Goal: Task Accomplishment & Management: Manage account settings

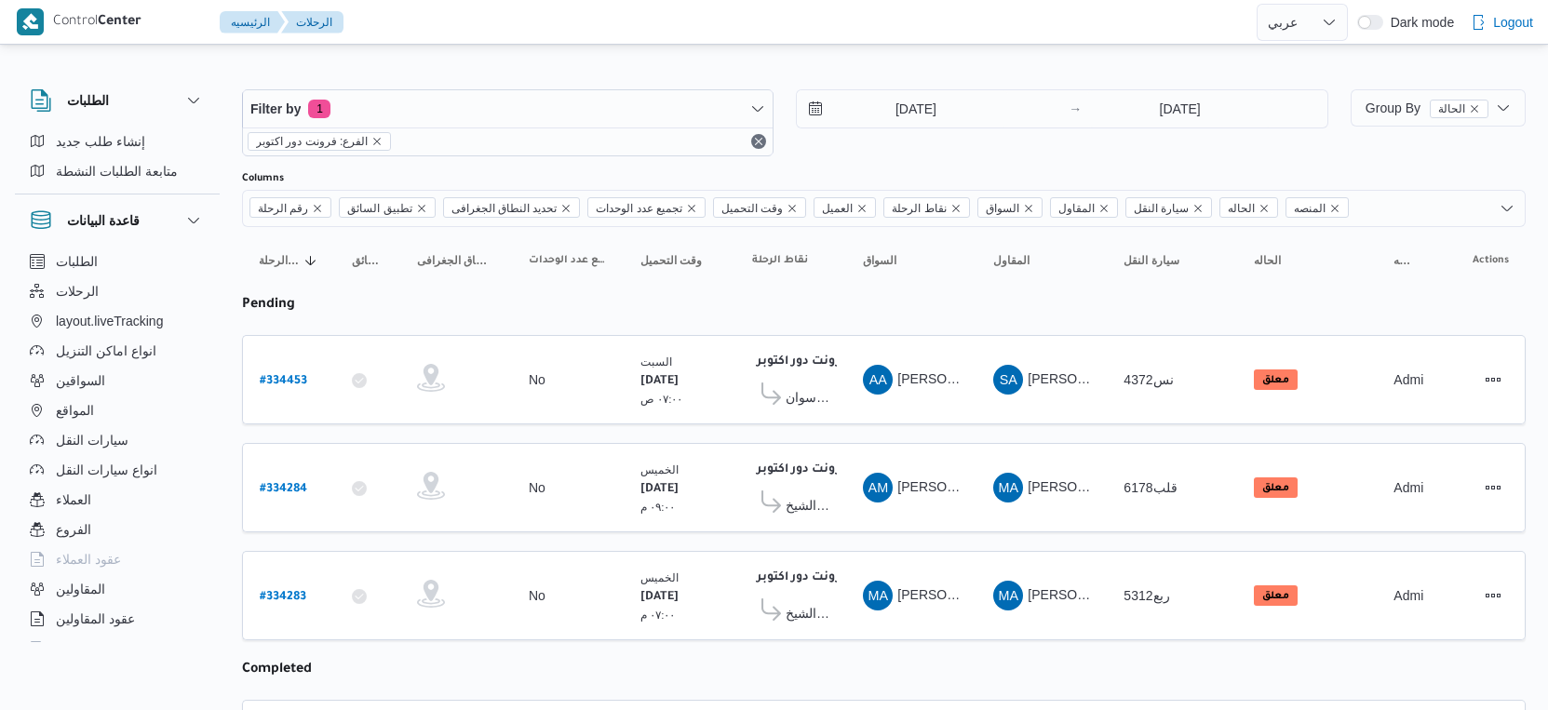
select select "ar"
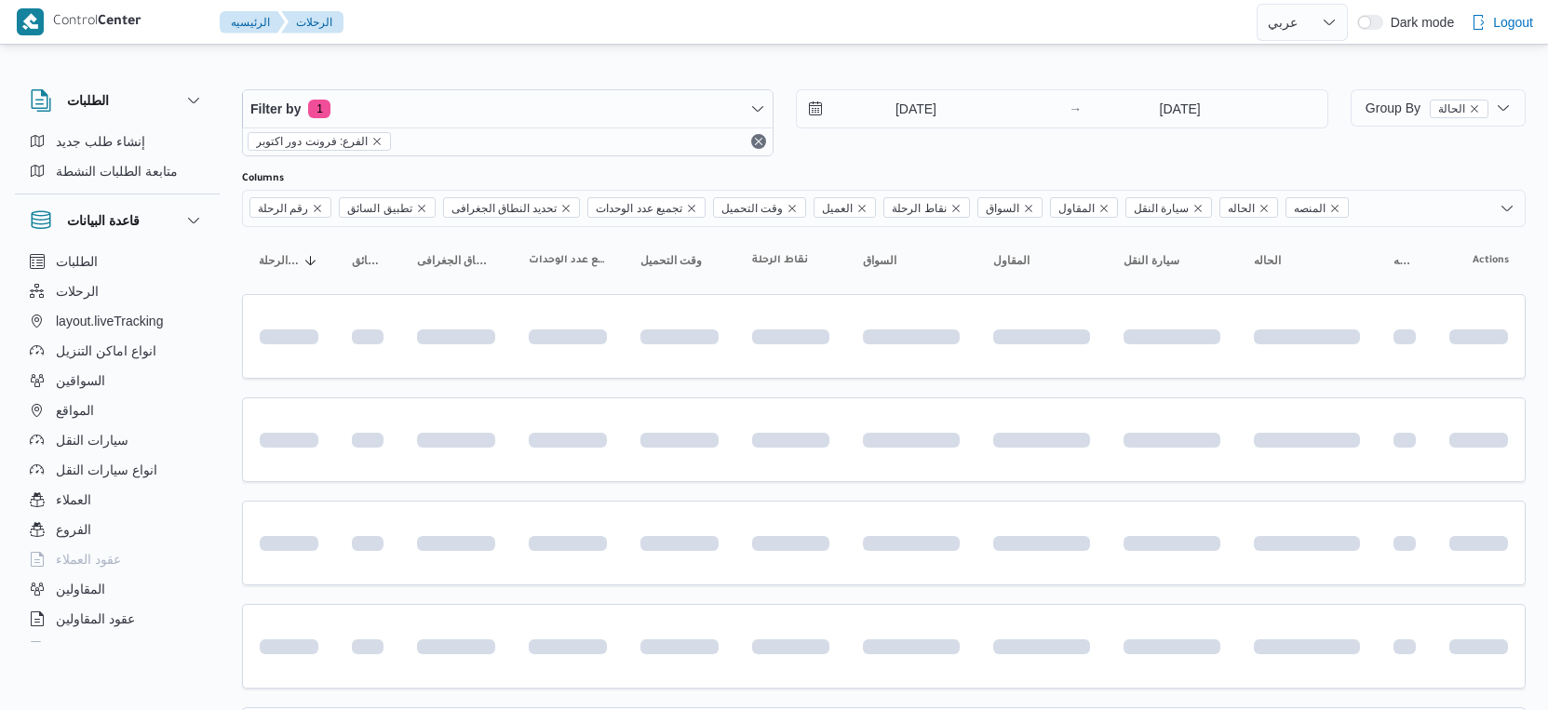
select select "ar"
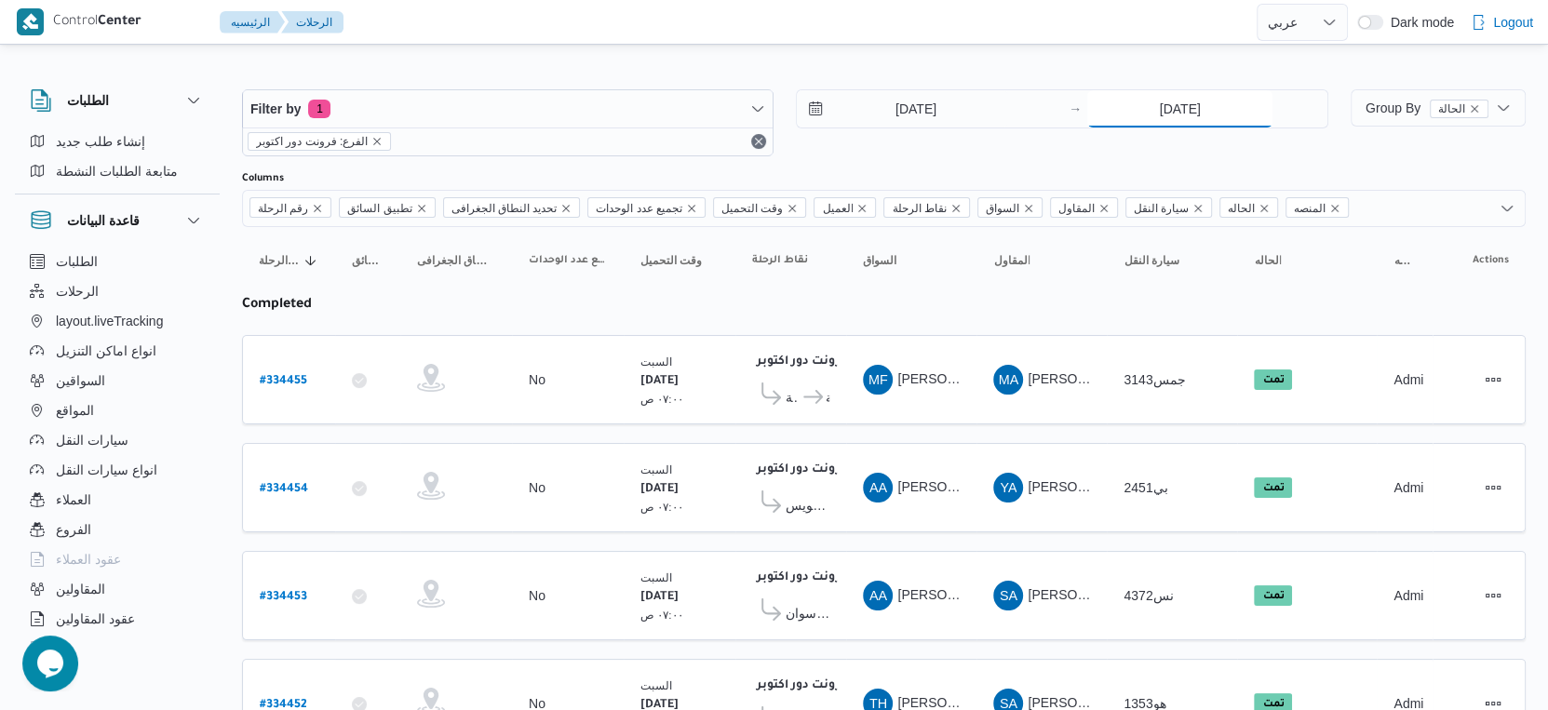
click at [1201, 112] on input "30/8/2025" at bounding box center [1179, 108] width 185 height 37
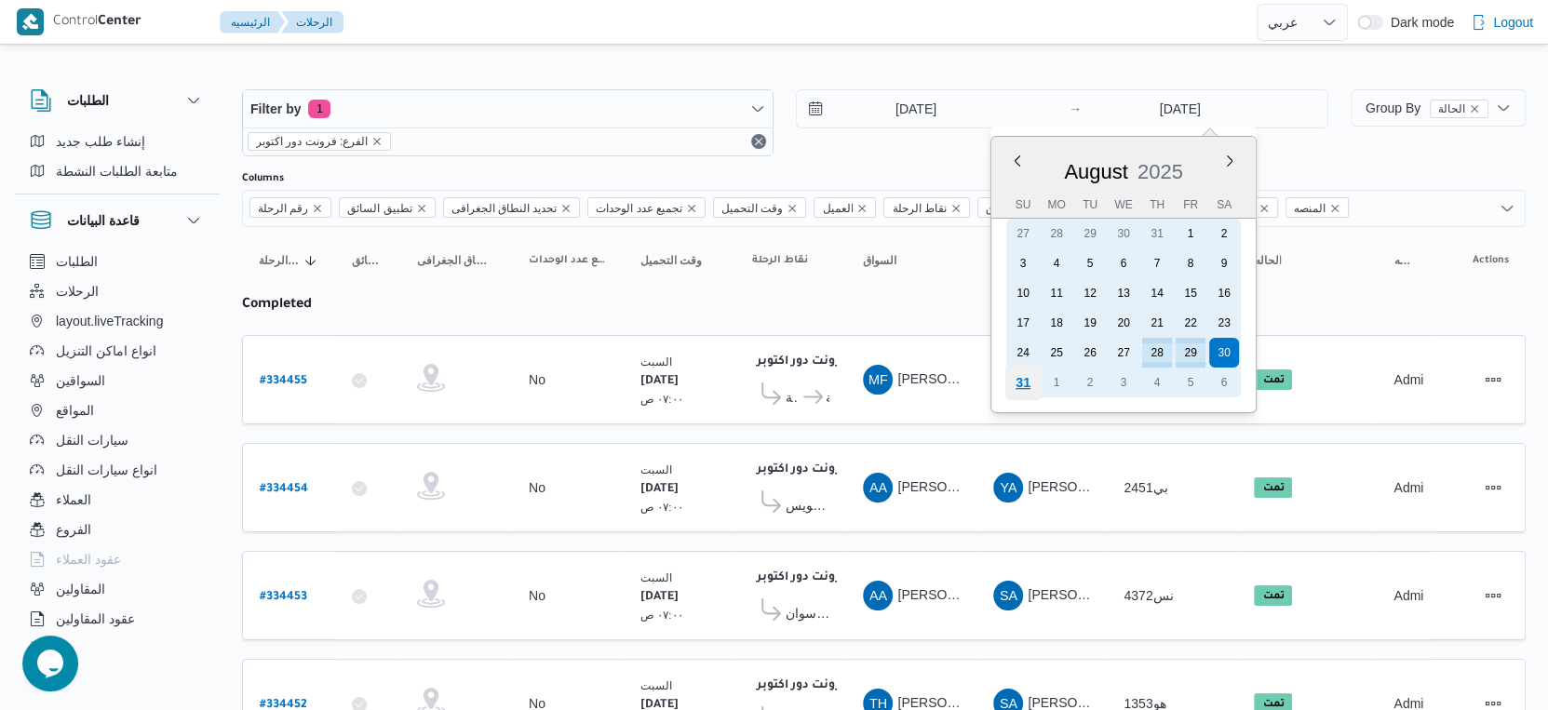
click at [1031, 378] on div "31" at bounding box center [1022, 382] width 35 height 35
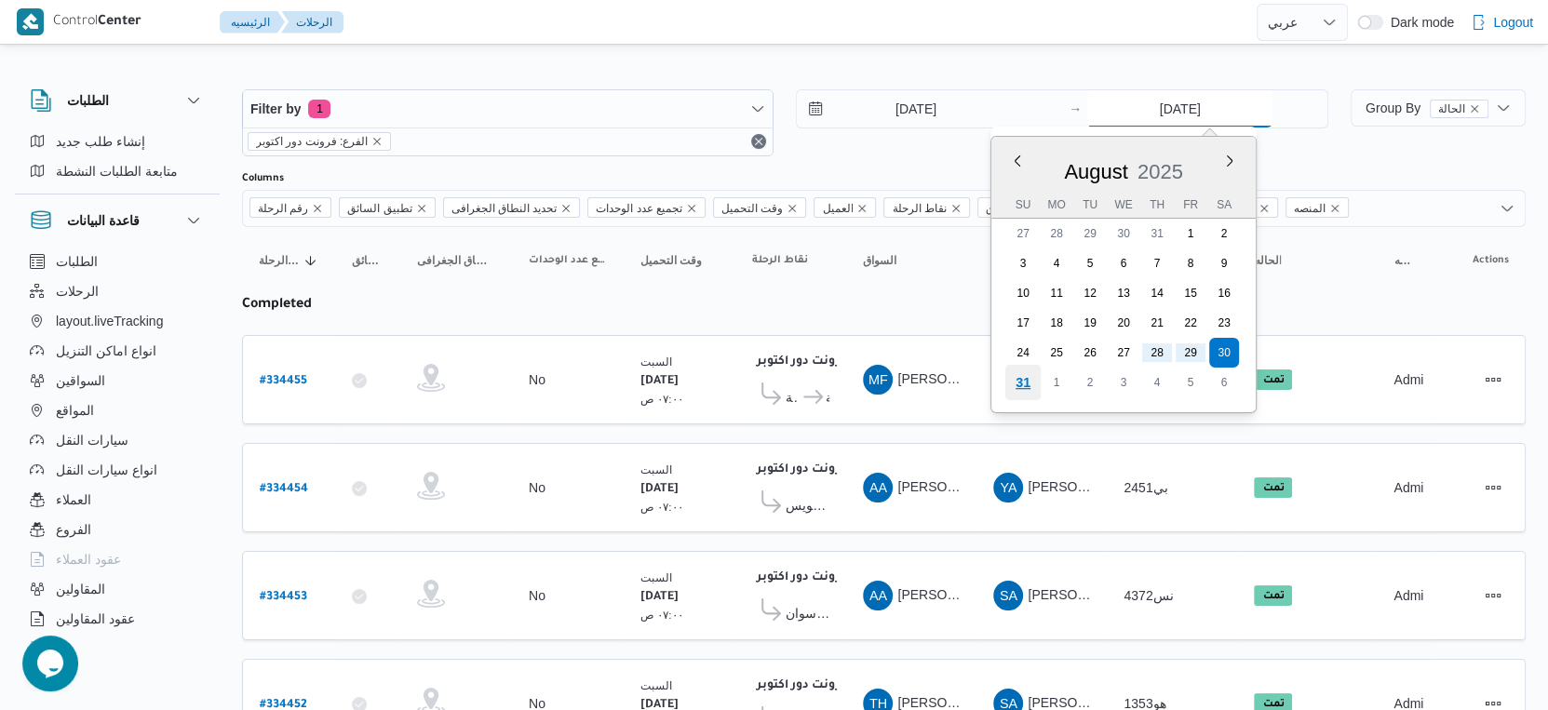
type input "[DATE]"
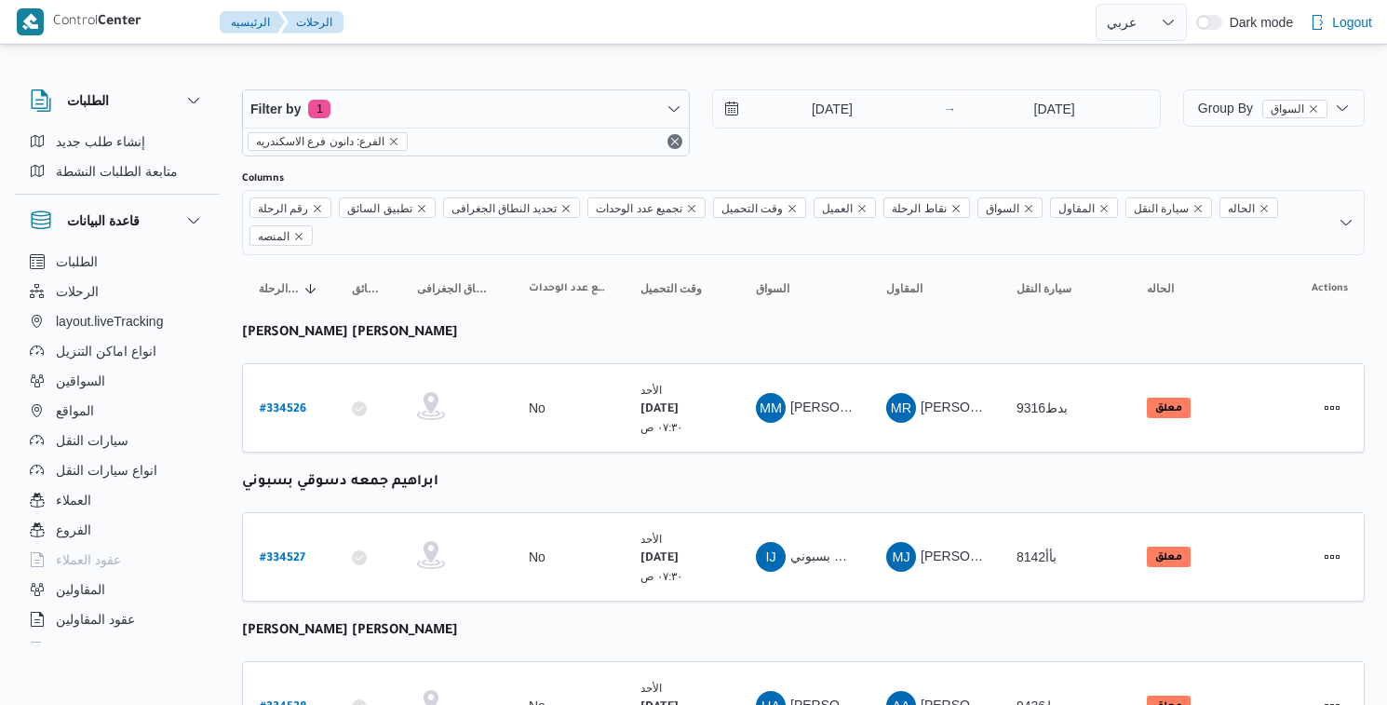
select select "ar"
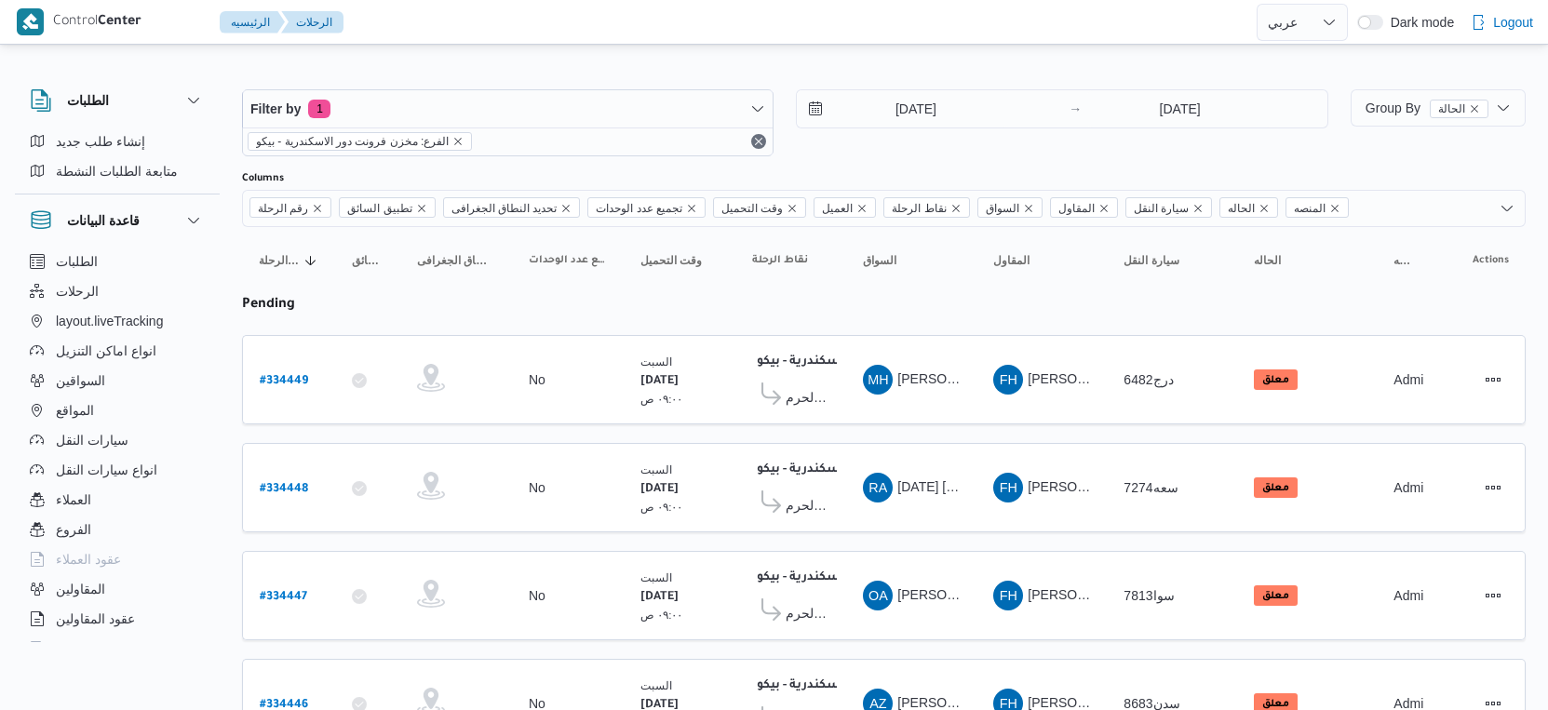
select select "ar"
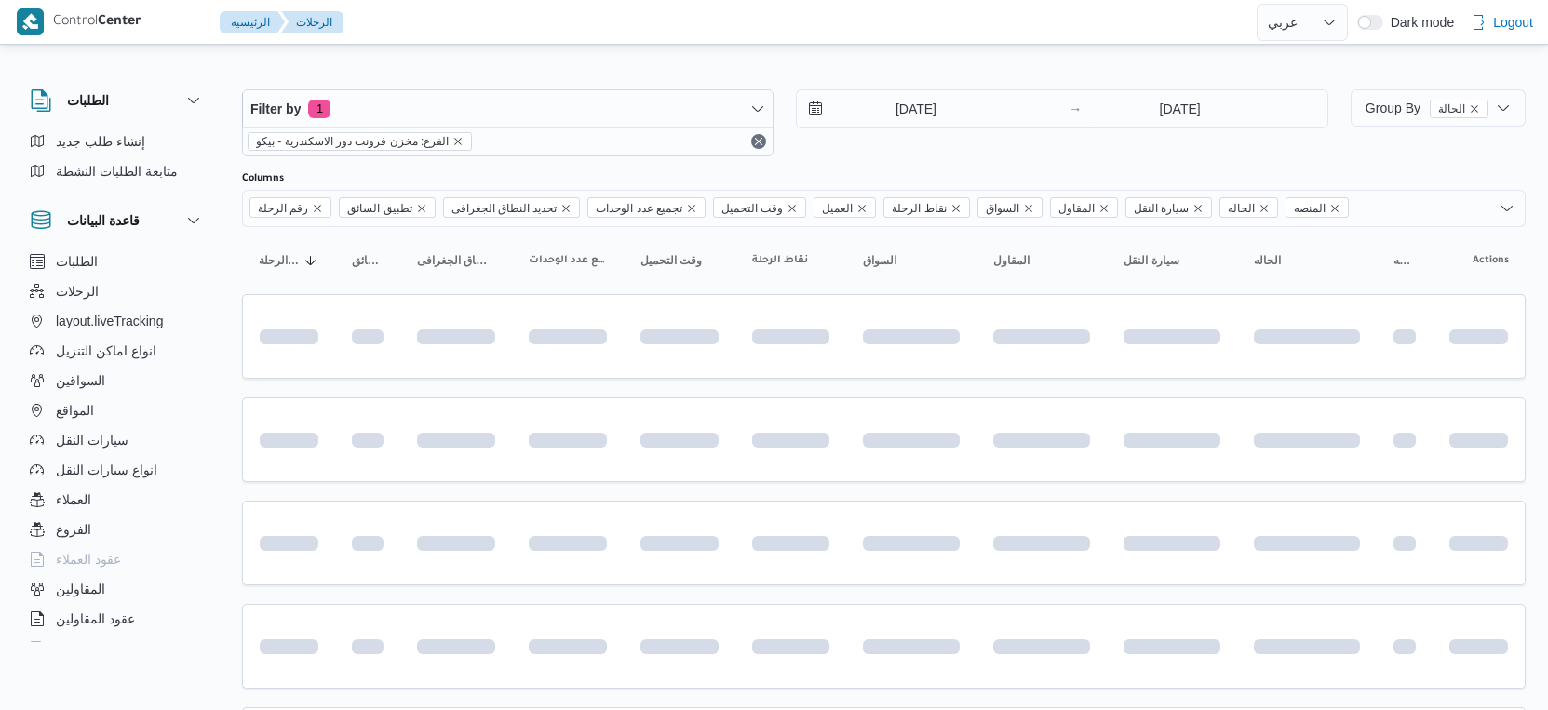
select select "ar"
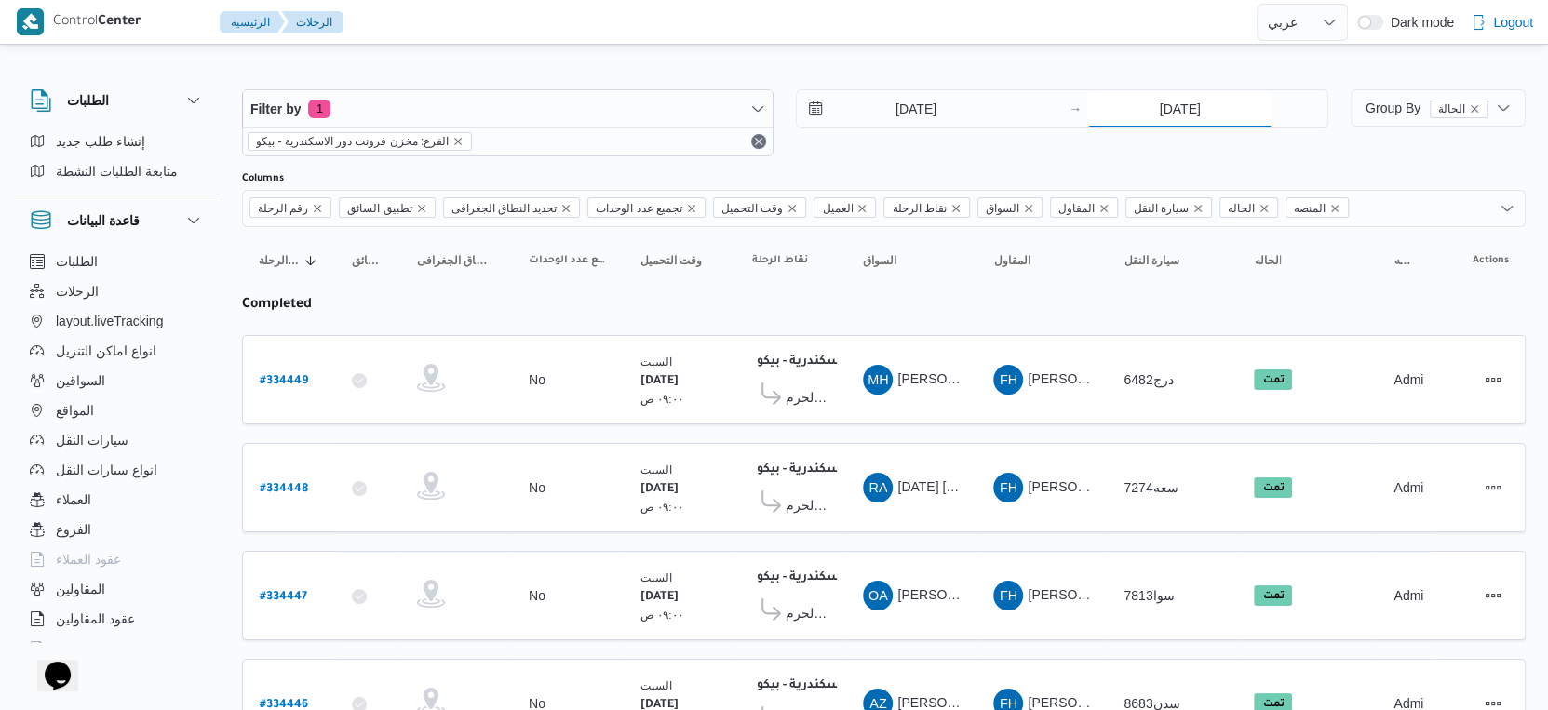
click at [1182, 106] on input "30/8/2025" at bounding box center [1179, 108] width 185 height 37
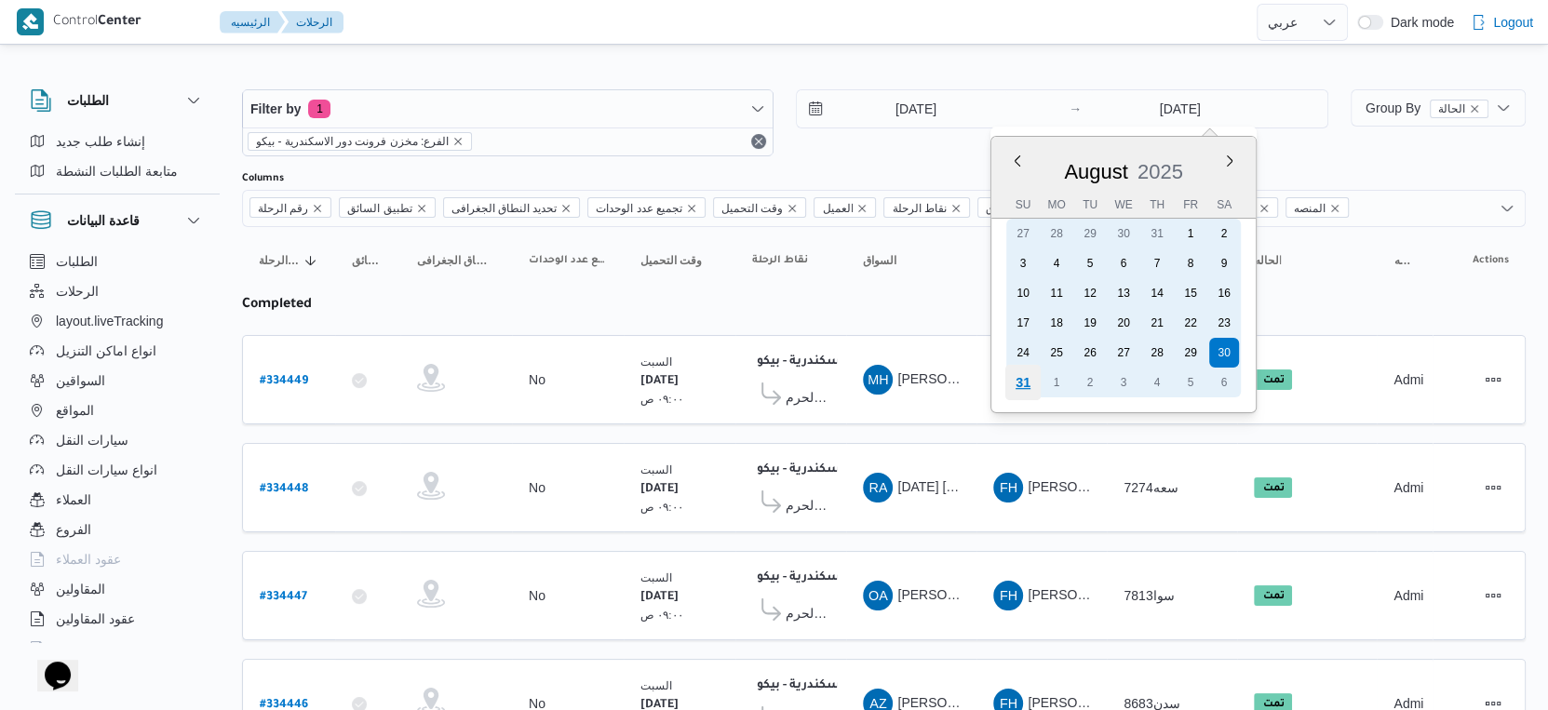
click at [1024, 383] on div "31" at bounding box center [1022, 382] width 35 height 35
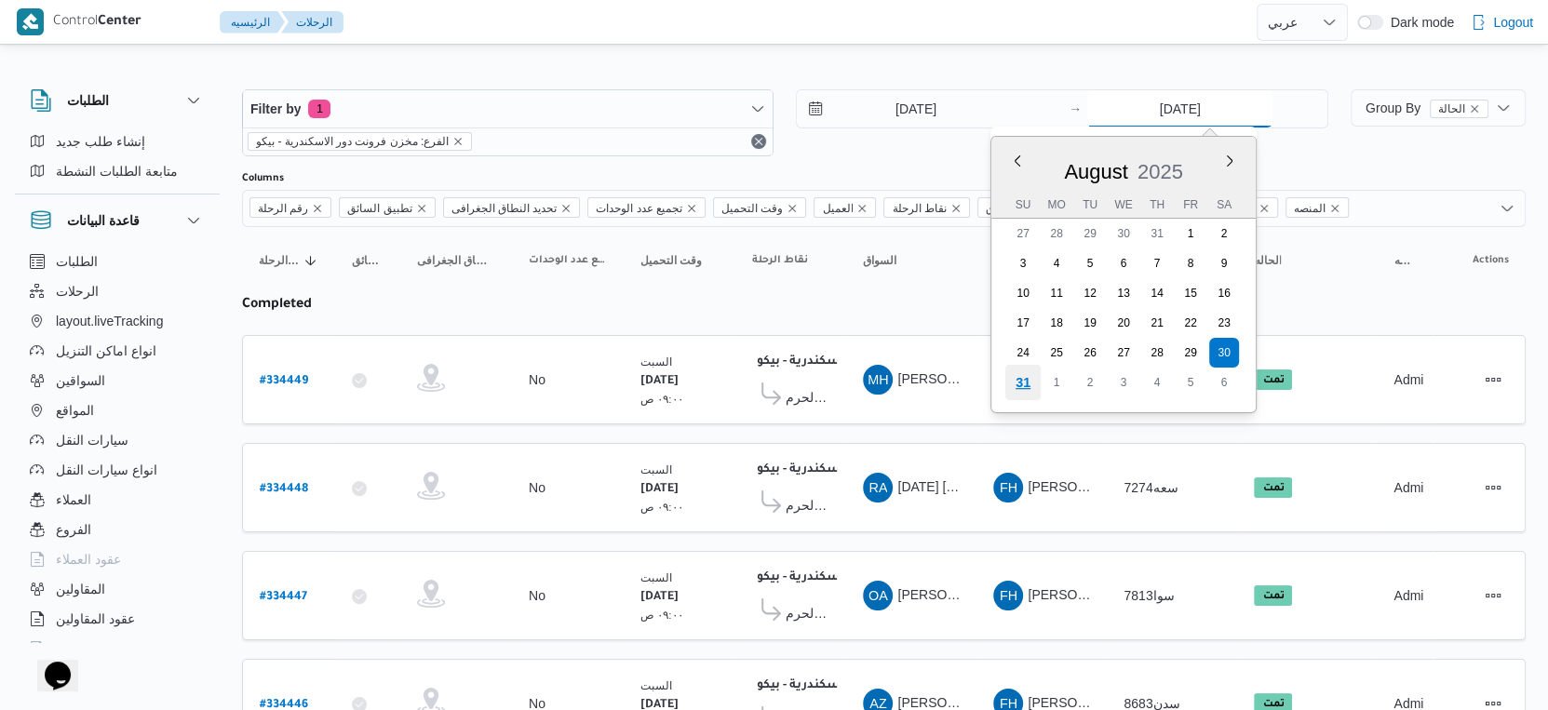
type input "[DATE]"
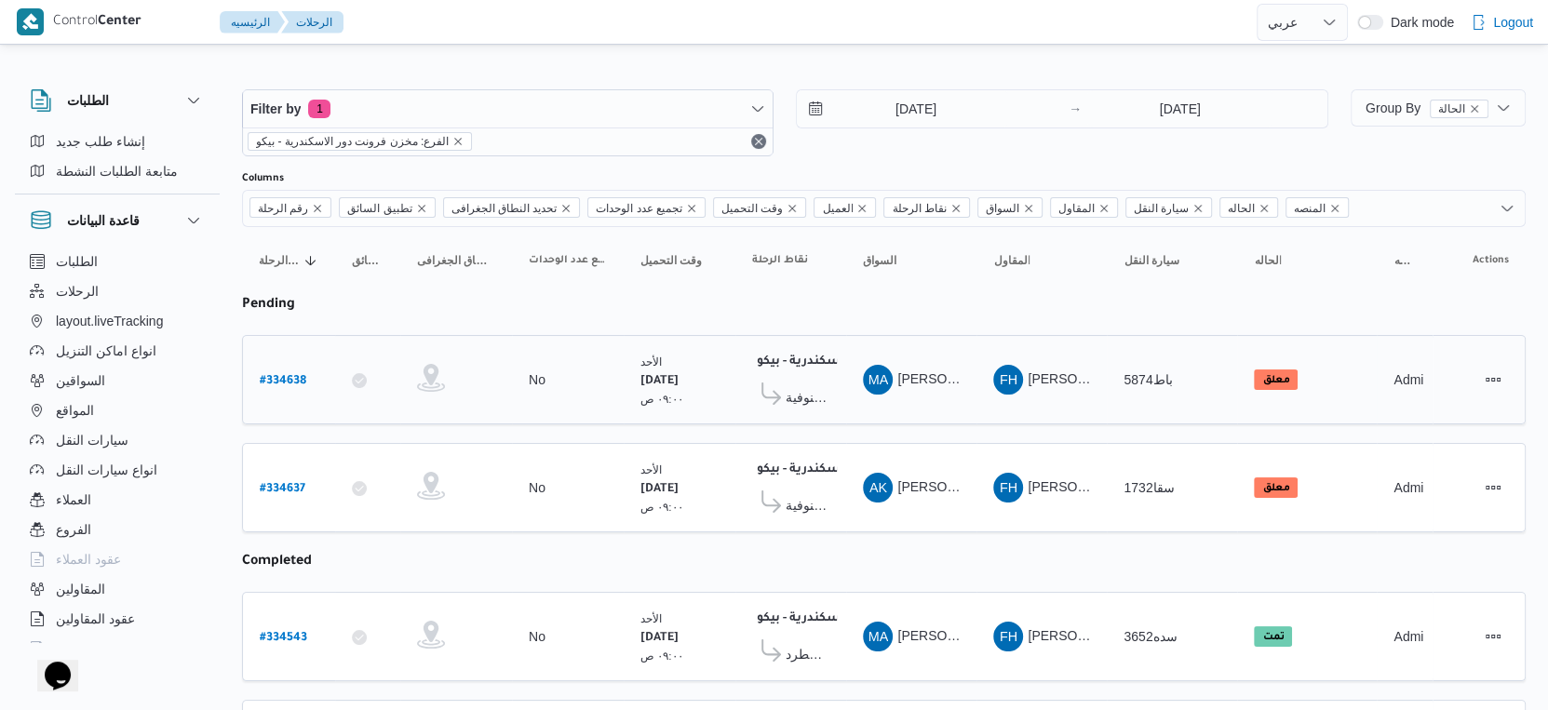
click at [842, 338] on td "نقاط الرحلة مخزن فرونت دور الاسكندرية - بيكو ١١:٥٨ م مول البركة قويسنا - المنوف…" at bounding box center [790, 379] width 111 height 89
click at [827, 388] on span "مول البركة قويسنا - المنوفية" at bounding box center [808, 397] width 44 height 22
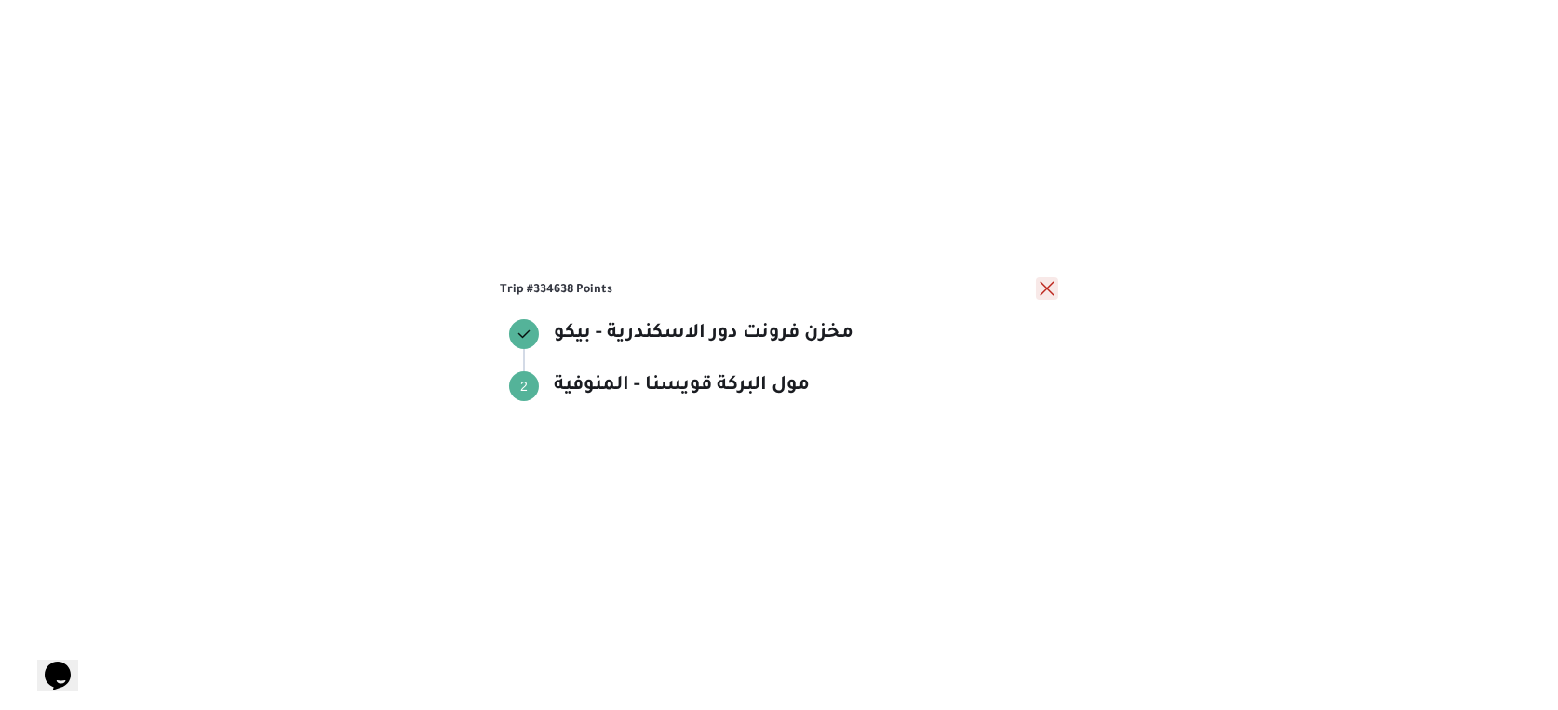
click at [1053, 286] on button "close" at bounding box center [1047, 288] width 22 height 22
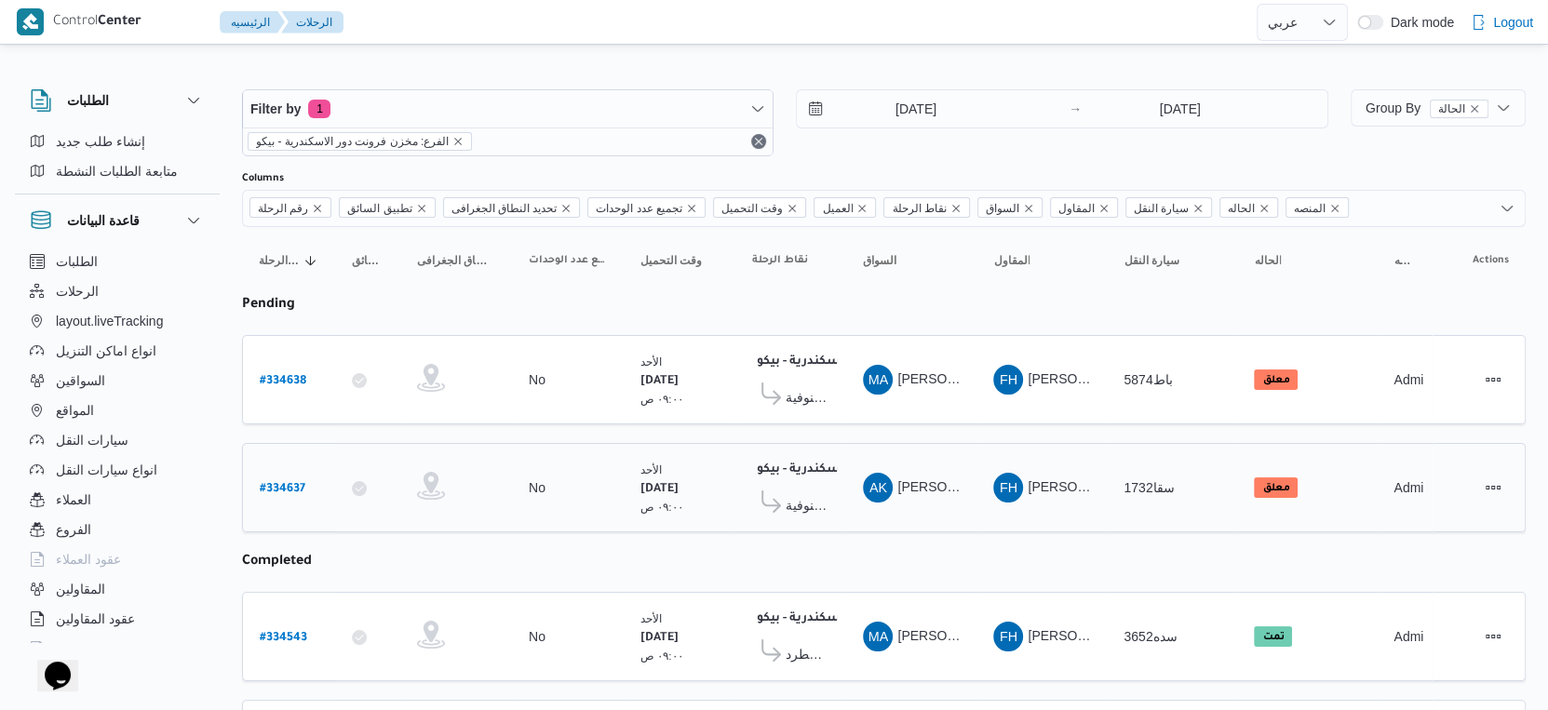
click at [814, 494] on span "مول البركة قويسنا - المنوفية" at bounding box center [808, 505] width 44 height 22
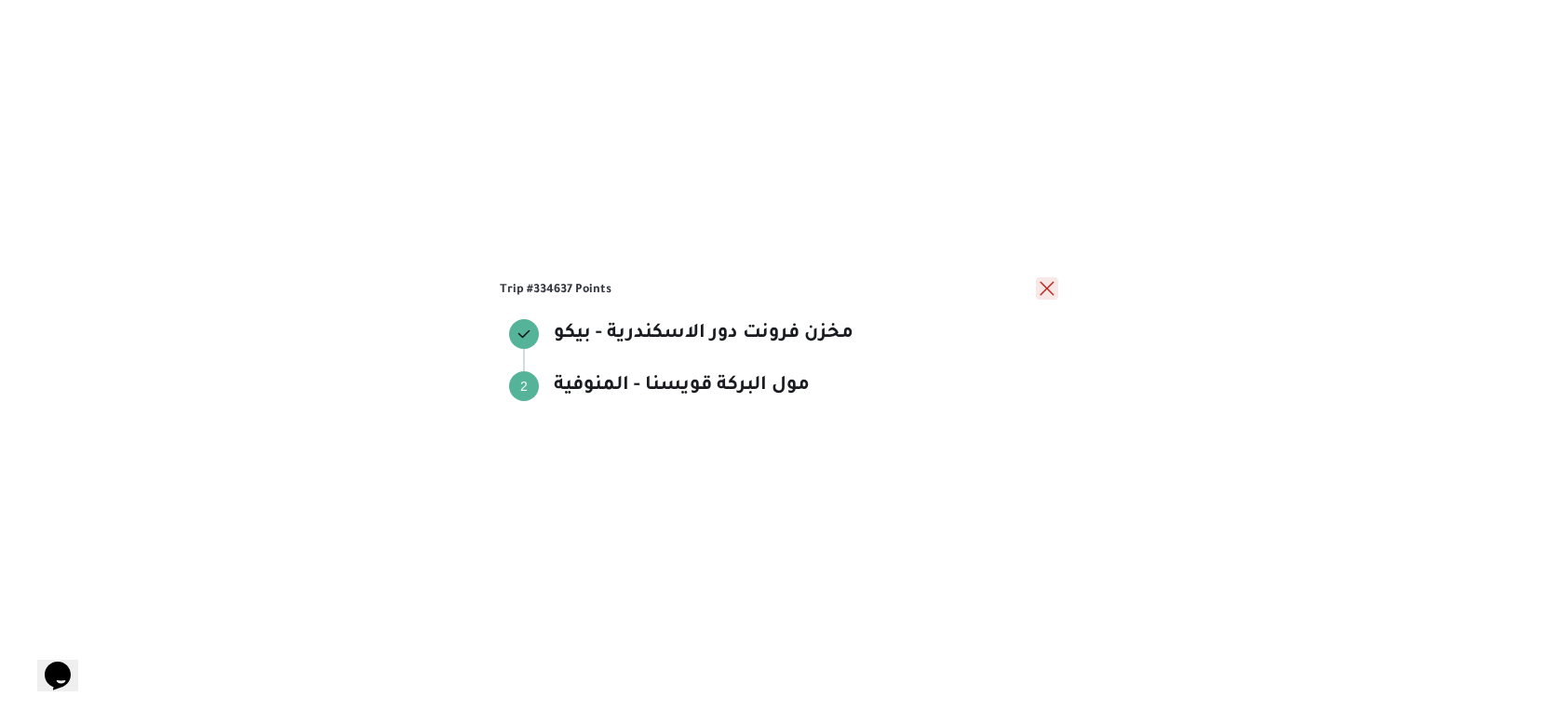
click at [1038, 292] on button "close" at bounding box center [1047, 288] width 22 height 22
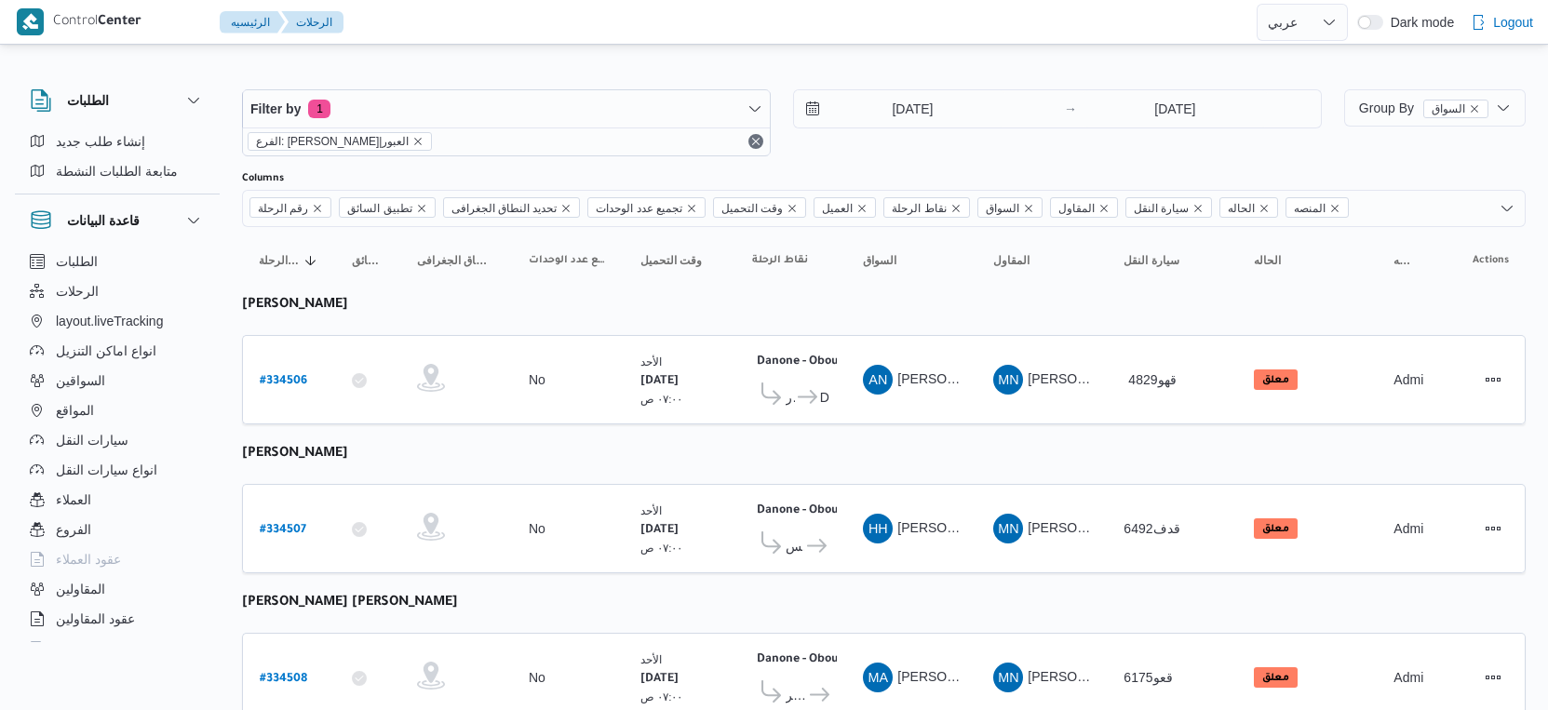
select select "ar"
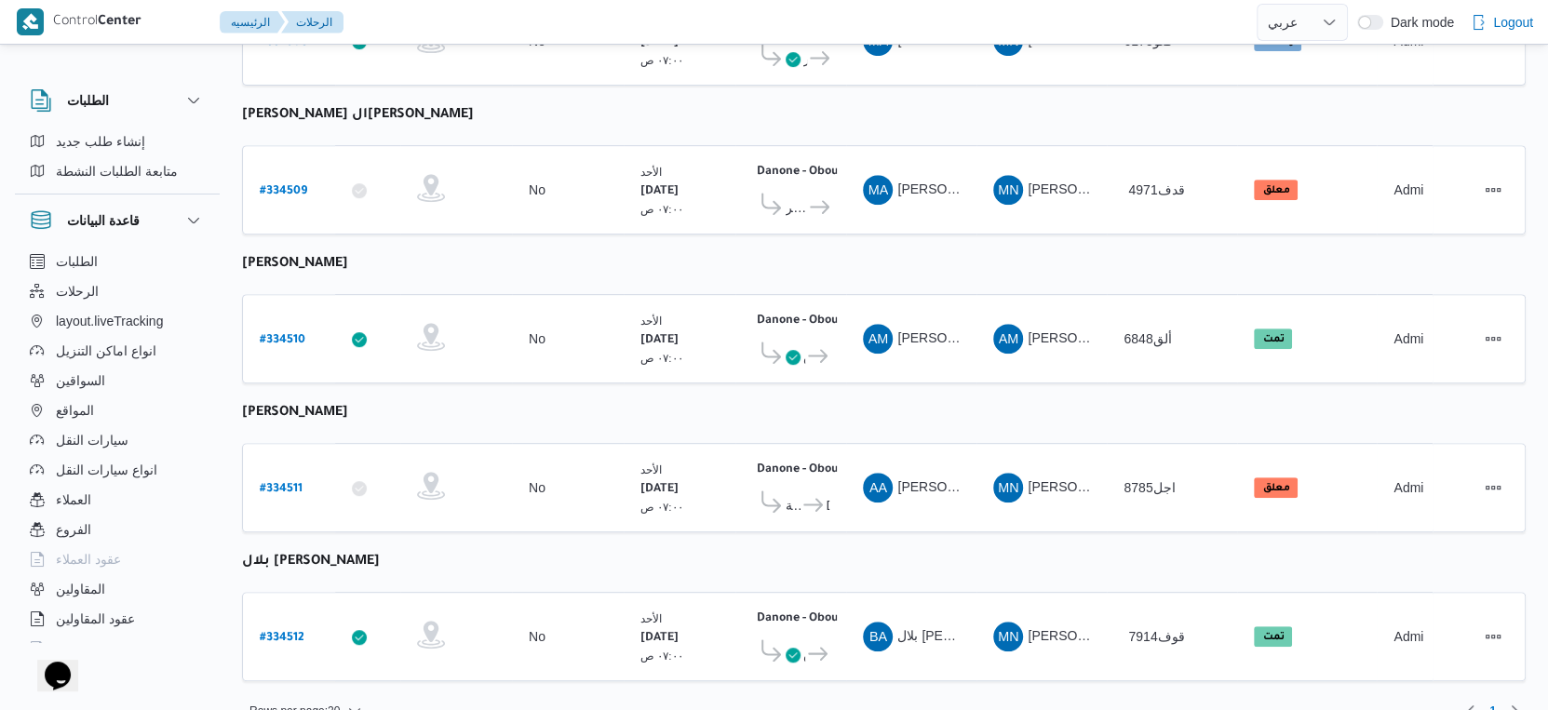
scroll to position [645, 0]
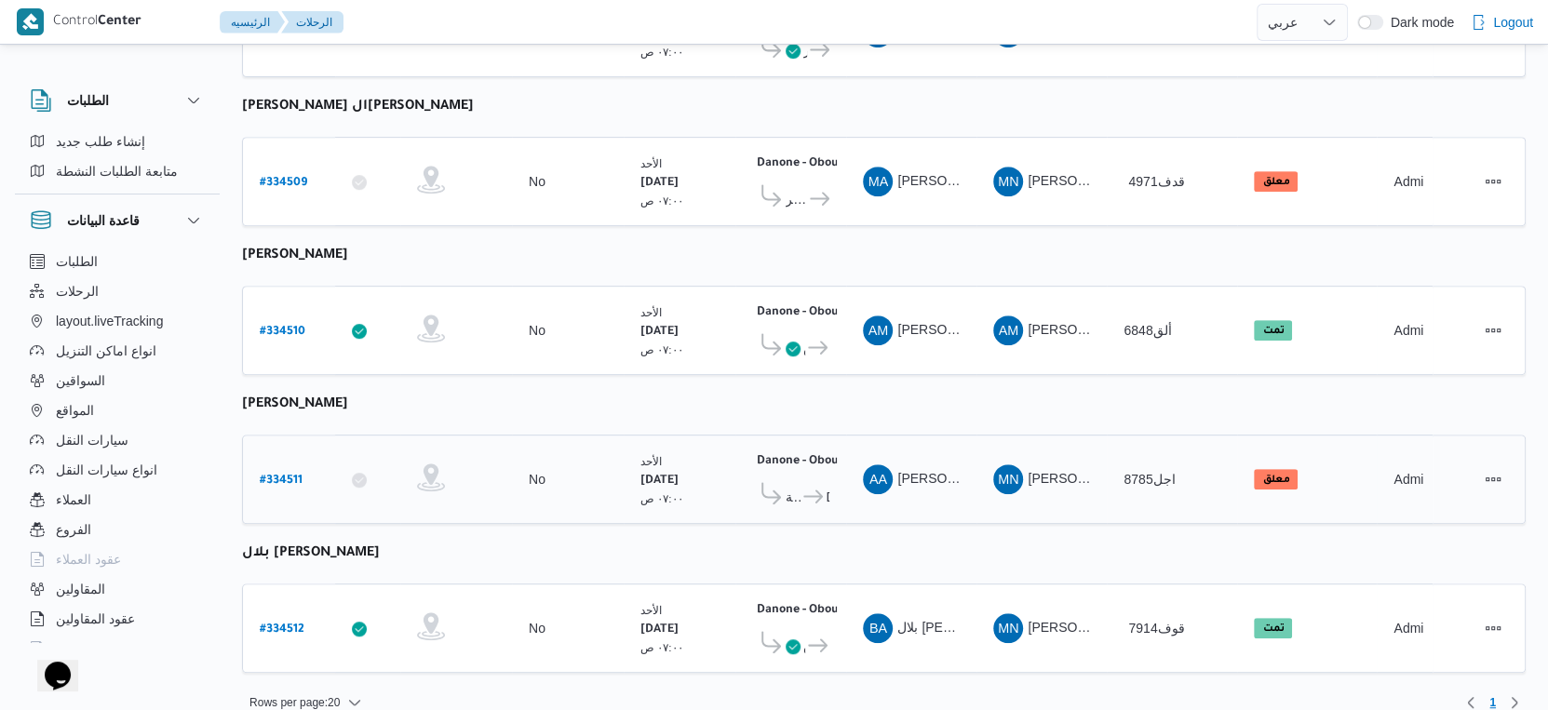
click at [290, 475] on b "# 334511" at bounding box center [281, 481] width 43 height 13
select select "ar"
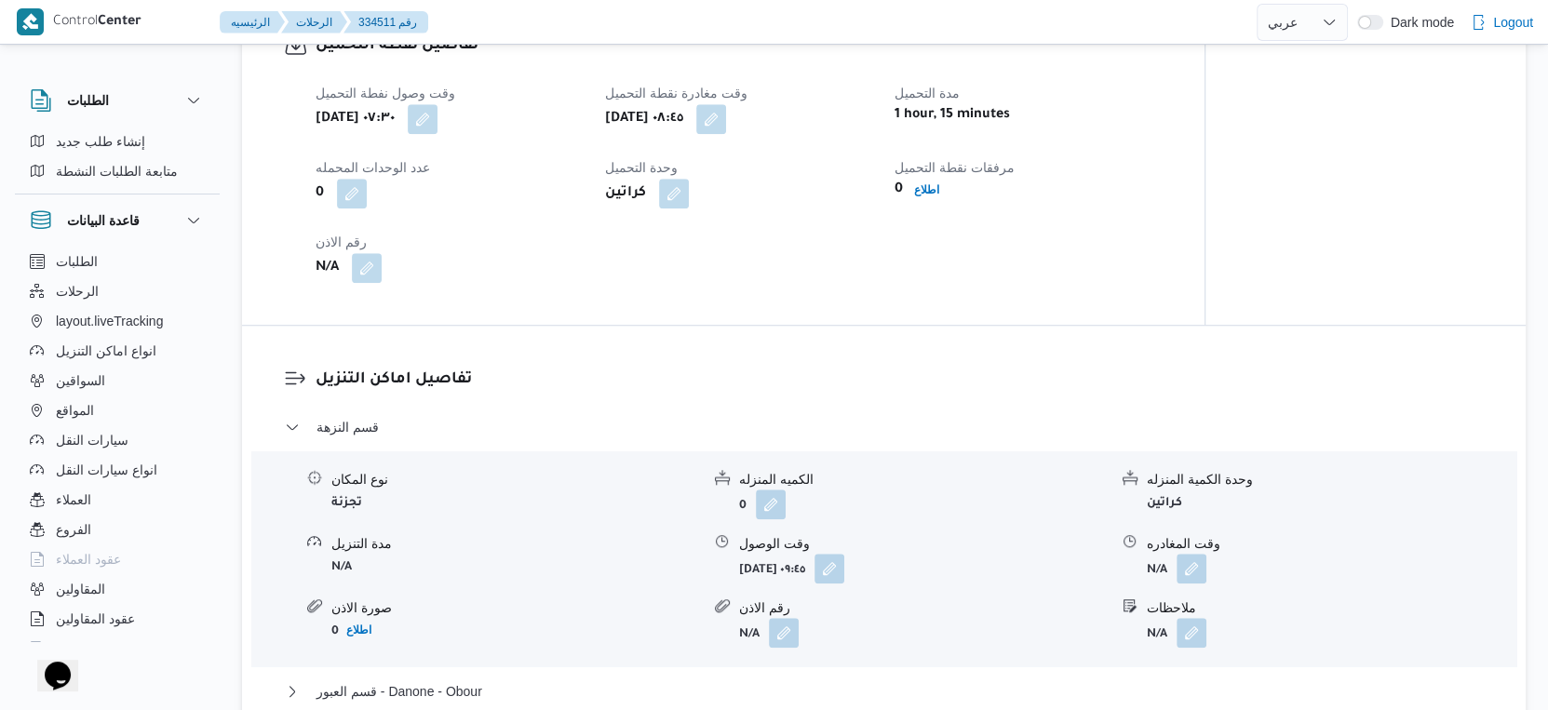
scroll to position [724, 0]
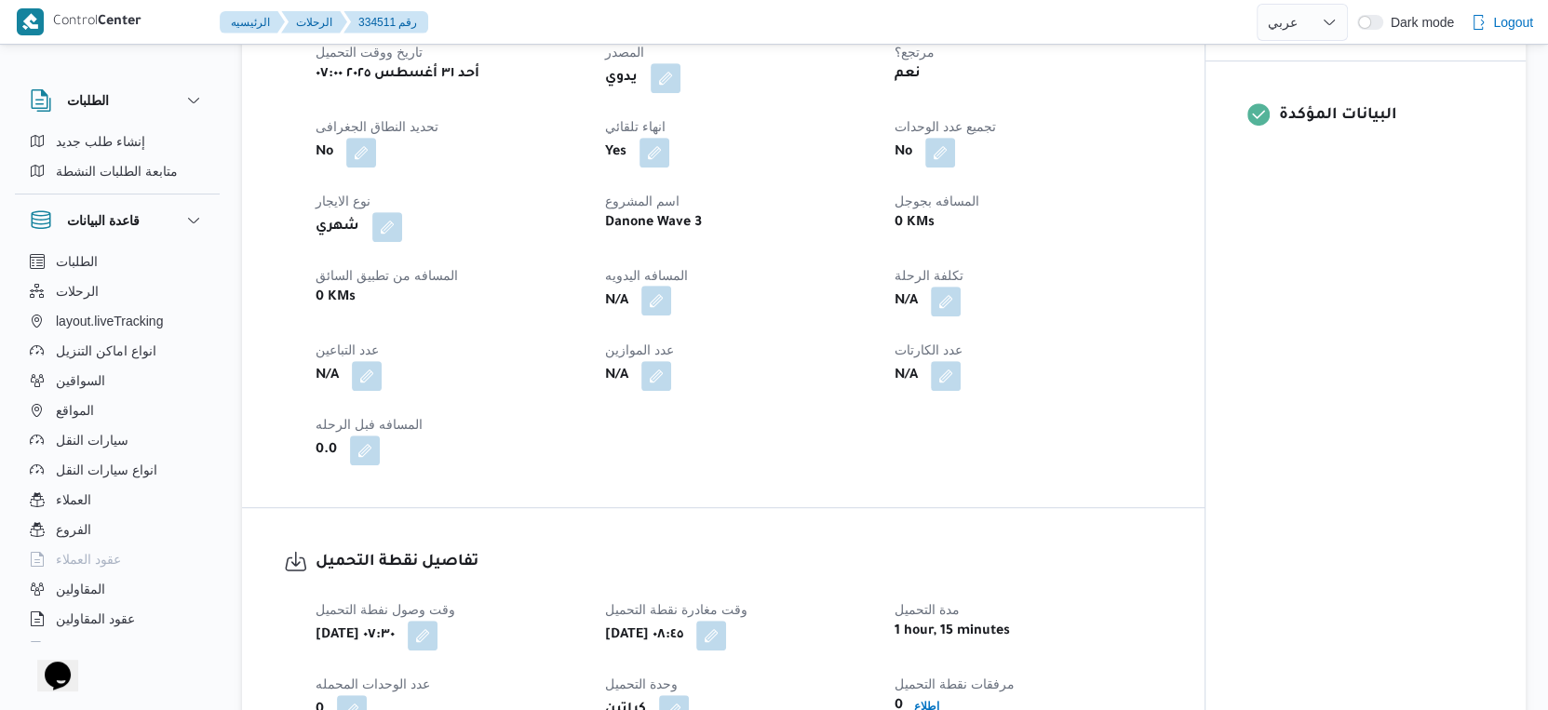
click at [668, 301] on button "button" at bounding box center [656, 301] width 30 height 30
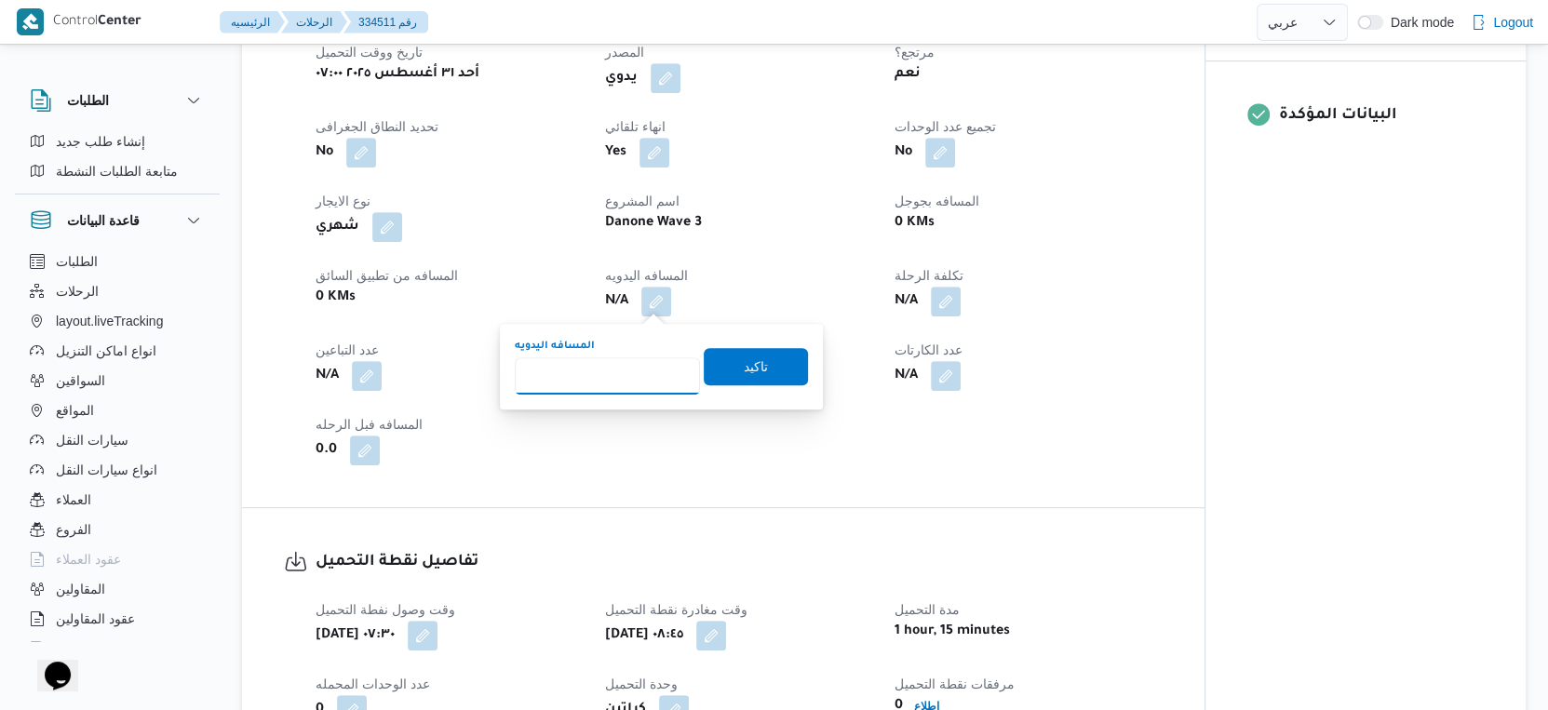
click at [597, 366] on input "المسافه اليدويه" at bounding box center [607, 375] width 185 height 37
type input "43"
click at [756, 357] on span "تاكيد" at bounding box center [756, 365] width 104 height 37
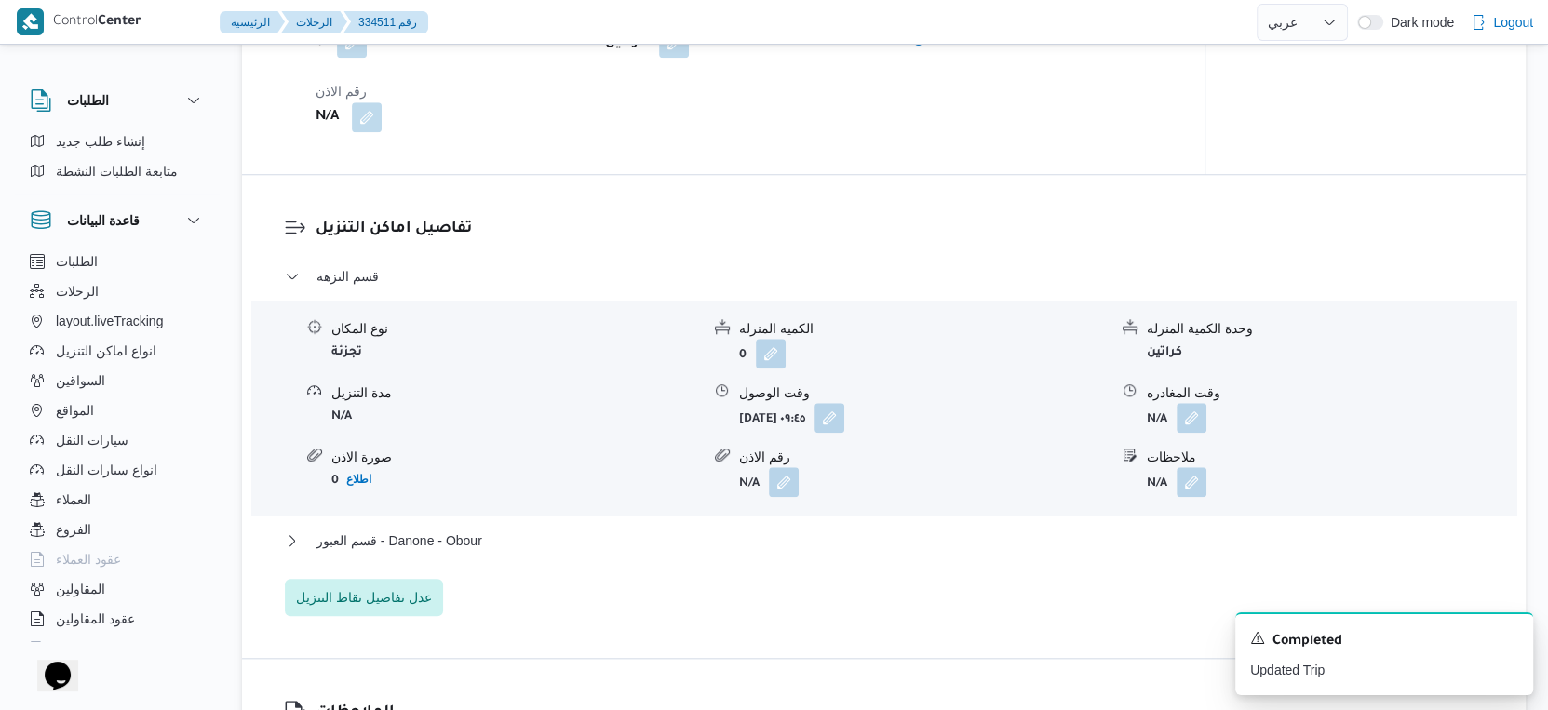
scroll to position [1448, 0]
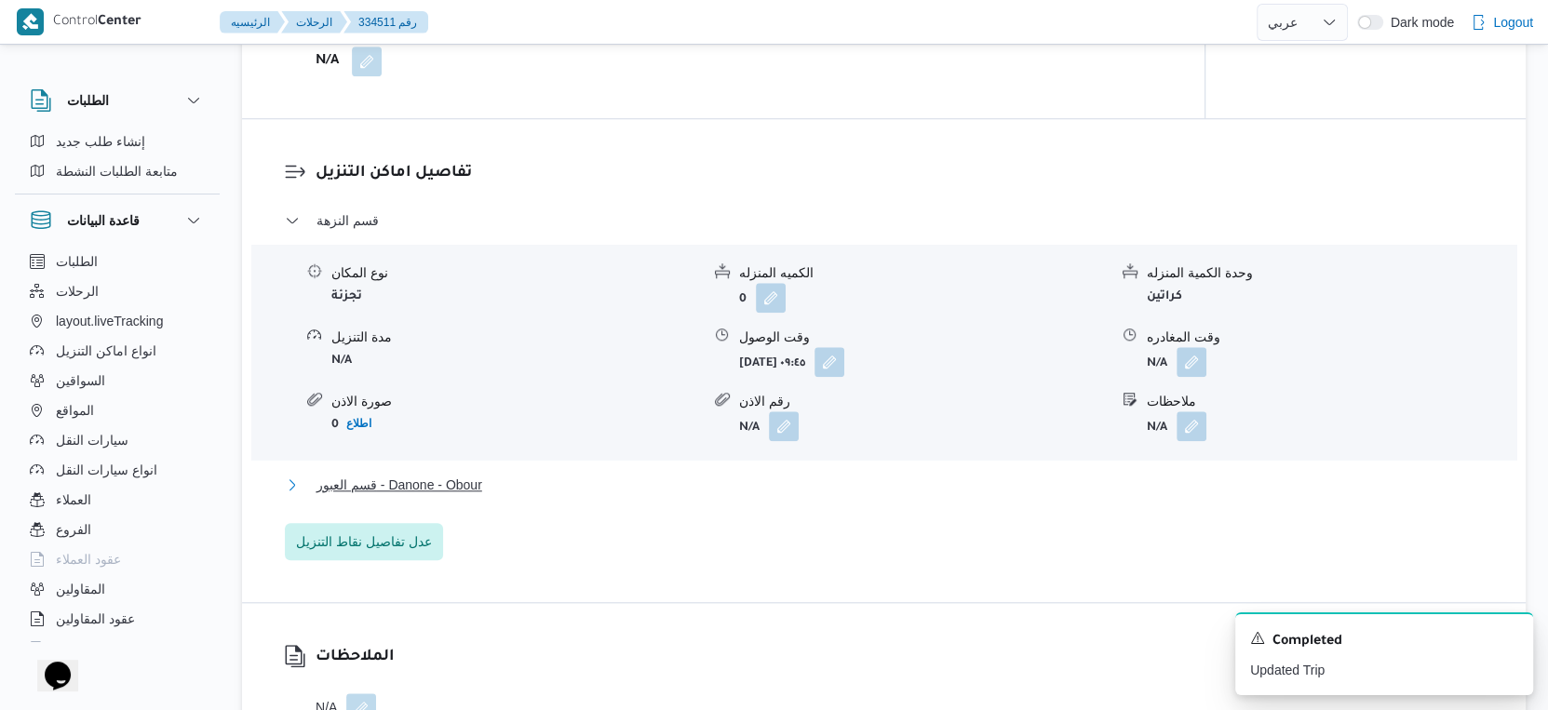
click at [497, 482] on button "قسم العبور - Danone - Obour" at bounding box center [884, 485] width 1199 height 22
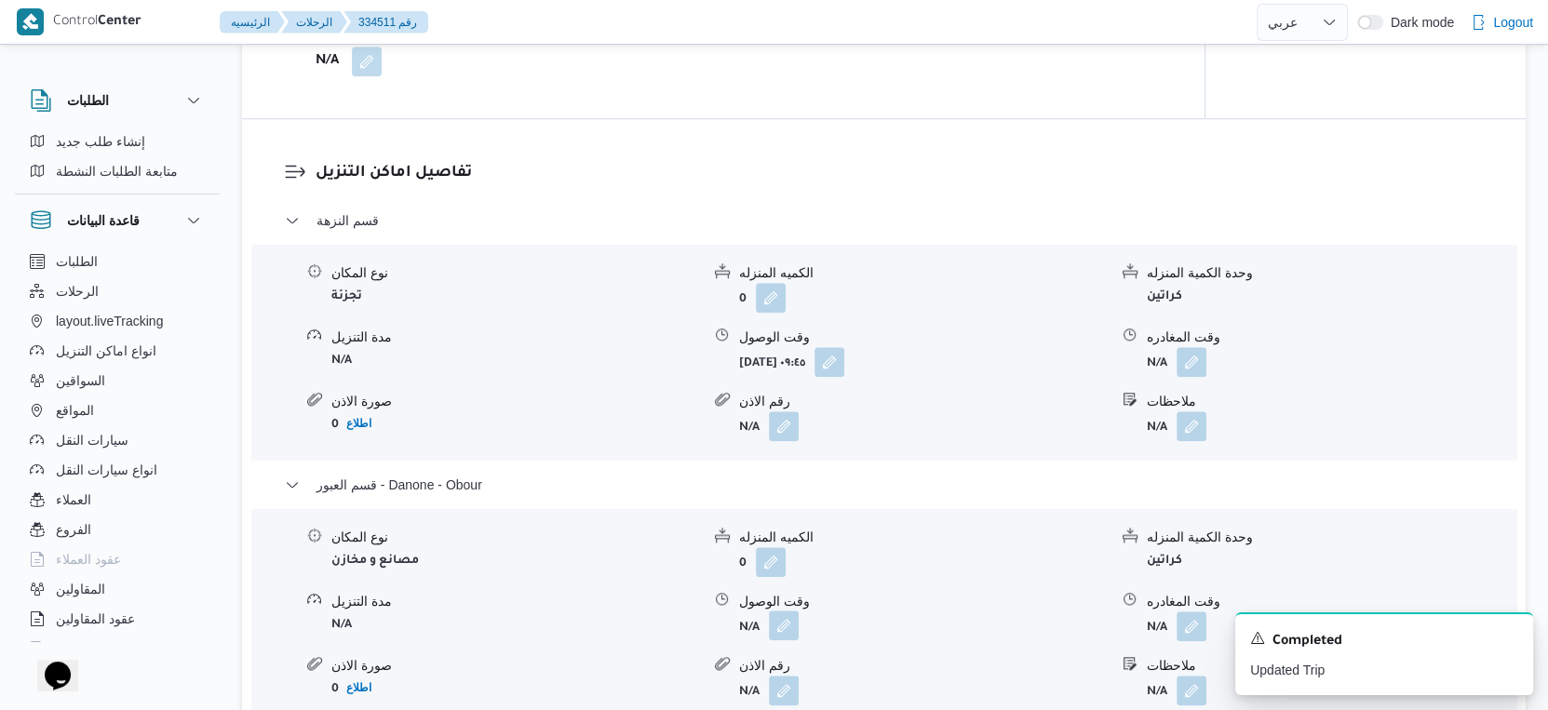
click at [781, 625] on button "button" at bounding box center [784, 626] width 30 height 30
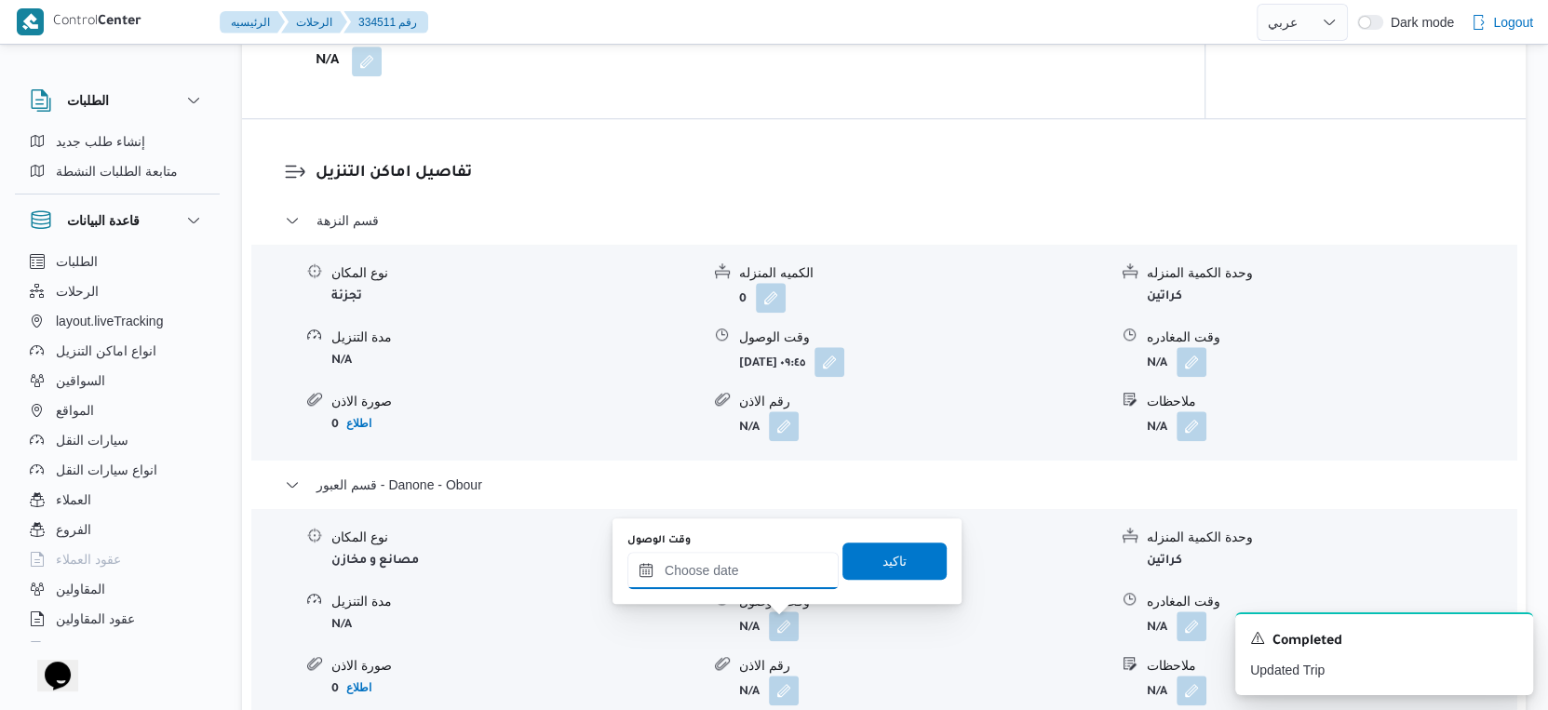
click at [742, 561] on input "وقت الوصول" at bounding box center [732, 570] width 211 height 37
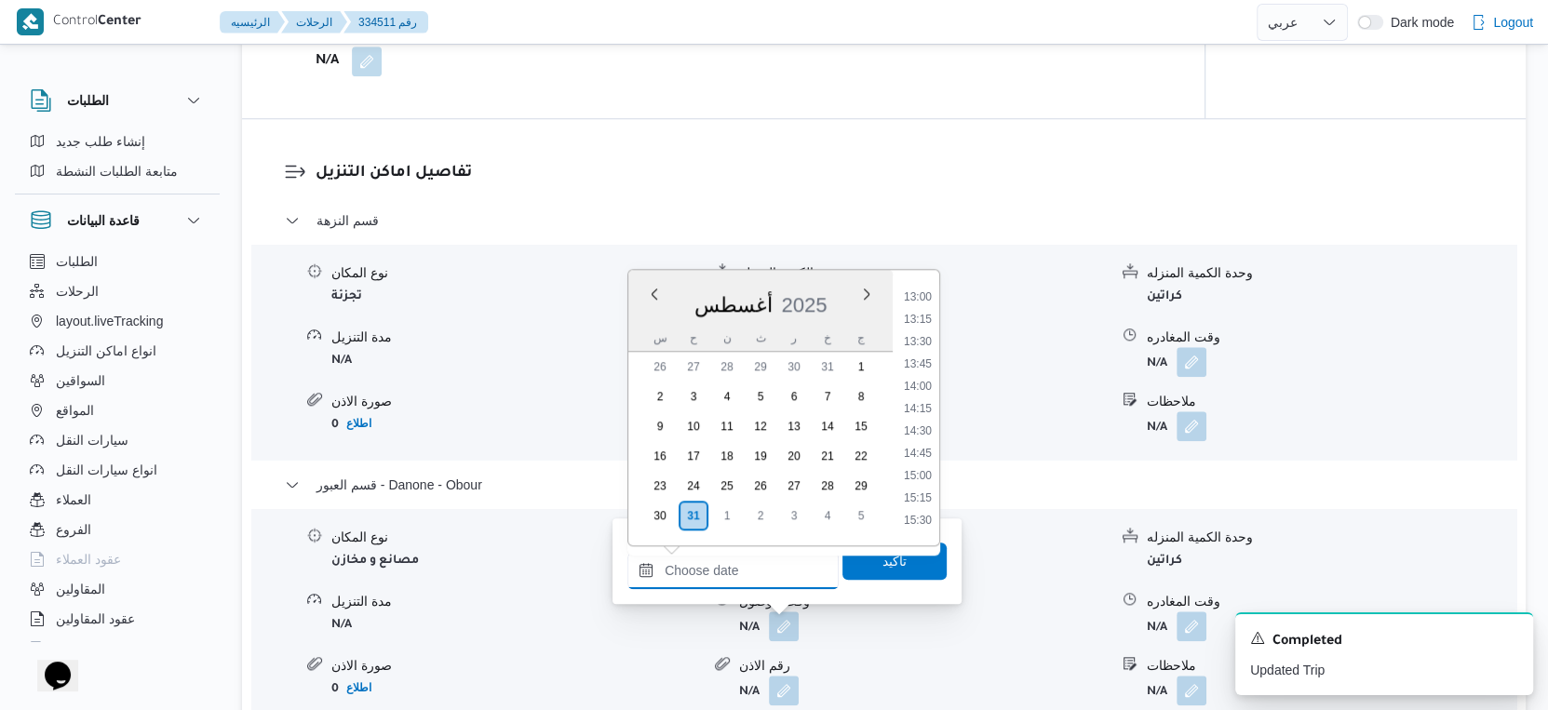
scroll to position [1125, 0]
click at [929, 396] on li "13:45" at bounding box center [917, 398] width 43 height 19
type input "٣١/٠٨/٢٠٢٥ ١٣:٤٥"
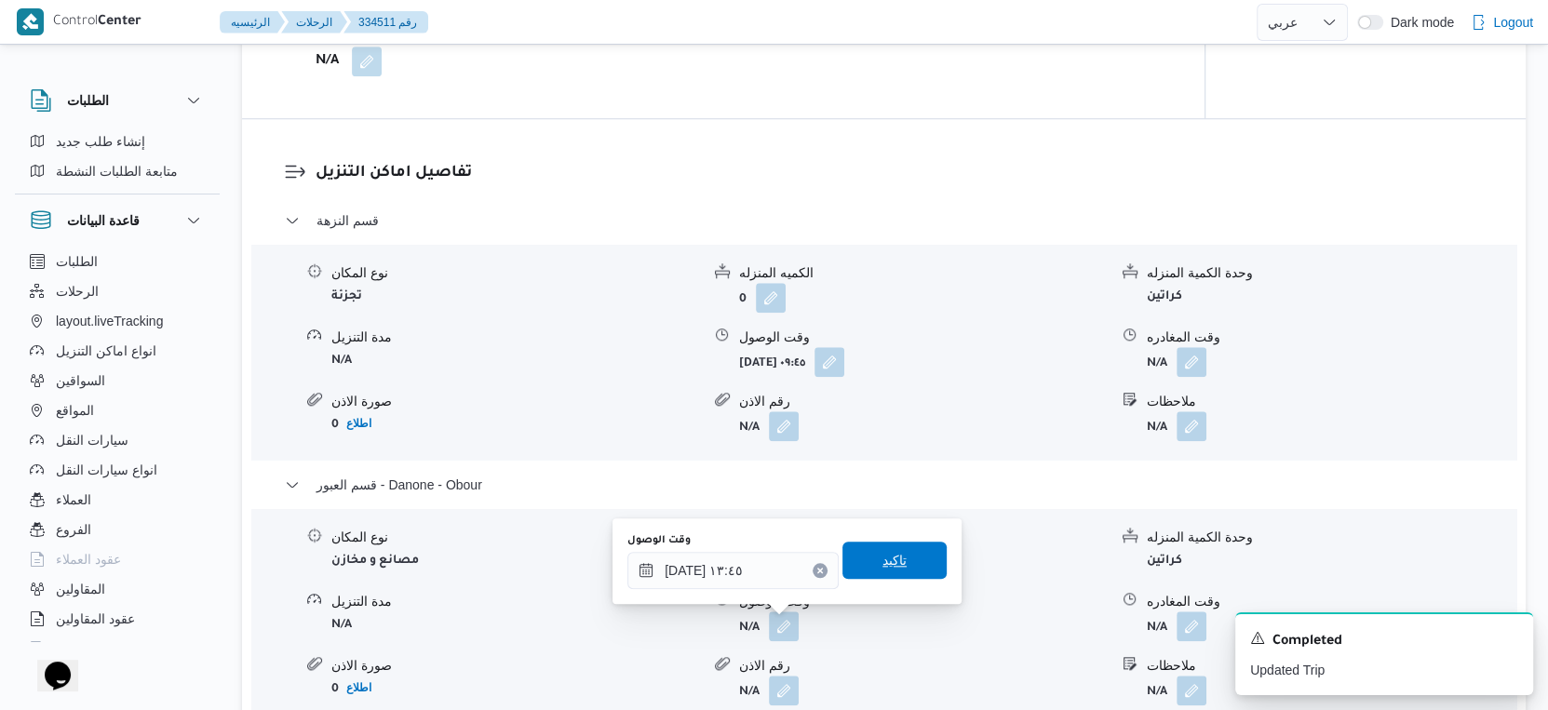
click at [907, 552] on span "تاكيد" at bounding box center [894, 560] width 104 height 37
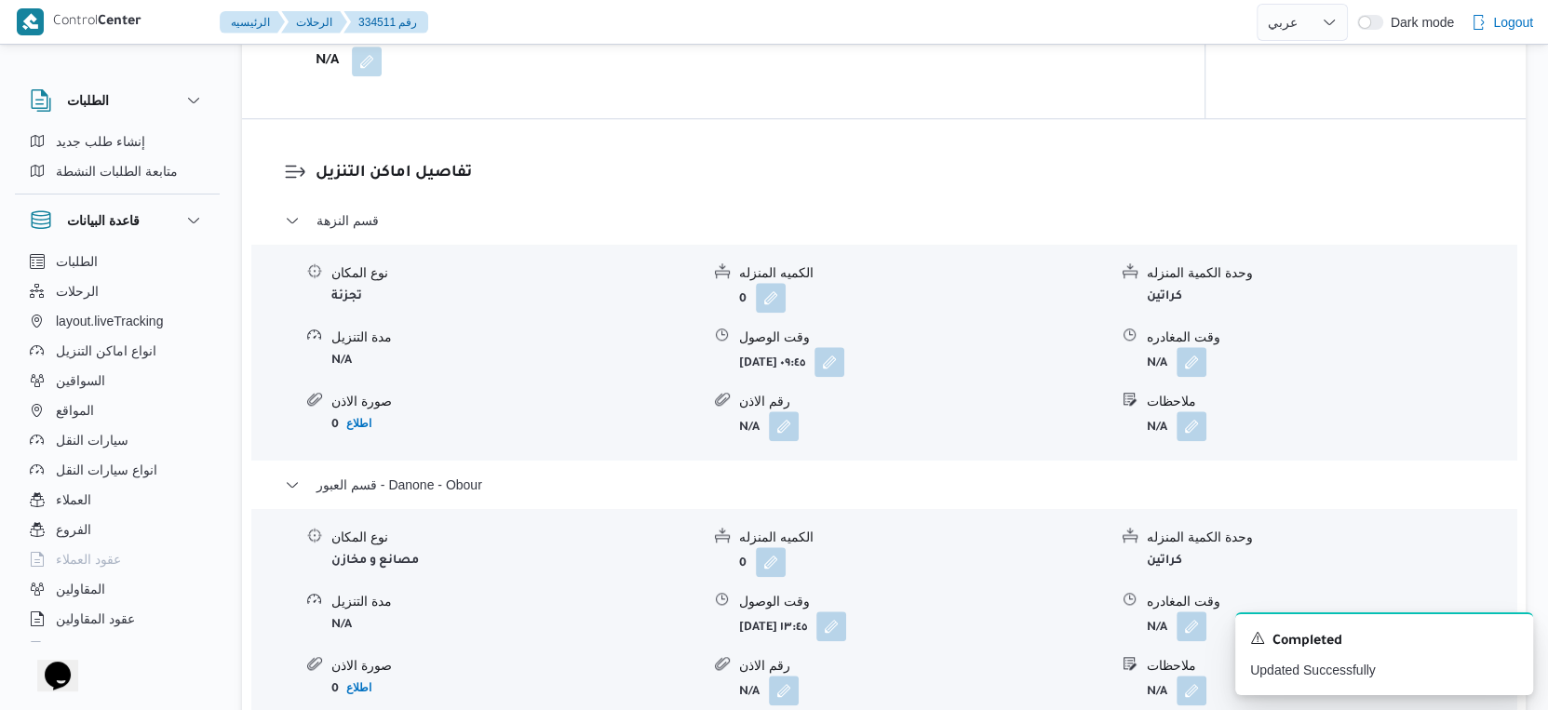
scroll to position [1241, 0]
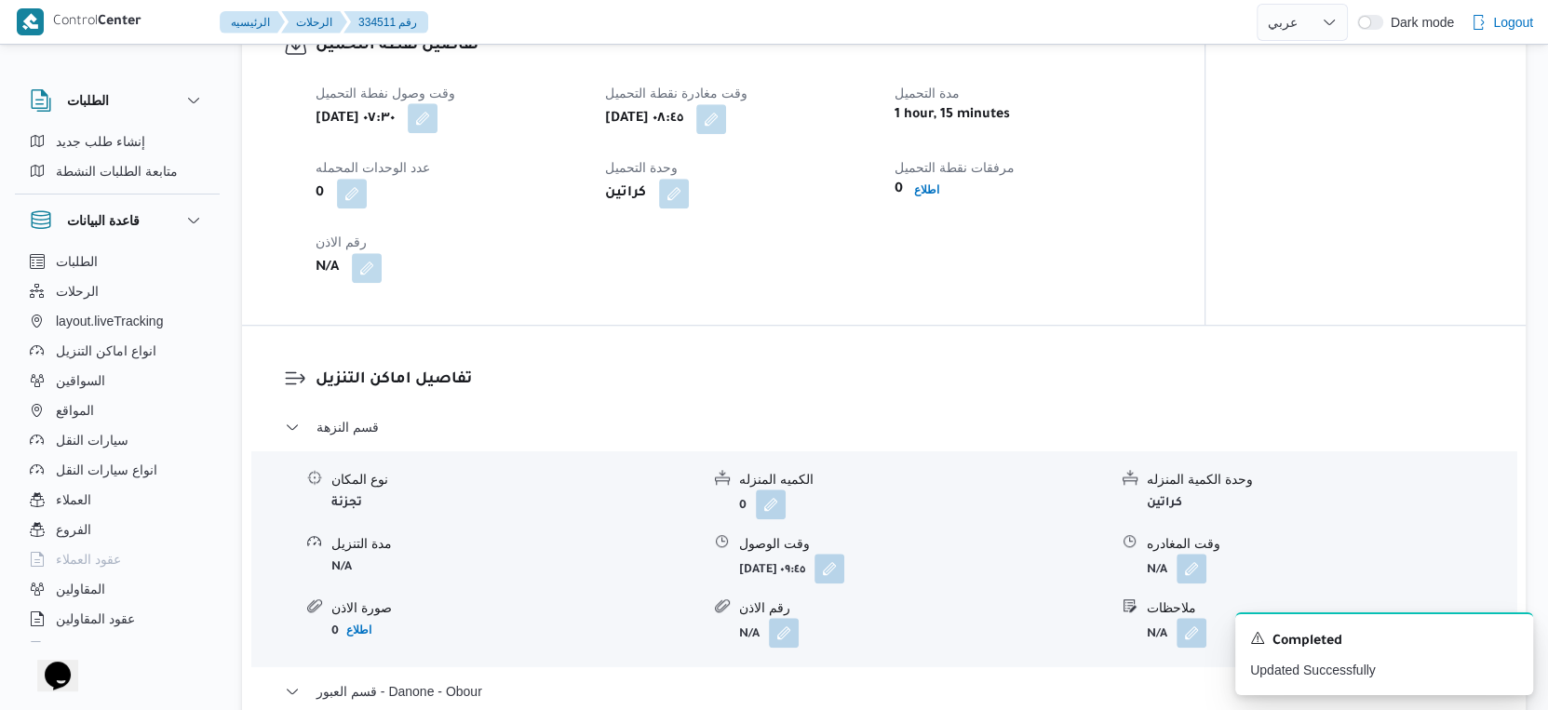
click at [438, 118] on button "button" at bounding box center [423, 118] width 30 height 30
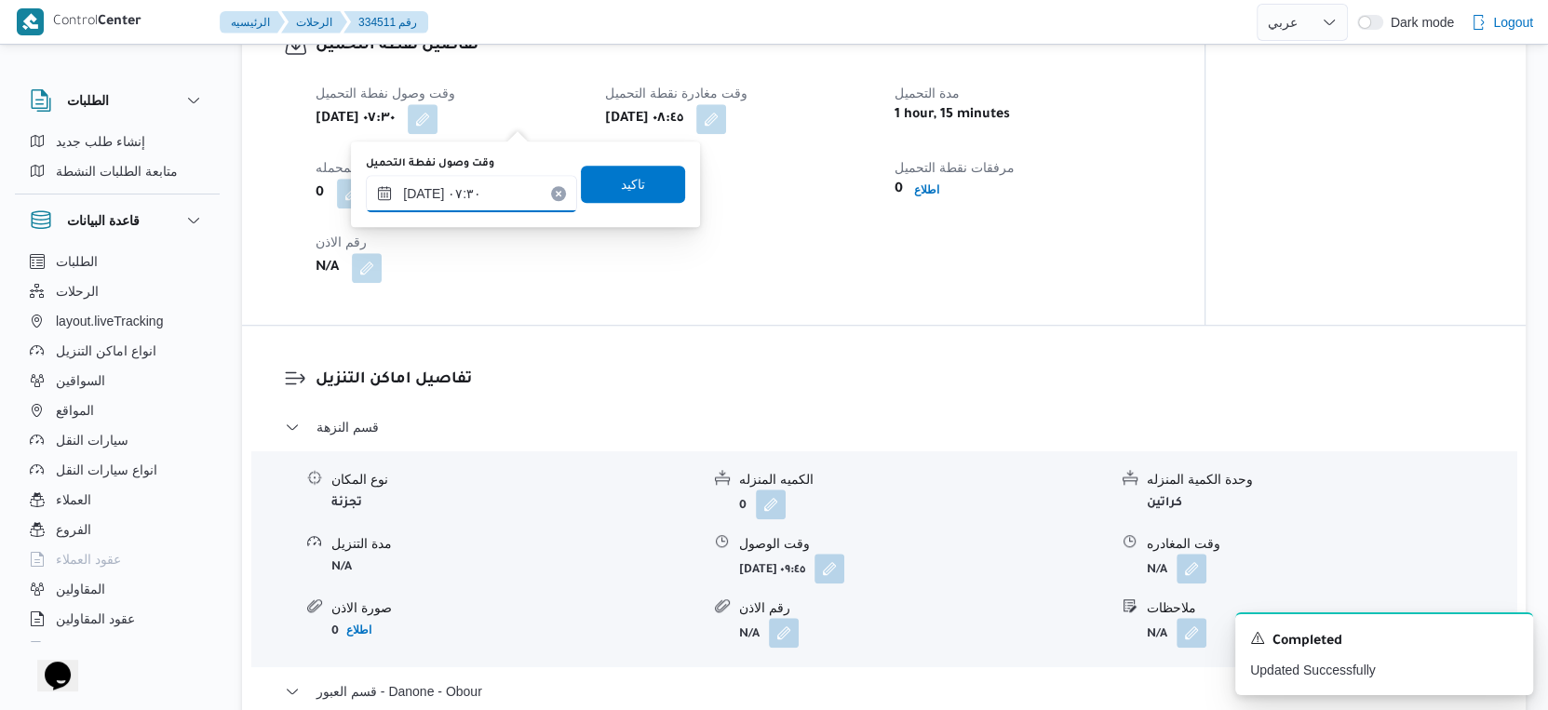
click at [474, 195] on input "٣١/٠٨/٢٠٢٥ ٠٧:٣٠" at bounding box center [471, 193] width 211 height 37
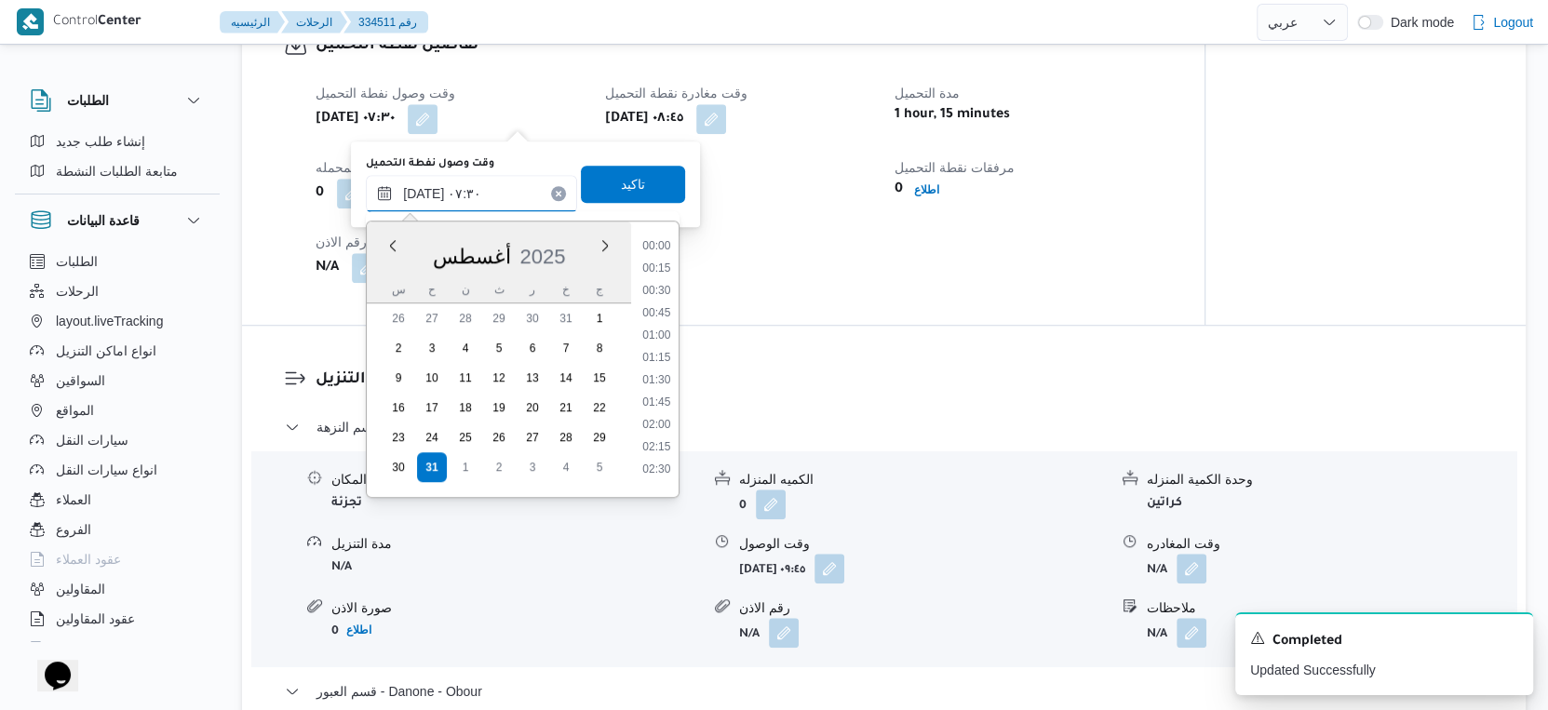
scroll to position [542, 0]
click at [662, 330] on li "07:00" at bounding box center [657, 329] width 43 height 19
type input "٣١/٠٨/٢٠٢٥ ٠٧:٠٠"
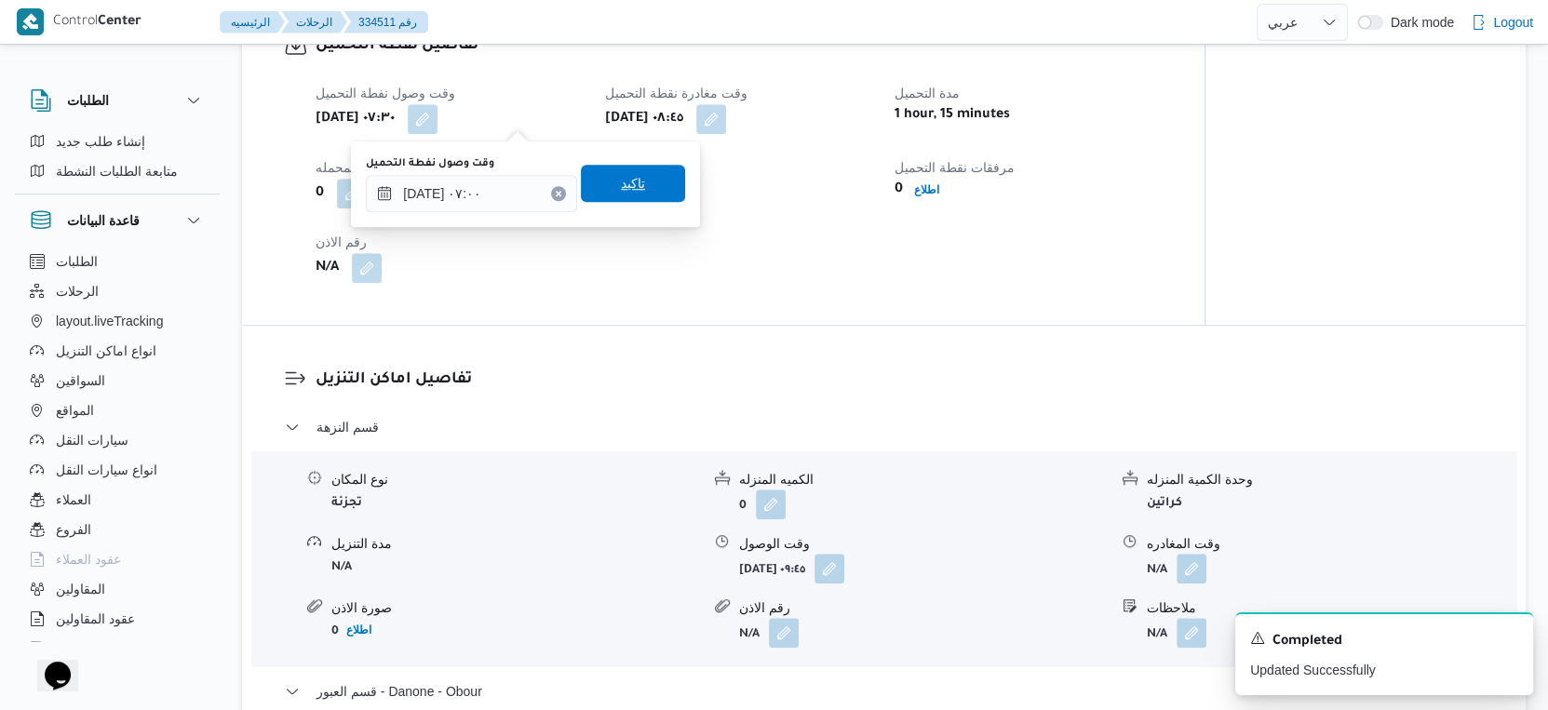
click at [627, 183] on span "تاكيد" at bounding box center [633, 183] width 24 height 22
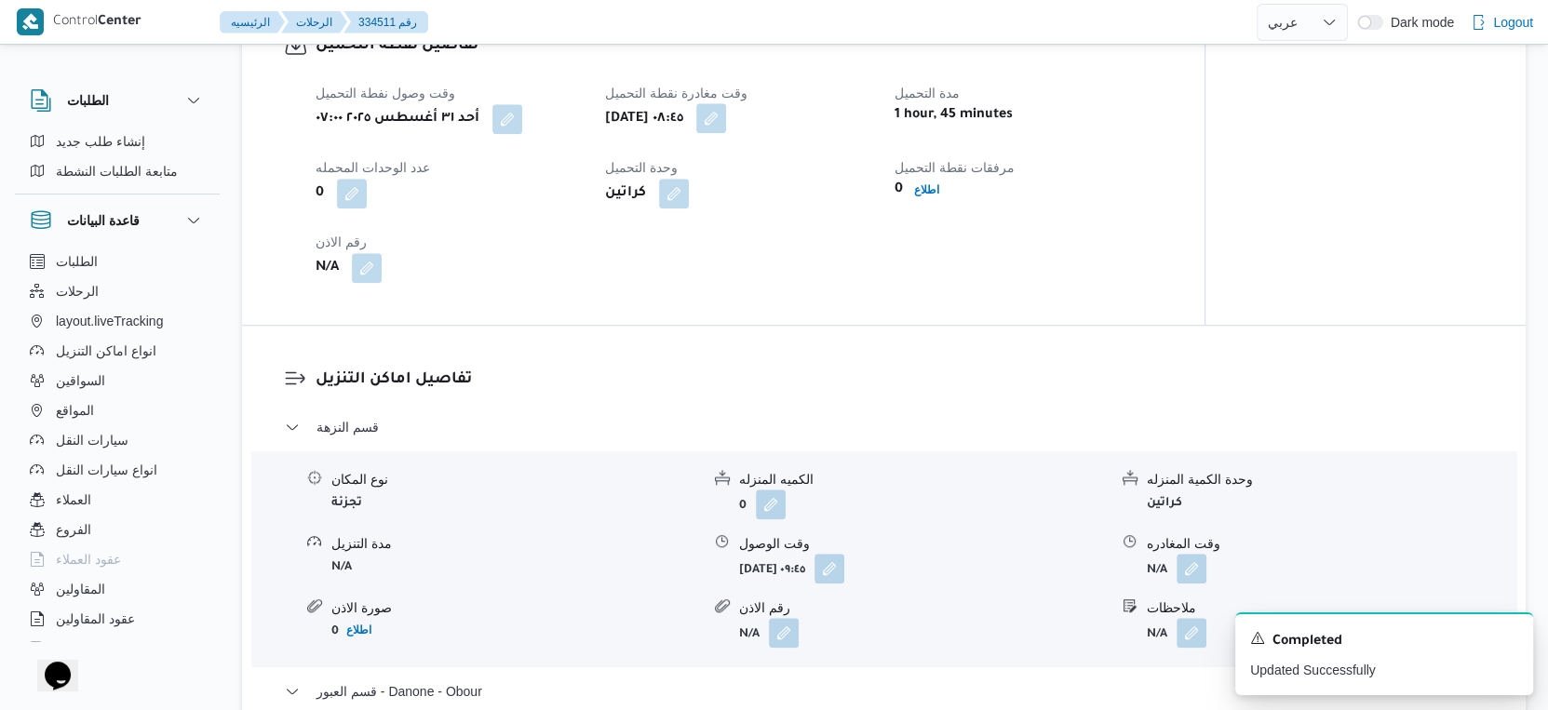
click at [726, 121] on button "button" at bounding box center [711, 118] width 30 height 30
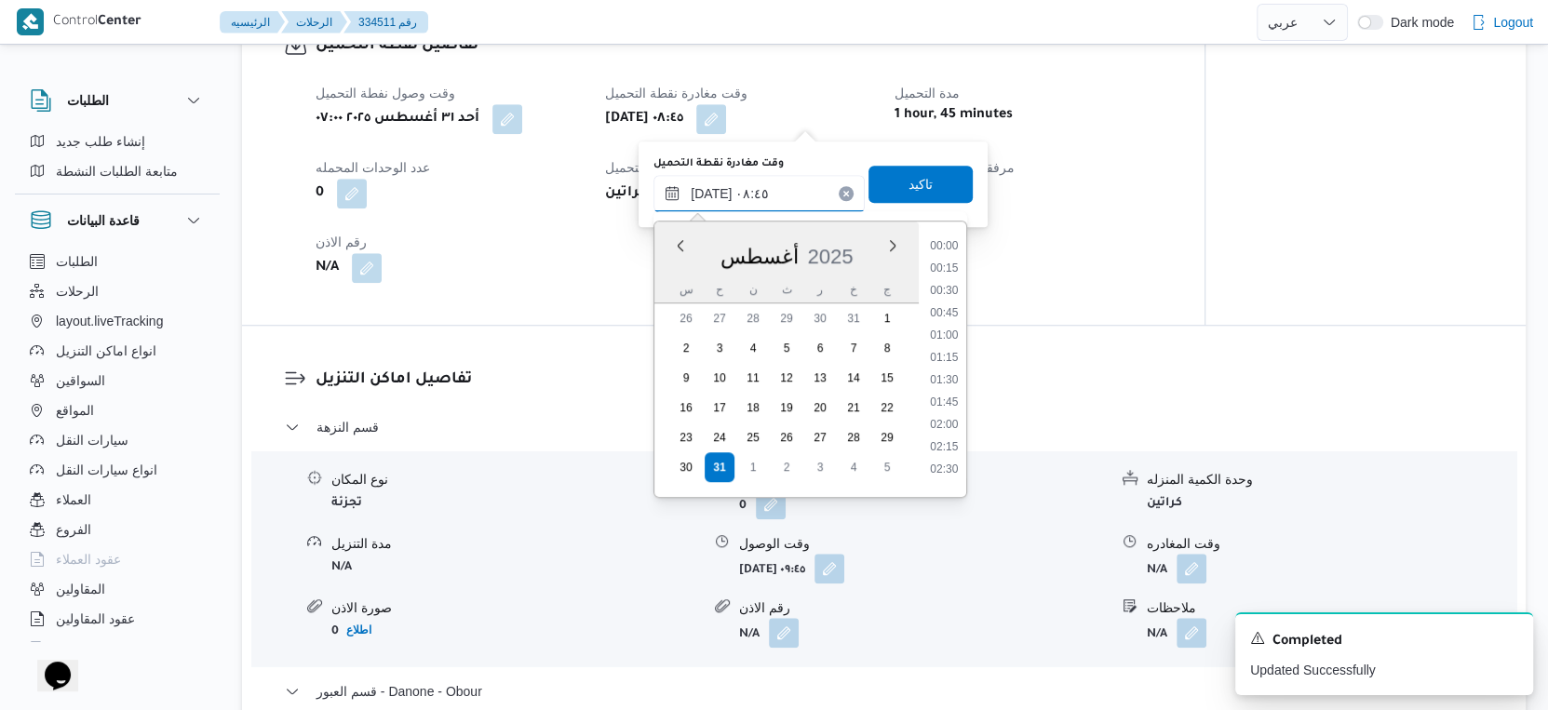
click at [773, 191] on input "٣١/٠٨/٢٠٢٥ ٠٨:٤٥" at bounding box center [759, 193] width 211 height 37
click at [948, 350] on li "08:30" at bounding box center [944, 352] width 43 height 19
type input "٣١/٠٨/٢٠٢٥ ٠٨:٣٠"
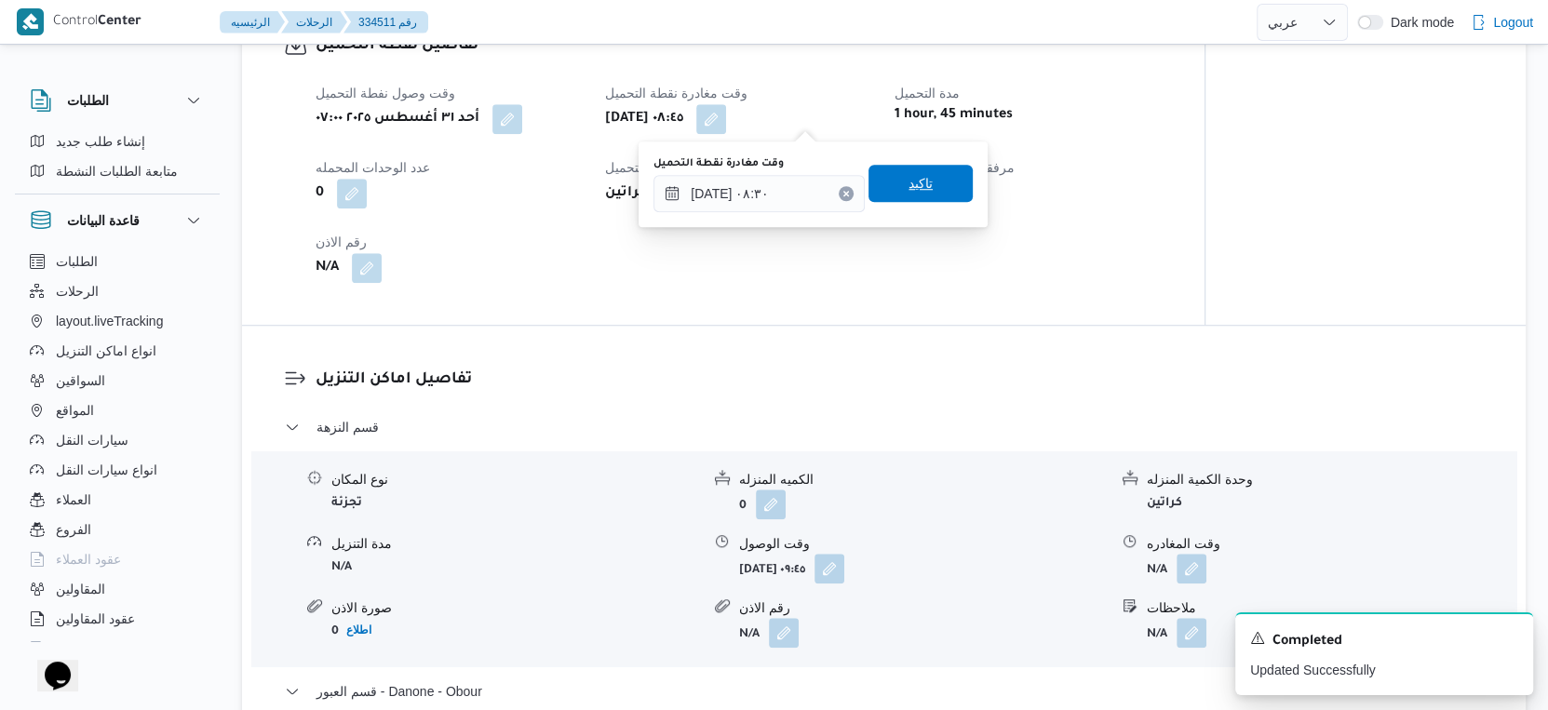
click at [934, 194] on span "تاكيد" at bounding box center [921, 183] width 104 height 37
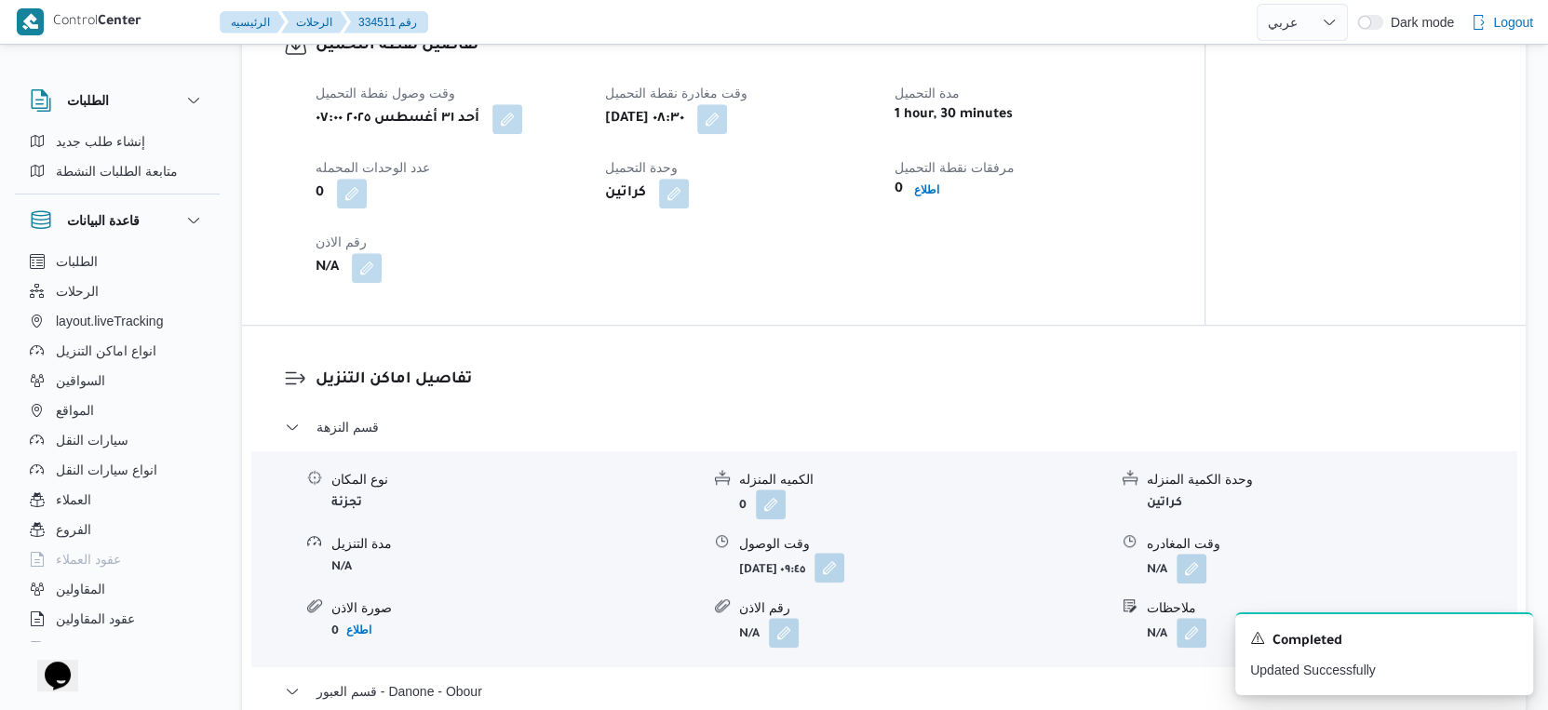
click at [844, 570] on button "button" at bounding box center [830, 568] width 30 height 30
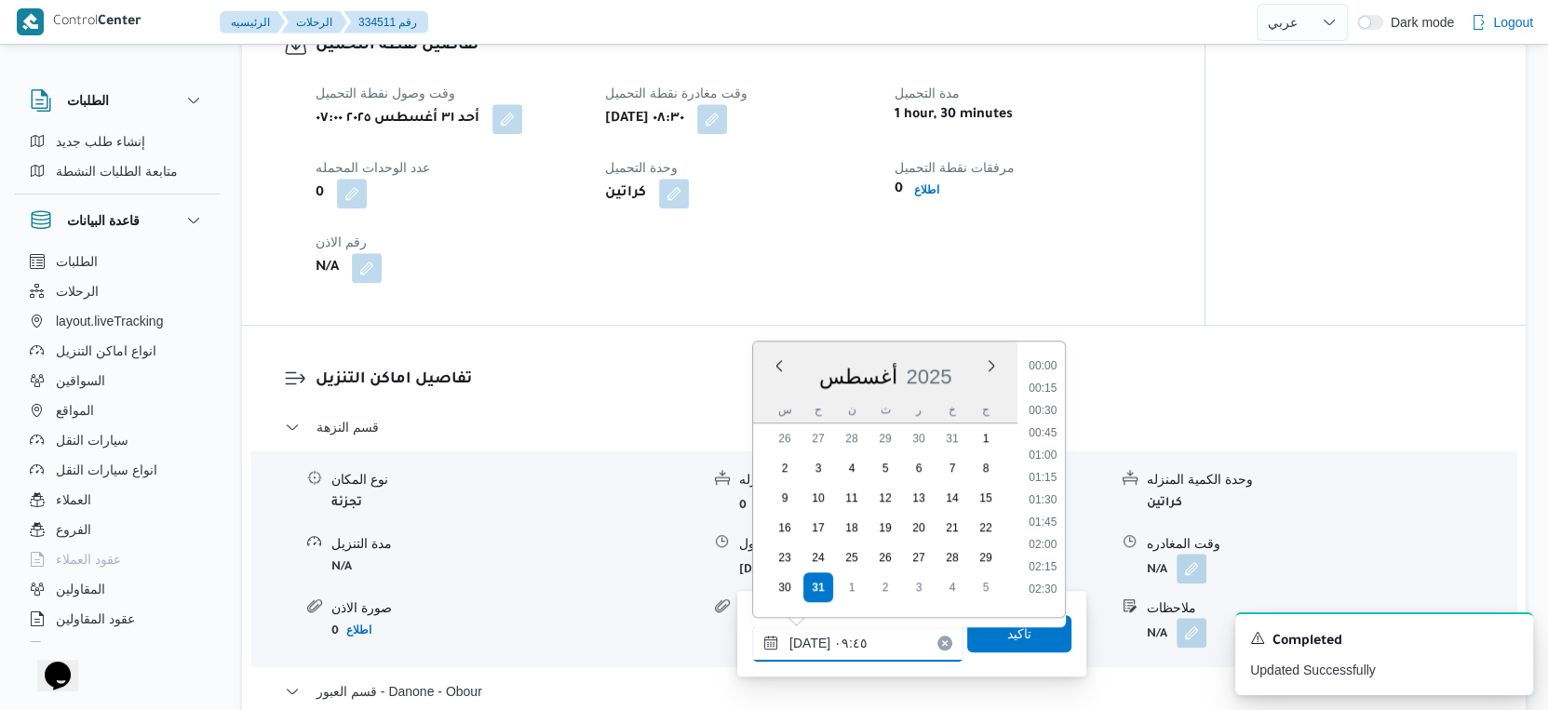
click at [869, 644] on input "٣١/٠٨/٢٠٢٥ ٠٩:٤٥" at bounding box center [857, 643] width 211 height 37
click at [1044, 424] on li "09:00" at bounding box center [1042, 427] width 43 height 19
type input "٣١/٠٨/٢٠٢٥ ٠٩:٠٠"
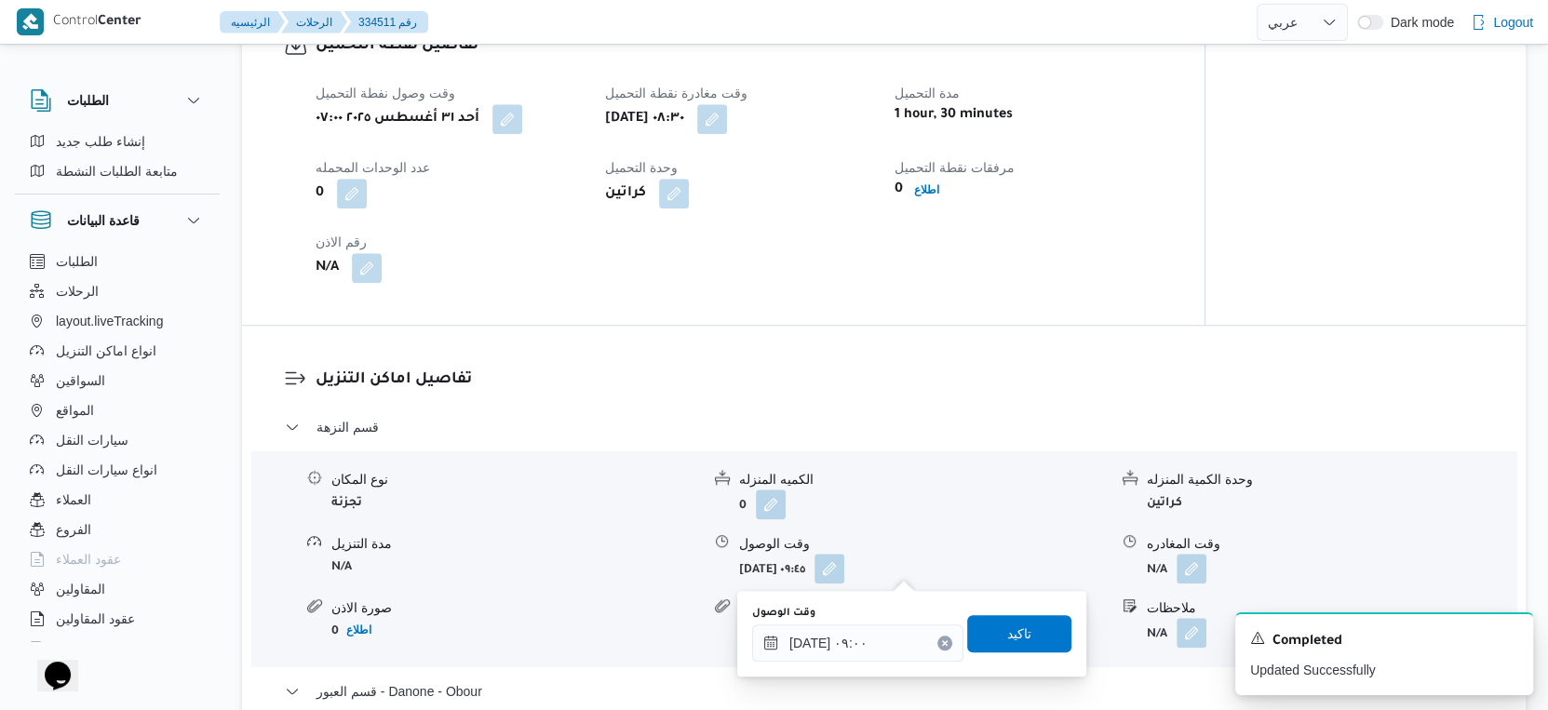
click at [1020, 613] on div "وقت الوصول ٣١/٠٨/٢٠٢٥ ٠٩:٠٠ تاكيد" at bounding box center [911, 634] width 323 height 60
click at [1020, 631] on span "تاكيد" at bounding box center [1019, 632] width 104 height 37
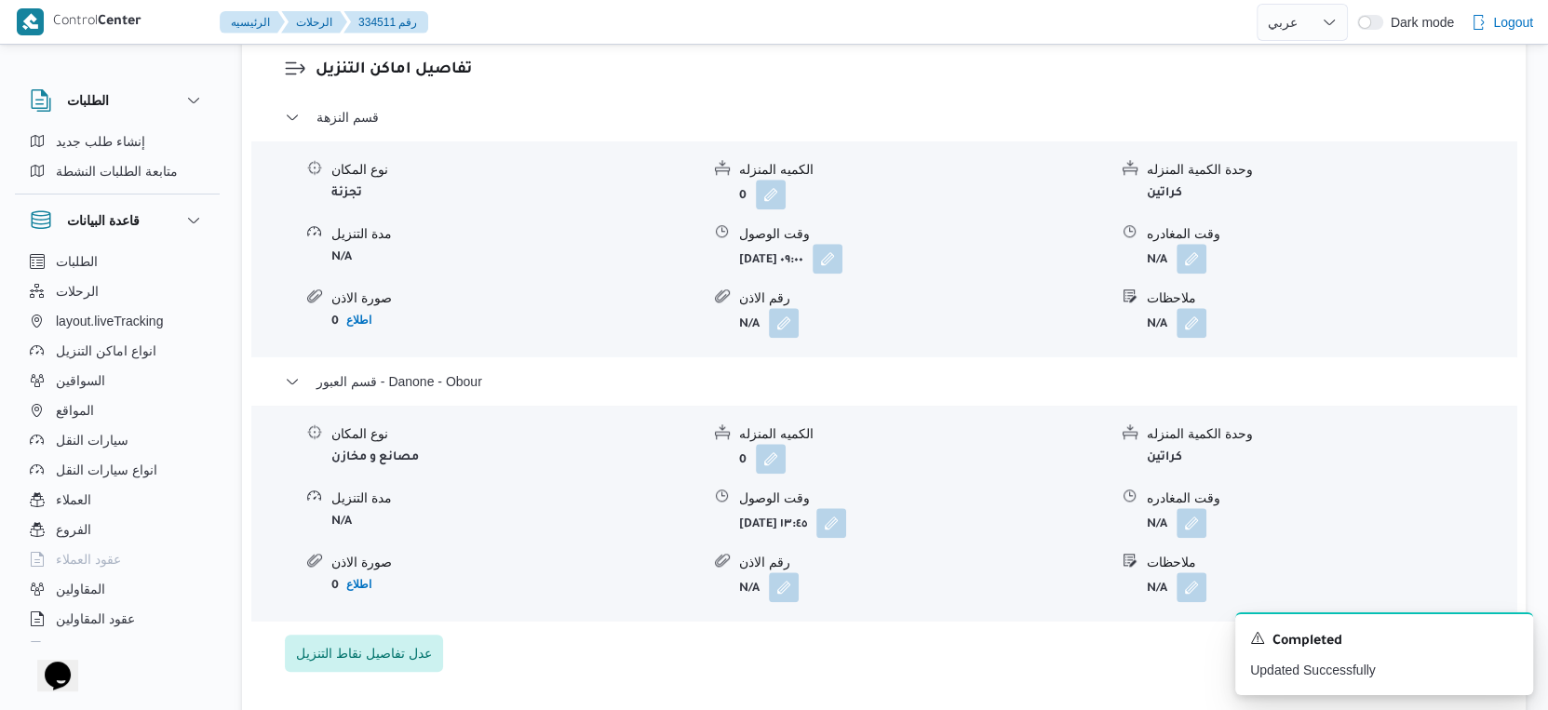
scroll to position [1552, 0]
click at [1191, 250] on button "button" at bounding box center [1192, 257] width 30 height 30
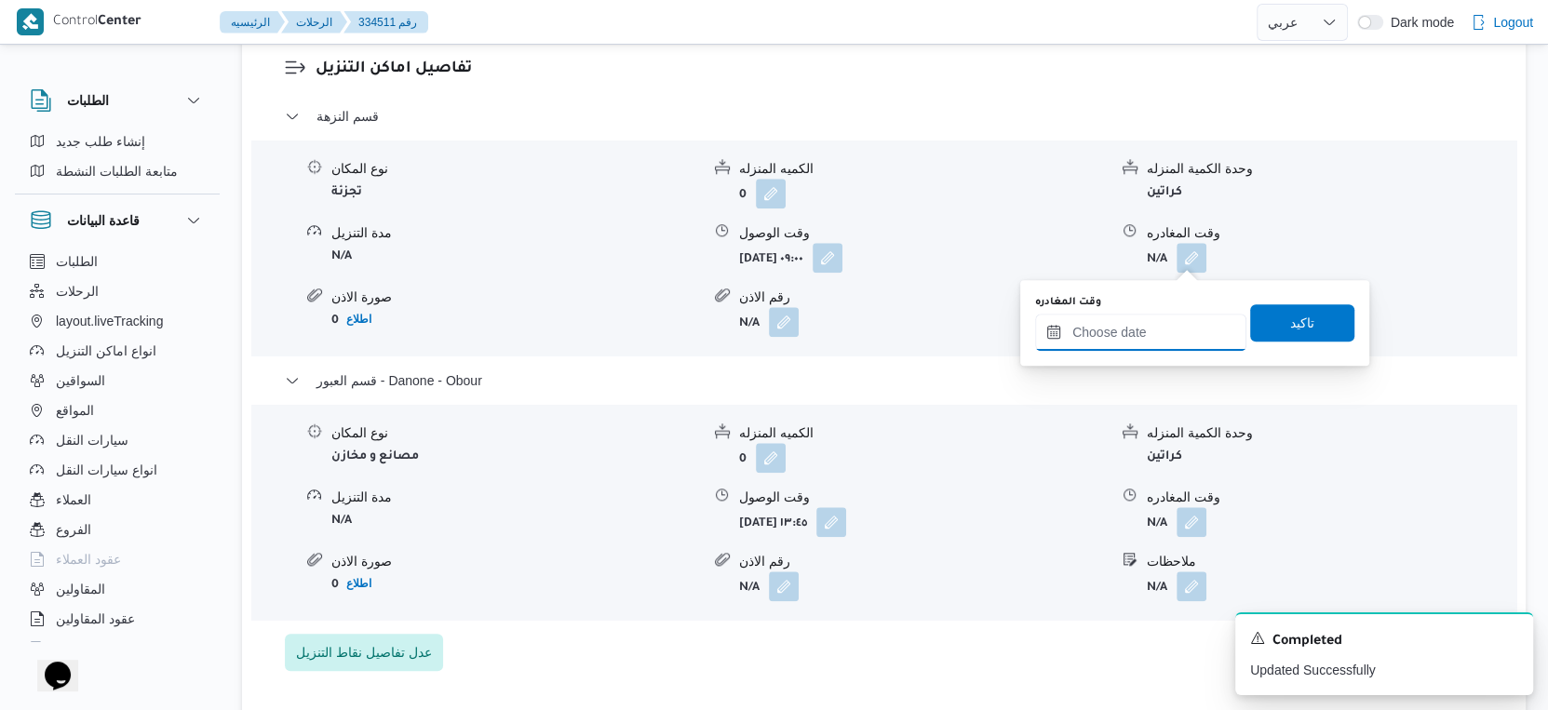
drag, startPoint x: 1166, startPoint y: 322, endPoint x: 1181, endPoint y: 345, distance: 27.6
click at [1166, 322] on input "وقت المغادره" at bounding box center [1140, 332] width 211 height 37
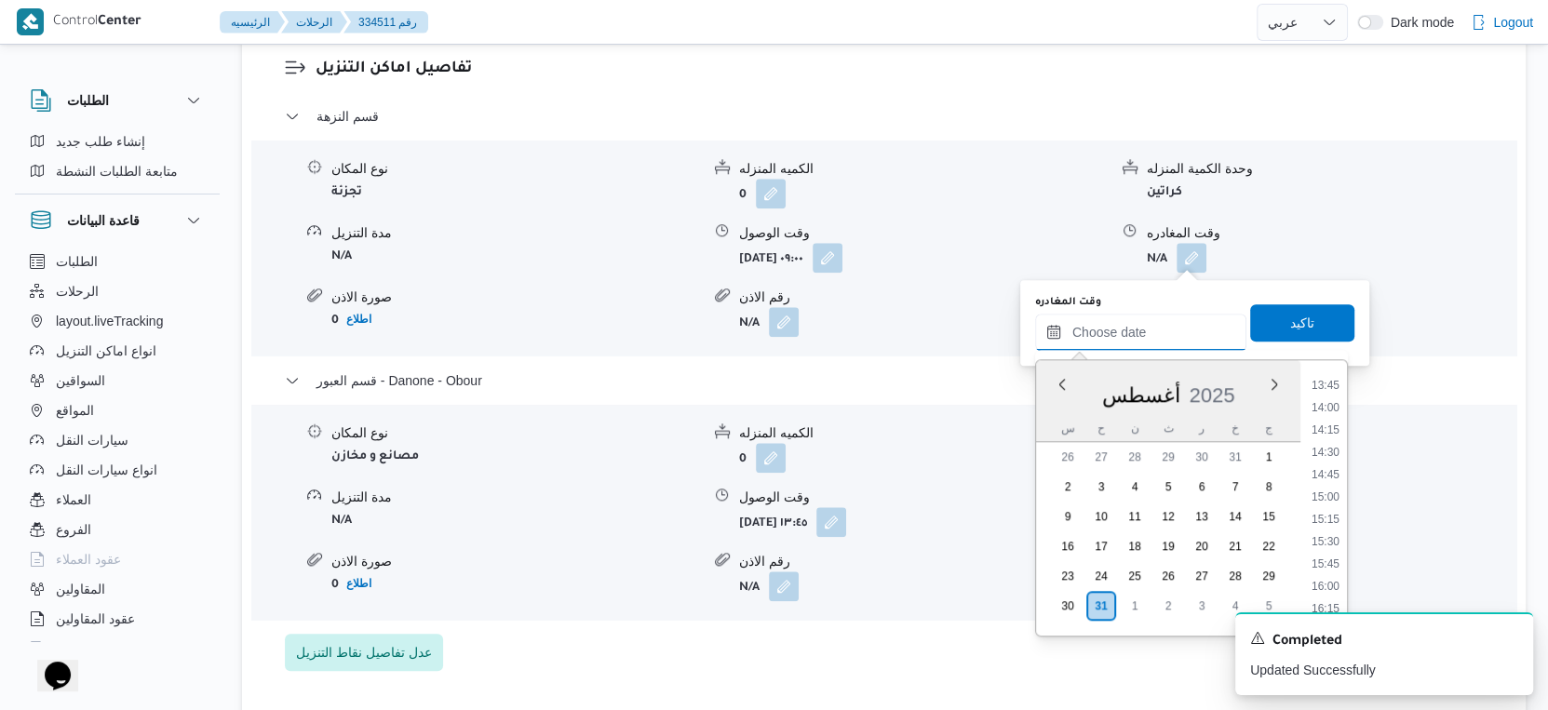
scroll to position [1125, 0]
click at [1325, 445] on li "13:15" at bounding box center [1325, 444] width 43 height 19
type input "٣١/٠٨/٢٠٢٥ ١٣:١٥"
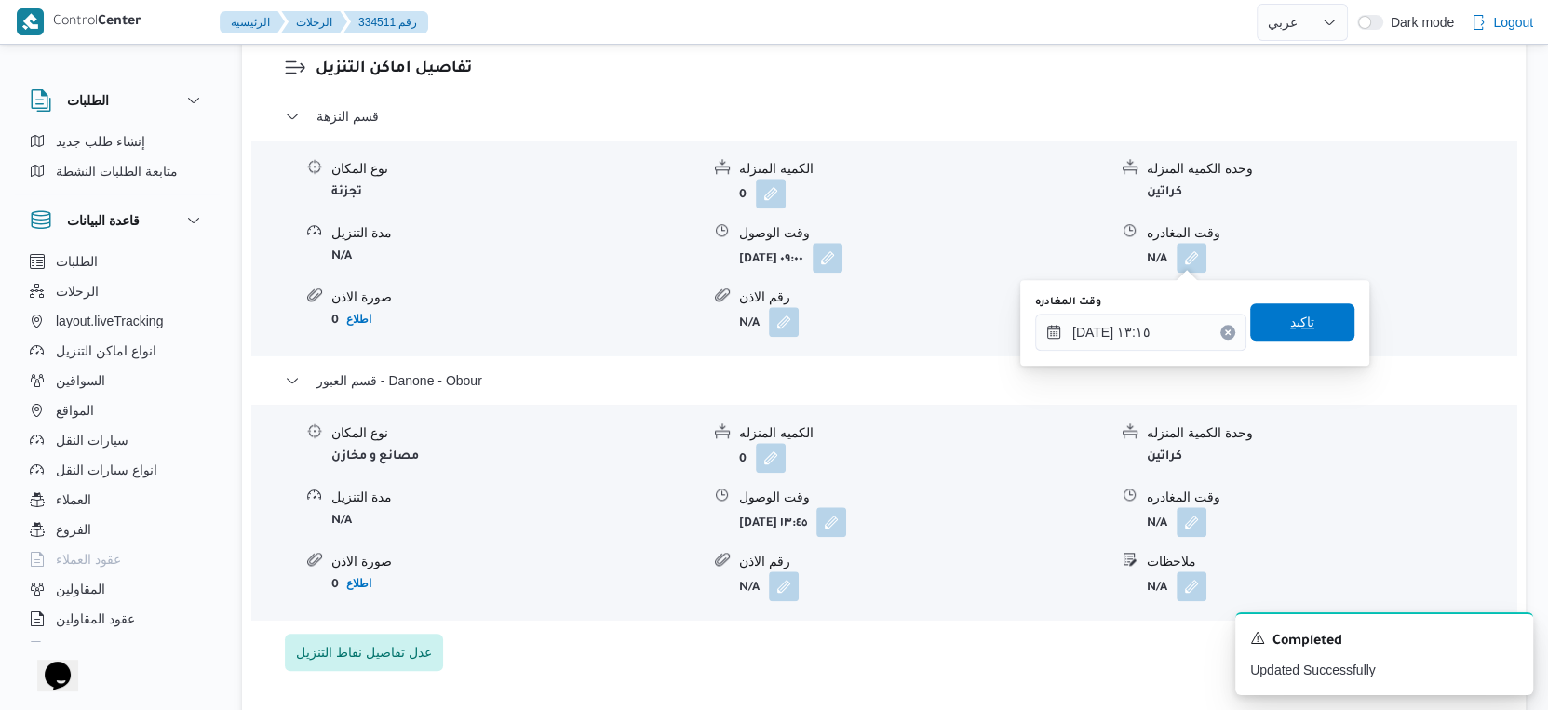
click at [1317, 332] on span "تاكيد" at bounding box center [1302, 321] width 104 height 37
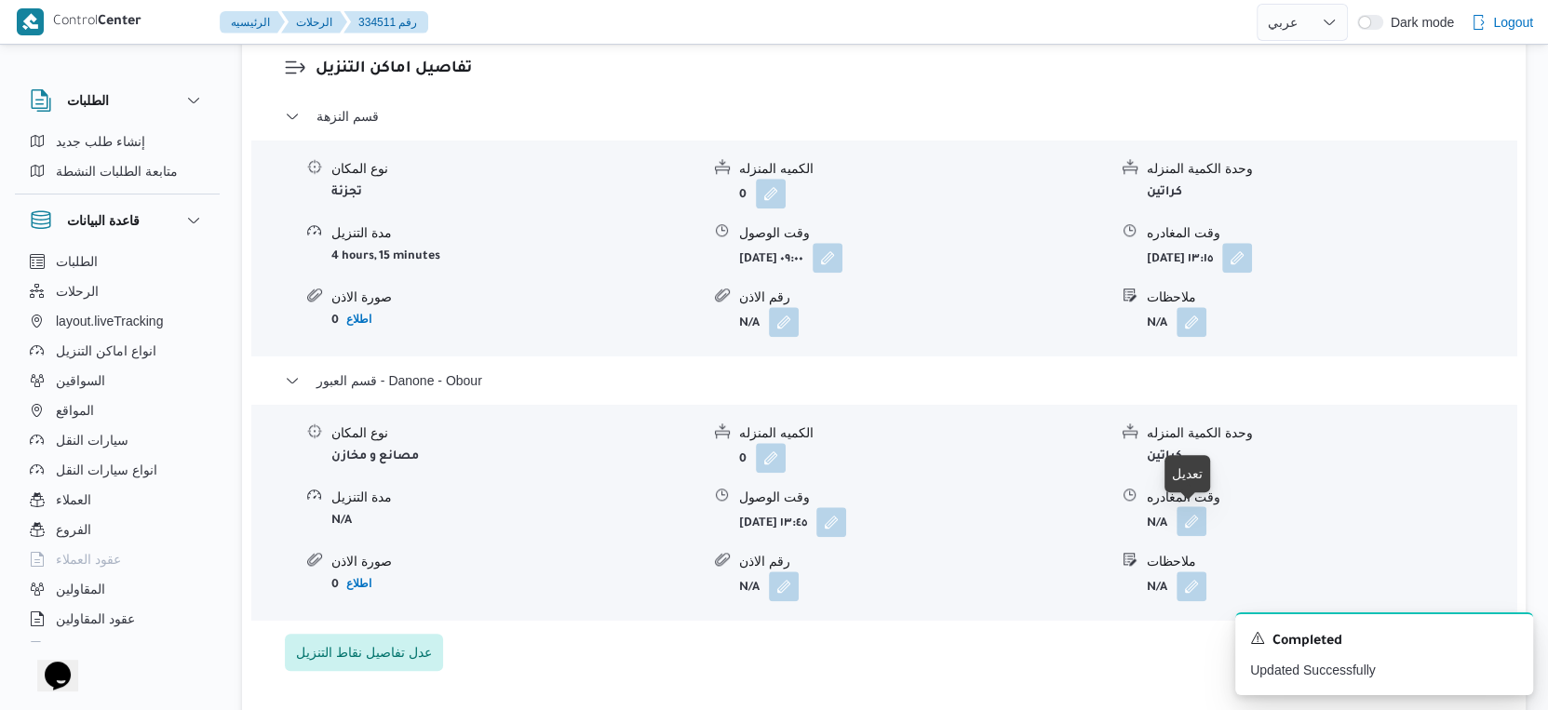
click at [1193, 522] on button "button" at bounding box center [1192, 521] width 30 height 30
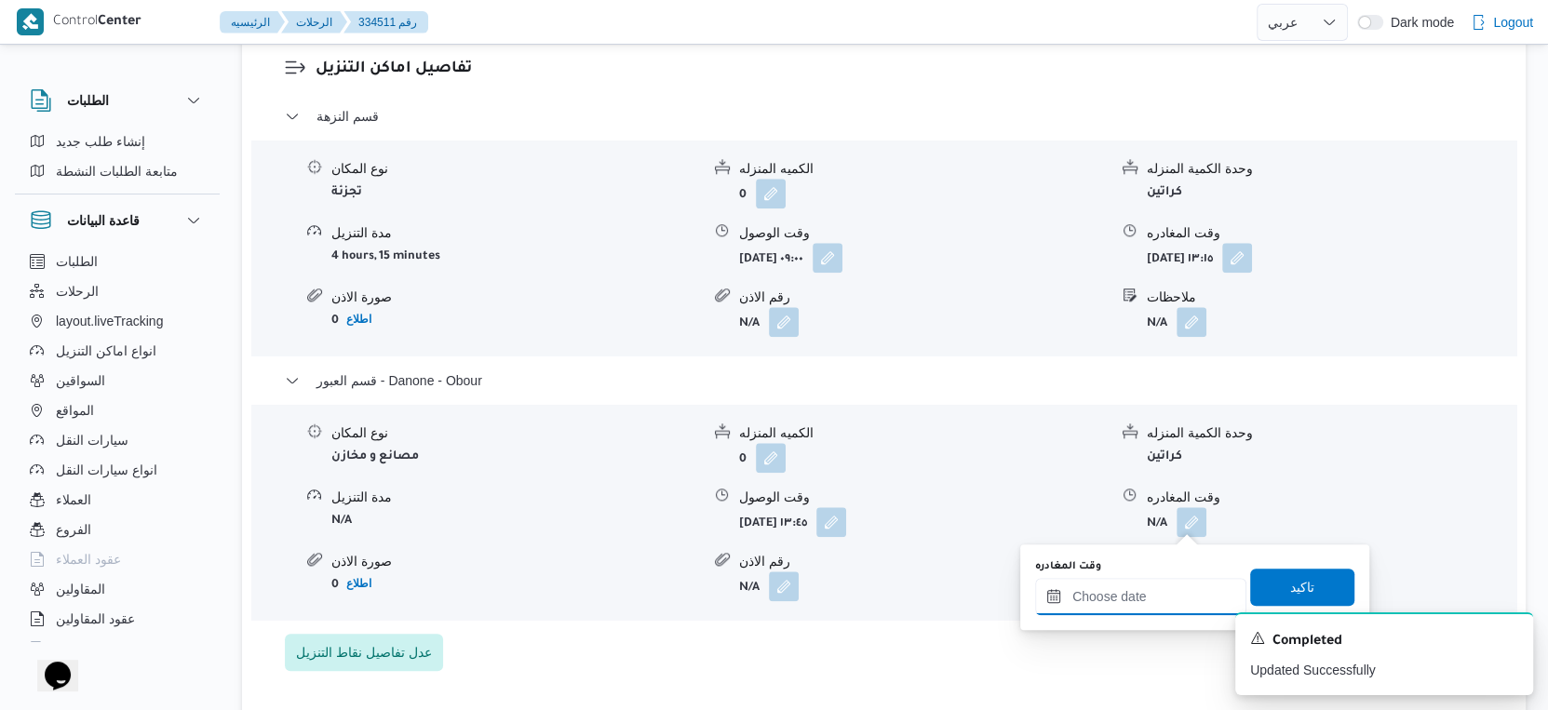
click at [1140, 597] on input "وقت المغادره" at bounding box center [1140, 596] width 211 height 37
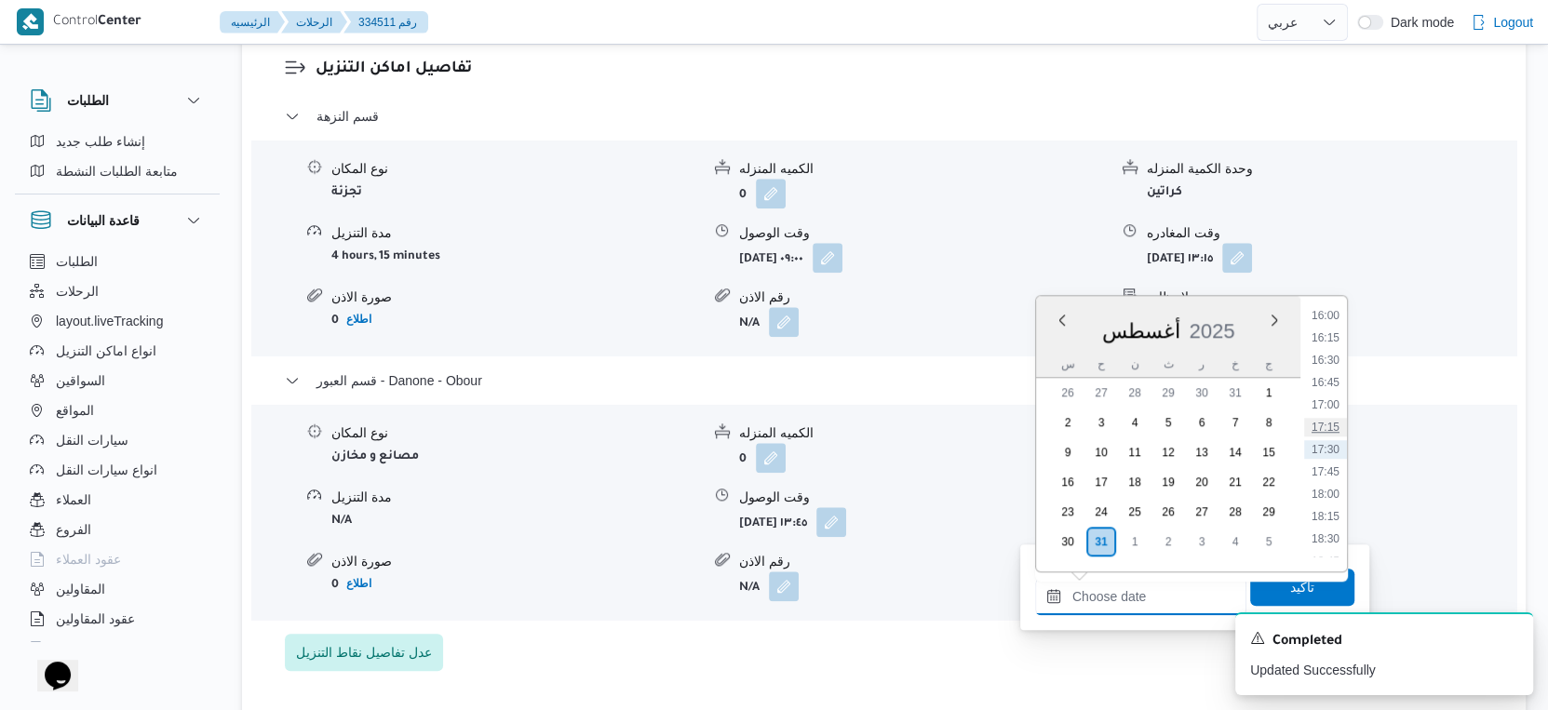
scroll to position [1228, 0]
click at [1332, 341] on li "14:00" at bounding box center [1325, 343] width 43 height 19
type input "٣١/٠٨/٢٠٢٥ ١٤:٠٠"
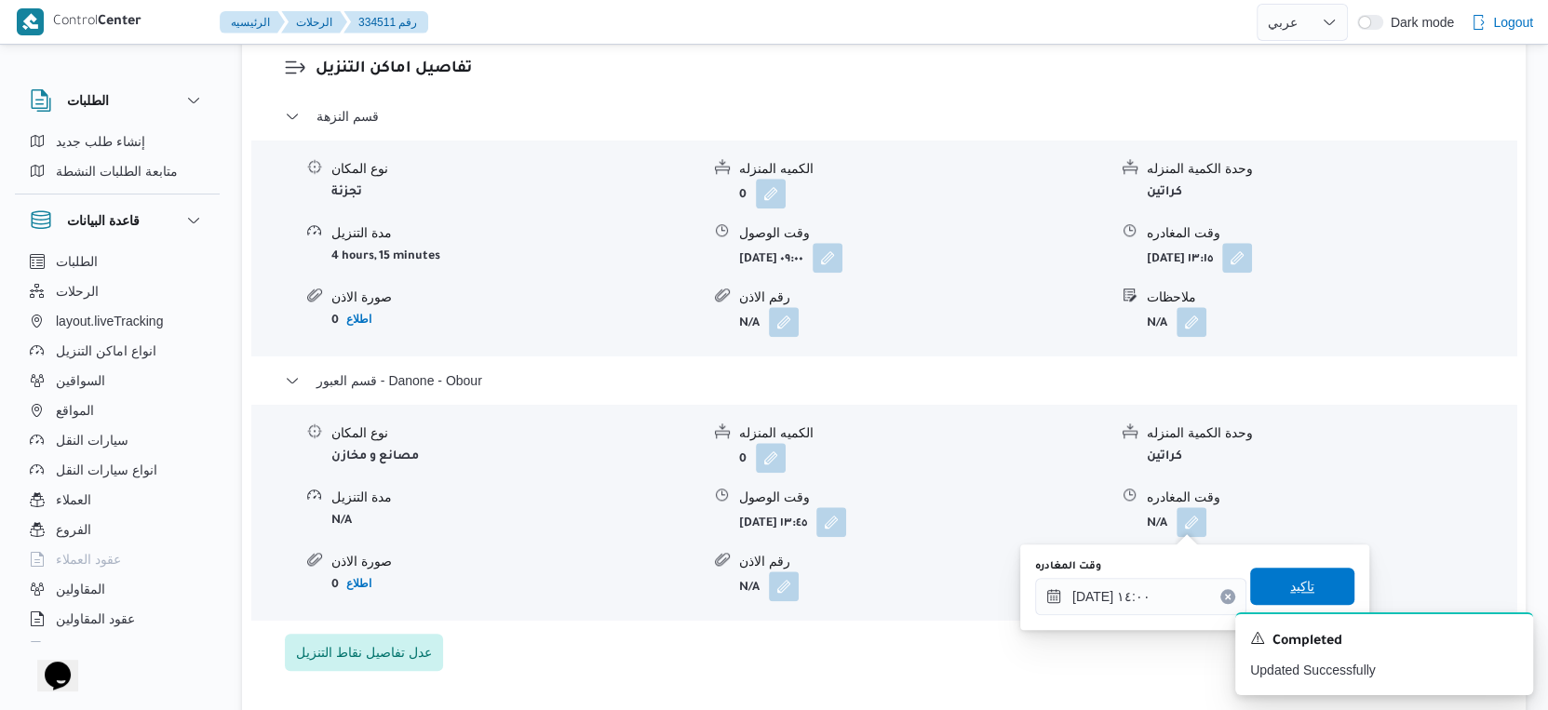
click at [1305, 583] on span "تاكيد" at bounding box center [1302, 586] width 104 height 37
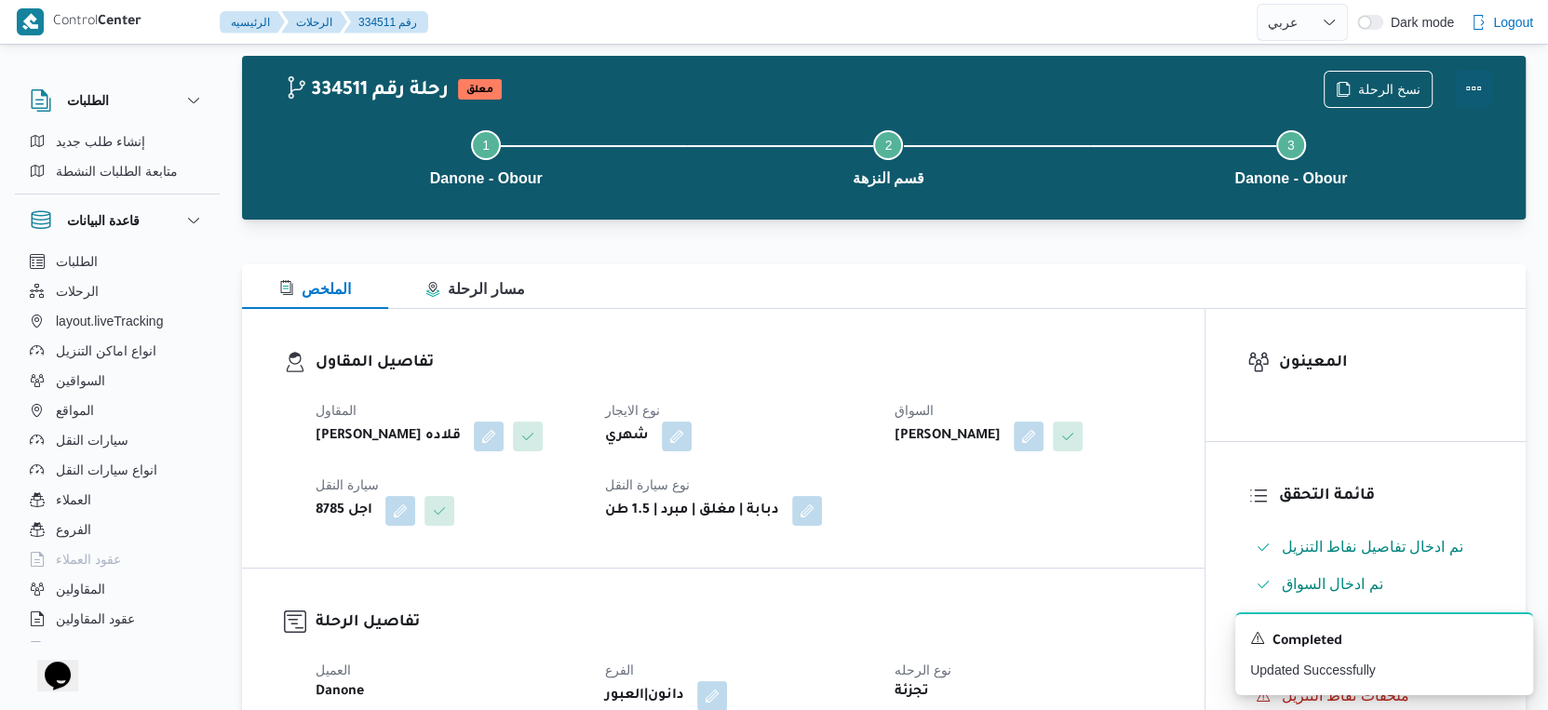
scroll to position [0, 0]
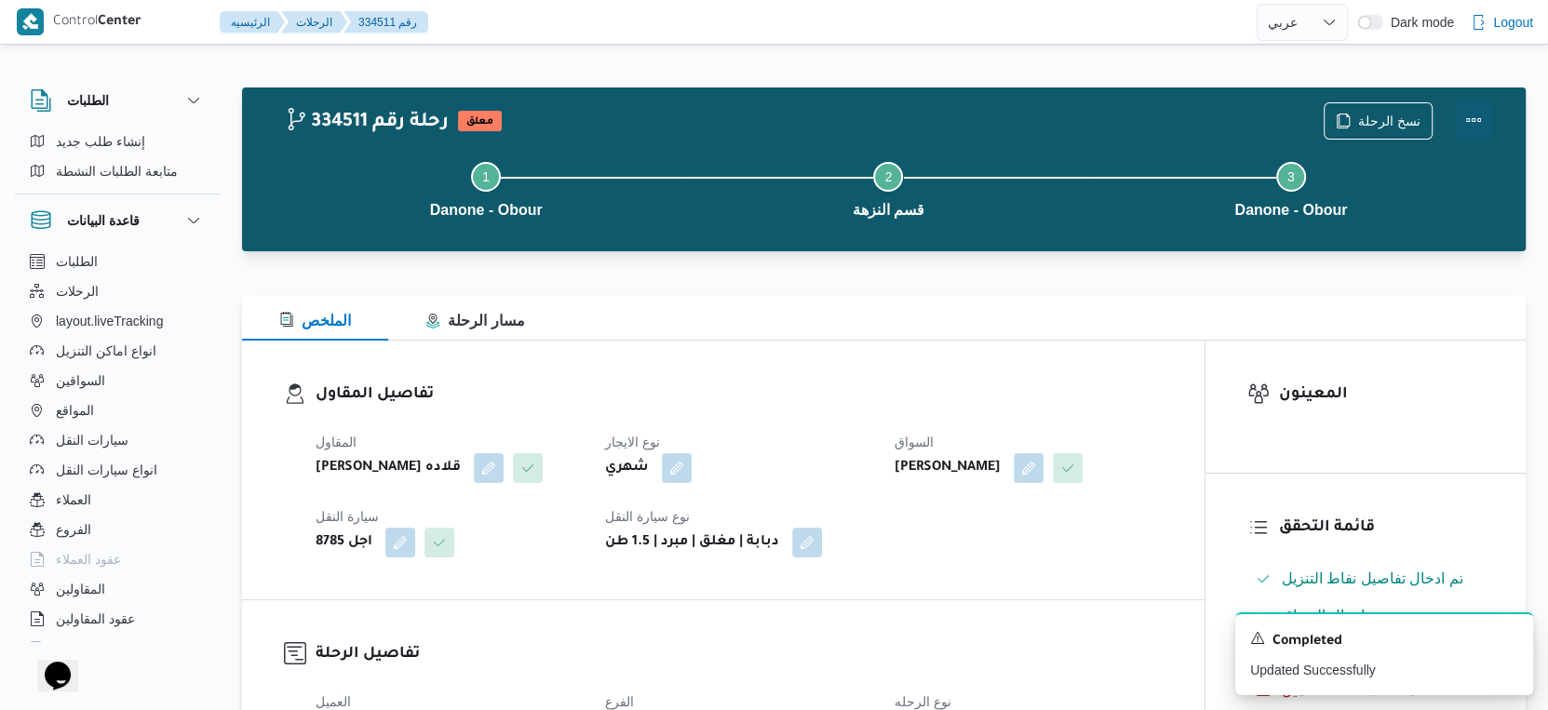
click at [1475, 117] on button "Actions" at bounding box center [1473, 119] width 37 height 37
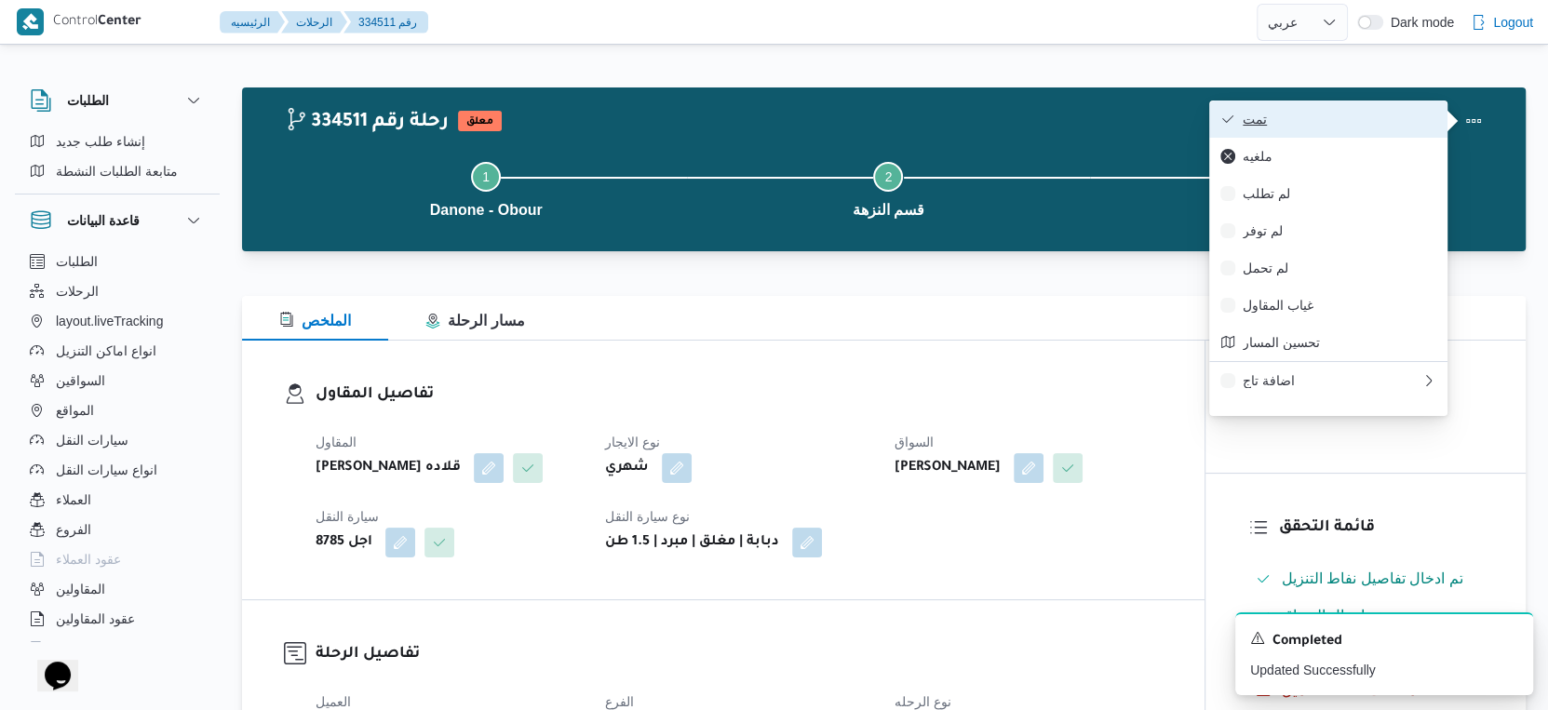
click at [1377, 112] on span "تمت" at bounding box center [1340, 119] width 194 height 15
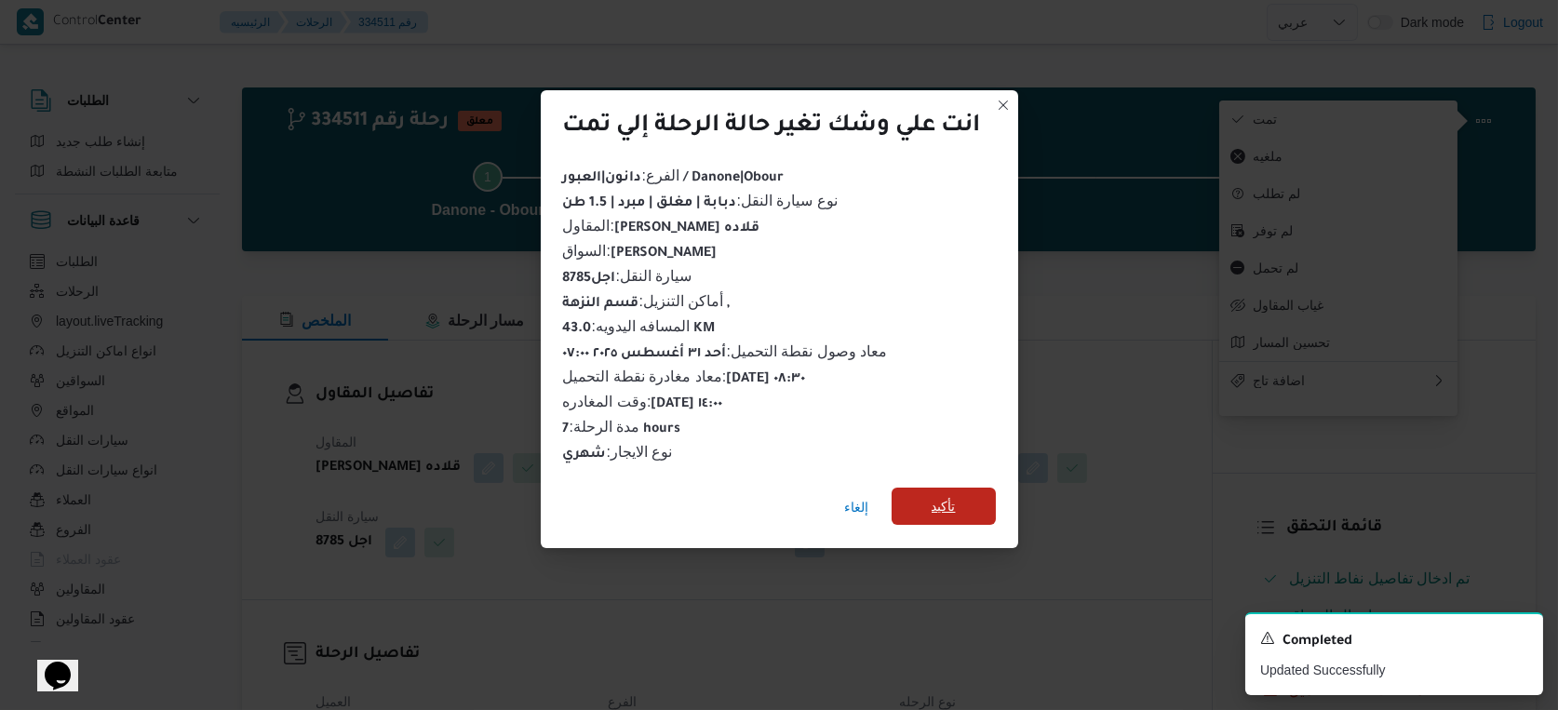
click at [956, 515] on span "تأكيد" at bounding box center [944, 506] width 104 height 37
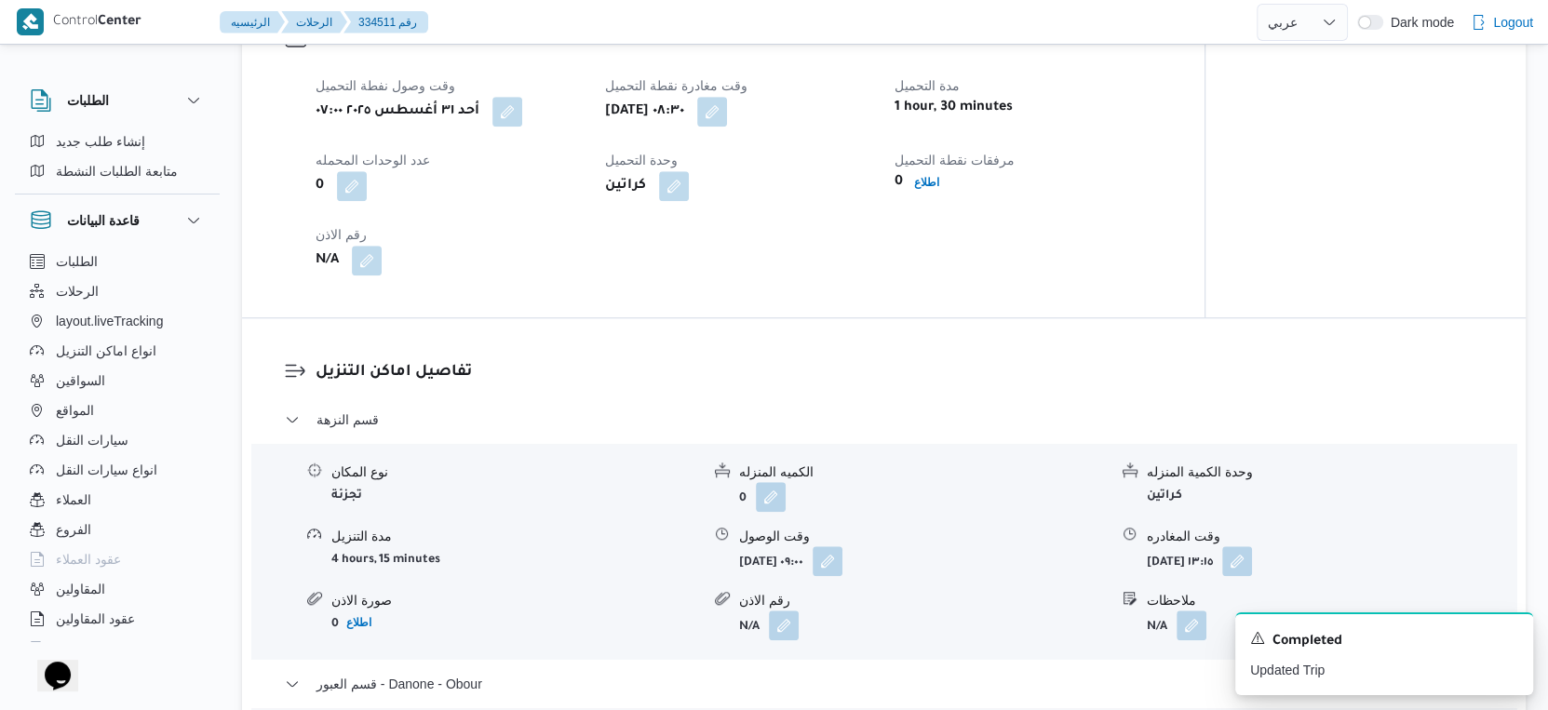
scroll to position [1654, 0]
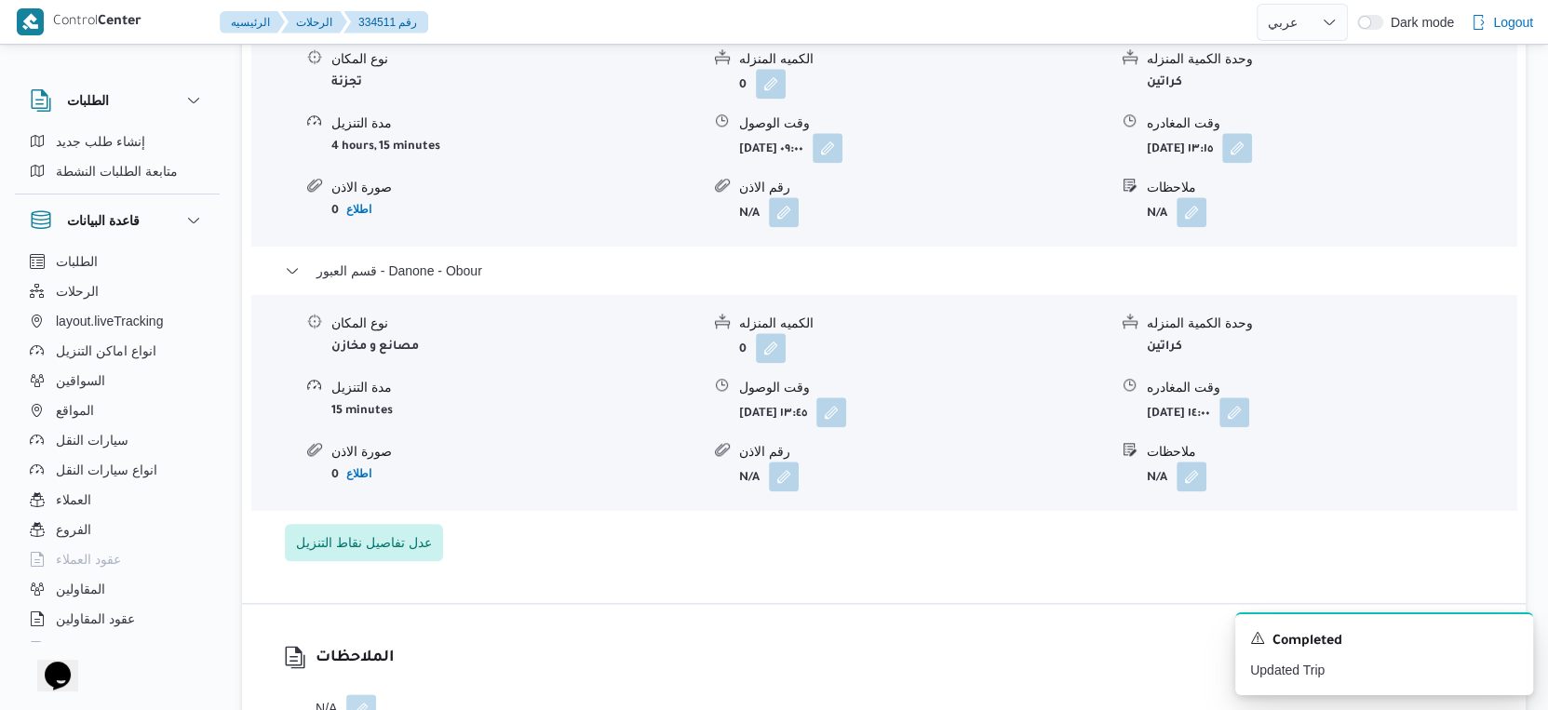
select select "ar"
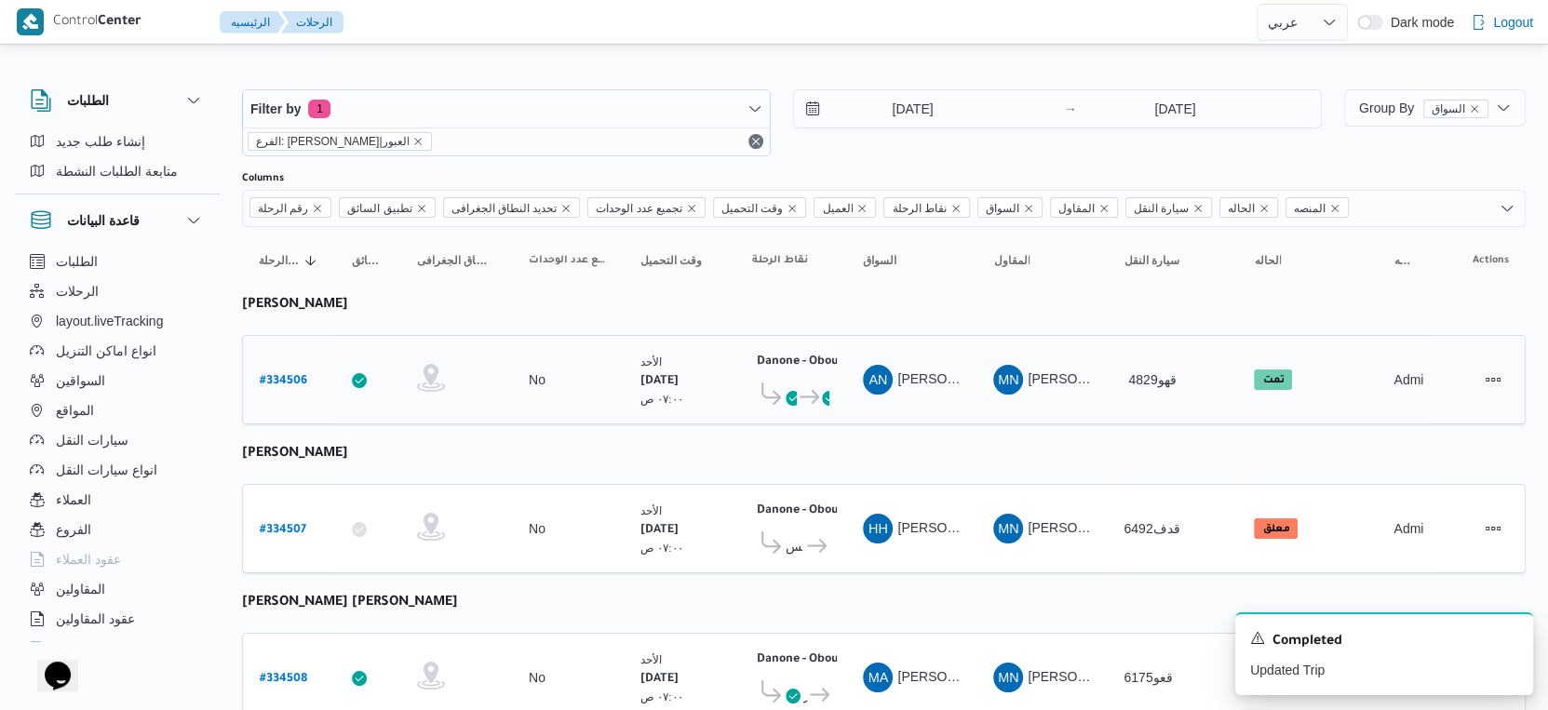
click at [284, 375] on b "# 334506" at bounding box center [283, 381] width 47 height 13
select select "ar"
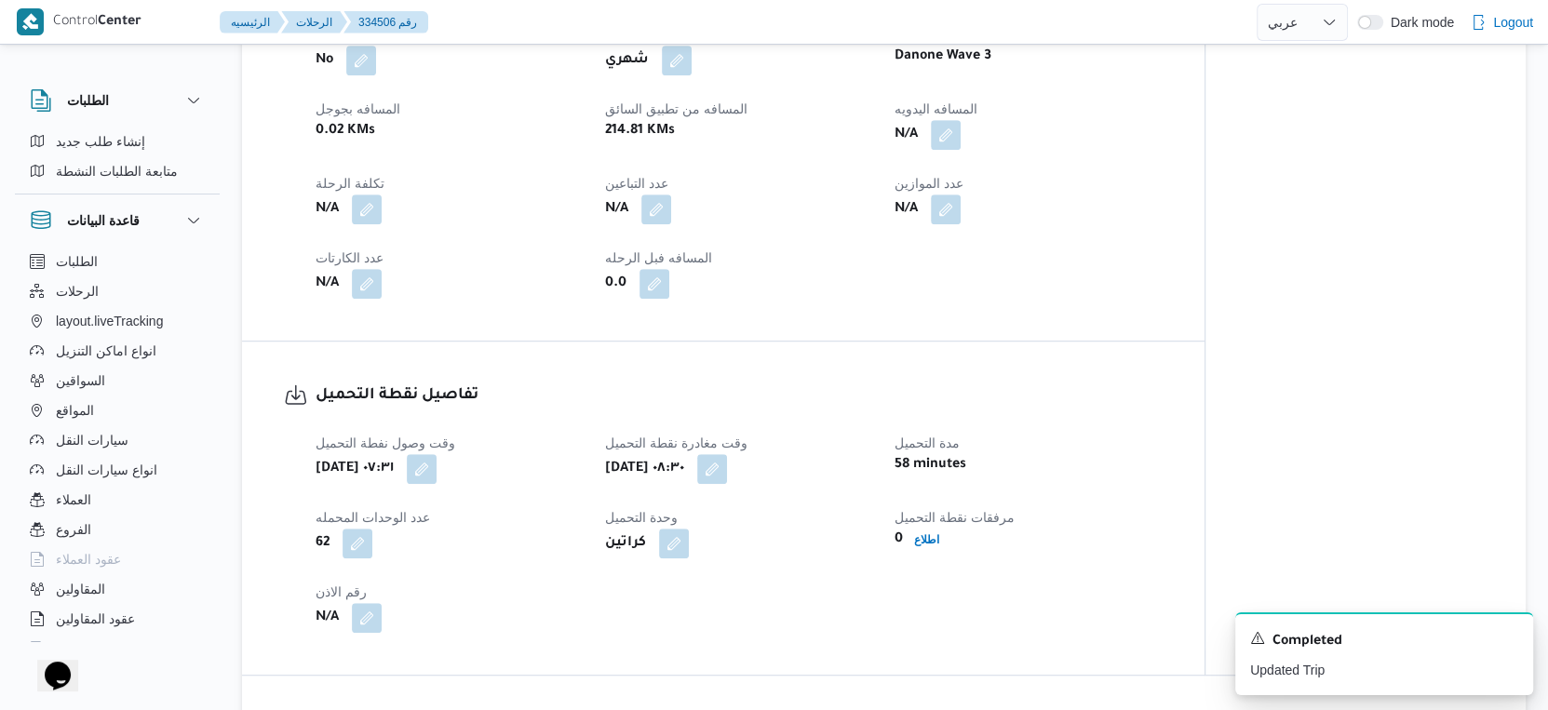
scroll to position [620, 0]
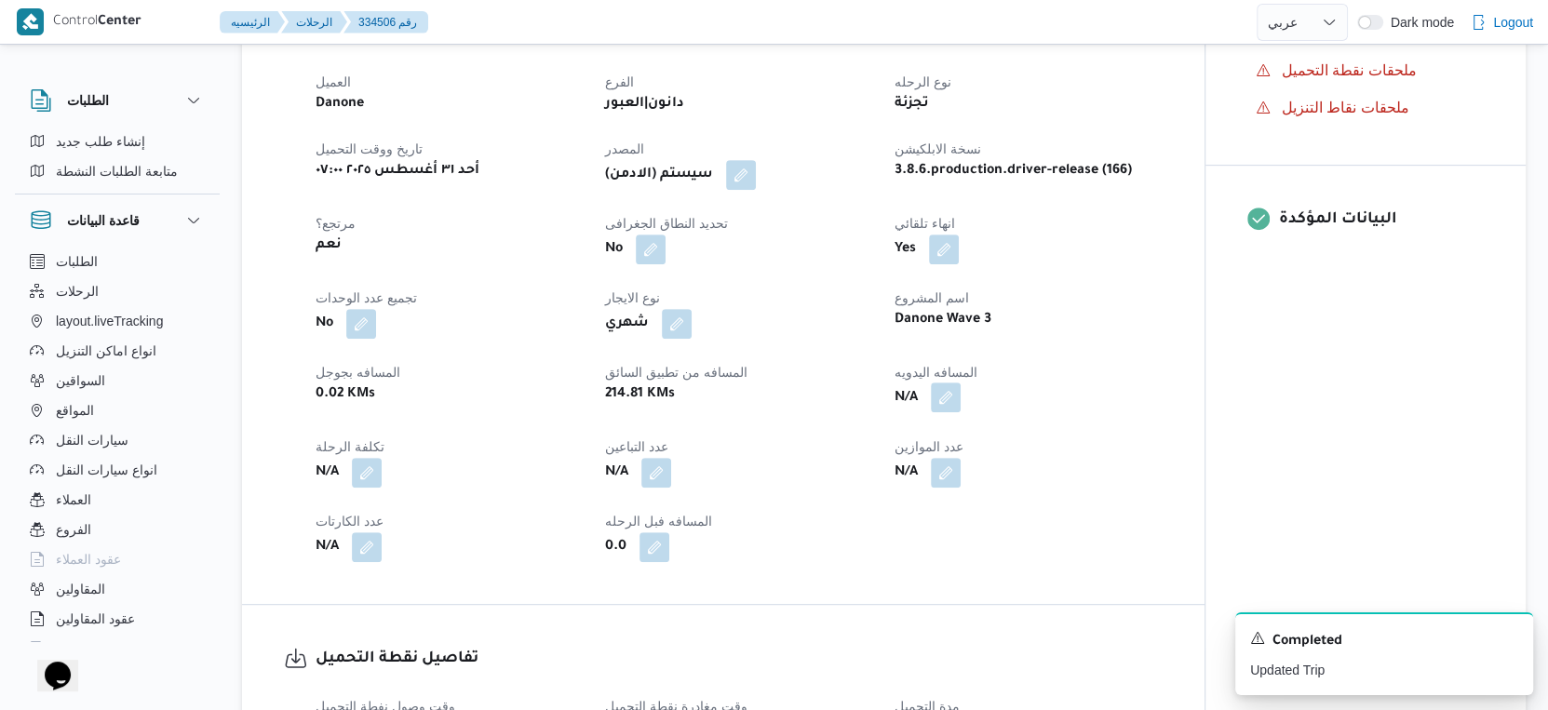
click at [957, 412] on button "button" at bounding box center [946, 398] width 30 height 30
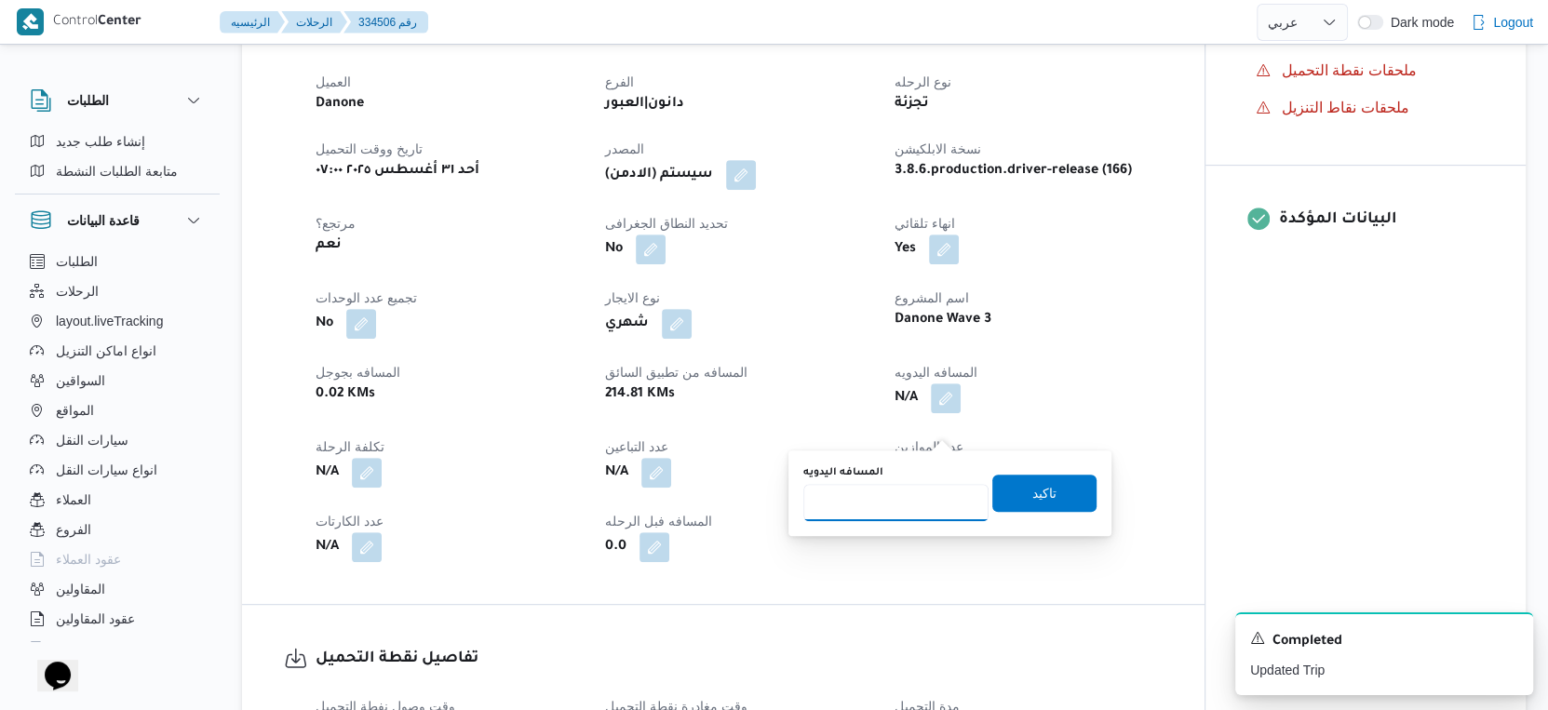
click at [891, 489] on input "المسافه اليدويه" at bounding box center [895, 502] width 185 height 37
type input "46"
click at [1012, 486] on span "تاكيد" at bounding box center [1044, 492] width 104 height 37
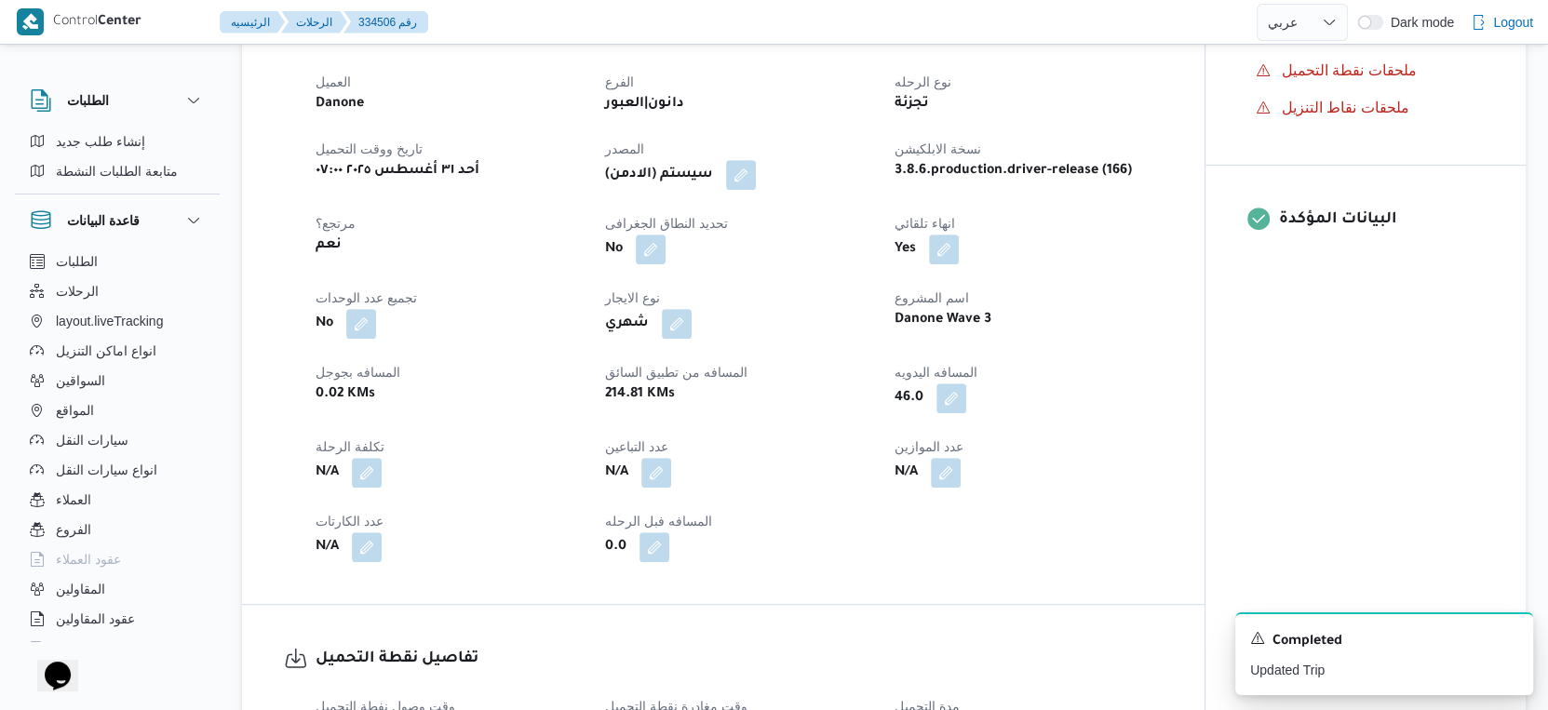
scroll to position [1138, 0]
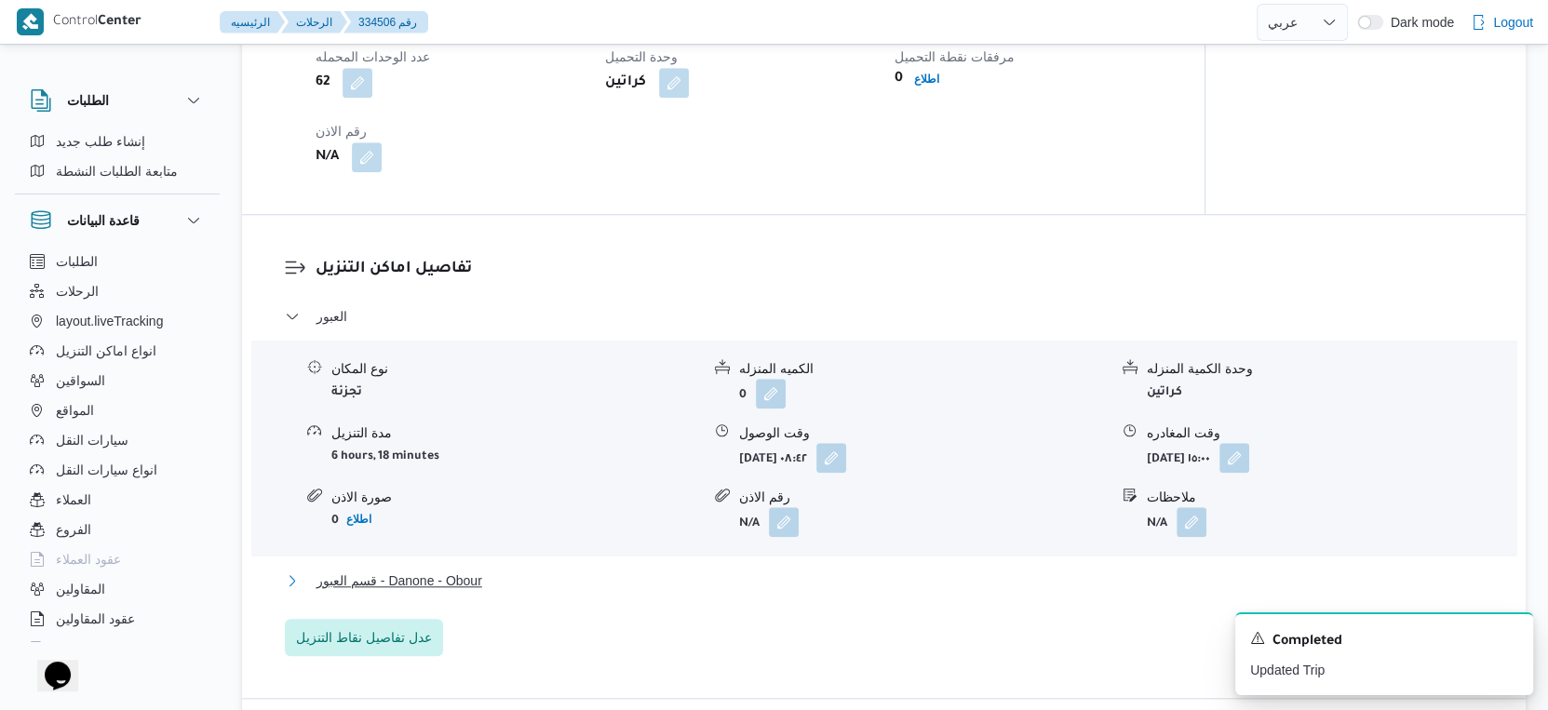
click at [523, 592] on button "قسم العبور - Danone - Obour" at bounding box center [884, 581] width 1199 height 22
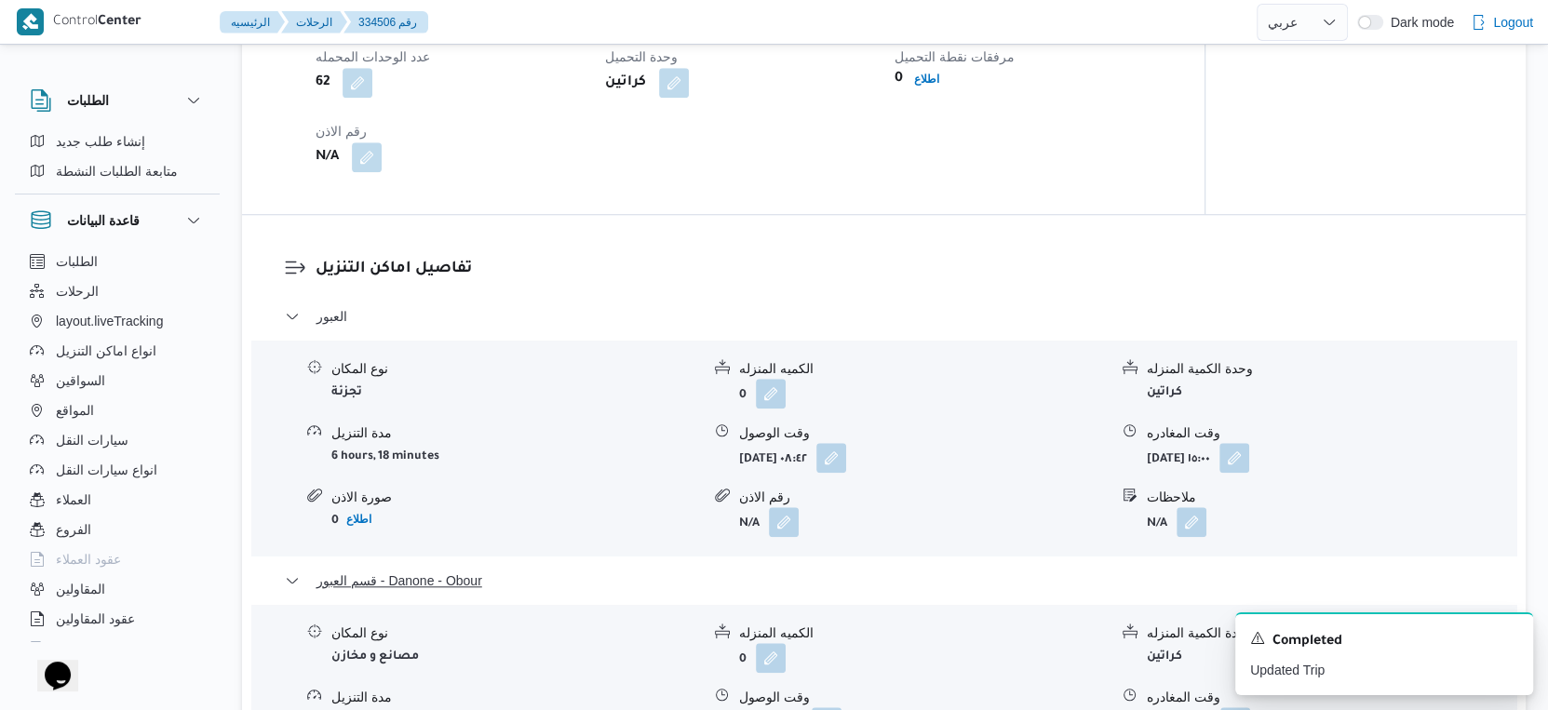
scroll to position [1552, 0]
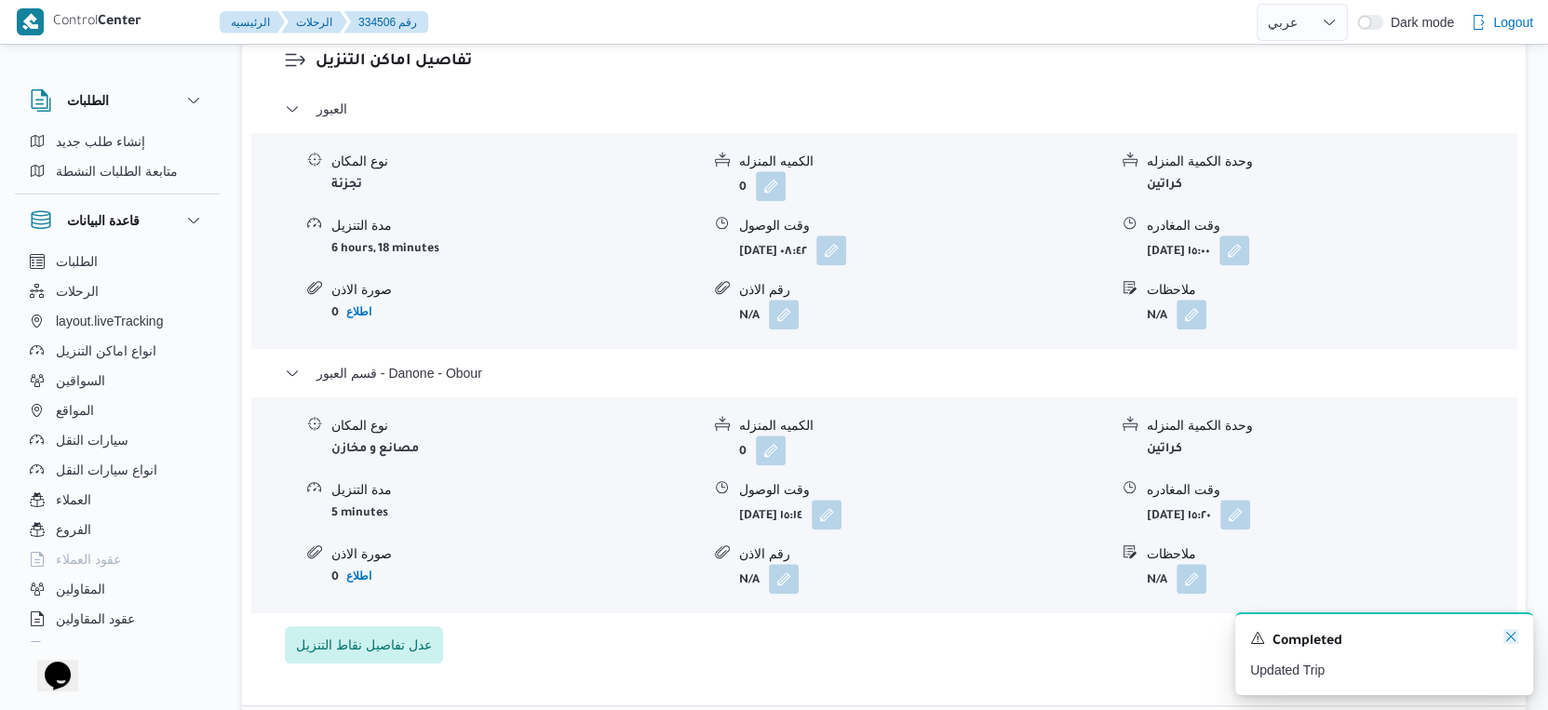
click at [1514, 635] on icon "Dismiss toast" at bounding box center [1510, 636] width 15 height 15
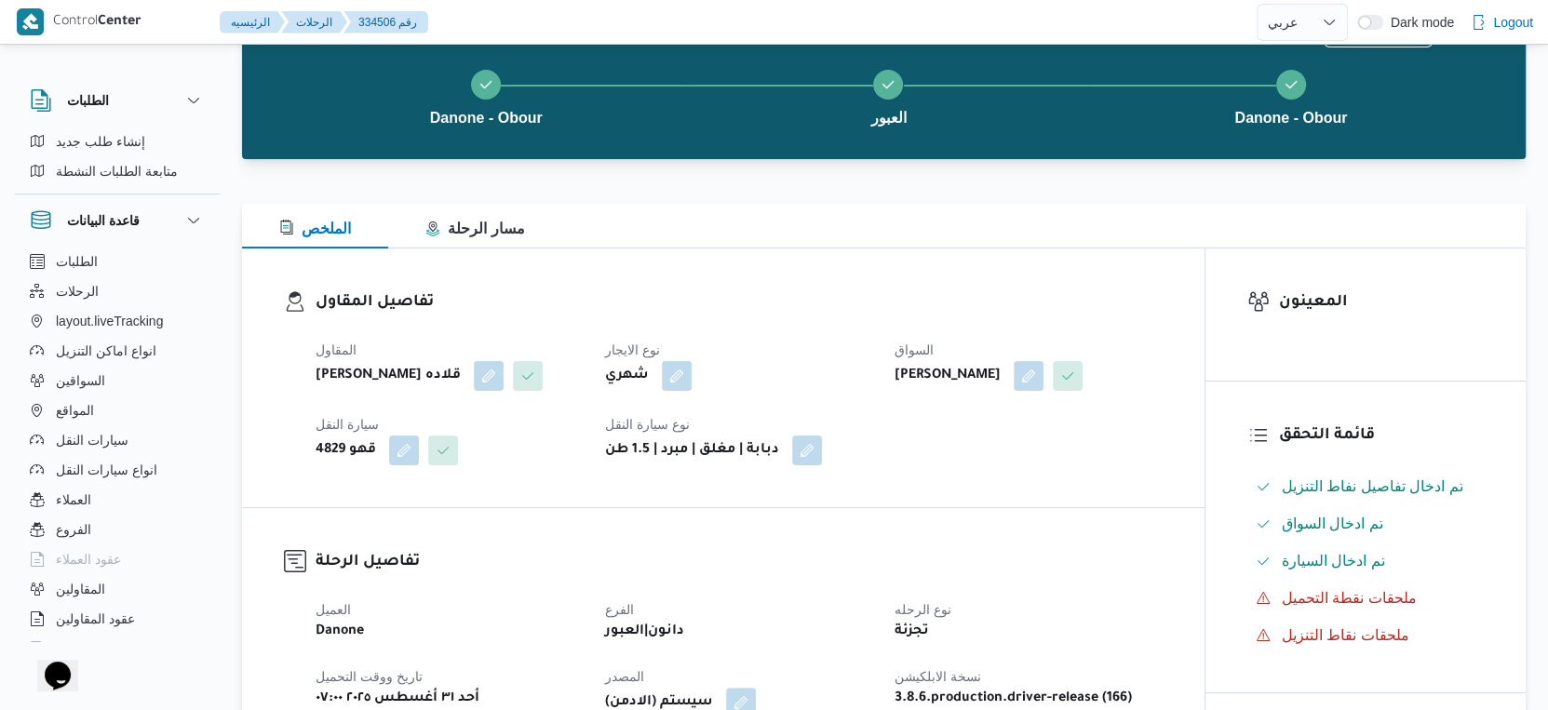
scroll to position [0, 0]
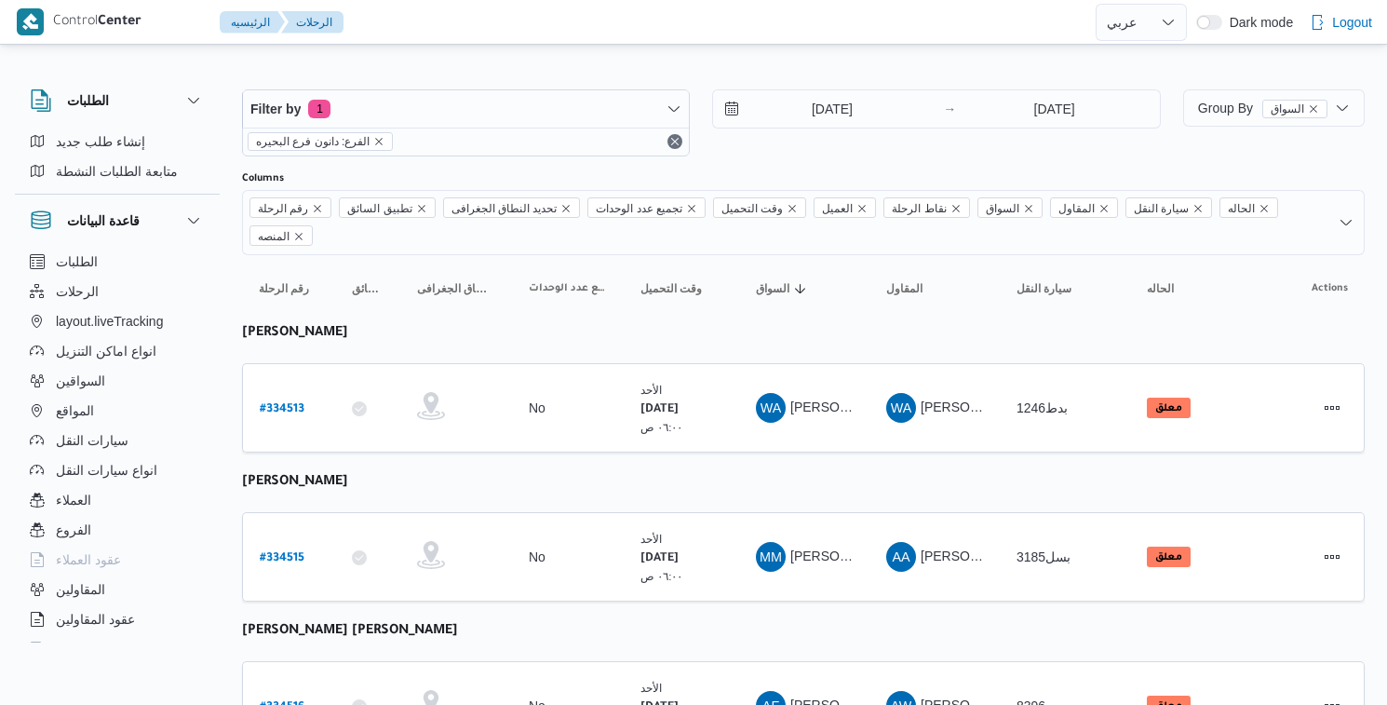
select select "ar"
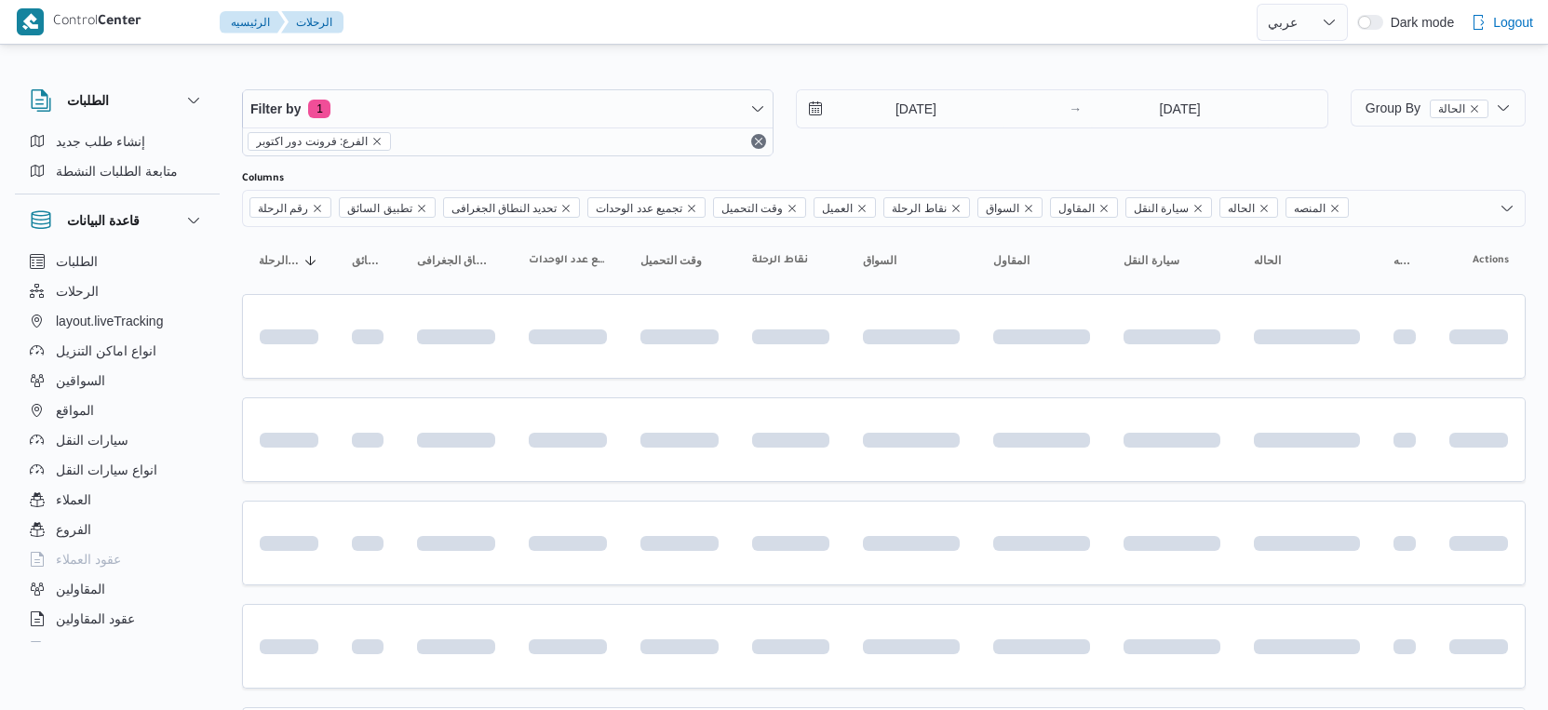
select select "ar"
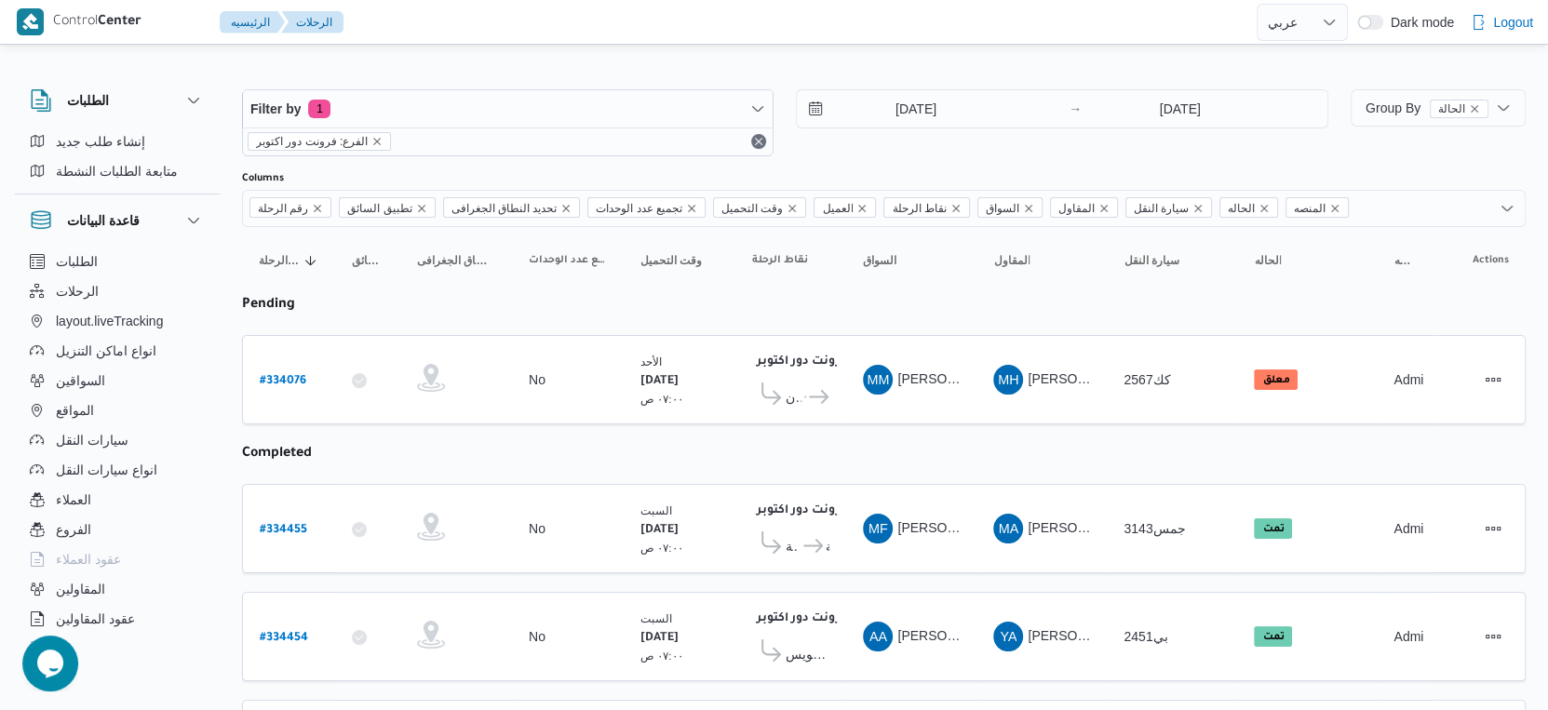
click at [815, 396] on icon at bounding box center [819, 397] width 20 height 14
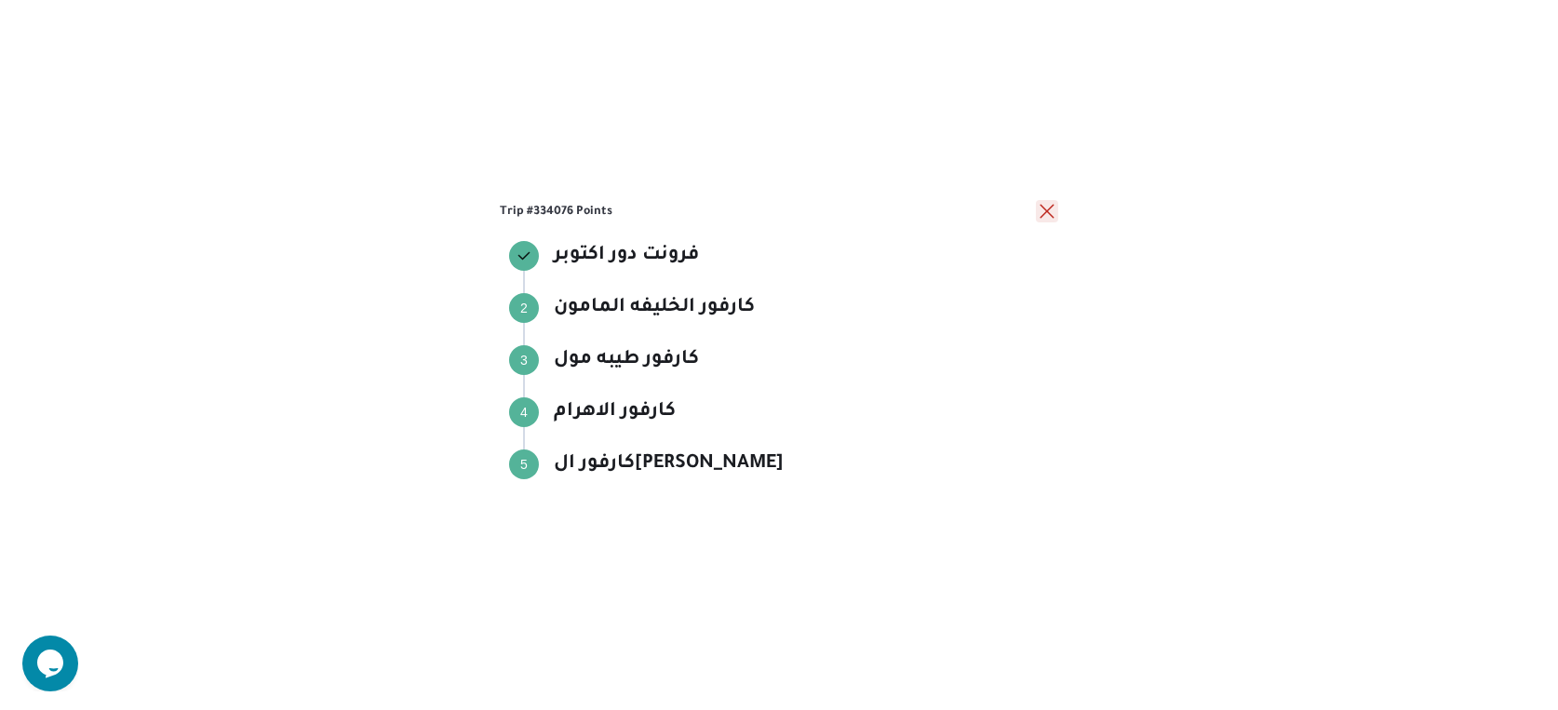
click at [1046, 209] on button "close" at bounding box center [1047, 211] width 22 height 22
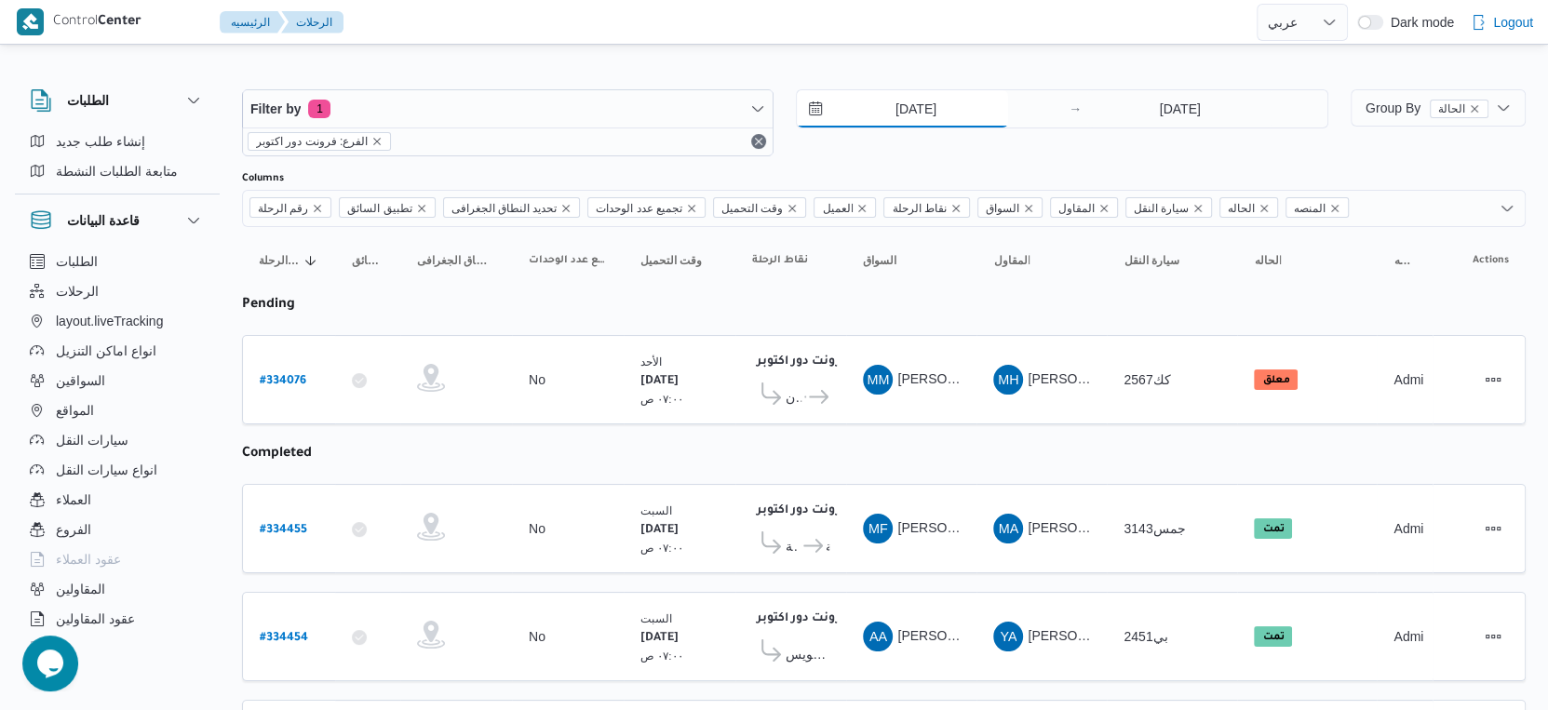
click at [927, 112] on input "28/8/2025" at bounding box center [902, 108] width 211 height 37
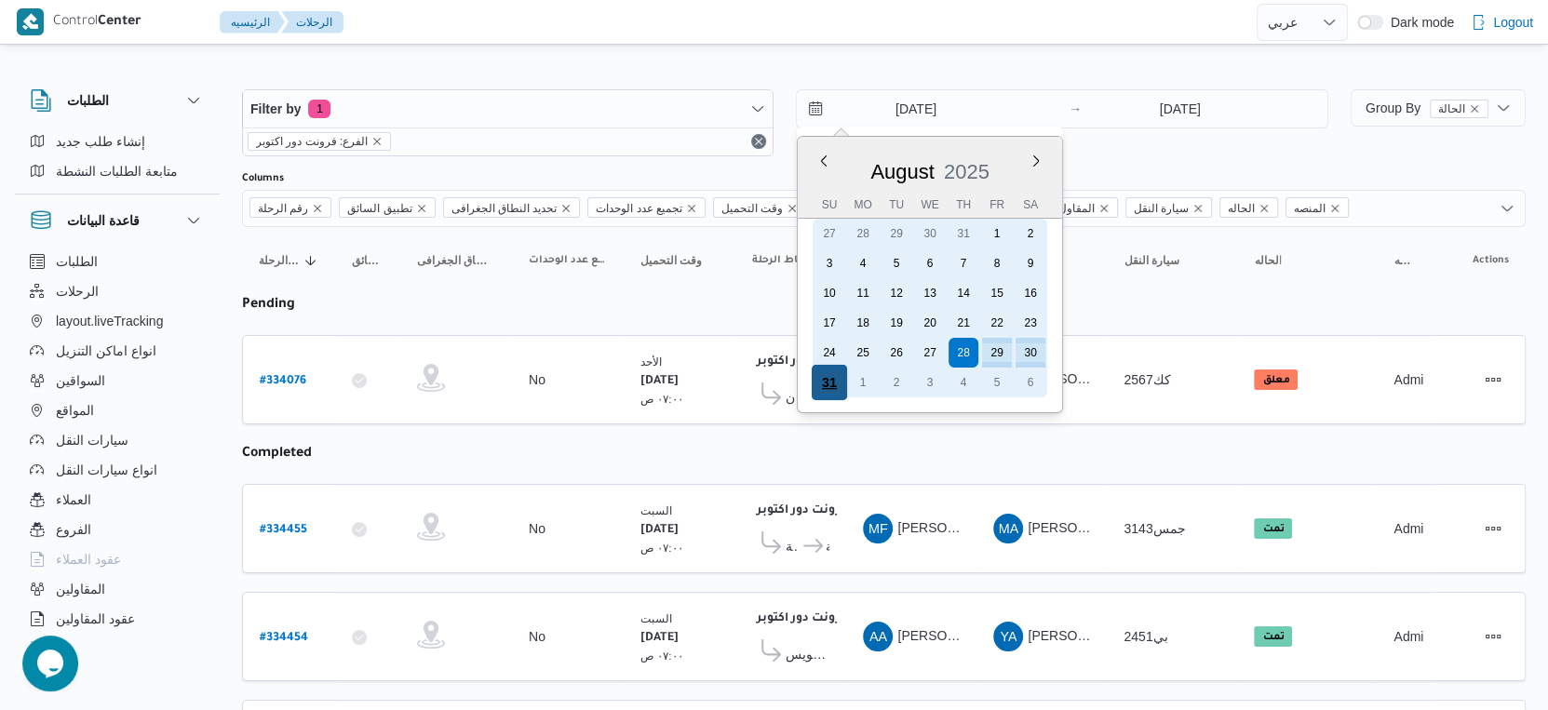
click at [830, 383] on div "31" at bounding box center [829, 382] width 35 height 35
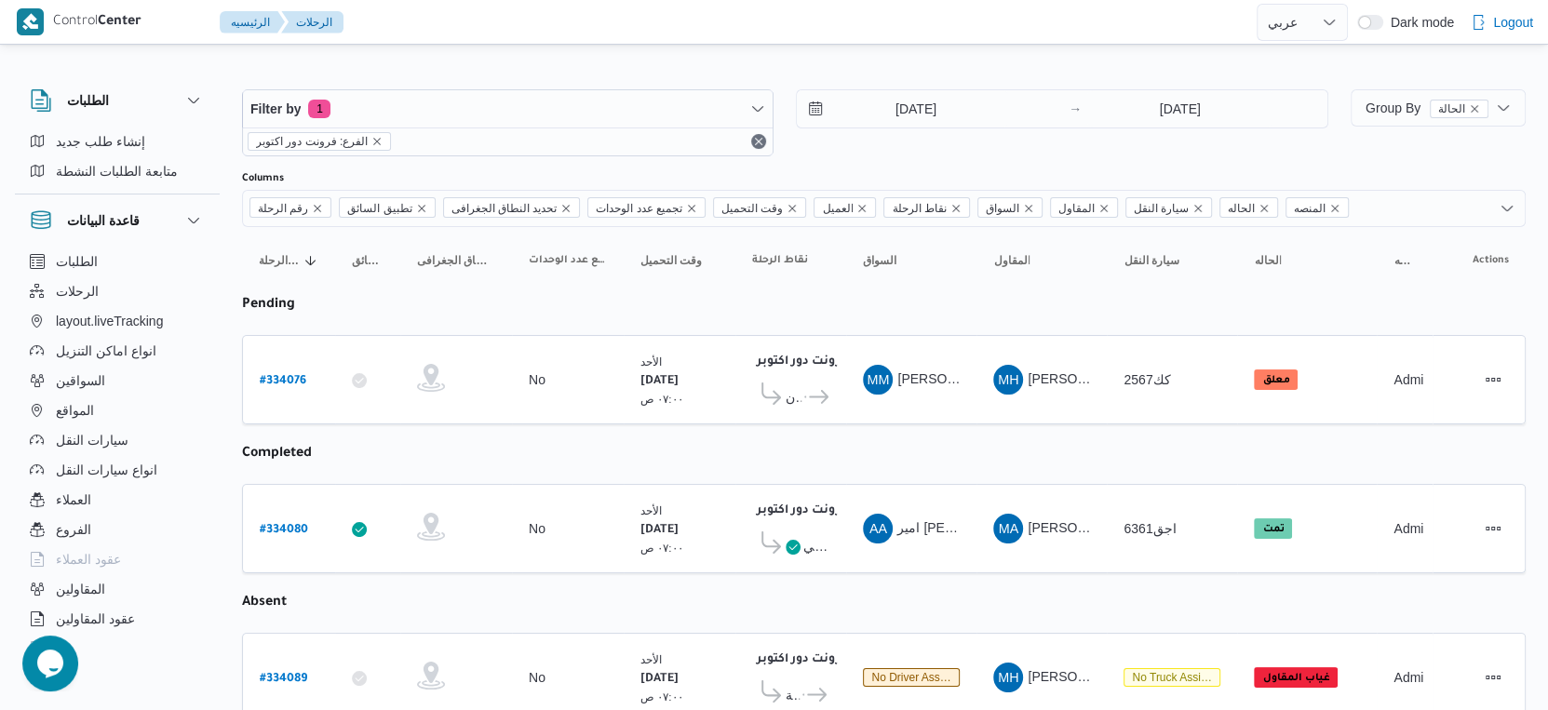
click at [1017, 449] on table "رقم الرحلة Click to sort in ascending order تطبيق السائق Click to sort in ascen…" at bounding box center [884, 666] width 1284 height 879
click at [935, 110] on input "31/8/2025" at bounding box center [902, 108] width 211 height 37
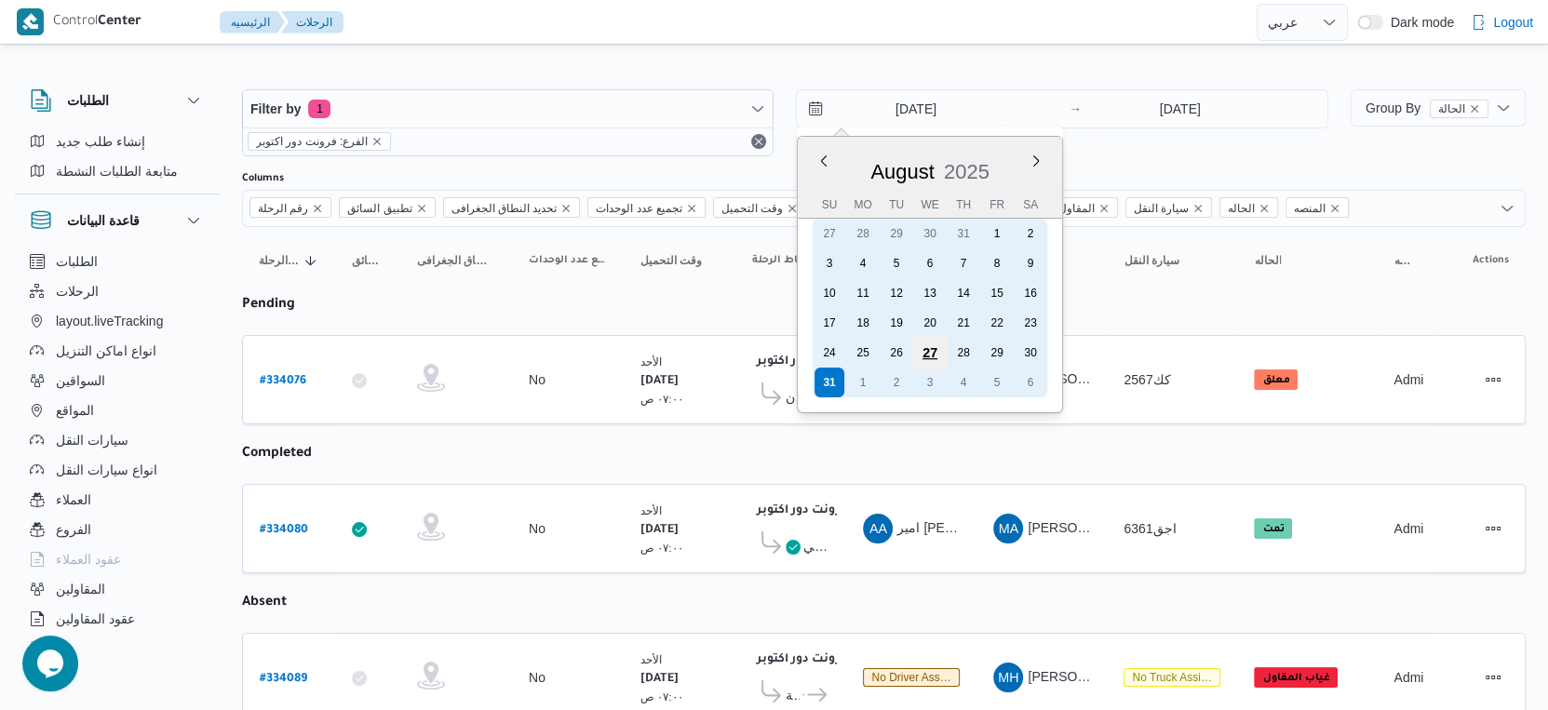
click at [936, 340] on div "27" at bounding box center [929, 352] width 35 height 35
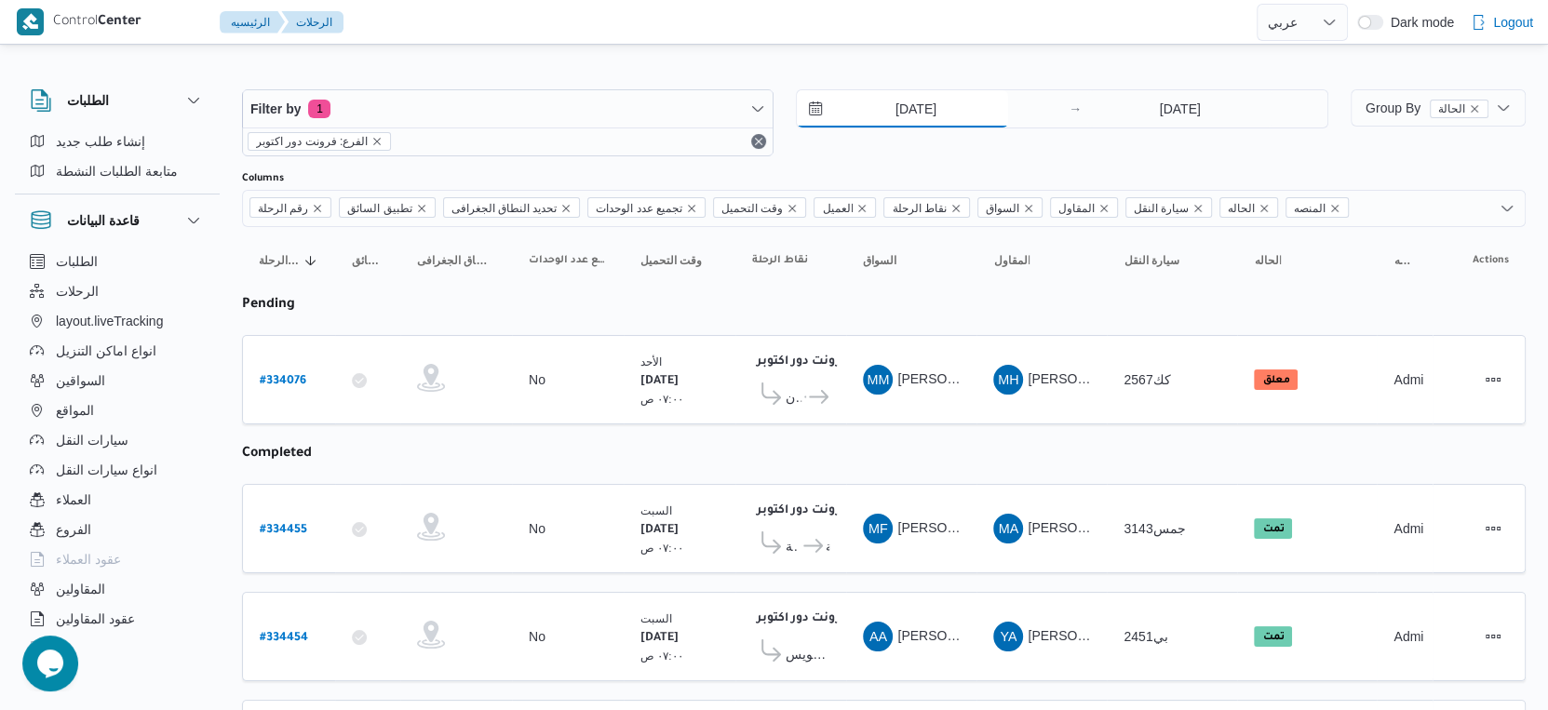
click at [930, 110] on input "27/8/2025" at bounding box center [902, 108] width 211 height 37
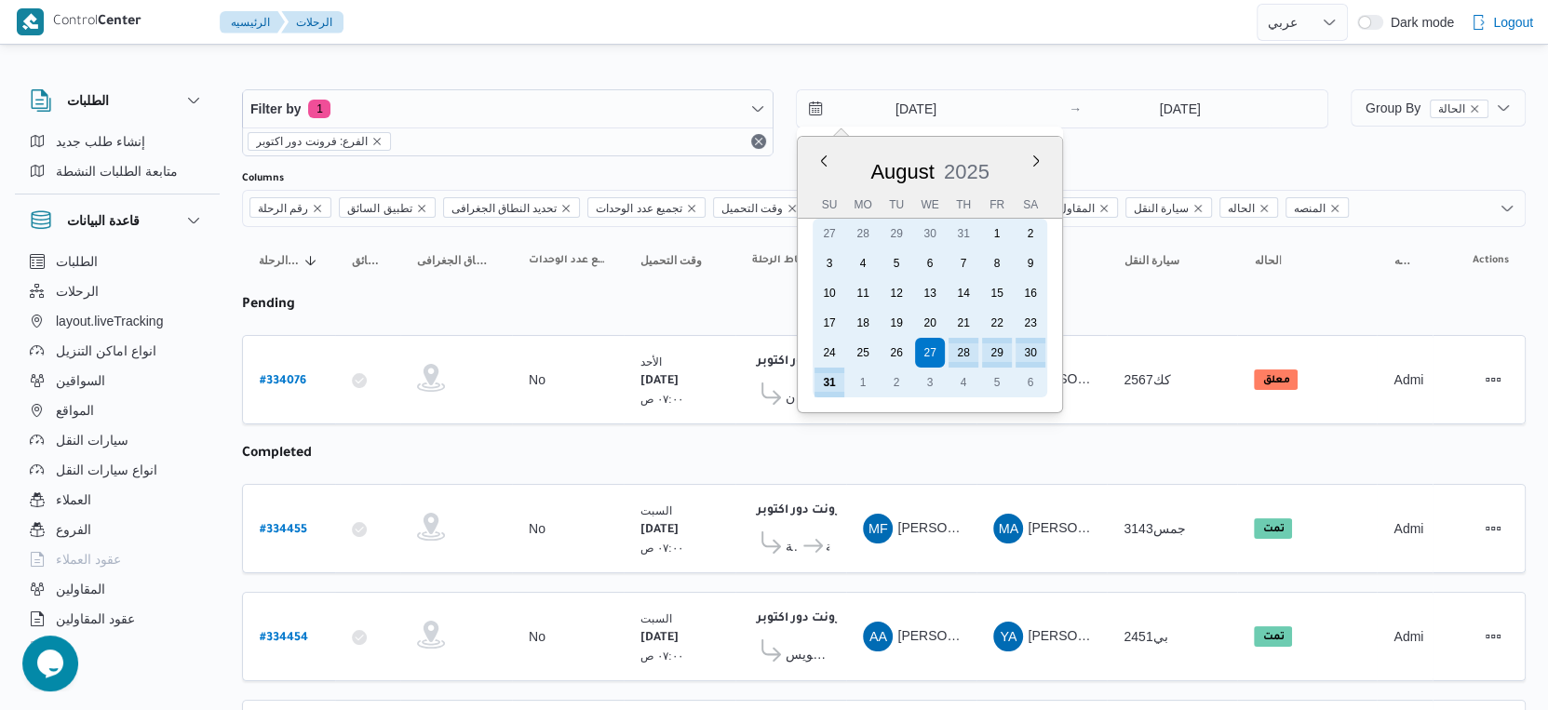
click at [829, 379] on div "31" at bounding box center [830, 383] width 30 height 30
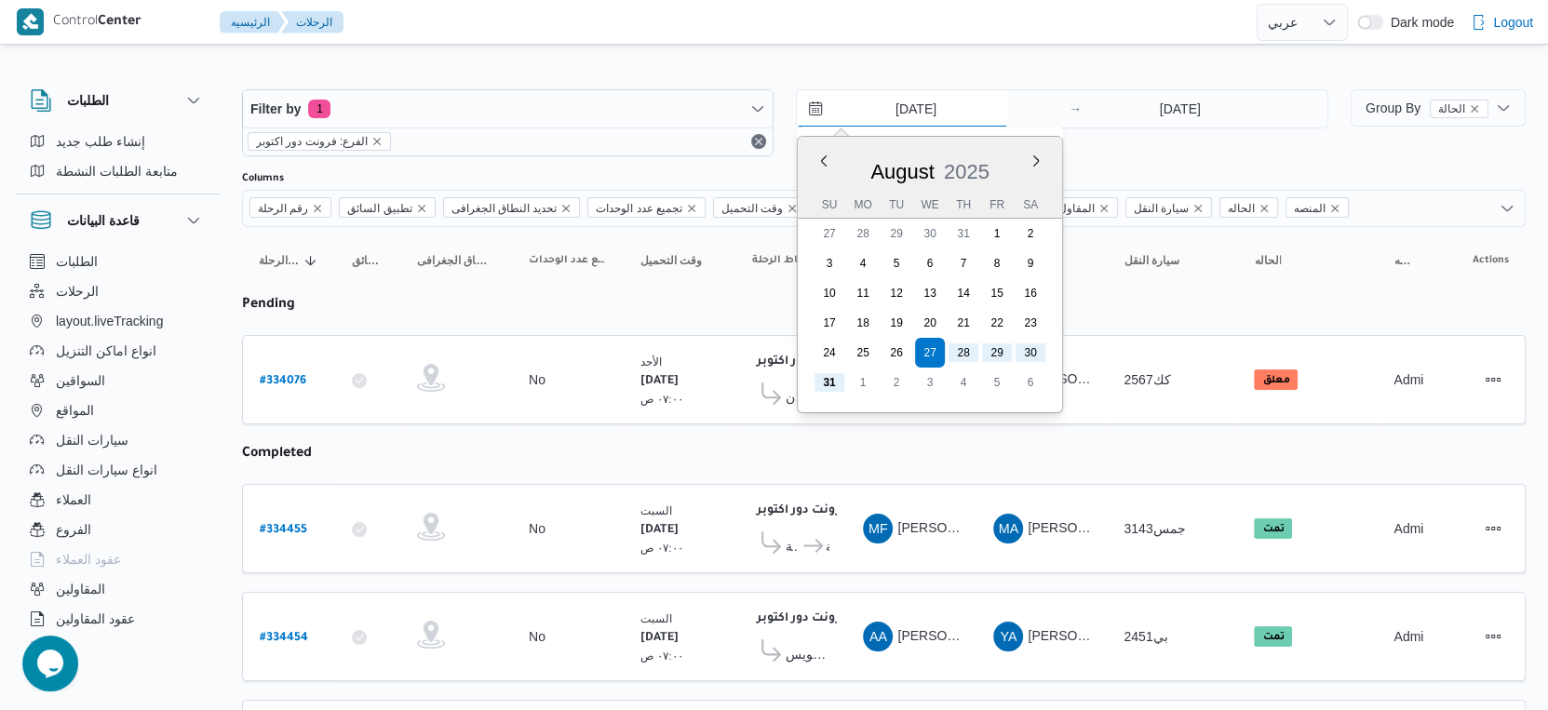
type input "[DATE]"
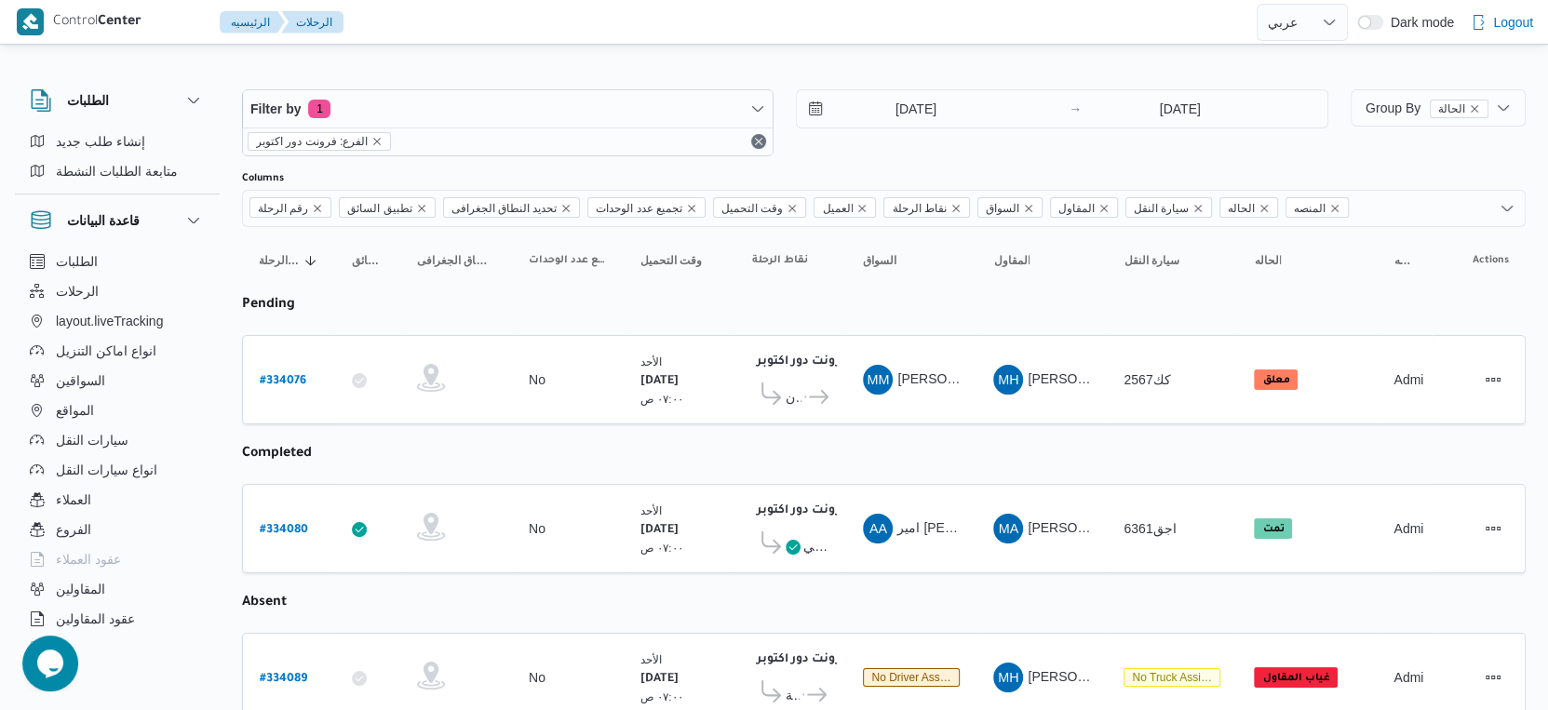
click at [844, 424] on table "رقم الرحلة Click to sort in ascending order تطبيق السائق Click to sort in ascen…" at bounding box center [884, 666] width 1284 height 879
click at [289, 375] on b "# 334076" at bounding box center [283, 381] width 47 height 13
select select "ar"
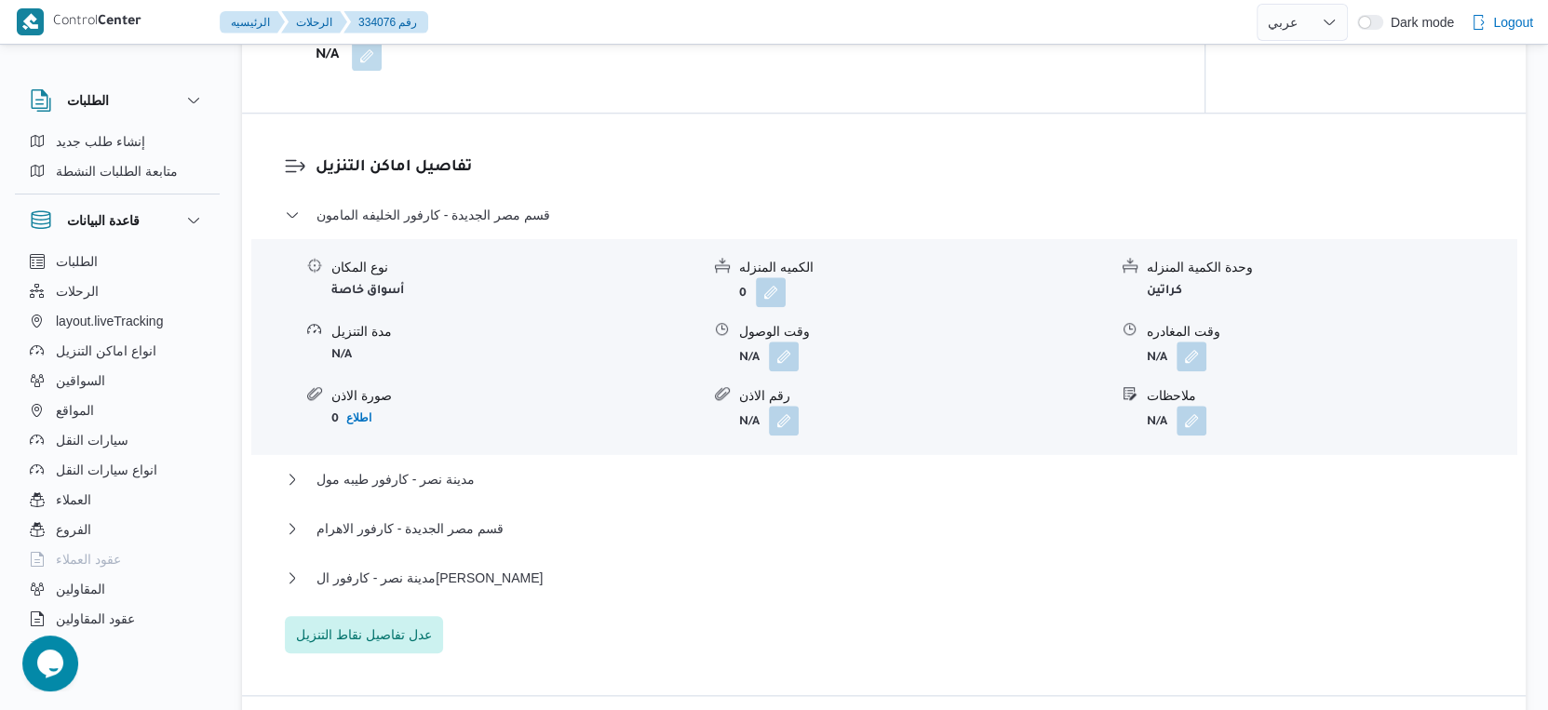
scroll to position [1552, 0]
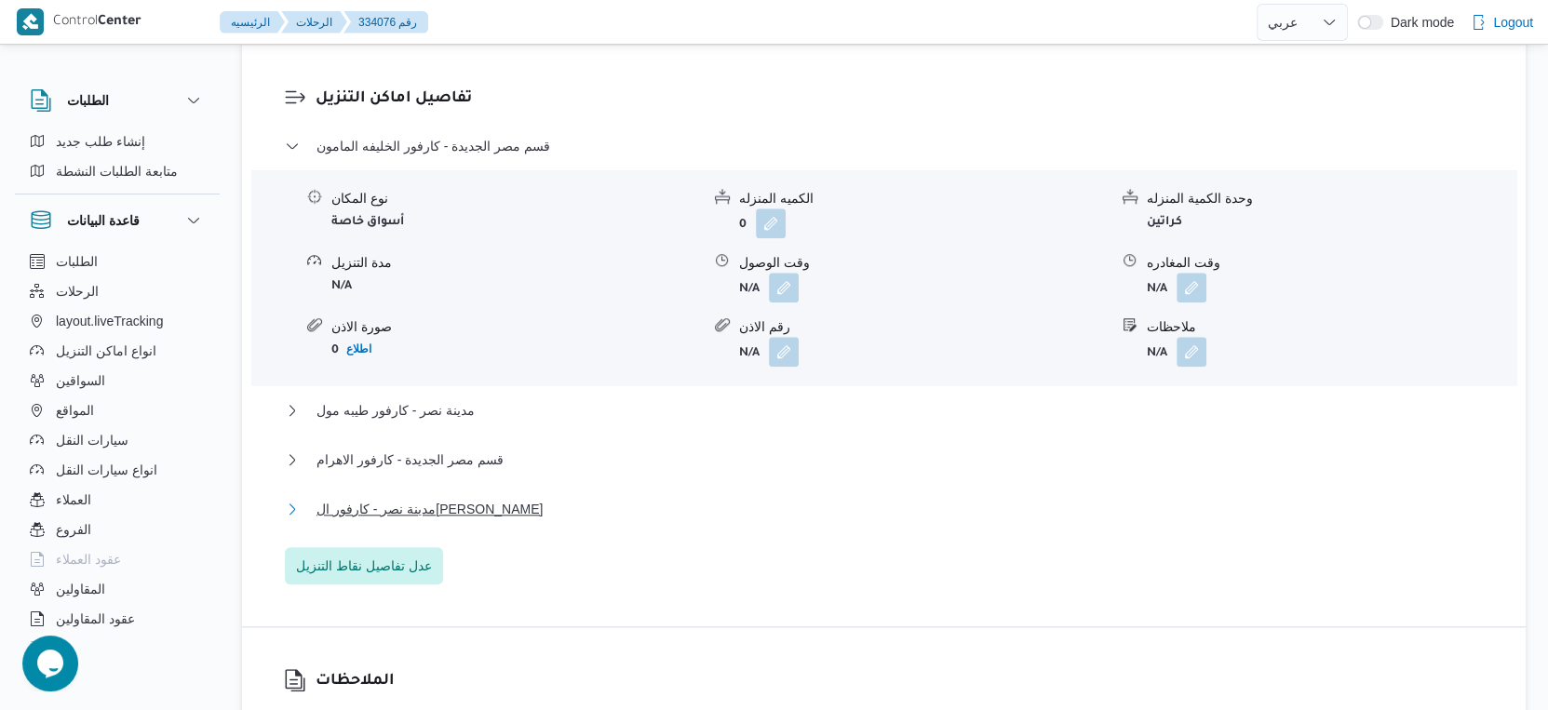
click at [551, 516] on button "مدينة نصر - كارفور الجولف صلاح سالم" at bounding box center [884, 509] width 1199 height 22
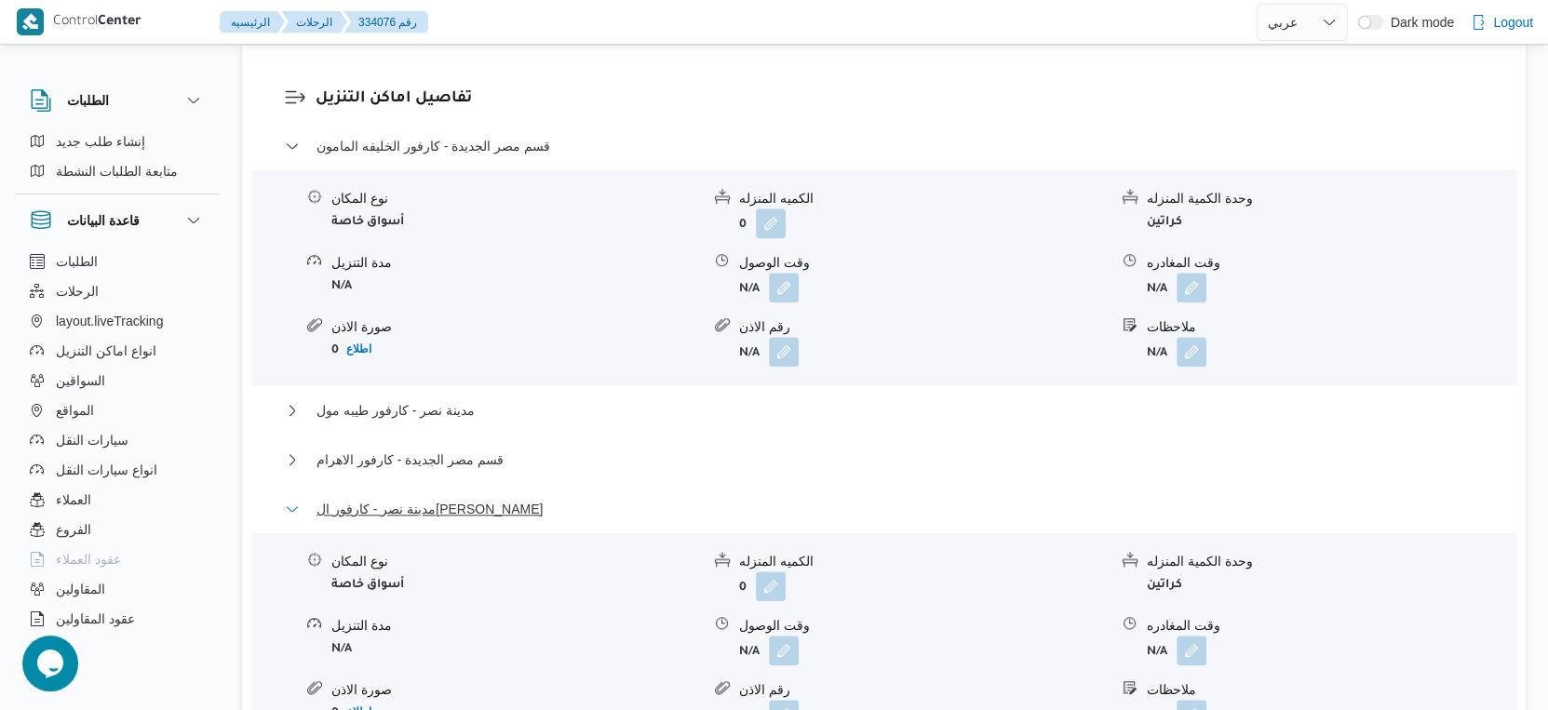
click at [551, 520] on button "مدينة نصر - كارفور الجولف صلاح سالم" at bounding box center [884, 509] width 1199 height 22
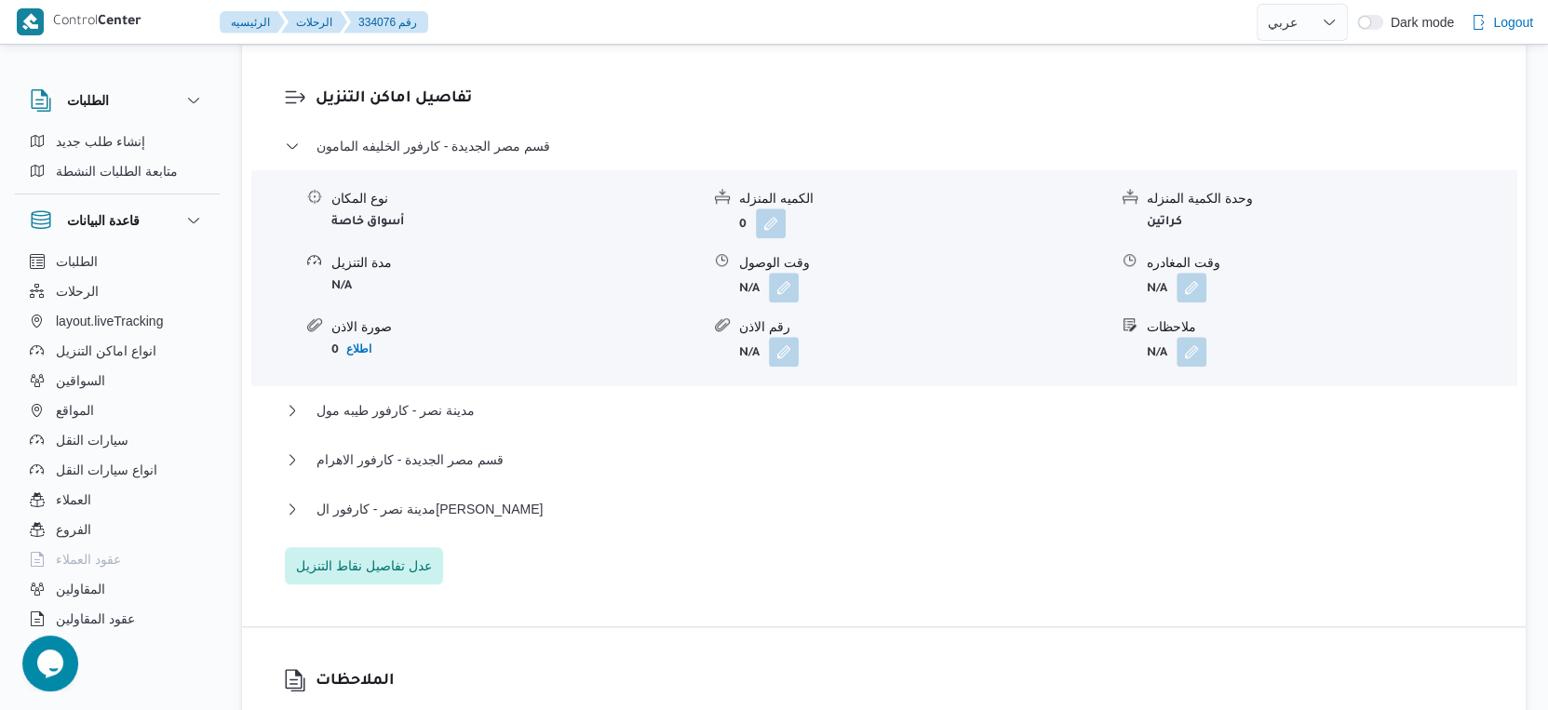
click at [677, 585] on div "قسم مصر الجديدة - كارفور الخليفه المامون نوع المكان أسواق خاصة الكميه المنزله 0…" at bounding box center [884, 360] width 1199 height 450
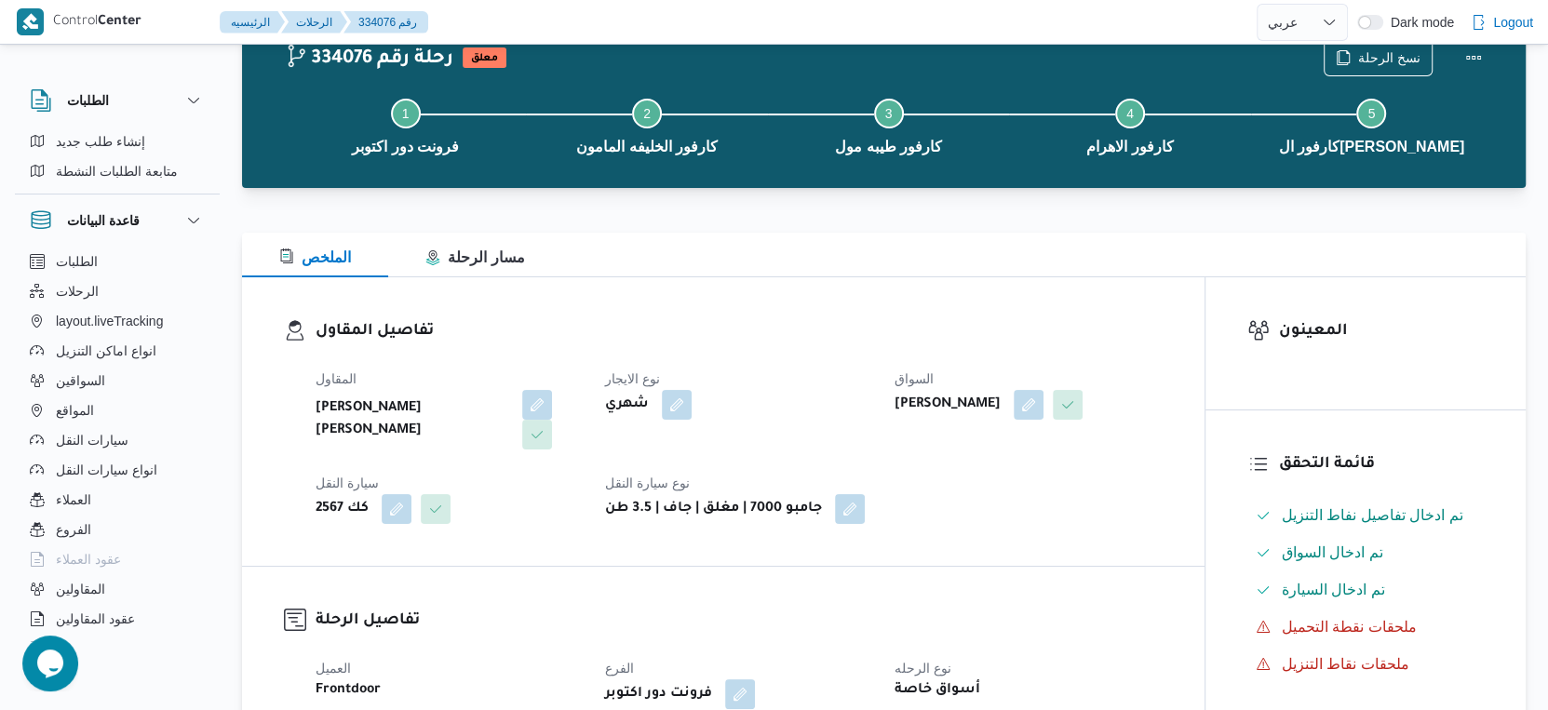
scroll to position [0, 0]
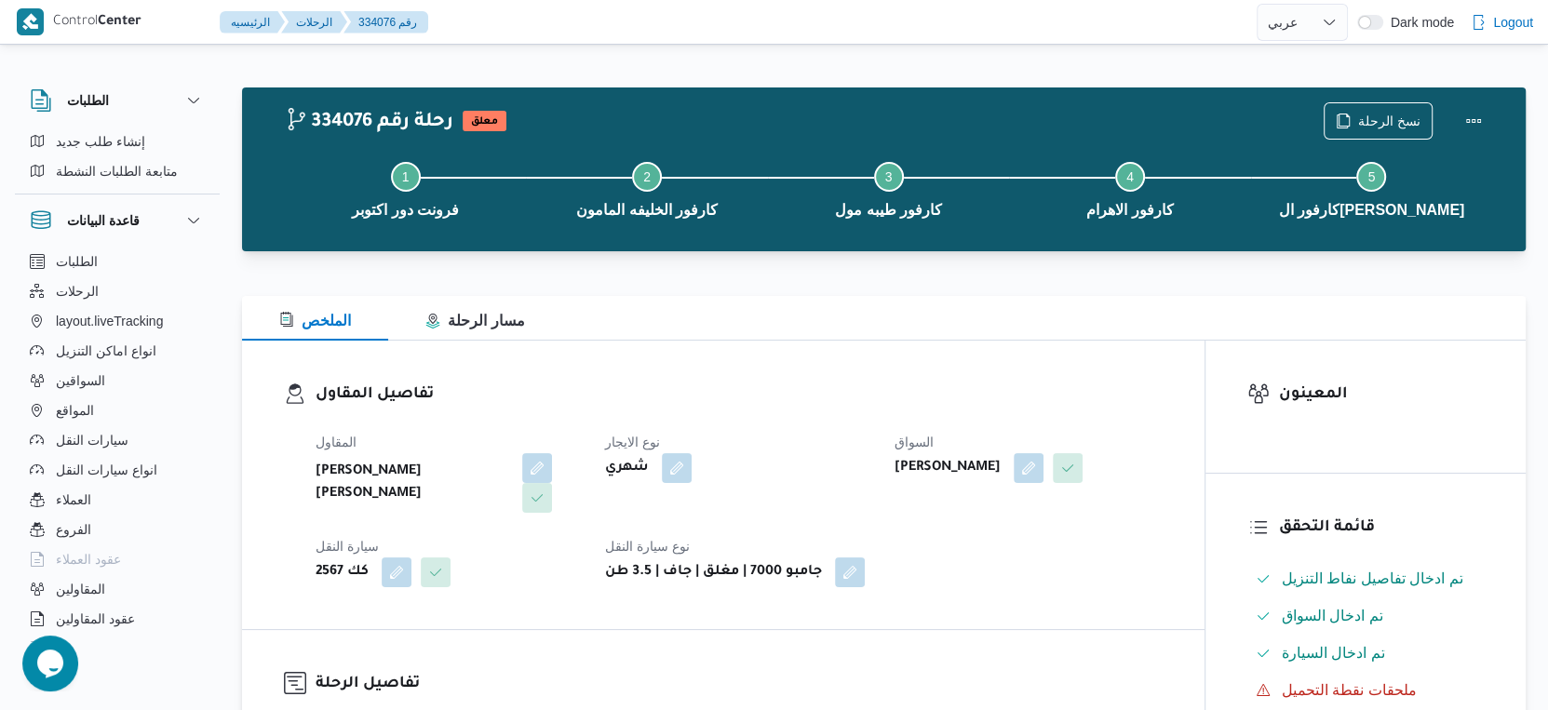
select select "ar"
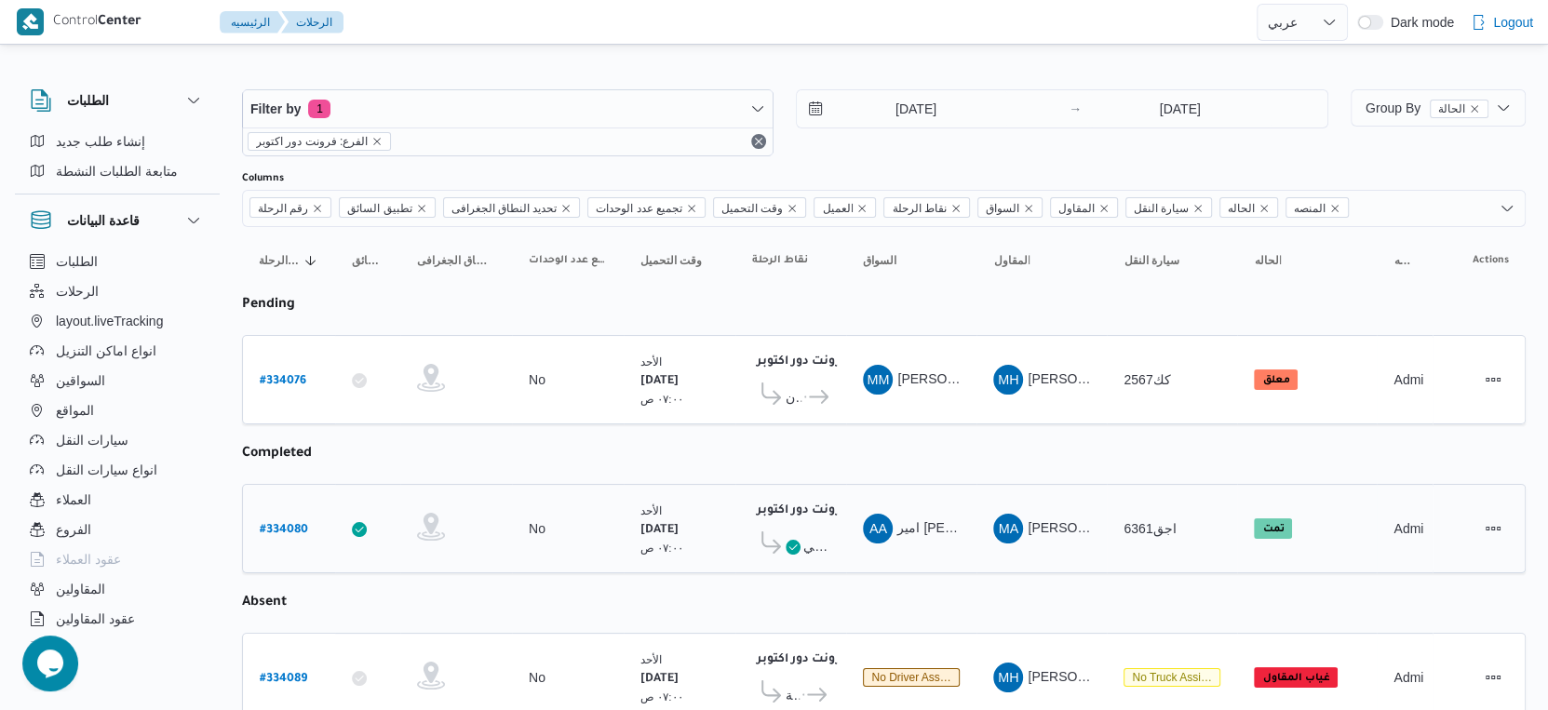
click at [790, 553] on div "فرونت دور اكتوبر ١٠:٤٨ م كارفور فيتالي" at bounding box center [791, 529] width 92 height 78
click at [794, 541] on icon at bounding box center [793, 547] width 15 height 15
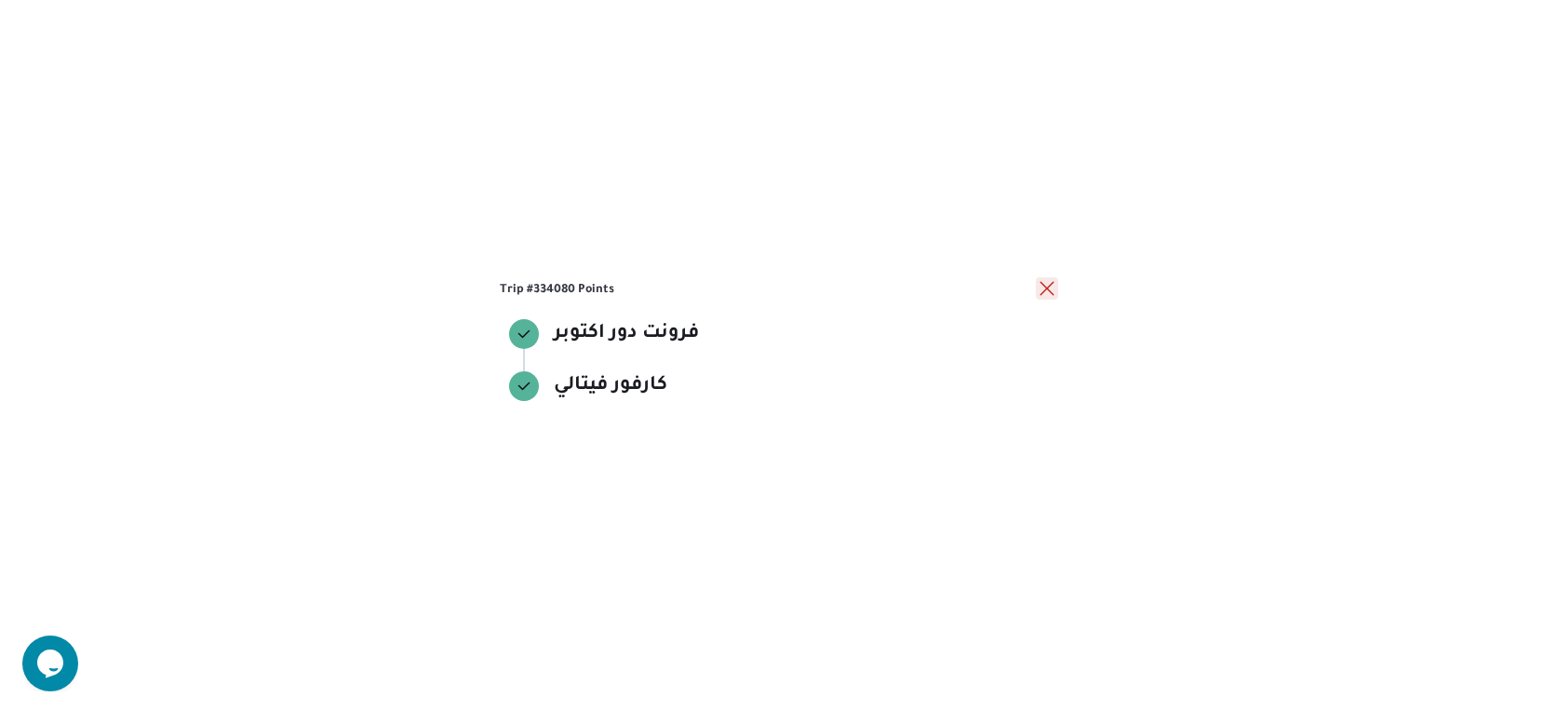
click at [1041, 290] on button "close" at bounding box center [1047, 288] width 22 height 22
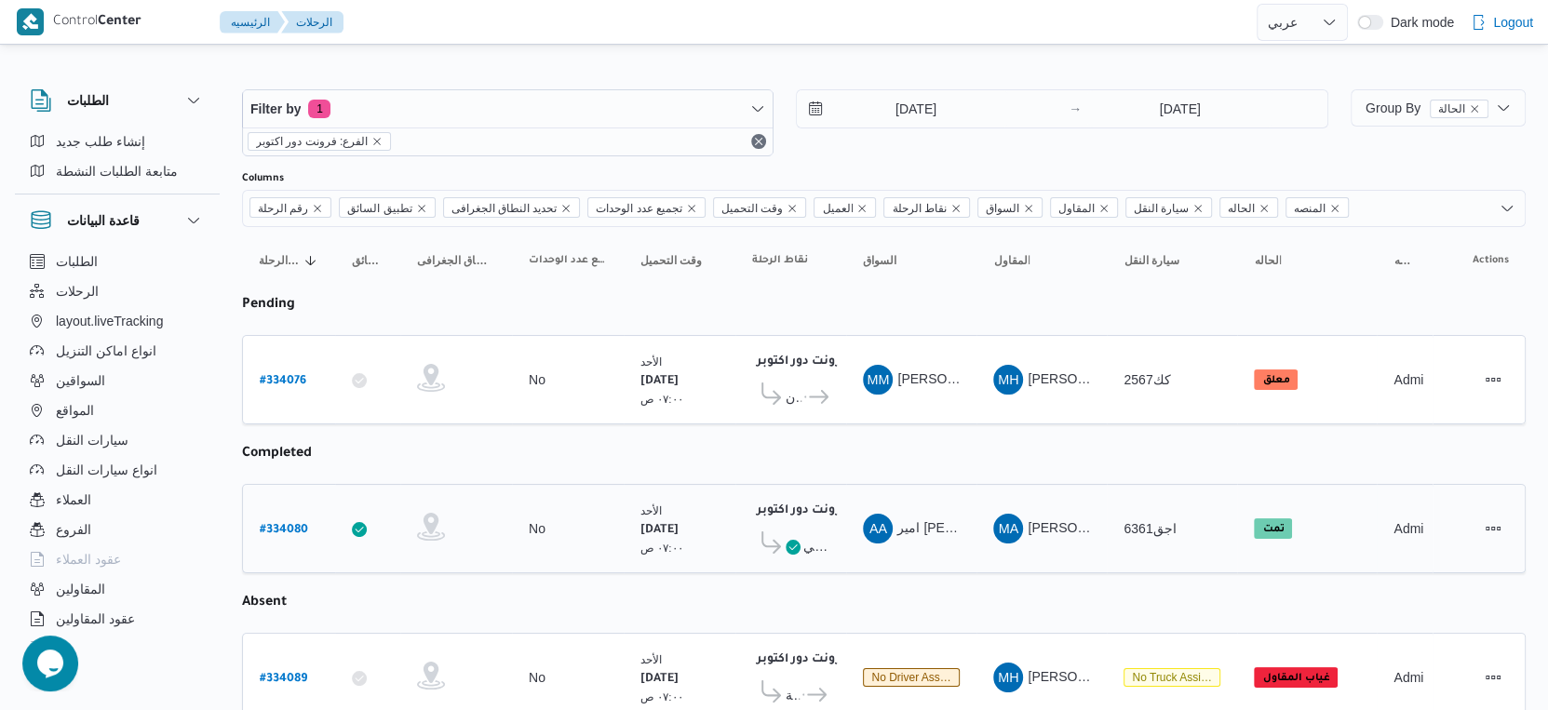
click at [283, 524] on b "# 334080" at bounding box center [284, 530] width 48 height 13
select select "ar"
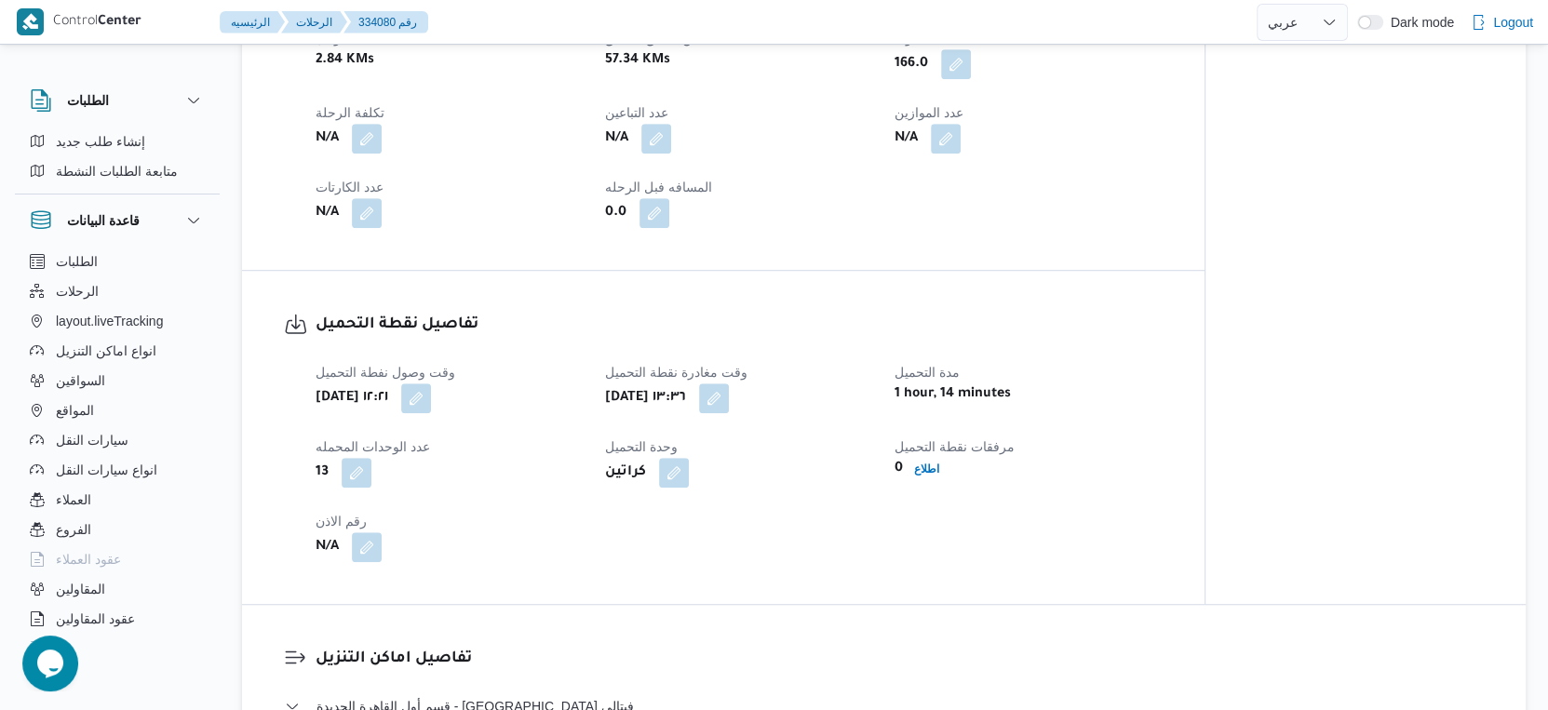
scroll to position [1241, 0]
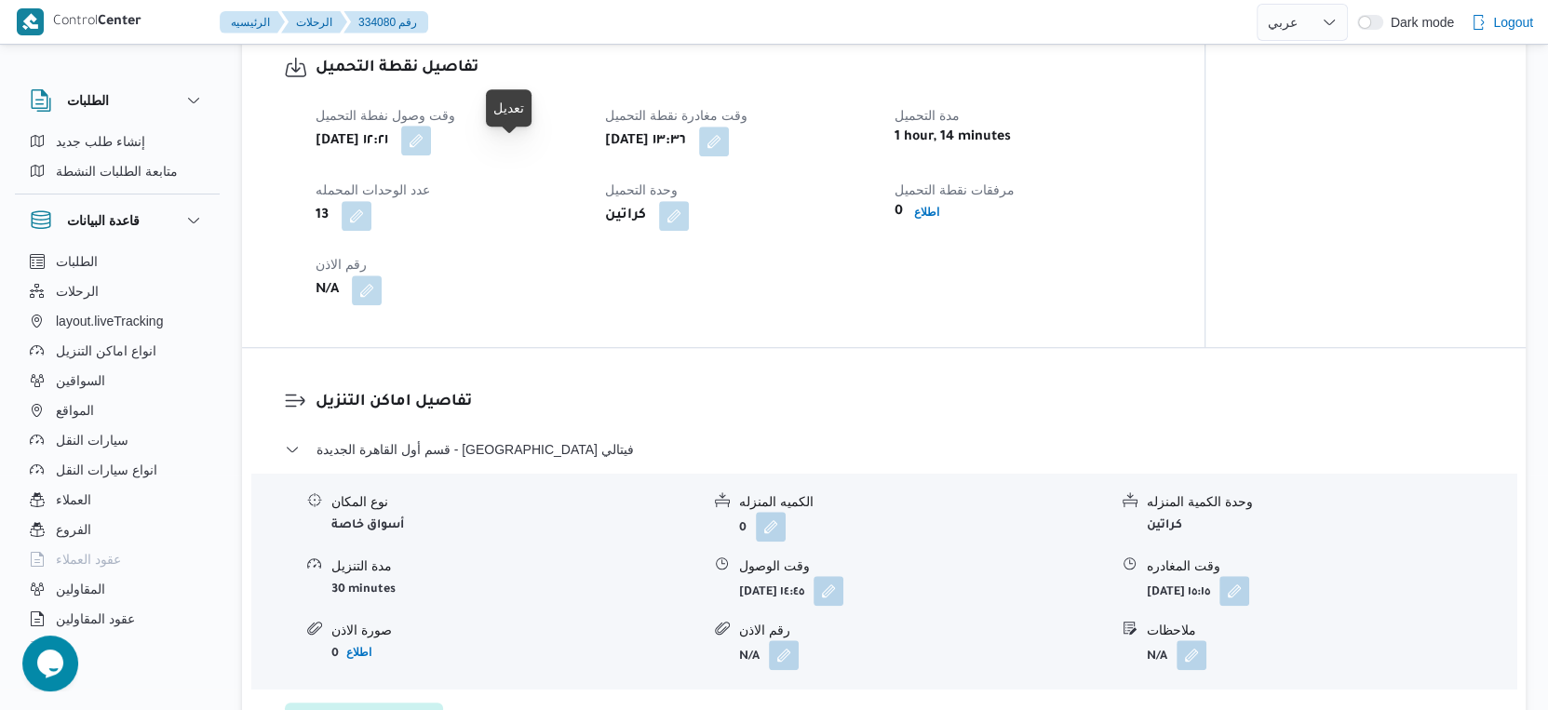
click at [431, 152] on button "button" at bounding box center [416, 141] width 30 height 30
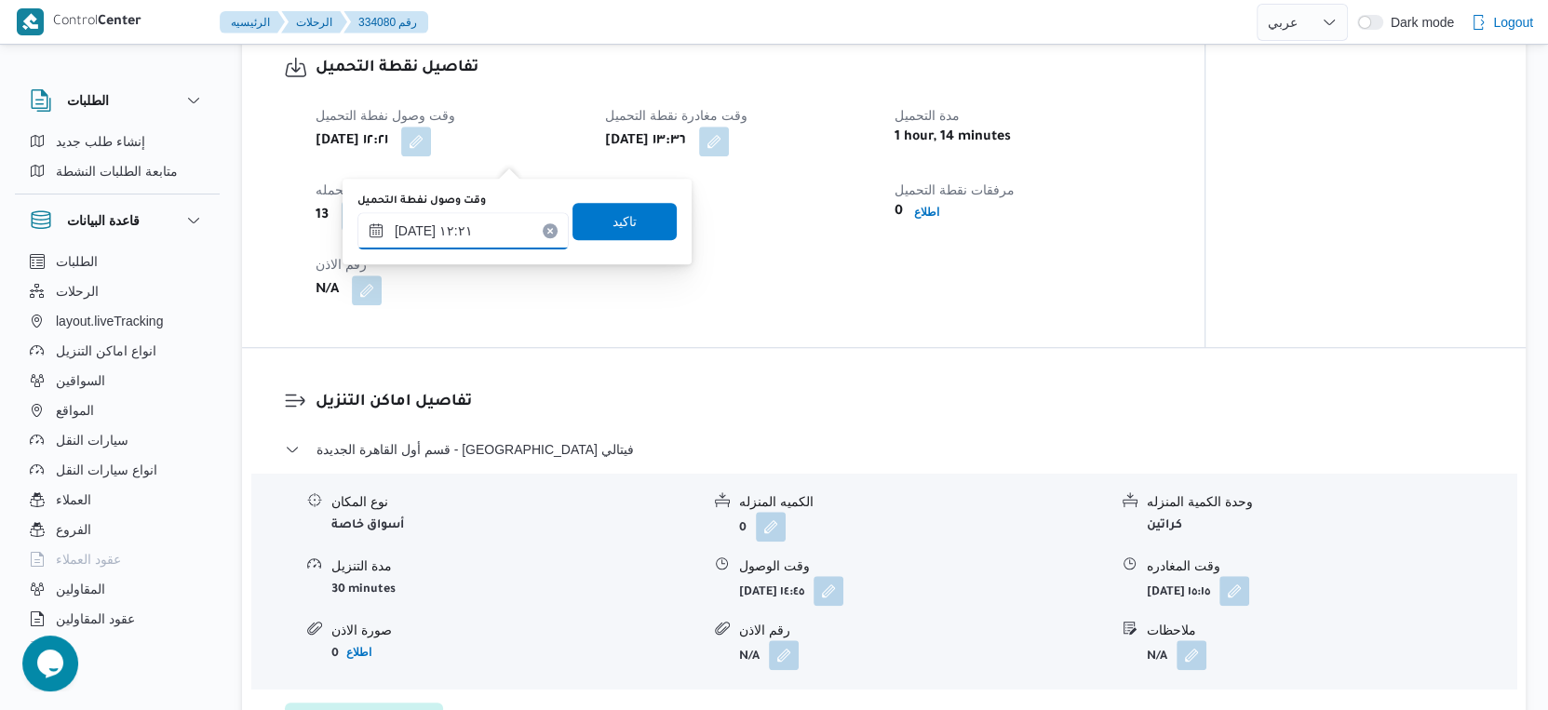
click at [495, 231] on input "٣١/٠٨/٢٠٢٥ ١٢:٢١" at bounding box center [462, 230] width 211 height 37
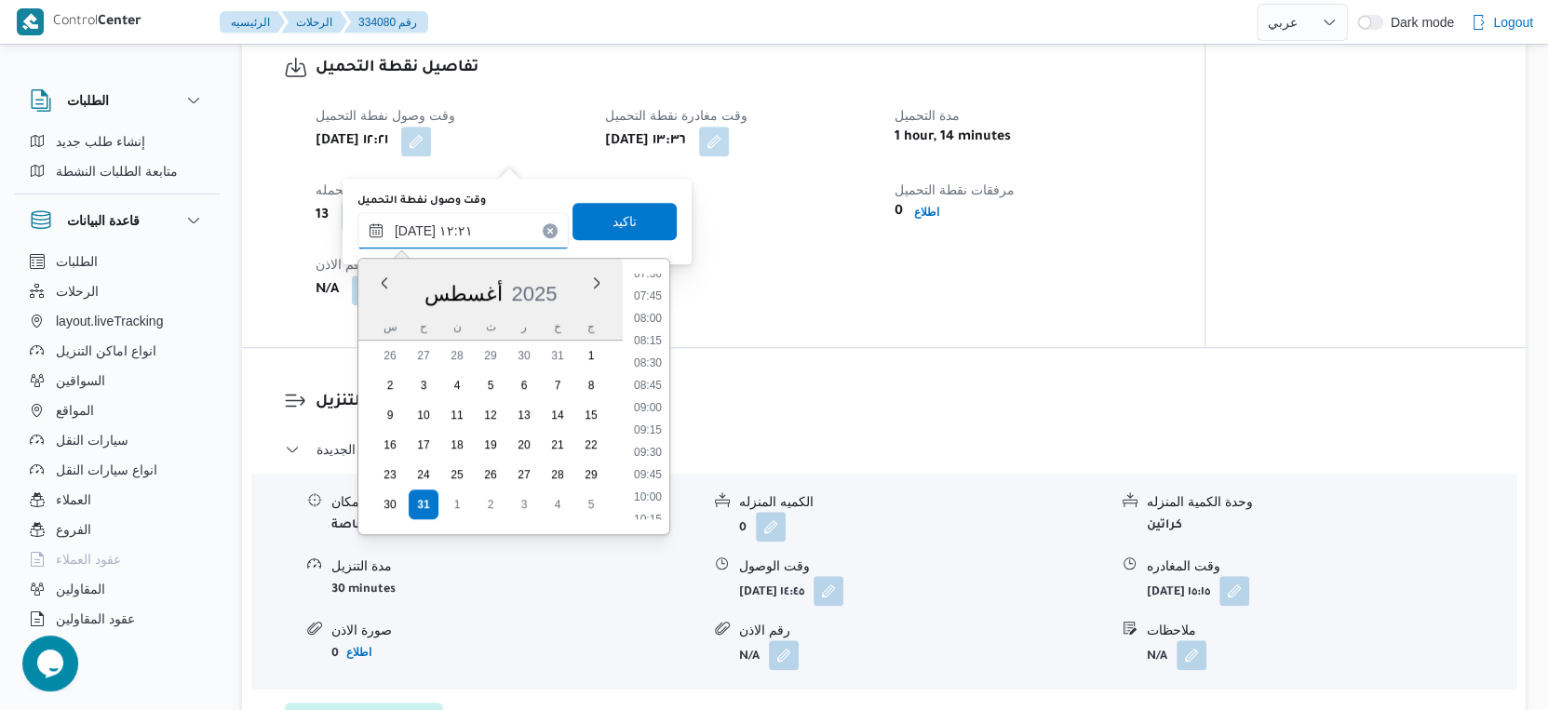
scroll to position [656, 0]
click at [652, 339] on li "08:00" at bounding box center [648, 341] width 43 height 19
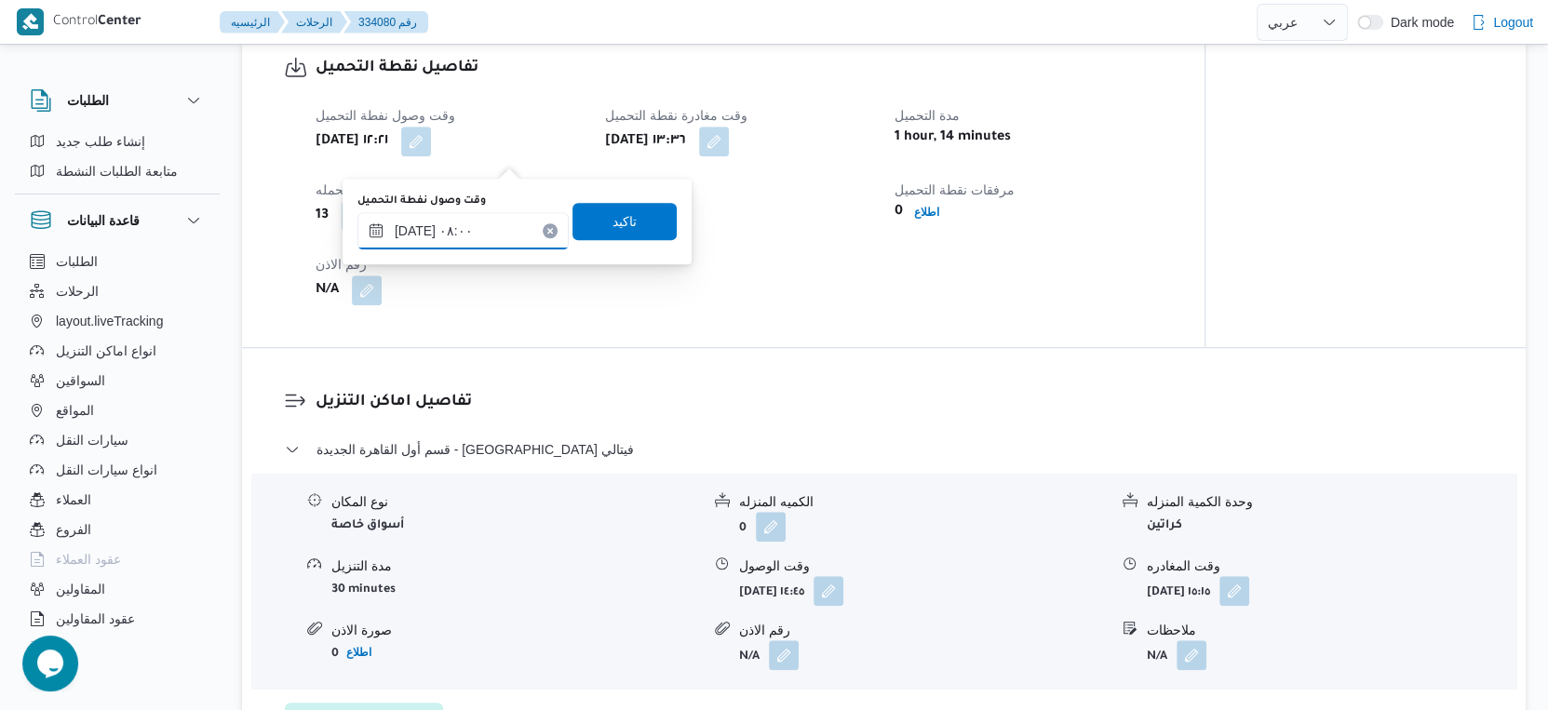
click at [454, 240] on input "٣١/٠٨/٢٠٢٥ ٠٨:٠٠" at bounding box center [462, 230] width 211 height 37
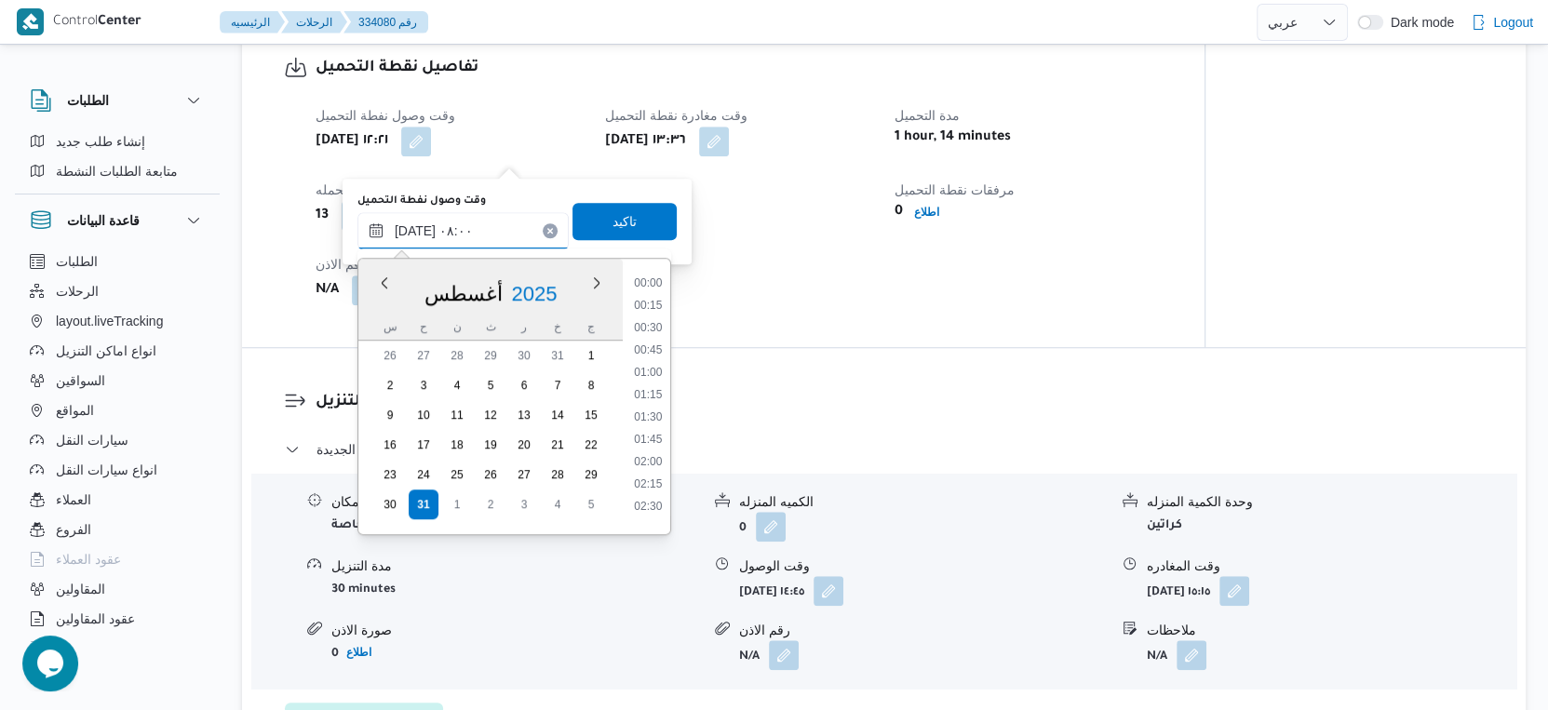
scroll to position [586, 0]
type input "٣١/٠٨/٢٠٢٥ ١٢:٢١"
click at [861, 391] on div "تفاصيل اماكن التنزيل قسم أول القاهرة الجديدة - كارفور فيتالي نوع المكان أسواق خ…" at bounding box center [884, 565] width 1284 height 434
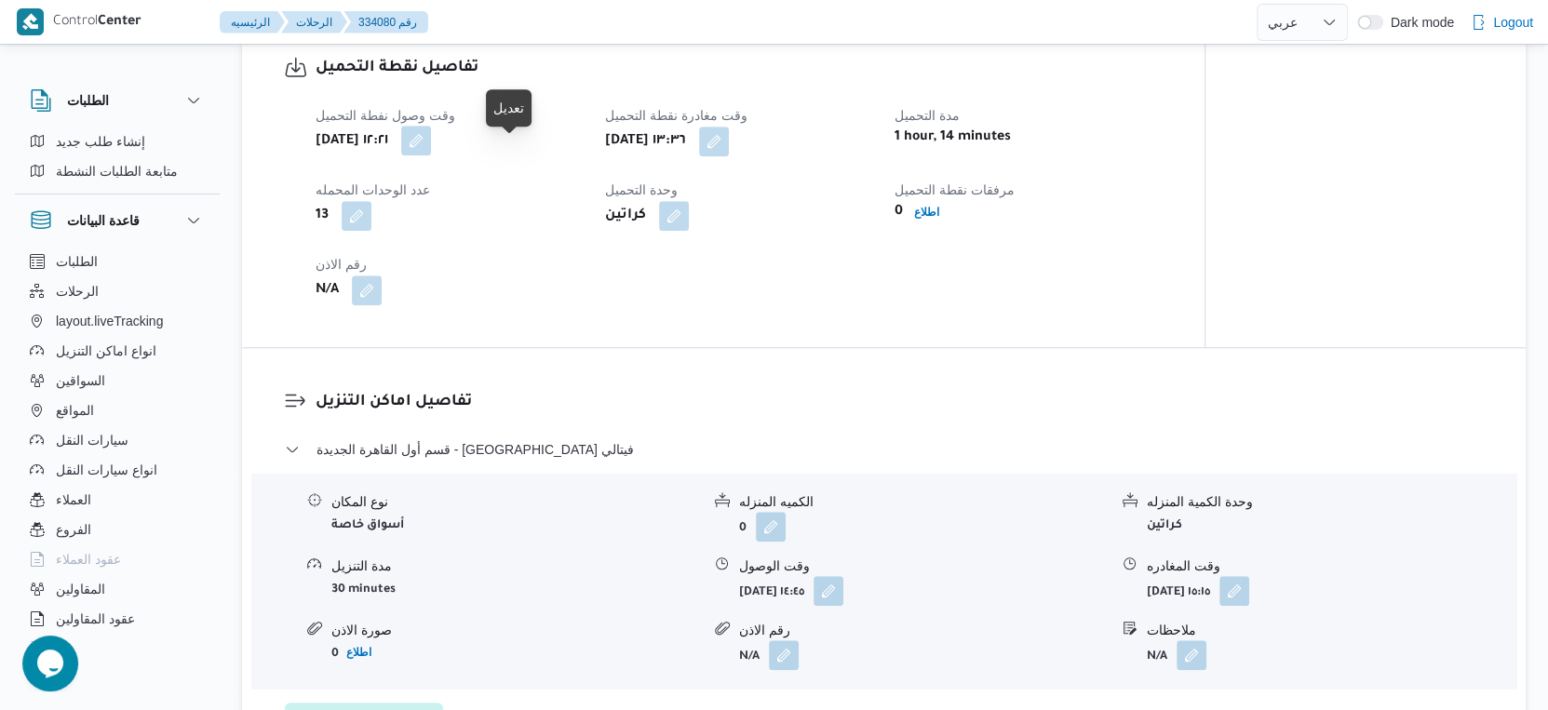
click at [431, 155] on button "button" at bounding box center [416, 141] width 30 height 30
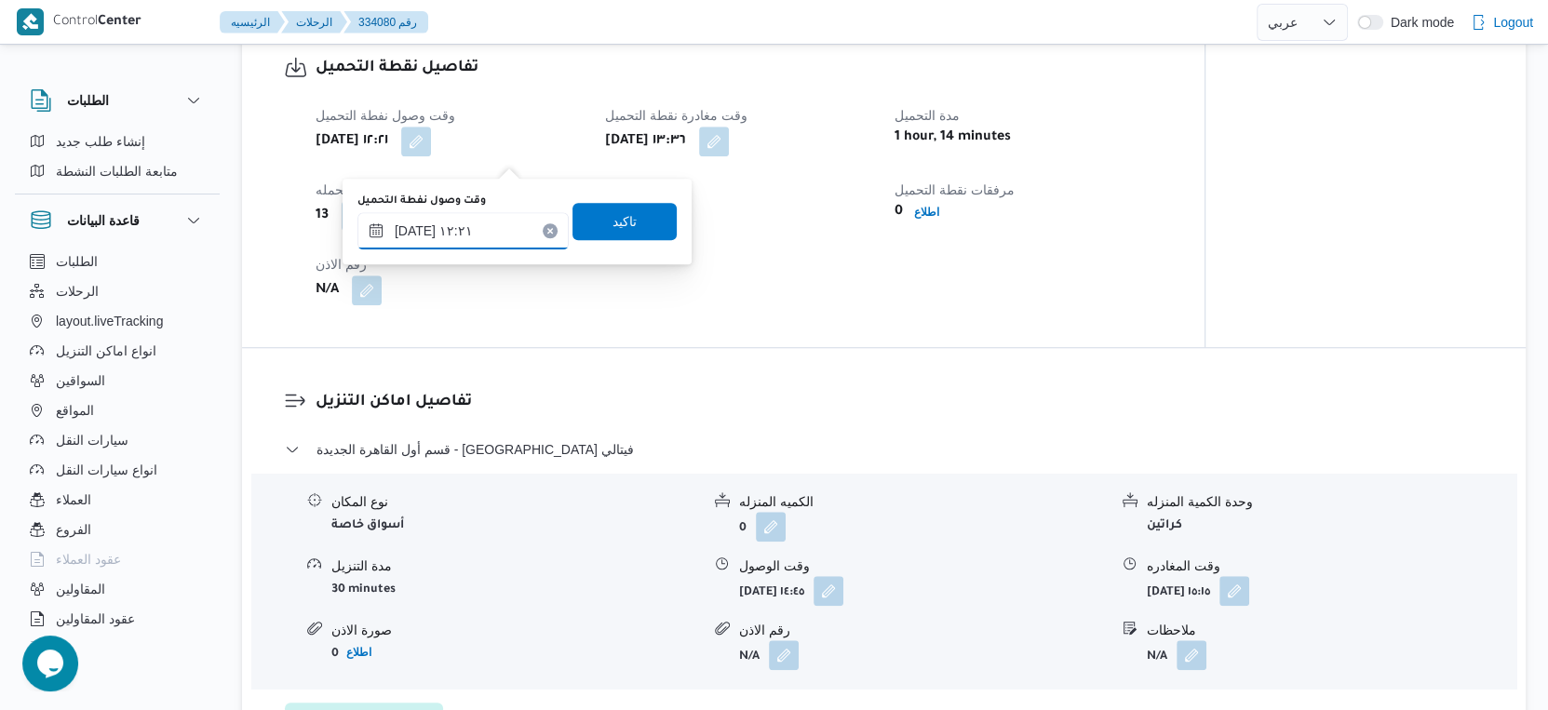
click at [465, 228] on input "٣١/٠٨/٢٠٢٥ ١٢:٢١" at bounding box center [462, 230] width 211 height 37
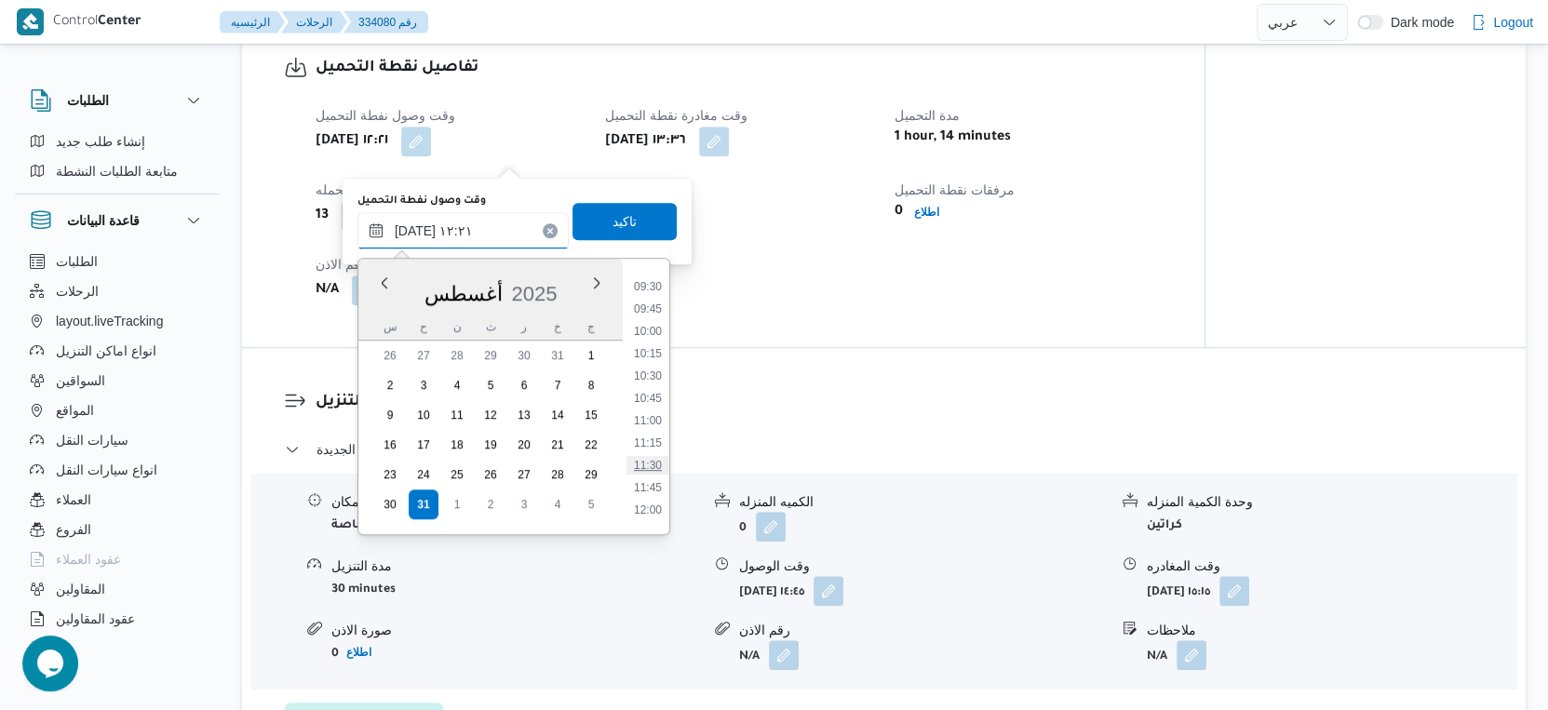
scroll to position [759, 0]
click at [648, 282] on li "08:30" at bounding box center [648, 284] width 43 height 19
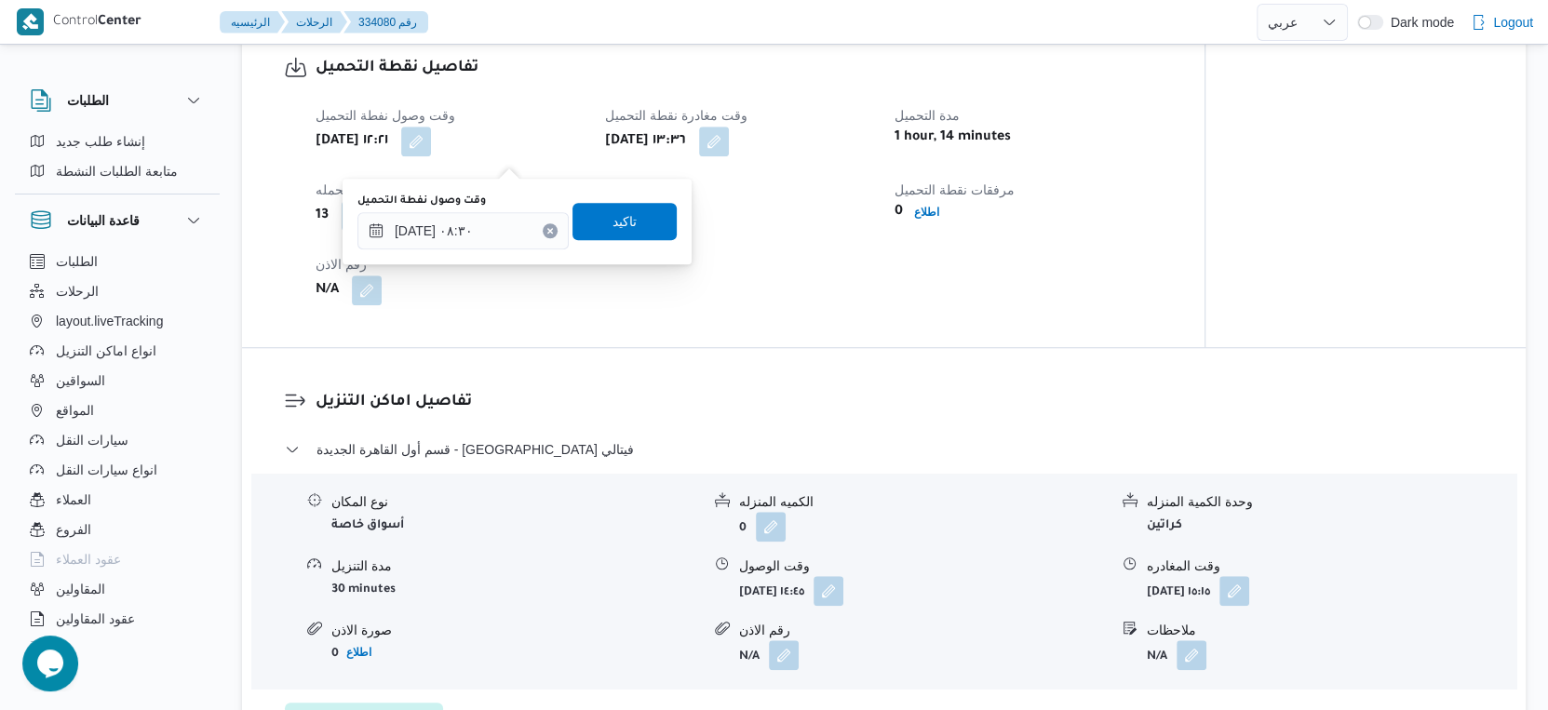
type input "٣١/٠٨/٢٠٢٥ ١٢:٢١"
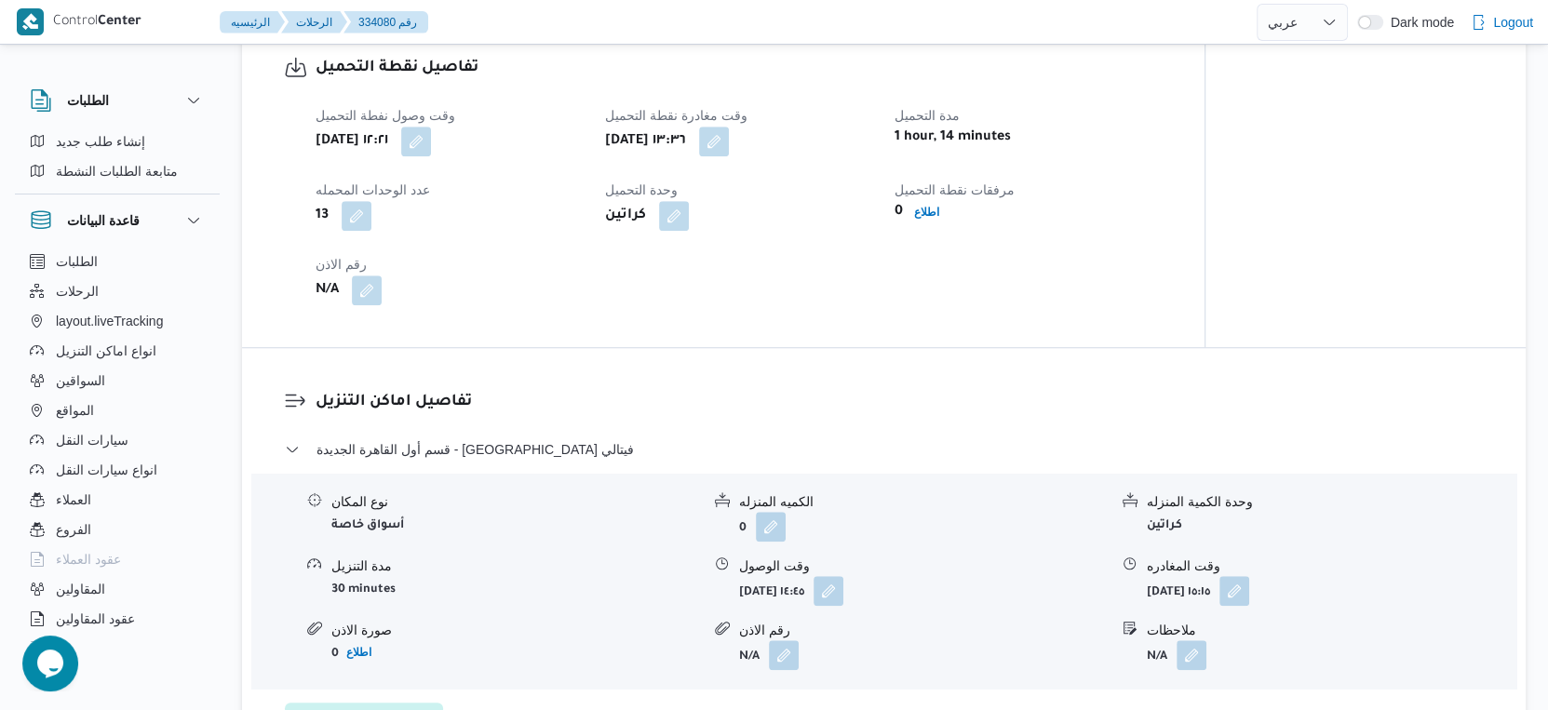
click at [710, 317] on div "وقت وصول نفطة التحميل أحد ٣١ أغسطس ٢٠٢٥ ١٢:٢١ وقت مغادرة نقطة التحميل أحد ٣١ أغ…" at bounding box center [738, 204] width 869 height 223
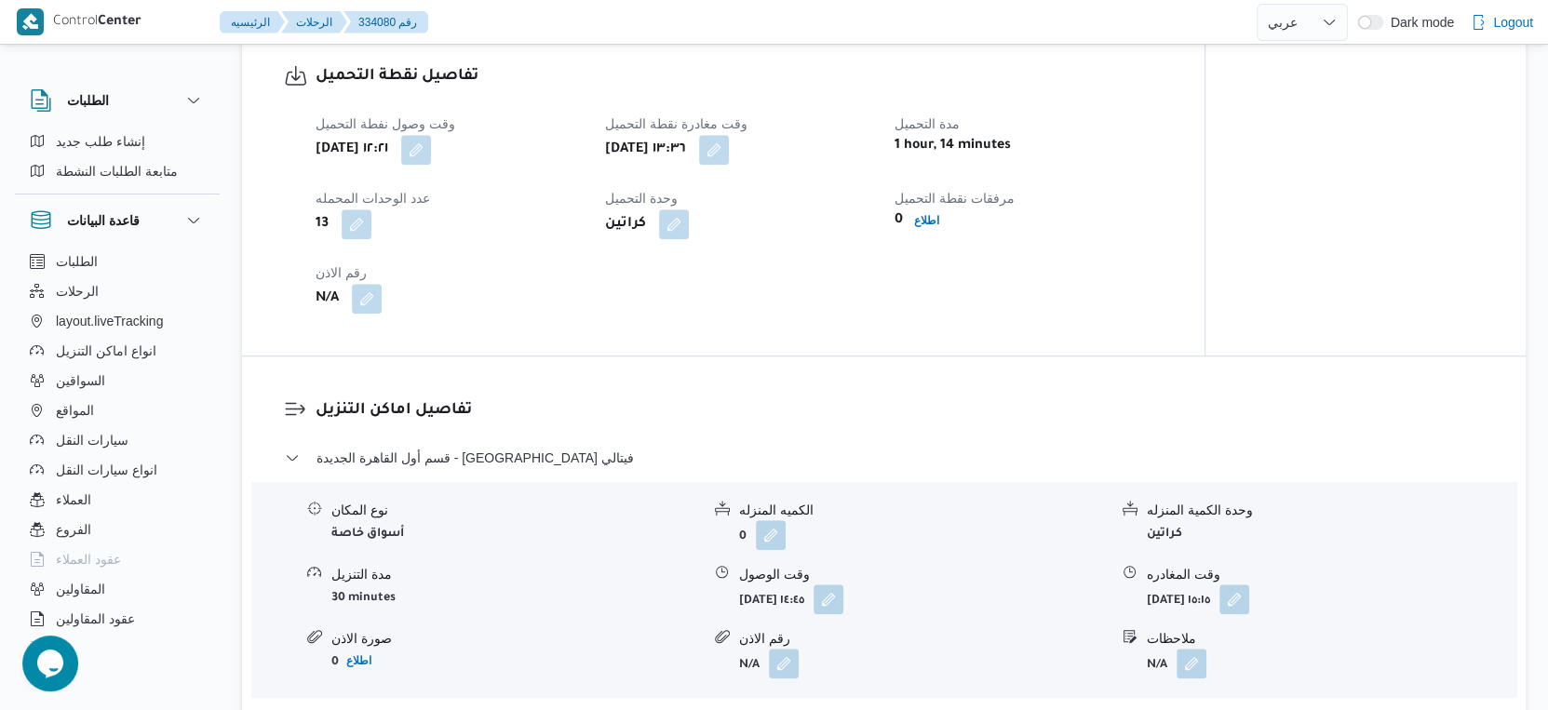
scroll to position [1241, 0]
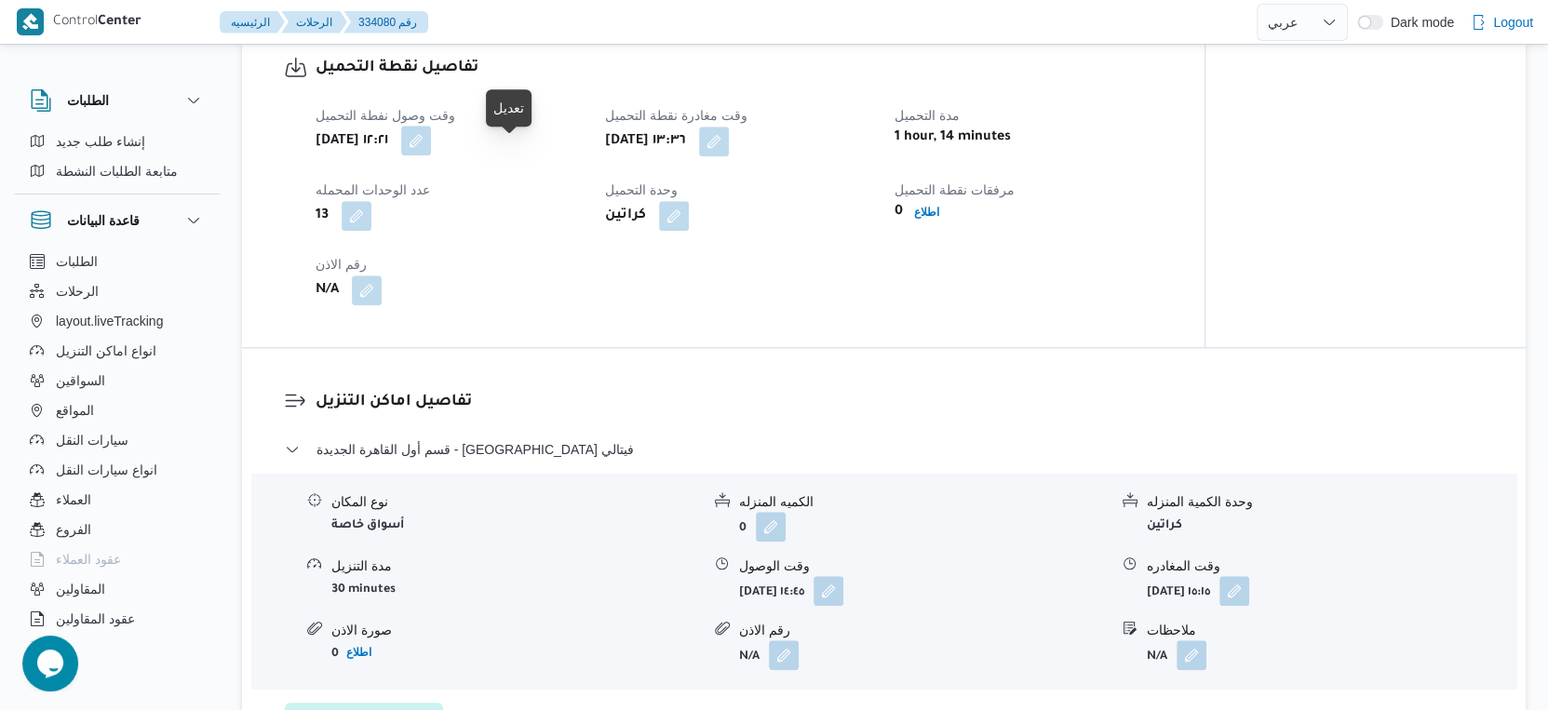
click at [431, 155] on button "button" at bounding box center [416, 141] width 30 height 30
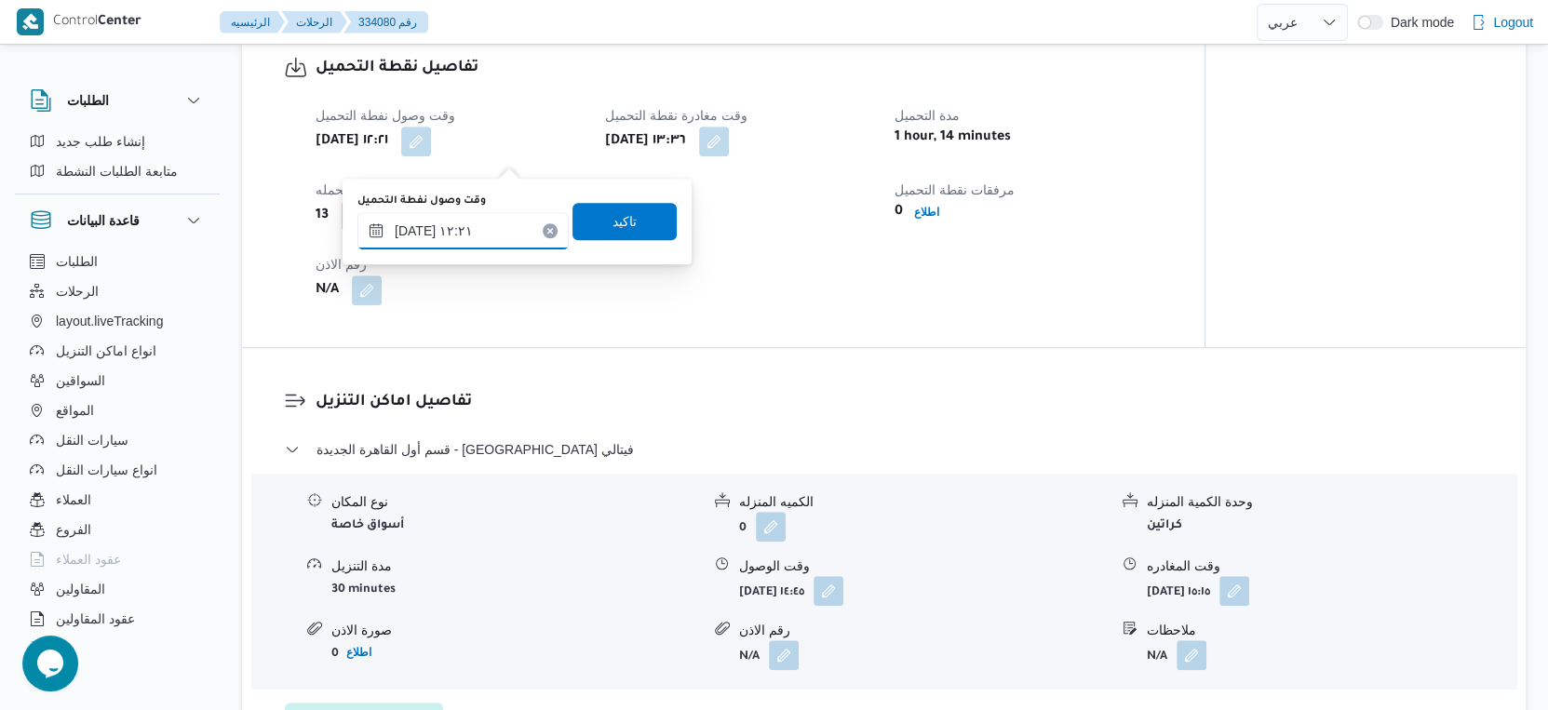
click at [488, 218] on input "٣١/٠٨/٢٠٢٥ ١٢:٢١" at bounding box center [462, 230] width 211 height 37
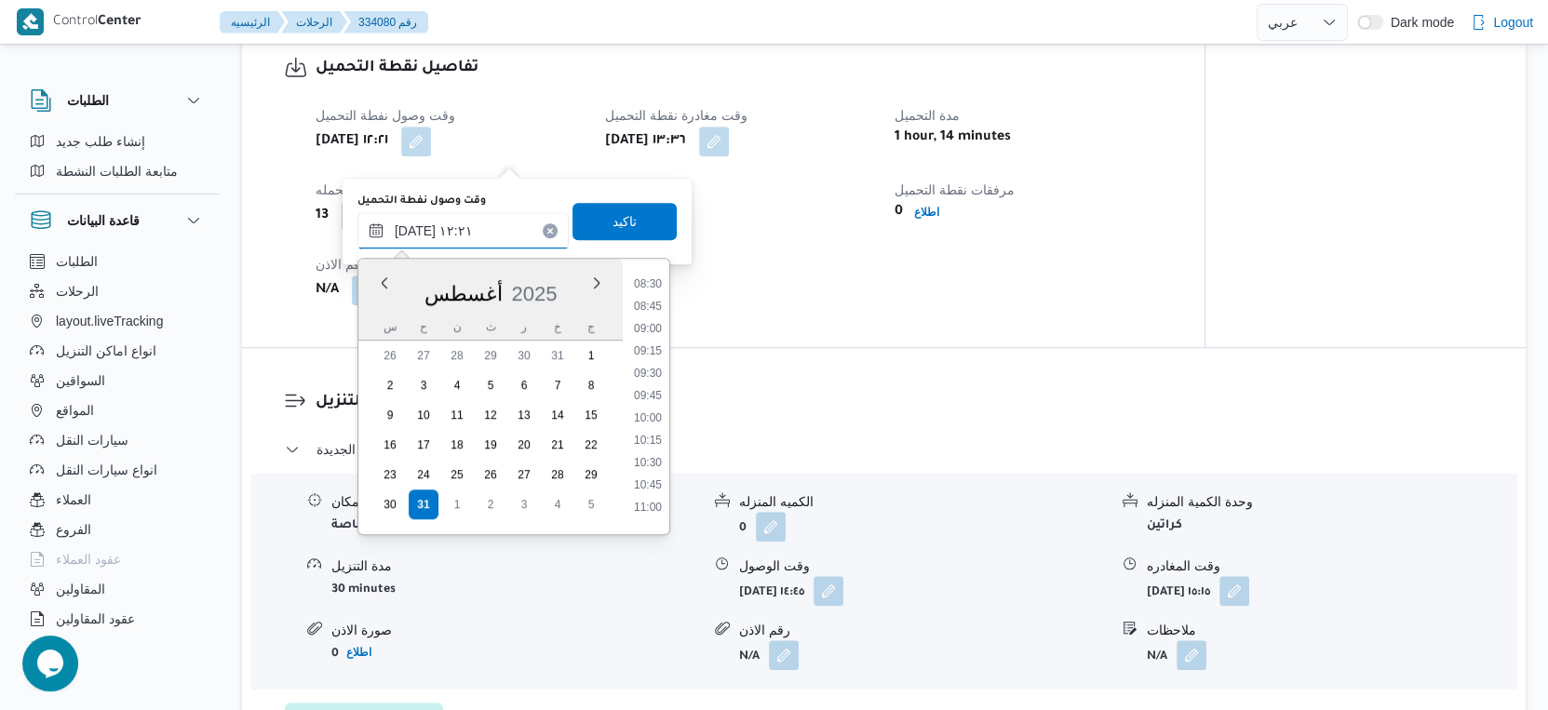
scroll to position [656, 0]
click at [654, 384] on li "08:30" at bounding box center [648, 386] width 43 height 19
type input "٣١/٠٨/٢٠٢٥ ٠٨:٣٠"
click at [627, 231] on span "تاكيد" at bounding box center [625, 220] width 104 height 37
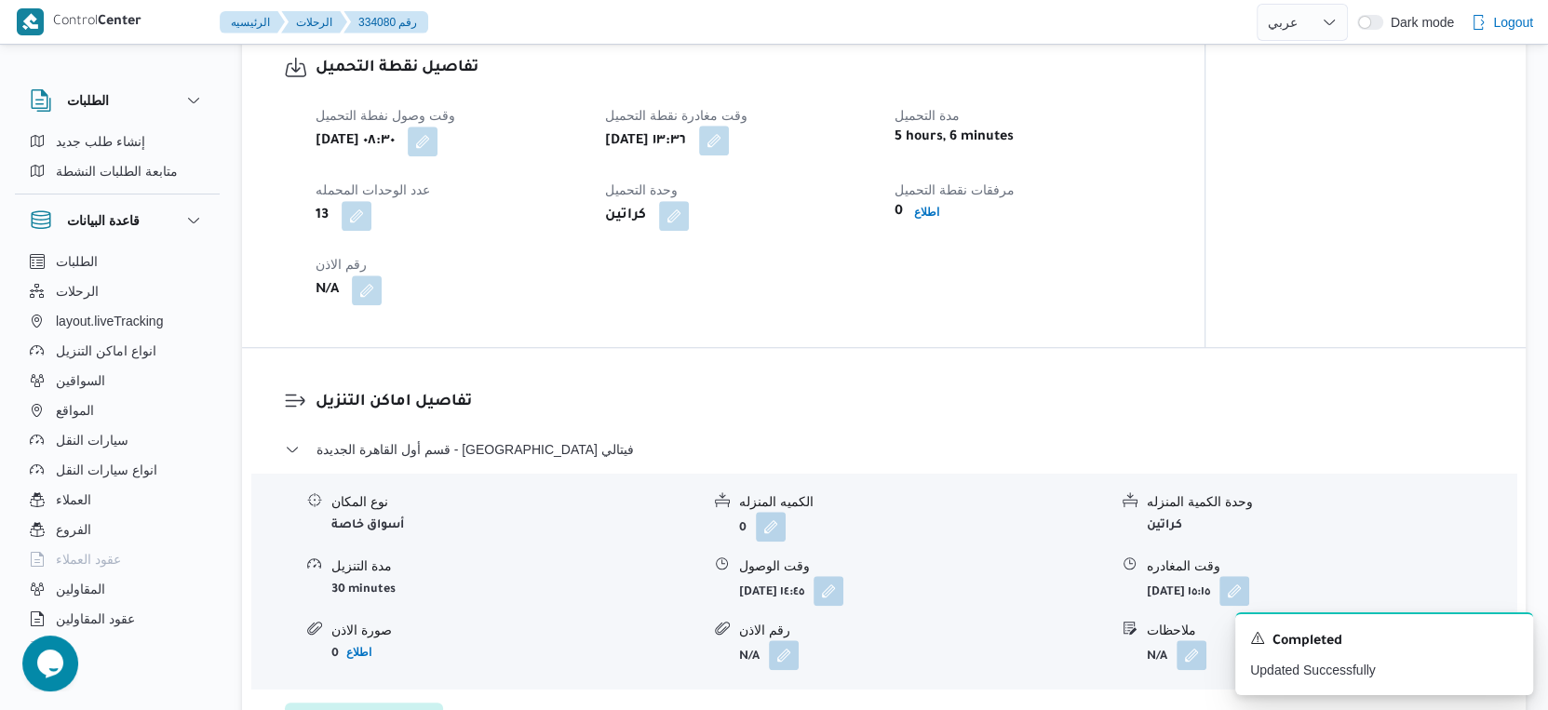
click at [729, 155] on button "button" at bounding box center [714, 141] width 30 height 30
click at [815, 347] on div "تفاصيل نقطة التحميل وقت وصول نفطة التحميل أحد ٣١ أغسطس ٢٠٢٥ ٠٨:٣٠ وقت مغادرة نق…" at bounding box center [723, 180] width 963 height 333
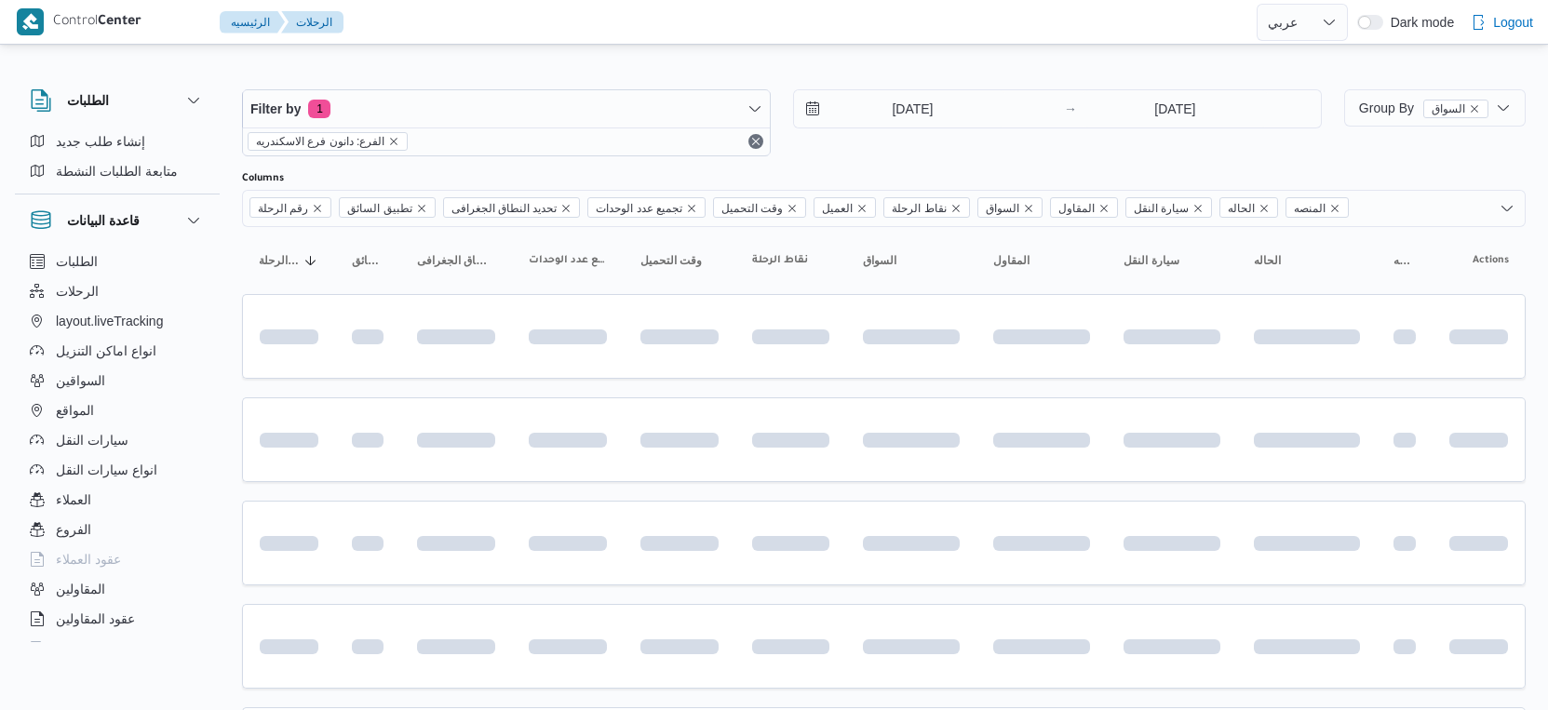
select select "ar"
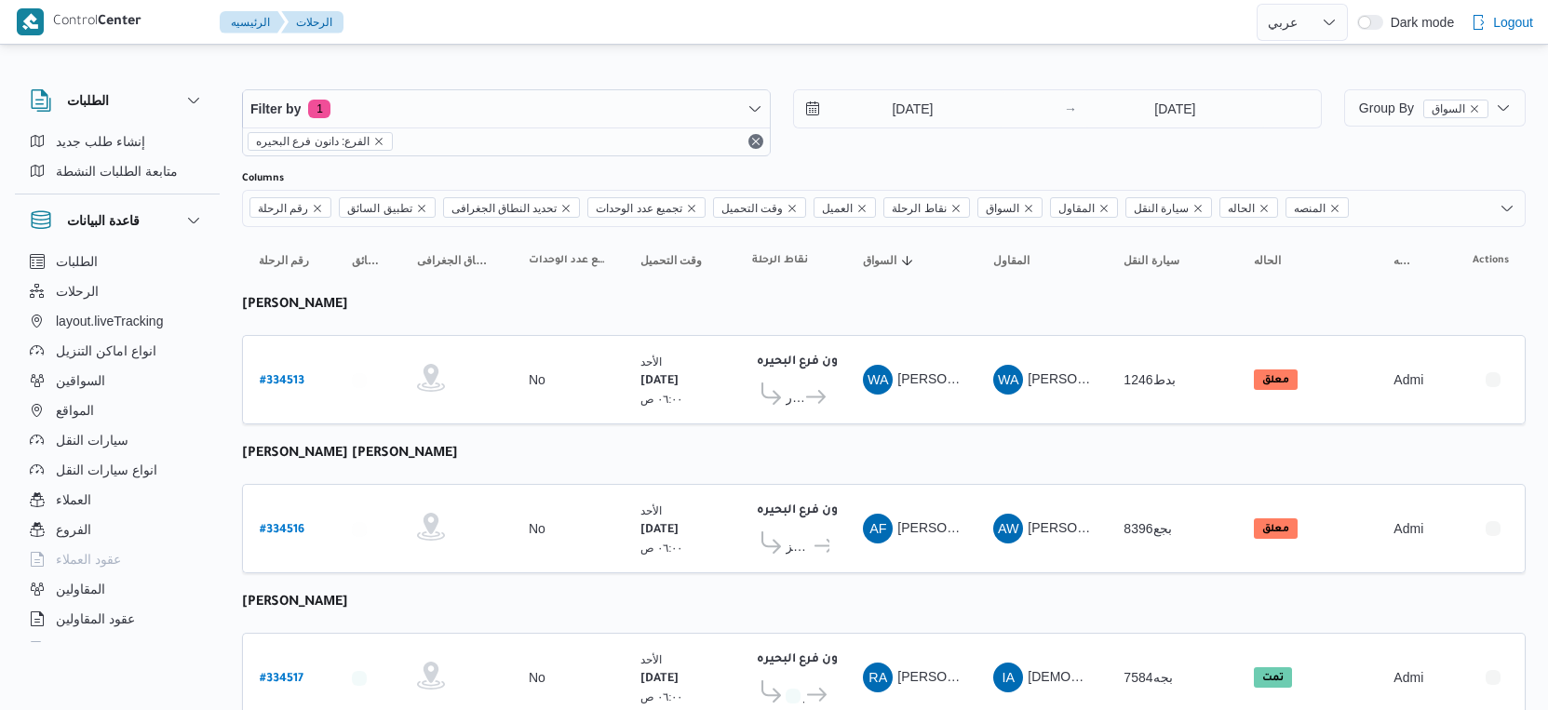
select select "ar"
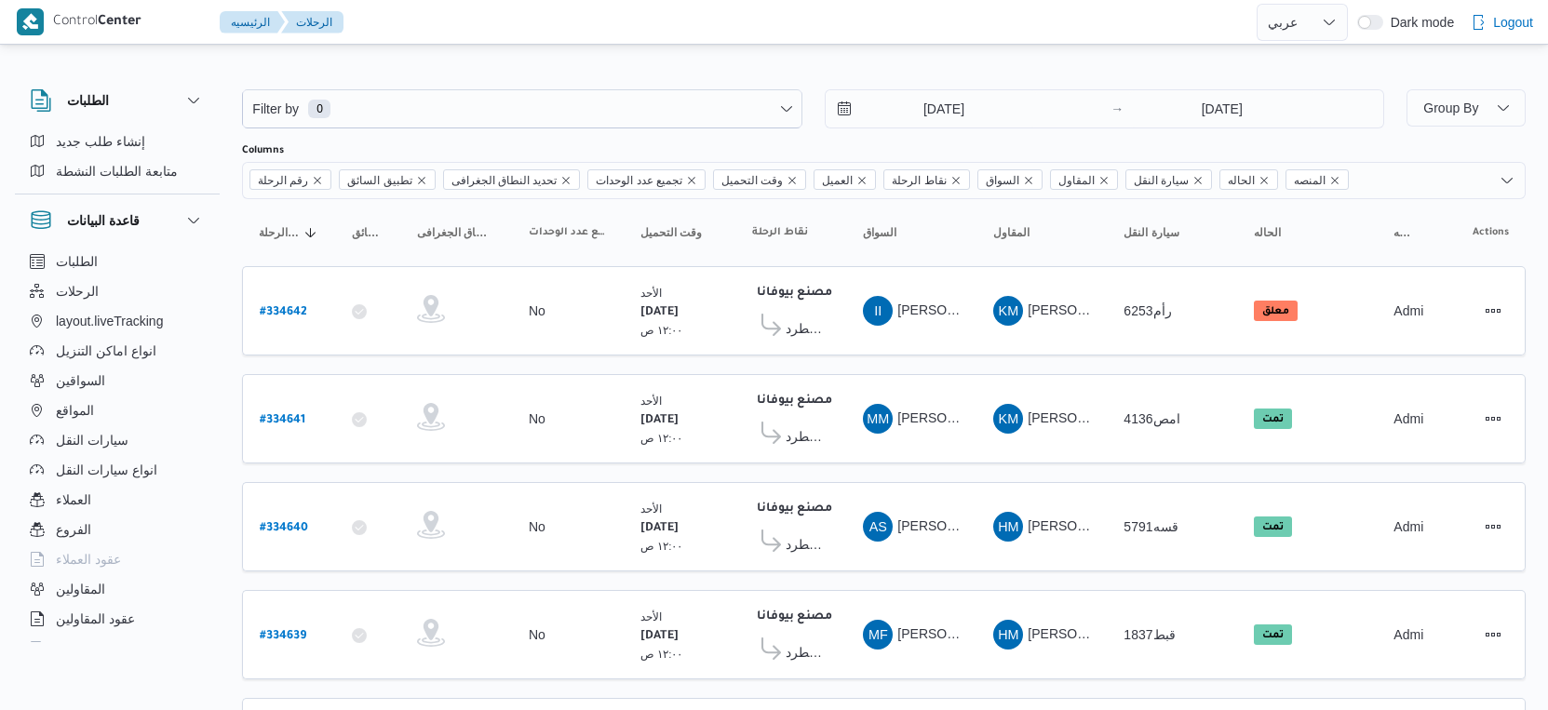
select select "ar"
click at [107, 436] on span "سيارات النقل" at bounding box center [92, 440] width 73 height 22
select select "ar"
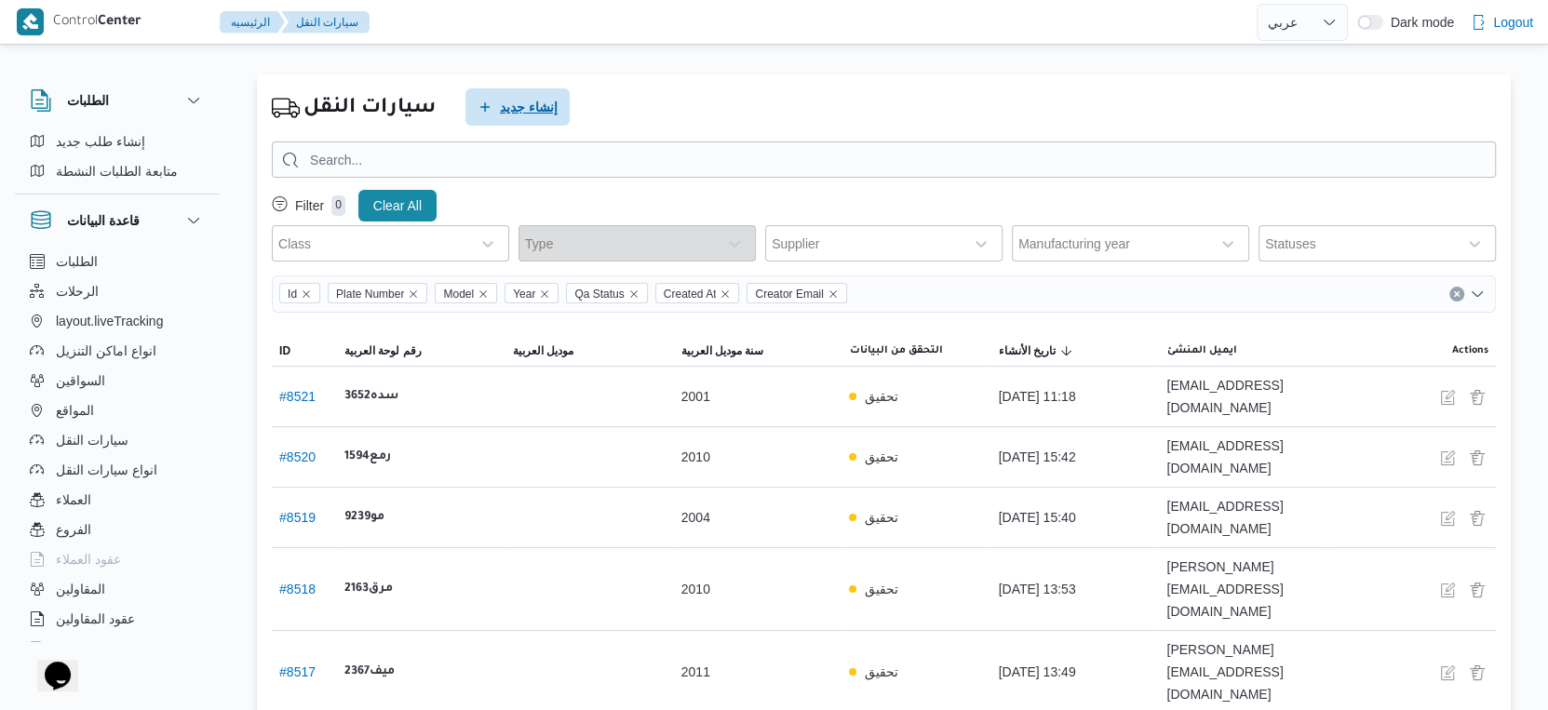
click at [510, 107] on span "إنشاء جديد" at bounding box center [529, 107] width 58 height 22
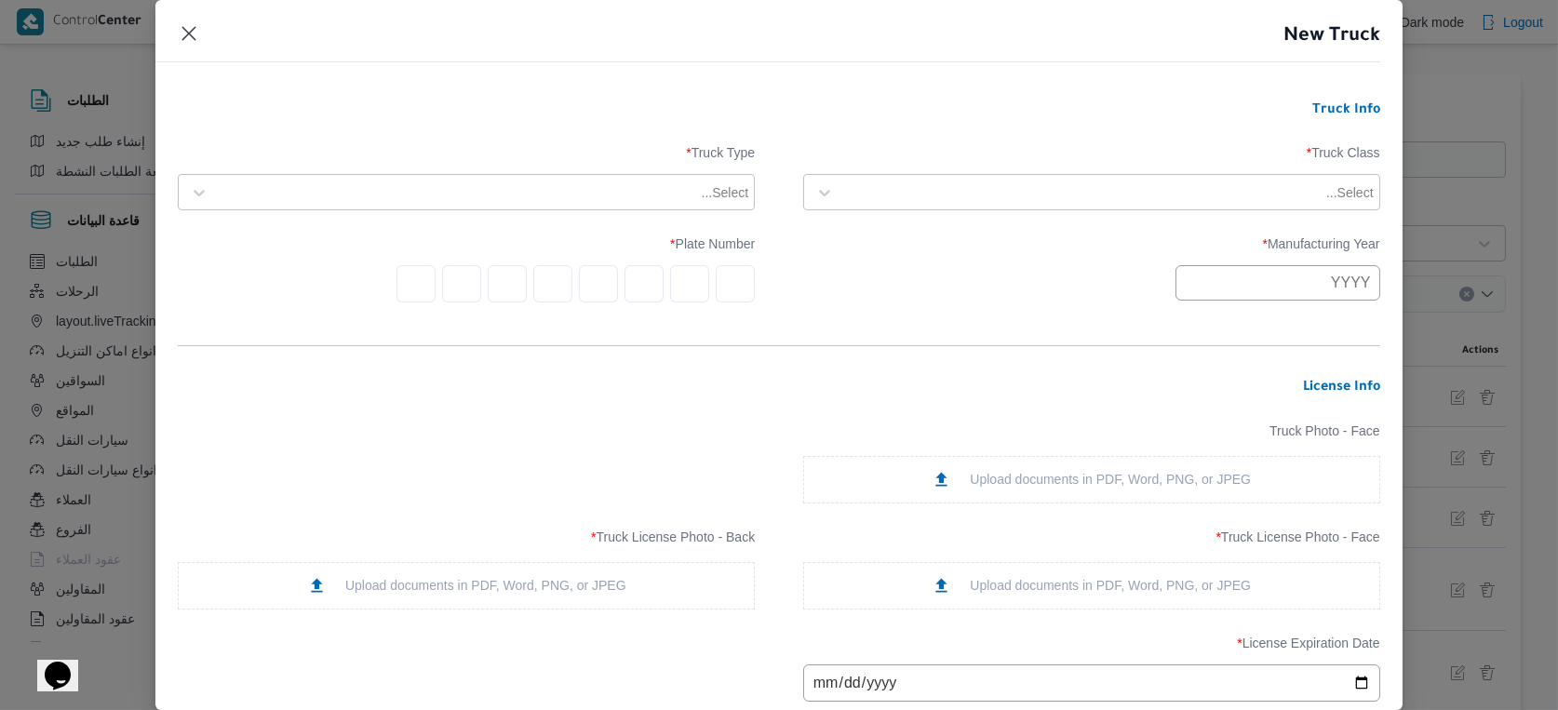
click at [1196, 194] on div at bounding box center [1082, 192] width 479 height 19
click at [964, 211] on div "Truck Class * Select... Truck Type * Select..." at bounding box center [779, 178] width 1202 height 84
click at [971, 198] on div at bounding box center [1108, 192] width 531 height 19
click at [874, 331] on div "jumbo_7000" at bounding box center [1091, 339] width 575 height 33
click at [645, 195] on div at bounding box center [457, 192] width 479 height 19
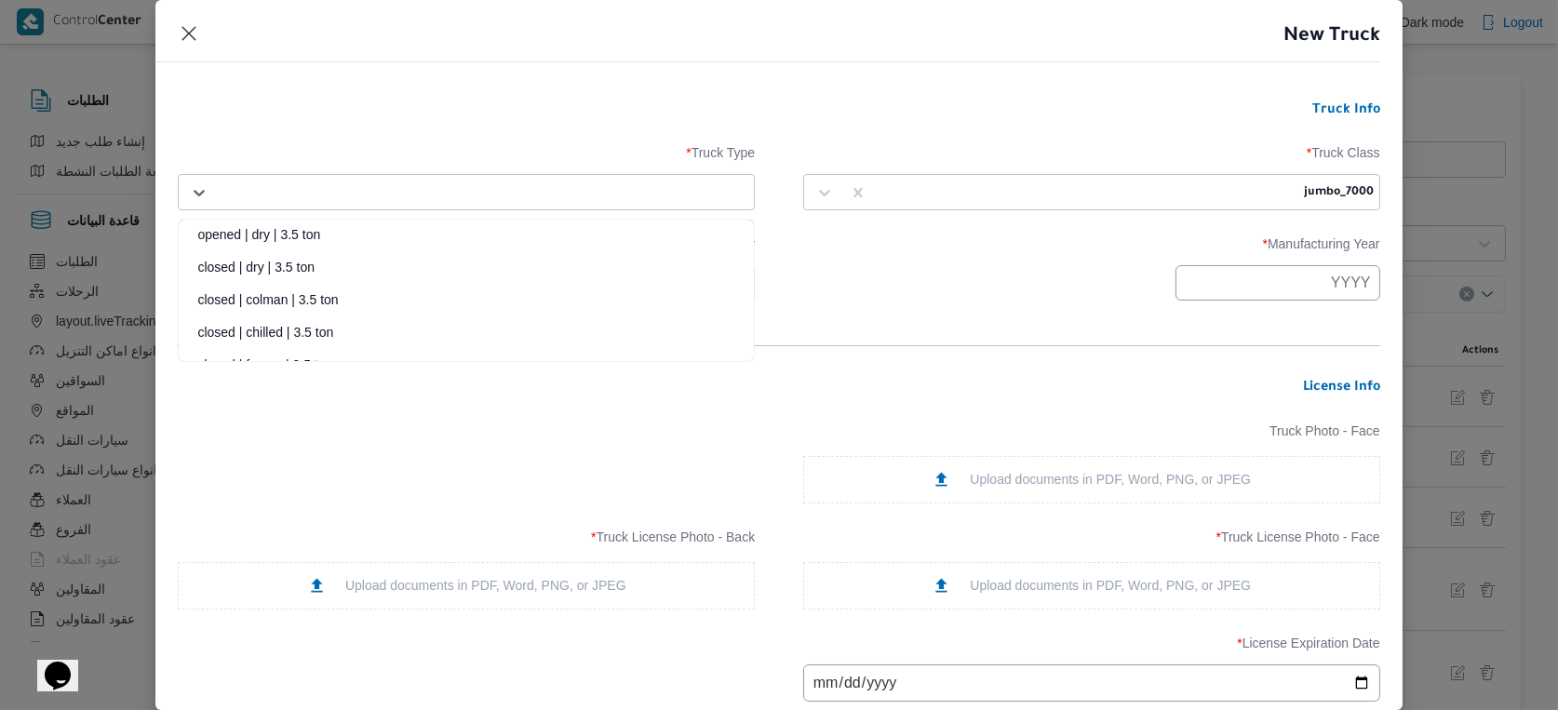
click at [329, 233] on div "opened | dry | 3.5 ton" at bounding box center [466, 241] width 575 height 33
click at [1305, 284] on input "text" at bounding box center [1278, 282] width 205 height 35
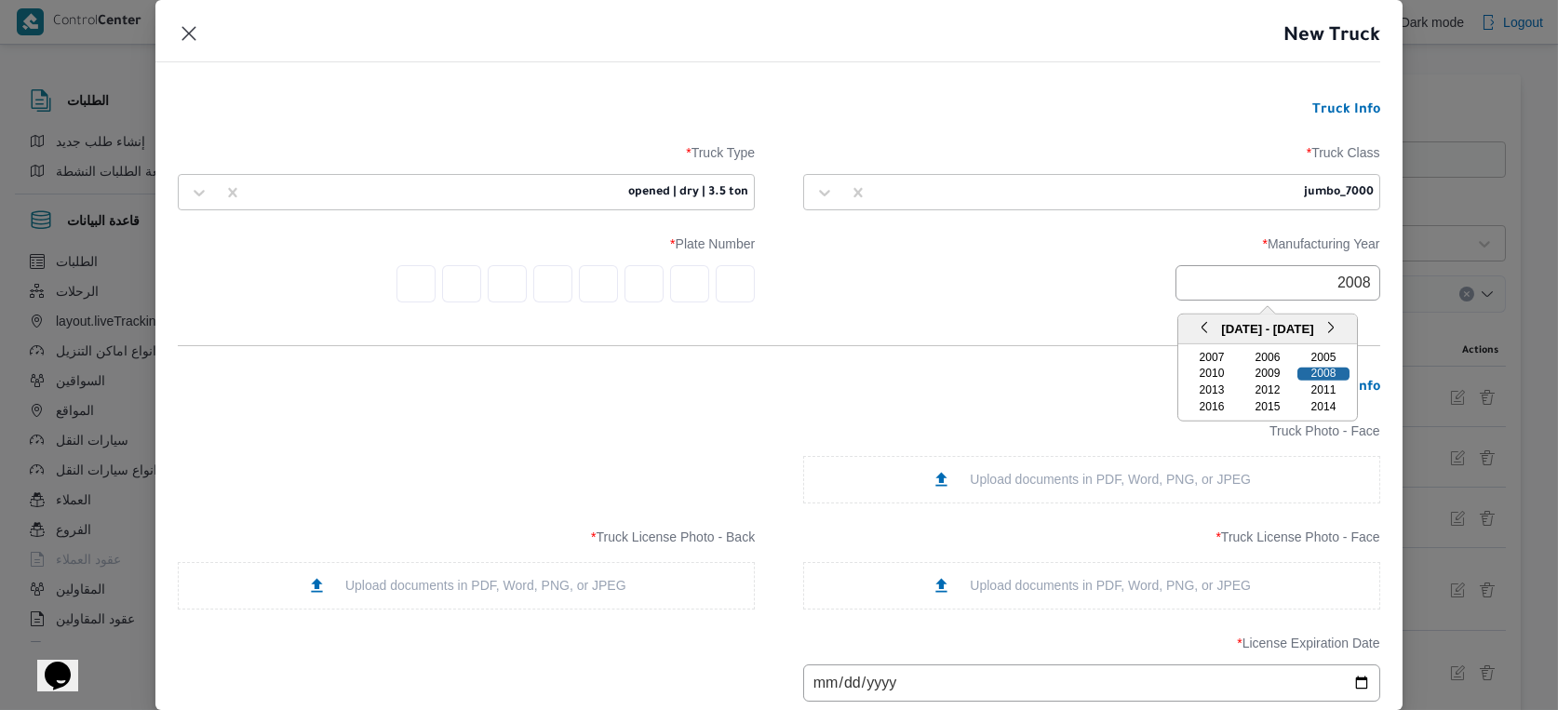
type input "2008"
click at [1341, 372] on div "2008" at bounding box center [1324, 374] width 52 height 13
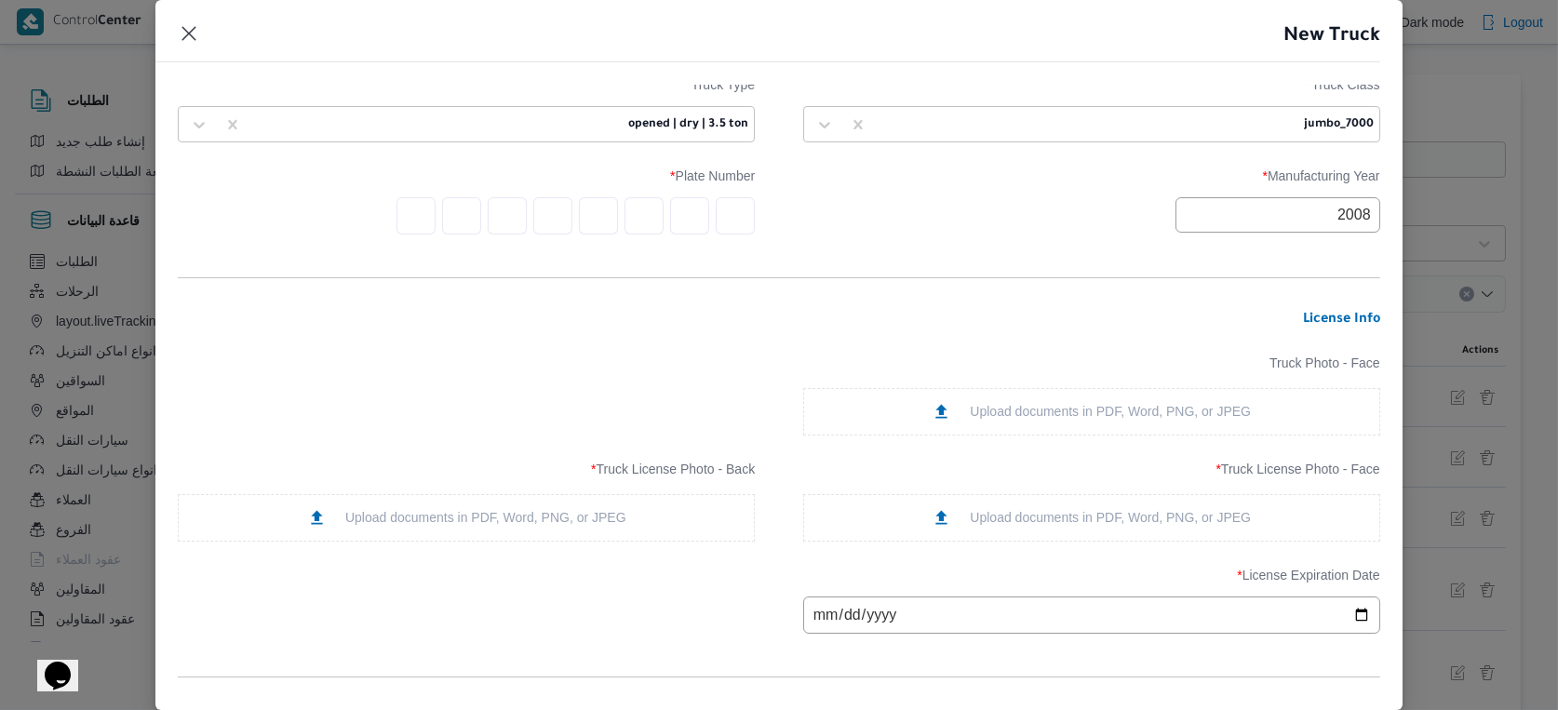
scroll to position [103, 0]
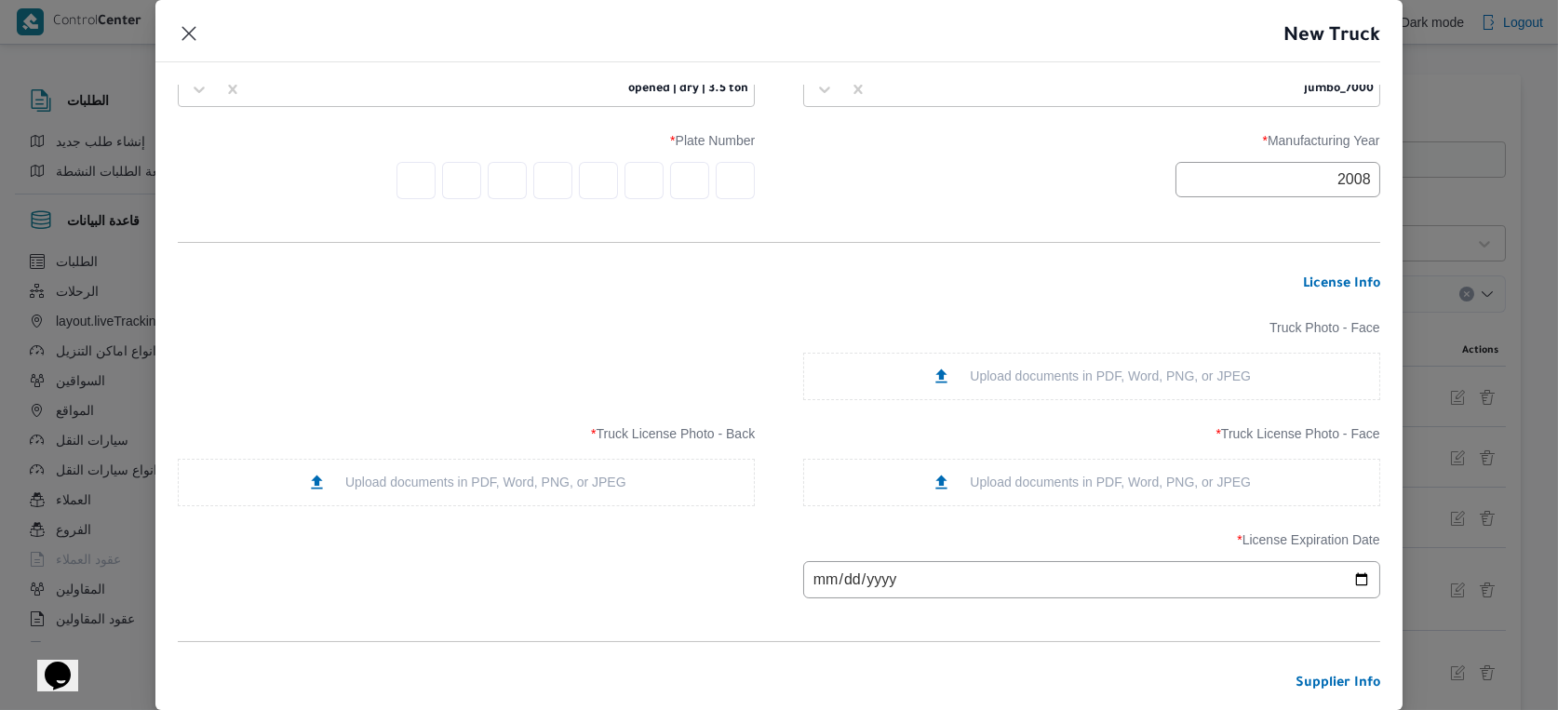
click at [1116, 473] on div "Upload documents in PDF, Word, PNG, or JPEG" at bounding box center [1091, 483] width 319 height 20
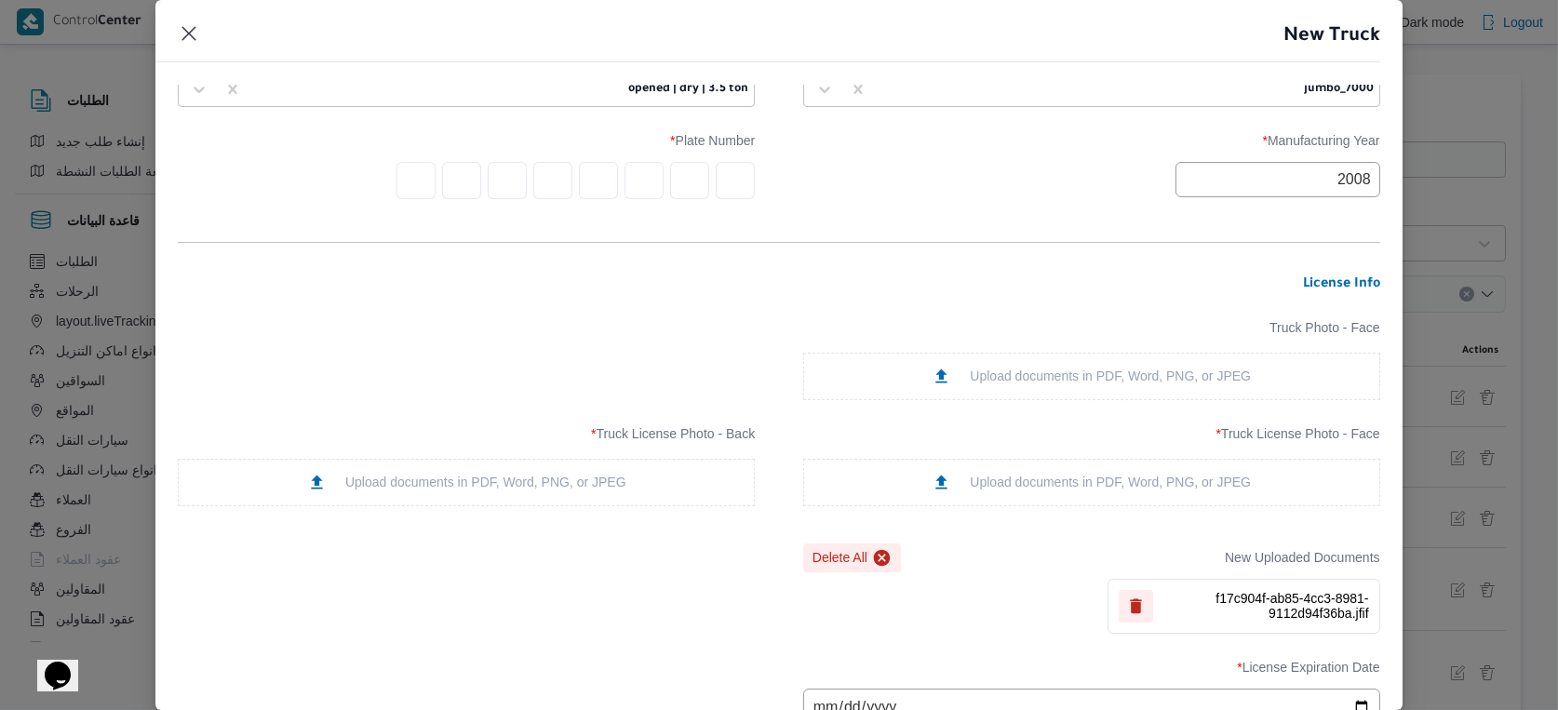
scroll to position [207, 0]
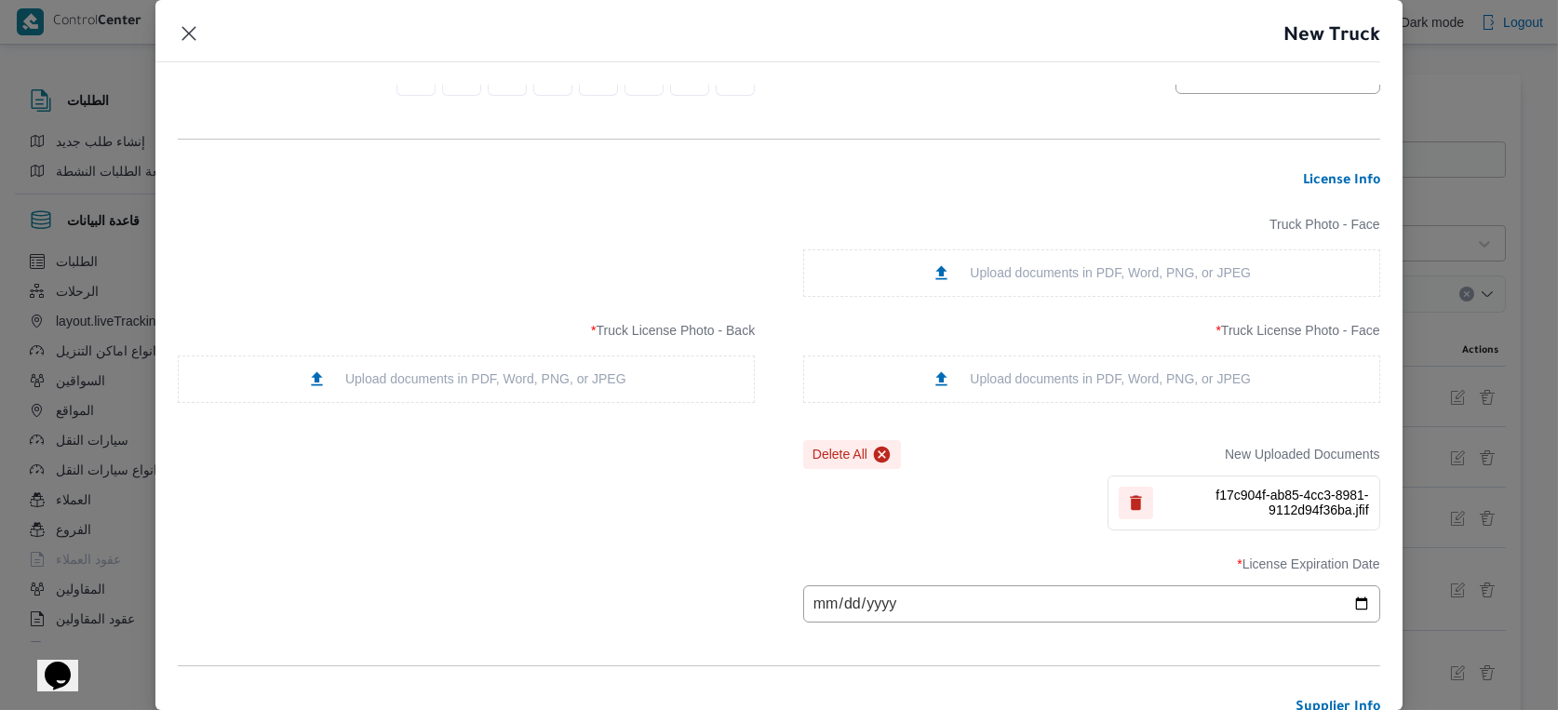
click at [594, 371] on div "Upload documents in PDF, Word, PNG, or JPEG" at bounding box center [466, 380] width 319 height 20
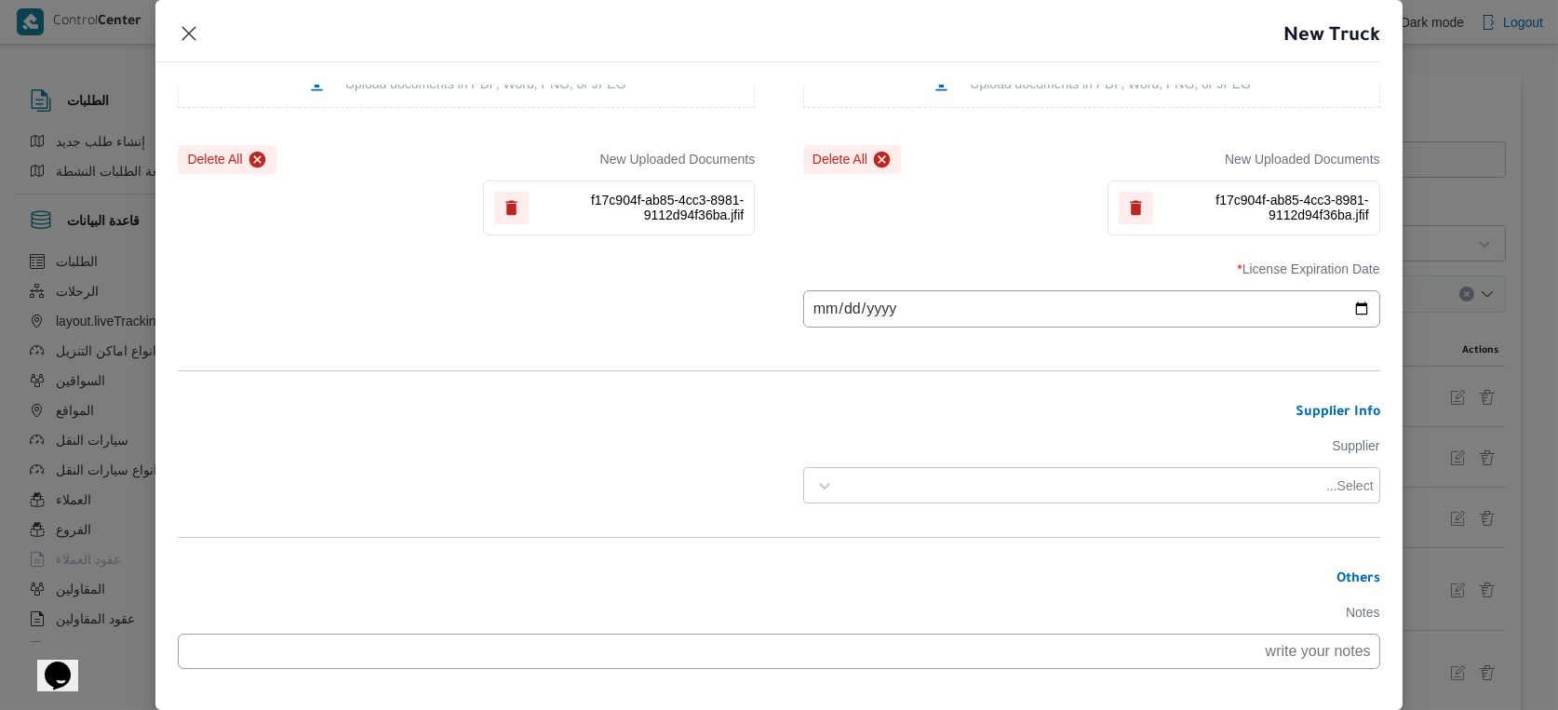
scroll to position [517, 0]
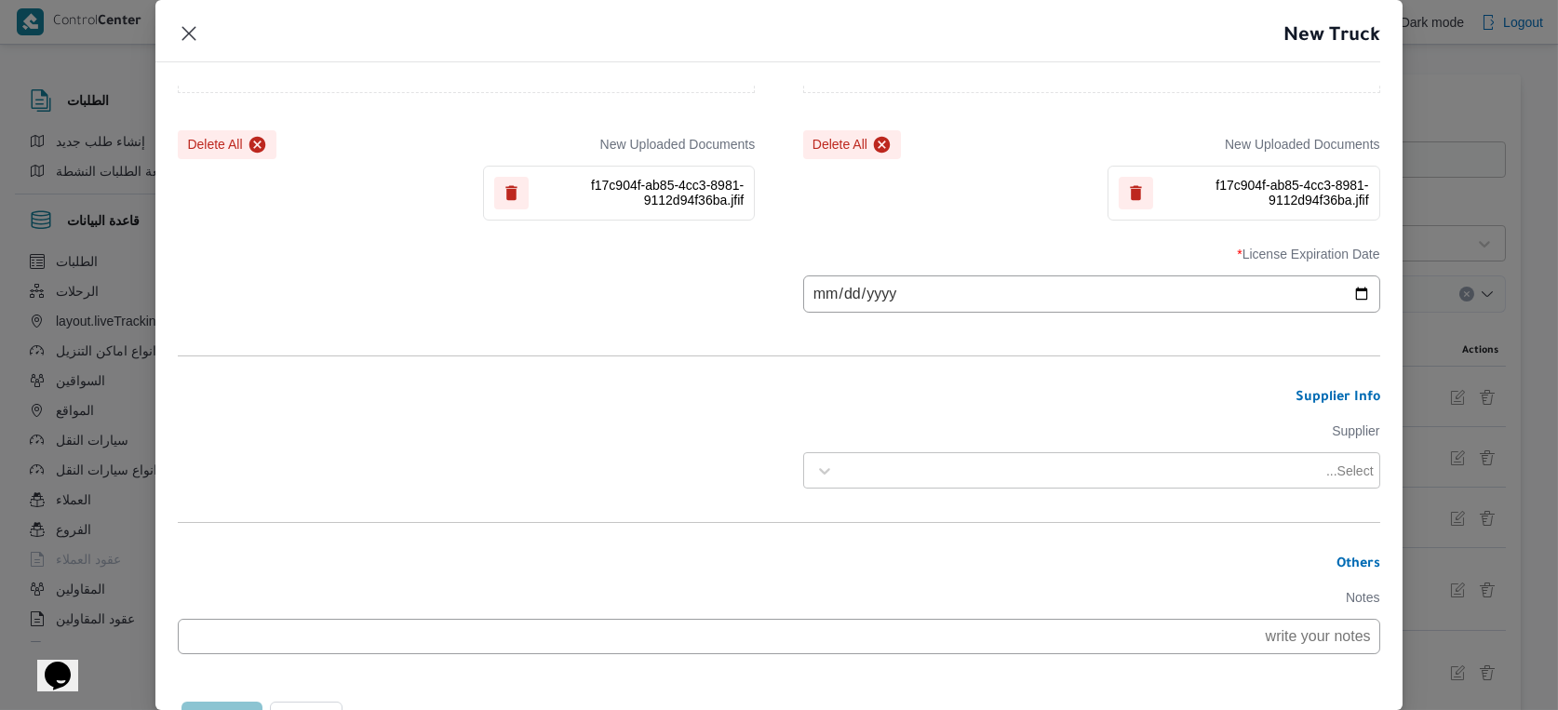
click at [837, 290] on input "date" at bounding box center [1091, 294] width 577 height 37
type input "2025-10-11"
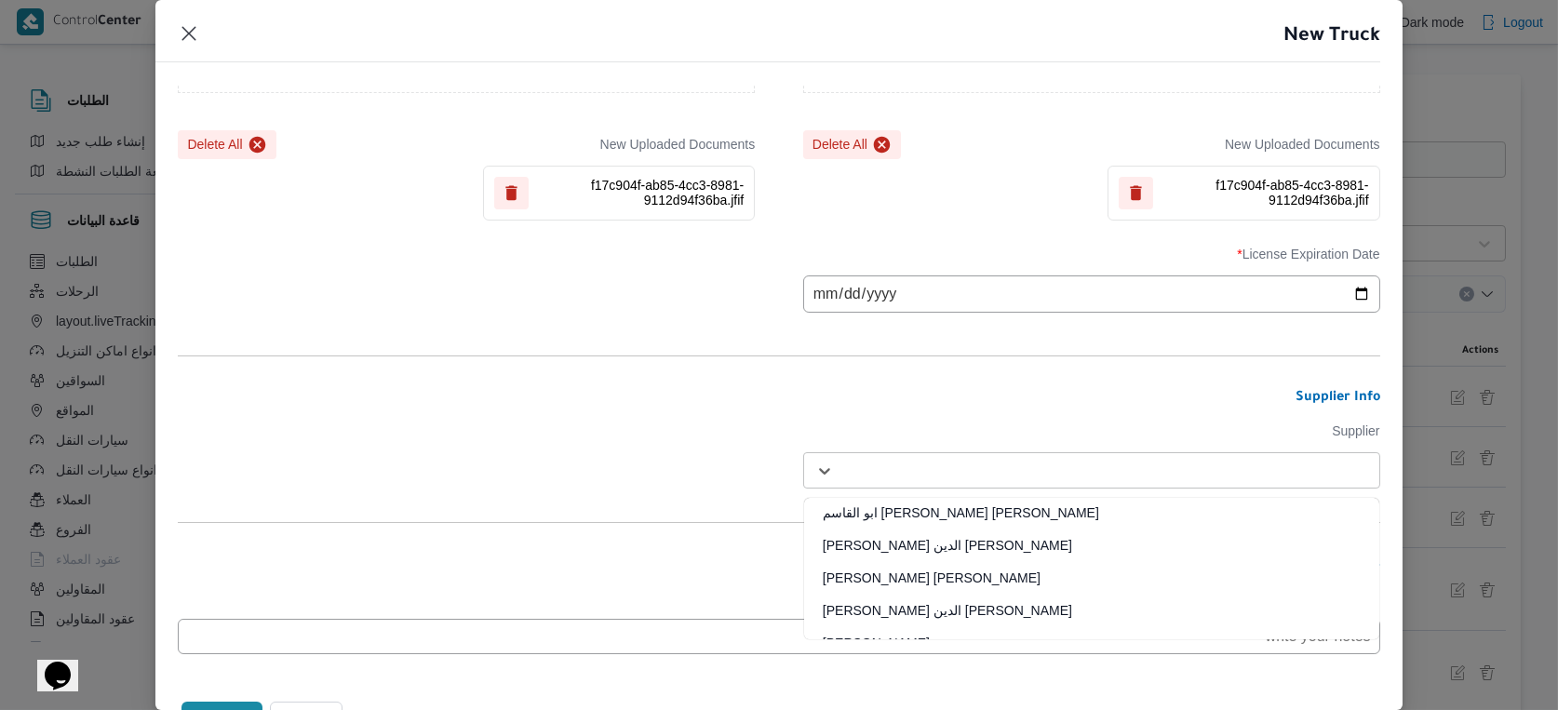
click at [920, 471] on div at bounding box center [1108, 471] width 531 height 19
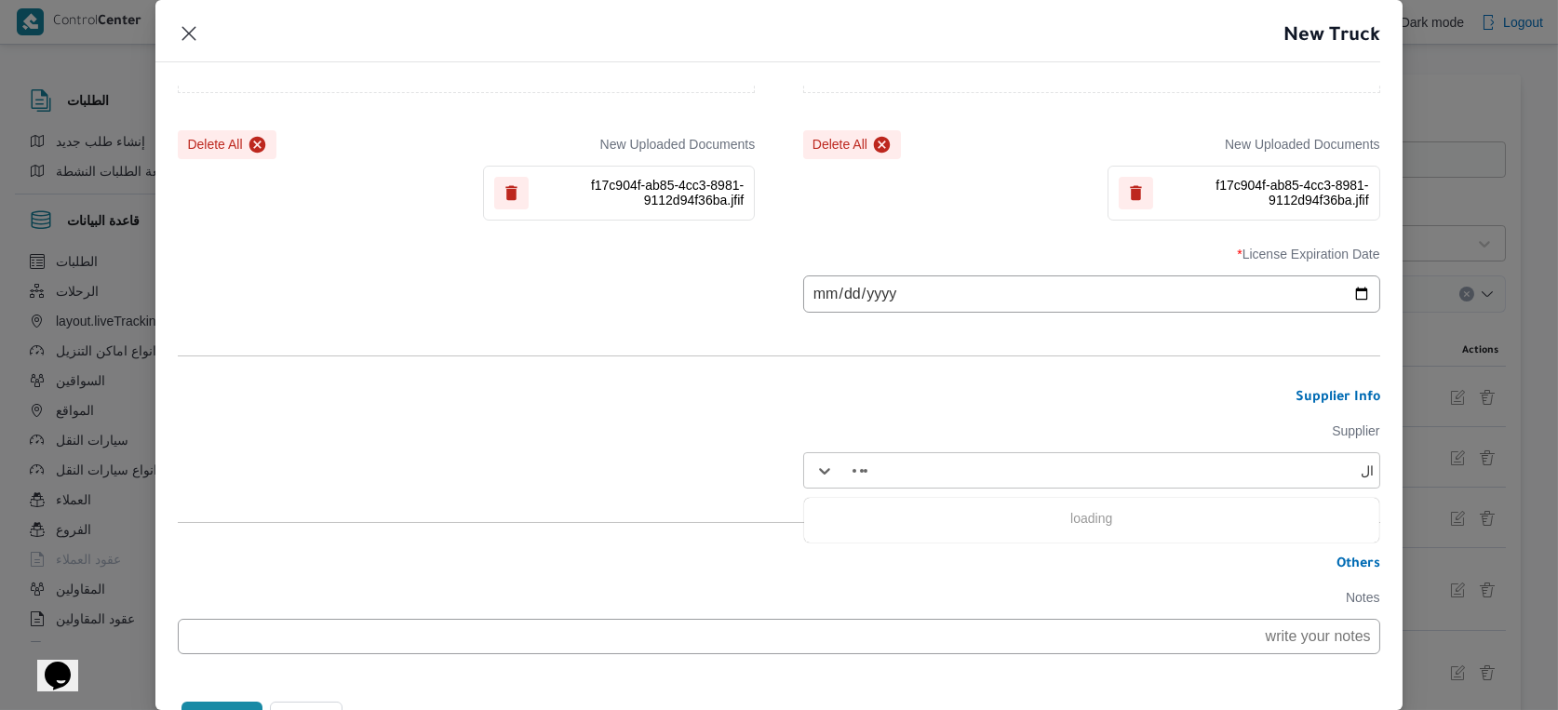
type input "ا"
type input "الهام"
click at [918, 546] on div "الهامي محمد خالد علي" at bounding box center [1091, 552] width 575 height 33
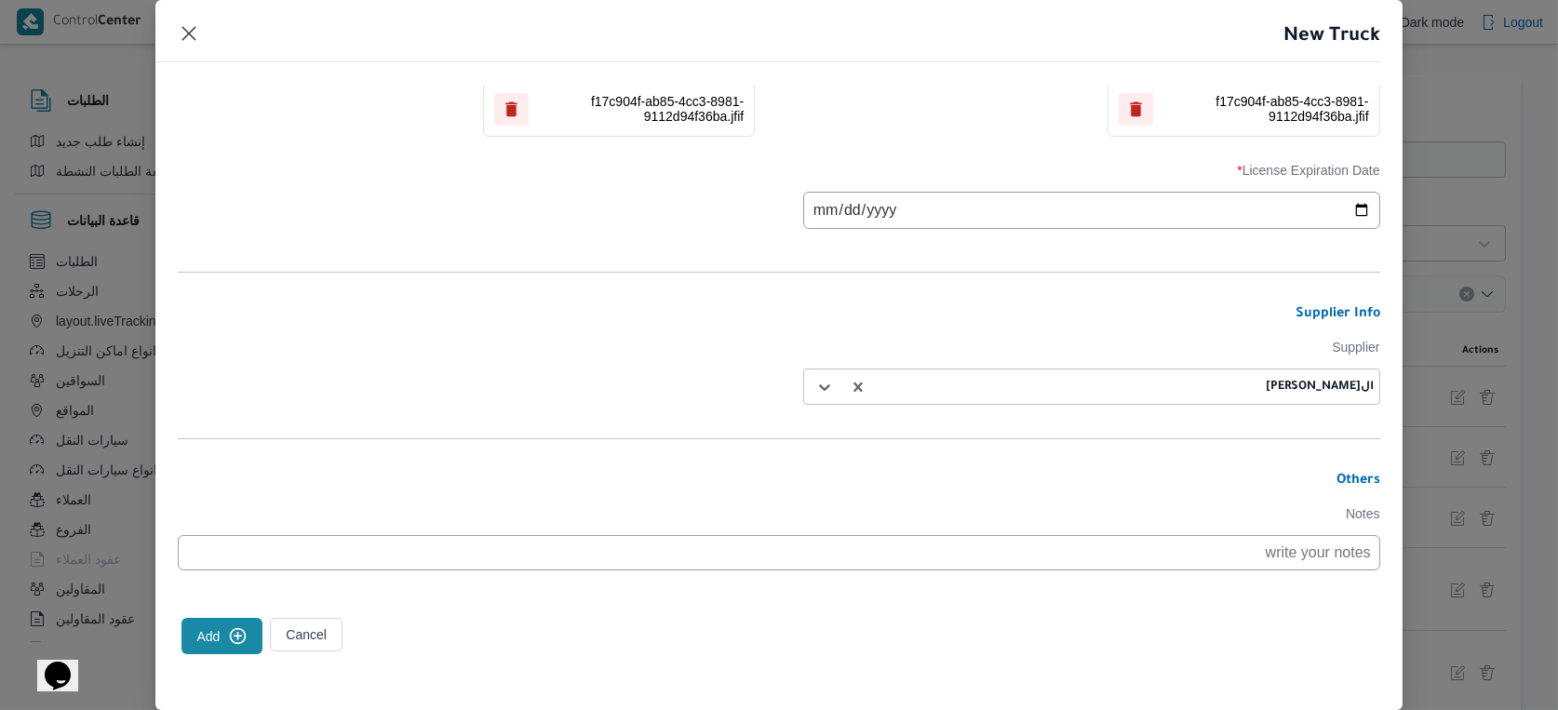
scroll to position [0, 0]
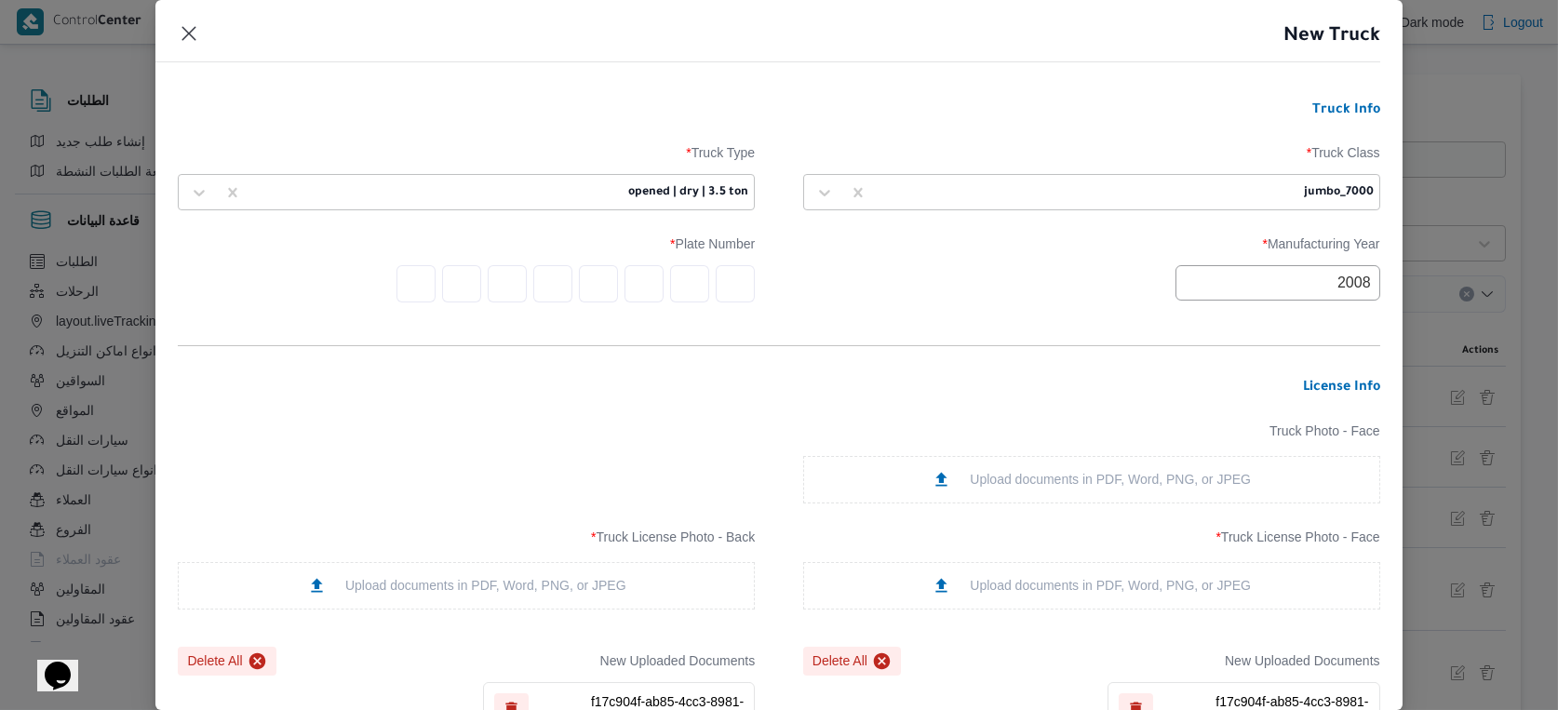
click at [719, 275] on input "text" at bounding box center [735, 283] width 39 height 37
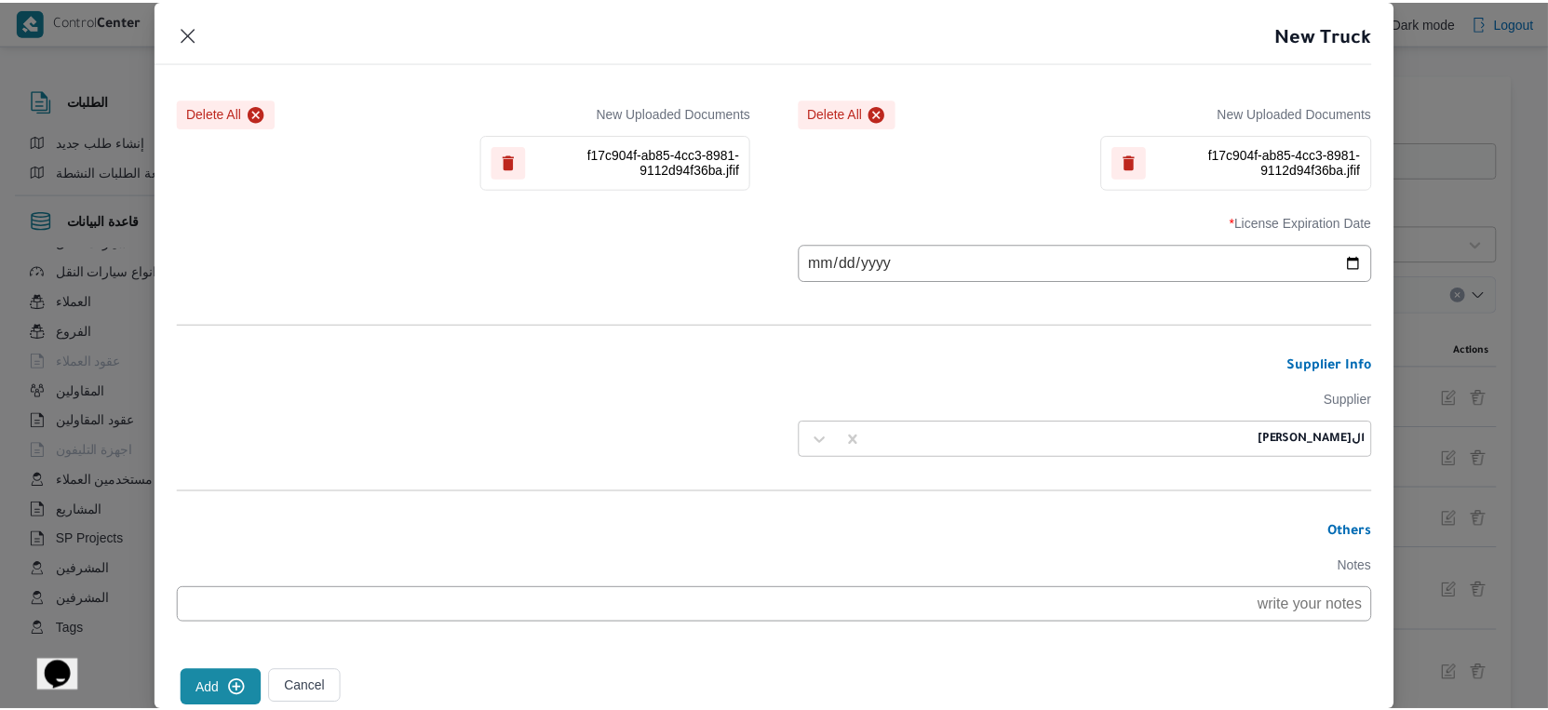
scroll to position [605, 0]
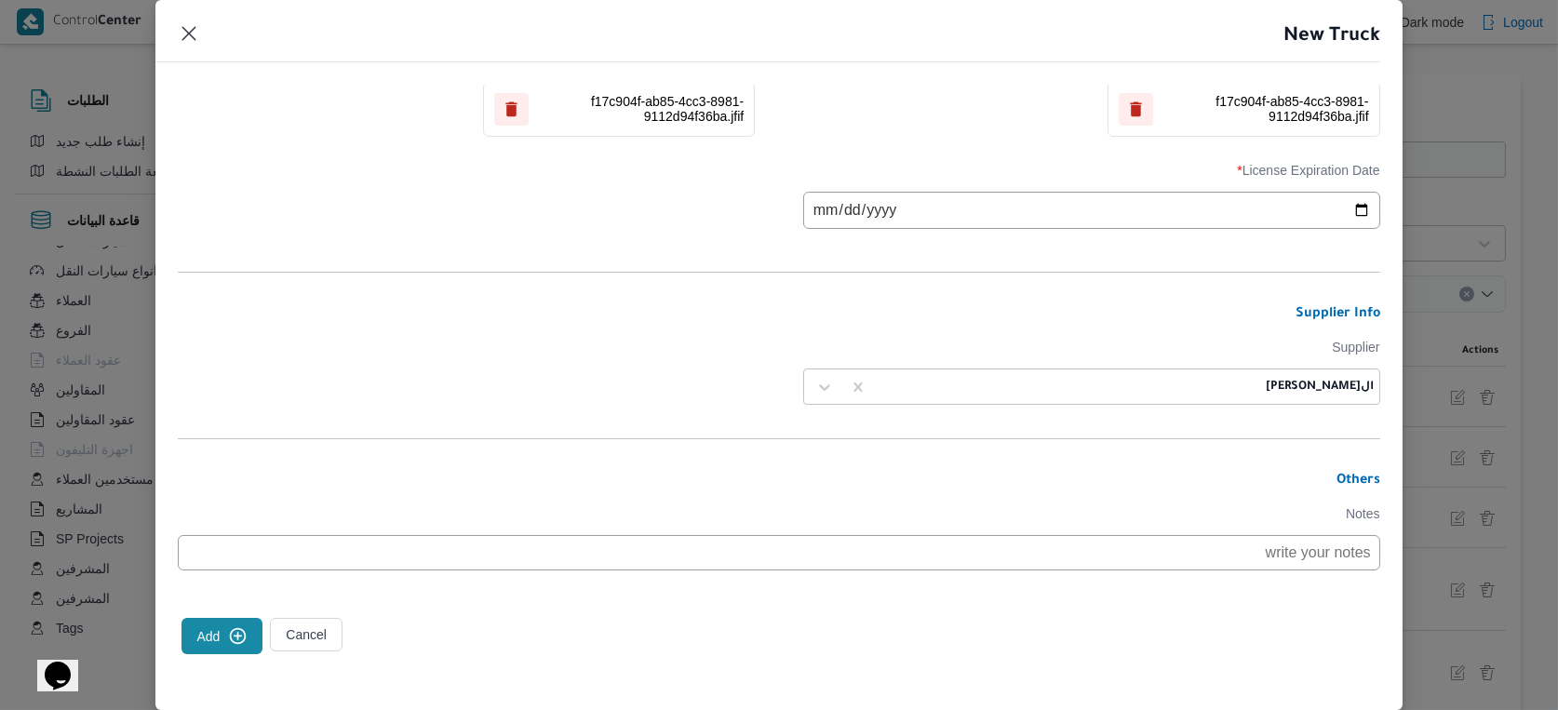
click at [239, 620] on button "Add" at bounding box center [222, 636] width 81 height 36
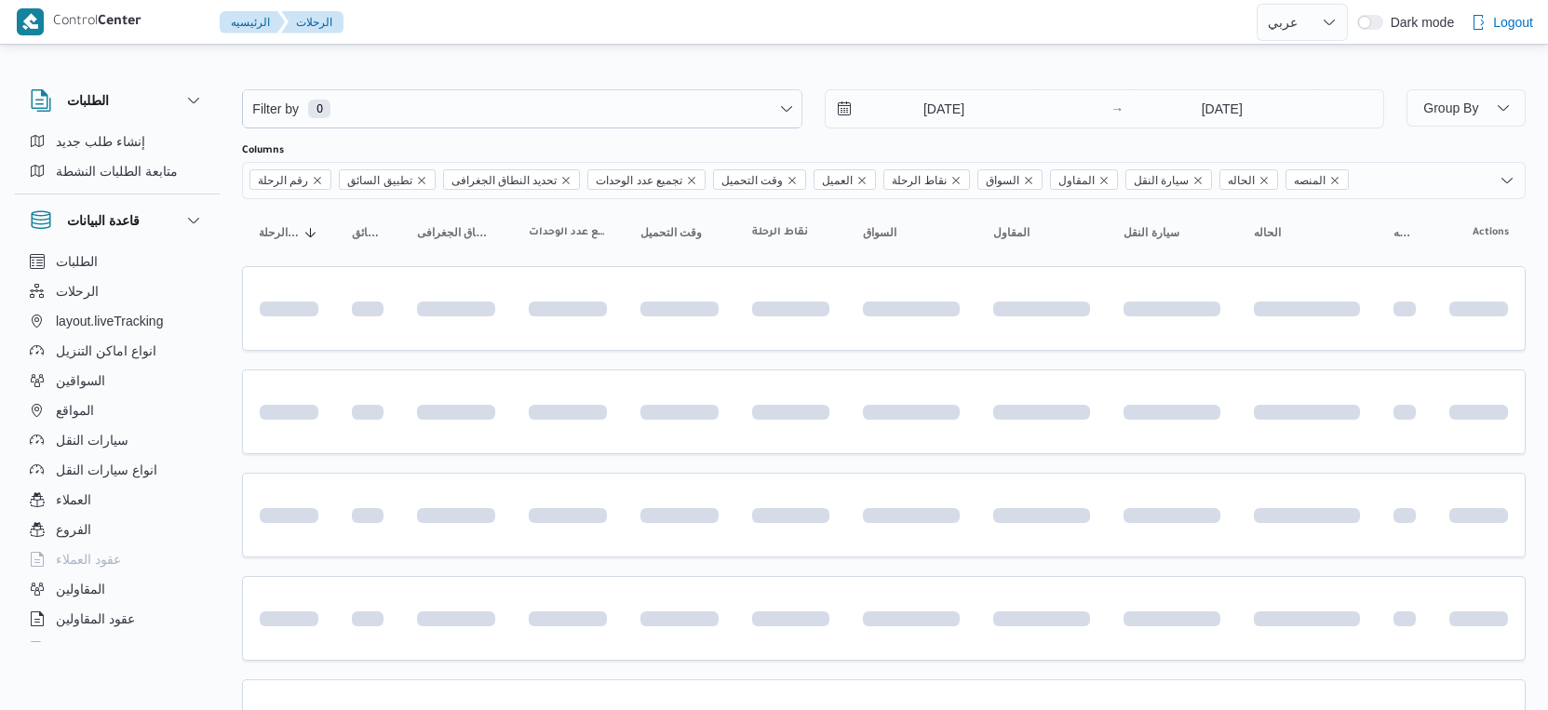
select select "ar"
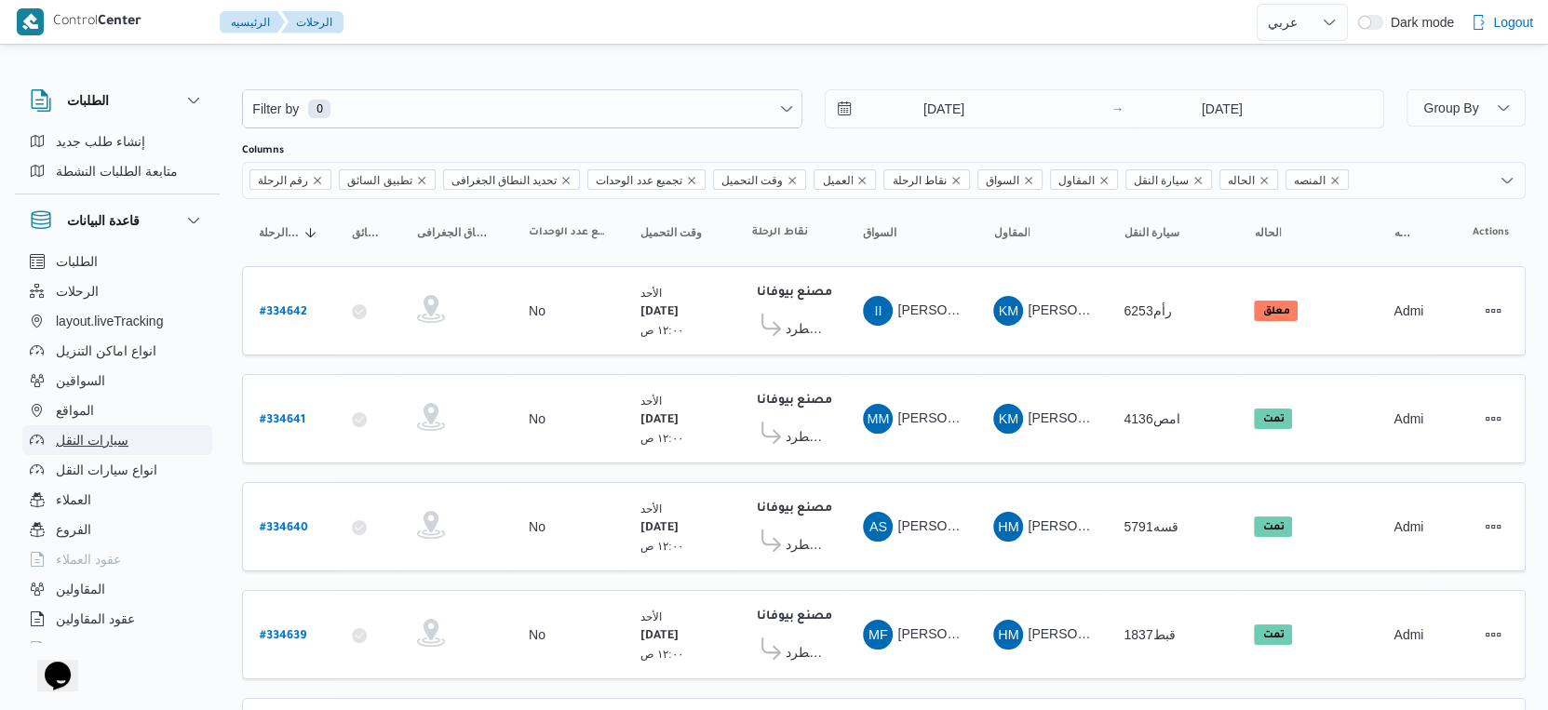
click at [111, 433] on span "سيارات النقل" at bounding box center [92, 440] width 73 height 22
select select "ar"
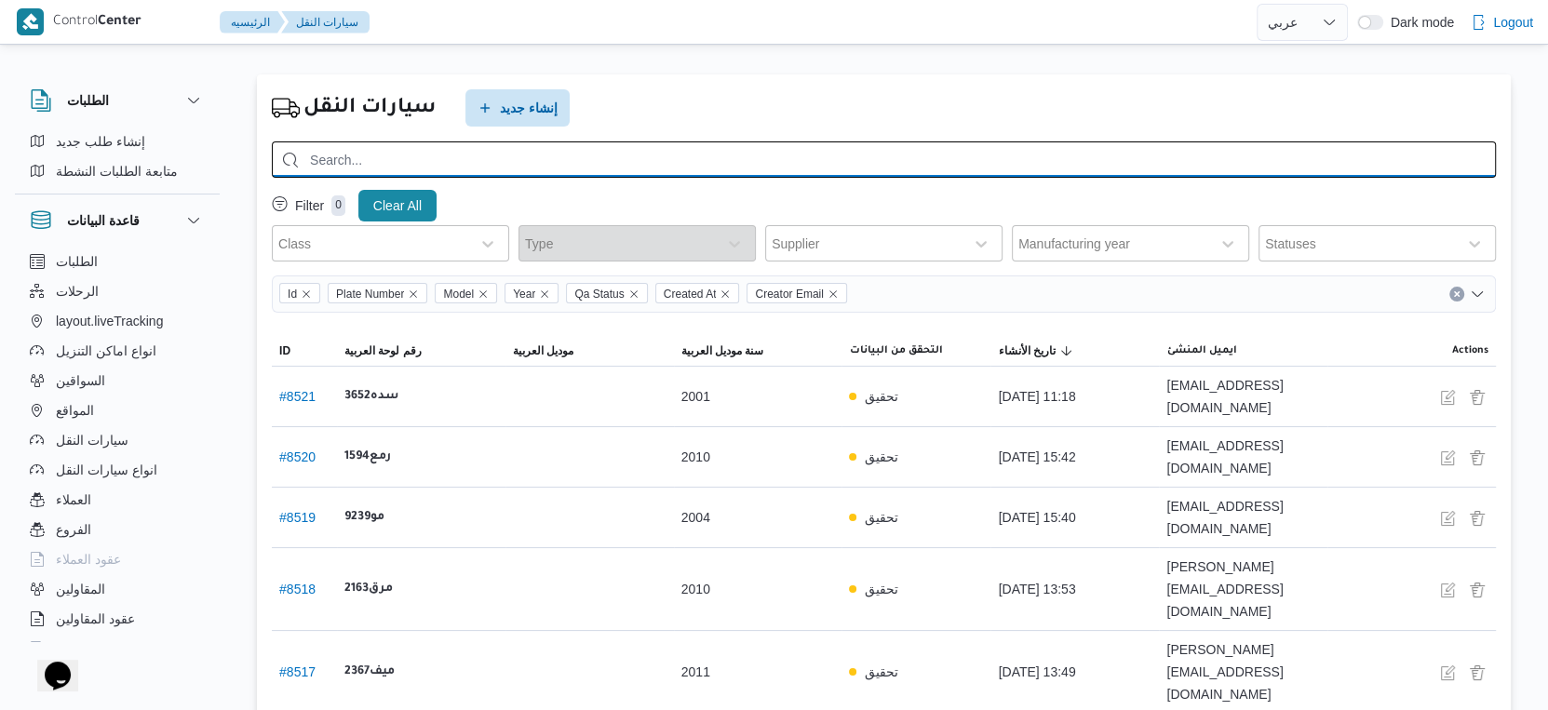
click at [453, 155] on input "search" at bounding box center [884, 159] width 1224 height 36
type input "9352"
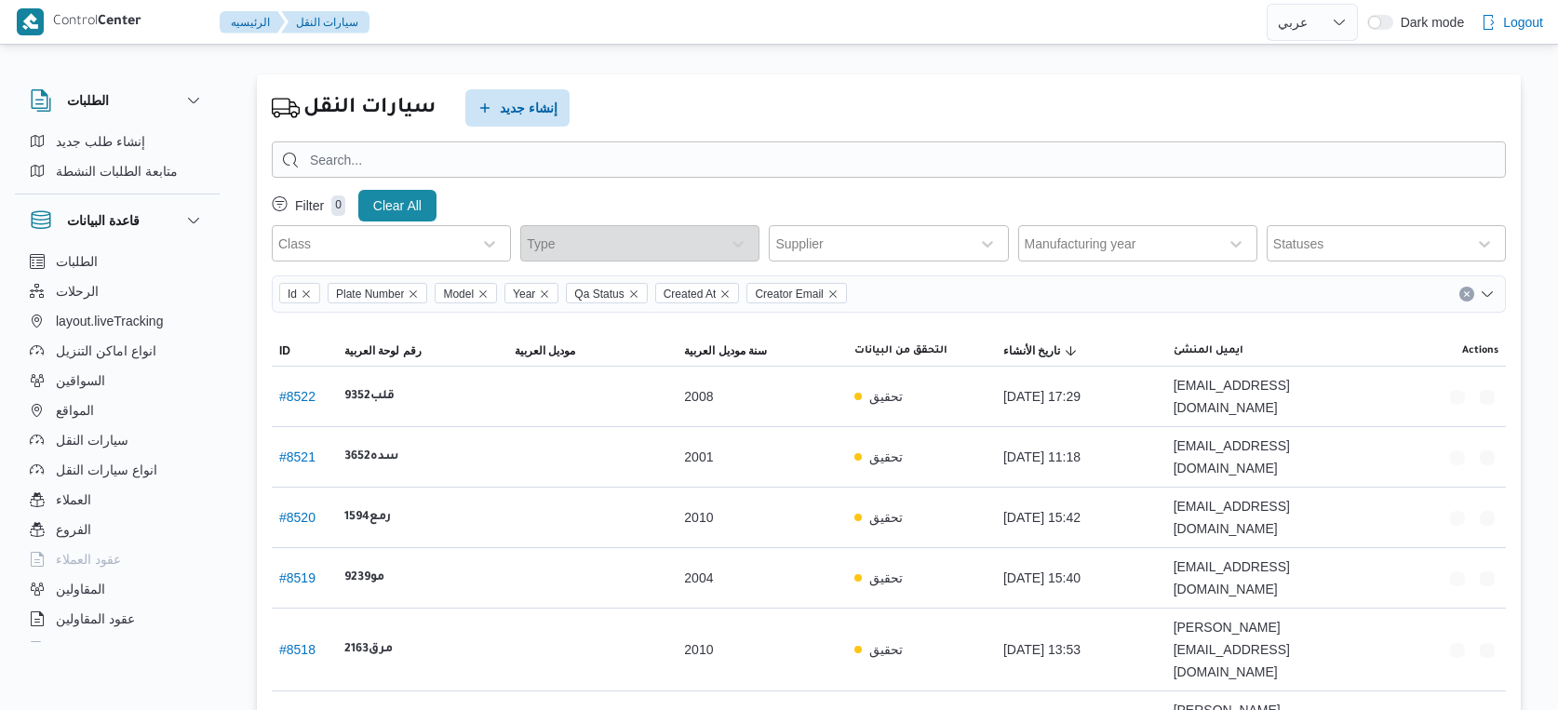
select select "ar"
click at [528, 103] on span "إنشاء جديد" at bounding box center [529, 107] width 58 height 22
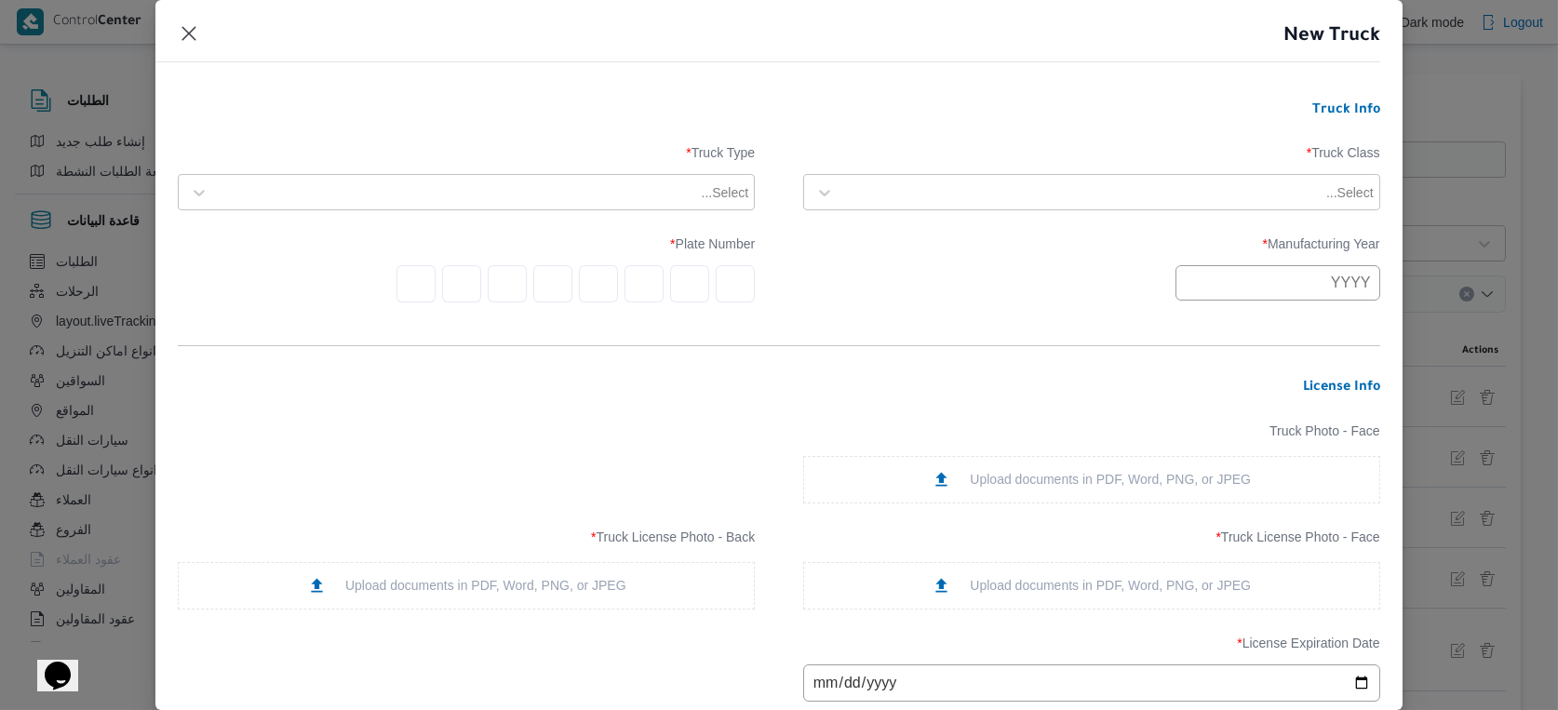
click at [1123, 187] on div at bounding box center [1082, 192] width 479 height 19
click at [877, 315] on div "lorry" at bounding box center [1091, 301] width 575 height 33
click at [968, 195] on div at bounding box center [1109, 192] width 465 height 19
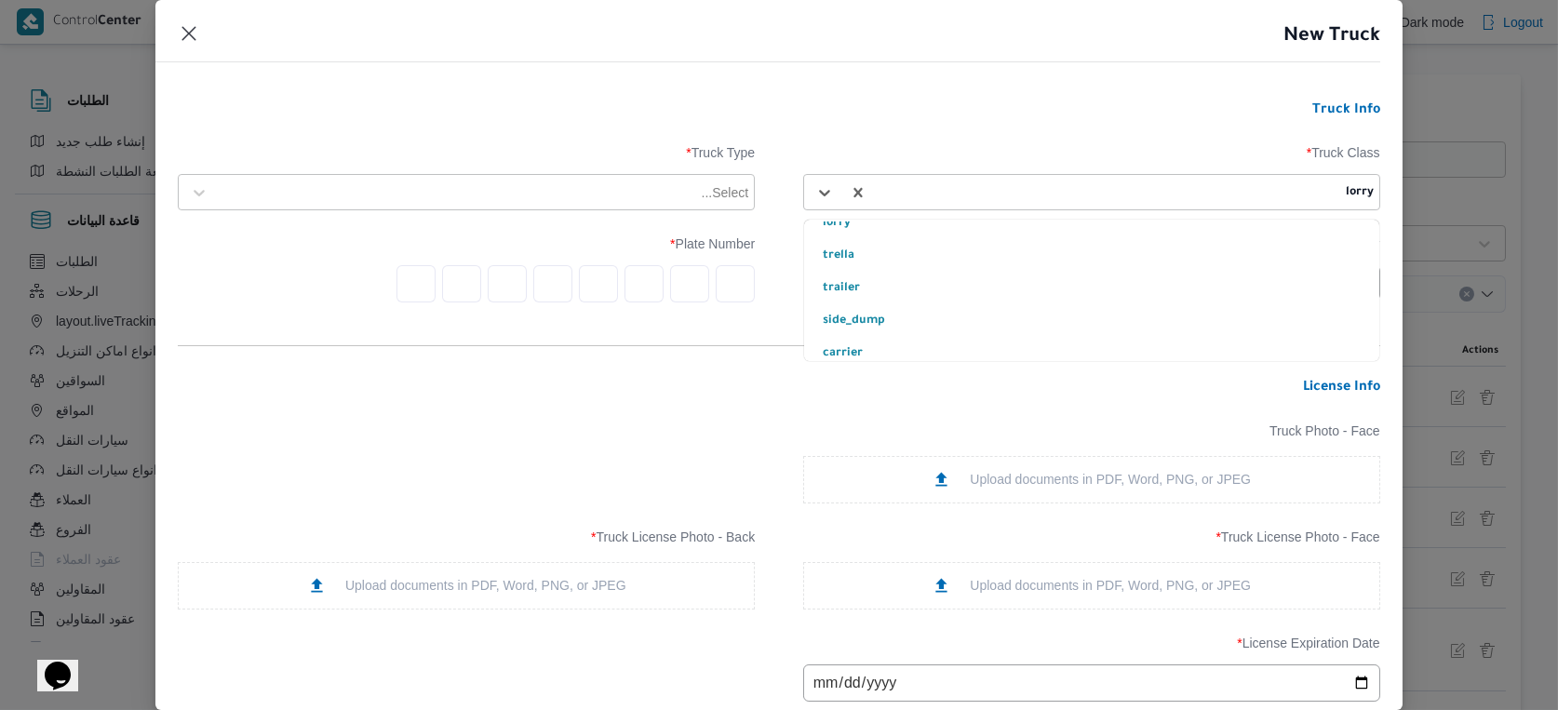
click at [852, 257] on div "trella" at bounding box center [1091, 263] width 575 height 33
click at [893, 237] on label "Manufacturing Year *" at bounding box center [1091, 250] width 577 height 29
click at [665, 191] on div at bounding box center [457, 192] width 479 height 19
click at [564, 192] on div at bounding box center [483, 192] width 531 height 19
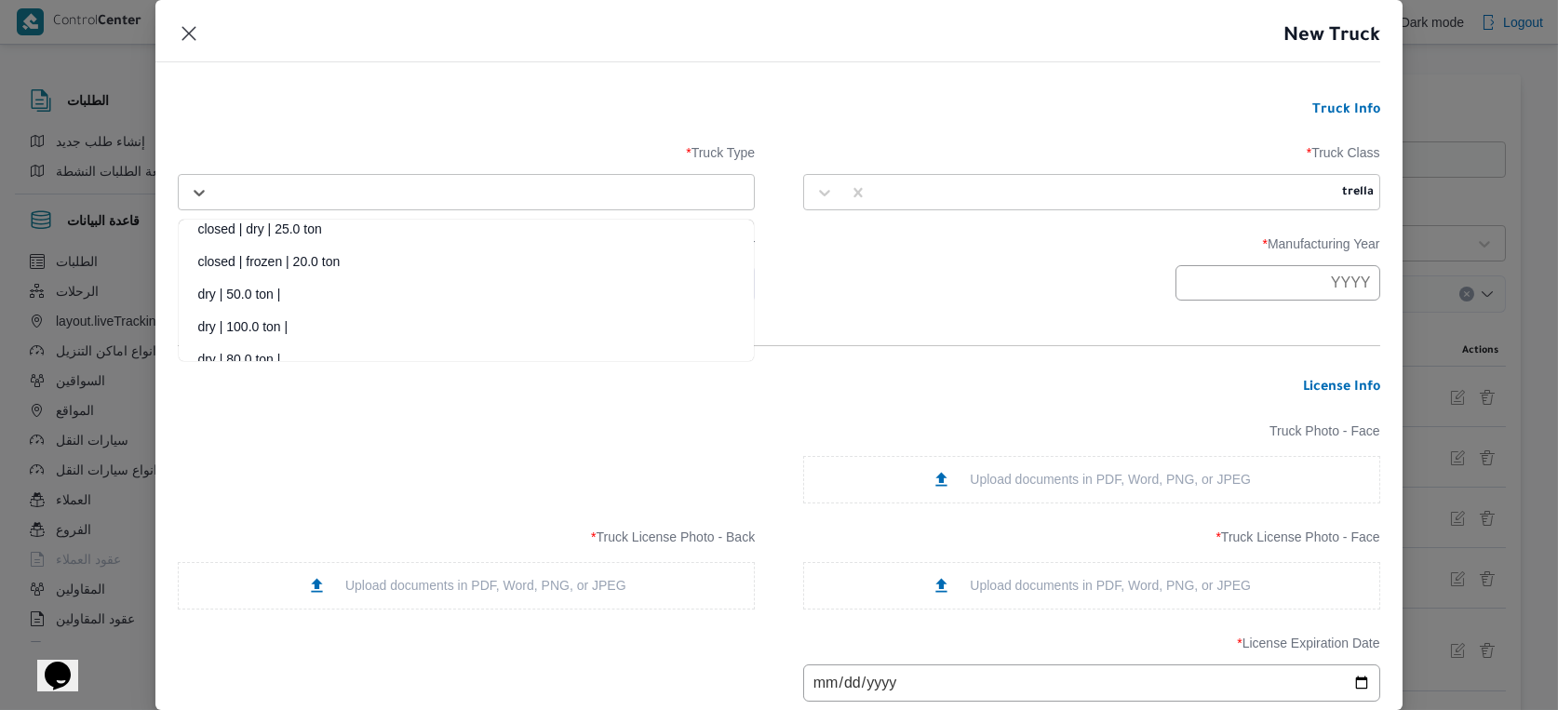
scroll to position [0, 0]
click at [332, 228] on div "opened | dry | 25.0 ton" at bounding box center [466, 241] width 575 height 33
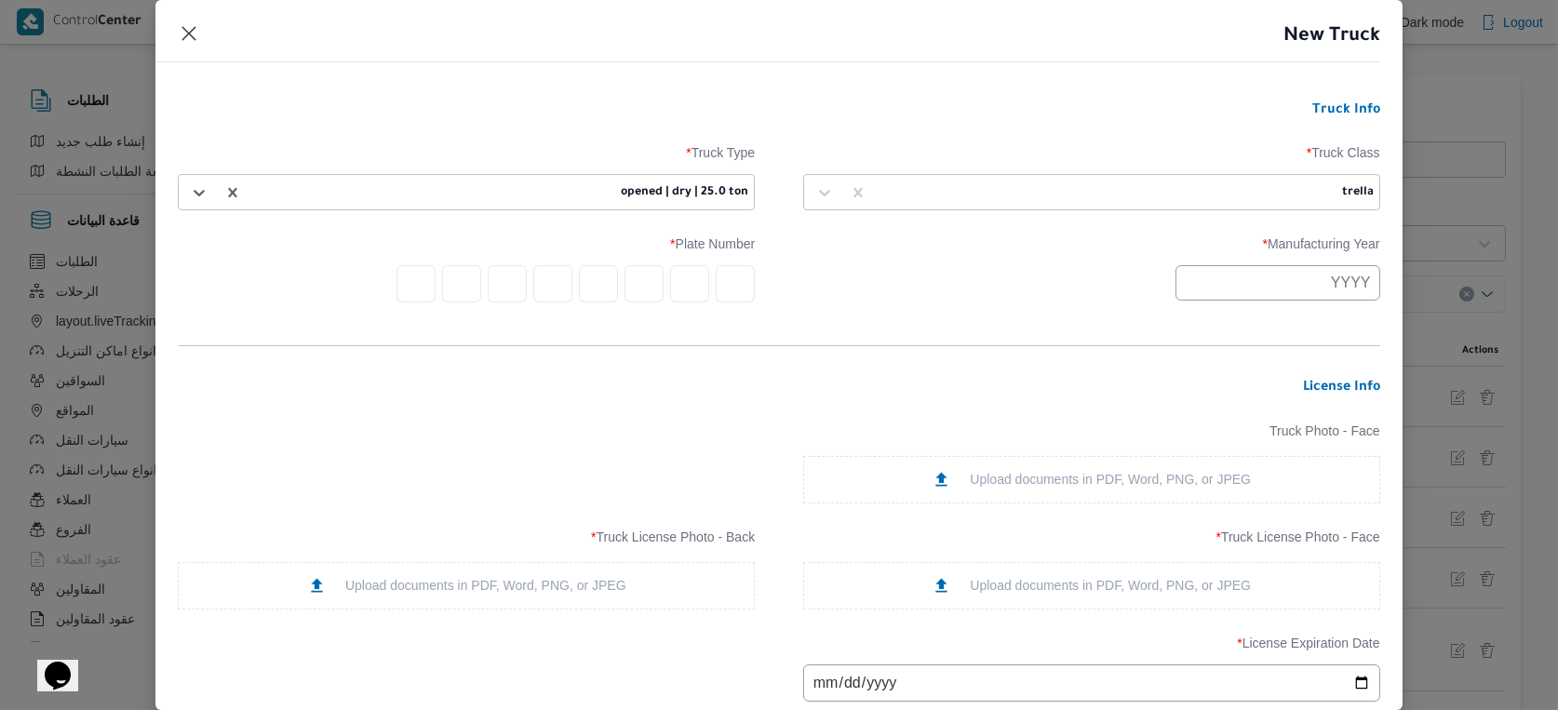
click at [1300, 279] on input "text" at bounding box center [1278, 282] width 205 height 35
click at [1297, 289] on input "text" at bounding box center [1278, 282] width 205 height 35
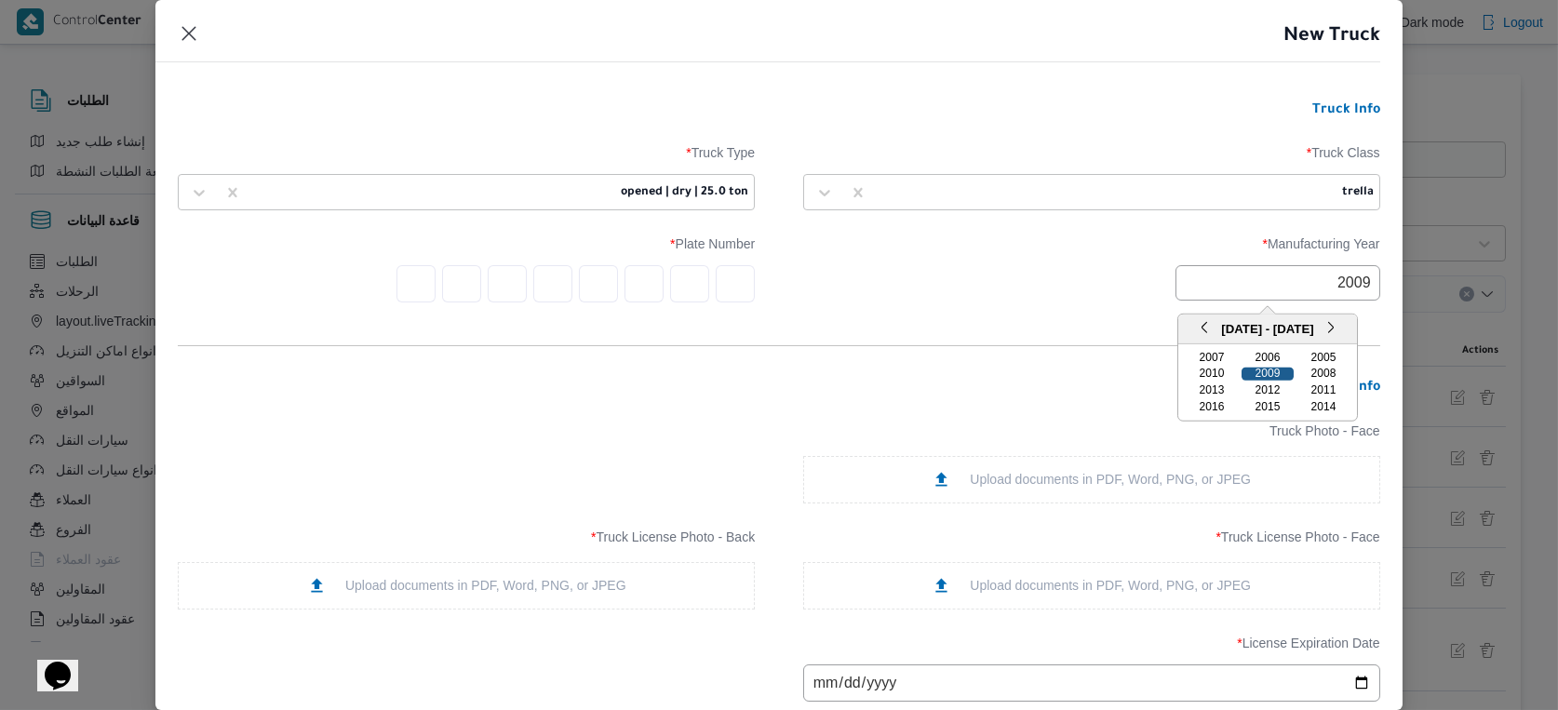
type input "2009"
click at [1268, 372] on div "2009" at bounding box center [1268, 374] width 52 height 13
click at [734, 283] on input "text" at bounding box center [735, 283] width 39 height 37
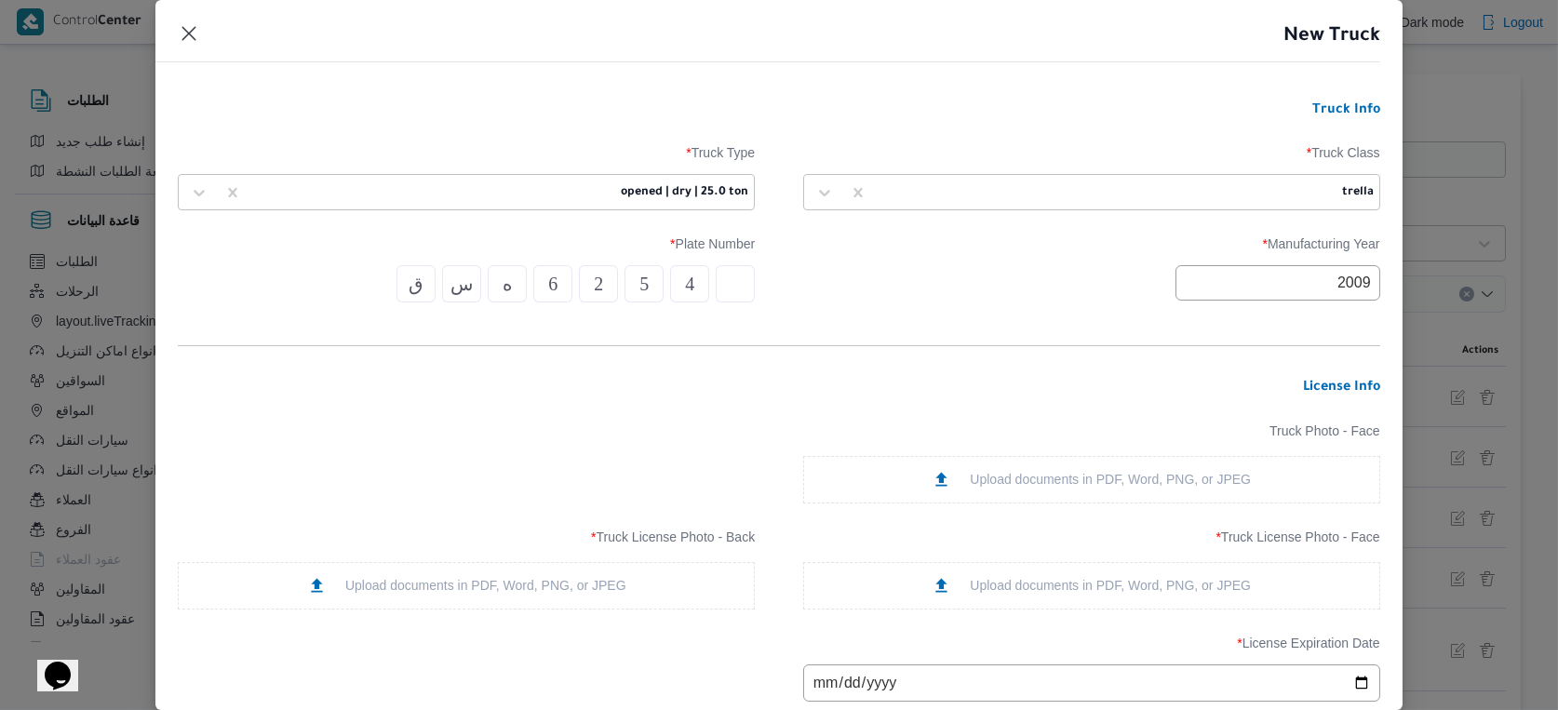
scroll to position [207, 0]
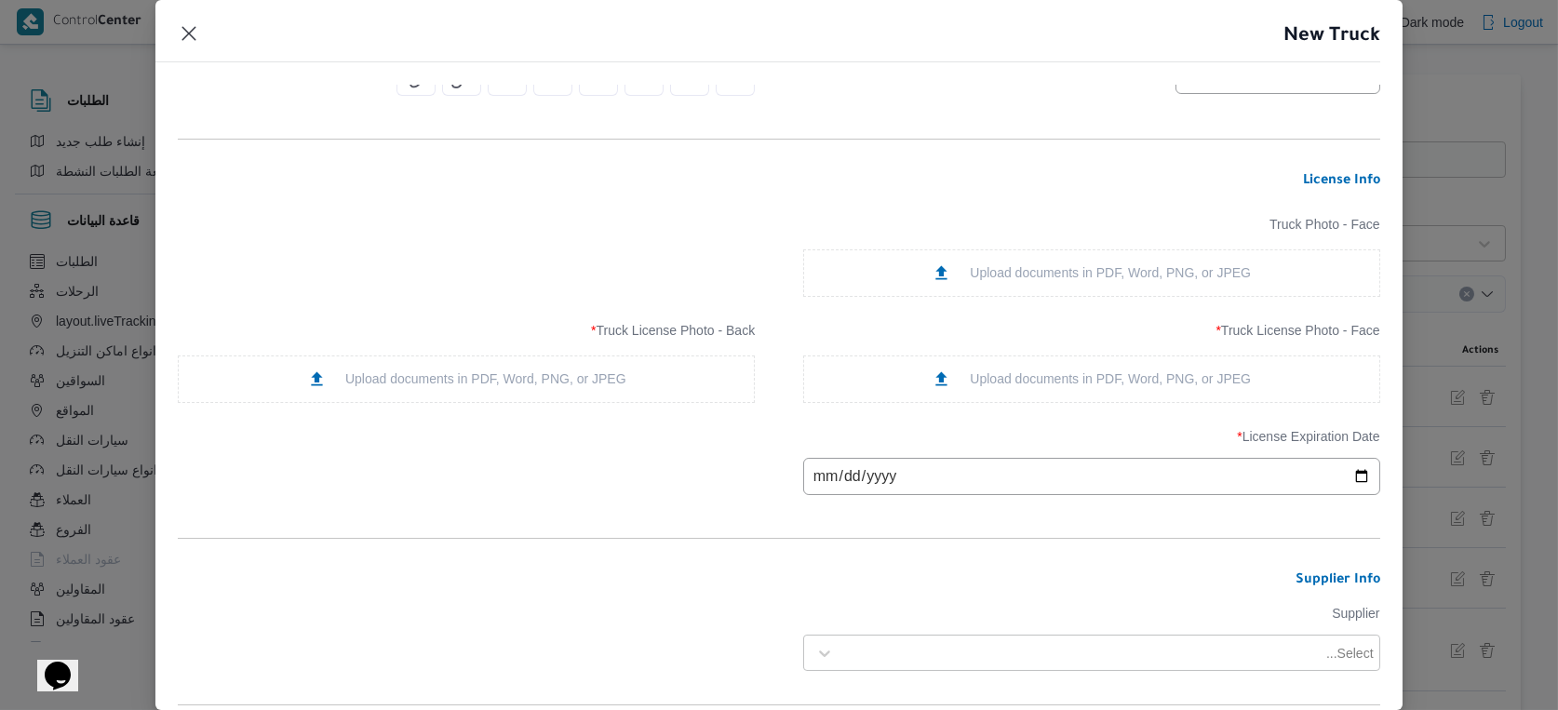
click at [1100, 375] on div "Upload documents in PDF, Word, PNG, or JPEG" at bounding box center [1091, 380] width 319 height 20
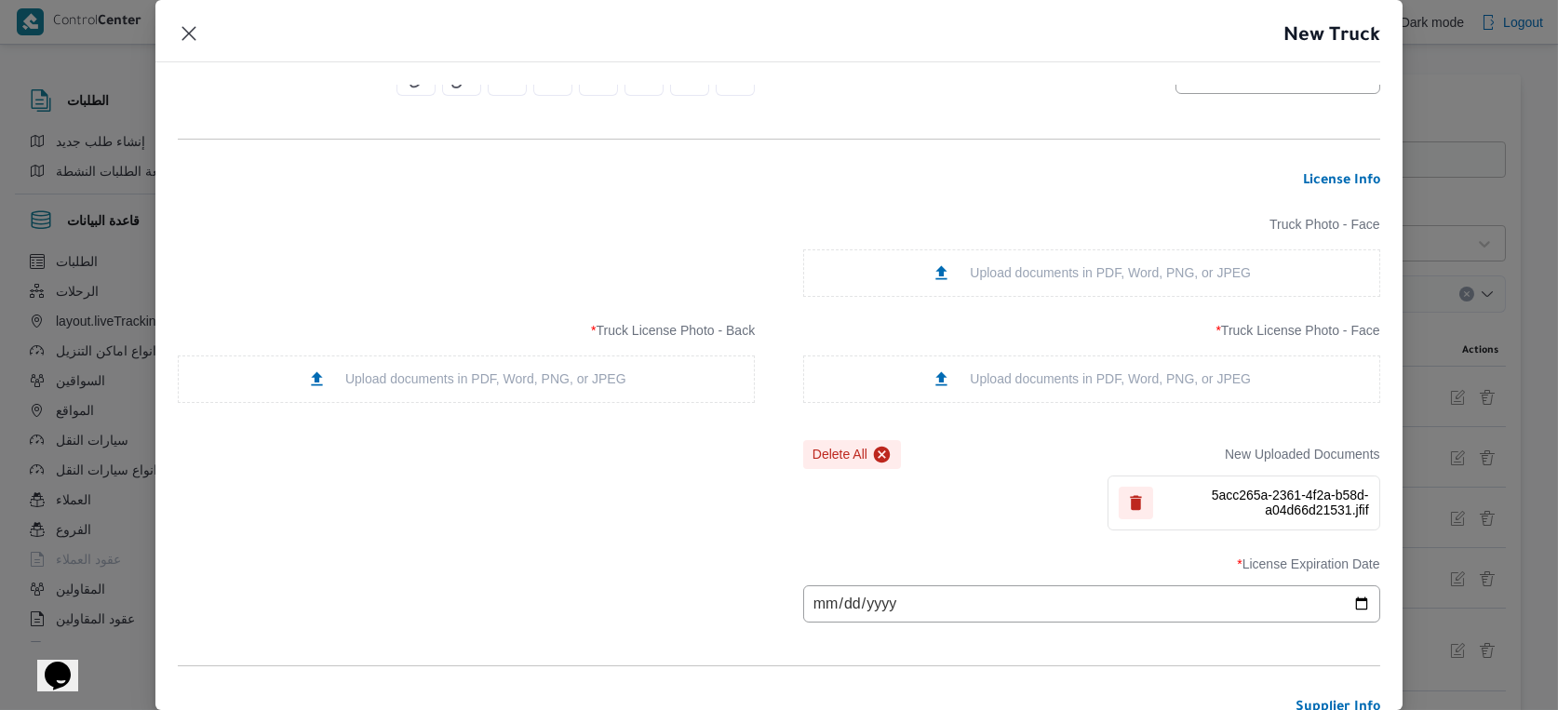
click at [502, 375] on div "Upload documents in PDF, Word, PNG, or JPEG" at bounding box center [466, 380] width 319 height 20
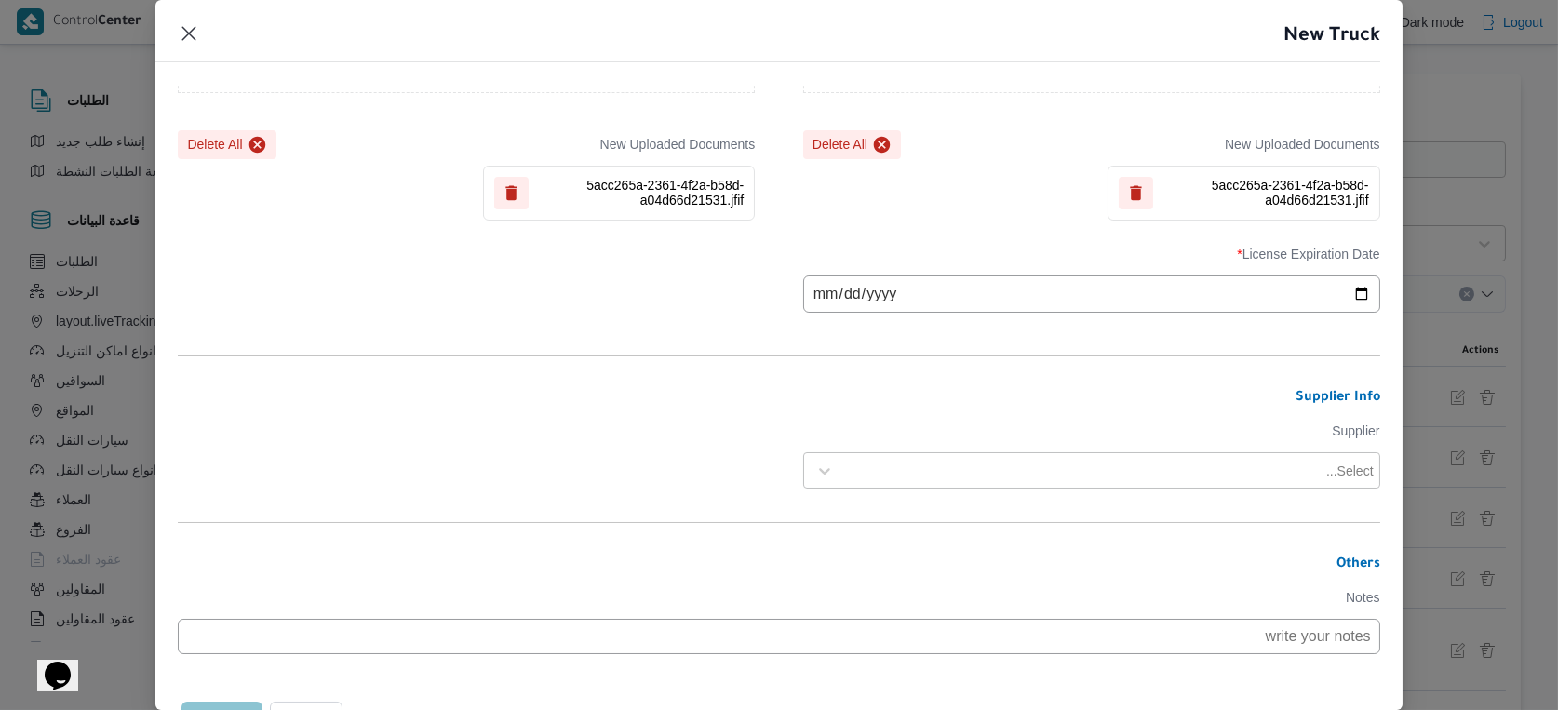
scroll to position [517, 0]
click at [831, 297] on input "date" at bounding box center [1091, 294] width 577 height 37
type input "2026-01-26"
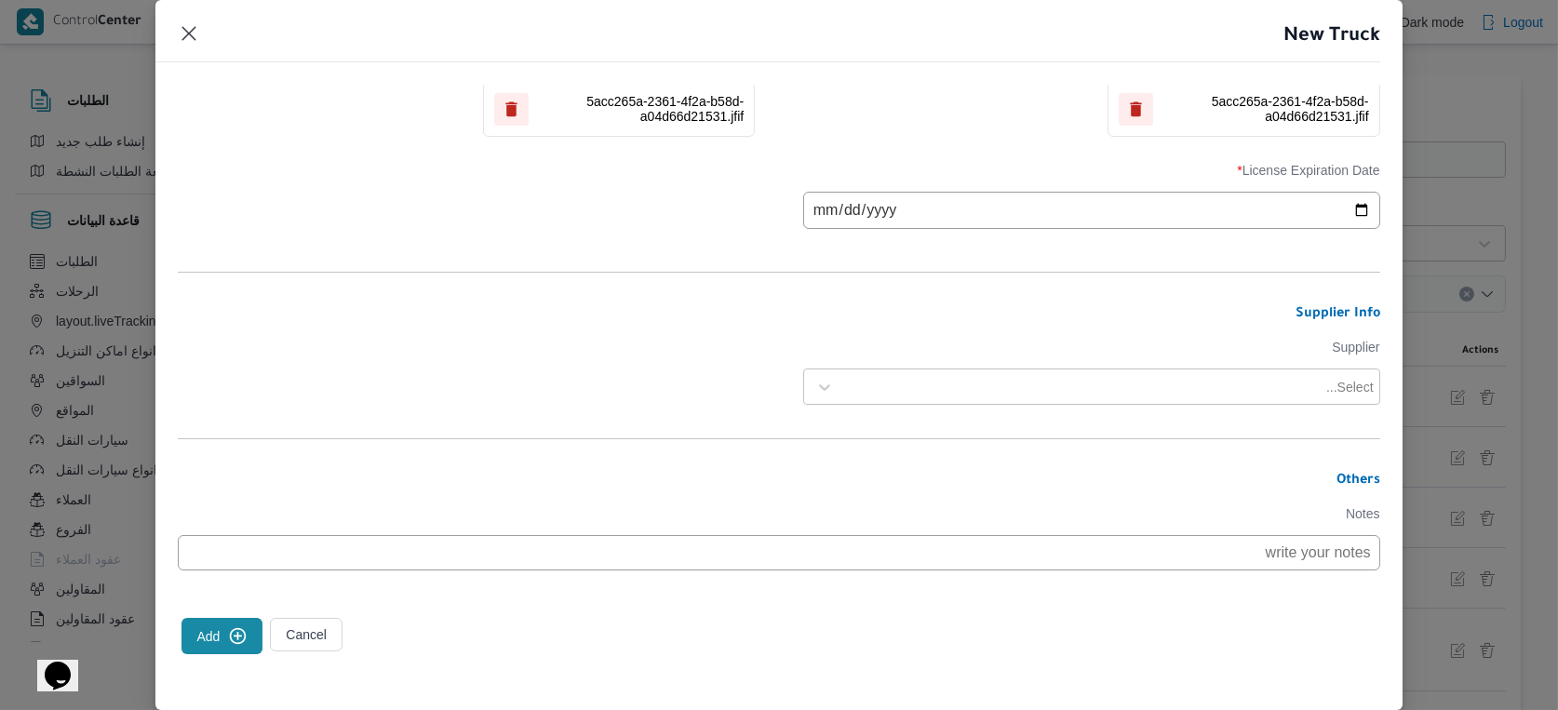
click at [1005, 383] on div at bounding box center [1082, 387] width 479 height 19
type input "خالد ممدوح"
click at [972, 424] on div "[PERSON_NAME] [PERSON_NAME]" at bounding box center [1091, 436] width 575 height 33
click at [228, 636] on button "Add" at bounding box center [222, 636] width 81 height 36
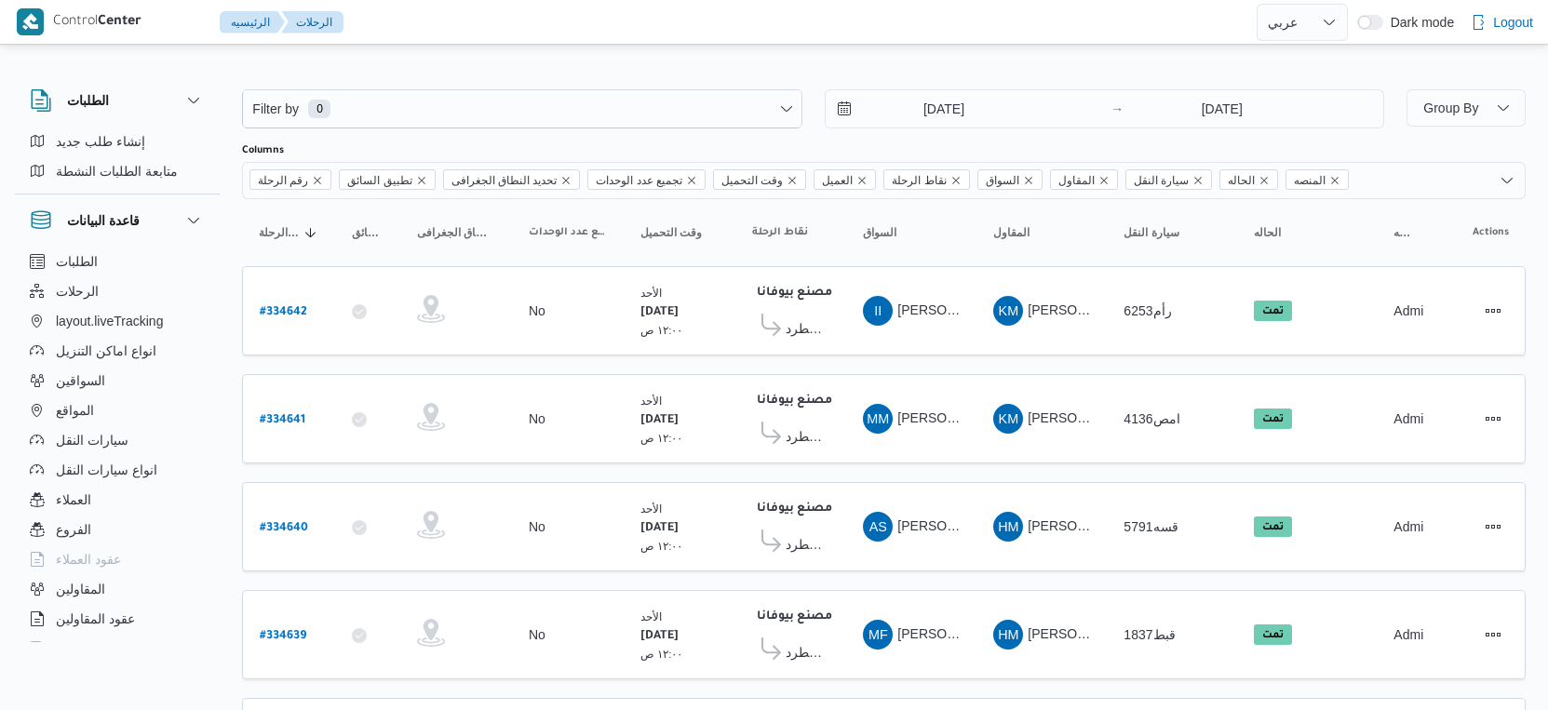
select select "ar"
click at [110, 436] on span "سيارات النقل" at bounding box center [92, 440] width 73 height 22
select select "ar"
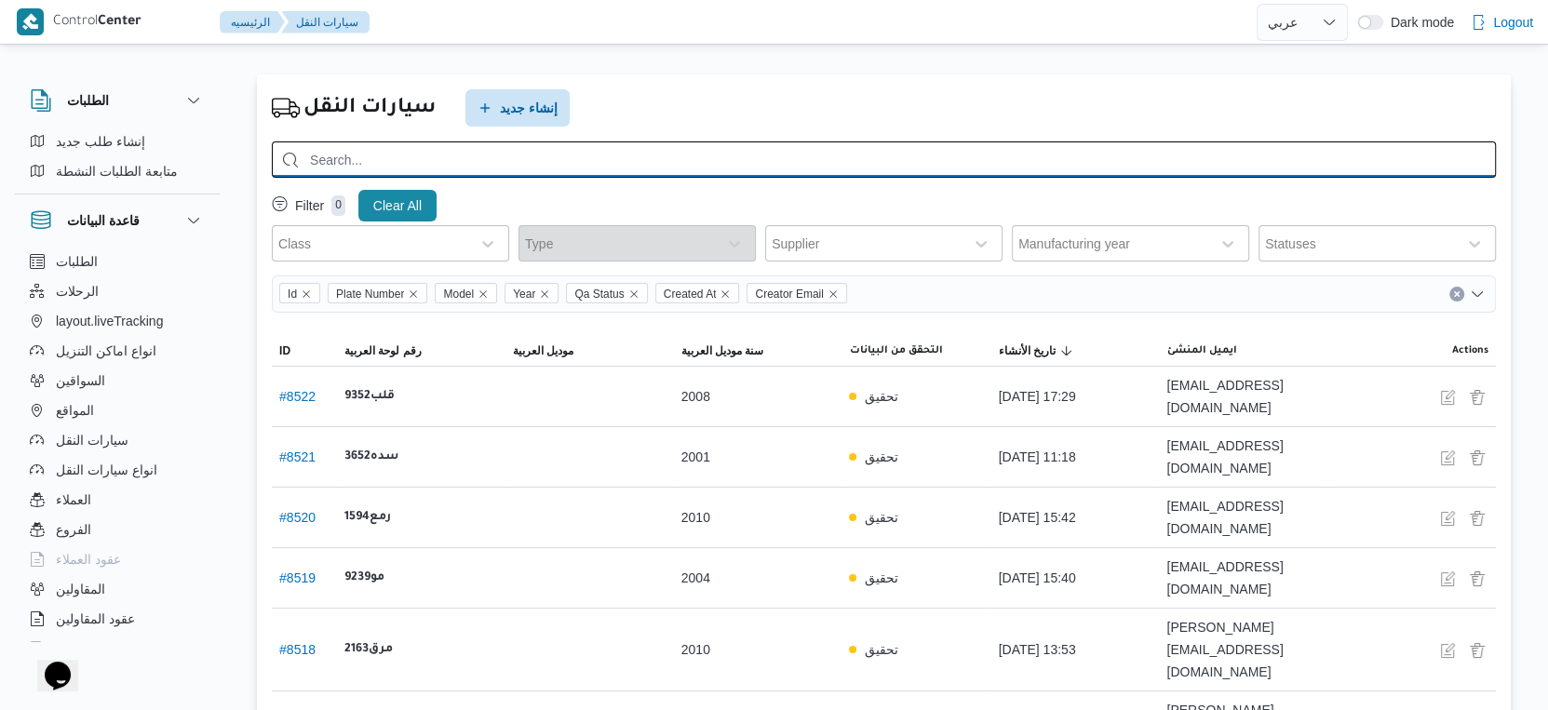
click at [422, 157] on input "search" at bounding box center [884, 159] width 1224 height 36
type input "6254"
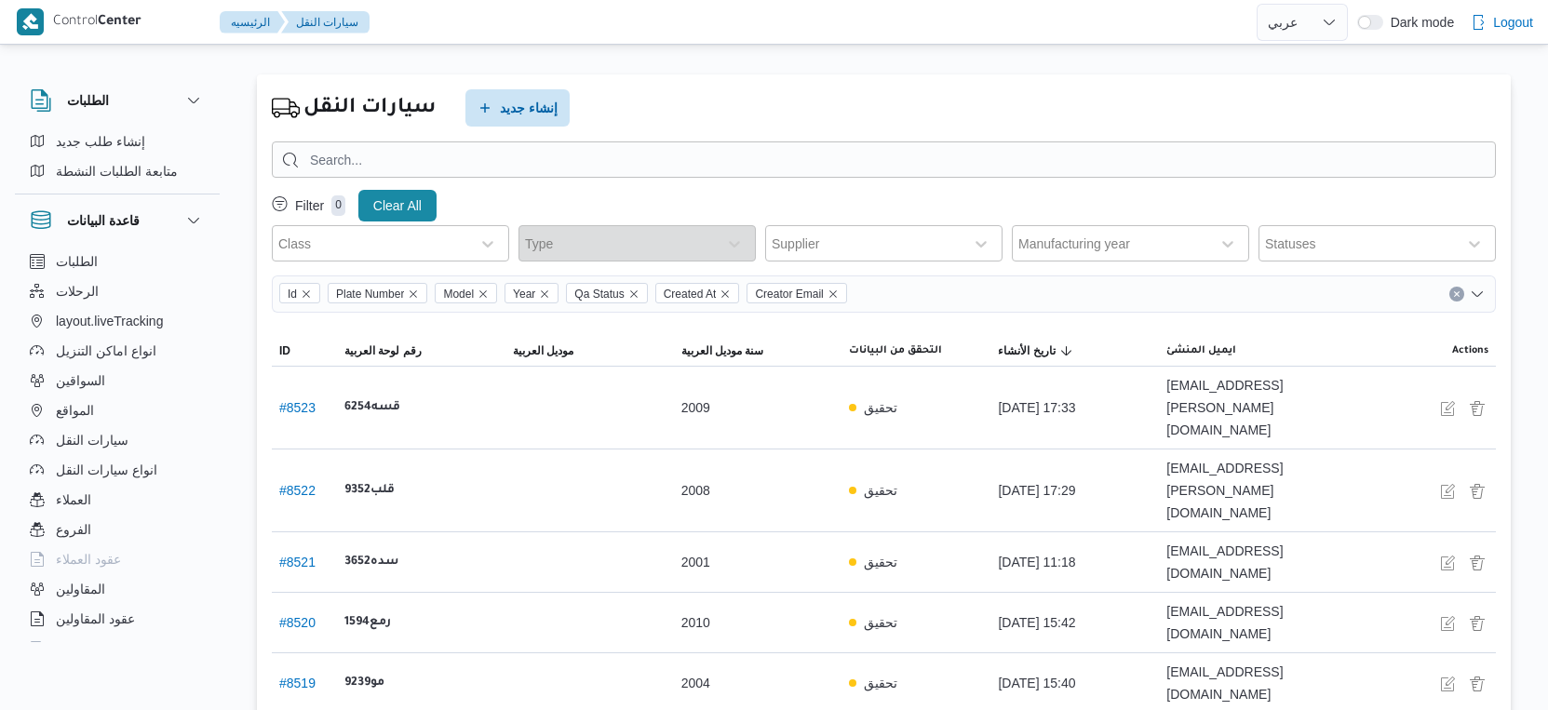
select select "ar"
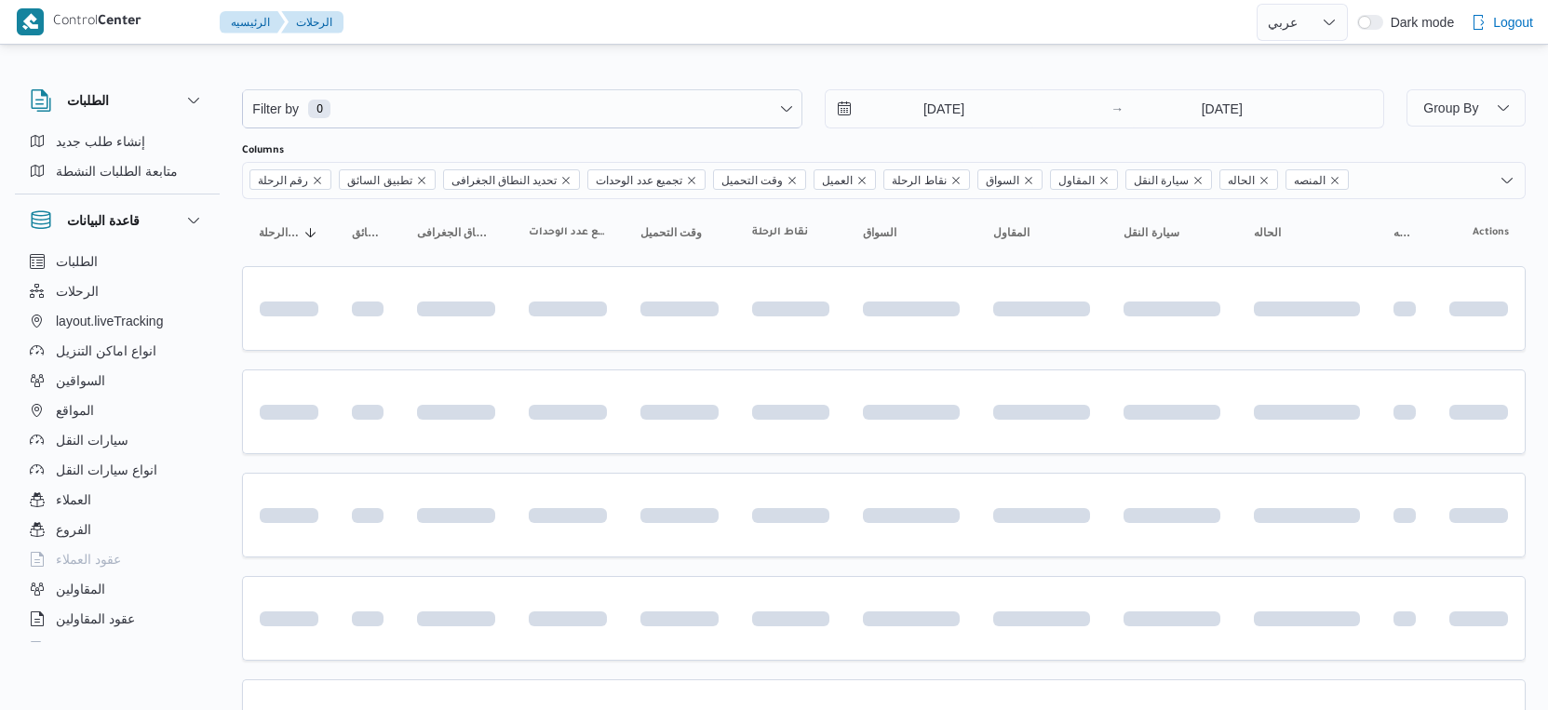
select select "ar"
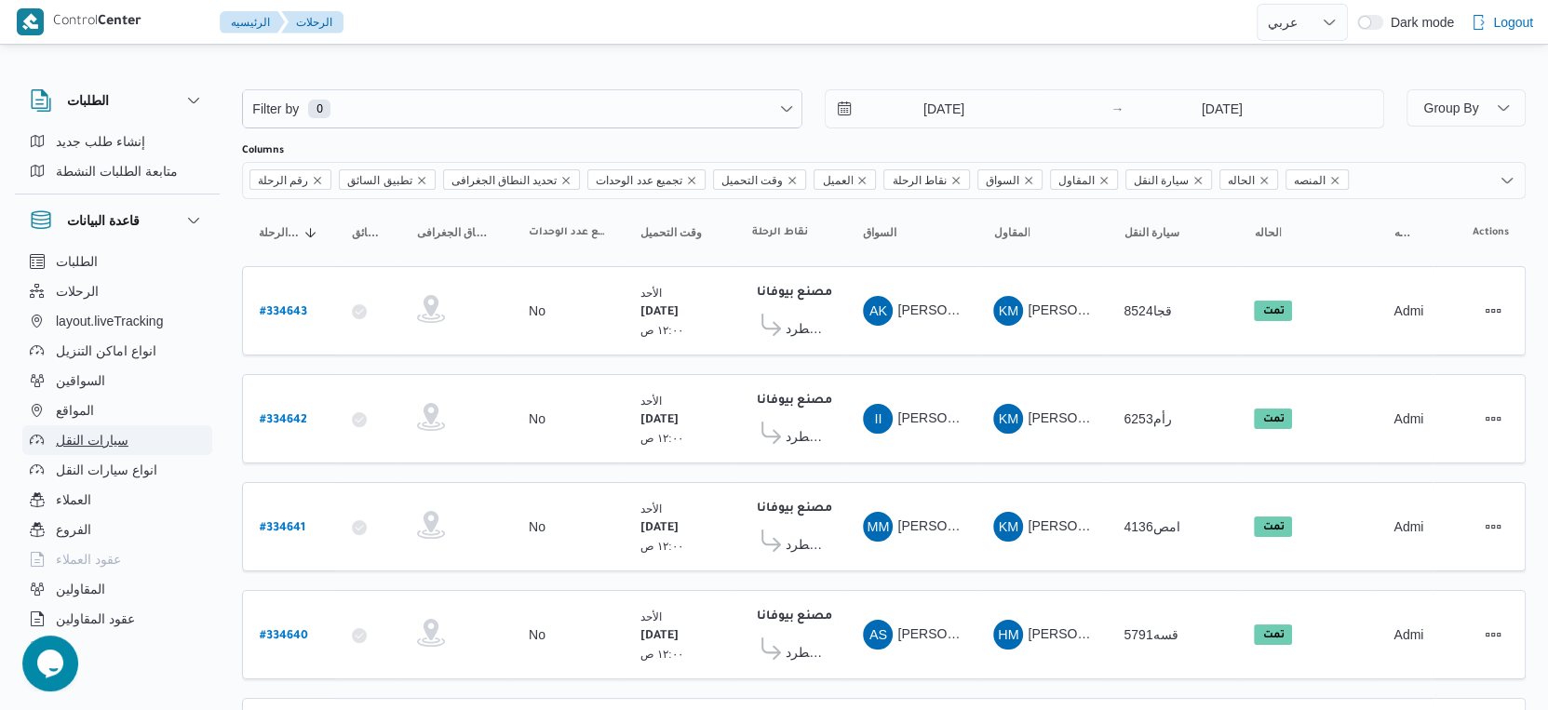
click at [113, 436] on span "سيارات النقل" at bounding box center [92, 440] width 73 height 22
select select "ar"
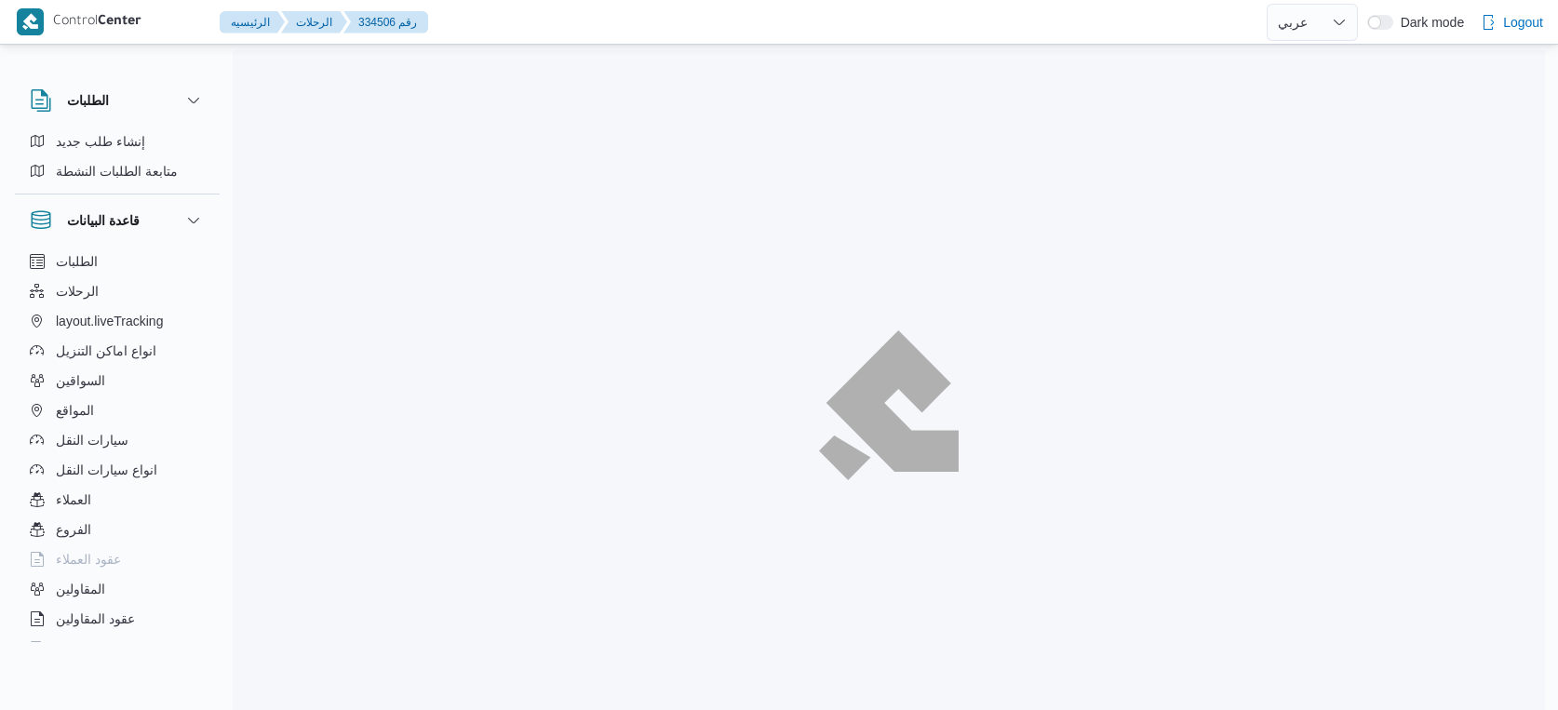
select select "ar"
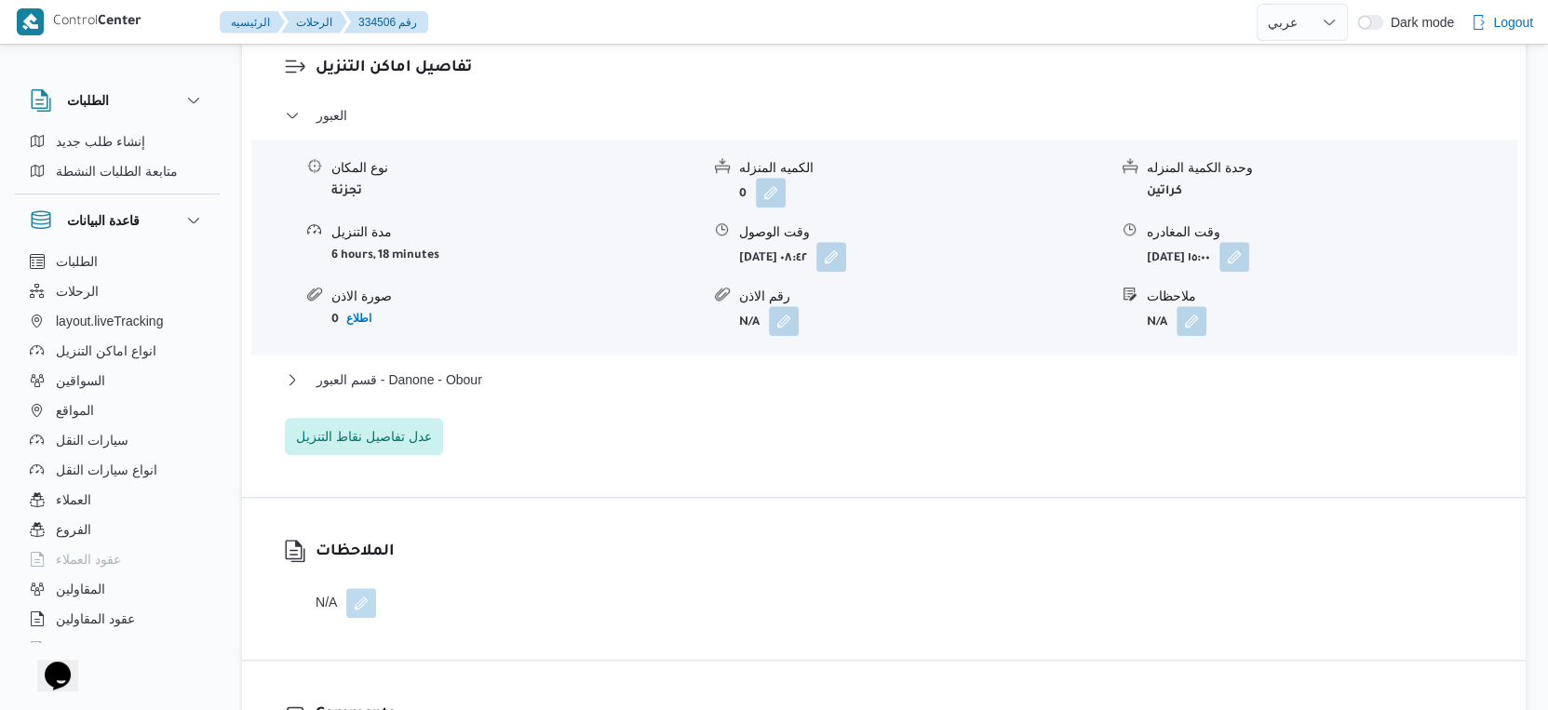
scroll to position [1552, 0]
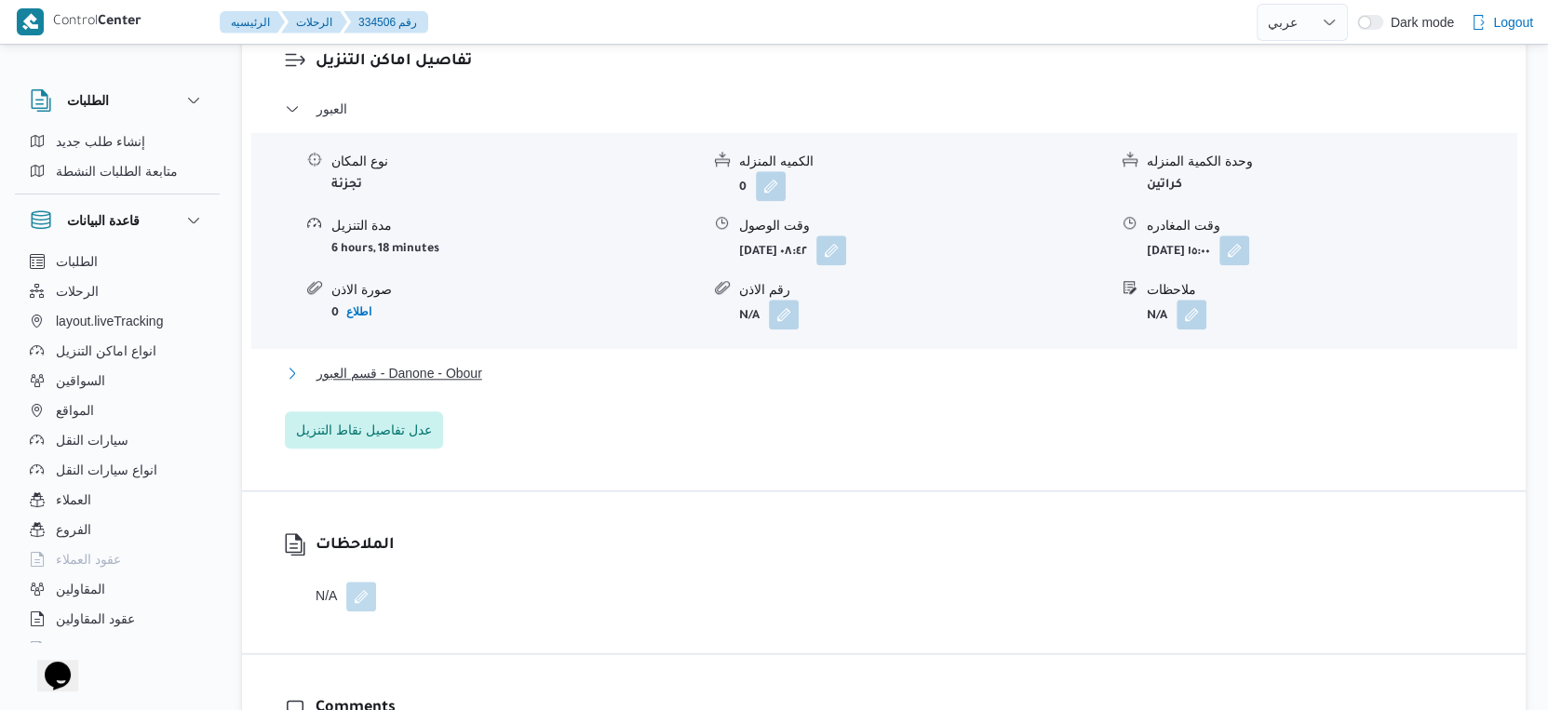
click at [471, 384] on span "قسم العبور - Danone - Obour" at bounding box center [400, 373] width 166 height 22
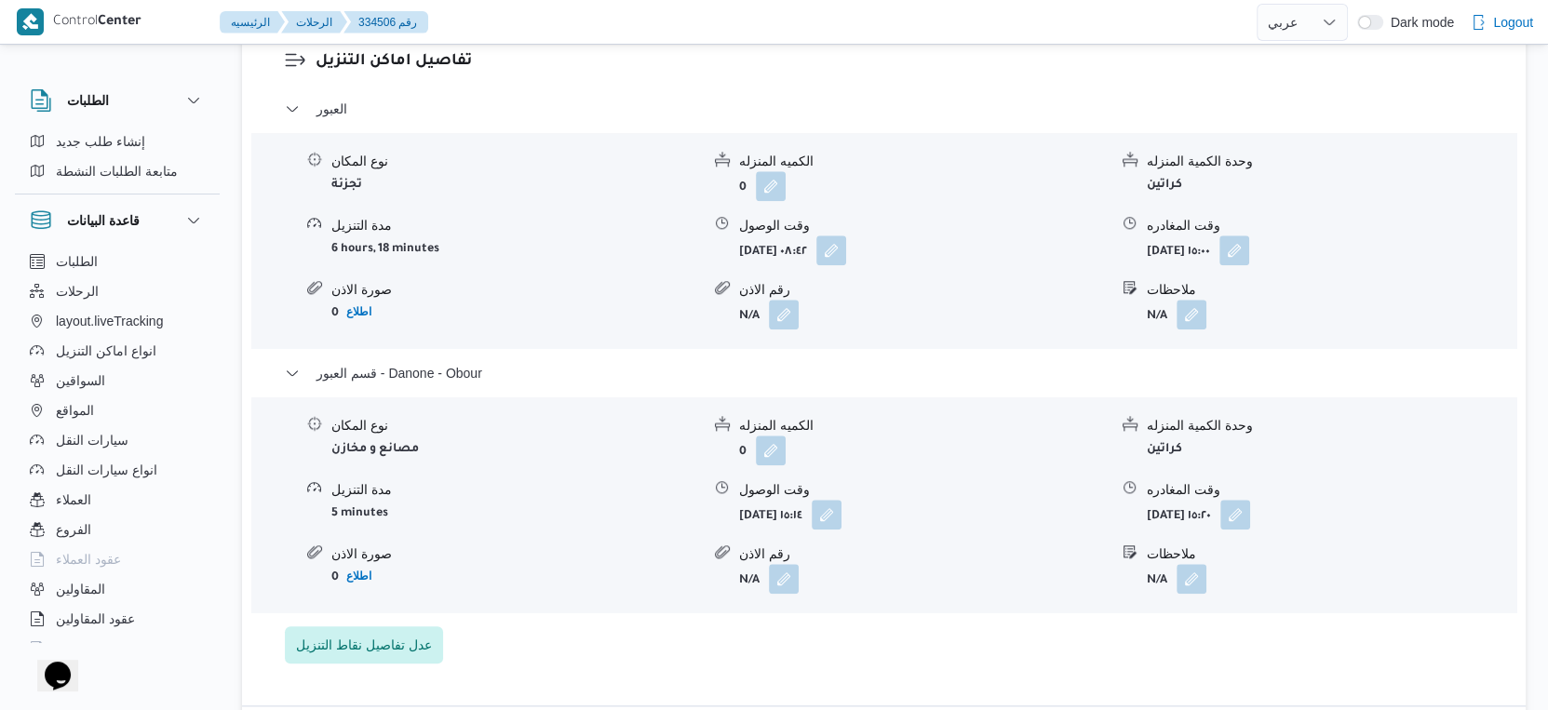
select select "ar"
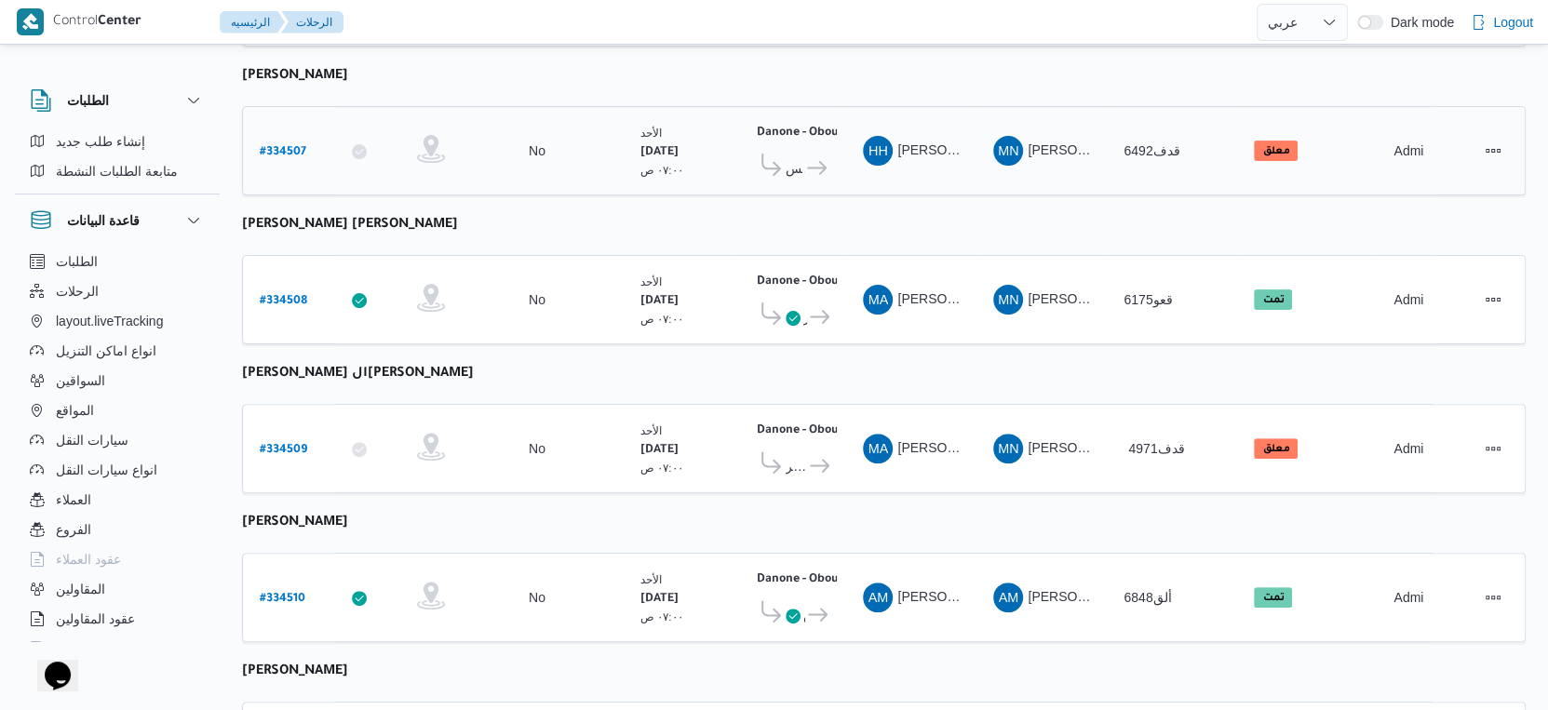
scroll to position [645, 0]
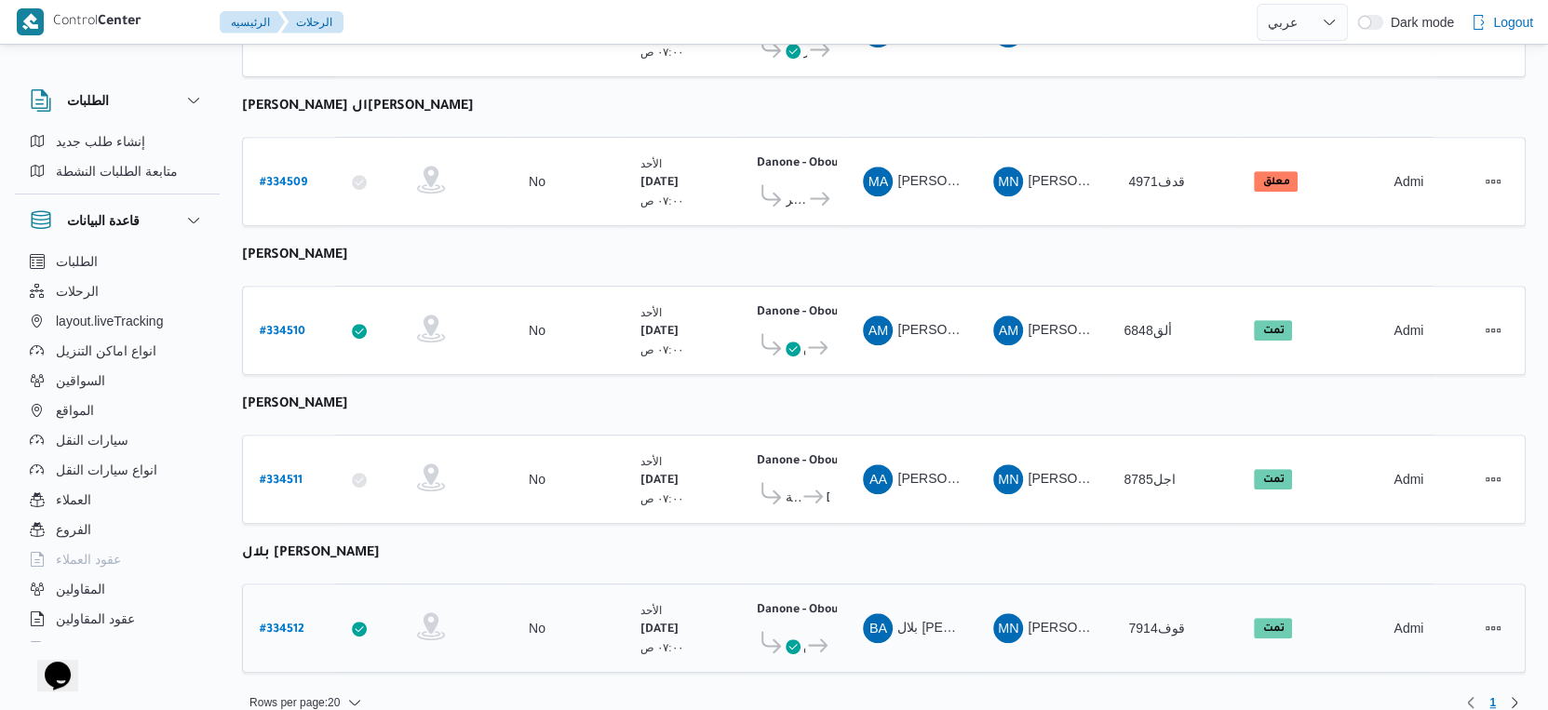
click at [284, 624] on b "# 334512" at bounding box center [282, 630] width 45 height 13
select select "ar"
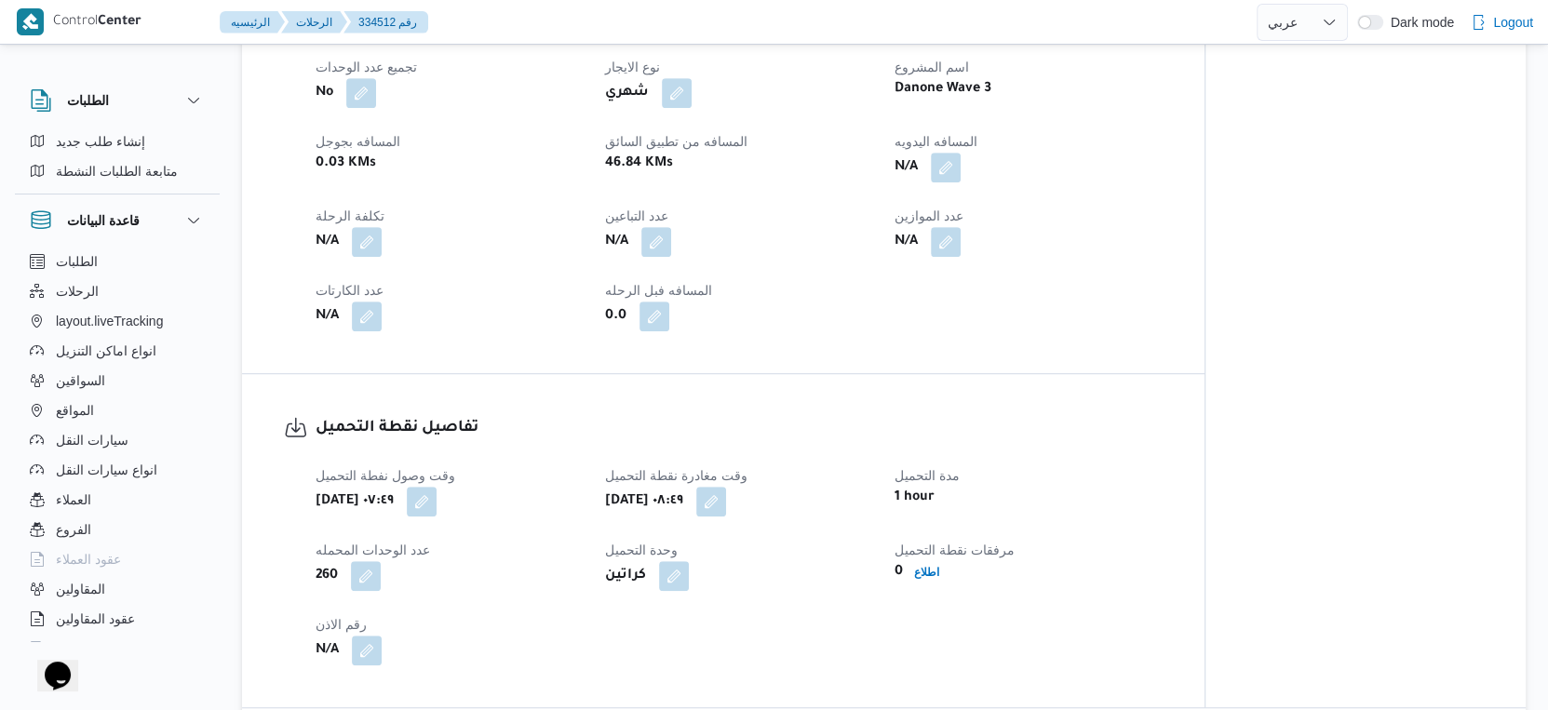
scroll to position [1034, 0]
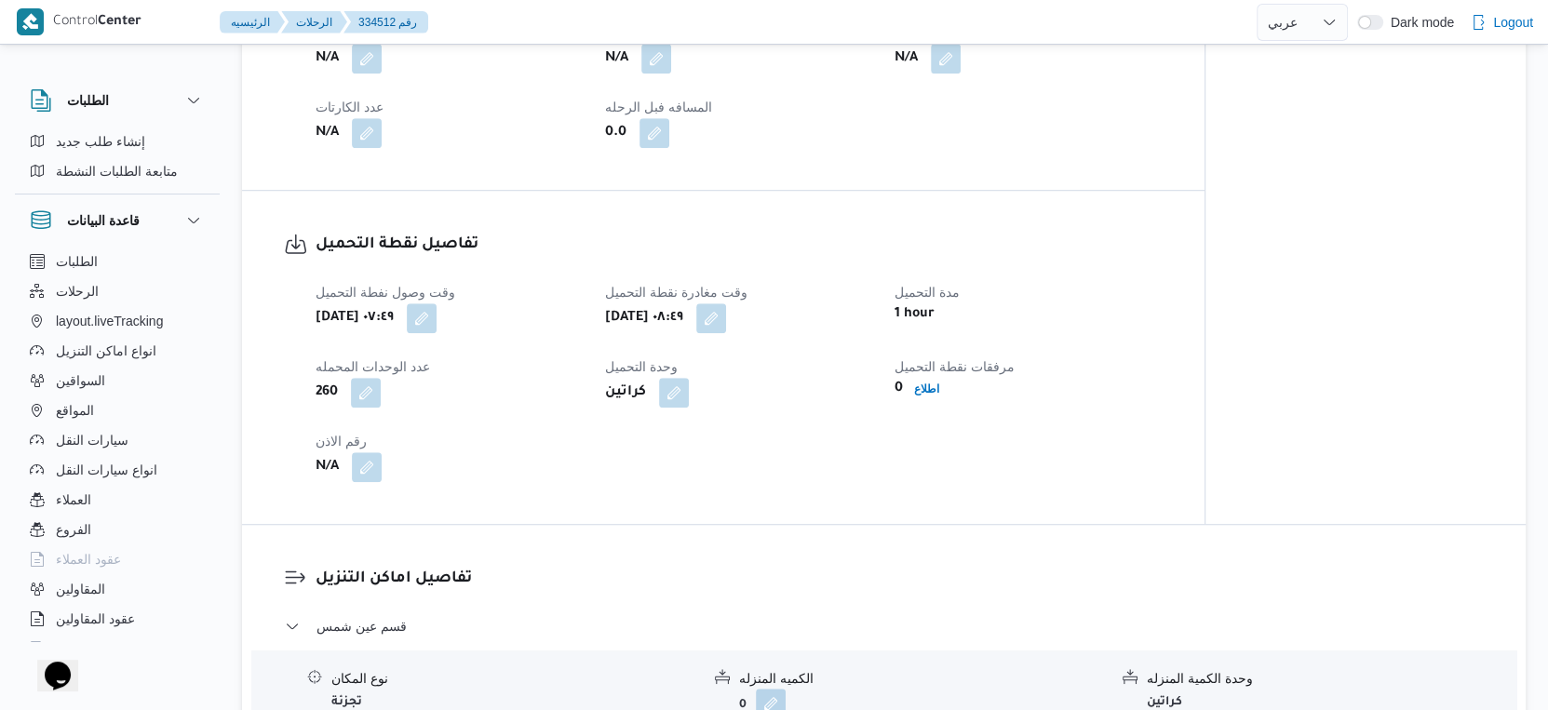
drag, startPoint x: 521, startPoint y: 345, endPoint x: 493, endPoint y: 371, distance: 37.6
click at [437, 333] on button "button" at bounding box center [422, 318] width 30 height 30
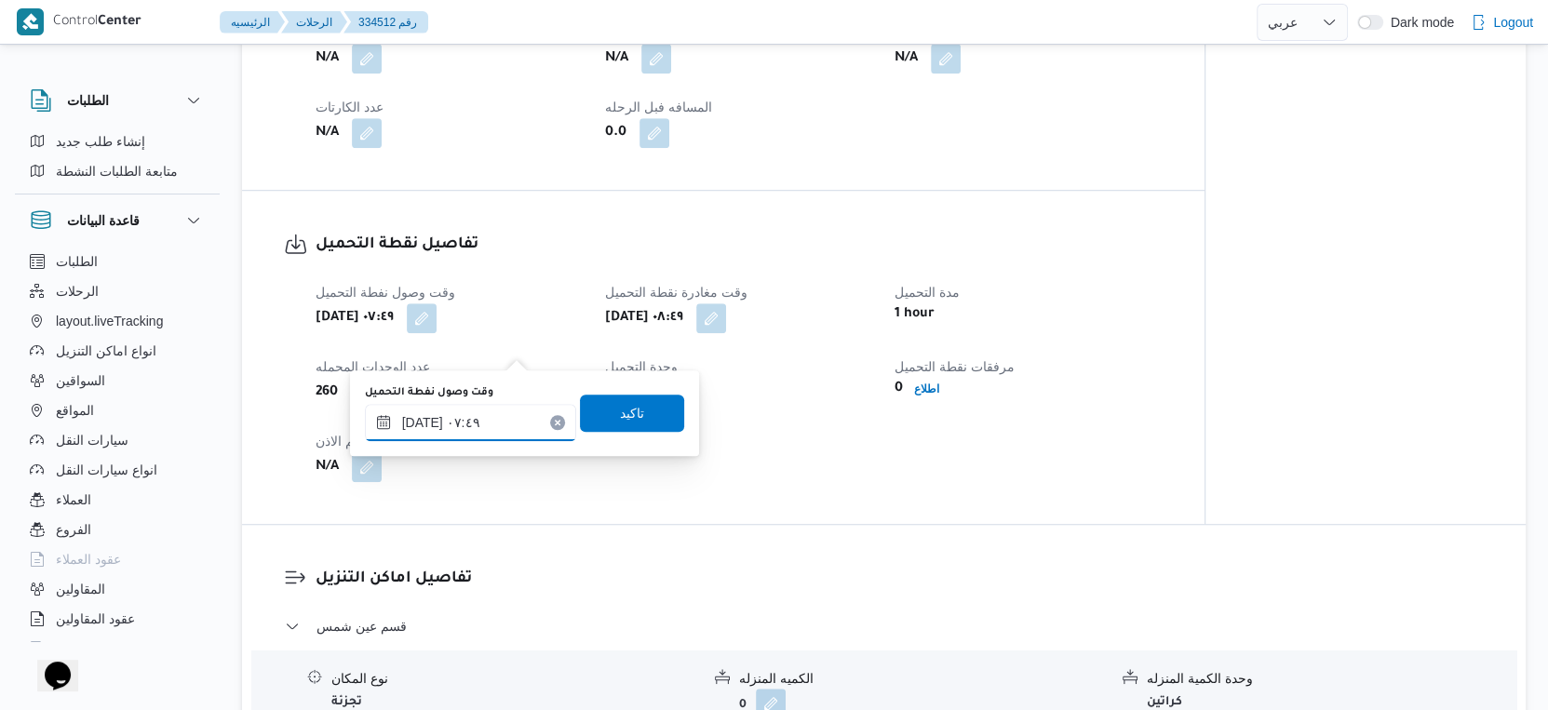
click at [423, 421] on input "٣١/٠٨/٢٠٢٥ ٠٧:٤٩" at bounding box center [470, 422] width 211 height 37
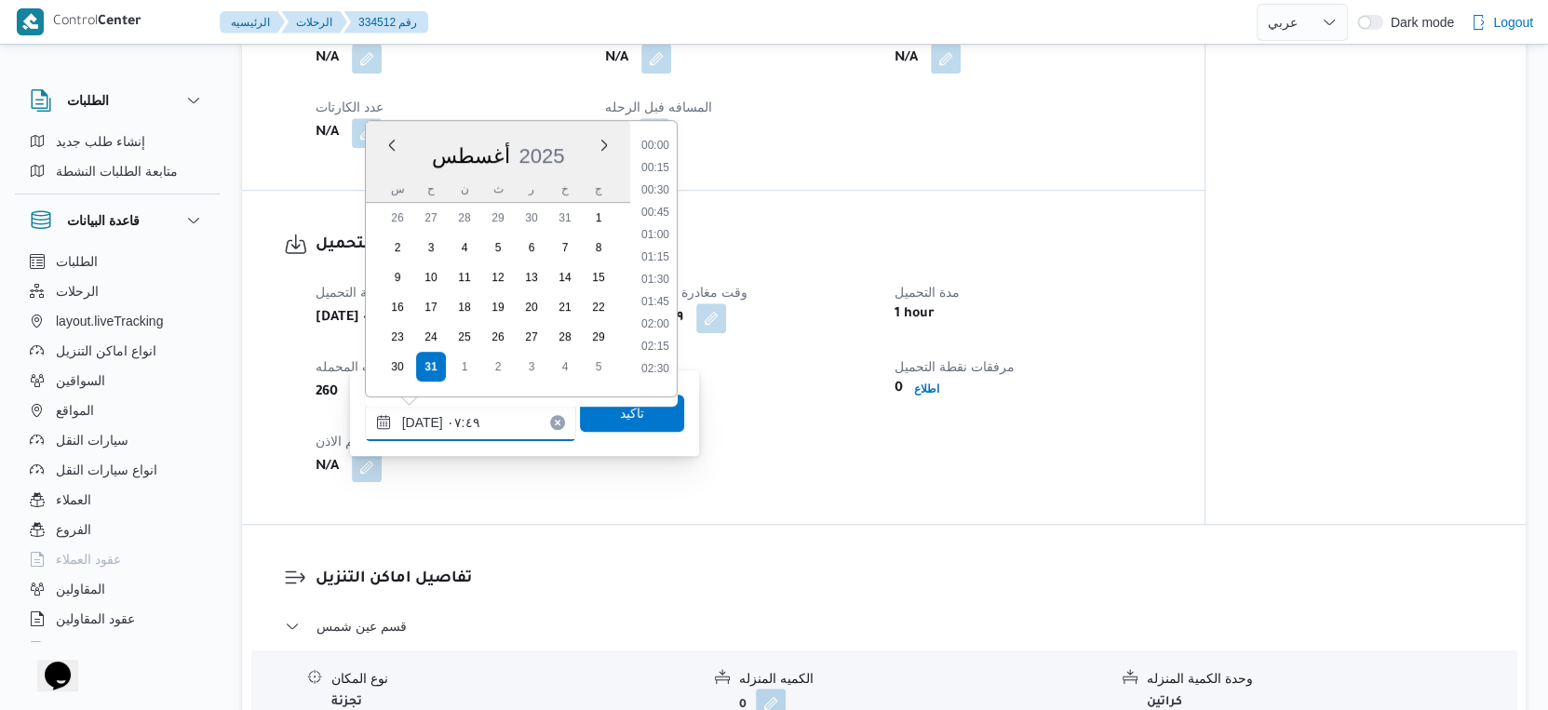
click at [423, 421] on input "٣١/٠٨/٢٠٢٥ ٠٧:٤٩" at bounding box center [470, 422] width 211 height 37
type input "٣١/٠٨/٢٠٢٥ ٠٧:٢٣"
click at [620, 410] on span "تاكيد" at bounding box center [632, 412] width 24 height 22
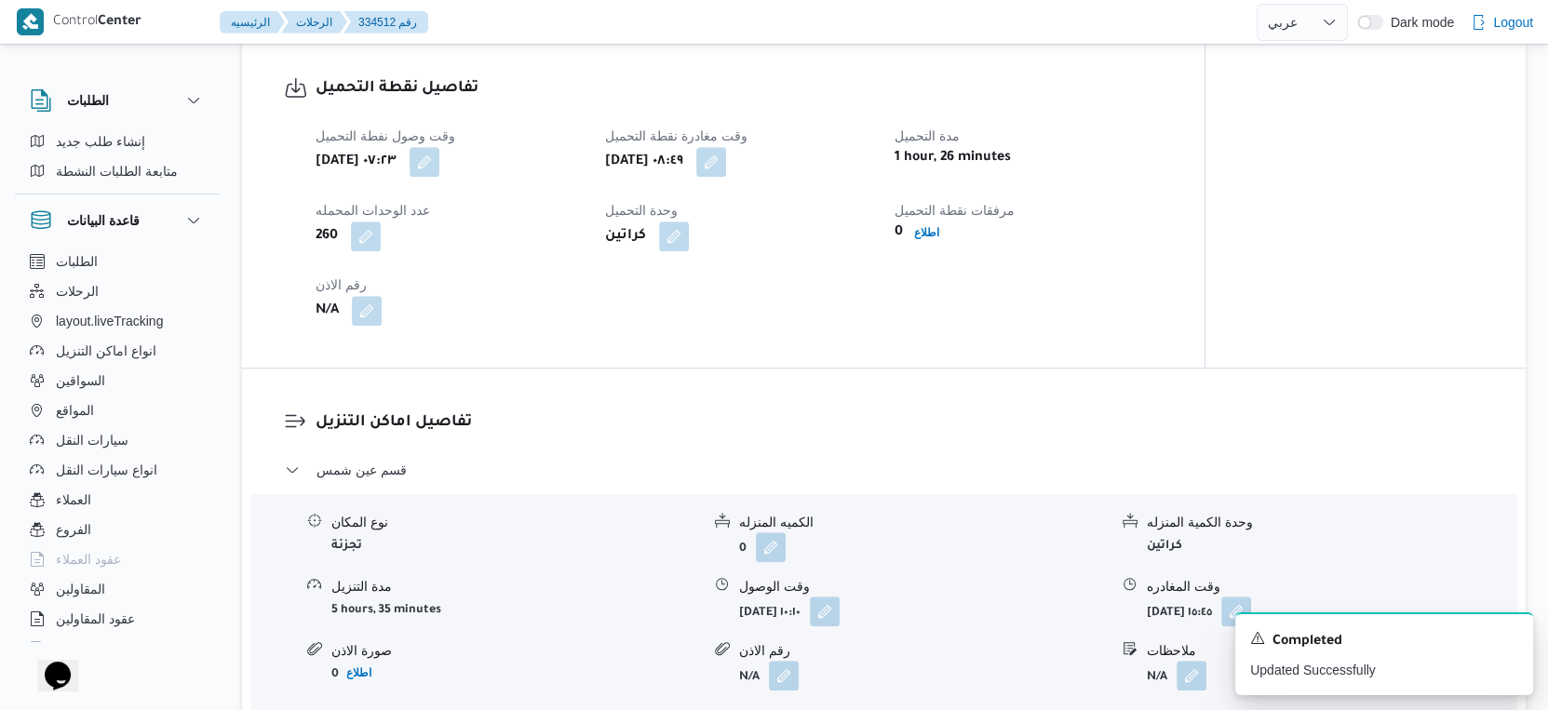
scroll to position [1448, 0]
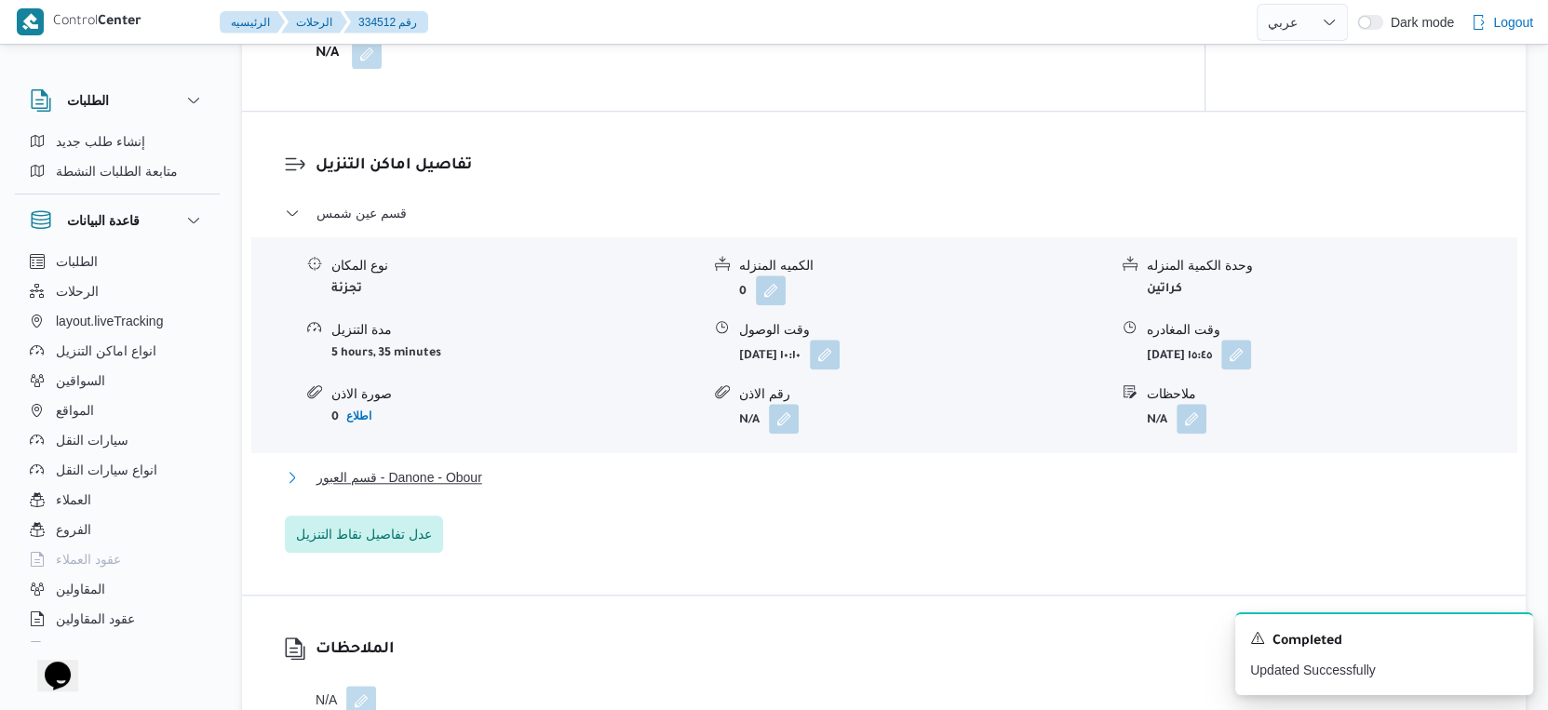
click at [507, 489] on button "قسم العبور - Danone - Obour" at bounding box center [884, 477] width 1199 height 22
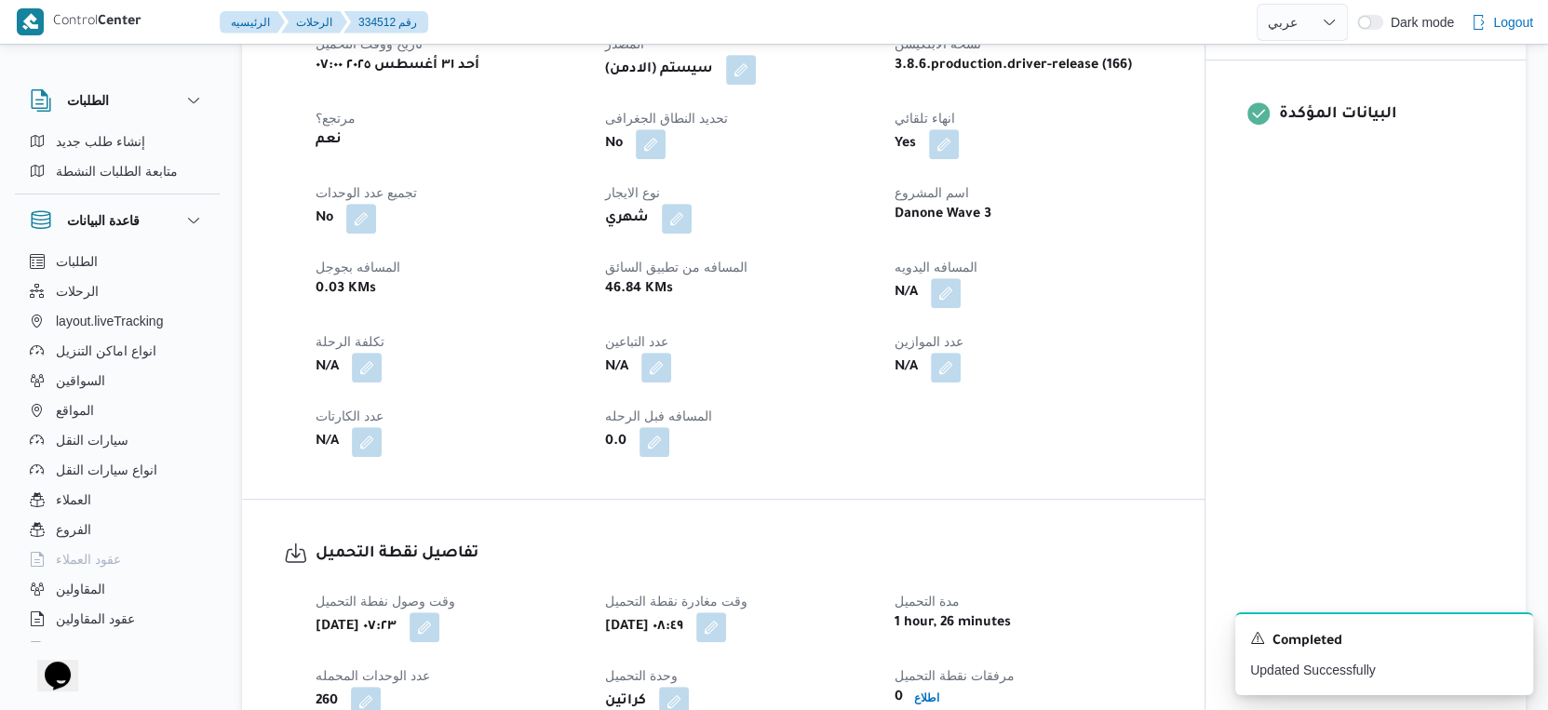
scroll to position [724, 0]
click at [952, 308] on button "button" at bounding box center [946, 293] width 30 height 30
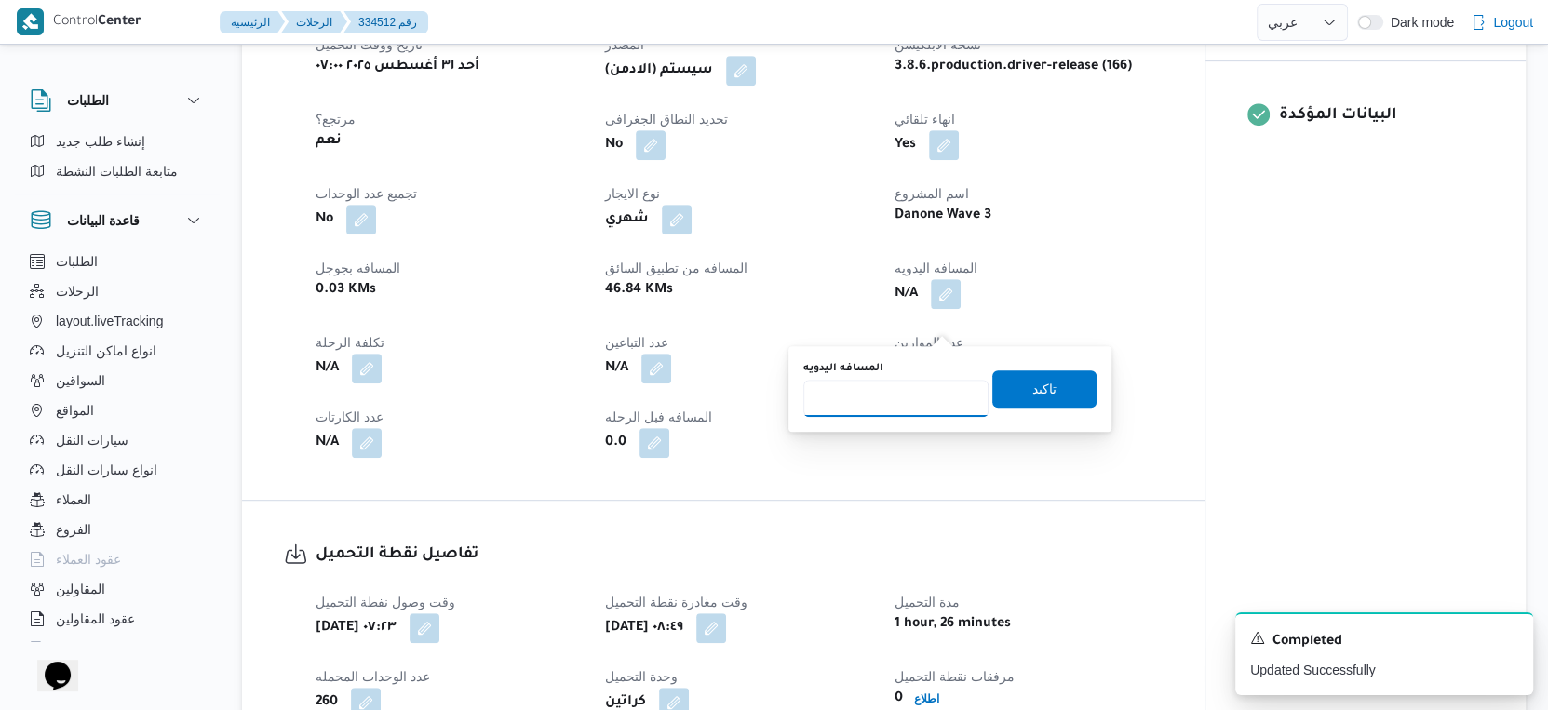
click at [882, 385] on input "المسافه اليدويه" at bounding box center [895, 398] width 185 height 37
type input "52"
click at [1039, 378] on span "تاكيد" at bounding box center [1044, 388] width 24 height 22
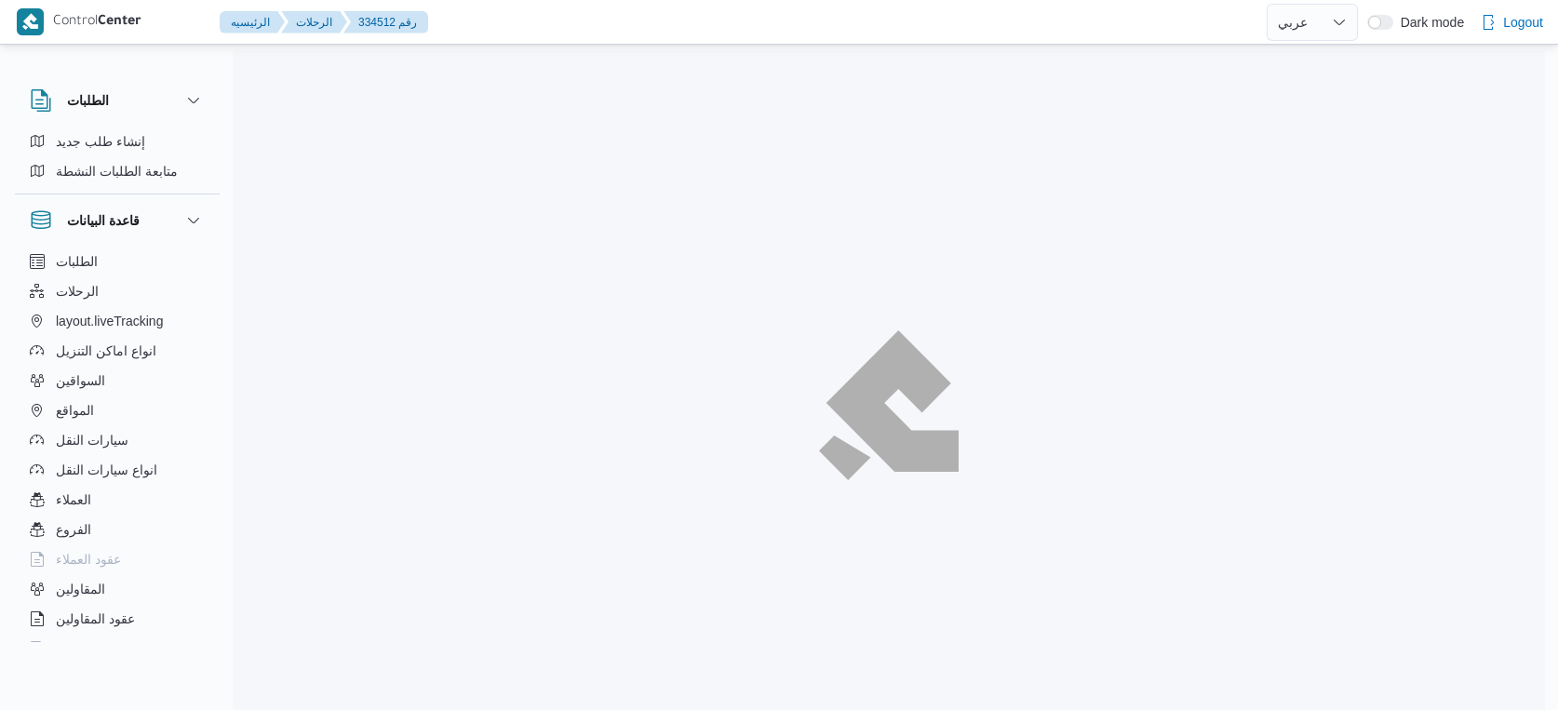
select select "ar"
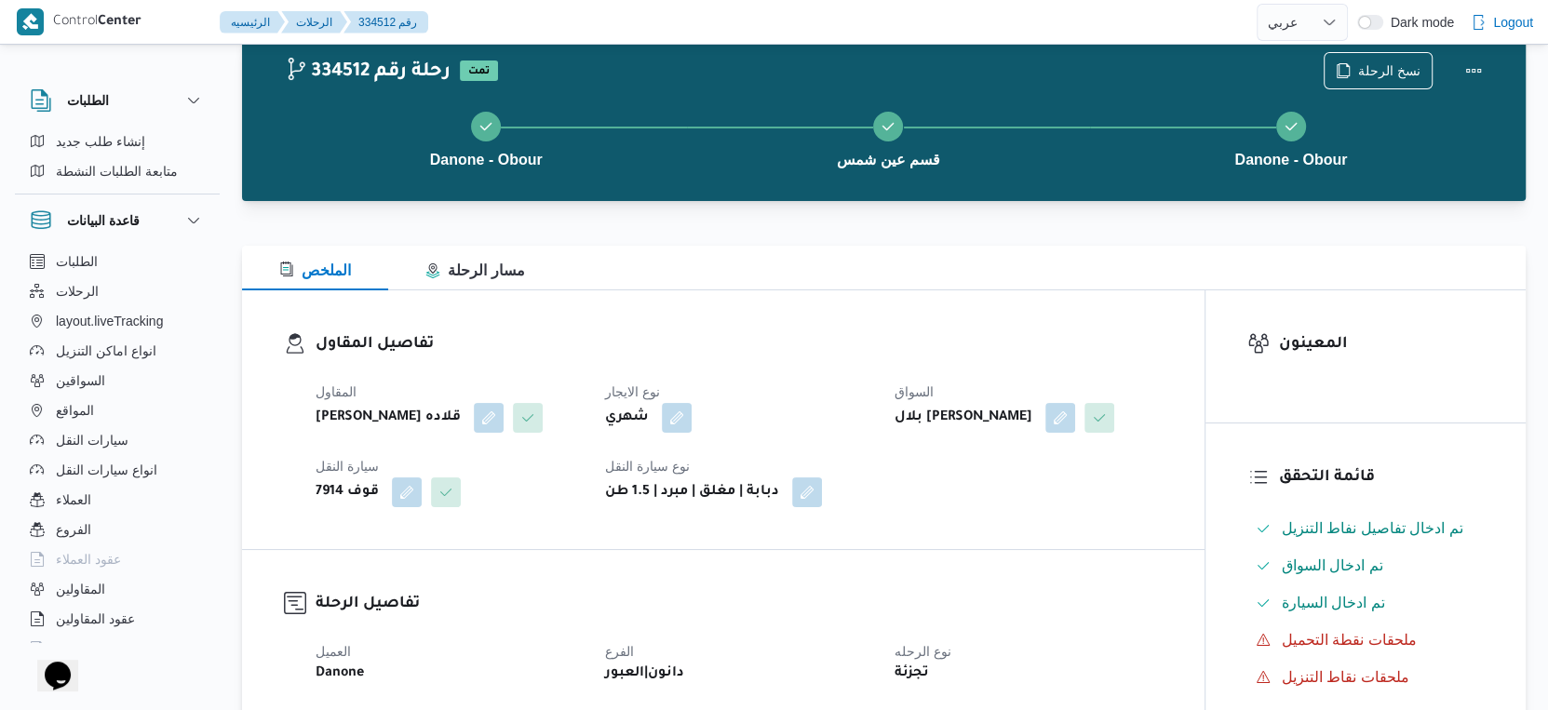
click at [1056, 617] on h3 "تفاصيل الرحلة" at bounding box center [739, 604] width 847 height 25
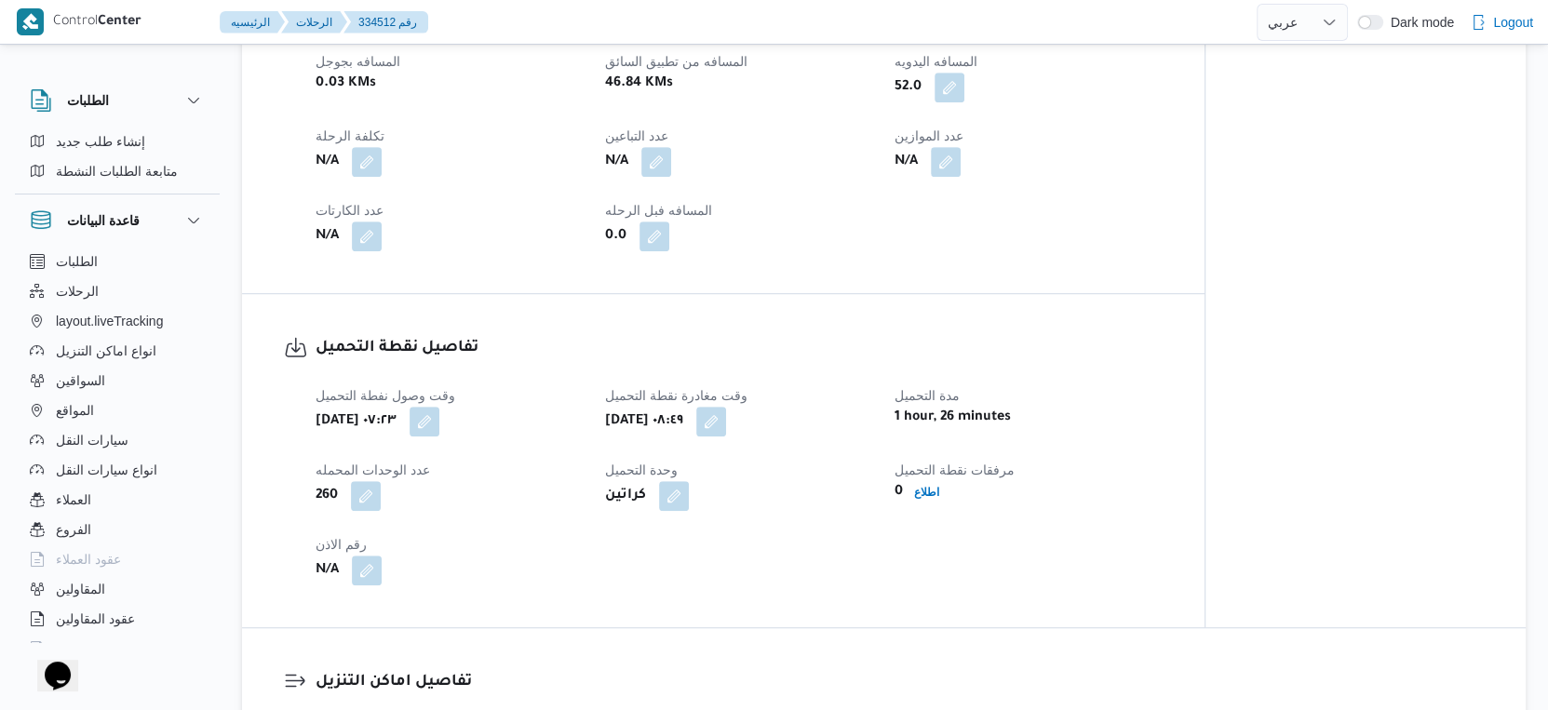
scroll to position [1552, 0]
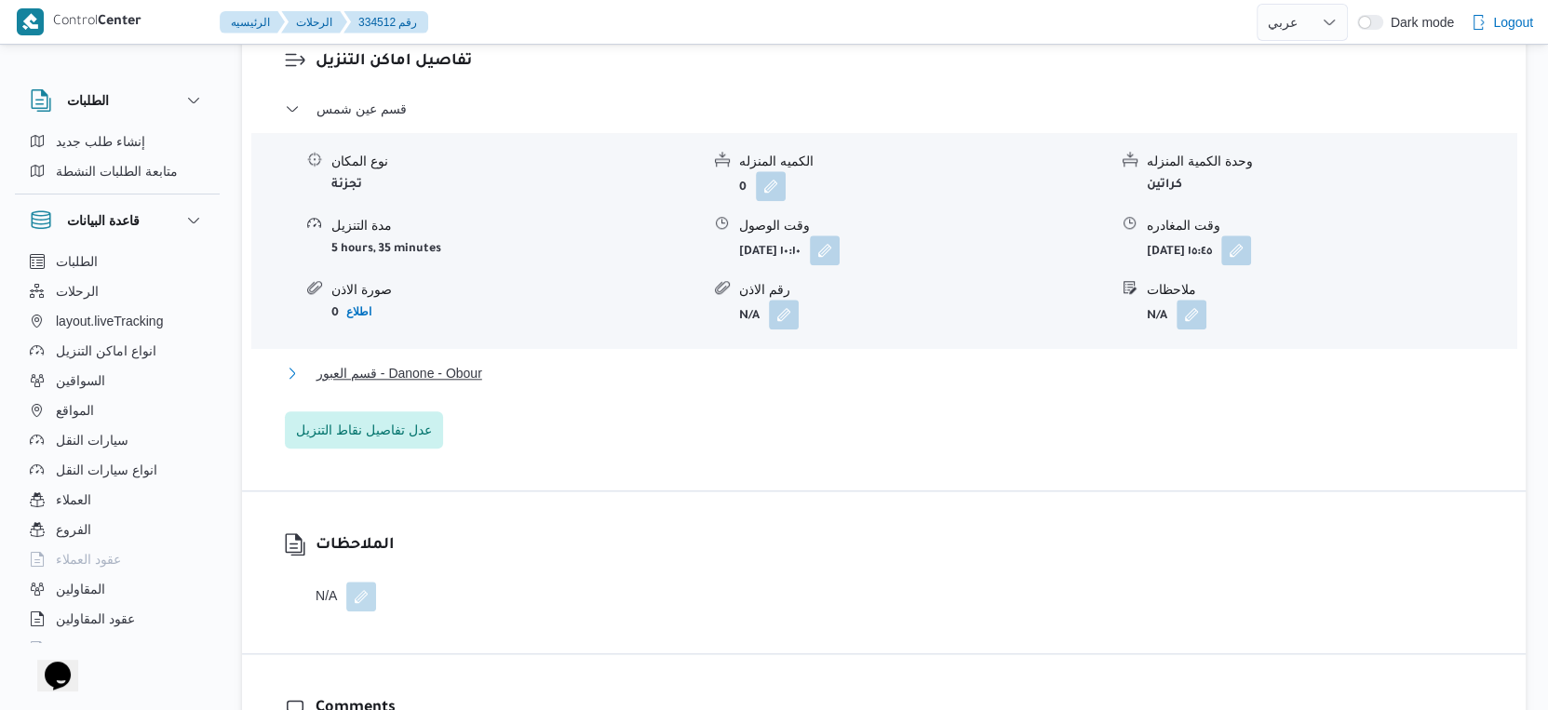
click at [511, 384] on button "قسم العبور - Danone - Obour" at bounding box center [884, 373] width 1199 height 22
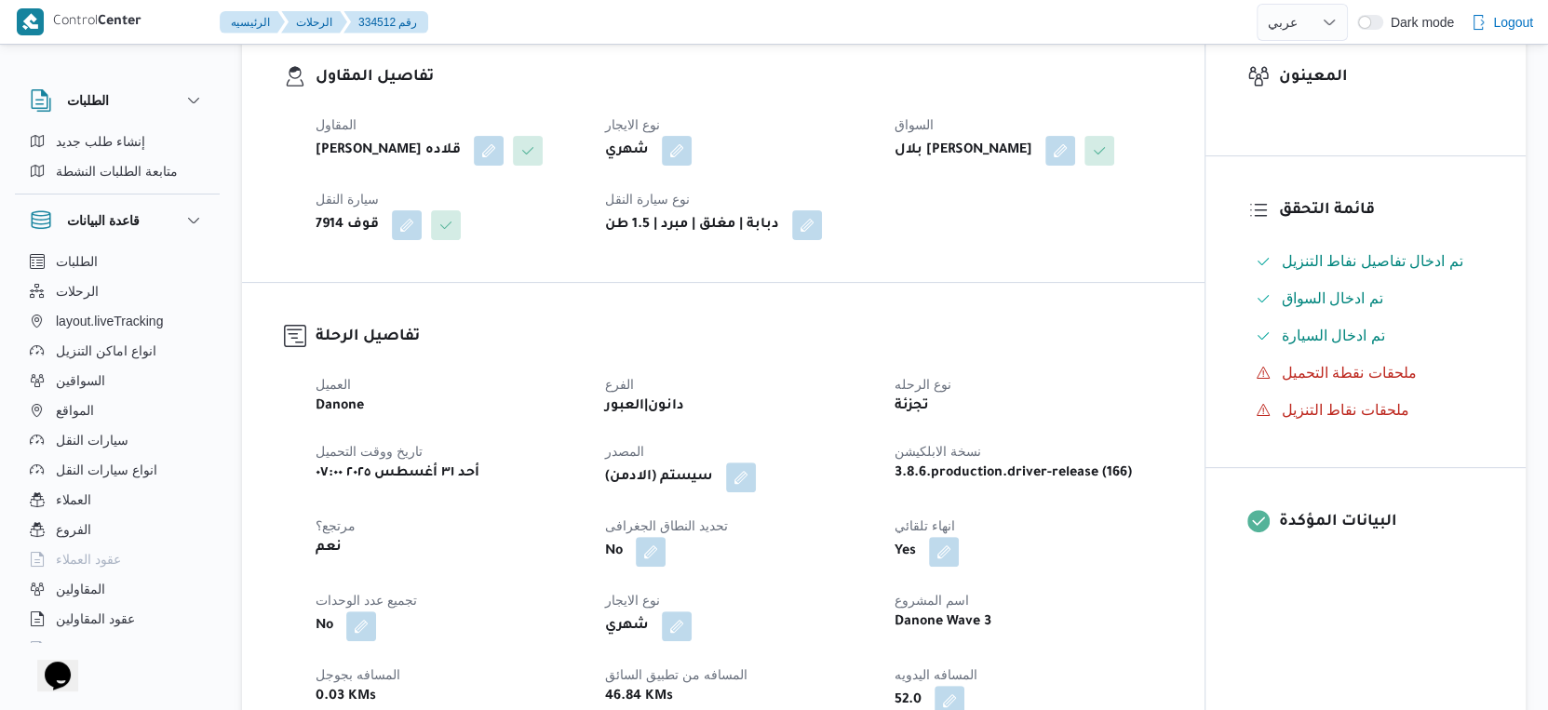
scroll to position [620, 0]
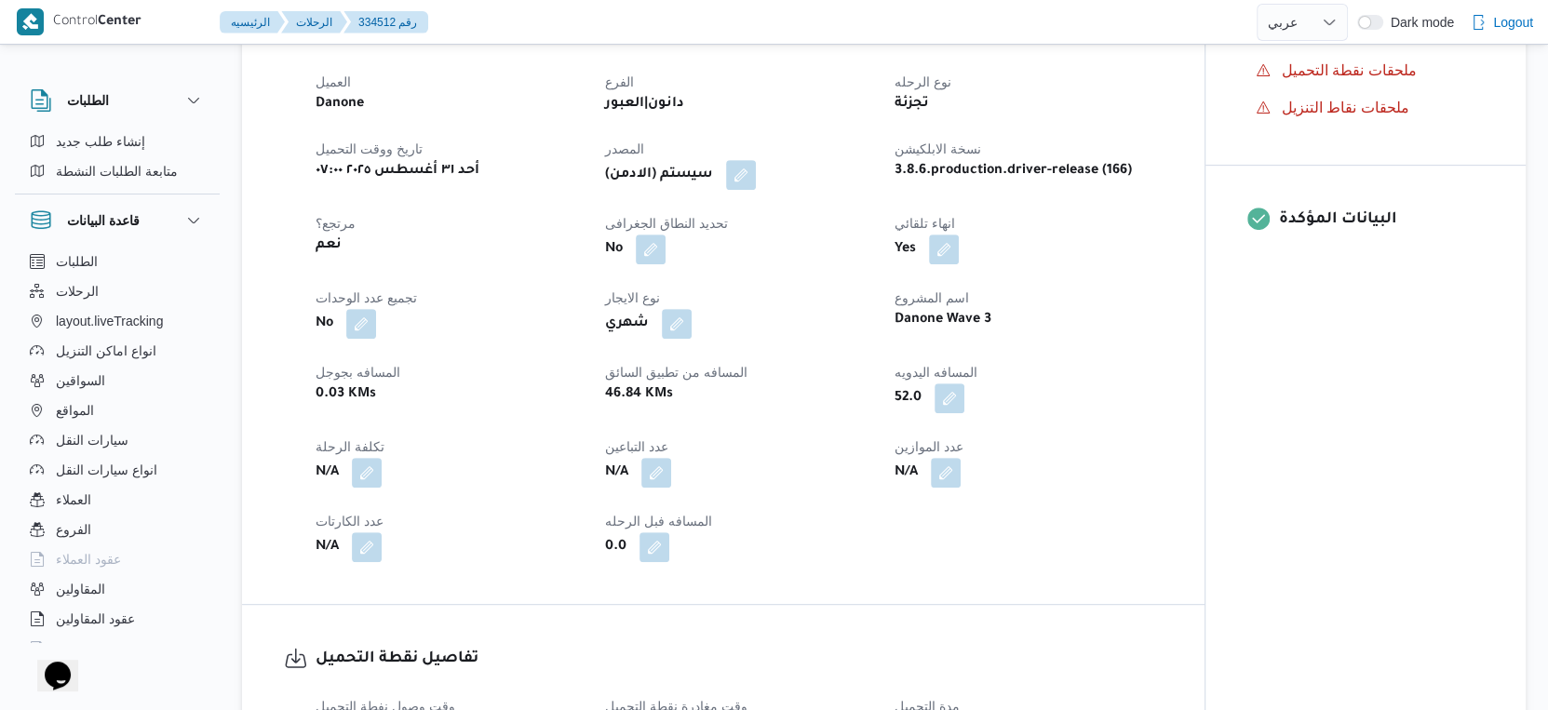
select select "ar"
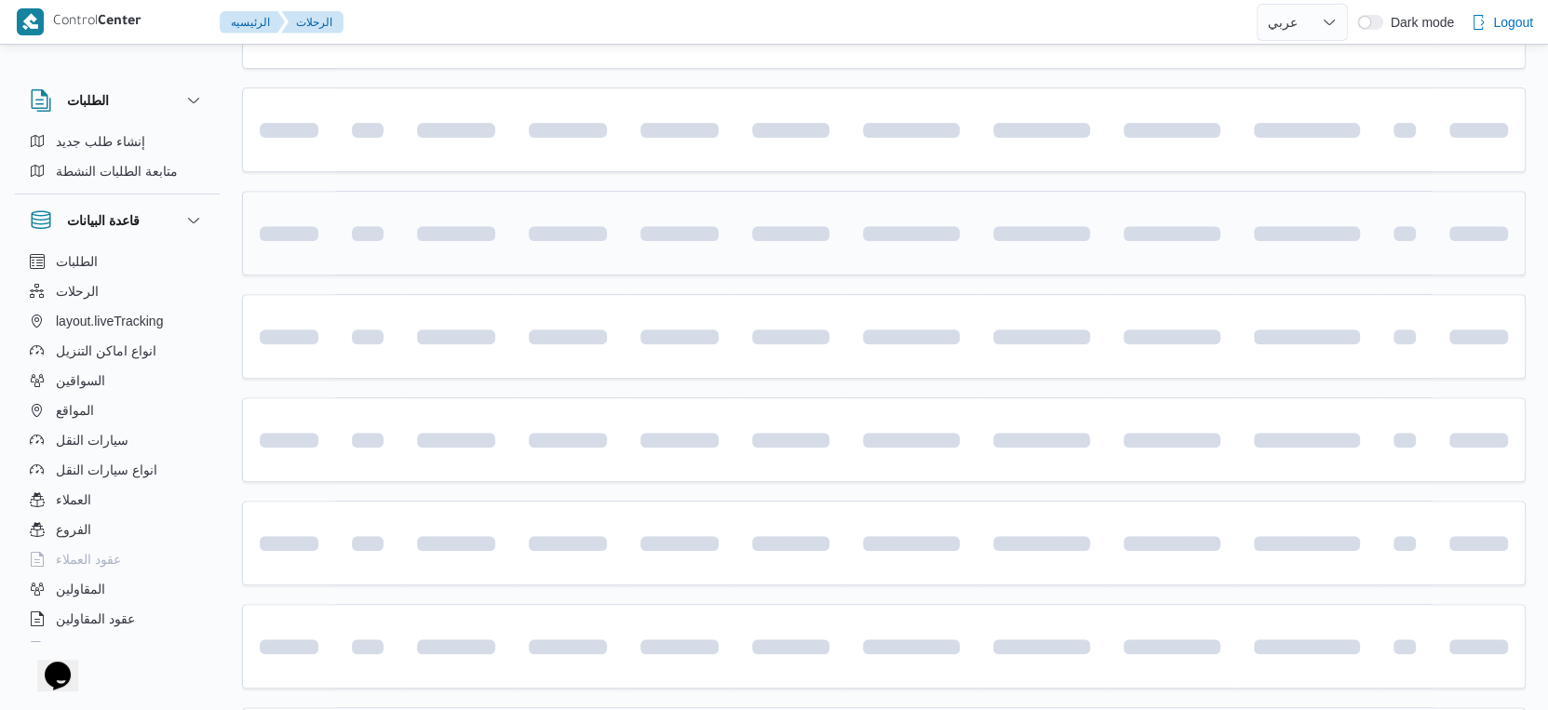
scroll to position [645, 0]
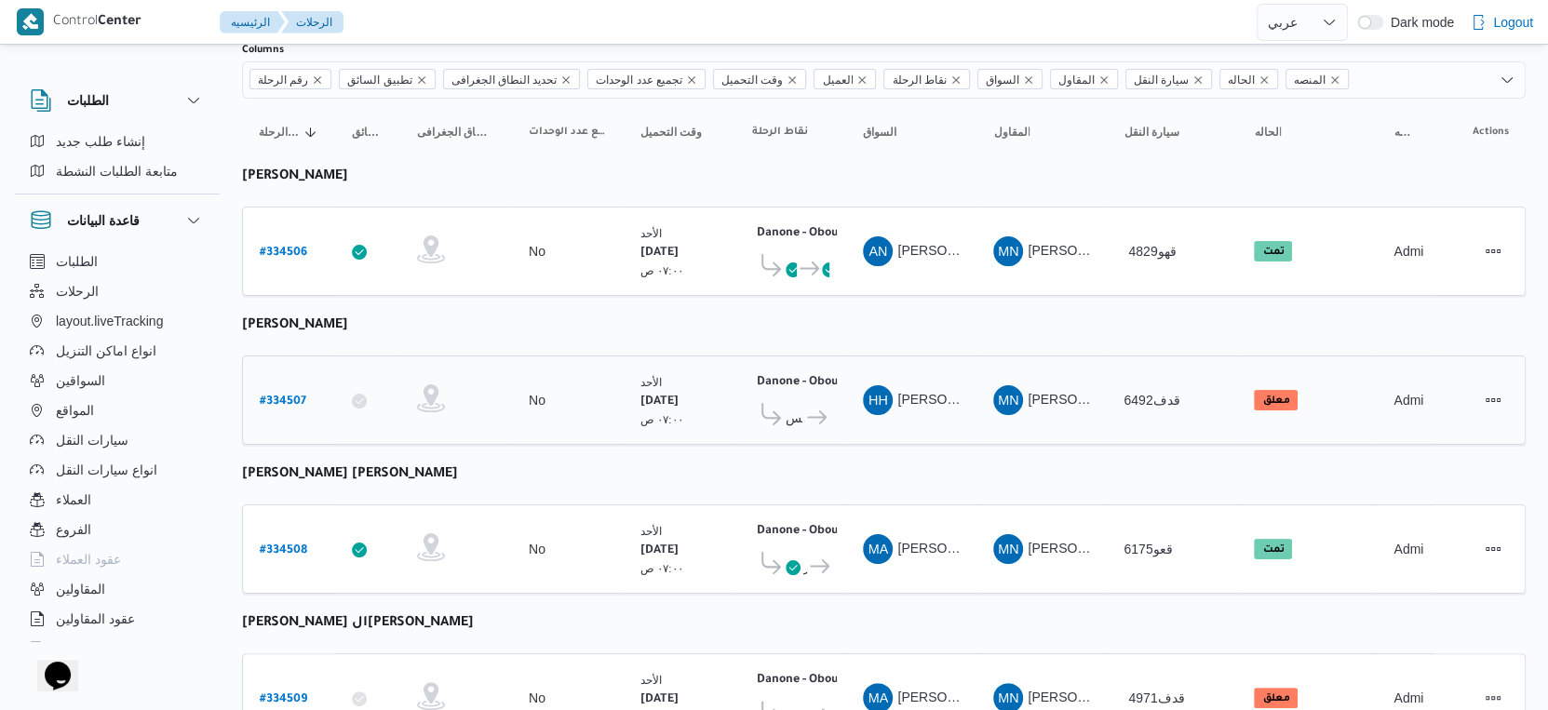
click at [291, 396] on b "# 334507" at bounding box center [283, 402] width 47 height 13
select select "ar"
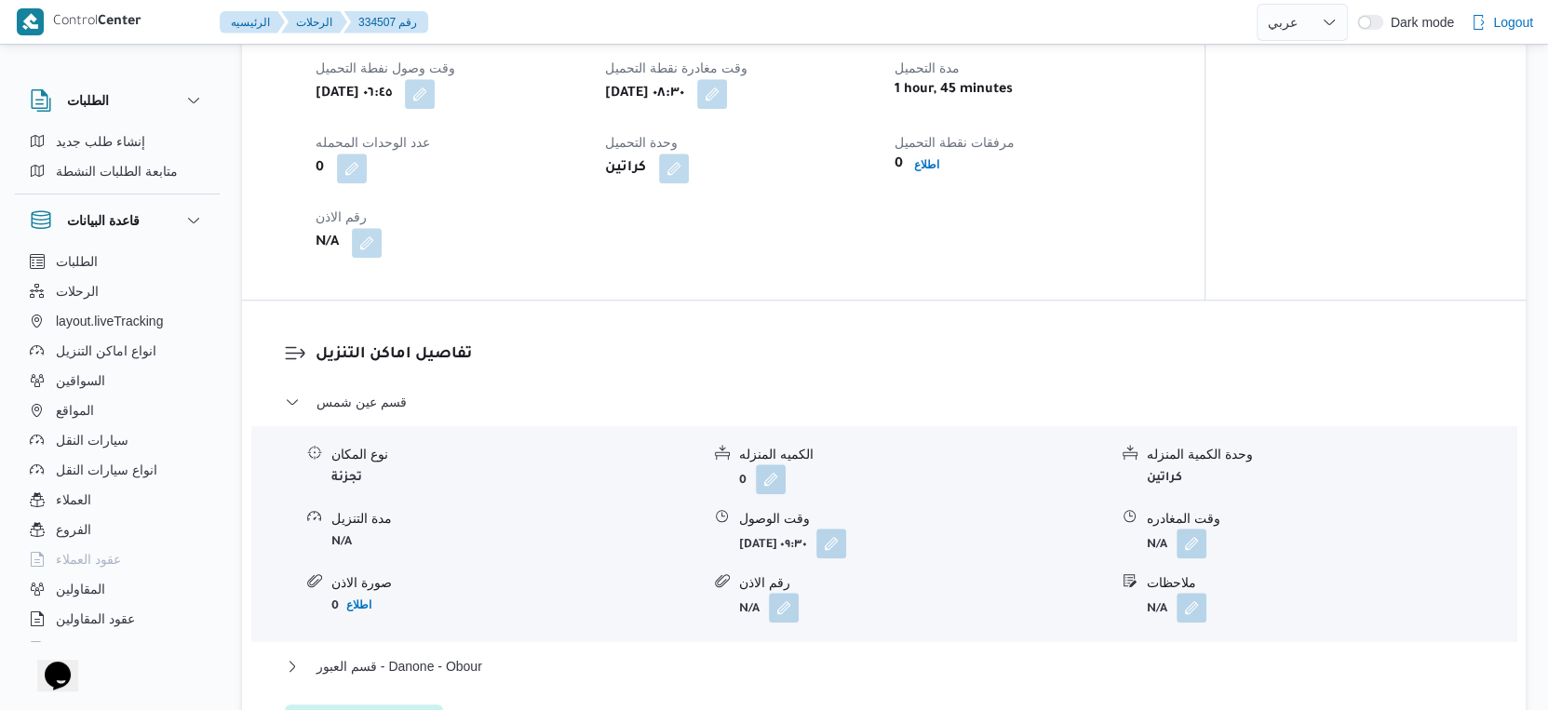
scroll to position [1369, 0]
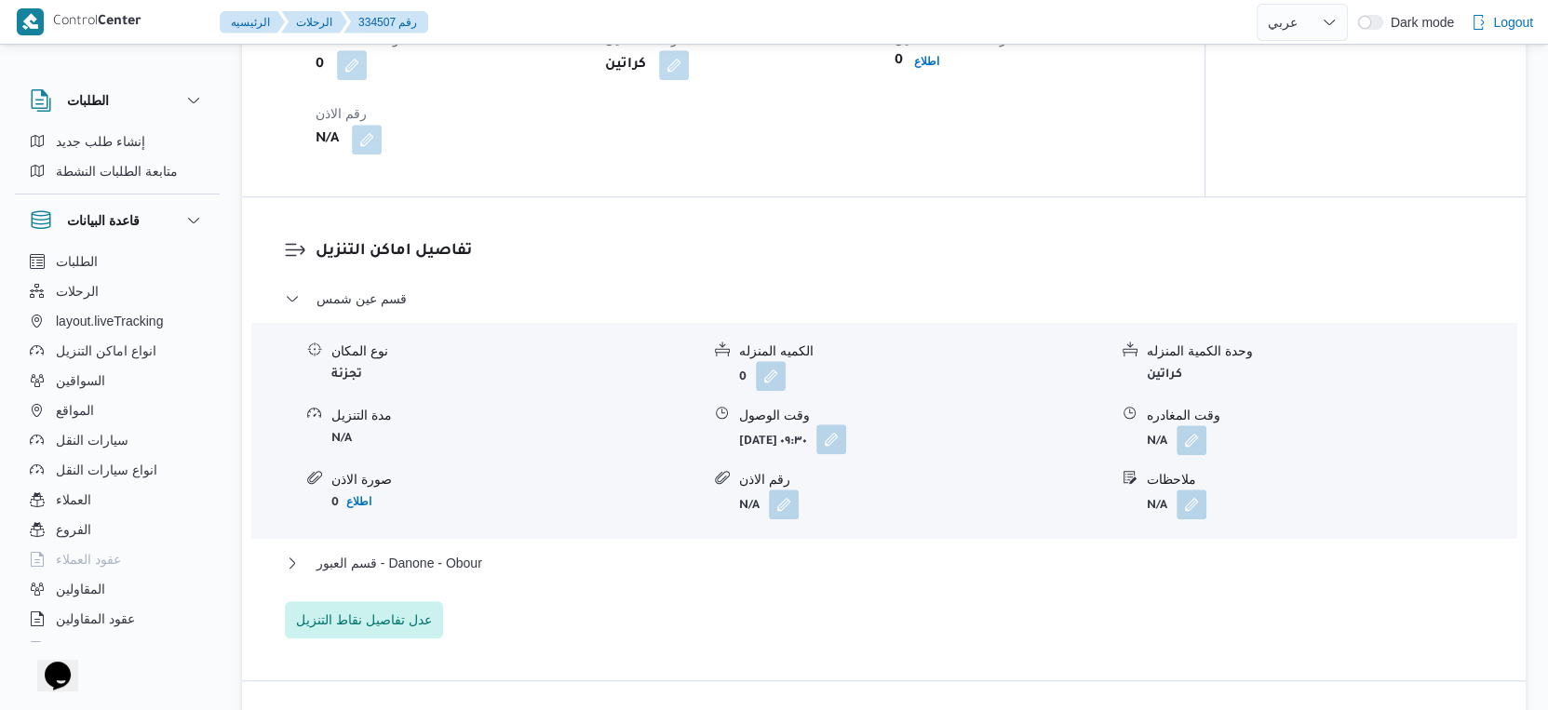
click at [846, 454] on button "button" at bounding box center [831, 439] width 30 height 30
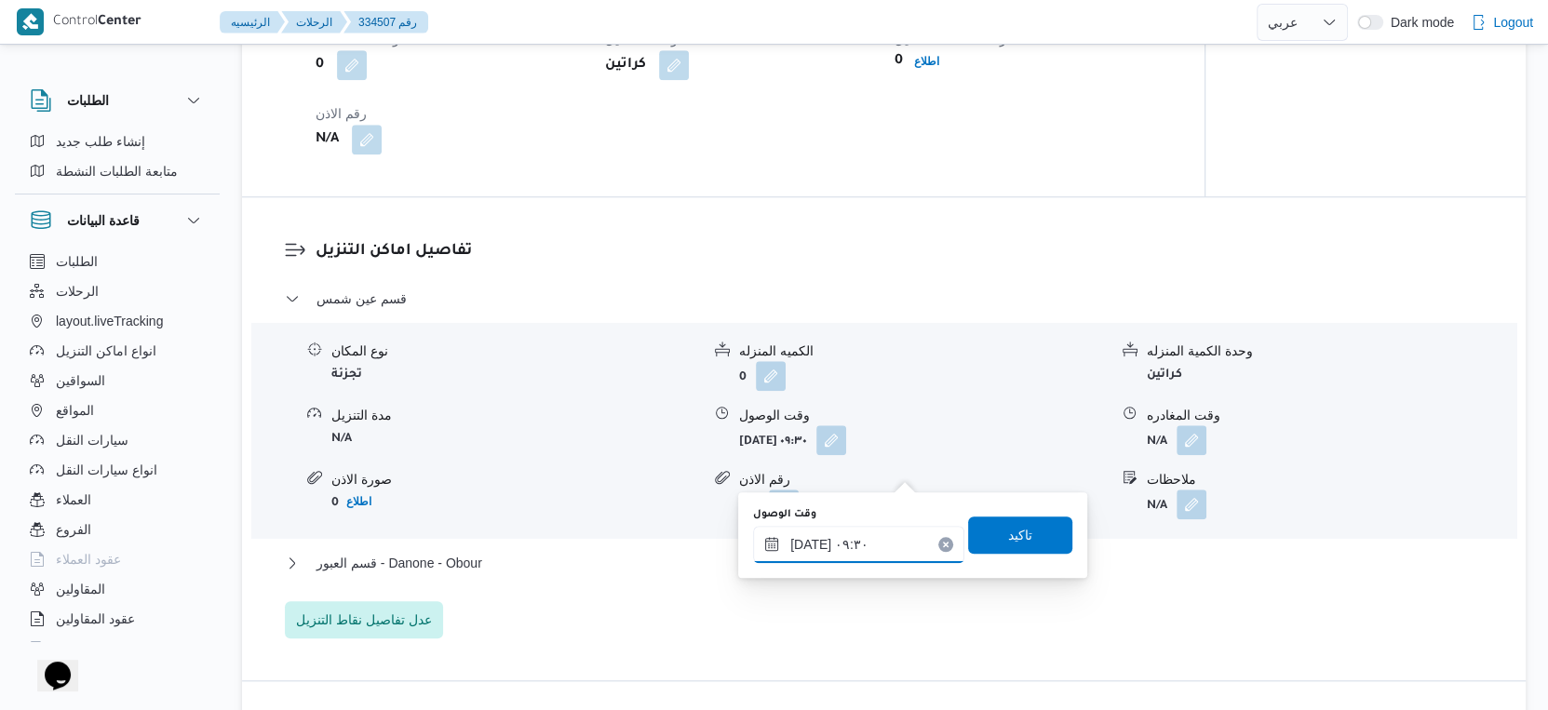
click at [865, 552] on input "٣١/٠٨/٢٠٢٥ ٠٩:٣٠" at bounding box center [858, 544] width 211 height 37
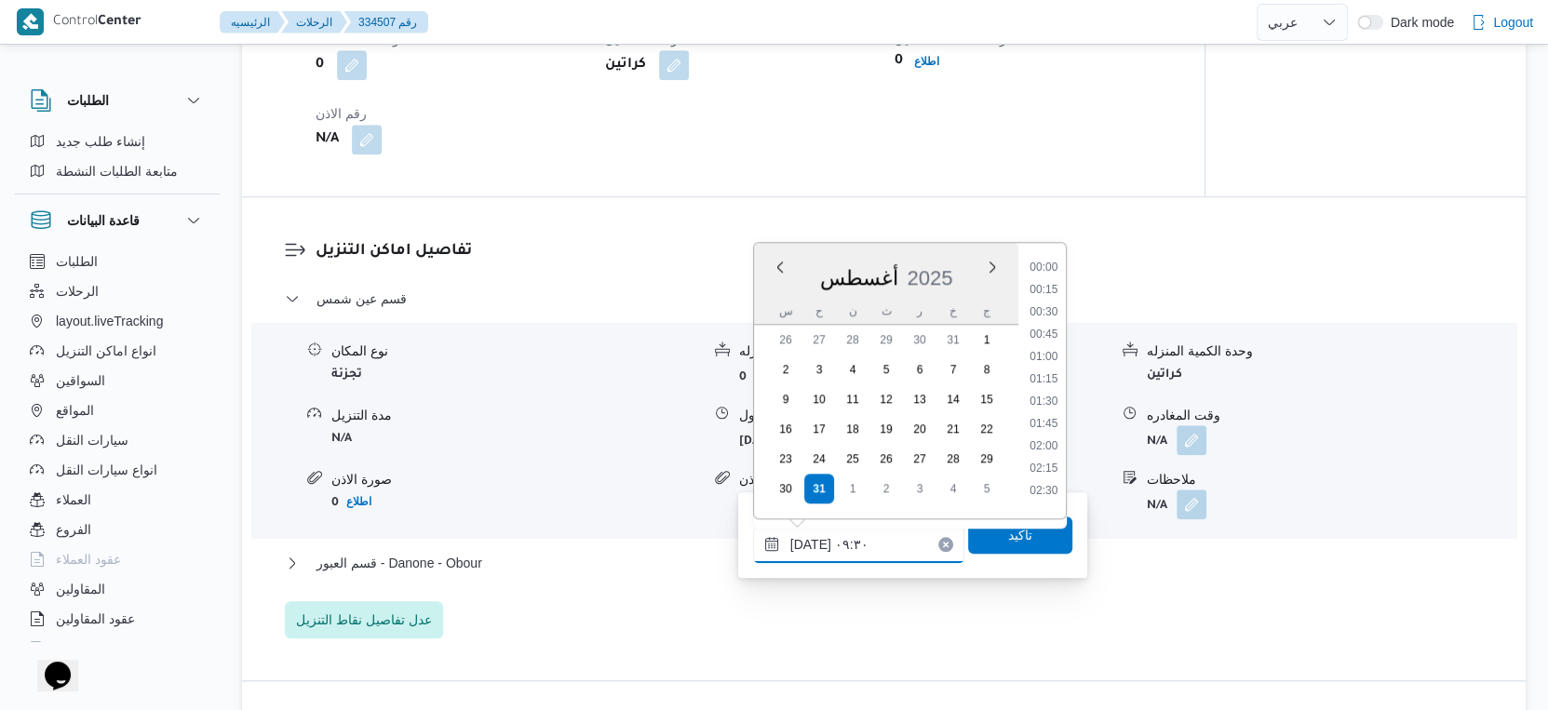
scroll to position [721, 0]
click at [1047, 349] on li "09:00" at bounding box center [1043, 351] width 43 height 19
type input "٣١/٠٨/٢٠٢٥ ٠٩:٠٠"
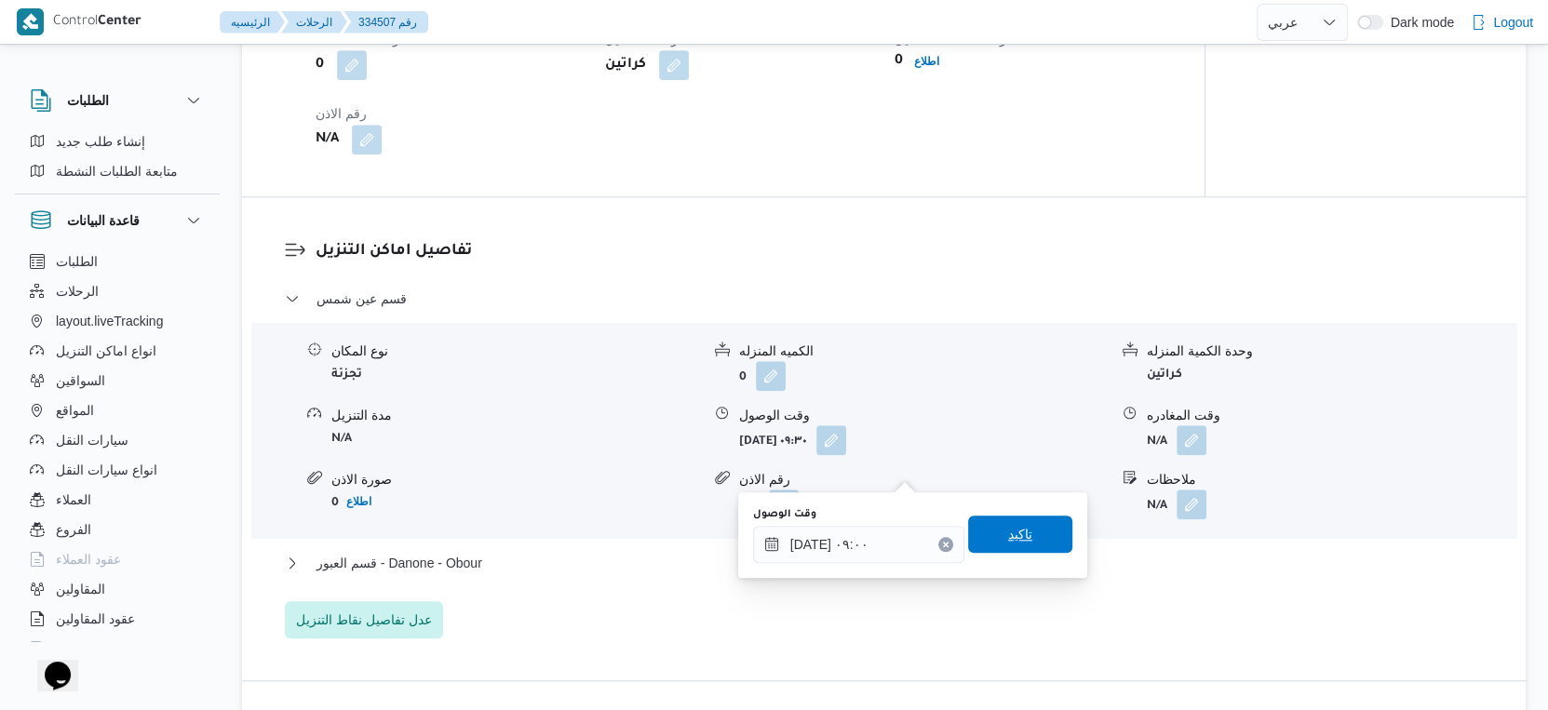
click at [1028, 528] on span "تاكيد" at bounding box center [1020, 534] width 104 height 37
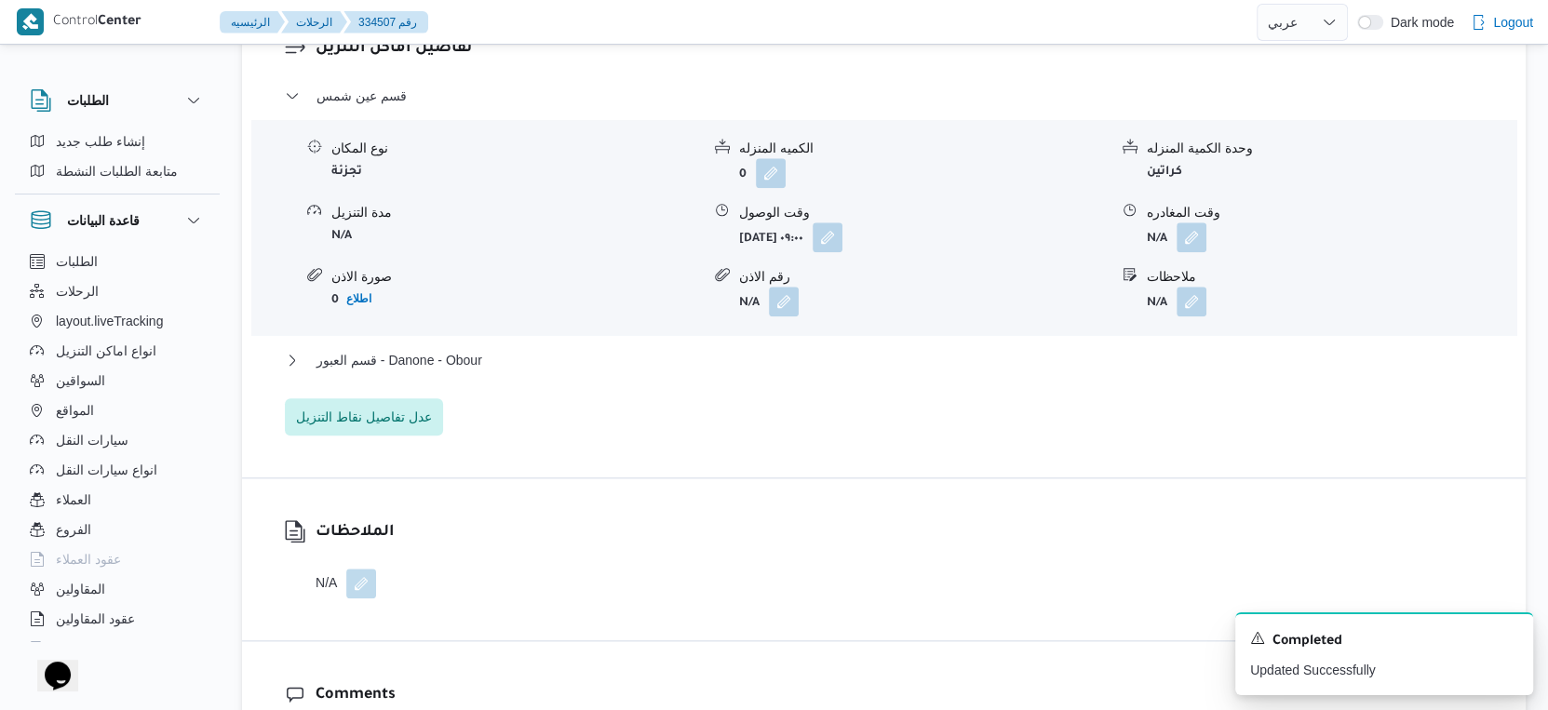
scroll to position [1577, 0]
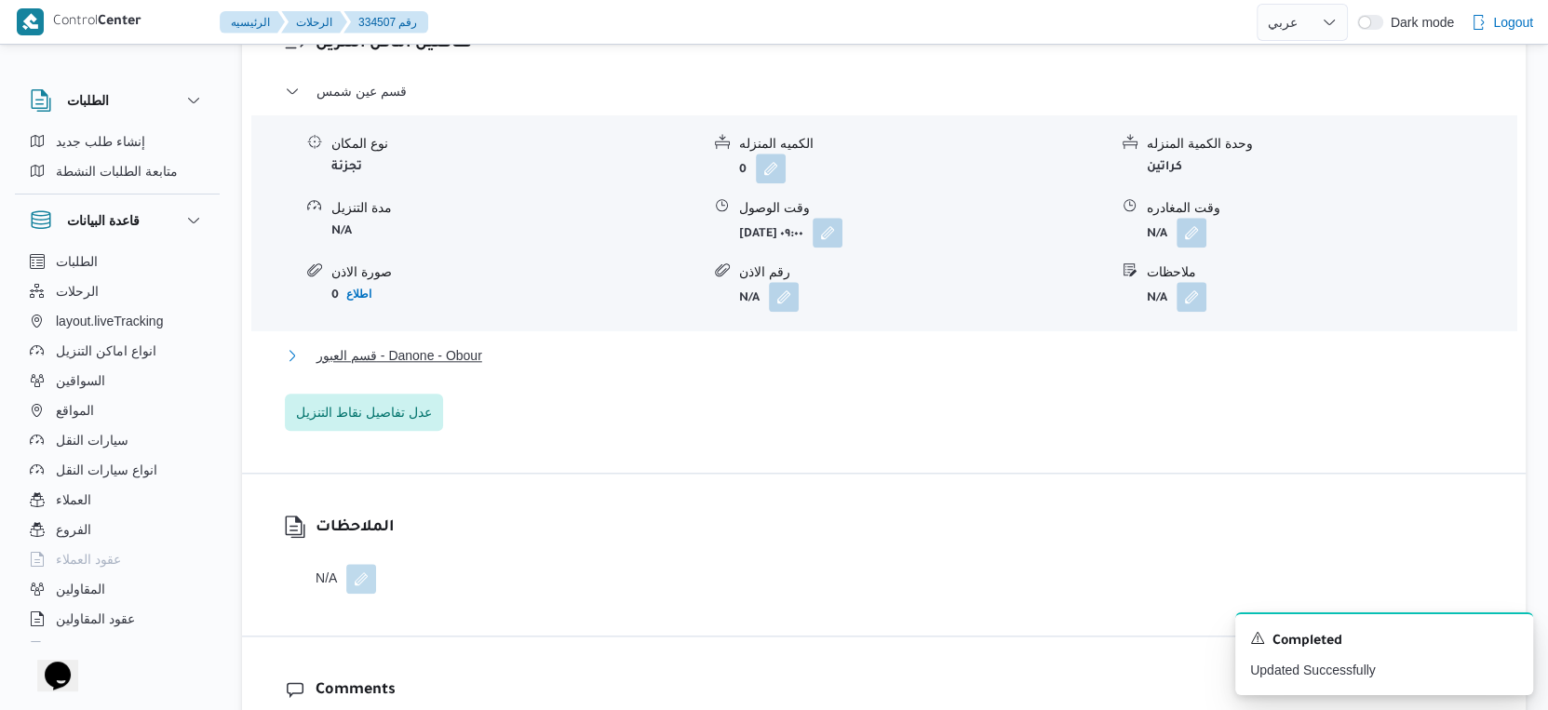
click at [513, 367] on button "قسم العبور - Danone - Obour" at bounding box center [884, 355] width 1199 height 22
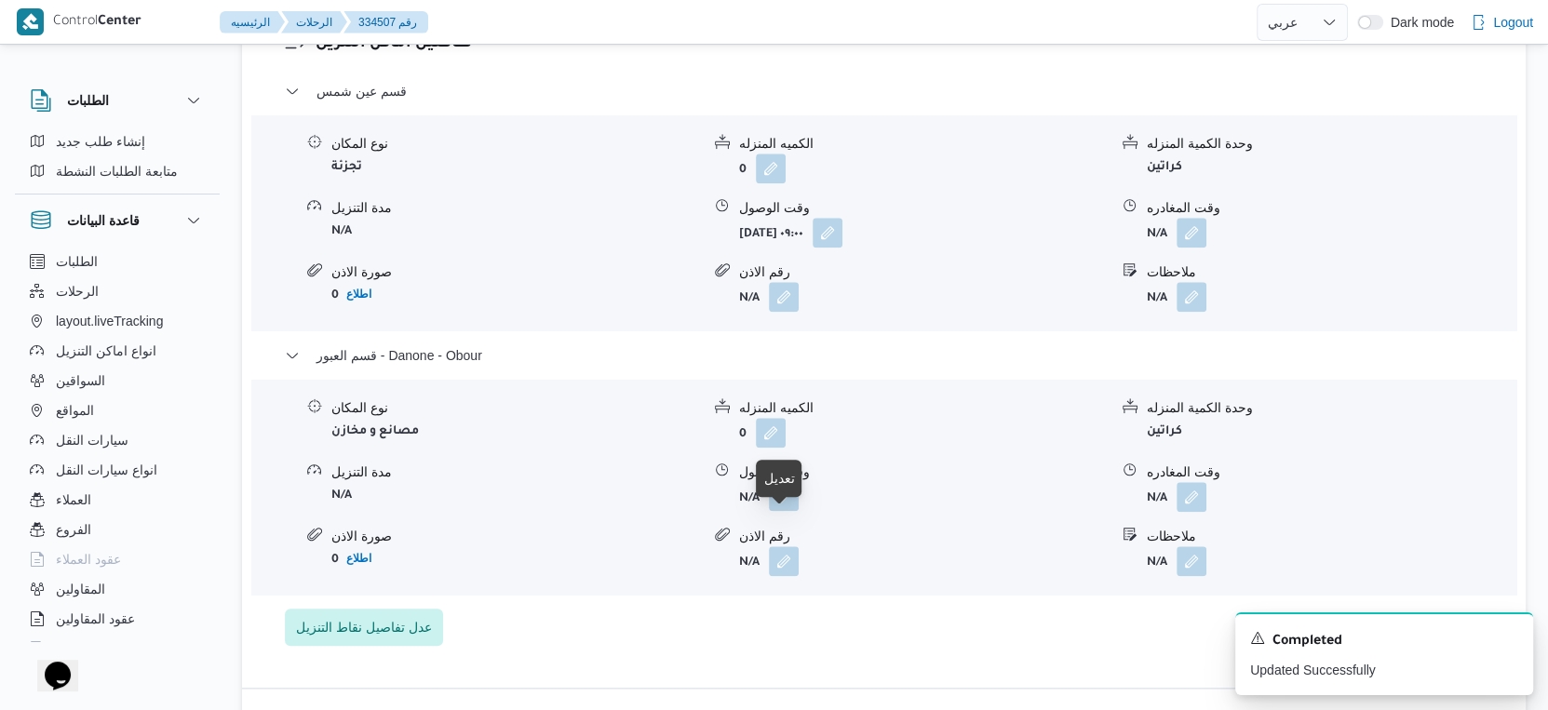
click at [782, 511] on button "button" at bounding box center [784, 496] width 30 height 30
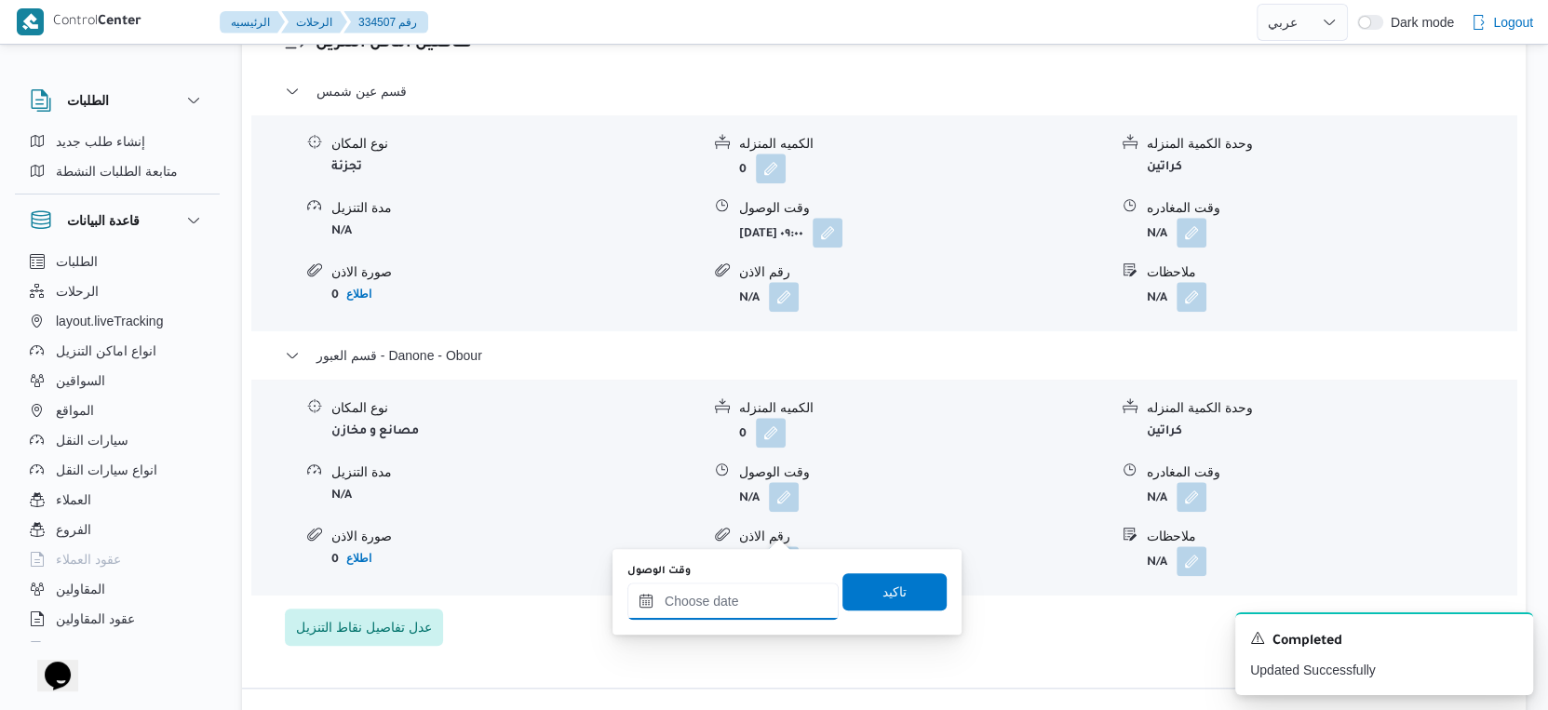
drag, startPoint x: 781, startPoint y: 529, endPoint x: 777, endPoint y: 587, distance: 58.8
click at [757, 602] on input "وقت الوصول" at bounding box center [732, 601] width 211 height 37
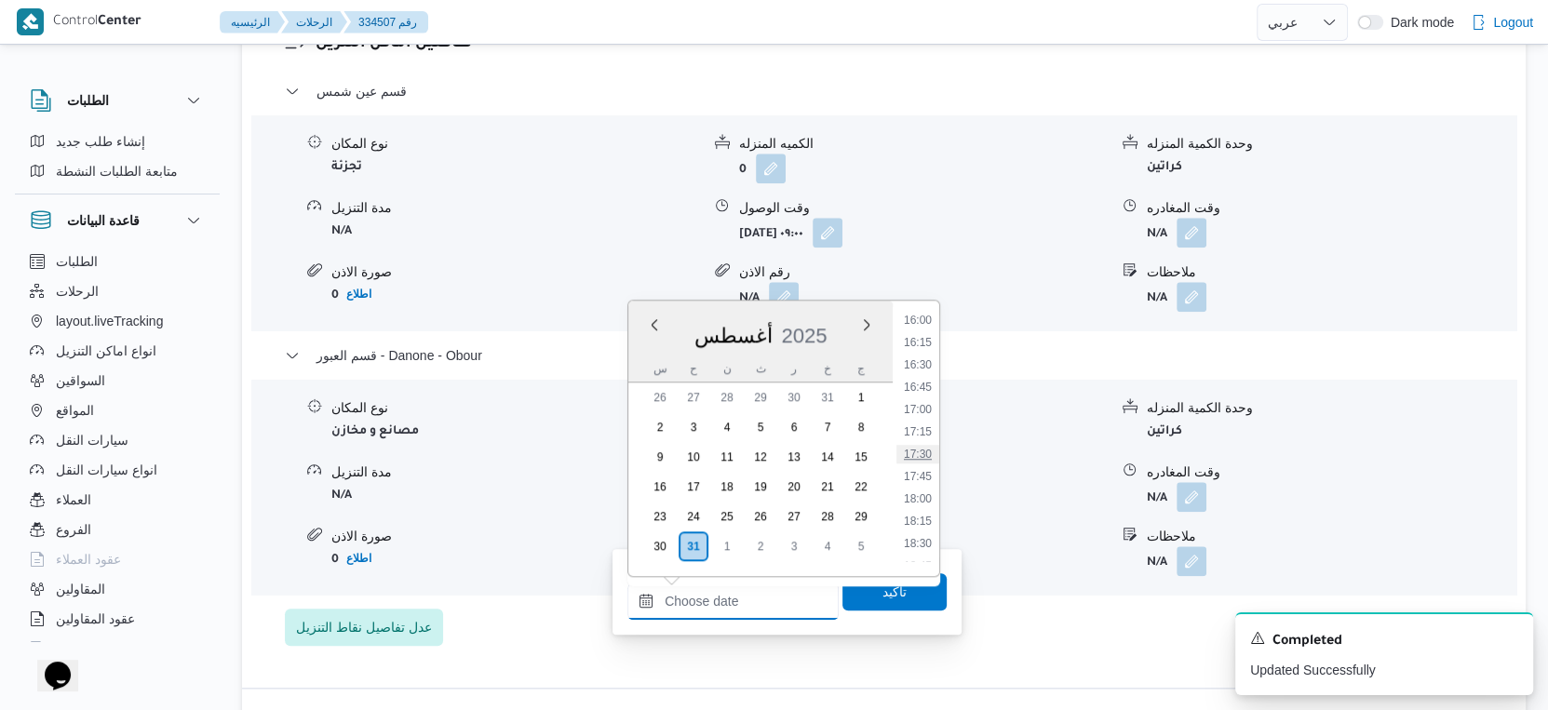
scroll to position [1228, 0]
drag, startPoint x: 918, startPoint y: 346, endPoint x: 922, endPoint y: 485, distance: 138.8
click at [918, 346] on li "14:00" at bounding box center [917, 348] width 43 height 19
type input "٣١/٠٨/٢٠٢٥ ١٤:٠٠"
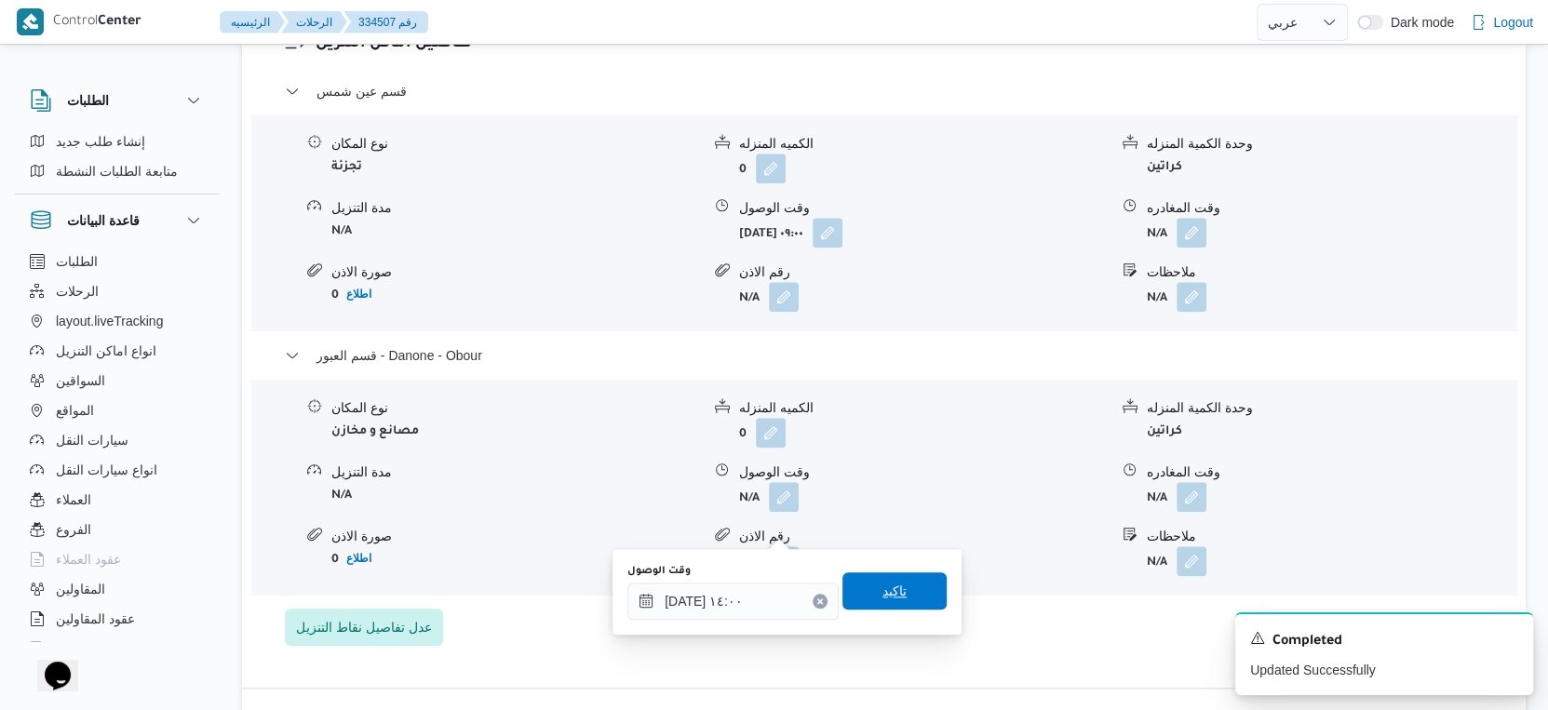
click at [914, 596] on span "تاكيد" at bounding box center [894, 591] width 104 height 37
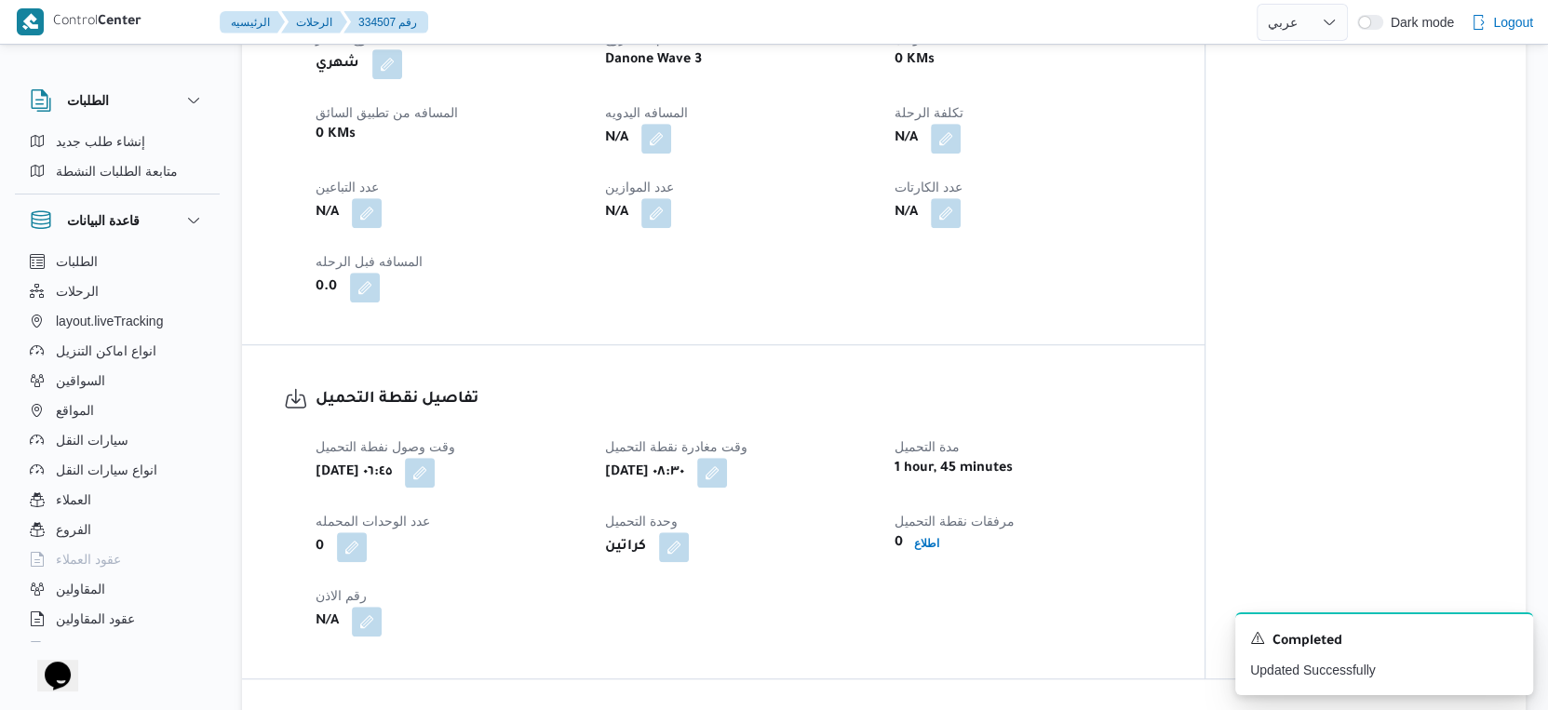
scroll to position [852, 0]
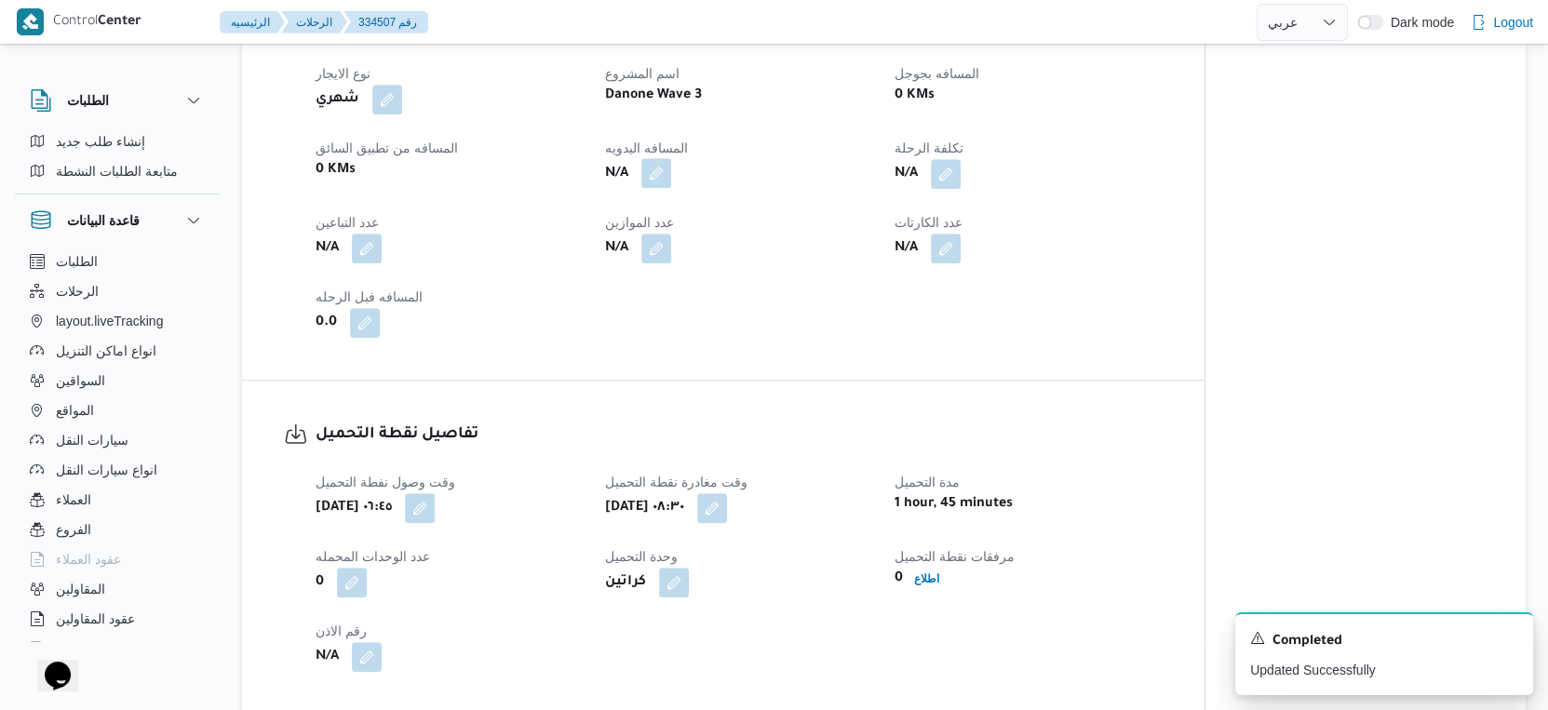
click at [655, 188] on button "button" at bounding box center [656, 173] width 30 height 30
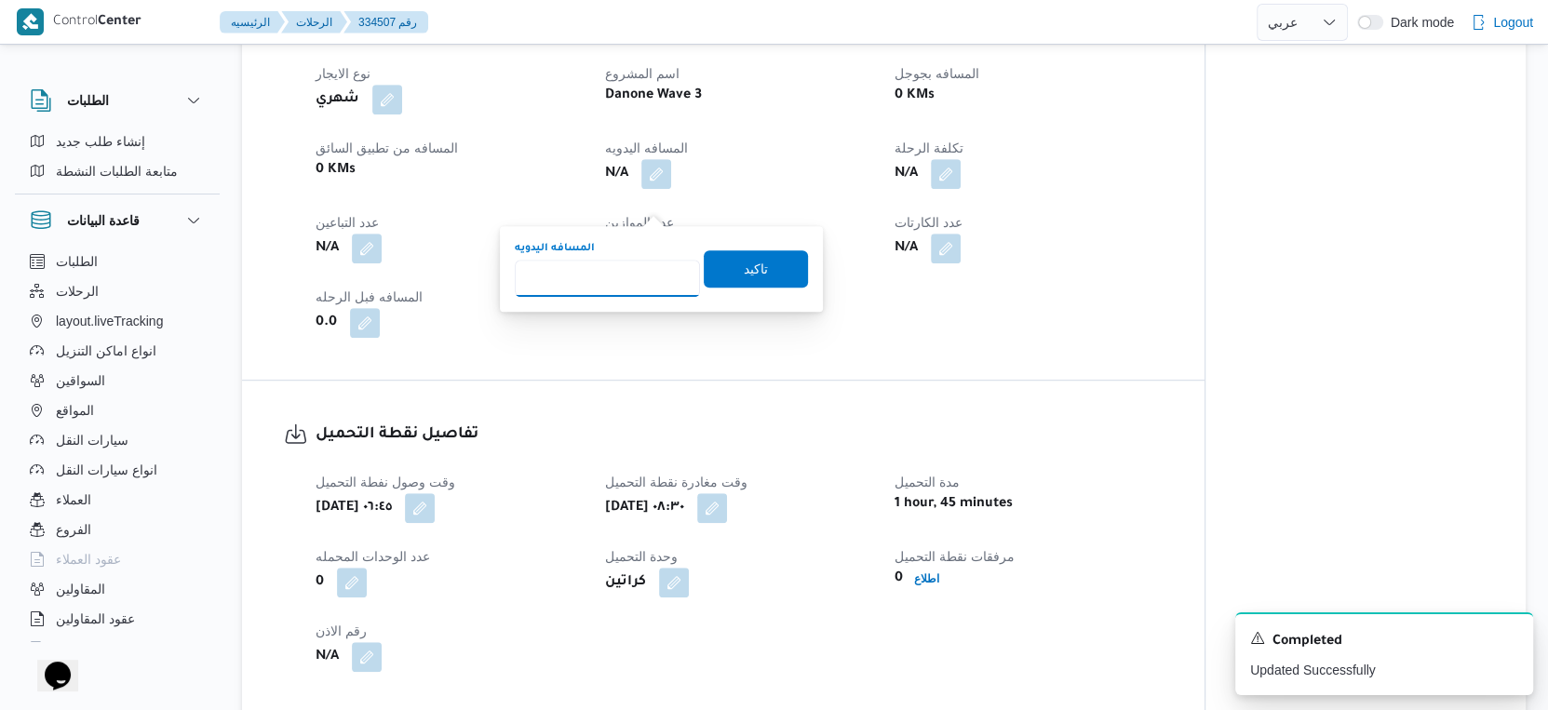
click at [611, 269] on input "المسافه اليدويه" at bounding box center [607, 278] width 185 height 37
type input "52"
click at [762, 264] on span "تاكيد" at bounding box center [756, 267] width 104 height 37
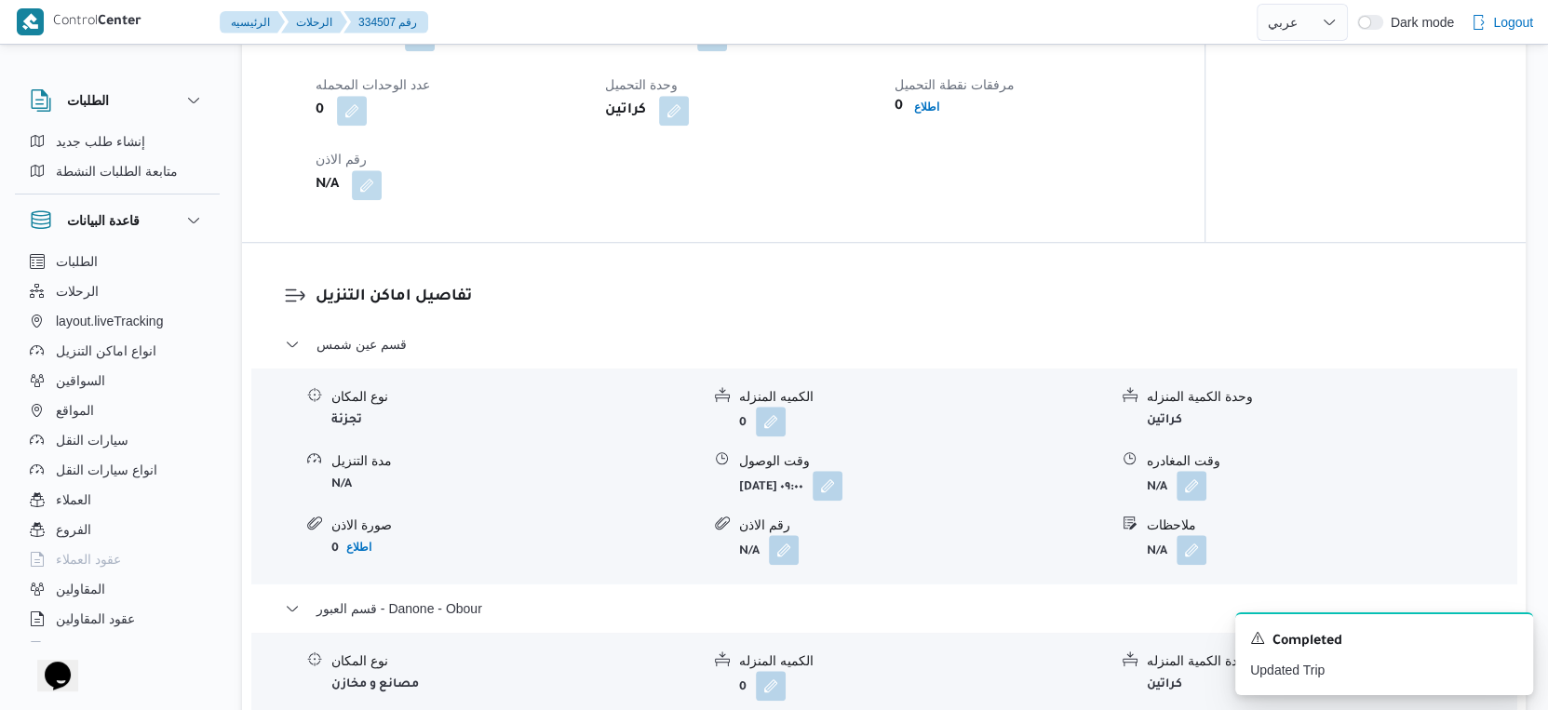
scroll to position [1552, 0]
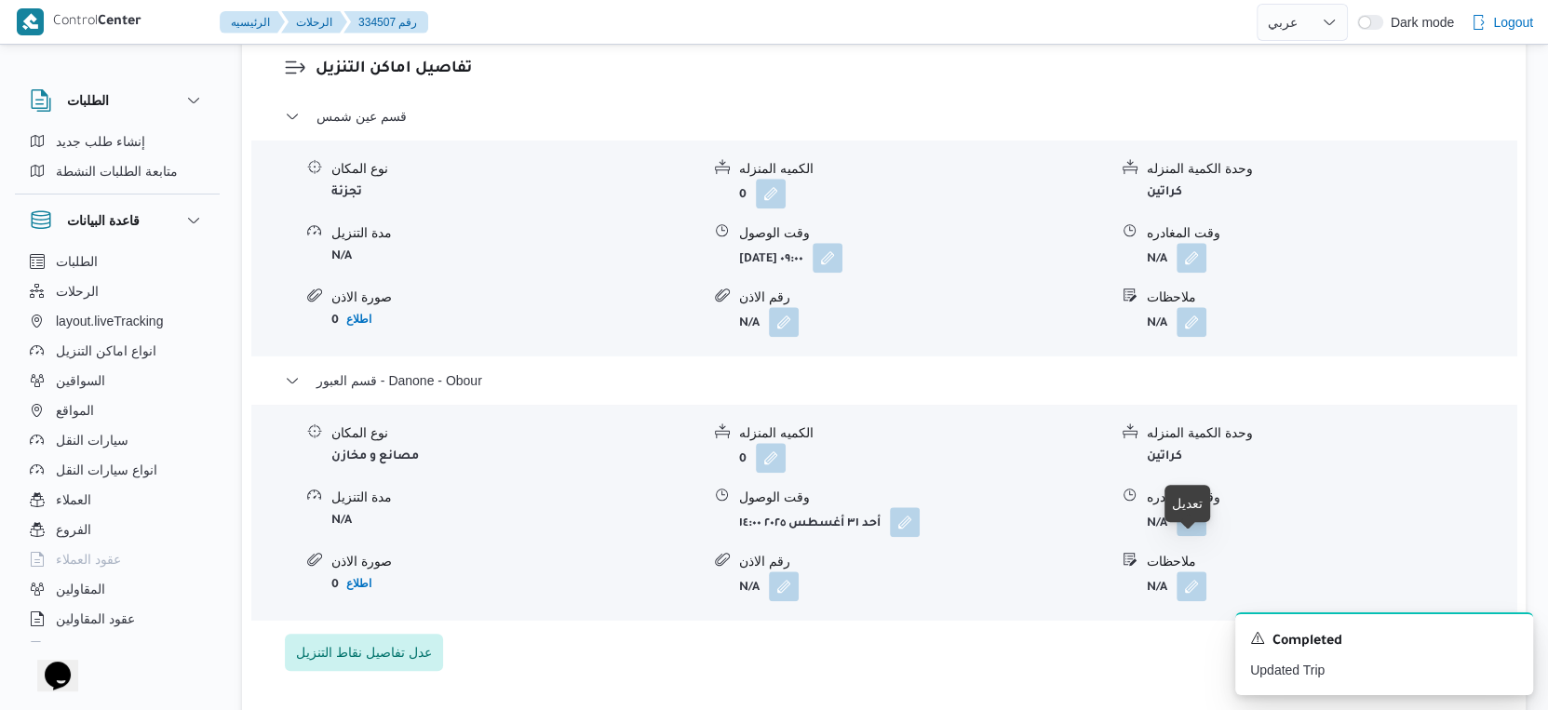
click at [1195, 536] on button "button" at bounding box center [1192, 521] width 30 height 30
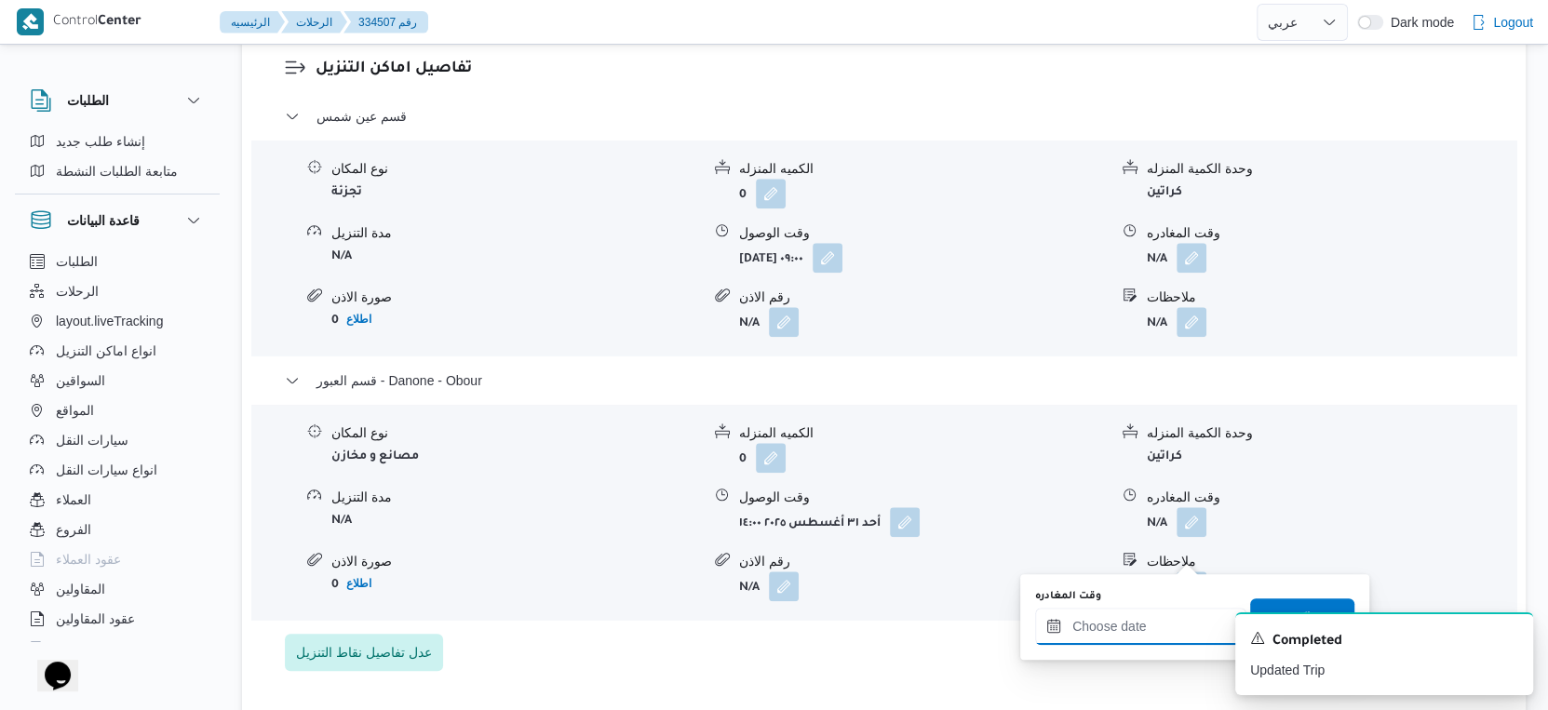
click at [1163, 626] on input "وقت المغادره" at bounding box center [1140, 626] width 211 height 37
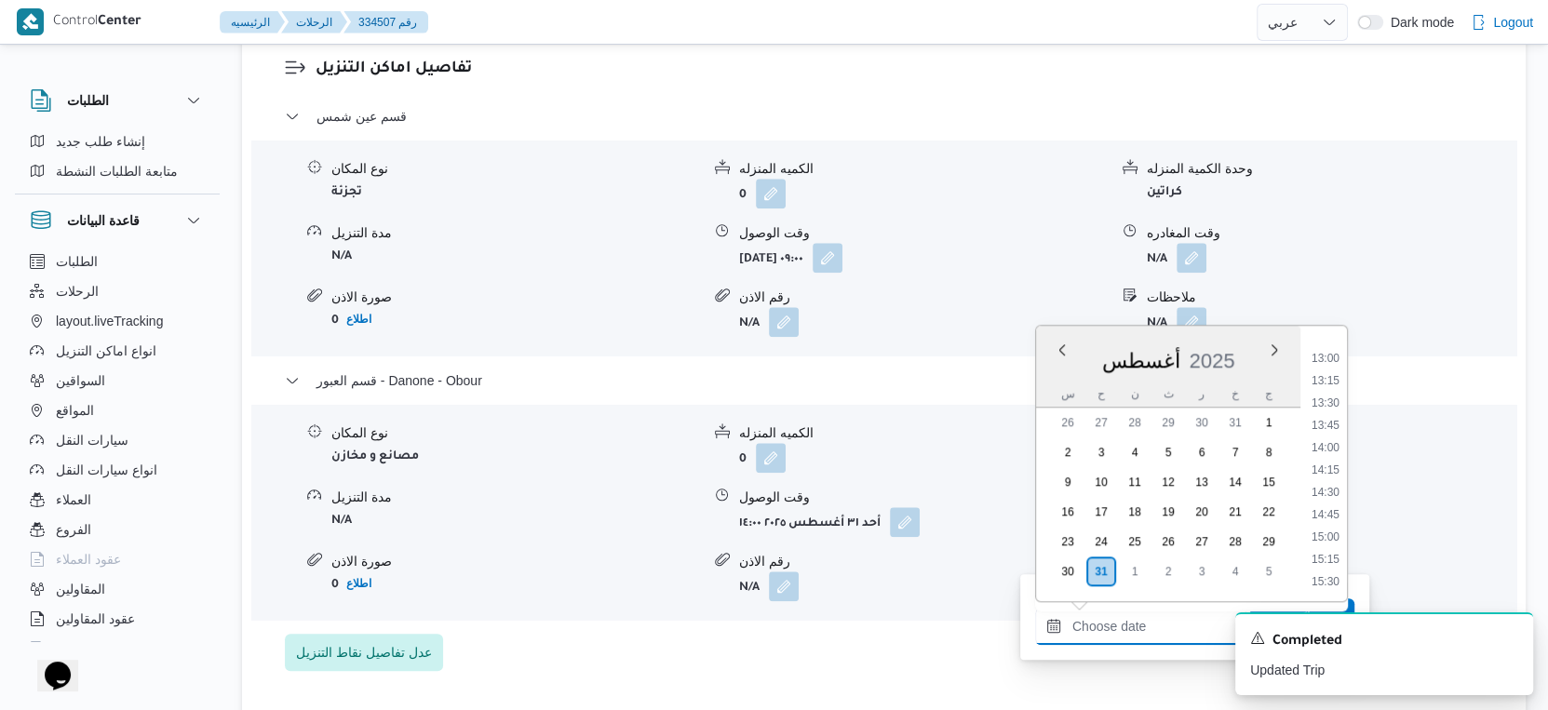
scroll to position [1125, 0]
click at [1333, 522] on li "14:30" at bounding box center [1325, 521] width 43 height 19
type input "٣١/٠٨/٢٠٢٥ ١٤:٣٠"
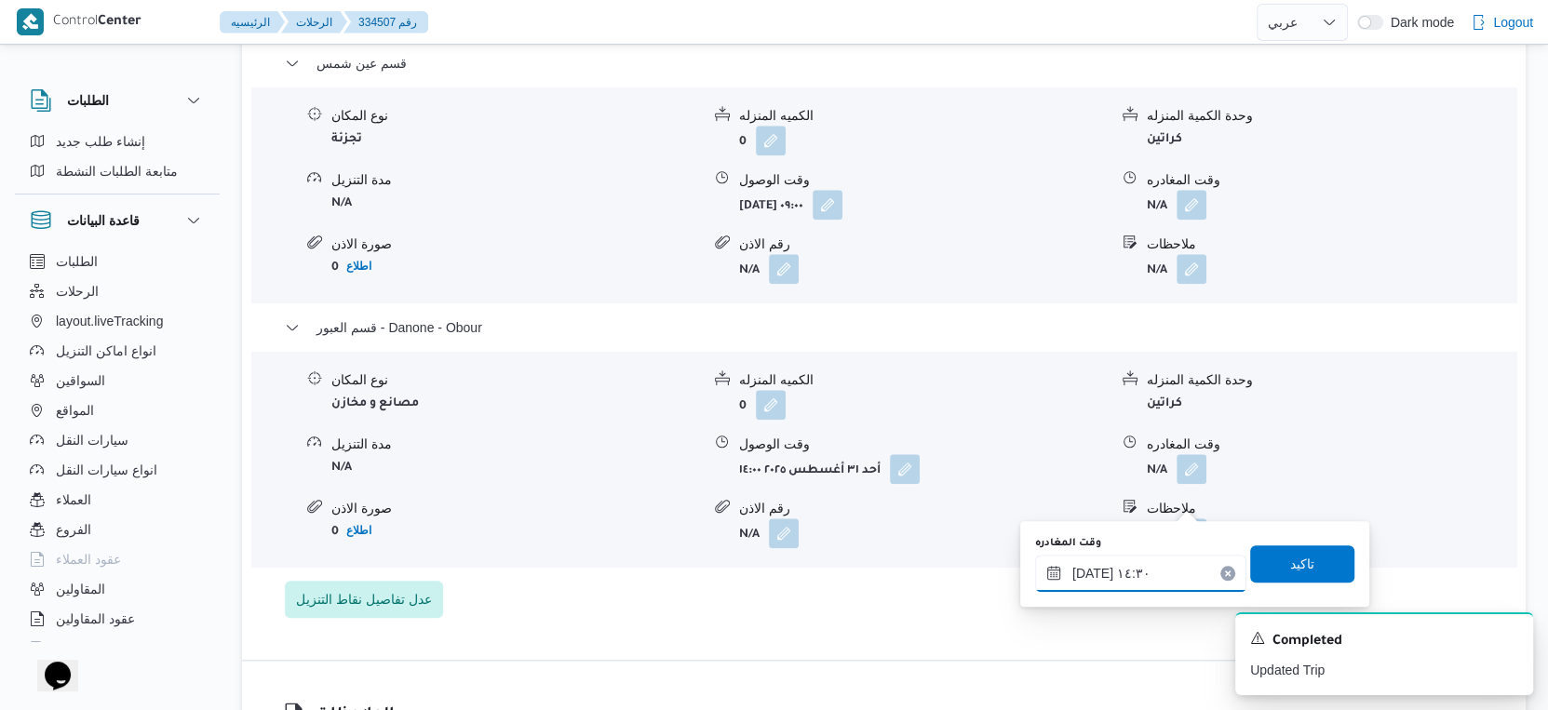
scroll to position [1654, 0]
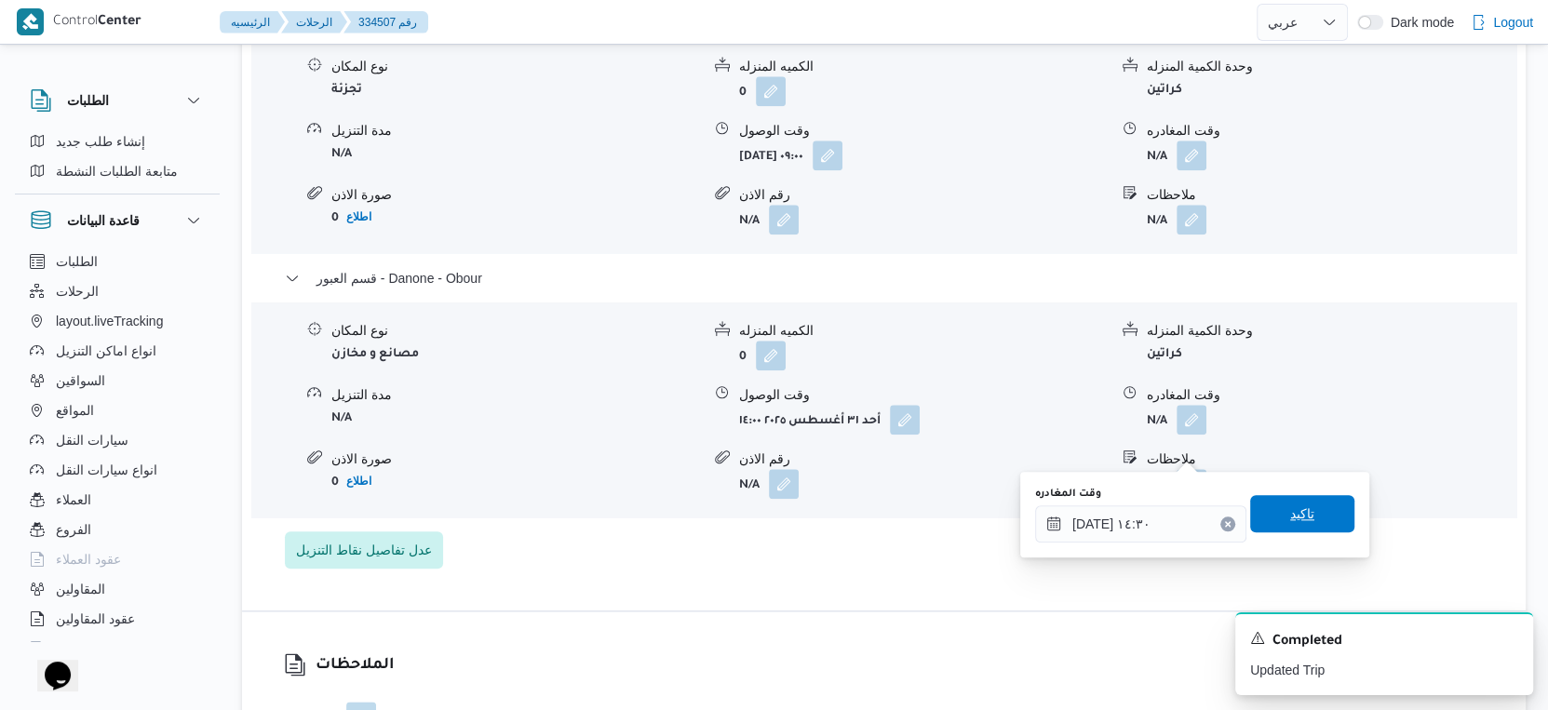
click at [1310, 524] on span "تاكيد" at bounding box center [1302, 513] width 104 height 37
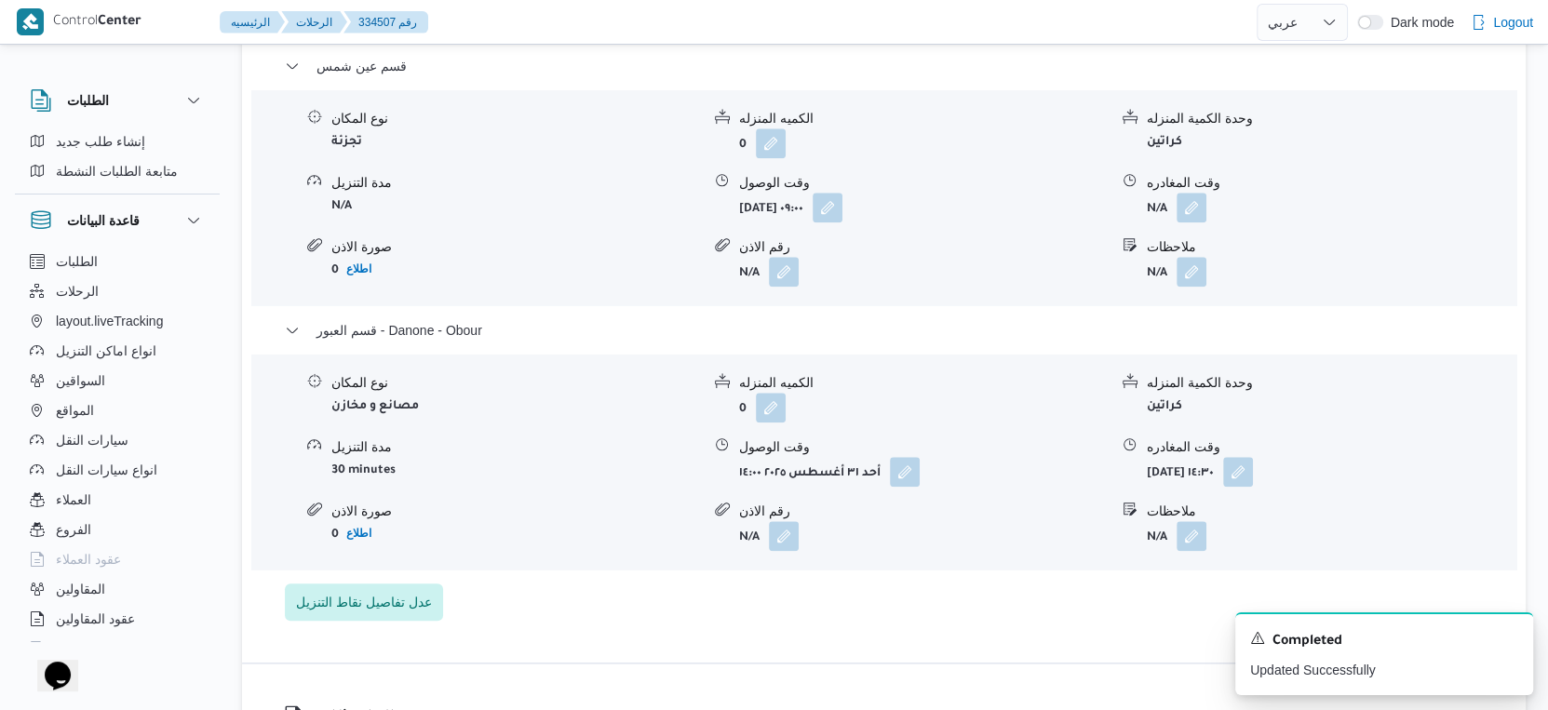
scroll to position [1552, 0]
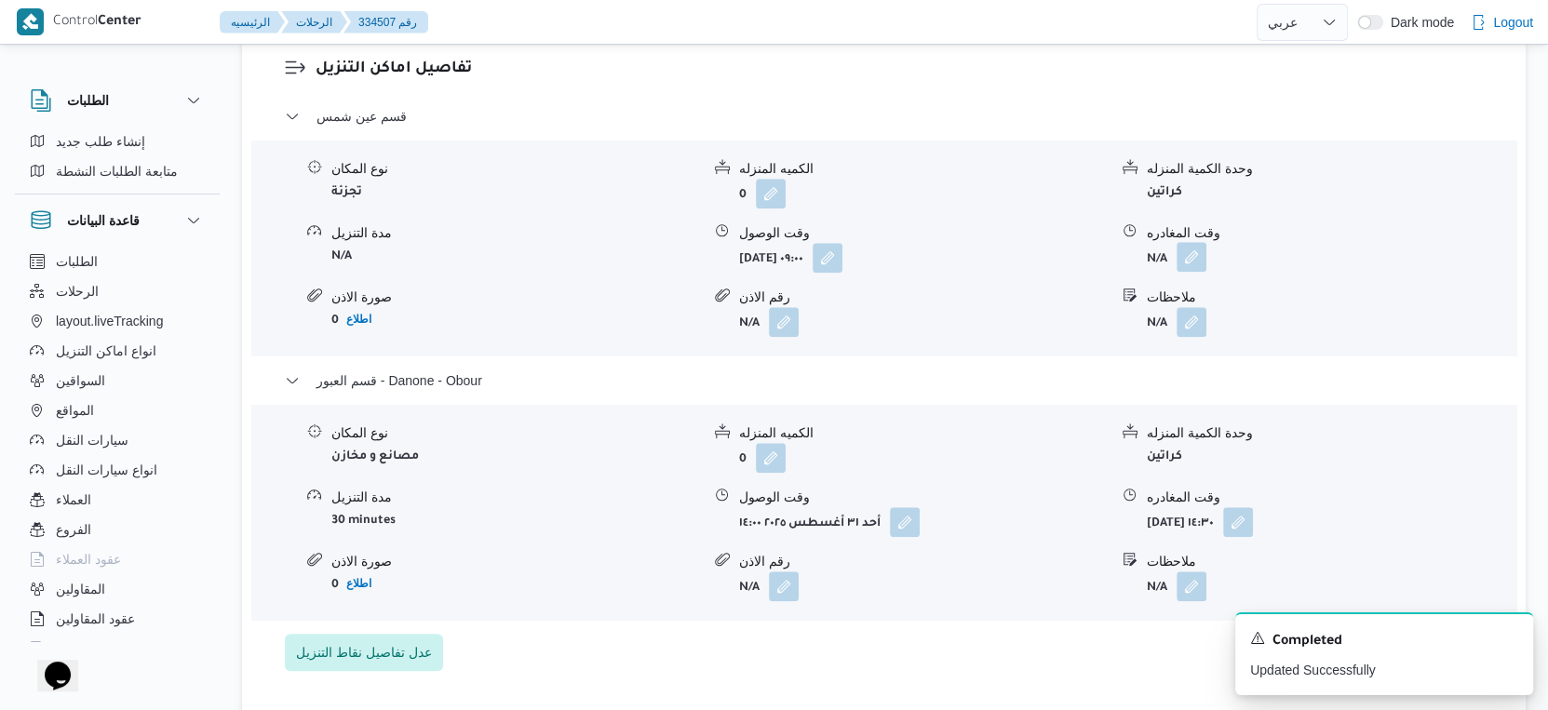
click at [1186, 272] on button "button" at bounding box center [1192, 257] width 30 height 30
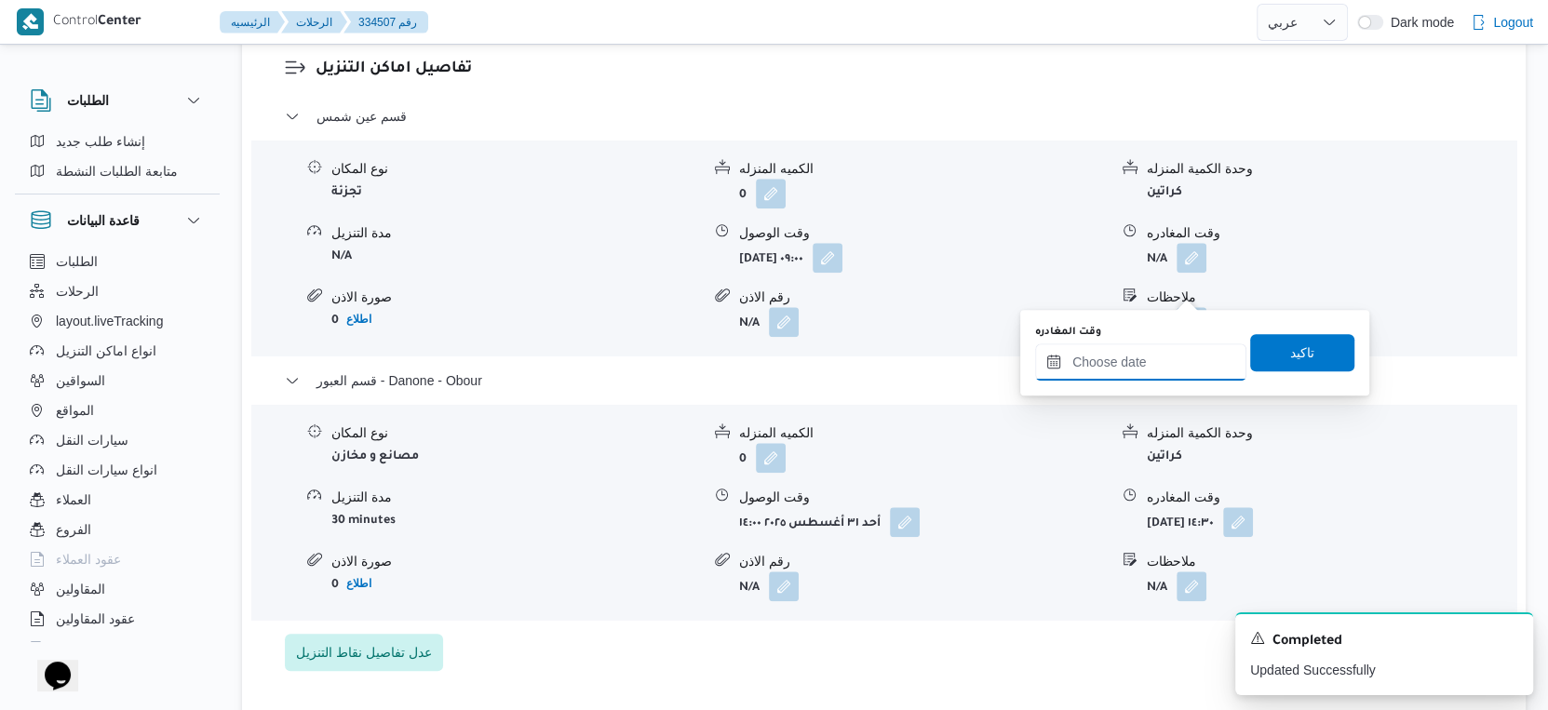
drag, startPoint x: 1163, startPoint y: 357, endPoint x: 1186, endPoint y: 372, distance: 27.6
click at [1163, 357] on input "وقت المغادره" at bounding box center [1140, 362] width 211 height 37
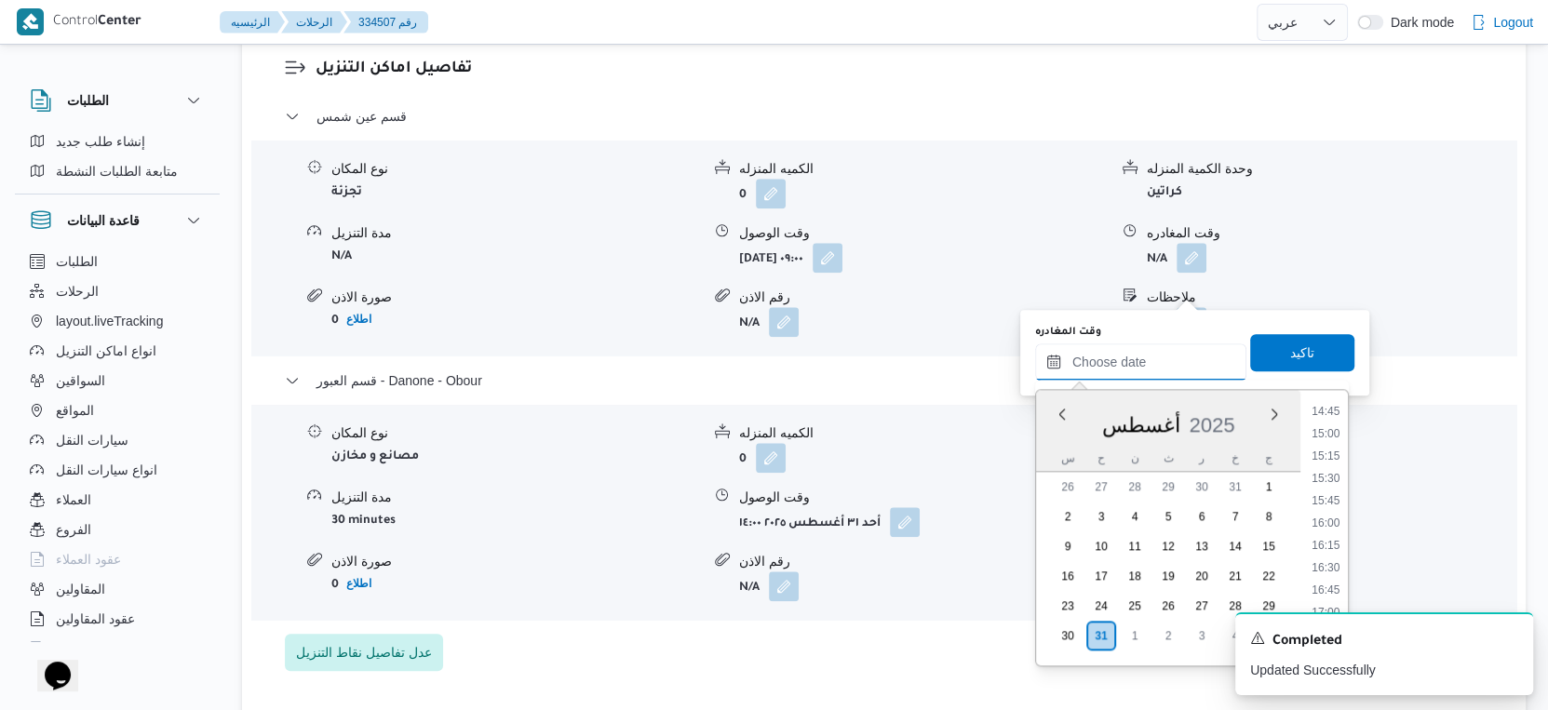
scroll to position [1147, 0]
click at [1329, 473] on li "13:30" at bounding box center [1325, 474] width 43 height 19
type input "٣١/٠٨/٢٠٢٥ ١٣:٣٠"
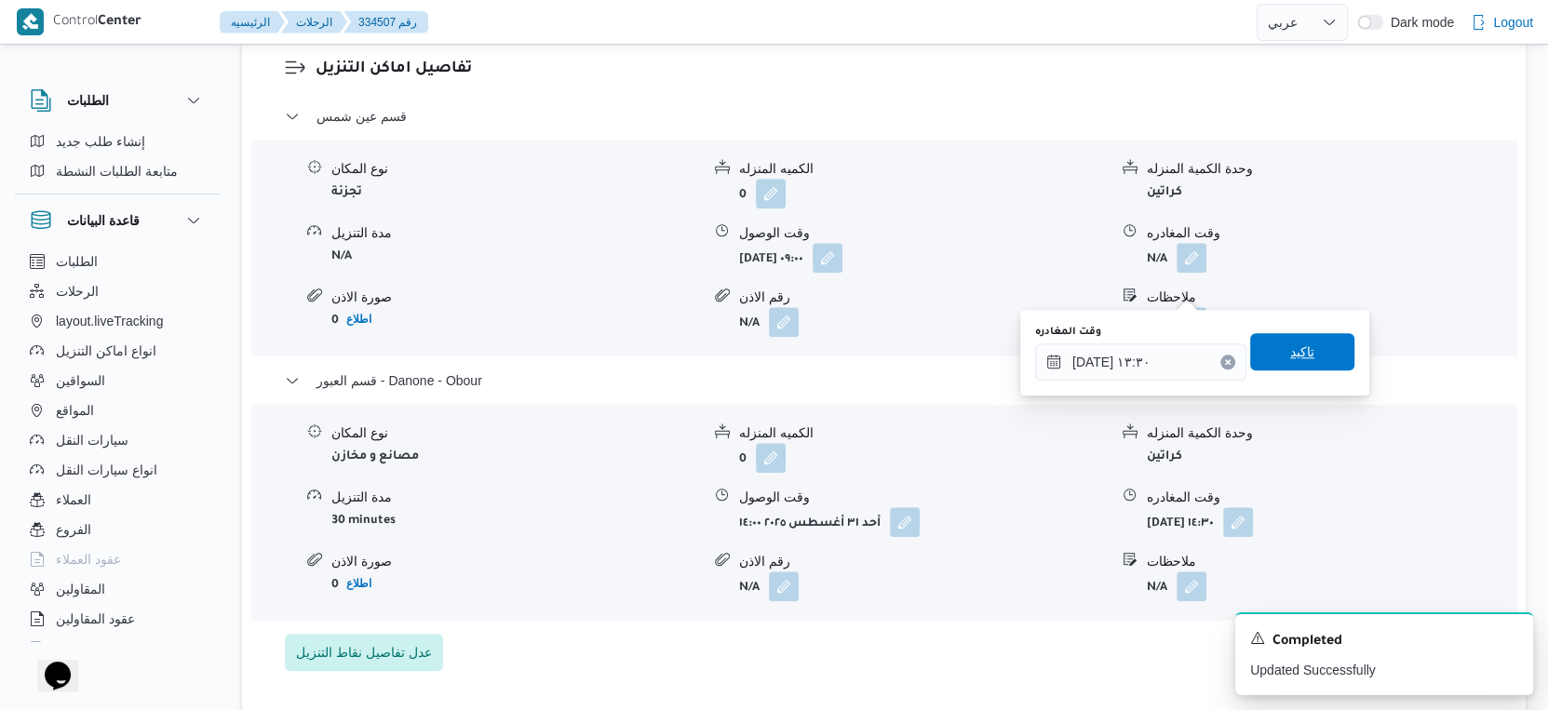
click at [1311, 353] on span "تاكيد" at bounding box center [1302, 351] width 104 height 37
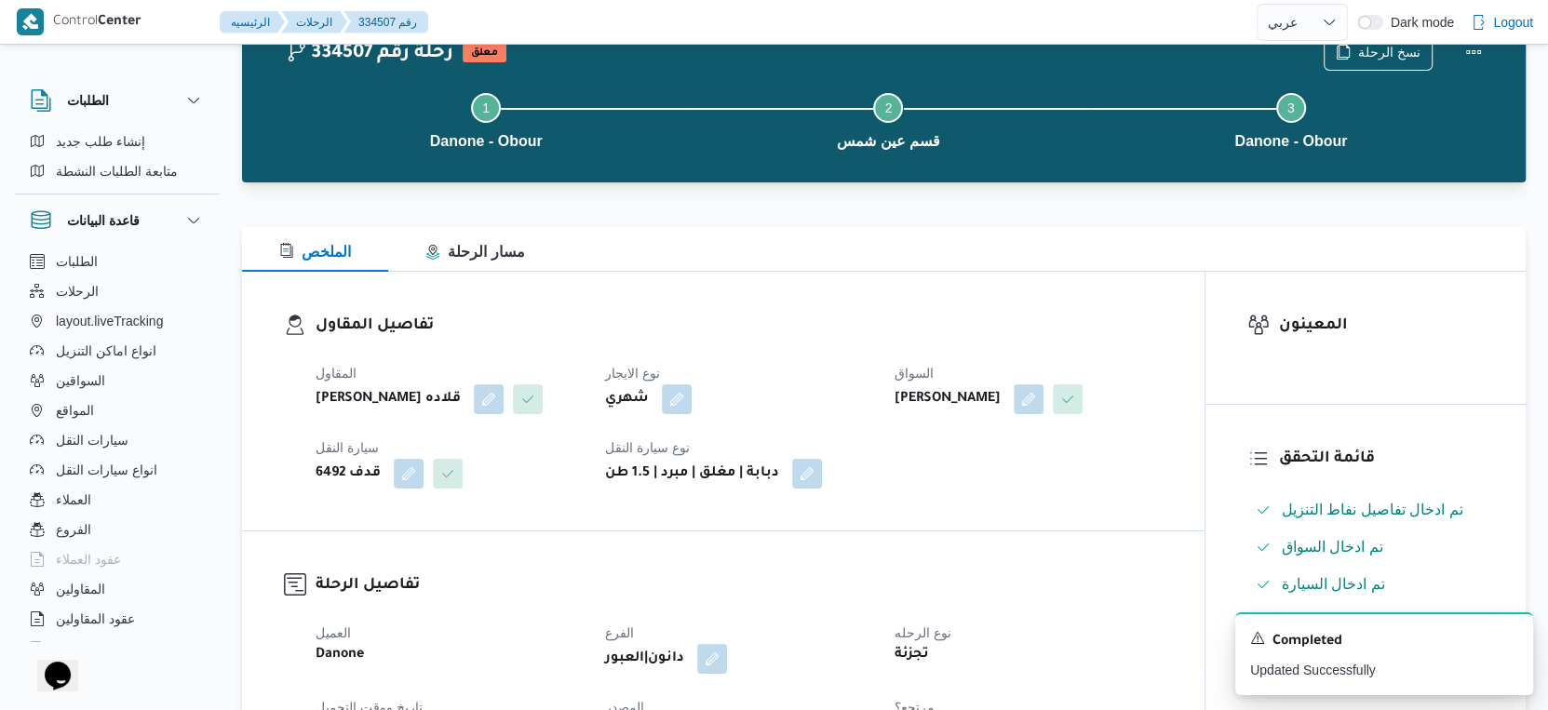
scroll to position [0, 0]
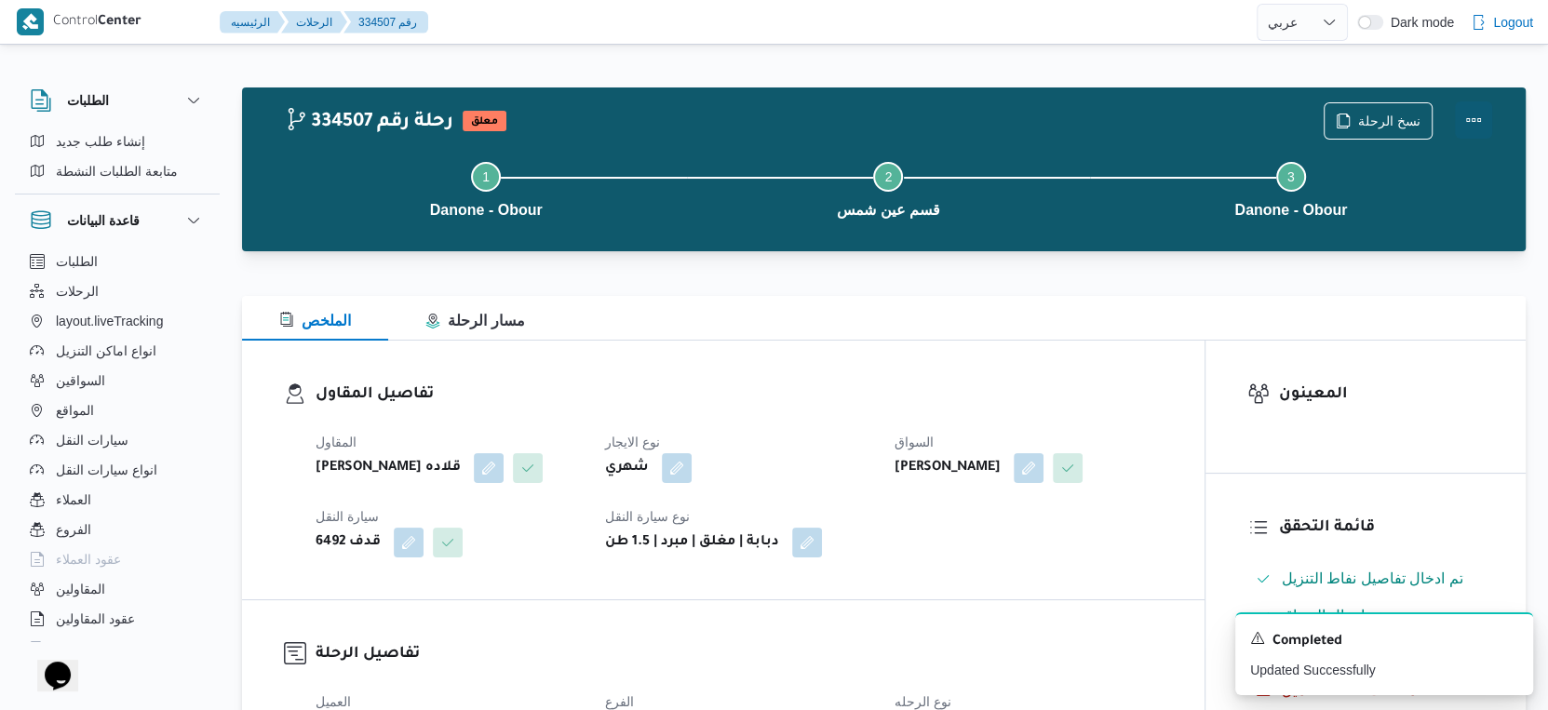
drag, startPoint x: 1482, startPoint y: 112, endPoint x: 1463, endPoint y: 114, distance: 18.7
click at [1482, 113] on button "Actions" at bounding box center [1473, 119] width 37 height 37
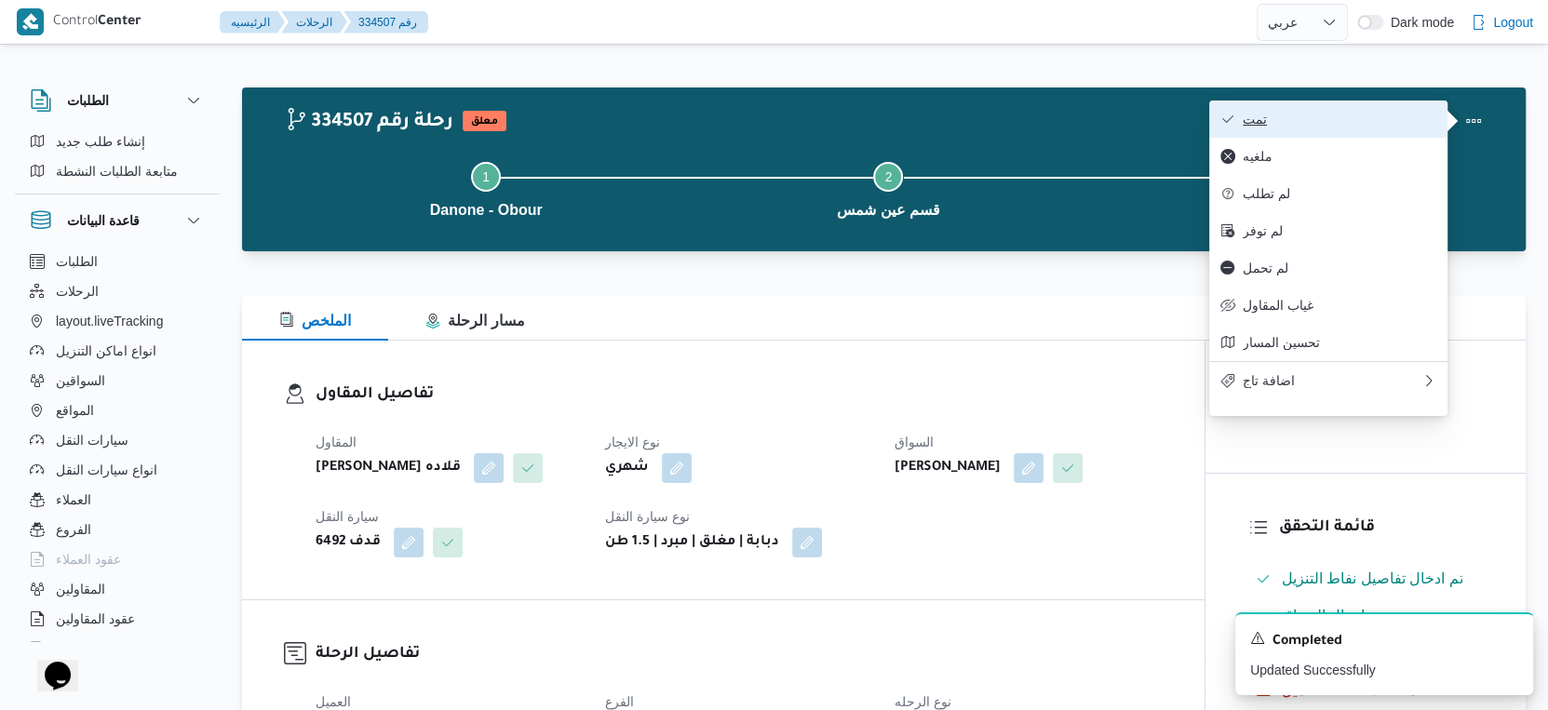
click at [1369, 118] on span "تمت" at bounding box center [1340, 119] width 194 height 15
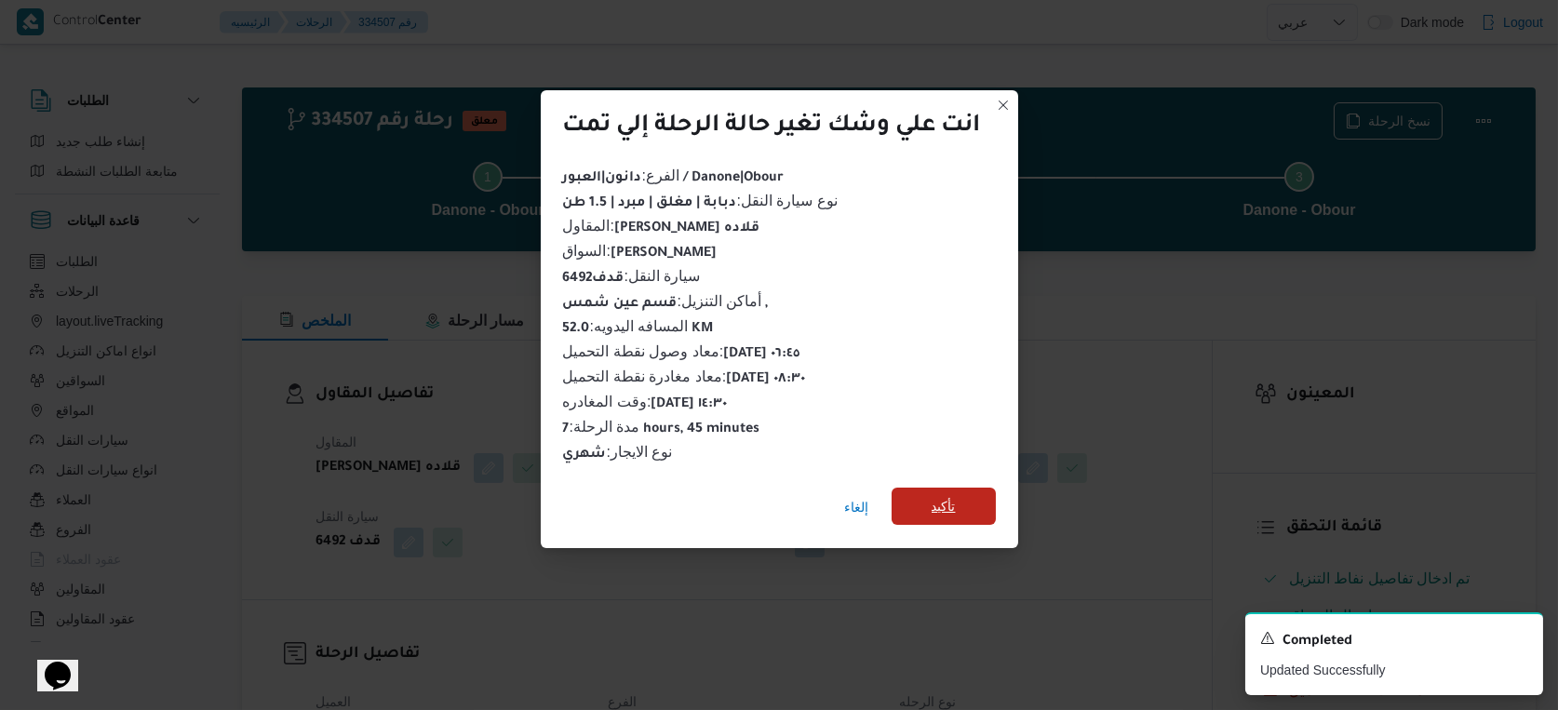
click at [975, 493] on span "تأكيد" at bounding box center [944, 506] width 104 height 37
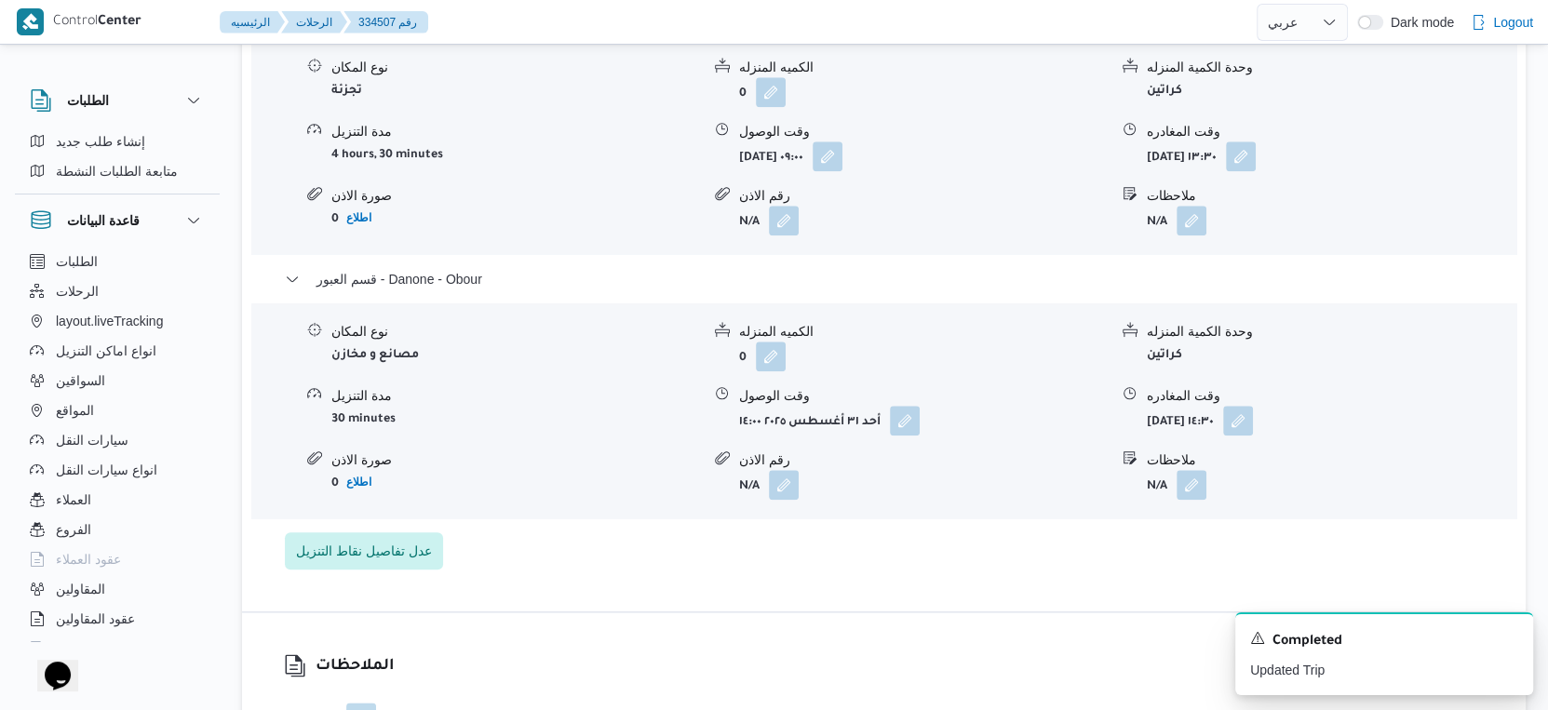
scroll to position [1654, 0]
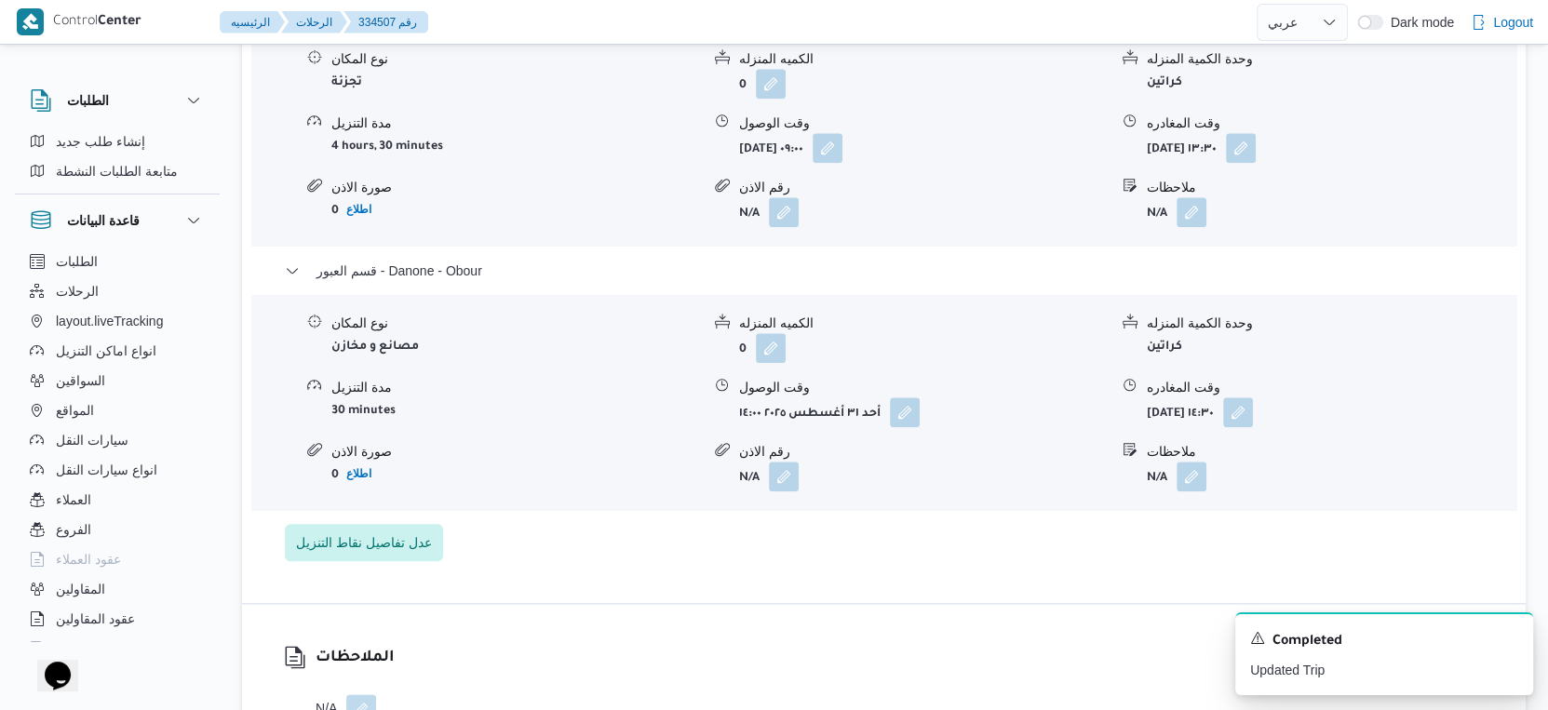
select select "ar"
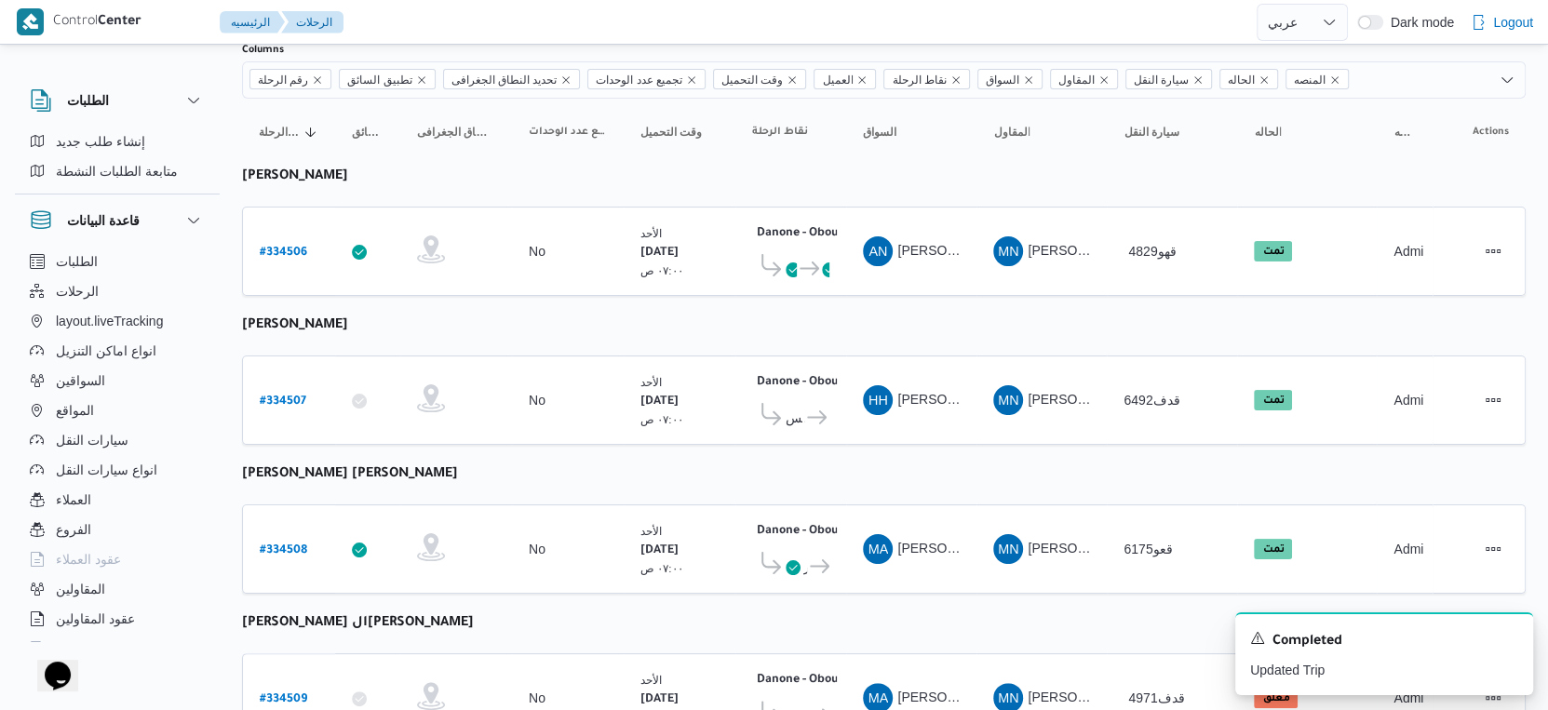
scroll to position [645, 0]
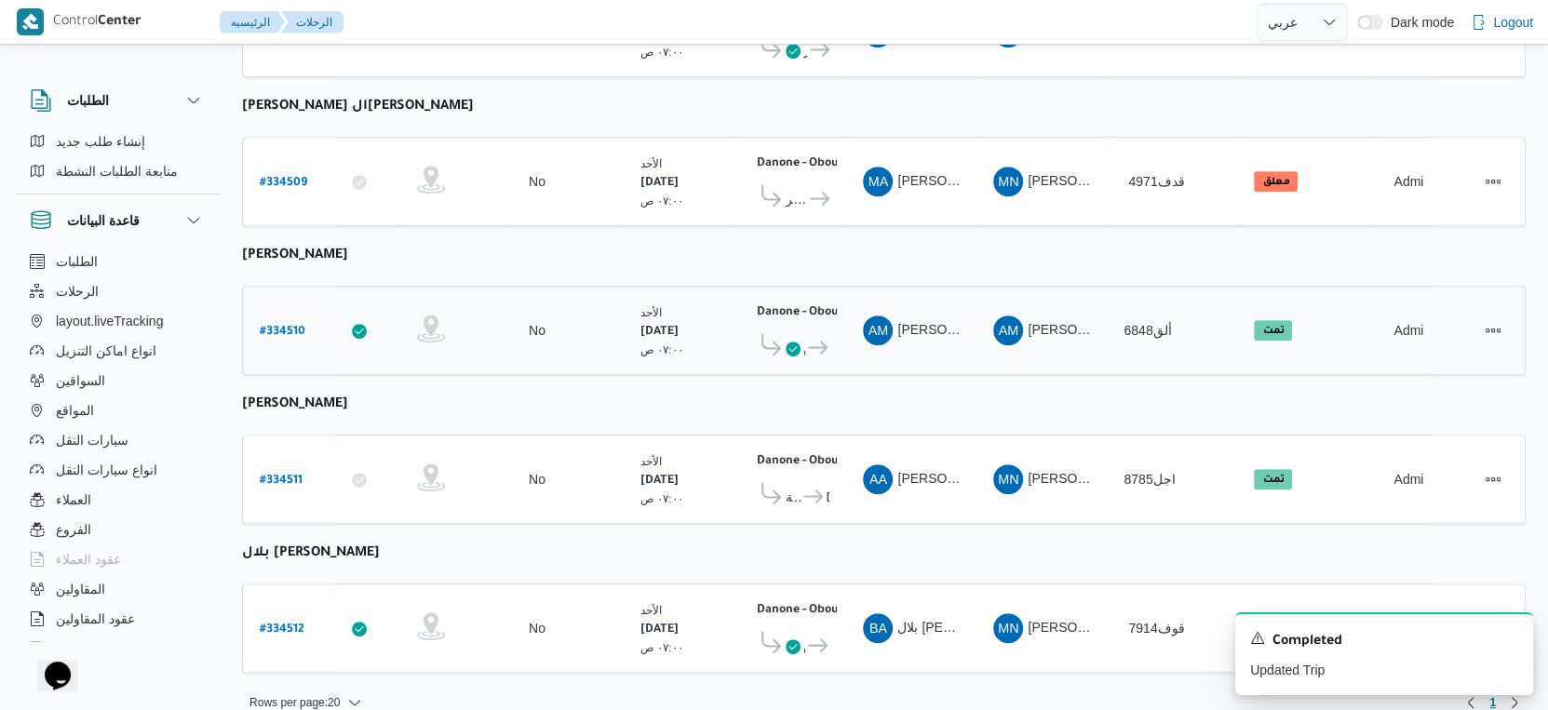
click at [290, 326] on b "# 334510" at bounding box center [283, 332] width 46 height 13
select select "ar"
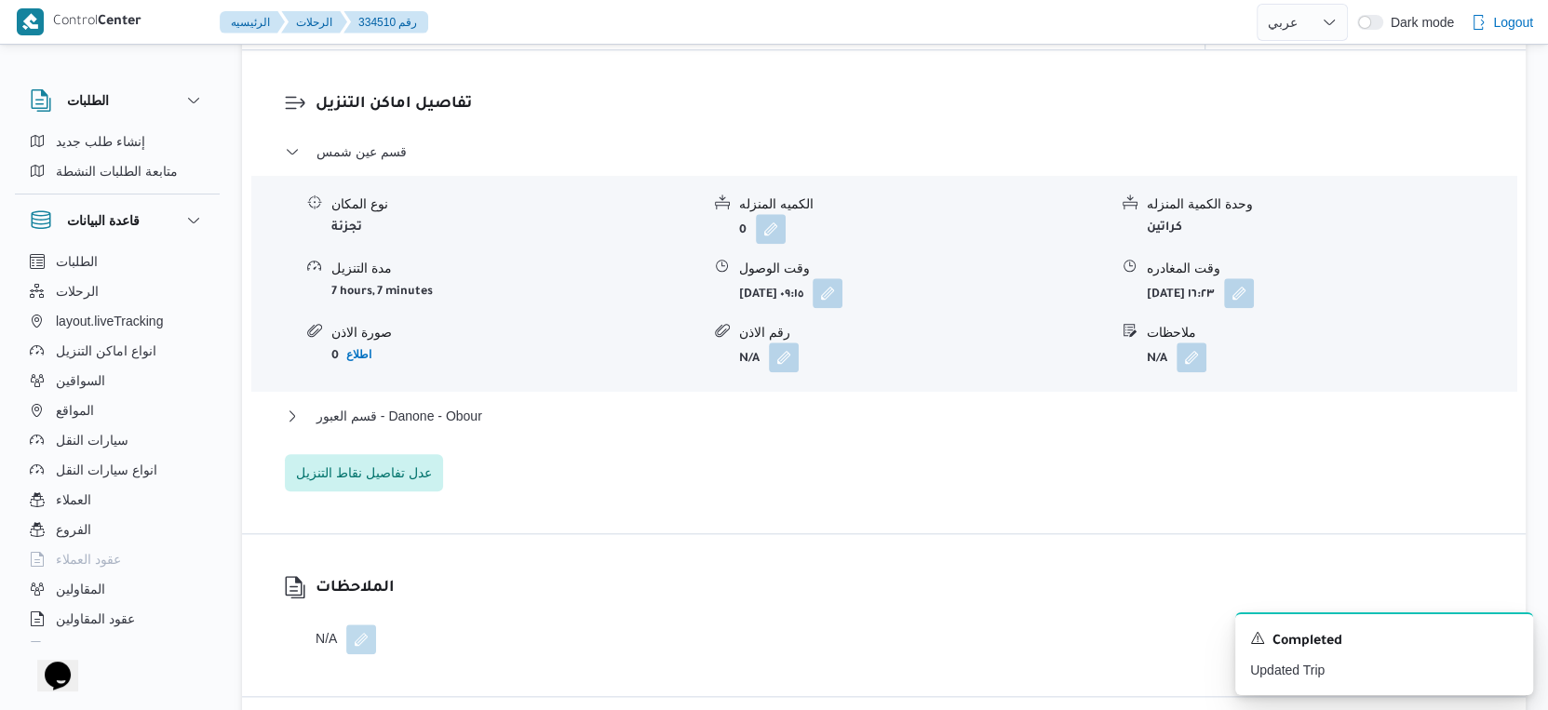
scroll to position [1552, 0]
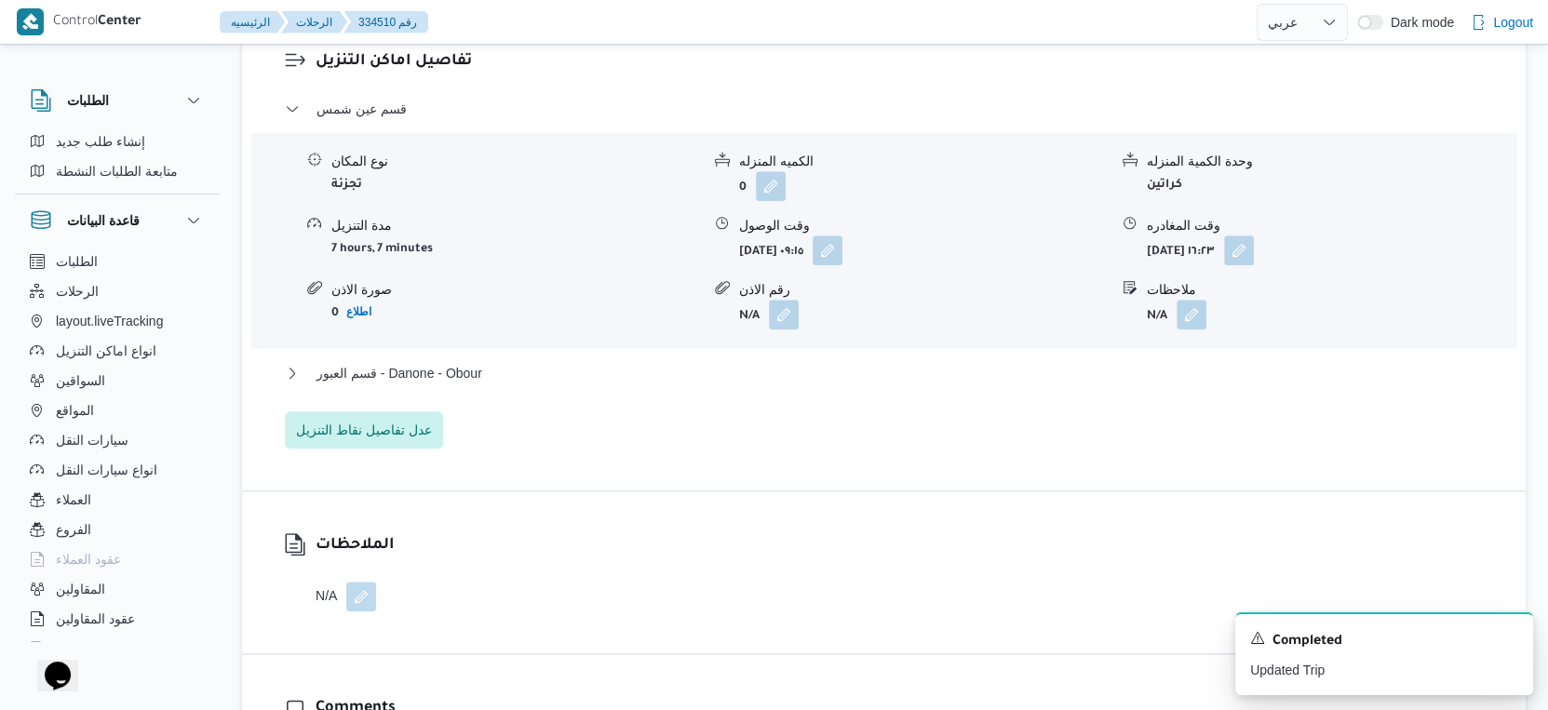
click at [499, 357] on div "قسم عين شمس نوع المكان تجزئة الكميه المنزله 0 وحدة الكمية المنزله كراتين مدة ال…" at bounding box center [884, 273] width 1199 height 351
click at [500, 363] on button "قسم العبور - Danone - Obour" at bounding box center [884, 373] width 1199 height 22
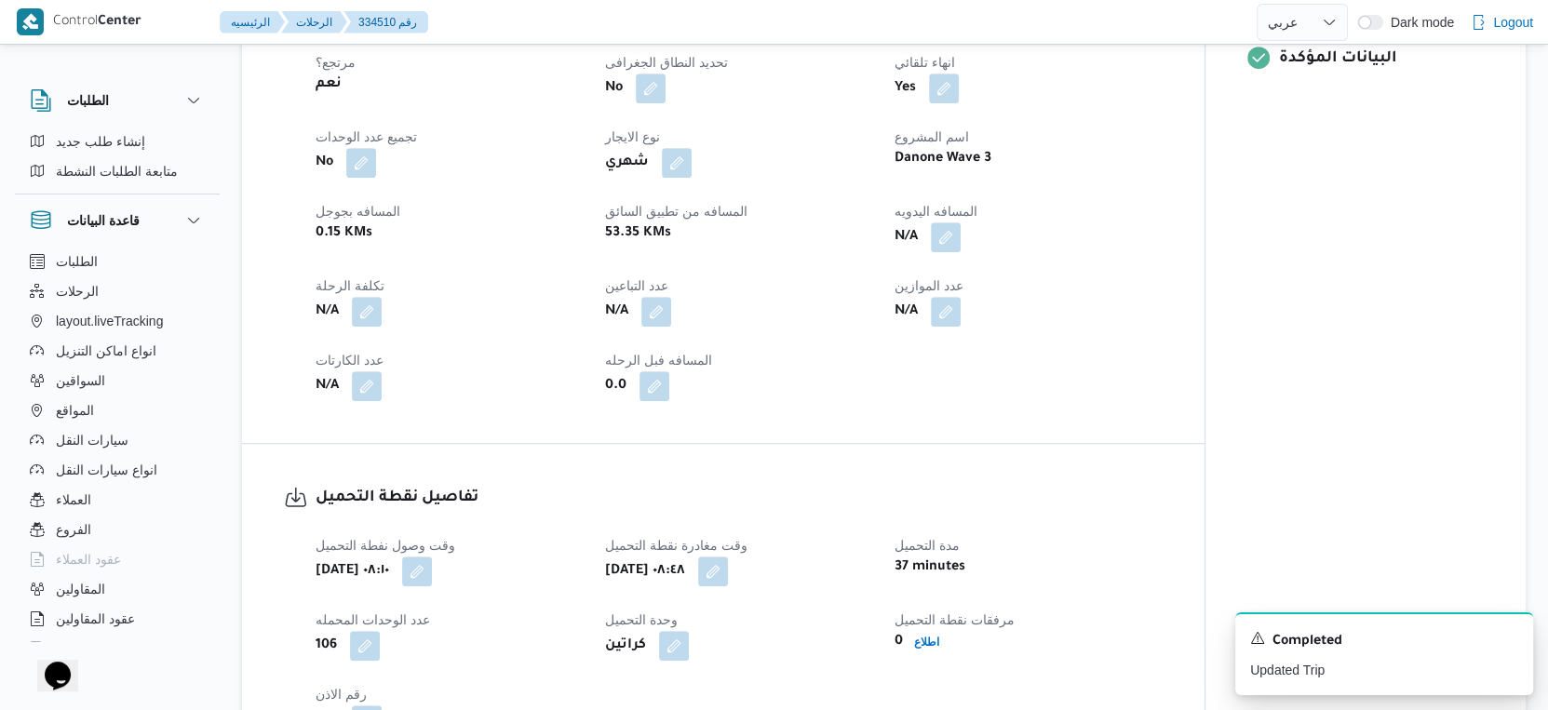
scroll to position [620, 0]
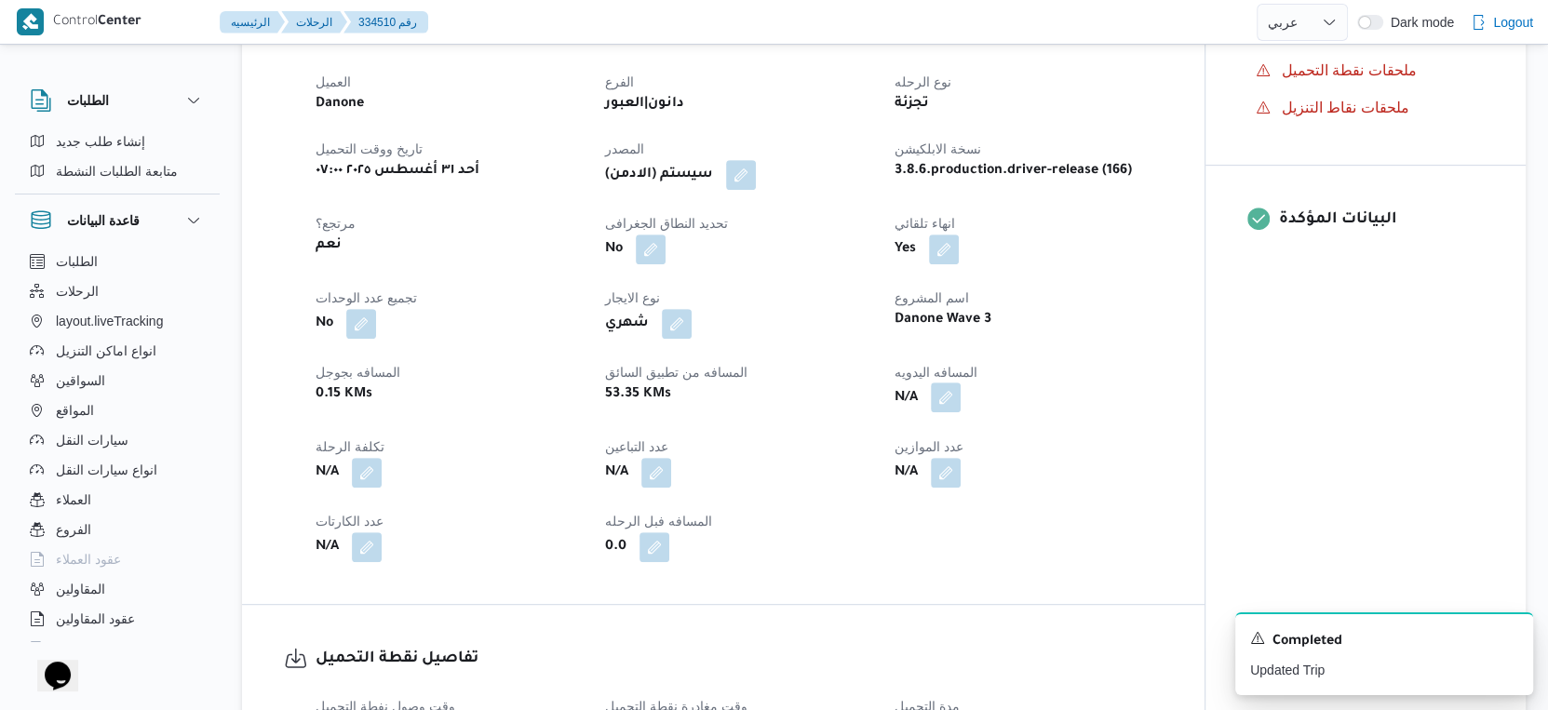
click at [952, 397] on button "button" at bounding box center [946, 398] width 30 height 30
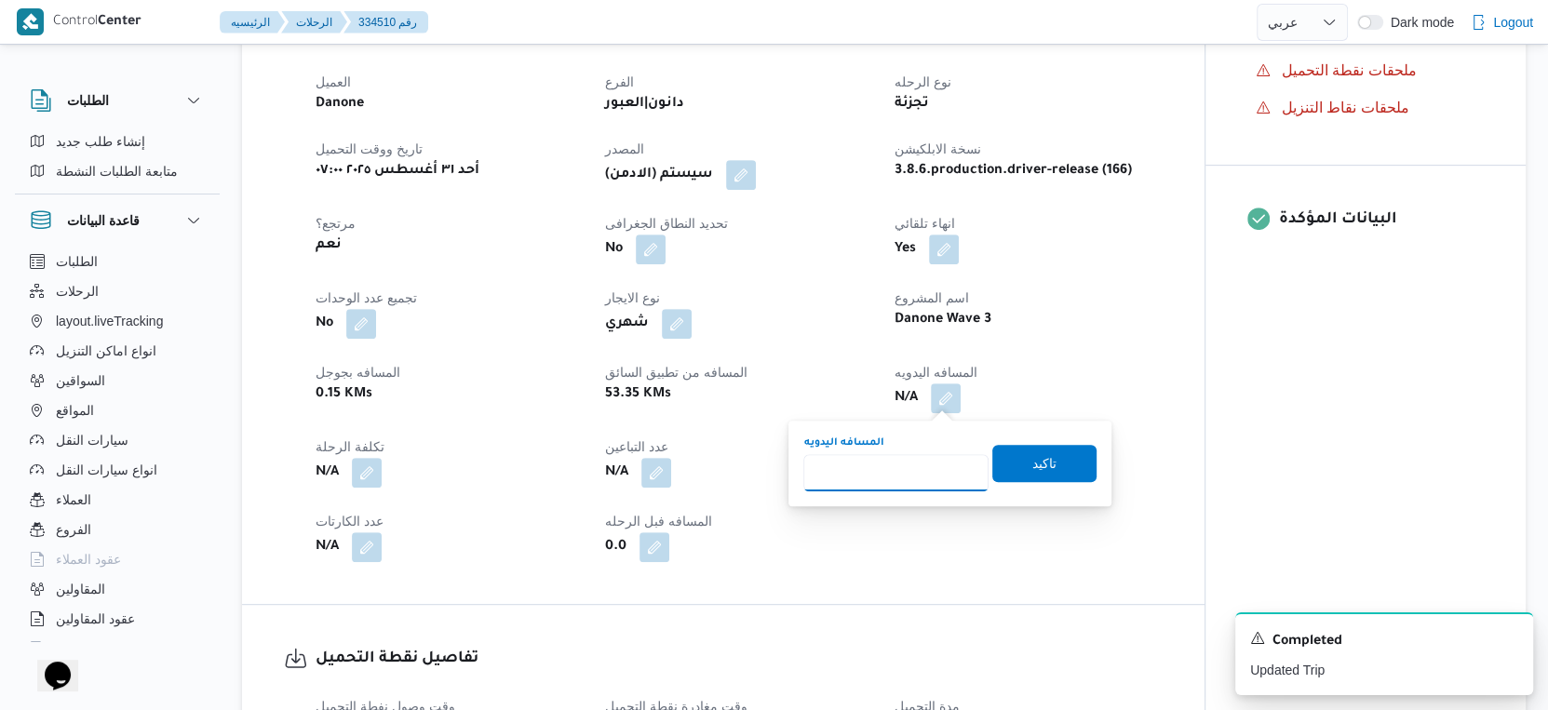
click at [874, 470] on input "المسافه اليدويه" at bounding box center [895, 472] width 185 height 37
type input "57"
click at [1040, 461] on span "تاكيد" at bounding box center [1044, 462] width 24 height 22
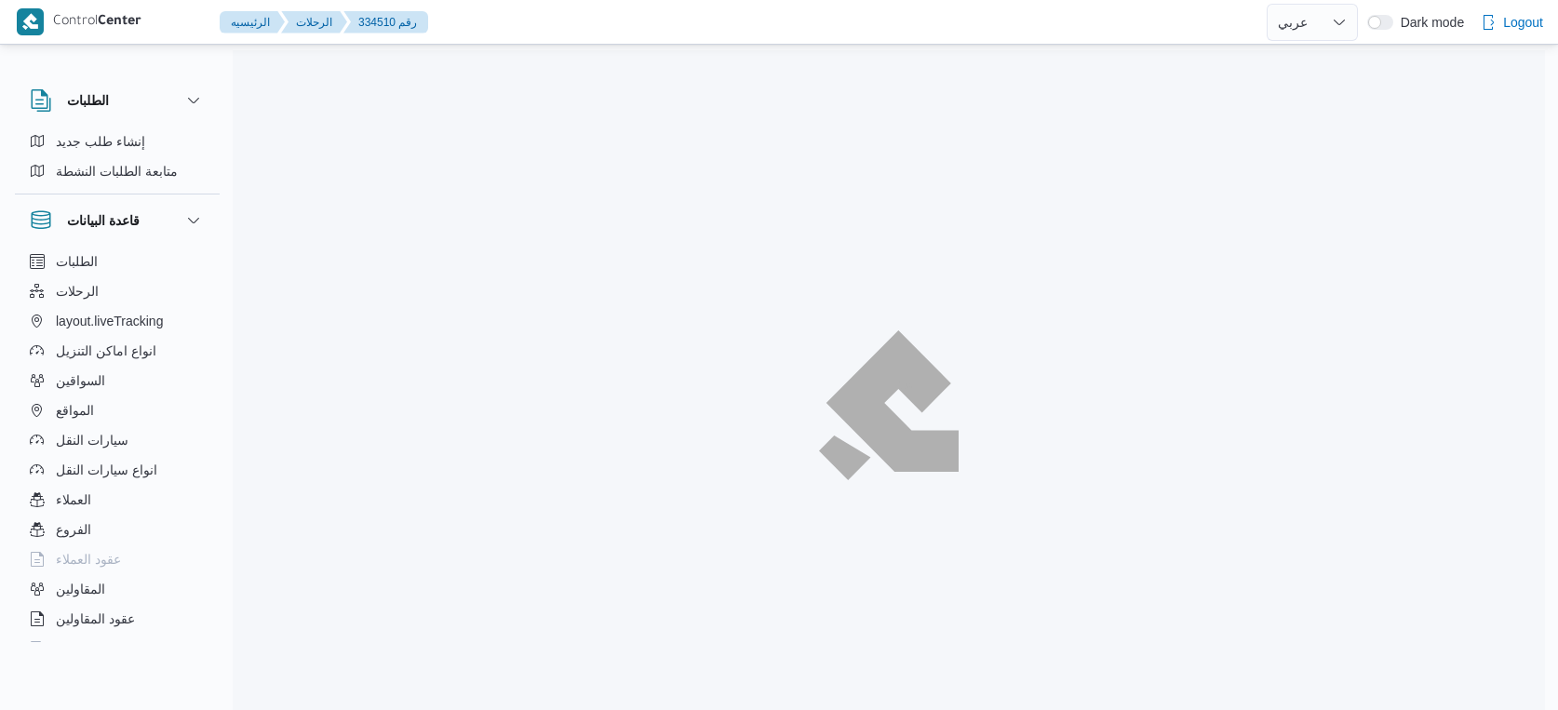
select select "ar"
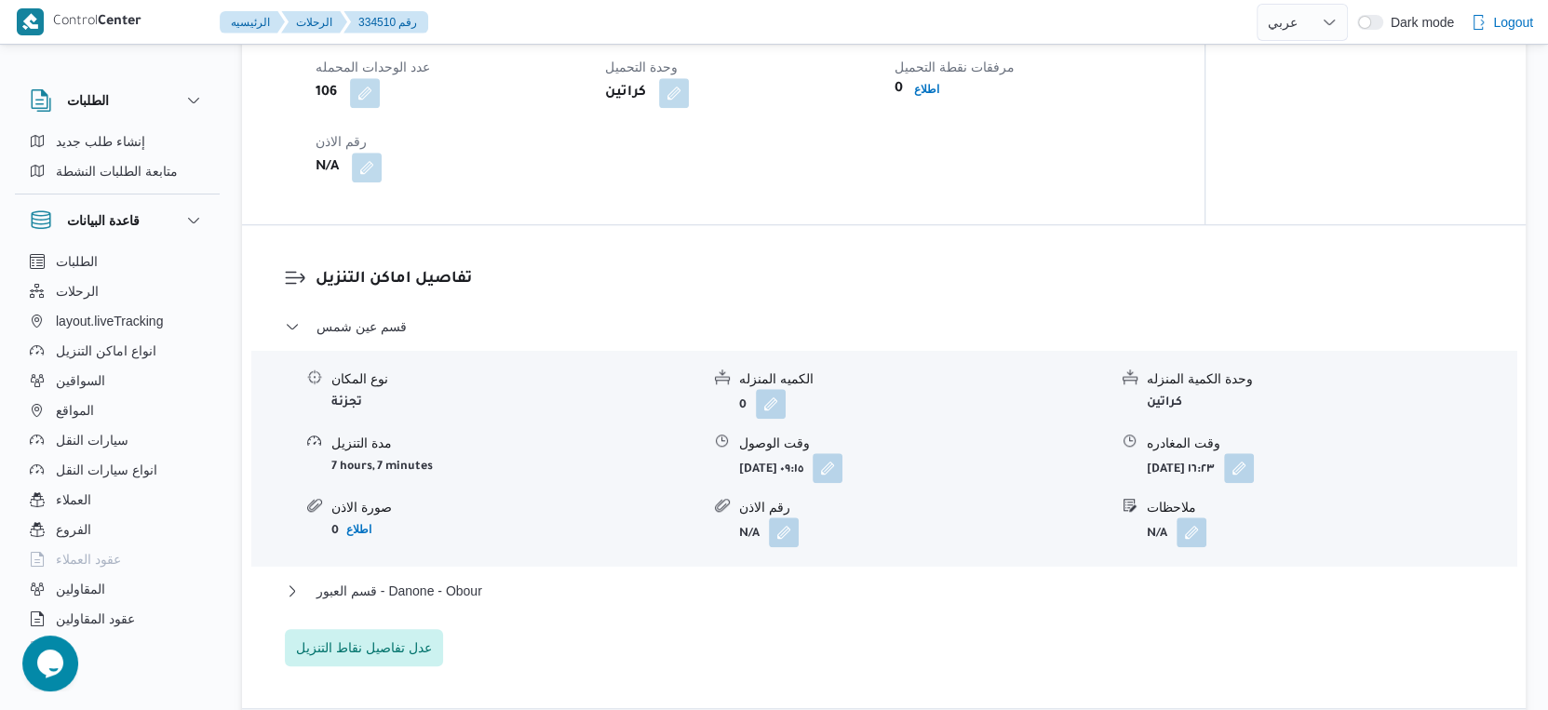
scroll to position [1602, 0]
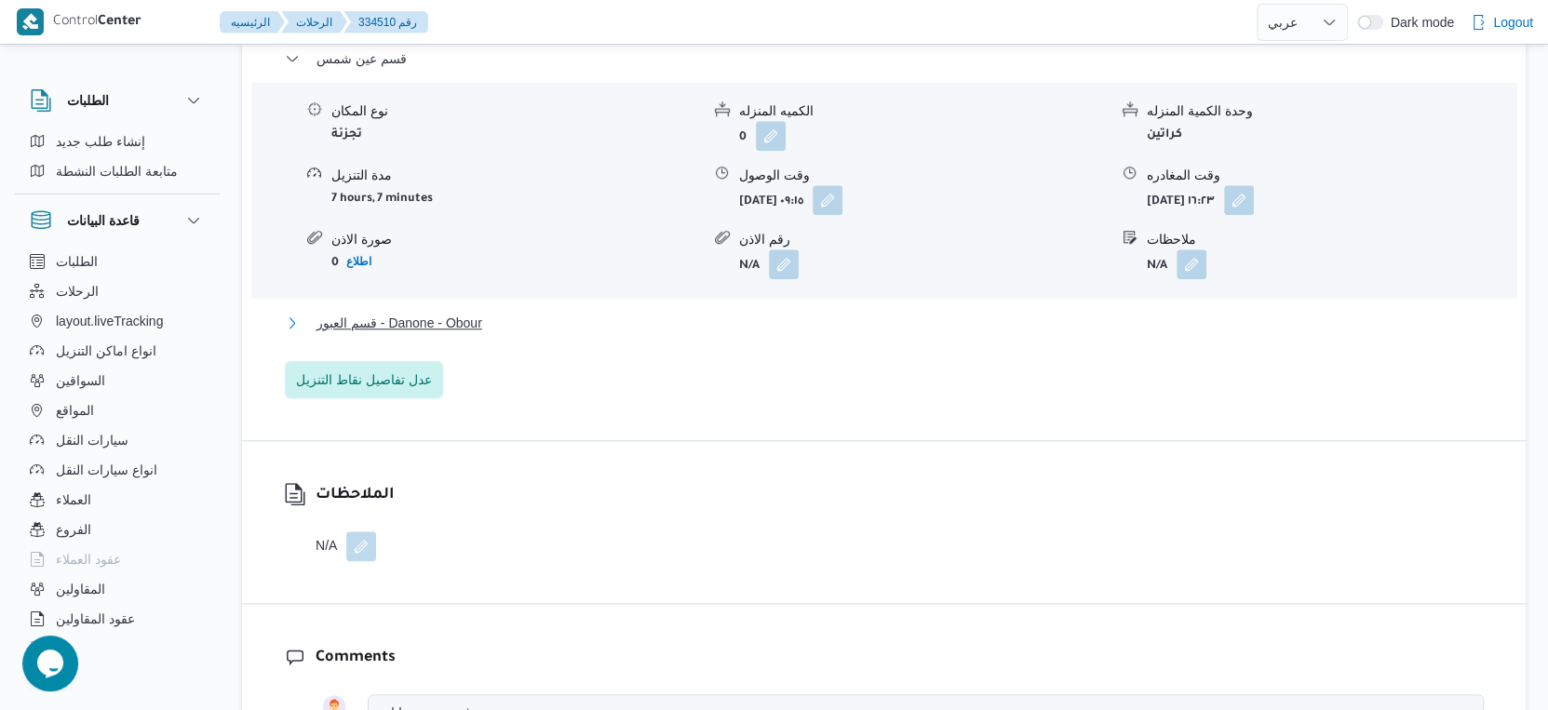
click at [543, 326] on button "قسم العبور - Danone - Obour" at bounding box center [884, 323] width 1199 height 22
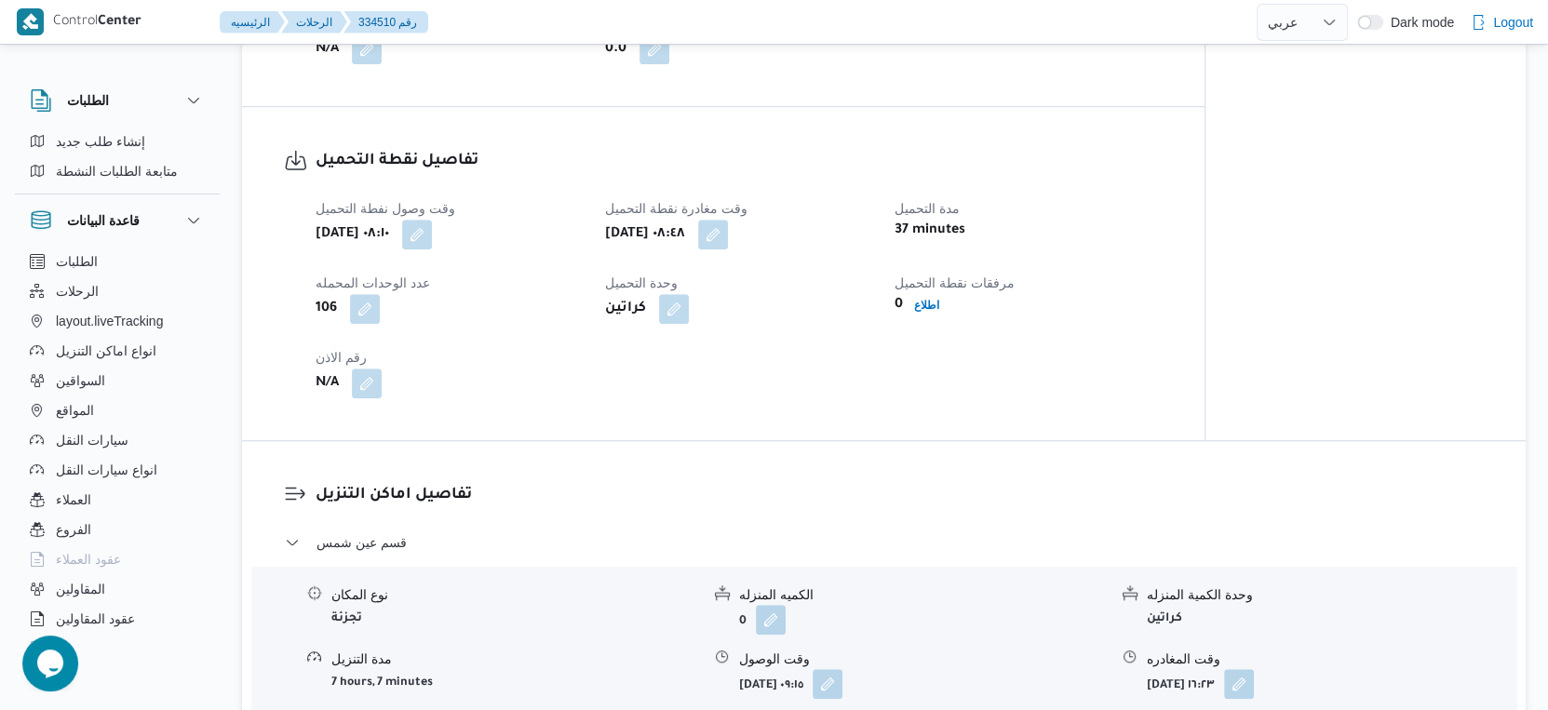
scroll to position [1085, 0]
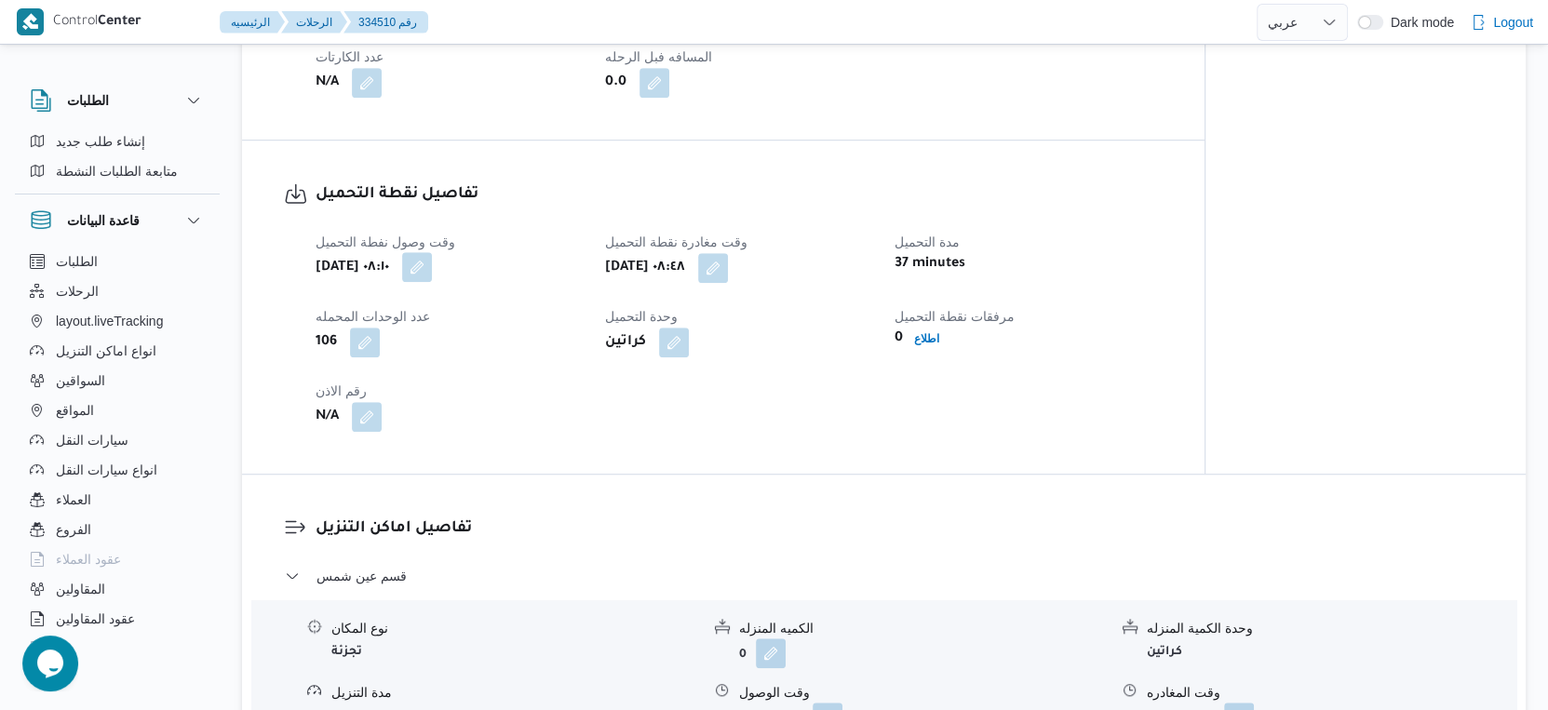
click at [432, 265] on button "button" at bounding box center [417, 267] width 30 height 30
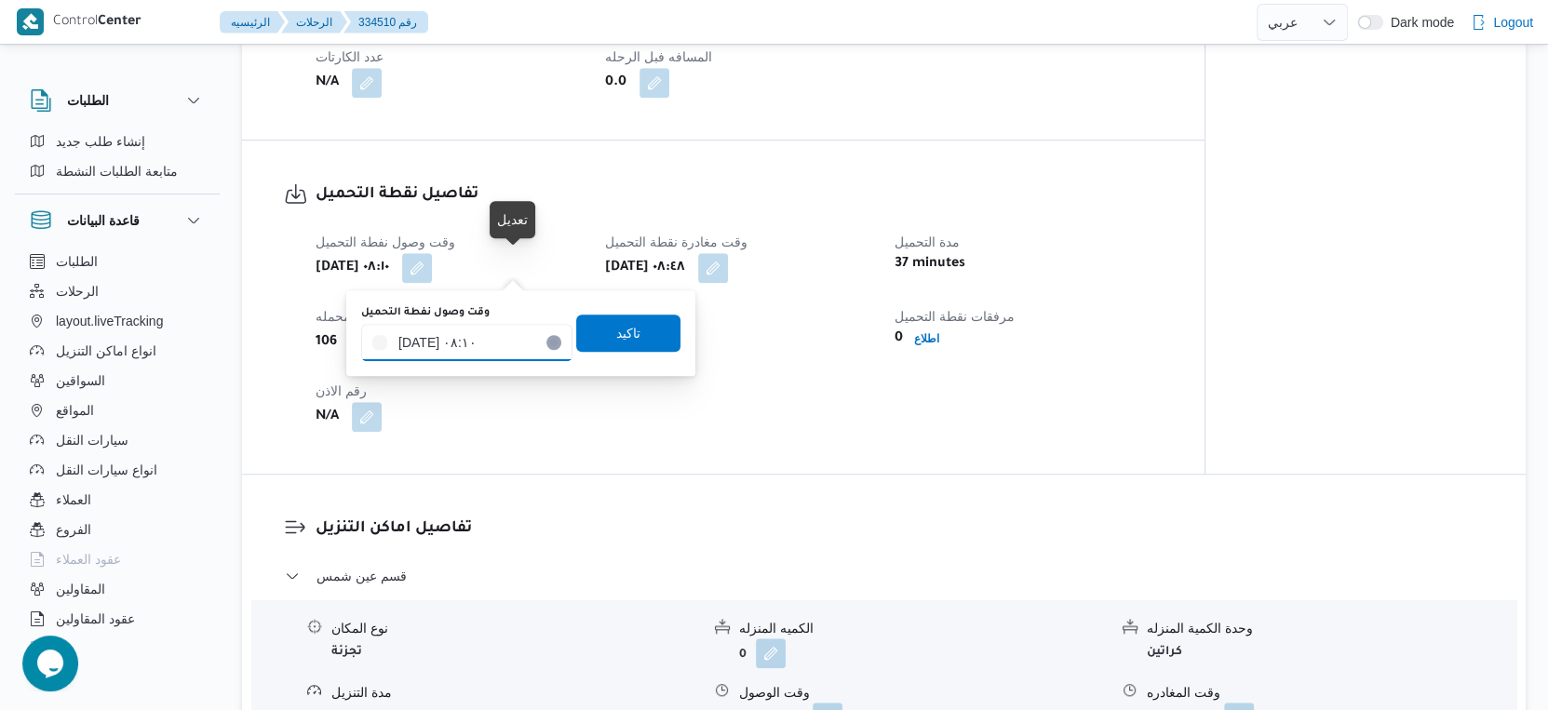
click at [473, 349] on input "[DATE] ٠٨:١٠" at bounding box center [466, 342] width 211 height 37
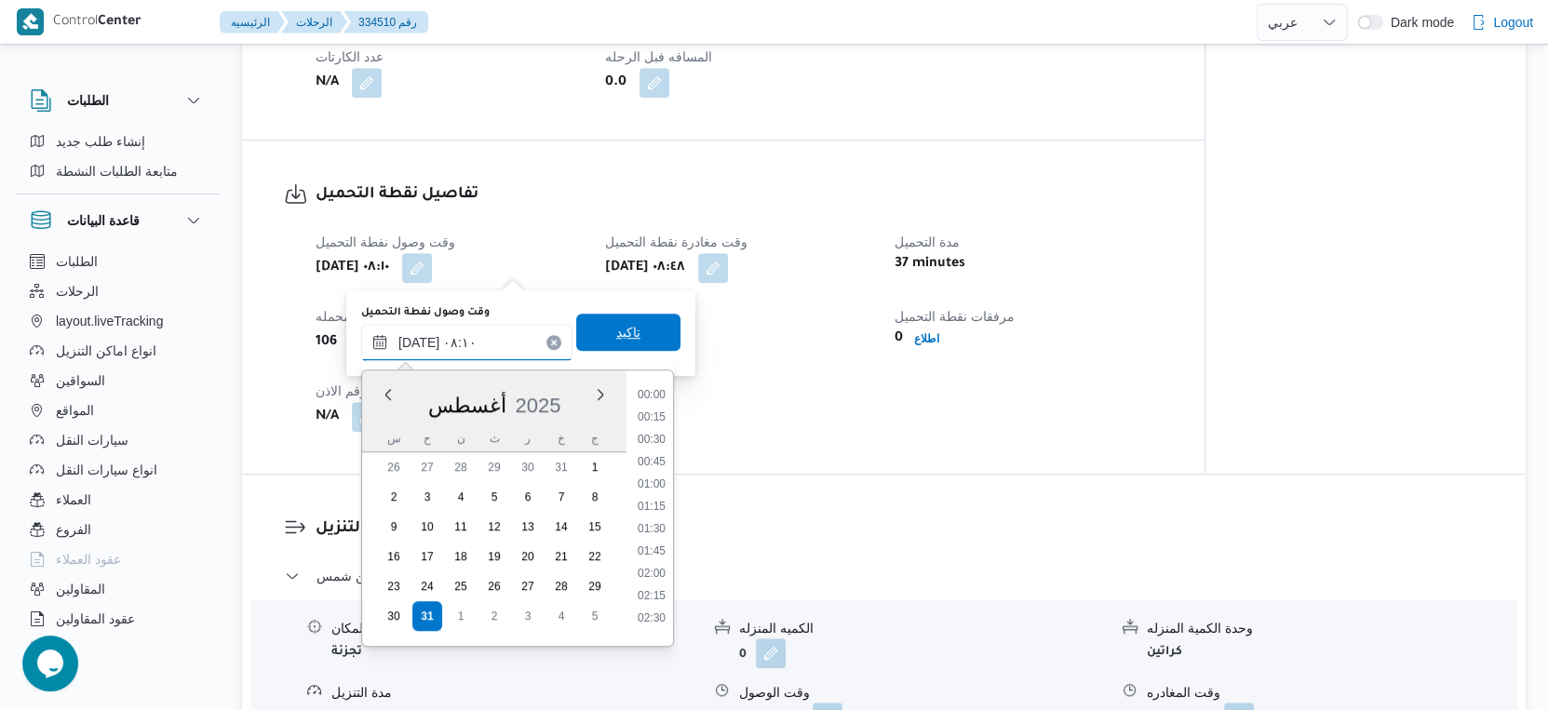
scroll to position [586, 0]
click at [648, 429] on li "07:00" at bounding box center [651, 433] width 43 height 19
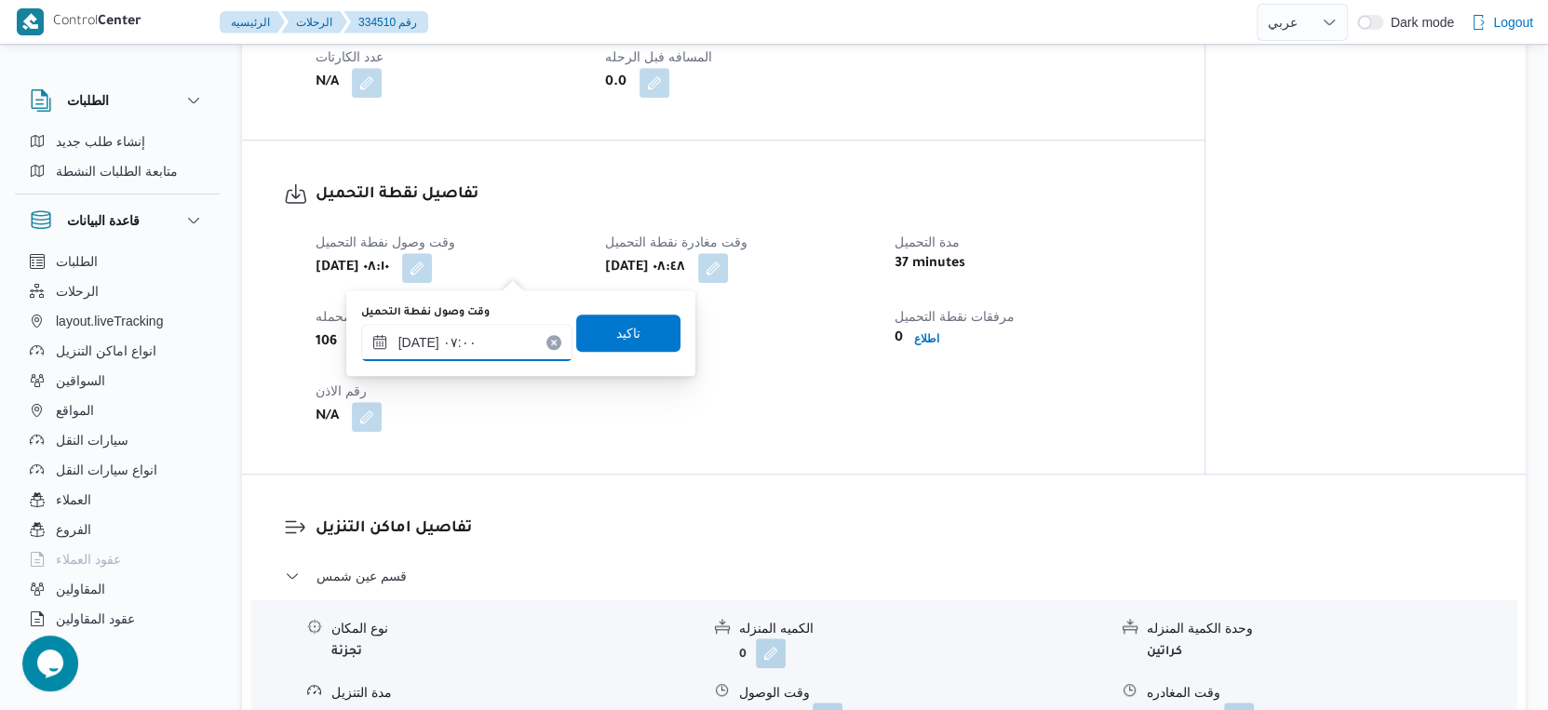
click at [415, 335] on input "[DATE] ٠٧:٠٠" at bounding box center [466, 342] width 211 height 37
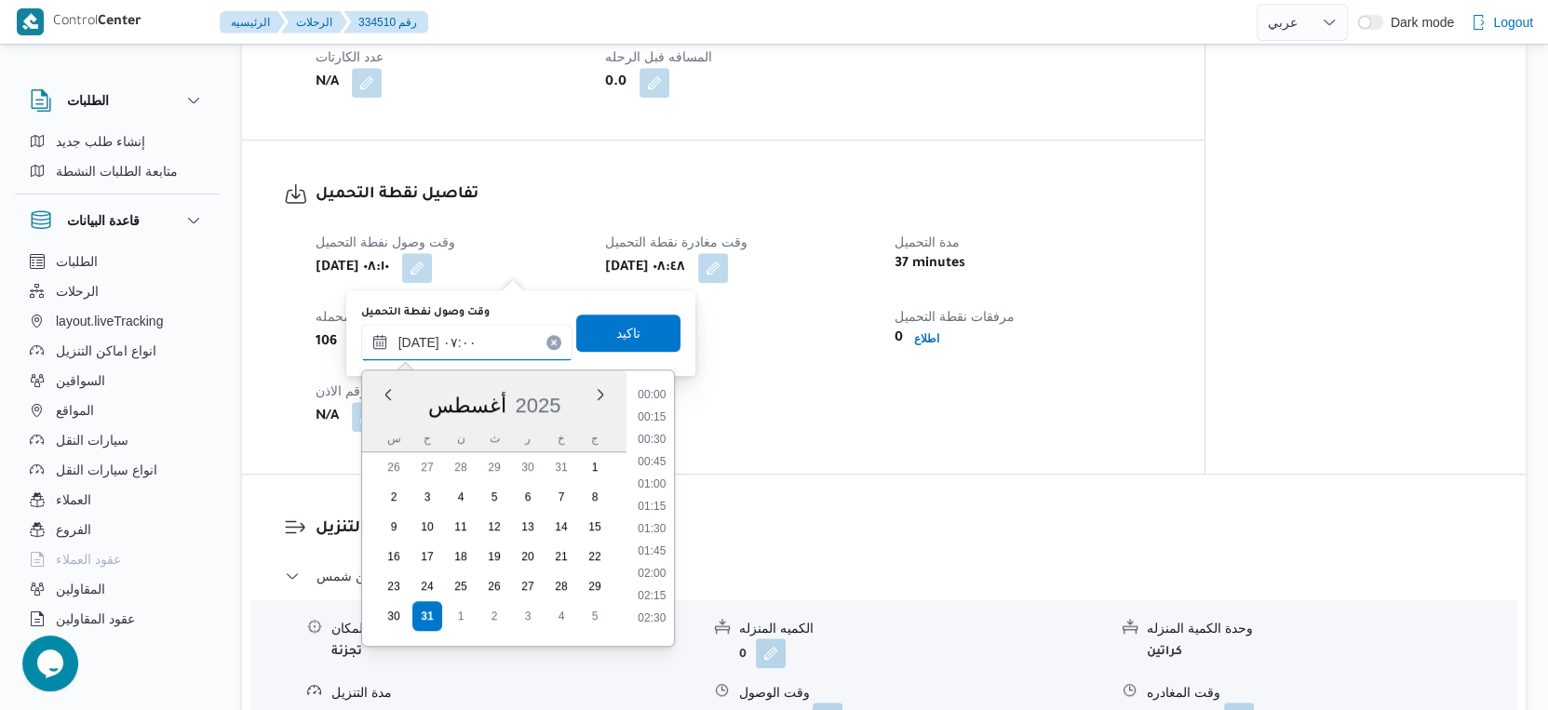
click at [415, 335] on input "[DATE] ٠٧:٠٠" at bounding box center [466, 342] width 211 height 37
type input "[DATE] ٠٧:١٦"
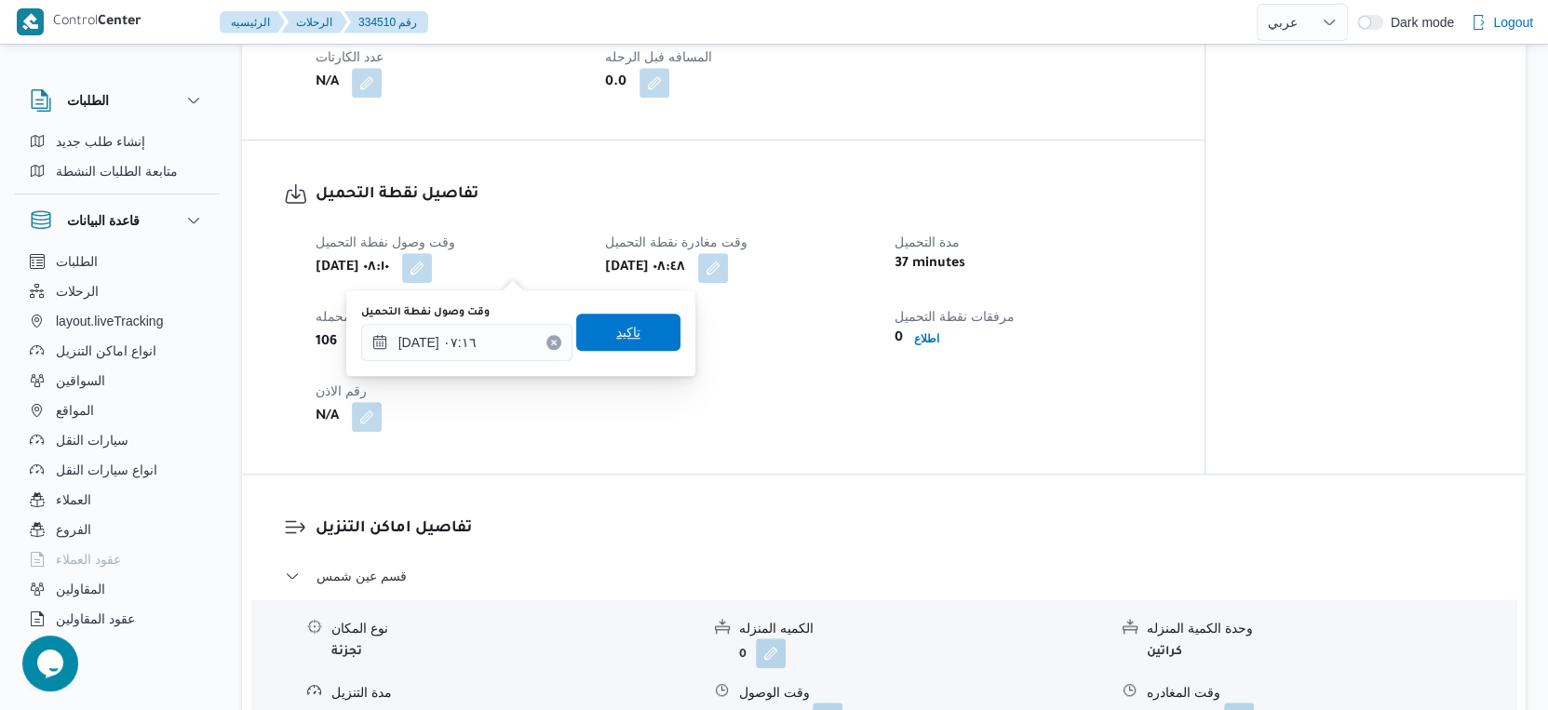
click at [618, 335] on span "تاكيد" at bounding box center [628, 332] width 24 height 22
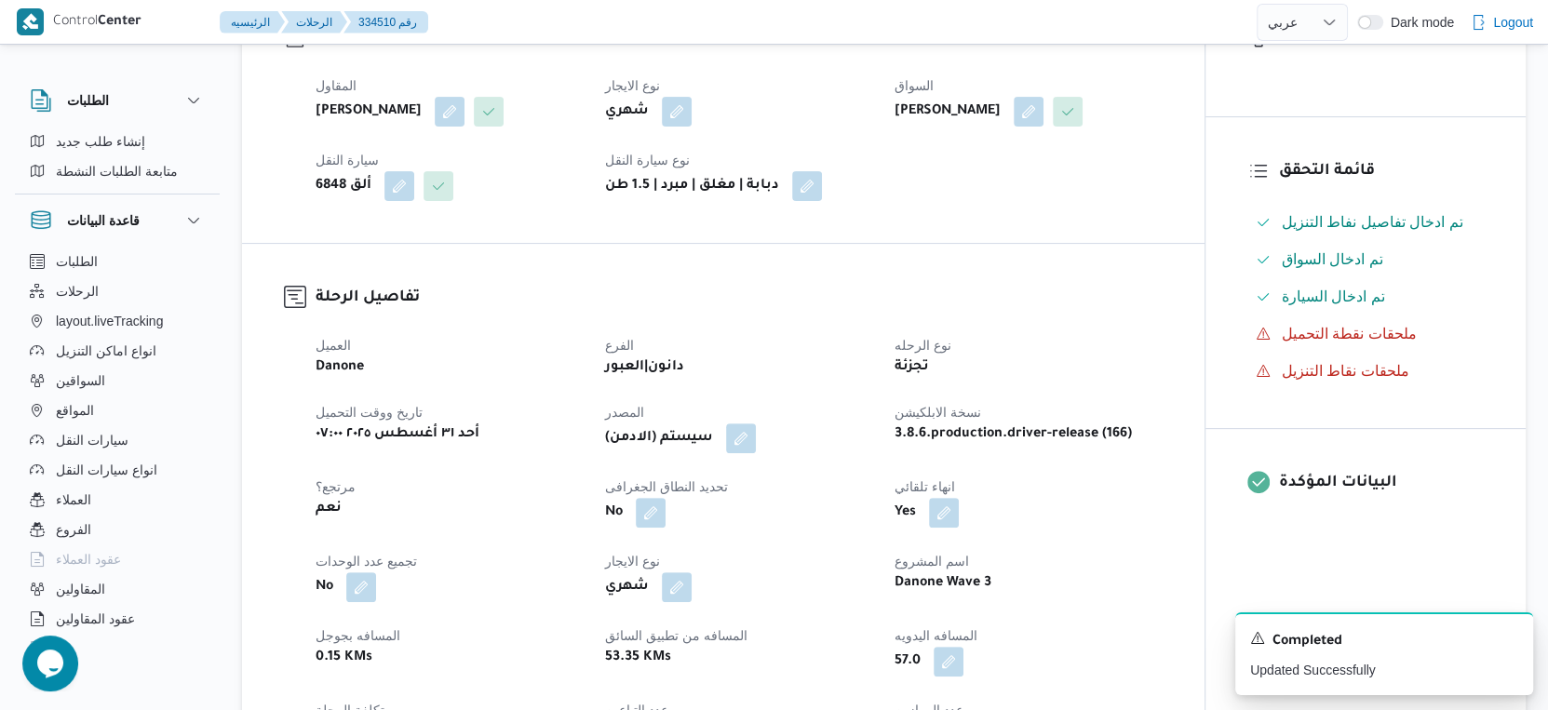
scroll to position [620, 0]
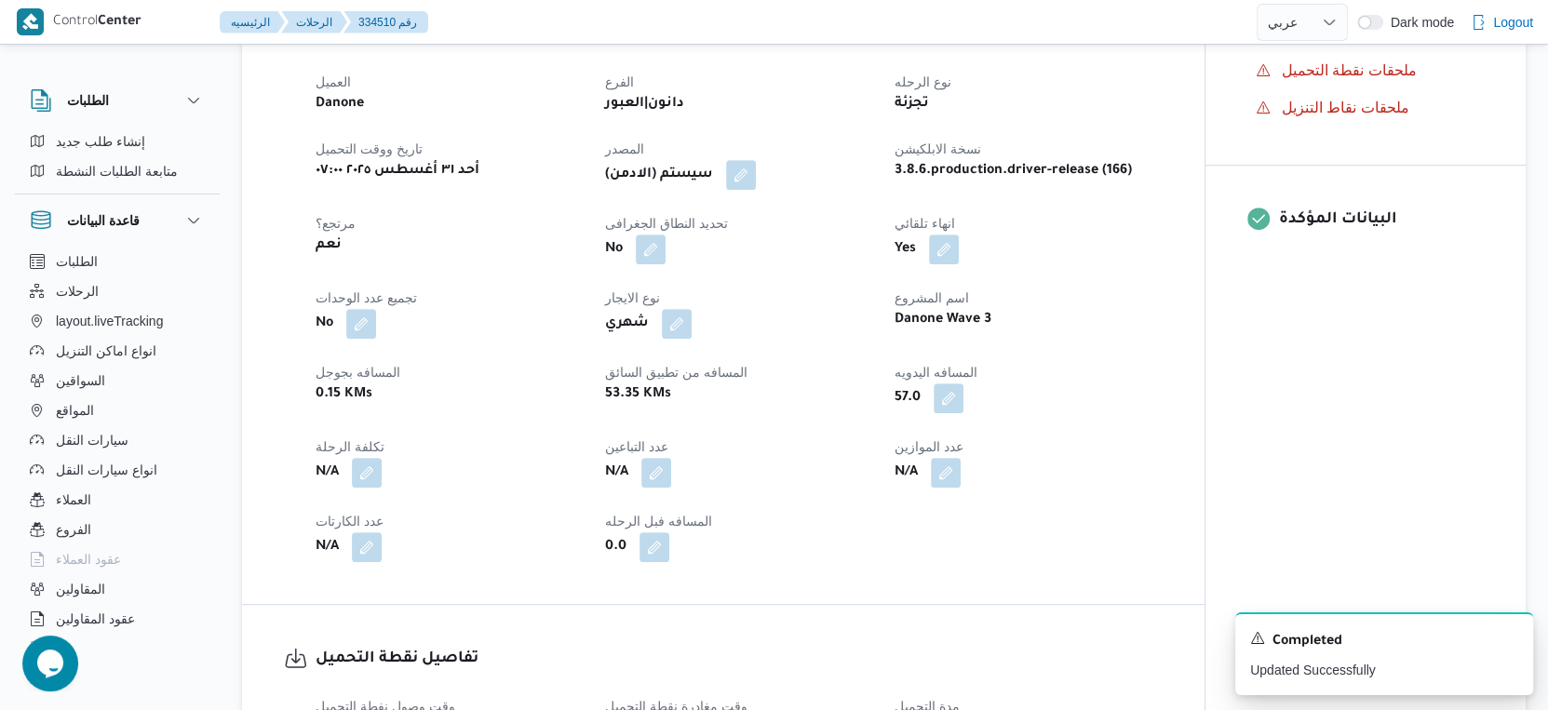
scroll to position [645, 0]
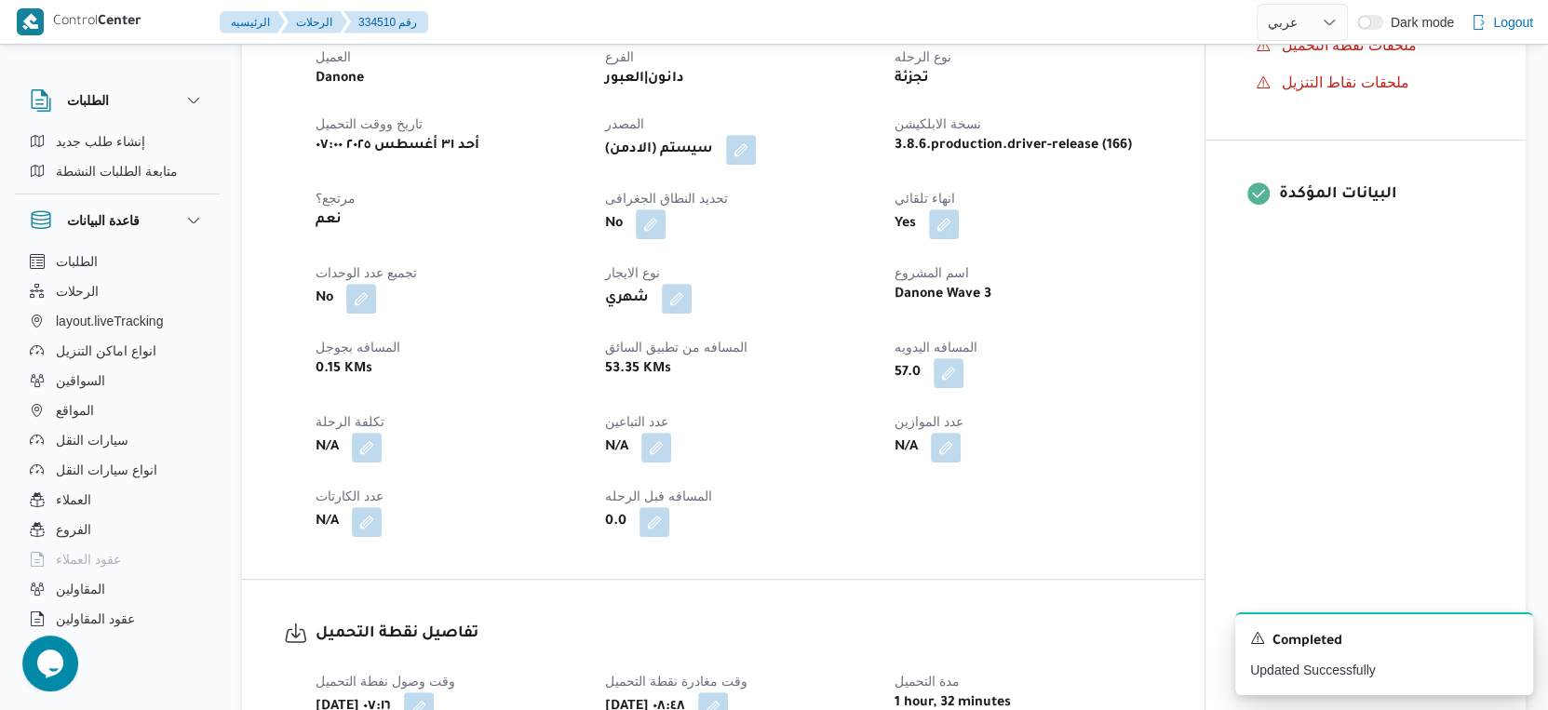
select select "ar"
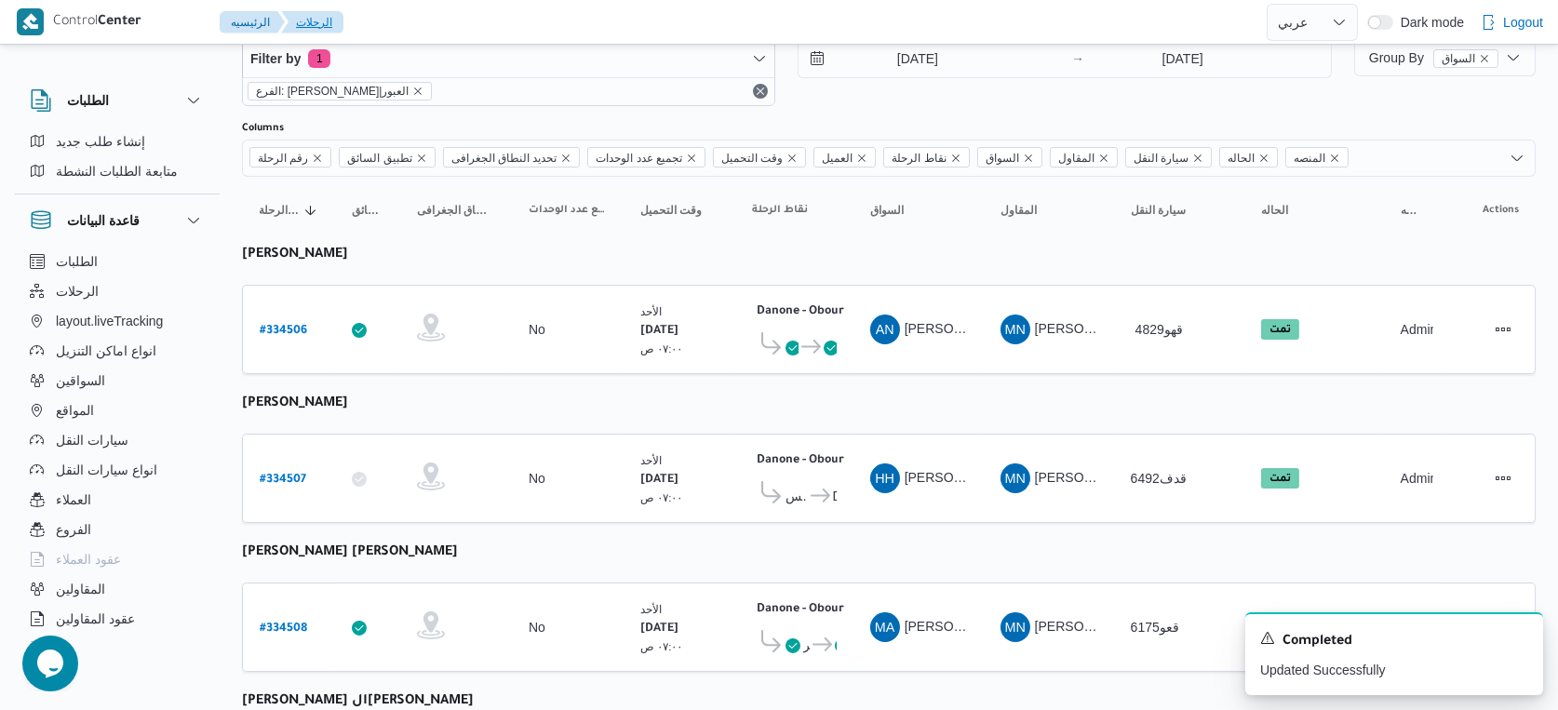
select select "ar"
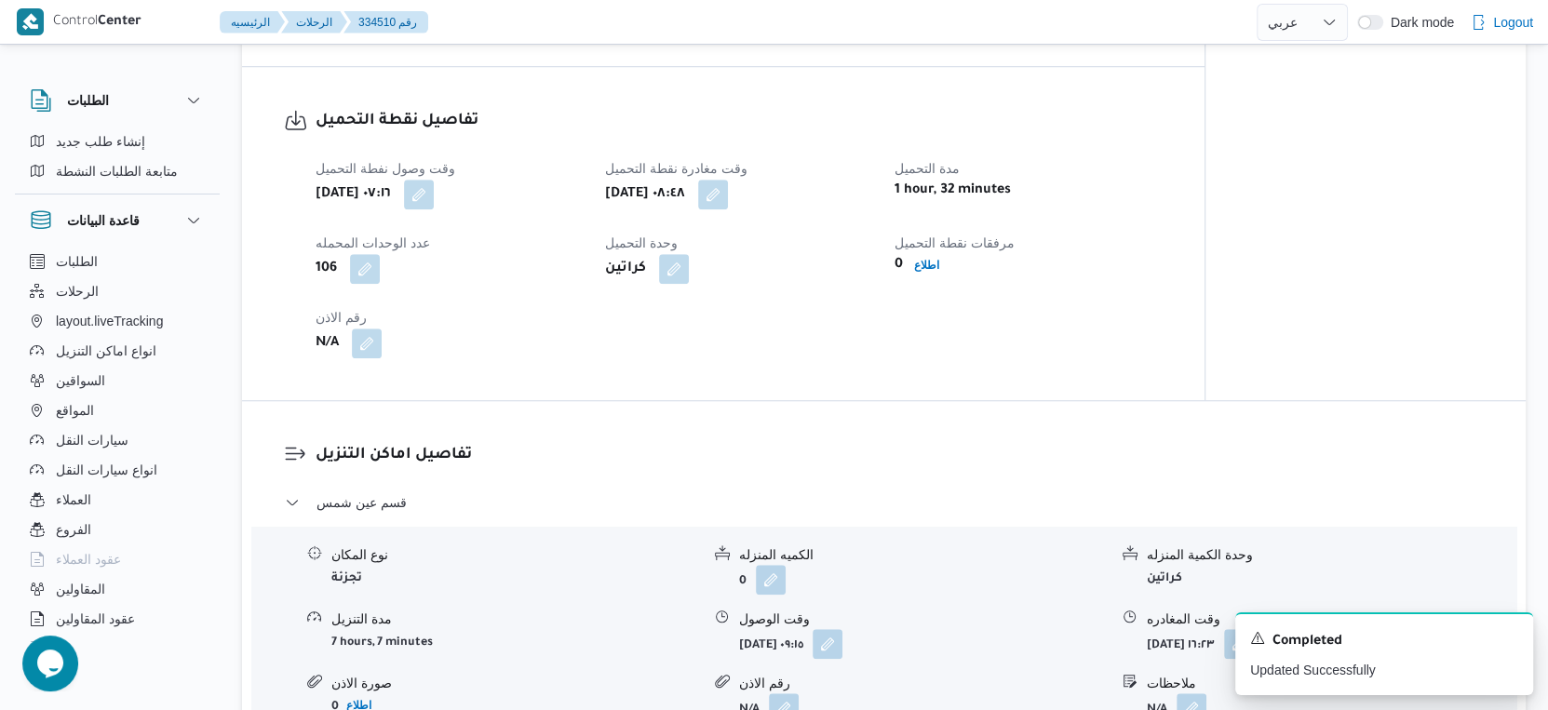
scroll to position [1163, 0]
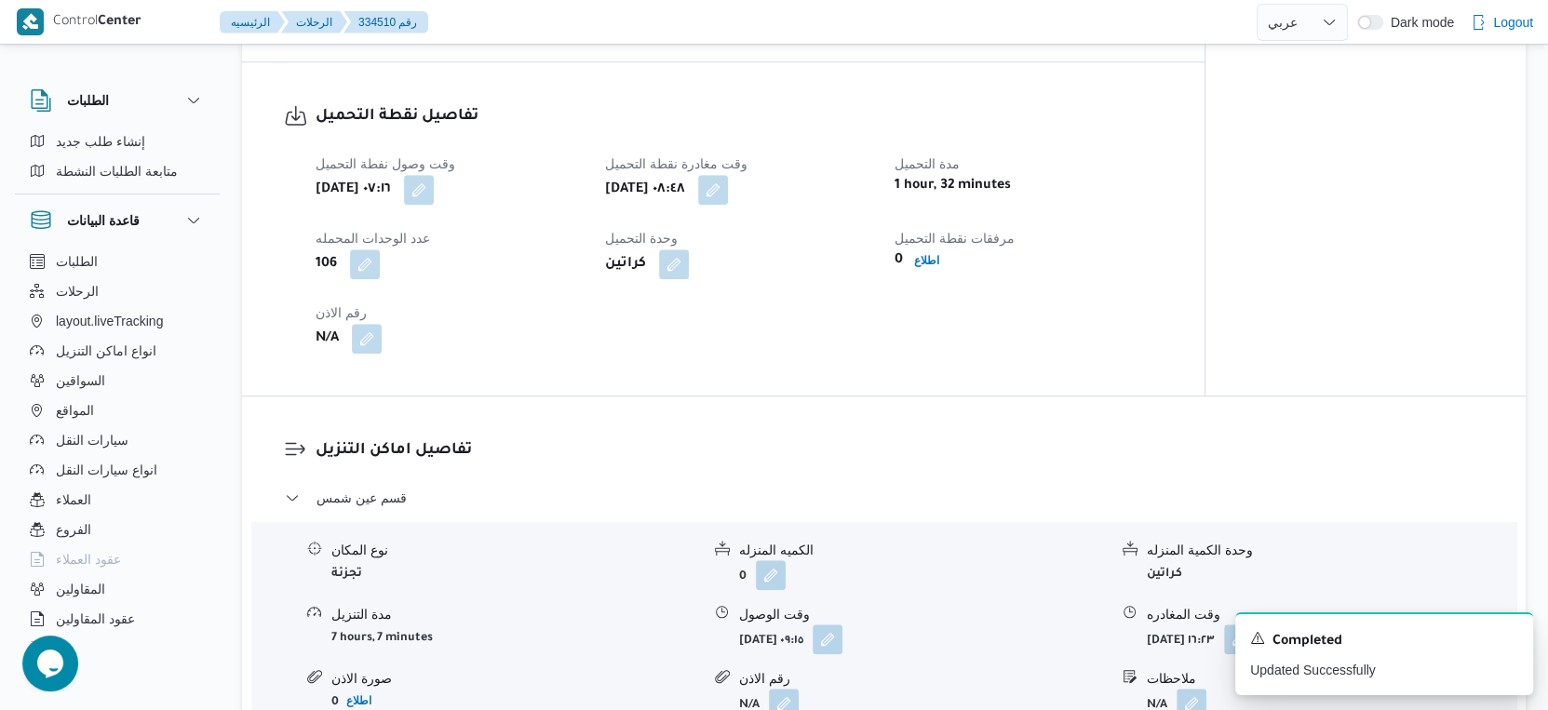
select select "ar"
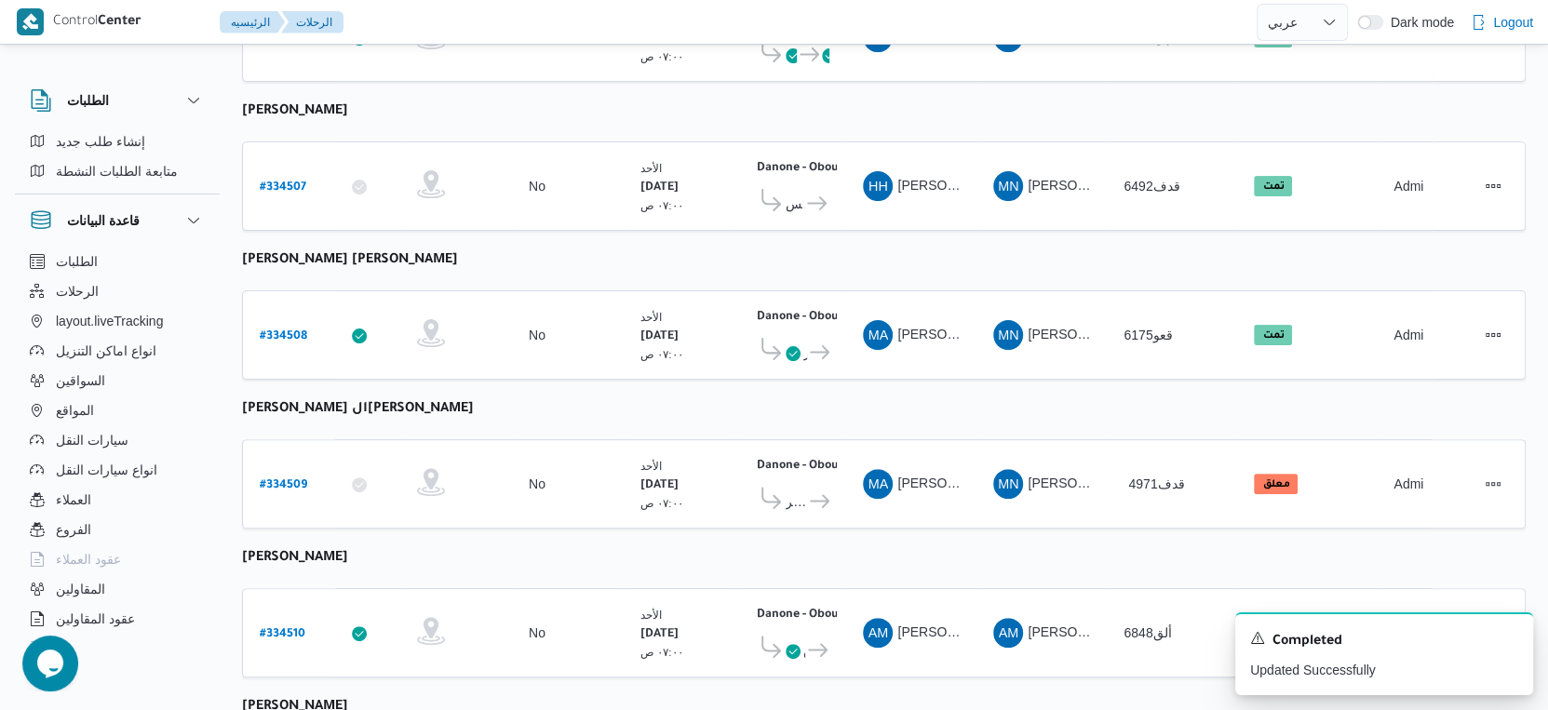
scroll to position [645, 0]
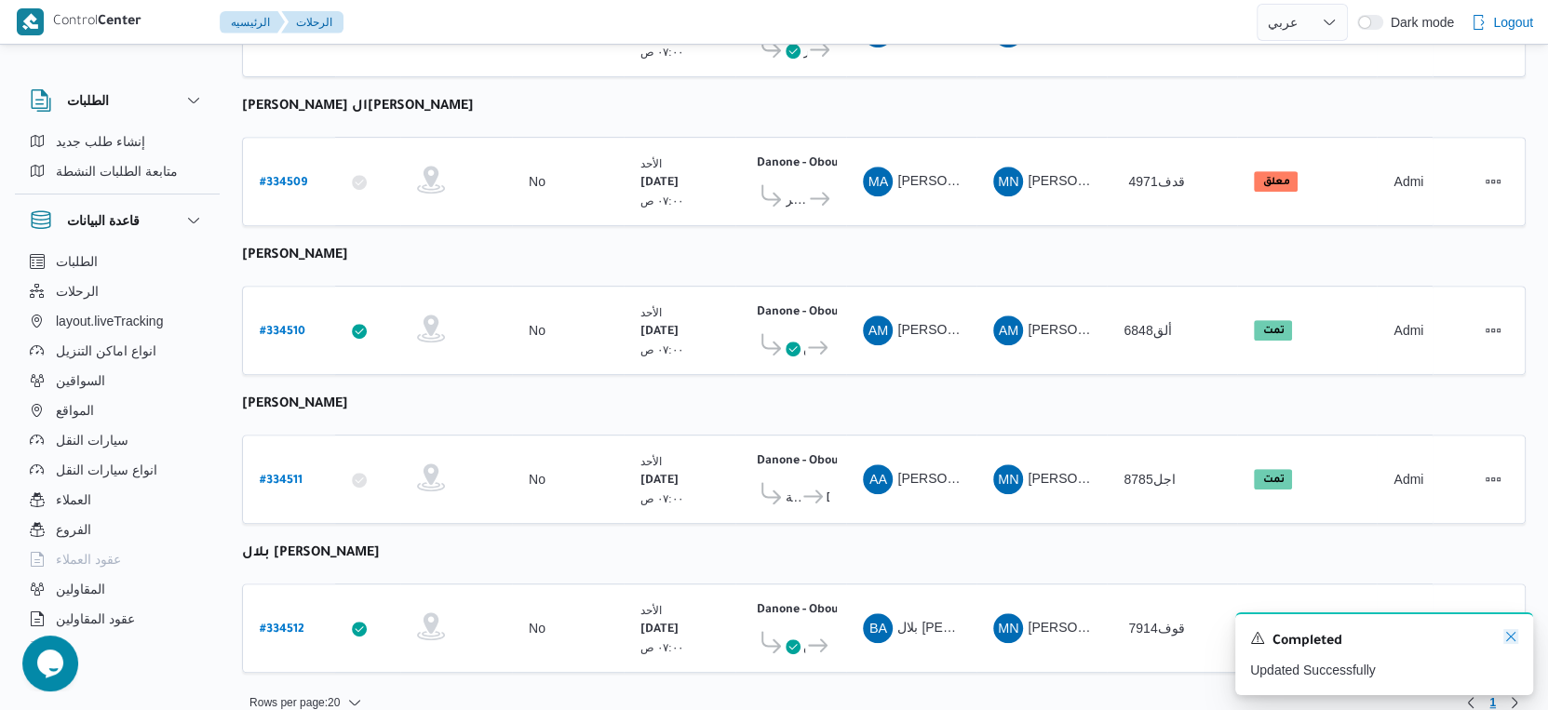
click at [1511, 633] on icon "Dismiss toast" at bounding box center [1510, 636] width 15 height 15
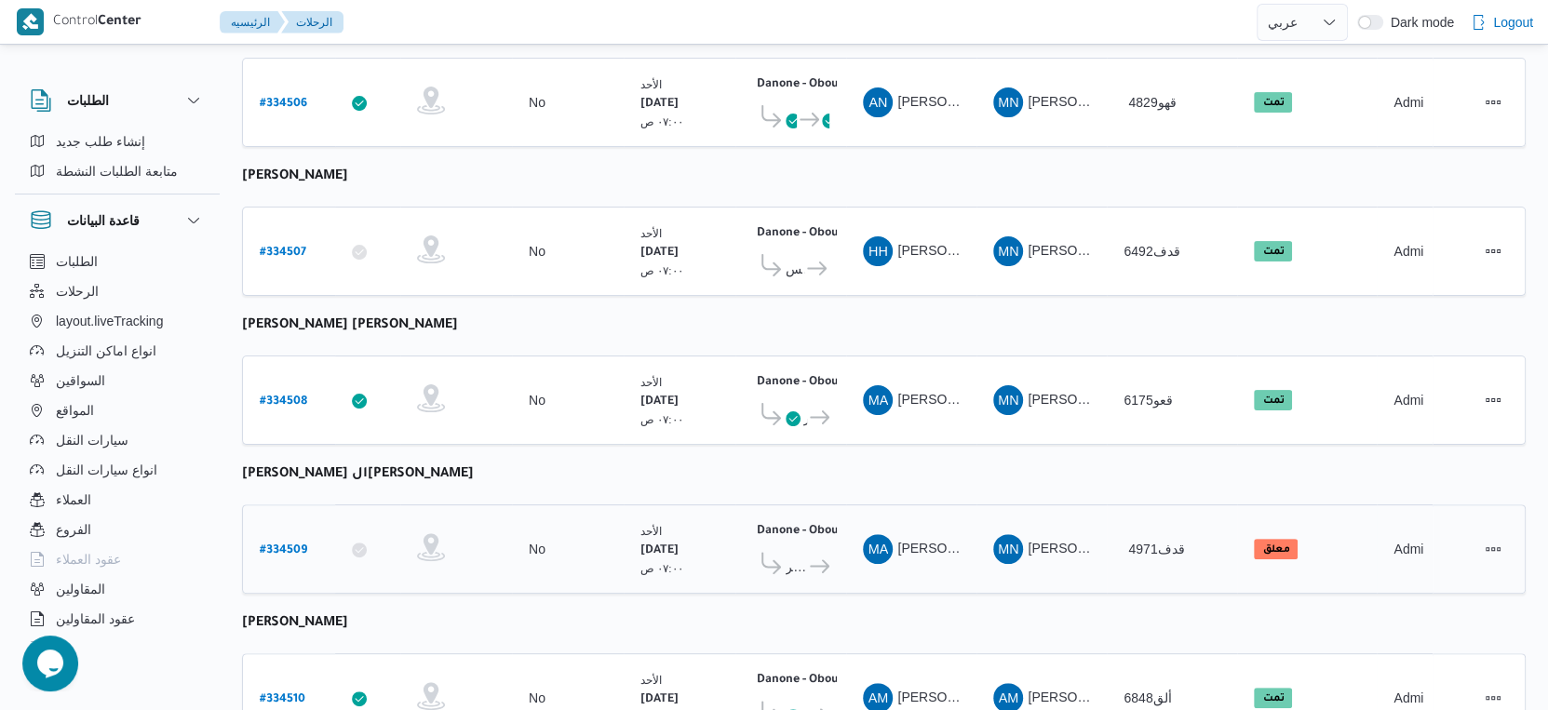
scroll to position [232, 0]
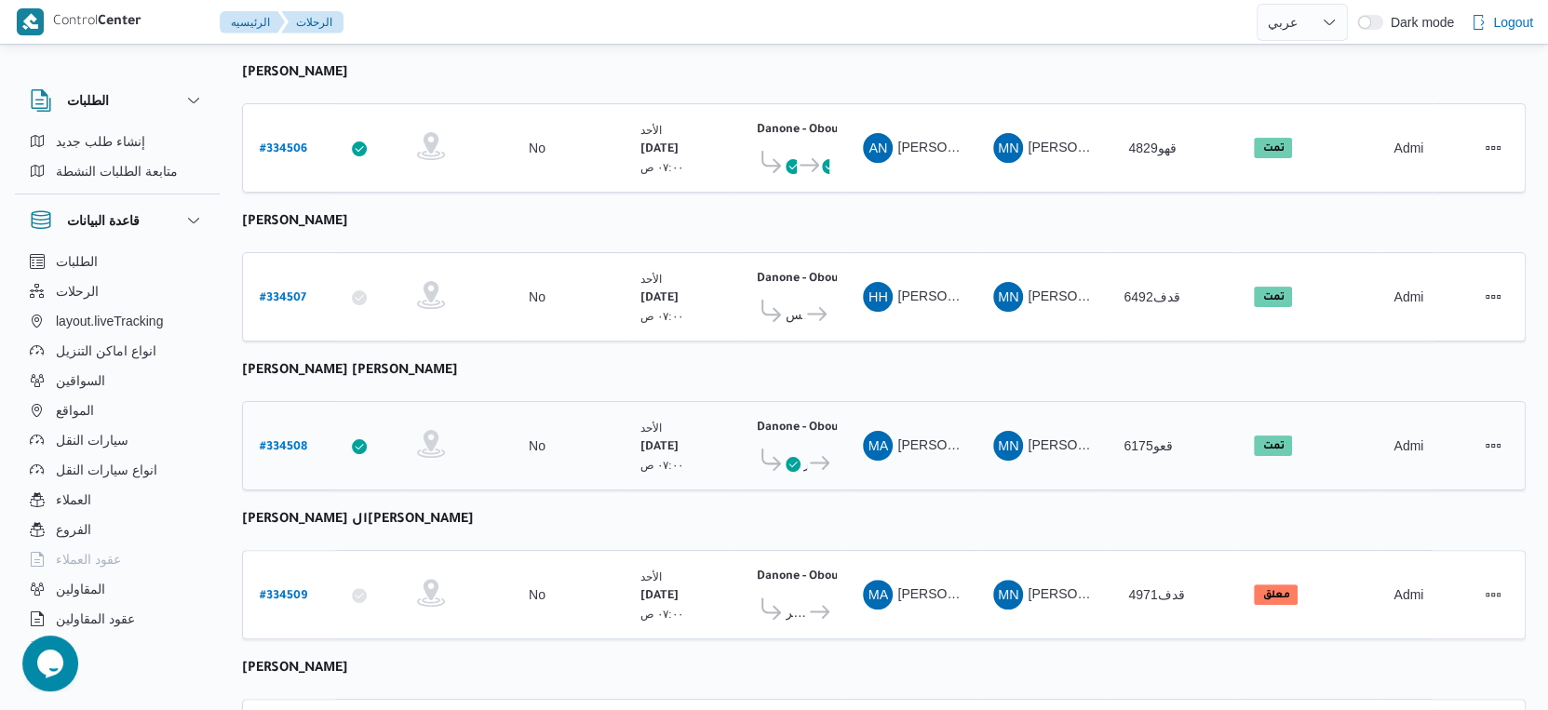
click at [288, 441] on b "# 334508" at bounding box center [283, 447] width 47 height 13
select select "ar"
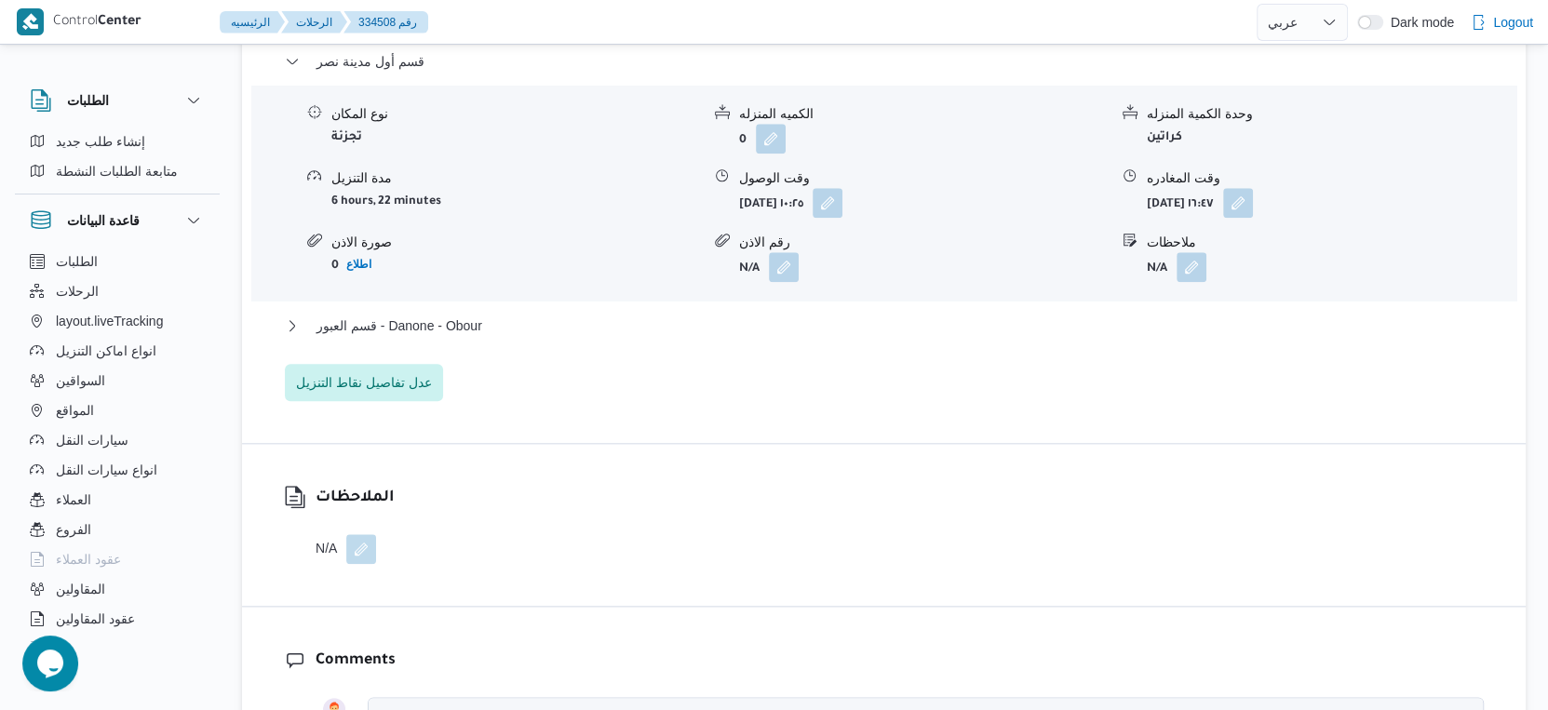
scroll to position [1654, 0]
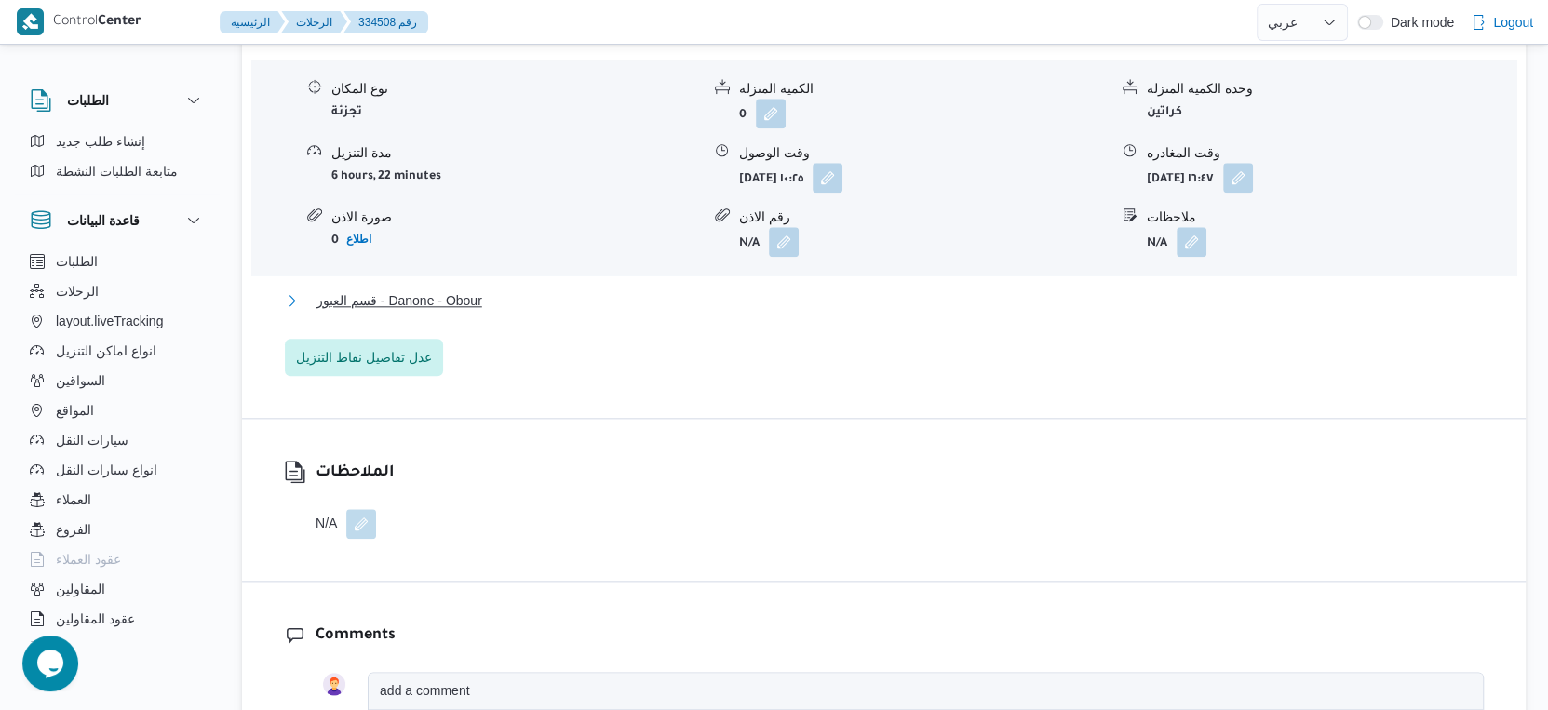
click at [505, 298] on button "قسم العبور - Danone - Obour" at bounding box center [884, 301] width 1199 height 22
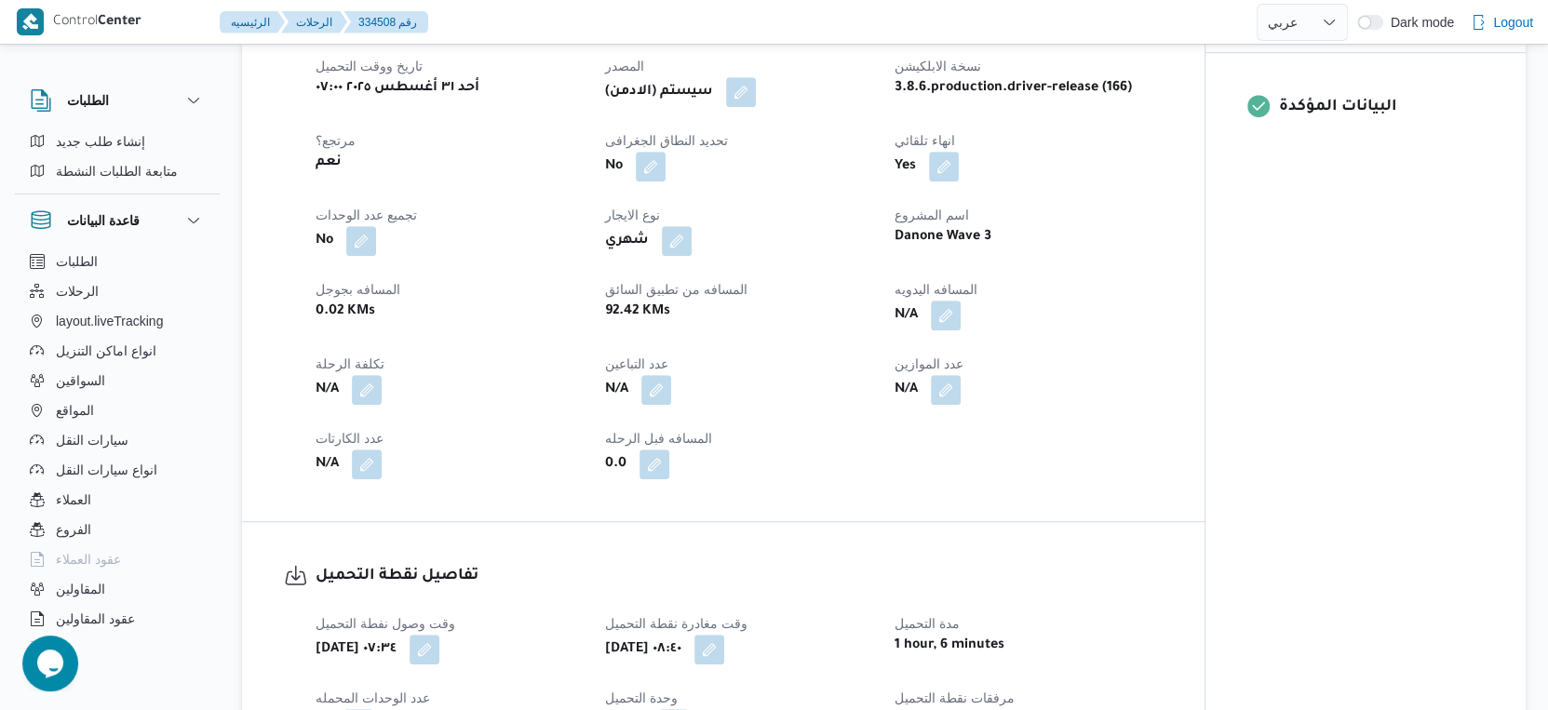
scroll to position [724, 0]
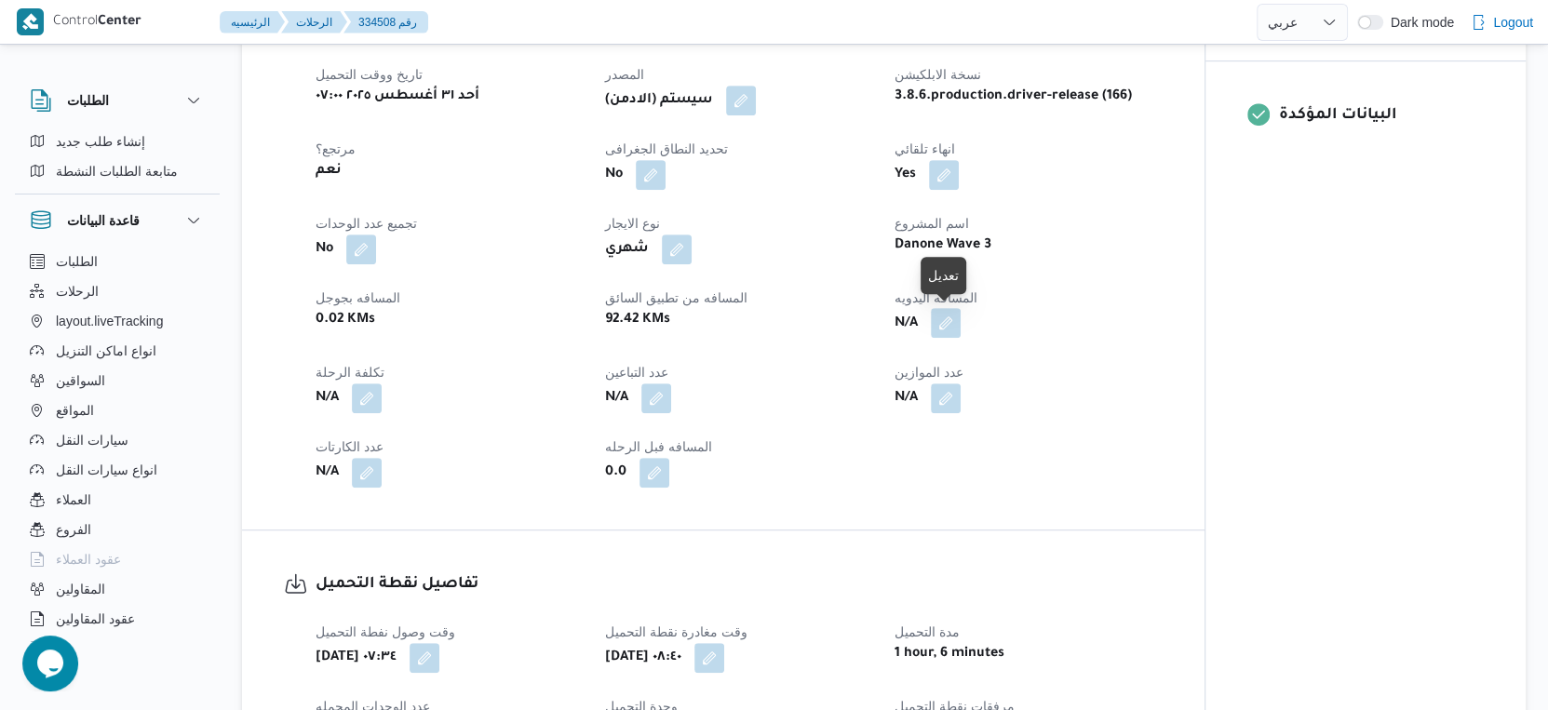
click at [946, 324] on button "button" at bounding box center [946, 323] width 30 height 30
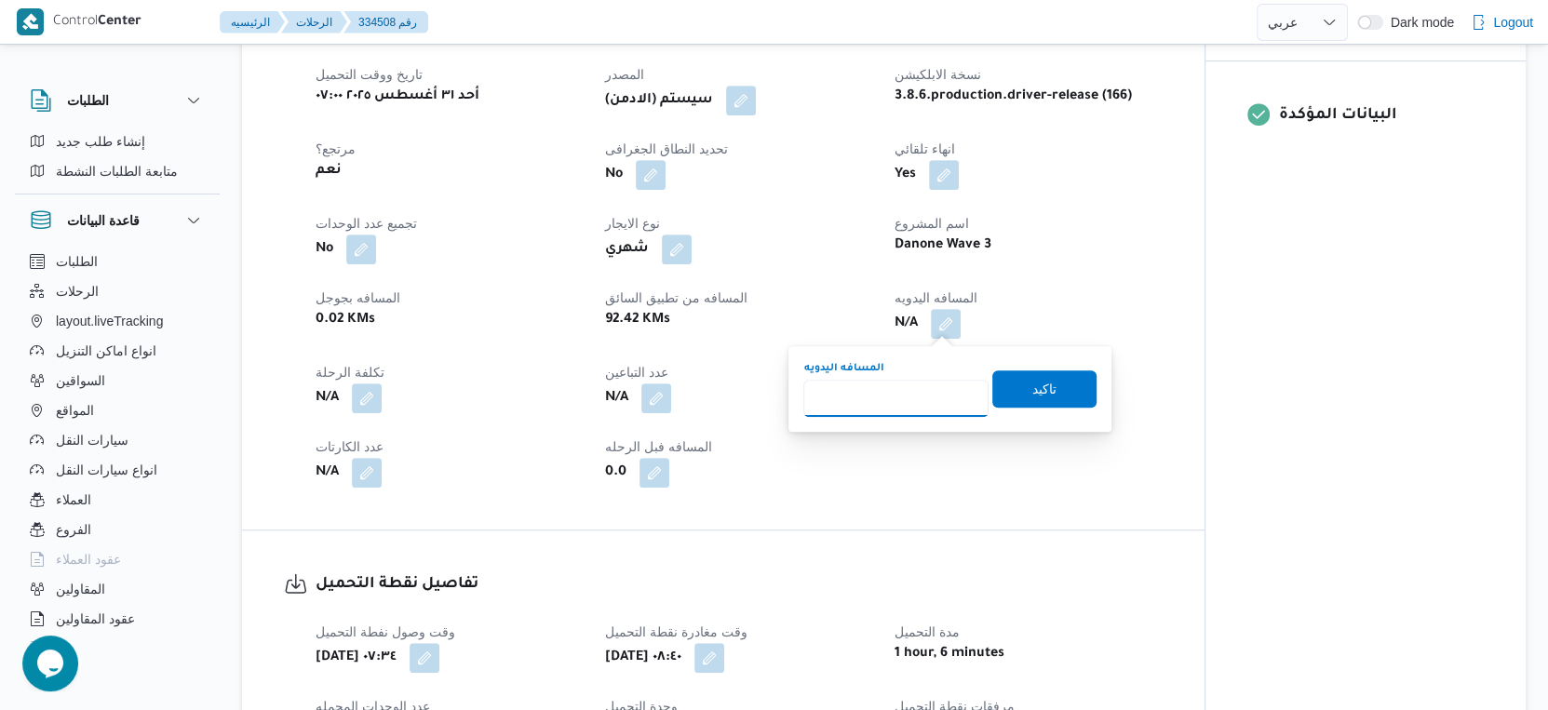
click at [901, 409] on input "المسافه اليدويه" at bounding box center [895, 398] width 185 height 37
type input "95"
click at [1039, 395] on span "تاكيد" at bounding box center [1044, 388] width 24 height 22
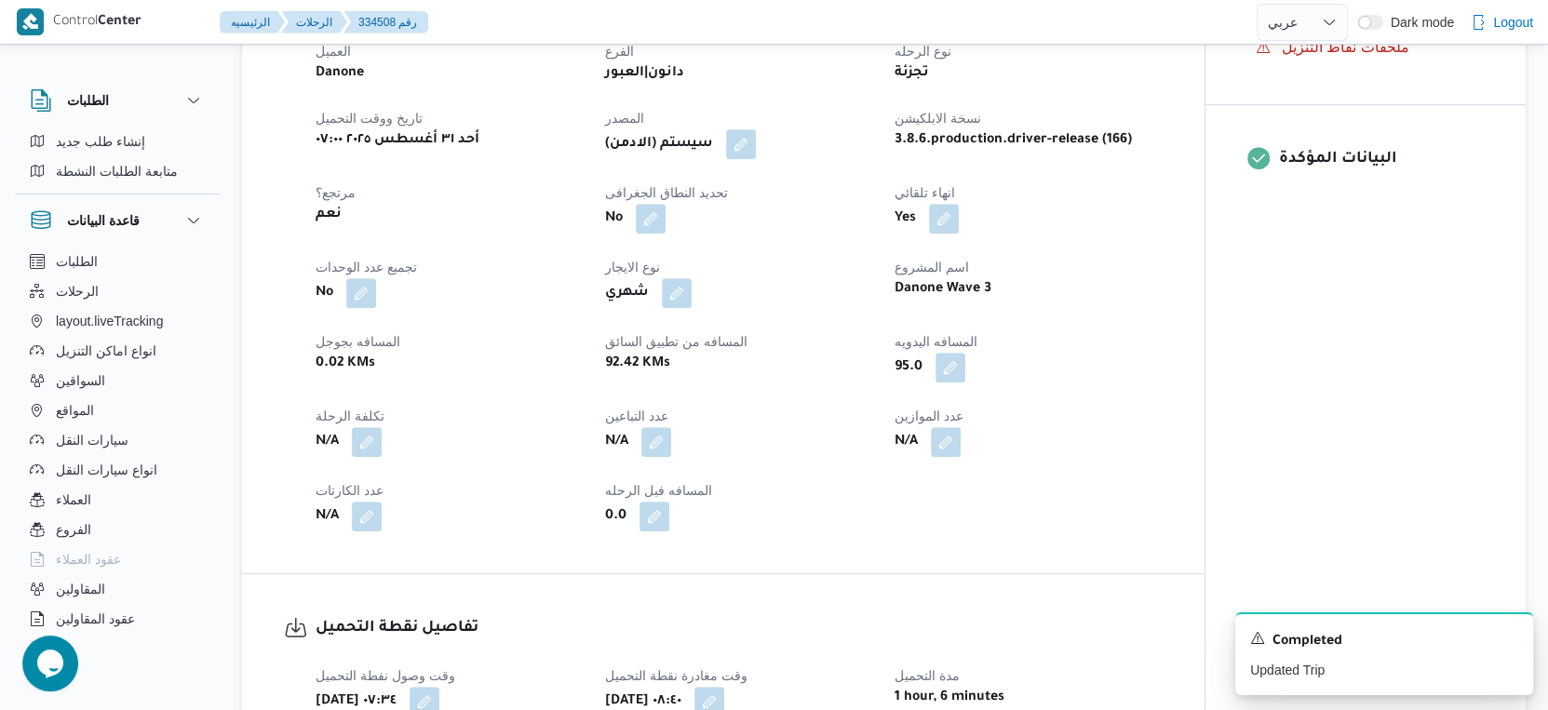
scroll to position [413, 0]
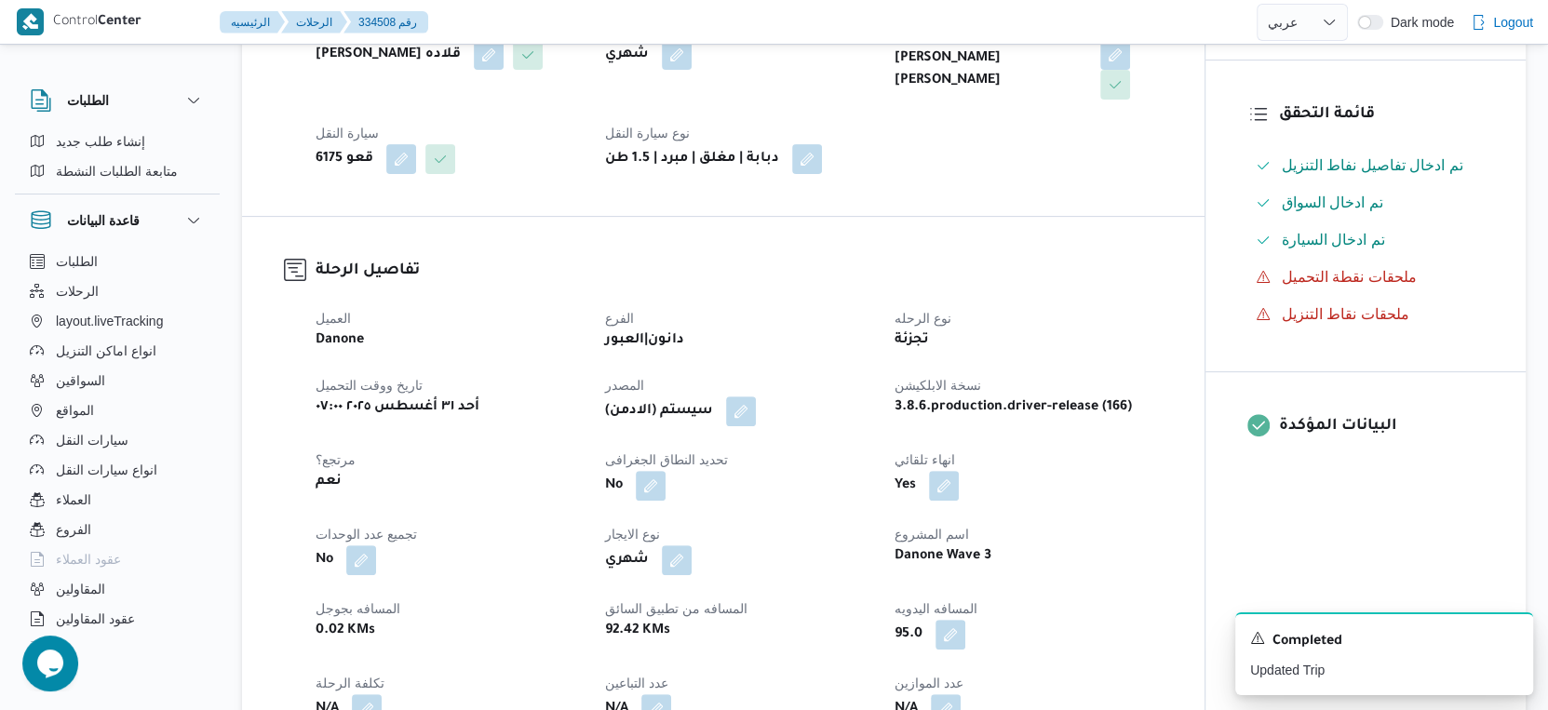
select select "ar"
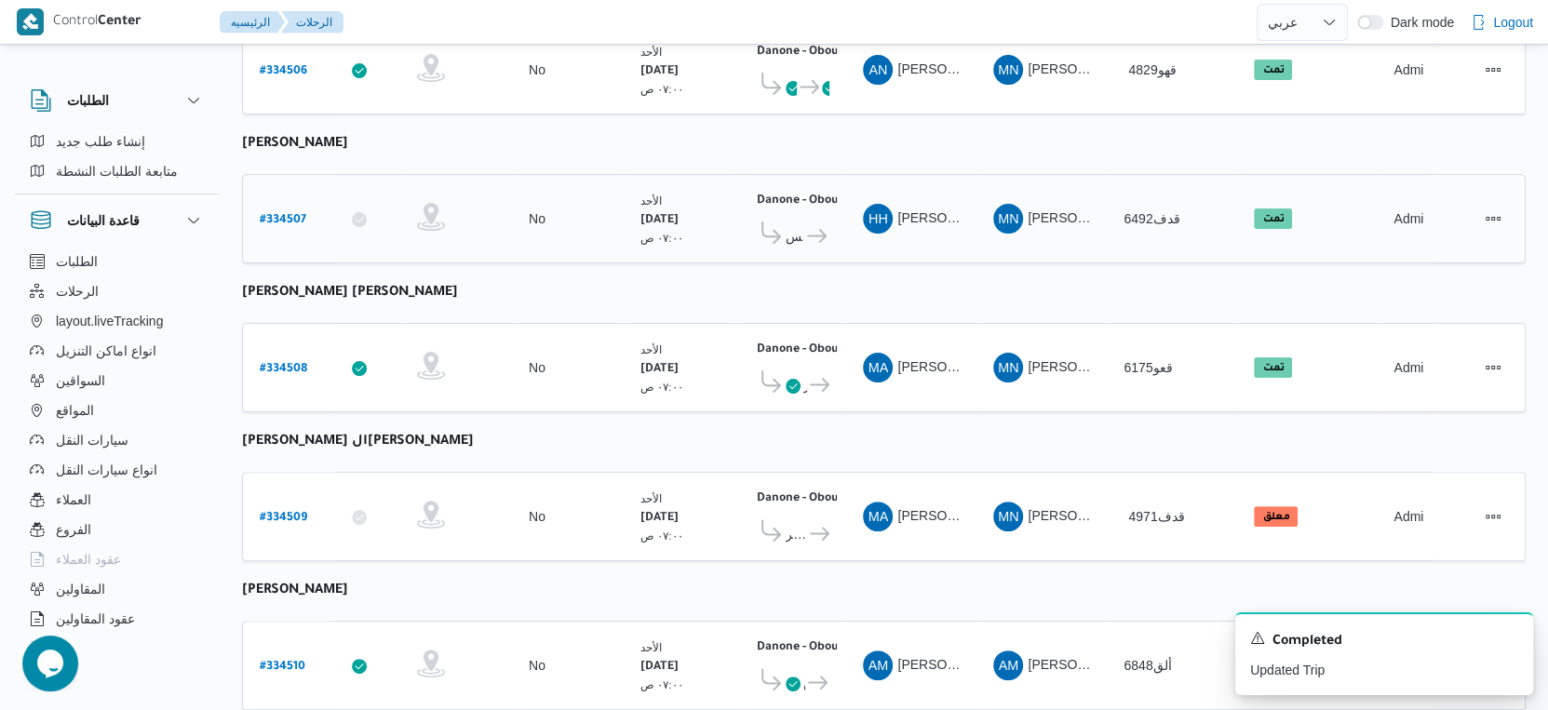
scroll to position [413, 0]
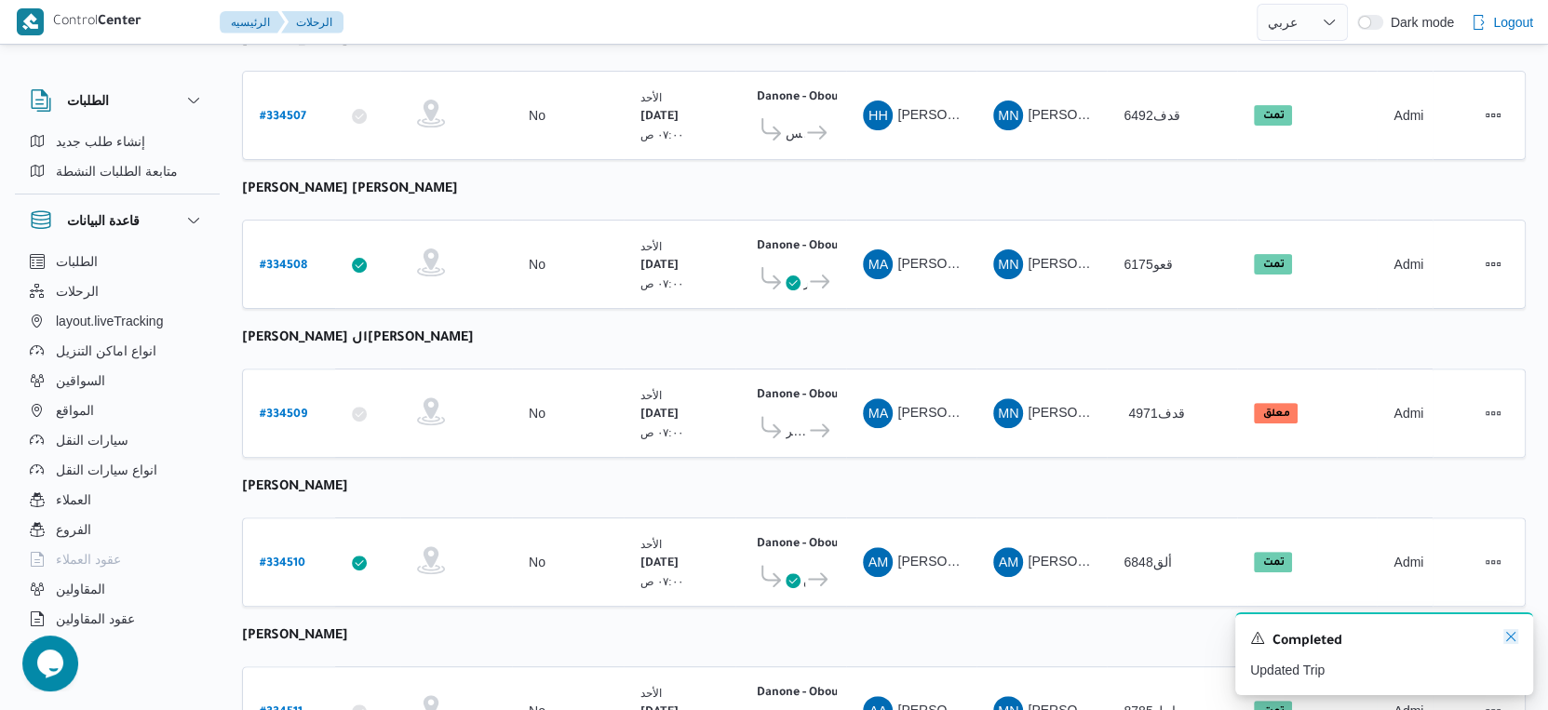
click at [1511, 640] on icon "Dismiss toast" at bounding box center [1510, 636] width 9 height 9
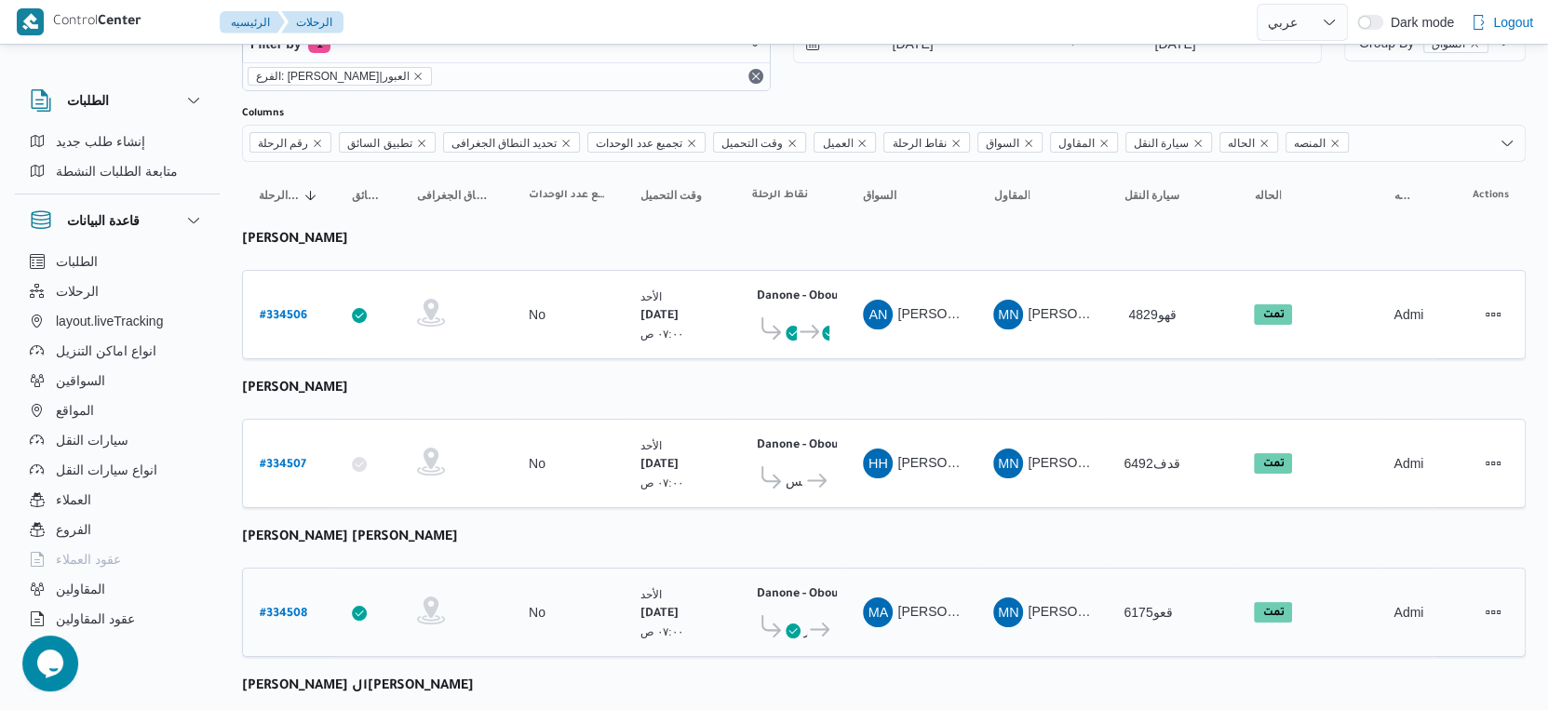
scroll to position [0, 0]
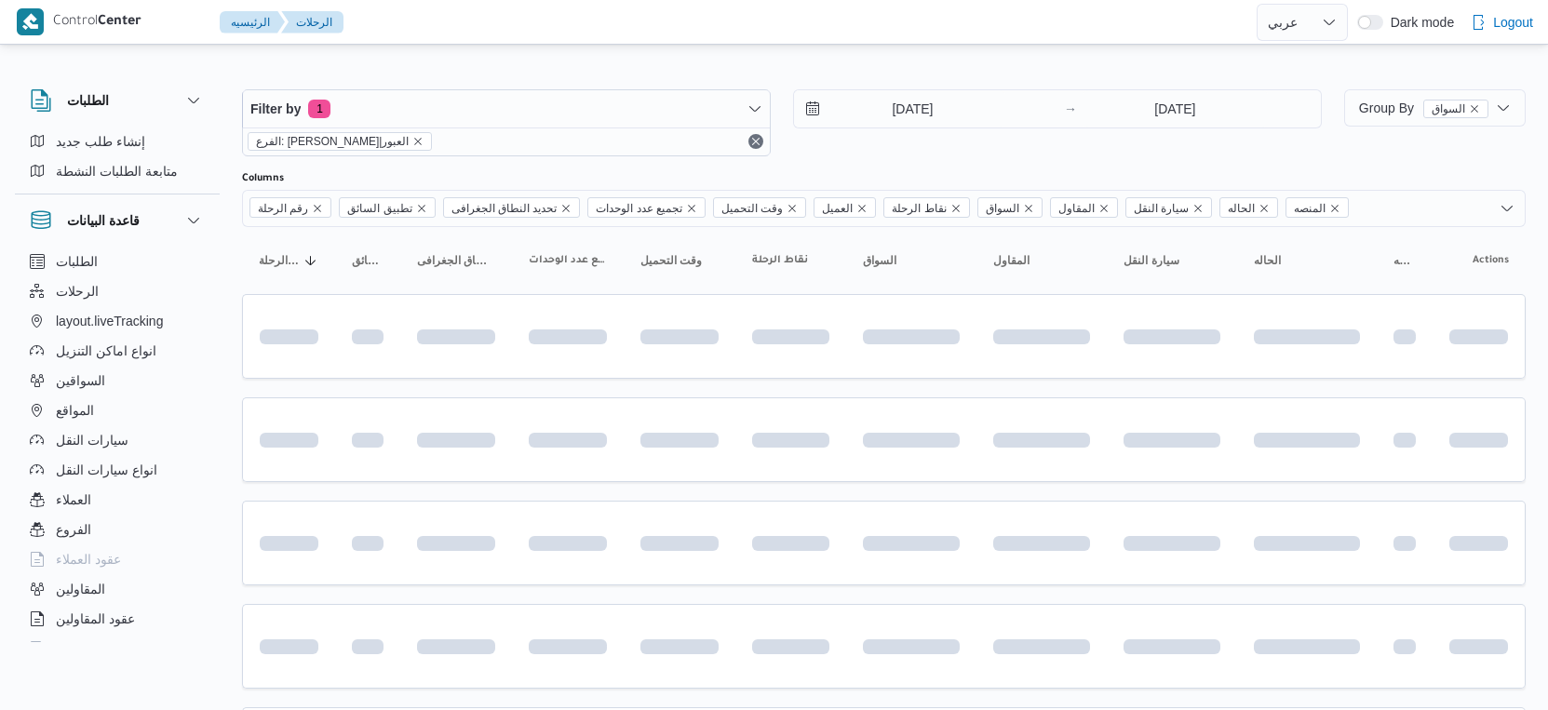
select select "ar"
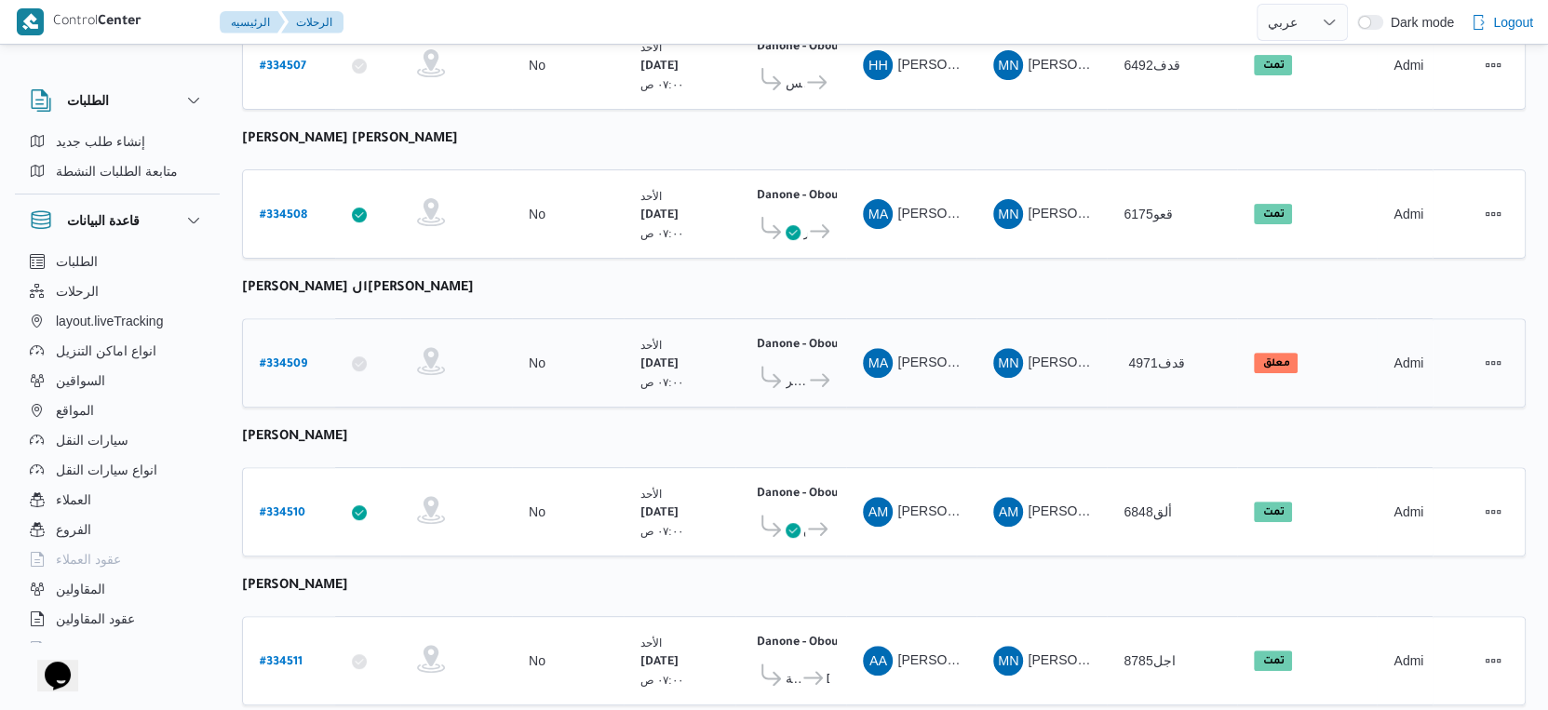
scroll to position [438, 0]
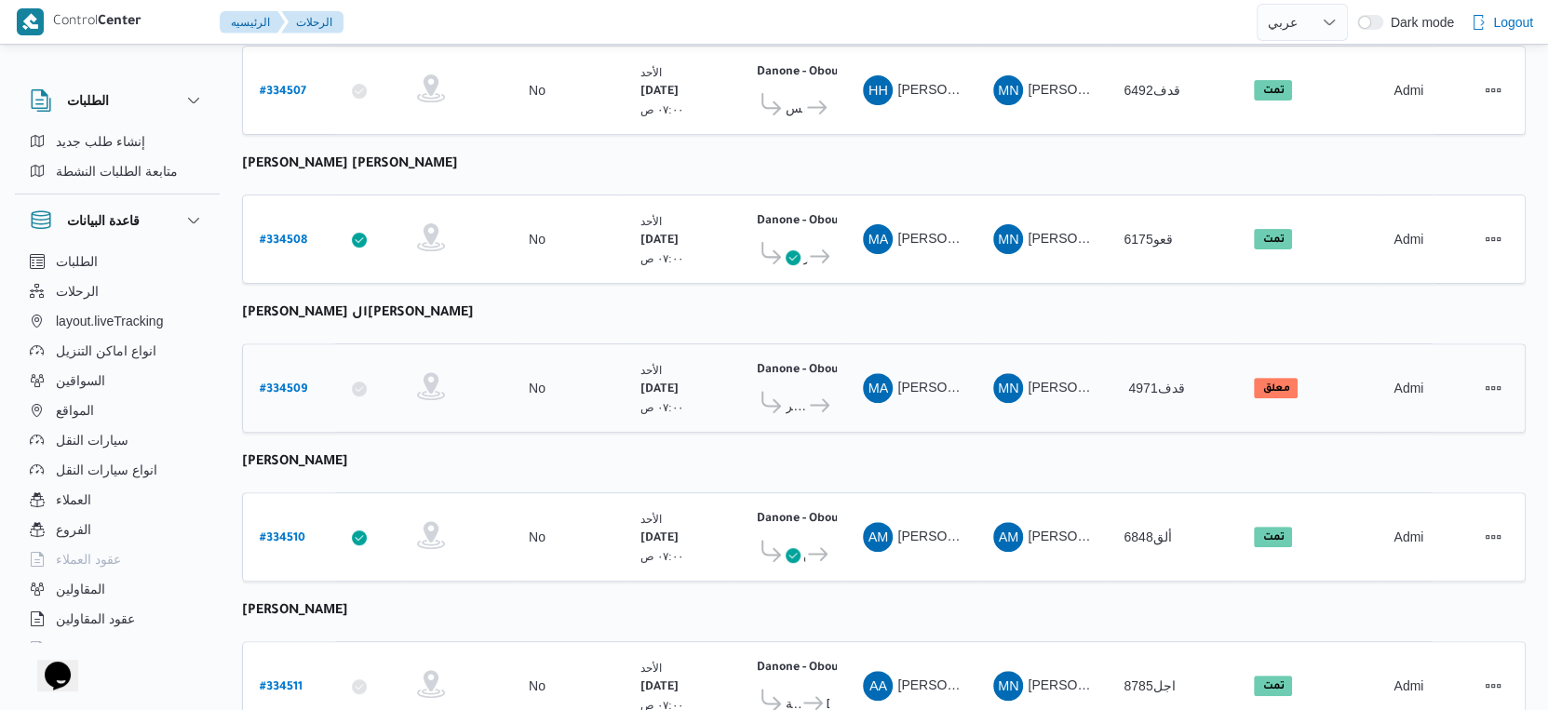
click at [795, 395] on span "قسم أول مدينة نصر" at bounding box center [796, 406] width 21 height 22
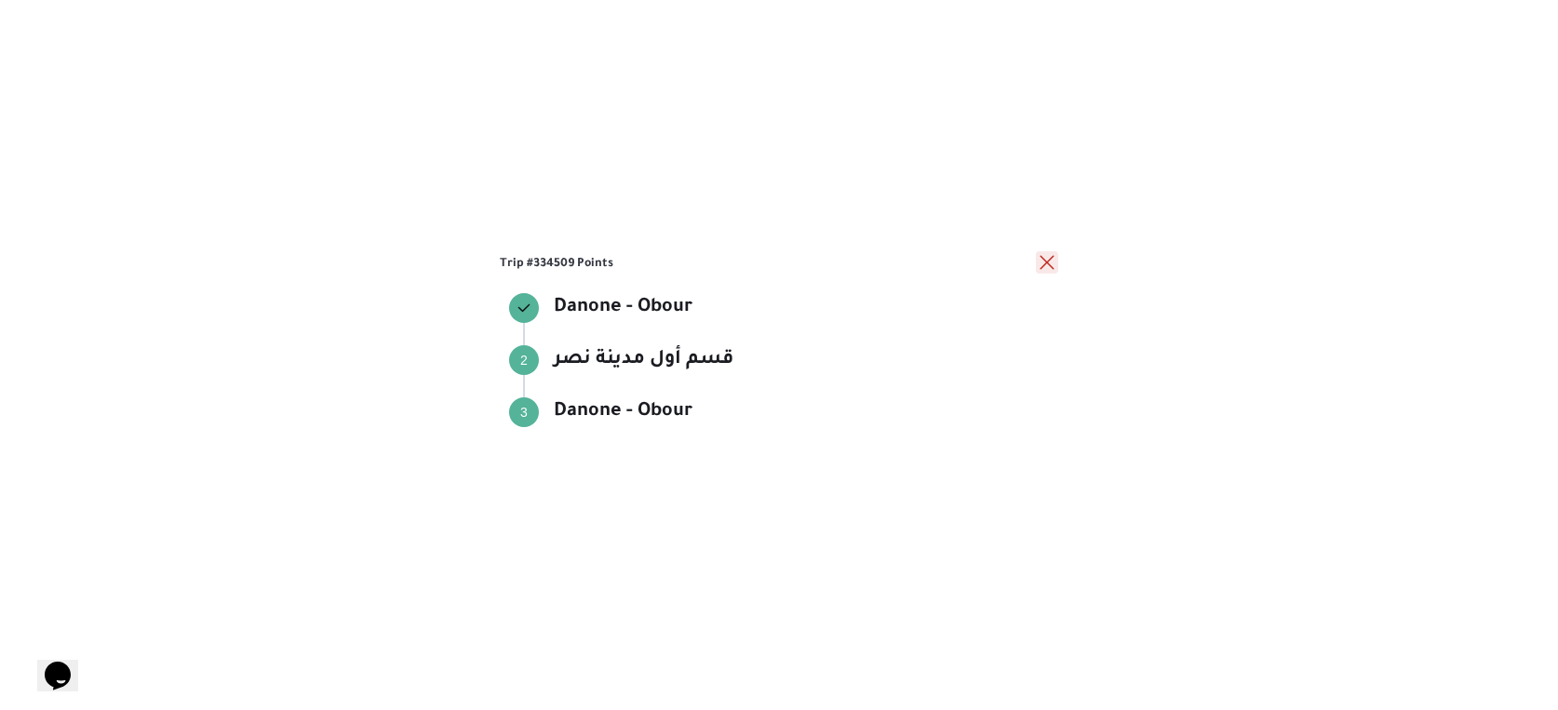
click at [1049, 264] on button "close" at bounding box center [1047, 262] width 22 height 22
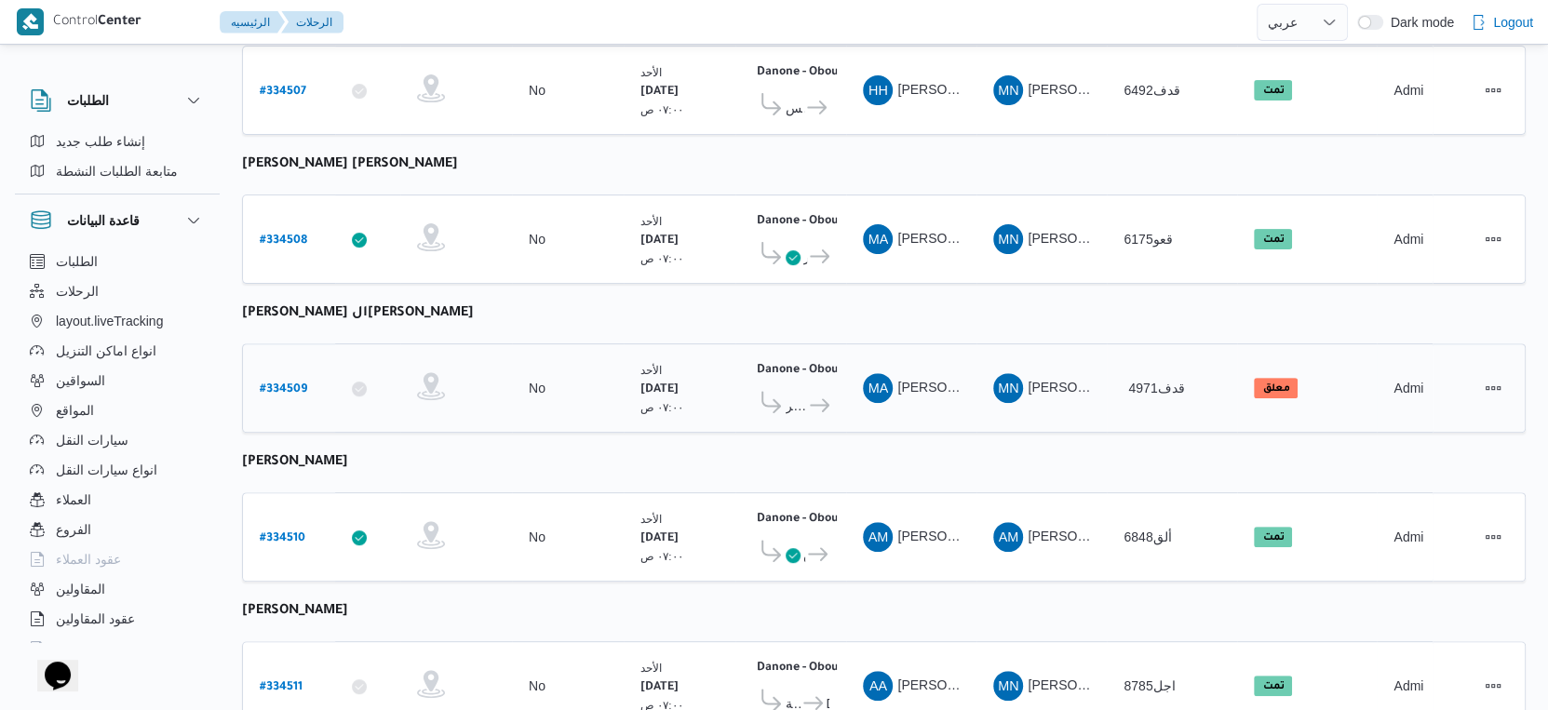
click at [1117, 393] on td "سيارة النقل 4971قدف" at bounding box center [1172, 388] width 130 height 89
click at [283, 384] on b "# 334509" at bounding box center [283, 390] width 47 height 13
select select "ar"
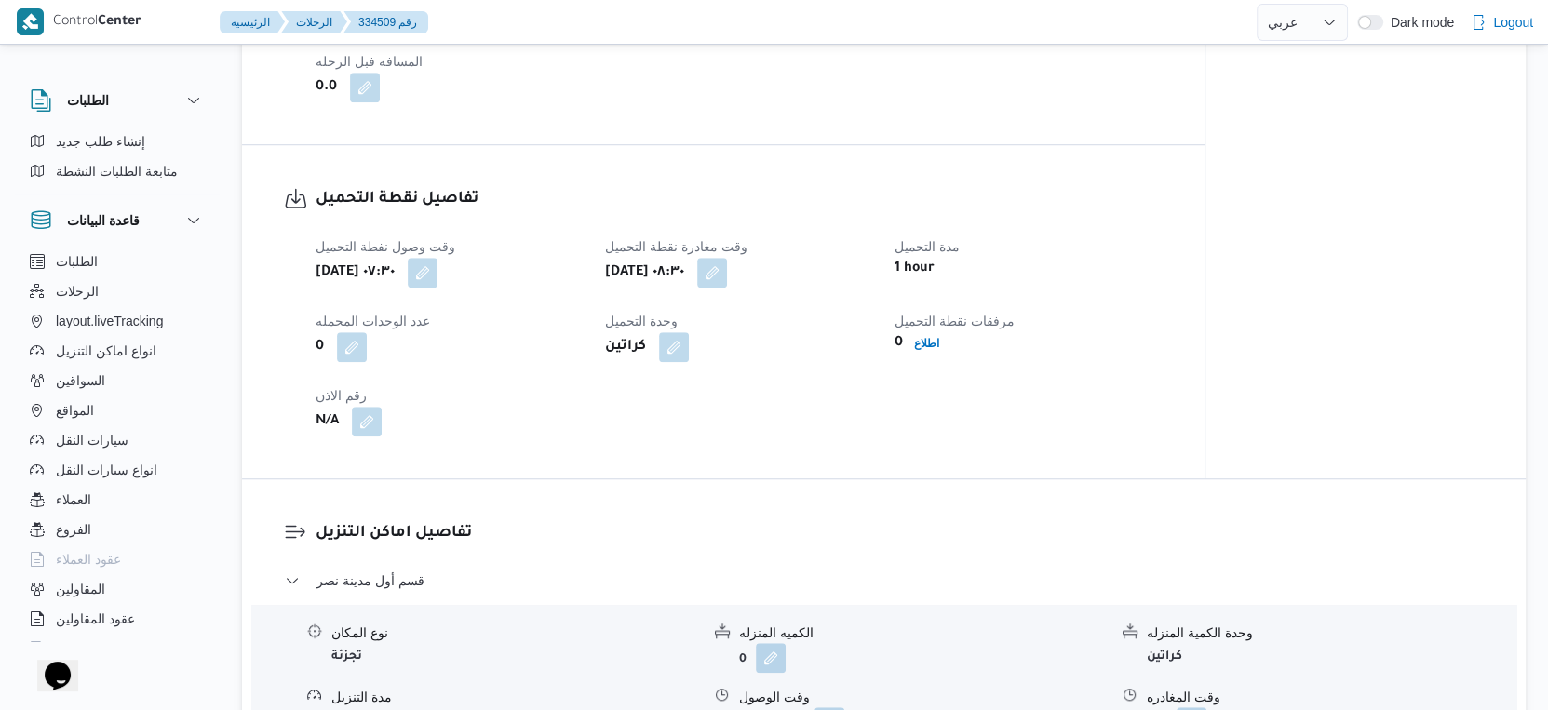
scroll to position [1163, 0]
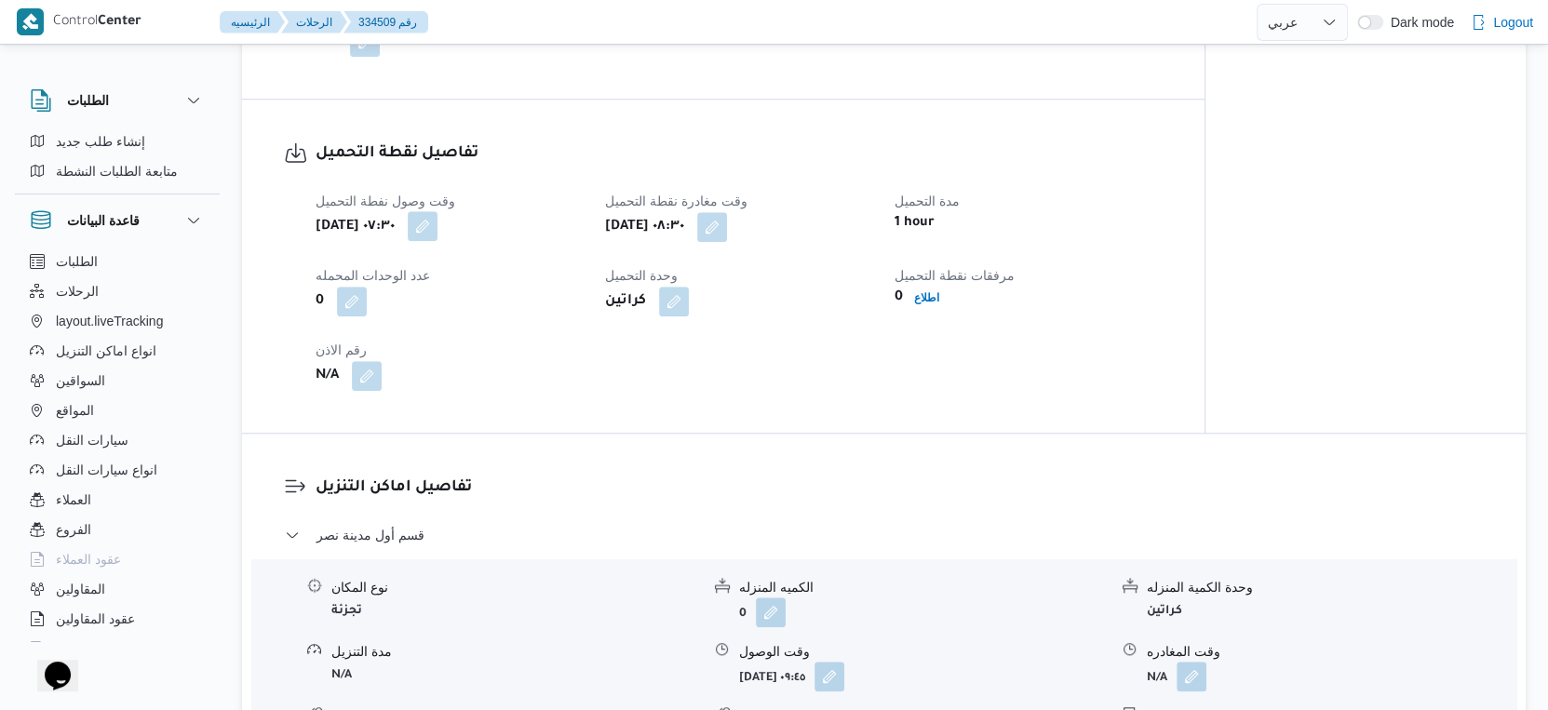
click at [438, 225] on button "button" at bounding box center [423, 226] width 30 height 30
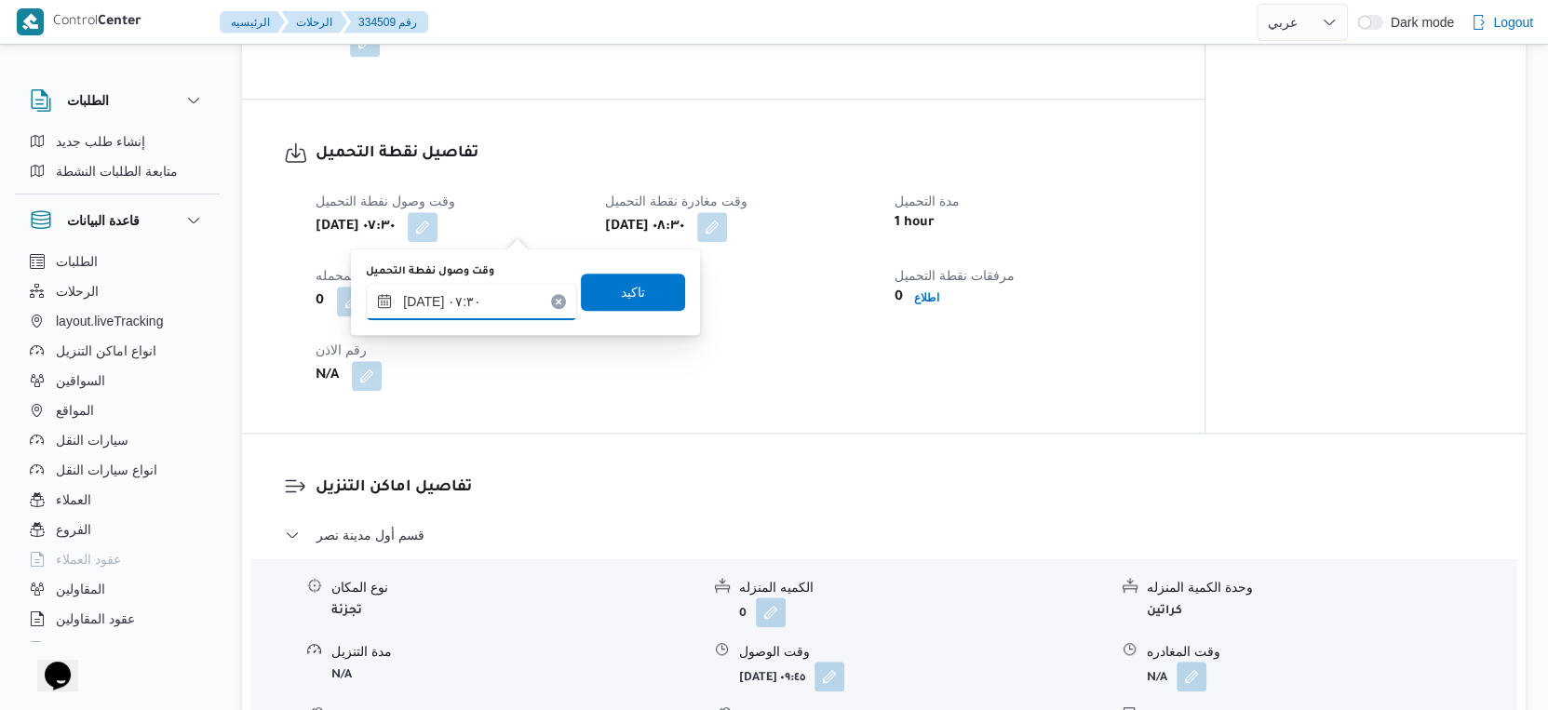
click at [429, 302] on input "[DATE] ٠٧:٣٠" at bounding box center [471, 301] width 211 height 37
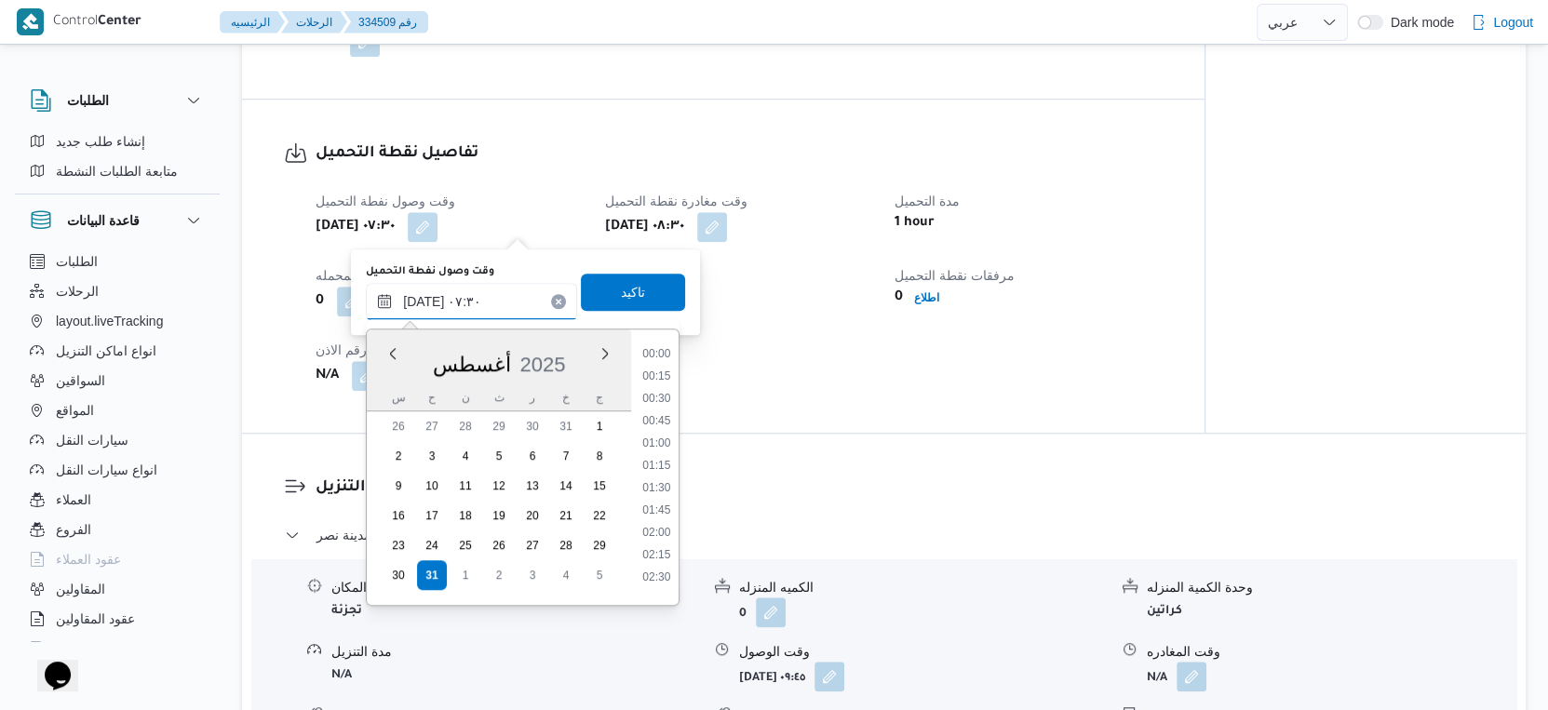
scroll to position [542, 0]
type input "[DATE] ٠٧:١٨"
click at [621, 289] on span "تاكيد" at bounding box center [633, 291] width 24 height 22
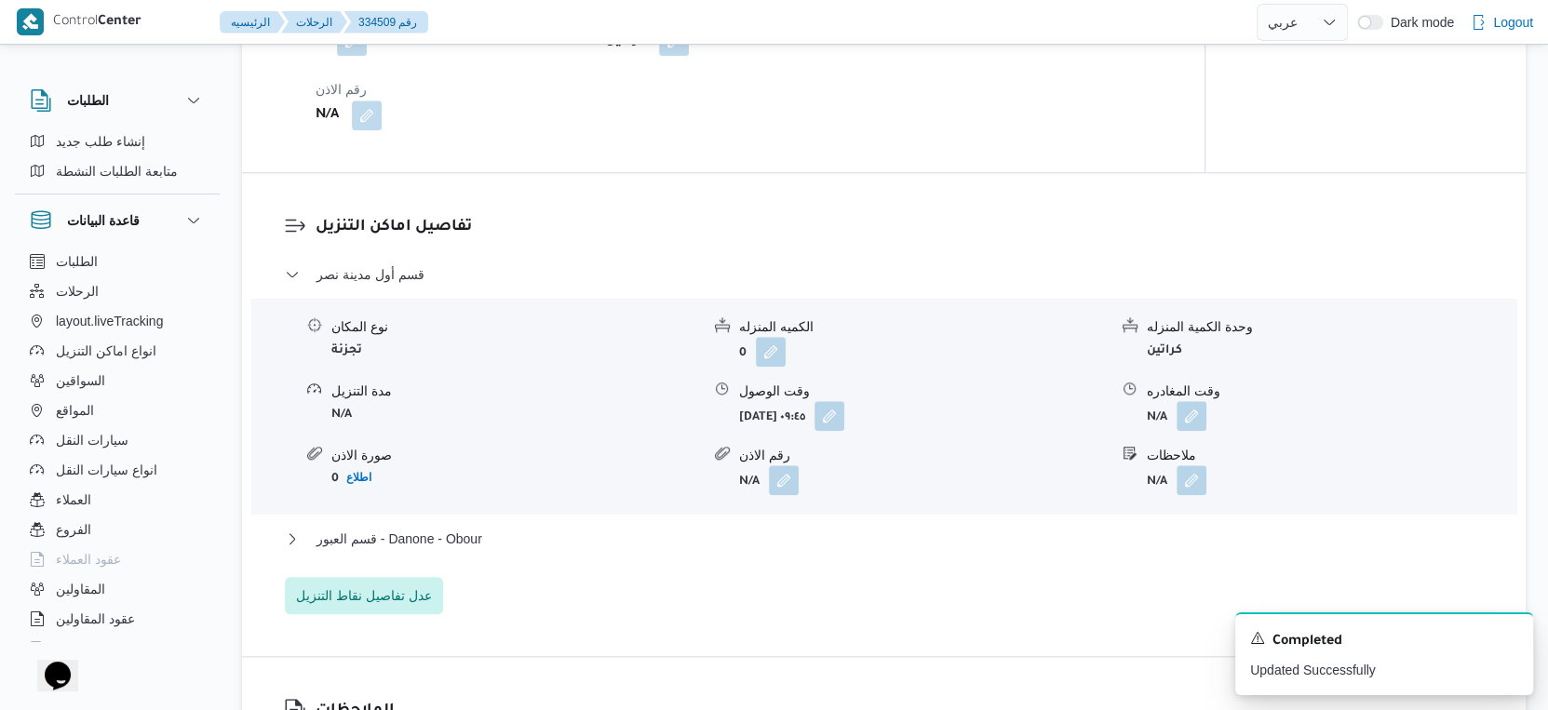
scroll to position [1473, 0]
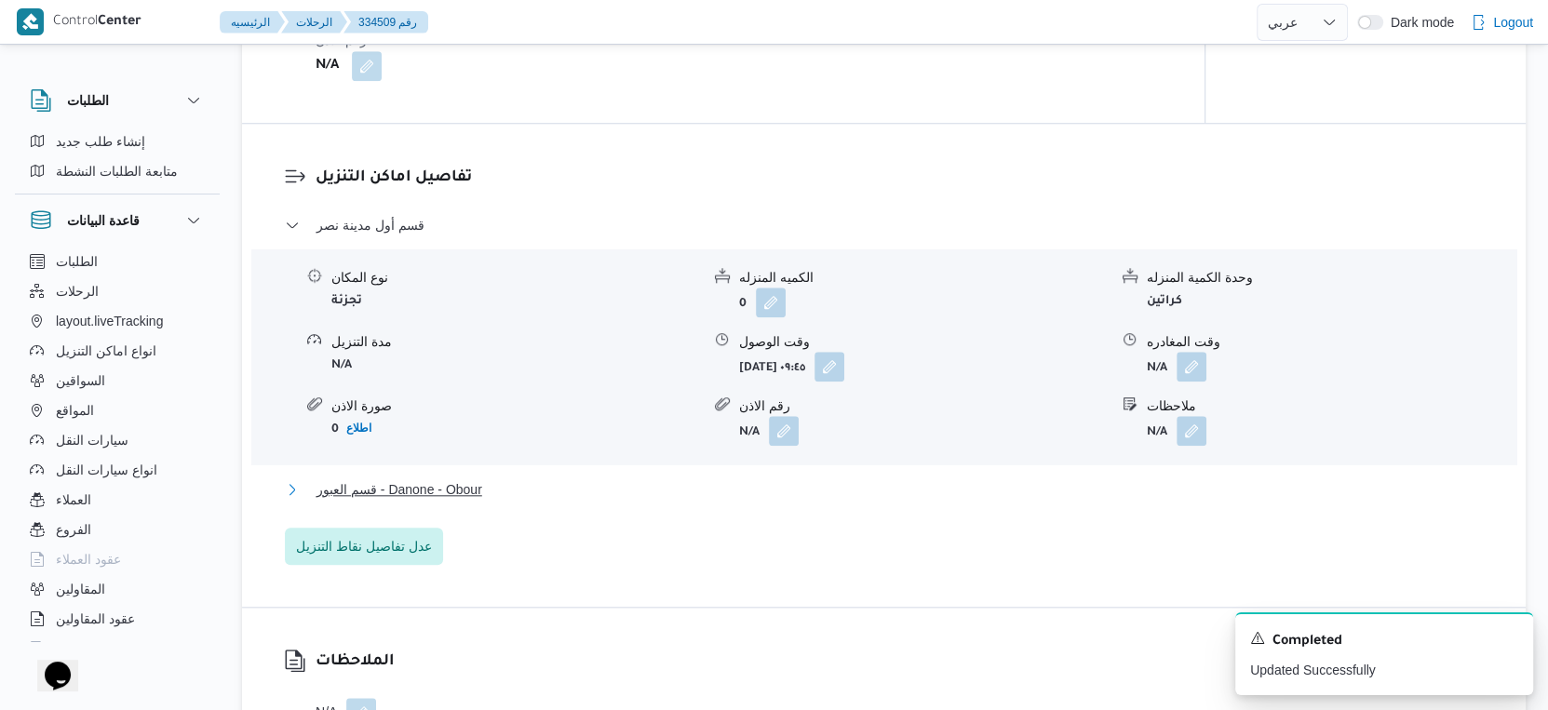
click at [595, 484] on button "قسم العبور - Danone - Obour" at bounding box center [884, 489] width 1199 height 22
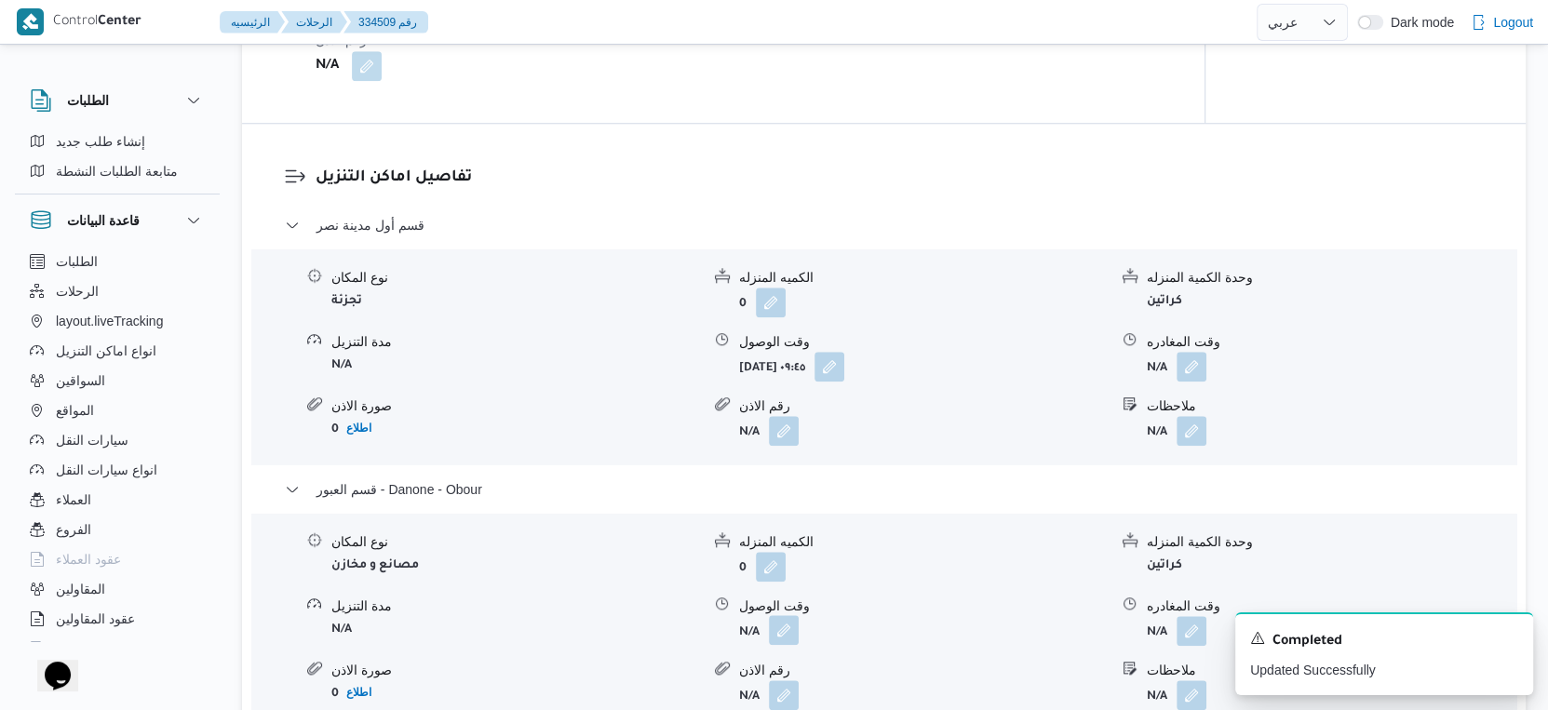
click at [781, 638] on button "button" at bounding box center [784, 630] width 30 height 30
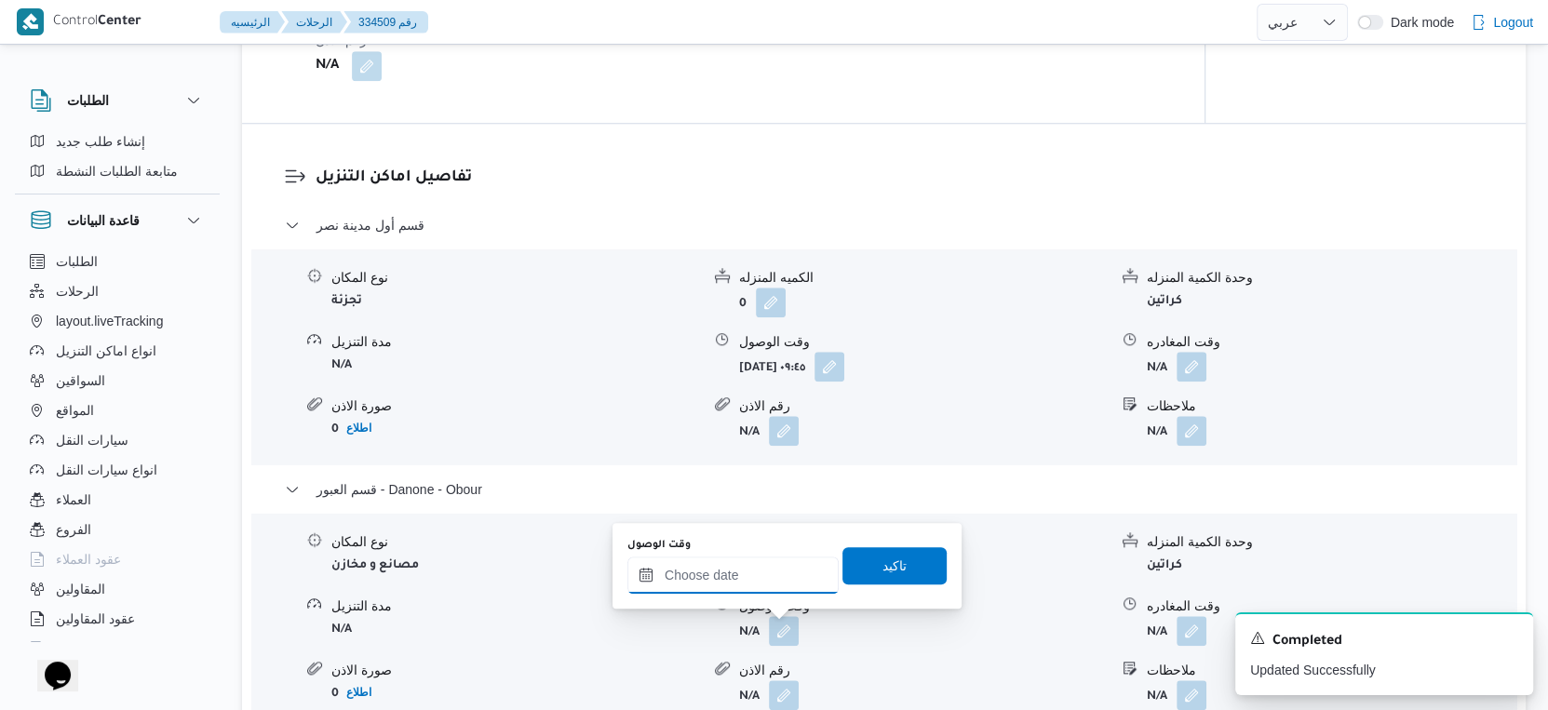
click at [766, 573] on input "وقت الوصول" at bounding box center [732, 575] width 211 height 37
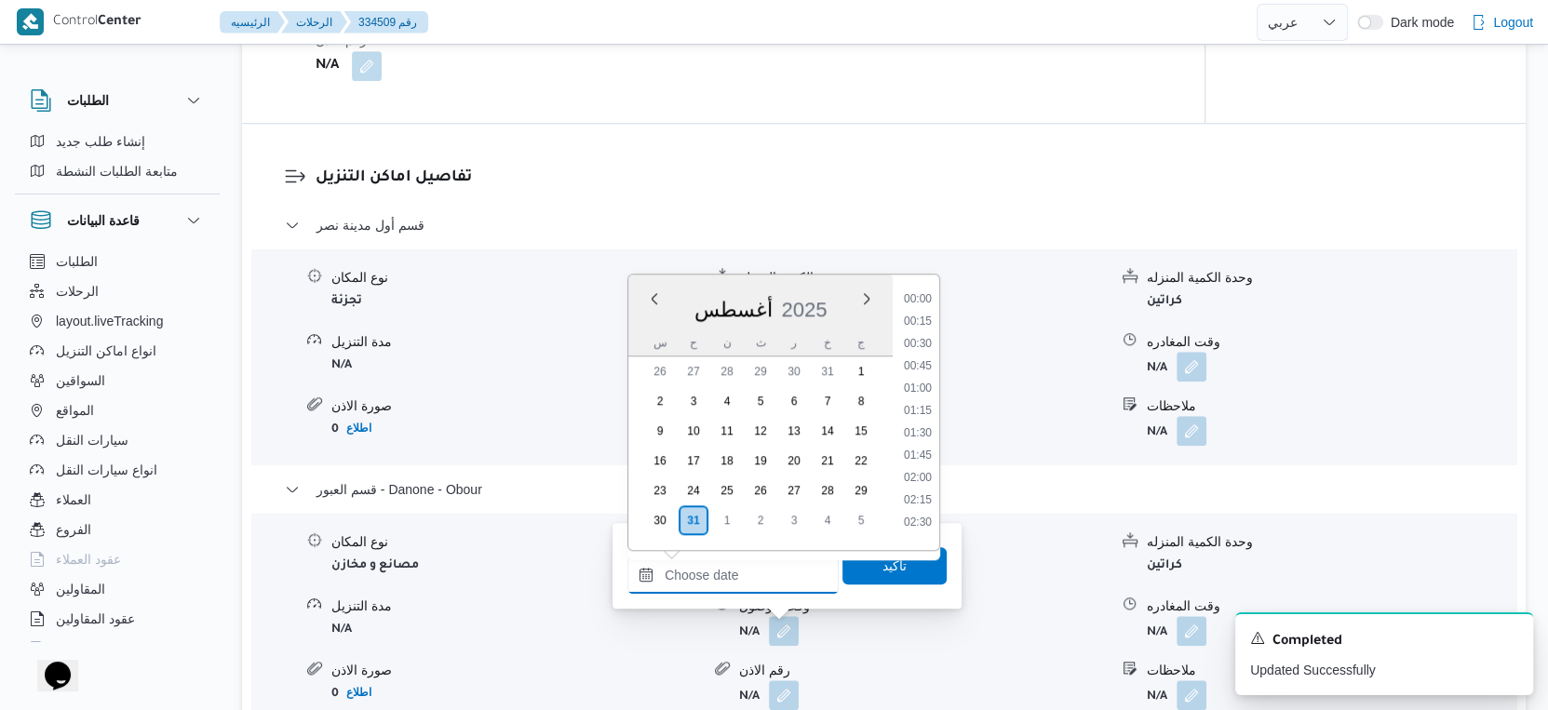
scroll to position [1457, 0]
click at [926, 332] on li "16:45" at bounding box center [917, 339] width 43 height 19
type input "[DATE] ١٦:٤٥"
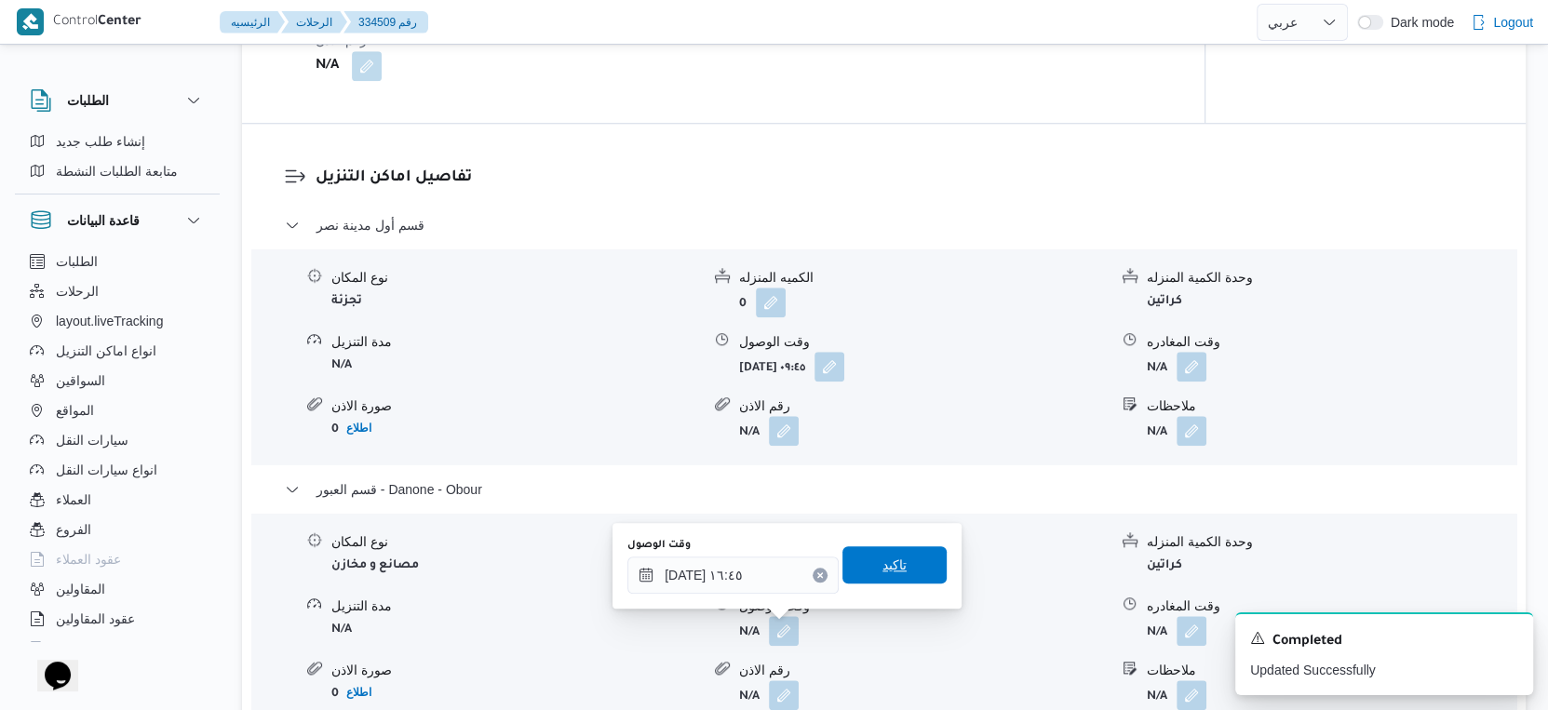
click at [927, 564] on span "تاكيد" at bounding box center [894, 564] width 104 height 37
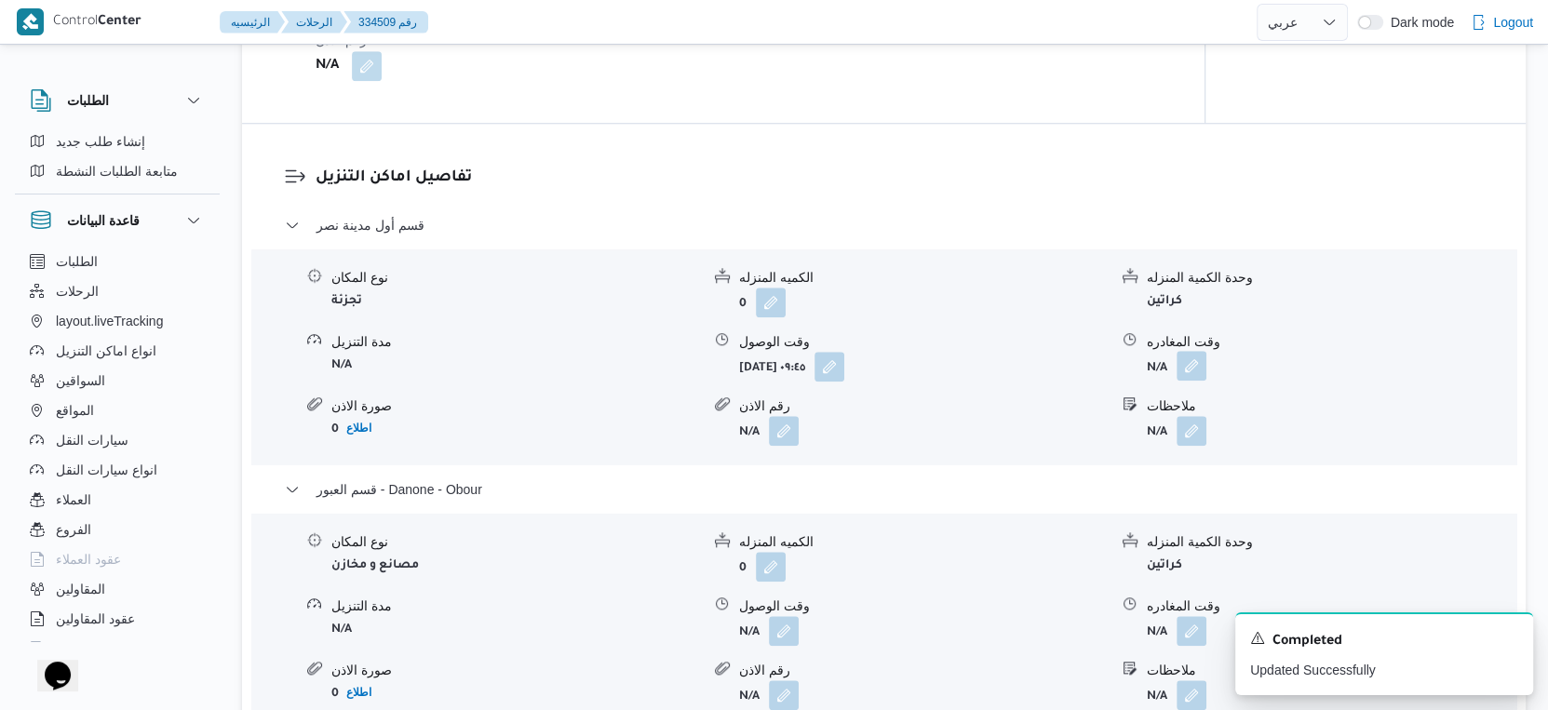
click at [1183, 371] on button "button" at bounding box center [1192, 366] width 30 height 30
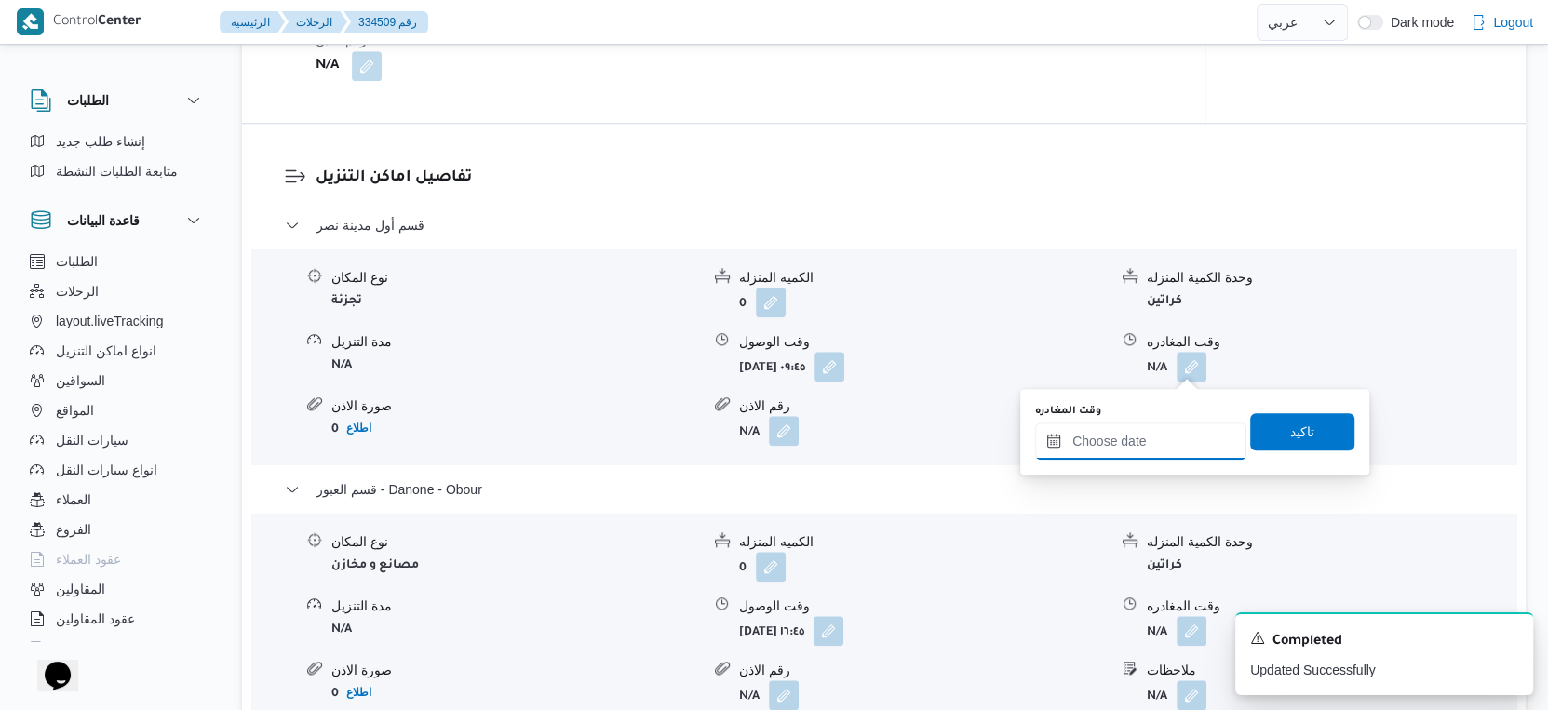
click at [1181, 427] on div at bounding box center [1140, 441] width 211 height 37
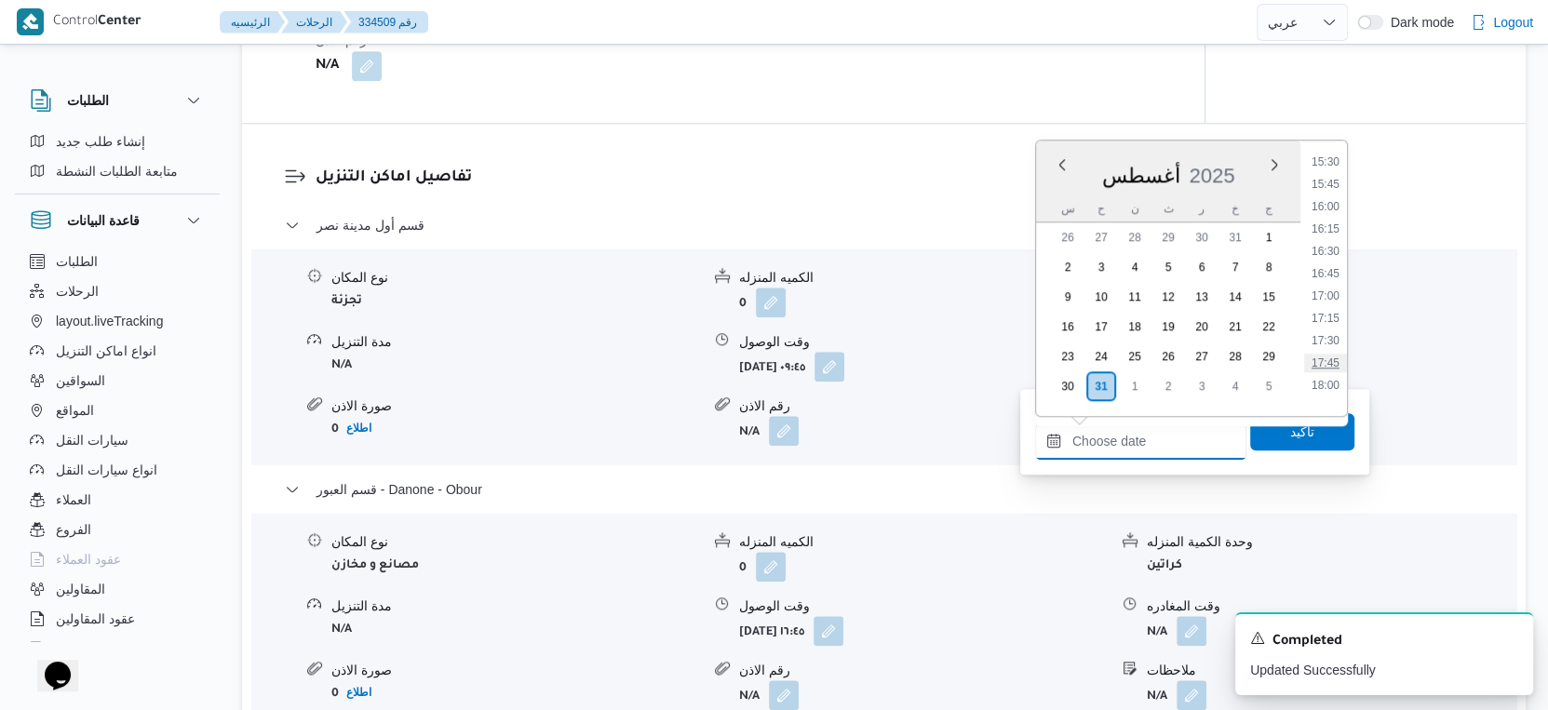
scroll to position [1354, 0]
drag, startPoint x: 1331, startPoint y: 239, endPoint x: 1318, endPoint y: 336, distance: 97.7
click at [1331, 239] on li "16:00" at bounding box center [1325, 241] width 43 height 19
type input "[DATE] ١٦:٠٠"
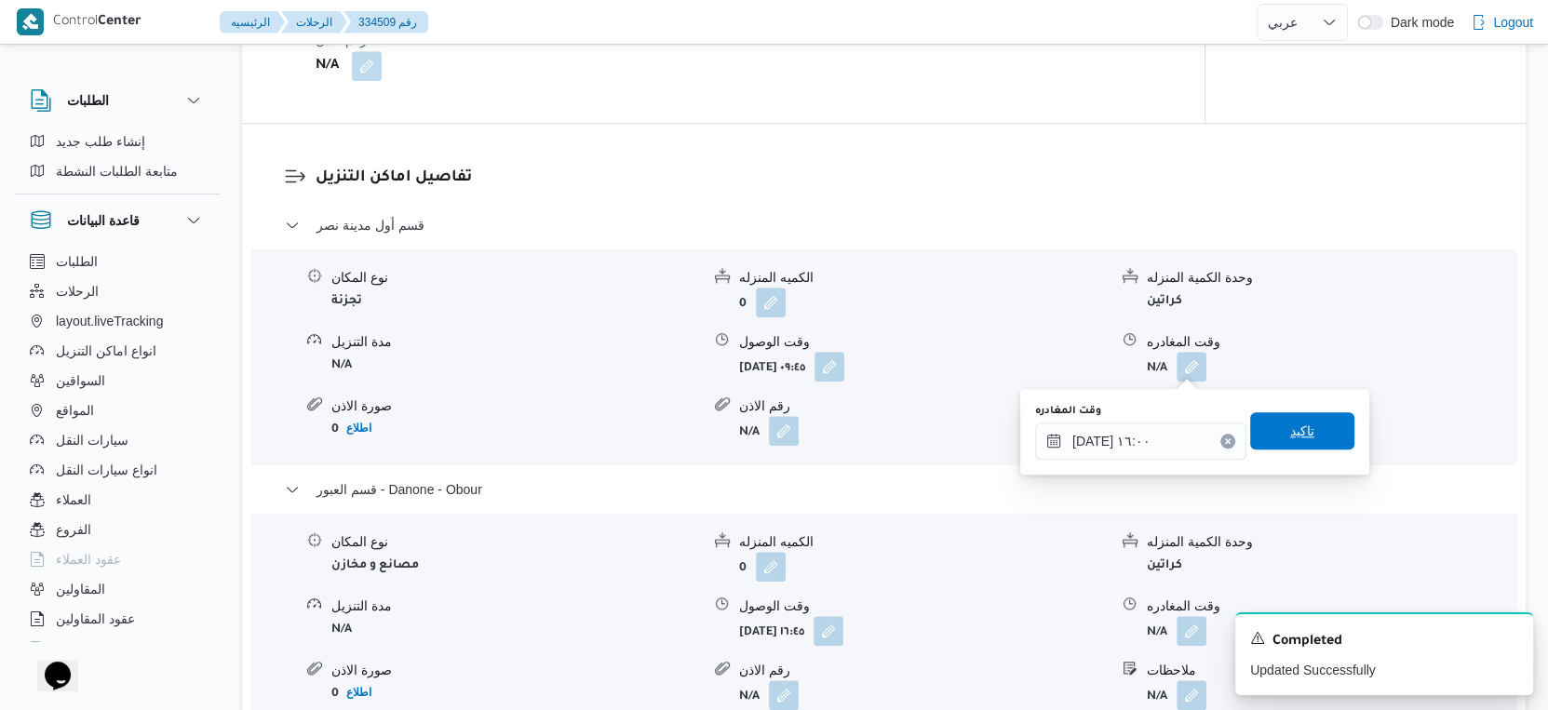
click at [1307, 412] on span "تاكيد" at bounding box center [1302, 430] width 104 height 37
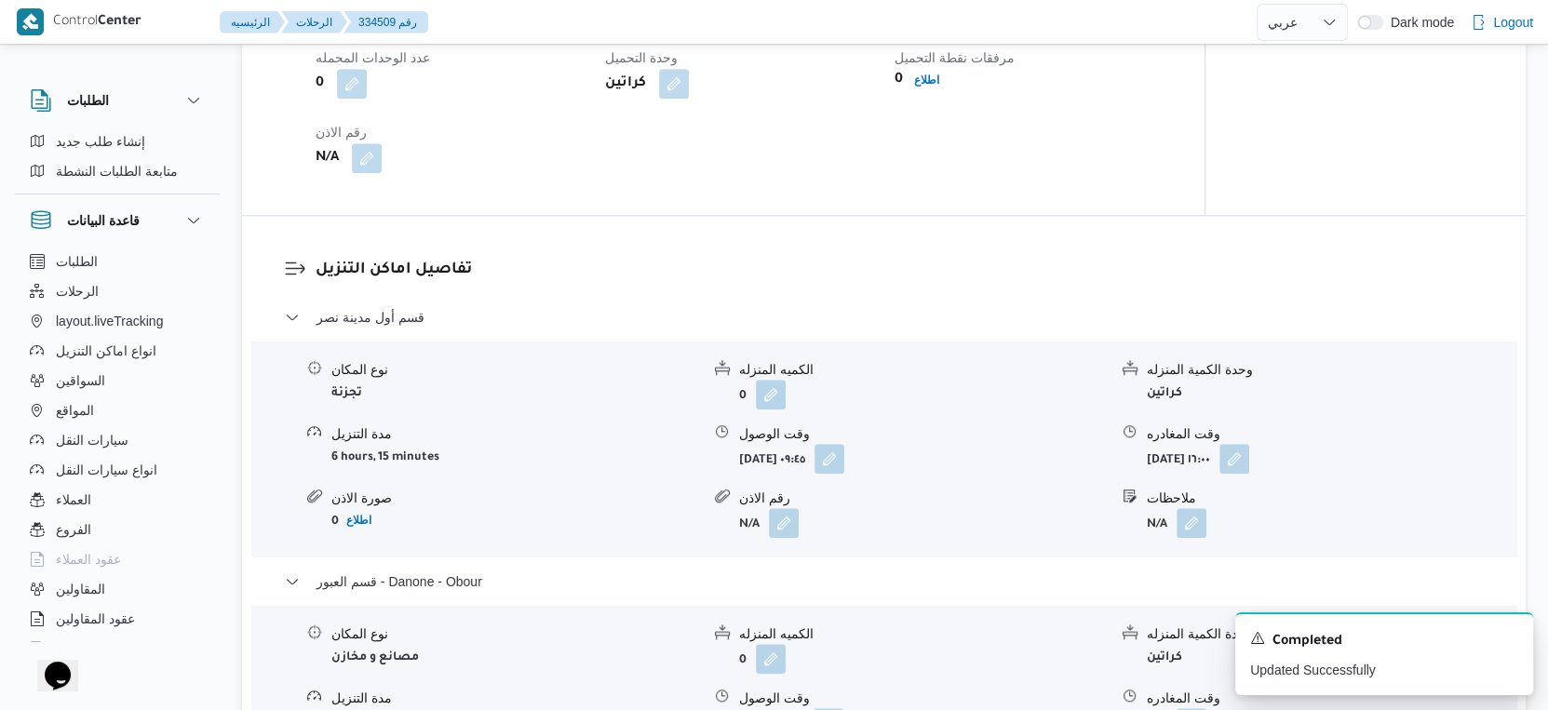
scroll to position [1266, 0]
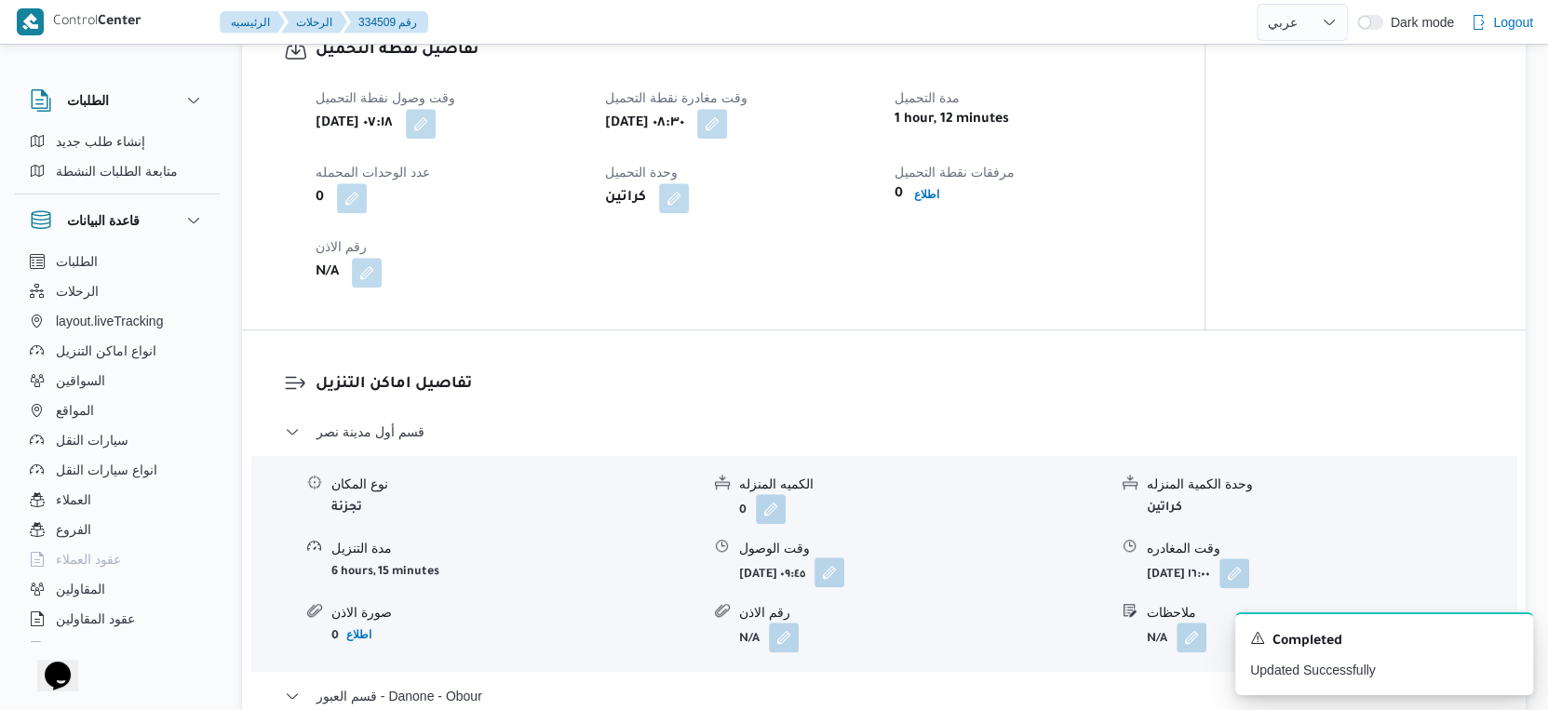
click at [844, 575] on button "button" at bounding box center [830, 573] width 30 height 30
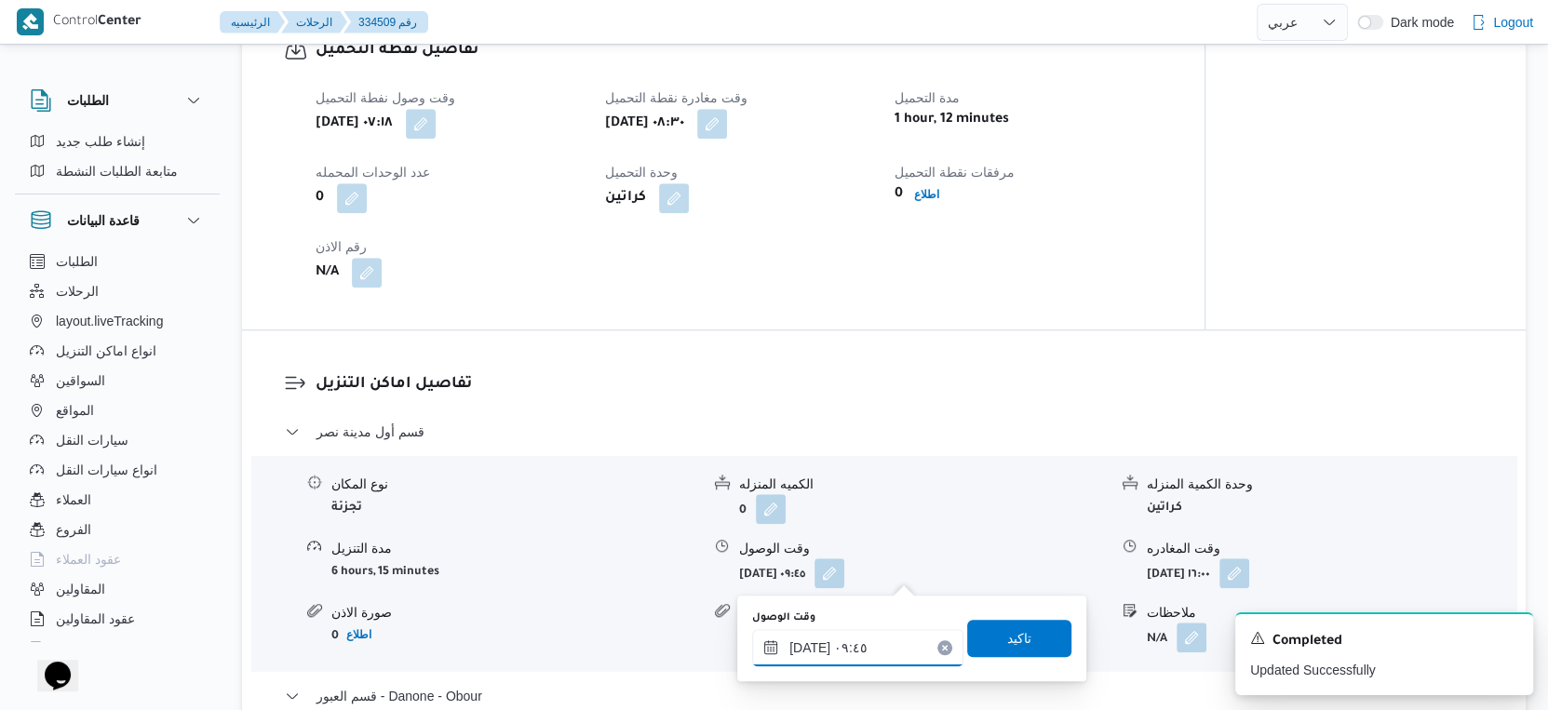
click at [878, 640] on input "[DATE] ٠٩:٤٥" at bounding box center [857, 647] width 211 height 37
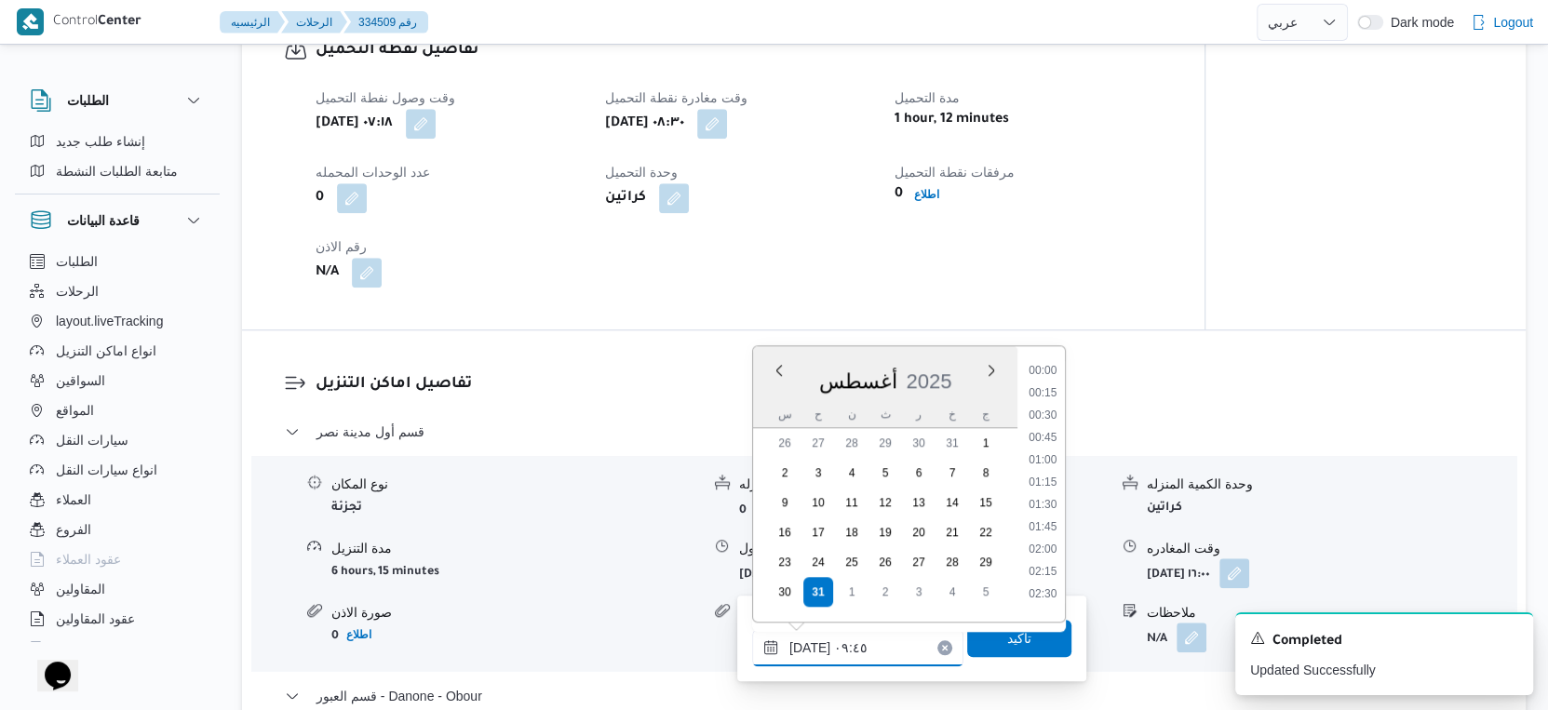
scroll to position [743, 0]
click at [1047, 448] on li "09:15" at bounding box center [1042, 454] width 43 height 19
type input "[DATE] ٠٩:١٥"
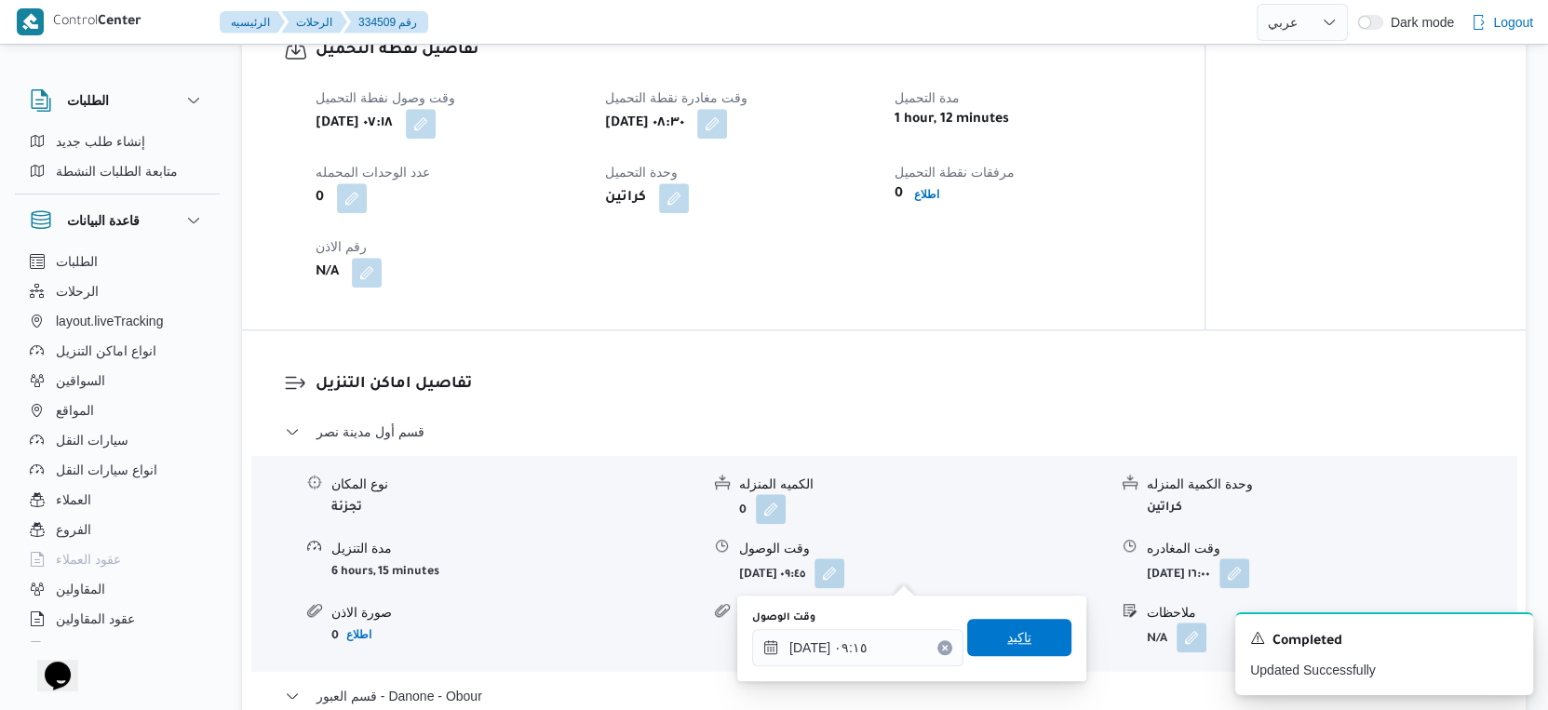
click at [1034, 632] on span "تاكيد" at bounding box center [1019, 637] width 104 height 37
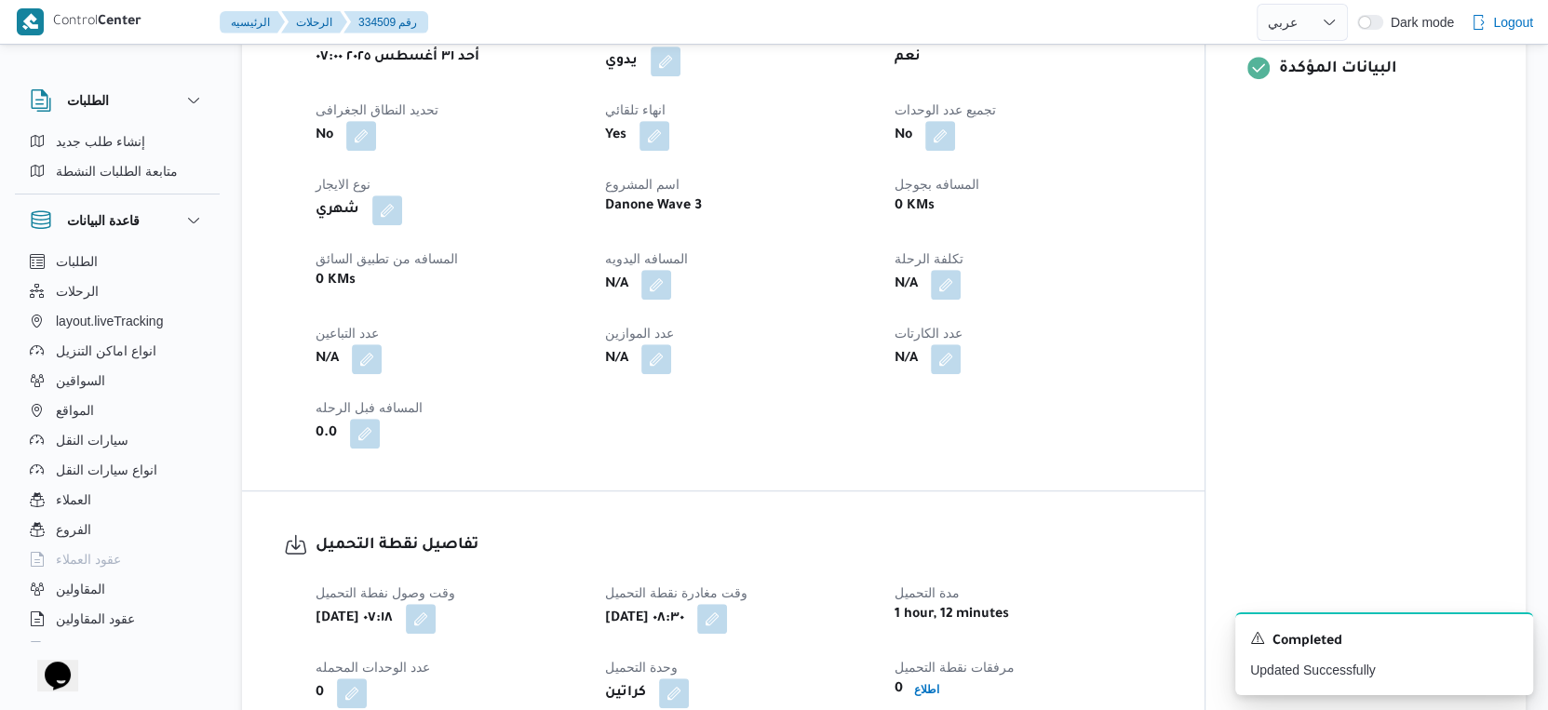
scroll to position [645, 0]
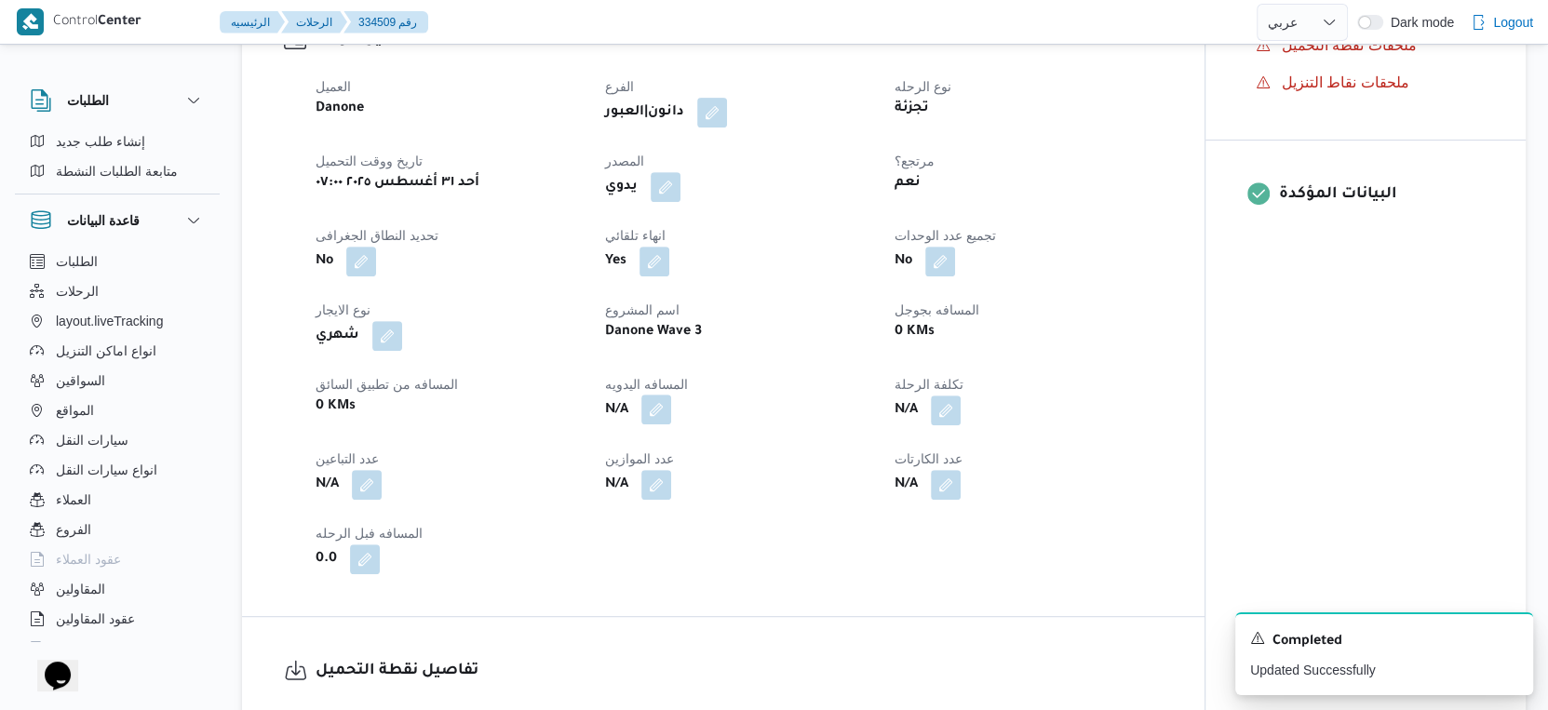
click at [658, 419] on button "button" at bounding box center [656, 410] width 30 height 30
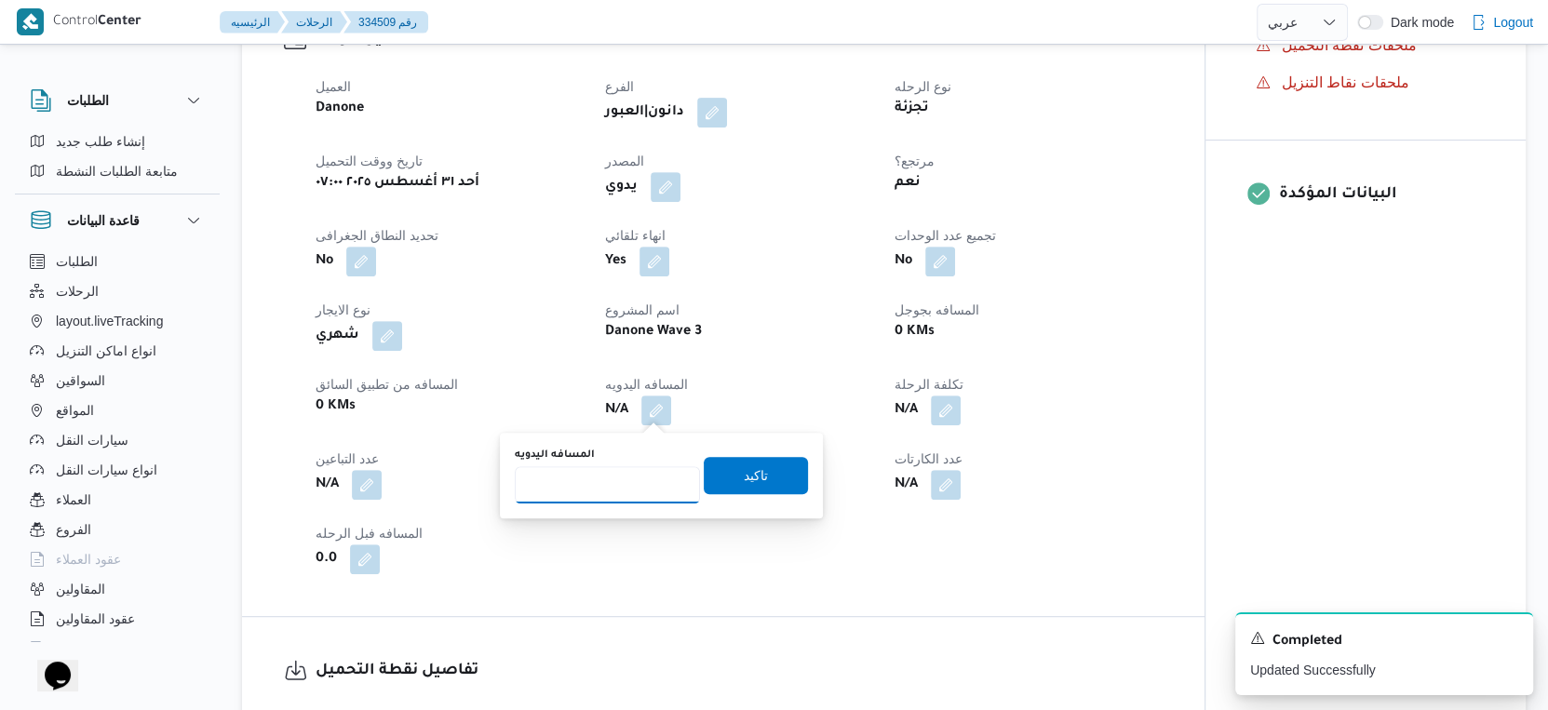
click at [606, 492] on input "المسافه اليدويه" at bounding box center [607, 484] width 185 height 37
type input "86"
click at [747, 473] on span "تاكيد" at bounding box center [756, 475] width 24 height 22
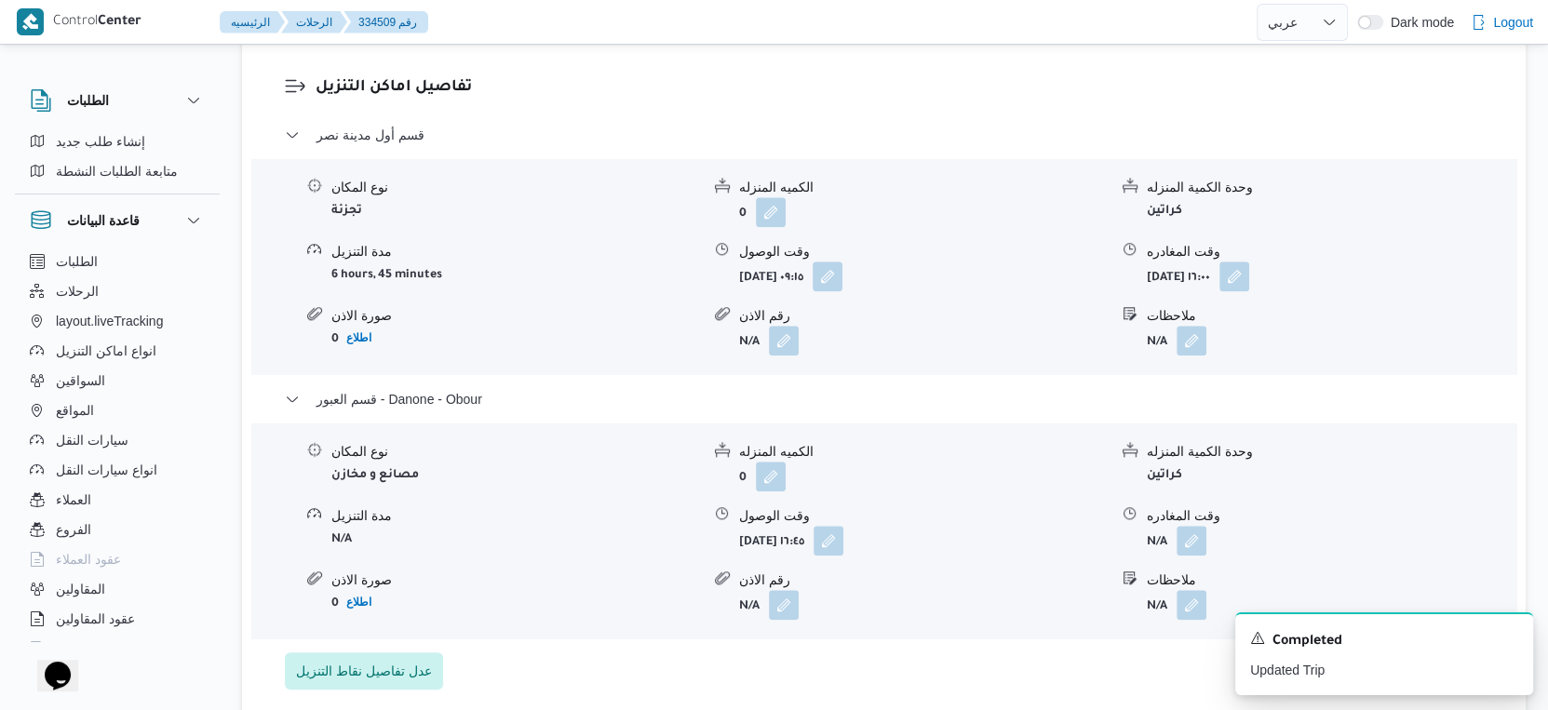
scroll to position [1679, 0]
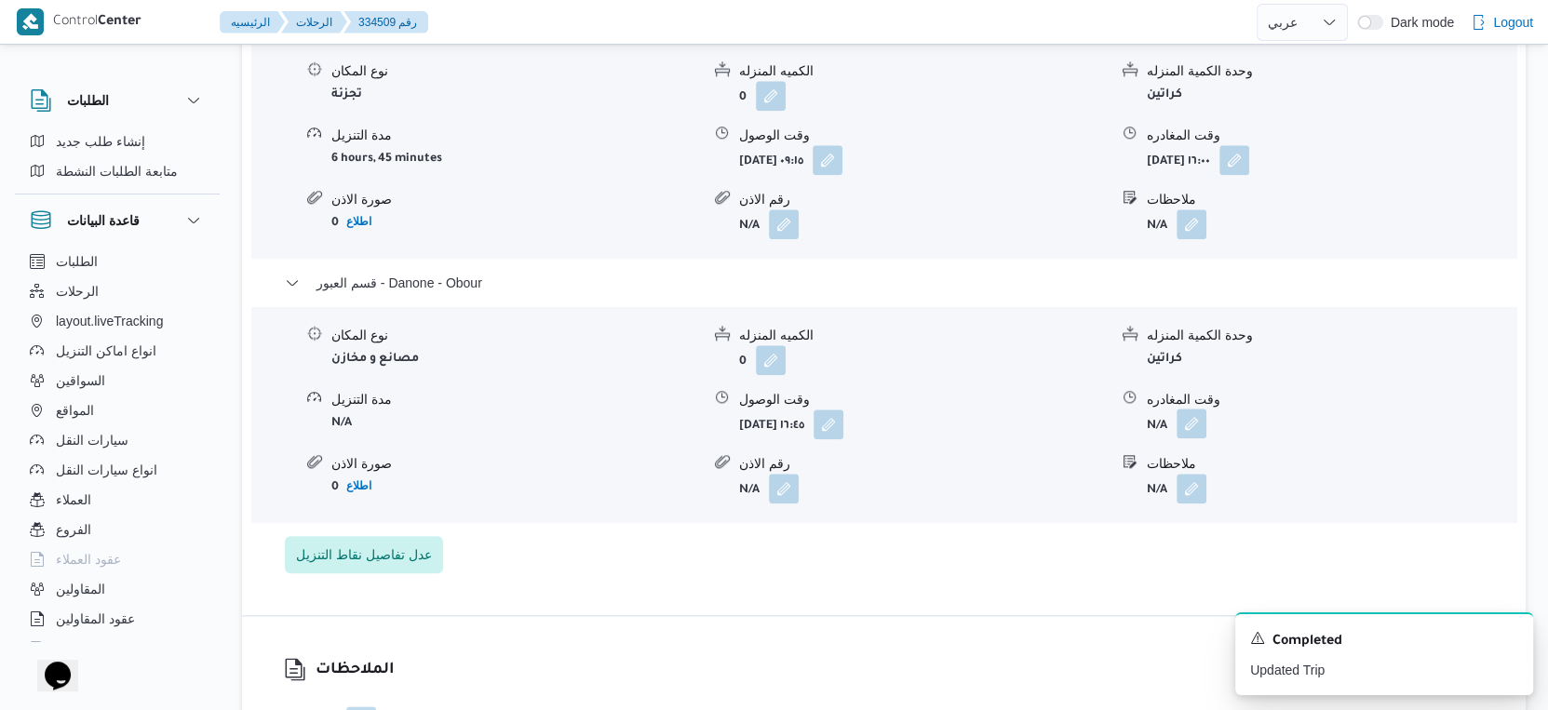
click at [1192, 421] on button "button" at bounding box center [1192, 424] width 30 height 30
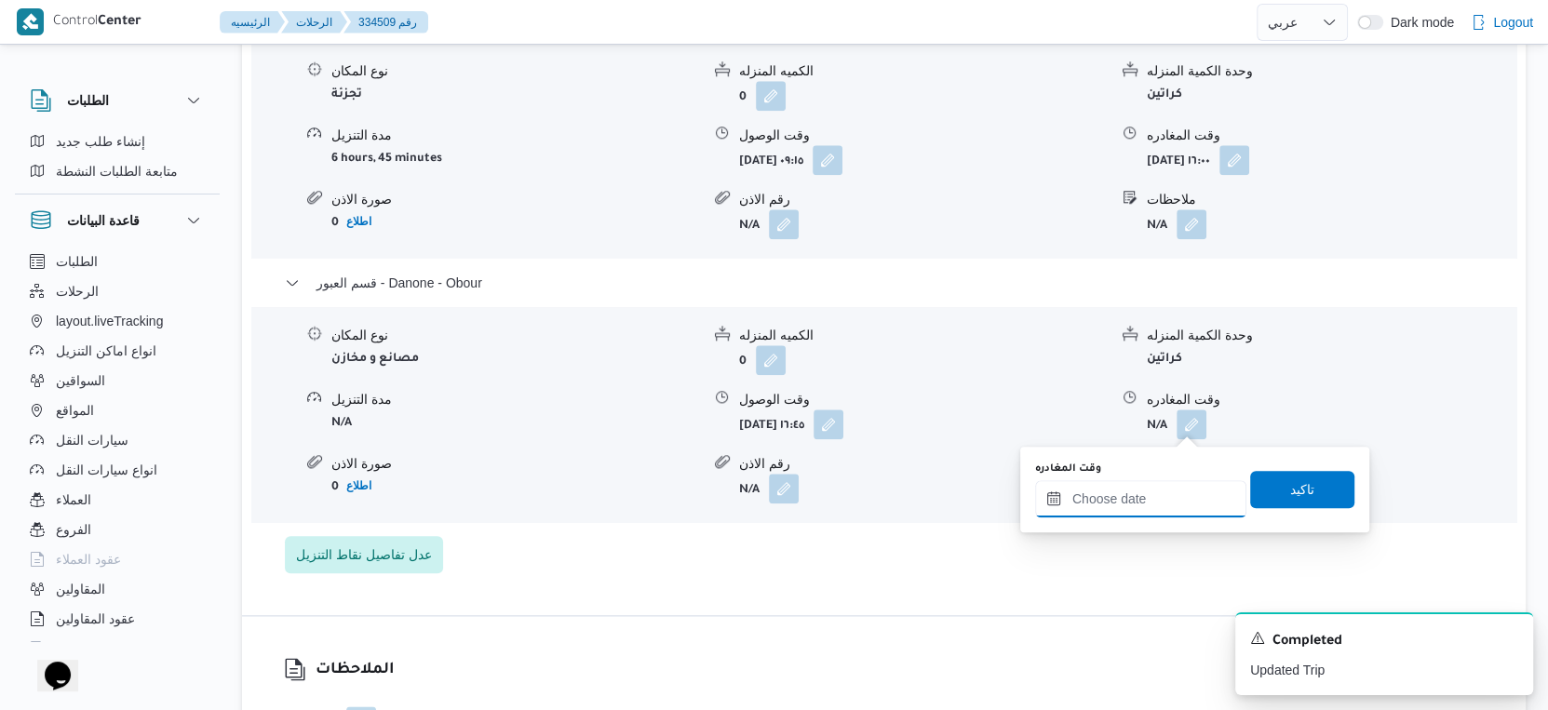
click at [1167, 485] on div at bounding box center [1140, 498] width 211 height 37
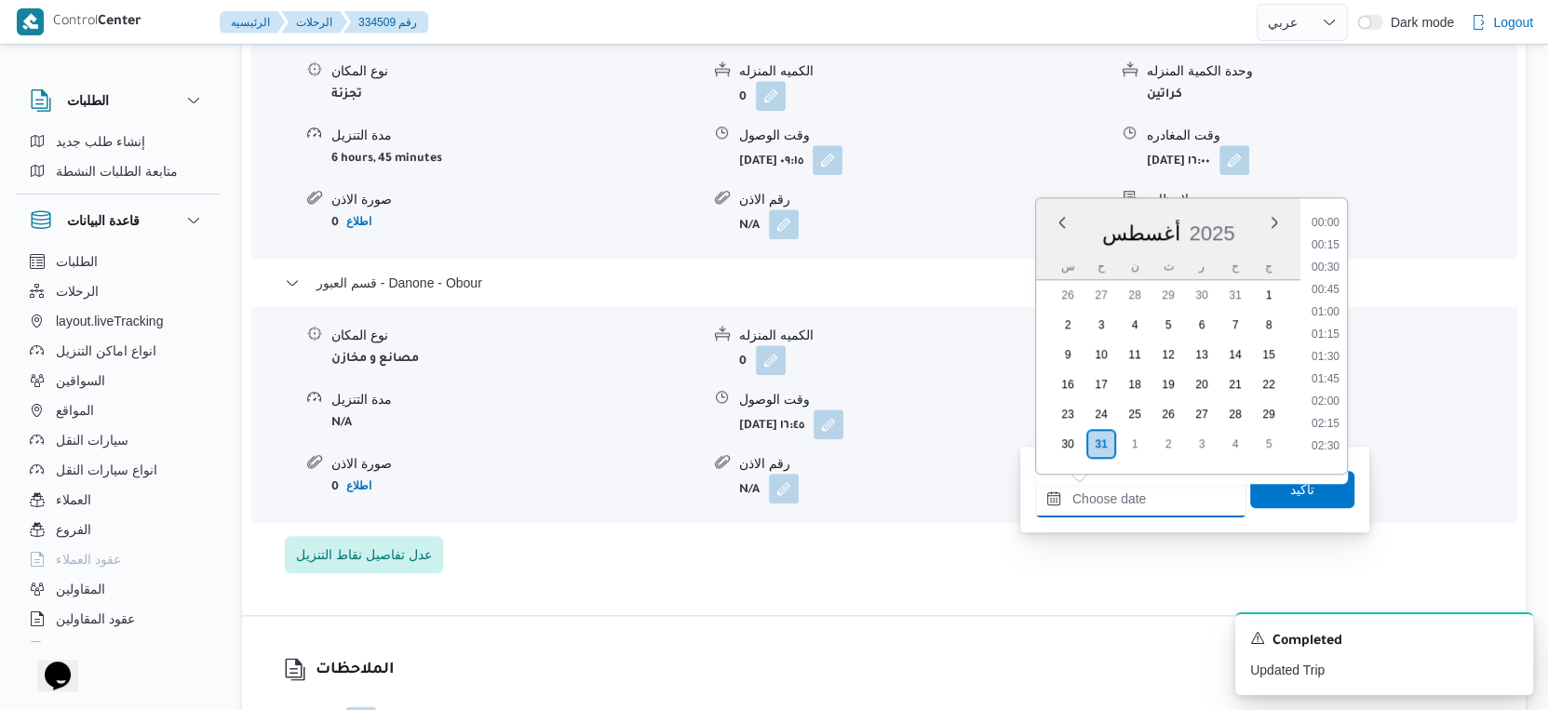
scroll to position [1457, 0]
click at [1334, 276] on li "17:00" at bounding box center [1325, 285] width 43 height 19
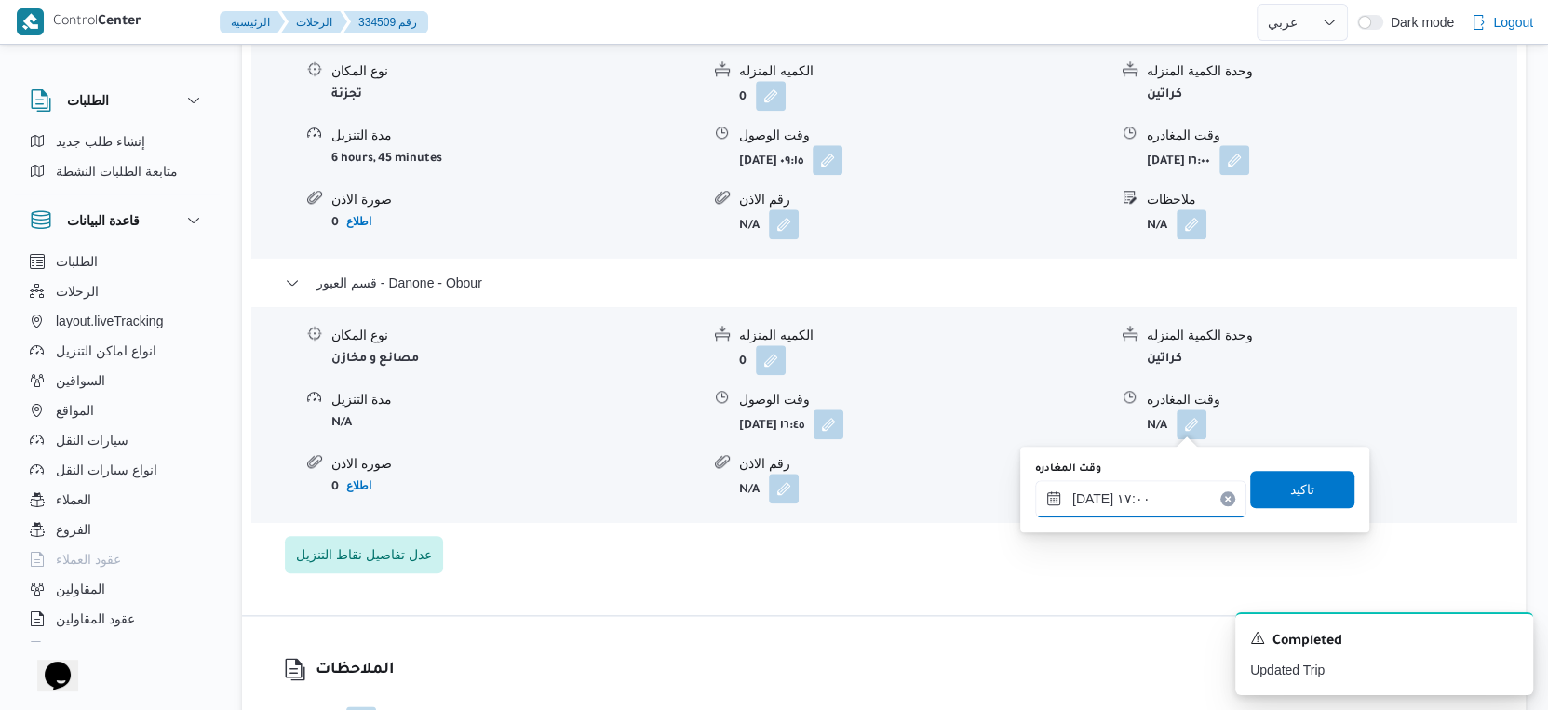
click at [1092, 492] on input "[DATE] ١٧:٠٠" at bounding box center [1140, 498] width 211 height 37
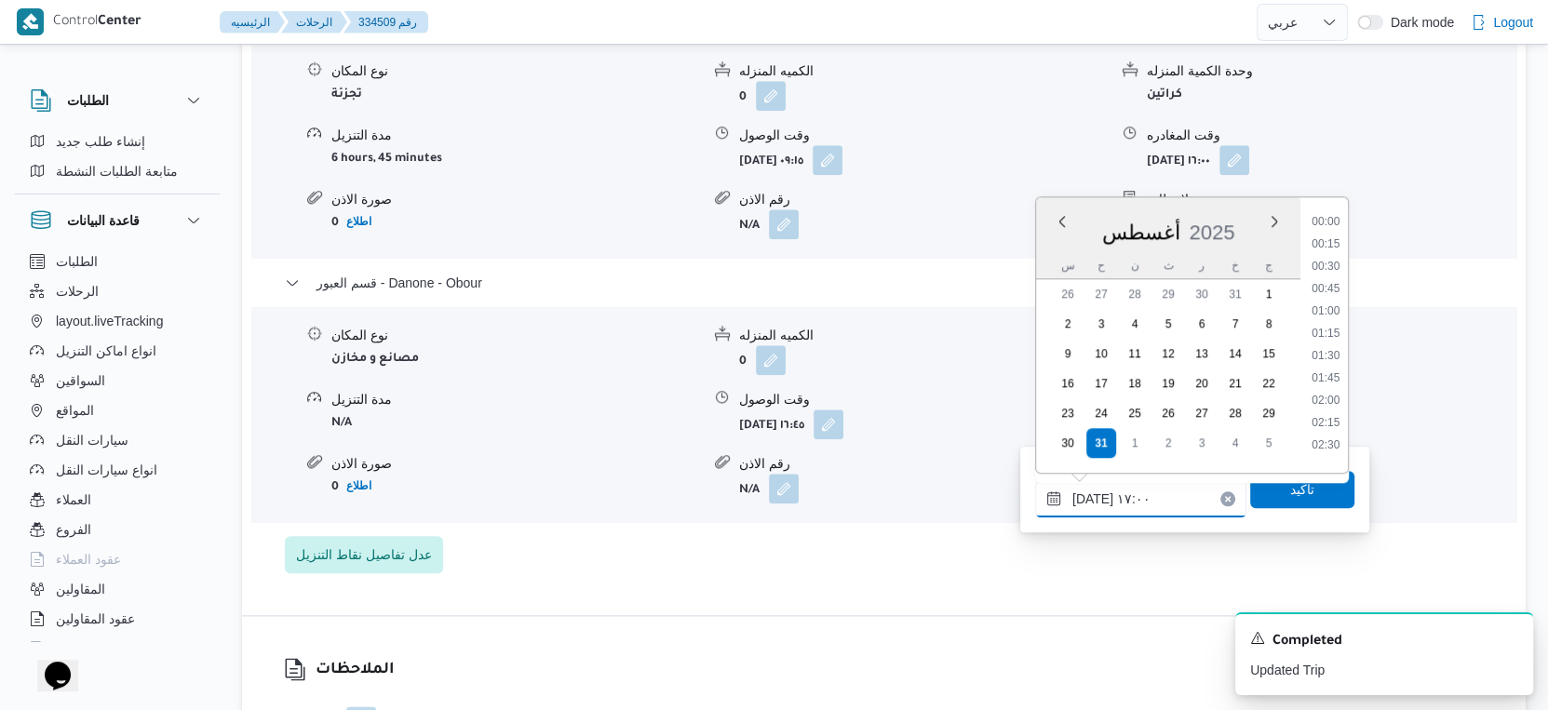
scroll to position [1390, 0]
click at [1092, 492] on input "[DATE] ١٧:٠٠" at bounding box center [1140, 498] width 211 height 37
click at [1091, 492] on input "[DATE] ١٧:٠٠" at bounding box center [1140, 498] width 211 height 37
type input "٣١/٠٨/٢٠٢٥ ١٧:١٠"
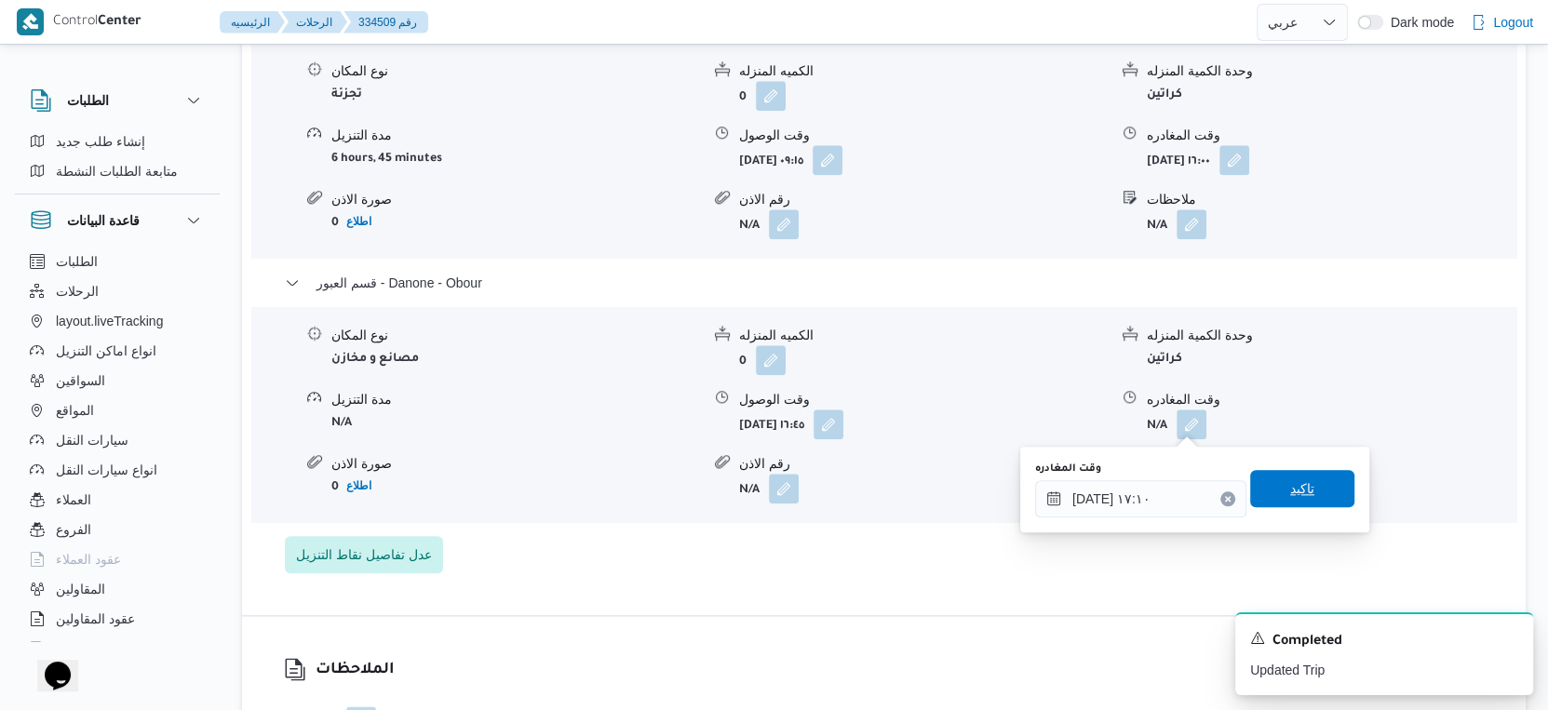
click at [1290, 486] on span "تاكيد" at bounding box center [1302, 489] width 24 height 22
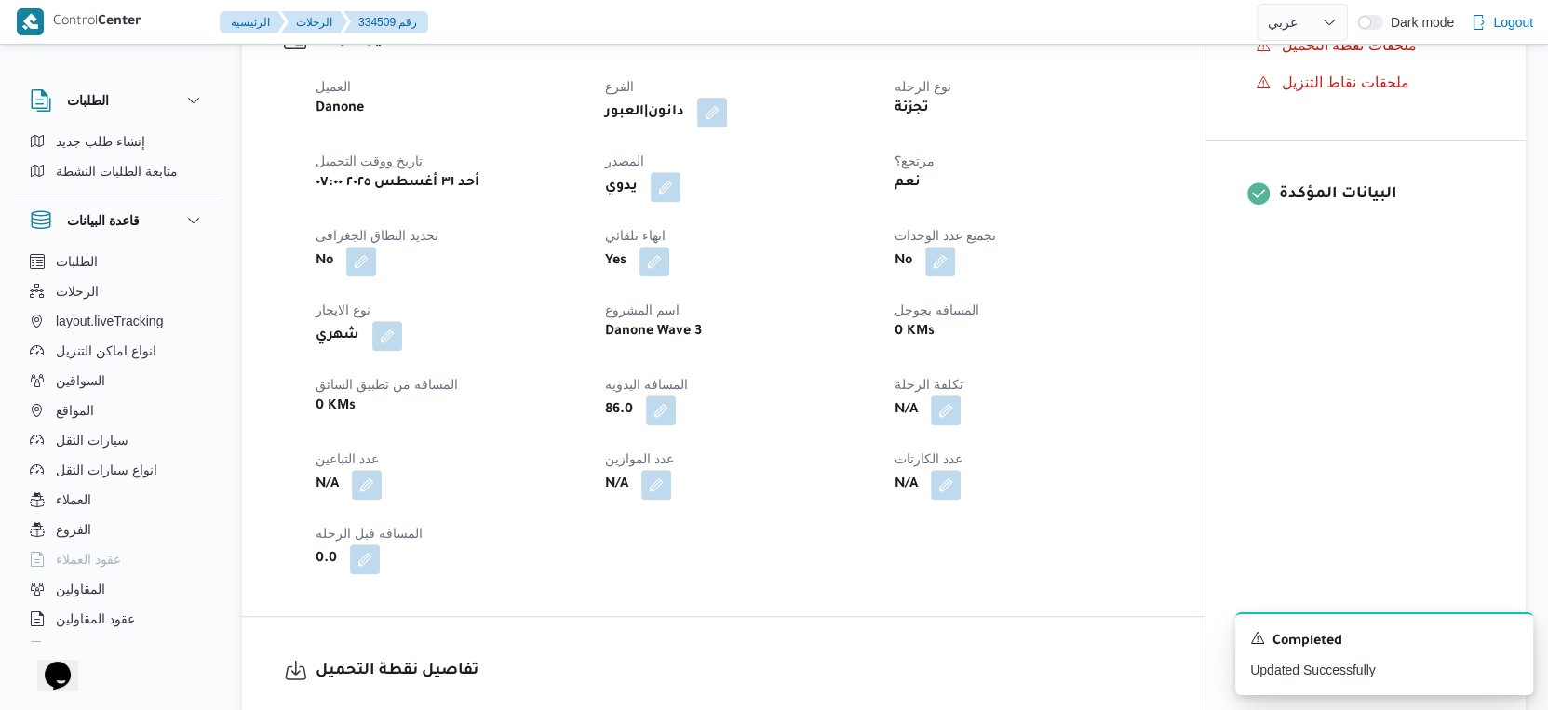
scroll to position [0, 0]
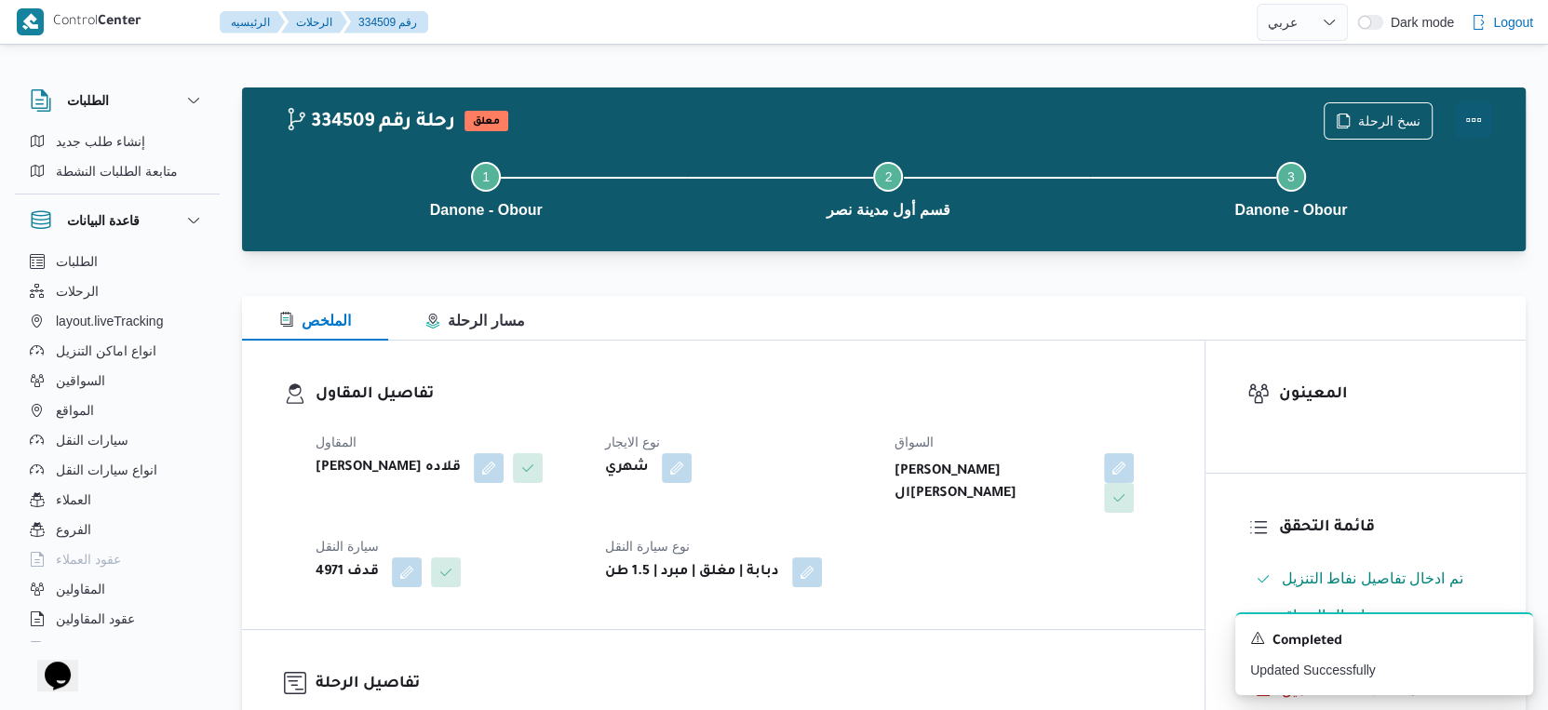
click at [1473, 115] on button "Actions" at bounding box center [1473, 119] width 37 height 37
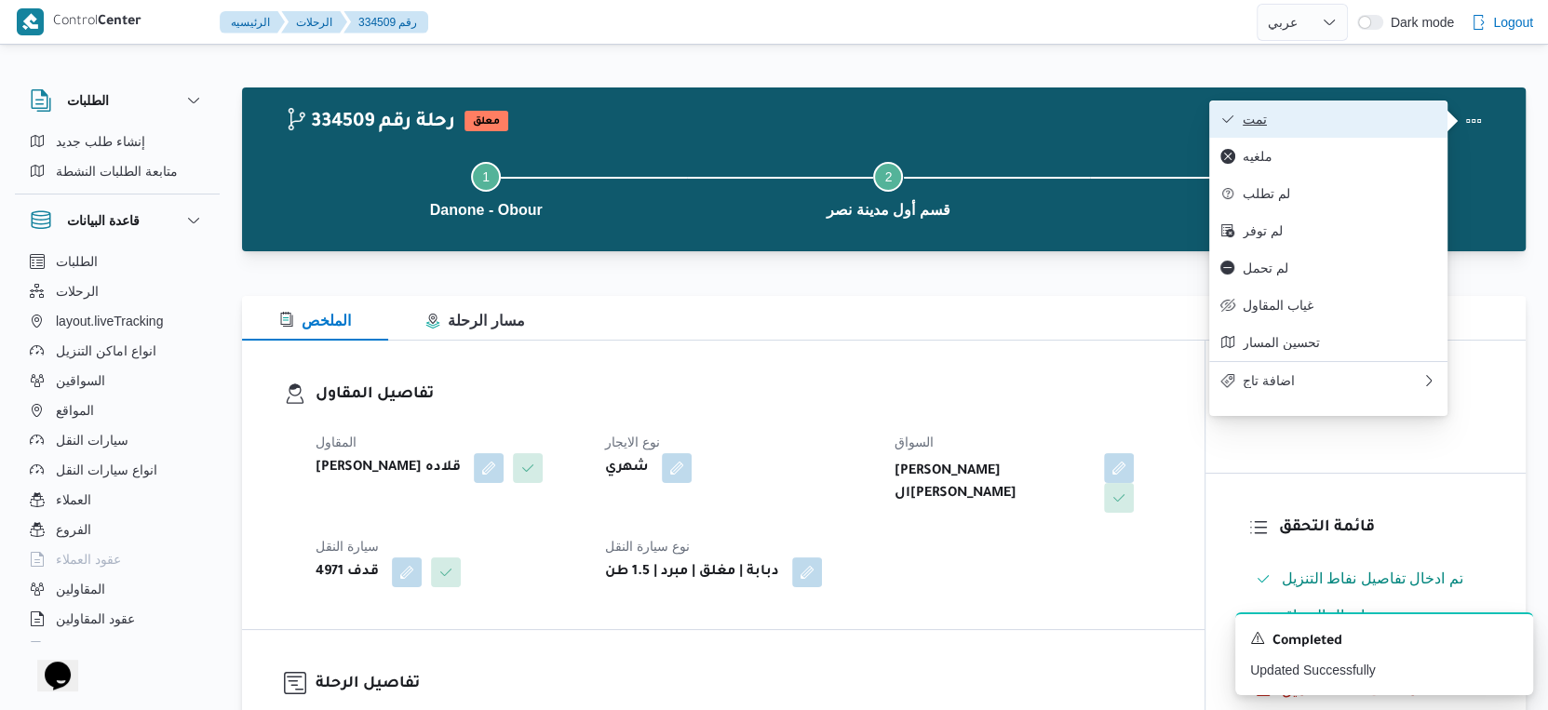
click at [1364, 112] on span "تمت" at bounding box center [1340, 119] width 194 height 15
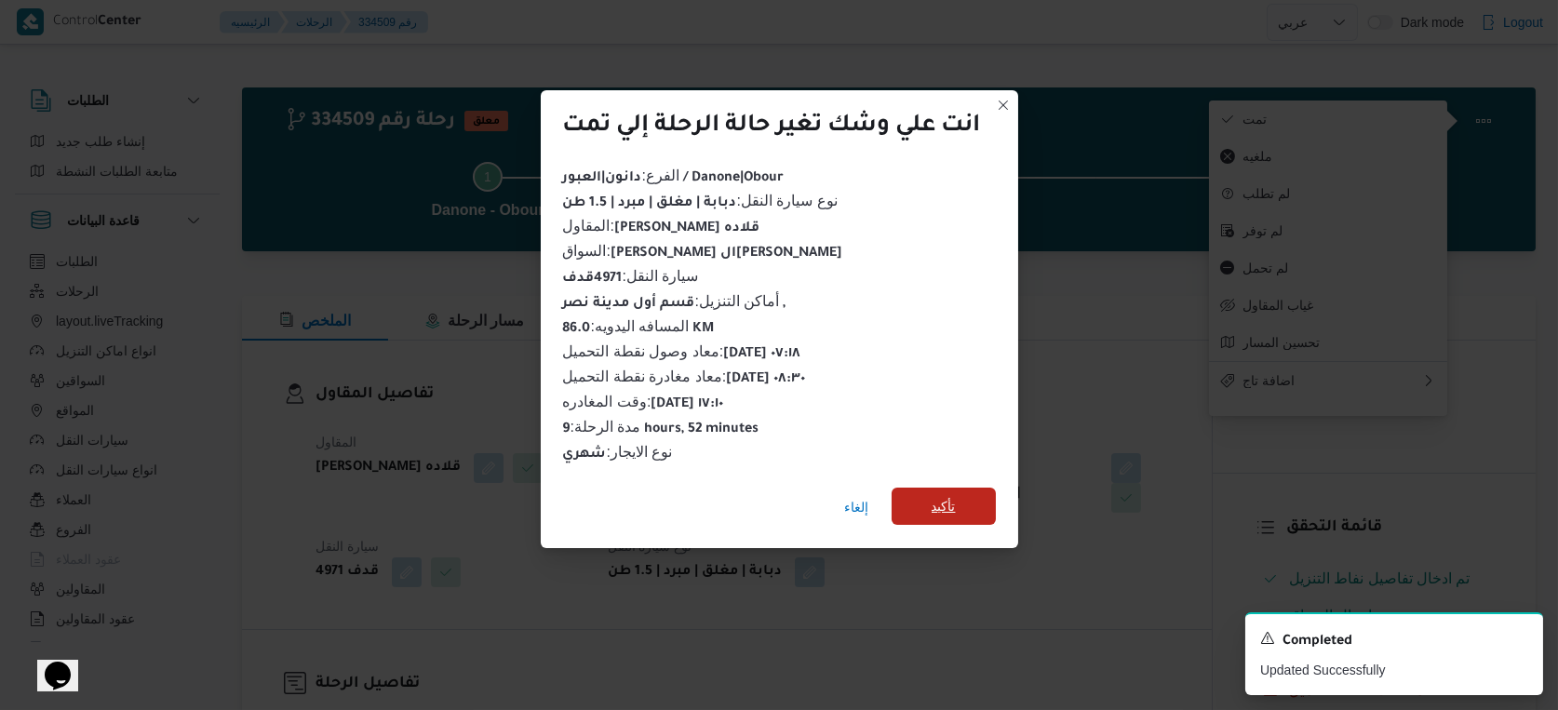
click at [931, 505] on span "تأكيد" at bounding box center [944, 506] width 104 height 37
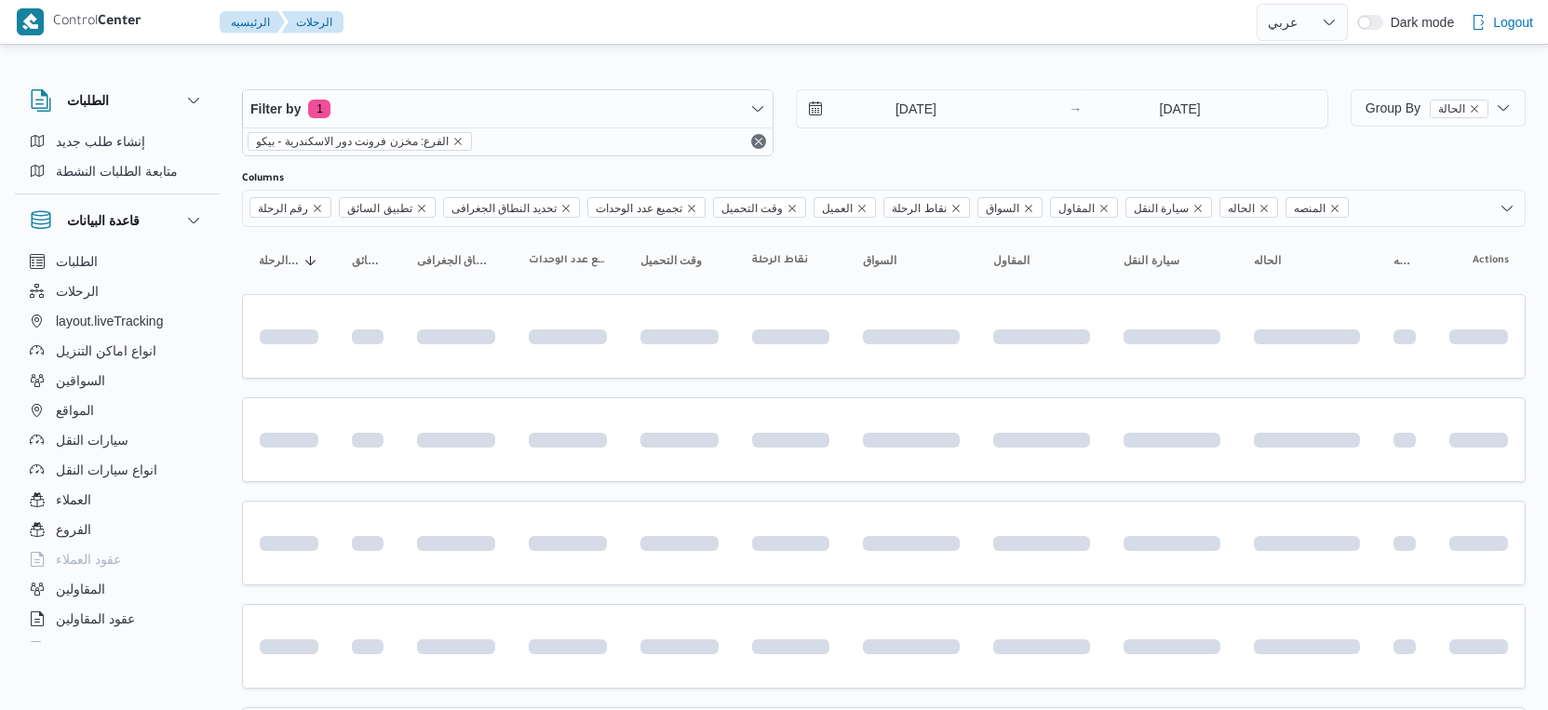
select select "ar"
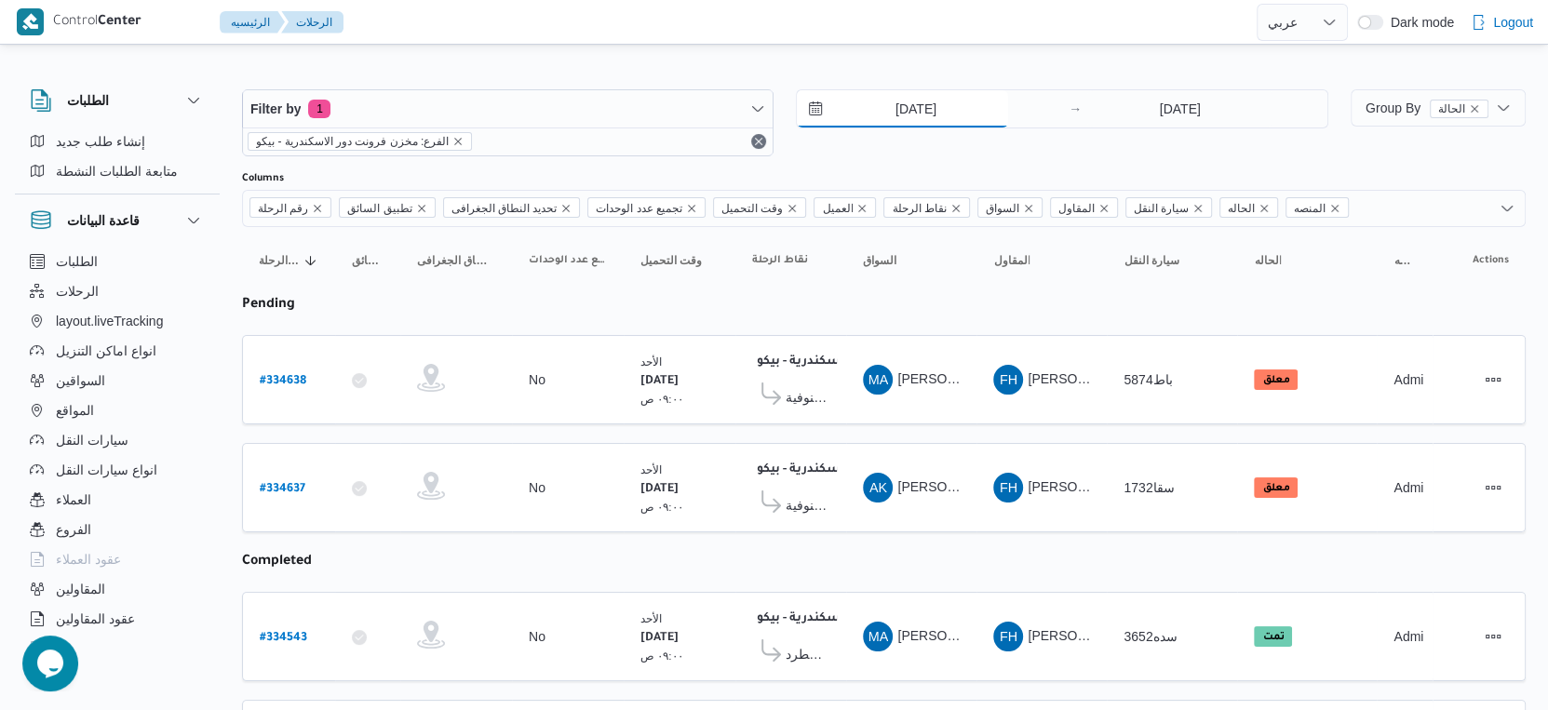
click at [935, 96] on input "[DATE]" at bounding box center [902, 108] width 211 height 37
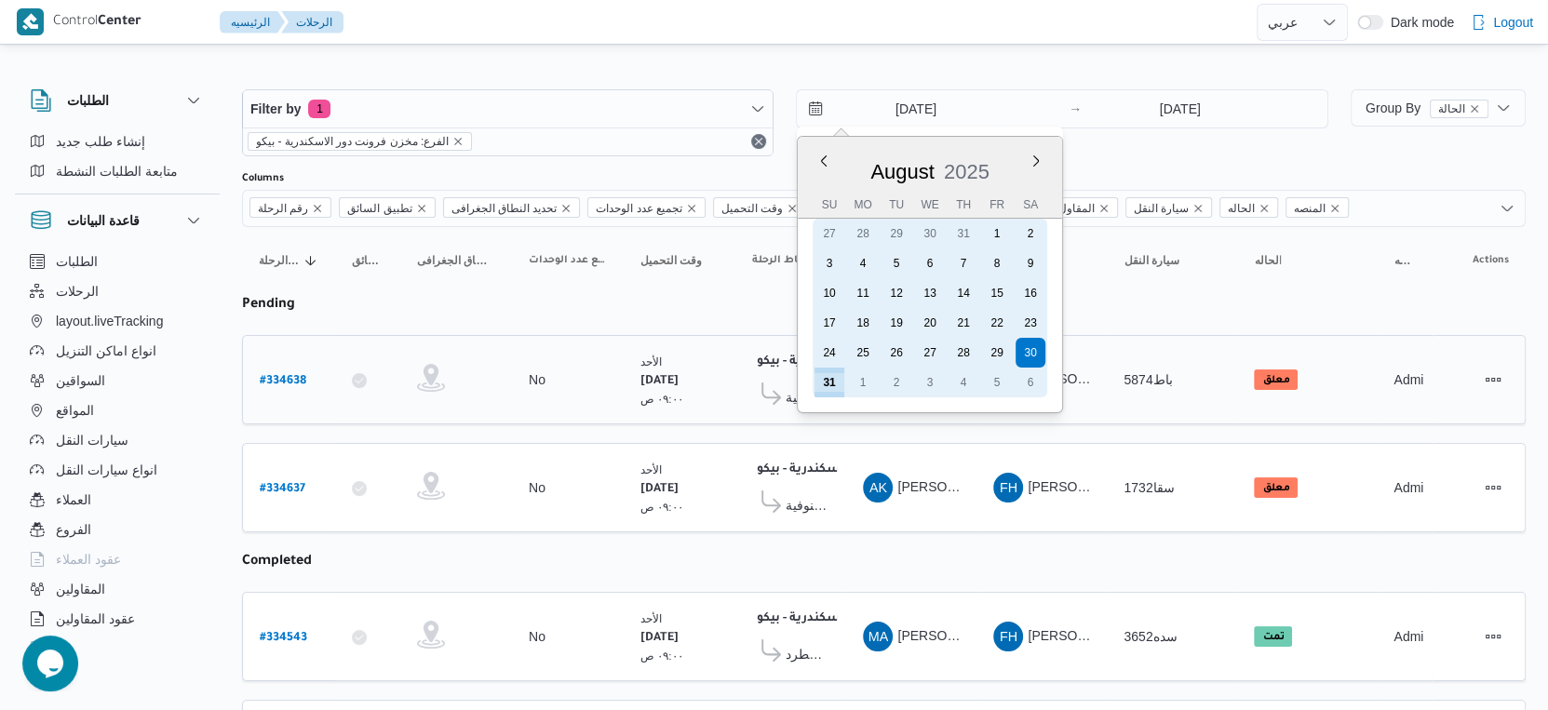
click at [835, 384] on div "31" at bounding box center [830, 383] width 30 height 30
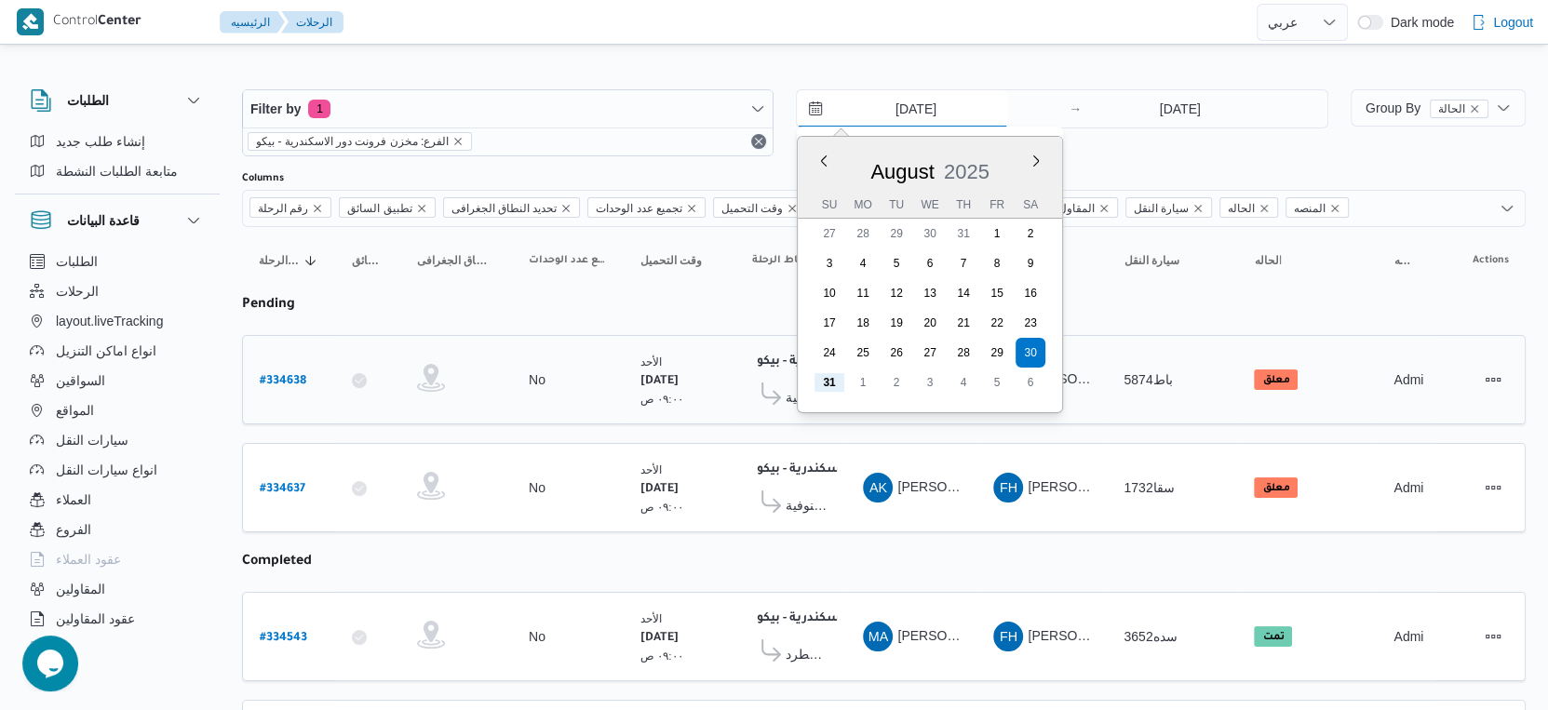
type input "31/8/2025"
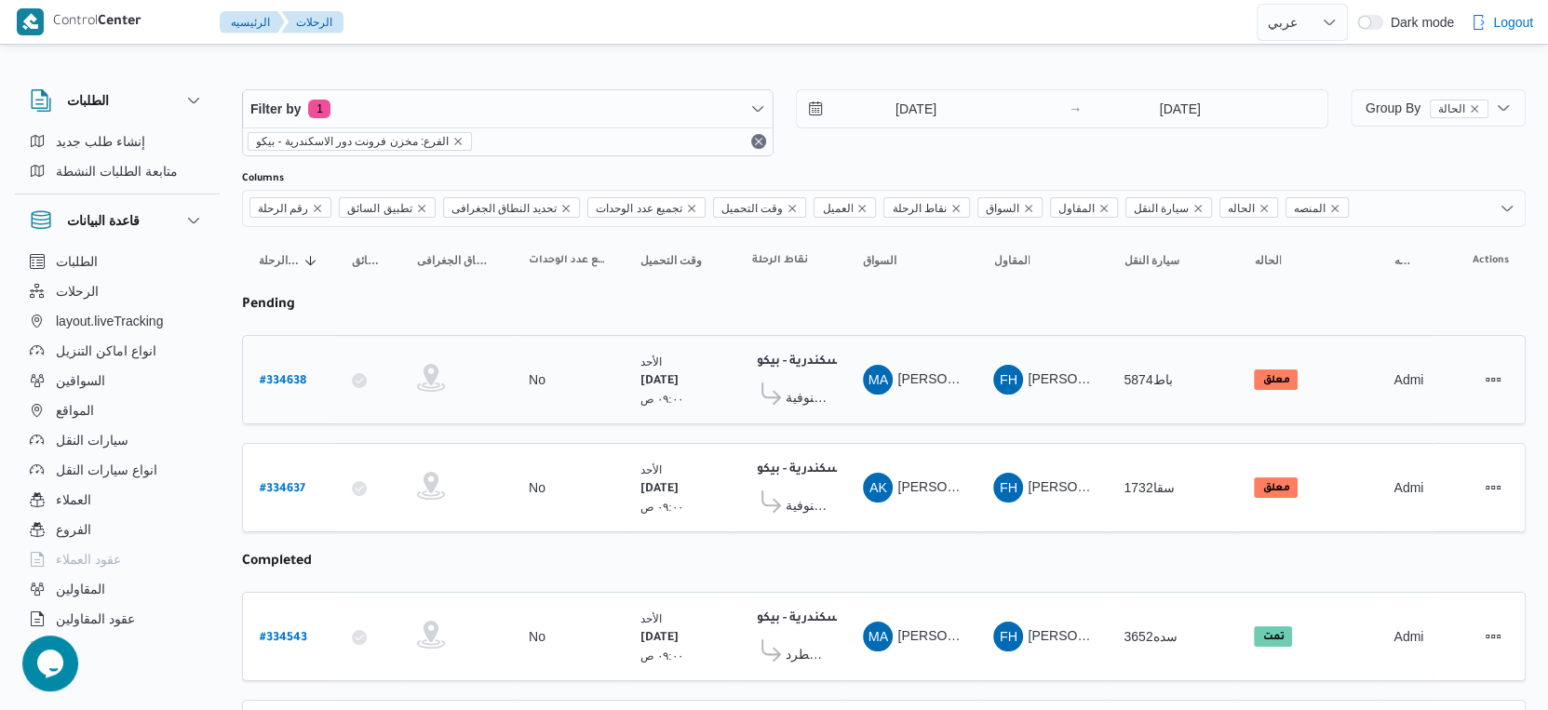
click at [936, 400] on td "السواق MA مرسى عبدالراضى عوض خليل" at bounding box center [911, 379] width 130 height 89
click at [809, 494] on span "مول البركة قويسنا - المنوفية" at bounding box center [808, 505] width 44 height 22
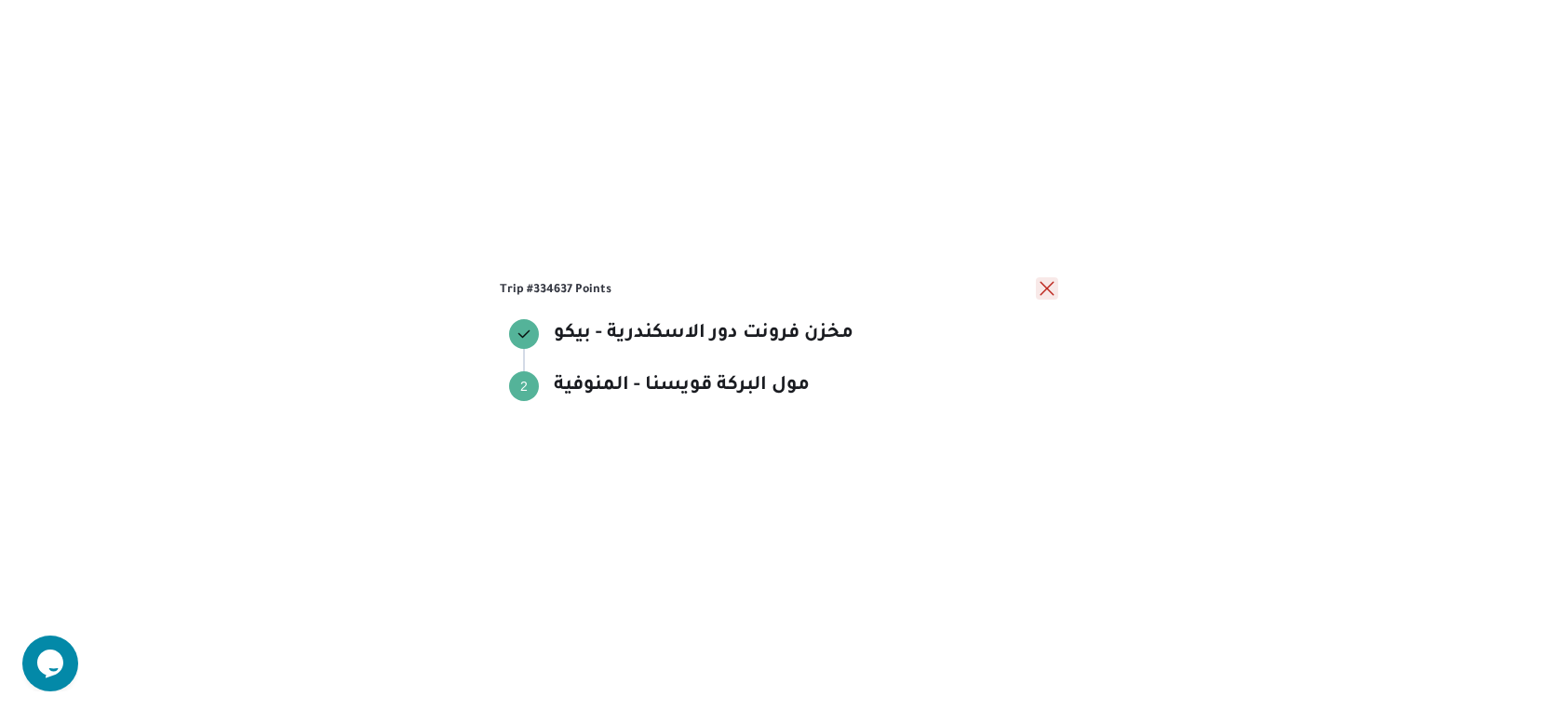
click at [1049, 286] on button "close" at bounding box center [1047, 288] width 22 height 22
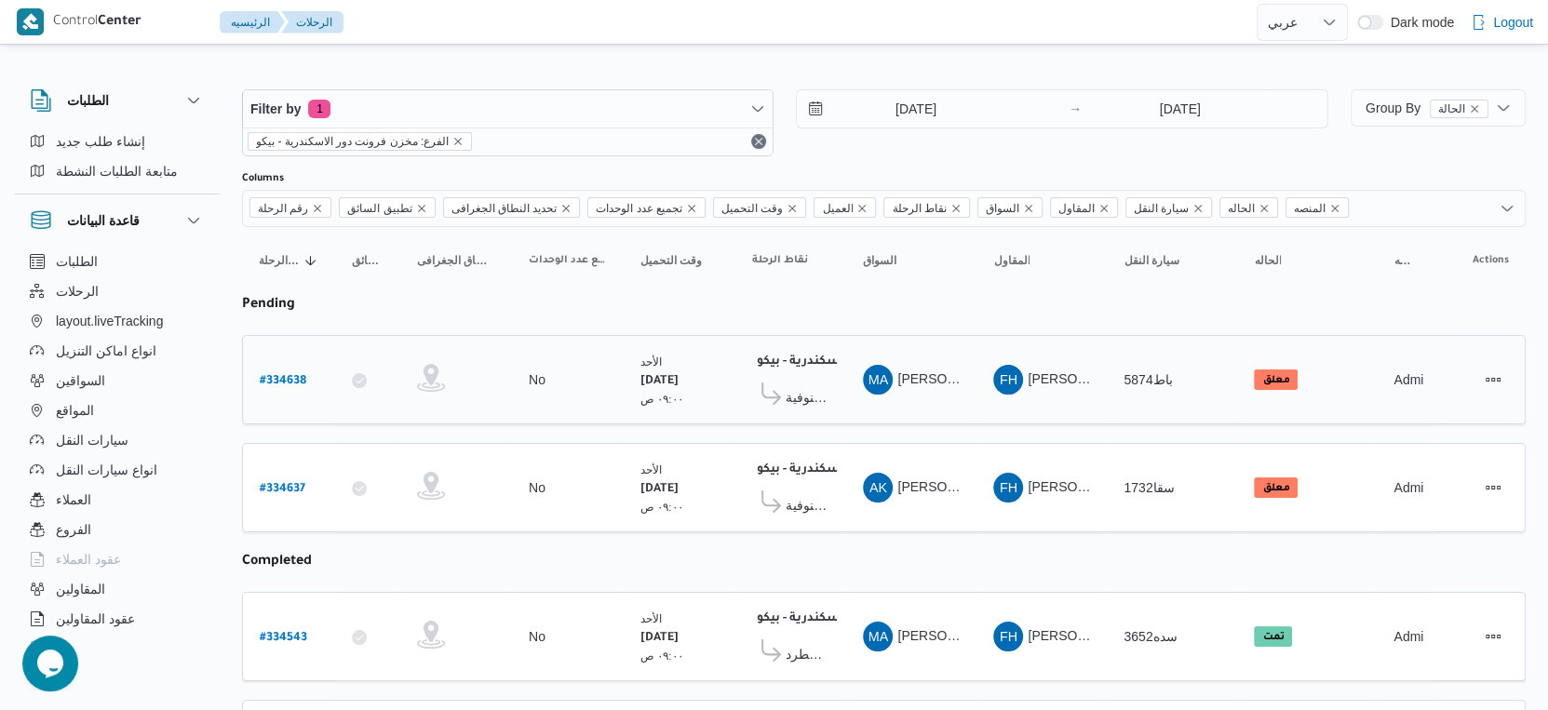
click at [817, 395] on span "مول البركة قويسنا - المنوفية" at bounding box center [808, 397] width 44 height 22
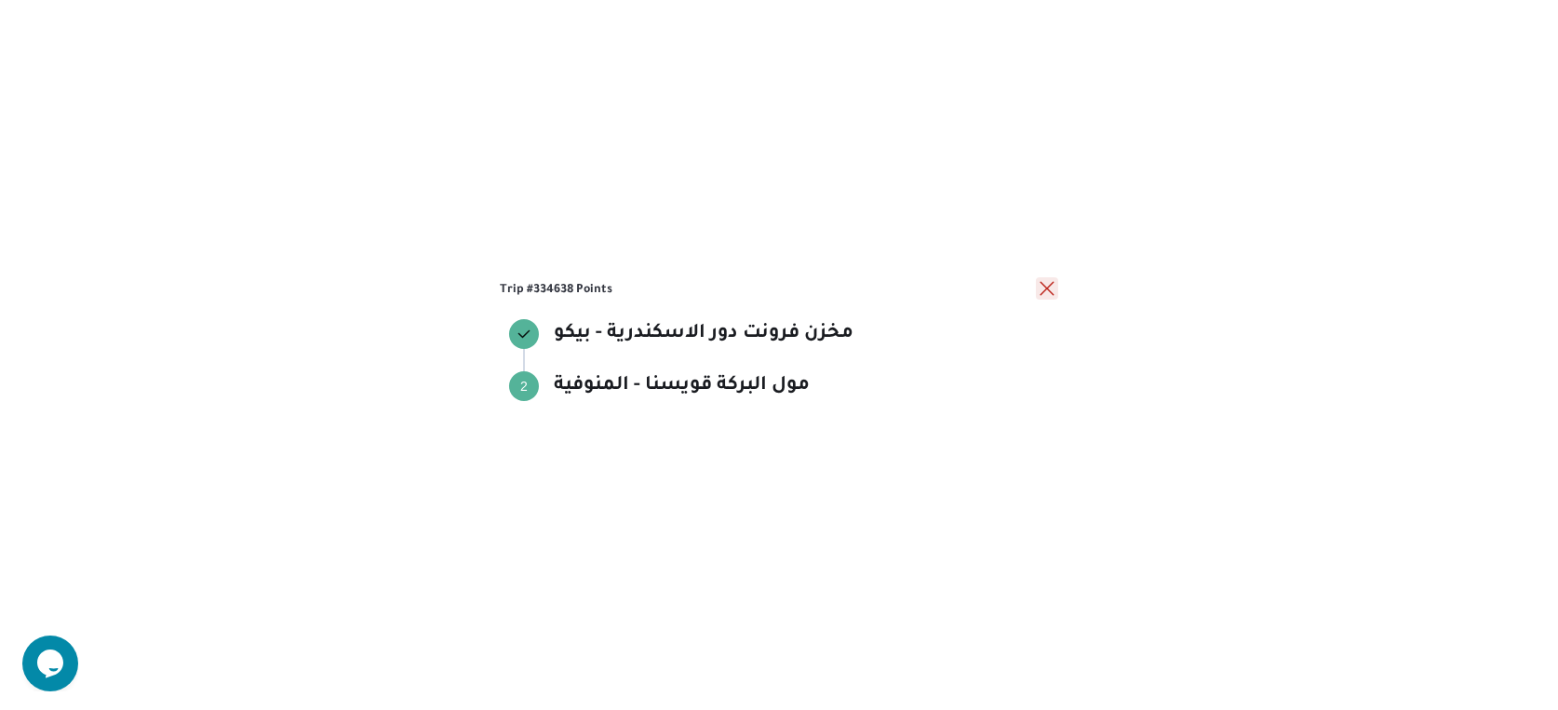
click at [1044, 293] on button "close" at bounding box center [1047, 288] width 22 height 22
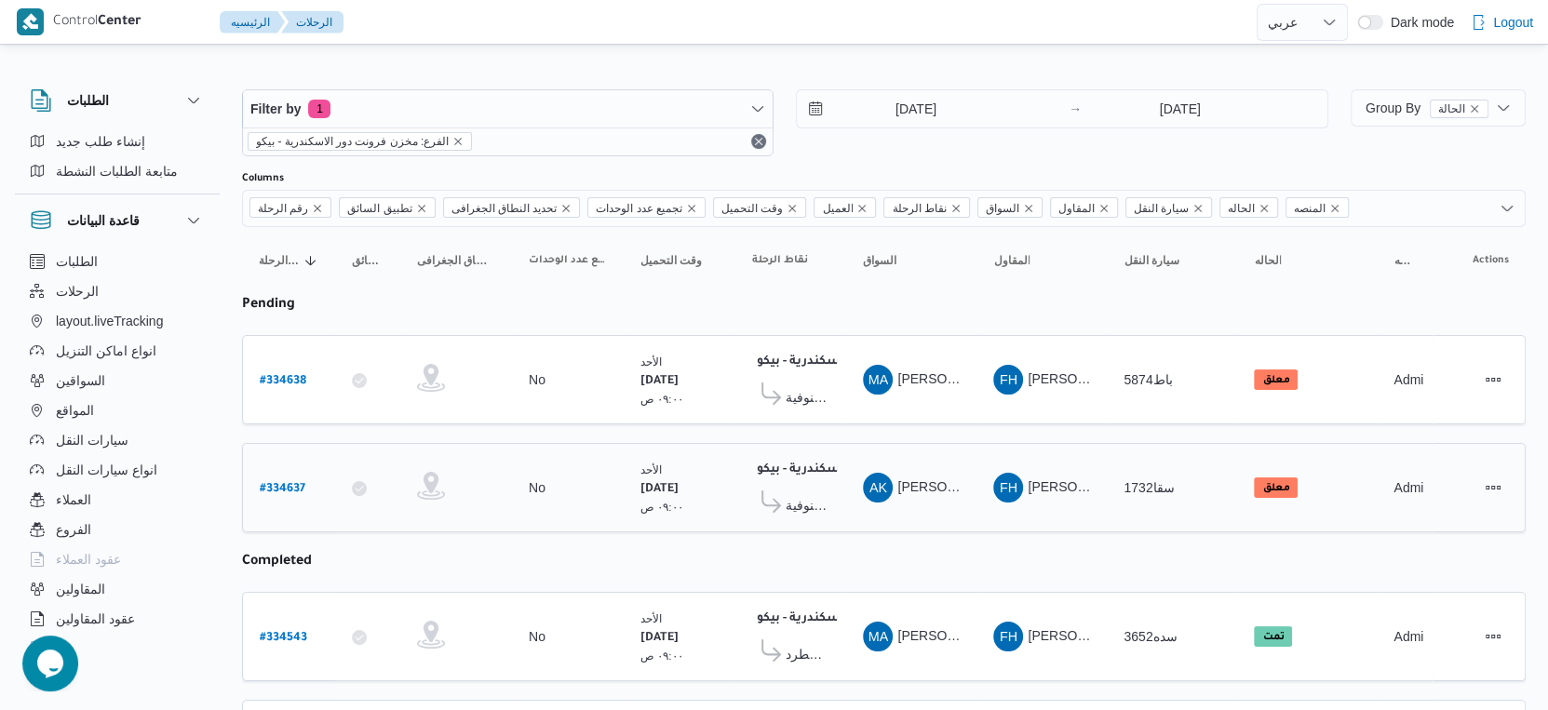
click at [277, 483] on b "# 334637" at bounding box center [283, 489] width 46 height 13
select select "ar"
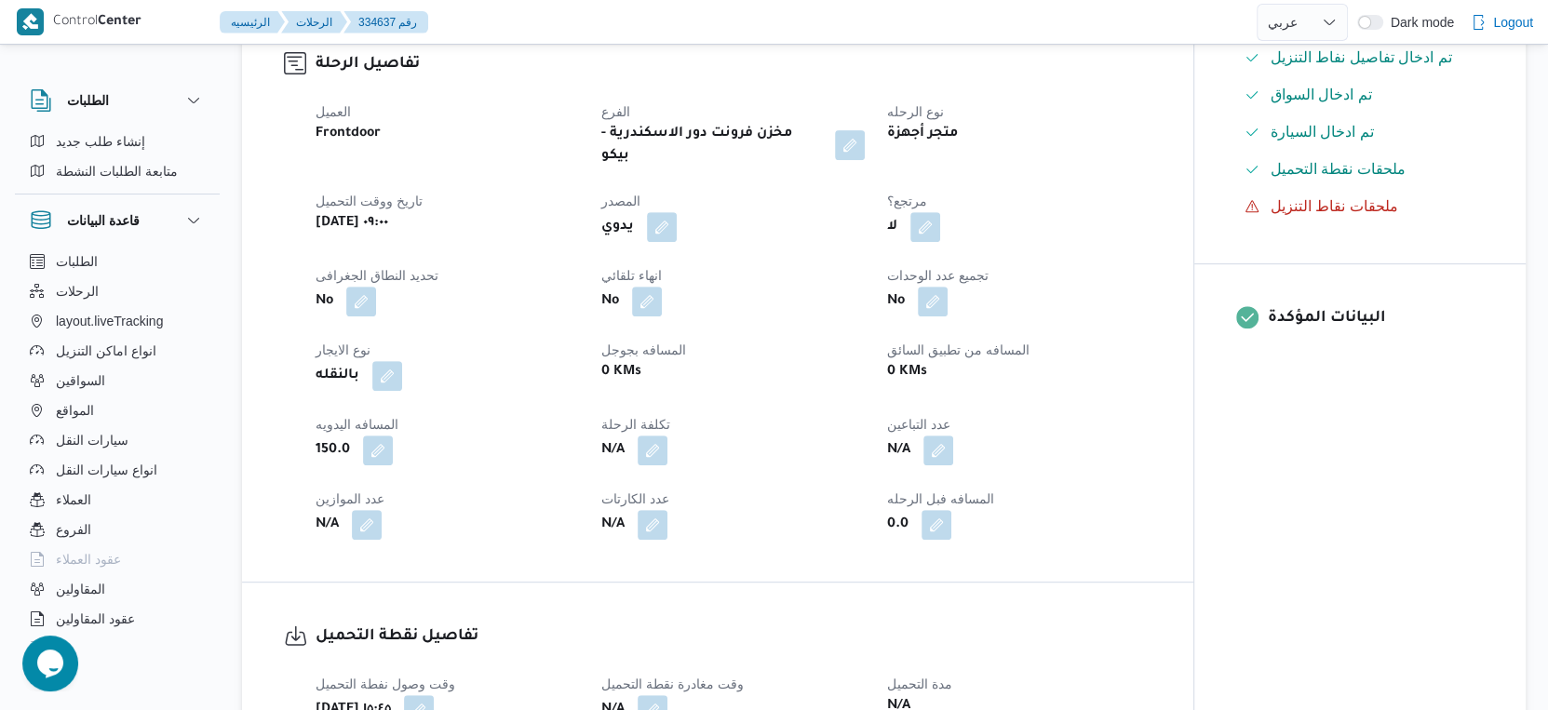
scroll to position [1138, 0]
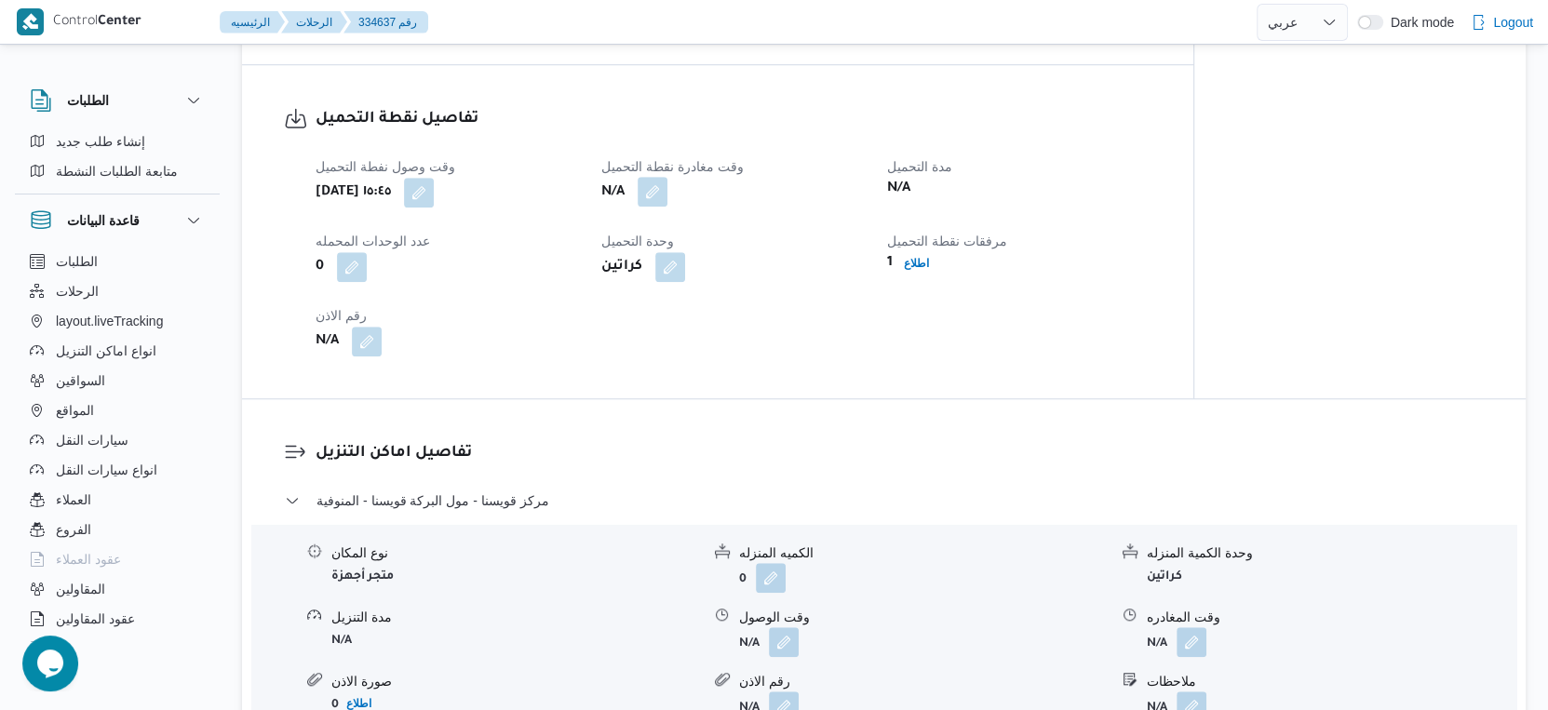
click at [650, 207] on button "button" at bounding box center [653, 192] width 30 height 30
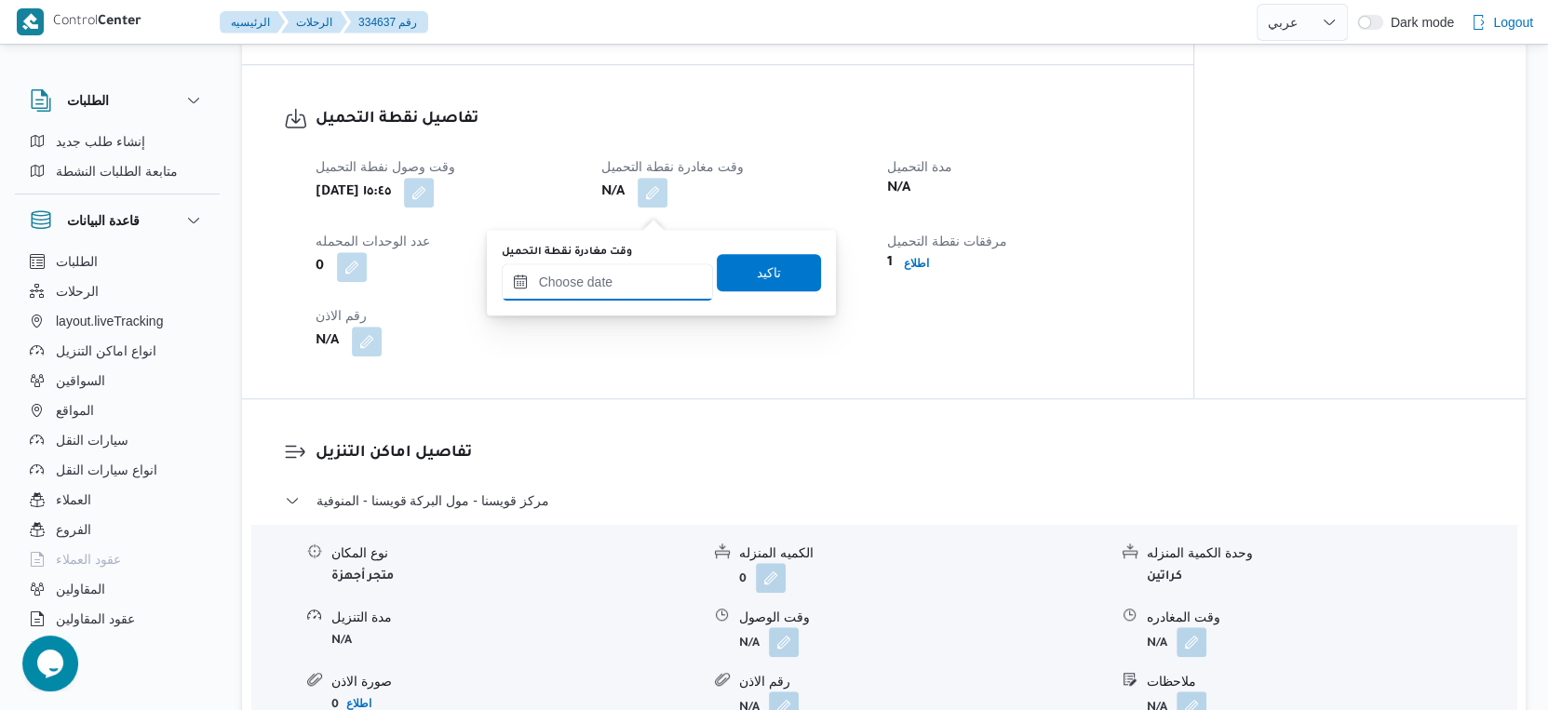
click at [654, 280] on input "وقت مغادرة نقطة التحميل" at bounding box center [607, 281] width 211 height 37
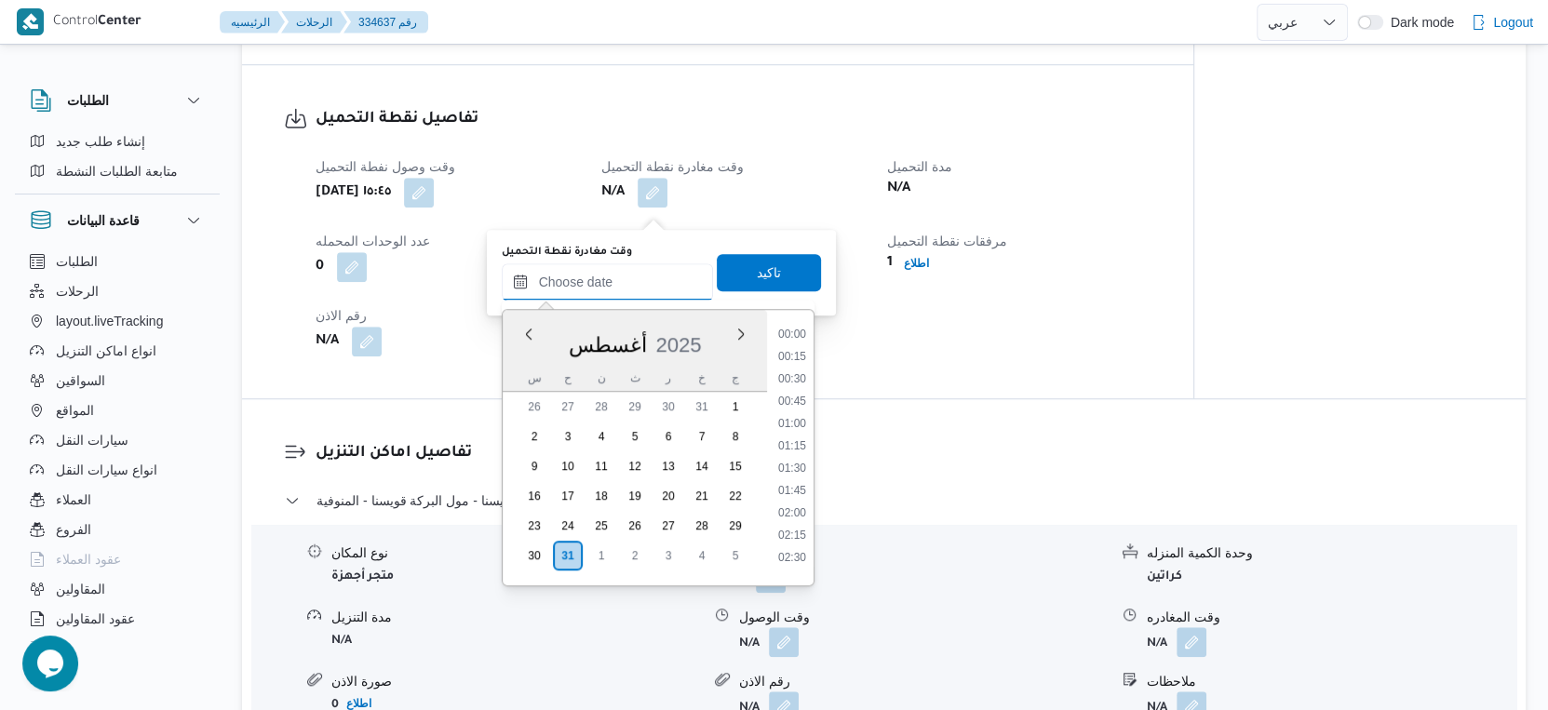
scroll to position [1478, 0]
drag, startPoint x: 787, startPoint y: 376, endPoint x: 788, endPoint y: 350, distance: 26.1
click at [787, 376] on li "17:00" at bounding box center [792, 375] width 43 height 19
type input "٣١/٠٨/٢٠٢٥ ١٧:٠٠"
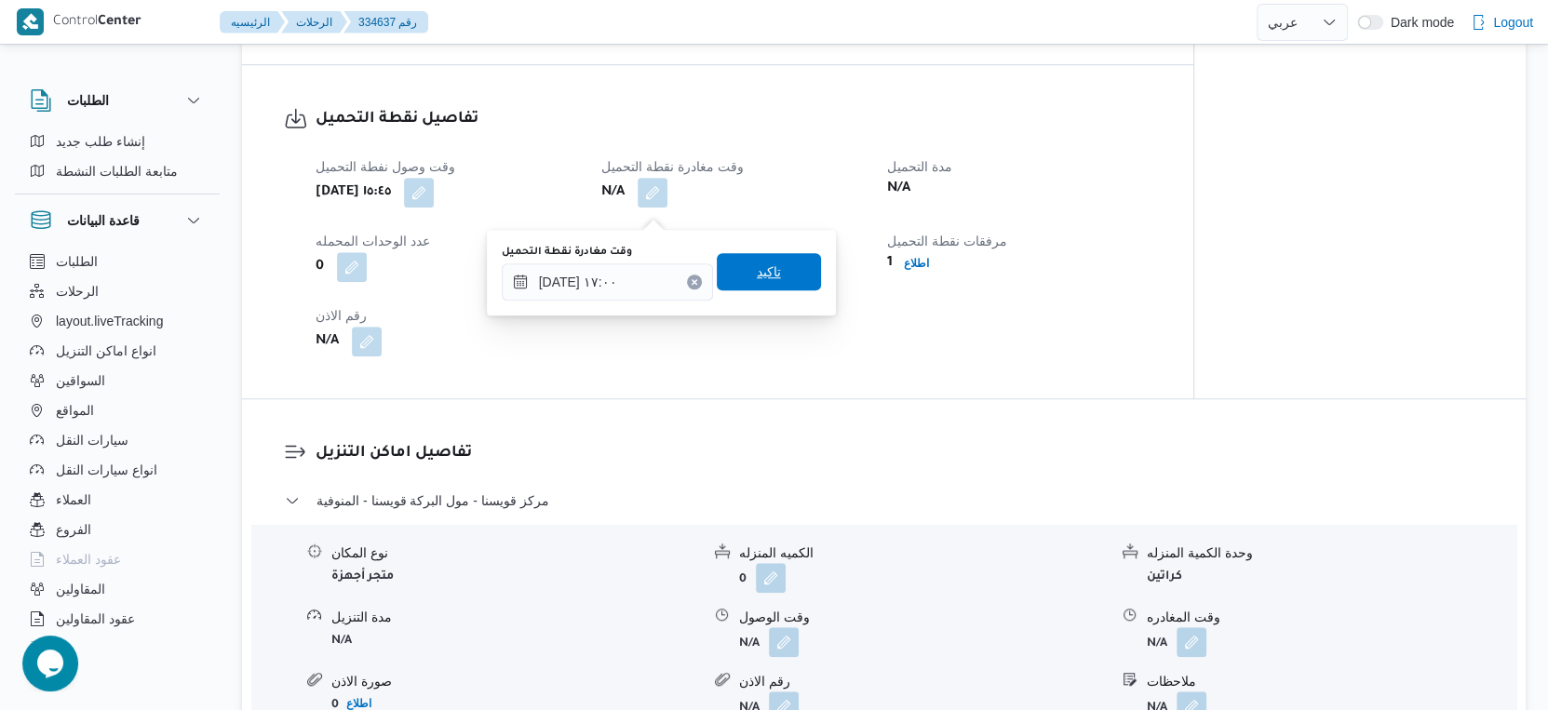
click at [770, 269] on span "تاكيد" at bounding box center [769, 271] width 104 height 37
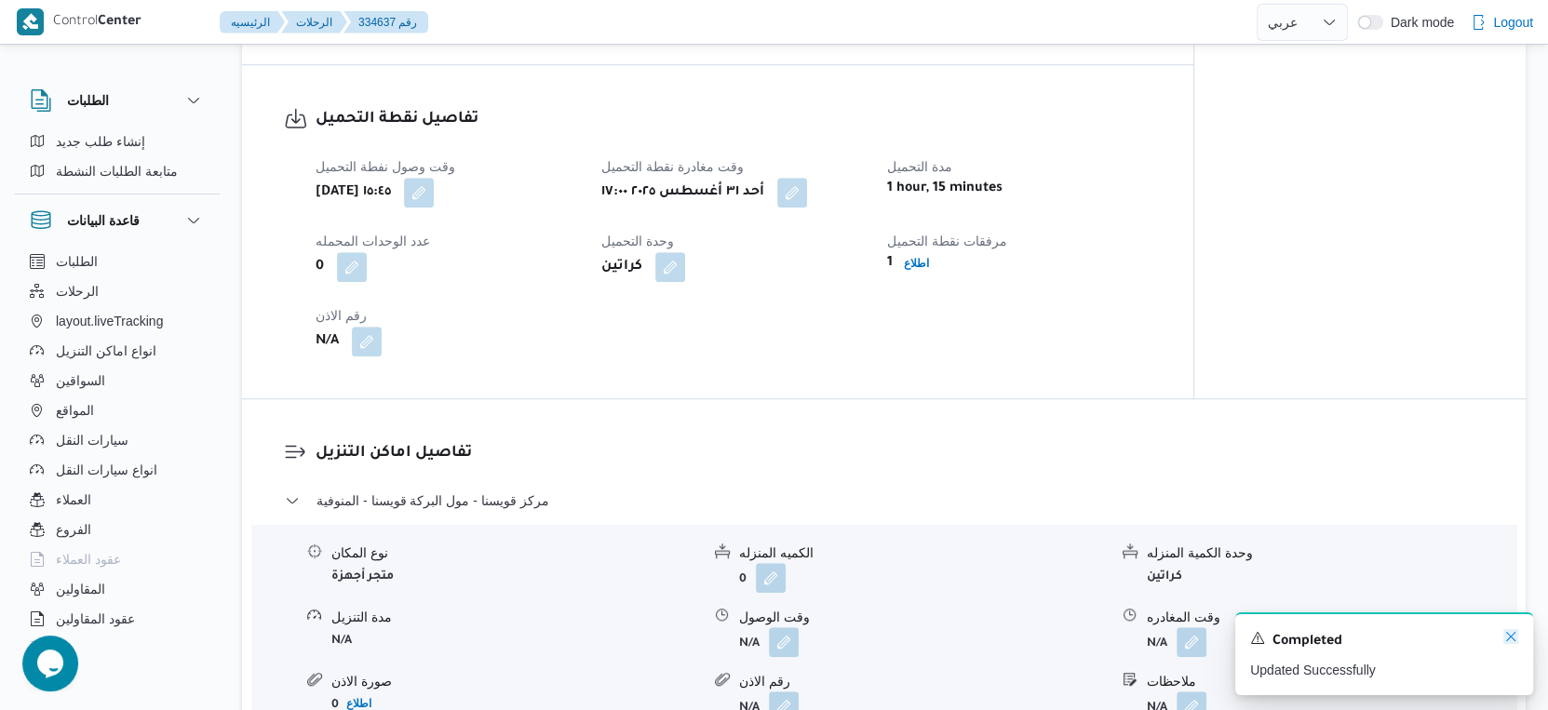
click at [1506, 635] on icon "Dismiss toast" at bounding box center [1510, 636] width 15 height 15
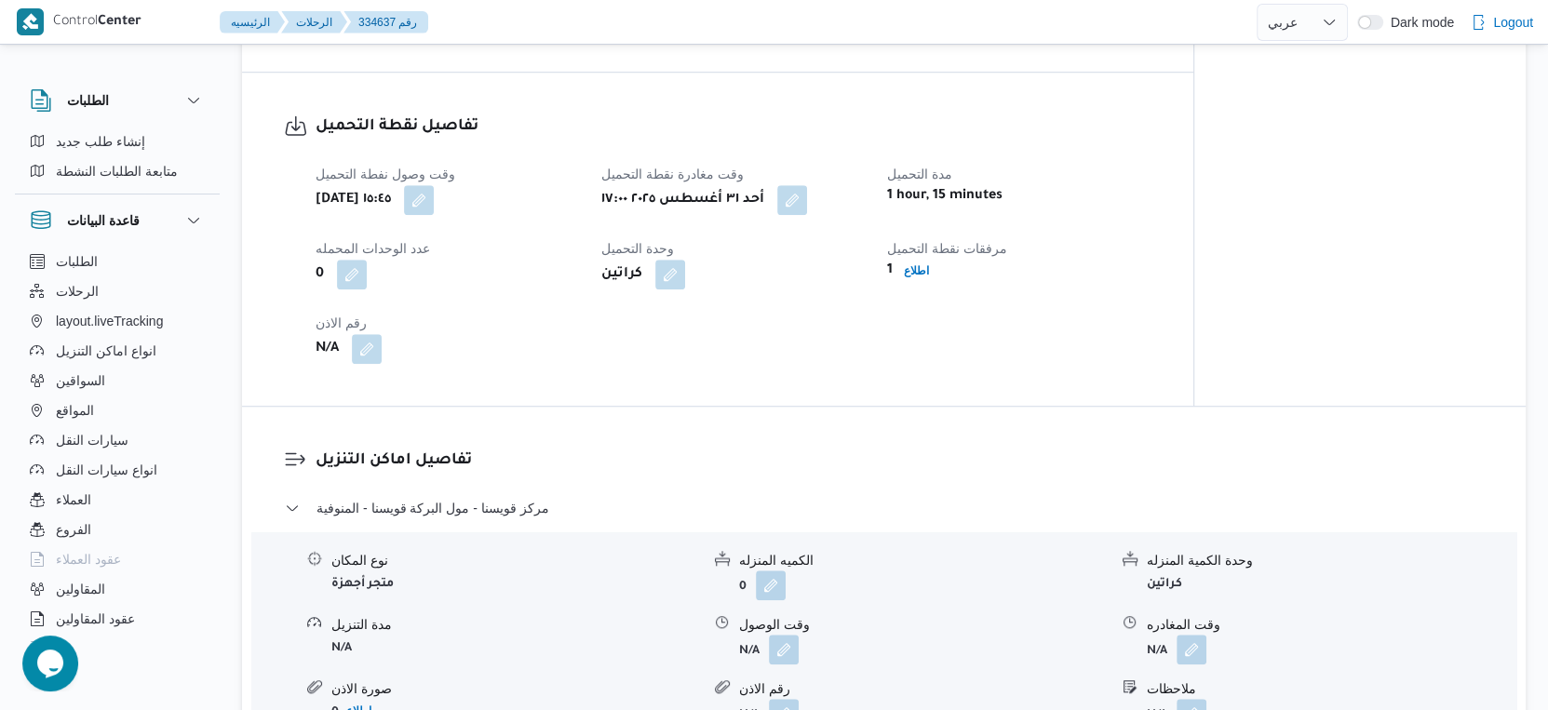
scroll to position [1241, 0]
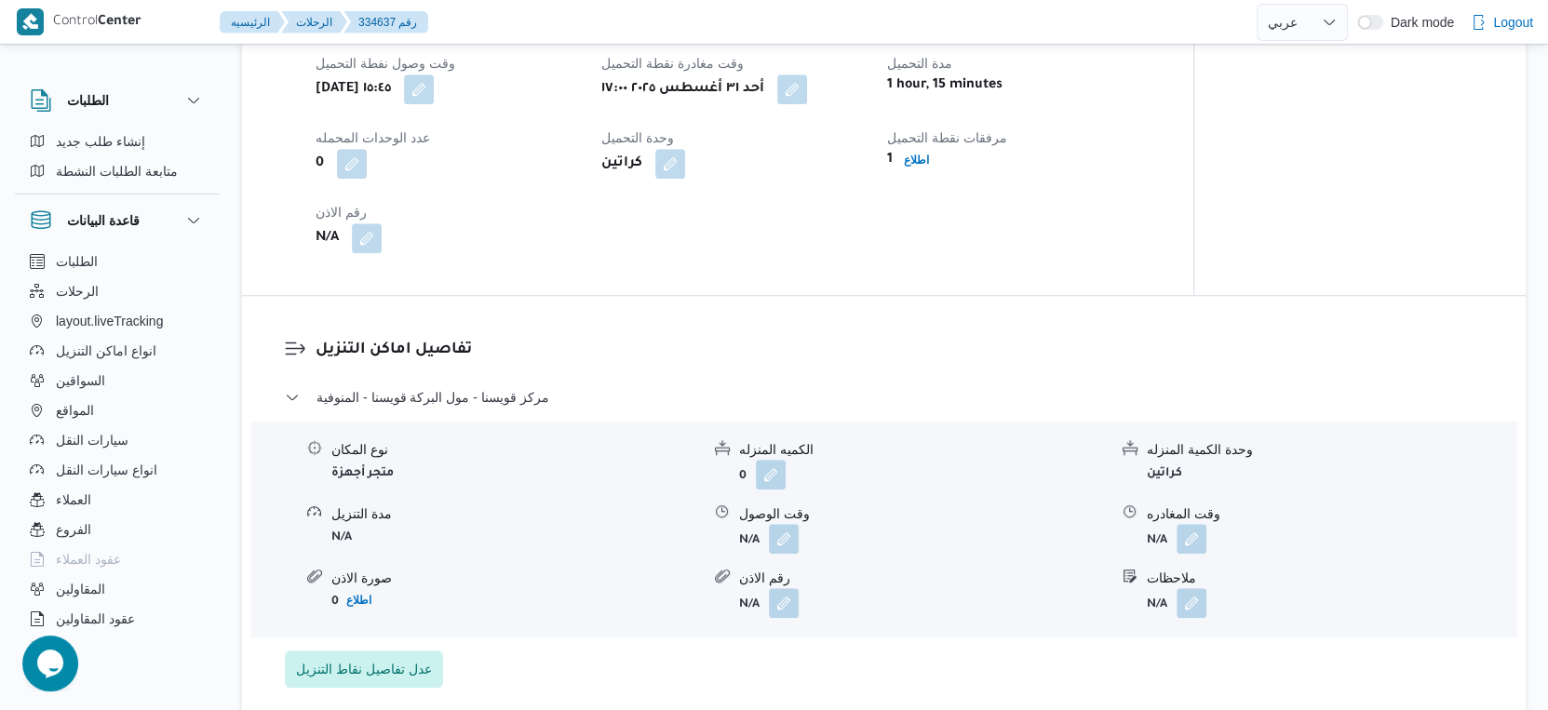
select select "ar"
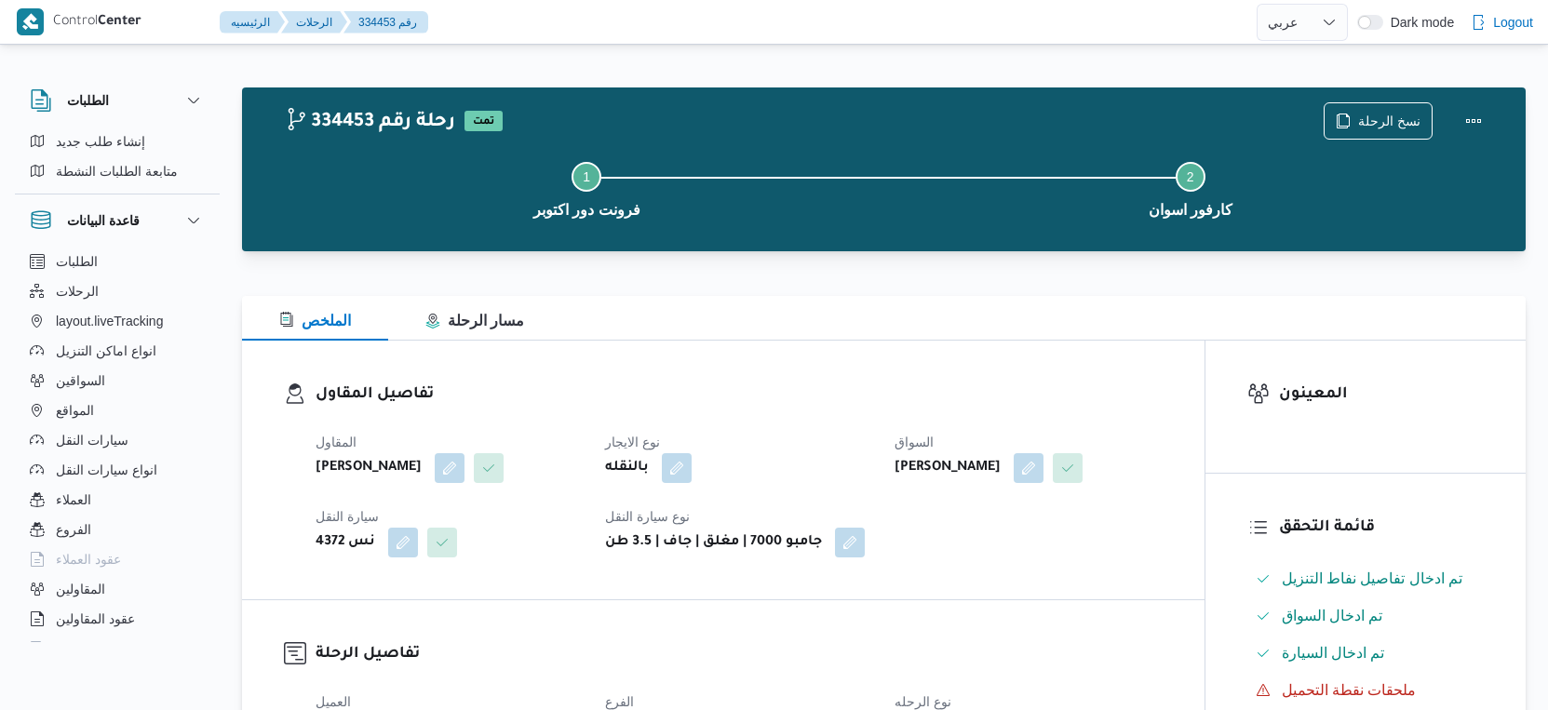
select select "ar"
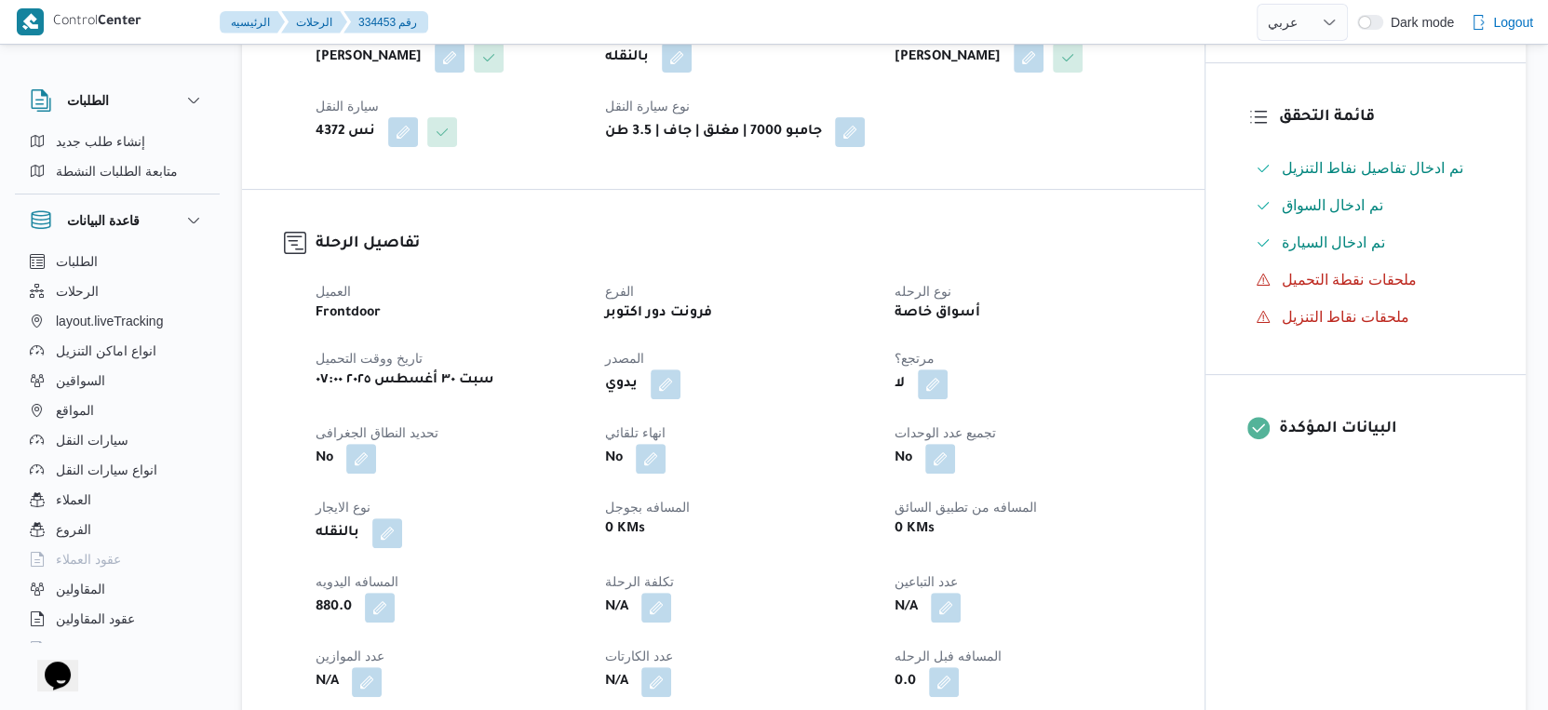
scroll to position [724, 0]
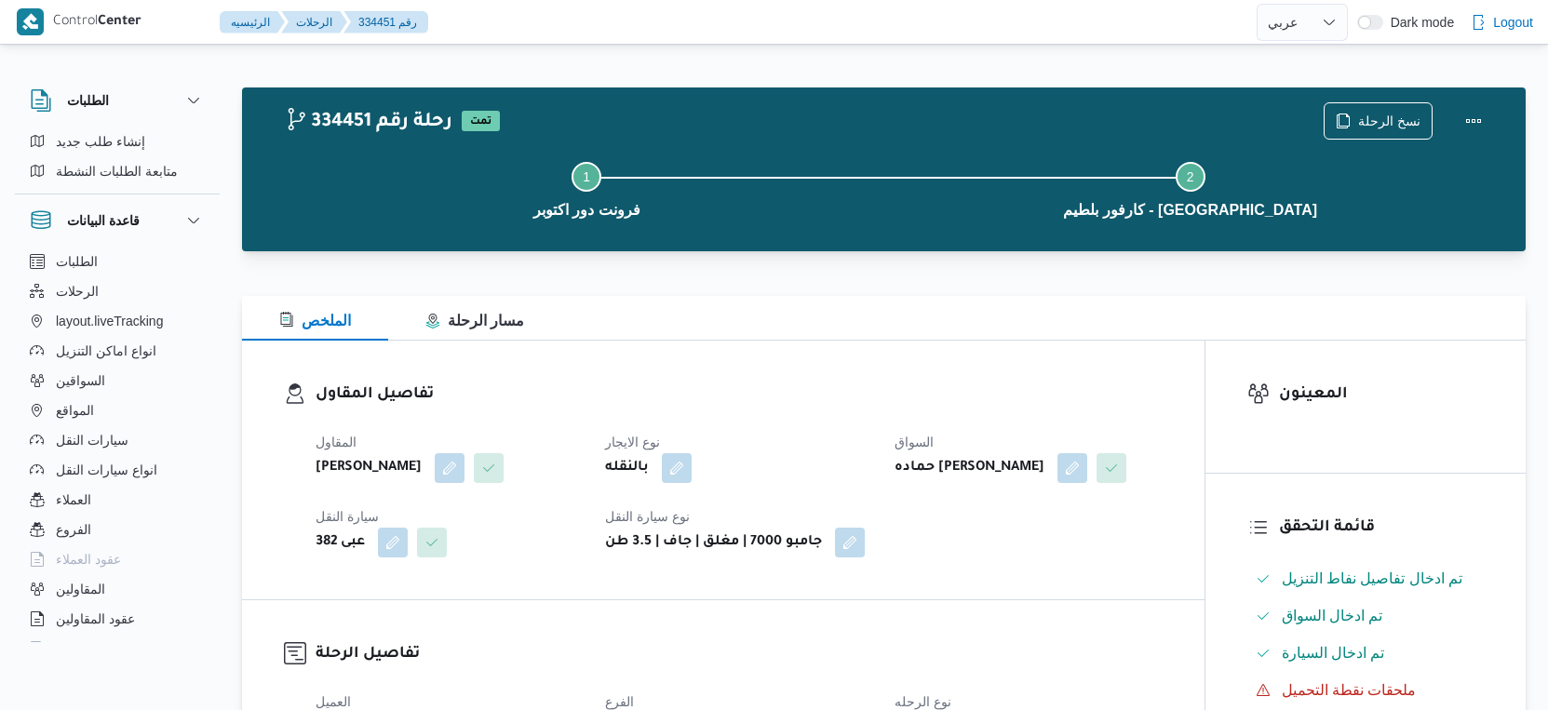
select select "ar"
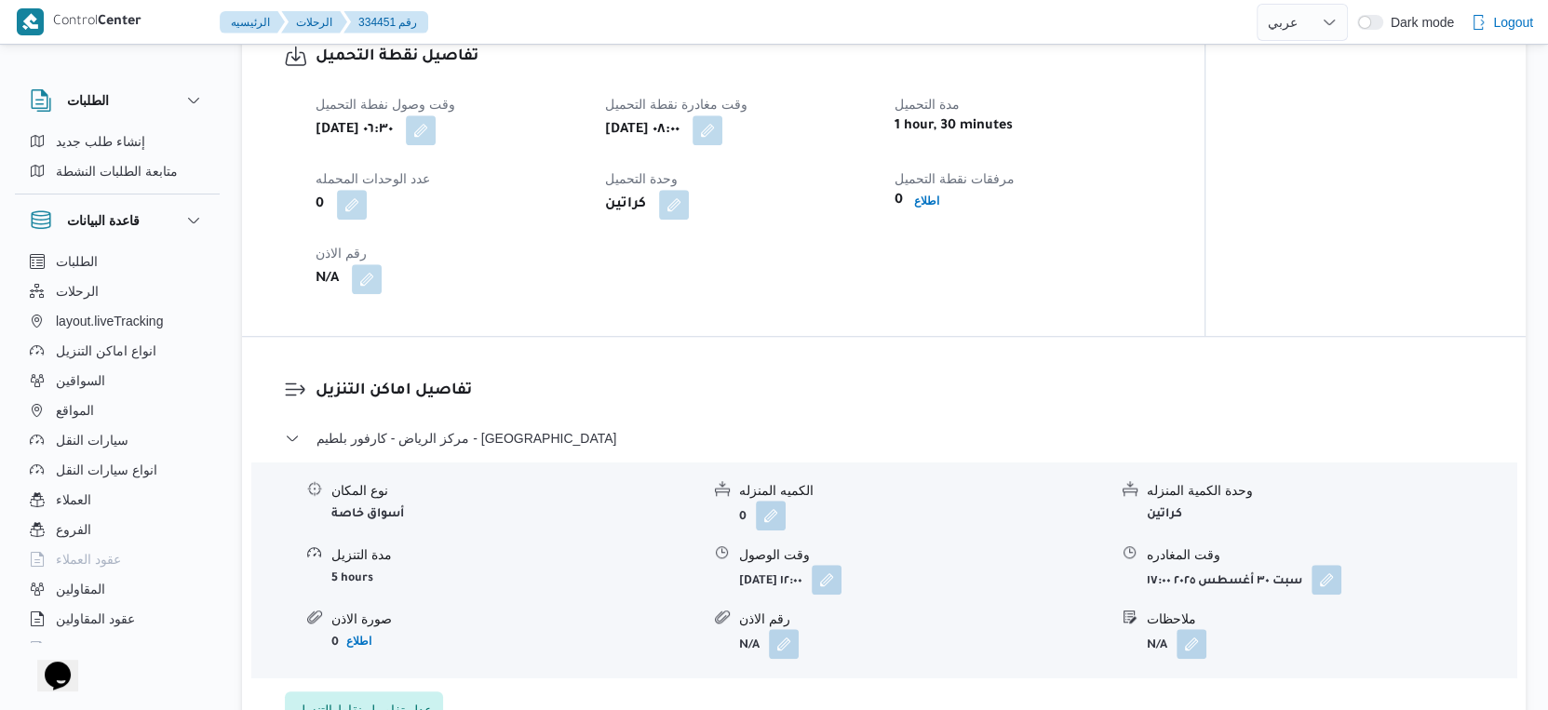
scroll to position [1552, 0]
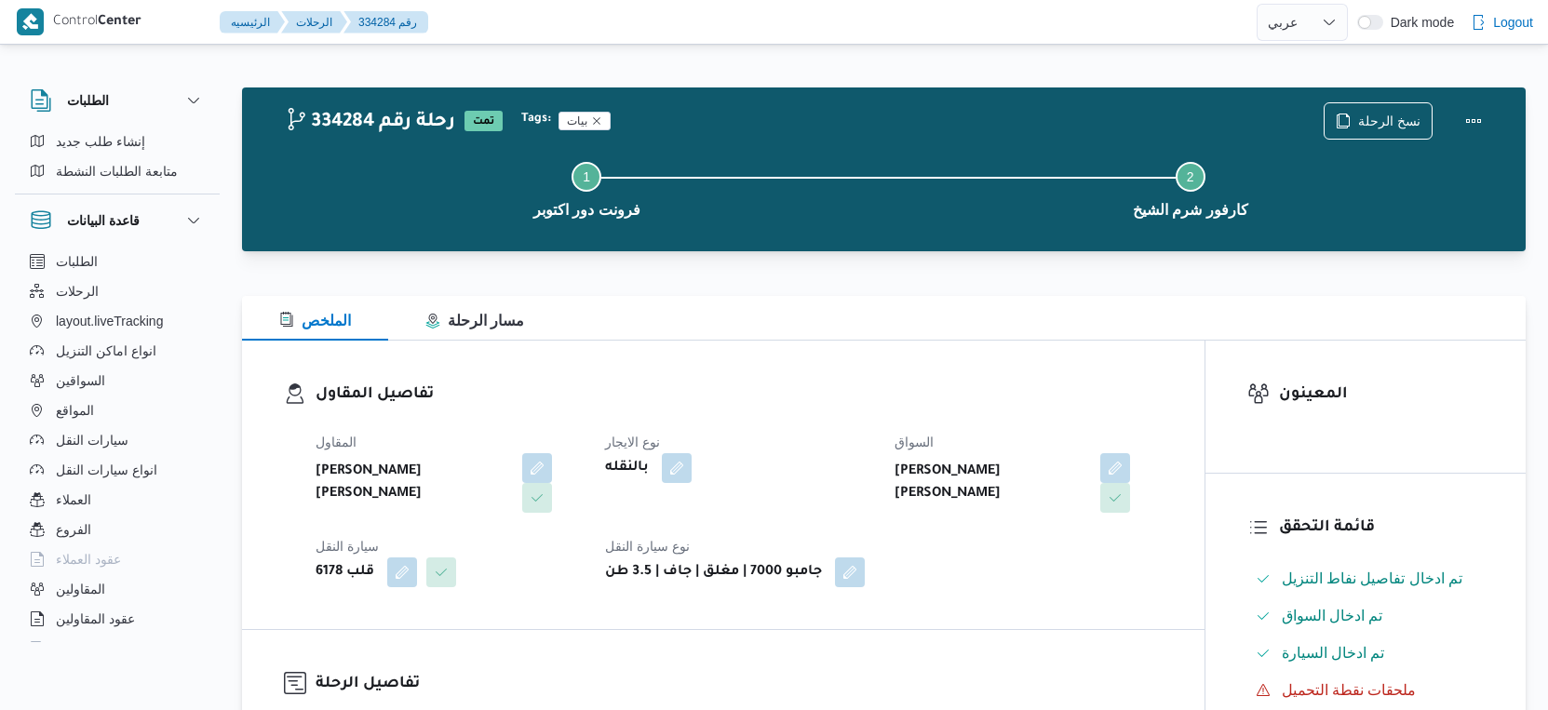
select select "ar"
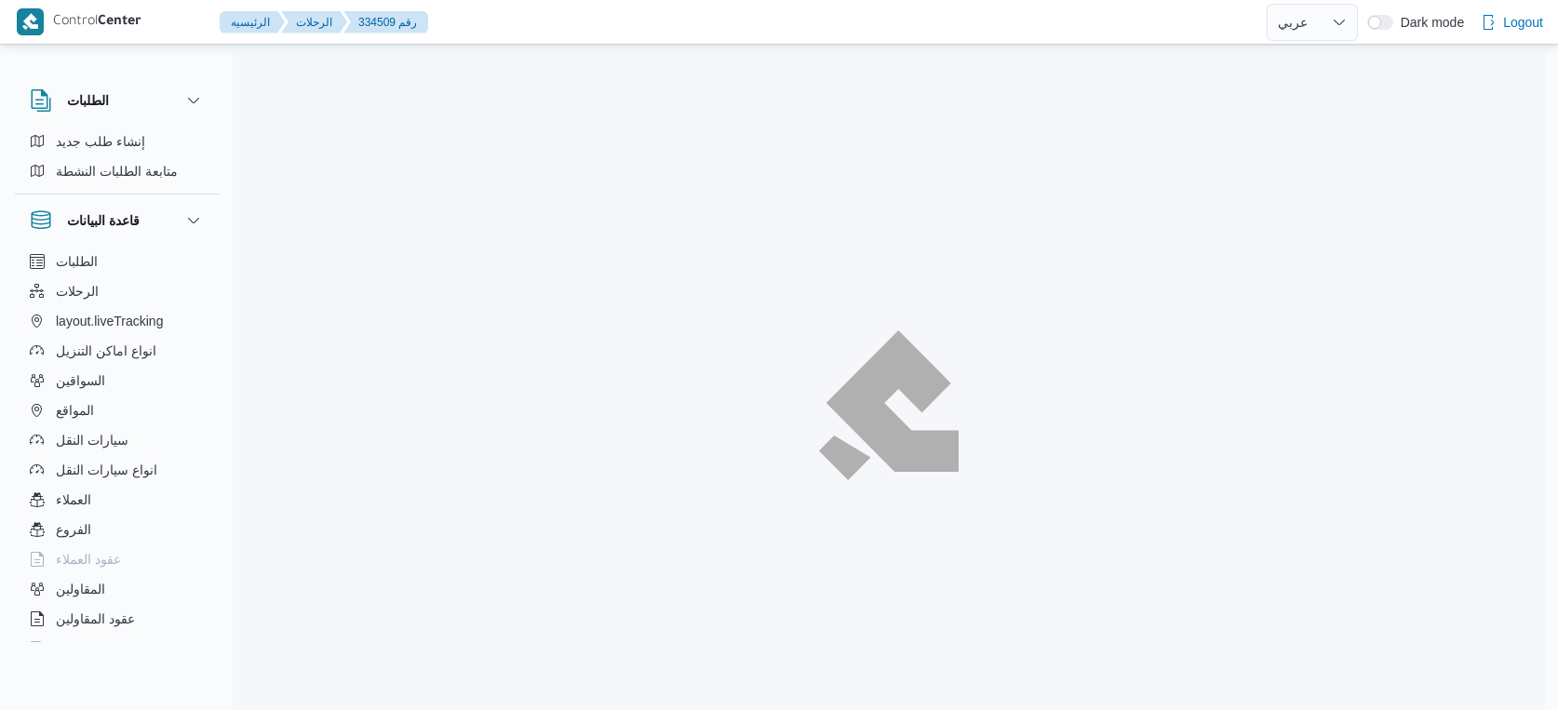
select select "ar"
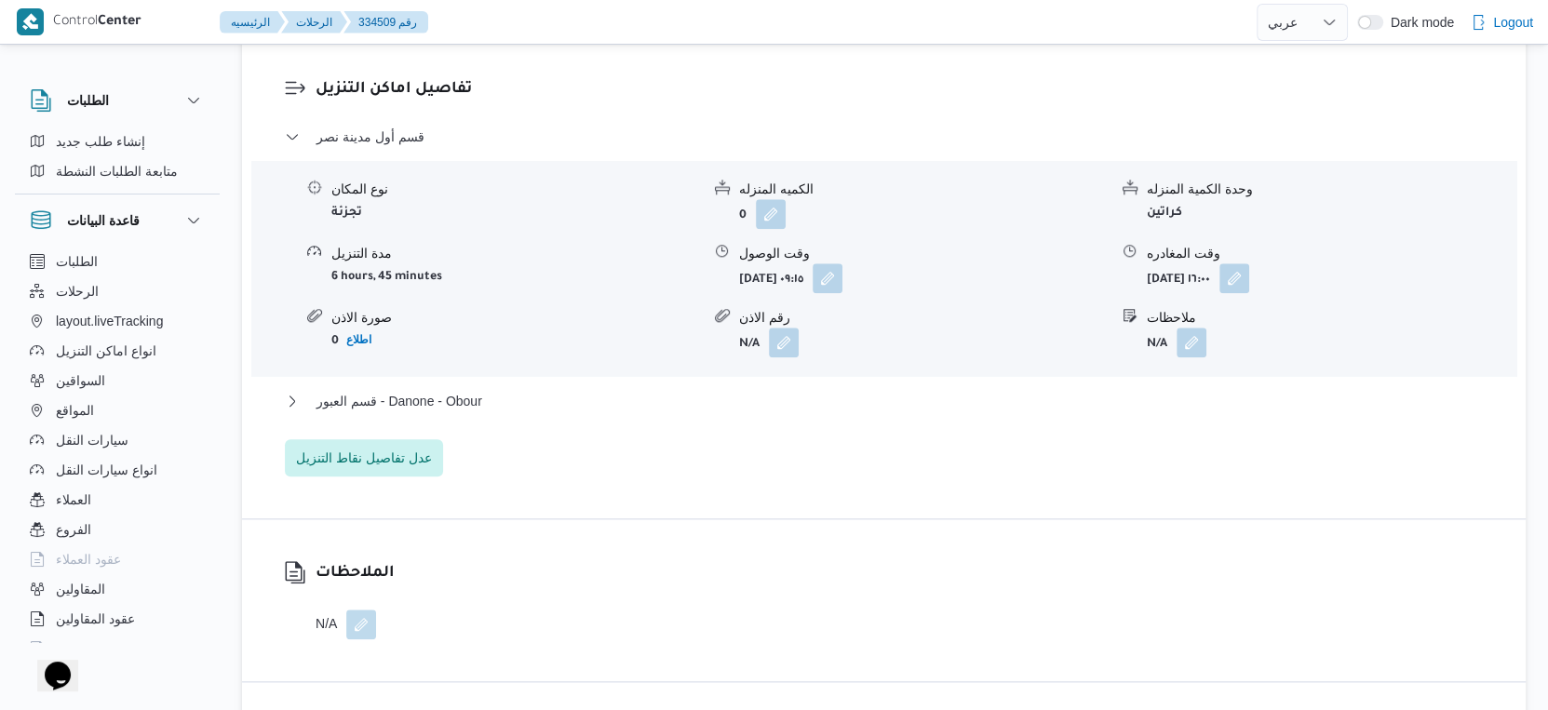
scroll to position [1654, 0]
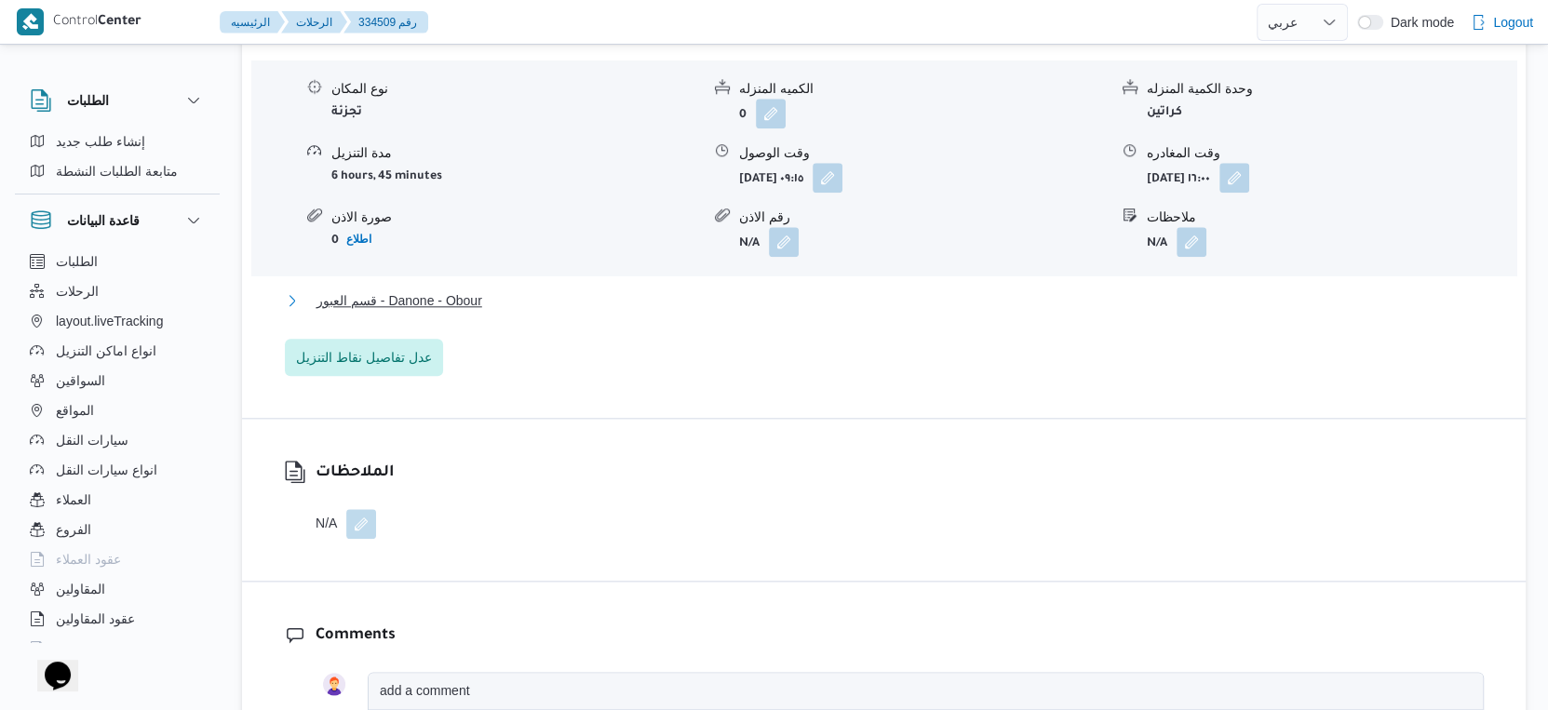
click at [453, 293] on span "قسم العبور - Danone - Obour" at bounding box center [400, 301] width 166 height 22
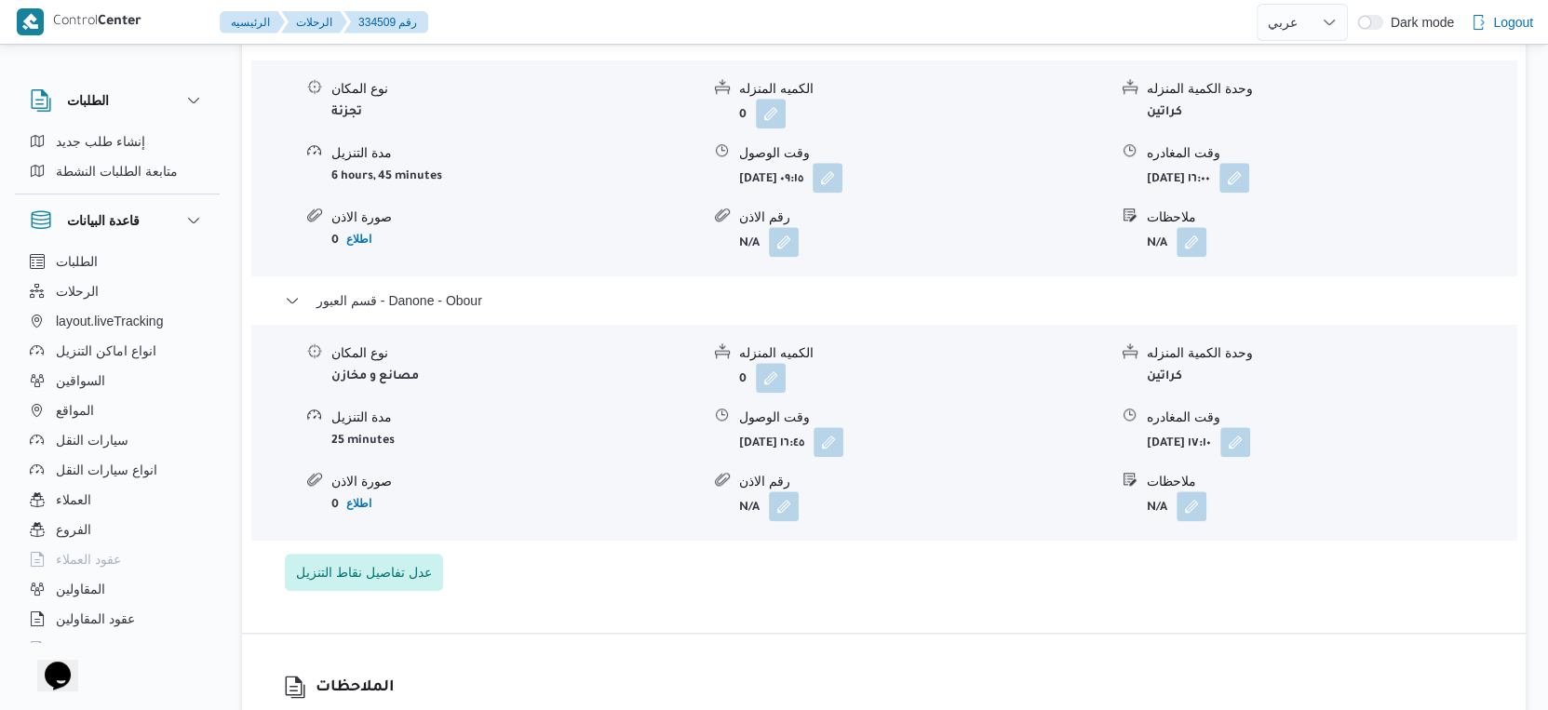
select select "ar"
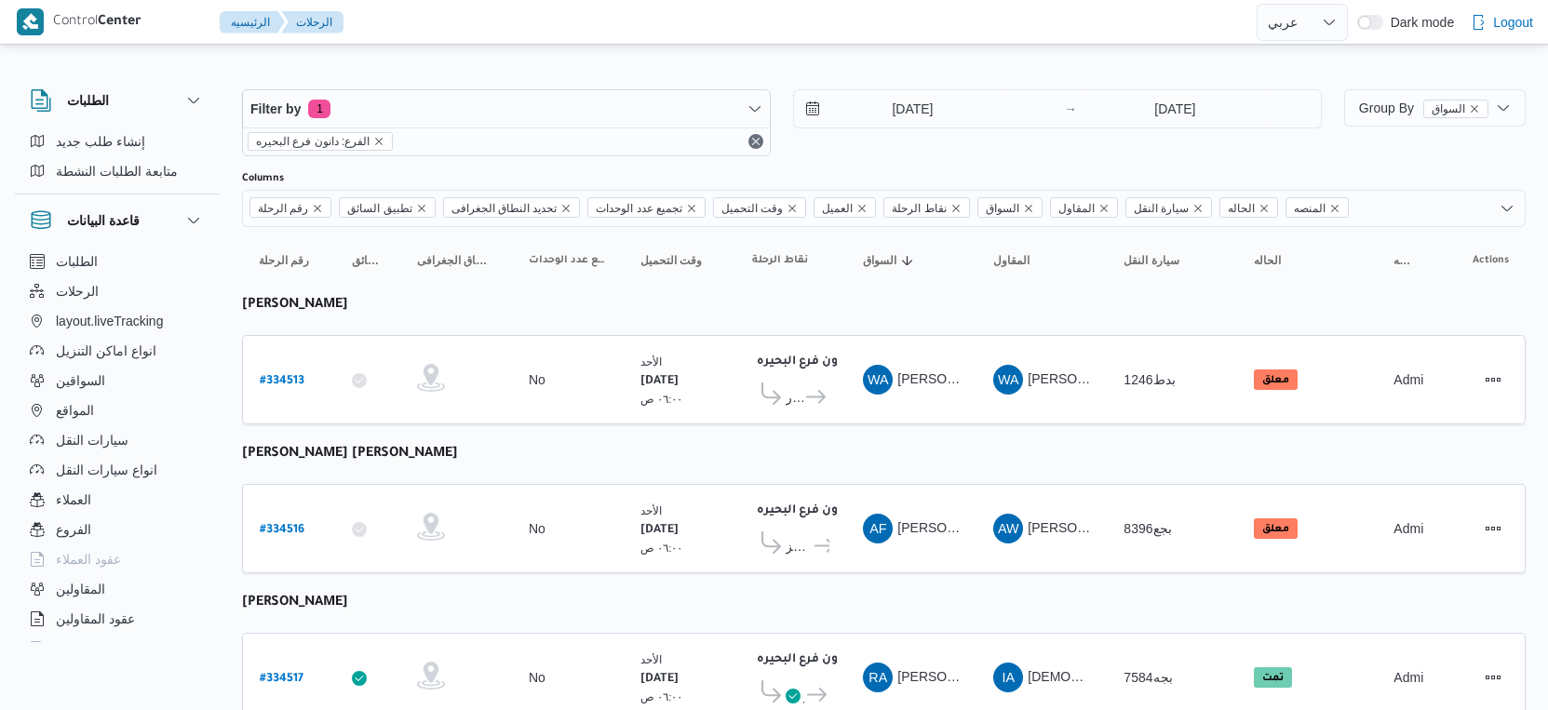
select select "ar"
click at [795, 386] on span "قسم كفرالدوار" at bounding box center [795, 397] width 18 height 22
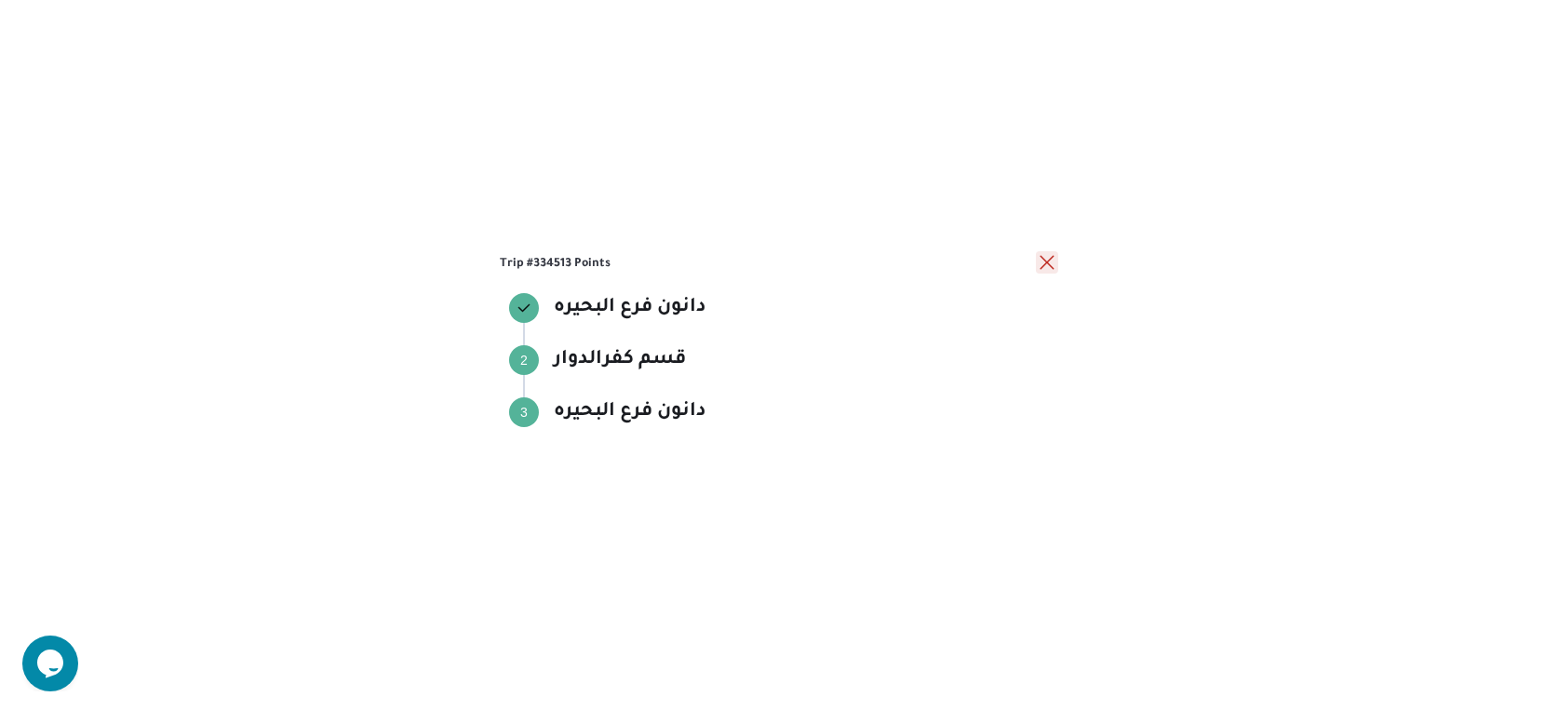
click at [1044, 257] on button "close" at bounding box center [1047, 262] width 22 height 22
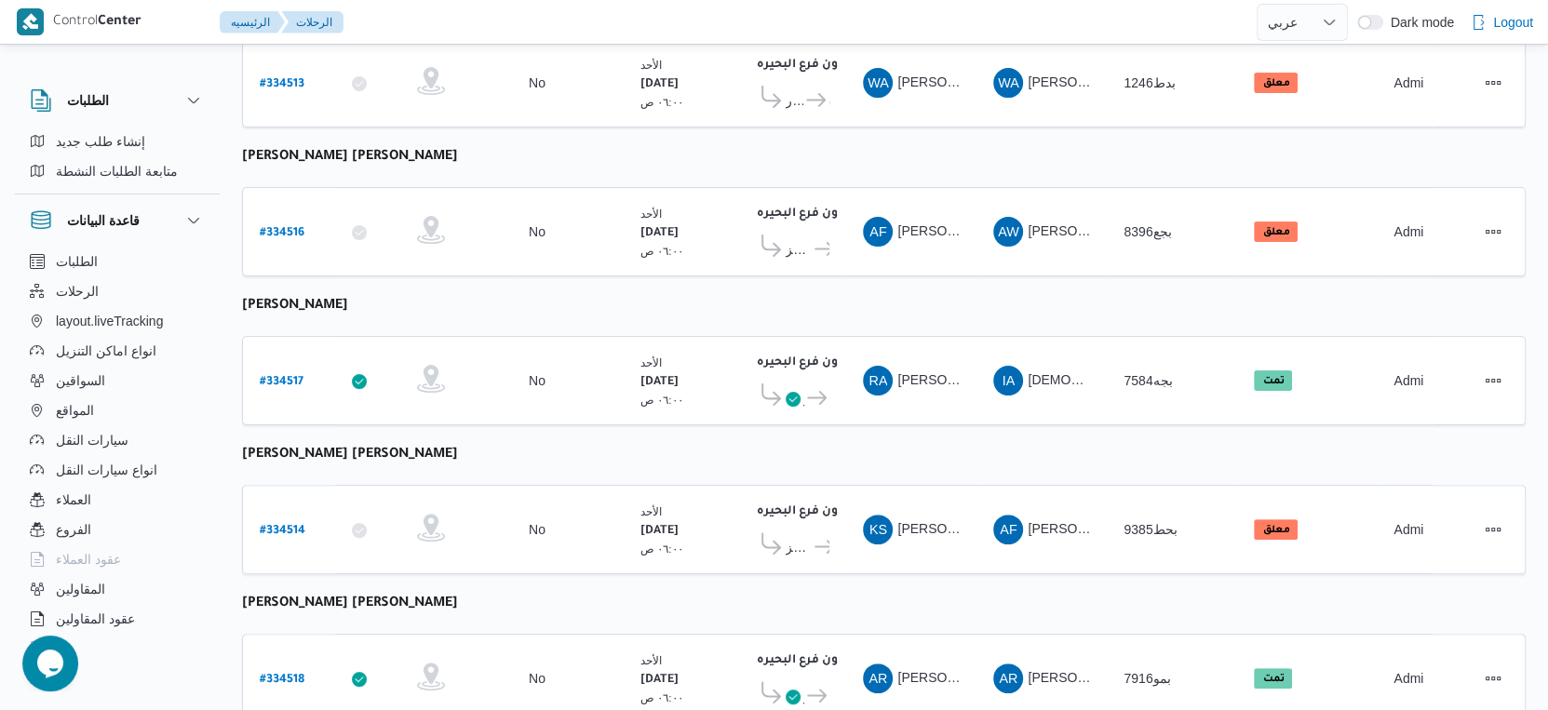
scroll to position [310, 0]
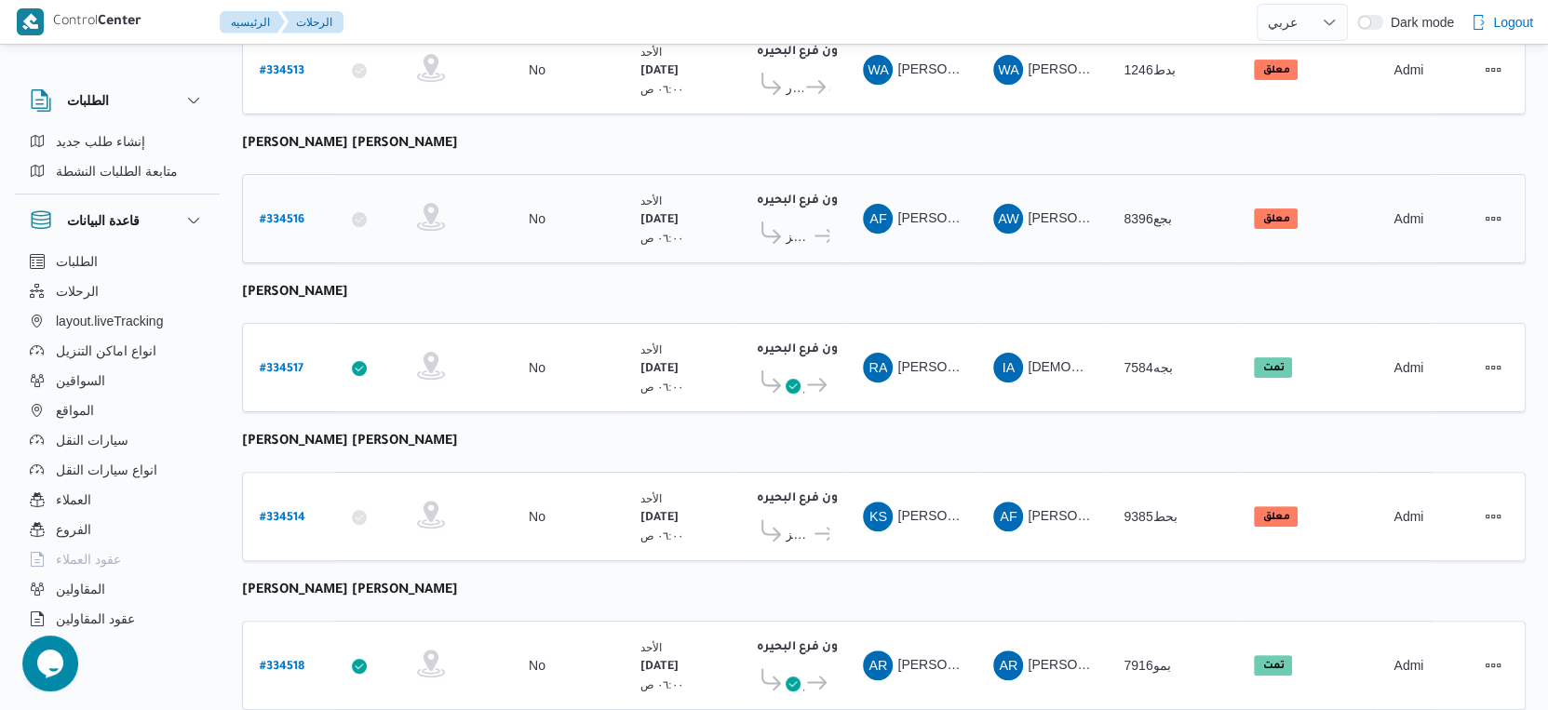
click at [795, 227] on span "مركز دمنهور" at bounding box center [799, 236] width 26 height 22
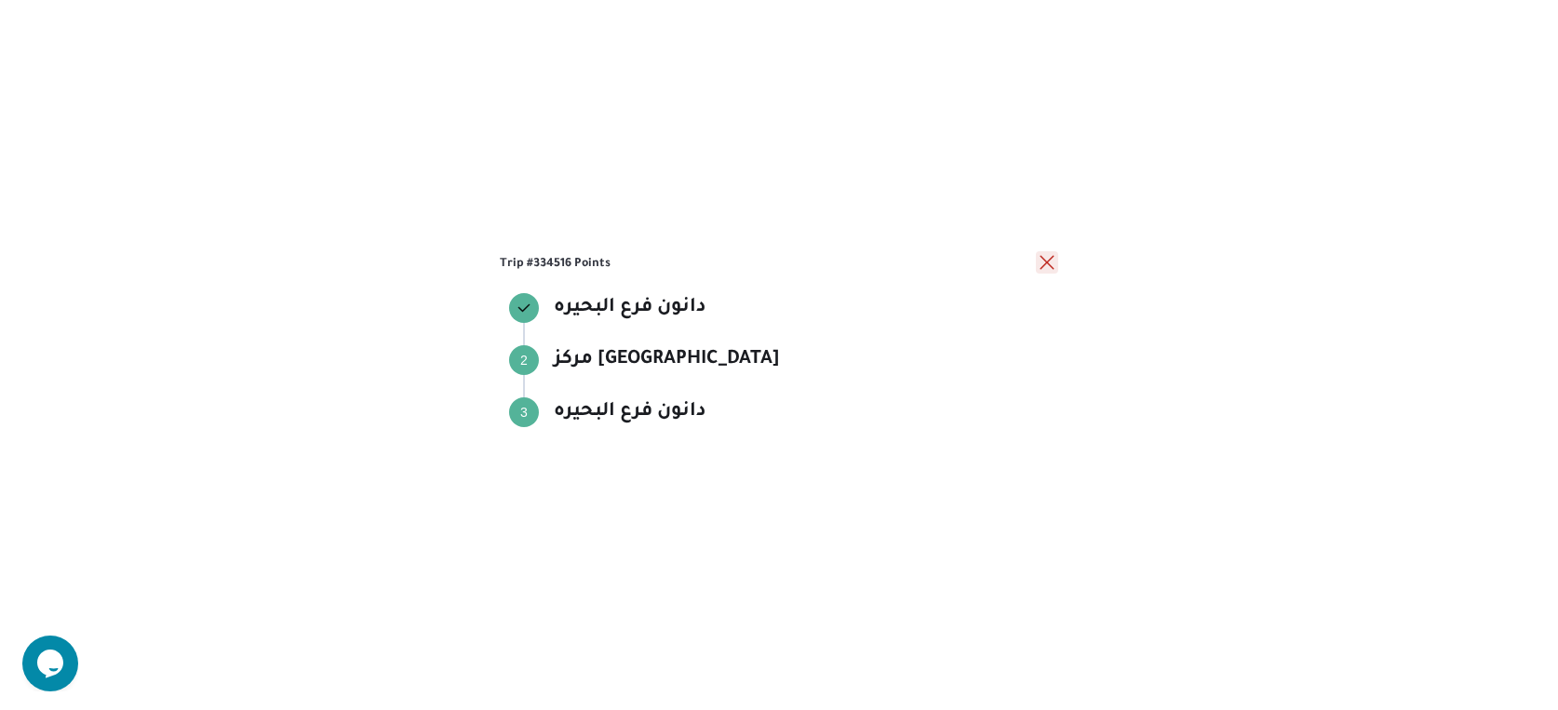
click at [1042, 263] on button "close" at bounding box center [1047, 262] width 22 height 22
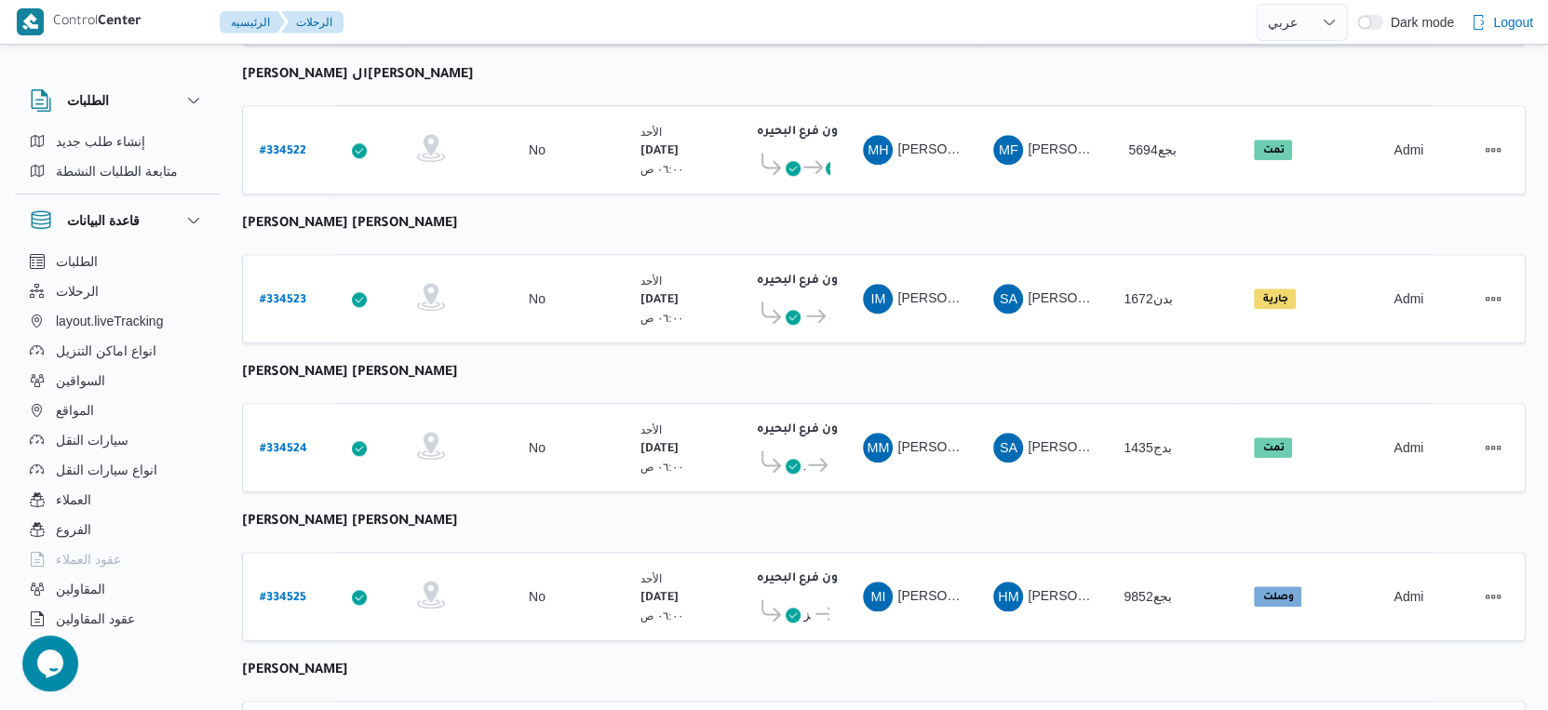
scroll to position [1209, 0]
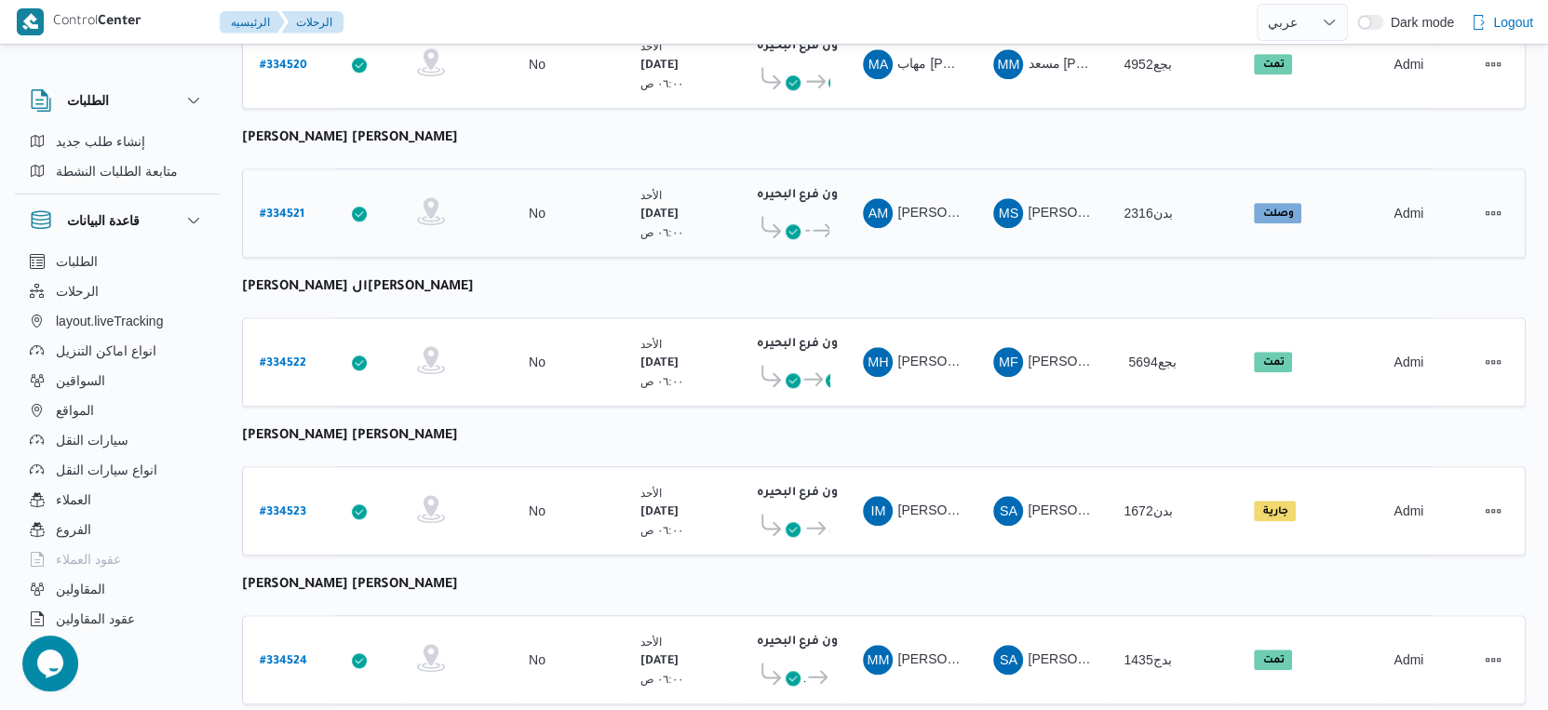
click at [823, 223] on icon at bounding box center [823, 230] width 20 height 14
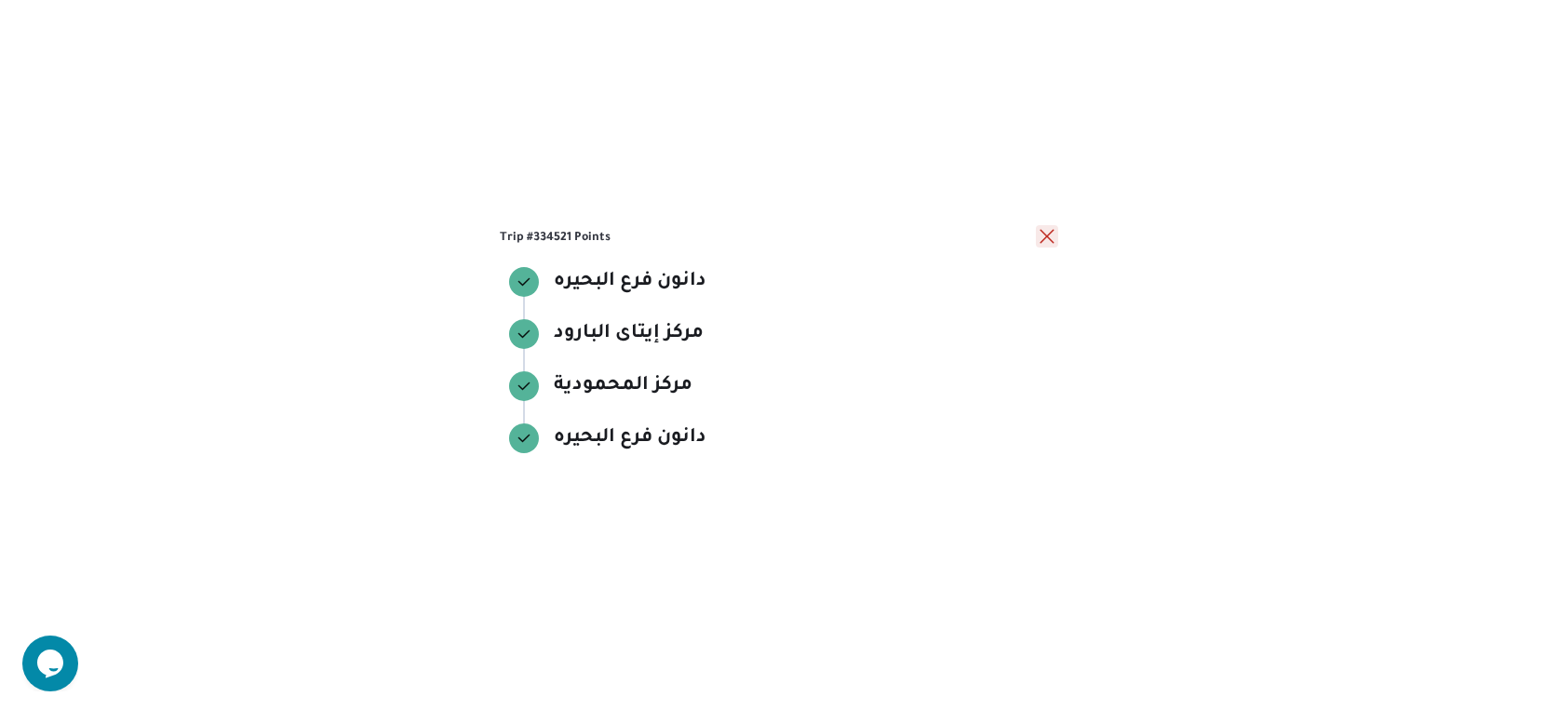
click at [1044, 237] on button "close" at bounding box center [1047, 236] width 22 height 22
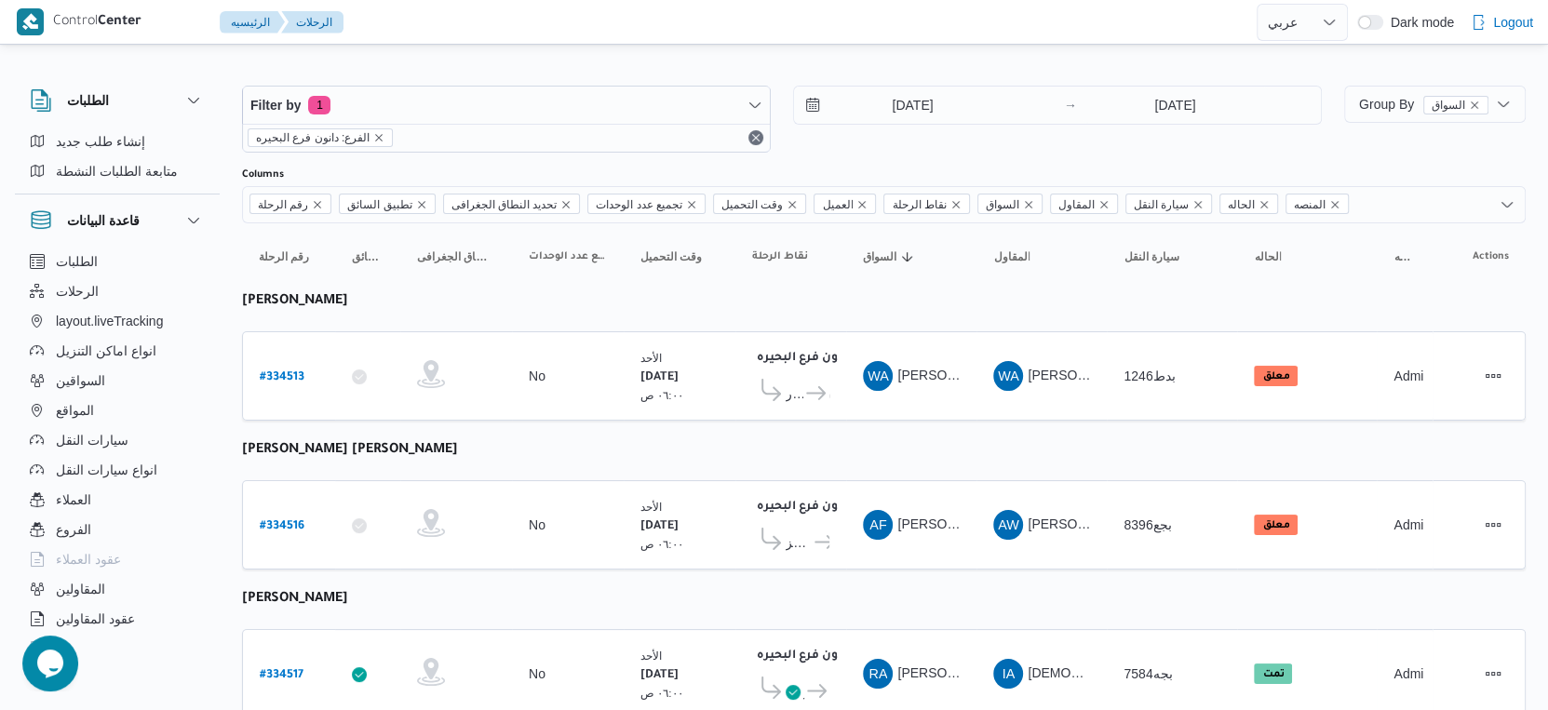
scroll to position [0, 0]
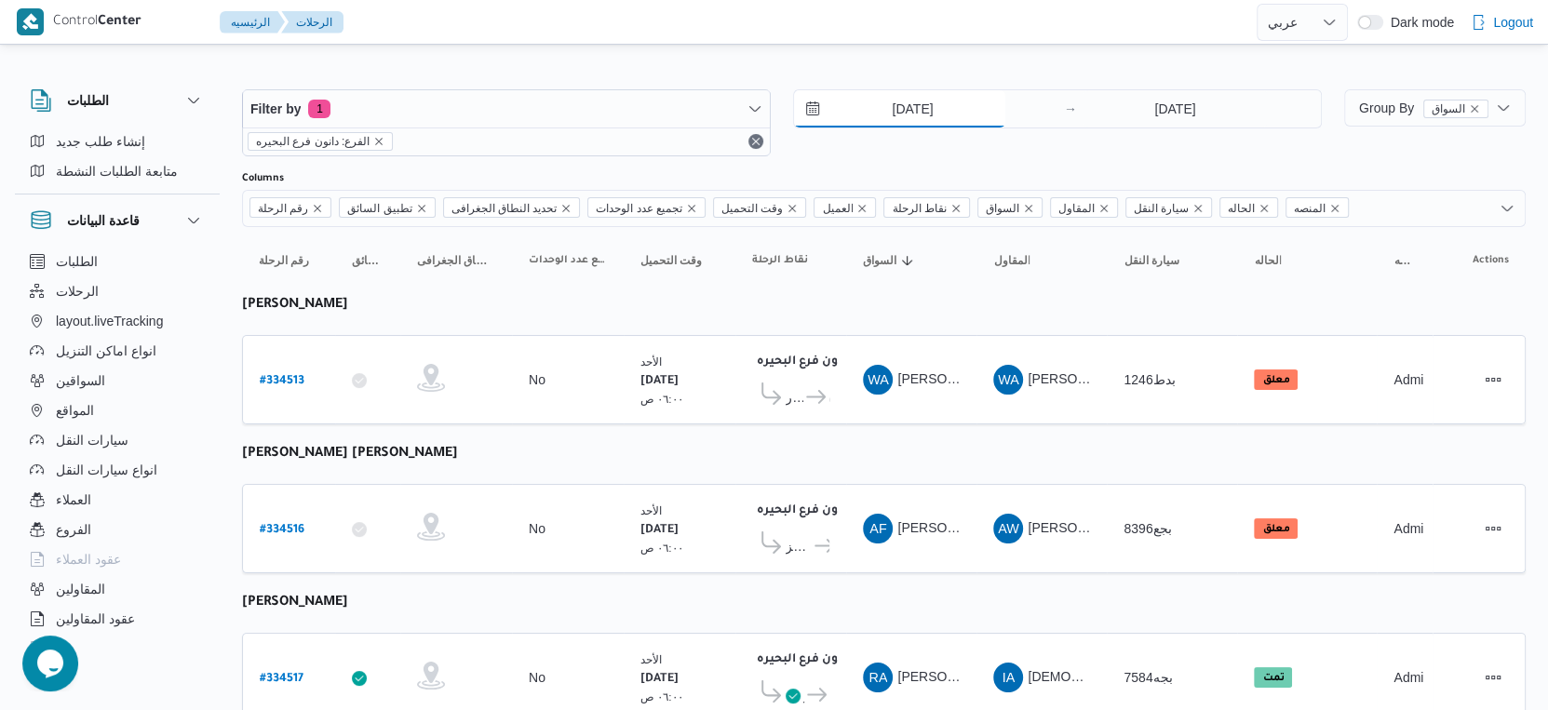
click at [960, 101] on input "31/8/2025" at bounding box center [899, 108] width 211 height 37
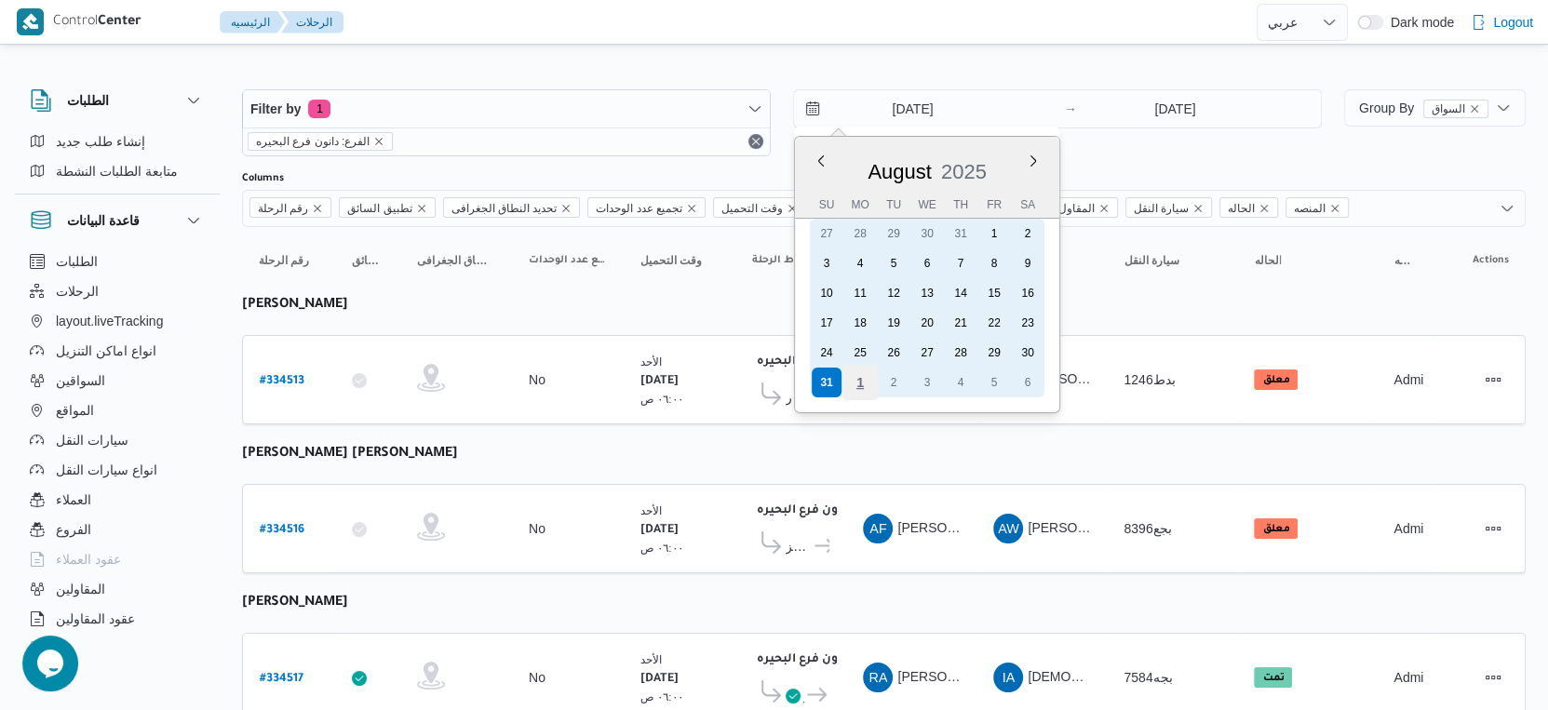
click at [865, 371] on div "1" at bounding box center [859, 382] width 35 height 35
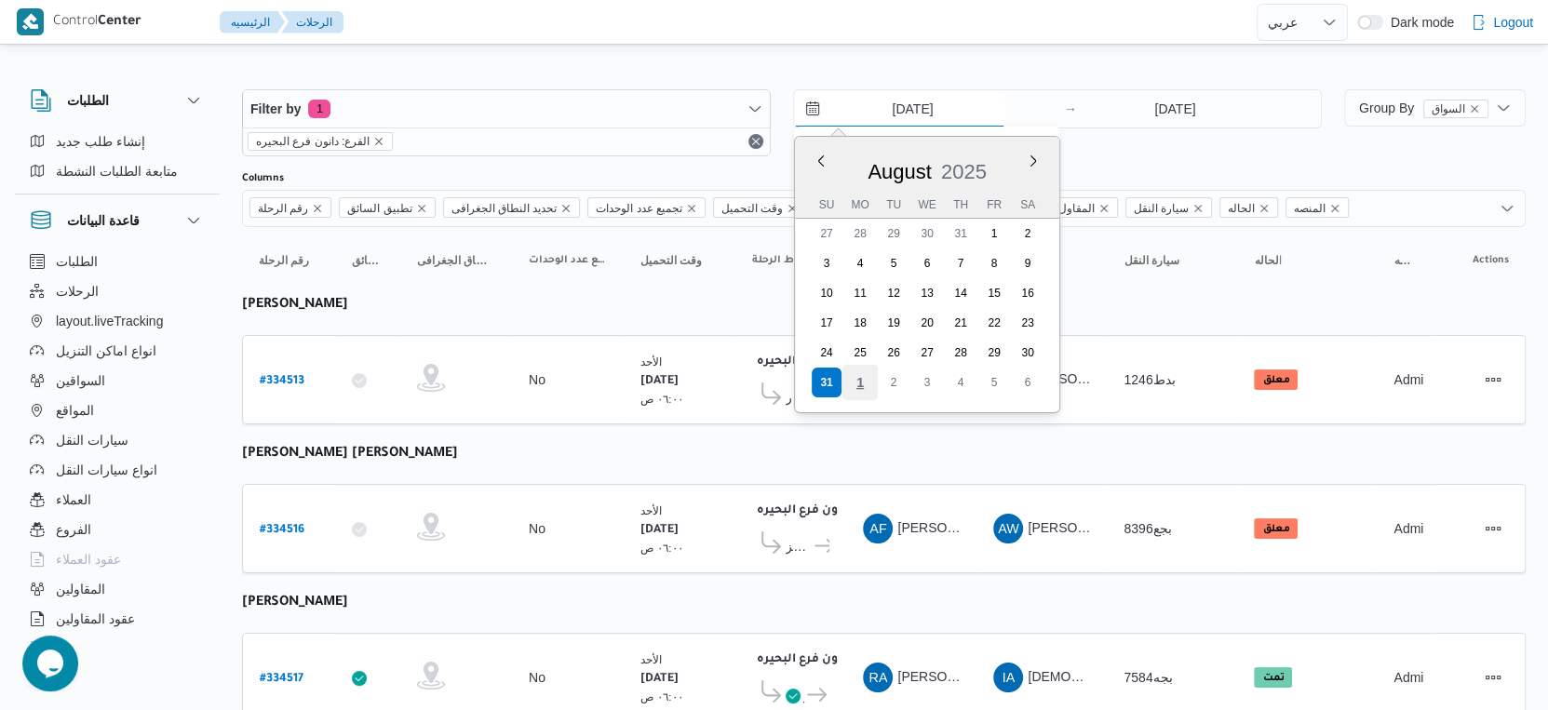
type input "1/9/2025"
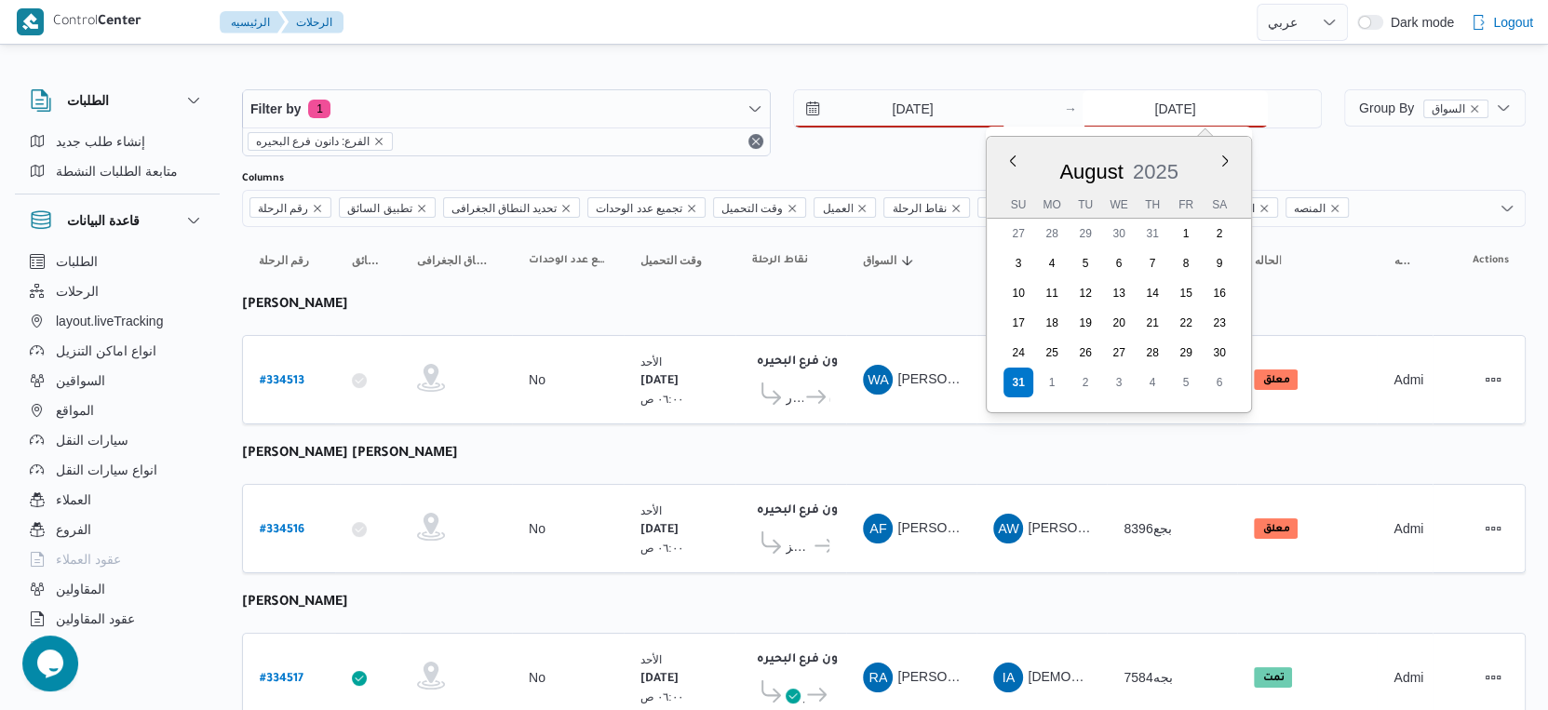
click at [1185, 97] on input "31/8/2025" at bounding box center [1175, 108] width 185 height 37
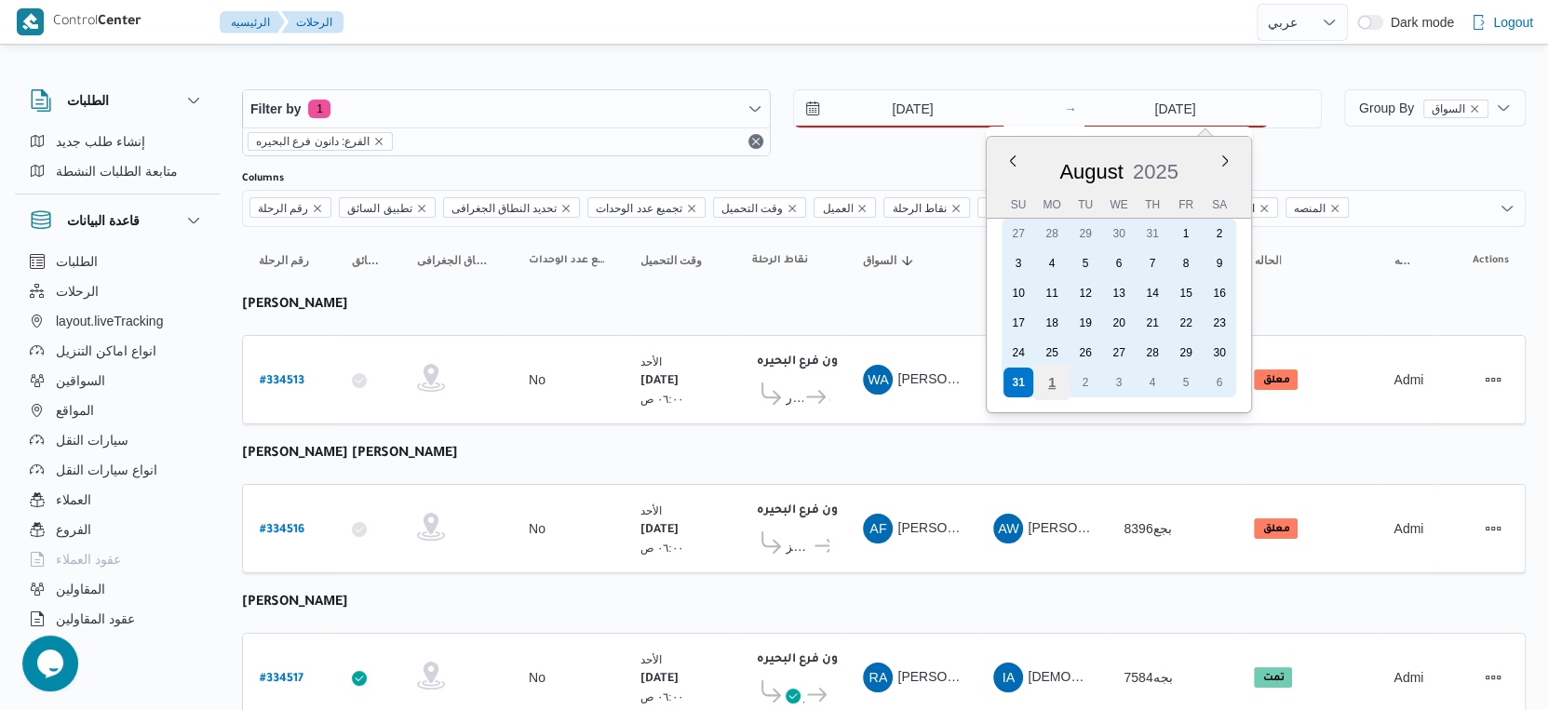
click at [1047, 374] on div "1" at bounding box center [1051, 382] width 35 height 35
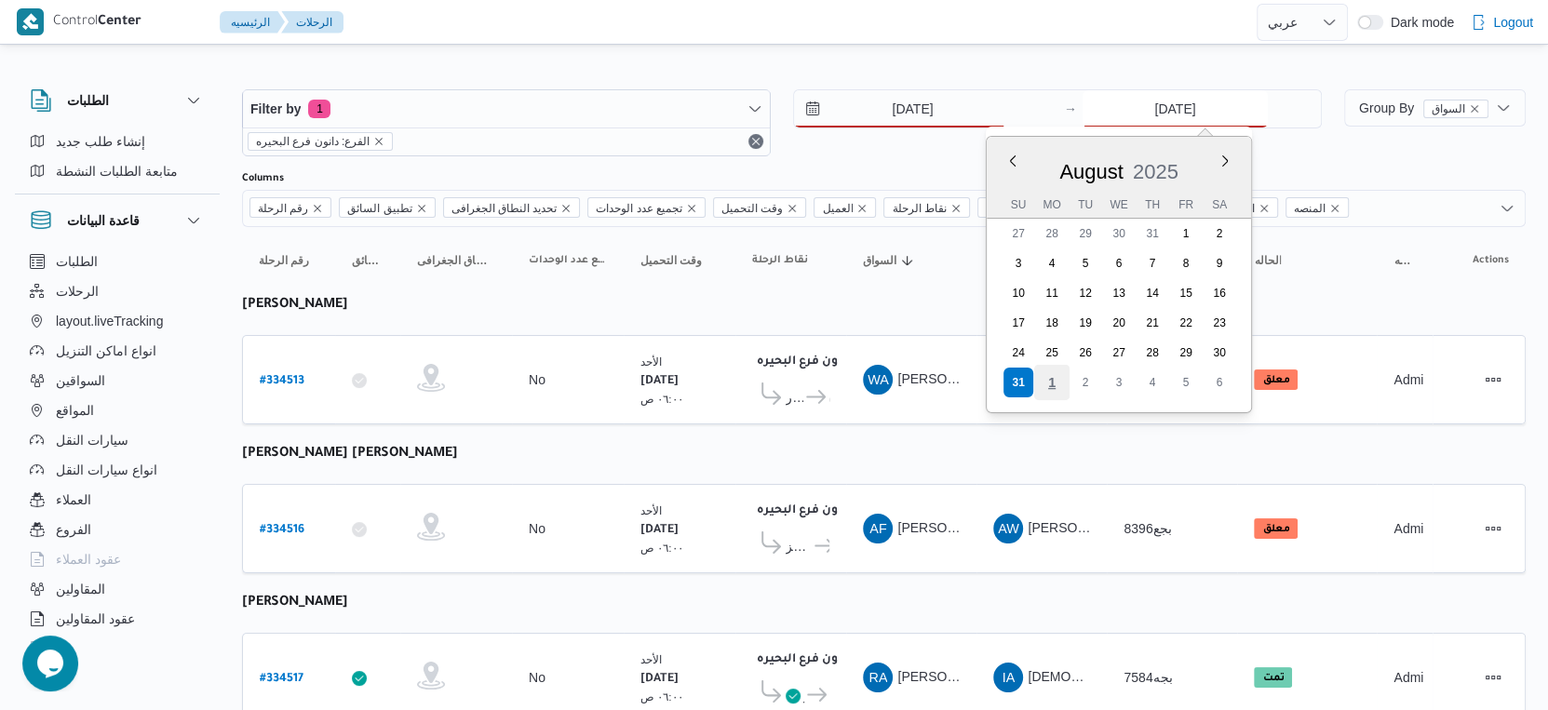
type input "1/9/2025"
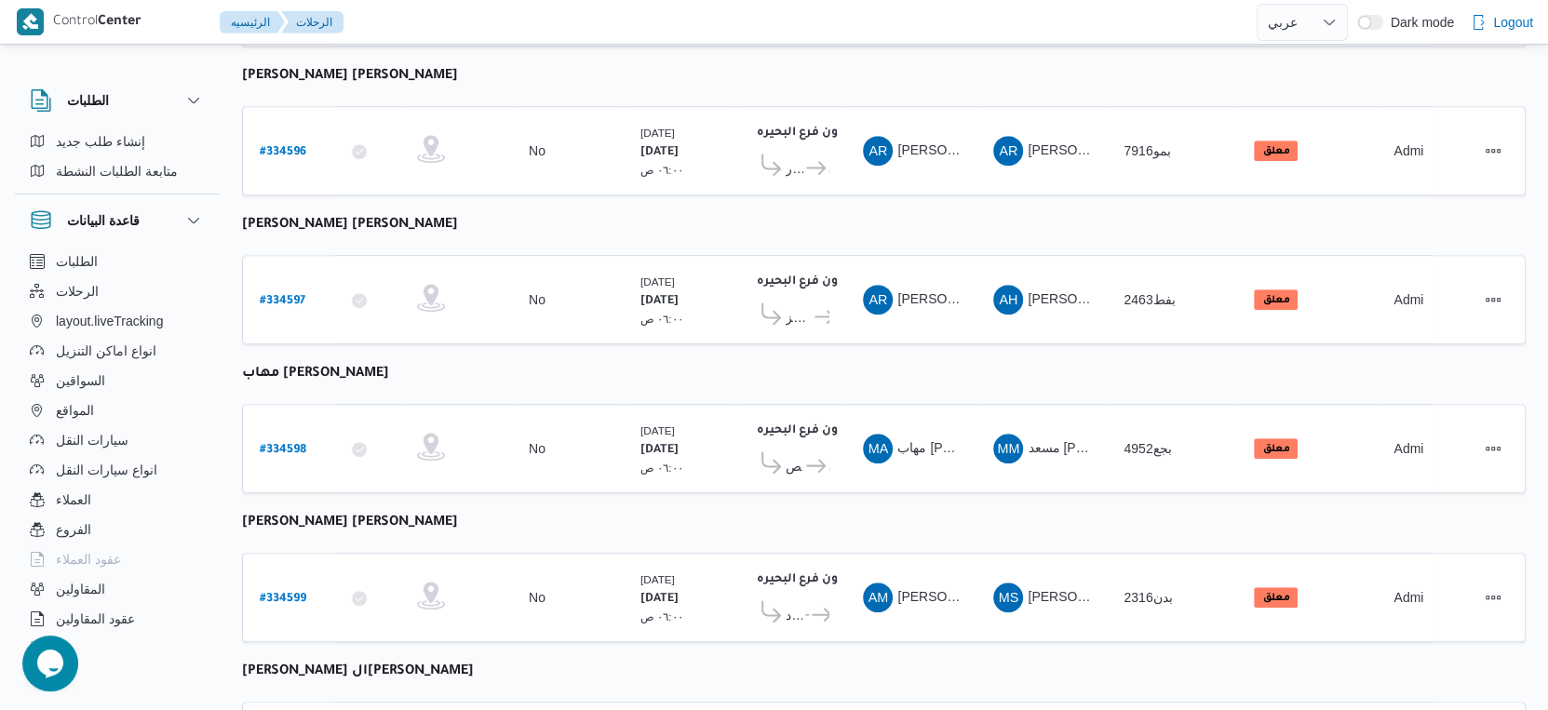
scroll to position [827, 0]
click at [268, 591] on b "# 334599" at bounding box center [283, 597] width 47 height 13
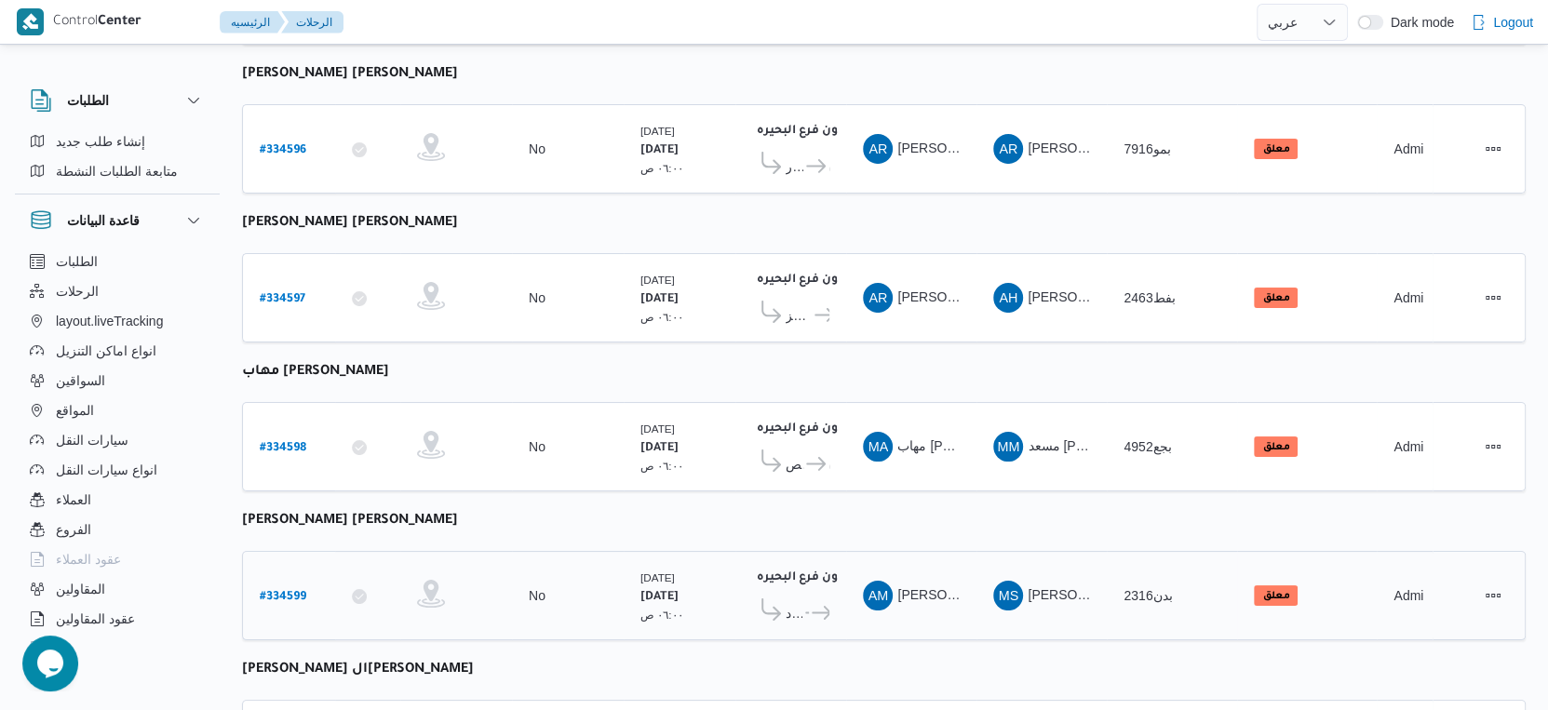
select select "ar"
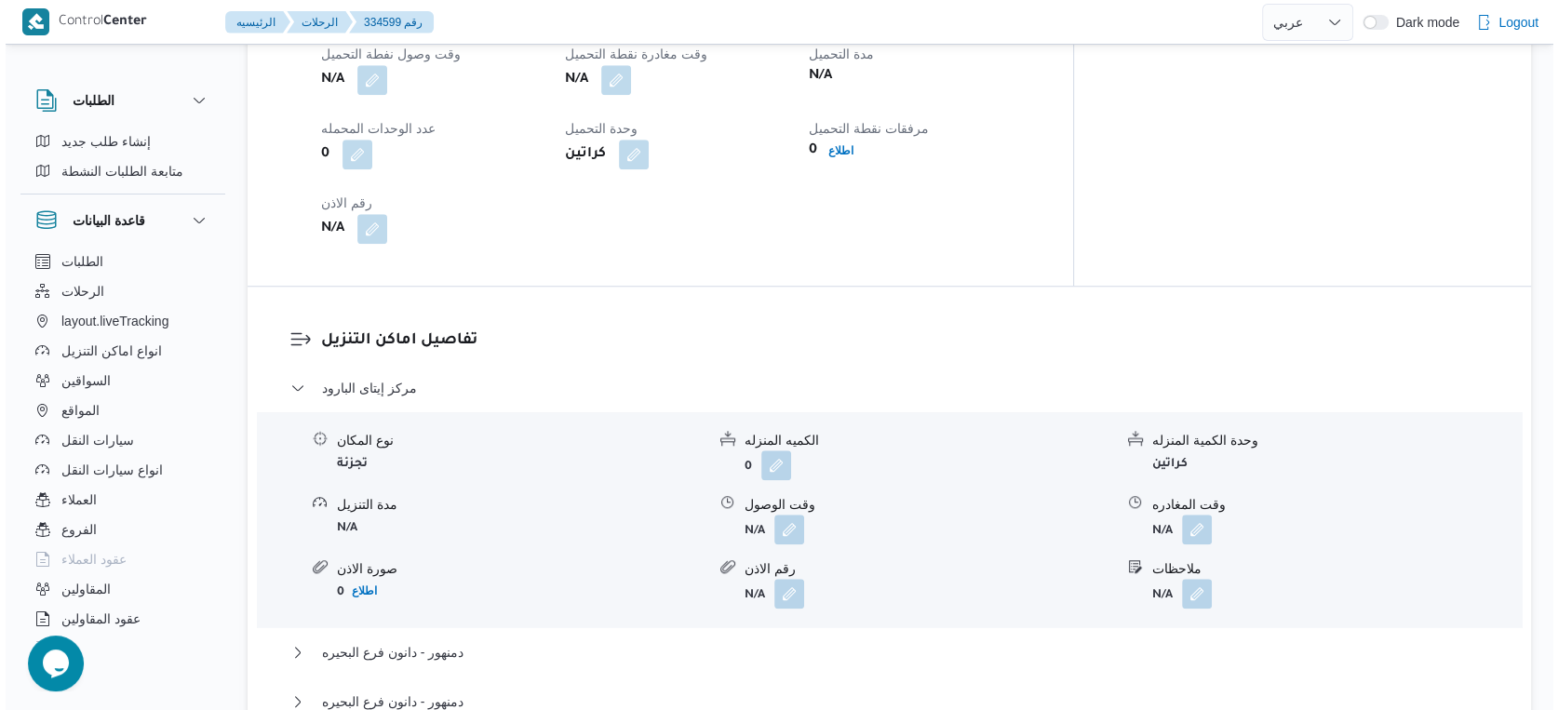
scroll to position [1552, 0]
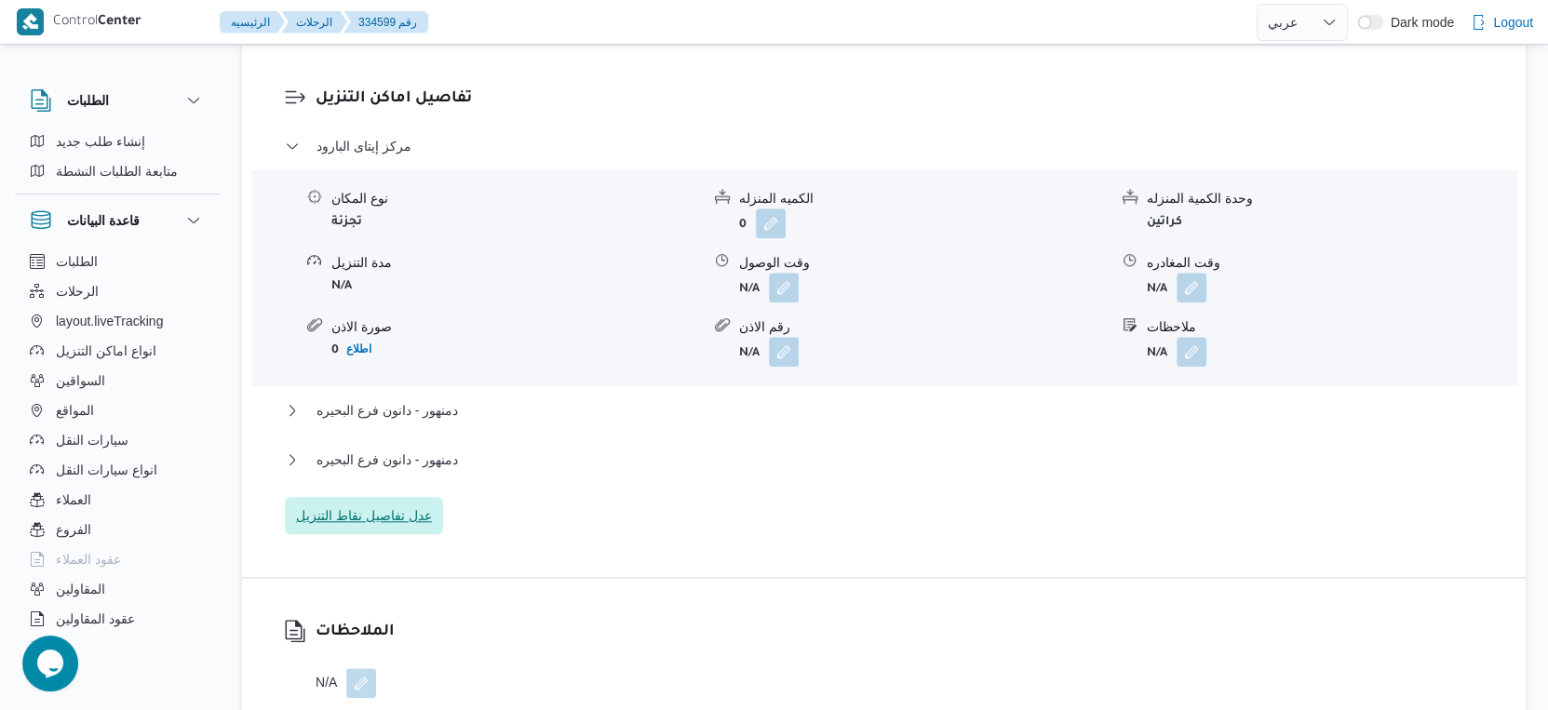
click at [397, 519] on span "عدل تفاصيل نقاط التنزيل" at bounding box center [364, 516] width 136 height 22
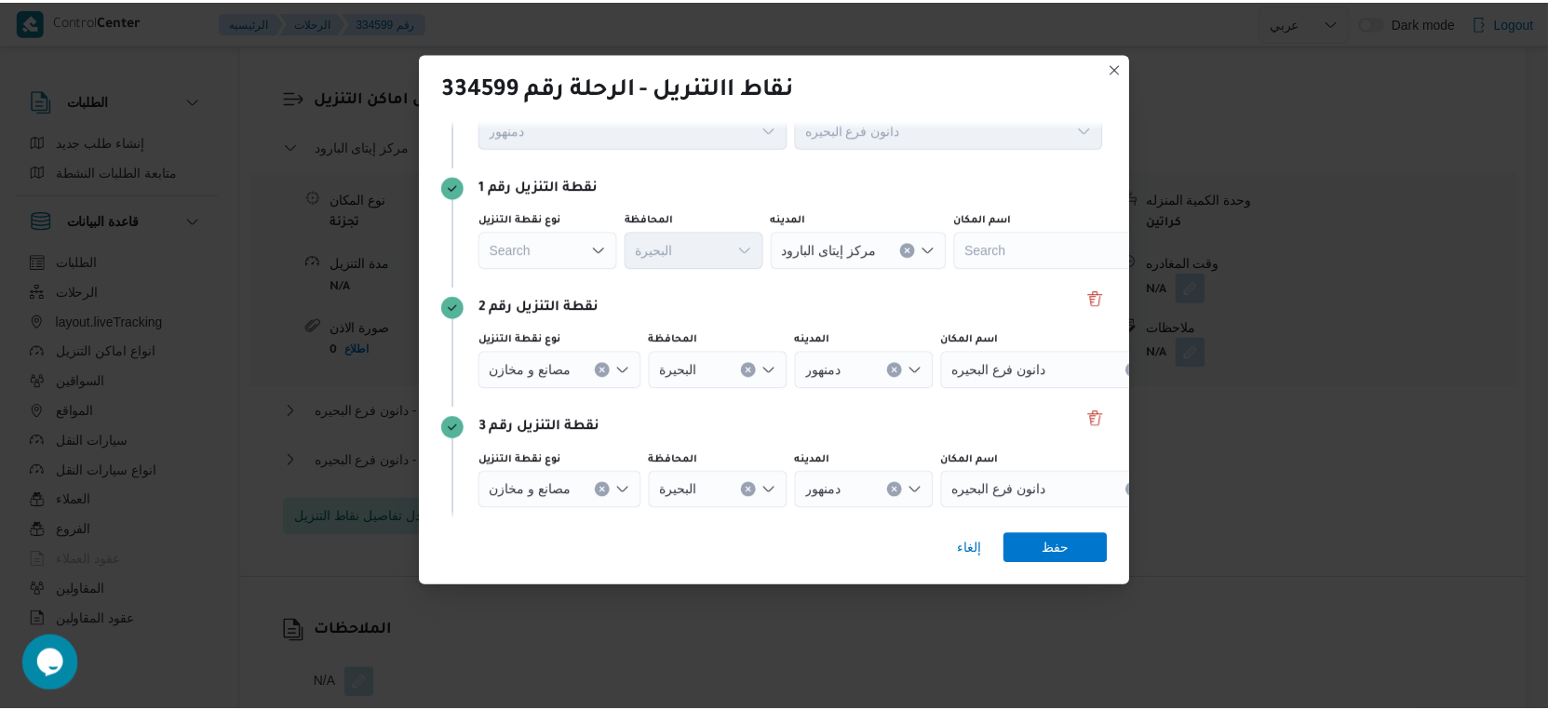
scroll to position [103, 0]
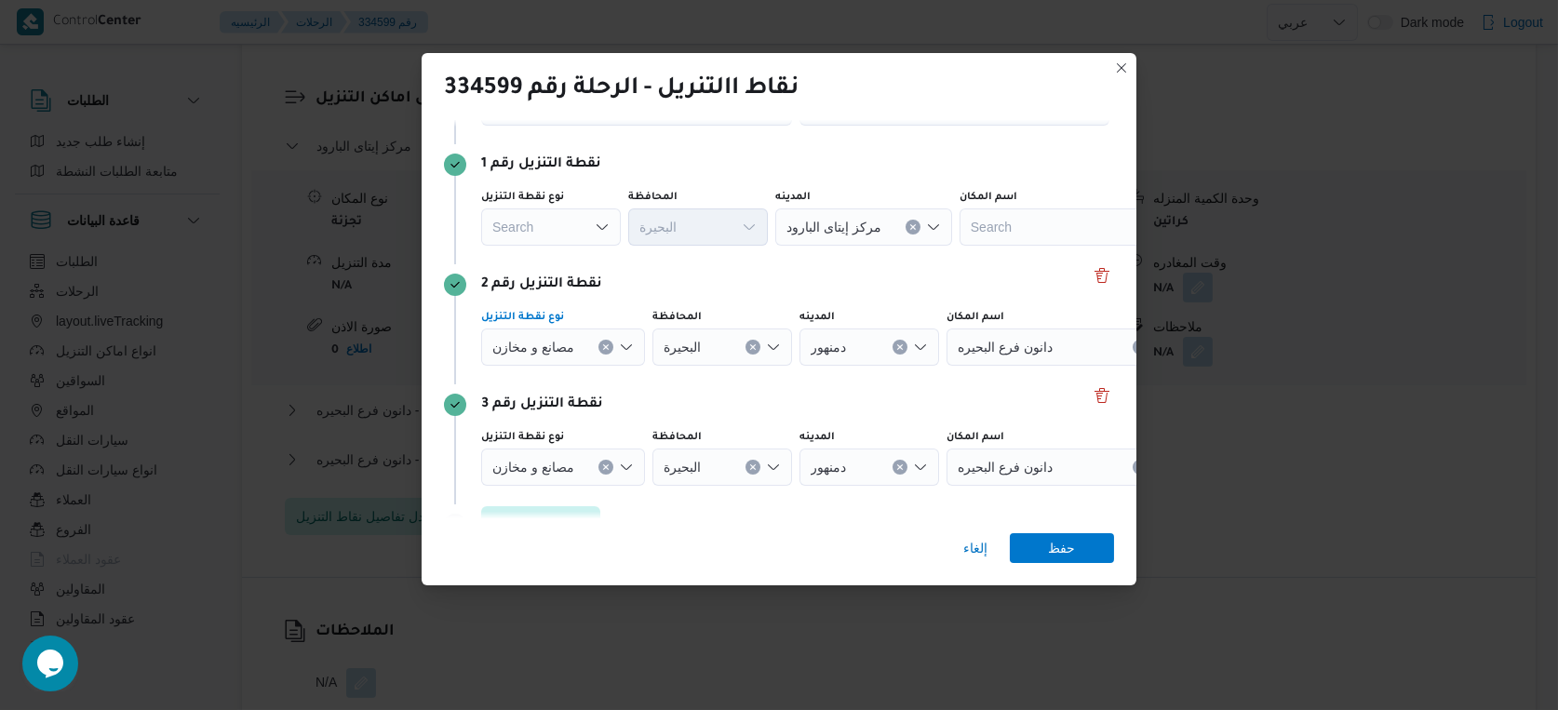
click at [608, 345] on icon "Clear input" at bounding box center [605, 347] width 5 height 5
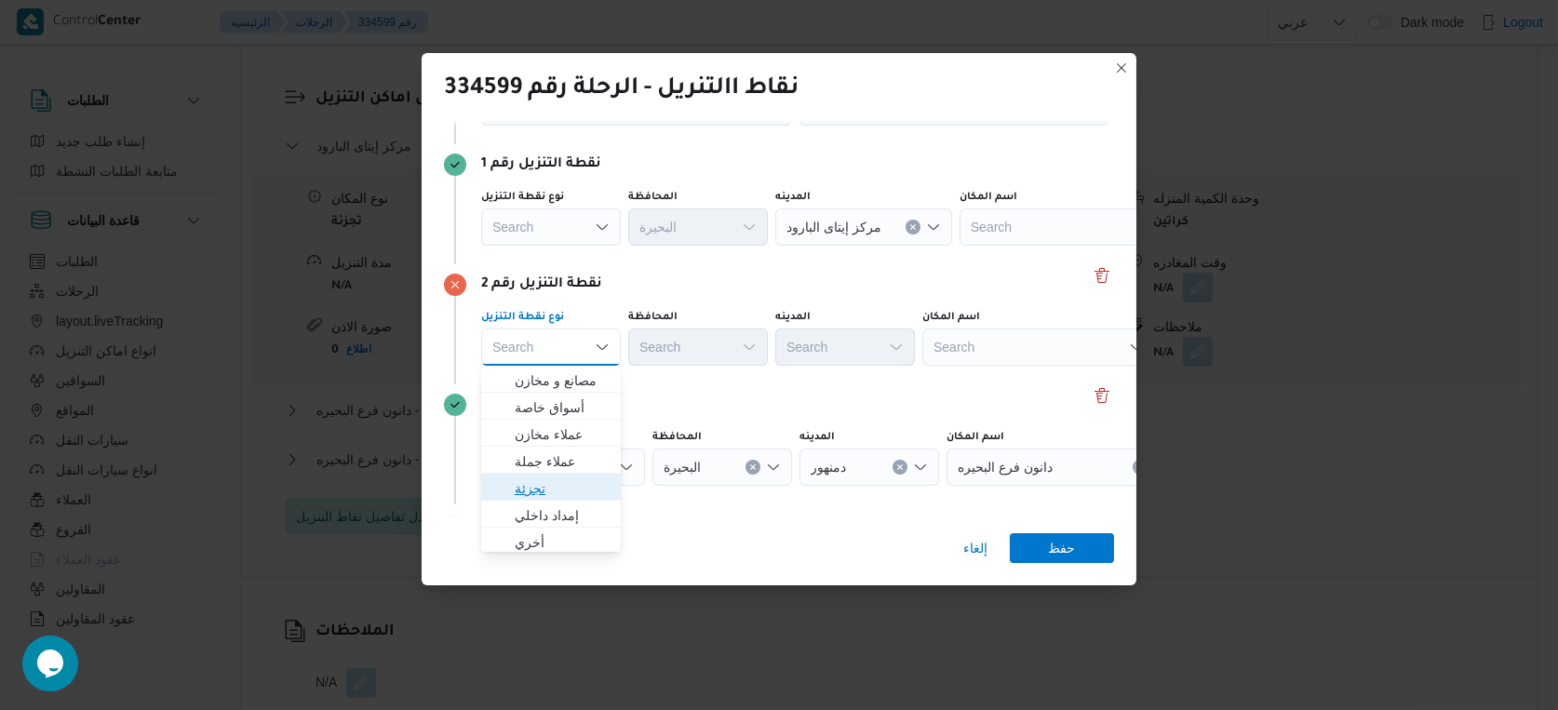
click at [552, 492] on span "تجزئة" at bounding box center [562, 489] width 95 height 22
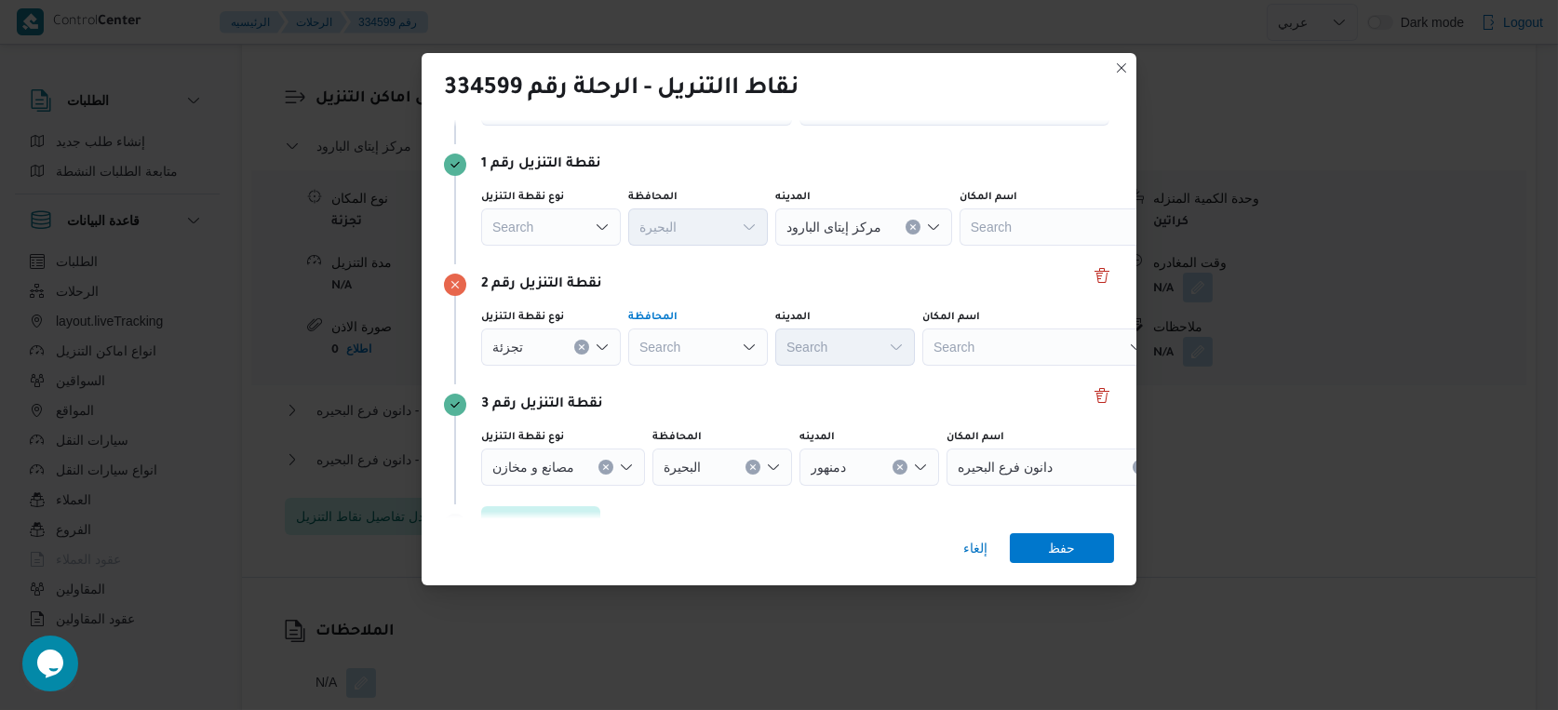
click at [679, 341] on div "Search" at bounding box center [698, 347] width 140 height 37
click at [714, 439] on span "البحيرة" at bounding box center [709, 435] width 95 height 22
click at [845, 354] on div "Search" at bounding box center [845, 347] width 140 height 37
type input "محم"
click at [845, 298] on div "نقطة التنزيل رقم 2 نوع نقطة التنزيل تجزئة المحافظة البحيرة المدينه محم محم Comb…" at bounding box center [779, 324] width 670 height 120
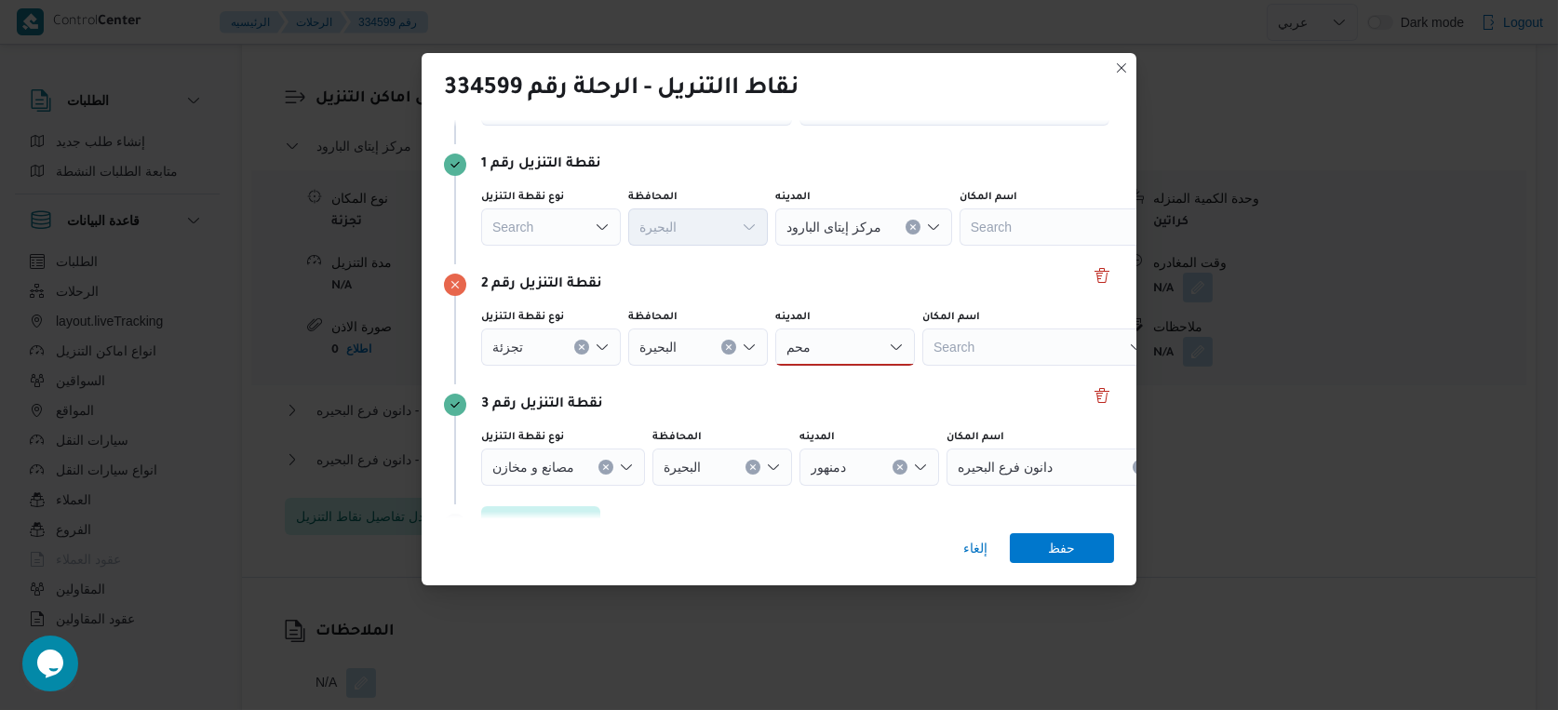
click at [837, 342] on div "محم محم" at bounding box center [845, 347] width 140 height 37
click at [845, 378] on mark "محم" at bounding box center [843, 380] width 23 height 15
click at [1054, 548] on span "حفظ" at bounding box center [1062, 547] width 27 height 30
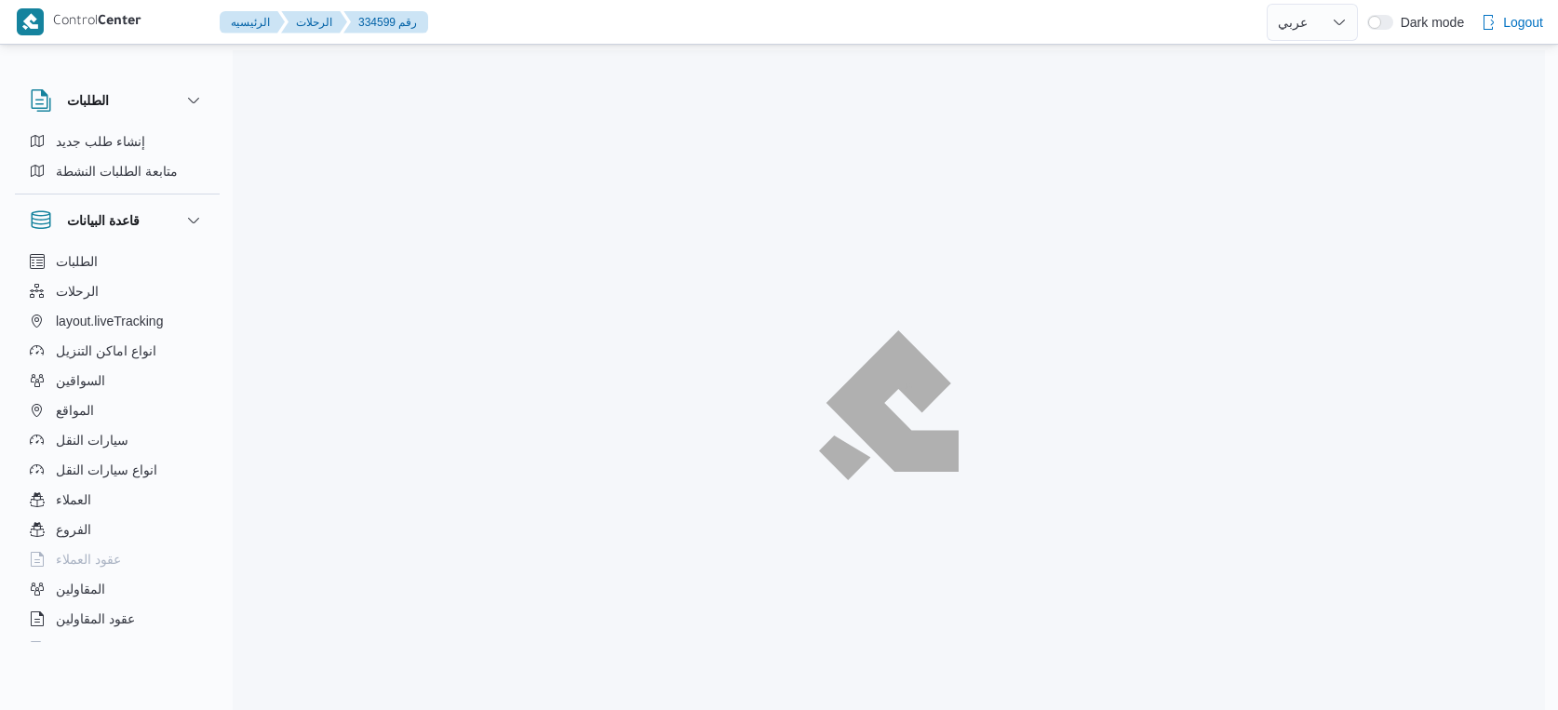
select select "ar"
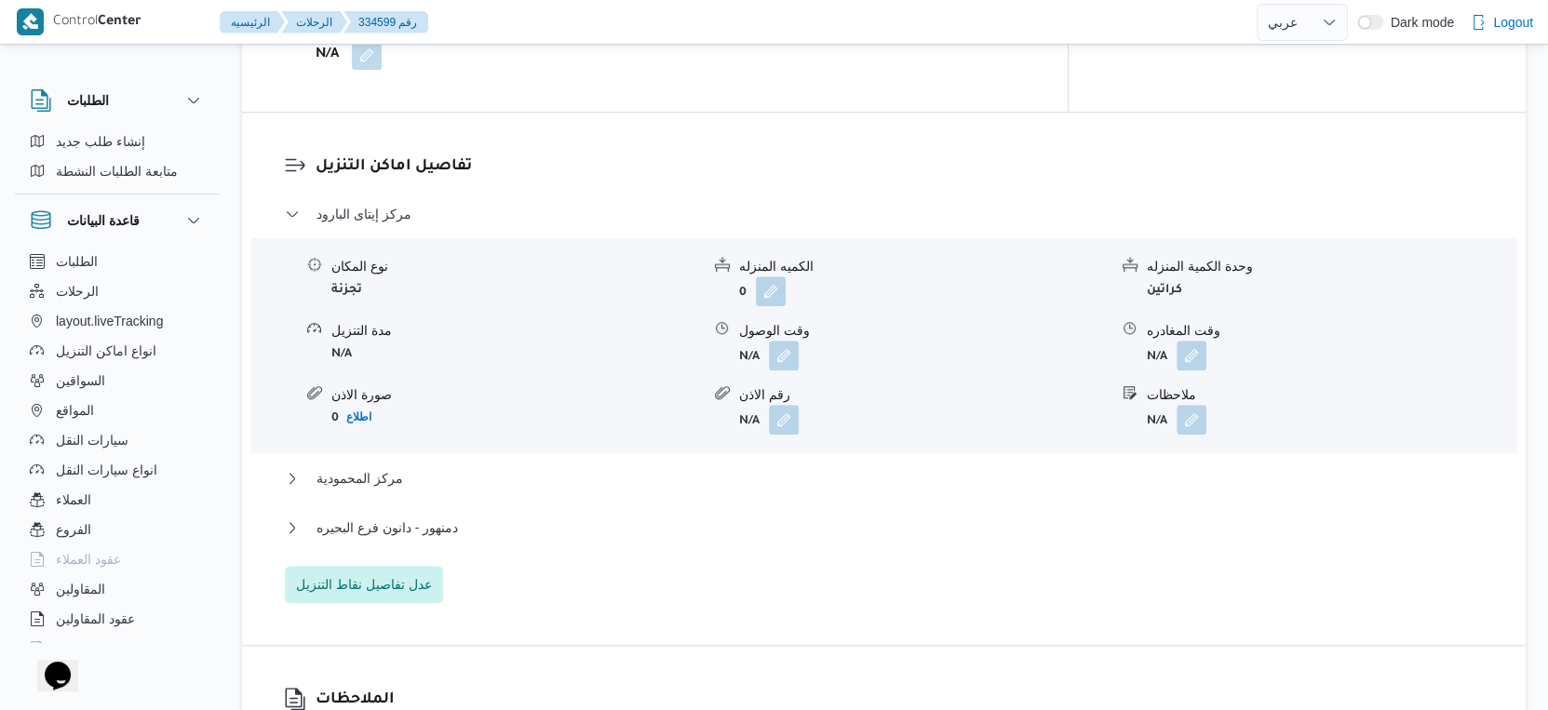
scroll to position [1602, 0]
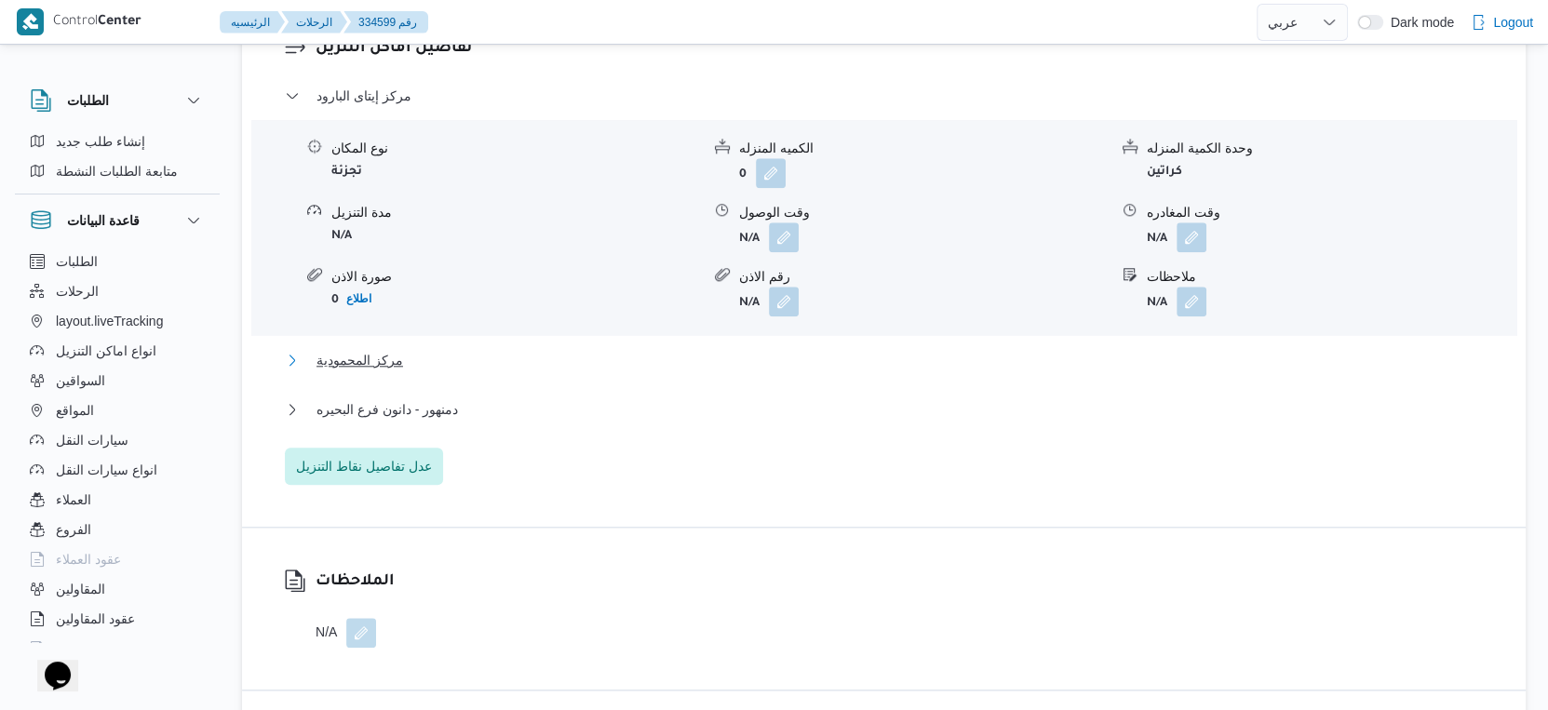
click at [372, 352] on span "مركز المحمودية" at bounding box center [360, 360] width 87 height 22
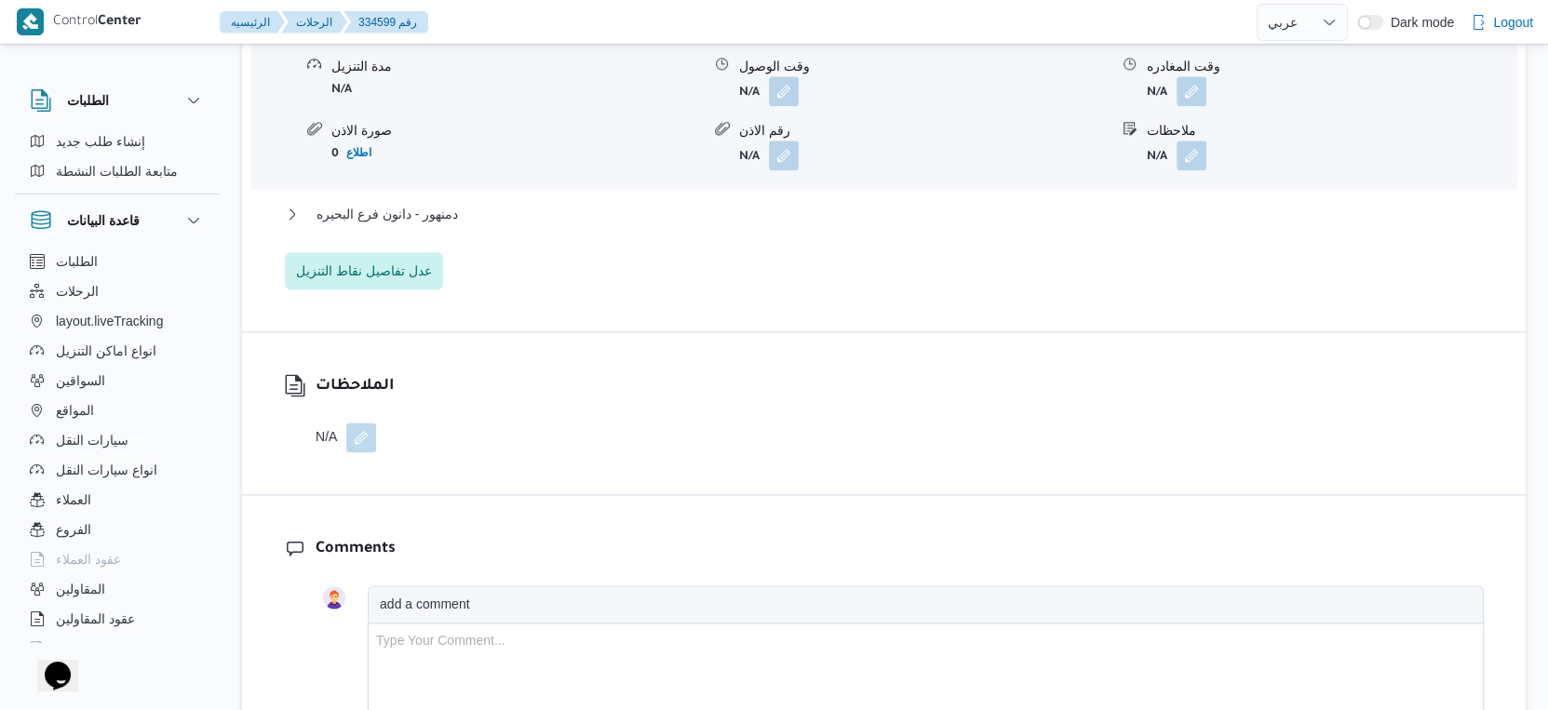
scroll to position [2015, 0]
click at [468, 213] on button "دمنهور - دانون فرع البحيره" at bounding box center [884, 211] width 1199 height 22
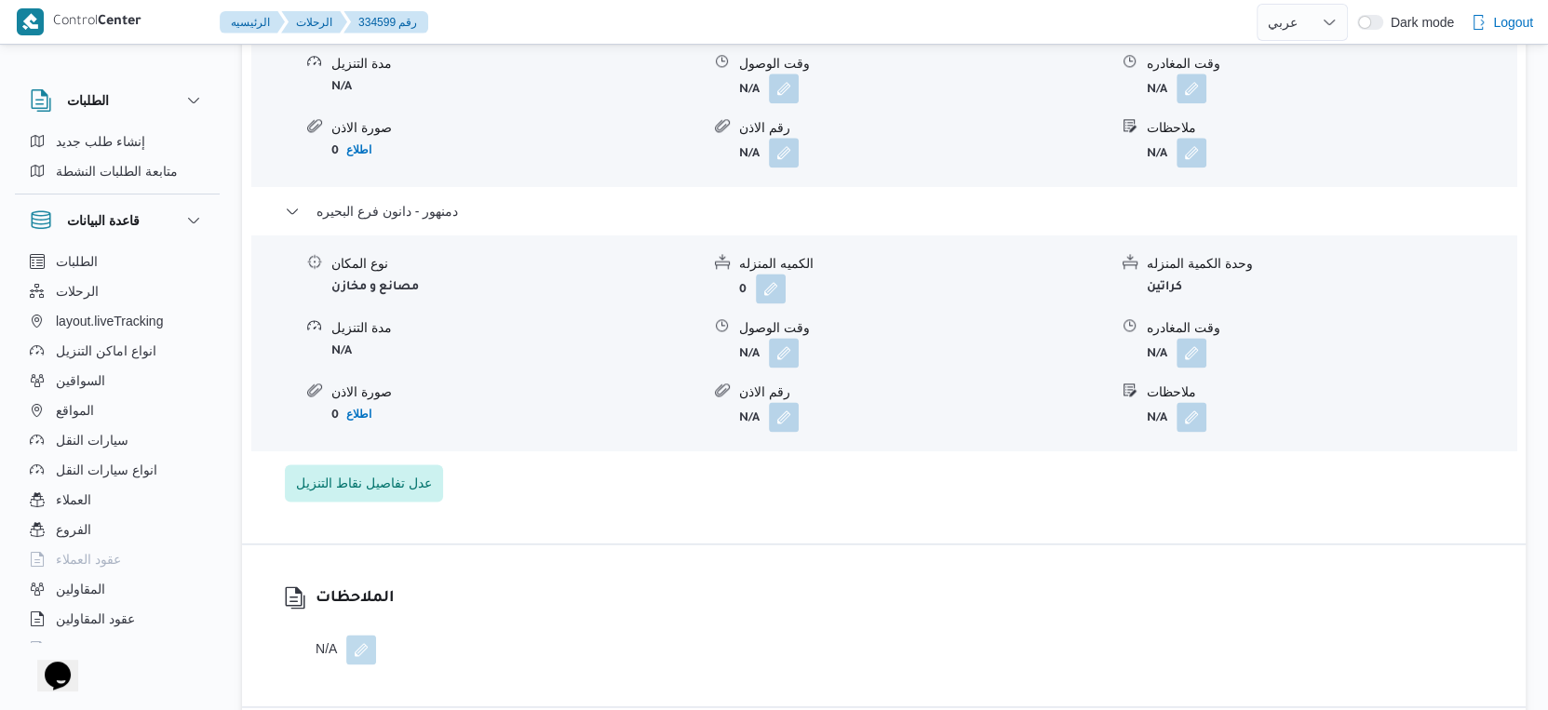
select select "ar"
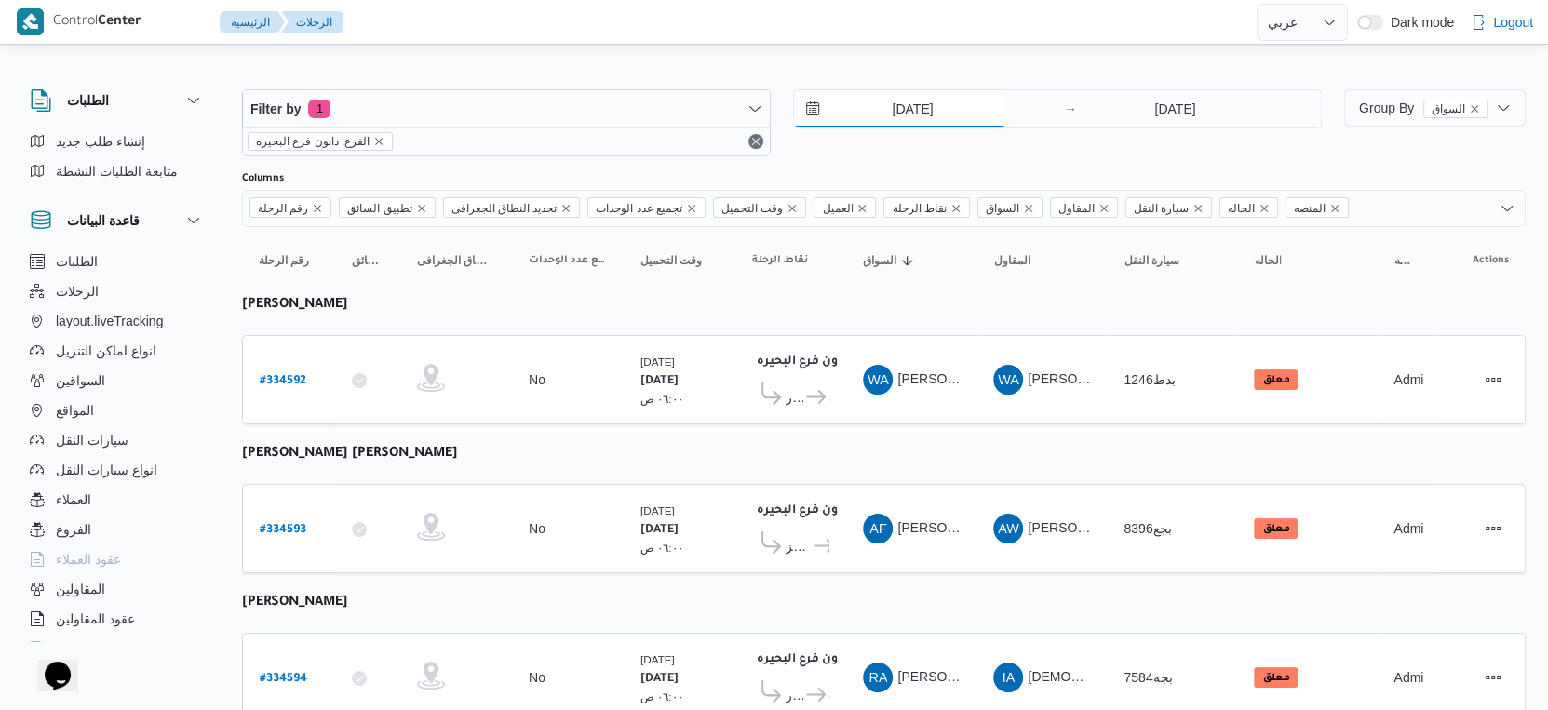
click at [958, 113] on input "1/9/2025" at bounding box center [899, 108] width 211 height 37
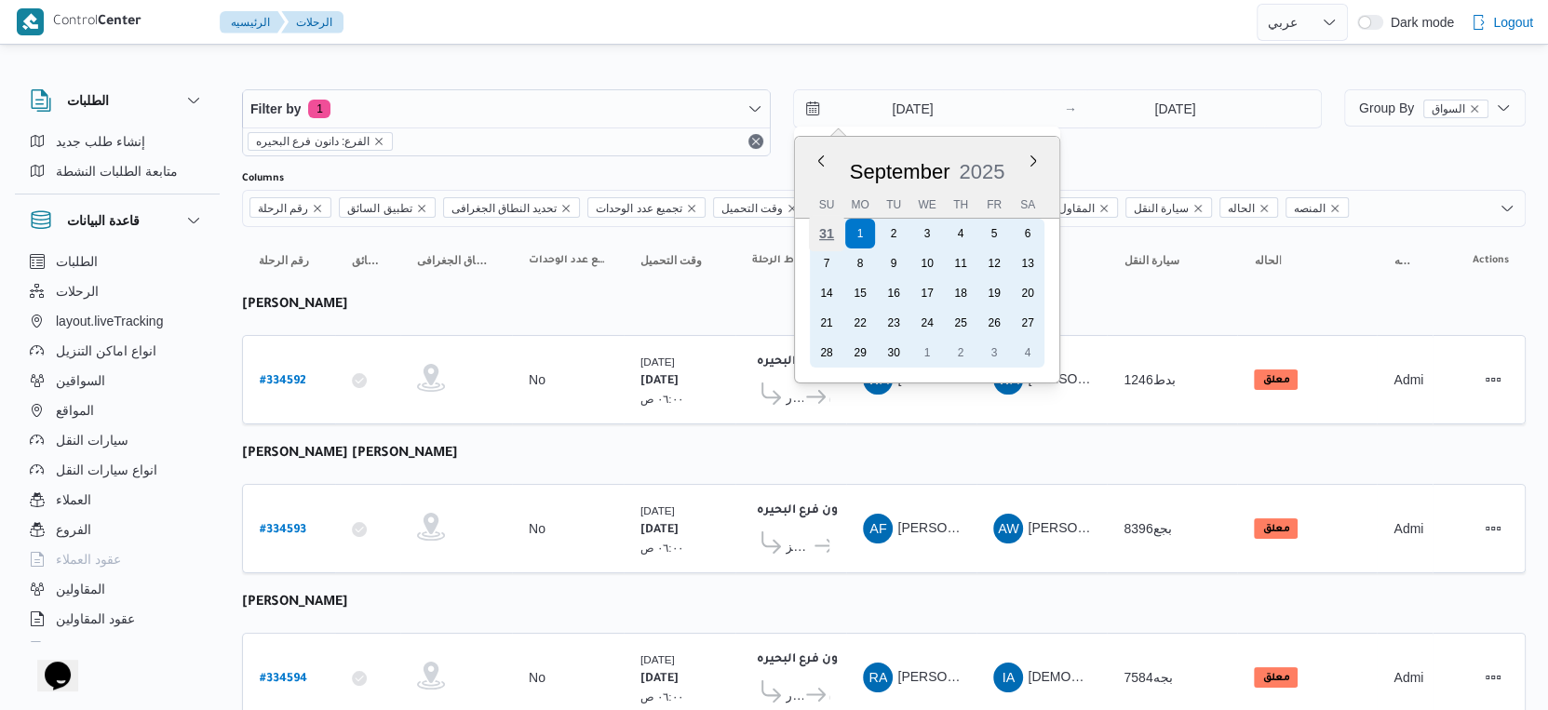
click at [831, 231] on div "31" at bounding box center [826, 233] width 35 height 35
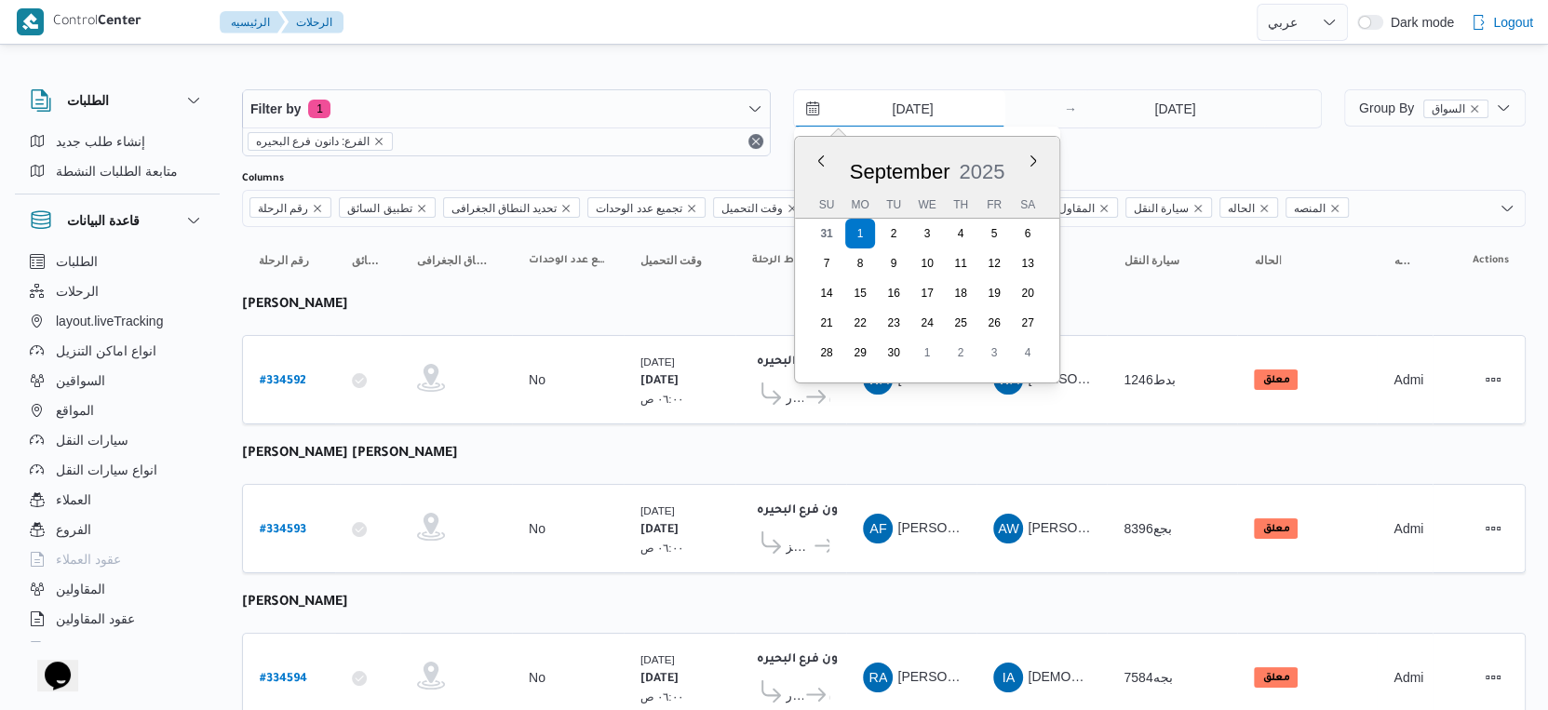
type input "31/8/2025"
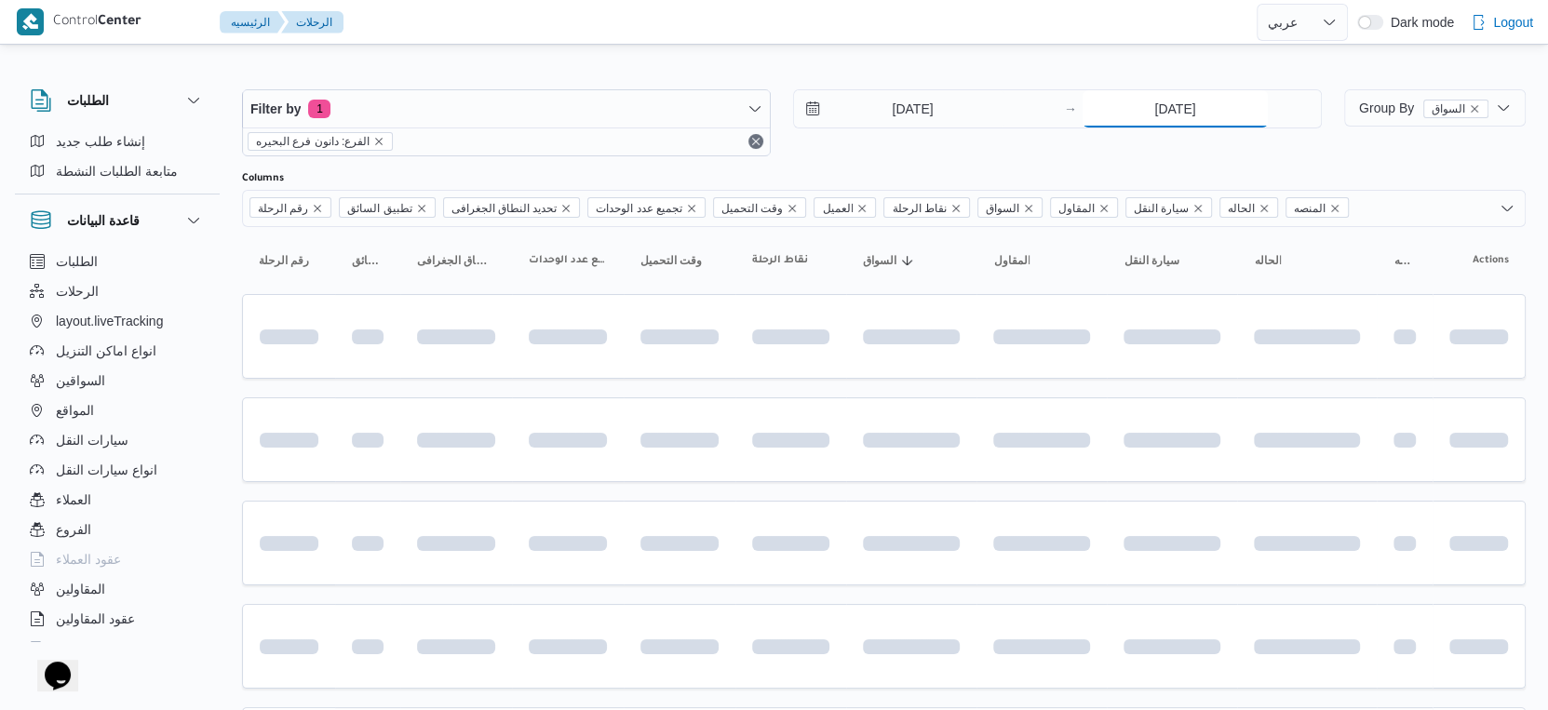
click at [1192, 112] on input "1/9/2025" at bounding box center [1175, 108] width 185 height 37
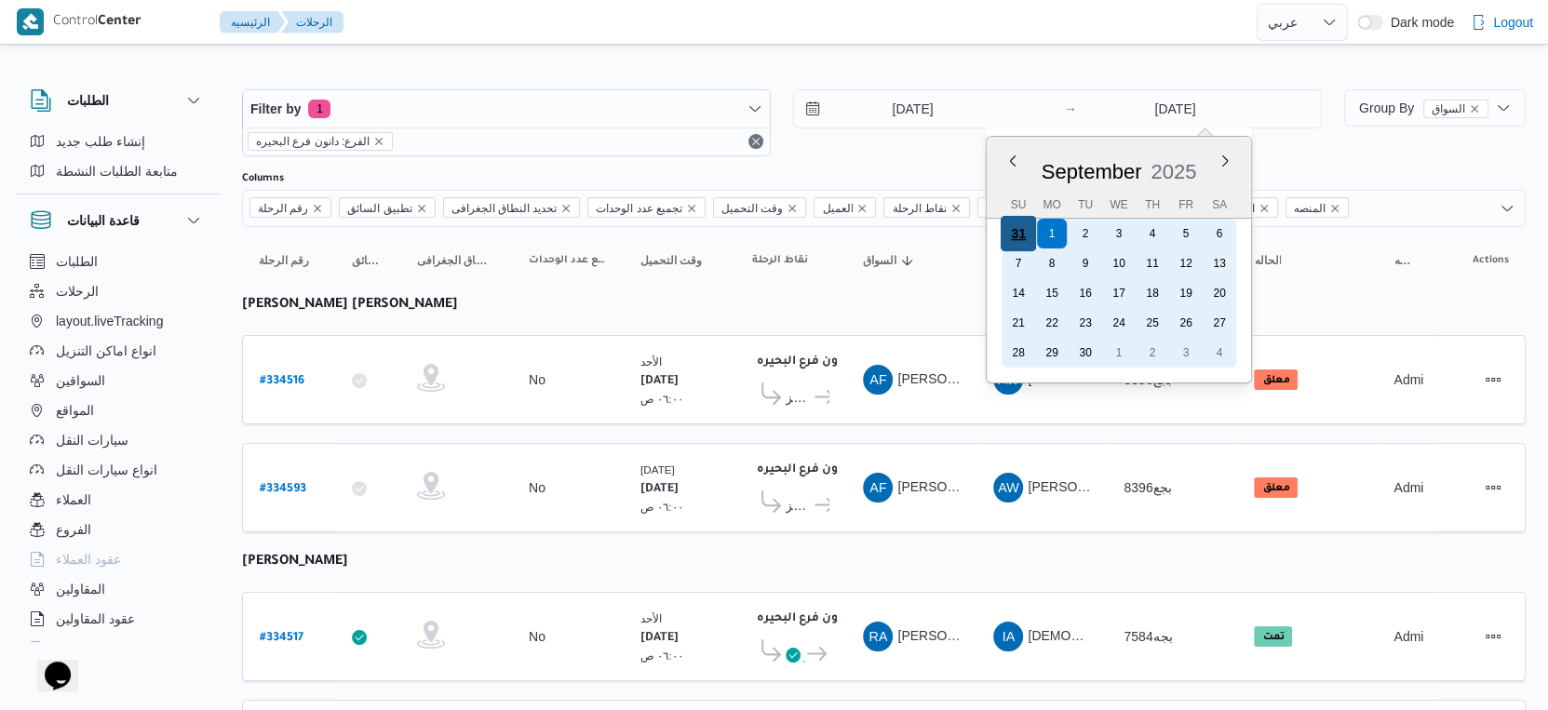
click at [1024, 227] on div "31" at bounding box center [1018, 233] width 35 height 35
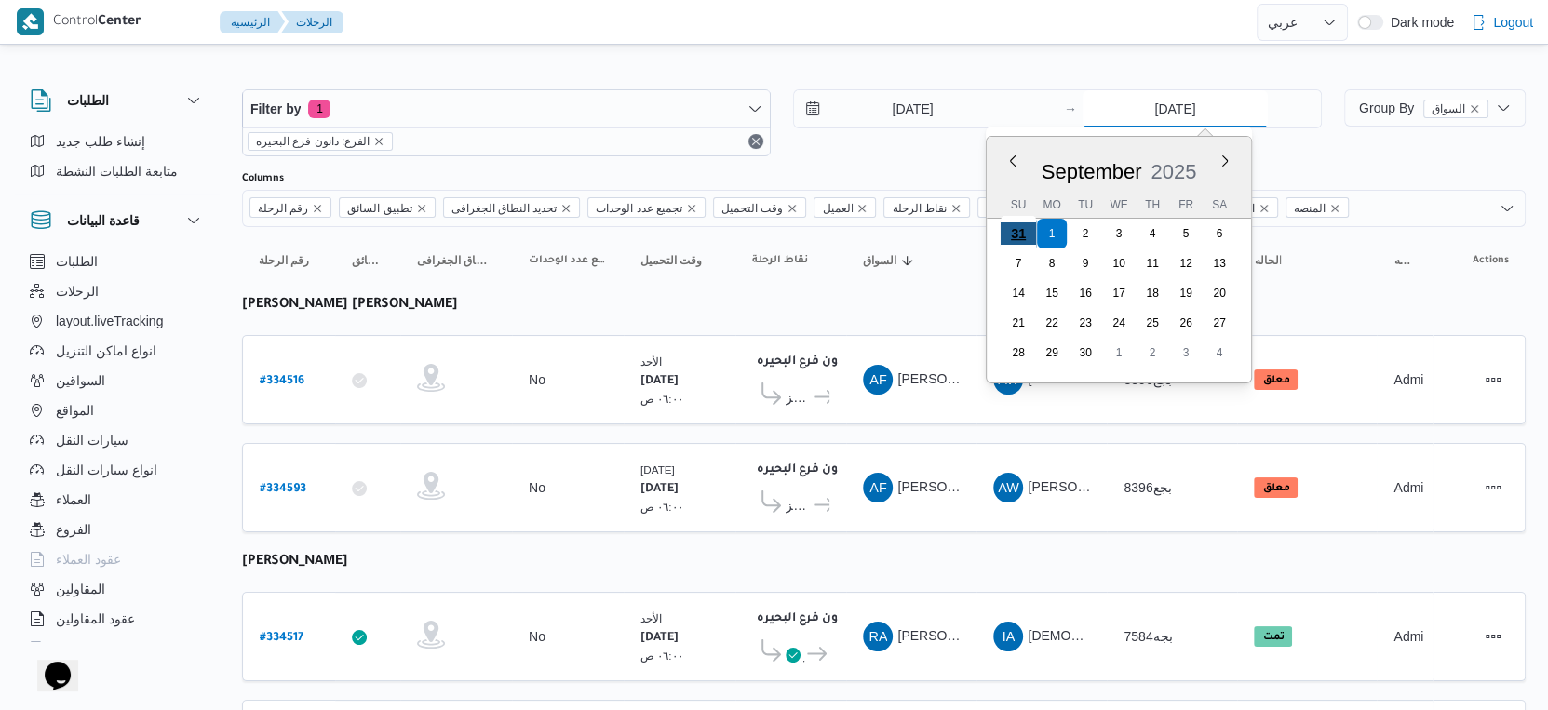
type input "31/8/2025"
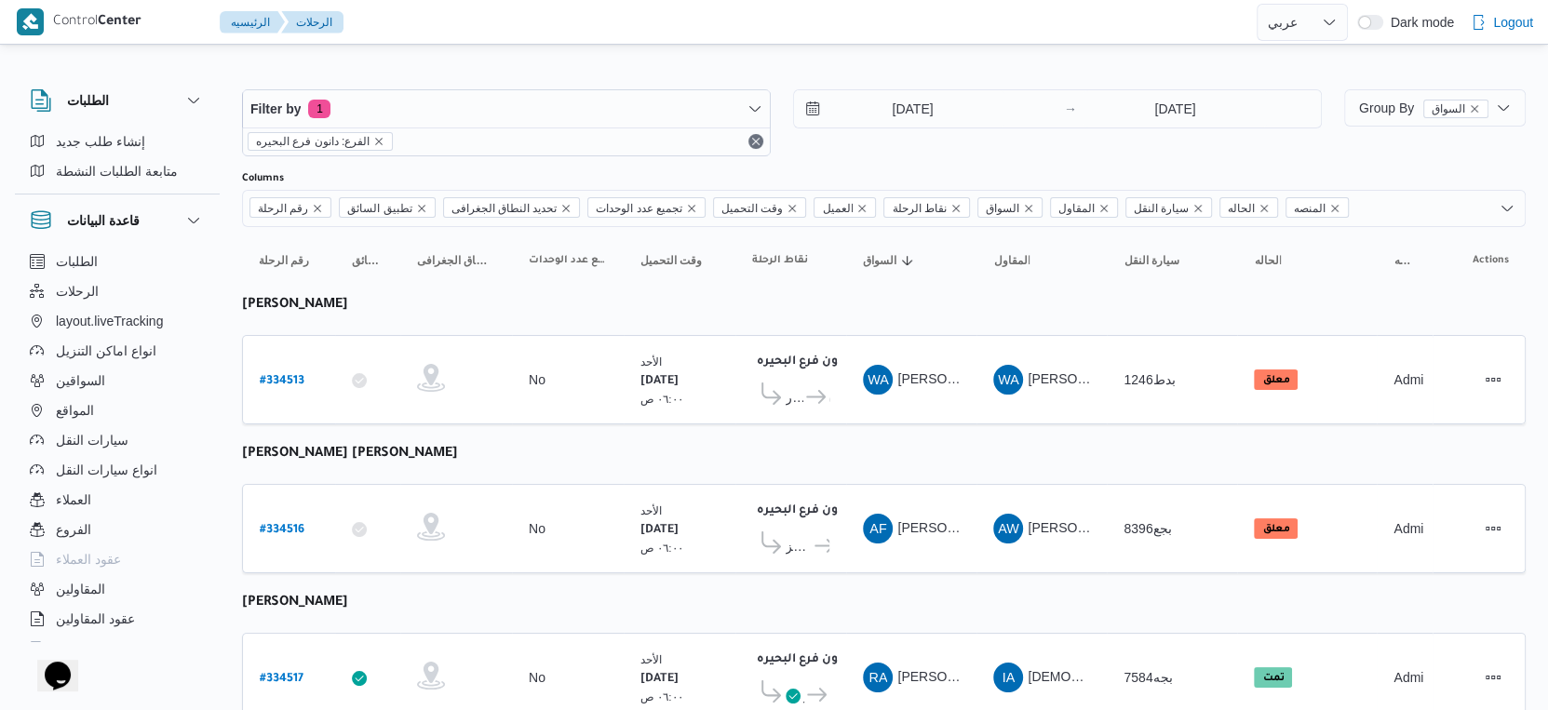
click at [938, 404] on td "السواق WA وليد احمد محمود المسيري" at bounding box center [911, 379] width 130 height 89
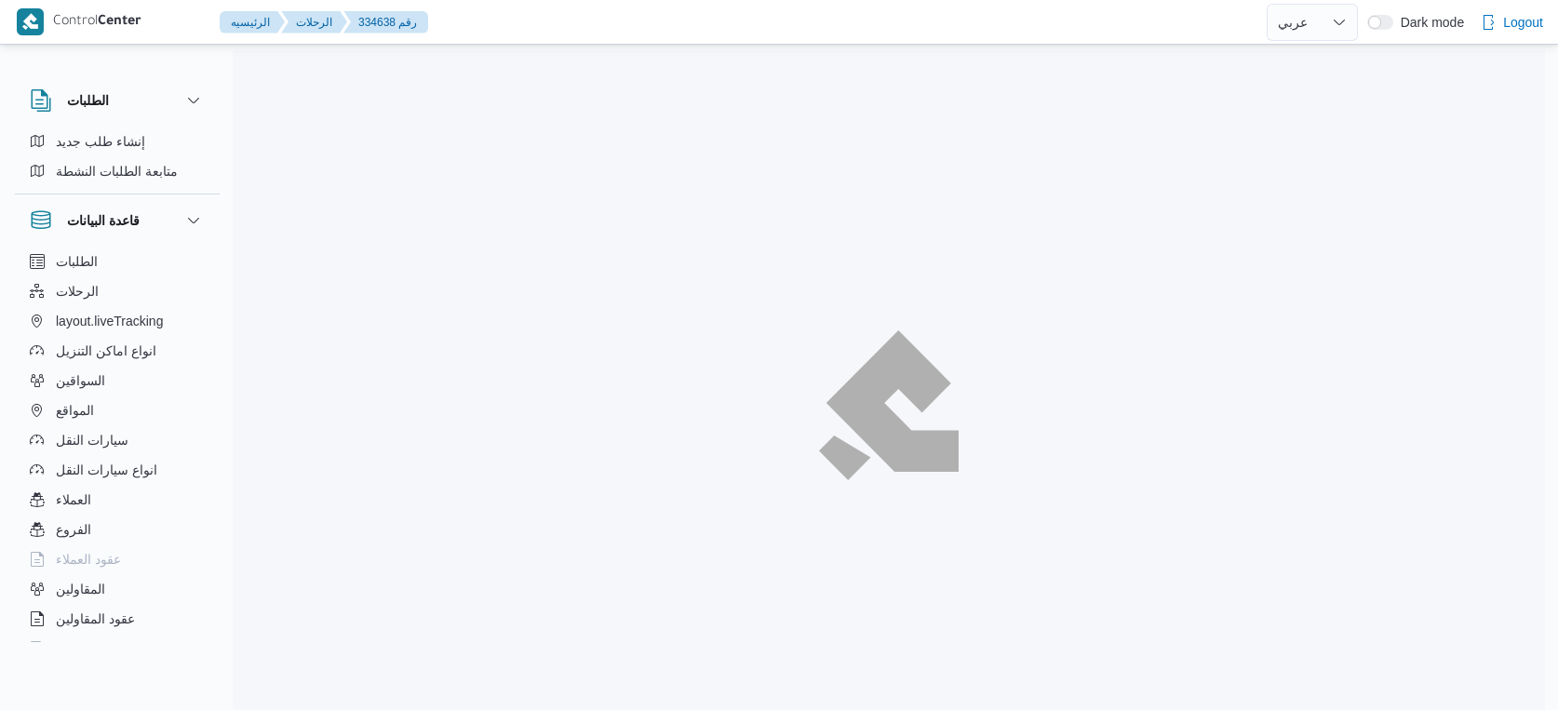
select select "ar"
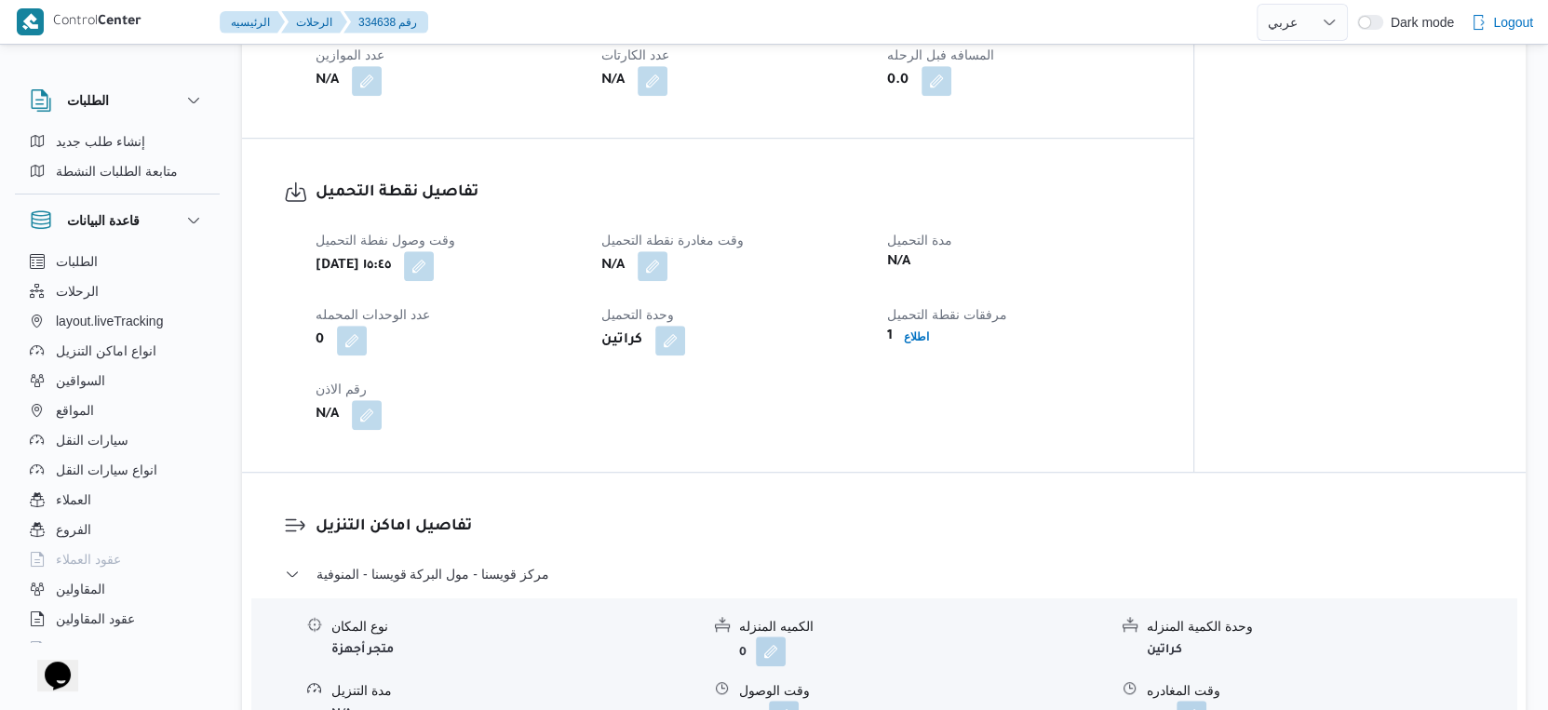
scroll to position [1241, 0]
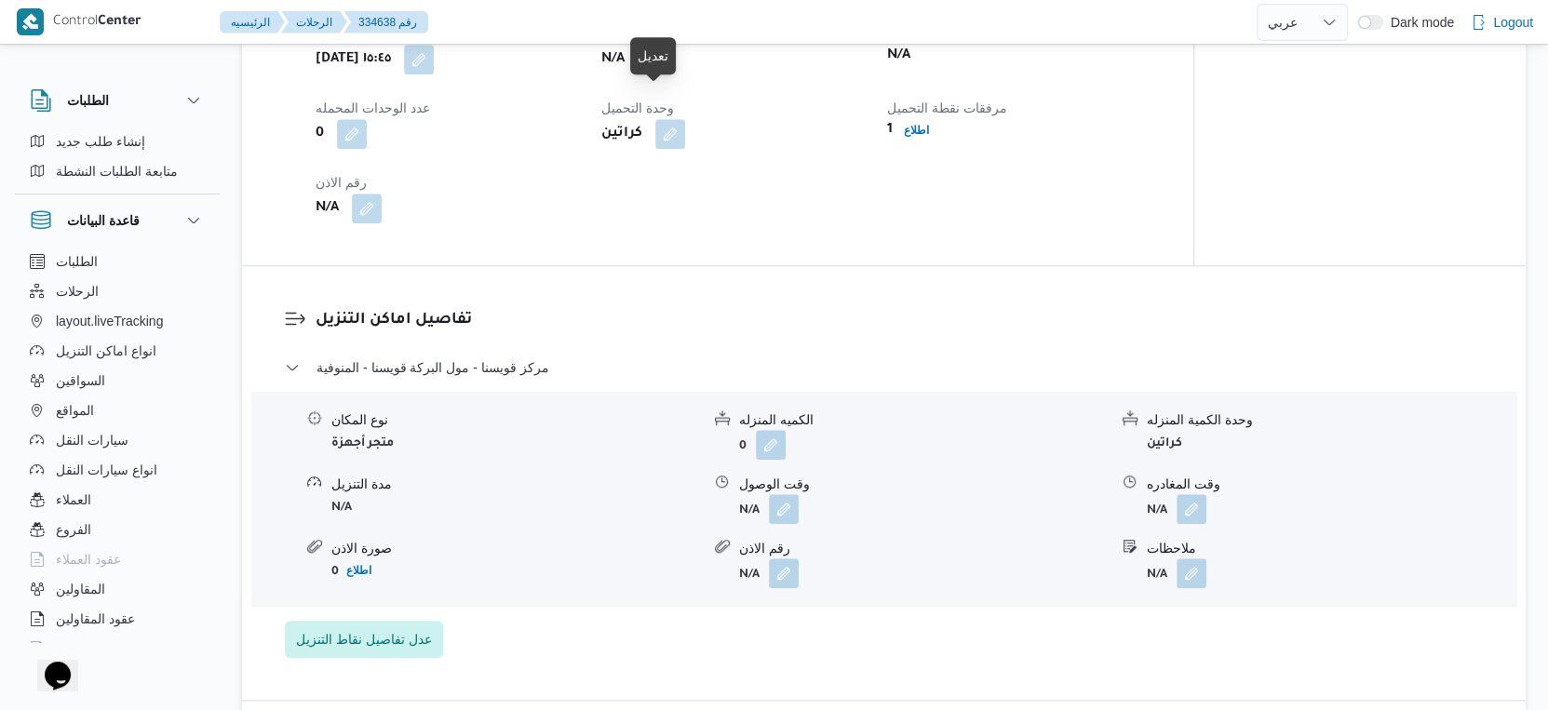
click at [663, 74] on button "button" at bounding box center [653, 59] width 30 height 30
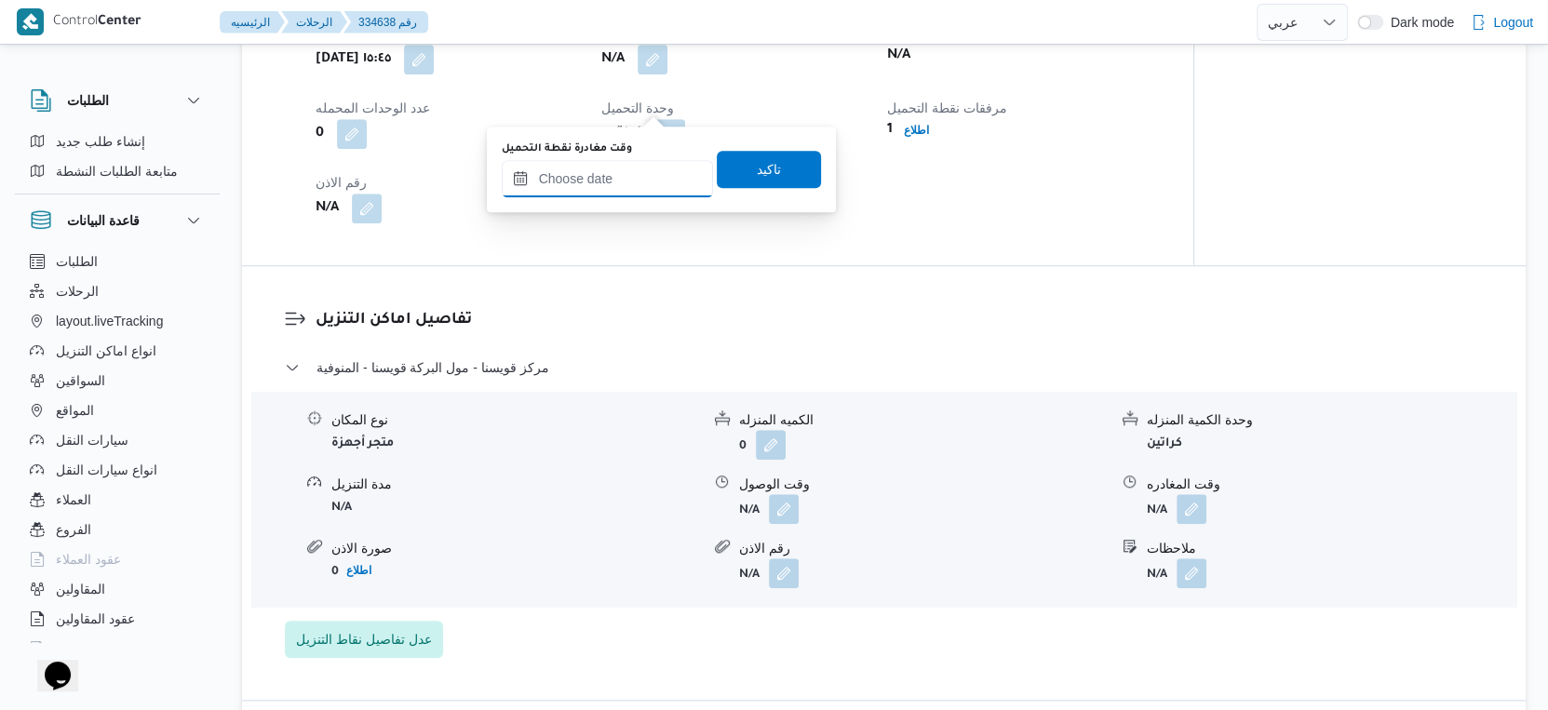
click at [634, 175] on input "وقت مغادرة نقطة التحميل" at bounding box center [607, 178] width 211 height 37
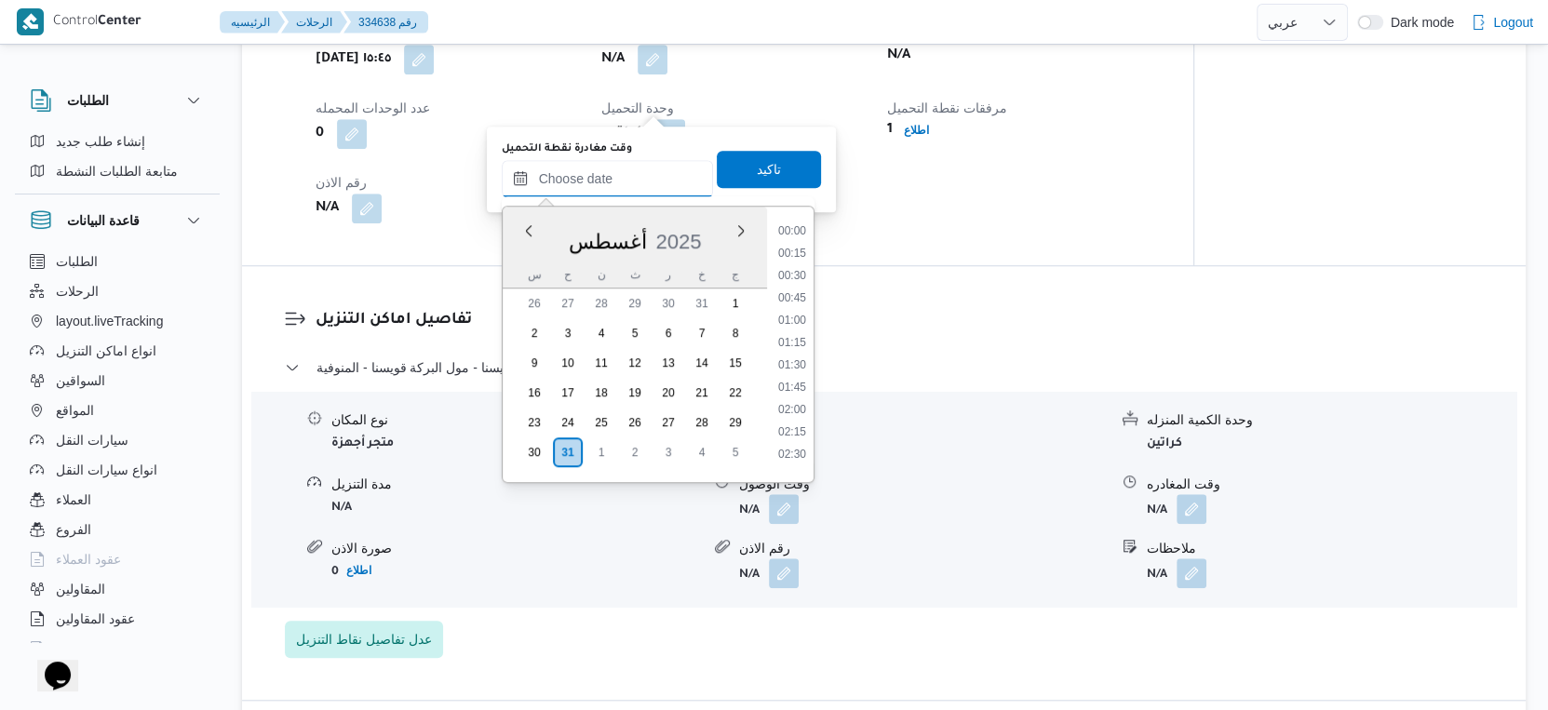
scroll to position [1478, 0]
click at [799, 274] on li "17:00" at bounding box center [792, 272] width 43 height 19
type input "[DATE] ١٧:٠٠"
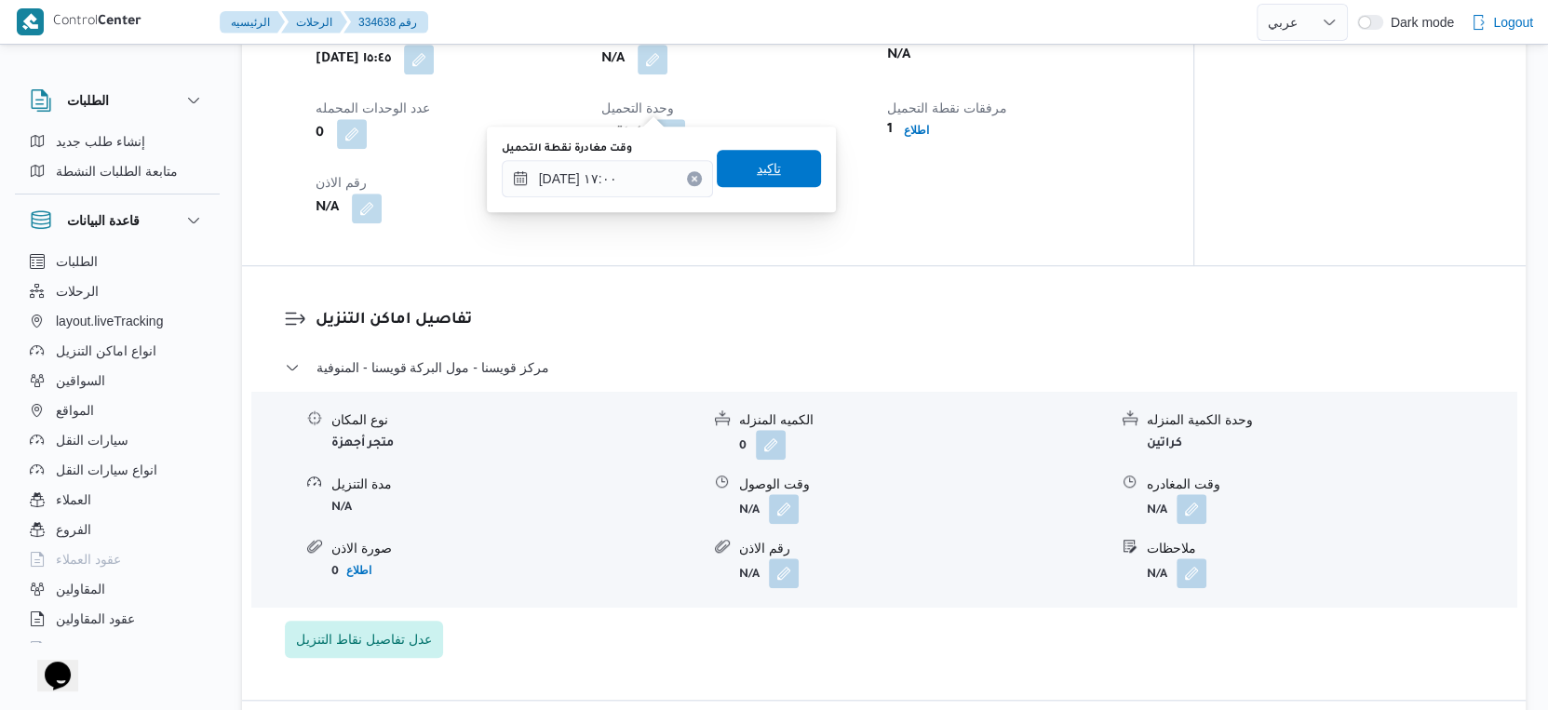
click at [777, 169] on span "تاكيد" at bounding box center [769, 168] width 104 height 37
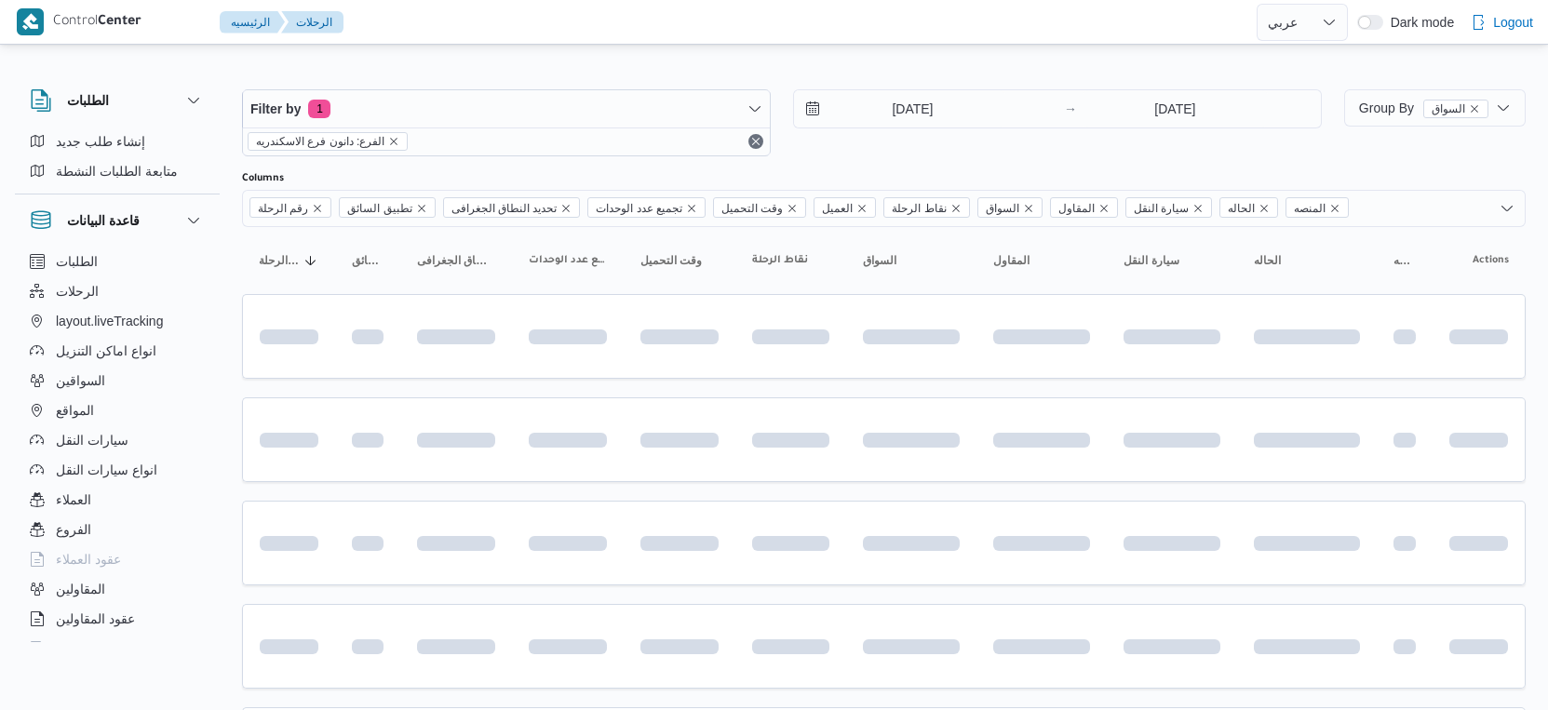
select select "ar"
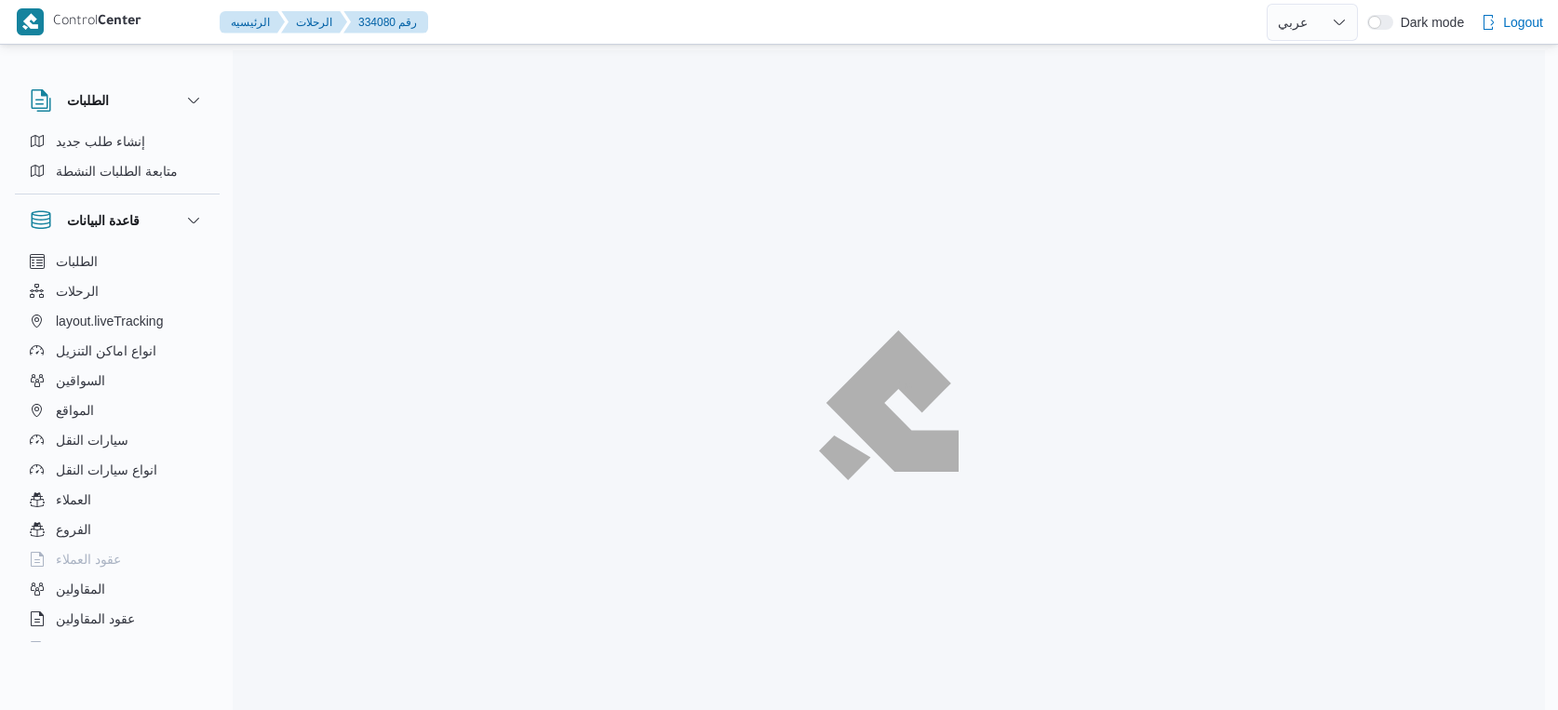
select select "ar"
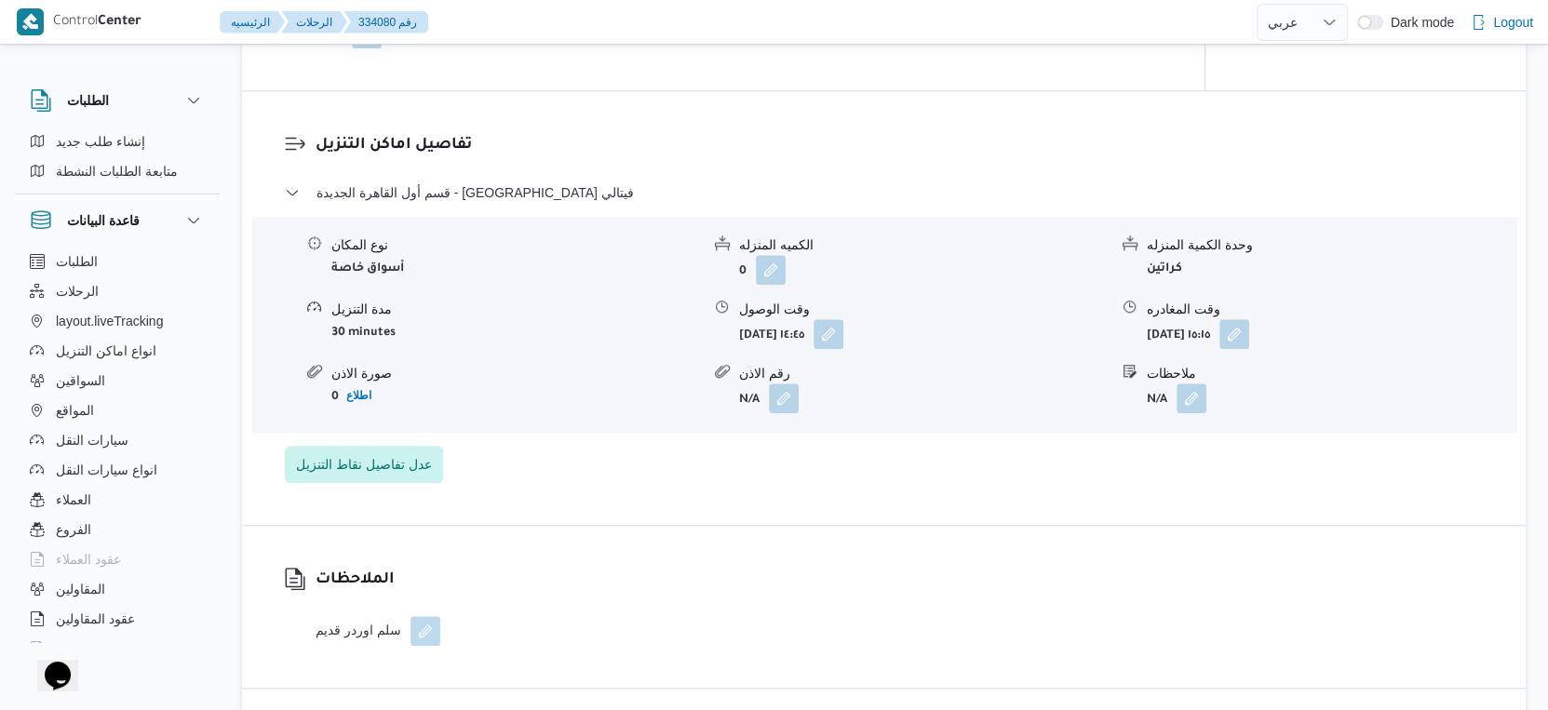
scroll to position [1085, 0]
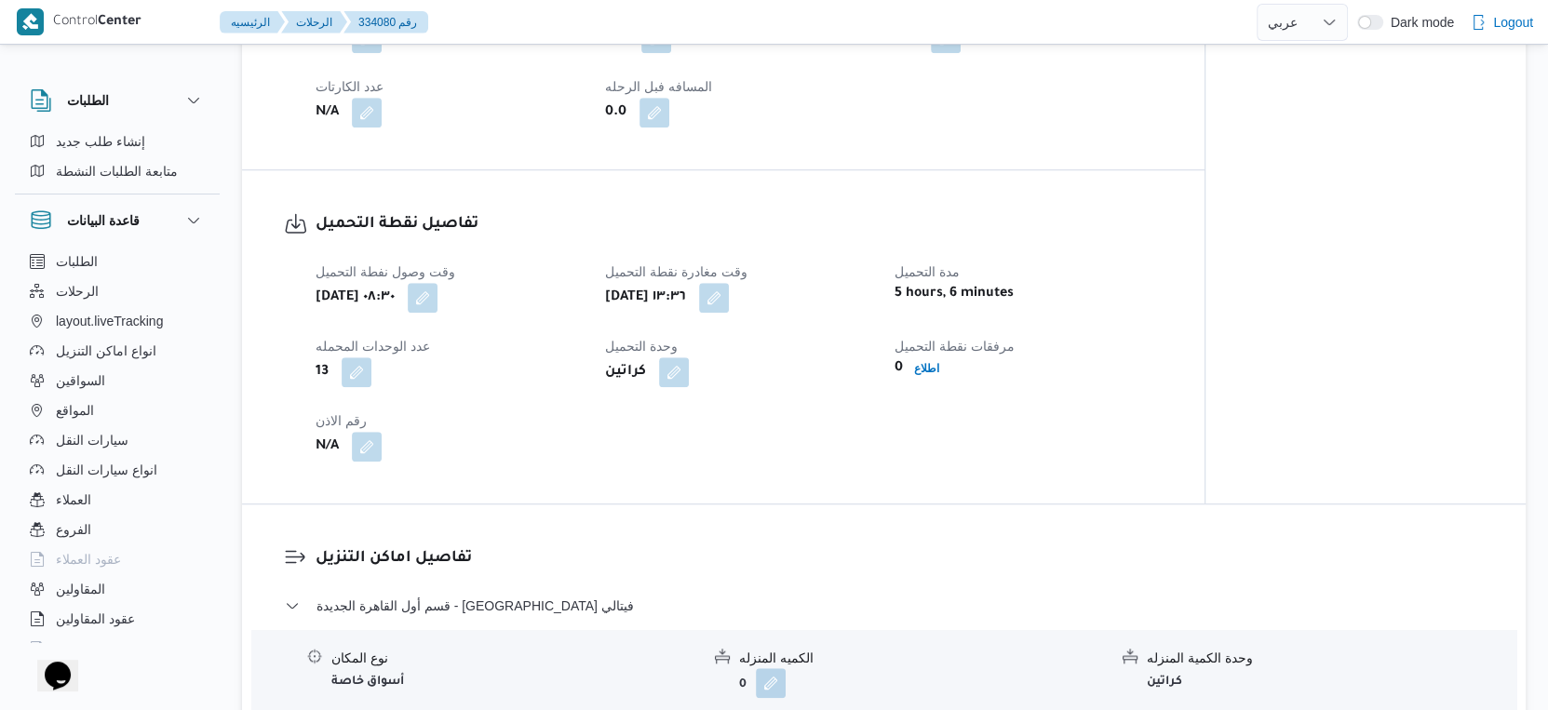
select select "ar"
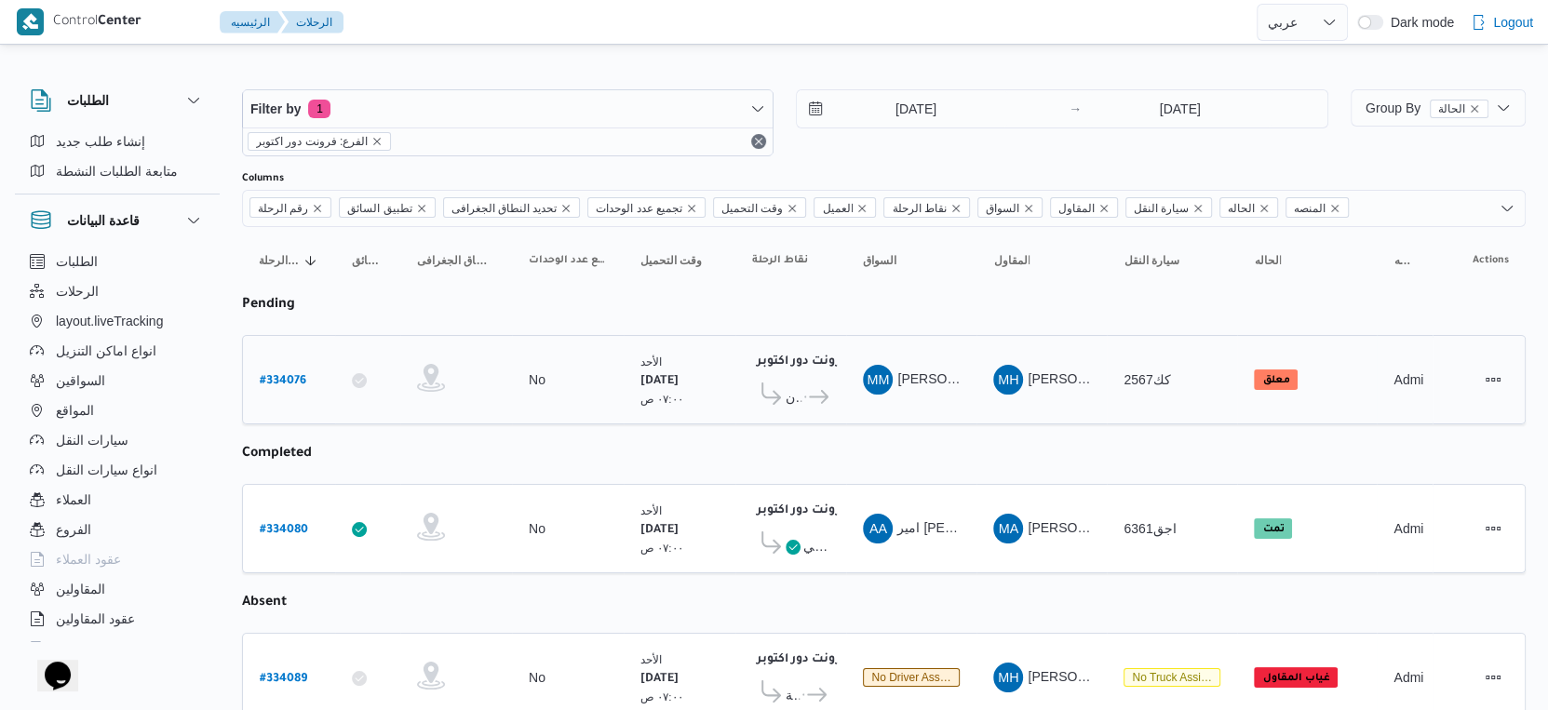
click at [280, 375] on b "# 334076" at bounding box center [283, 381] width 47 height 13
select select "ar"
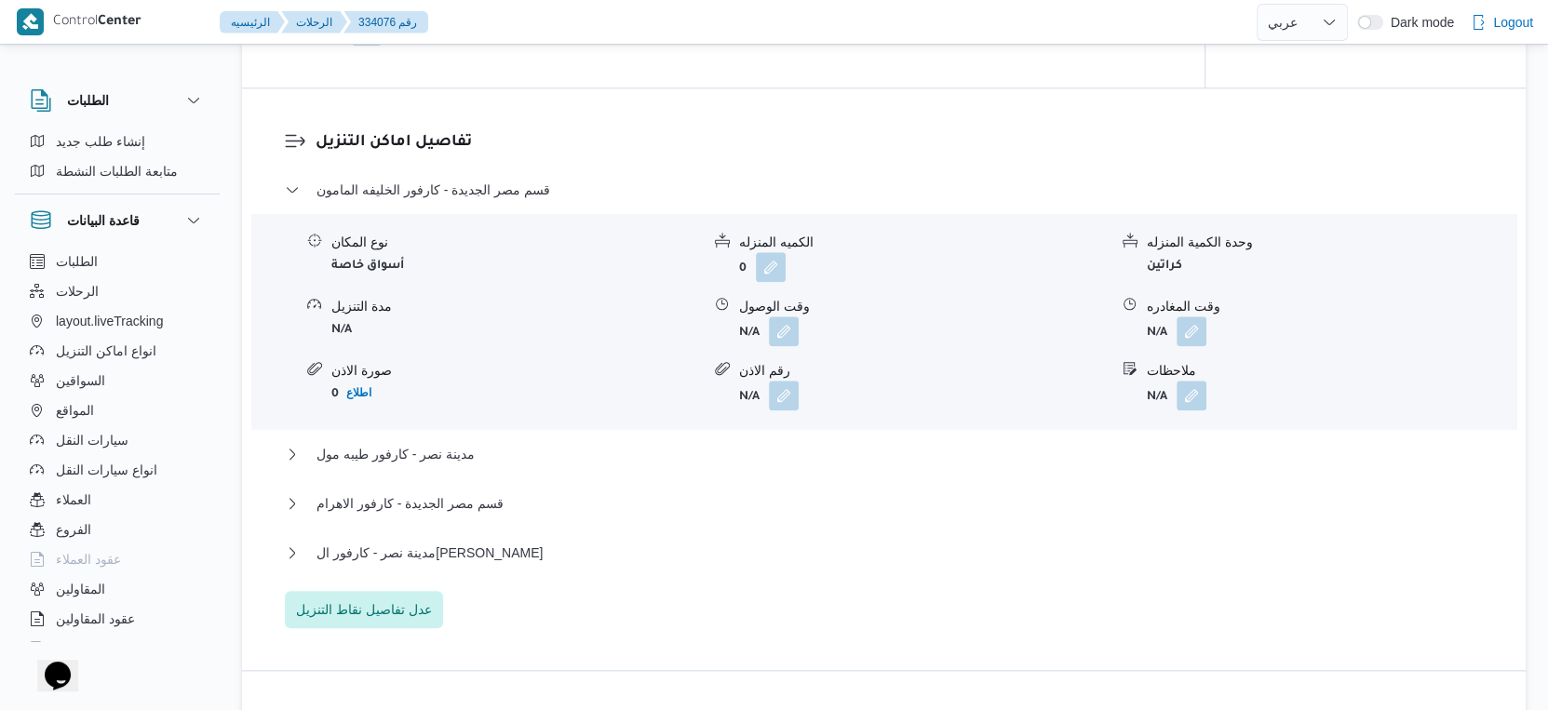
scroll to position [1552, 0]
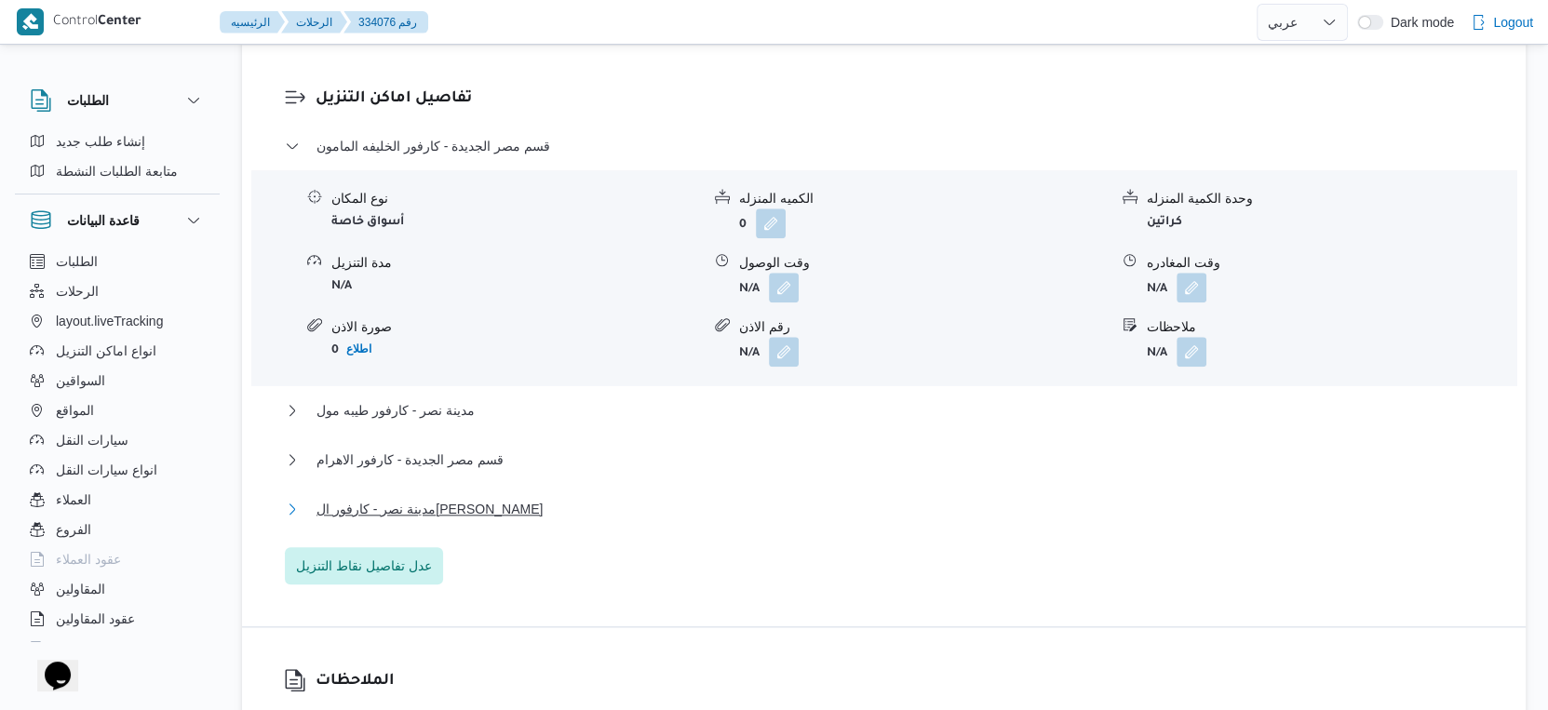
click at [532, 520] on button "مدينة نصر - كارفور ال[PERSON_NAME]" at bounding box center [884, 509] width 1199 height 22
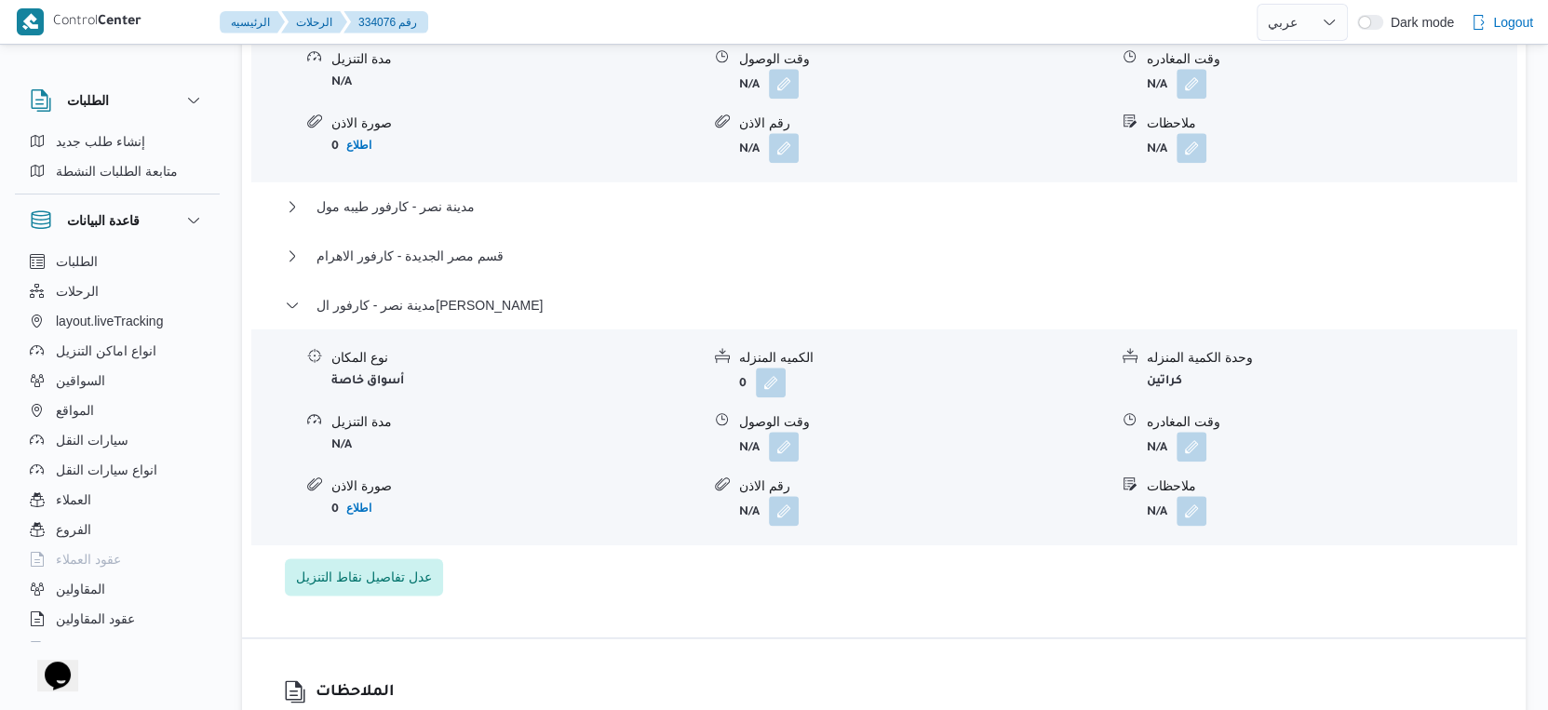
scroll to position [1758, 0]
click at [1050, 459] on form "N/A" at bounding box center [923, 444] width 369 height 30
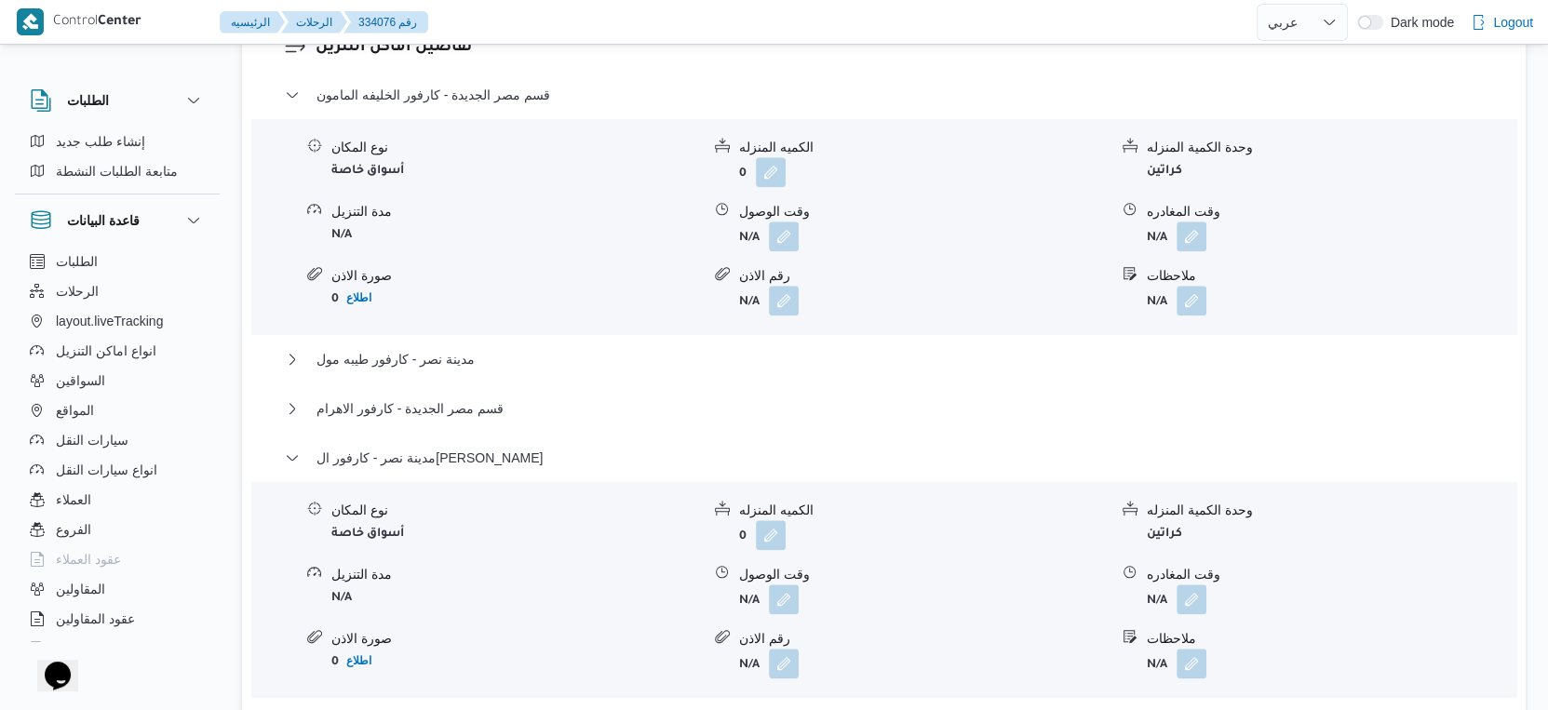
scroll to position [1654, 0]
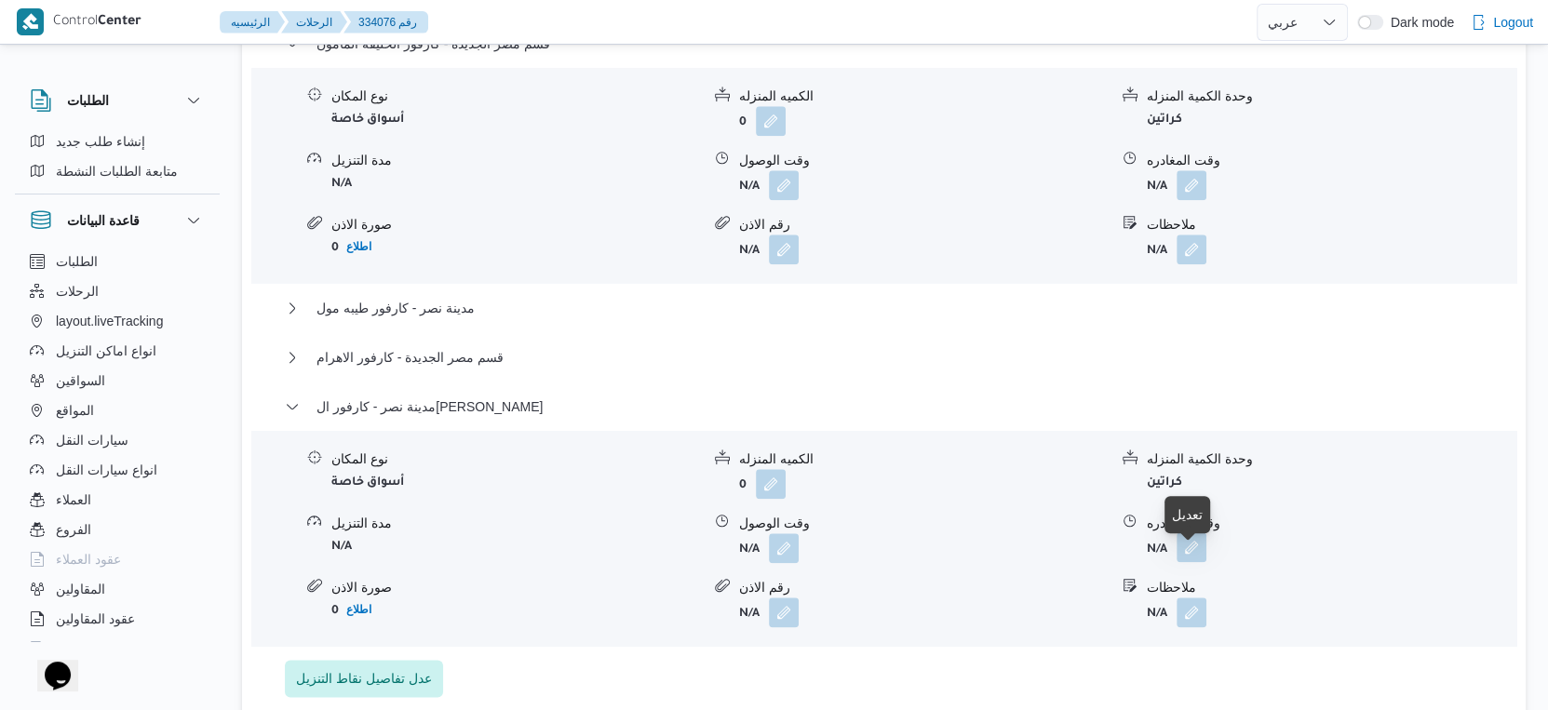
click at [1200, 559] on button "button" at bounding box center [1192, 547] width 30 height 30
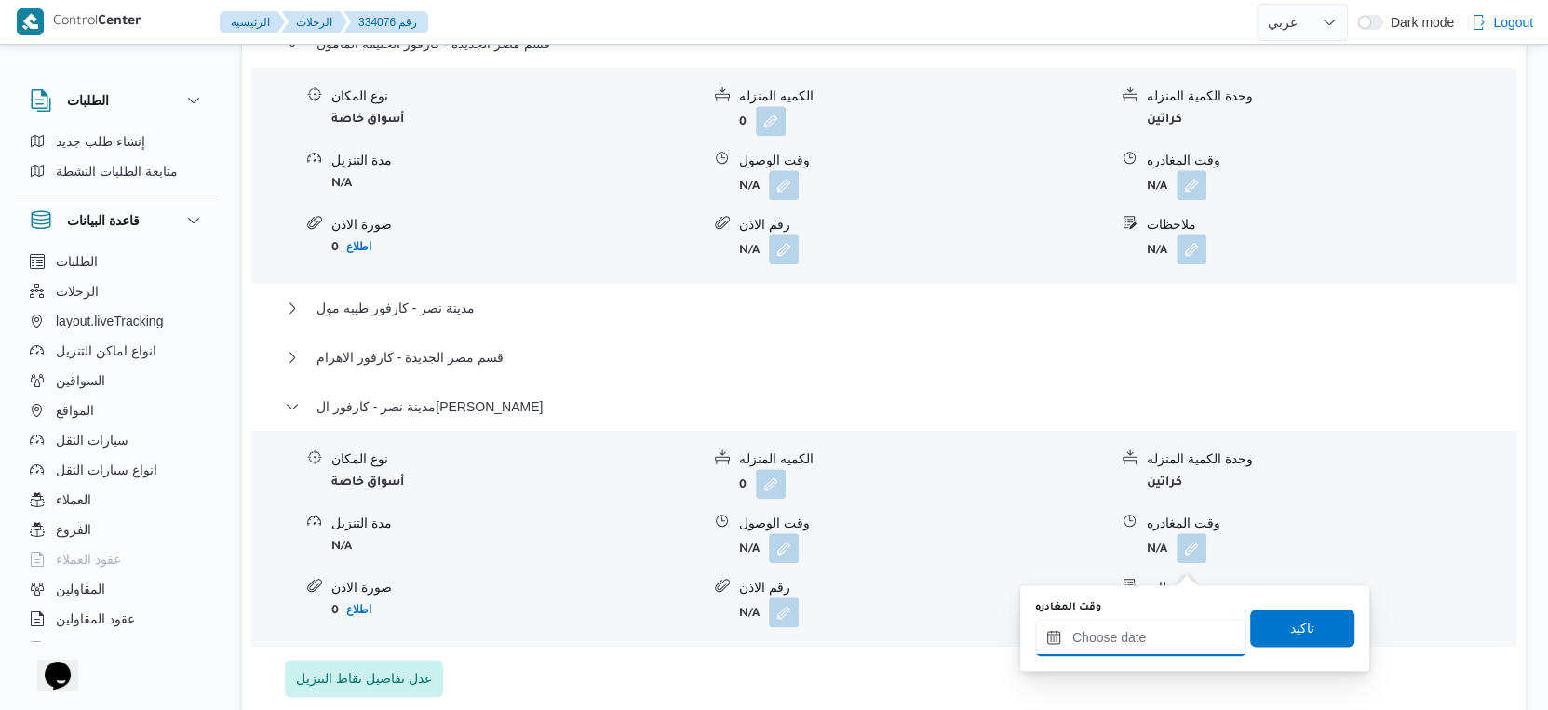
click at [1190, 627] on div at bounding box center [1140, 637] width 211 height 37
click at [1190, 627] on input "وقت المغادره" at bounding box center [1140, 637] width 211 height 37
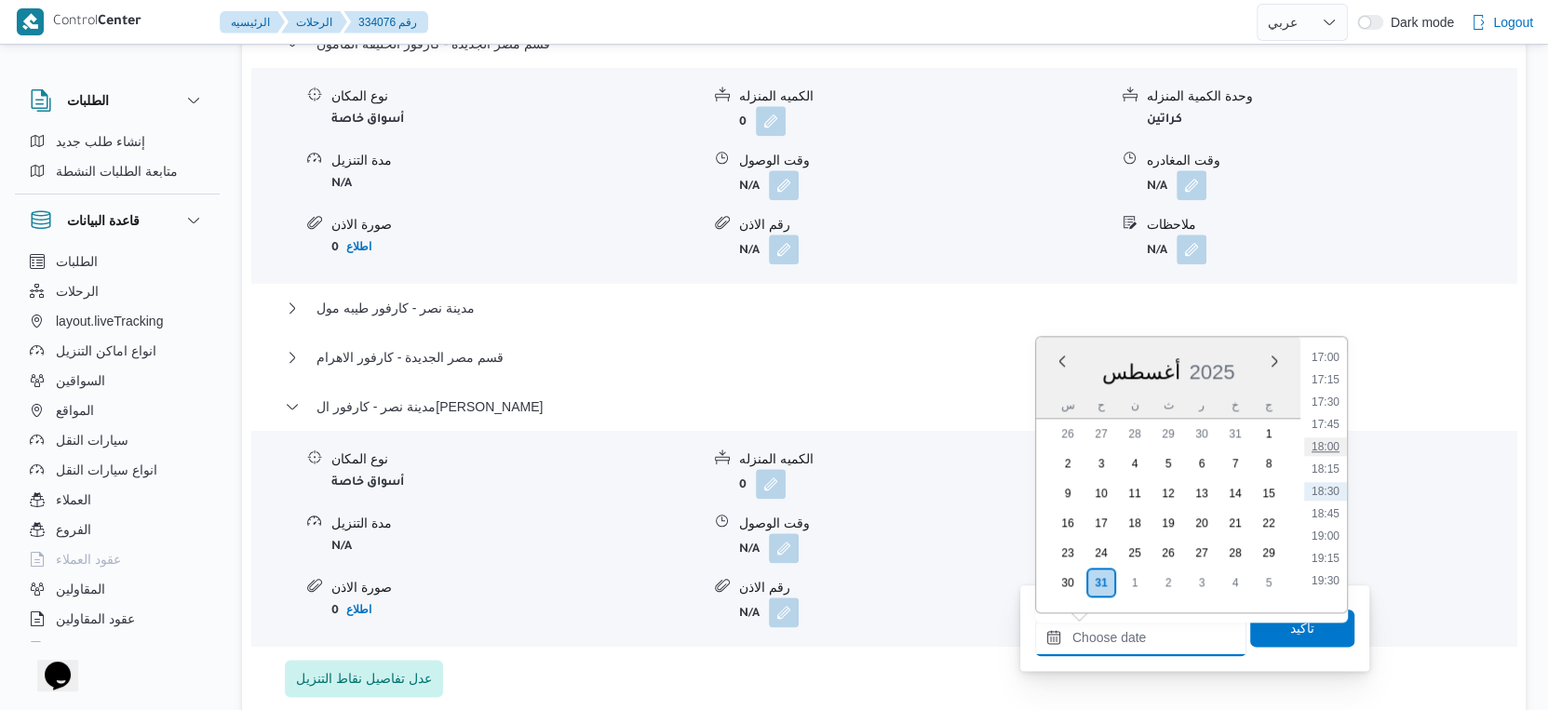
scroll to position [1420, 0]
click at [1325, 458] on li "17:00" at bounding box center [1325, 460] width 43 height 19
type input "٣١/٠٨/٢٠٢٥ ١٧:٠٠"
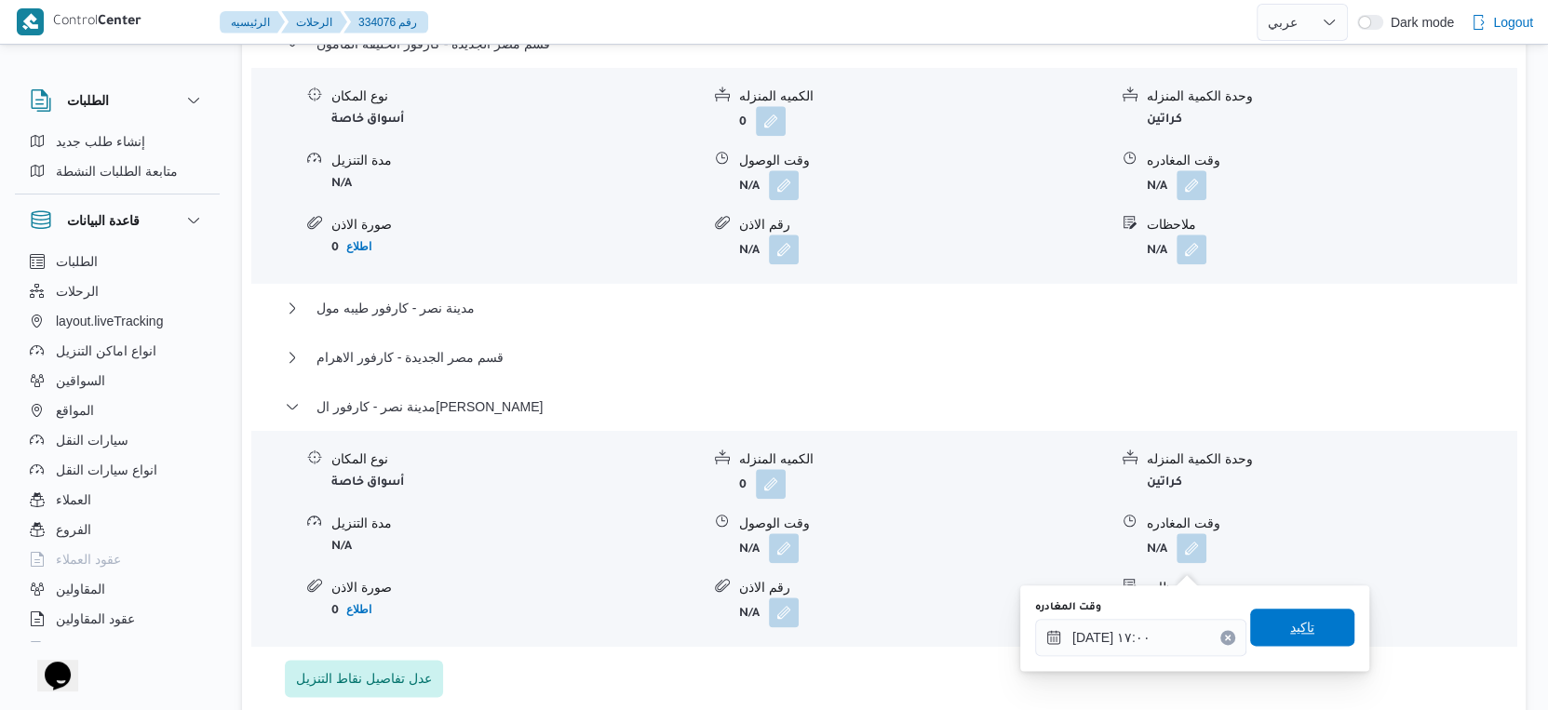
click at [1319, 635] on span "تاكيد" at bounding box center [1302, 627] width 104 height 37
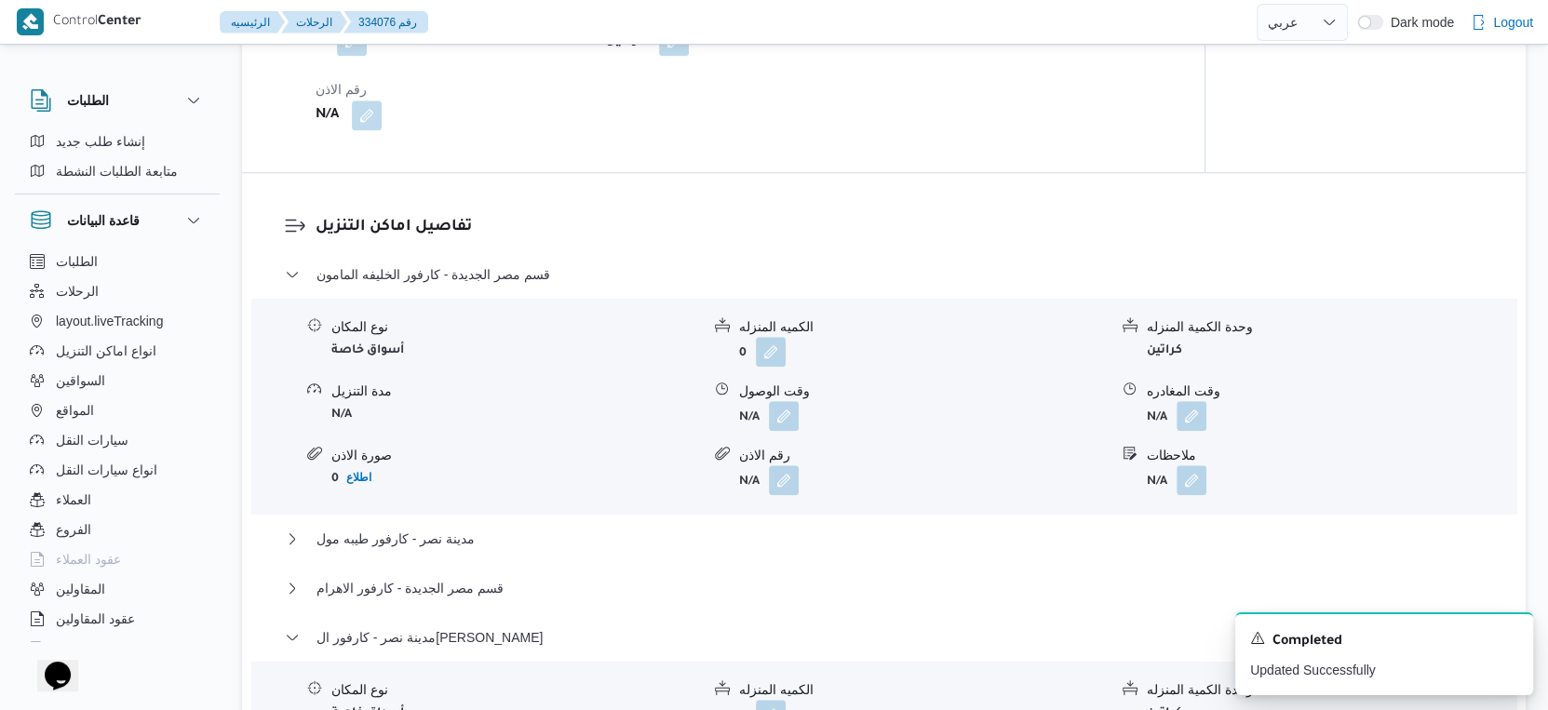
scroll to position [1448, 0]
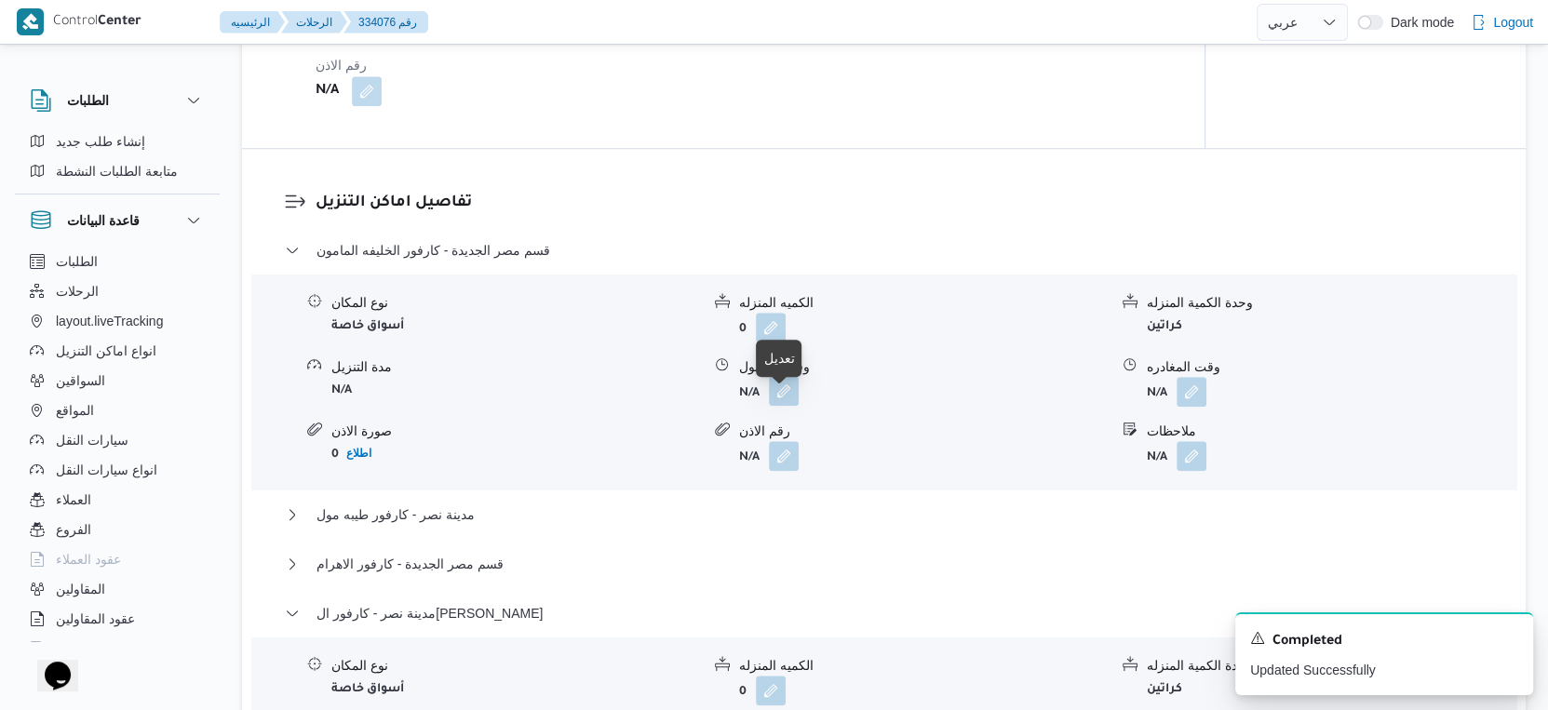
click at [786, 400] on button "button" at bounding box center [784, 391] width 30 height 30
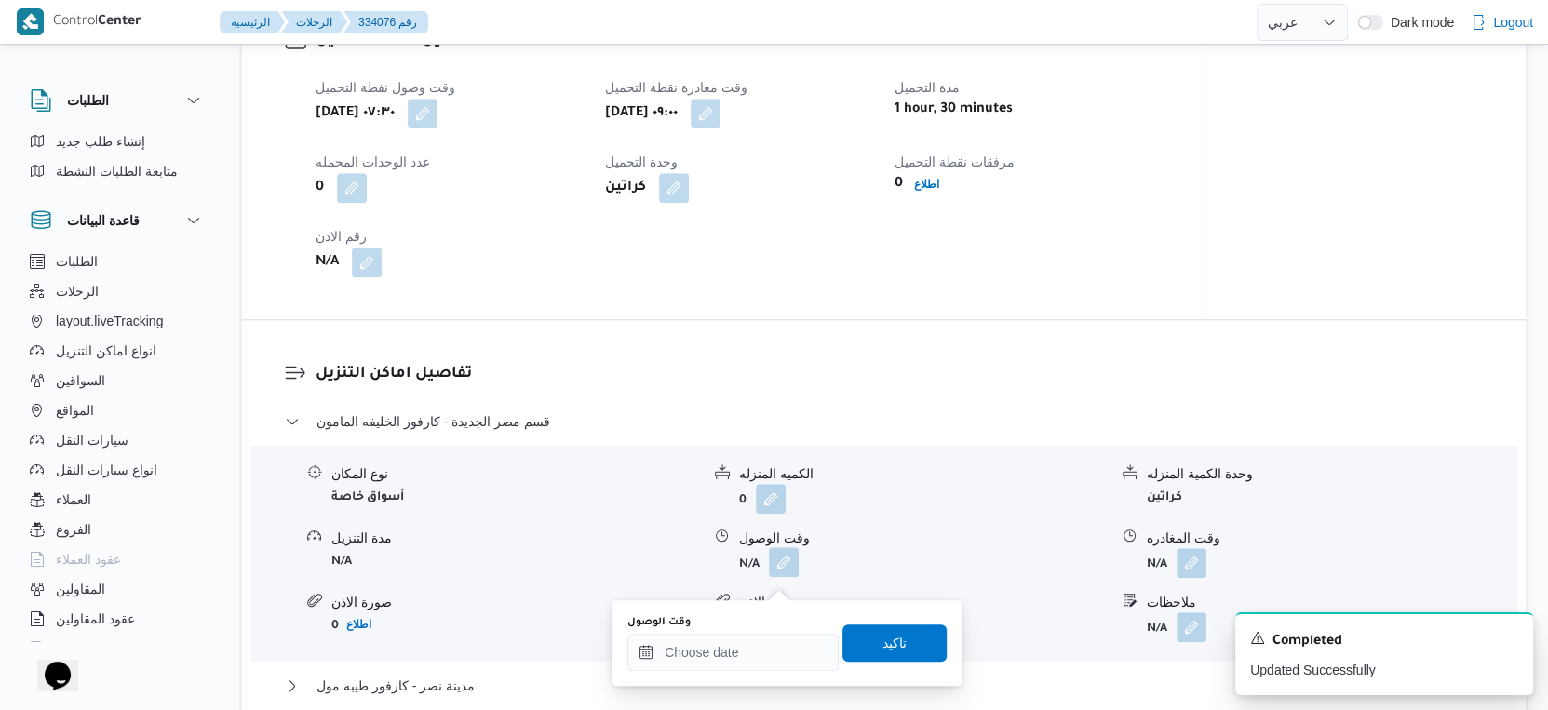
scroll to position [1241, 0]
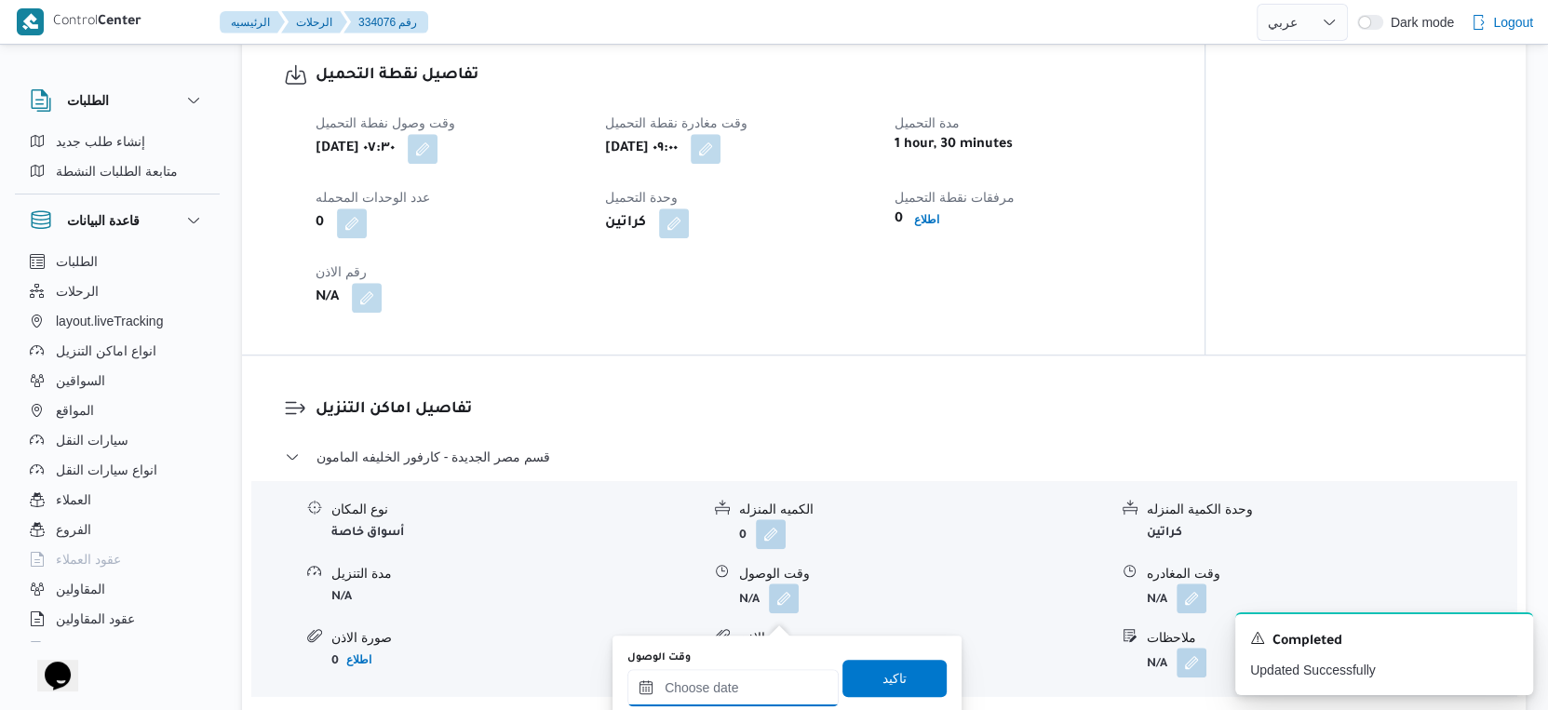
click at [776, 681] on input "وقت الوصول" at bounding box center [732, 687] width 211 height 37
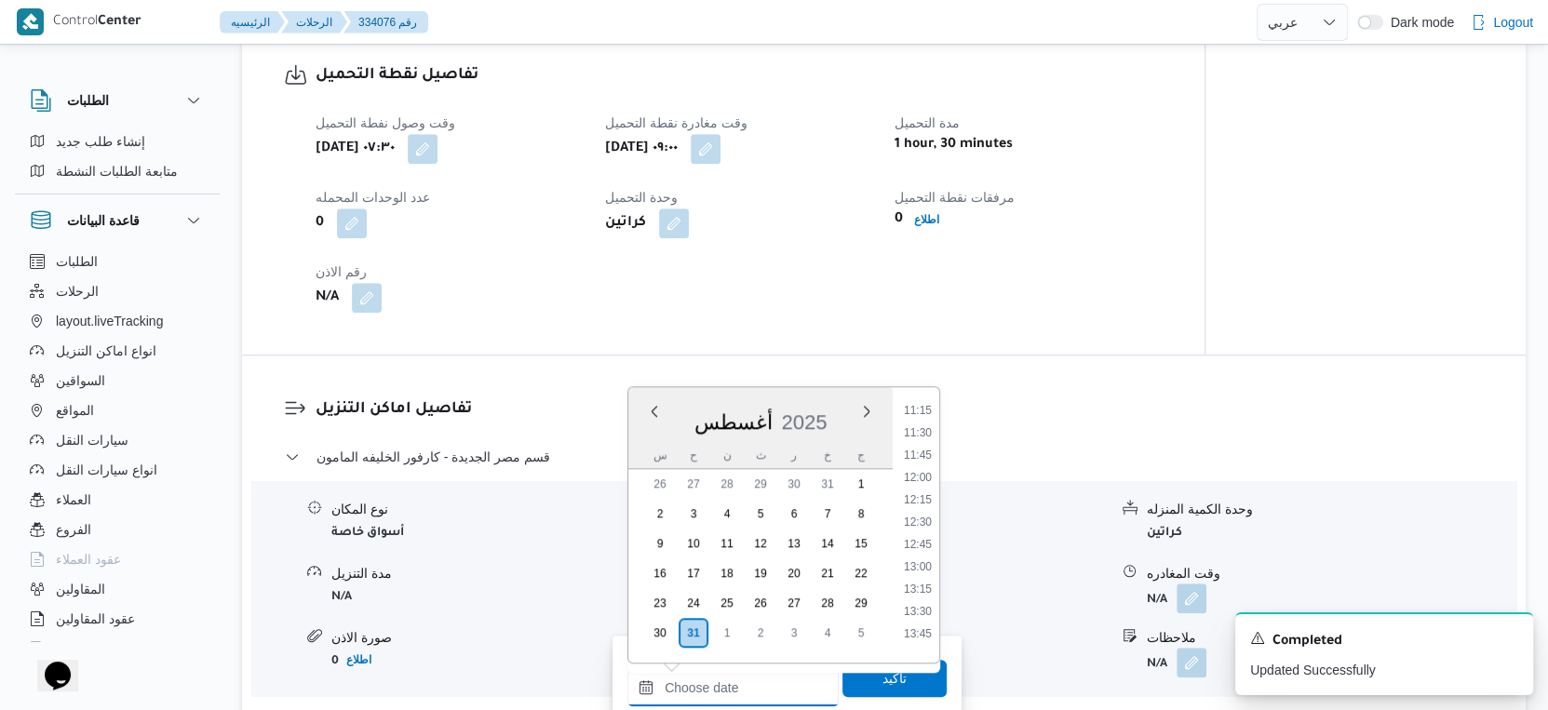
scroll to position [800, 0]
click at [927, 507] on li "10:00" at bounding box center [917, 505] width 43 height 19
type input "٣١/٠٨/٢٠٢٥ ١٠:٠٠"
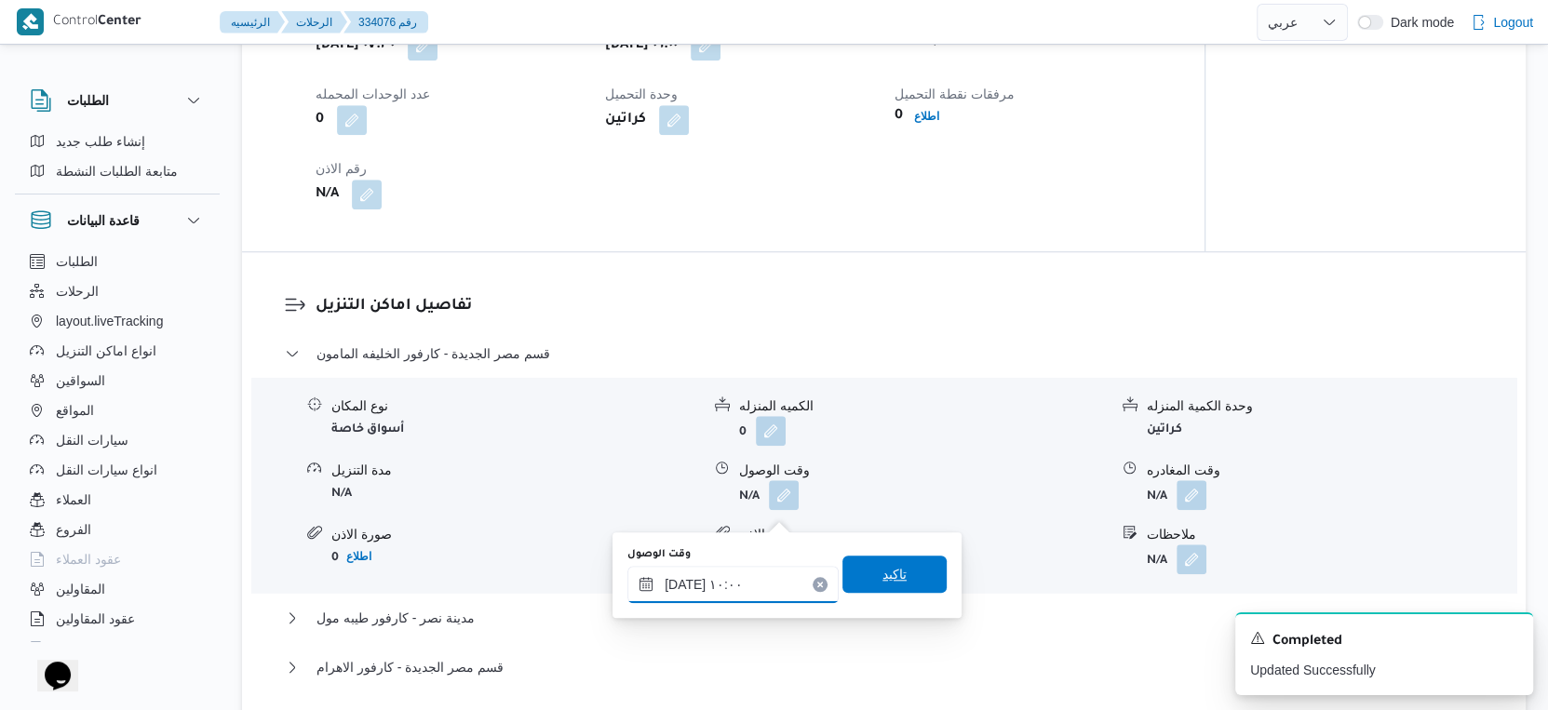
scroll to position [1344, 0]
click at [901, 573] on span "تاكيد" at bounding box center [894, 574] width 104 height 37
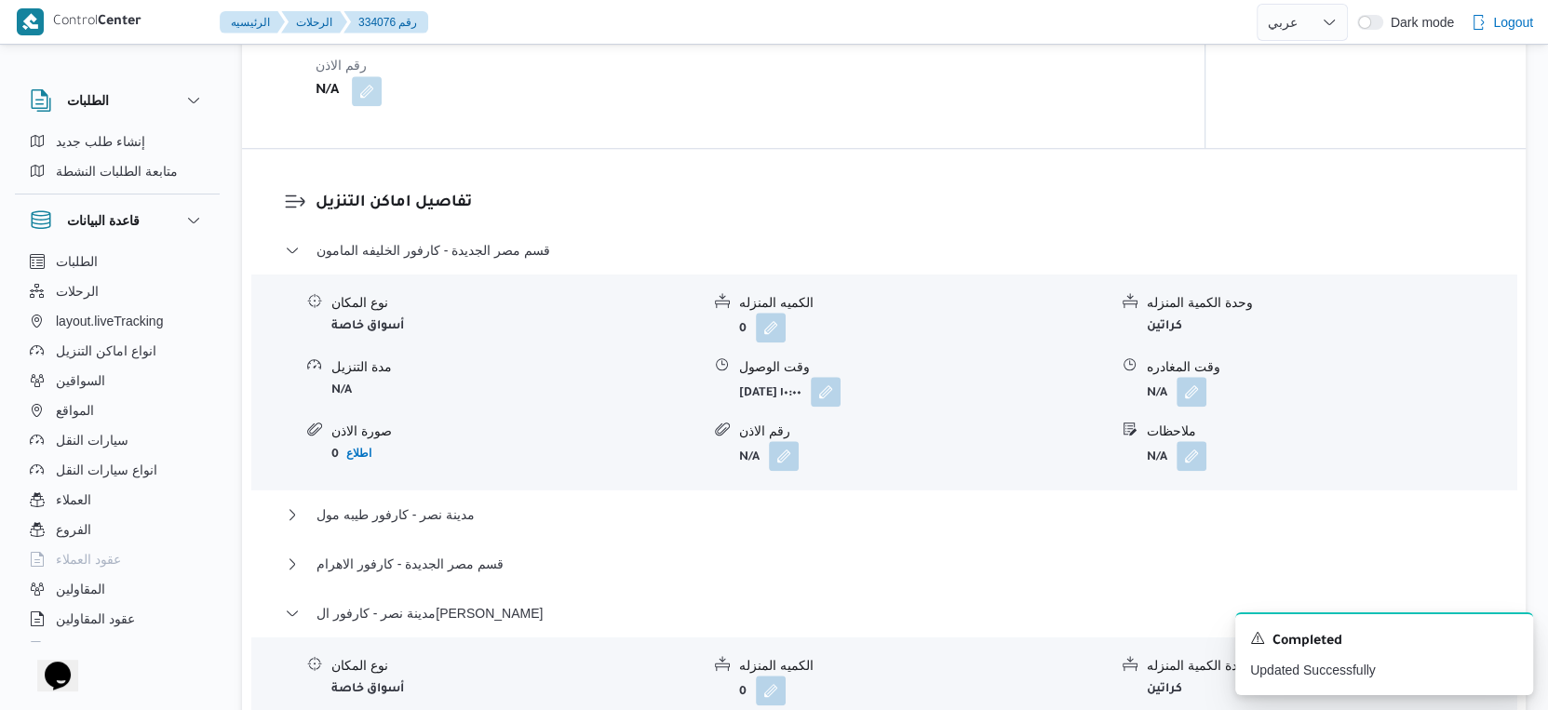
scroll to position [1654, 0]
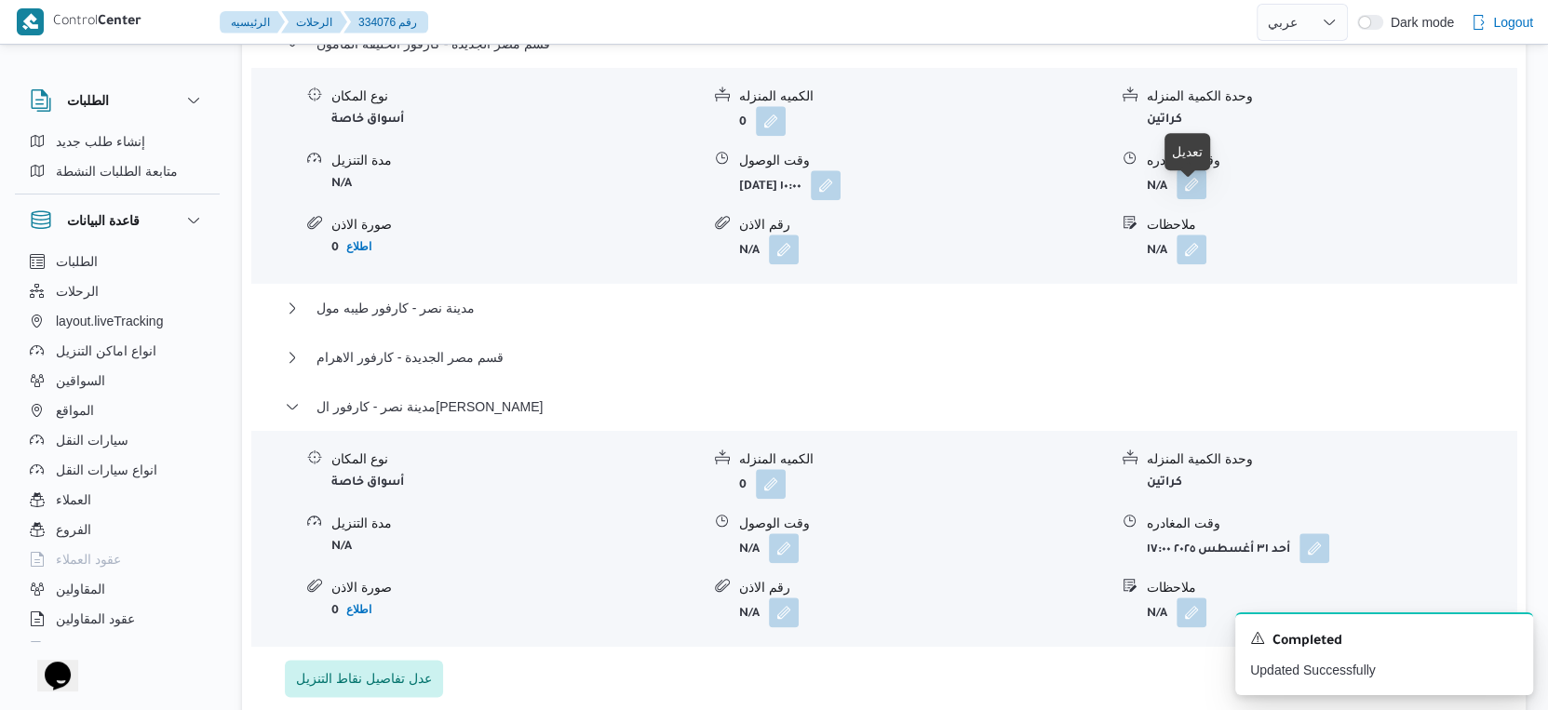
click at [1187, 194] on button "button" at bounding box center [1192, 184] width 30 height 30
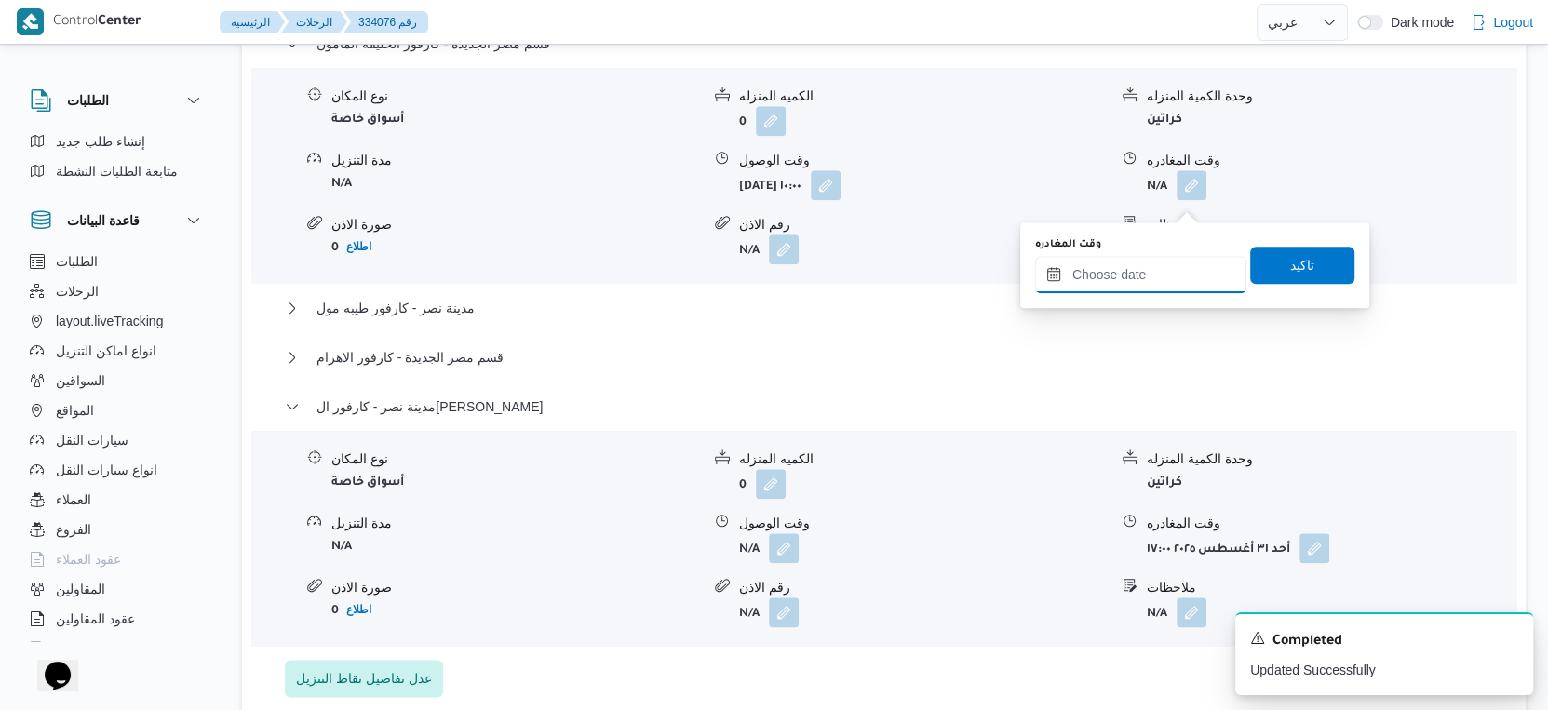
click at [1166, 270] on input "وقت المغادره" at bounding box center [1140, 274] width 211 height 37
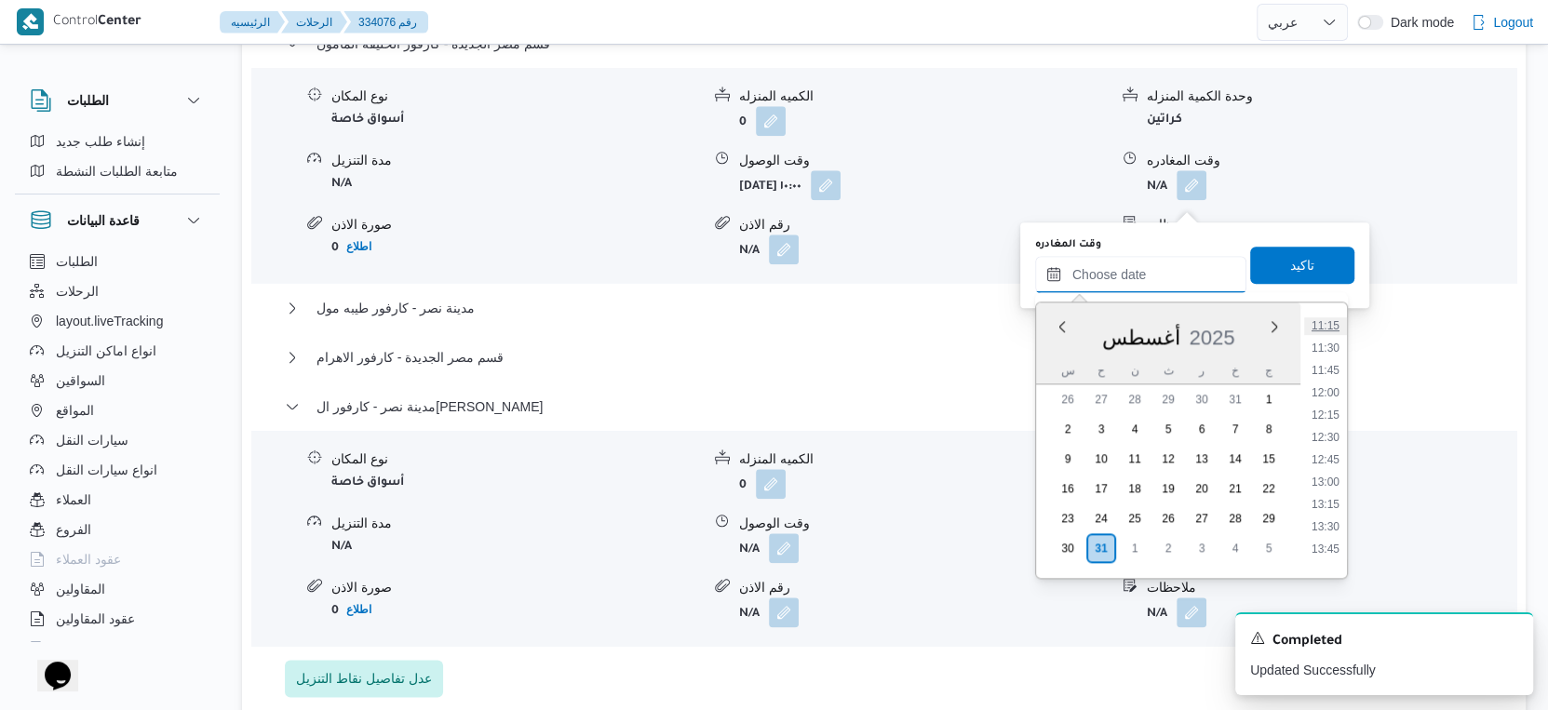
scroll to position [902, 0]
click at [1334, 404] on li "11:00" at bounding box center [1325, 407] width 43 height 19
type input "٣١/٠٨/٢٠٢٥ ١١:٠٠"
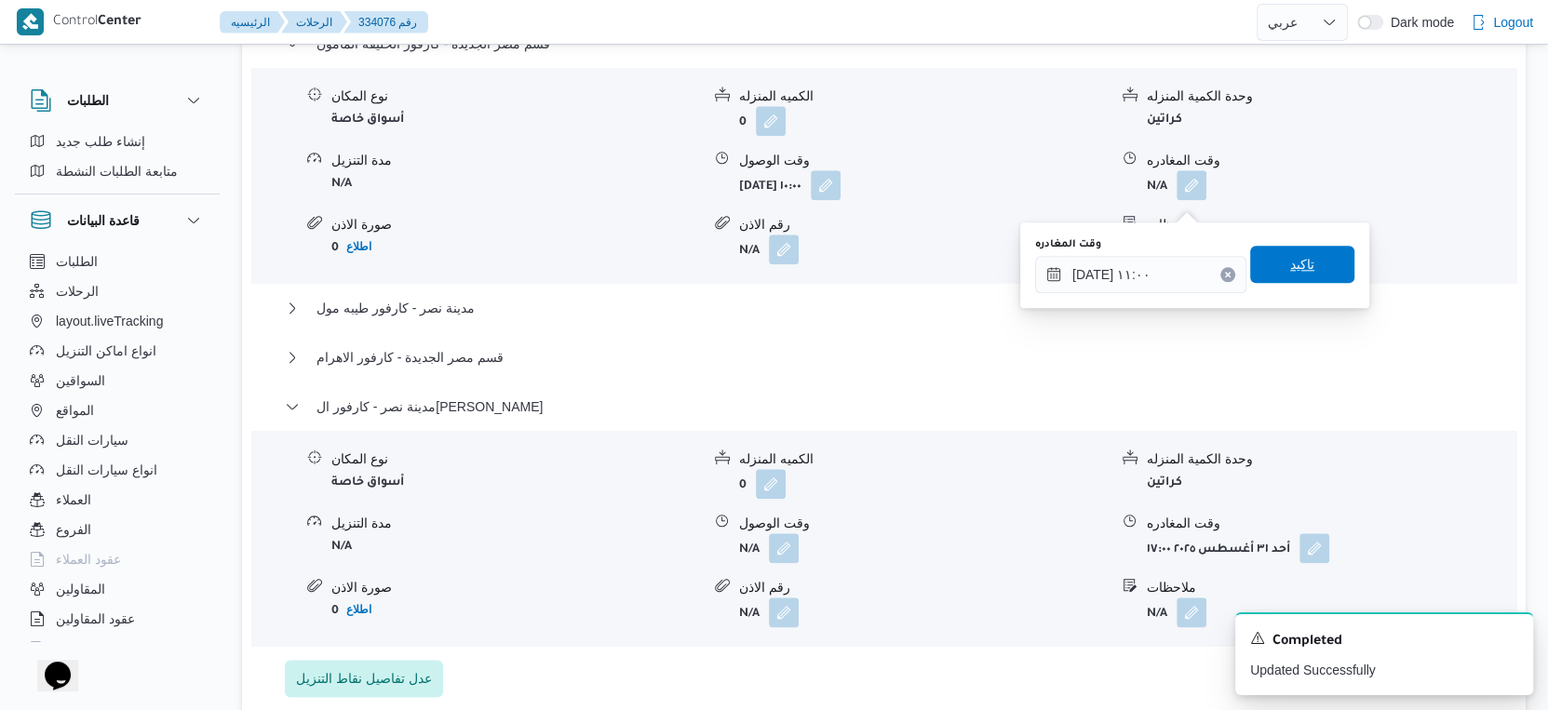
click at [1318, 263] on span "تاكيد" at bounding box center [1302, 264] width 104 height 37
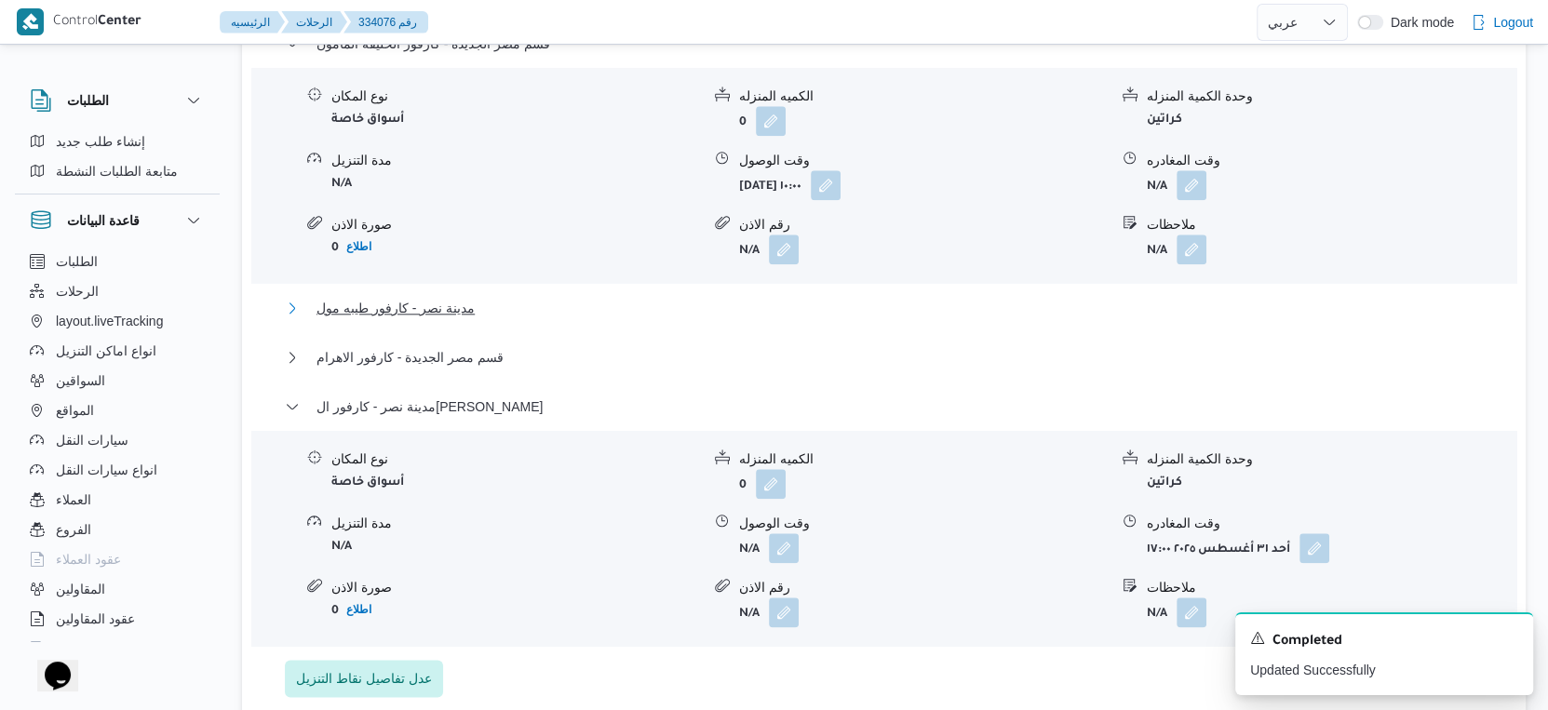
click at [460, 319] on span "مدينة نصر - كارفور طيبه مول" at bounding box center [396, 308] width 158 height 22
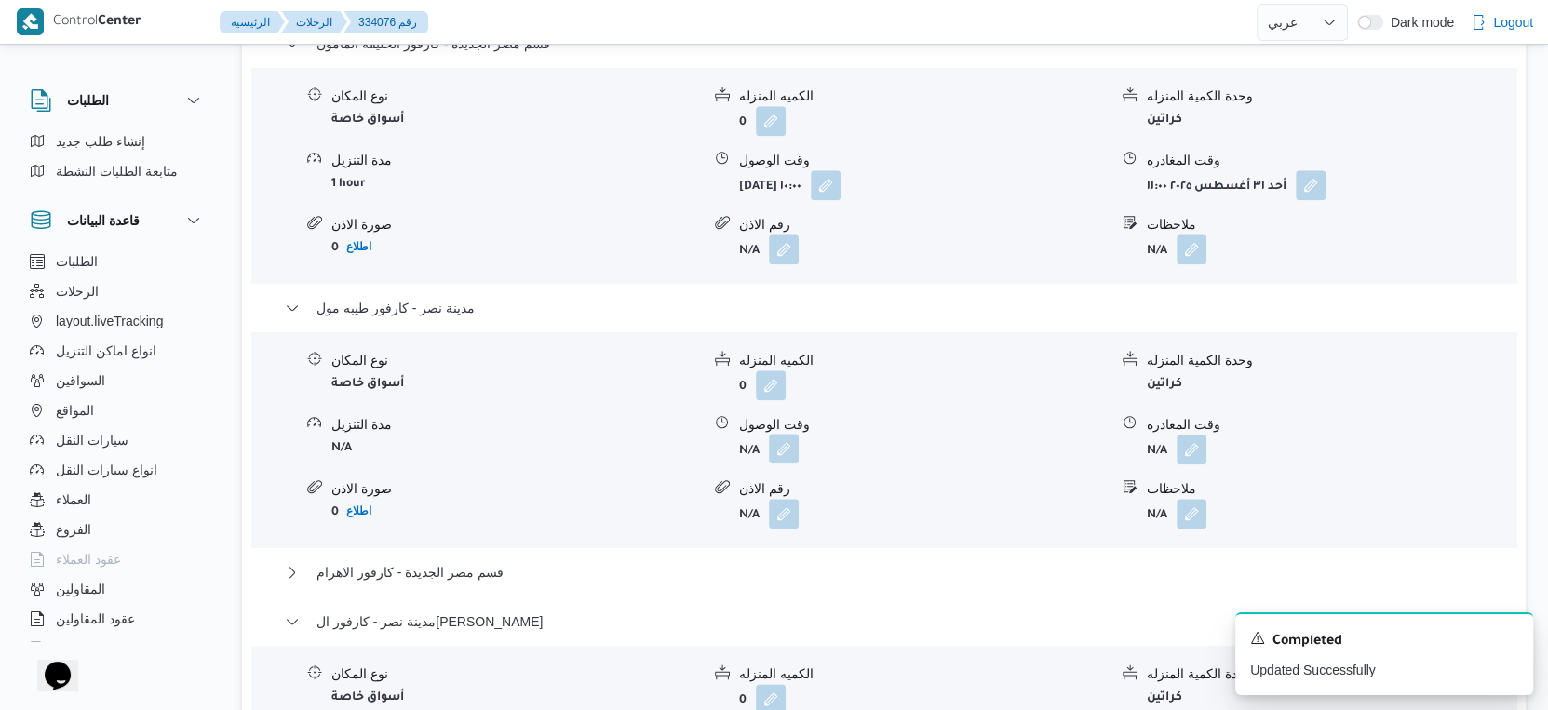
click at [788, 453] on button "button" at bounding box center [784, 449] width 30 height 30
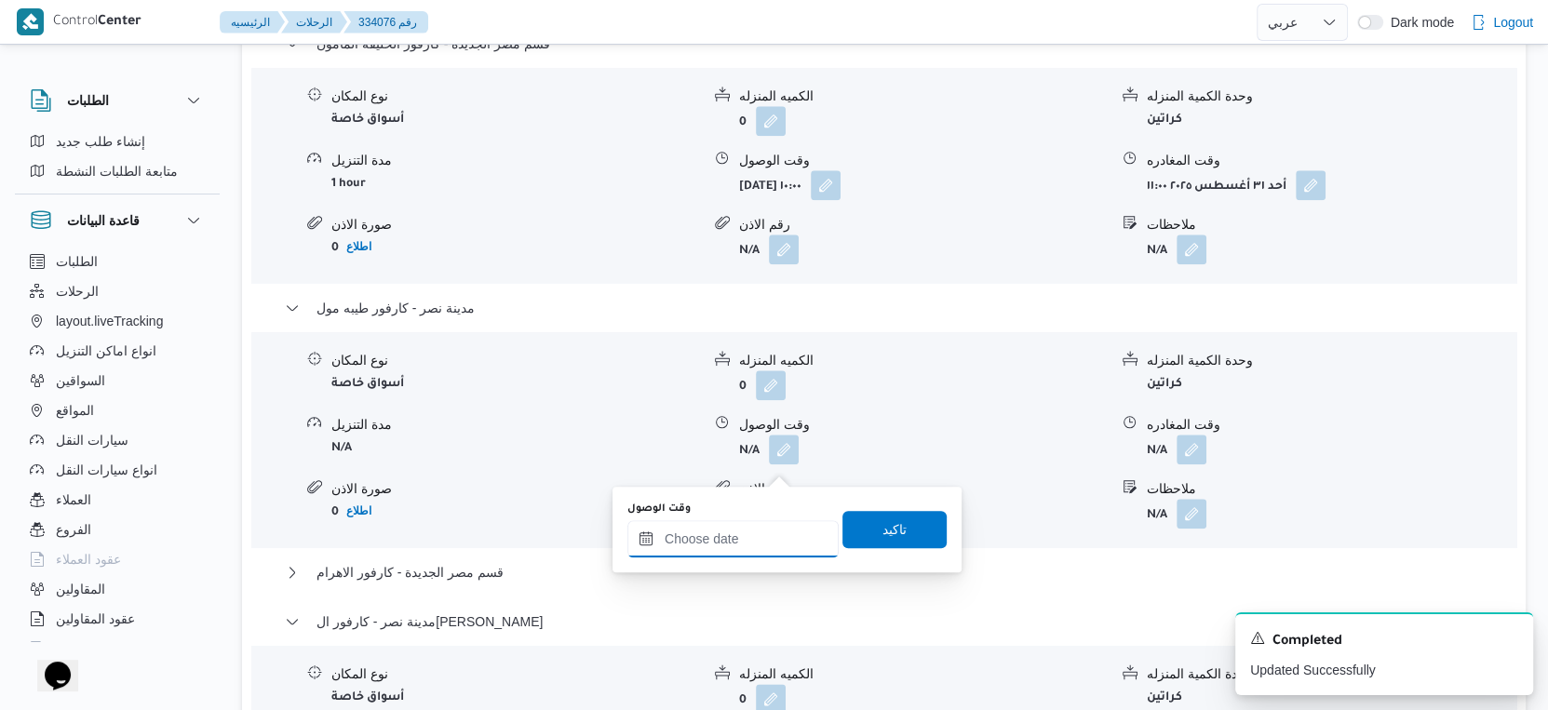
click at [765, 525] on input "وقت الوصول" at bounding box center [732, 538] width 211 height 37
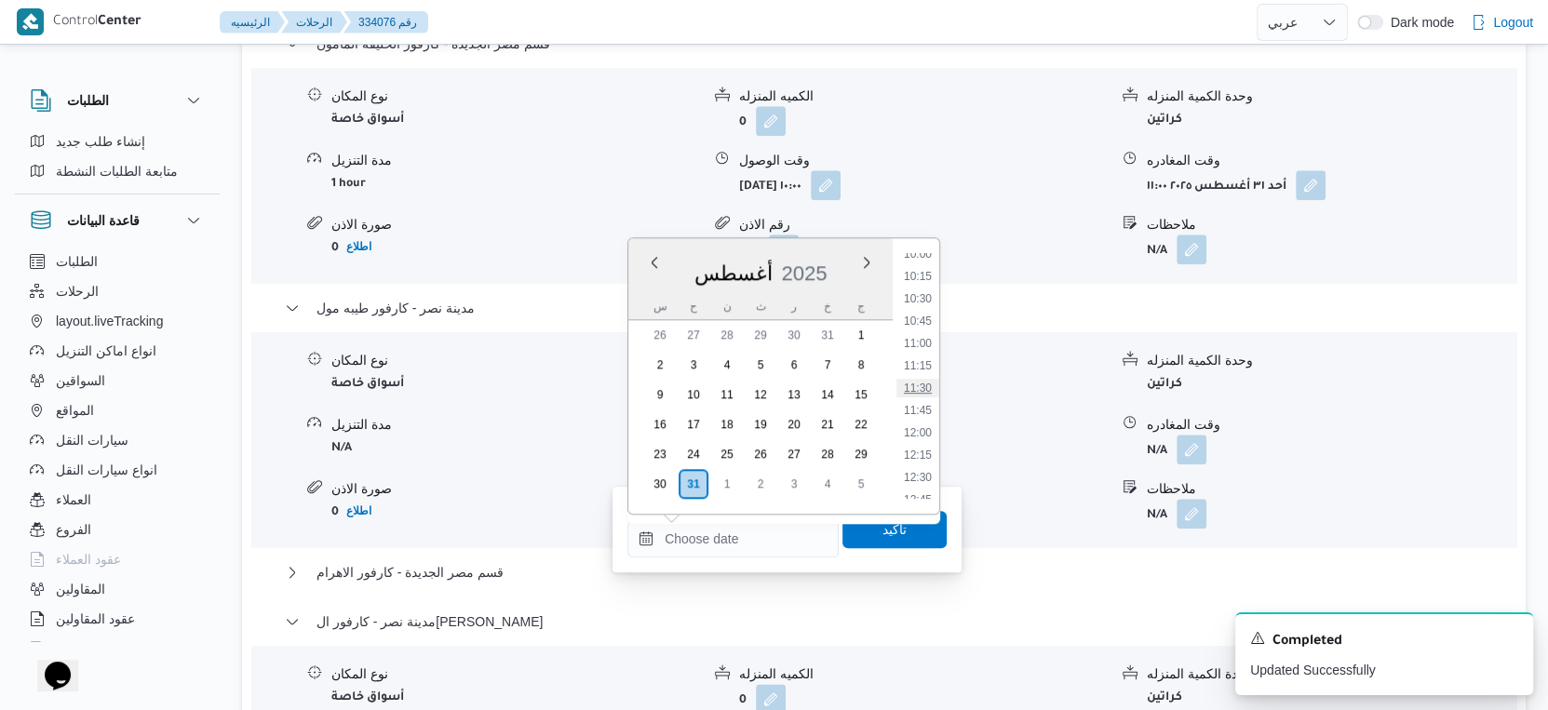
click at [922, 389] on li "11:30" at bounding box center [917, 388] width 43 height 19
type input "٣١/٠٨/٢٠٢٥ ١١:٣٠"
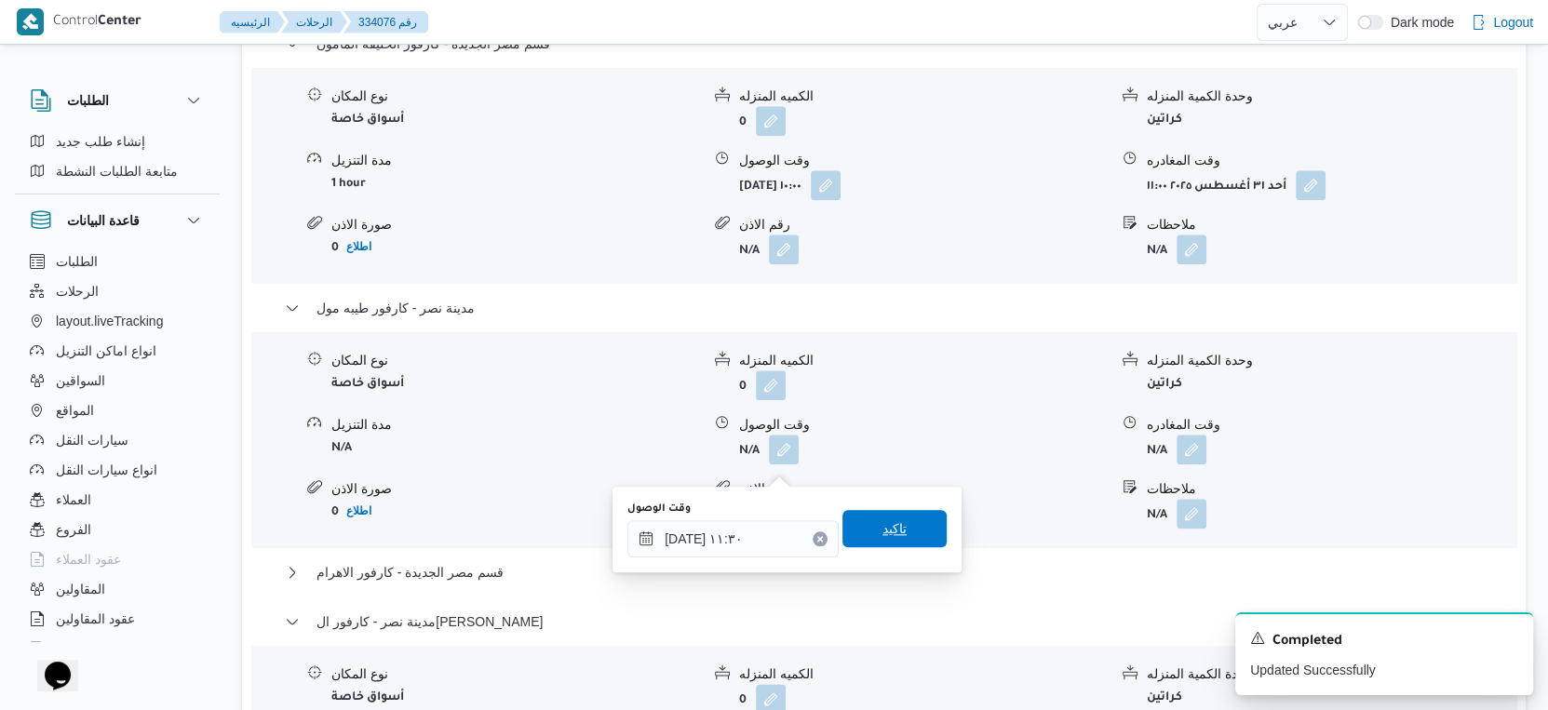
click at [905, 518] on span "تاكيد" at bounding box center [894, 528] width 104 height 37
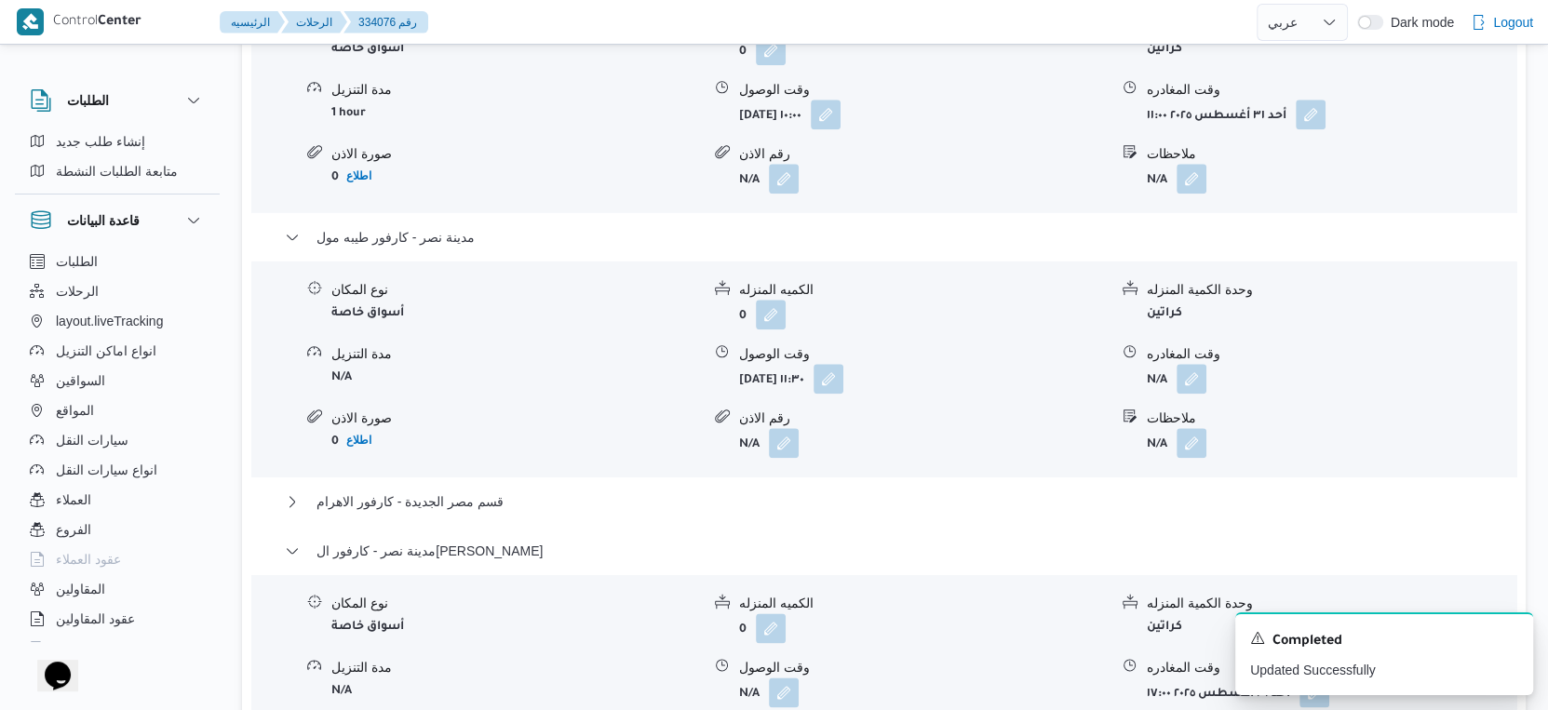
scroll to position [1862, 0]
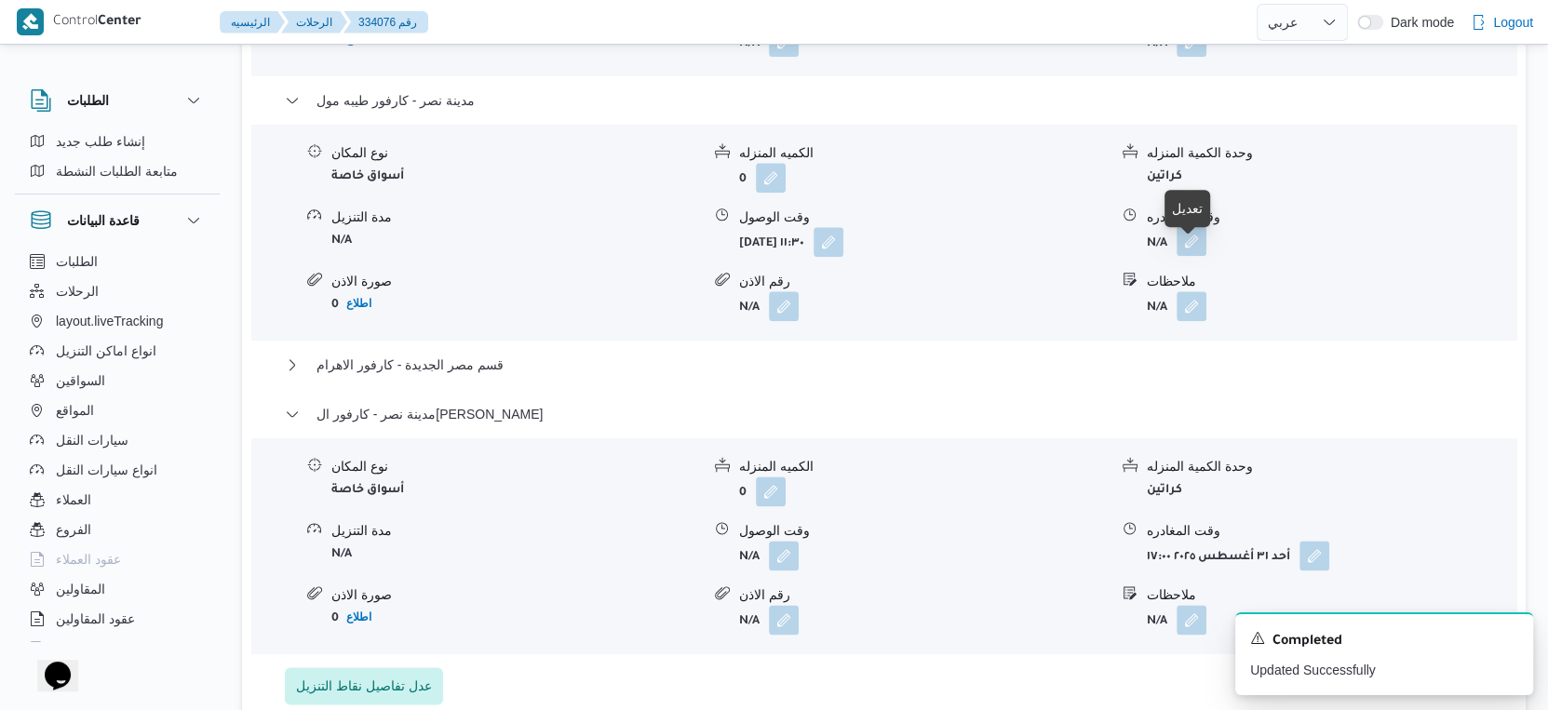
click at [1181, 250] on button "button" at bounding box center [1192, 241] width 30 height 30
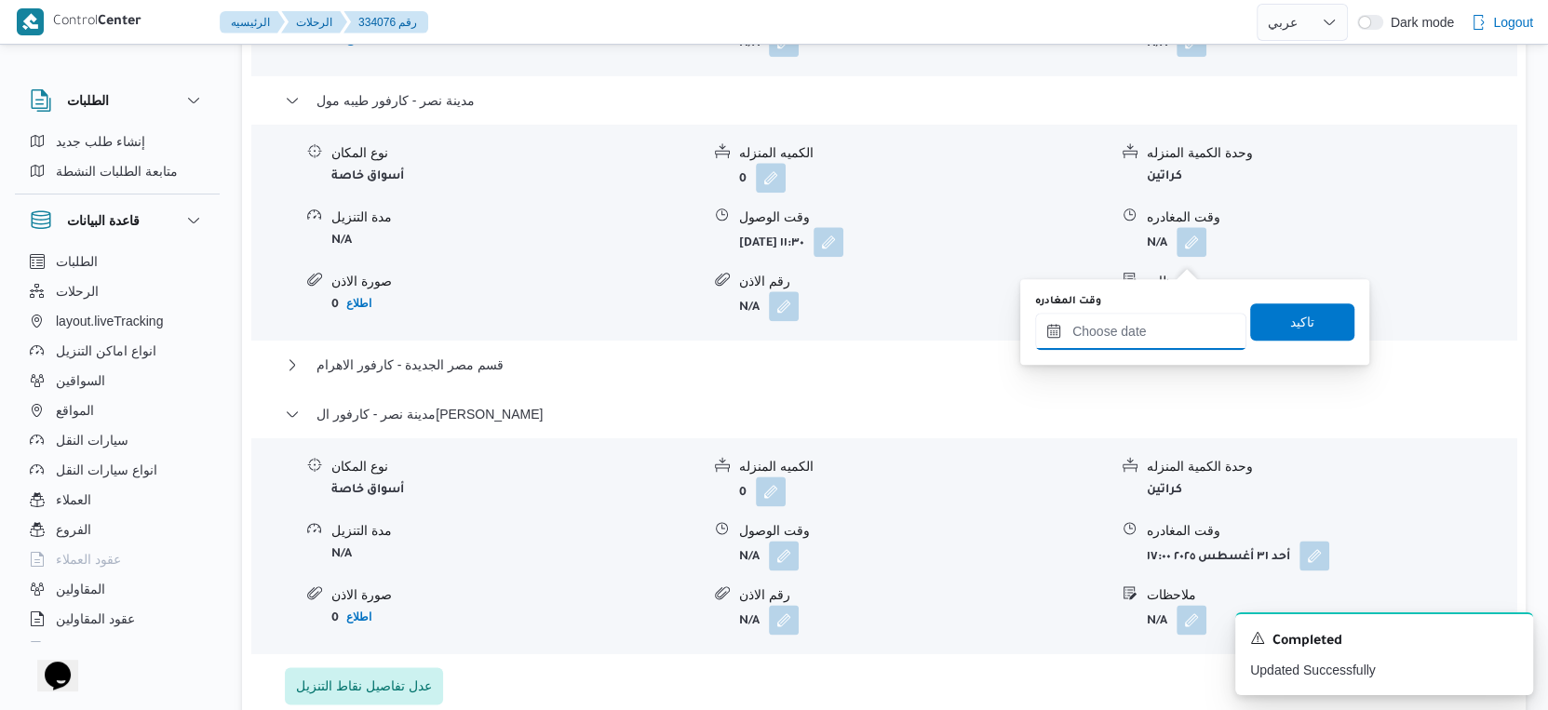
click at [1164, 330] on input "وقت المغادره" at bounding box center [1140, 331] width 211 height 37
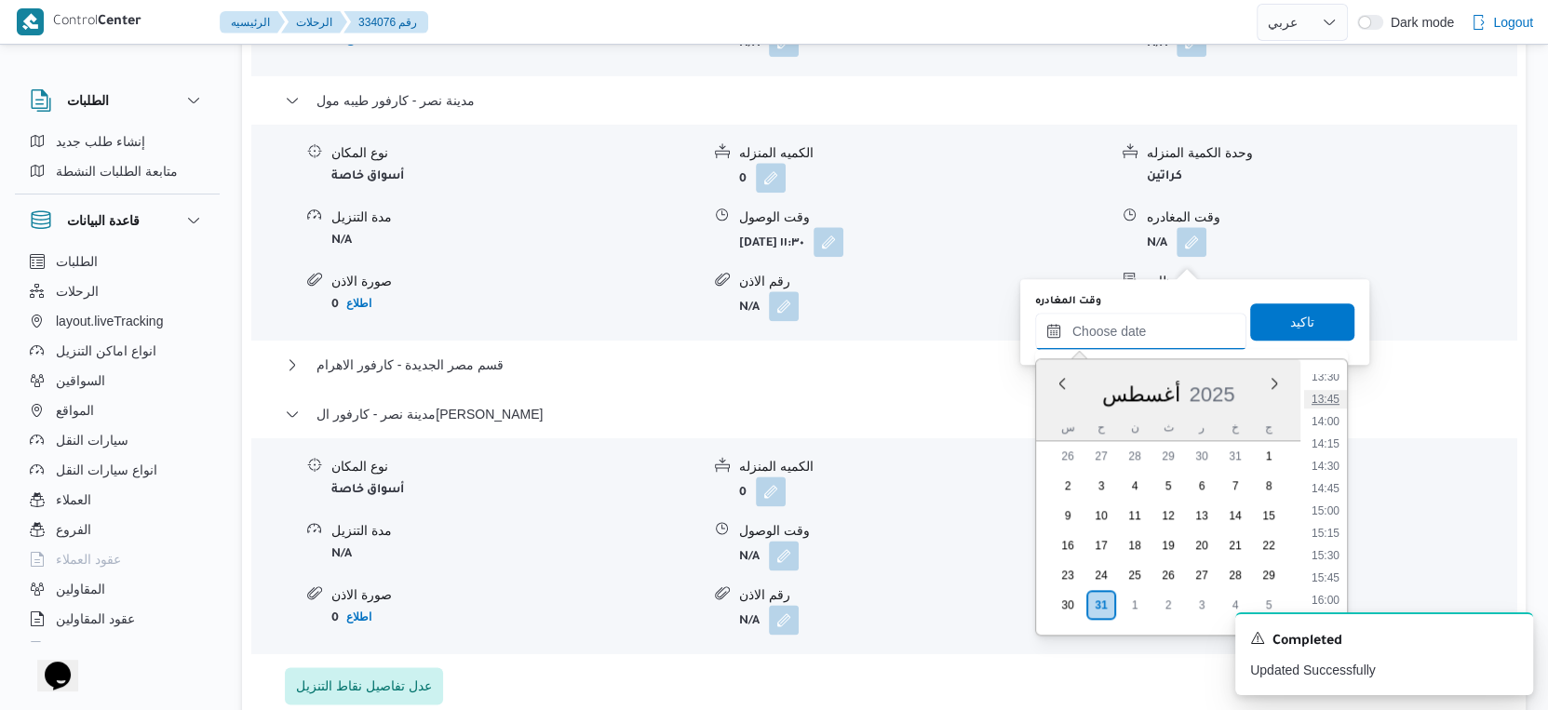
scroll to position [1110, 0]
drag, startPoint x: 1325, startPoint y: 435, endPoint x: 1318, endPoint y: 379, distance: 56.2
click at [1325, 434] on li "13:00" at bounding box center [1325, 435] width 43 height 19
type input "٣١/٠٨/٢٠٢٥ ١٣:٠٠"
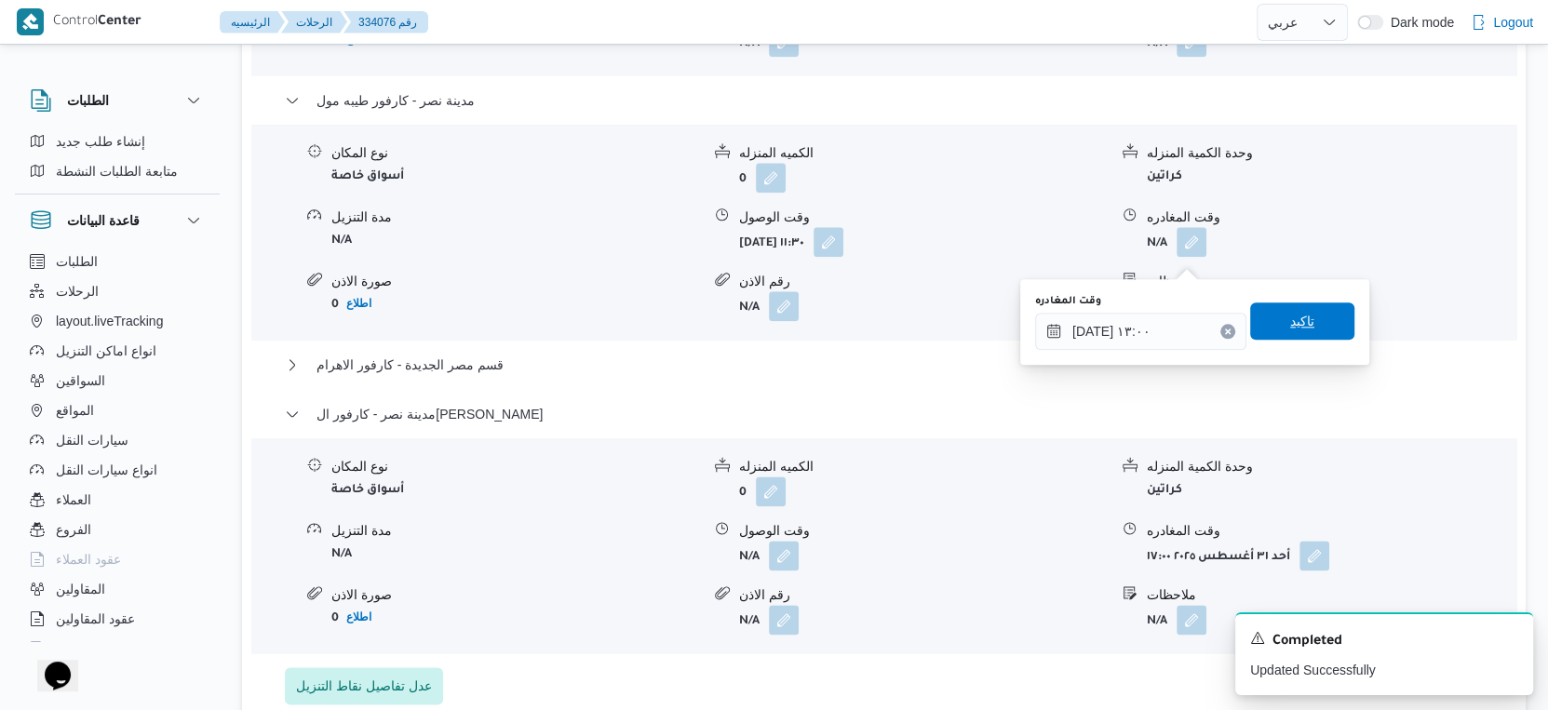
click at [1297, 317] on span "تاكيد" at bounding box center [1302, 321] width 24 height 22
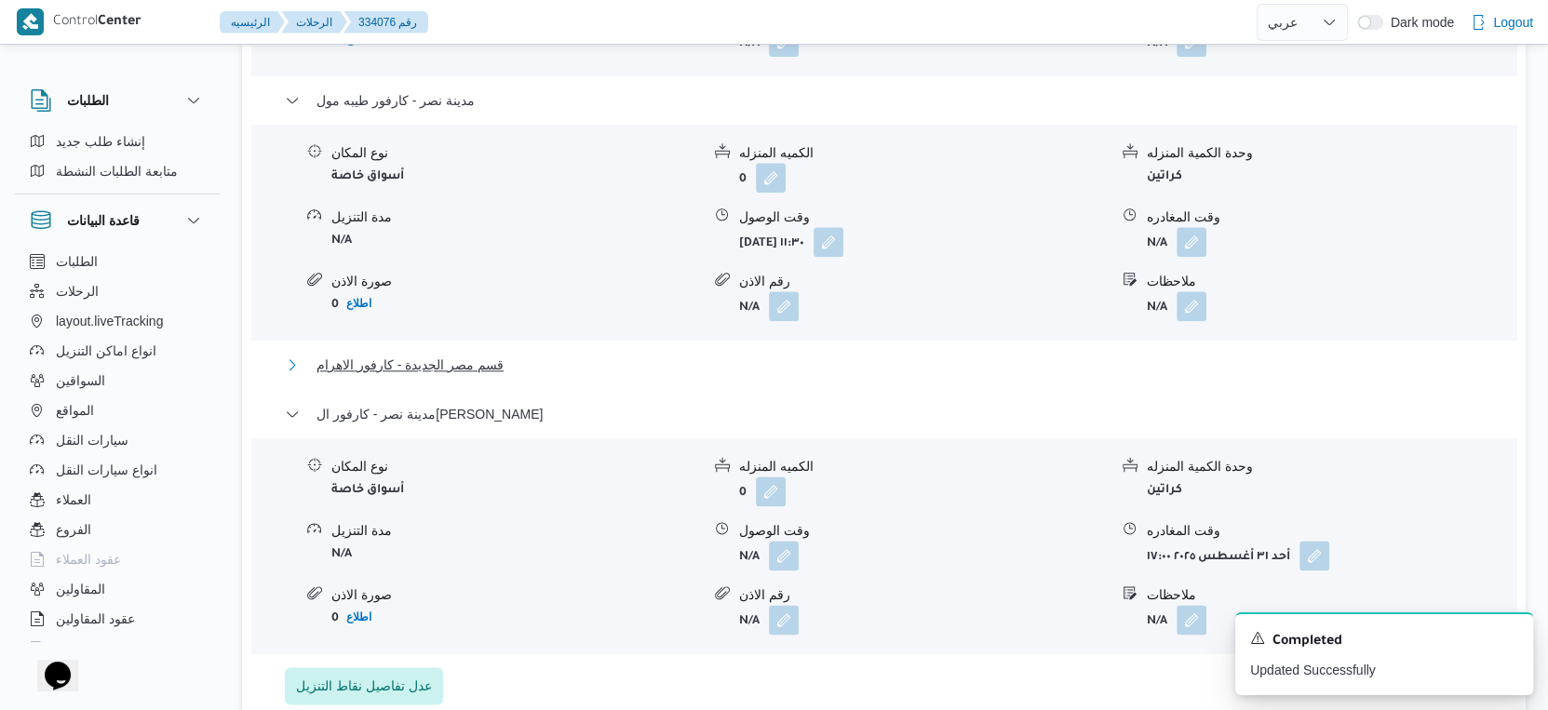
click at [531, 376] on button "قسم مصر الجديدة - كارفور الاهرام" at bounding box center [884, 365] width 1199 height 22
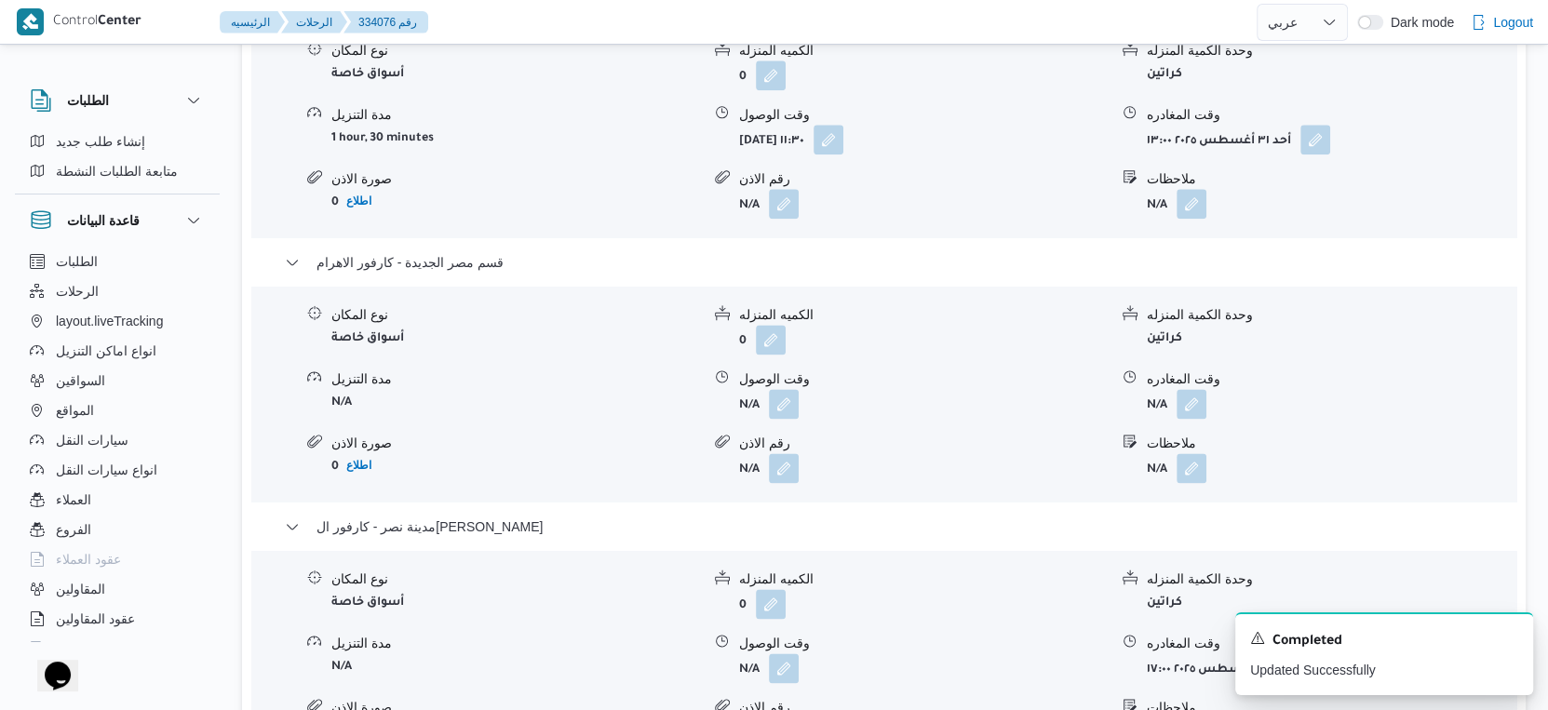
scroll to position [1965, 0]
click at [777, 406] on button "button" at bounding box center [784, 402] width 30 height 30
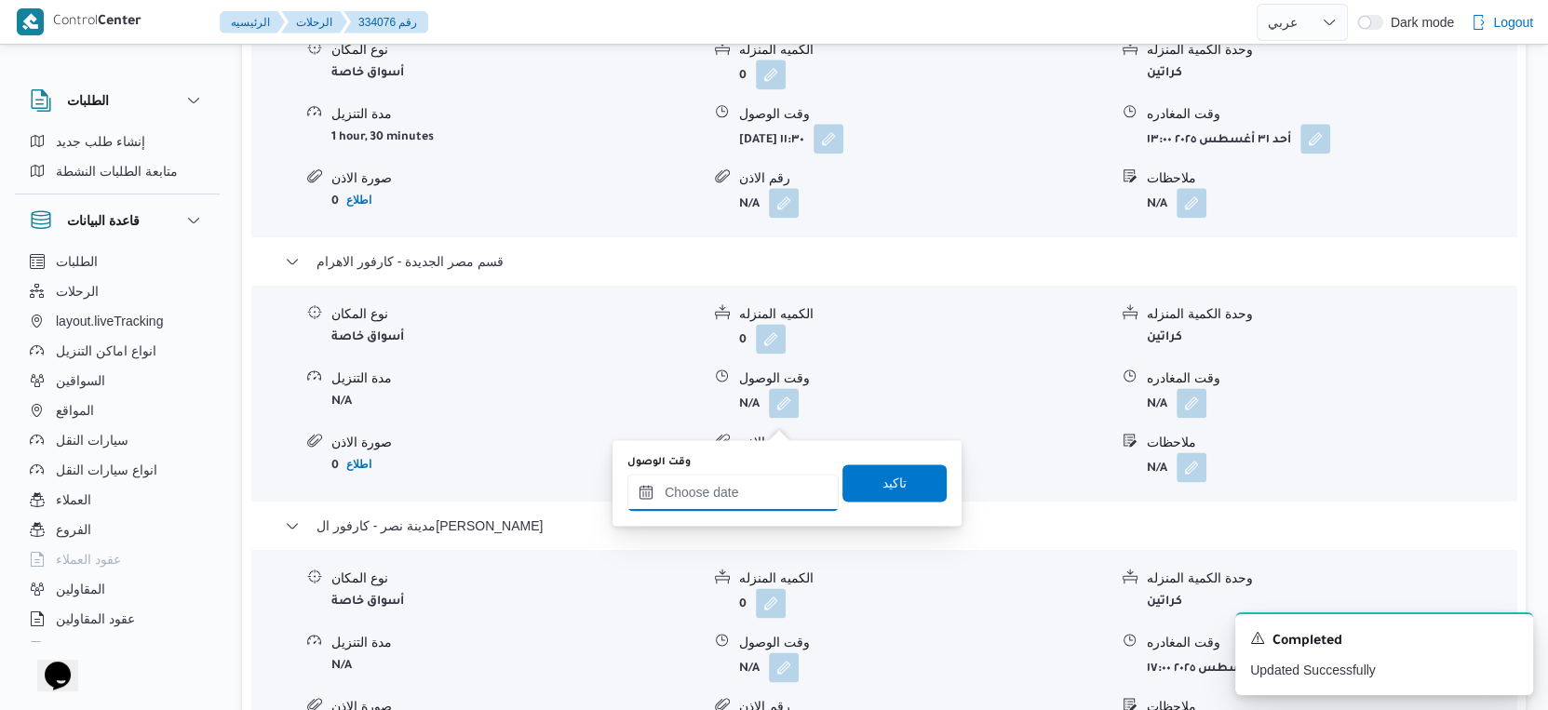
click at [749, 474] on input "وقت الوصول" at bounding box center [732, 492] width 211 height 37
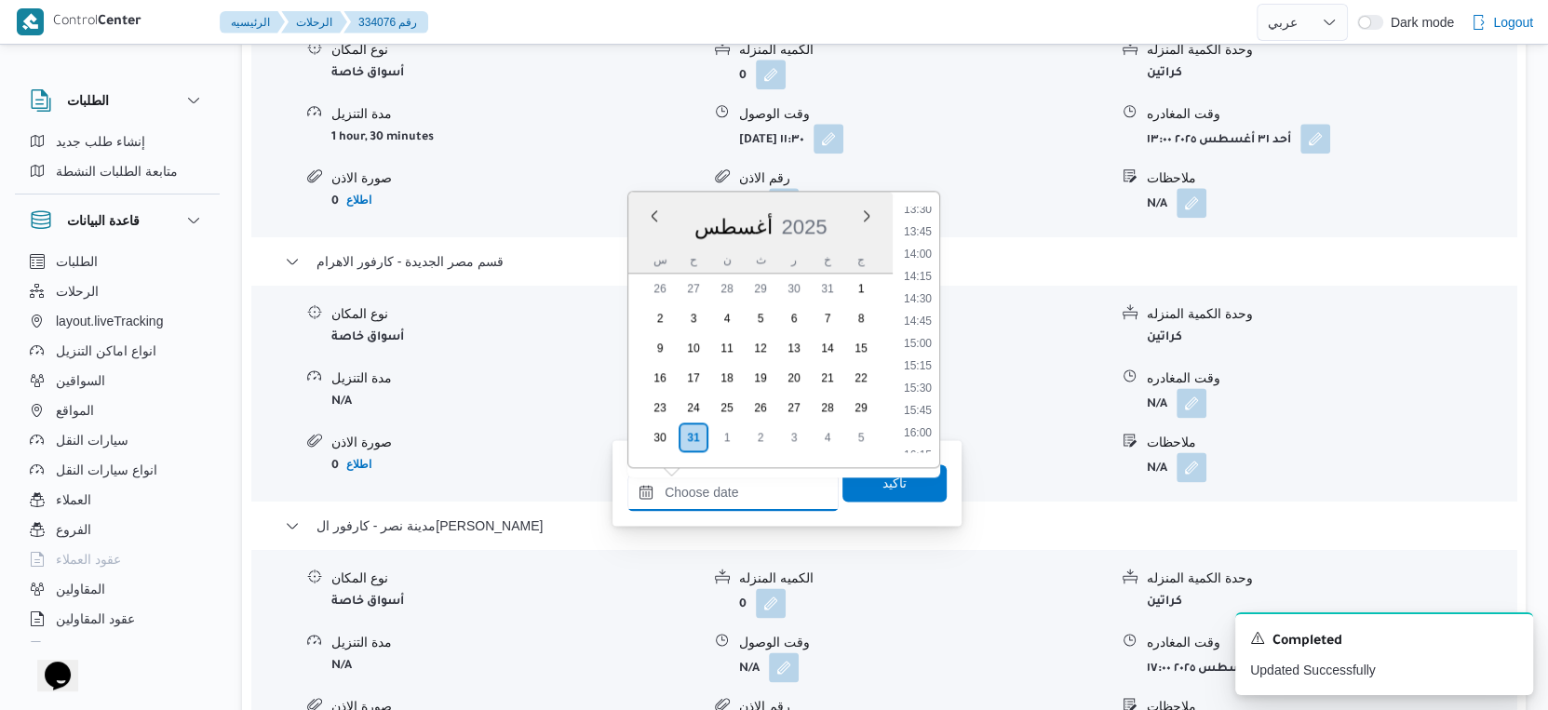
scroll to position [1110, 0]
click at [923, 312] on li "13:30" at bounding box center [917, 312] width 43 height 19
type input "٣١/٠٨/٢٠٢٥ ١٣:٣٠"
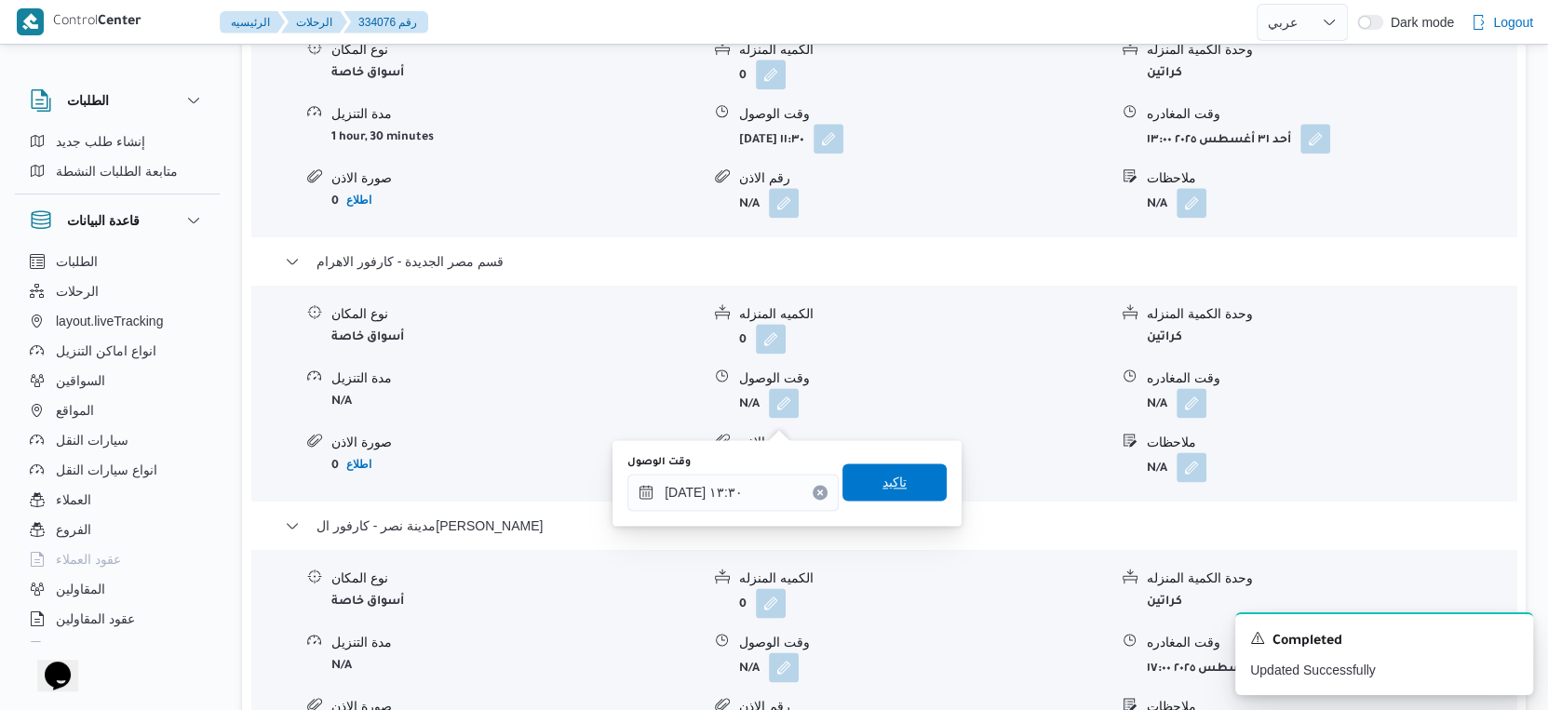
click at [898, 474] on span "تاكيد" at bounding box center [894, 482] width 104 height 37
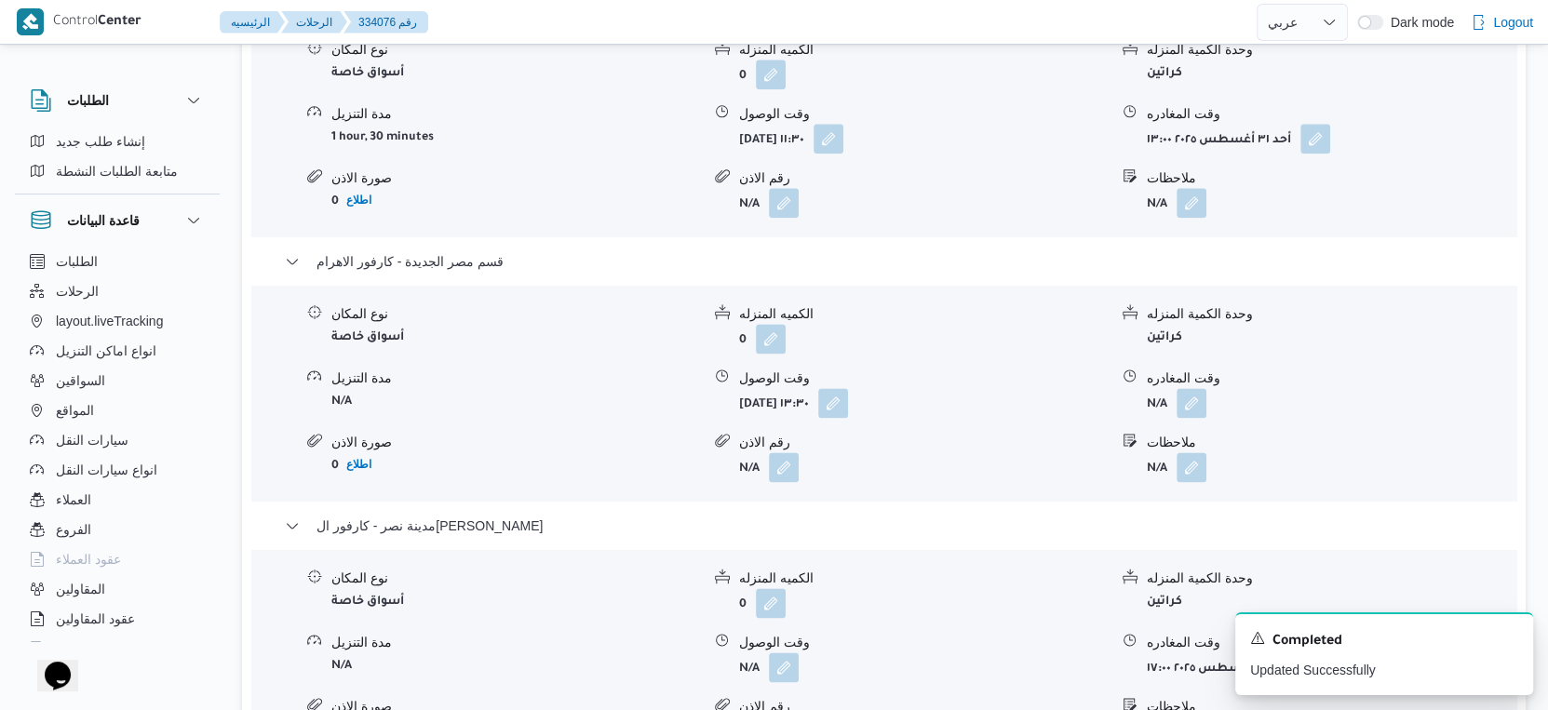
scroll to position [2068, 0]
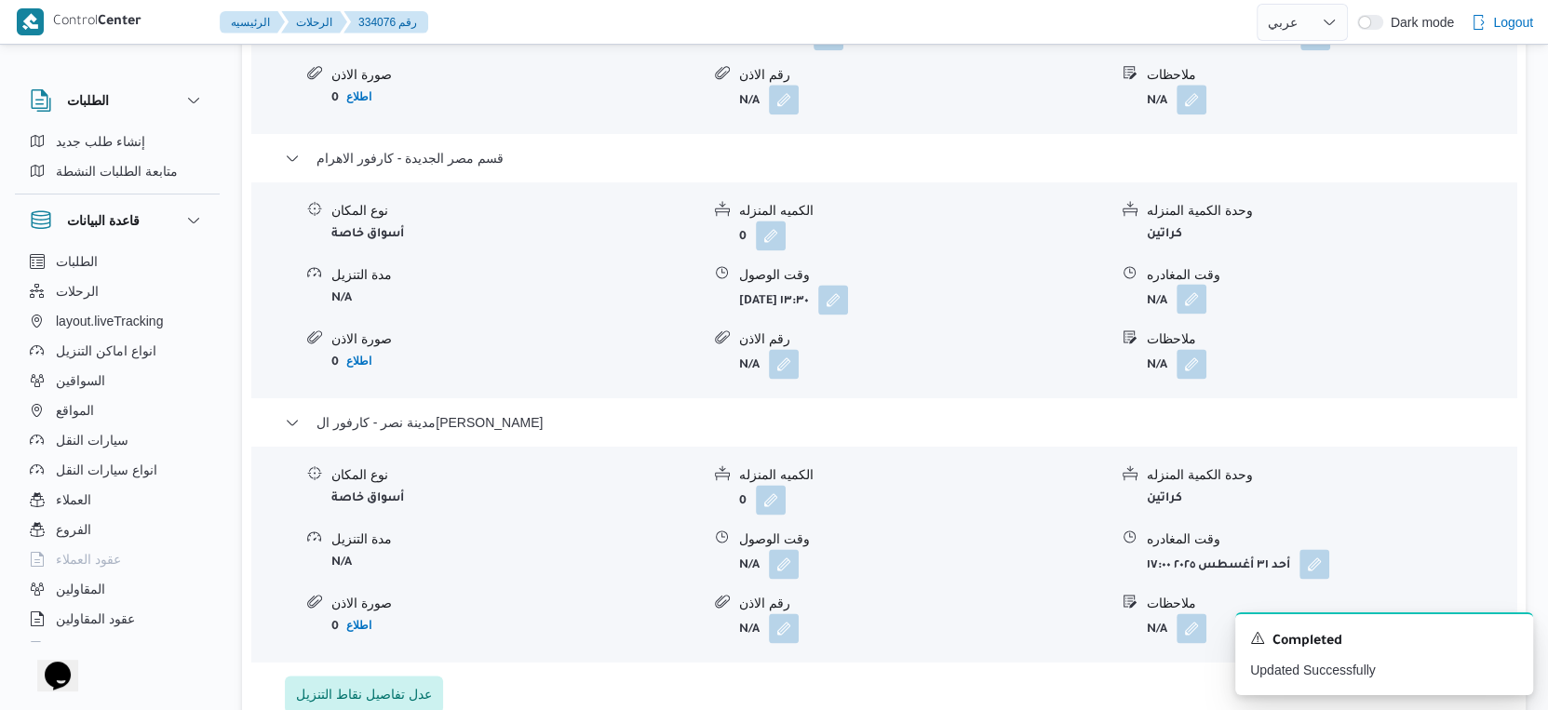
click at [1191, 314] on button "button" at bounding box center [1192, 299] width 30 height 30
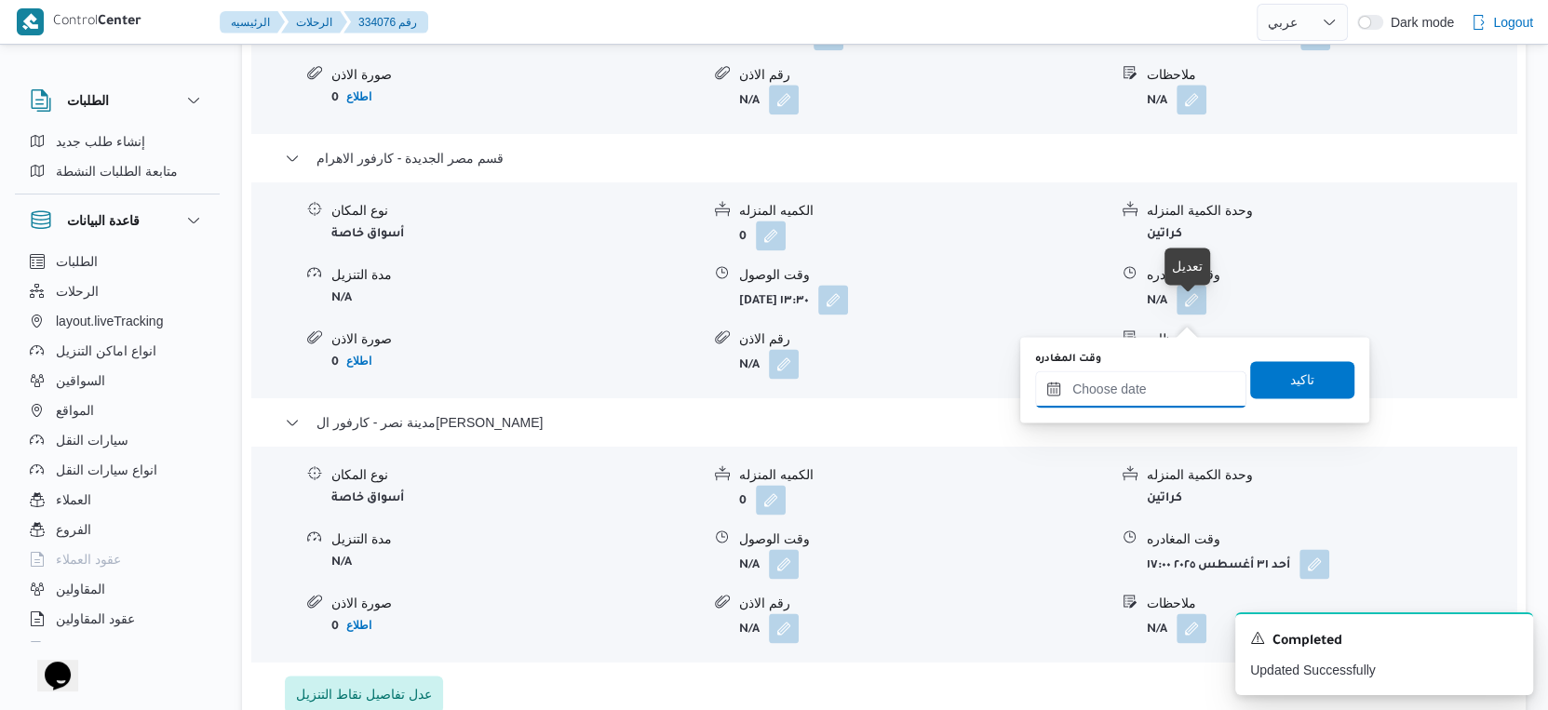
click at [1156, 379] on input "وقت المغادره" at bounding box center [1140, 389] width 211 height 37
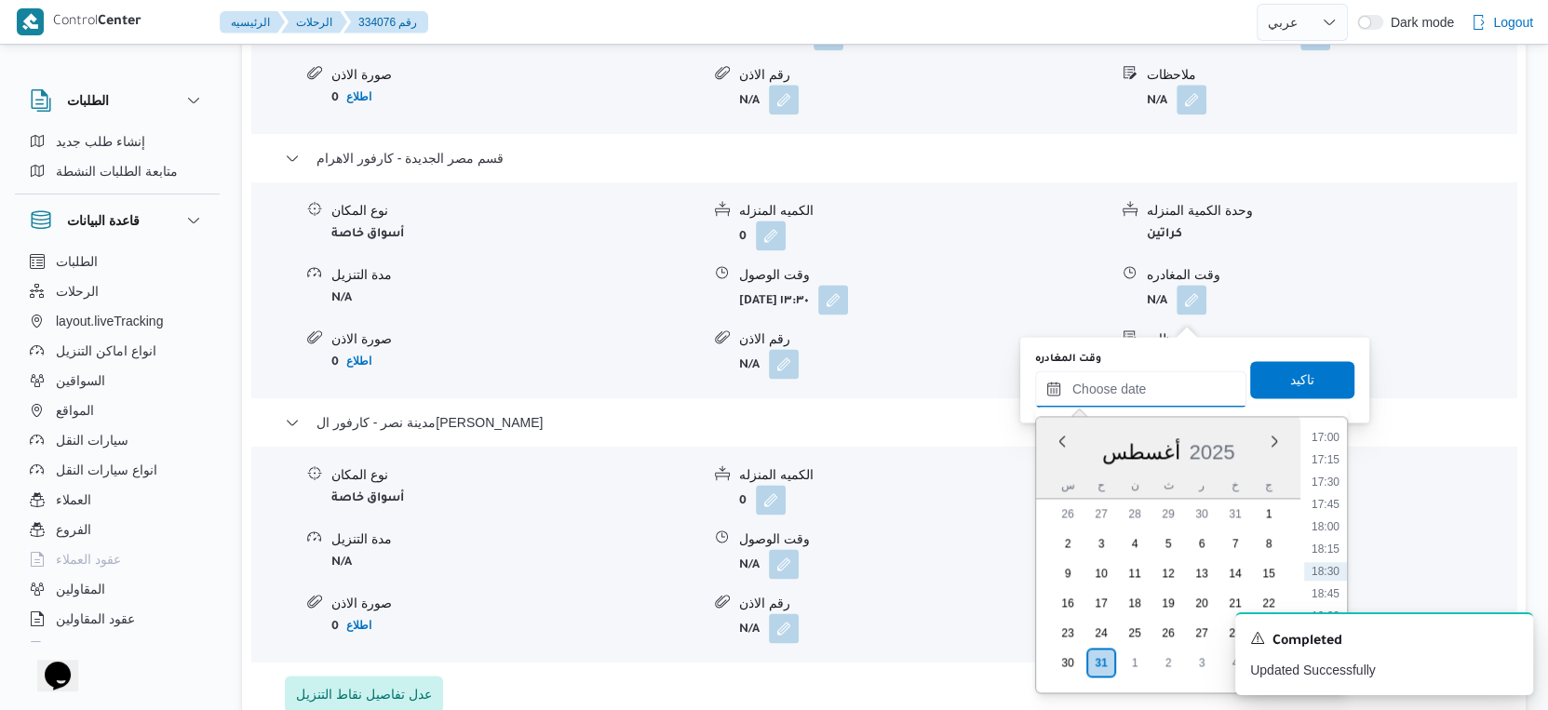
scroll to position [1213, 0]
drag, startPoint x: 1327, startPoint y: 522, endPoint x: 1306, endPoint y: 412, distance: 111.7
click at [1327, 522] on li "14:30" at bounding box center [1325, 524] width 43 height 19
type input "٣١/٠٨/٢٠٢٥ ١٤:٣٠"
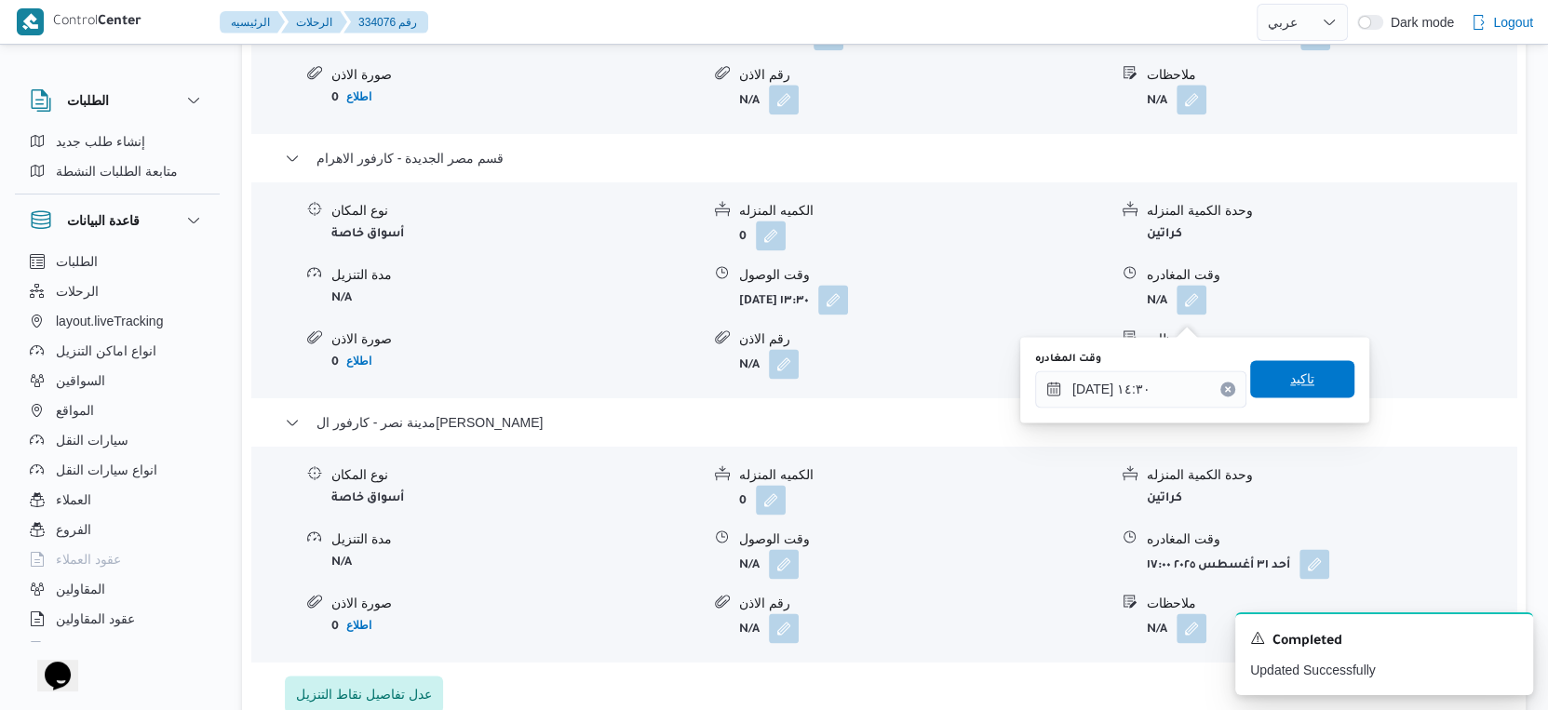
click at [1297, 376] on span "تاكيد" at bounding box center [1302, 379] width 24 height 22
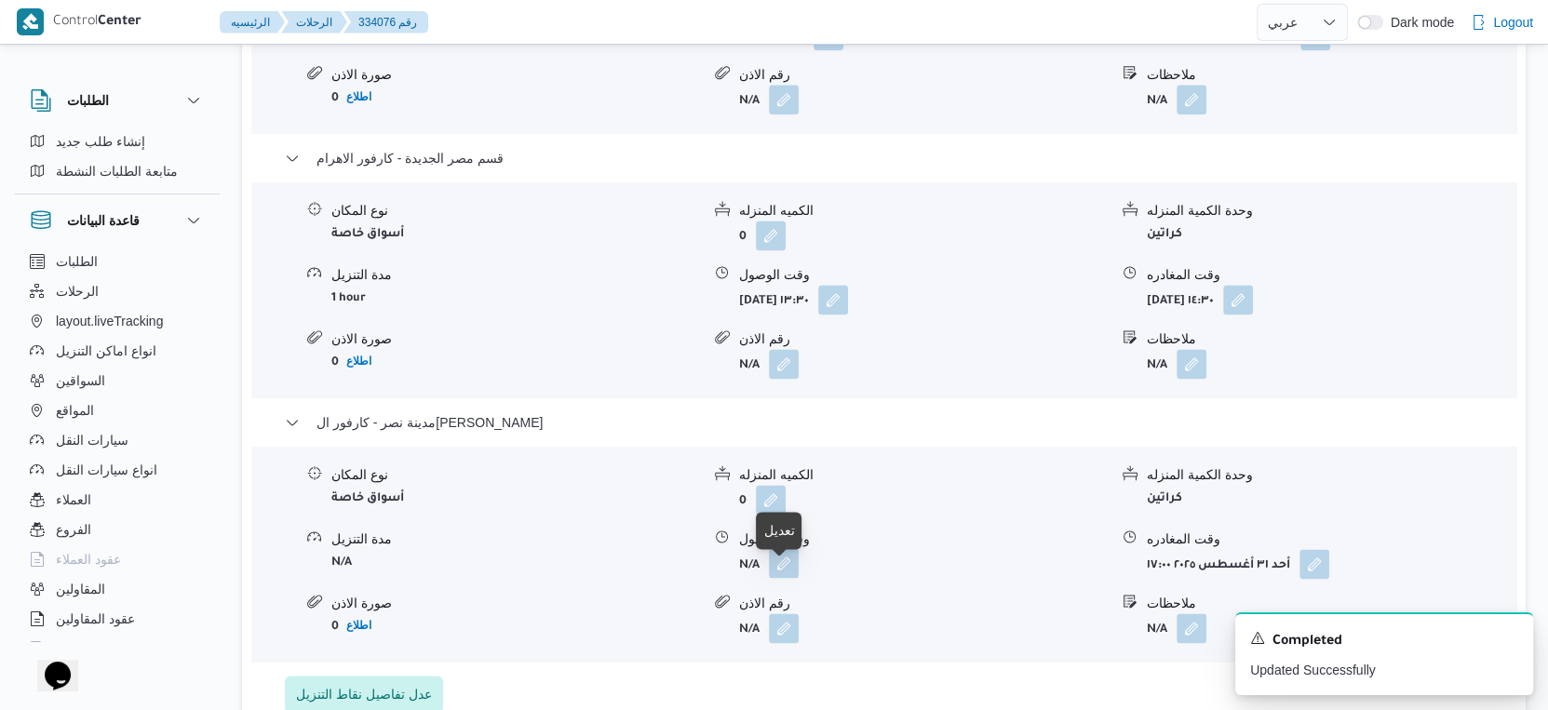
click at [789, 573] on button "button" at bounding box center [784, 563] width 30 height 30
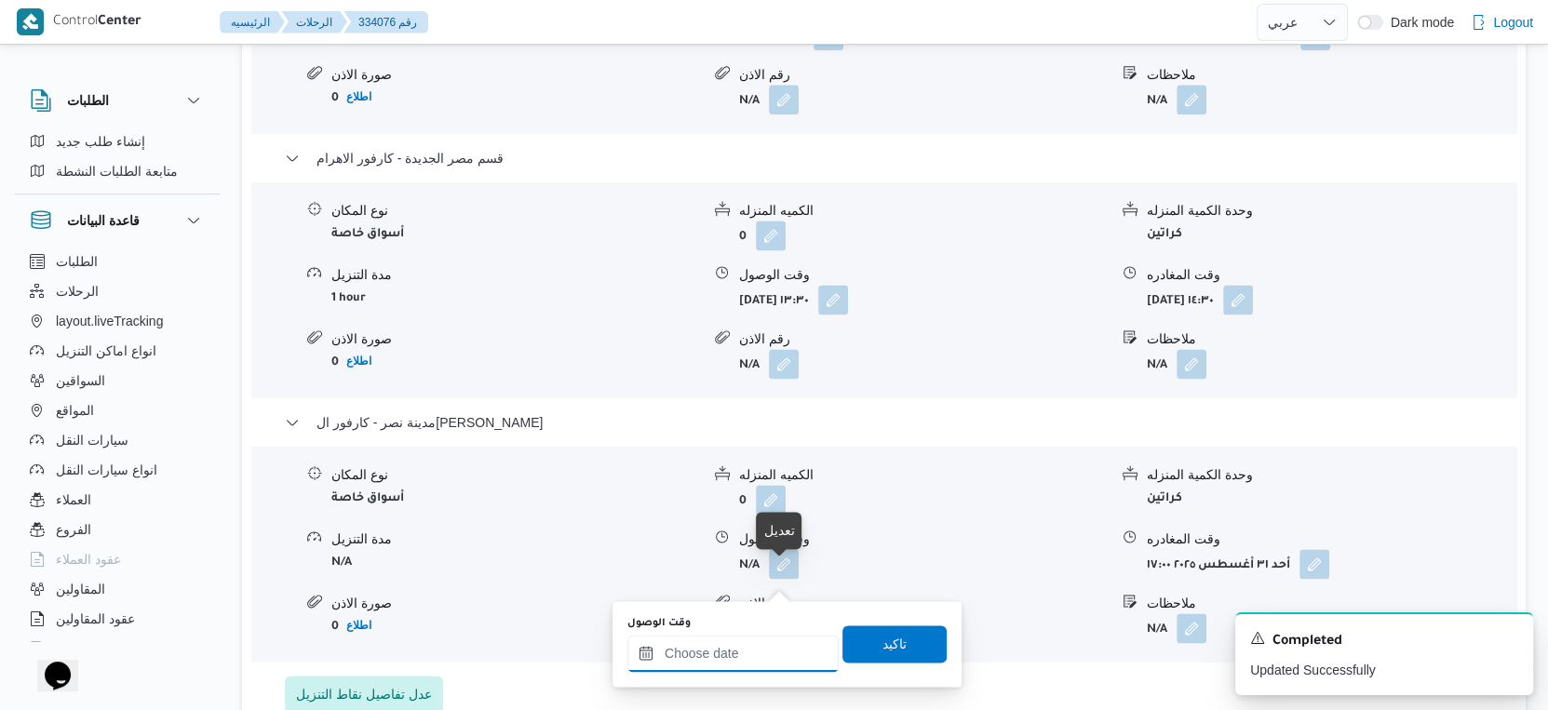
click at [749, 649] on input "وقت الوصول" at bounding box center [732, 653] width 211 height 37
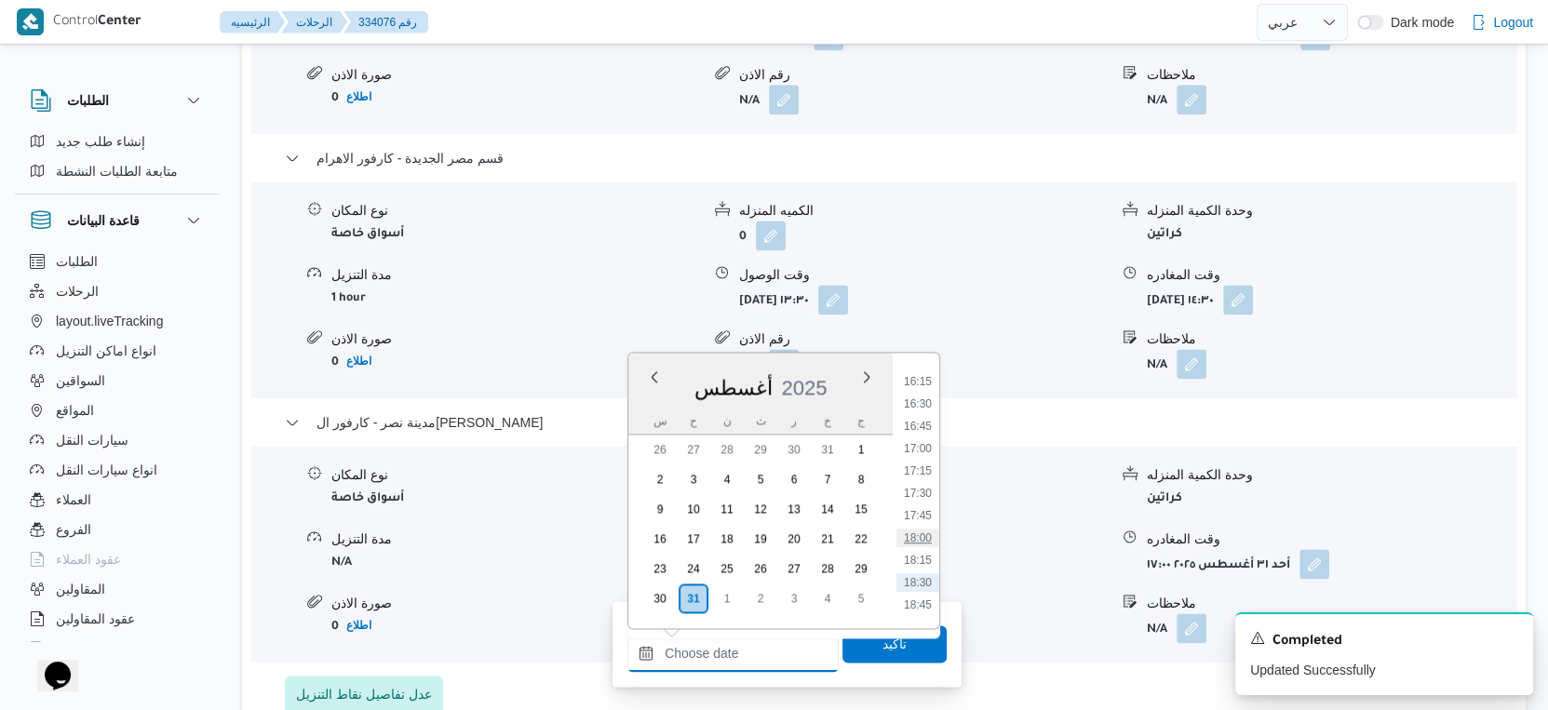
scroll to position [1316, 0]
drag, startPoint x: 919, startPoint y: 396, endPoint x: 918, endPoint y: 423, distance: 27.0
click at [919, 396] on li "15:00" at bounding box center [917, 401] width 43 height 19
type input "٣١/٠٨/٢٠٢٥ ١٥:٠٠"
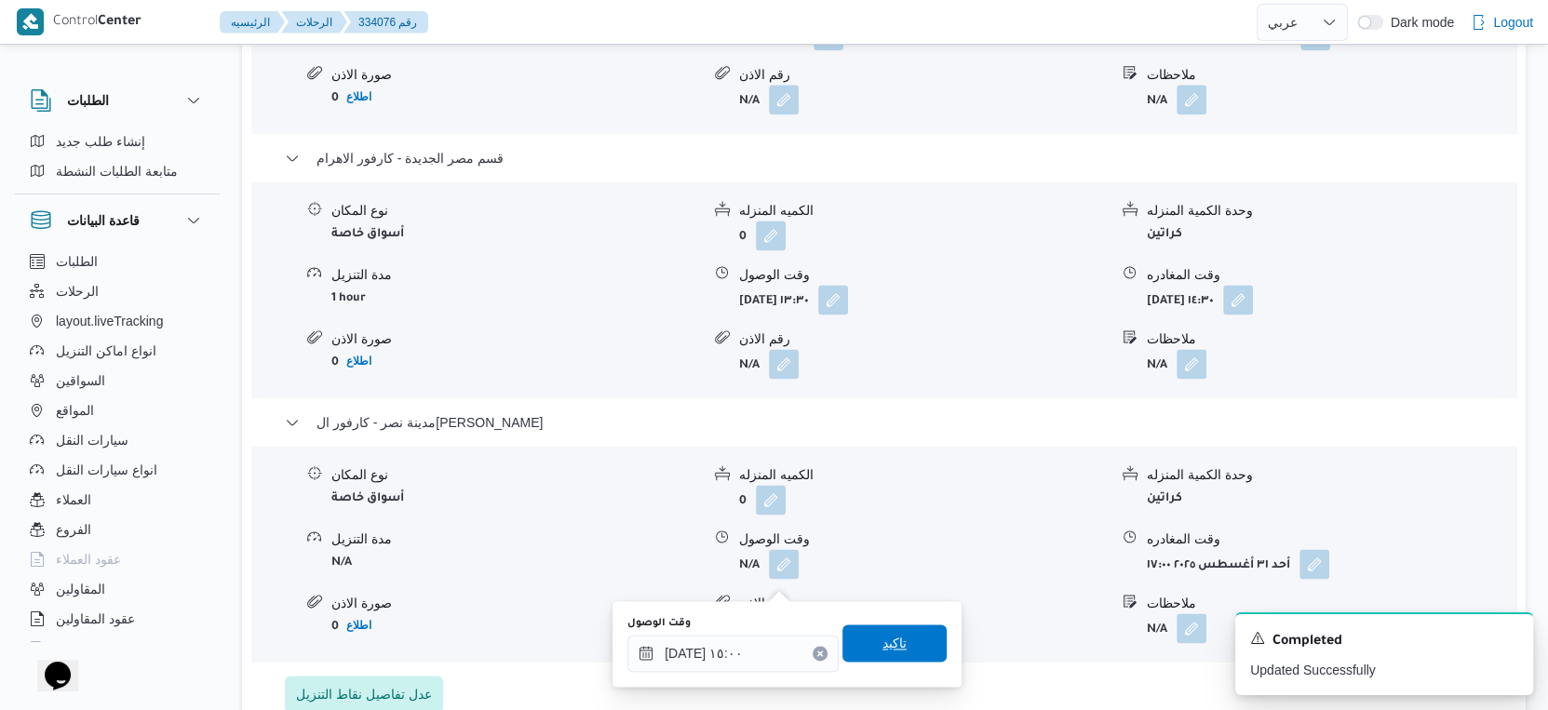
click at [901, 631] on span "تاكيد" at bounding box center [894, 643] width 104 height 37
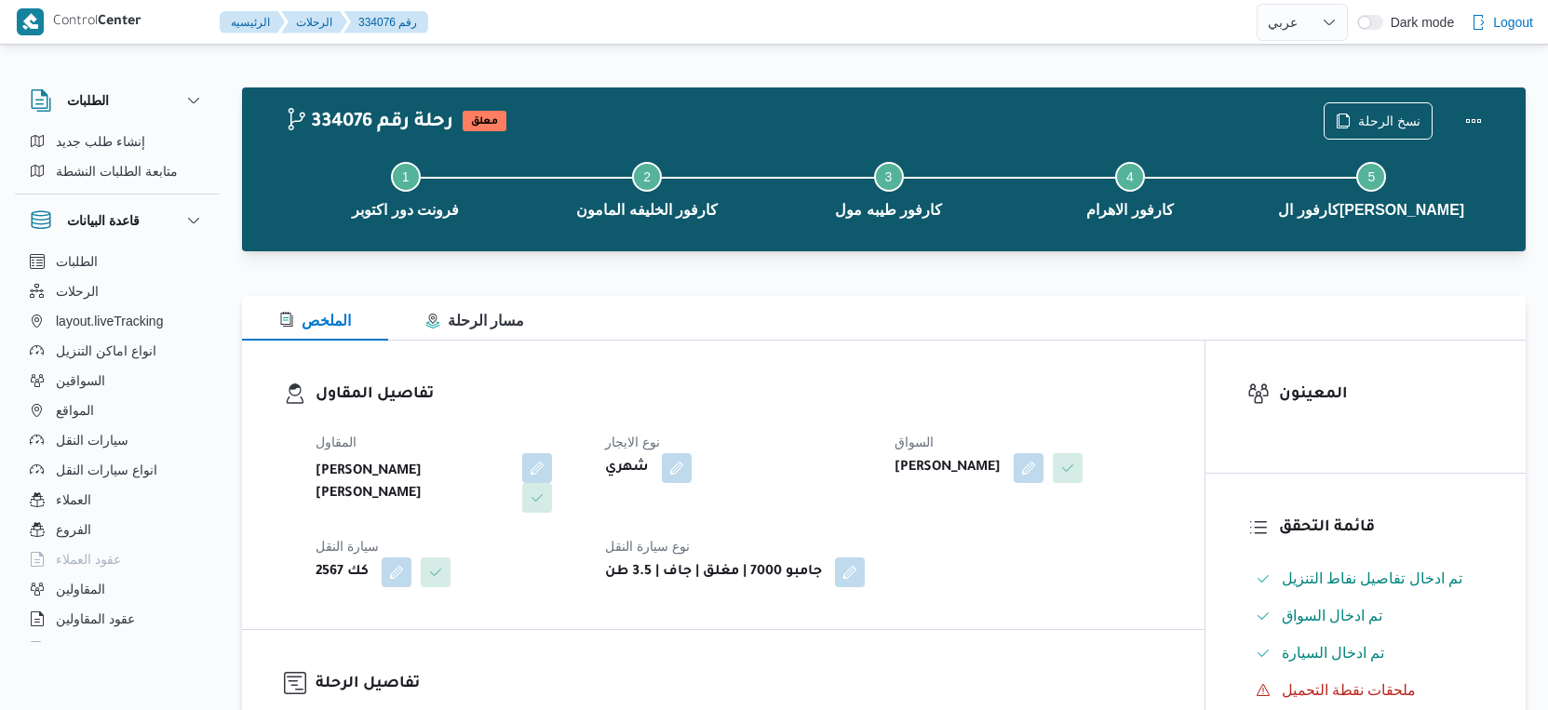
select select "ar"
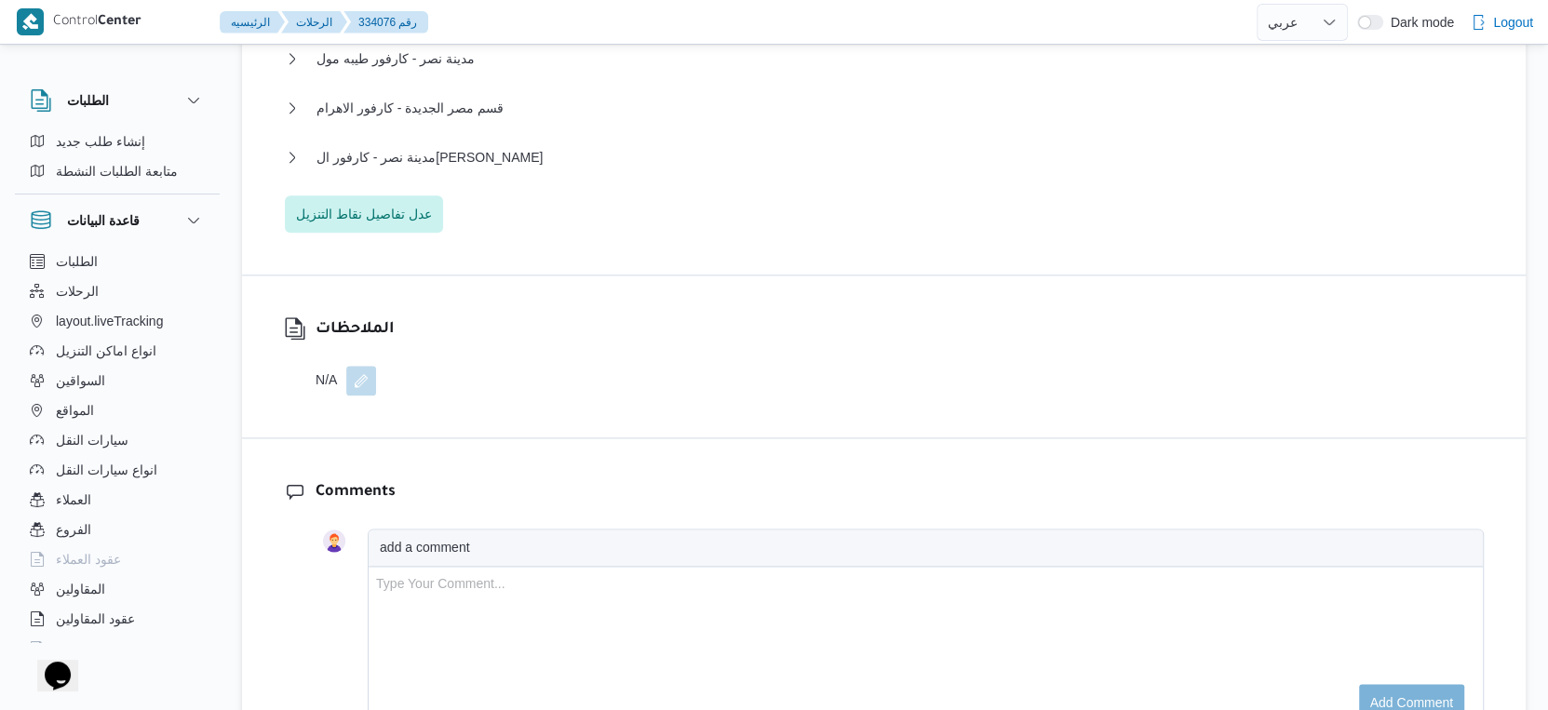
scroll to position [1670, 0]
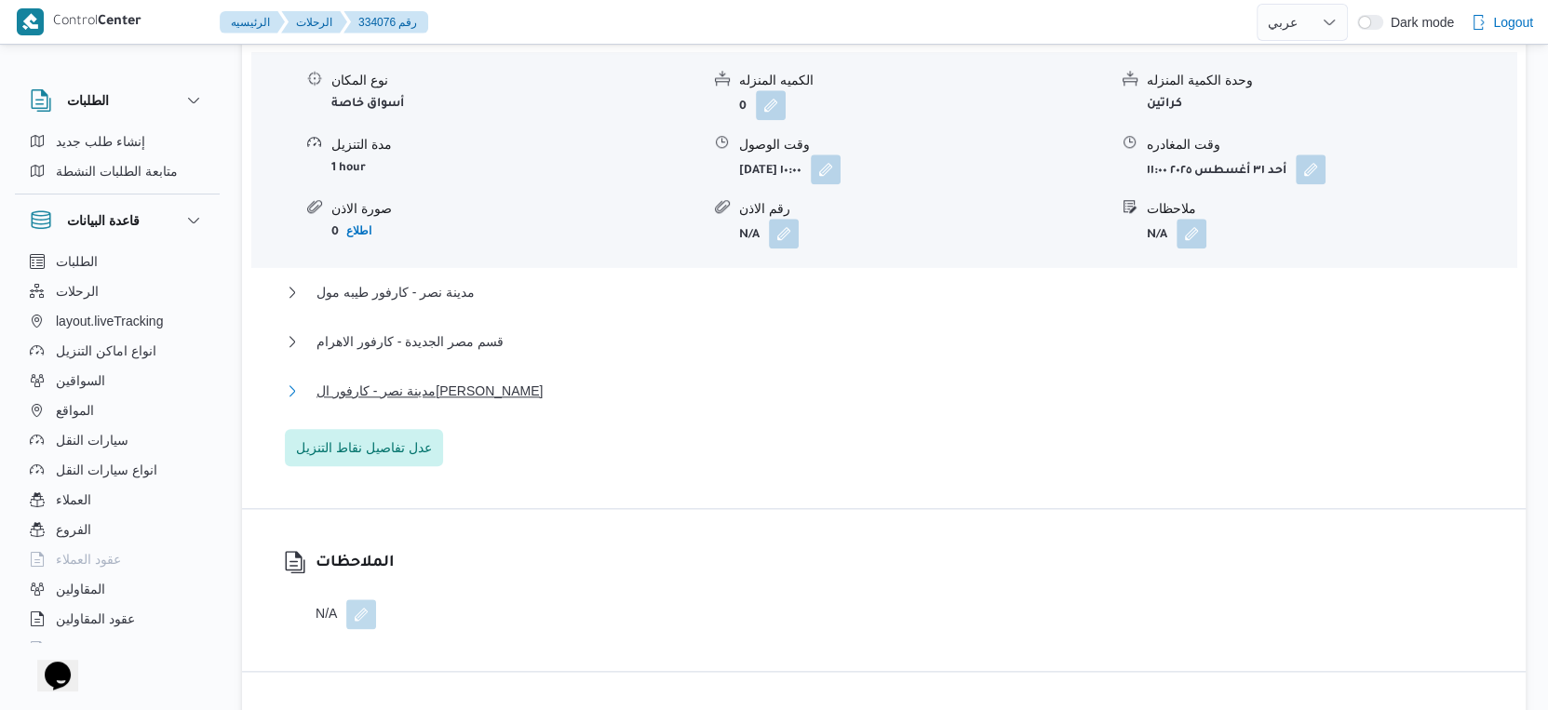
click at [480, 402] on span "مدينة نصر - كارفور ال[PERSON_NAME]" at bounding box center [430, 391] width 226 height 22
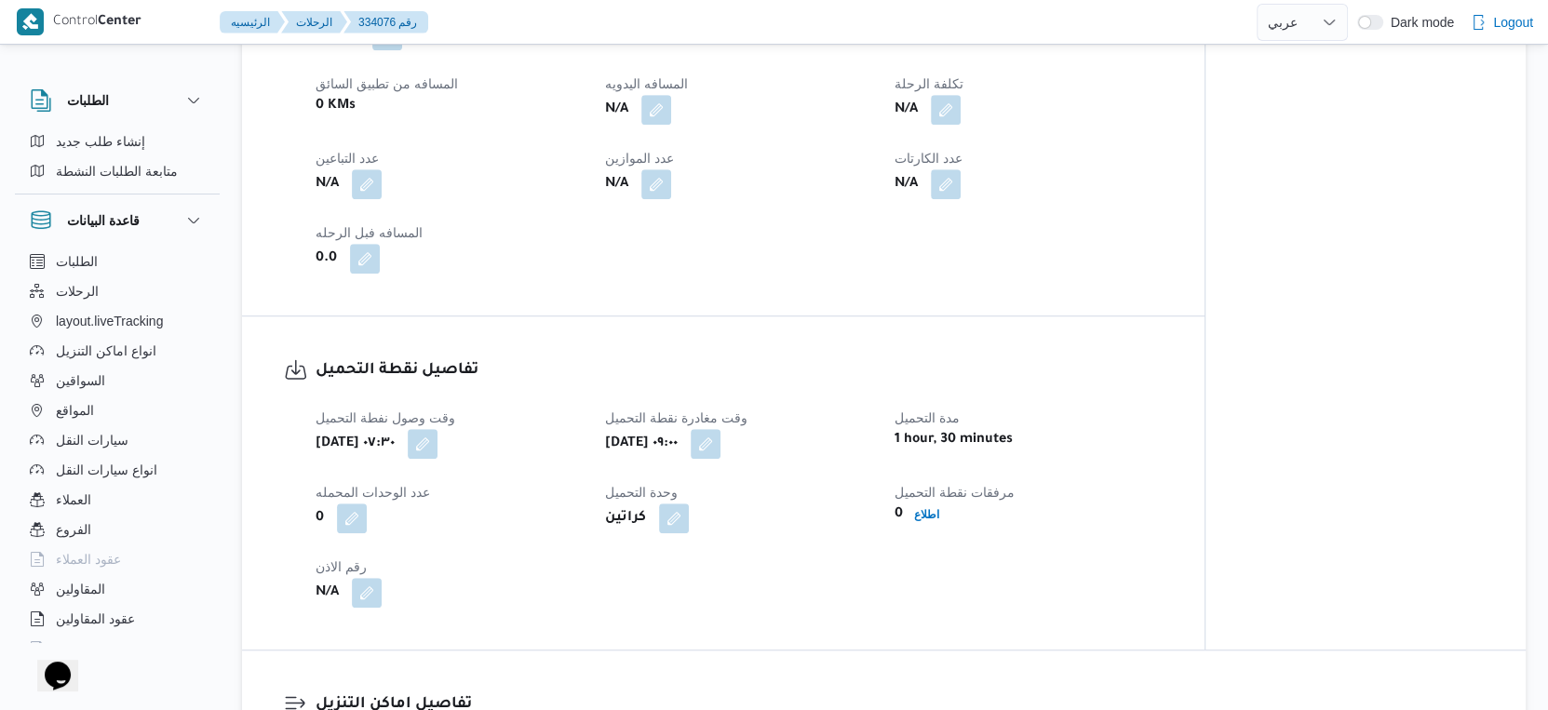
scroll to position [739, 0]
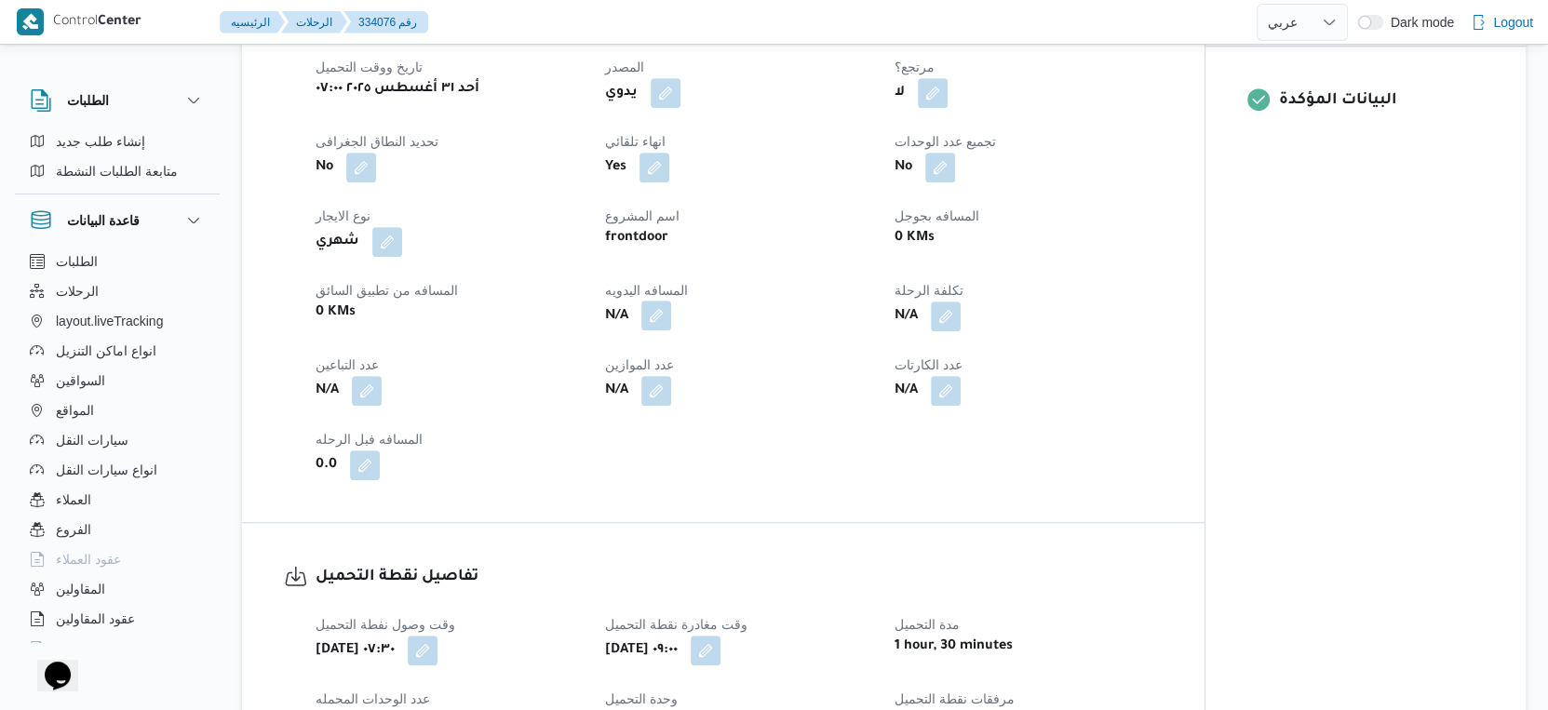
click at [661, 330] on button "button" at bounding box center [656, 316] width 30 height 30
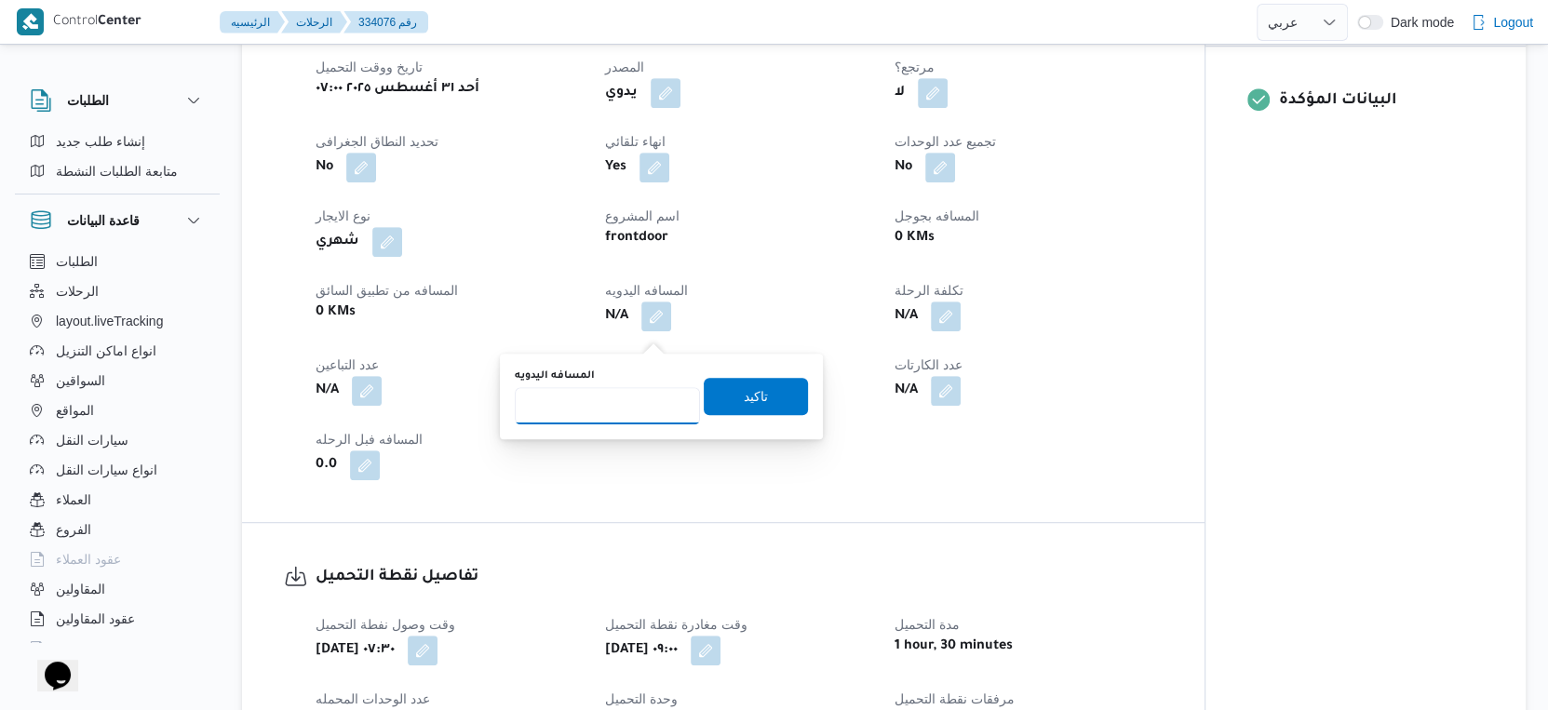
click at [620, 418] on input "المسافه اليدويه" at bounding box center [607, 405] width 185 height 37
type input "149"
click at [770, 396] on span "تاكيد" at bounding box center [756, 395] width 104 height 37
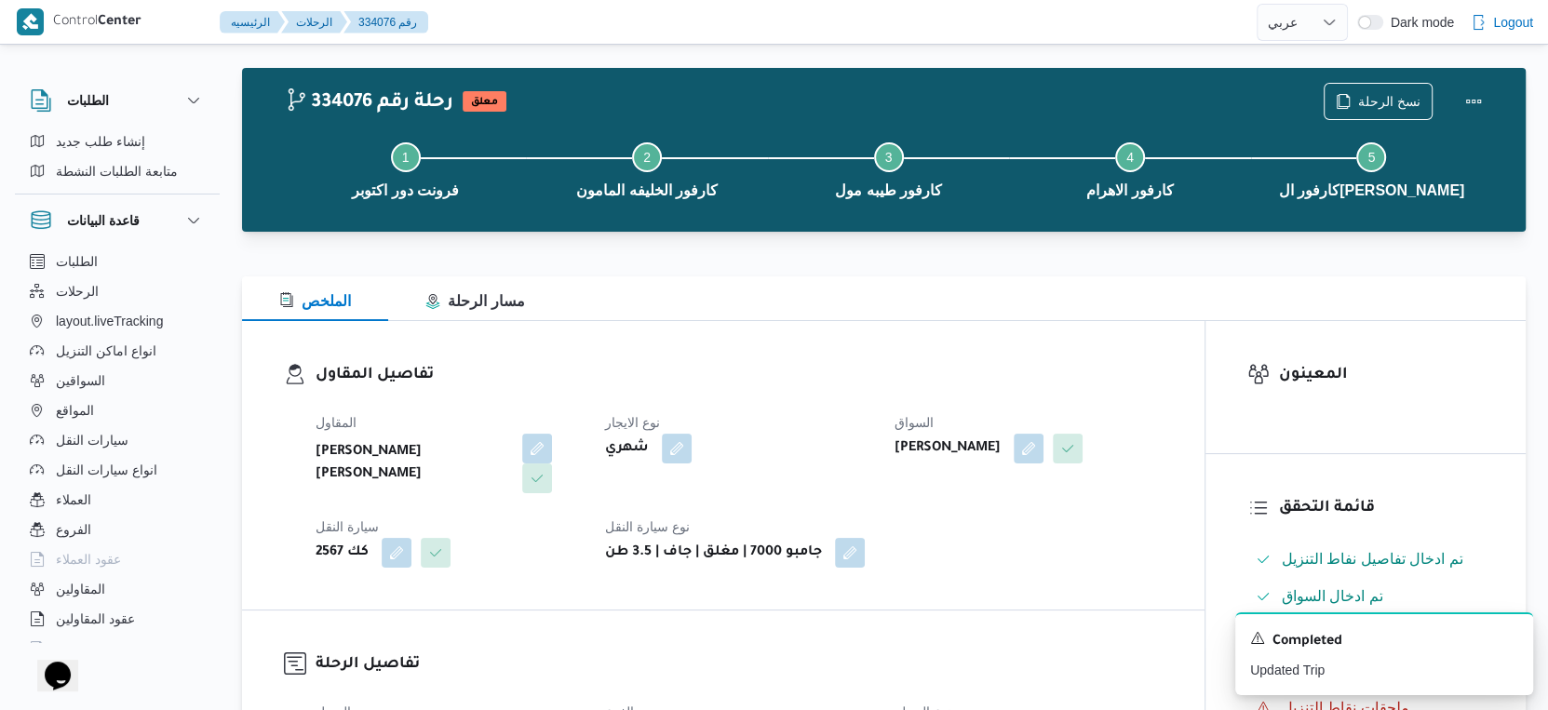
scroll to position [0, 0]
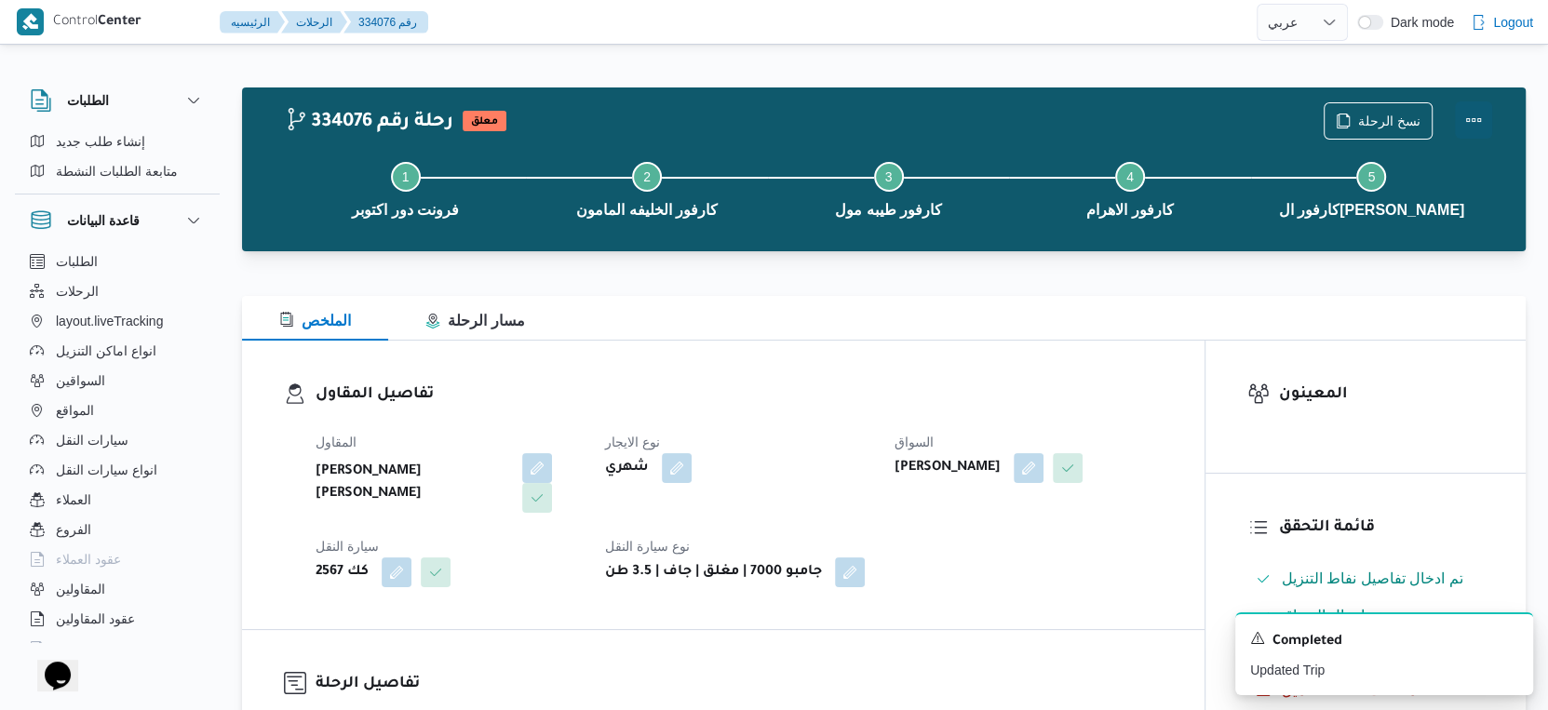
click at [1467, 119] on button "Actions" at bounding box center [1473, 119] width 37 height 37
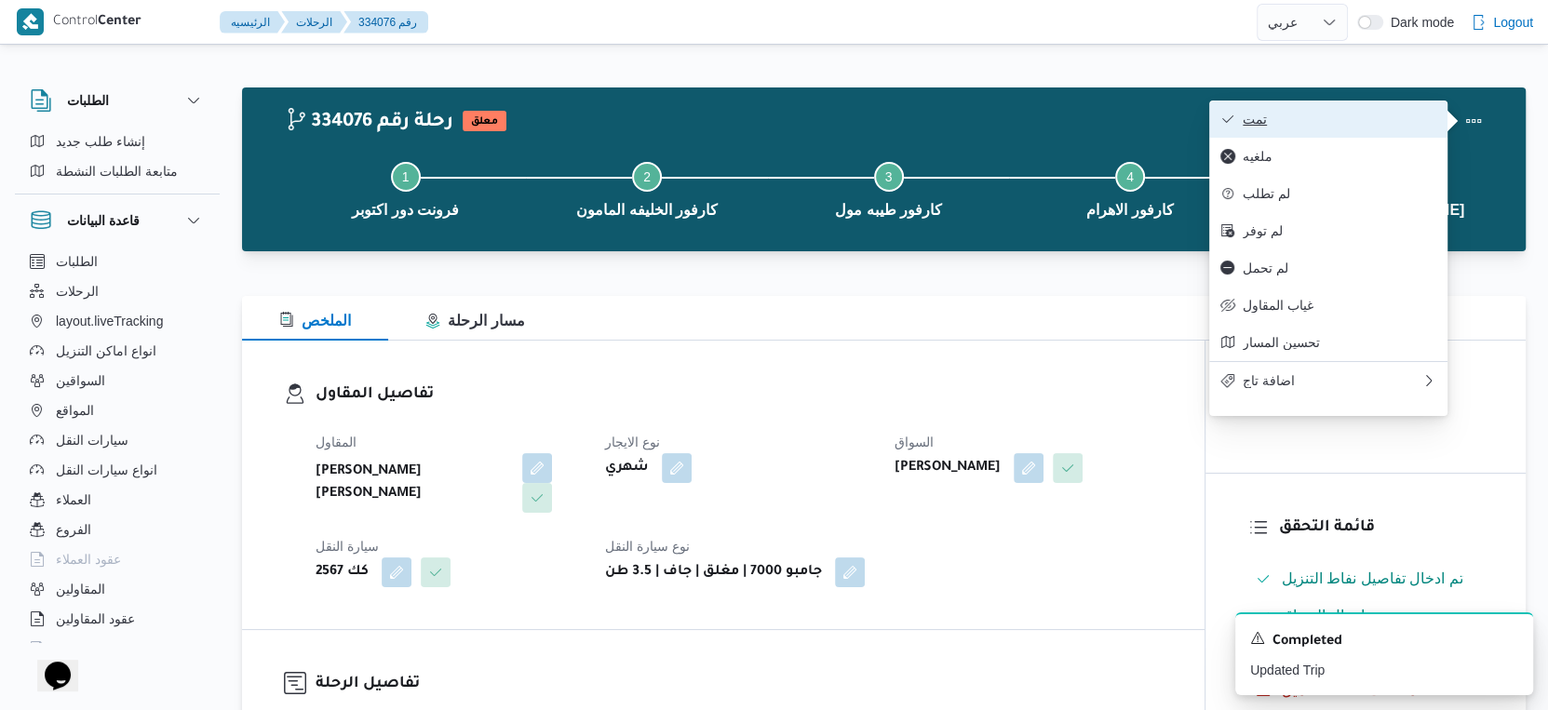
click at [1357, 111] on button "تمت" at bounding box center [1328, 119] width 238 height 37
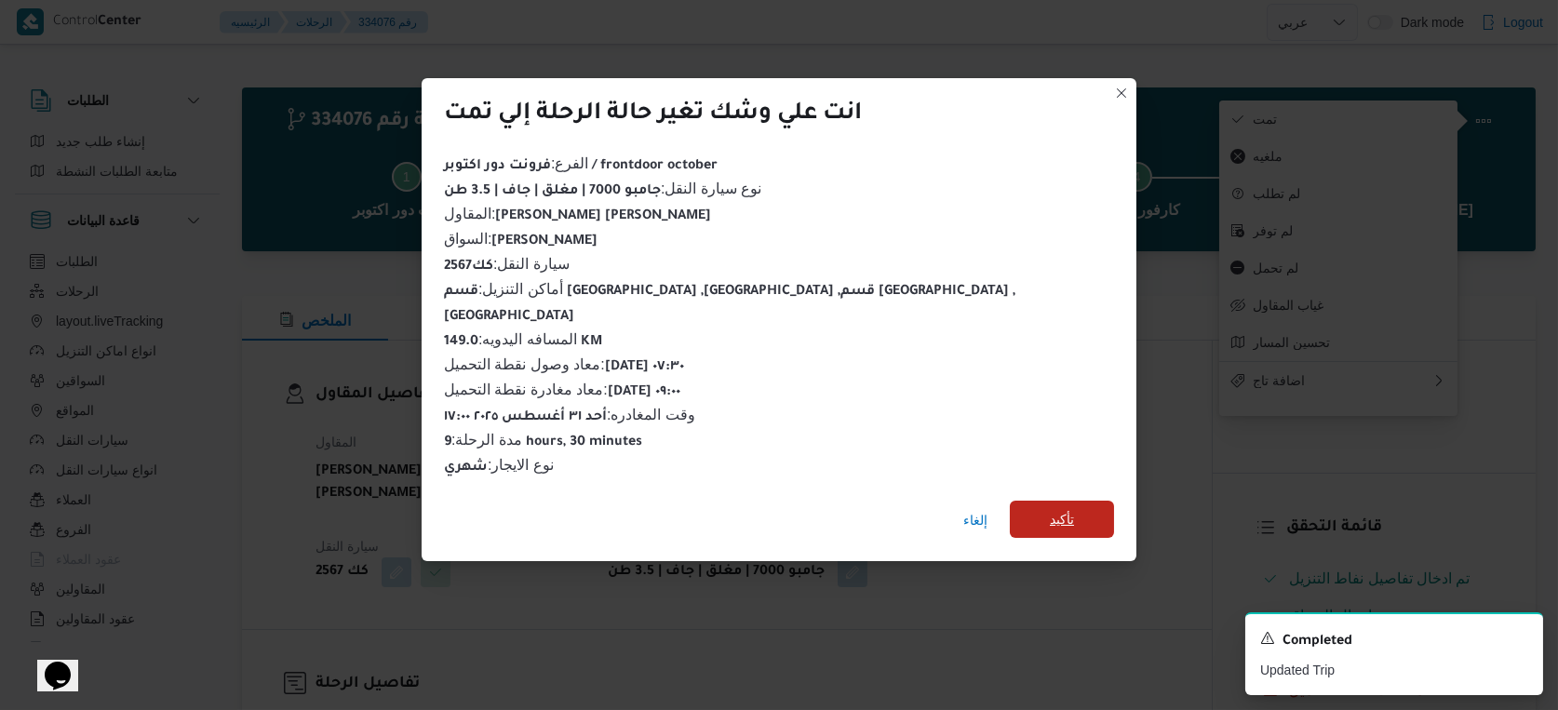
click at [961, 487] on div "إلغاء تأكيد" at bounding box center [779, 524] width 715 height 74
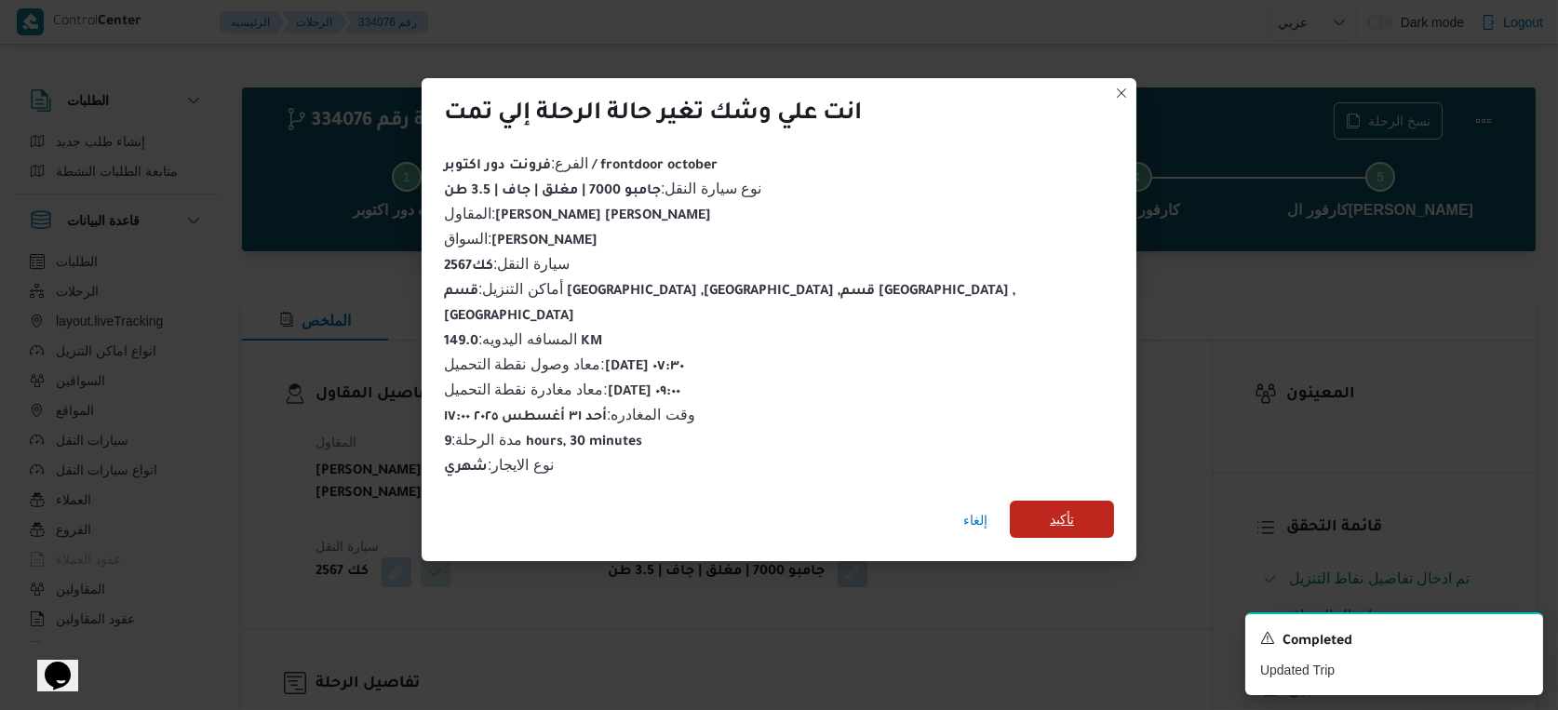
click at [1010, 501] on span "تأكيد" at bounding box center [1062, 519] width 104 height 37
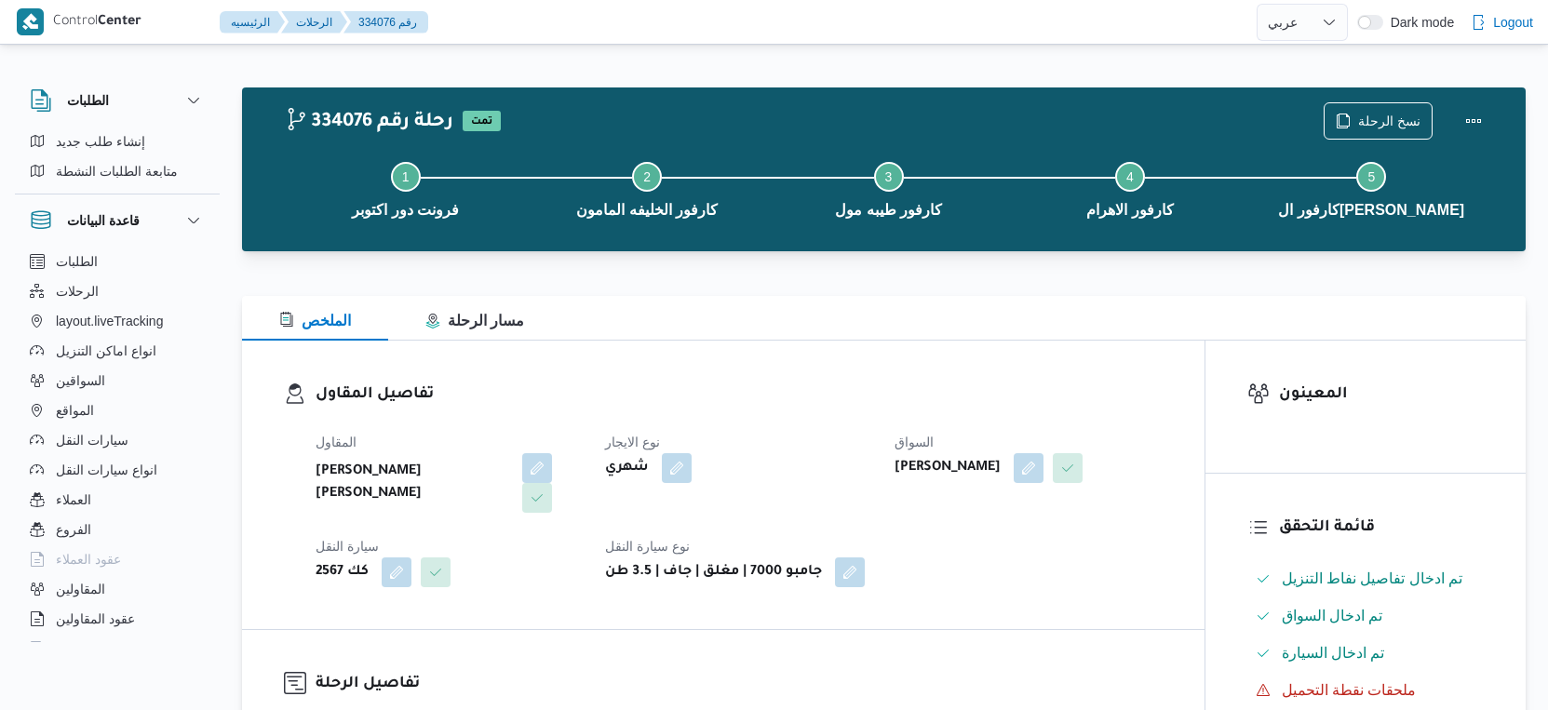
select select "ar"
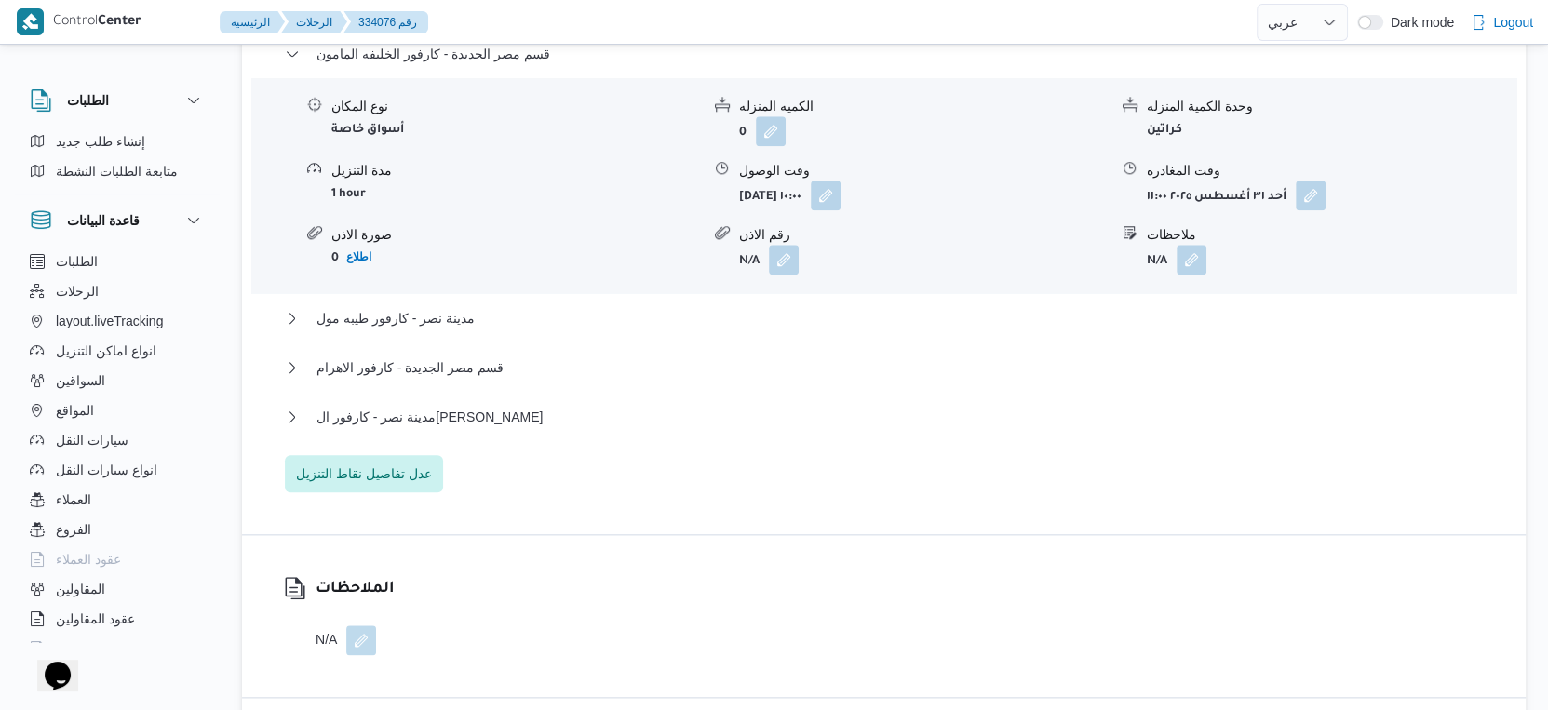
scroll to position [1654, 0]
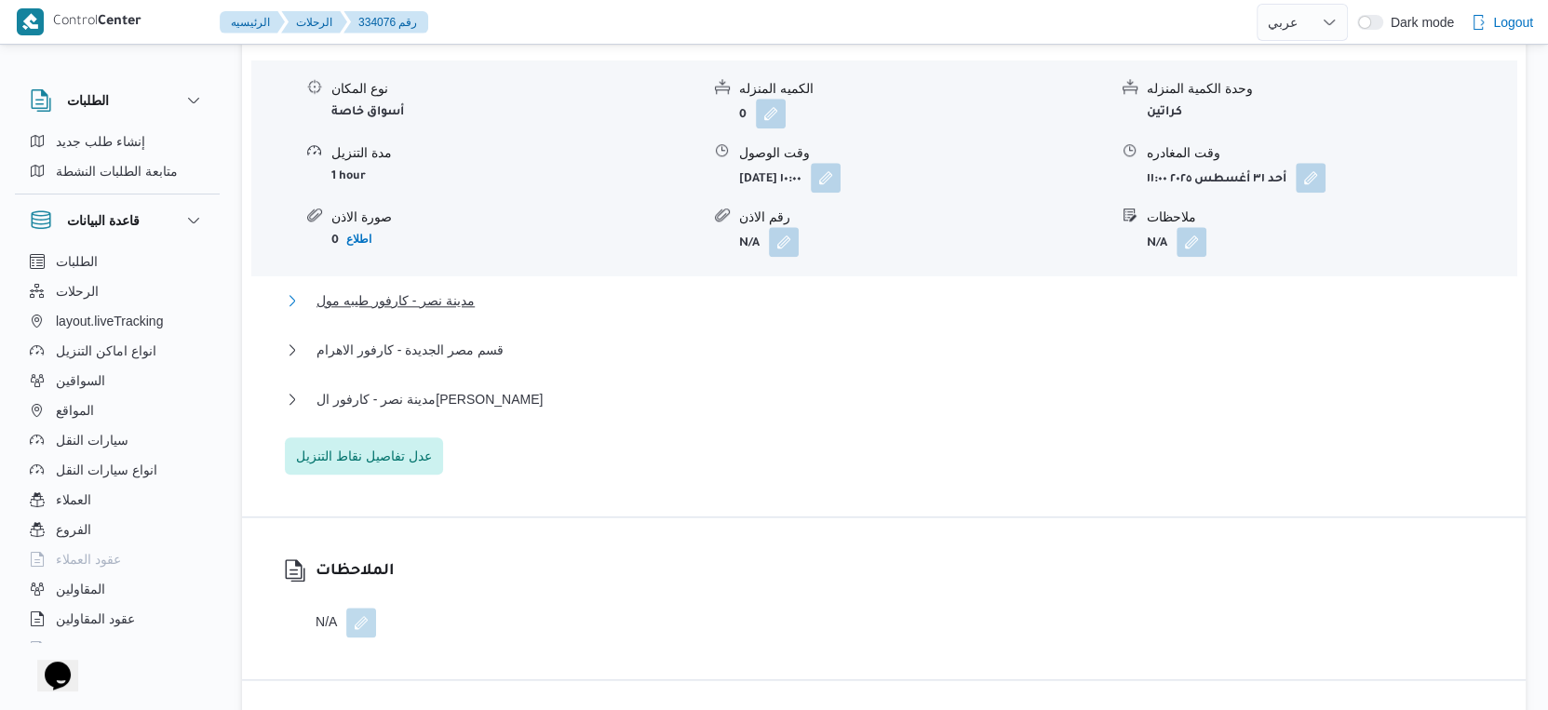
click at [465, 308] on span "مدينة نصر - كارفور طيبه مول" at bounding box center [396, 301] width 158 height 22
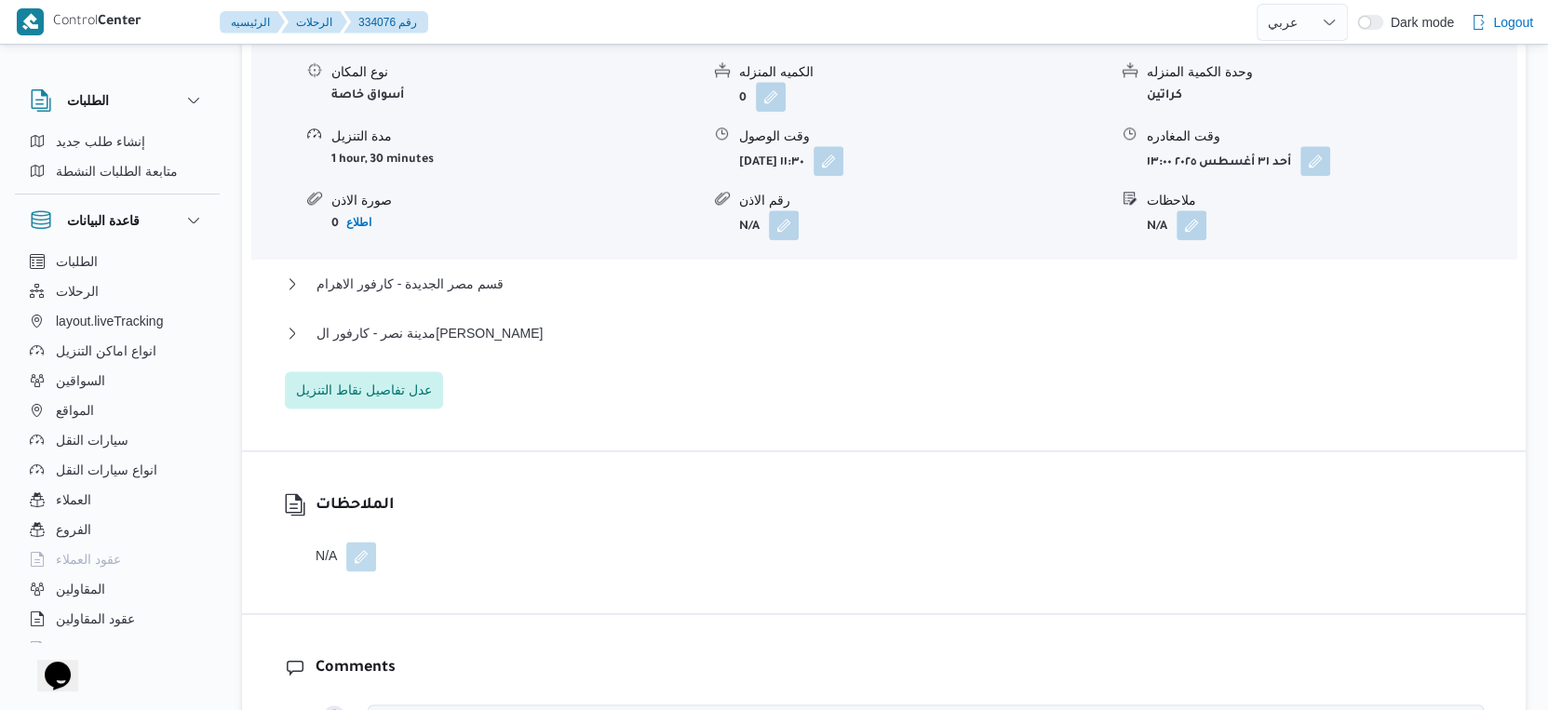
scroll to position [1965, 0]
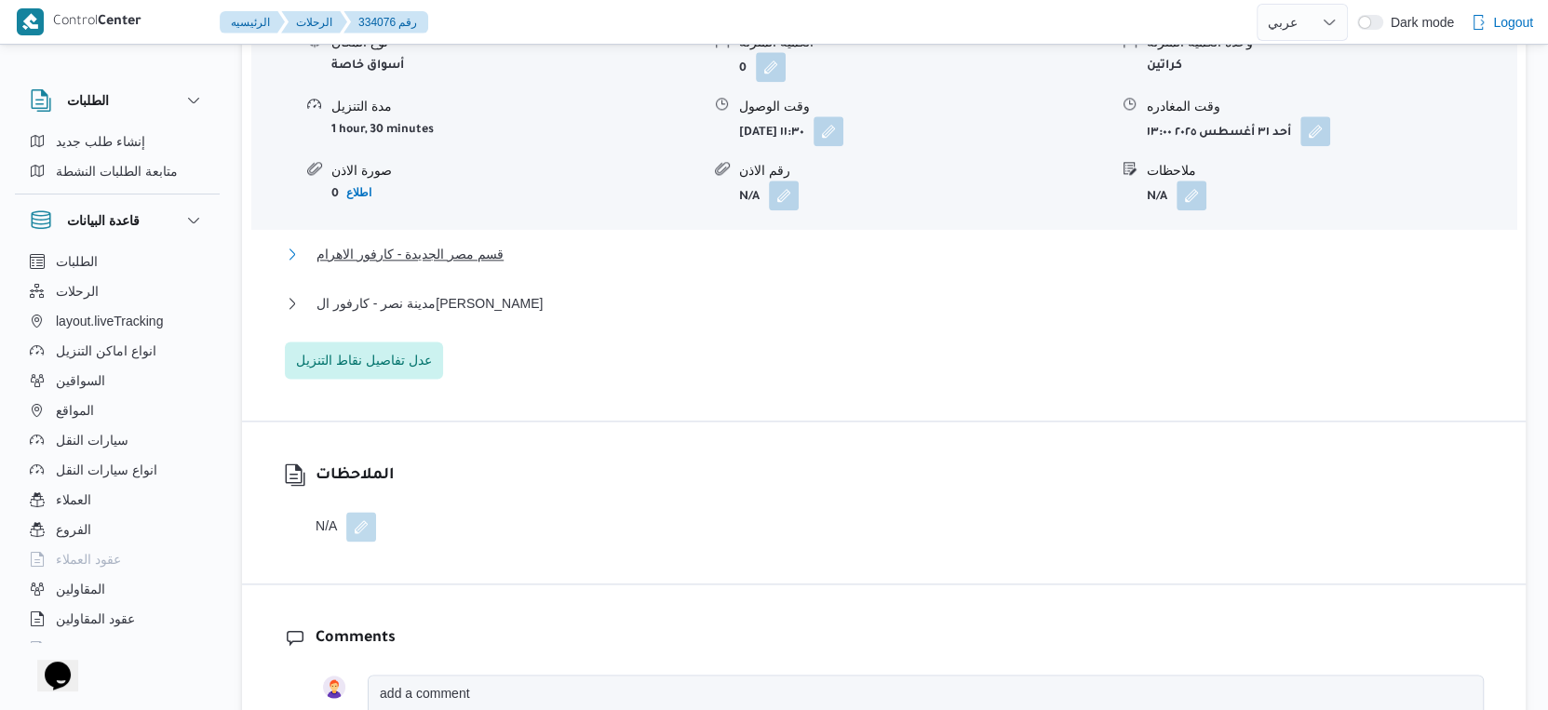
click at [480, 265] on span "قسم مصر الجديدة - كارفور الاهرام" at bounding box center [410, 254] width 187 height 22
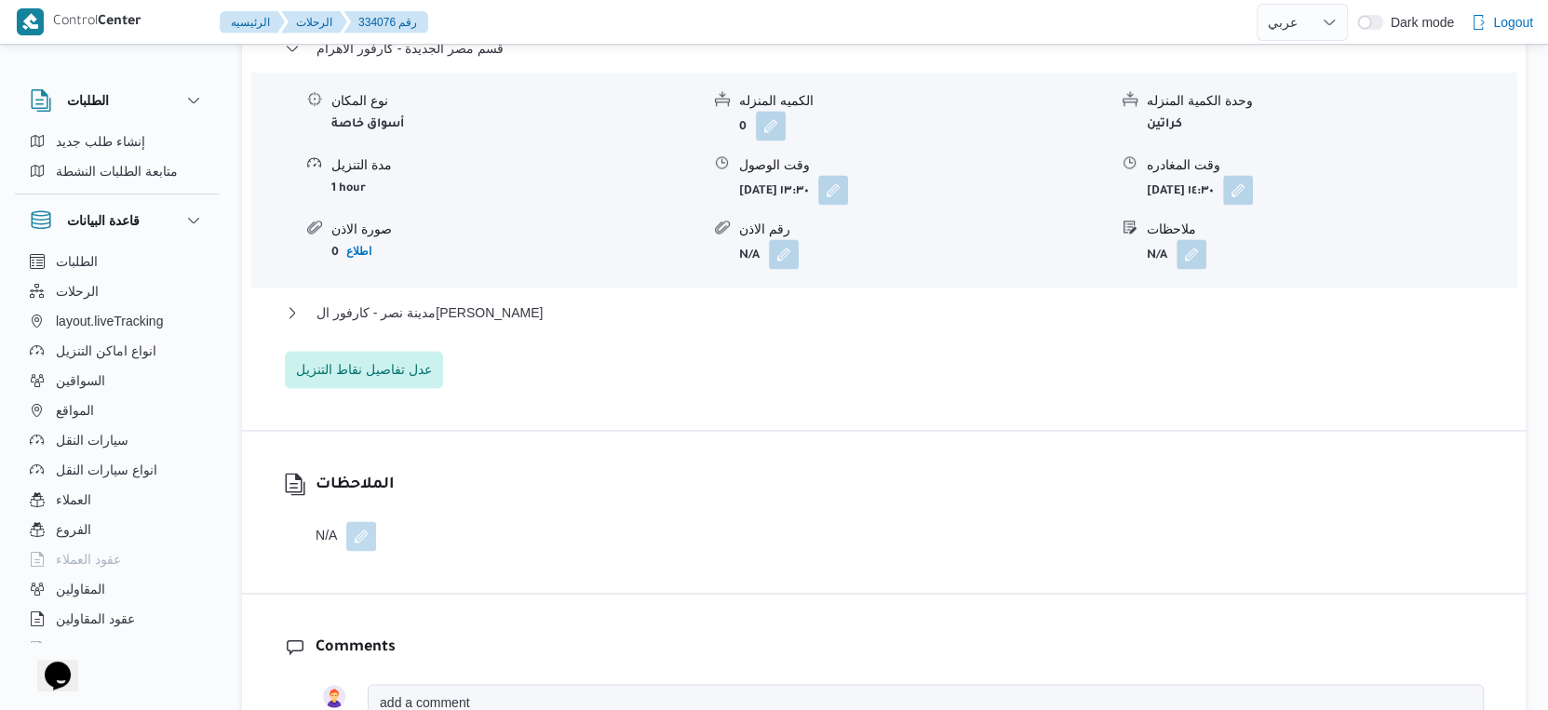
scroll to position [2172, 0]
click at [527, 323] on button "مدينة نصر - كارفور الجولف صلاح سالم" at bounding box center [884, 312] width 1199 height 22
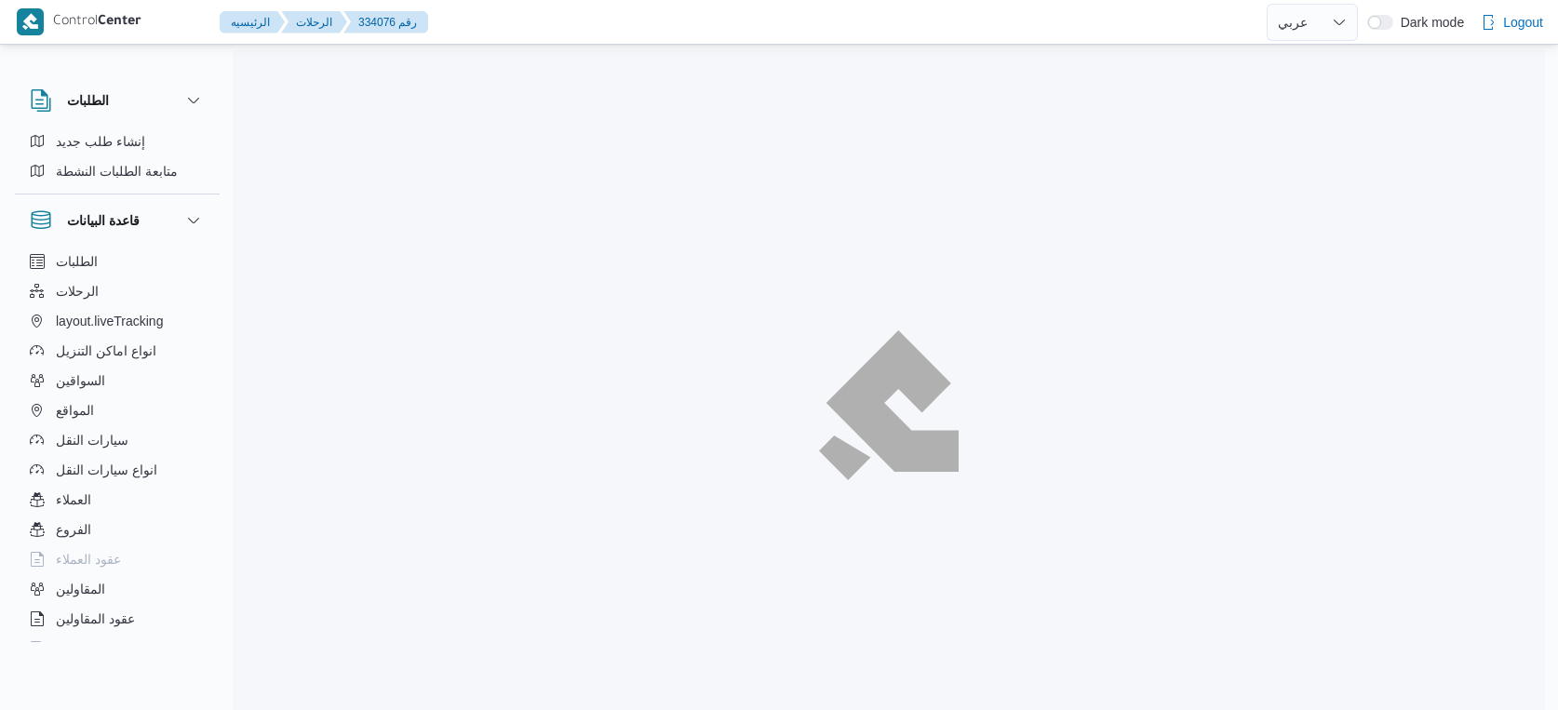
select select "ar"
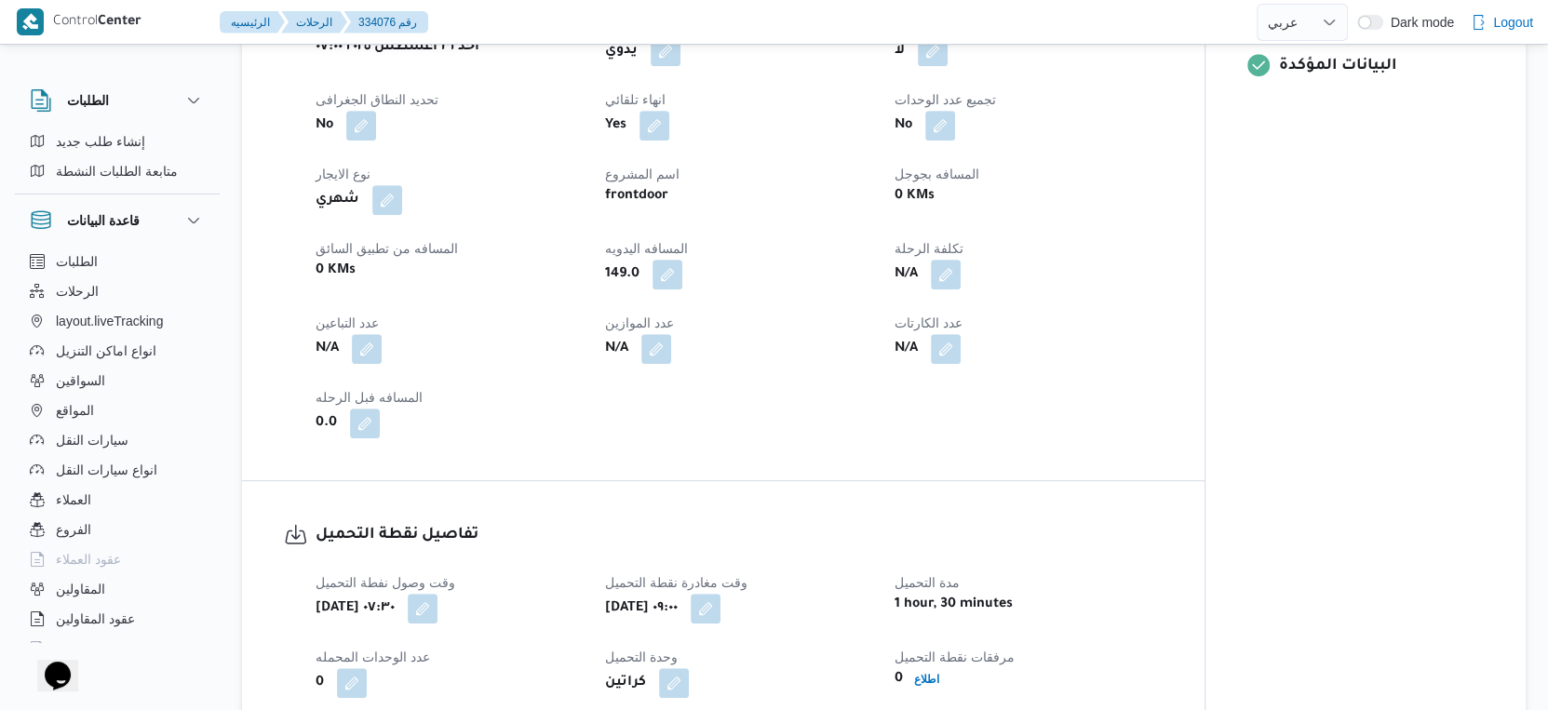
scroll to position [775, 0]
select select "ar"
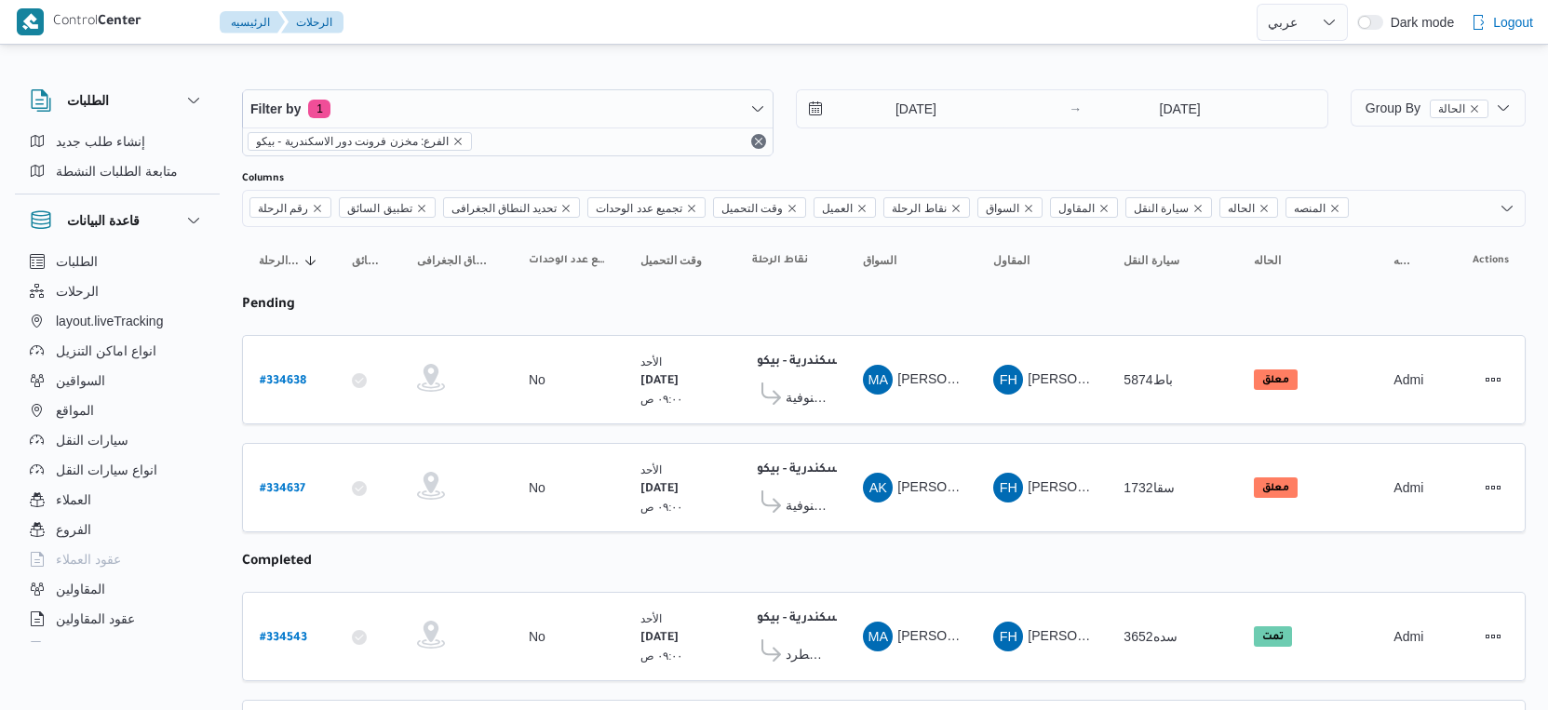
select select "ar"
click at [291, 375] on b "# 334638" at bounding box center [283, 381] width 47 height 13
select select "ar"
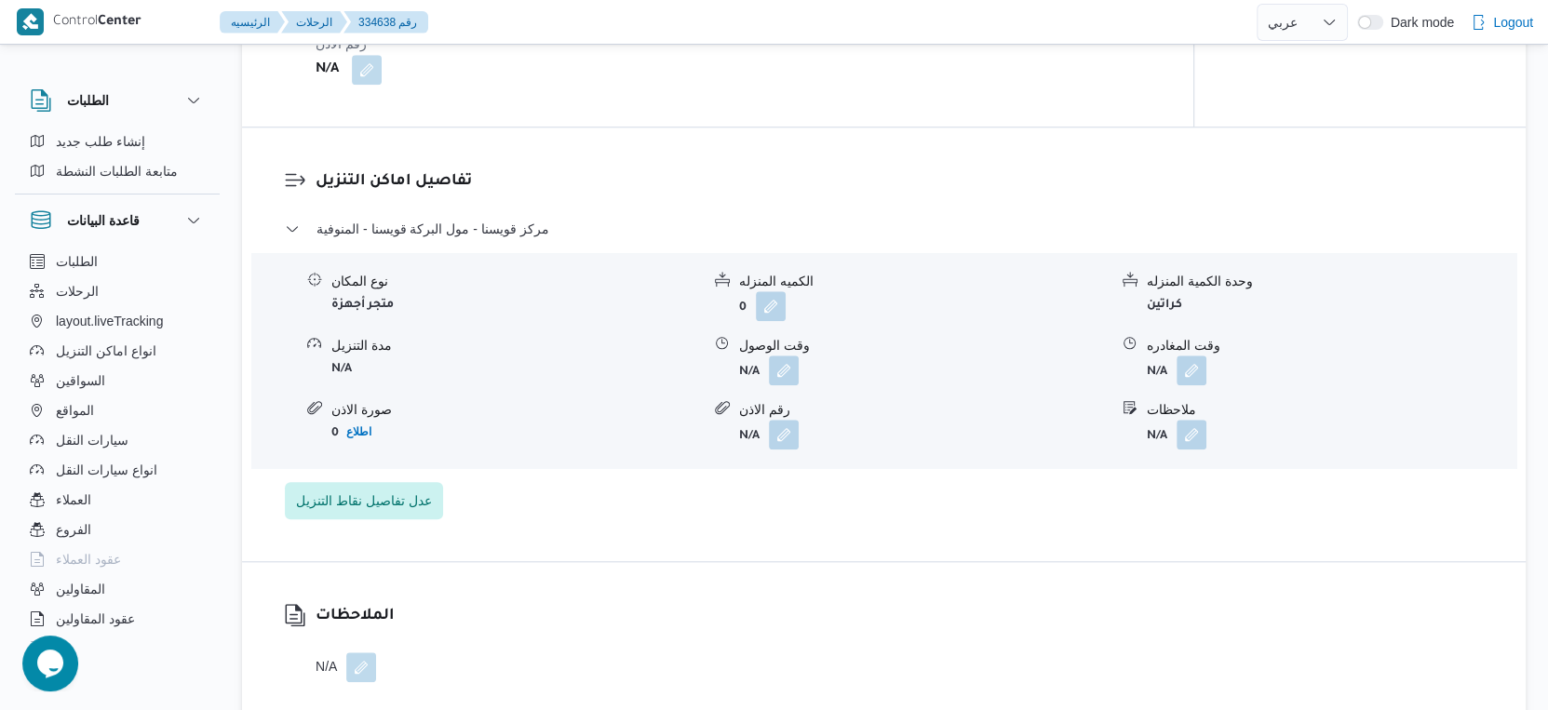
scroll to position [1241, 0]
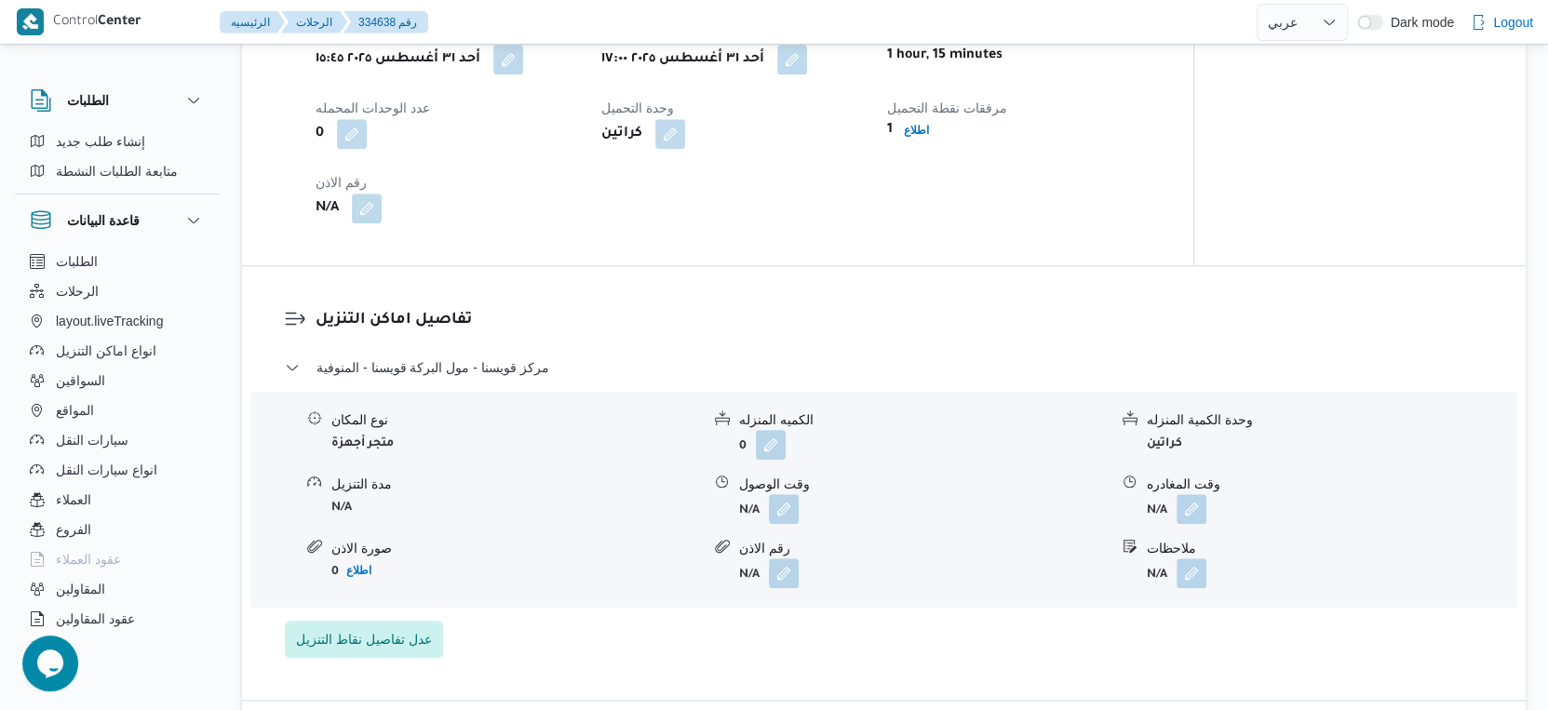
select select "ar"
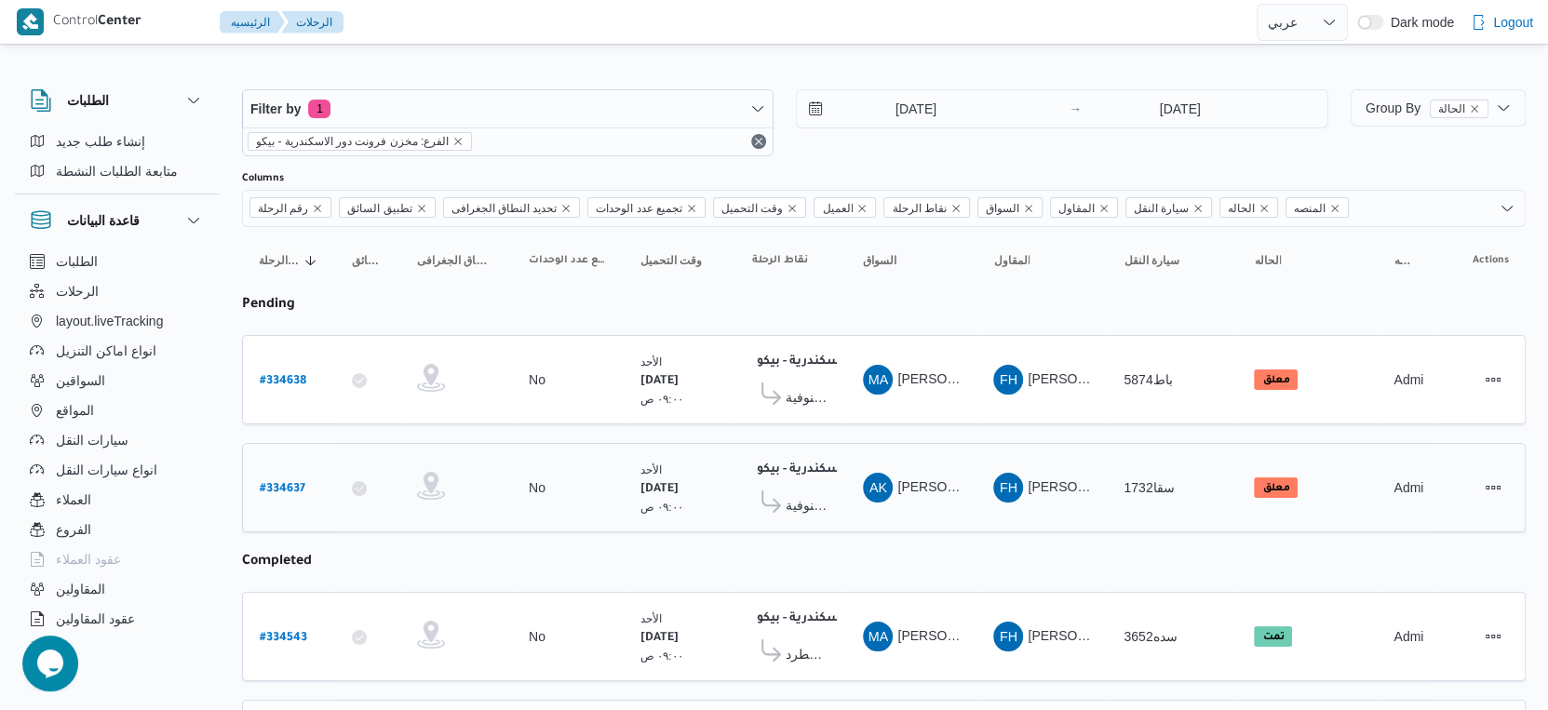
click at [811, 491] on span "مول البركة قويسنا - المنوفية" at bounding box center [790, 505] width 77 height 29
click at [810, 494] on span "مول البركة قويسنا - المنوفية" at bounding box center [808, 505] width 44 height 22
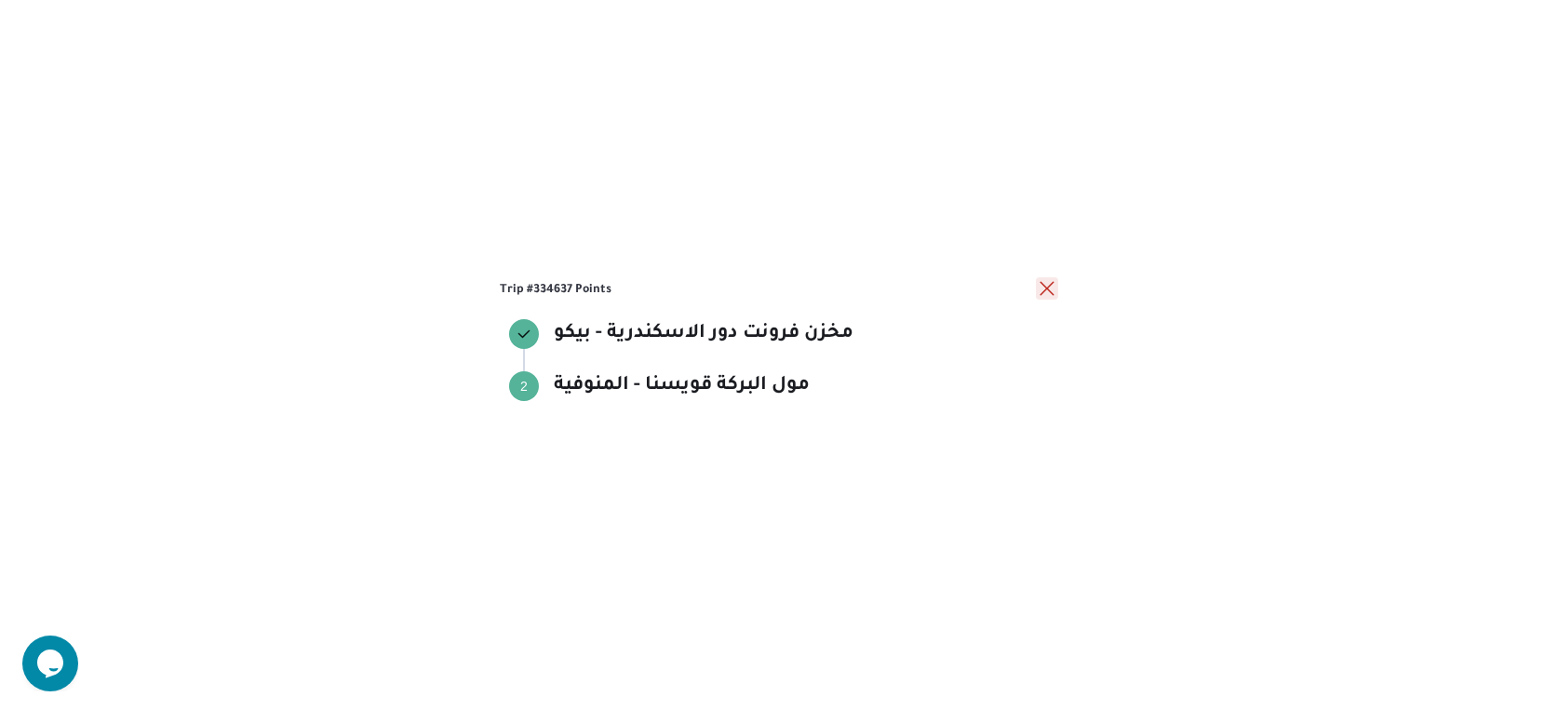
click at [1047, 291] on button "close" at bounding box center [1047, 288] width 22 height 22
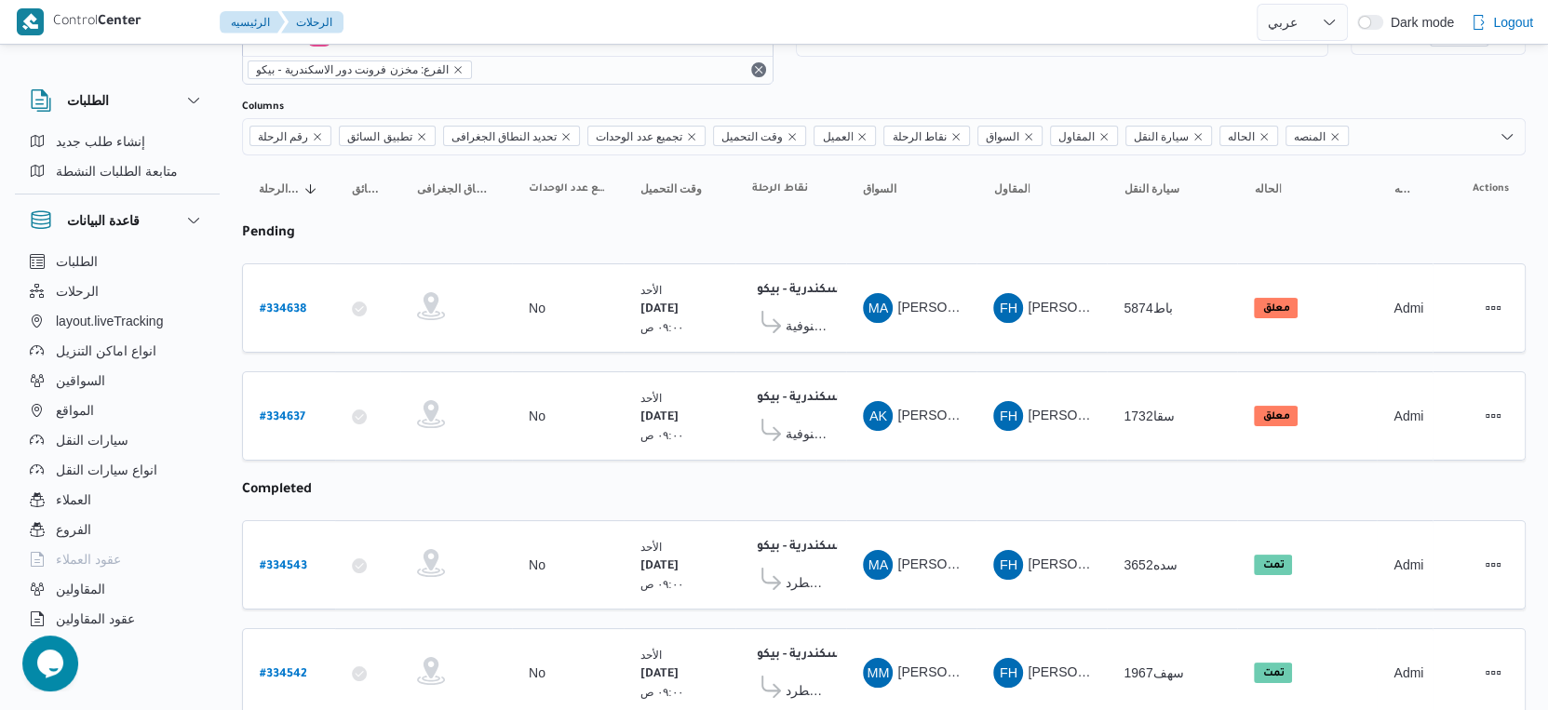
scroll to position [128, 0]
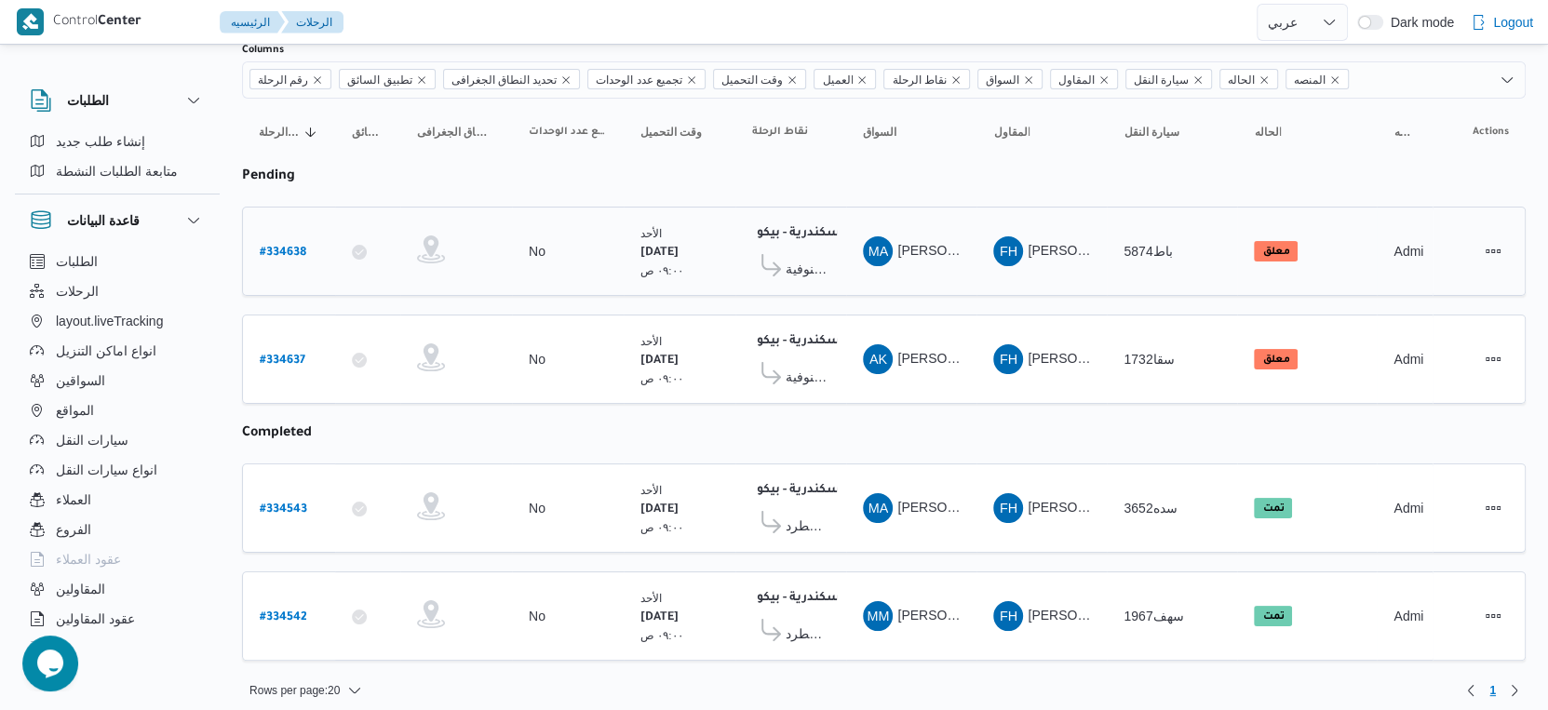
click at [815, 266] on span "مول البركة قويسنا - المنوفية" at bounding box center [808, 269] width 44 height 22
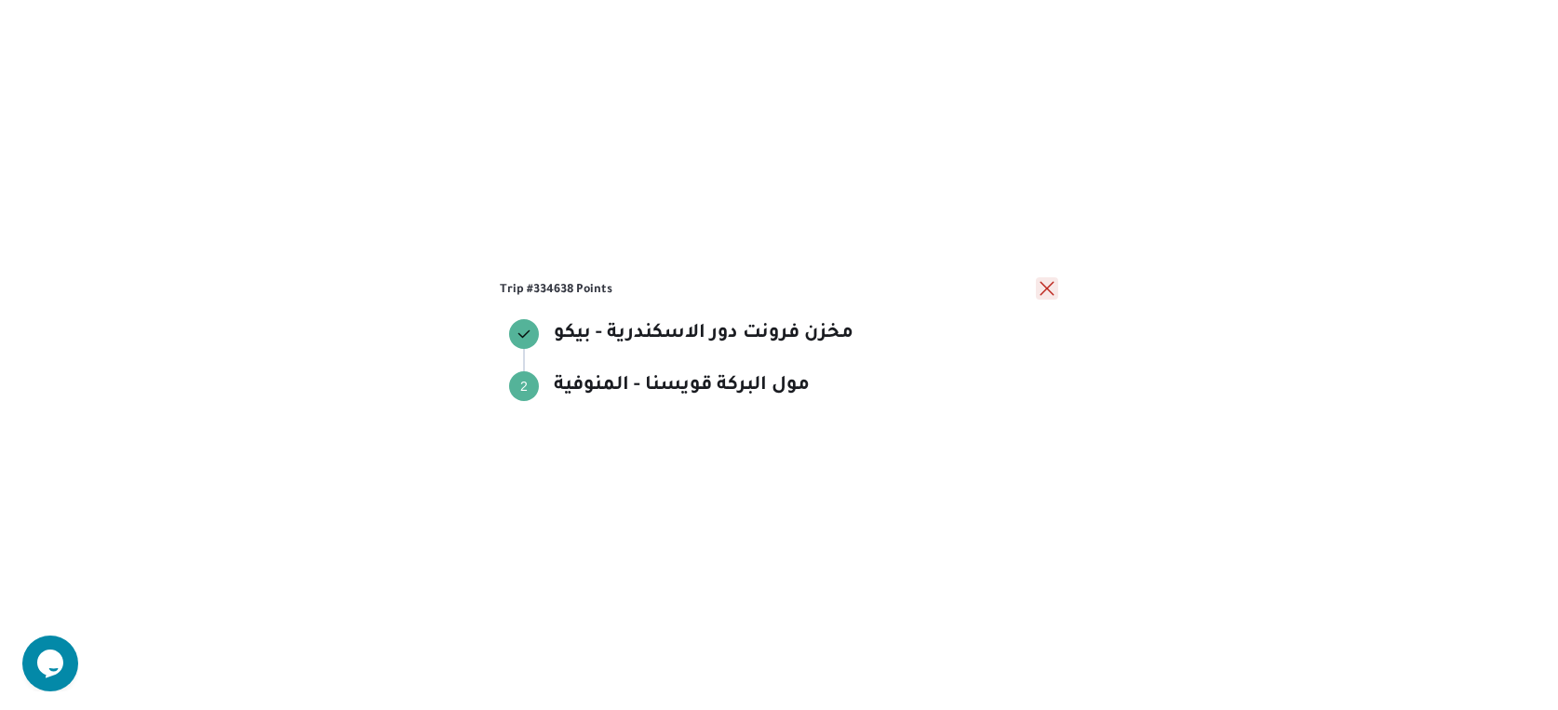
click at [1042, 281] on button "close" at bounding box center [1047, 288] width 22 height 22
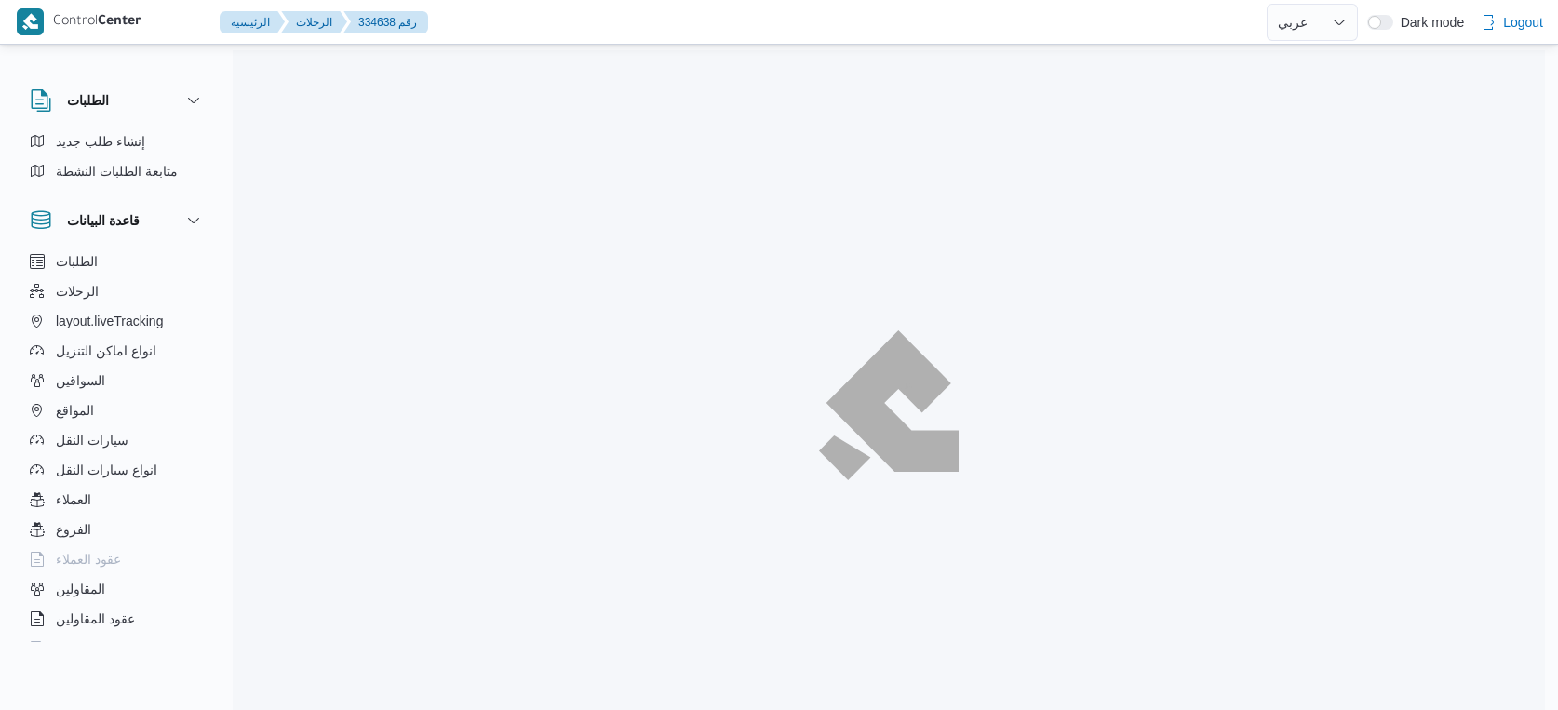
select select "ar"
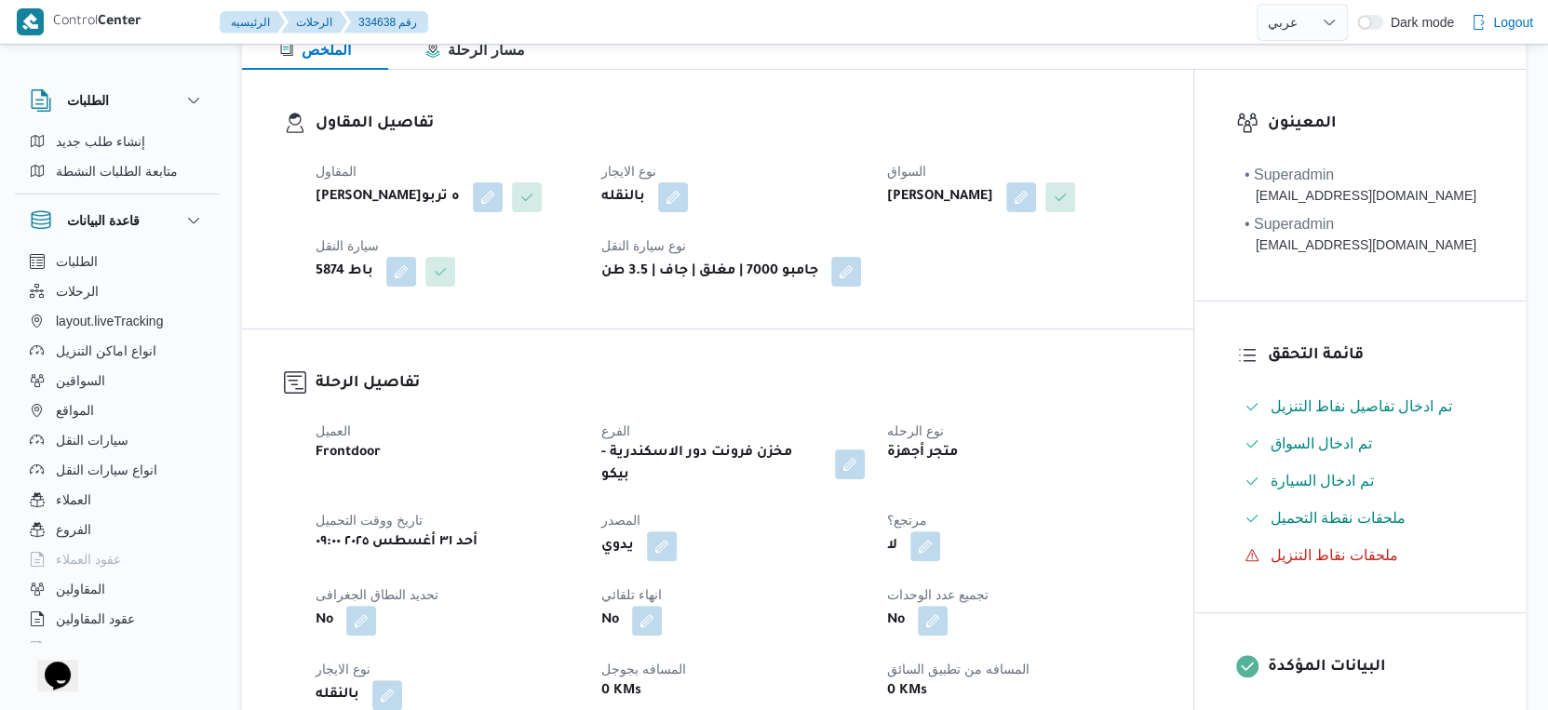
scroll to position [620, 0]
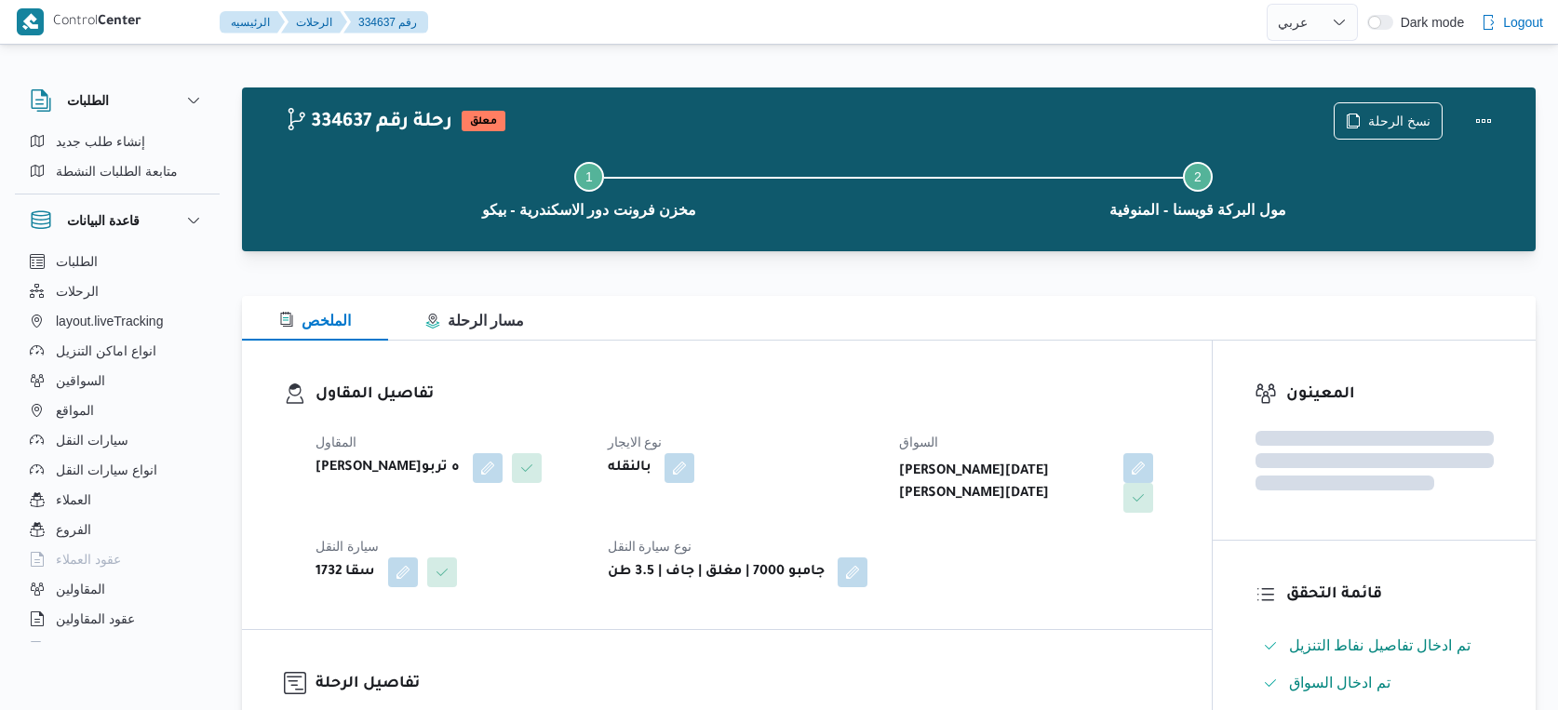
select select "ar"
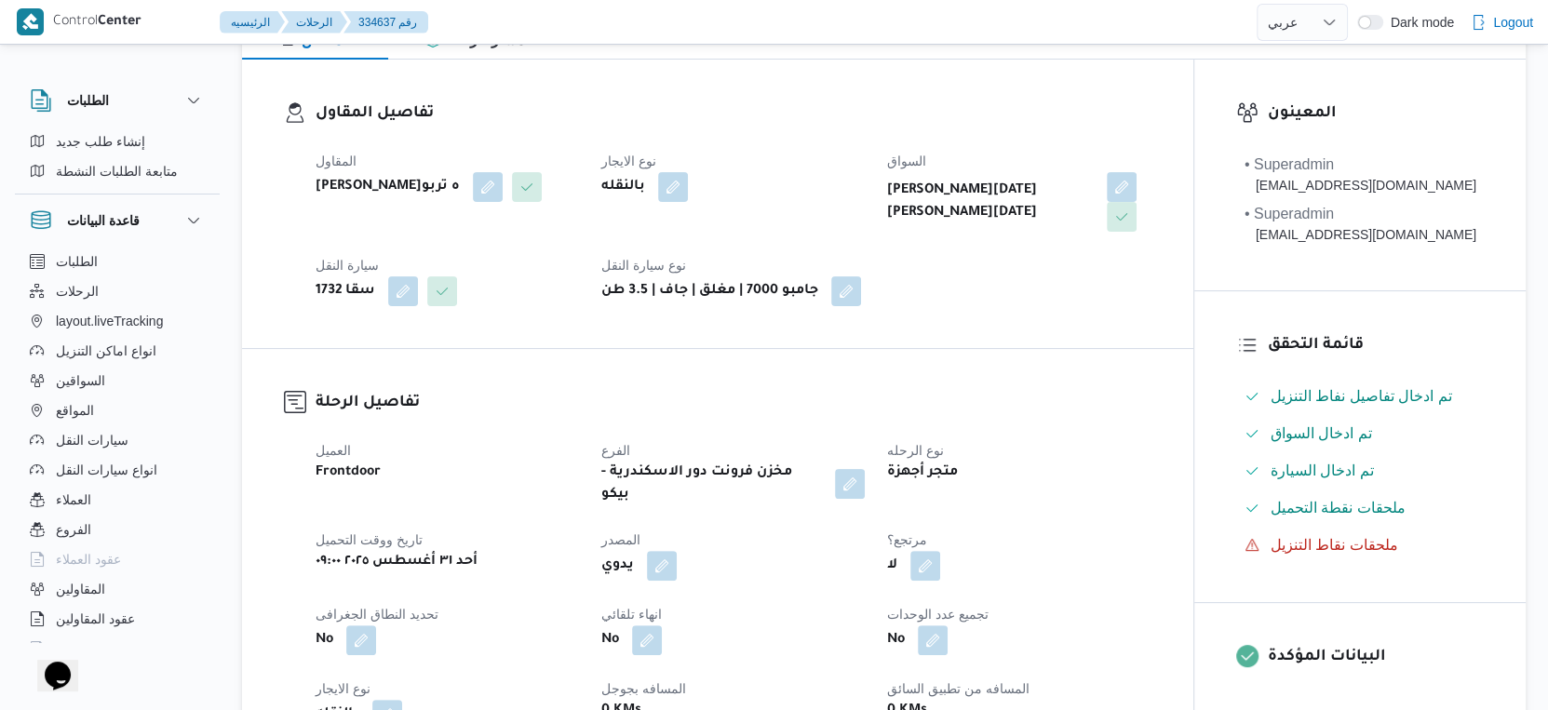
scroll to position [620, 0]
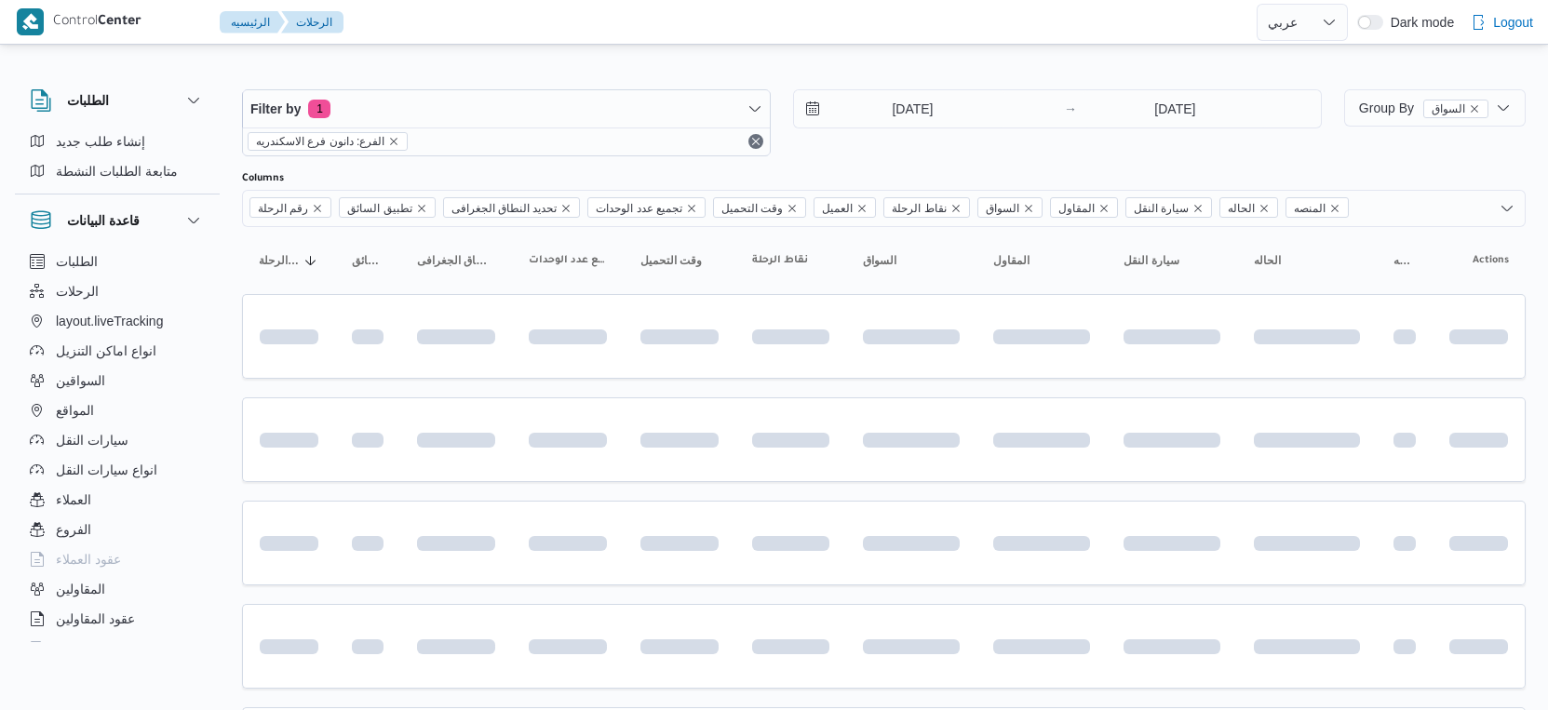
select select "ar"
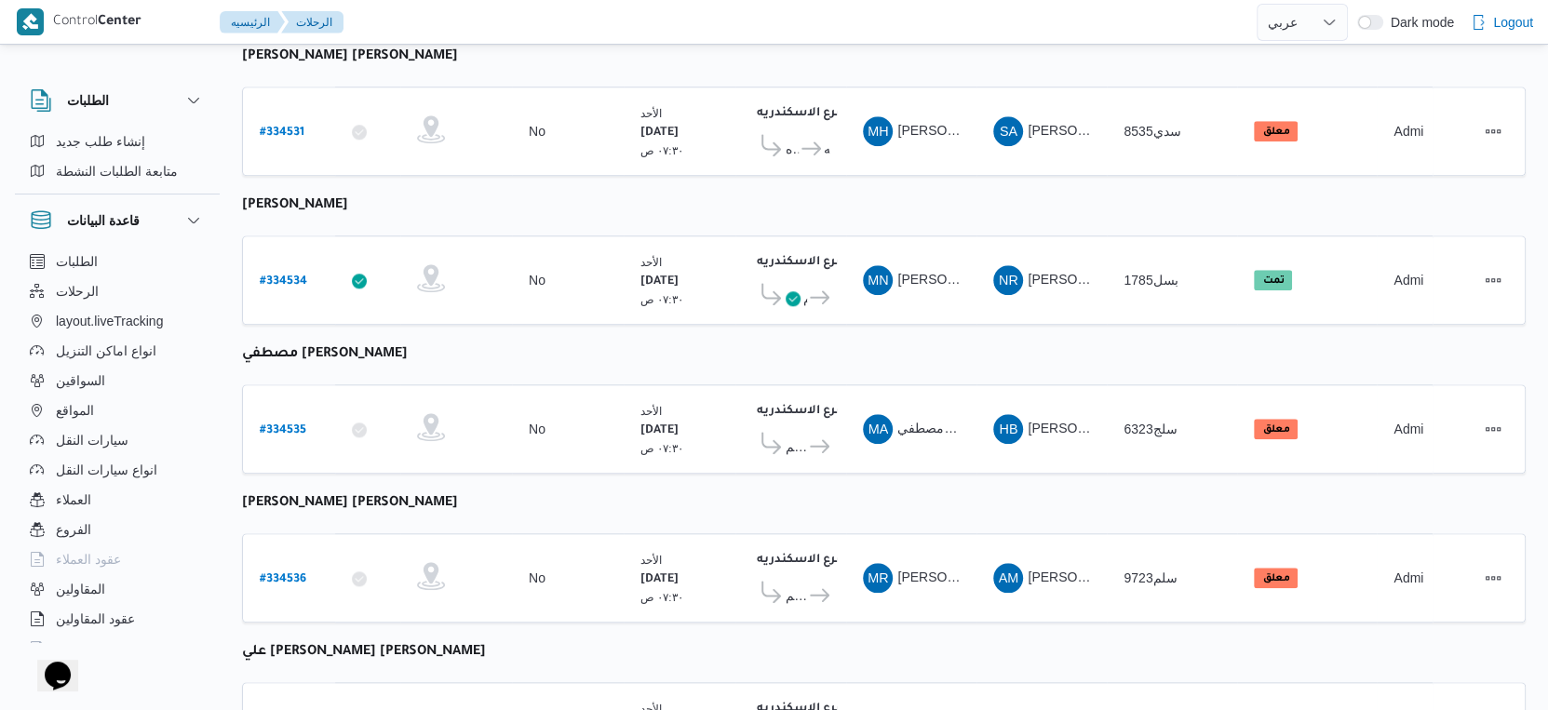
scroll to position [1519, 0]
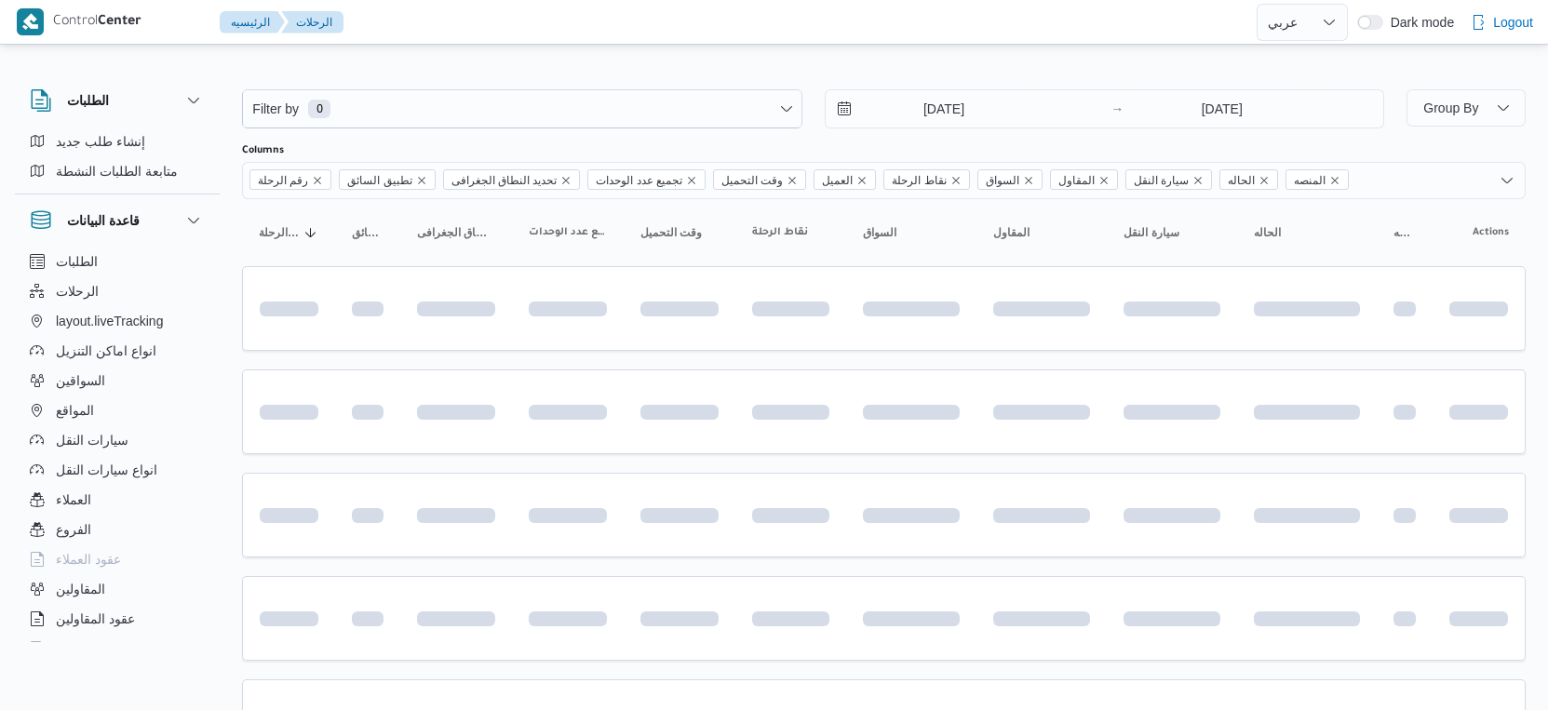
select select "ar"
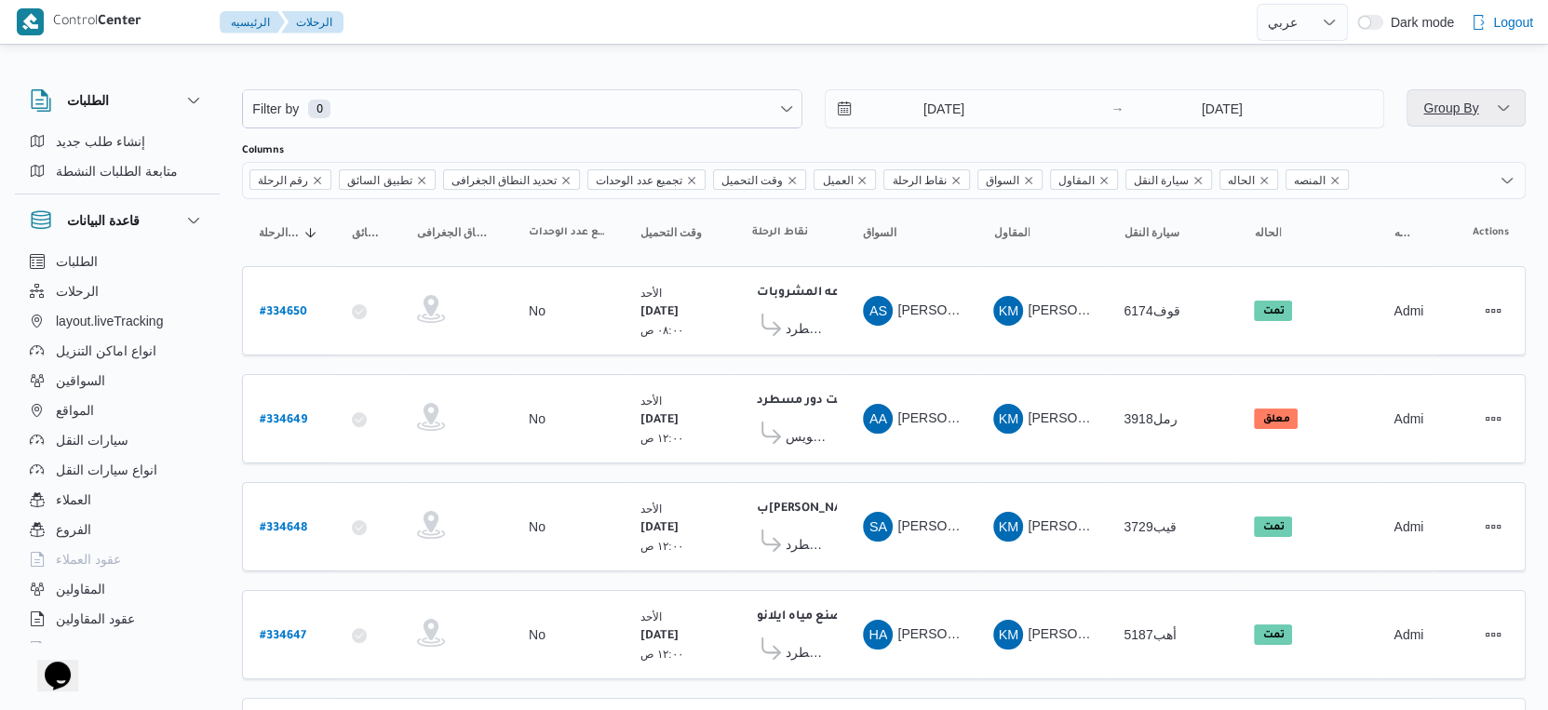
click at [1456, 108] on span "Group By" at bounding box center [1450, 108] width 55 height 15
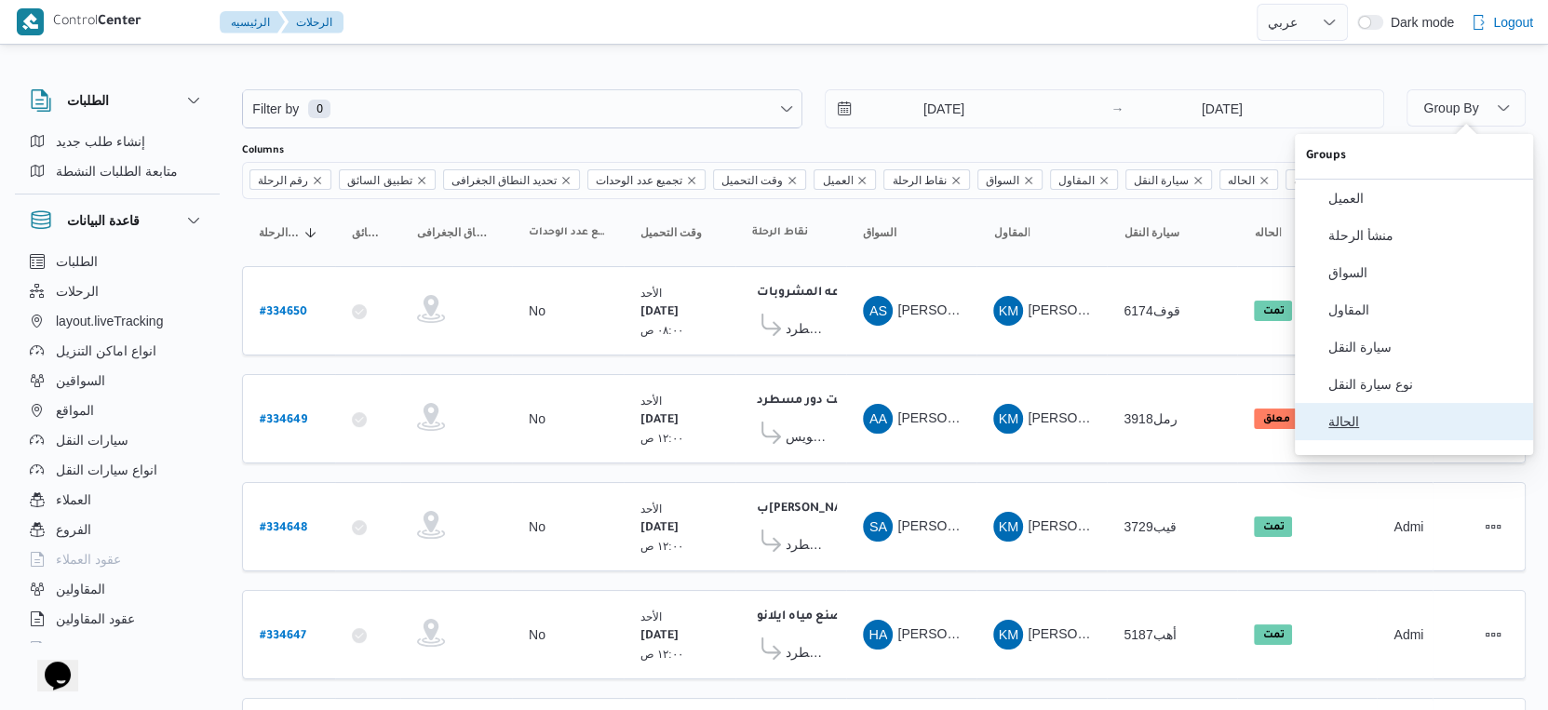
click at [1365, 415] on button "الحالة" at bounding box center [1414, 421] width 238 height 37
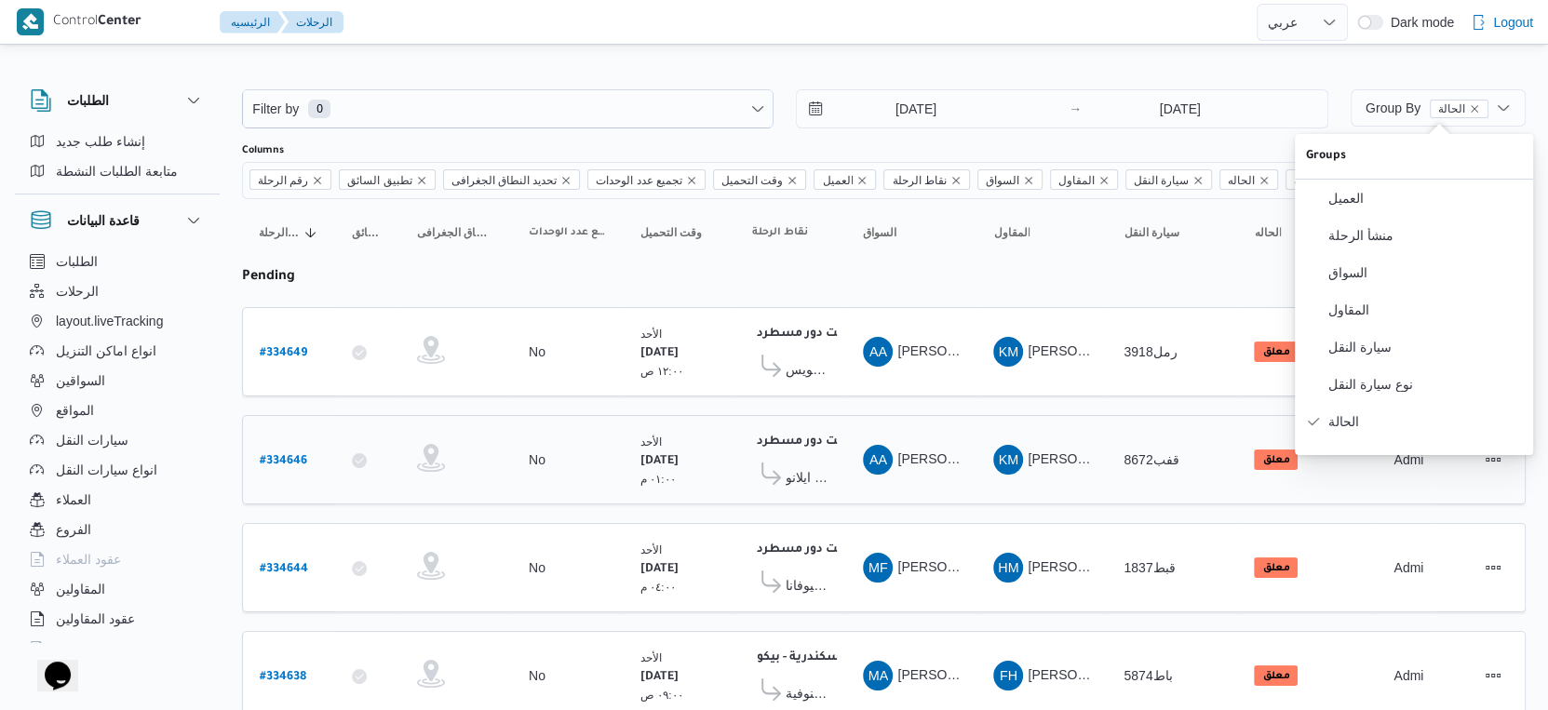
click at [1075, 452] on span "خالد ممدوح حسن محمد العبس" at bounding box center [1137, 458] width 218 height 15
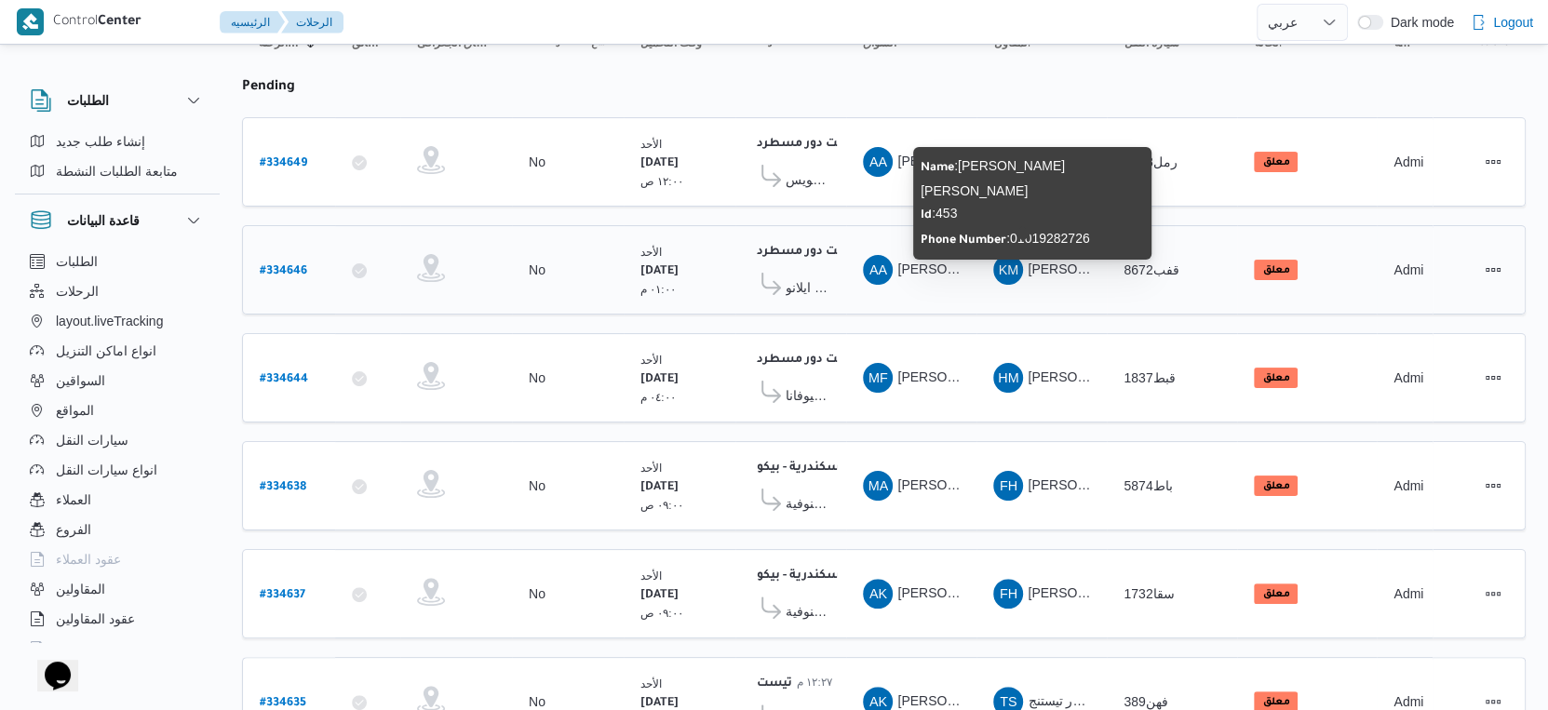
scroll to position [694, 0]
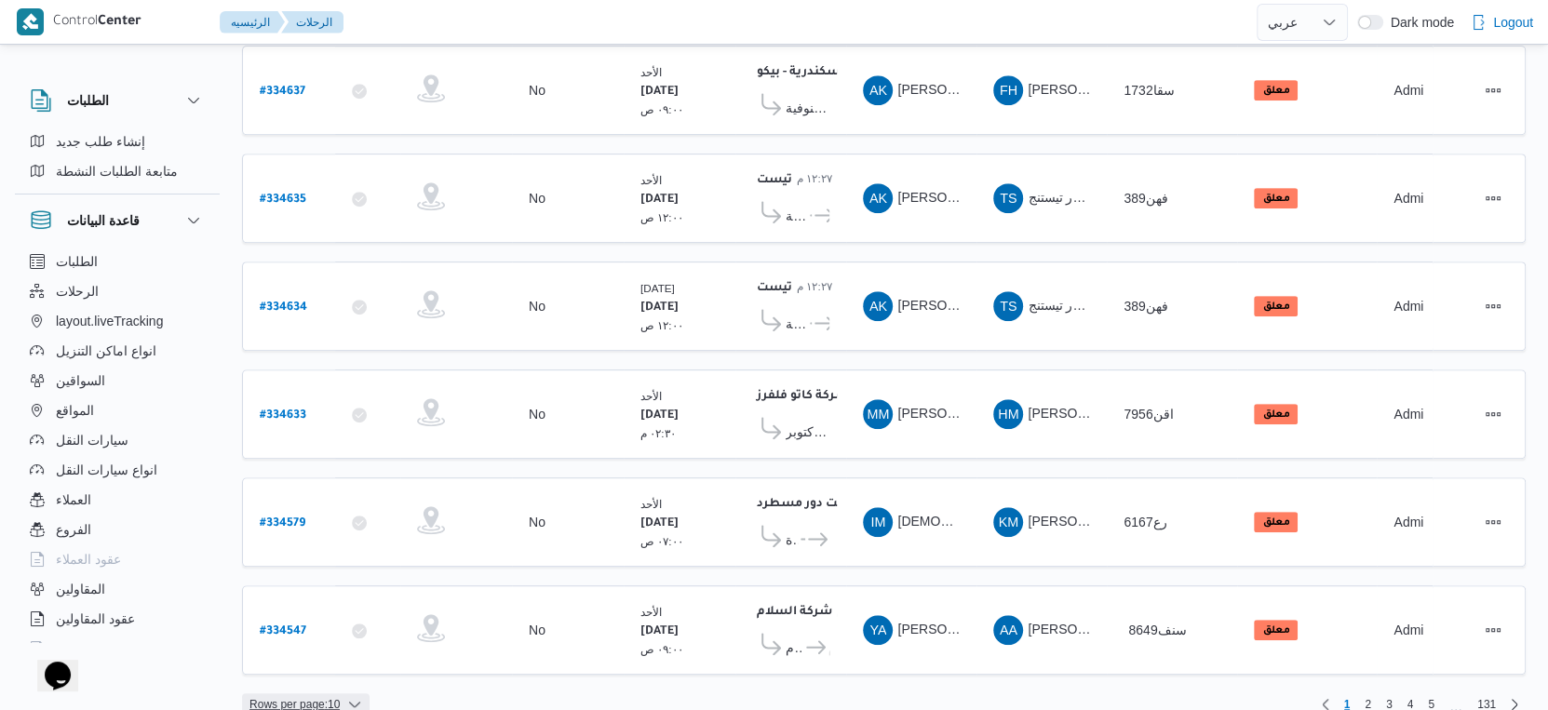
click at [328, 694] on span "Rows per page : 10" at bounding box center [294, 705] width 90 height 22
click at [322, 640] on span "20 rows" at bounding box center [330, 633] width 60 height 15
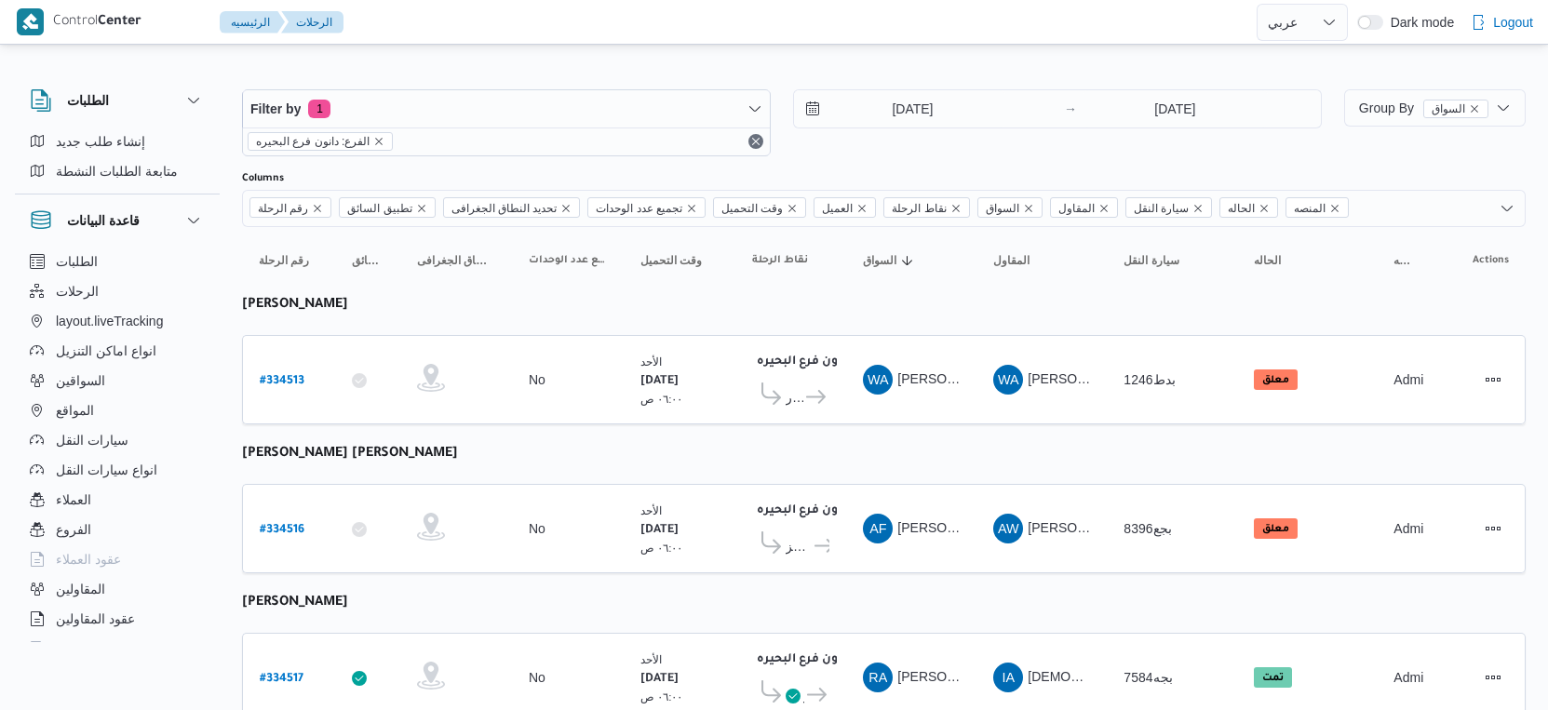
select select "ar"
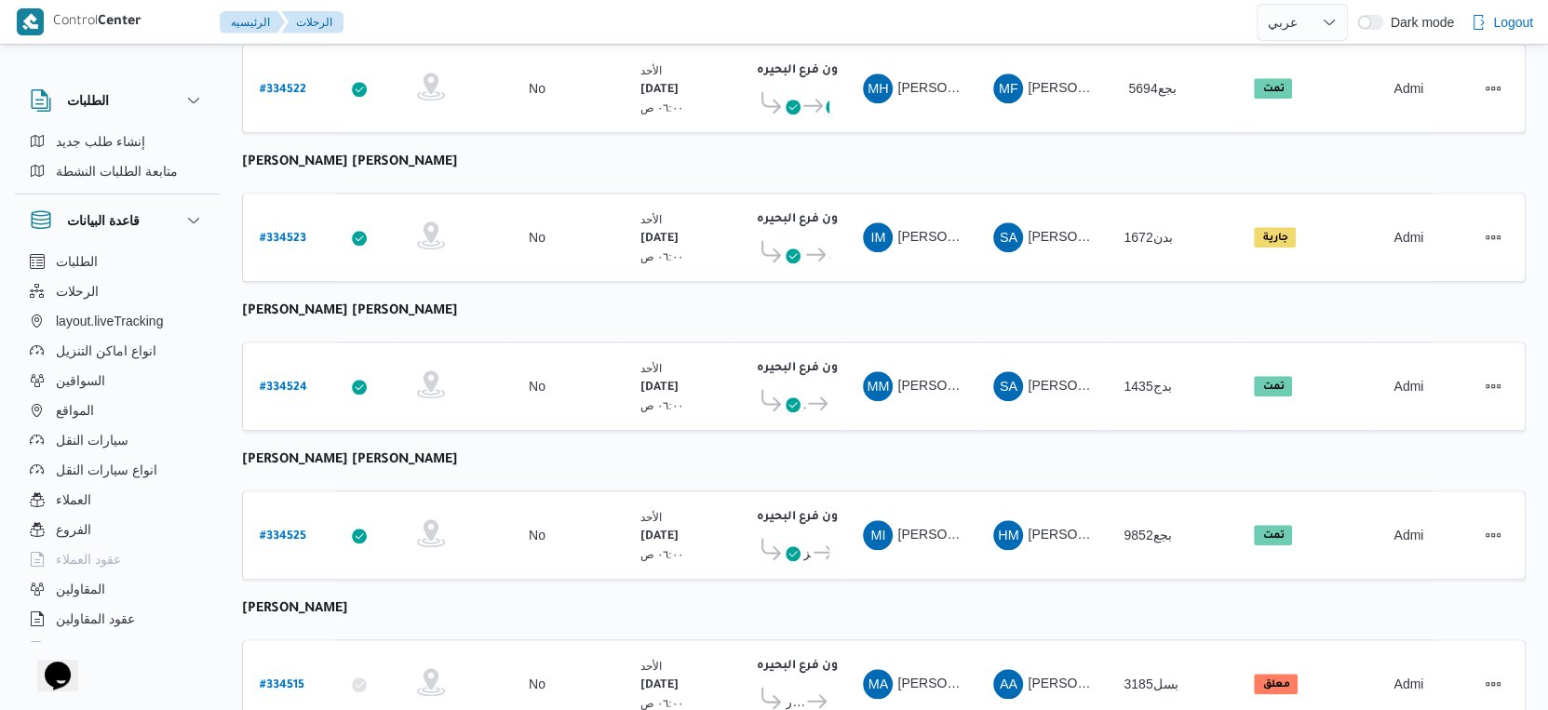
scroll to position [1519, 0]
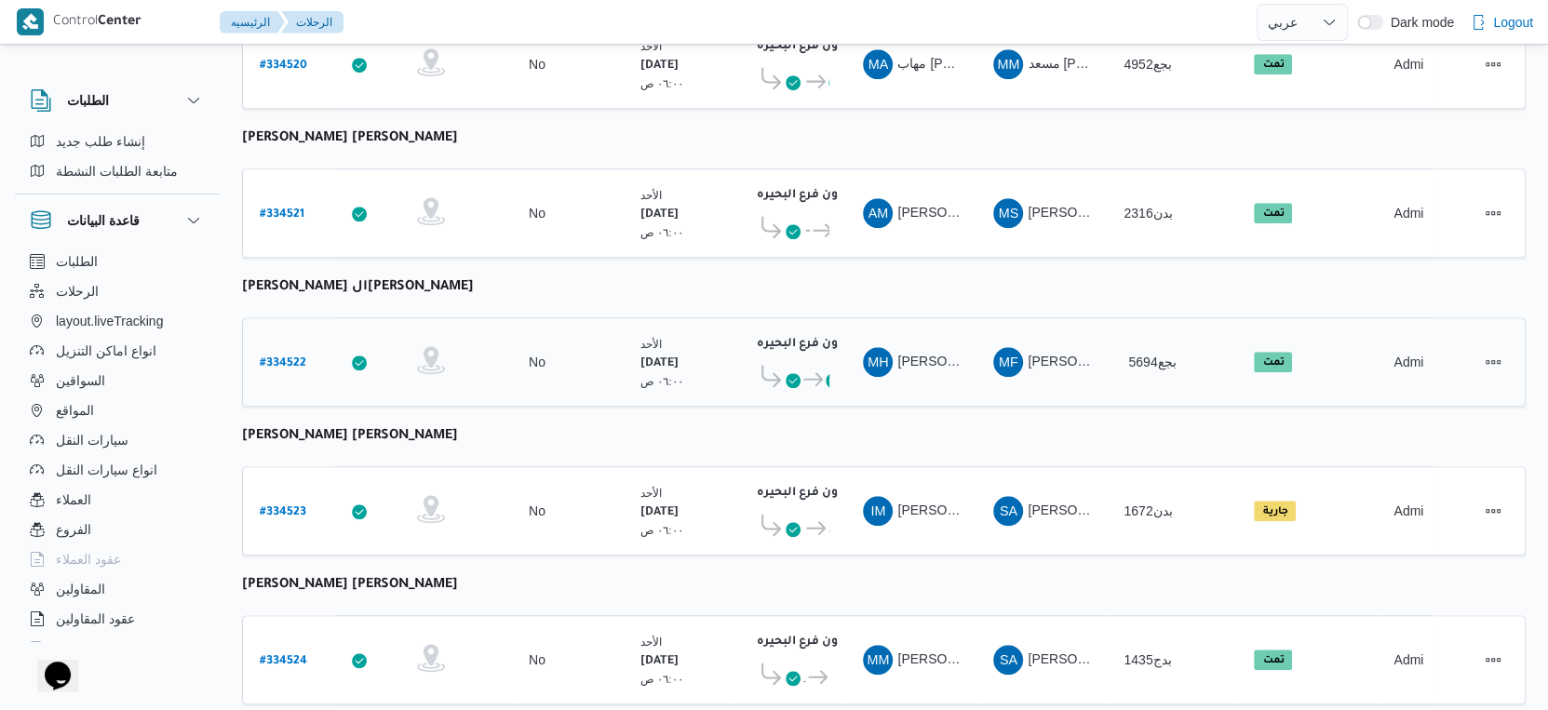
click at [290, 357] on b "# 334522" at bounding box center [283, 363] width 47 height 13
select select "ar"
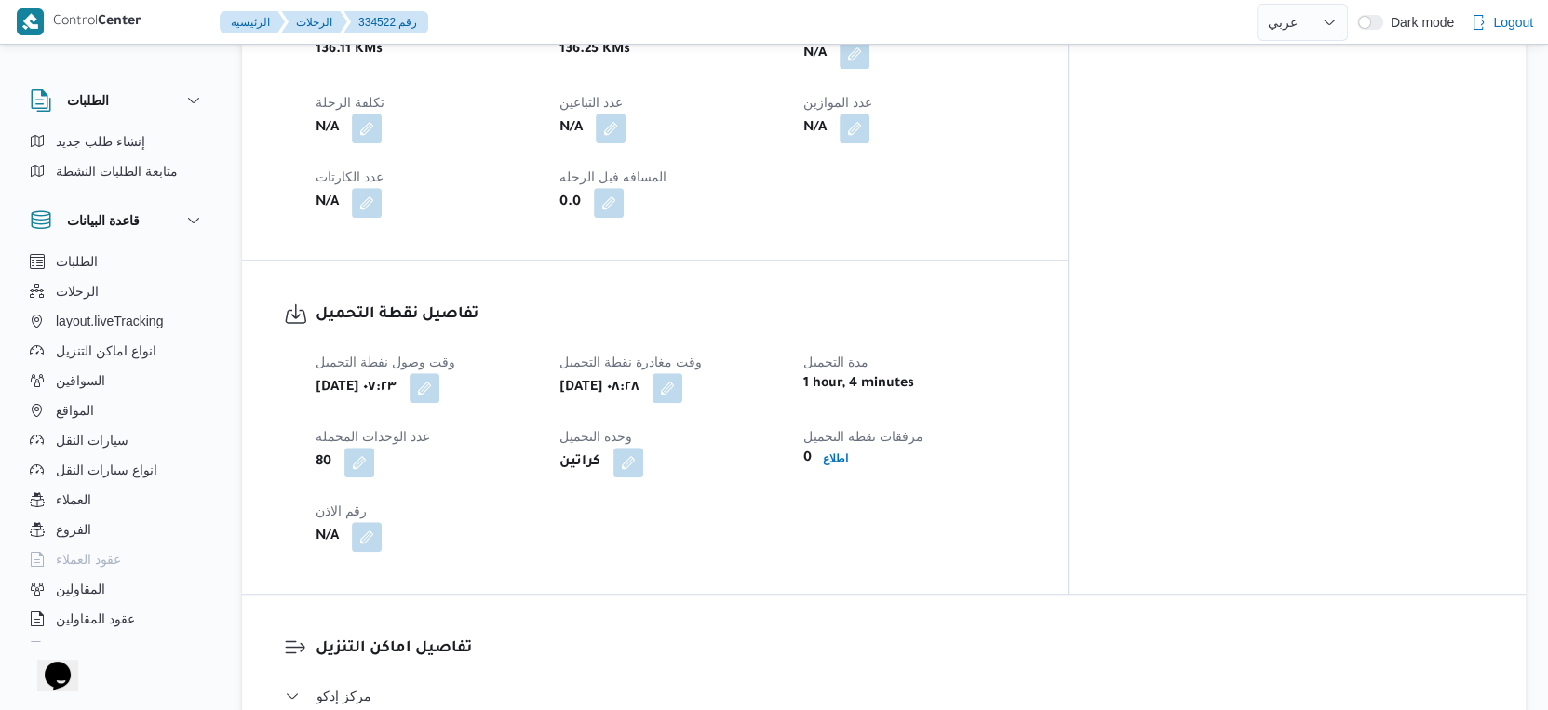
scroll to position [795, 0]
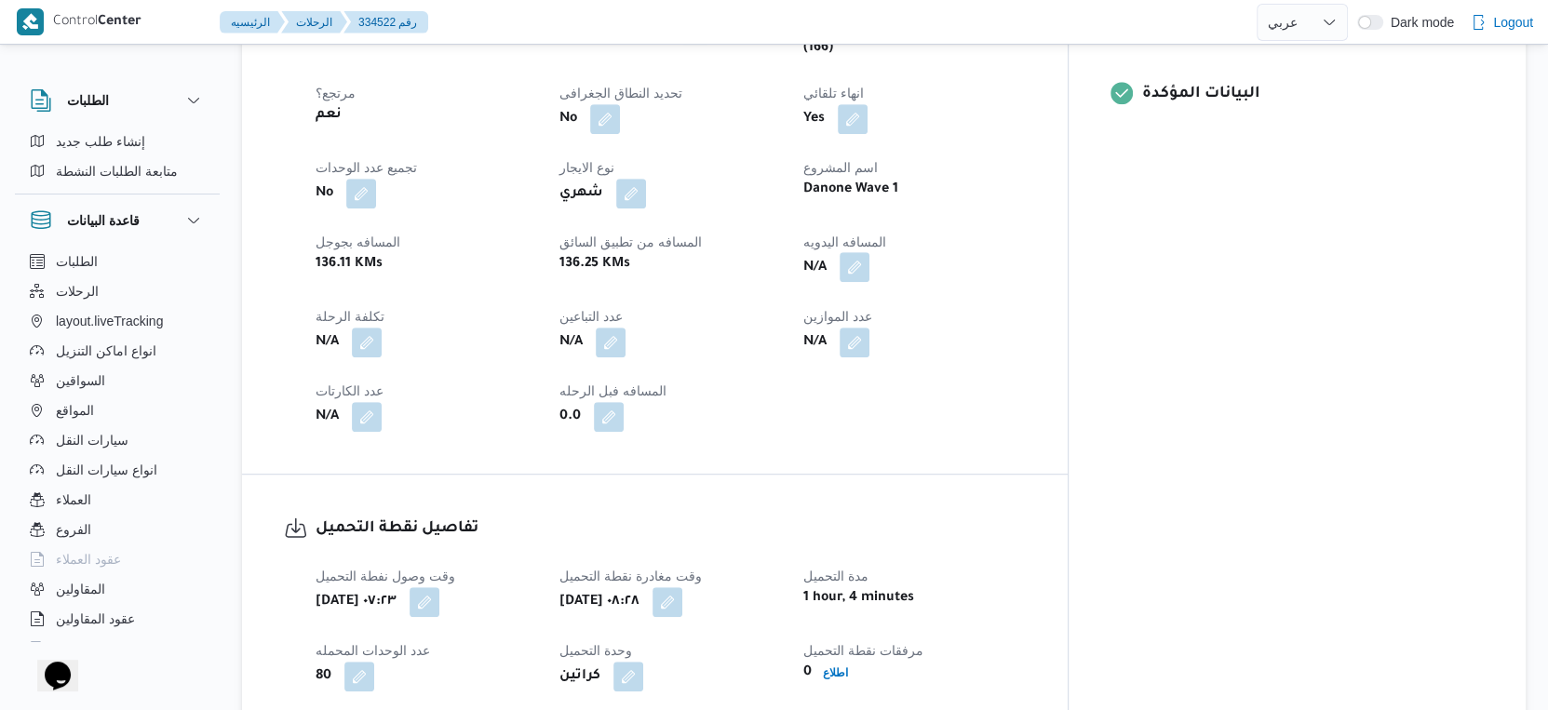
click at [869, 252] on button "button" at bounding box center [855, 267] width 30 height 30
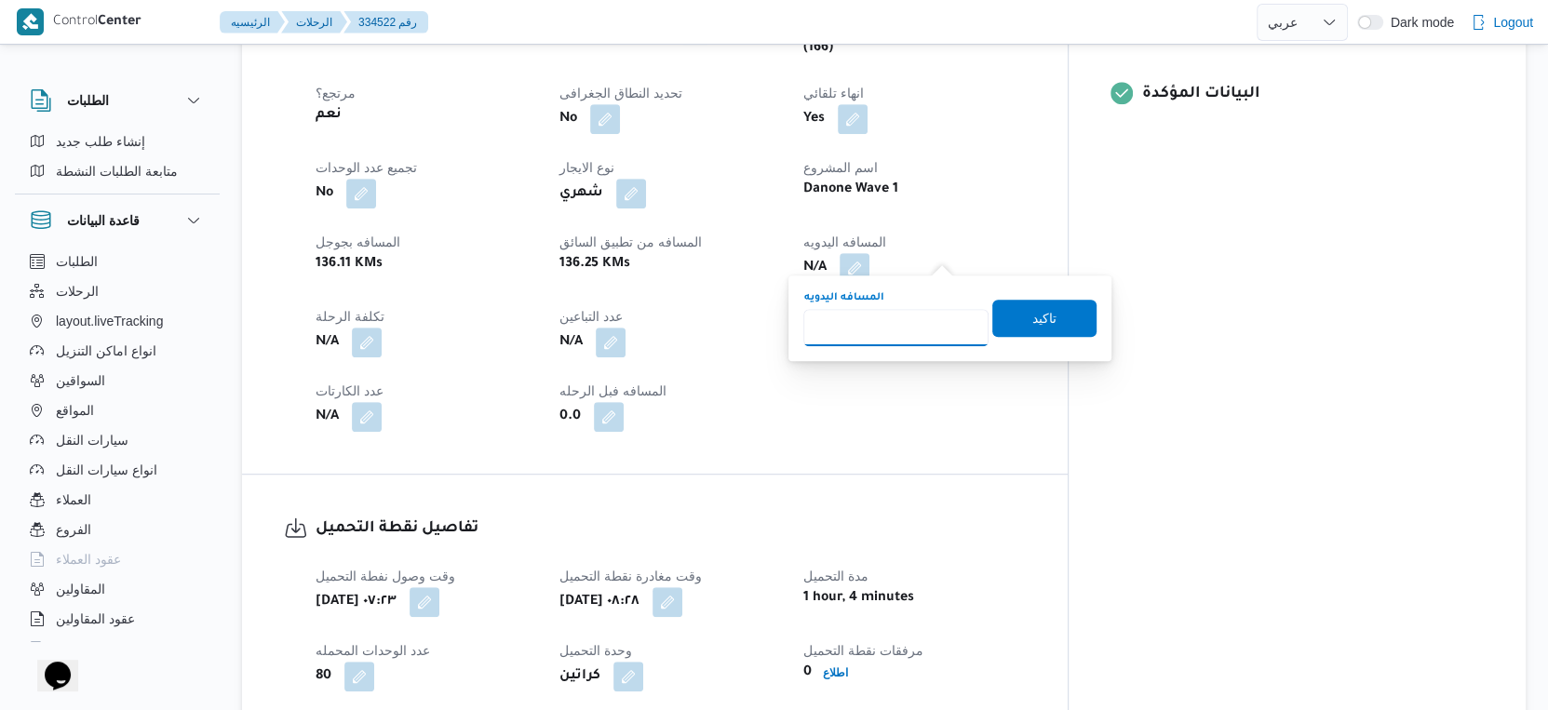
click at [896, 309] on input "المسافه اليدويه" at bounding box center [895, 327] width 185 height 37
type input "142"
click at [1059, 319] on span "تاكيد" at bounding box center [1044, 317] width 104 height 37
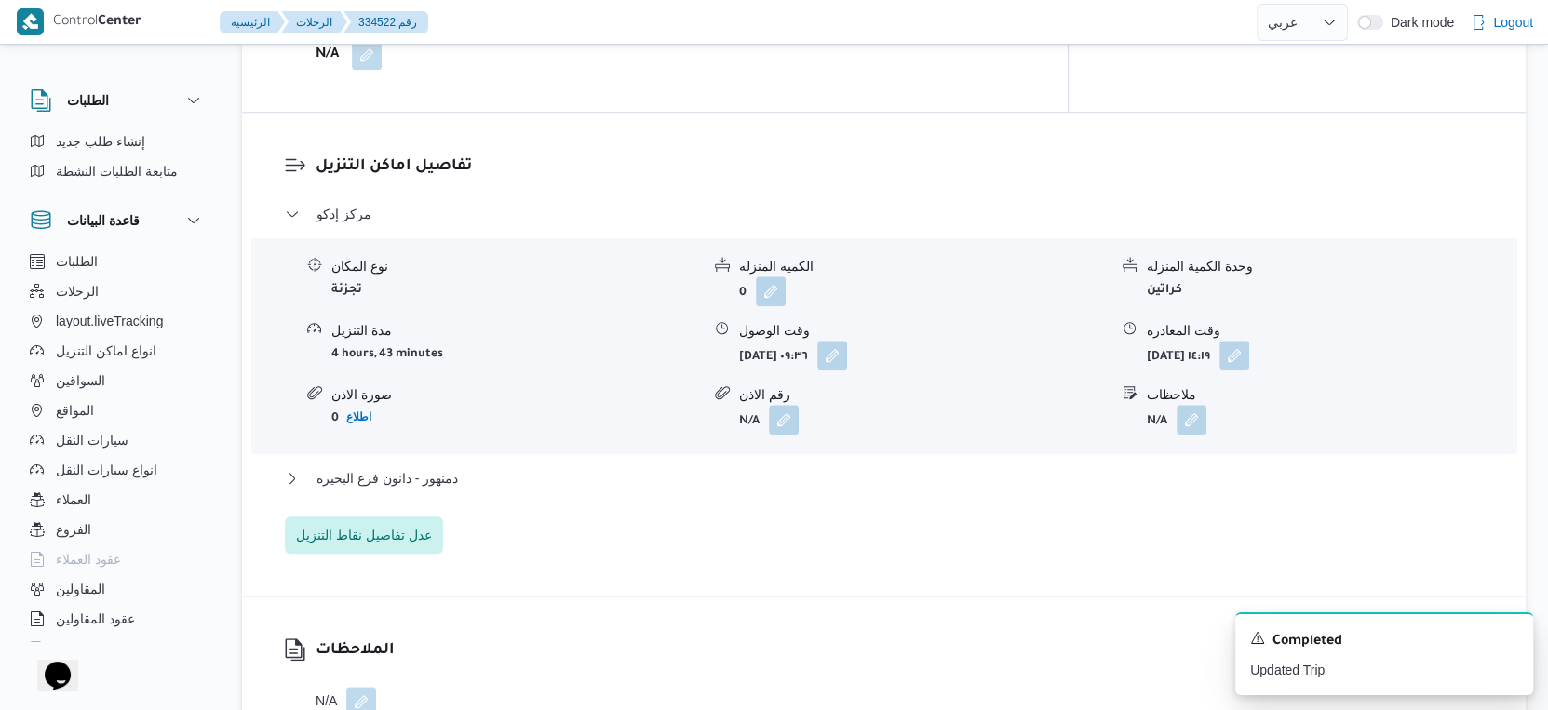
scroll to position [1519, 0]
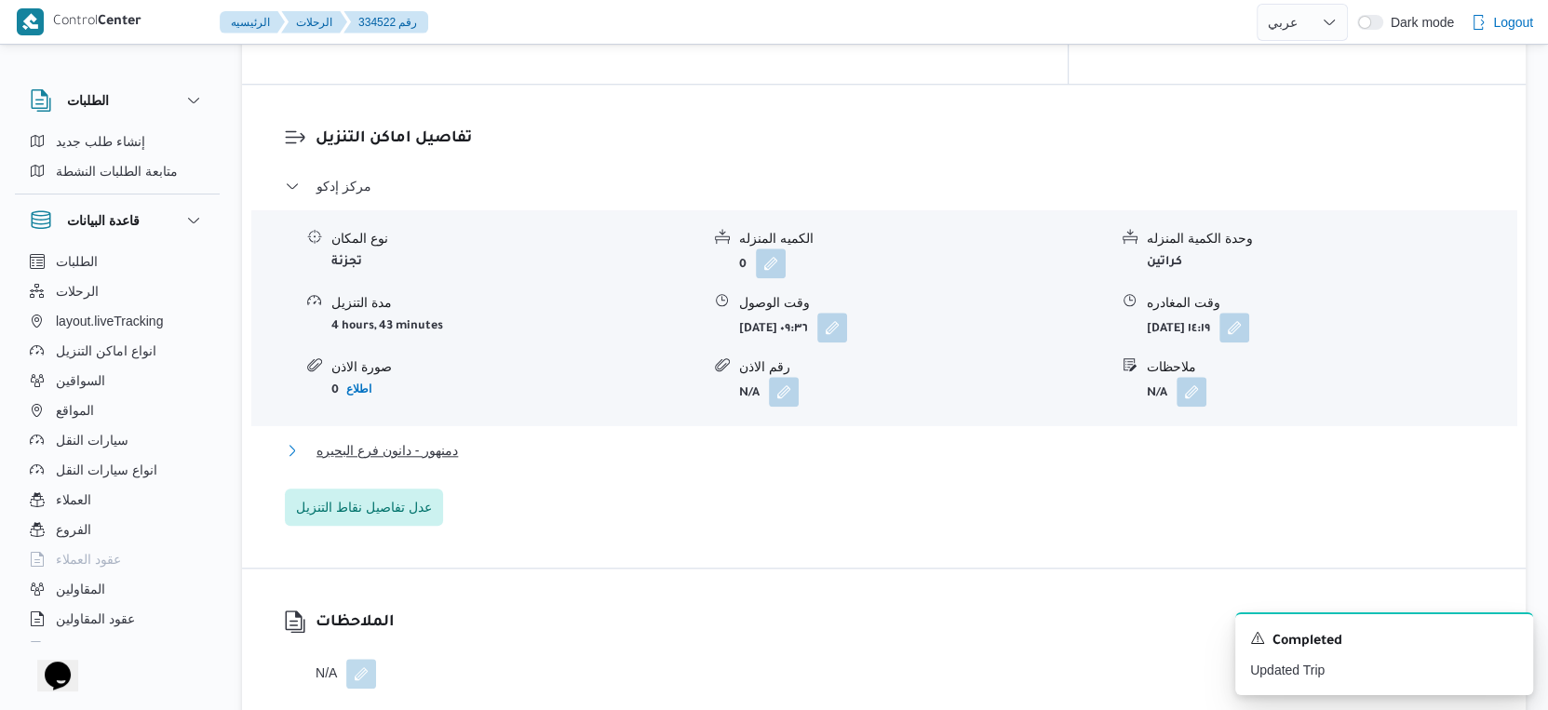
click at [443, 439] on span "دمنهور - دانون فرع البحيره" at bounding box center [387, 450] width 141 height 22
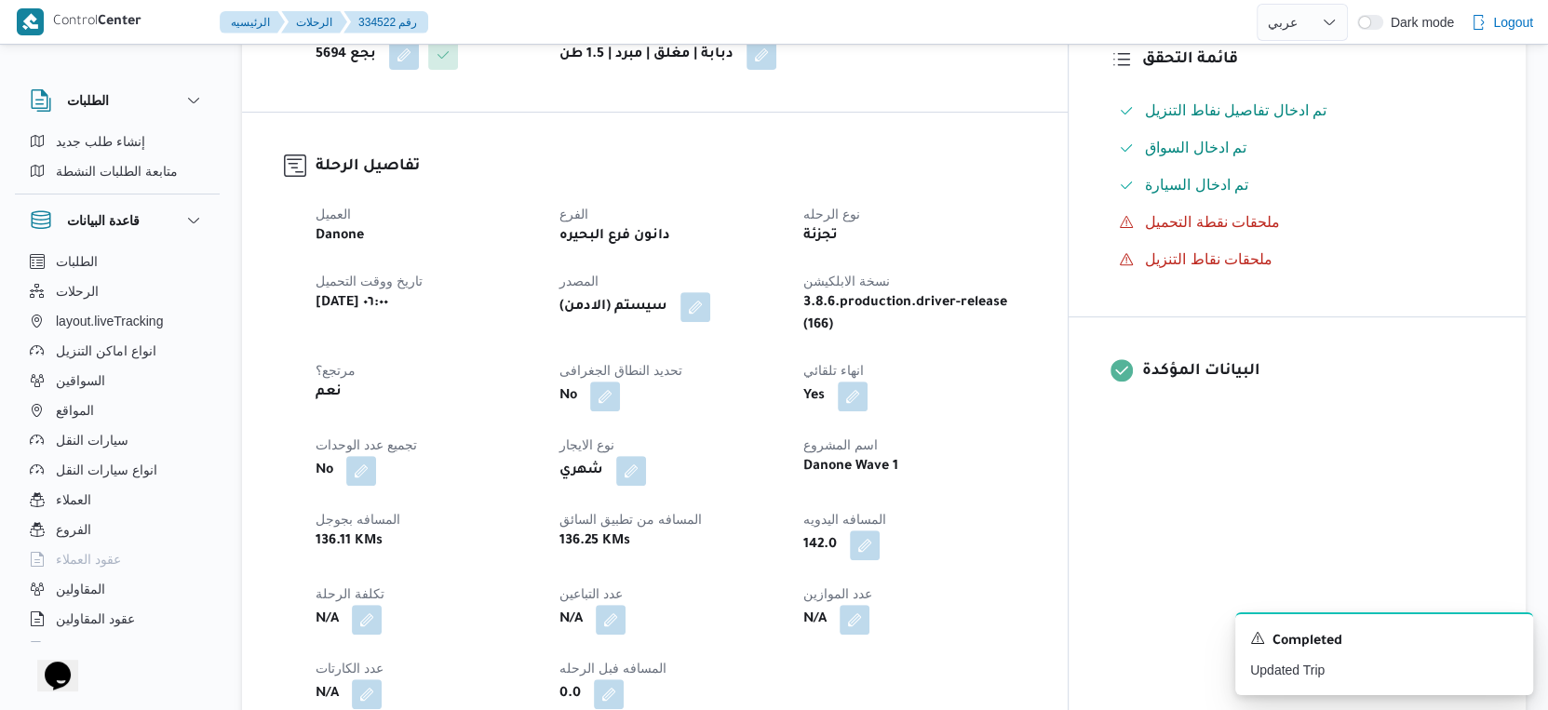
scroll to position [517, 0]
select select "ar"
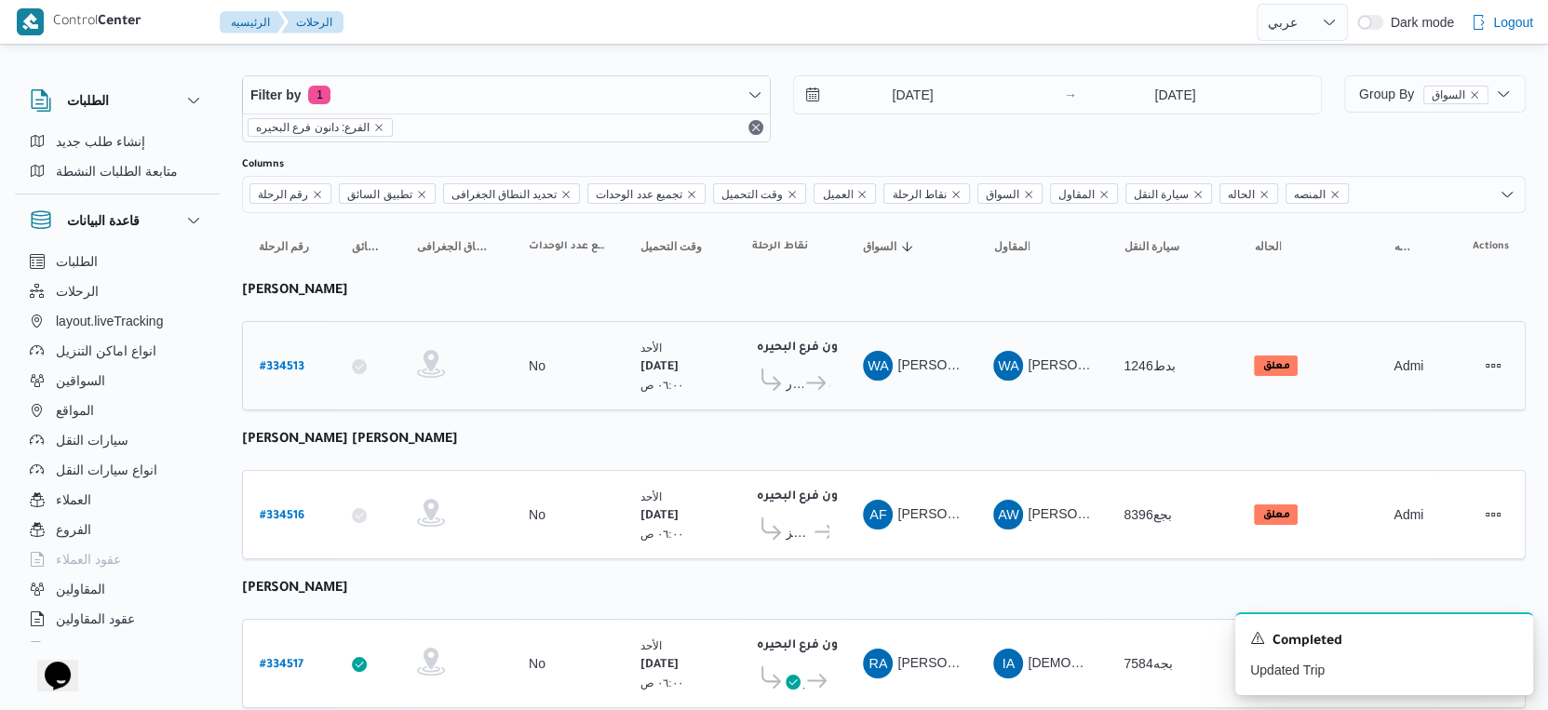
scroll to position [12, 0]
click at [290, 368] on b "# 334513" at bounding box center [282, 369] width 45 height 13
select select "ar"
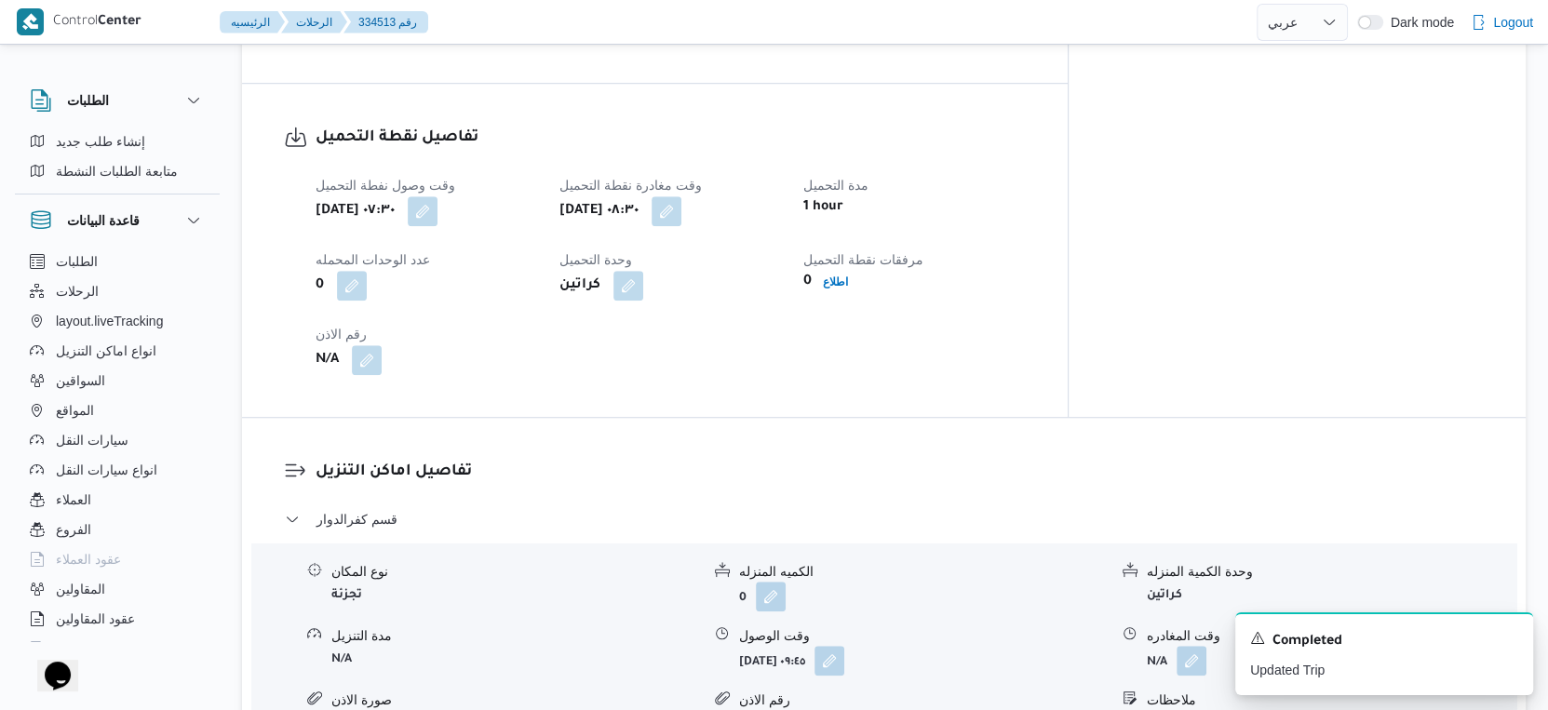
scroll to position [632, 0]
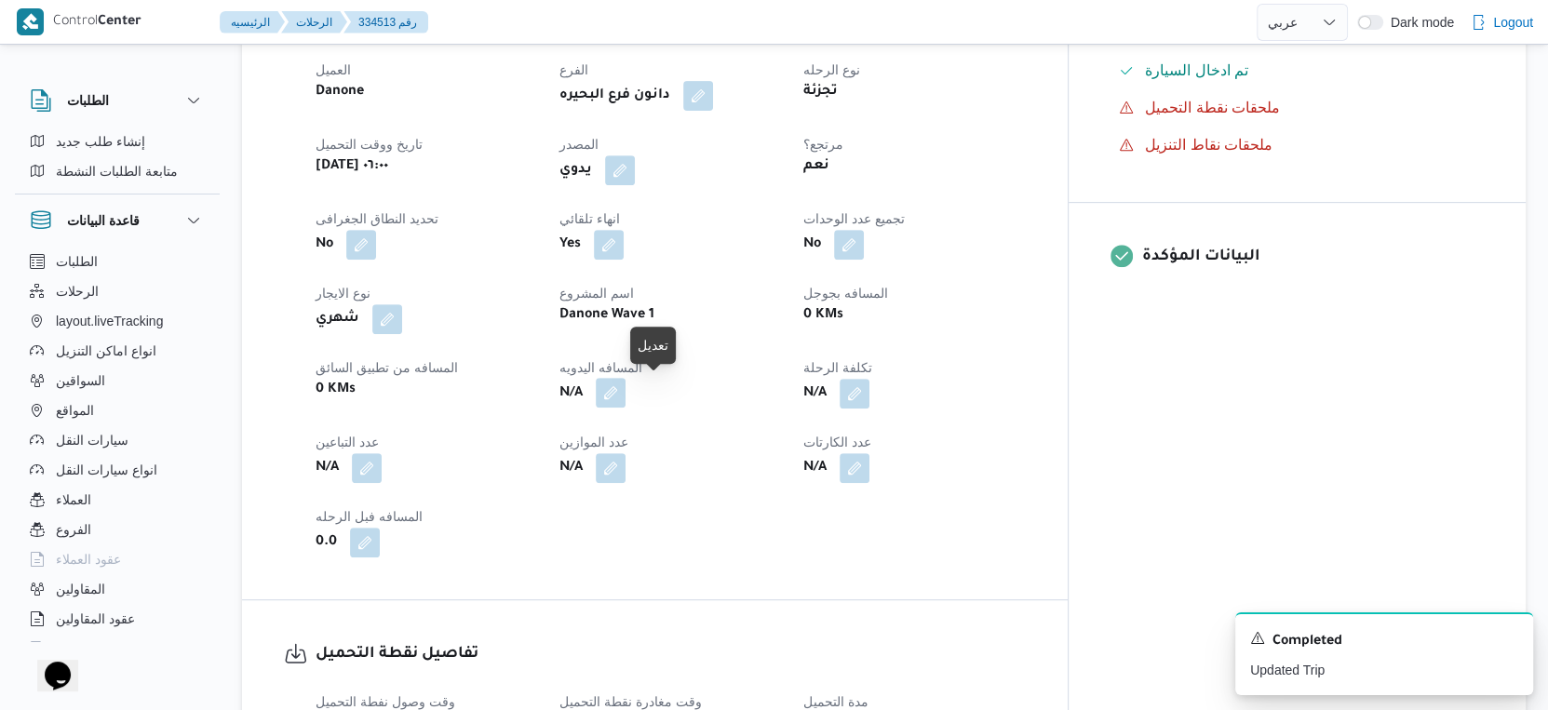
click at [626, 383] on button "button" at bounding box center [611, 393] width 30 height 30
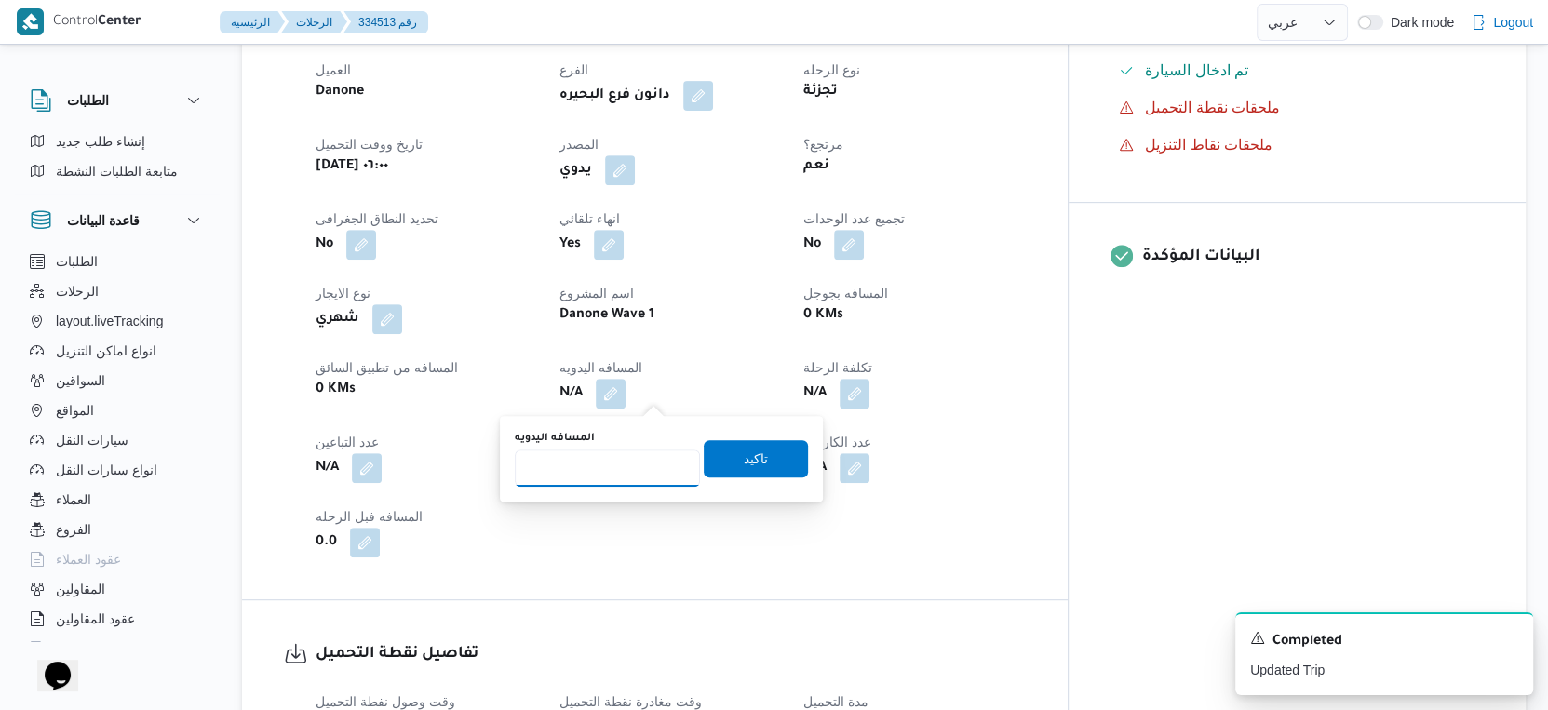
click at [604, 458] on input "المسافه اليدويه" at bounding box center [607, 468] width 185 height 37
type input "103"
click at [744, 447] on span "تاكيد" at bounding box center [756, 458] width 24 height 22
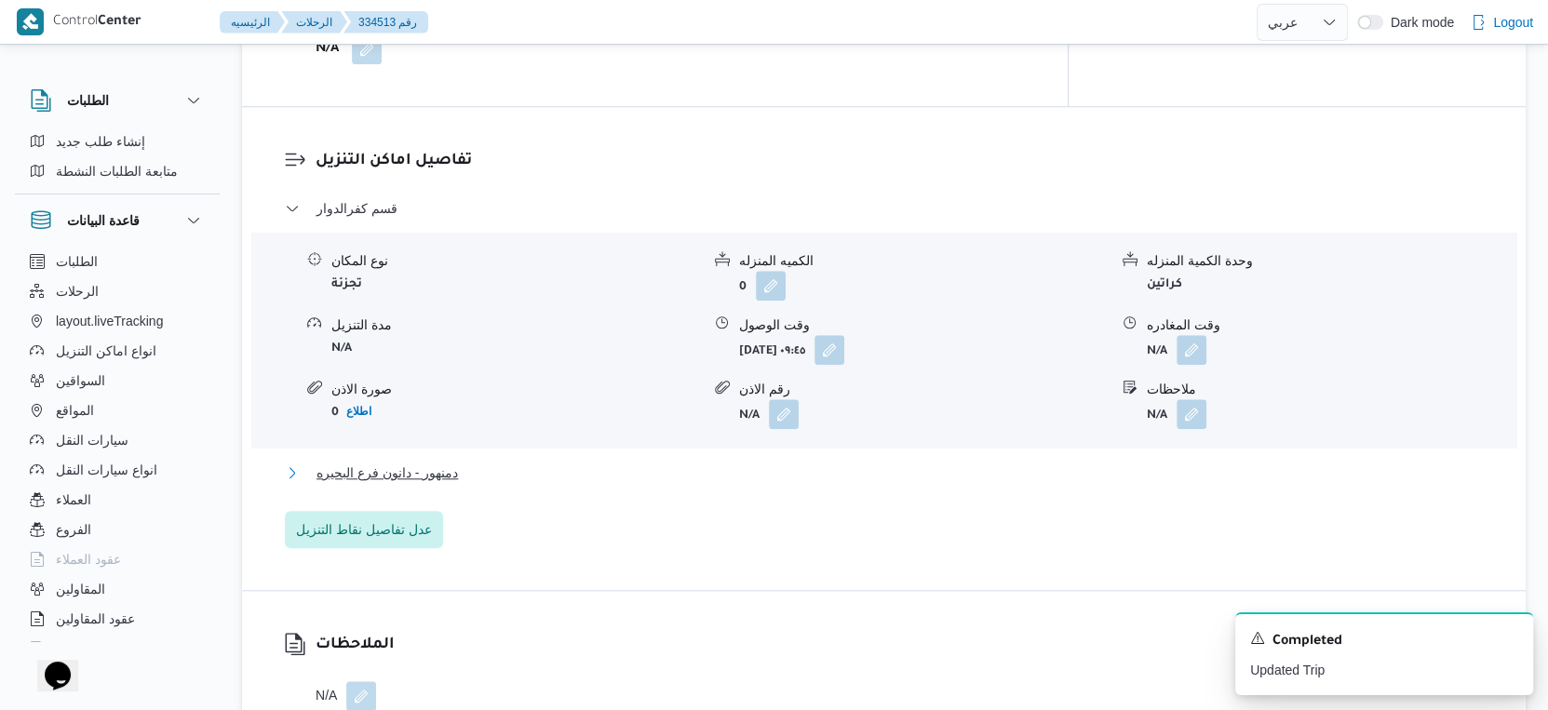
click at [486, 465] on button "دمنهور - دانون فرع البحيره" at bounding box center [884, 473] width 1199 height 22
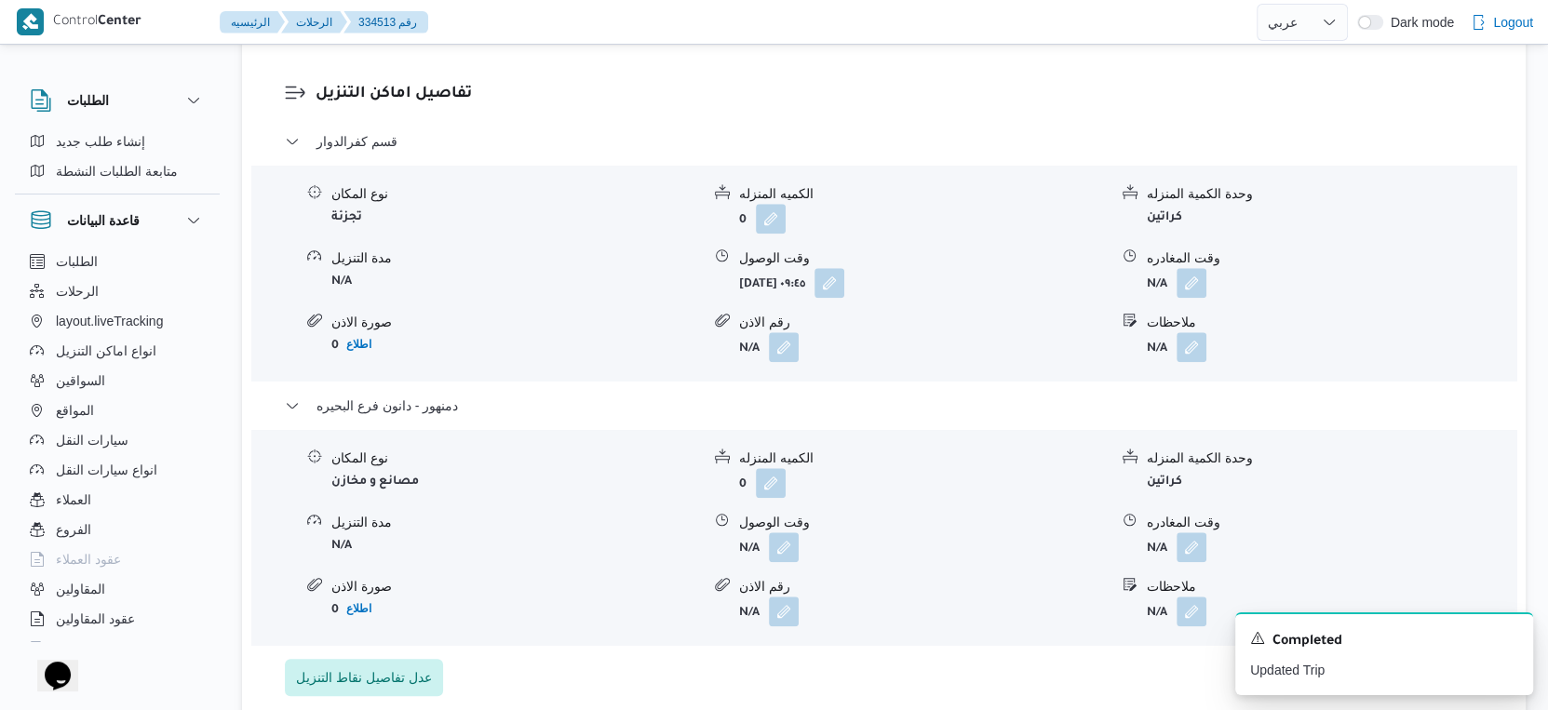
scroll to position [1563, 0]
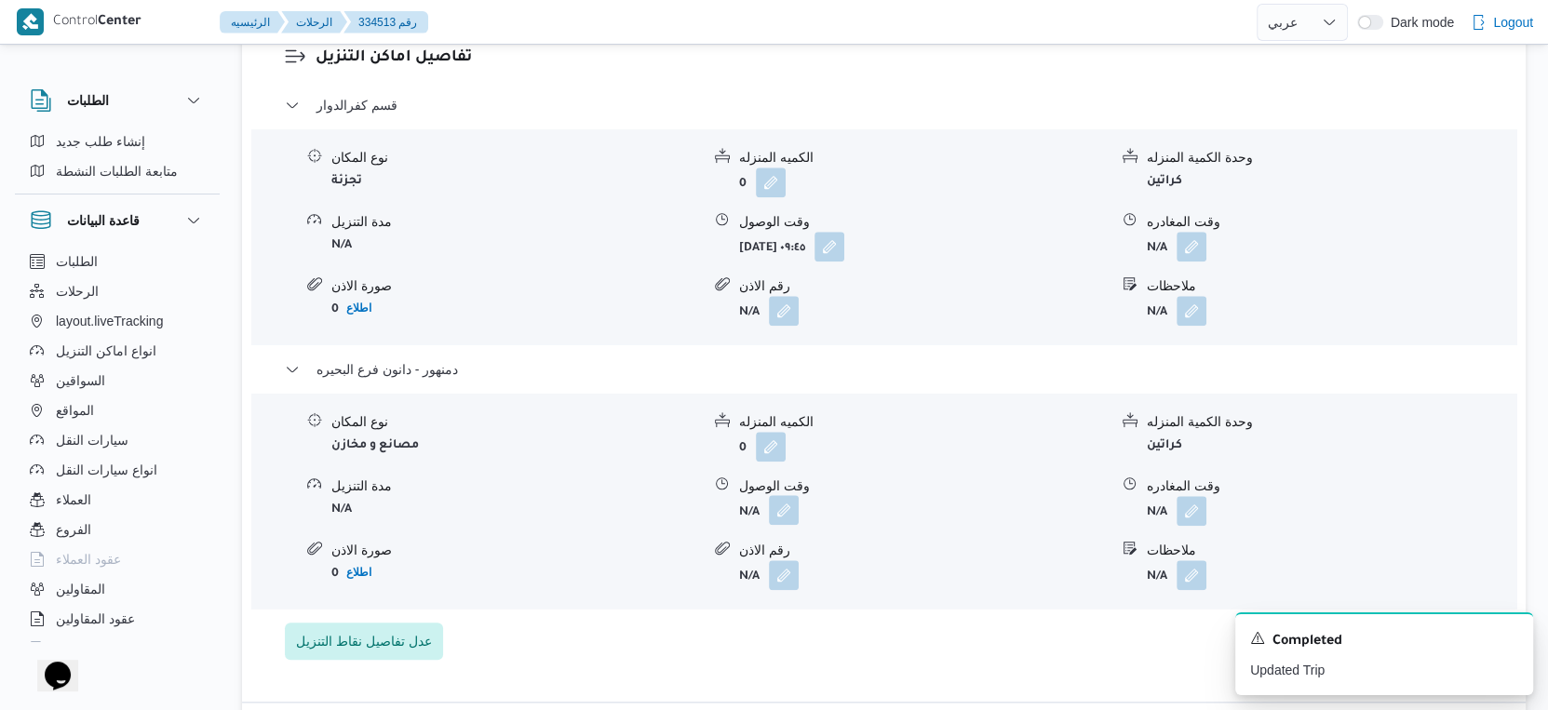
click at [793, 519] on button "button" at bounding box center [784, 510] width 30 height 30
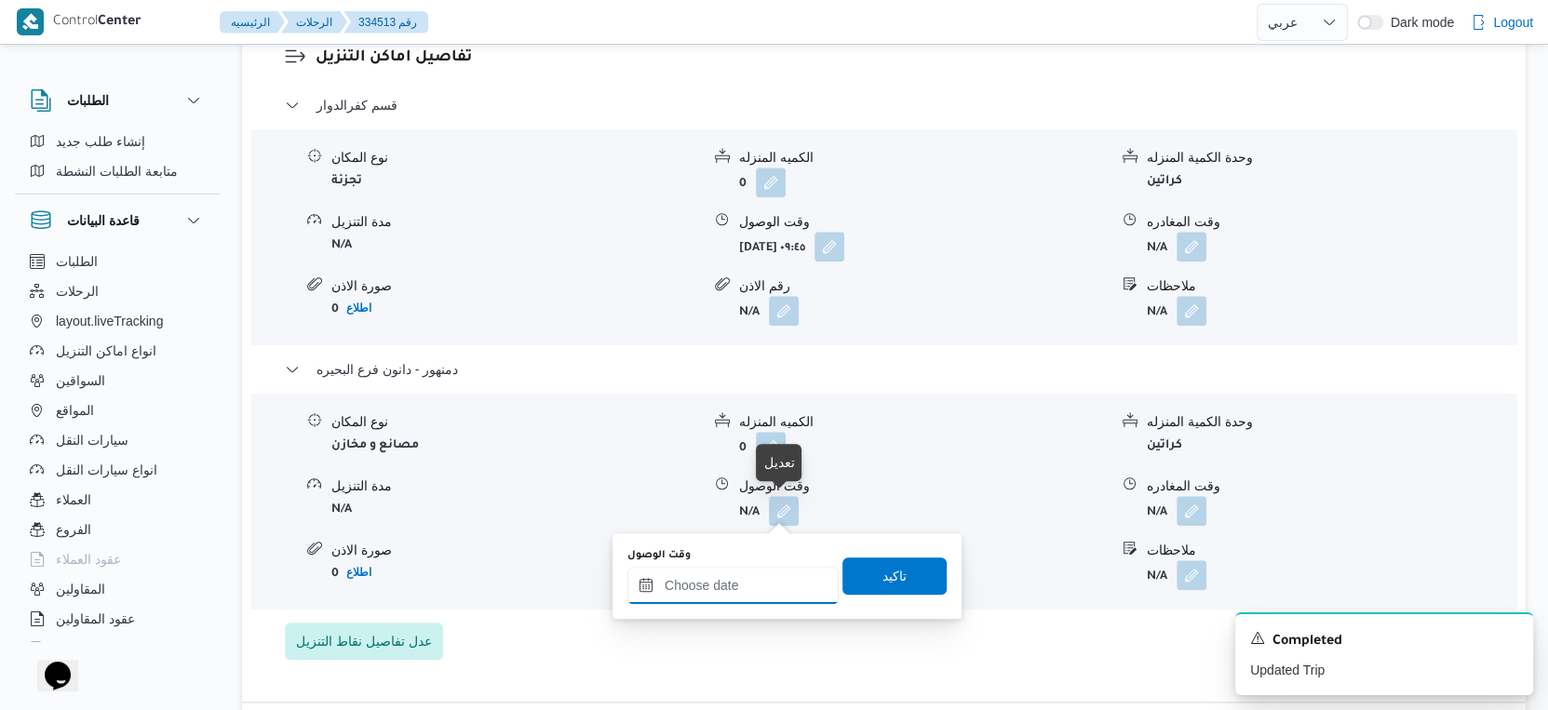
click at [753, 573] on input "وقت الوصول" at bounding box center [732, 585] width 211 height 37
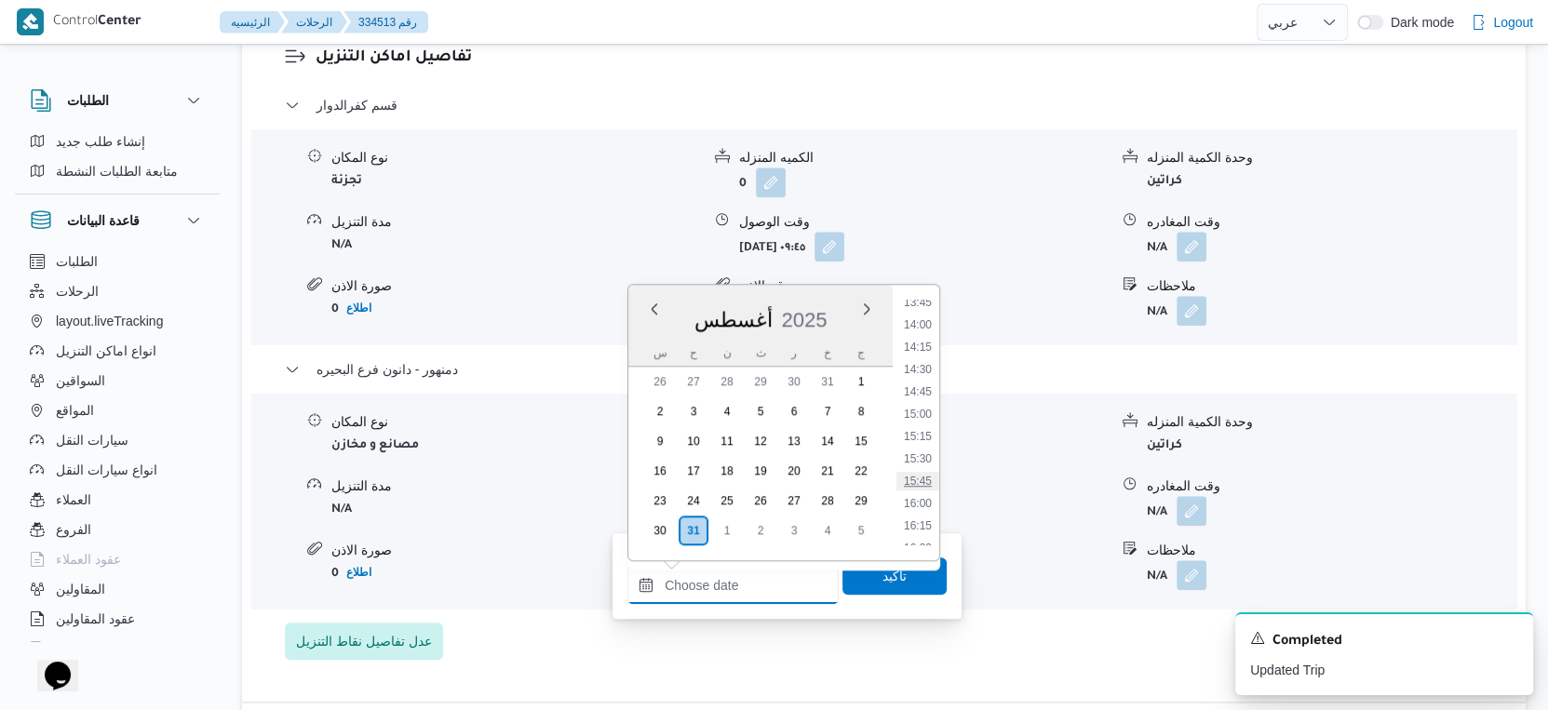
scroll to position [1338, 0]
click at [924, 420] on li "16:15" at bounding box center [917, 423] width 43 height 19
type input "٣١/٠٨/٢٠٢٥ ١٦:١٥"
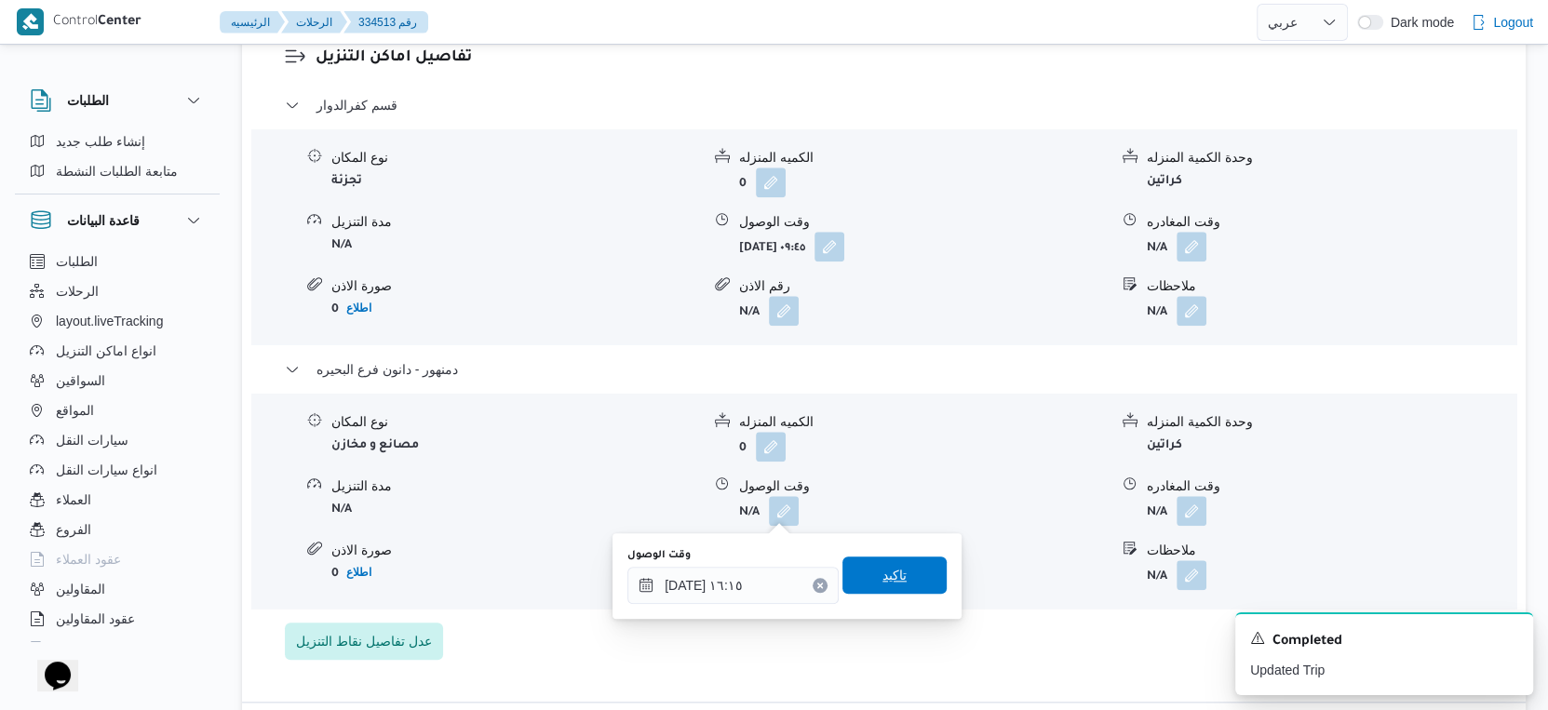
click at [888, 571] on span "تاكيد" at bounding box center [895, 575] width 24 height 22
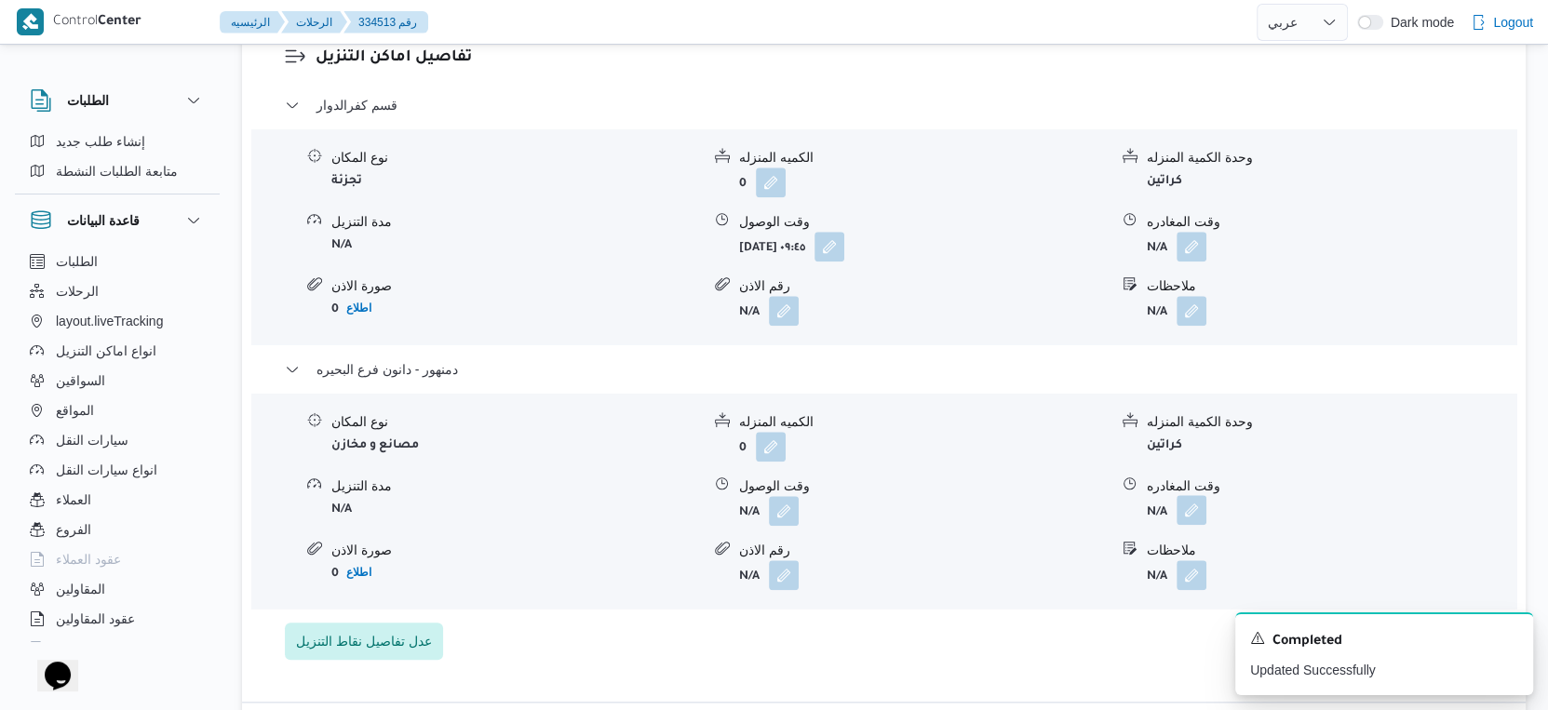
click at [1186, 512] on button "button" at bounding box center [1192, 510] width 30 height 30
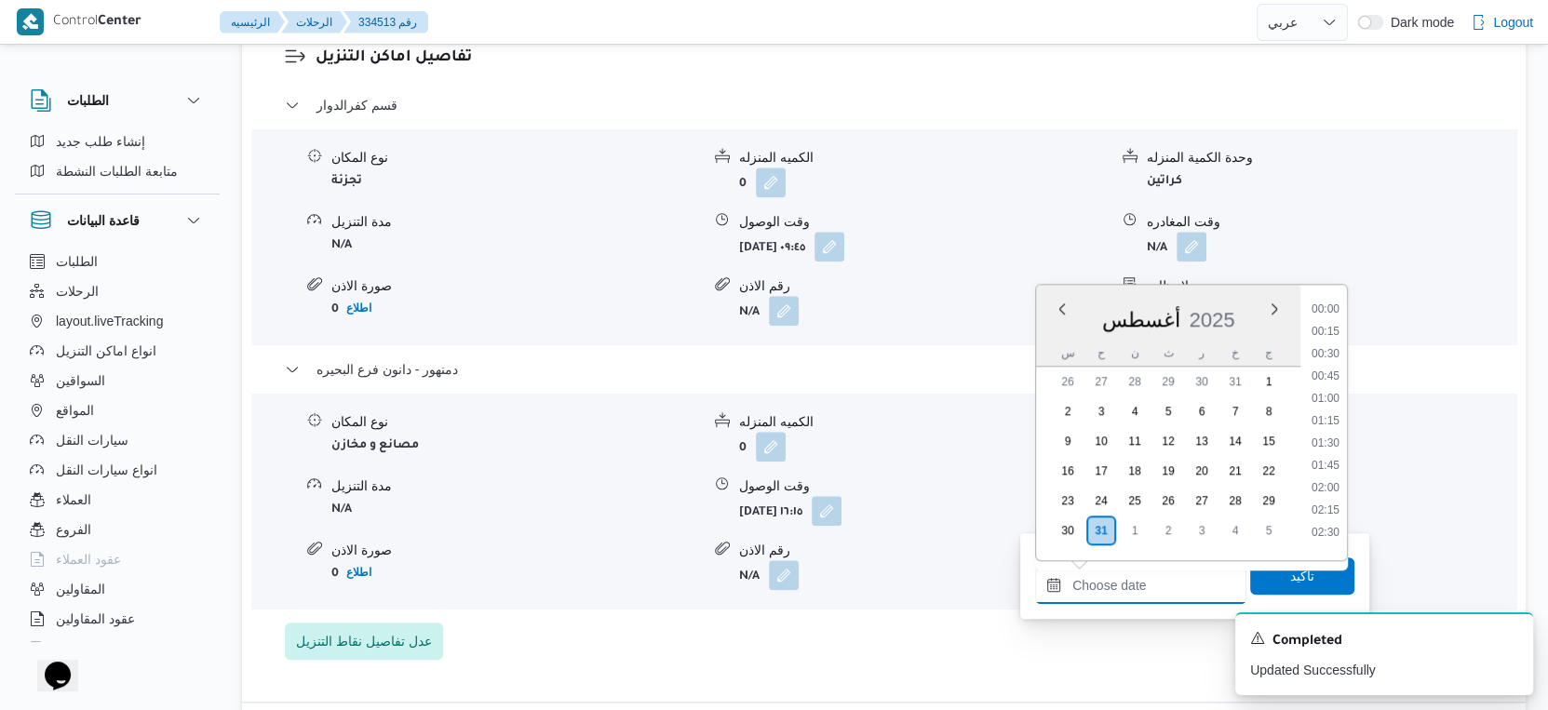
click at [1163, 593] on input "وقت المغادره" at bounding box center [1140, 585] width 211 height 37
drag, startPoint x: 1332, startPoint y: 442, endPoint x: 1325, endPoint y: 476, distance: 34.3
click at [1332, 442] on li "16:30" at bounding box center [1325, 446] width 43 height 19
type input "٣١/٠٨/٢٠٢٥ ١٦:٣٠"
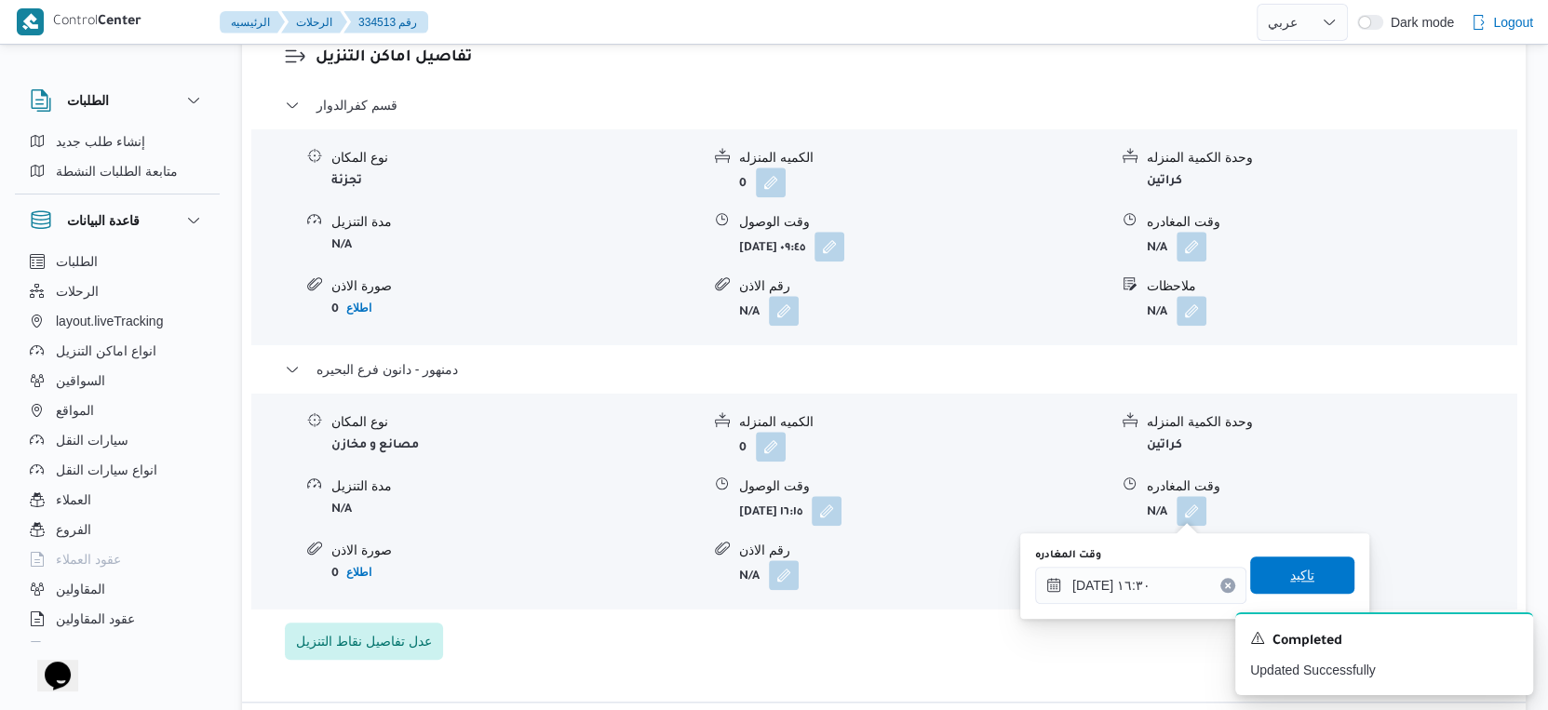
click at [1300, 572] on span "تاكيد" at bounding box center [1302, 575] width 104 height 37
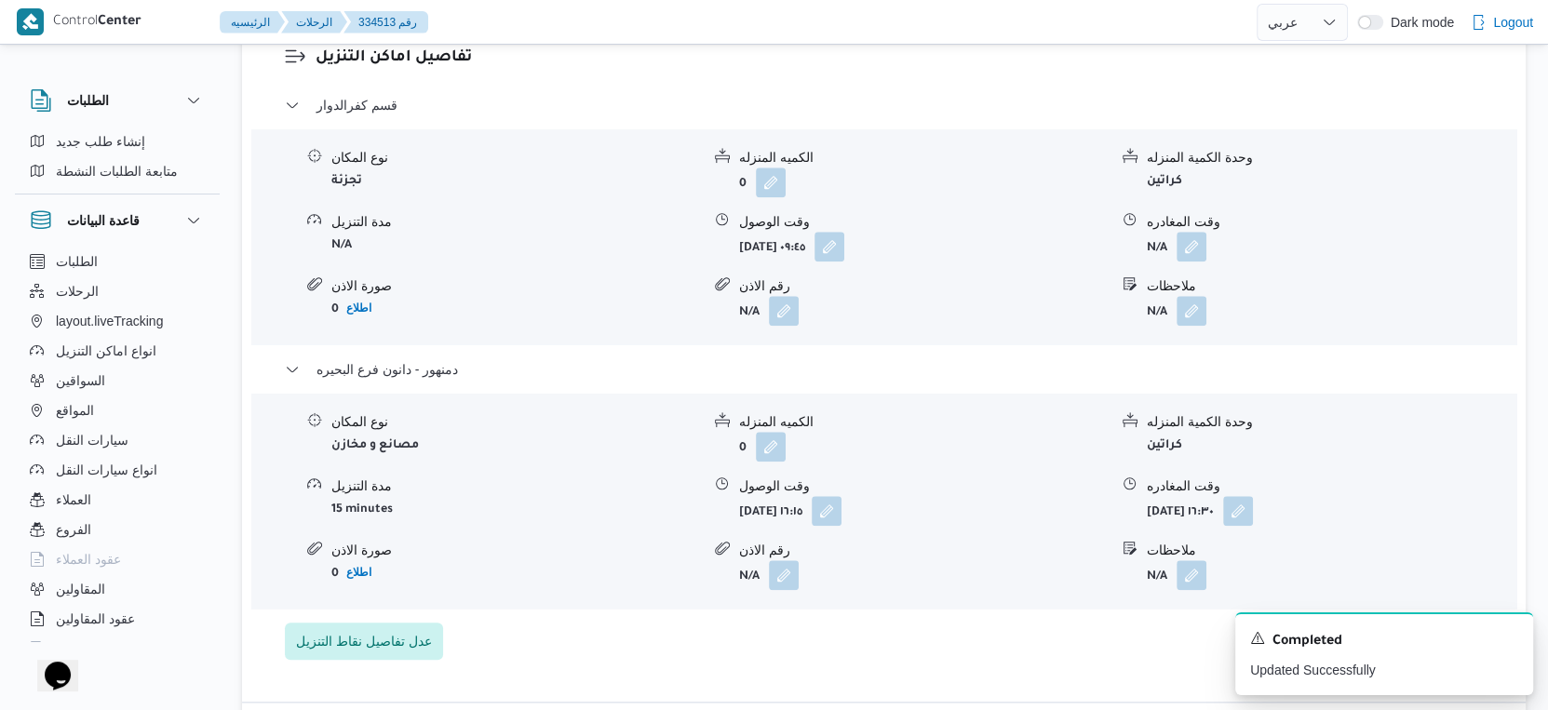
scroll to position [1460, 0]
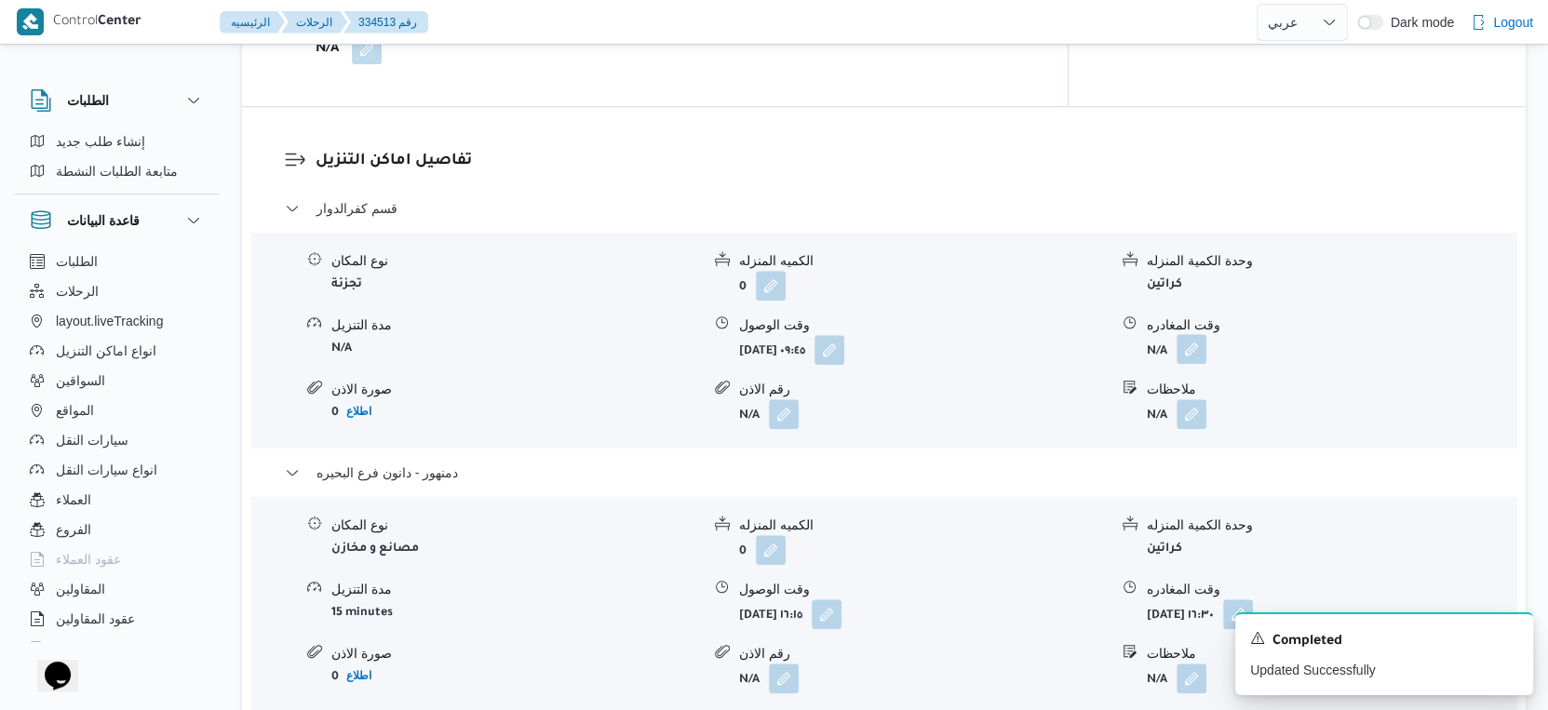
click at [1196, 346] on button "button" at bounding box center [1192, 349] width 30 height 30
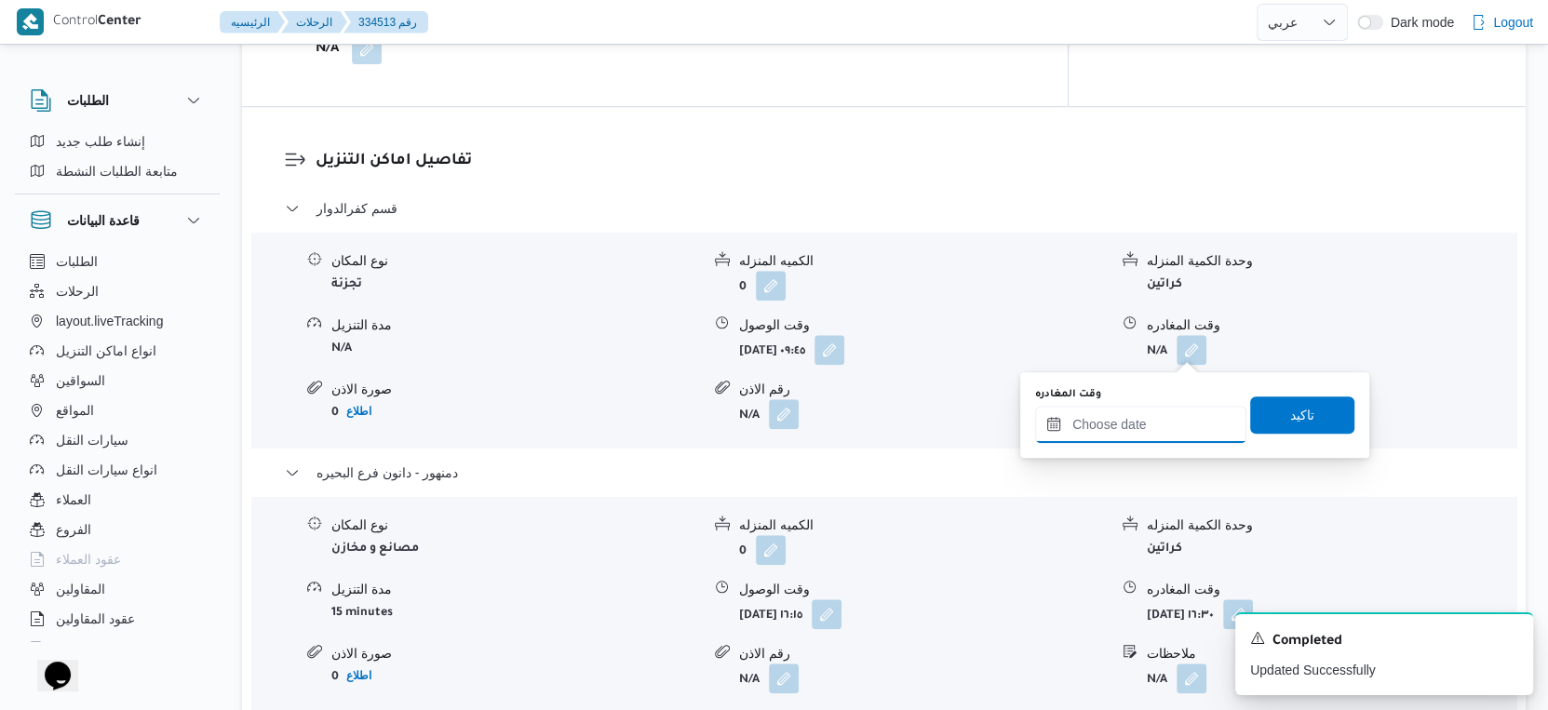
click at [1166, 422] on input "وقت المغادره" at bounding box center [1140, 424] width 211 height 37
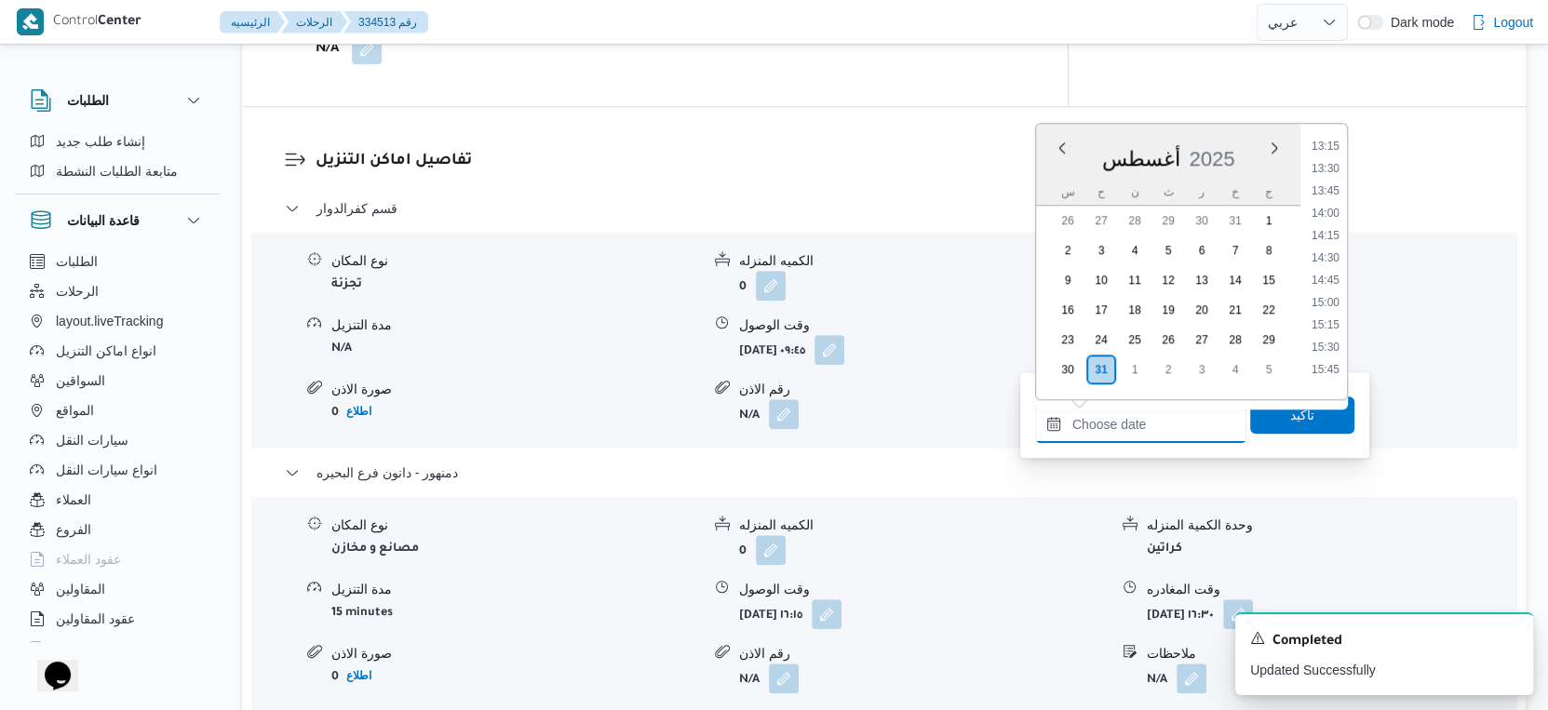
scroll to position [1235, 0]
click at [1333, 294] on li "15:30" at bounding box center [1325, 298] width 43 height 19
type input "٣١/٠٨/٢٠٢٥ ١٥:٣٠"
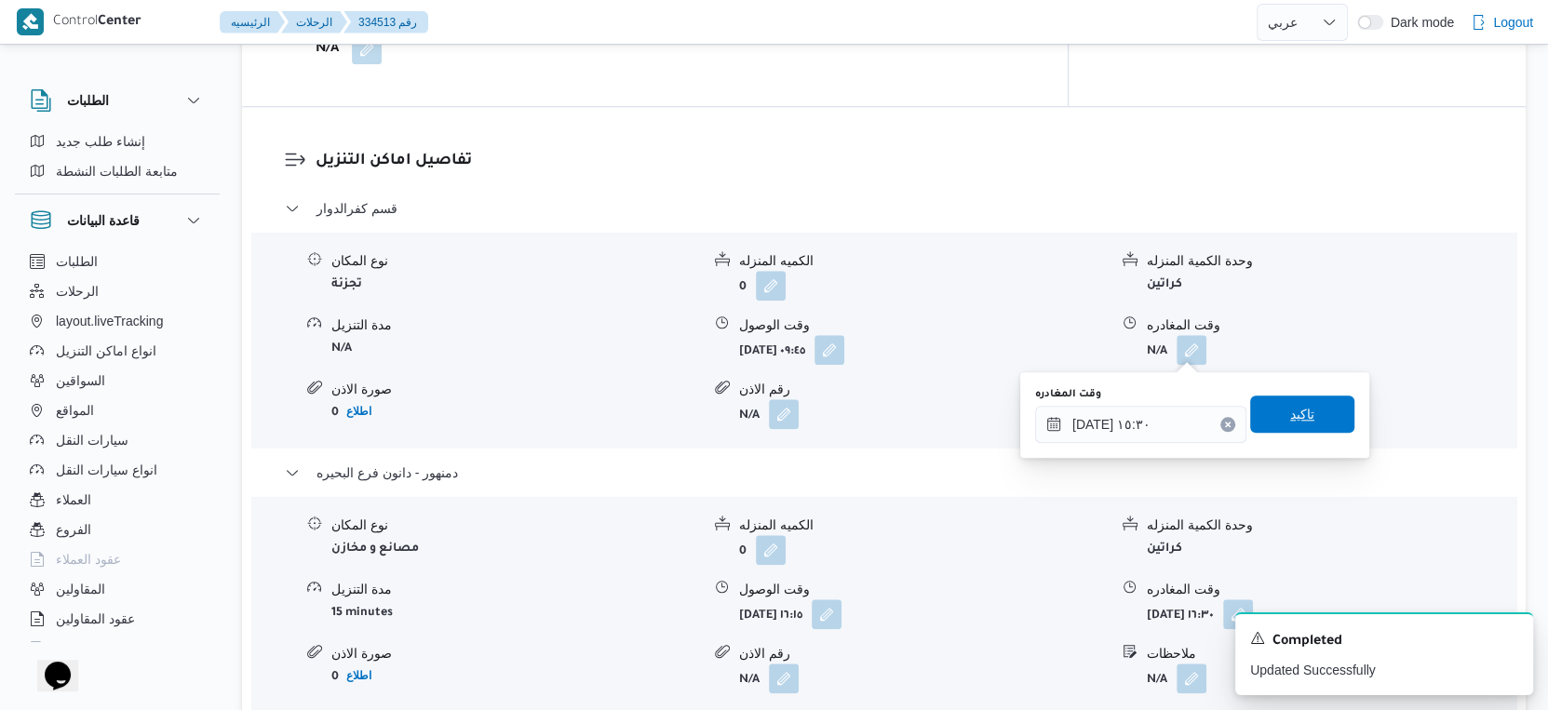
click at [1303, 424] on span "تاكيد" at bounding box center [1302, 414] width 104 height 37
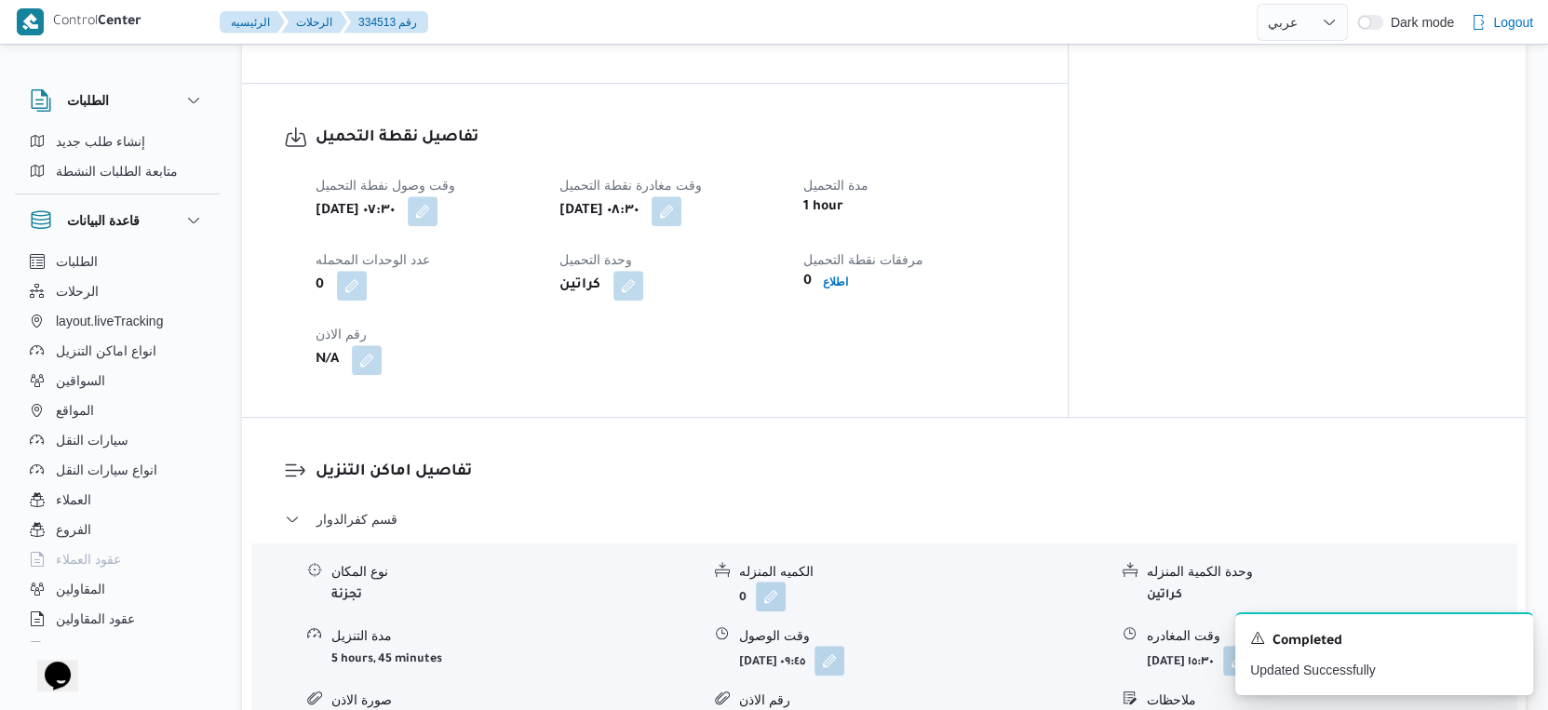
scroll to position [1253, 0]
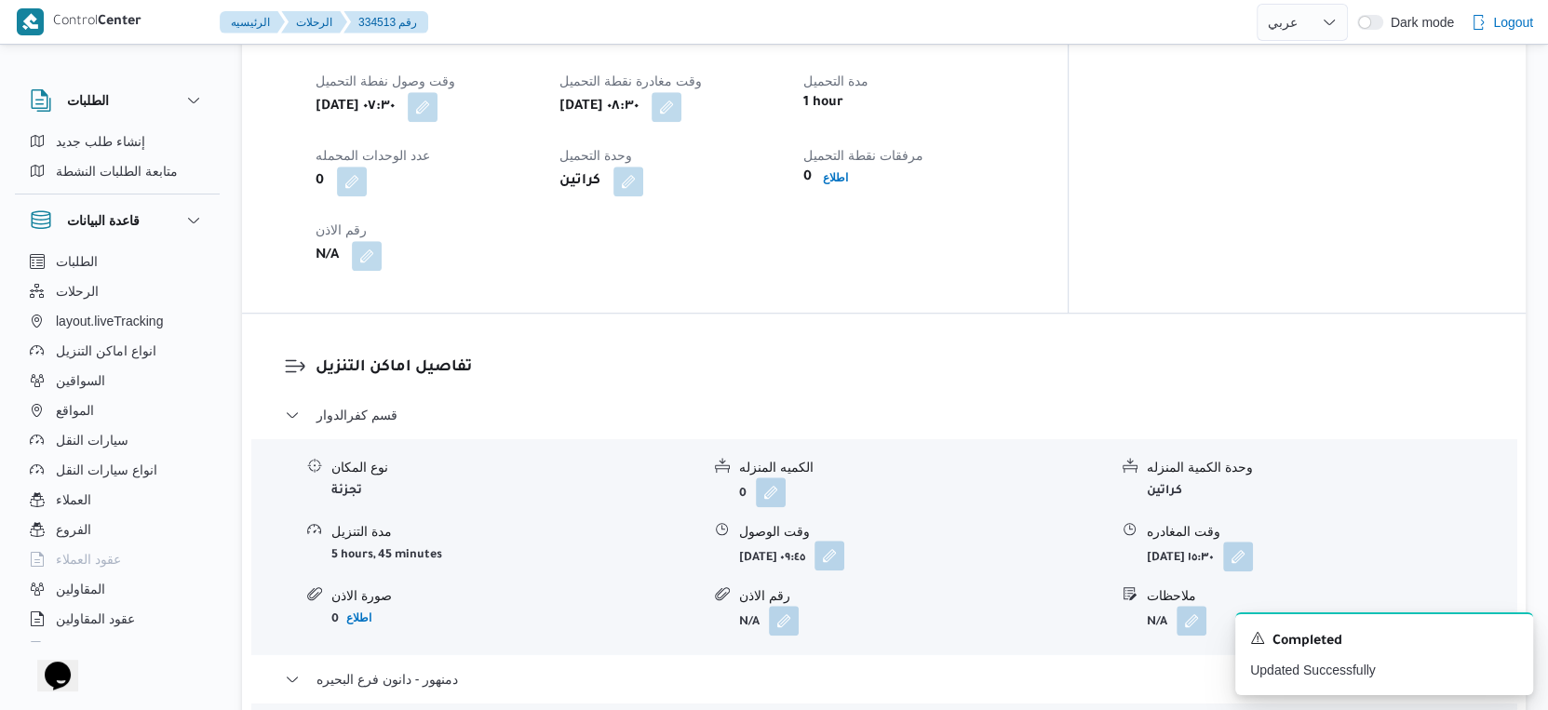
click at [844, 559] on button "button" at bounding box center [830, 556] width 30 height 30
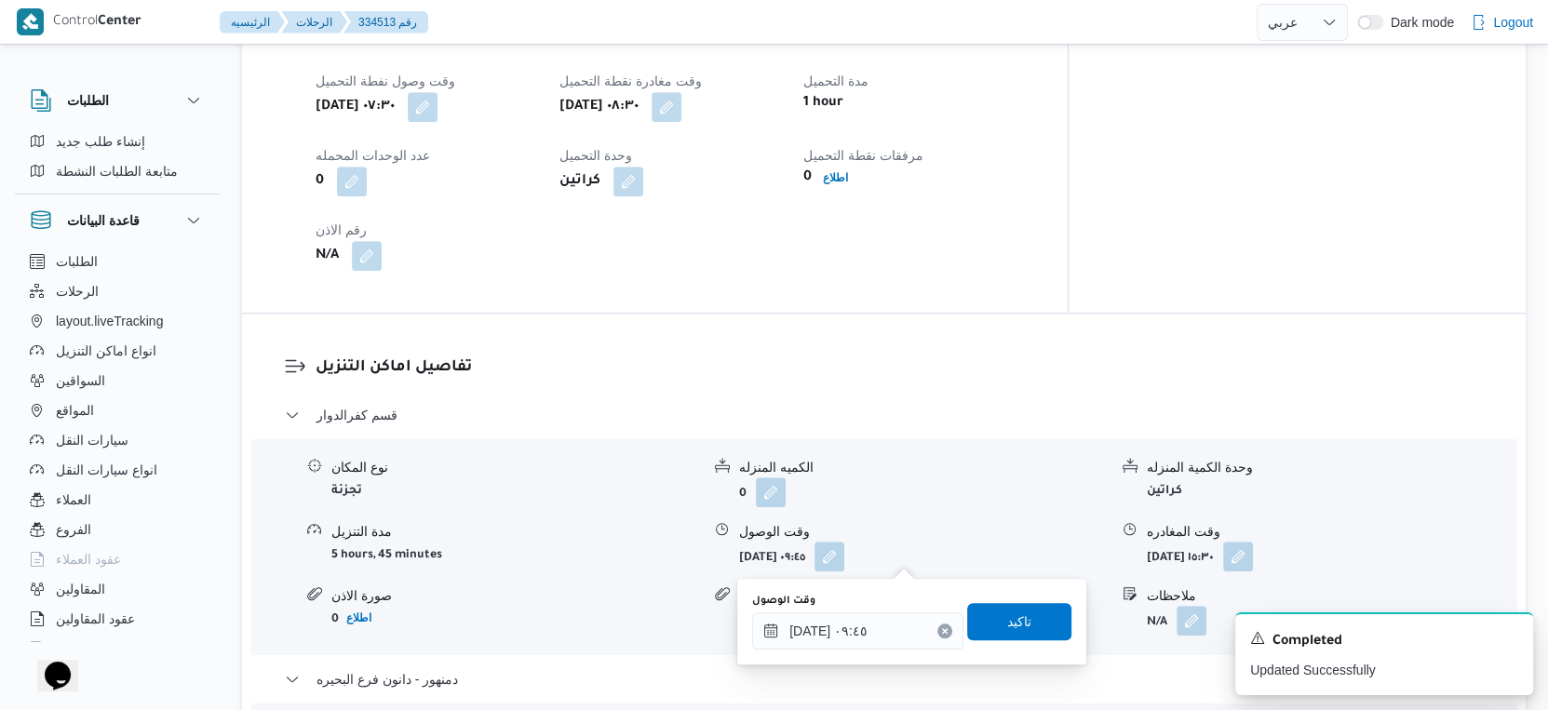
click at [865, 651] on div "You are in a dialog. To close this dialog, hit escape. وقت الوصول ٣١/٠٨/٢٠٢٥ ٠٩…" at bounding box center [911, 622] width 349 height 86
click at [878, 636] on input "٣١/٠٨/٢٠٢٥ ٠٩:٤٥" at bounding box center [857, 631] width 211 height 37
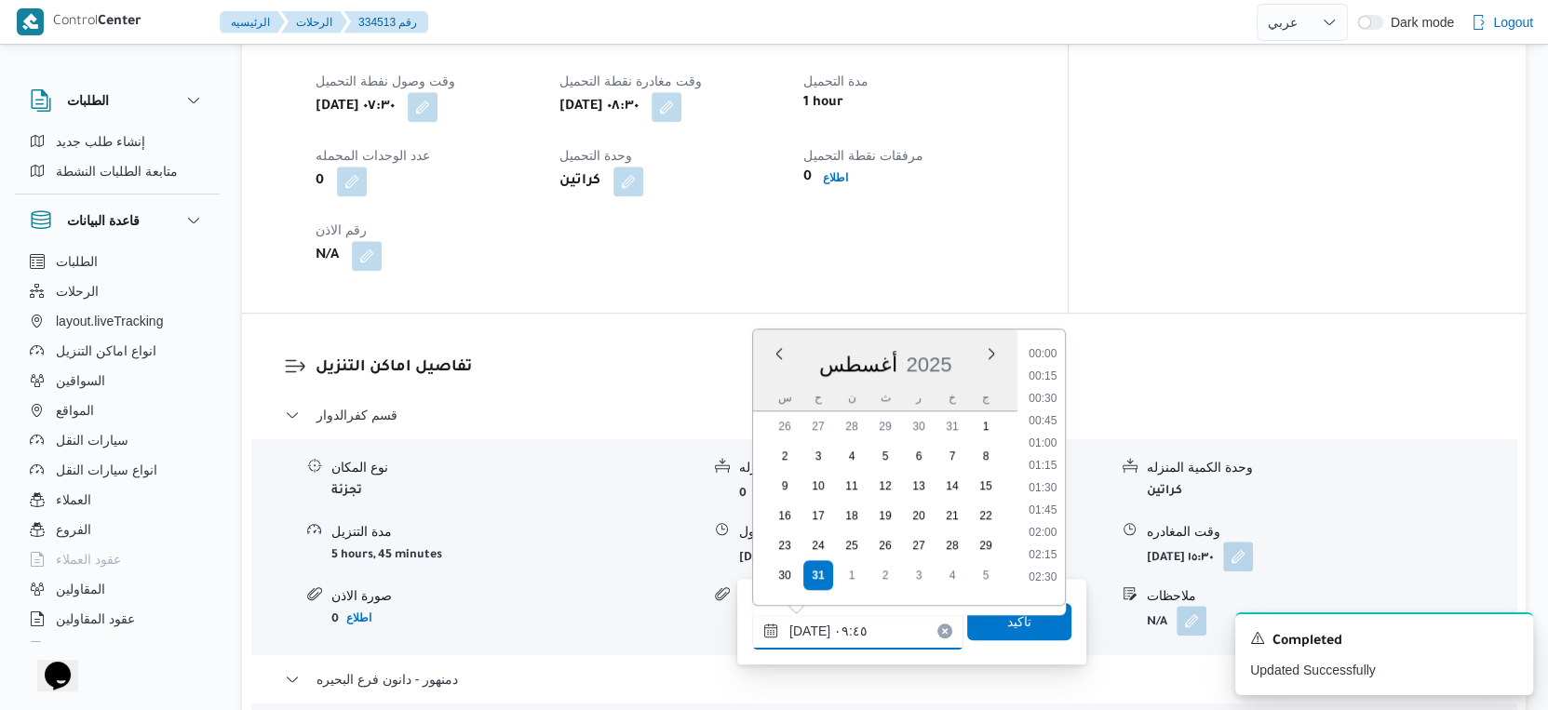
scroll to position [743, 0]
click at [1057, 436] on li "09:15" at bounding box center [1042, 437] width 43 height 19
type input "٣١/٠٨/٢٠٢٥ ٠٩:١٥"
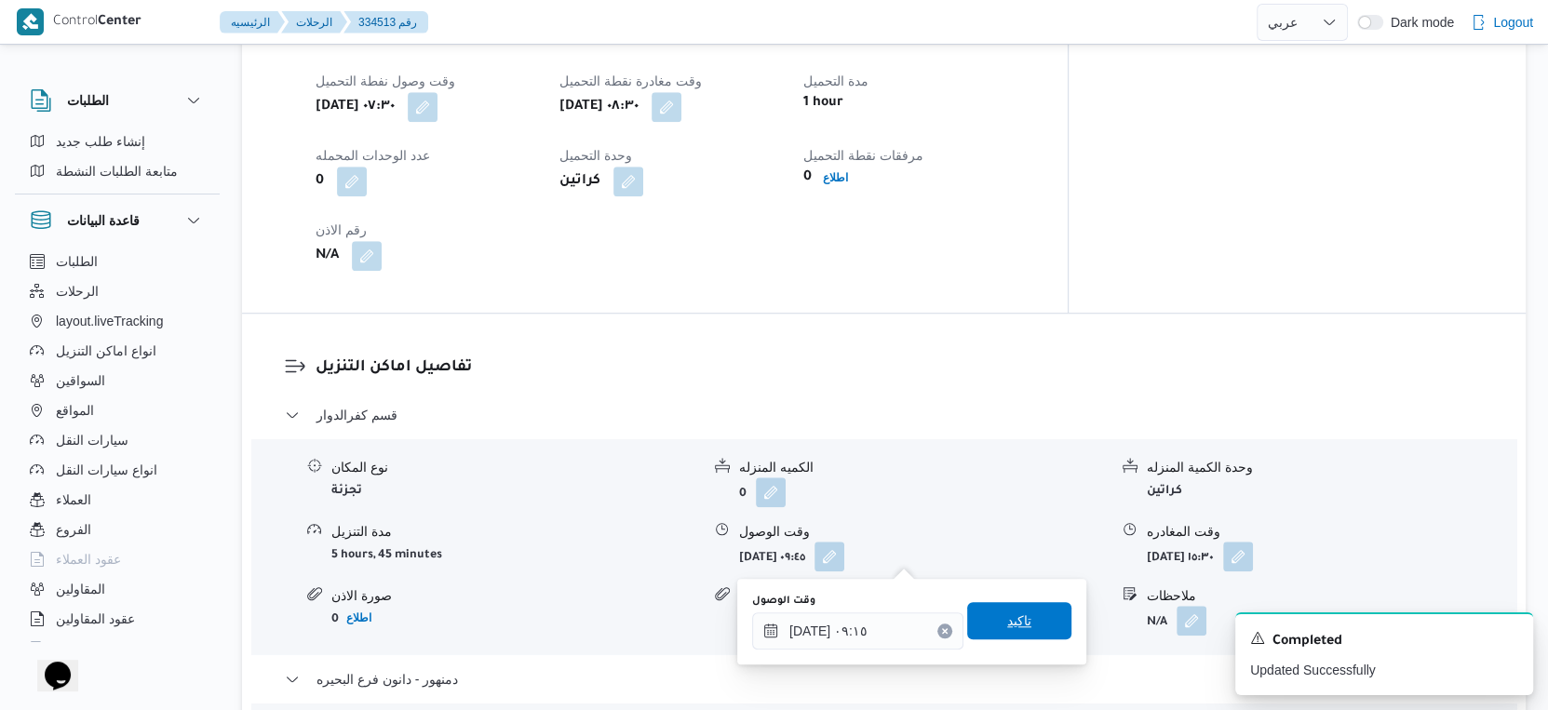
click at [1026, 616] on span "تاكيد" at bounding box center [1019, 620] width 104 height 37
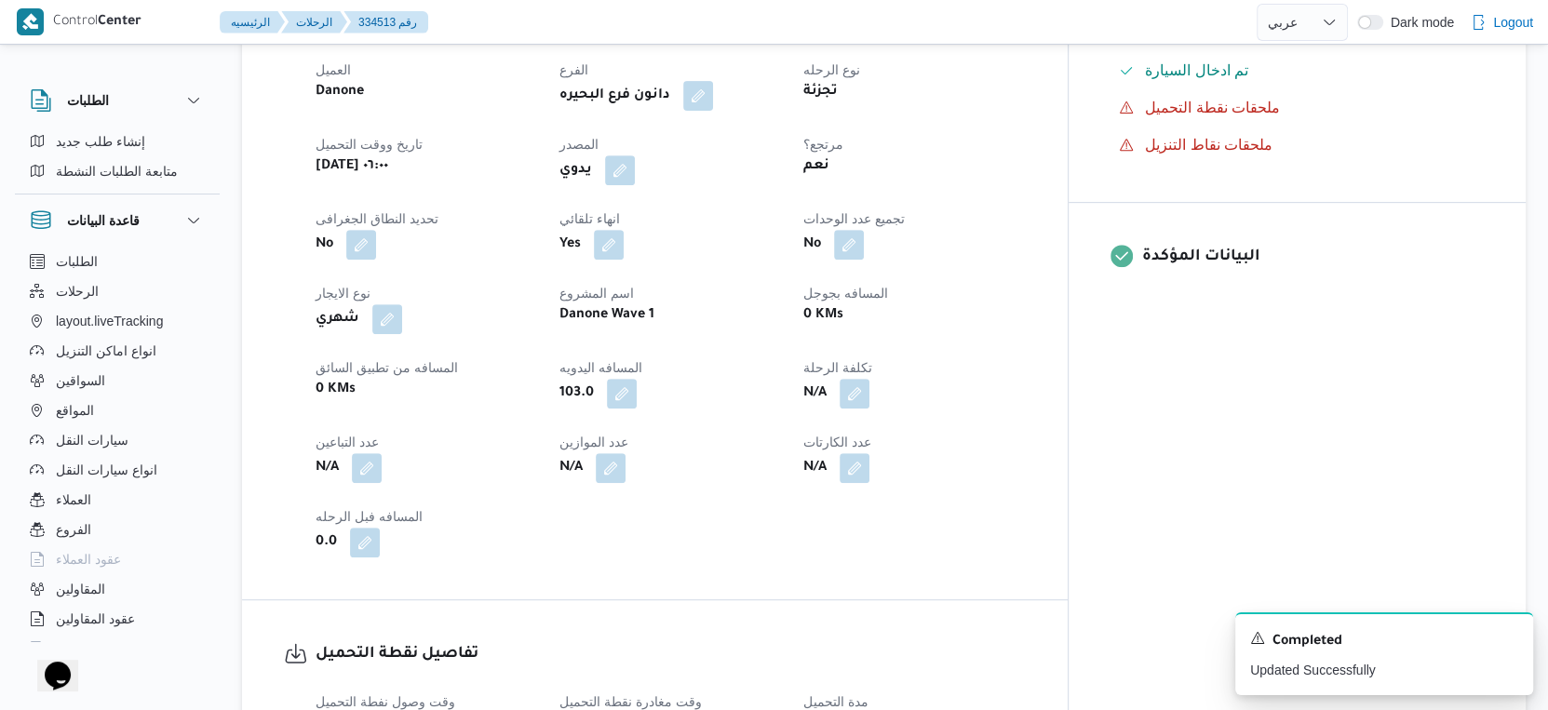
scroll to position [0, 0]
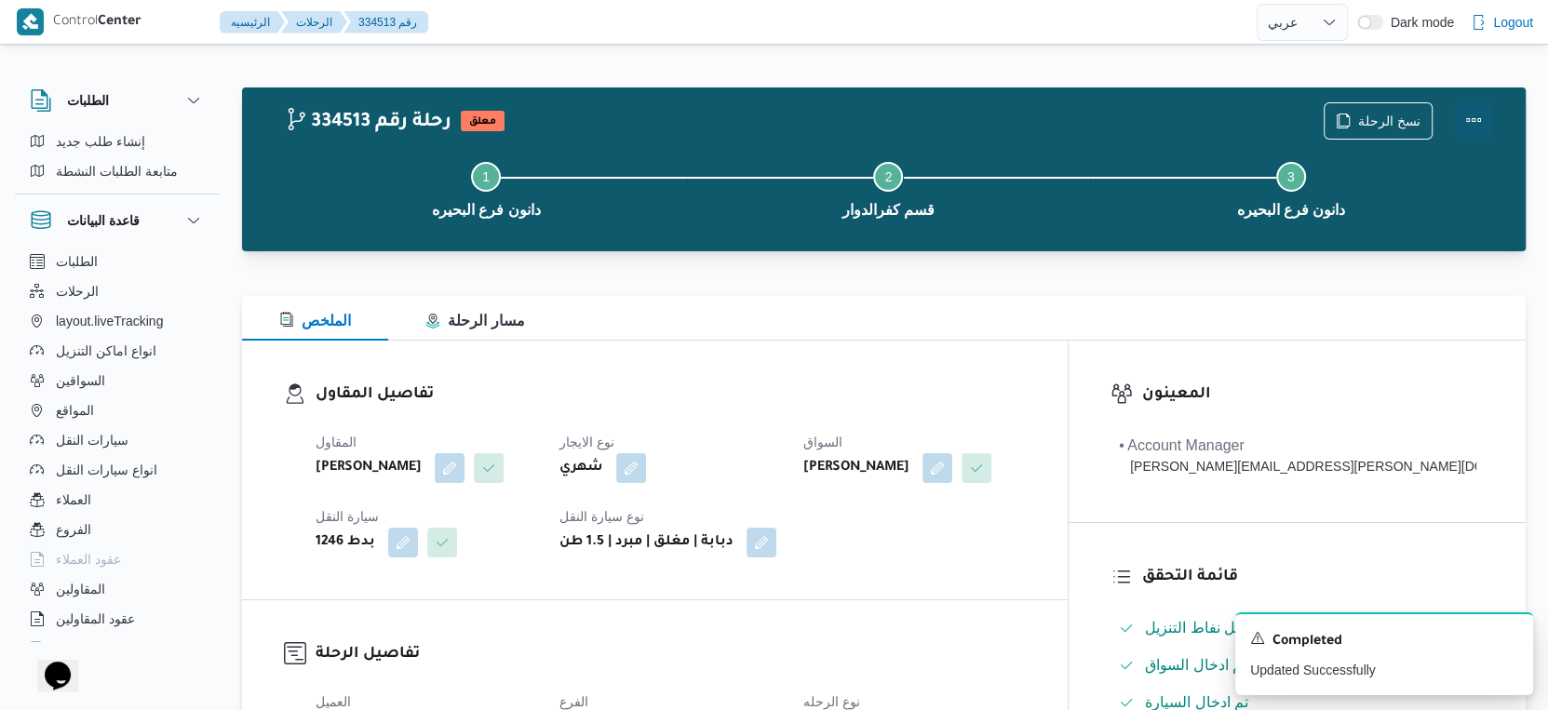
click at [1476, 115] on button "Actions" at bounding box center [1473, 119] width 37 height 37
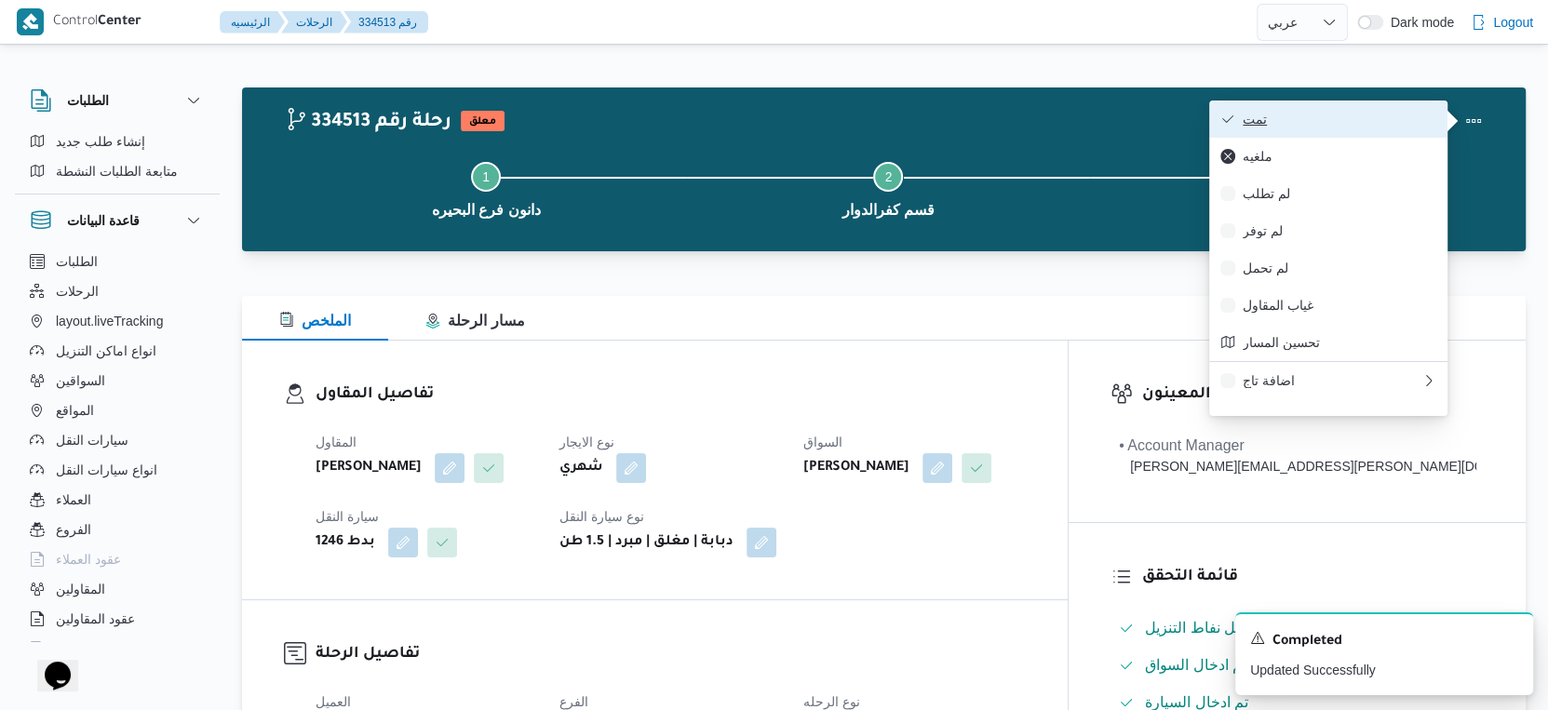
click at [1356, 126] on span "تمت" at bounding box center [1340, 119] width 194 height 15
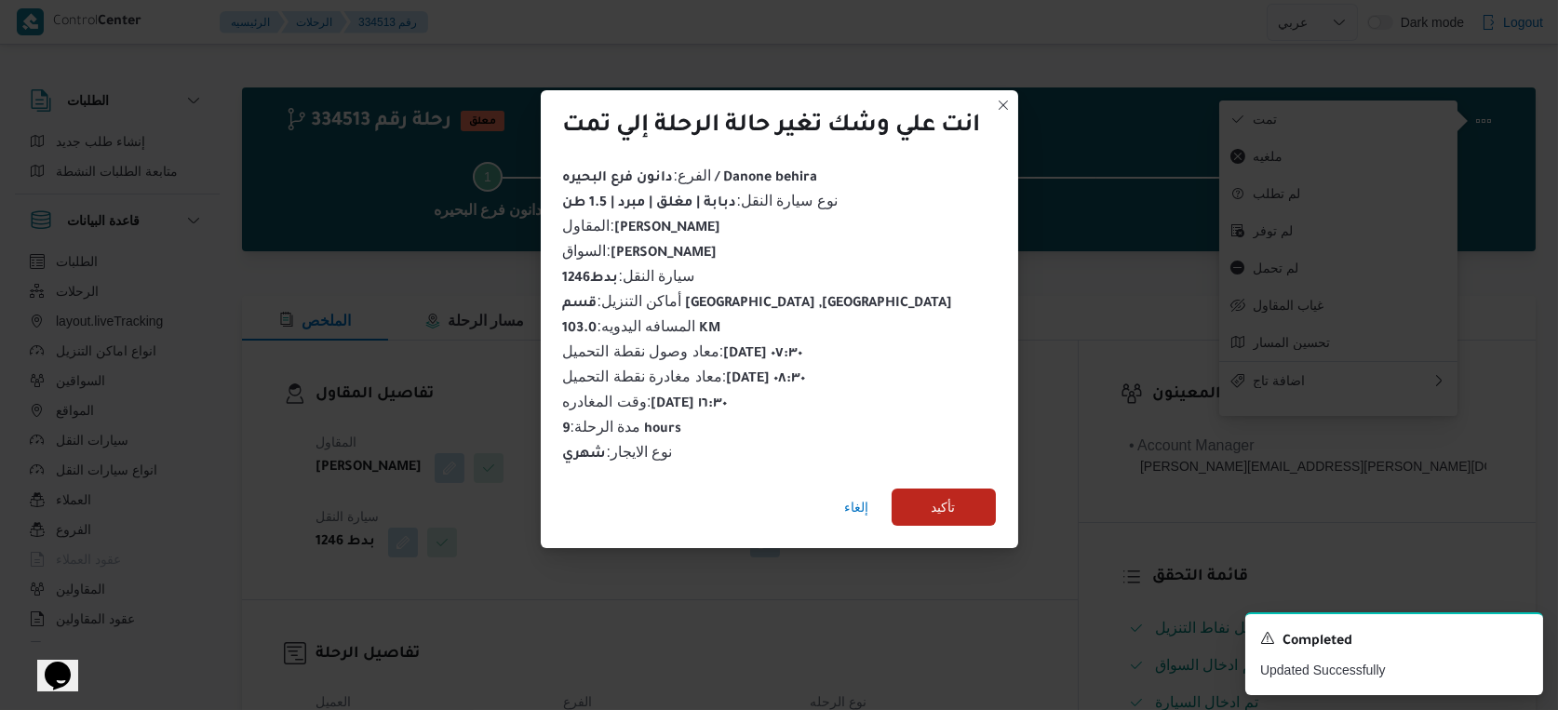
click at [944, 530] on div "إلغاء تأكيد" at bounding box center [780, 511] width 478 height 74
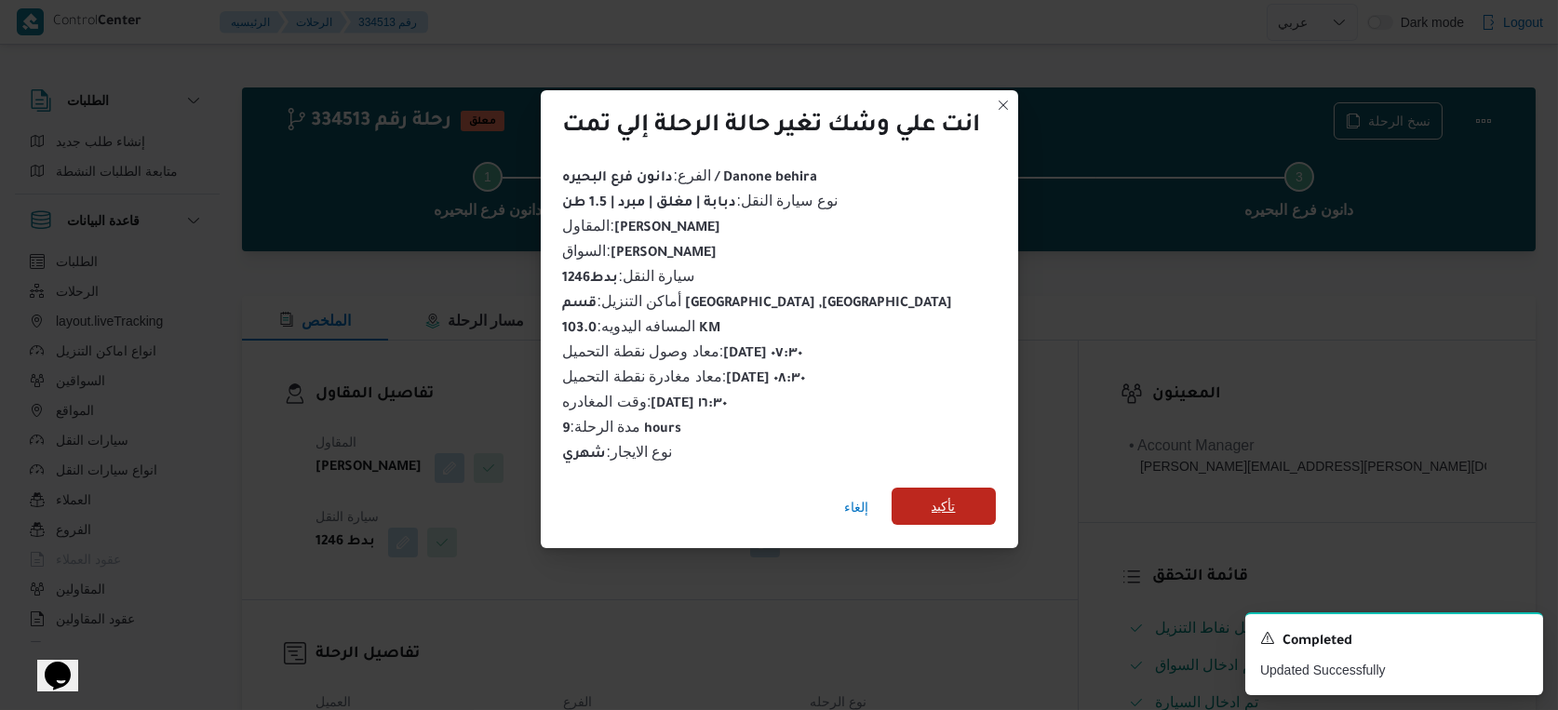
click at [950, 508] on span "تأكيد" at bounding box center [944, 506] width 24 height 22
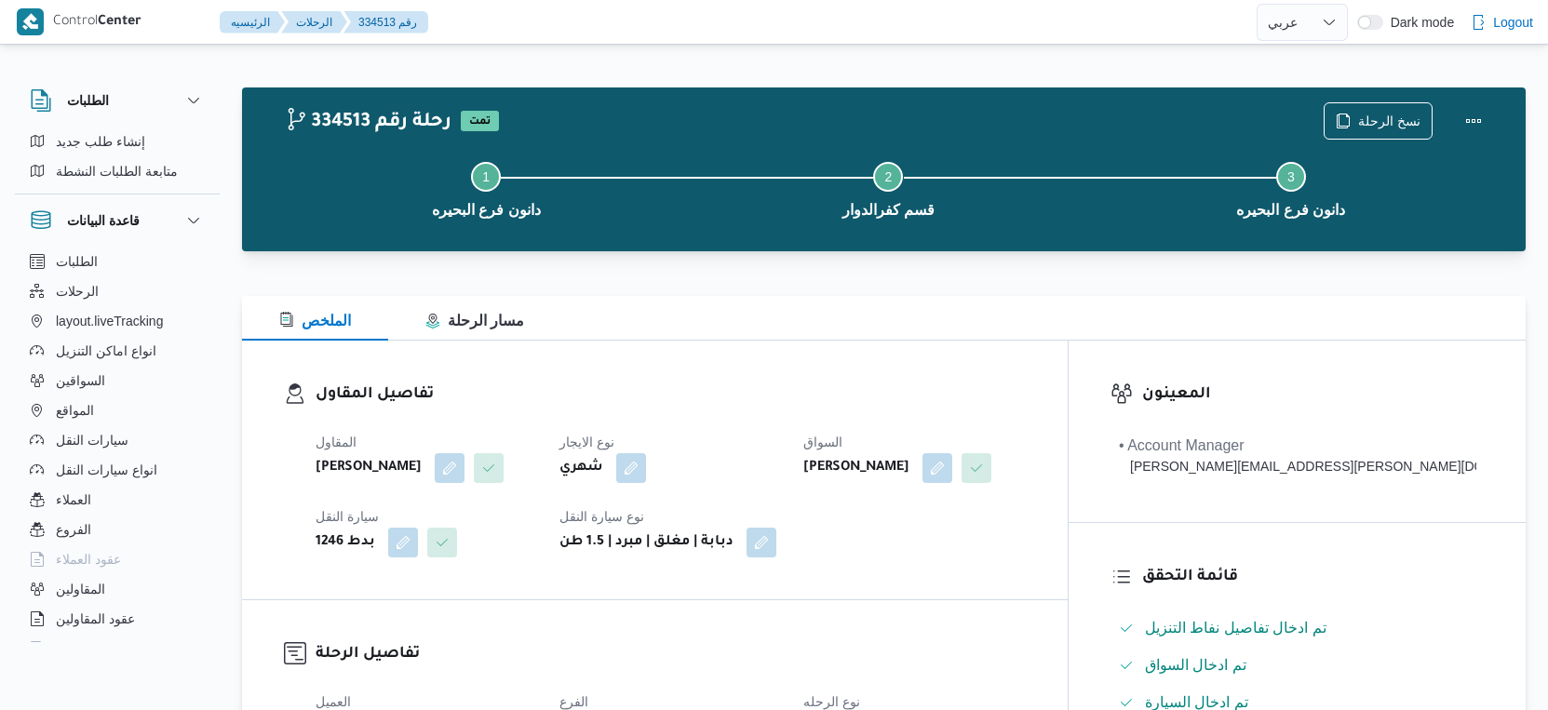
select select "ar"
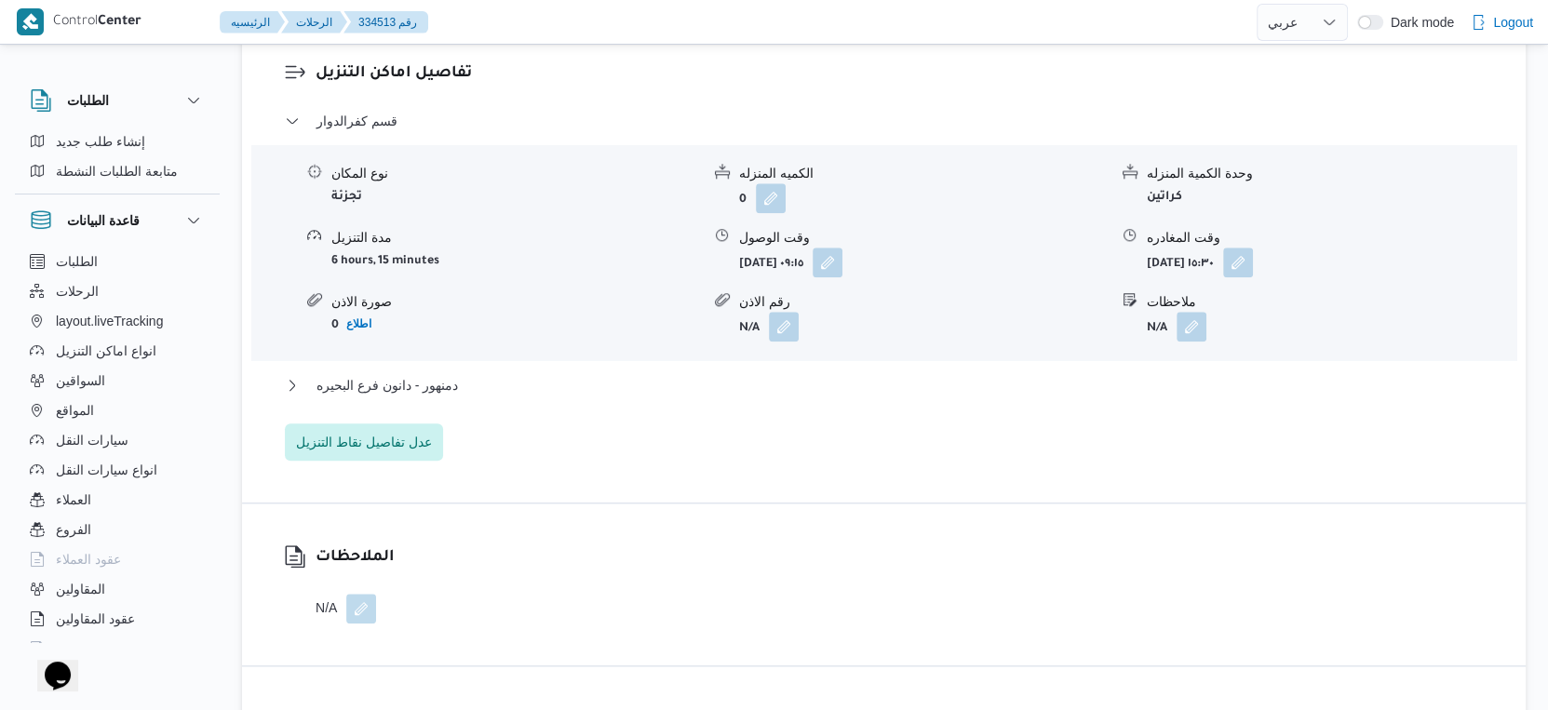
scroll to position [1552, 0]
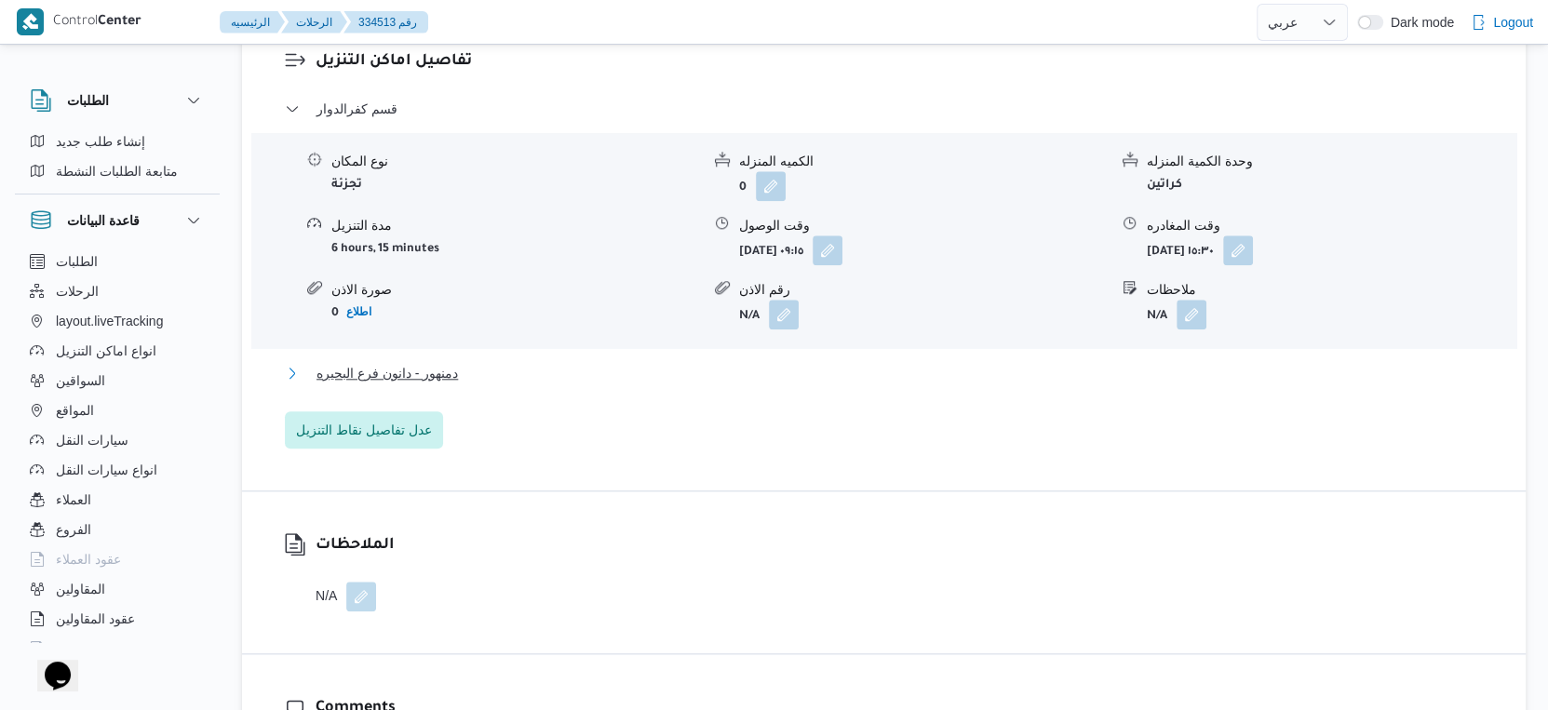
click at [464, 369] on button "دمنهور - دانون فرع البحيره" at bounding box center [884, 373] width 1199 height 22
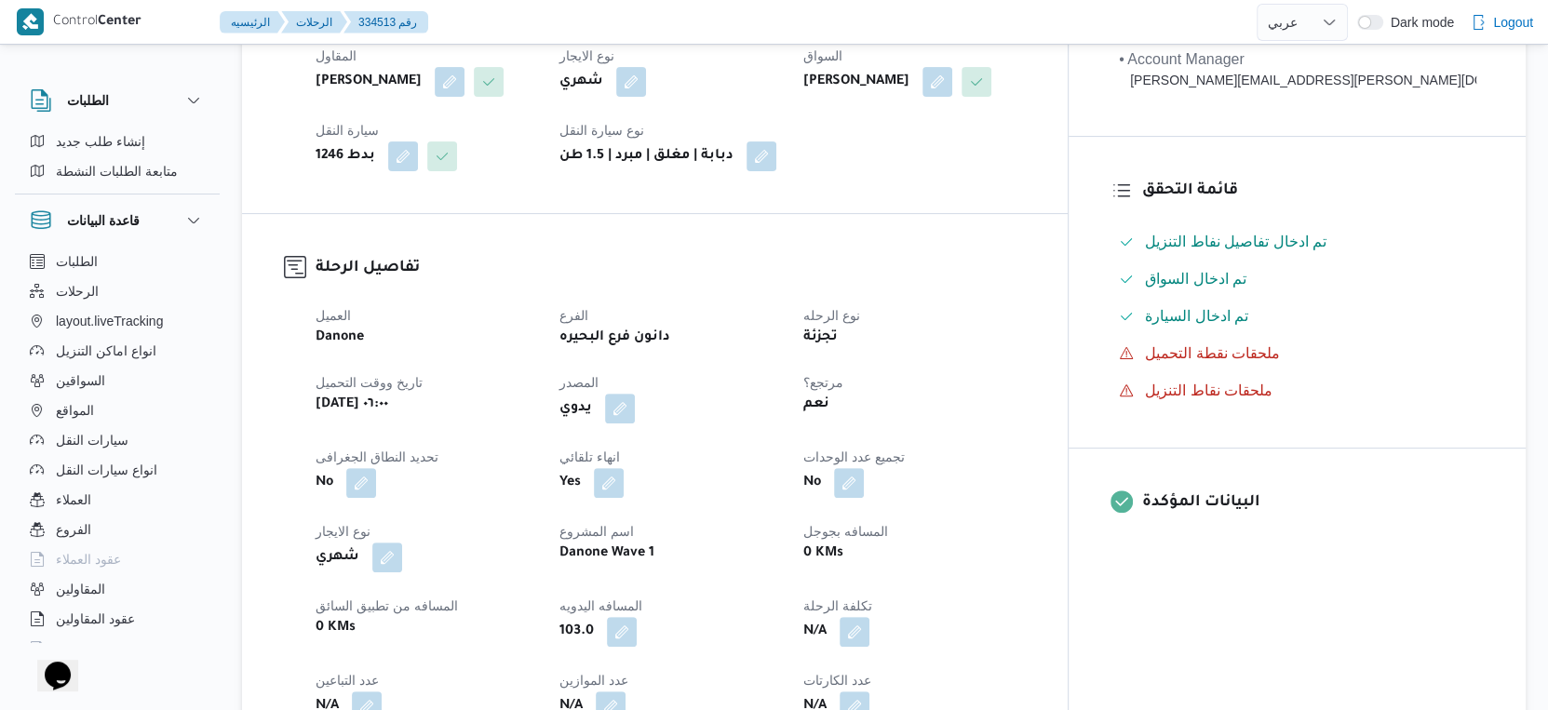
scroll to position [620, 0]
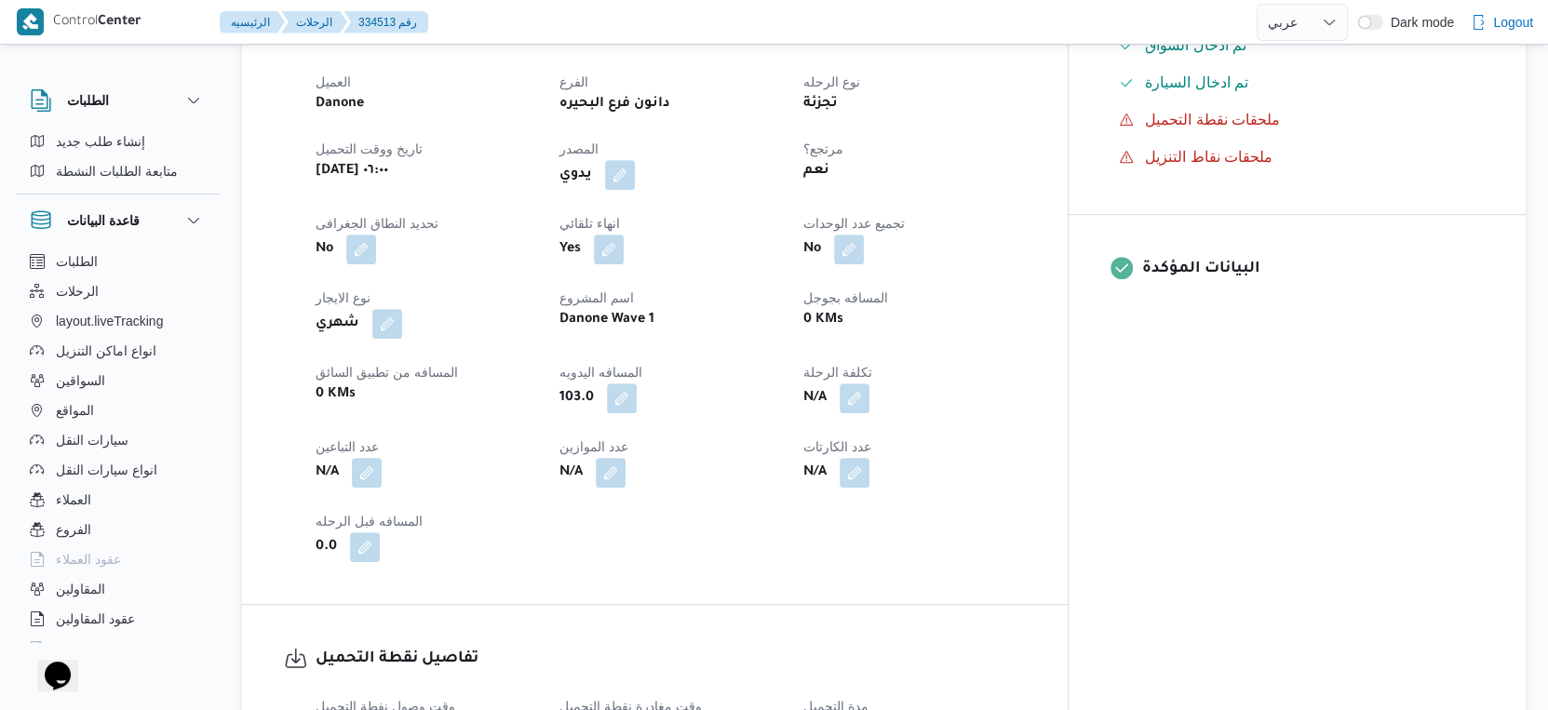
select select "ar"
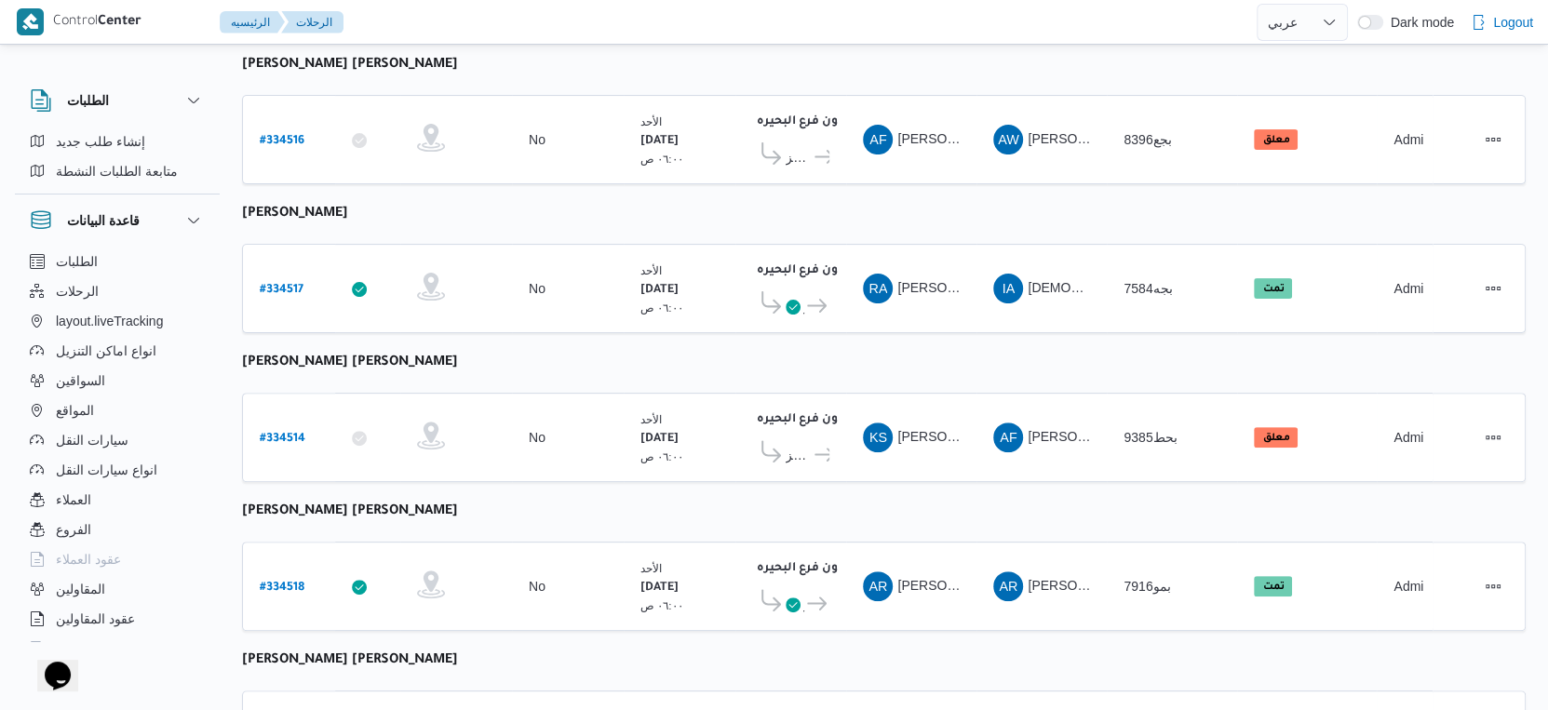
scroll to position [736, 0]
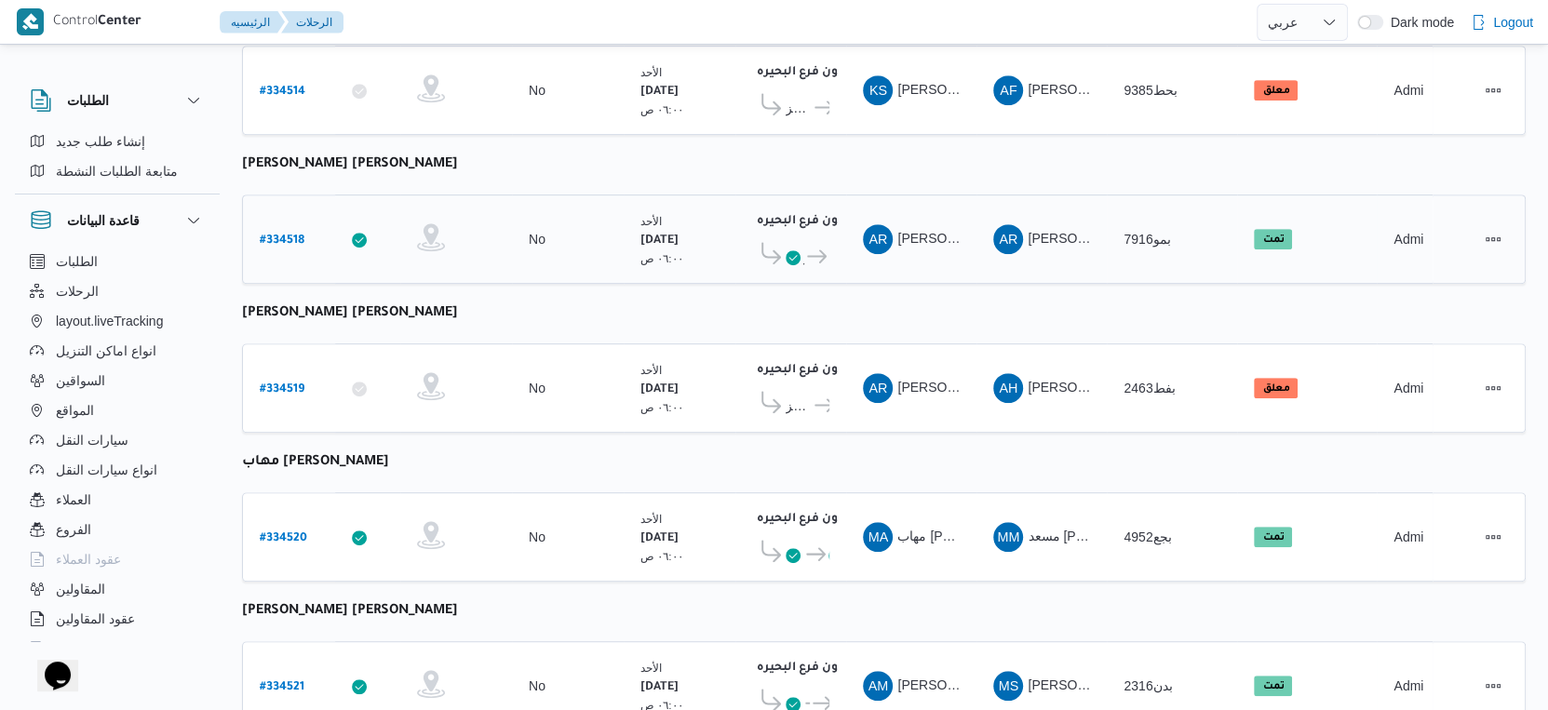
click at [289, 235] on b "# 334518" at bounding box center [282, 241] width 45 height 13
select select "ar"
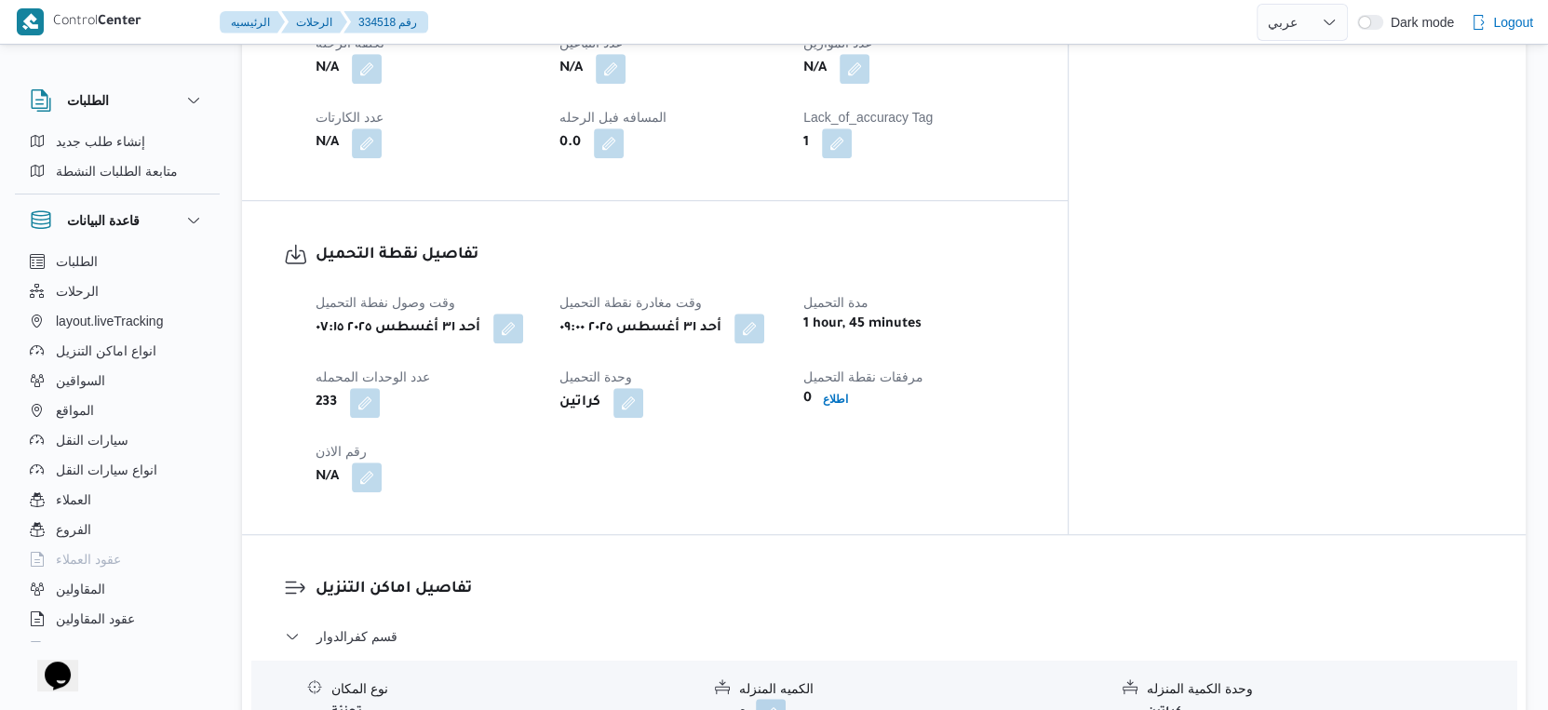
scroll to position [839, 0]
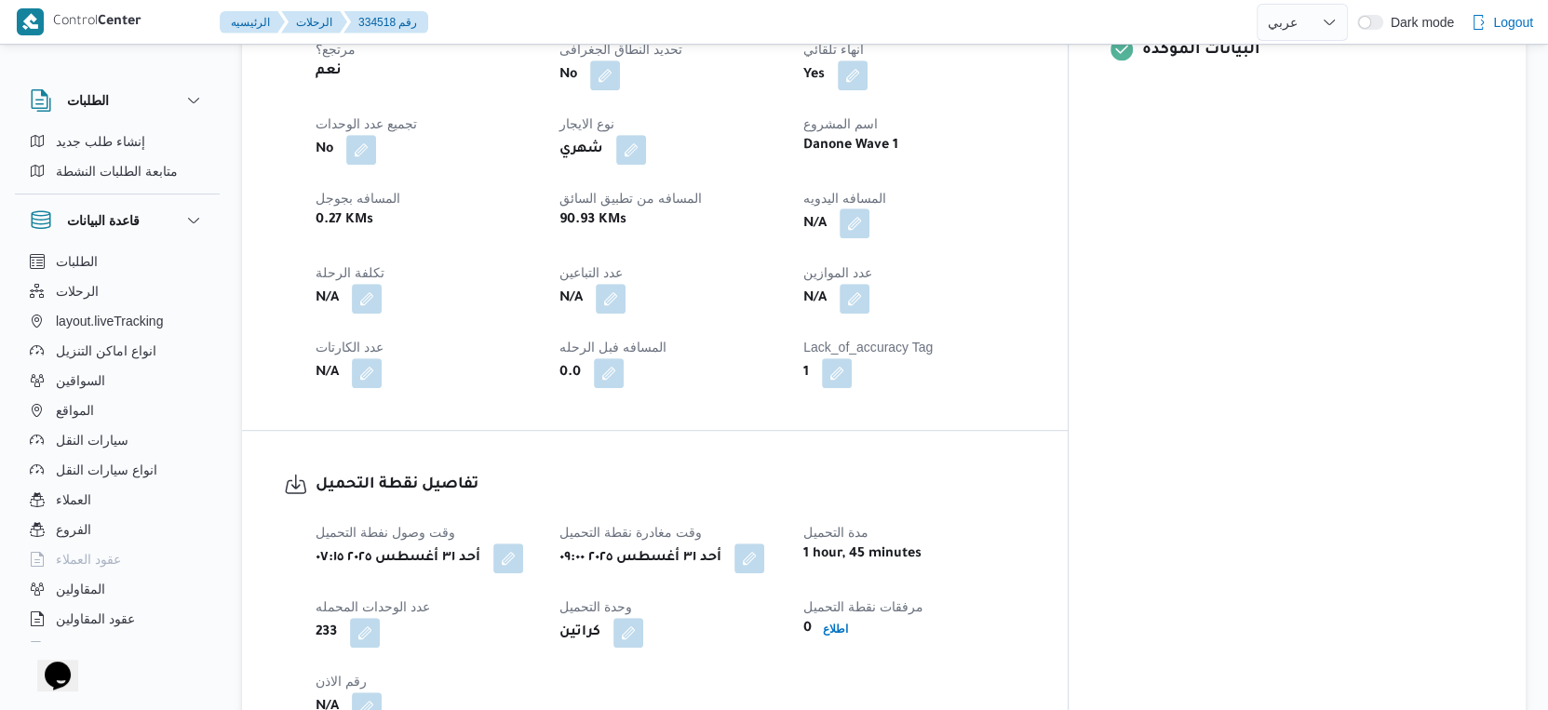
click at [869, 209] on button "button" at bounding box center [855, 224] width 30 height 30
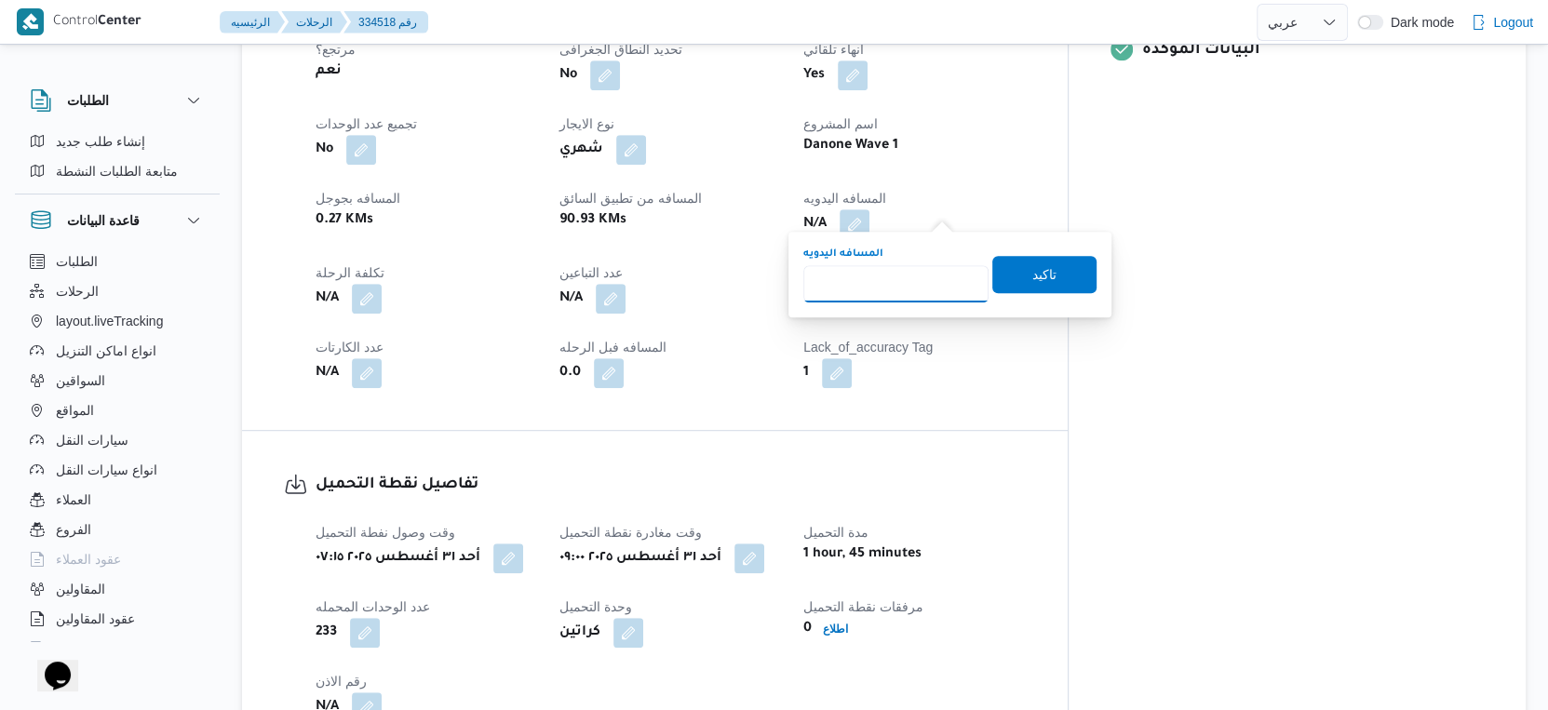
click at [913, 274] on input "المسافه اليدويه" at bounding box center [895, 283] width 185 height 37
type input "101"
click at [1061, 281] on span "تاكيد" at bounding box center [1044, 273] width 104 height 37
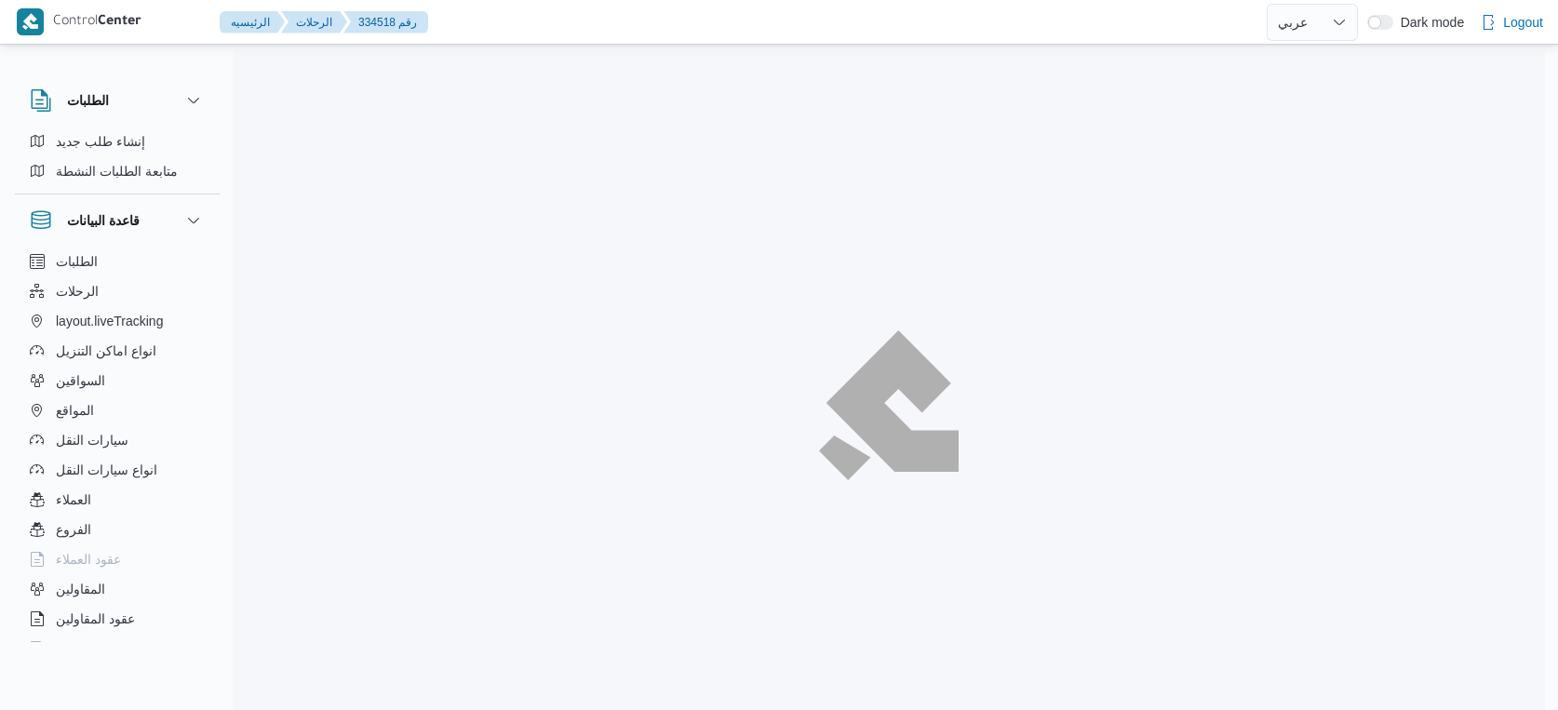
select select "ar"
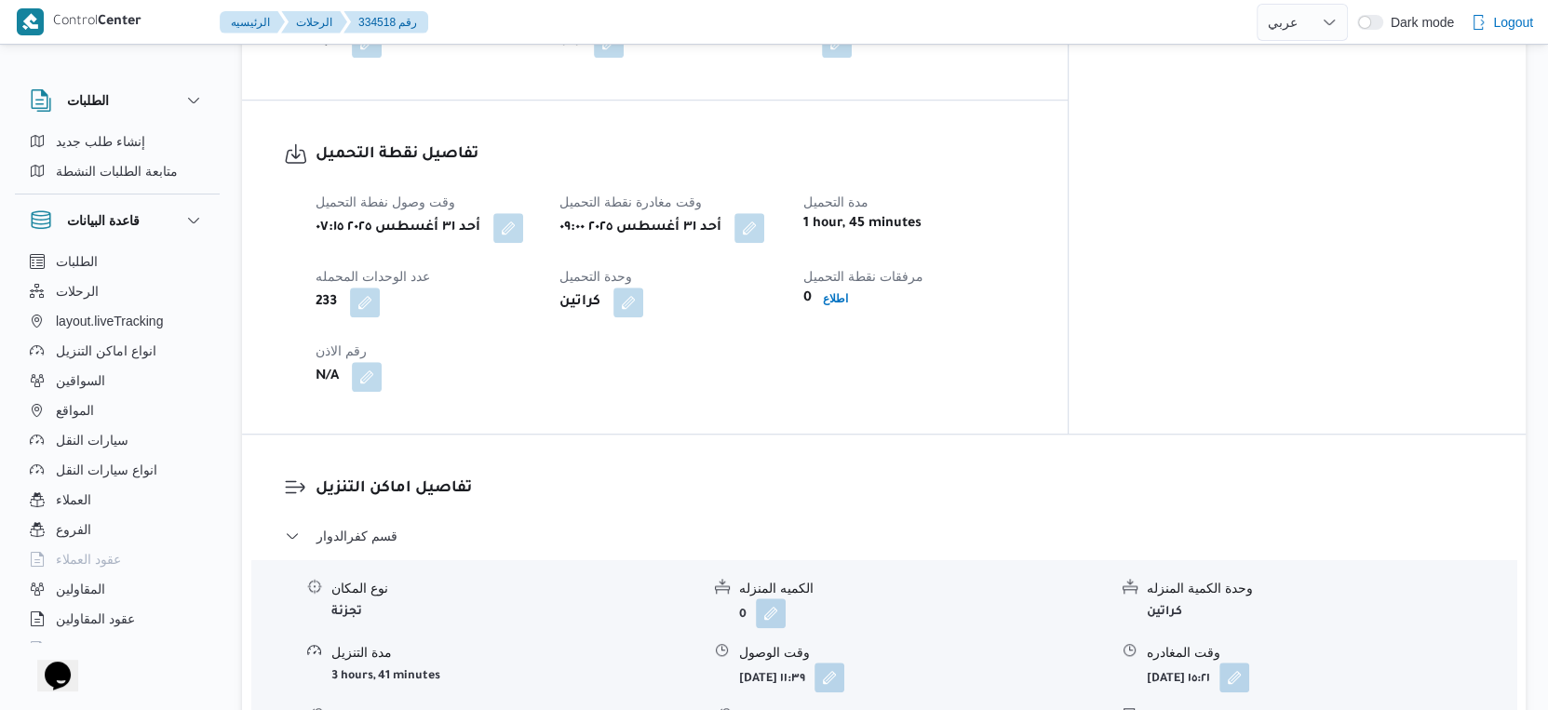
scroll to position [1291, 0]
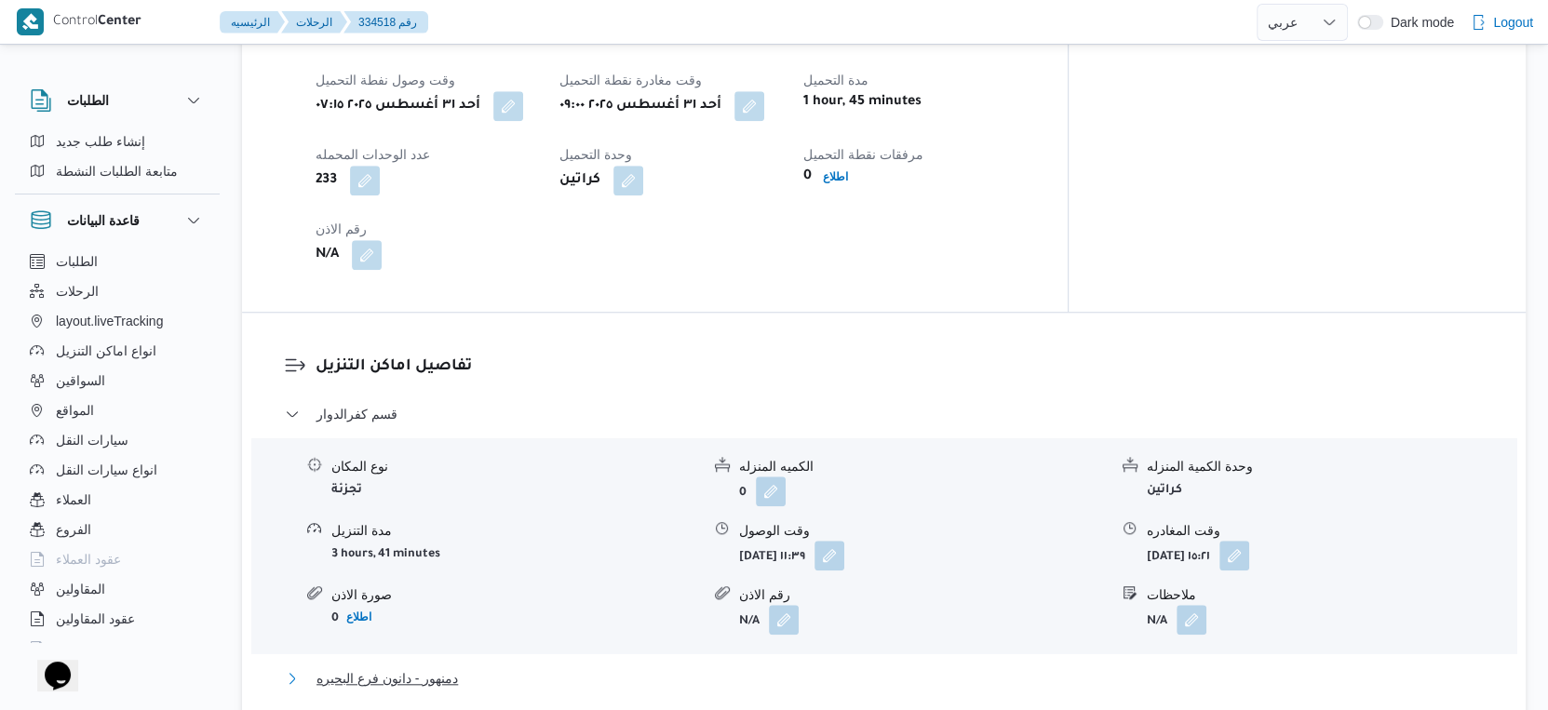
click at [464, 667] on button "دمنهور - دانون فرع البحيره" at bounding box center [884, 678] width 1199 height 22
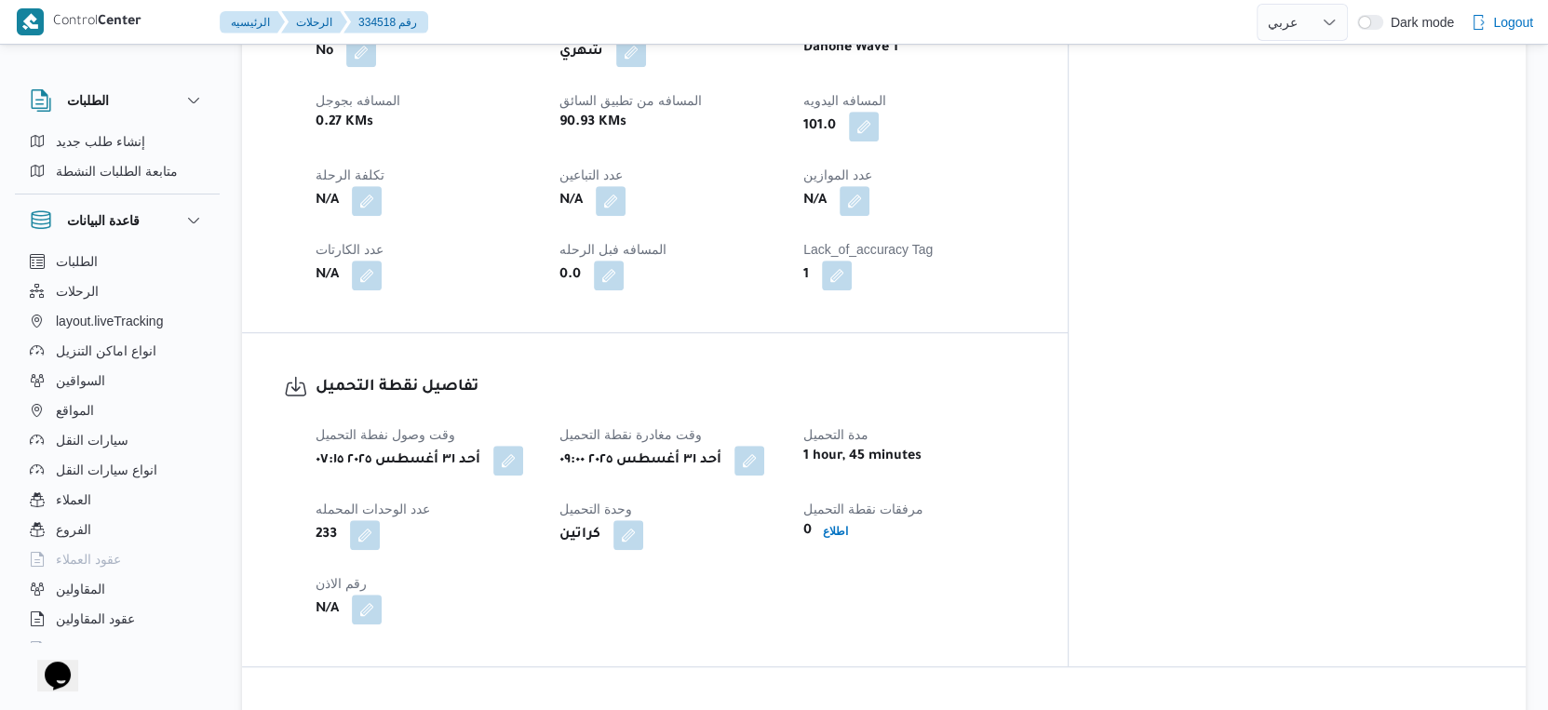
scroll to position [724, 0]
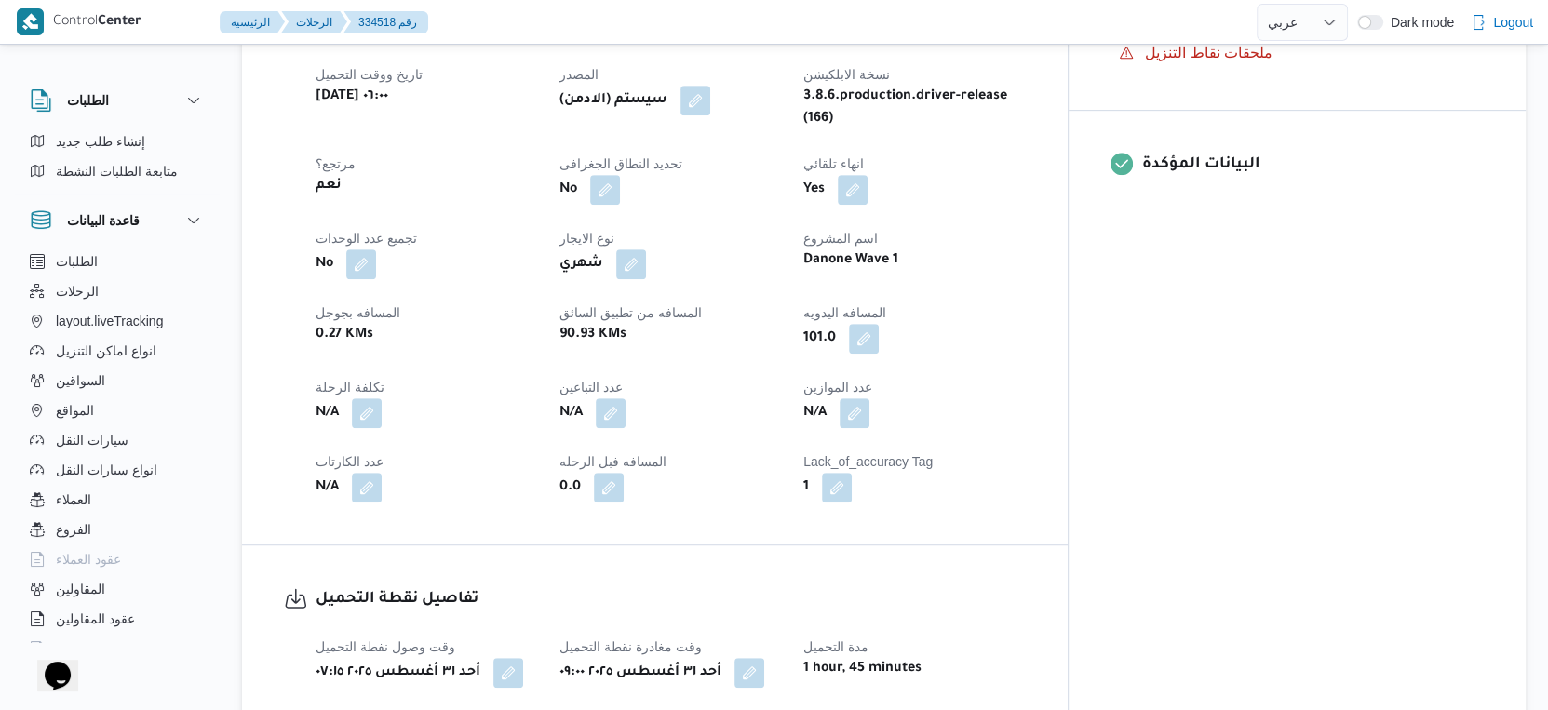
select select "ar"
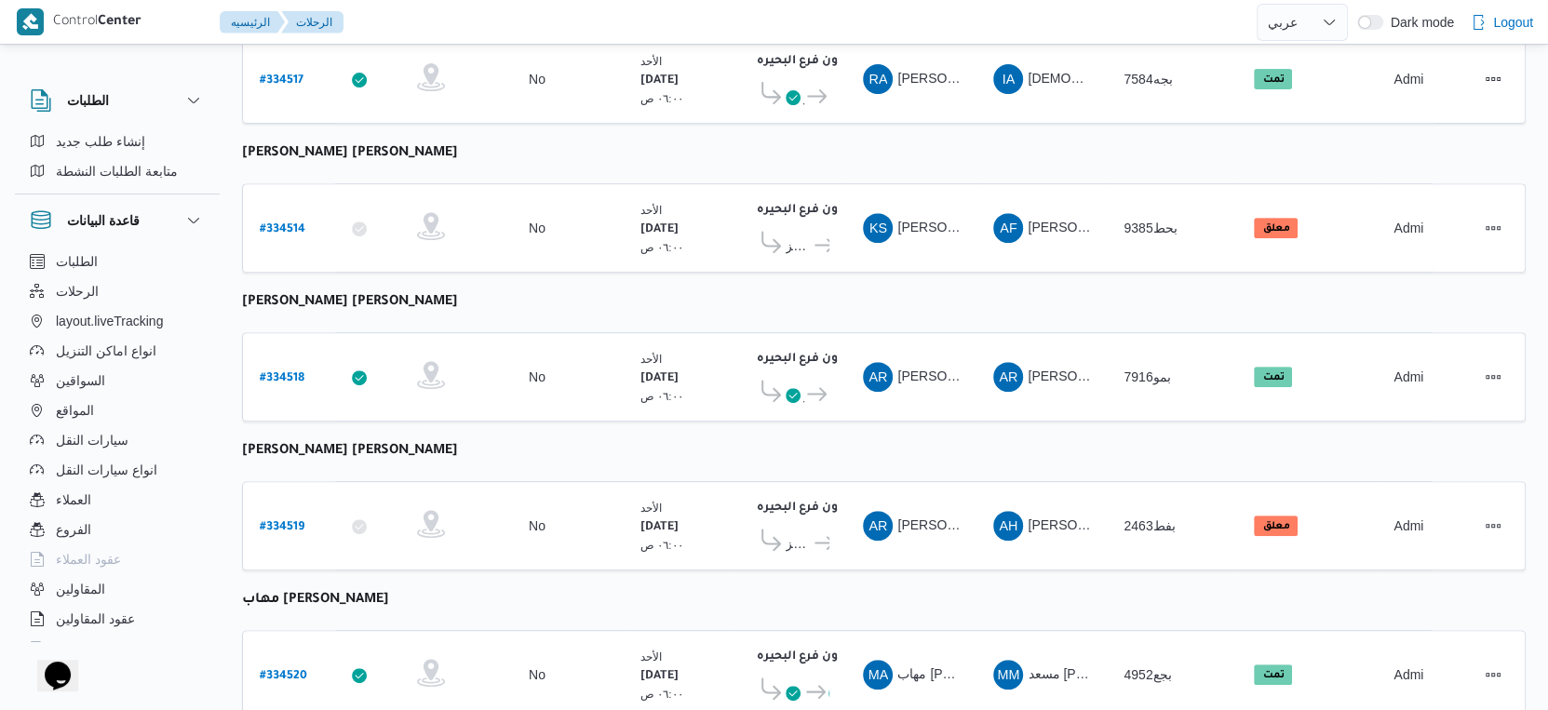
scroll to position [322, 0]
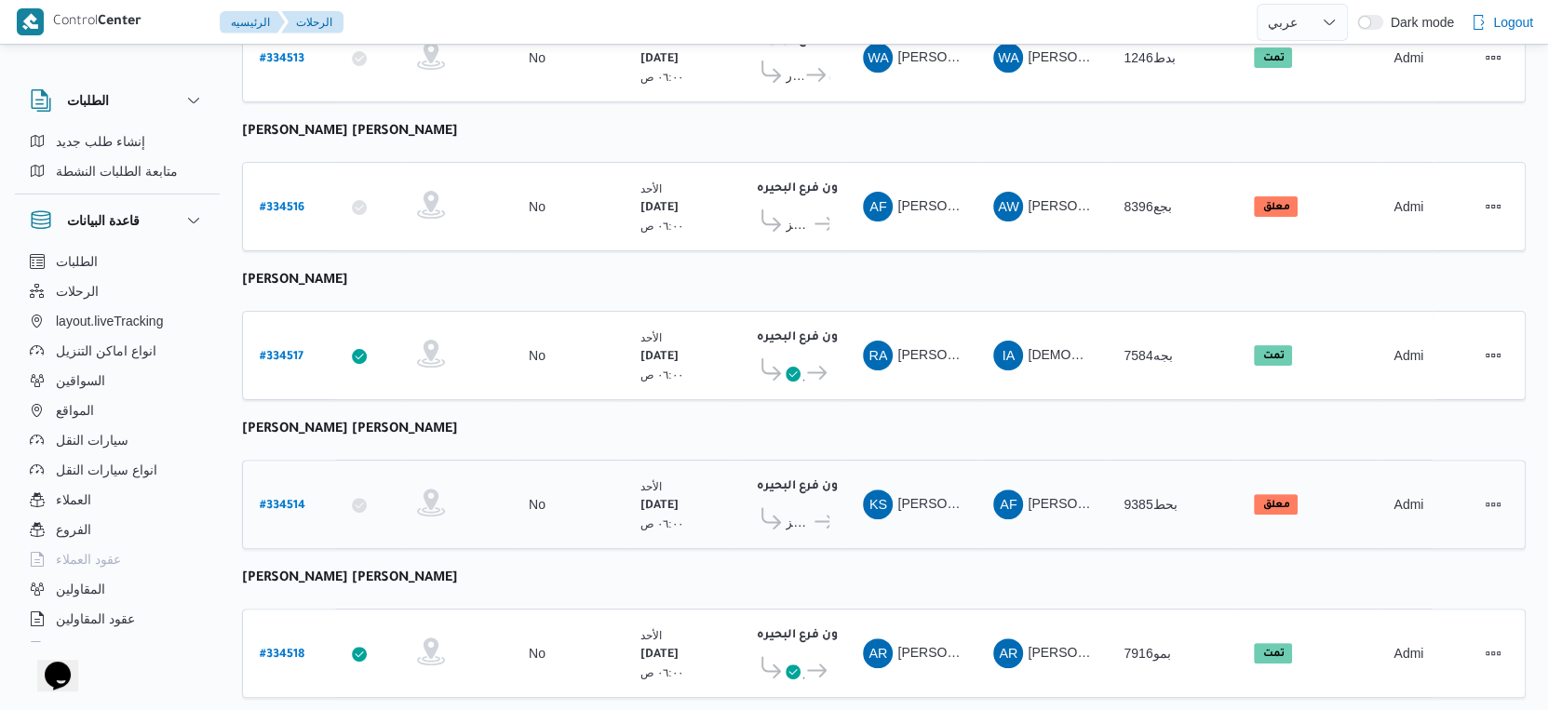
click at [288, 500] on b "# 334514" at bounding box center [283, 506] width 46 height 13
select select "ar"
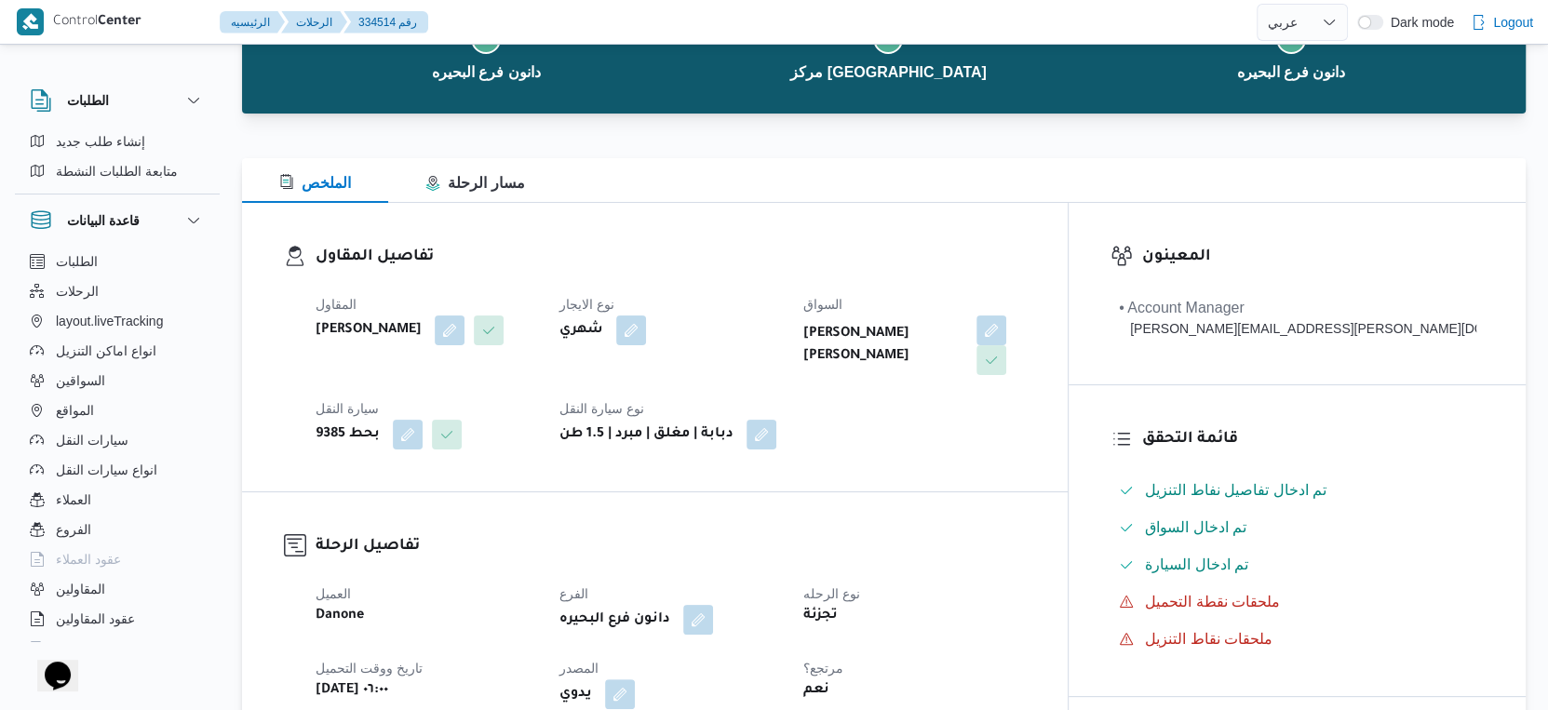
scroll to position [207, 0]
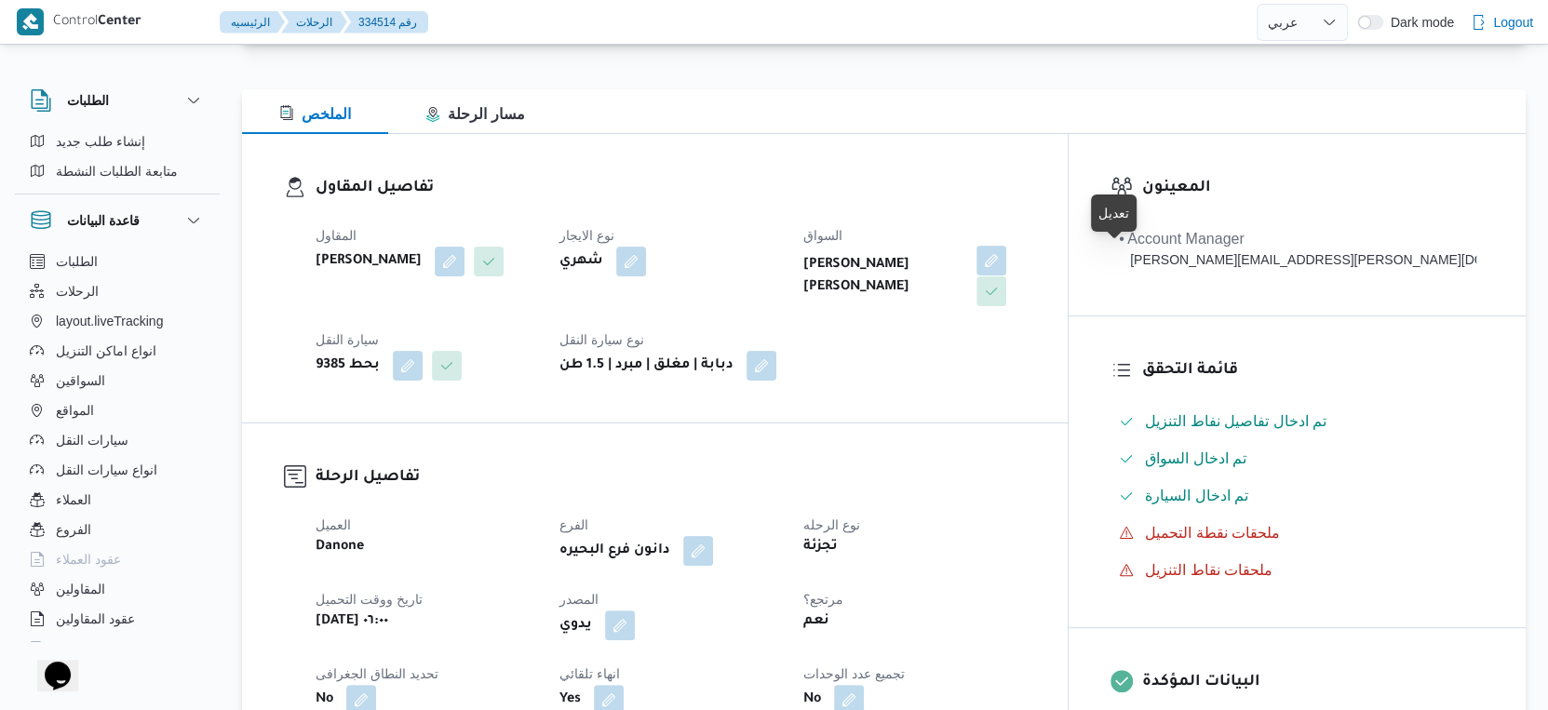
click at [1006, 255] on button "button" at bounding box center [992, 261] width 30 height 30
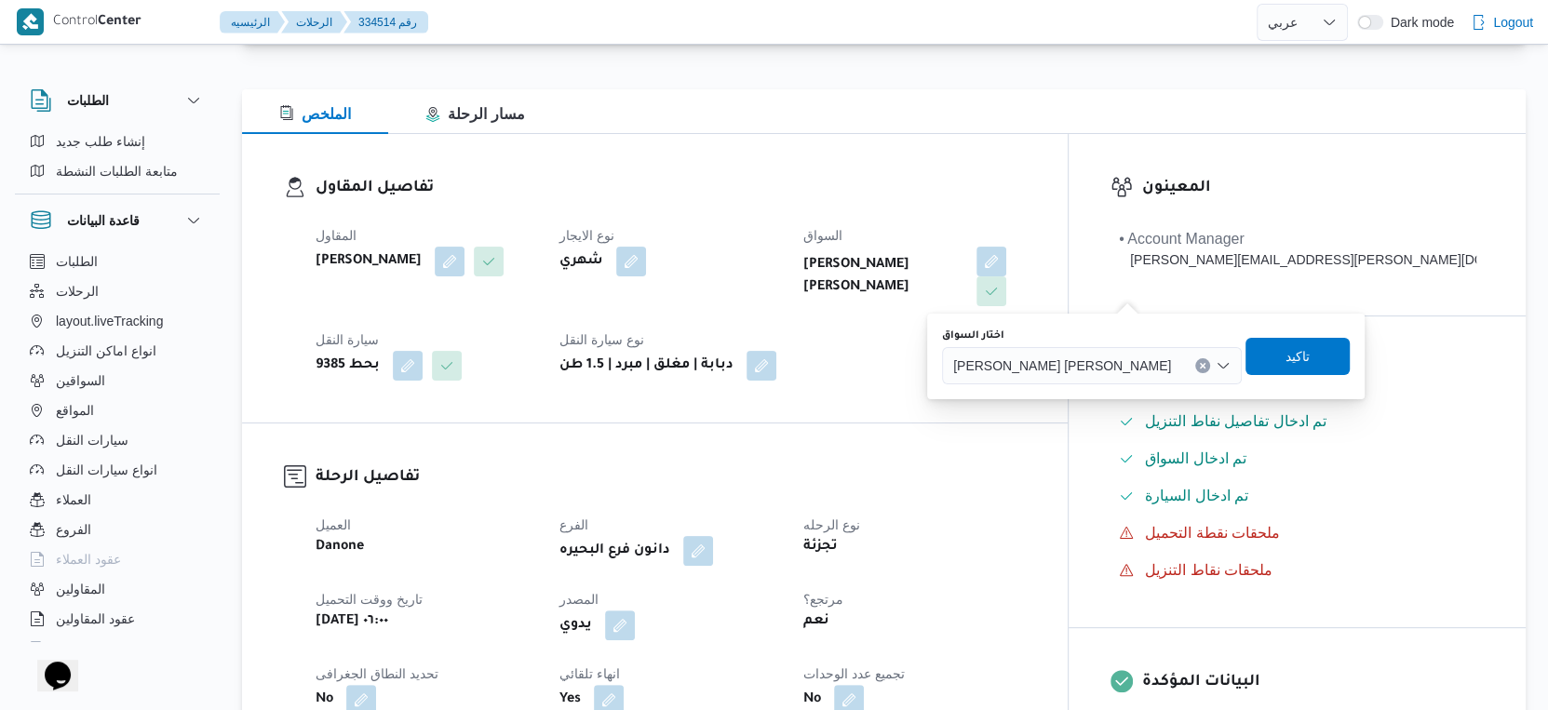
click at [1201, 363] on icon "Clear input" at bounding box center [1203, 365] width 5 height 5
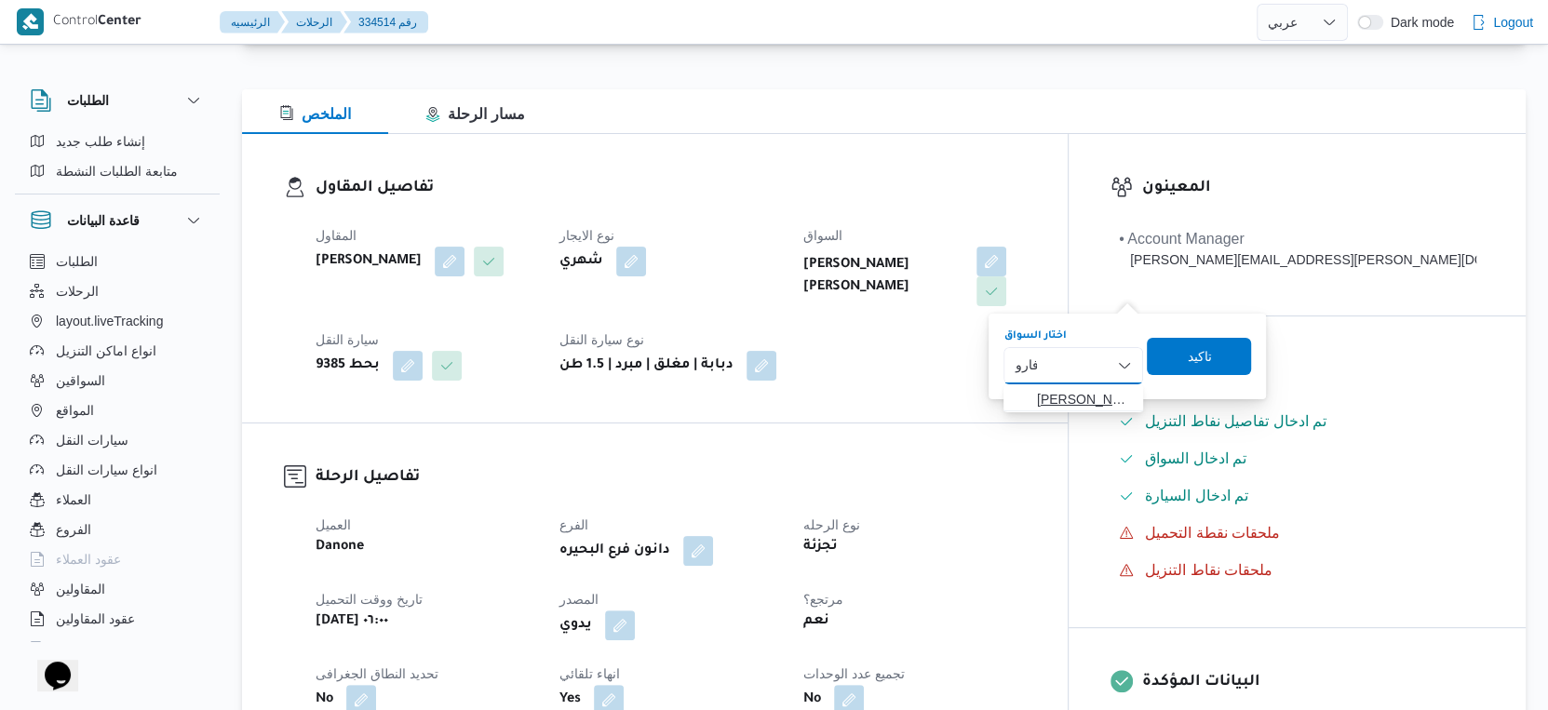
type input "فارو"
click at [1096, 394] on span "احمد فارو ق احمد جاب الله" at bounding box center [1084, 399] width 95 height 22
click at [1223, 351] on span "تاكيد" at bounding box center [1211, 355] width 24 height 22
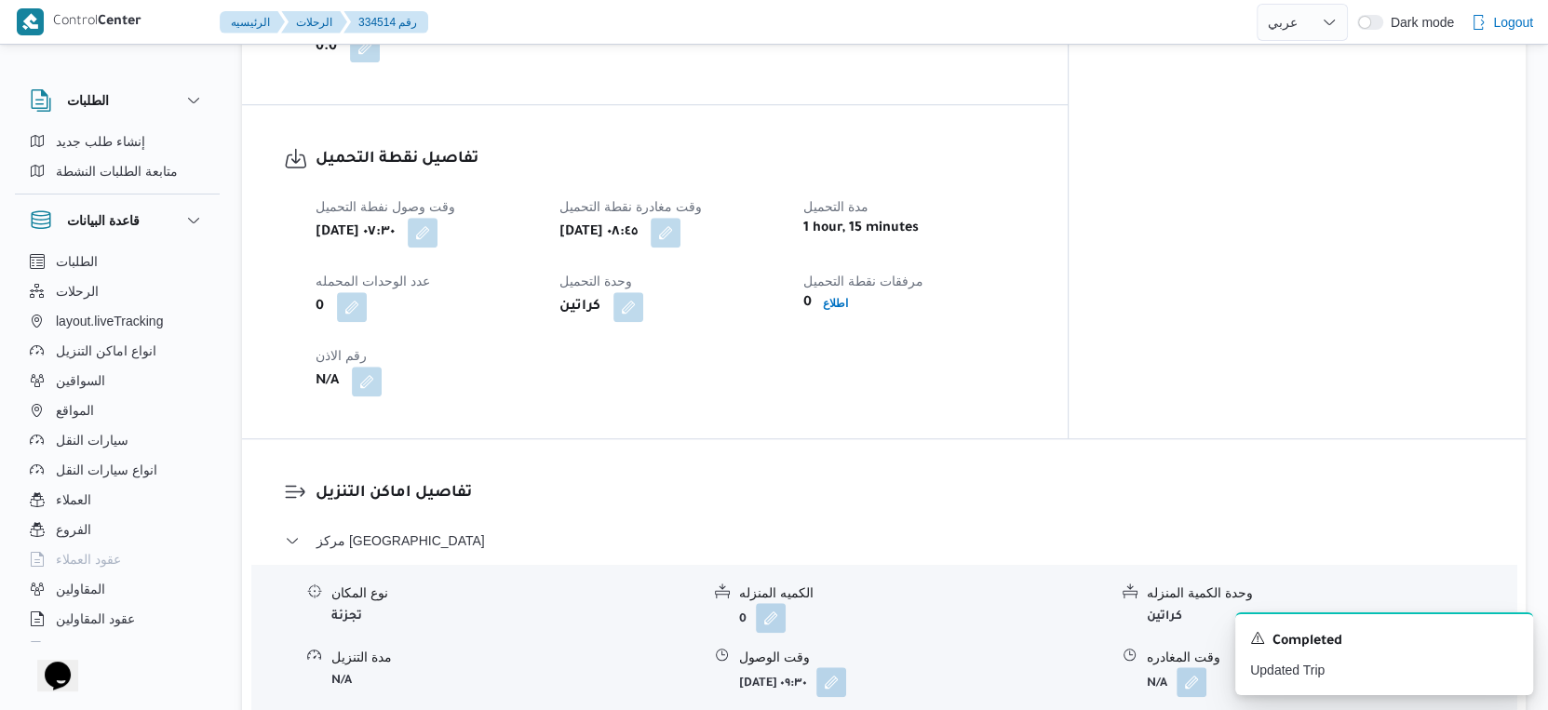
scroll to position [1138, 0]
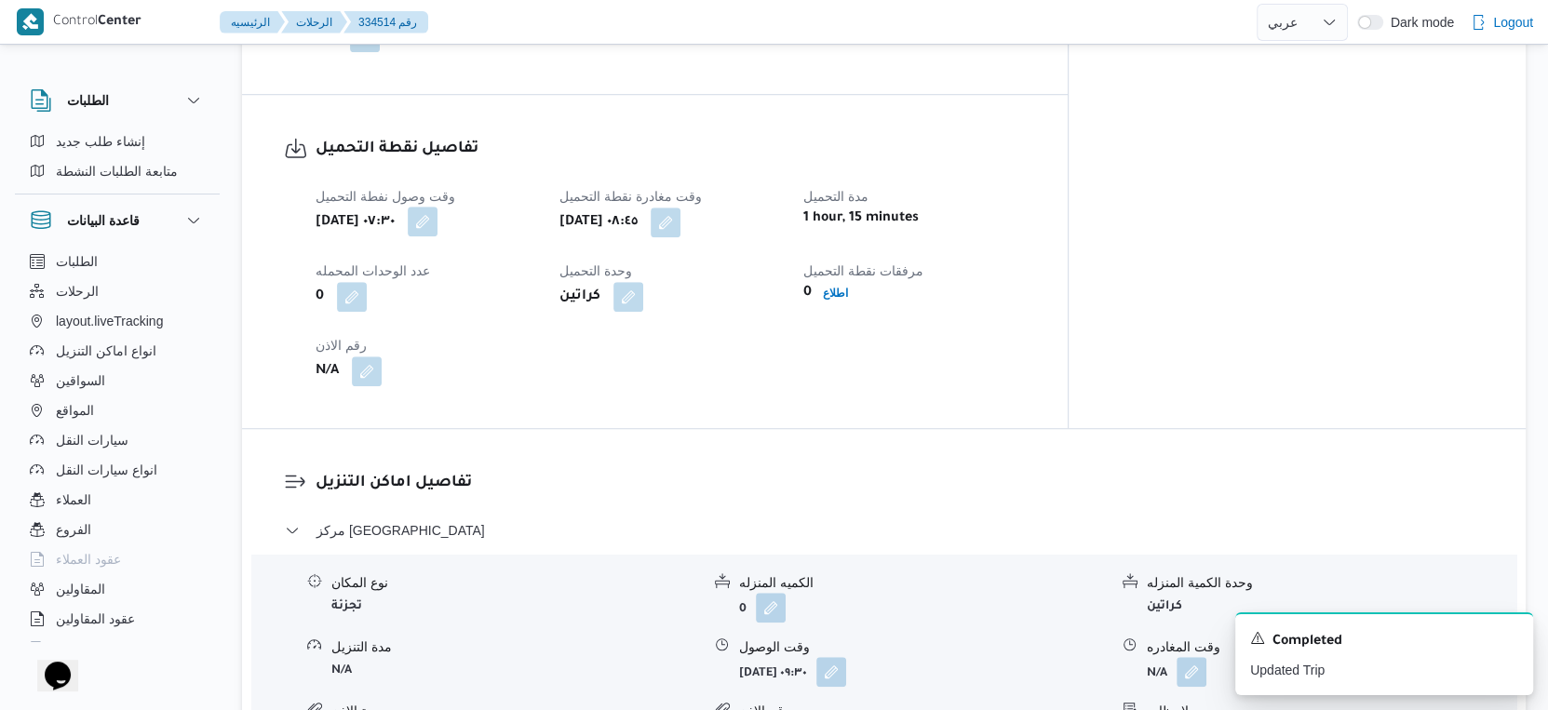
click at [438, 219] on button "button" at bounding box center [423, 222] width 30 height 30
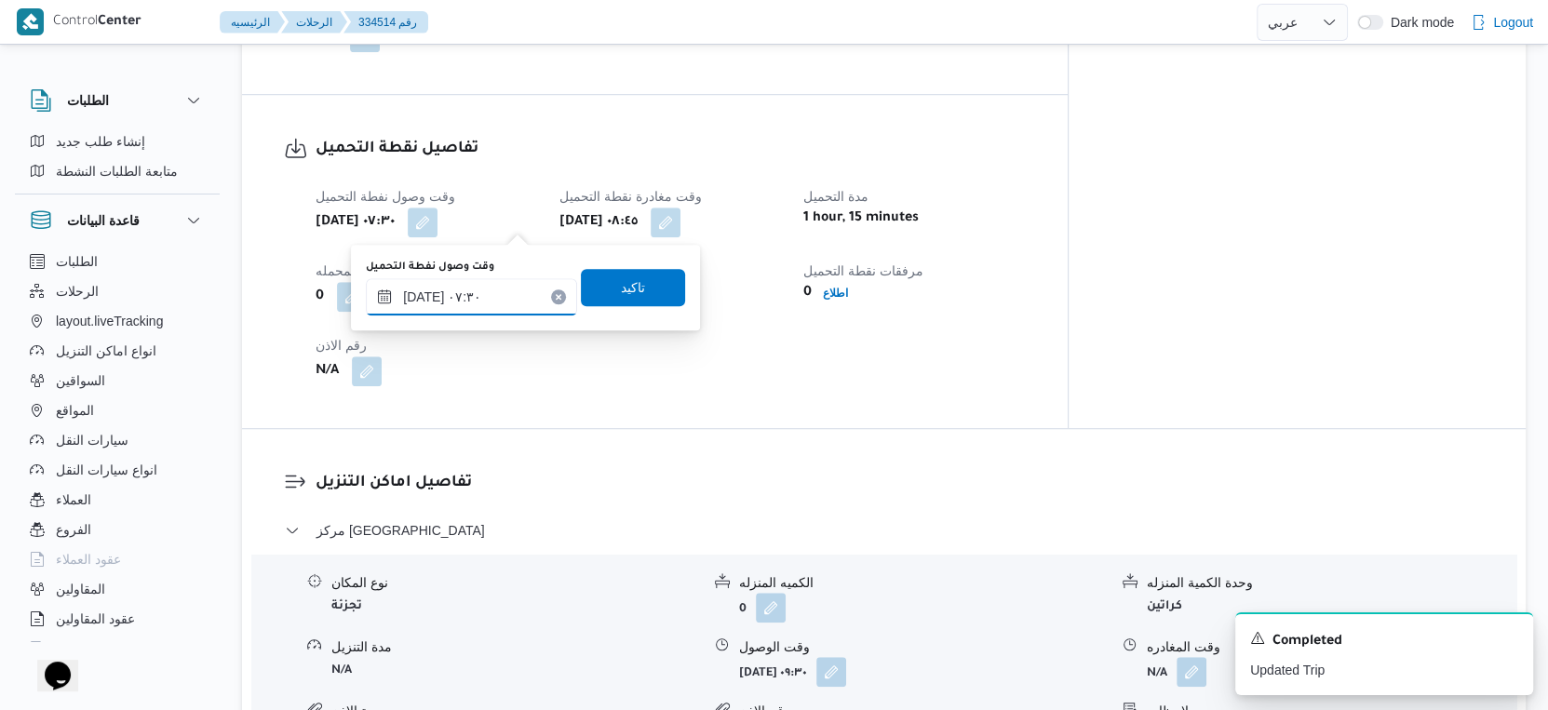
click at [420, 293] on input "٣١/٠٨/٢٠٢٥ ٠٧:٣٠" at bounding box center [471, 296] width 211 height 37
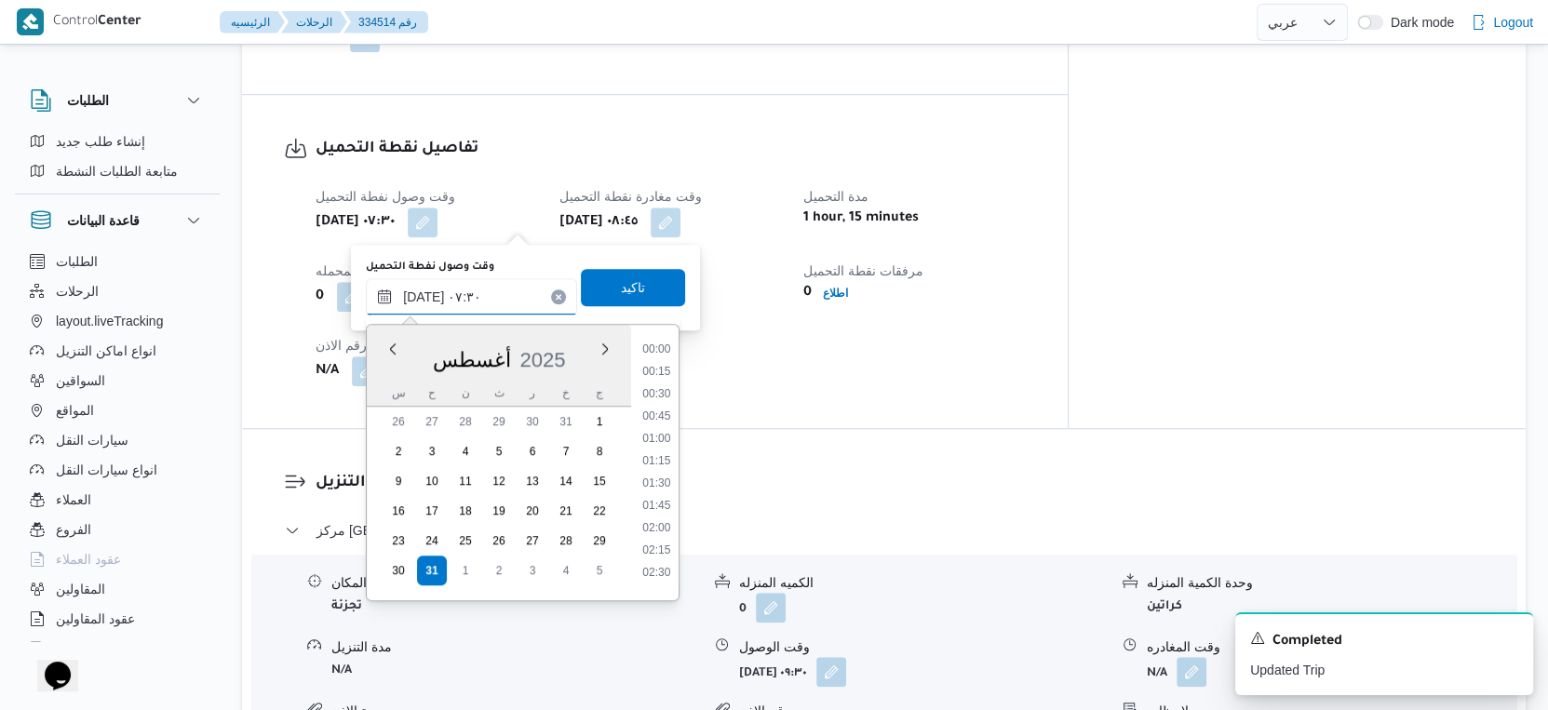
click at [420, 293] on input "٣١/٠٨/٢٠٢٥ ٠٧:٣٠" at bounding box center [471, 296] width 211 height 37
click at [423, 293] on input "٣١/٠٨/٢٠٢٥ ٠٧:٣٠" at bounding box center [471, 296] width 211 height 37
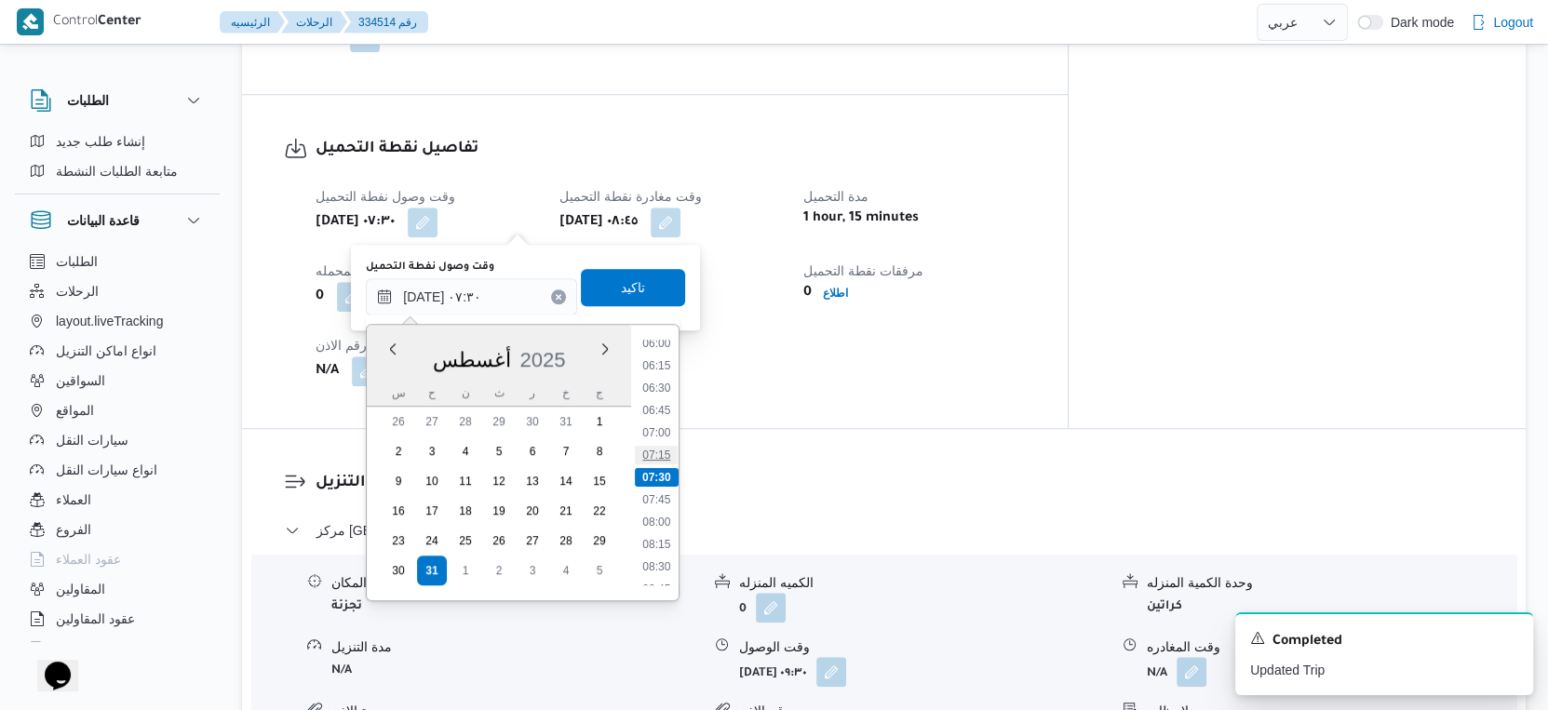
click at [659, 446] on li "07:15" at bounding box center [657, 455] width 43 height 19
type input "٣١/٠٨/٢٠٢٥ ٠٧:١٥"
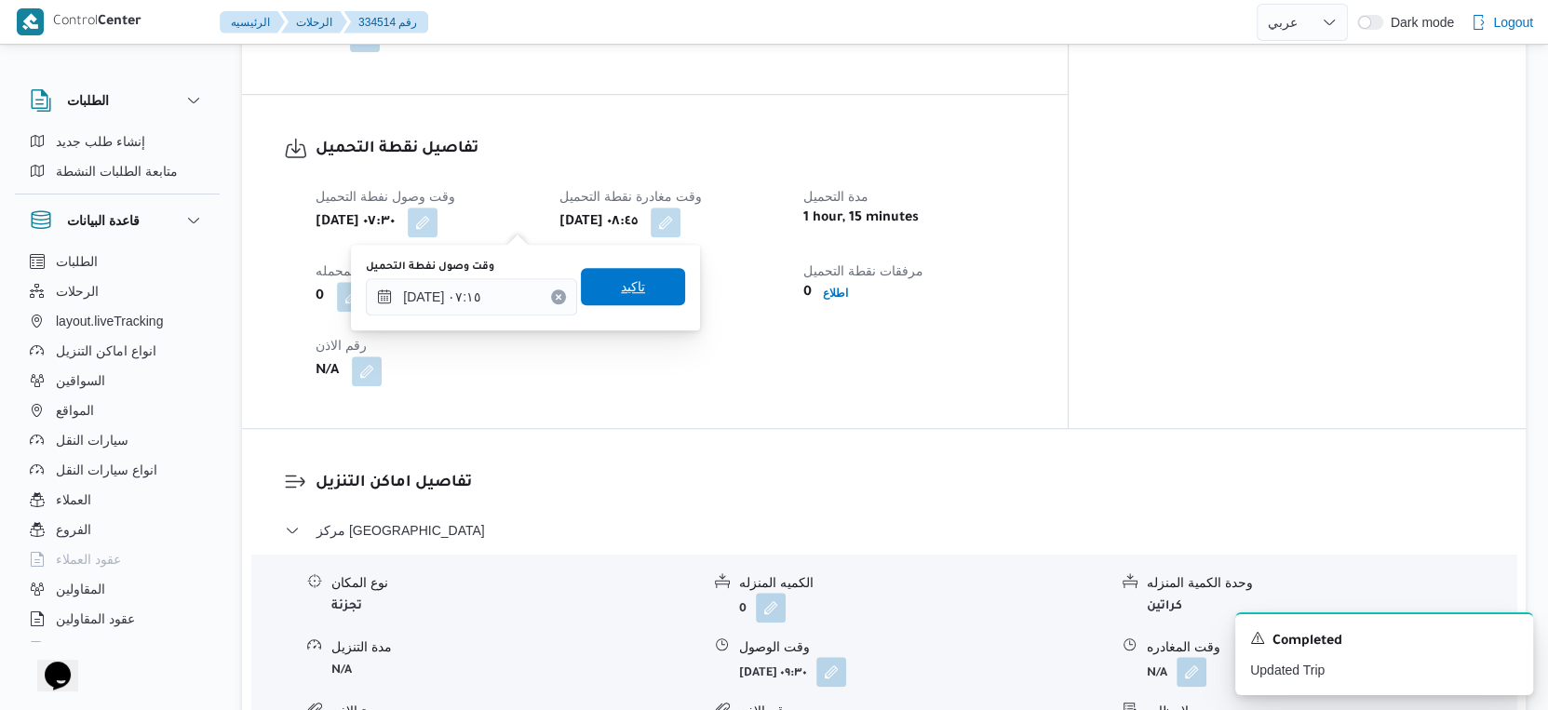
click at [633, 298] on span "تاكيد" at bounding box center [633, 286] width 104 height 37
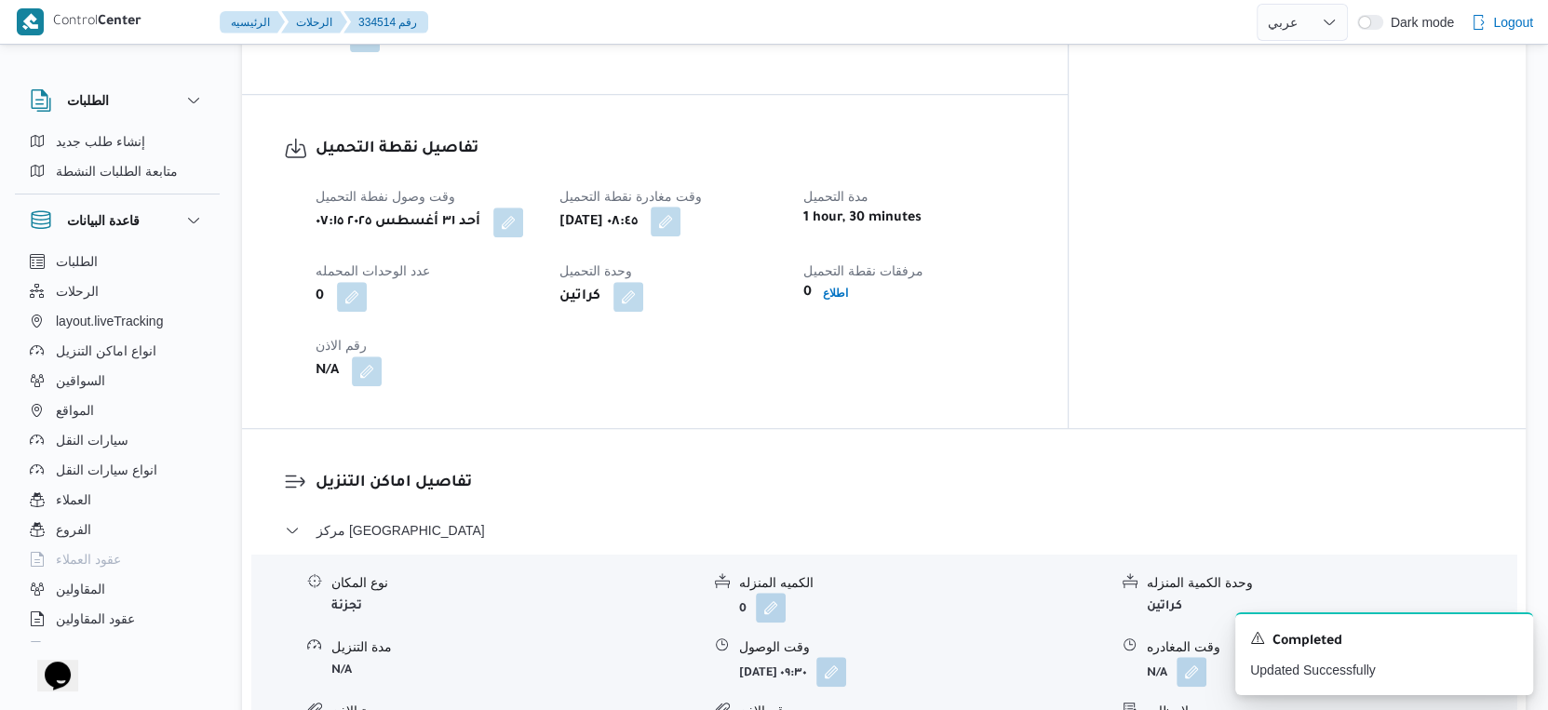
click at [680, 226] on button "button" at bounding box center [666, 222] width 30 height 30
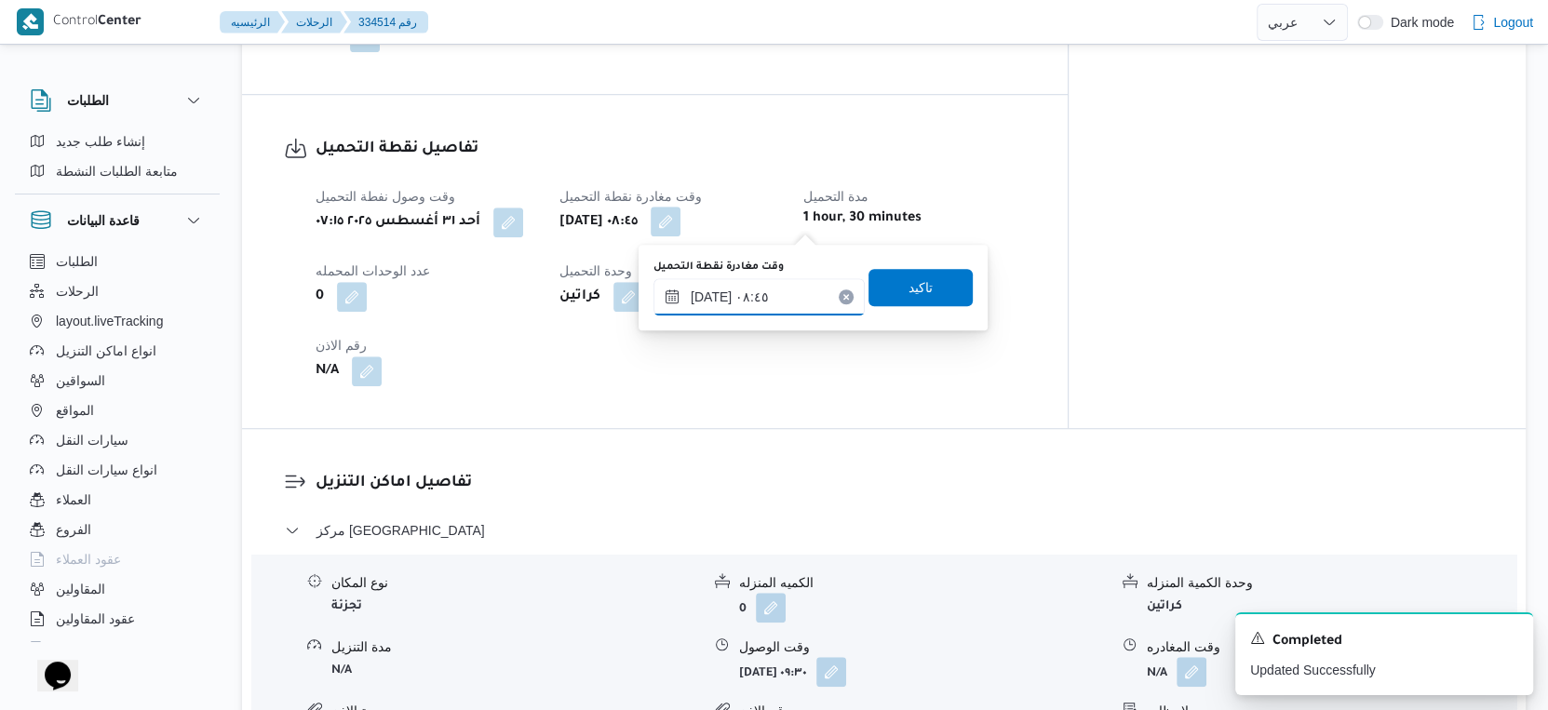
click at [778, 290] on input "٣١/٠٨/٢٠٢٥ ٠٨:٤٥" at bounding box center [759, 296] width 211 height 37
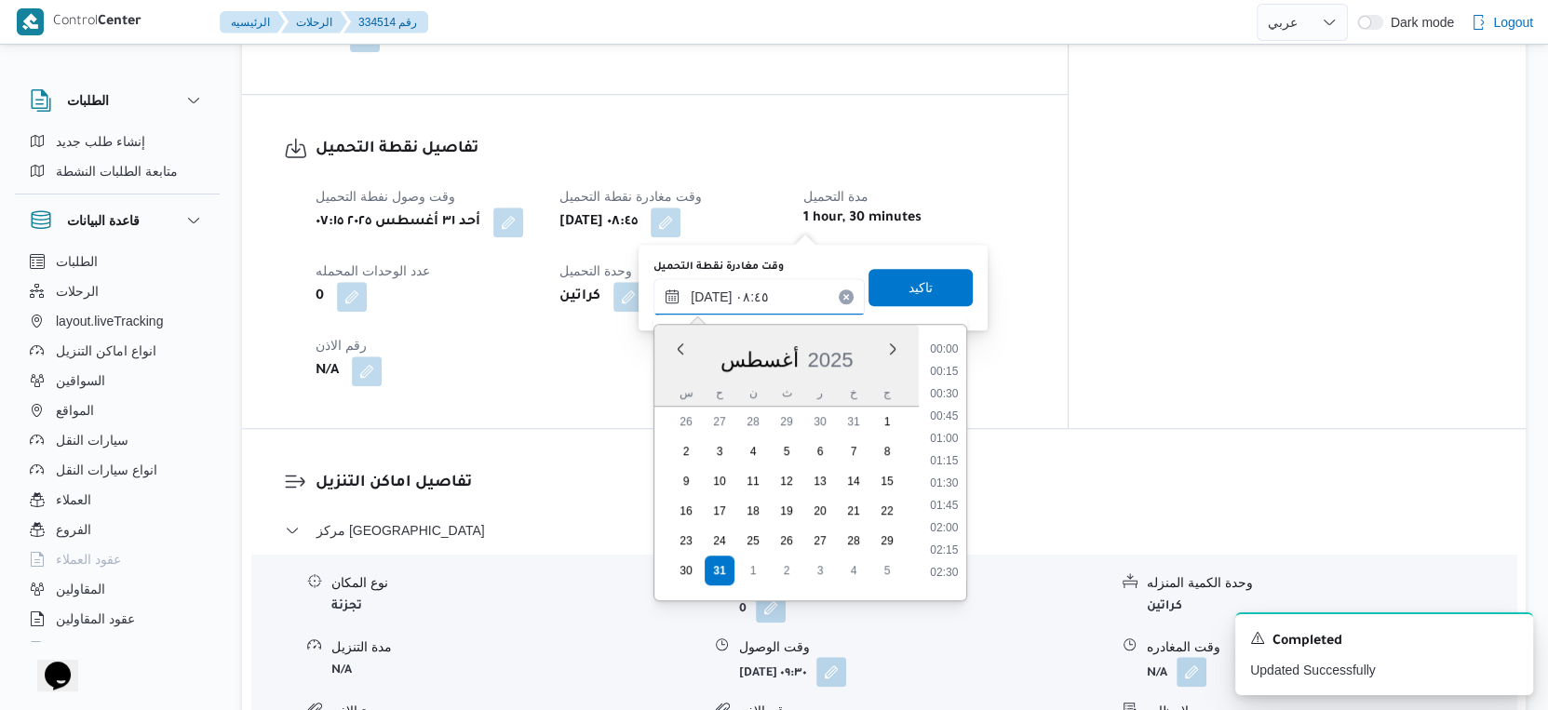
scroll to position [654, 0]
click at [940, 456] on li "08:30" at bounding box center [944, 455] width 43 height 19
type input "٣١/٠٨/٢٠٢٥ ٠٨:٣٠"
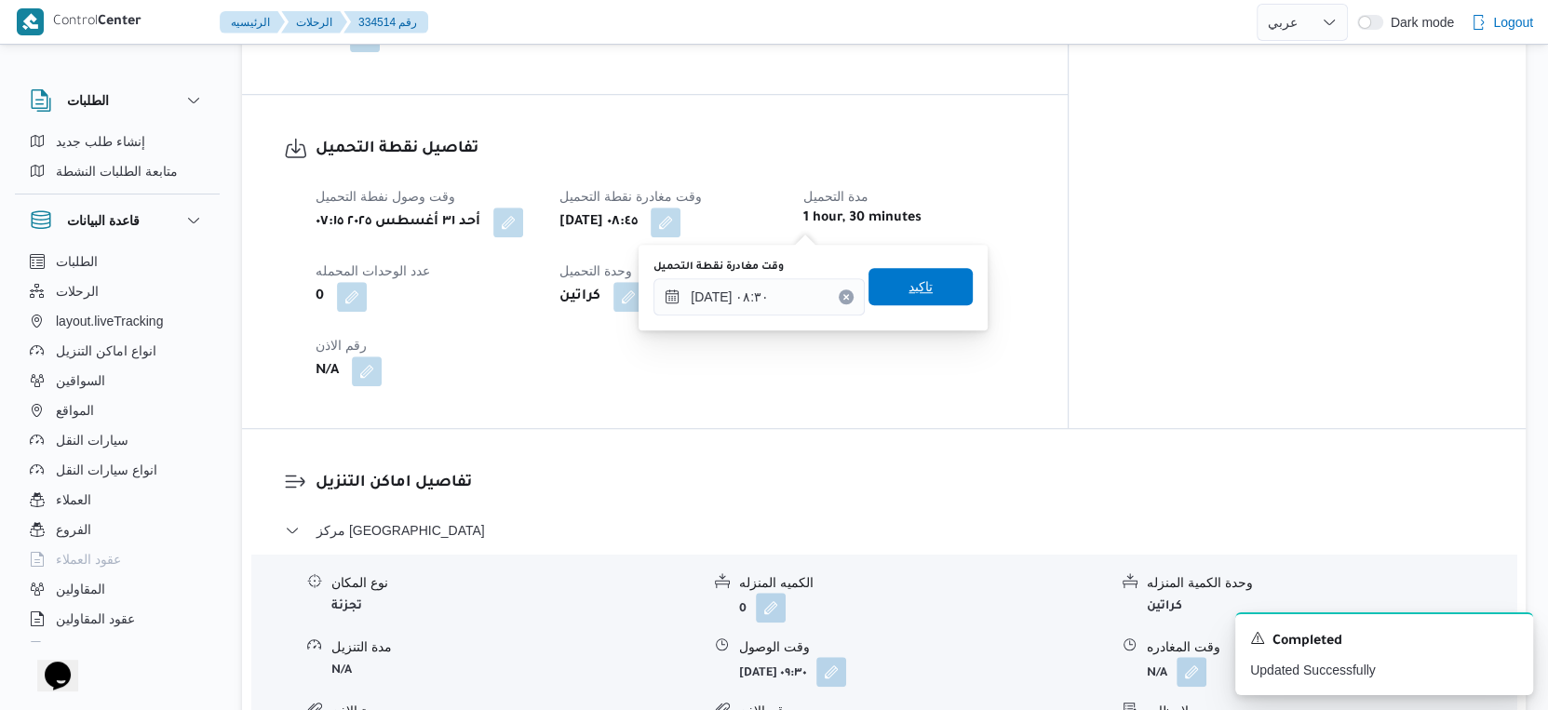
click at [923, 292] on span "تاكيد" at bounding box center [921, 286] width 104 height 37
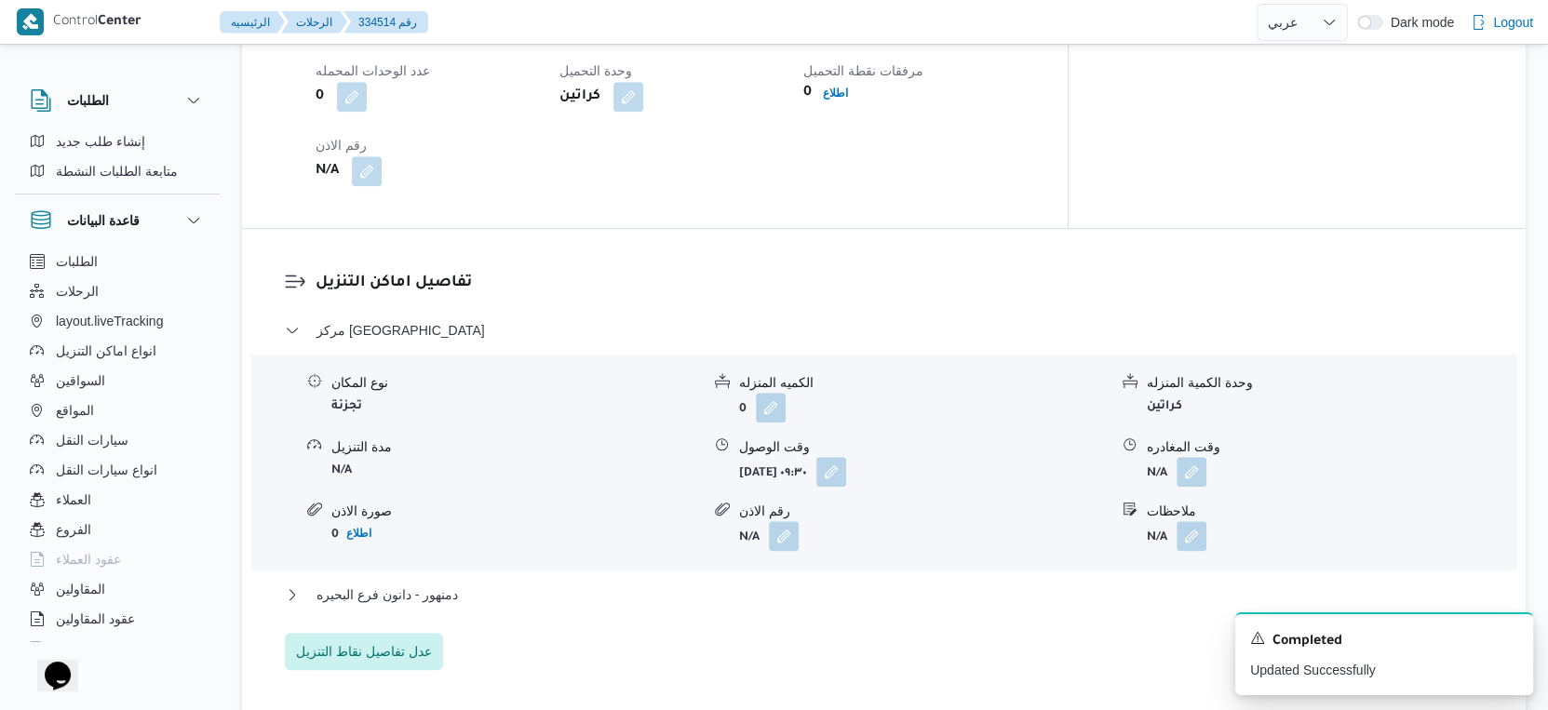
scroll to position [1344, 0]
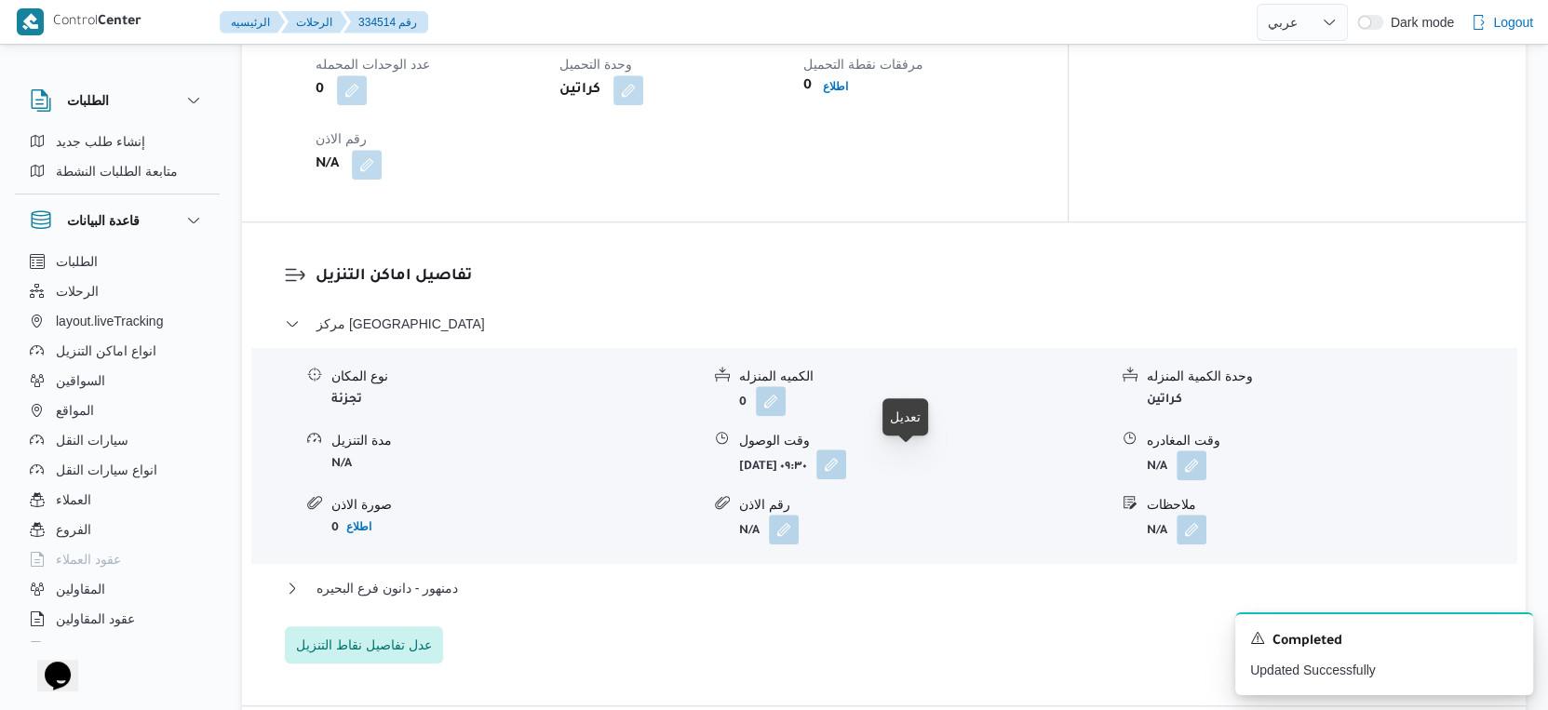
click at [846, 464] on button "button" at bounding box center [831, 465] width 30 height 30
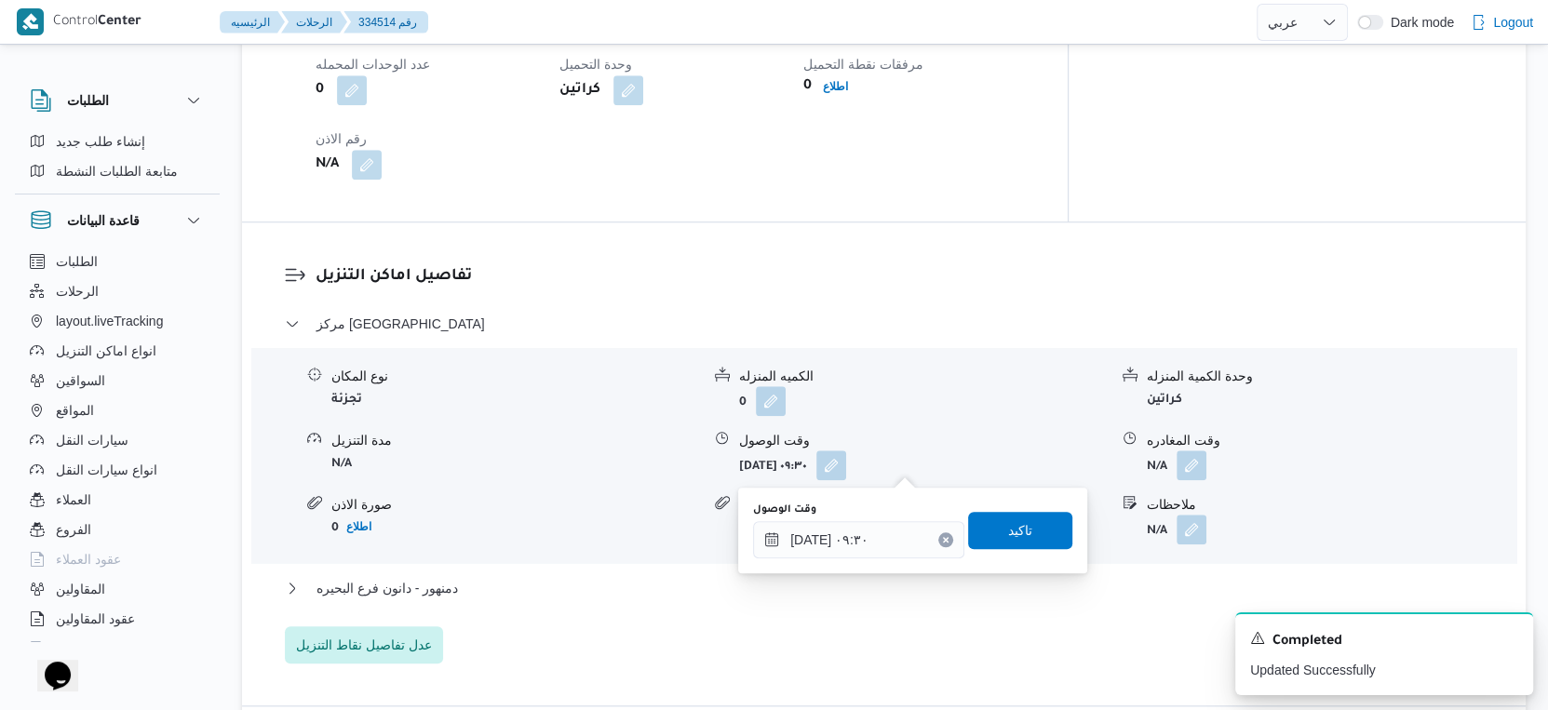
click at [869, 513] on div "وقت الوصول" at bounding box center [858, 510] width 211 height 15
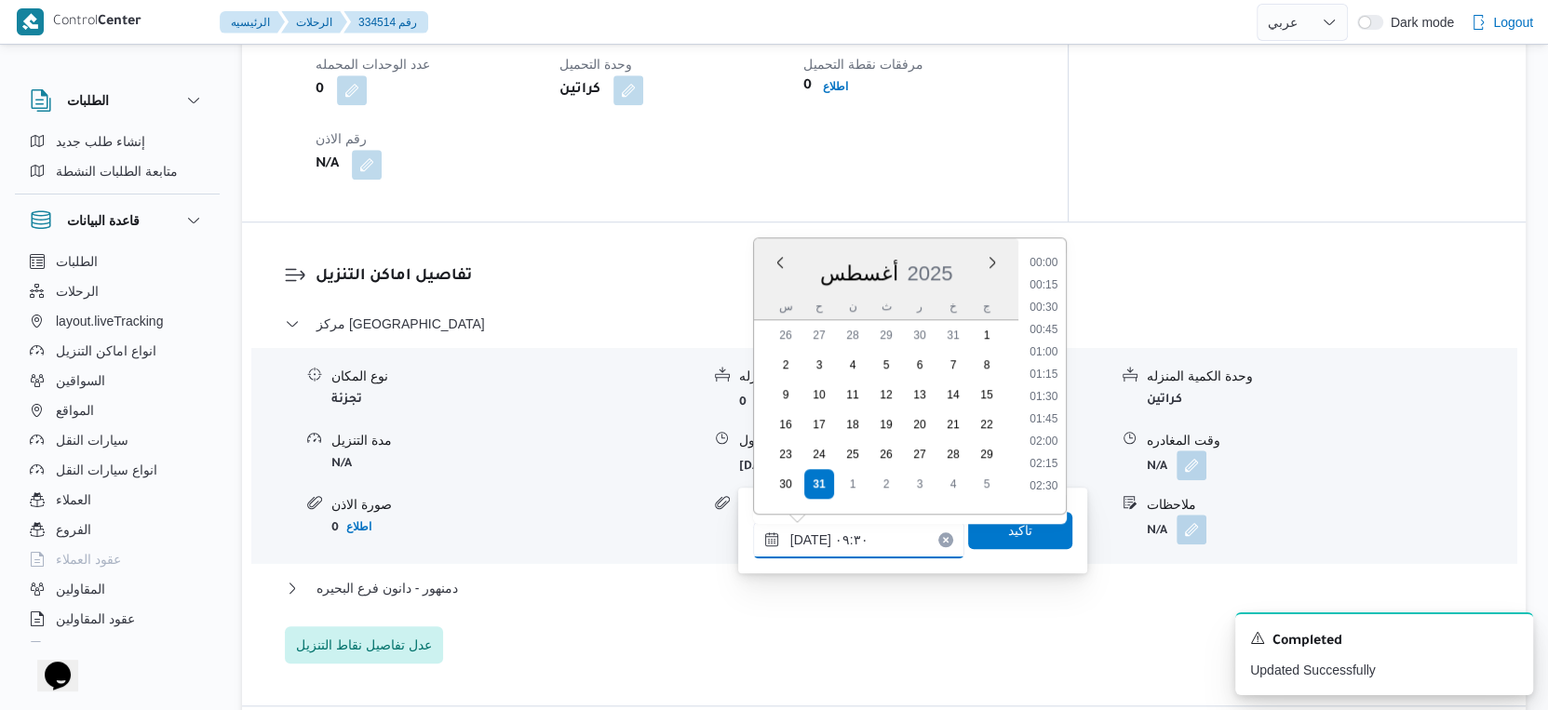
click at [869, 528] on input "٣١/٠٨/٢٠٢٥ ٠٩:٣٠" at bounding box center [858, 539] width 211 height 37
click at [1045, 343] on li "09:00" at bounding box center [1043, 346] width 43 height 19
type input "٣١/٠٨/٢٠٢٥ ٠٩:٠٠"
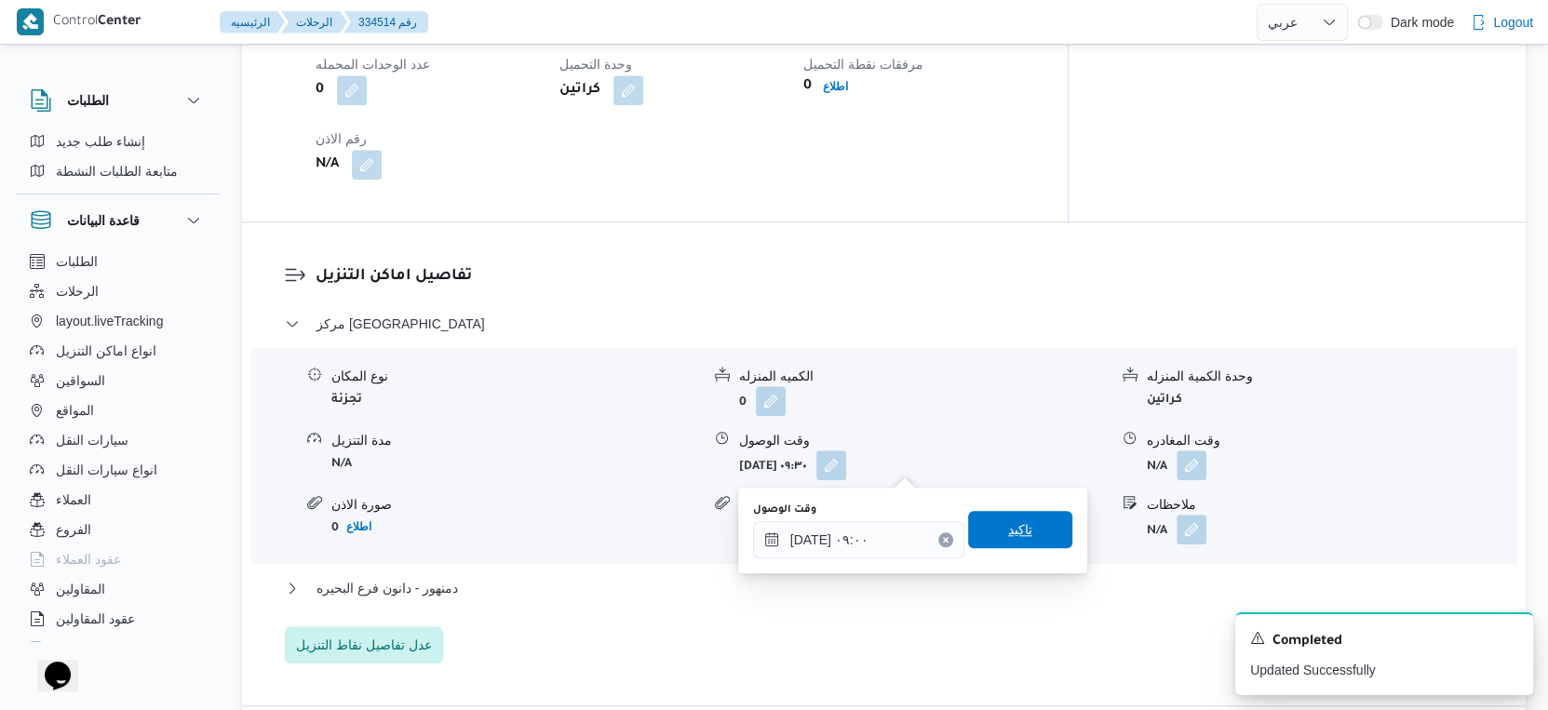
click at [1020, 532] on span "تاكيد" at bounding box center [1020, 529] width 104 height 37
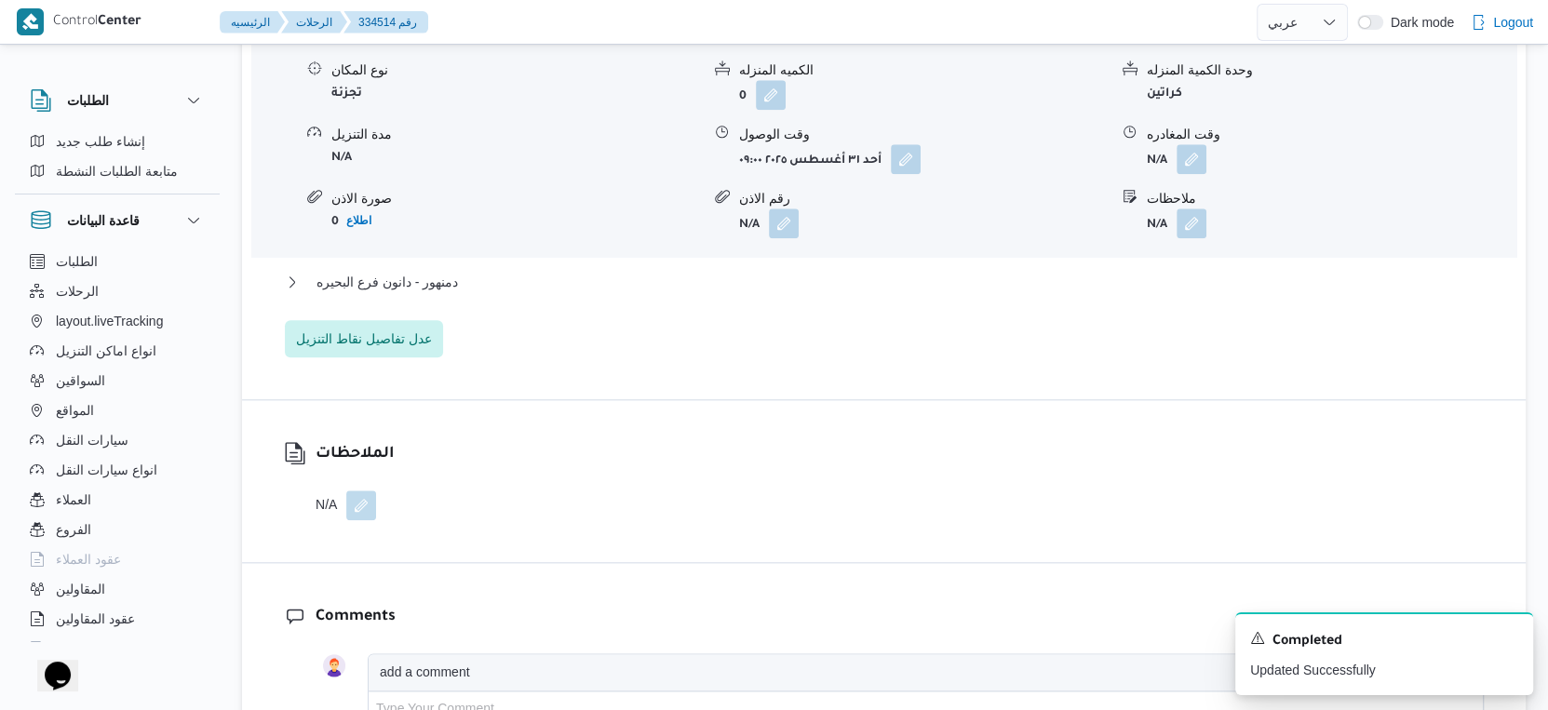
scroll to position [1654, 0]
click at [474, 278] on button "دمنهور - دانون فرع البحيره" at bounding box center [884, 278] width 1199 height 22
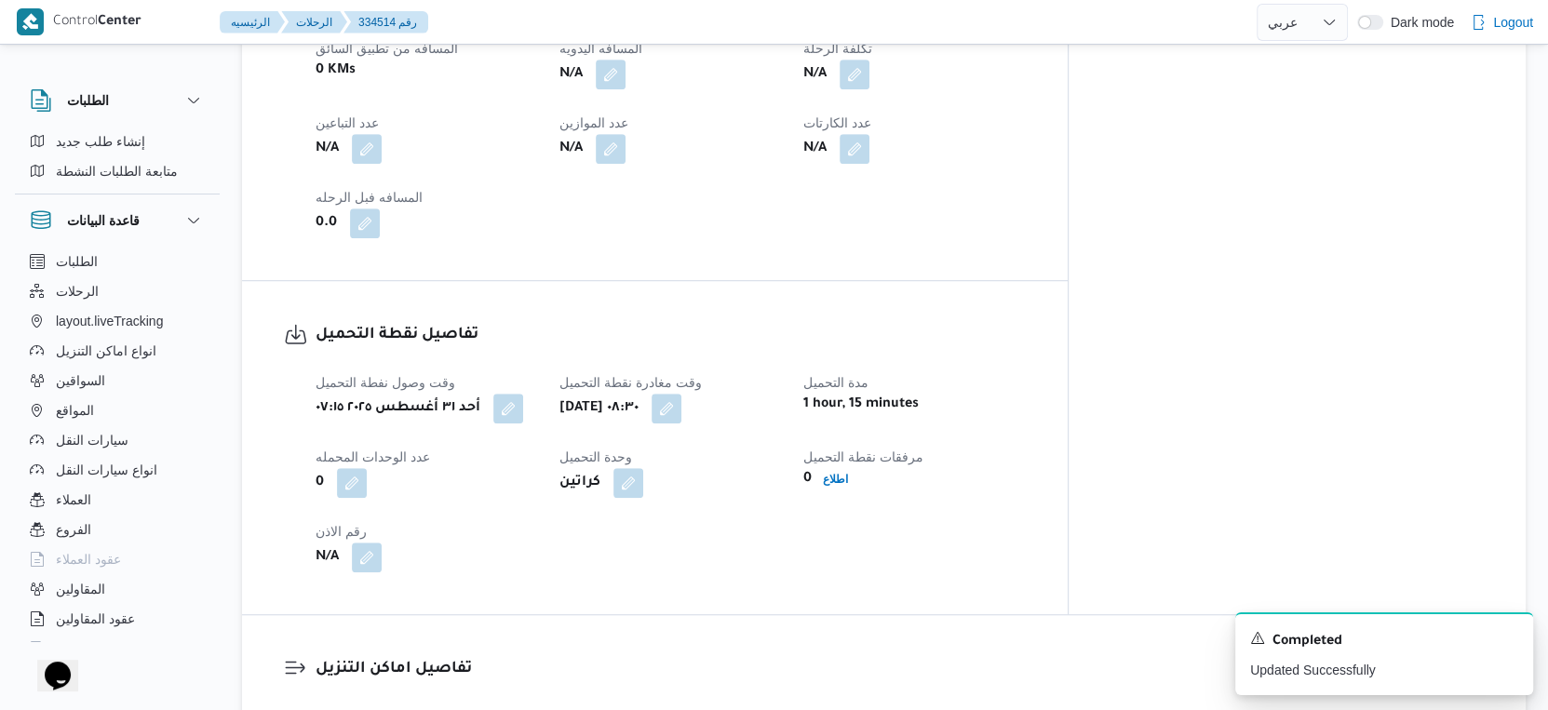
scroll to position [724, 0]
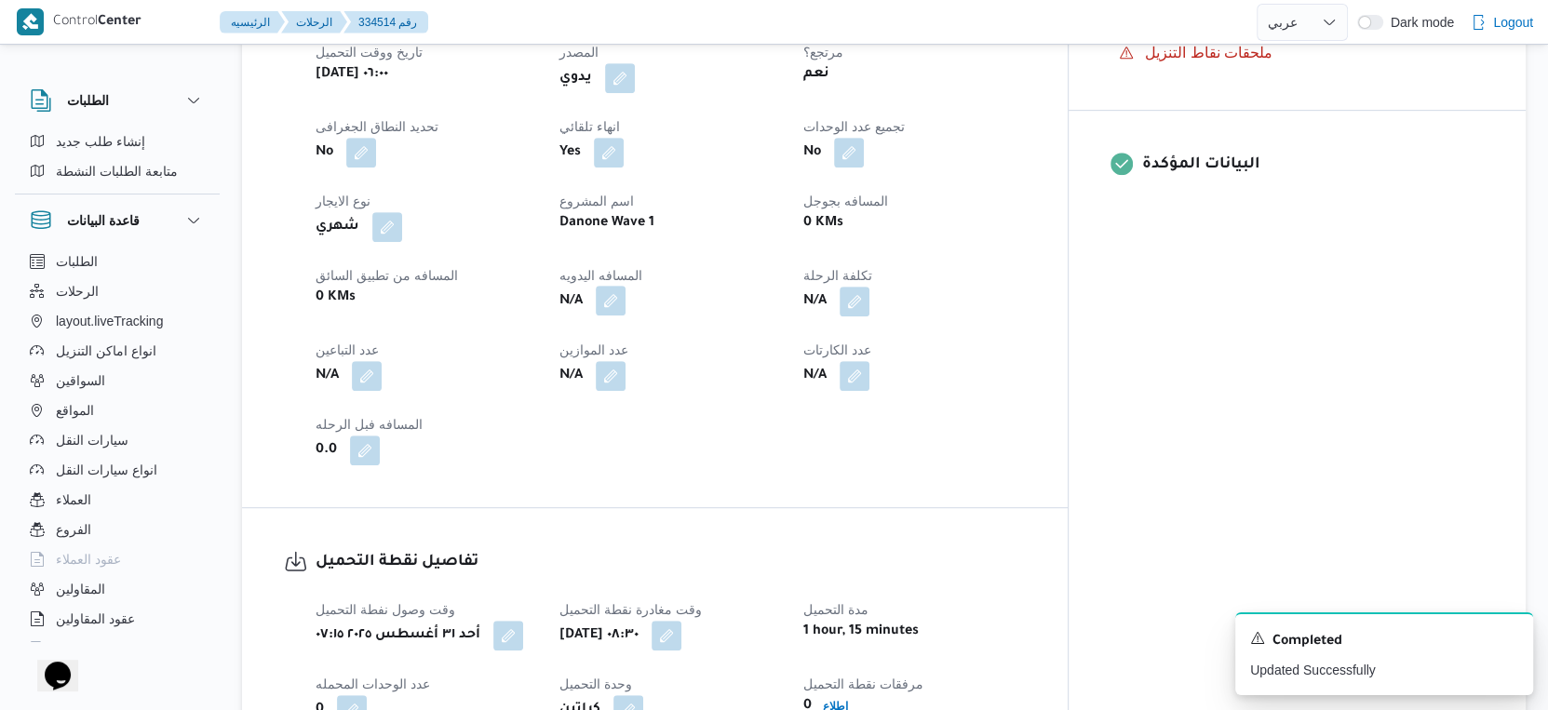
click at [626, 300] on button "button" at bounding box center [611, 301] width 30 height 30
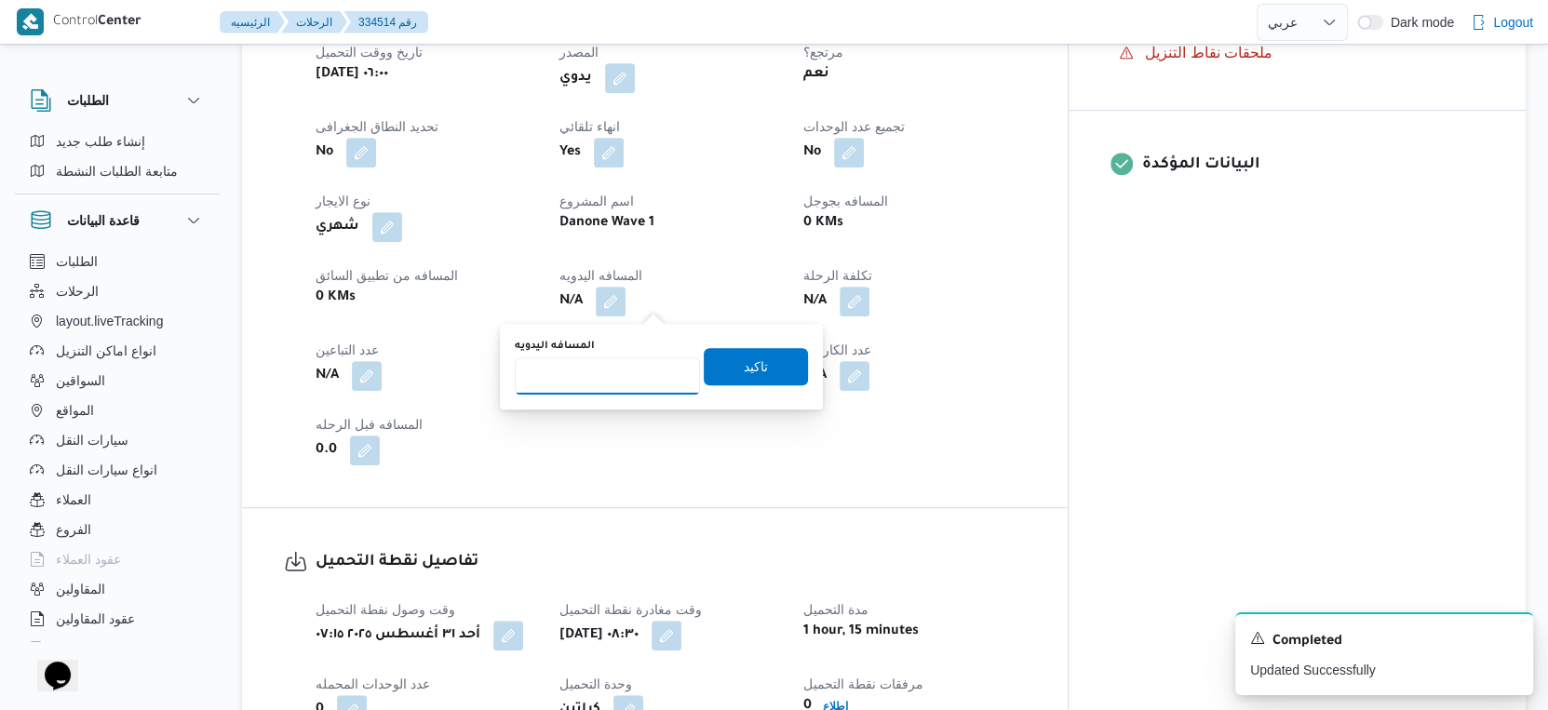
click at [612, 368] on input "المسافه اليدويه" at bounding box center [607, 375] width 185 height 37
type input "39"
click at [748, 373] on span "تاكيد" at bounding box center [756, 366] width 24 height 22
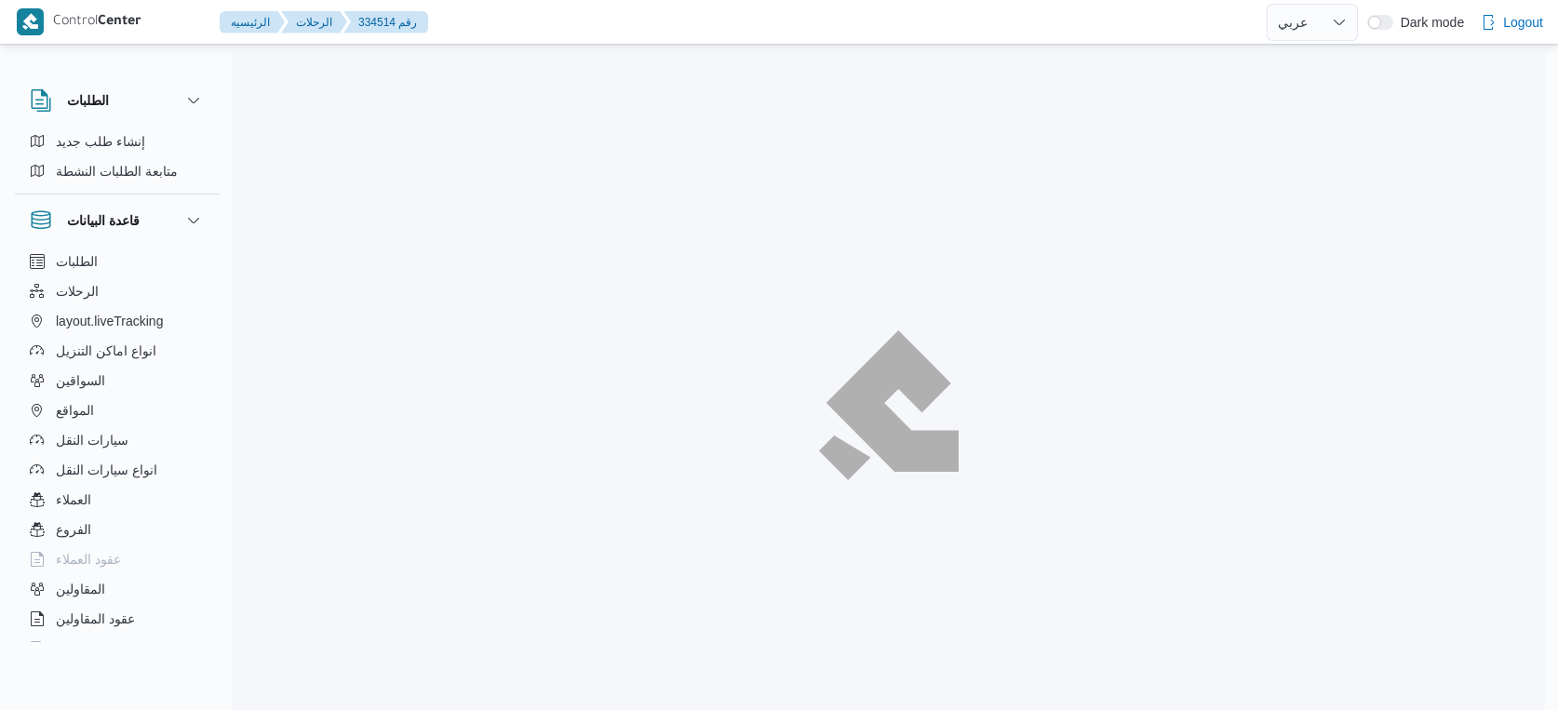
select select "ar"
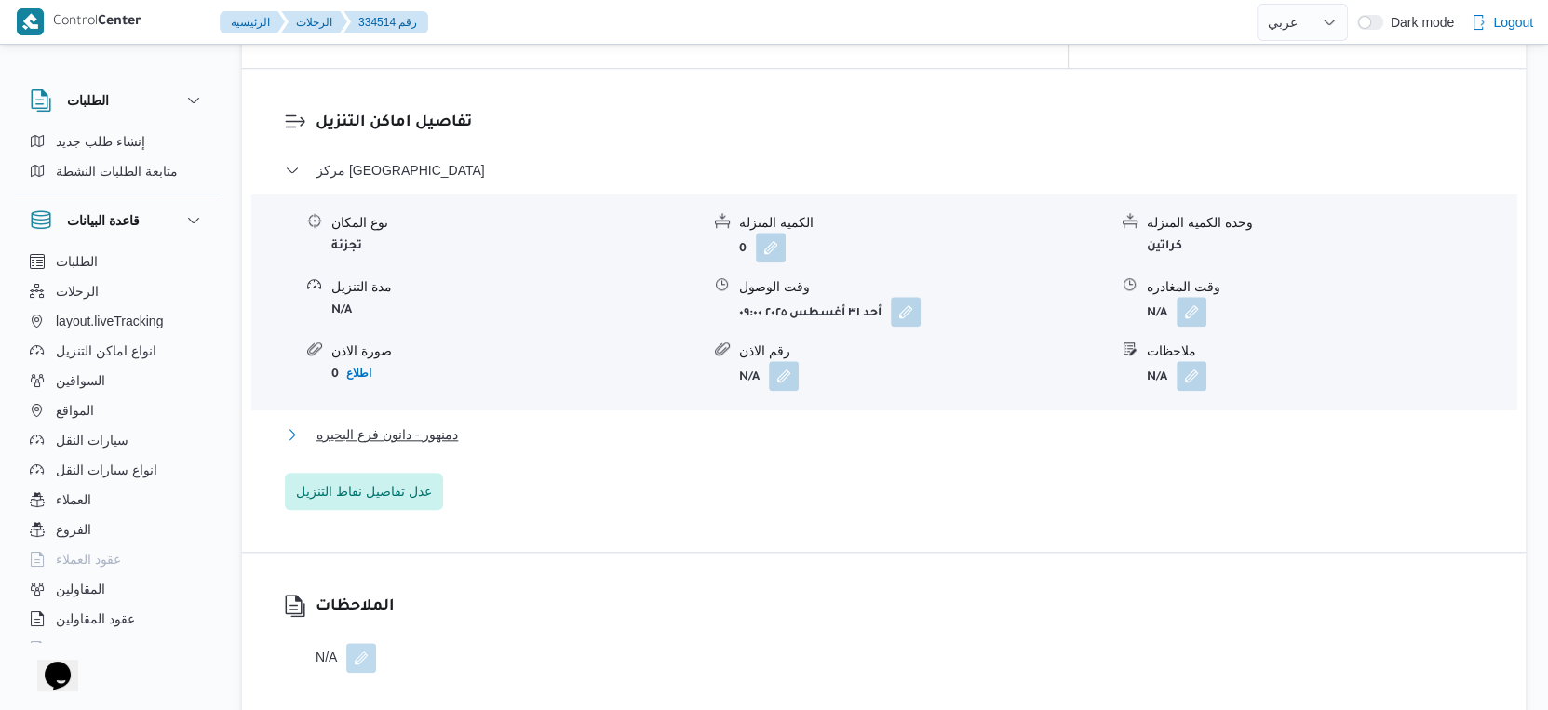
click at [489, 436] on button "دمنهور - دانون فرع البحيره" at bounding box center [884, 435] width 1199 height 22
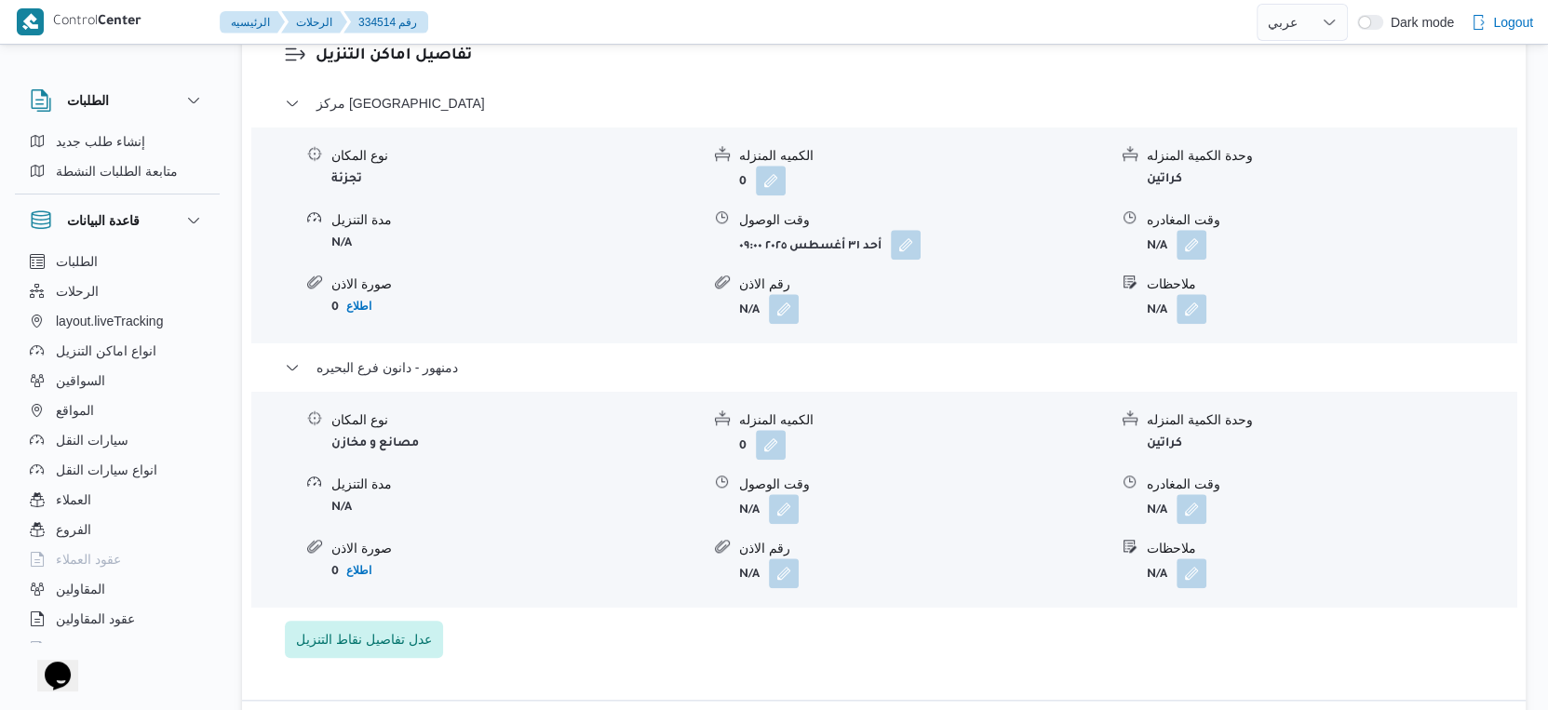
scroll to position [1602, 0]
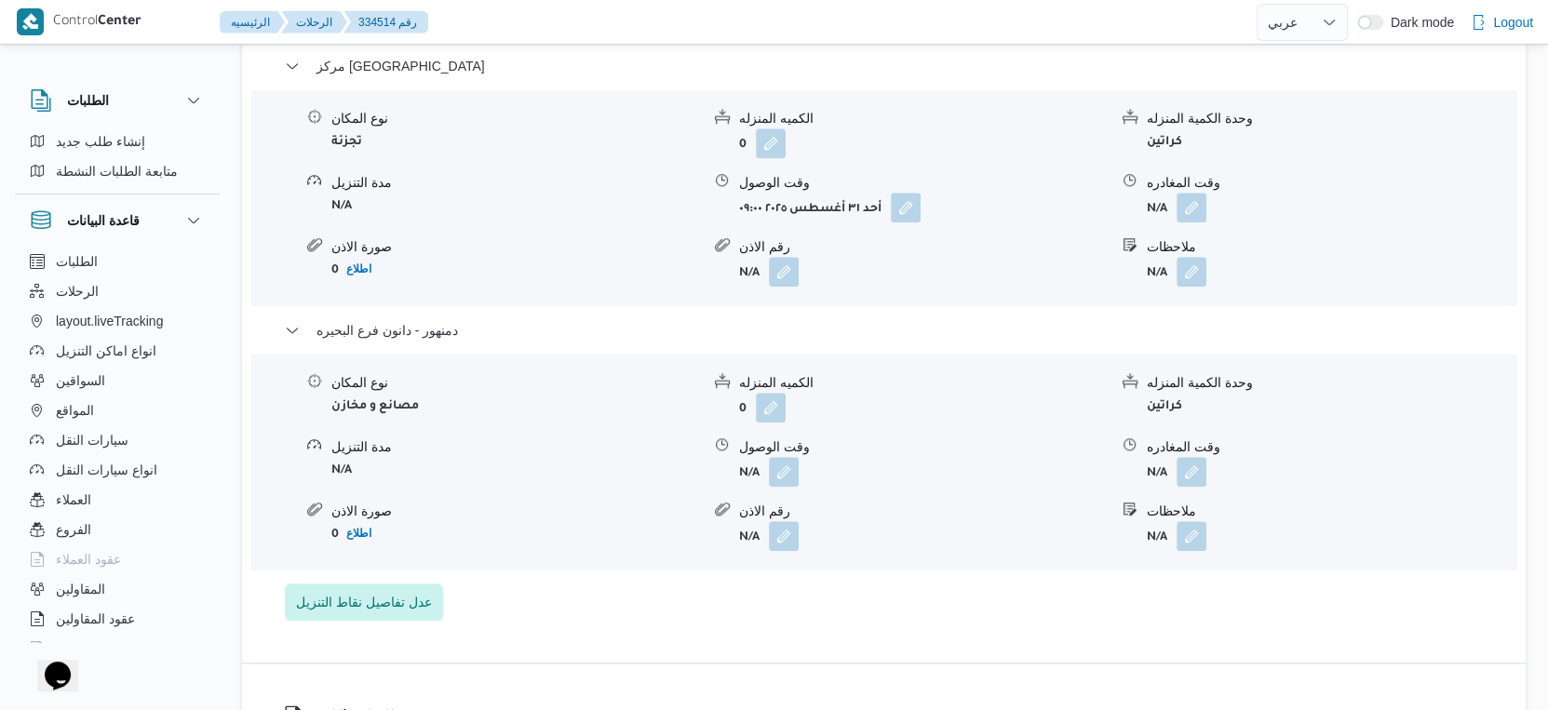
click at [801, 470] on form "N/A" at bounding box center [923, 472] width 369 height 30
click at [797, 474] on button "button" at bounding box center [784, 471] width 30 height 30
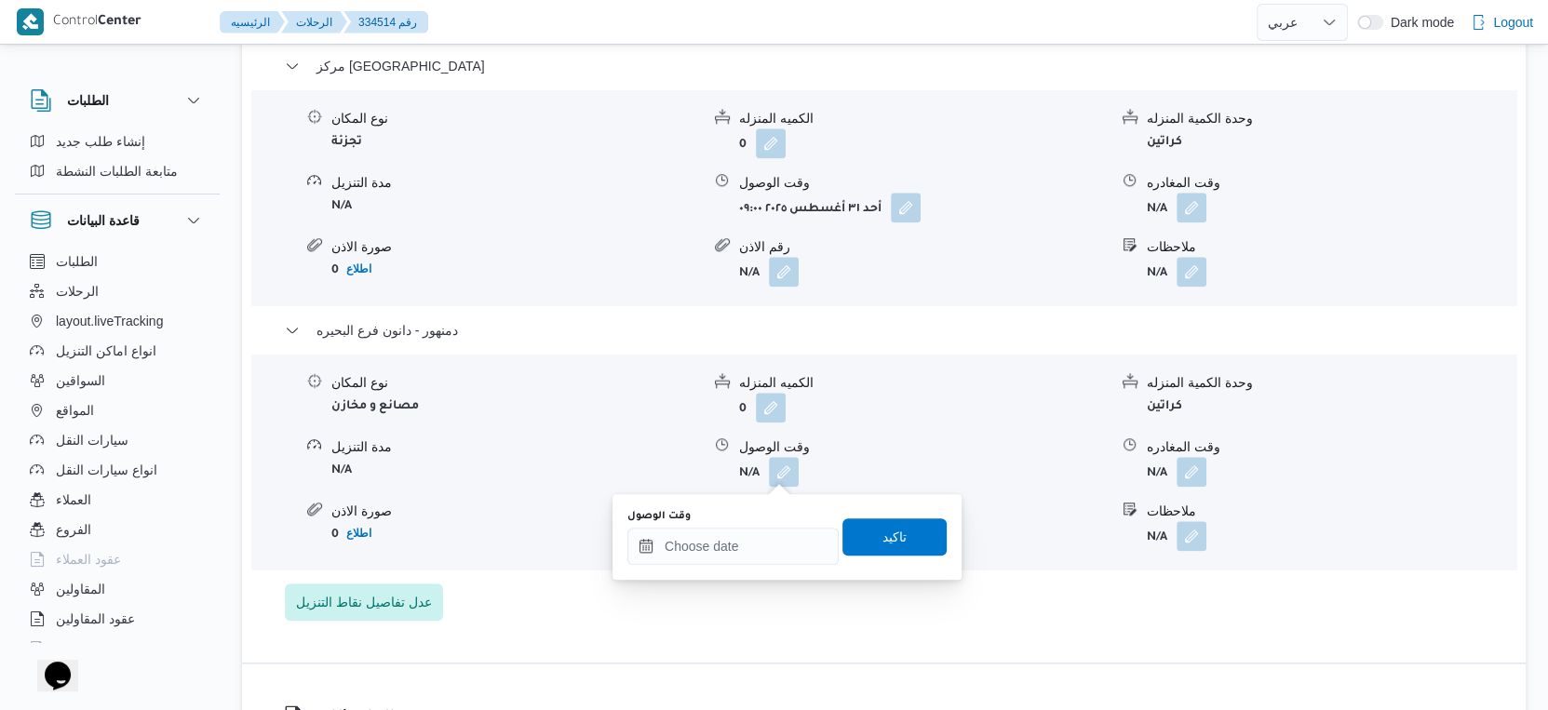
click at [779, 522] on div "وقت الوصول" at bounding box center [732, 537] width 211 height 56
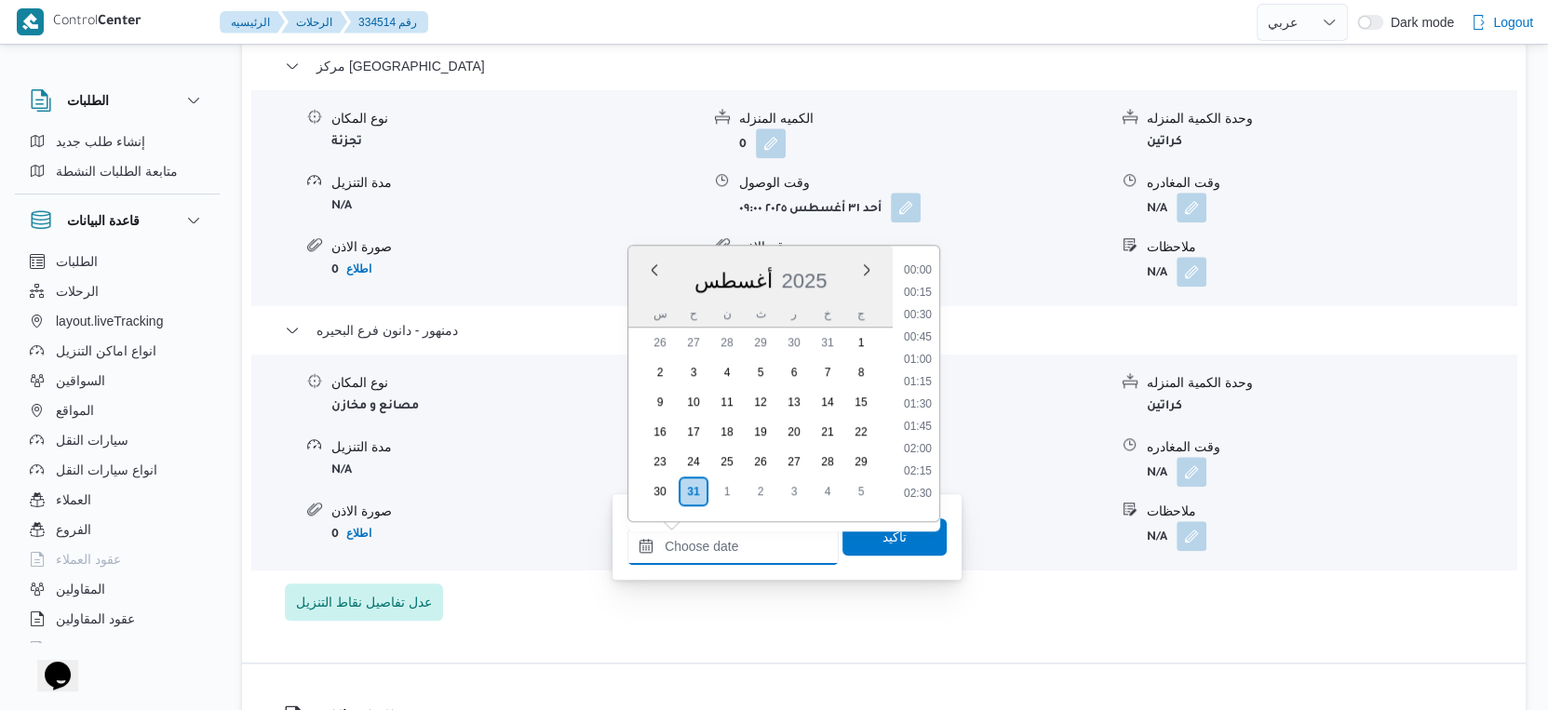
click at [807, 528] on input "وقت الوصول" at bounding box center [732, 546] width 211 height 37
click at [931, 433] on li "14:30" at bounding box center [917, 434] width 43 height 19
type input "٣١/٠٨/٢٠٢٥ ١٤:٣٠"
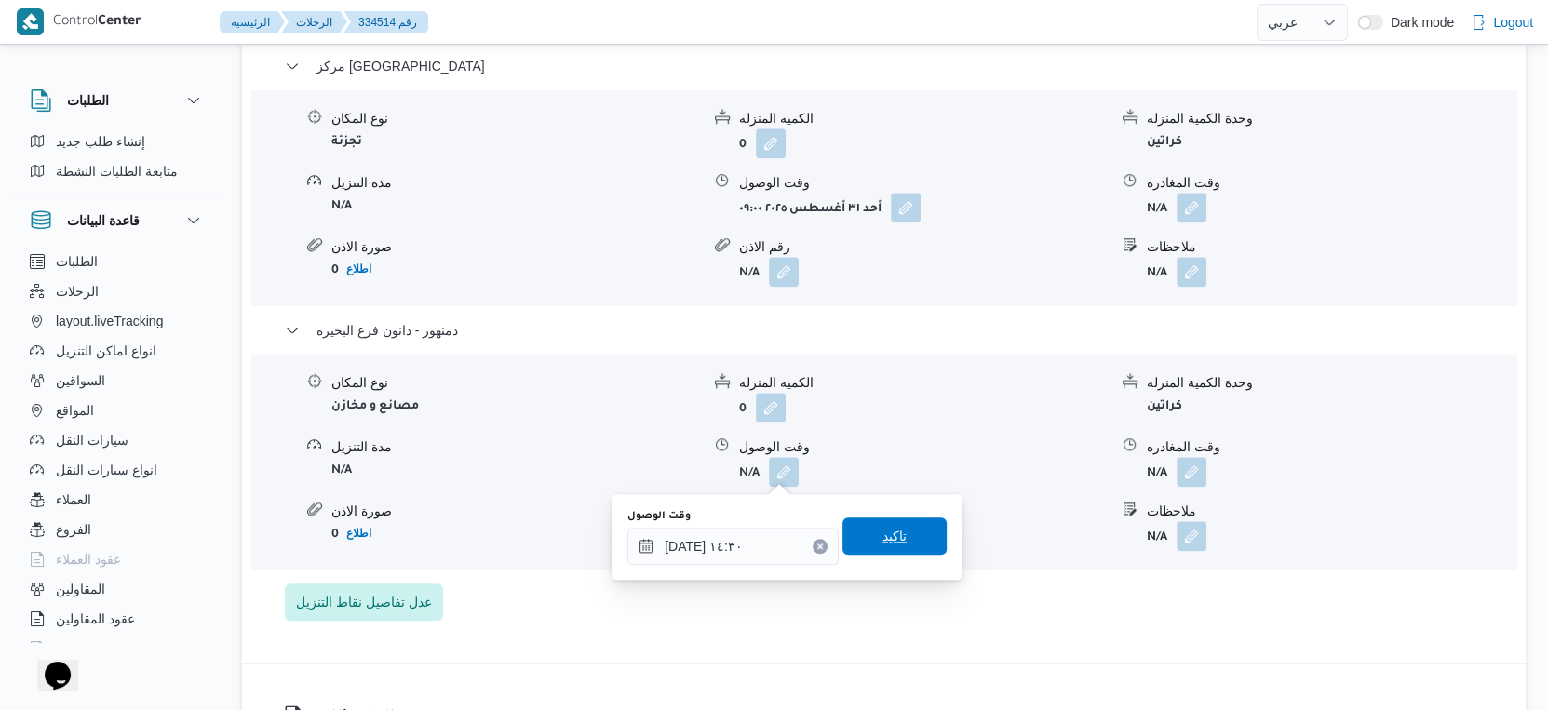
click at [904, 528] on span "تاكيد" at bounding box center [894, 536] width 104 height 37
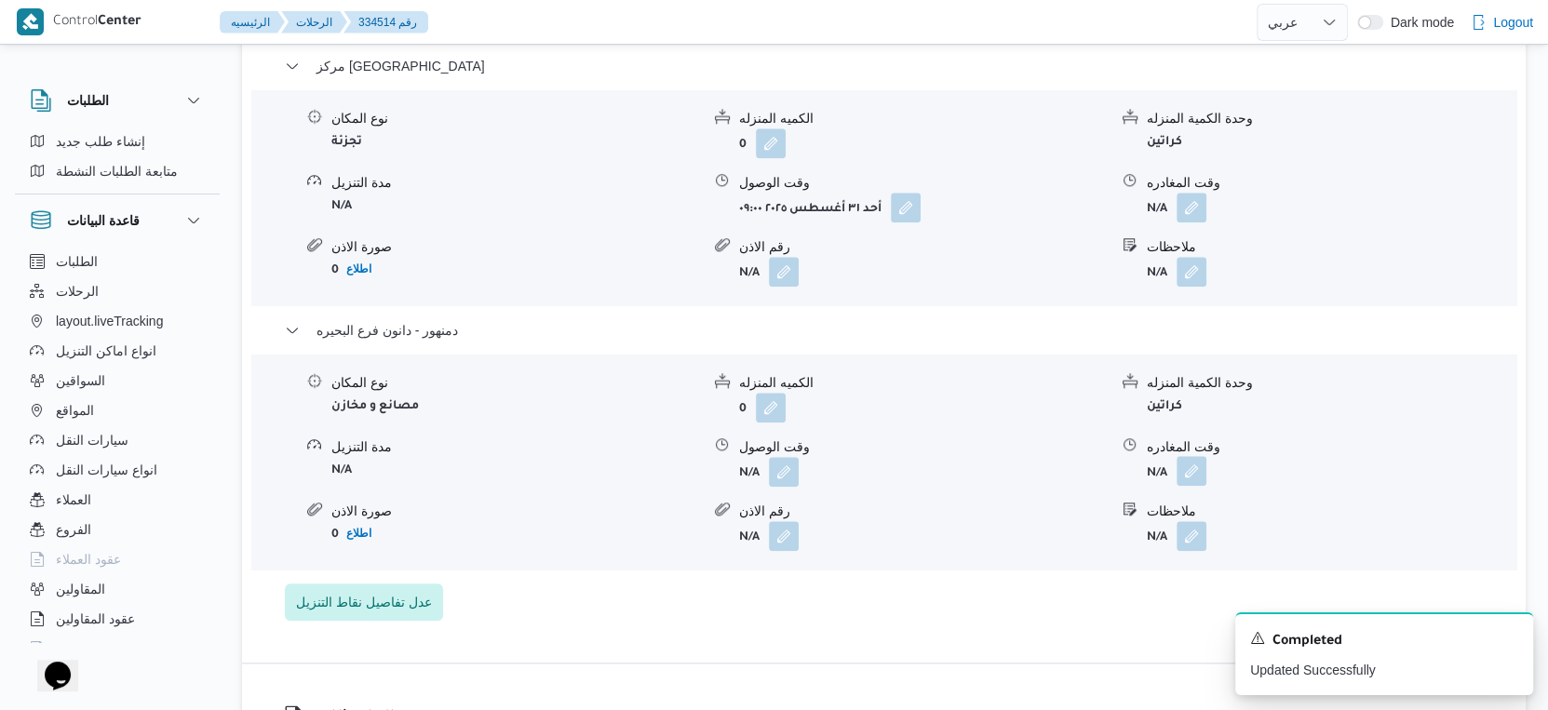
click at [1185, 469] on button "button" at bounding box center [1192, 471] width 30 height 30
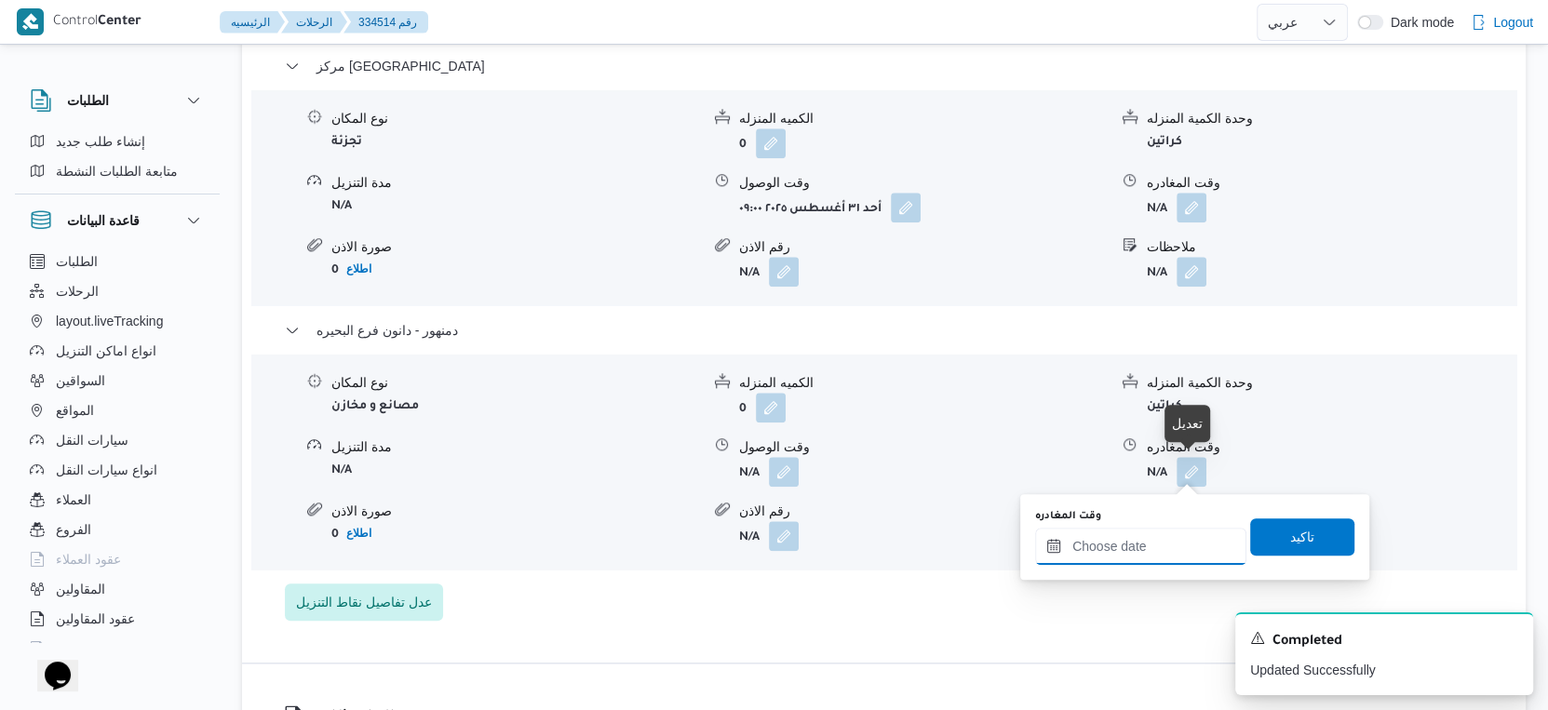
click at [1169, 559] on input "وقت المغادره" at bounding box center [1140, 546] width 211 height 37
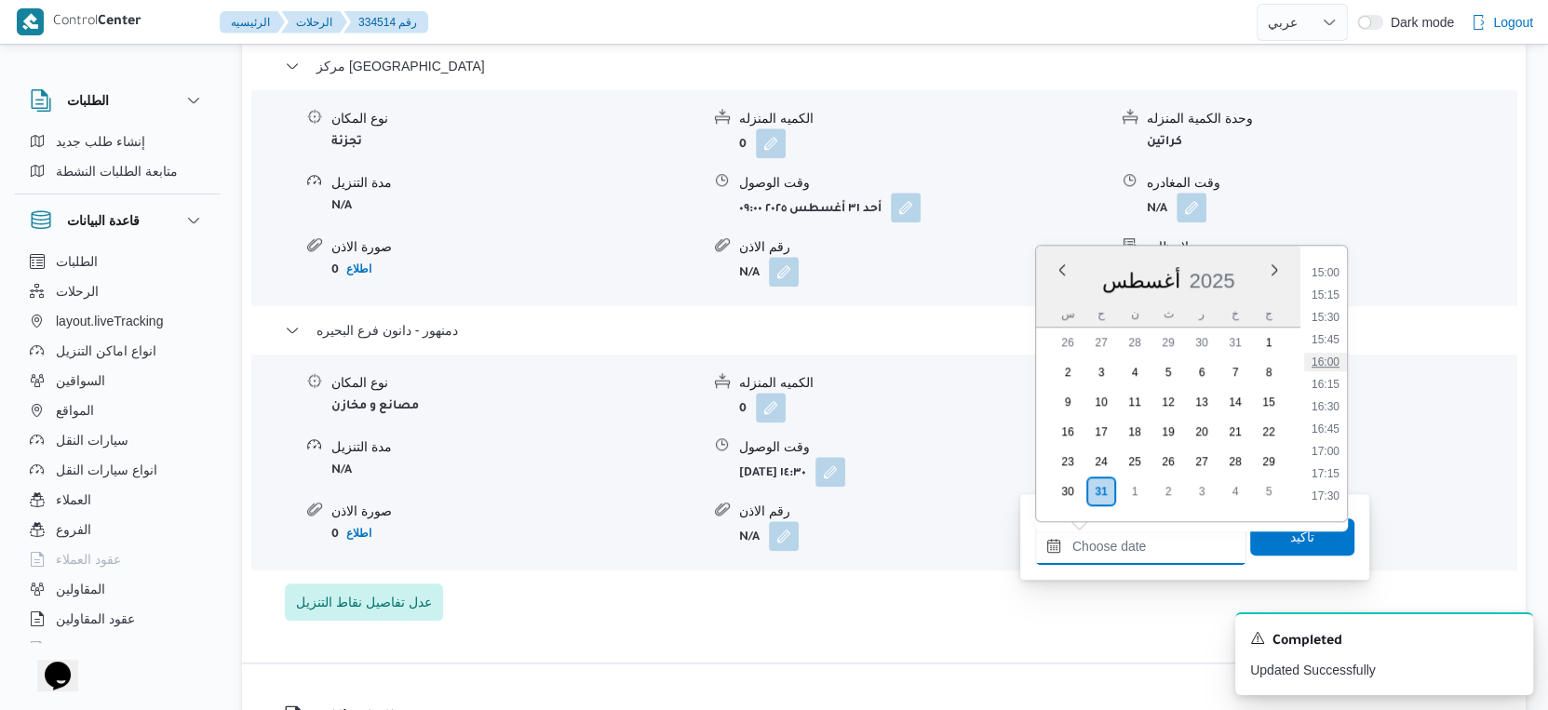
scroll to position [1235, 0]
click at [1333, 352] on li "14:45" at bounding box center [1325, 353] width 43 height 19
type input "٣١/٠٨/٢٠٢٥ ١٤:٤٥"
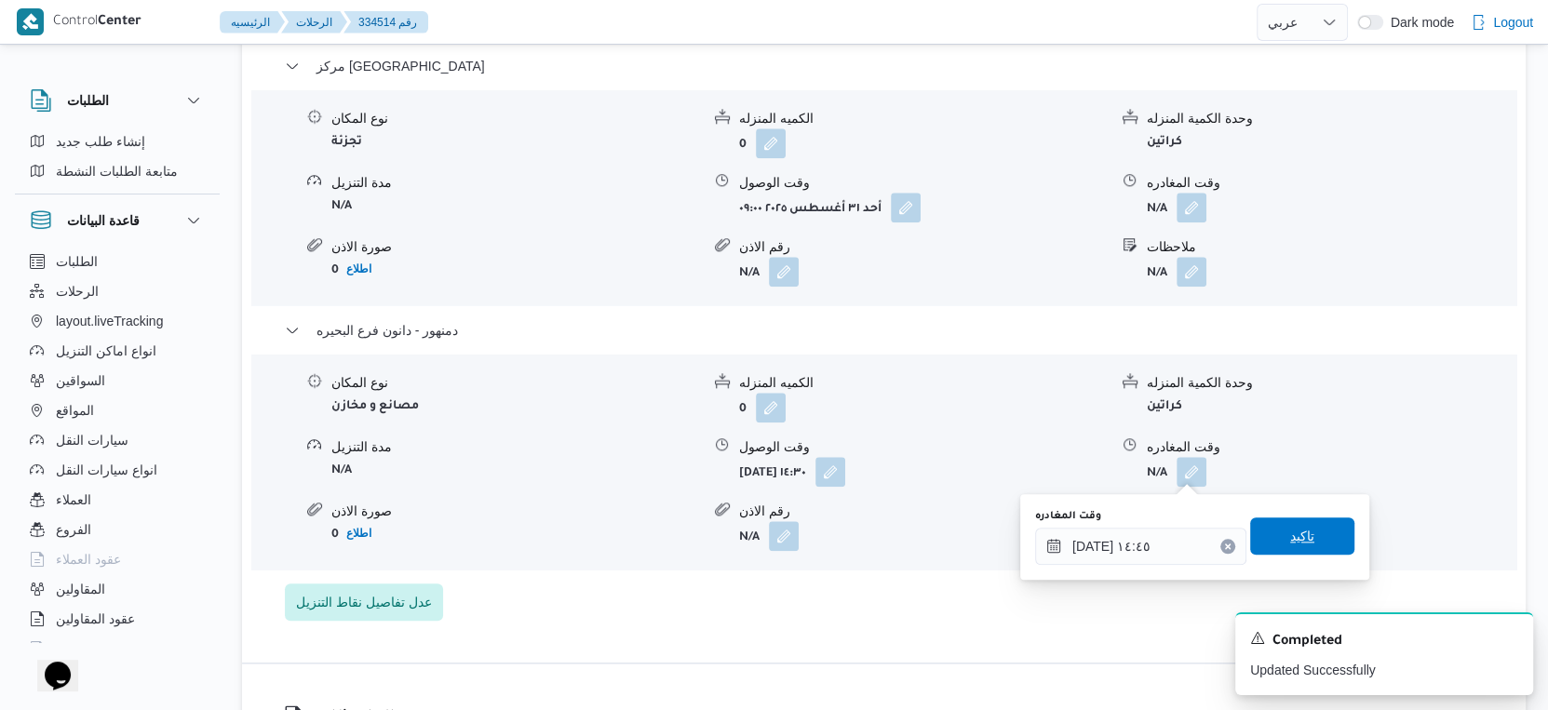
click at [1311, 532] on span "تاكيد" at bounding box center [1302, 536] width 104 height 37
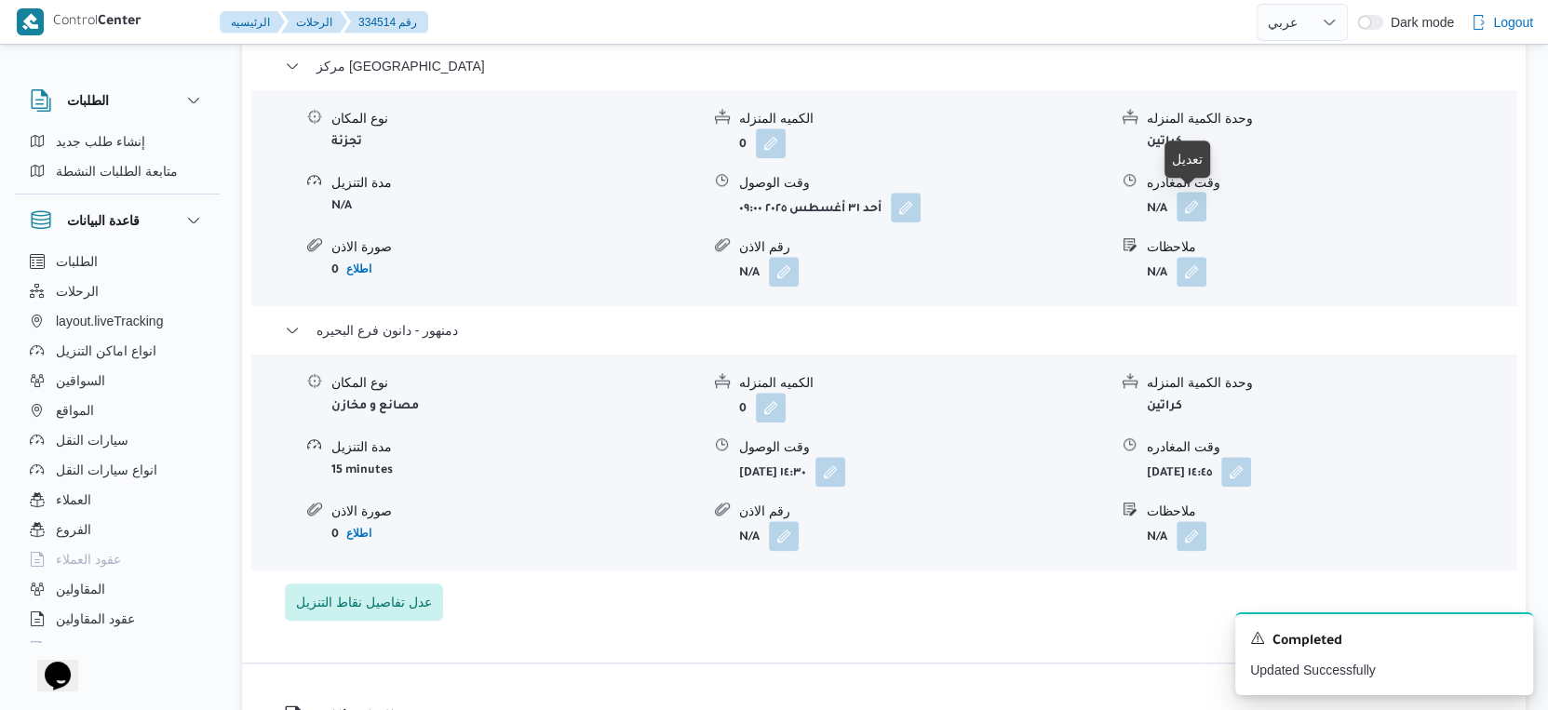
click at [1194, 207] on button "button" at bounding box center [1192, 207] width 30 height 30
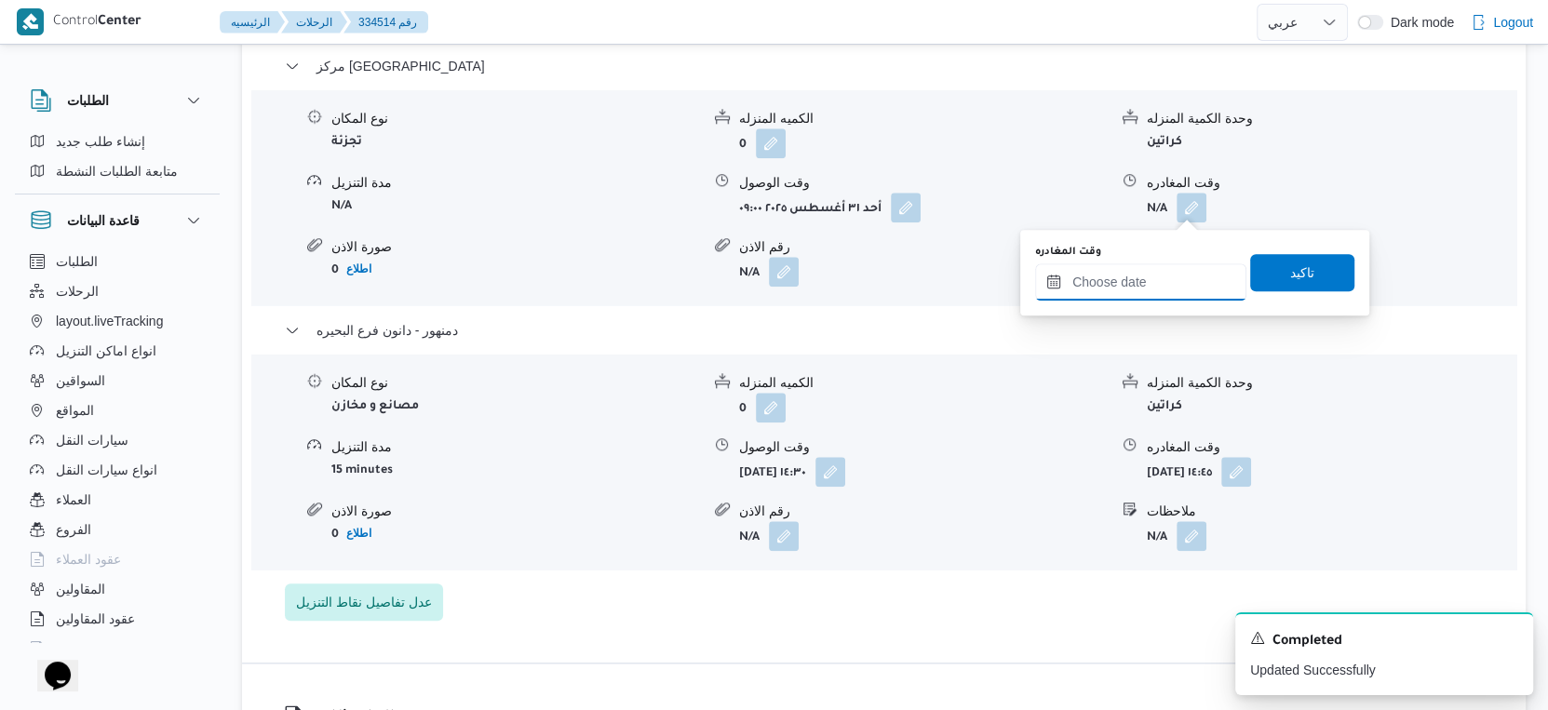
click at [1152, 288] on input "وقت المغادره" at bounding box center [1140, 281] width 211 height 37
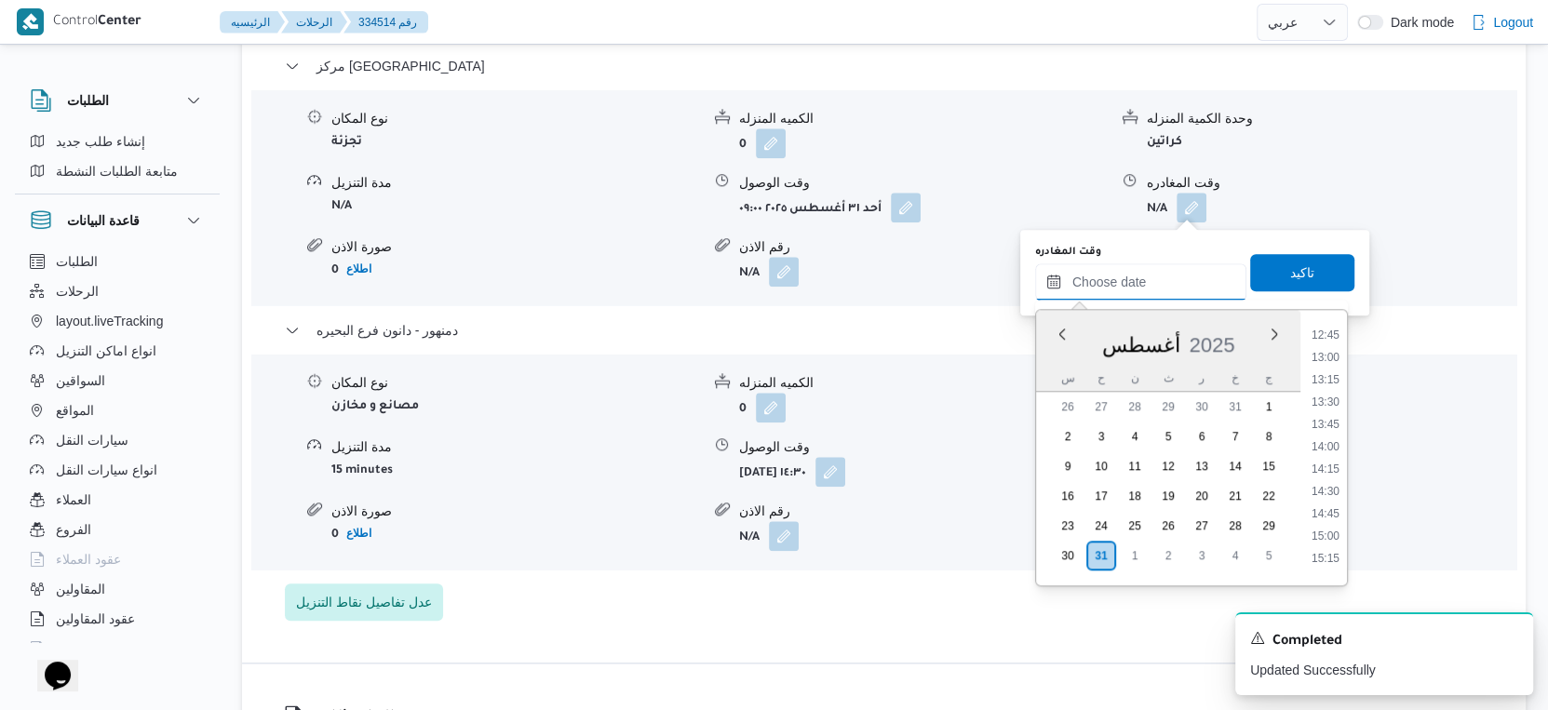
scroll to position [1131, 0]
click at [1325, 451] on li "14:00" at bounding box center [1325, 454] width 43 height 19
type input "٣١/٠٨/٢٠٢٥ ١٤:٠٠"
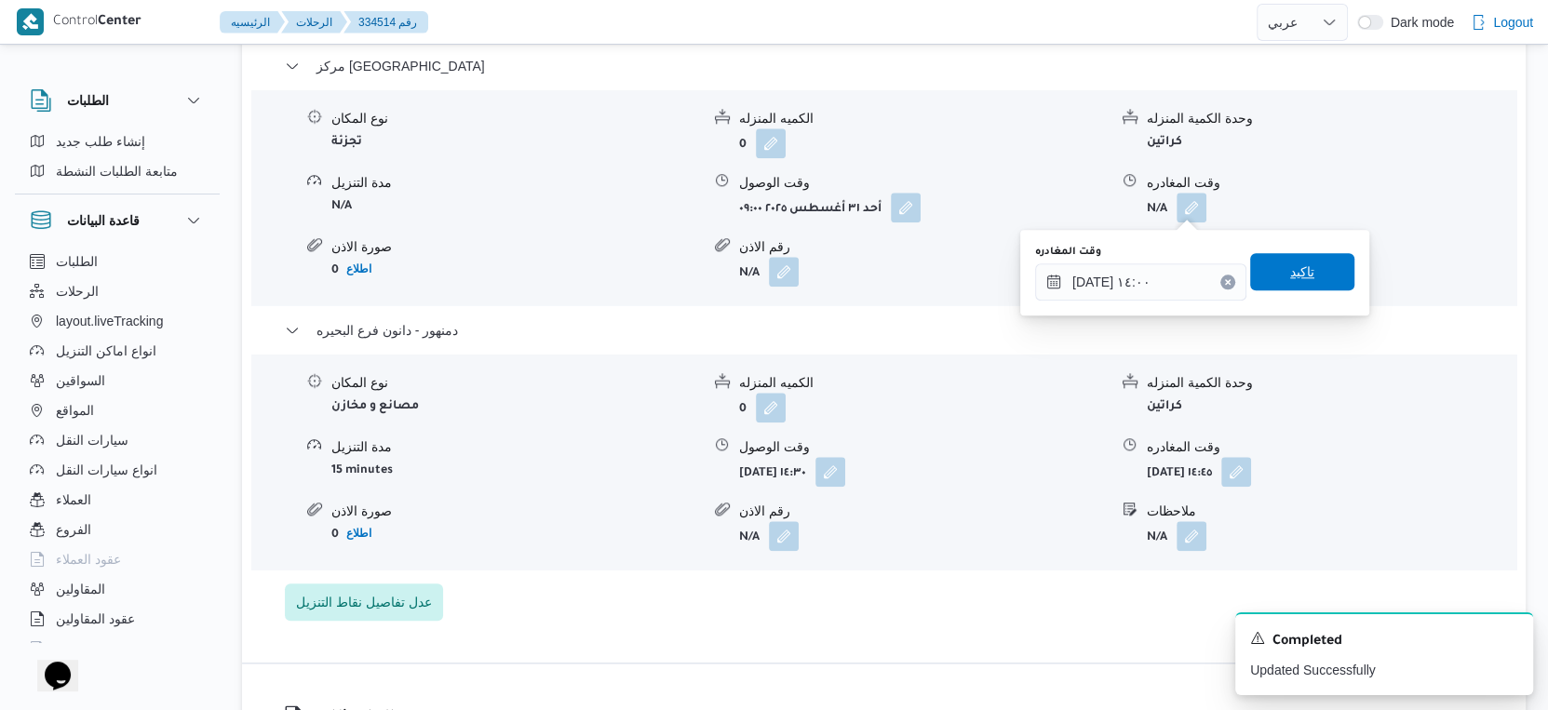
click at [1290, 260] on span "تاكيد" at bounding box center [1302, 271] width 104 height 37
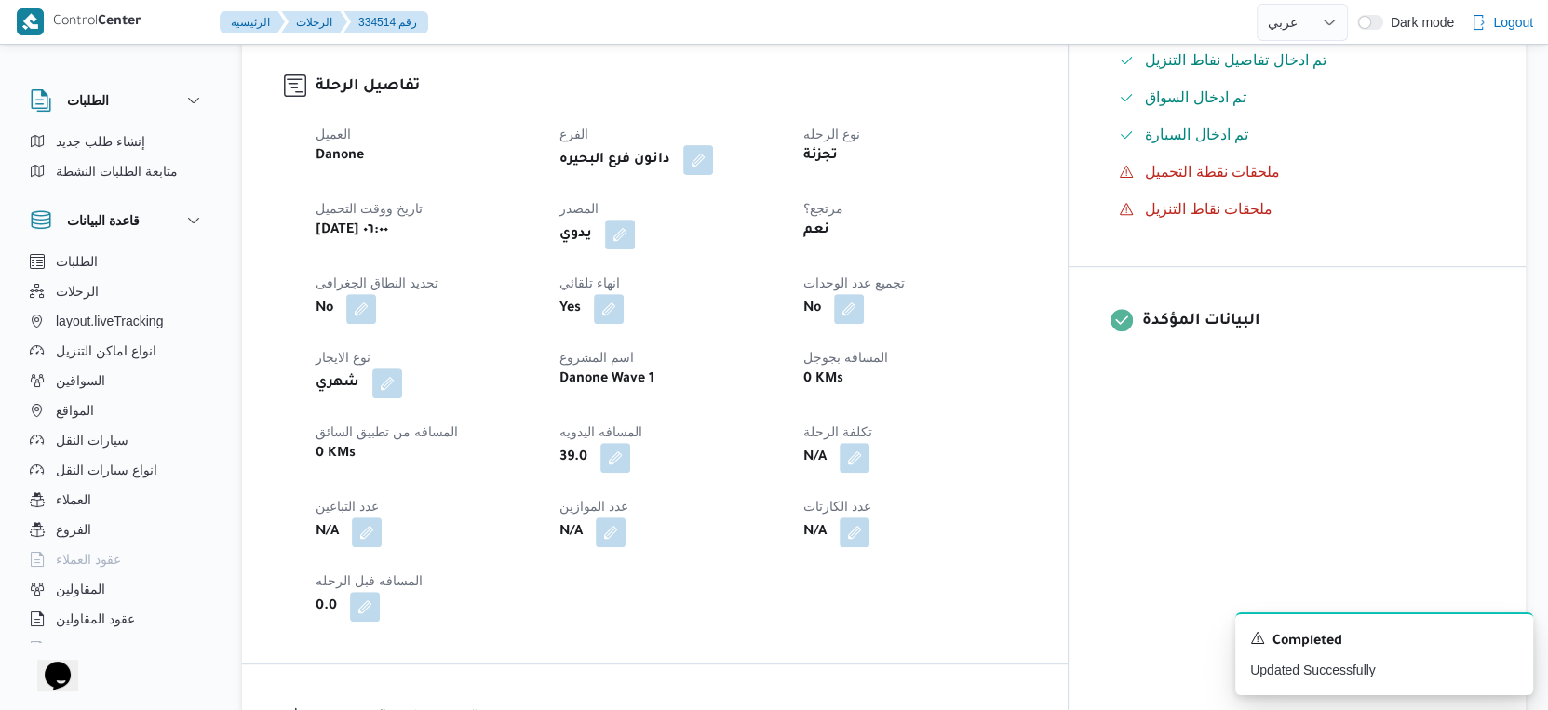
scroll to position [0, 0]
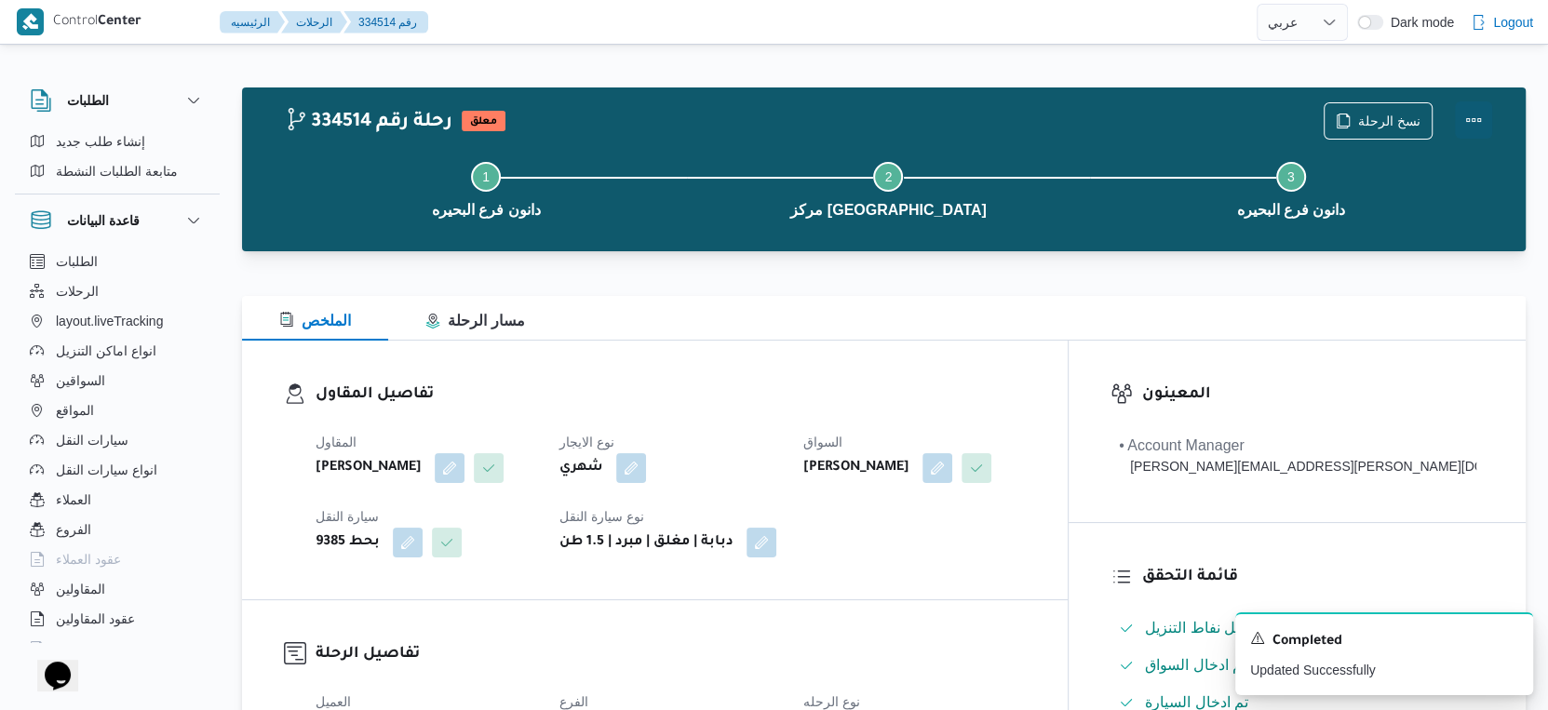
click at [1465, 118] on button "Actions" at bounding box center [1473, 119] width 37 height 37
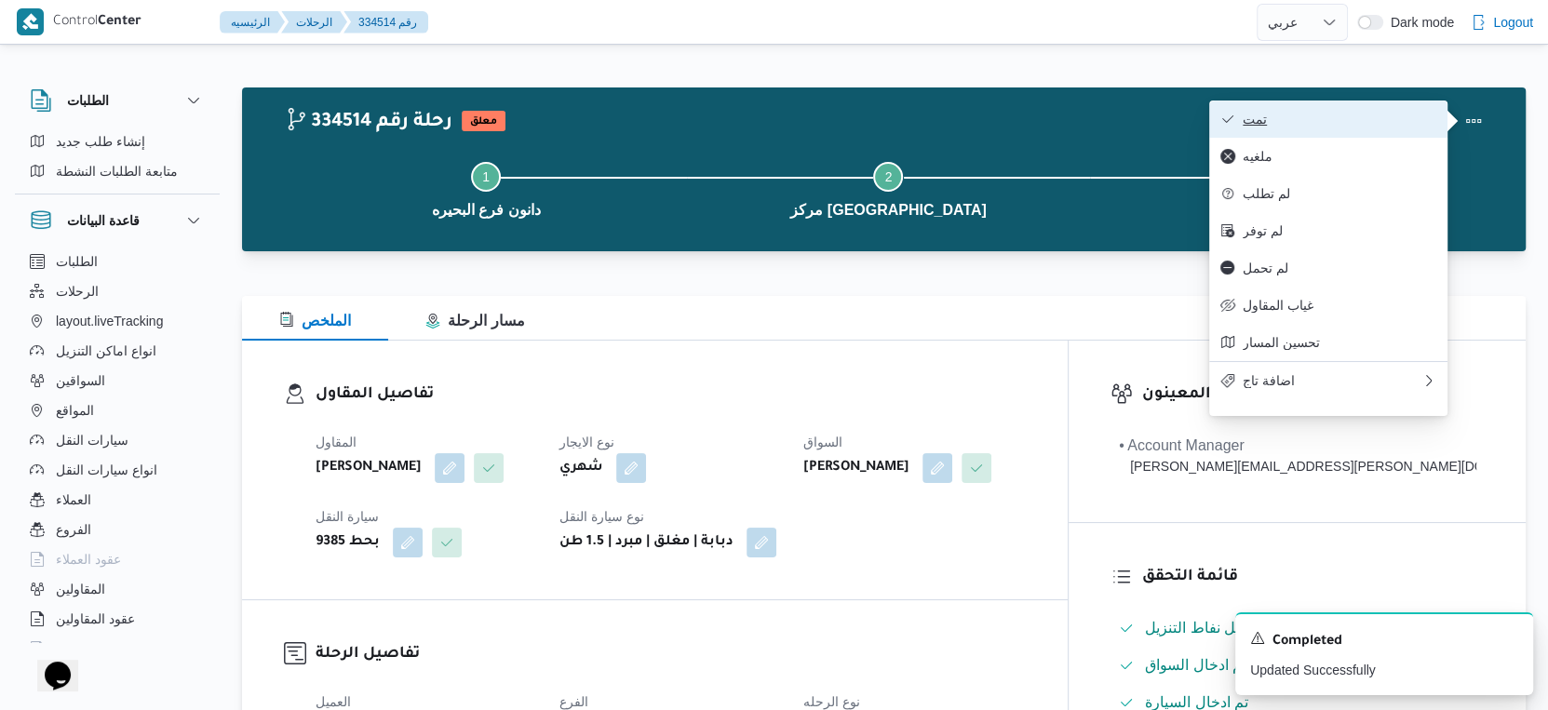
click at [1306, 119] on span "تمت" at bounding box center [1340, 119] width 194 height 15
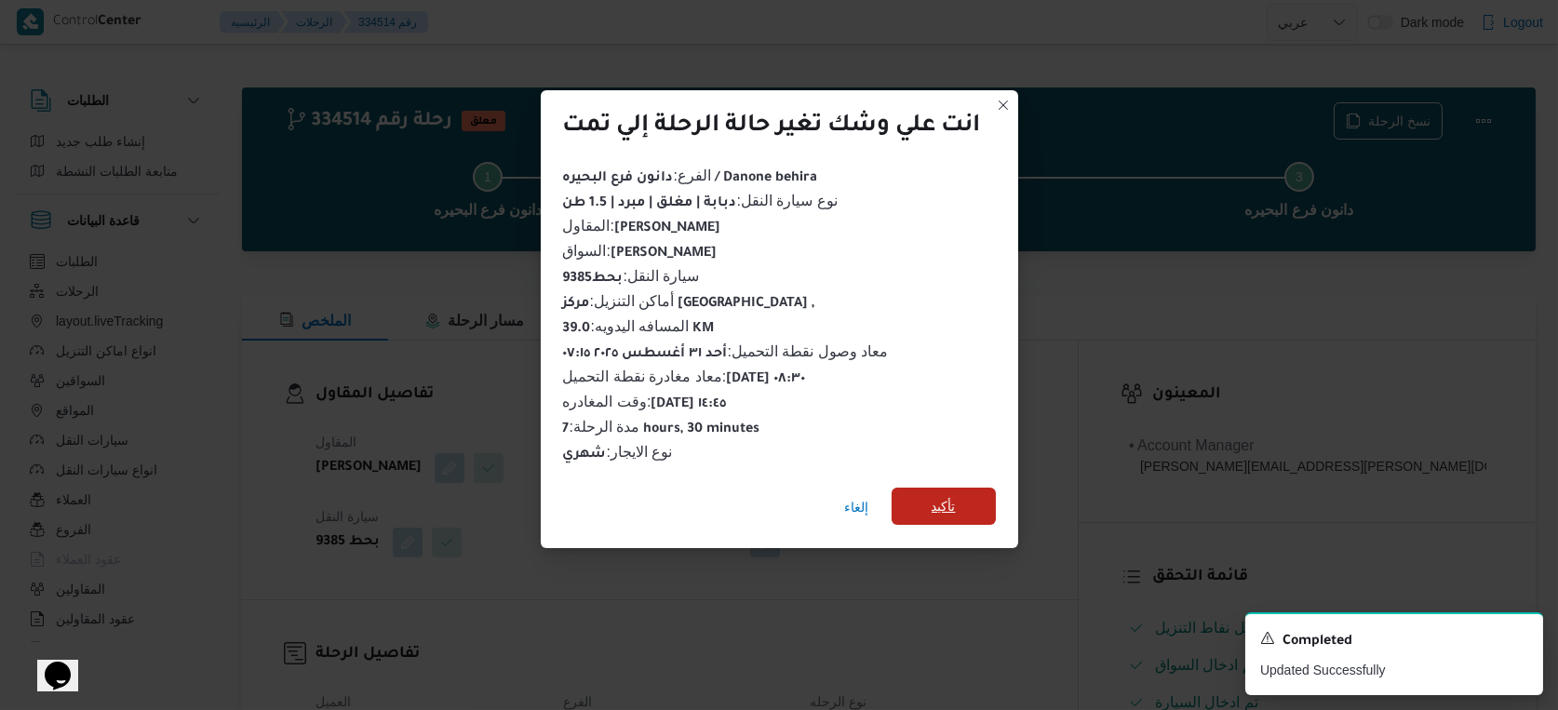
click at [955, 515] on span "تأكيد" at bounding box center [944, 506] width 104 height 37
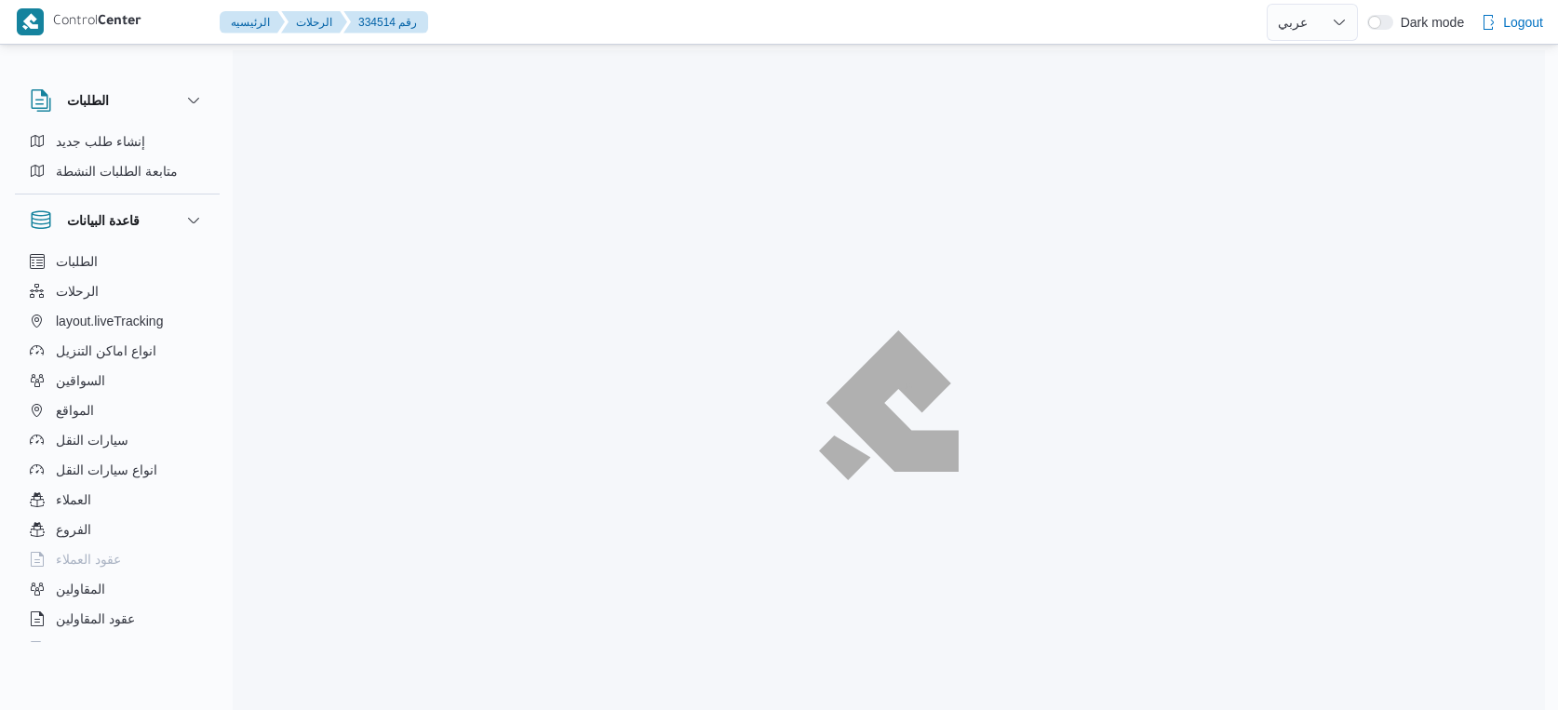
select select "ar"
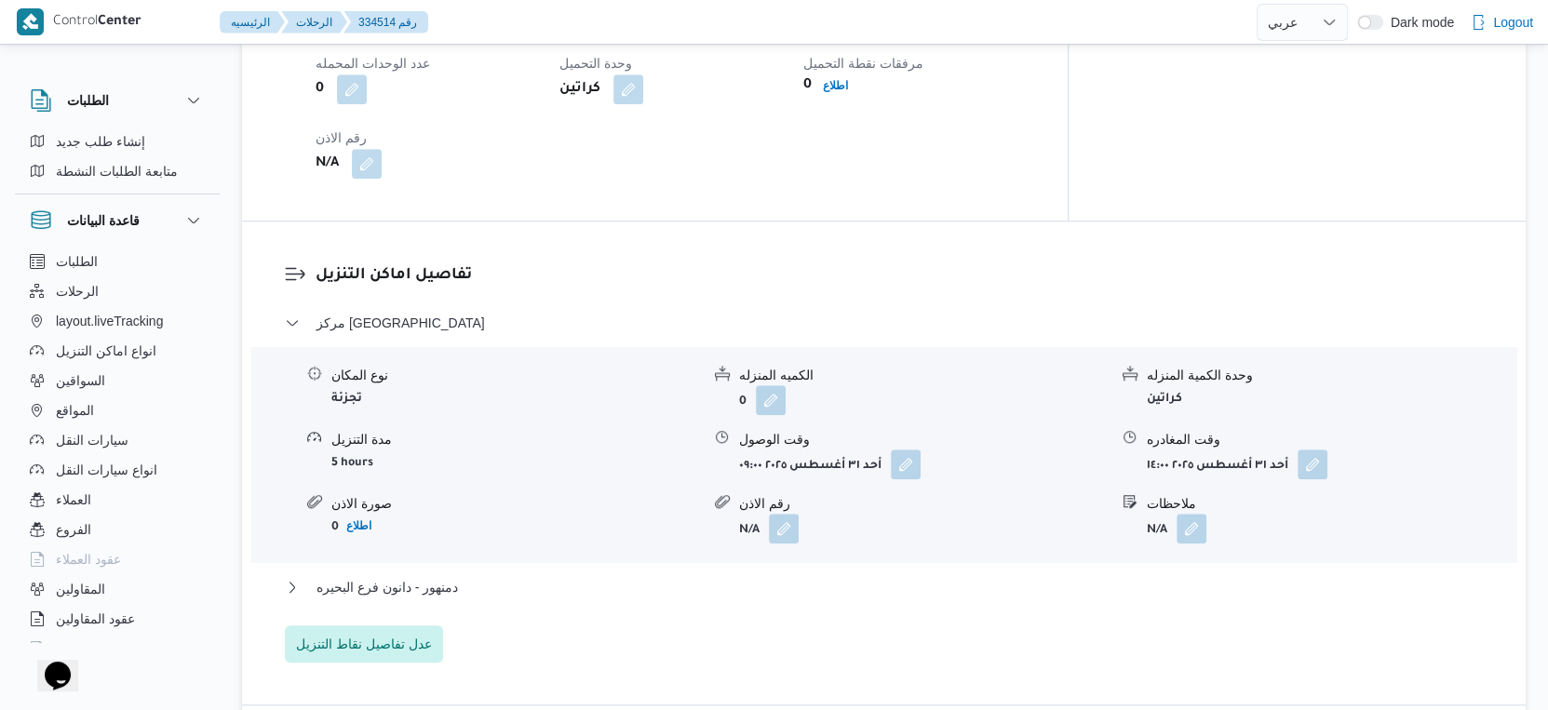
scroll to position [1448, 0]
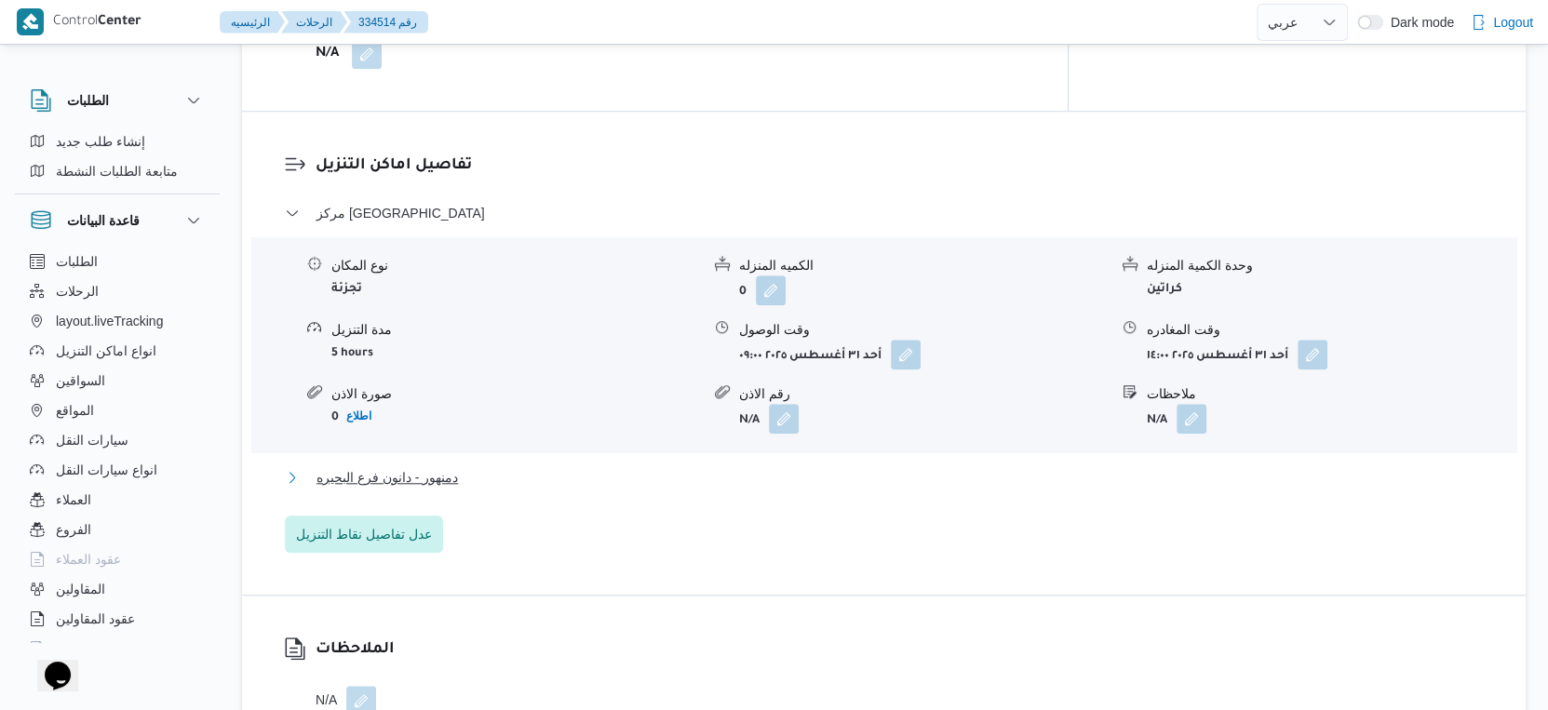
click at [455, 470] on span "دمنهور - دانون فرع البحيره" at bounding box center [387, 477] width 141 height 22
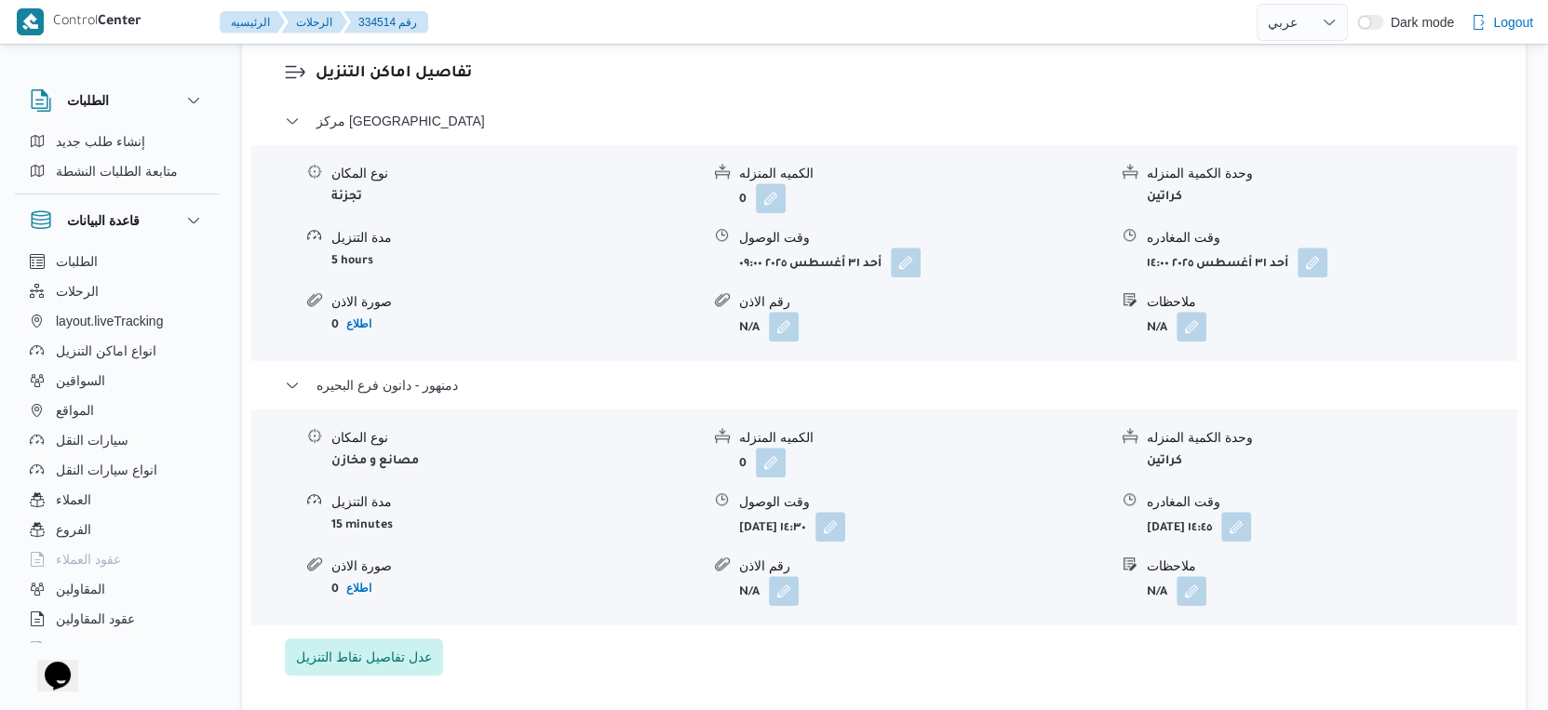
scroll to position [1552, 0]
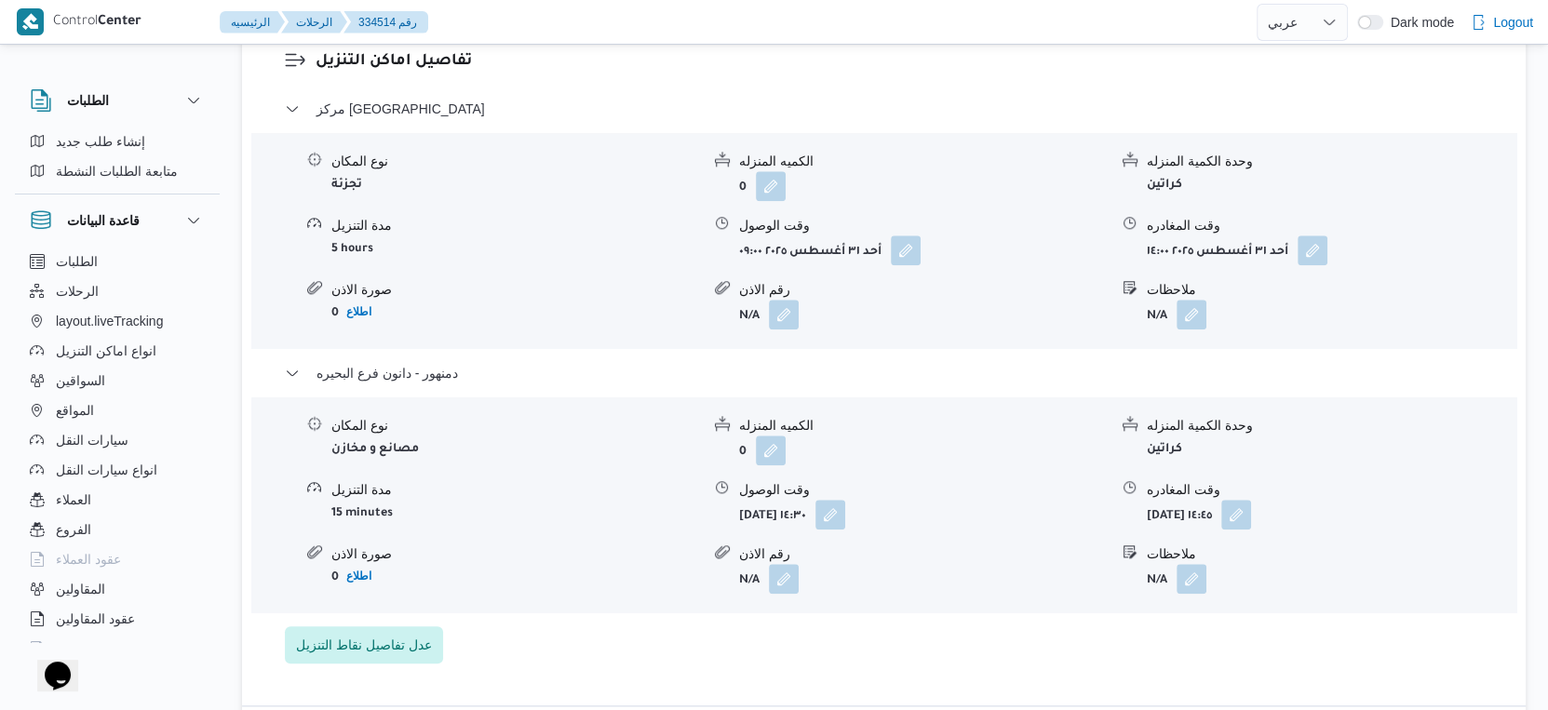
select select "ar"
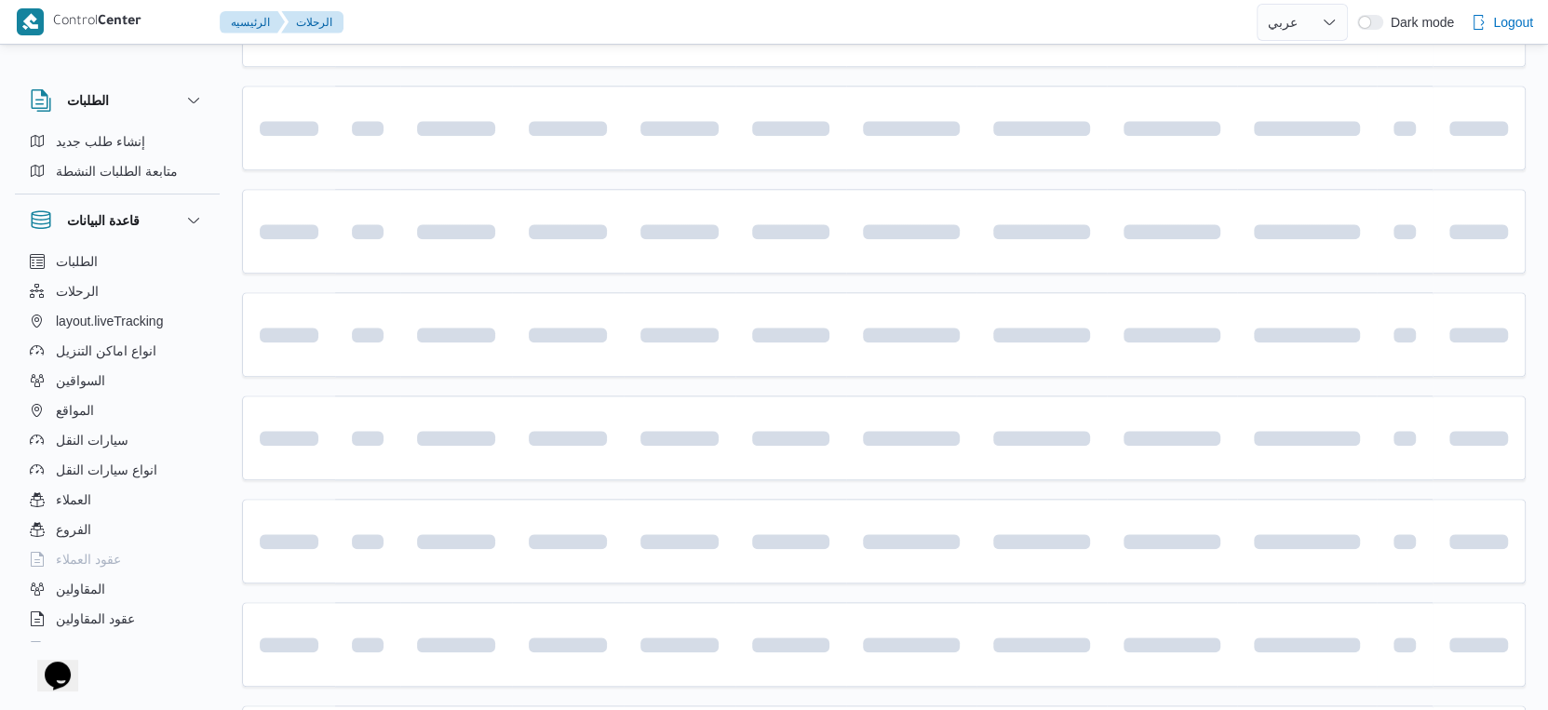
scroll to position [322, 0]
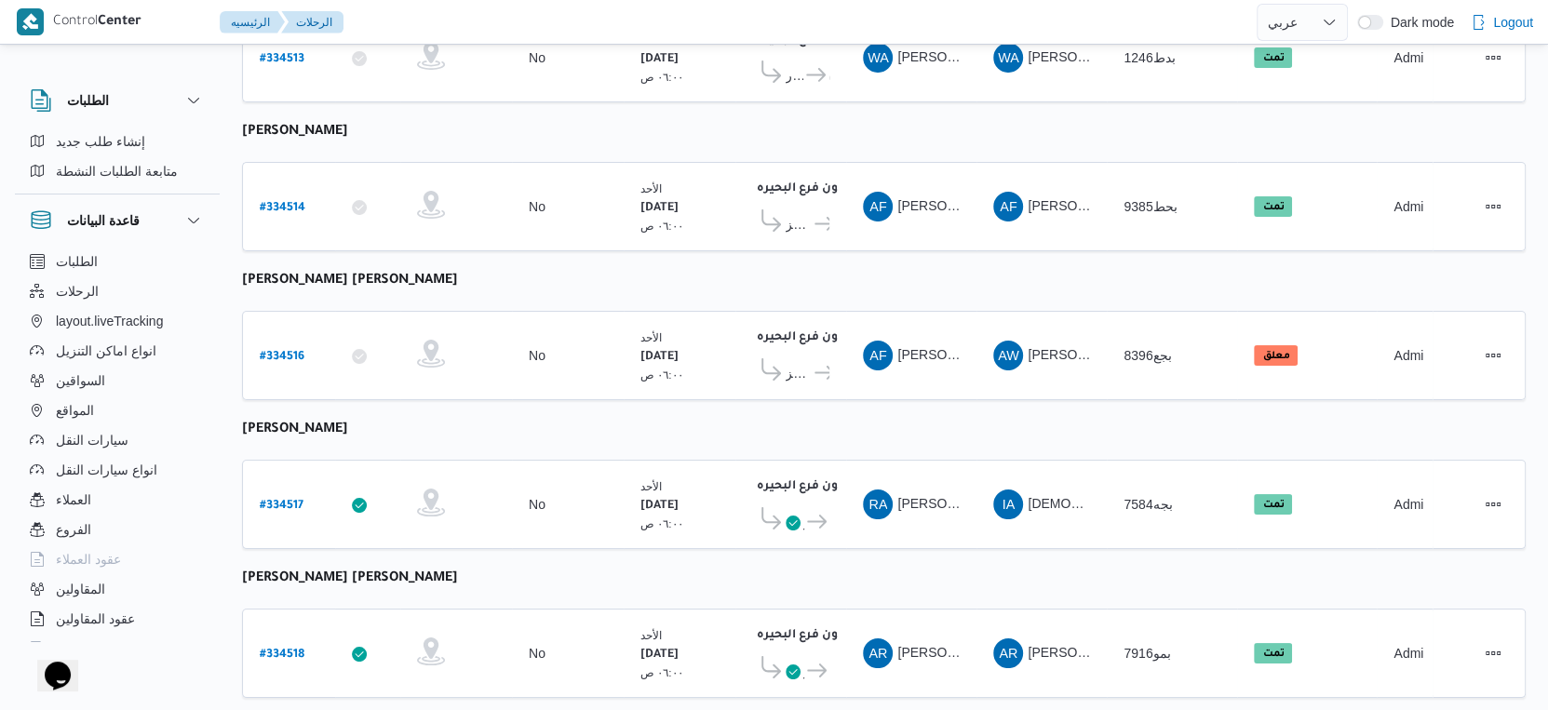
select select "ar"
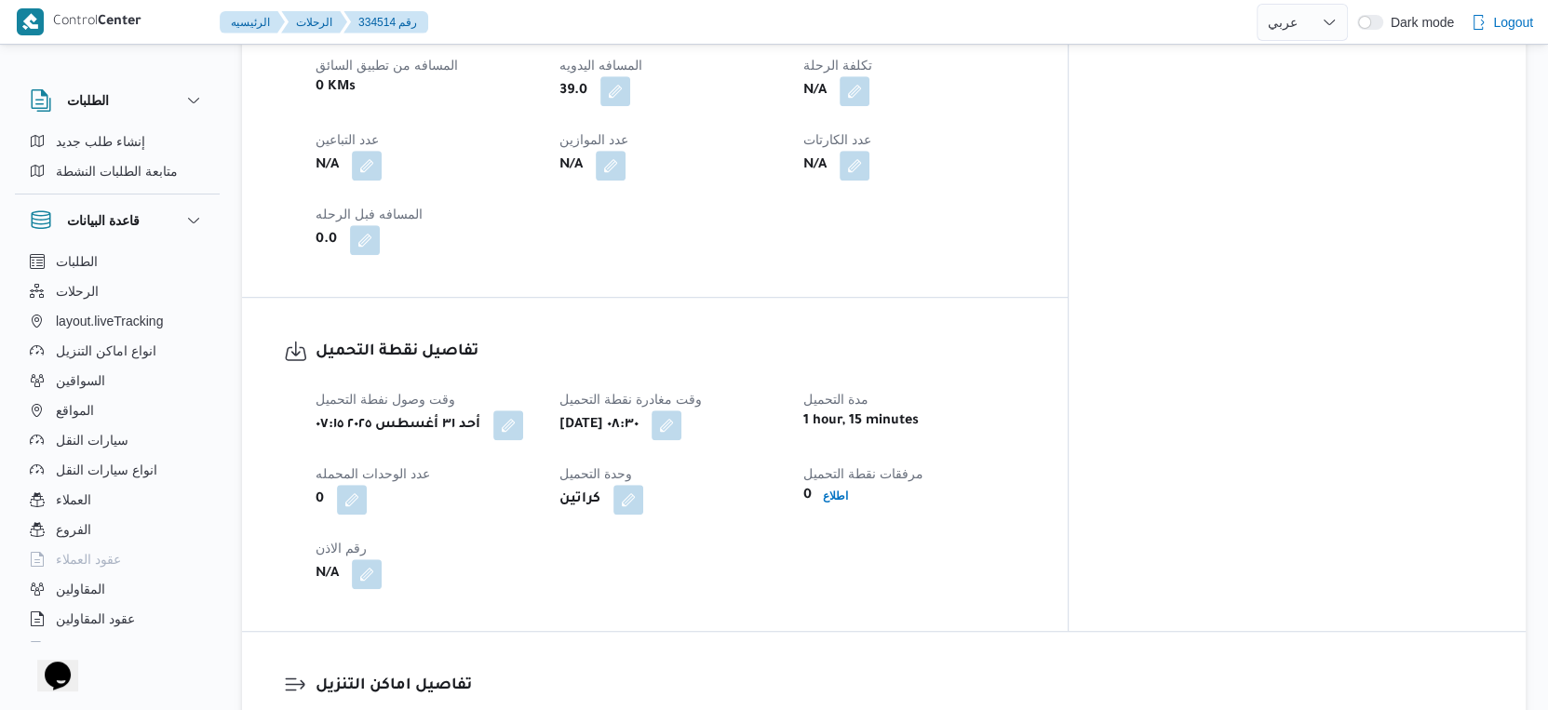
scroll to position [1046, 0]
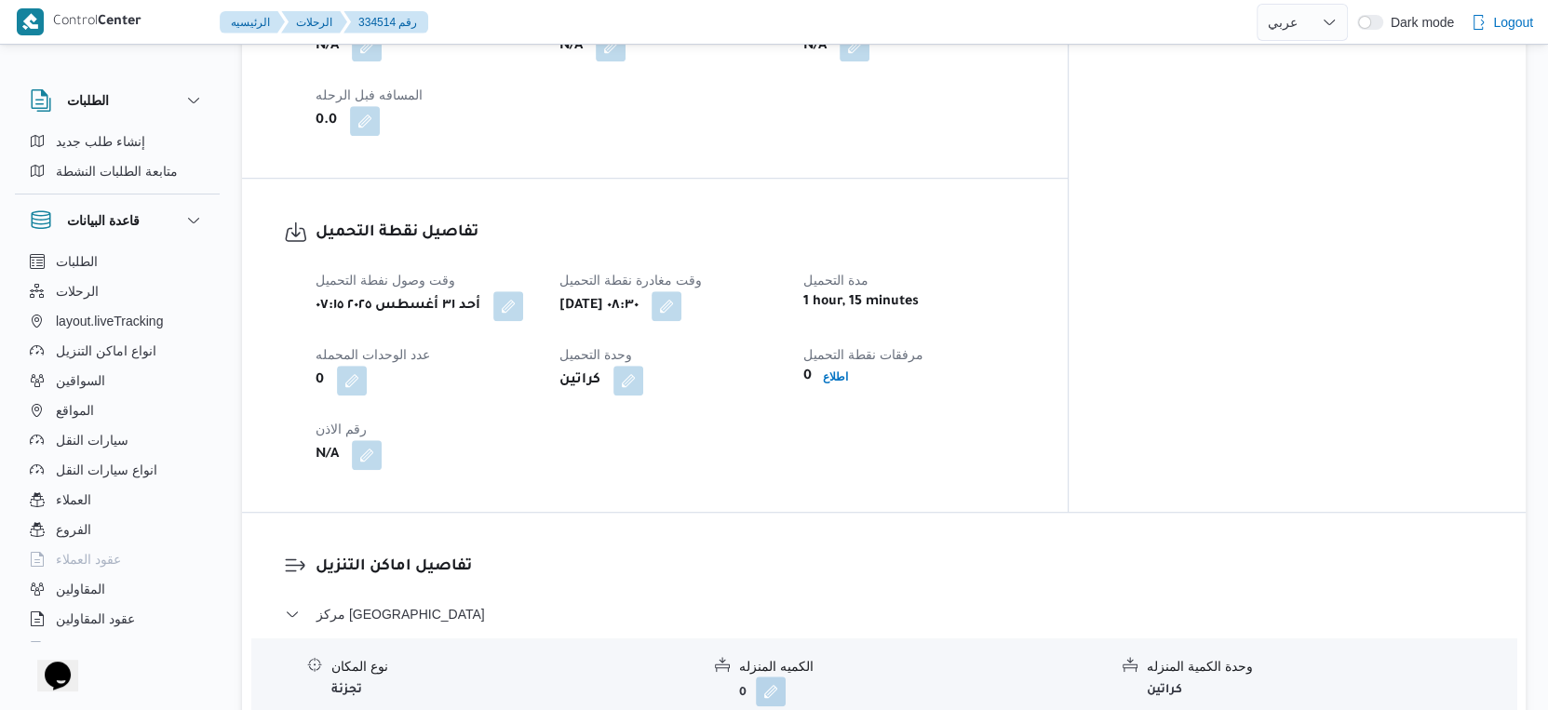
select select "ar"
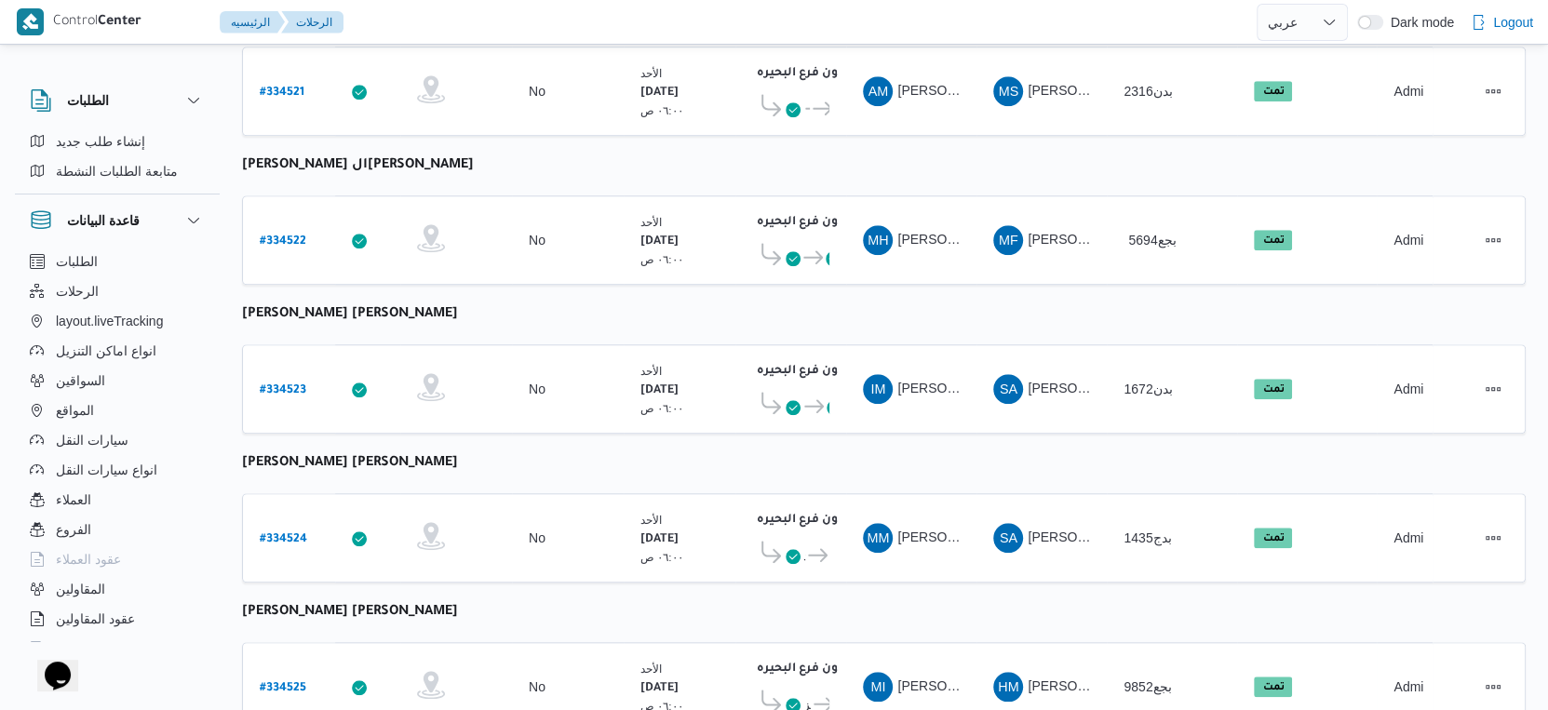
scroll to position [1498, 0]
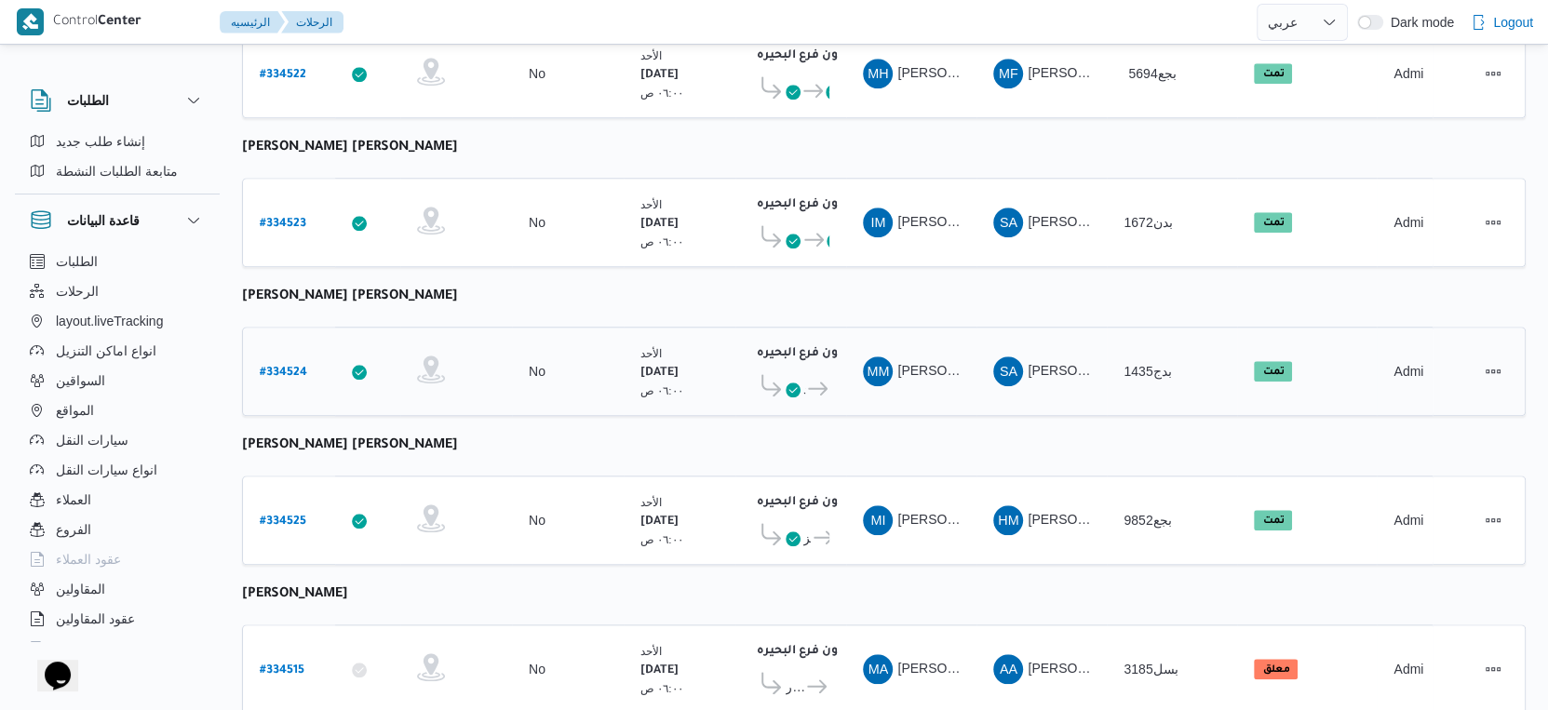
click at [284, 367] on b "# 334524" at bounding box center [283, 373] width 47 height 13
select select "ar"
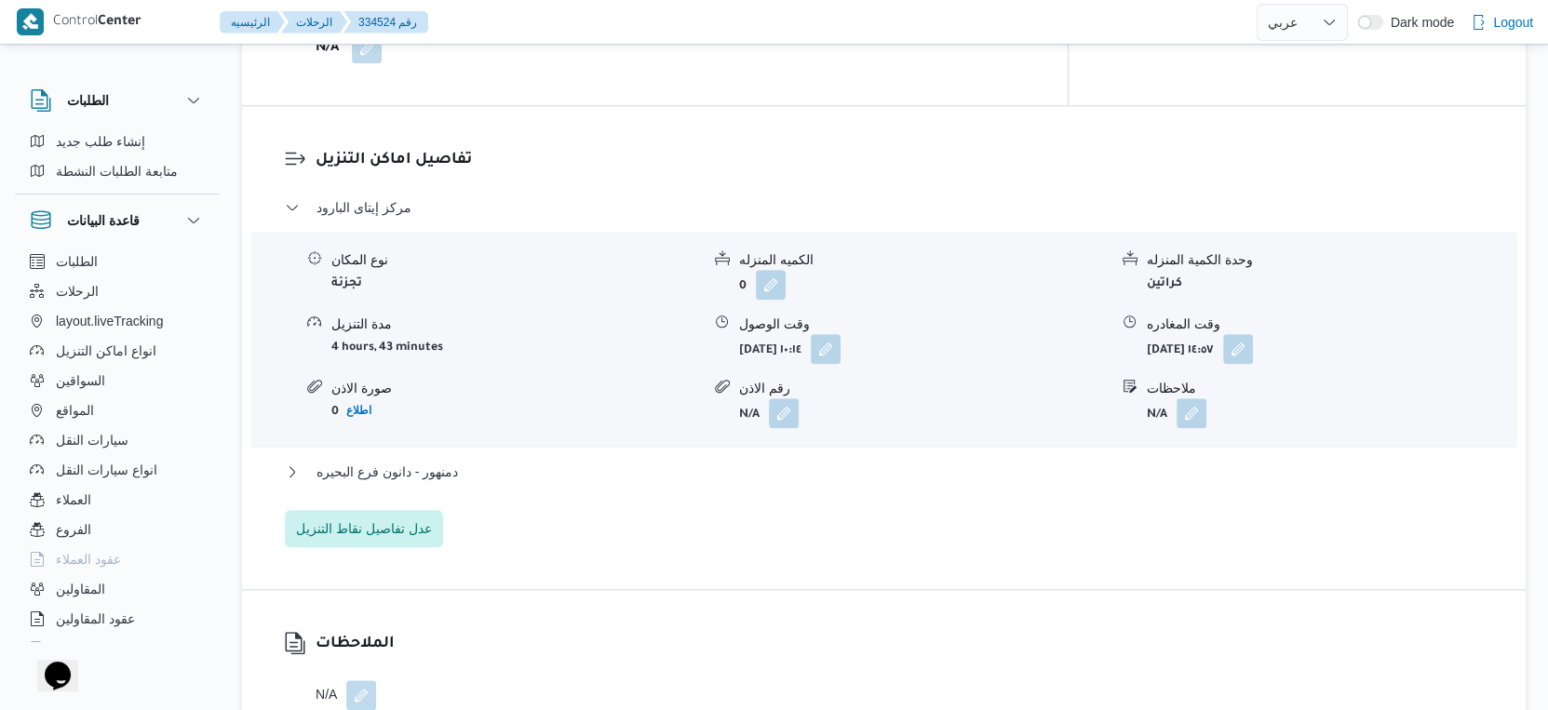
scroll to position [1704, 0]
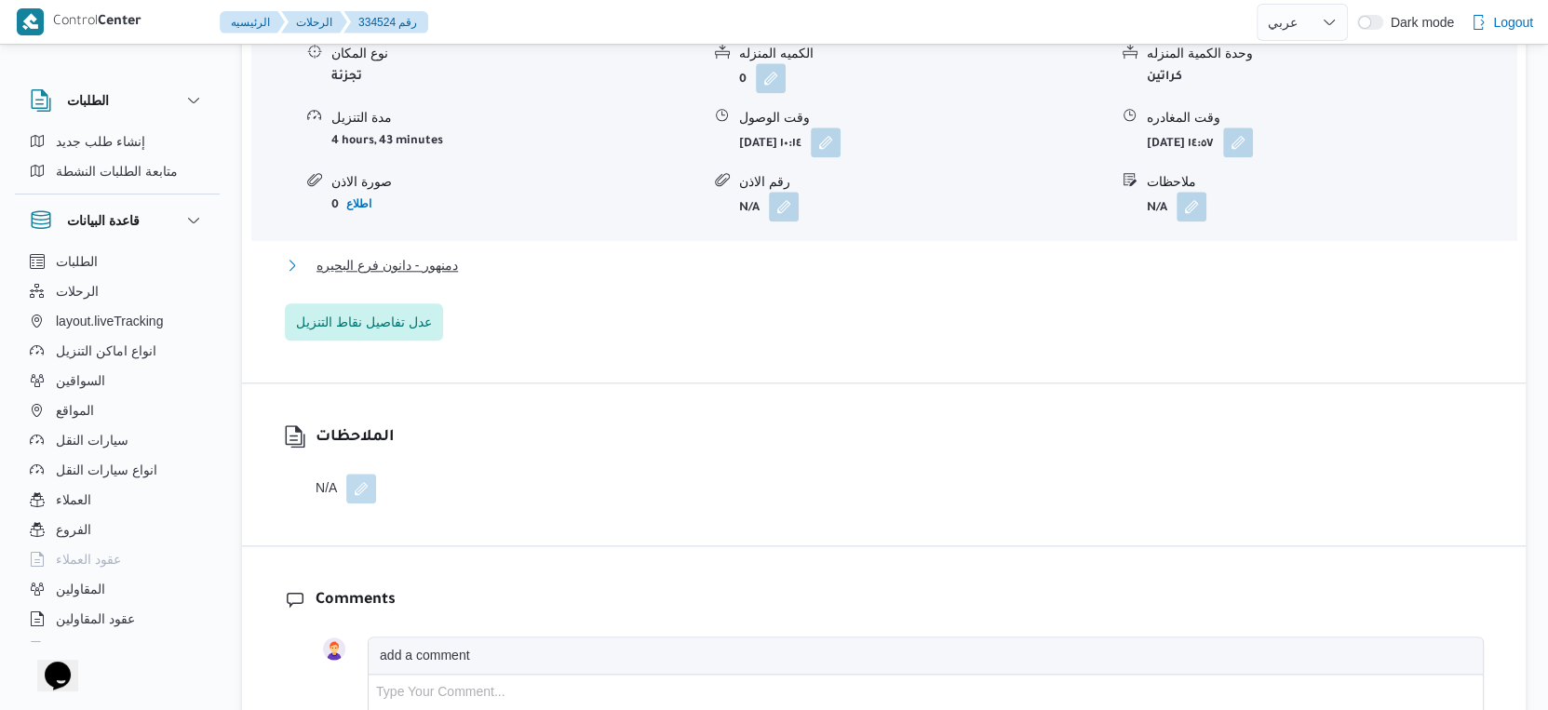
click at [460, 260] on button "دمنهور - دانون فرع البحيره" at bounding box center [884, 265] width 1199 height 22
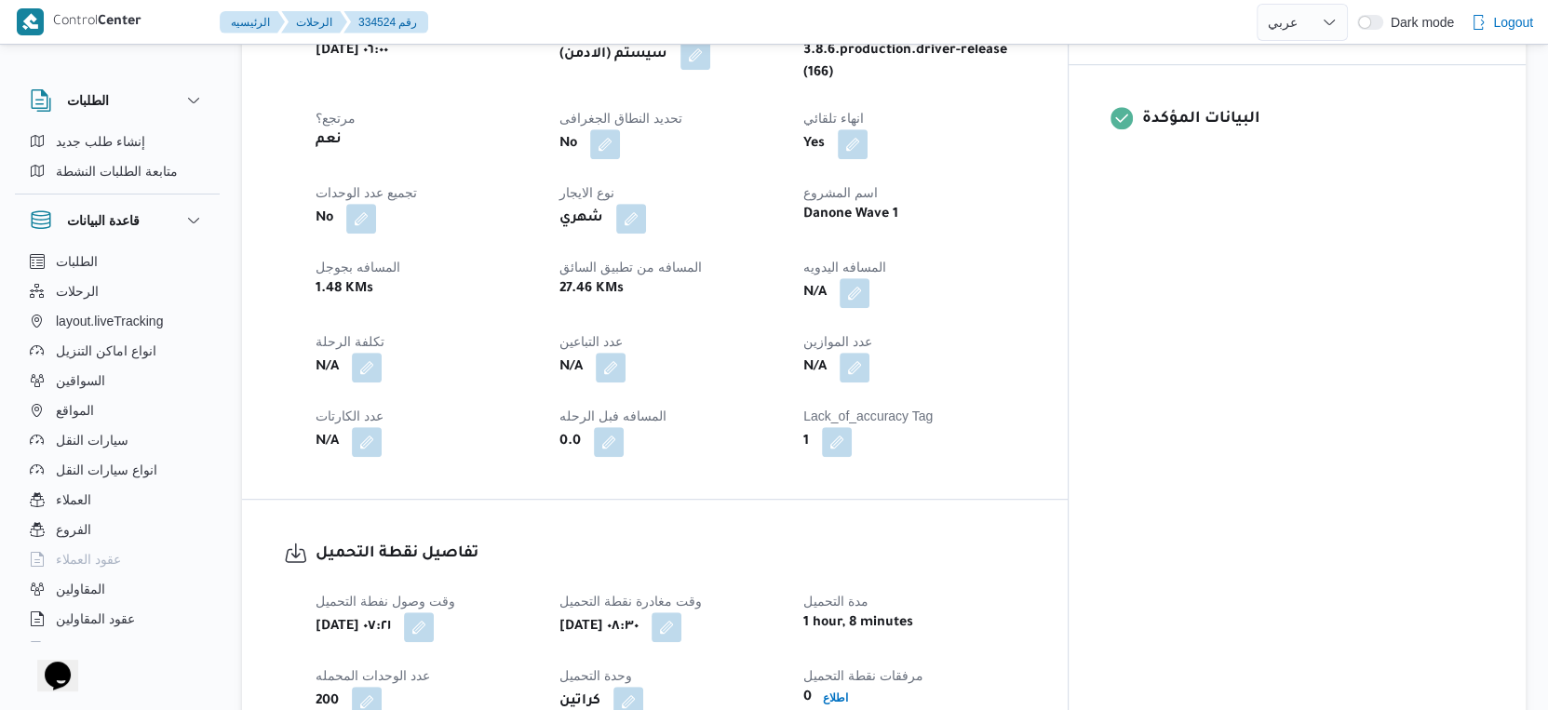
scroll to position [774, 0]
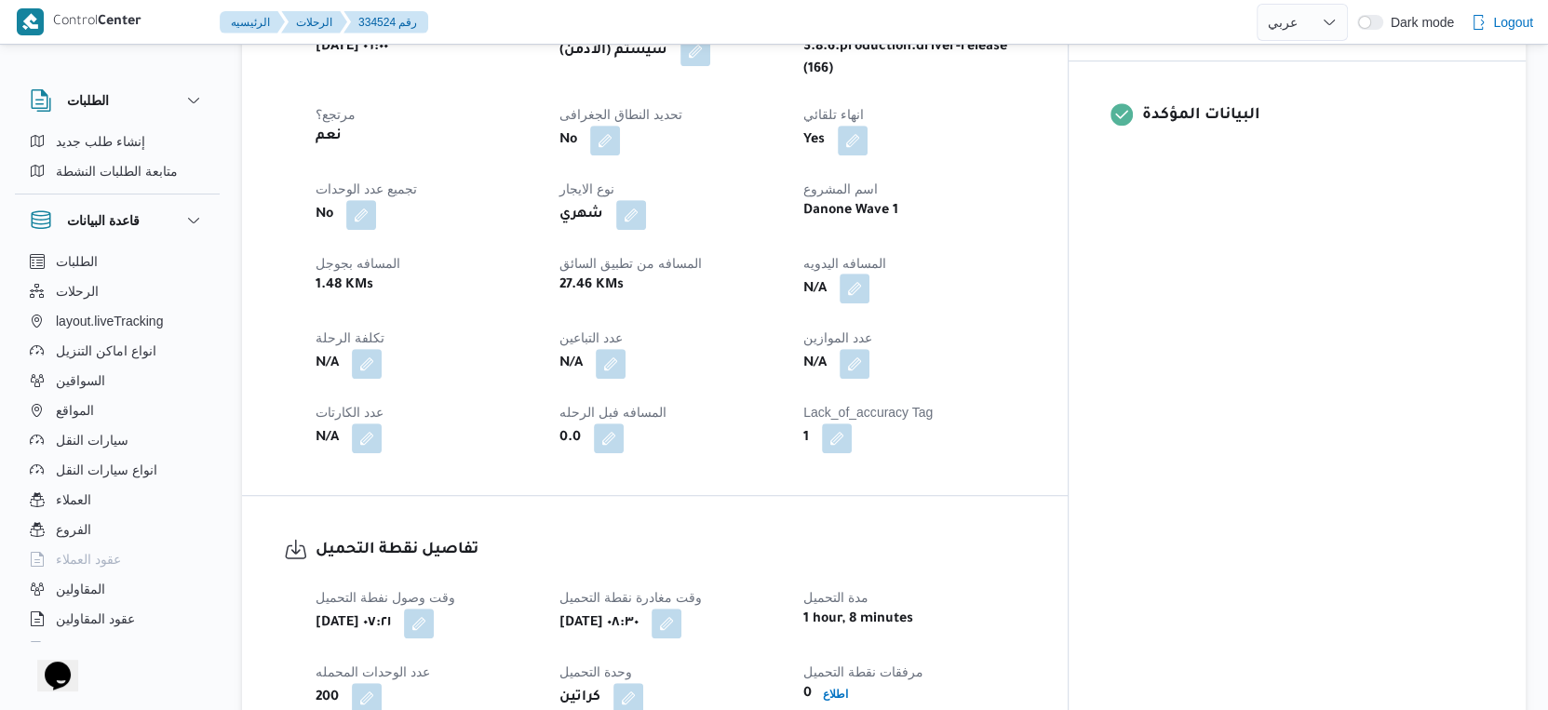
click at [869, 275] on button "button" at bounding box center [855, 289] width 30 height 30
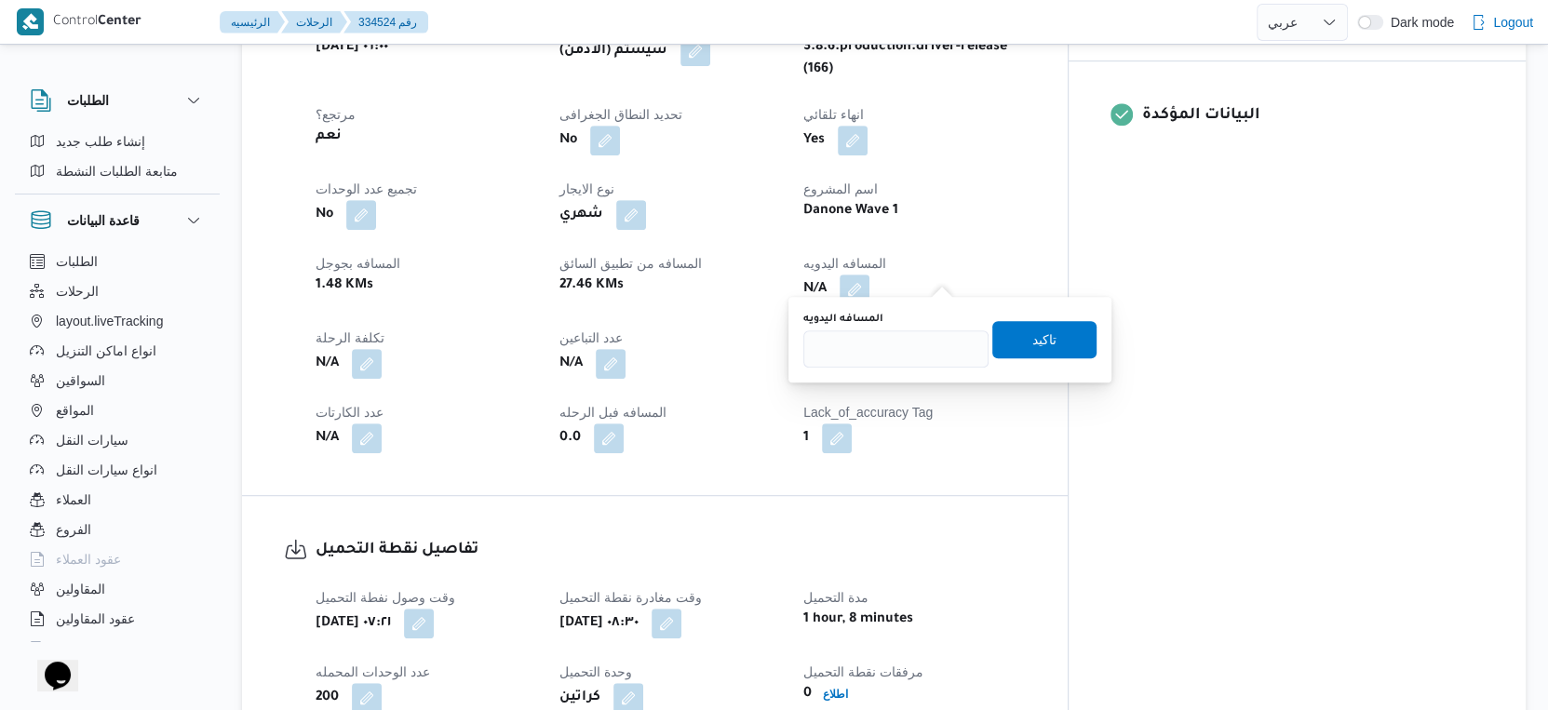
click at [870, 368] on div "المسافه اليدويه تاكيد" at bounding box center [950, 340] width 297 height 60
click at [892, 325] on div "المسافه اليدويه" at bounding box center [895, 319] width 185 height 15
click at [892, 332] on input "المسافه اليدويه" at bounding box center [895, 348] width 185 height 37
type input "66"
click at [1044, 341] on span "تاكيد" at bounding box center [1044, 338] width 104 height 37
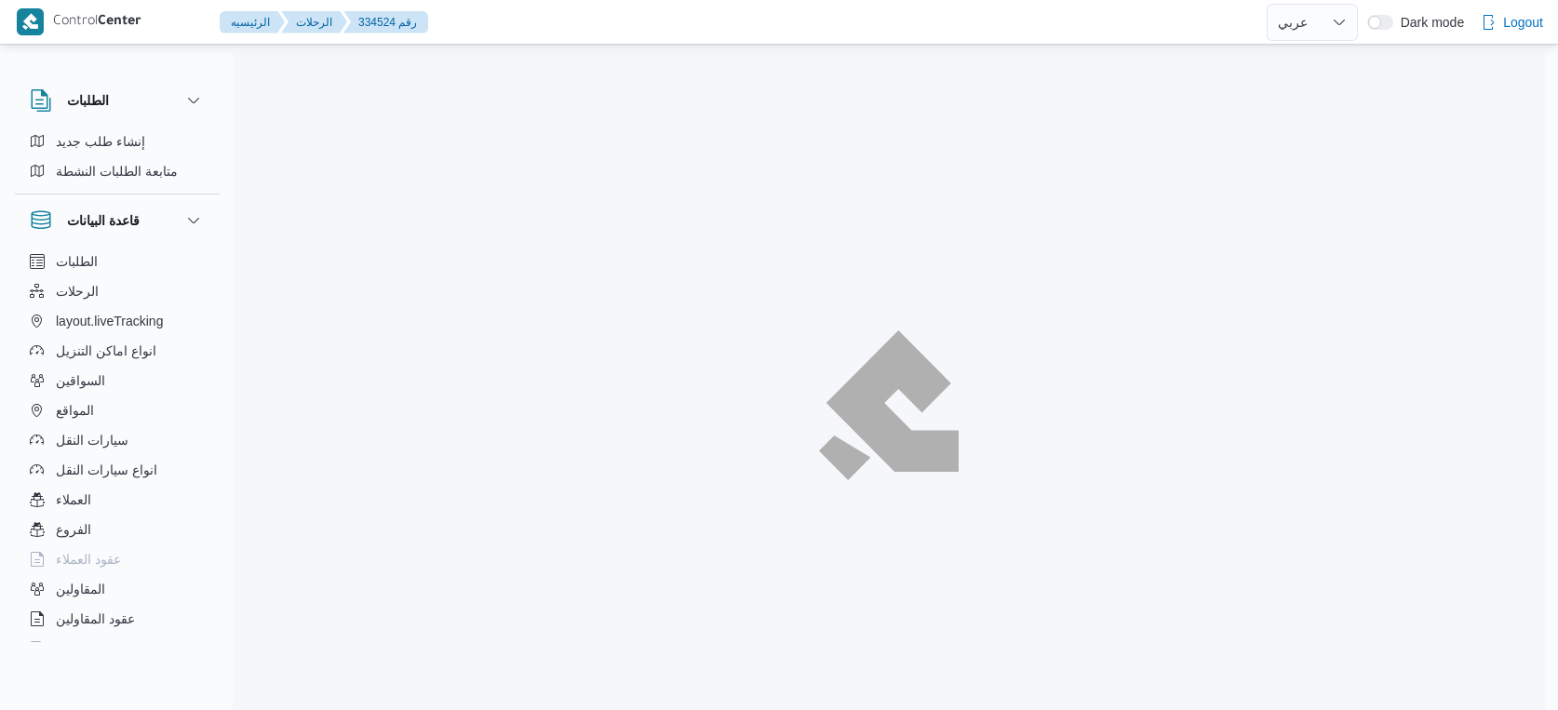
select select "ar"
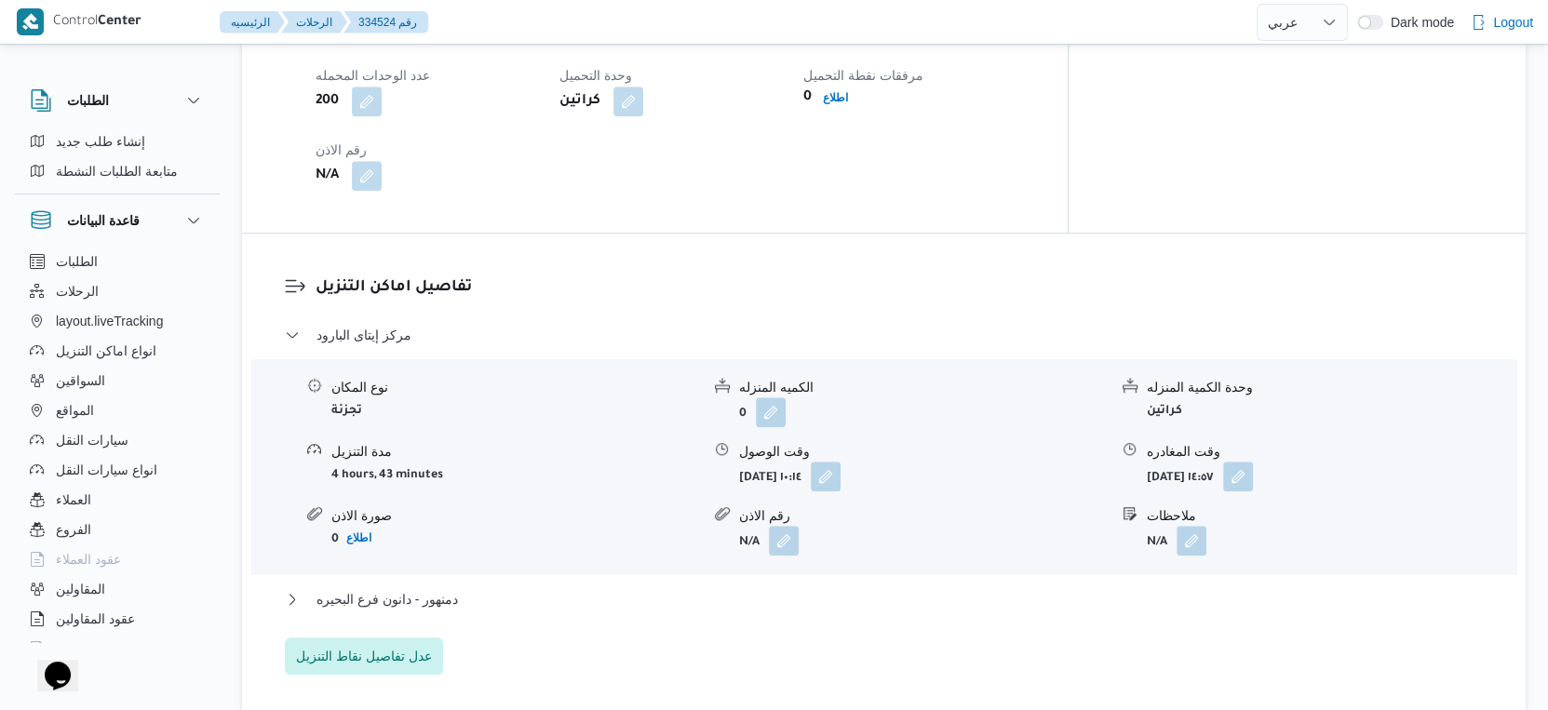
scroll to position [1395, 0]
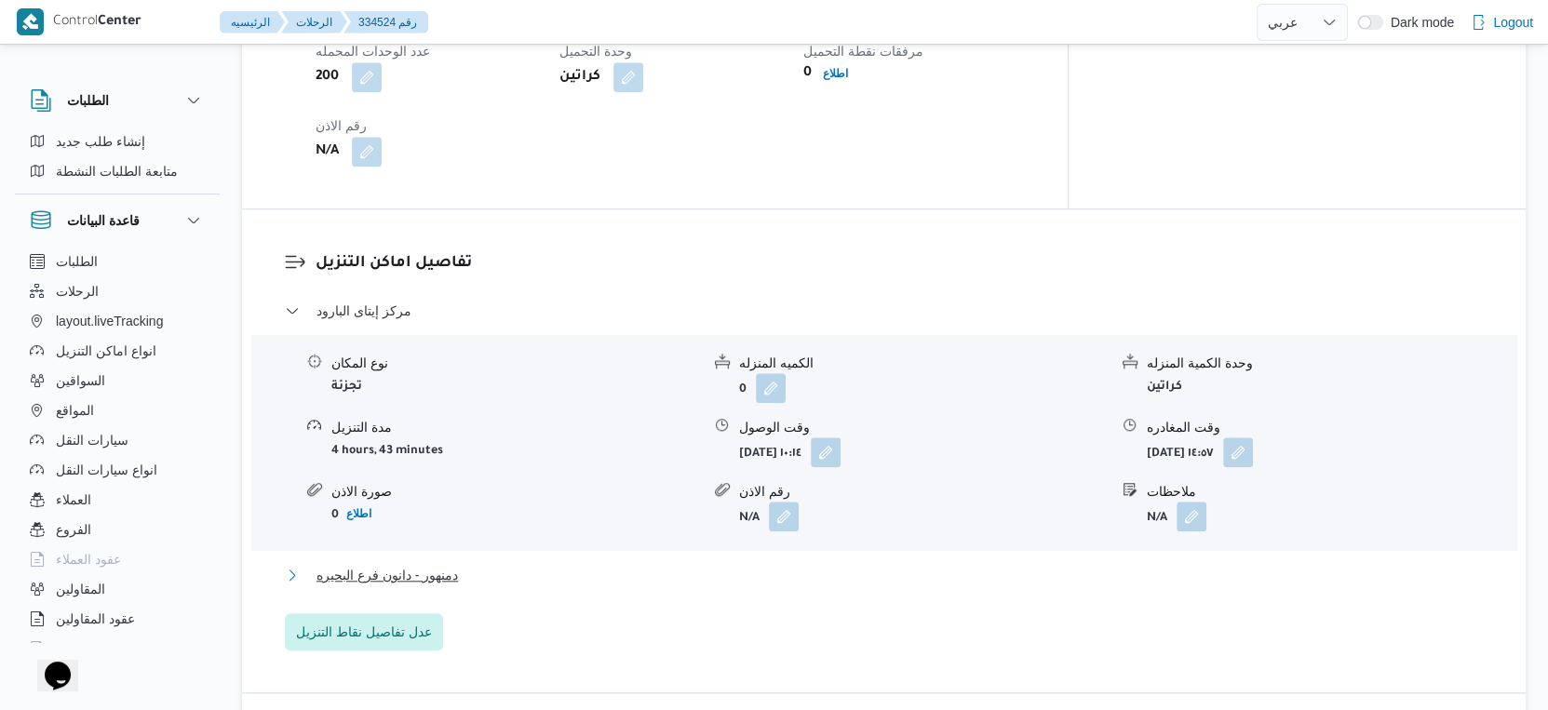
click at [510, 564] on button "دمنهور - دانون فرع البحيره" at bounding box center [884, 575] width 1199 height 22
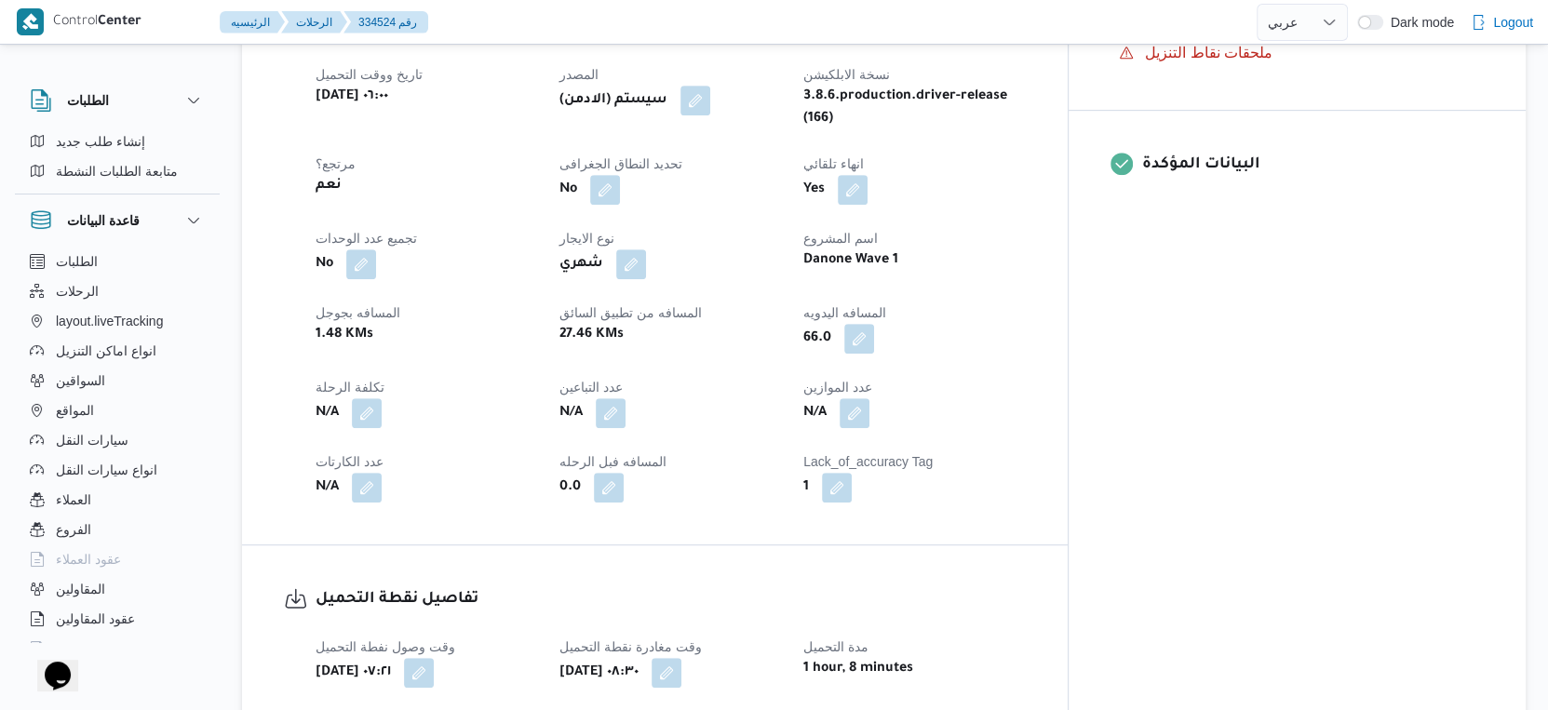
scroll to position [827, 0]
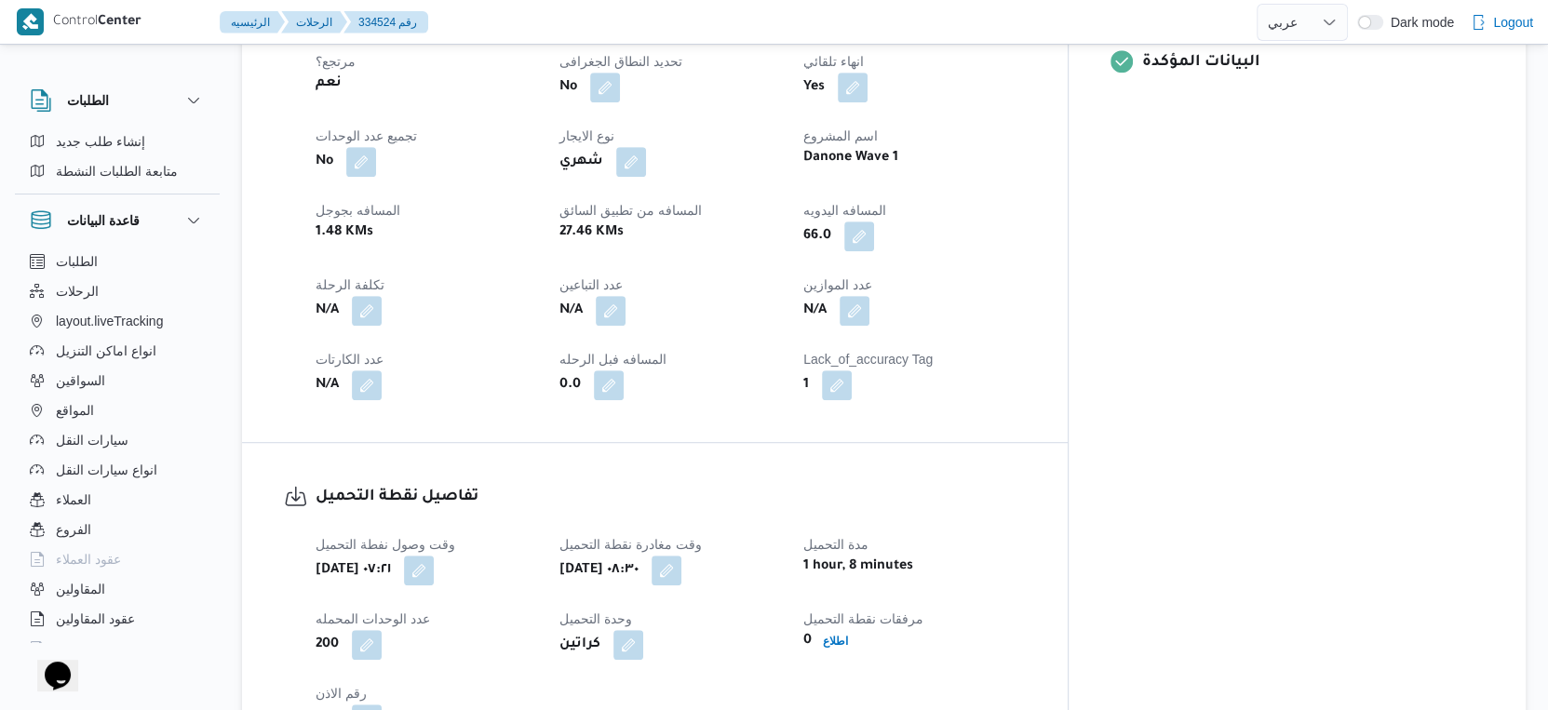
select select "ar"
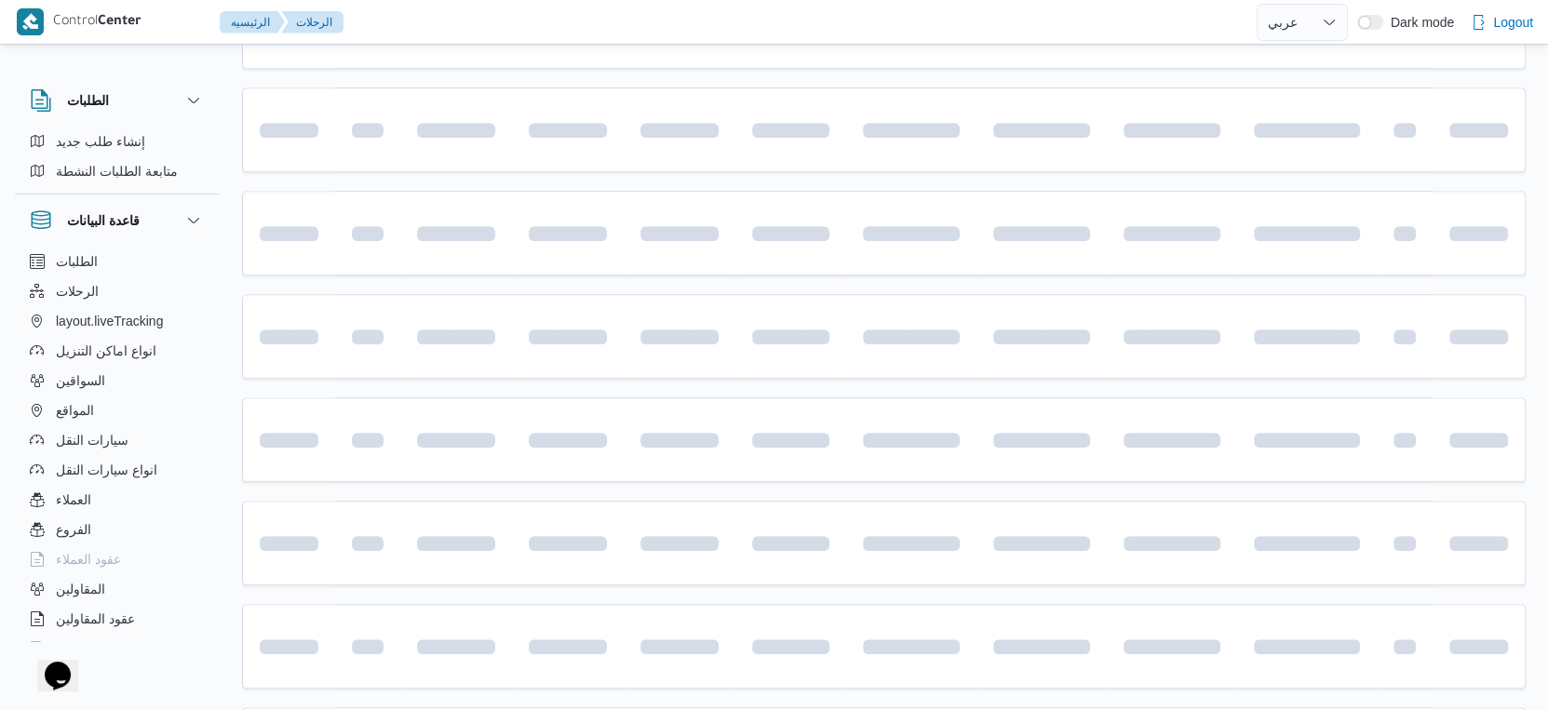
scroll to position [1498, 0]
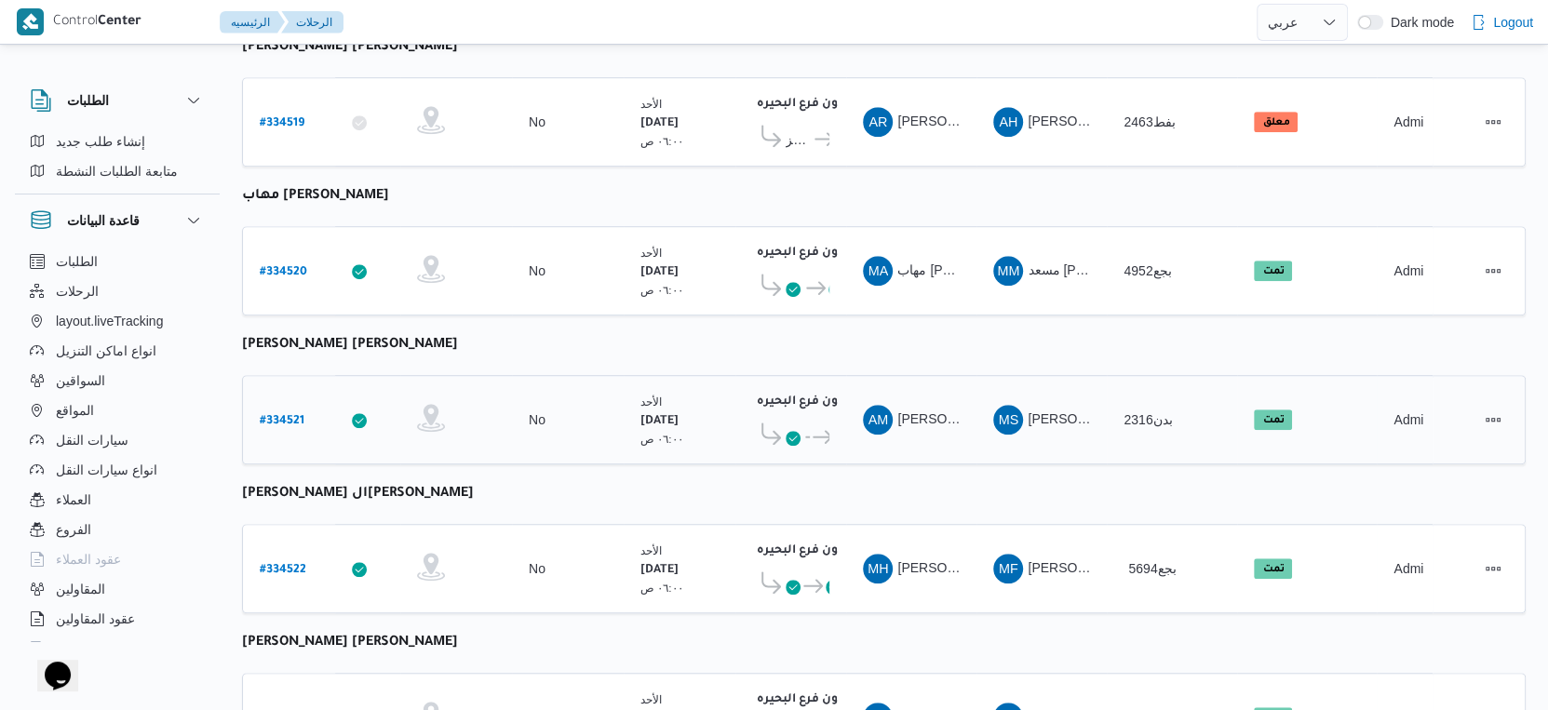
click at [293, 415] on b "# 334521" at bounding box center [282, 421] width 45 height 13
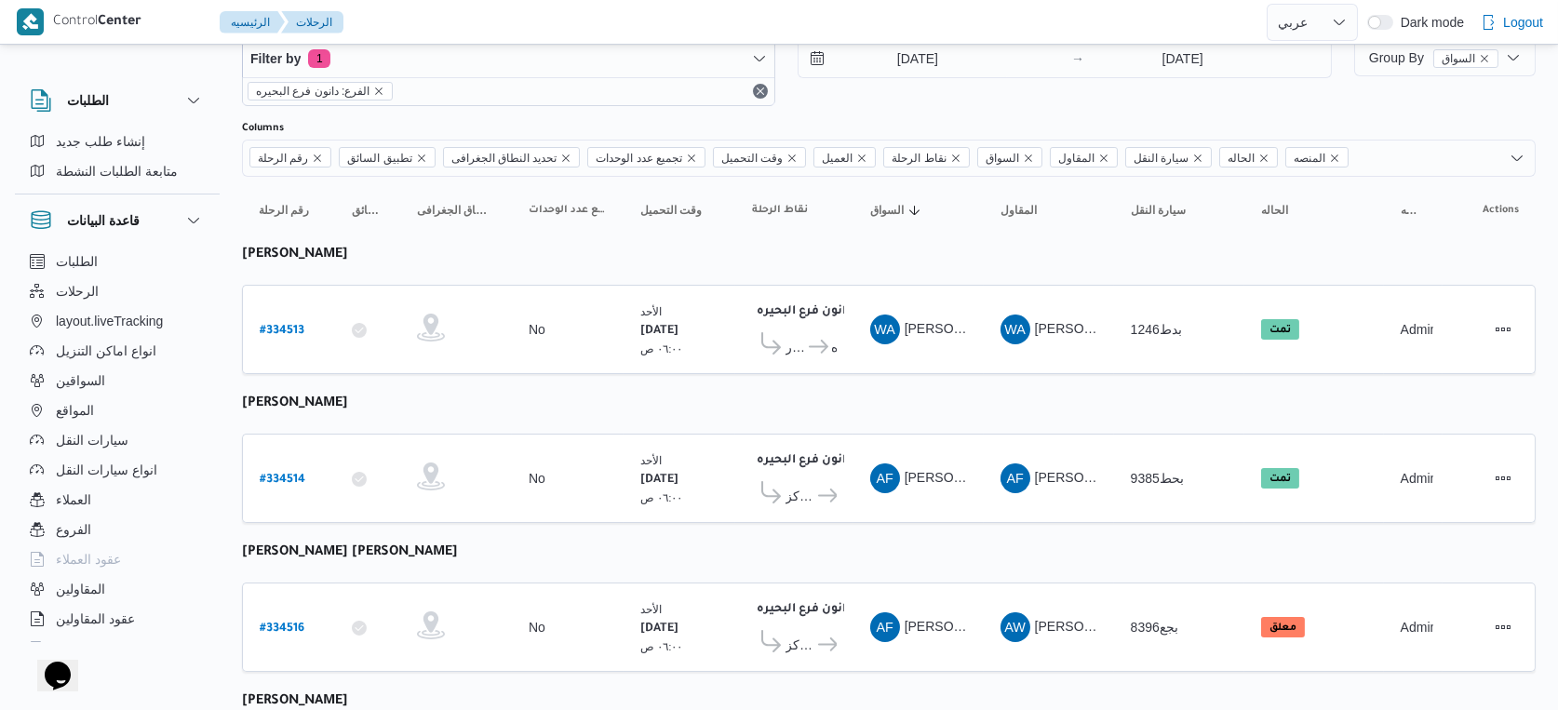
select select "ar"
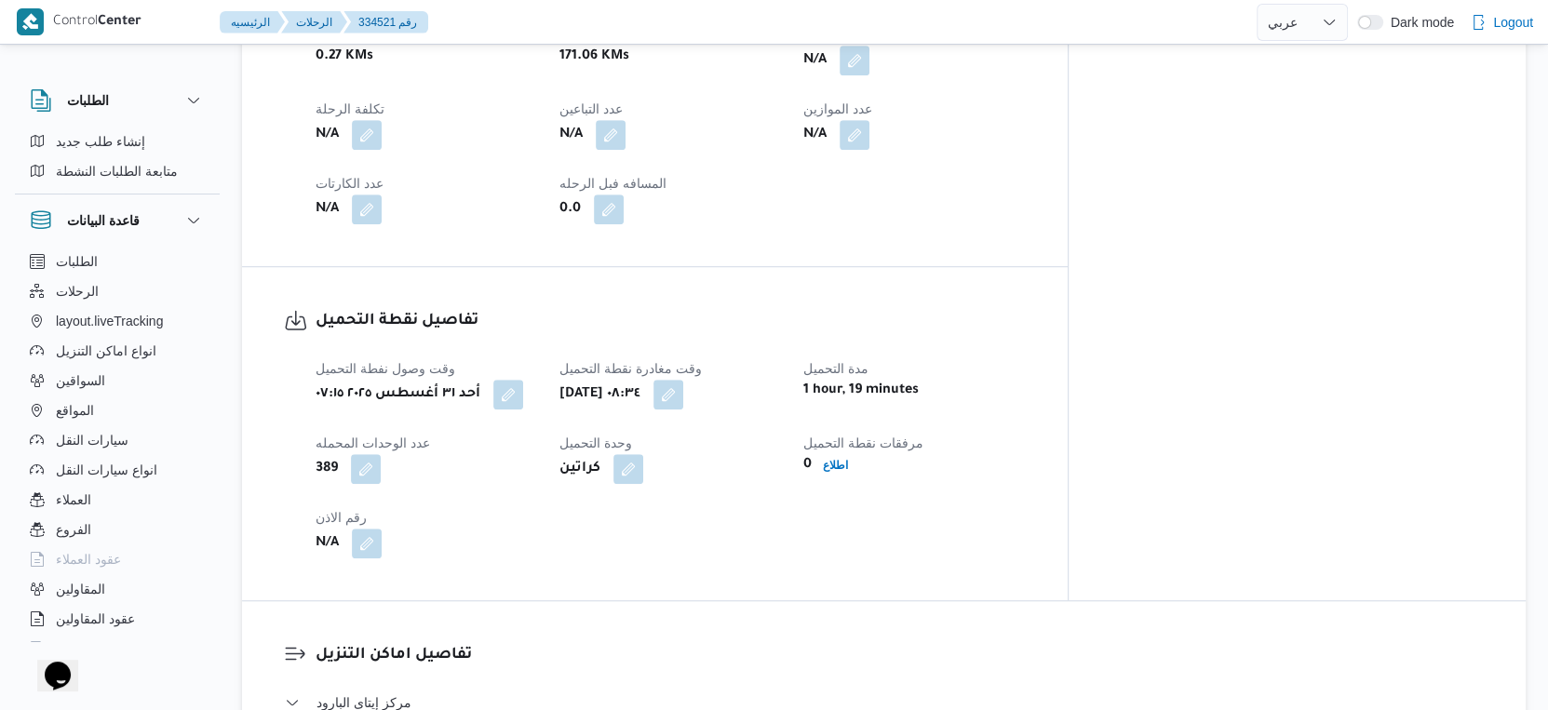
scroll to position [1623, 0]
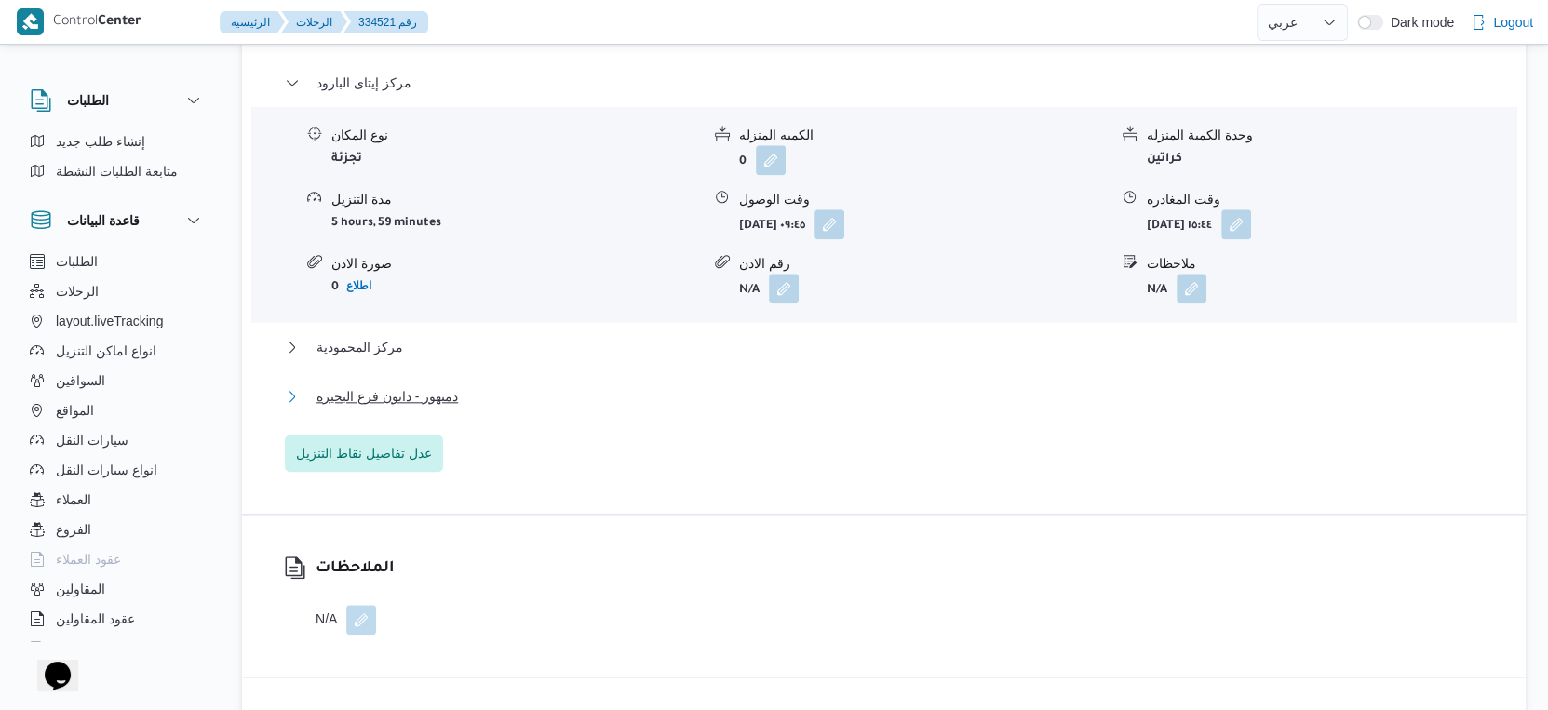
click at [469, 385] on button "دمنهور - دانون فرع البحيره" at bounding box center [884, 396] width 1199 height 22
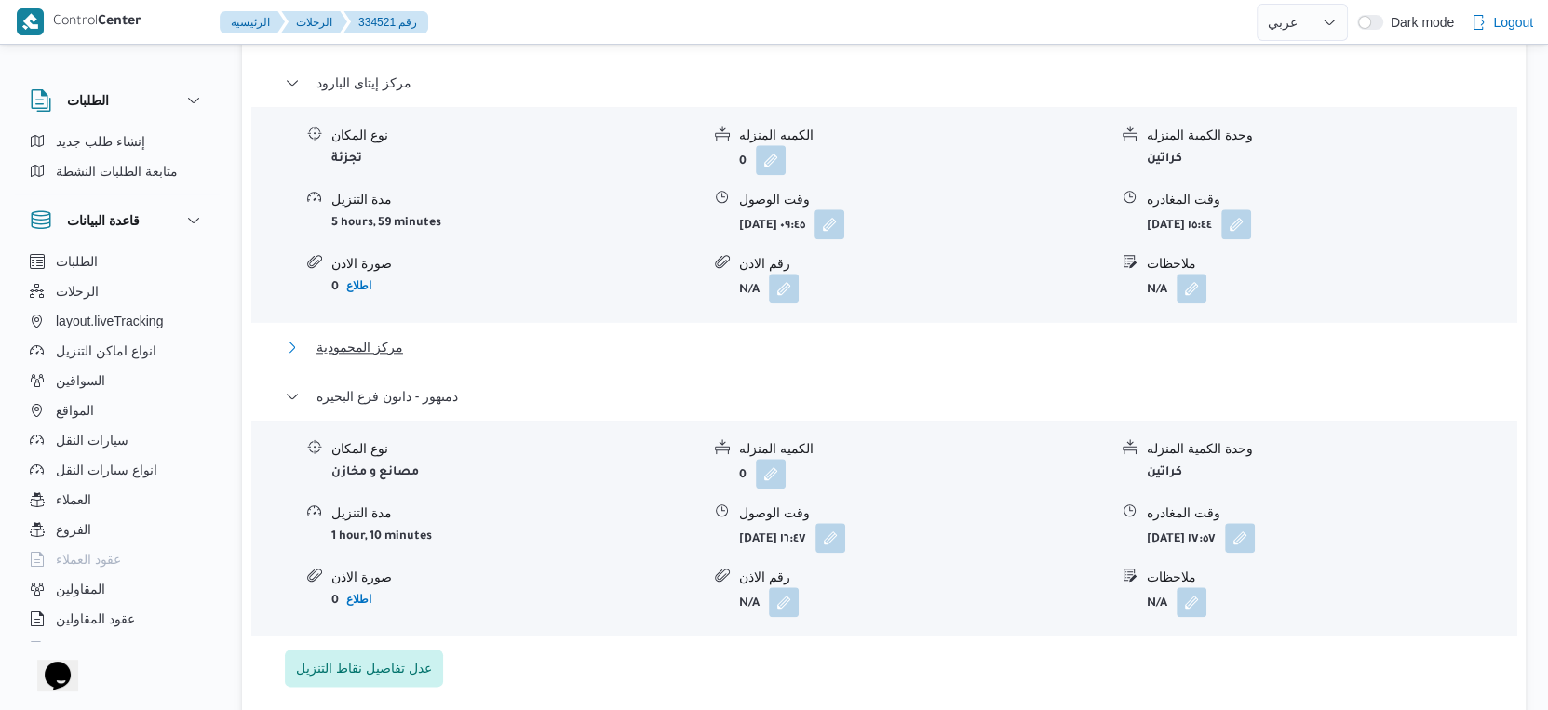
click at [428, 336] on button "مركز المحمودية" at bounding box center [884, 347] width 1199 height 22
click at [409, 336] on button "مركز المحمودية" at bounding box center [884, 347] width 1199 height 22
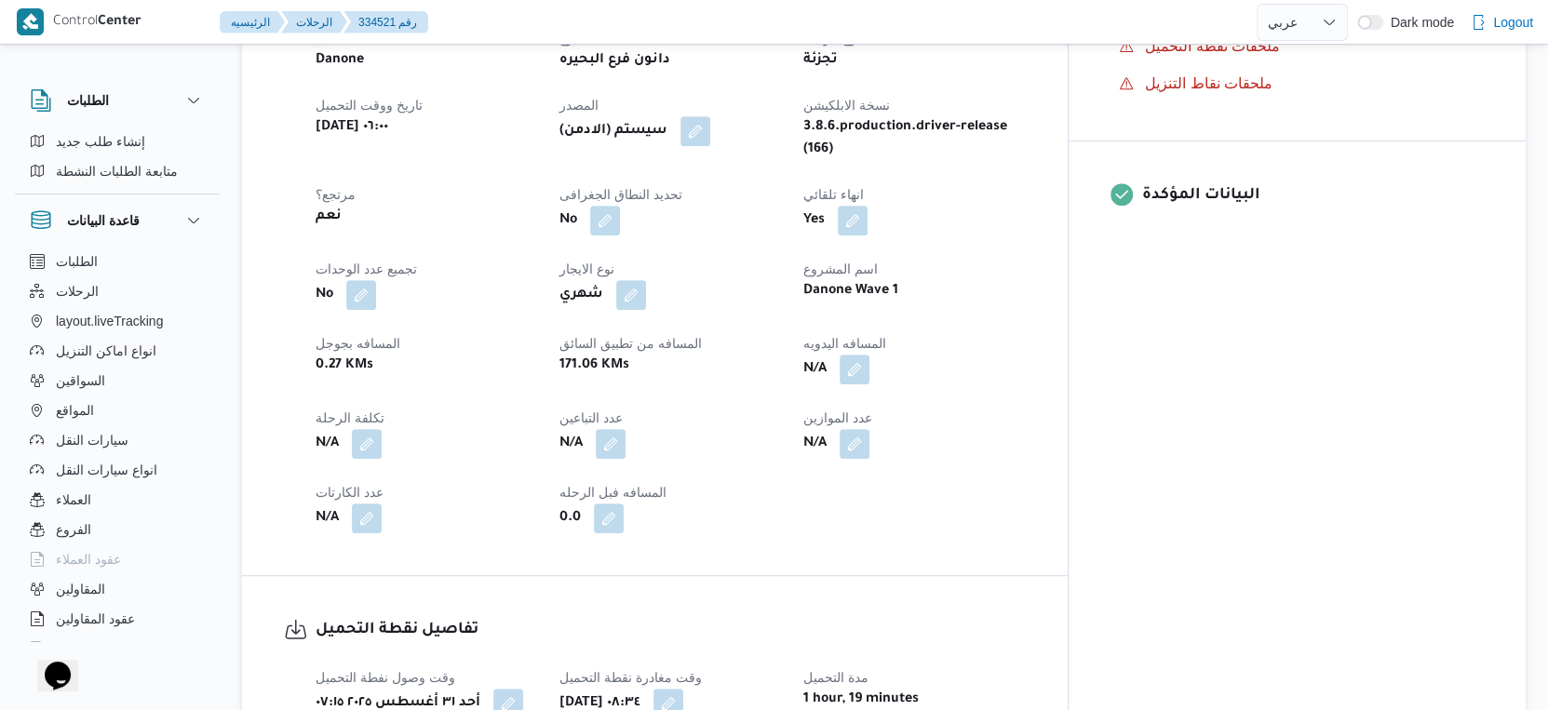
scroll to position [692, 0]
click at [869, 356] on button "button" at bounding box center [855, 371] width 30 height 30
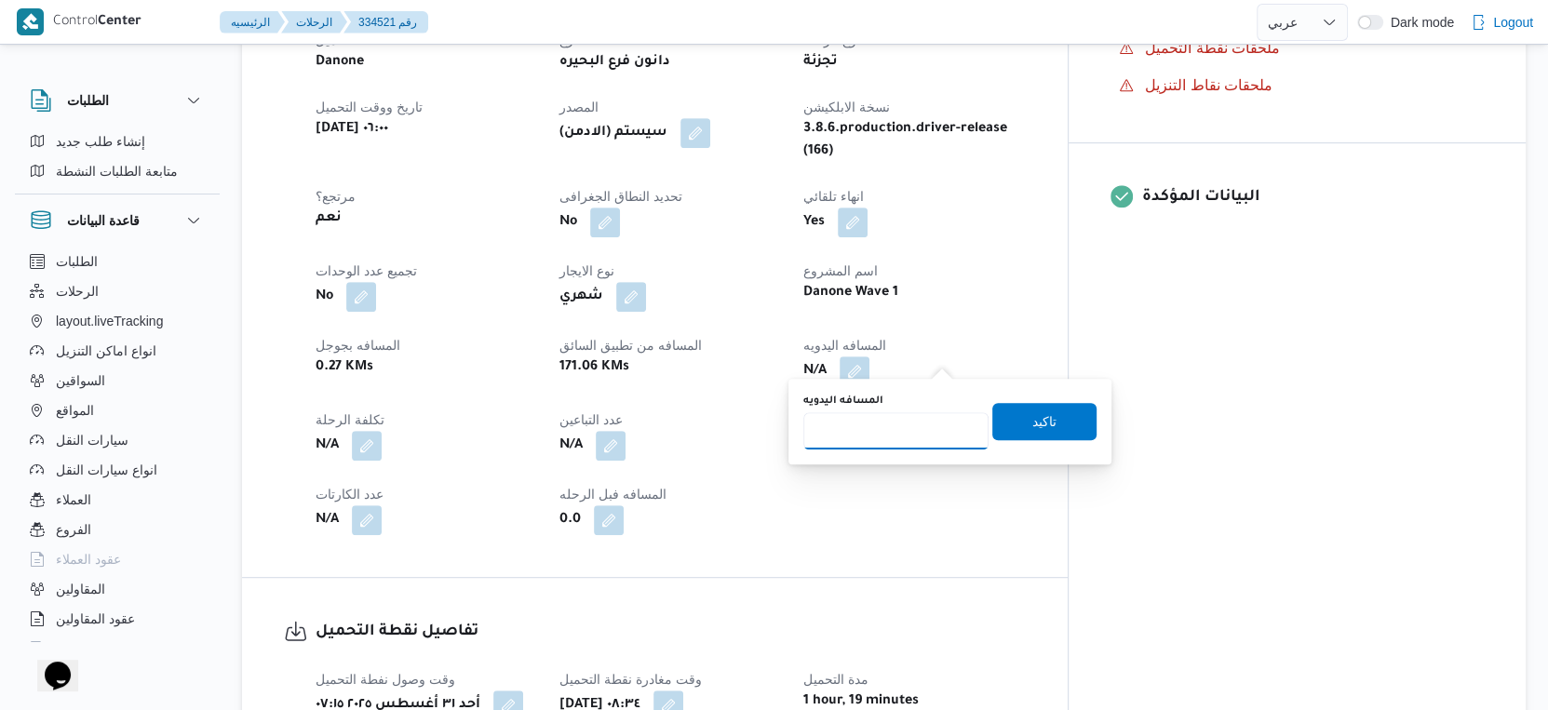
click at [883, 445] on input "المسافه اليدويه" at bounding box center [895, 430] width 185 height 37
type input "118"
click at [1043, 419] on span "تاكيد" at bounding box center [1044, 420] width 104 height 37
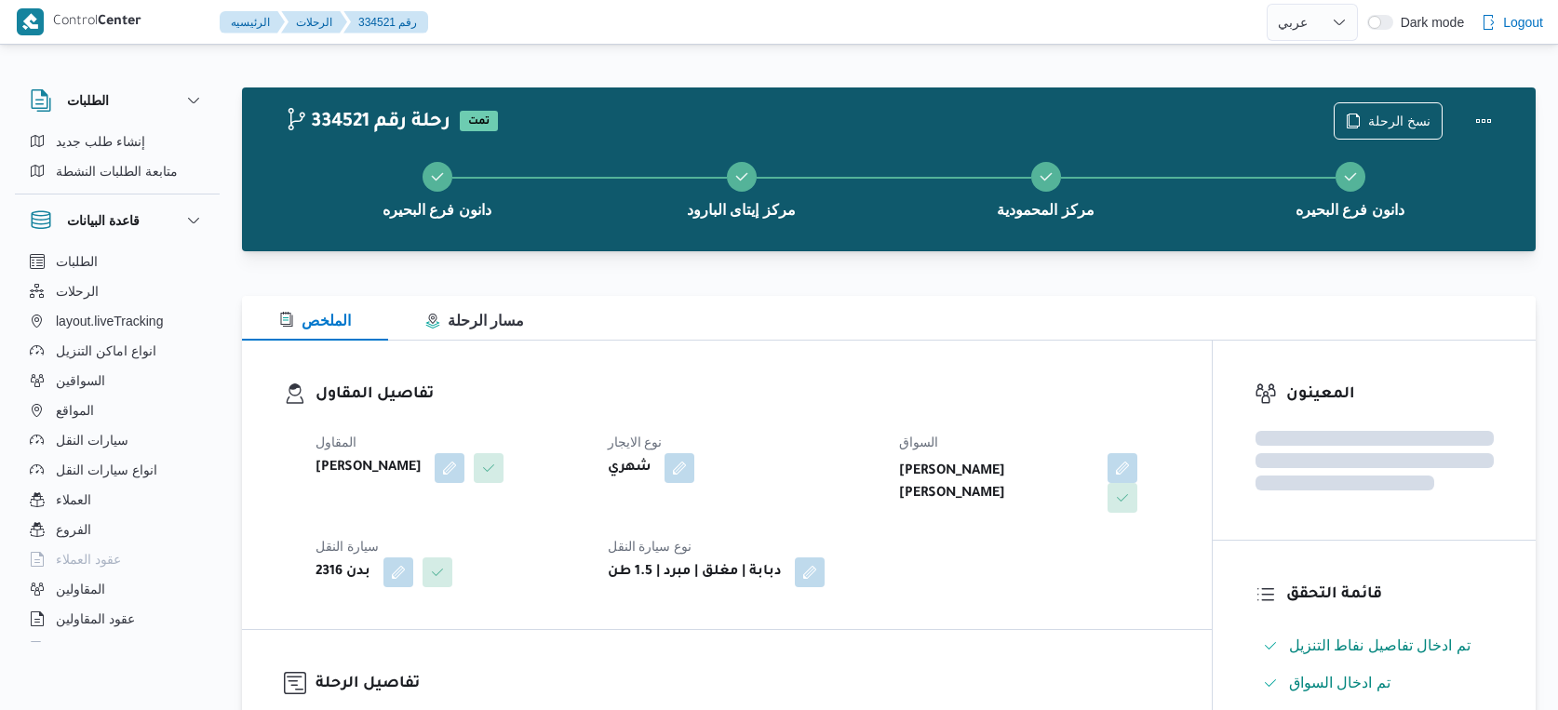
select select "ar"
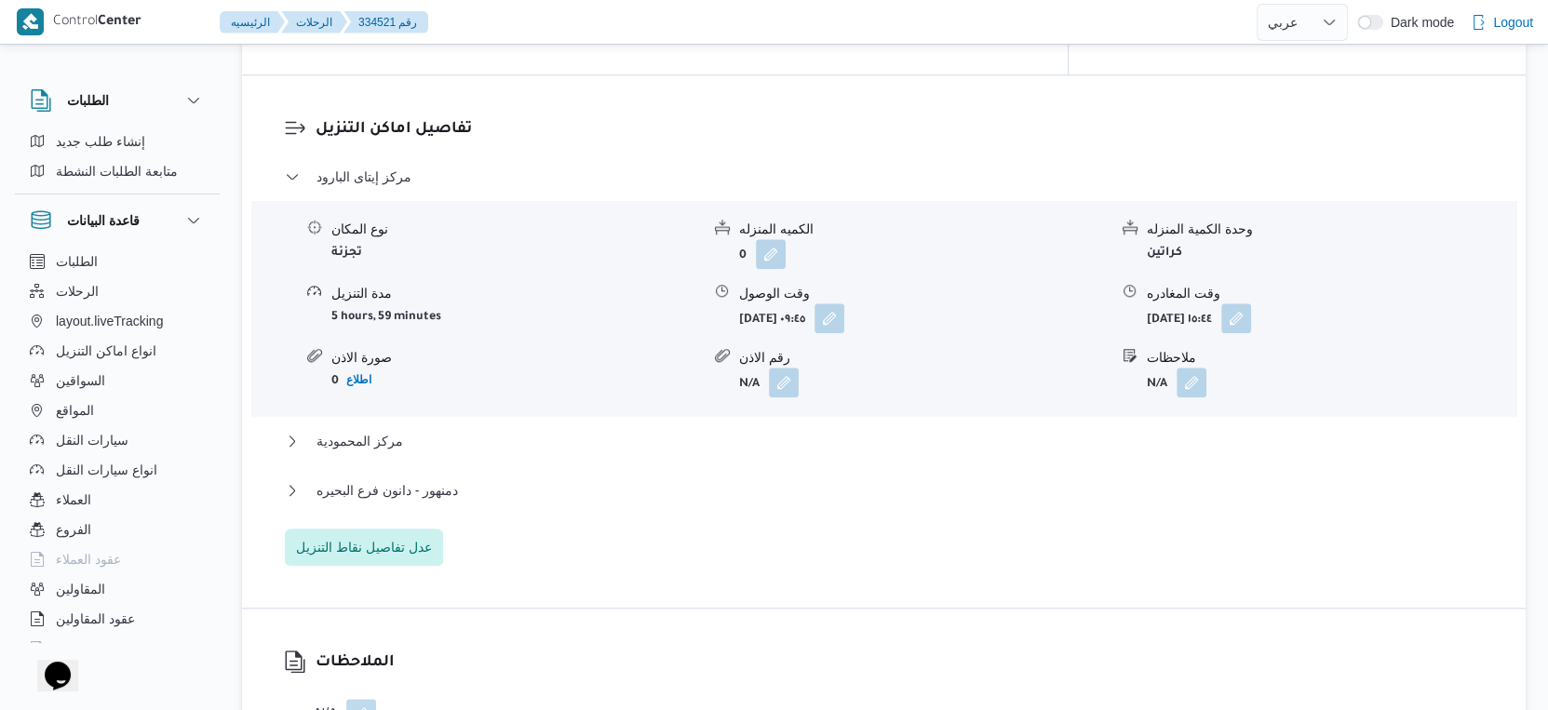
scroll to position [1809, 0]
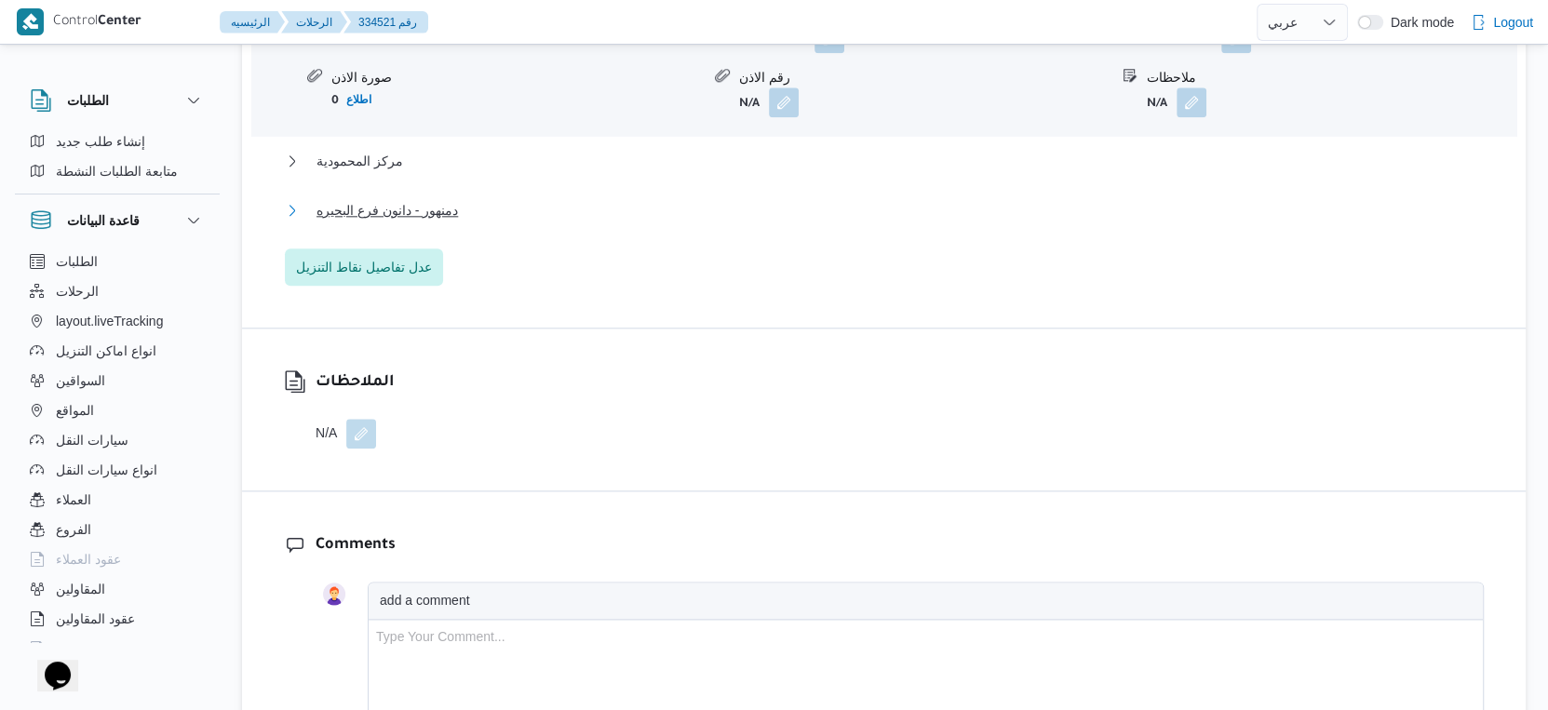
click at [438, 199] on span "دمنهور - دانون فرع البحيره" at bounding box center [387, 210] width 141 height 22
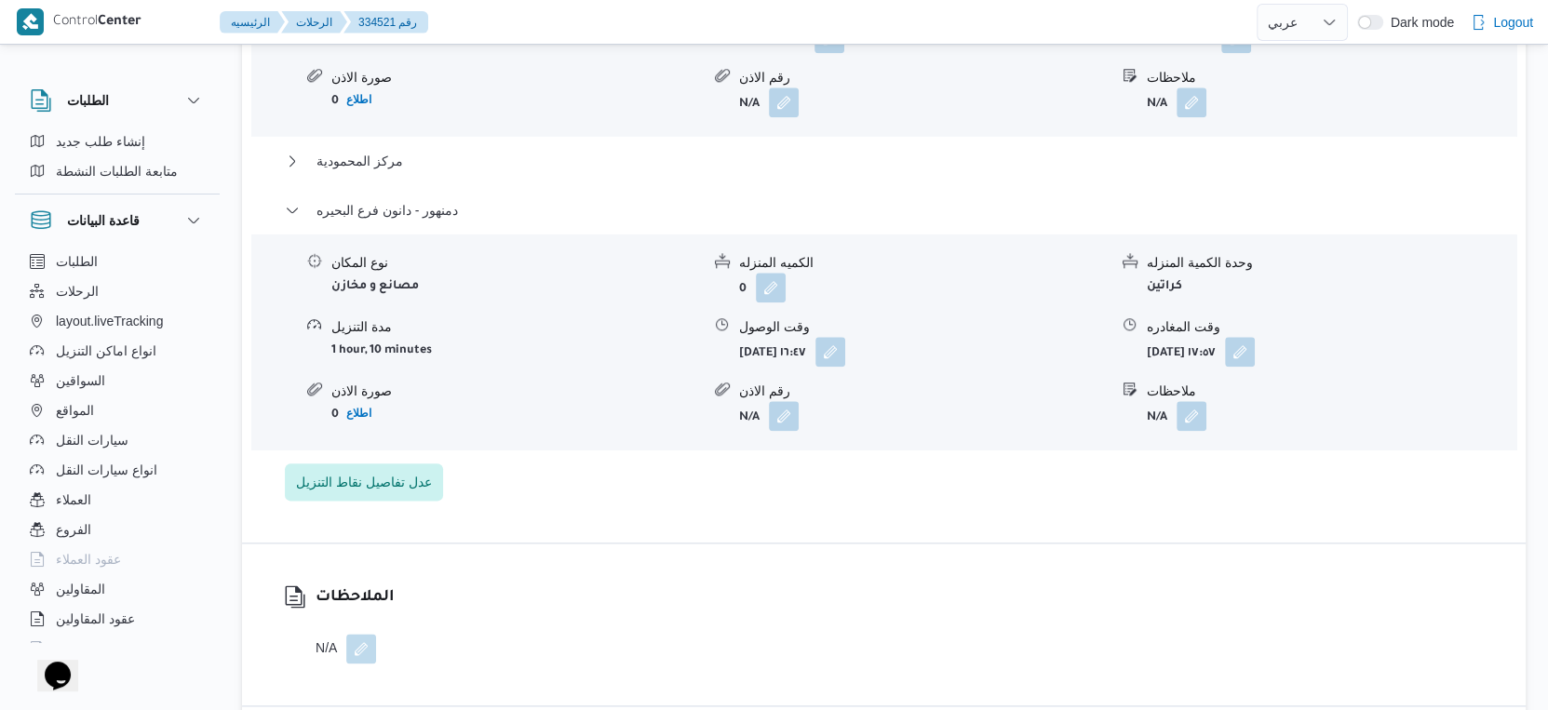
scroll to position [1602, 0]
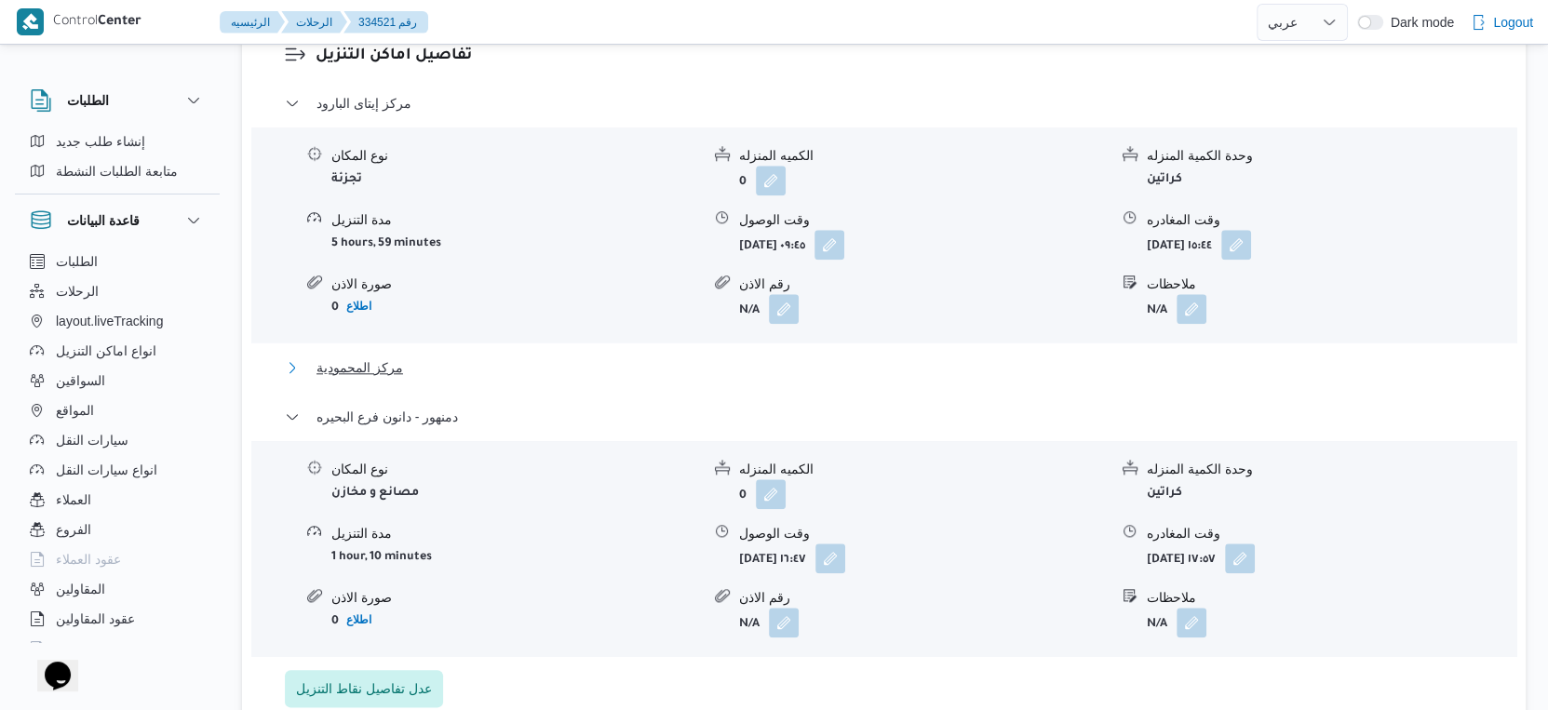
click at [361, 357] on span "مركز المحمودية" at bounding box center [360, 368] width 87 height 22
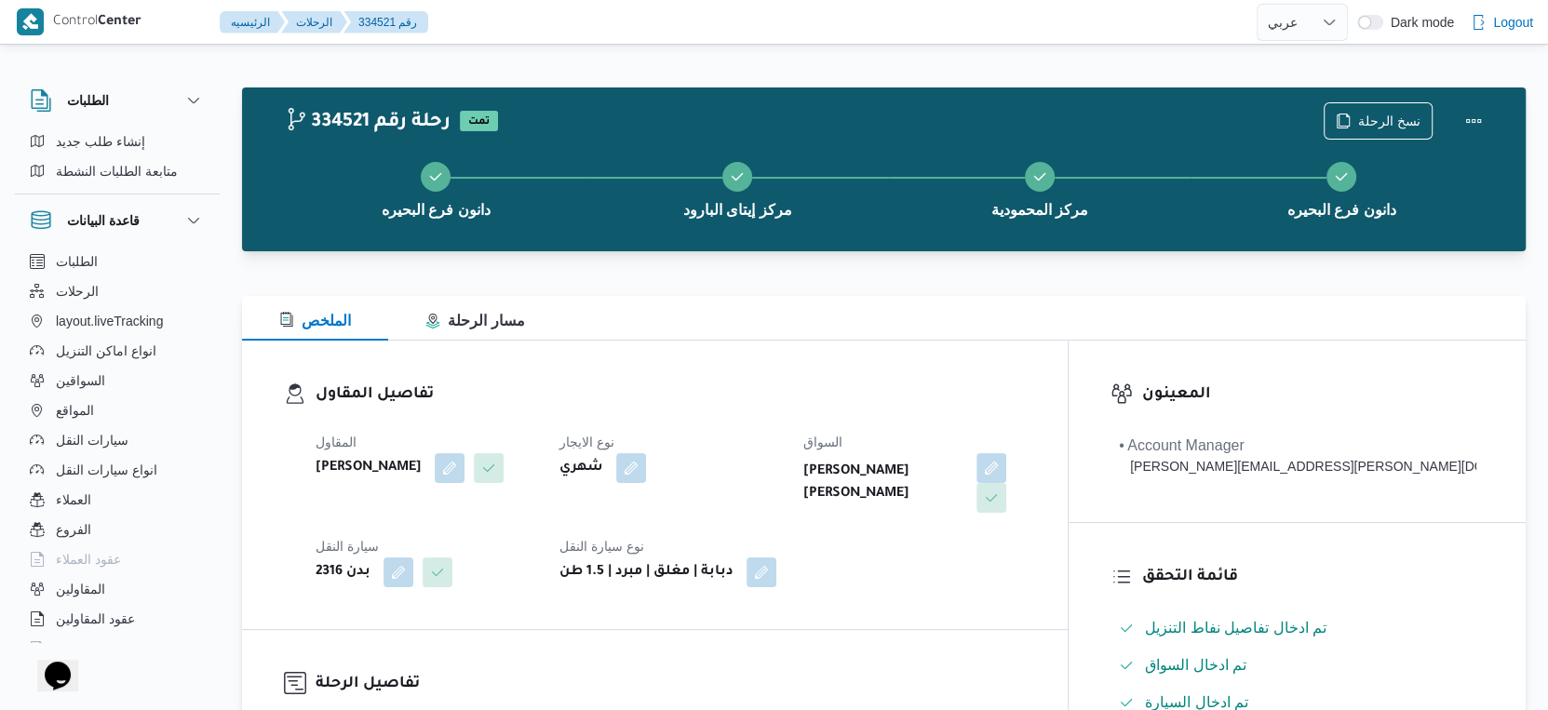
scroll to position [724, 0]
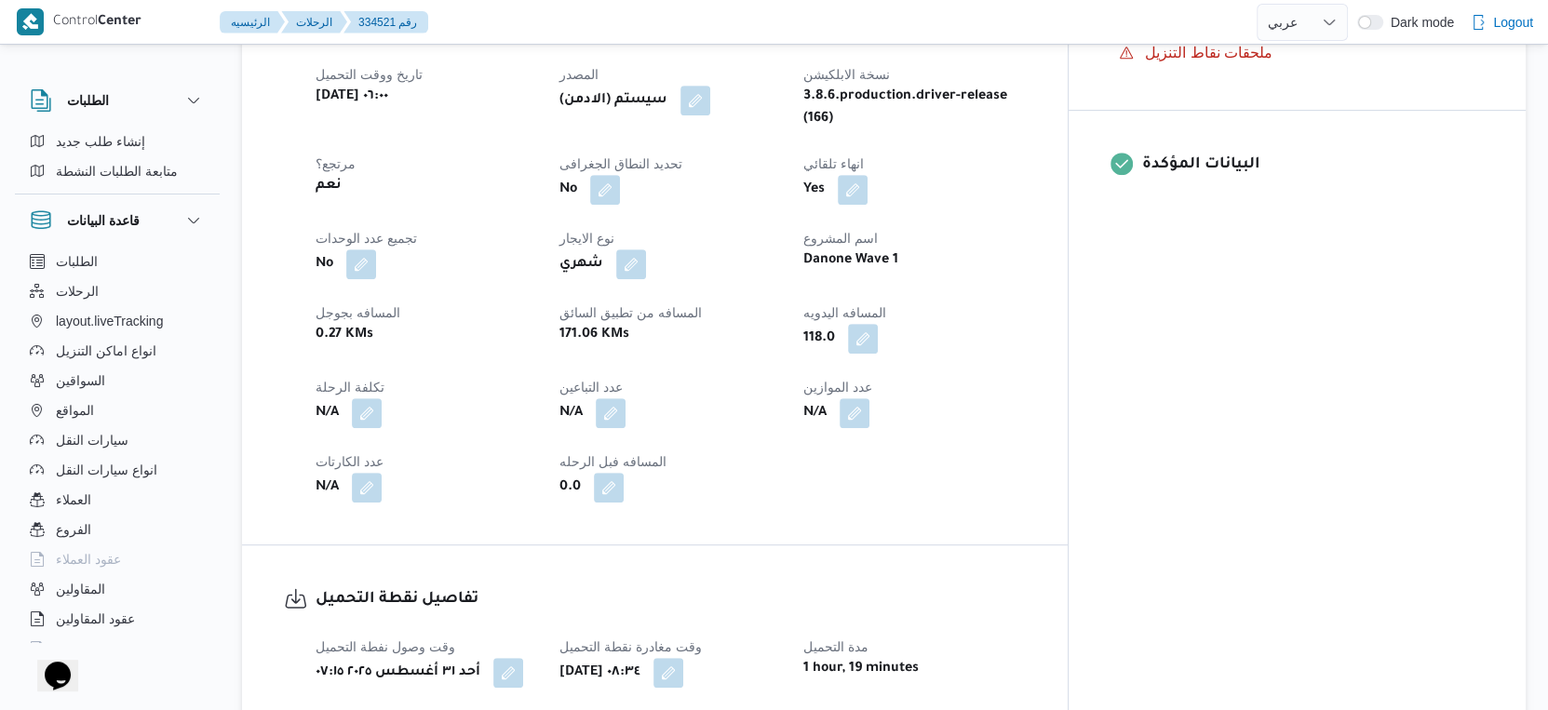
select select "ar"
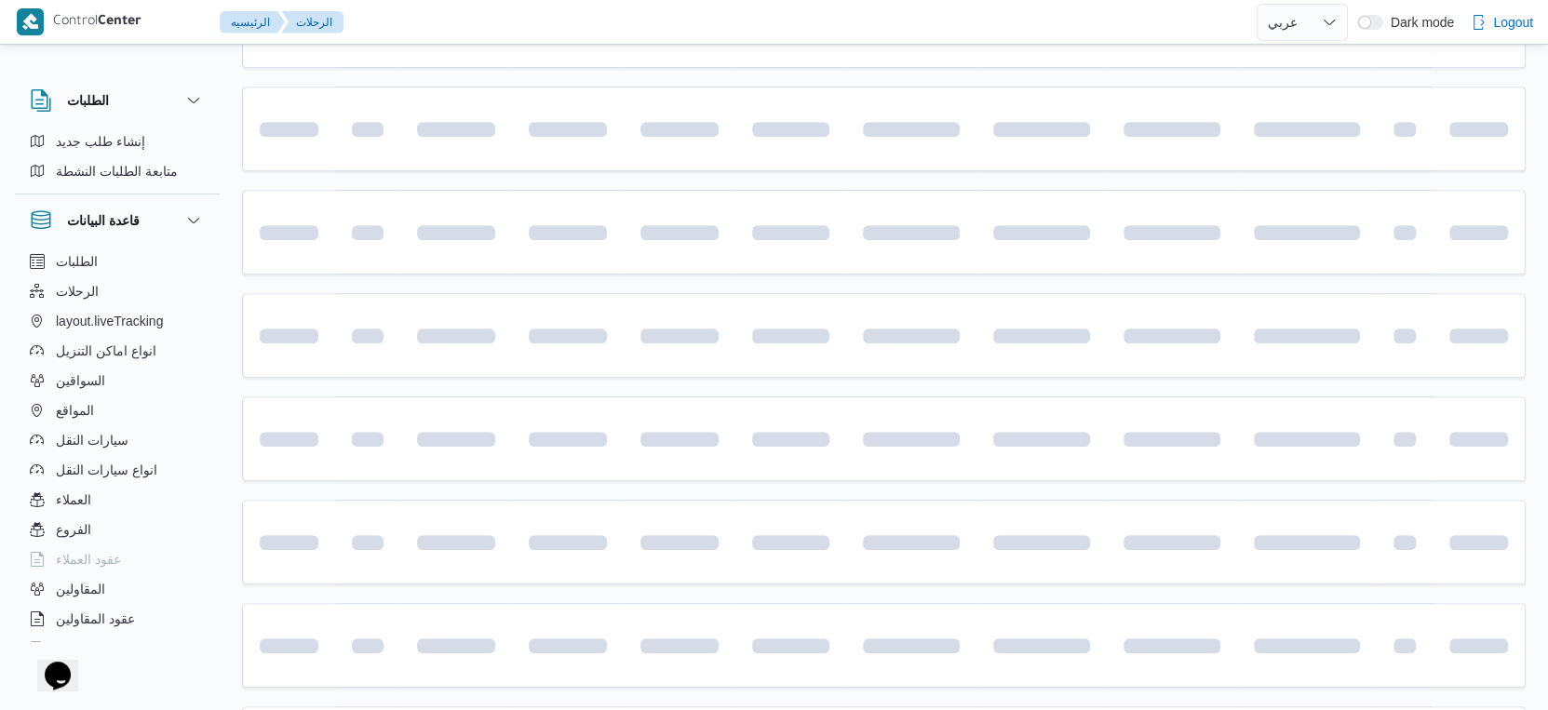
scroll to position [1003, 0]
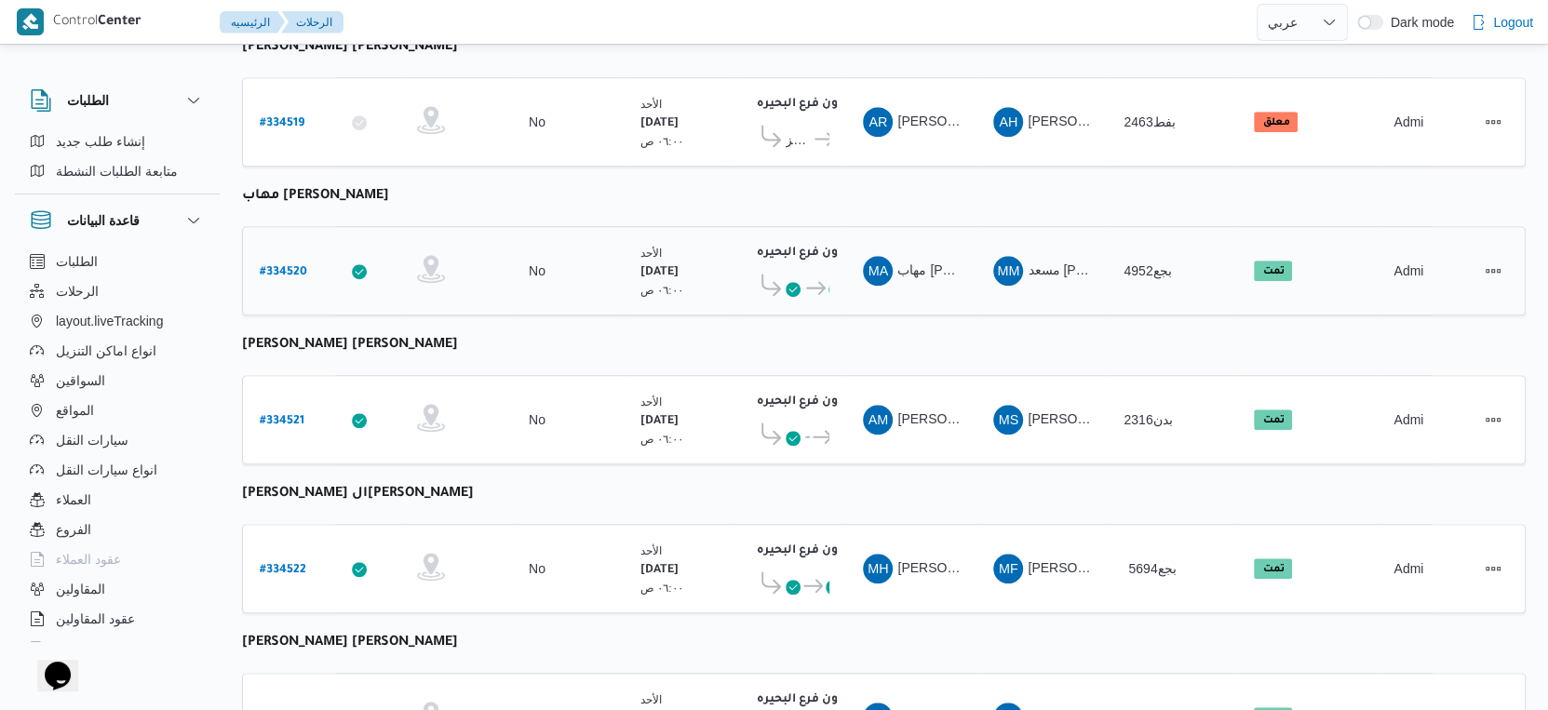
click at [294, 266] on b "# 334520" at bounding box center [283, 272] width 47 height 13
select select "ar"
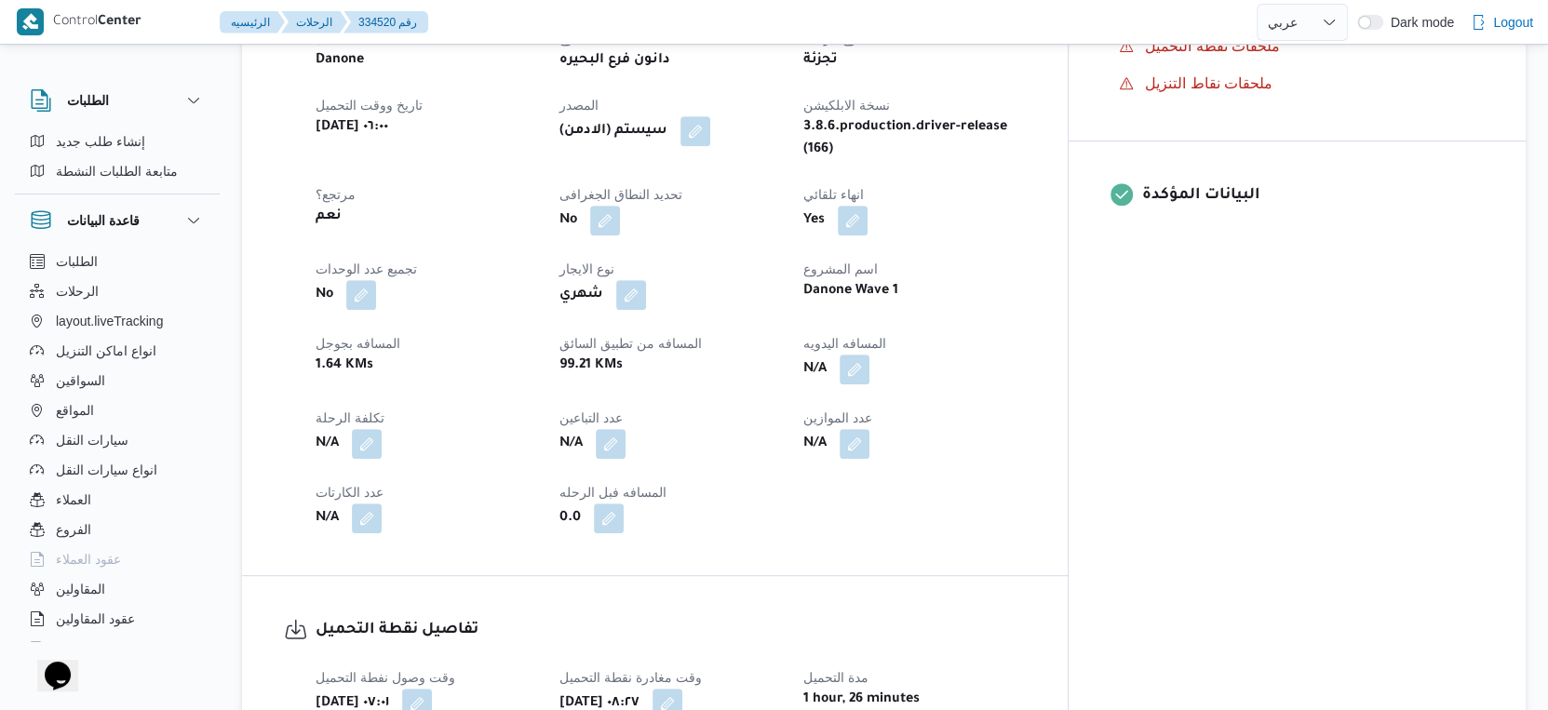
scroll to position [692, 0]
click at [869, 356] on button "button" at bounding box center [855, 371] width 30 height 30
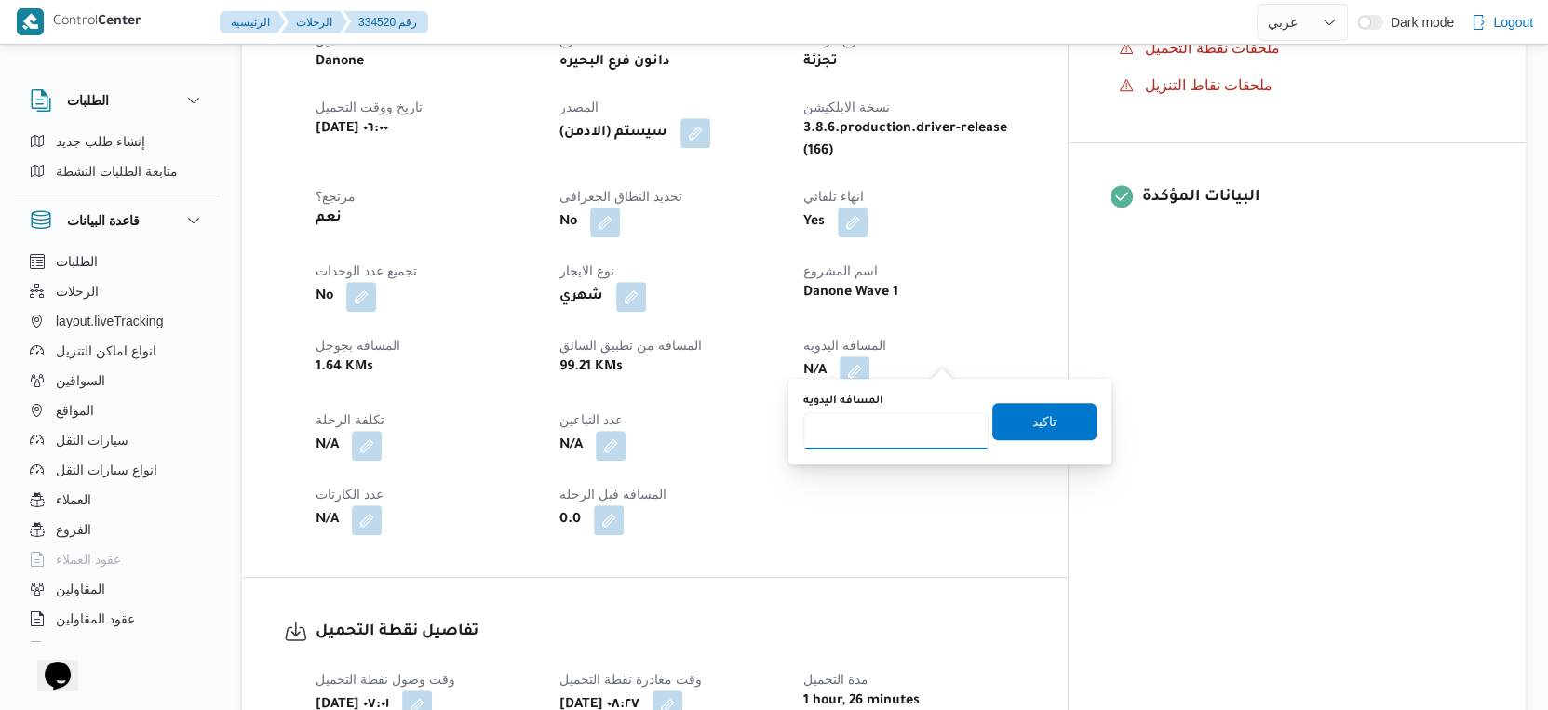
click at [889, 437] on input "المسافه اليدويه" at bounding box center [895, 430] width 185 height 37
type input "53"
click at [1053, 419] on span "تاكيد" at bounding box center [1044, 420] width 104 height 37
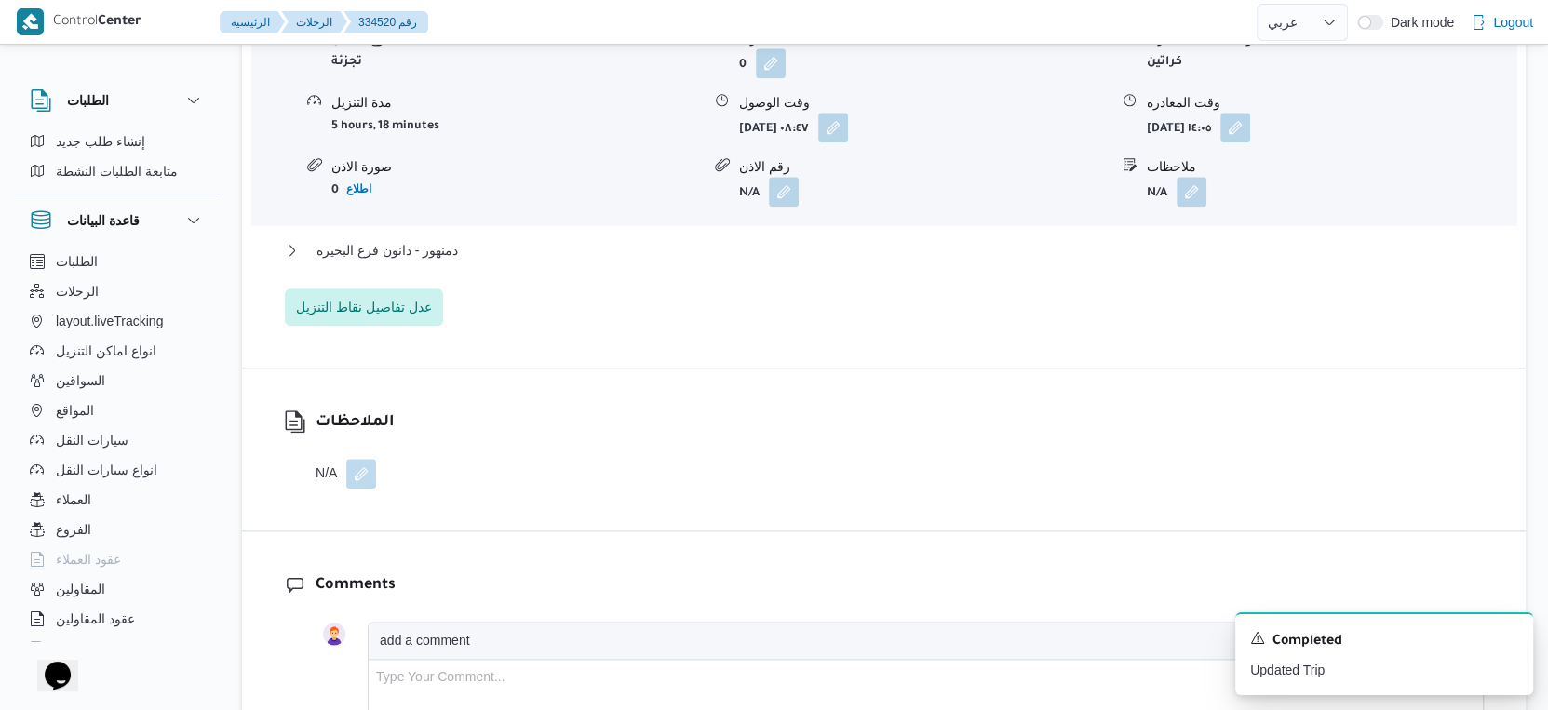
scroll to position [1726, 0]
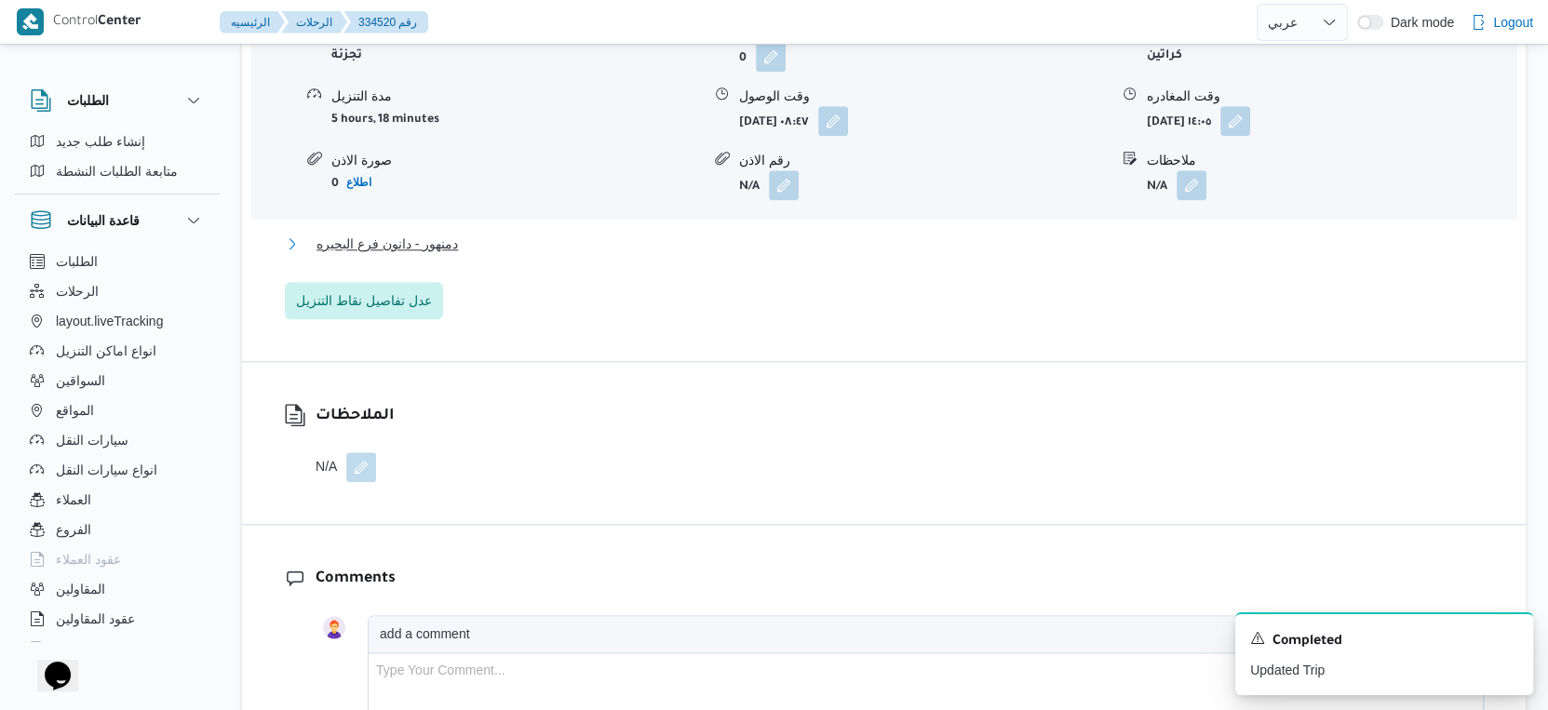
click at [479, 236] on button "دمنهور - دانون فرع البحيره" at bounding box center [884, 244] width 1199 height 22
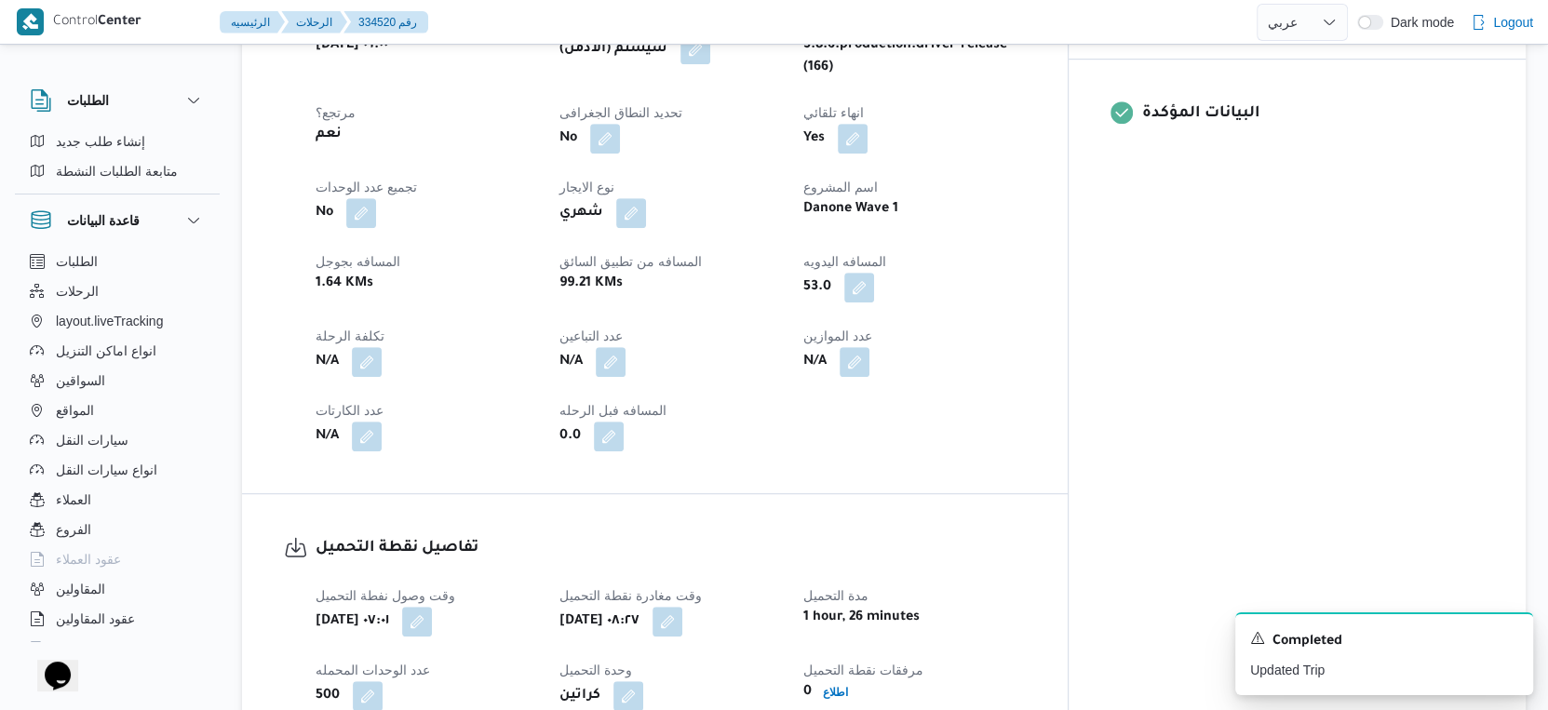
scroll to position [517, 0]
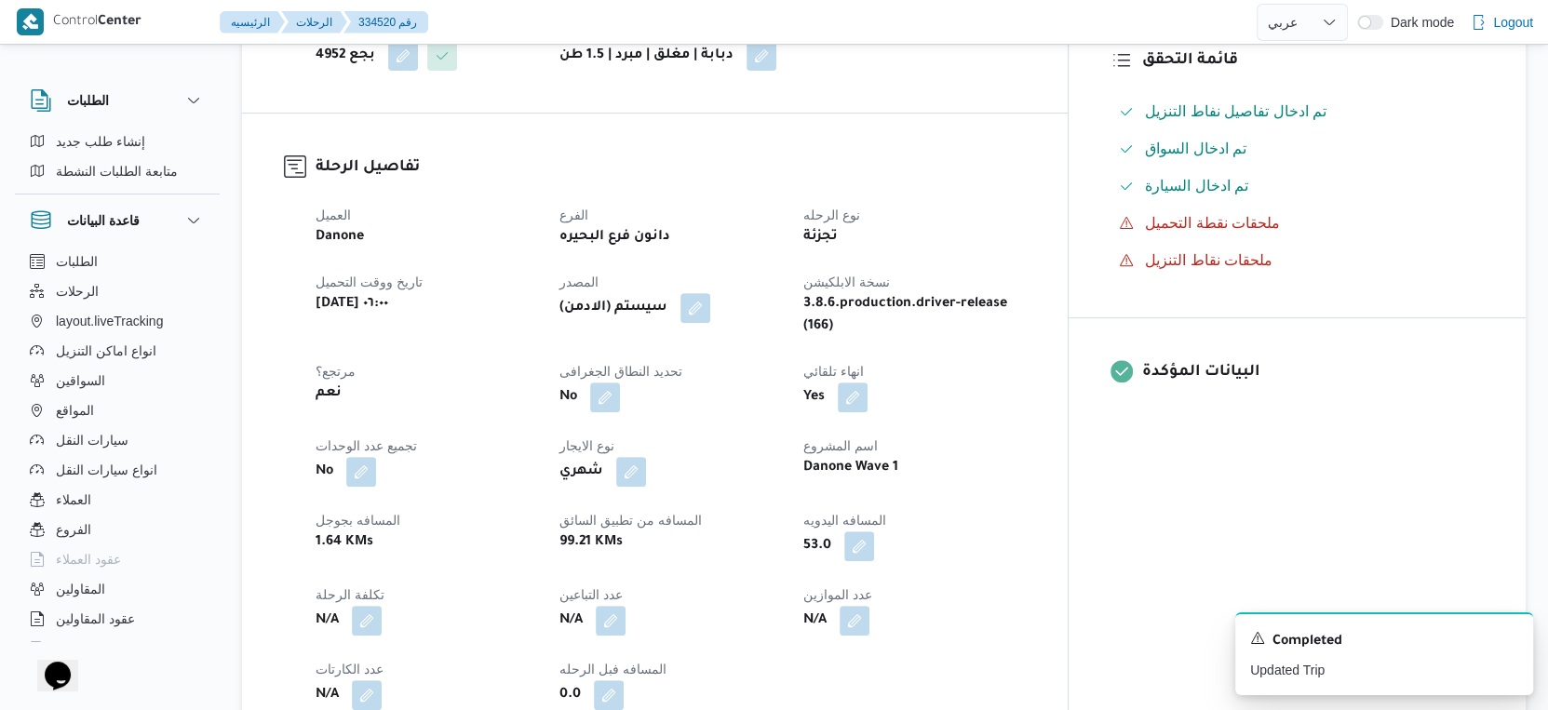
select select "ar"
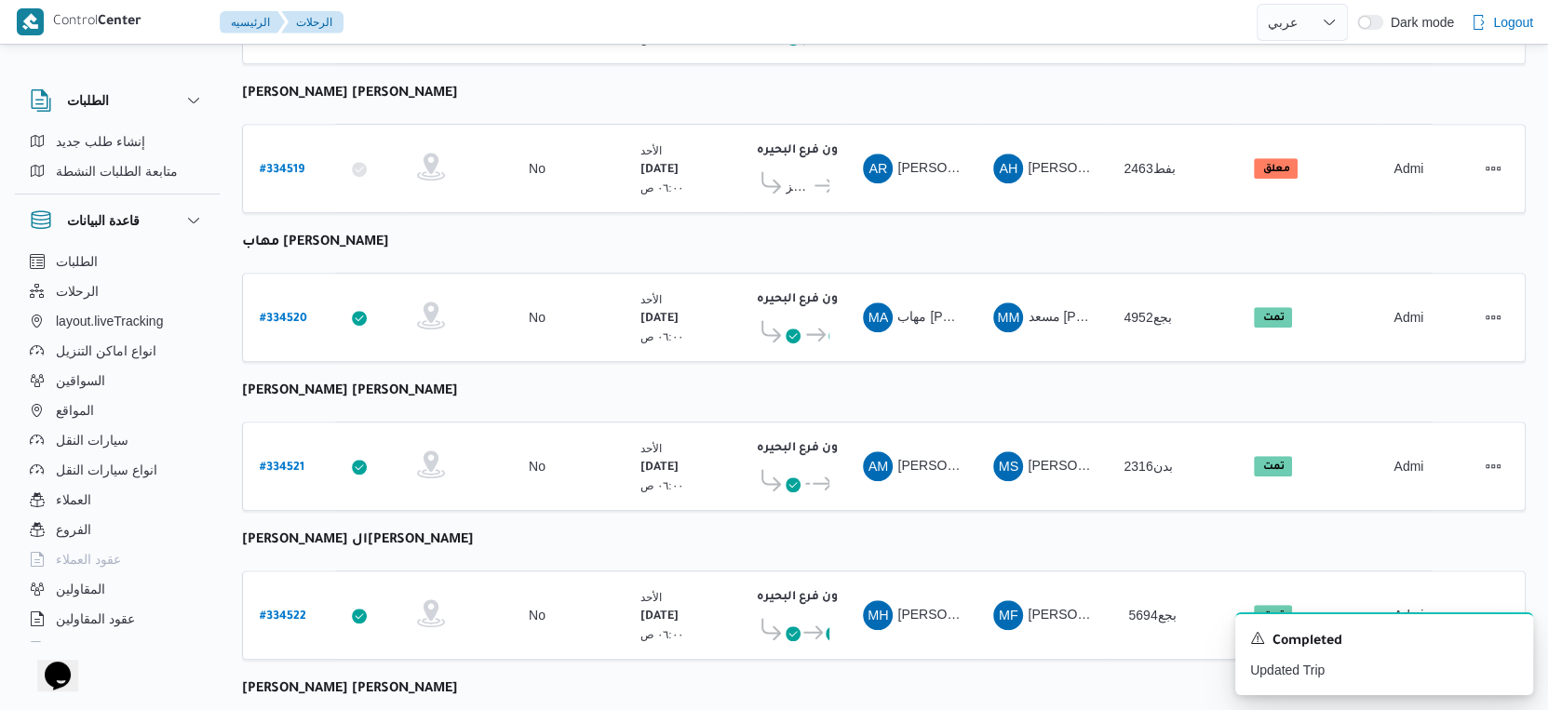
scroll to position [1253, 0]
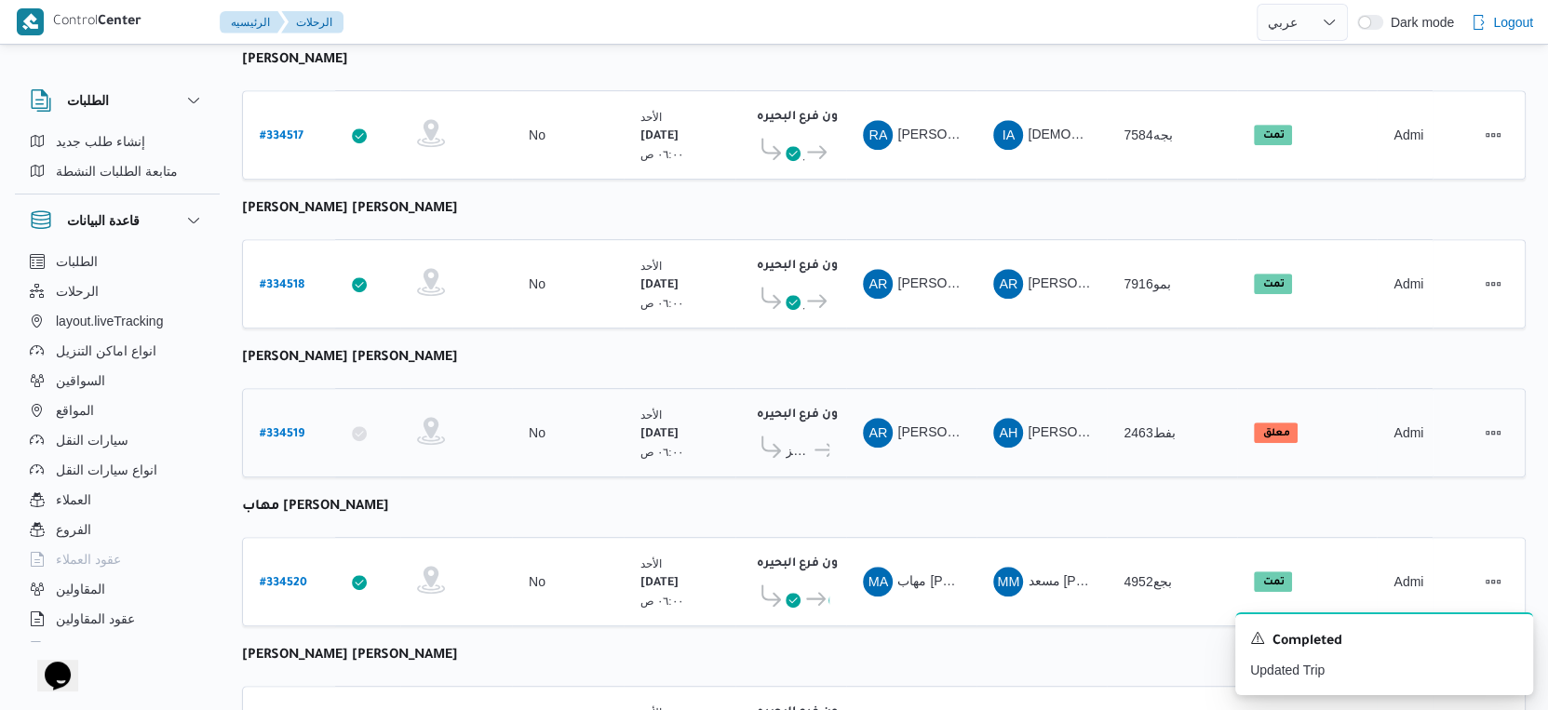
click at [292, 428] on b "# 334519" at bounding box center [282, 434] width 45 height 13
select select "ar"
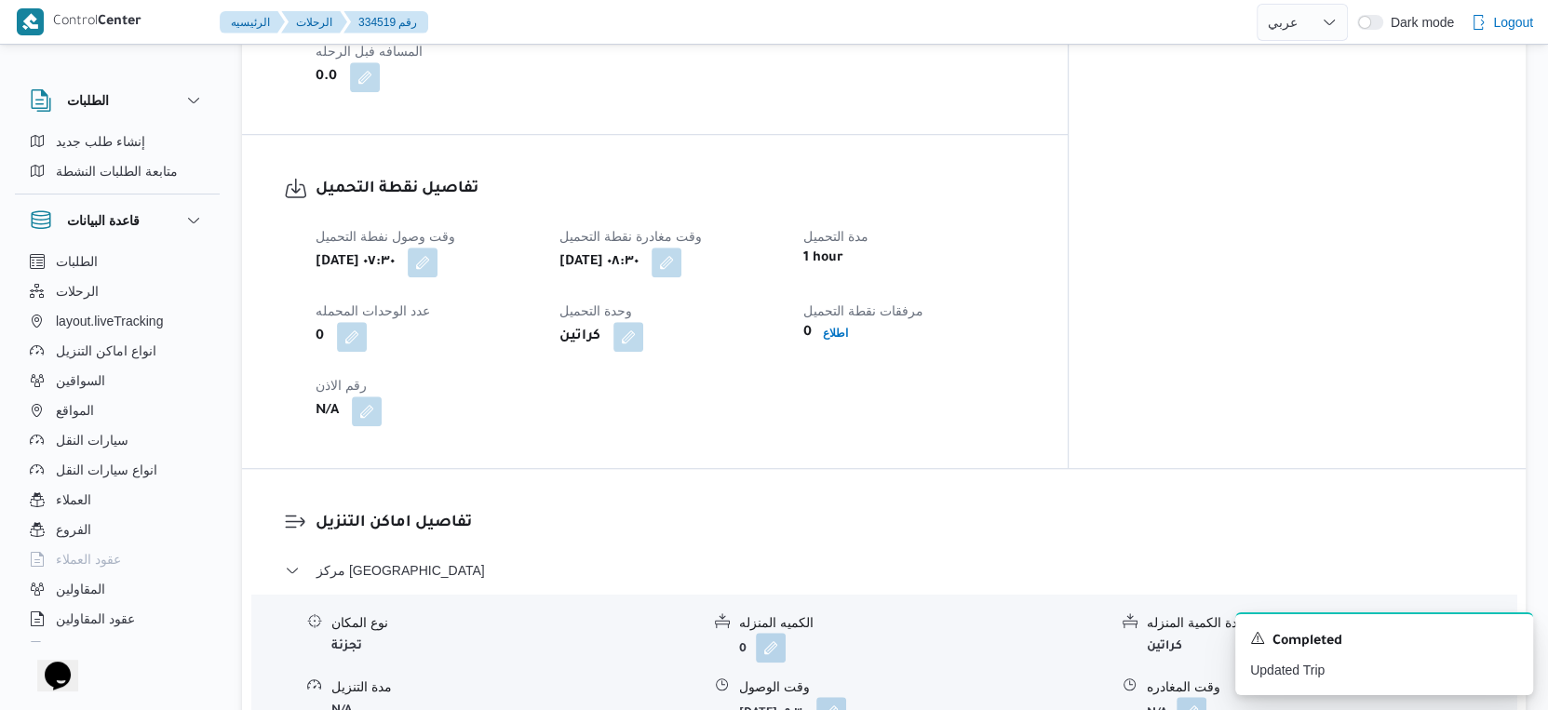
scroll to position [1313, 0]
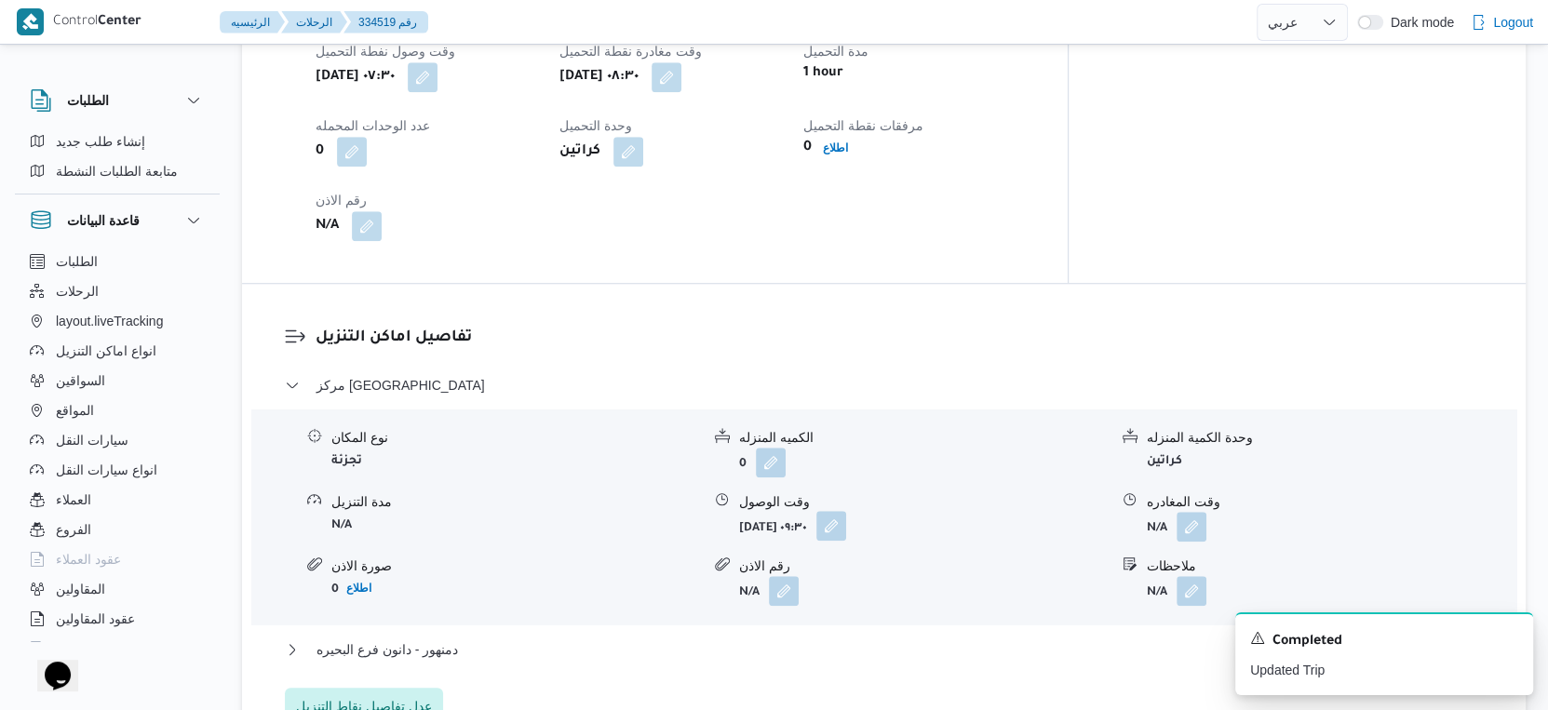
click at [846, 528] on button "button" at bounding box center [831, 526] width 30 height 30
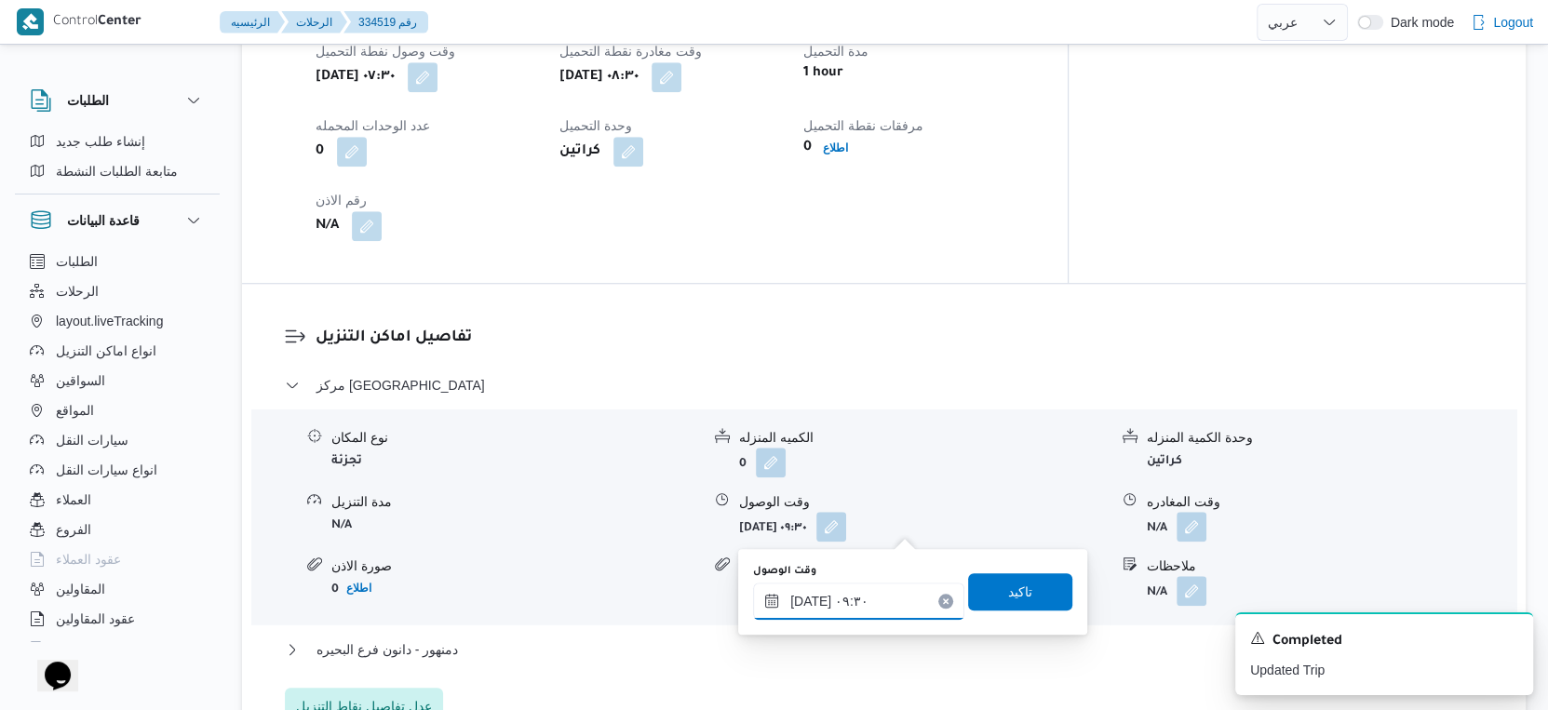
click at [858, 611] on input "[DATE] ٠٩:٣٠" at bounding box center [858, 601] width 211 height 37
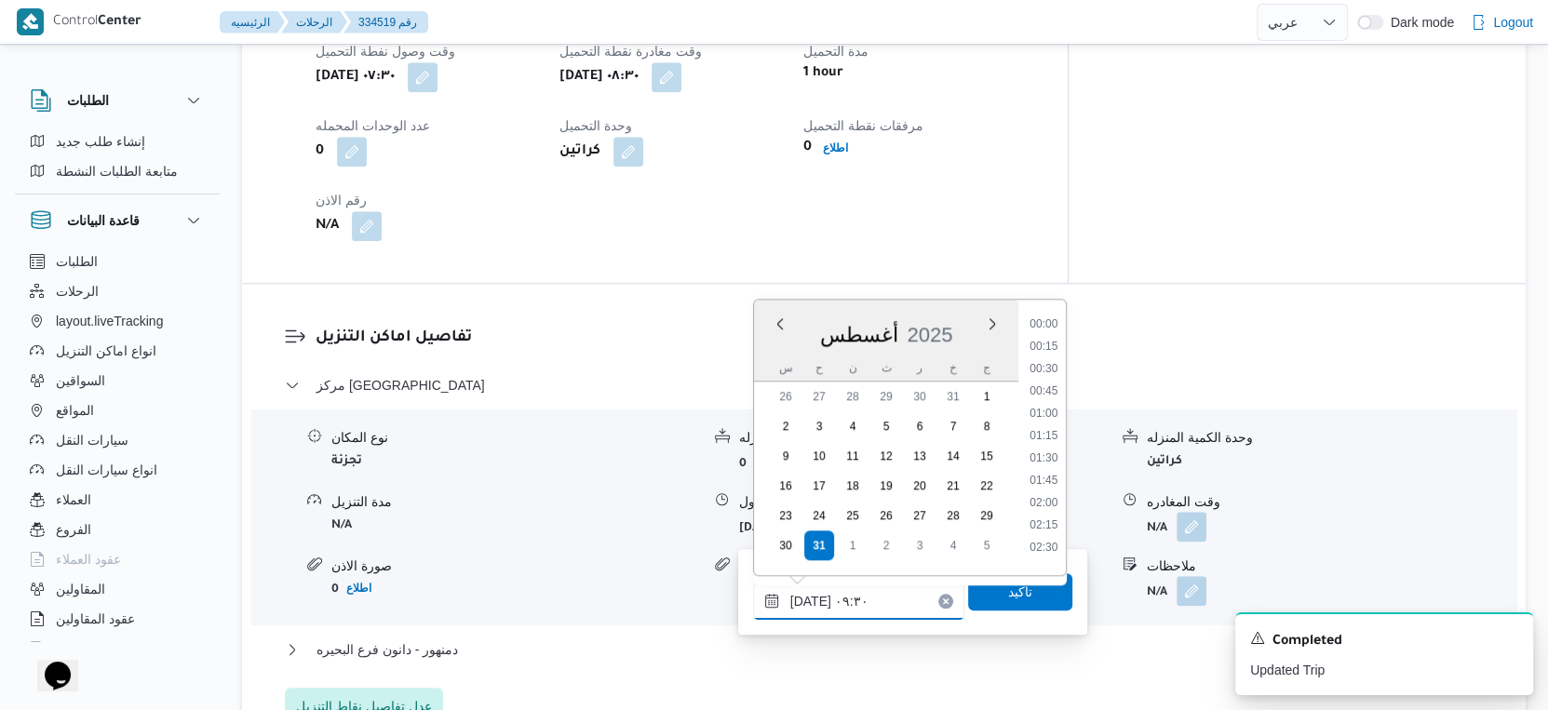
scroll to position [721, 0]
click at [1052, 403] on li "09:00" at bounding box center [1043, 407] width 43 height 19
type input "٣١/٠٨/٢٠٢٥ ٠٩:٠٠"
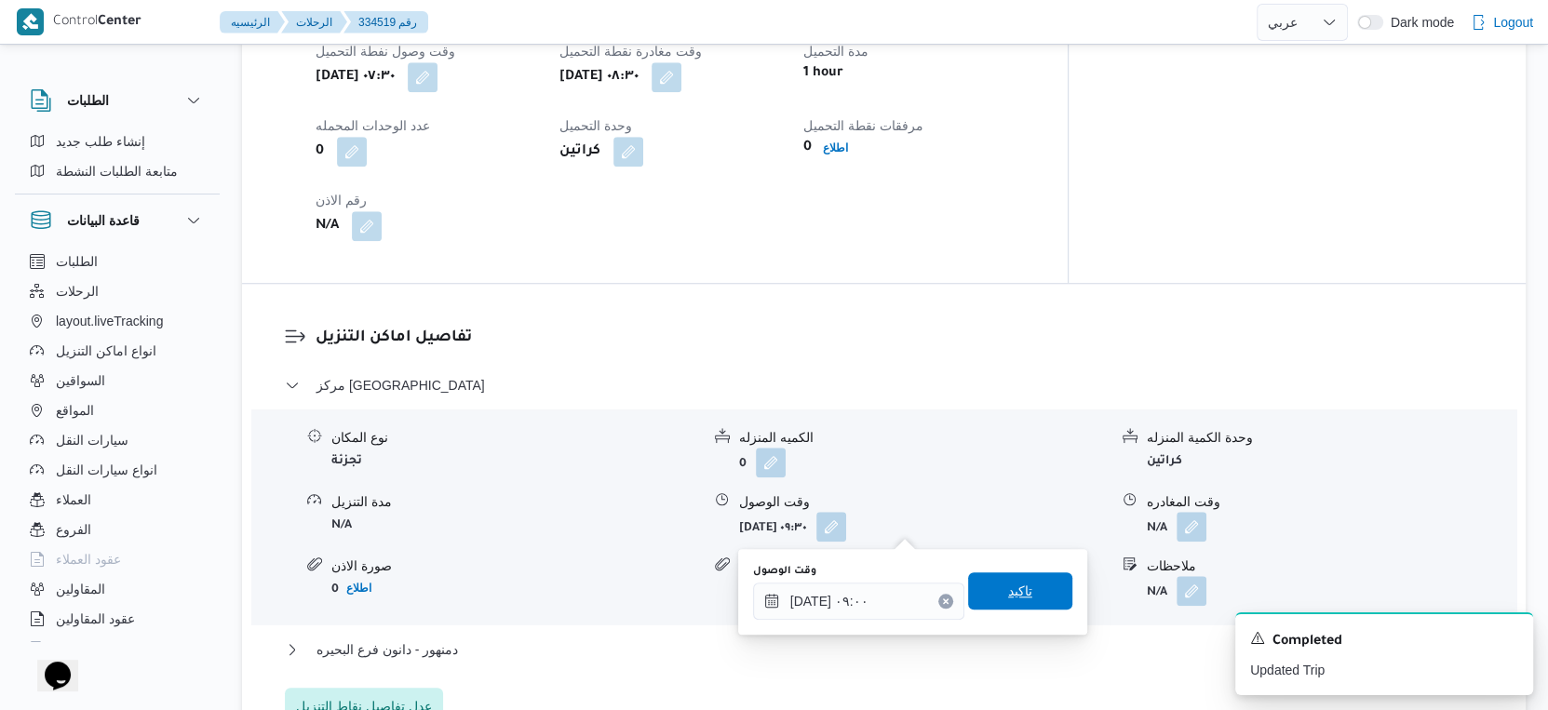
click at [1021, 593] on span "تاكيد" at bounding box center [1020, 591] width 104 height 37
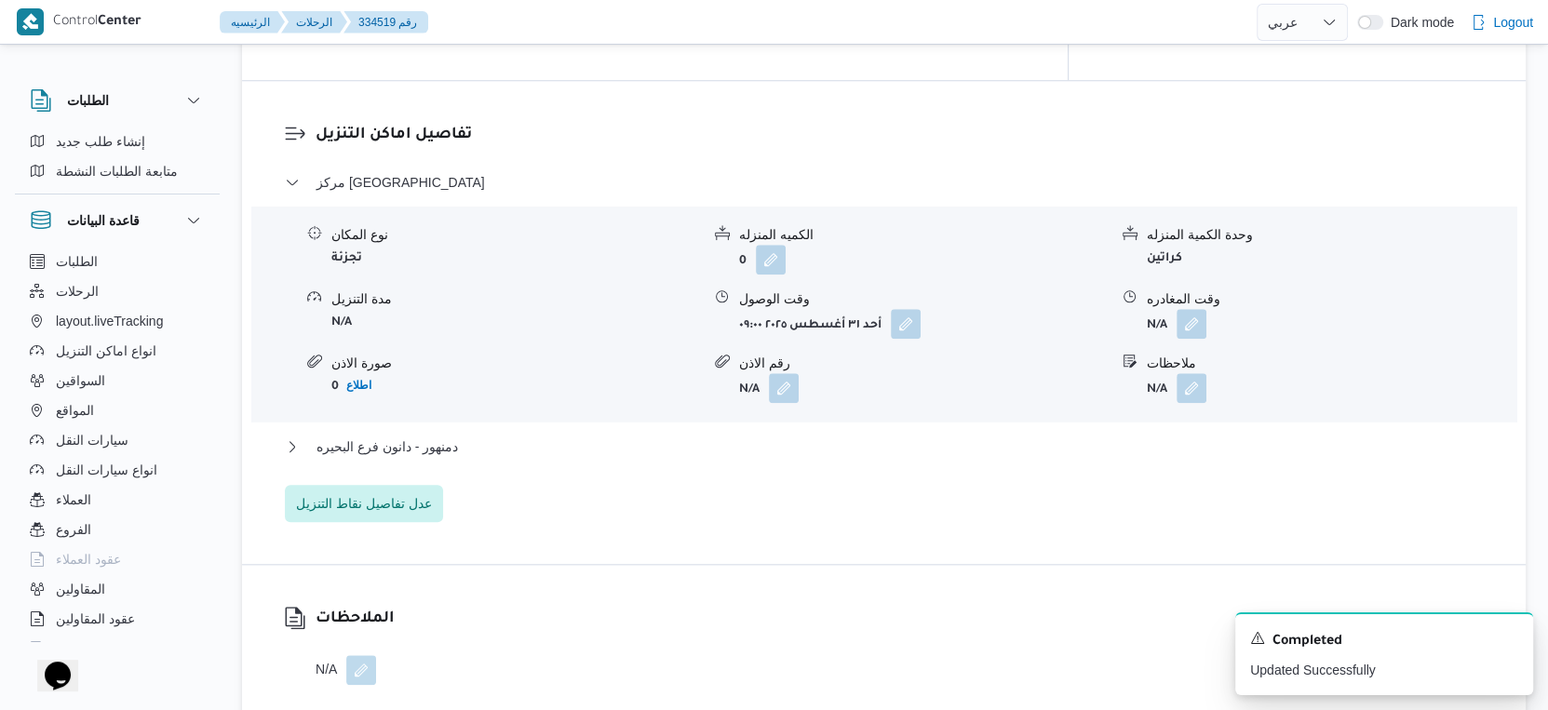
scroll to position [1519, 0]
click at [561, 427] on div "مركز دمنهور نوع المكان تجزئة الكميه المنزله 0 وحدة الكمية المنزله كراتين مدة ال…" at bounding box center [884, 343] width 1199 height 351
click at [556, 443] on button "دمنهور - دانون فرع البحيره" at bounding box center [884, 443] width 1199 height 22
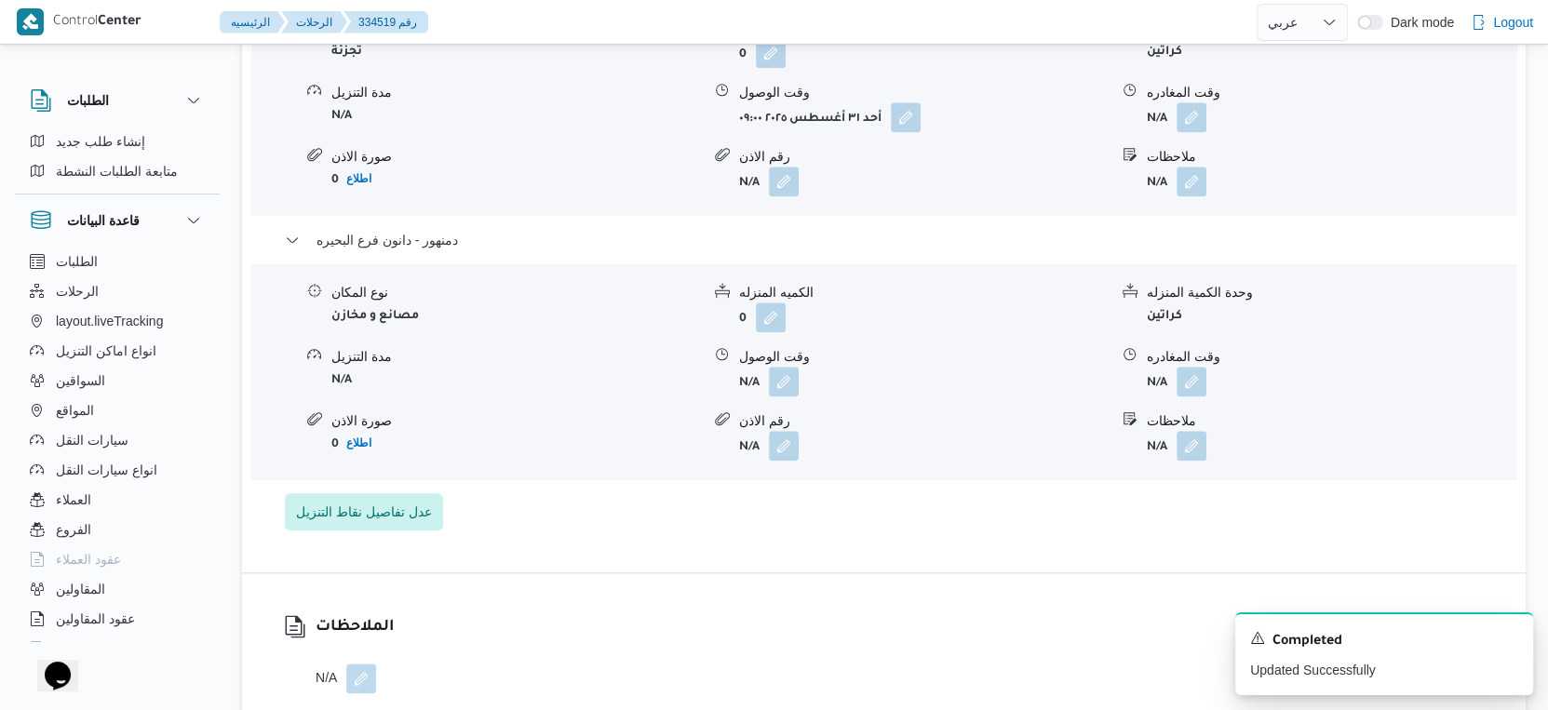
scroll to position [1726, 0]
click at [1184, 373] on button "button" at bounding box center [1192, 377] width 30 height 30
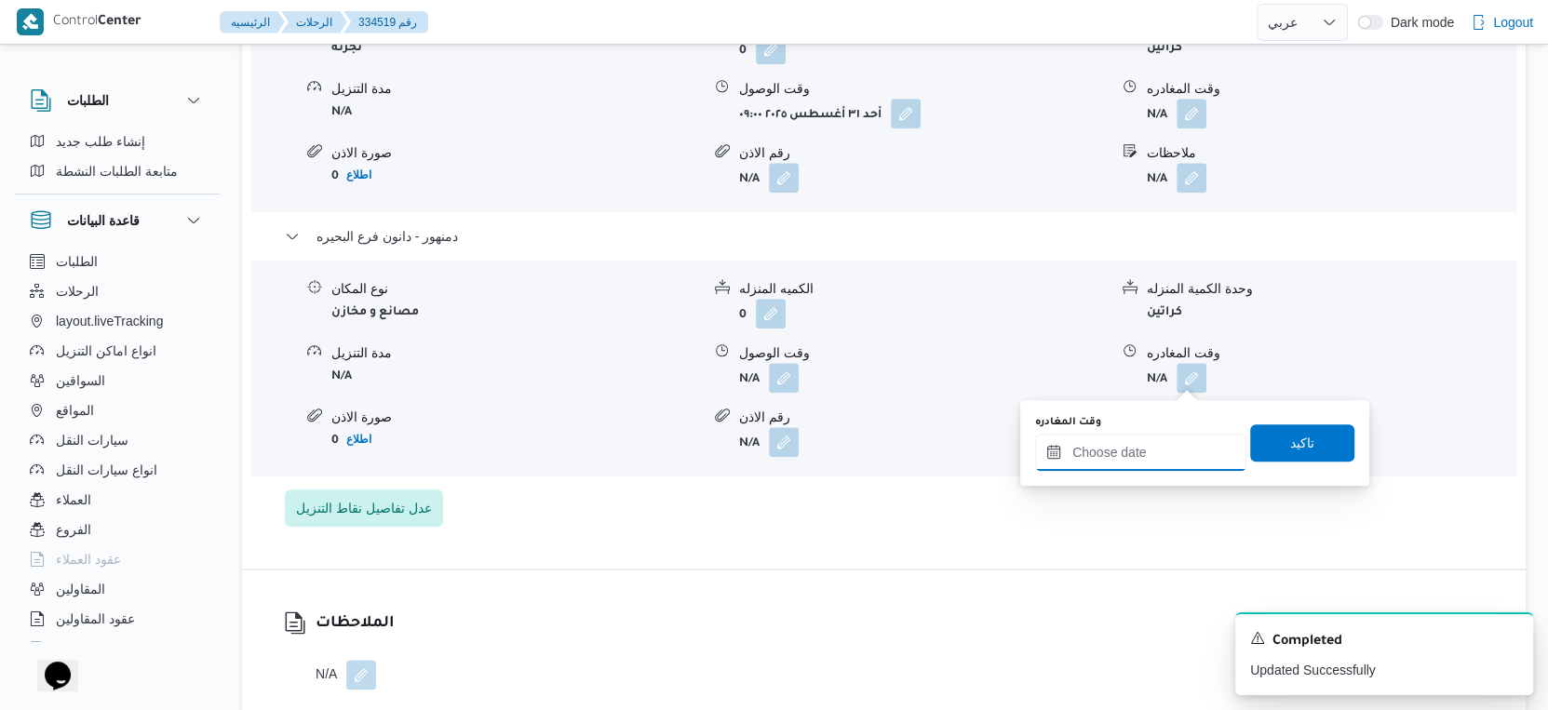
click at [1152, 447] on input "وقت المغادره" at bounding box center [1140, 452] width 211 height 37
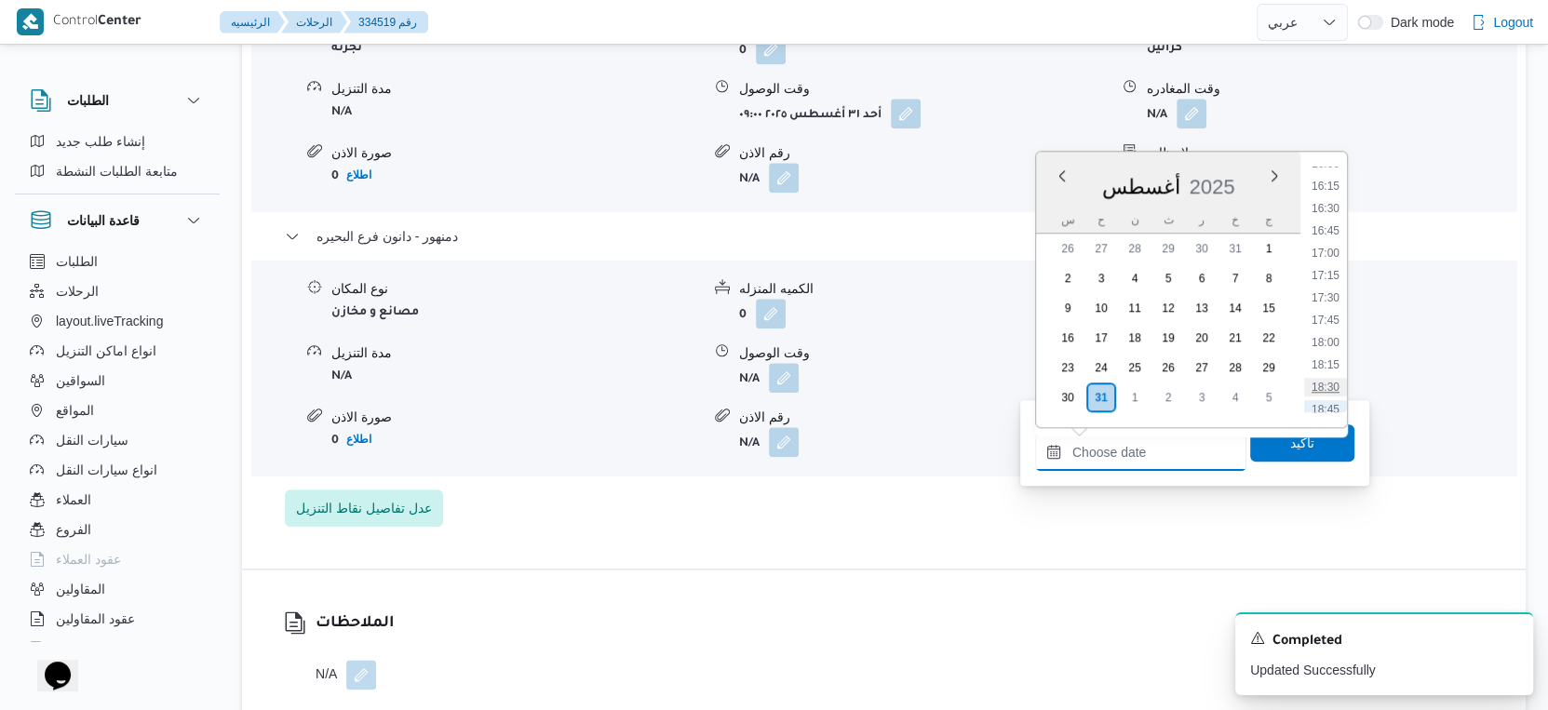
scroll to position [1338, 0]
click at [1331, 244] on li "15:45" at bounding box center [1325, 245] width 43 height 19
type input "٣١/٠٨/٢٠٢٥ ١٥:٤٥"
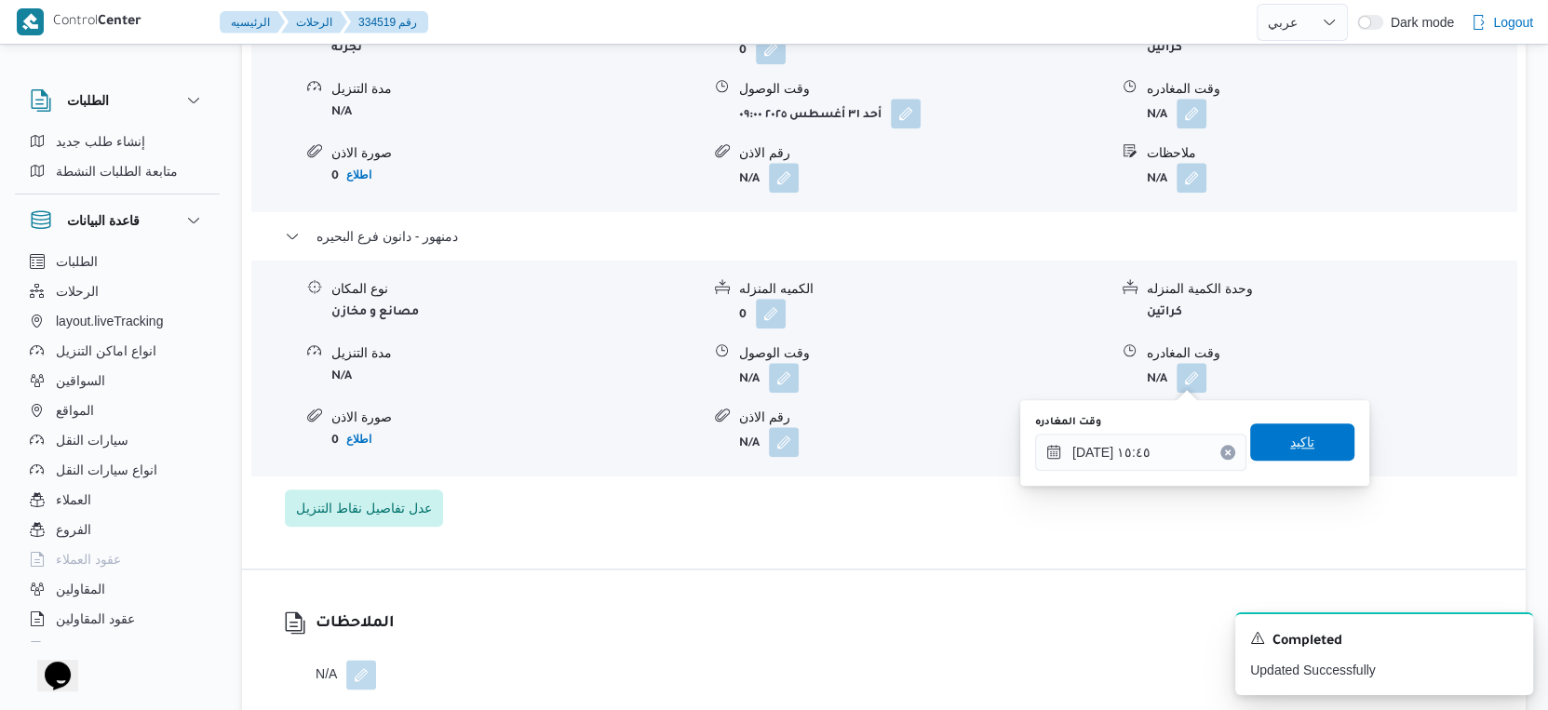
click at [1311, 436] on span "تاكيد" at bounding box center [1302, 442] width 104 height 37
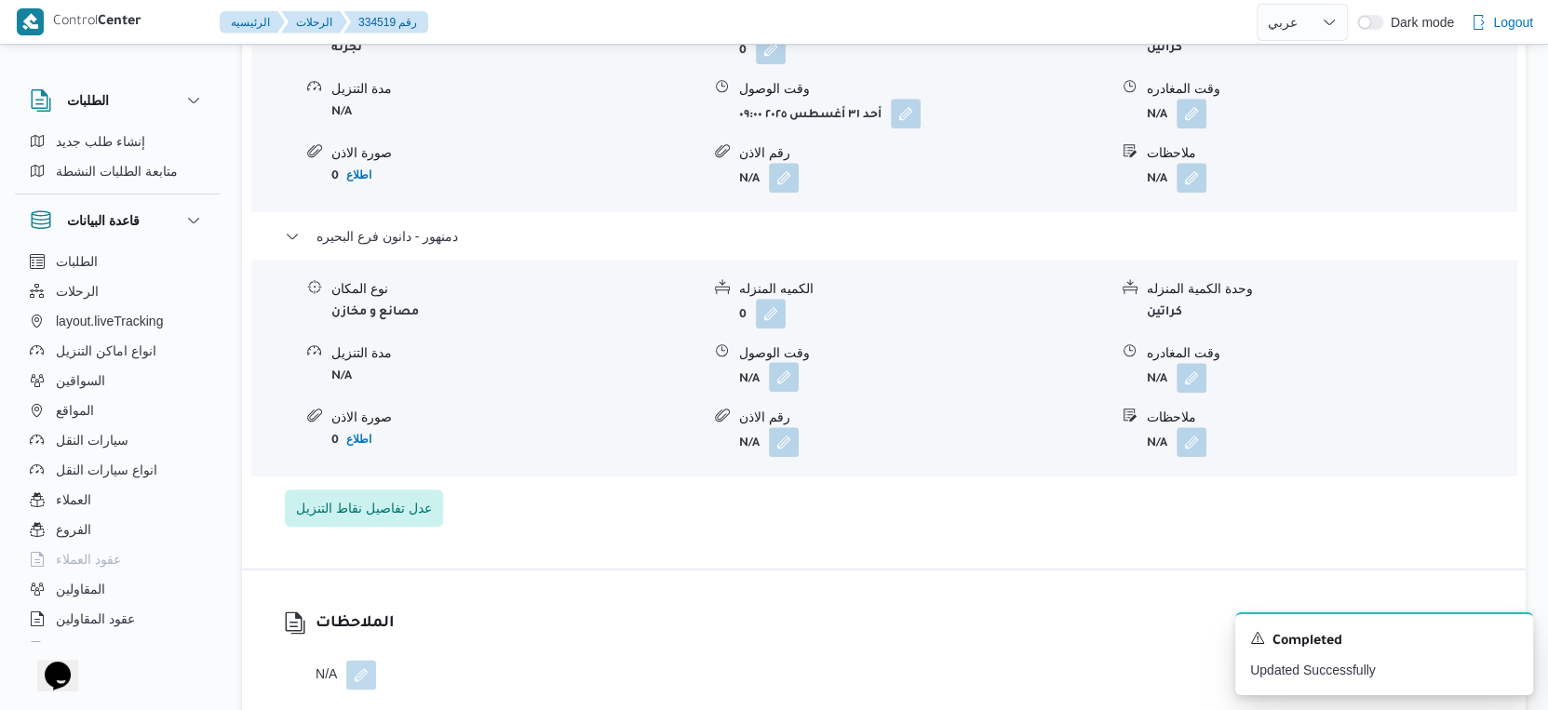
click at [786, 377] on button "button" at bounding box center [784, 377] width 30 height 30
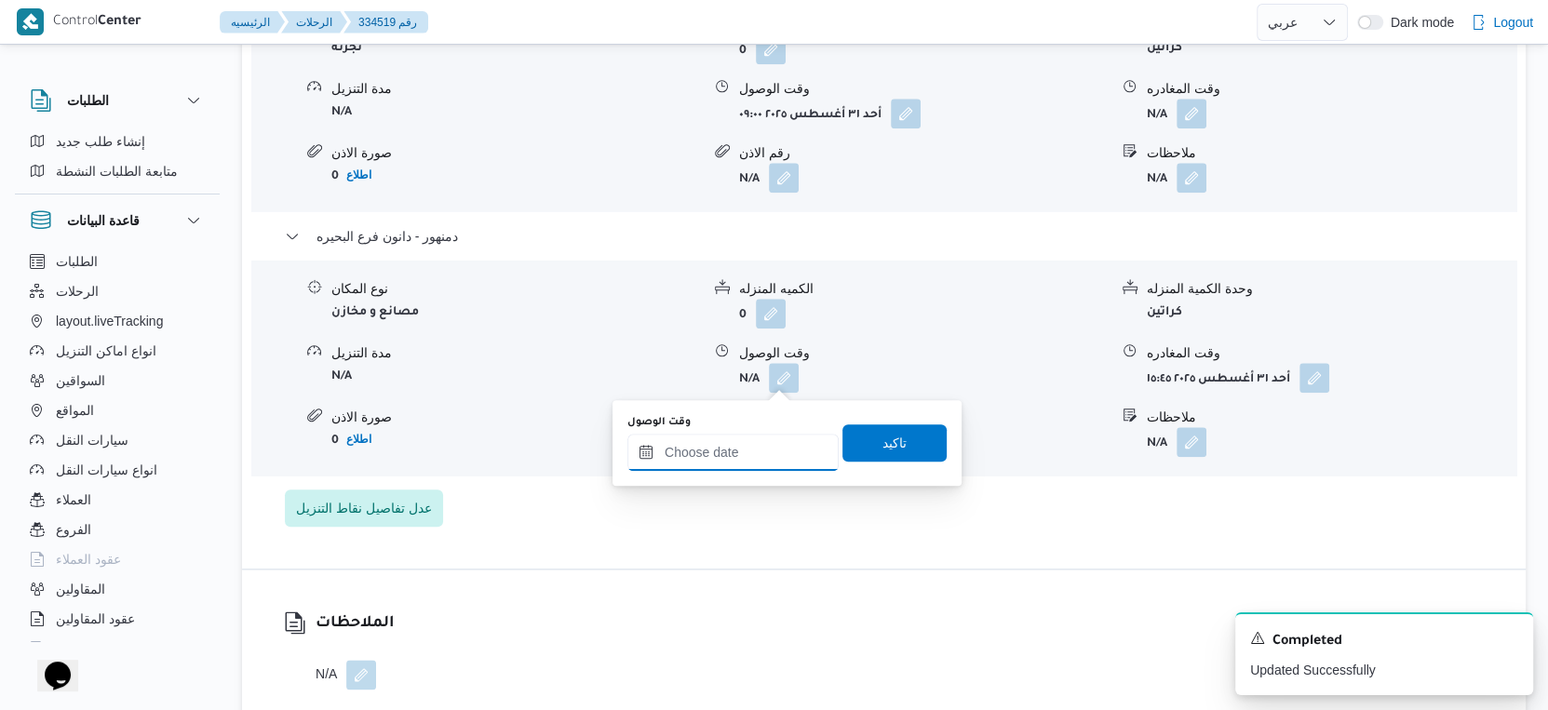
drag, startPoint x: 788, startPoint y: 385, endPoint x: 797, endPoint y: 434, distance: 49.3
click at [775, 439] on input "وقت الوصول" at bounding box center [732, 452] width 211 height 37
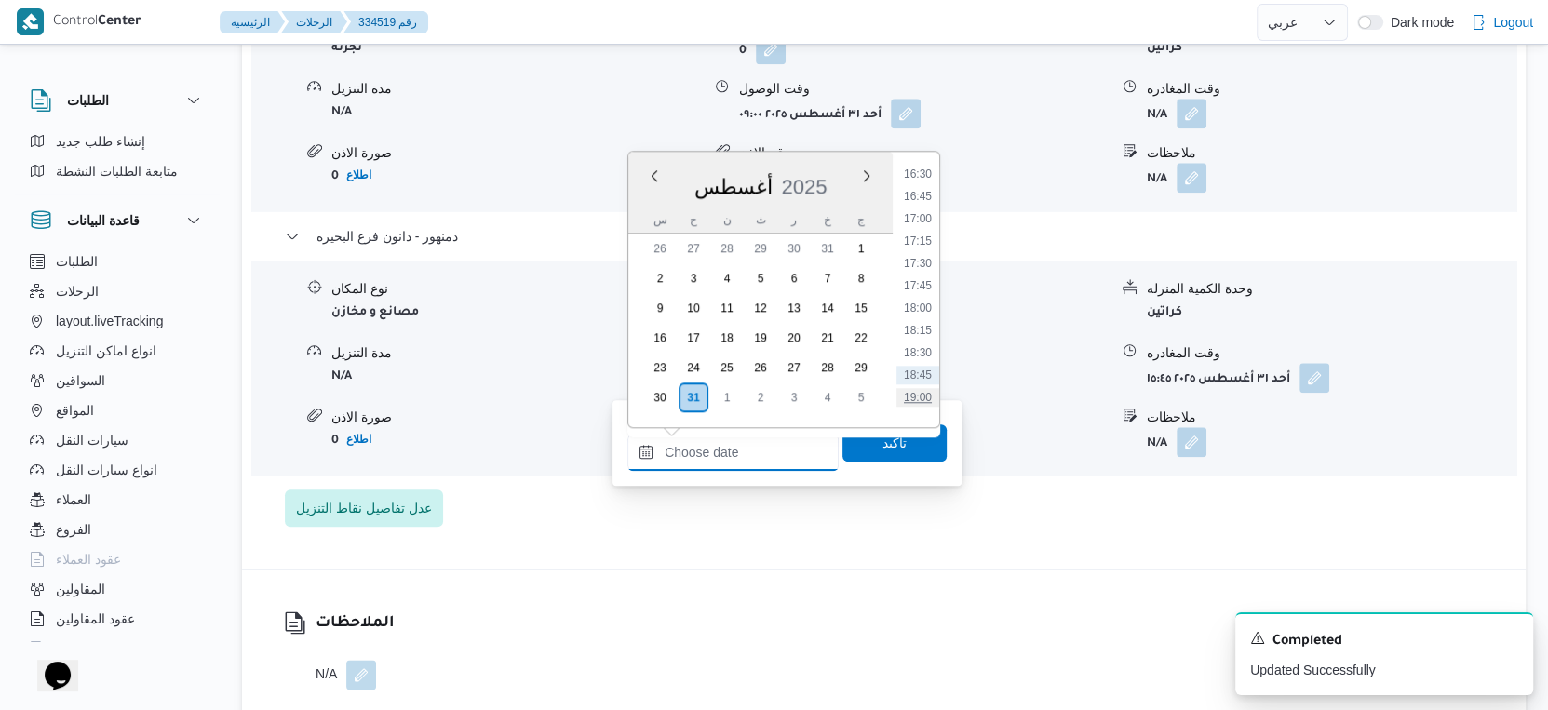
scroll to position [1235, 0]
click at [925, 325] on li "15:30" at bounding box center [917, 326] width 43 height 19
type input "[DATE] ١٥:٣٠"
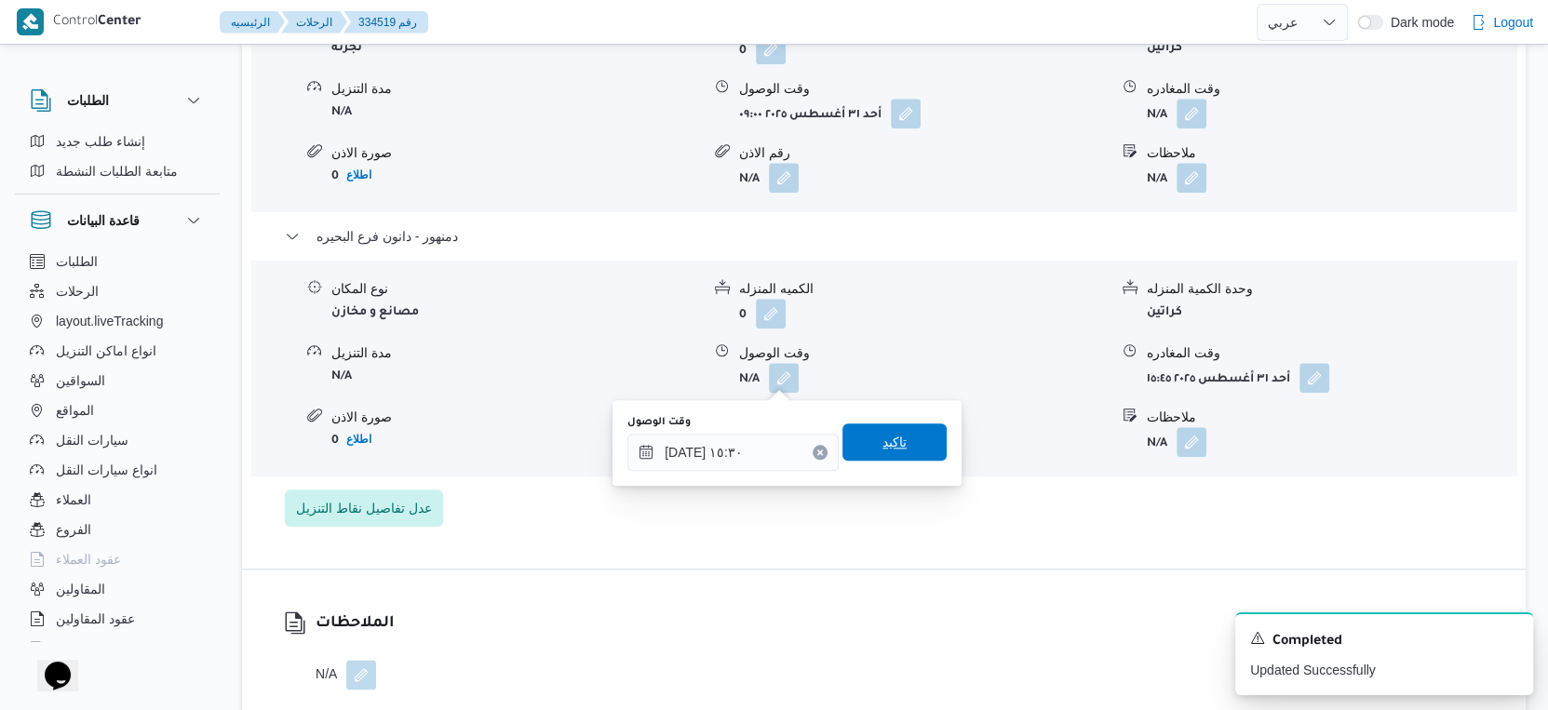
click at [915, 431] on span "تاكيد" at bounding box center [894, 442] width 104 height 37
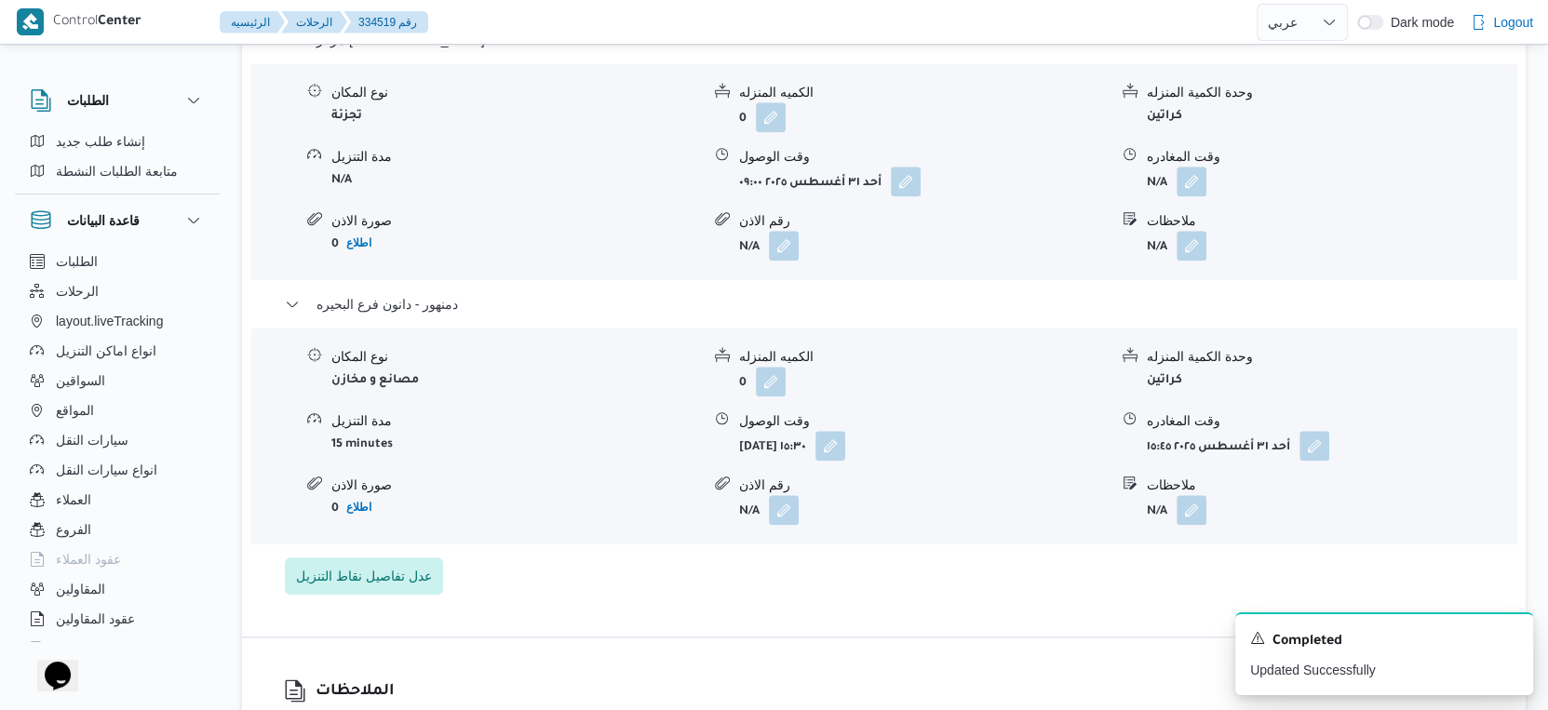
scroll to position [1623, 0]
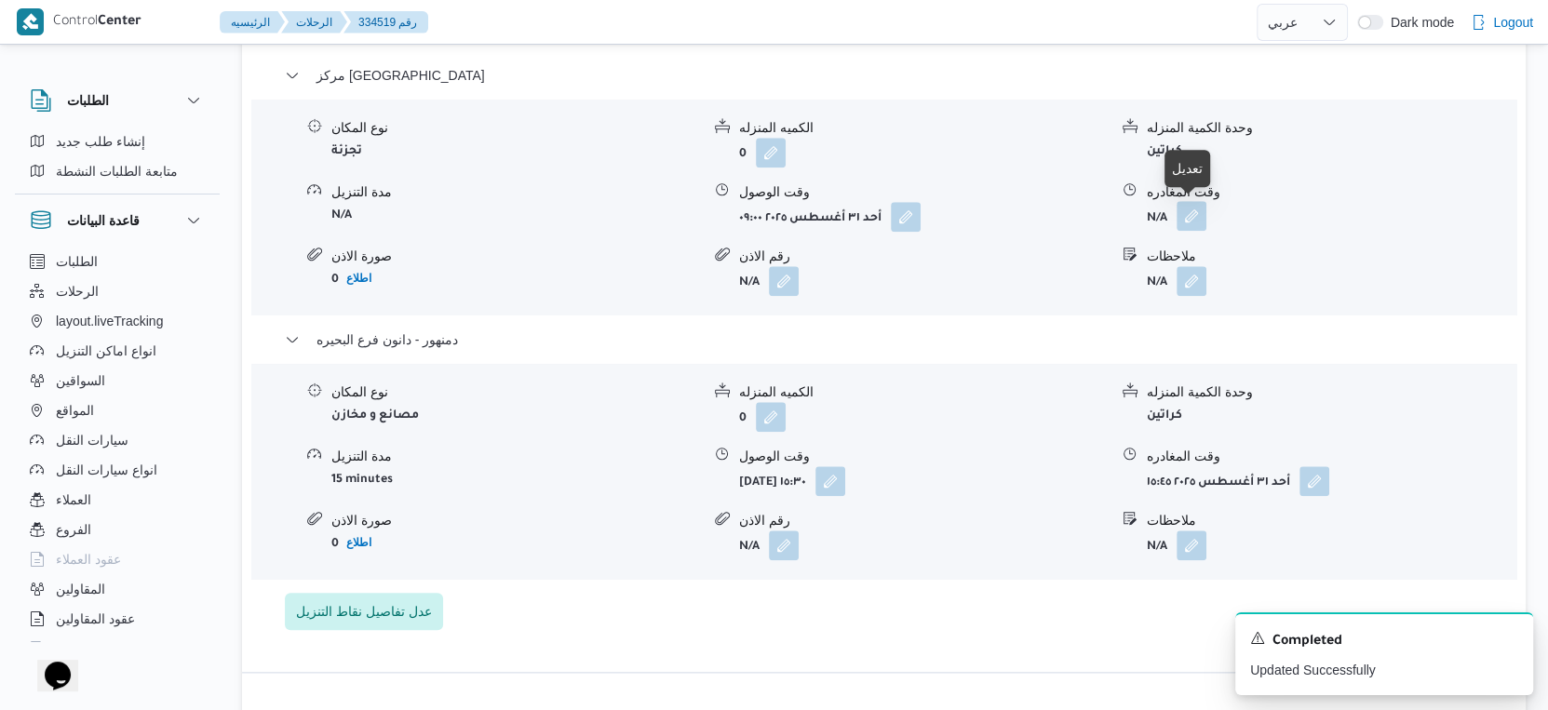
click at [1192, 212] on button "button" at bounding box center [1192, 216] width 30 height 30
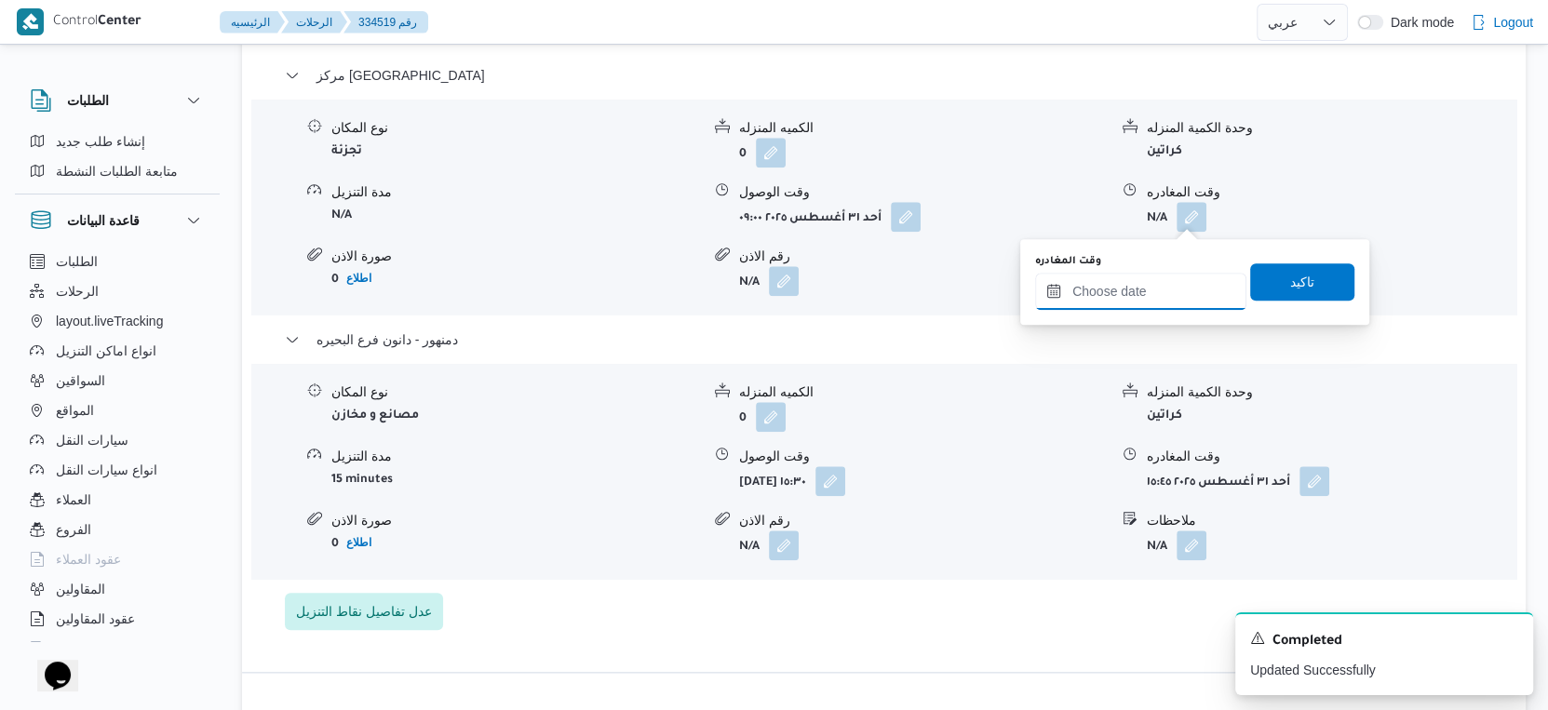
click at [1173, 277] on input "وقت المغادره" at bounding box center [1140, 291] width 211 height 37
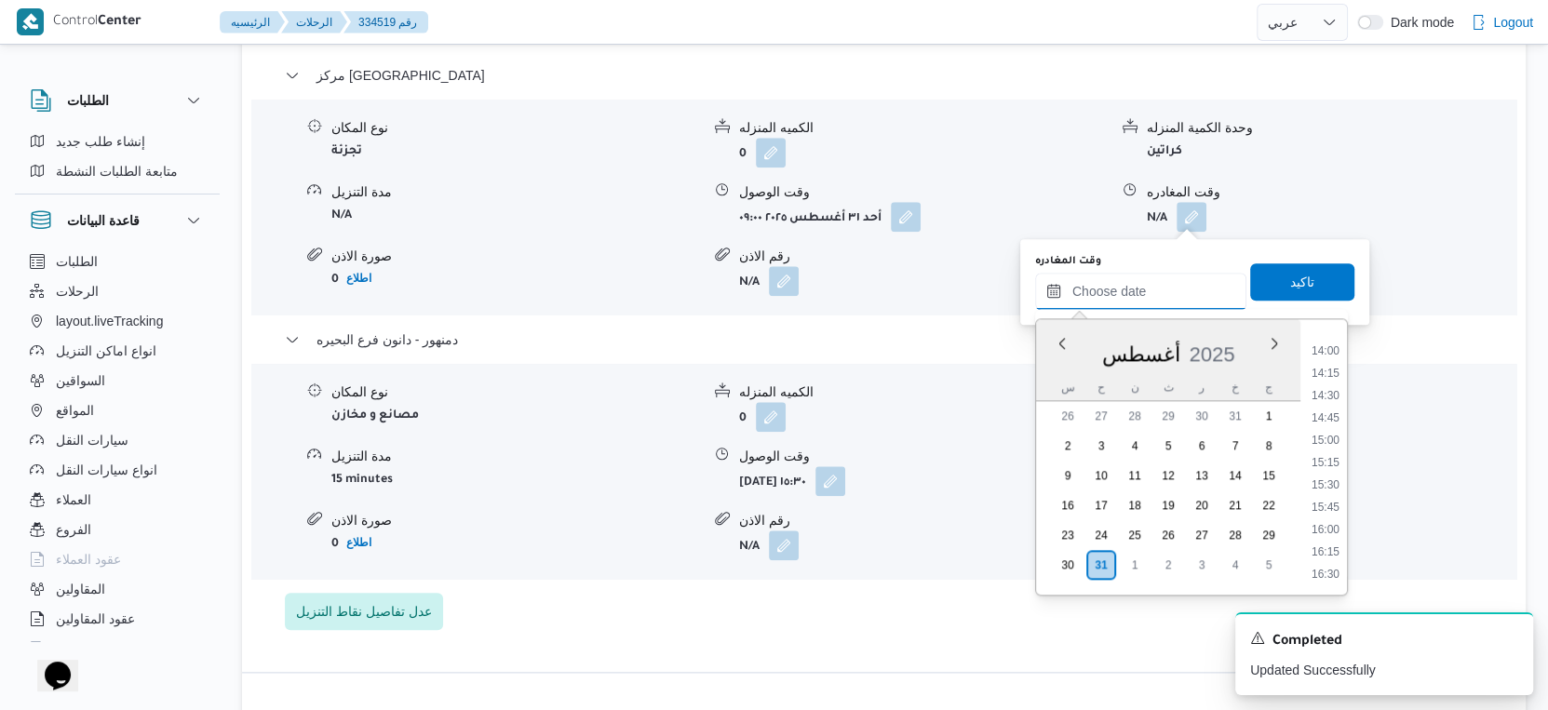
scroll to position [1235, 0]
drag, startPoint x: 1331, startPoint y: 447, endPoint x: 1331, endPoint y: 419, distance: 27.9
click at [1331, 447] on li "15:00" at bounding box center [1325, 448] width 43 height 19
type input "٣١/٠٨/٢٠٢٥ ١٥:٠٠"
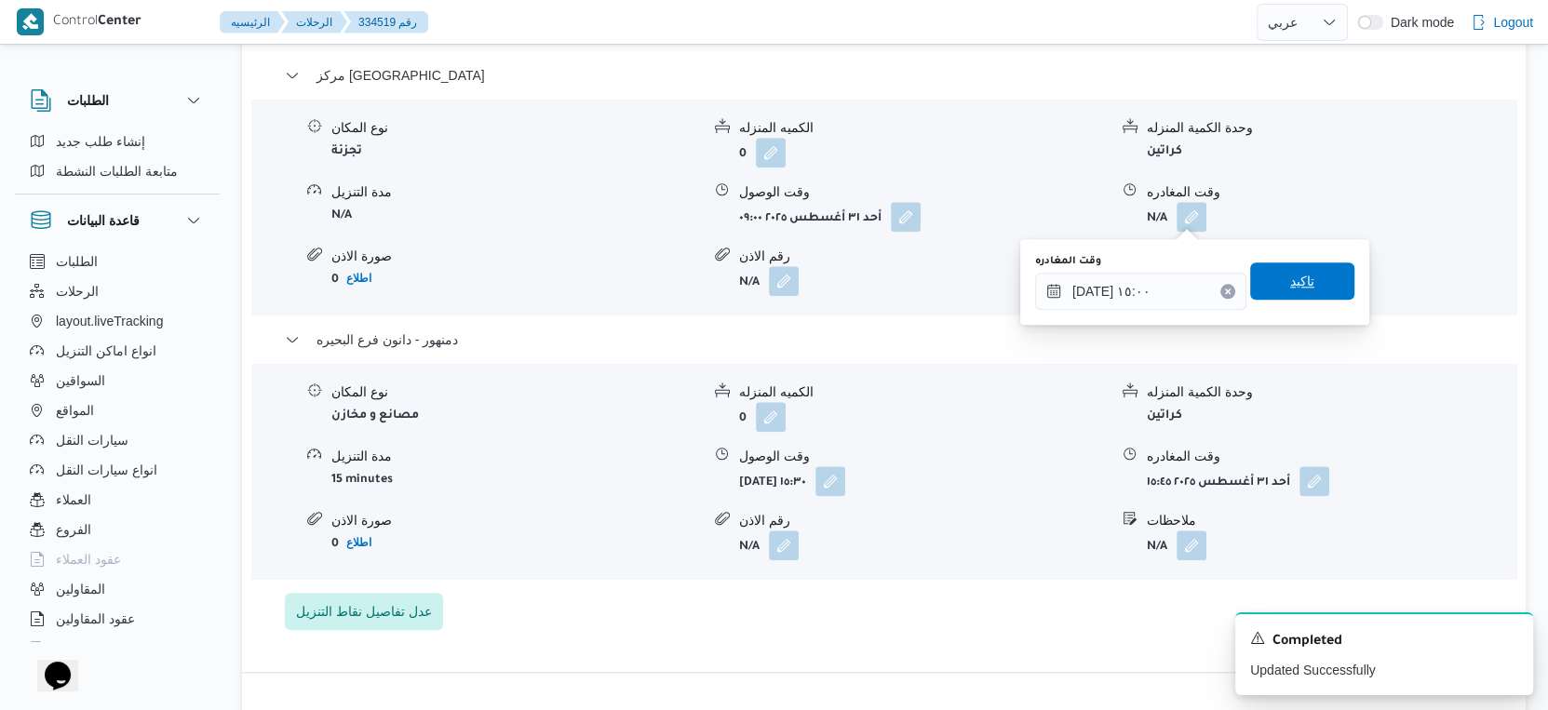
click at [1302, 277] on span "تاكيد" at bounding box center [1302, 281] width 104 height 37
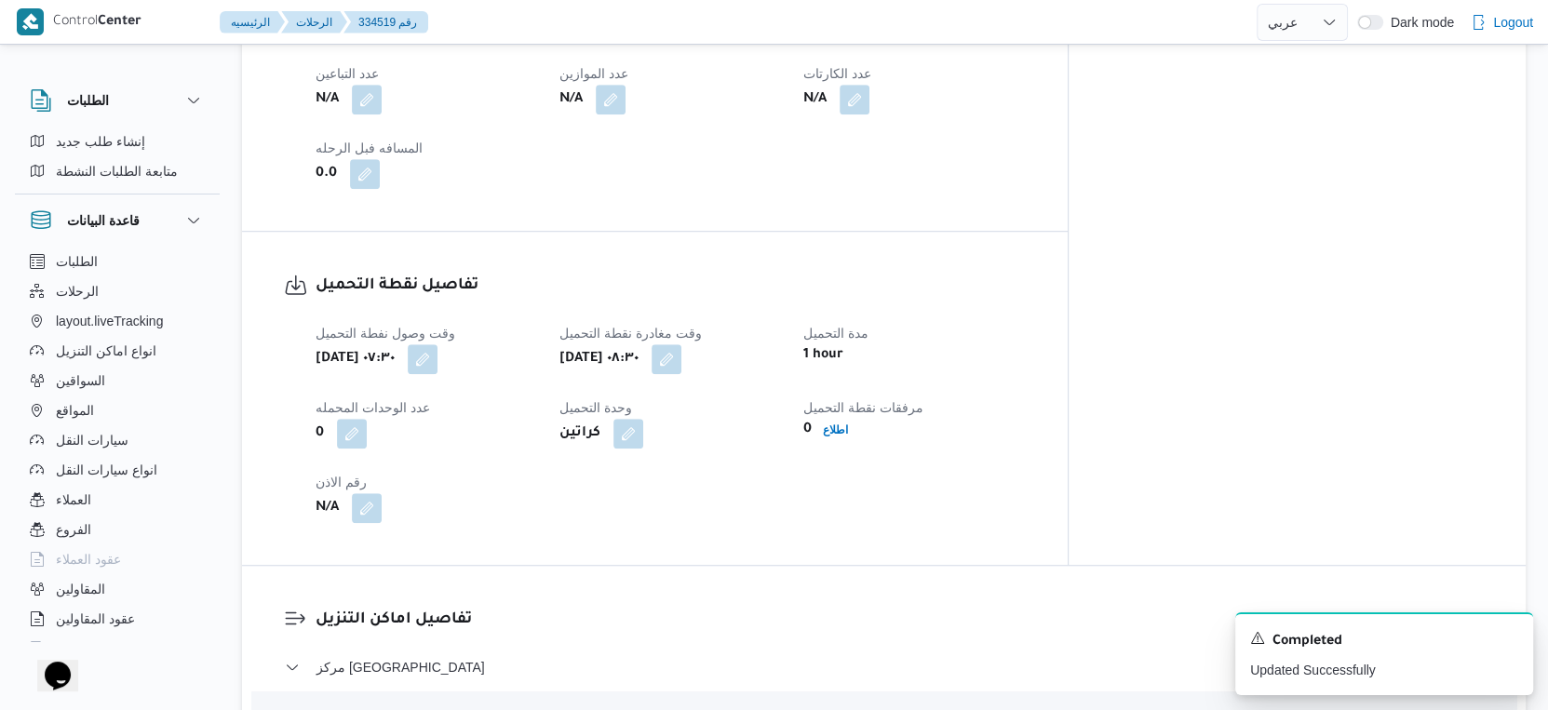
scroll to position [692, 0]
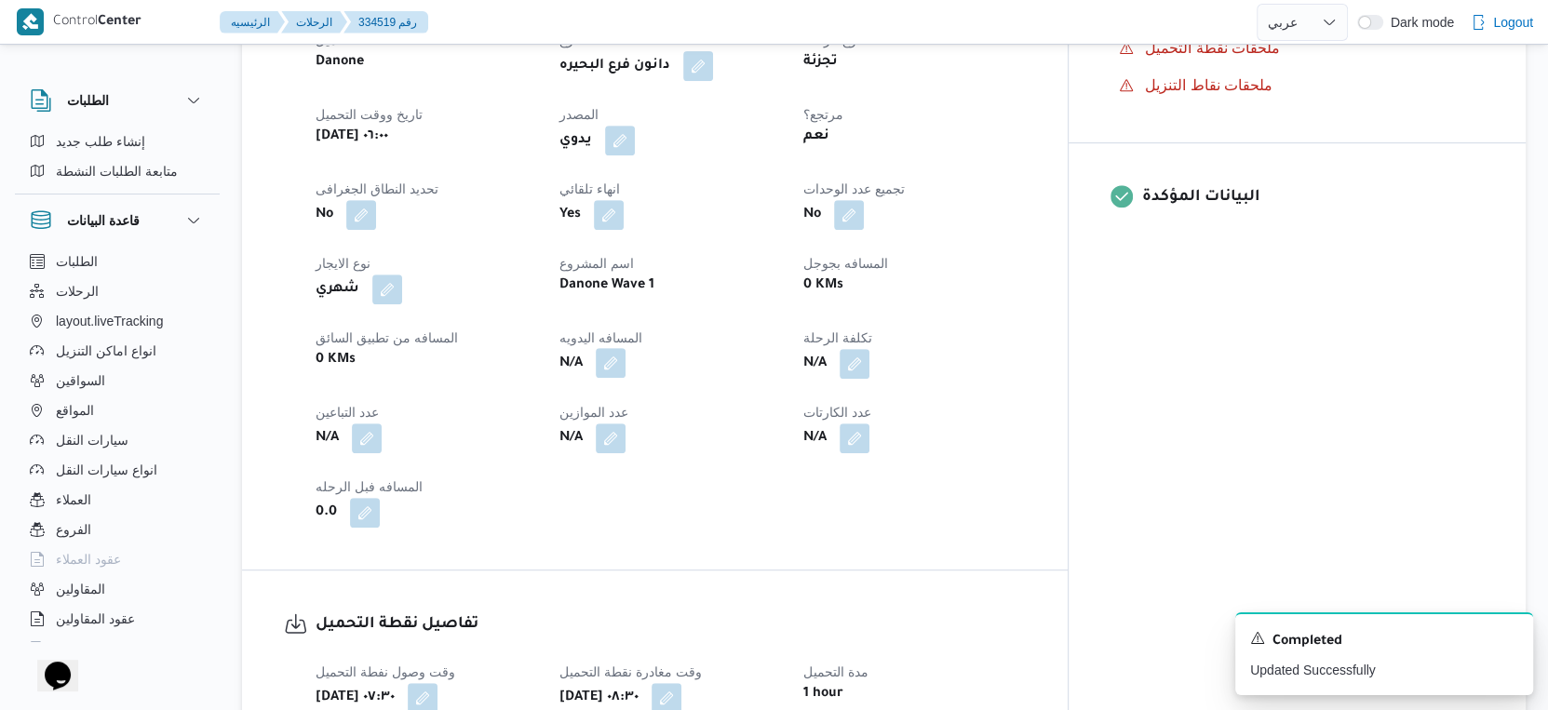
click at [626, 357] on button "button" at bounding box center [611, 363] width 30 height 30
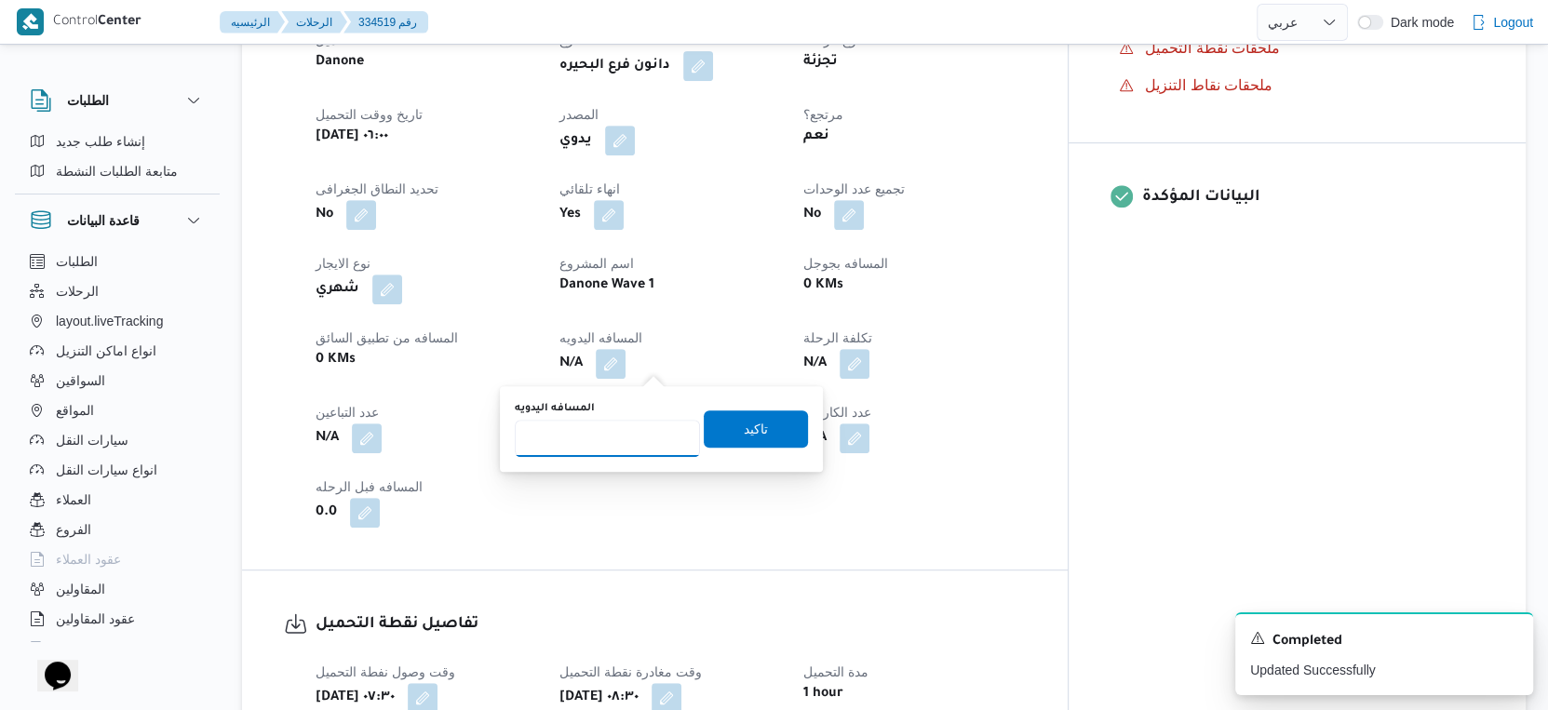
click at [610, 427] on input "المسافه اليدويه" at bounding box center [607, 438] width 185 height 37
type input "32"
click at [784, 428] on span "تاكيد" at bounding box center [756, 428] width 104 height 37
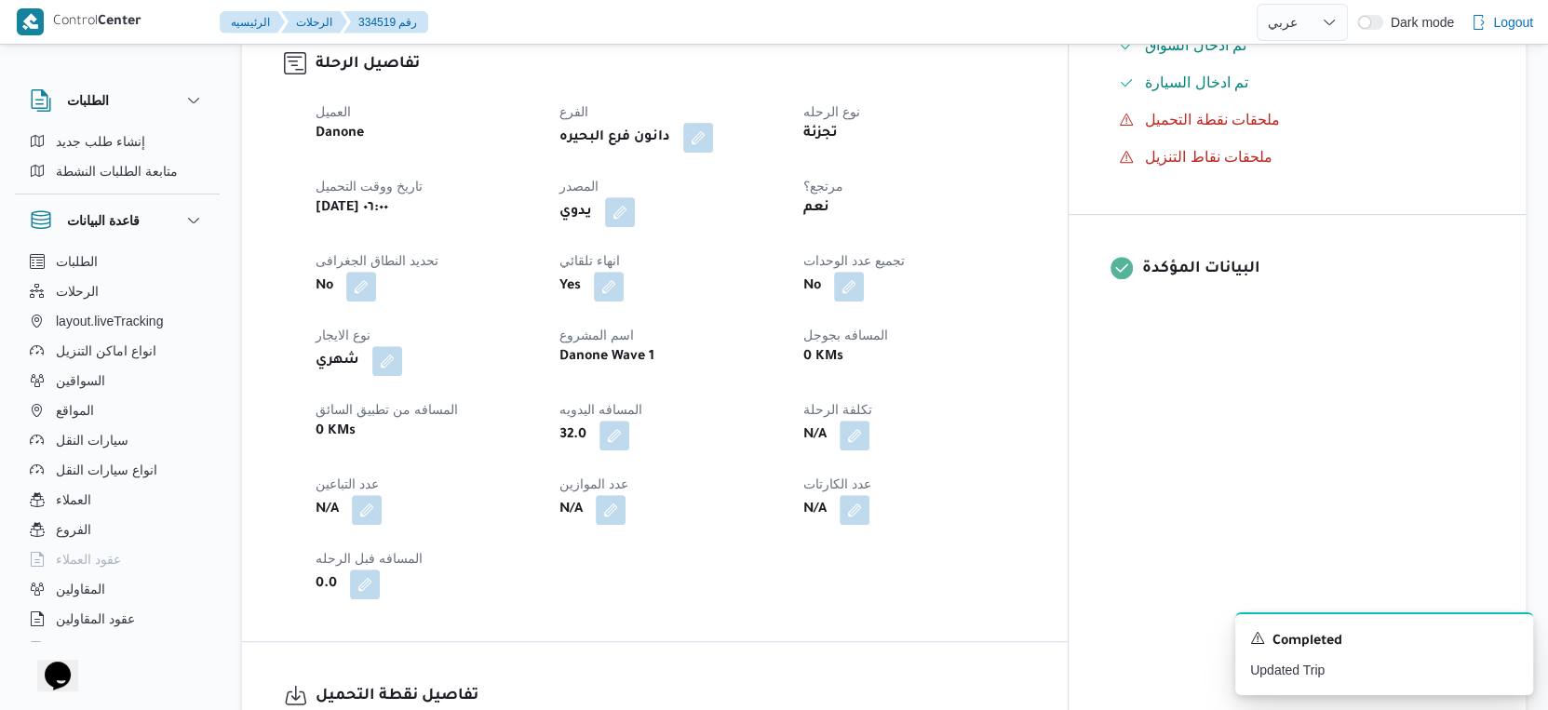
scroll to position [0, 0]
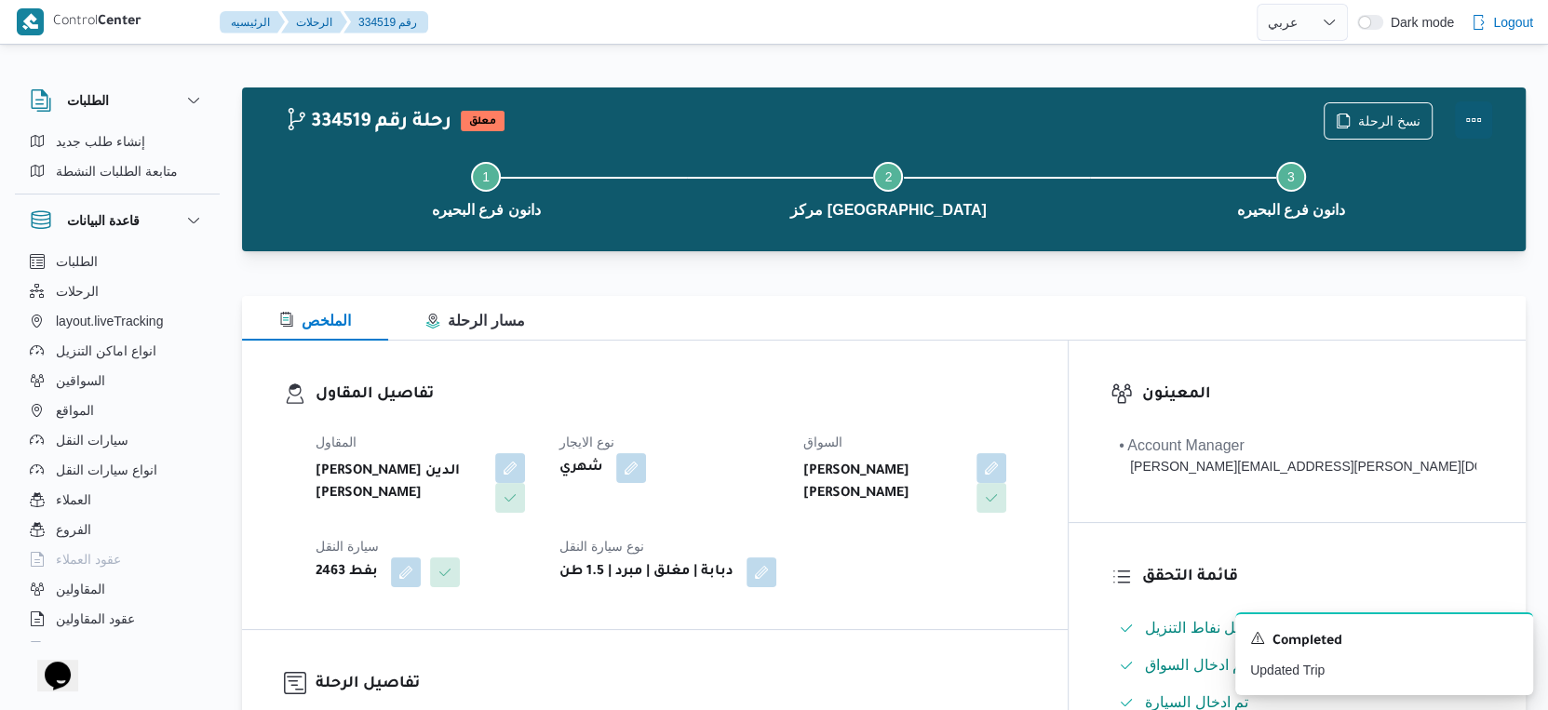
click at [1470, 119] on button "Actions" at bounding box center [1473, 119] width 37 height 37
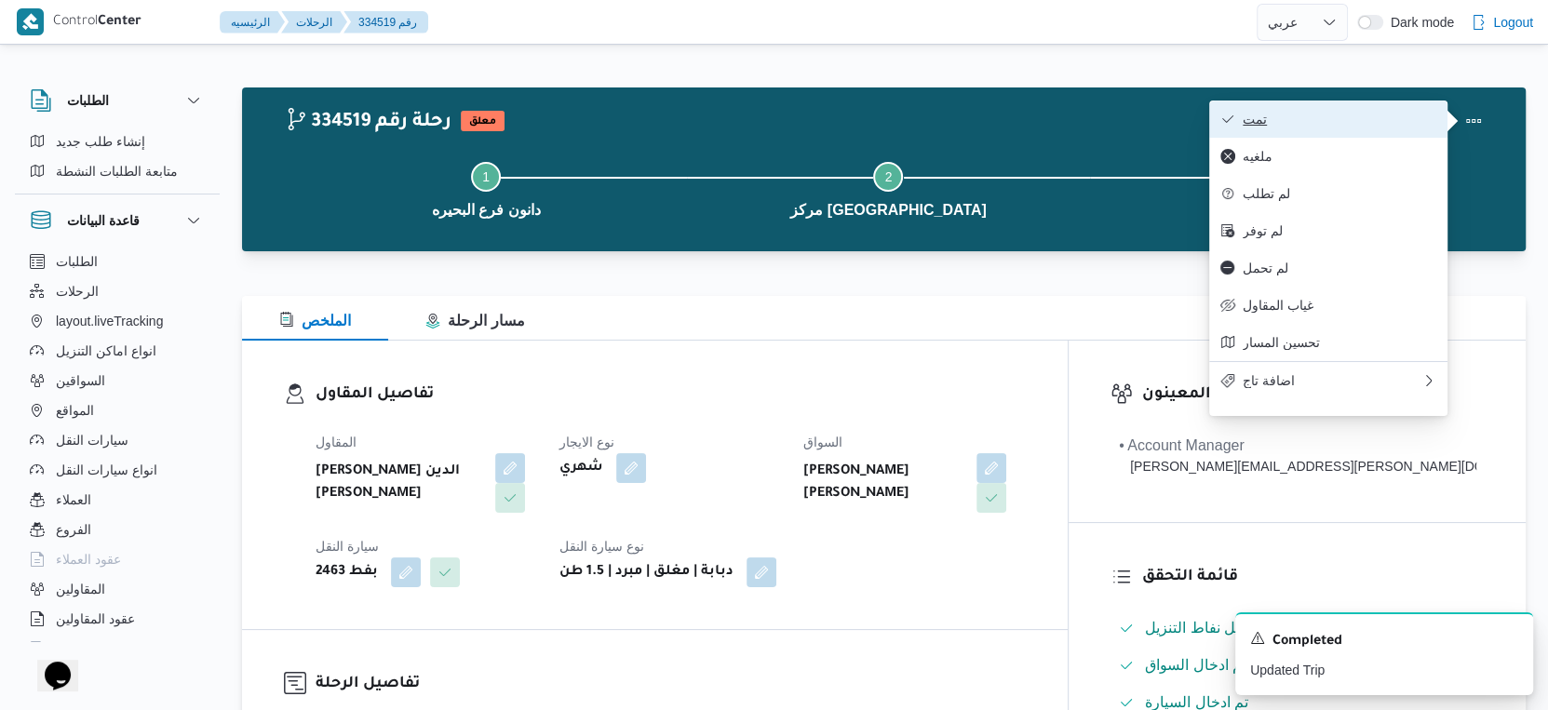
click at [1358, 124] on span "تمت" at bounding box center [1340, 119] width 194 height 15
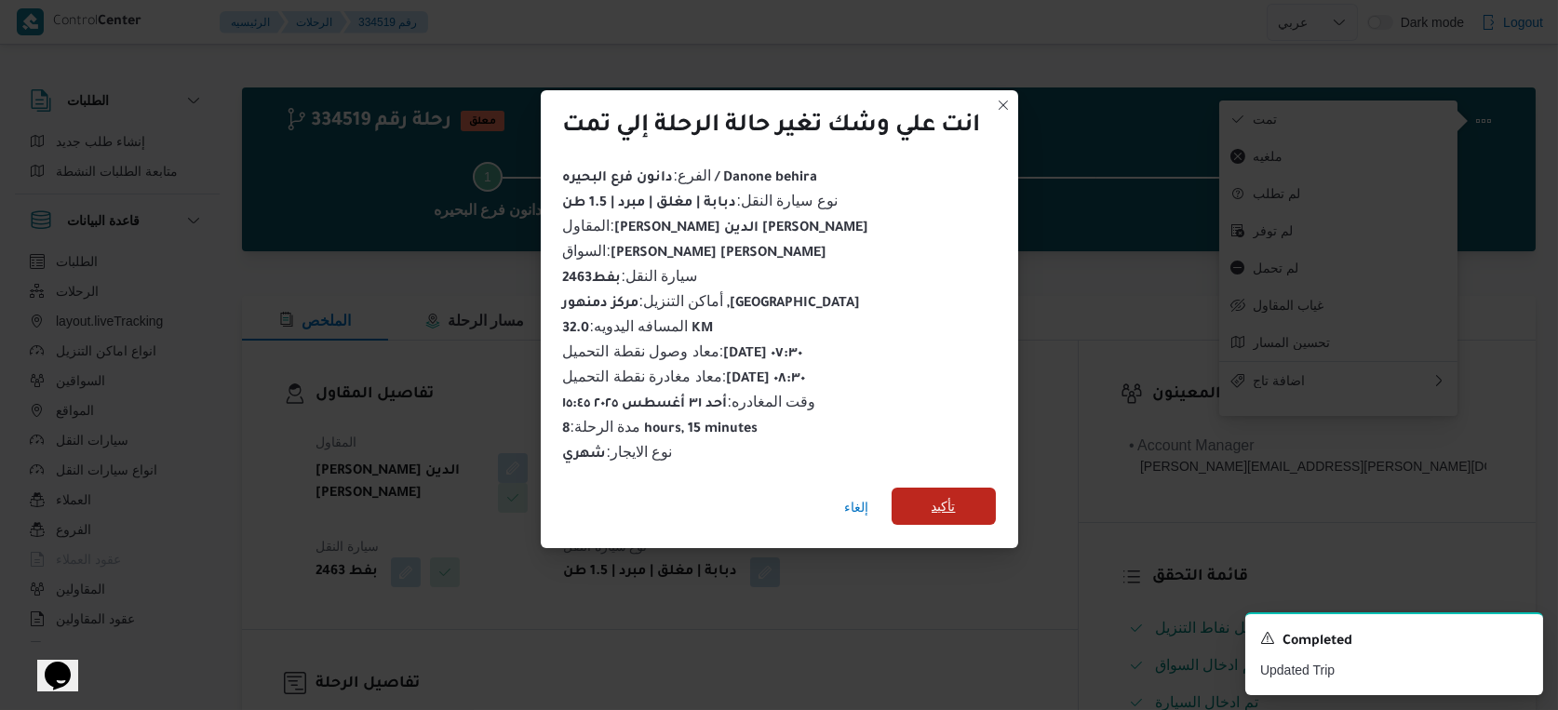
click at [947, 511] on span "تأكيد" at bounding box center [944, 506] width 24 height 22
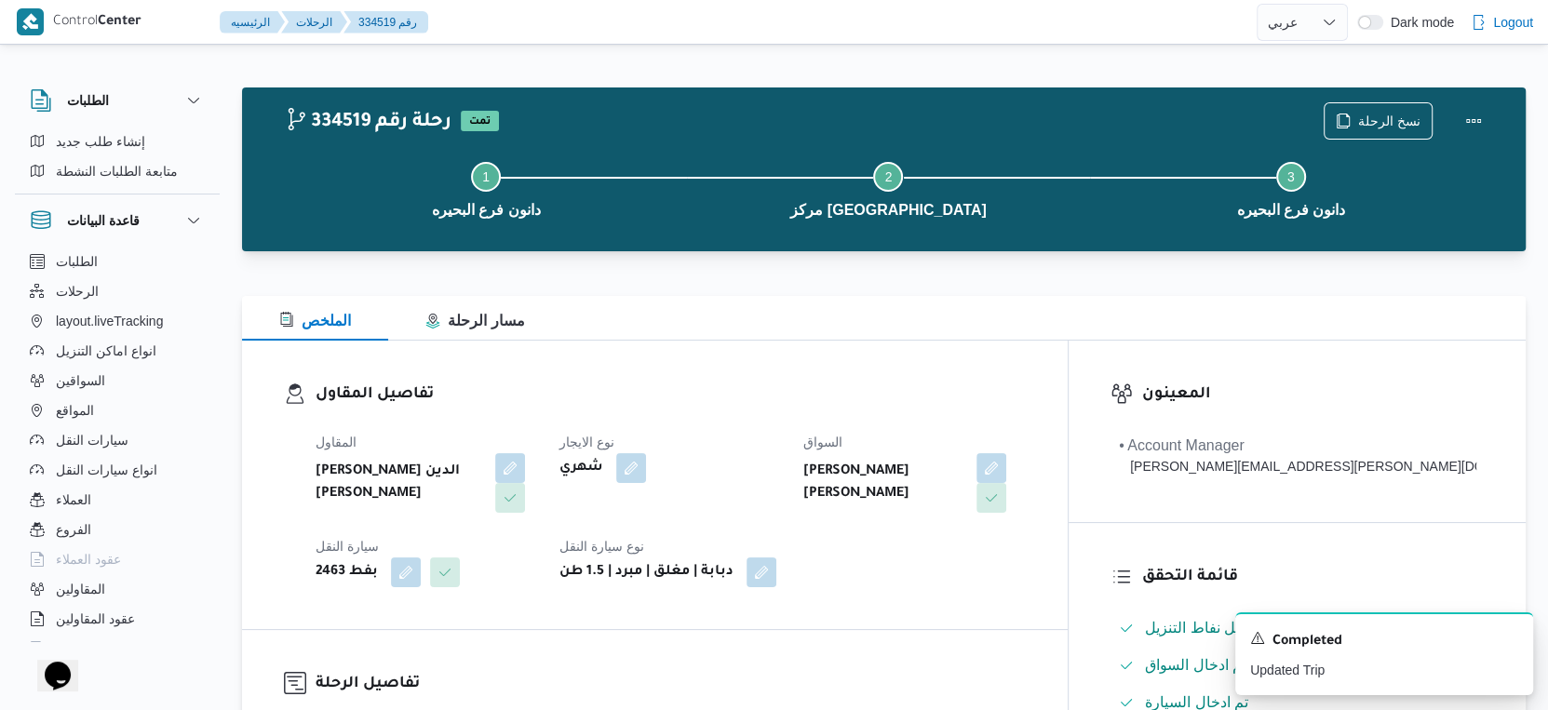
scroll to position [517, 0]
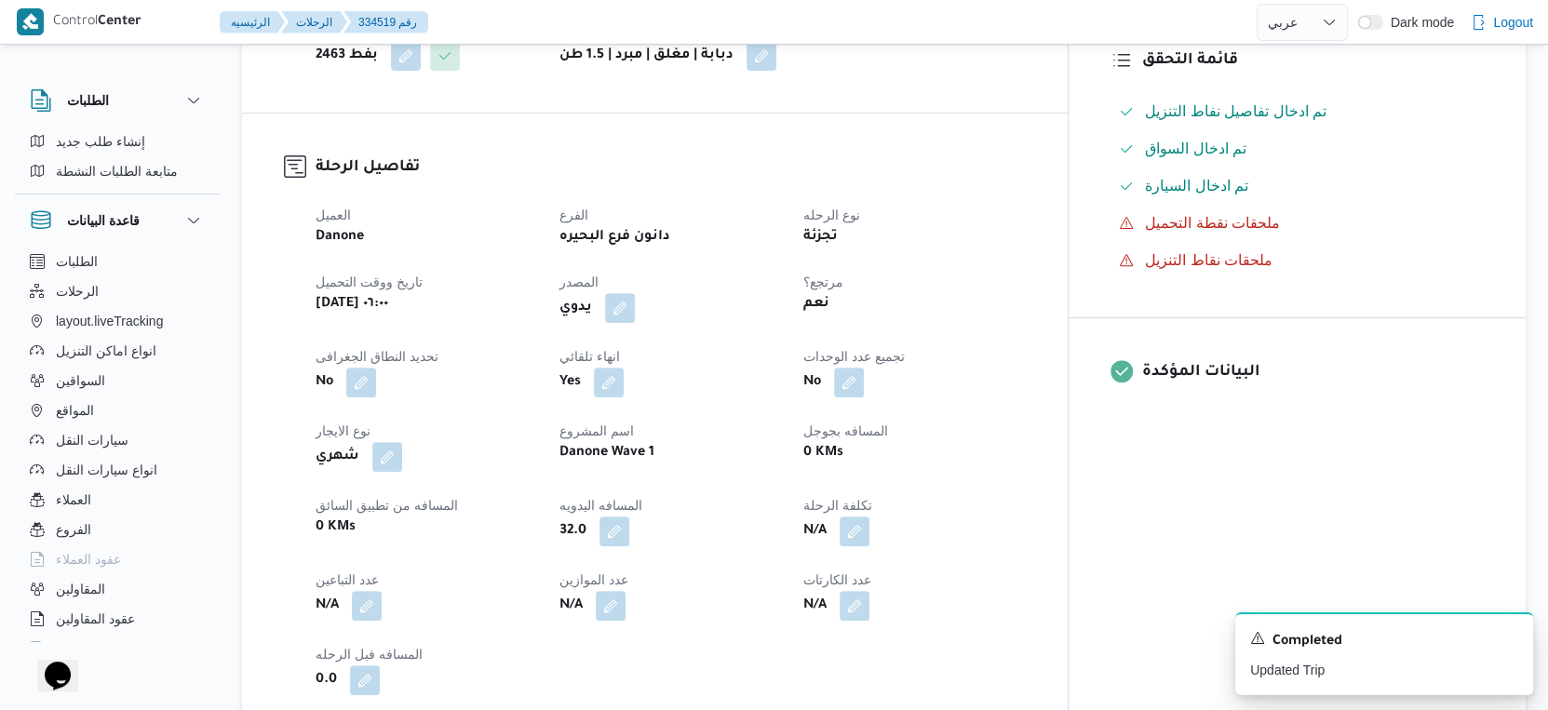
select select "ar"
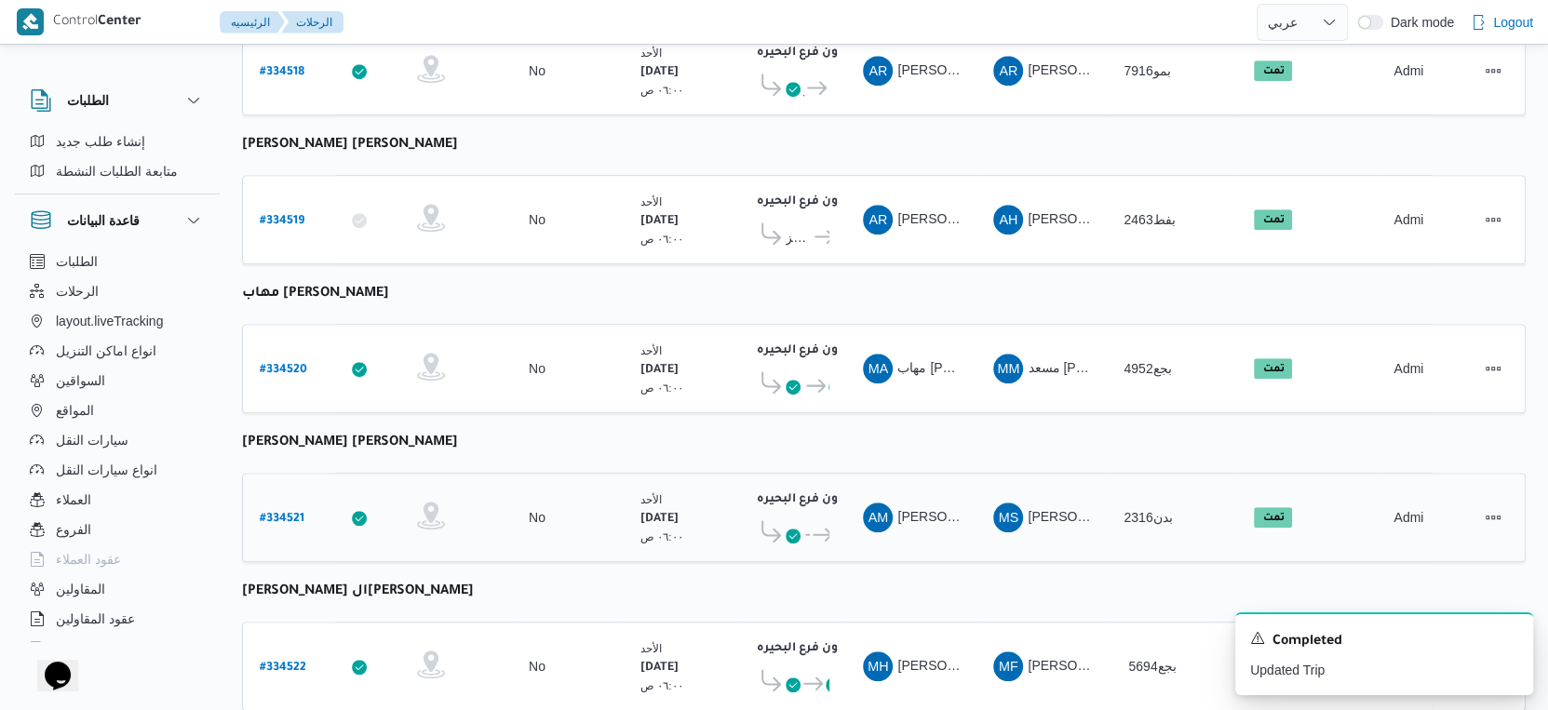
scroll to position [1519, 0]
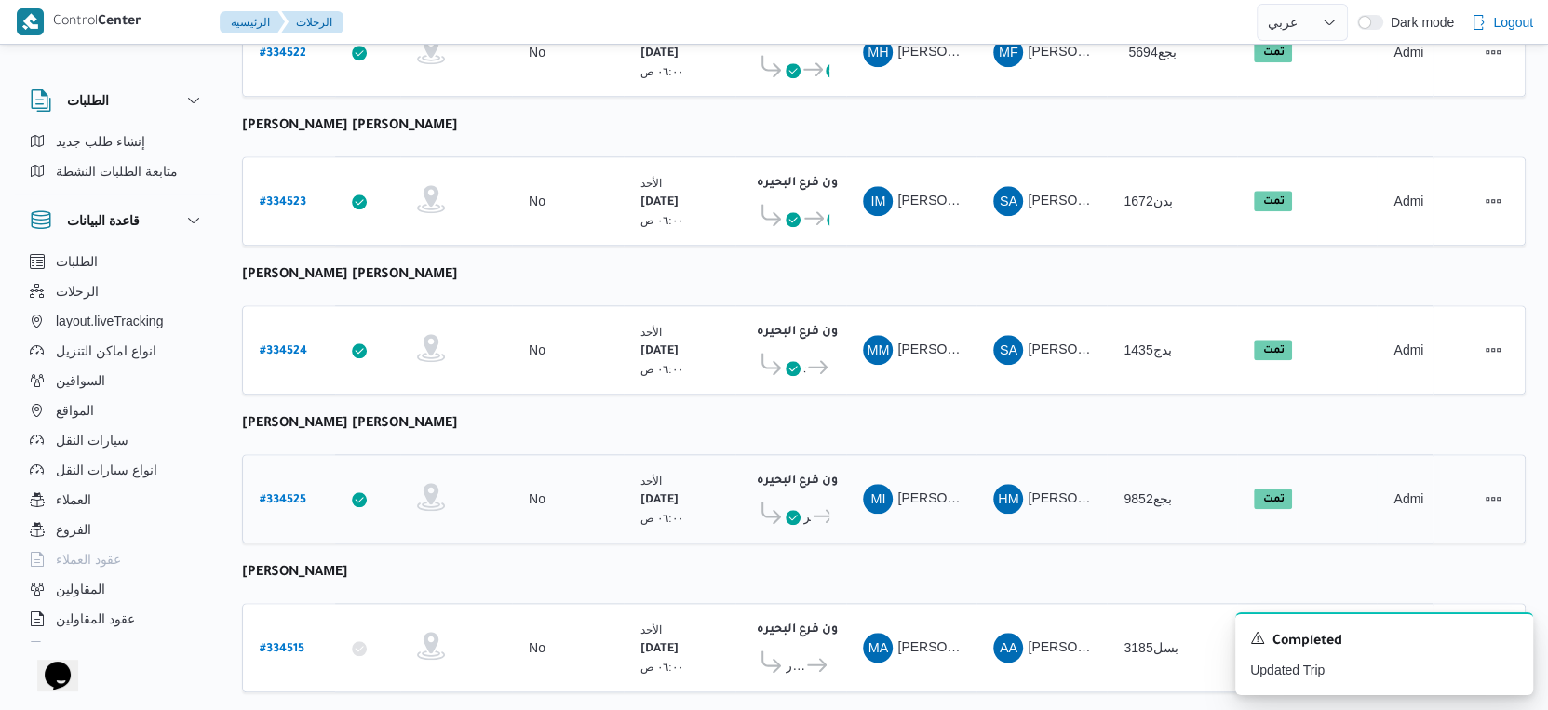
click at [275, 494] on b "# 334525" at bounding box center [283, 500] width 47 height 13
select select "ar"
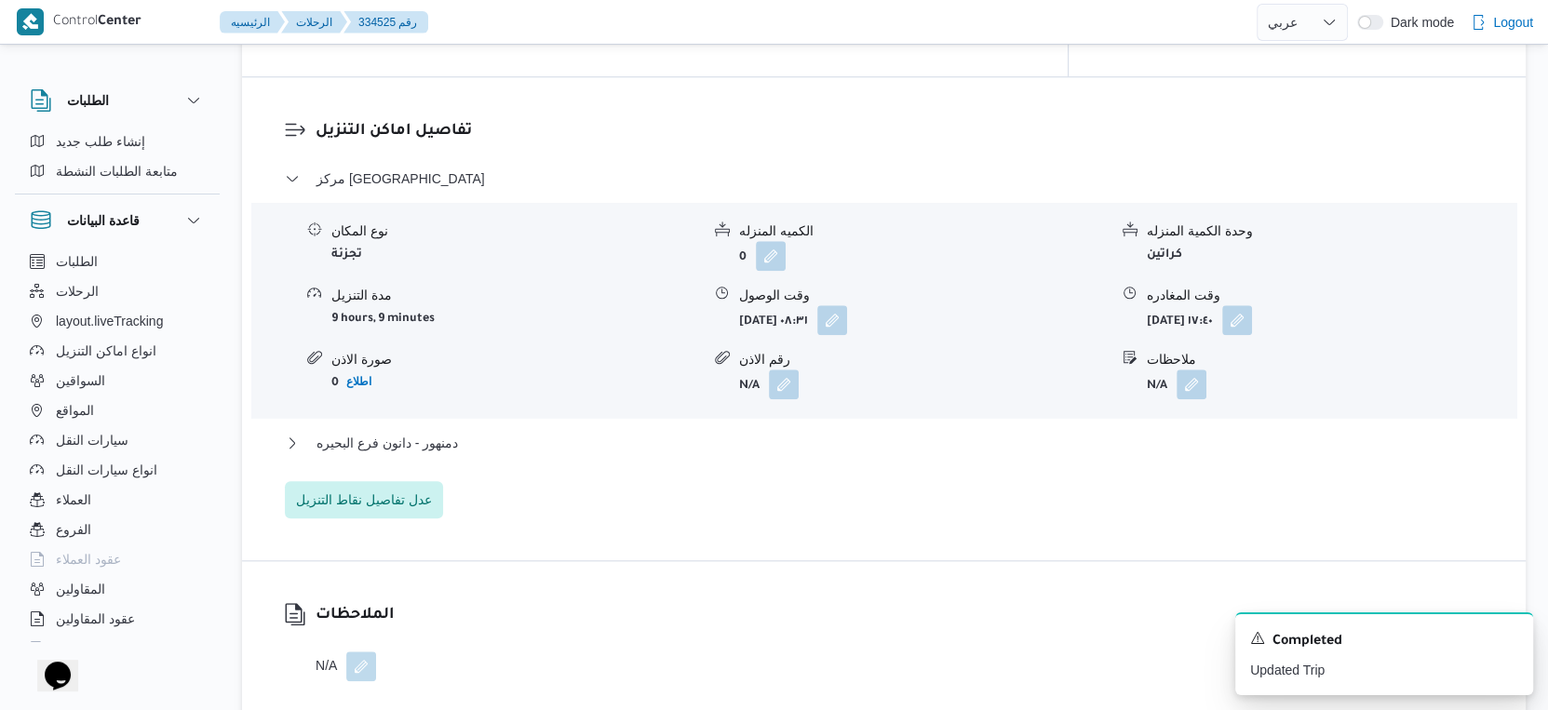
scroll to position [1552, 0]
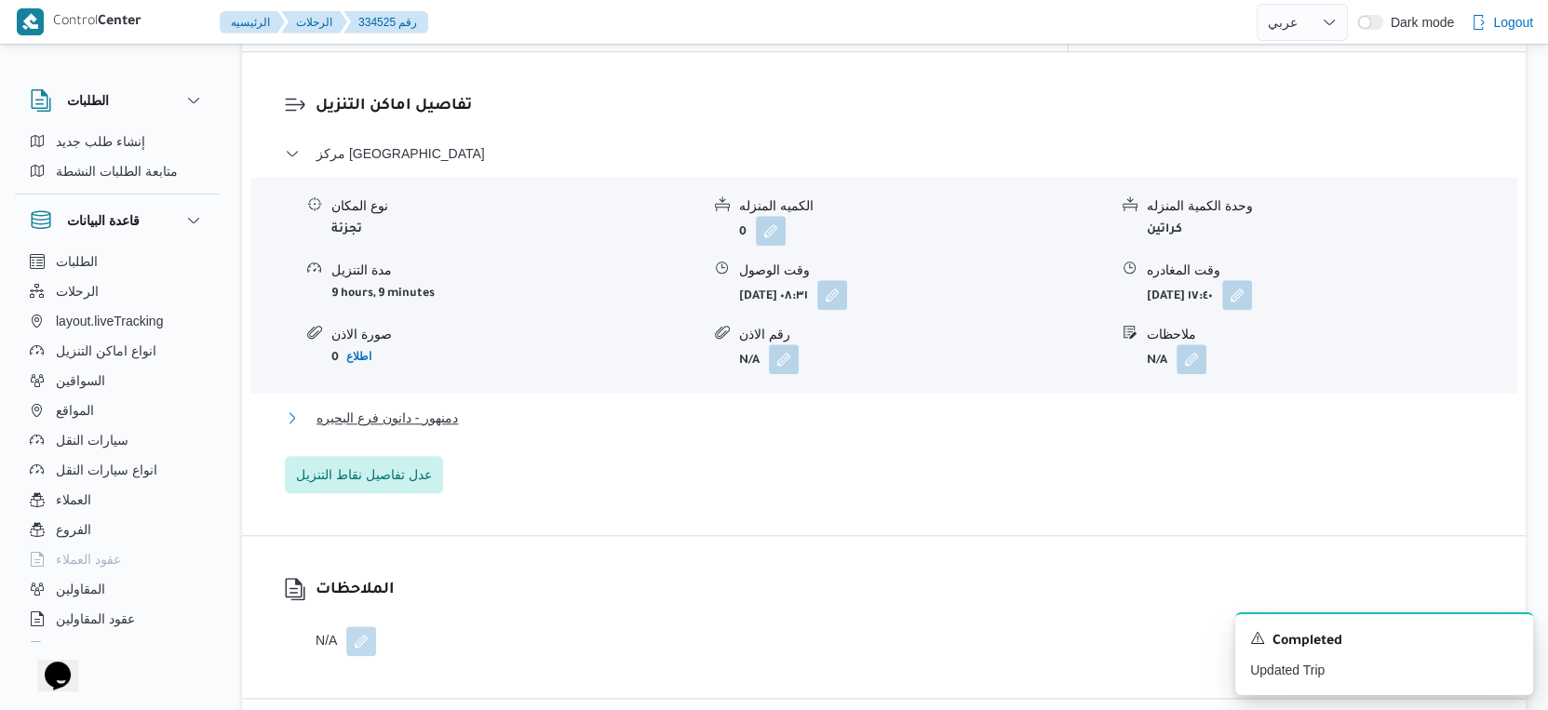
click at [482, 407] on button "دمنهور - دانون فرع البحيره" at bounding box center [884, 418] width 1199 height 22
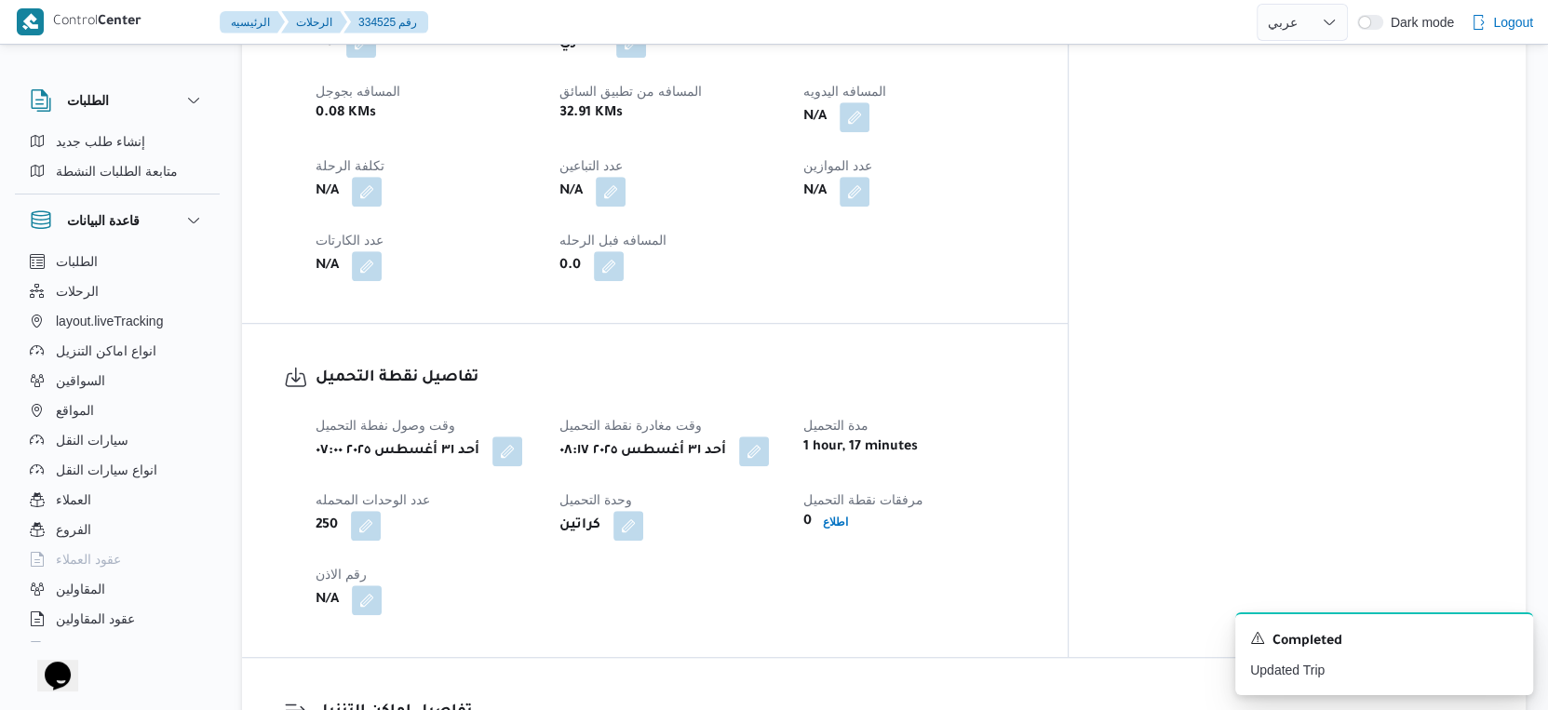
scroll to position [827, 0]
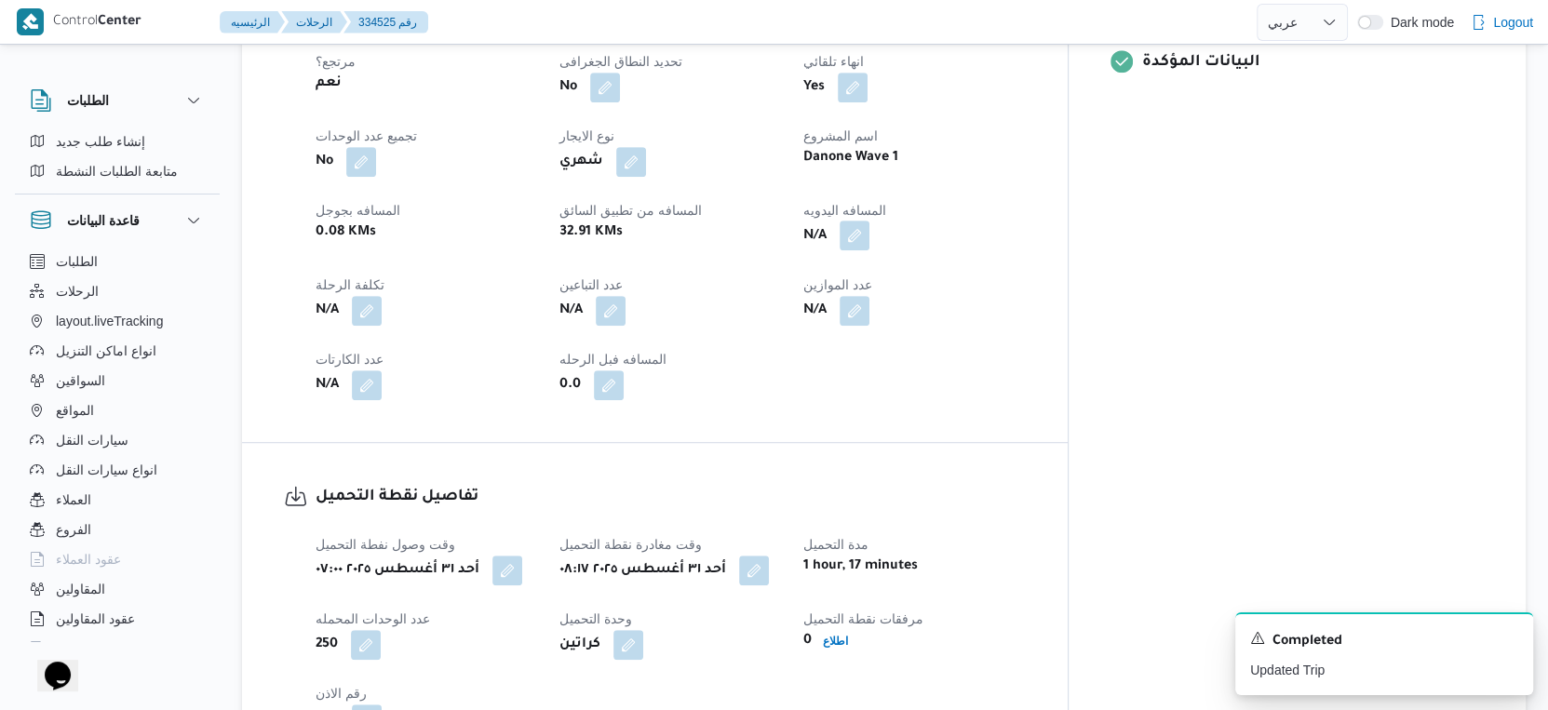
click at [869, 221] on button "button" at bounding box center [855, 236] width 30 height 30
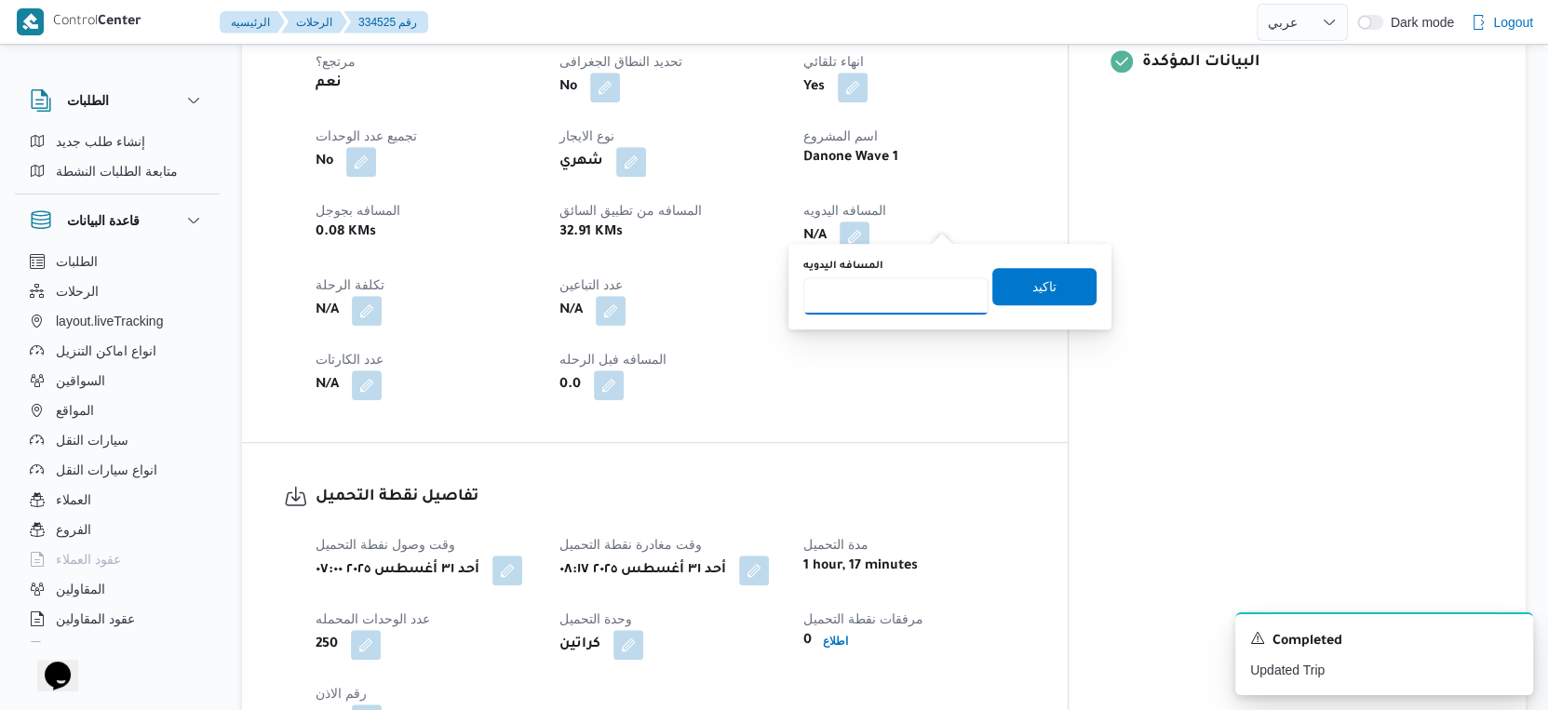
click at [913, 277] on input "المسافه اليدويه" at bounding box center [895, 295] width 185 height 37
type input "37"
click at [1045, 283] on span "تاكيد" at bounding box center [1044, 285] width 104 height 37
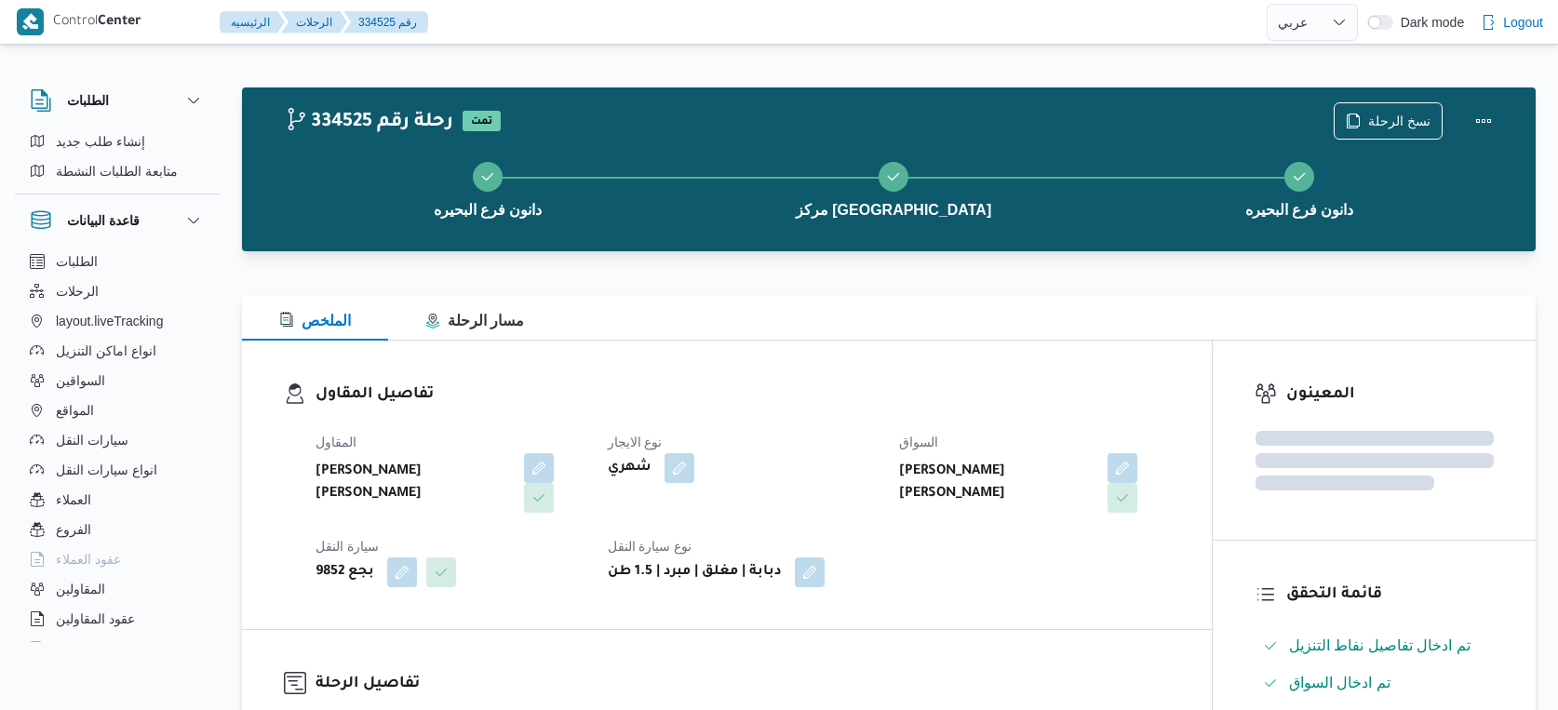
select select "ar"
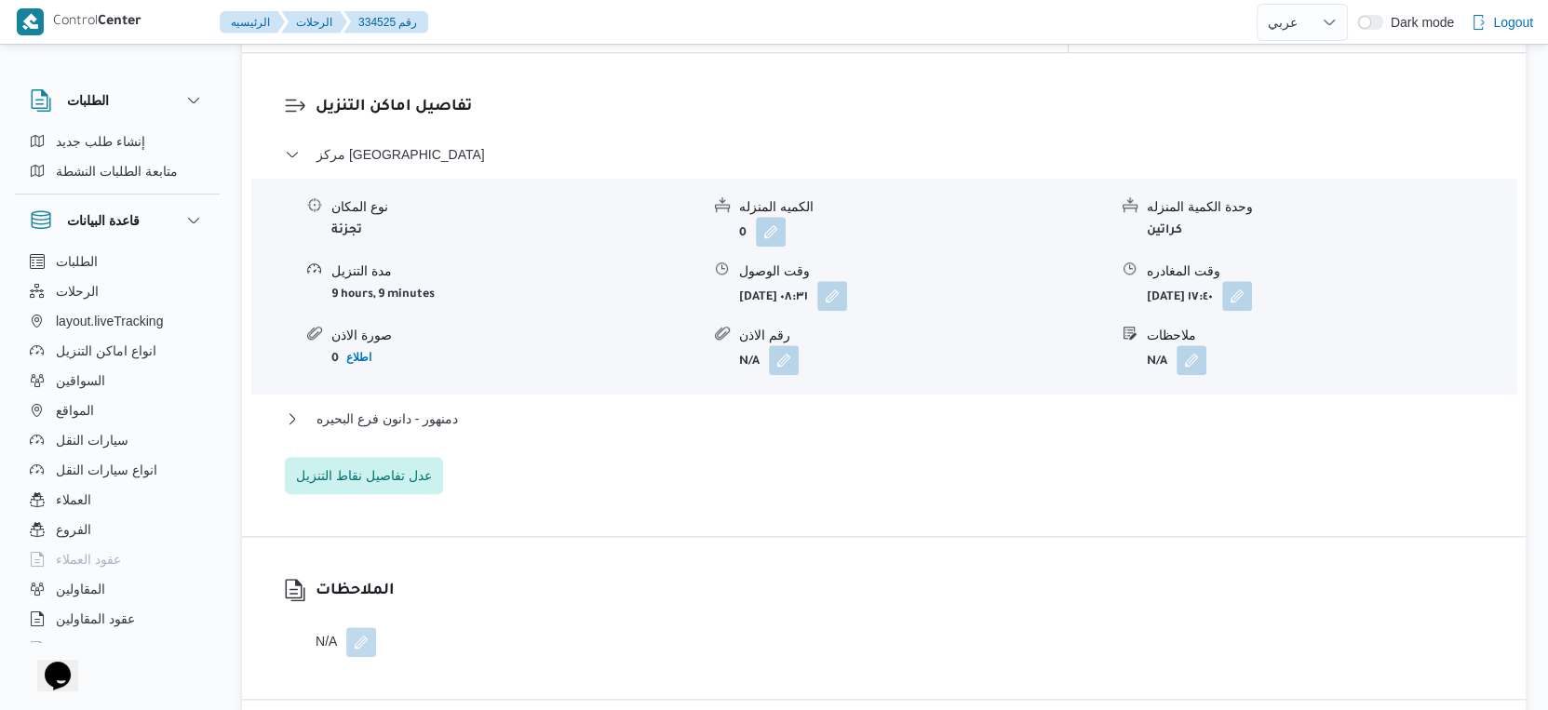
scroll to position [1758, 0]
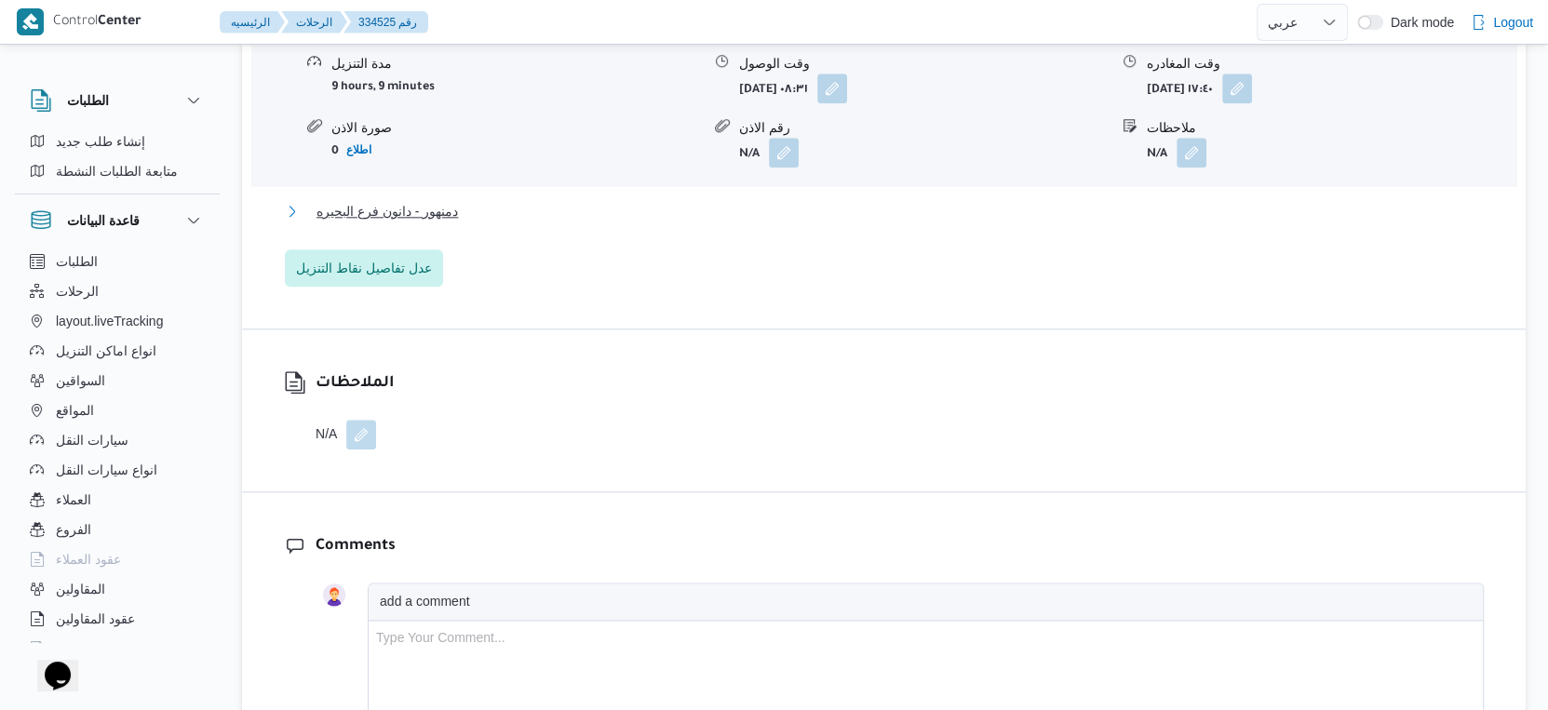
click at [432, 200] on span "دمنهور - دانون فرع البحيره" at bounding box center [387, 211] width 141 height 22
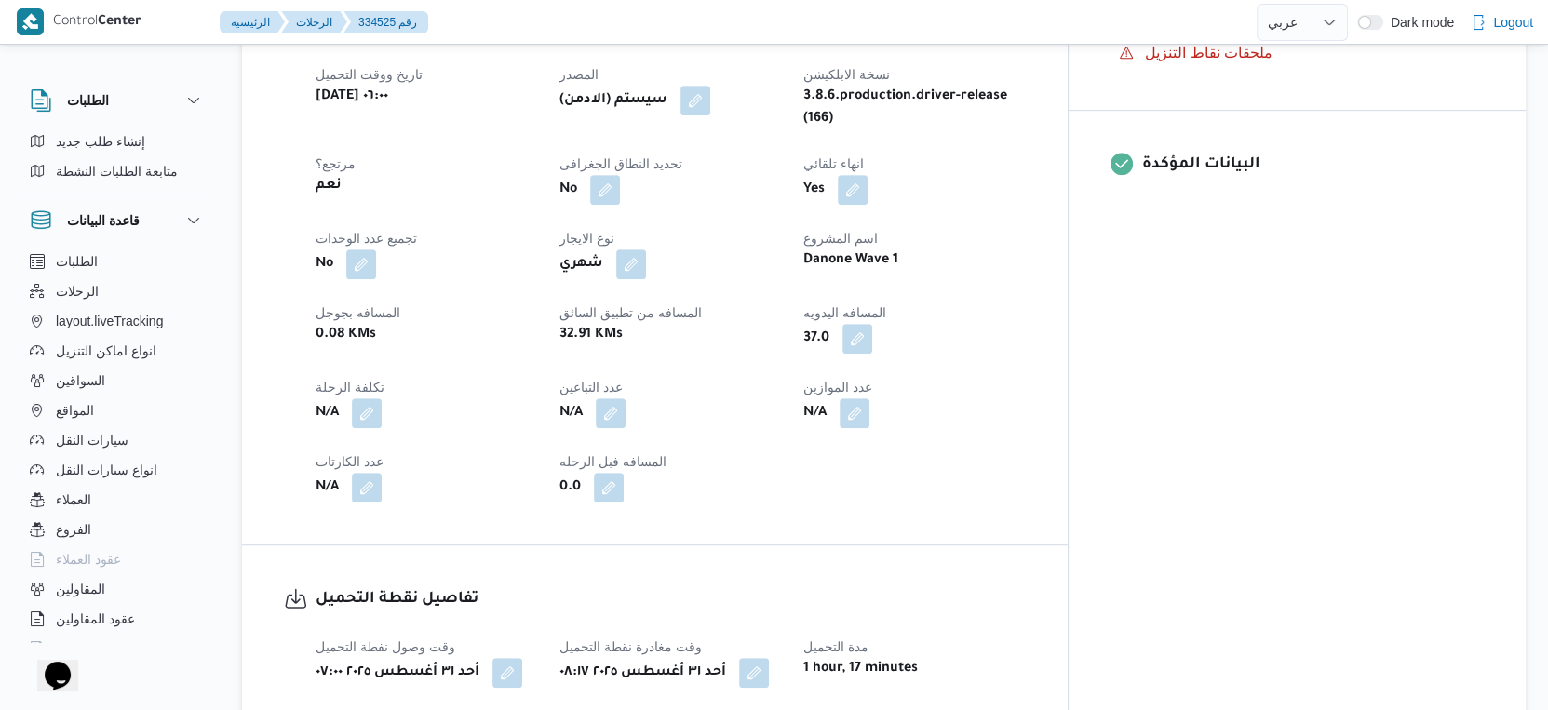
scroll to position [827, 0]
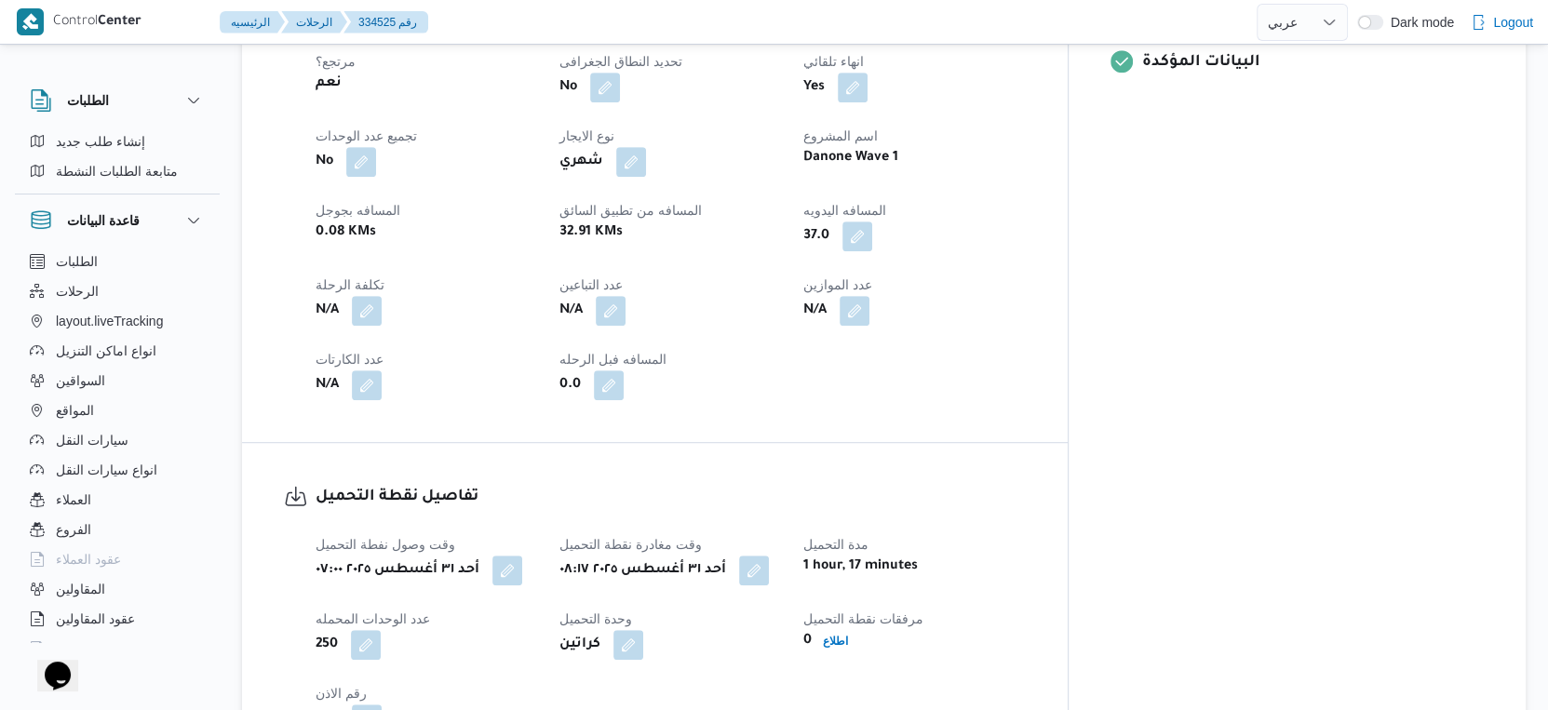
select select "ar"
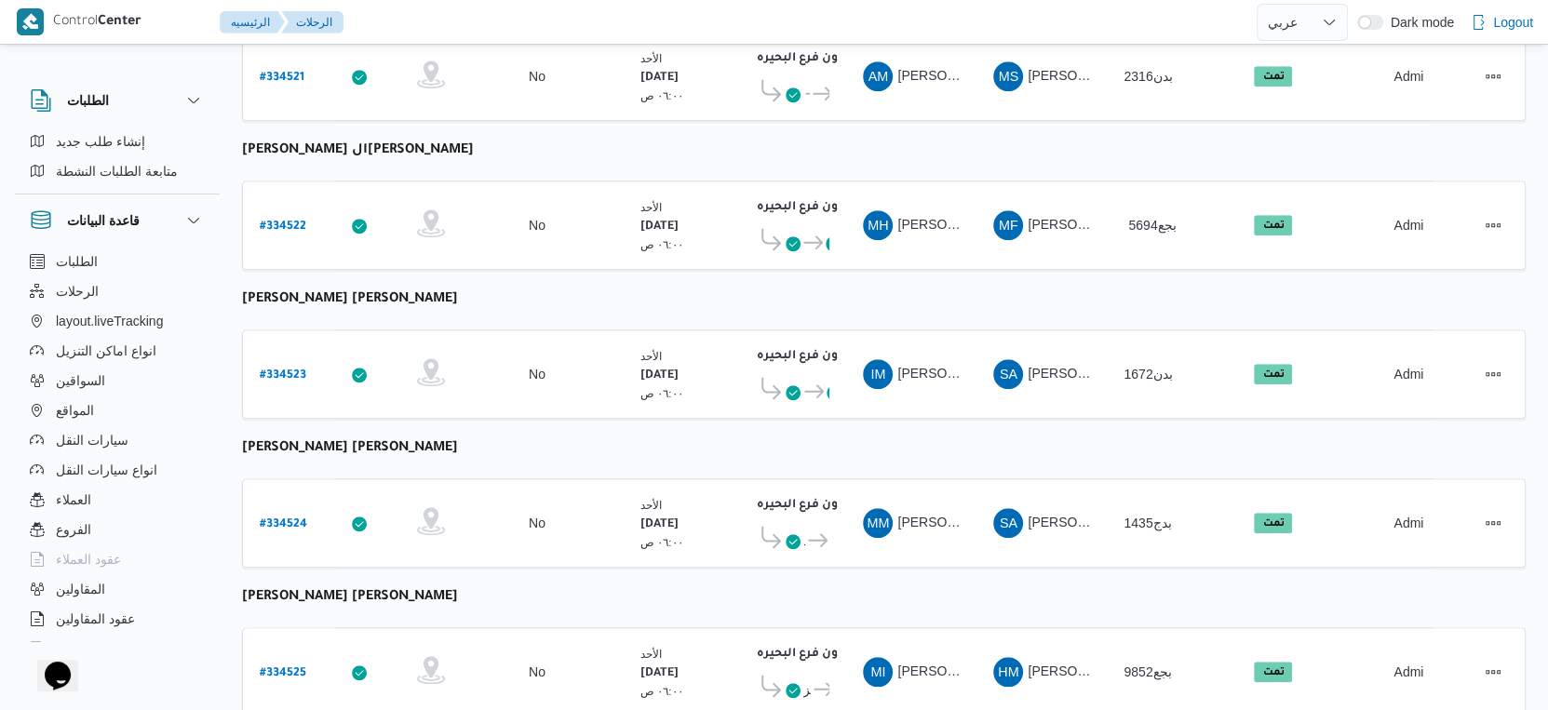
scroll to position [1519, 0]
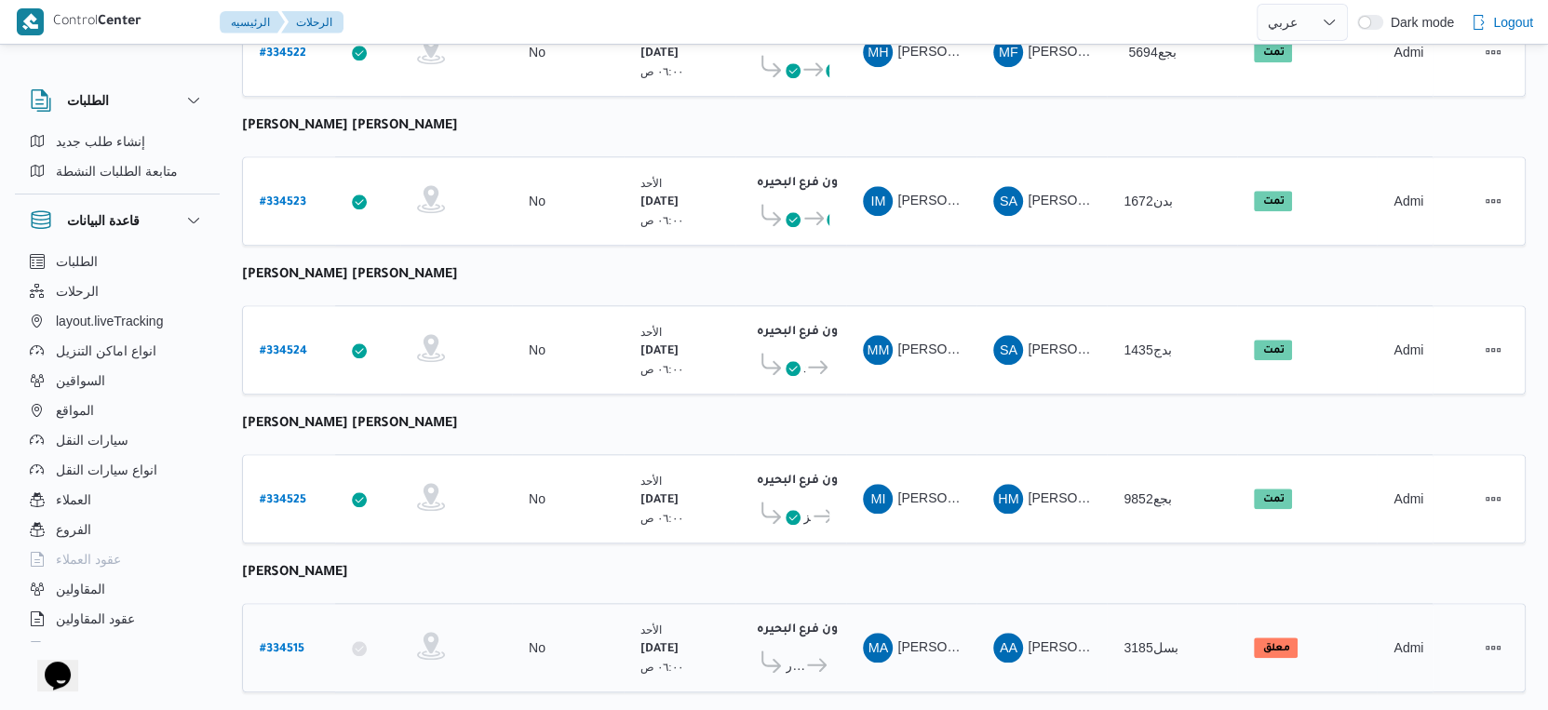
click at [288, 643] on b "# 334515" at bounding box center [282, 649] width 45 height 13
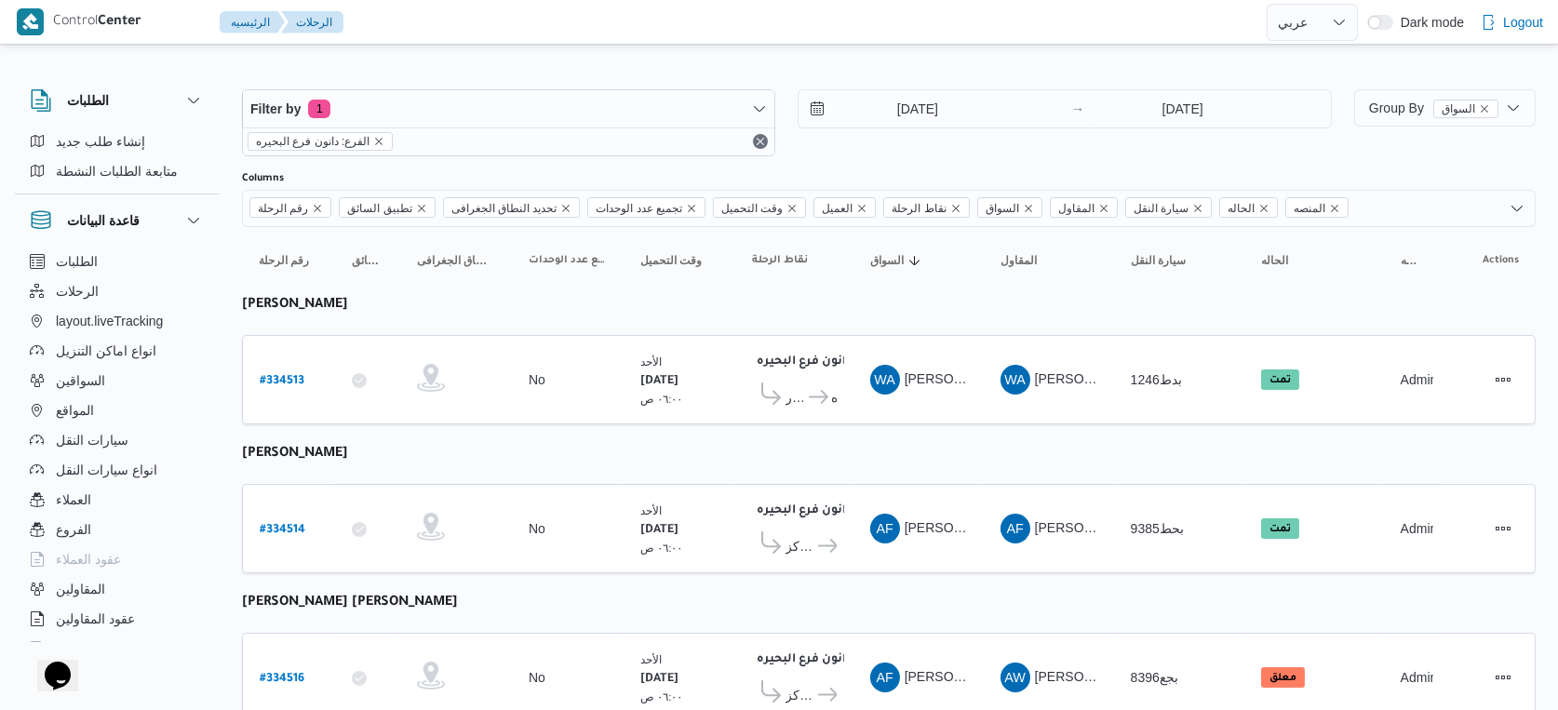
select select "ar"
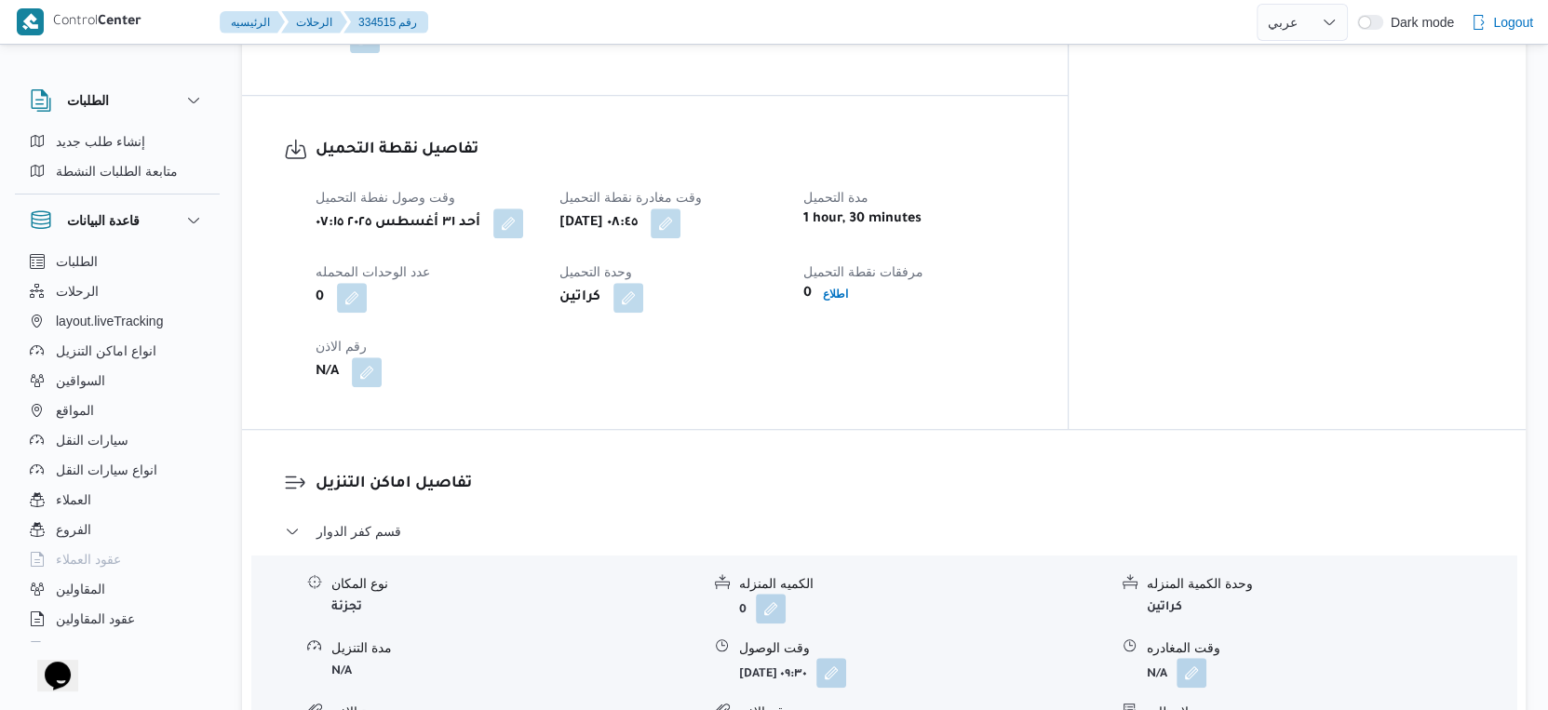
scroll to position [1138, 0]
click at [513, 236] on button "button" at bounding box center [508, 222] width 30 height 30
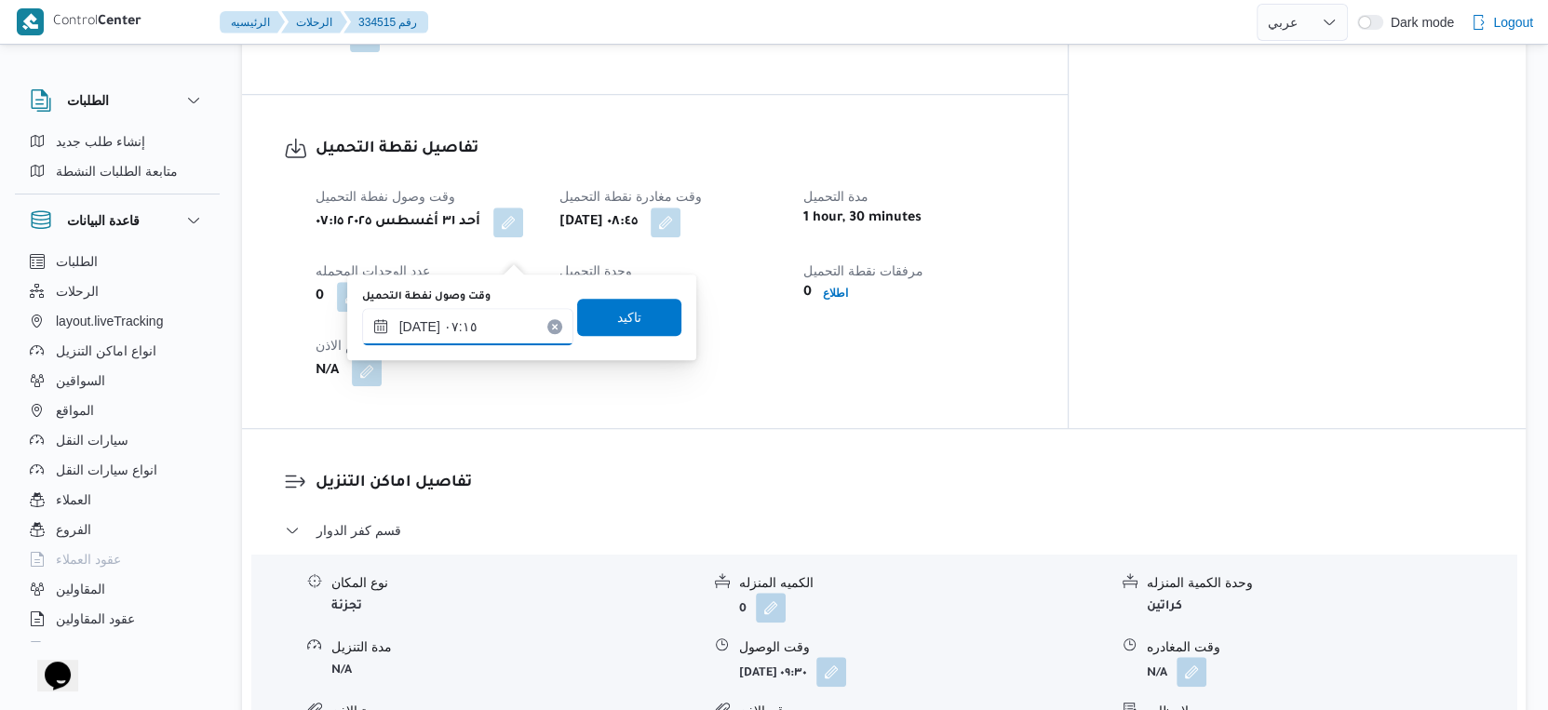
click at [418, 324] on input "٣١/٠٨/٢٠٢٥ ٠٧:١٥" at bounding box center [467, 326] width 211 height 37
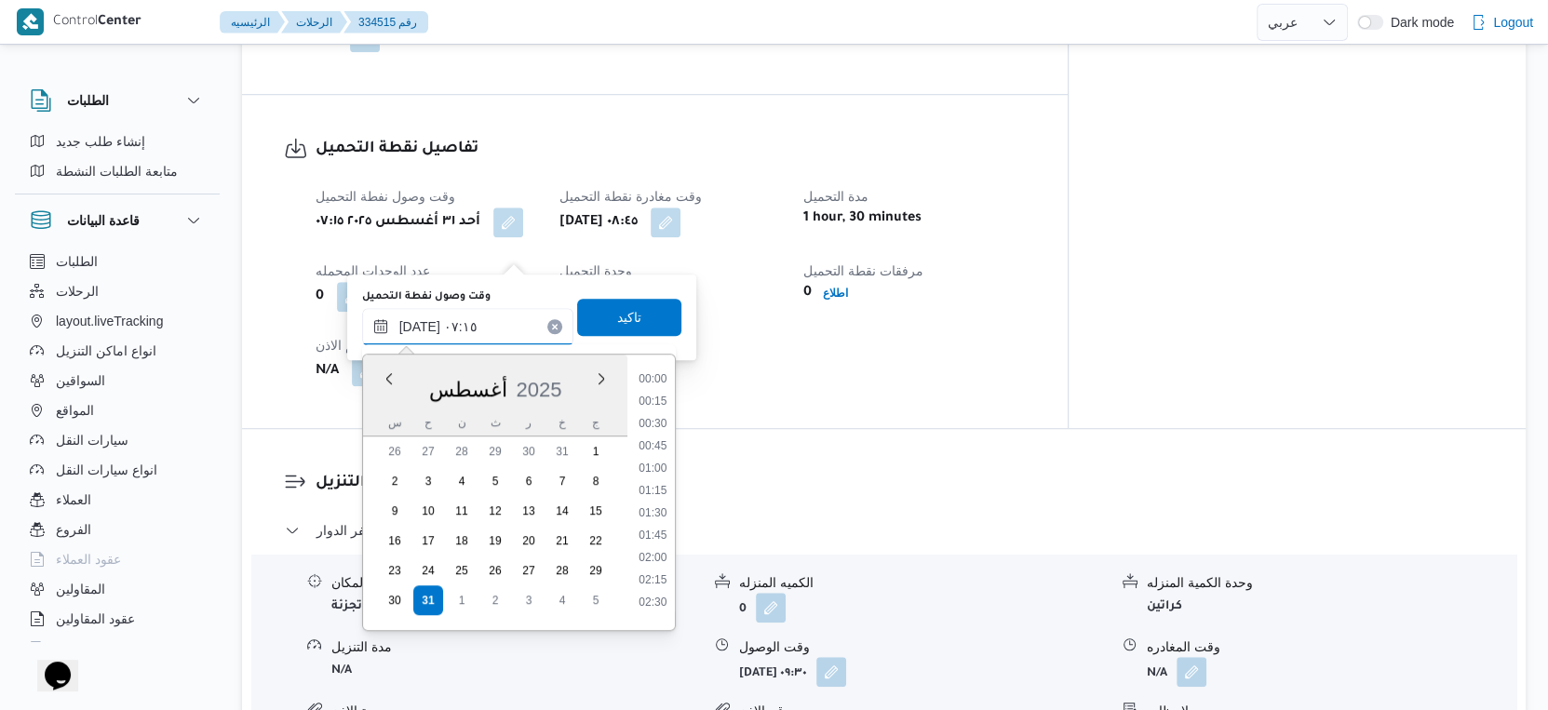
click at [418, 324] on input "٣١/٠٨/٢٠٢٥ ٠٧:١٥" at bounding box center [467, 326] width 211 height 37
type input "٣١/٠٨/٢٠٢٥ ٠٧:٢٤"
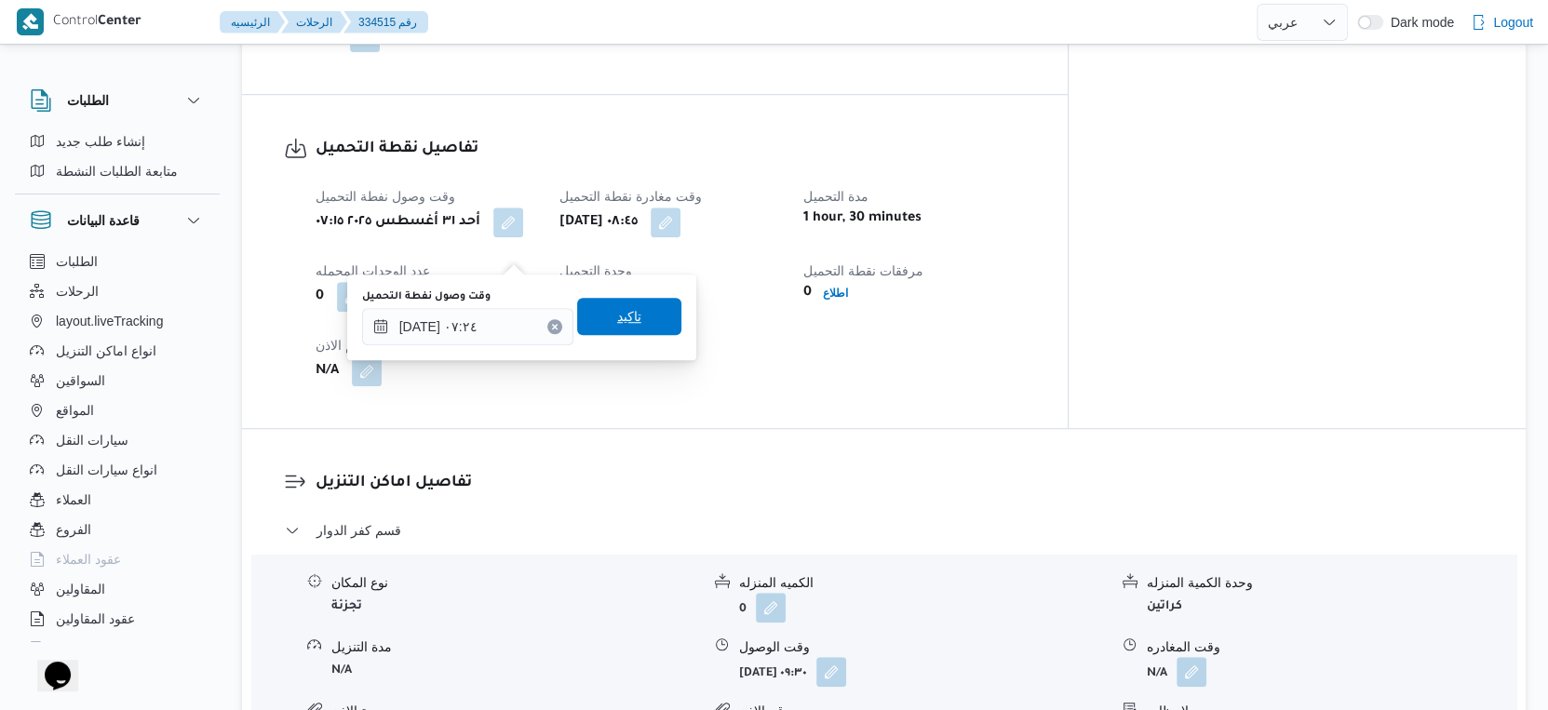
click at [586, 314] on span "تاكيد" at bounding box center [629, 316] width 104 height 37
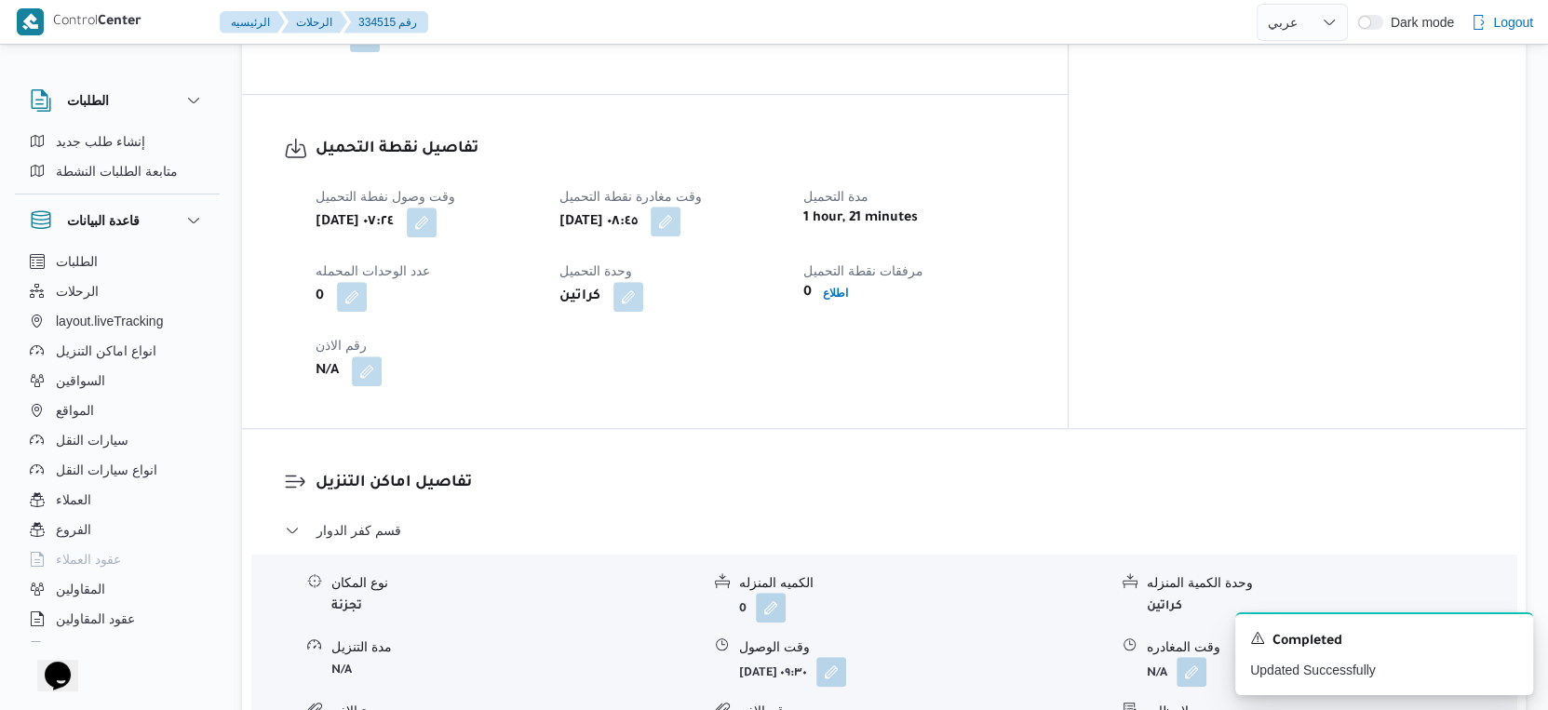
click at [680, 236] on button "button" at bounding box center [666, 222] width 30 height 30
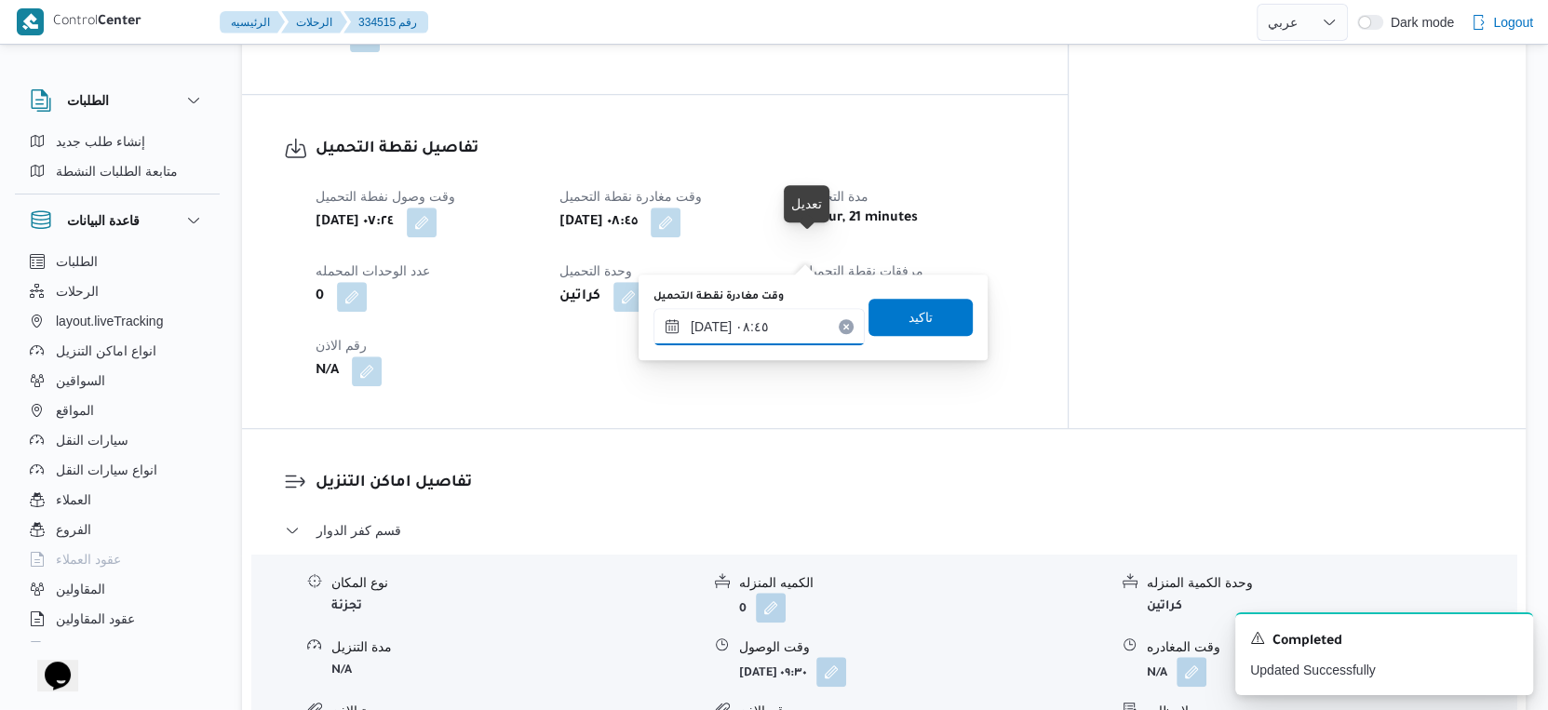
click at [748, 311] on input "٣١/٠٨/٢٠٢٥ ٠٨:٤٥" at bounding box center [759, 326] width 211 height 37
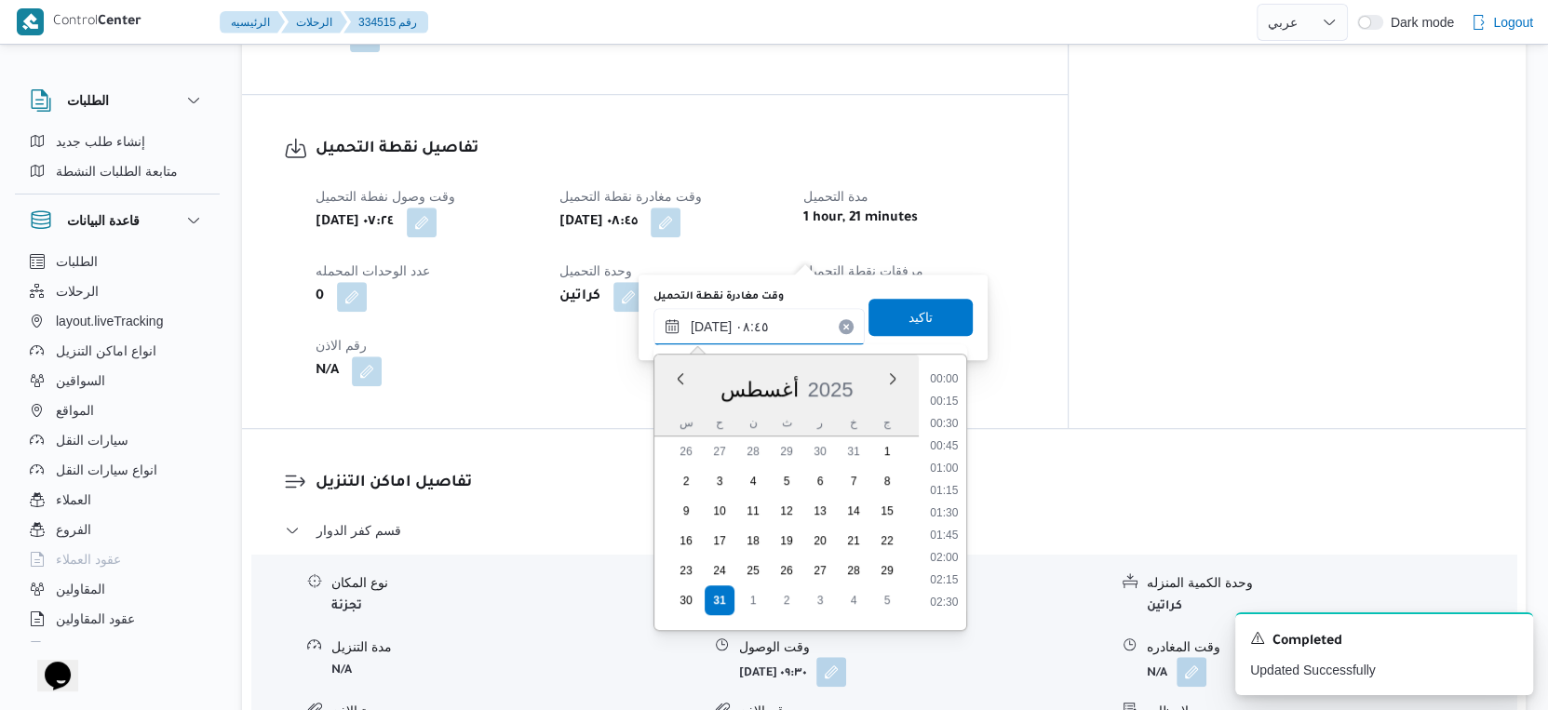
scroll to position [654, 0]
click at [946, 459] on li "08:15" at bounding box center [944, 462] width 43 height 19
type input "٣١/٠٨/٢٠٢٥ ٠٨:١٥"
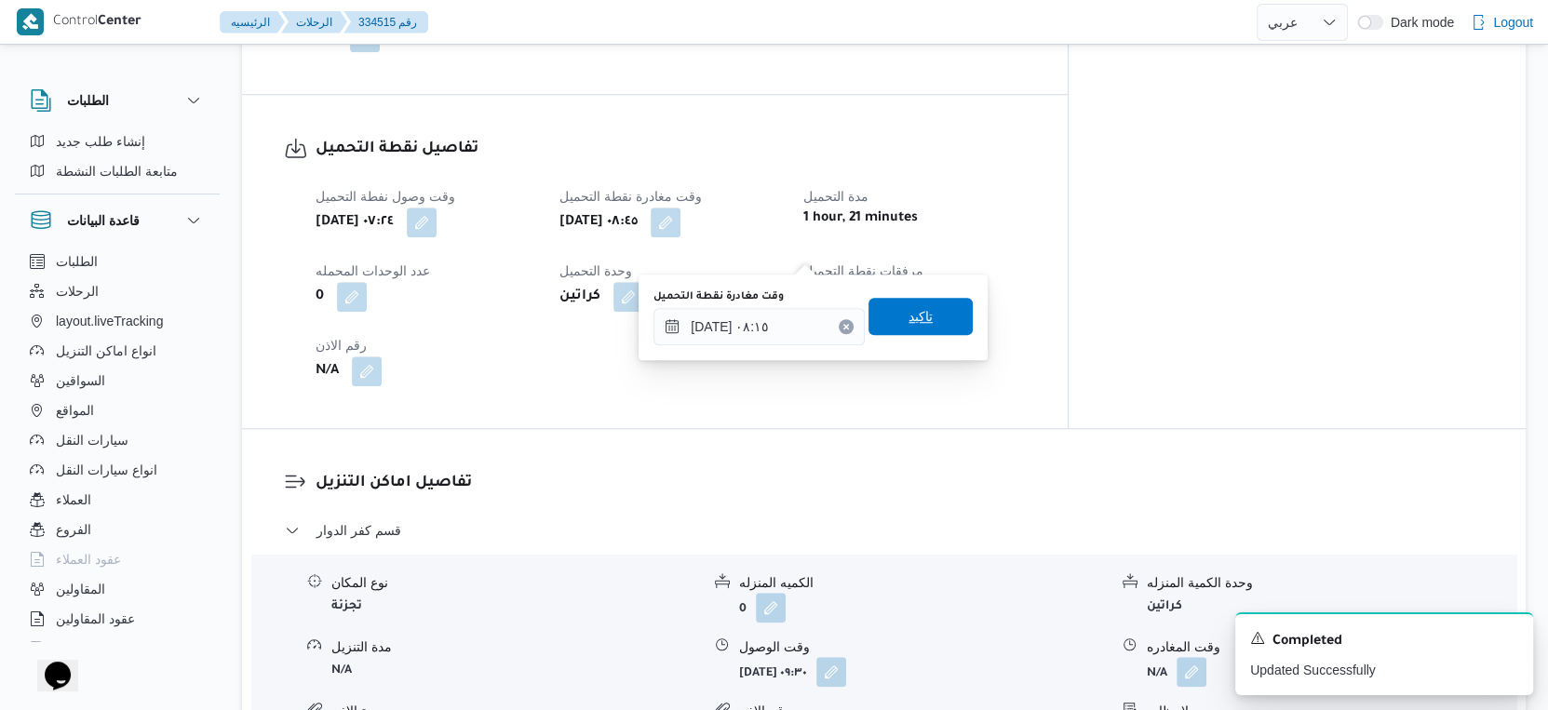
click at [927, 318] on span "تاكيد" at bounding box center [921, 316] width 104 height 37
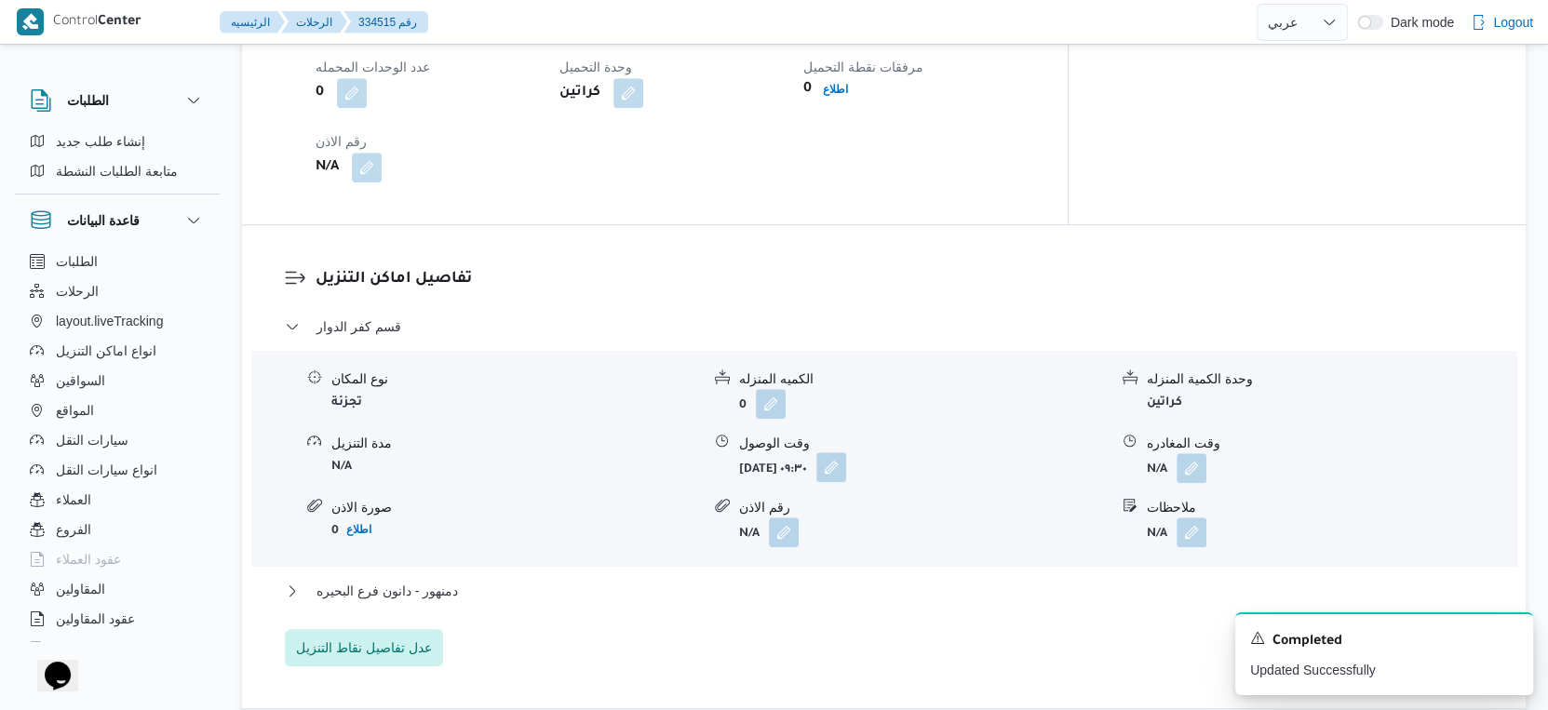
scroll to position [1344, 0]
click at [846, 479] on button "button" at bounding box center [831, 465] width 30 height 30
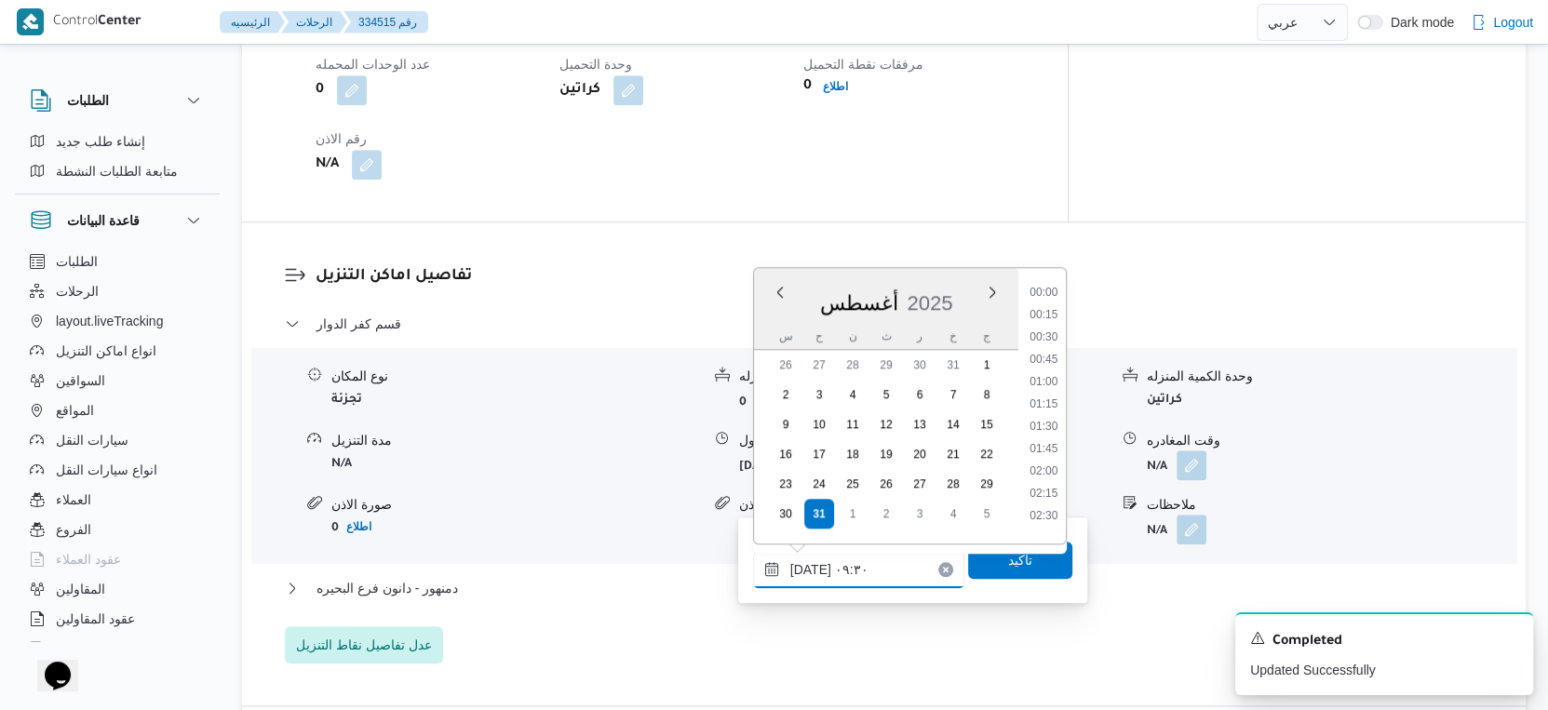
click at [870, 563] on input "٣١/٠٨/٢٠٢٥ ٠٩:٣٠" at bounding box center [858, 569] width 211 height 37
click at [1044, 371] on li "09:00" at bounding box center [1043, 376] width 43 height 19
type input "[DATE] ٠٩:٠٠"
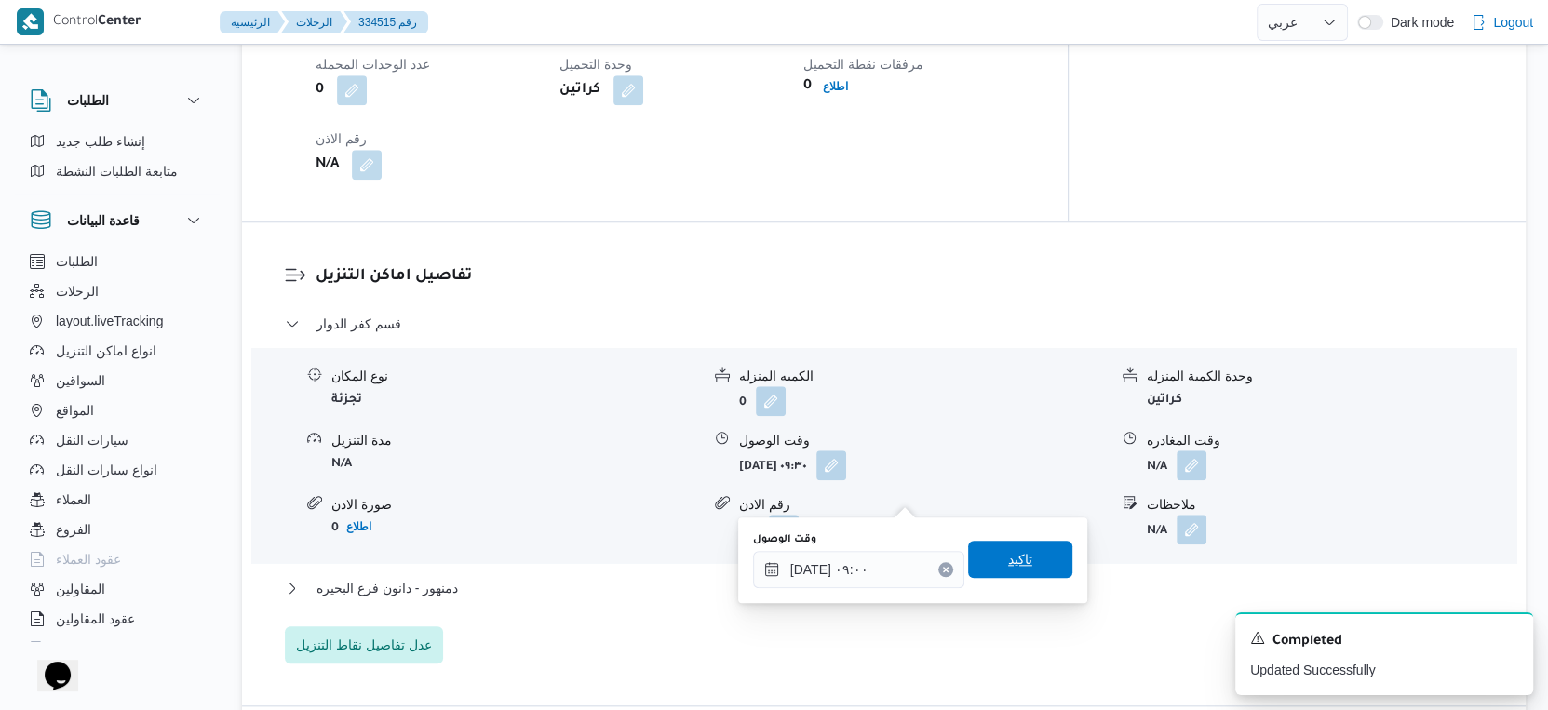
click at [1019, 575] on span "تاكيد" at bounding box center [1020, 559] width 104 height 37
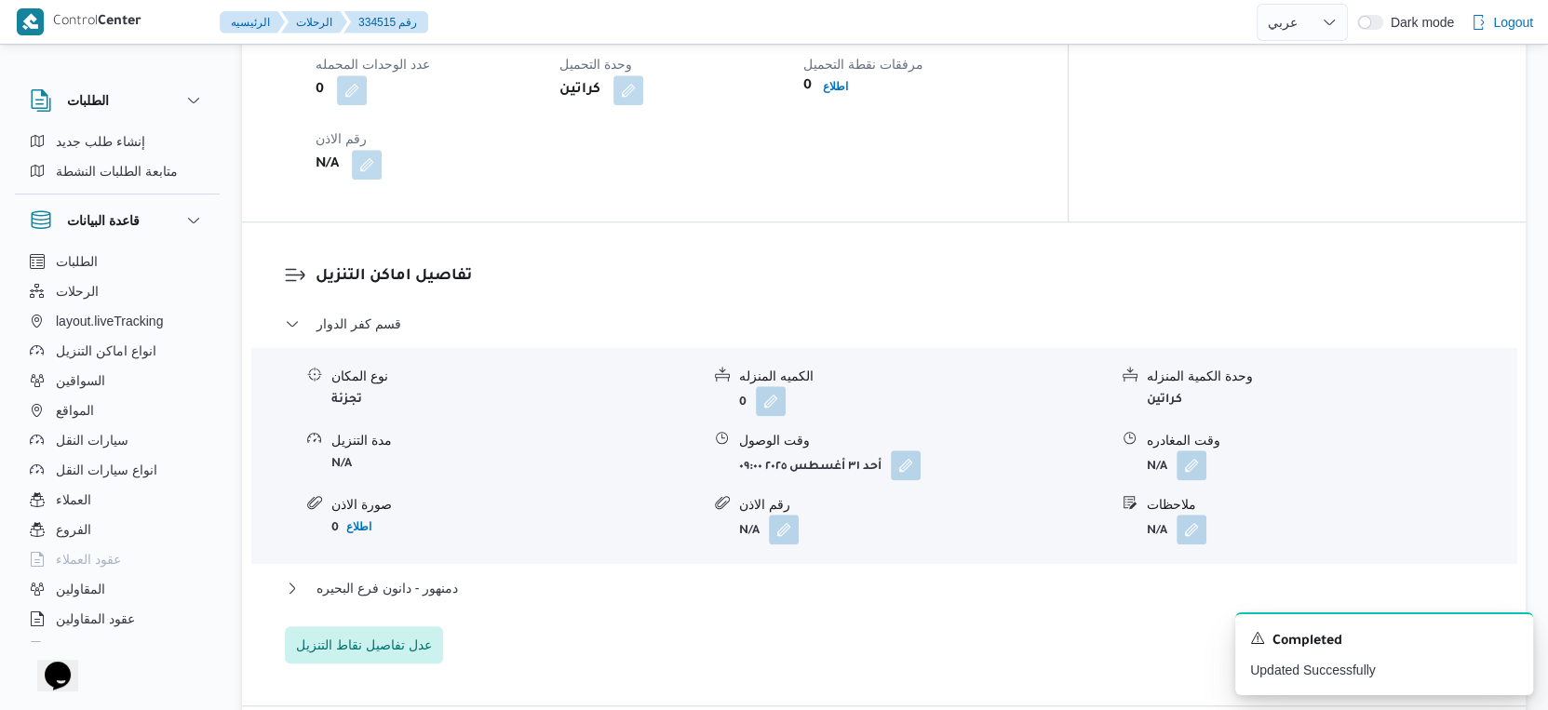
scroll to position [1552, 0]
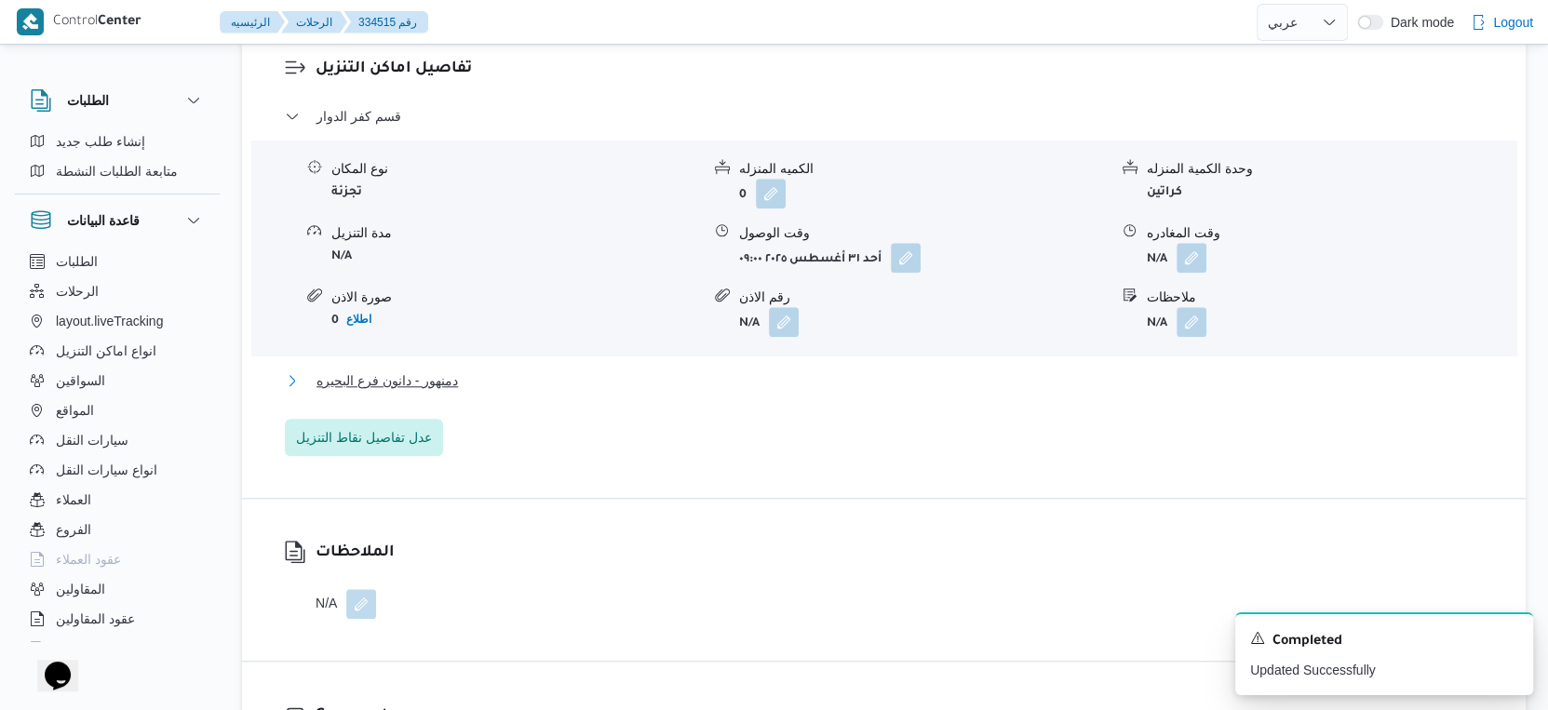
click at [479, 392] on button "دمنهور - دانون فرع البحيره" at bounding box center [884, 381] width 1199 height 22
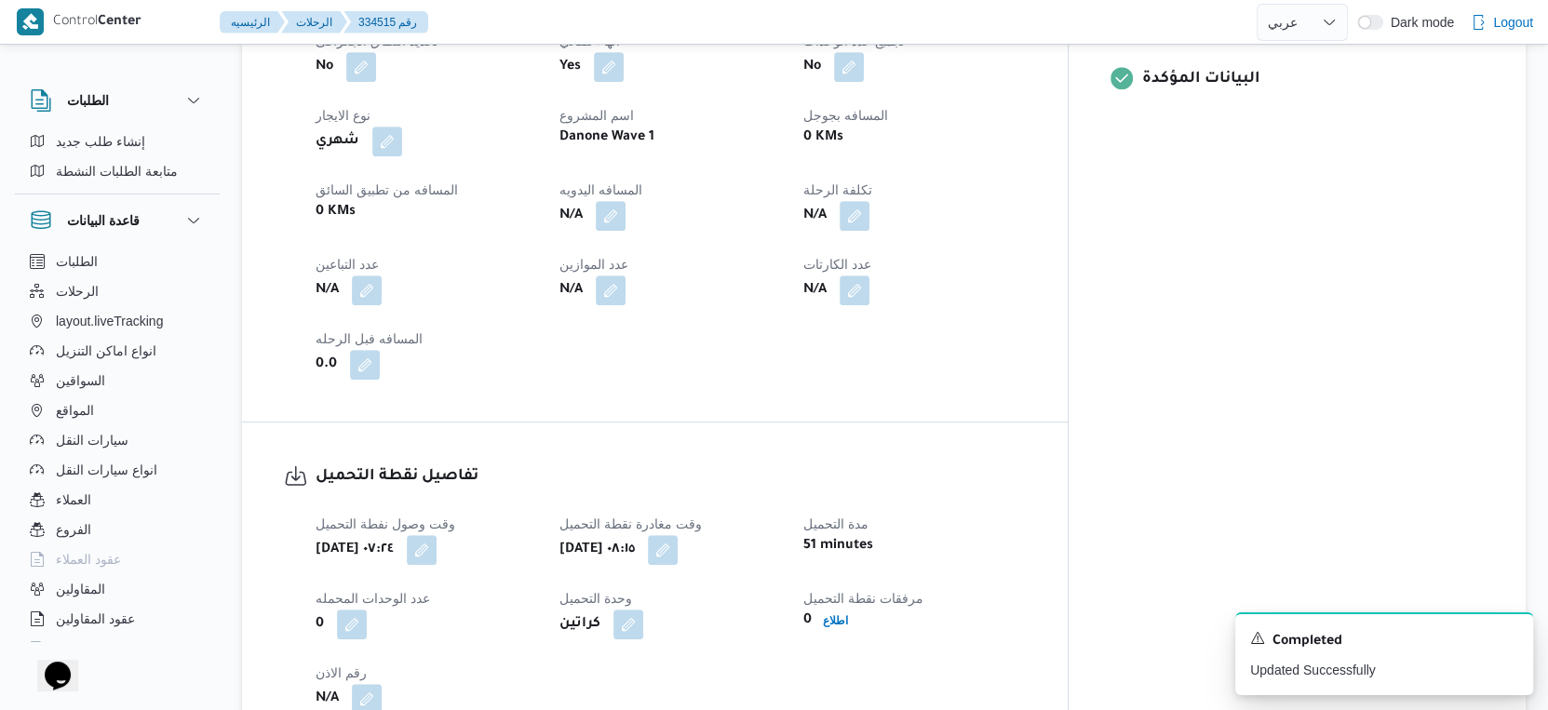
scroll to position [724, 0]
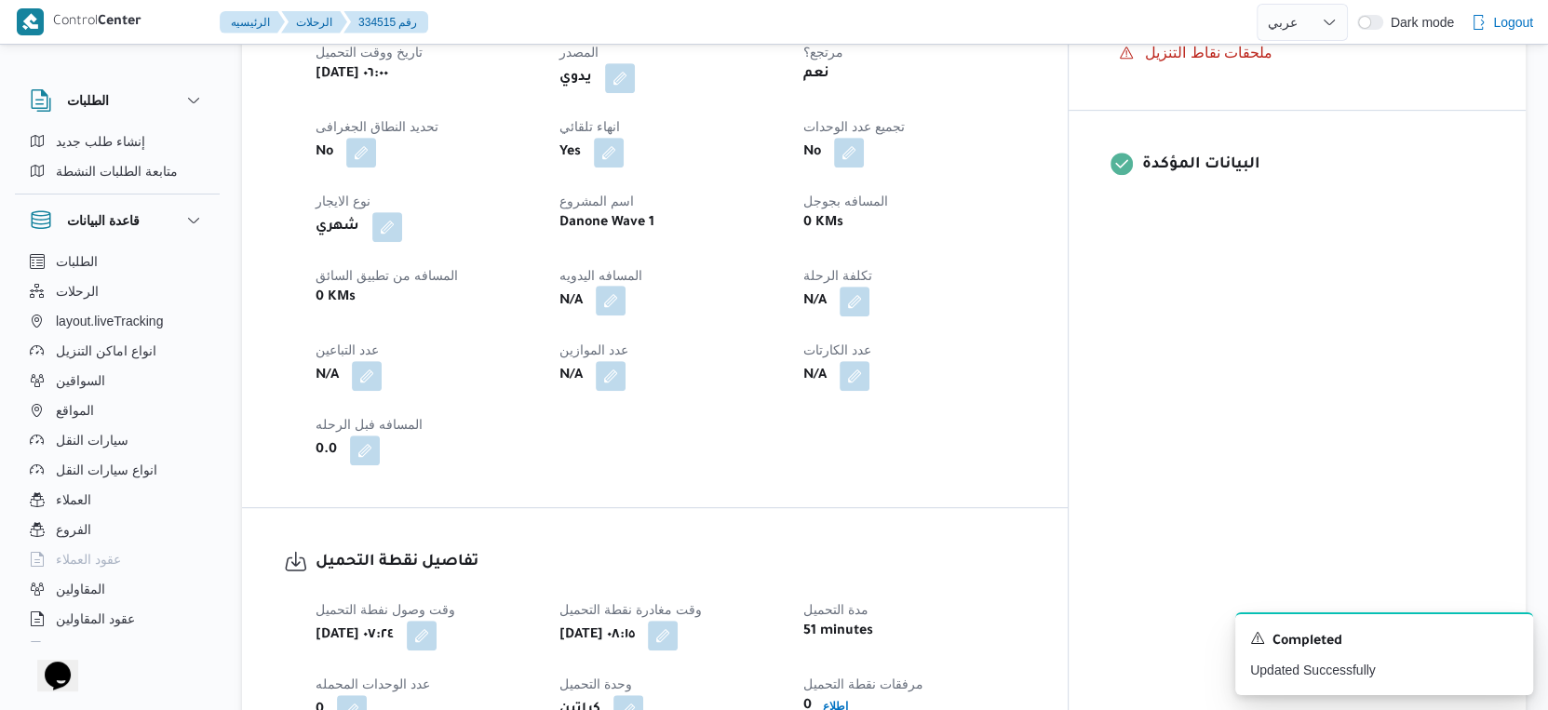
click at [626, 316] on button "button" at bounding box center [611, 301] width 30 height 30
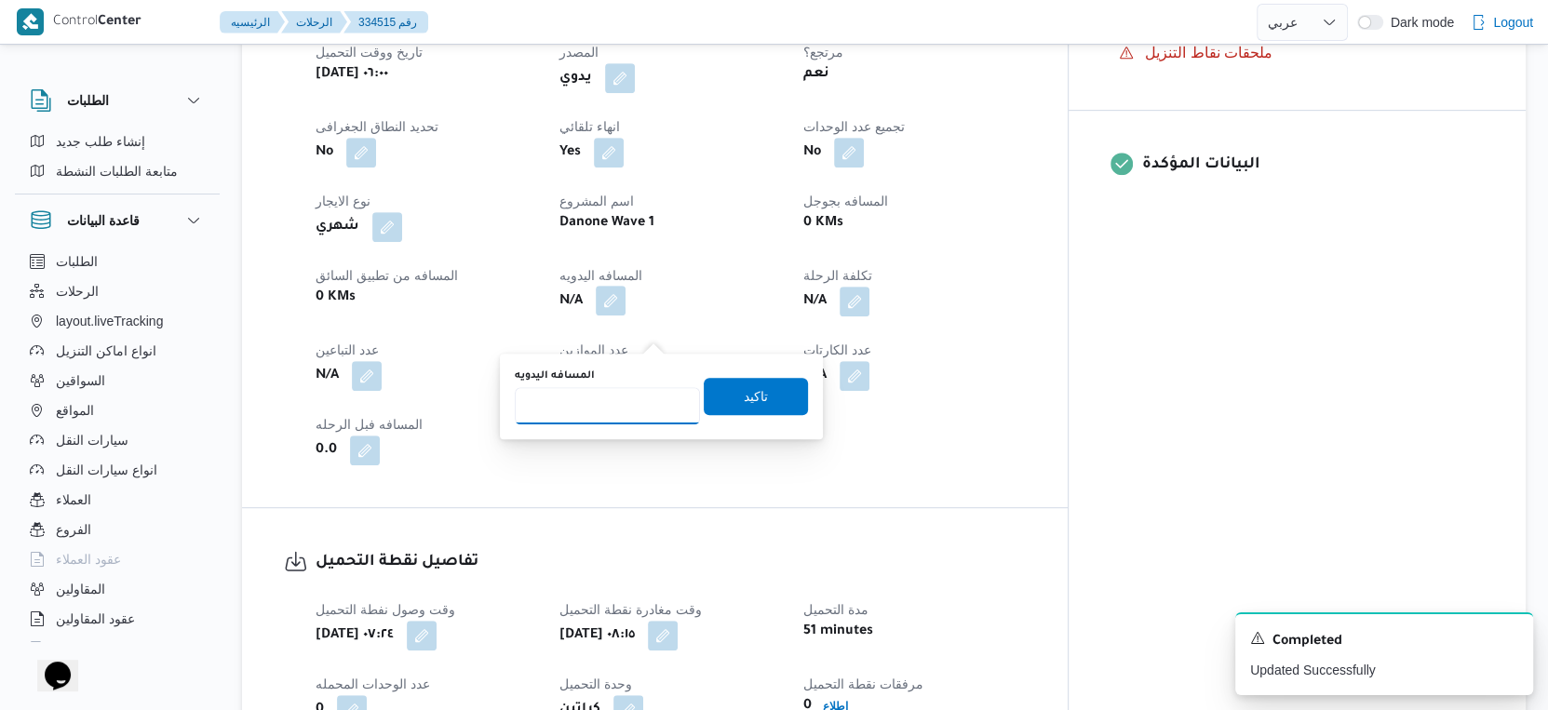
click at [600, 407] on input "المسافه اليدويه" at bounding box center [607, 405] width 185 height 37
type input "96"
click at [748, 397] on span "تاكيد" at bounding box center [756, 395] width 24 height 22
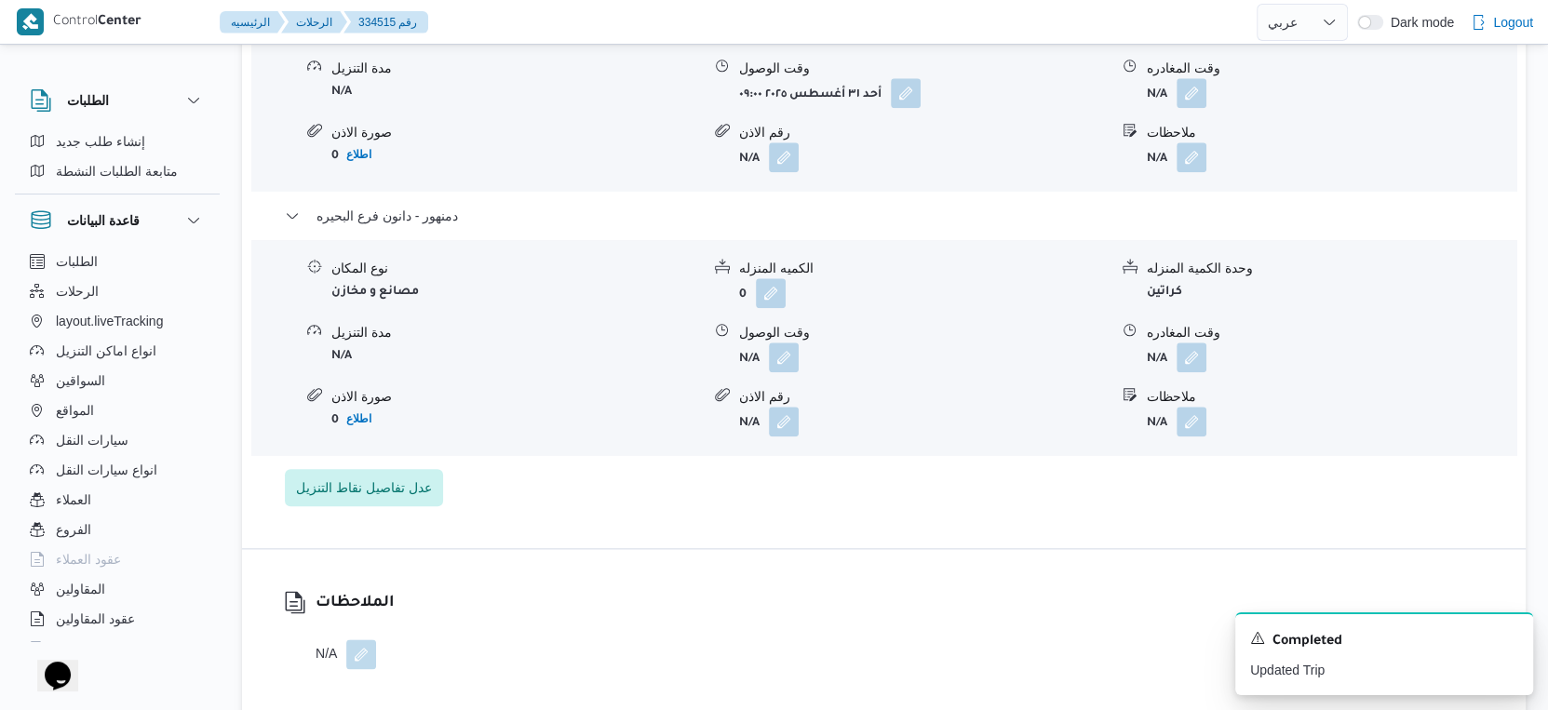
scroll to position [1758, 0]
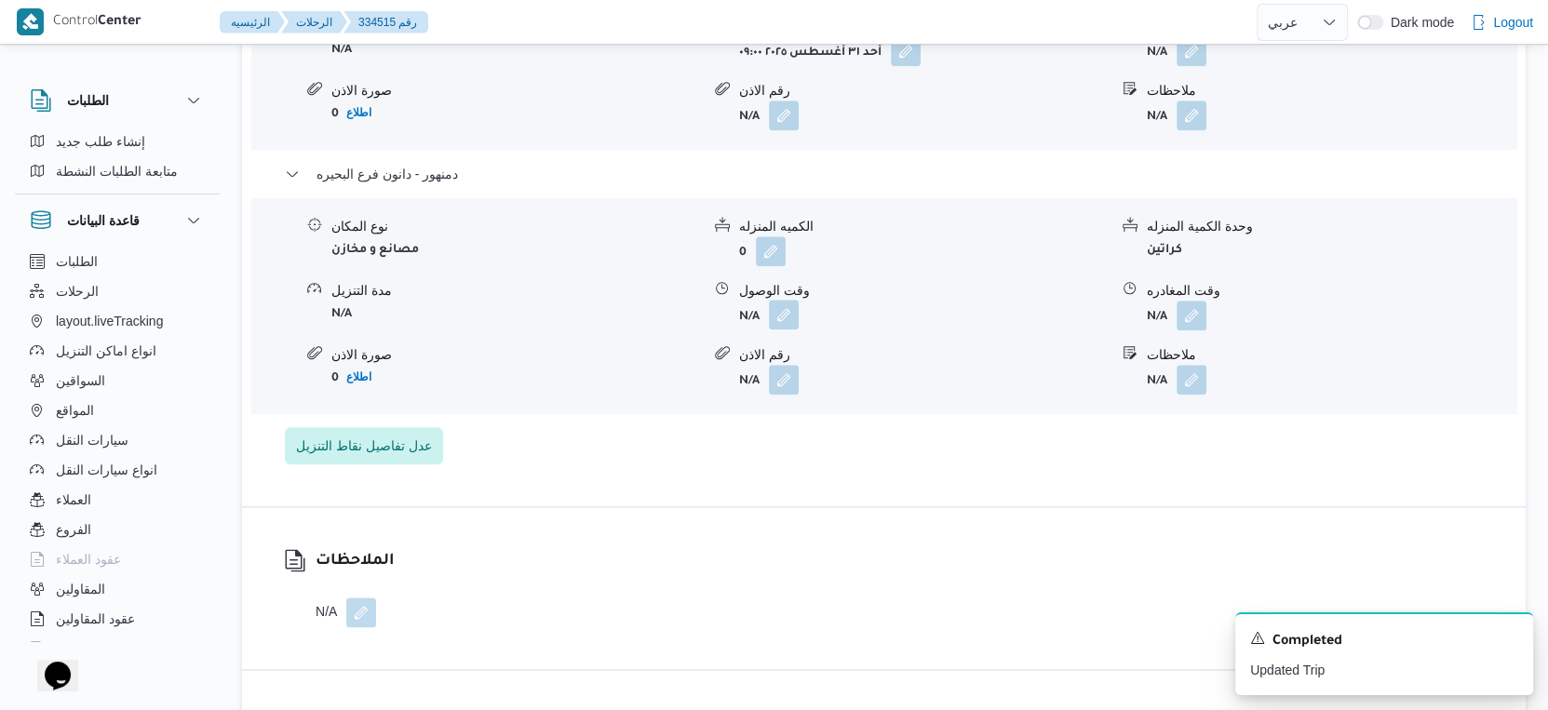
click at [785, 330] on button "button" at bounding box center [784, 315] width 30 height 30
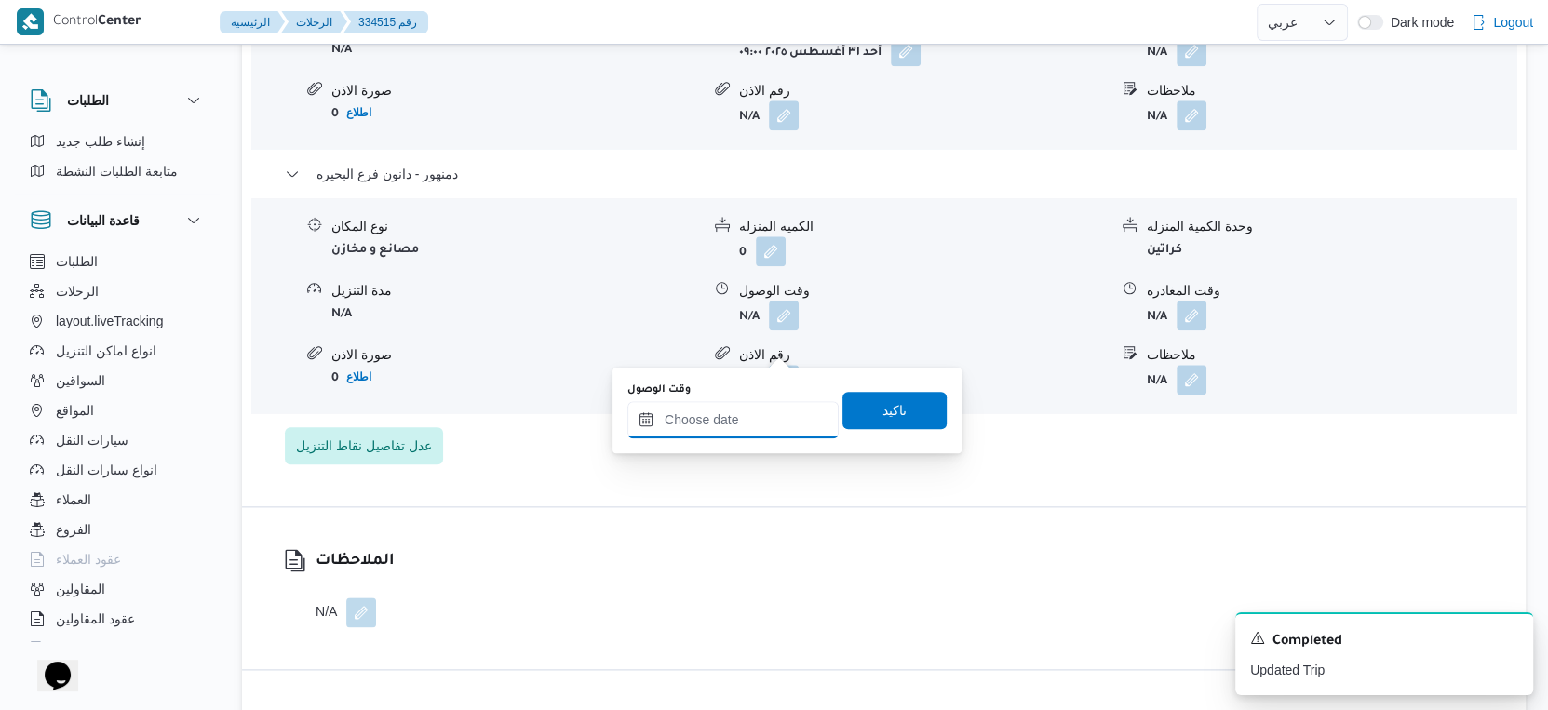
click at [749, 421] on input "وقت الوصول" at bounding box center [732, 419] width 211 height 37
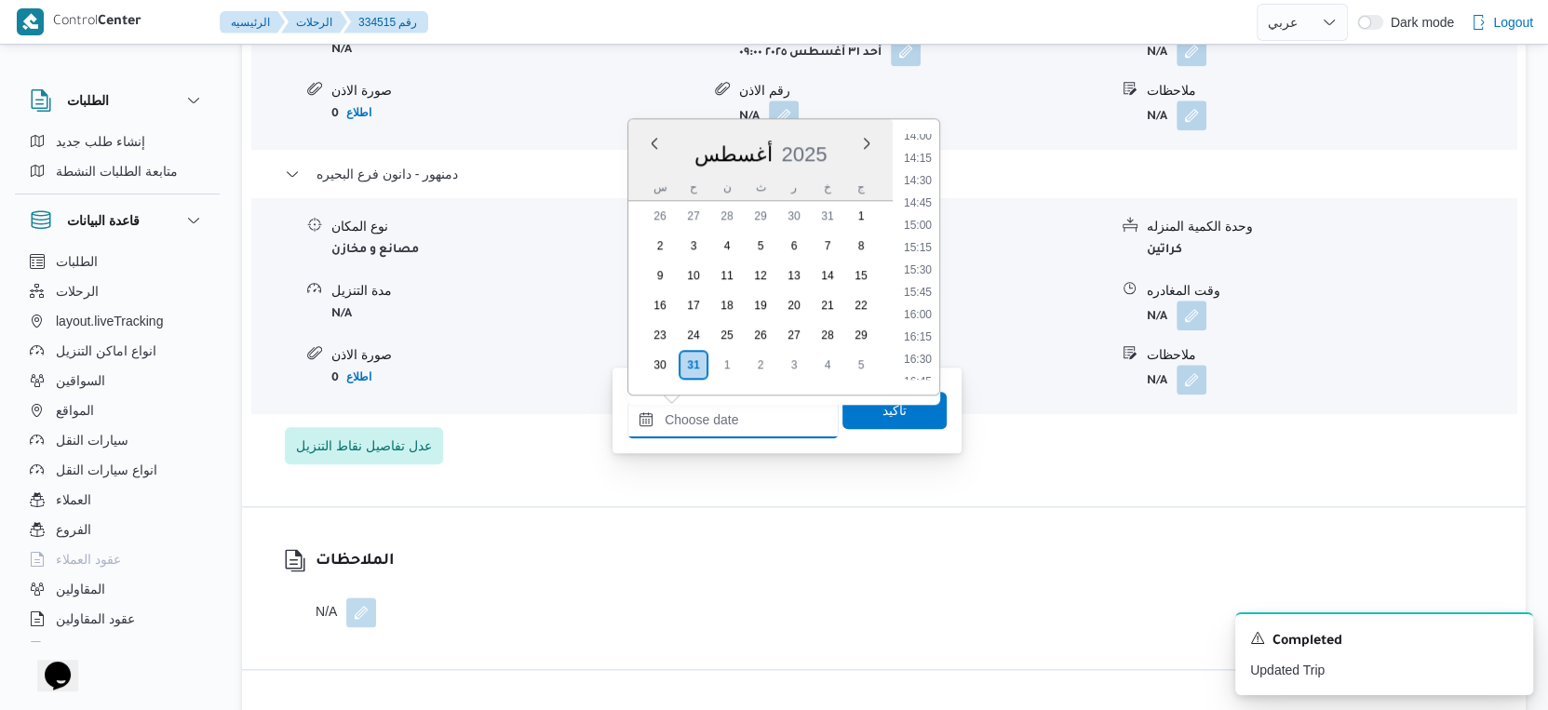
scroll to position [1258, 0]
click at [923, 249] on li "15:15" at bounding box center [917, 248] width 43 height 19
type input "٣١/٠٨/٢٠٢٥ ١٥:١٥"
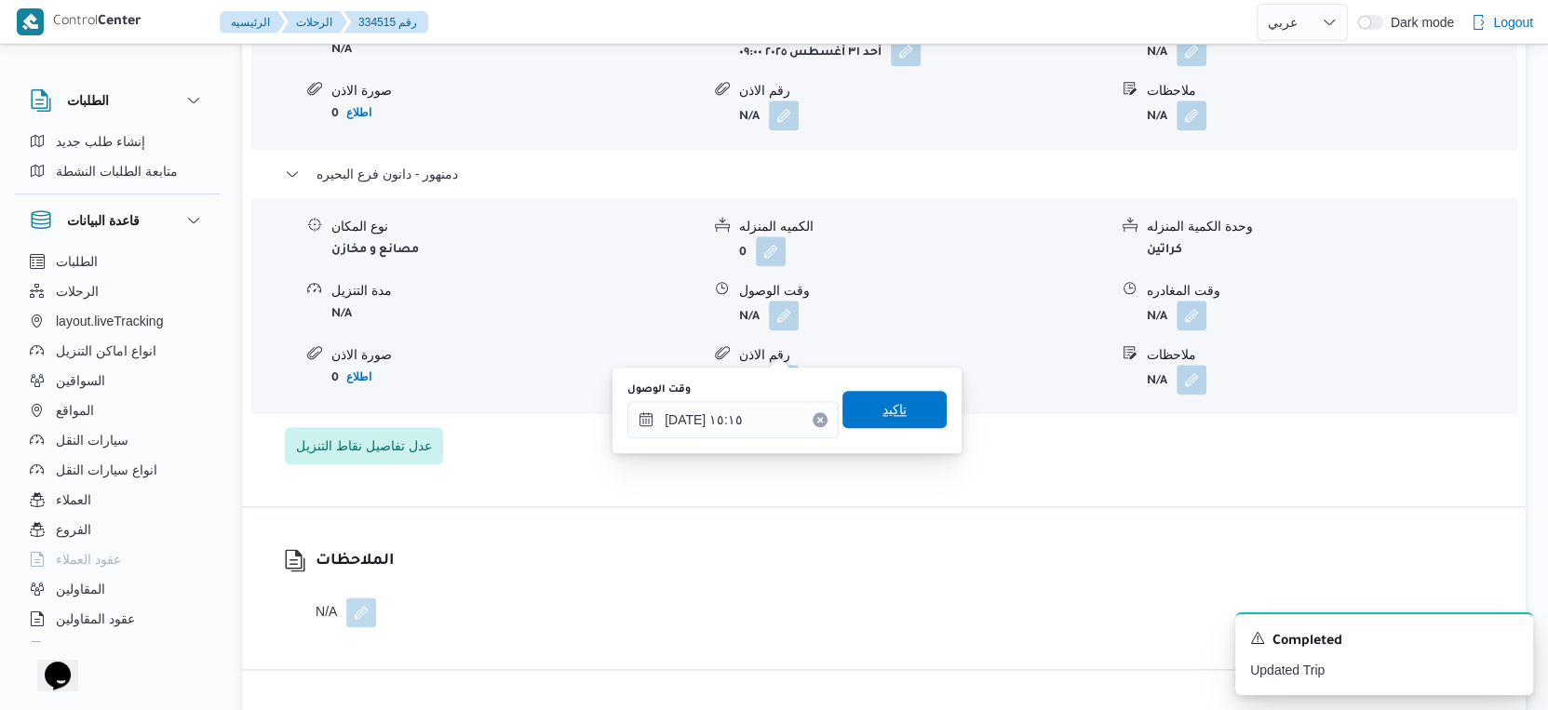
click at [889, 402] on span "تاكيد" at bounding box center [895, 409] width 24 height 22
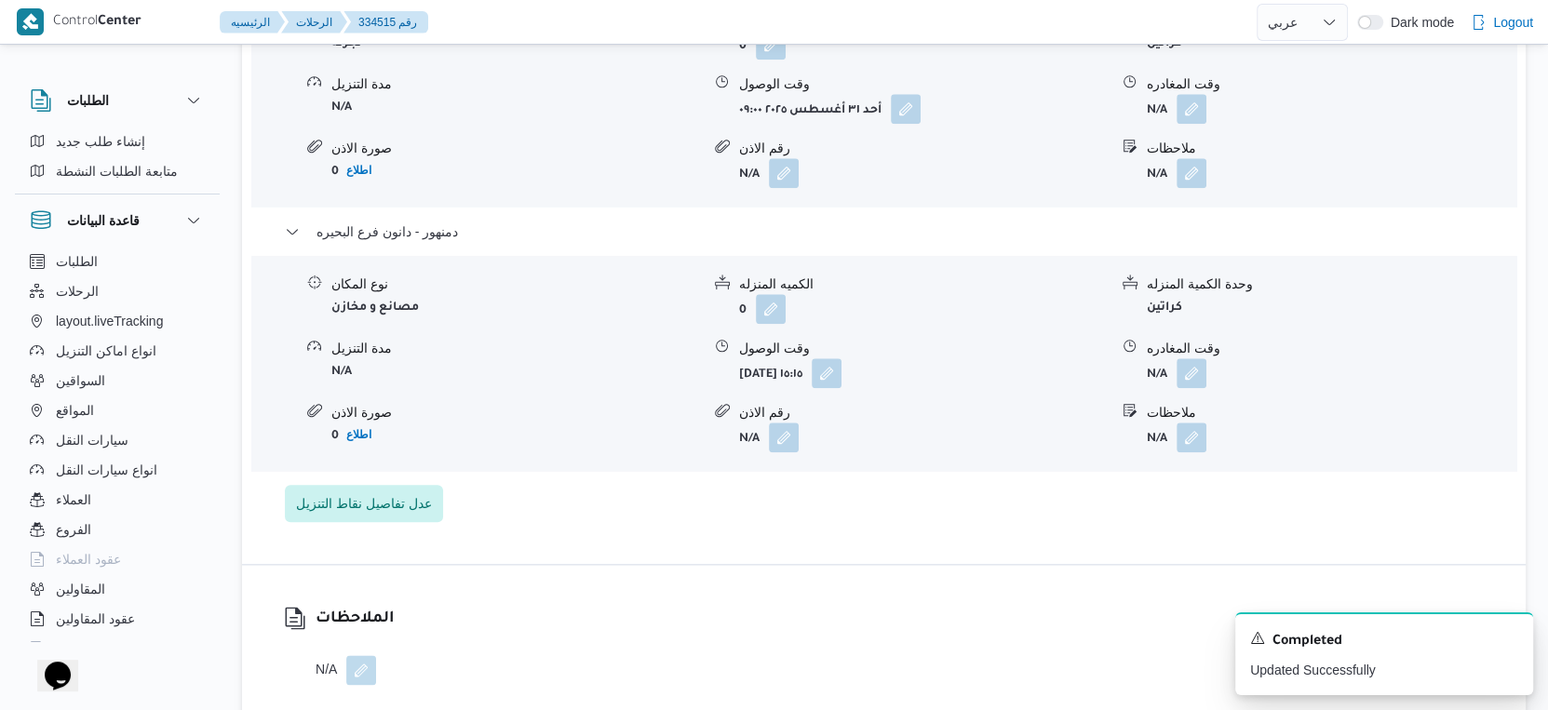
scroll to position [1654, 0]
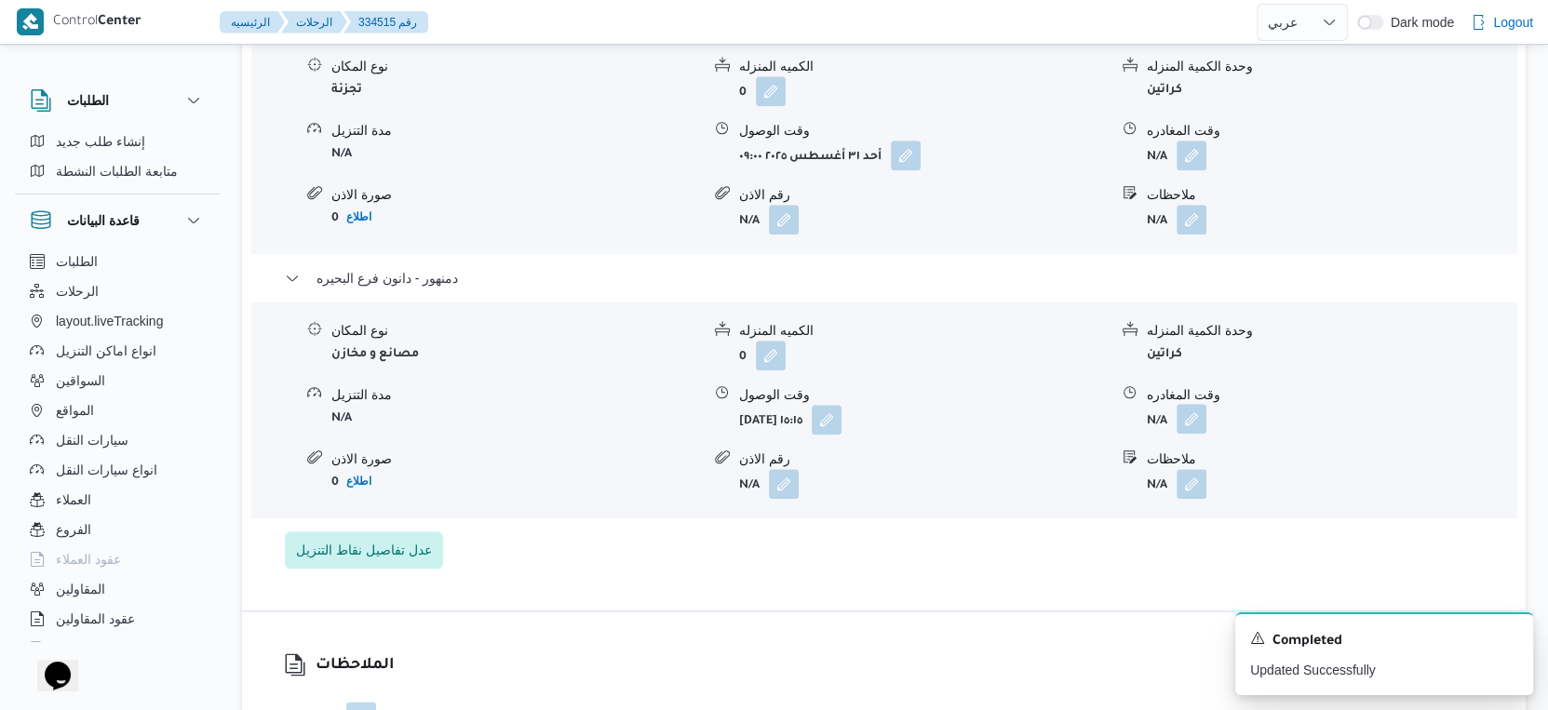
click at [1188, 434] on button "button" at bounding box center [1192, 419] width 30 height 30
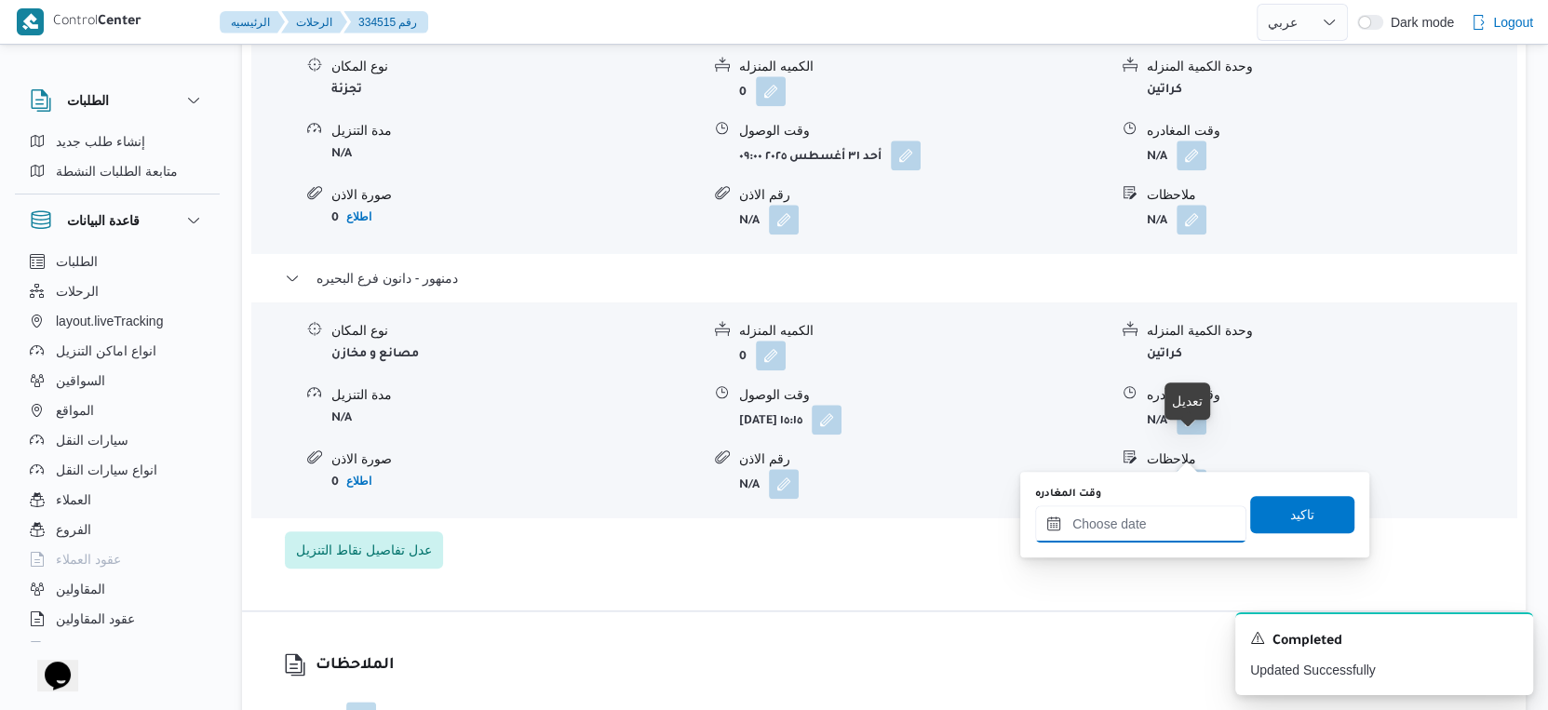
click at [1166, 528] on input "وقت المغادره" at bounding box center [1140, 523] width 211 height 37
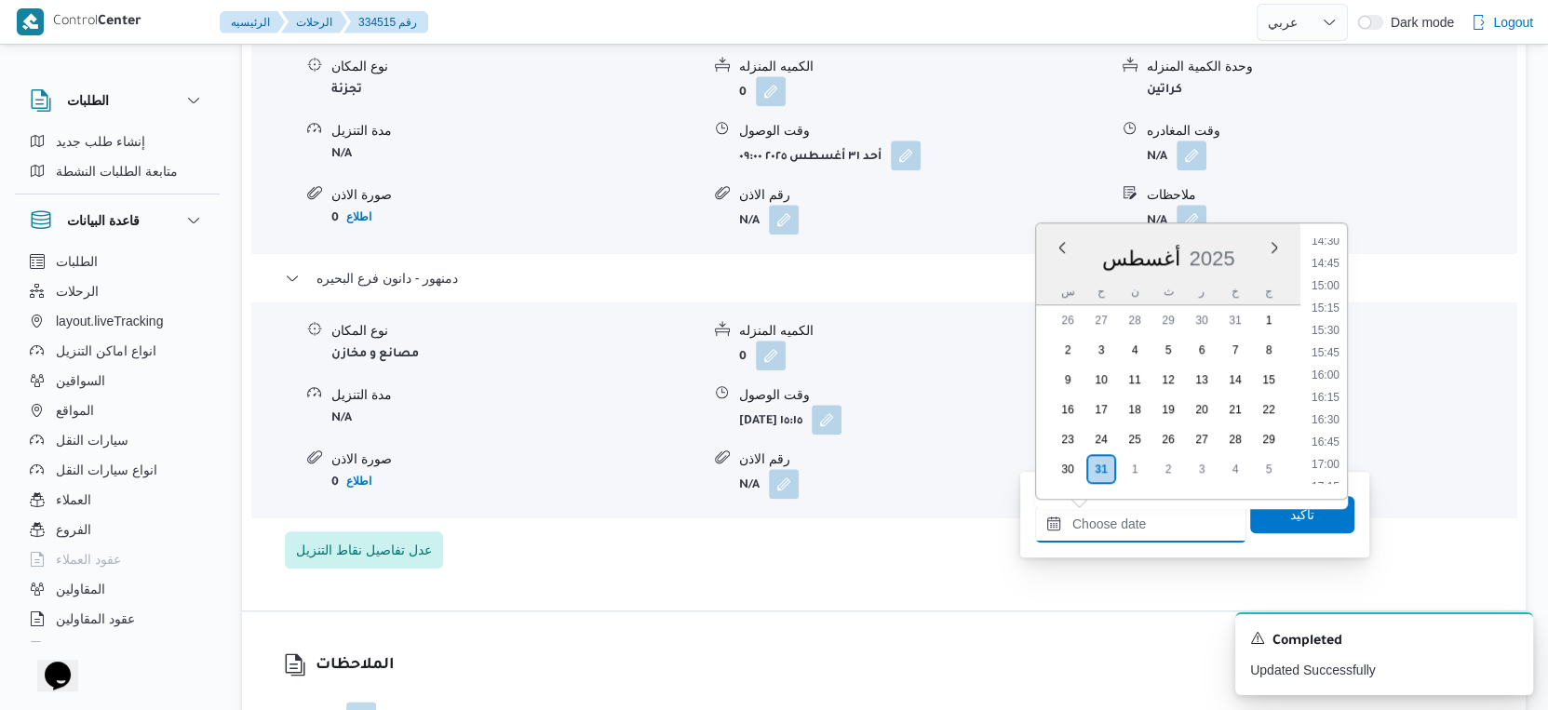
scroll to position [1258, 0]
click at [1334, 373] on li "15:30" at bounding box center [1325, 375] width 43 height 19
type input "٣١/٠٨/٢٠٢٥ ١٥:٣٠"
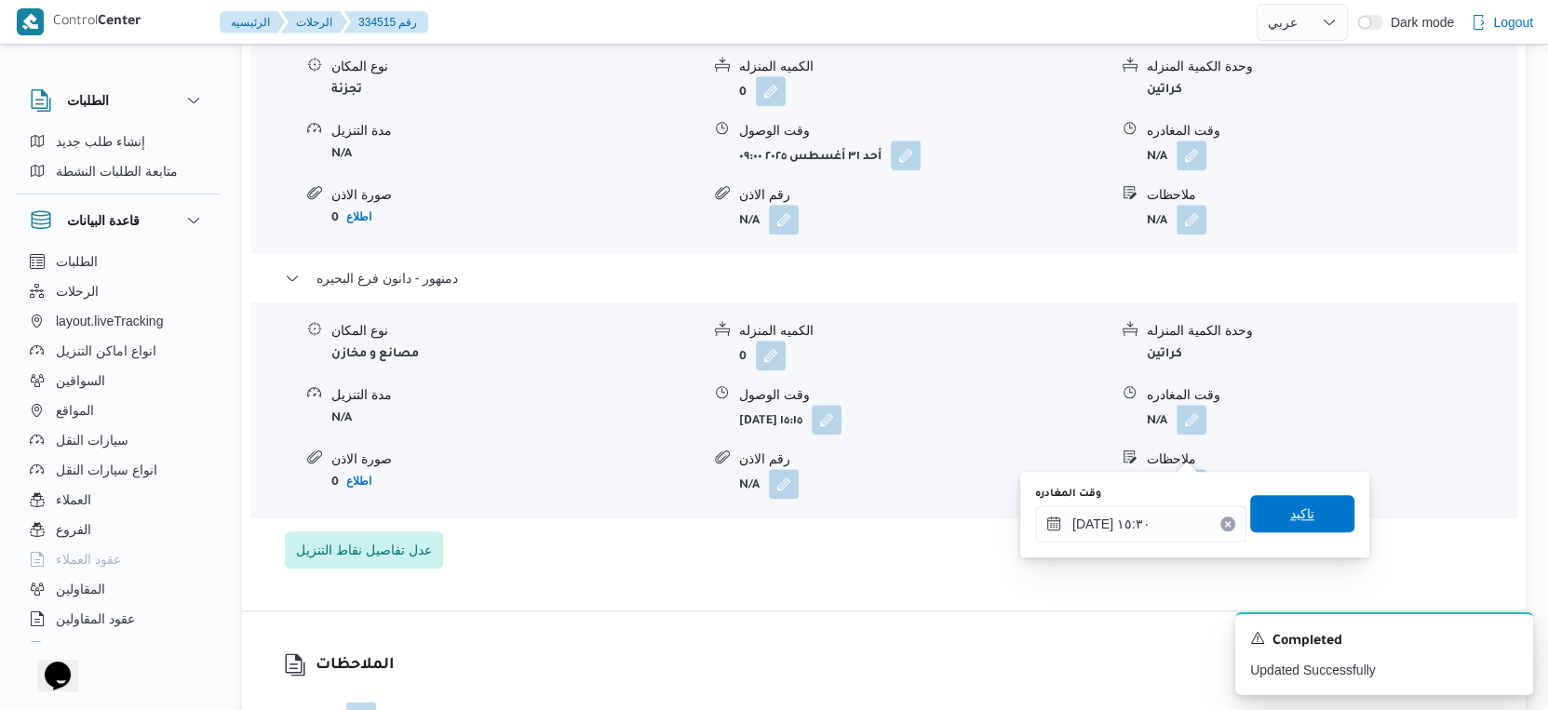
click at [1303, 521] on span "تاكيد" at bounding box center [1302, 513] width 104 height 37
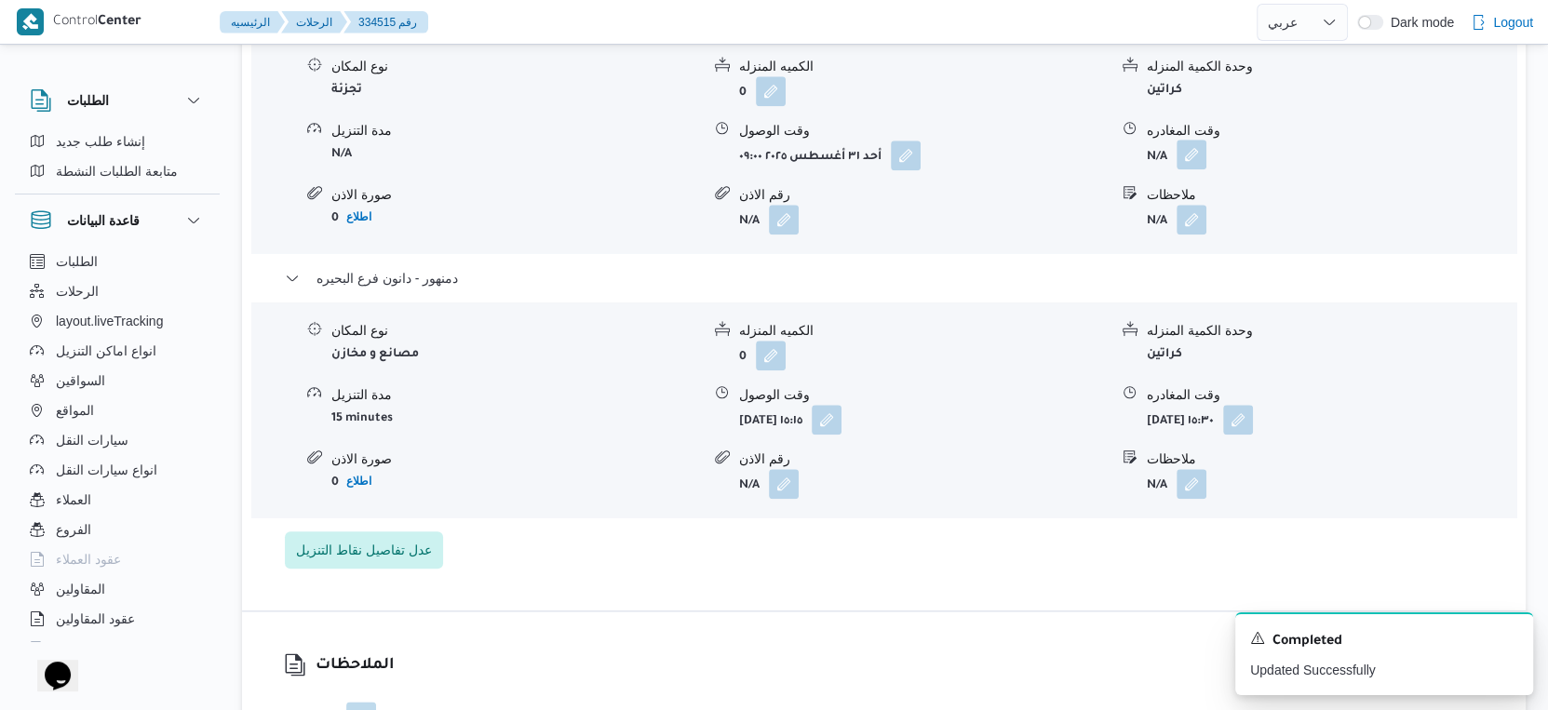
click at [1193, 169] on button "button" at bounding box center [1192, 155] width 30 height 30
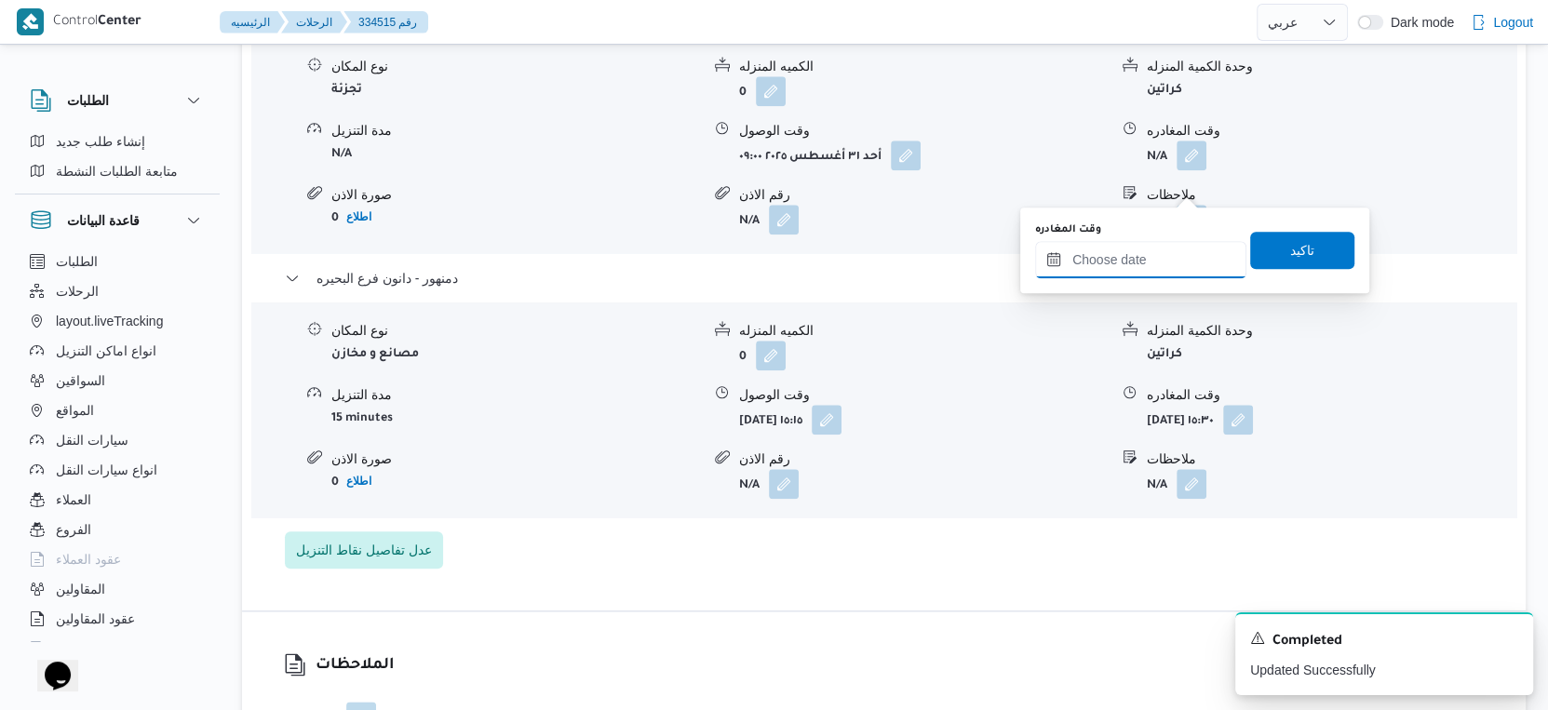
click at [1163, 260] on input "وقت المغادره" at bounding box center [1140, 259] width 211 height 37
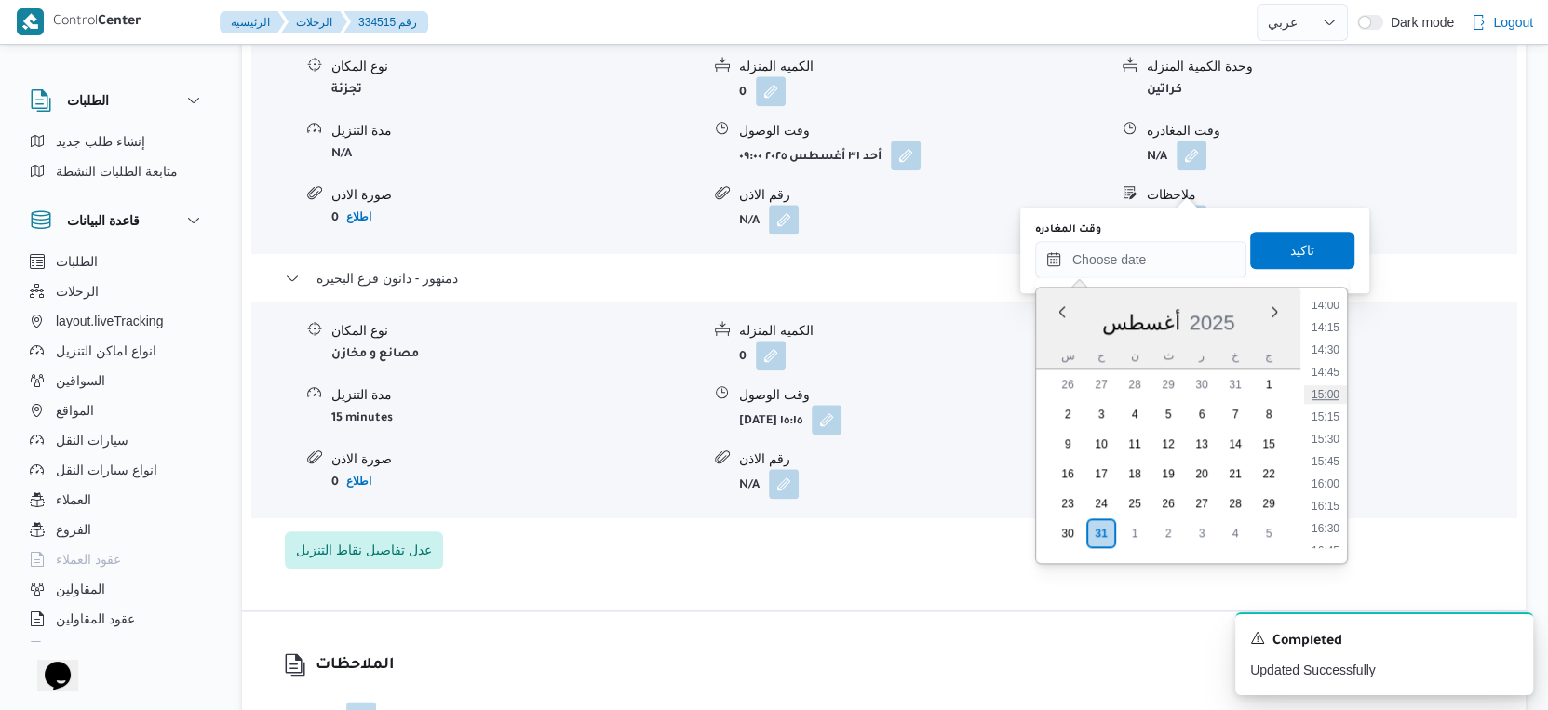
click at [1329, 391] on li "15:00" at bounding box center [1325, 394] width 43 height 19
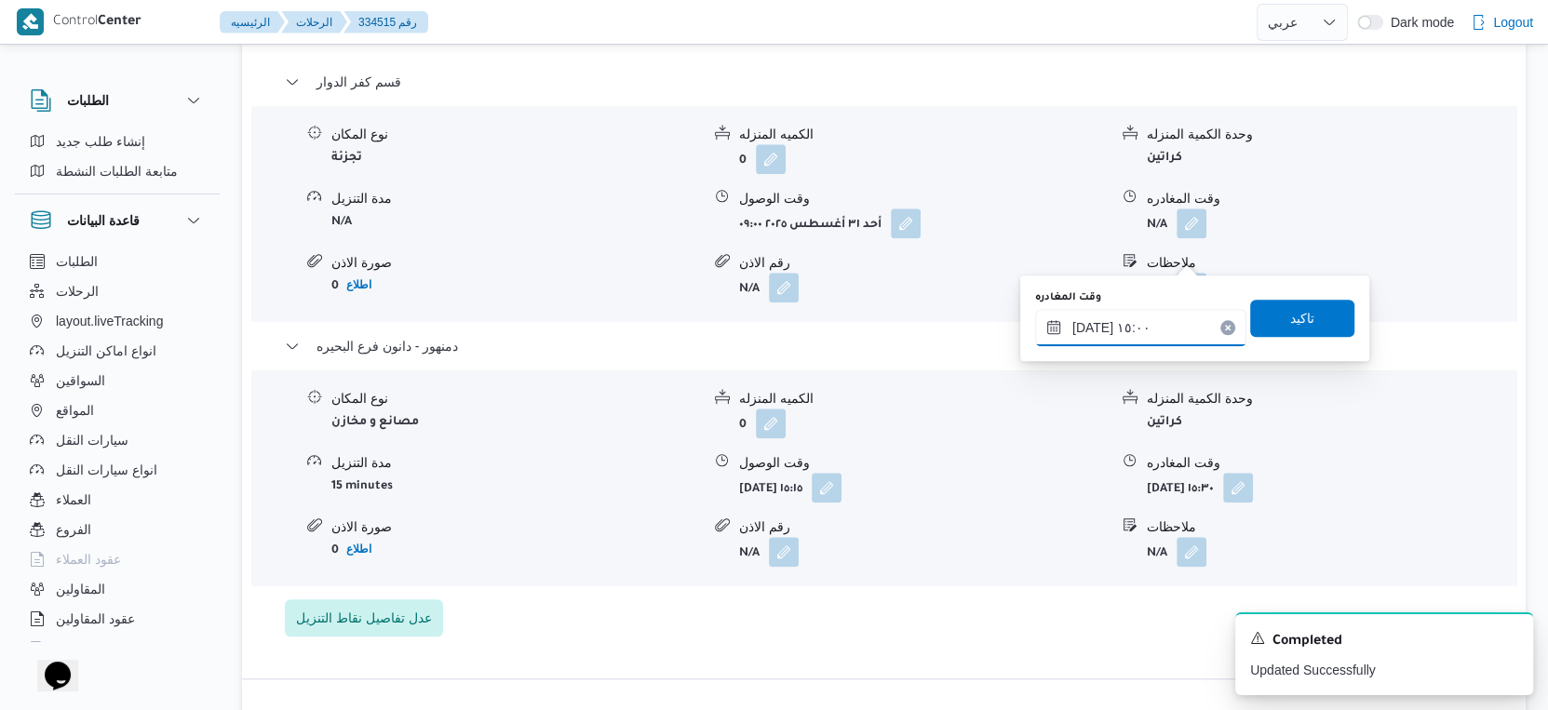
scroll to position [1552, 0]
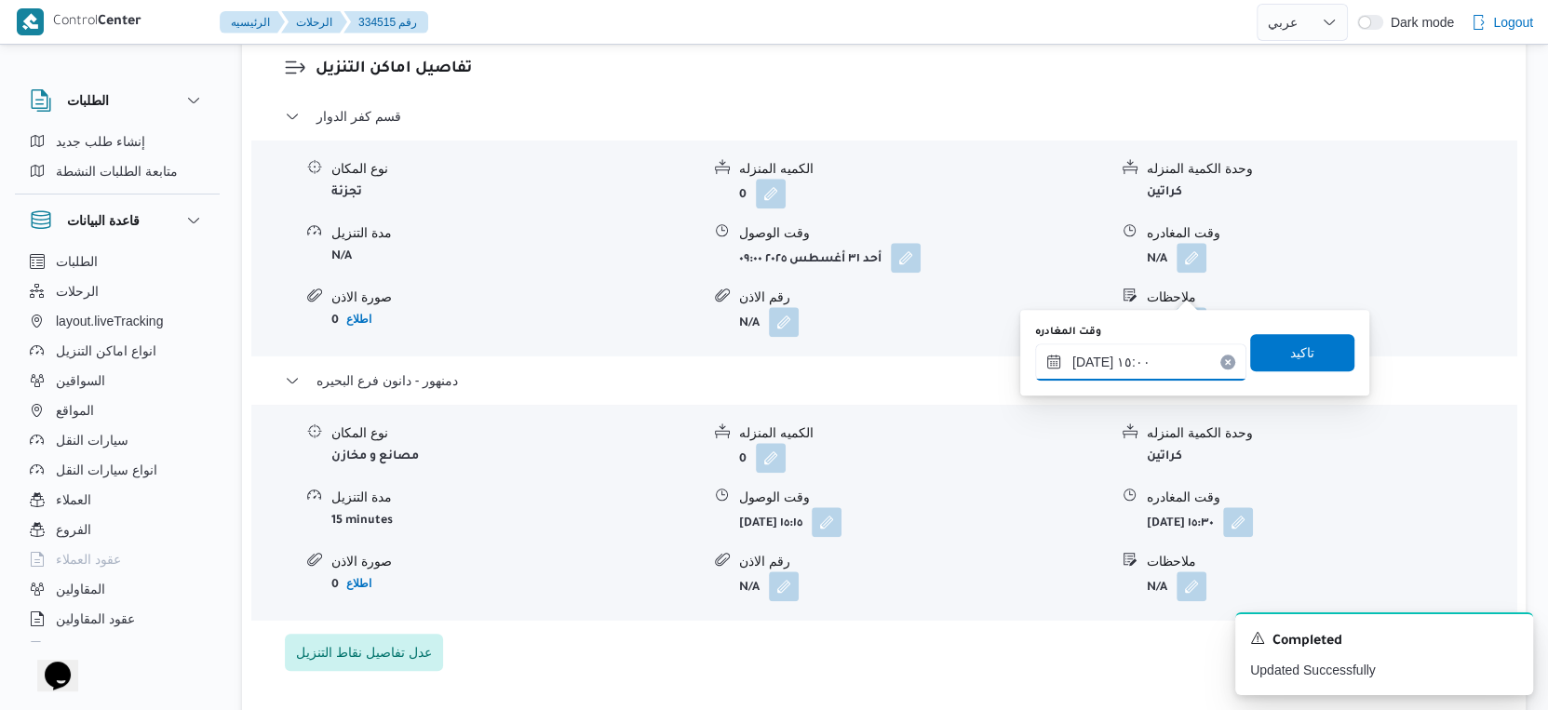
click at [1139, 354] on input "٣١/٠٨/٢٠٢٥ ١٥:٠٠" at bounding box center [1140, 362] width 211 height 37
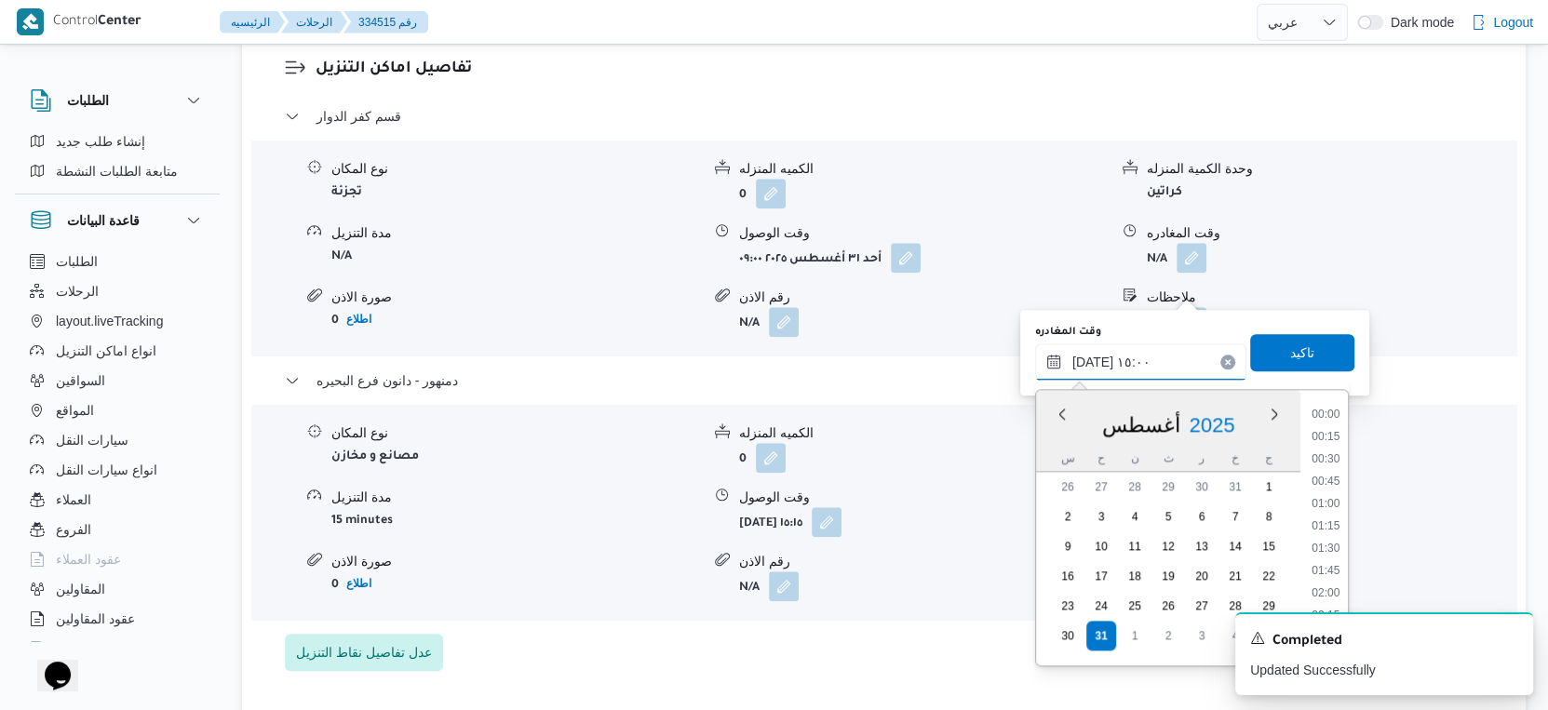
scroll to position [1211, 0]
click at [1327, 521] on li "14:45" at bounding box center [1325, 521] width 43 height 19
type input "٣١/٠٨/٢٠٢٥ ١٤:٤٥"
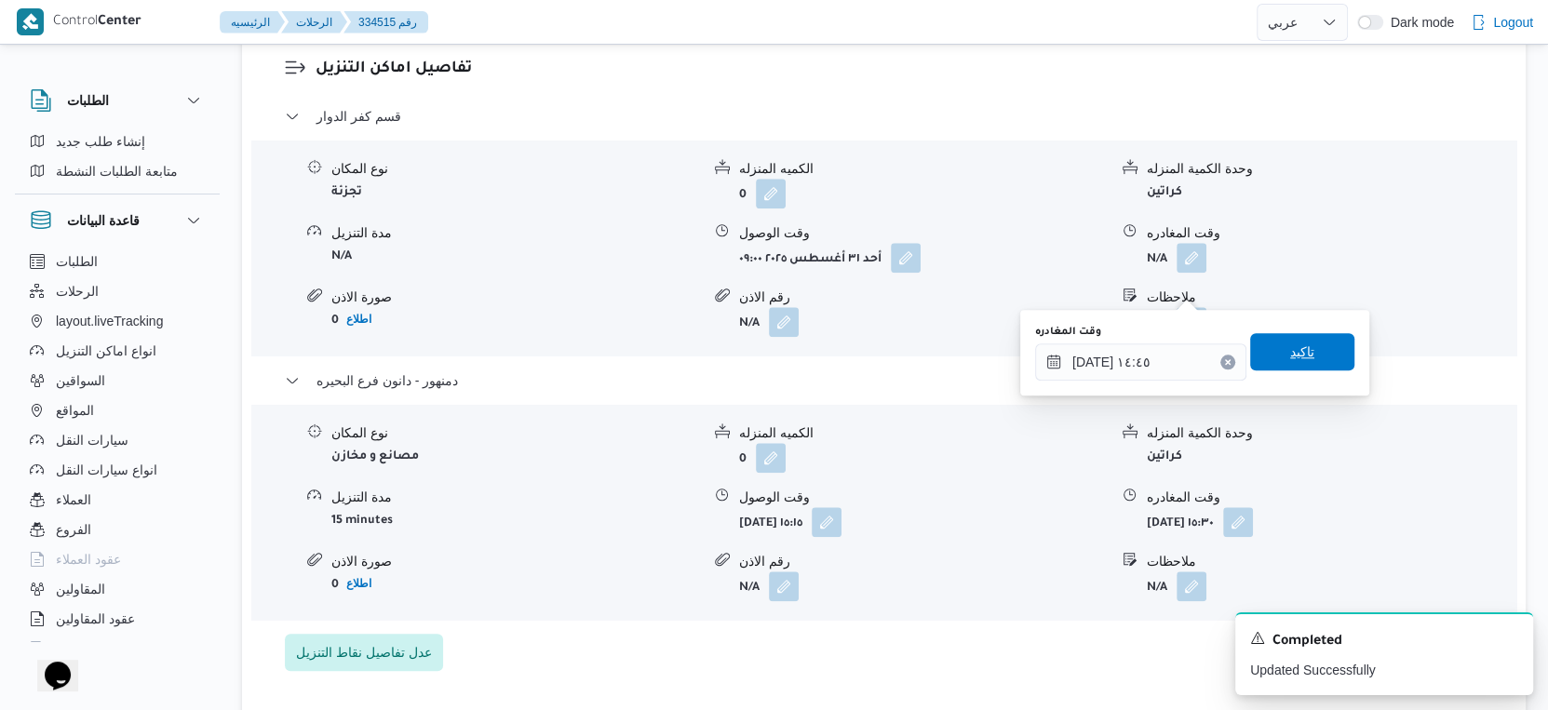
click at [1305, 350] on span "تاكيد" at bounding box center [1302, 351] width 104 height 37
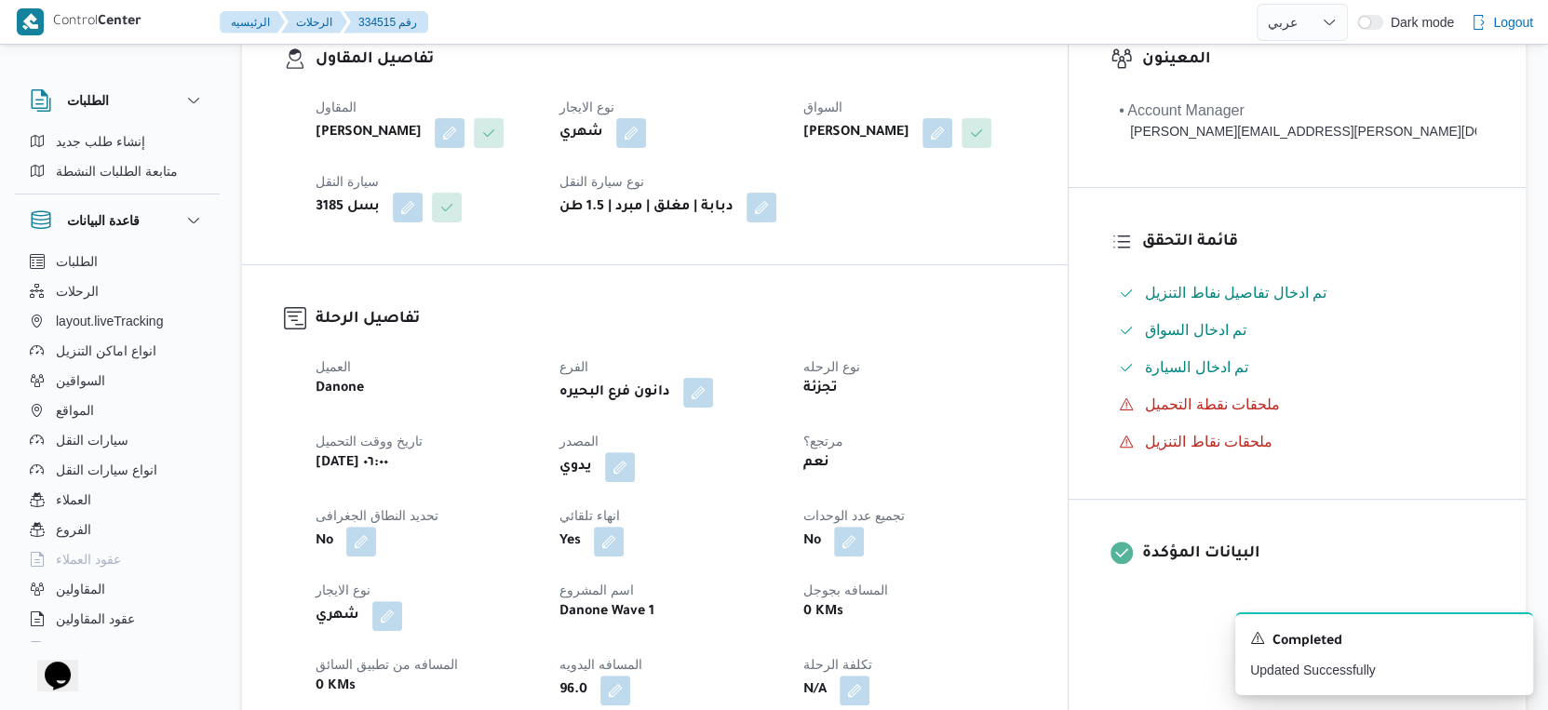
scroll to position [0, 0]
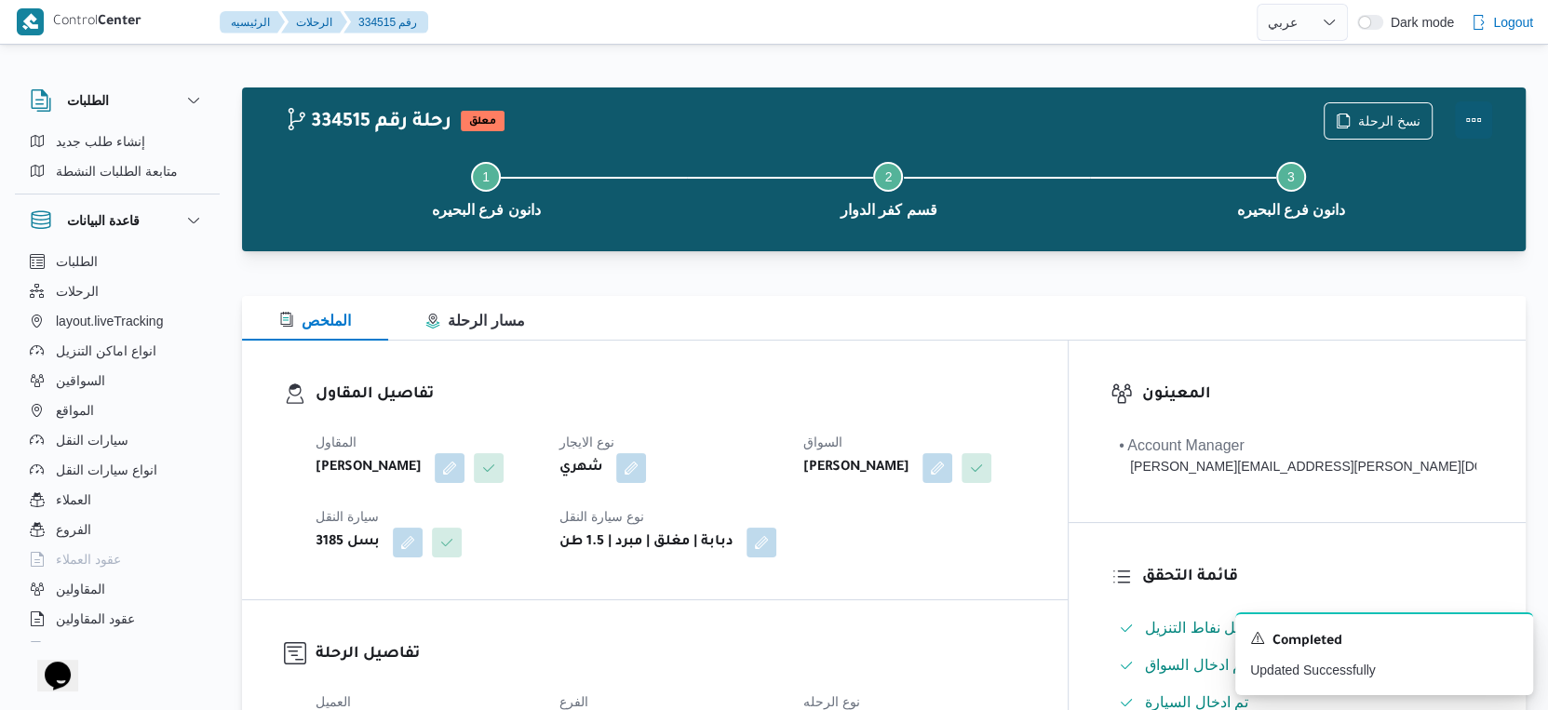
click at [1478, 117] on button "Actions" at bounding box center [1473, 119] width 37 height 37
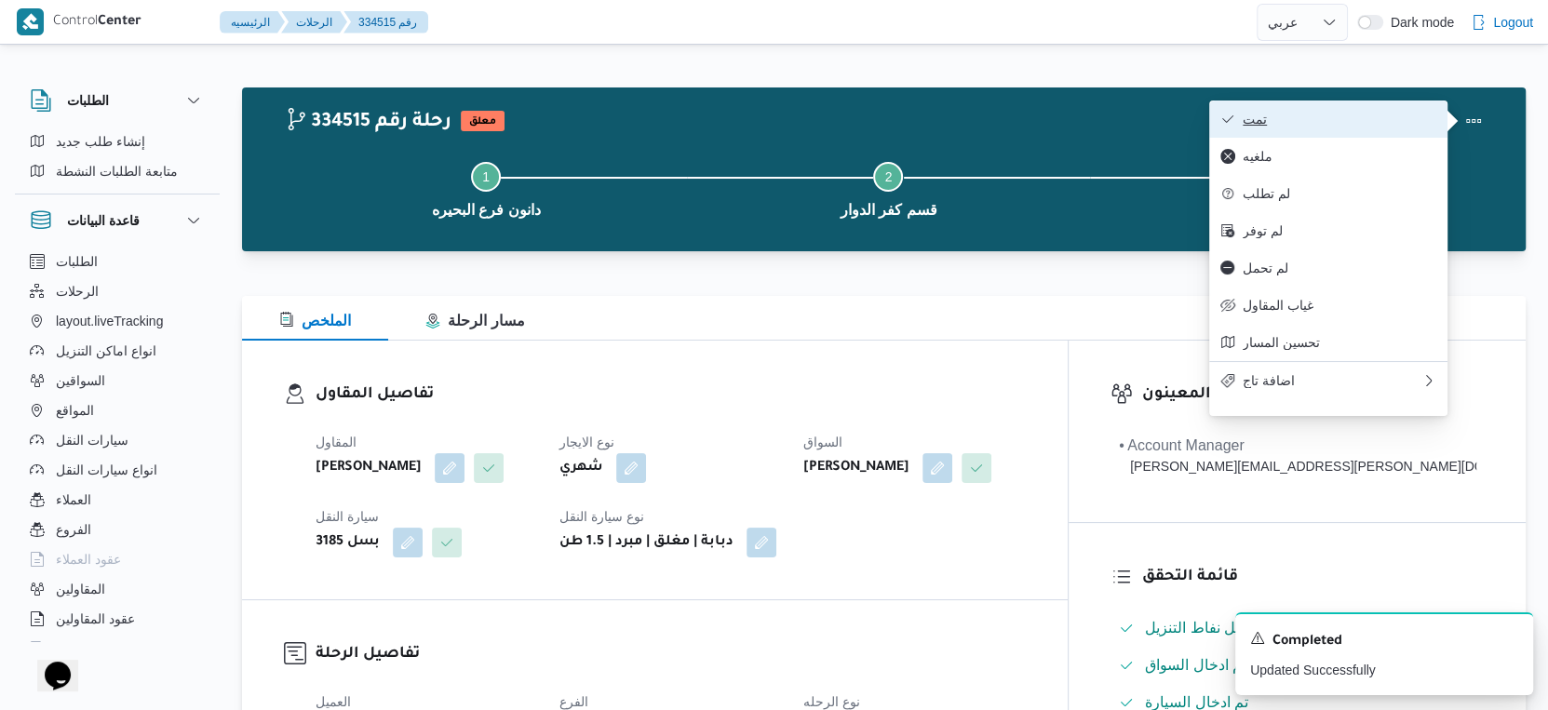
click at [1367, 117] on span "تمت" at bounding box center [1340, 119] width 194 height 15
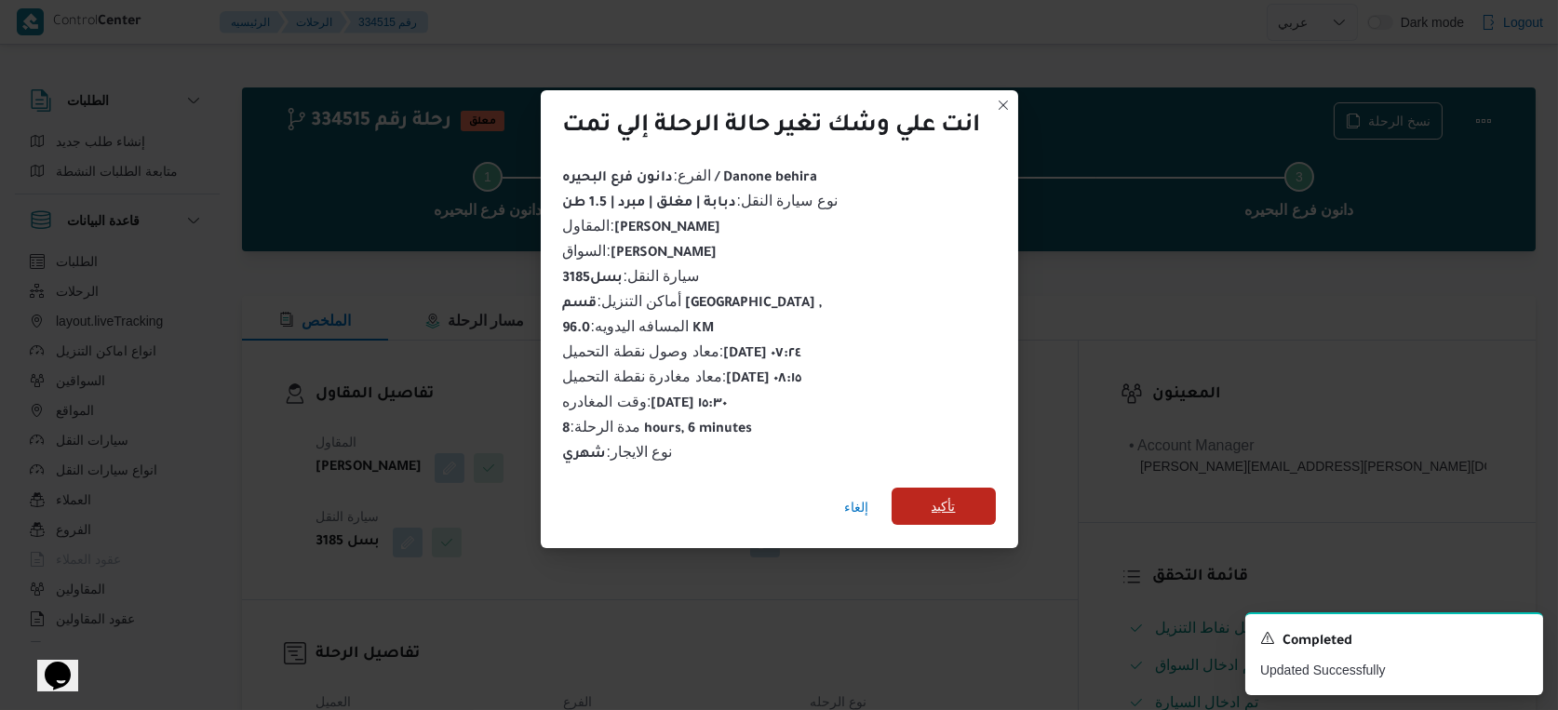
click at [976, 496] on span "تأكيد" at bounding box center [944, 506] width 104 height 37
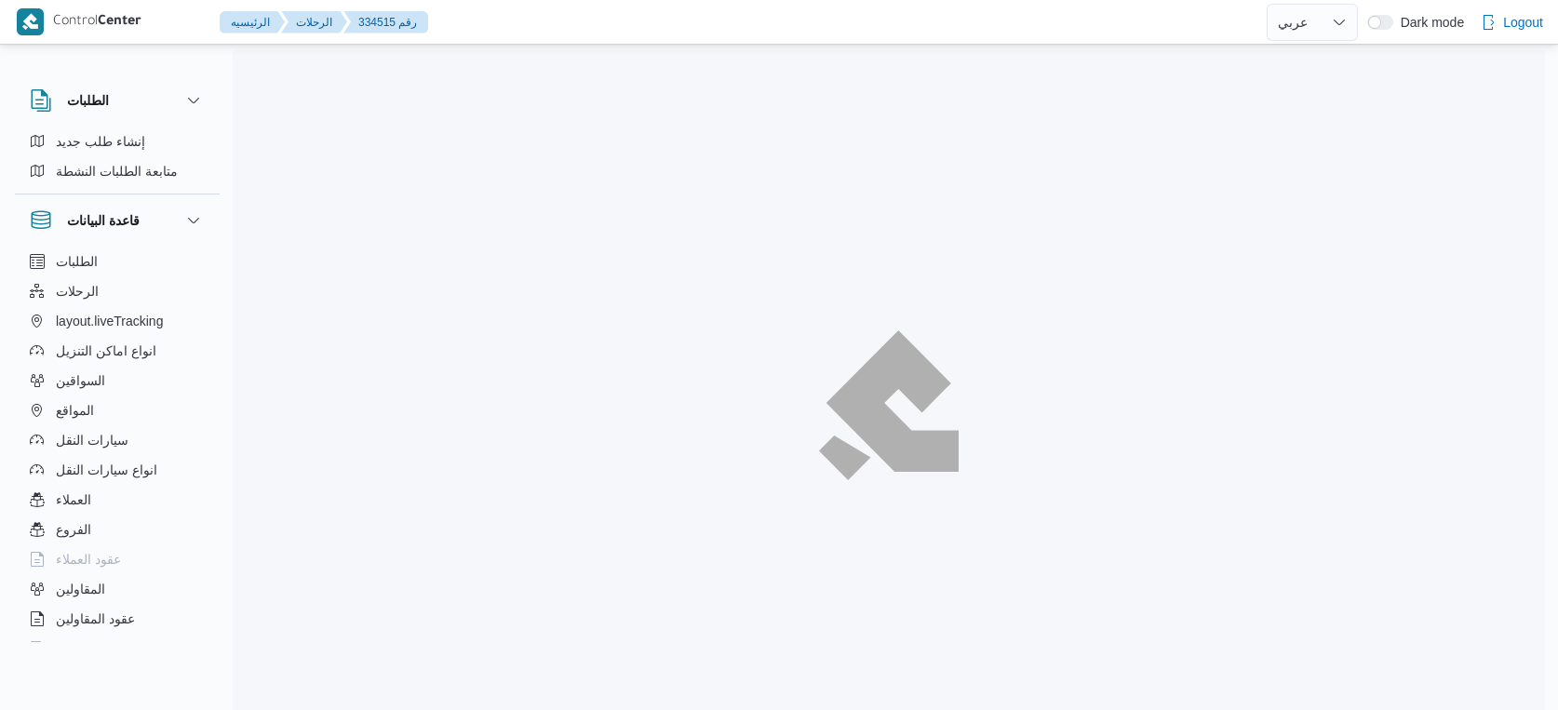
select select "ar"
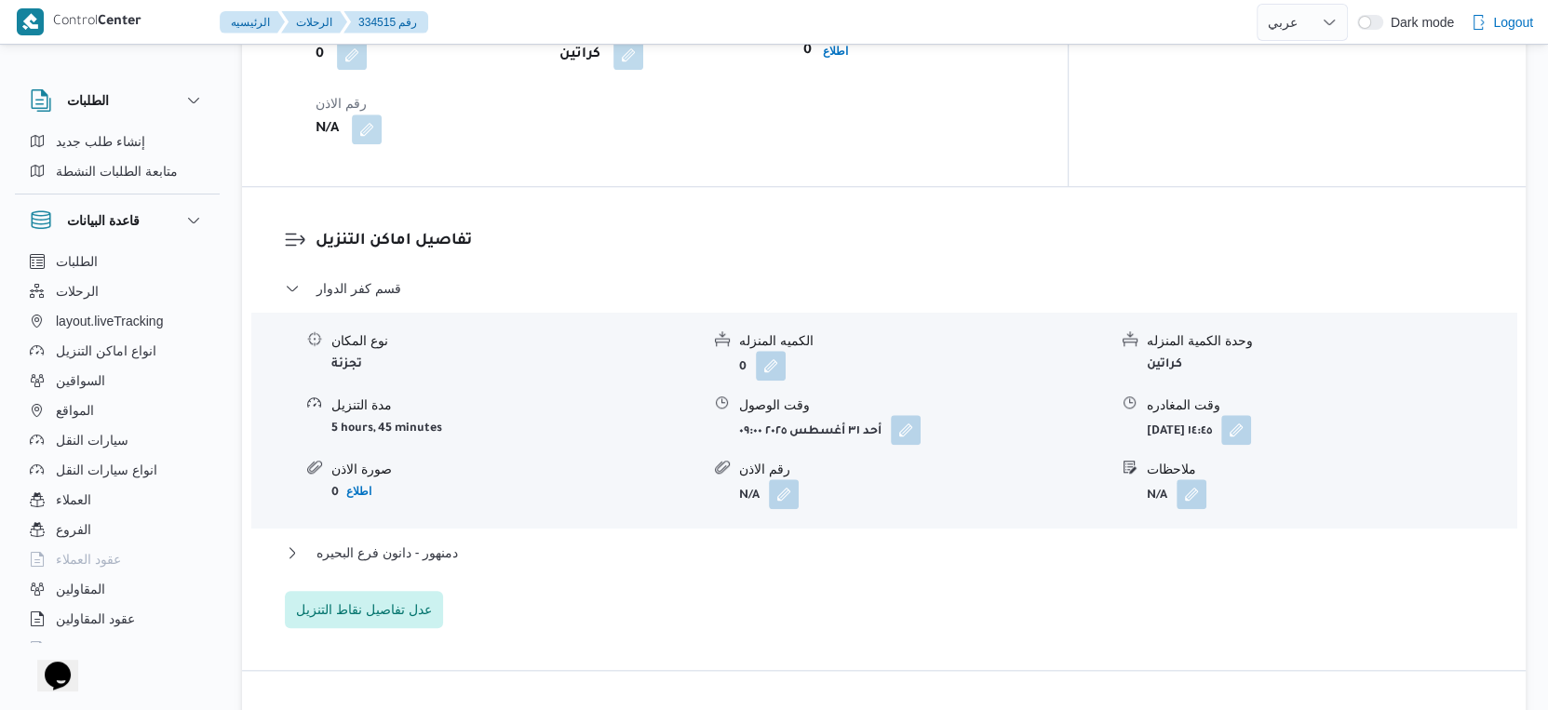
scroll to position [1552, 0]
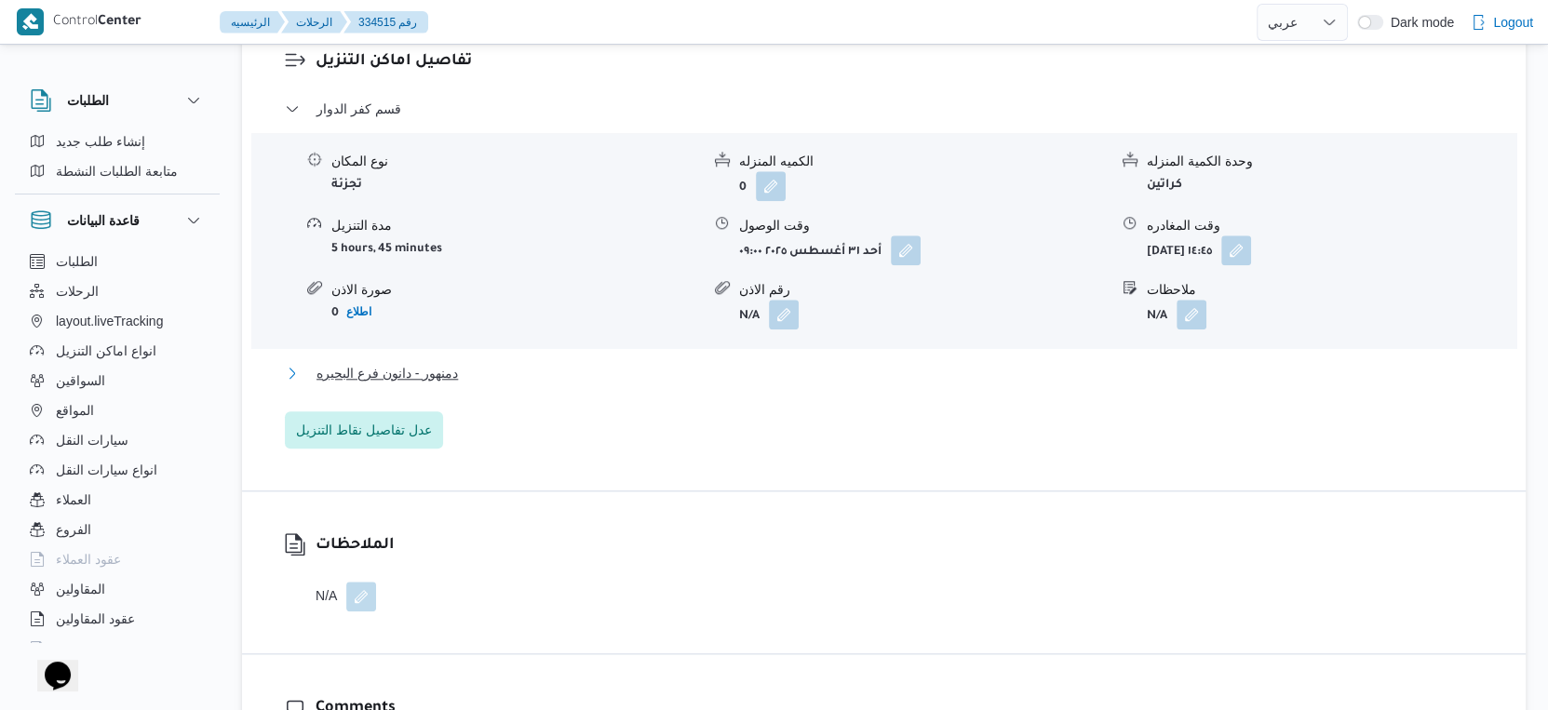
click at [490, 384] on button "دمنهور - دانون فرع البحيره" at bounding box center [884, 373] width 1199 height 22
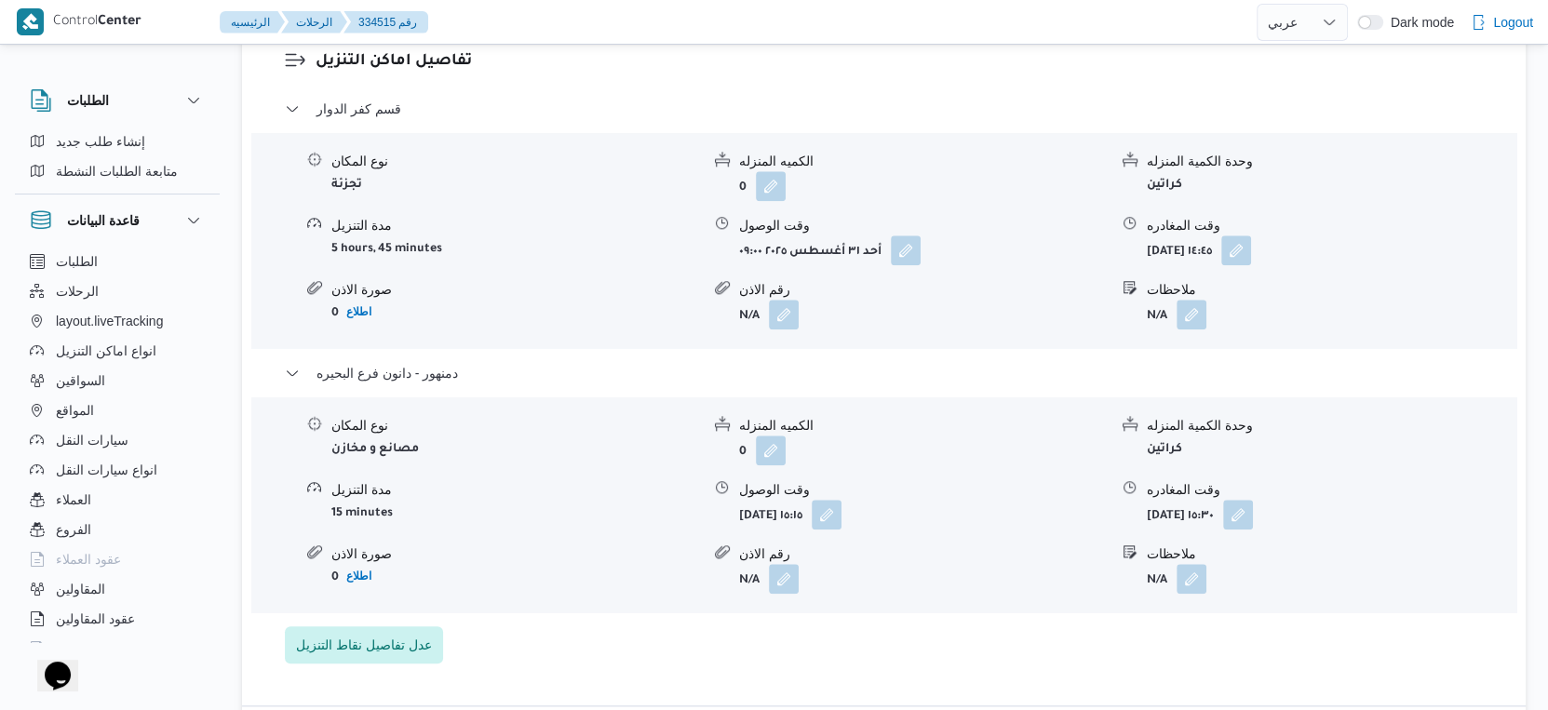
select select "ar"
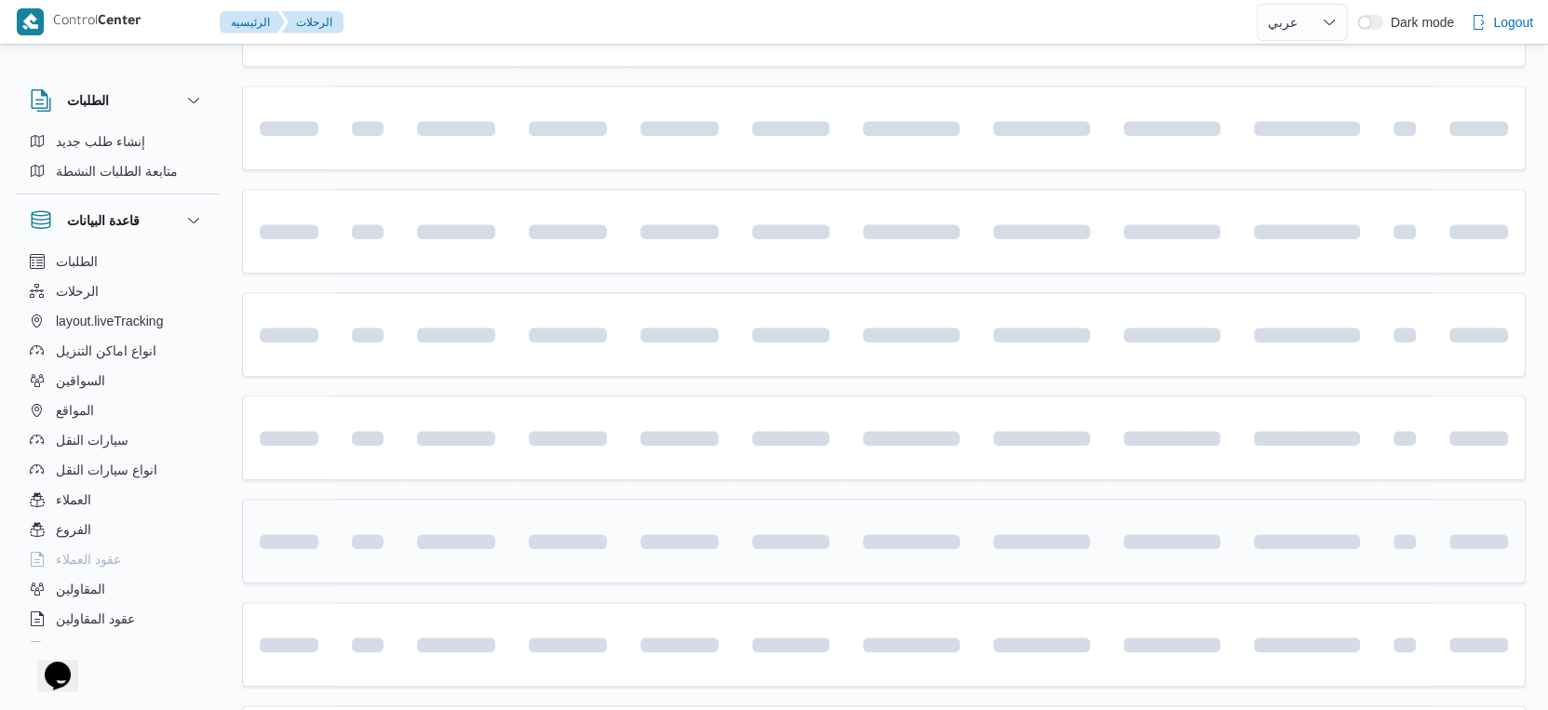
scroll to position [1519, 0]
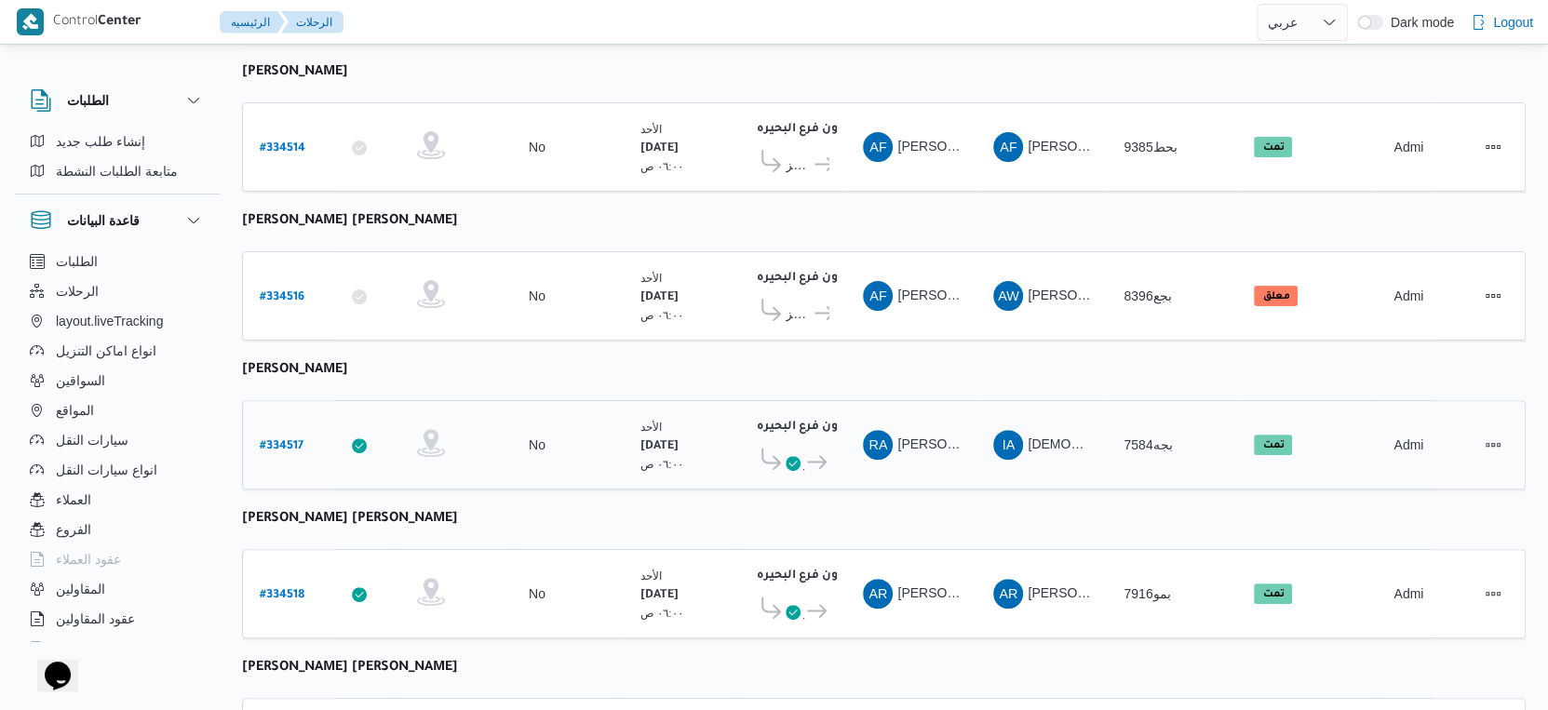
click at [280, 440] on b "# 334517" at bounding box center [282, 446] width 44 height 13
select select "ar"
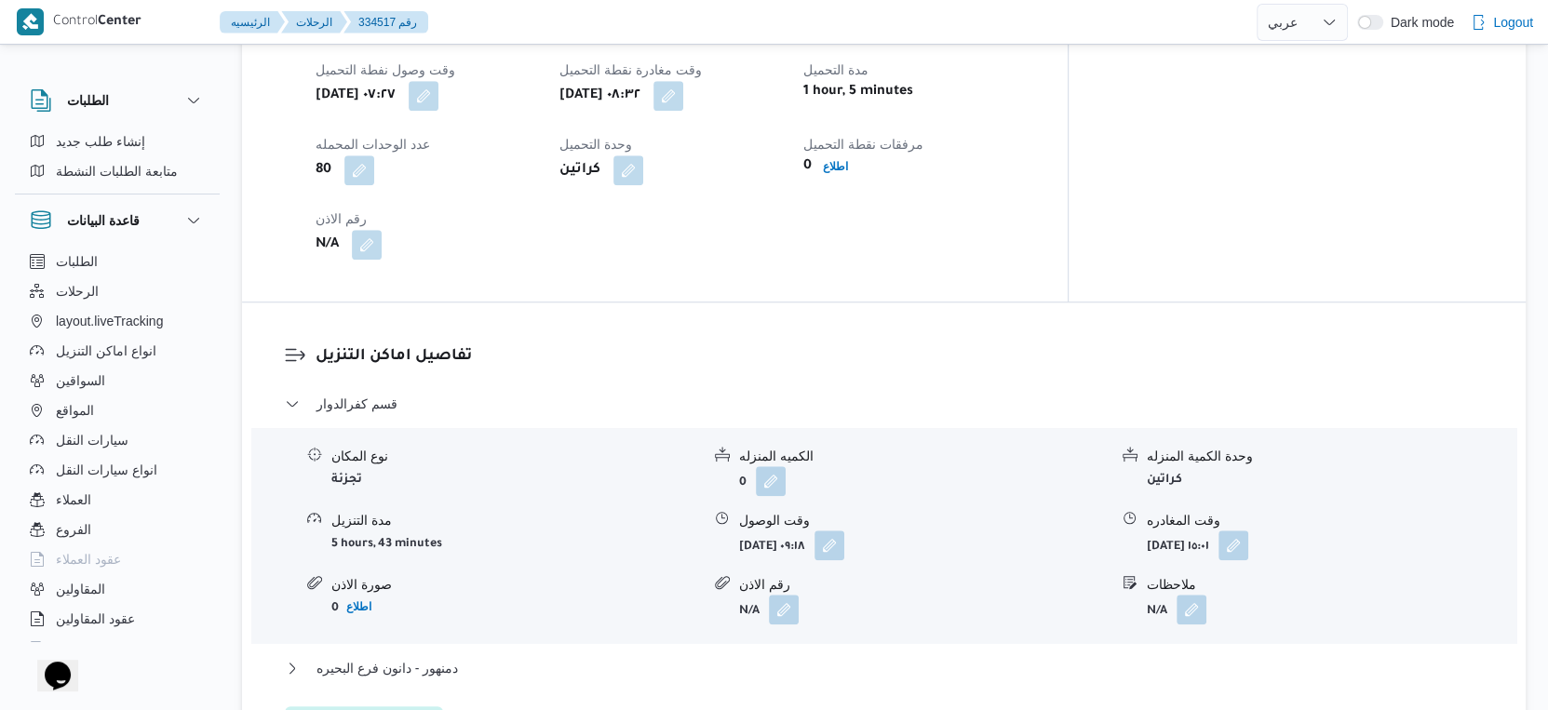
scroll to position [1313, 0]
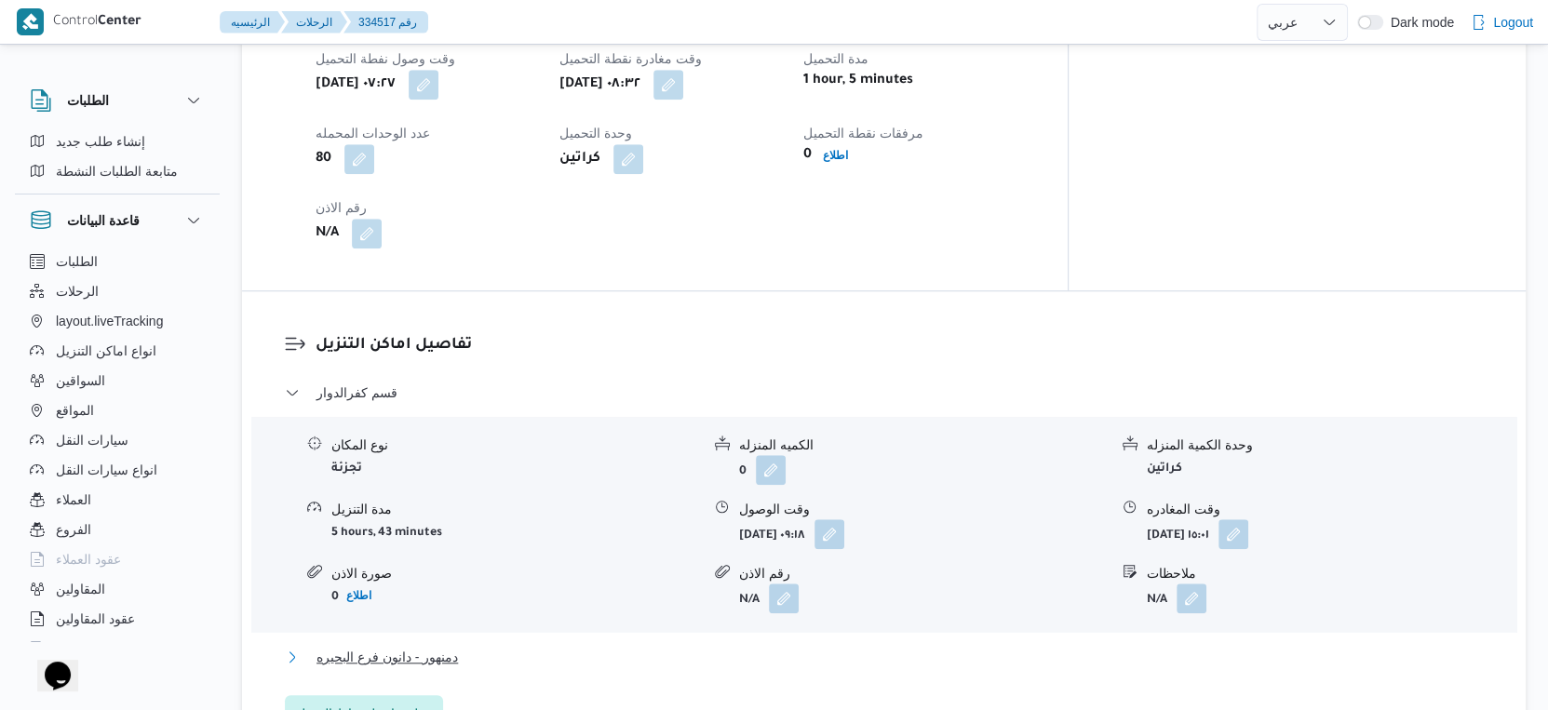
click at [419, 650] on span "دمنهور - دانون فرع البحيره" at bounding box center [387, 657] width 141 height 22
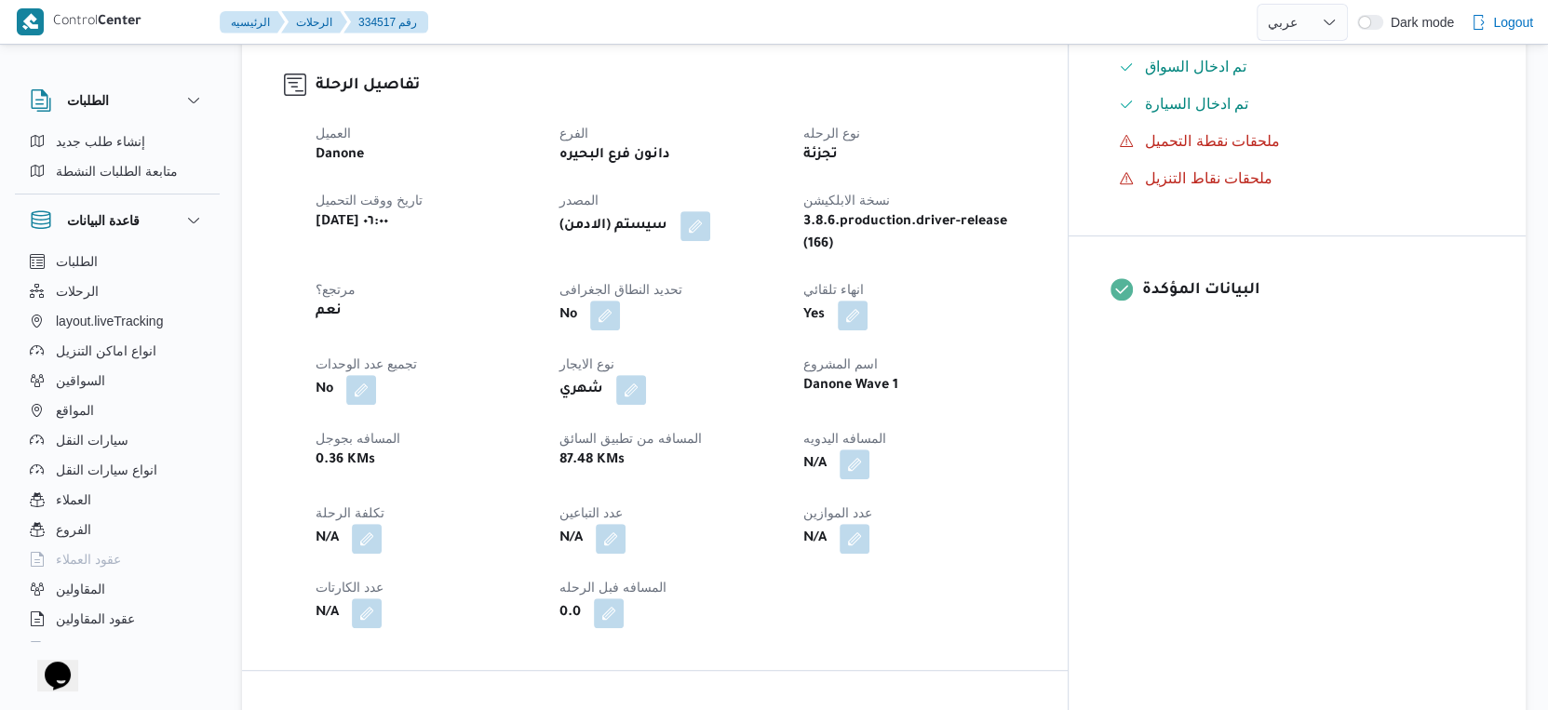
scroll to position [588, 0]
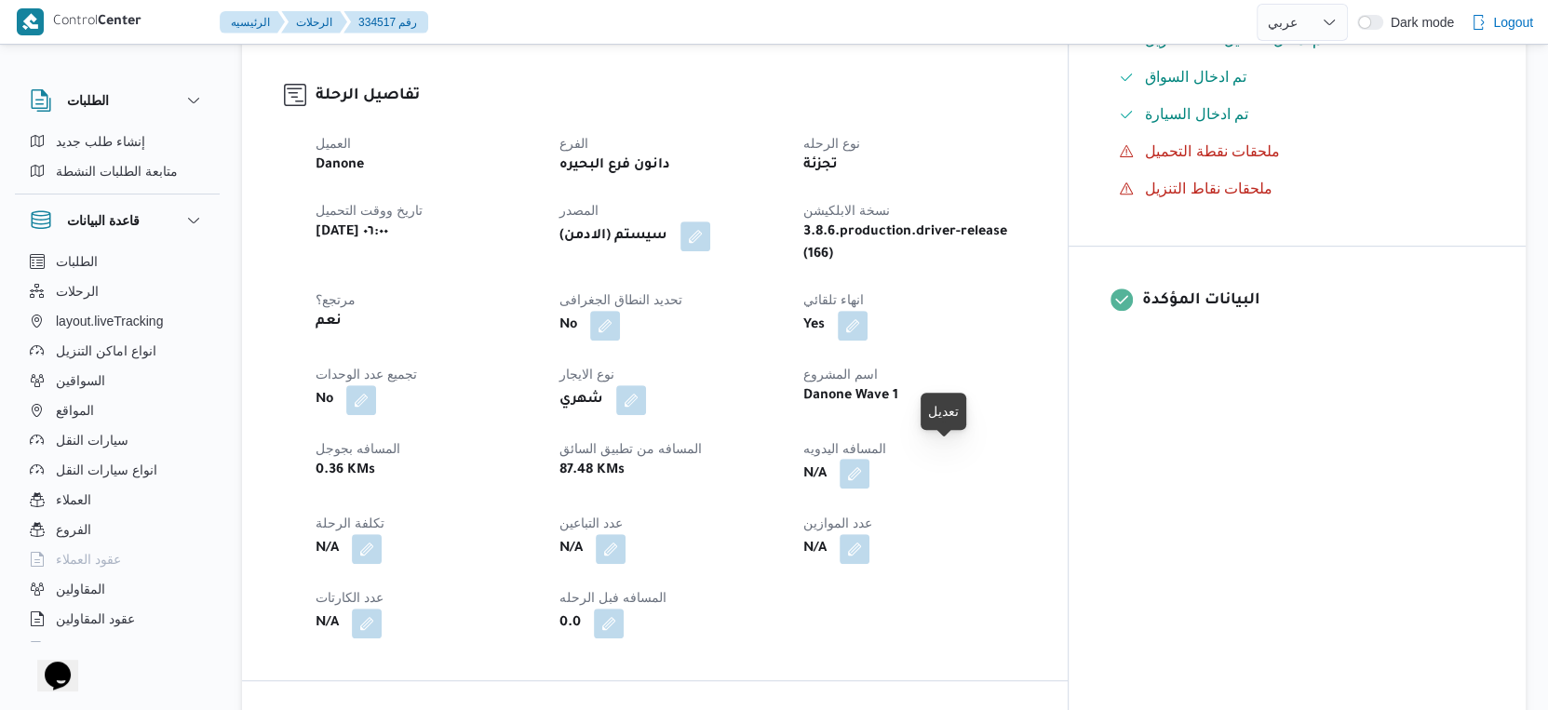
click at [869, 462] on button "button" at bounding box center [855, 474] width 30 height 30
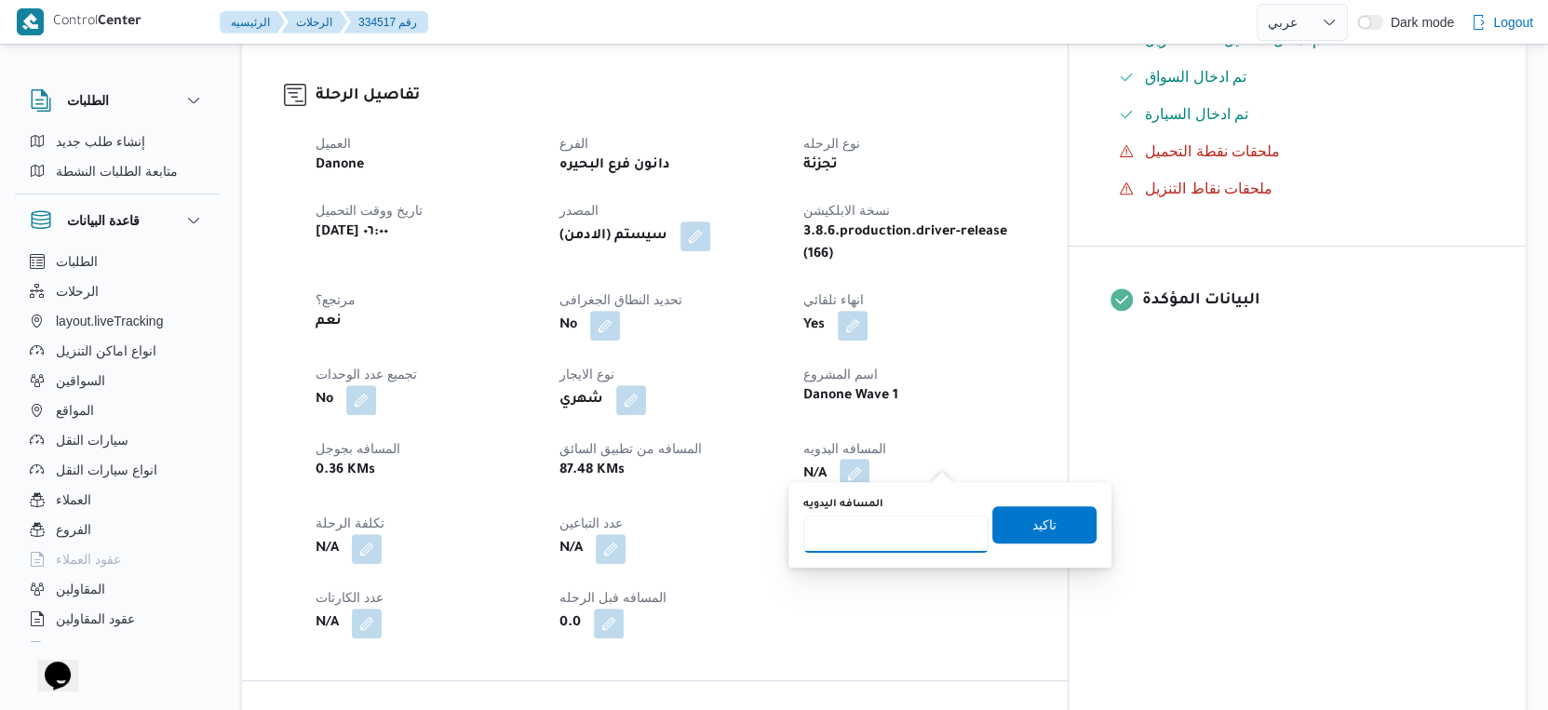
click at [899, 523] on input "المسافه اليدويه" at bounding box center [895, 534] width 185 height 37
type input "115"
click at [1034, 515] on span "تاكيد" at bounding box center [1044, 524] width 24 height 22
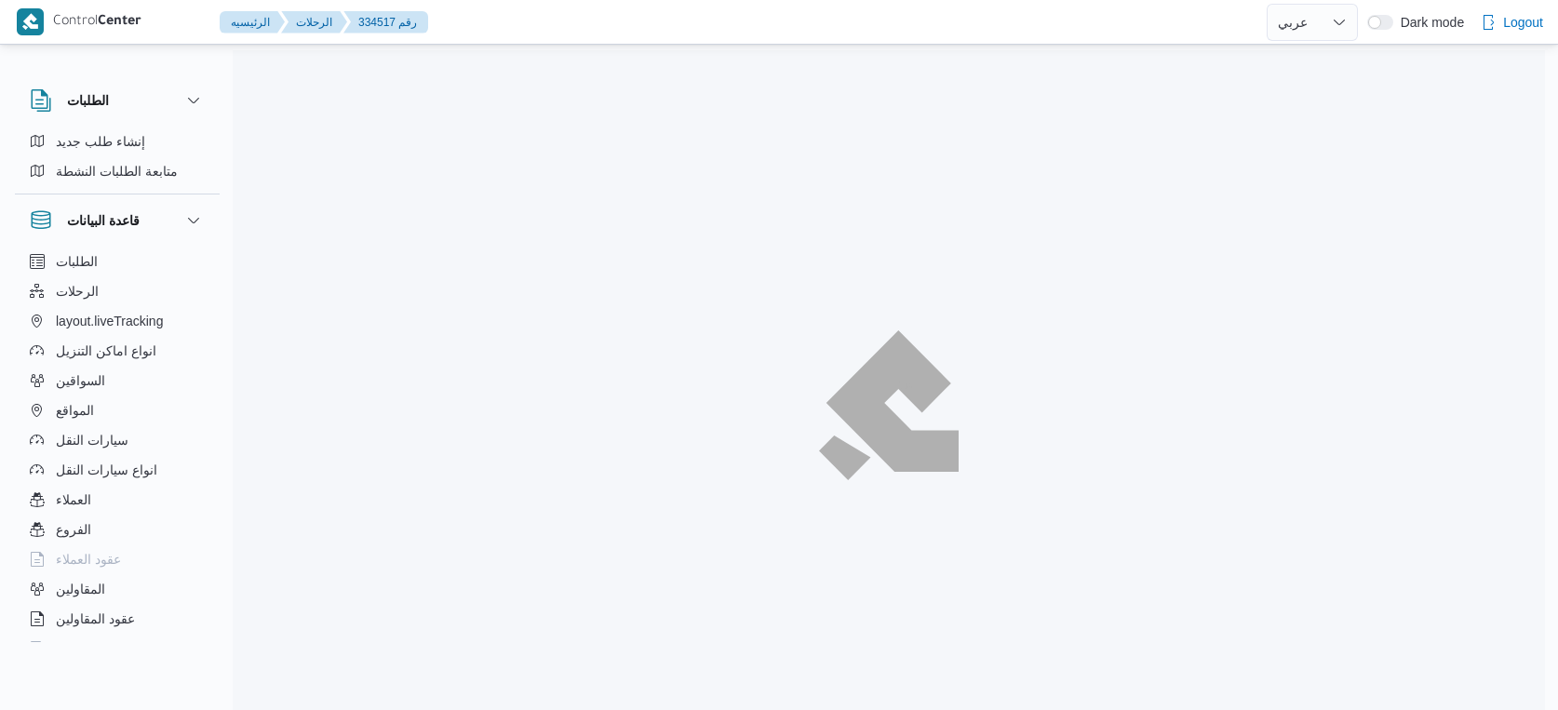
select select "ar"
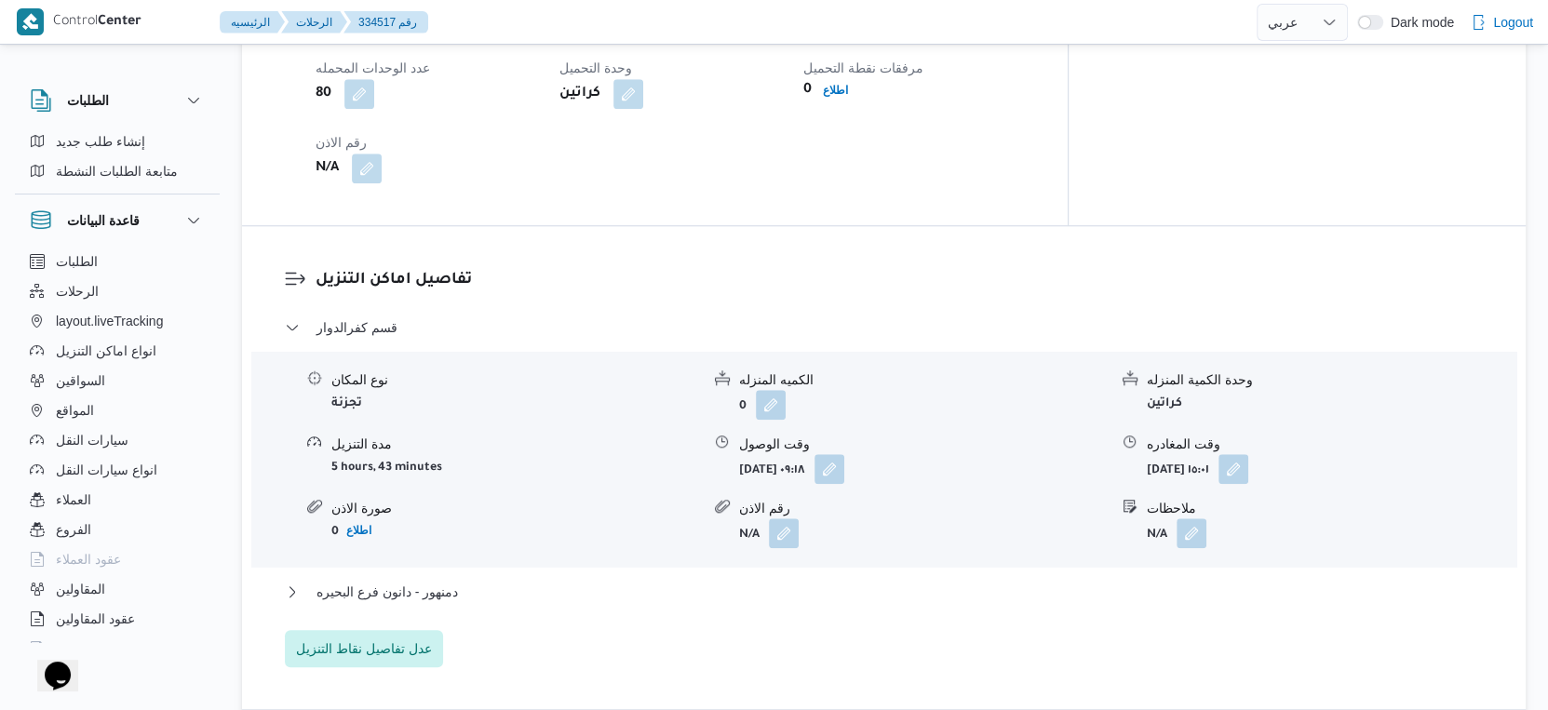
scroll to position [1395, 0]
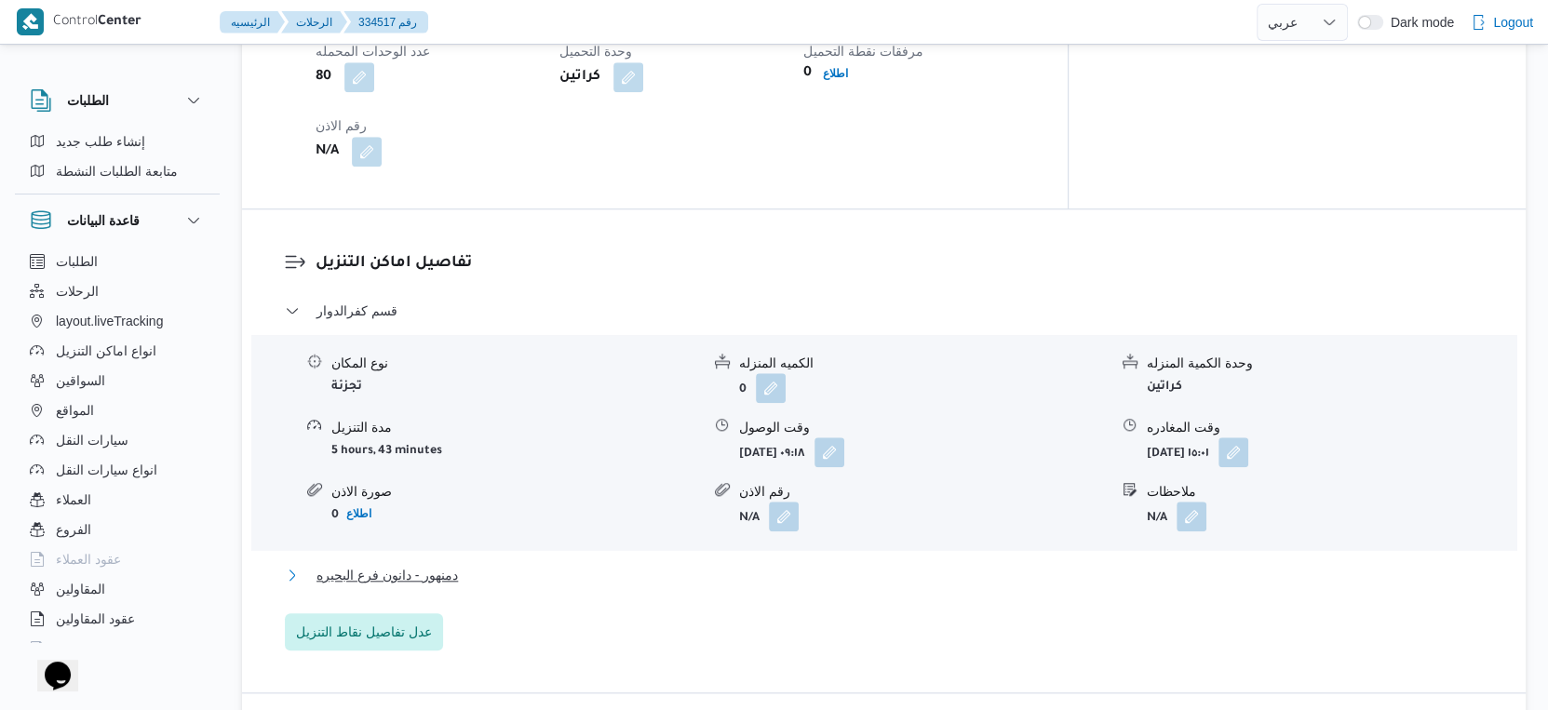
click at [498, 564] on button "دمنهور - دانون فرع البحيره" at bounding box center [884, 575] width 1199 height 22
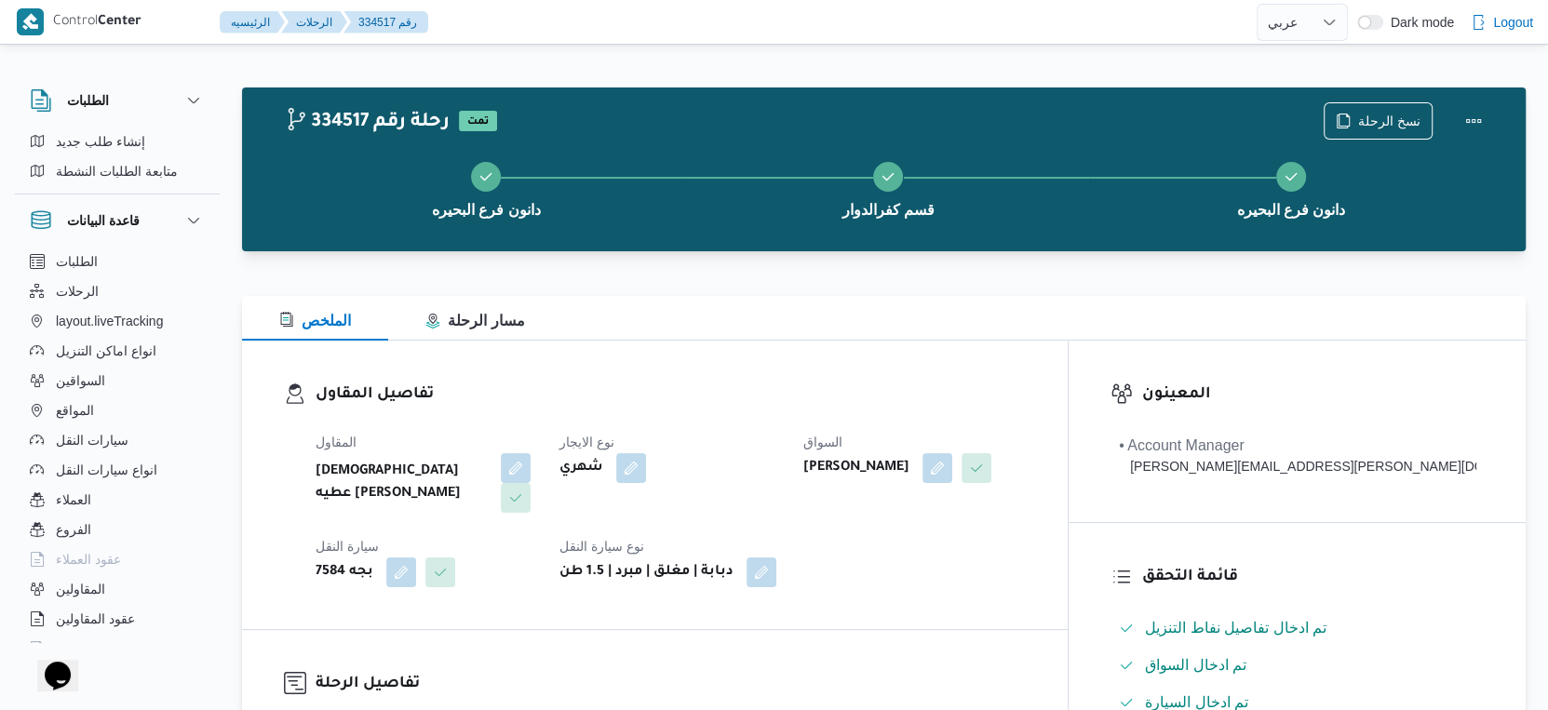
scroll to position [724, 0]
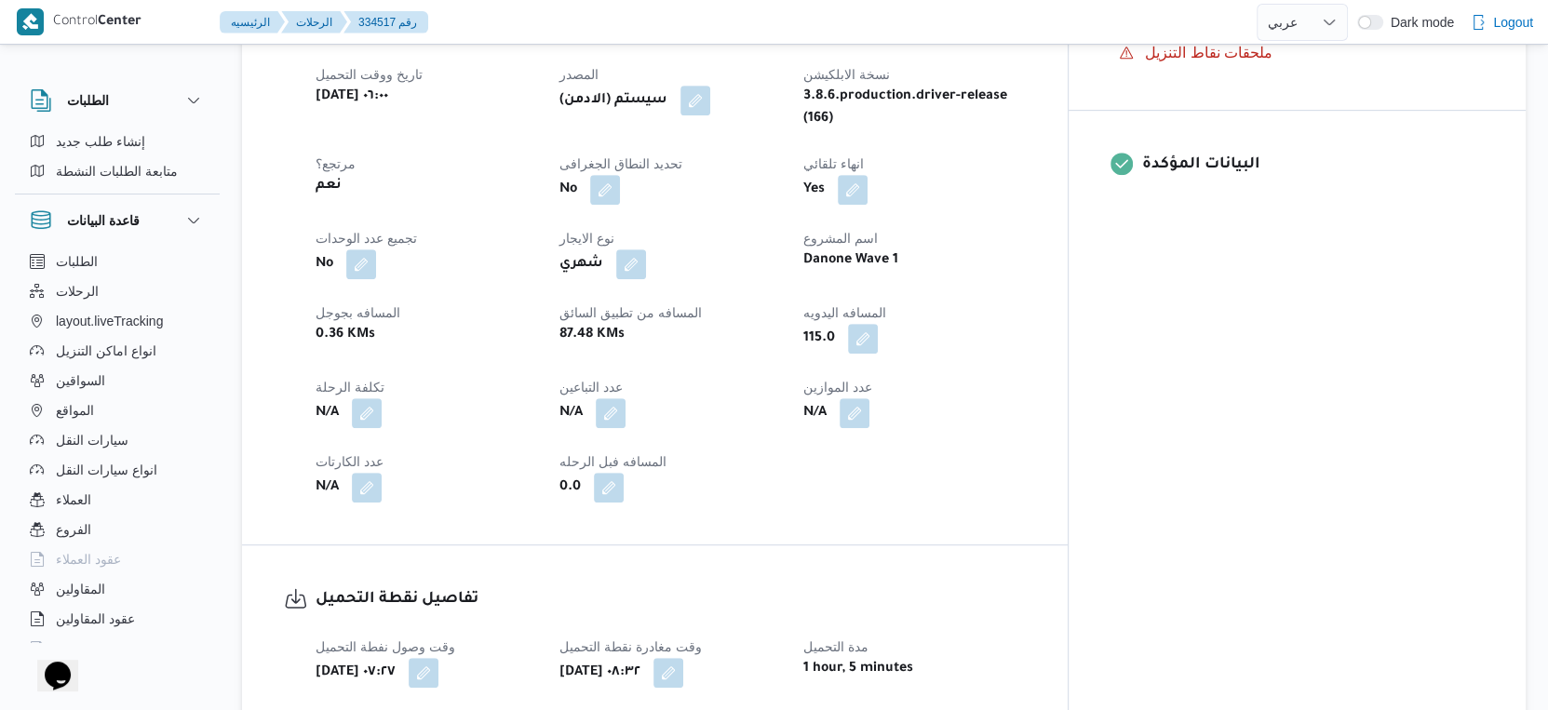
select select "ar"
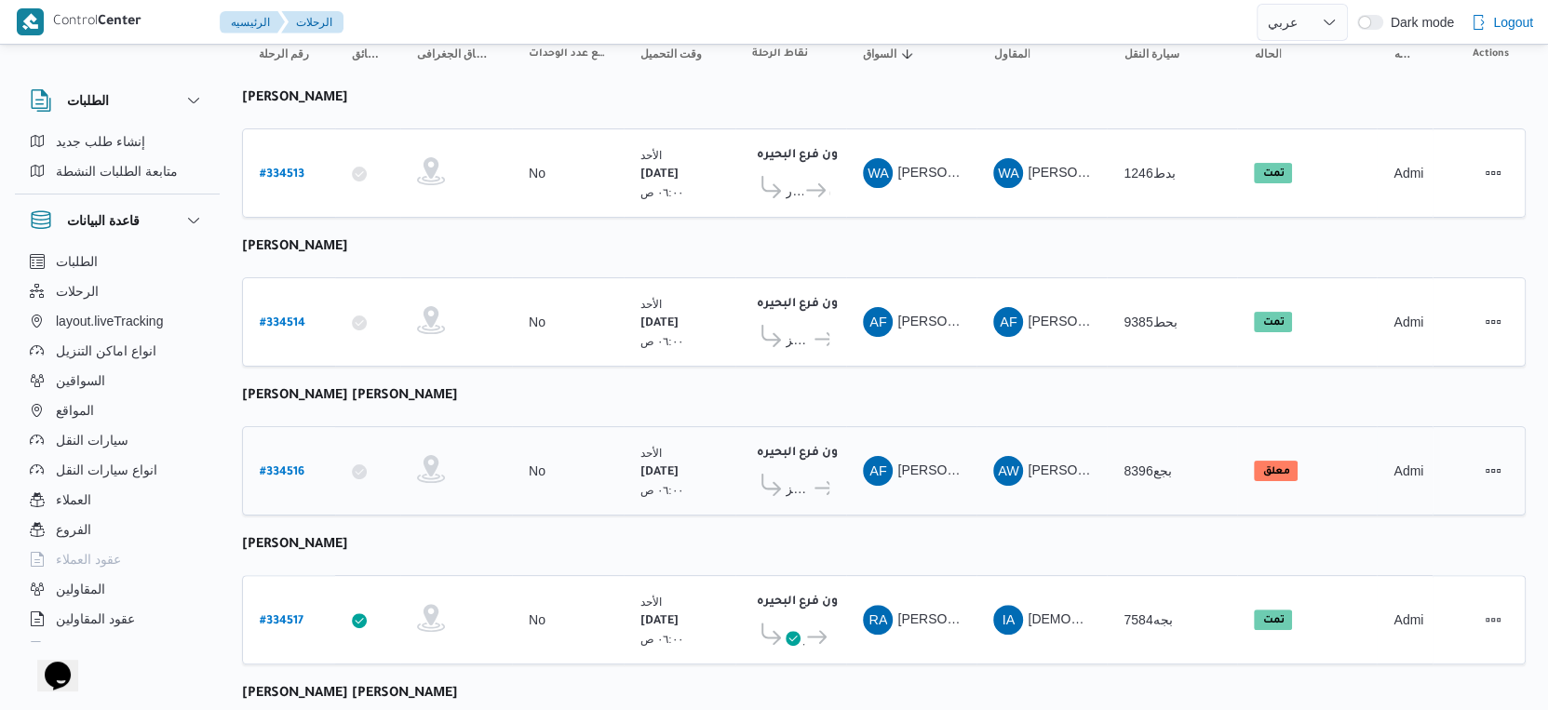
click at [290, 466] on b "# 334516" at bounding box center [282, 472] width 45 height 13
select select "ar"
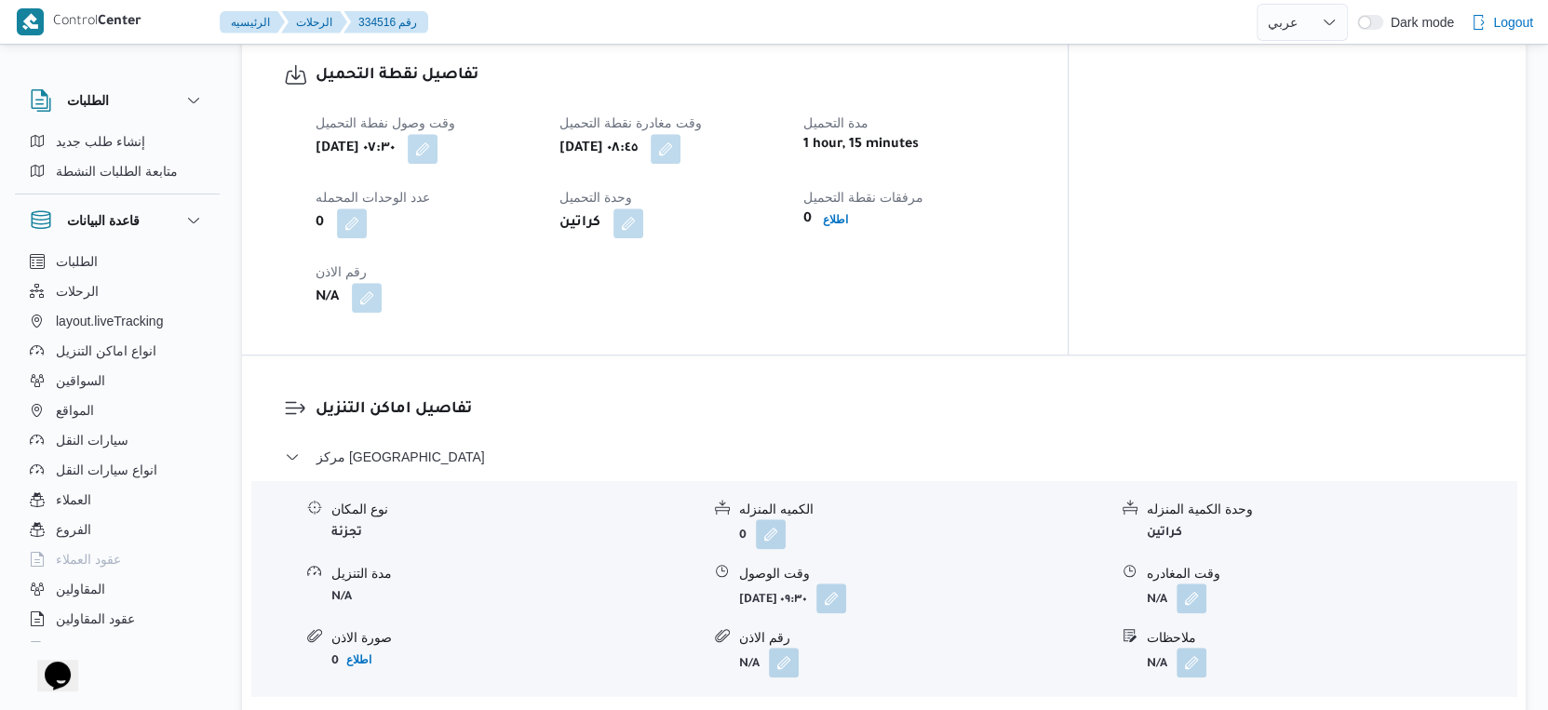
scroll to position [724, 0]
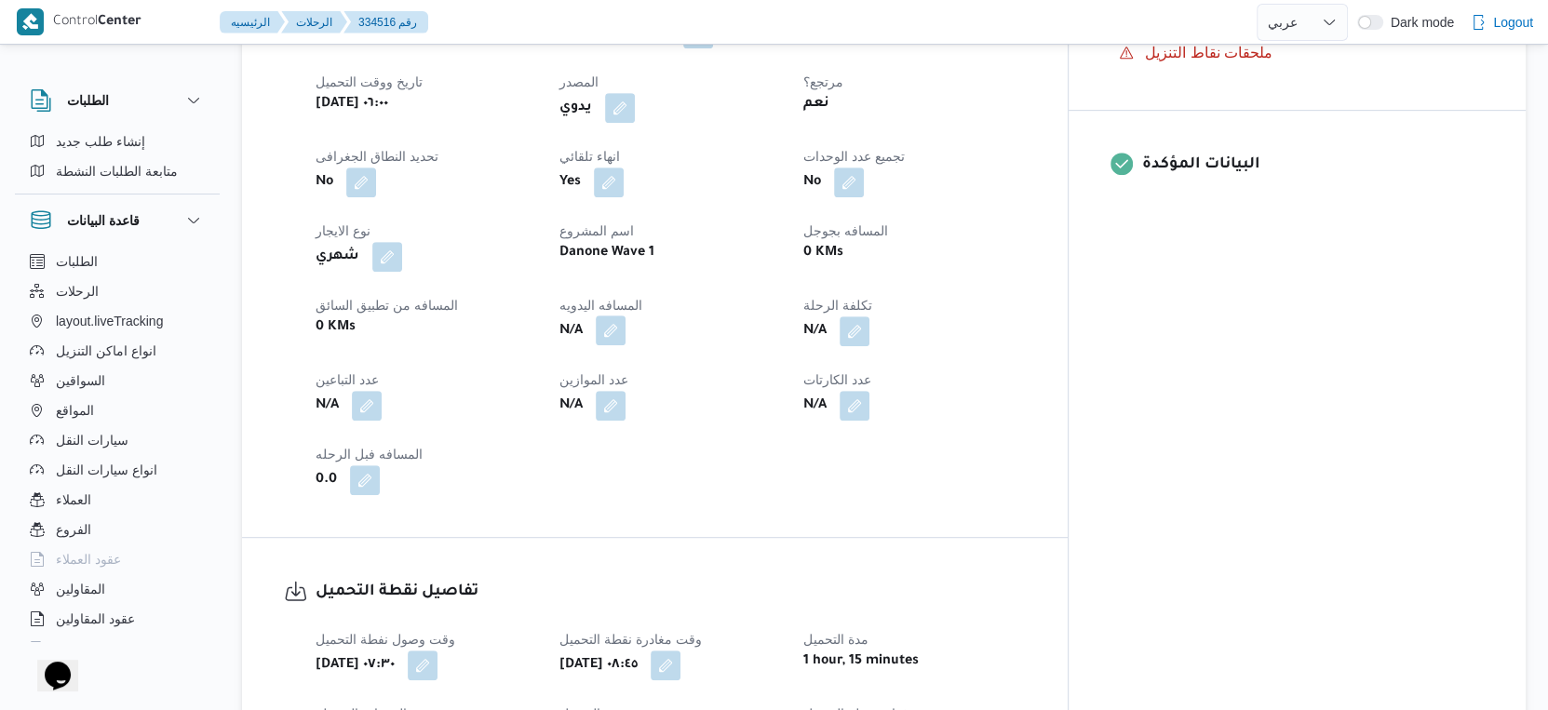
click at [626, 316] on button "button" at bounding box center [611, 331] width 30 height 30
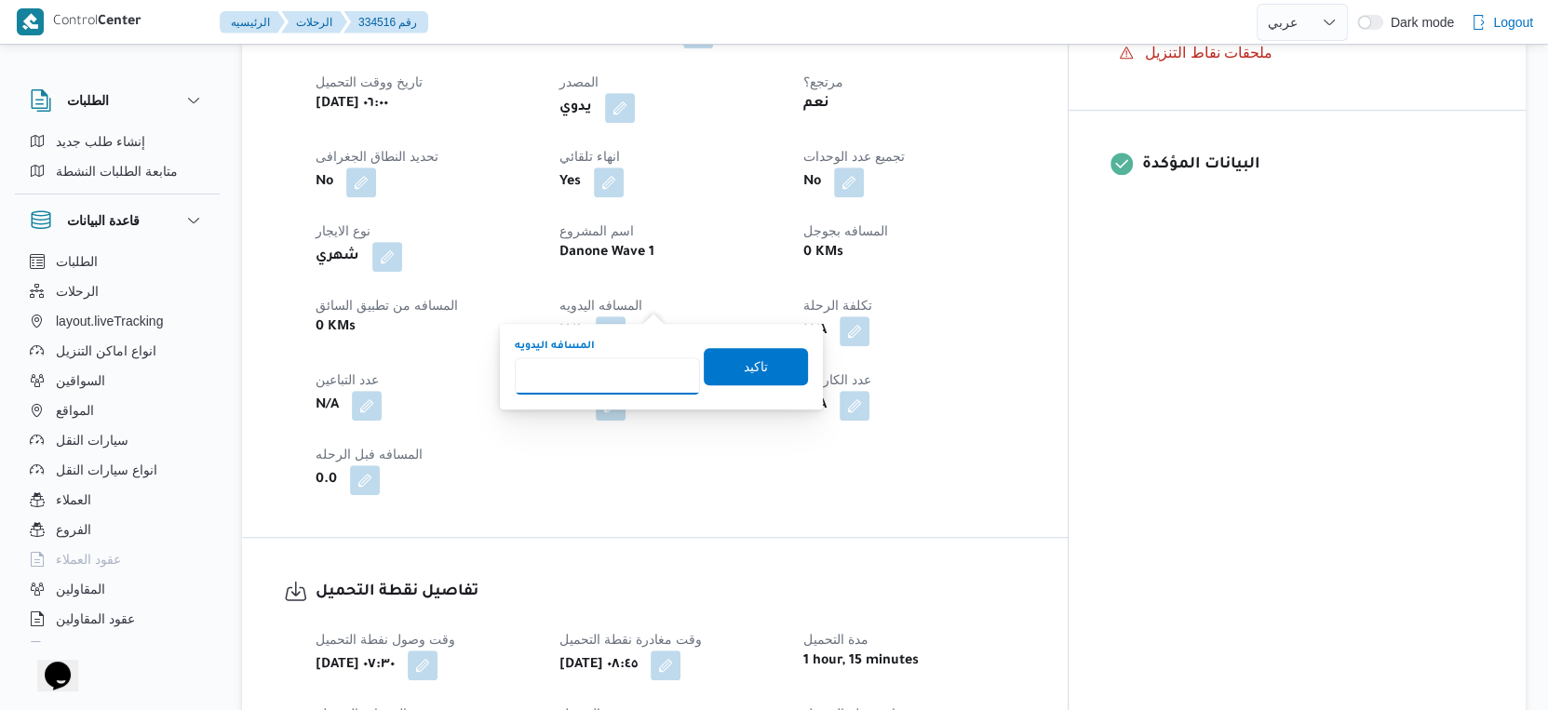
click at [601, 374] on input "المسافه اليدويه" at bounding box center [607, 375] width 185 height 37
type input "76"
click at [773, 359] on span "تاكيد" at bounding box center [756, 365] width 104 height 37
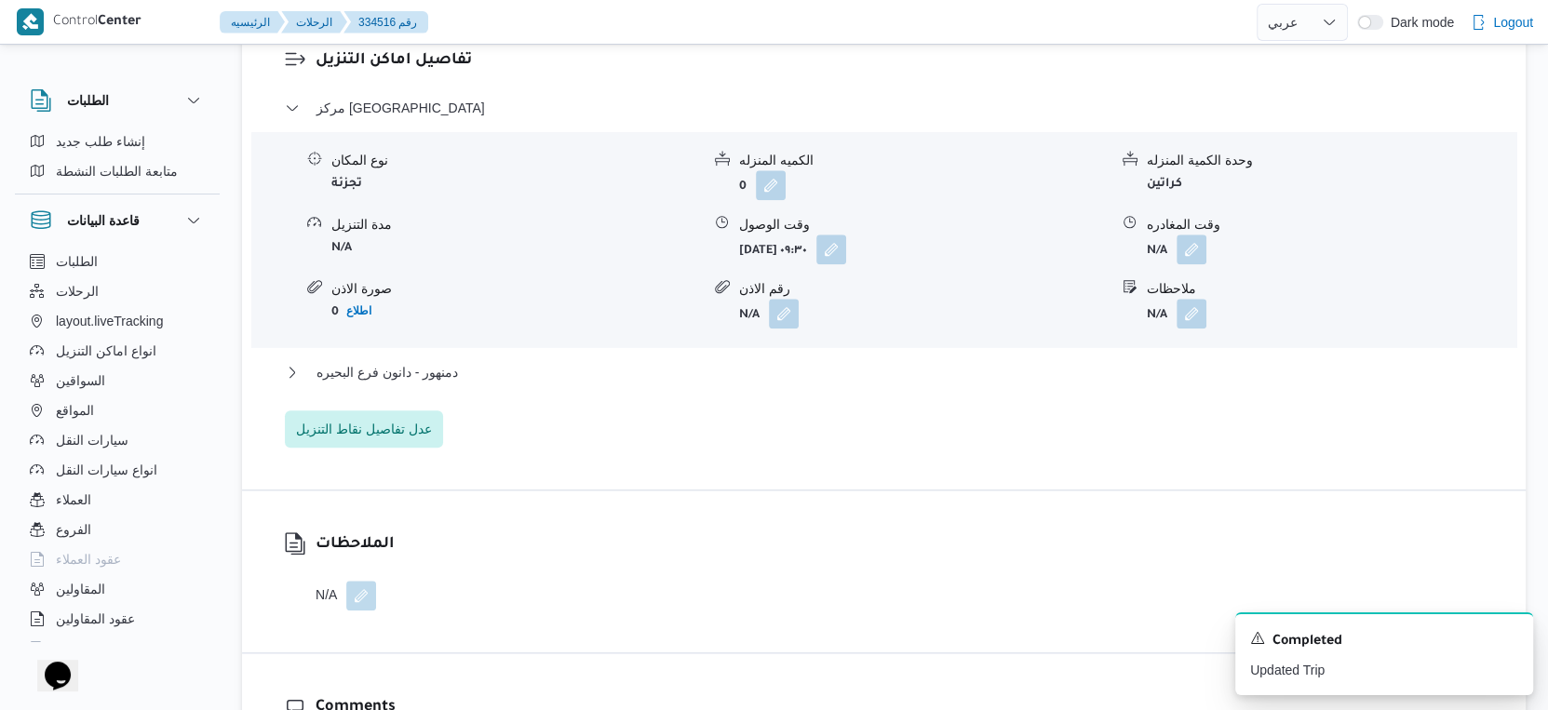
scroll to position [1654, 0]
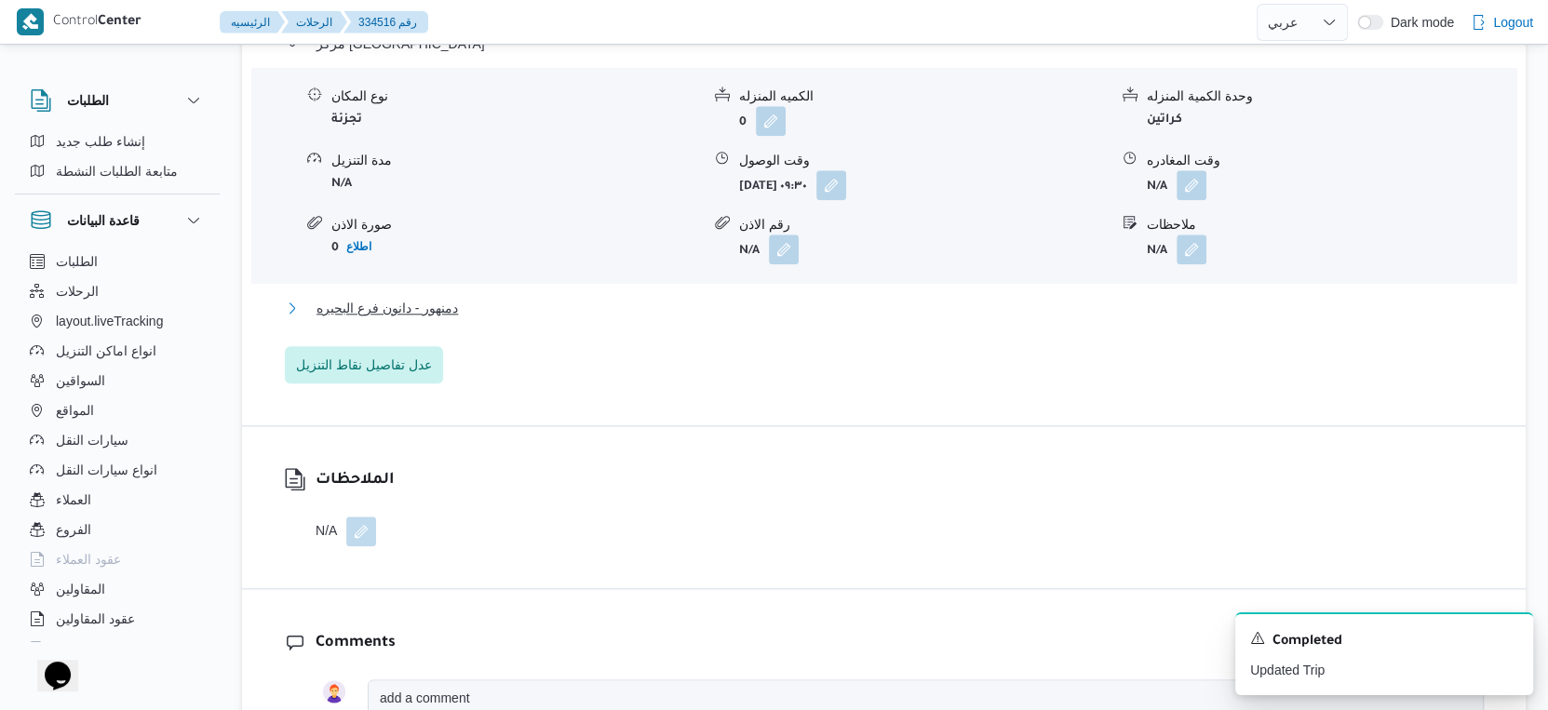
click at [447, 297] on span "دمنهور - دانون فرع البحيره" at bounding box center [387, 308] width 141 height 22
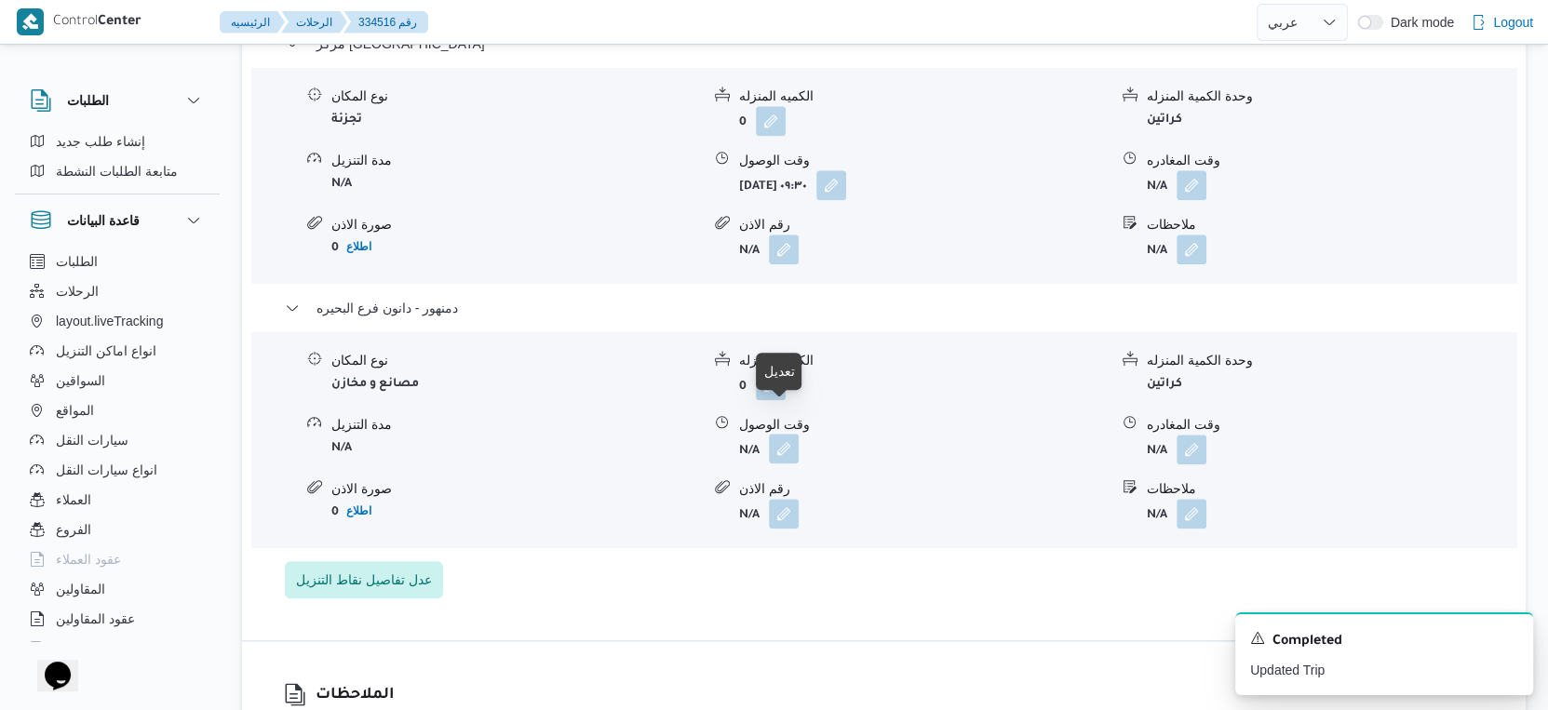
click at [788, 434] on button "button" at bounding box center [784, 449] width 30 height 30
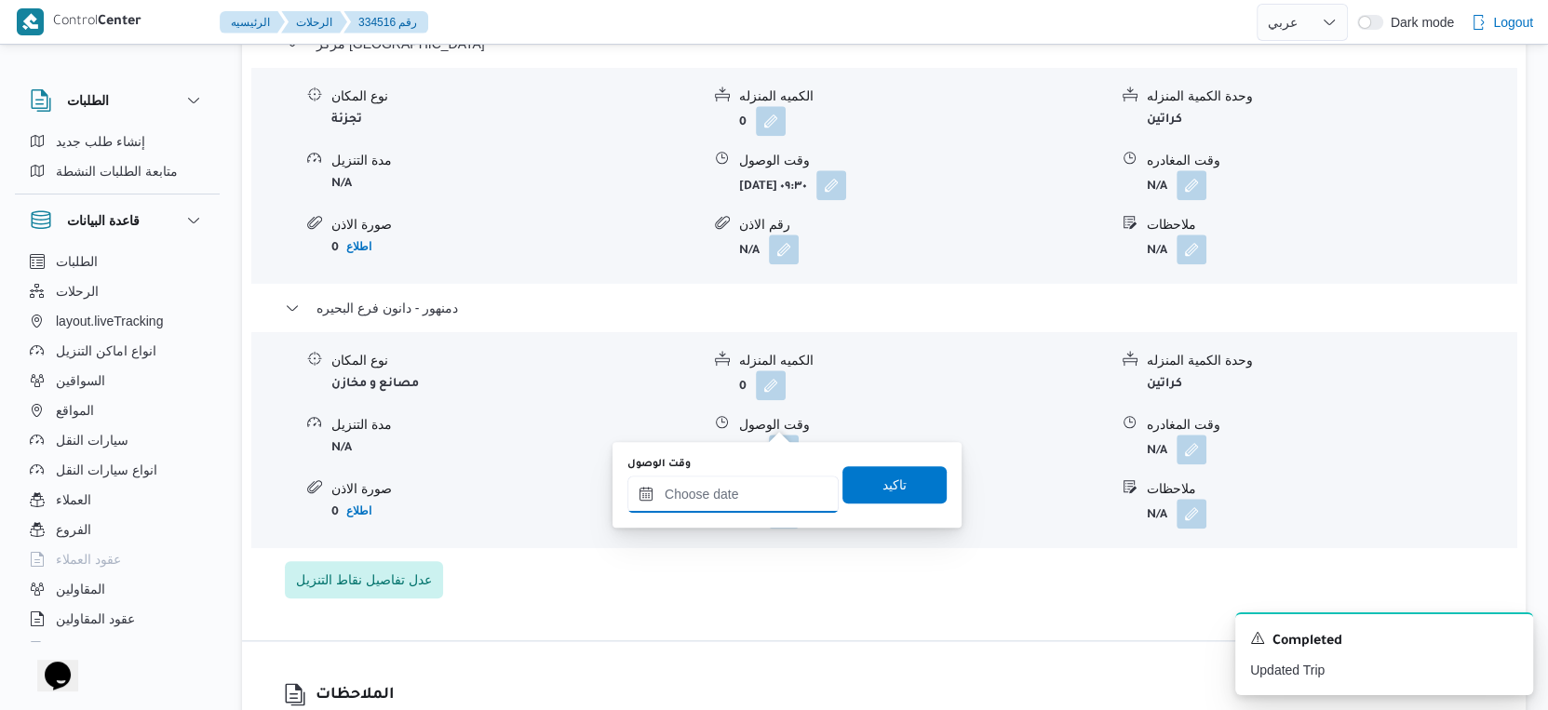
drag, startPoint x: 763, startPoint y: 442, endPoint x: 762, endPoint y: 478, distance: 35.4
click at [748, 480] on input "وقت الوصول" at bounding box center [732, 494] width 211 height 37
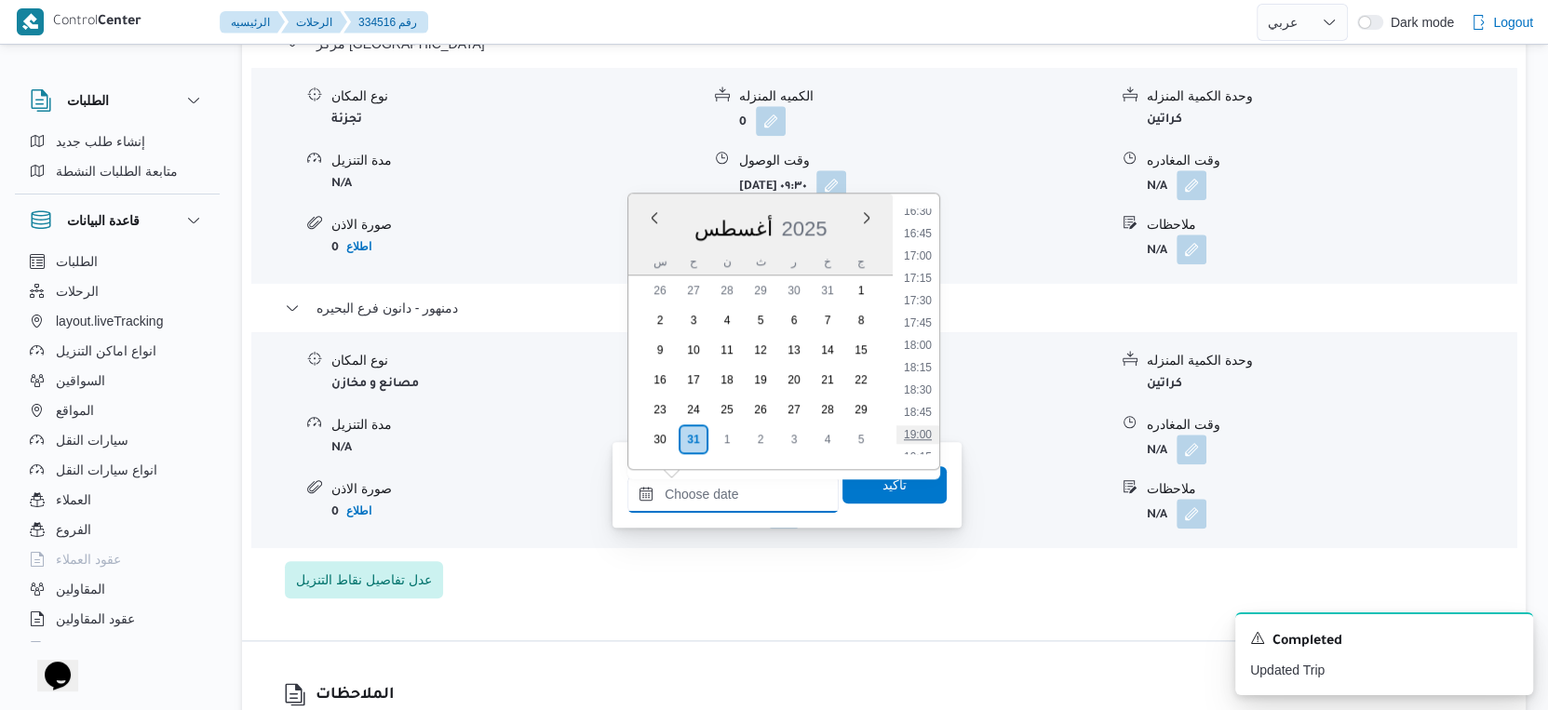
scroll to position [1361, 0]
click at [924, 216] on li "15:15" at bounding box center [917, 219] width 43 height 19
type input "[DATE] ١٥:١٥"
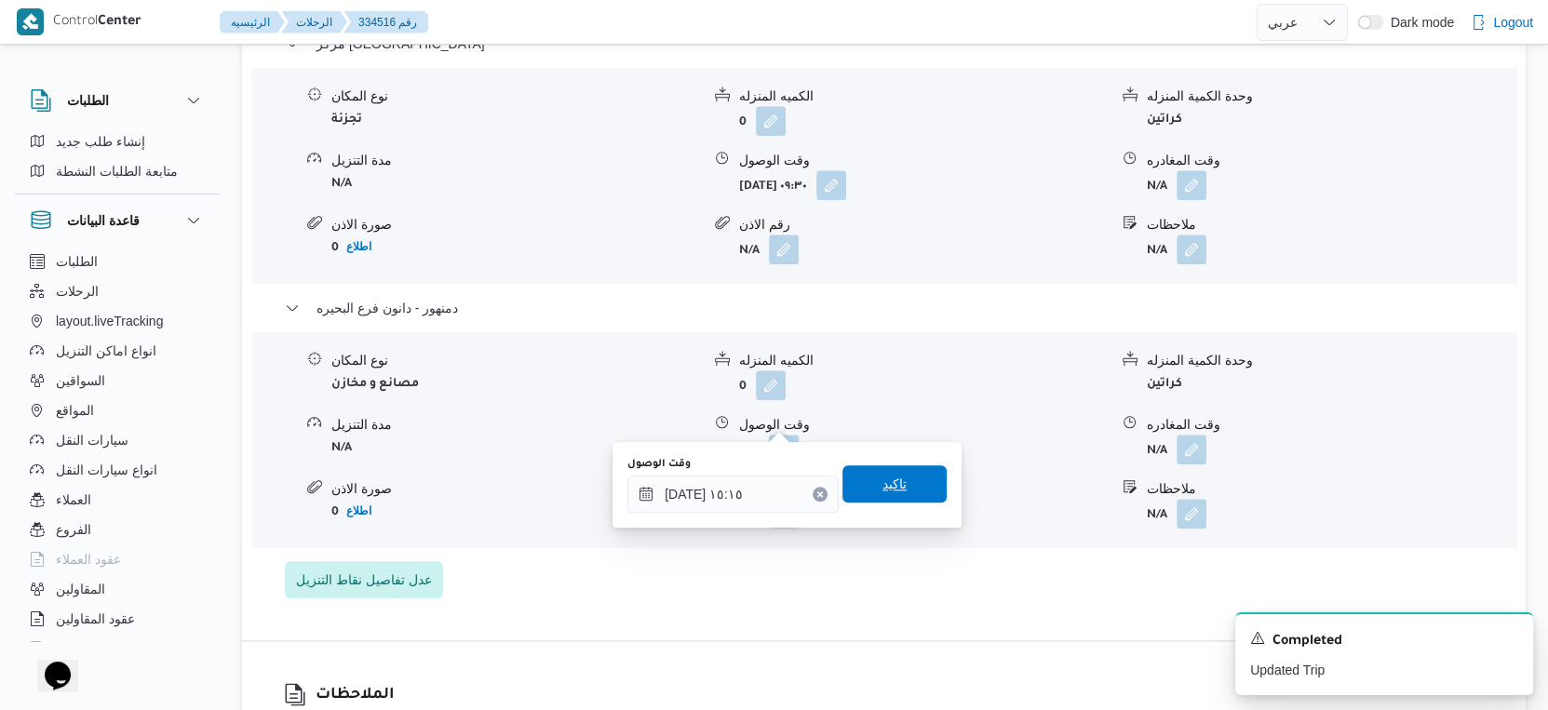
click at [895, 471] on span "تاكيد" at bounding box center [894, 483] width 104 height 37
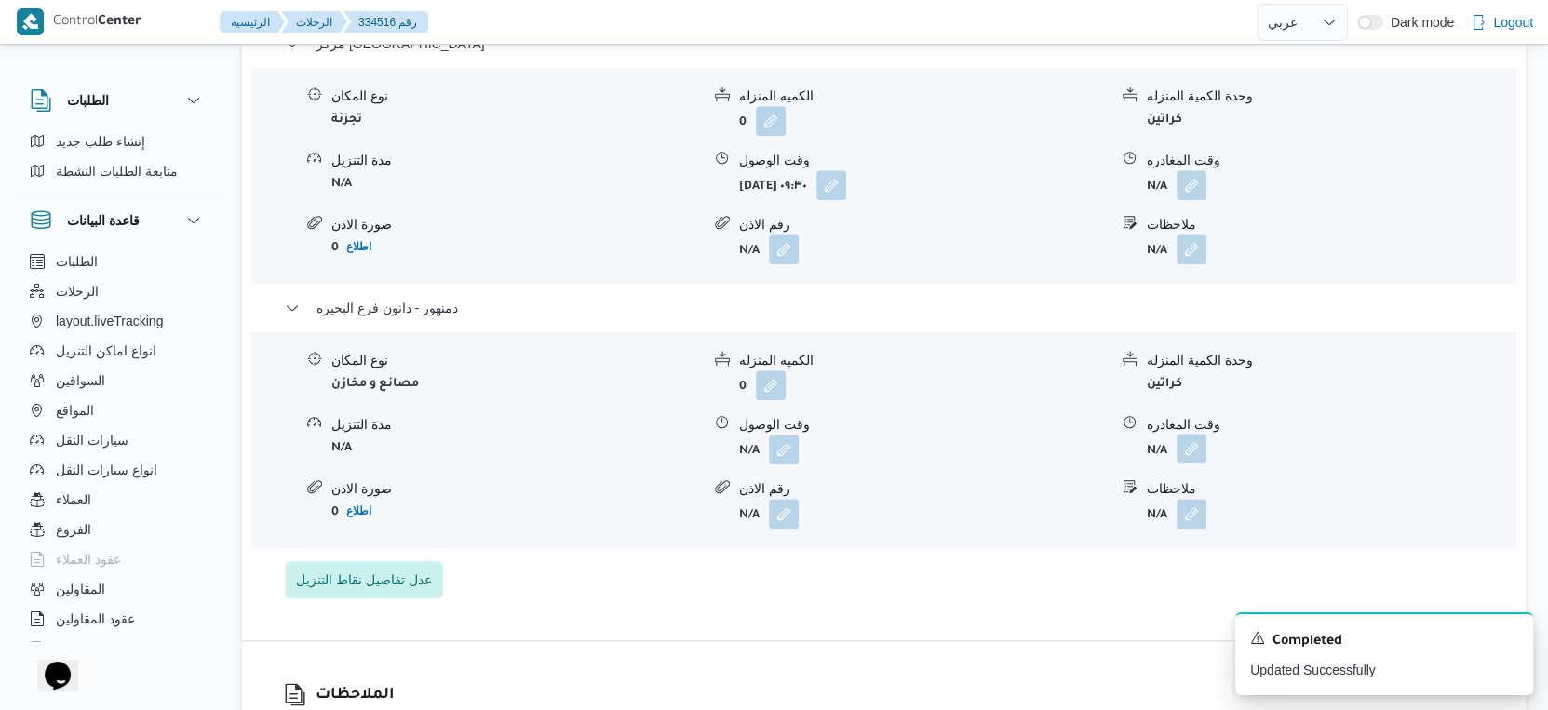
click at [1192, 434] on button "button" at bounding box center [1192, 449] width 30 height 30
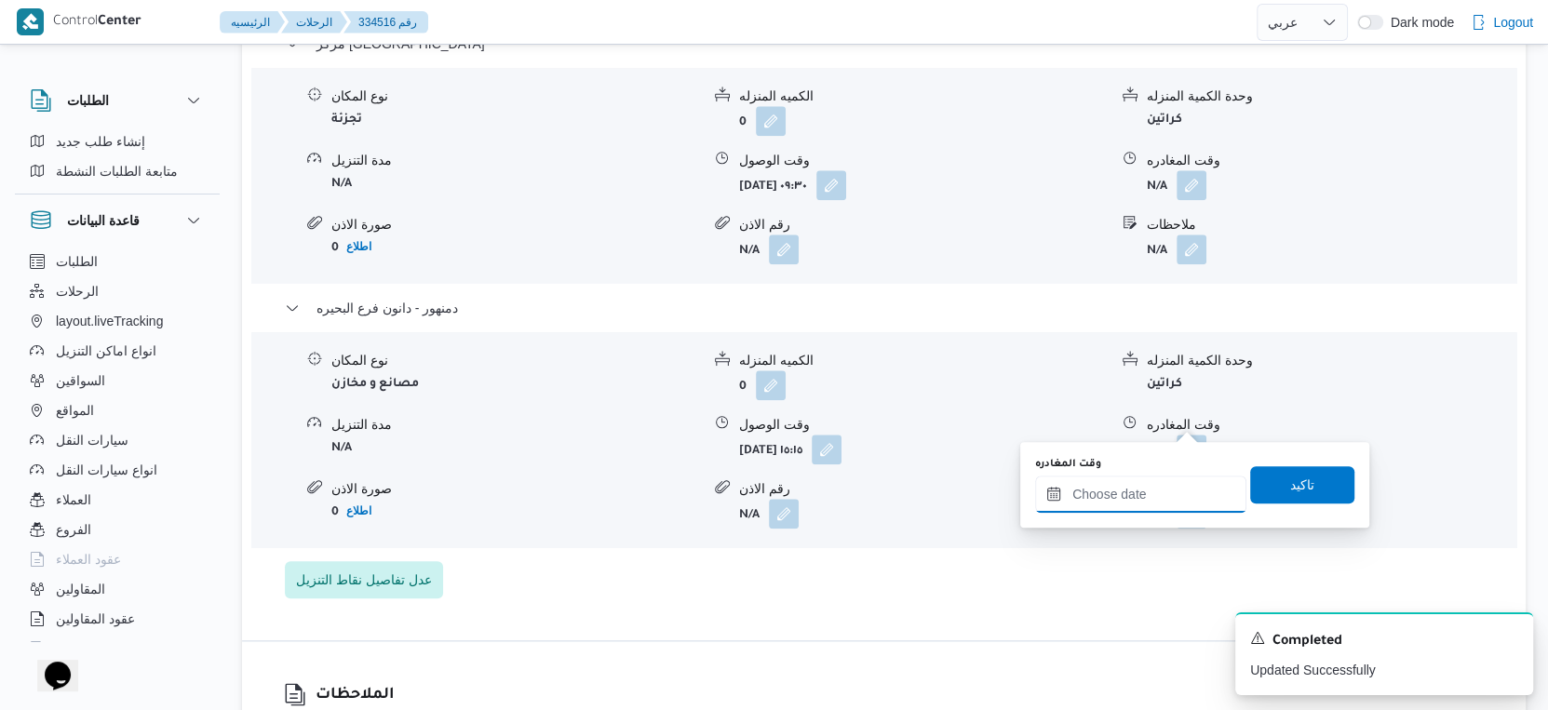
click at [1165, 487] on input "وقت المغادره" at bounding box center [1140, 494] width 211 height 37
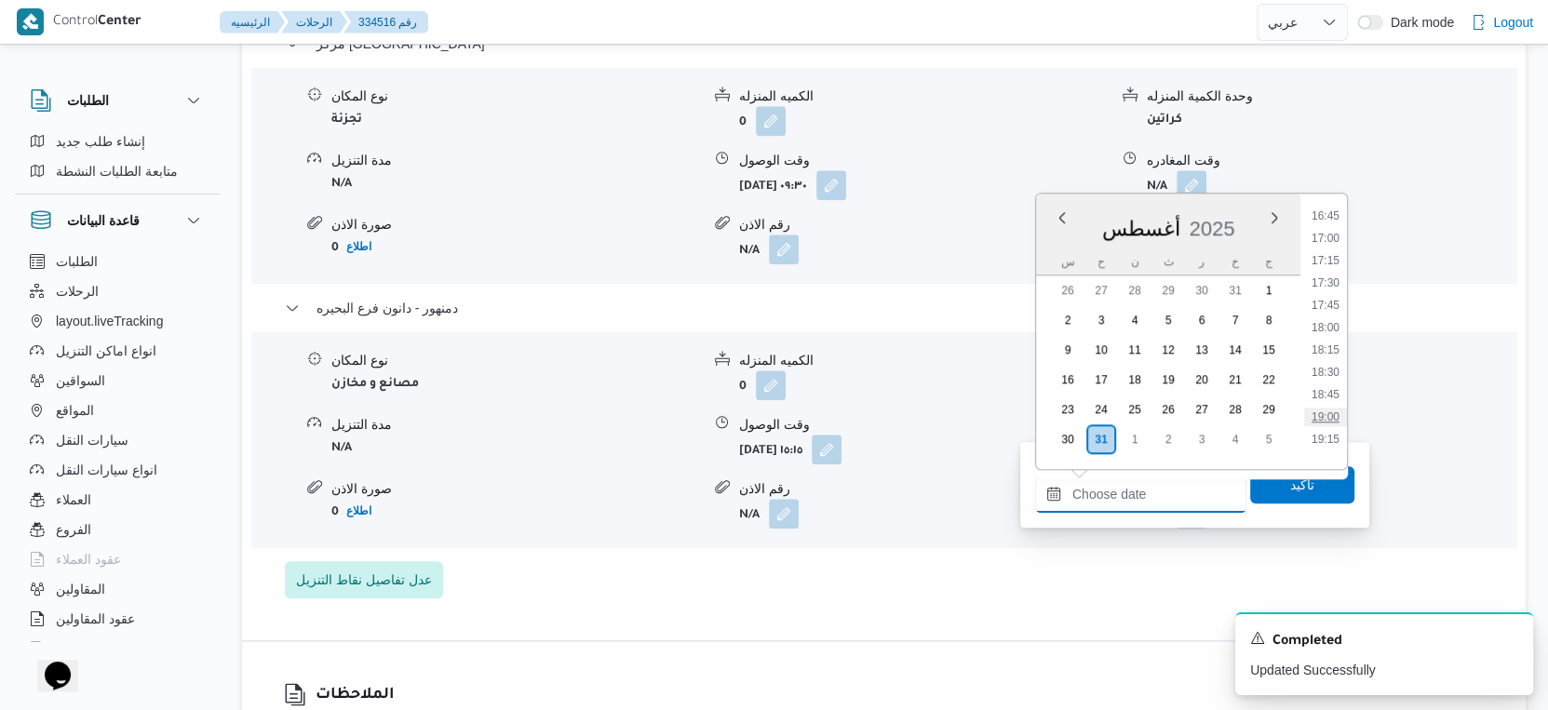
scroll to position [1258, 0]
click at [1335, 345] on li "15:30" at bounding box center [1325, 345] width 43 height 19
type input "[DATE] ١٥:٣٠"
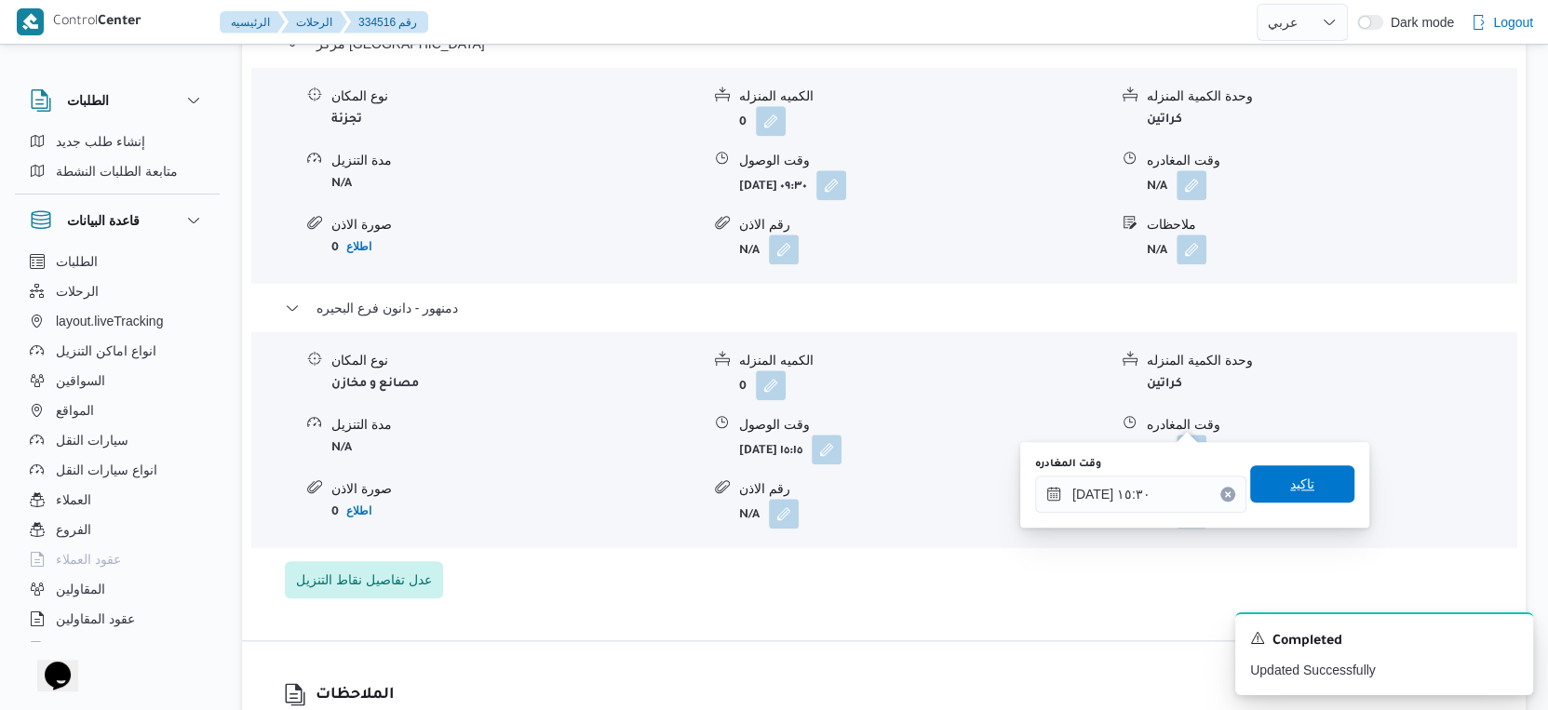
click at [1313, 485] on span "تاكيد" at bounding box center [1302, 483] width 104 height 37
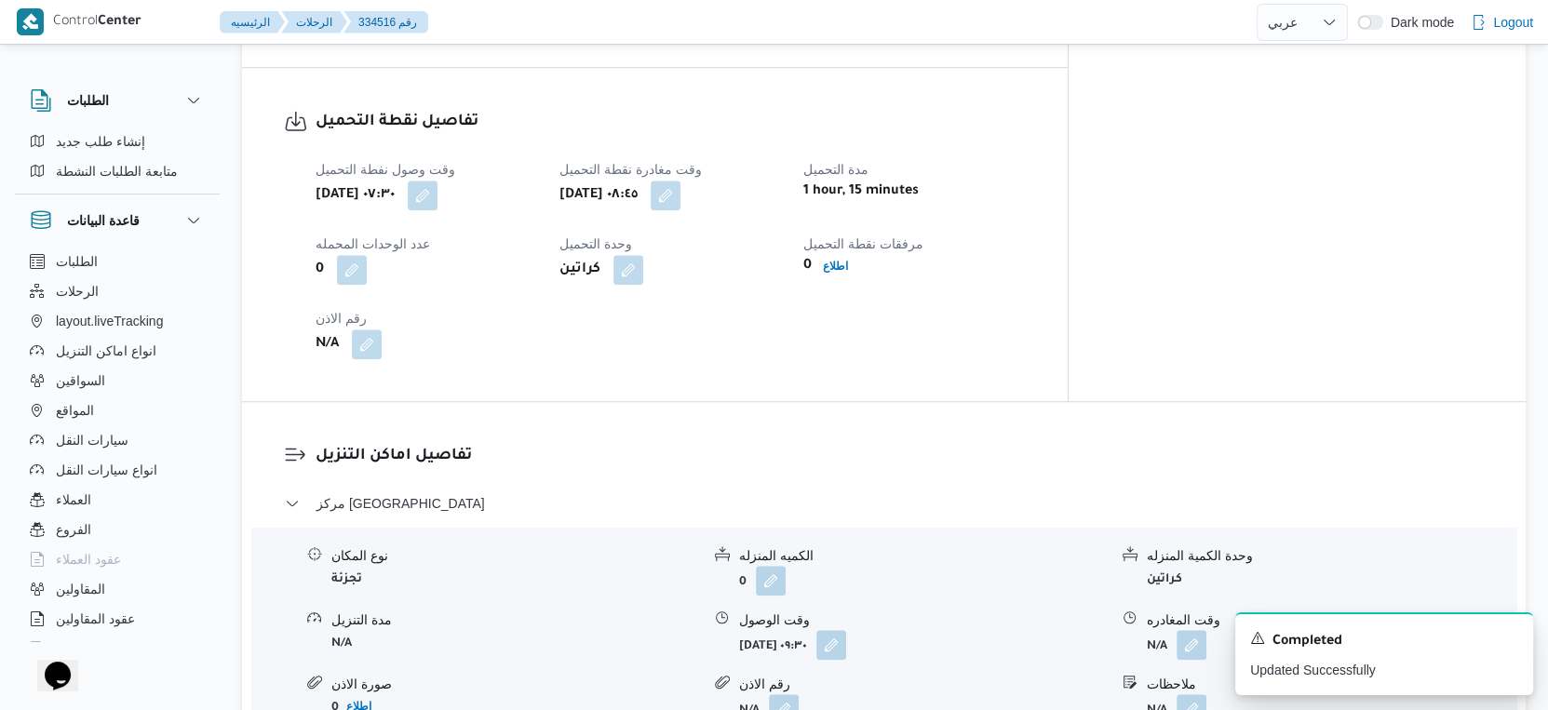
scroll to position [1241, 0]
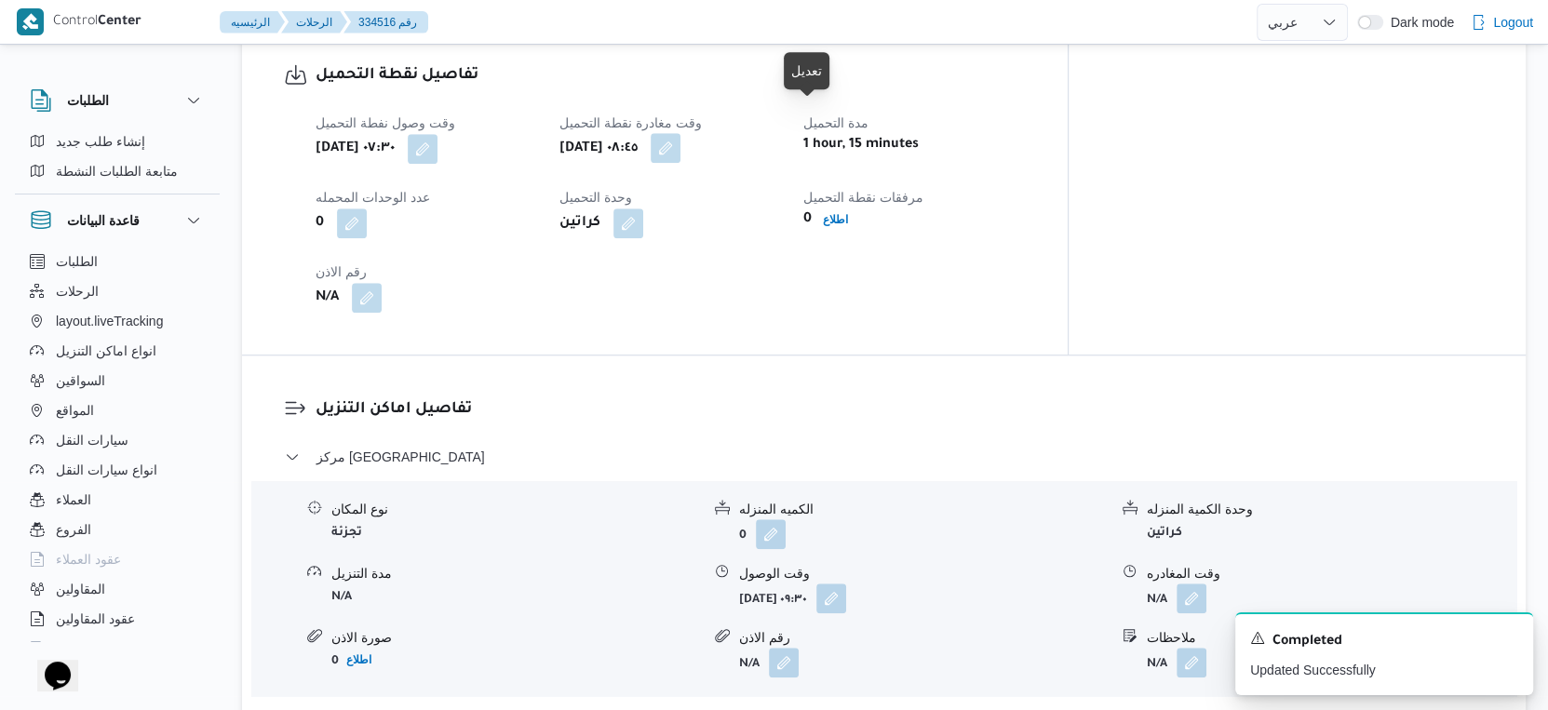
click at [680, 133] on button "button" at bounding box center [666, 148] width 30 height 30
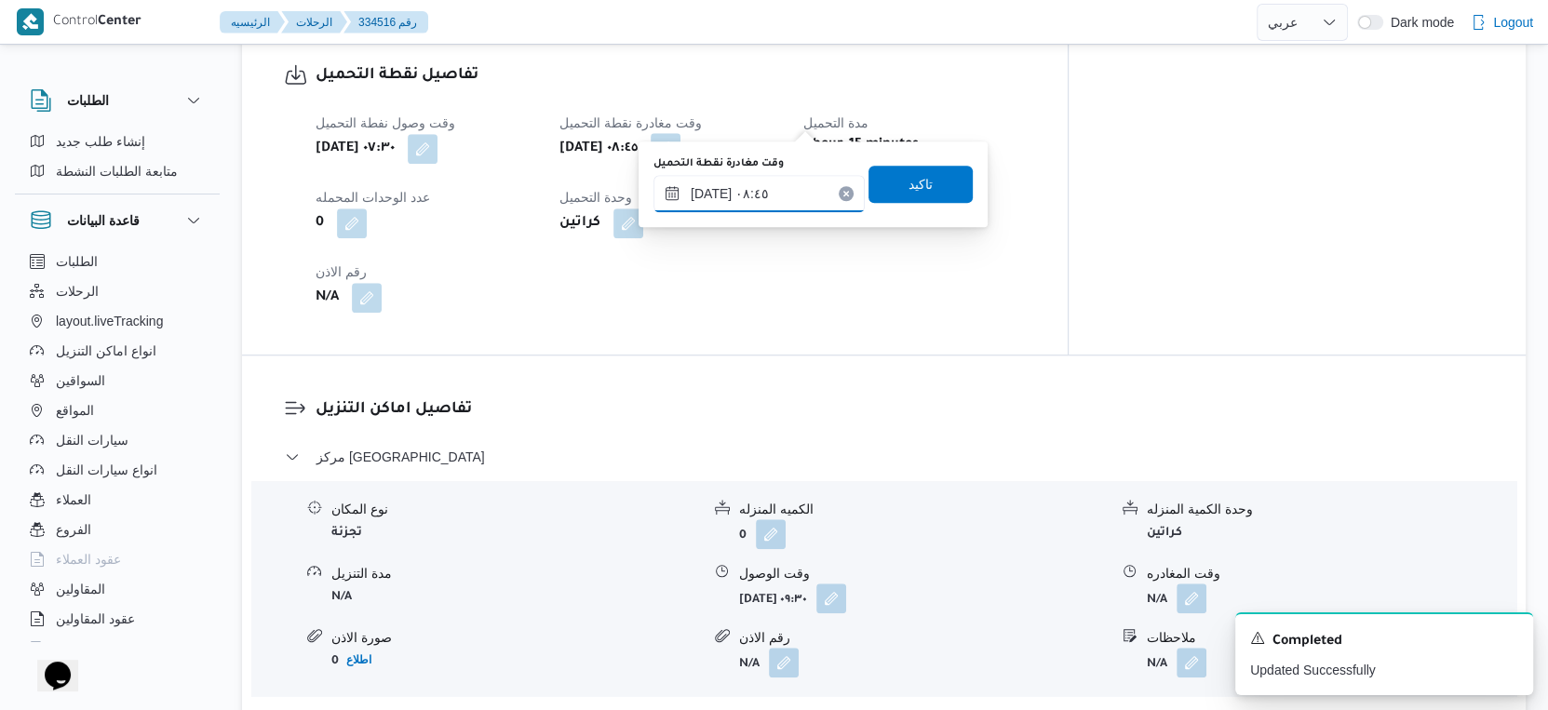
click at [770, 185] on input "٣١/٠٨/٢٠٢٥ ٠٨:٤٥" at bounding box center [759, 193] width 211 height 37
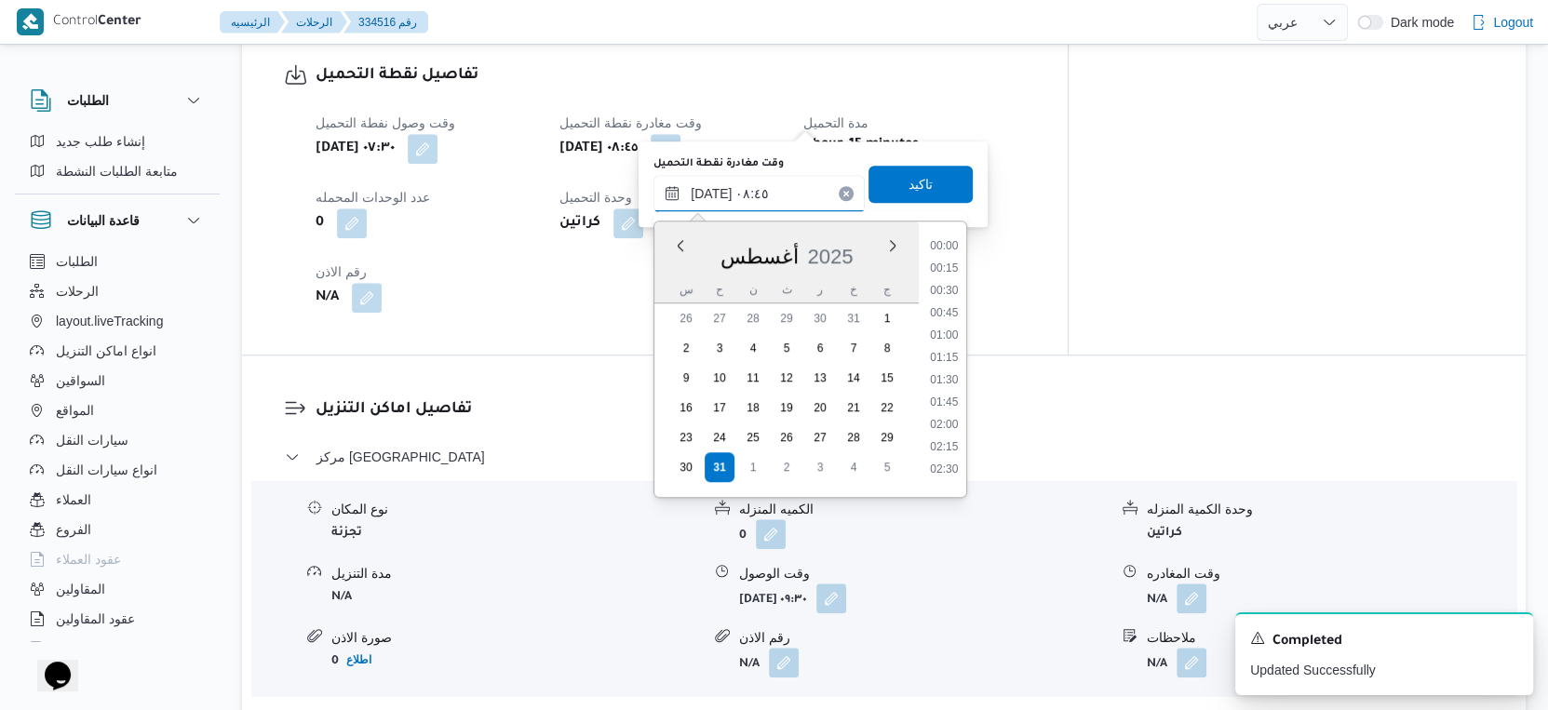
scroll to position [654, 0]
click at [944, 326] on li "08:15" at bounding box center [944, 329] width 43 height 19
type input "٣١/٠٨/٢٠٢٥ ٠٨:١٥"
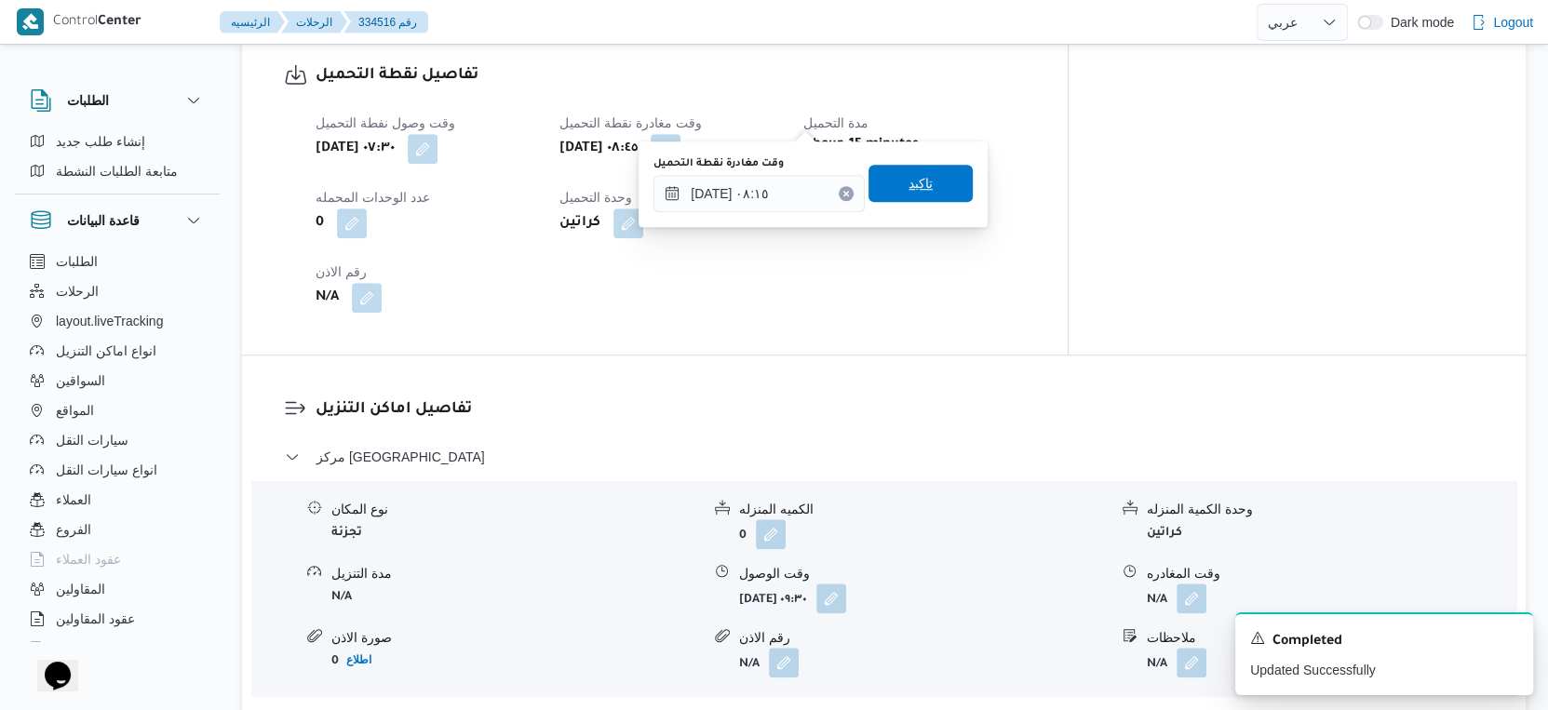
click at [921, 187] on span "تاكيد" at bounding box center [921, 183] width 104 height 37
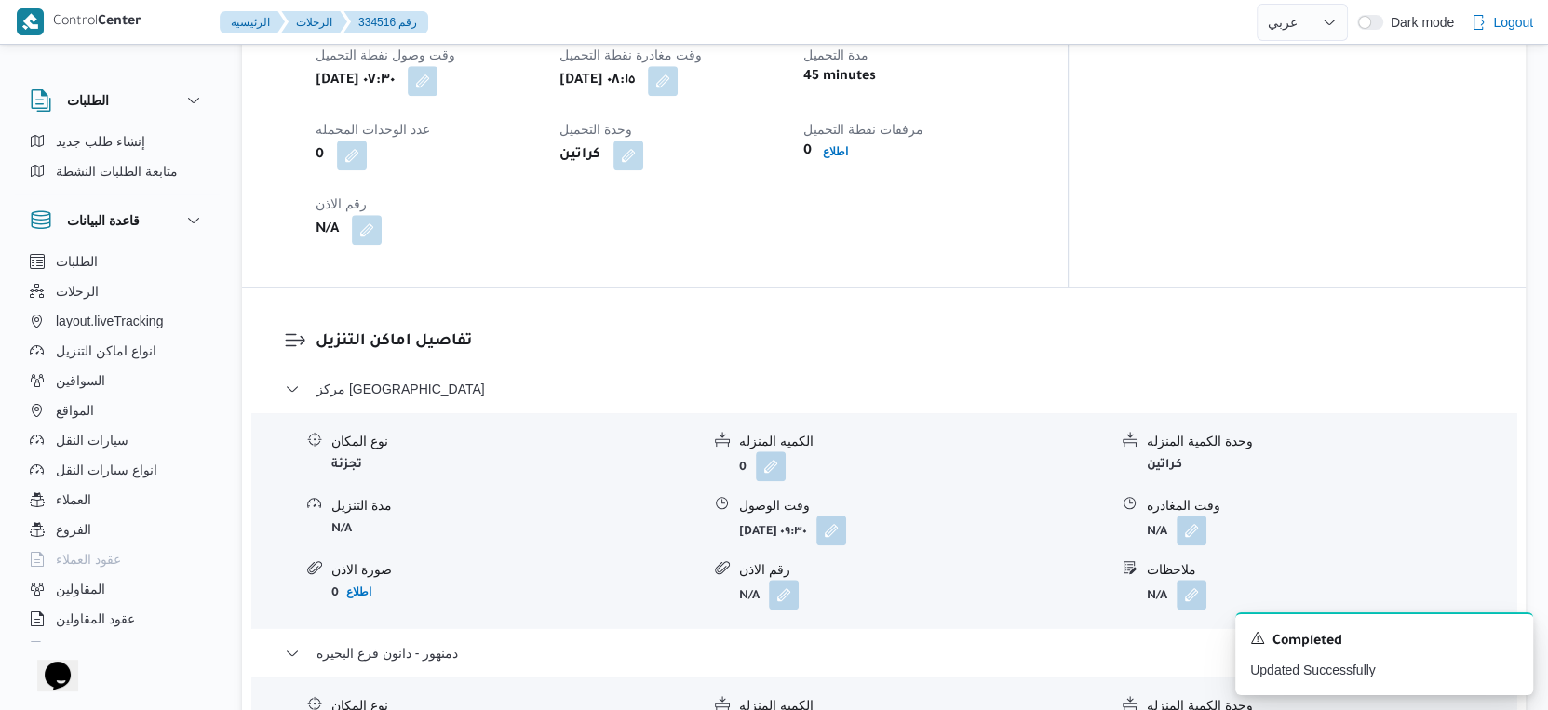
scroll to position [1344, 0]
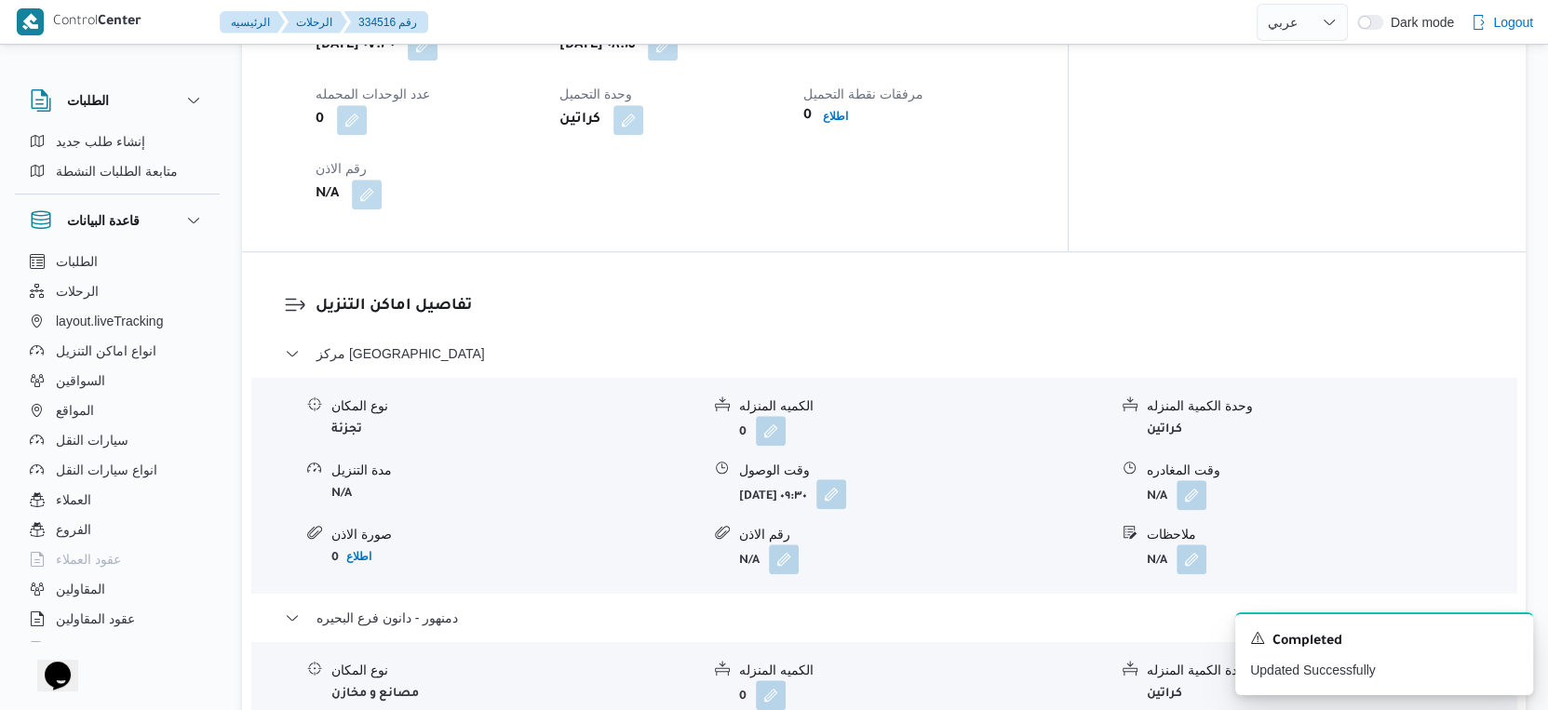
click at [846, 479] on button "button" at bounding box center [831, 494] width 30 height 30
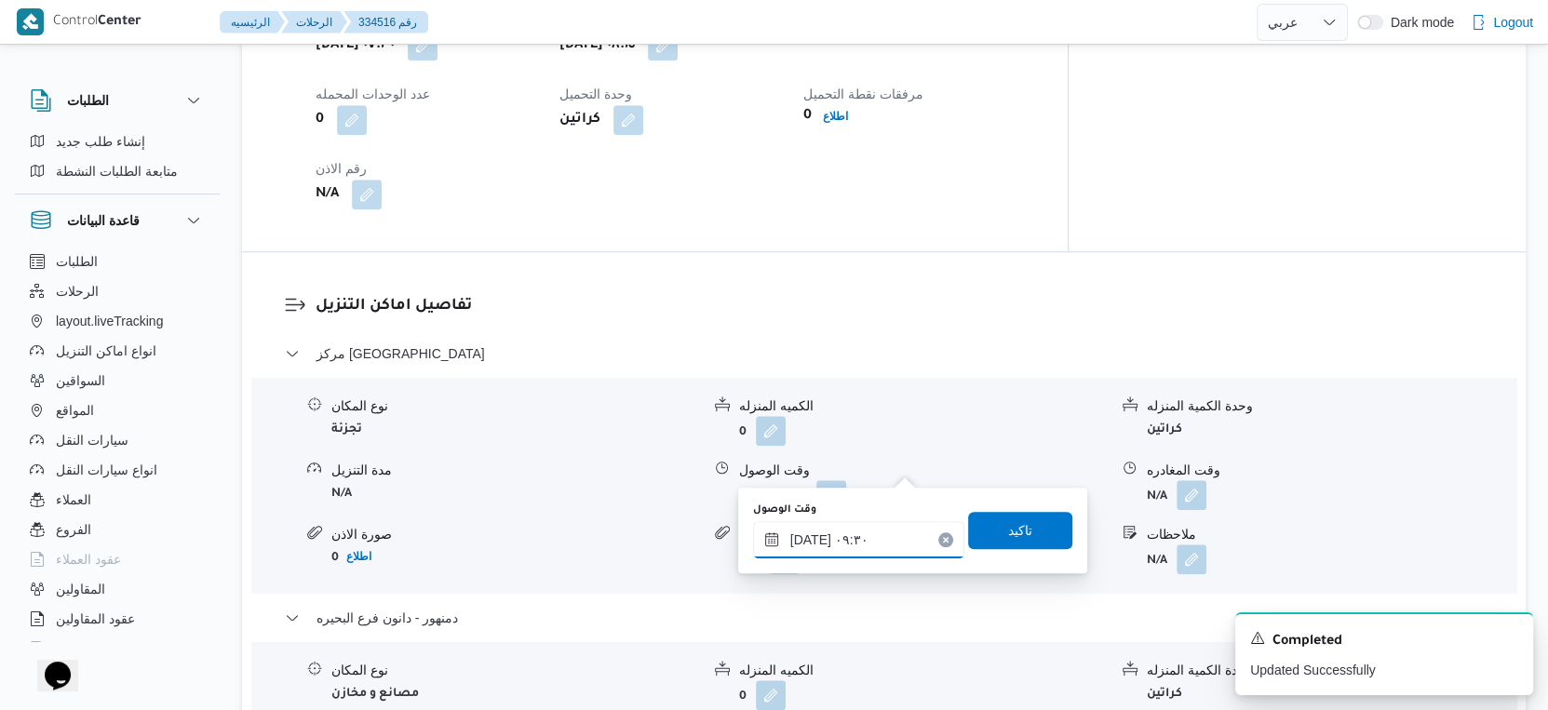
click at [863, 546] on input "٣١/٠٨/٢٠٢٥ ٠٩:٣٠" at bounding box center [858, 539] width 211 height 37
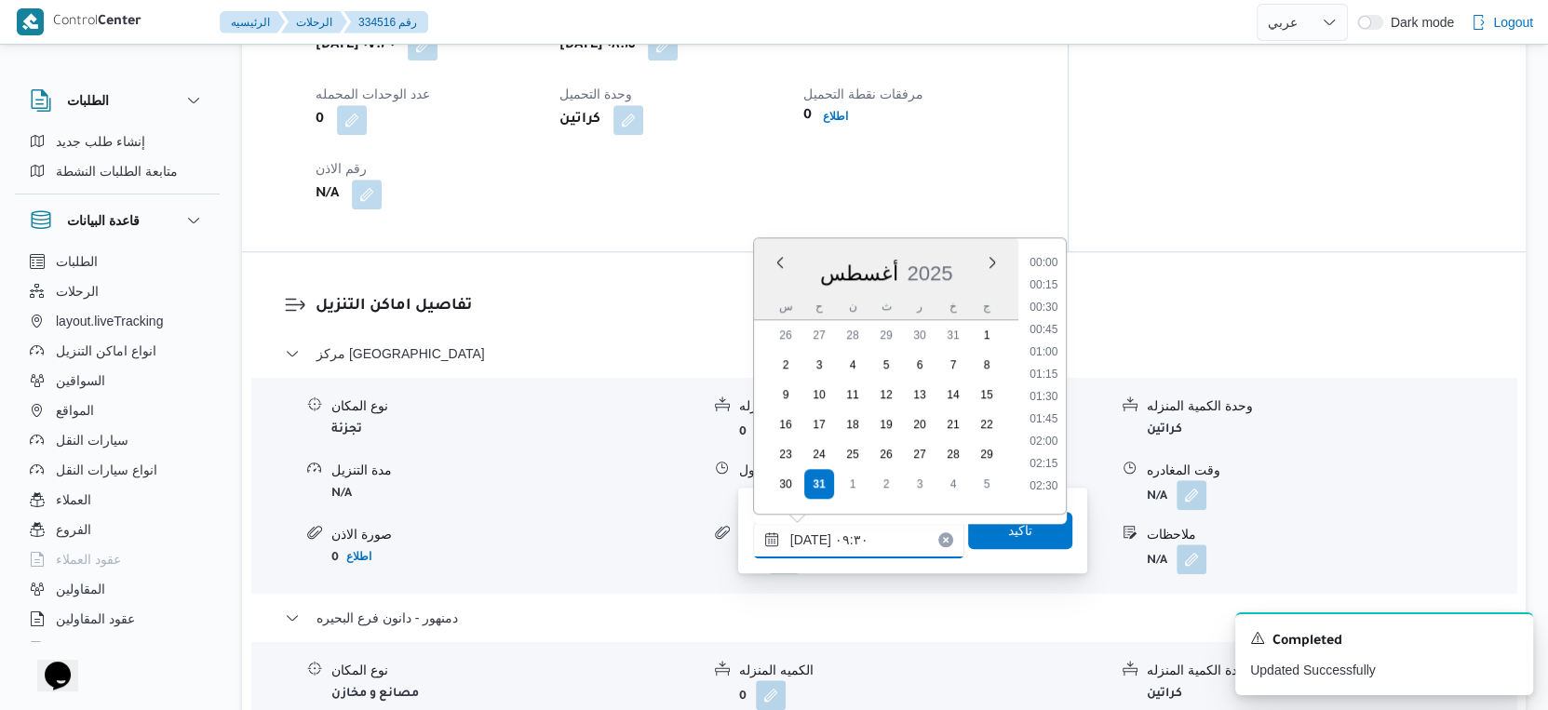
scroll to position [721, 0]
click at [1052, 324] on li "08:45" at bounding box center [1043, 324] width 43 height 19
type input "٣١/٠٨/٢٠٢٥ ٠٨:٤٥"
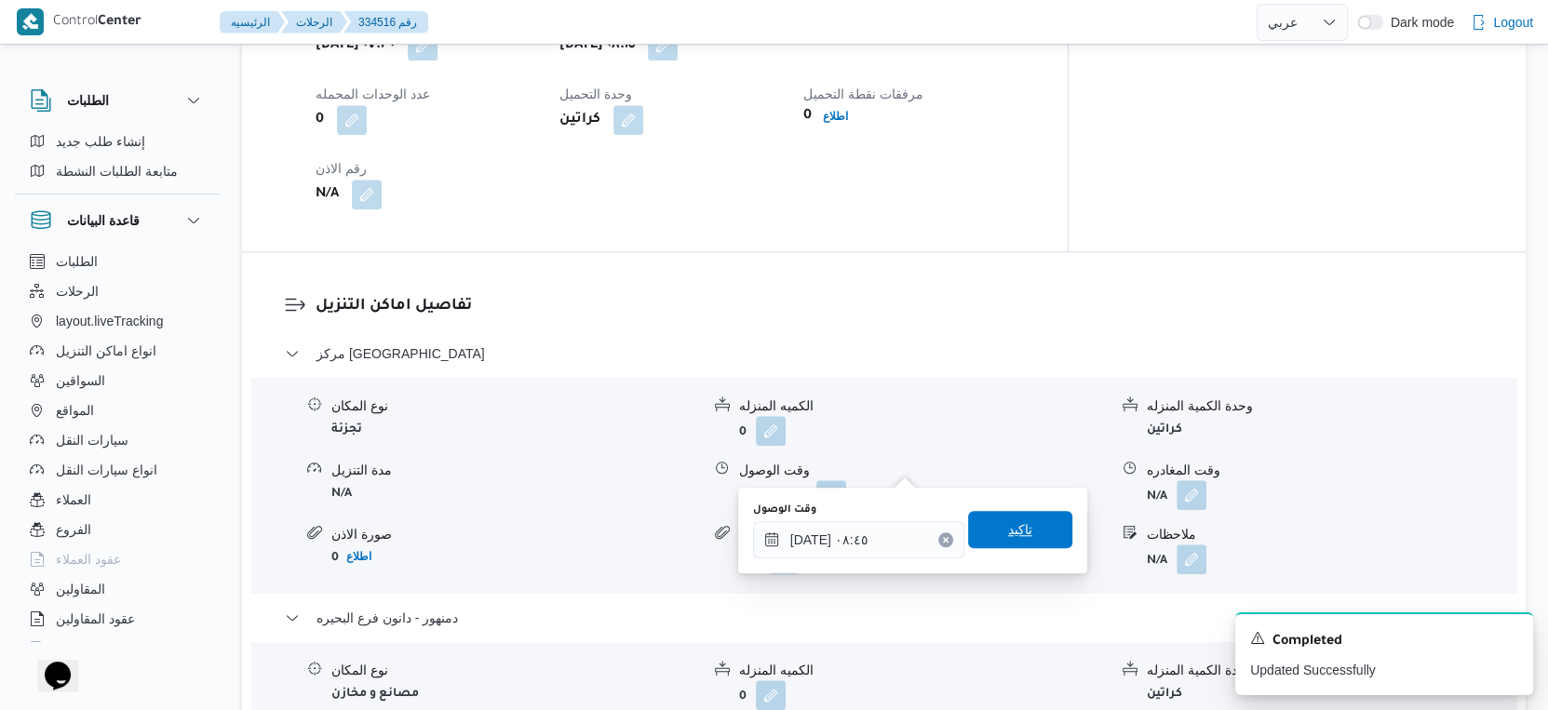
click at [1016, 517] on span "تاكيد" at bounding box center [1020, 529] width 104 height 37
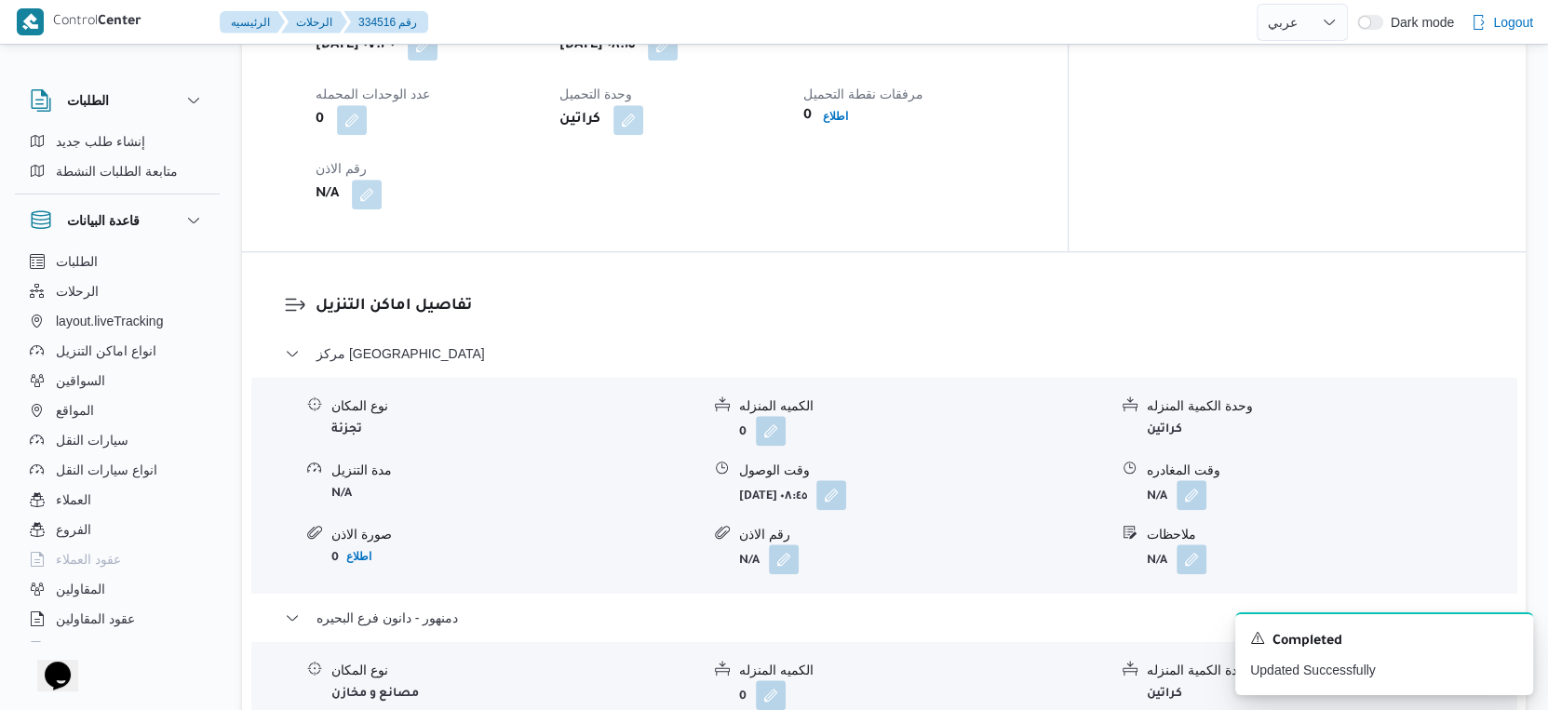
scroll to position [1138, 0]
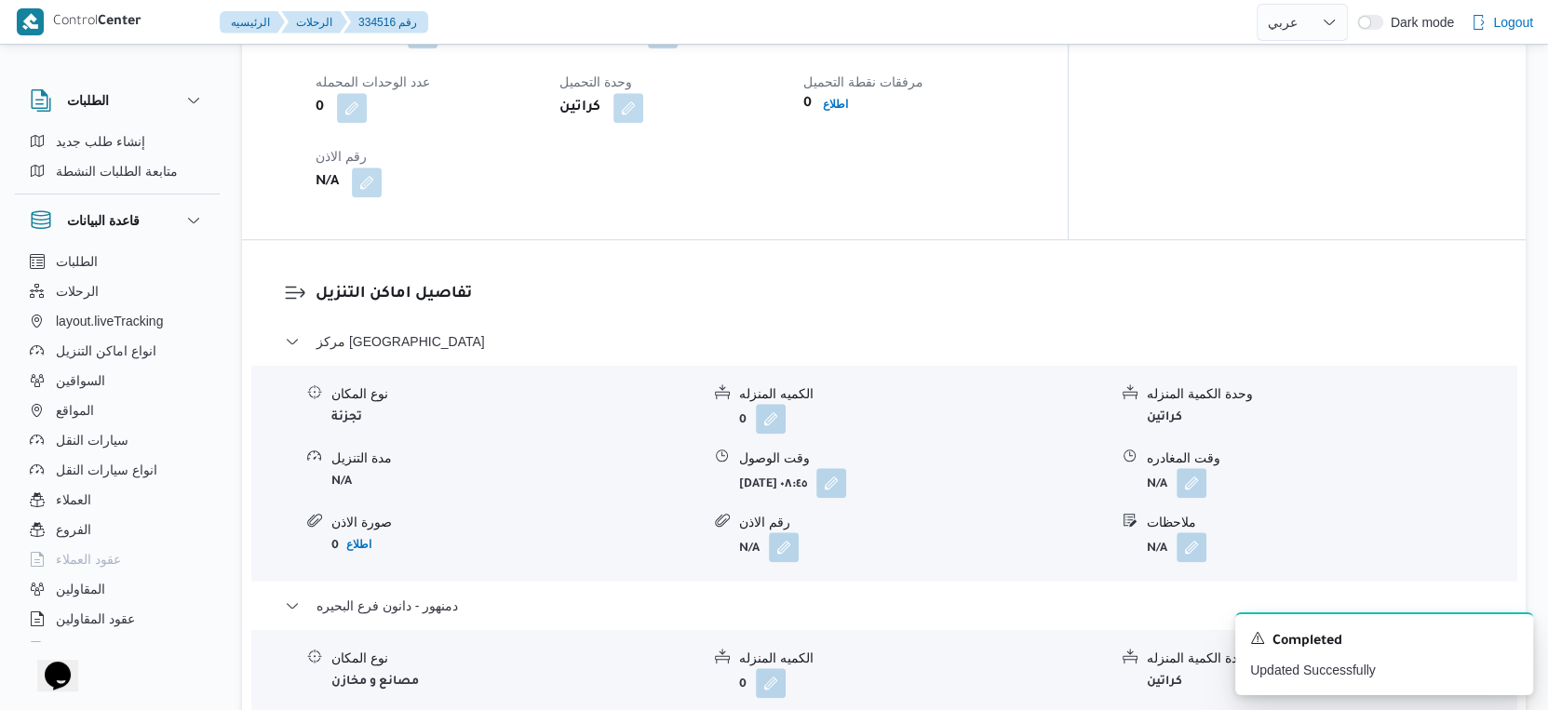
scroll to position [1448, 0]
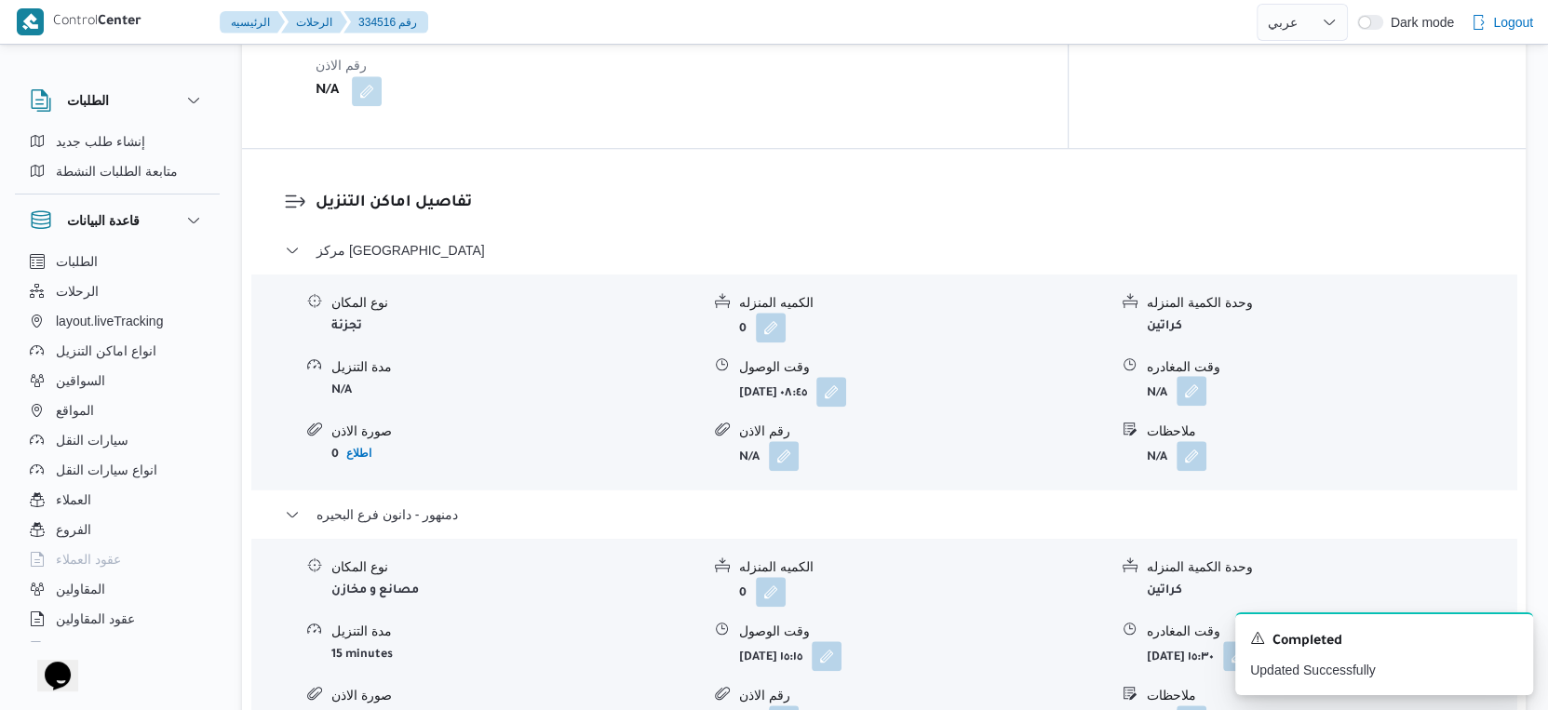
click at [1192, 376] on button "button" at bounding box center [1192, 391] width 30 height 30
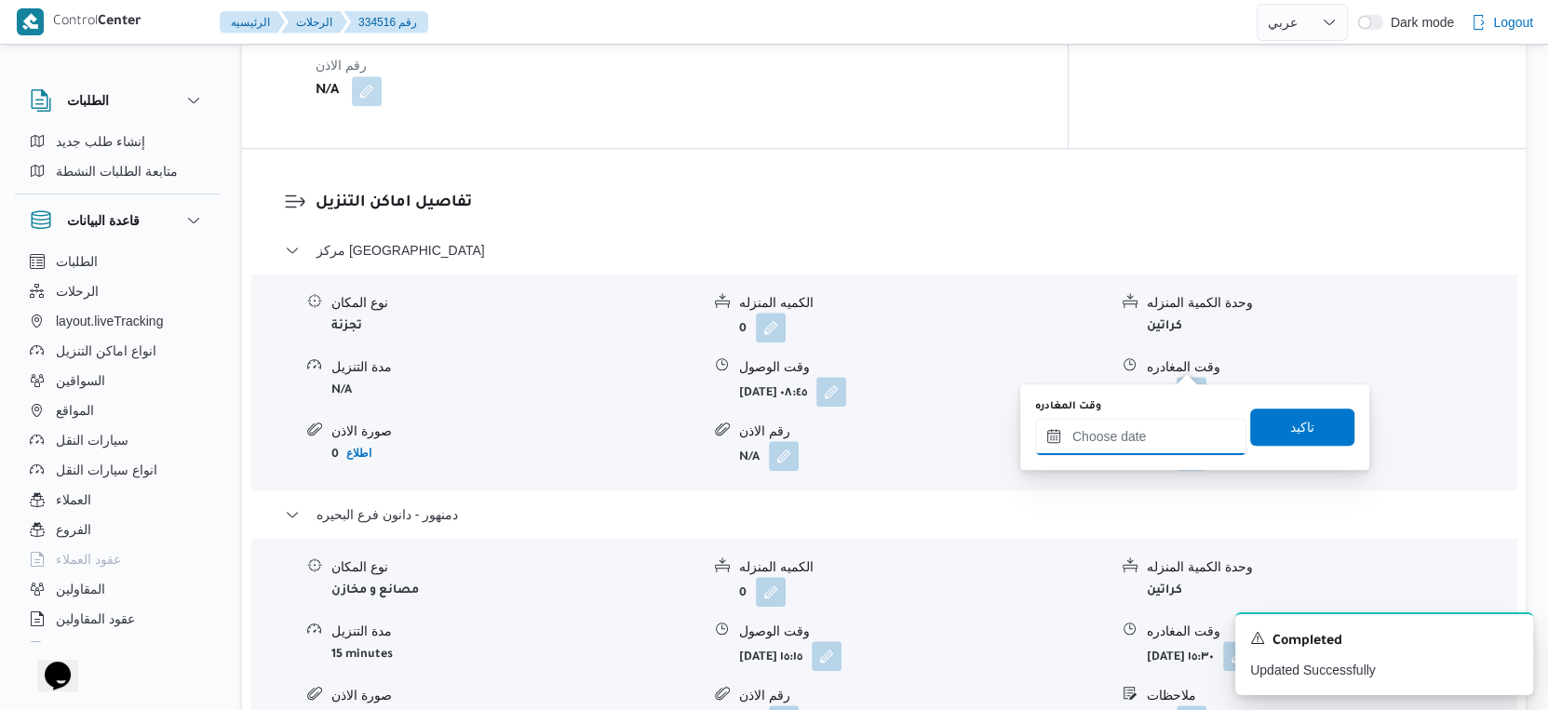
click at [1137, 428] on input "وقت المغادره" at bounding box center [1140, 436] width 211 height 37
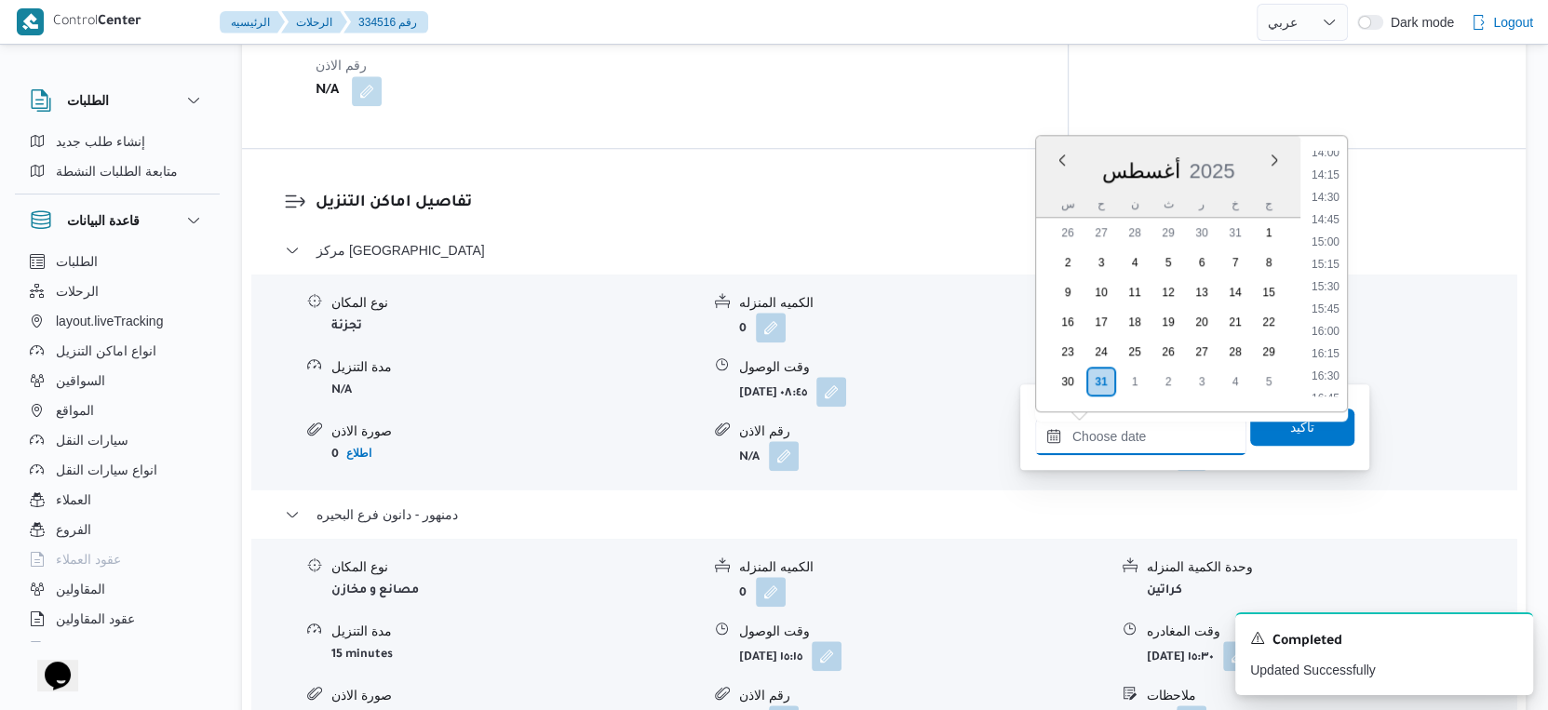
scroll to position [1258, 0]
click at [1334, 222] on li "14:45" at bounding box center [1325, 220] width 43 height 19
type input "٣١/٠٨/٢٠٢٥ ١٤:٤٥"
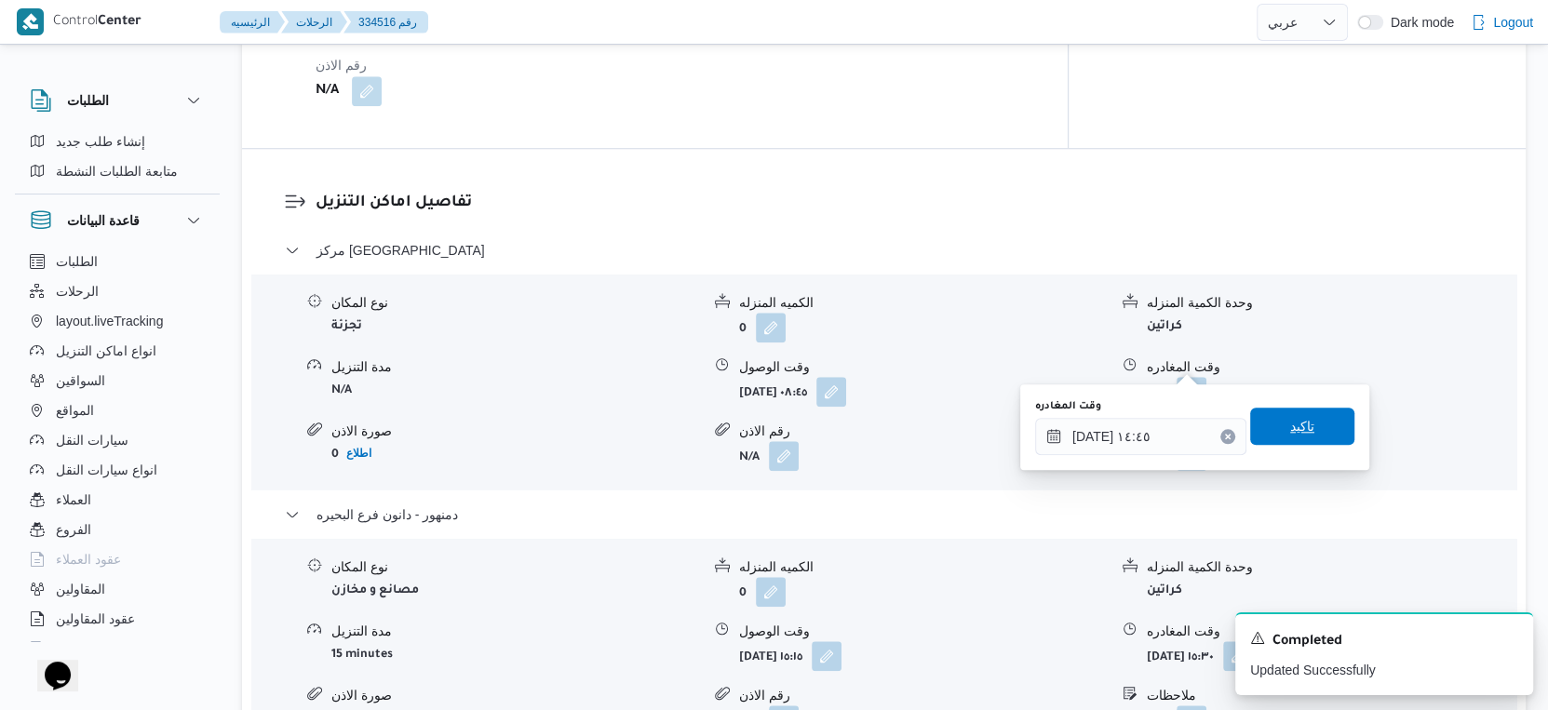
click at [1312, 425] on span "تاكيد" at bounding box center [1302, 426] width 104 height 37
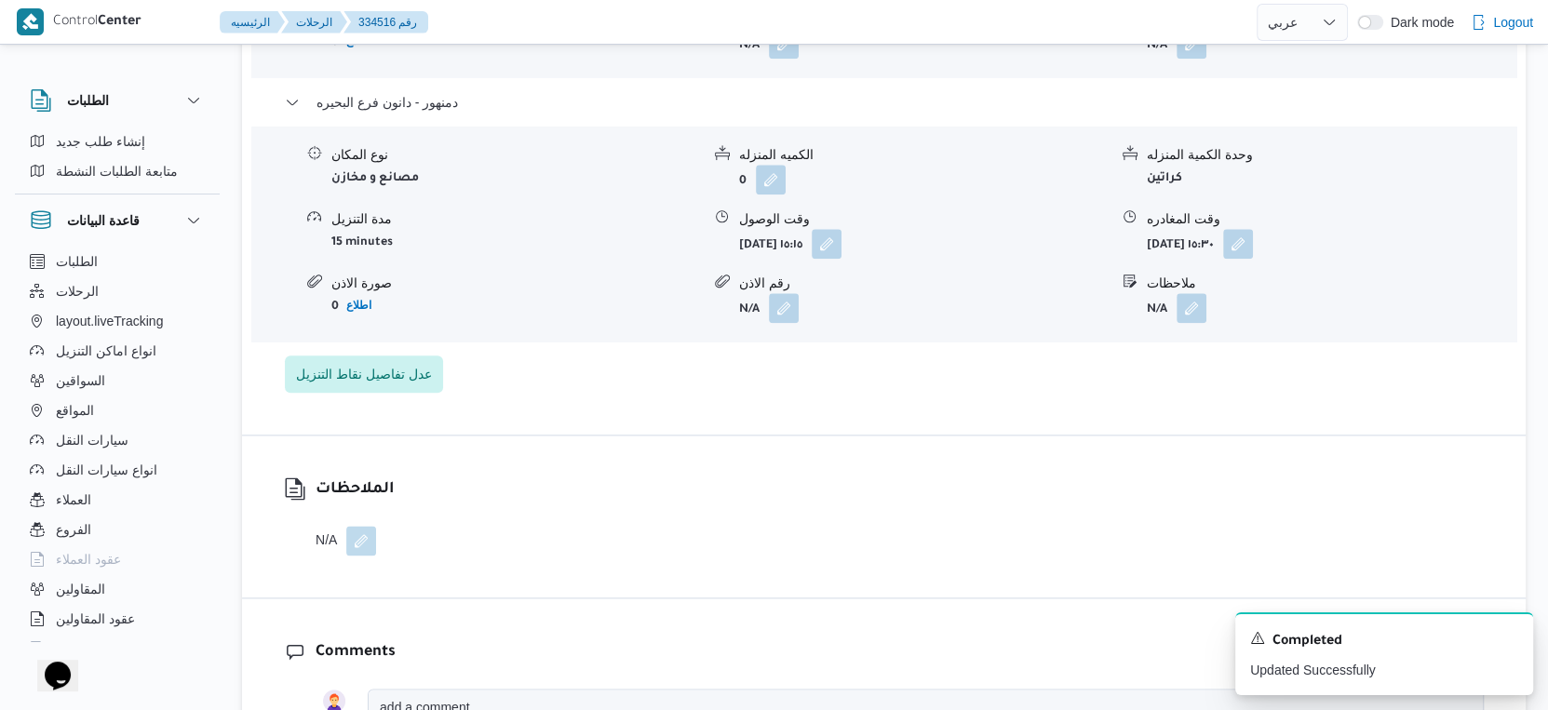
scroll to position [1862, 0]
click at [401, 360] on span "عدل تفاصيل نقاط التنزيل" at bounding box center [364, 371] width 136 height 22
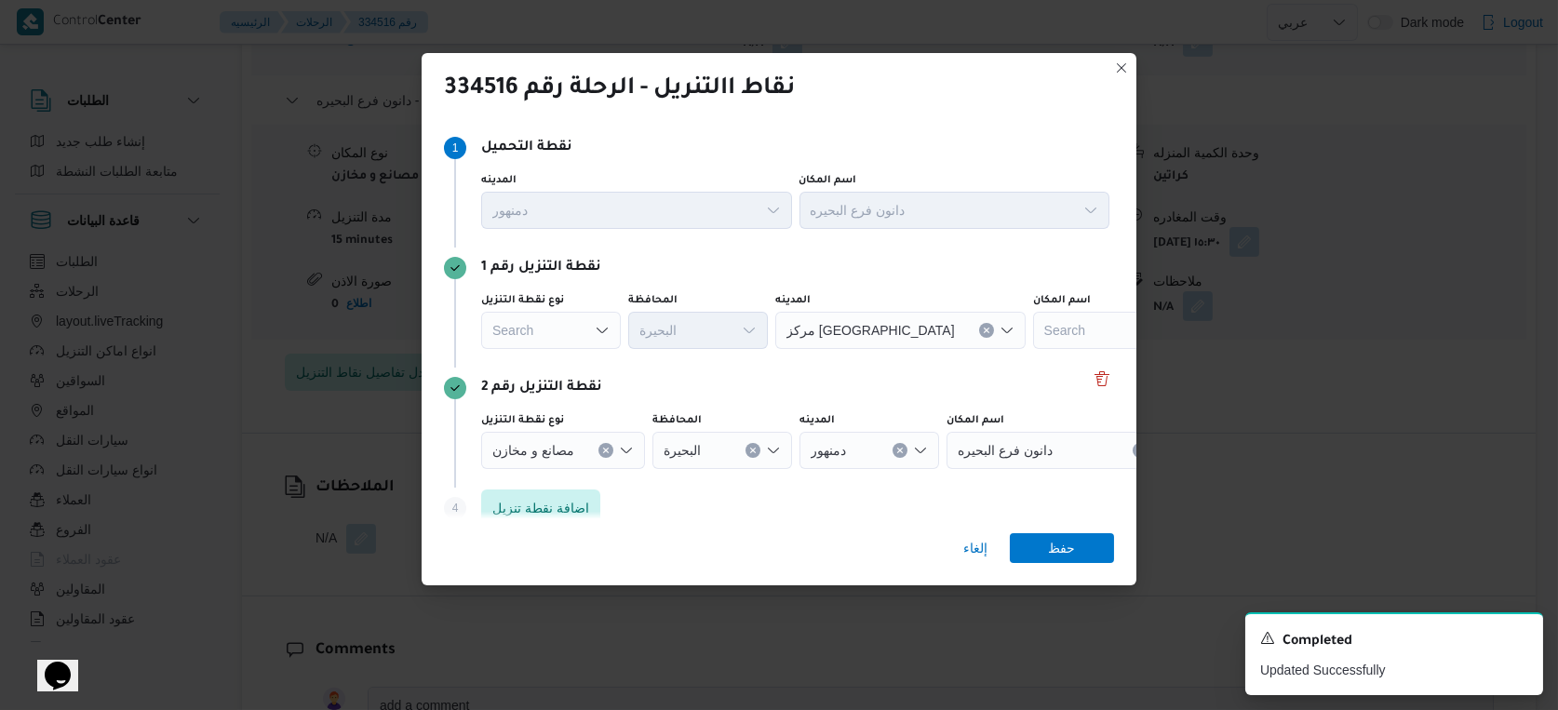
click at [557, 329] on div "Search" at bounding box center [551, 330] width 140 height 37
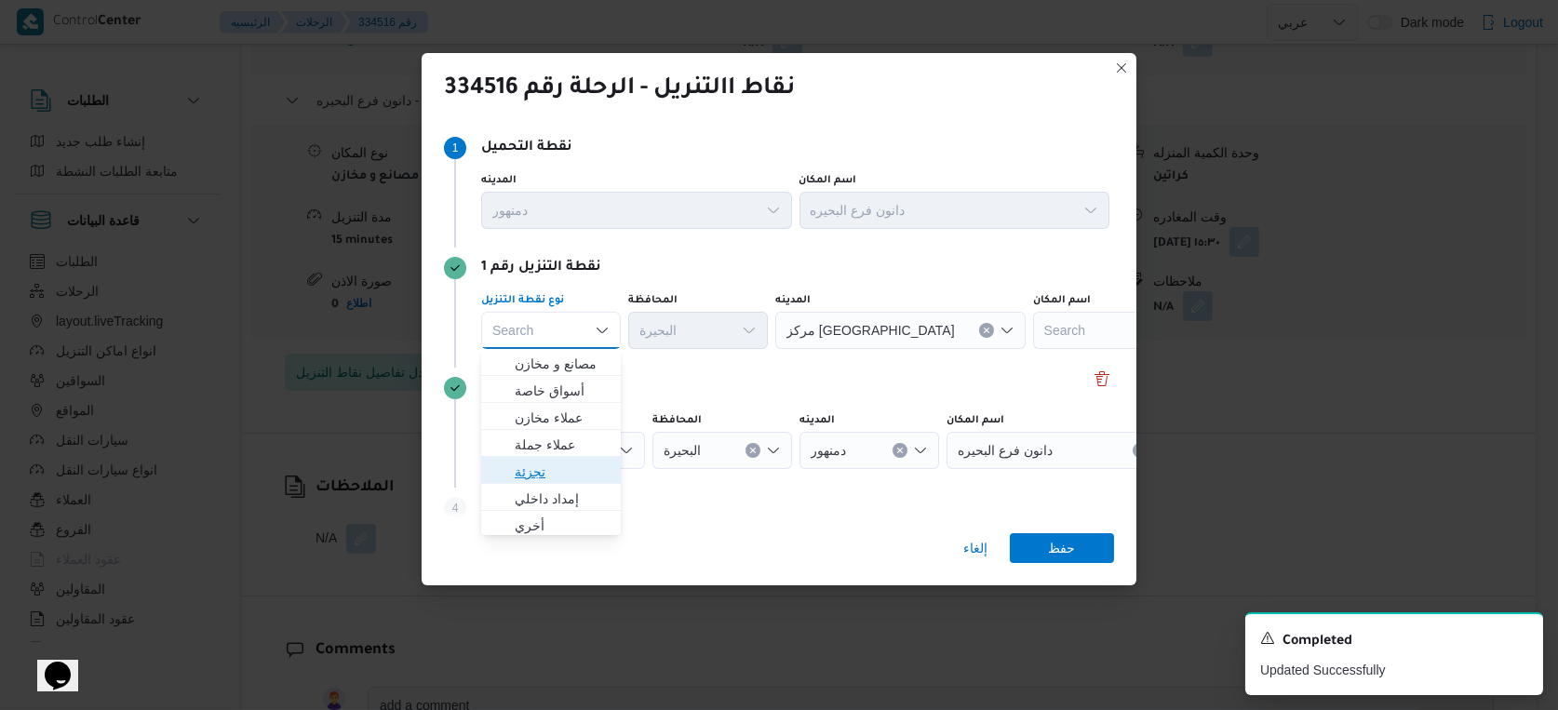
click at [560, 469] on span "تجزئة" at bounding box center [562, 472] width 95 height 22
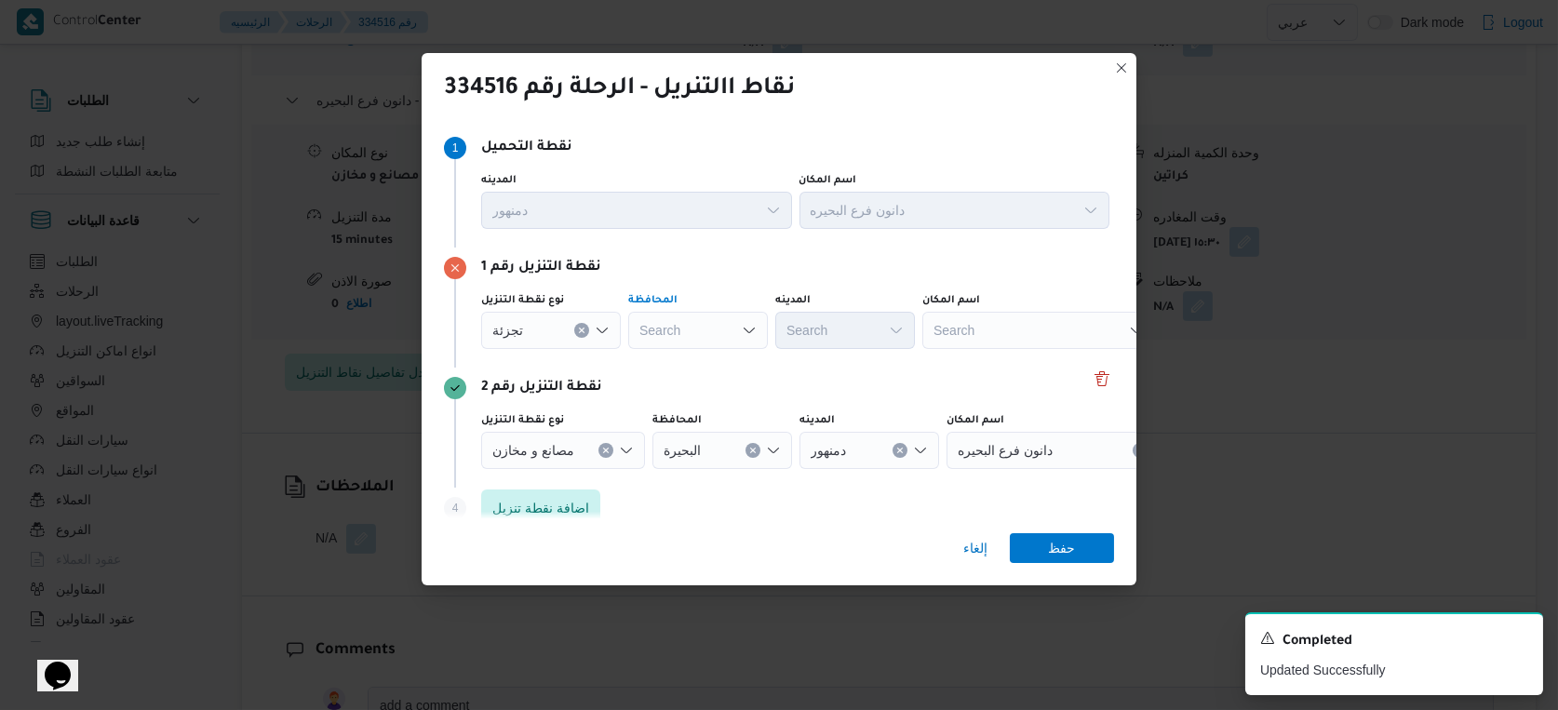
click at [689, 340] on div "Search" at bounding box center [698, 330] width 140 height 37
type input "البحير"
drag, startPoint x: 675, startPoint y: 355, endPoint x: 732, endPoint y: 347, distance: 57.3
click at [676, 354] on span "البحير ة" at bounding box center [709, 364] width 95 height 22
click at [864, 331] on div "Search" at bounding box center [845, 330] width 140 height 37
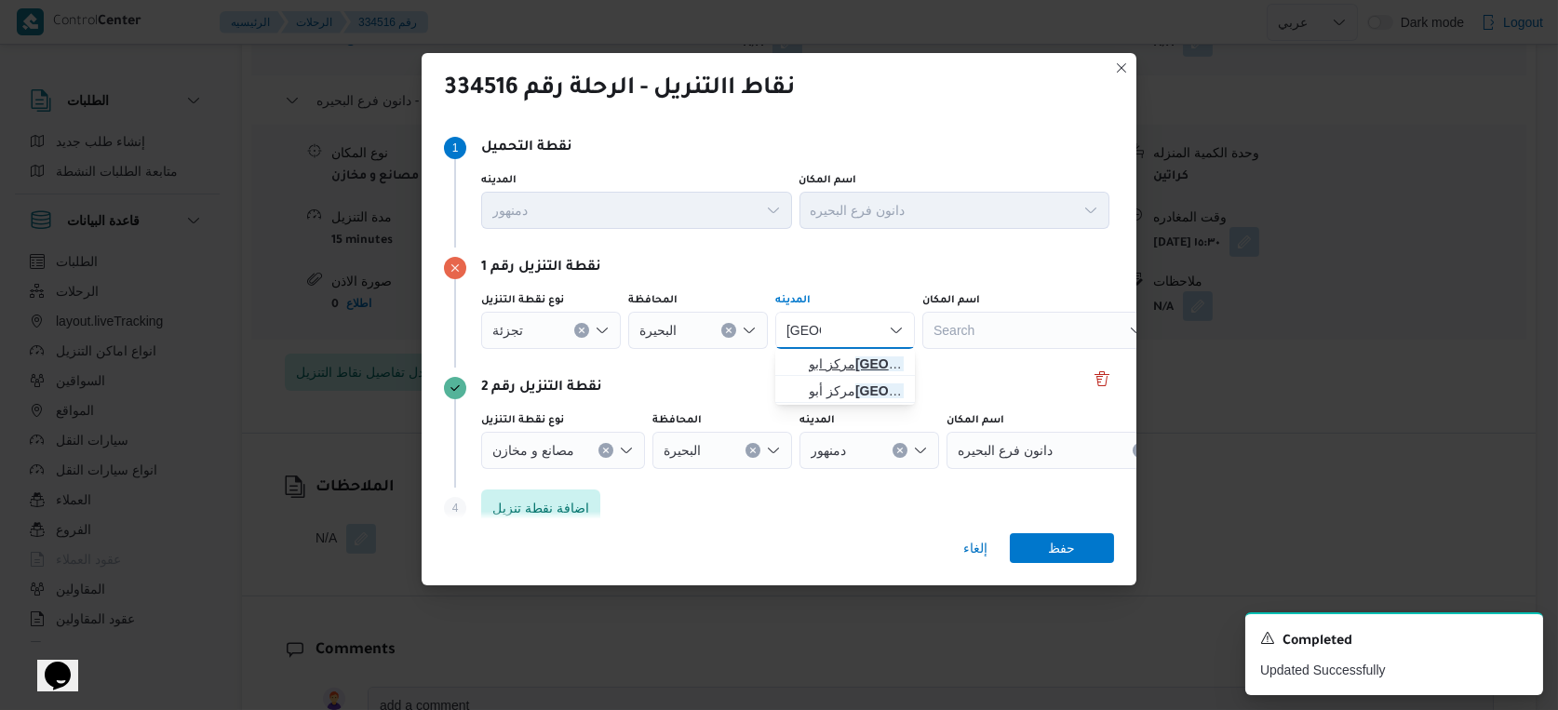
type input "حمص"
click at [869, 365] on span "مركز ابو حمص" at bounding box center [856, 364] width 95 height 22
click at [1061, 539] on span "حفظ" at bounding box center [1062, 547] width 27 height 30
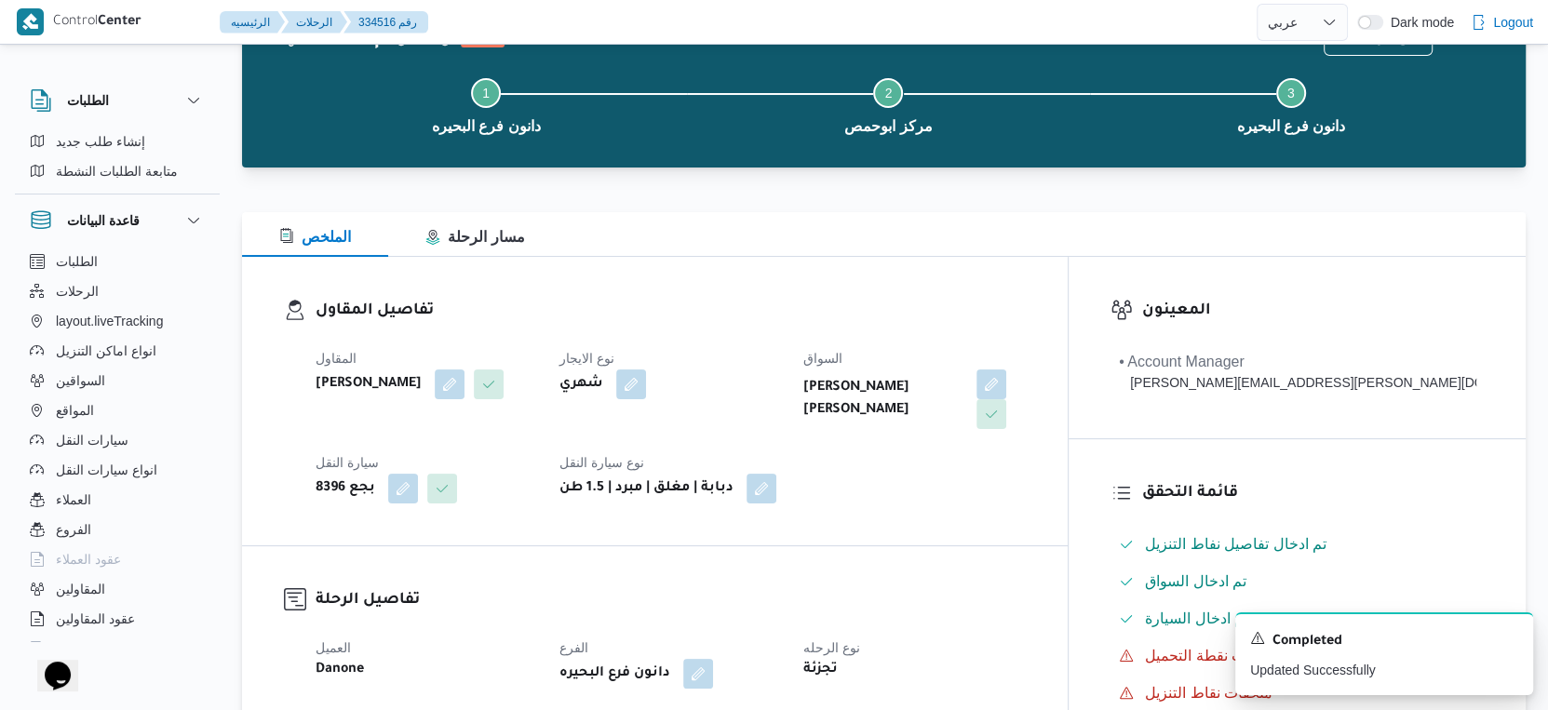
scroll to position [0, 0]
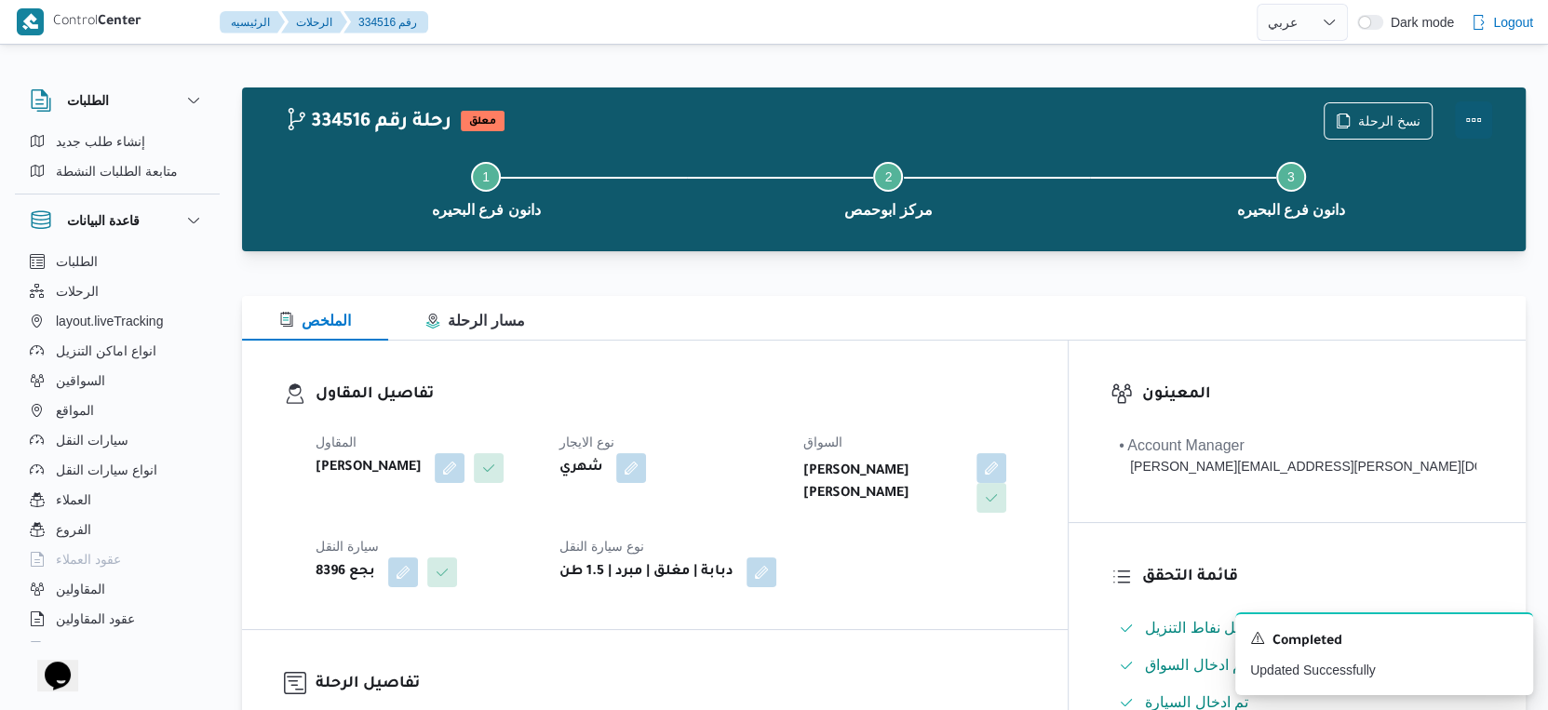
click at [1478, 120] on button "Actions" at bounding box center [1473, 119] width 37 height 37
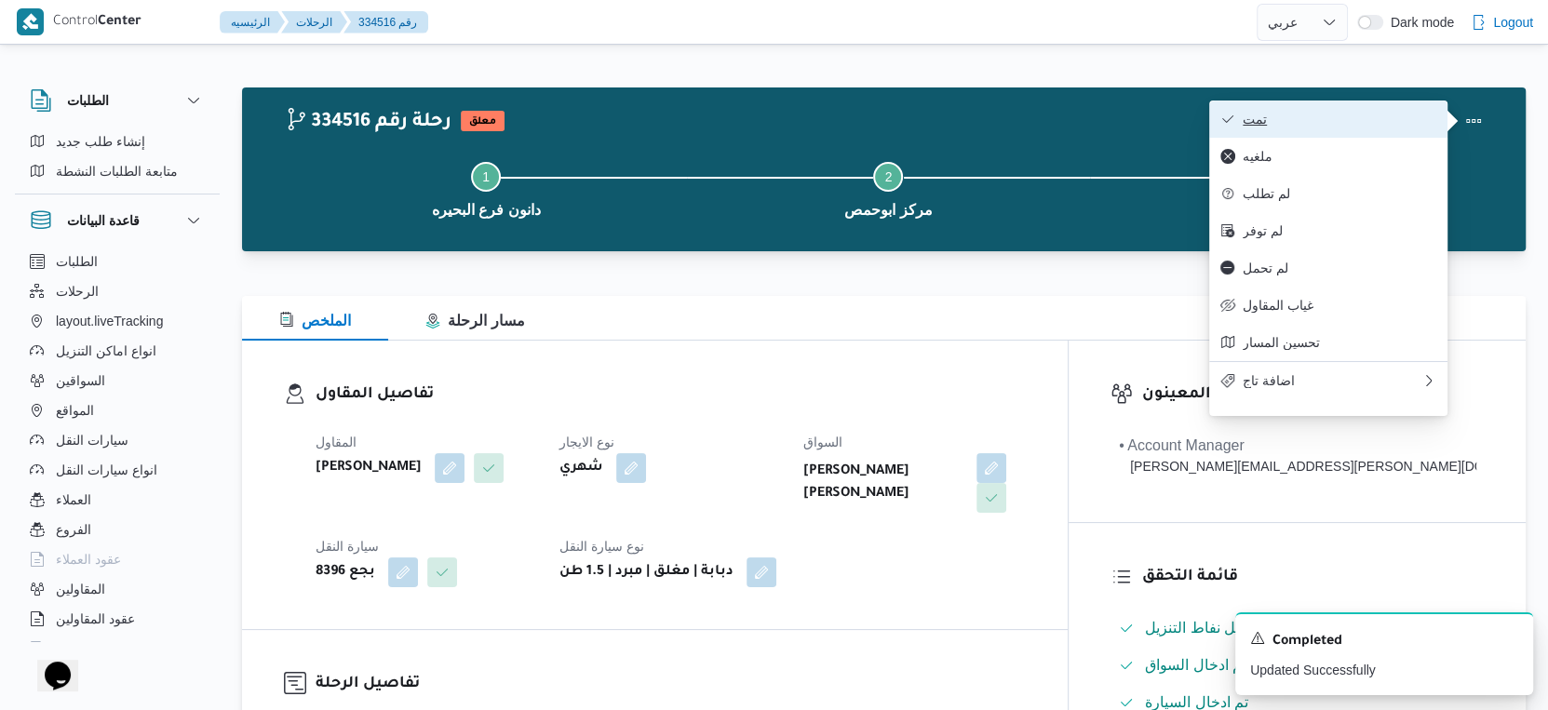
click at [1361, 127] on span "تمت" at bounding box center [1340, 119] width 194 height 15
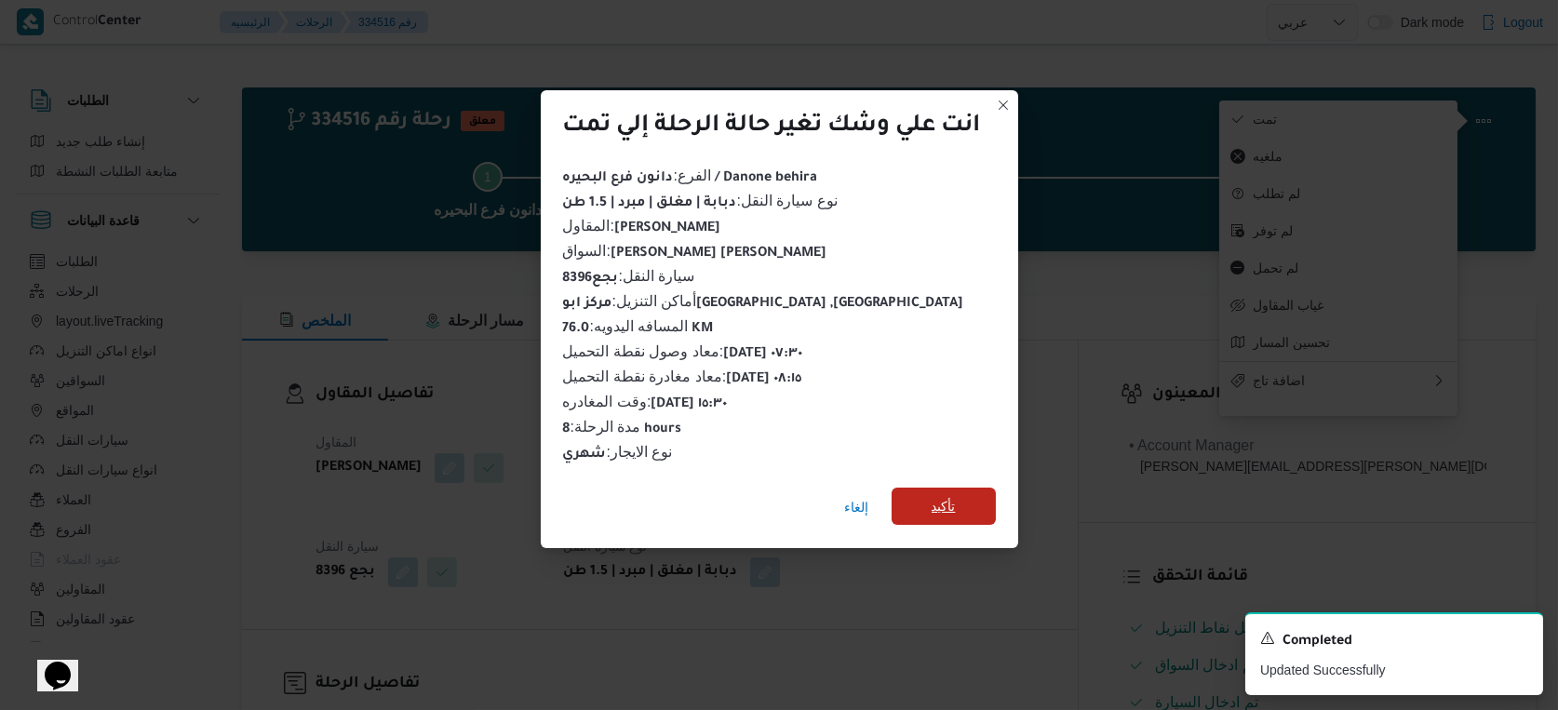
click at [946, 498] on span "تأكيد" at bounding box center [944, 506] width 24 height 22
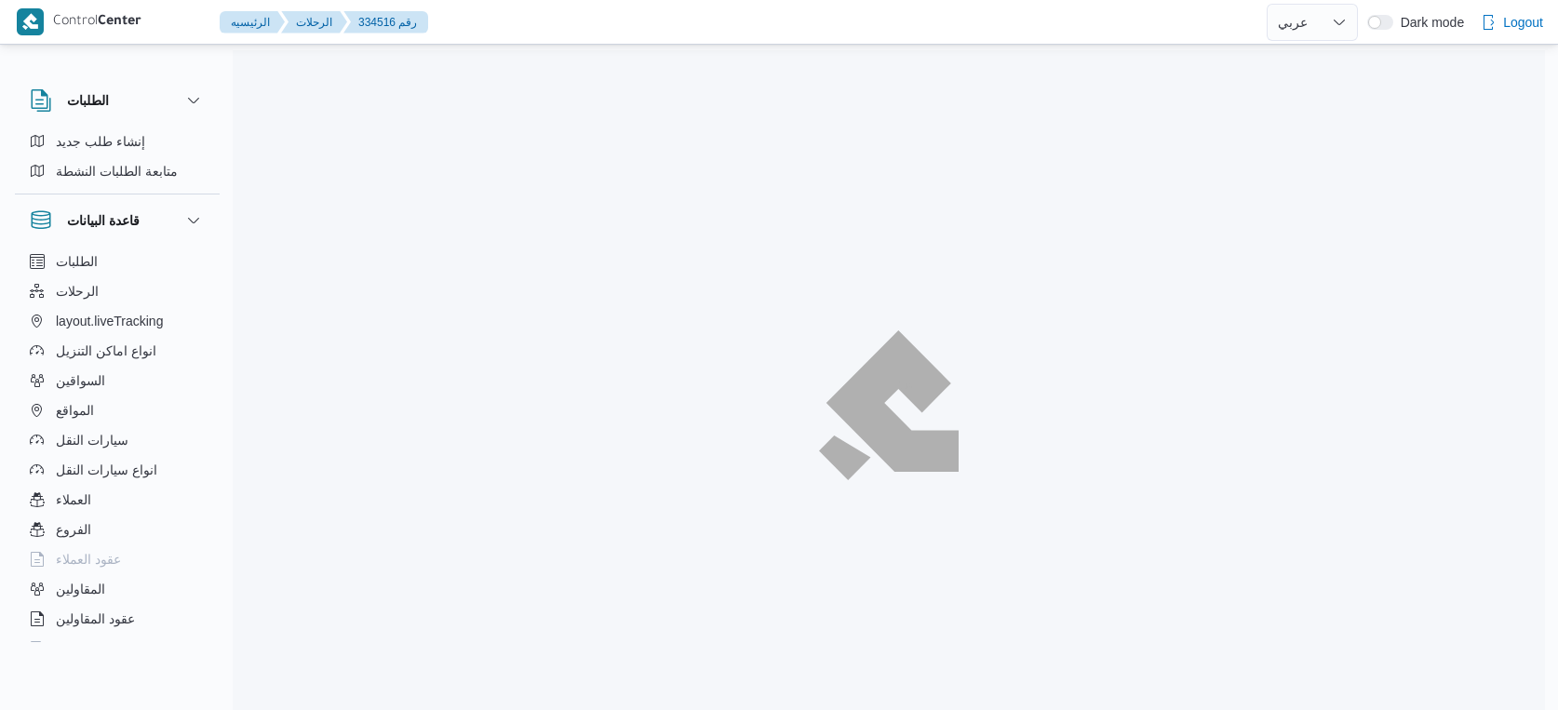
select select "ar"
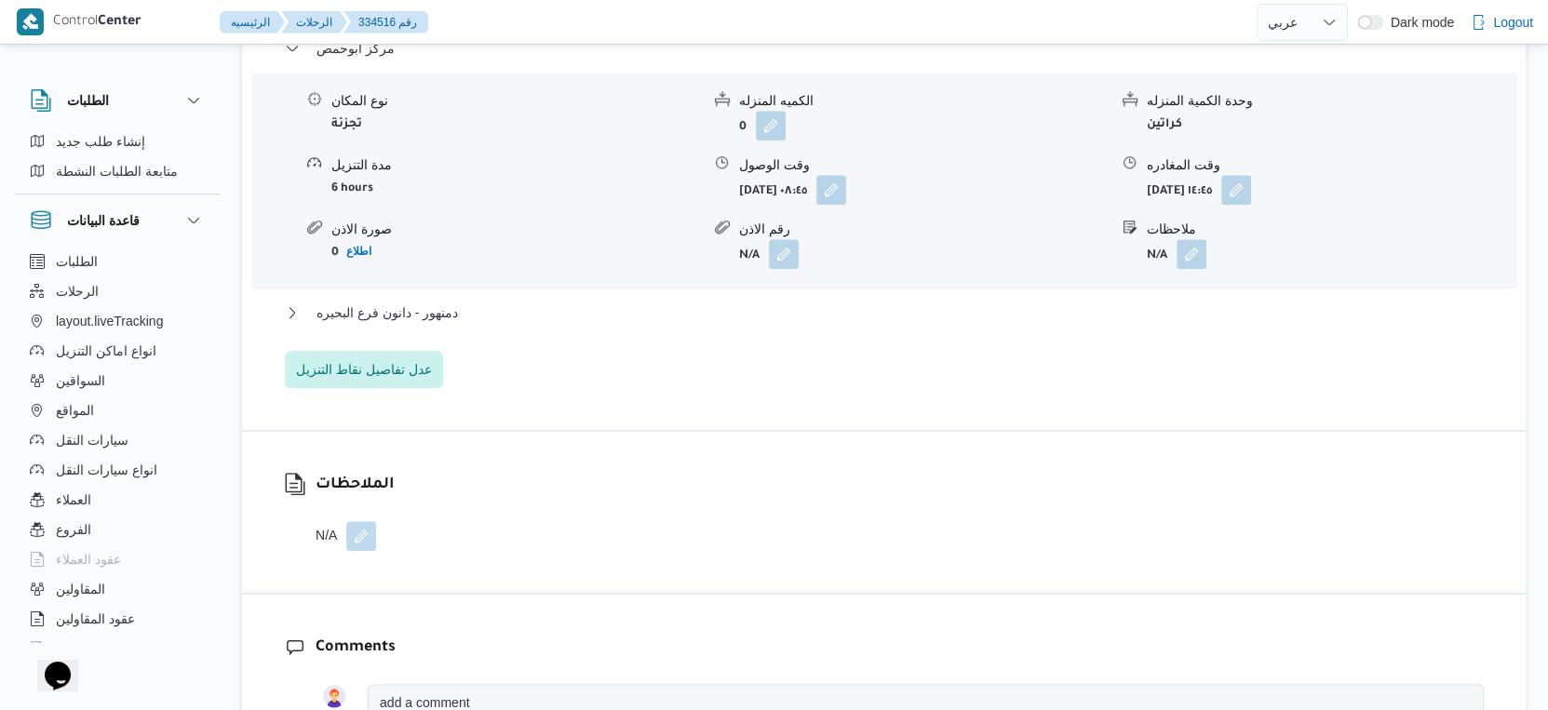
scroll to position [1654, 0]
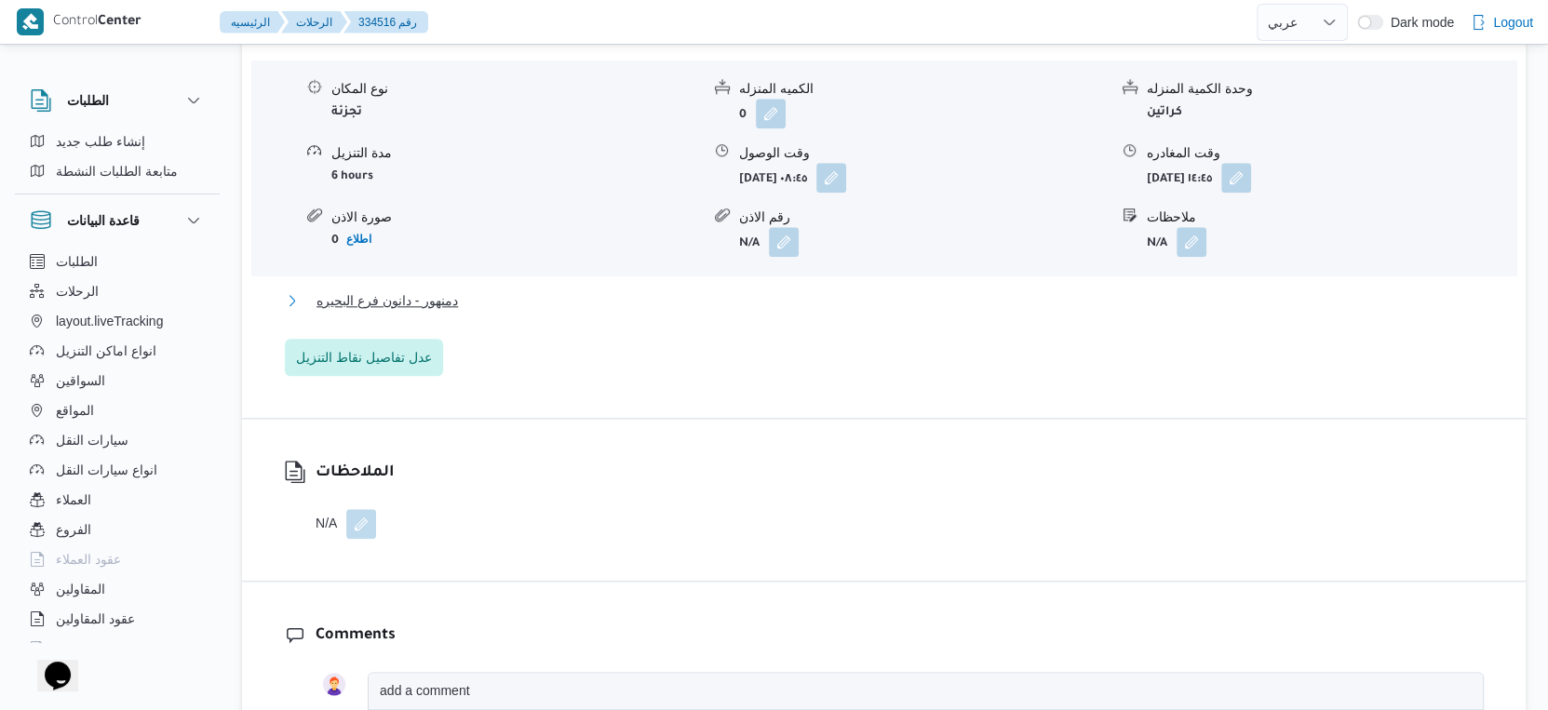
click at [453, 290] on span "دمنهور - دانون فرع البحيره" at bounding box center [387, 301] width 141 height 22
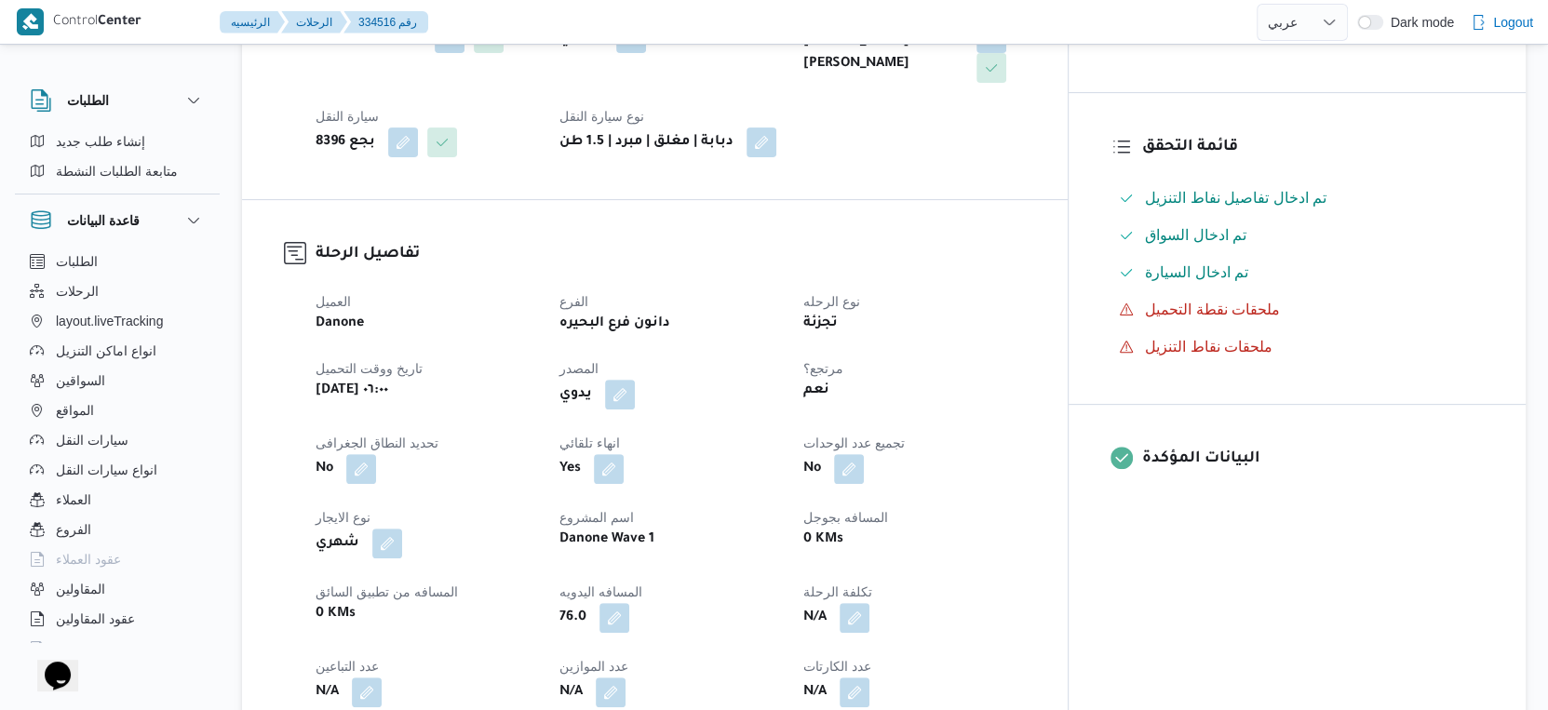
scroll to position [724, 0]
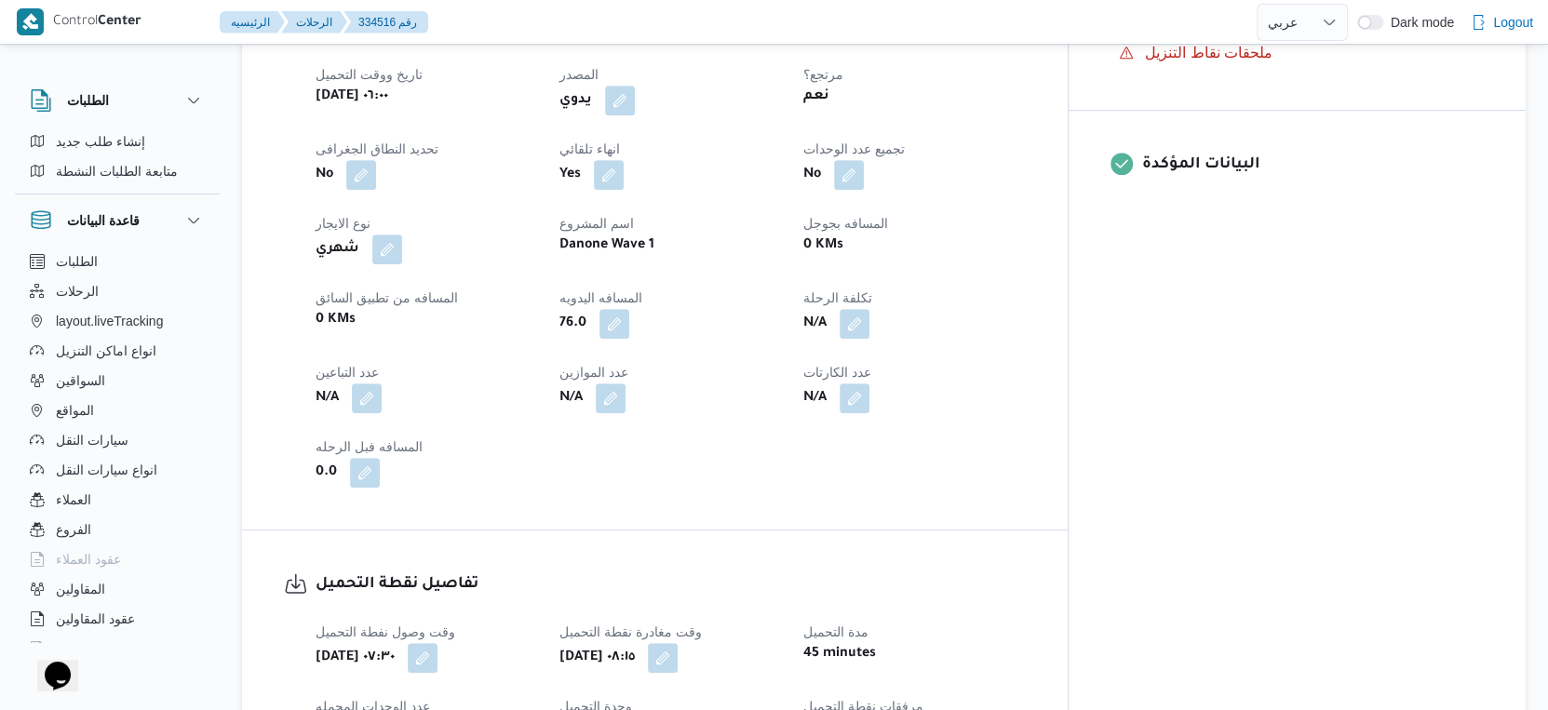
select select "ar"
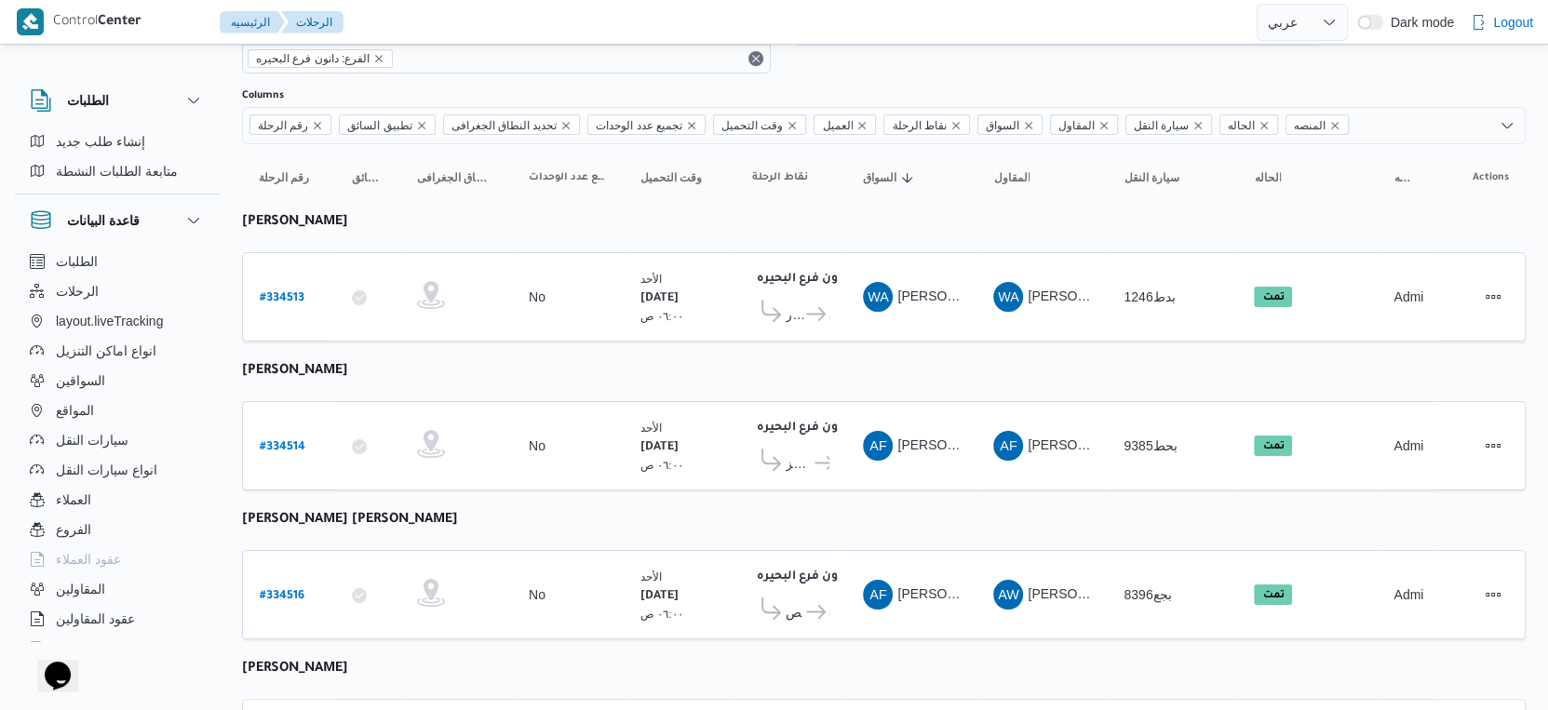
scroll to position [71, 0]
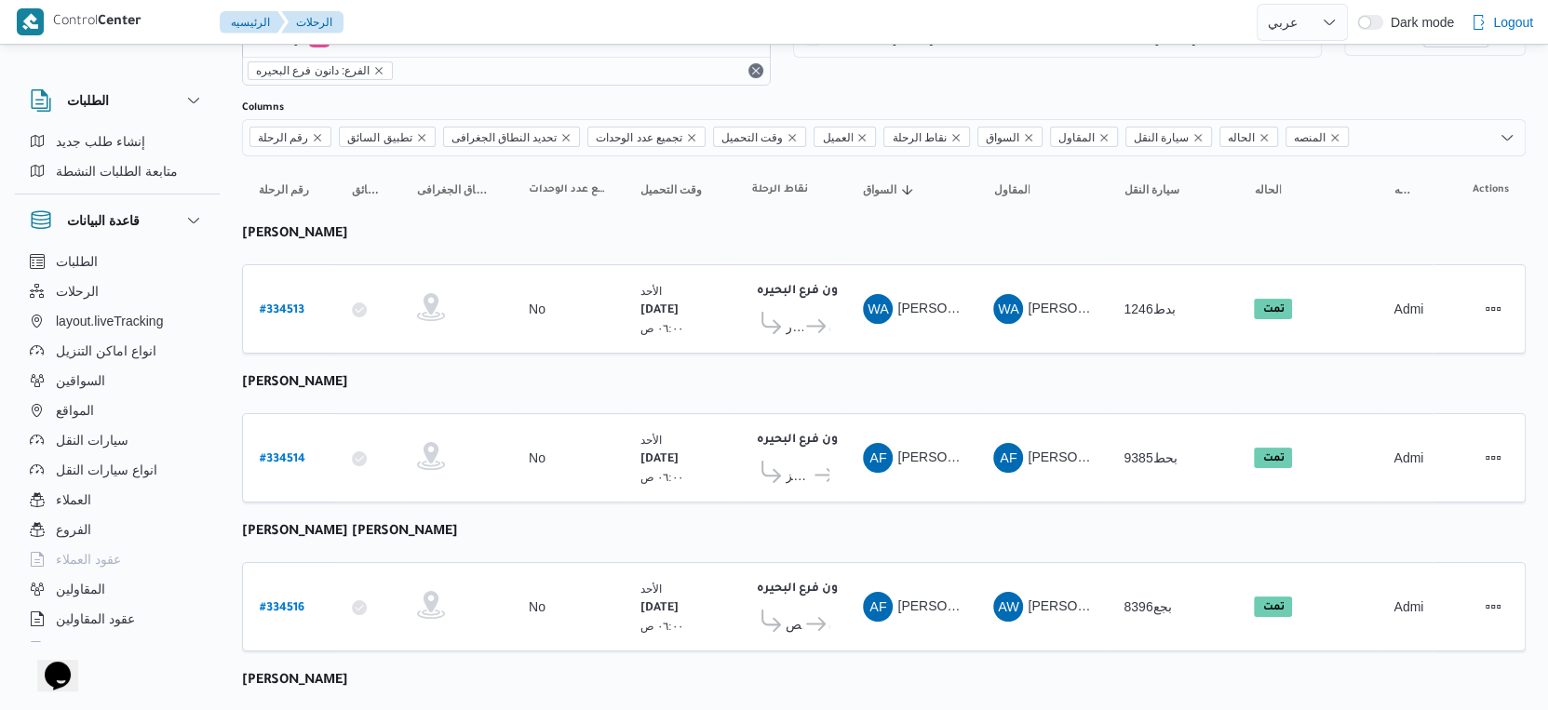
click at [364, 525] on b "[PERSON_NAME] [PERSON_NAME]" at bounding box center [350, 532] width 216 height 15
copy tbody "[PERSON_NAME] [PERSON_NAME] رقم الرحلة"
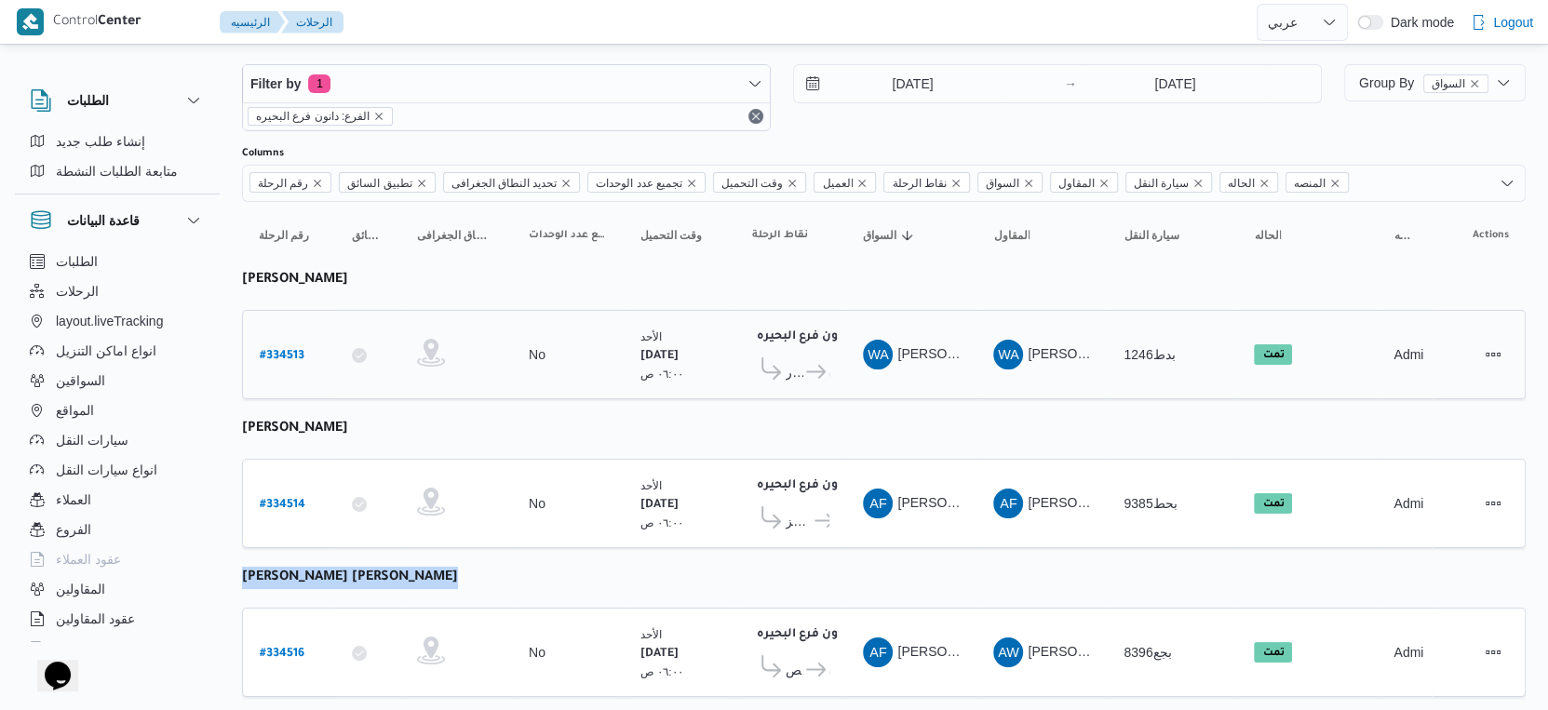
scroll to position [0, 0]
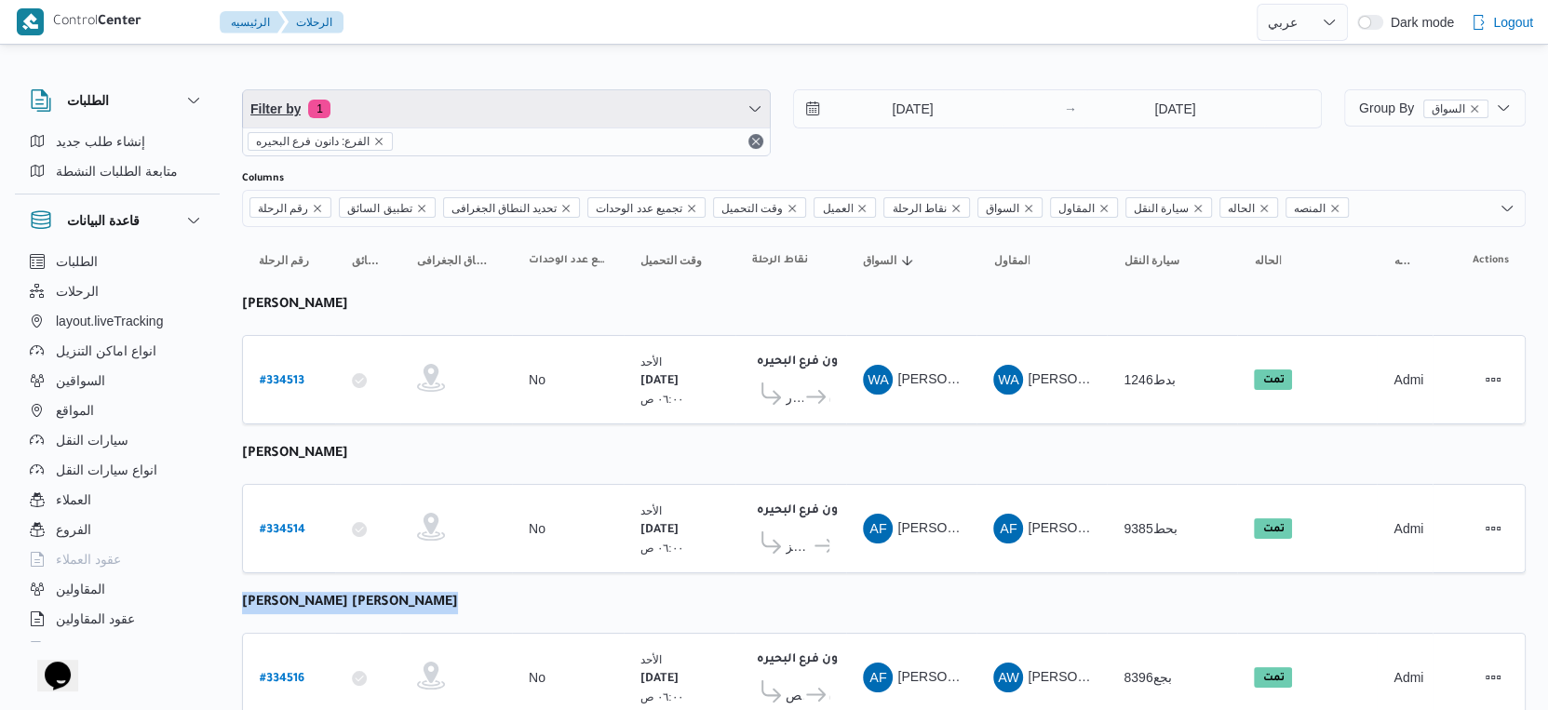
click at [486, 98] on span "Filter by 1" at bounding box center [506, 108] width 527 height 37
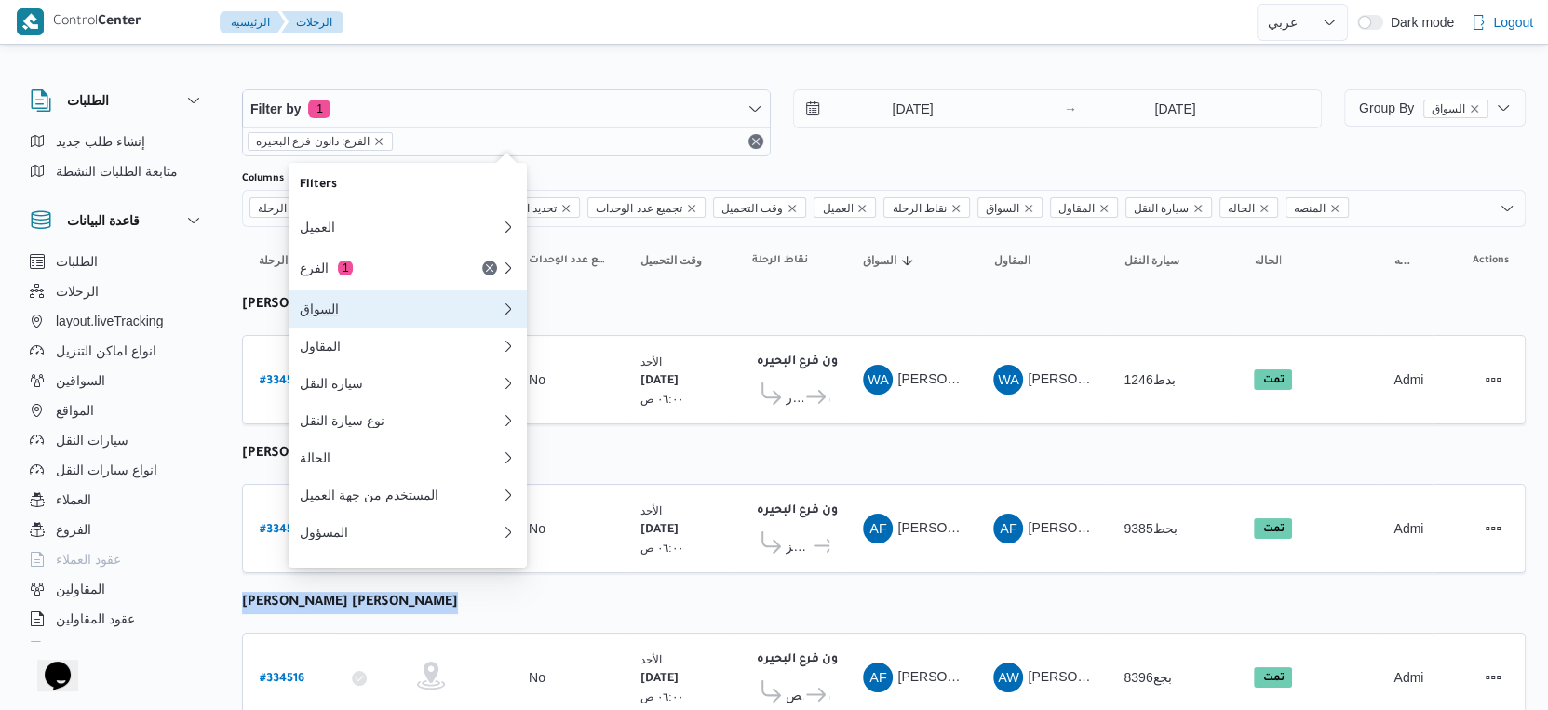
click at [371, 322] on button "السواق" at bounding box center [408, 308] width 238 height 37
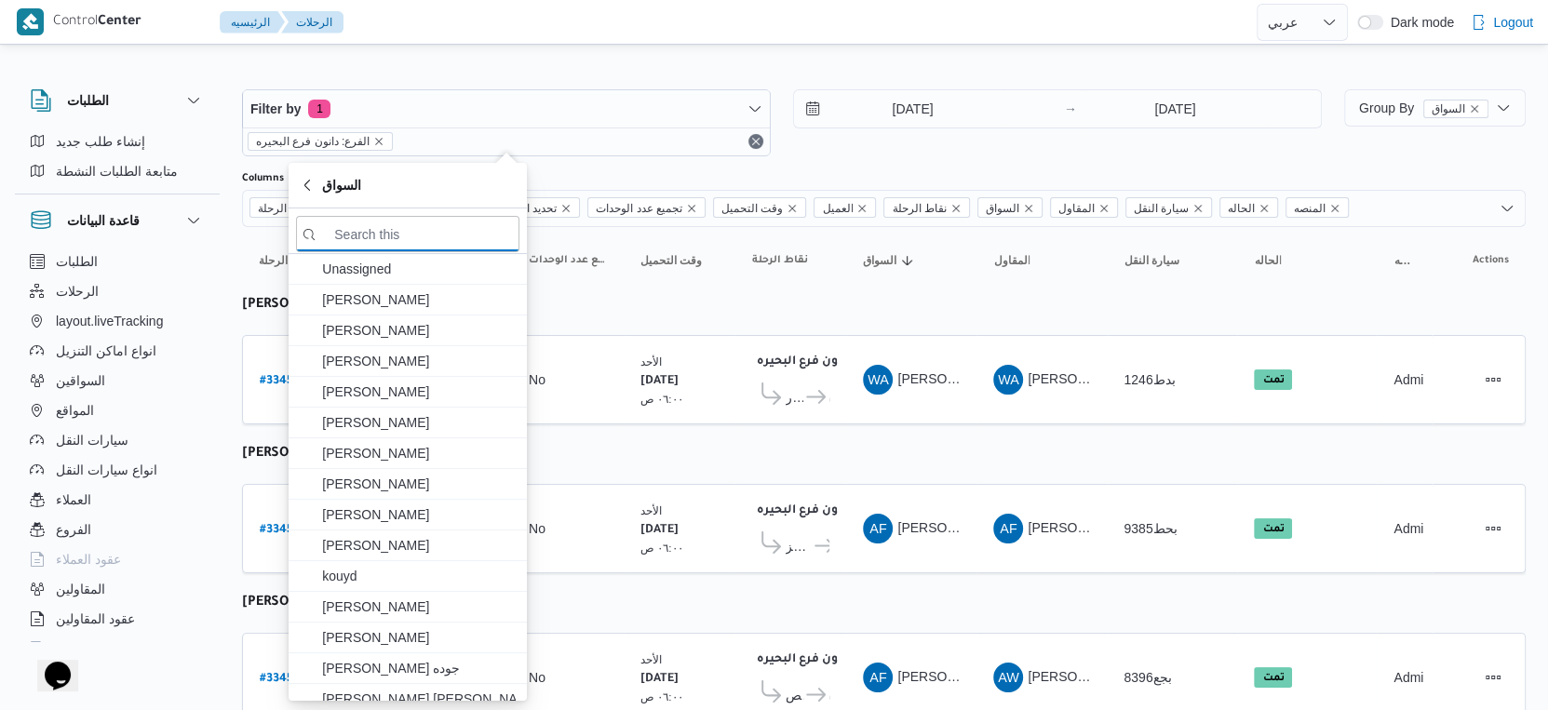
paste input "[PERSON_NAME] [PERSON_NAME]"
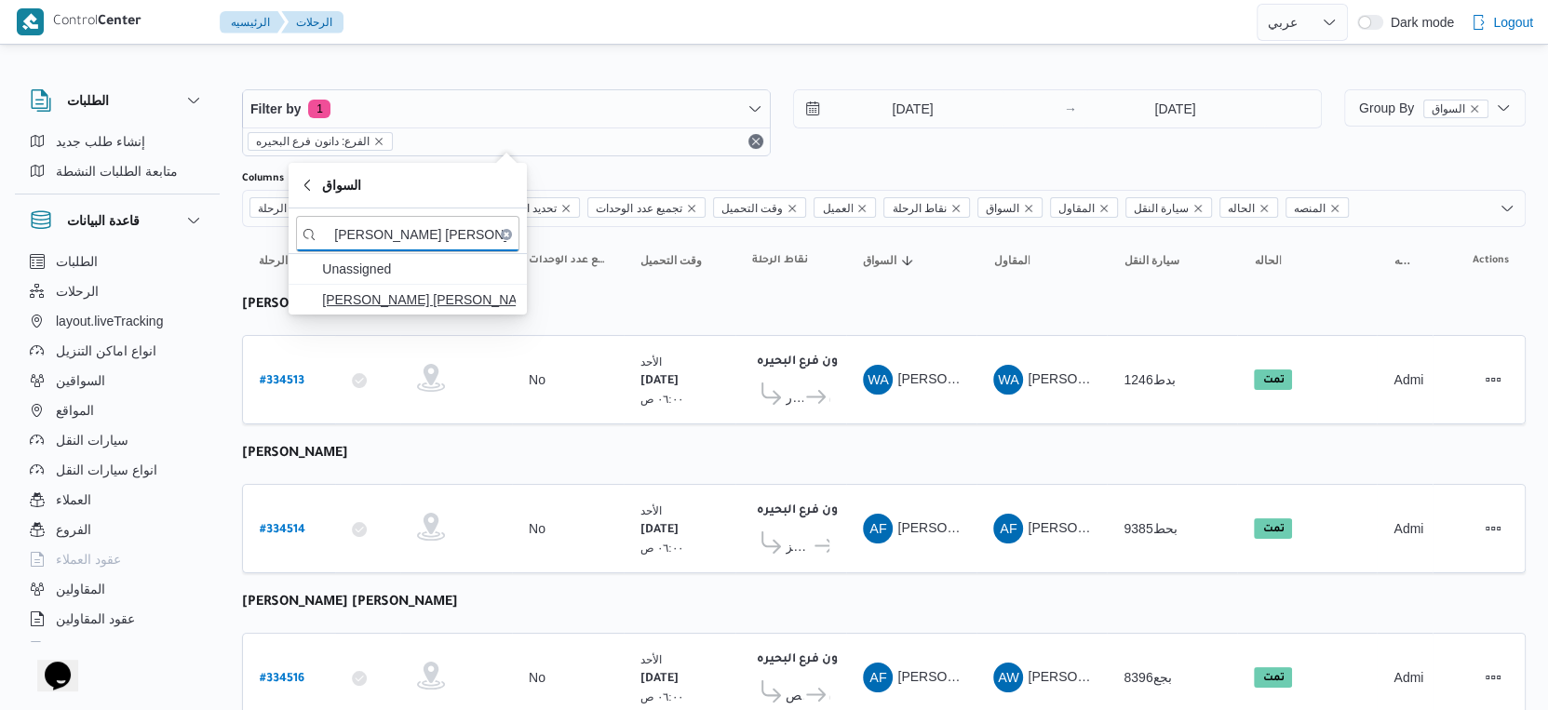
type input "[PERSON_NAME] [PERSON_NAME]"
click at [410, 303] on span "[PERSON_NAME] [PERSON_NAME]" at bounding box center [419, 300] width 194 height 22
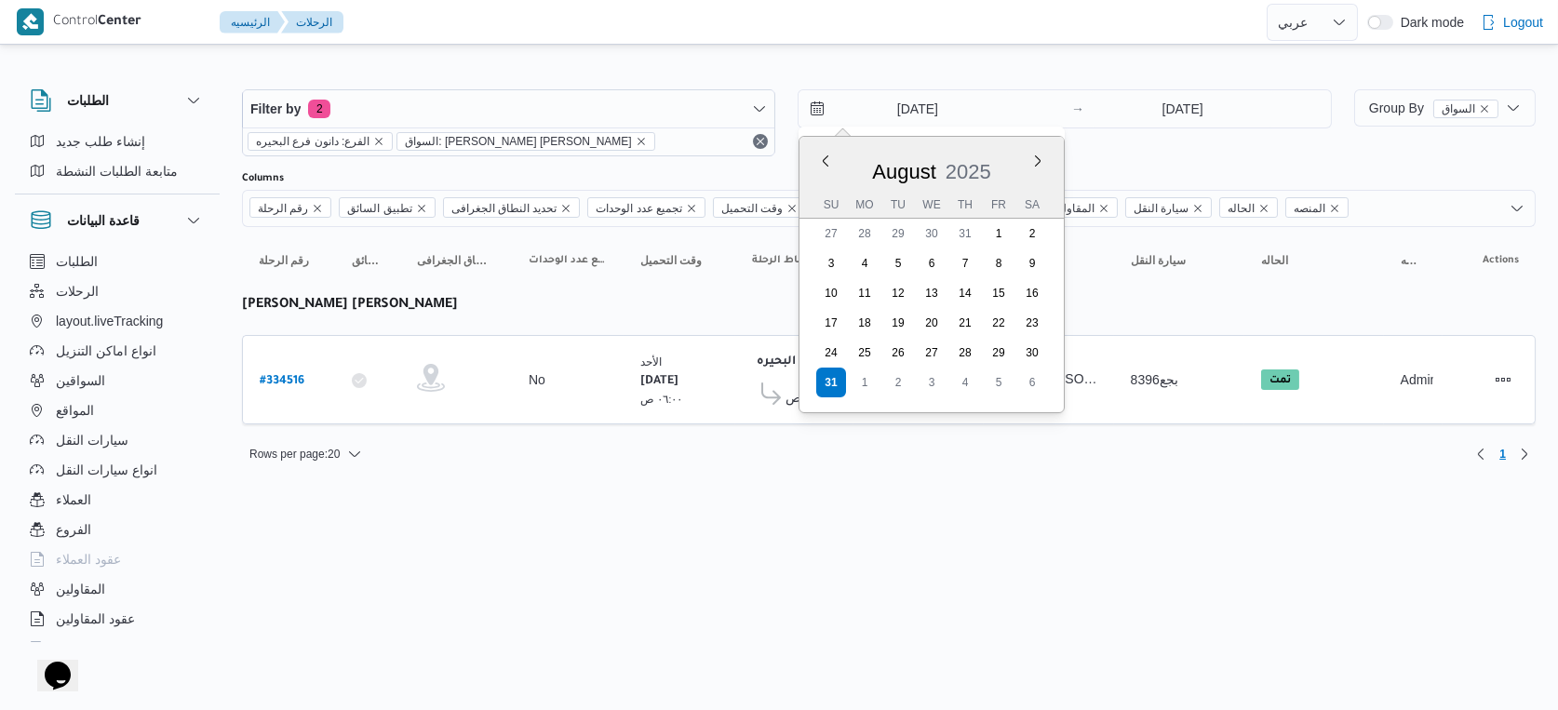
click at [950, 97] on input "[DATE]" at bounding box center [904, 108] width 211 height 37
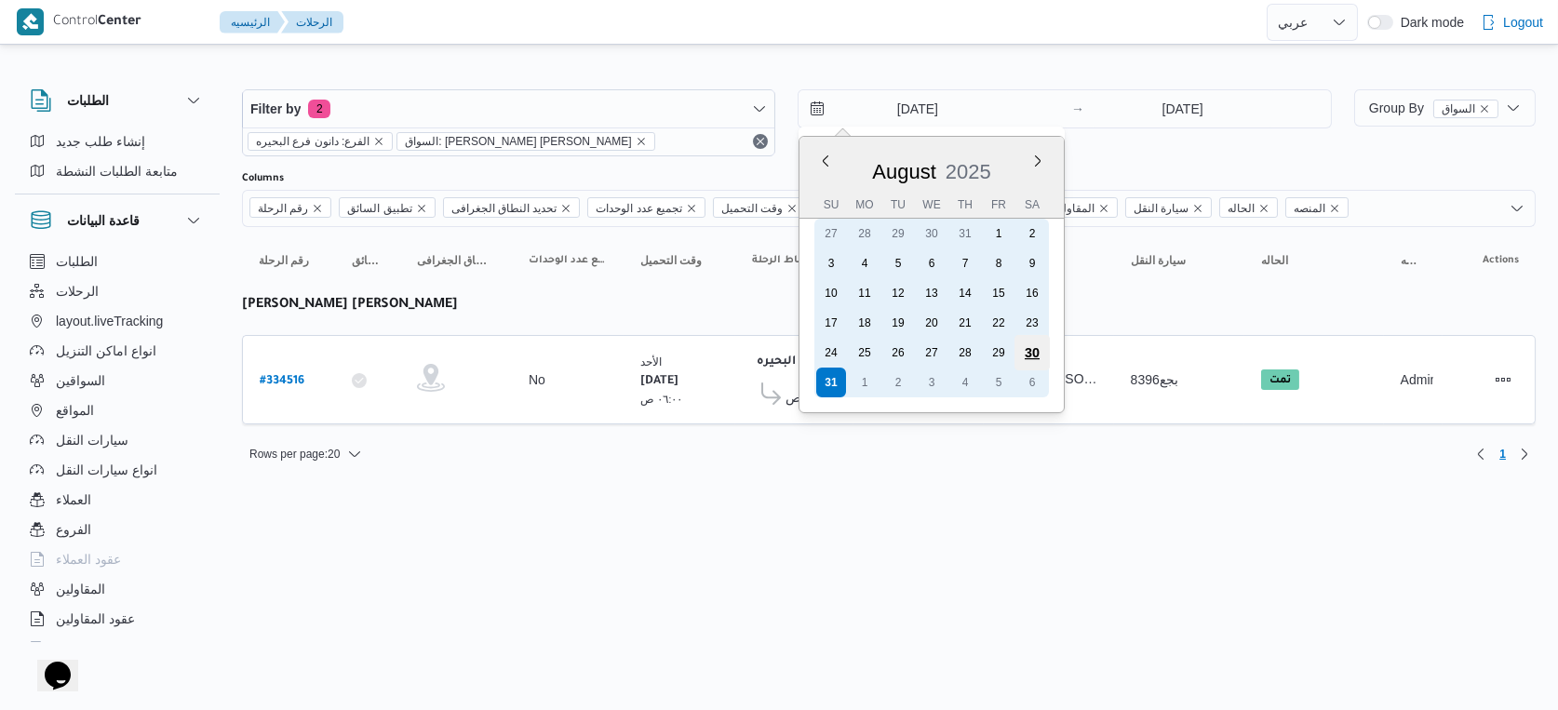
click at [1025, 348] on div "30" at bounding box center [1032, 352] width 35 height 35
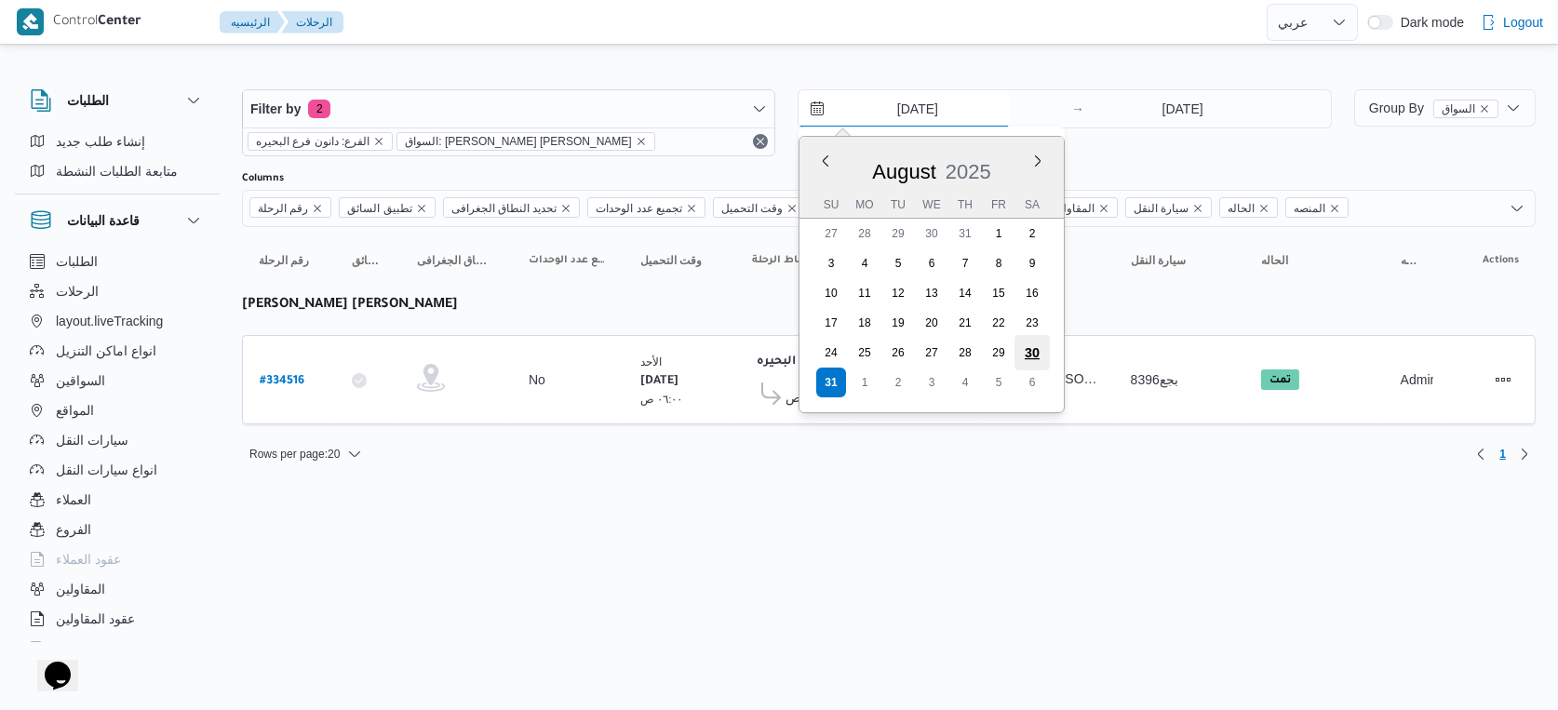
type input "30/8/2025"
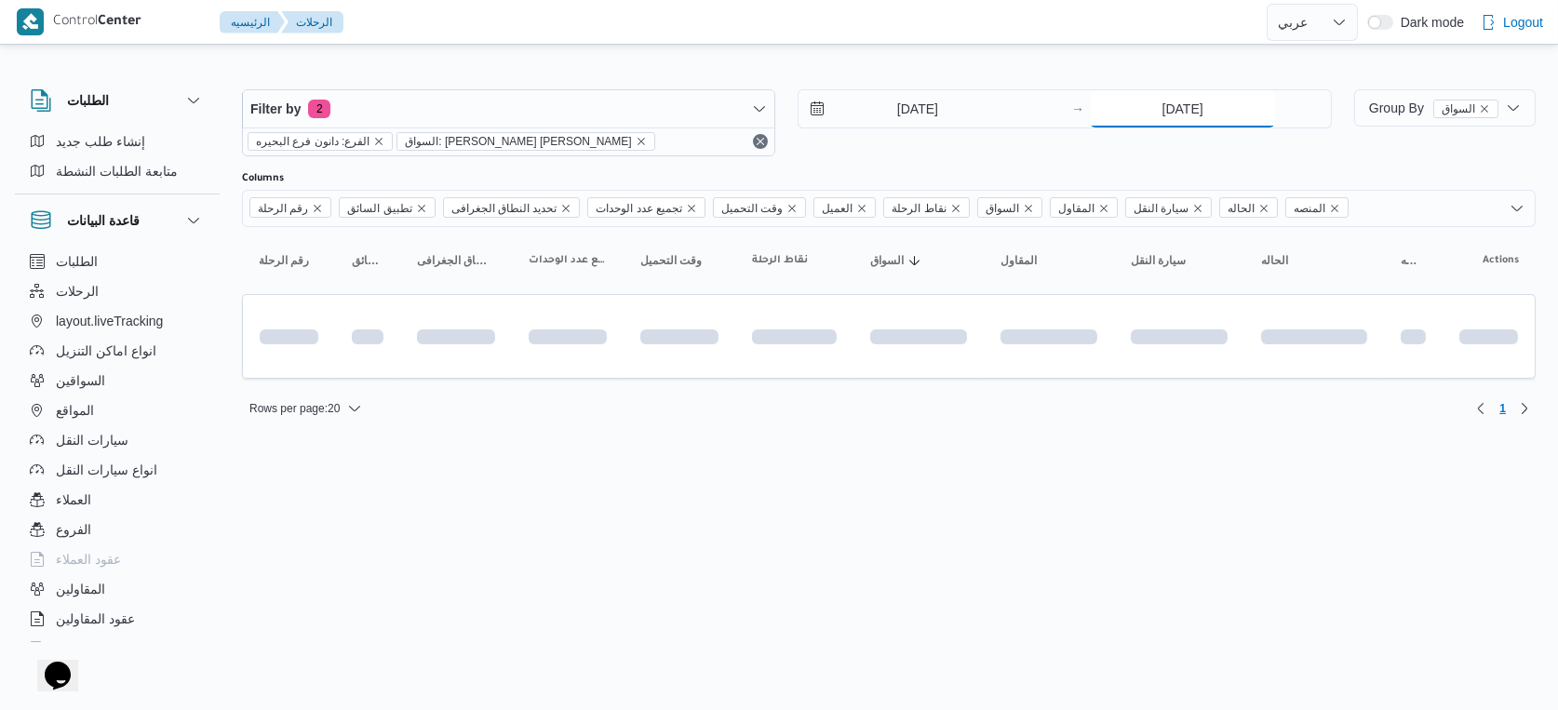
click at [1216, 101] on input "31/8/2025" at bounding box center [1182, 108] width 185 height 37
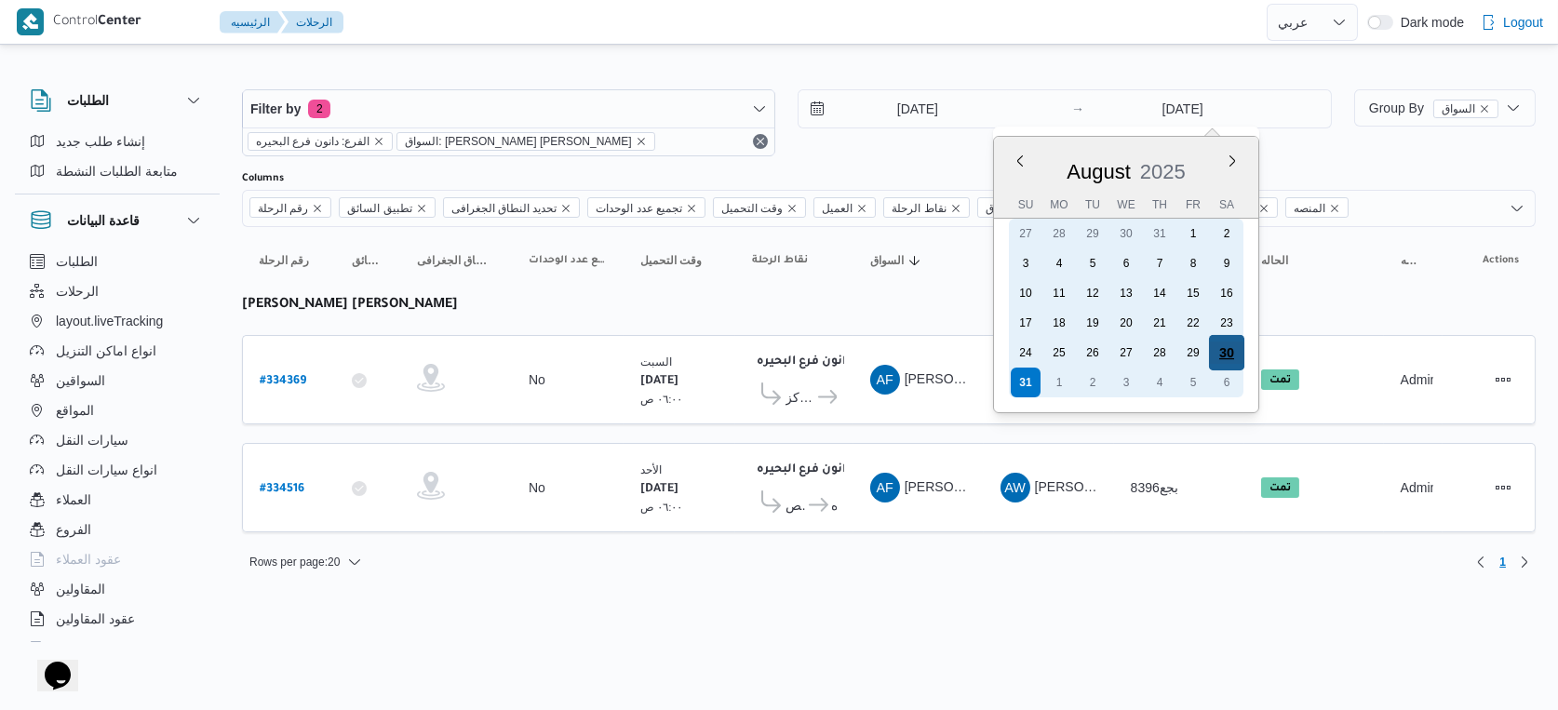
click at [1219, 345] on div "30" at bounding box center [1226, 352] width 35 height 35
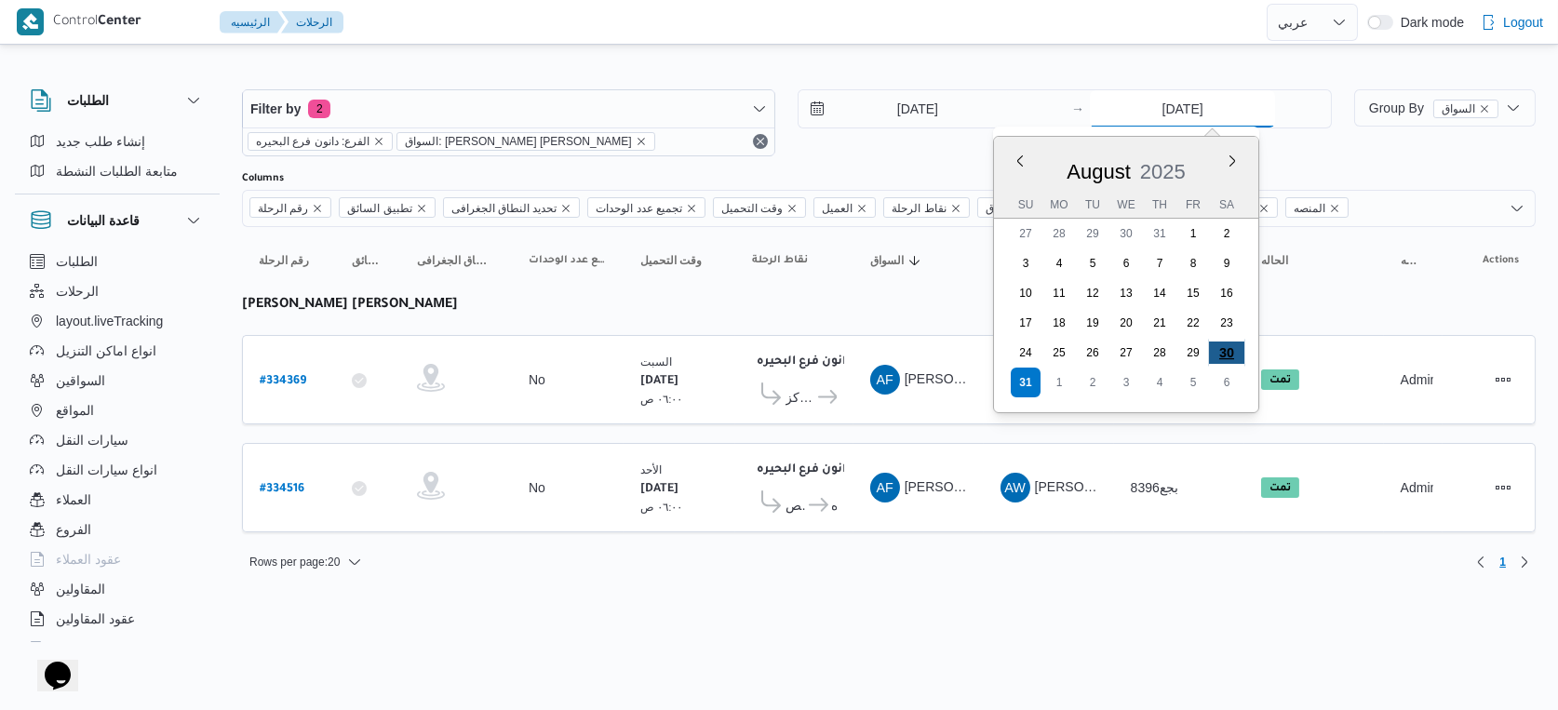
type input "30/8/2025"
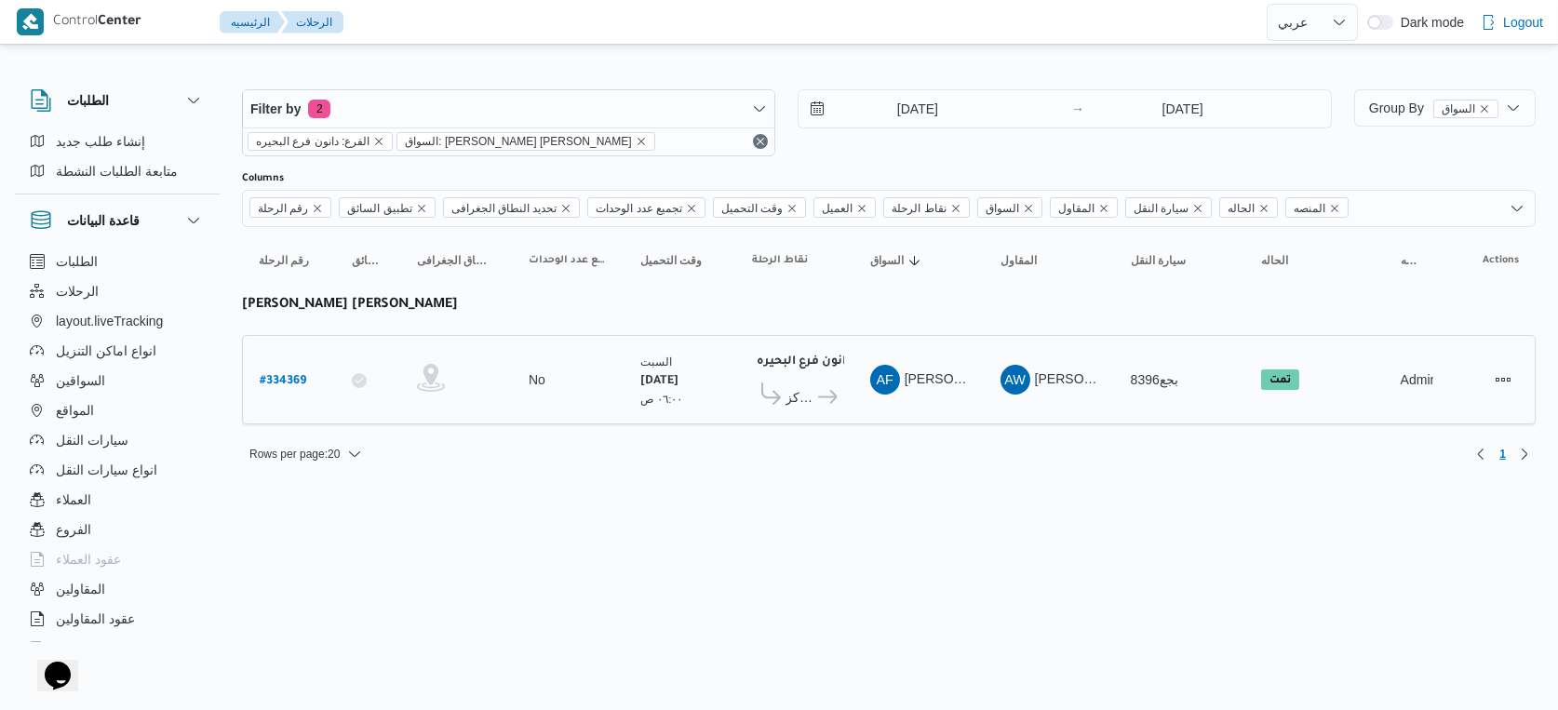
click at [817, 400] on span "دانون فرع البحيره" at bounding box center [825, 397] width 21 height 22
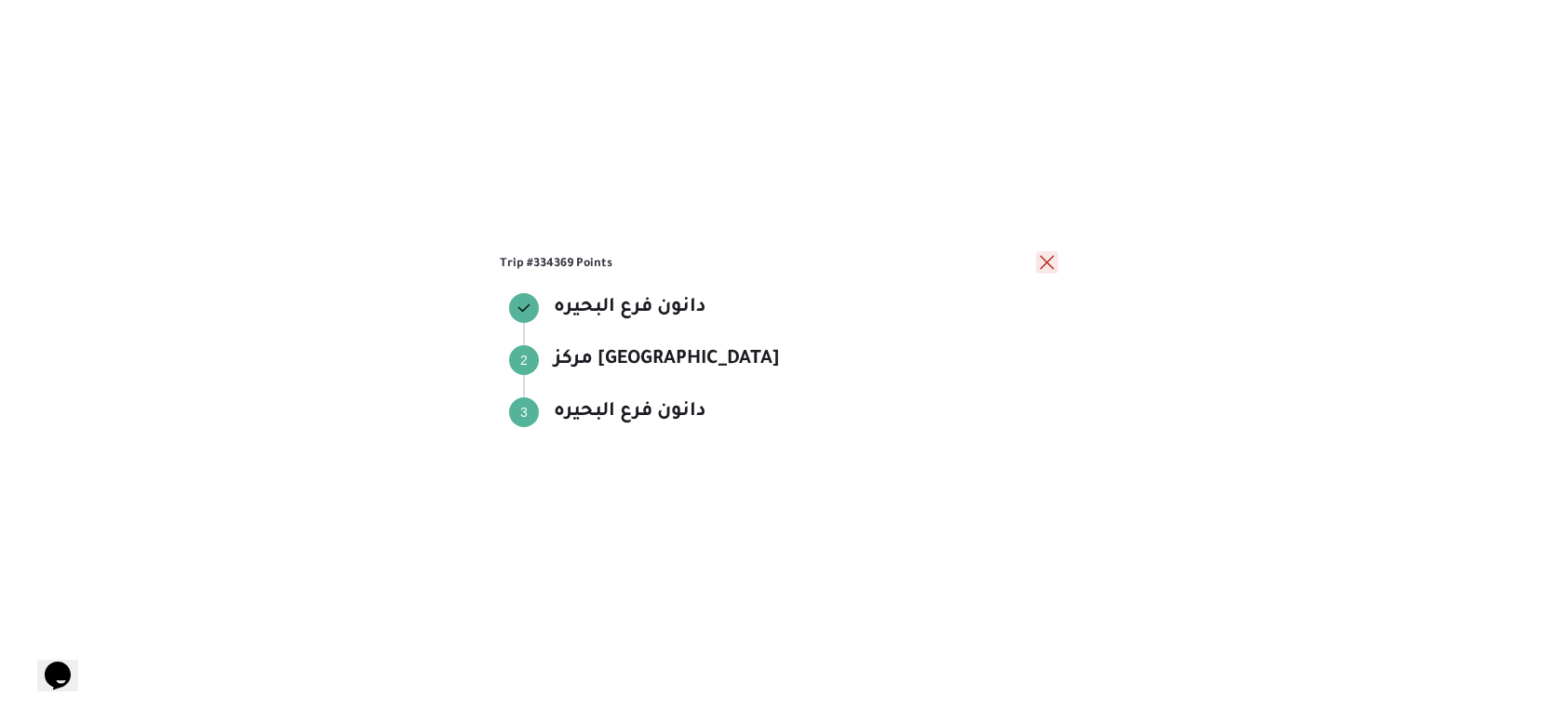
click at [1047, 256] on button "close" at bounding box center [1047, 262] width 22 height 22
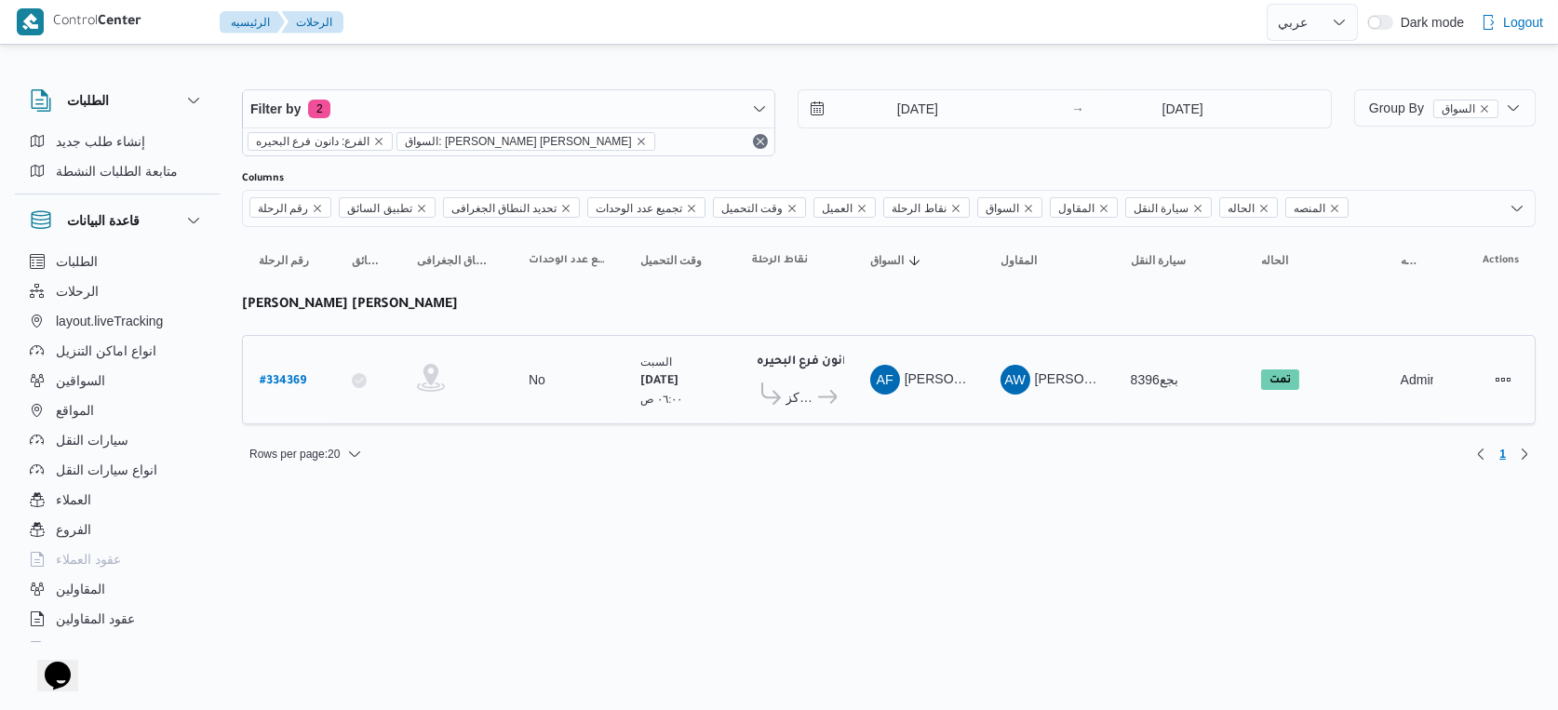
click at [266, 375] on b "# 334369" at bounding box center [283, 381] width 47 height 13
select select "ar"
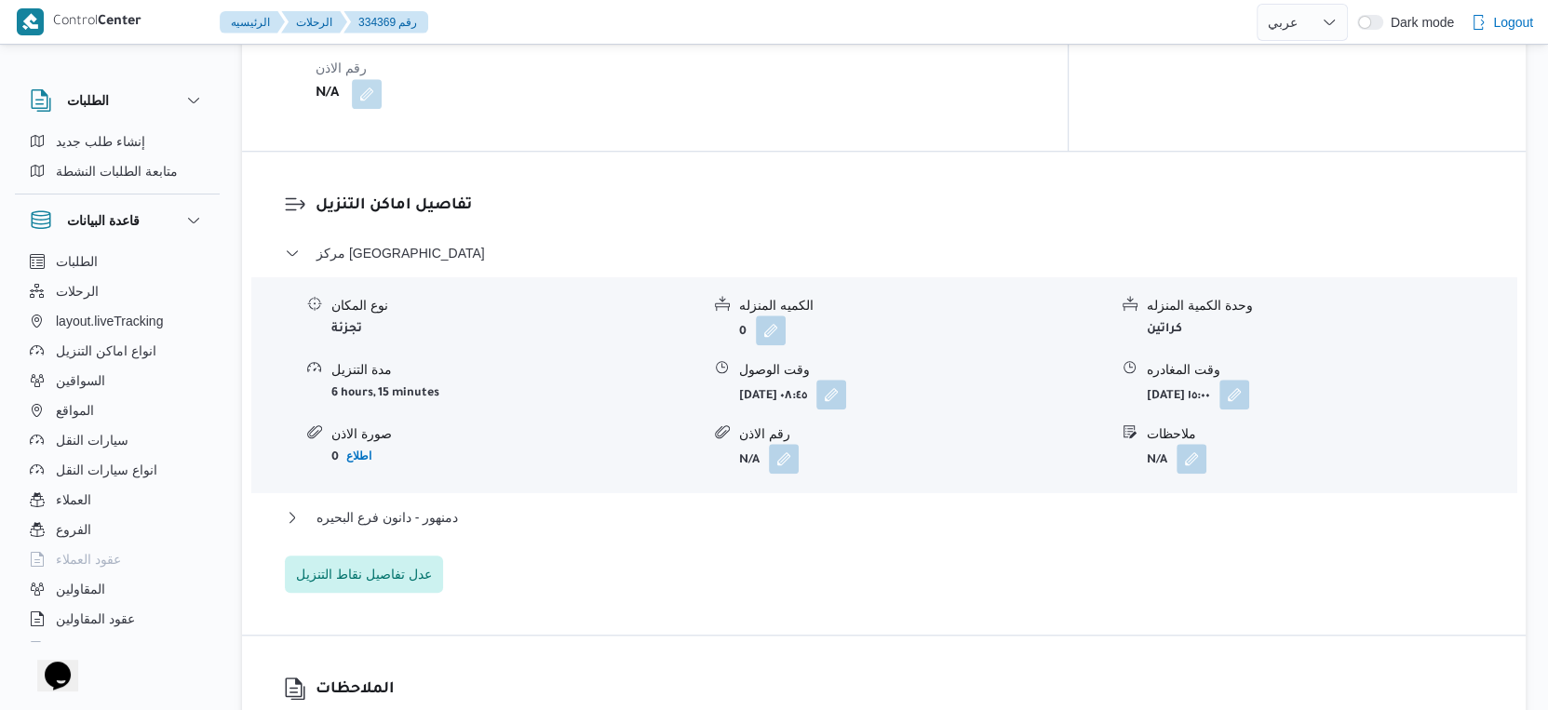
scroll to position [1448, 0]
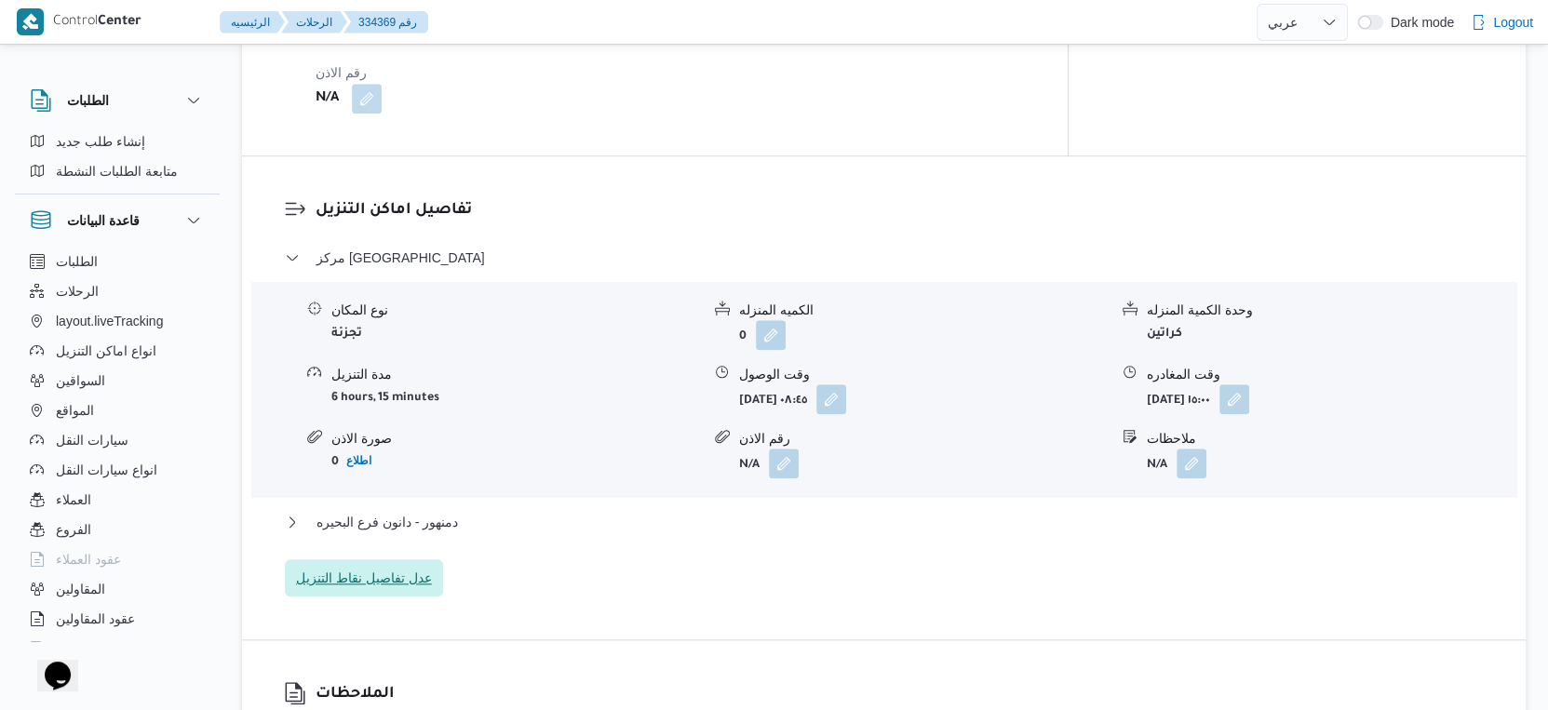
click at [401, 567] on span "عدل تفاصيل نقاط التنزيل" at bounding box center [364, 578] width 136 height 22
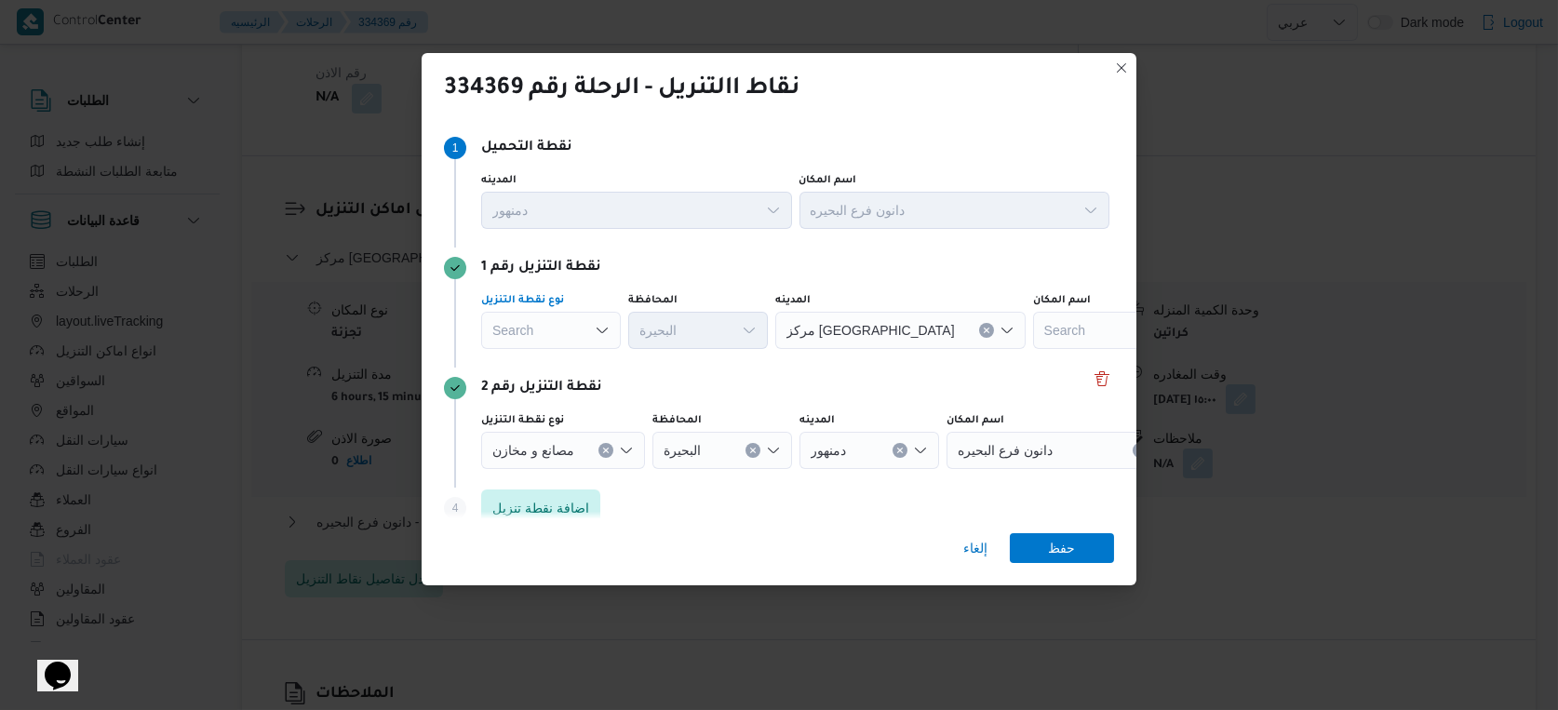
click at [561, 324] on div "Search" at bounding box center [551, 330] width 140 height 37
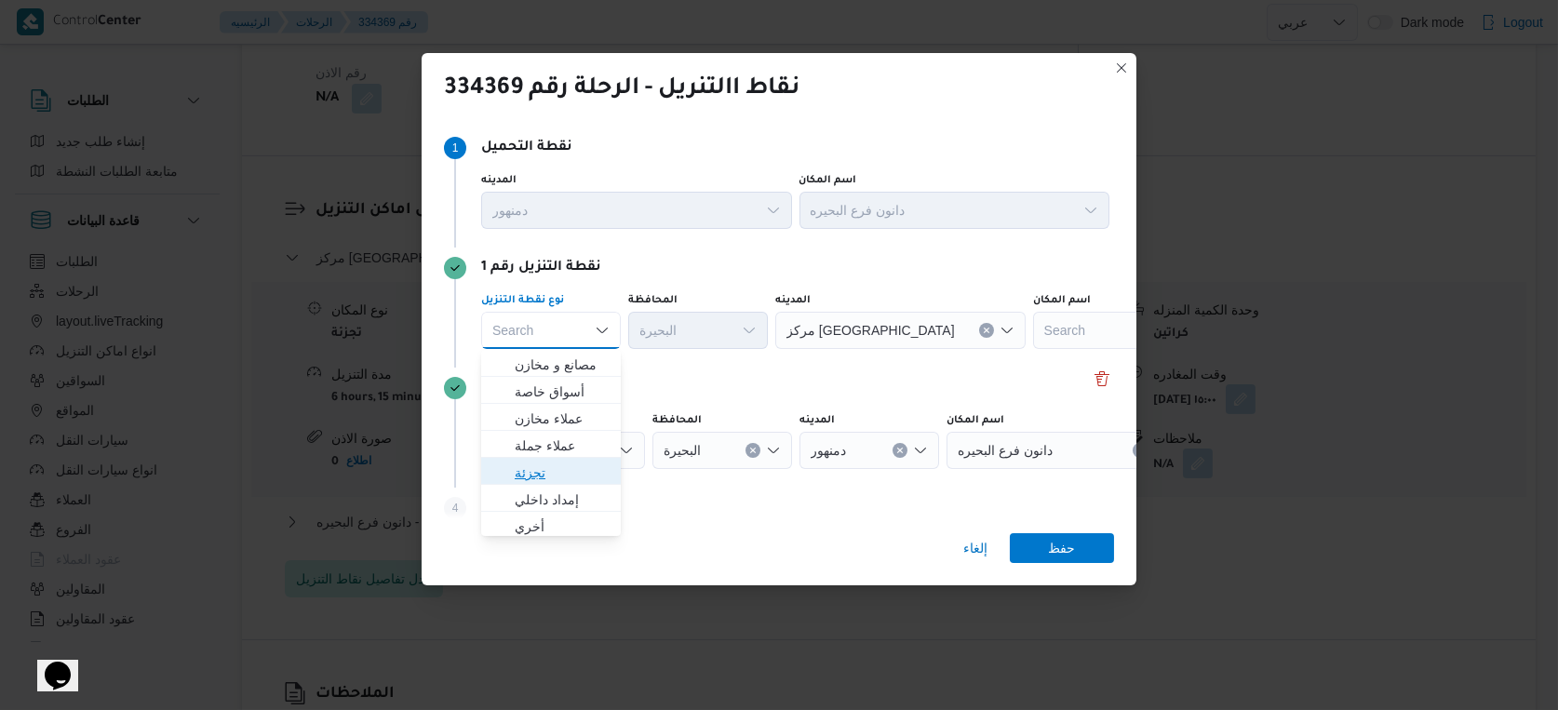
click at [545, 473] on span "تجزئة" at bounding box center [562, 473] width 95 height 22
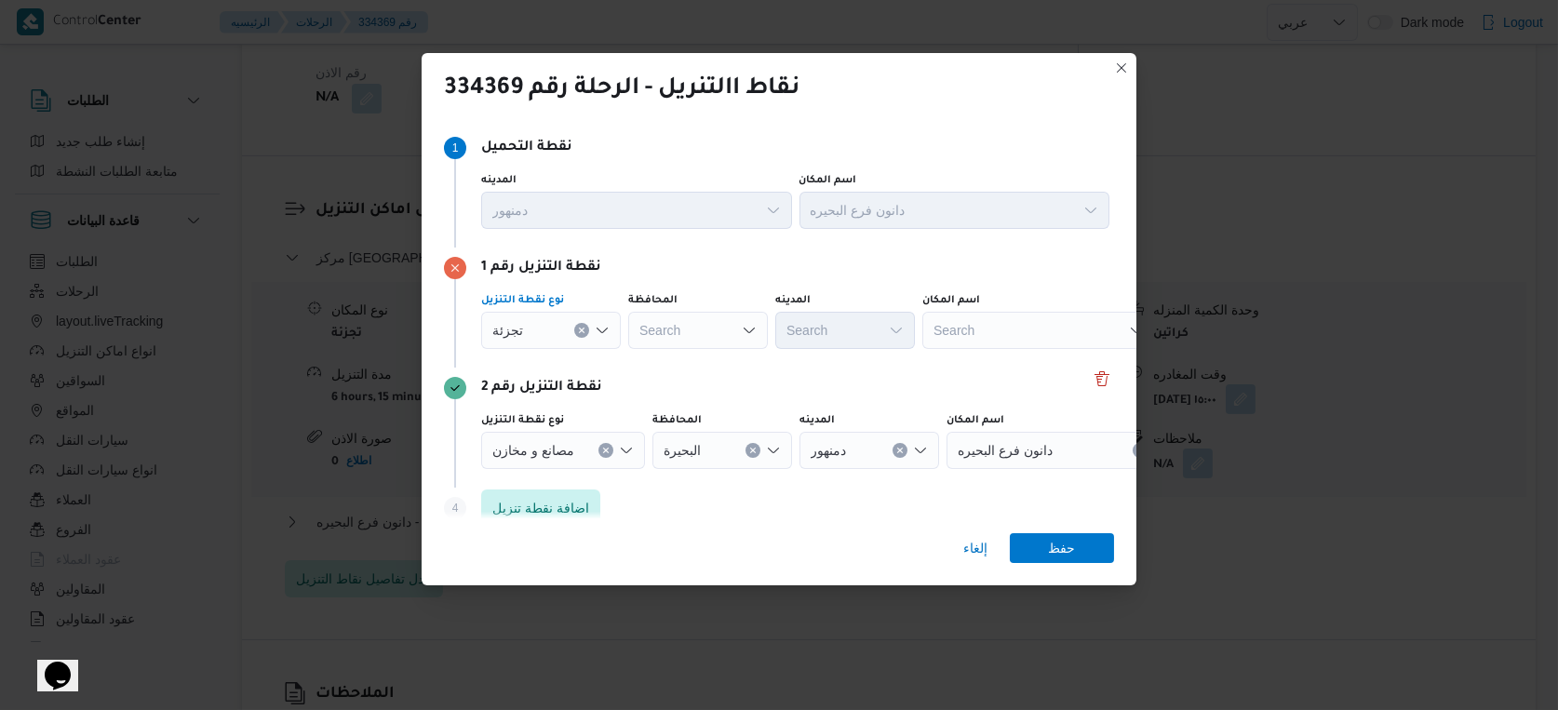
click at [717, 313] on div "Search" at bounding box center [698, 330] width 140 height 37
type input "البحير"
click at [714, 333] on div "البحير البحير Combo box. Selected. البحير. Selected. Combo box input. Search. T…" at bounding box center [698, 330] width 140 height 37
click at [714, 371] on span "البحير ة" at bounding box center [709, 365] width 95 height 22
click at [856, 337] on div "Search" at bounding box center [845, 330] width 140 height 37
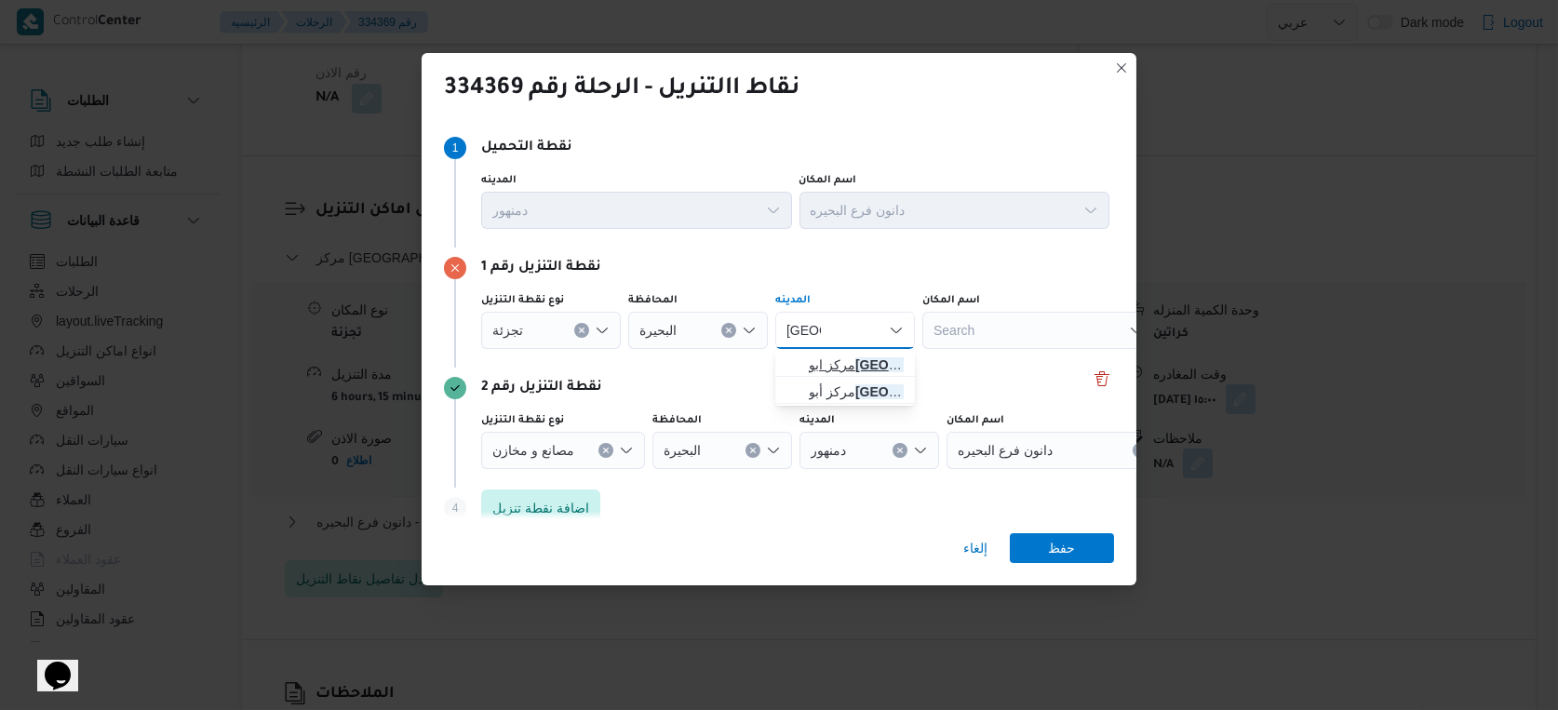
type input "حمص"
click at [858, 363] on span "مركز ابو حمص" at bounding box center [856, 365] width 95 height 22
click at [1059, 552] on span "حفظ" at bounding box center [1062, 547] width 27 height 30
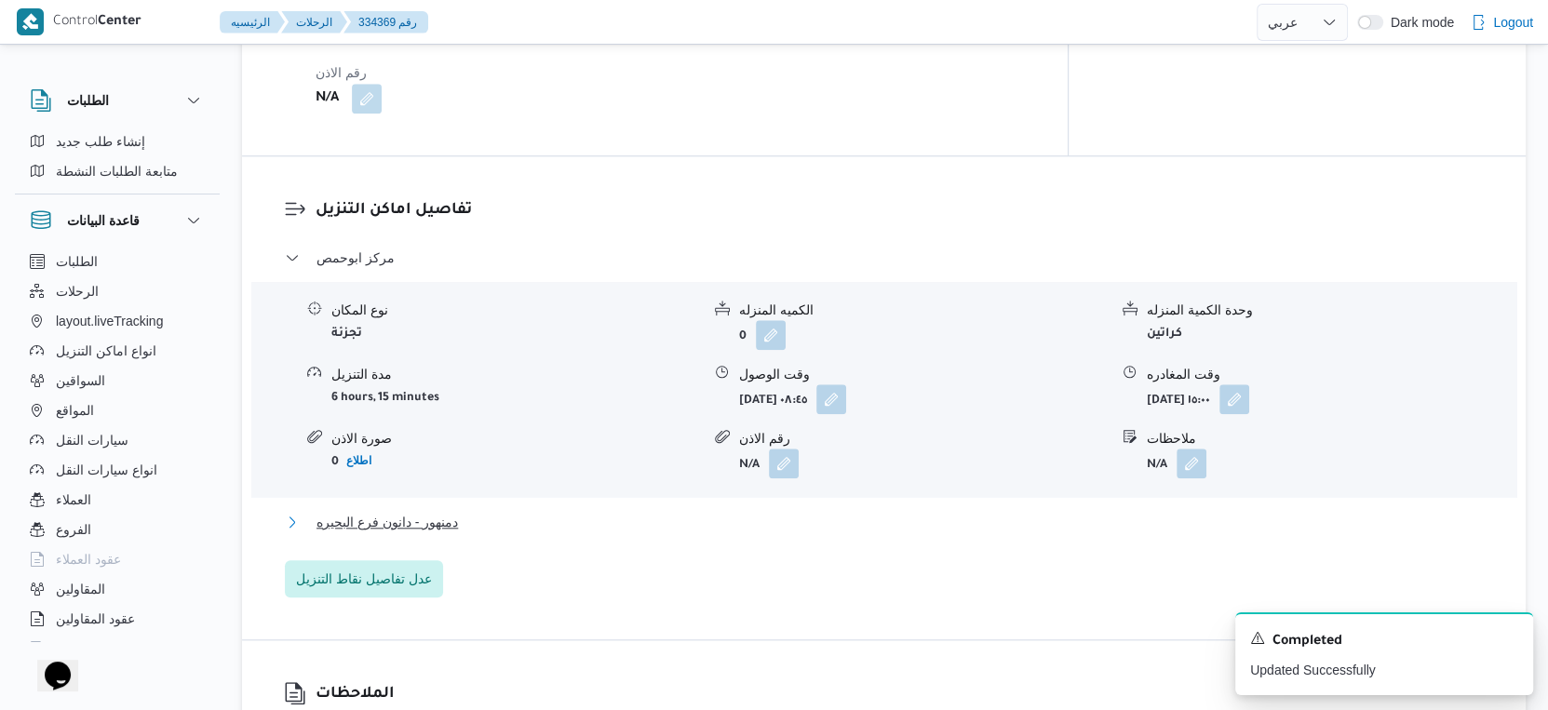
click at [414, 511] on span "دمنهور - دانون فرع البحيره" at bounding box center [387, 522] width 141 height 22
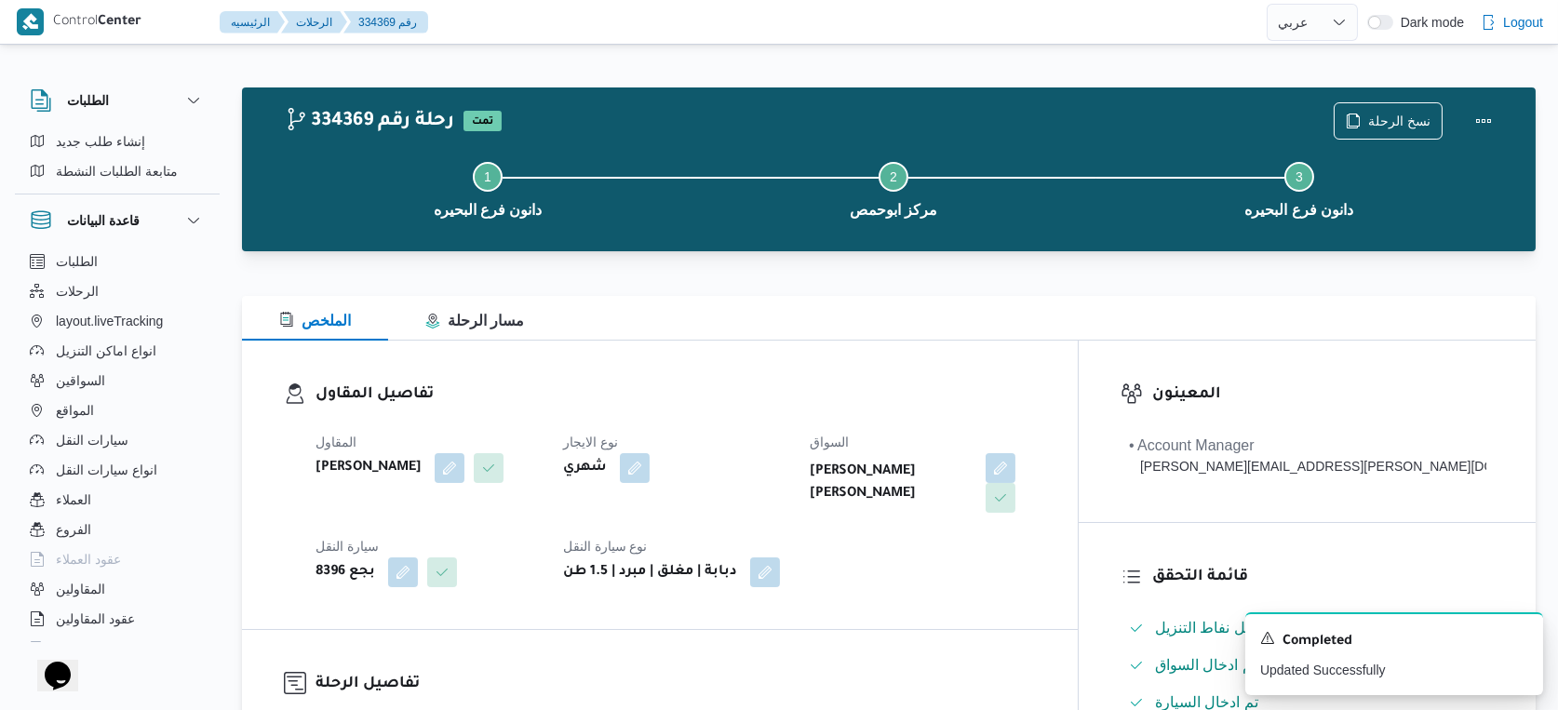
select select "ar"
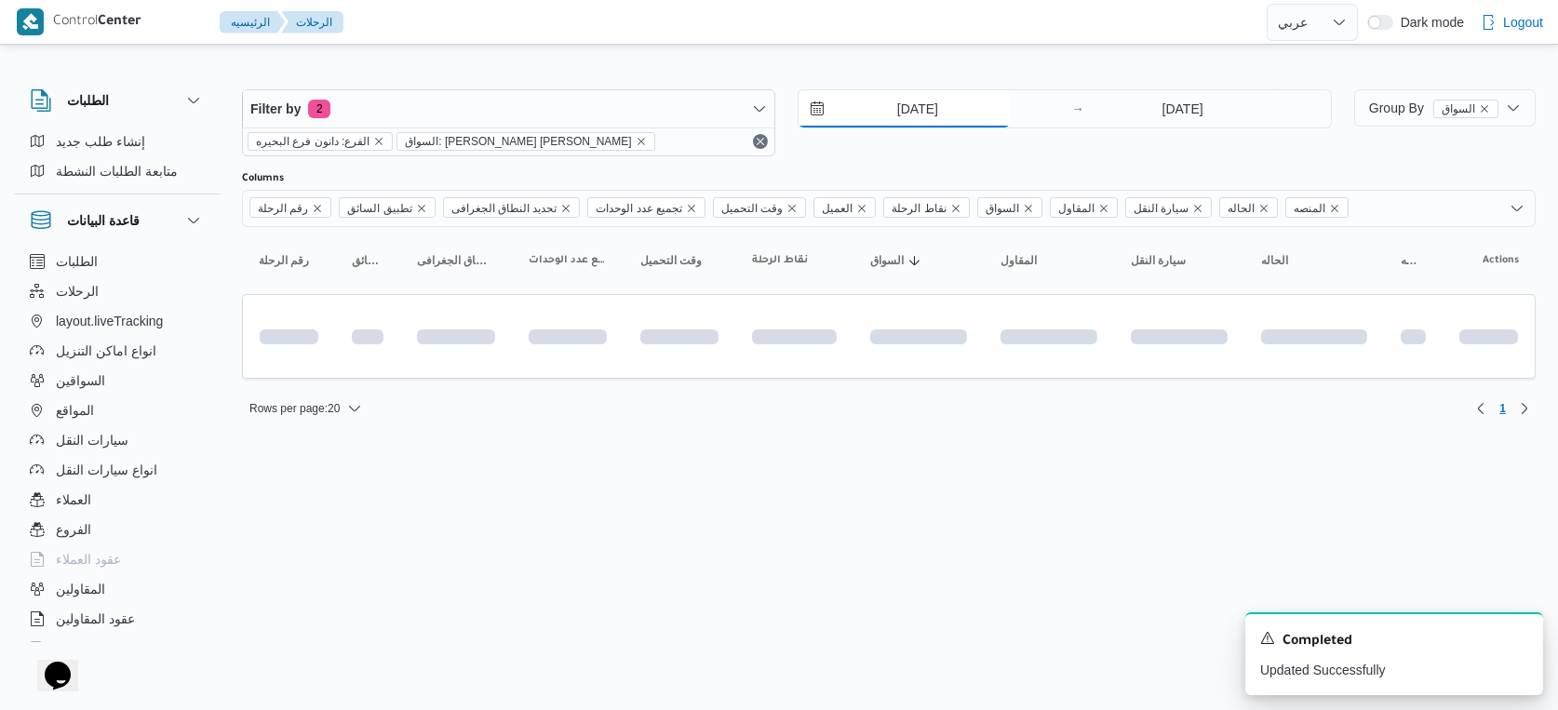
click at [928, 112] on input "30/8/2025" at bounding box center [904, 108] width 211 height 37
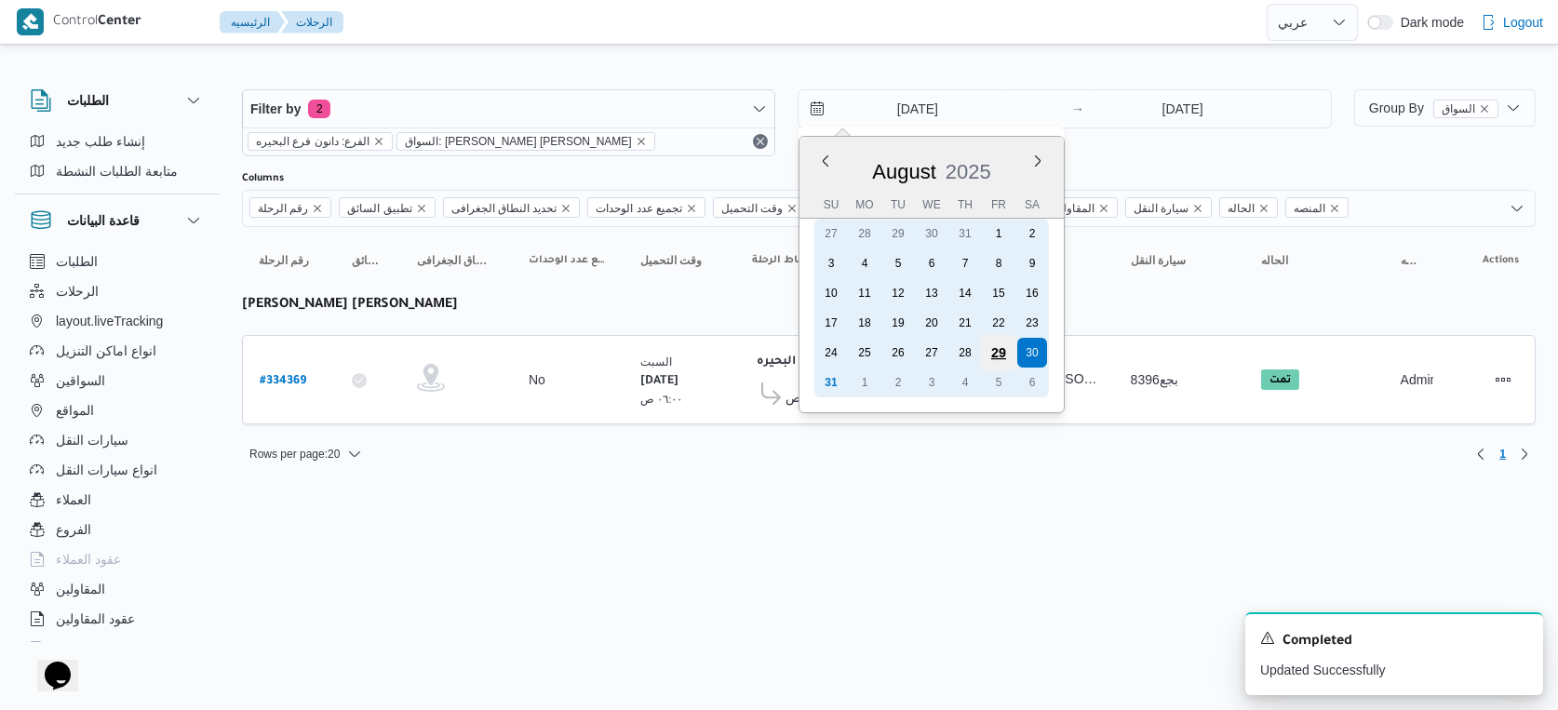
click at [1002, 354] on div "29" at bounding box center [998, 352] width 35 height 35
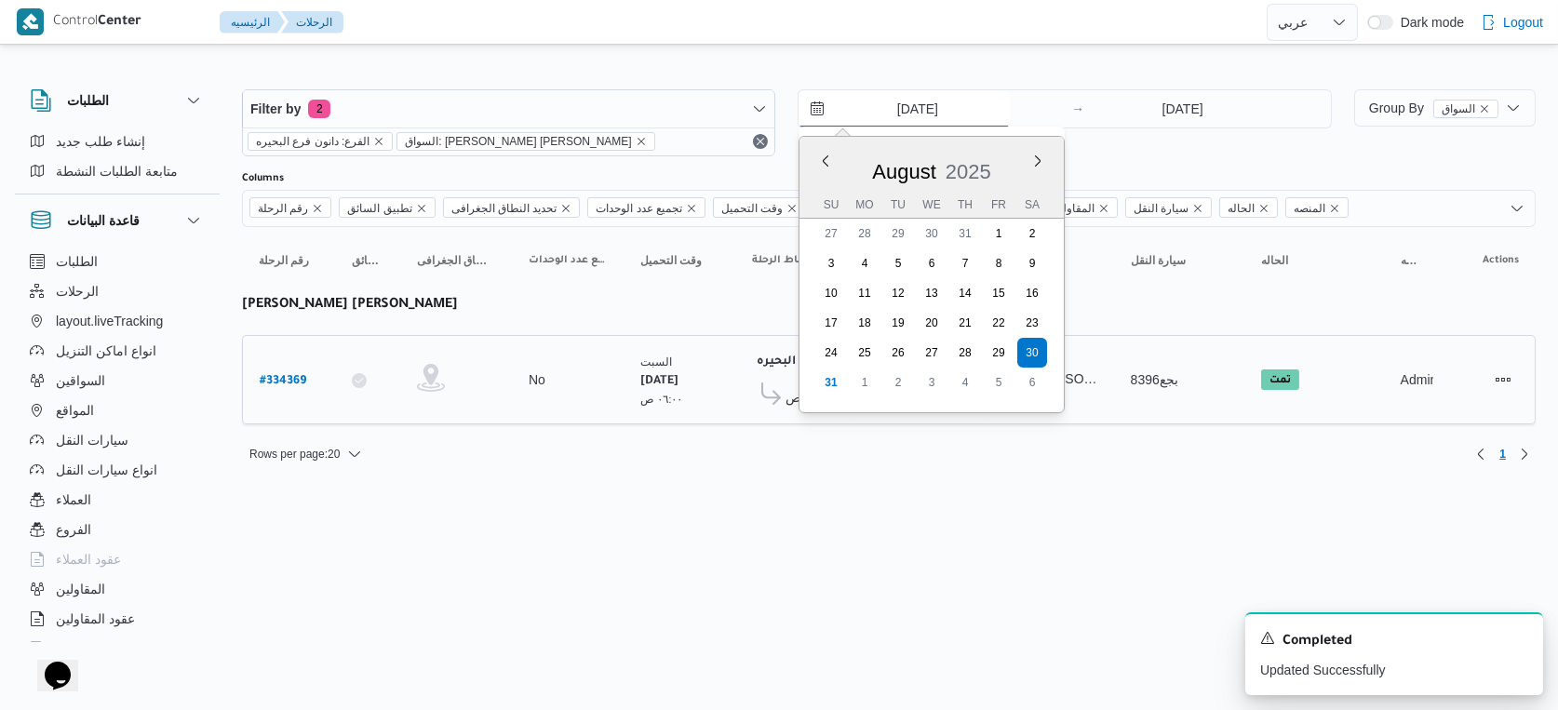
type input "29/8/2025"
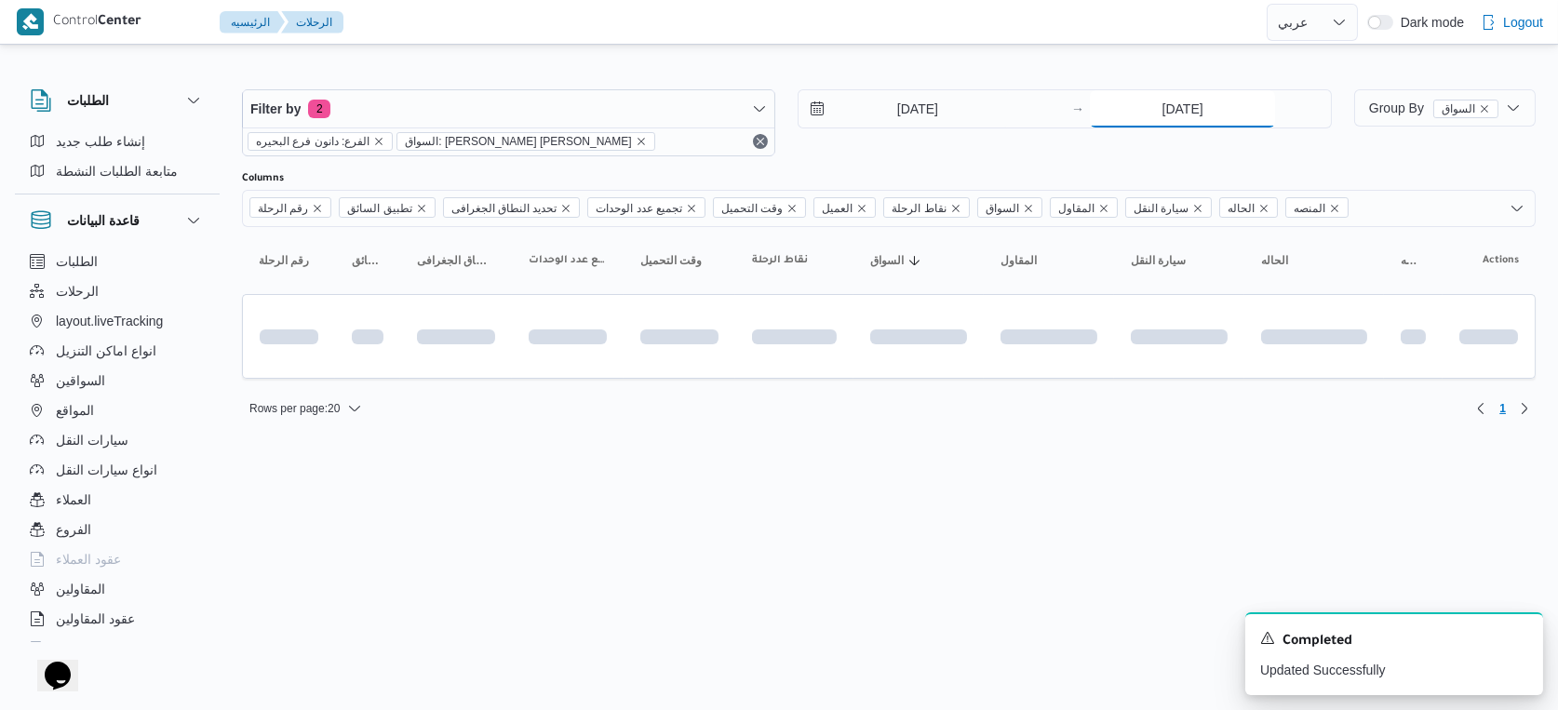
click at [1209, 104] on input "30/8/2025" at bounding box center [1182, 108] width 185 height 37
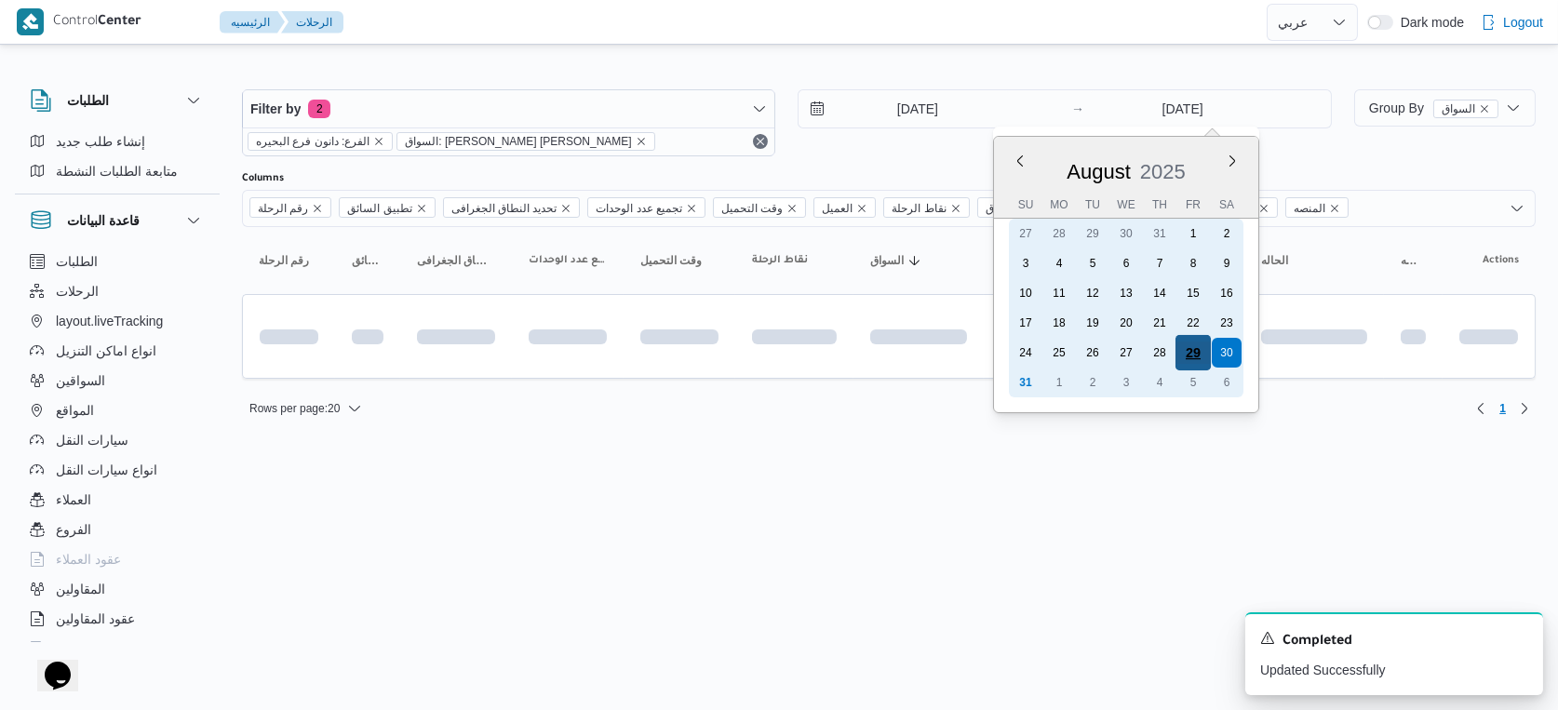
click at [1190, 342] on div "29" at bounding box center [1193, 352] width 35 height 35
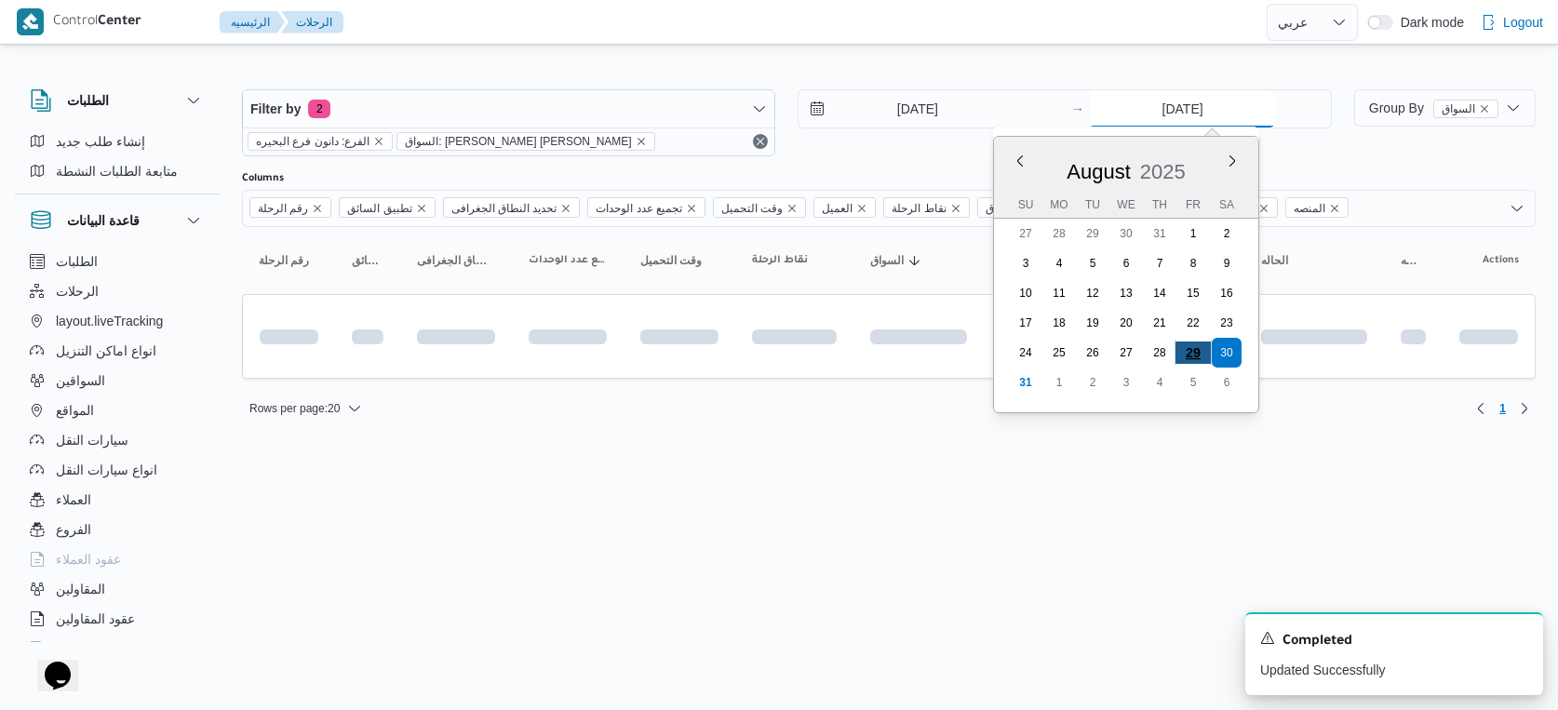
type input "29/8/2025"
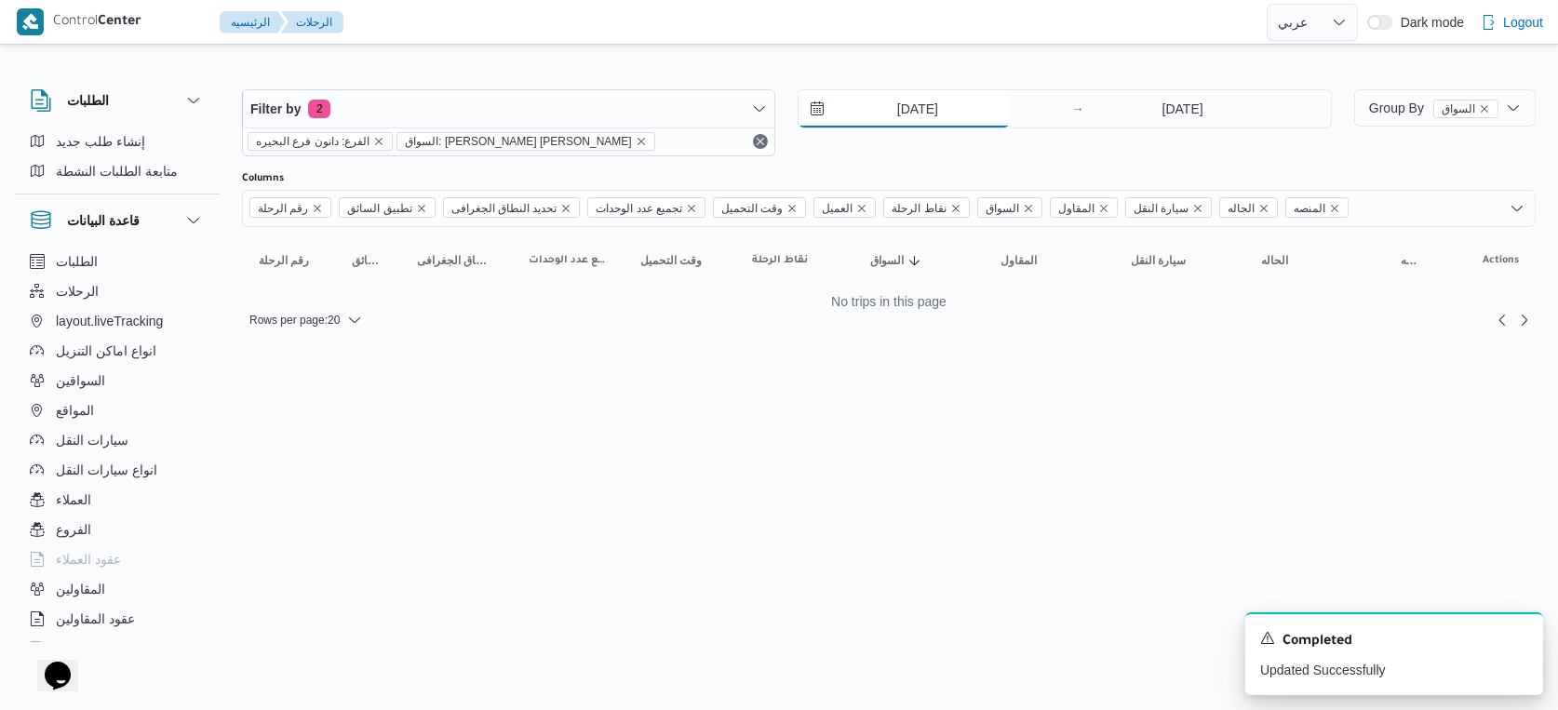
click at [921, 112] on input "29/8/2025" at bounding box center [904, 108] width 211 height 37
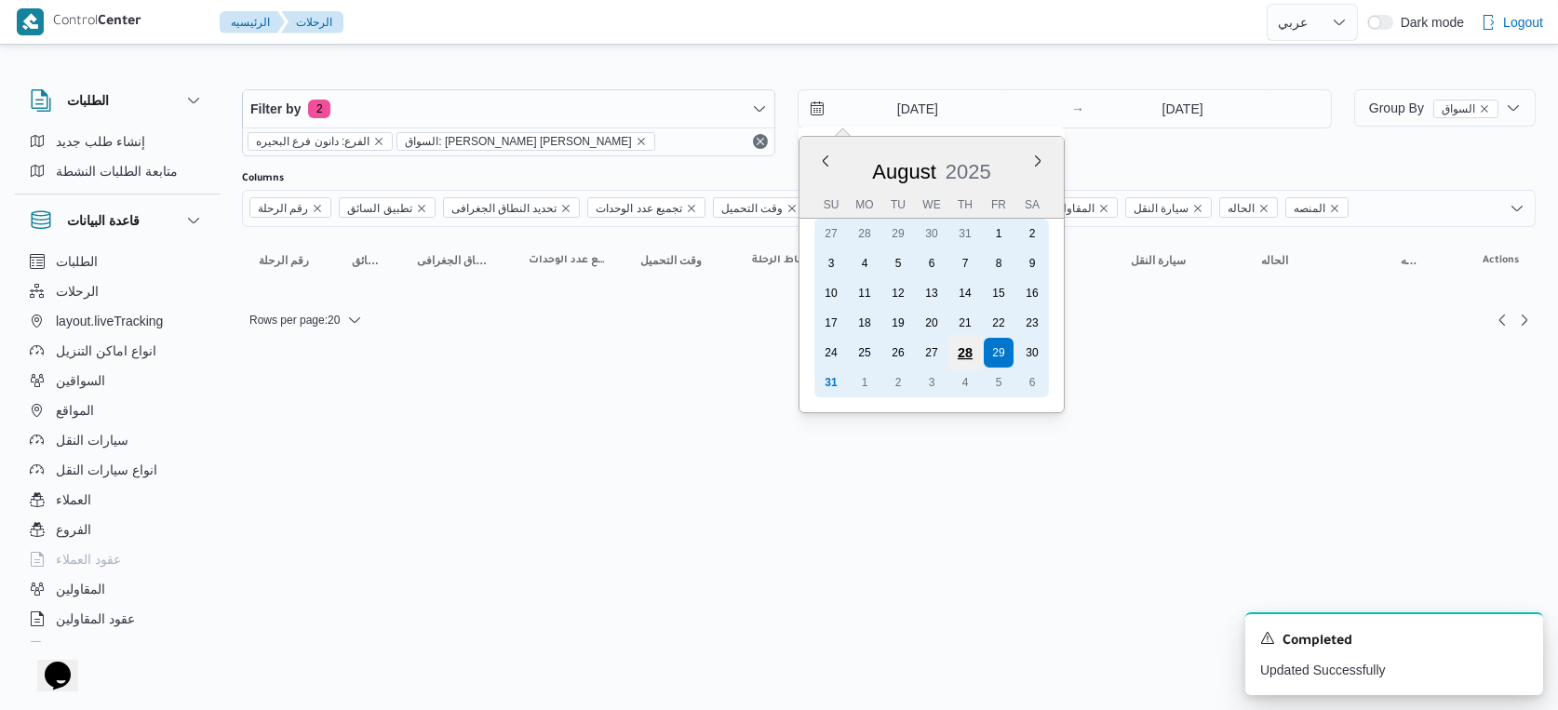
click at [961, 344] on div "28" at bounding box center [965, 352] width 35 height 35
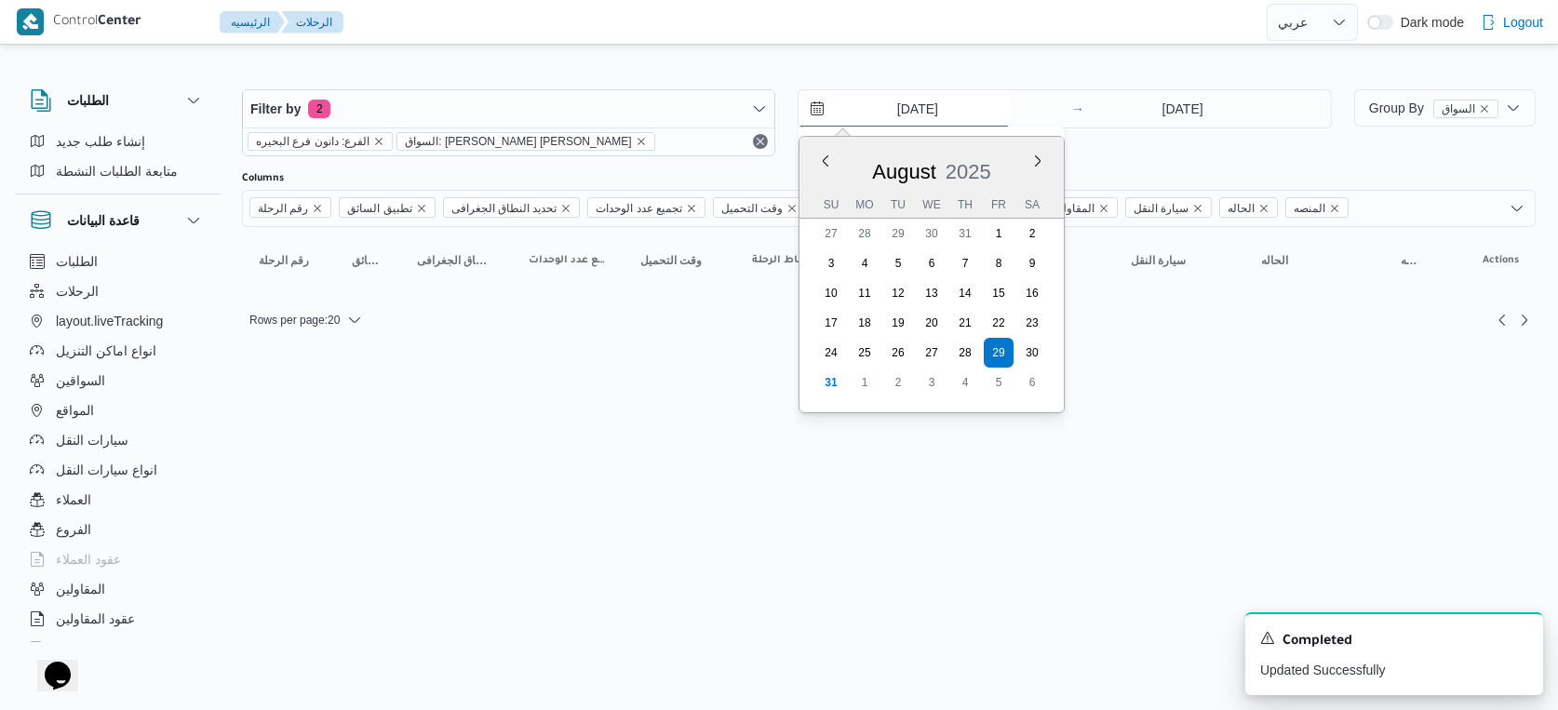
type input "28/8/2025"
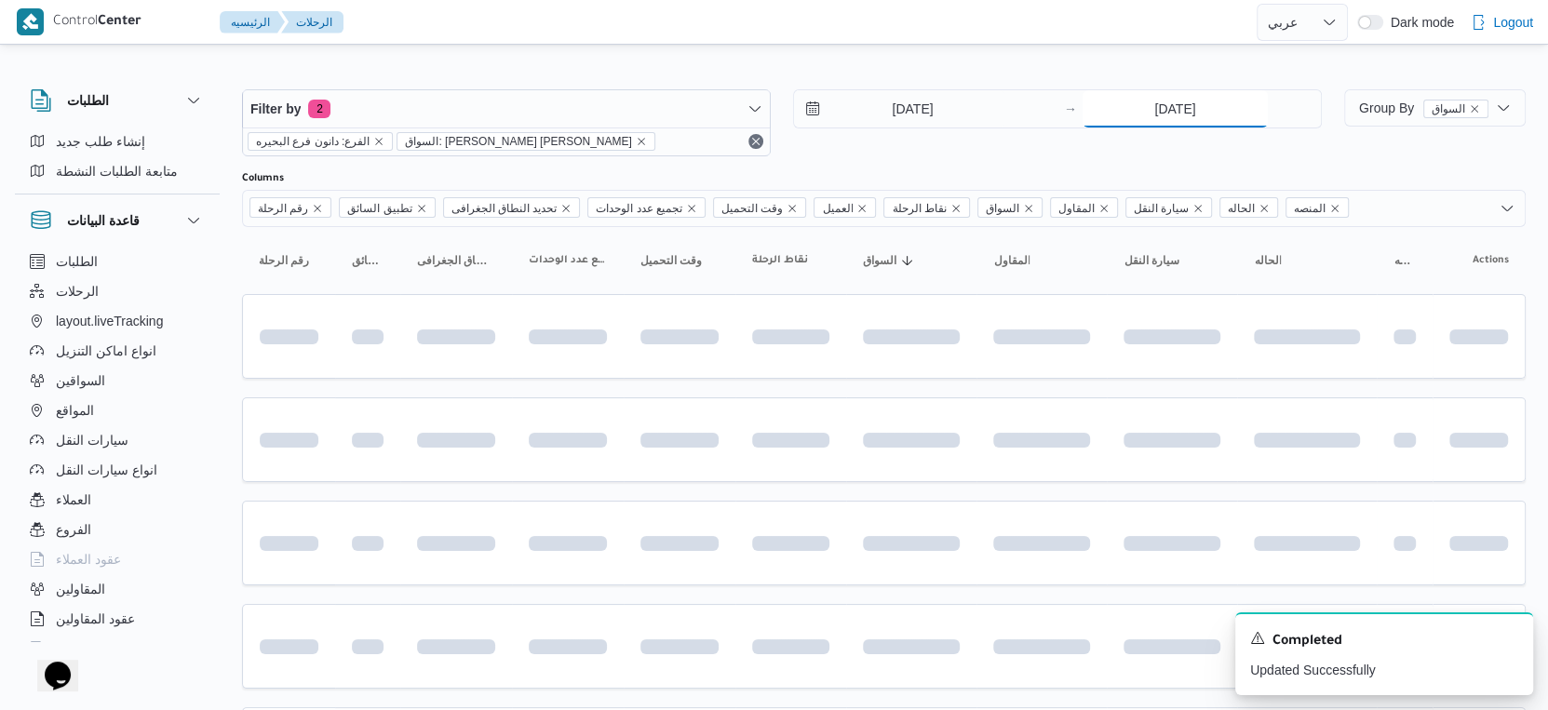
click at [1182, 105] on input "29/8/2025" at bounding box center [1175, 108] width 185 height 37
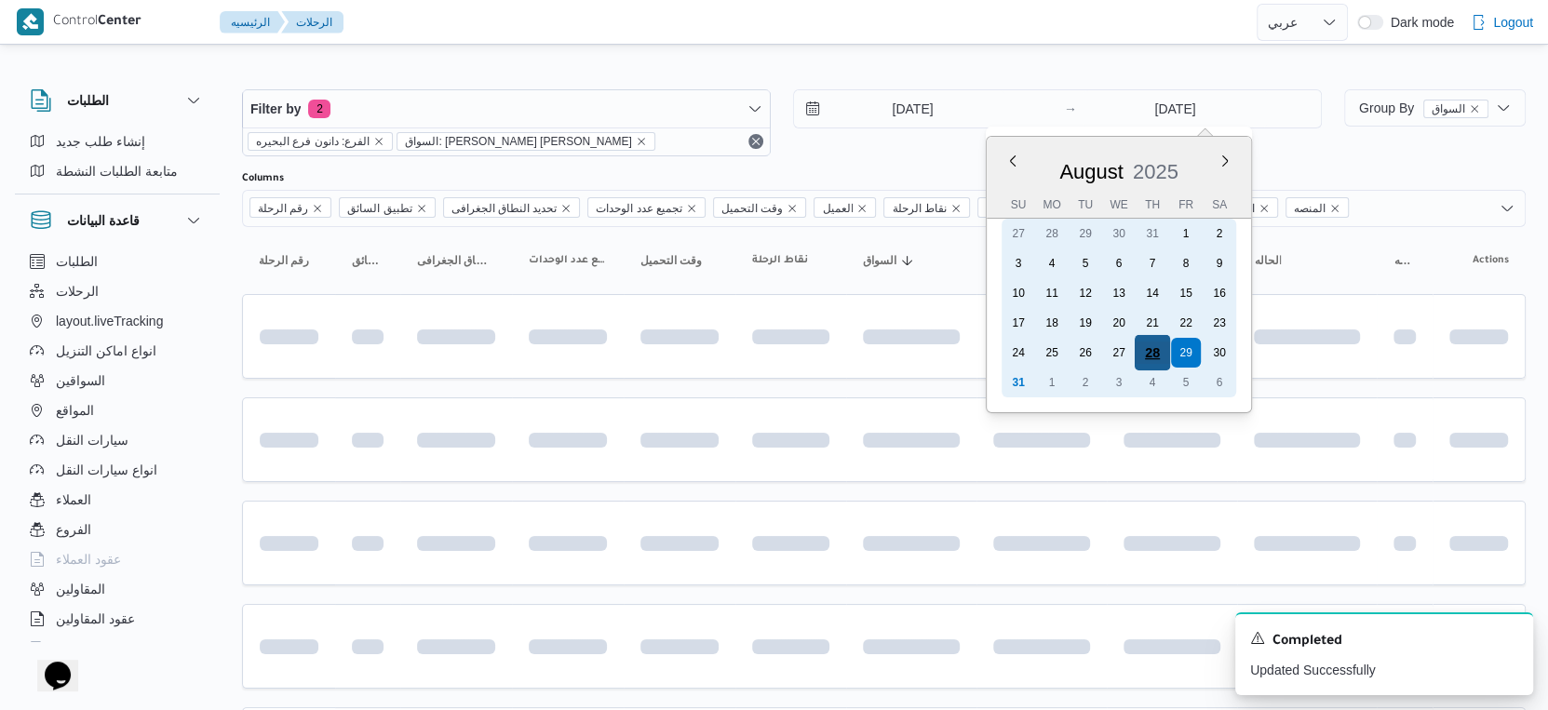
click at [1144, 346] on div "28" at bounding box center [1152, 352] width 35 height 35
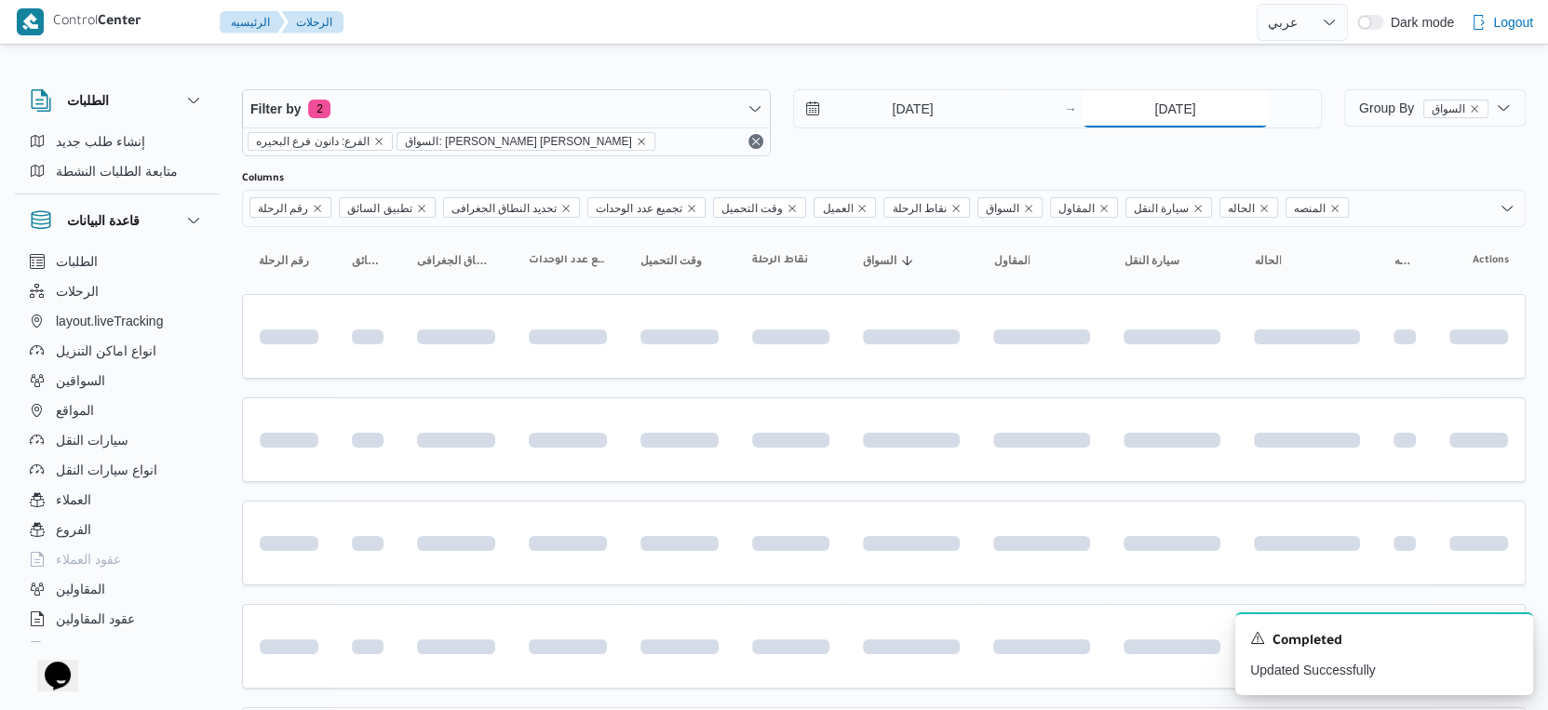
type input "28/8/2025"
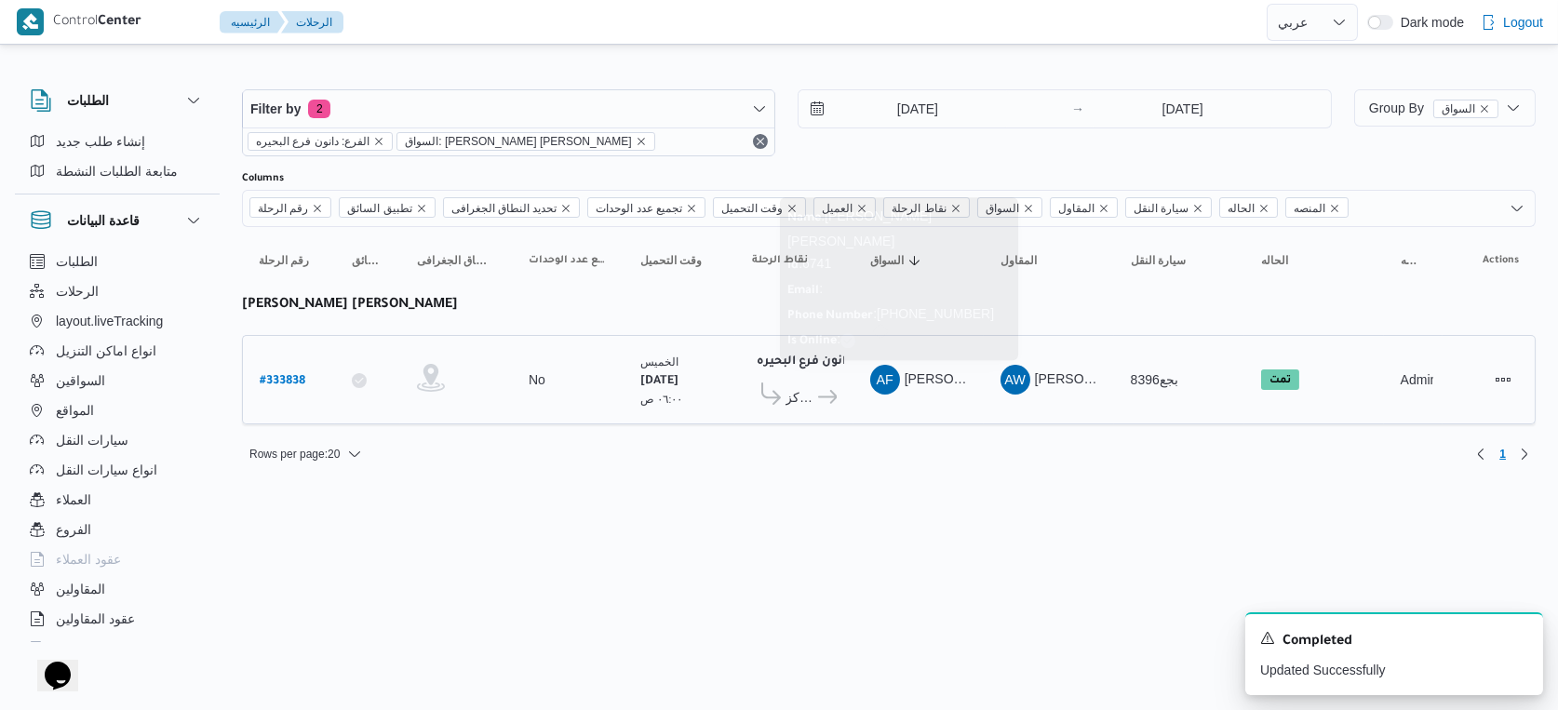
click at [896, 379] on div "AF" at bounding box center [885, 380] width 30 height 30
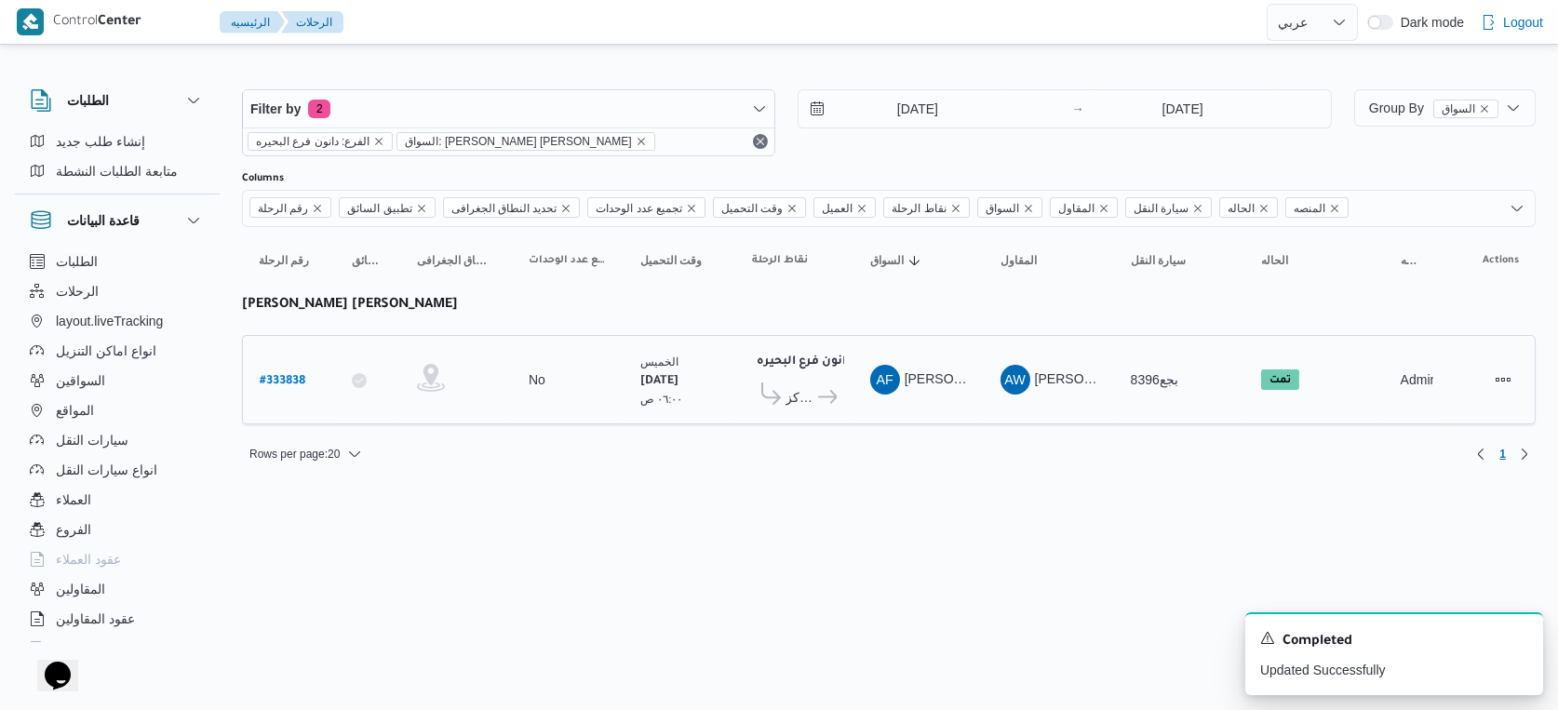
click at [825, 383] on span "مركز دمنهور دانون فرع البحيره" at bounding box center [794, 397] width 85 height 29
click at [822, 393] on icon at bounding box center [828, 397] width 20 height 14
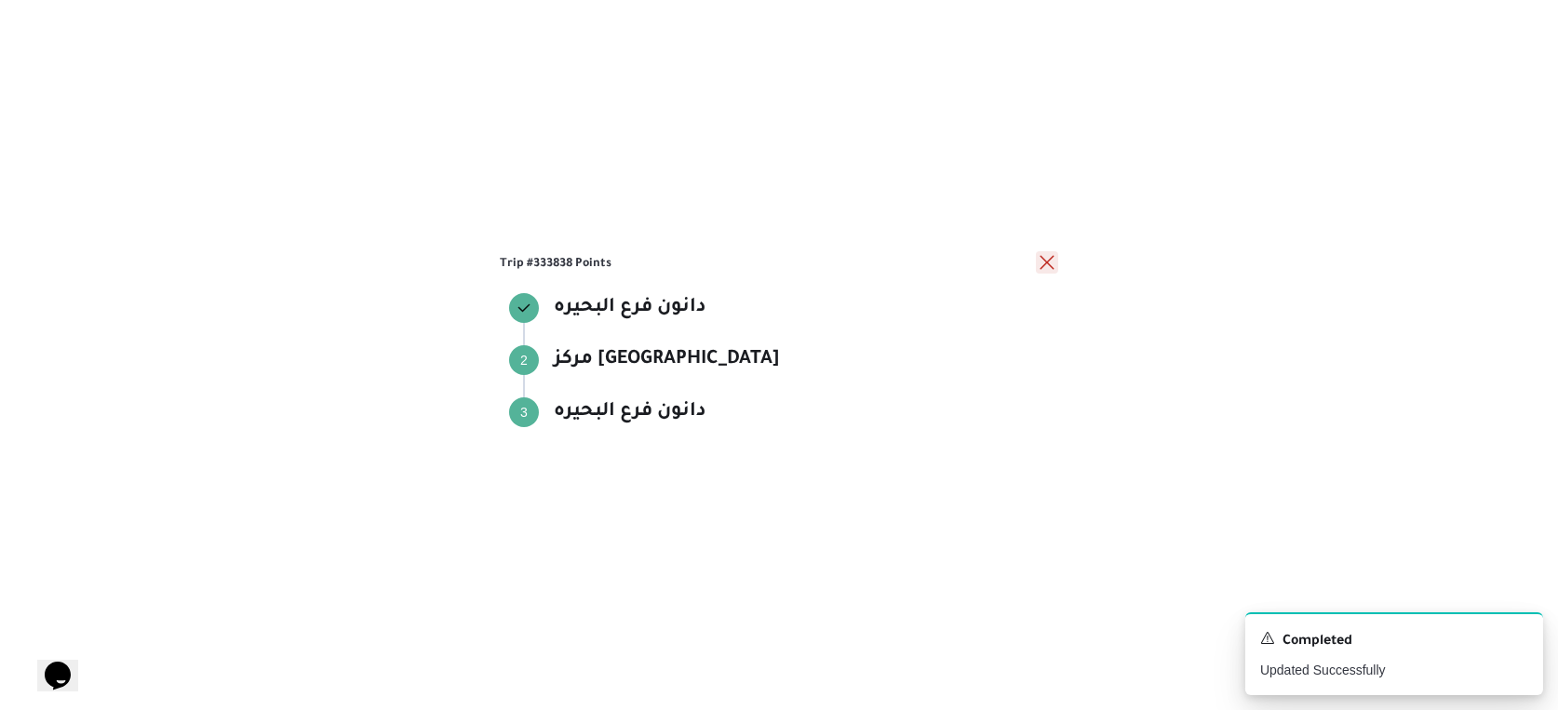
click at [1044, 267] on button "close" at bounding box center [1047, 262] width 22 height 22
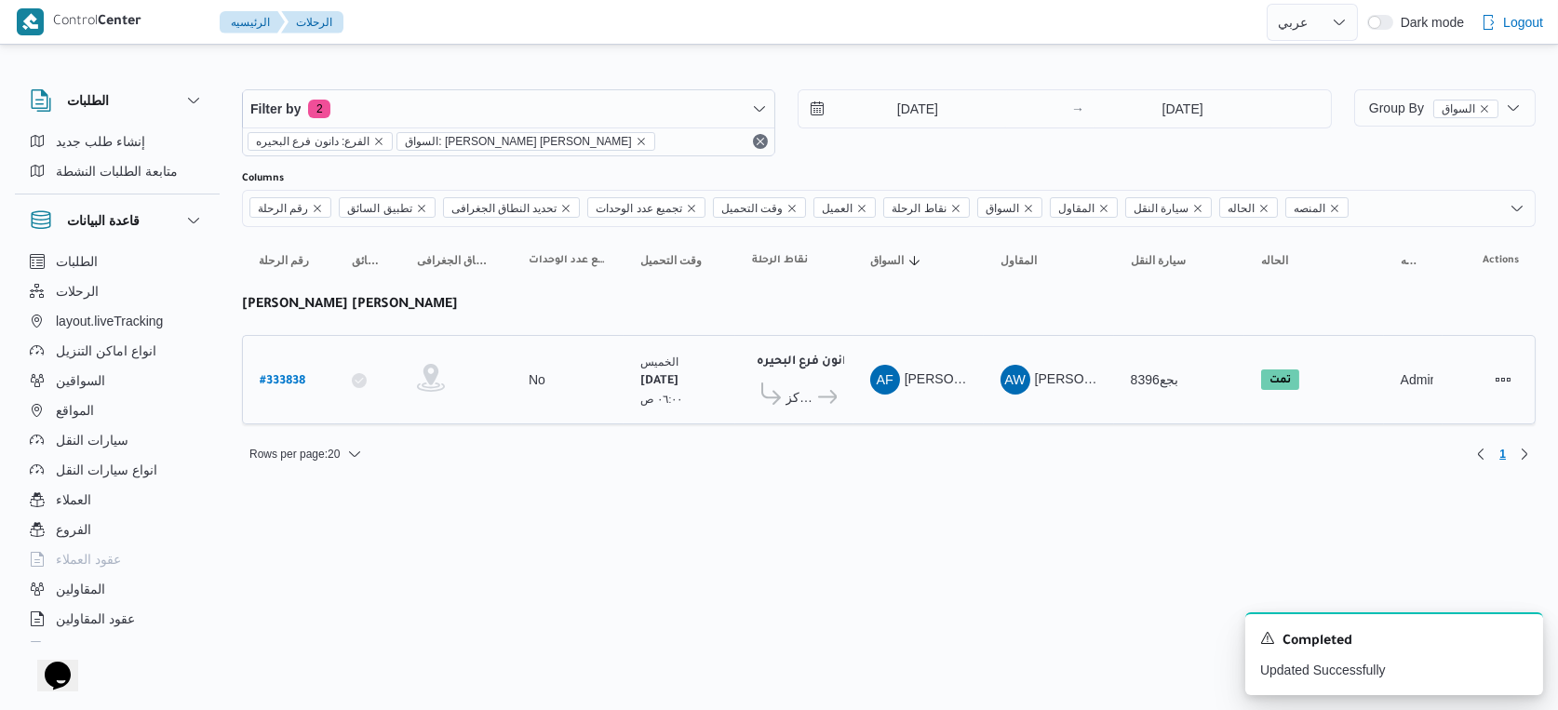
click at [296, 375] on b "# 333838" at bounding box center [283, 381] width 46 height 13
select select "ar"
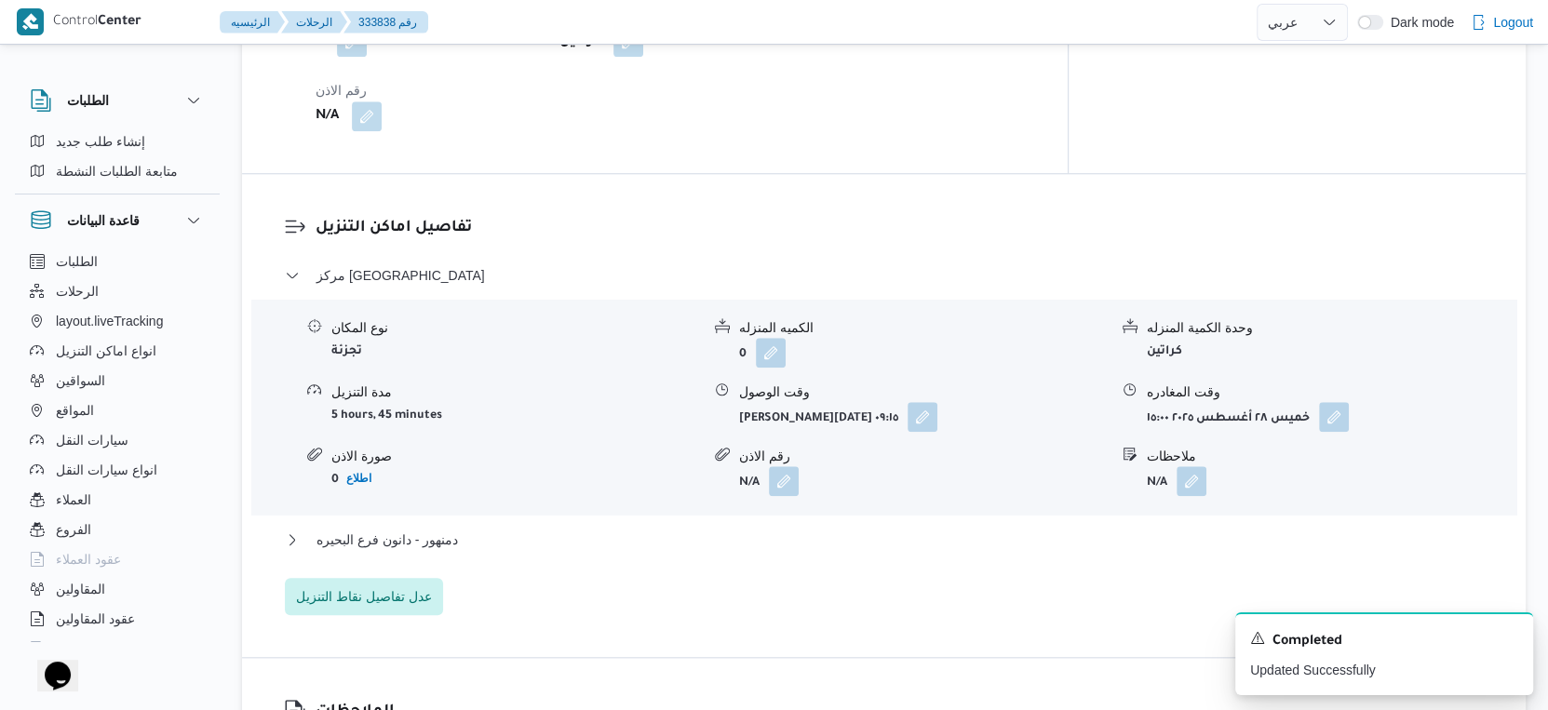
scroll to position [1448, 0]
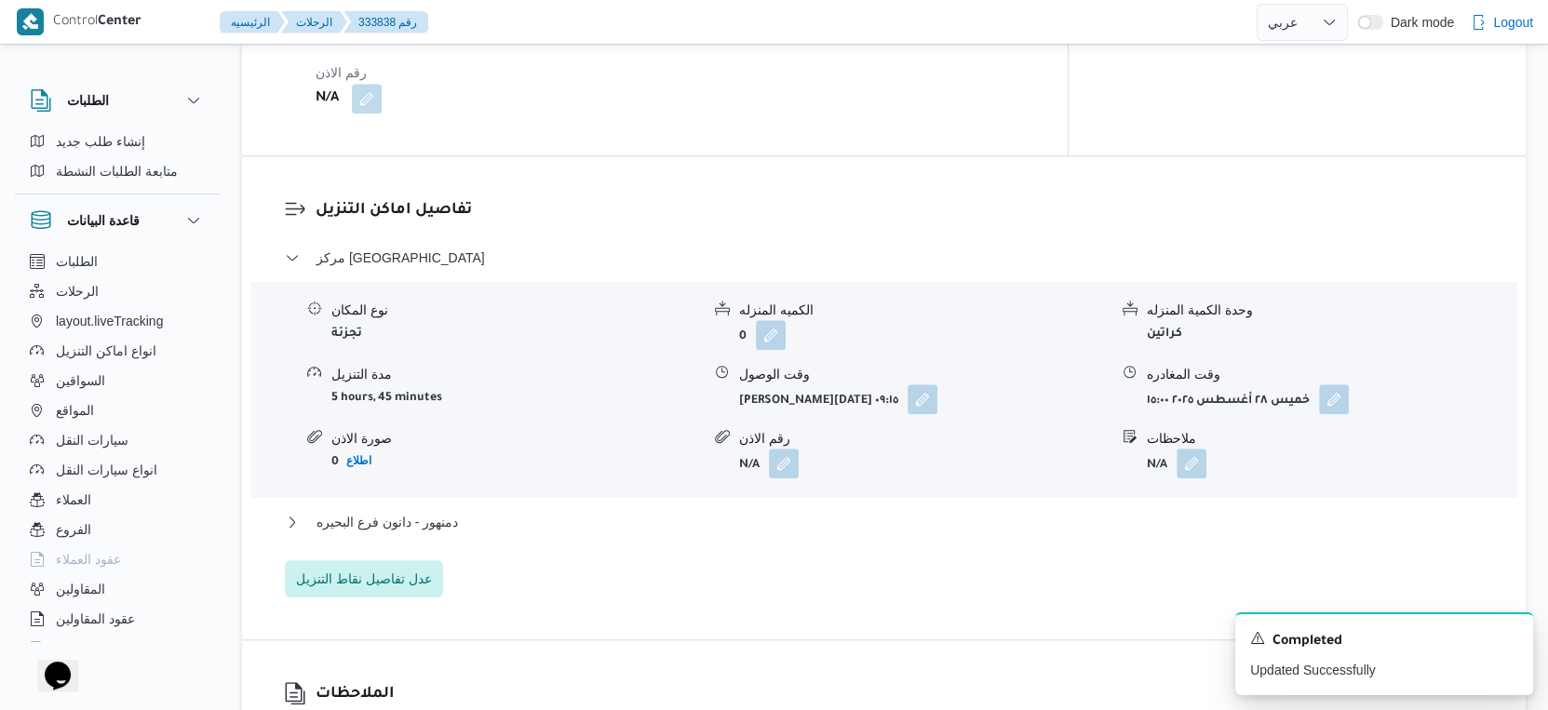
select select "ar"
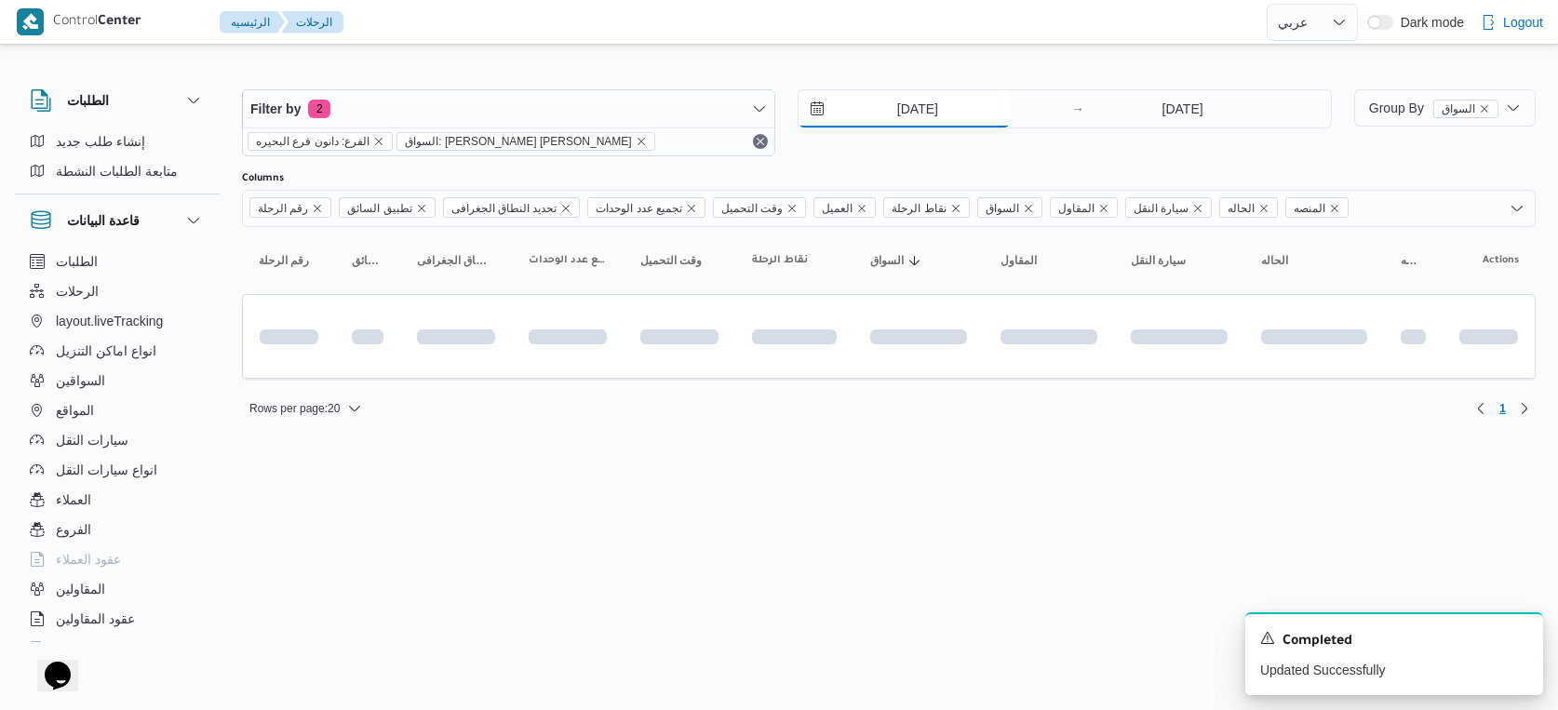
click at [924, 100] on input "28/8/2025" at bounding box center [904, 108] width 211 height 37
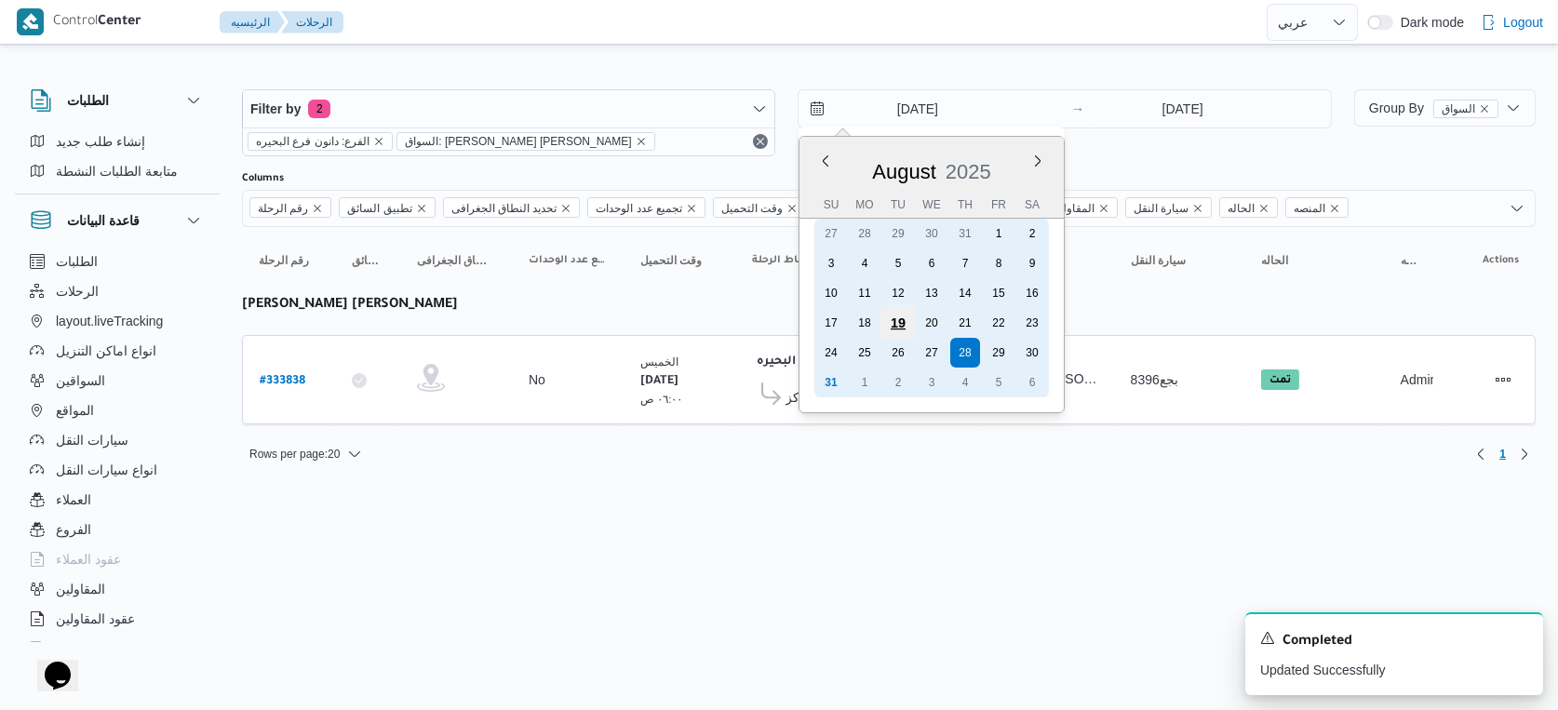
click at [904, 326] on div "19" at bounding box center [898, 322] width 35 height 35
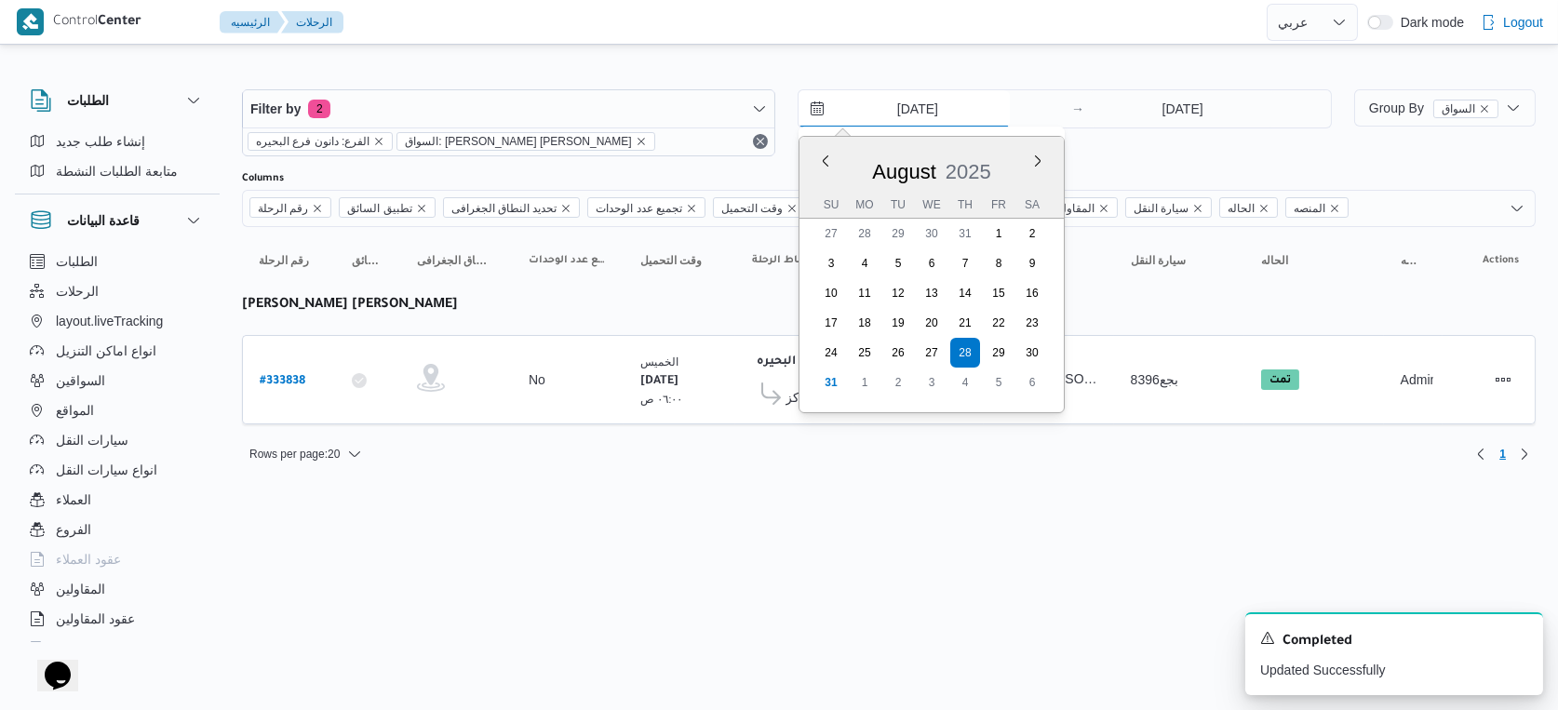
type input "19/8/2025"
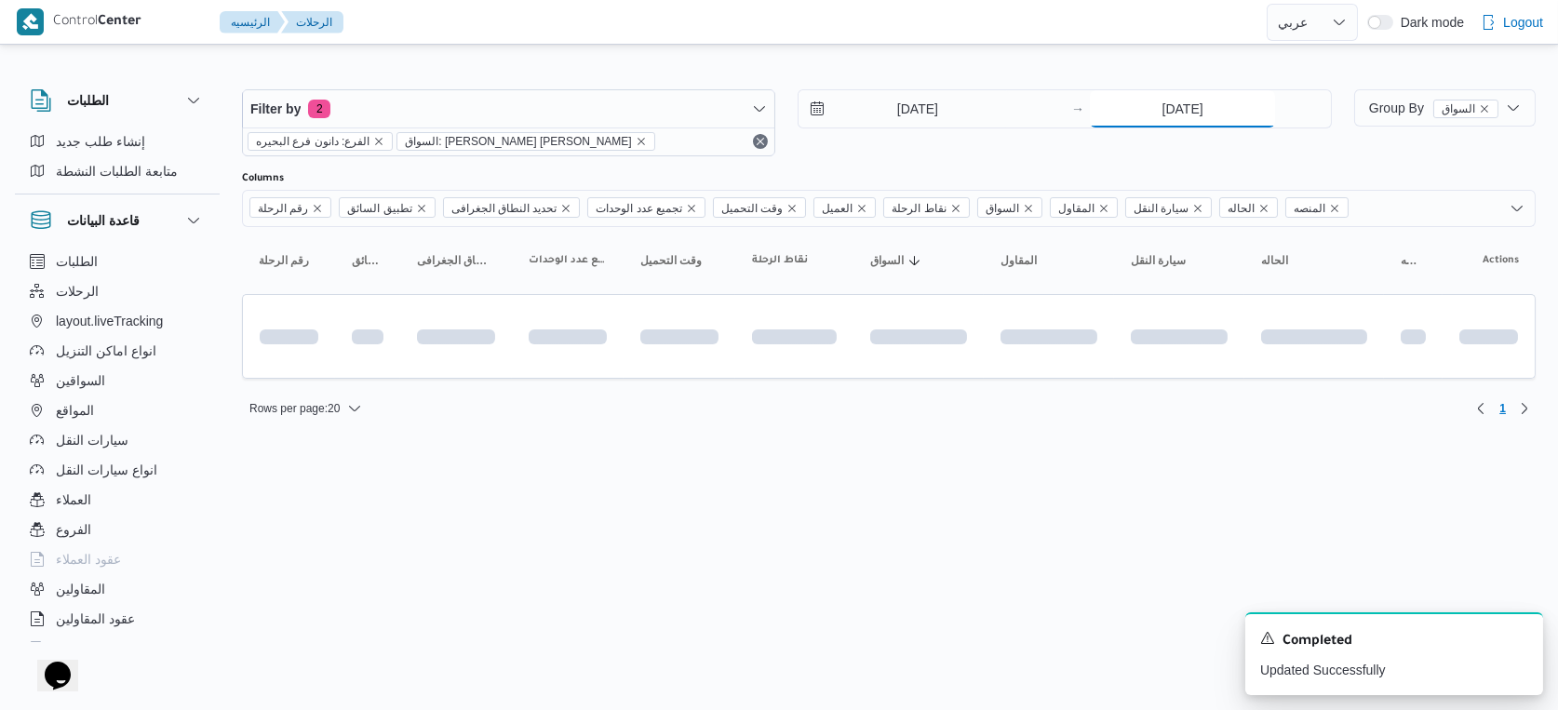
click at [1213, 109] on input "28/8/2025" at bounding box center [1182, 108] width 185 height 37
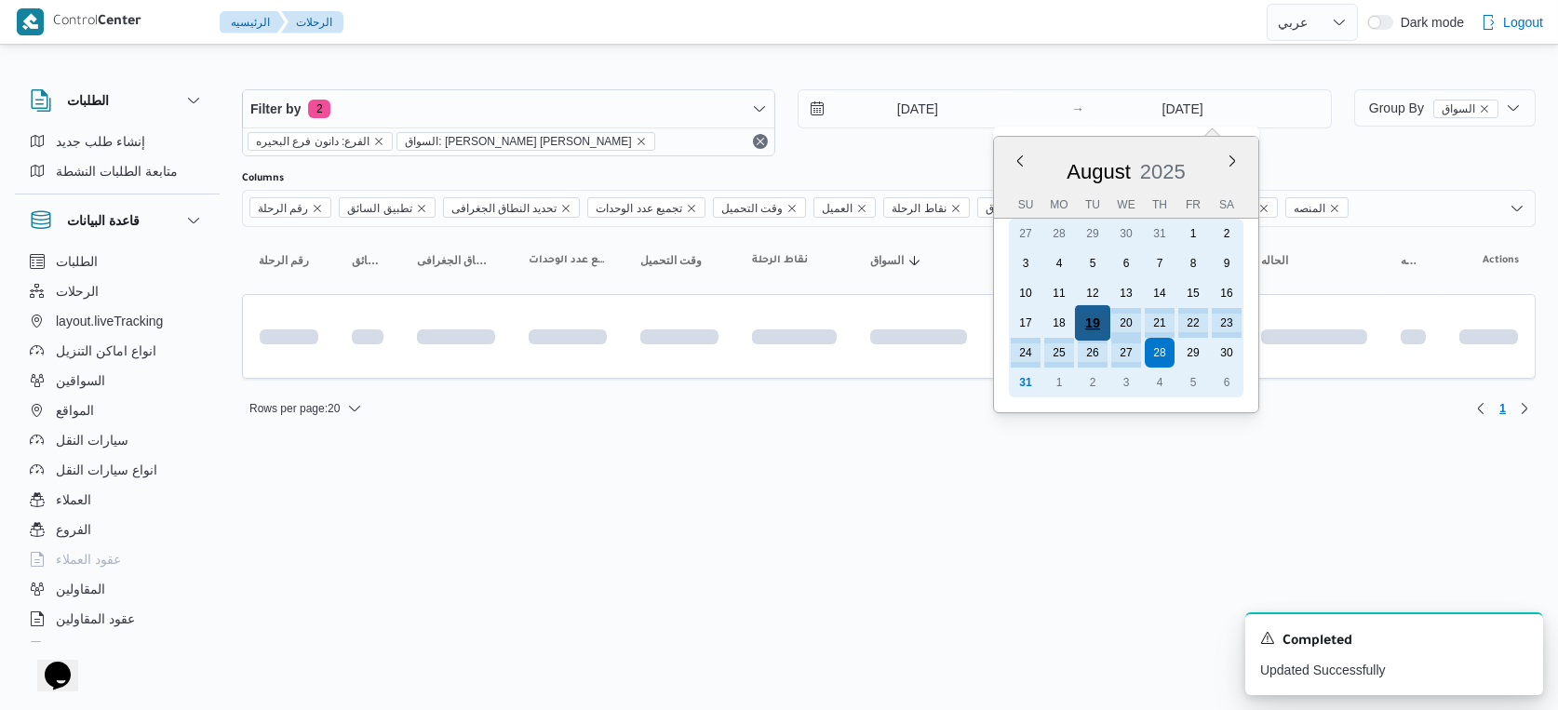
click at [1097, 324] on div "19" at bounding box center [1092, 322] width 35 height 35
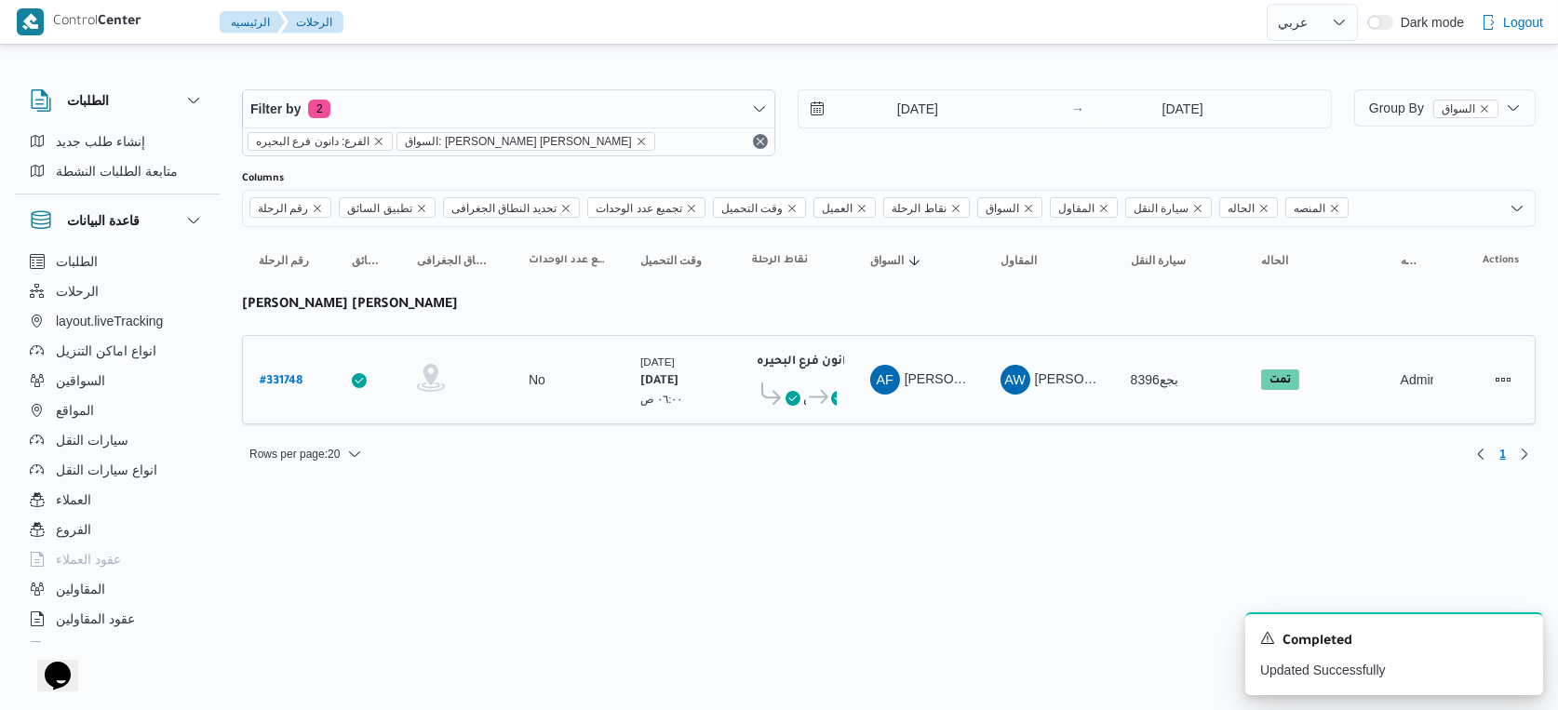
click at [801, 389] on span "مركز ابوحمص" at bounding box center [796, 397] width 20 height 22
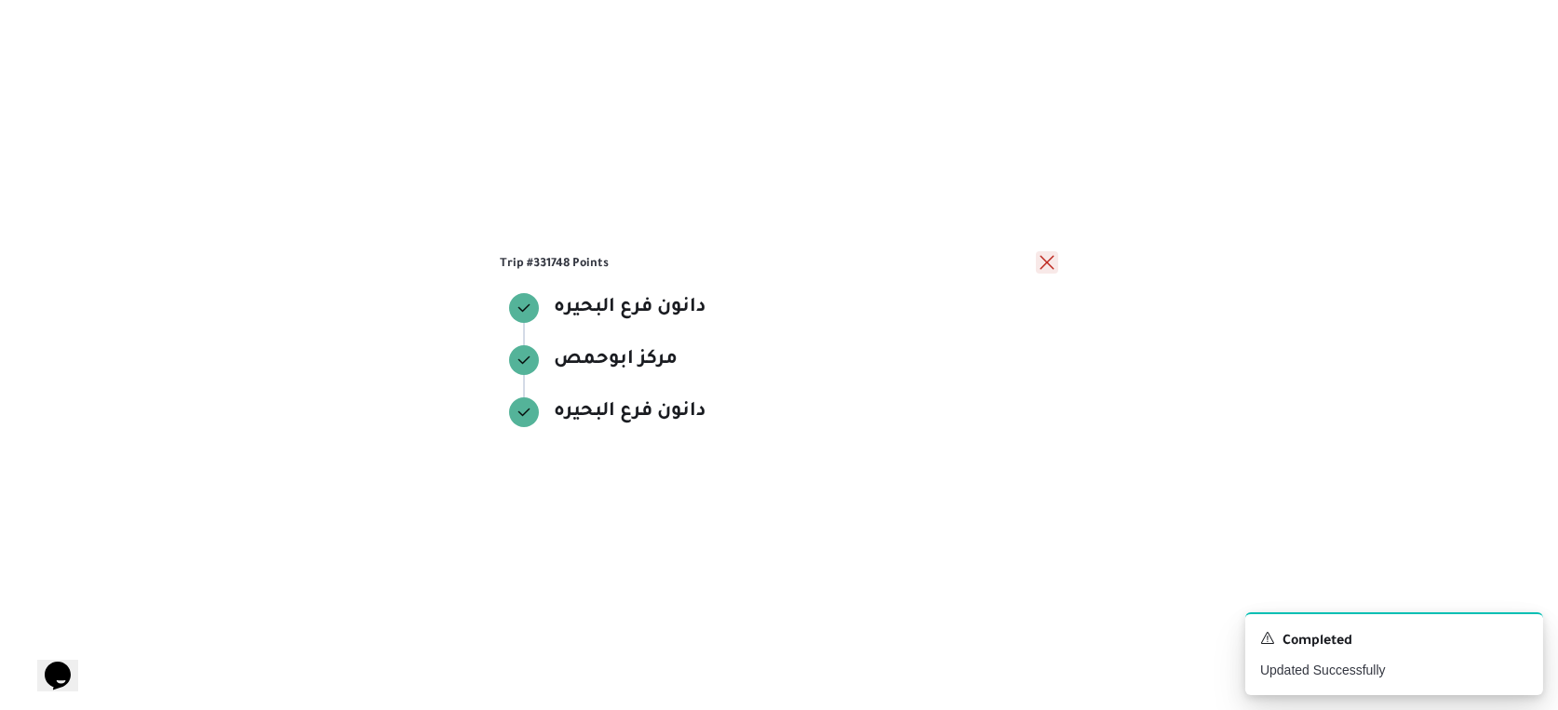
click at [1049, 264] on button "close" at bounding box center [1047, 262] width 22 height 22
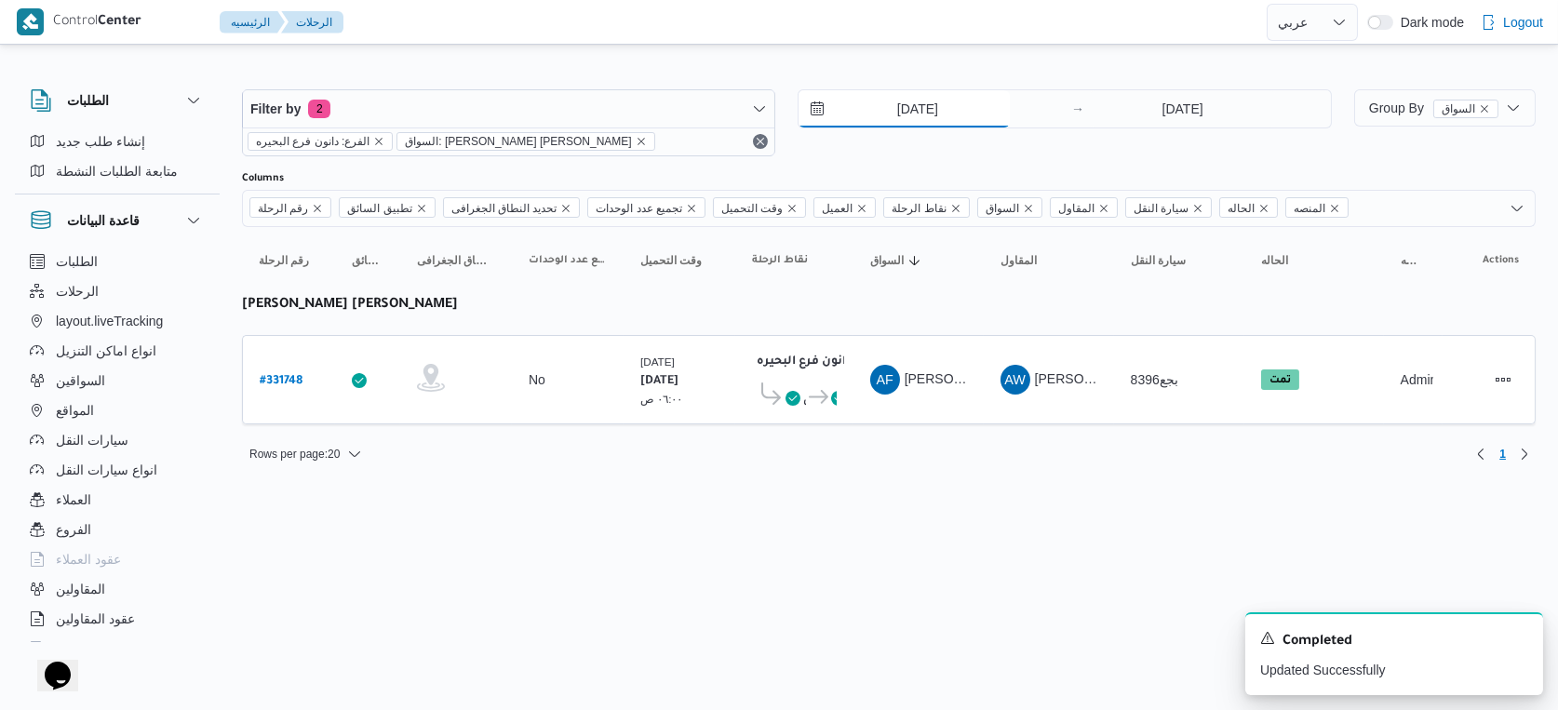
click at [927, 118] on input "19/8/2025" at bounding box center [904, 108] width 211 height 37
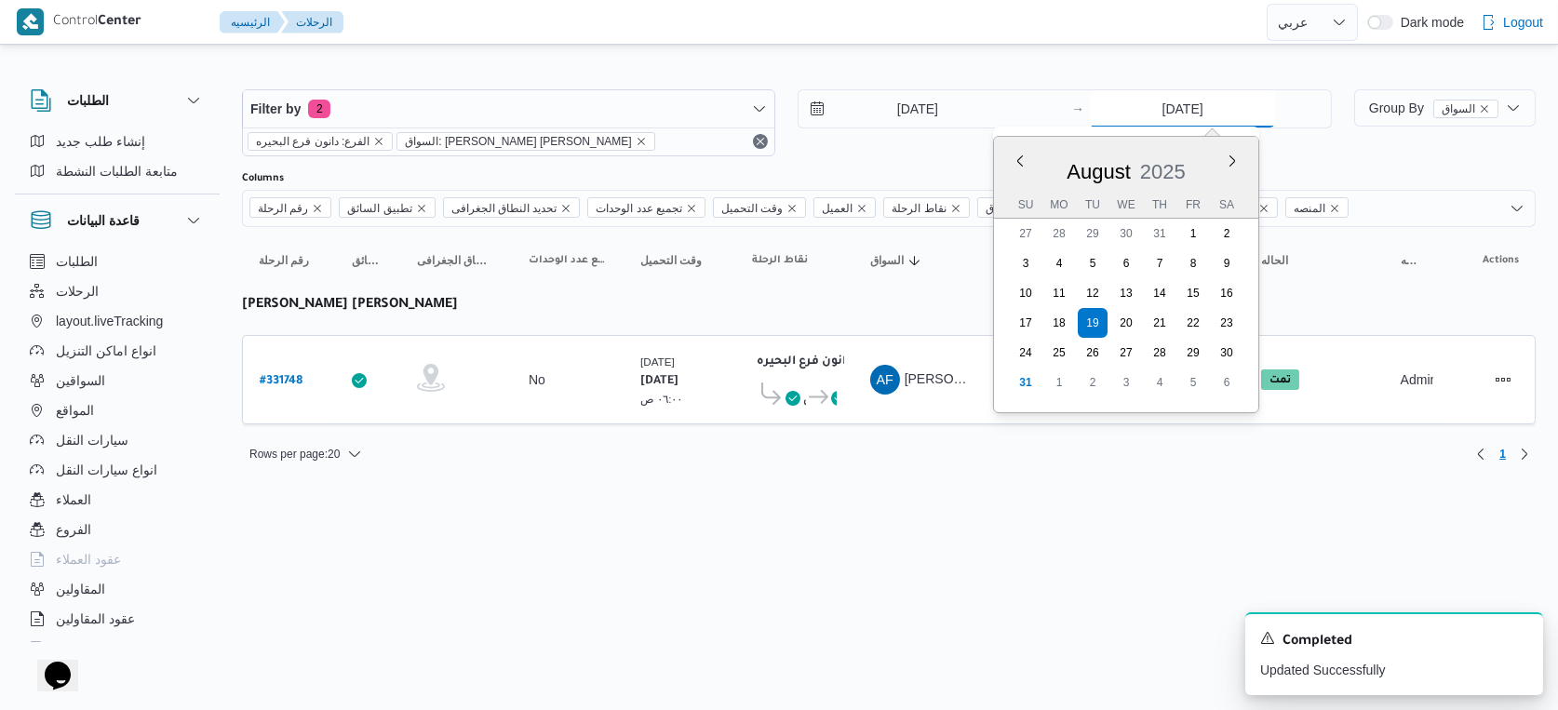
click at [1175, 108] on input "19/8/2025" at bounding box center [1182, 108] width 185 height 37
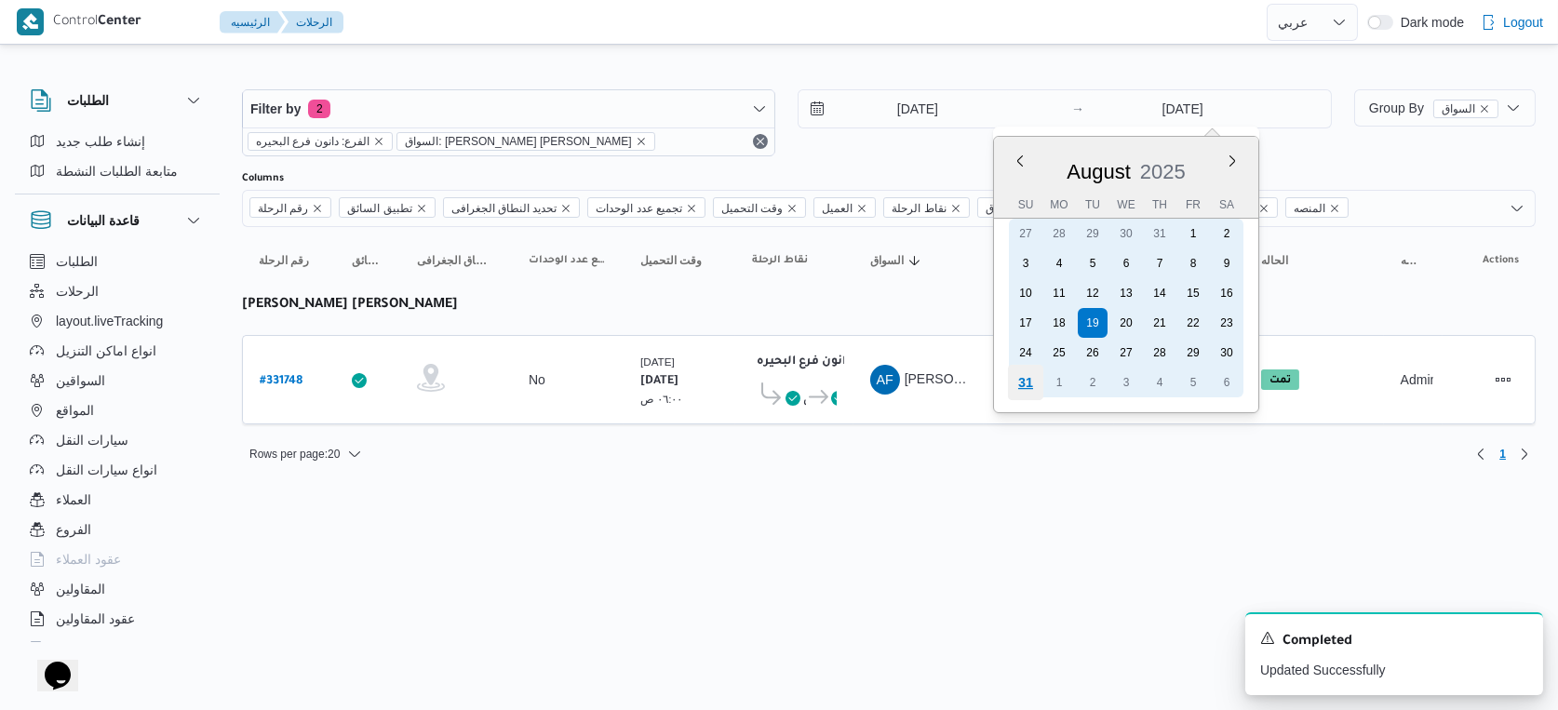
click at [1016, 379] on div "31" at bounding box center [1025, 382] width 35 height 35
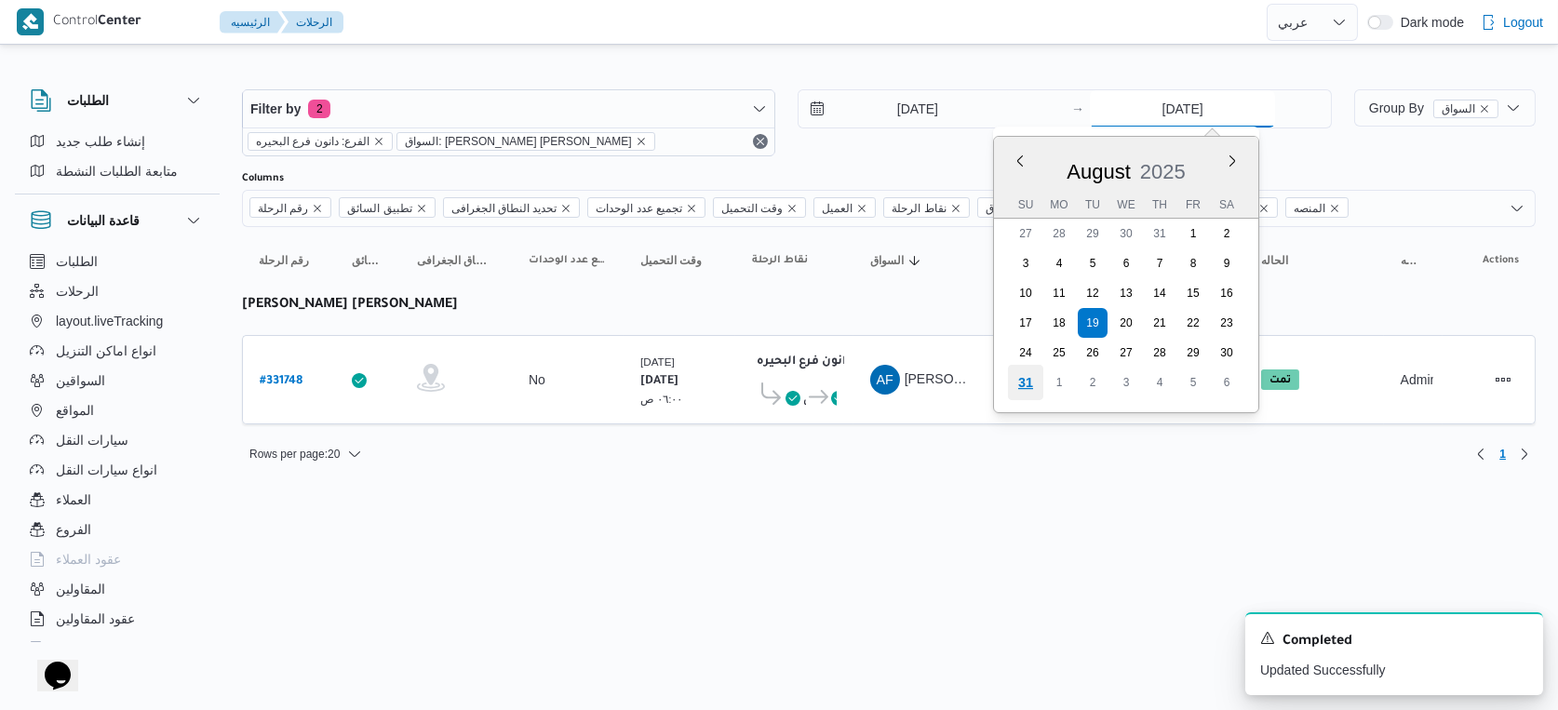
type input "31/8/2025"
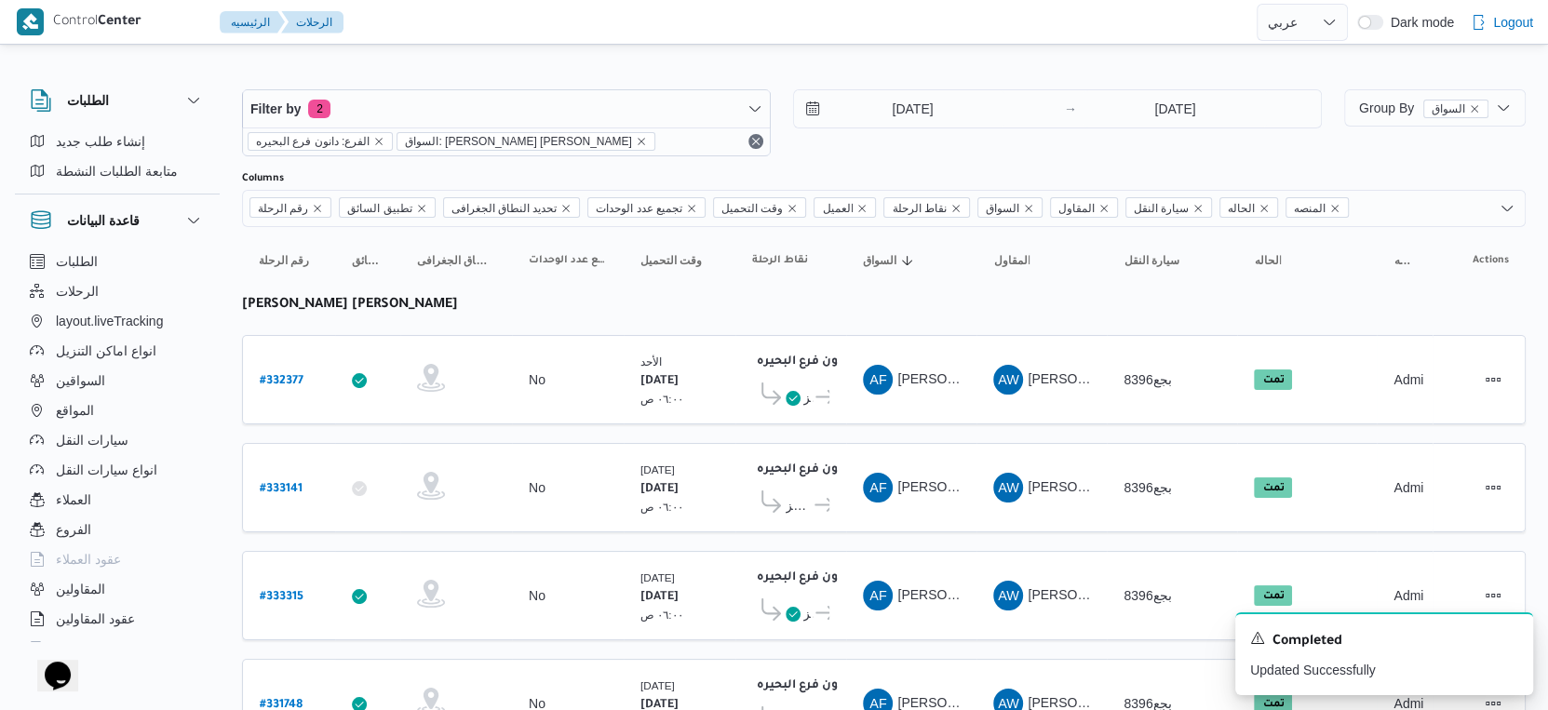
click at [924, 452] on td "السواق AF احمد فوزي احمد العزالي" at bounding box center [911, 487] width 130 height 89
click at [815, 498] on icon at bounding box center [825, 505] width 20 height 14
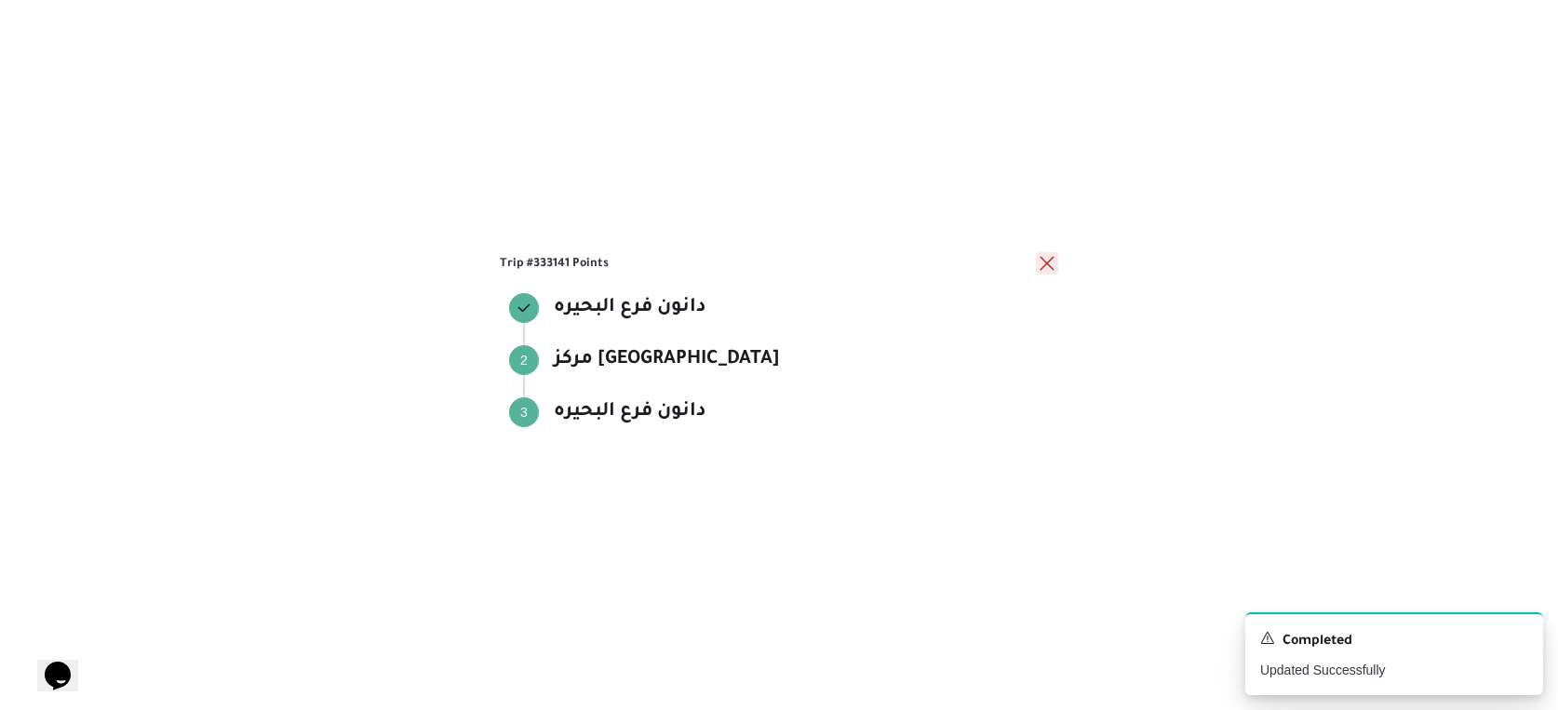
click at [1052, 263] on button "close" at bounding box center [1047, 263] width 22 height 22
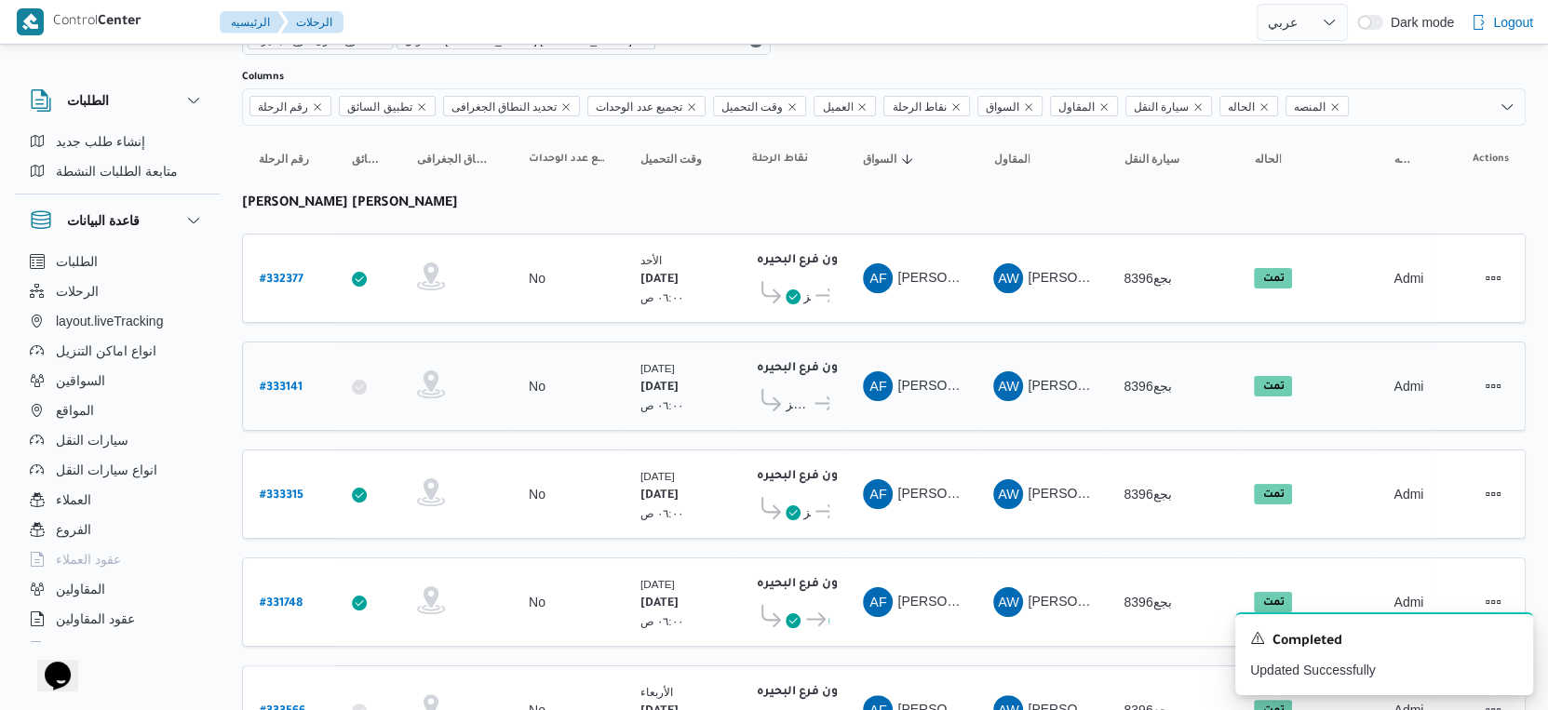
scroll to position [207, 0]
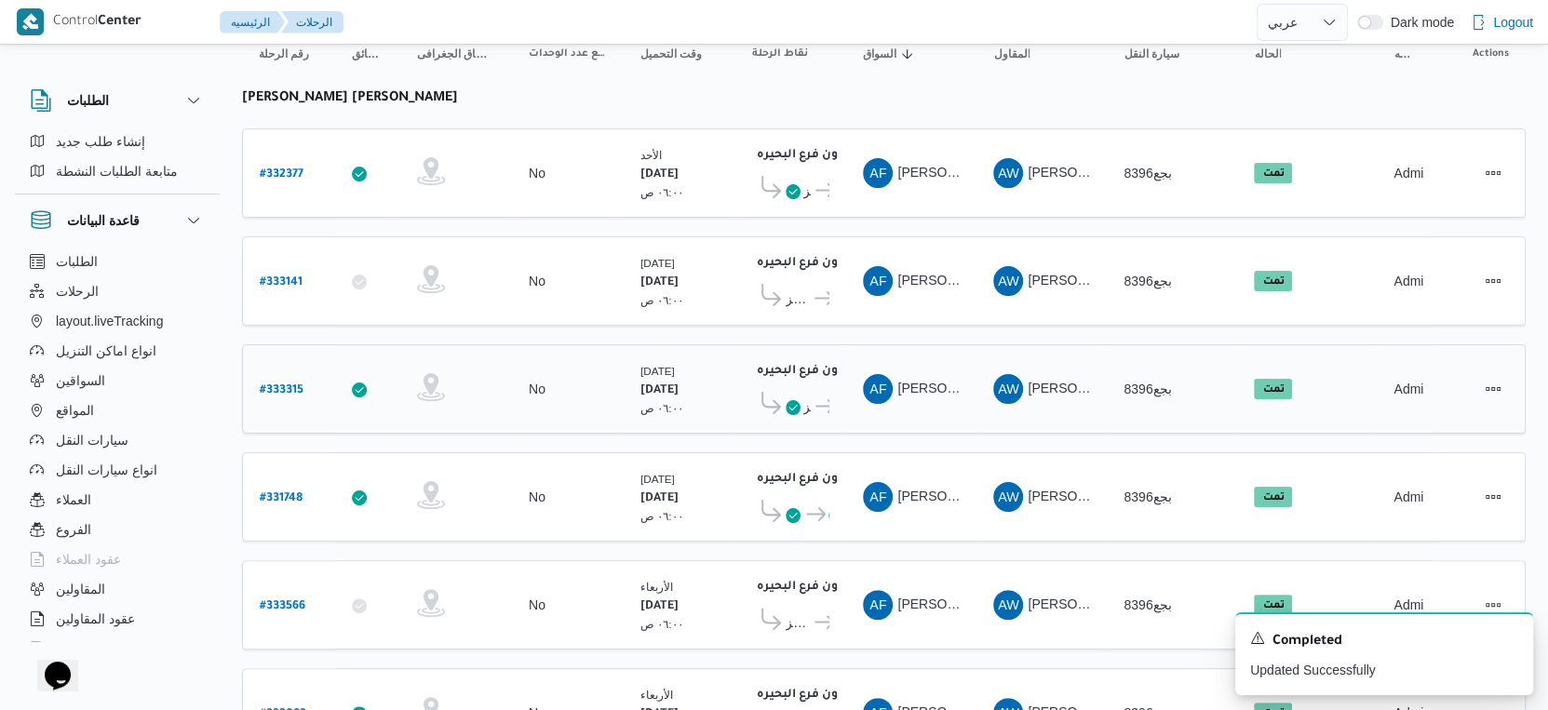
click at [821, 399] on icon at bounding box center [825, 406] width 20 height 14
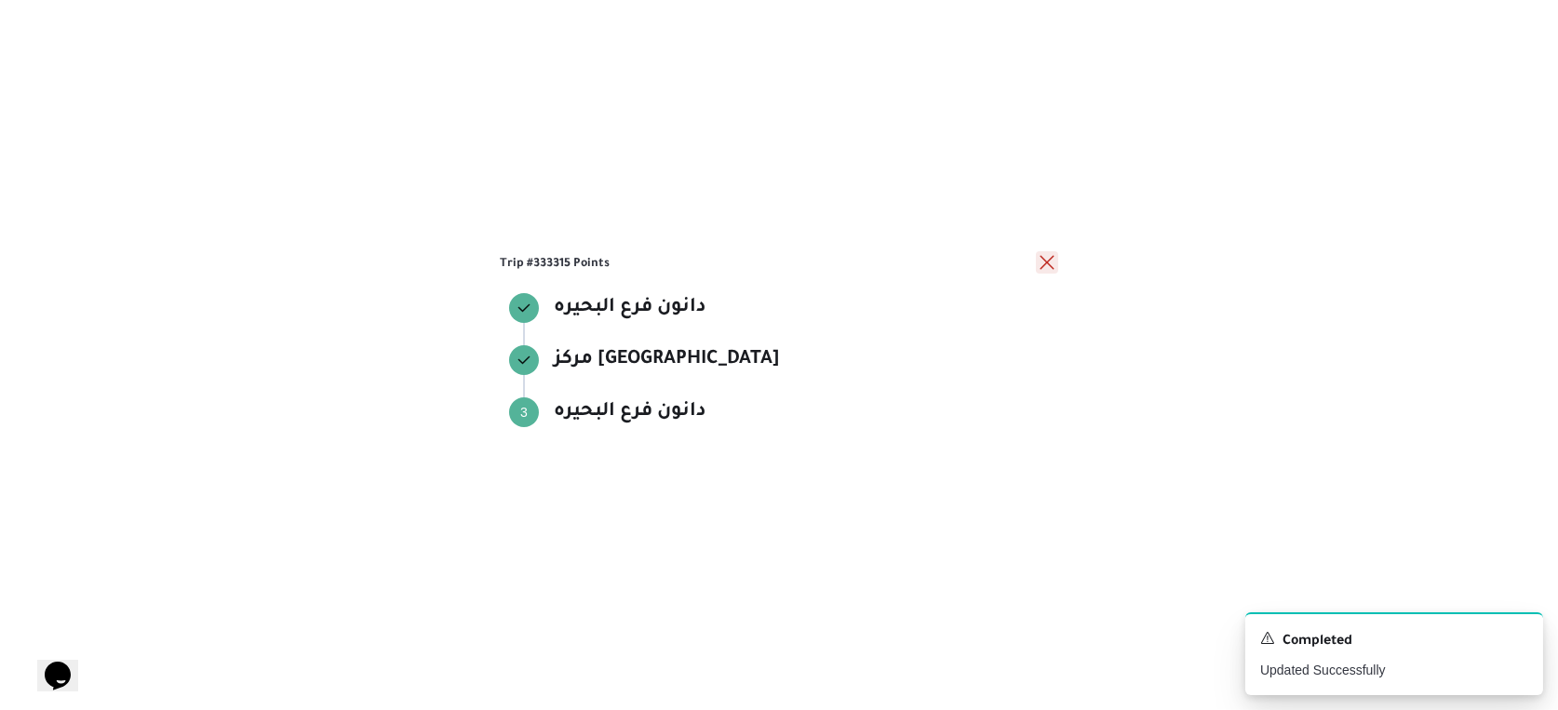
click at [1038, 263] on button "close" at bounding box center [1047, 262] width 22 height 22
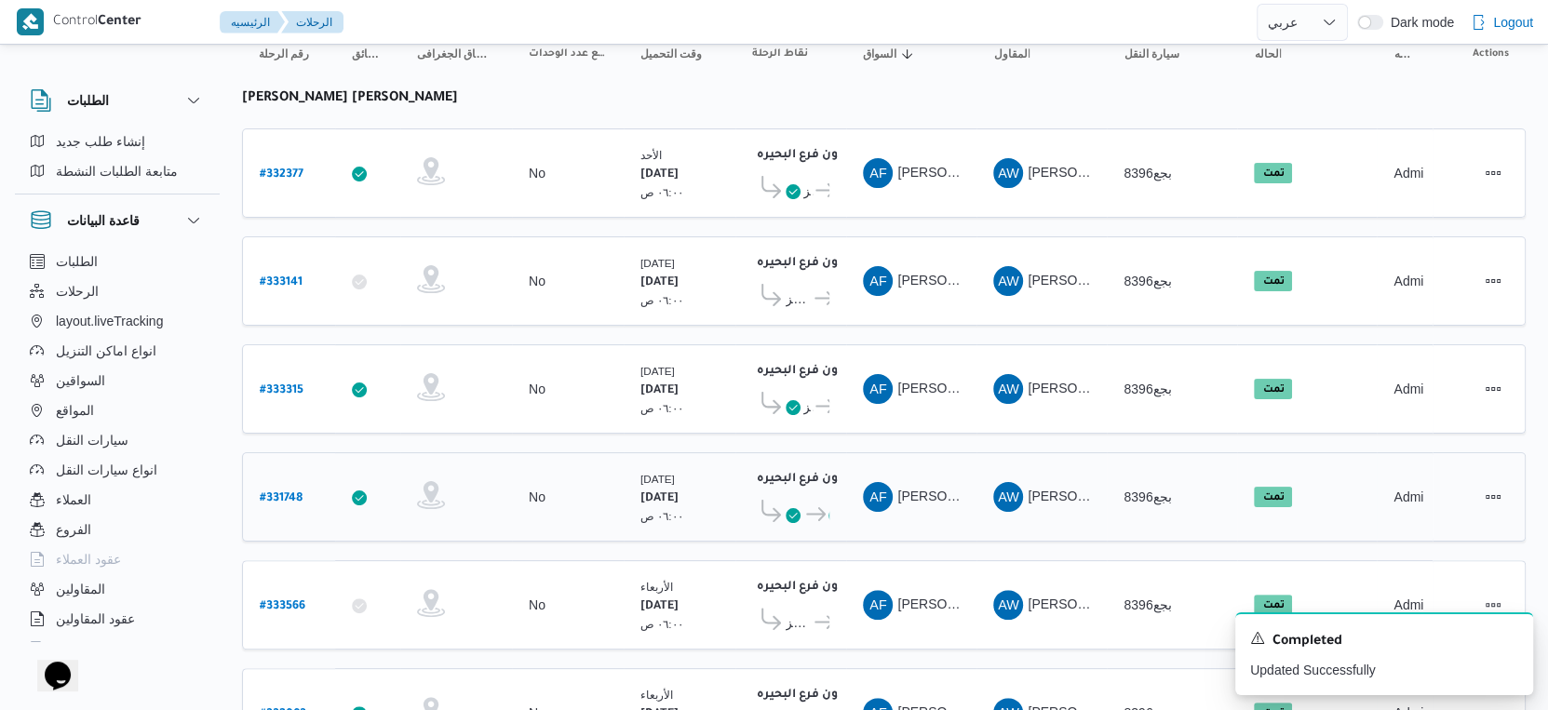
click at [778, 507] on icon at bounding box center [771, 511] width 20 height 22
click at [784, 503] on span at bounding box center [769, 514] width 34 height 29
click at [804, 504] on span "دانون فرع البحيره" at bounding box center [816, 515] width 26 height 22
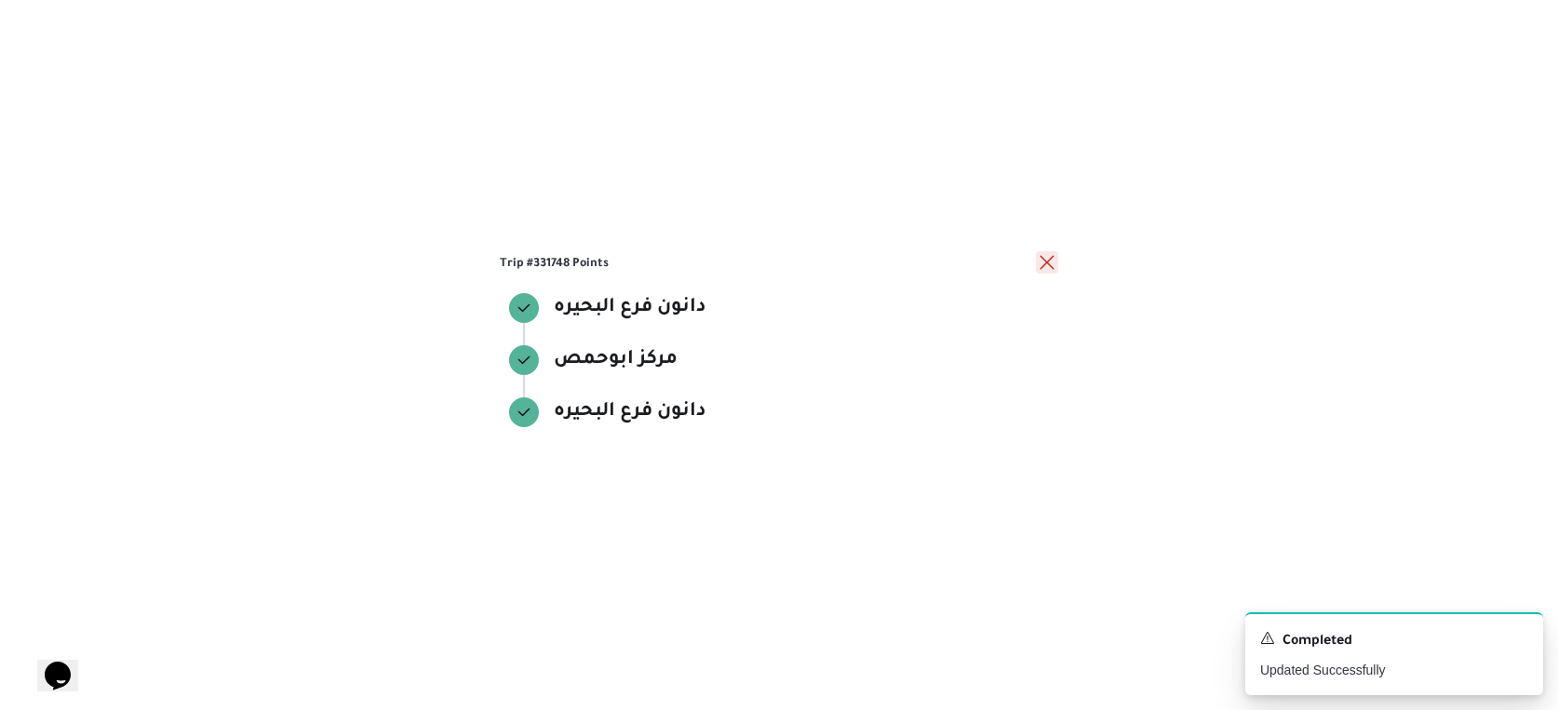
click at [1044, 261] on button "close" at bounding box center [1047, 262] width 22 height 22
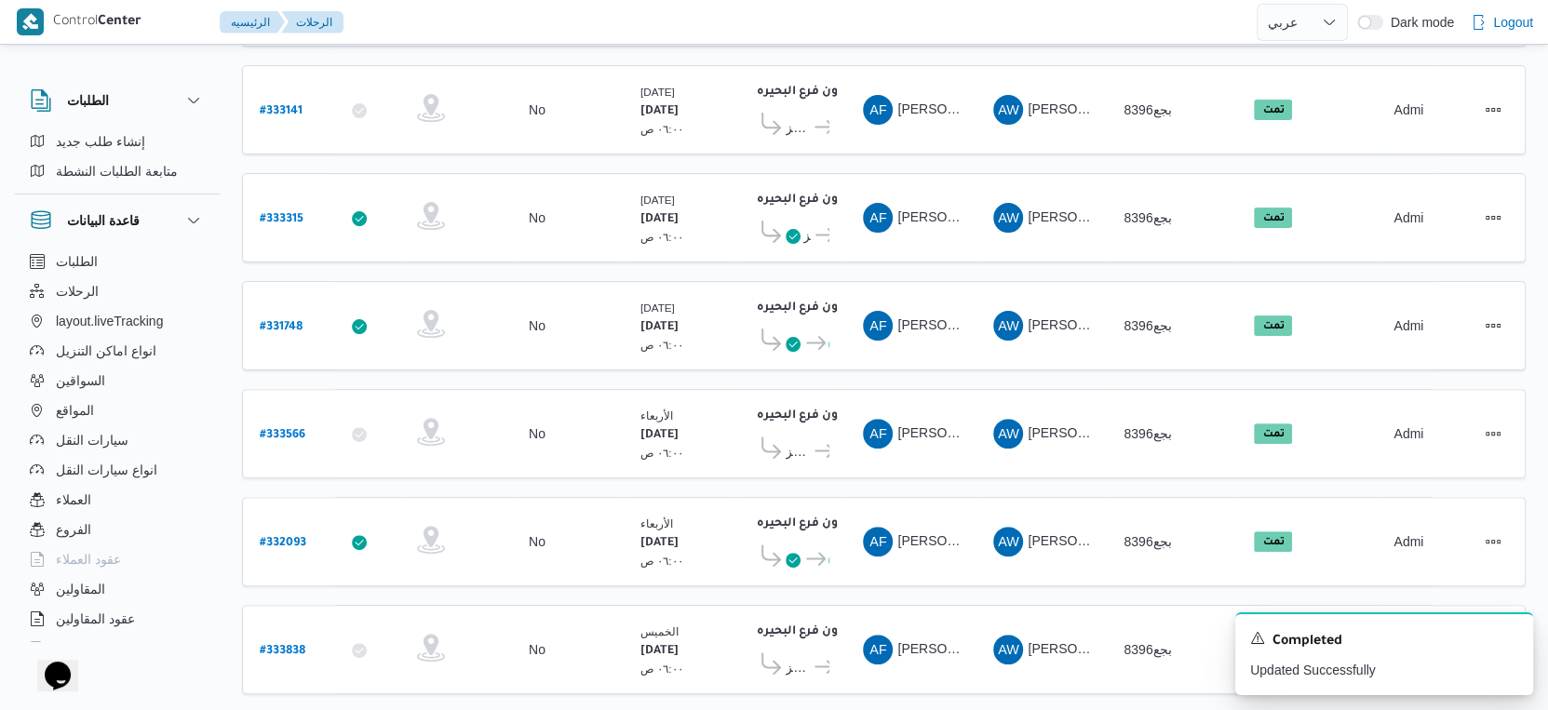
scroll to position [413, 0]
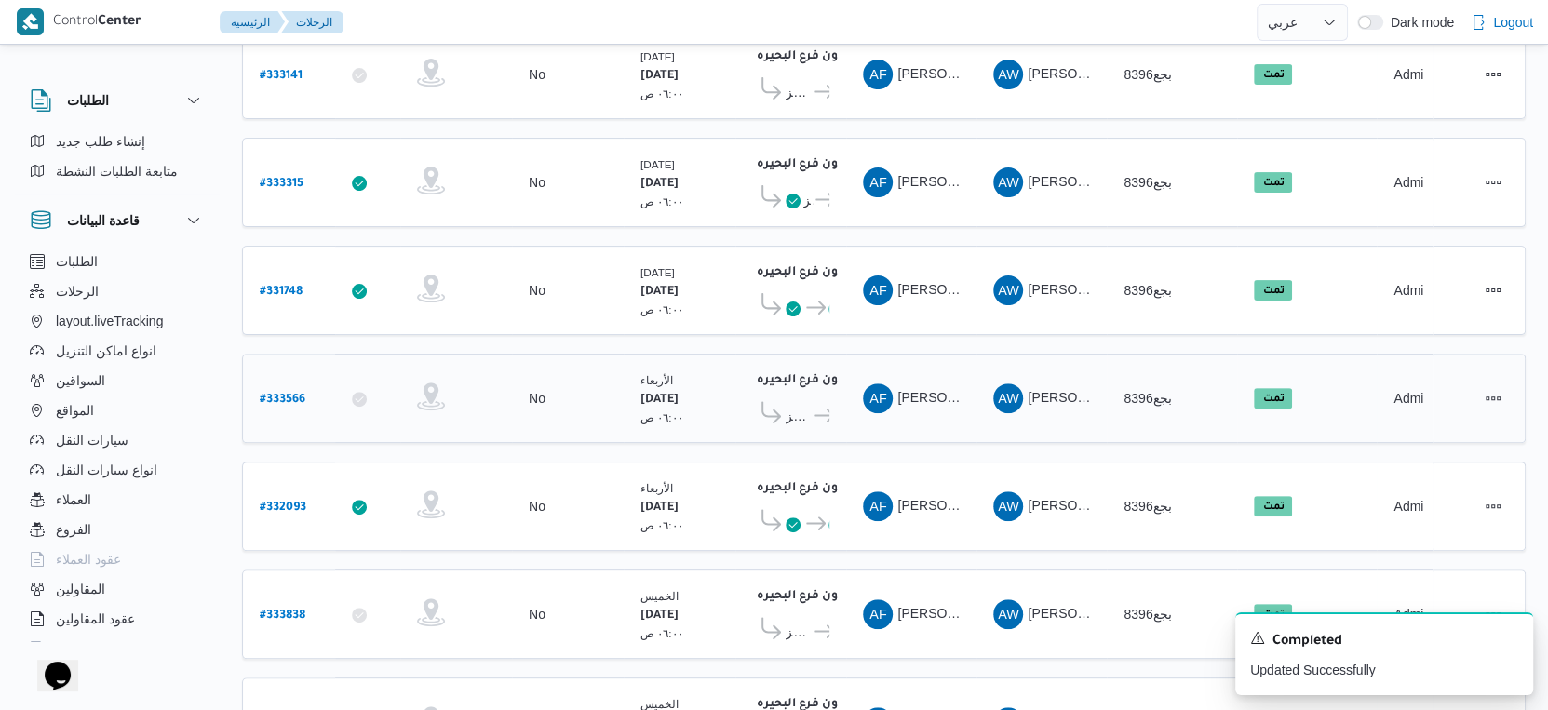
click at [815, 409] on icon at bounding box center [825, 416] width 20 height 14
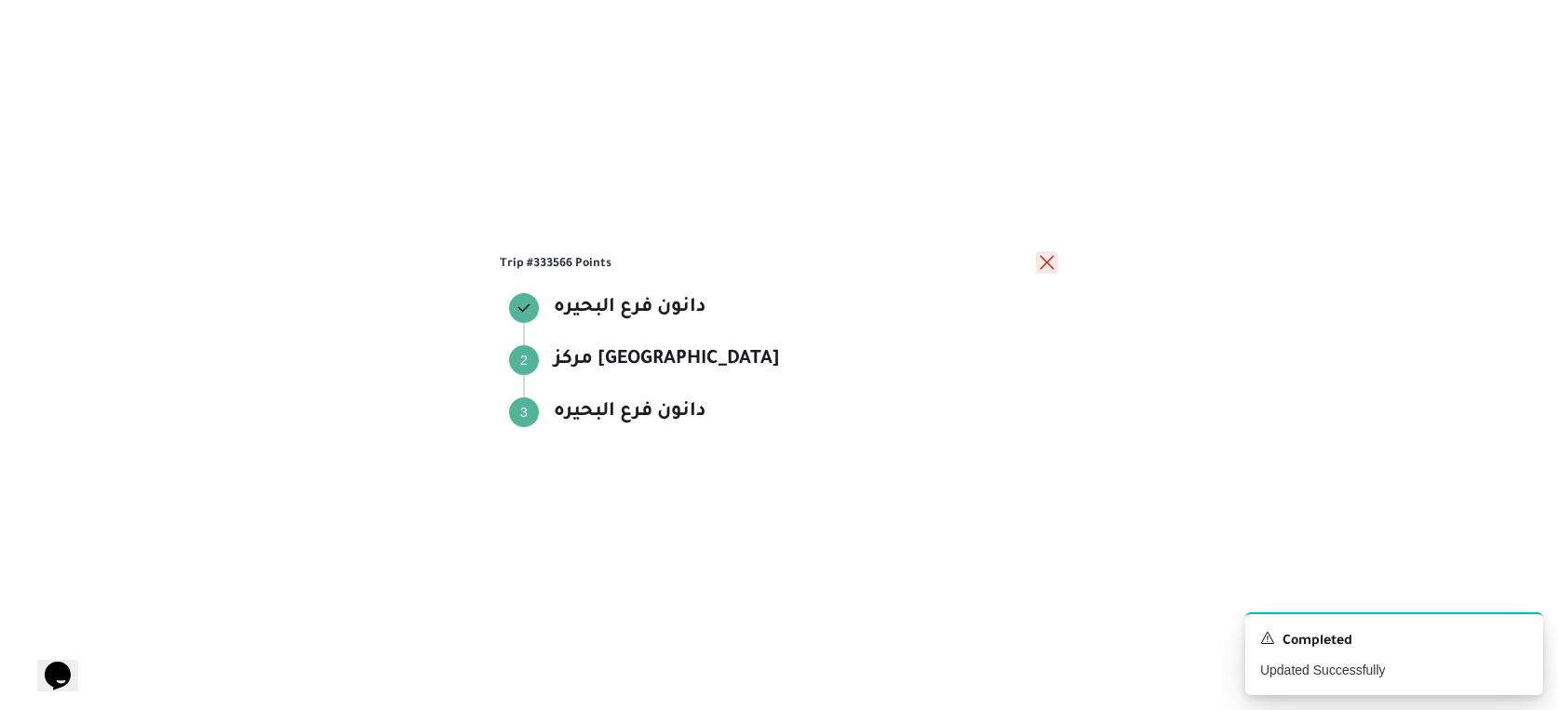
click at [1050, 268] on button "close" at bounding box center [1047, 262] width 22 height 22
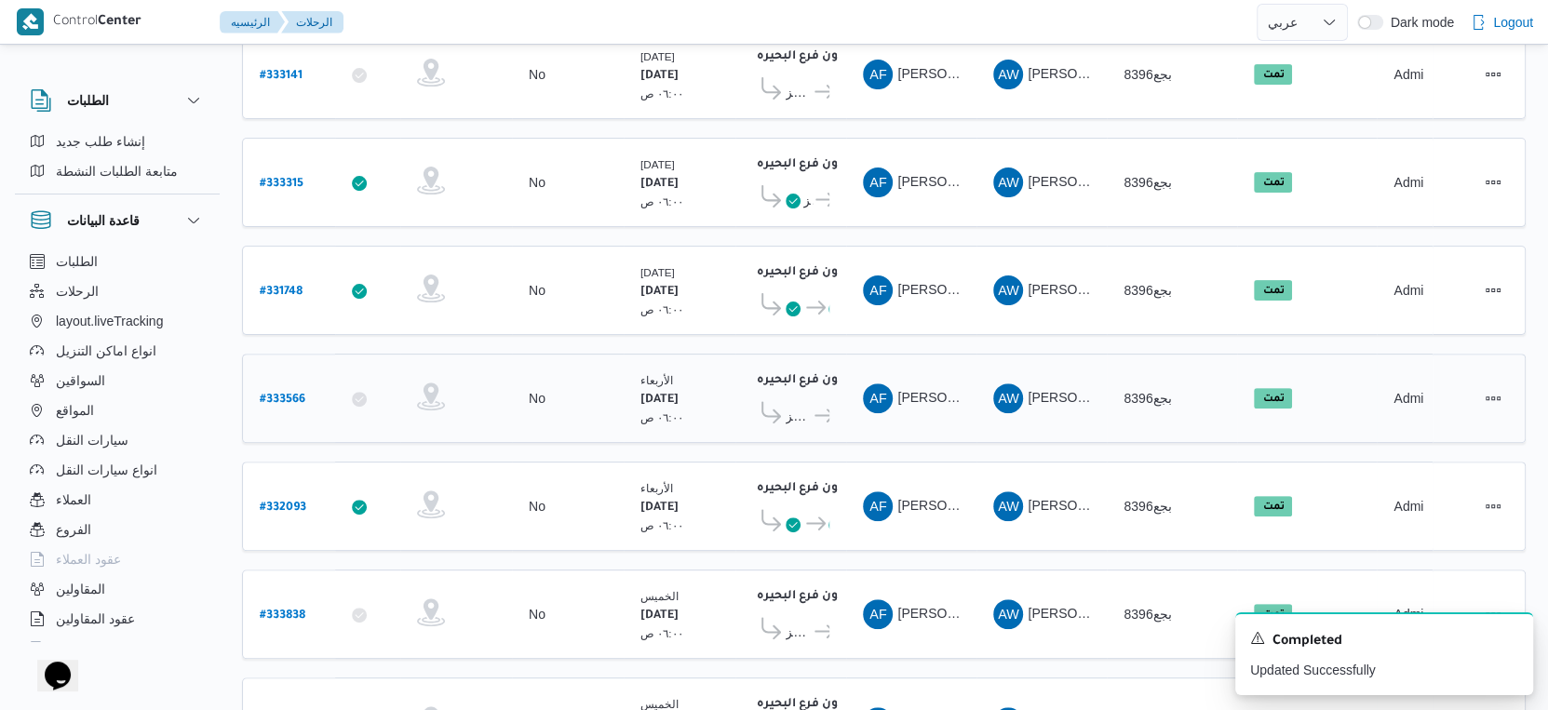
click at [815, 409] on icon at bounding box center [825, 416] width 20 height 14
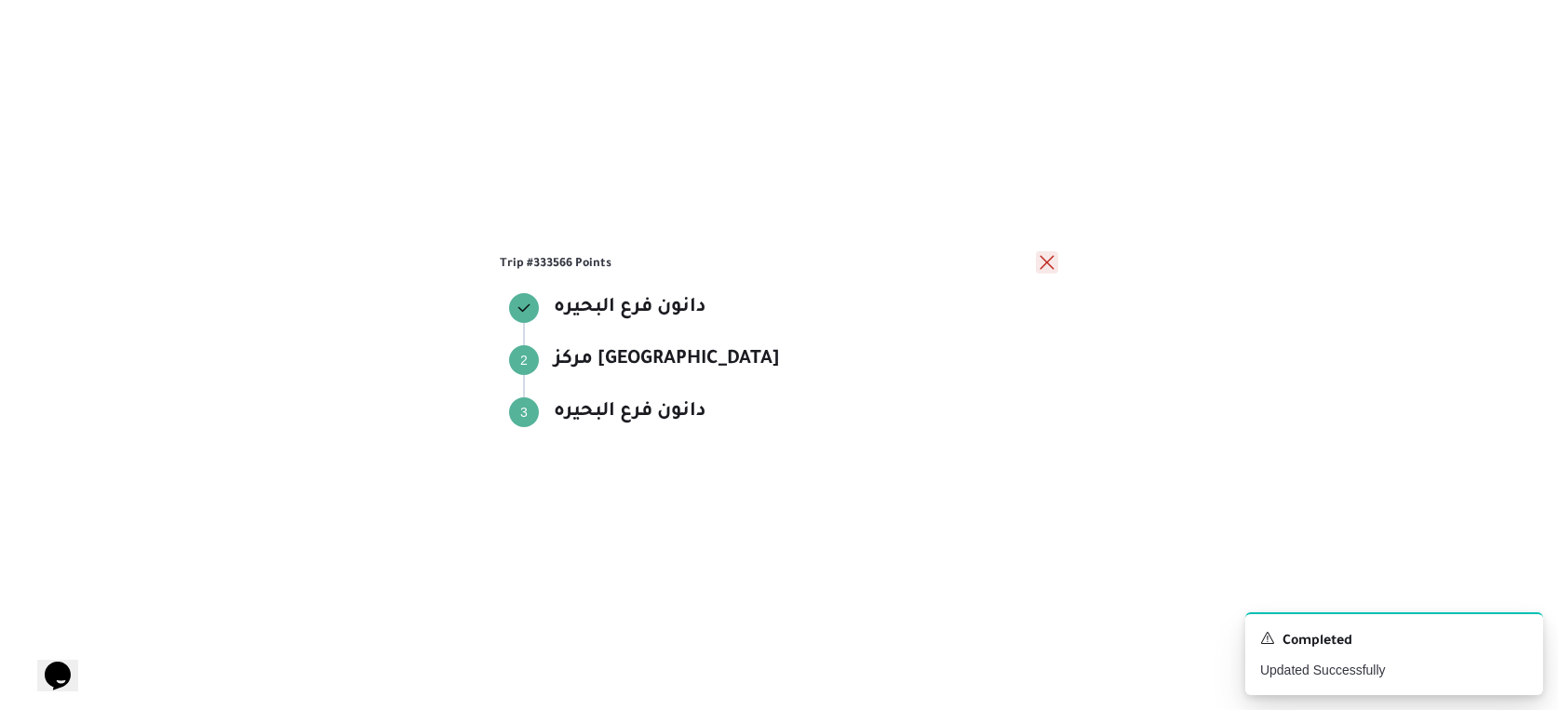
click at [1049, 264] on button "close" at bounding box center [1047, 262] width 22 height 22
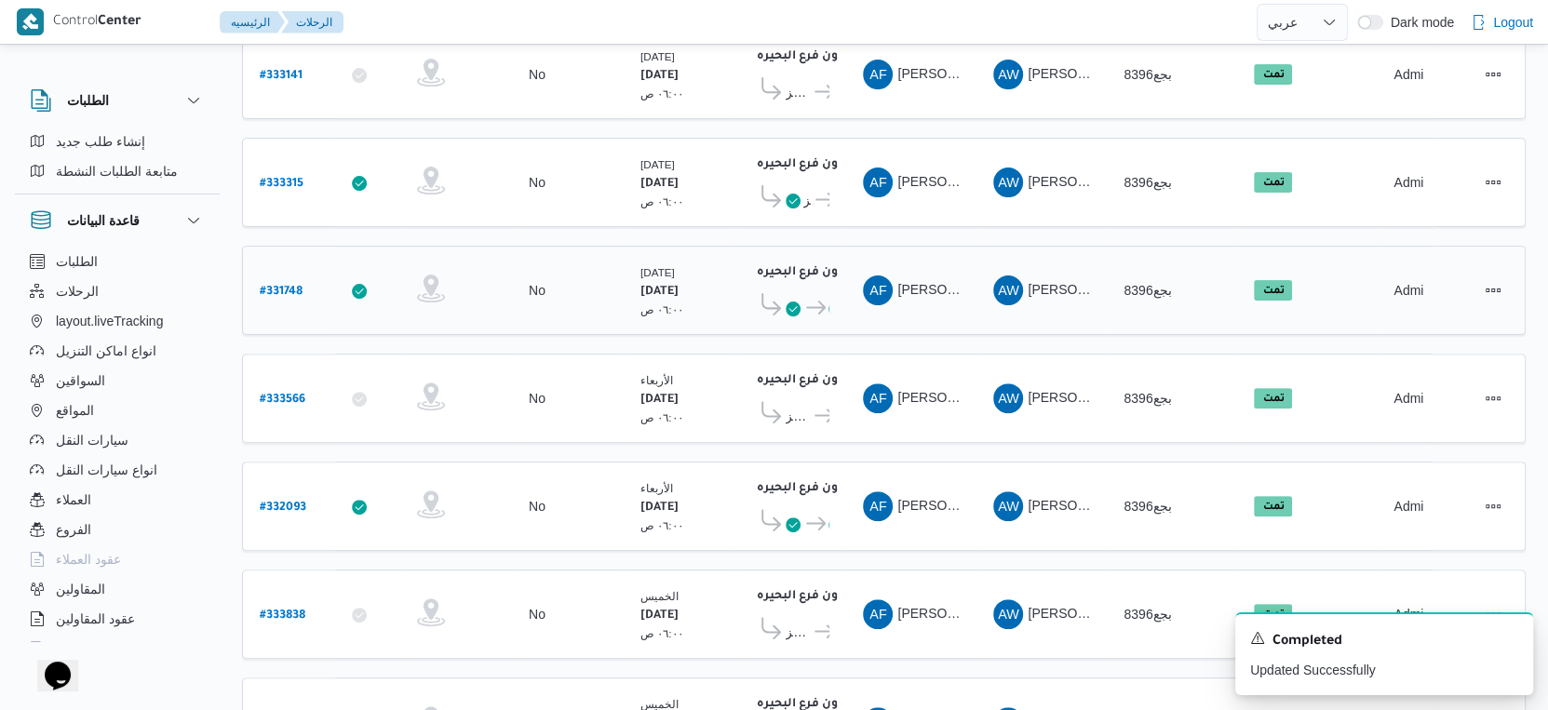
click at [820, 301] on icon at bounding box center [816, 308] width 20 height 14
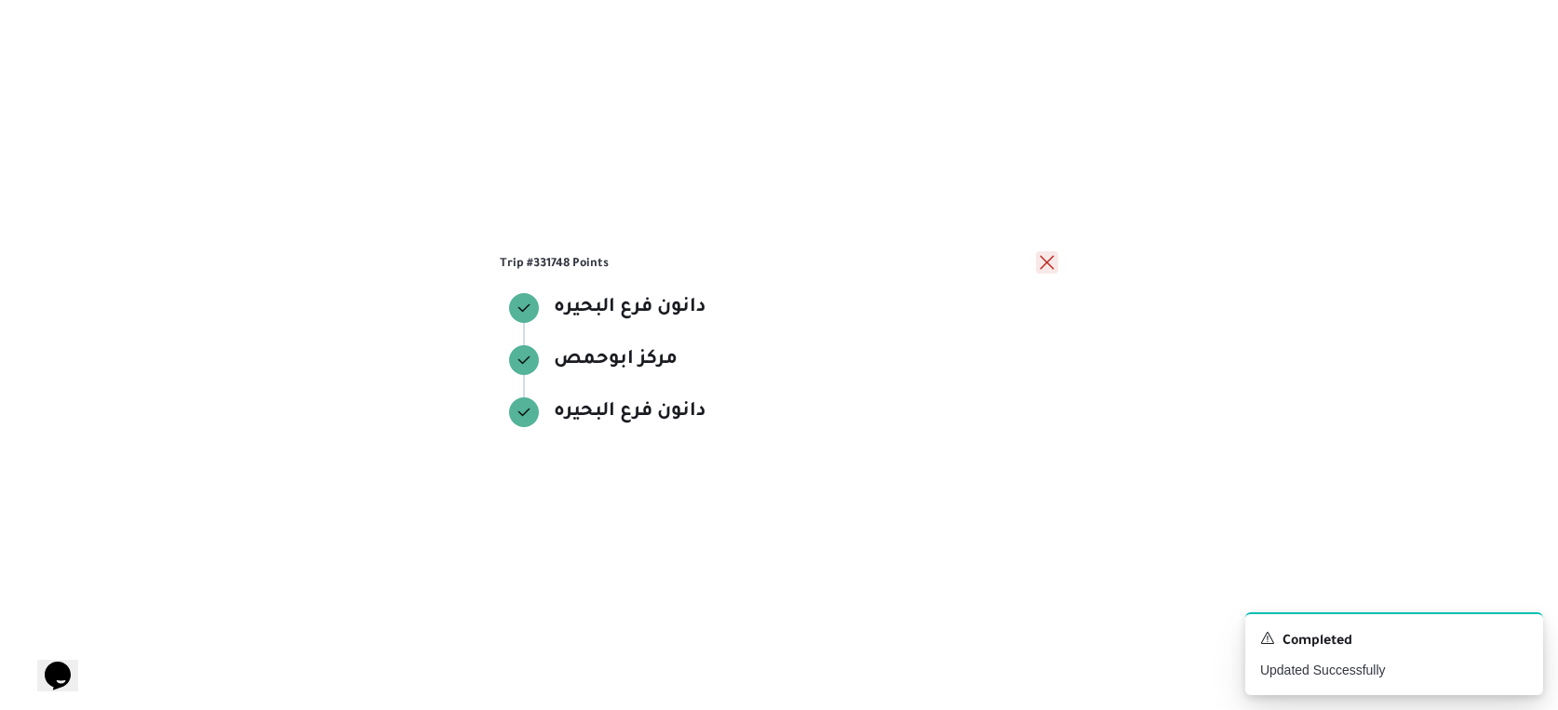
click at [1045, 265] on button "close" at bounding box center [1047, 262] width 22 height 22
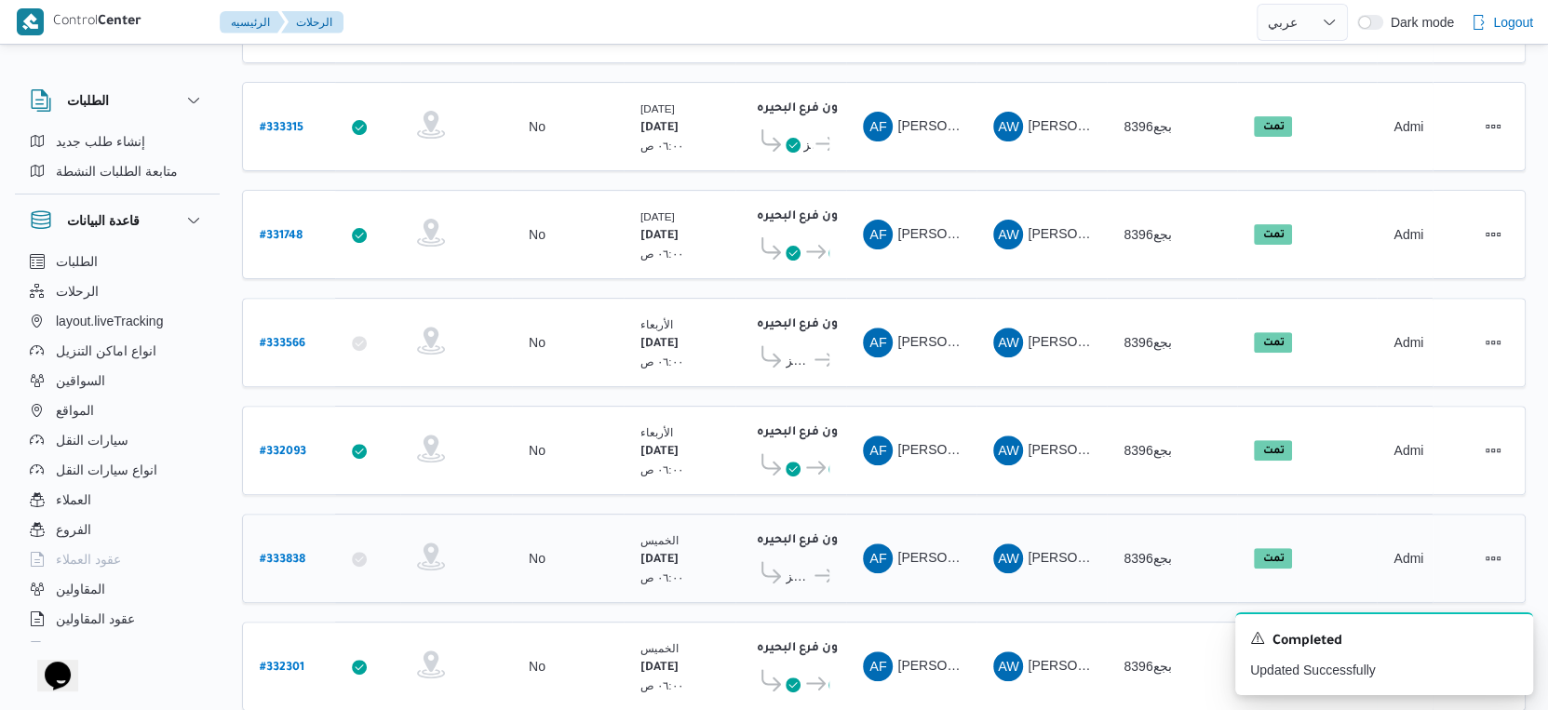
scroll to position [517, 0]
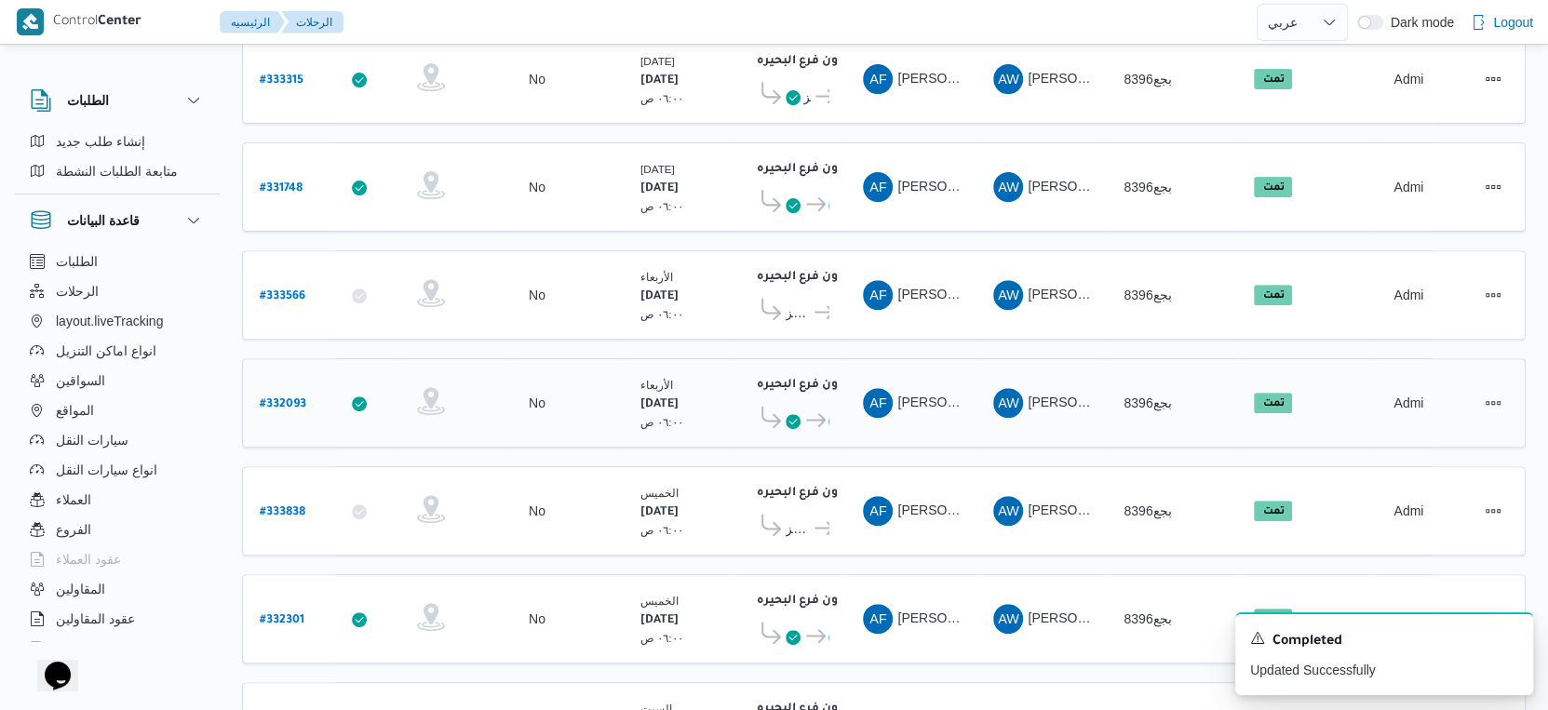
click at [814, 413] on icon at bounding box center [816, 420] width 20 height 14
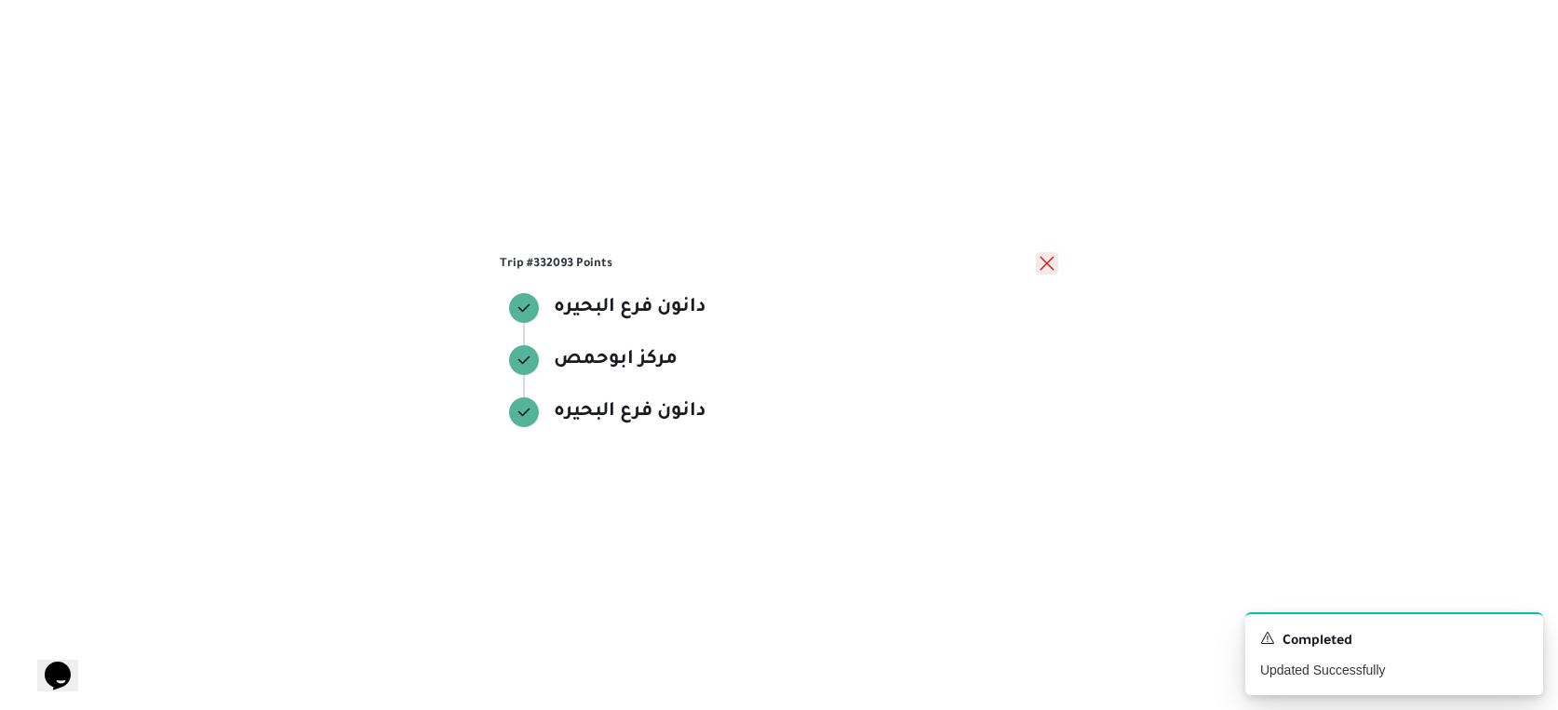
click at [1044, 263] on button "close" at bounding box center [1047, 263] width 22 height 22
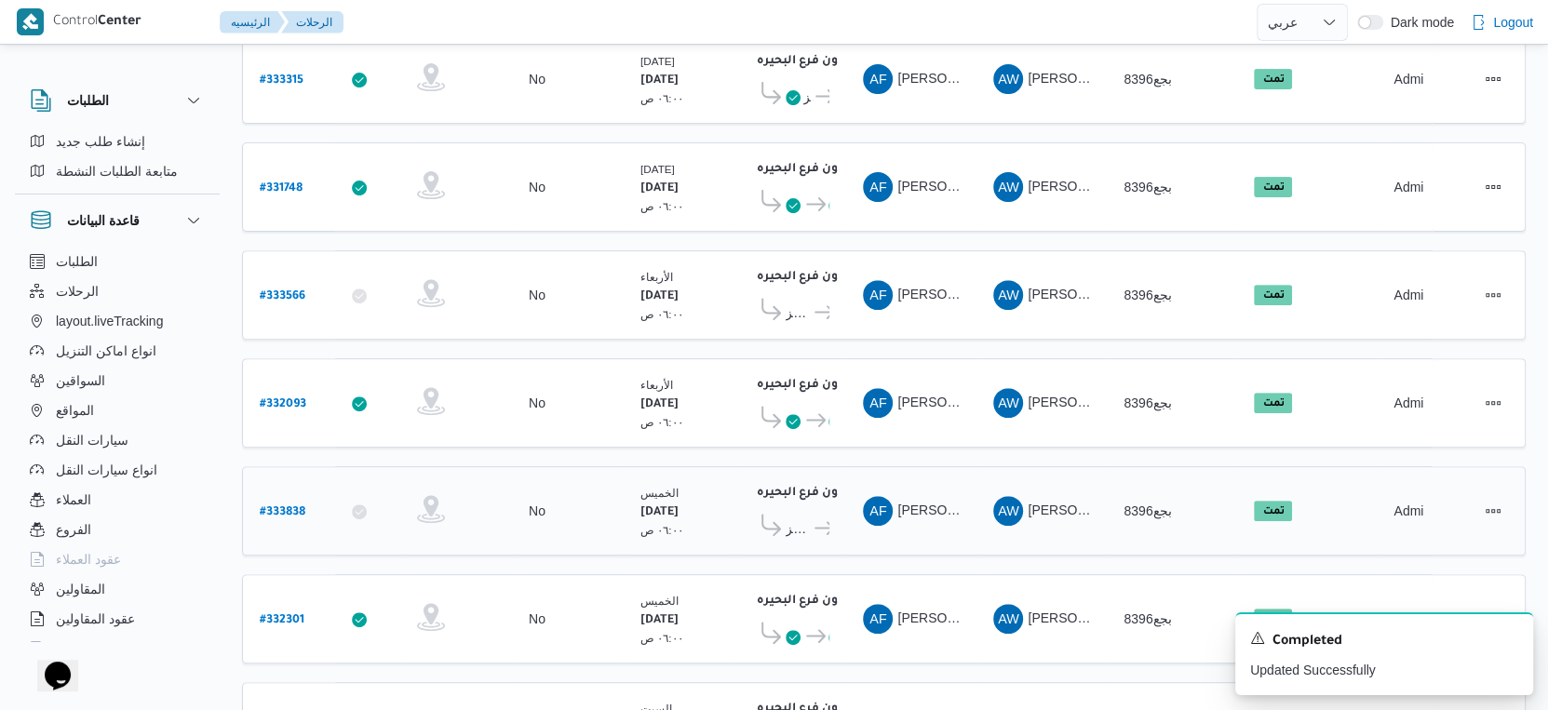
click at [815, 521] on icon at bounding box center [825, 528] width 20 height 14
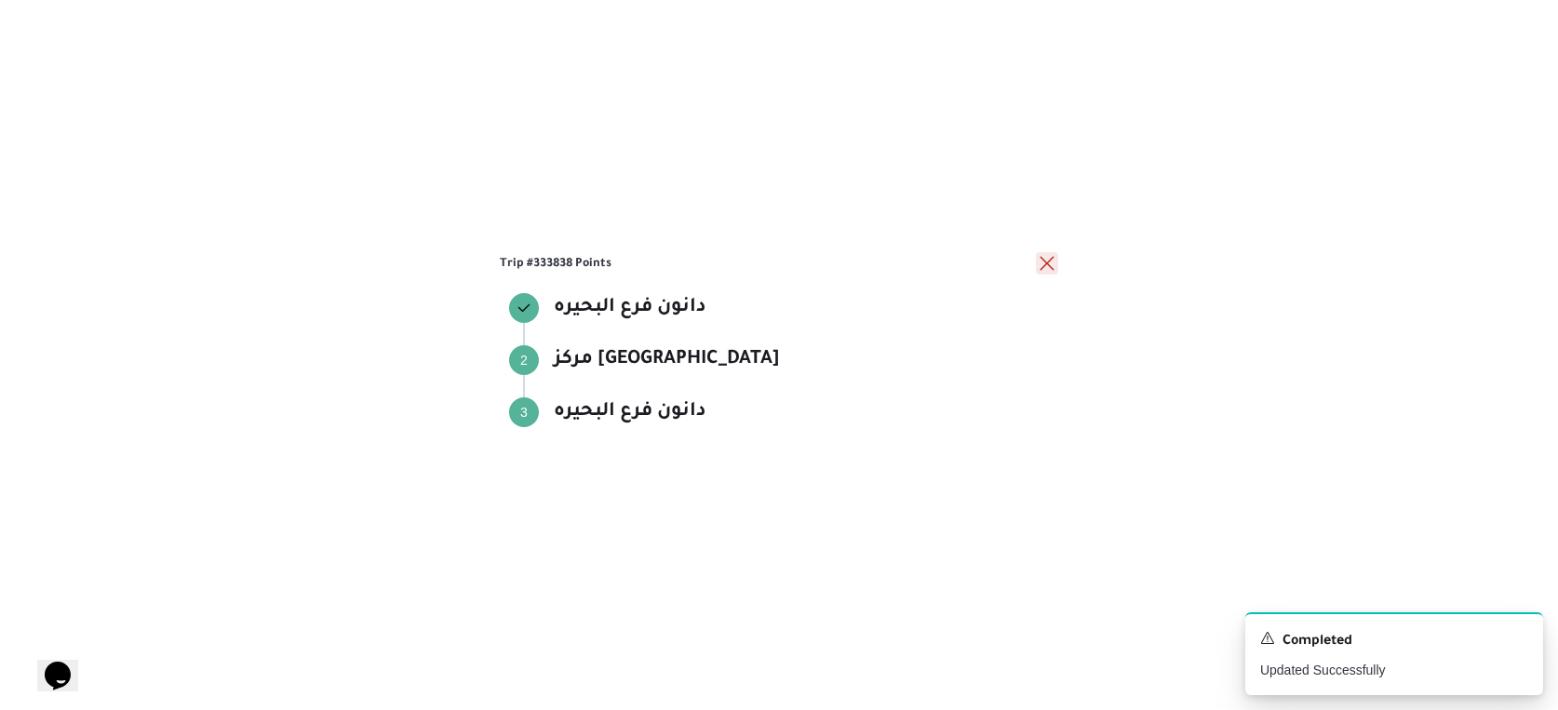
click at [1041, 257] on button "close" at bounding box center [1047, 263] width 22 height 22
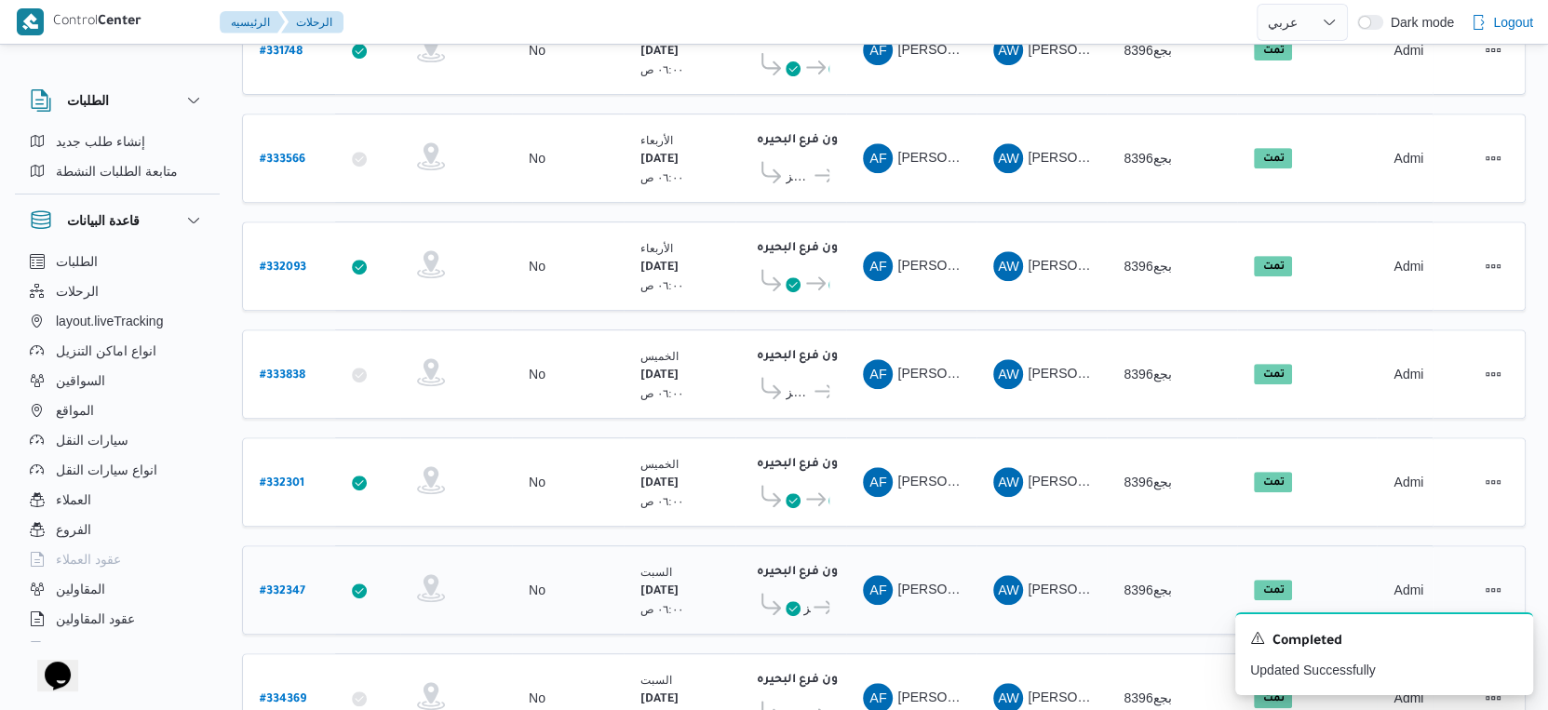
scroll to position [724, 0]
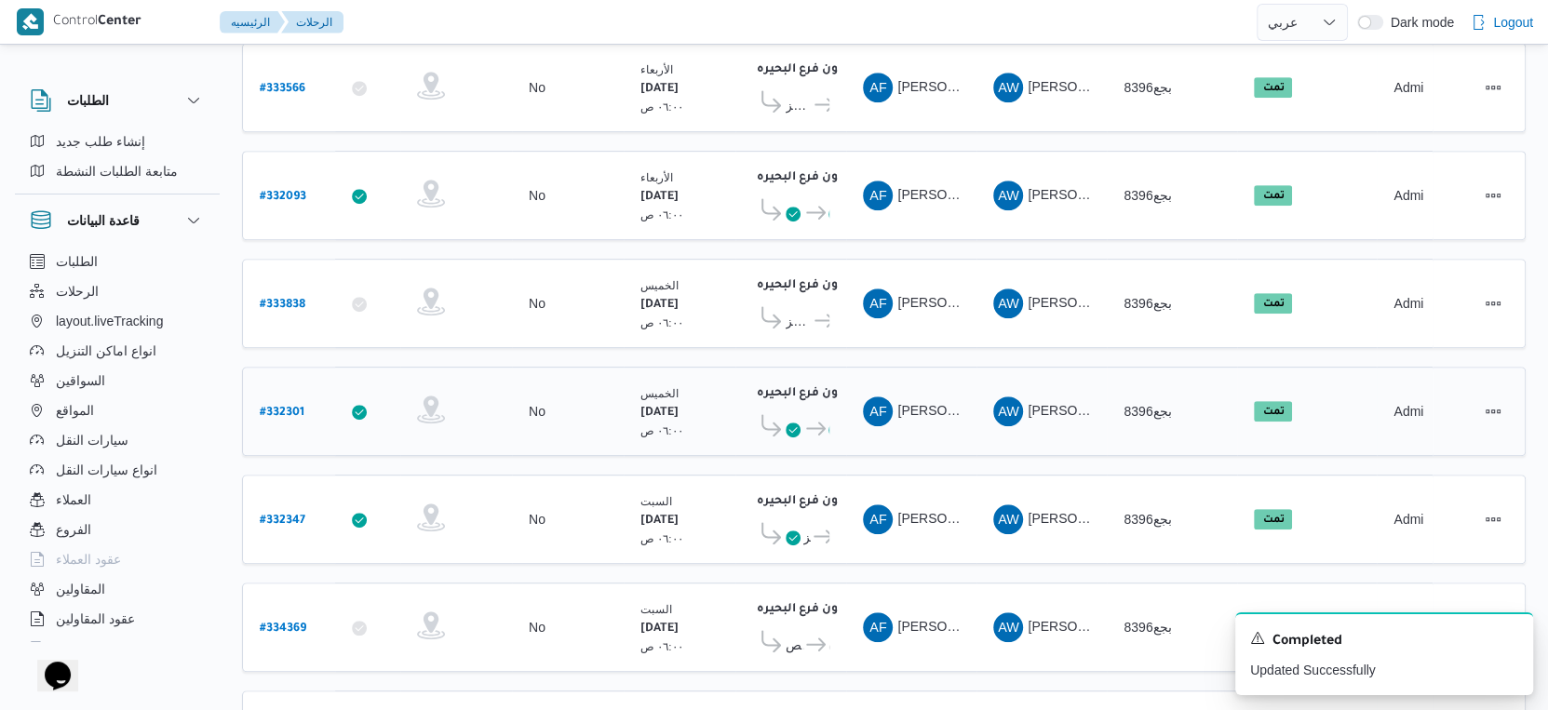
click at [821, 422] on icon at bounding box center [816, 429] width 20 height 14
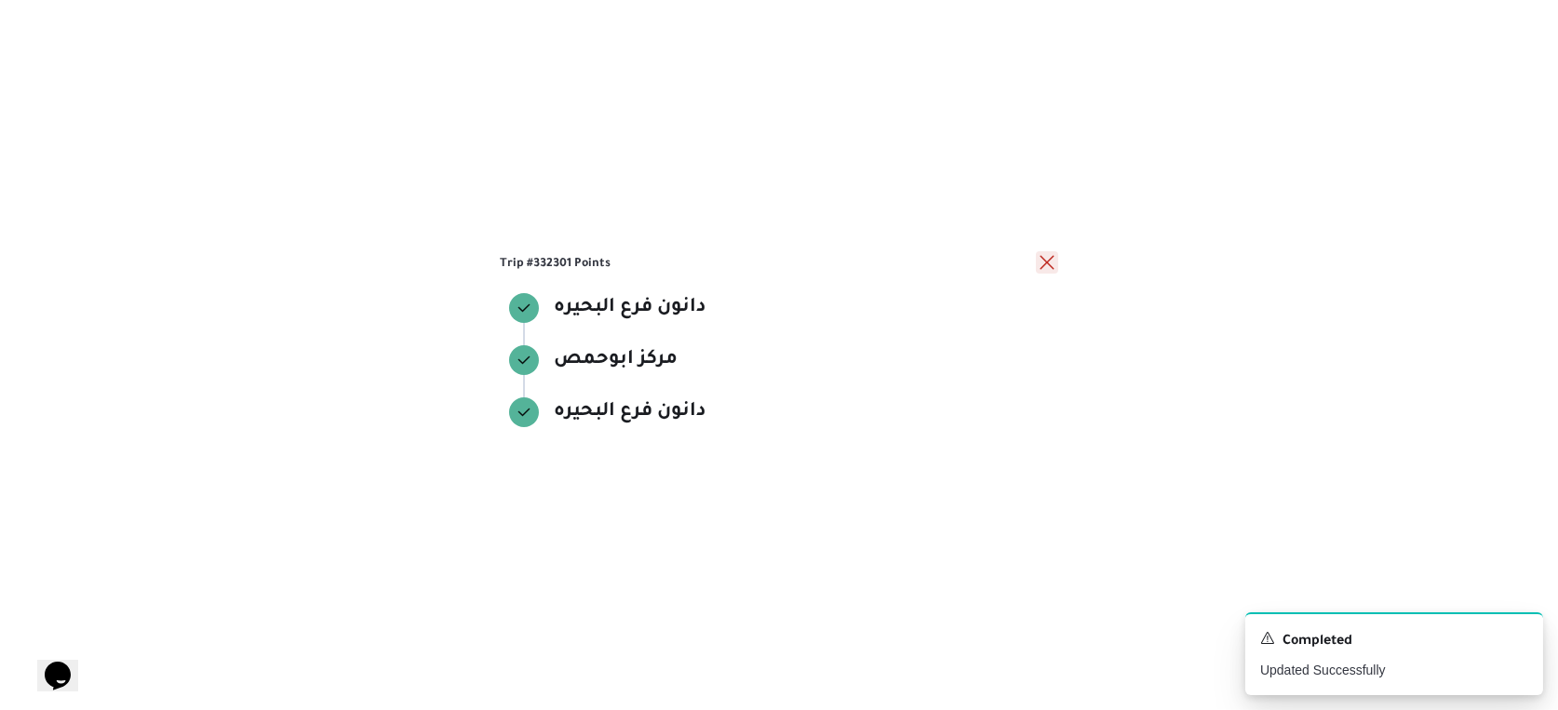
click at [1047, 257] on button "close" at bounding box center [1047, 262] width 22 height 22
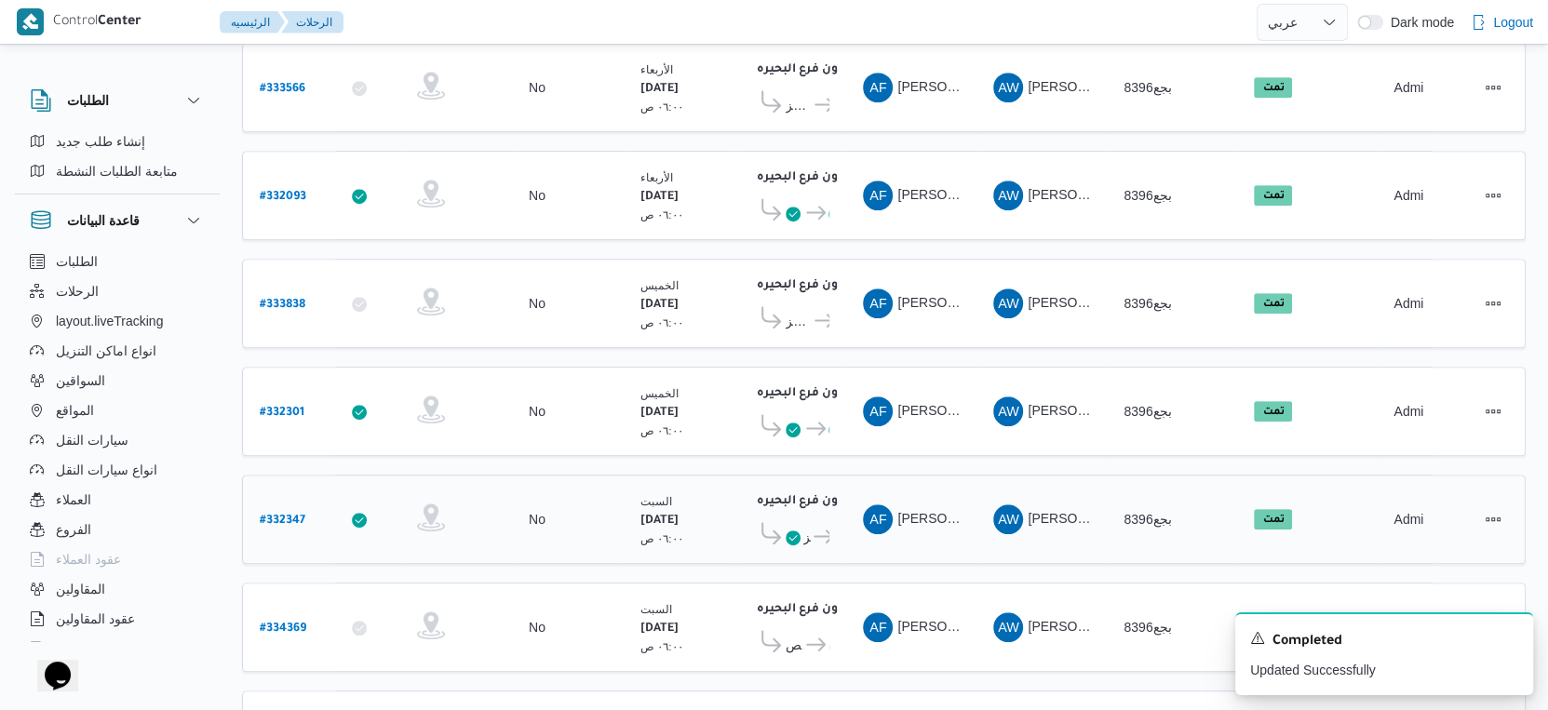
click at [798, 531] on icon at bounding box center [793, 538] width 15 height 15
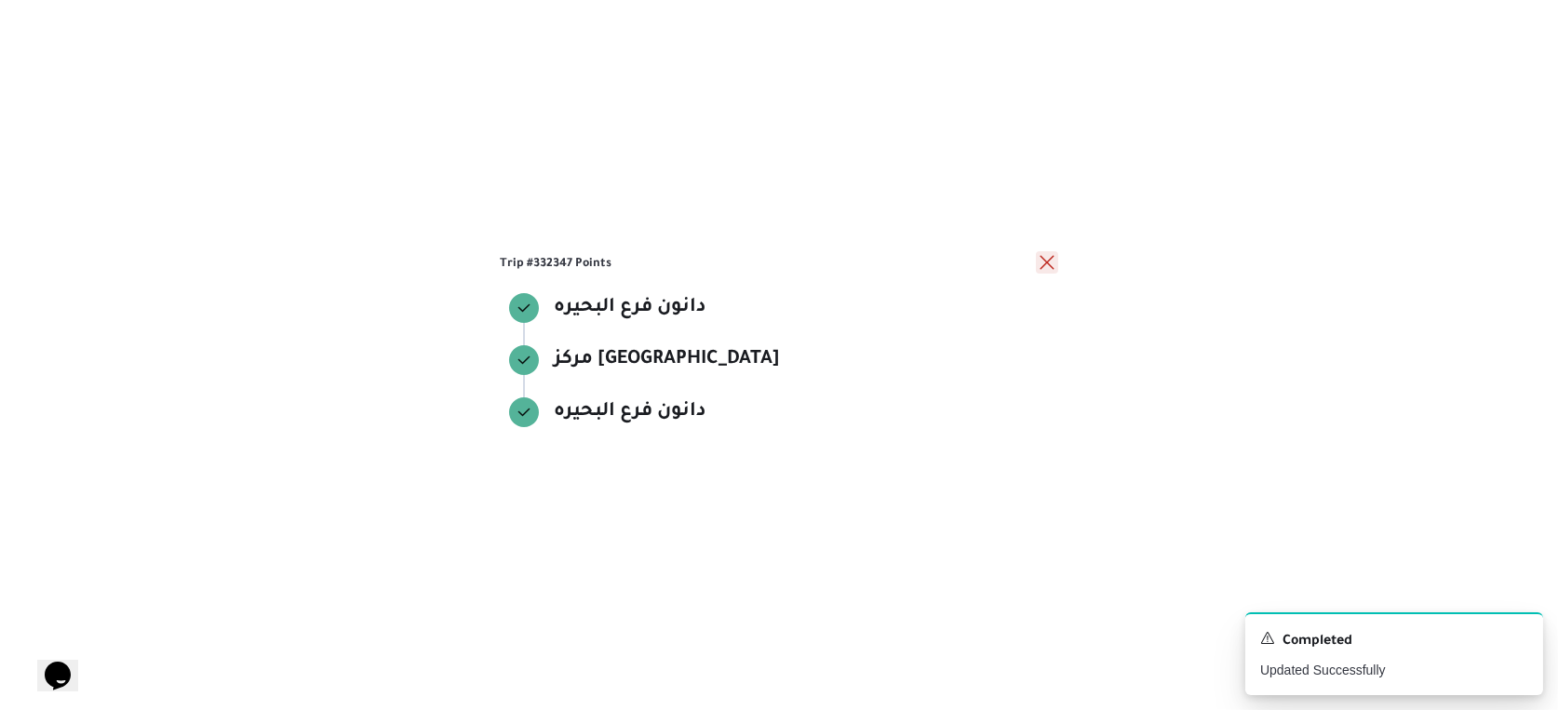
click at [1039, 265] on button "close" at bounding box center [1047, 262] width 22 height 22
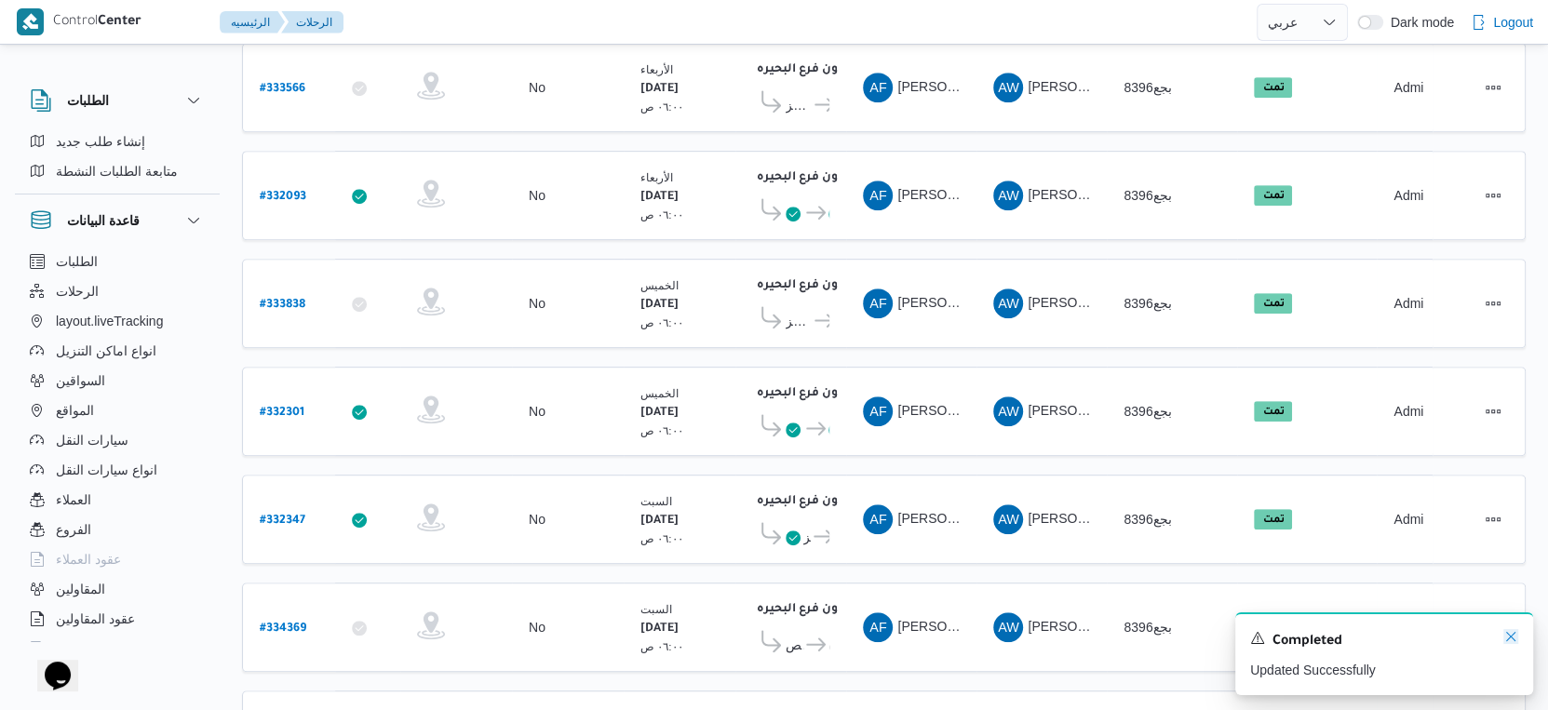
click at [1508, 633] on icon "Dismiss toast" at bounding box center [1510, 636] width 15 height 15
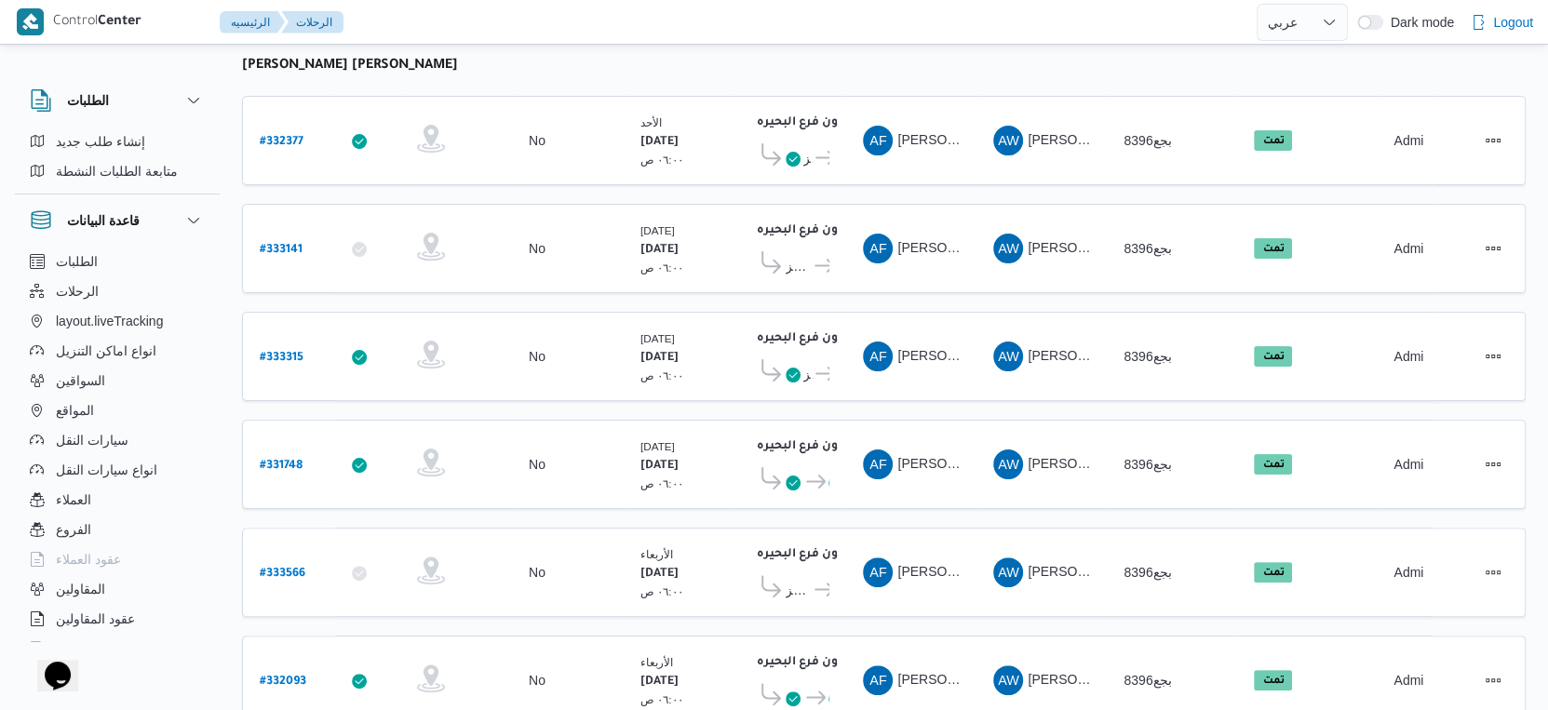
scroll to position [0, 0]
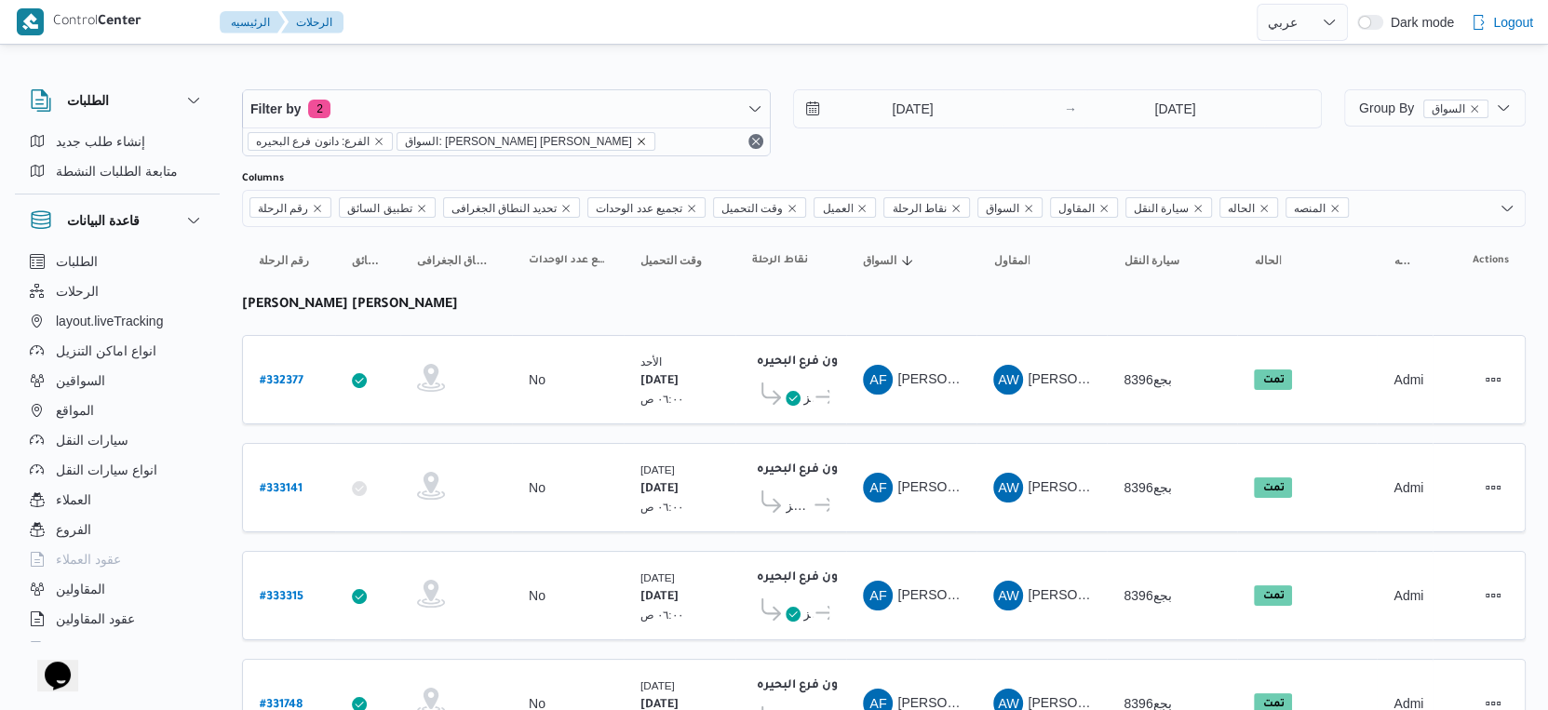
click at [636, 143] on icon "remove selected entity" at bounding box center [641, 141] width 11 height 11
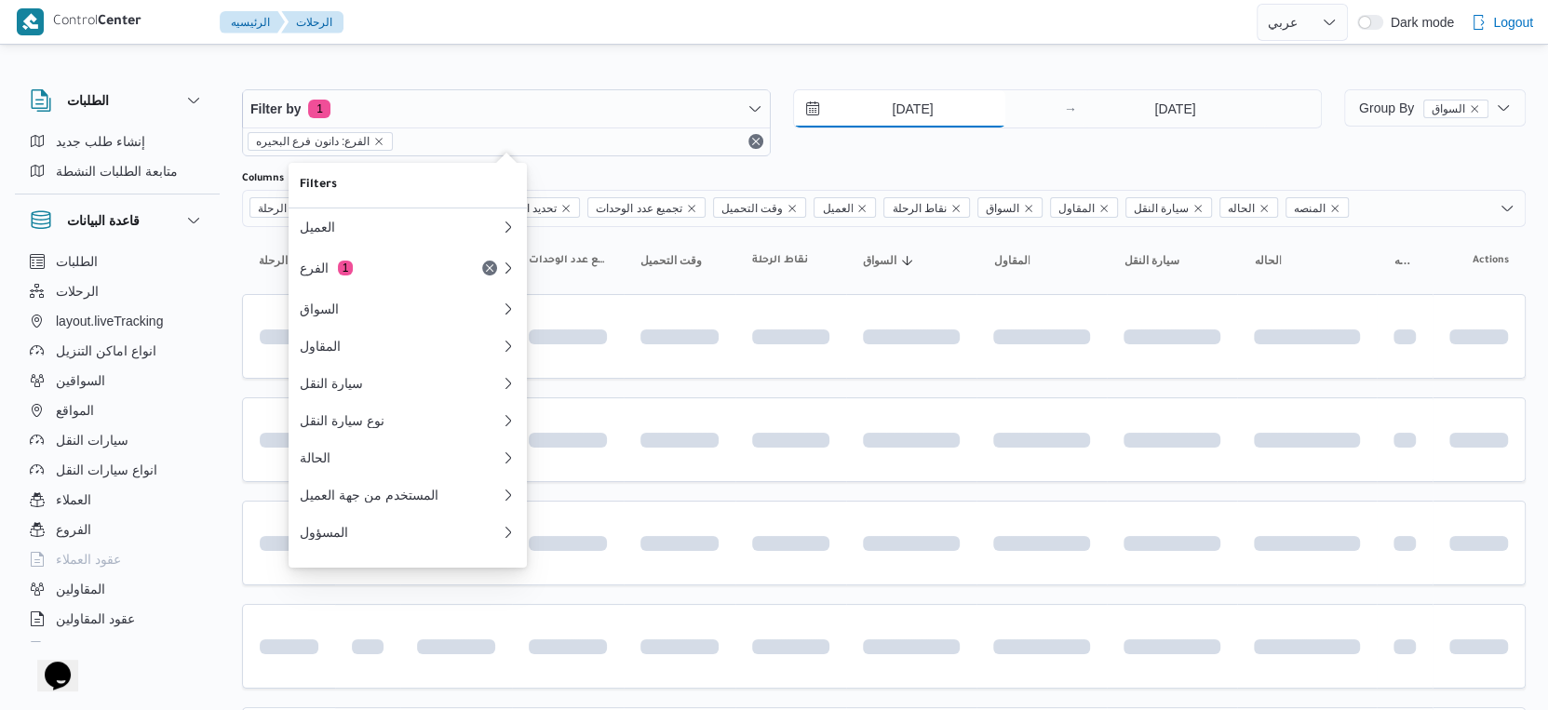
click at [953, 92] on input "19/8/2025" at bounding box center [899, 108] width 211 height 37
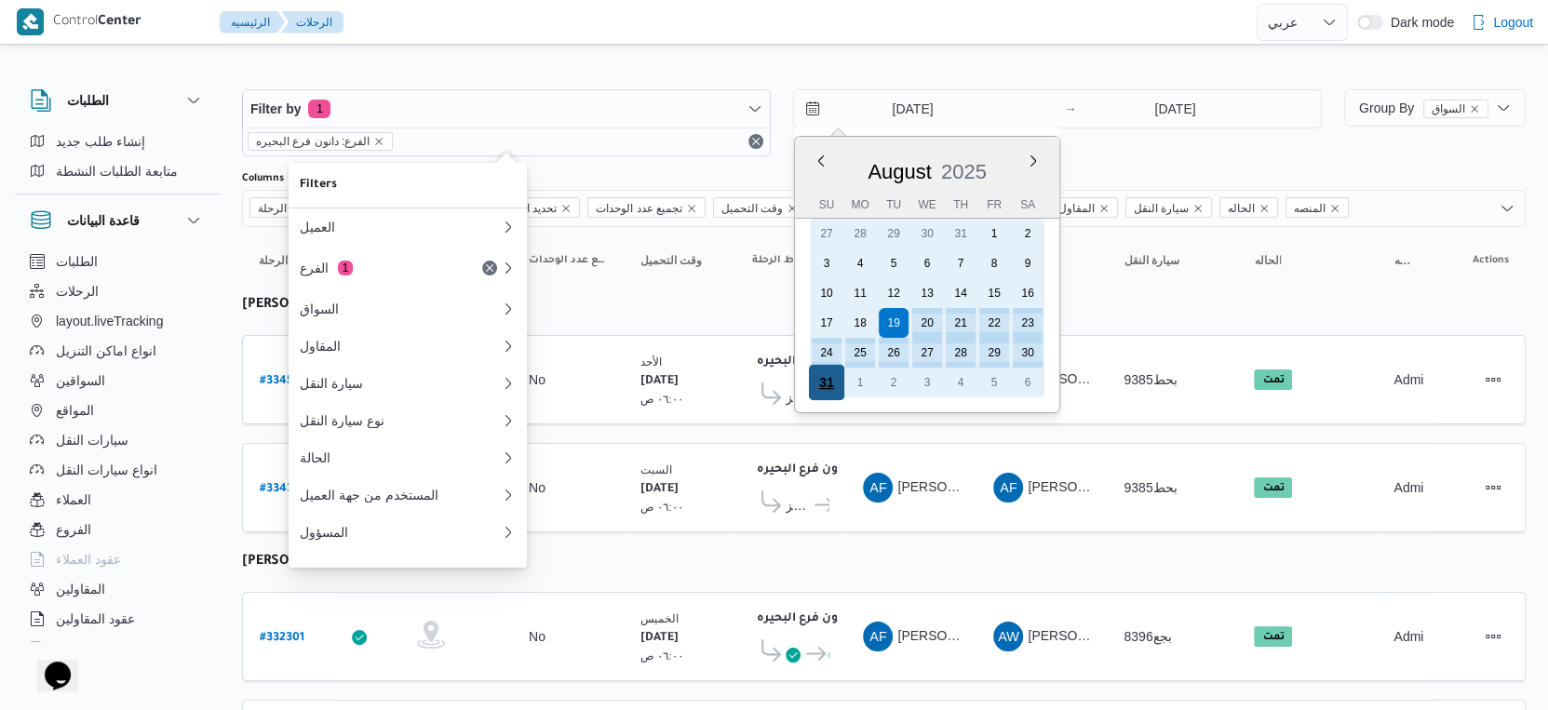
click at [827, 371] on div "31" at bounding box center [826, 382] width 35 height 35
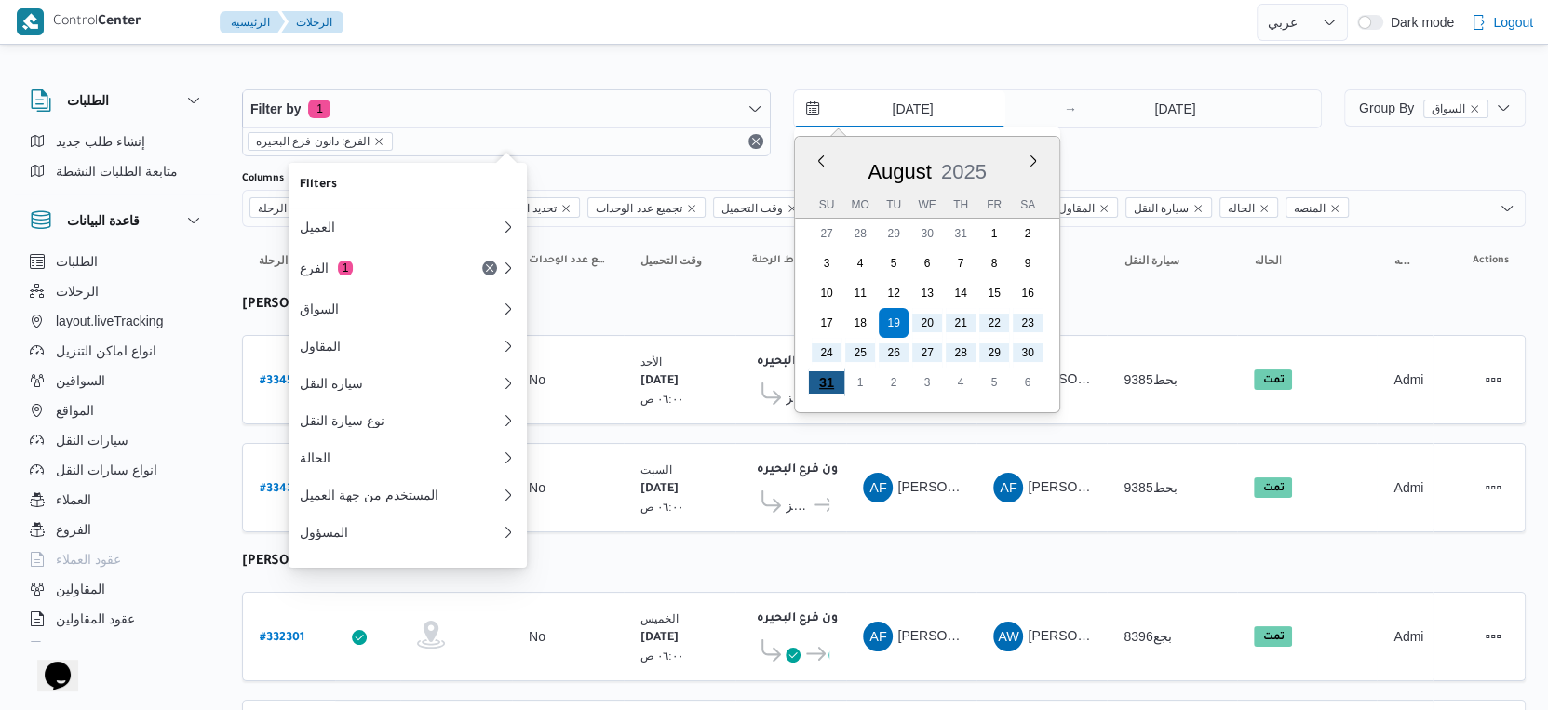
type input "[DATE]"
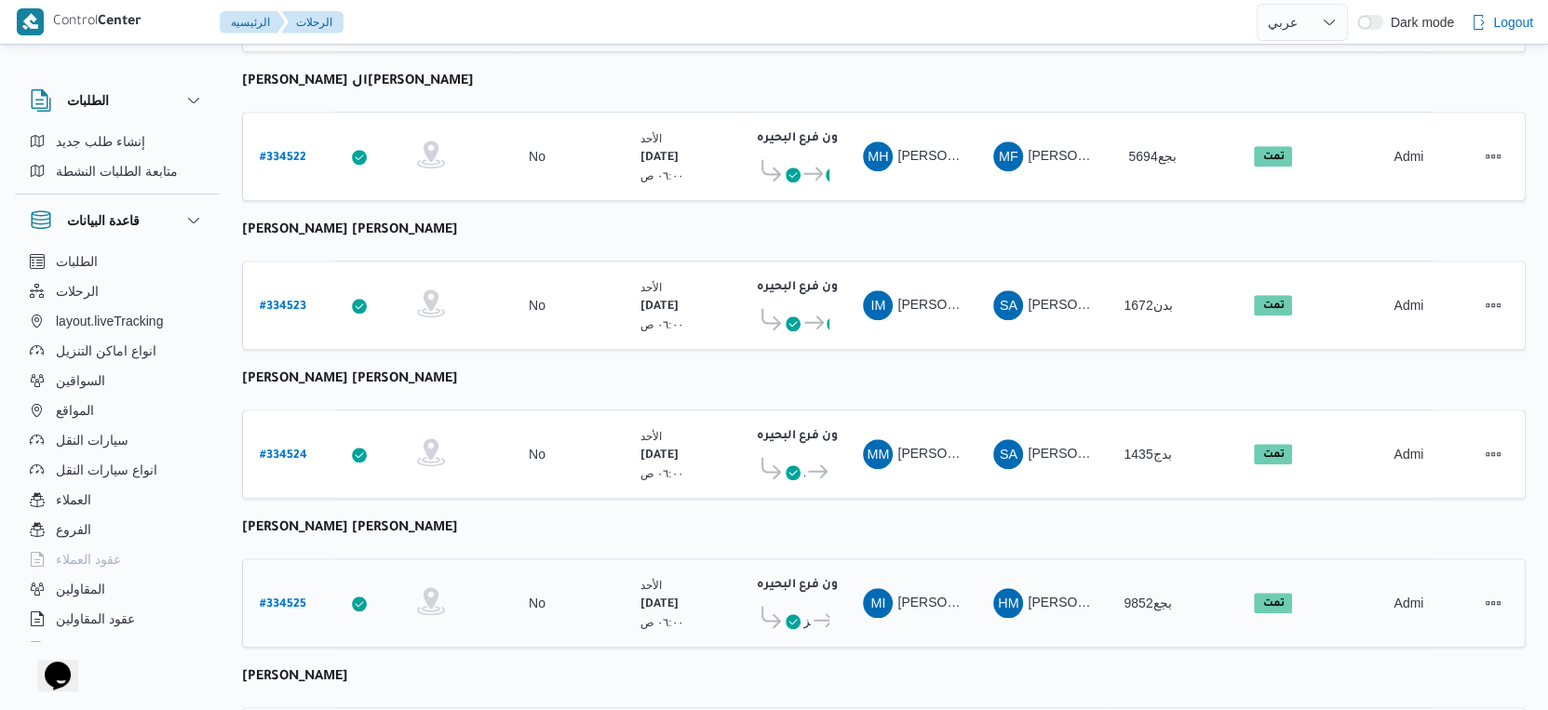
scroll to position [1209, 0]
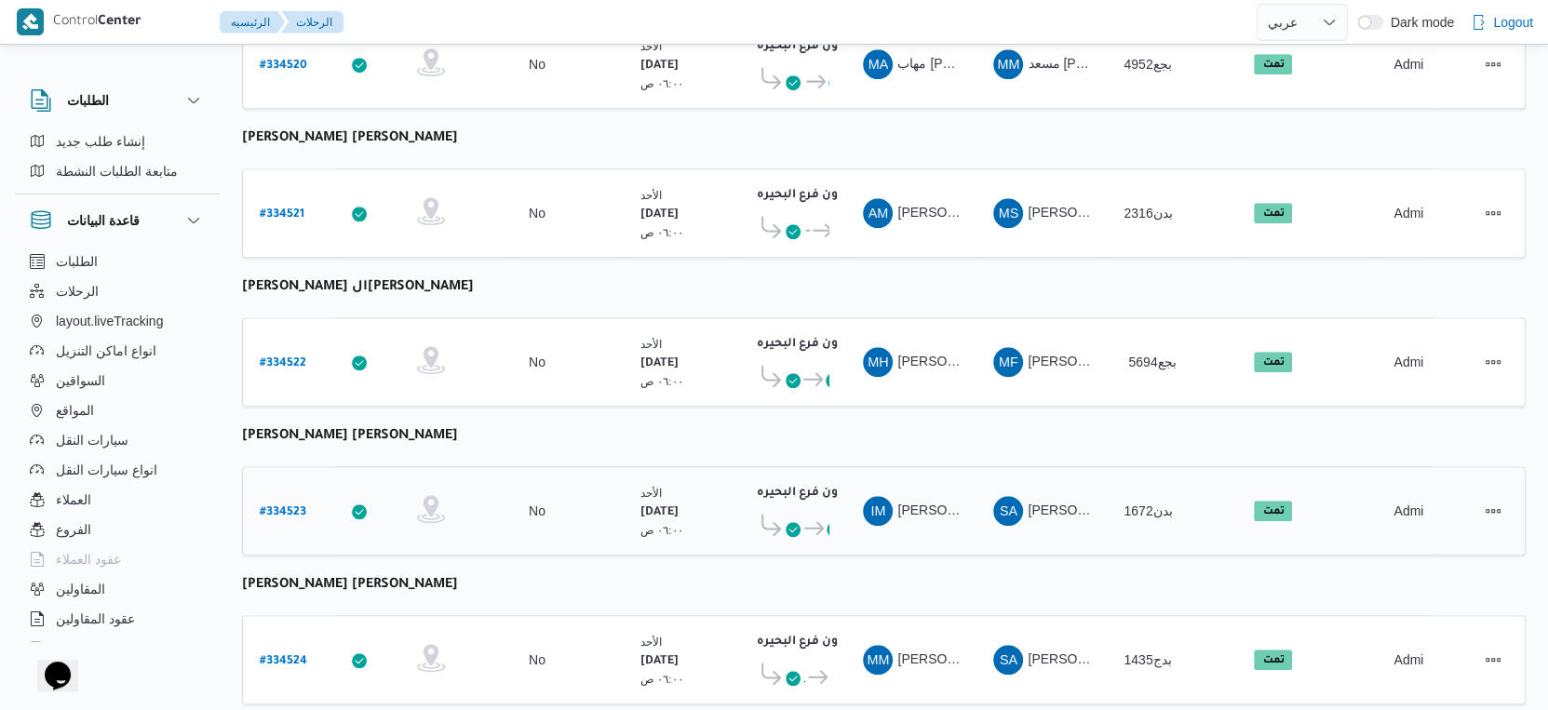
click at [284, 506] on b "# 334523" at bounding box center [283, 512] width 47 height 13
select select "ar"
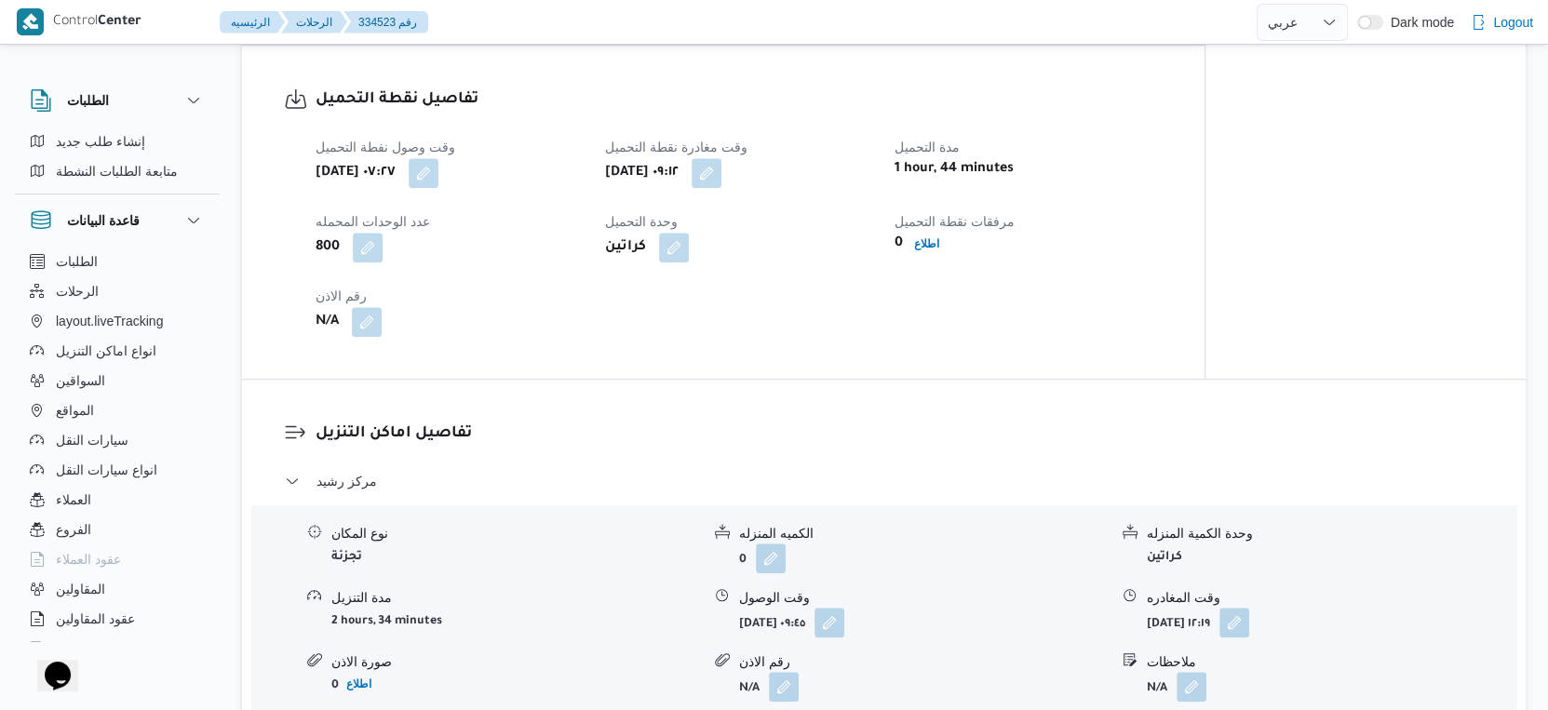
scroll to position [1623, 0]
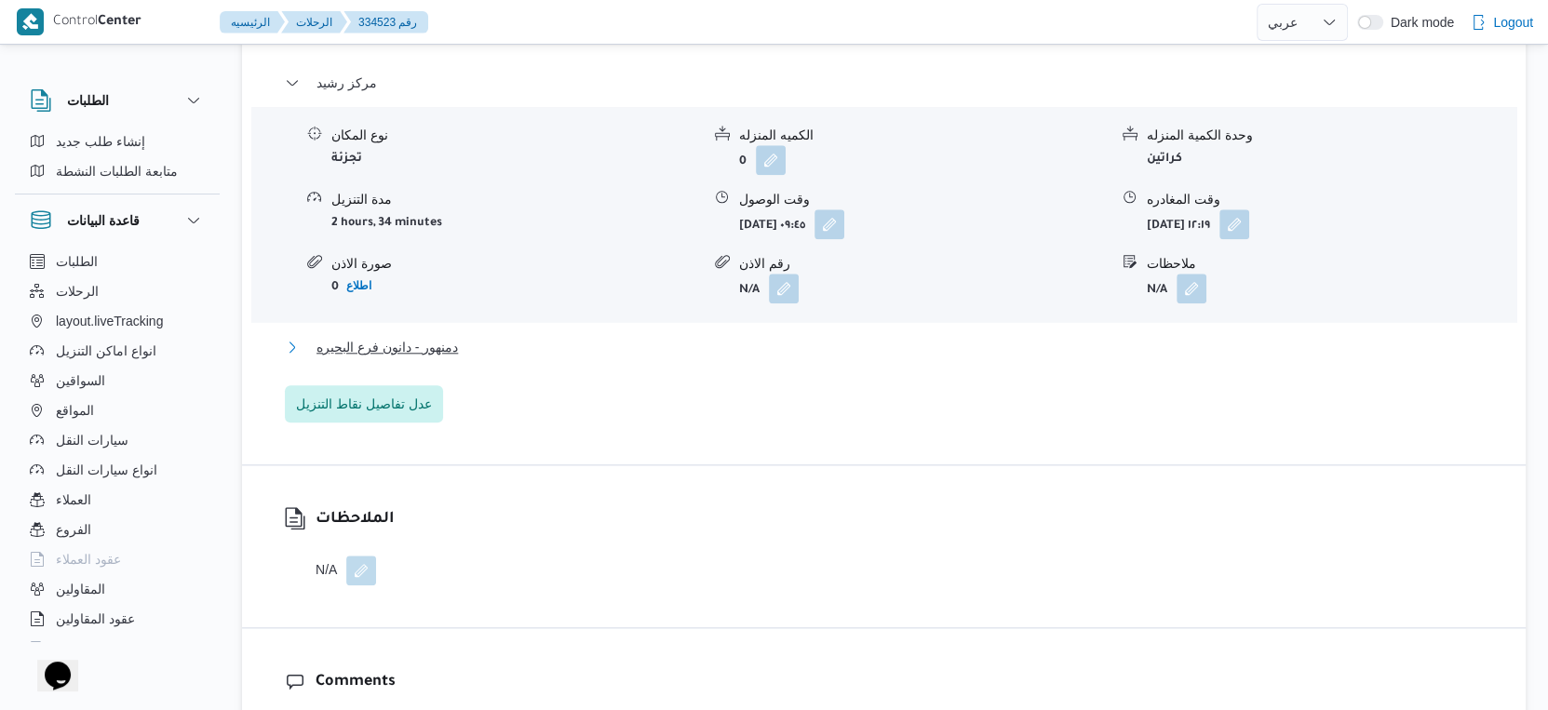
click at [465, 336] on button "دمنهور - دانون فرع البحيره" at bounding box center [884, 347] width 1199 height 22
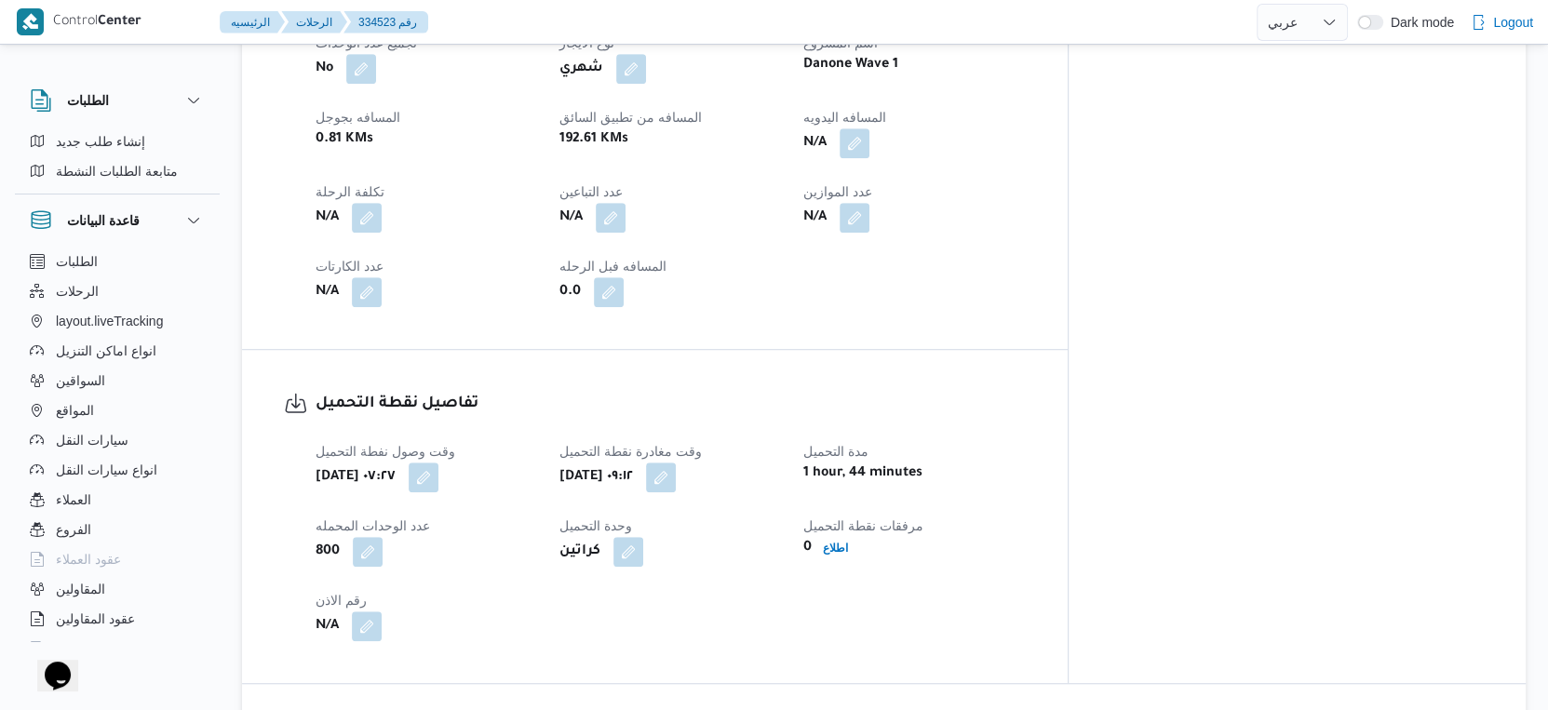
scroll to position [692, 0]
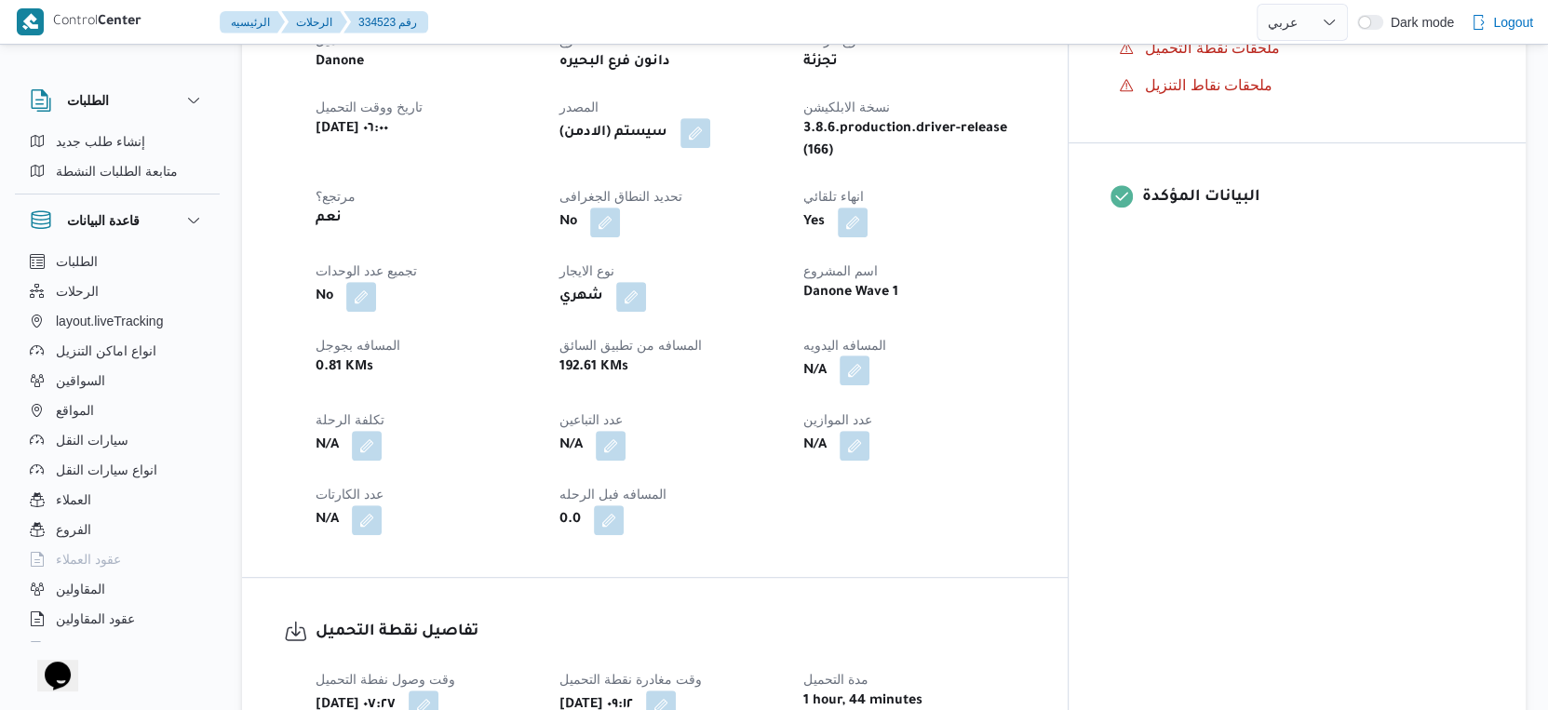
click at [869, 356] on button "button" at bounding box center [855, 371] width 30 height 30
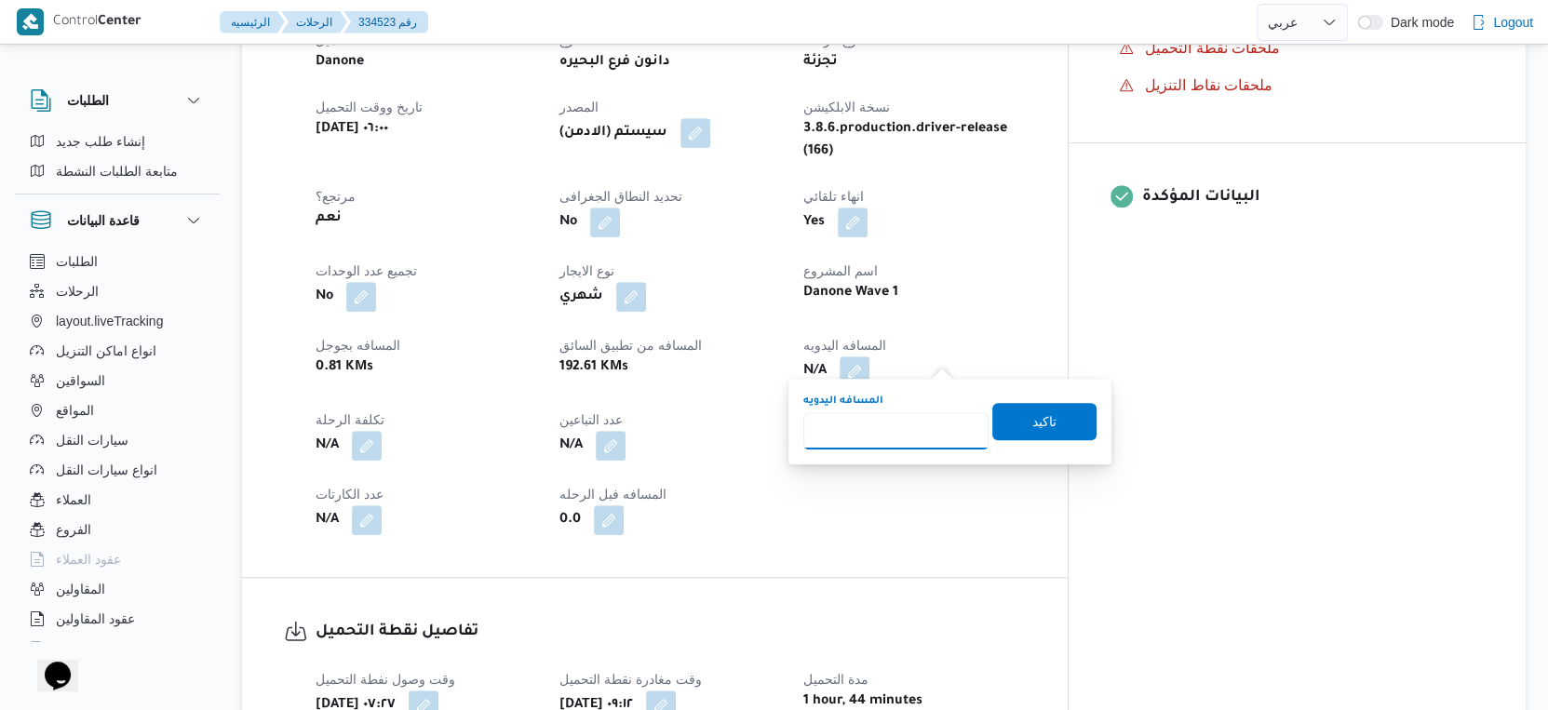
click at [884, 439] on input "المسافه اليدويه" at bounding box center [895, 430] width 185 height 37
type input "193"
click at [1042, 409] on span "تاكيد" at bounding box center [1044, 420] width 104 height 37
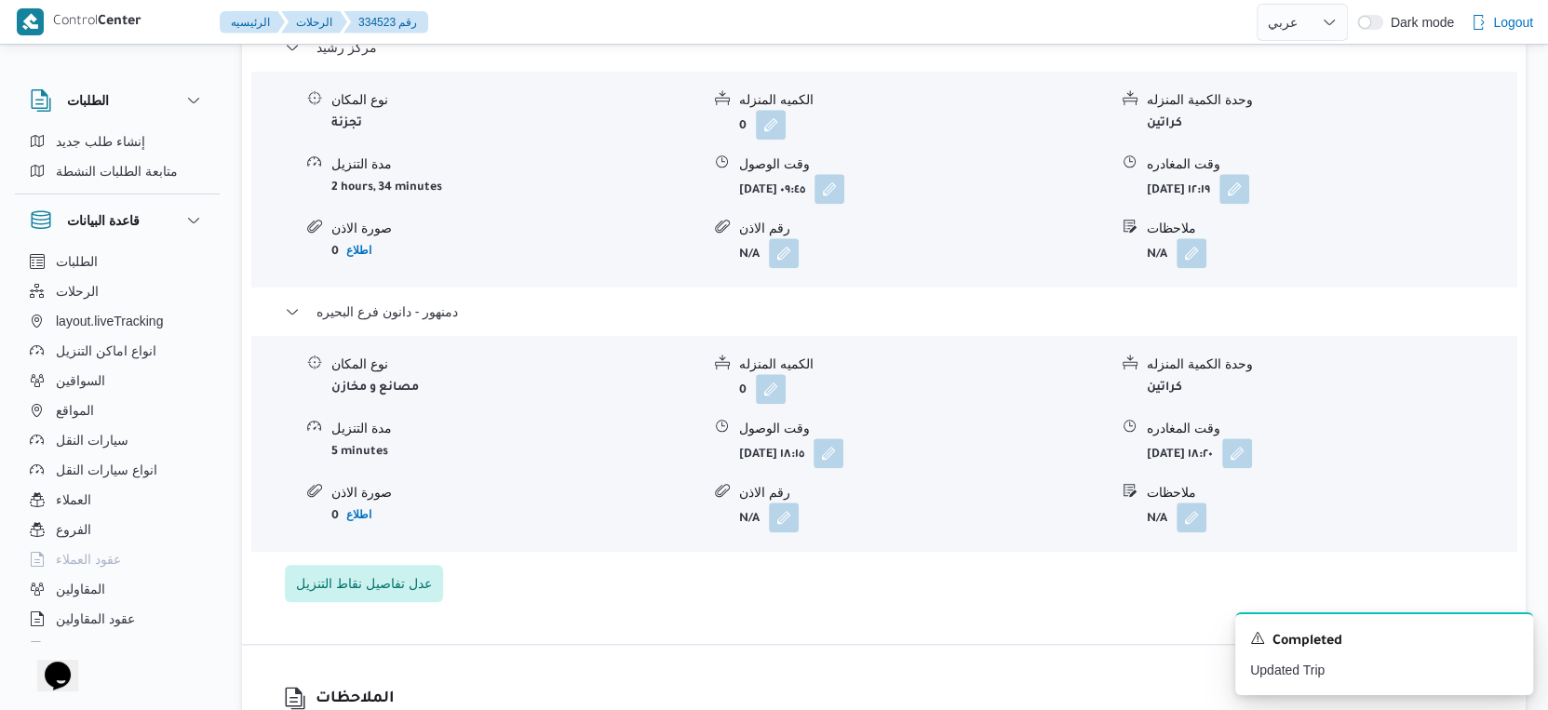
scroll to position [1623, 0]
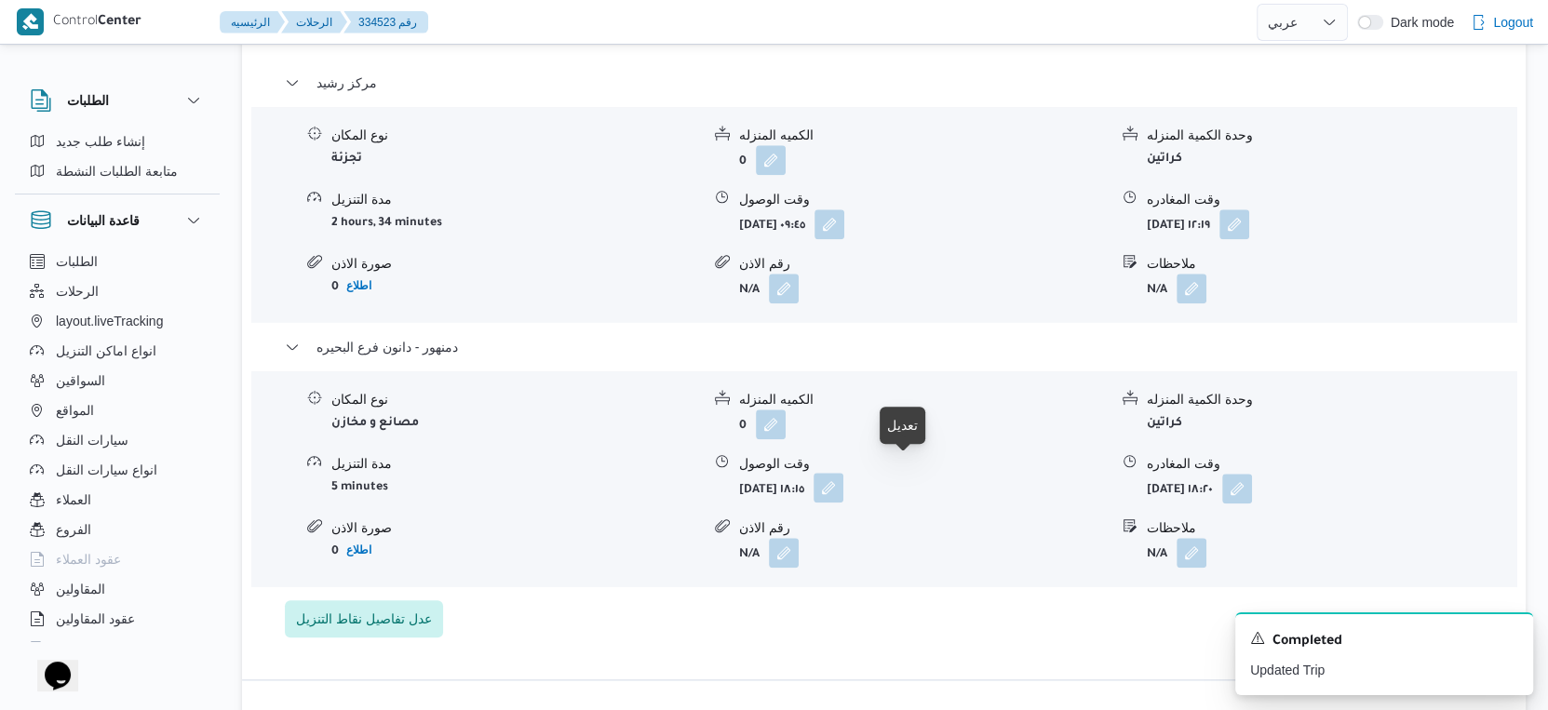
click at [843, 473] on button "button" at bounding box center [829, 488] width 30 height 30
click at [1252, 475] on button "button" at bounding box center [1237, 488] width 30 height 30
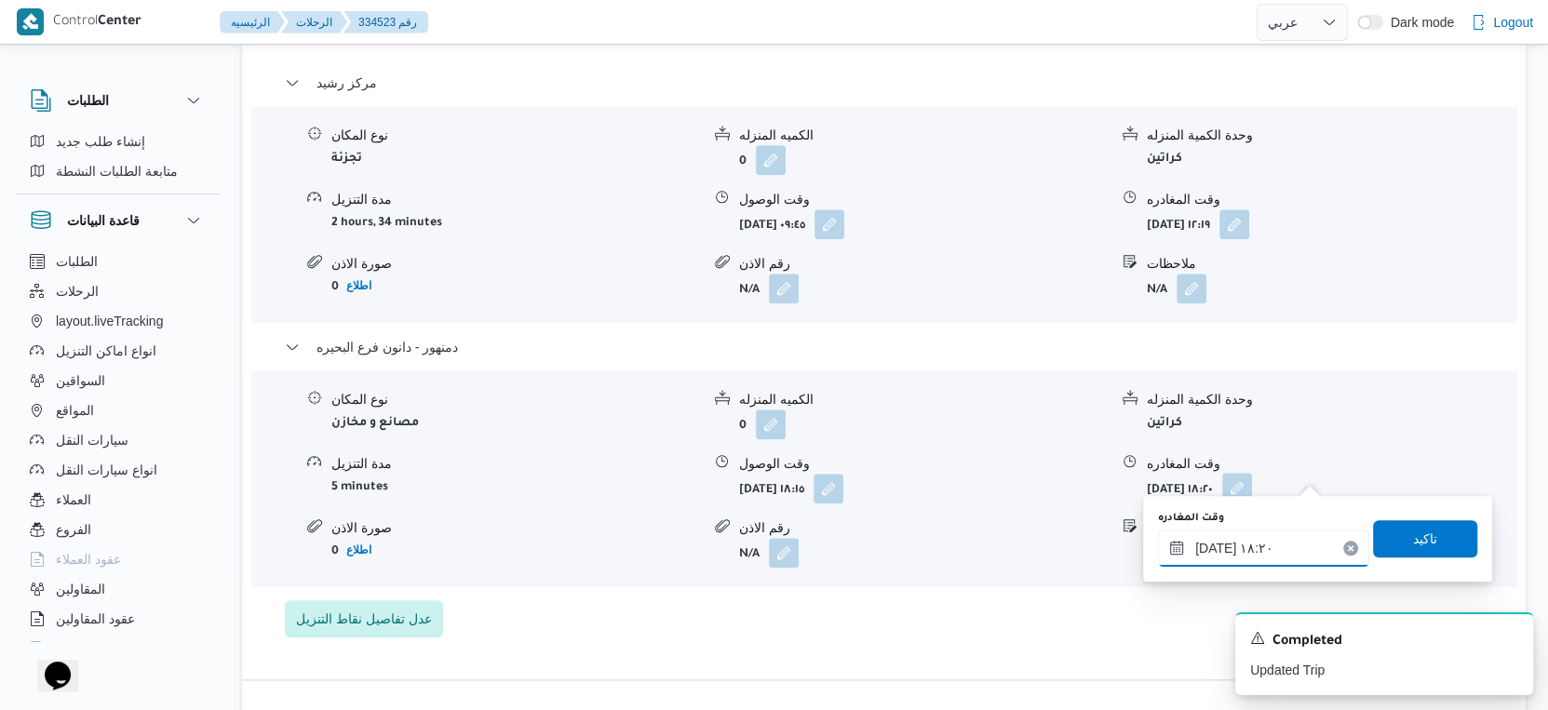
click at [1270, 541] on input "٣١/٠٨/٢٠٢٥ ١٨:٢٠" at bounding box center [1263, 548] width 211 height 37
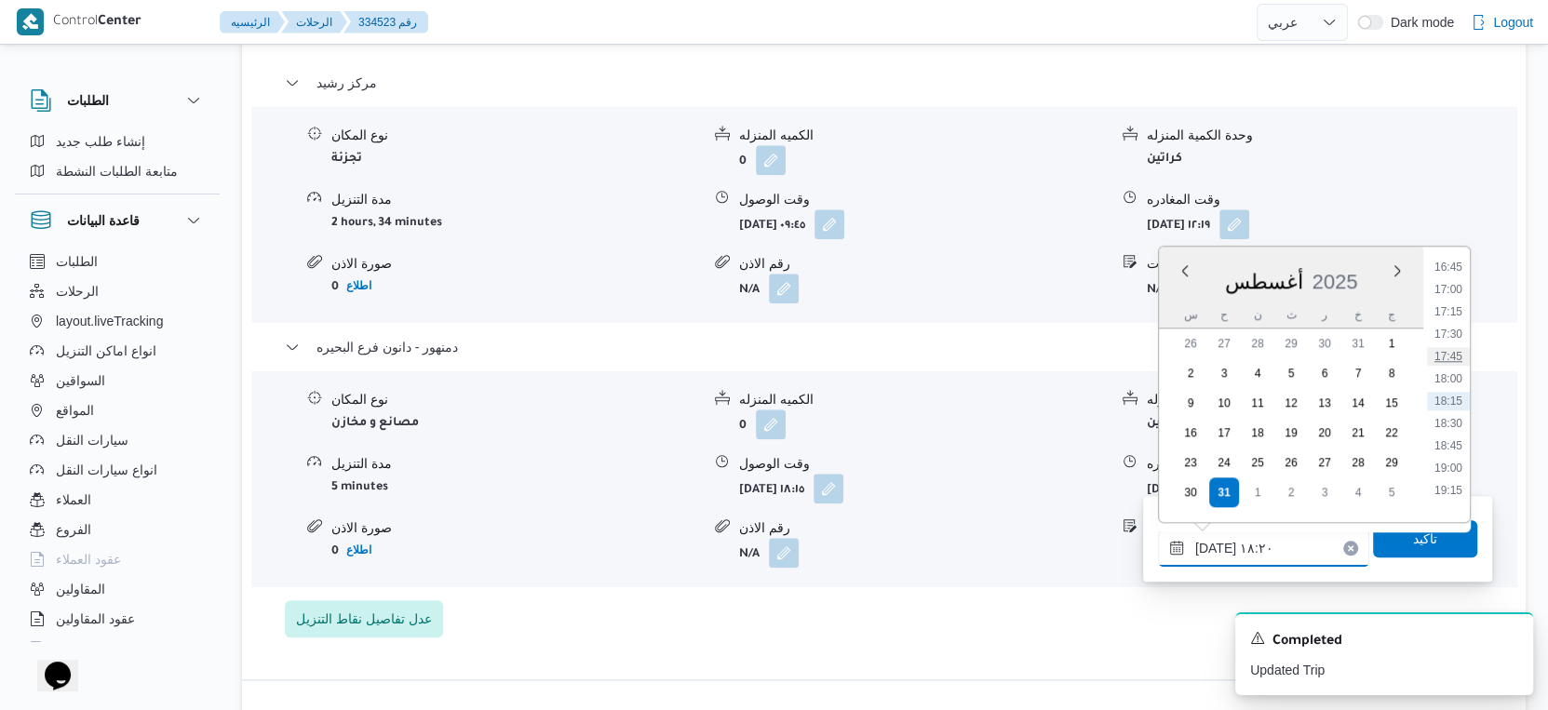
scroll to position [1293, 0]
click at [1457, 368] on li "15:30" at bounding box center [1448, 363] width 43 height 19
click at [1457, 373] on div "نوع المكان مصانع و مخازن الكميه المنزله 0 وحدة الكمية المنزله كراتين مدة التنزي…" at bounding box center [884, 478] width 1280 height 211
type input "٣١/٠٨/٢٠٢٥ ١٨:٢٠"
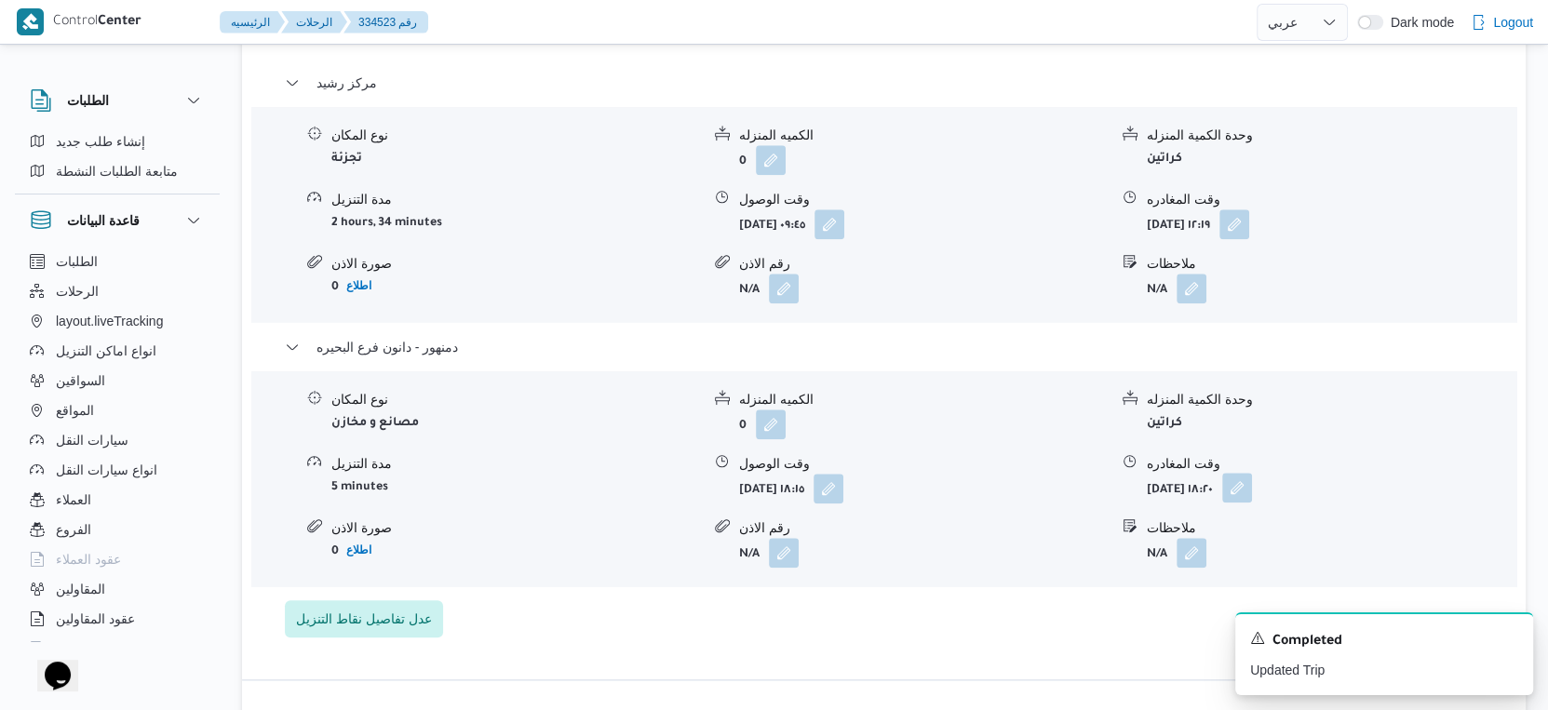
click at [1252, 474] on button "button" at bounding box center [1237, 488] width 30 height 30
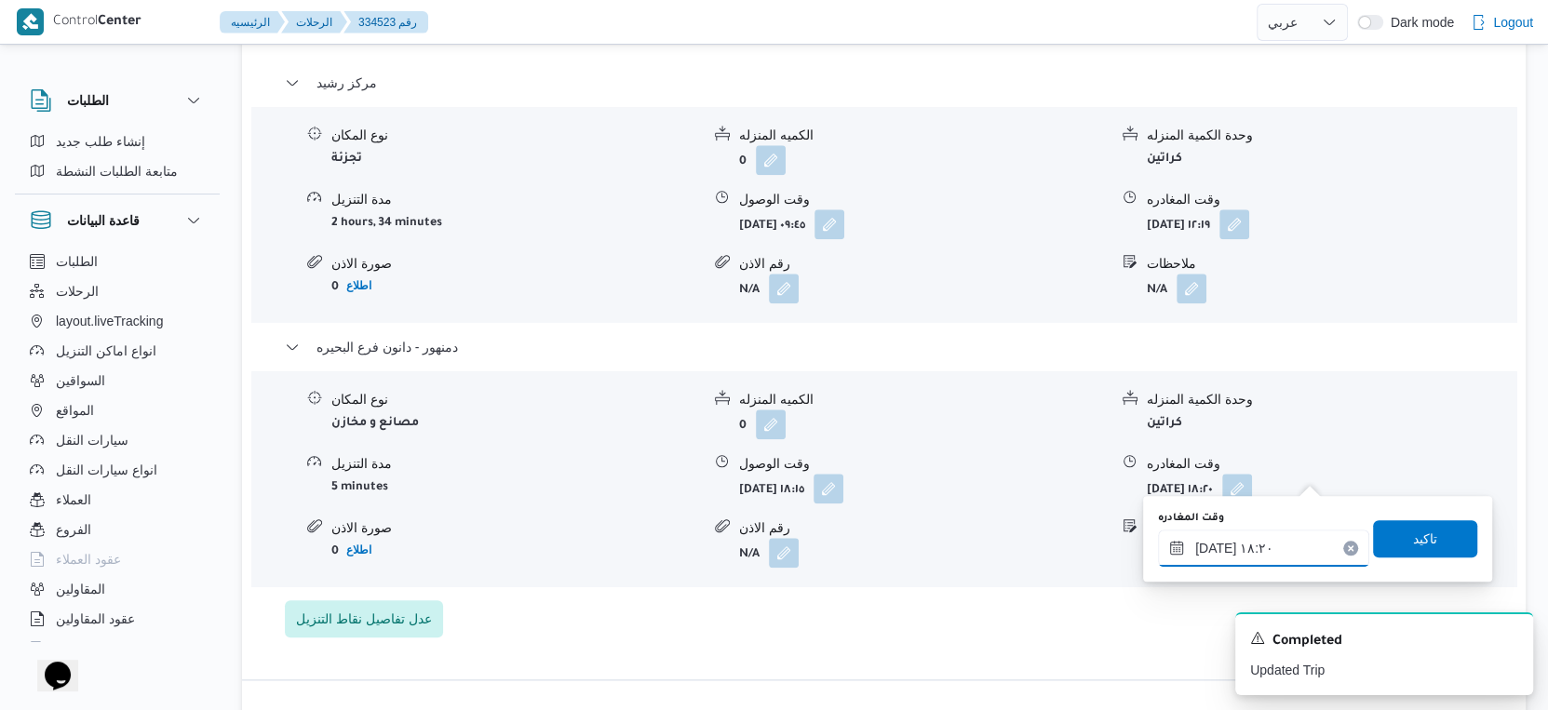
click at [1289, 535] on input "٣١/٠٨/٢٠٢٥ ١٨:٢٠" at bounding box center [1263, 548] width 211 height 37
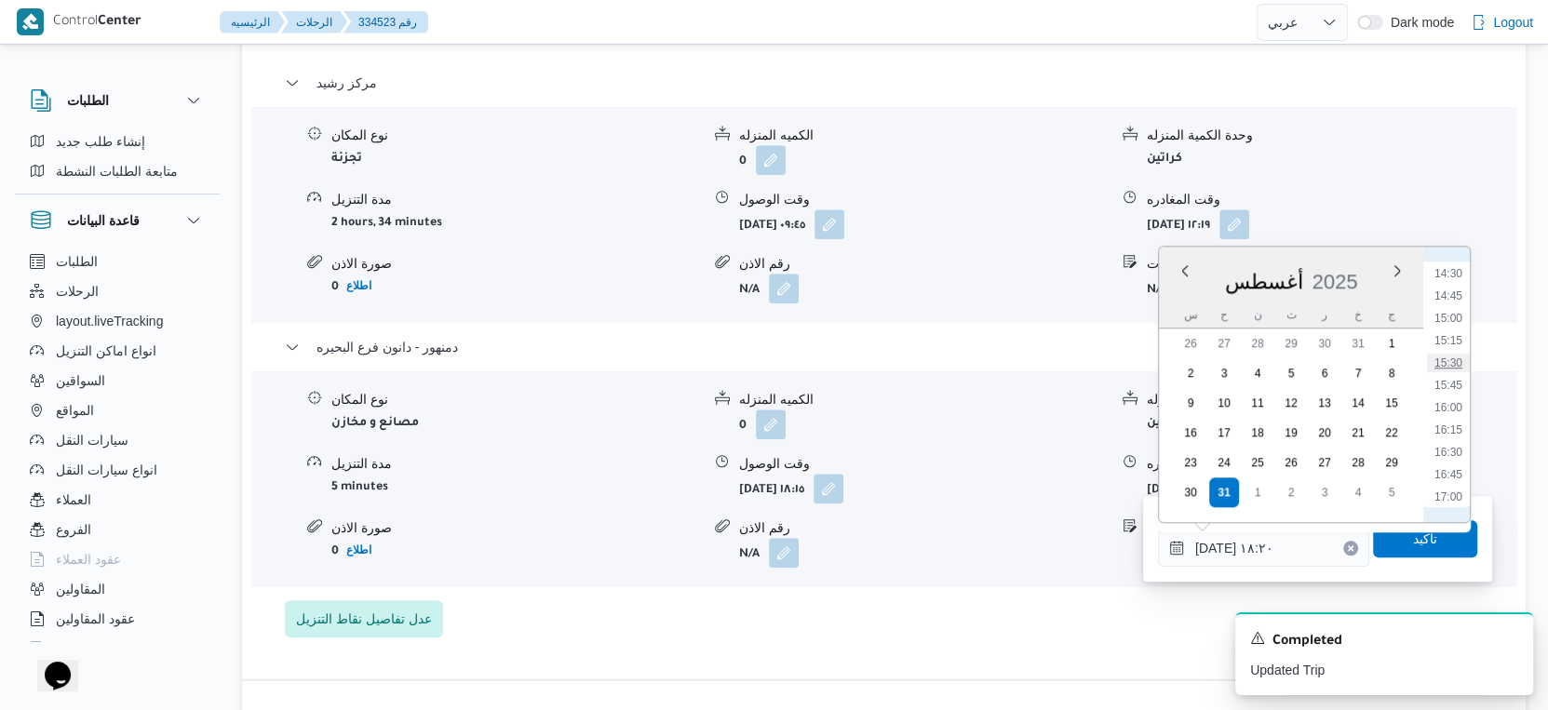
click at [1460, 357] on li "15:30" at bounding box center [1448, 363] width 43 height 19
type input "٣١/٠٨/٢٠٢٥ ١٥:٣٠"
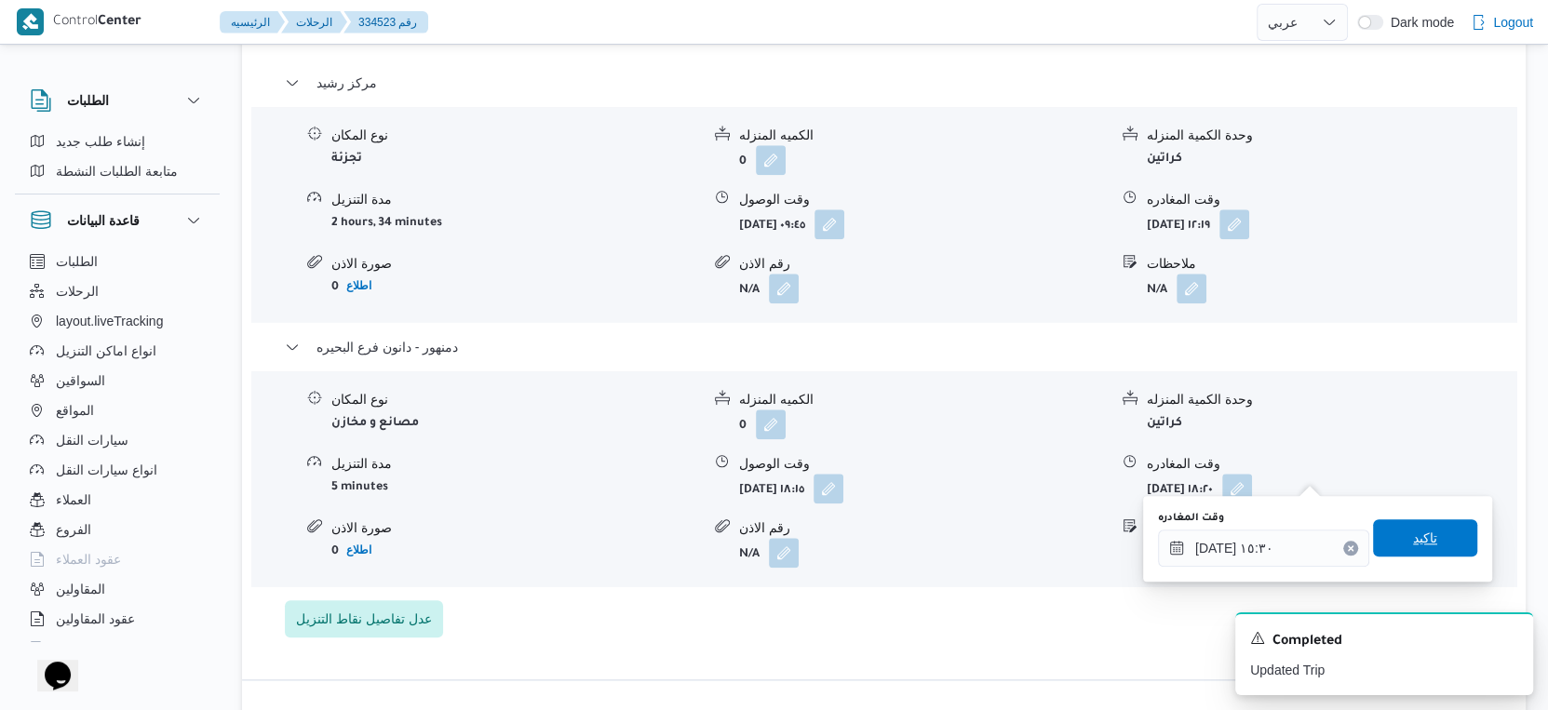
click at [1420, 526] on span "تاكيد" at bounding box center [1425, 537] width 104 height 37
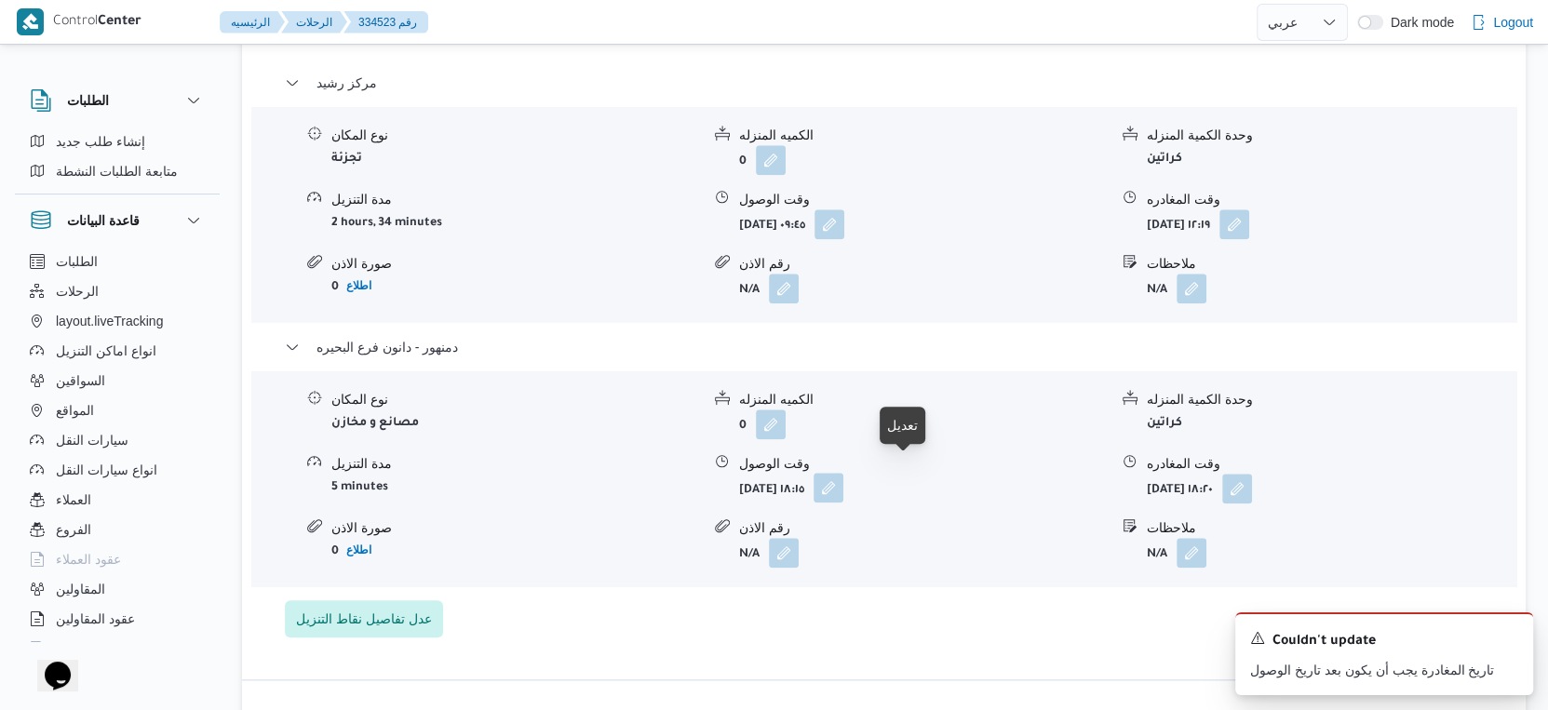
click at [843, 476] on button "button" at bounding box center [829, 488] width 30 height 30
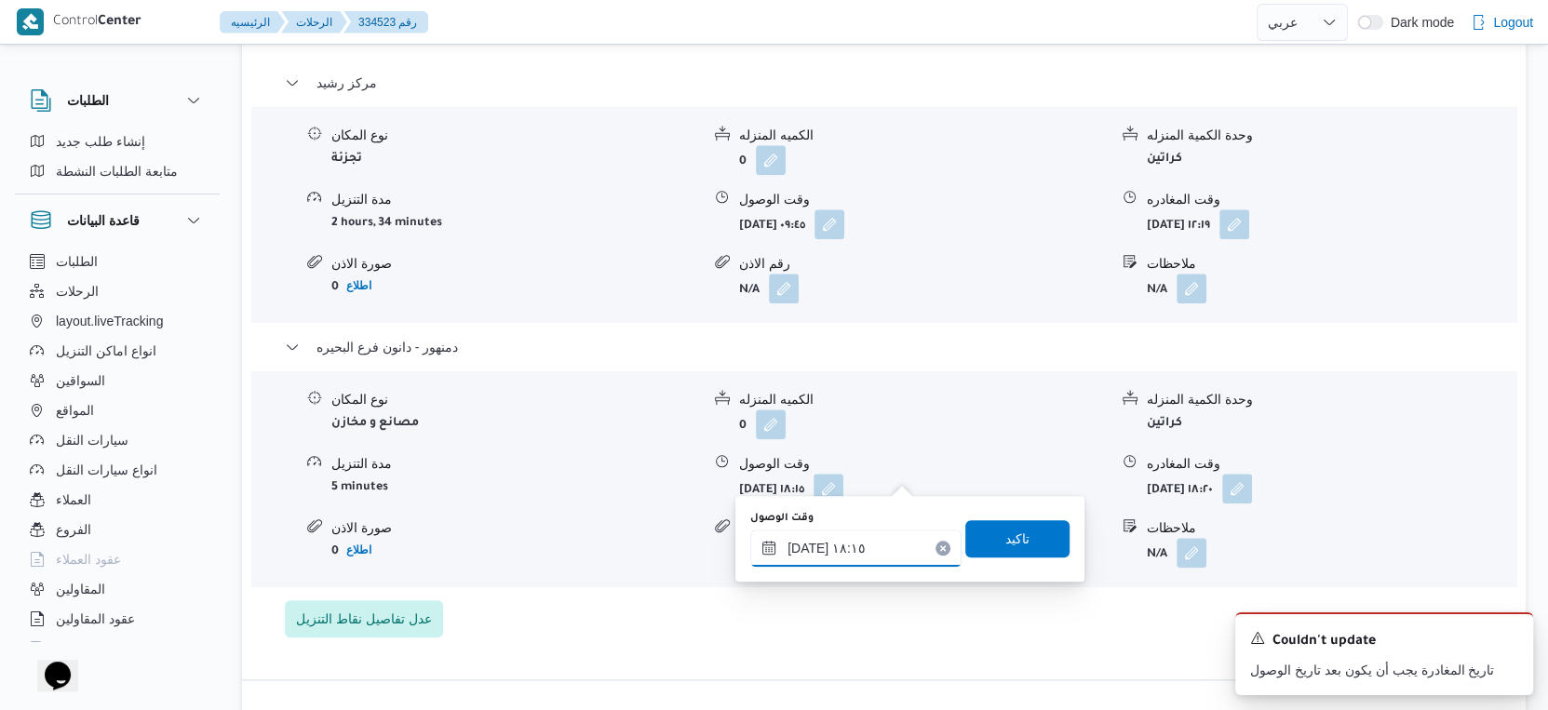
click at [888, 544] on input "٣١/٠٨/٢٠٢٥ ١٨:١٥" at bounding box center [855, 548] width 211 height 37
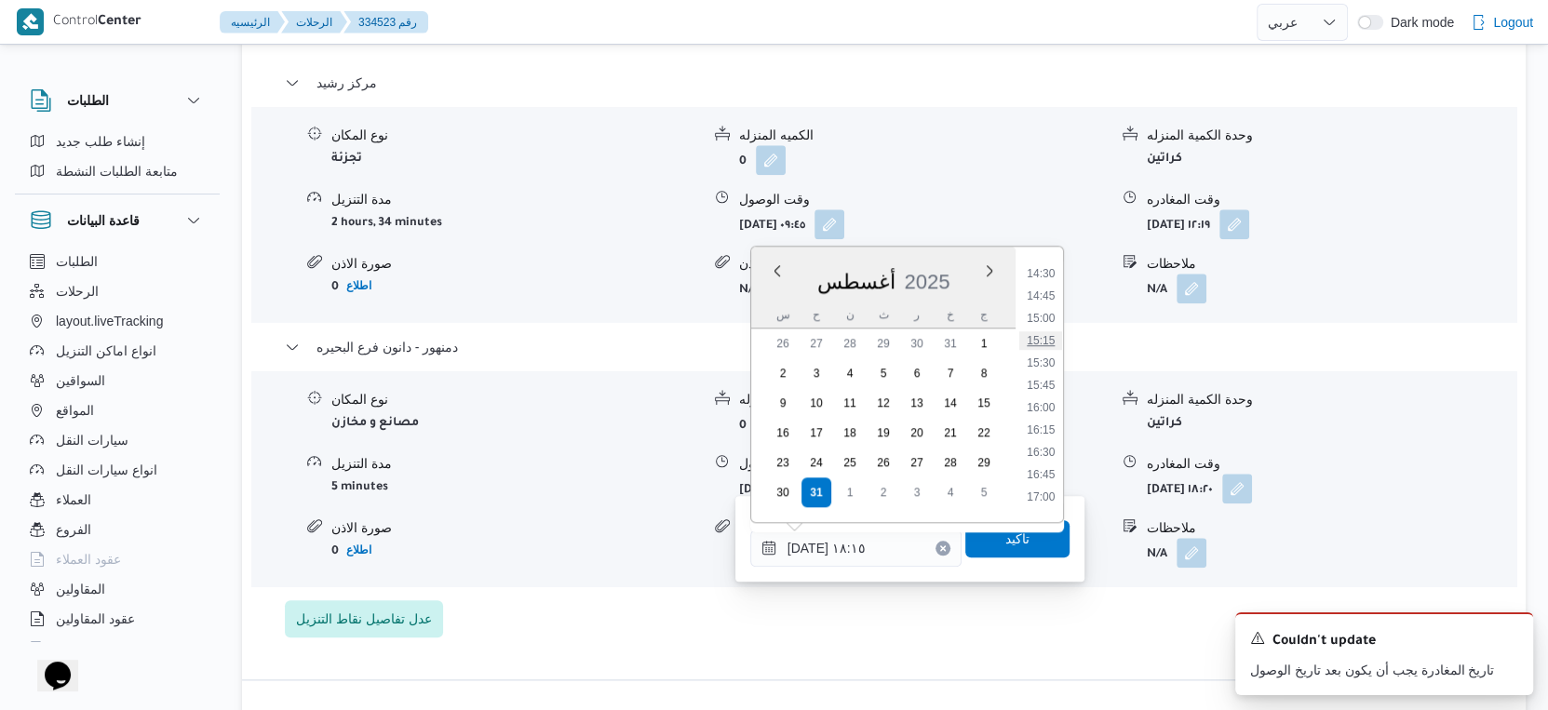
click at [1055, 338] on li "15:15" at bounding box center [1040, 340] width 43 height 19
type input "٣١/٠٨/٢٠٢٥ ١٥:١٥"
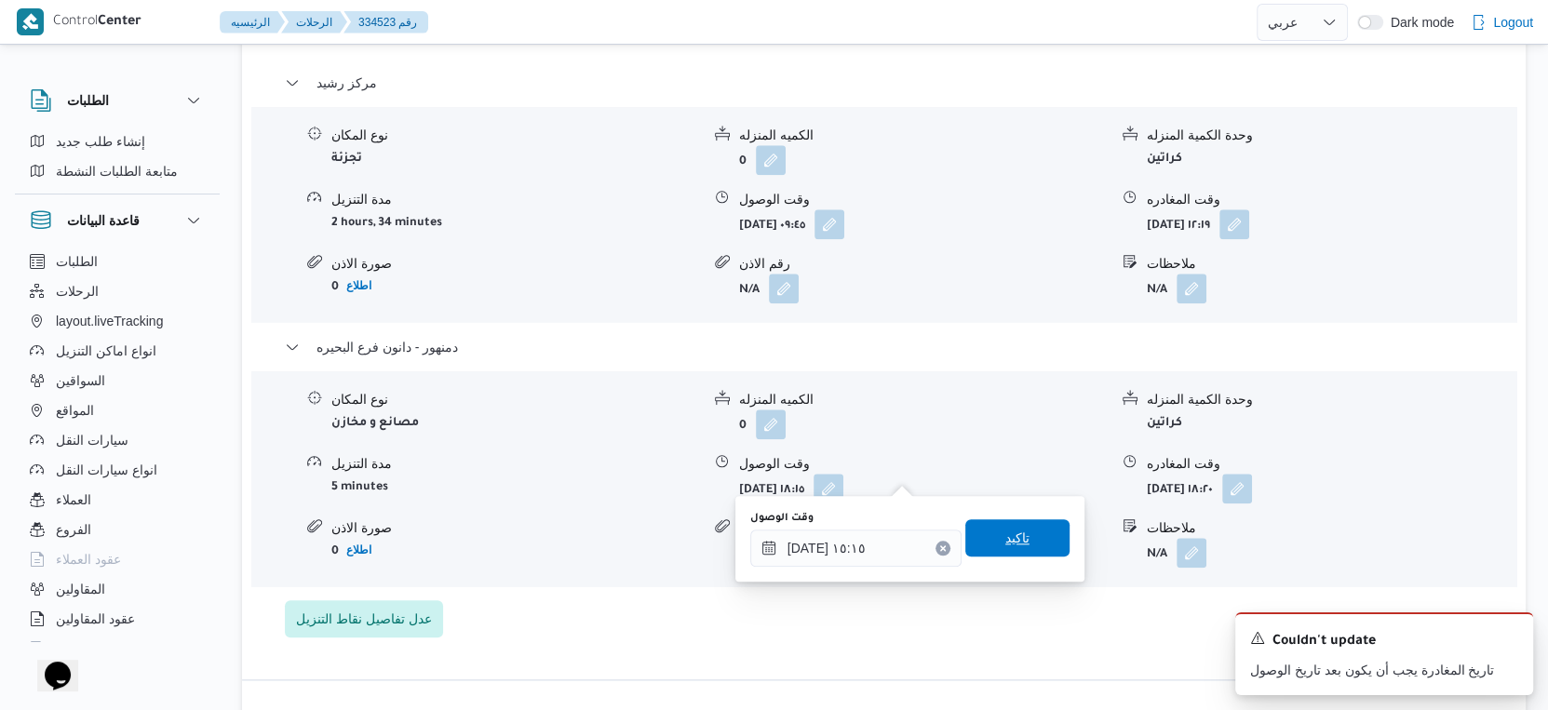
click at [1003, 551] on span "تاكيد" at bounding box center [1017, 537] width 104 height 37
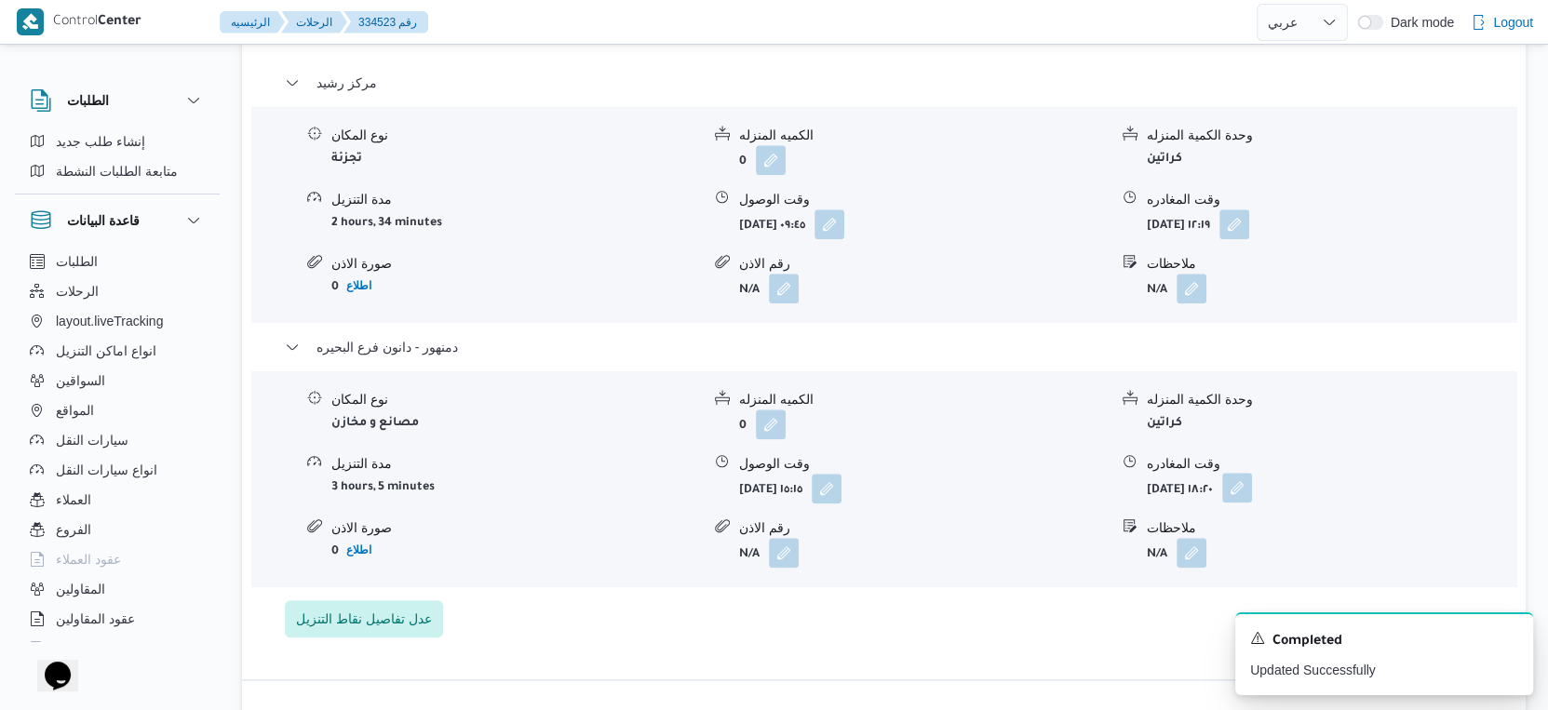
click at [1252, 473] on button "button" at bounding box center [1237, 488] width 30 height 30
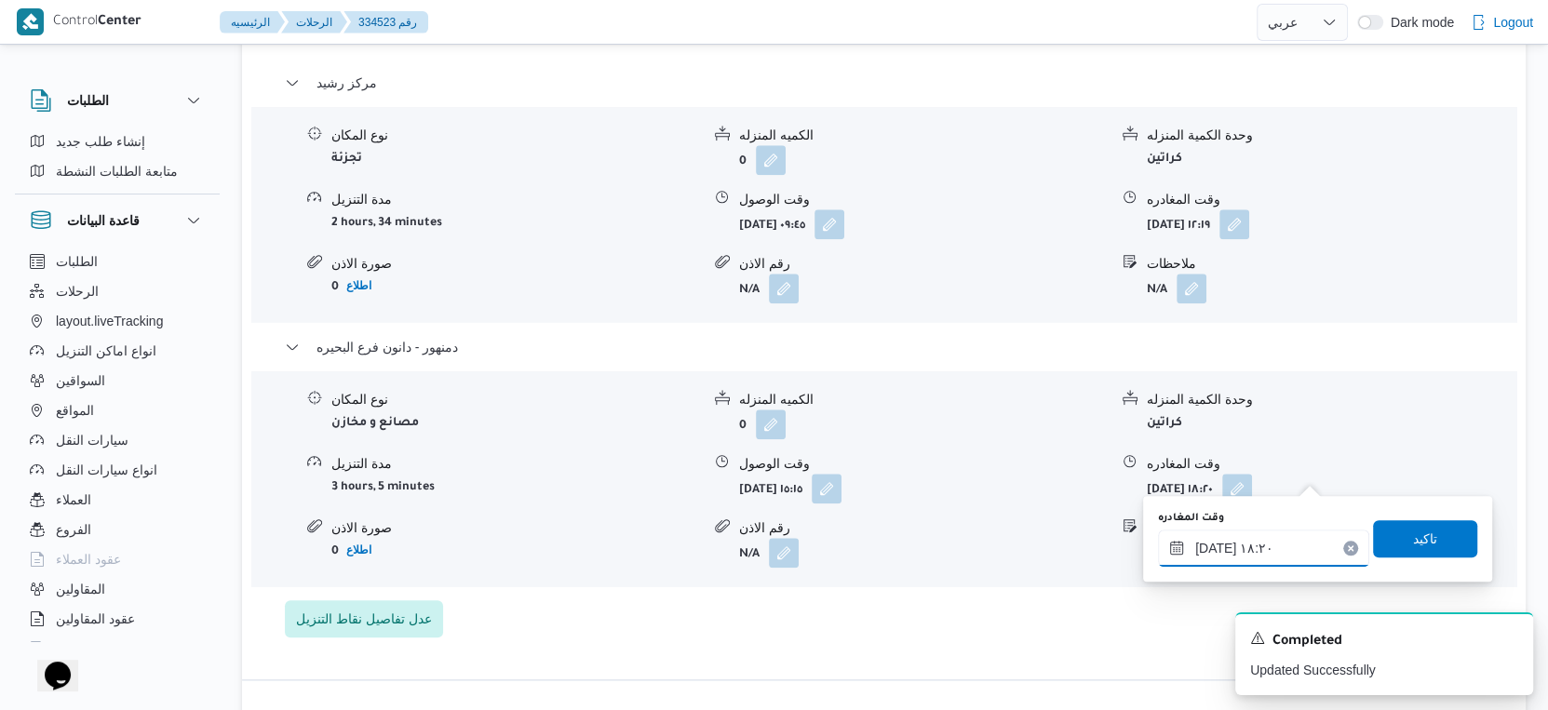
click at [1288, 544] on input "٣١/٠٨/٢٠٢٥ ١٨:٢٠" at bounding box center [1263, 548] width 211 height 37
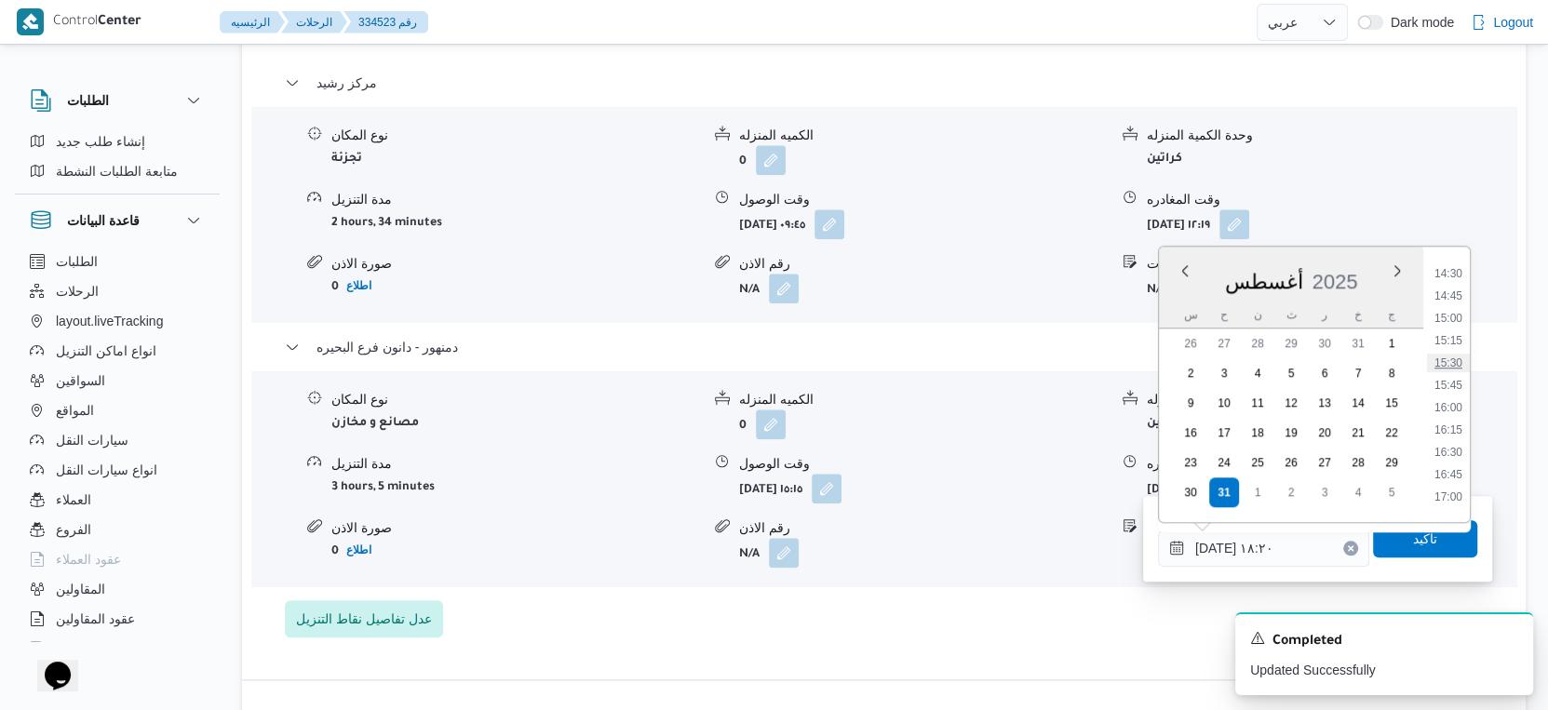
click at [1460, 358] on li "15:30" at bounding box center [1448, 363] width 43 height 19
type input "٣١/٠٨/٢٠٢٥ ١٥:٣٠"
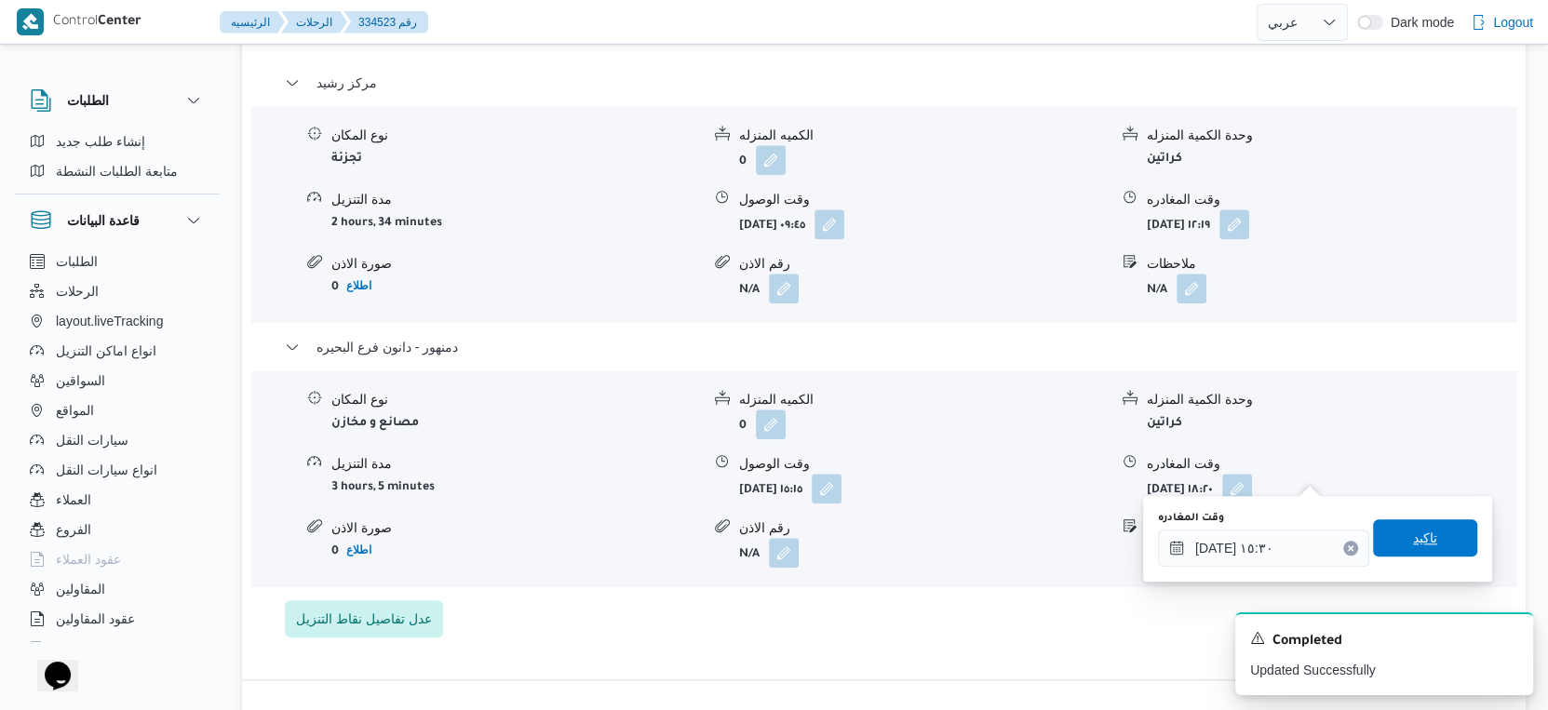
click at [1448, 541] on span "تاكيد" at bounding box center [1425, 537] width 104 height 37
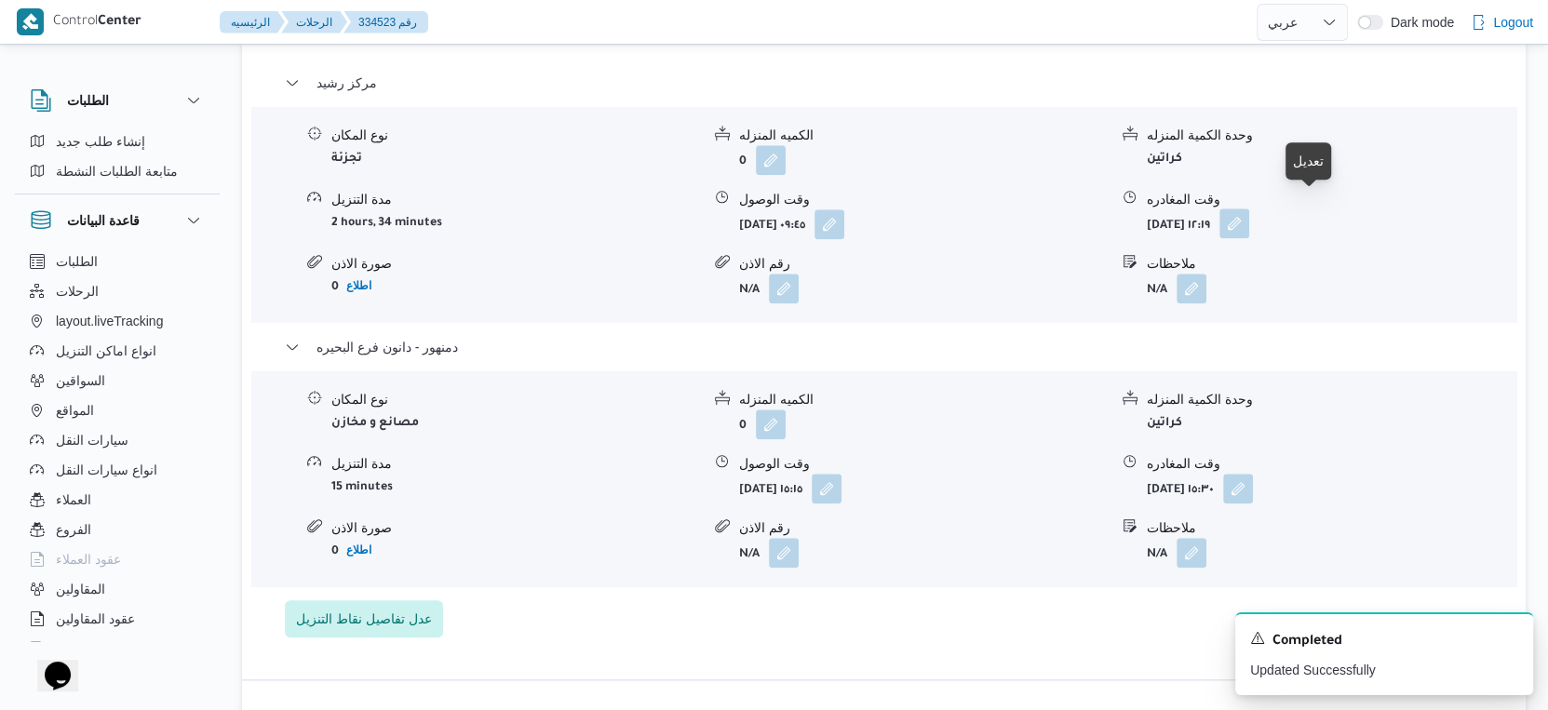
click at [1249, 209] on button "button" at bounding box center [1234, 224] width 30 height 30
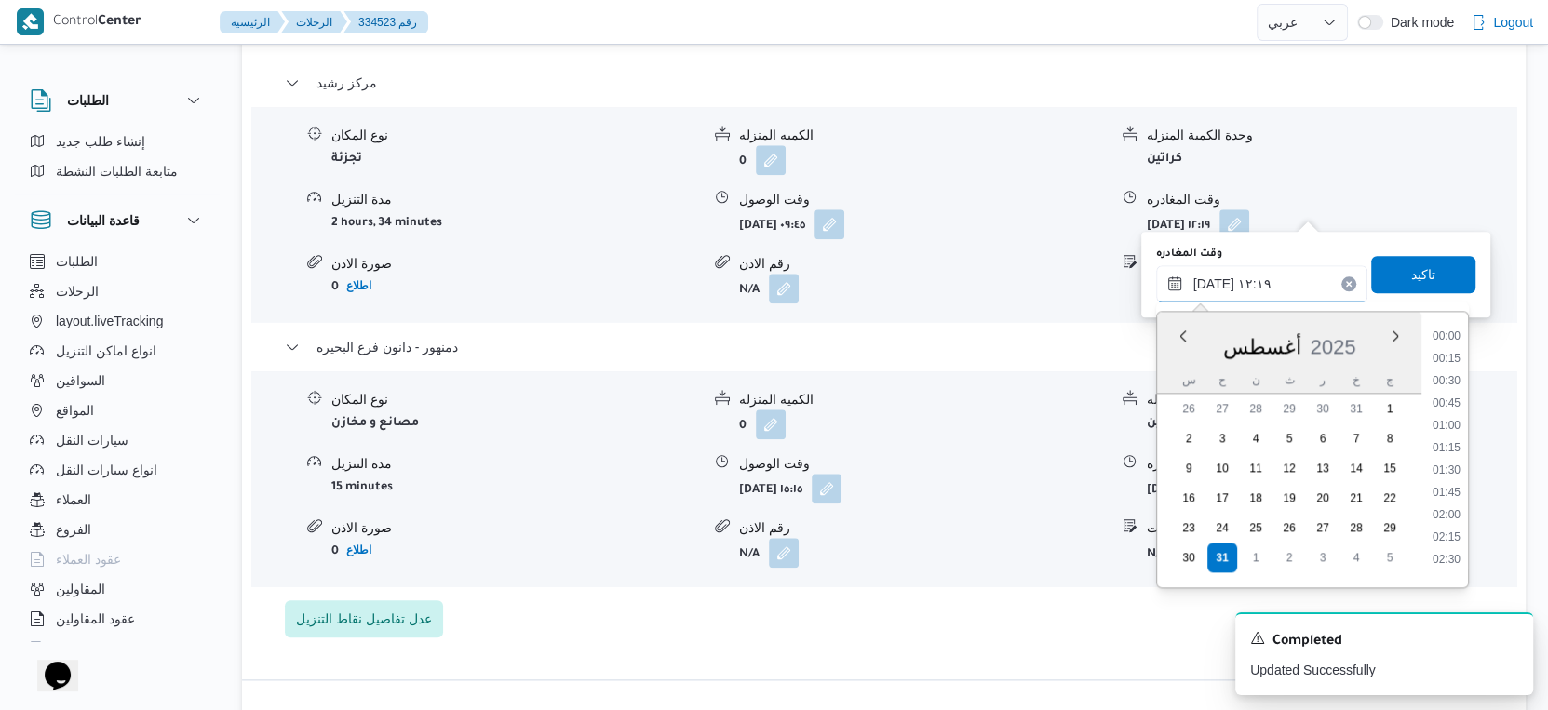
click at [1286, 282] on input "٣١/٠٨/٢٠٢٥ ١٢:١٩" at bounding box center [1261, 283] width 211 height 37
click at [1451, 451] on li "14:30" at bounding box center [1446, 459] width 43 height 19
type input "٣١/٠٨/٢٠٢٥ ١٤:٣٠"
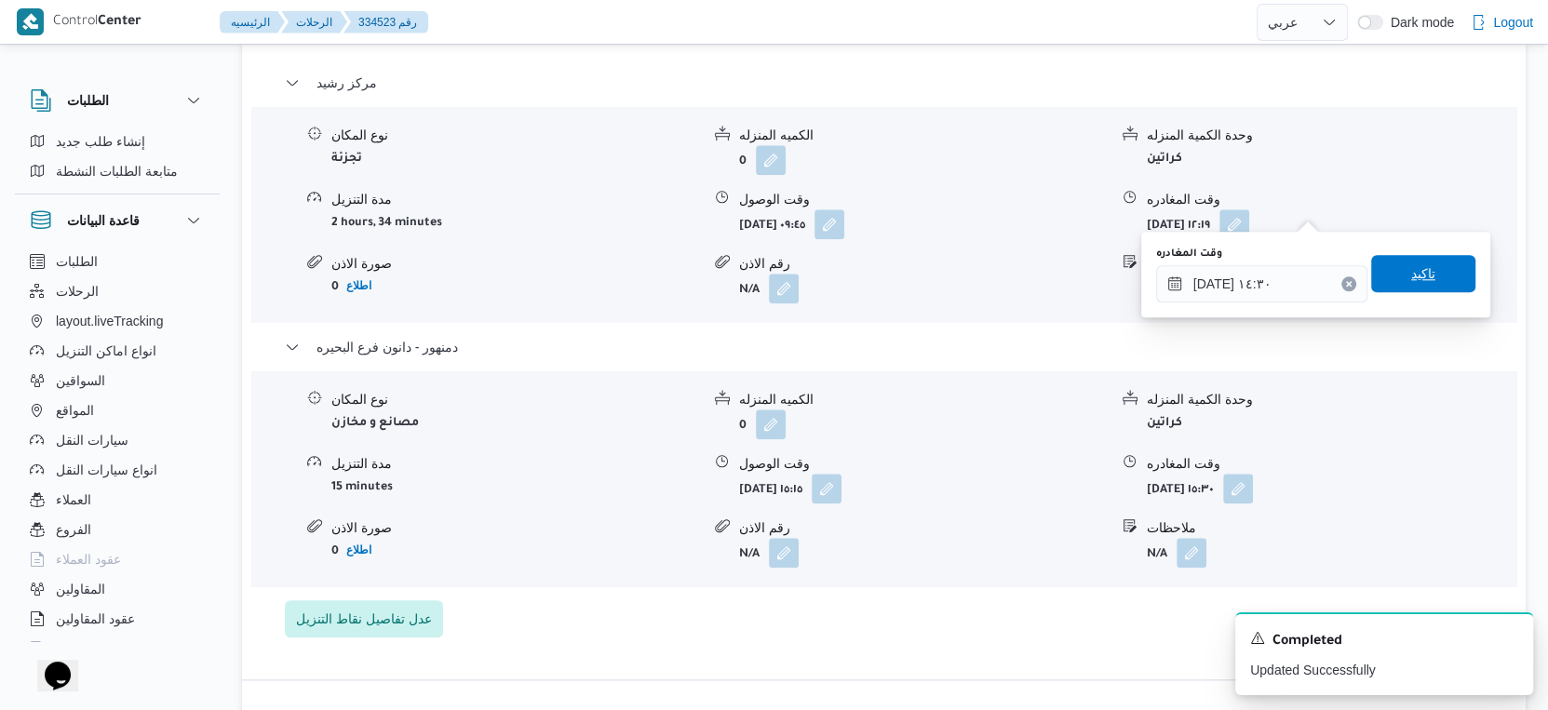
click at [1421, 263] on span "تاكيد" at bounding box center [1423, 273] width 104 height 37
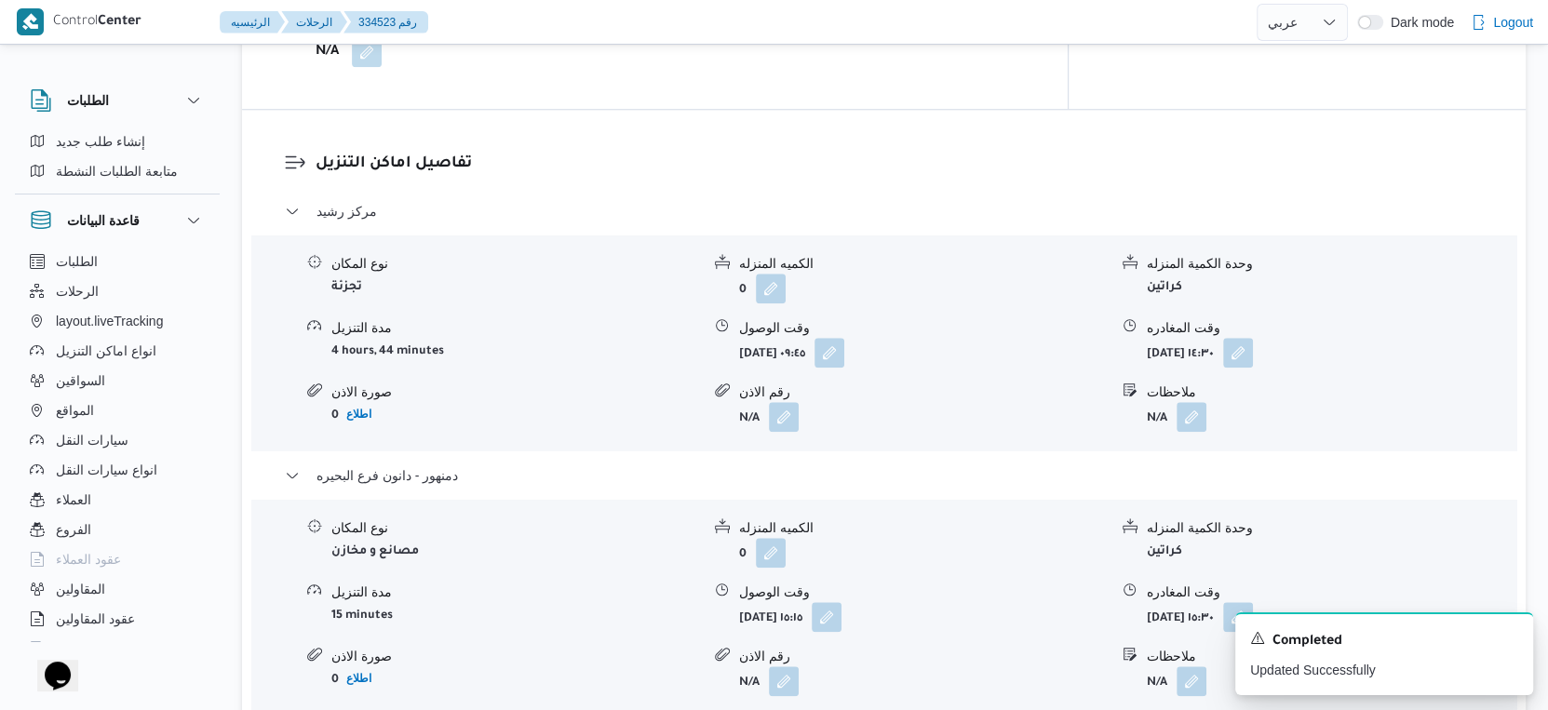
scroll to position [1758, 0]
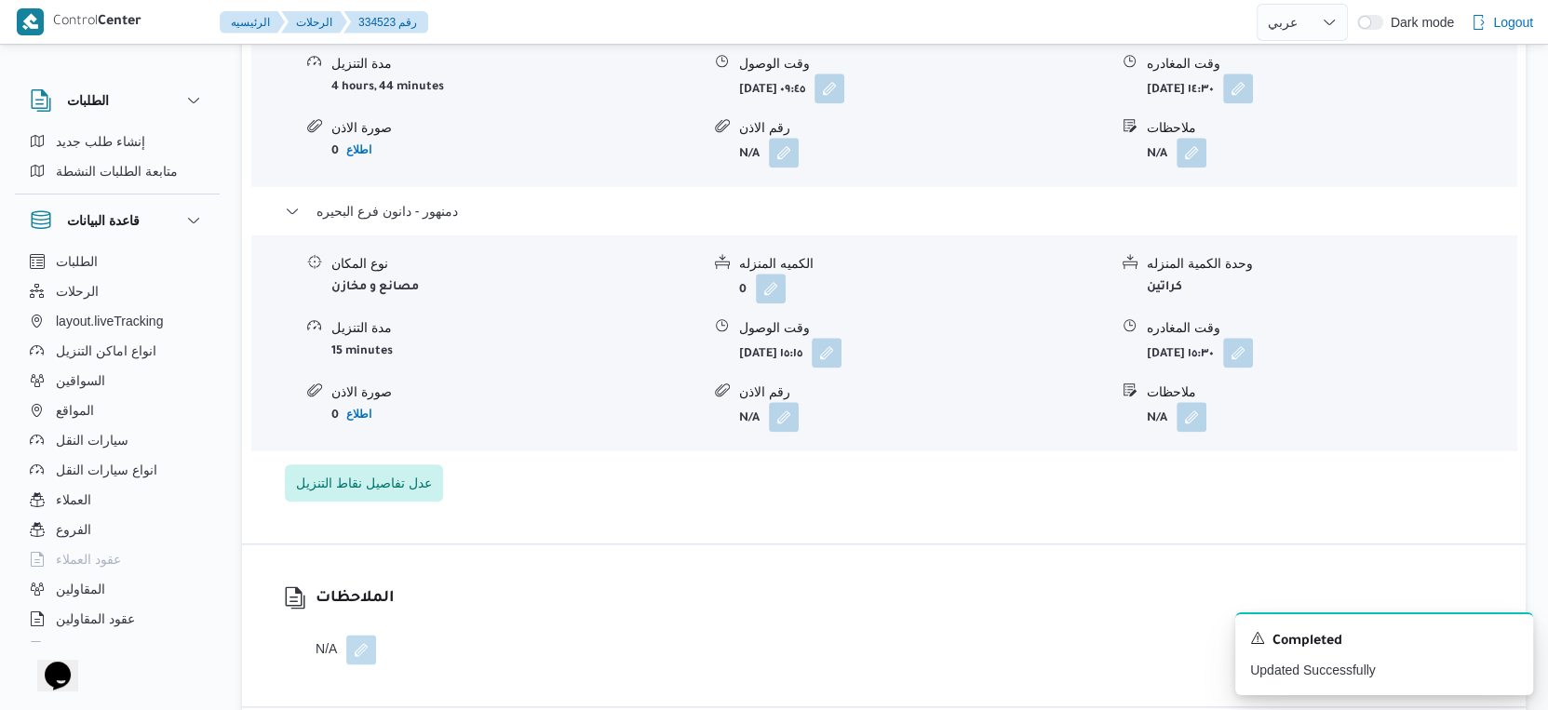
select select "ar"
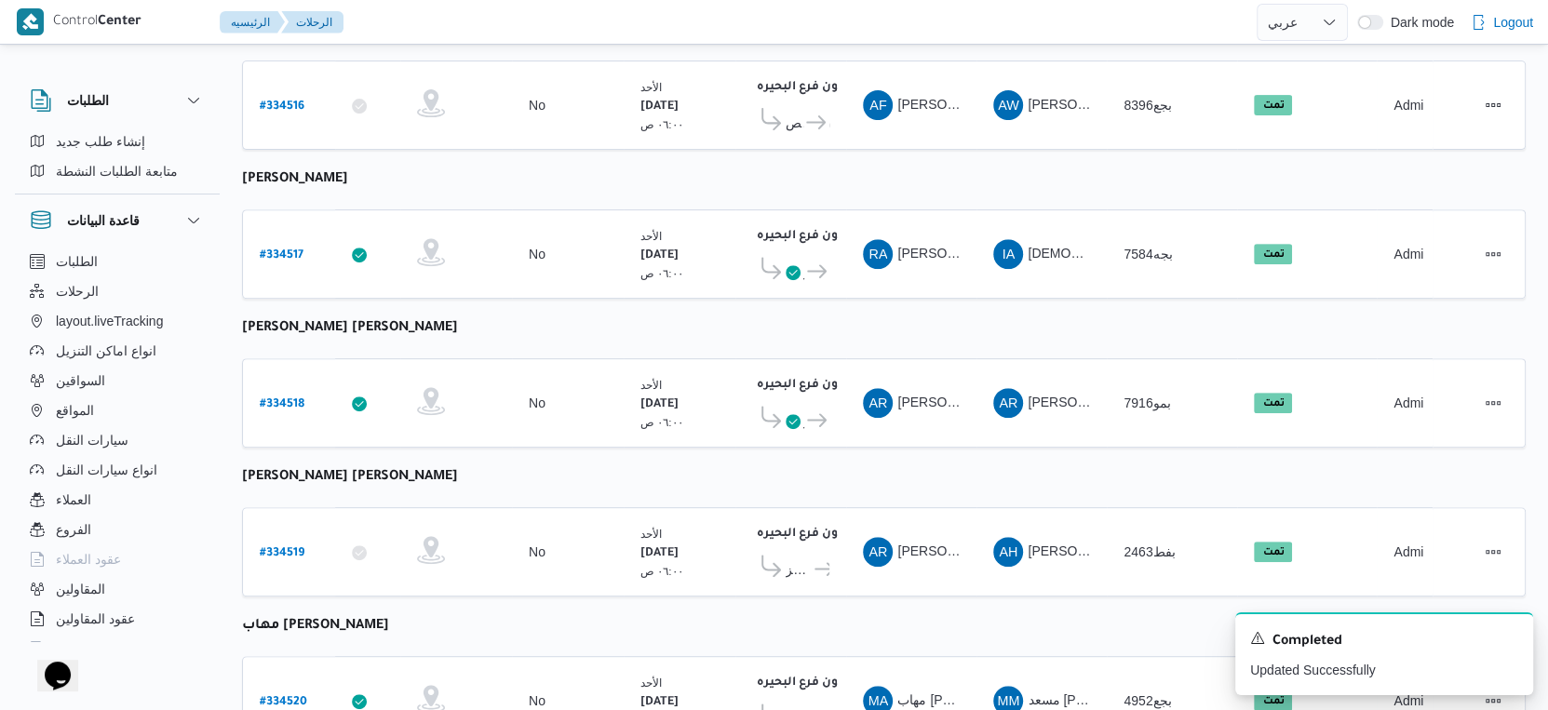
scroll to position [381, 0]
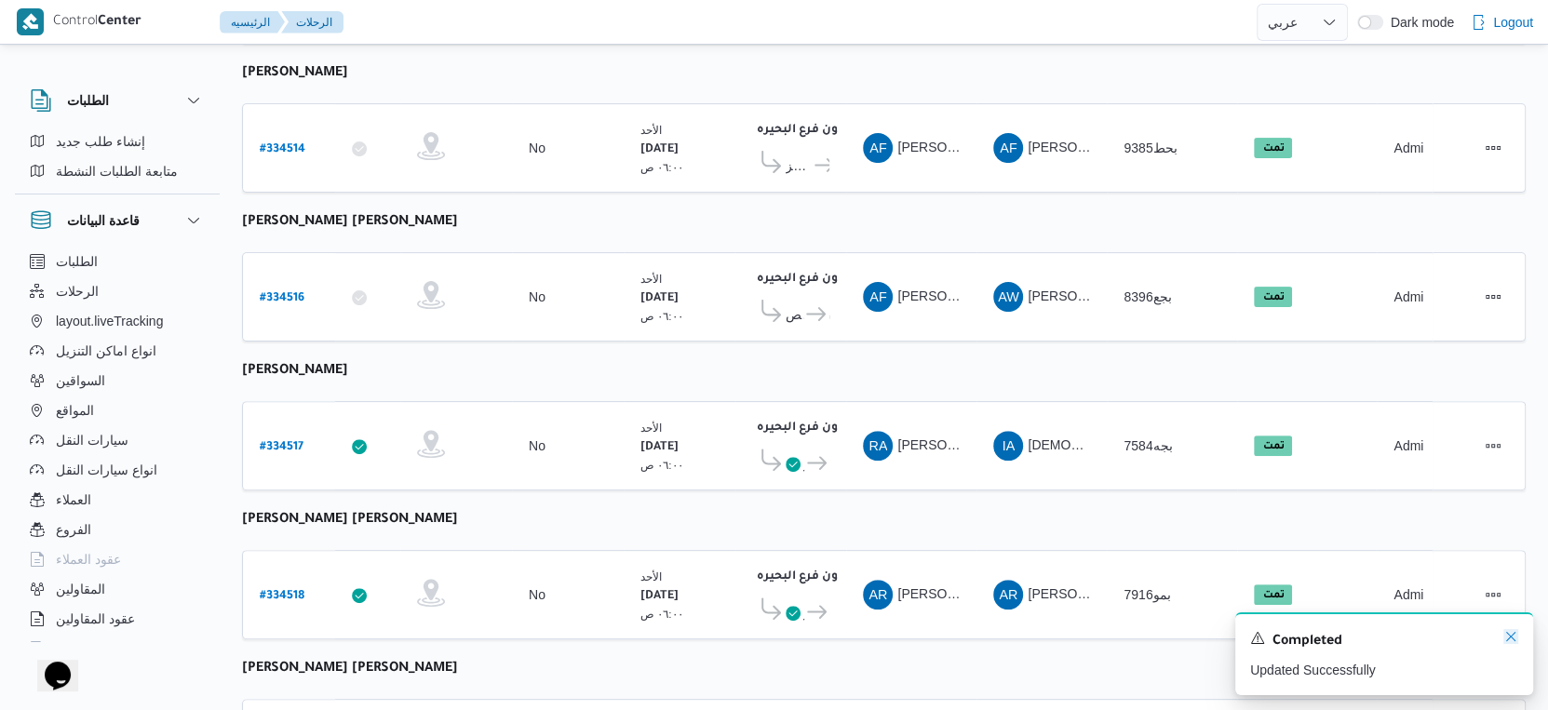
click at [1515, 638] on icon "Dismiss toast" at bounding box center [1510, 636] width 15 height 15
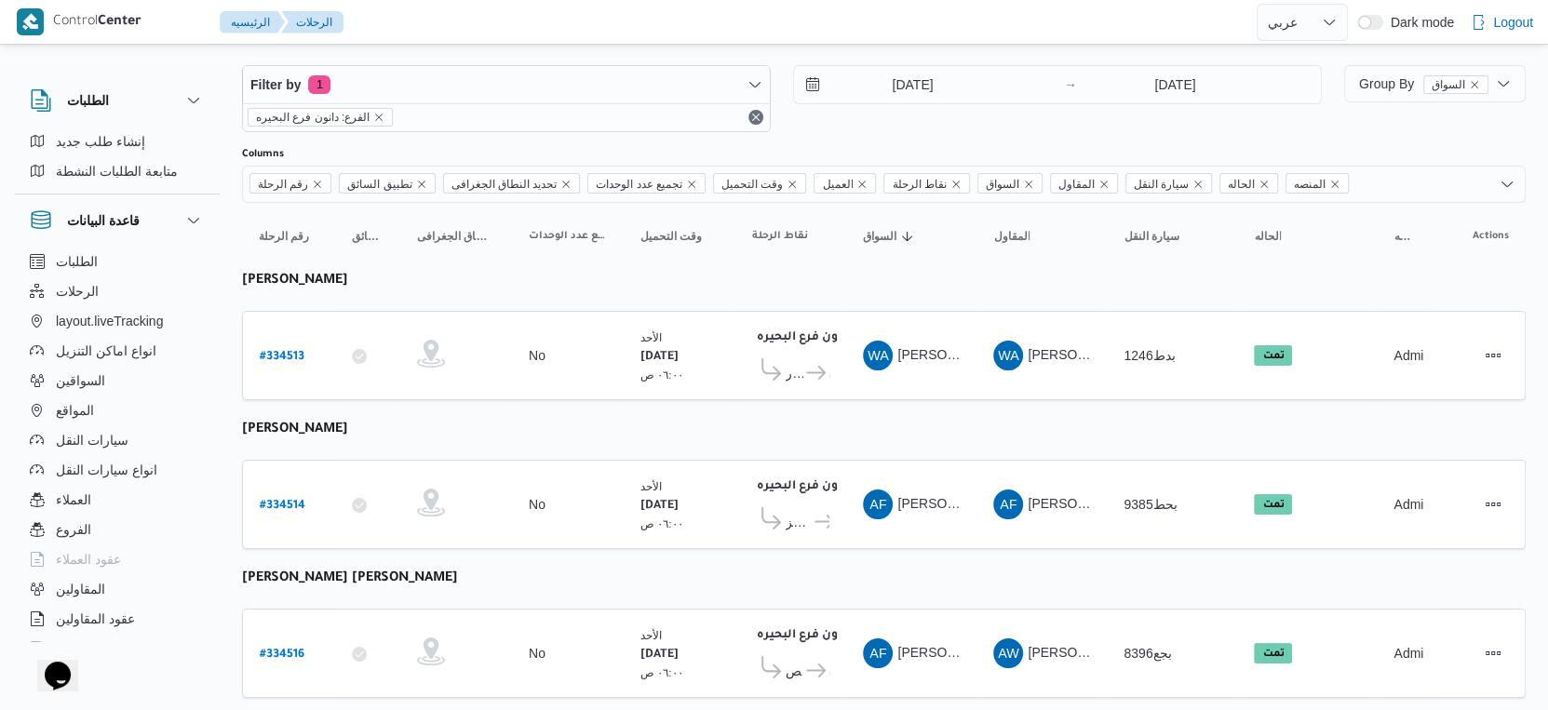
scroll to position [0, 0]
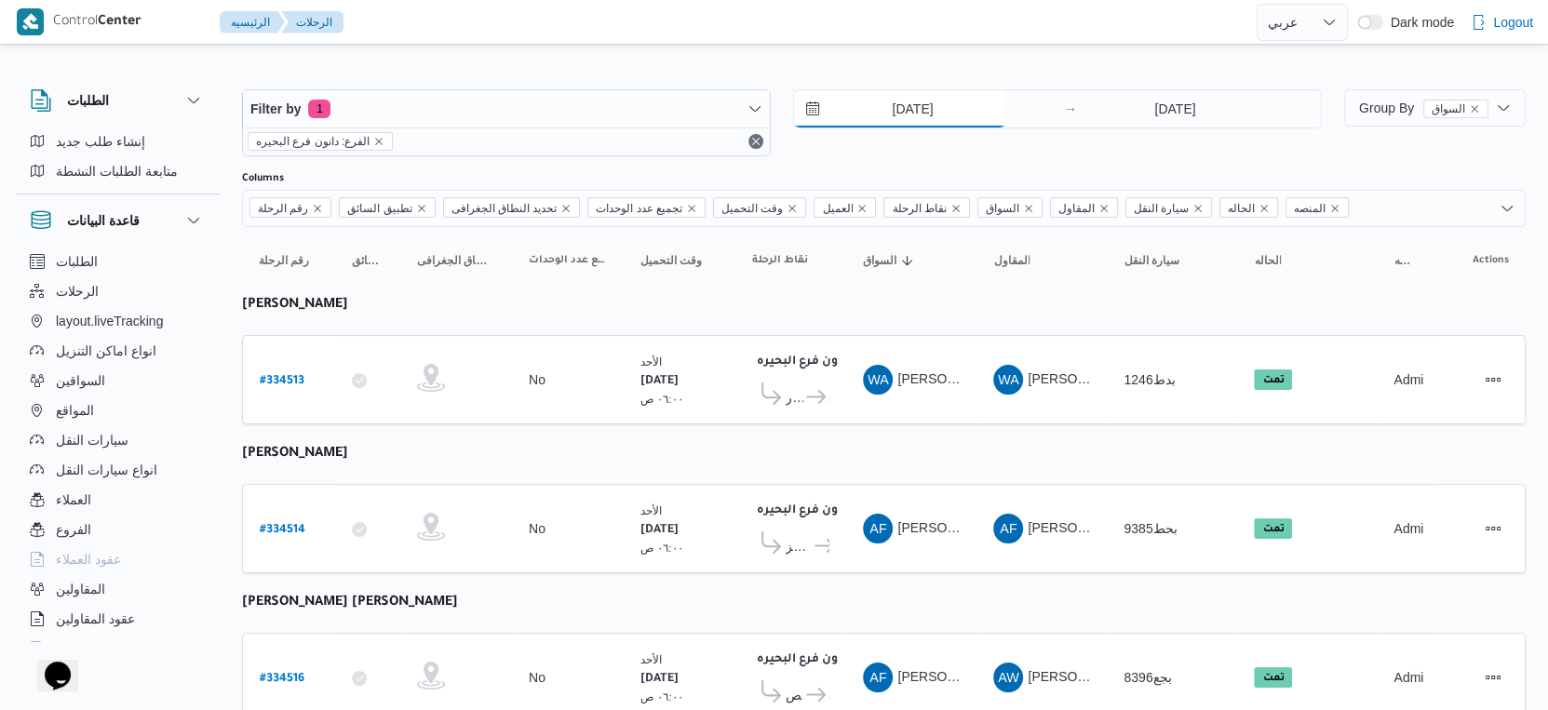
click at [932, 102] on input "[DATE]" at bounding box center [899, 108] width 211 height 37
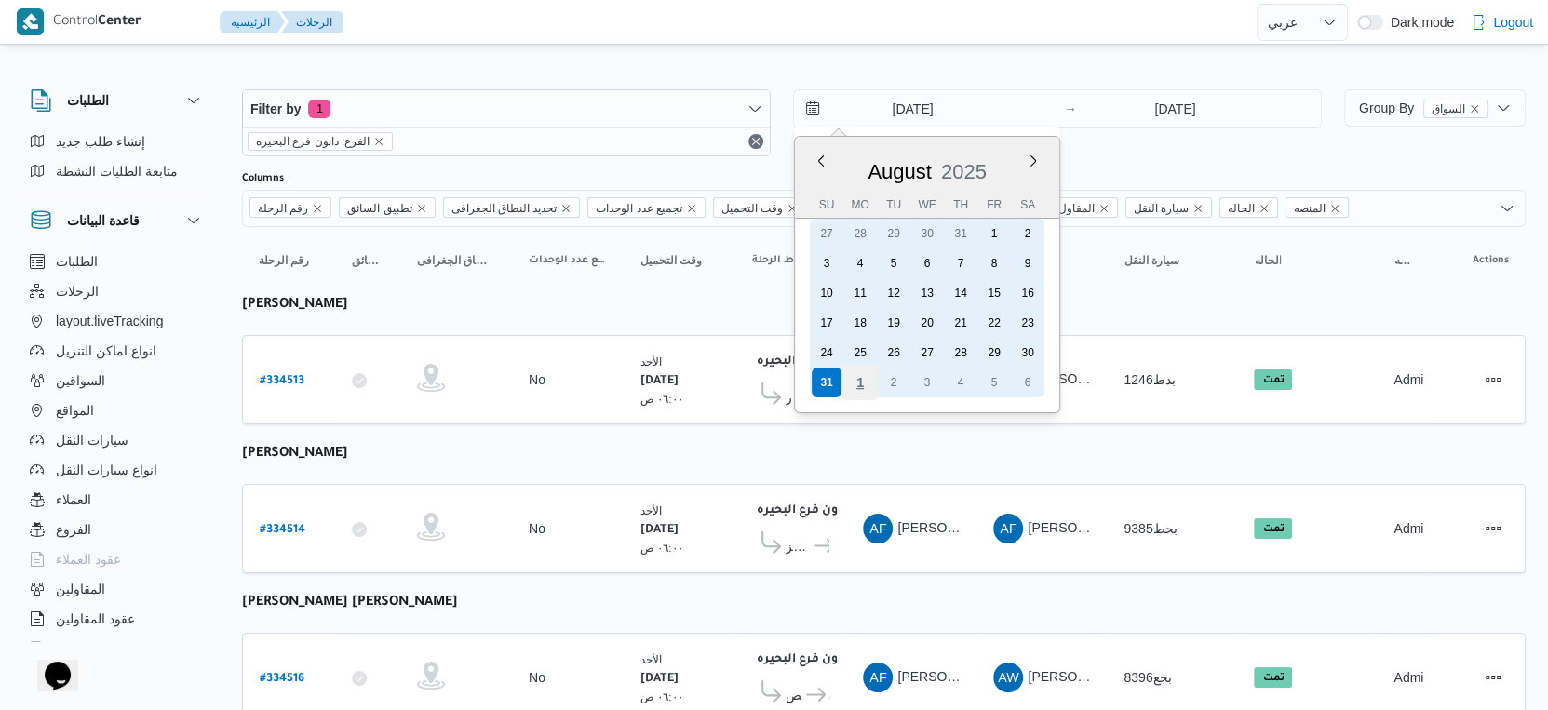
click at [864, 376] on div "1" at bounding box center [859, 382] width 35 height 35
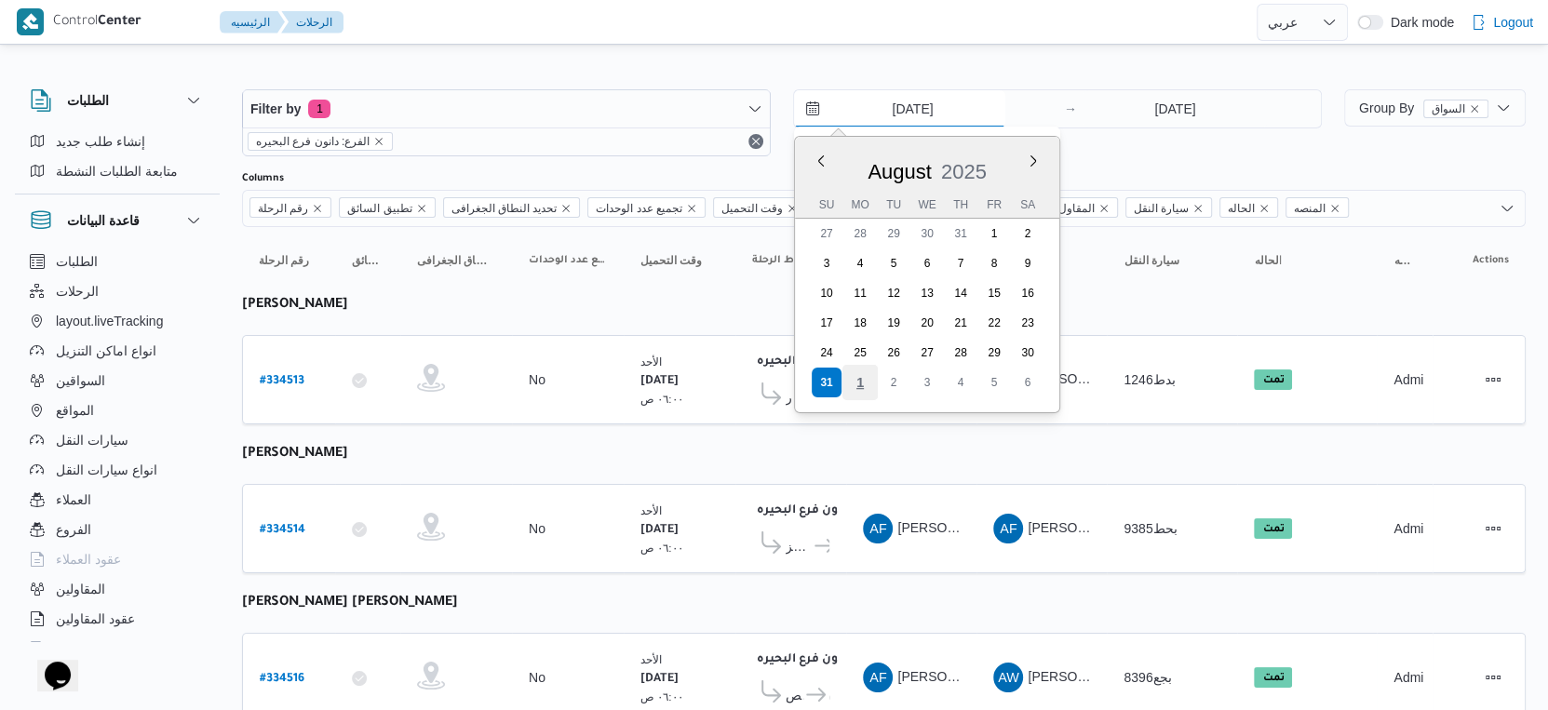
type input "1/9/2025"
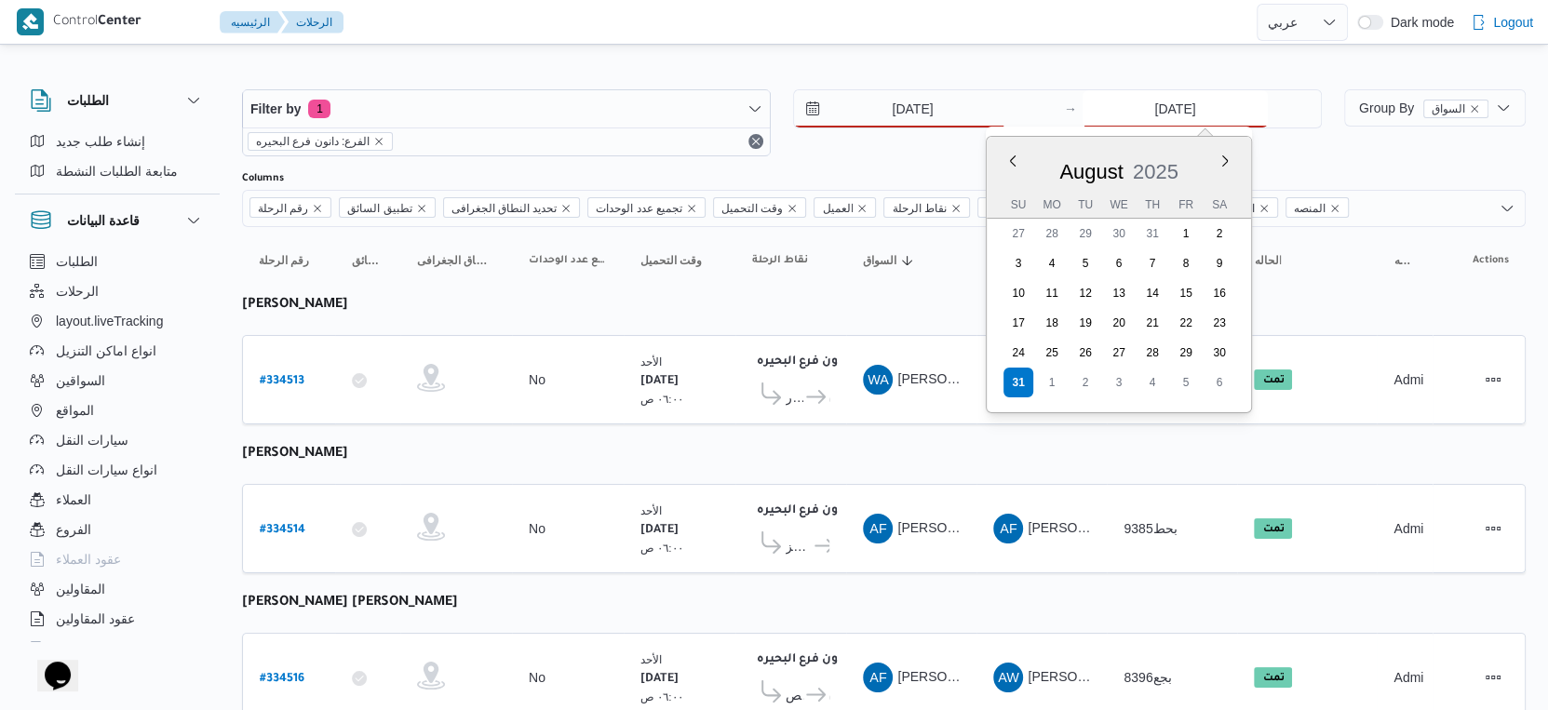
click at [1167, 101] on input "[DATE]" at bounding box center [1175, 108] width 185 height 37
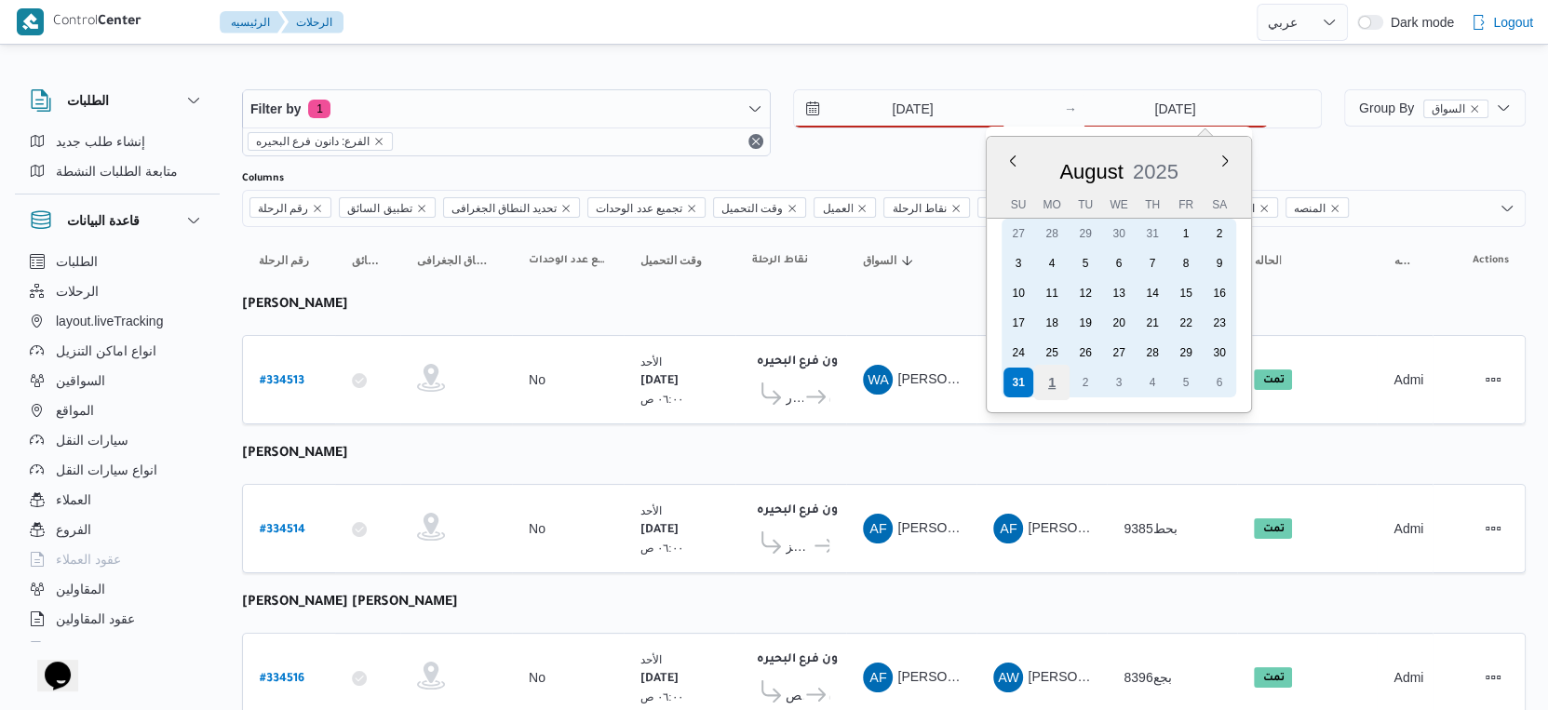
click at [1042, 374] on div "1" at bounding box center [1051, 382] width 35 height 35
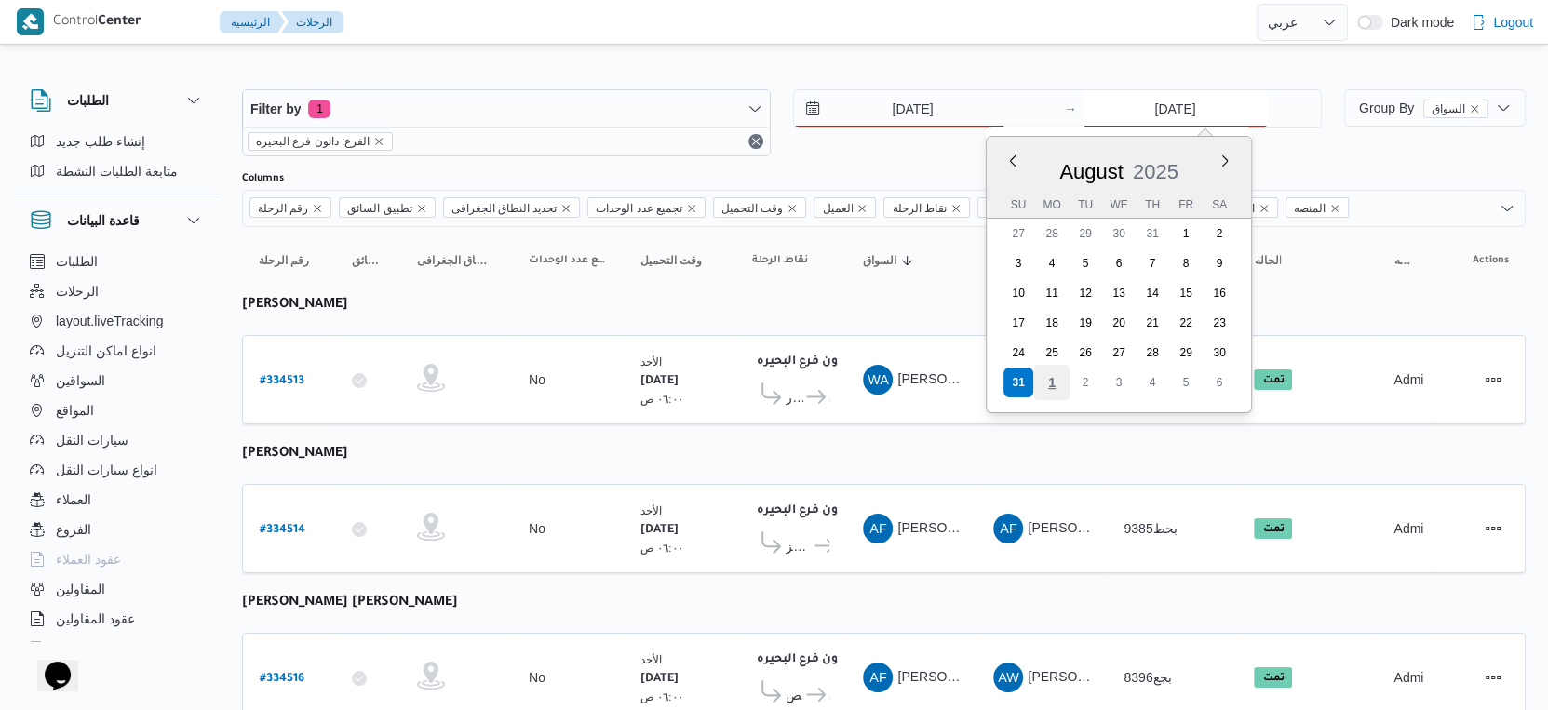
type input "1/9/2025"
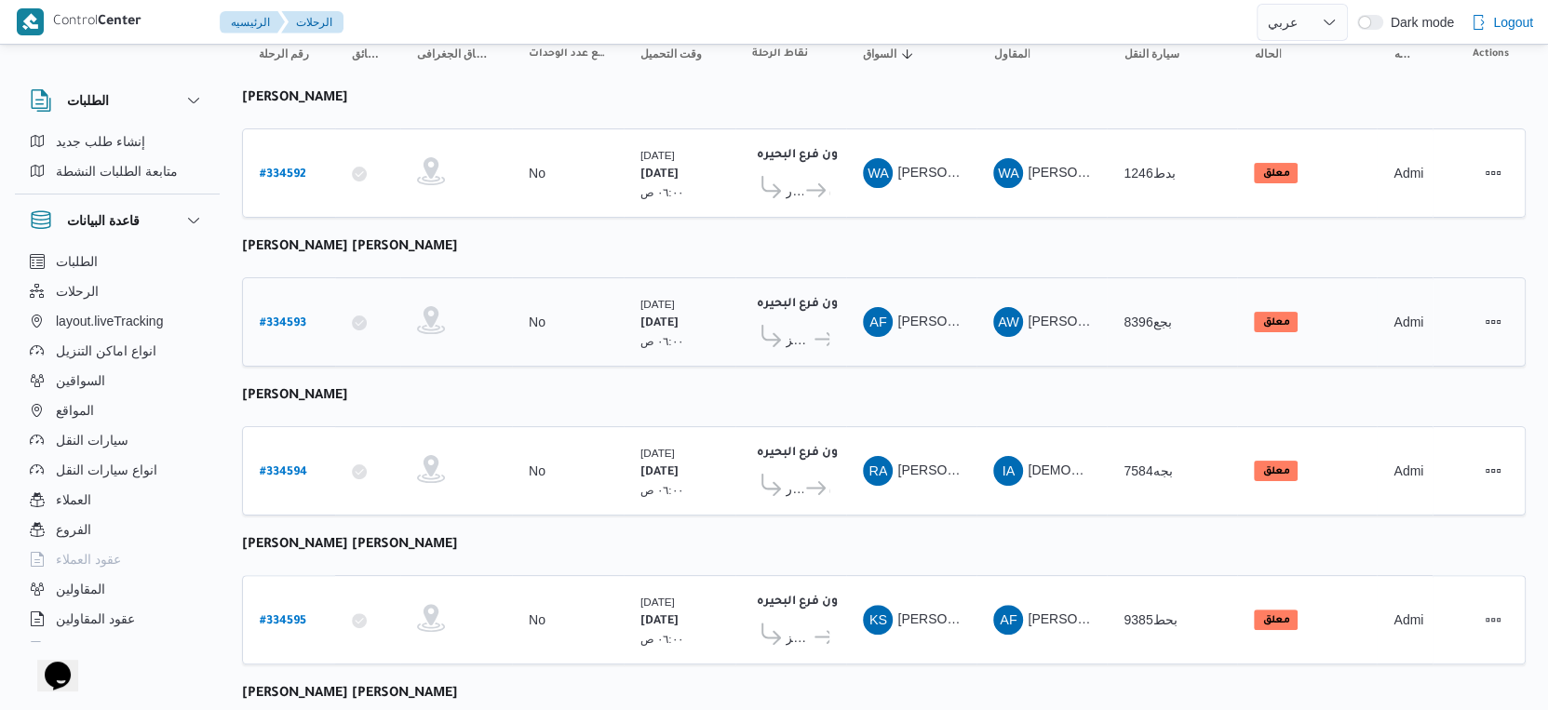
click at [288, 317] on b "# 334593" at bounding box center [283, 323] width 47 height 13
select select "ar"
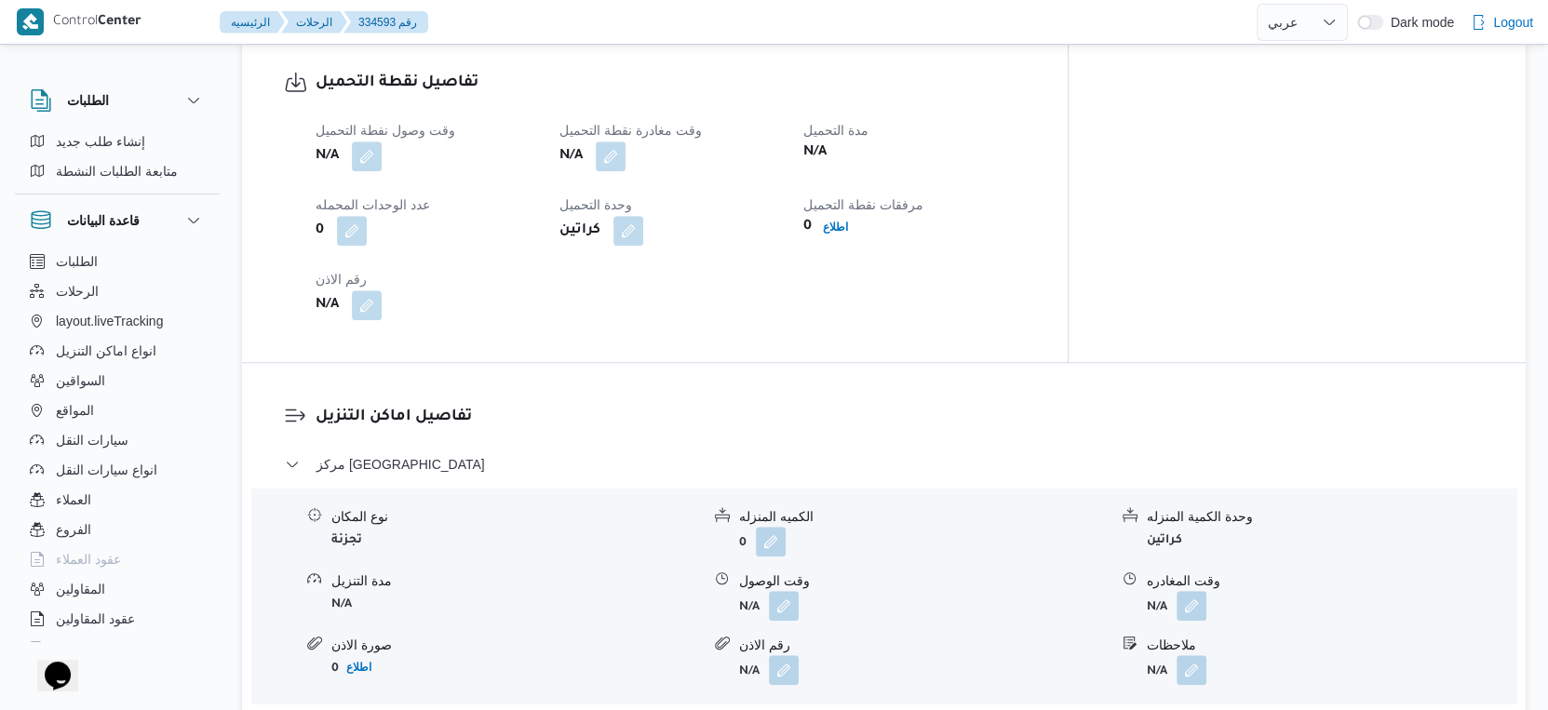
scroll to position [1344, 0]
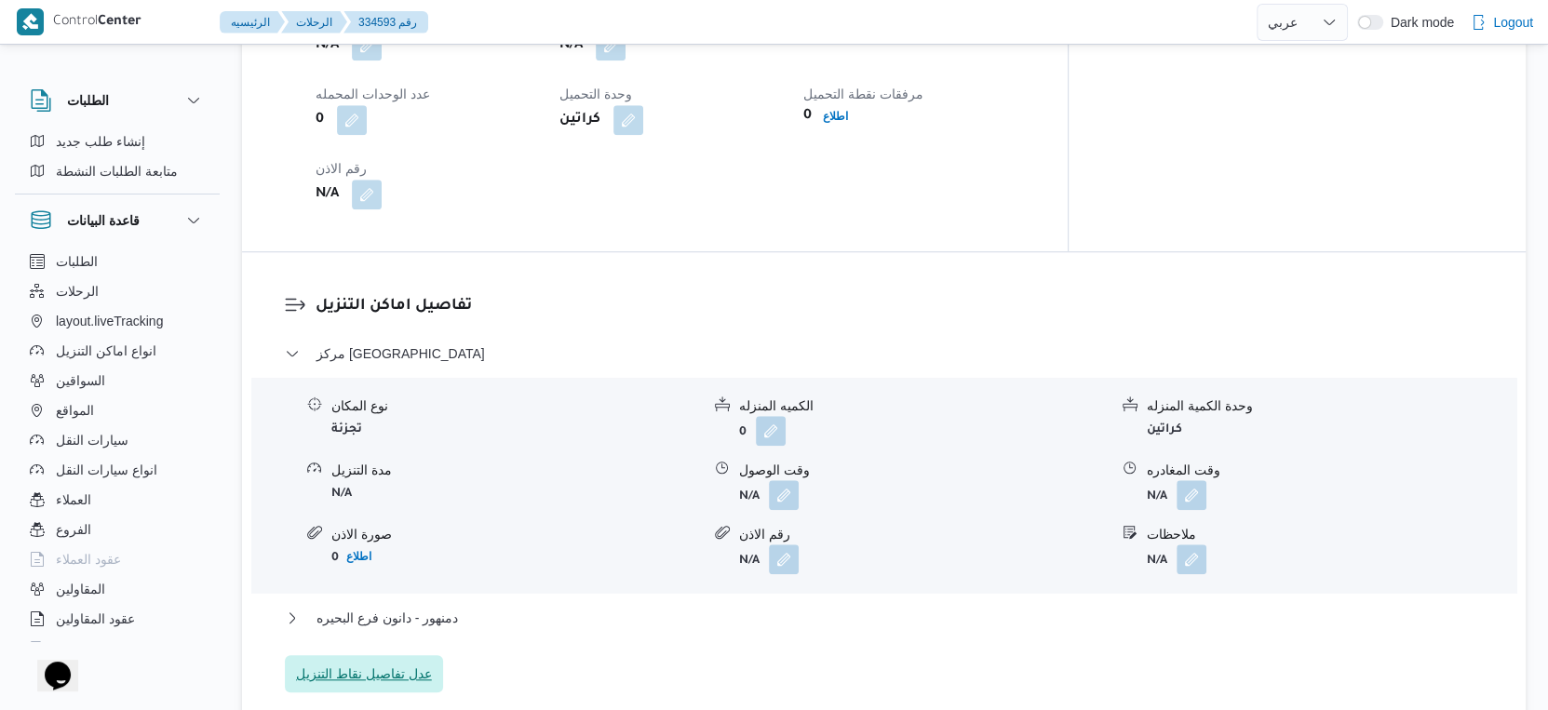
click at [416, 663] on span "عدل تفاصيل نقاط التنزيل" at bounding box center [364, 674] width 136 height 22
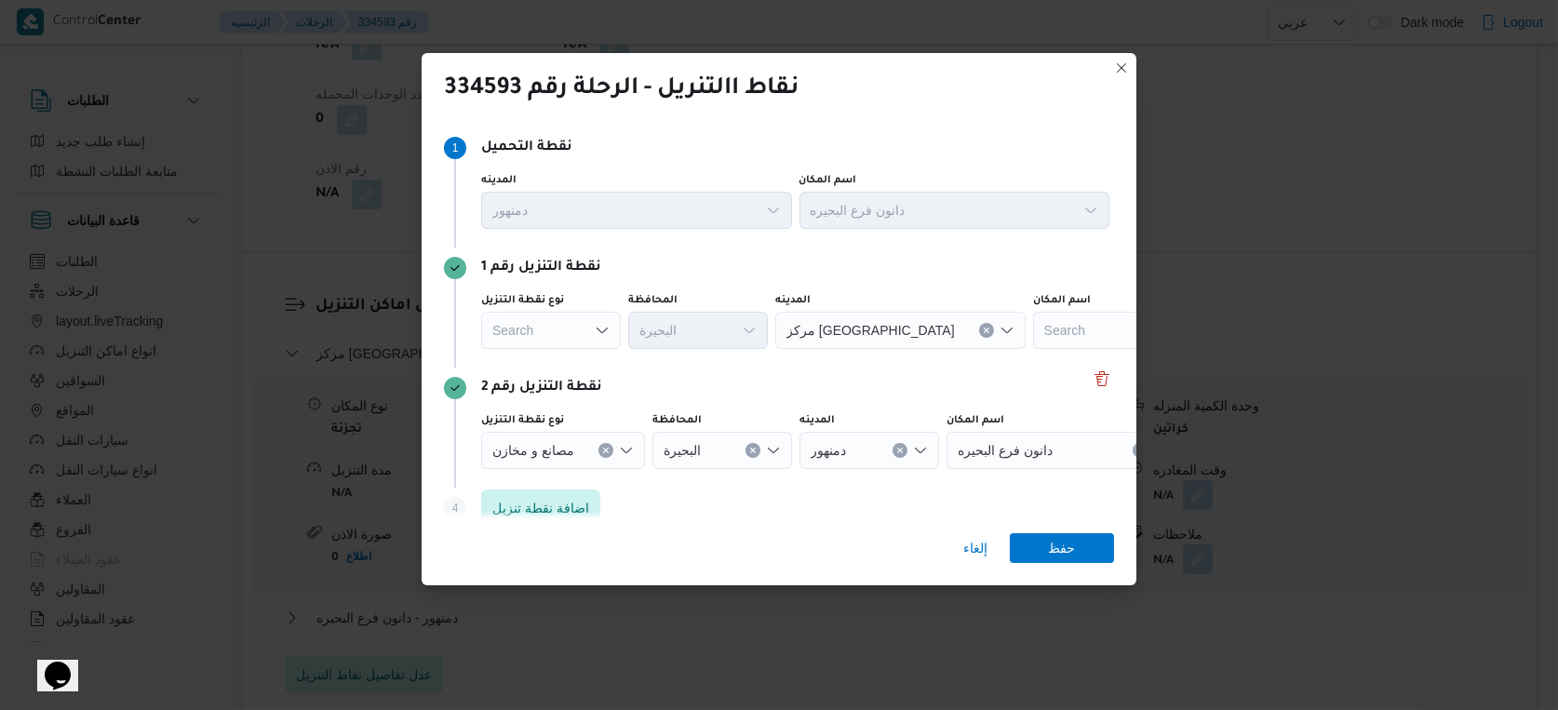
click at [555, 332] on div "Search" at bounding box center [551, 330] width 140 height 37
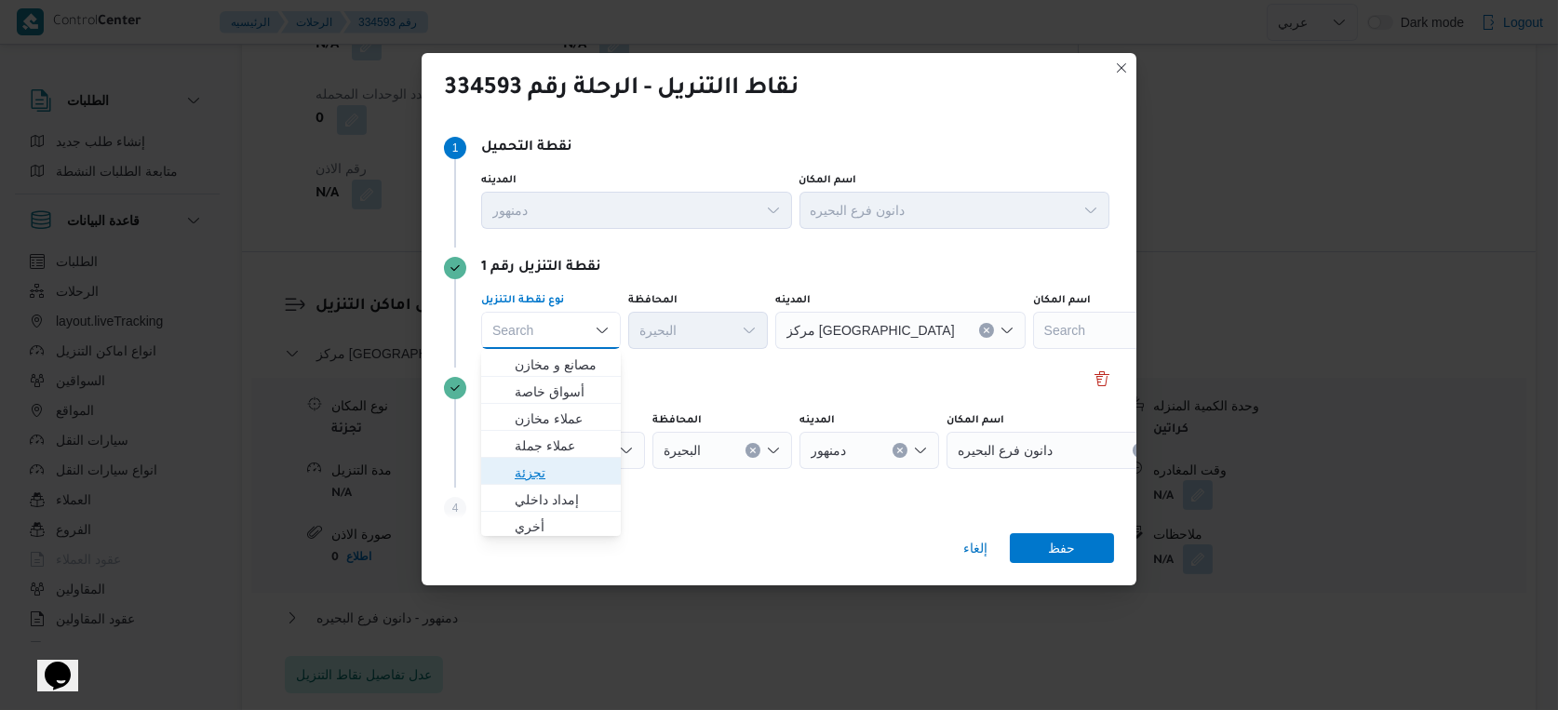
click at [536, 479] on span "تجزئة" at bounding box center [562, 473] width 95 height 22
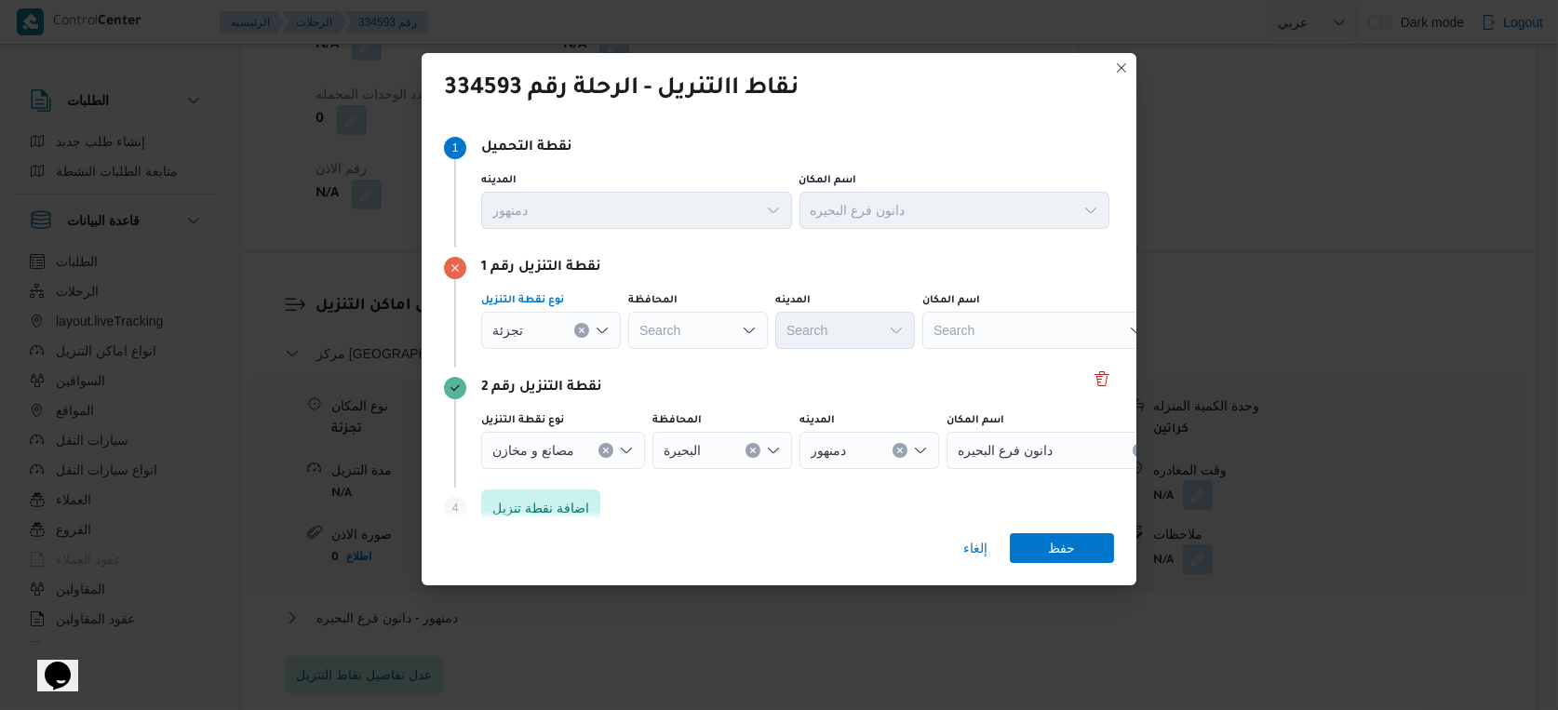
click at [681, 353] on div "نقطة التنزيل رقم 1 نوع نقطة التنزيل تجزئة Combo box. Selected. تجزئة. Press Bac…" at bounding box center [779, 308] width 670 height 120
click at [687, 345] on div "Search" at bounding box center [698, 330] width 140 height 37
click at [692, 337] on div "Search Combo box. Selected. Combo box input. Search. Type some text or, to disp…" at bounding box center [698, 330] width 140 height 37
type input "البحير"
click at [712, 326] on div "البحير البحير Combo box. Selected. البحير. Selected. Combo box input. Search. T…" at bounding box center [698, 330] width 140 height 37
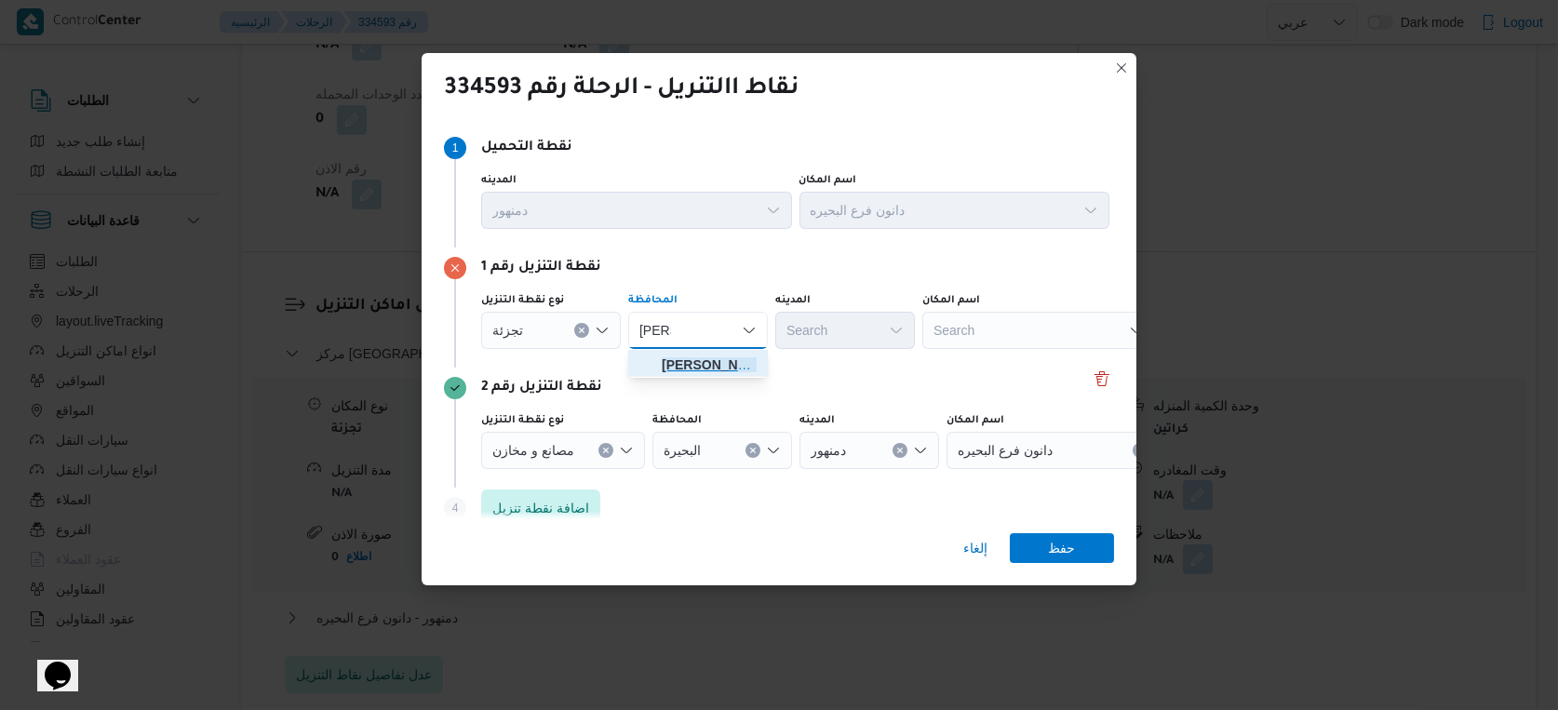
drag, startPoint x: 690, startPoint y: 364, endPoint x: 802, endPoint y: 343, distance: 114.7
click at [689, 365] on mark "البحير" at bounding box center [716, 364] width 109 height 15
click at [816, 333] on div "Search" at bounding box center [845, 330] width 140 height 37
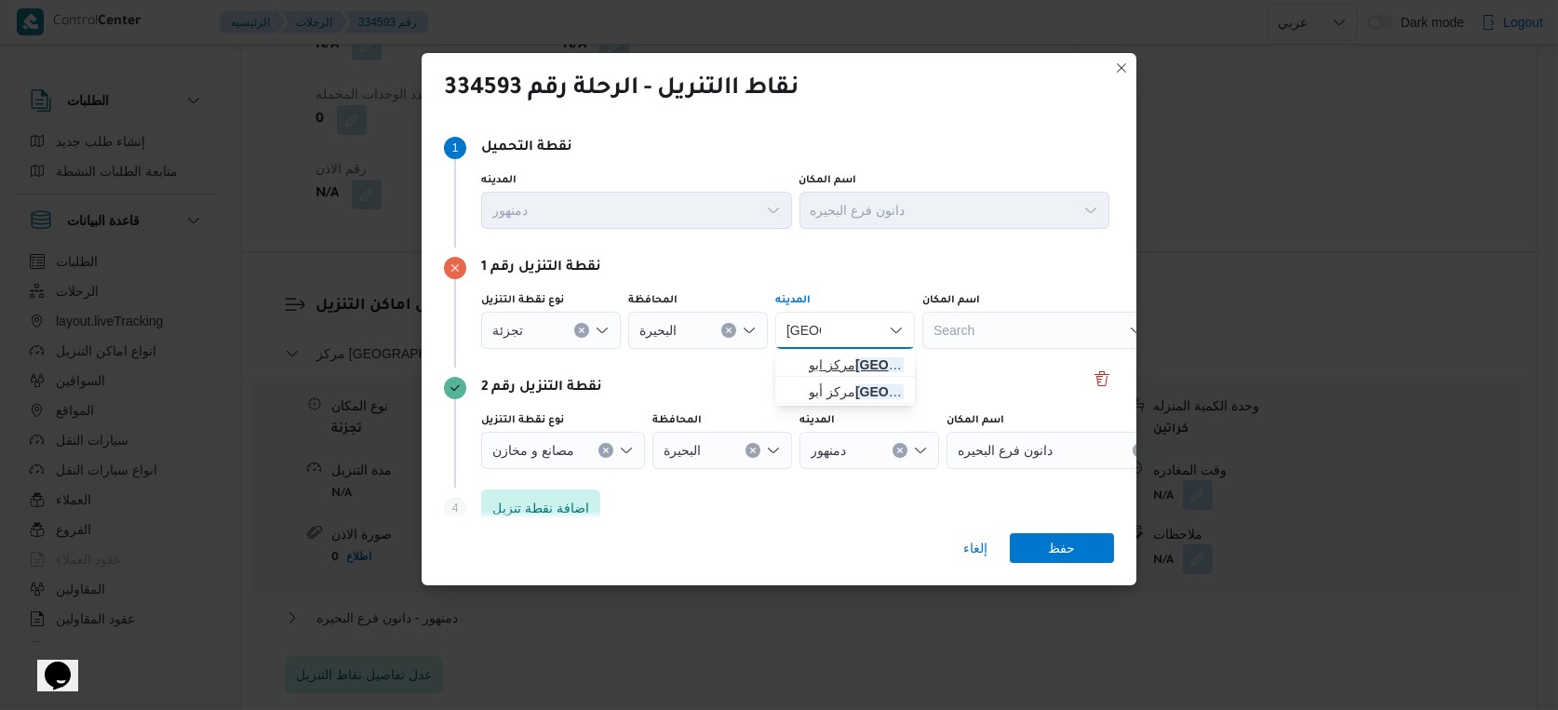
type input "حمص"
click at [846, 369] on span "مركز ابو حمص" at bounding box center [856, 365] width 95 height 22
click at [1053, 544] on span "حفظ" at bounding box center [1062, 547] width 27 height 30
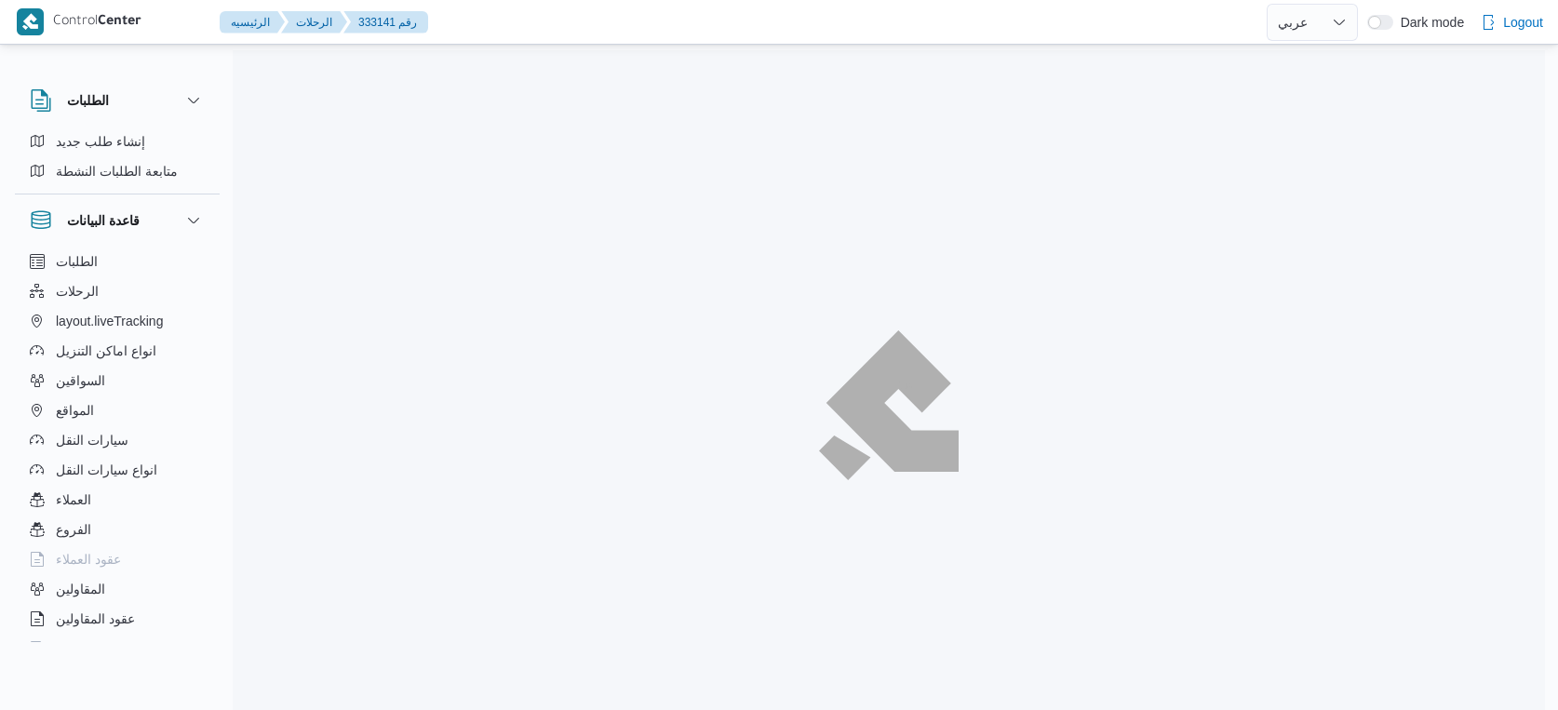
select select "ar"
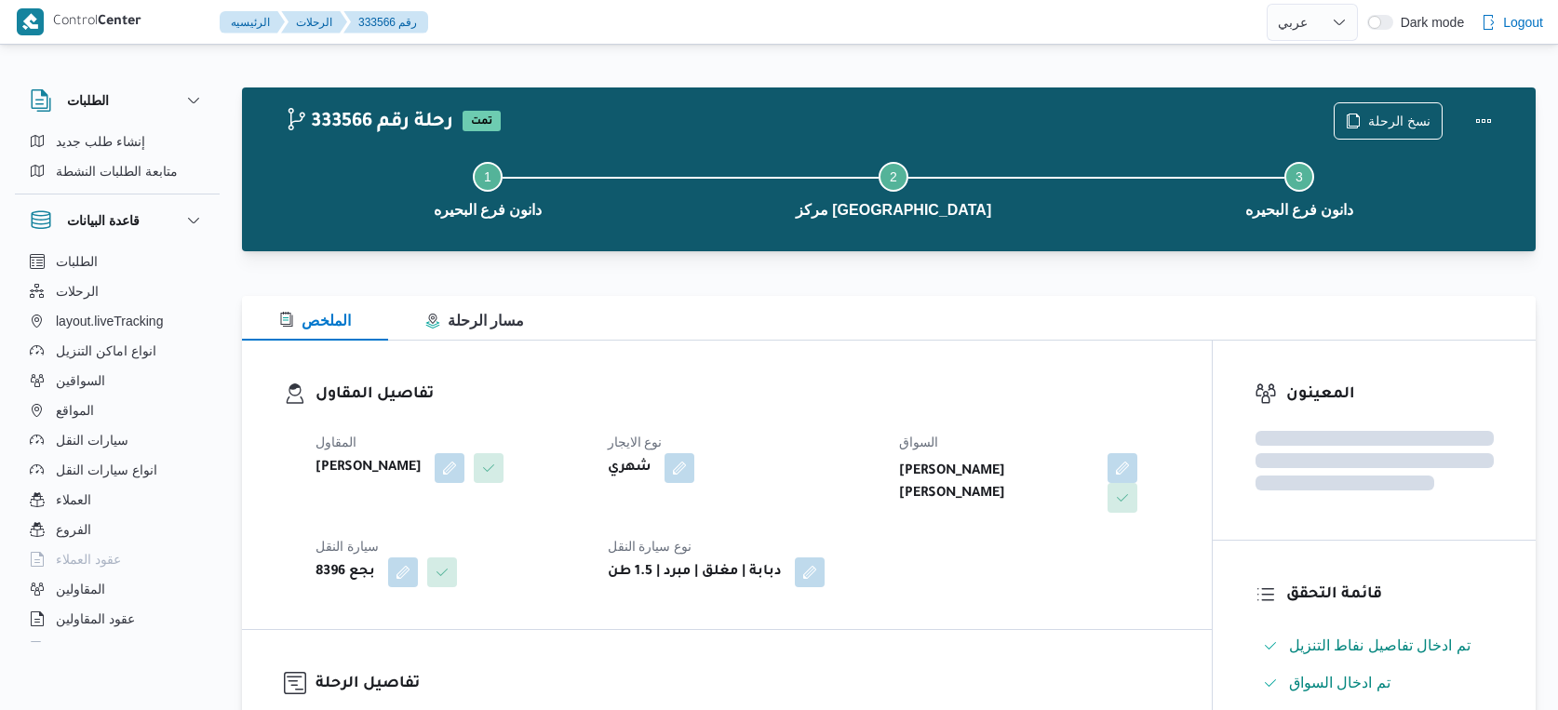
select select "ar"
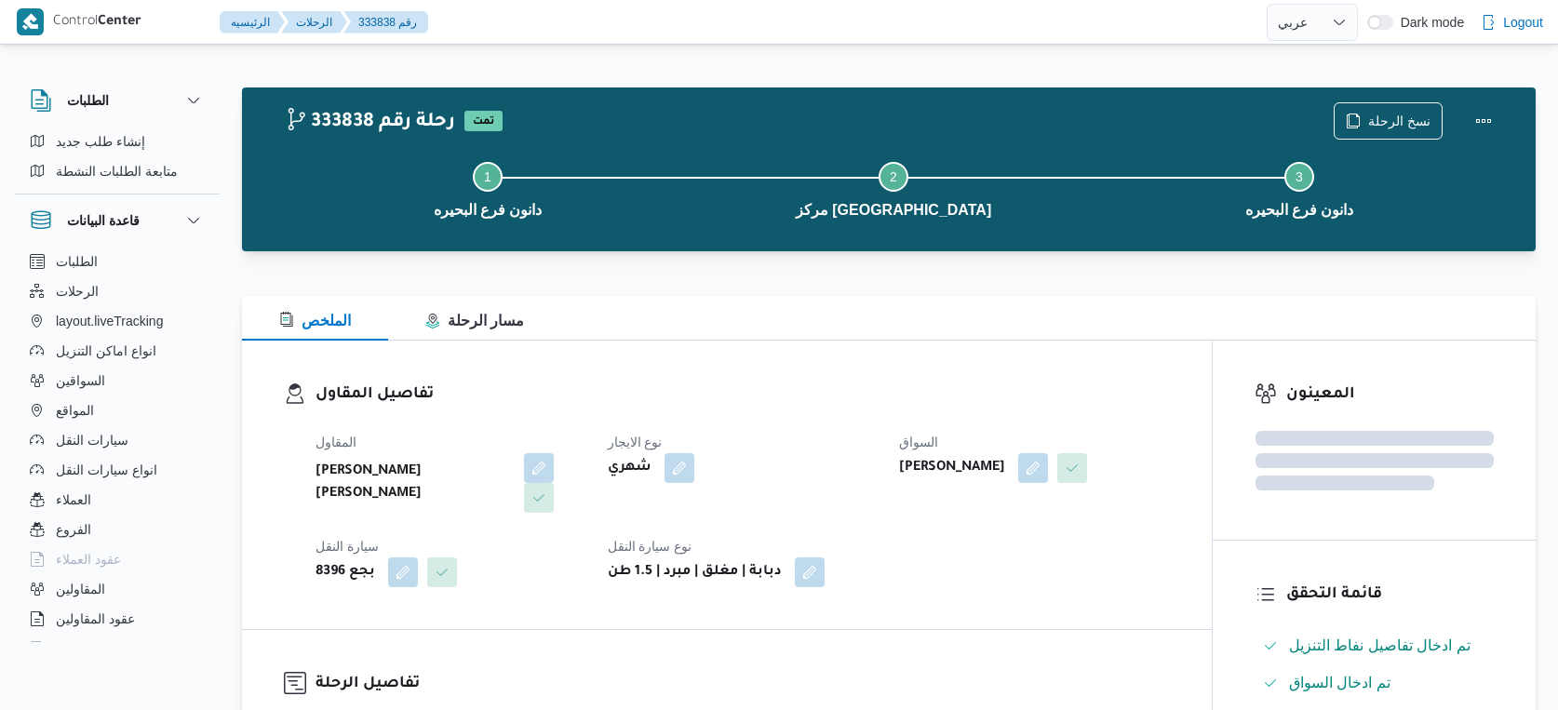
select select "ar"
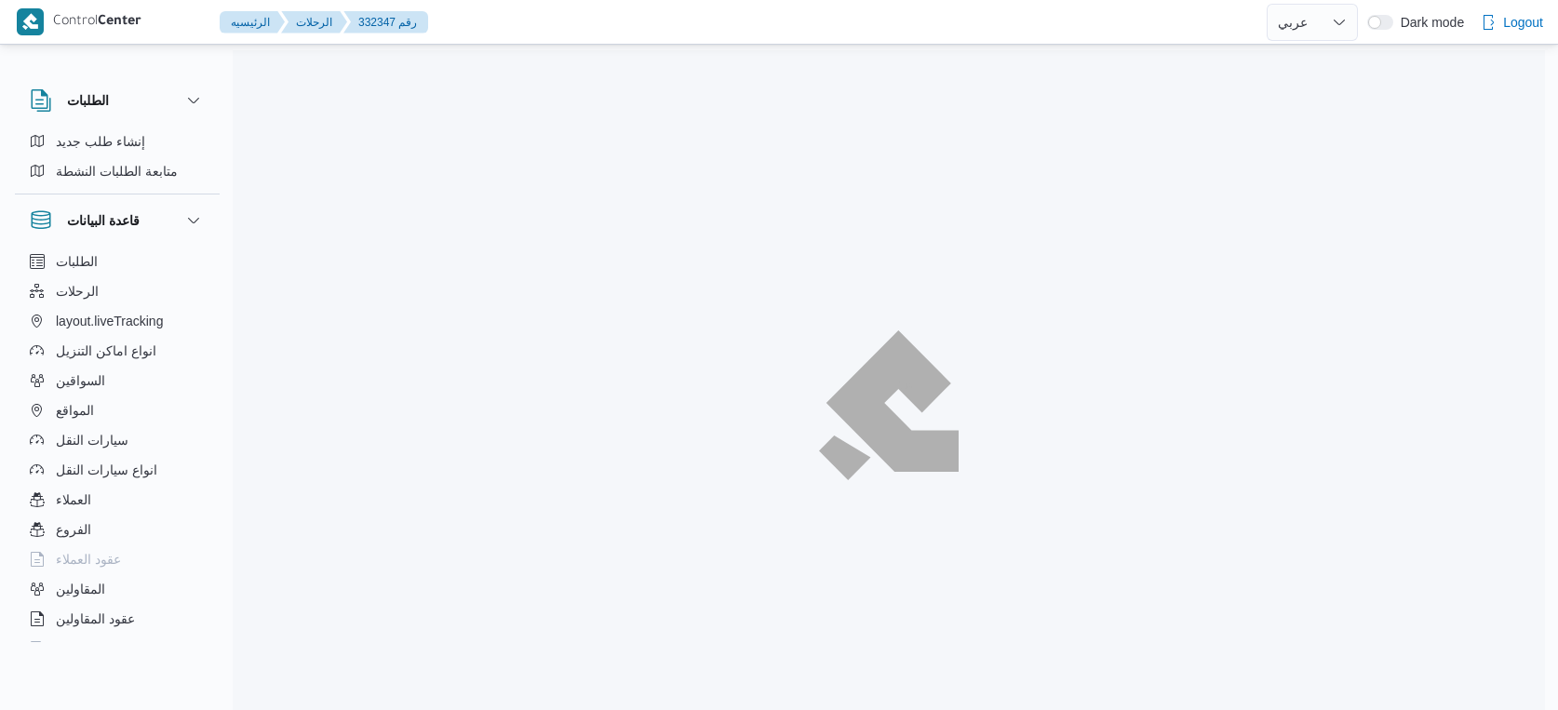
select select "ar"
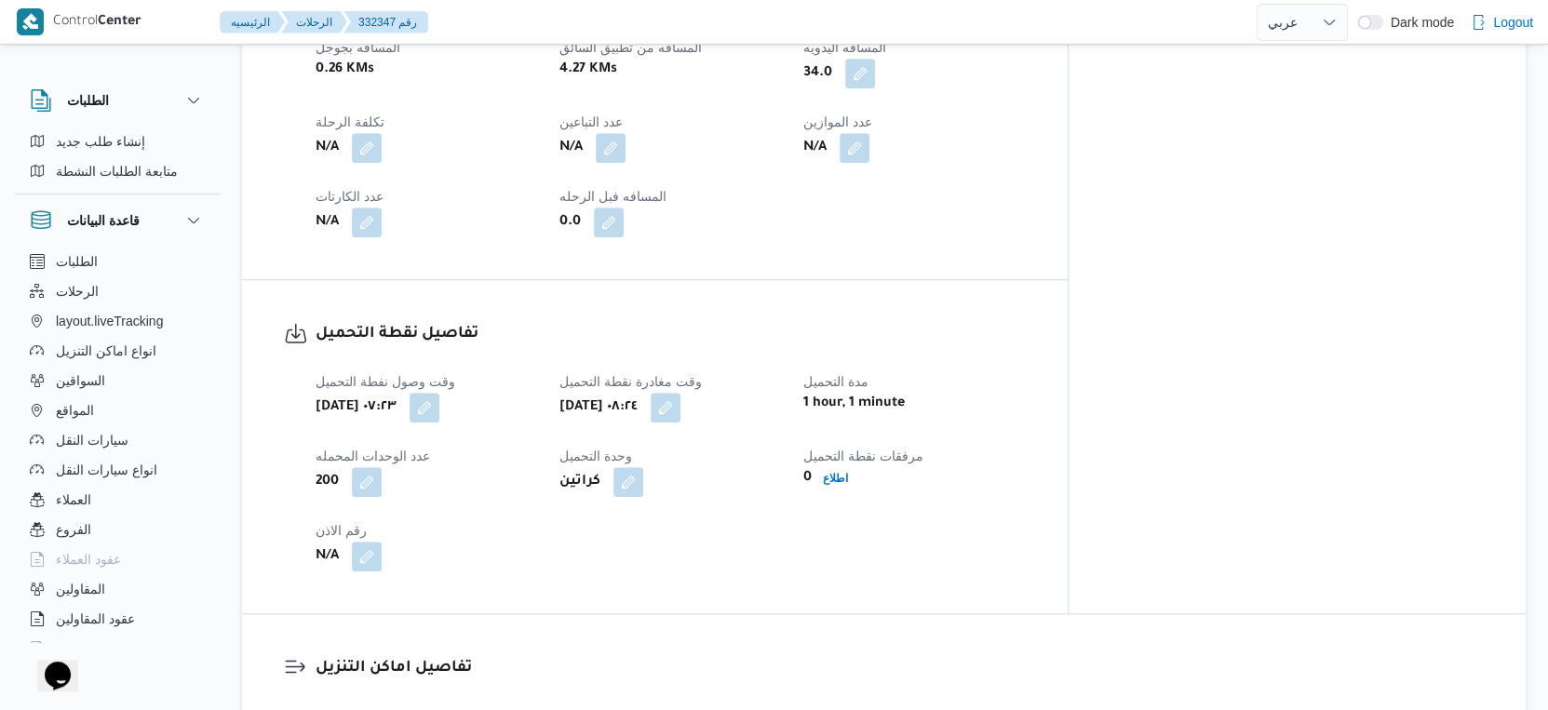
scroll to position [1241, 0]
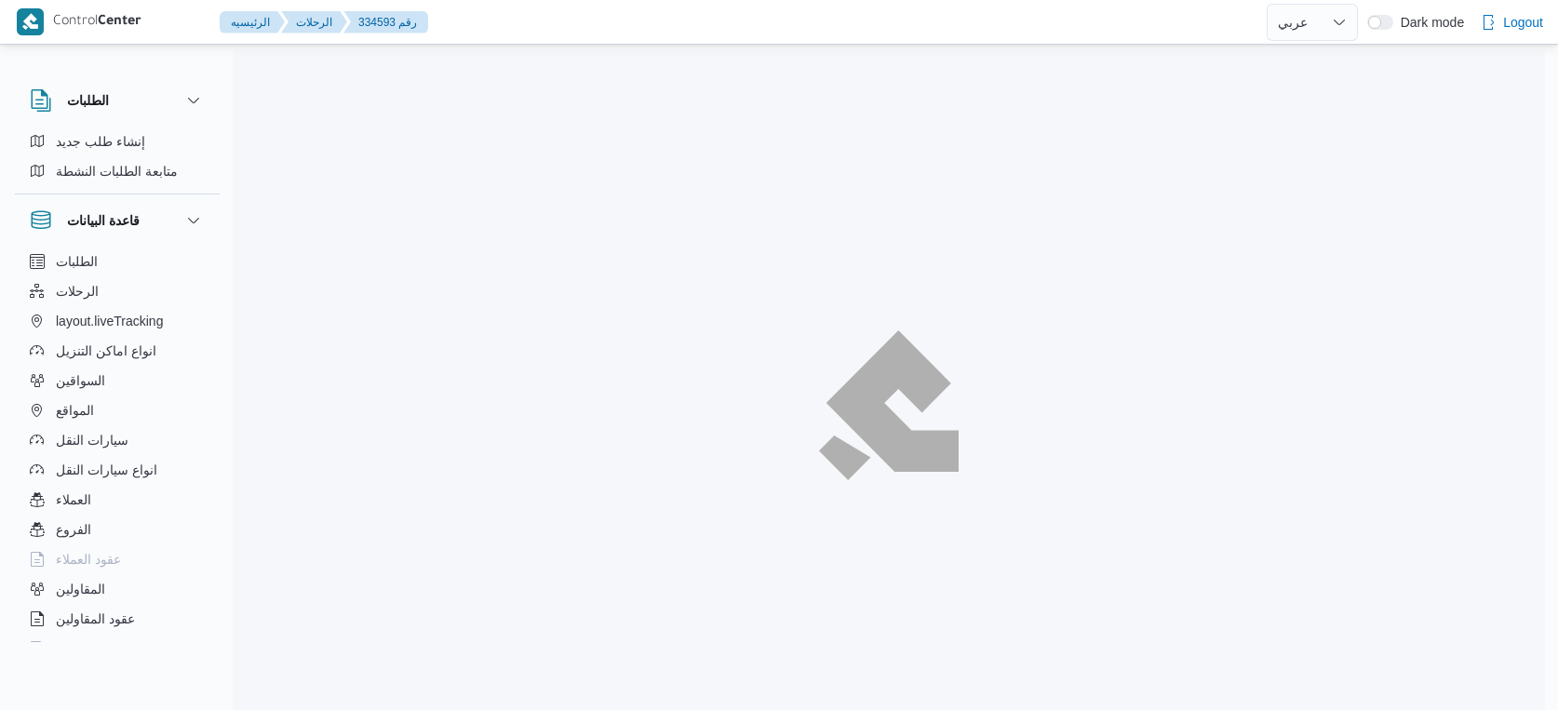
select select "ar"
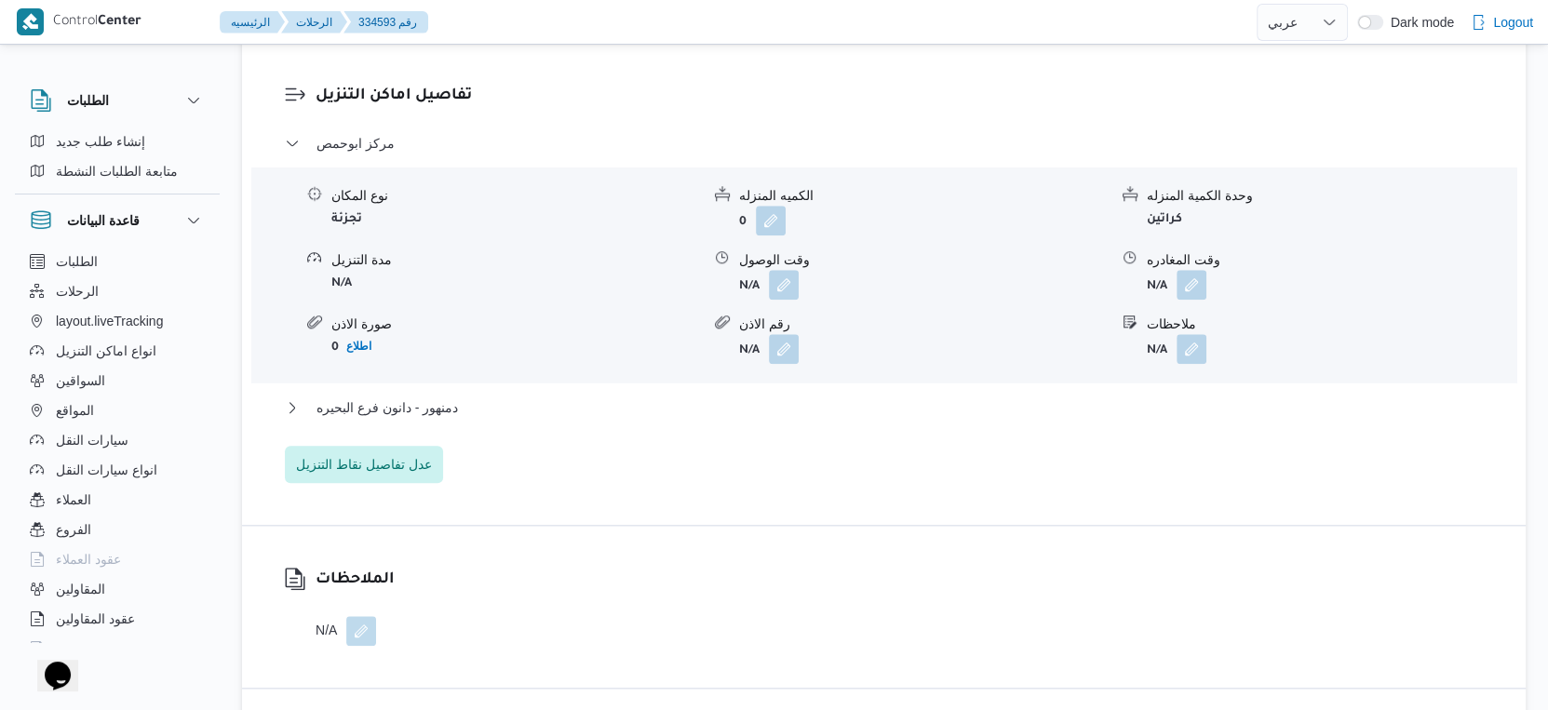
scroll to position [1602, 0]
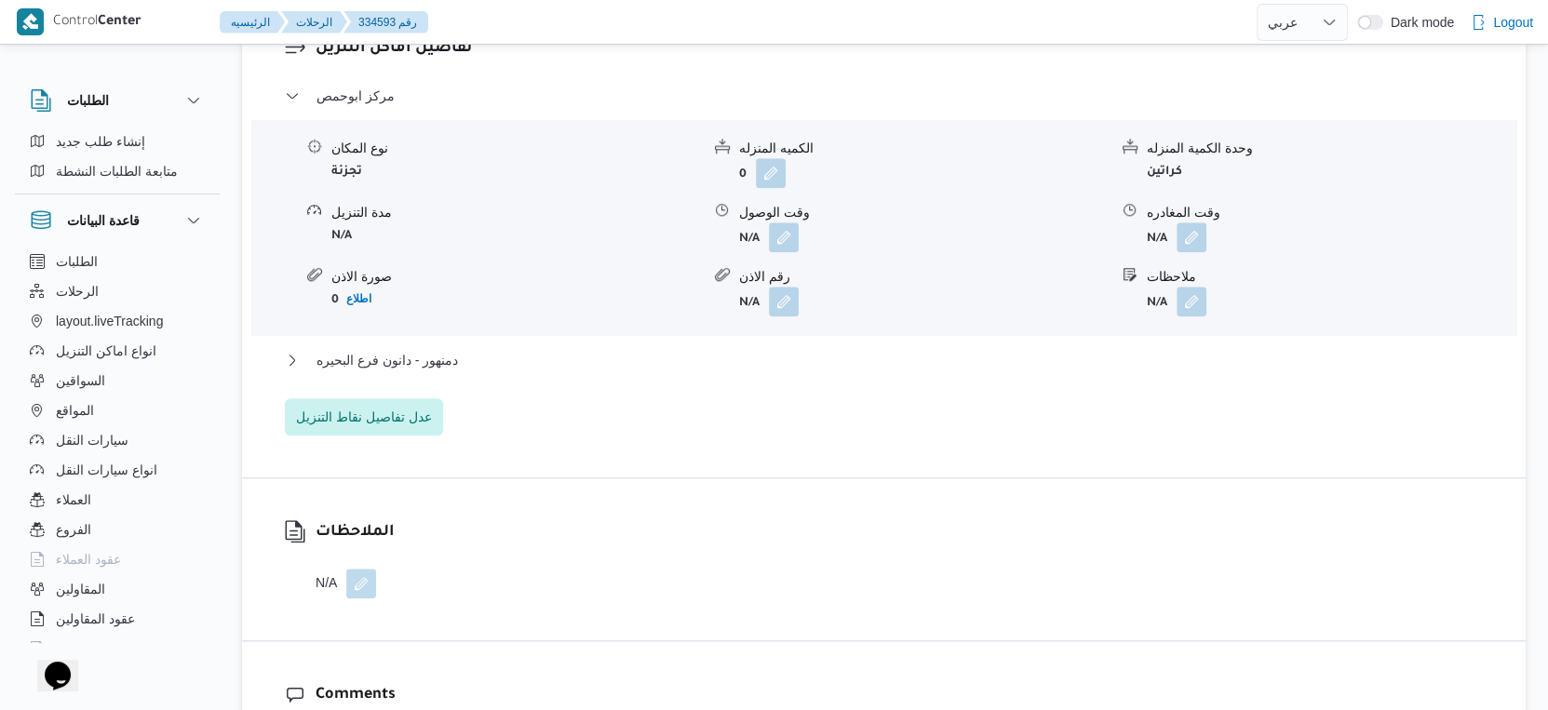
select select "ar"
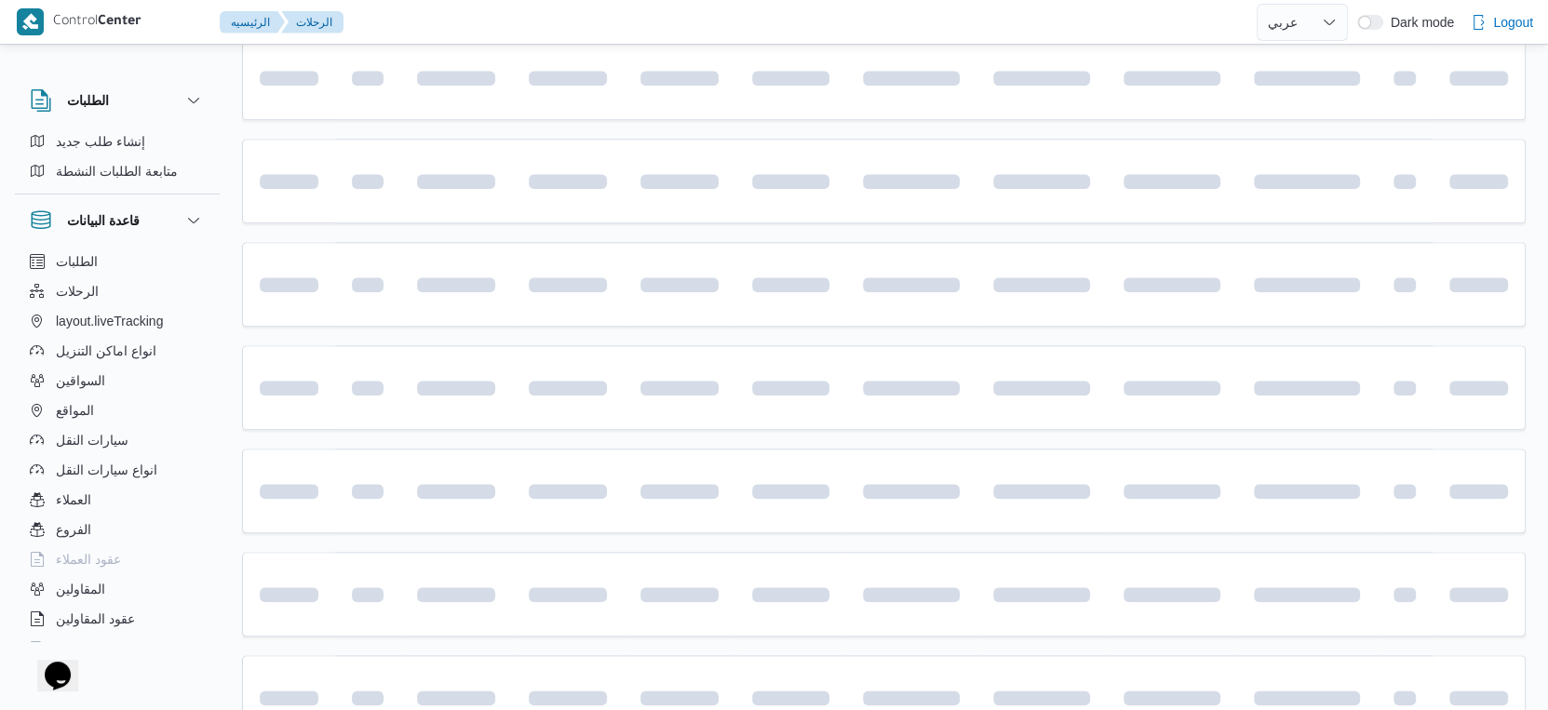
scroll to position [207, 0]
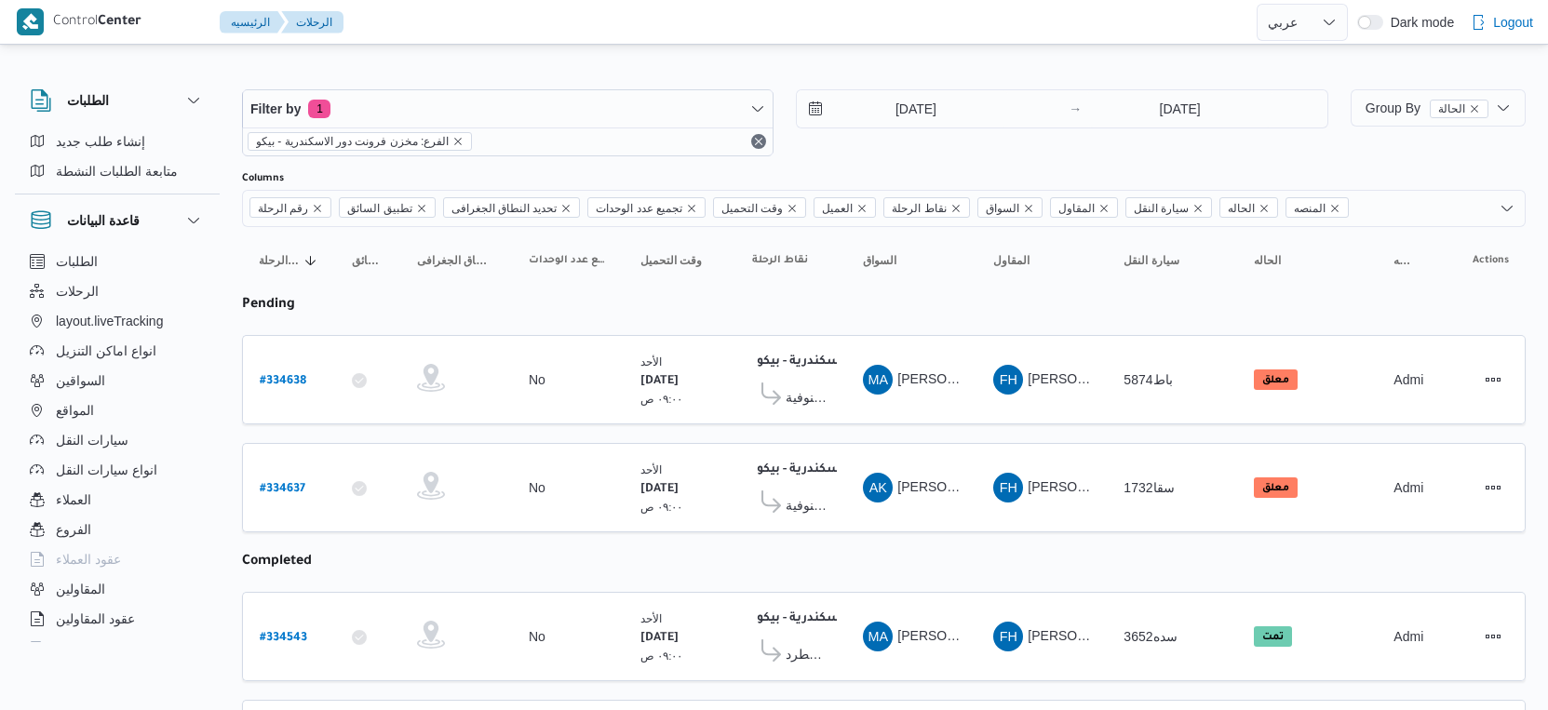
select select "ar"
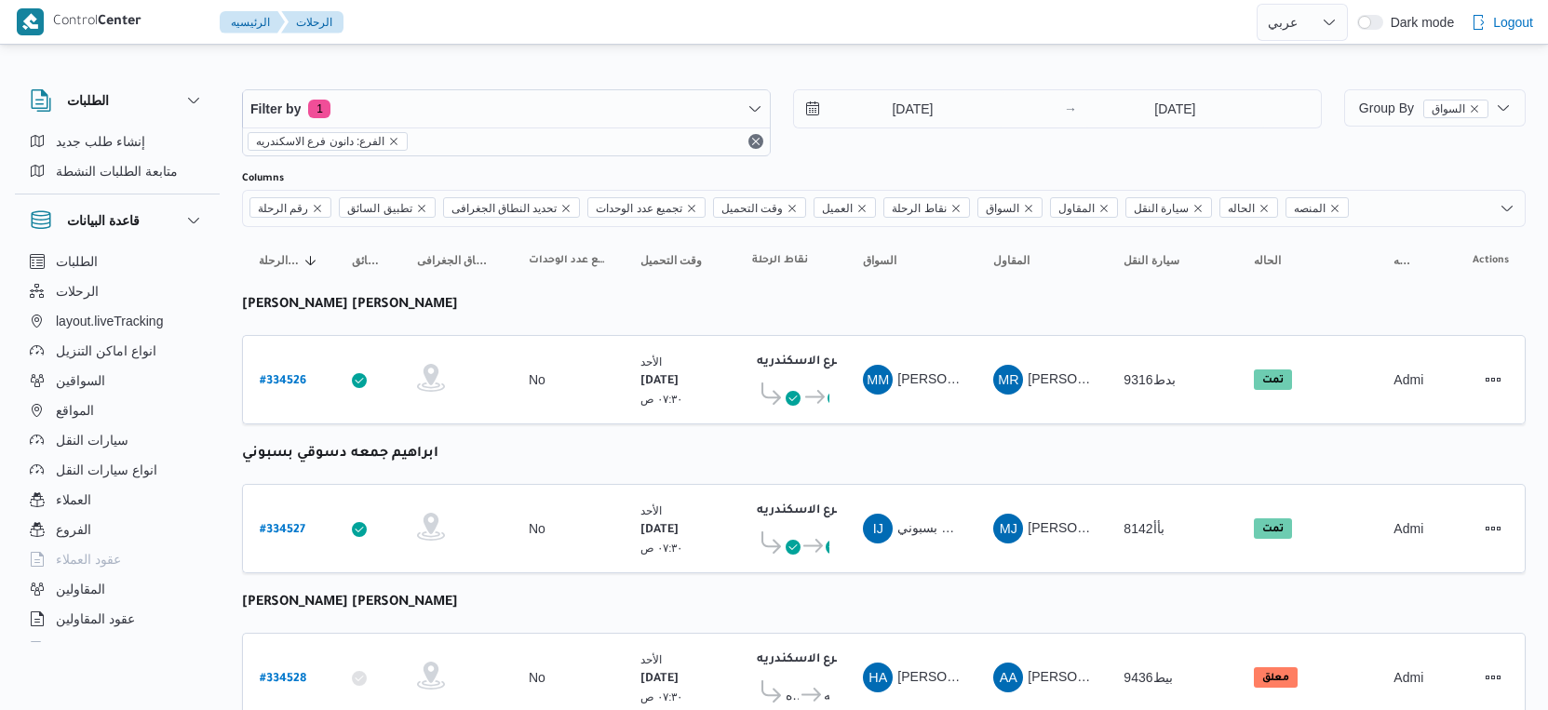
select select "ar"
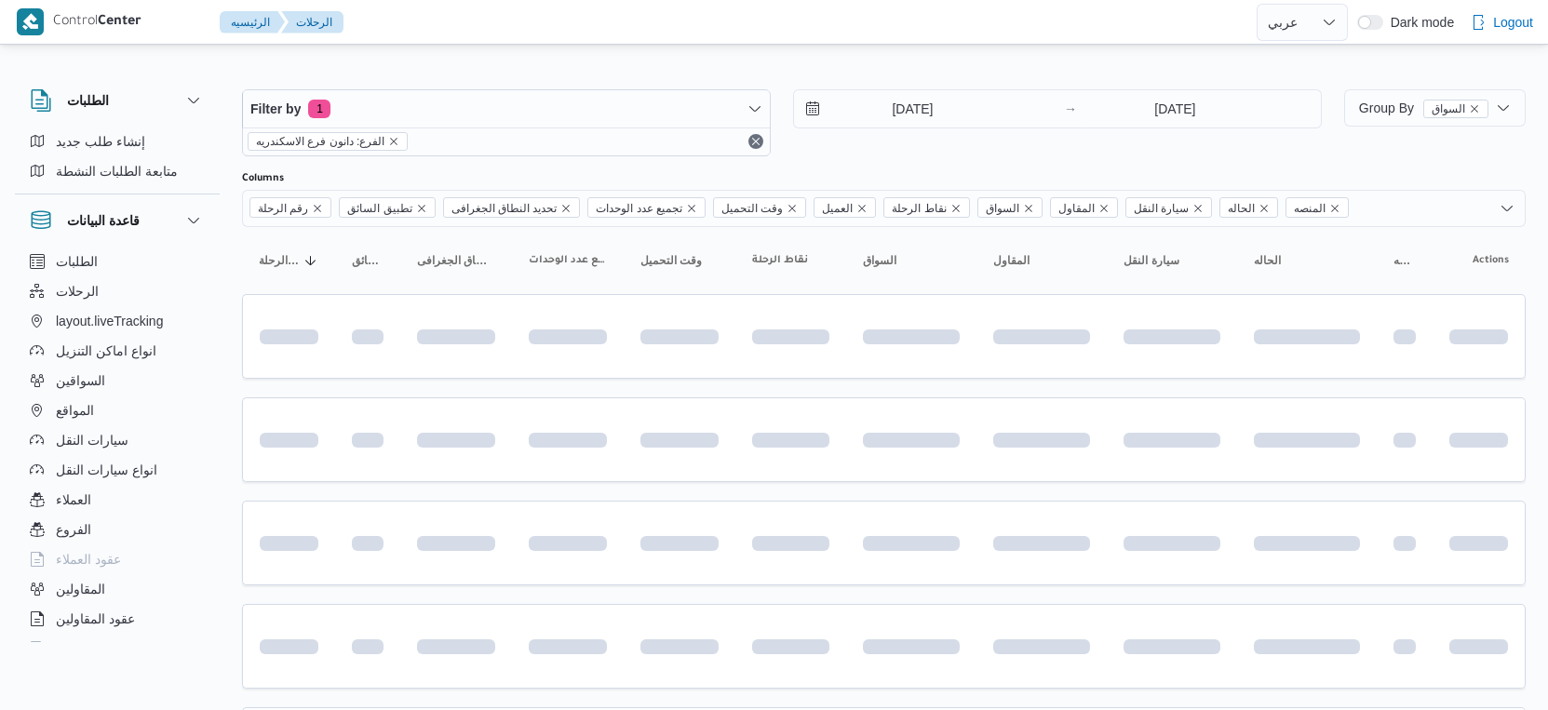
select select "ar"
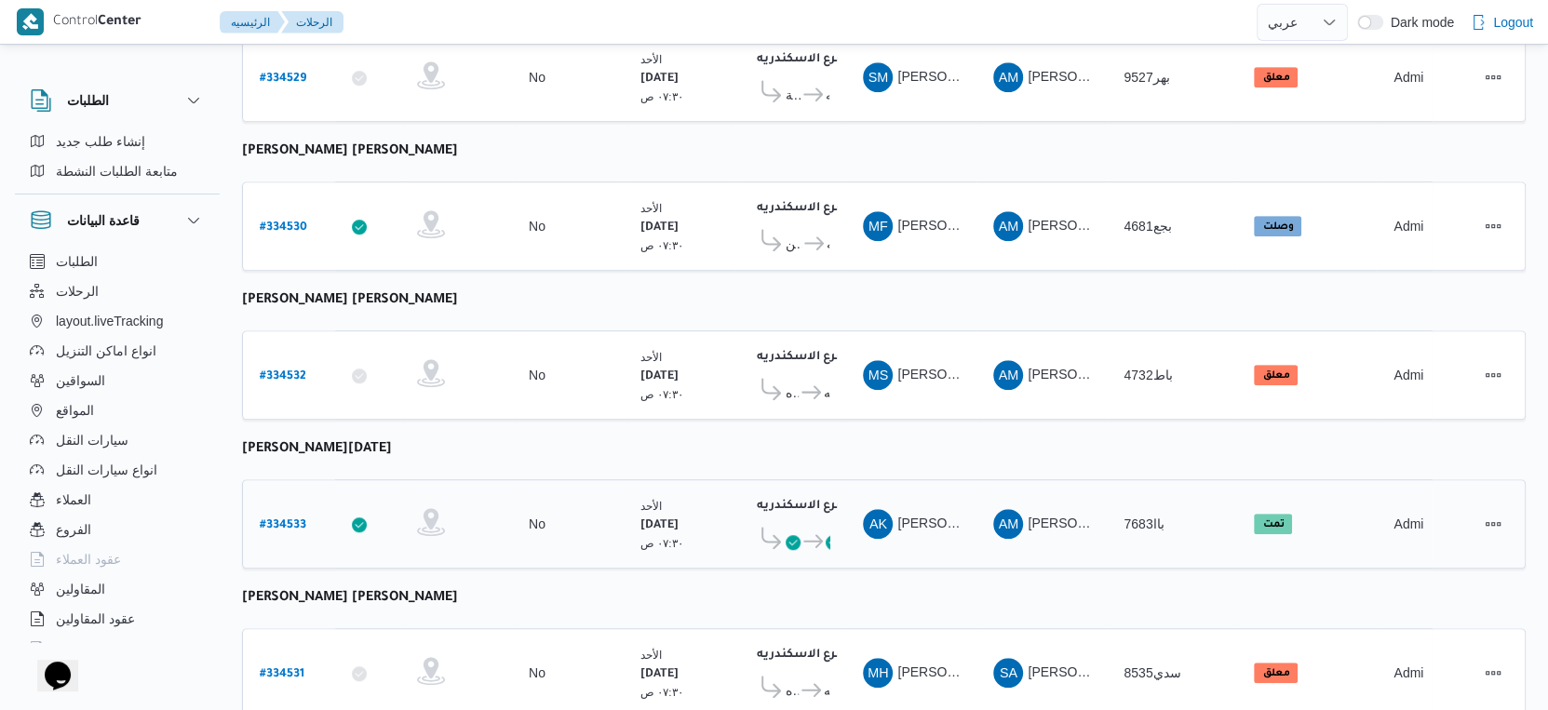
click at [298, 519] on b "# 334533" at bounding box center [283, 525] width 47 height 13
select select "ar"
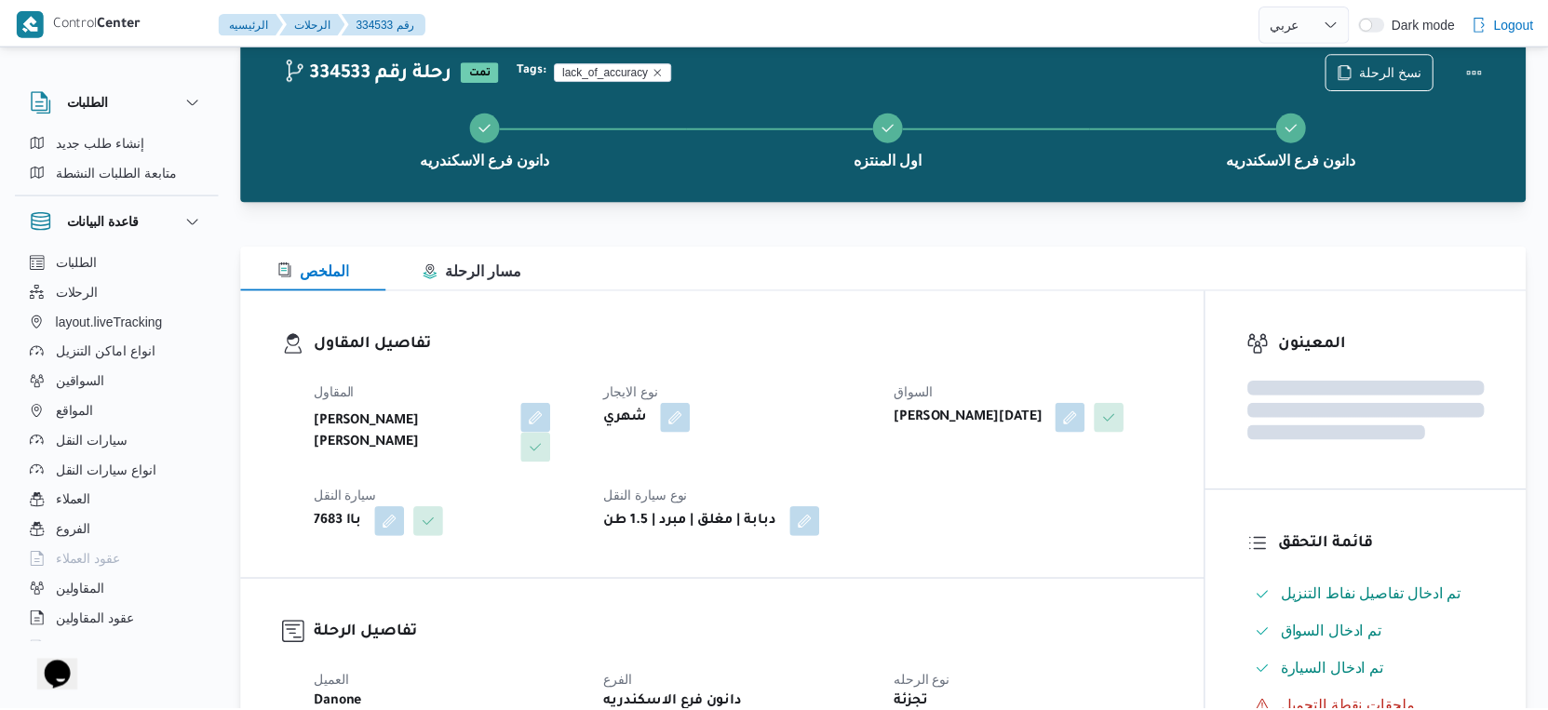
scroll to position [898, 0]
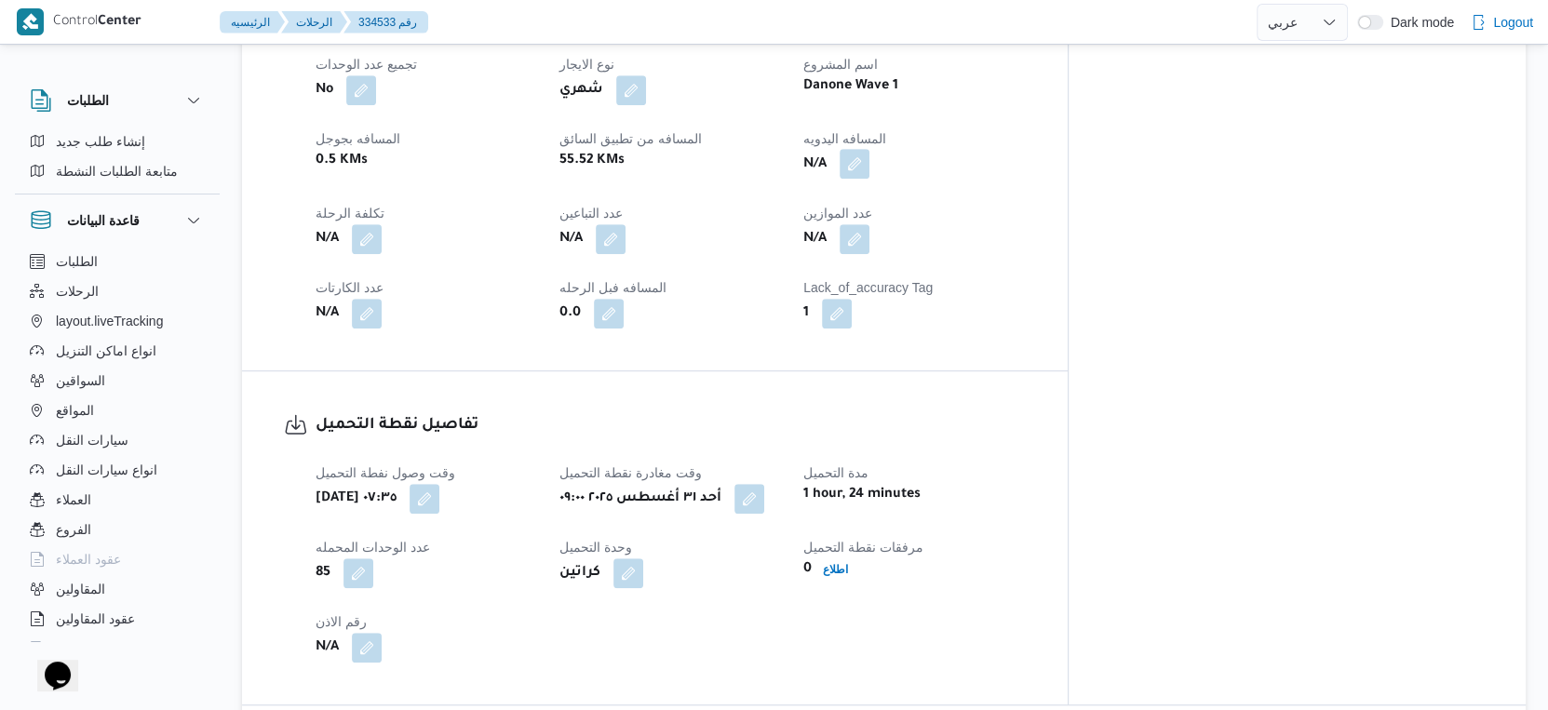
click at [869, 156] on button "button" at bounding box center [855, 164] width 30 height 30
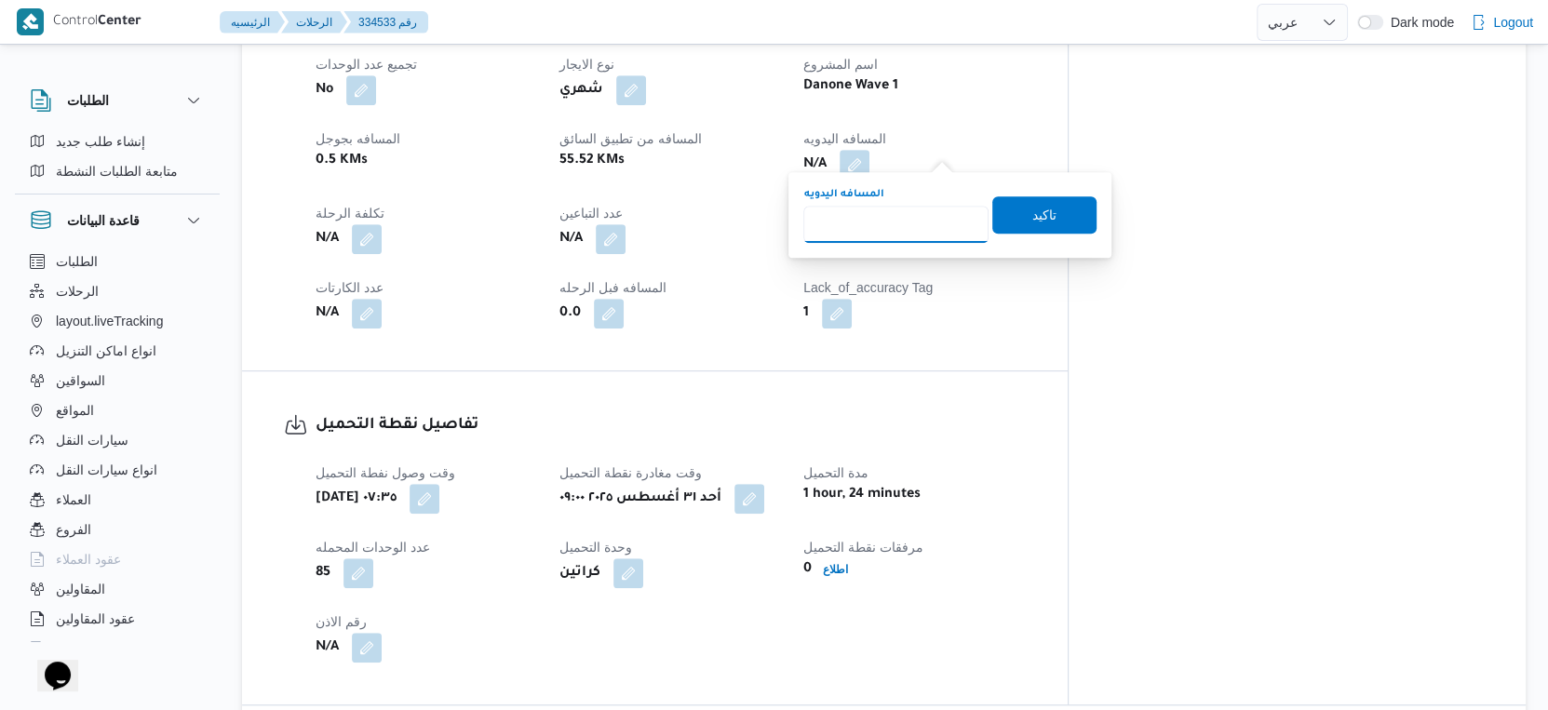
click at [890, 227] on input "المسافه اليدويه" at bounding box center [895, 224] width 185 height 37
type input "82"
click at [1050, 206] on span "تاكيد" at bounding box center [1044, 213] width 104 height 37
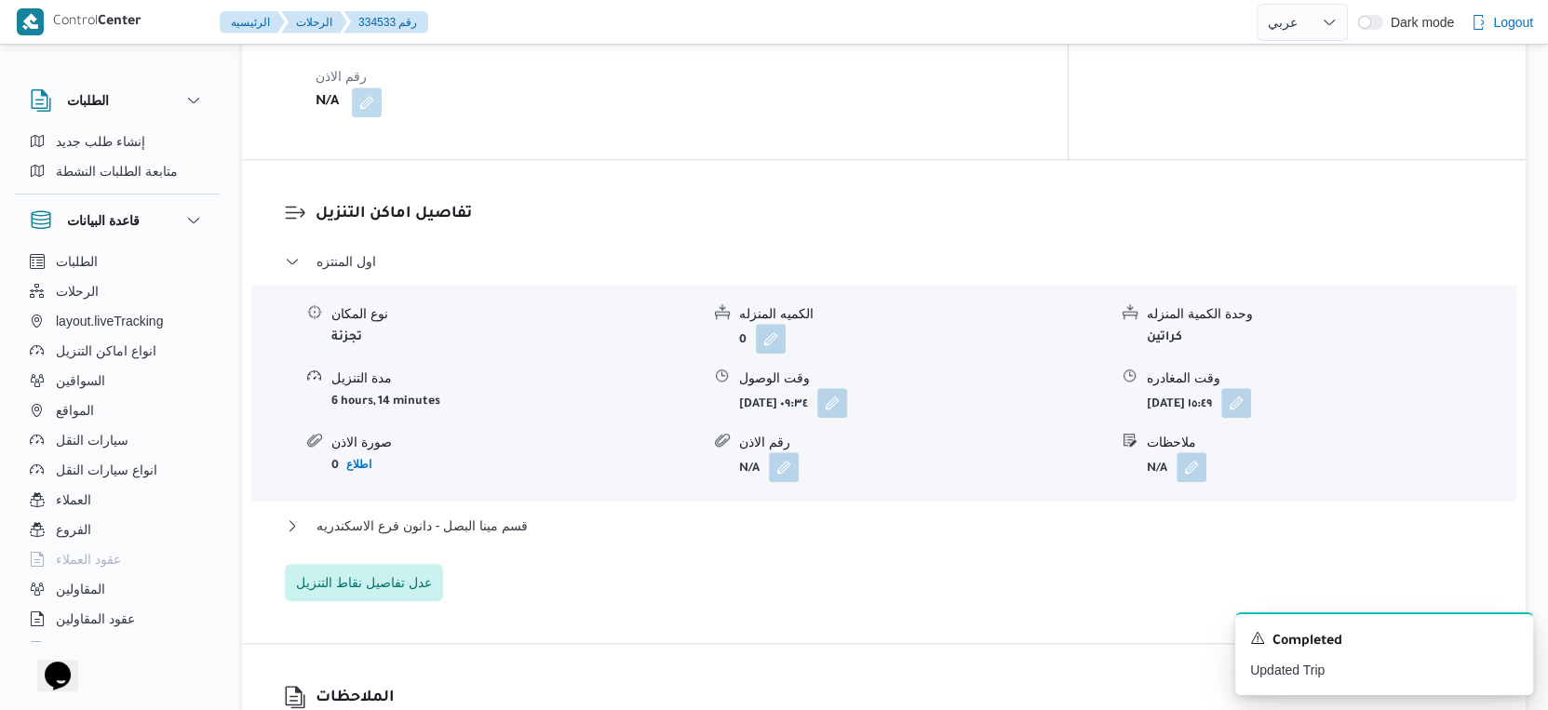
scroll to position [1519, 0]
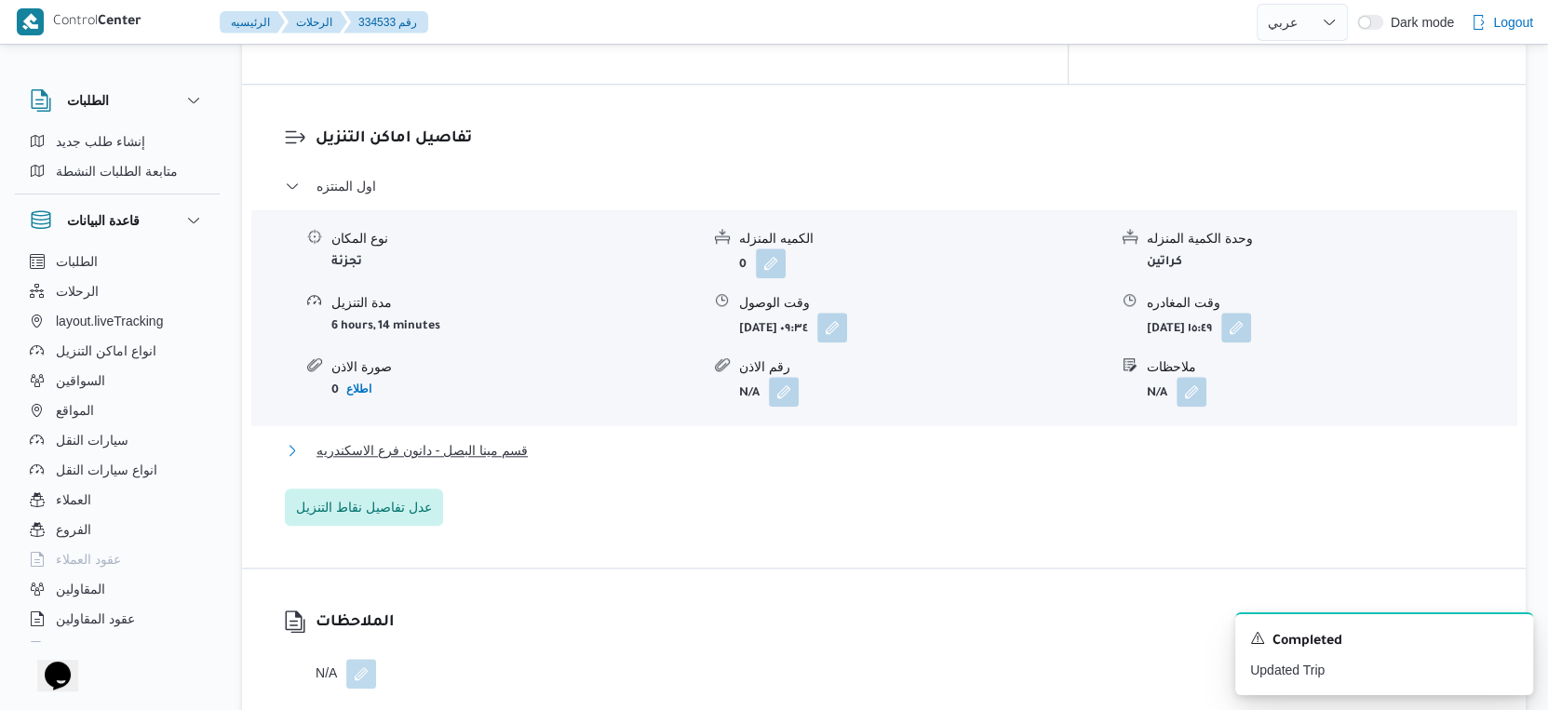
click at [549, 439] on button "قسم مينا البصل - دانون فرع الاسكندريه" at bounding box center [884, 450] width 1199 height 22
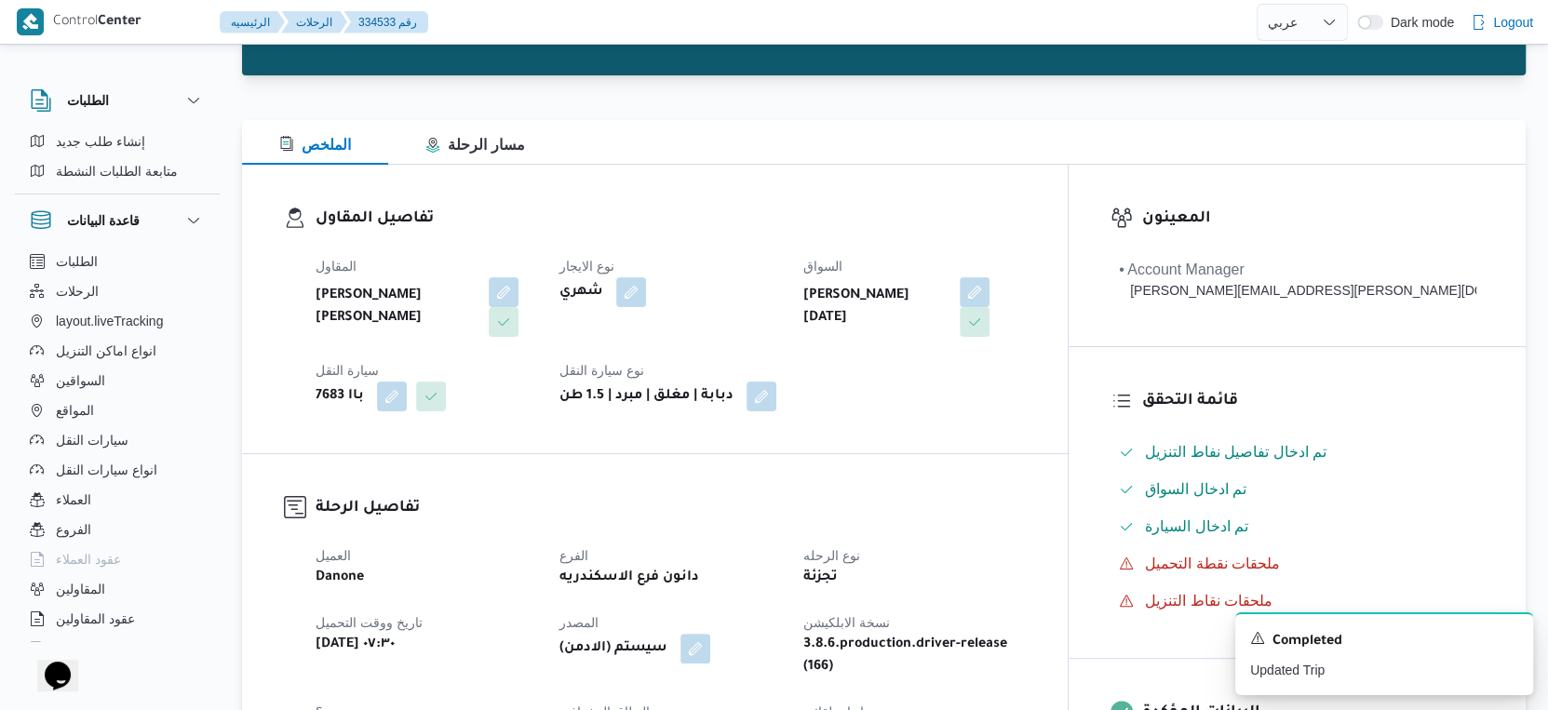
scroll to position [620, 0]
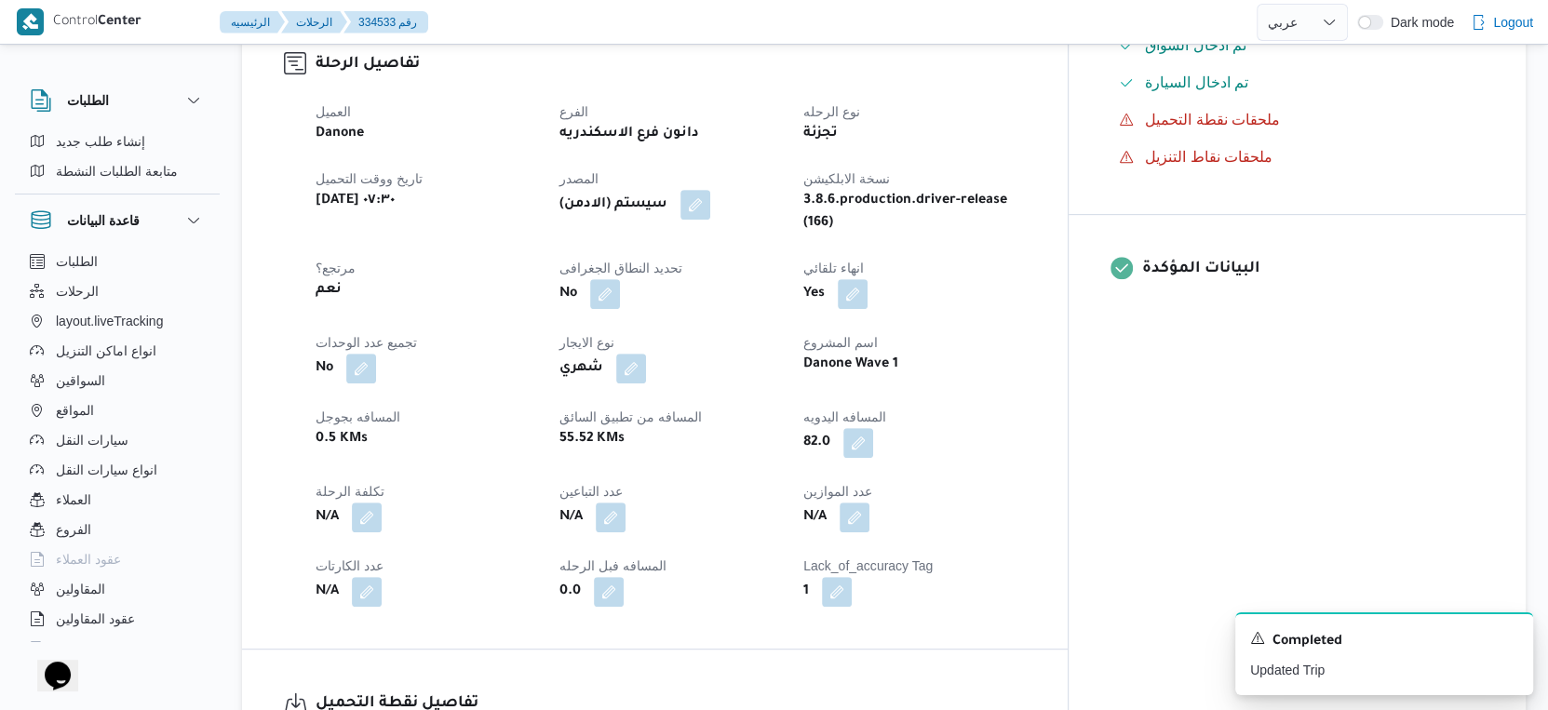
select select "ar"
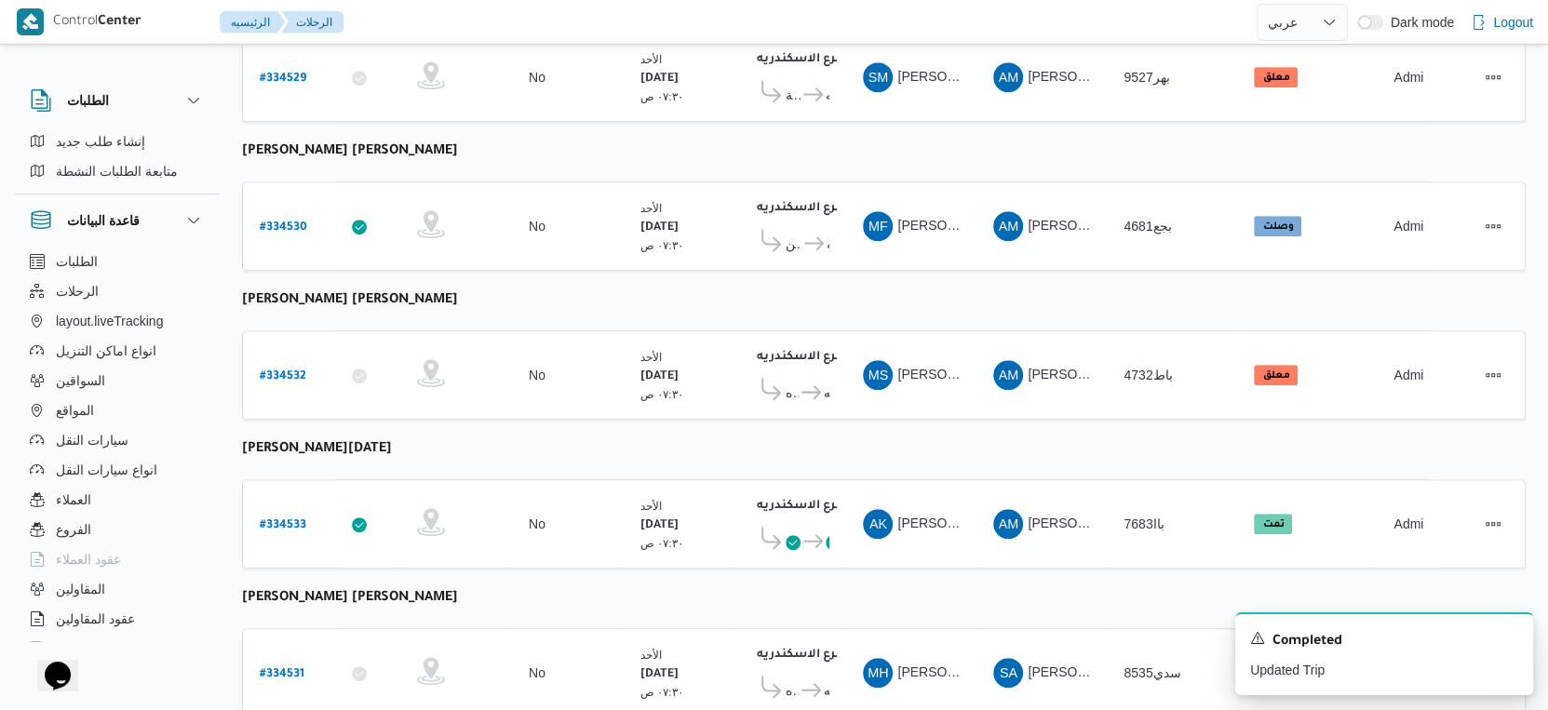
scroll to position [1198, 0]
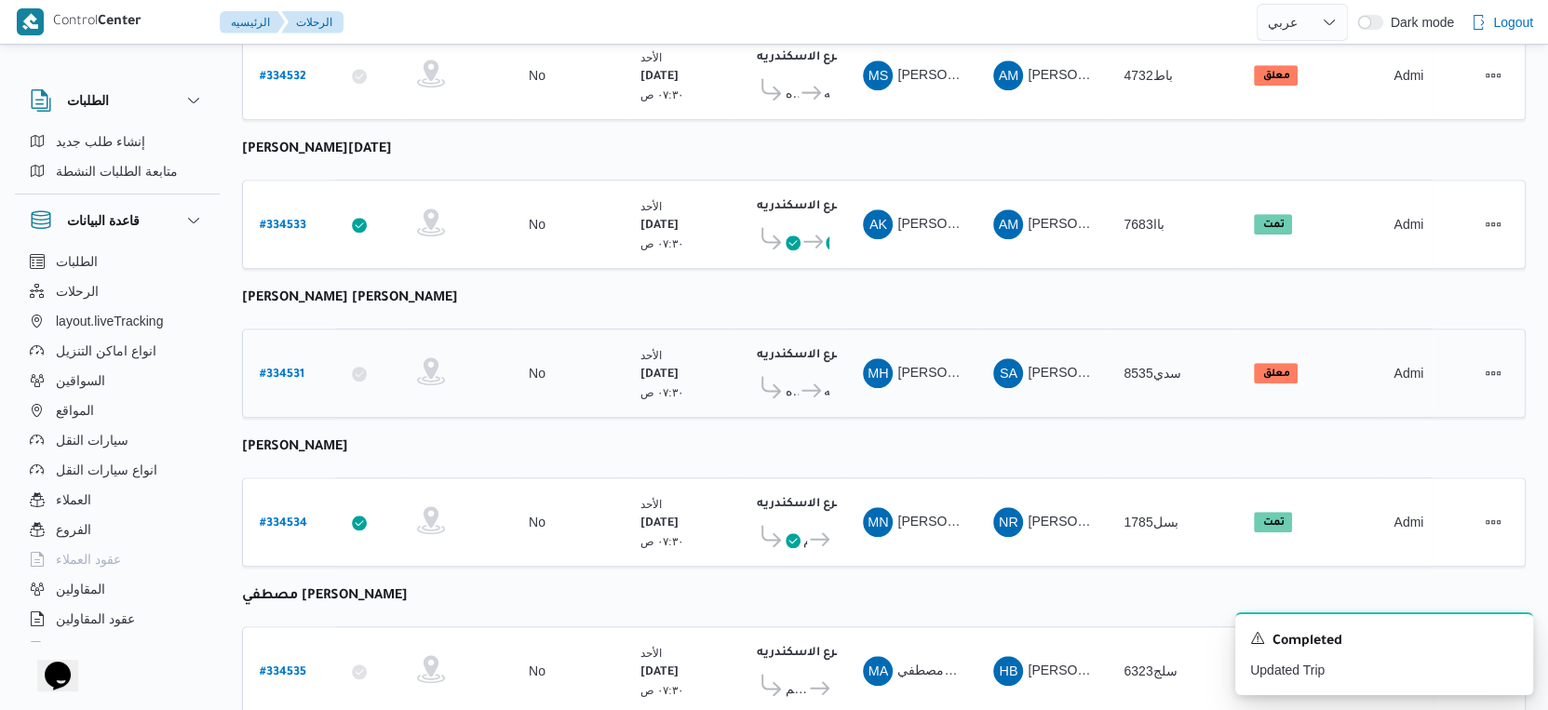
click at [286, 369] on b "# 334531" at bounding box center [282, 375] width 45 height 13
select select "ar"
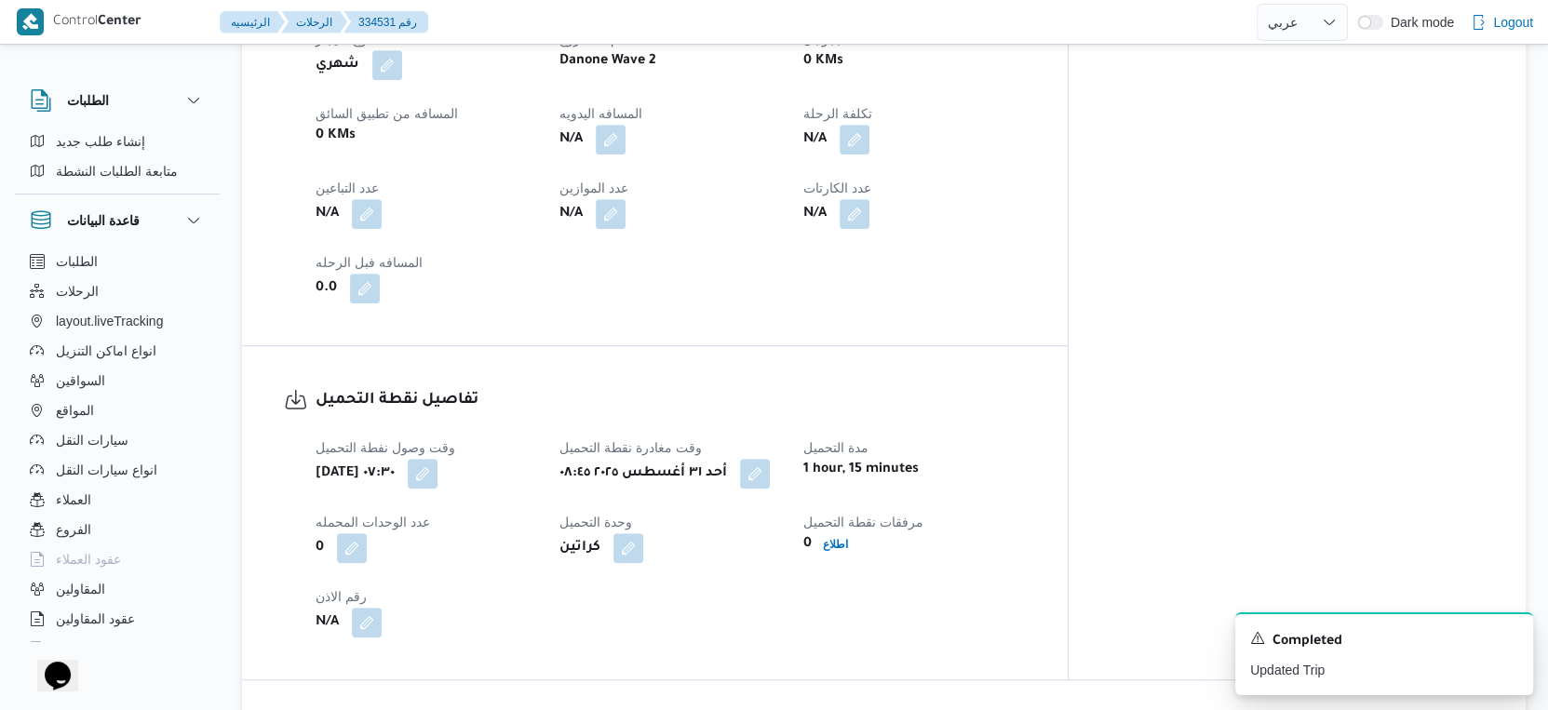
scroll to position [990, 0]
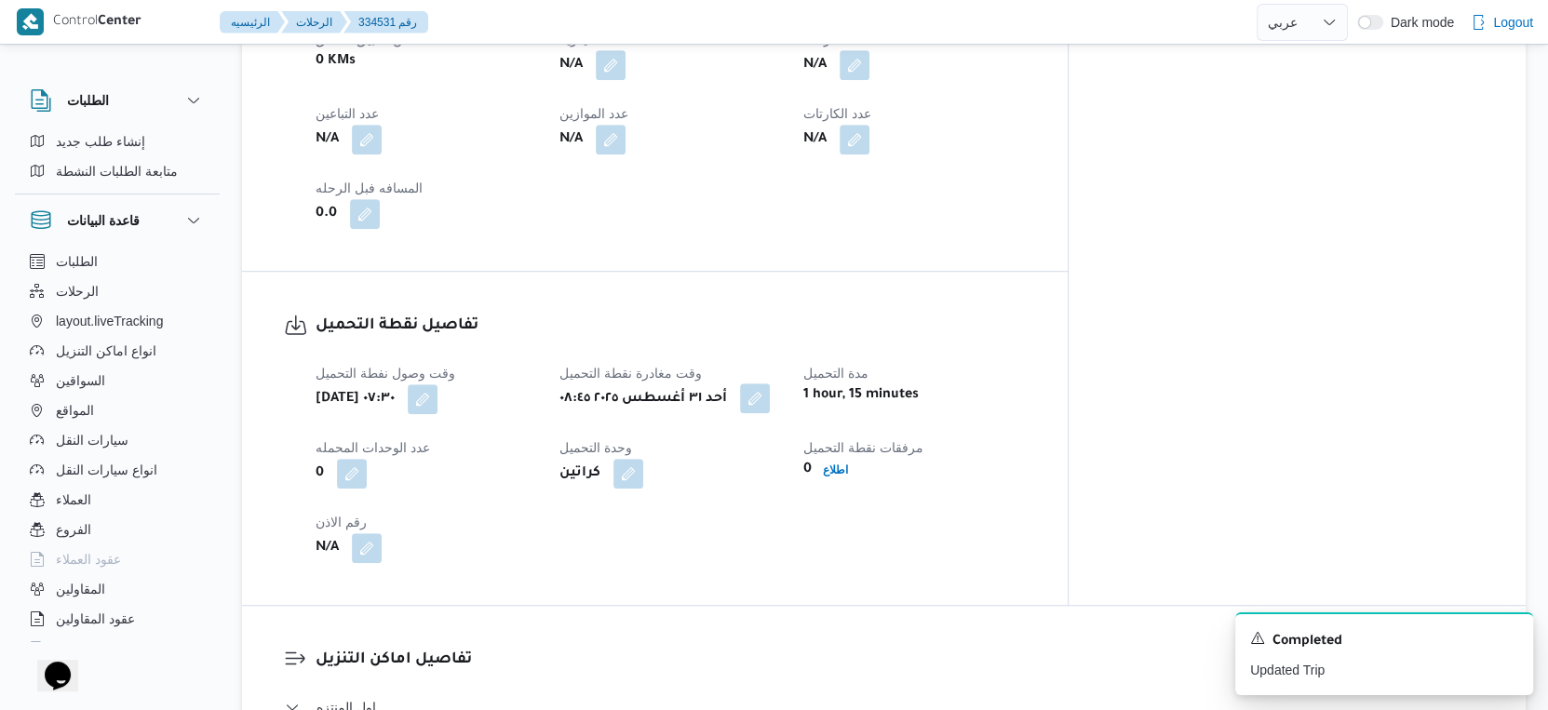
click at [770, 384] on button "button" at bounding box center [755, 399] width 30 height 30
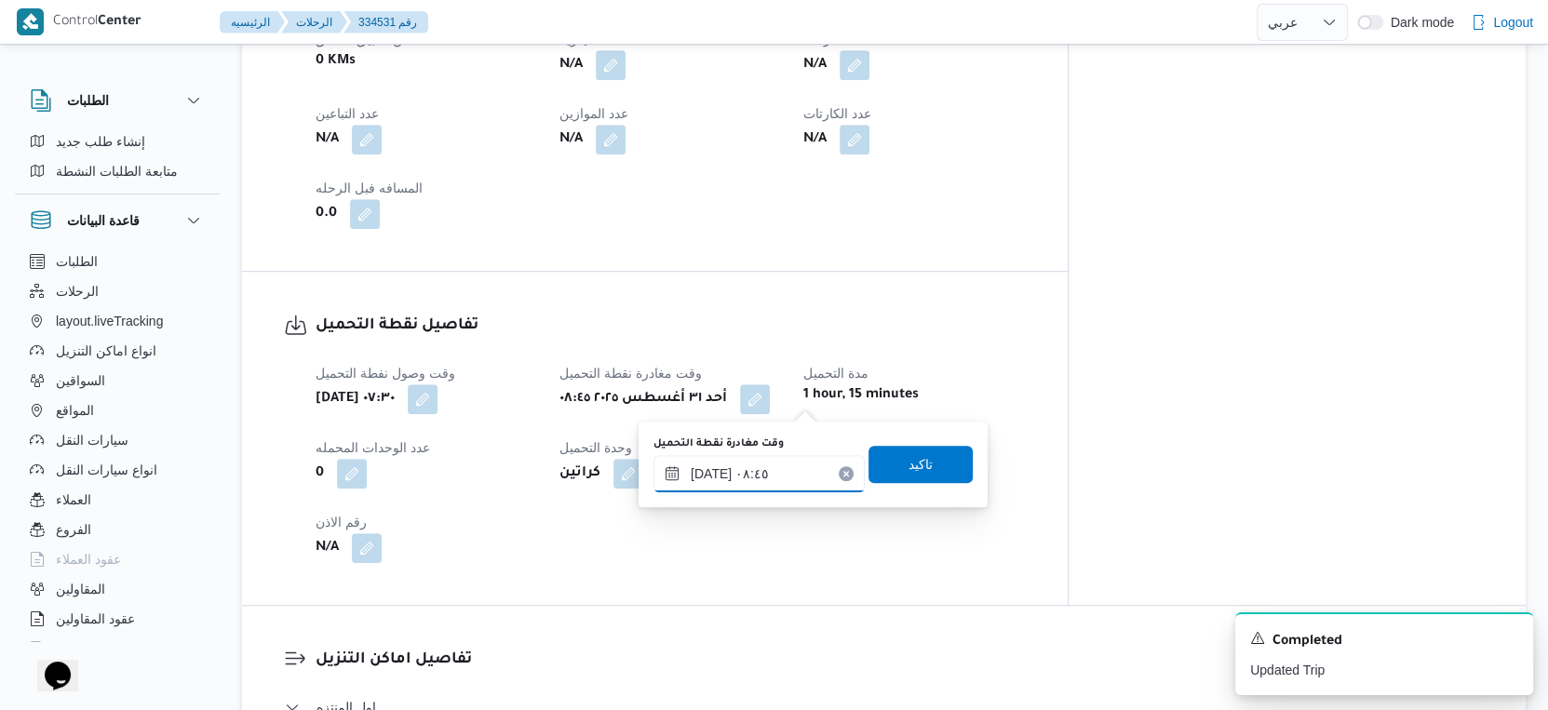
click at [788, 455] on input "[DATE] ٠٨:٤٥" at bounding box center [759, 473] width 211 height 37
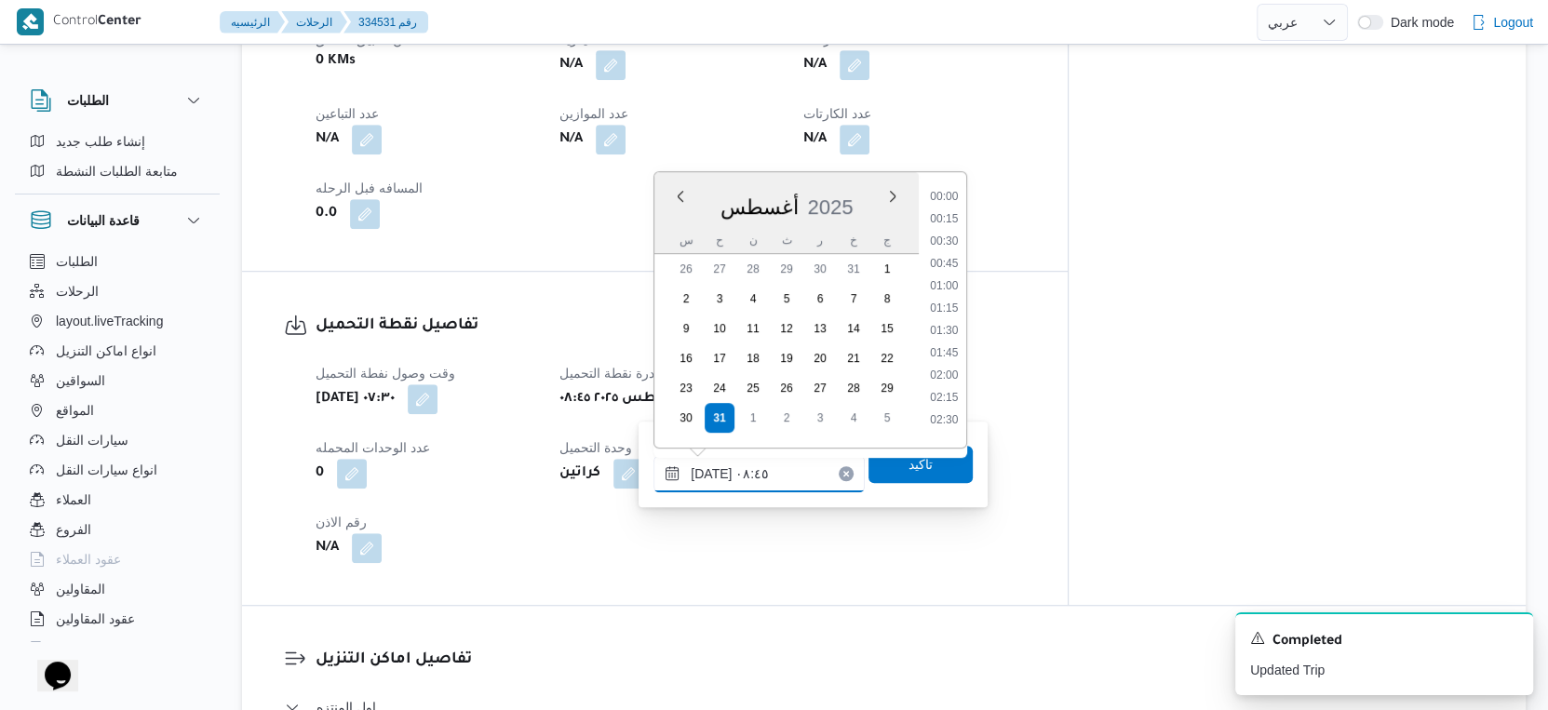
scroll to position [654, 0]
click at [953, 344] on li "09:00" at bounding box center [944, 347] width 43 height 19
type input "[DATE] ٠٩:٠٠"
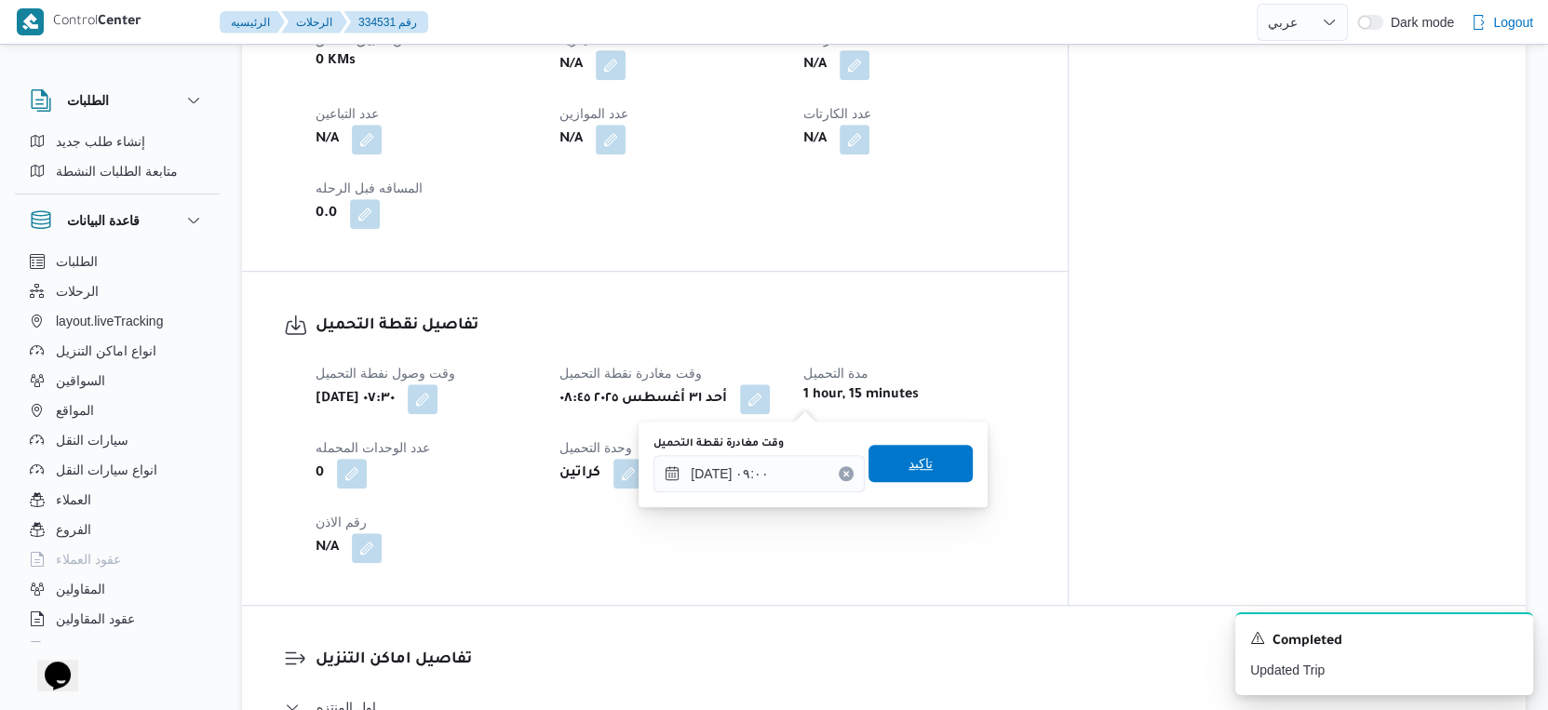
click at [935, 457] on span "تاكيد" at bounding box center [921, 463] width 104 height 37
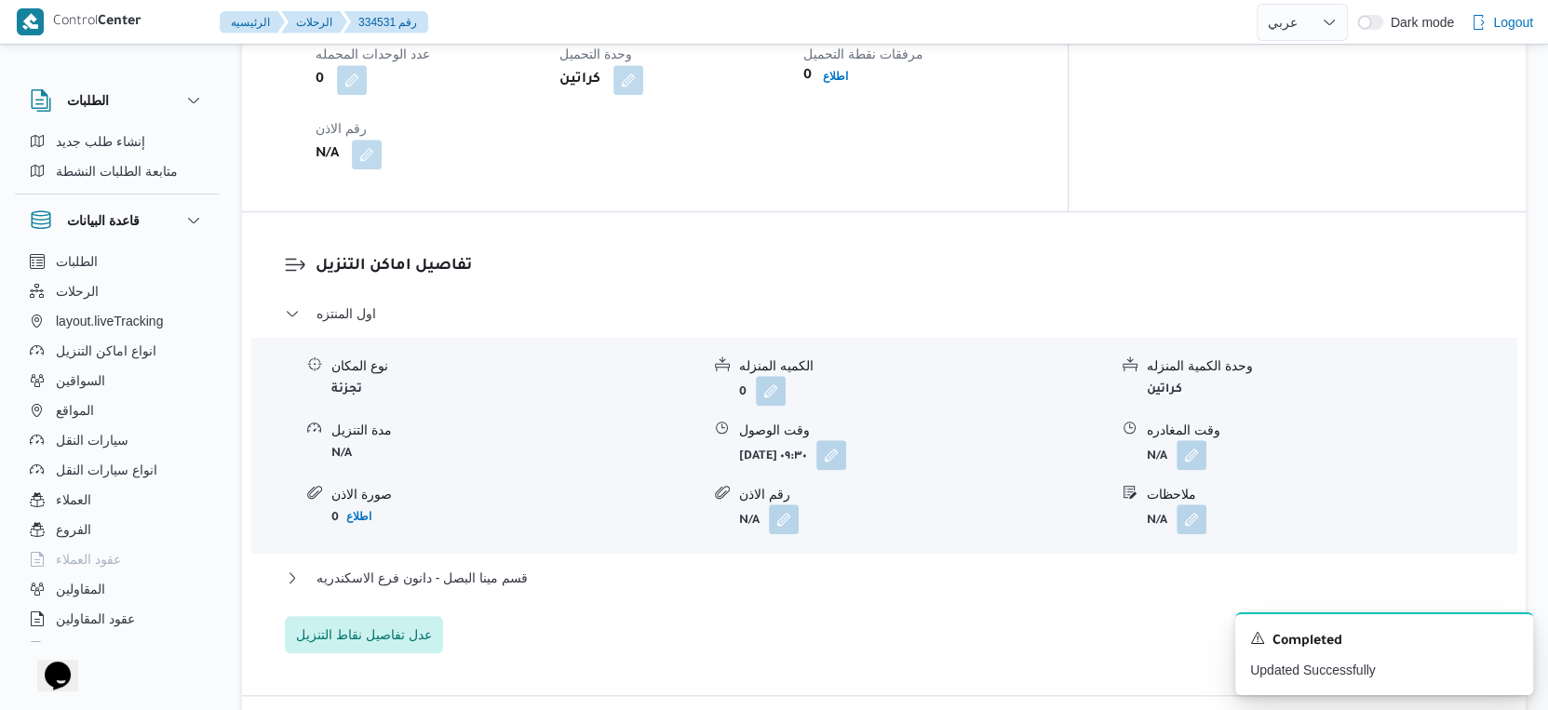
scroll to position [1405, 0]
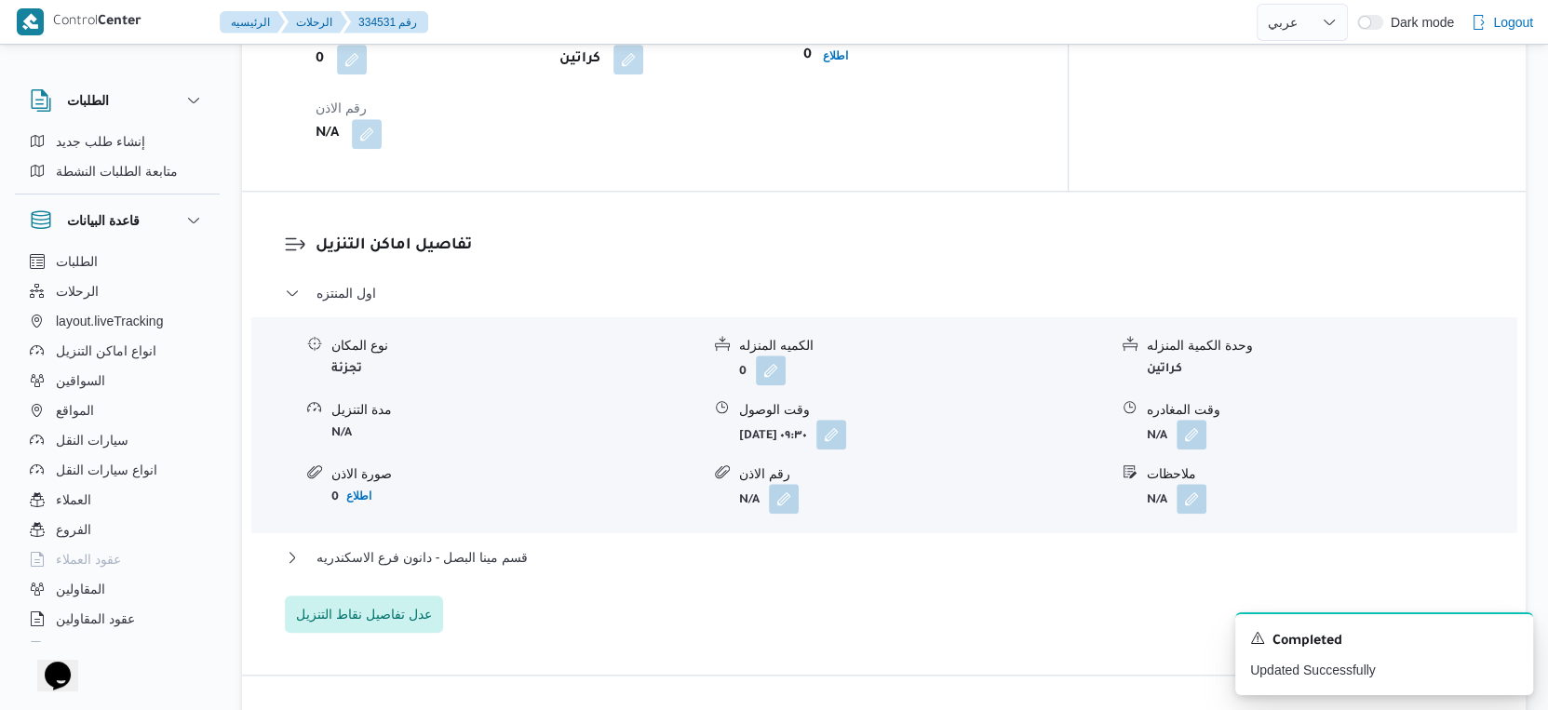
click at [564, 542] on div "اول المنتزه نوع المكان تجزئة الكميه المنزله 0 وحدة الكمية المنزله كراتين مدة ال…" at bounding box center [884, 457] width 1199 height 351
click at [573, 560] on button "قسم مينا البصل - دانون فرع الاسكندريه" at bounding box center [884, 557] width 1199 height 22
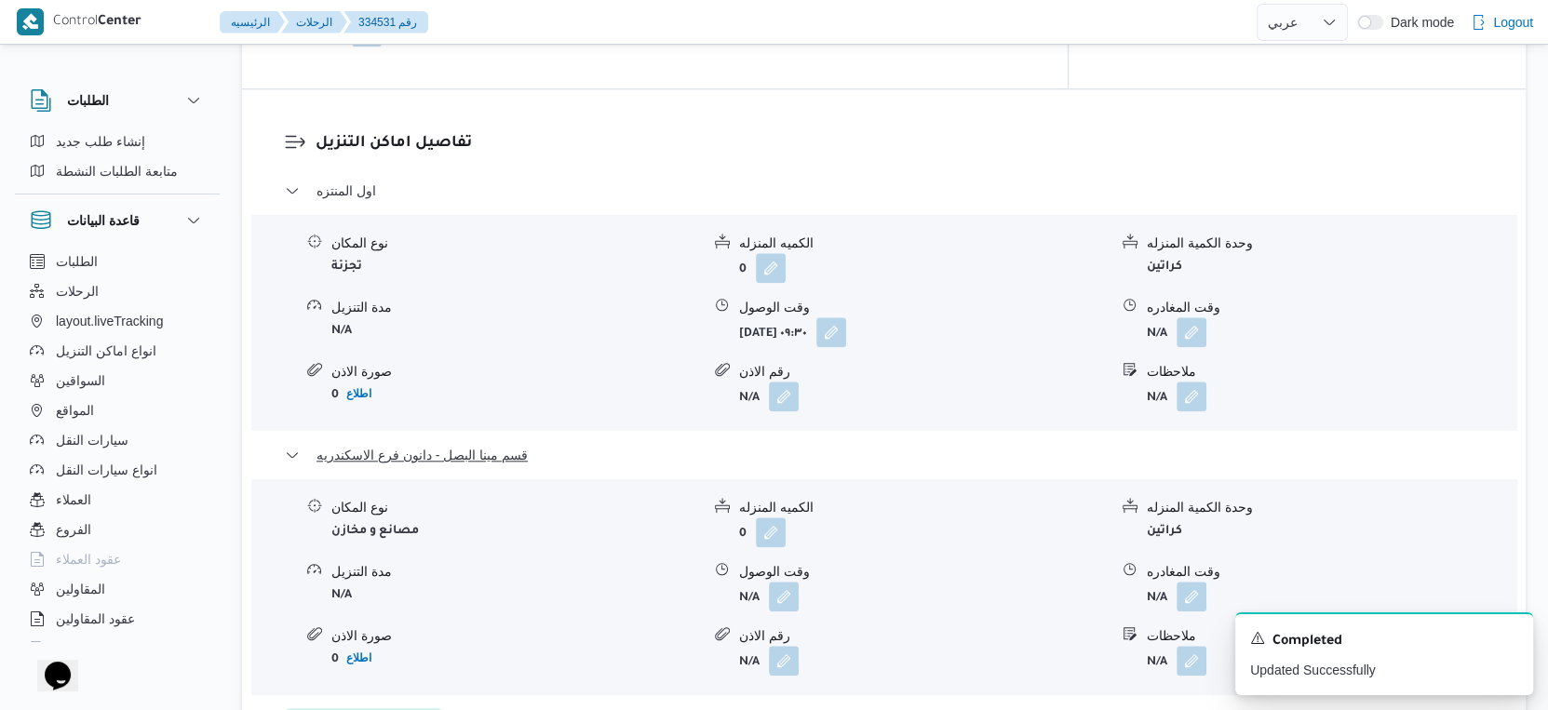
scroll to position [1508, 0]
click at [782, 598] on button "button" at bounding box center [784, 595] width 30 height 30
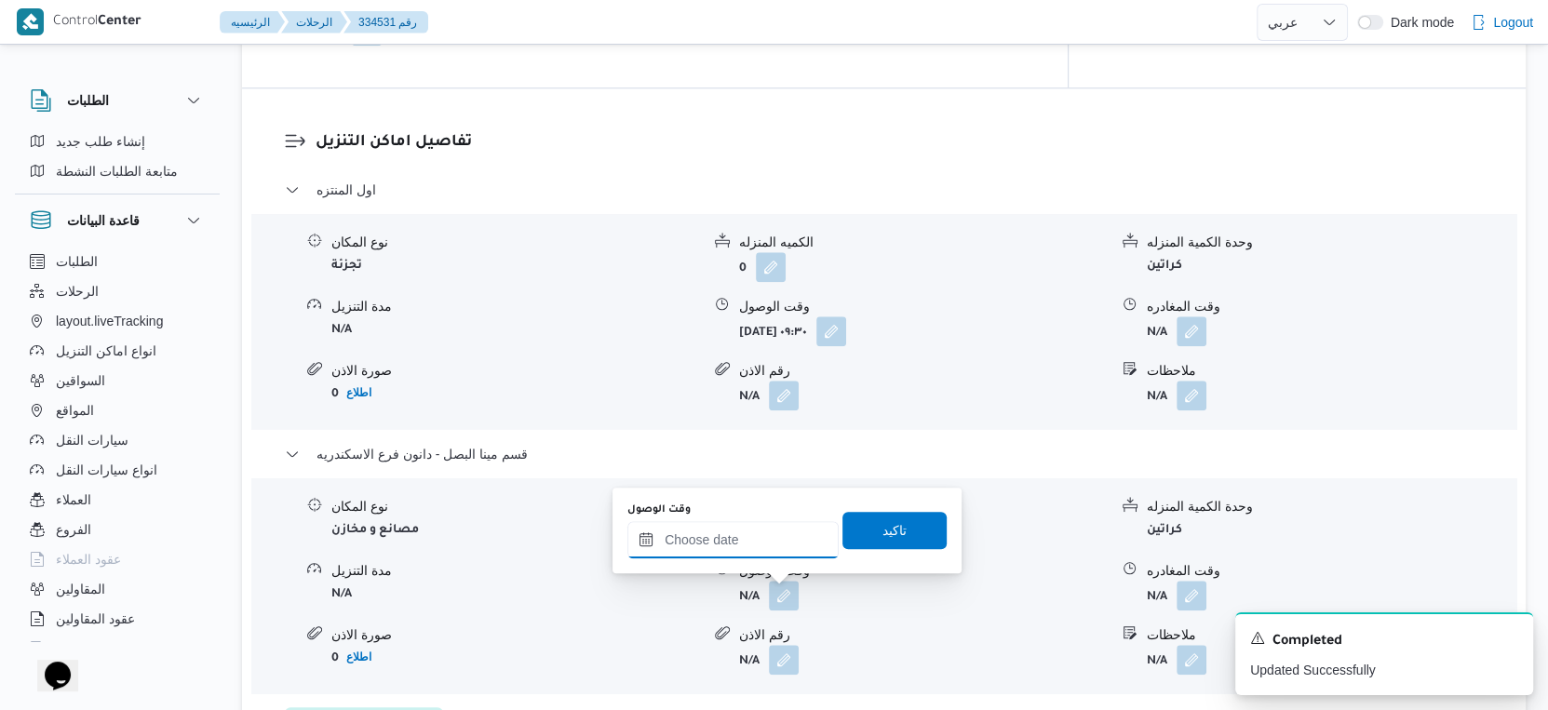
click at [784, 530] on input "وقت الوصول" at bounding box center [732, 539] width 211 height 37
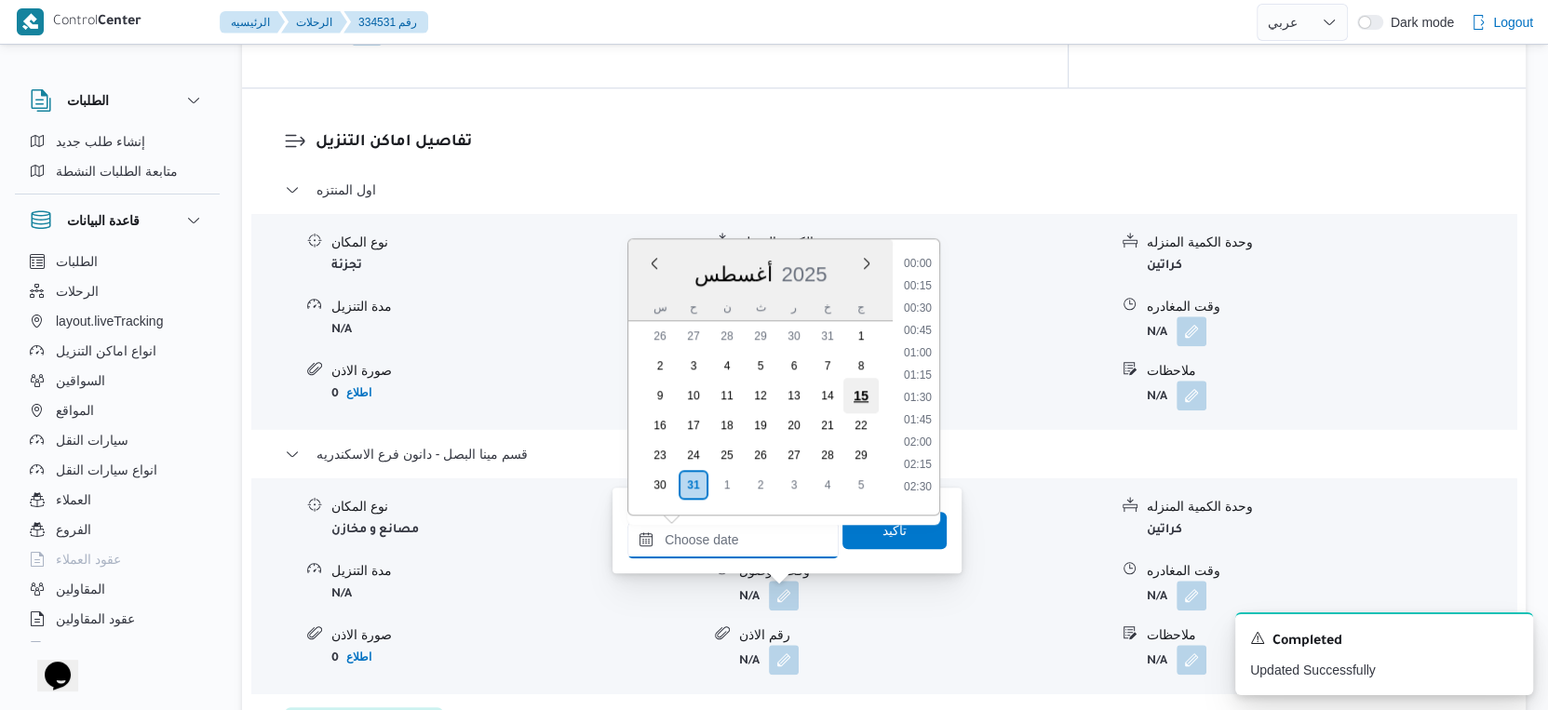
scroll to position [1590, 0]
click at [922, 323] on li "18:30" at bounding box center [917, 326] width 43 height 19
type input "[DATE] ١٨:٣٠"
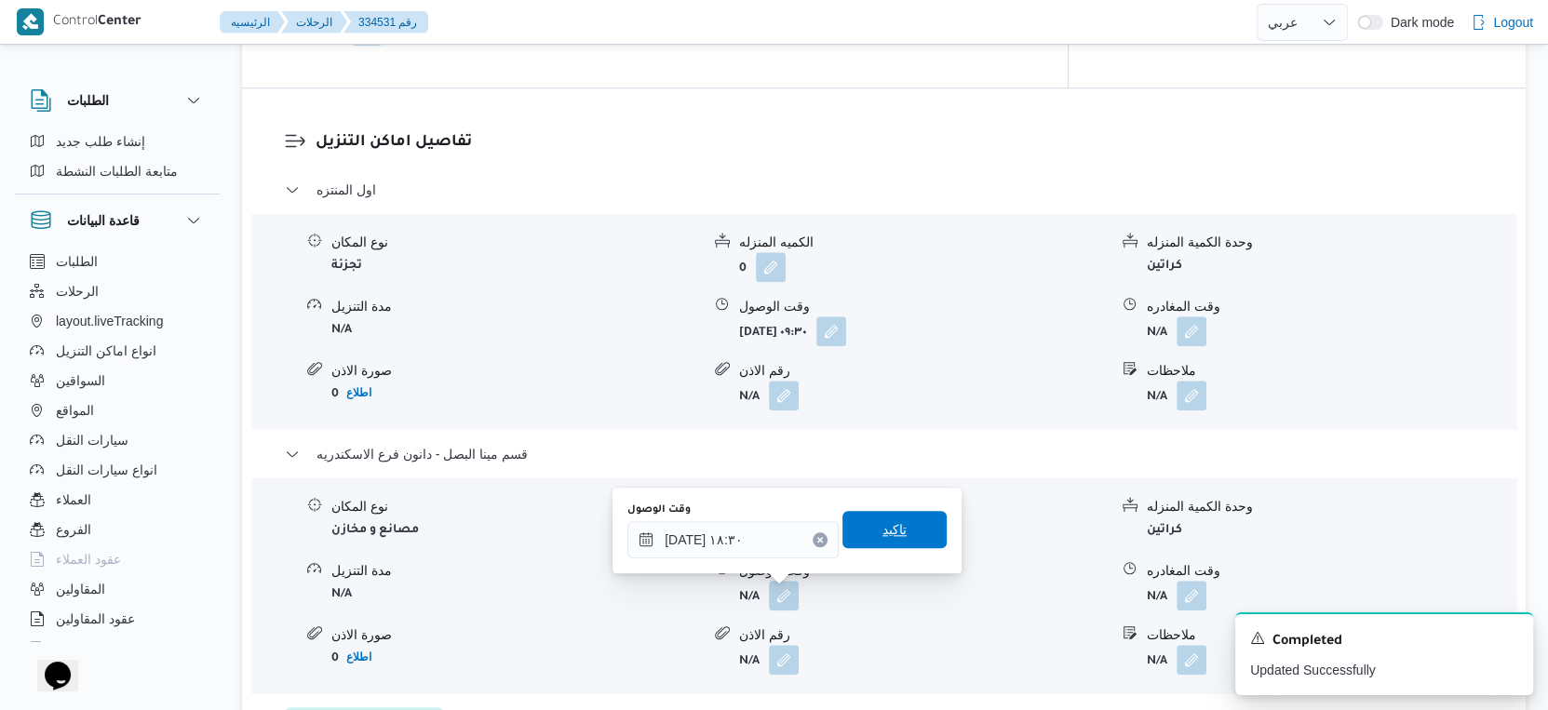
click at [896, 516] on span "تاكيد" at bounding box center [894, 529] width 104 height 37
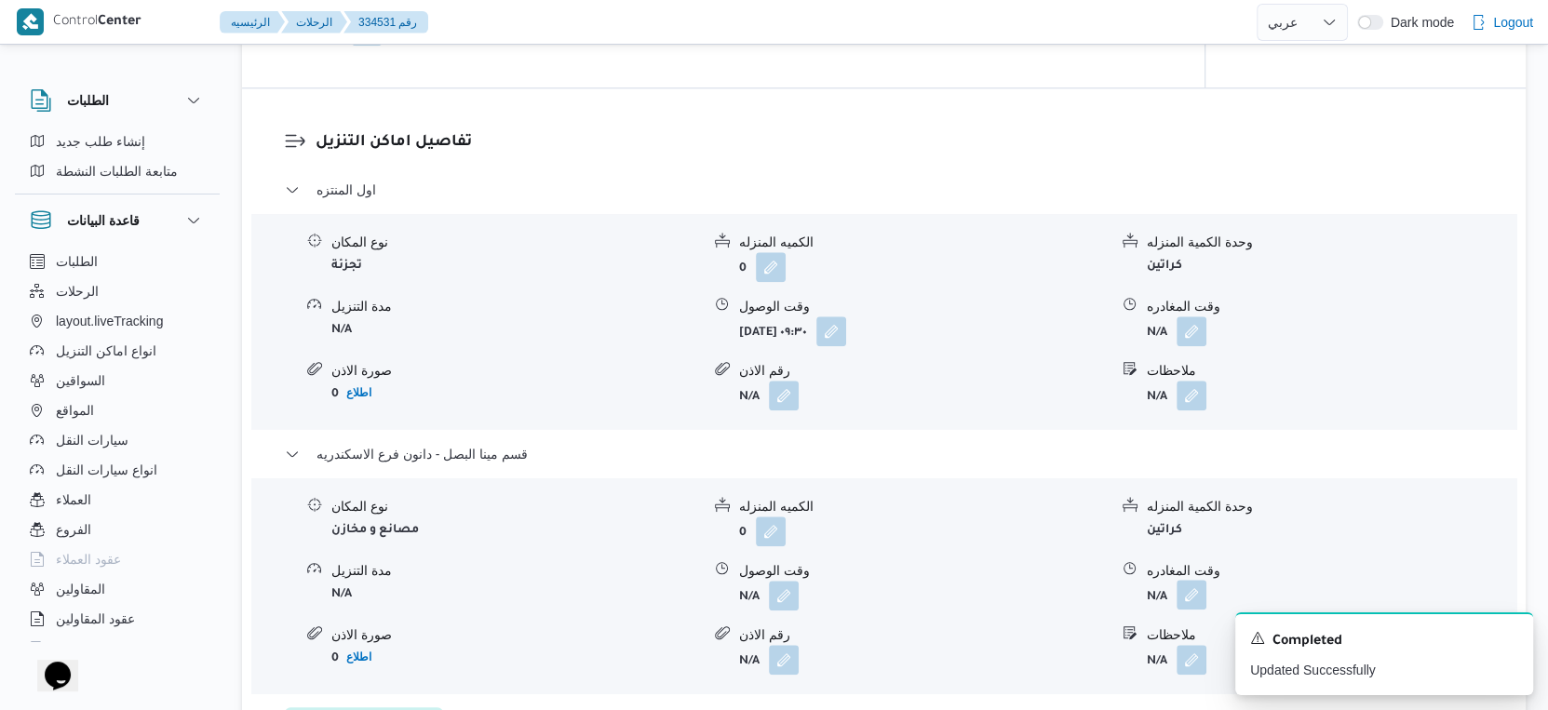
click at [1205, 595] on button "button" at bounding box center [1192, 595] width 30 height 30
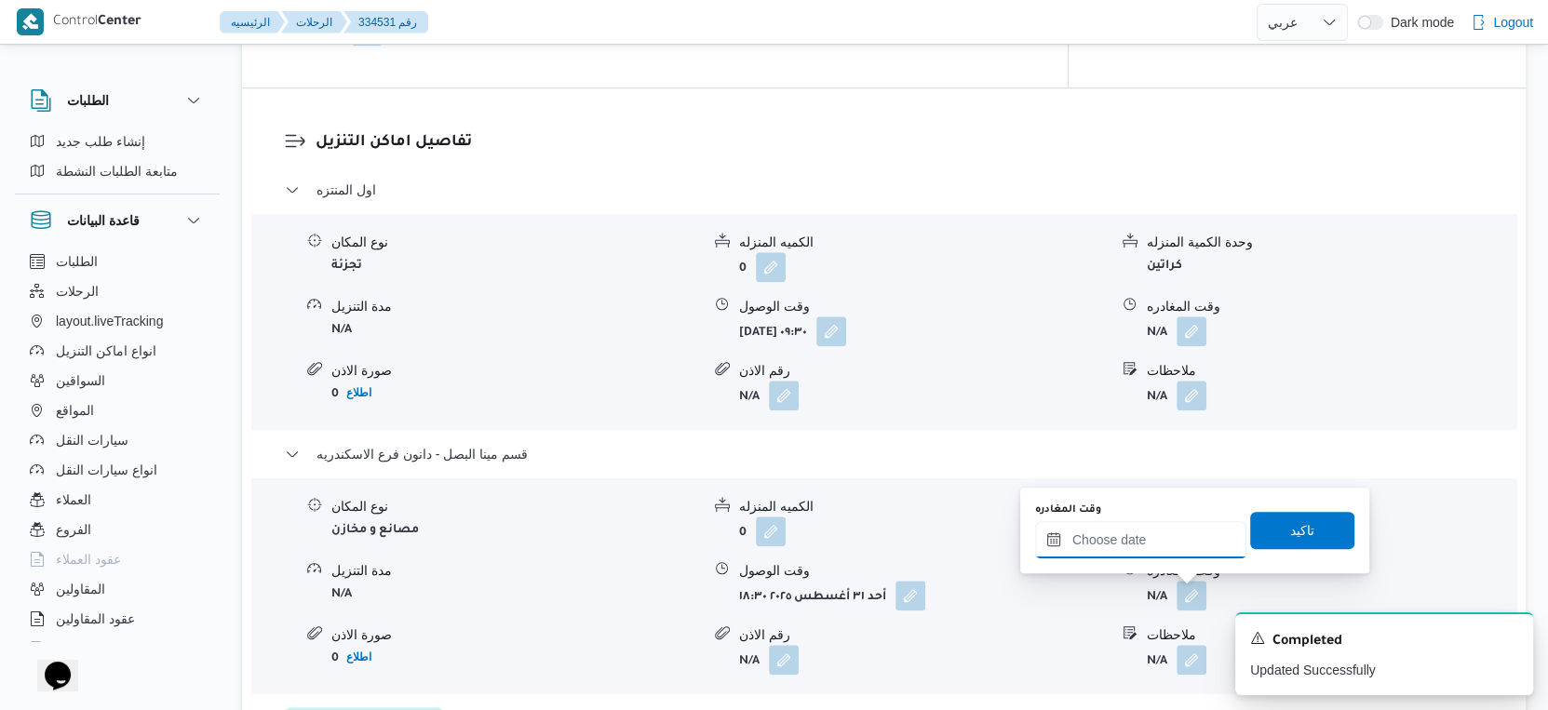
click at [1195, 522] on input "وقت المغادره" at bounding box center [1140, 539] width 211 height 37
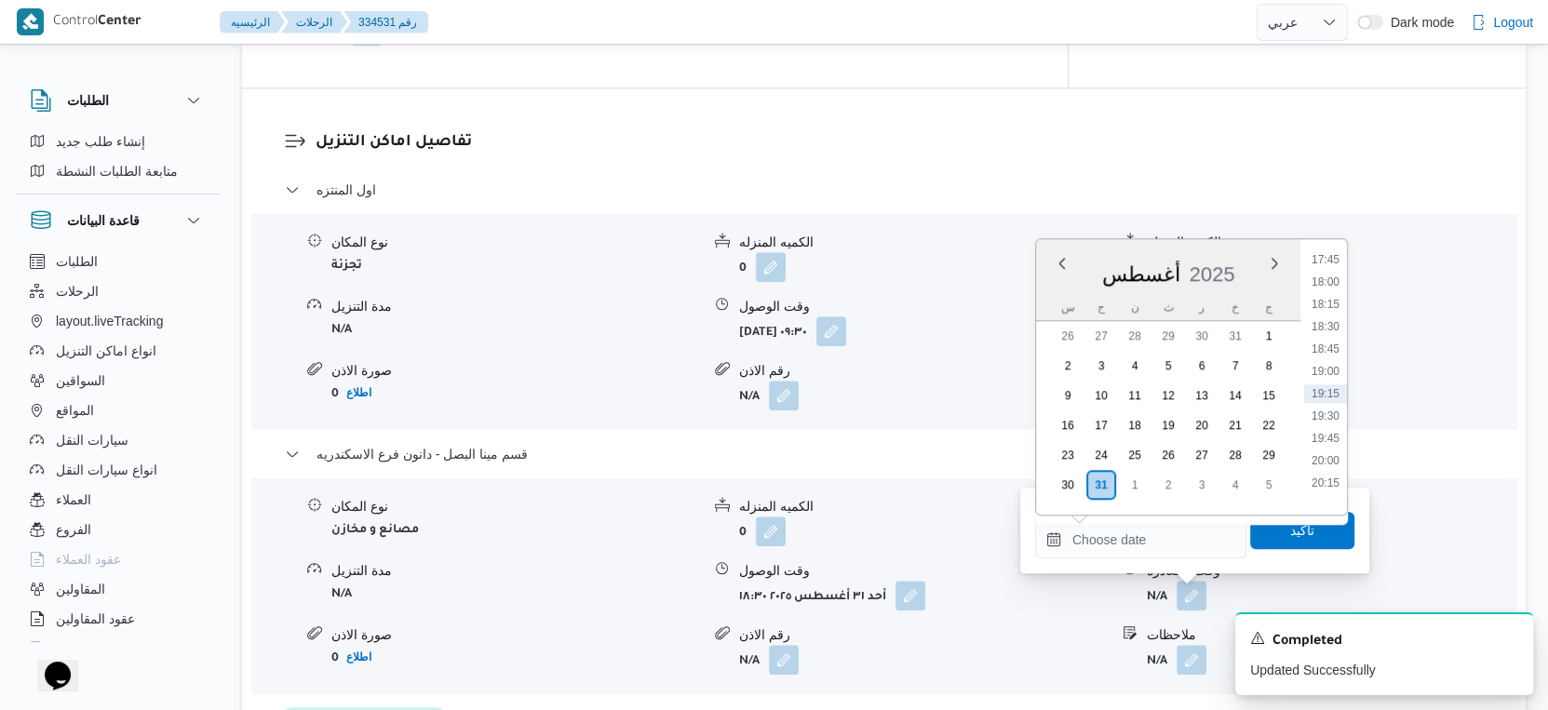
drag, startPoint x: 1328, startPoint y: 371, endPoint x: 1325, endPoint y: 381, distance: 10.9
click at [1328, 371] on li "19:00" at bounding box center [1325, 371] width 43 height 19
type input "٣١/٠٨/٢٠٢٥ ١٩:٠٠"
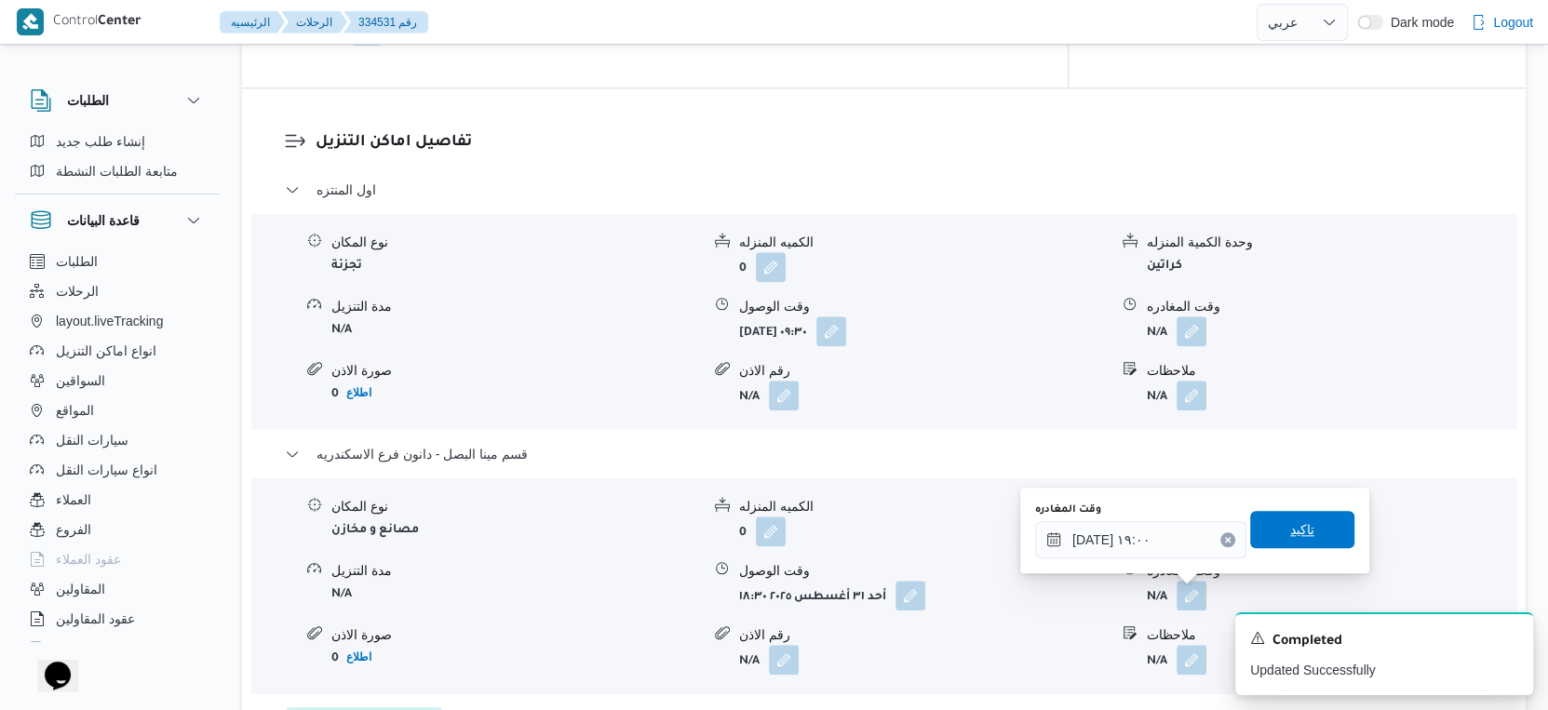
click at [1314, 515] on span "تاكيد" at bounding box center [1302, 529] width 104 height 37
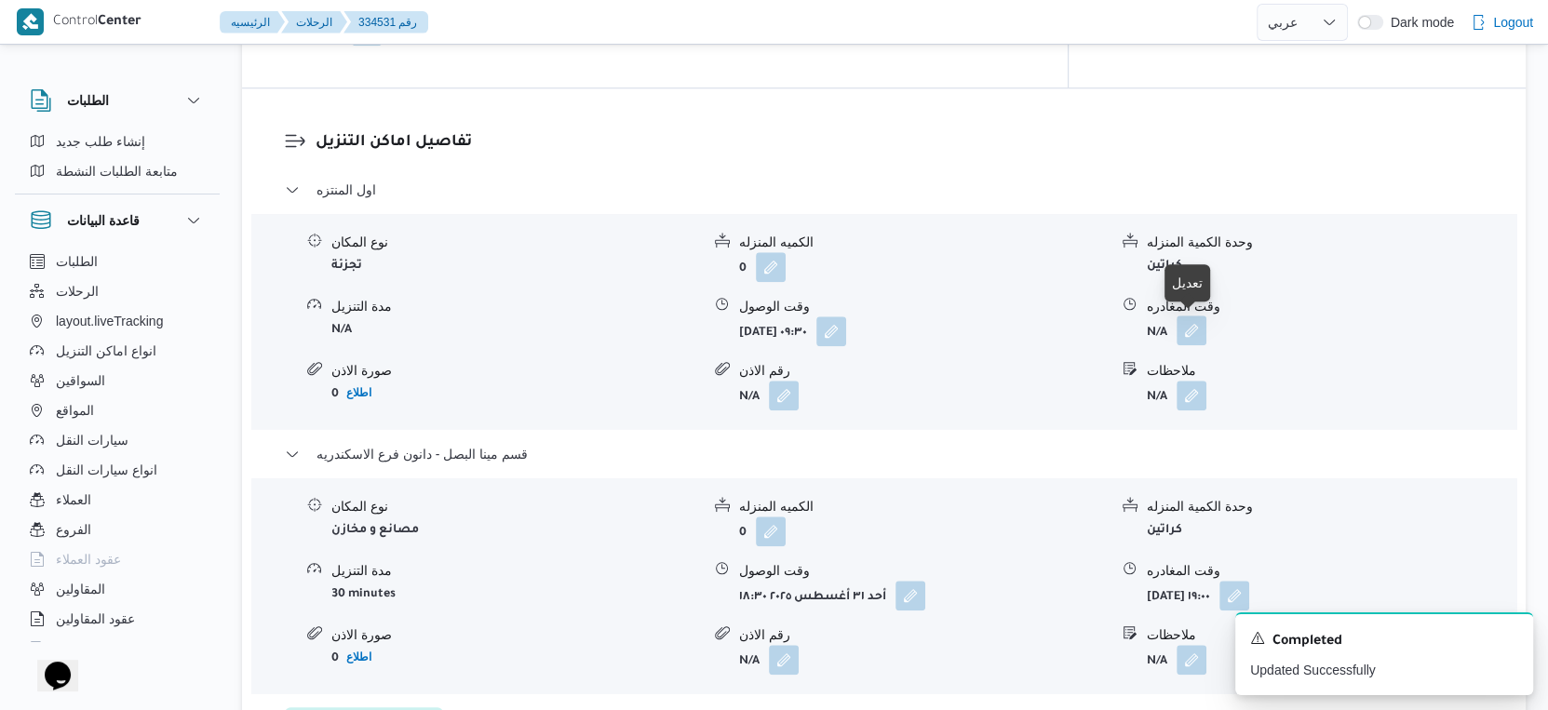
click at [1198, 332] on button "button" at bounding box center [1192, 331] width 30 height 30
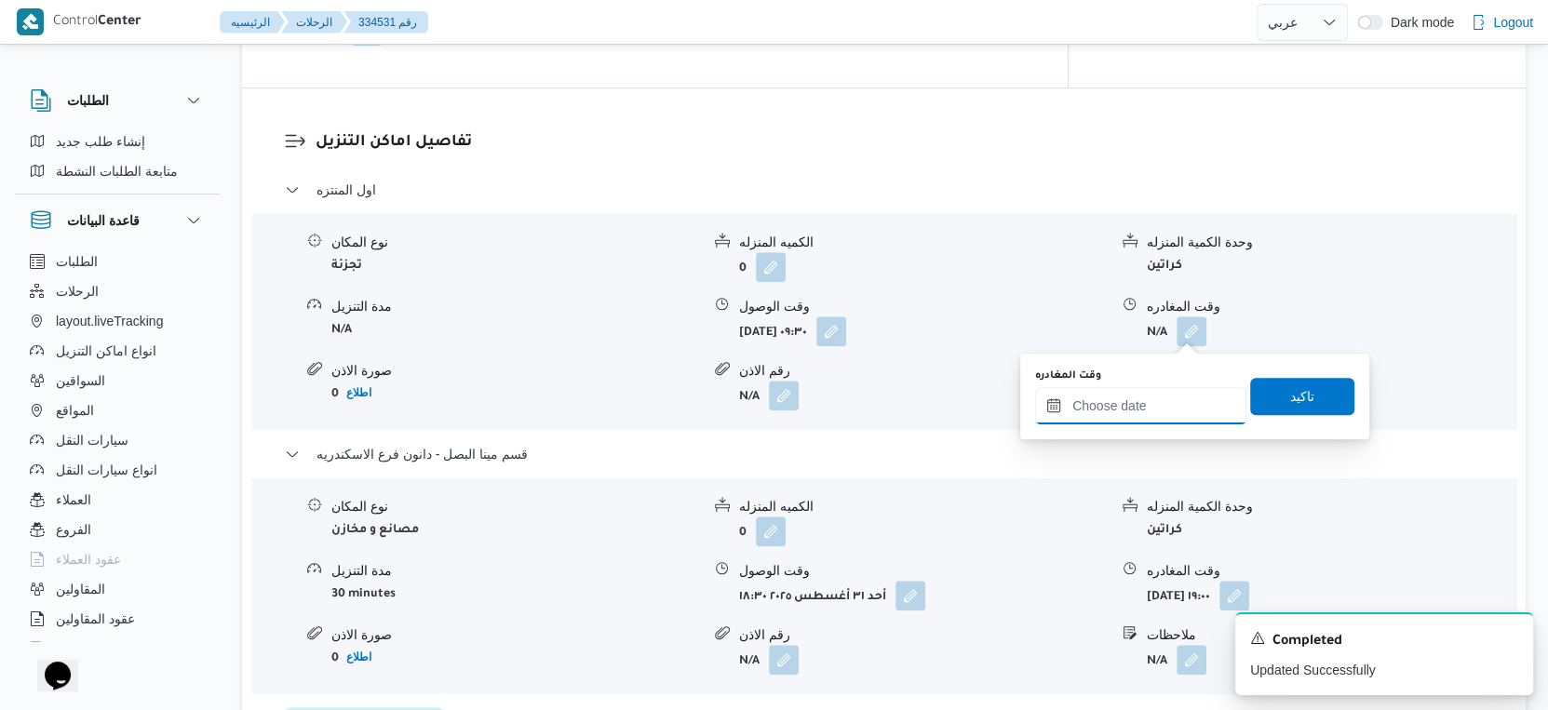
click at [1159, 397] on input "وقت المغادره" at bounding box center [1140, 405] width 211 height 37
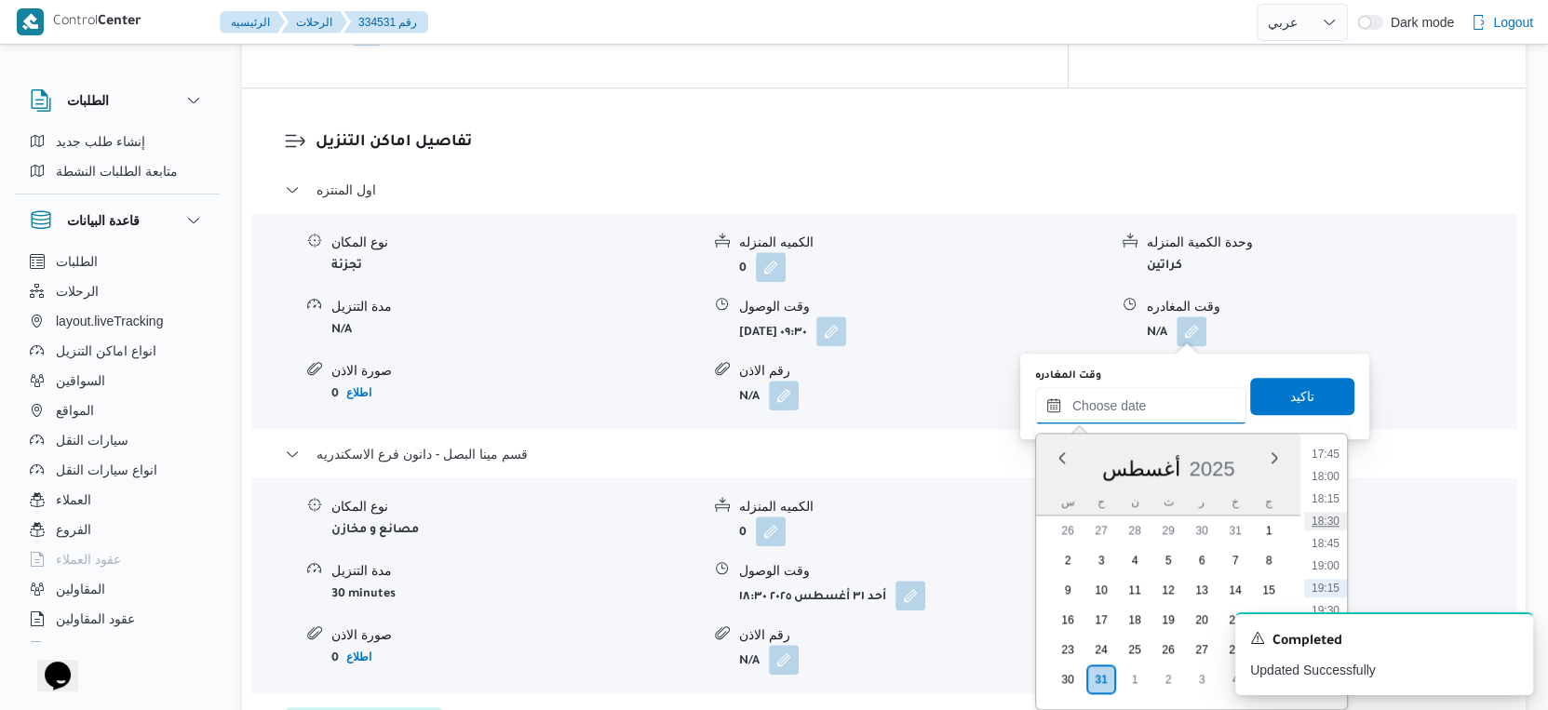
scroll to position [1488, 0]
drag, startPoint x: 1338, startPoint y: 530, endPoint x: 1313, endPoint y: 425, distance: 107.2
click at [1338, 530] on li "17:30" at bounding box center [1325, 534] width 43 height 19
type input "٣١/٠٨/٢٠٢٥ ١٧:٣٠"
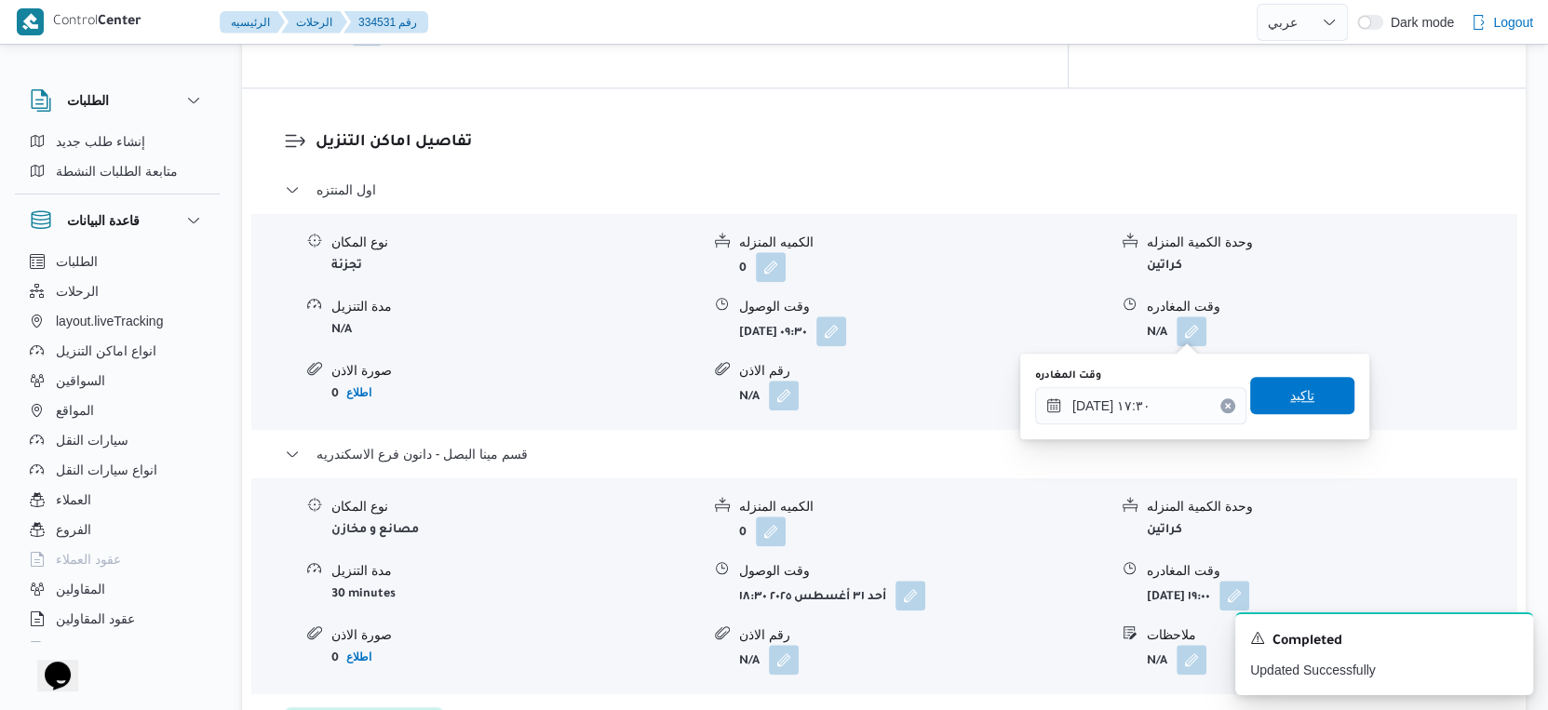
click at [1300, 393] on span "تاكيد" at bounding box center [1302, 395] width 104 height 37
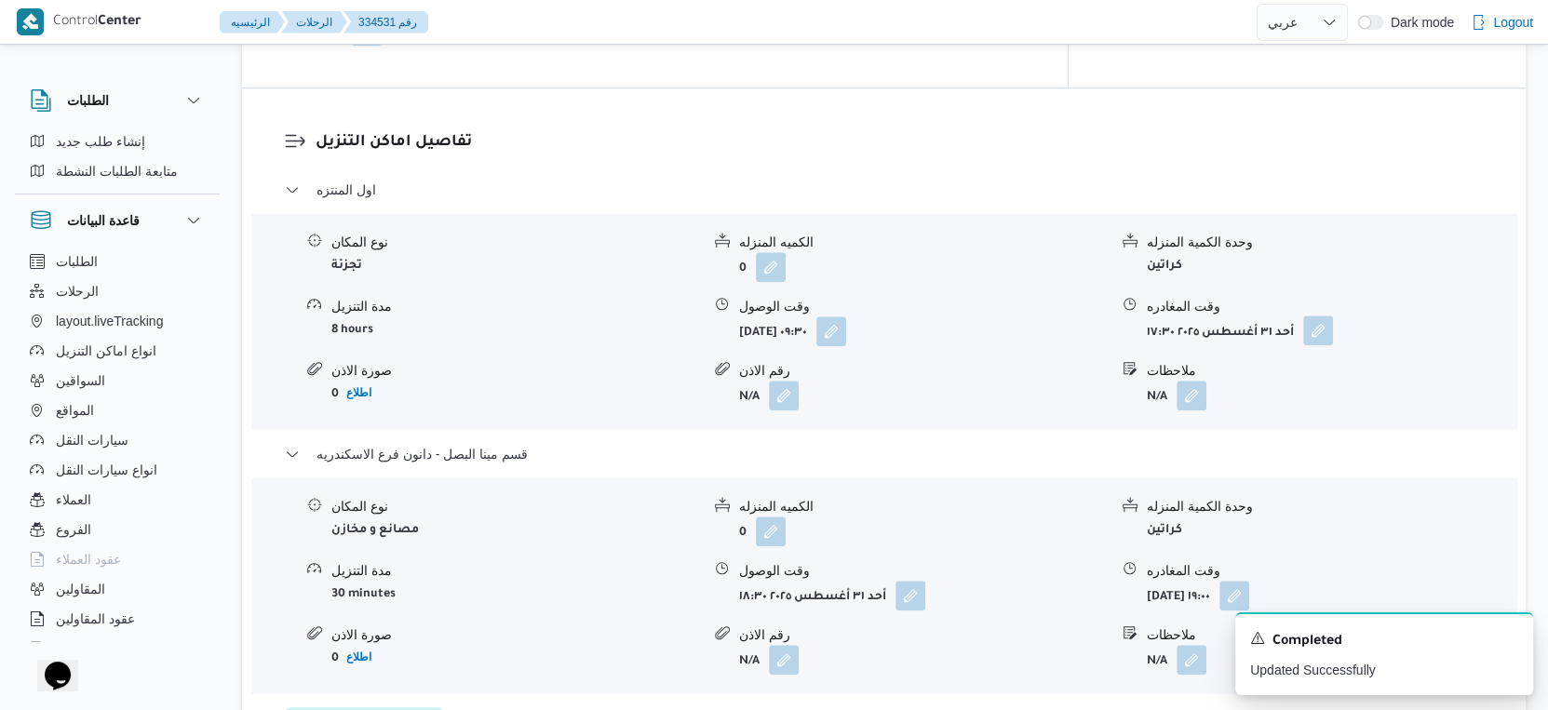
click at [1308, 329] on button "button" at bounding box center [1318, 331] width 30 height 30
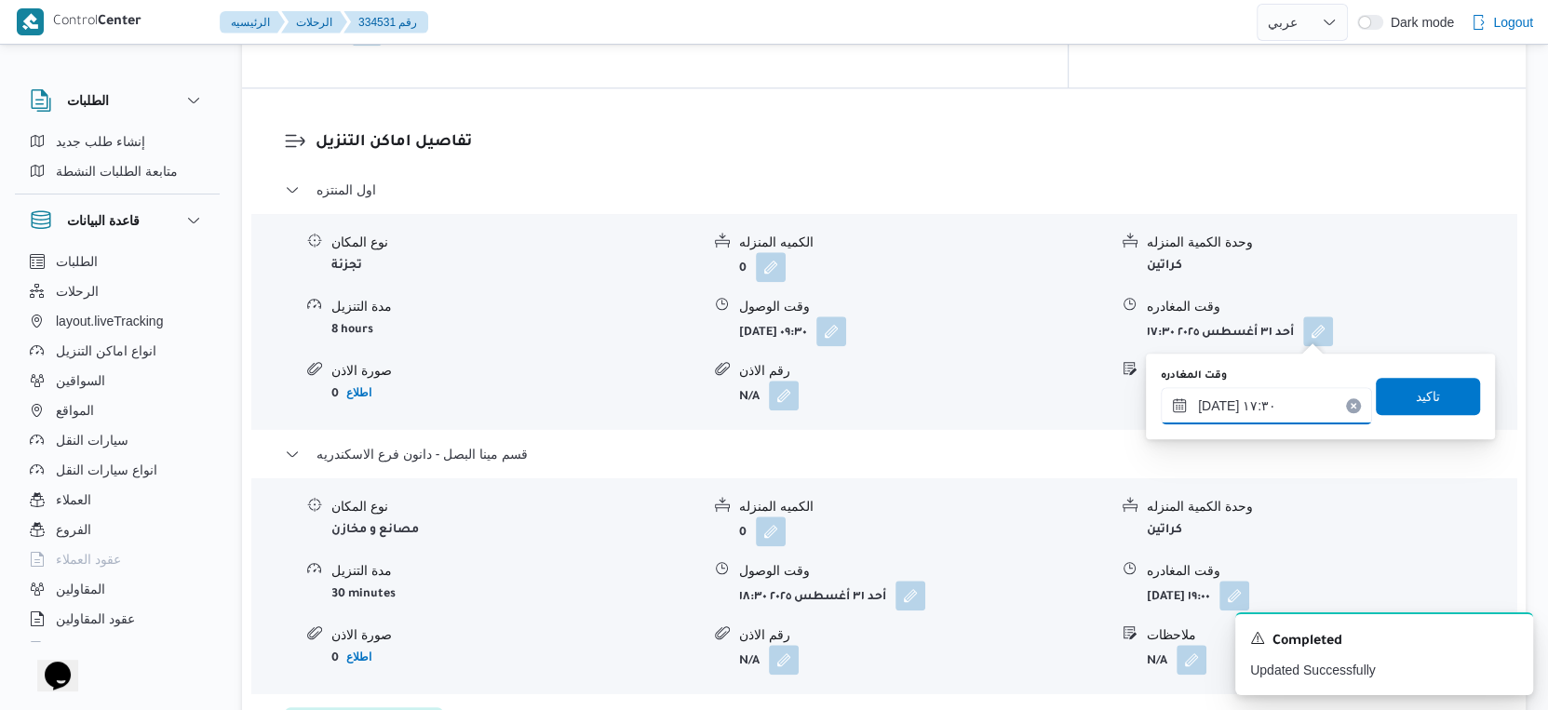
click at [1293, 419] on input "٣١/٠٨/٢٠٢٥ ١٧:٣٠" at bounding box center [1266, 405] width 211 height 37
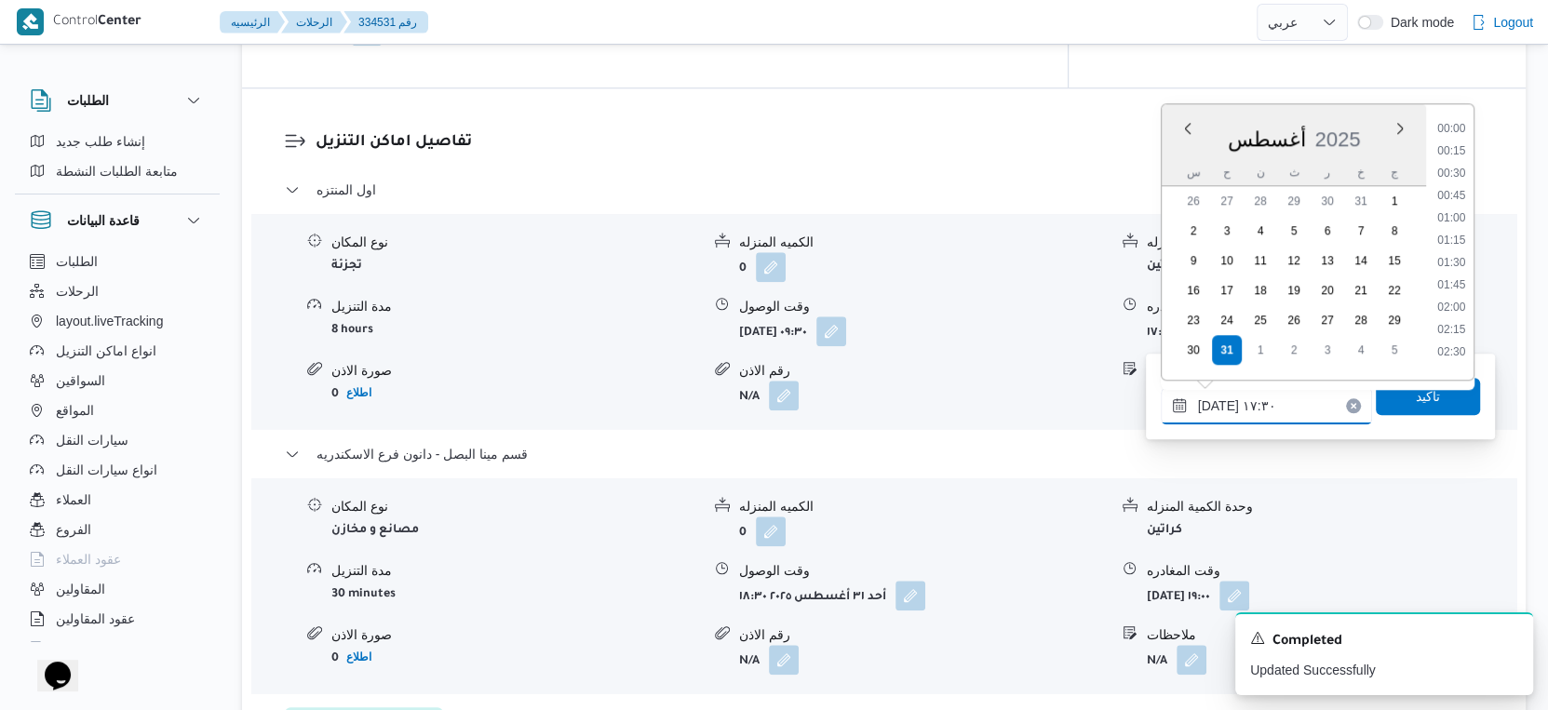
scroll to position [1435, 0]
click at [1454, 282] on li "17:45" at bounding box center [1451, 280] width 43 height 19
type input "٣١/٠٨/٢٠٢٥ ١٧:٤٥"
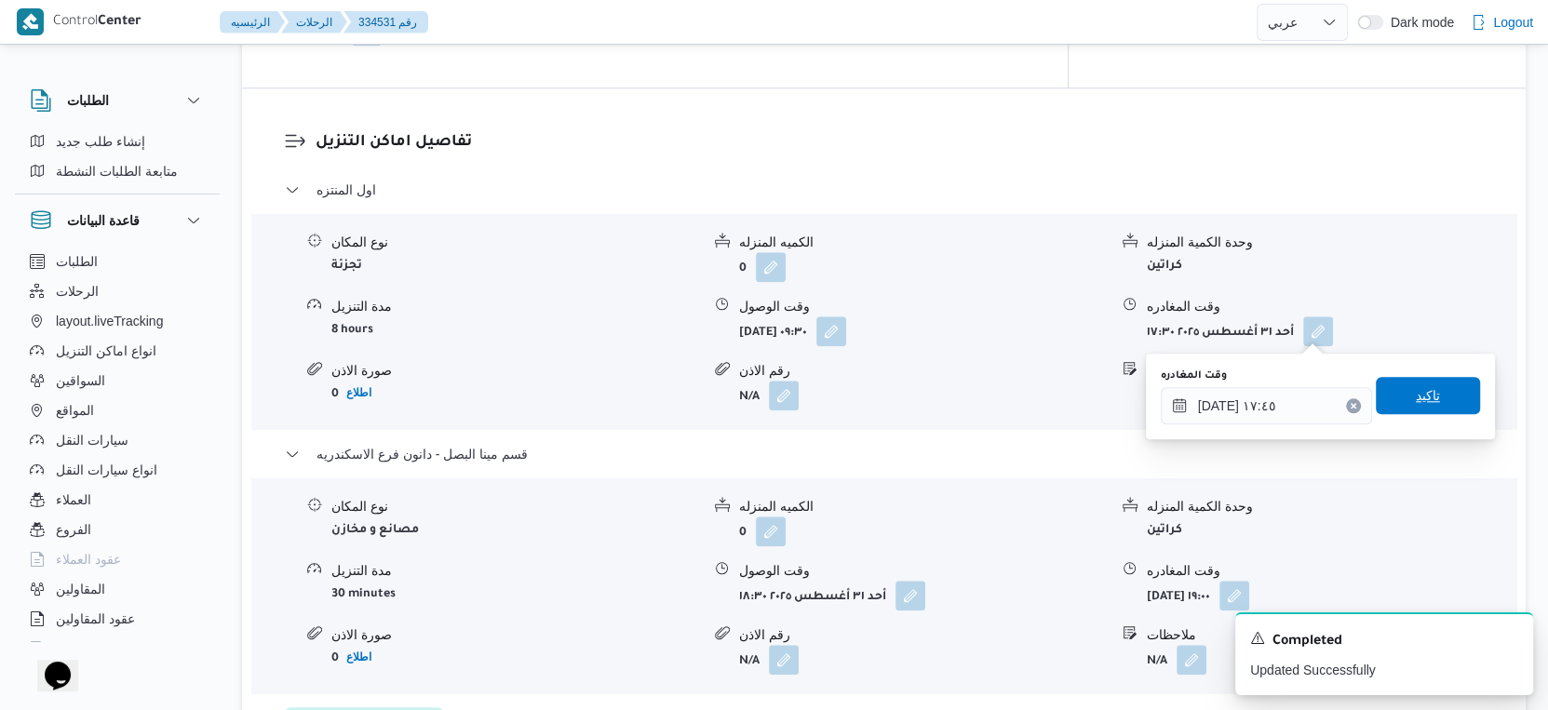
click at [1439, 382] on span "تاكيد" at bounding box center [1428, 395] width 104 height 37
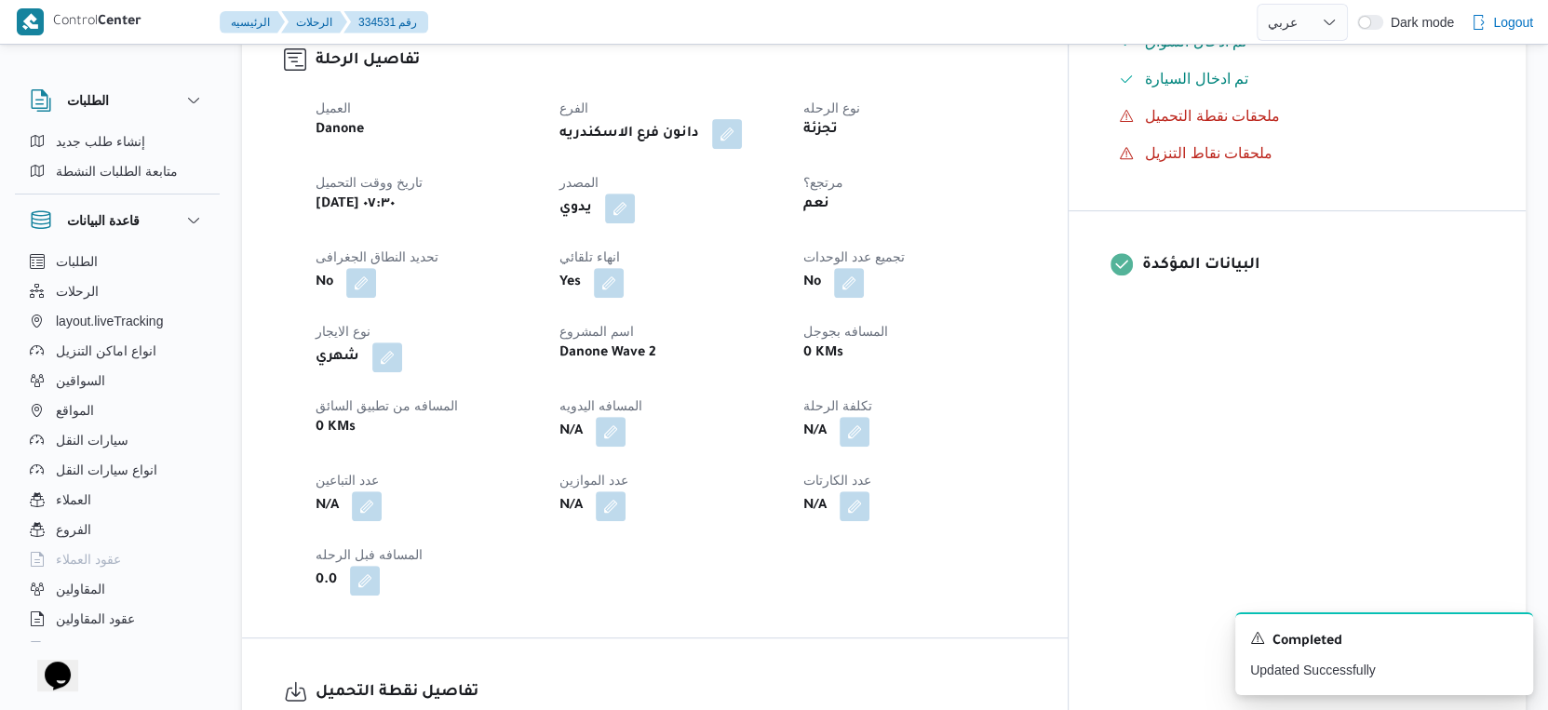
scroll to position [577, 0]
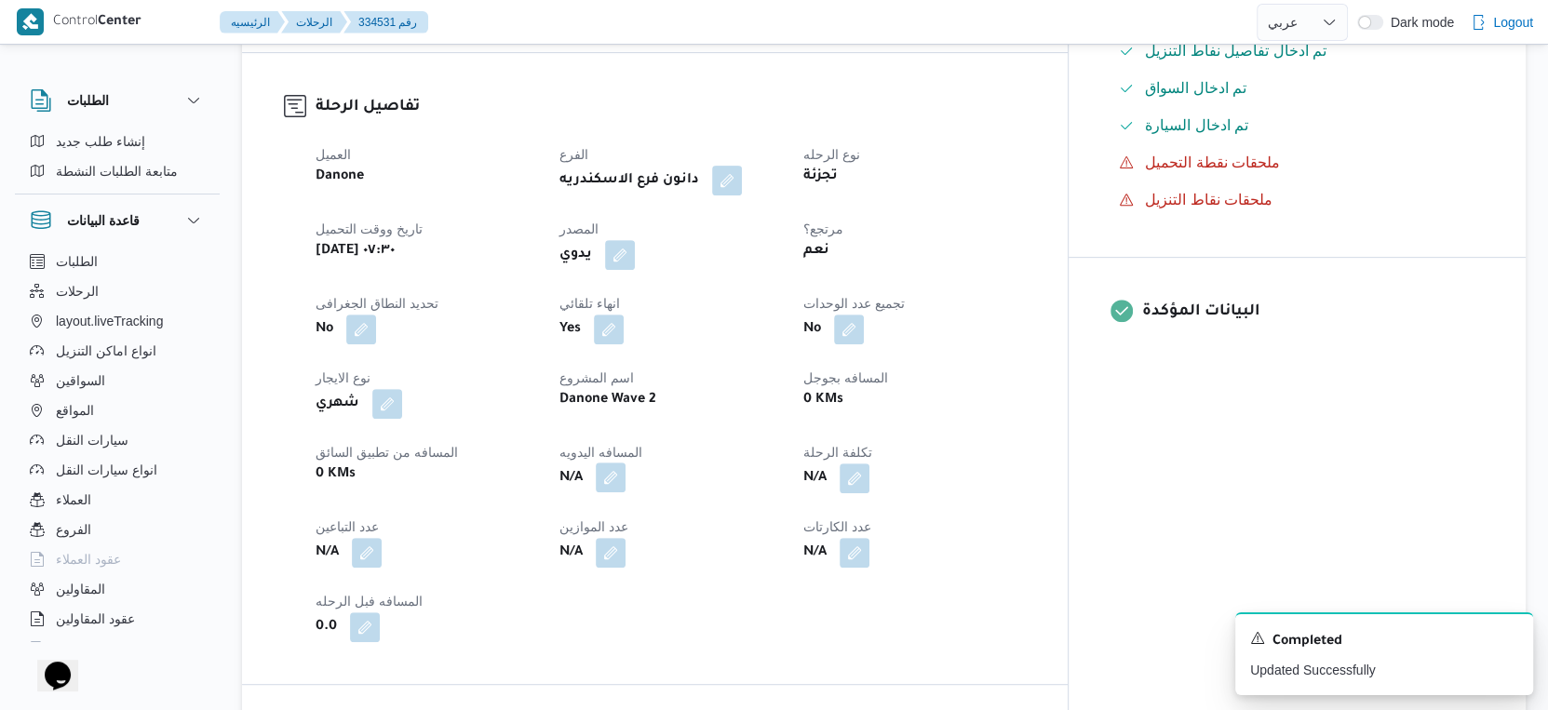
click at [626, 482] on button "button" at bounding box center [611, 478] width 30 height 30
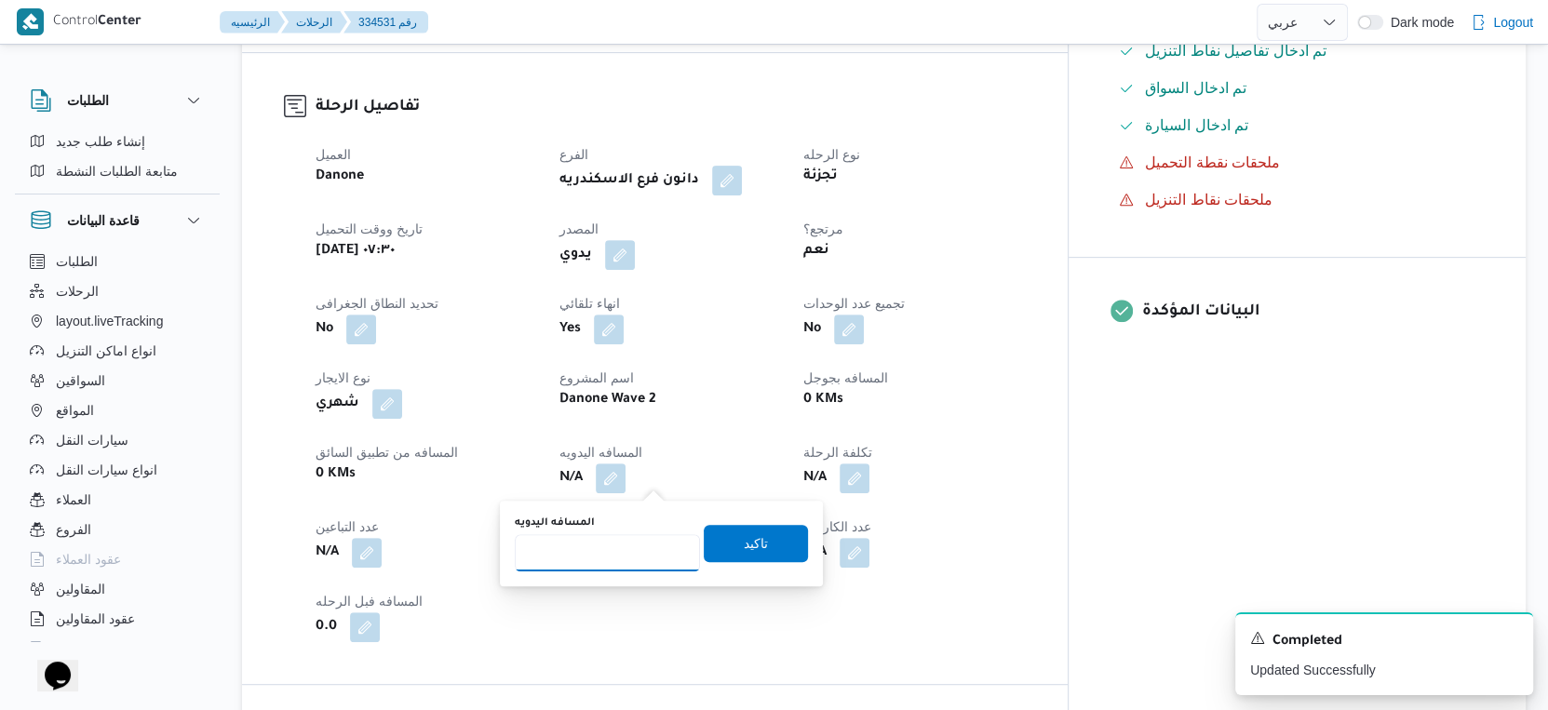
click at [600, 561] on input "المسافه اليدويه" at bounding box center [607, 552] width 185 height 37
type input "57"
click at [754, 540] on span "تاكيد" at bounding box center [756, 542] width 104 height 37
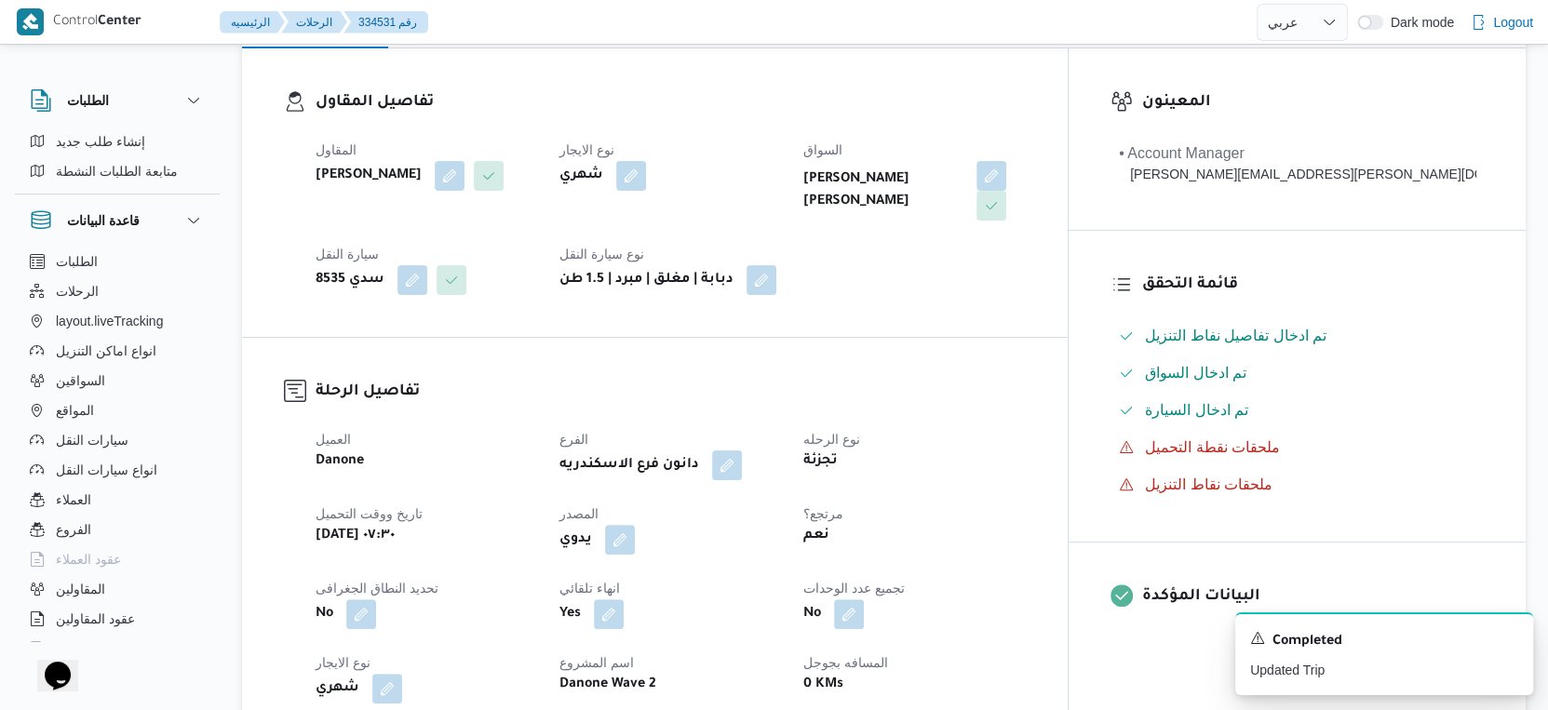
scroll to position [0, 0]
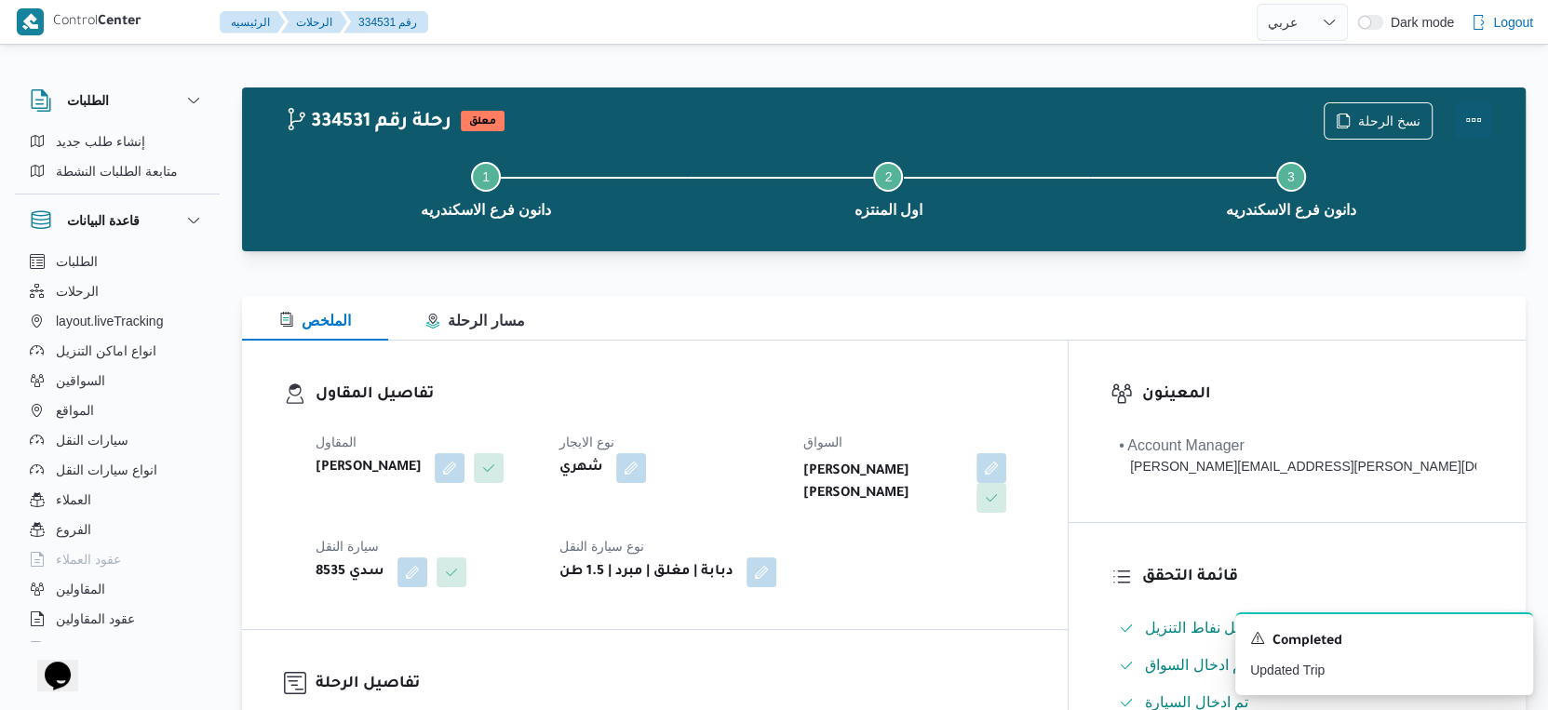
click at [1478, 118] on button "Actions" at bounding box center [1473, 119] width 37 height 37
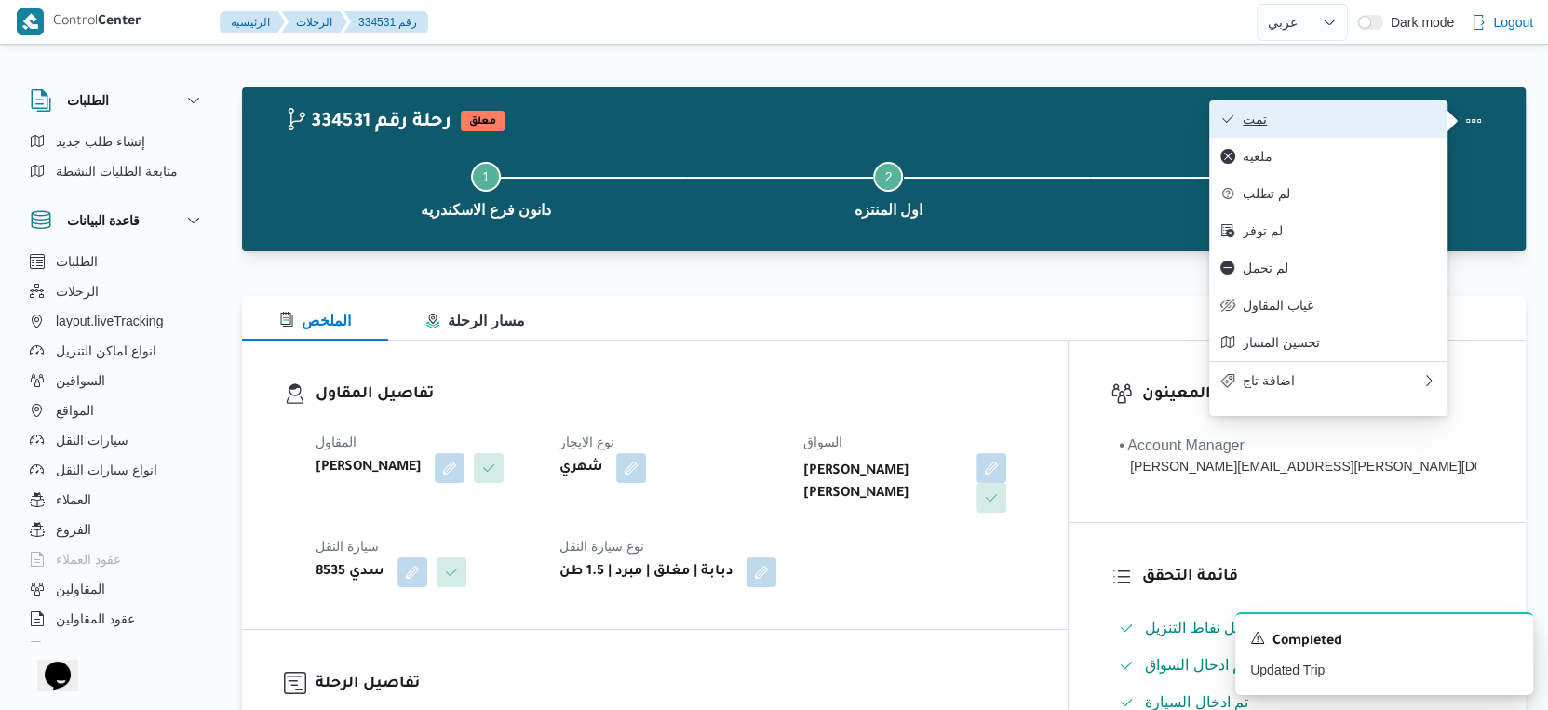
click at [1348, 116] on span "تمت" at bounding box center [1340, 119] width 194 height 15
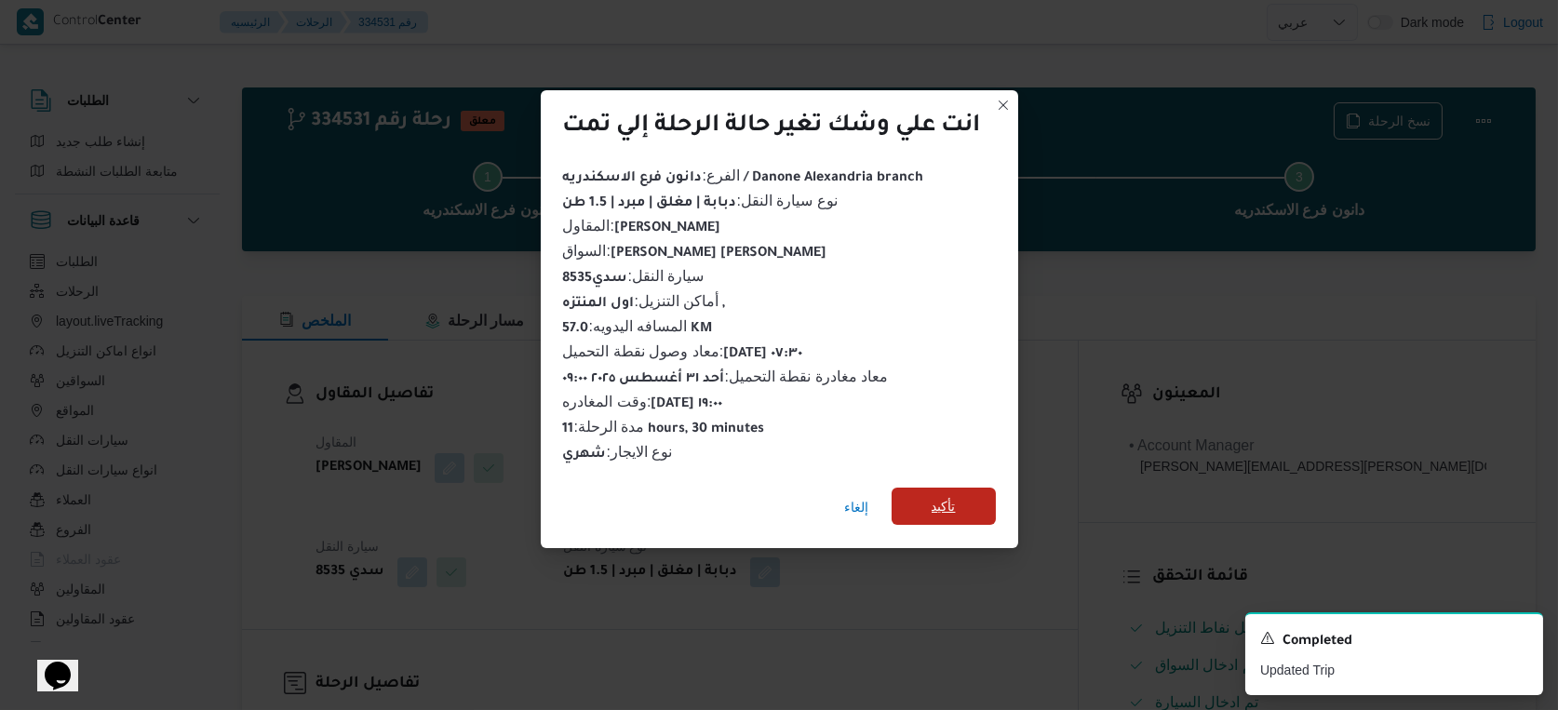
click at [973, 513] on span "تأكيد" at bounding box center [944, 506] width 104 height 37
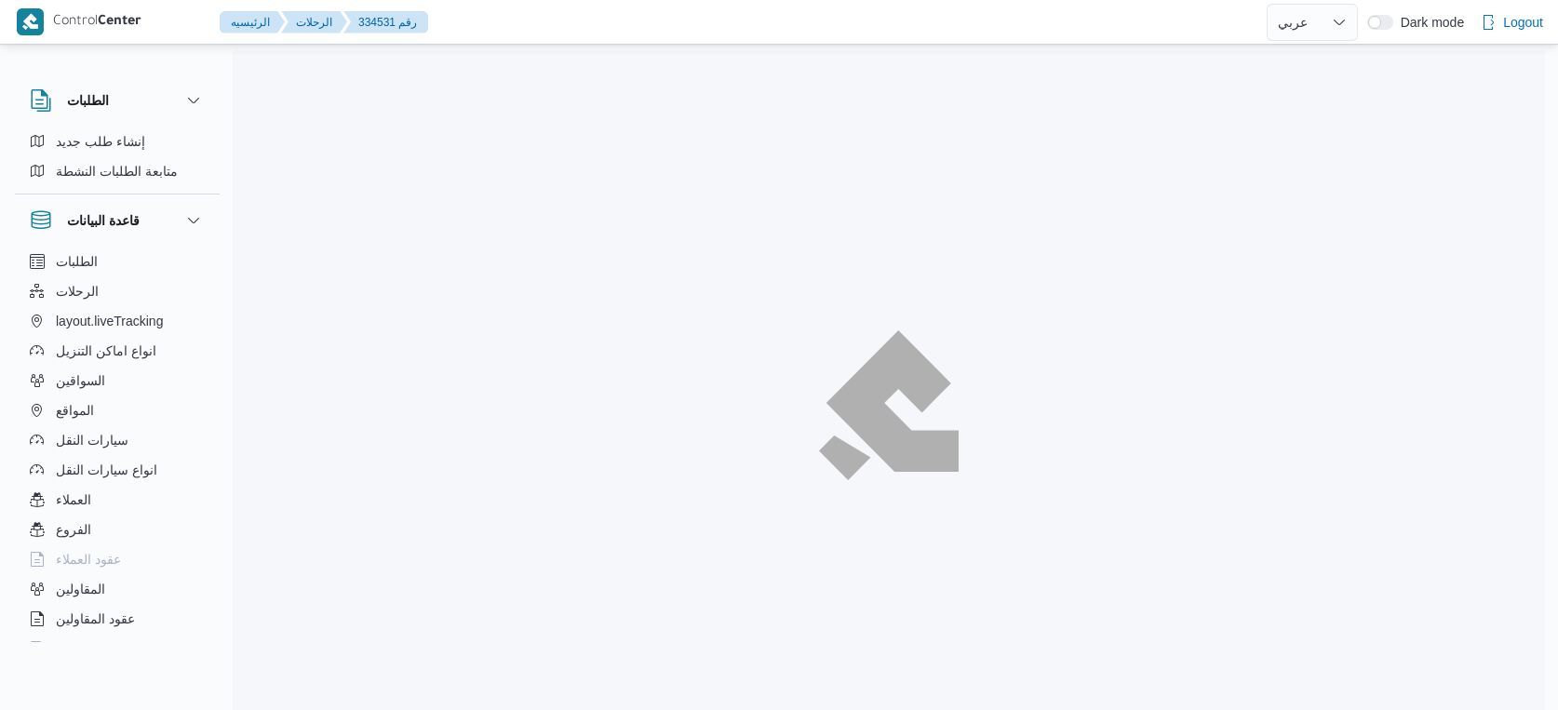
select select "ar"
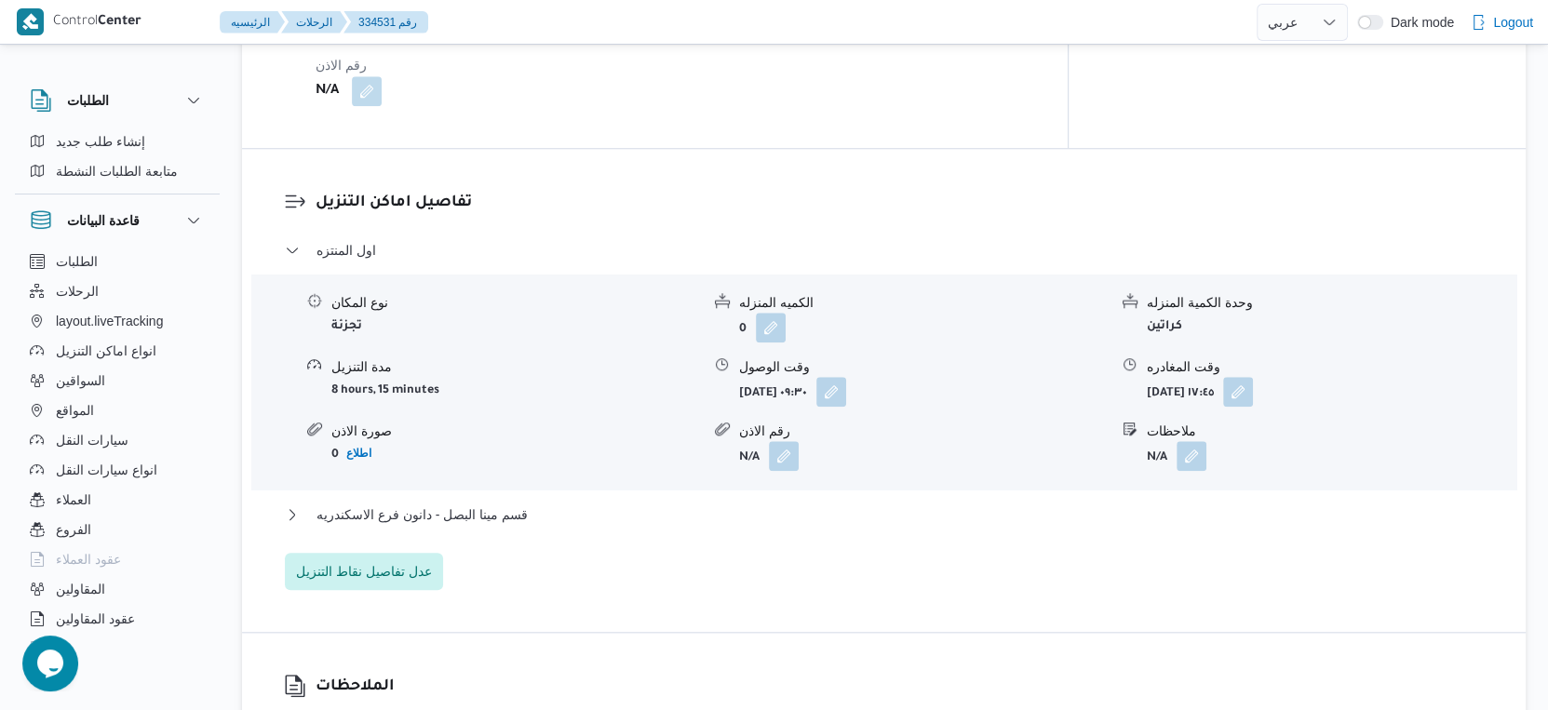
scroll to position [1448, 0]
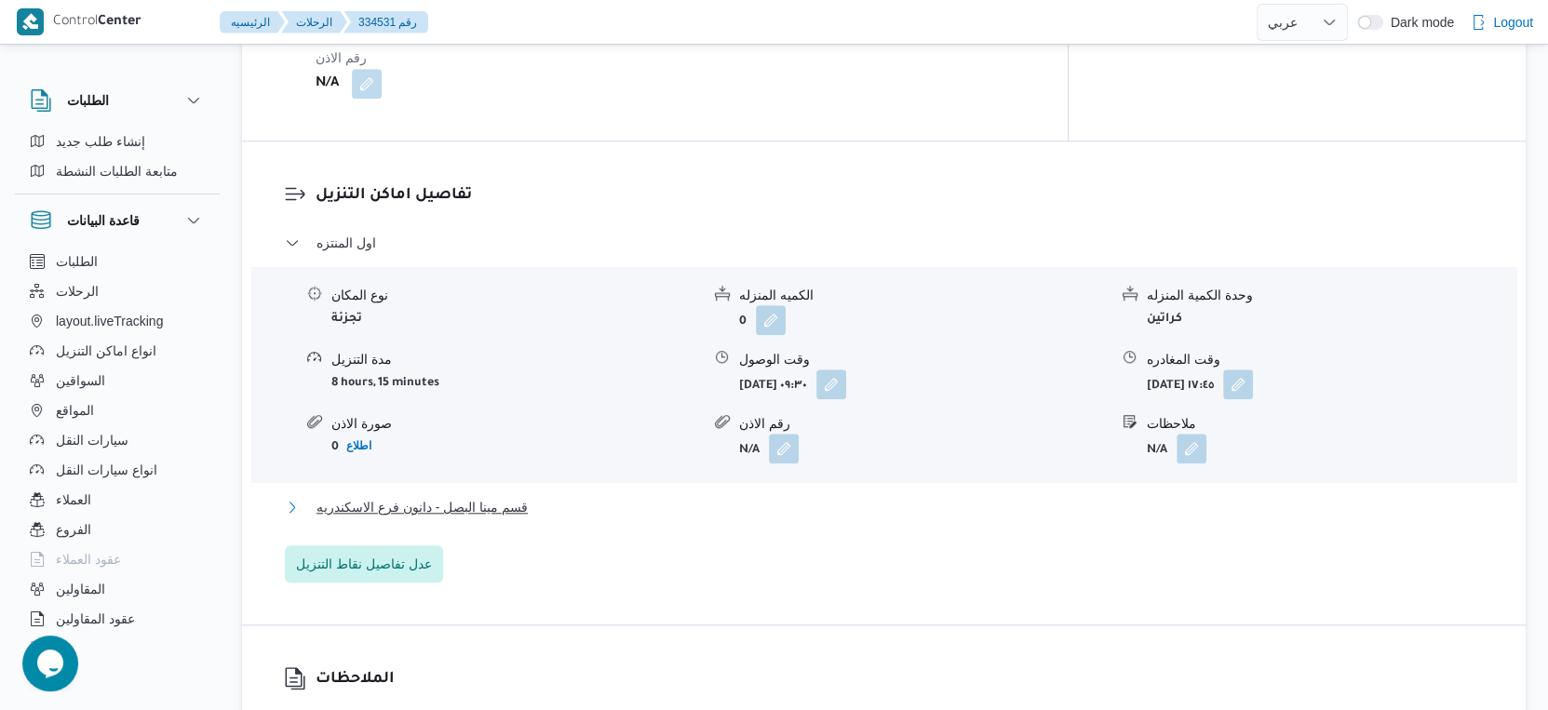
click at [551, 505] on button "قسم مينا البصل - دانون فرع الاسكندريه" at bounding box center [884, 507] width 1199 height 22
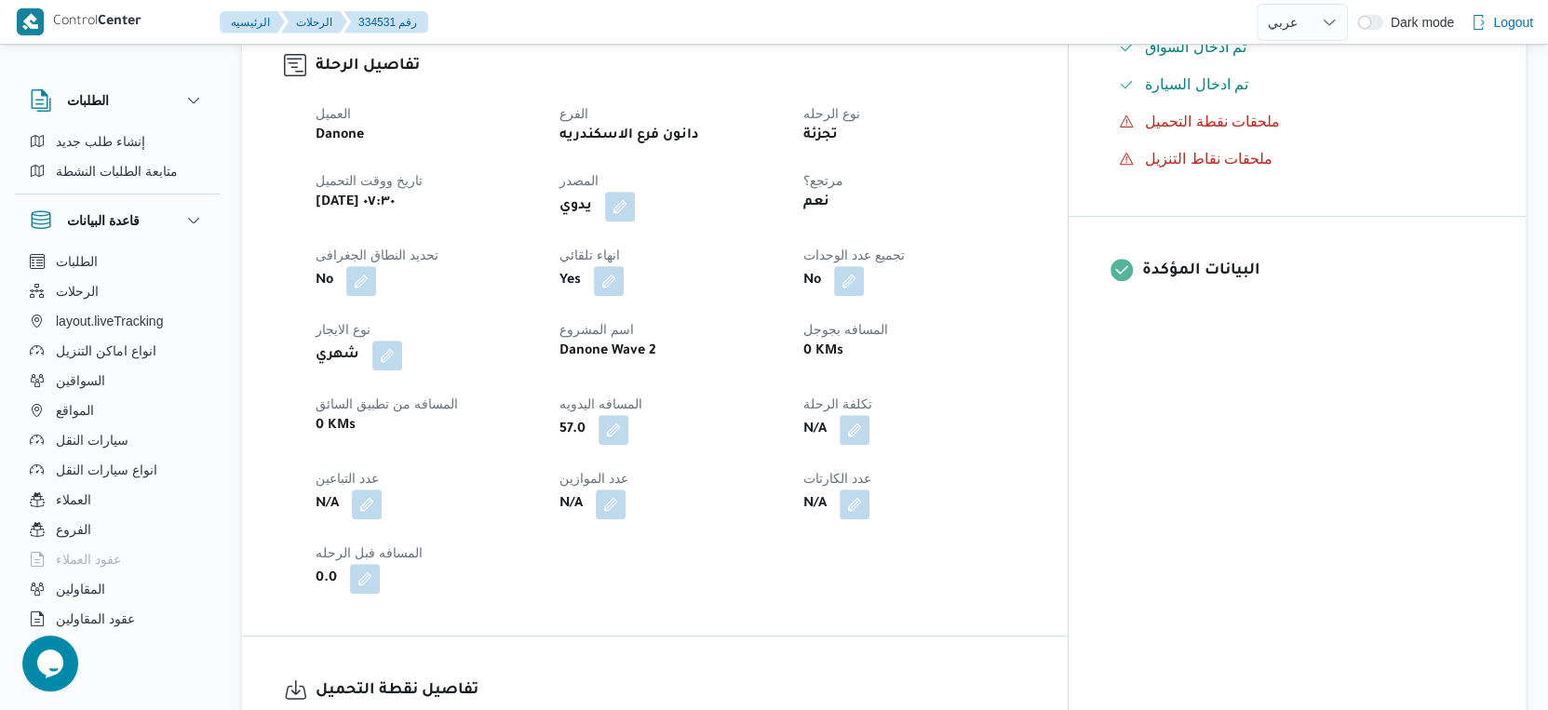
scroll to position [620, 0]
select select "ar"
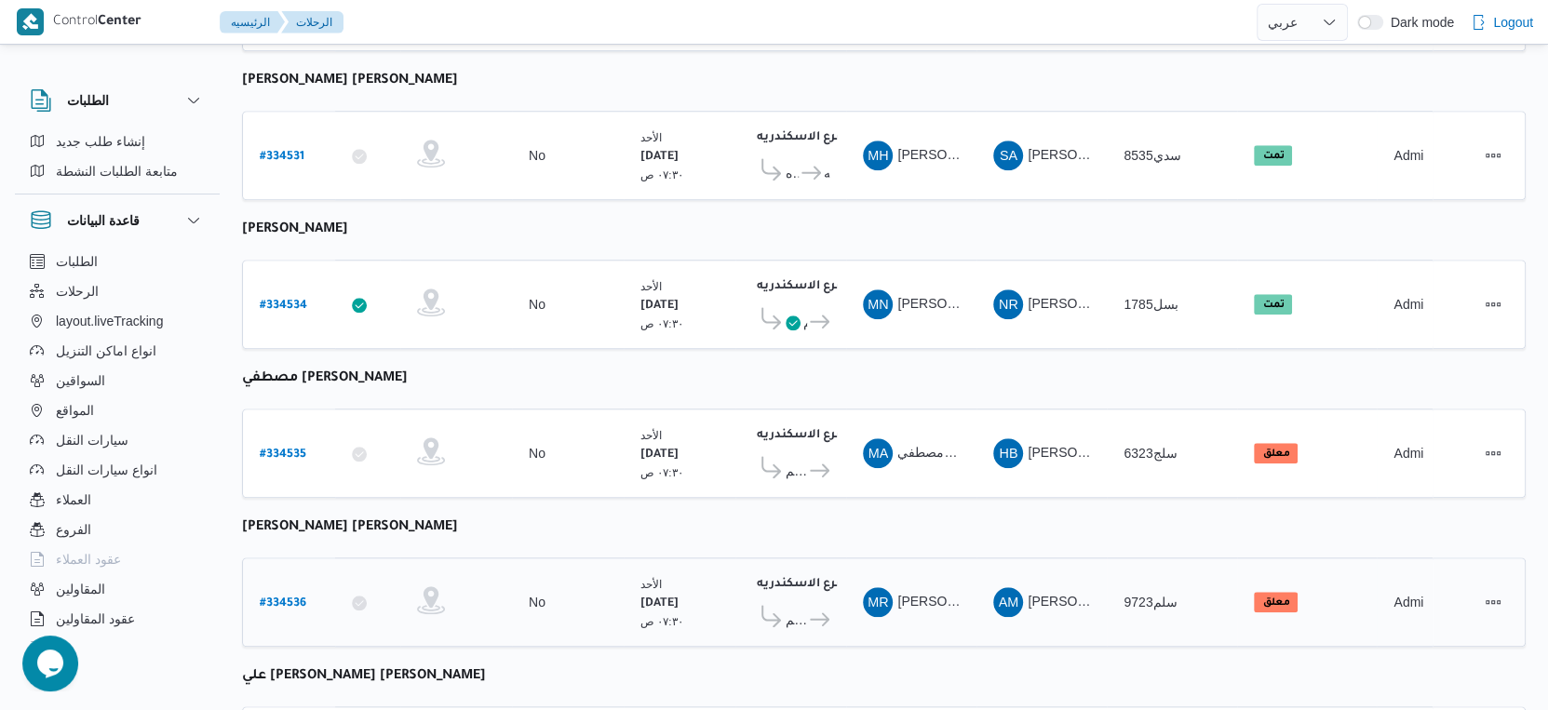
scroll to position [1519, 0]
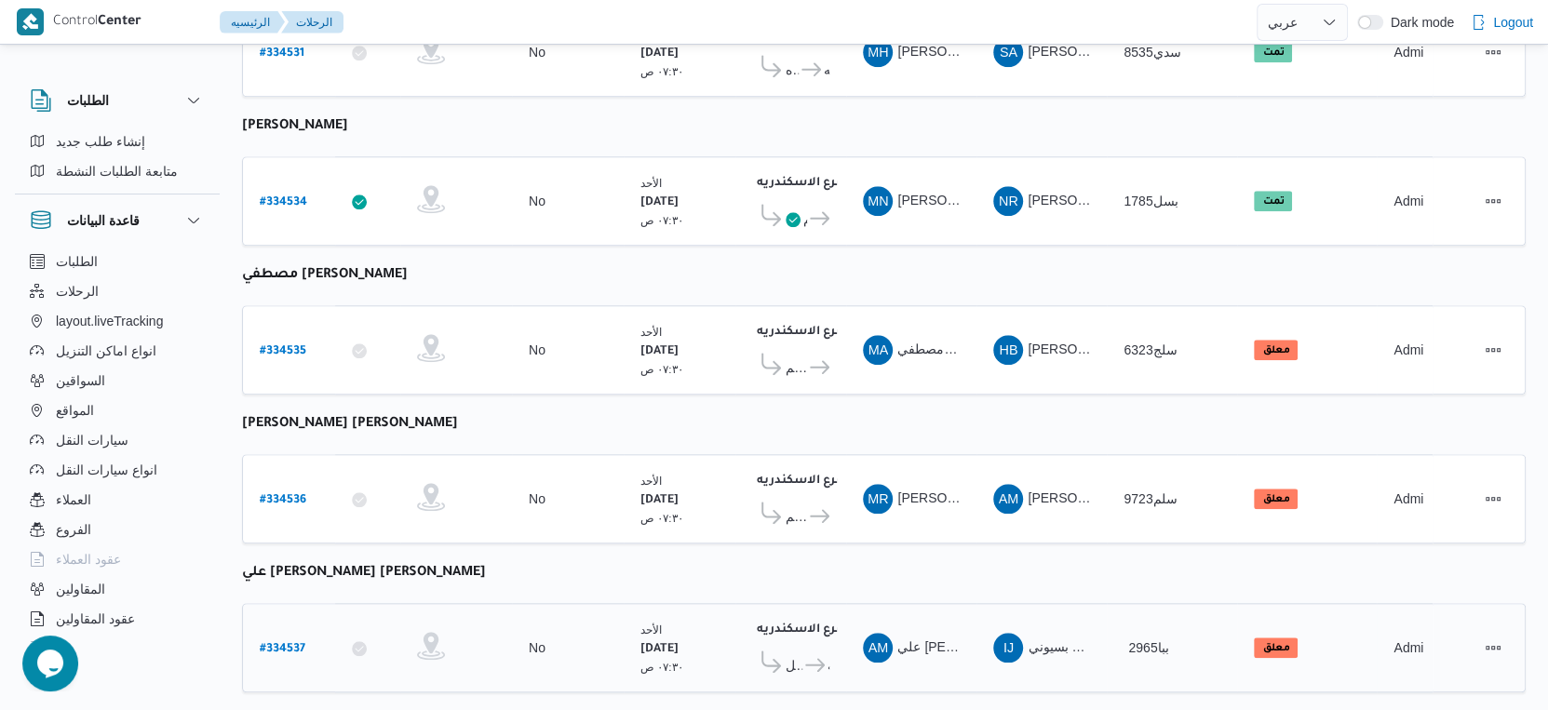
click at [293, 643] on b "# 334537" at bounding box center [283, 649] width 46 height 13
select select "ar"
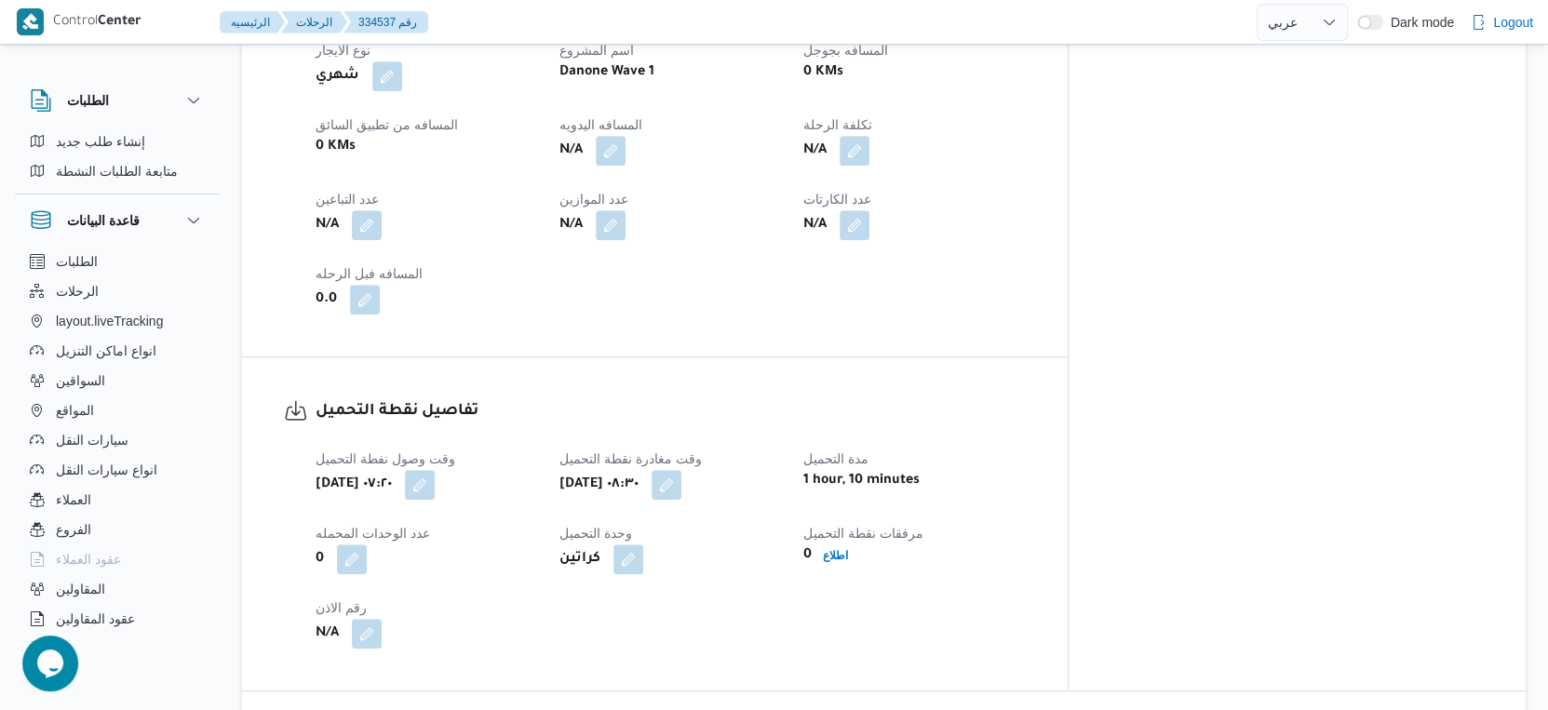
scroll to position [1138, 0]
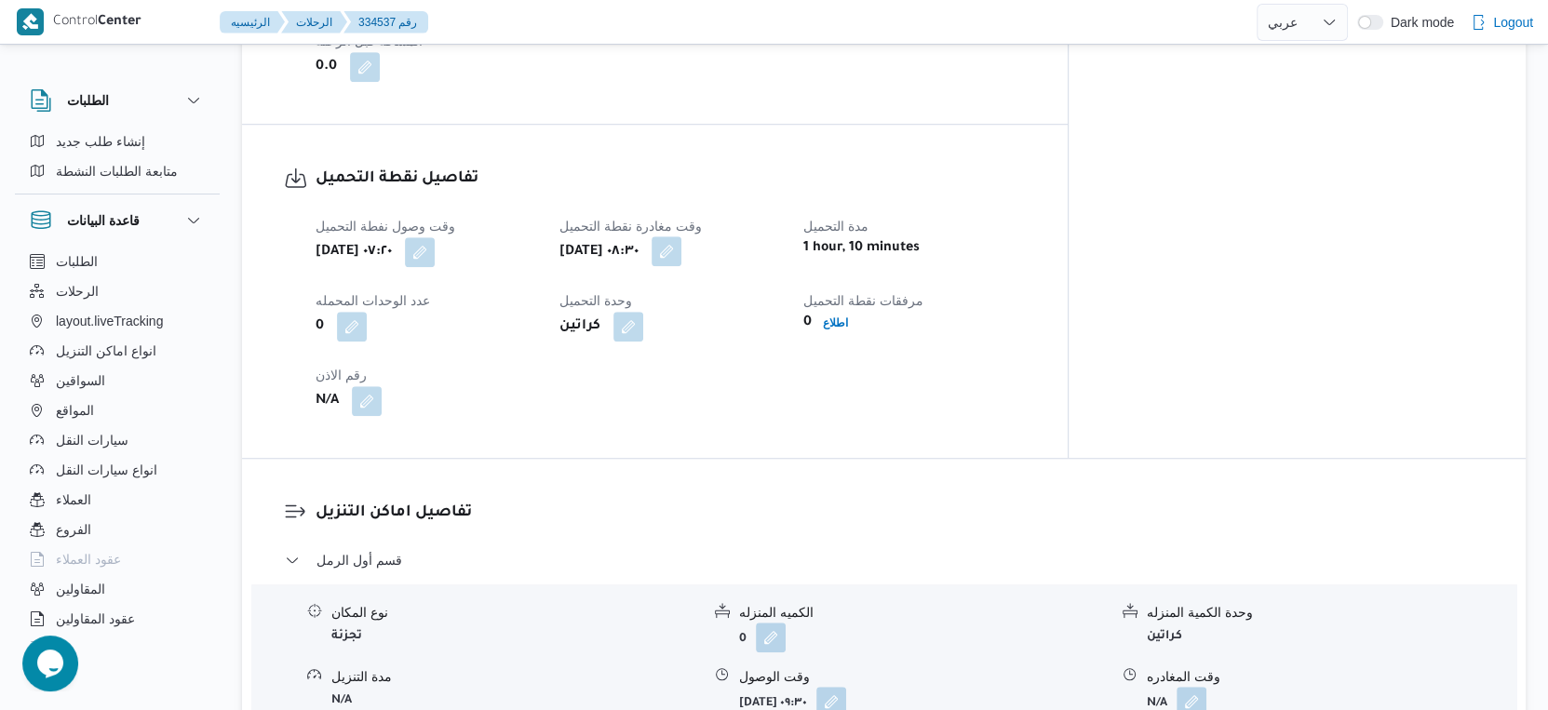
click at [681, 242] on button "button" at bounding box center [667, 251] width 30 height 30
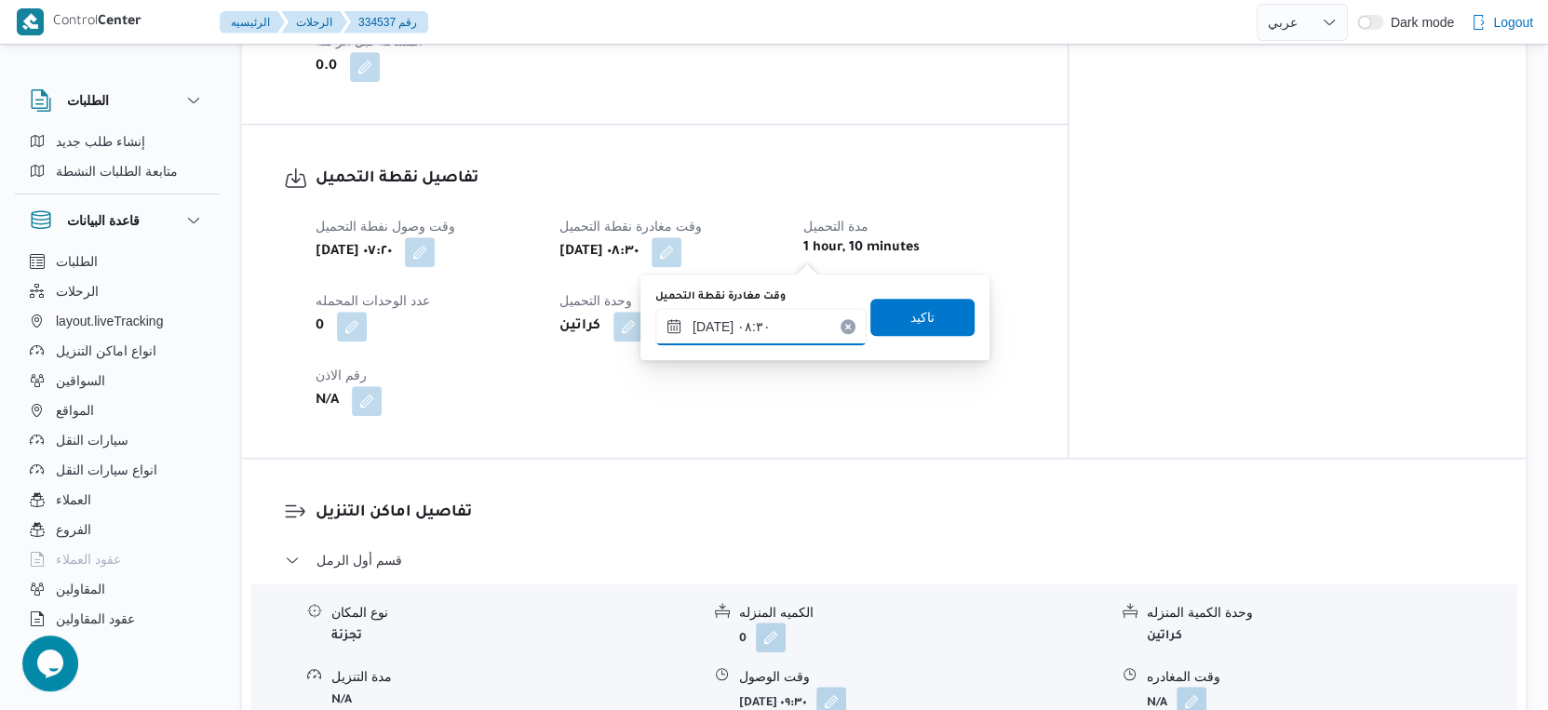
click at [788, 326] on input "[DATE] ٠٨:٣٠" at bounding box center [760, 326] width 211 height 37
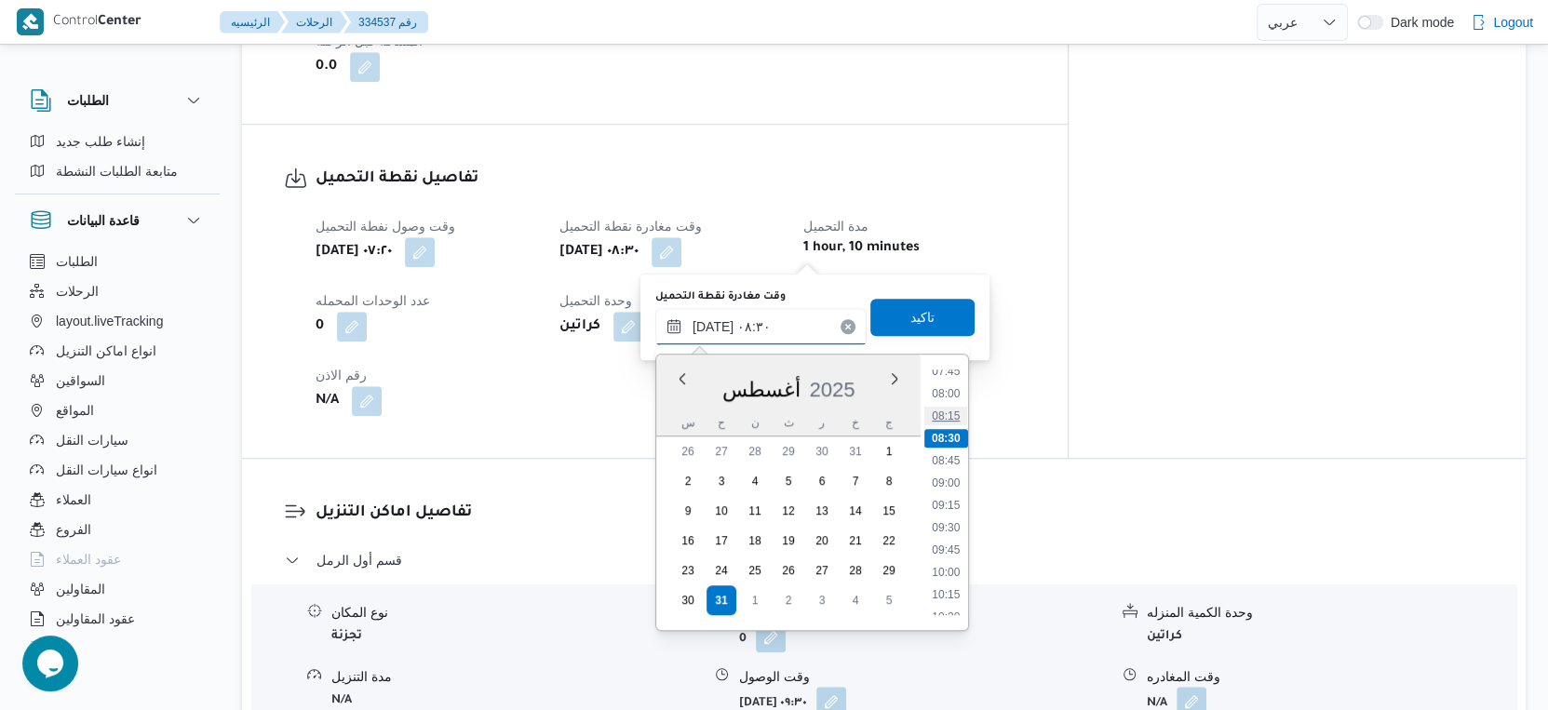
scroll to position [735, 0]
click at [945, 438] on li "09:00" at bounding box center [945, 447] width 43 height 19
type input "[DATE] ٠٩:٠٠"
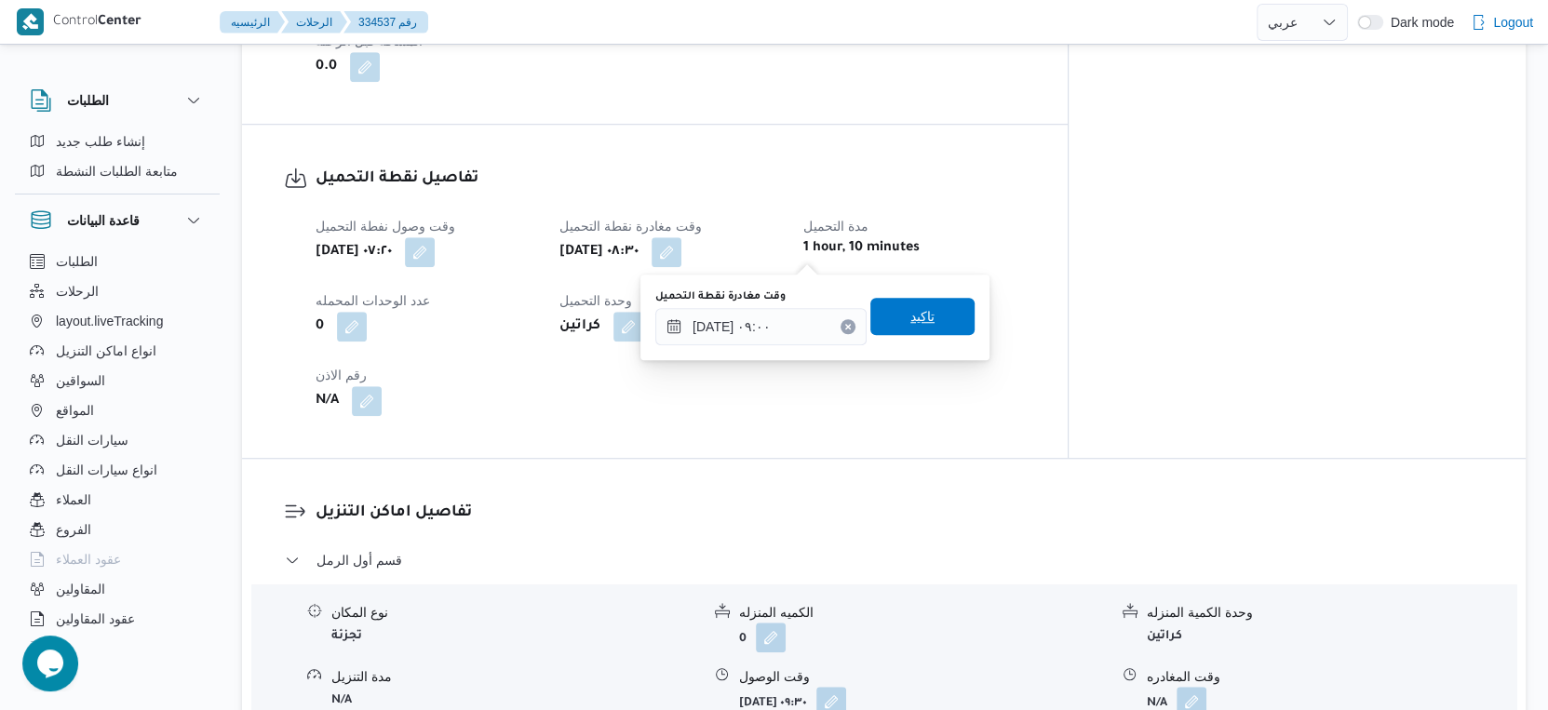
click at [921, 322] on span "تاكيد" at bounding box center [922, 316] width 104 height 37
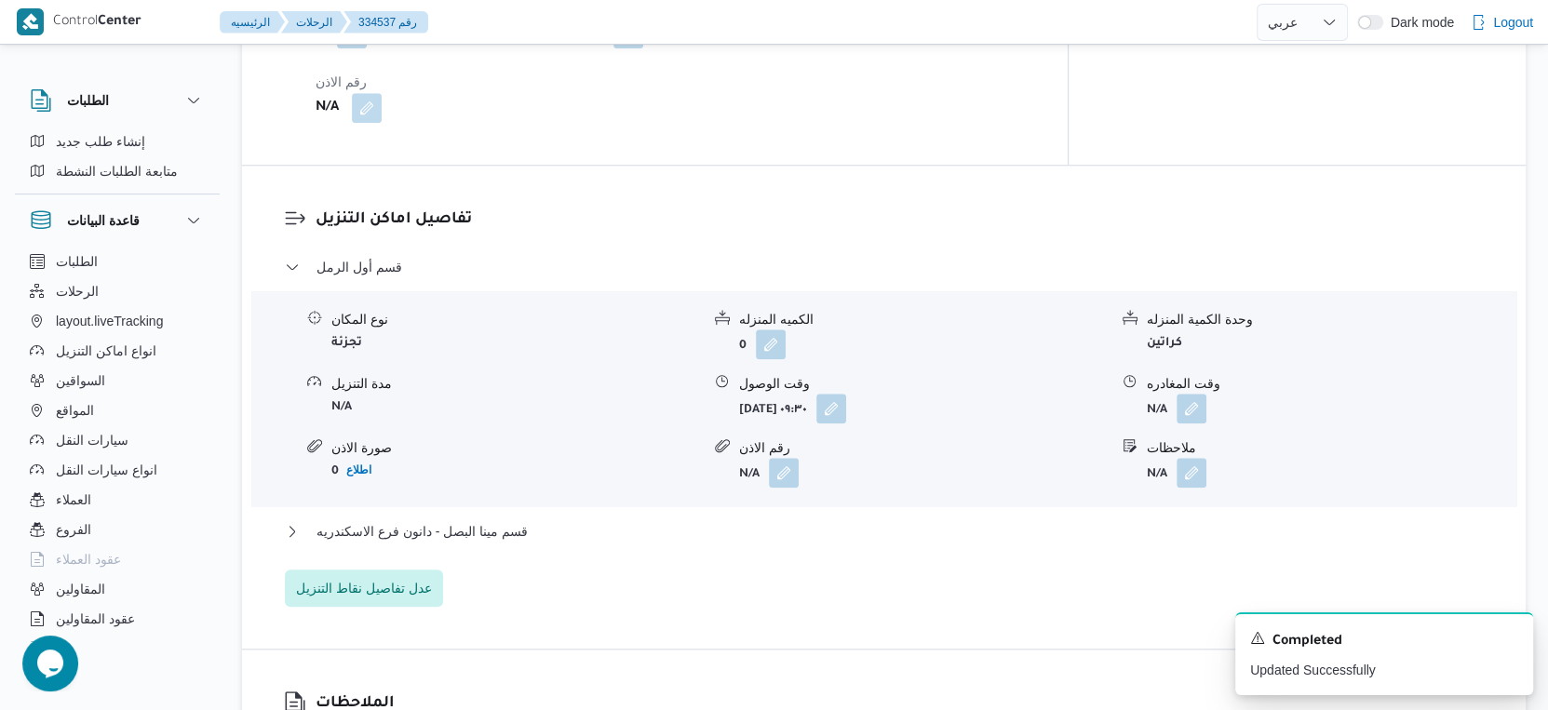
scroll to position [1448, 0]
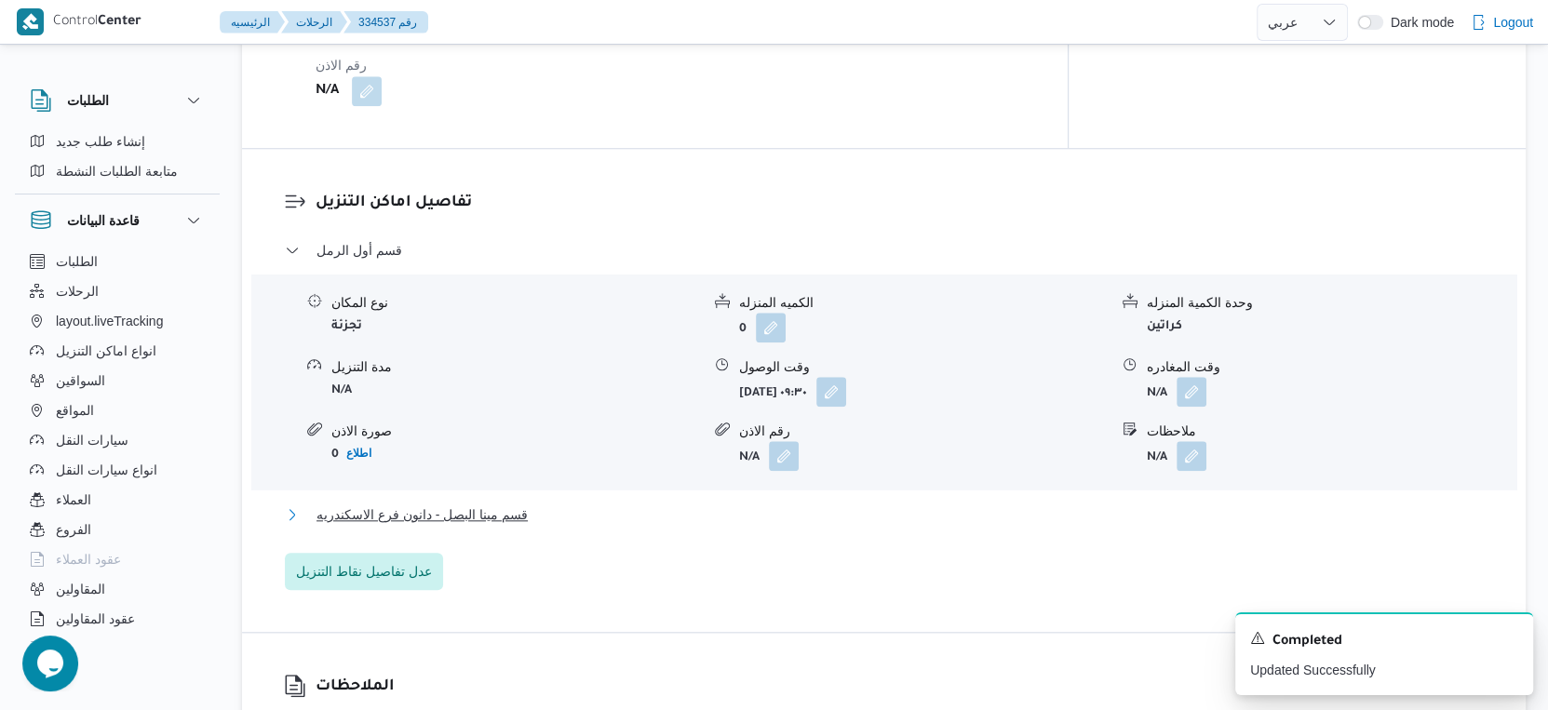
click at [538, 505] on button "قسم مينا البصل - دانون فرع الاسكندريه" at bounding box center [884, 515] width 1199 height 22
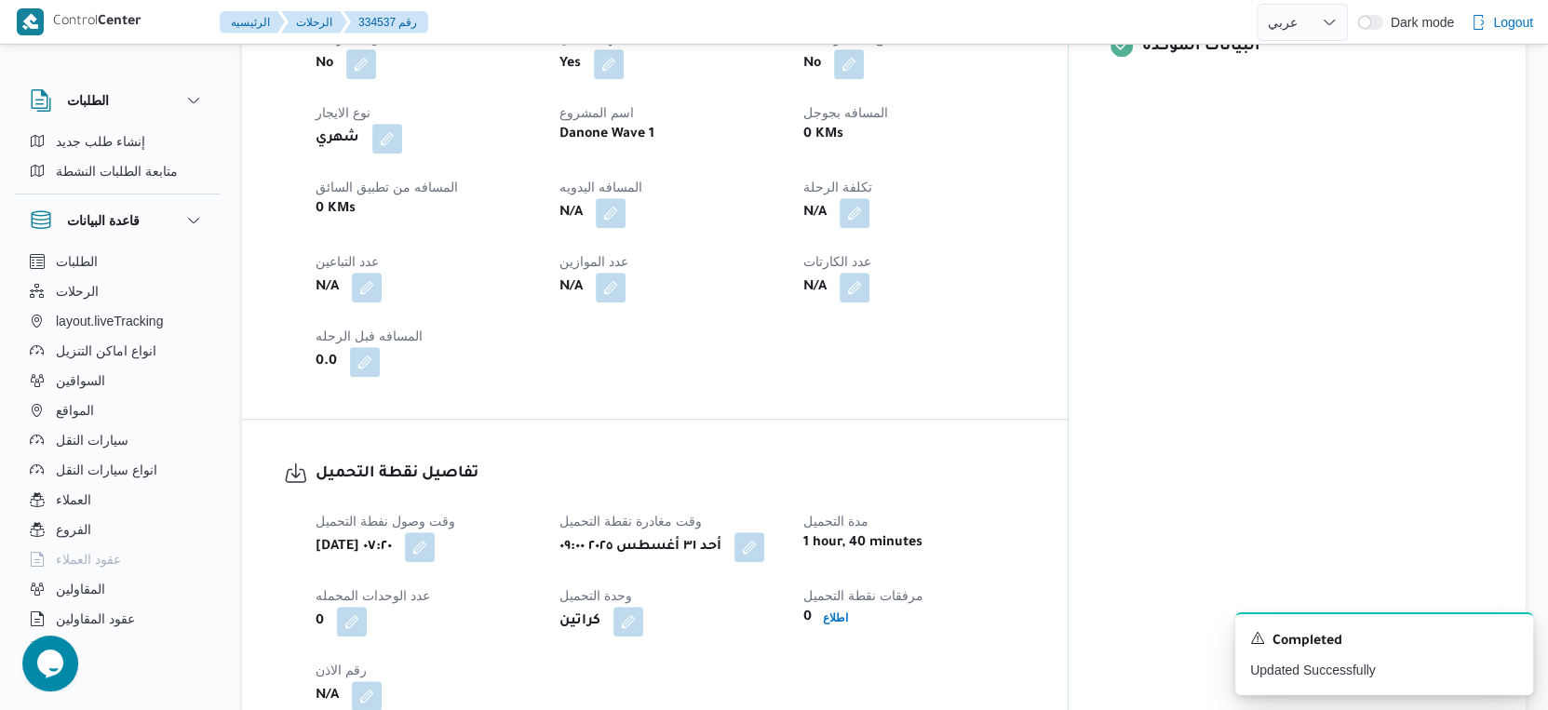
scroll to position [724, 0]
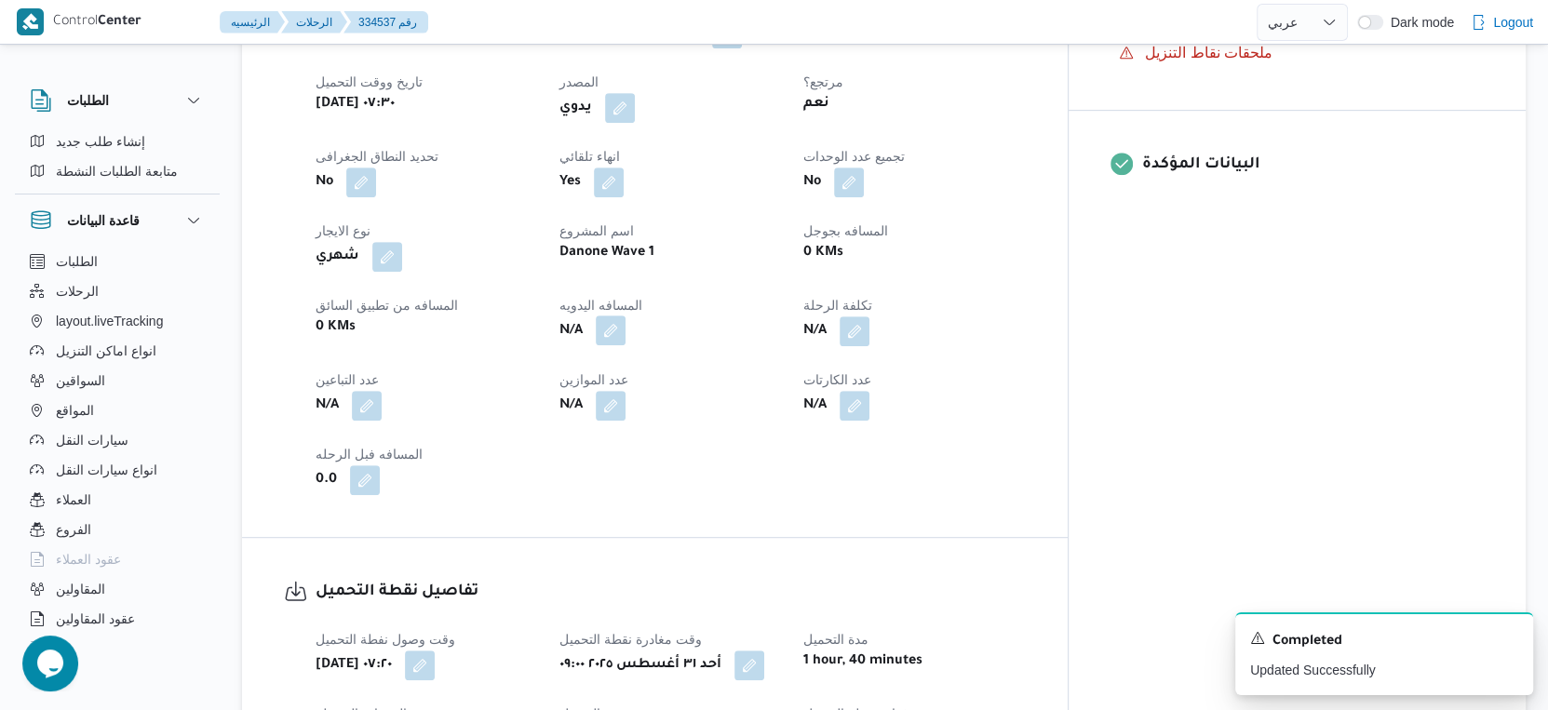
click at [626, 331] on button "button" at bounding box center [611, 331] width 30 height 30
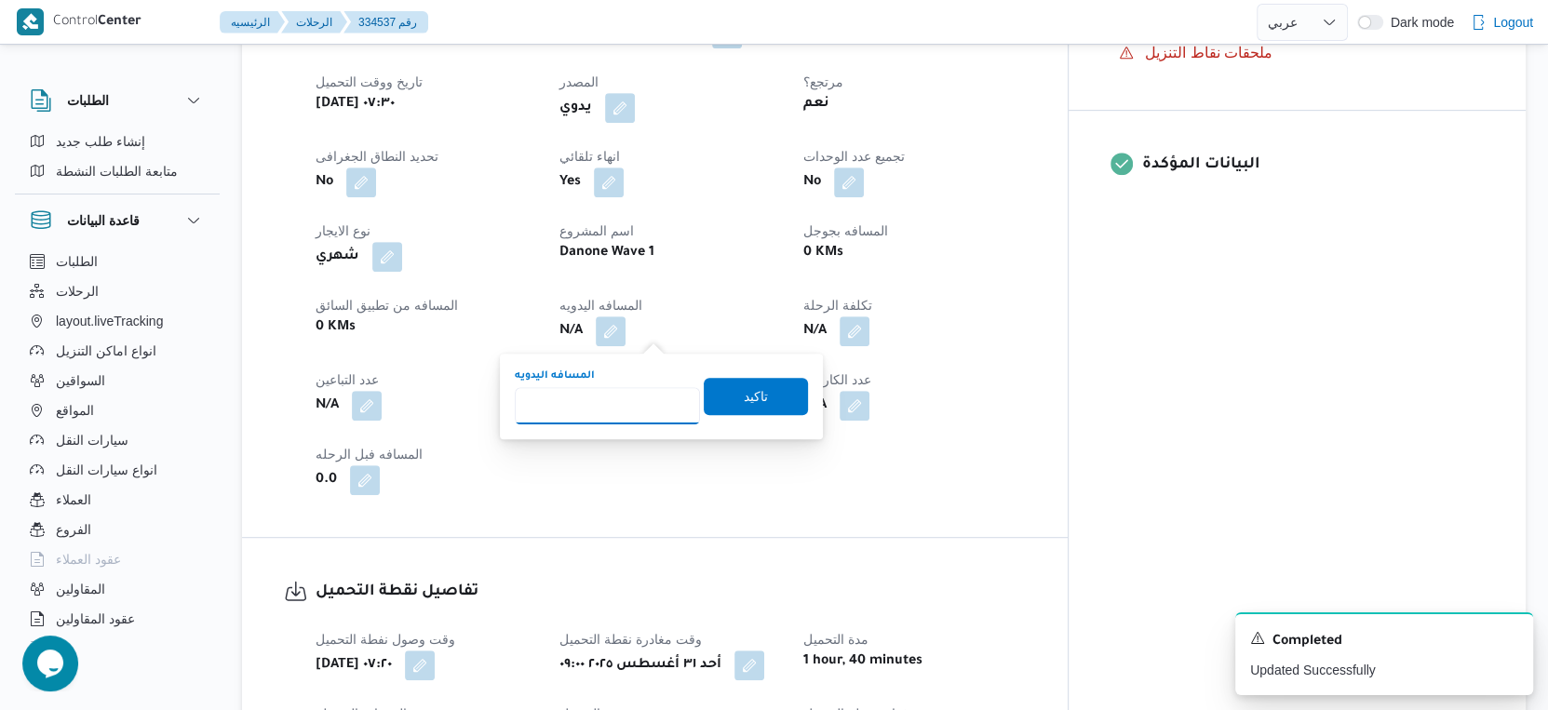
click at [613, 403] on input "المسافه اليدويه" at bounding box center [607, 405] width 185 height 37
type input "58"
click at [756, 383] on span "تاكيد" at bounding box center [756, 395] width 104 height 37
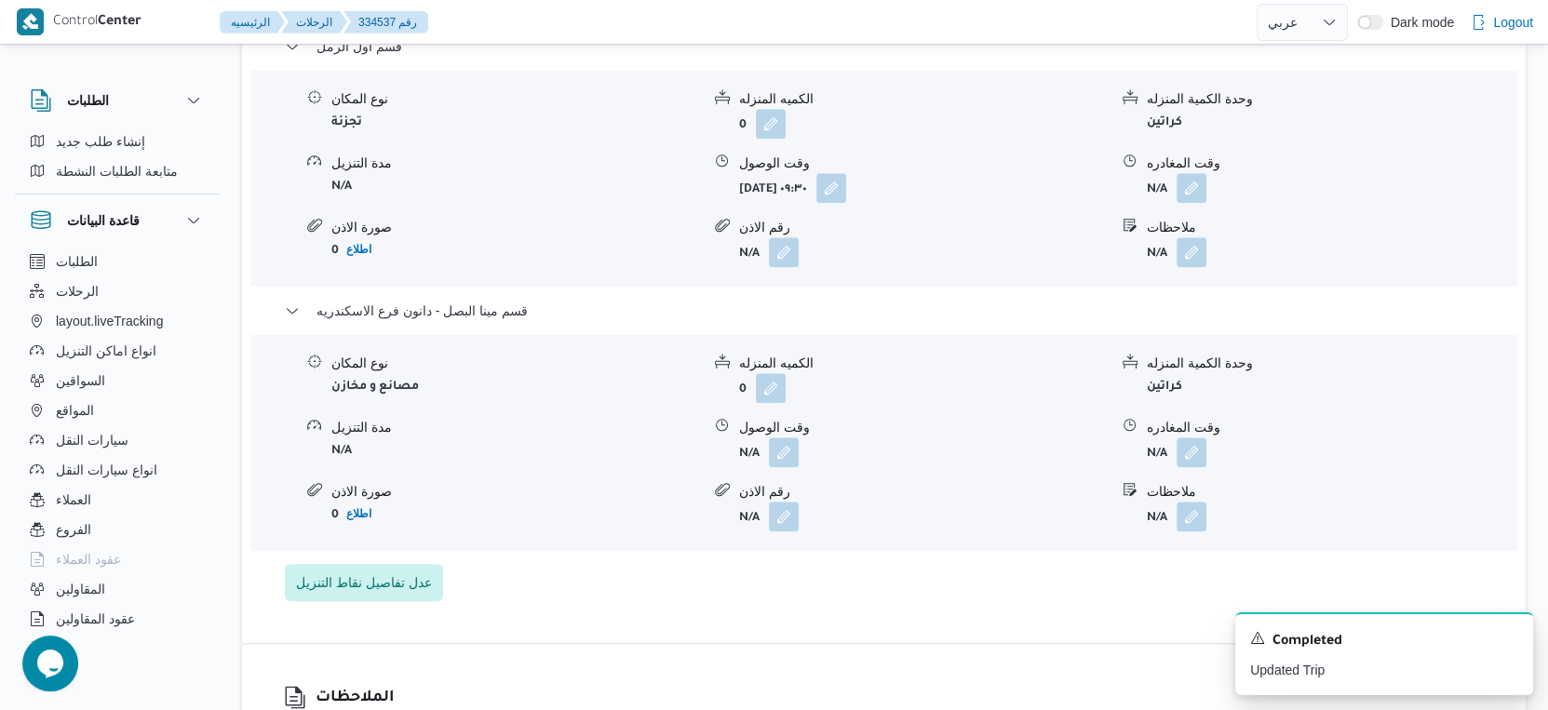
scroll to position [1654, 0]
click at [788, 443] on button "button" at bounding box center [784, 449] width 30 height 30
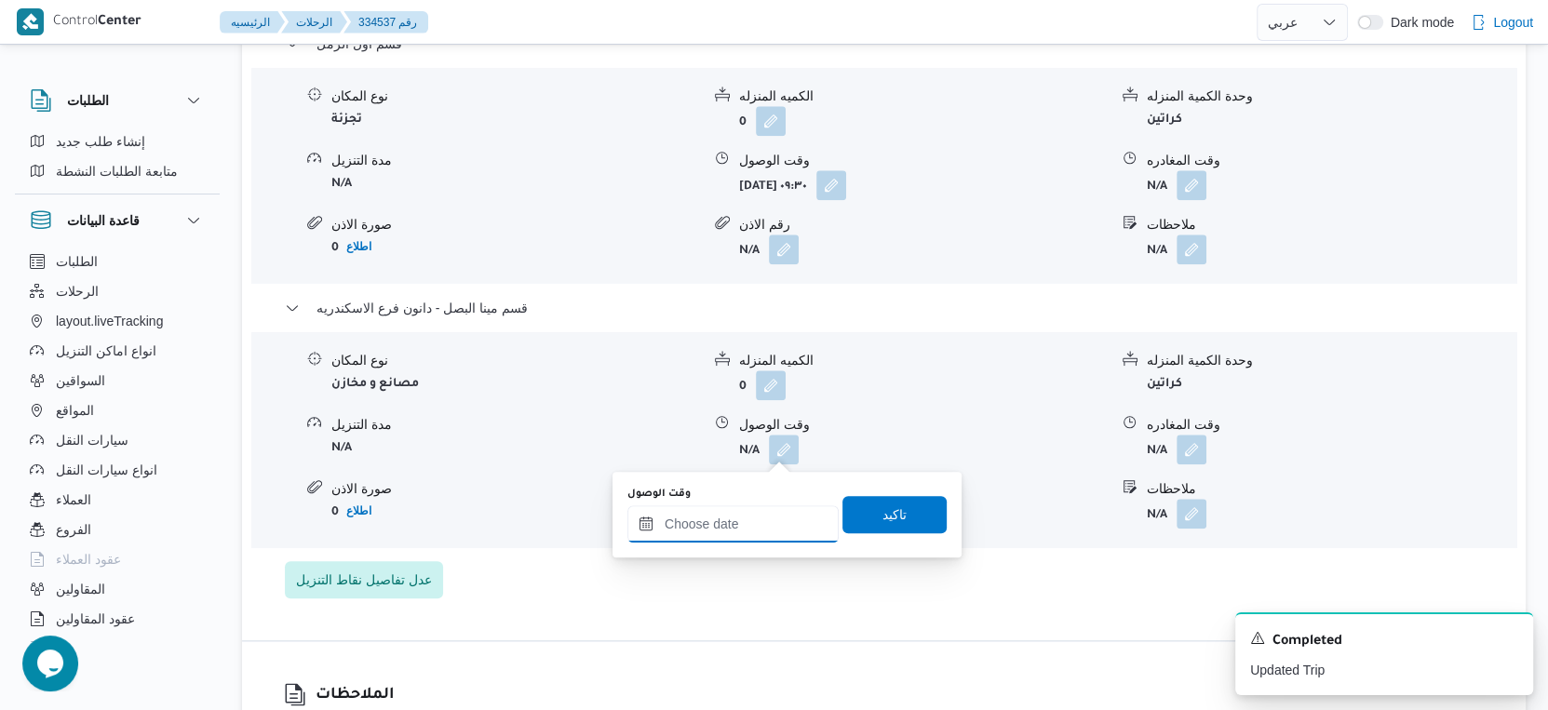
click at [752, 521] on input "وقت الوصول" at bounding box center [732, 523] width 211 height 37
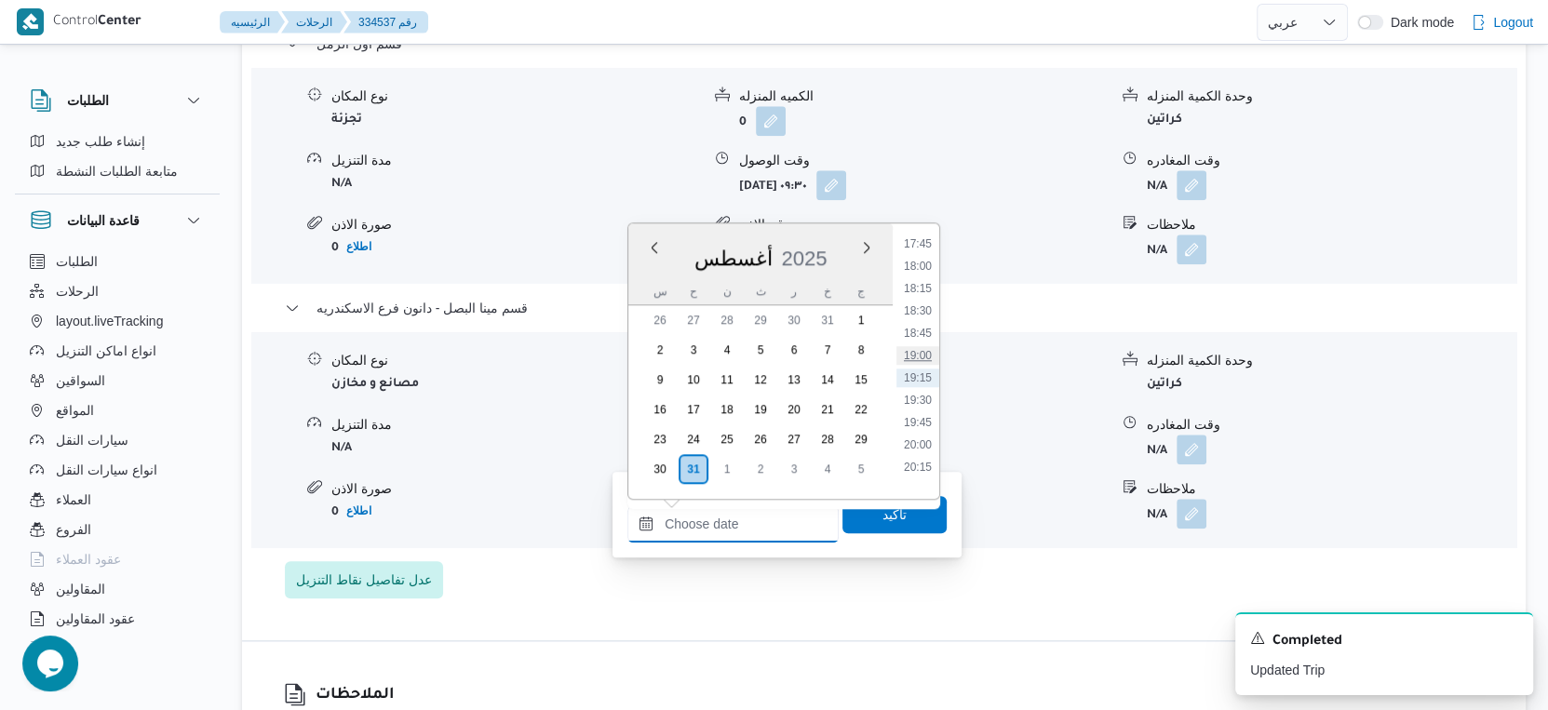
scroll to position [1488, 0]
drag, startPoint x: 927, startPoint y: 270, endPoint x: 920, endPoint y: 354, distance: 84.1
click at [927, 270] on li "17:00" at bounding box center [917, 279] width 43 height 19
type input "[DATE] ١٧:٠٠"
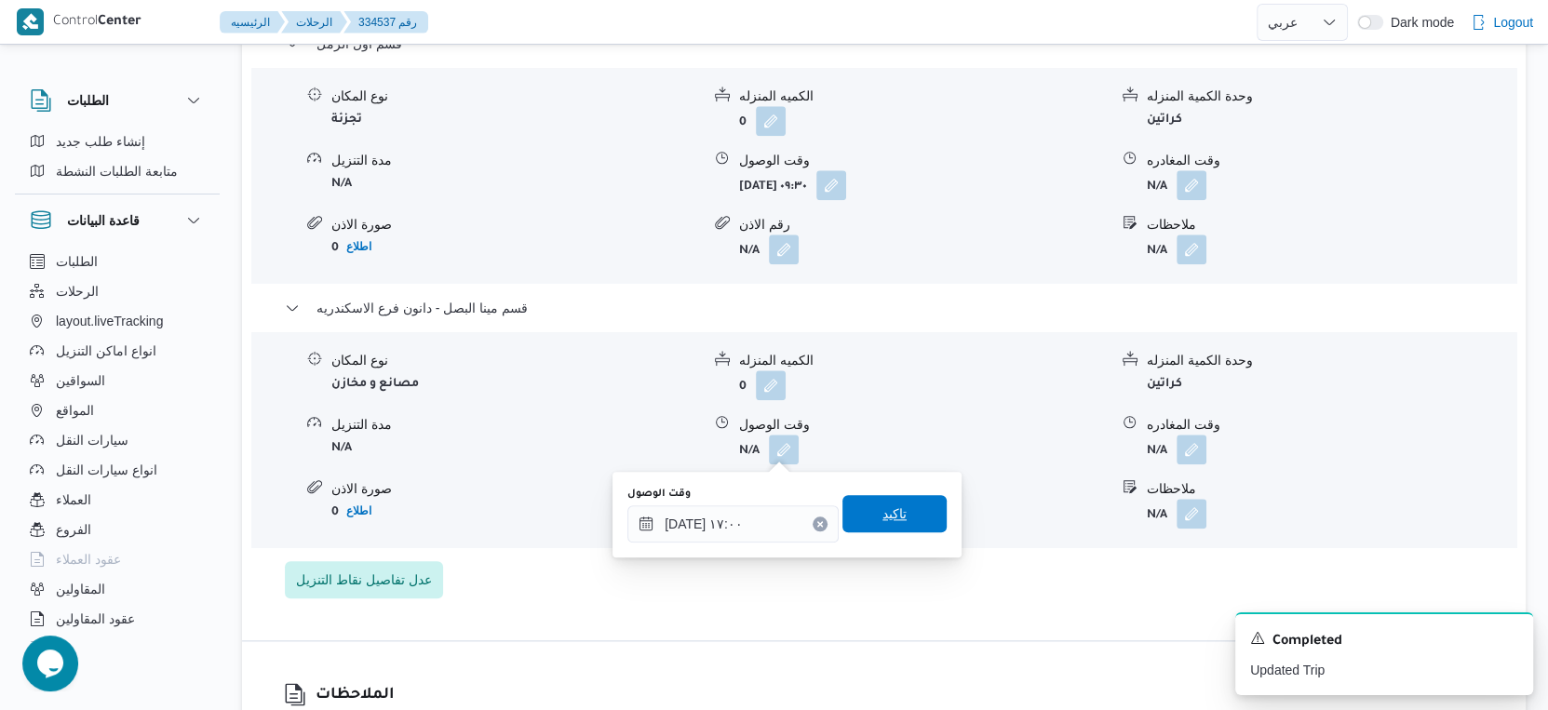
click at [896, 514] on span "تاكيد" at bounding box center [894, 513] width 104 height 37
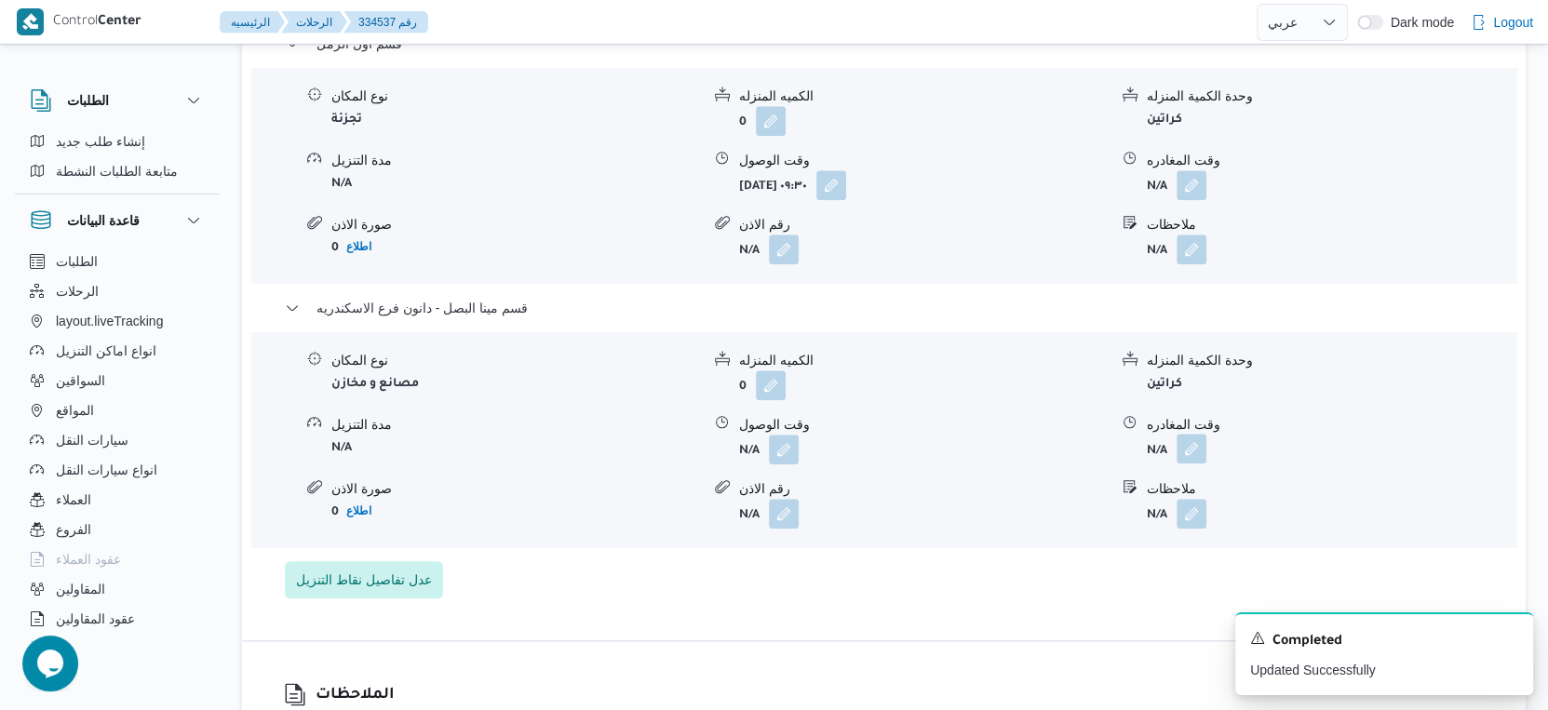
click at [1197, 440] on button "button" at bounding box center [1192, 449] width 30 height 30
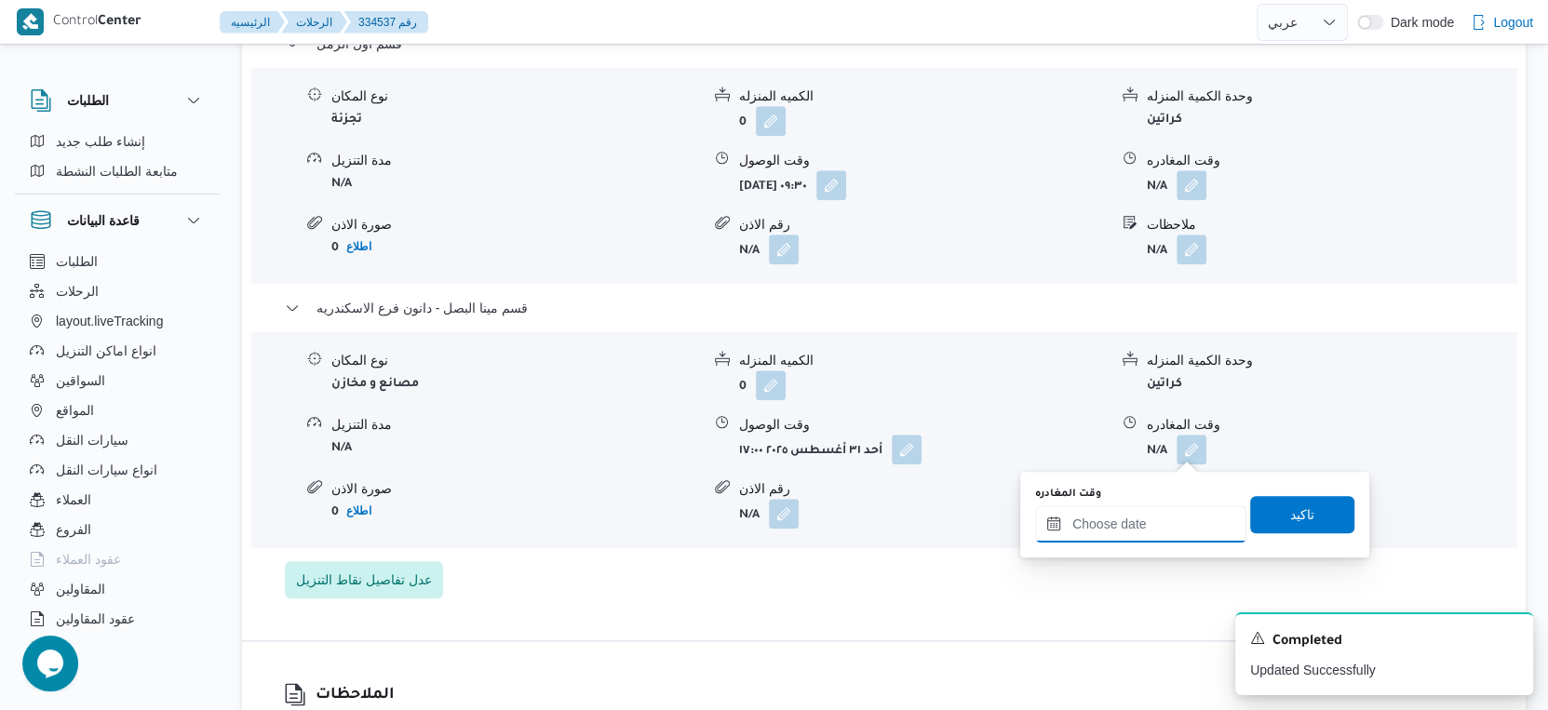
click at [1166, 505] on input "وقت المغادره" at bounding box center [1140, 523] width 211 height 37
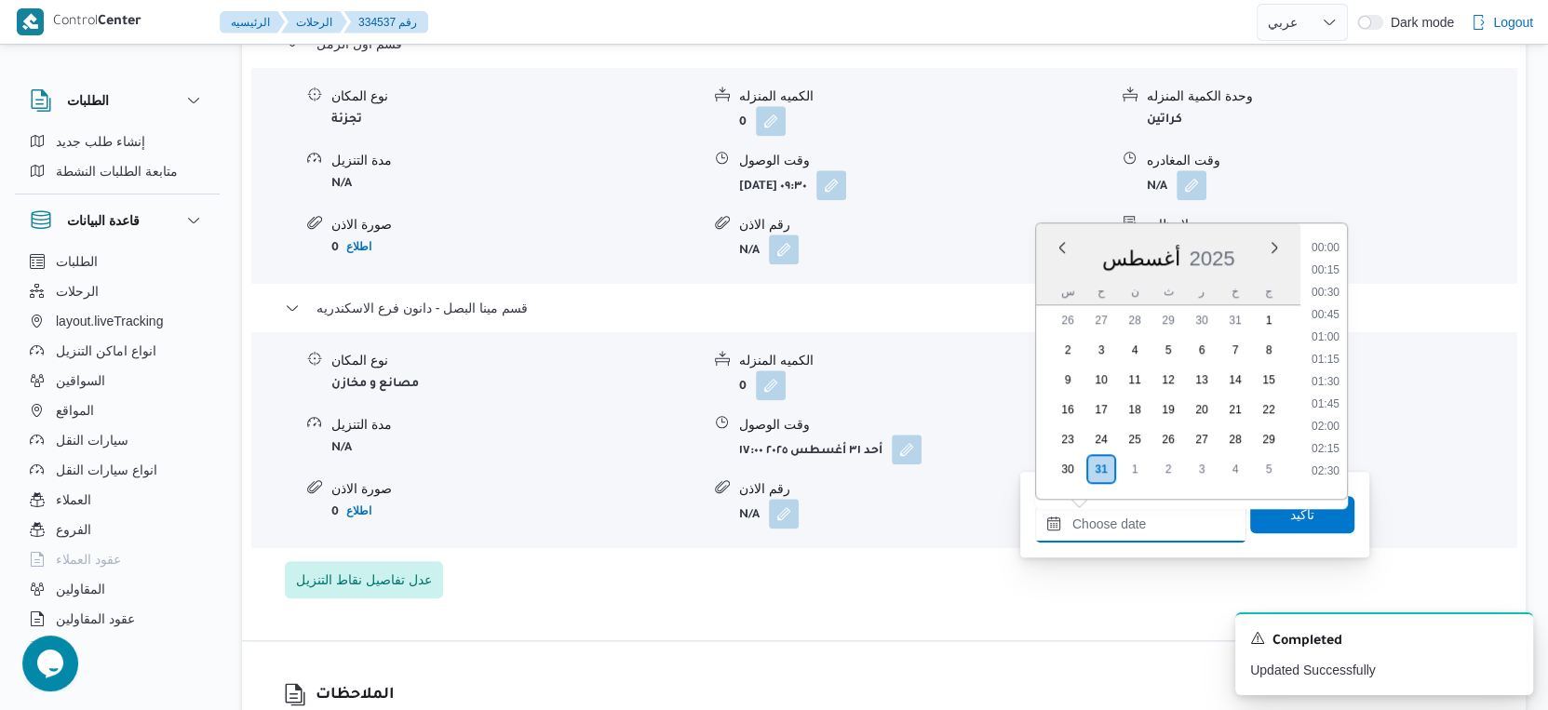
scroll to position [1590, 0]
click at [1330, 269] on li "18:00" at bounding box center [1325, 266] width 43 height 19
type input "[DATE] ١٨:٠٠"
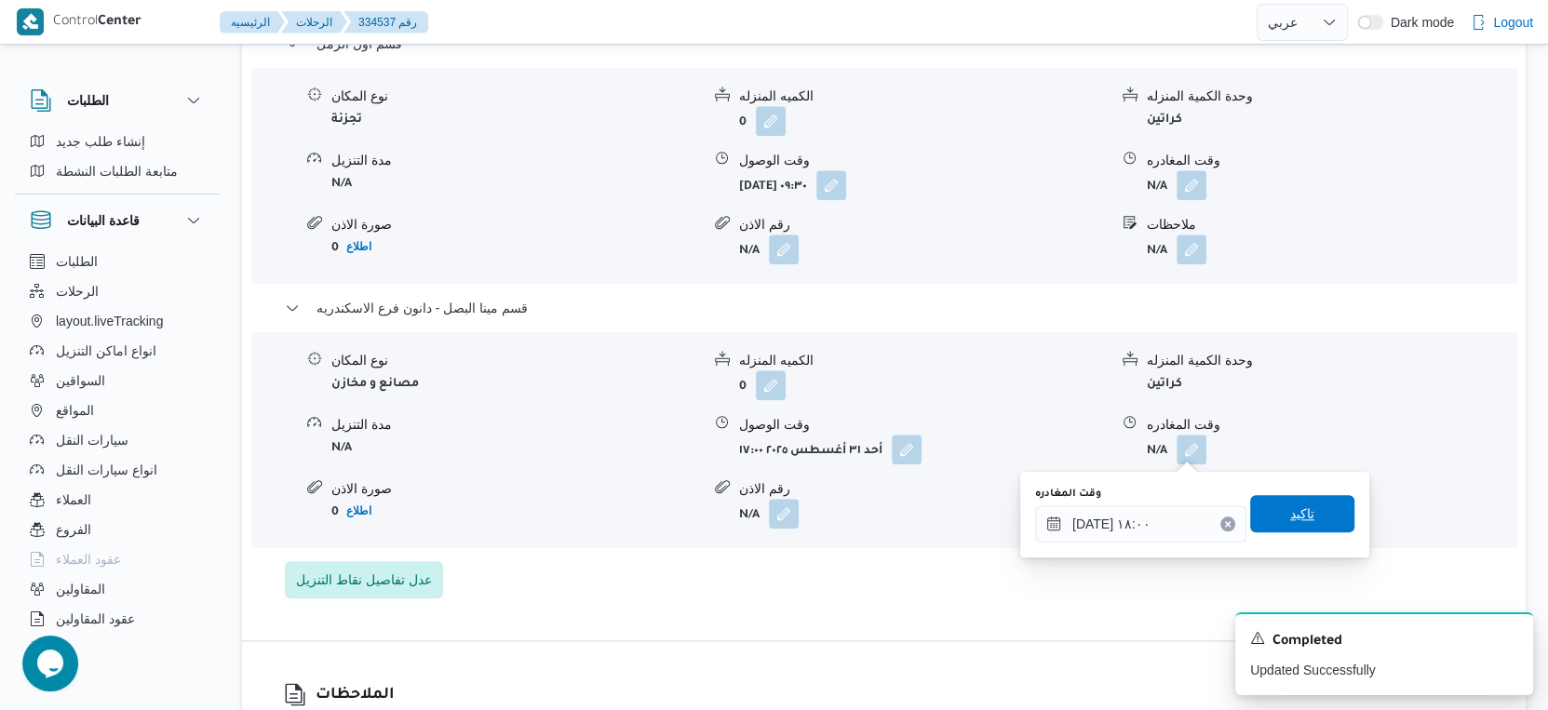
click at [1304, 497] on span "تاكيد" at bounding box center [1302, 513] width 104 height 37
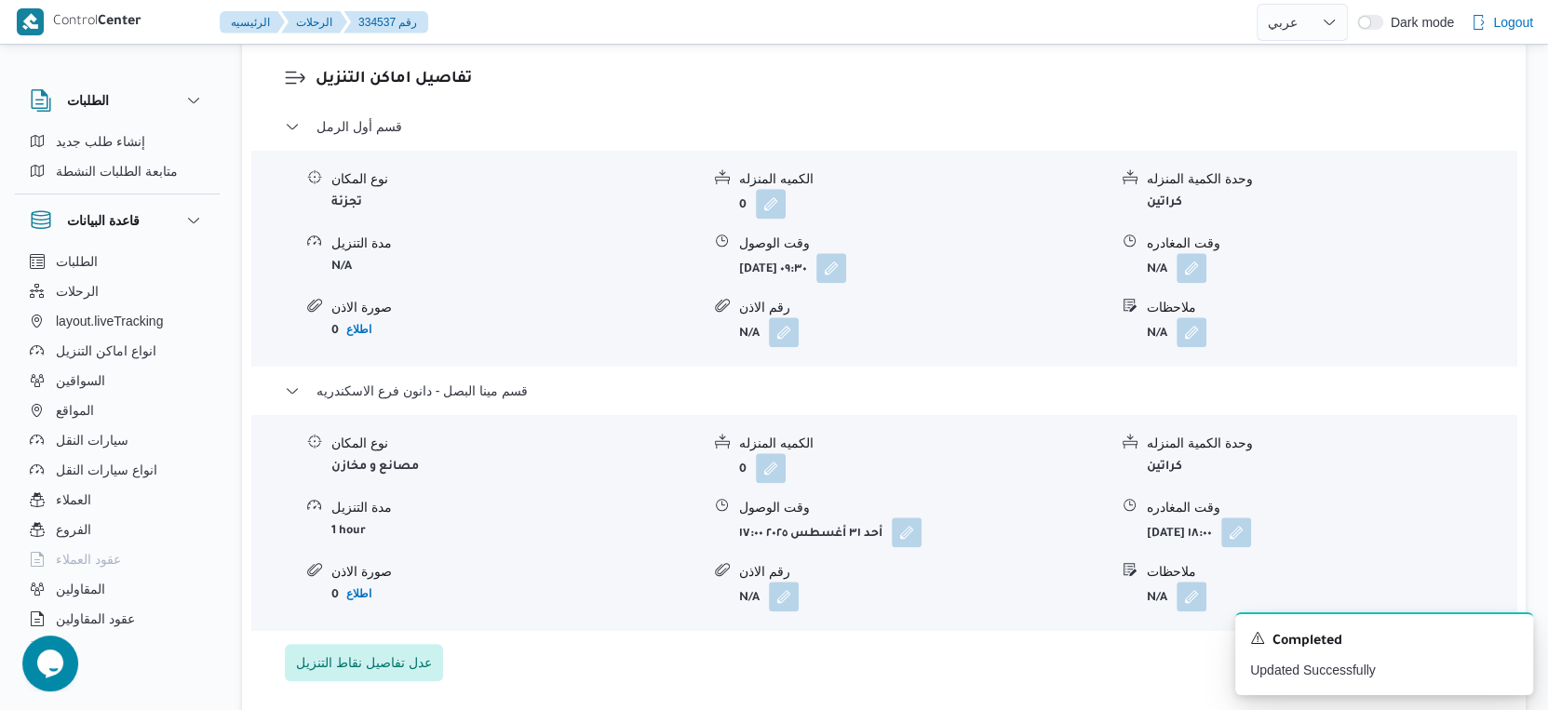
scroll to position [1448, 0]
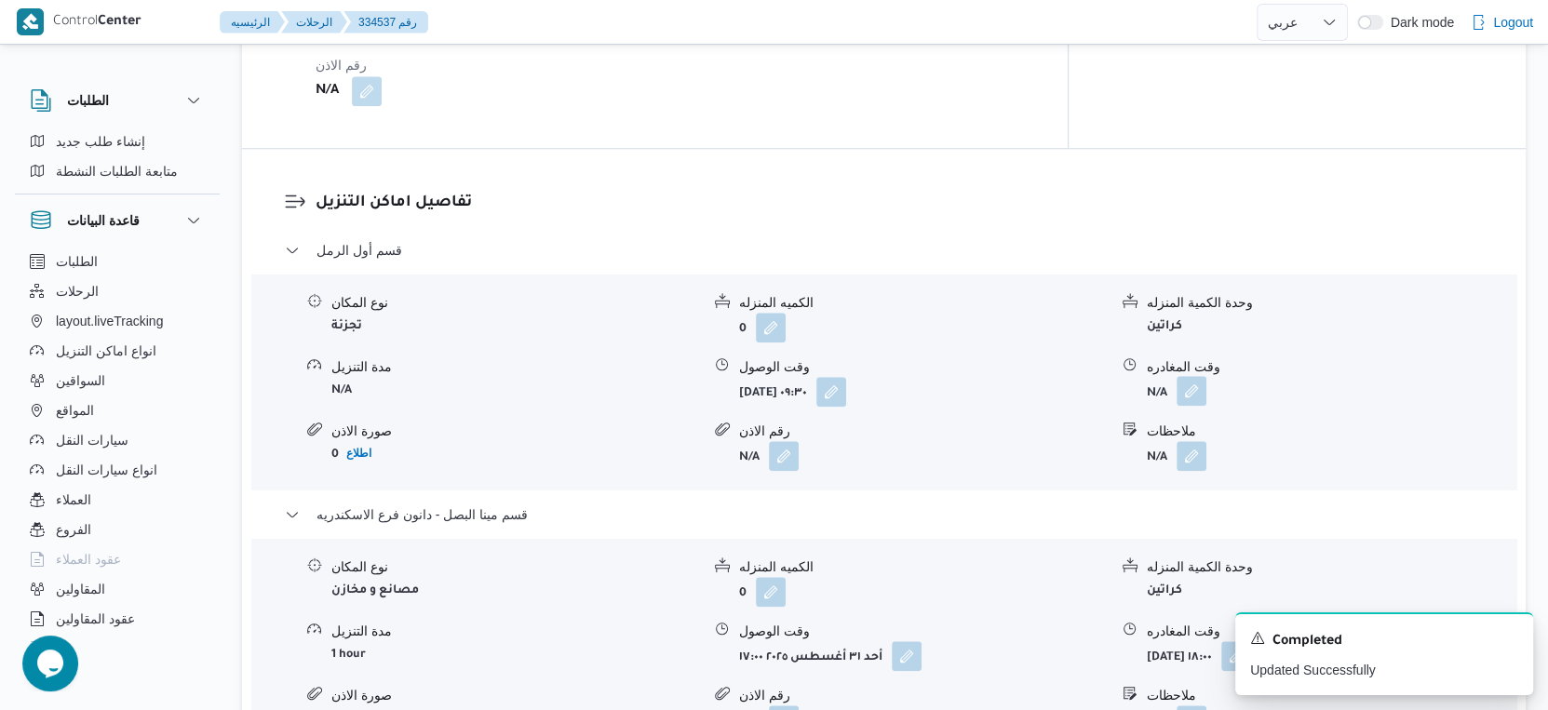
click at [1200, 388] on button "button" at bounding box center [1192, 391] width 30 height 30
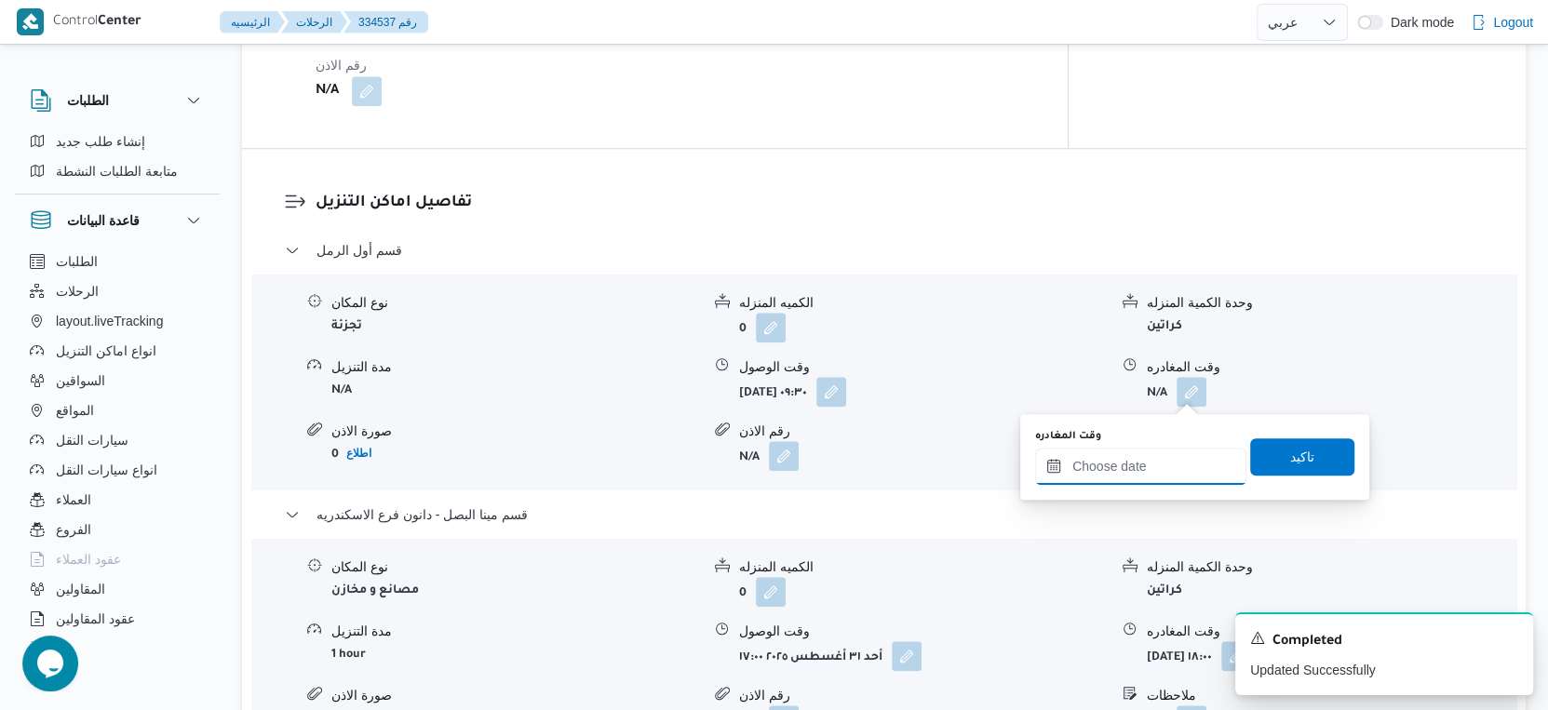
click at [1172, 451] on input "وقت المغادره" at bounding box center [1140, 466] width 211 height 37
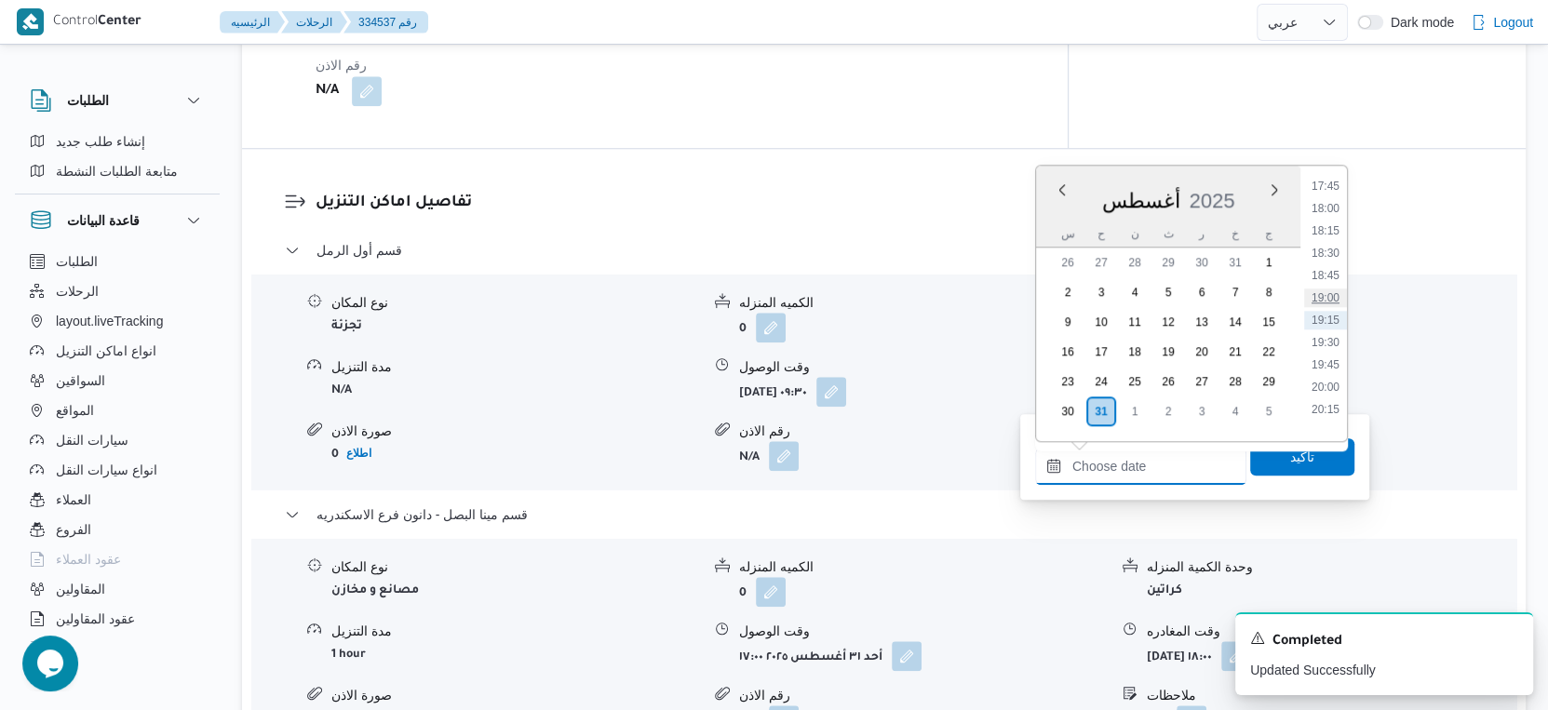
scroll to position [1383, 0]
drag, startPoint x: 1327, startPoint y: 276, endPoint x: 1325, endPoint y: 321, distance: 45.7
click at [1327, 276] on li "16:30" at bounding box center [1325, 281] width 43 height 19
type input "٣١/٠٨/٢٠٢٥ ١٦:٣٠"
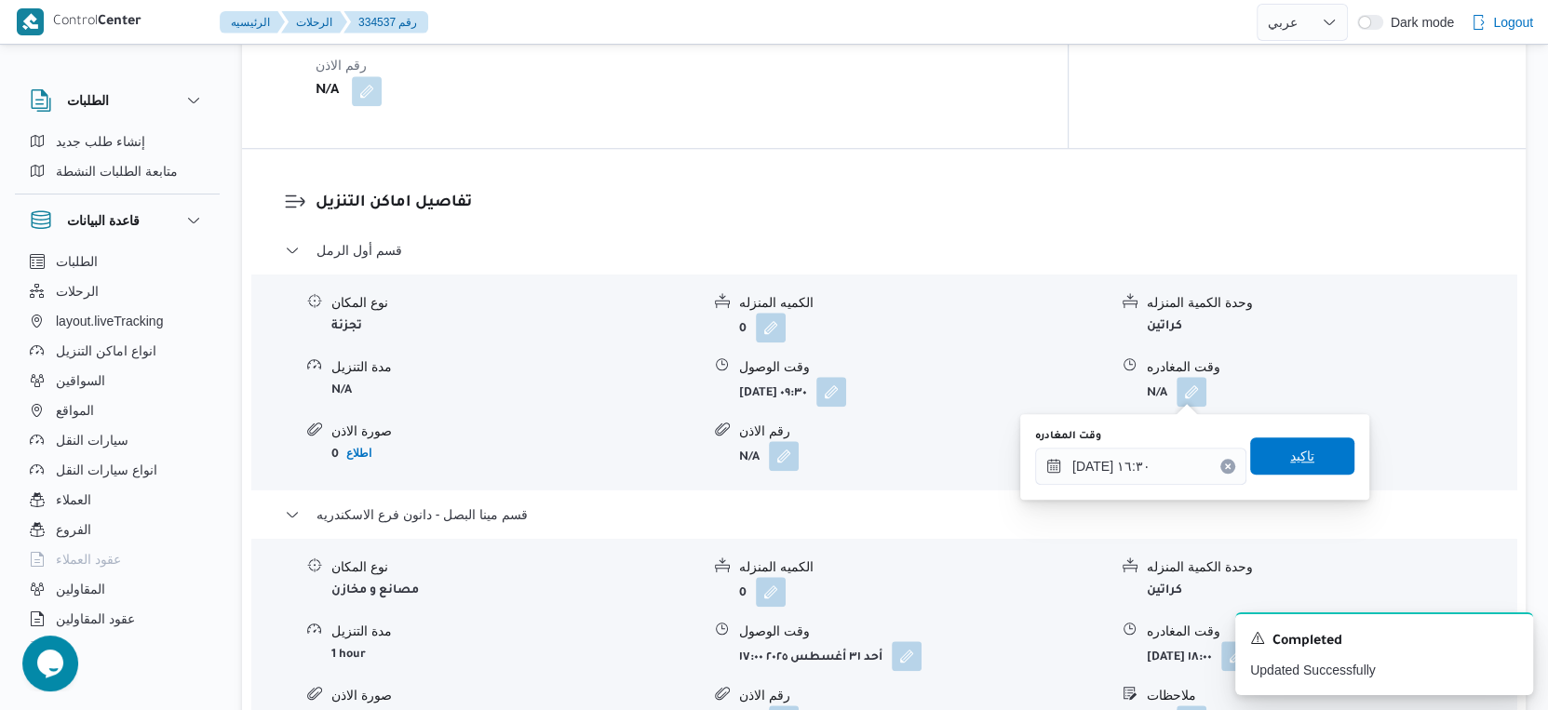
click at [1311, 445] on span "تاكيد" at bounding box center [1302, 456] width 104 height 37
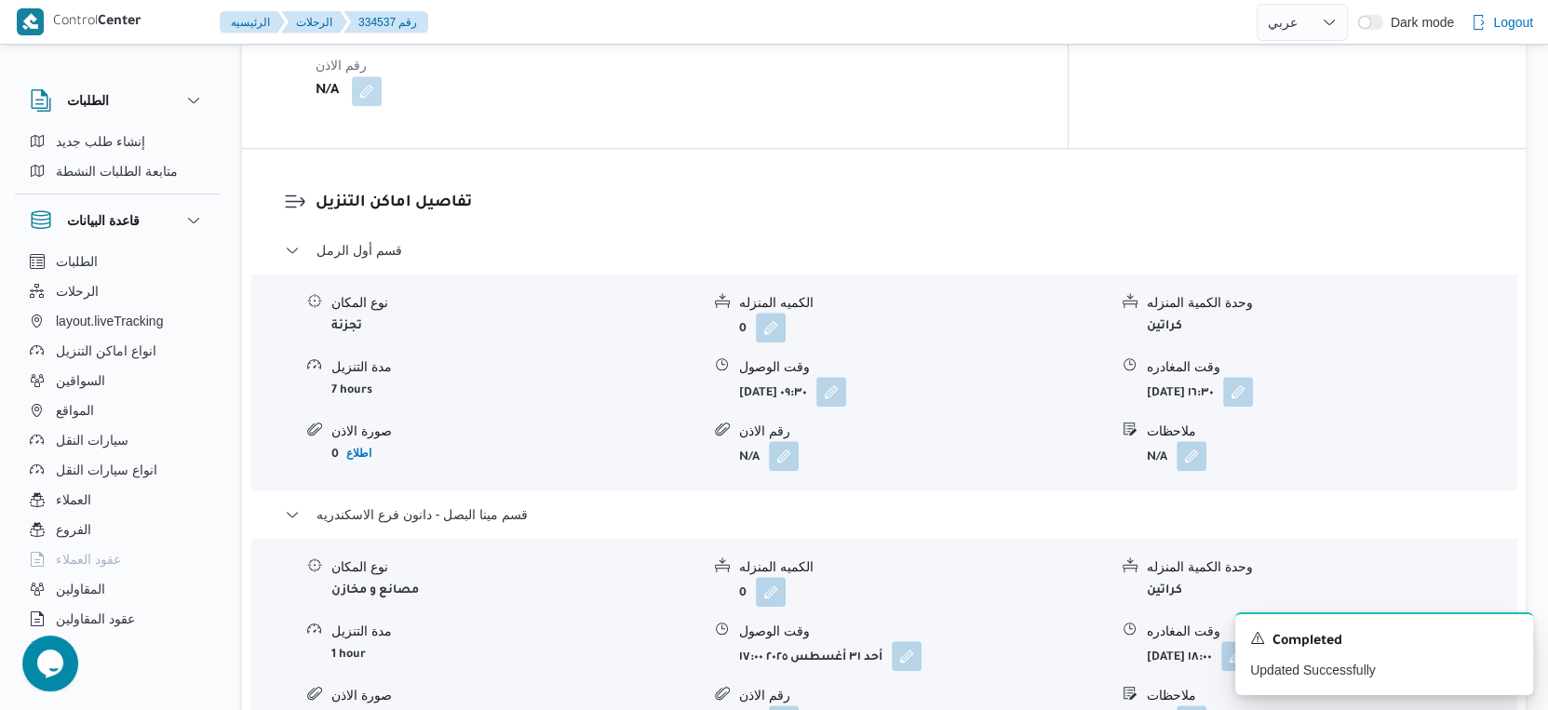
scroll to position [1552, 0]
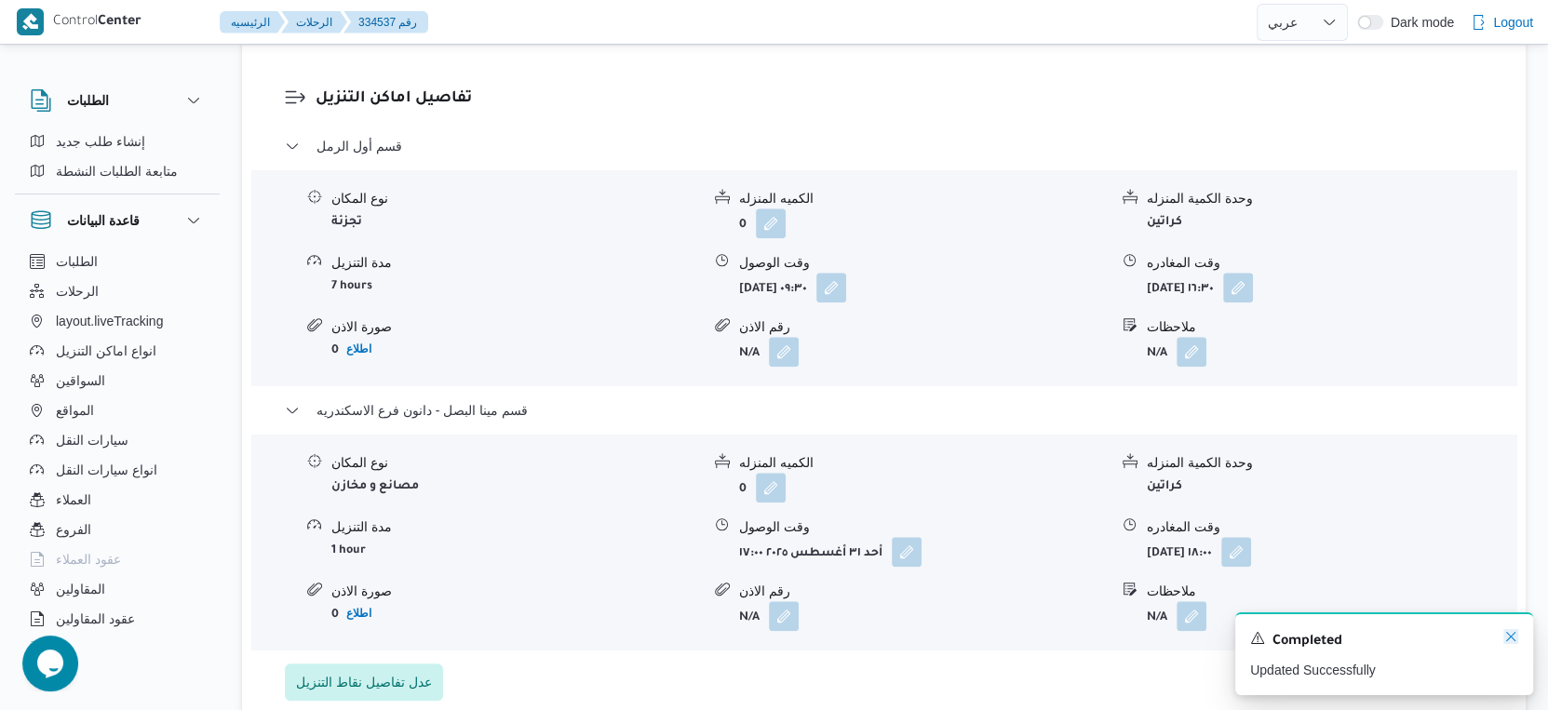
click at [1515, 632] on icon "Dismiss toast" at bounding box center [1510, 636] width 15 height 15
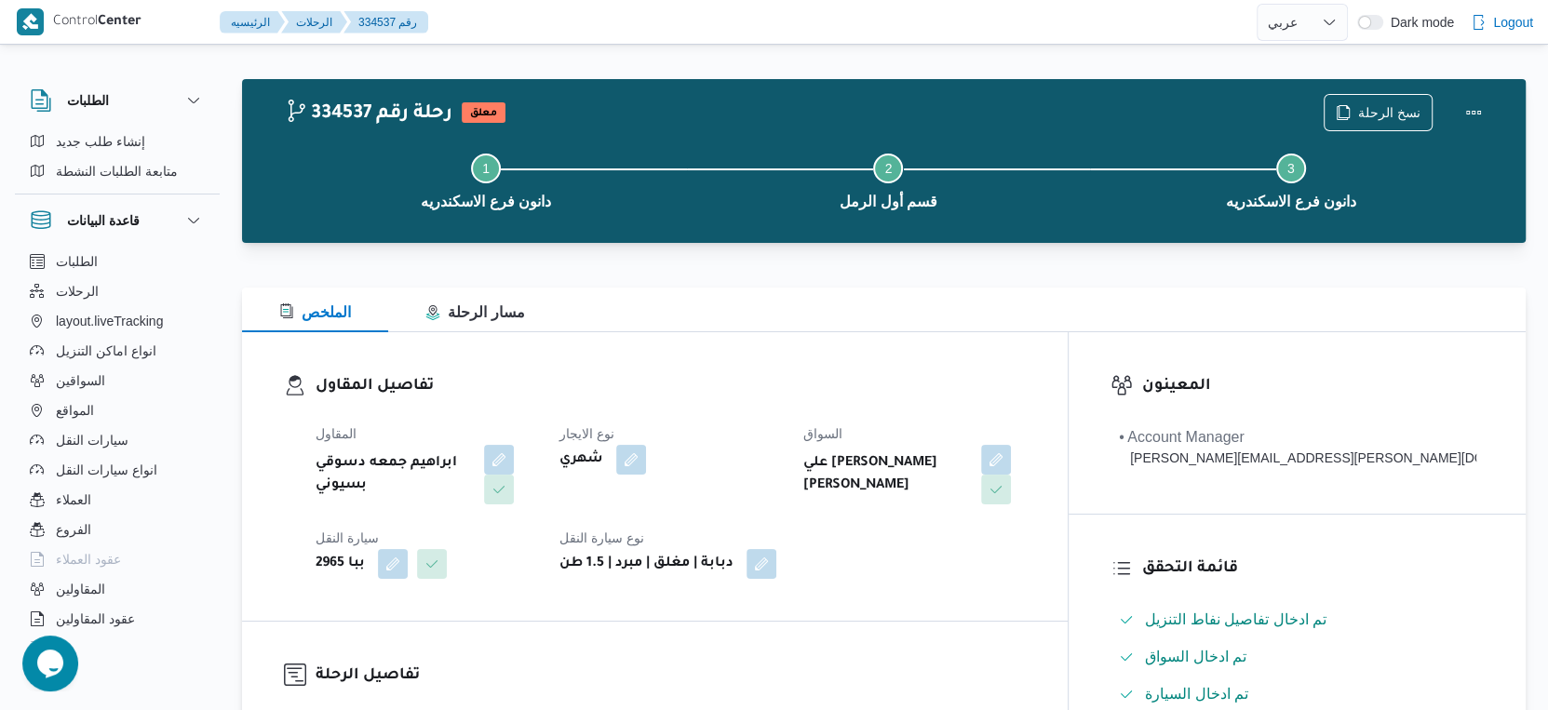
scroll to position [0, 0]
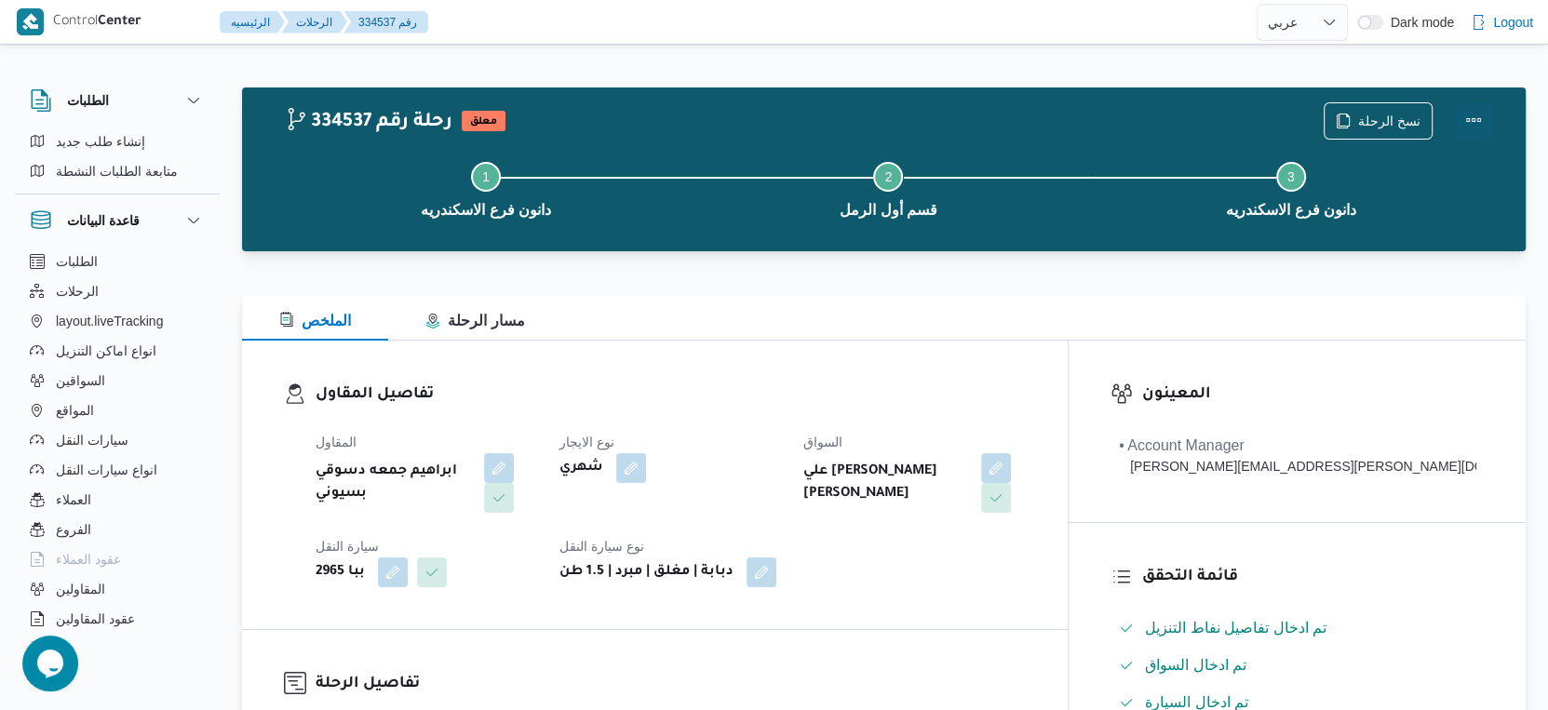
click at [1476, 118] on button "Actions" at bounding box center [1473, 119] width 37 height 37
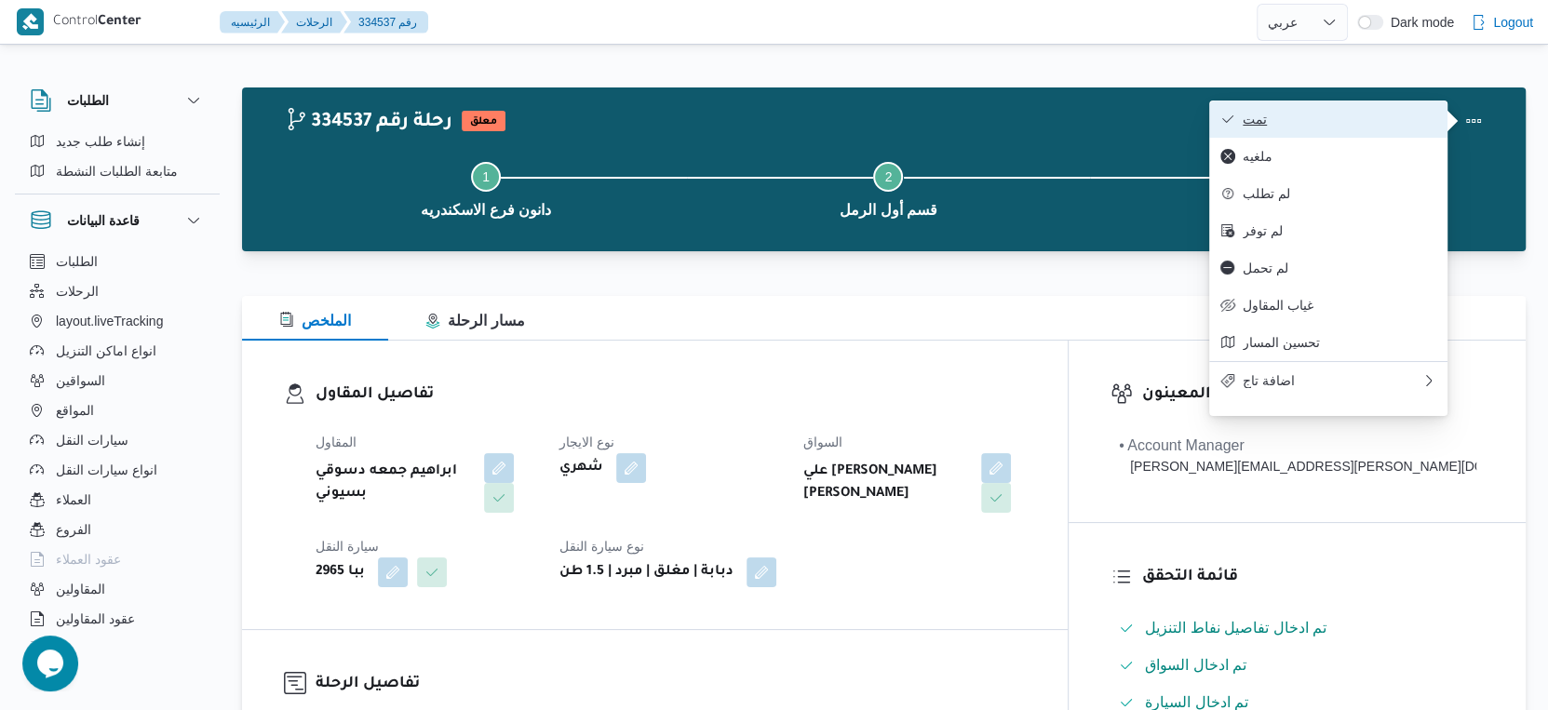
click at [1321, 119] on span "تمت" at bounding box center [1340, 119] width 194 height 15
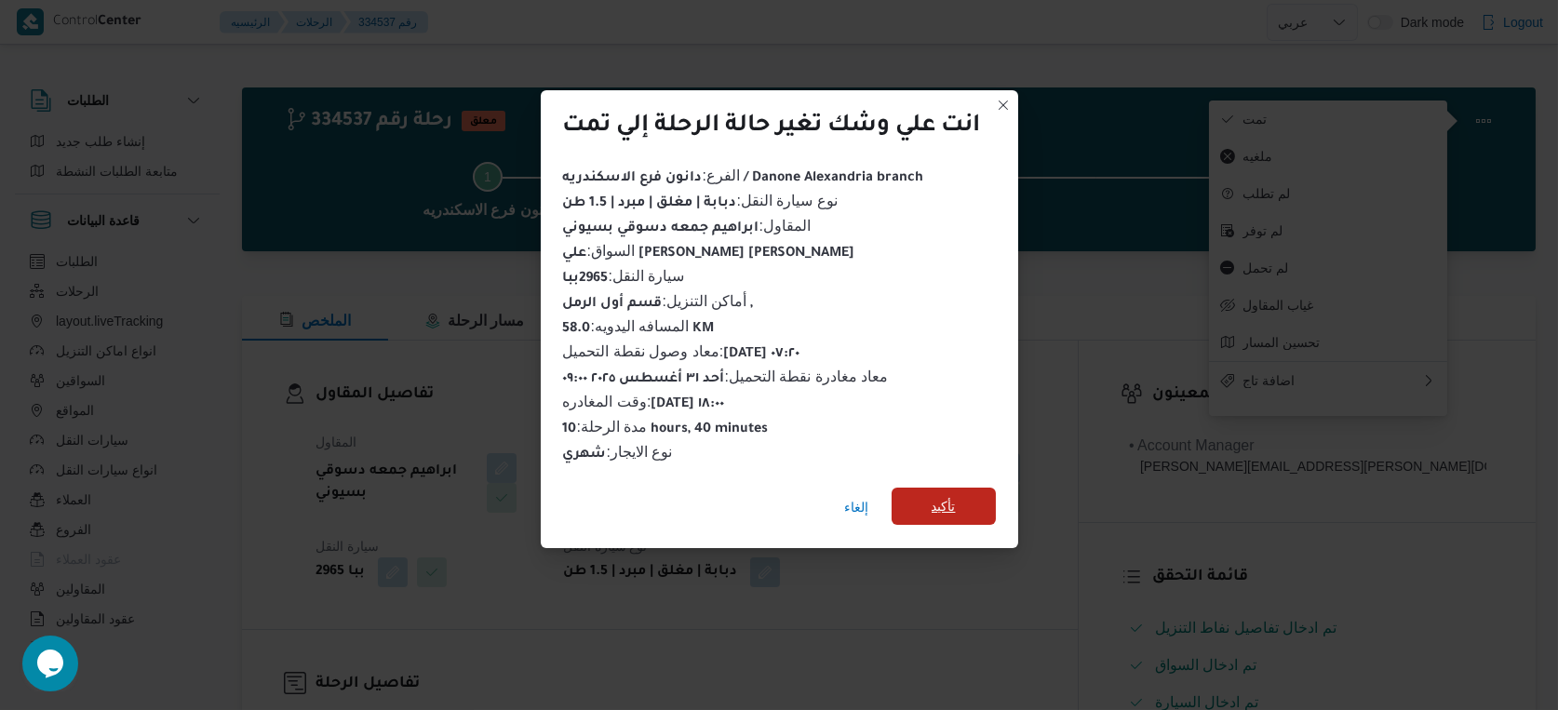
click at [961, 503] on span "تأكيد" at bounding box center [944, 506] width 104 height 37
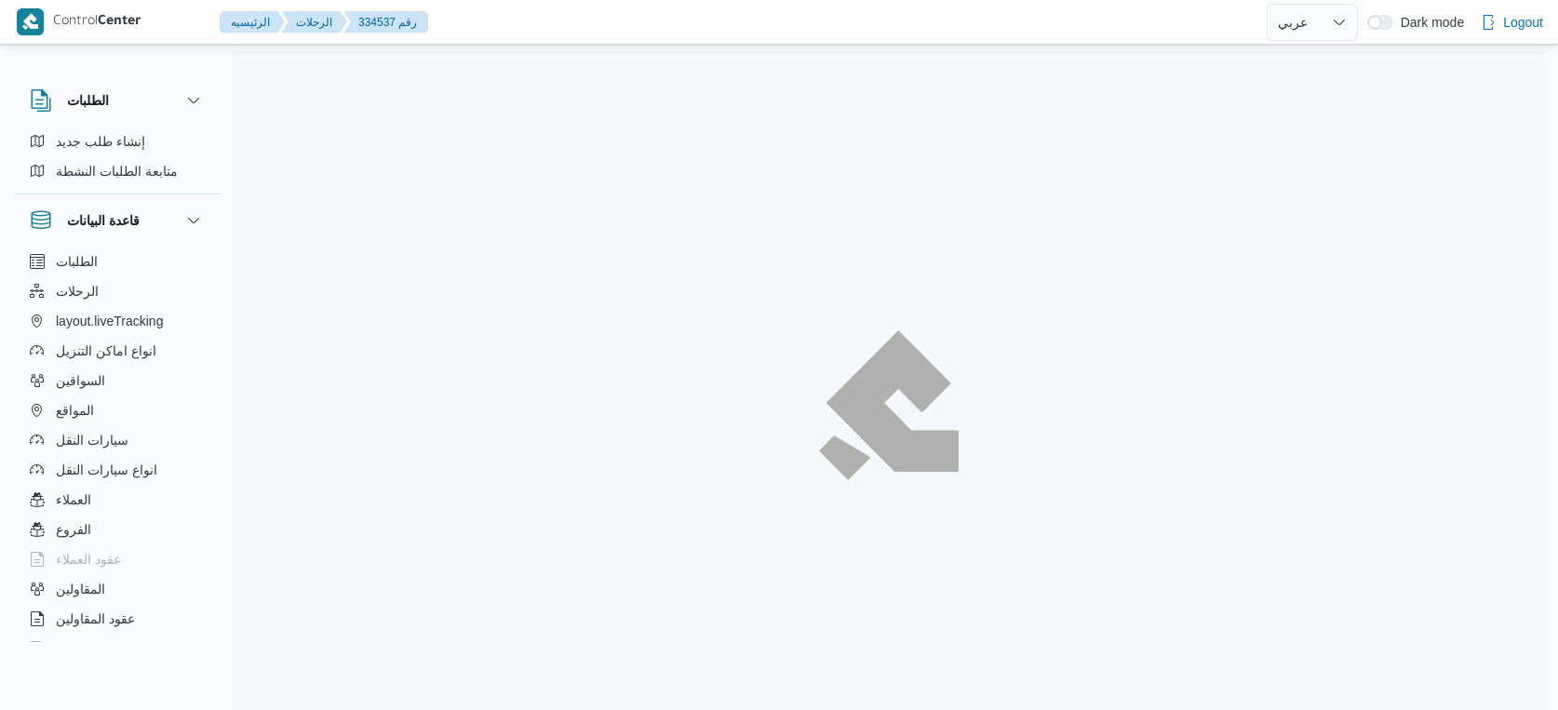
select select "ar"
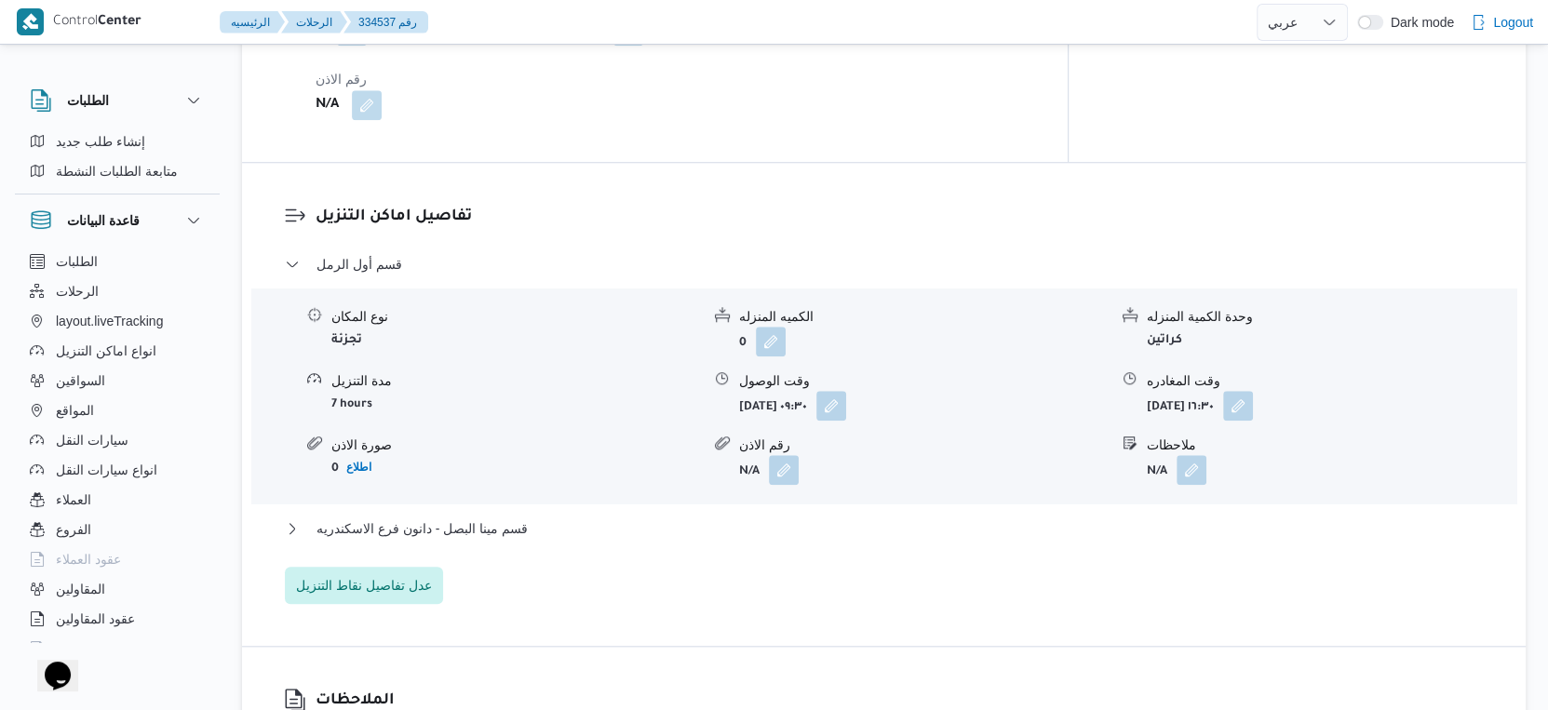
scroll to position [1552, 0]
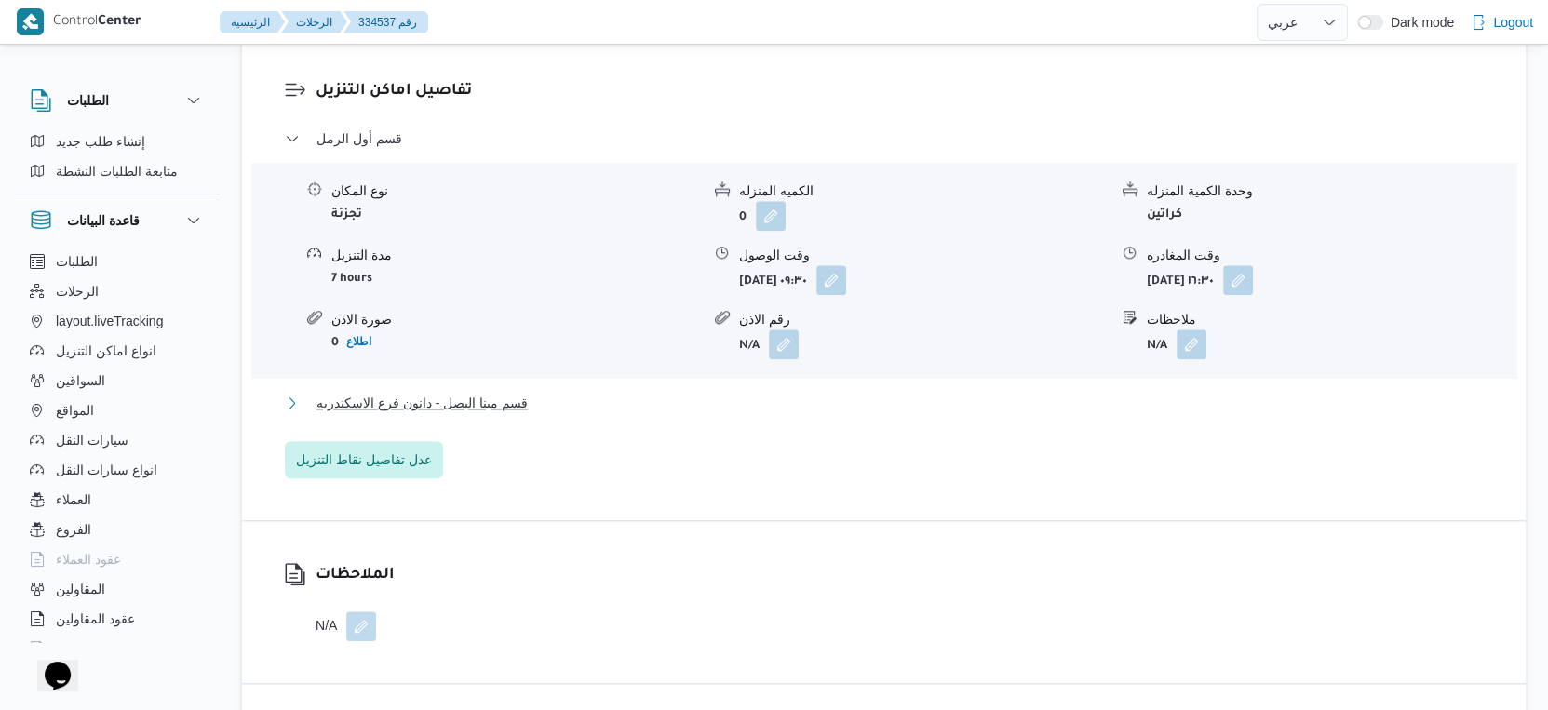
click at [520, 399] on span "قسم مينا البصل - دانون فرع الاسكندريه" at bounding box center [422, 403] width 211 height 22
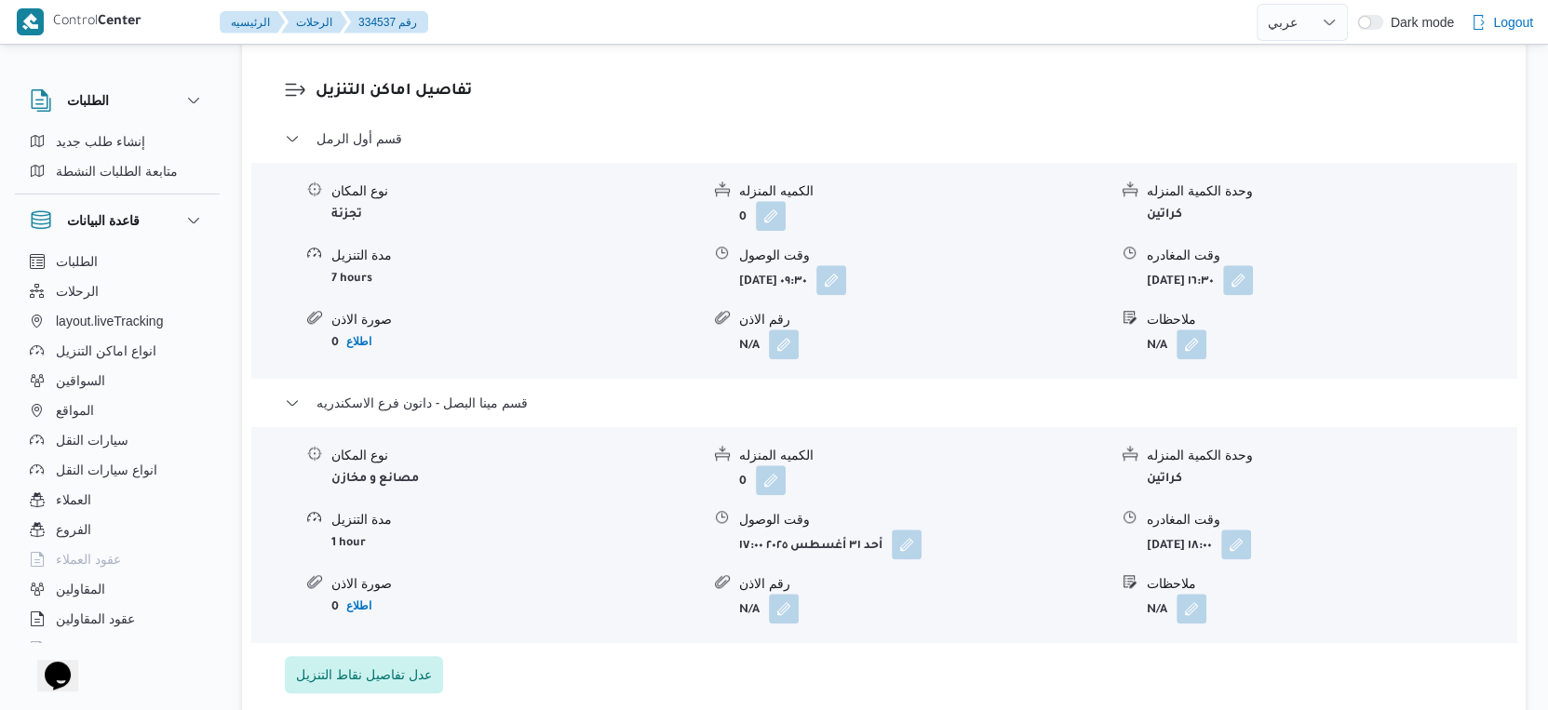
select select "ar"
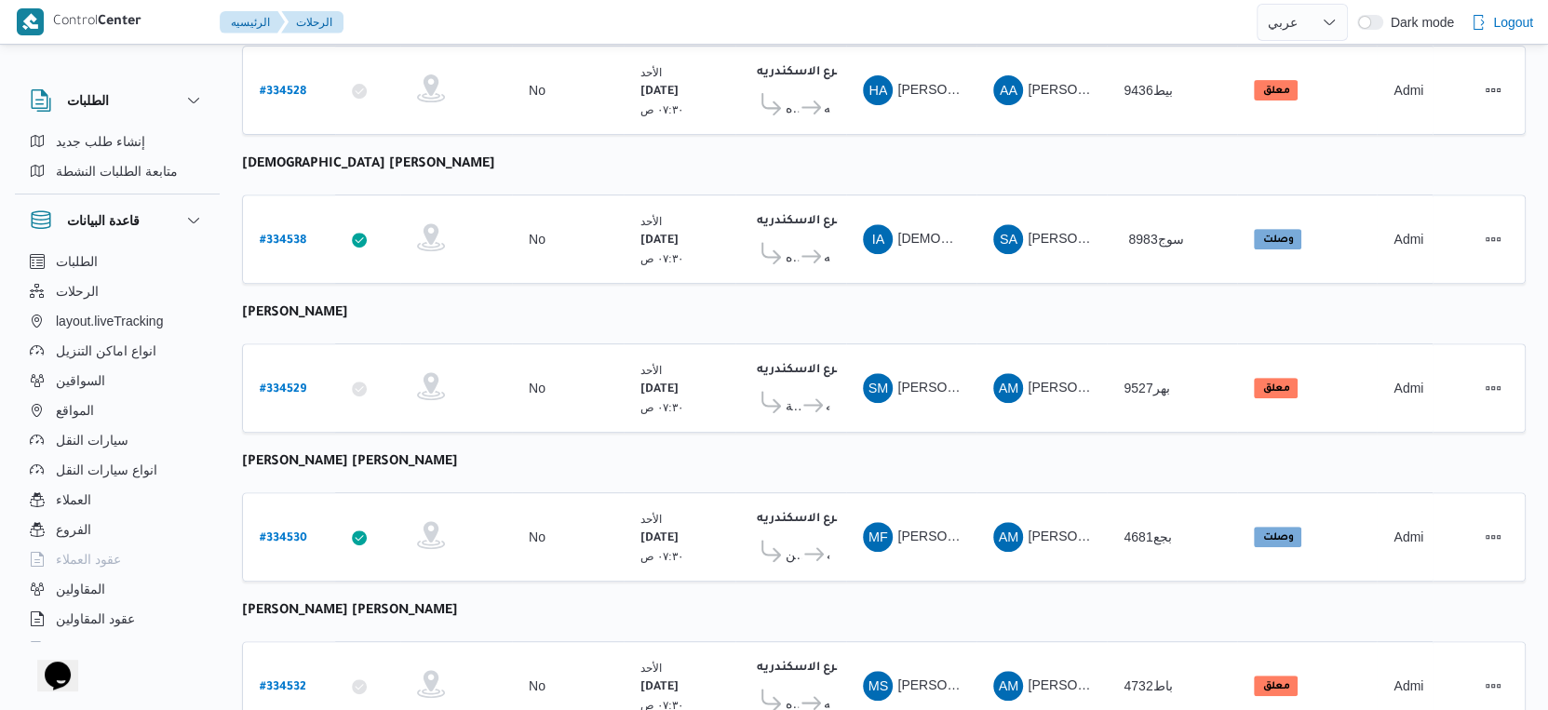
scroll to position [381, 0]
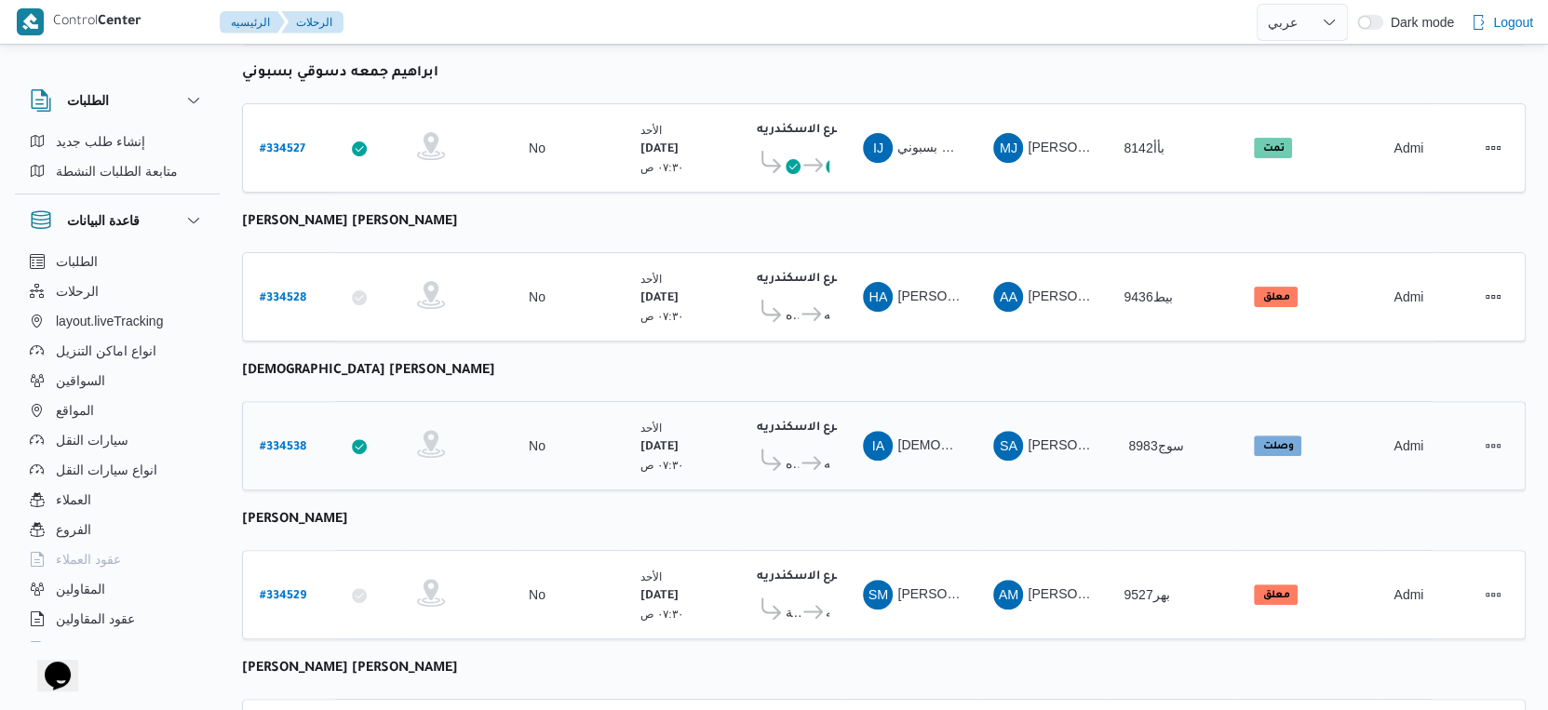
click at [295, 441] on b "# 334538" at bounding box center [283, 447] width 47 height 13
select select "ar"
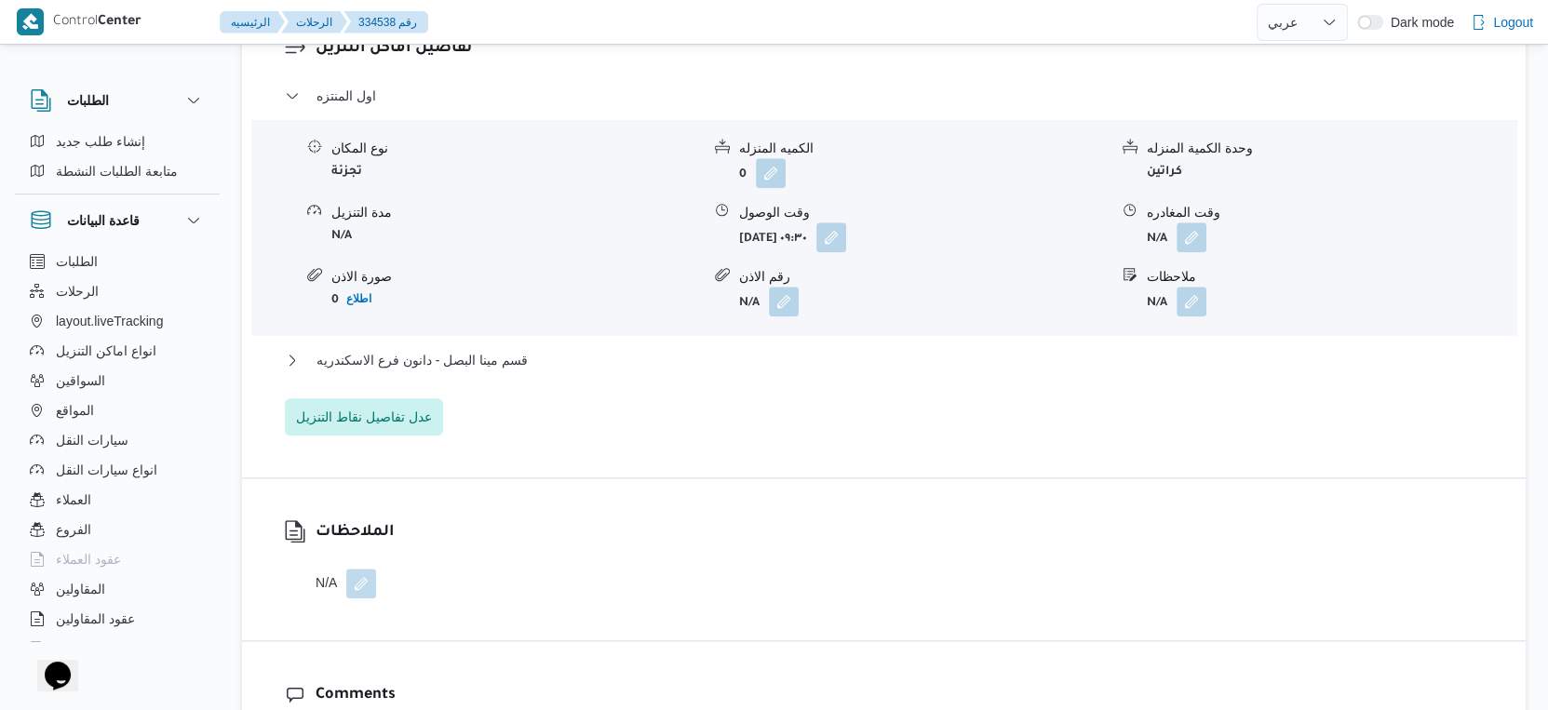
scroll to position [1622, 0]
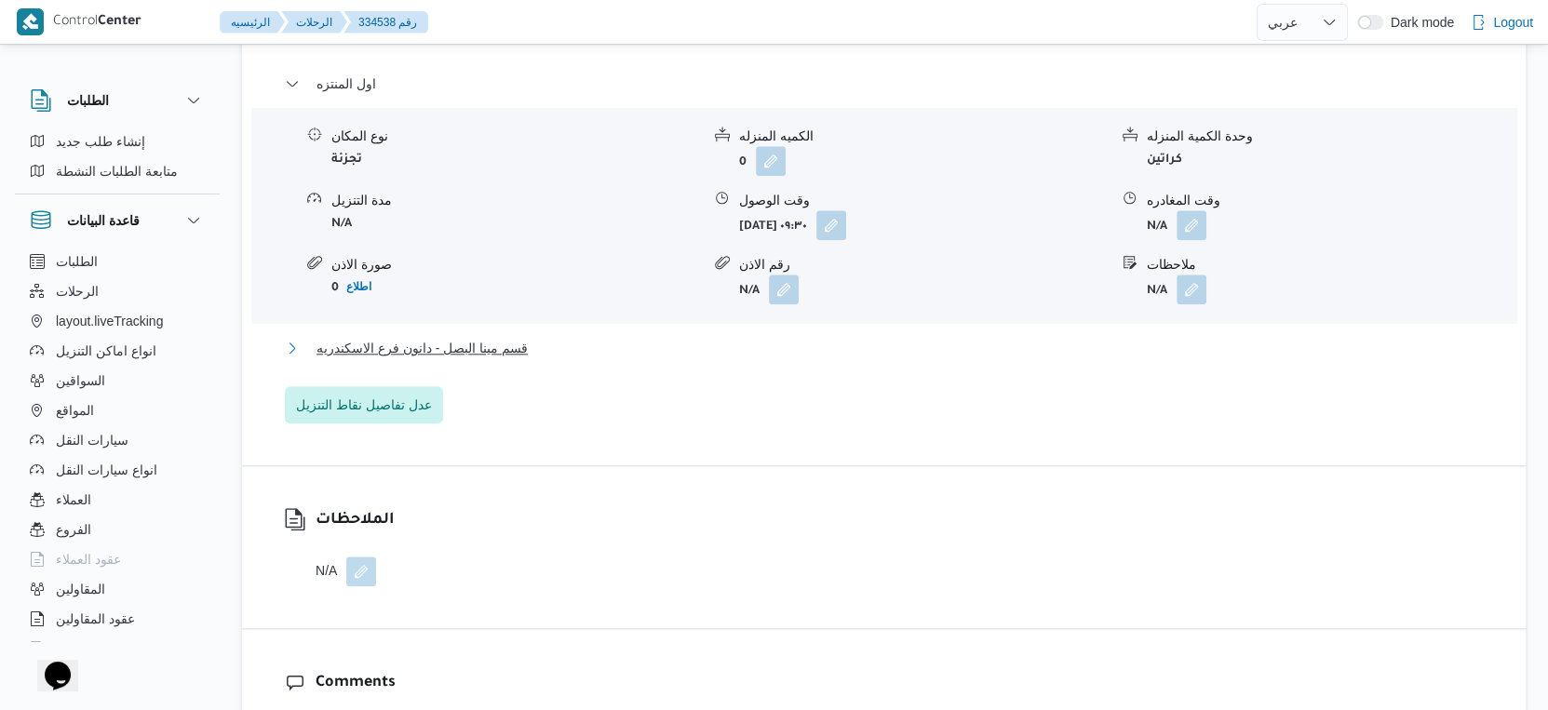
click at [530, 337] on button "قسم مينا البصل - دانون فرع الاسكندريه" at bounding box center [884, 348] width 1199 height 22
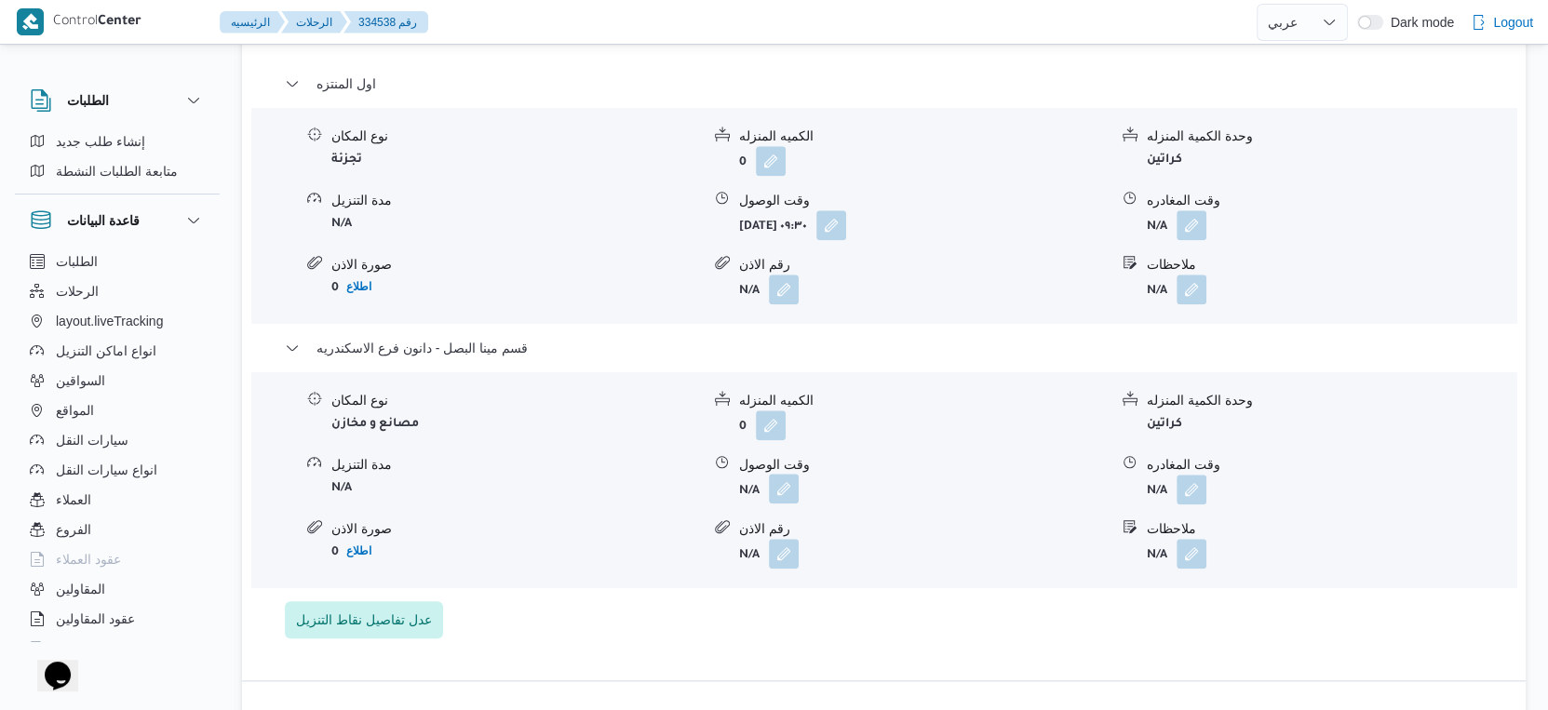
click at [790, 476] on button "button" at bounding box center [784, 489] width 30 height 30
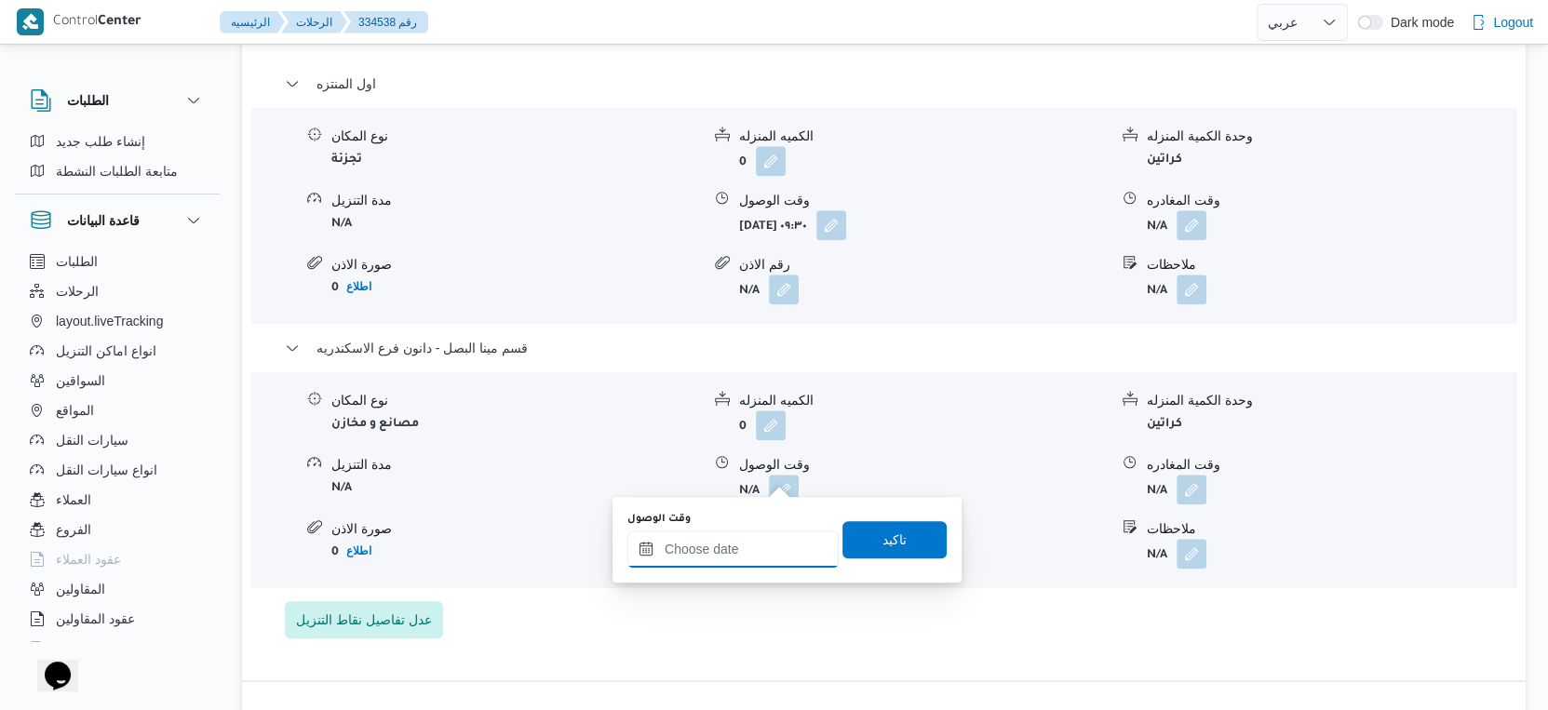
click at [772, 542] on input "وقت الوصول" at bounding box center [732, 549] width 211 height 37
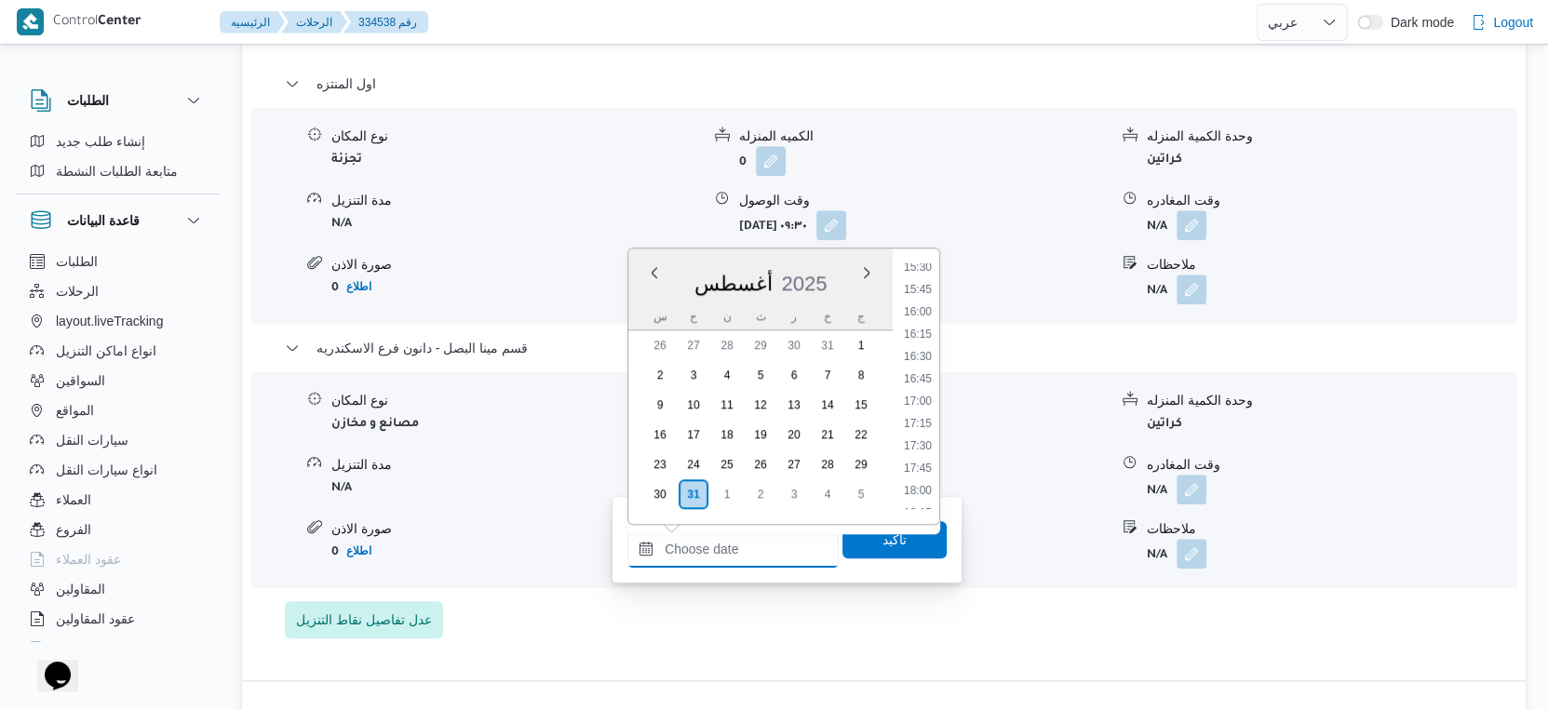
scroll to position [1383, 0]
drag, startPoint x: 925, startPoint y: 382, endPoint x: 915, endPoint y: 434, distance: 53.1
click at [925, 383] on li "16:45" at bounding box center [917, 386] width 43 height 19
type input "٣١/٠٨/٢٠٢٥ ١٦:٤٥"
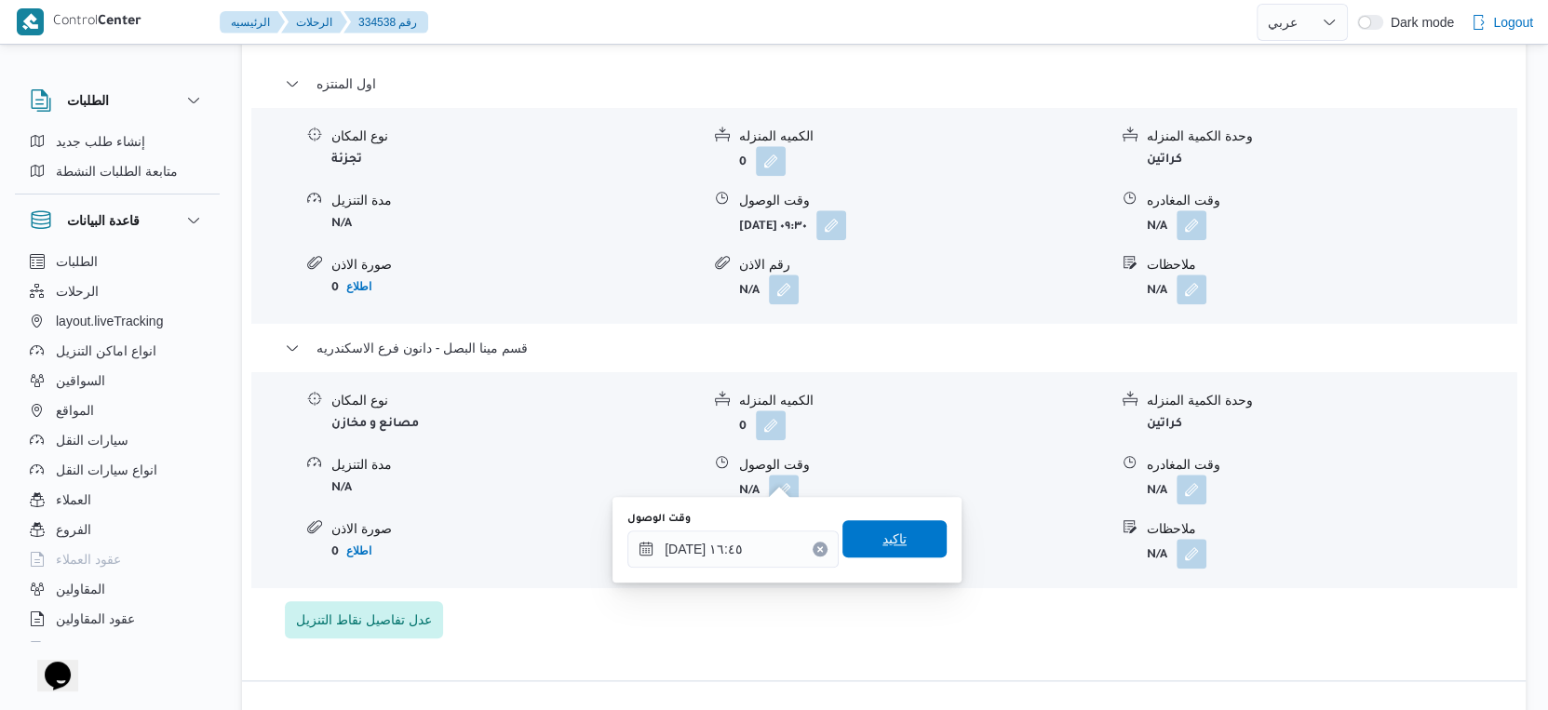
click at [912, 528] on span "تاكيد" at bounding box center [894, 538] width 104 height 37
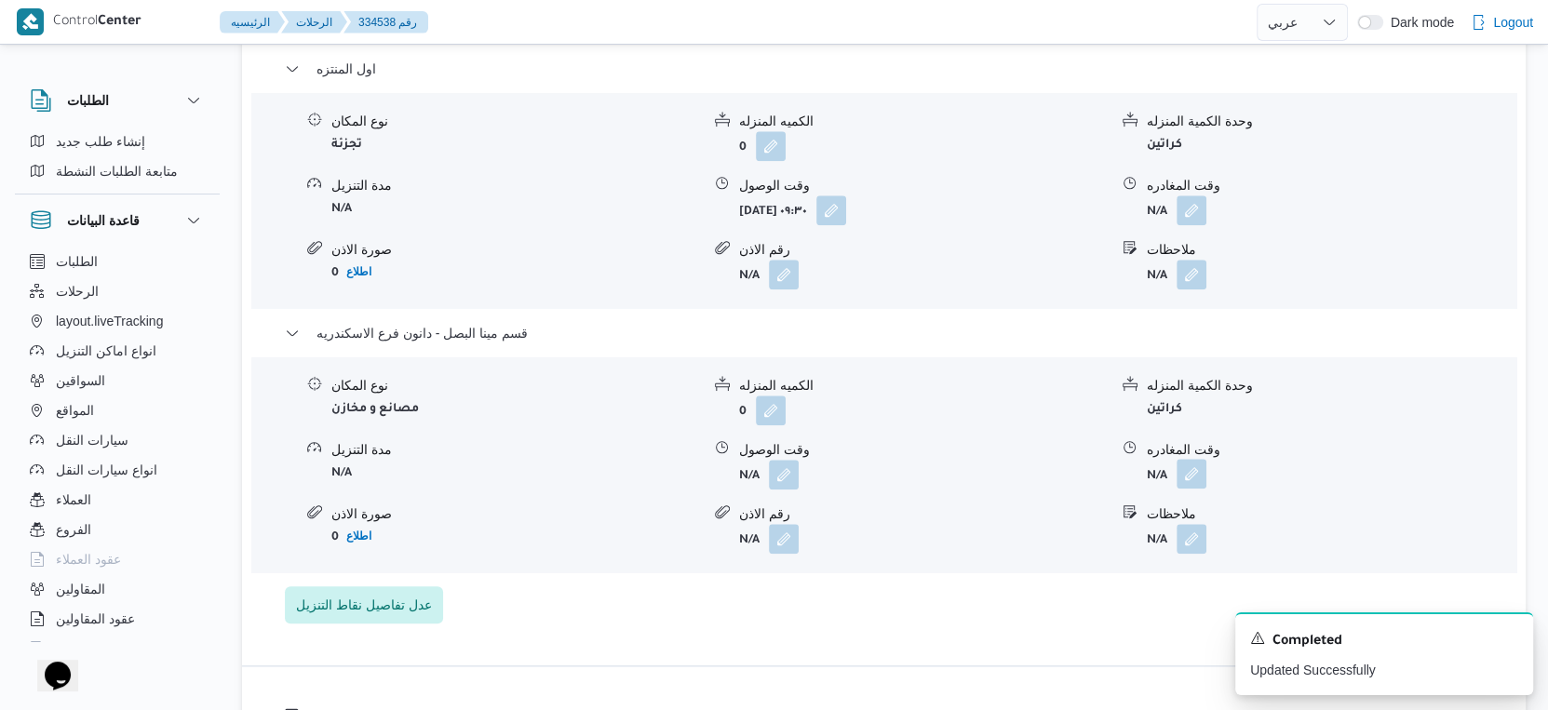
click at [1198, 465] on button "button" at bounding box center [1192, 474] width 30 height 30
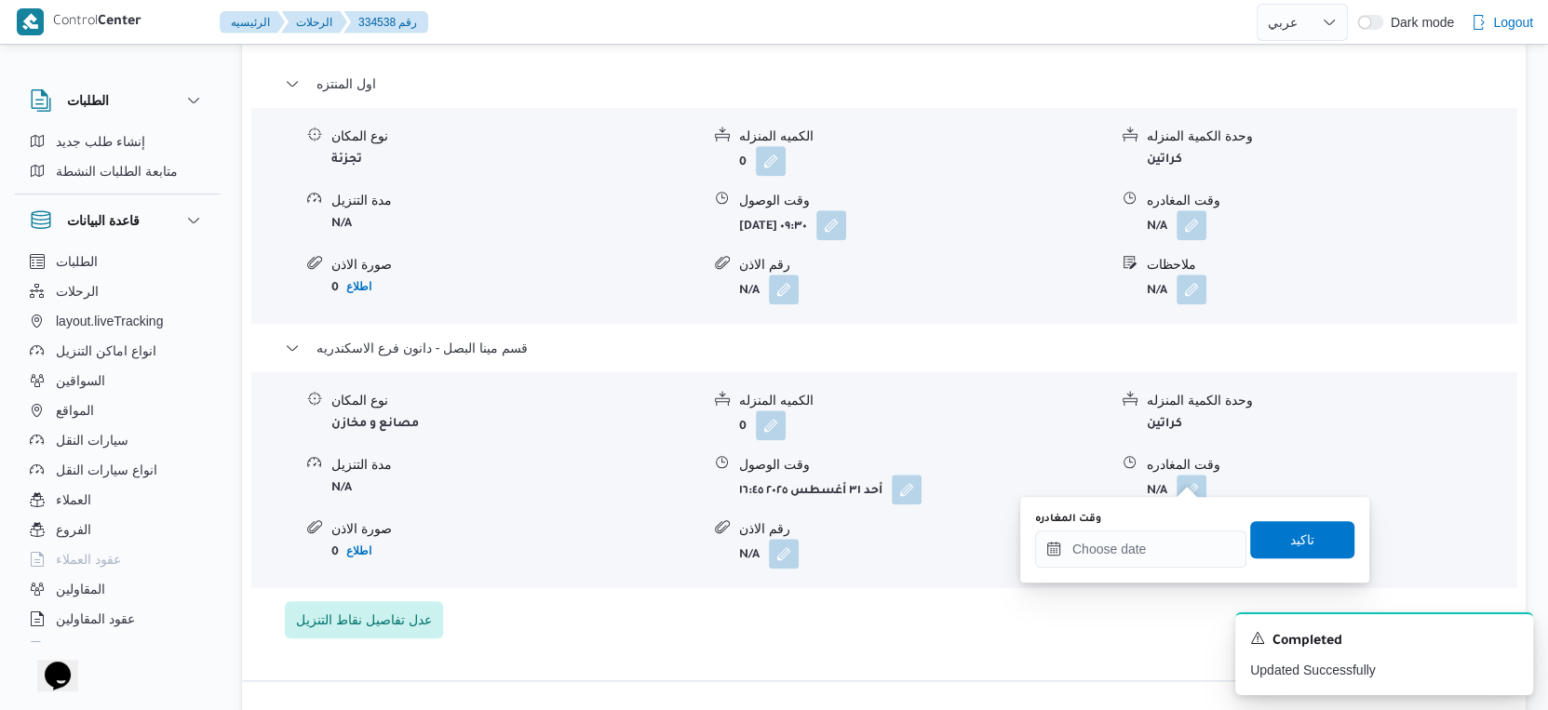
click at [1184, 527] on div "وقت المغادره" at bounding box center [1140, 540] width 211 height 56
click at [1198, 534] on input "وقت المغادره" at bounding box center [1140, 549] width 211 height 37
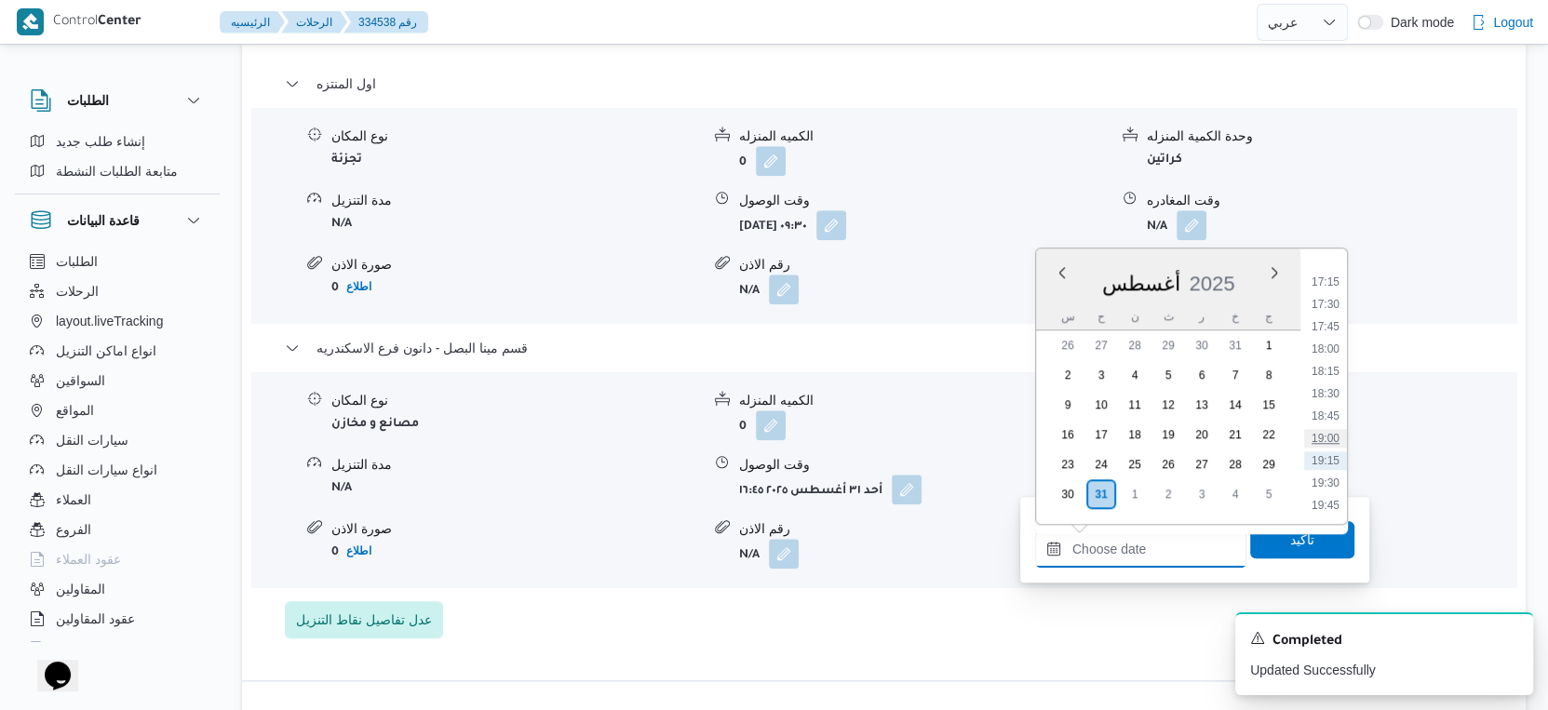
scroll to position [1488, 0]
click at [1335, 340] on li "17:30" at bounding box center [1325, 349] width 43 height 19
type input "٣١/٠٨/٢٠٢٥ ١٧:٣٠"
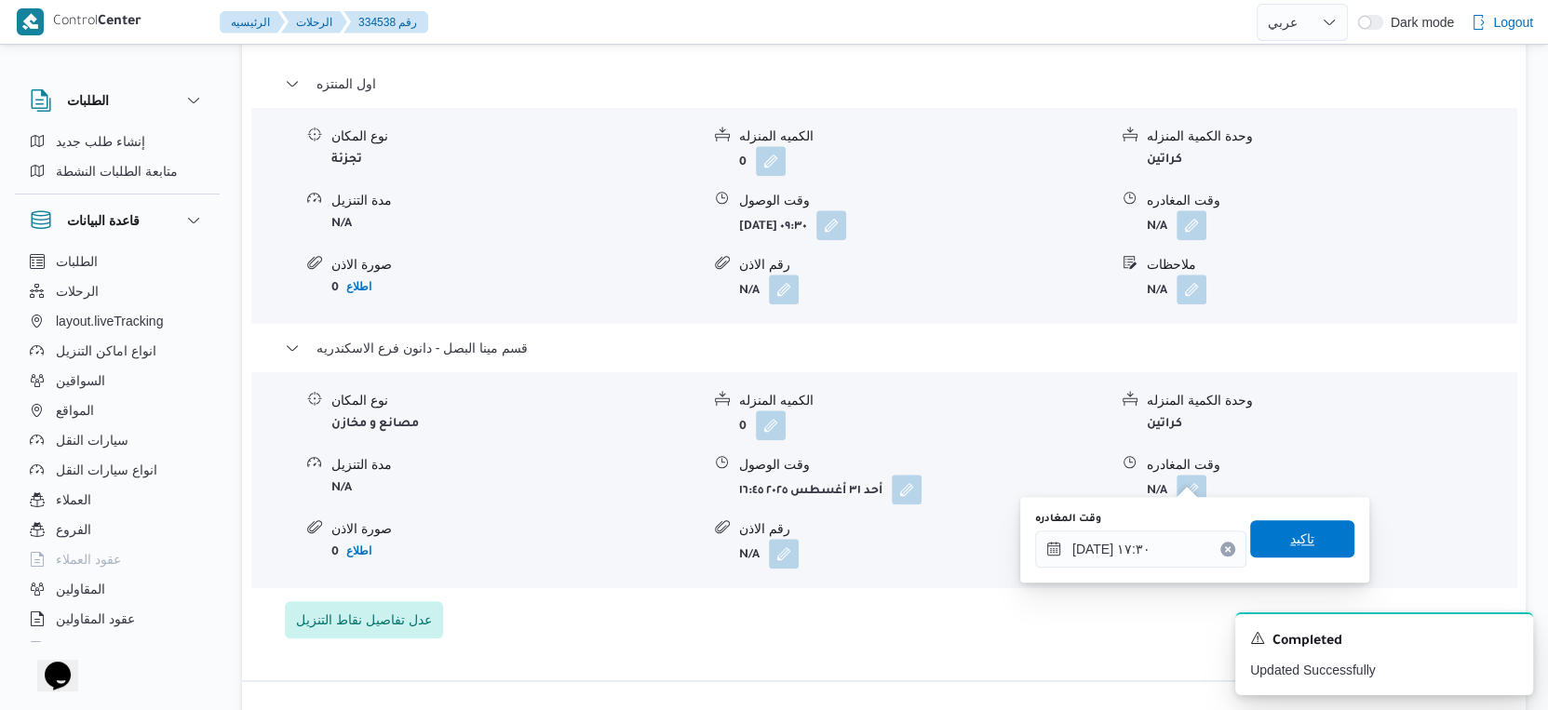
click at [1316, 530] on span "تاكيد" at bounding box center [1302, 538] width 104 height 37
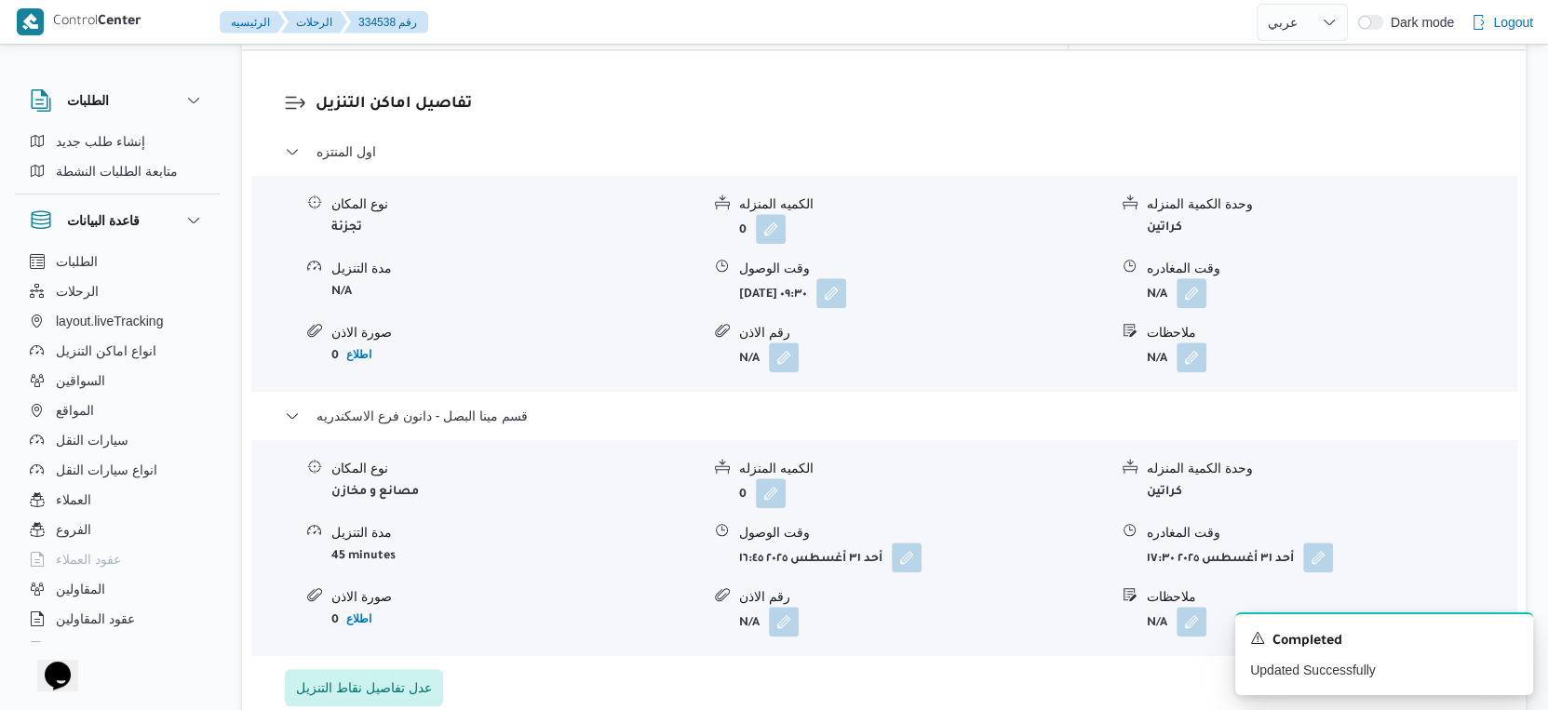
scroll to position [1519, 0]
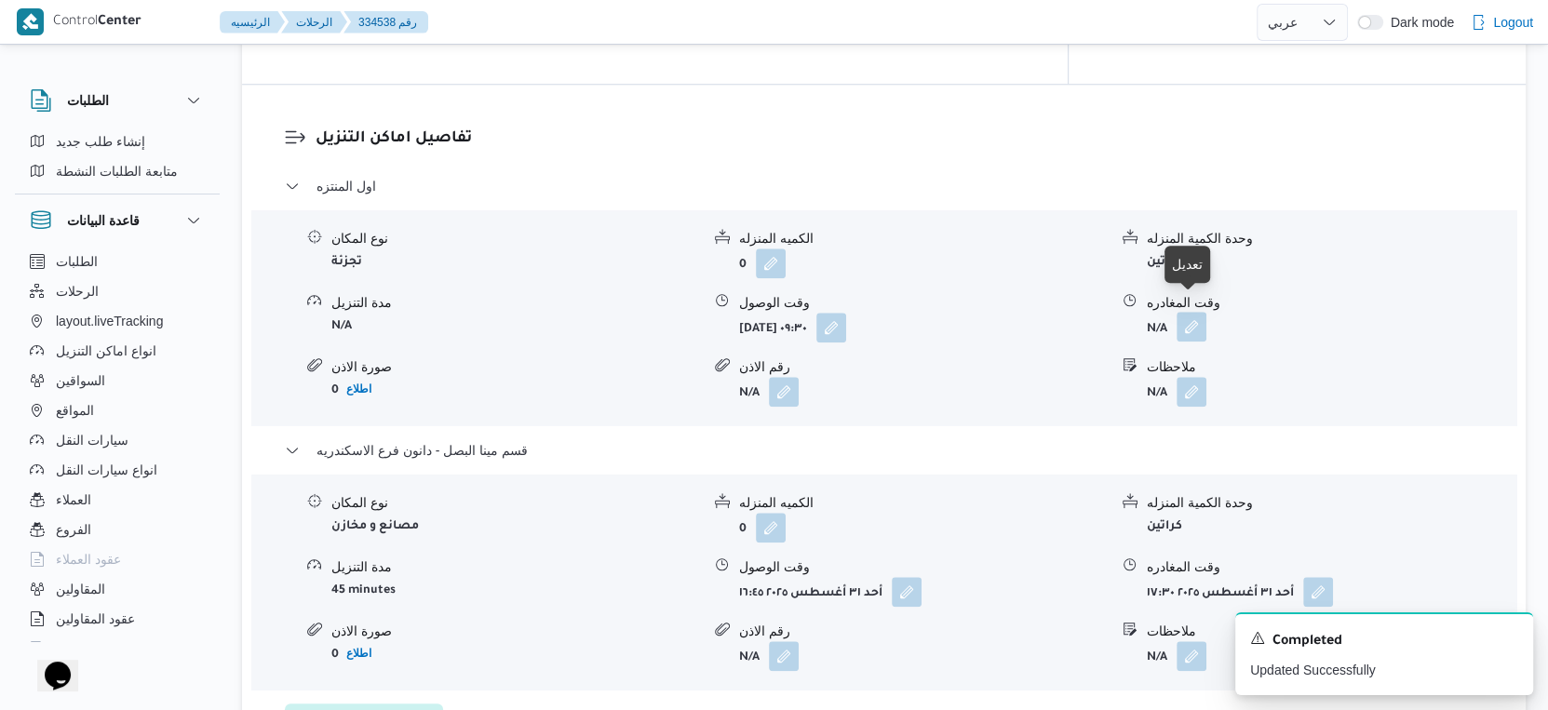
click at [1192, 312] on button "button" at bounding box center [1192, 327] width 30 height 30
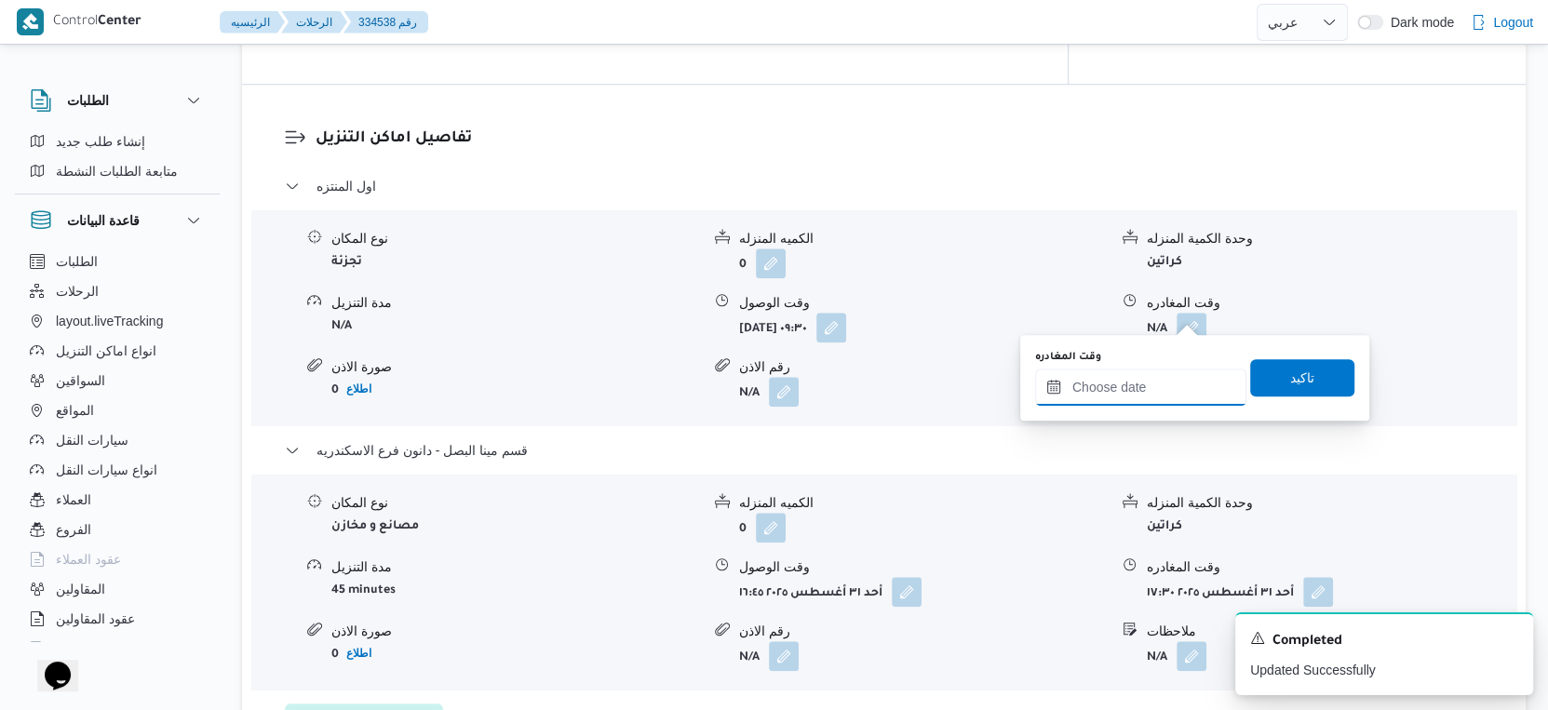
click at [1173, 382] on input "وقت المغادره" at bounding box center [1140, 387] width 211 height 37
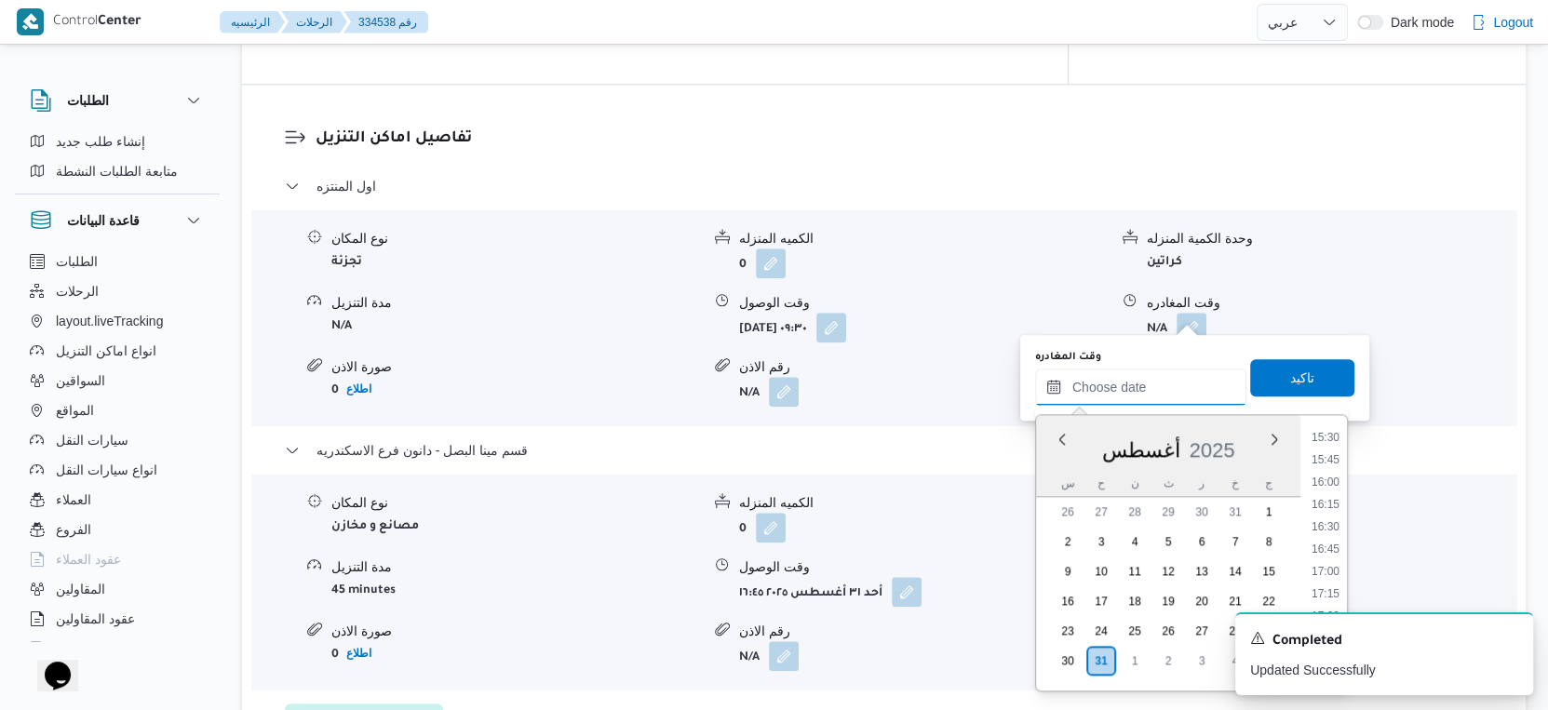
scroll to position [1383, 0]
drag, startPoint x: 1339, startPoint y: 479, endPoint x: 1327, endPoint y: 427, distance: 53.5
click at [1338, 479] on li "16:00" at bounding box center [1325, 486] width 43 height 19
type input "[DATE] ١٦:٠٠"
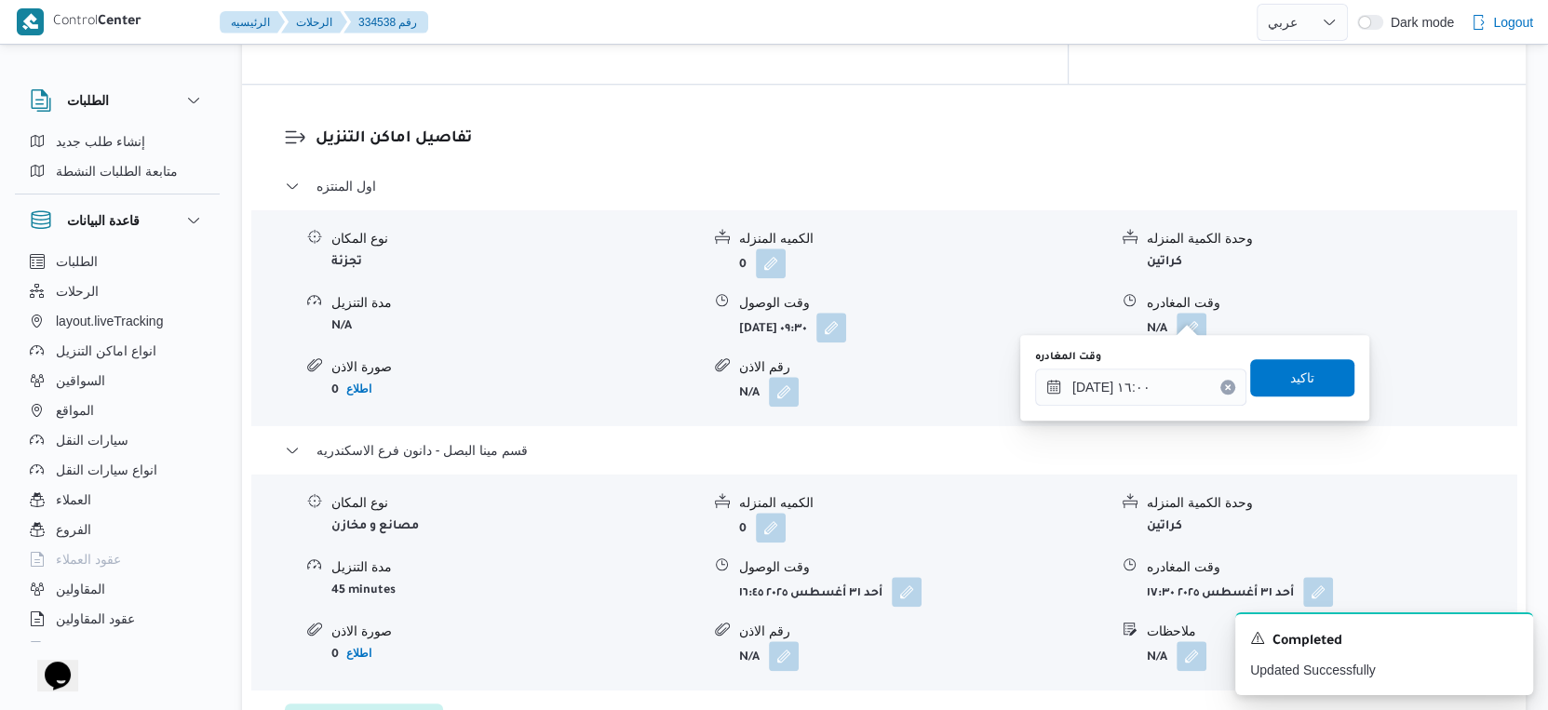
click at [1297, 351] on div "وقت المغادره ٣١/٠٨/٢٠٢٥ ١٦:٠٠ تاكيد" at bounding box center [1194, 378] width 323 height 60
click at [1310, 386] on span "تاكيد" at bounding box center [1302, 376] width 104 height 37
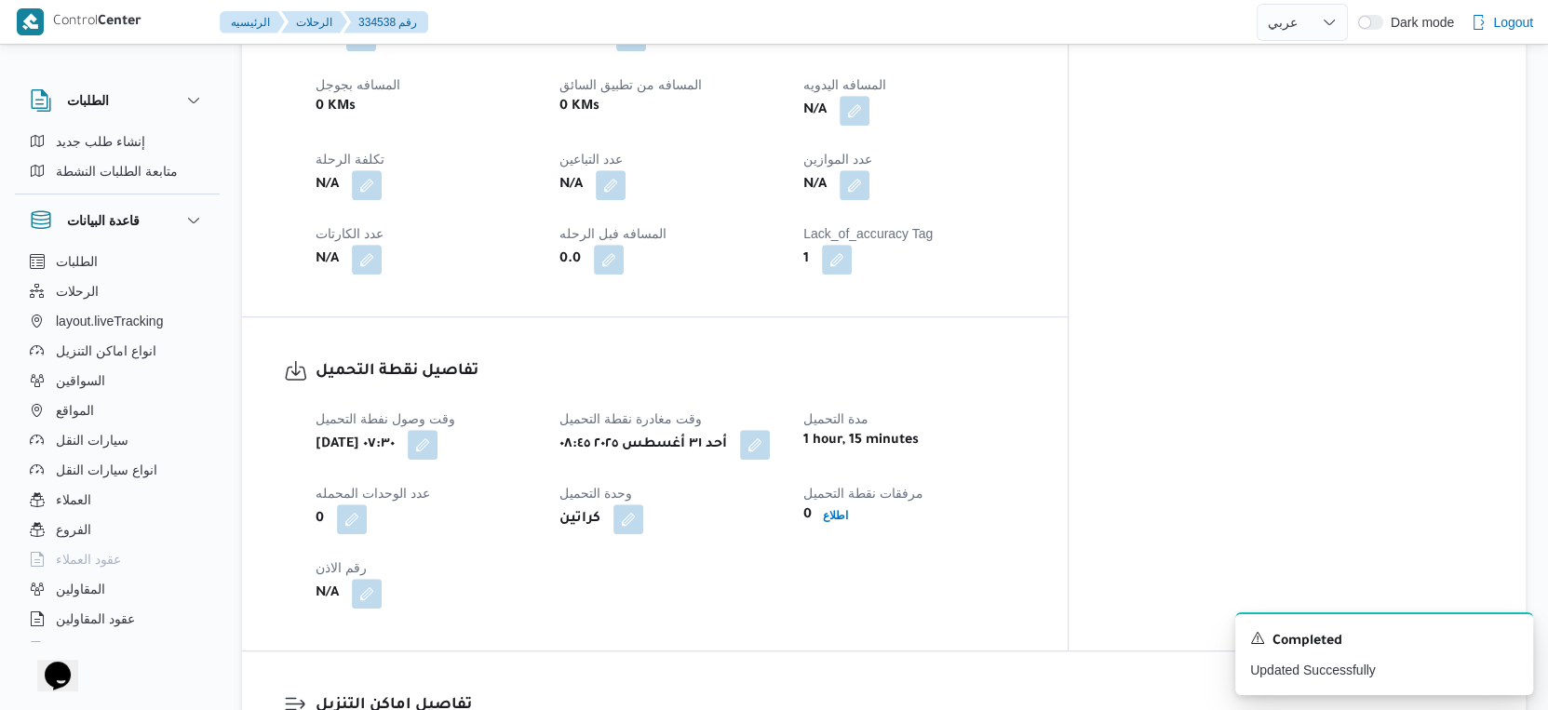
scroll to position [692, 0]
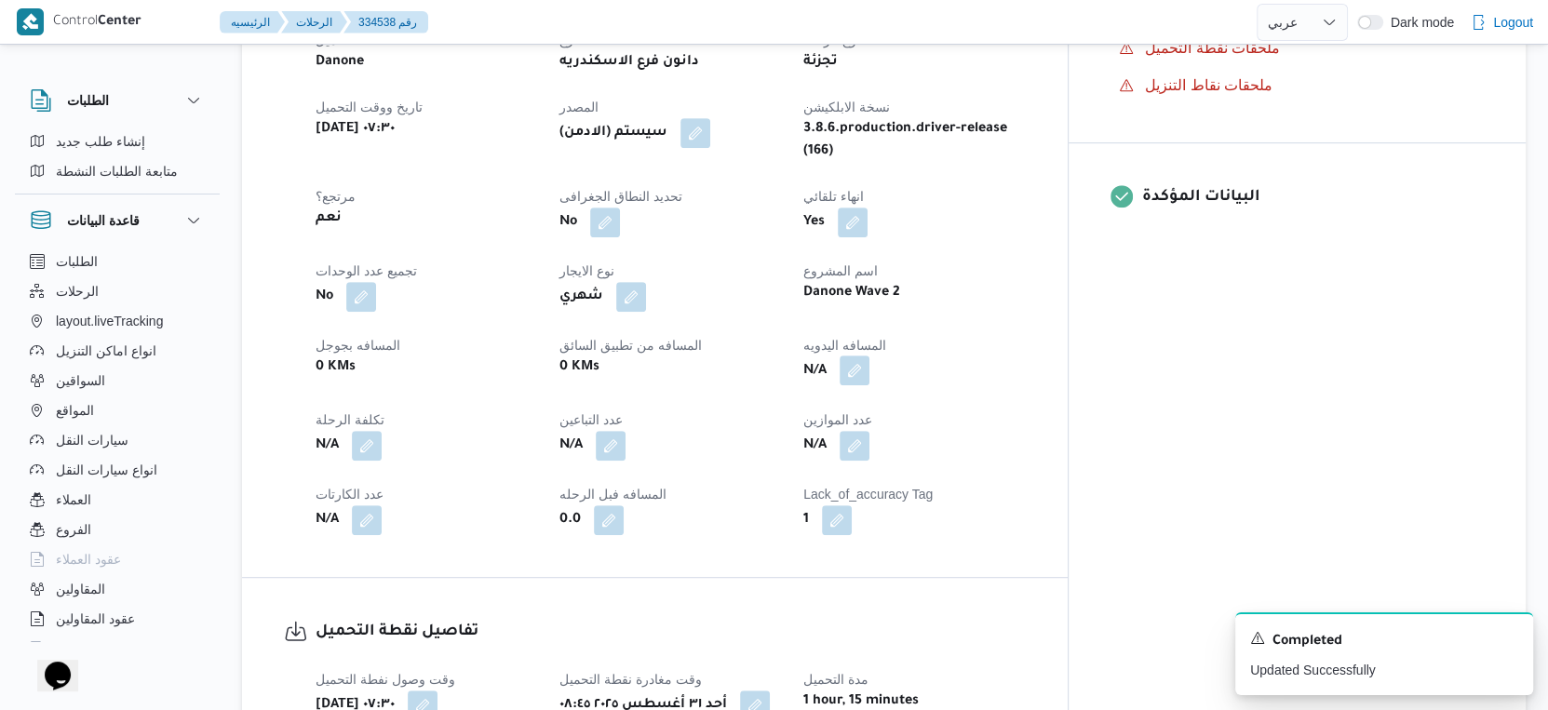
click at [869, 357] on button "button" at bounding box center [855, 371] width 30 height 30
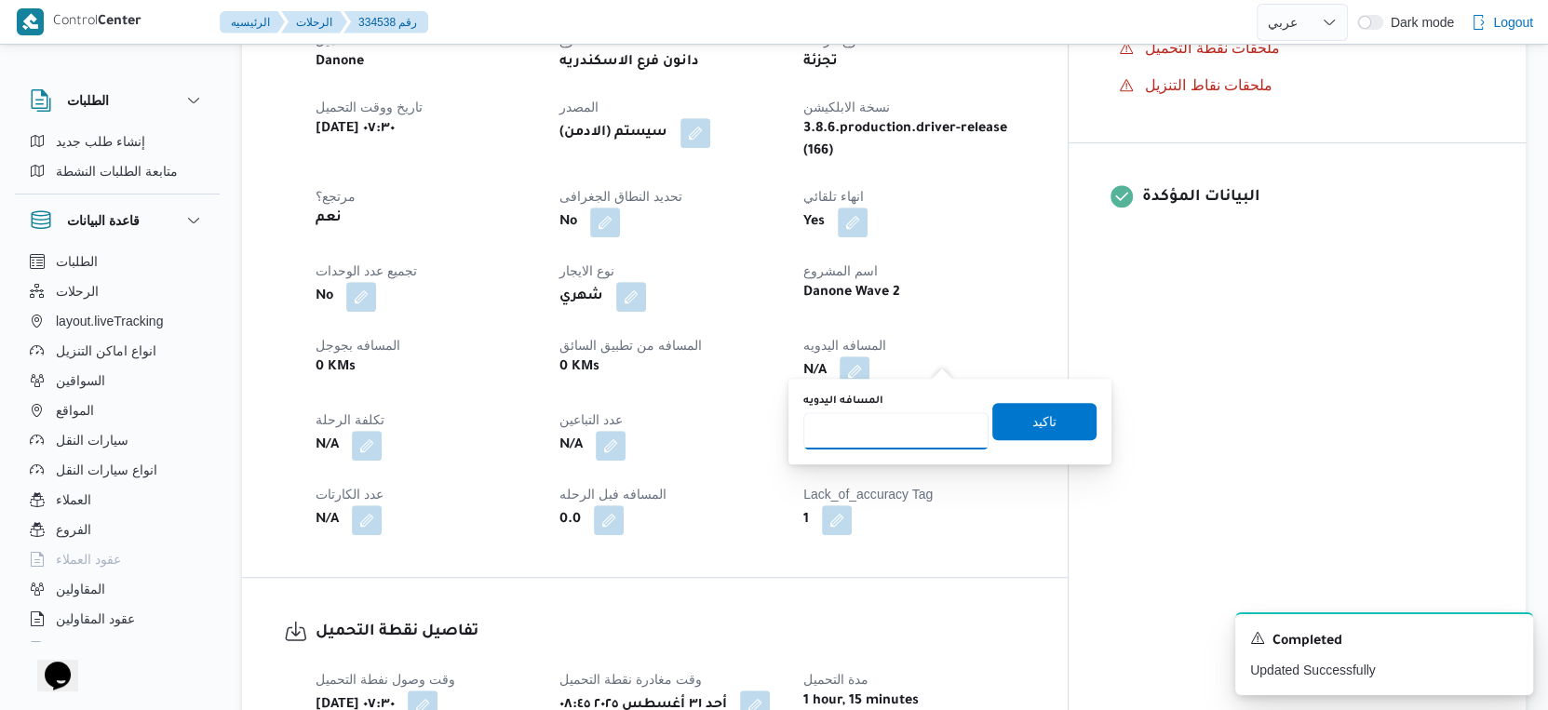
click at [896, 426] on input "المسافه اليدويه" at bounding box center [895, 430] width 185 height 37
type input "43"
click at [1071, 420] on span "تاكيد" at bounding box center [1044, 421] width 104 height 37
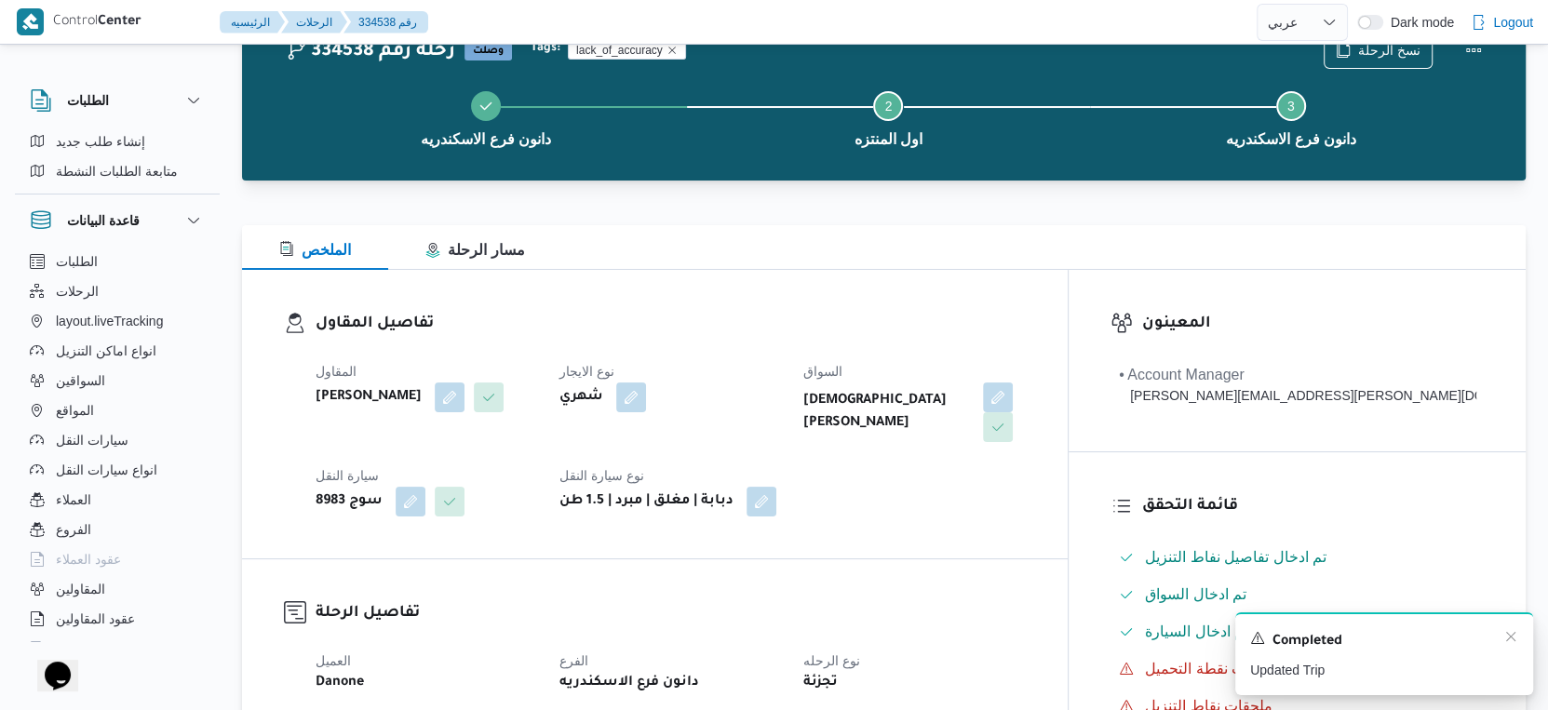
scroll to position [0, 0]
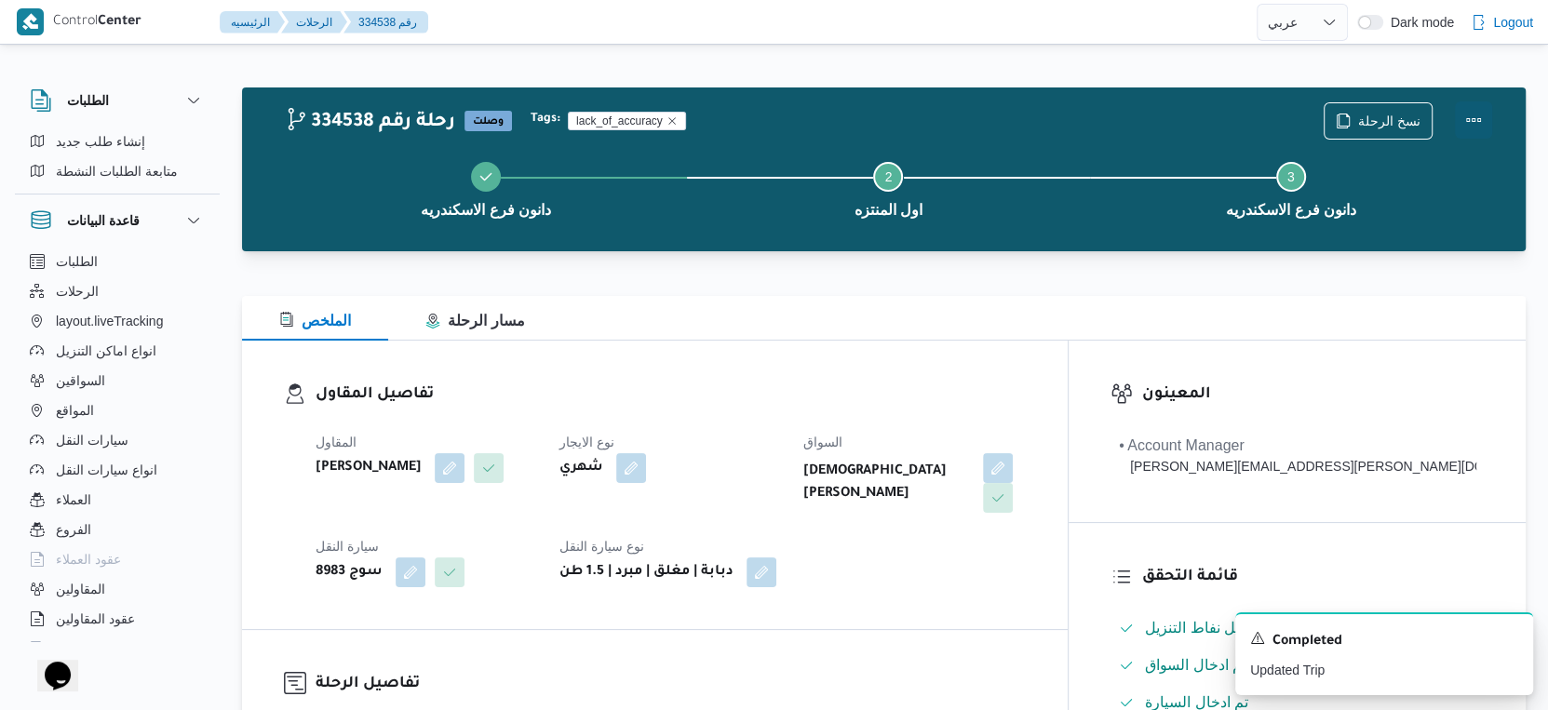
click at [1479, 116] on button "Actions" at bounding box center [1473, 119] width 37 height 37
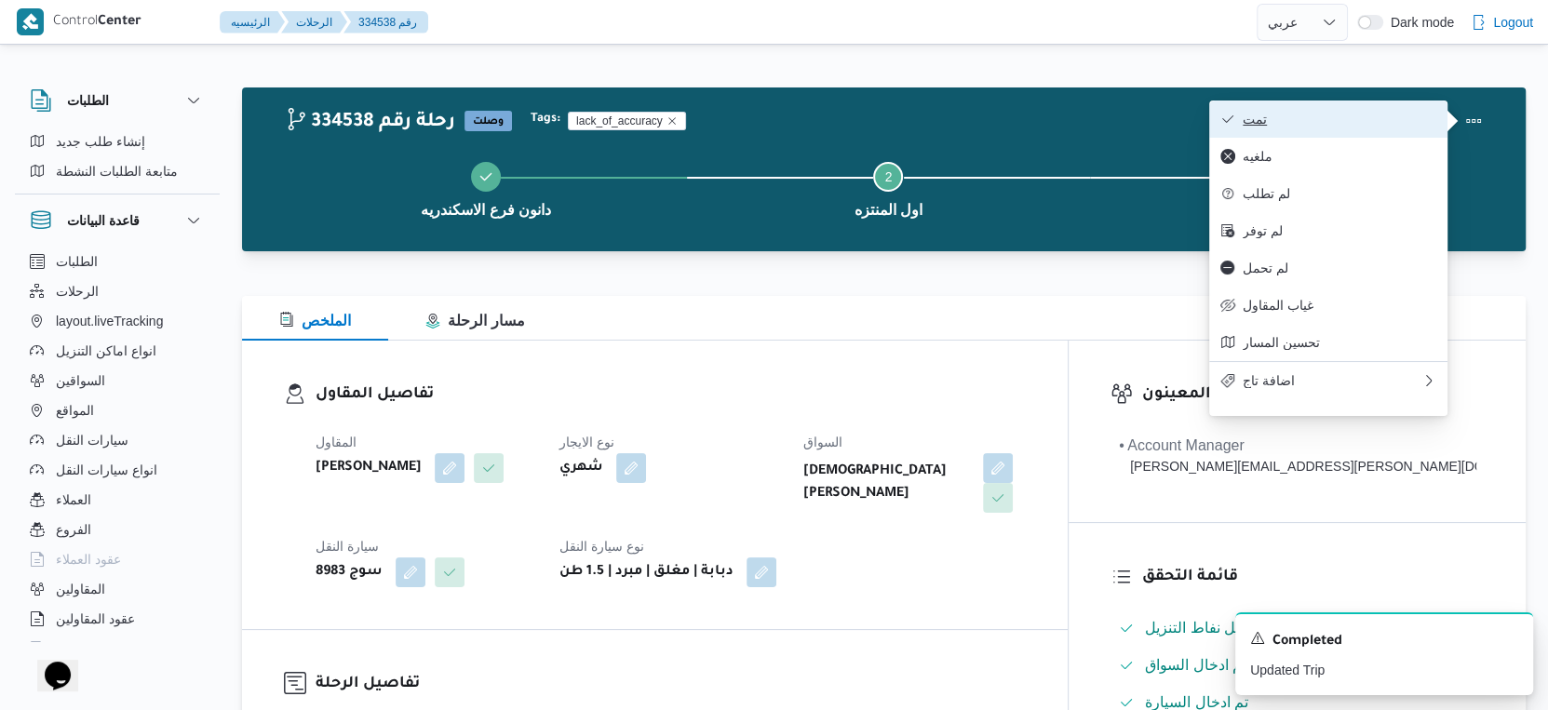
click at [1420, 117] on span "تمت" at bounding box center [1340, 119] width 194 height 15
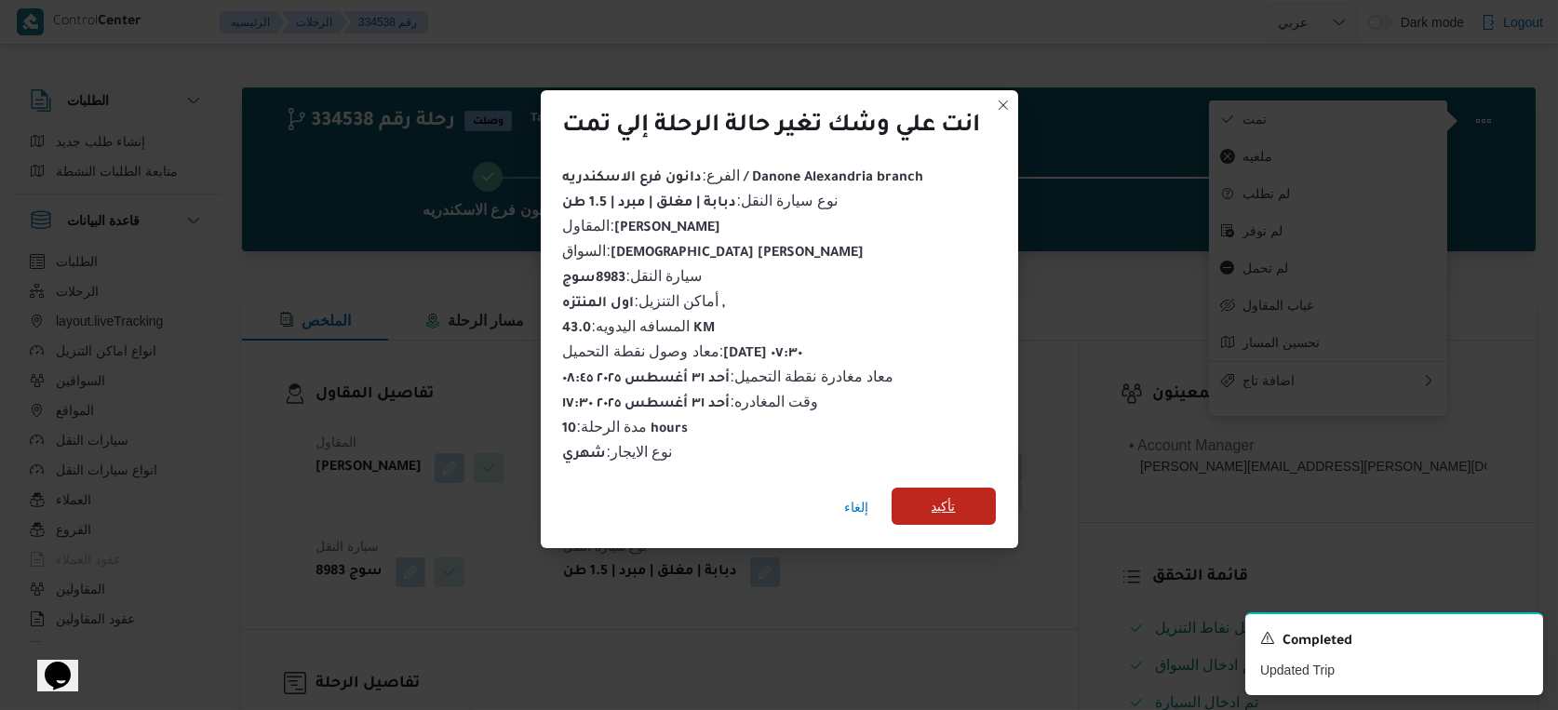
click at [964, 505] on span "تأكيد" at bounding box center [944, 506] width 104 height 37
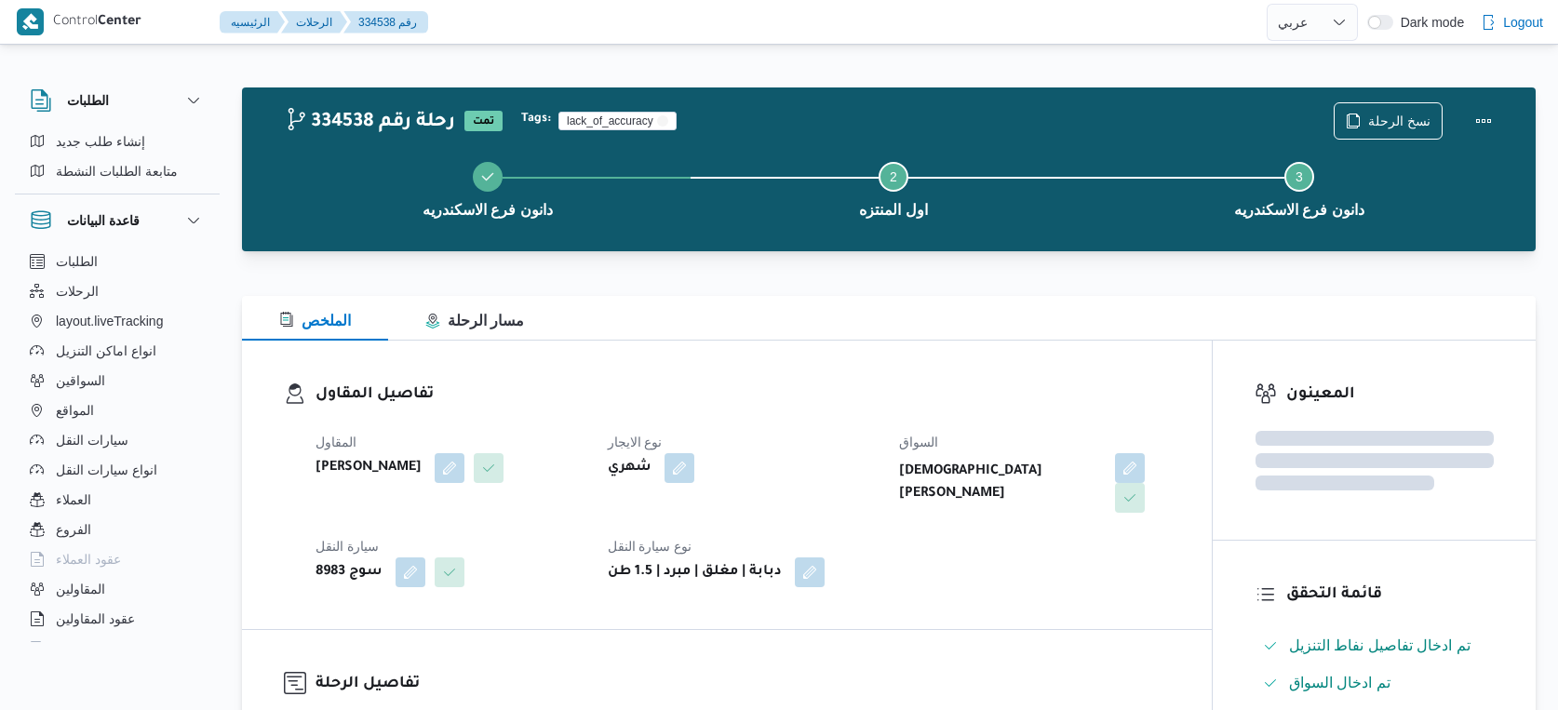
select select "ar"
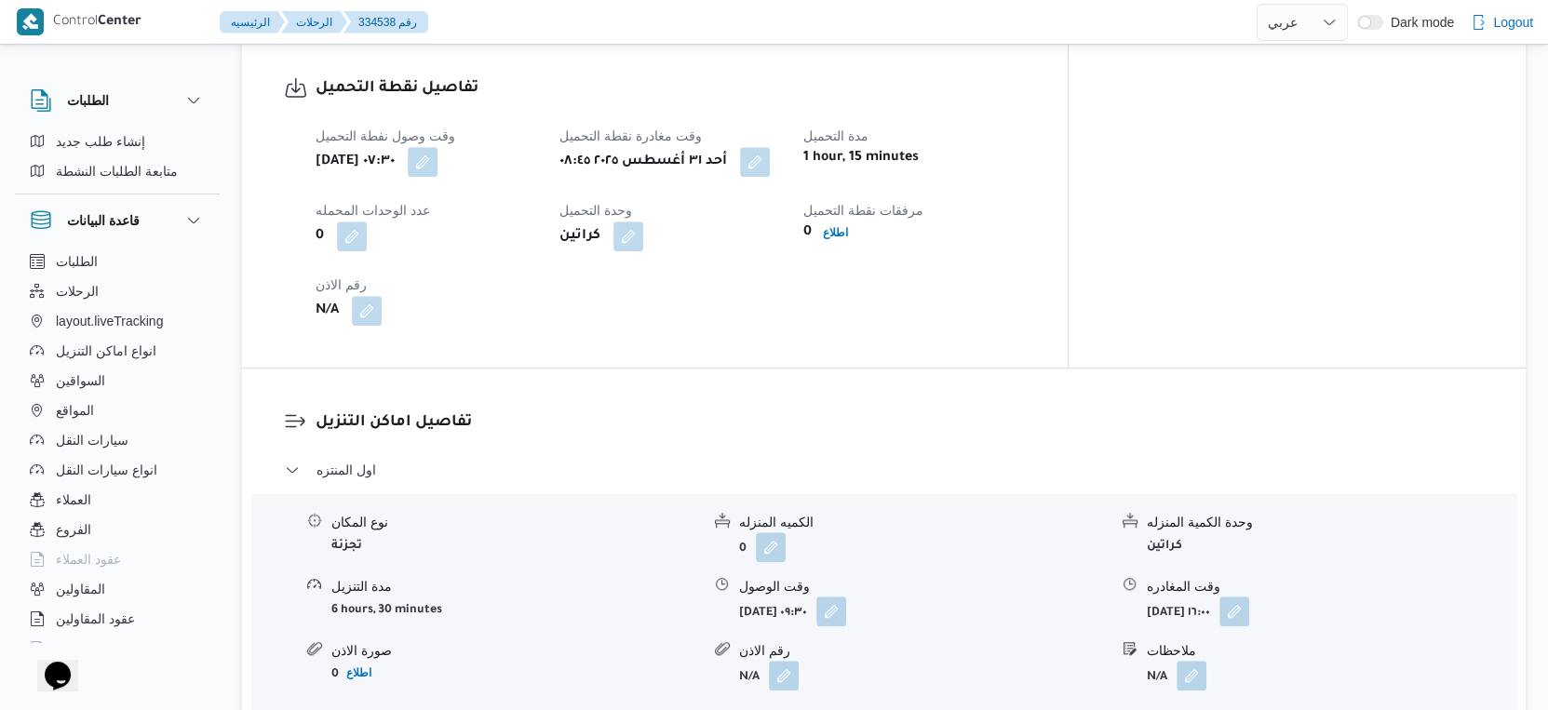
scroll to position [1241, 0]
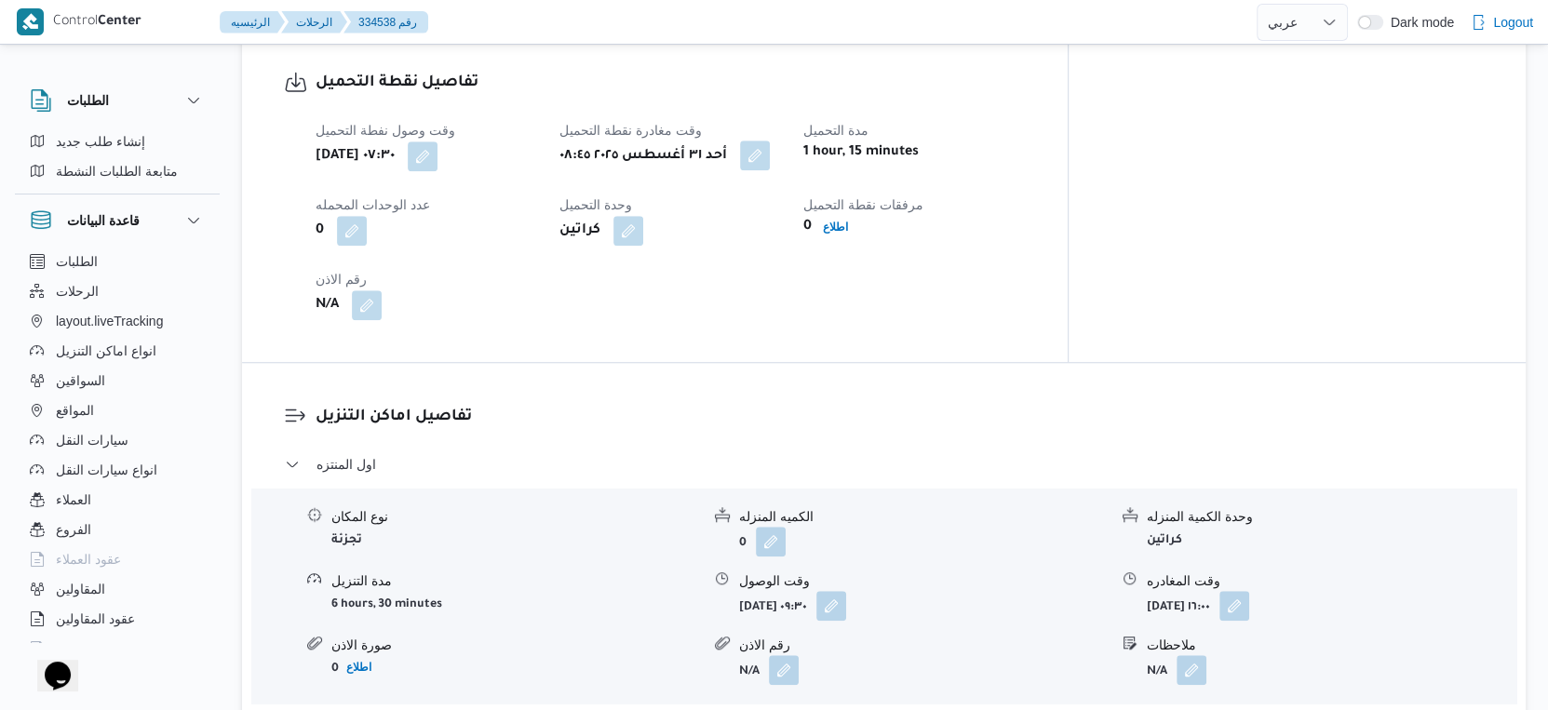
click at [770, 141] on button "button" at bounding box center [755, 156] width 30 height 30
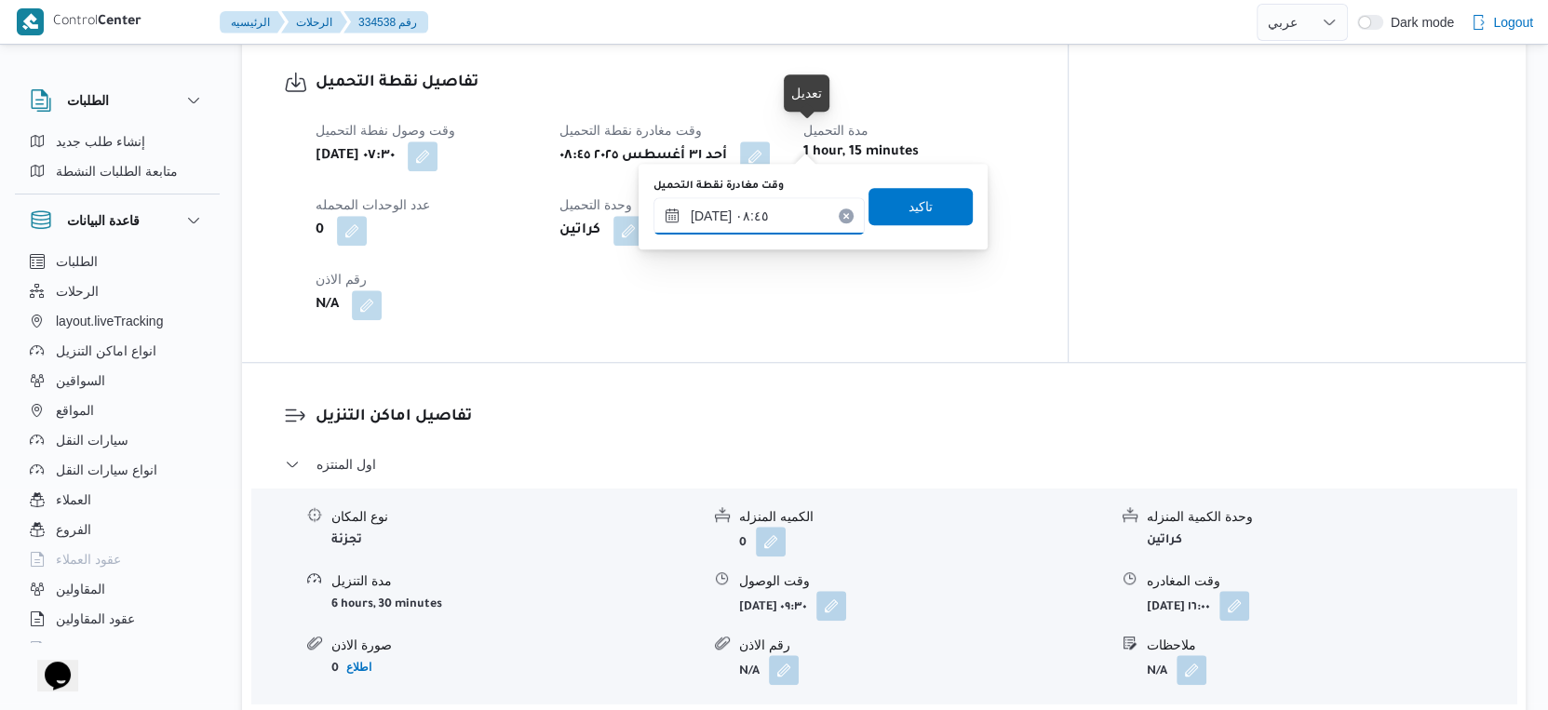
click at [757, 205] on input "٣١/٠٨/٢٠٢٥ ٠٨:٤٥" at bounding box center [759, 215] width 211 height 37
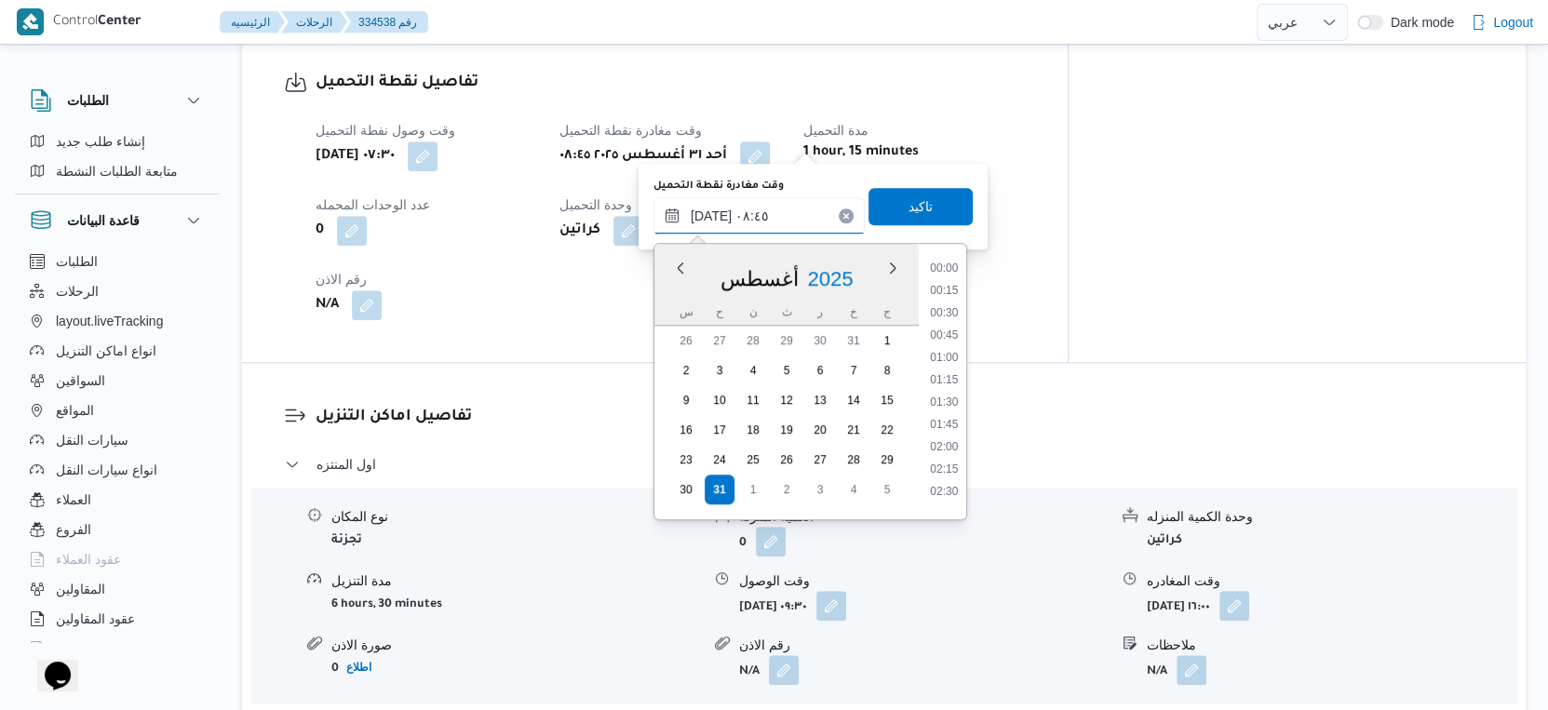
scroll to position [654, 0]
click at [944, 421] on li "09:00" at bounding box center [944, 419] width 43 height 19
type input "٣١/٠٨/٢٠٢٥ ٠٩:٠٠"
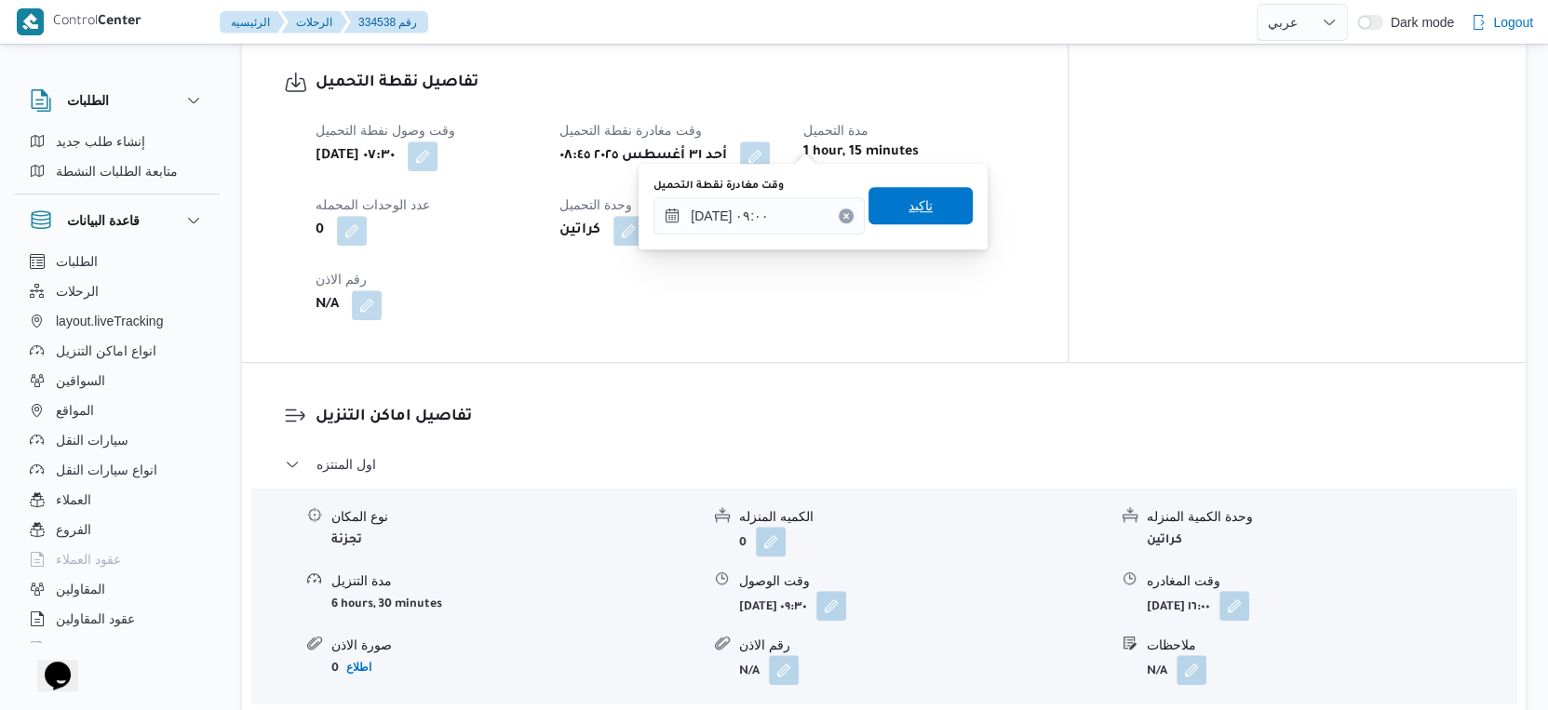
click at [923, 208] on span "تاكيد" at bounding box center [921, 205] width 104 height 37
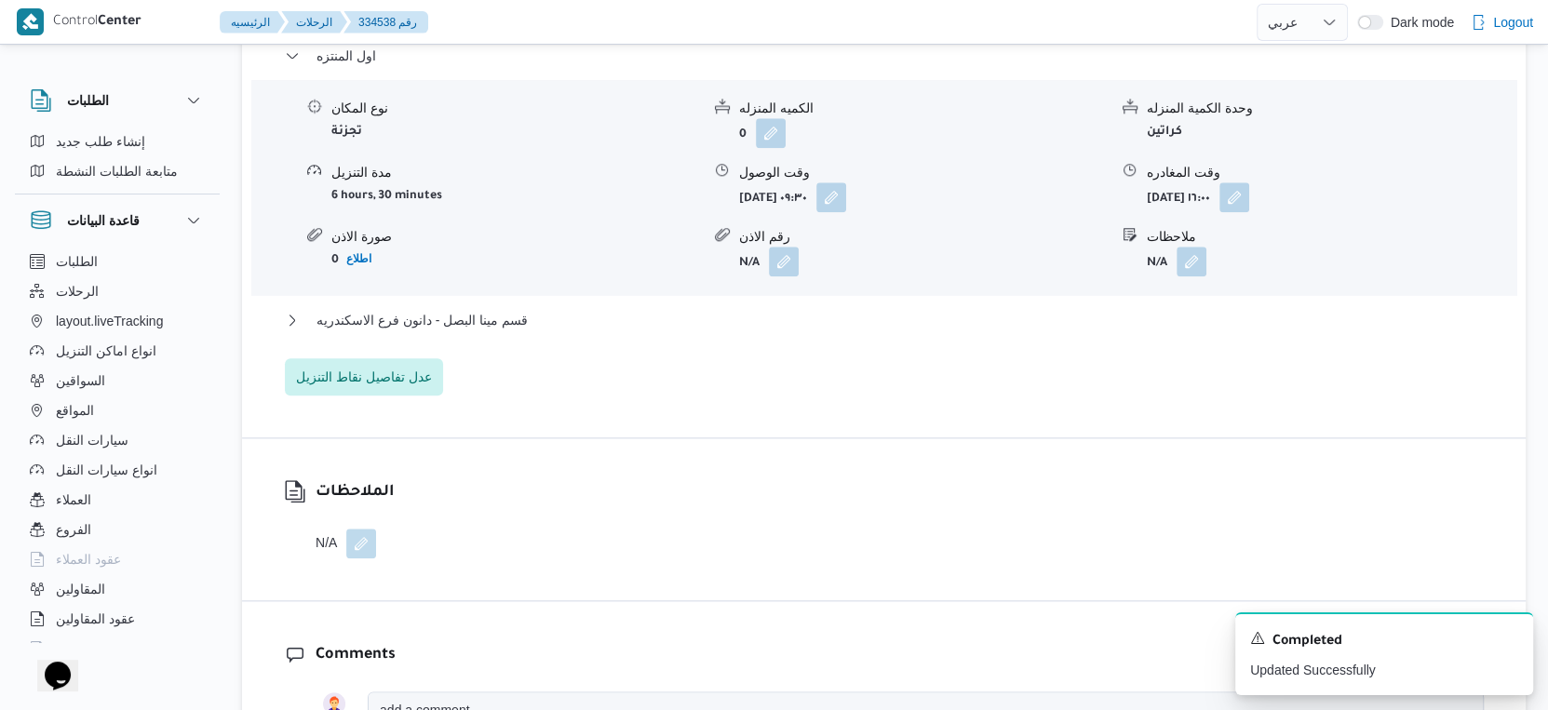
scroll to position [1654, 0]
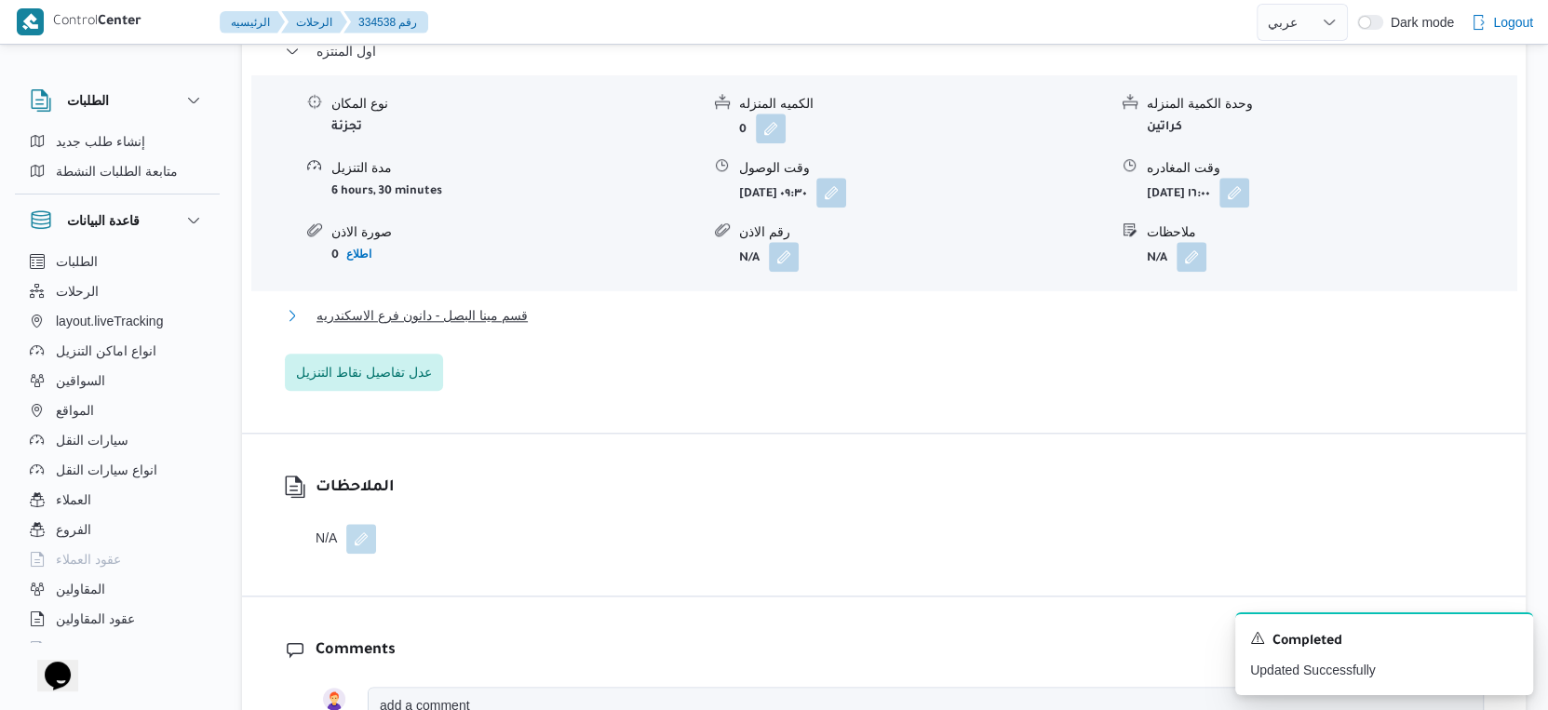
click at [564, 304] on button "قسم مينا البصل - دانون فرع الاسكندريه" at bounding box center [884, 315] width 1199 height 22
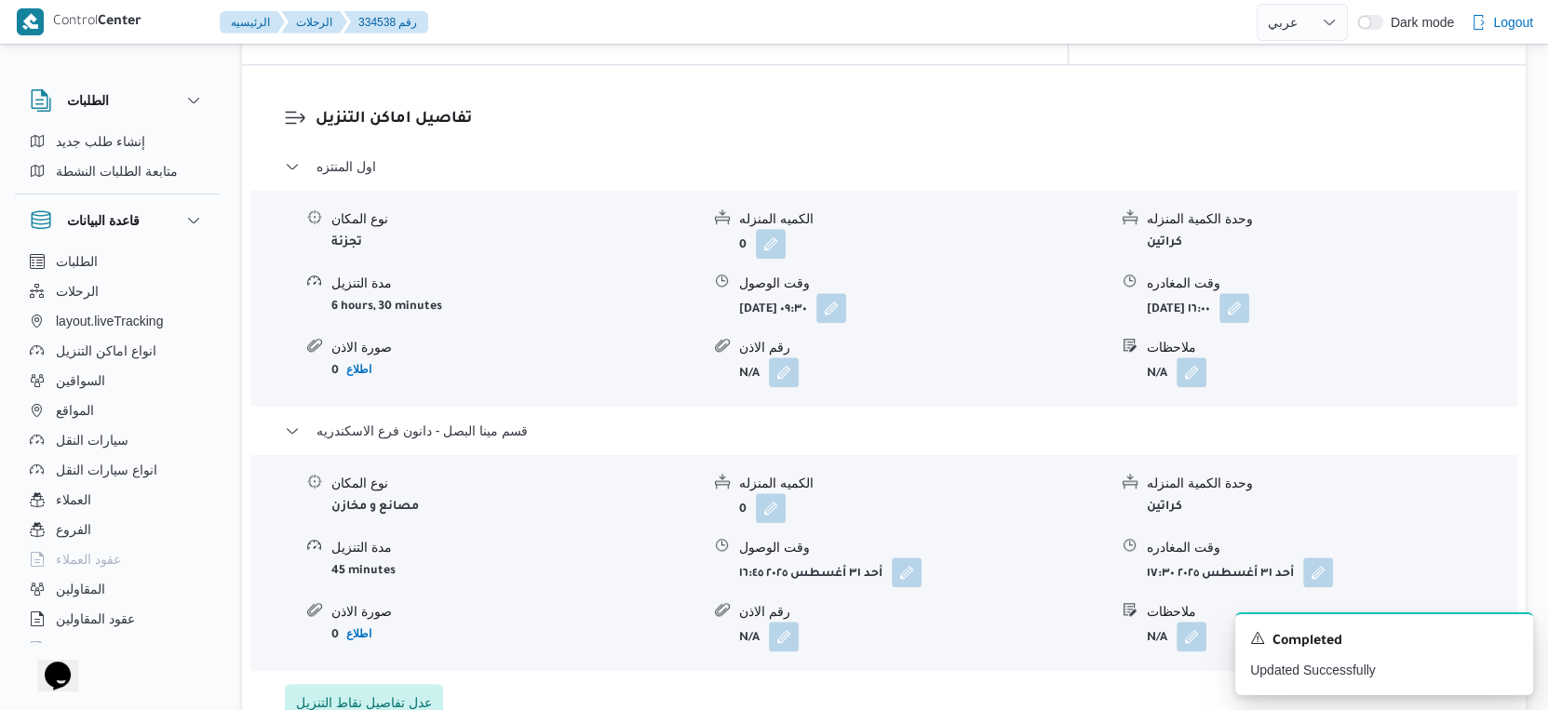
scroll to position [1552, 0]
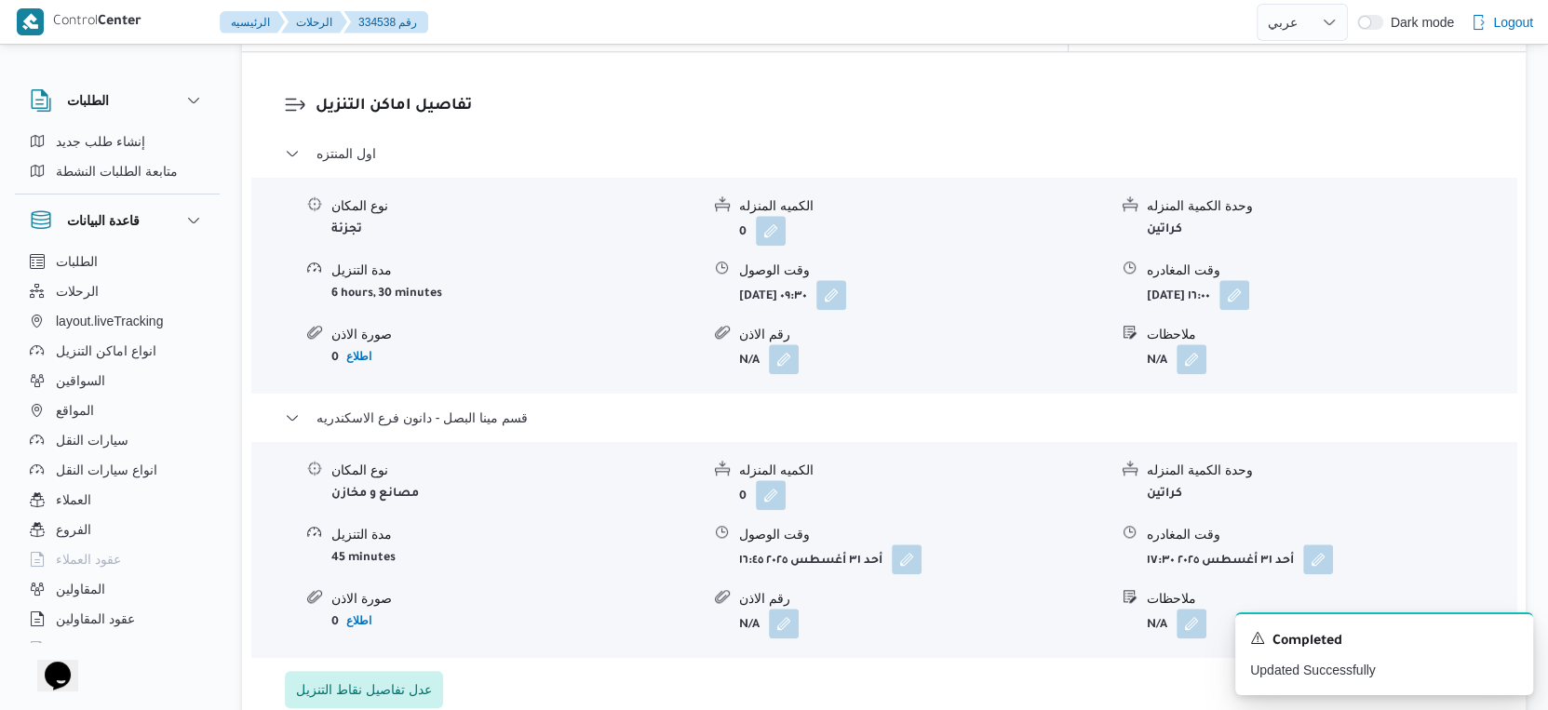
select select "ar"
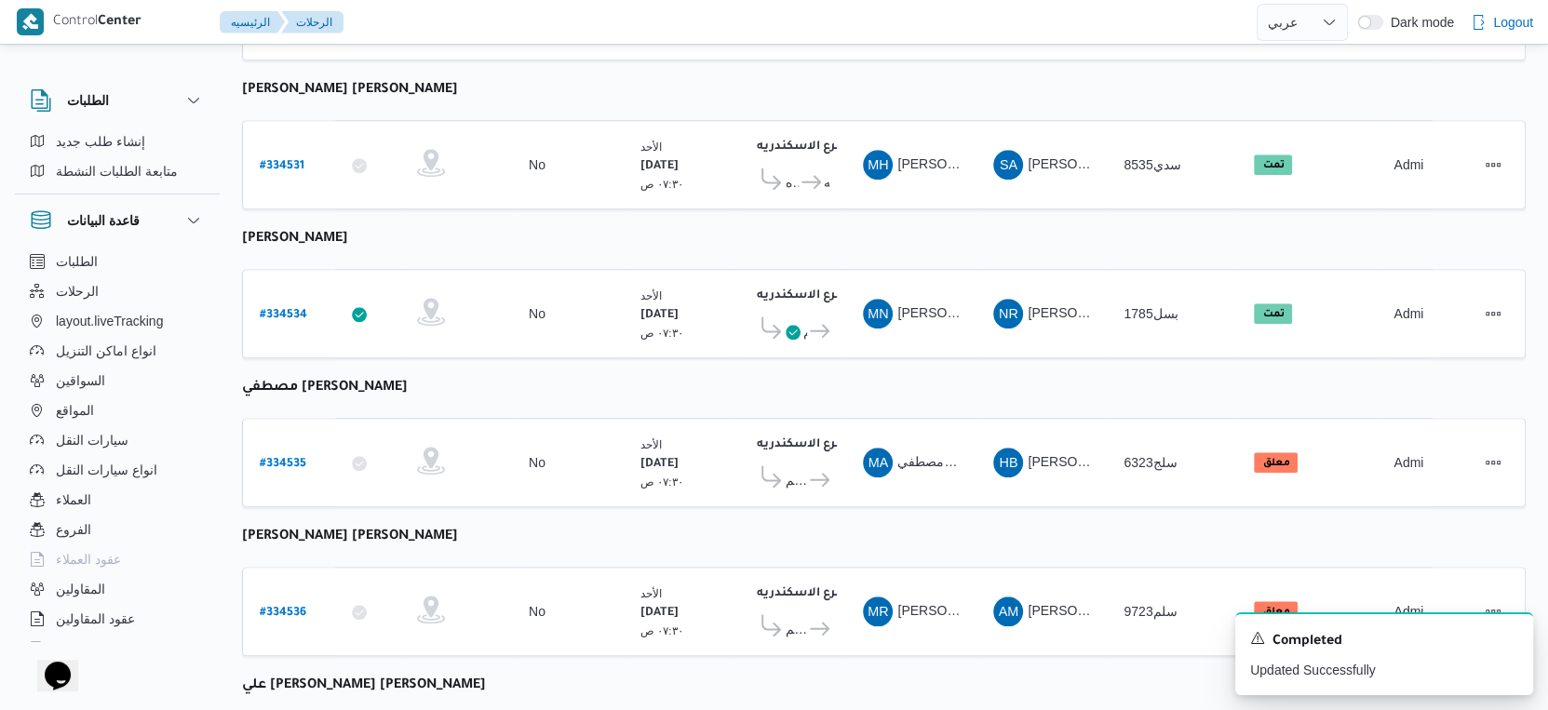
scroll to position [1519, 0]
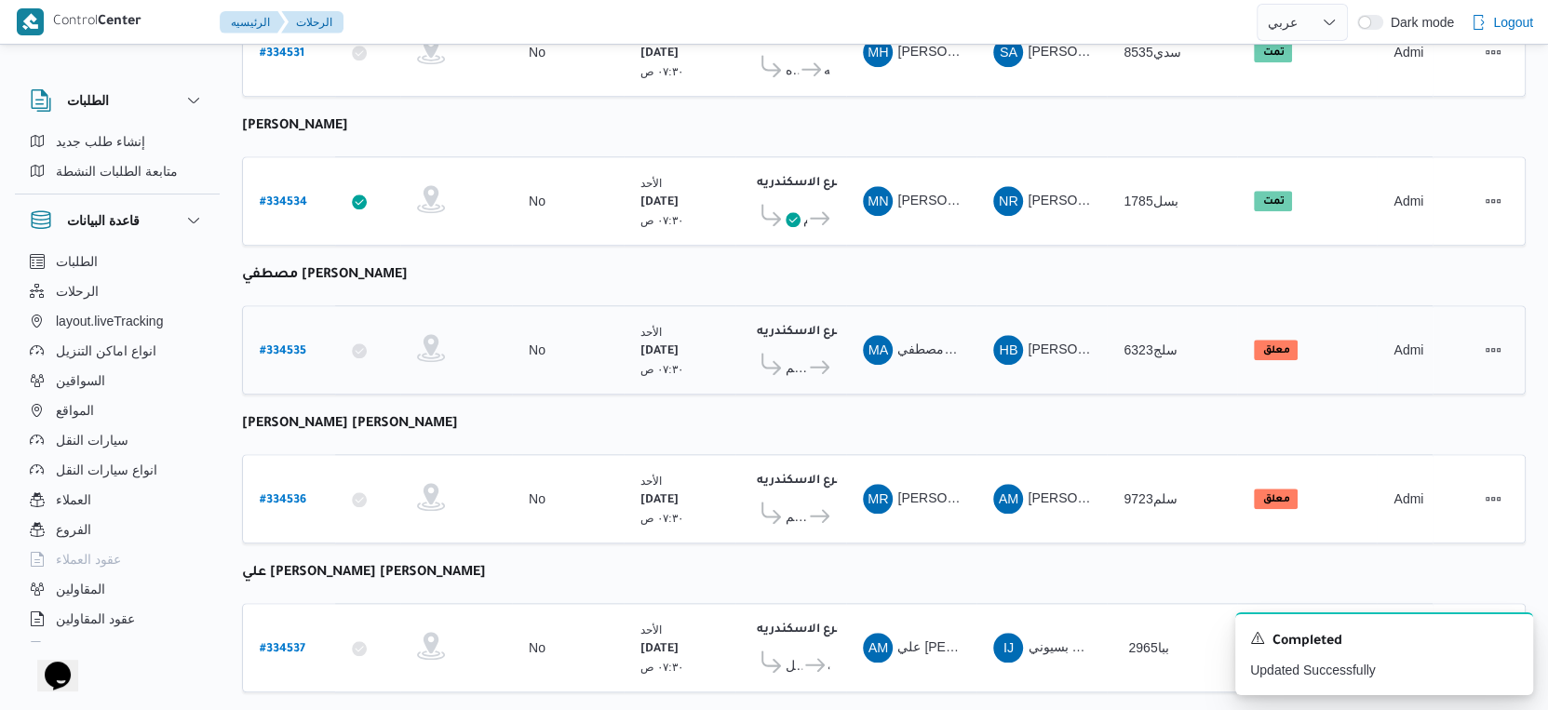
click at [284, 345] on b "# 334535" at bounding box center [283, 351] width 47 height 13
select select "ar"
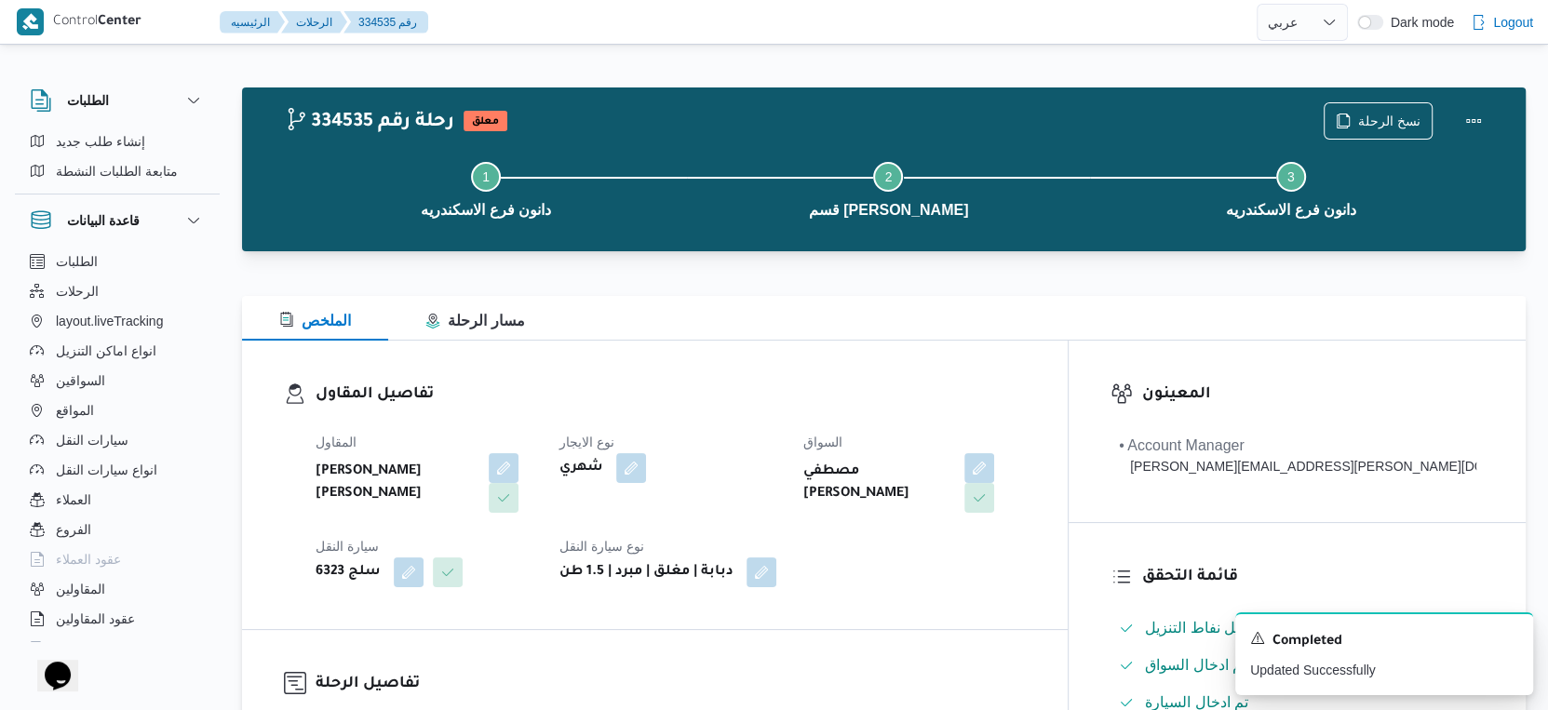
scroll to position [413, 0]
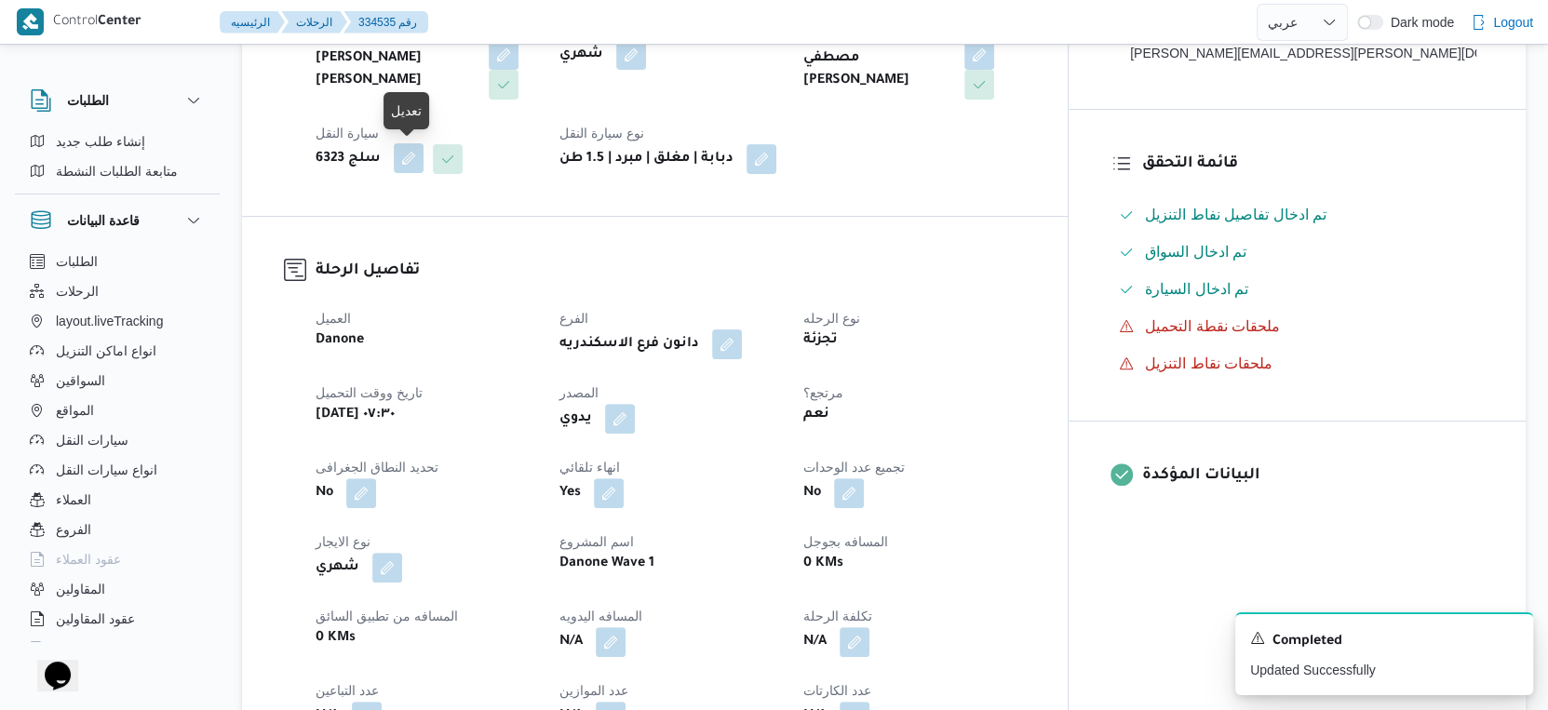
click at [408, 162] on button "button" at bounding box center [409, 158] width 30 height 30
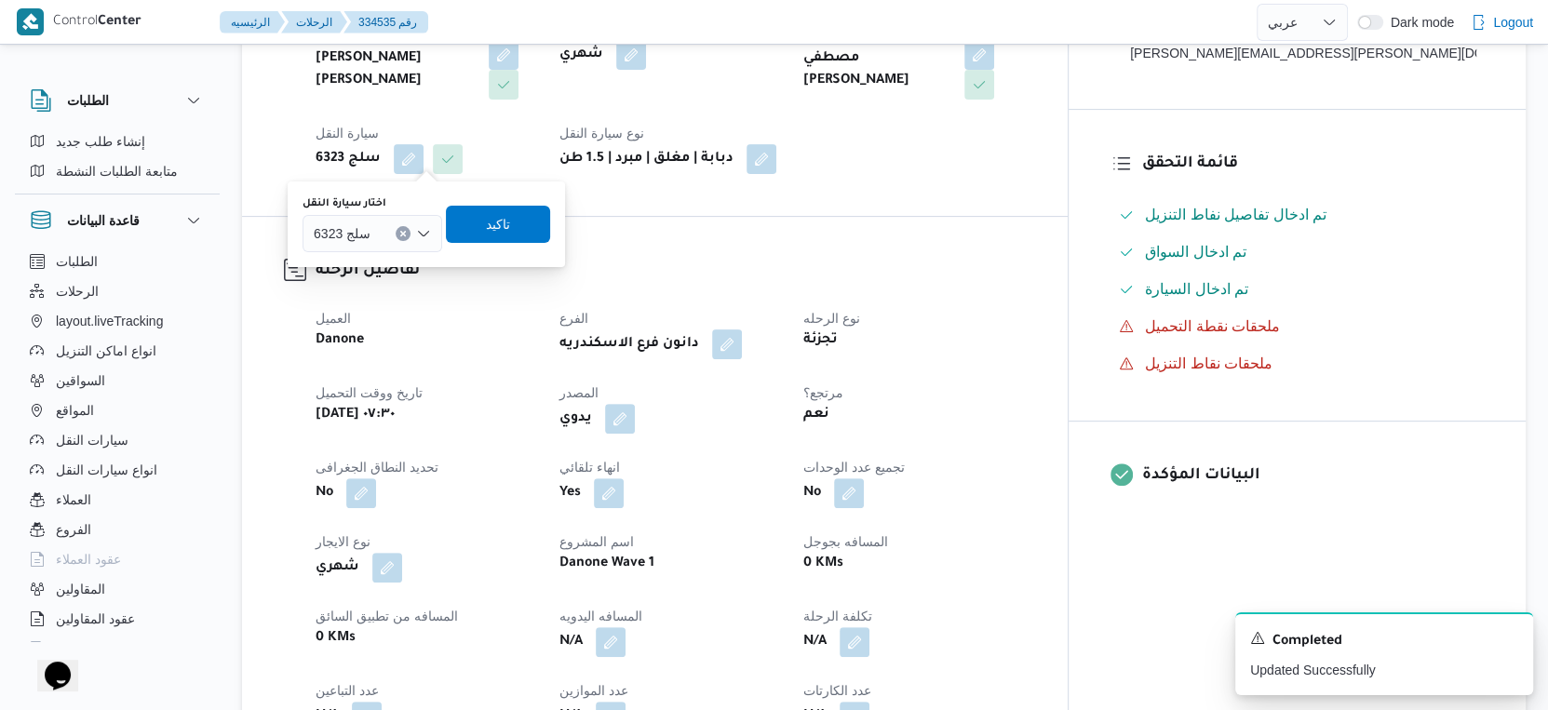
click at [405, 230] on icon "Clear input" at bounding box center [402, 233] width 7 height 7
type input "236"
click at [694, 266] on h3 "تفاصيل الرحلة" at bounding box center [671, 271] width 710 height 25
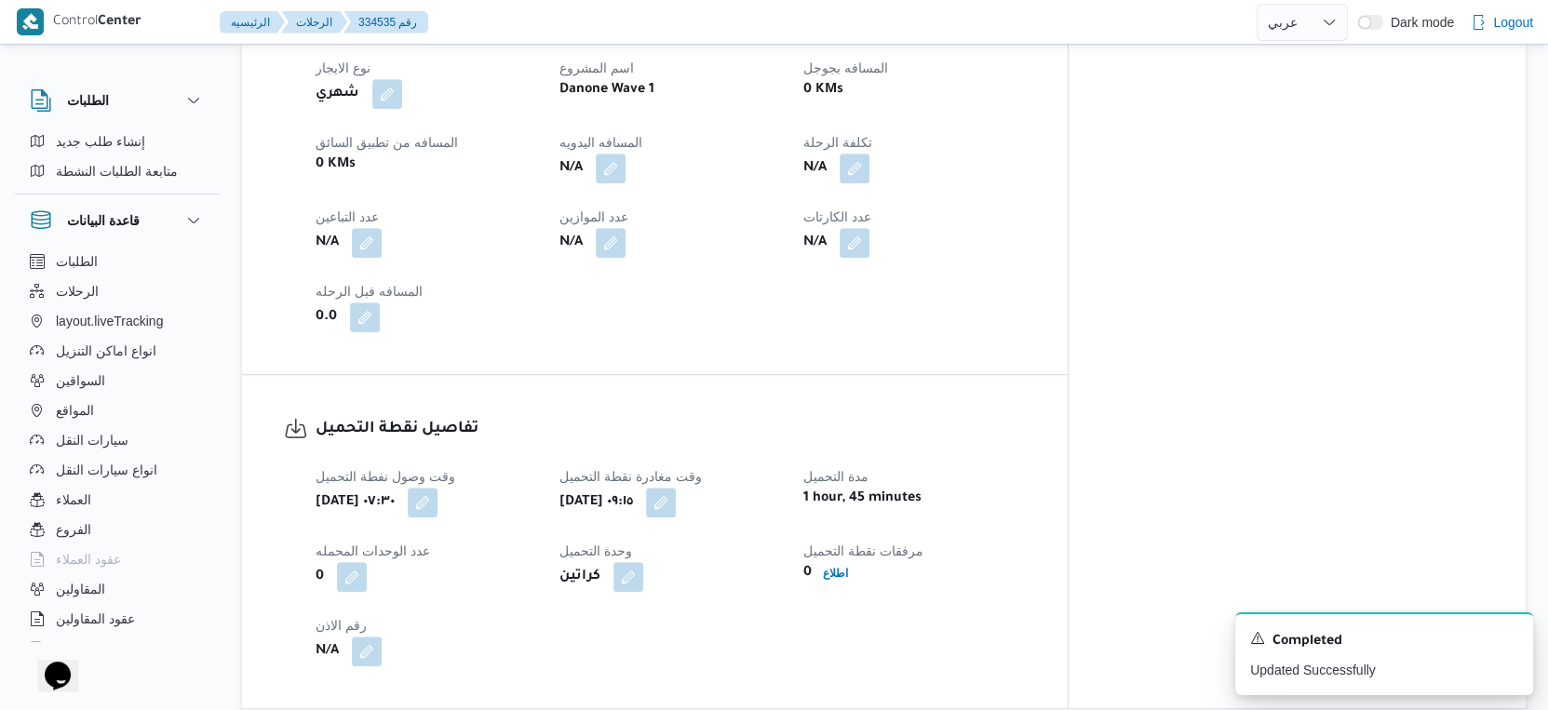
scroll to position [620, 0]
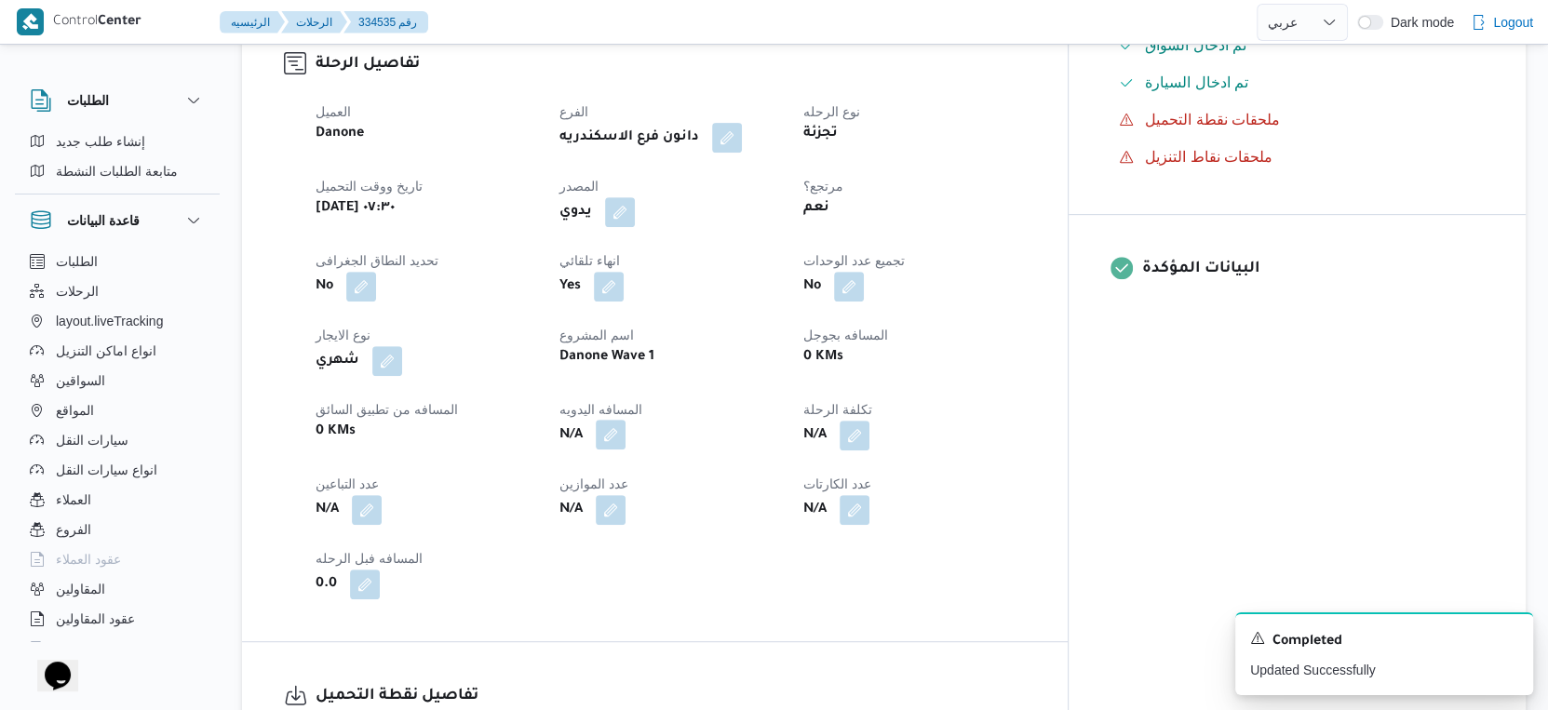
click at [626, 436] on button "button" at bounding box center [611, 435] width 30 height 30
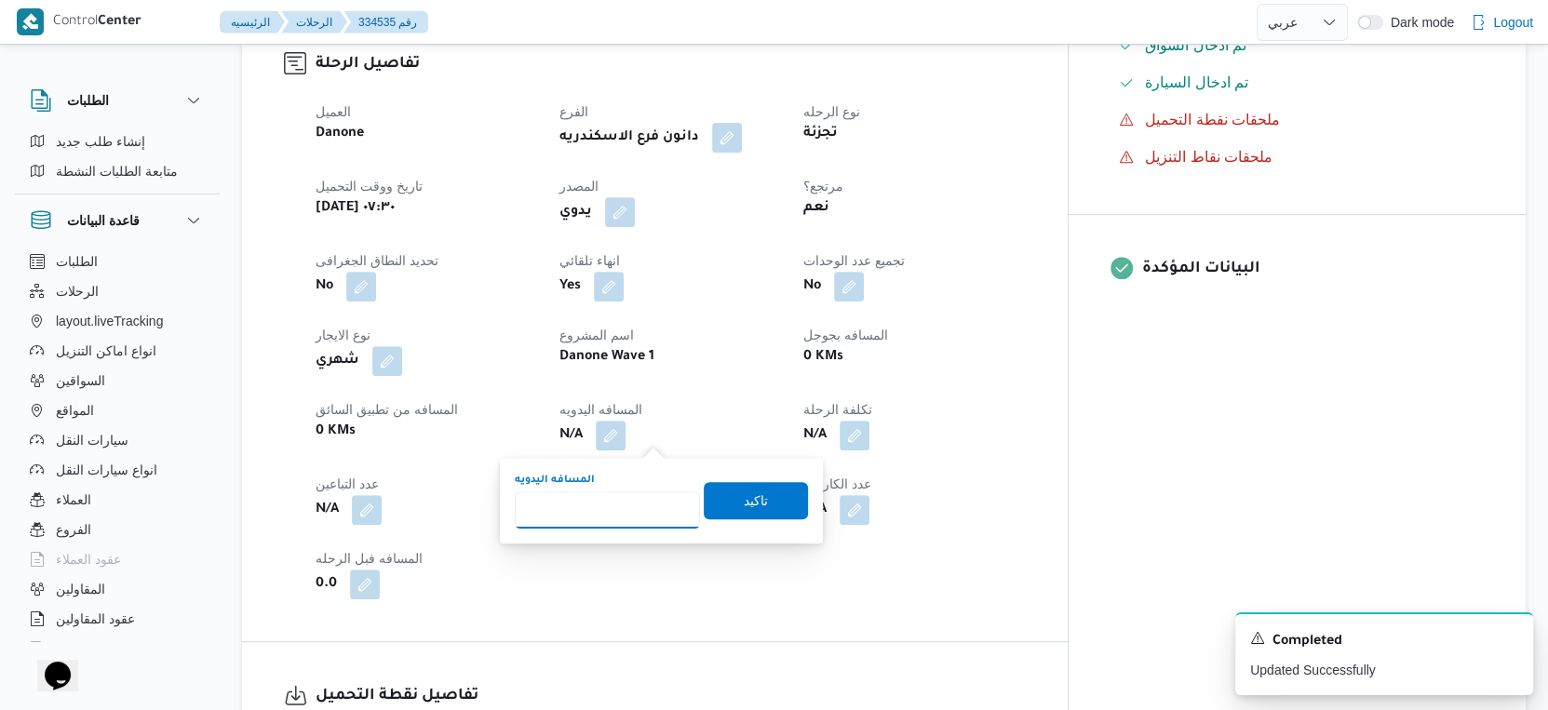
click at [603, 507] on input "المسافه اليدويه" at bounding box center [607, 510] width 185 height 37
type input "34"
click at [744, 505] on span "تاكيد" at bounding box center [756, 500] width 24 height 22
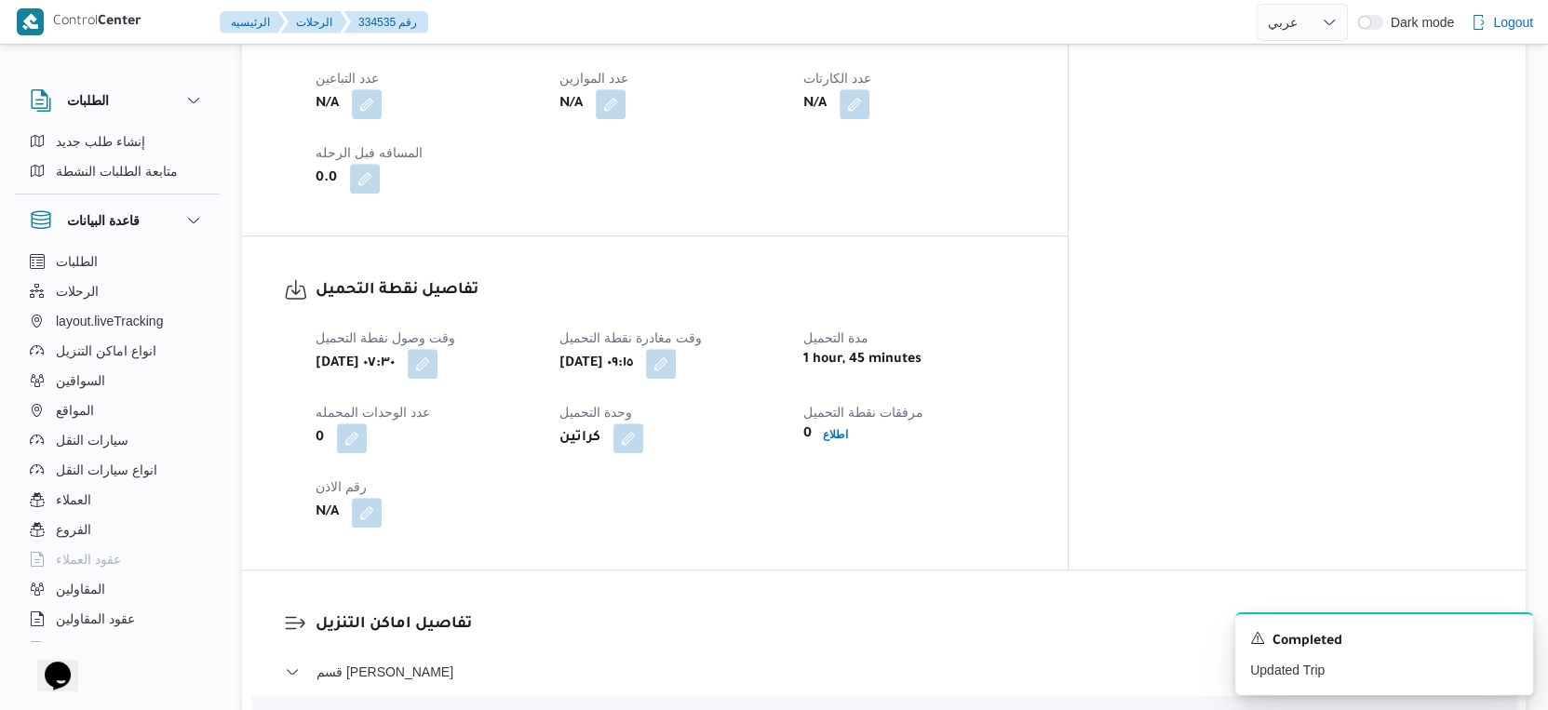
scroll to position [1241, 0]
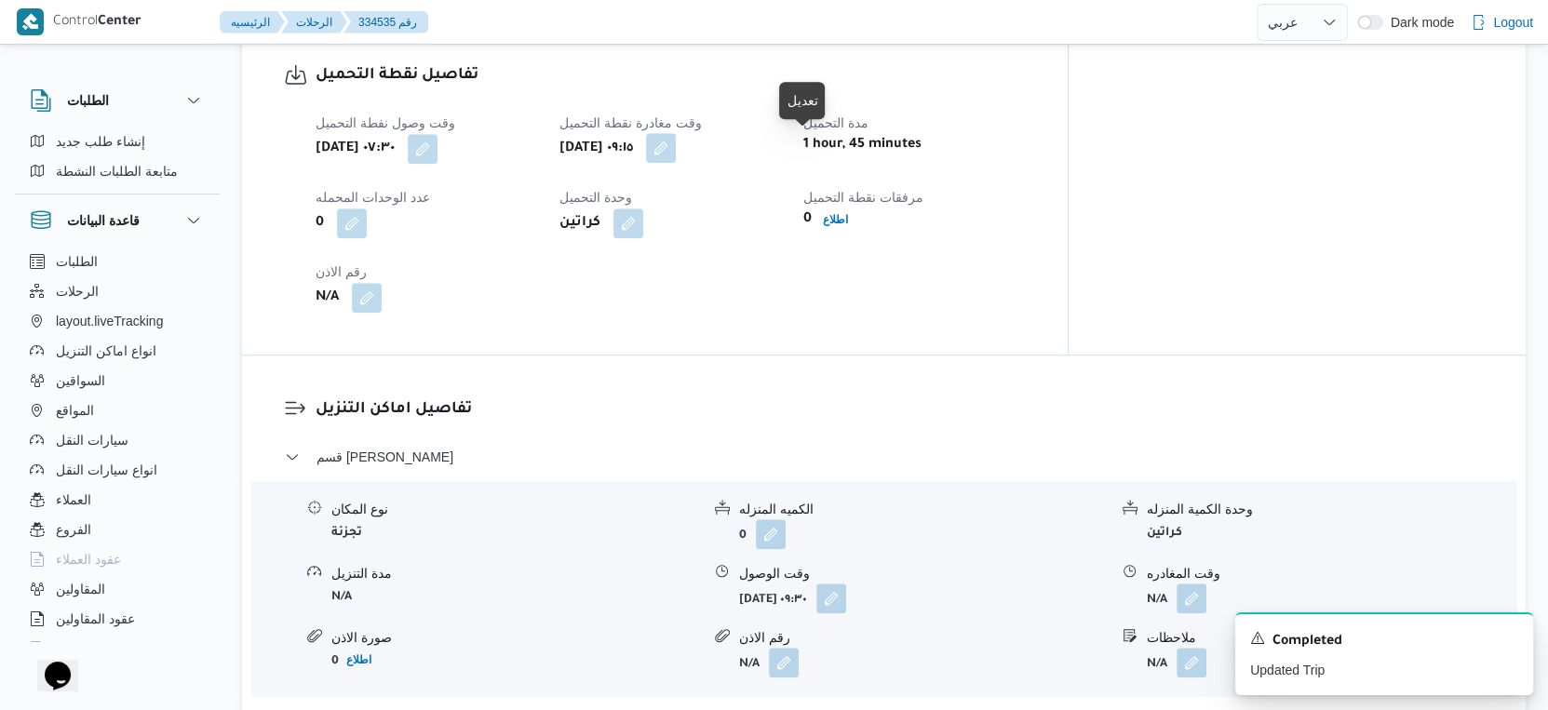
click at [676, 147] on button "button" at bounding box center [661, 148] width 30 height 30
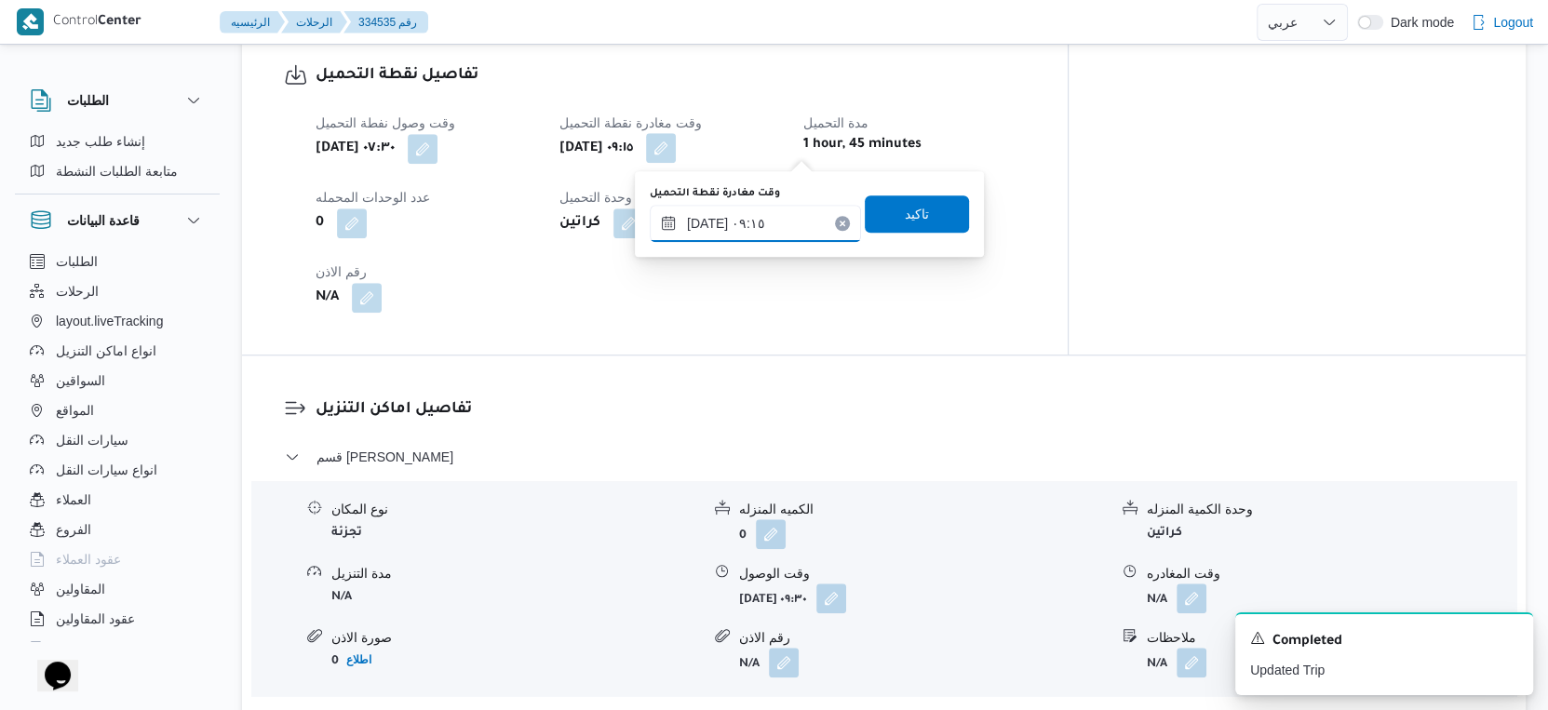
click at [774, 222] on input "٣١/٠٨/٢٠٢٥ ٠٩:١٥" at bounding box center [755, 223] width 211 height 37
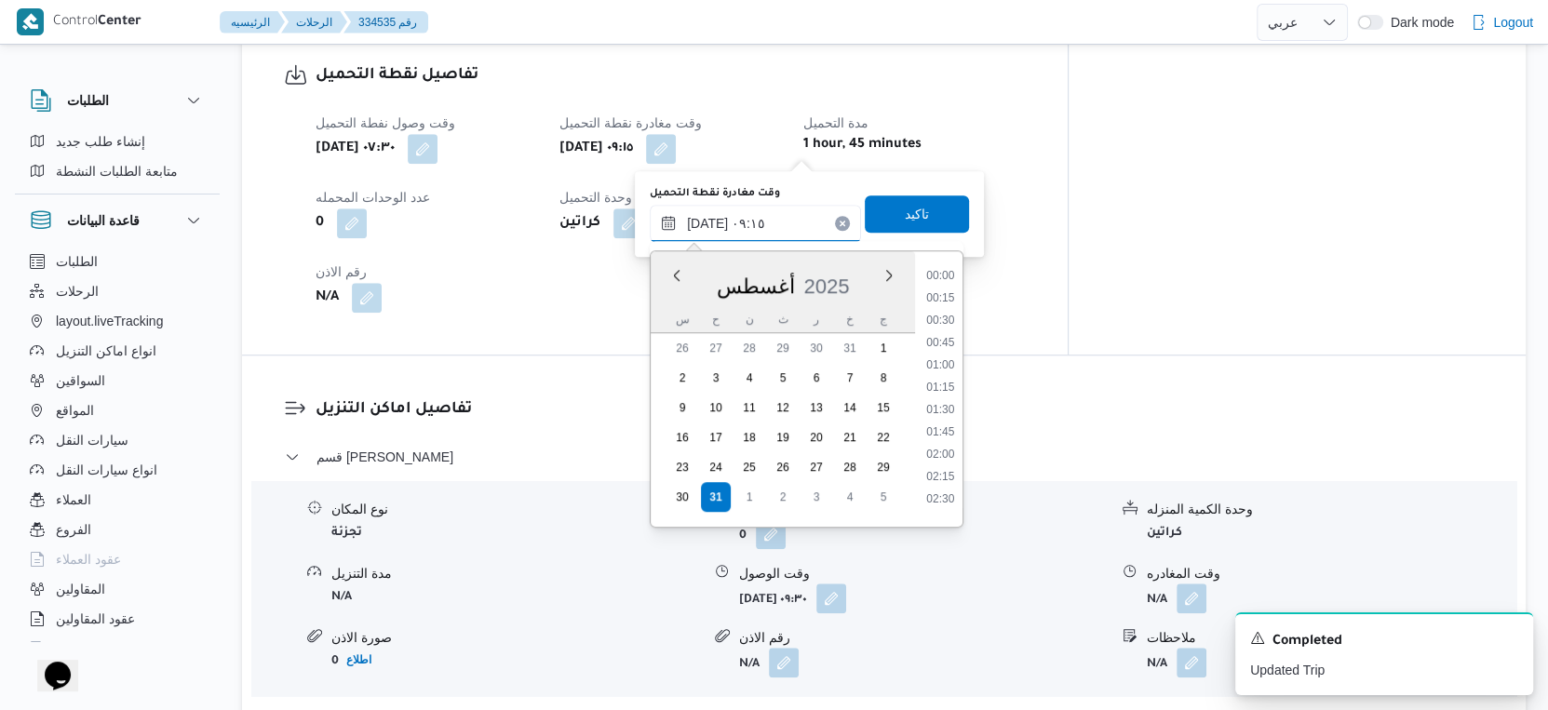
scroll to position [698, 0]
click at [940, 376] on li "09:00" at bounding box center [940, 381] width 43 height 19
type input "٣١/٠٨/٢٠٢٥ ٠٩:٠٠"
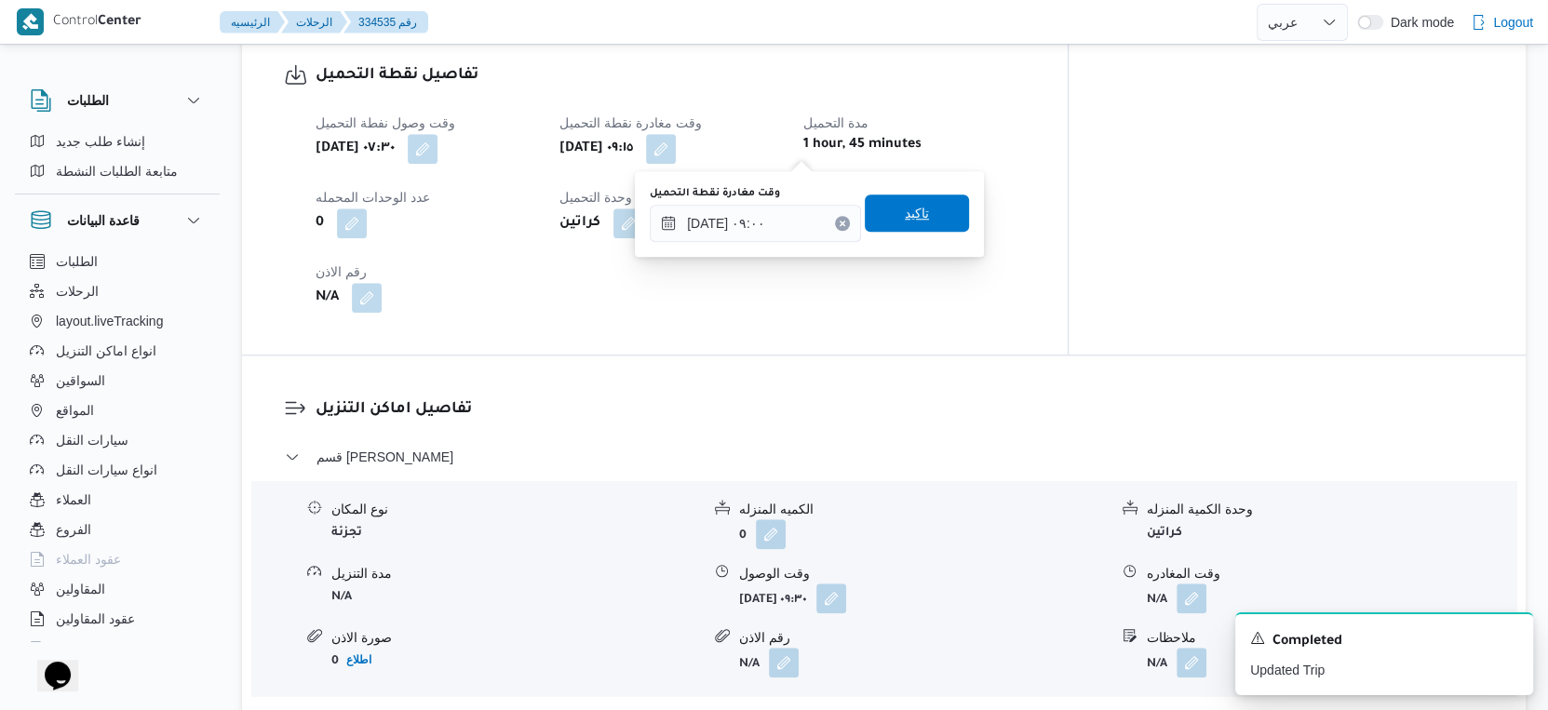
click at [939, 200] on span "تاكيد" at bounding box center [917, 213] width 104 height 37
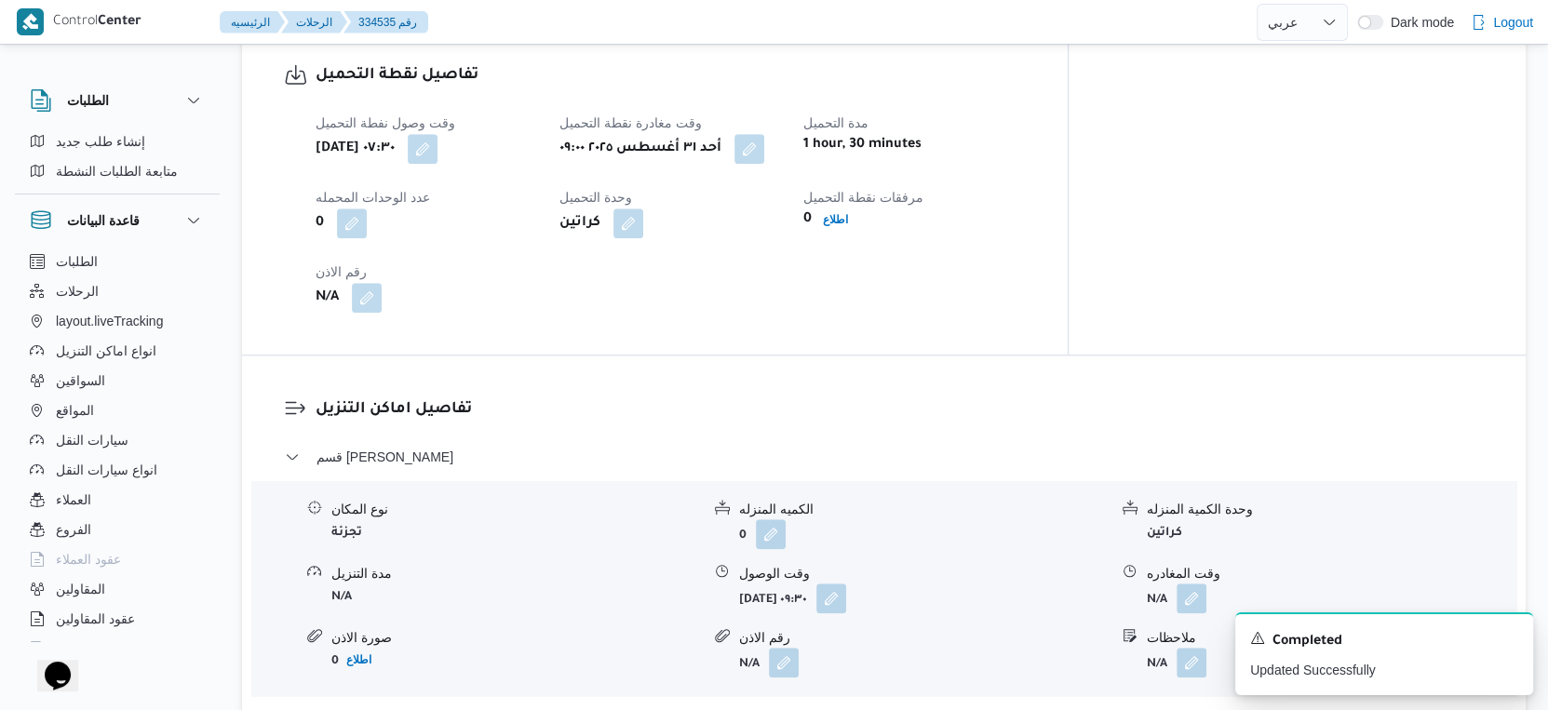
scroll to position [1654, 0]
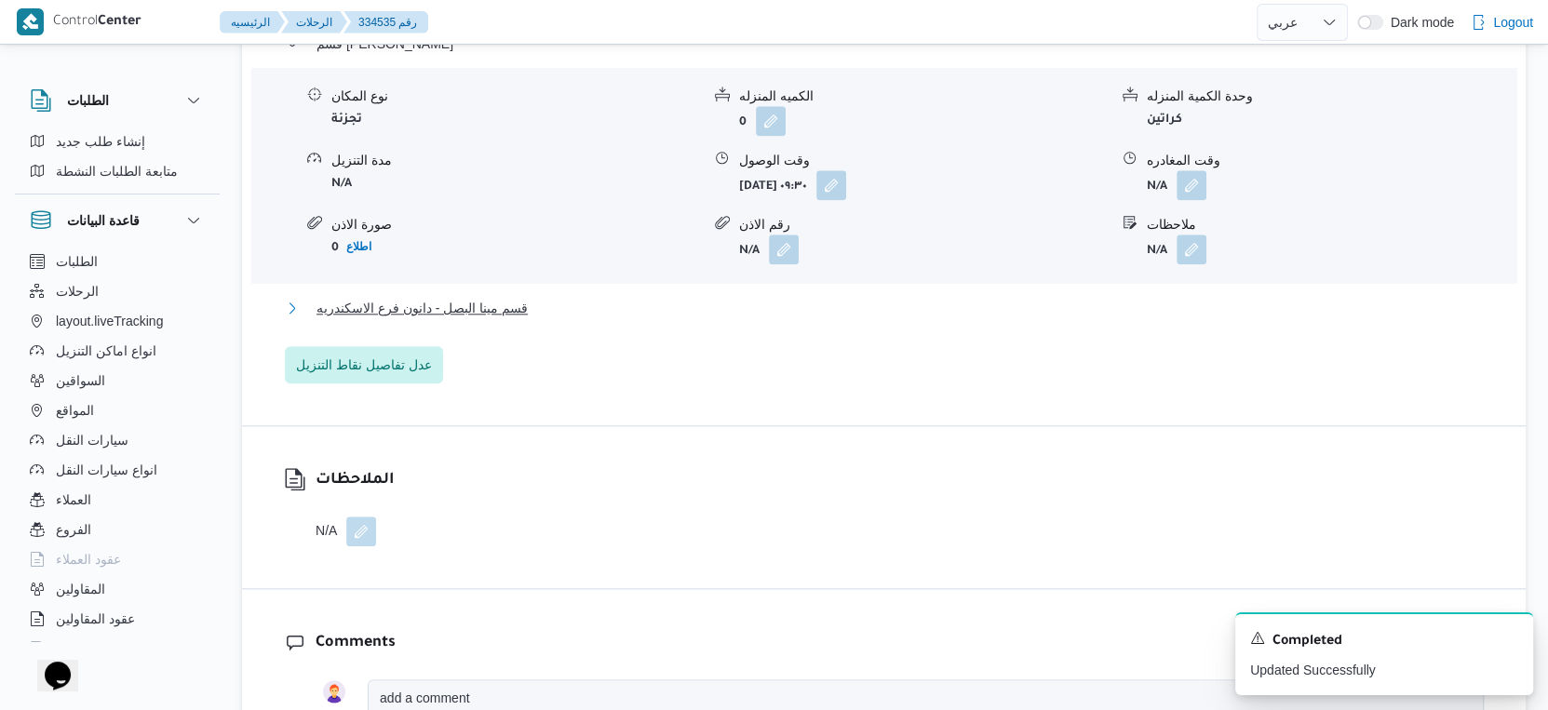
click at [480, 300] on span "قسم مينا البصل - دانون فرع الاسكندريه" at bounding box center [422, 308] width 211 height 22
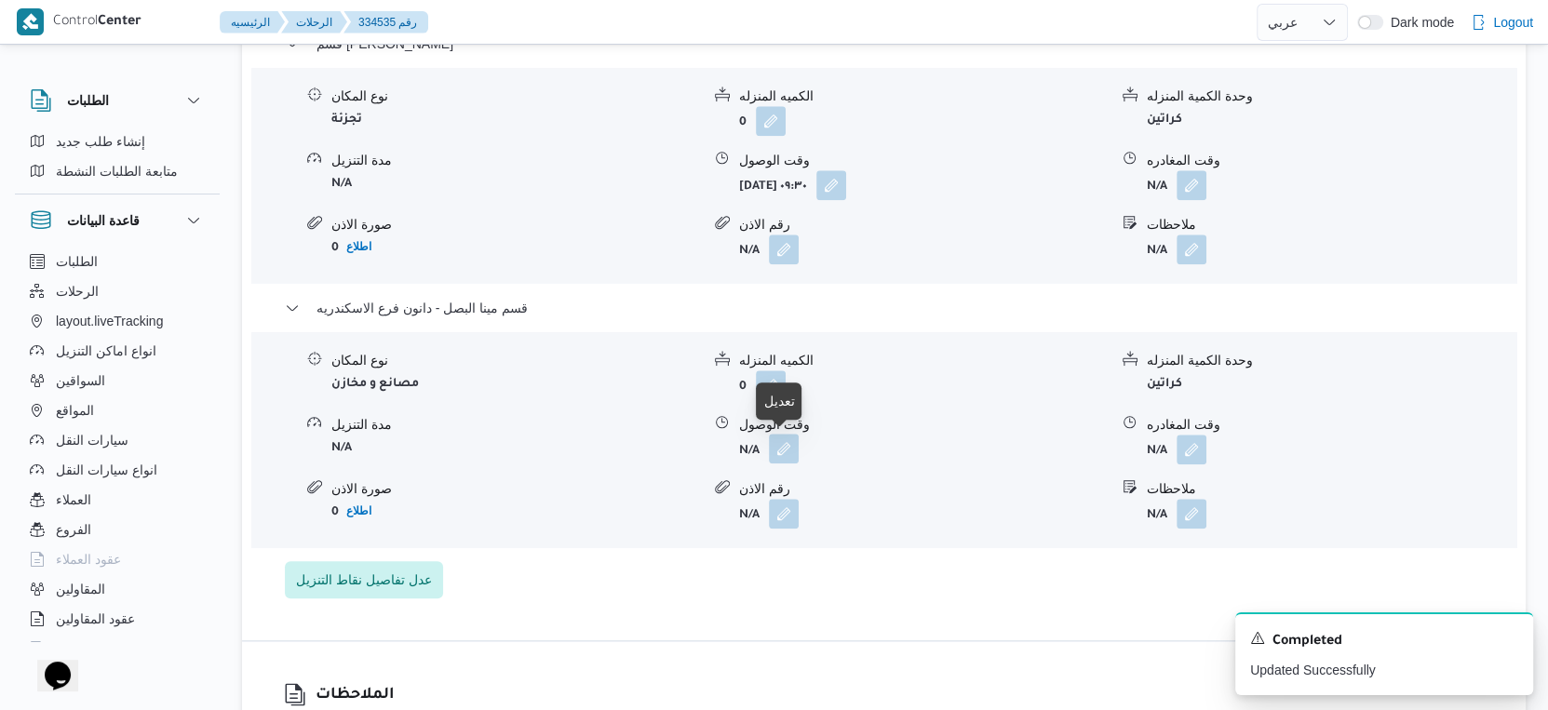
click at [782, 444] on button "button" at bounding box center [784, 449] width 30 height 30
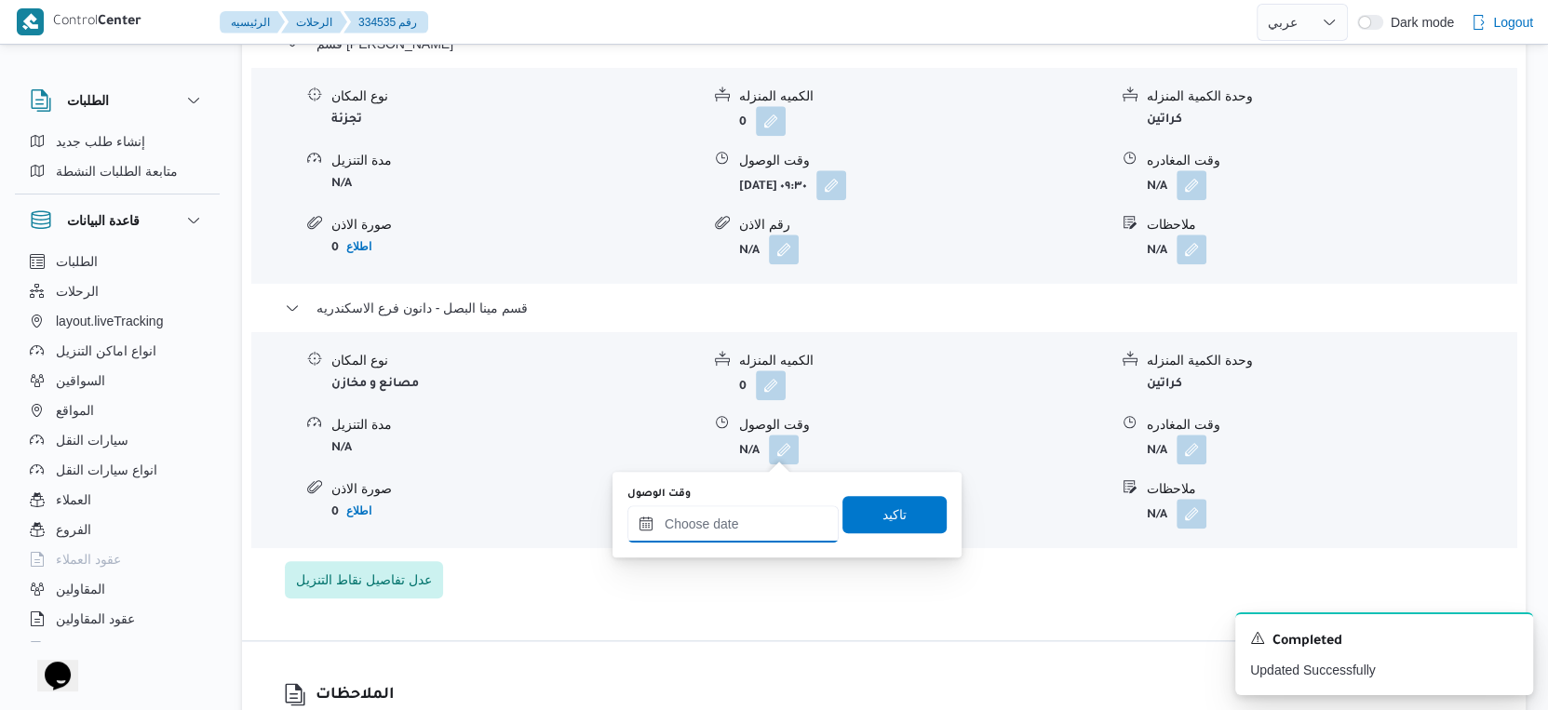
drag, startPoint x: 777, startPoint y: 460, endPoint x: 776, endPoint y: 508, distance: 48.4
click at [765, 514] on input "وقت الوصول" at bounding box center [732, 523] width 211 height 37
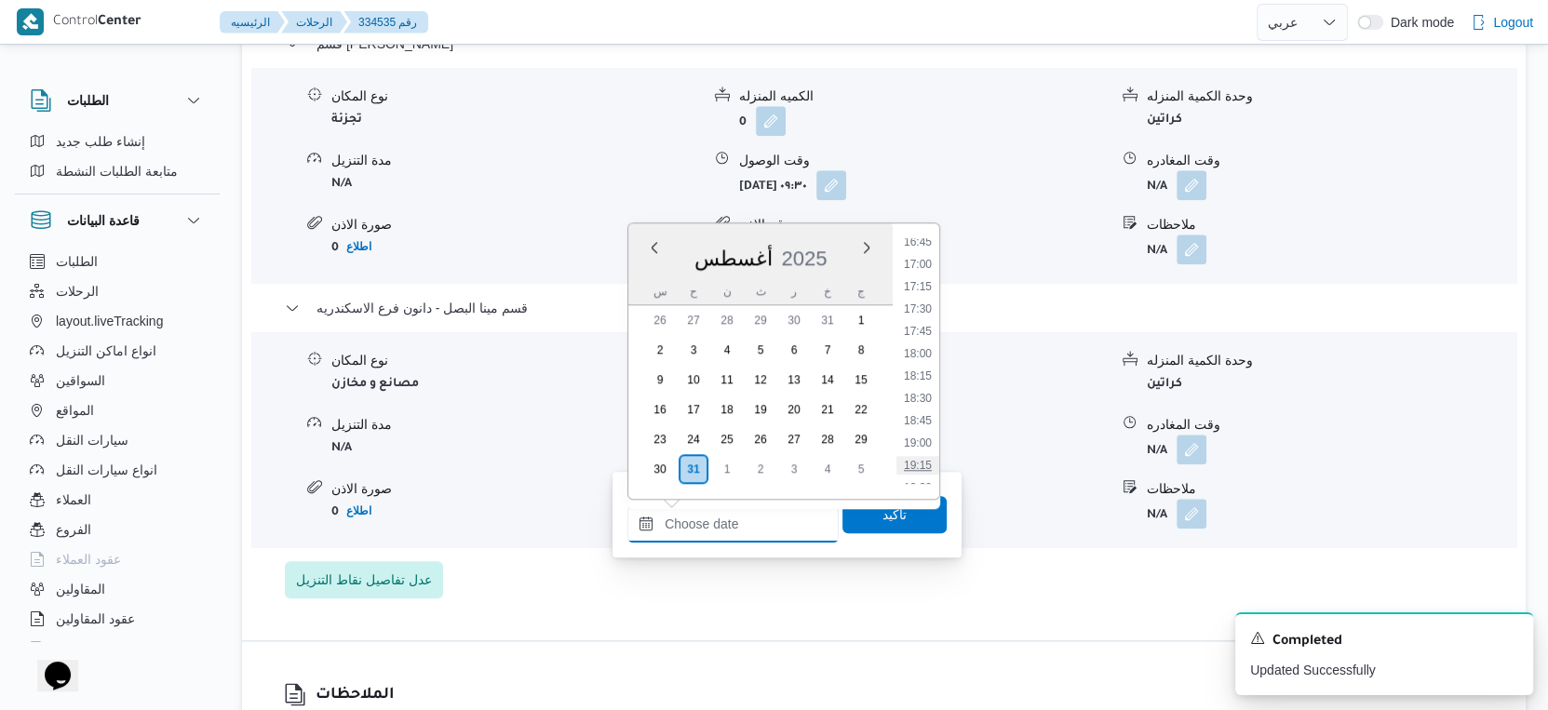
scroll to position [1383, 0]
drag, startPoint x: 923, startPoint y: 286, endPoint x: 923, endPoint y: 302, distance: 15.8
click at [923, 286] on li "16:00" at bounding box center [917, 294] width 43 height 19
type input "٣١/٠٨/٢٠٢٥ ١٦:٠٠"
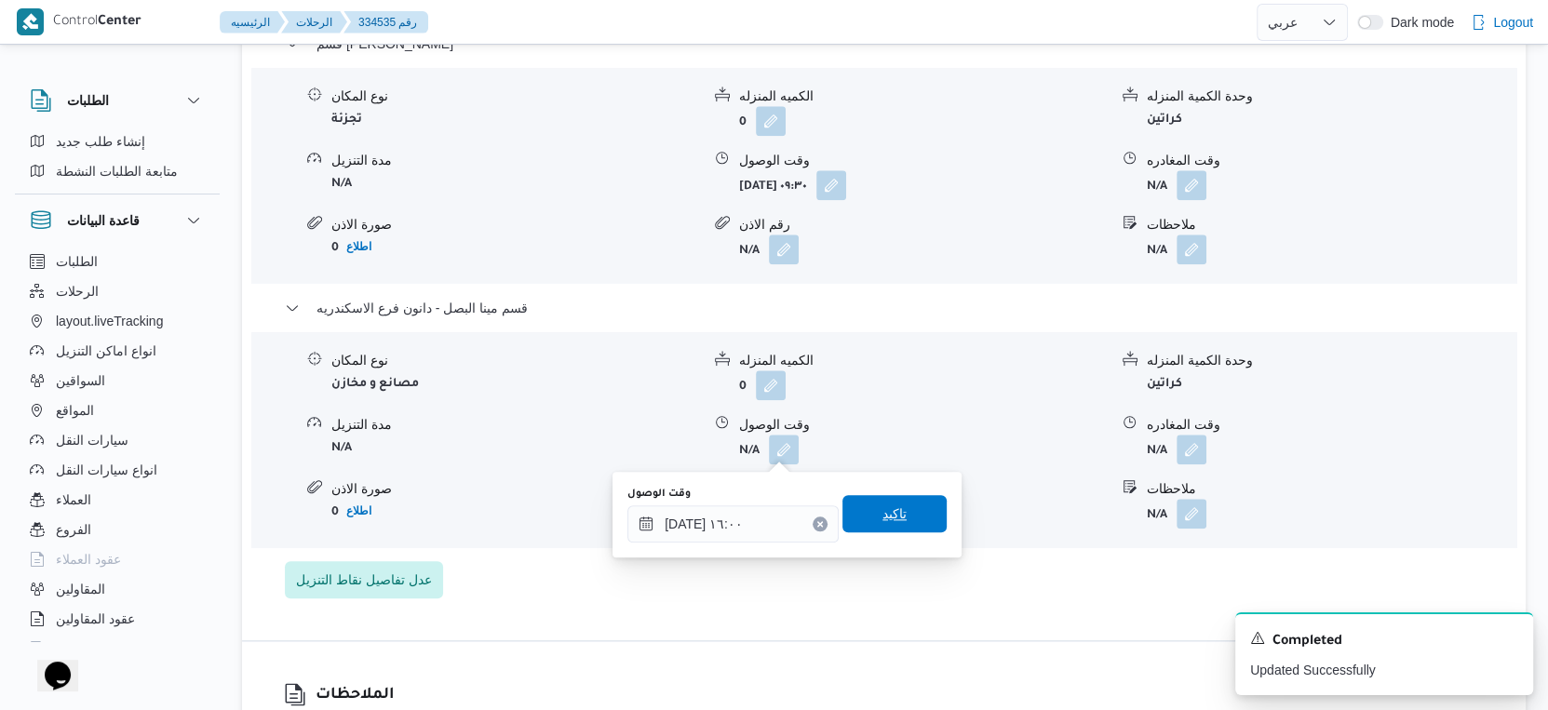
click at [892, 503] on span "تاكيد" at bounding box center [894, 513] width 104 height 37
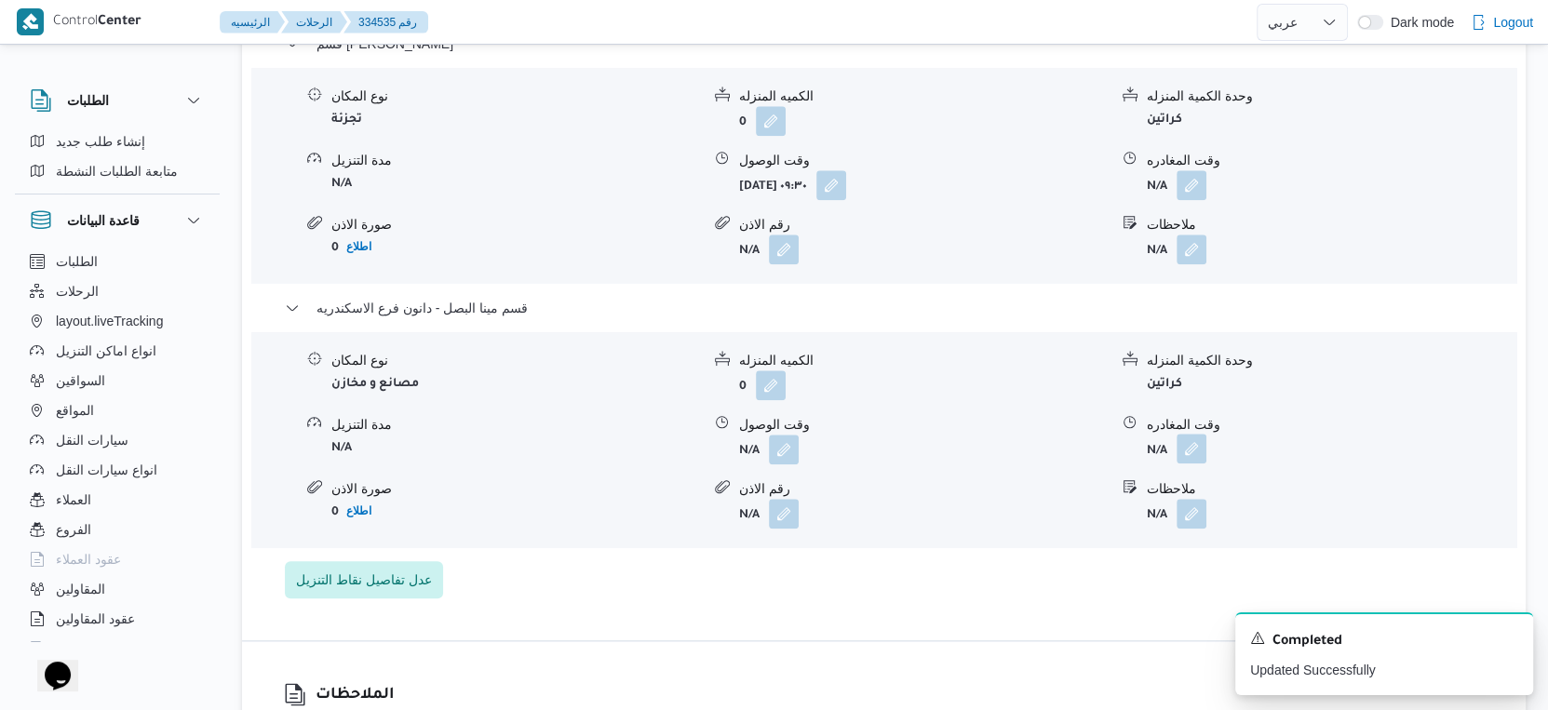
click at [1198, 448] on button "button" at bounding box center [1192, 449] width 30 height 30
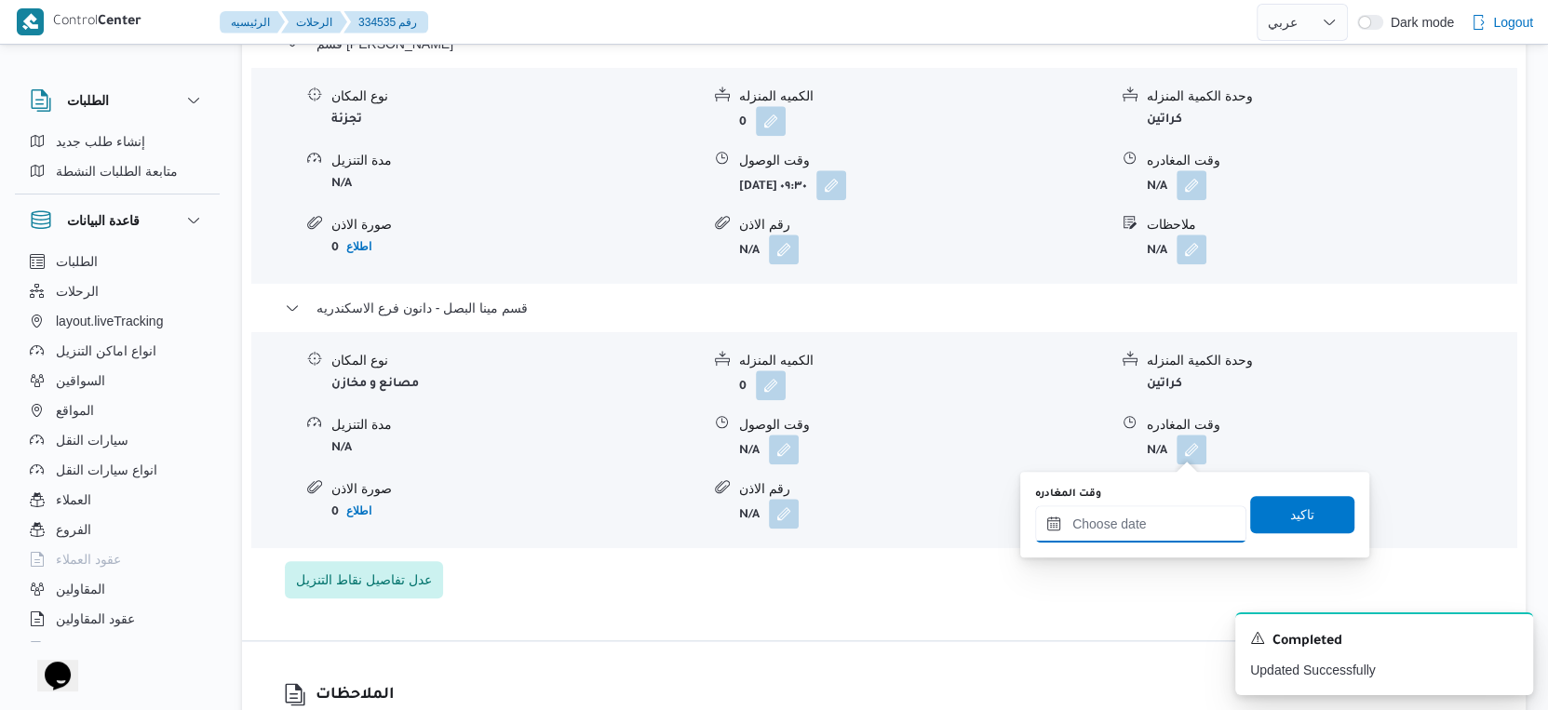
click at [1163, 505] on input "وقت المغادره" at bounding box center [1140, 523] width 211 height 37
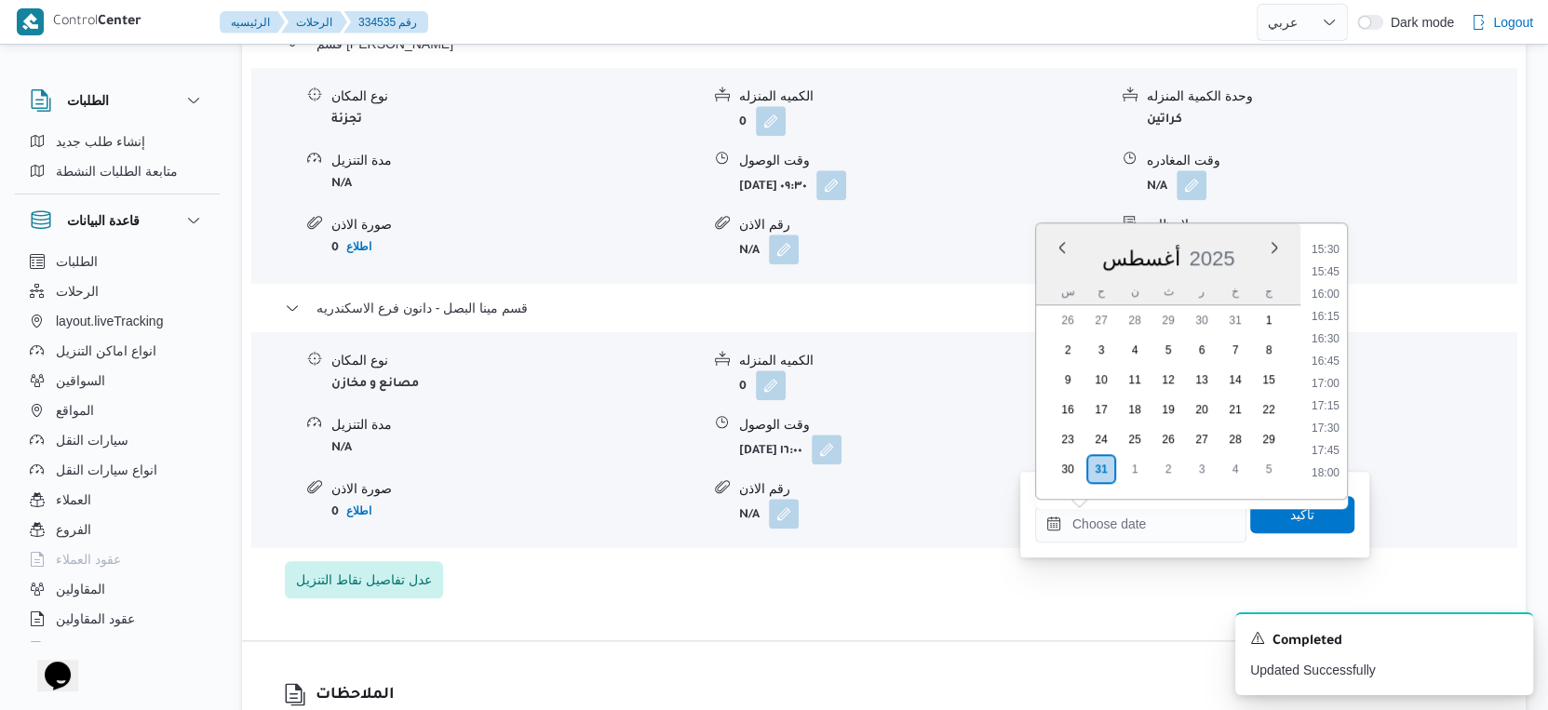
drag, startPoint x: 1327, startPoint y: 332, endPoint x: 1325, endPoint y: 369, distance: 36.4
click at [1327, 332] on li "16:30" at bounding box center [1325, 339] width 43 height 19
type input "٣١/٠٨/٢٠٢٥ ١٦:٣٠"
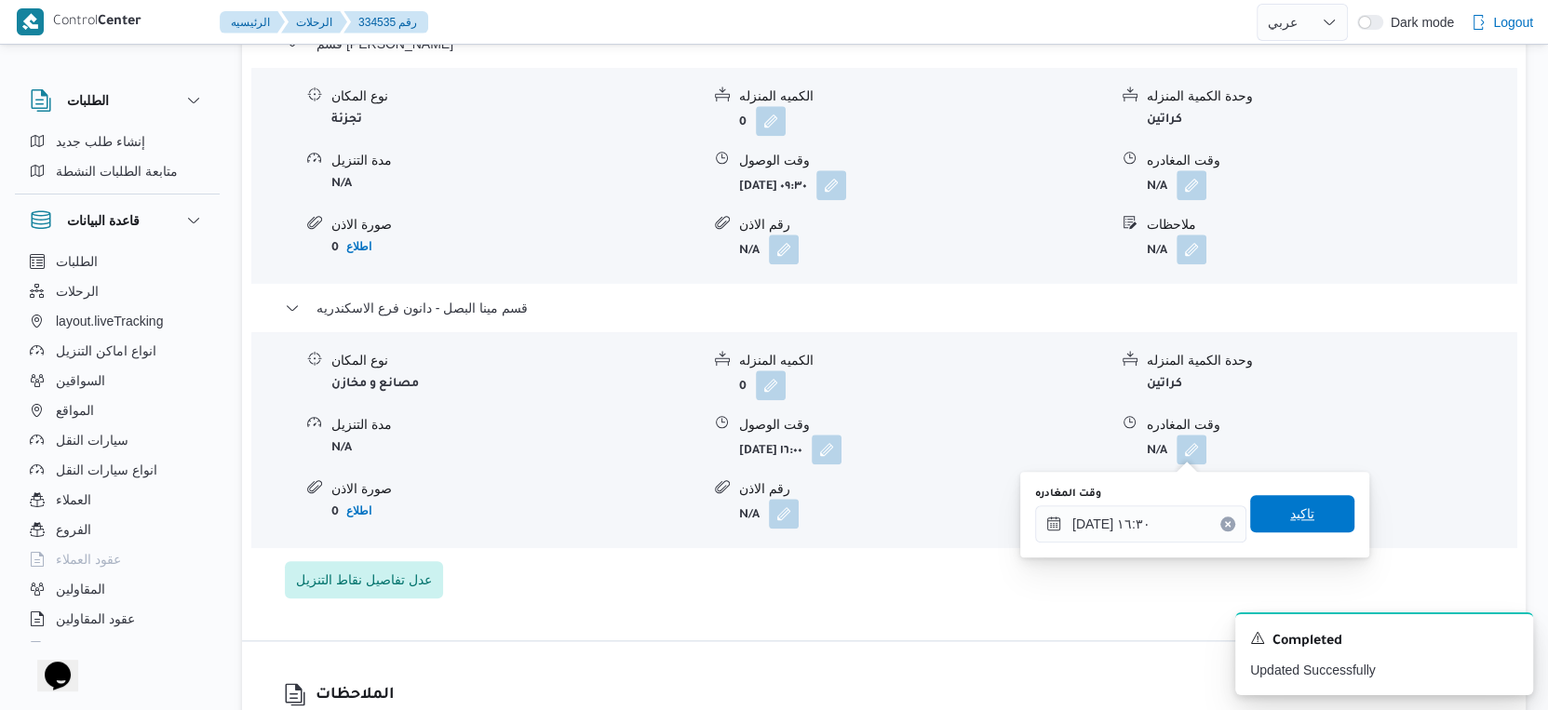
click at [1296, 519] on span "تاكيد" at bounding box center [1302, 514] width 24 height 22
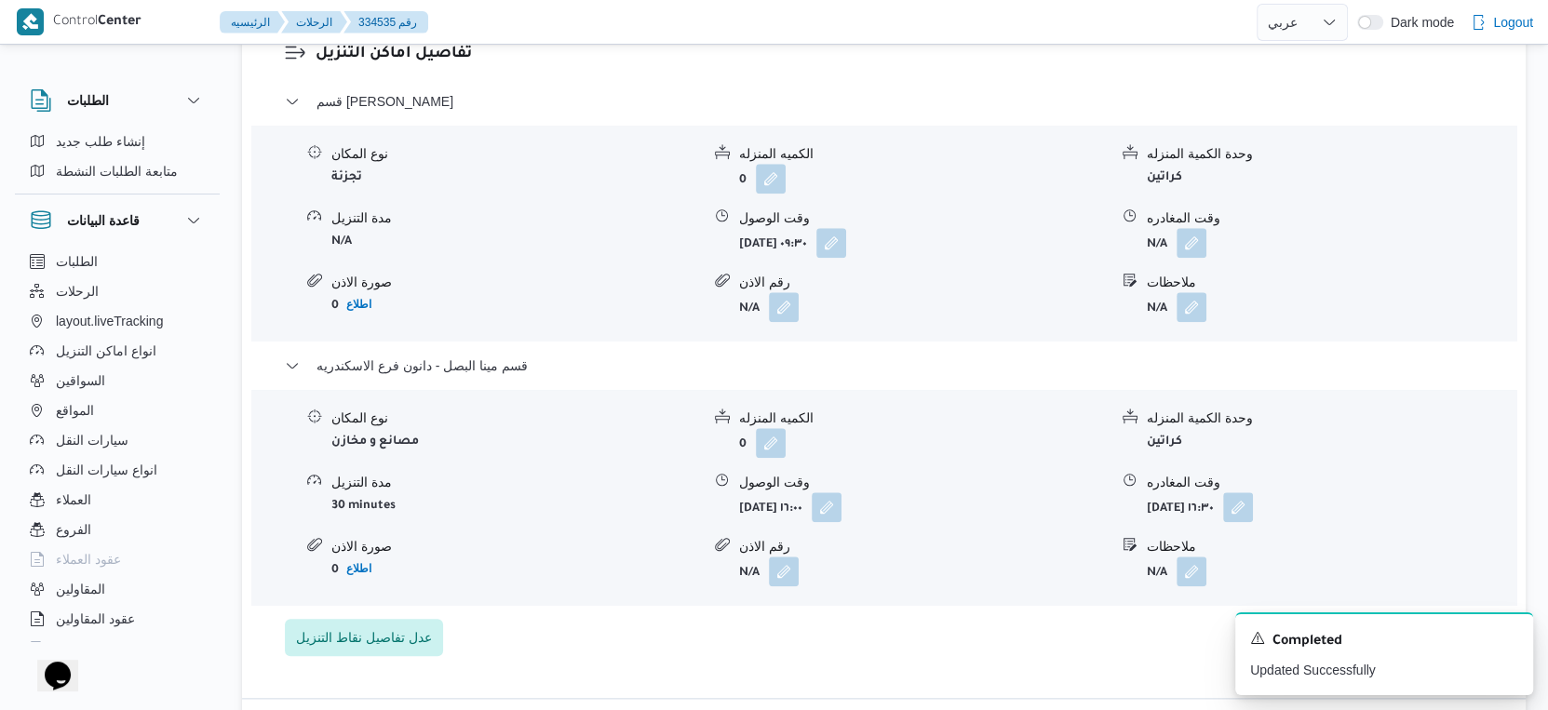
scroll to position [1552, 0]
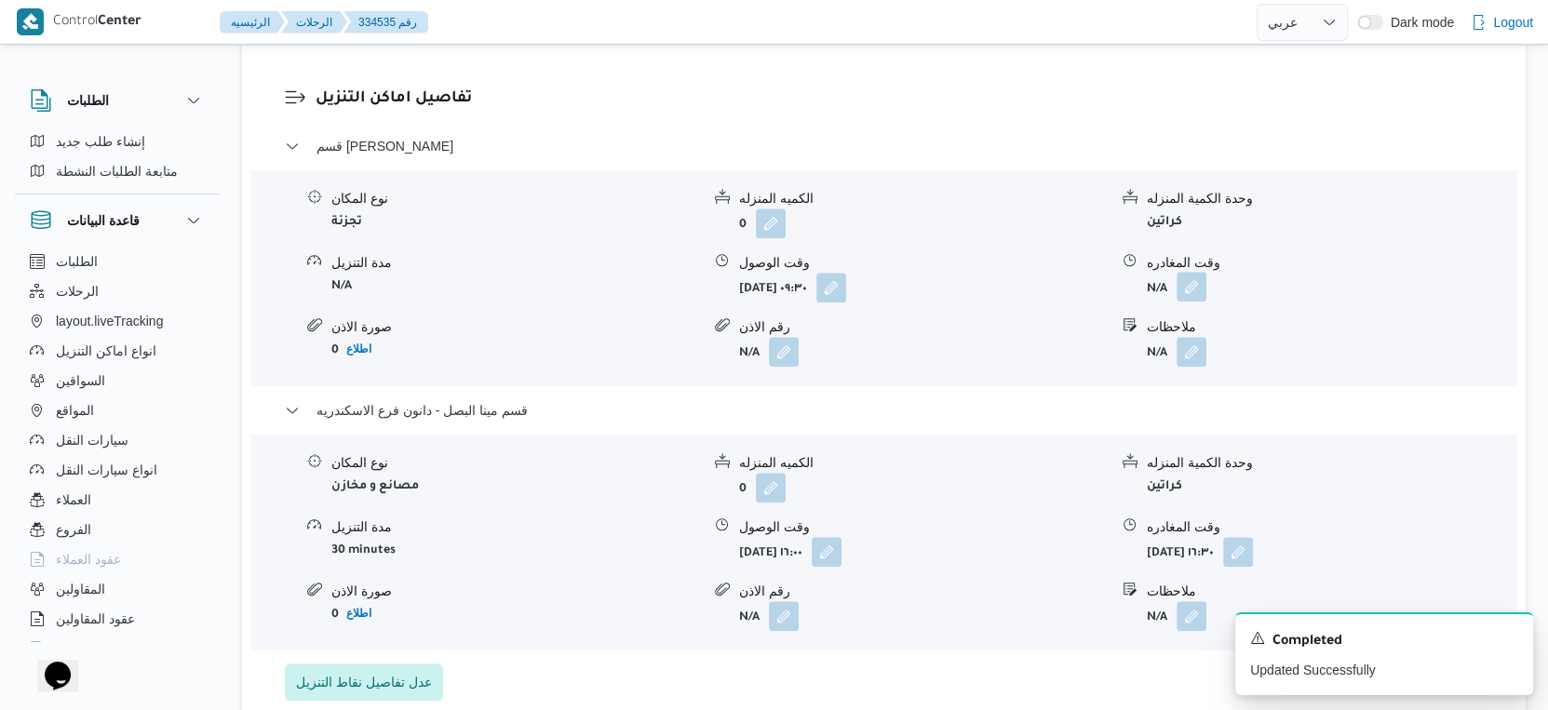
click at [1198, 287] on button "button" at bounding box center [1192, 287] width 30 height 30
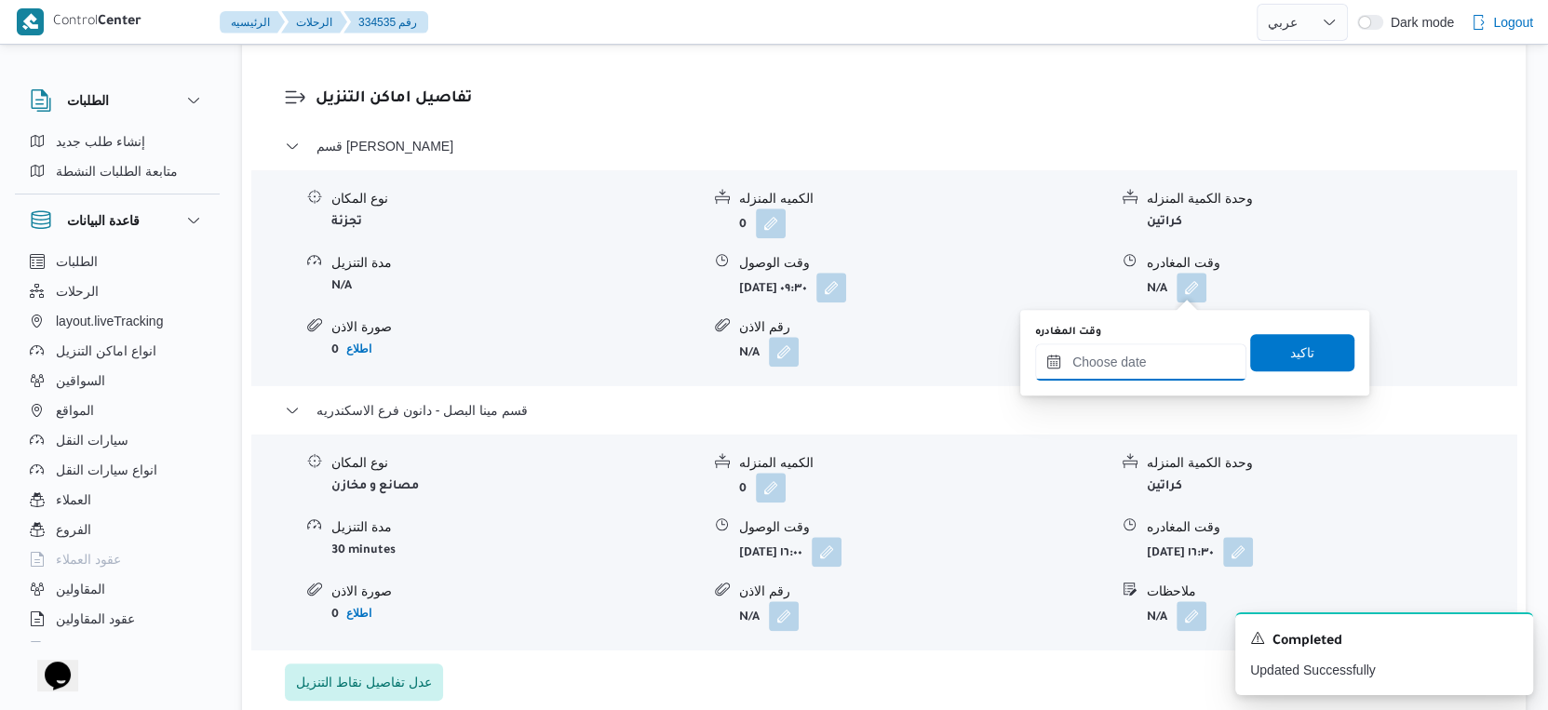
drag, startPoint x: 1173, startPoint y: 345, endPoint x: 1189, endPoint y: 370, distance: 28.9
click at [1173, 345] on input "وقت المغادره" at bounding box center [1140, 362] width 211 height 37
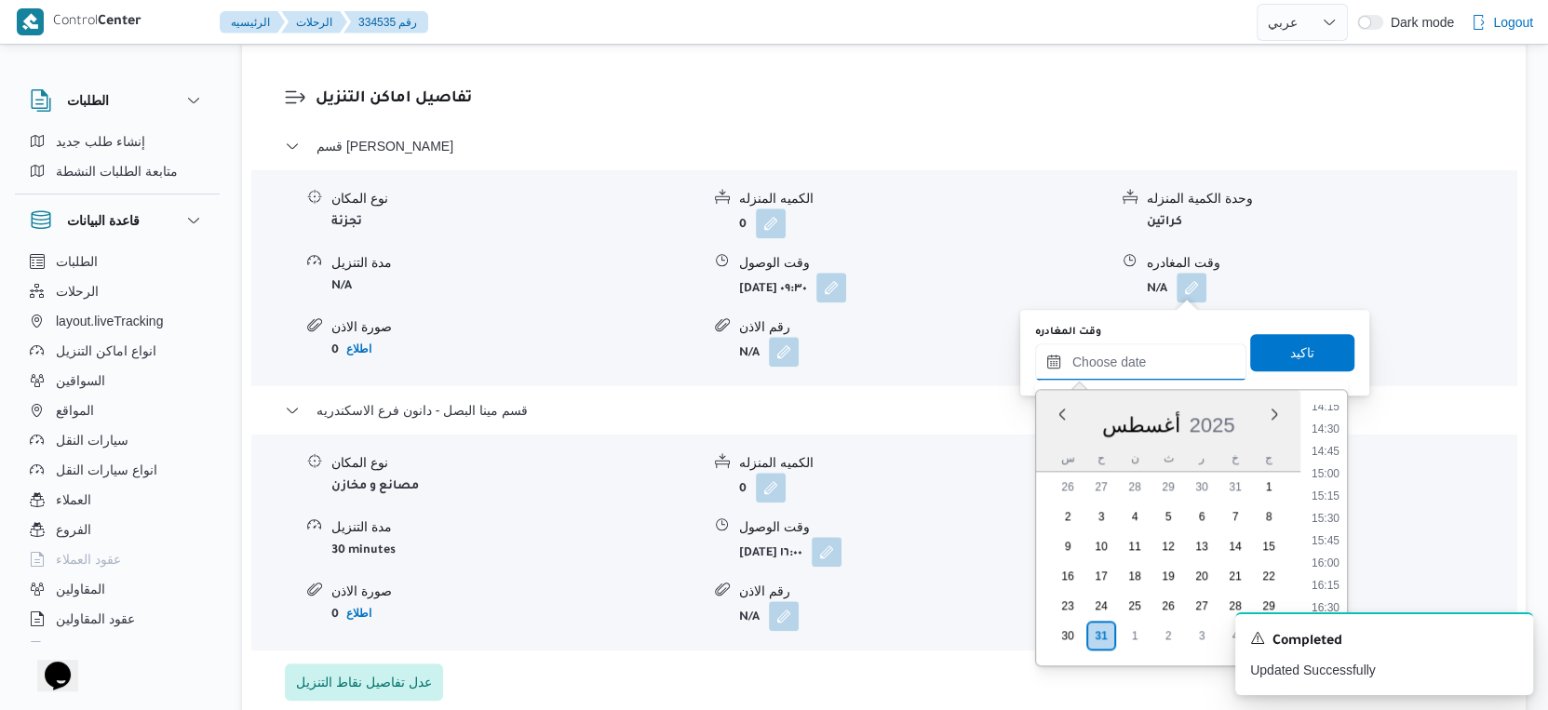
scroll to position [1281, 0]
click at [1325, 521] on li "15:30" at bounding box center [1325, 518] width 43 height 19
type input "٣١/٠٨/٢٠٢٥ ١٥:٣٠"
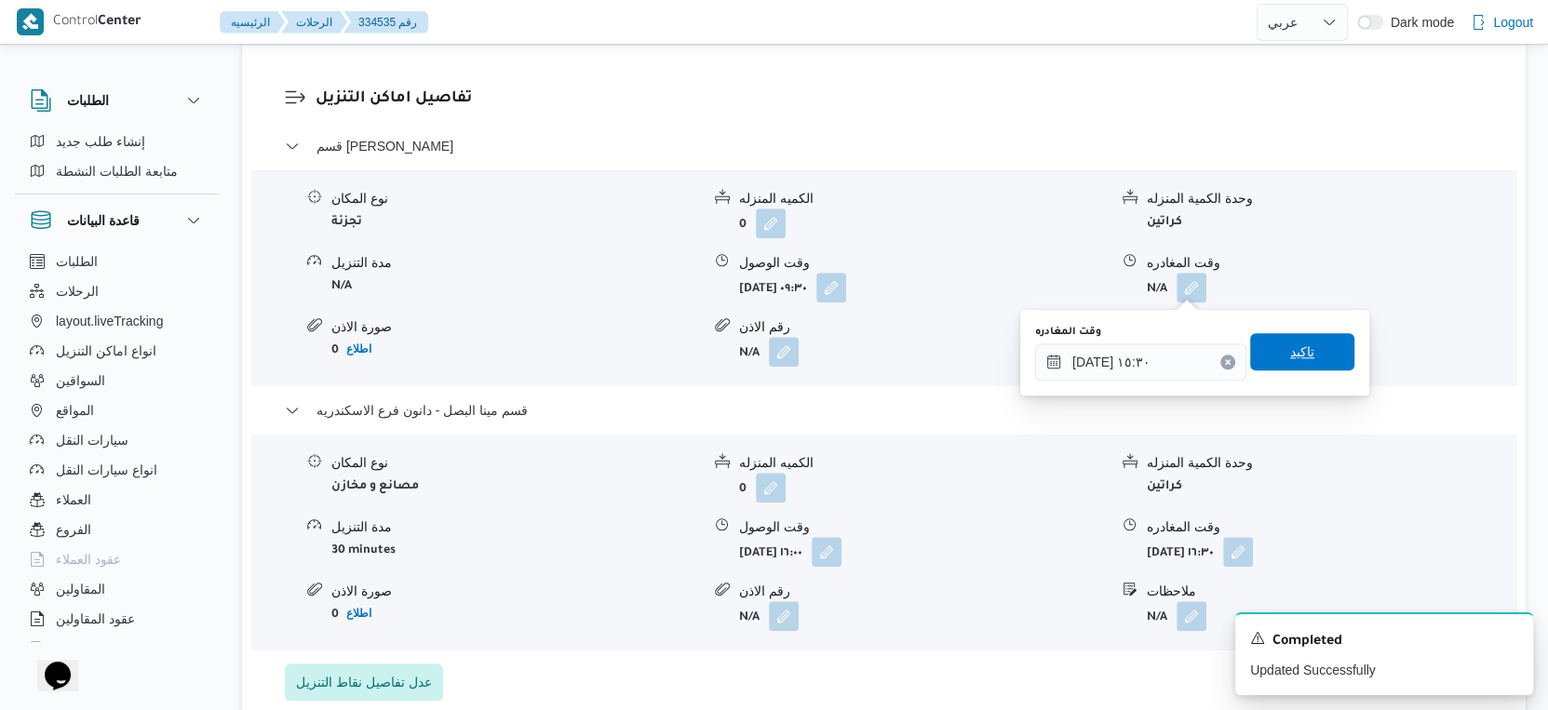
click at [1313, 355] on span "تاكيد" at bounding box center [1302, 351] width 104 height 37
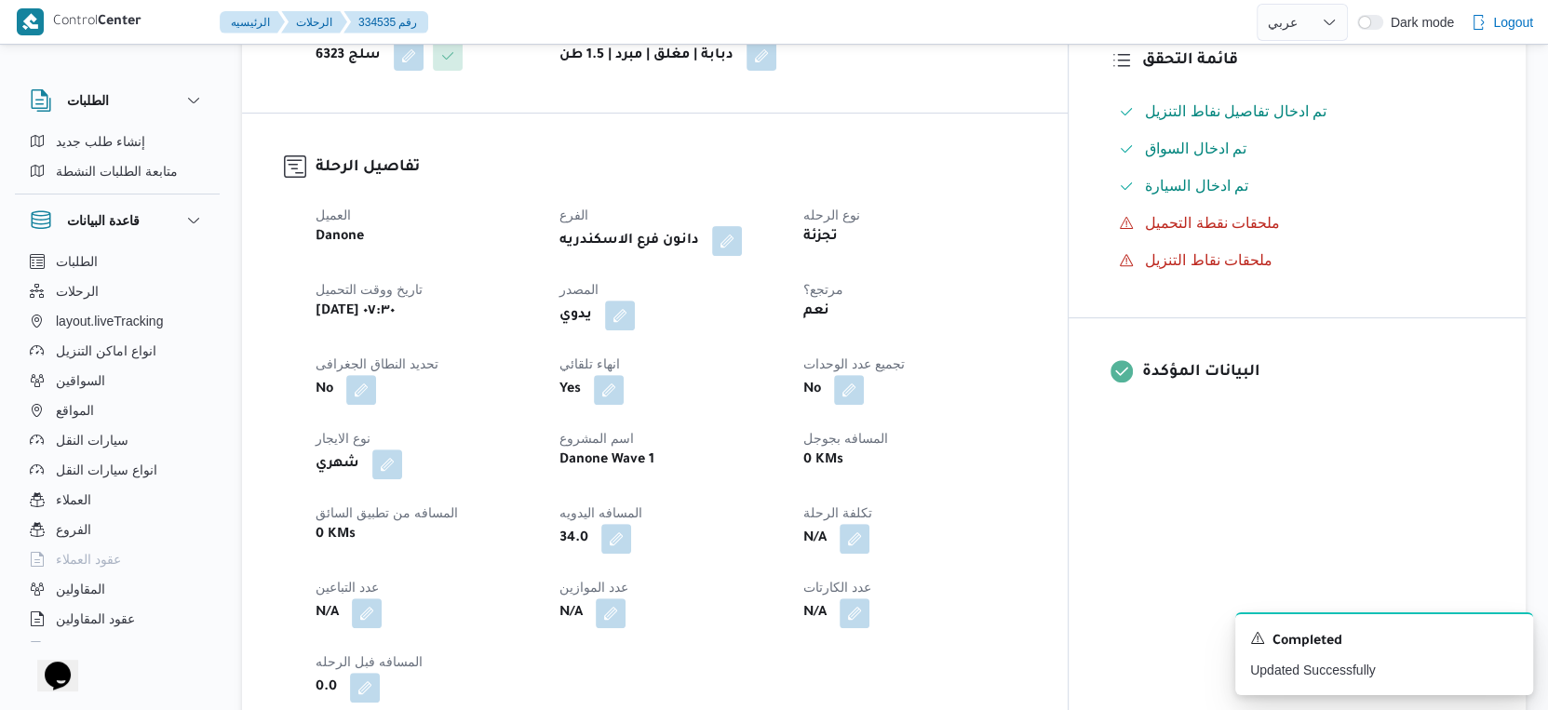
scroll to position [0, 0]
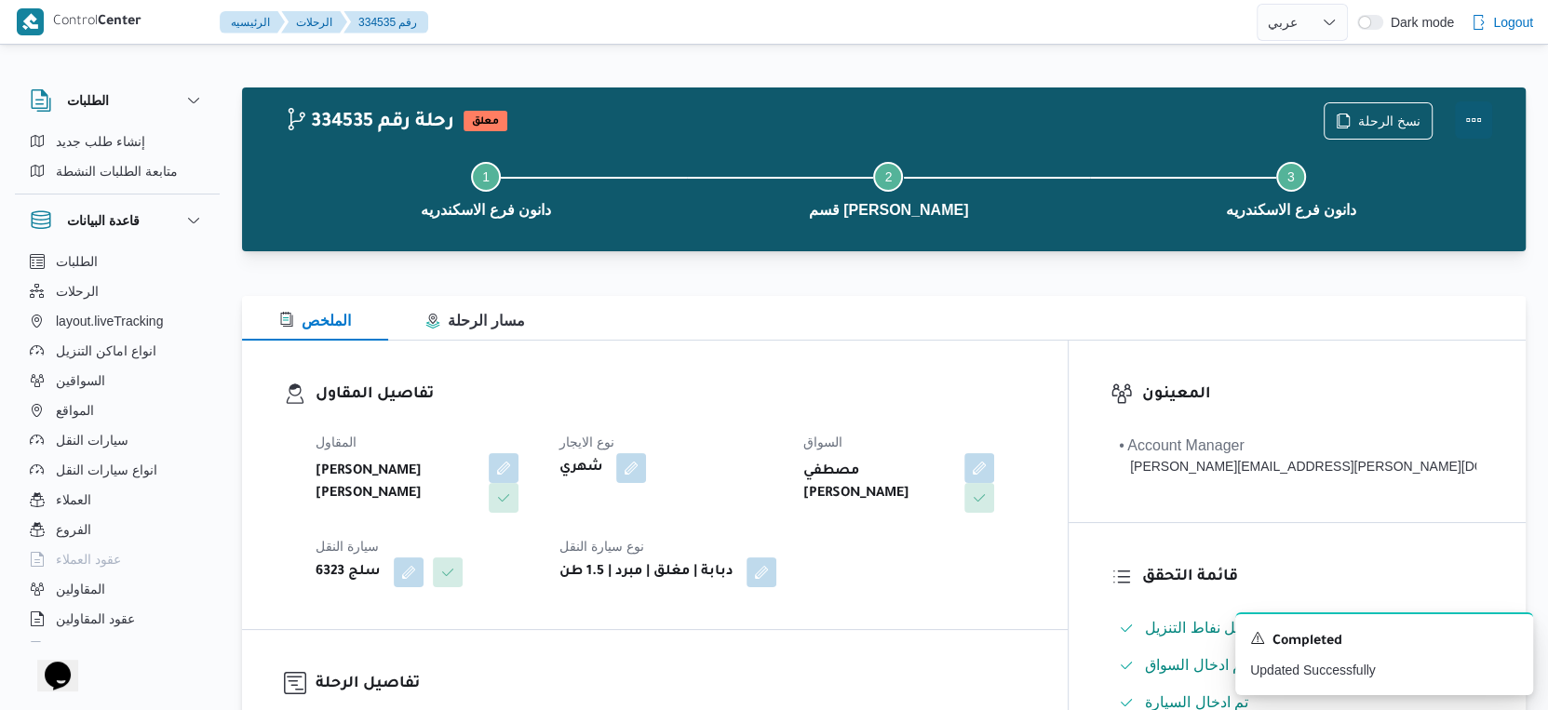
click at [1473, 119] on button "Actions" at bounding box center [1473, 119] width 37 height 37
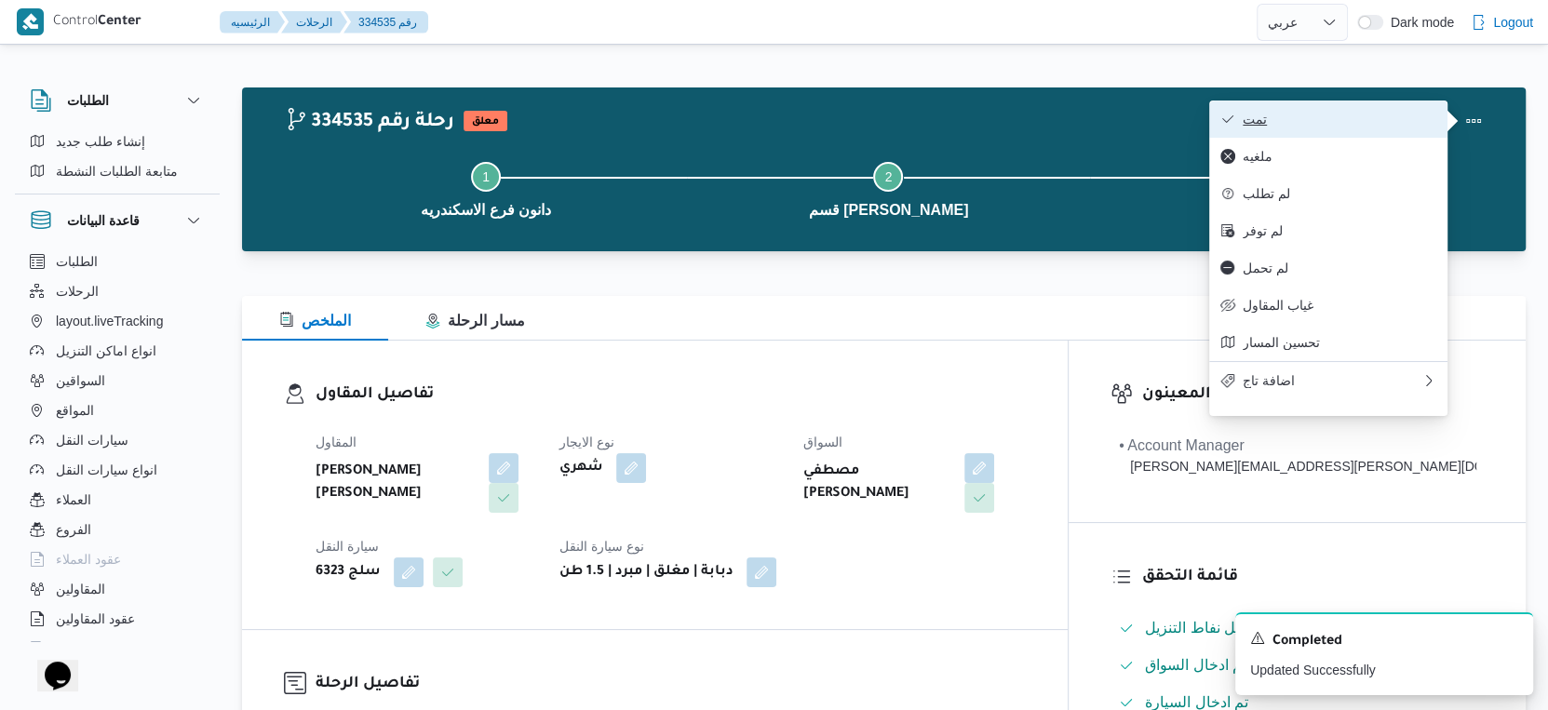
click at [1350, 118] on span "تمت" at bounding box center [1340, 119] width 194 height 15
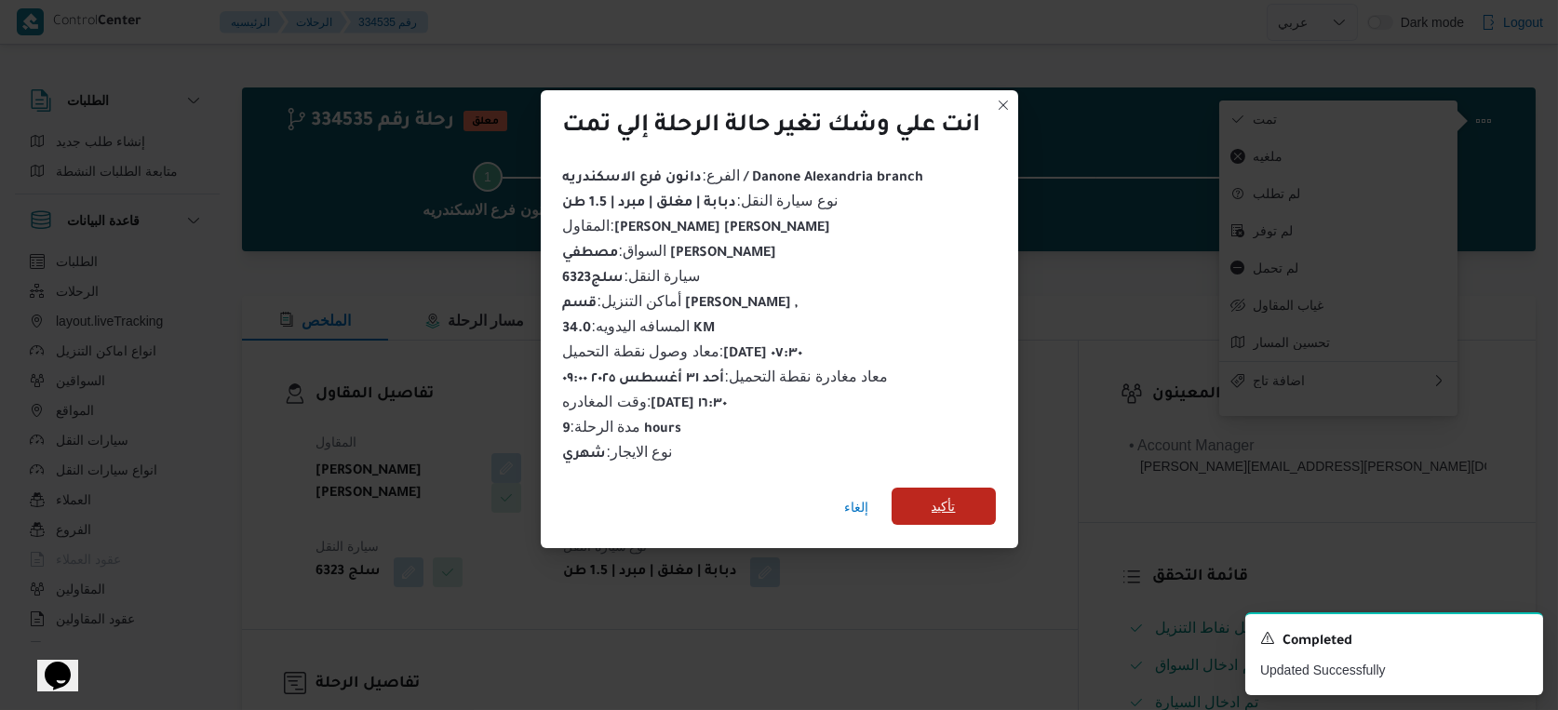
click at [964, 502] on span "تأكيد" at bounding box center [944, 506] width 104 height 37
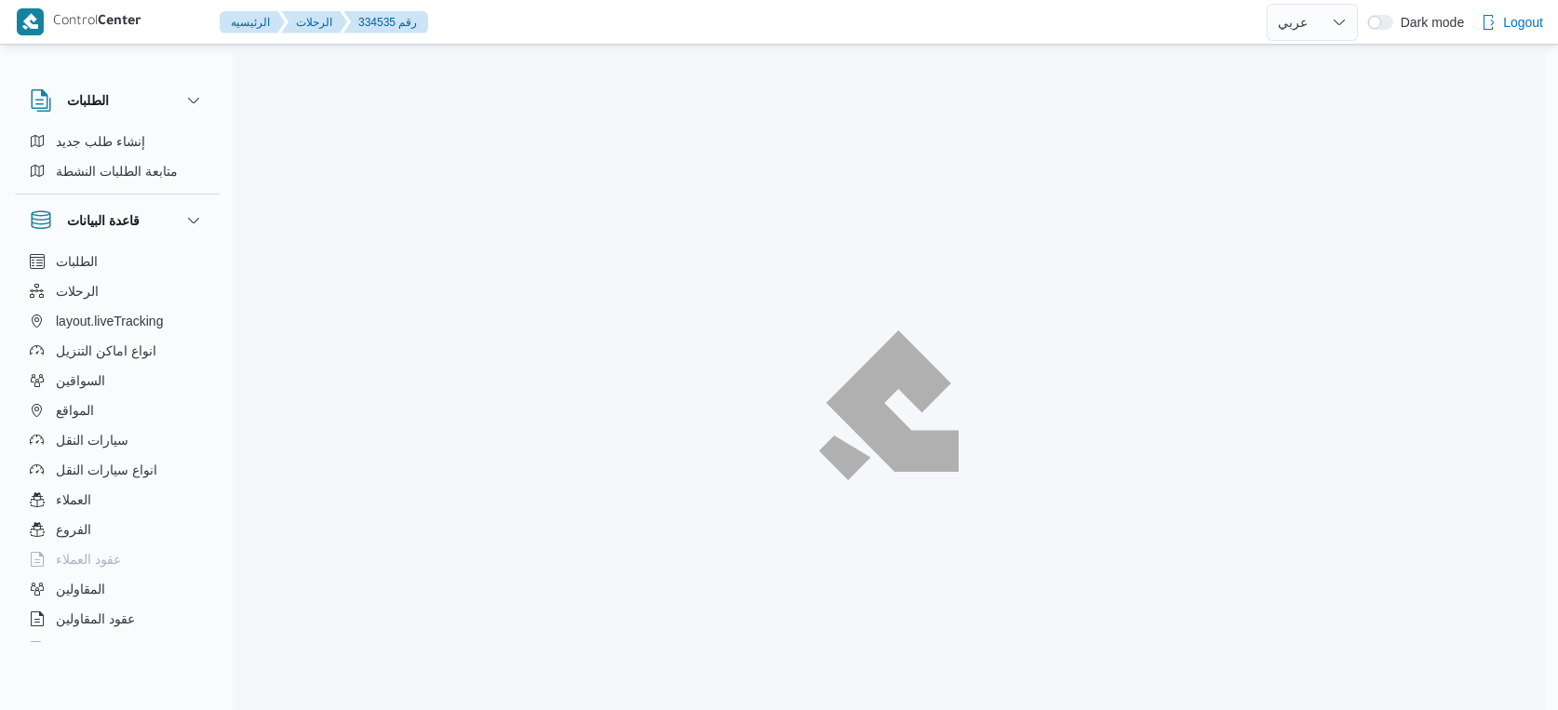
select select "ar"
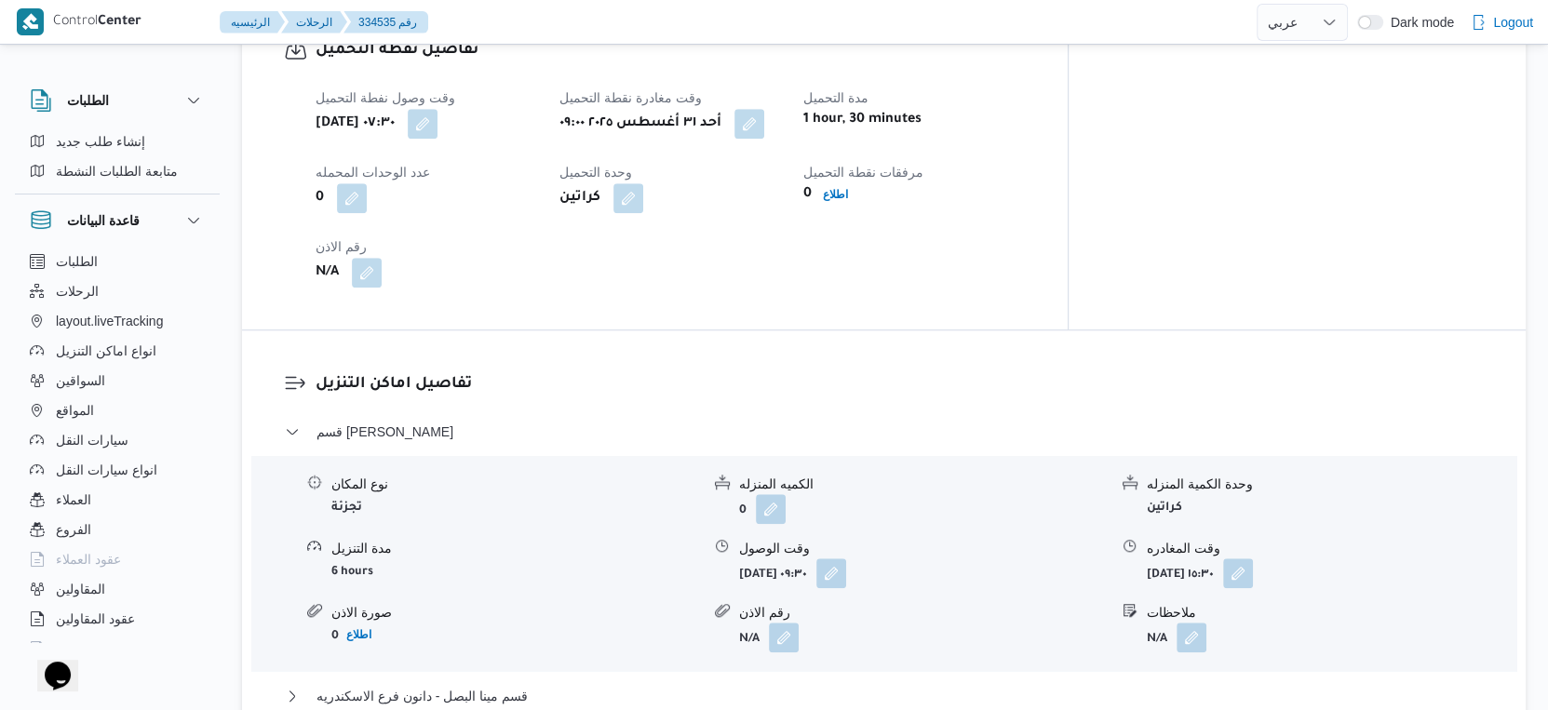
scroll to position [1448, 0]
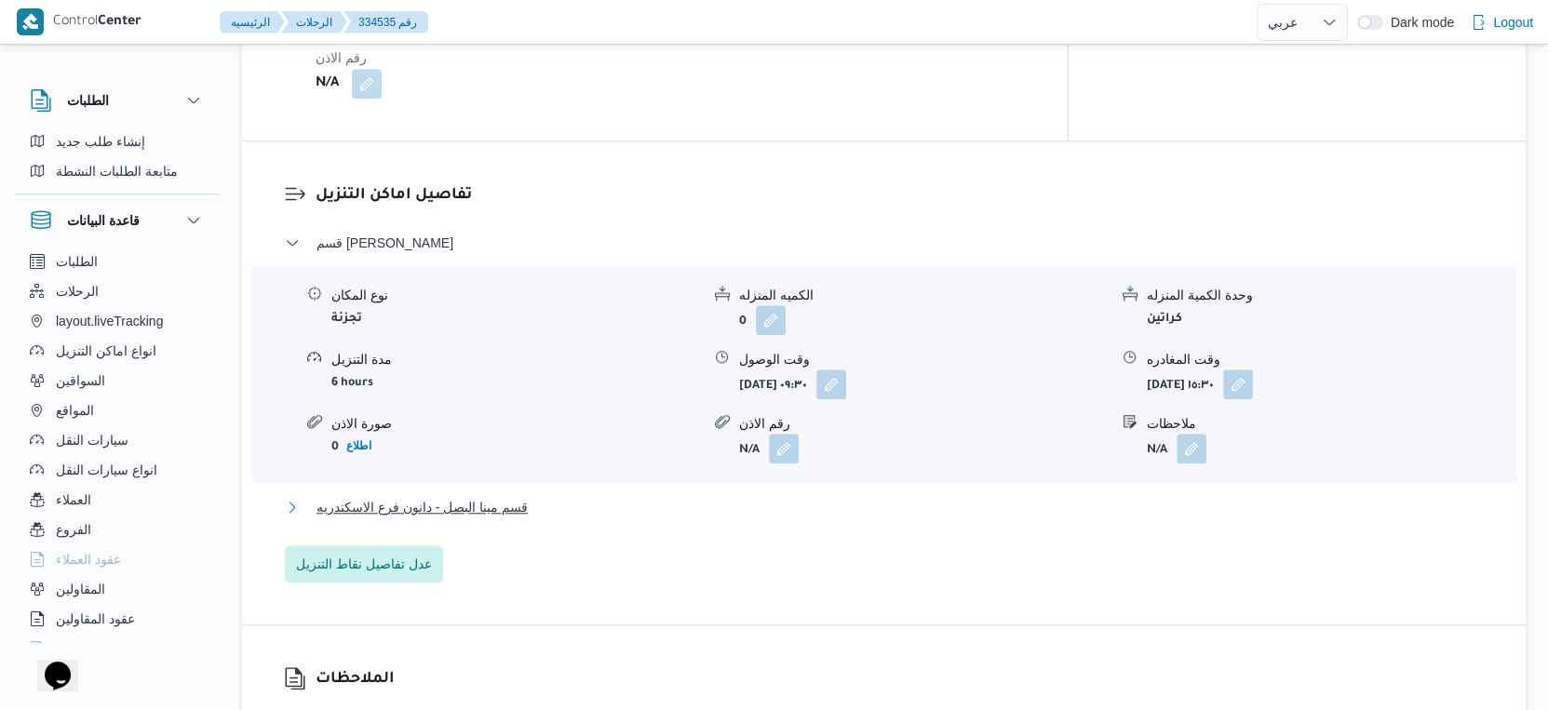
click at [535, 503] on button "قسم مينا البصل - دانون فرع الاسكندريه" at bounding box center [884, 507] width 1199 height 22
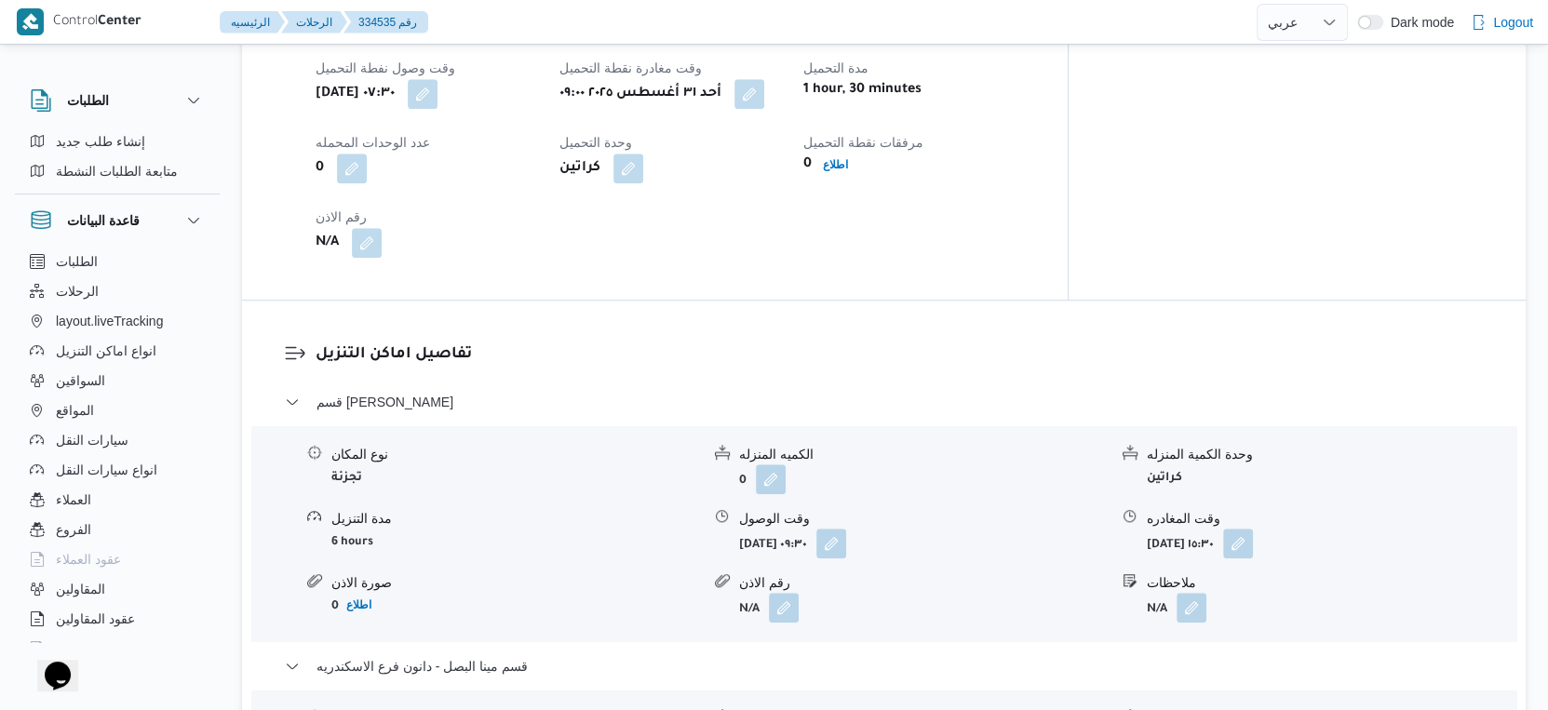
scroll to position [1552, 0]
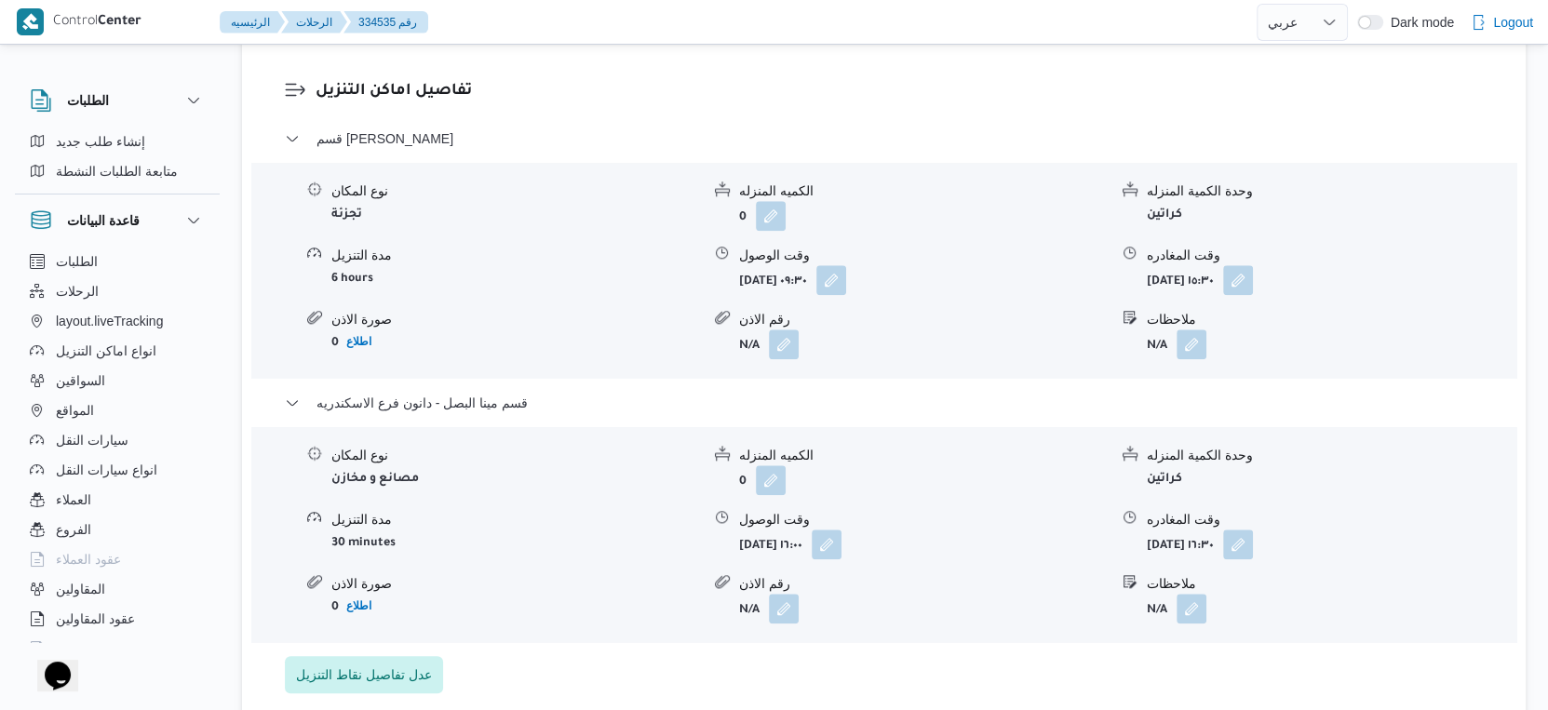
select select "ar"
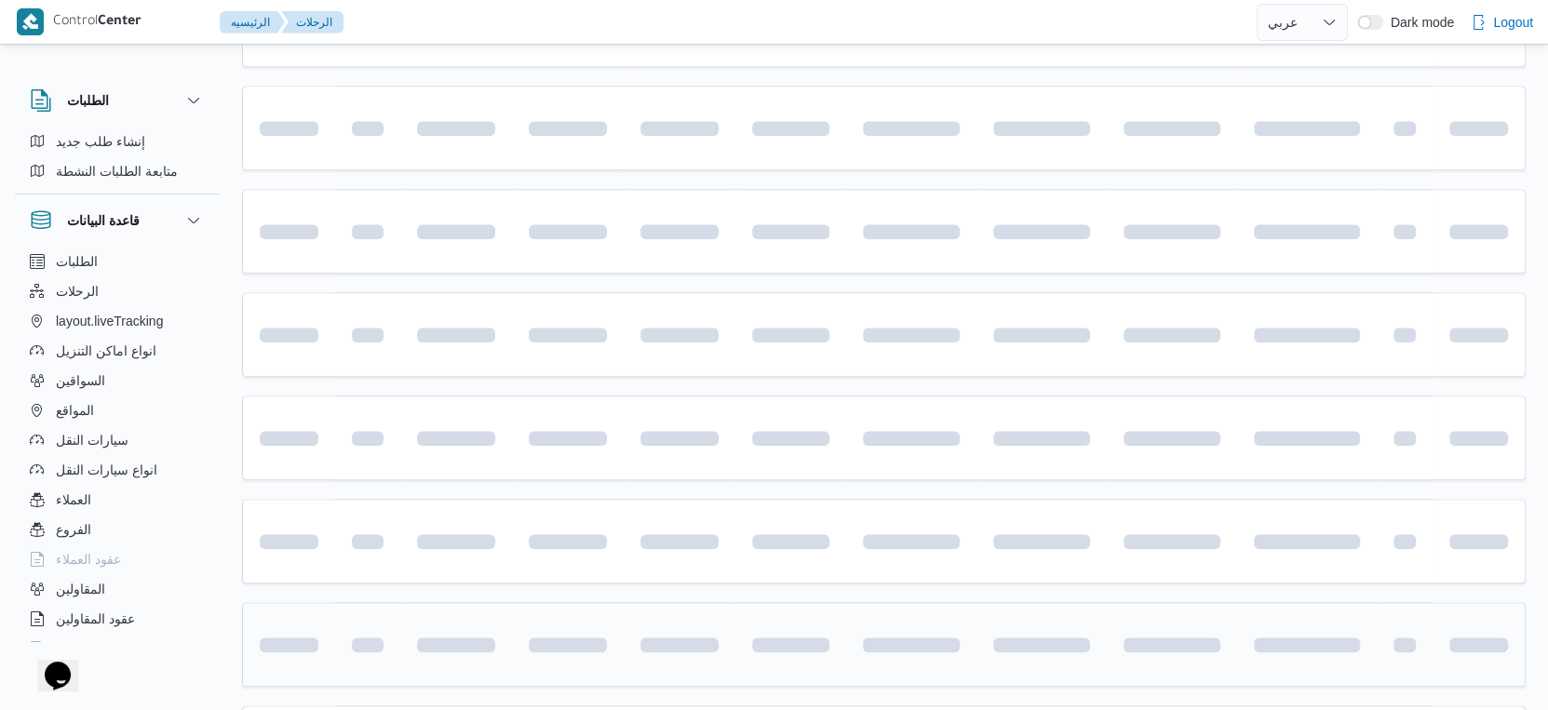
scroll to position [1519, 0]
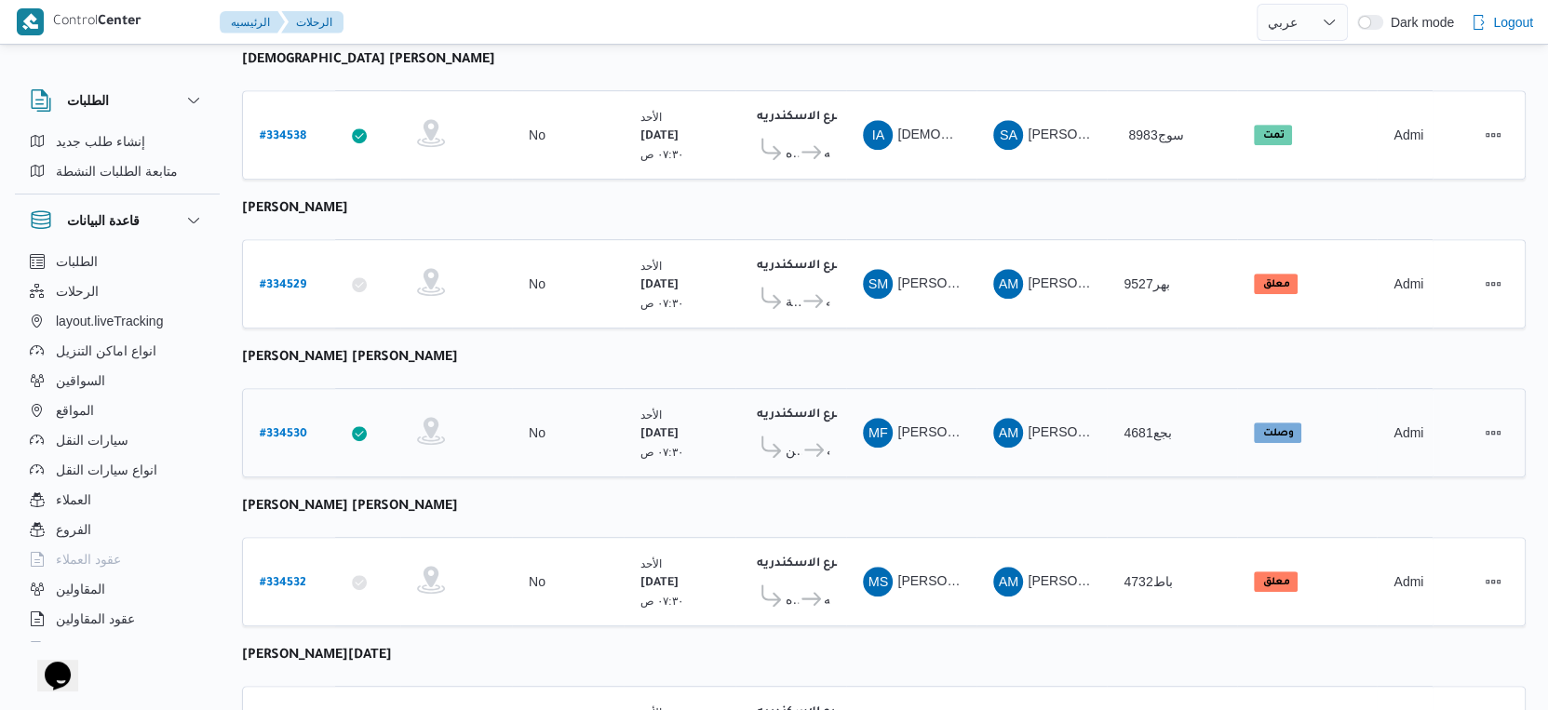
click at [278, 428] on b "# 334530" at bounding box center [283, 434] width 47 height 13
select select "ar"
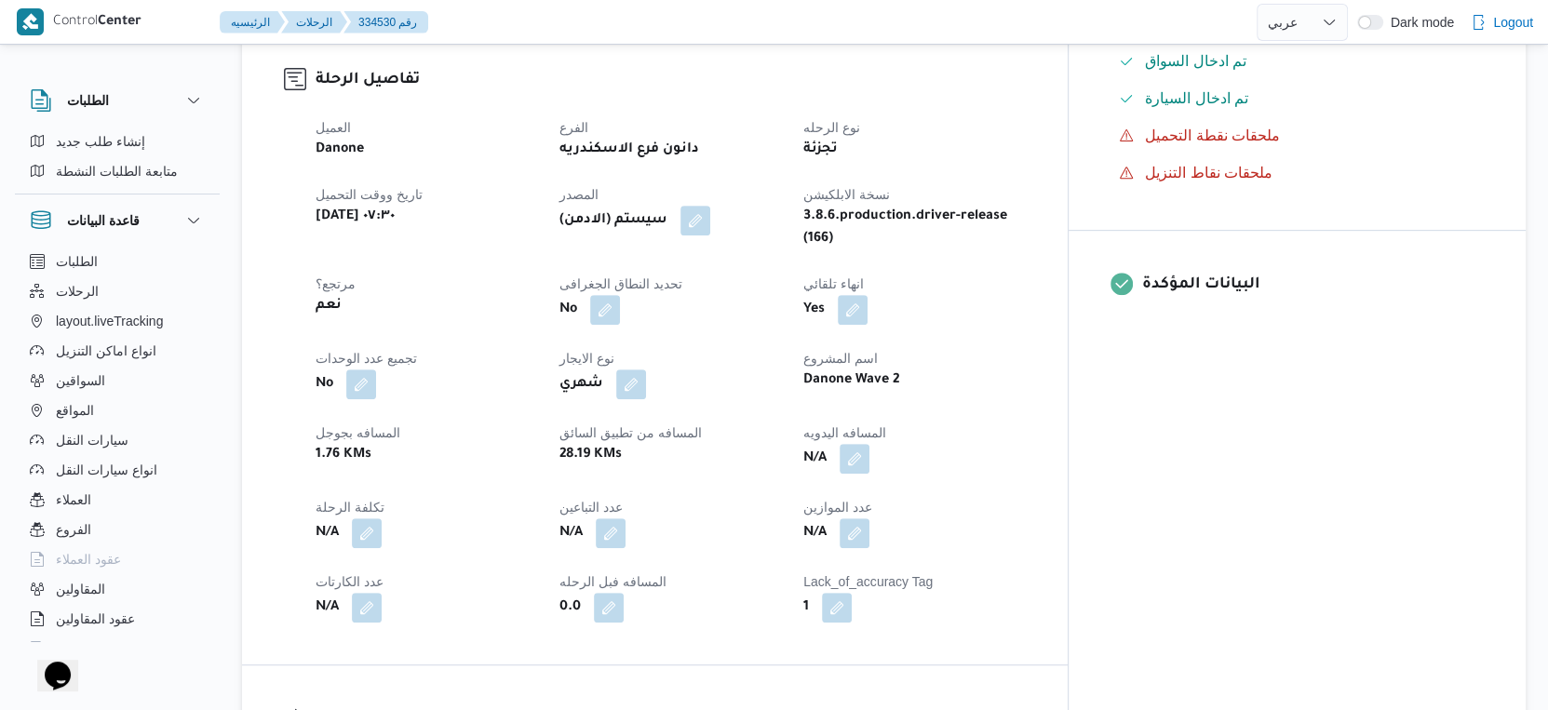
scroll to position [587, 0]
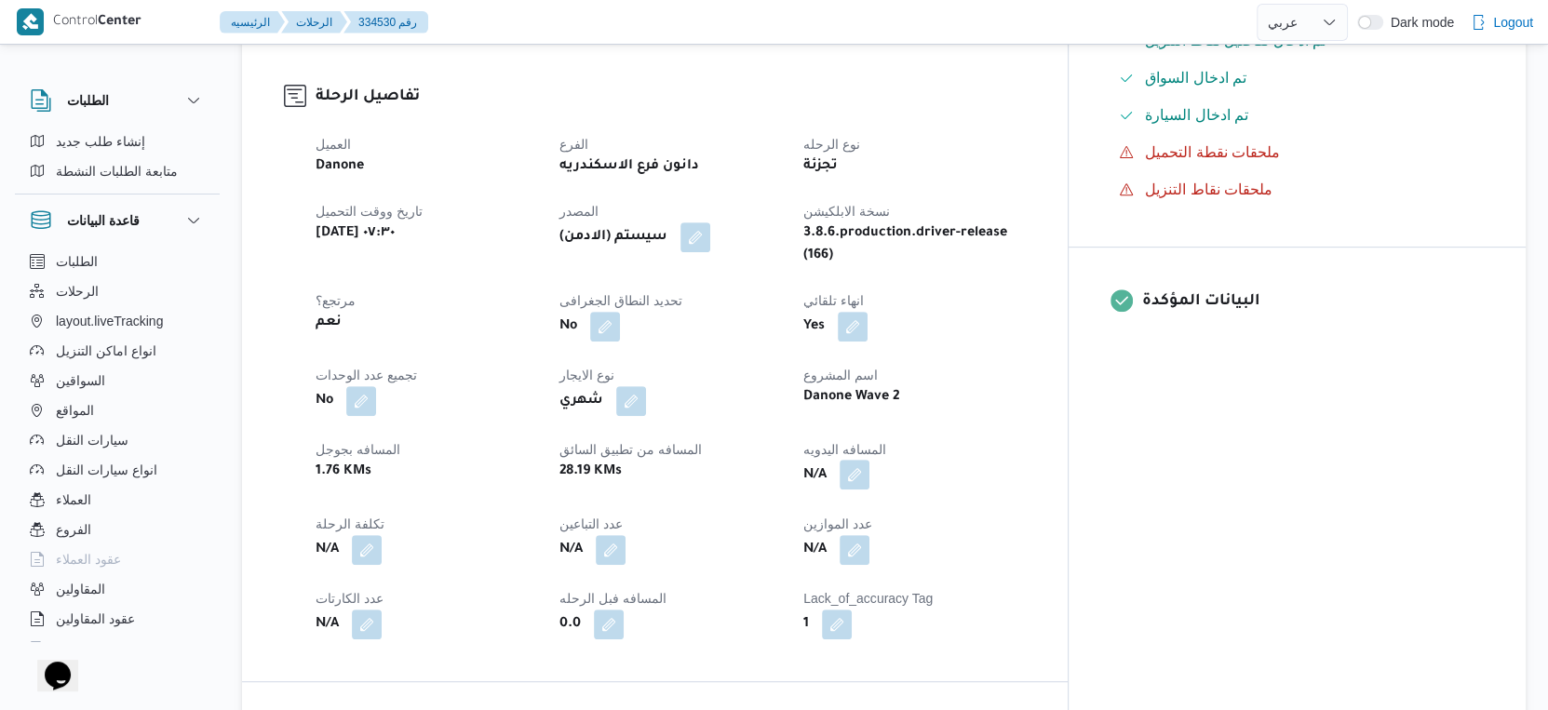
click at [869, 460] on button "button" at bounding box center [855, 475] width 30 height 30
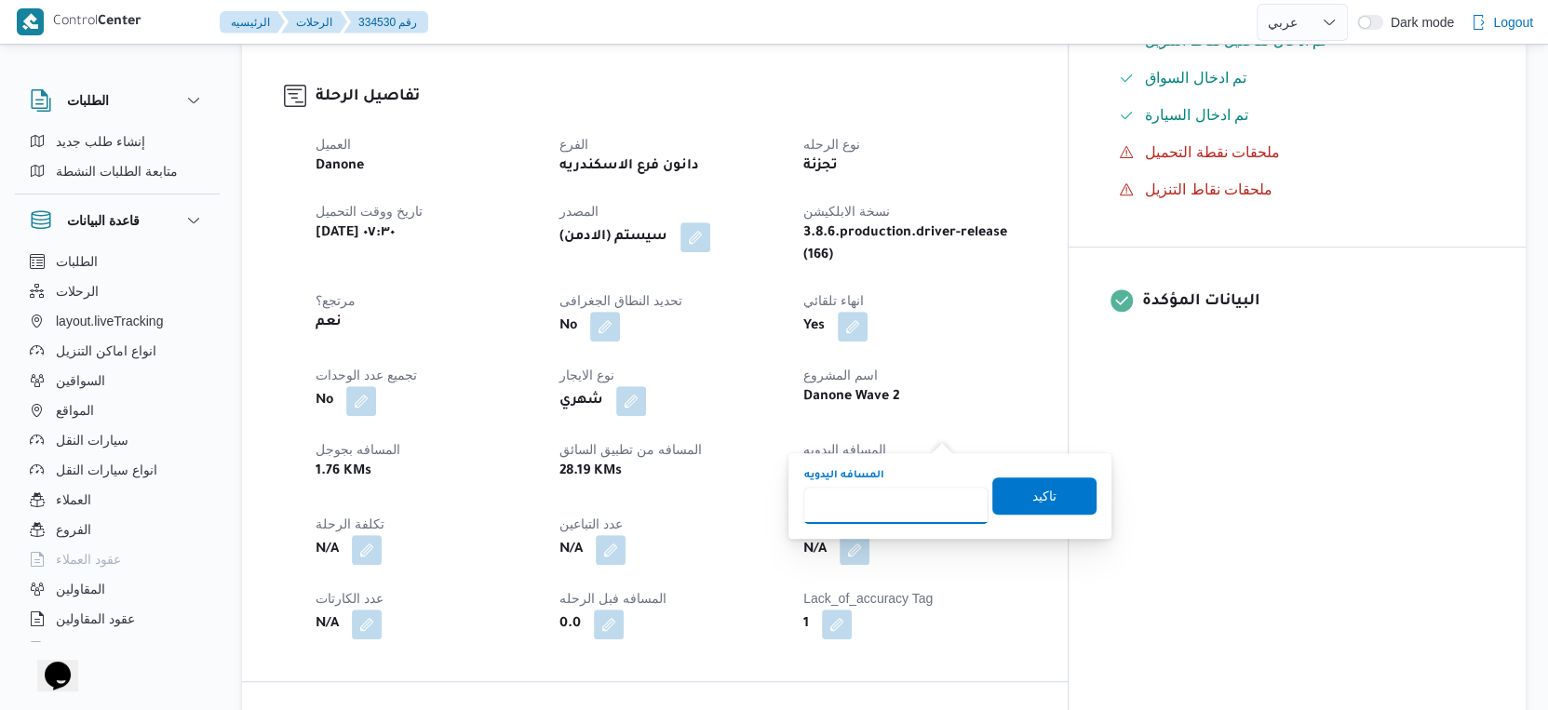
click at [890, 492] on input "المسافه اليدويه" at bounding box center [895, 505] width 185 height 37
type input "35"
click at [1040, 489] on span "تاكيد" at bounding box center [1044, 495] width 24 height 22
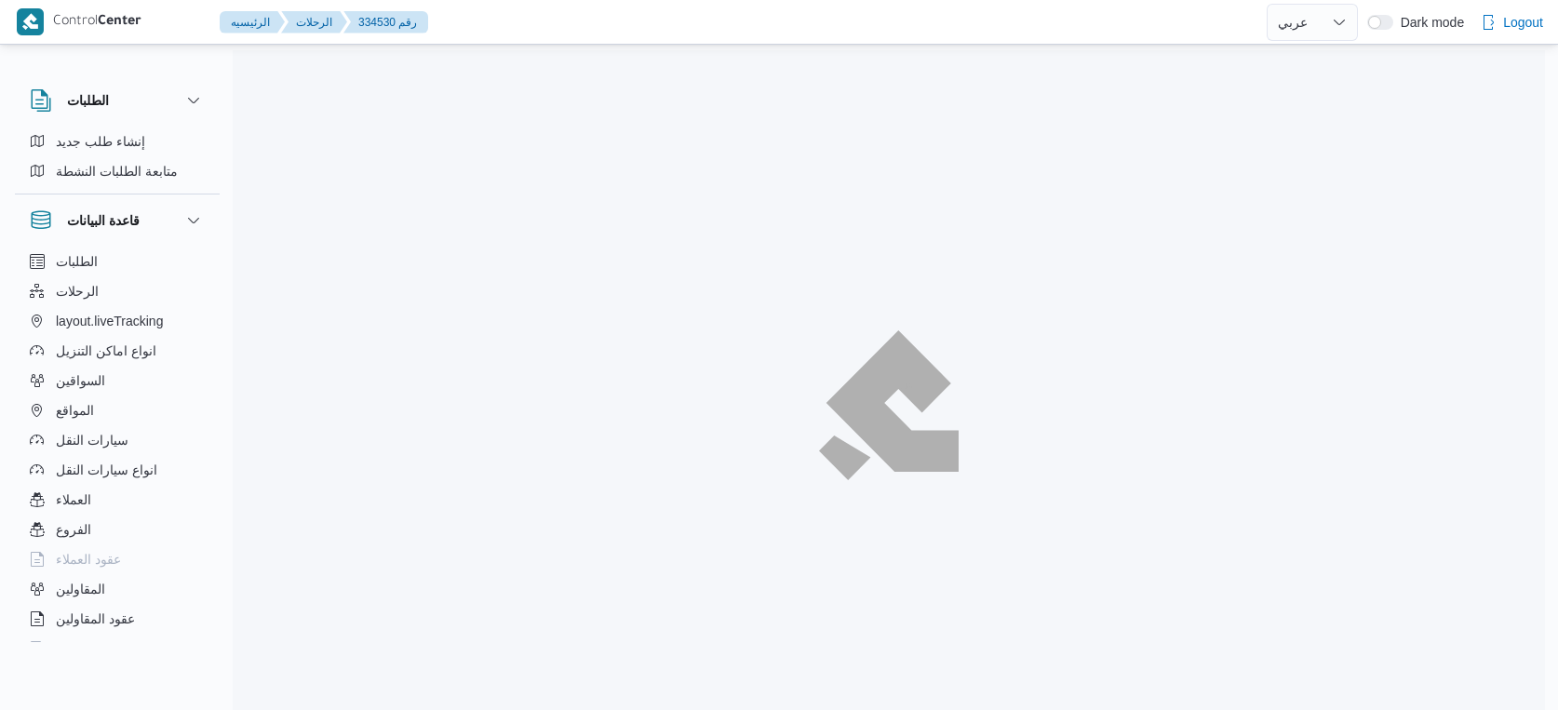
select select "ar"
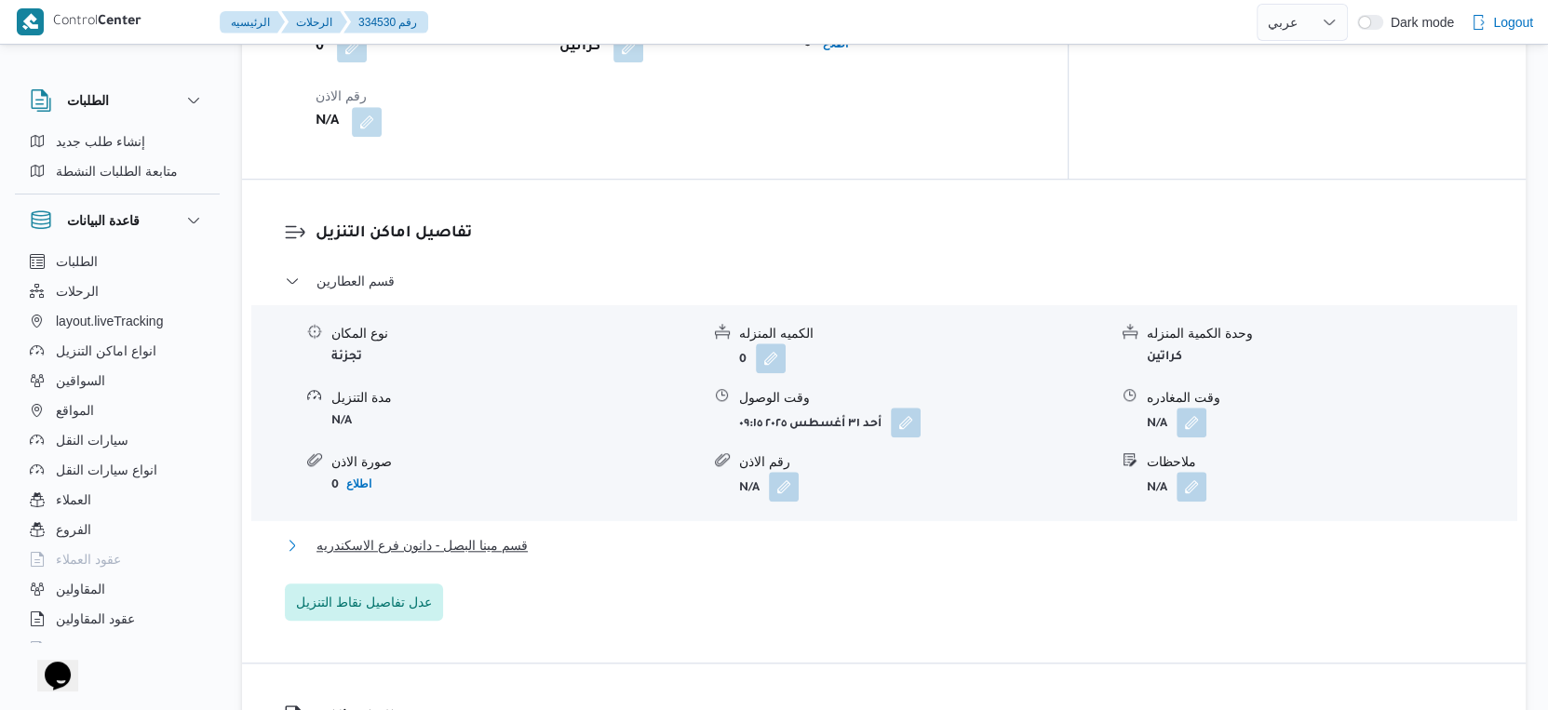
click at [568, 534] on button "قسم مينا البصل - دانون فرع الاسكندريه" at bounding box center [884, 545] width 1199 height 22
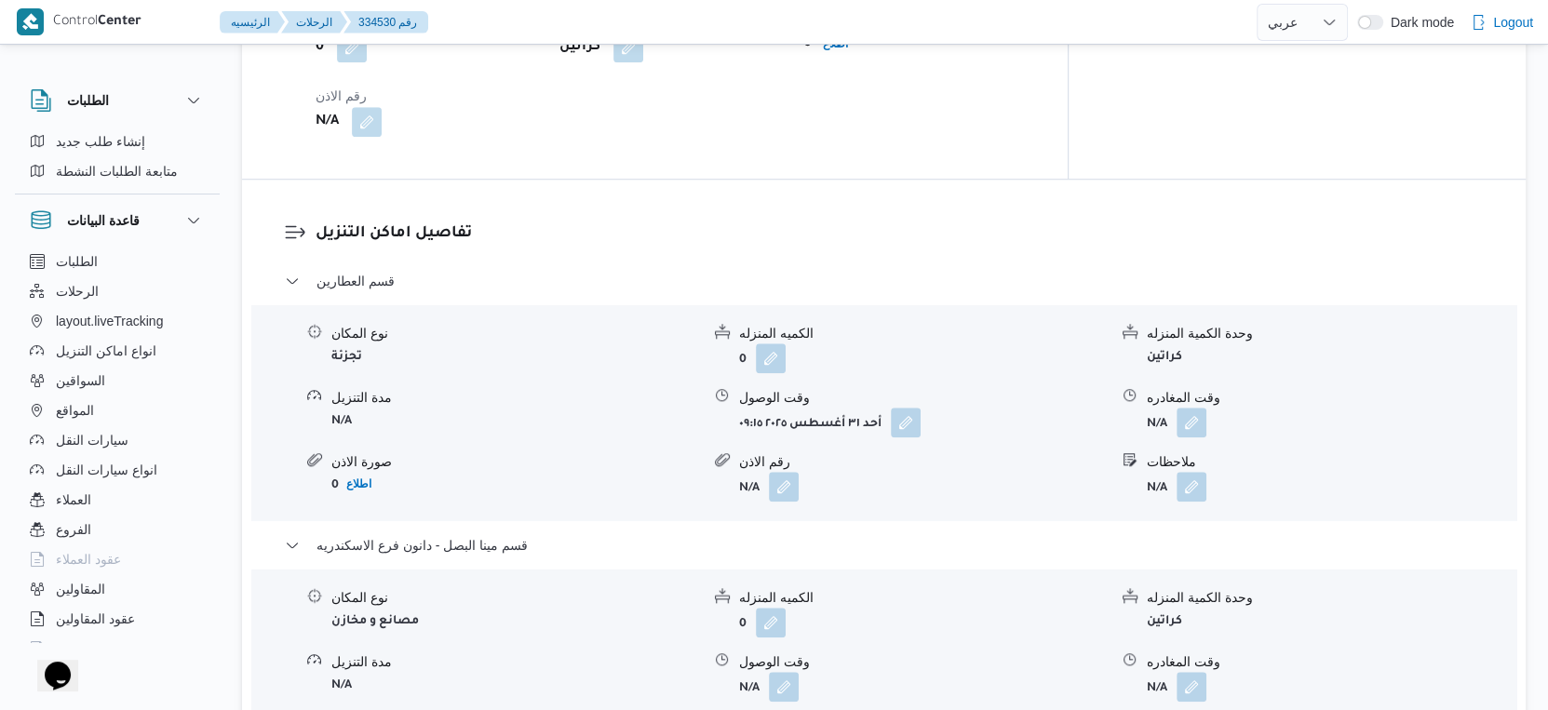
scroll to position [1498, 0]
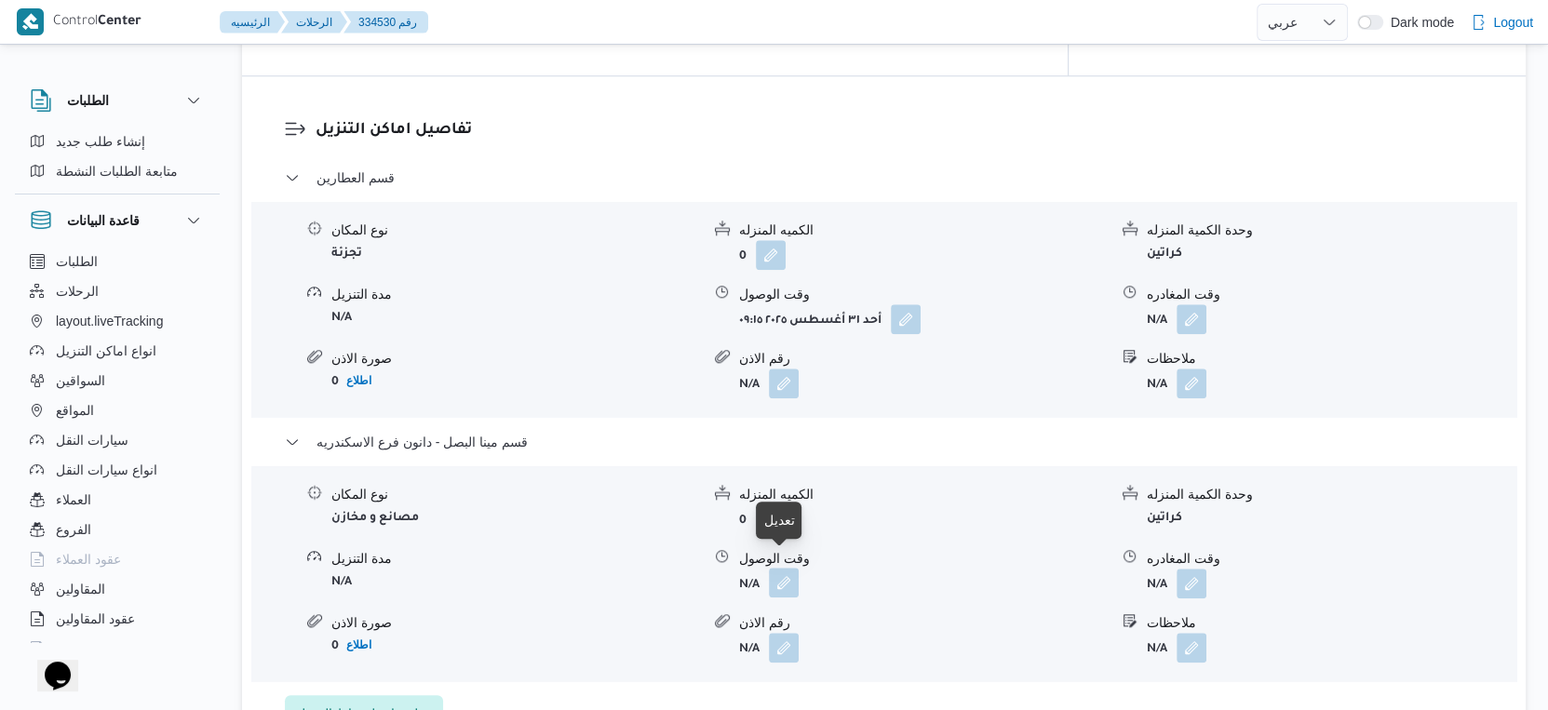
click at [774, 575] on button "button" at bounding box center [784, 583] width 30 height 30
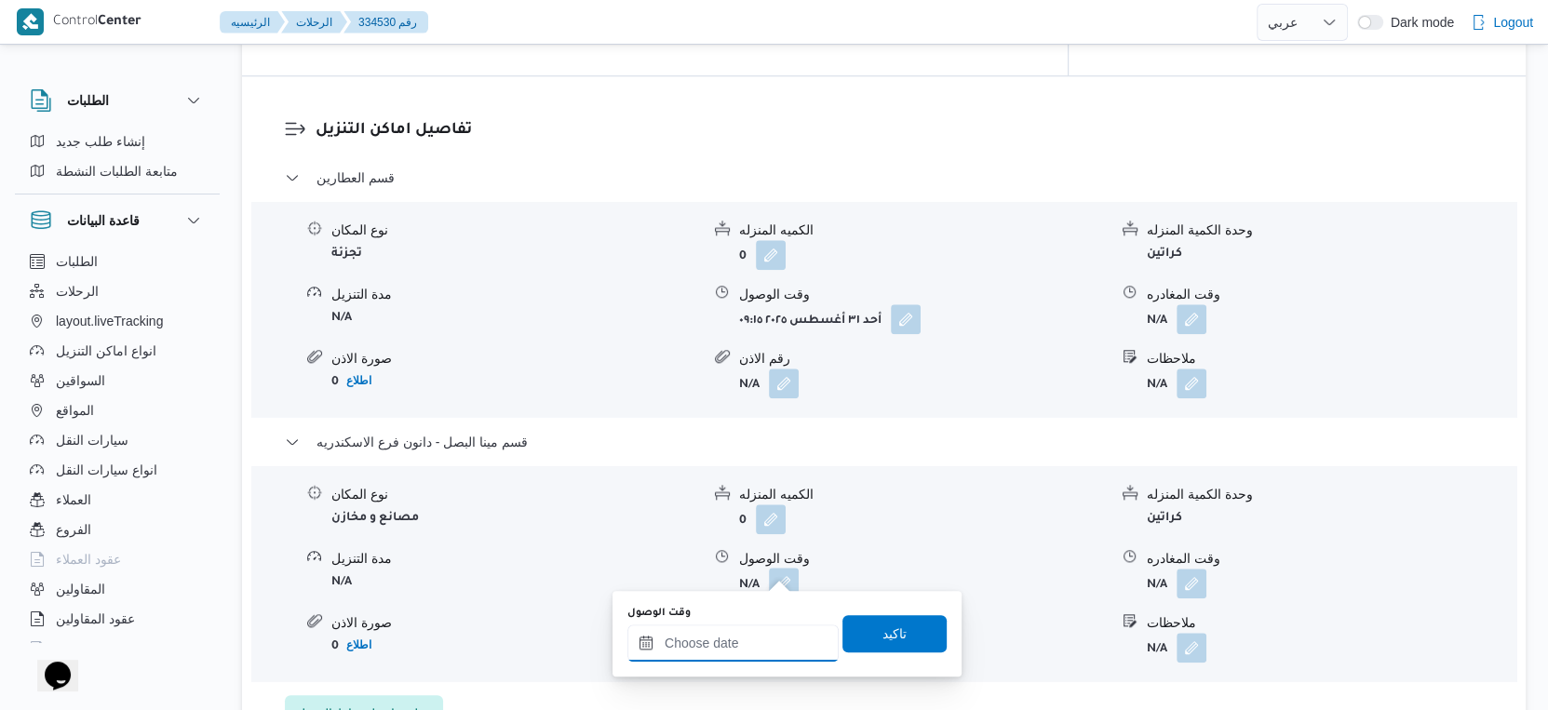
click at [762, 629] on input "وقت الوصول" at bounding box center [732, 643] width 211 height 37
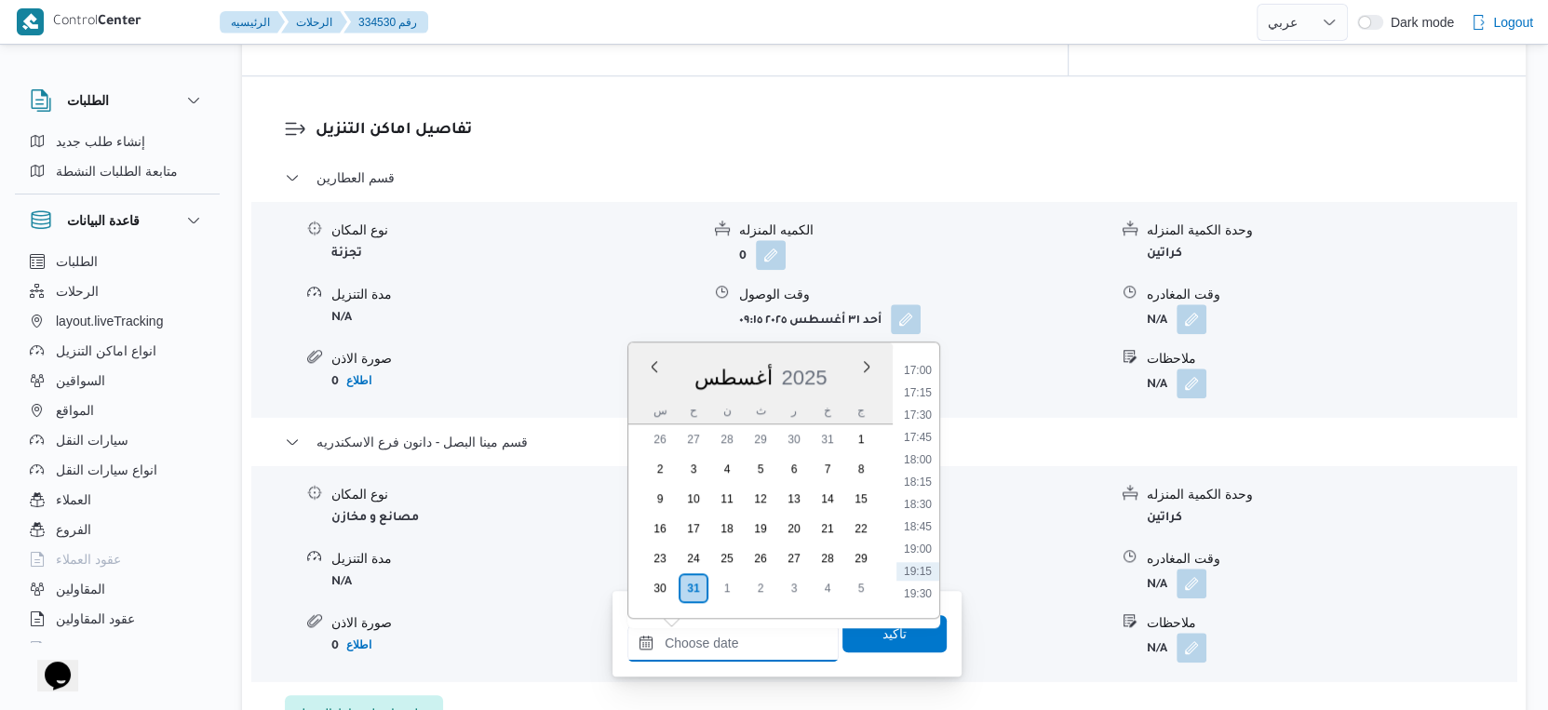
scroll to position [1383, 0]
click at [917, 457] on li "16:30" at bounding box center [917, 458] width 43 height 19
type input "[DATE] ١٦:٣٠"
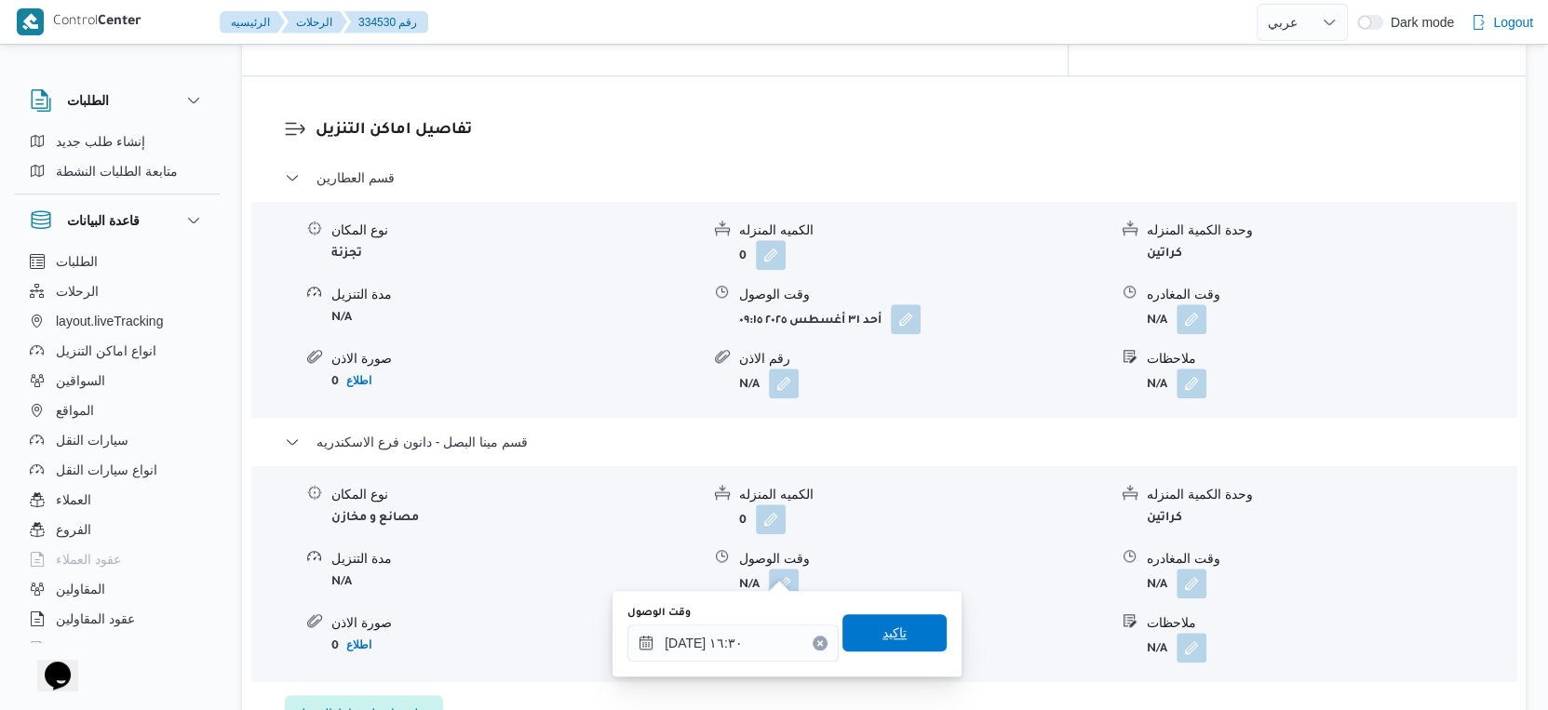
click at [901, 622] on span "تاكيد" at bounding box center [894, 632] width 104 height 37
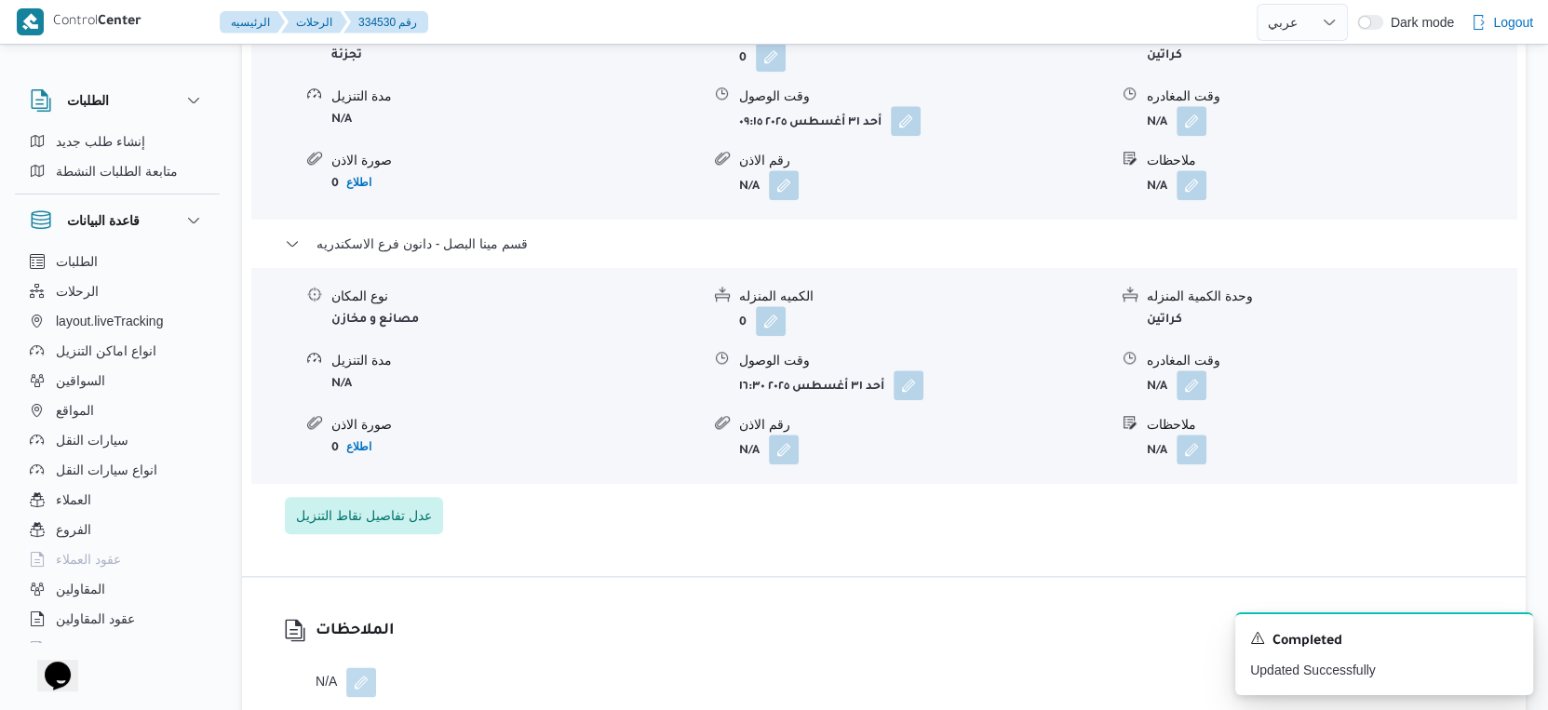
scroll to position [1704, 0]
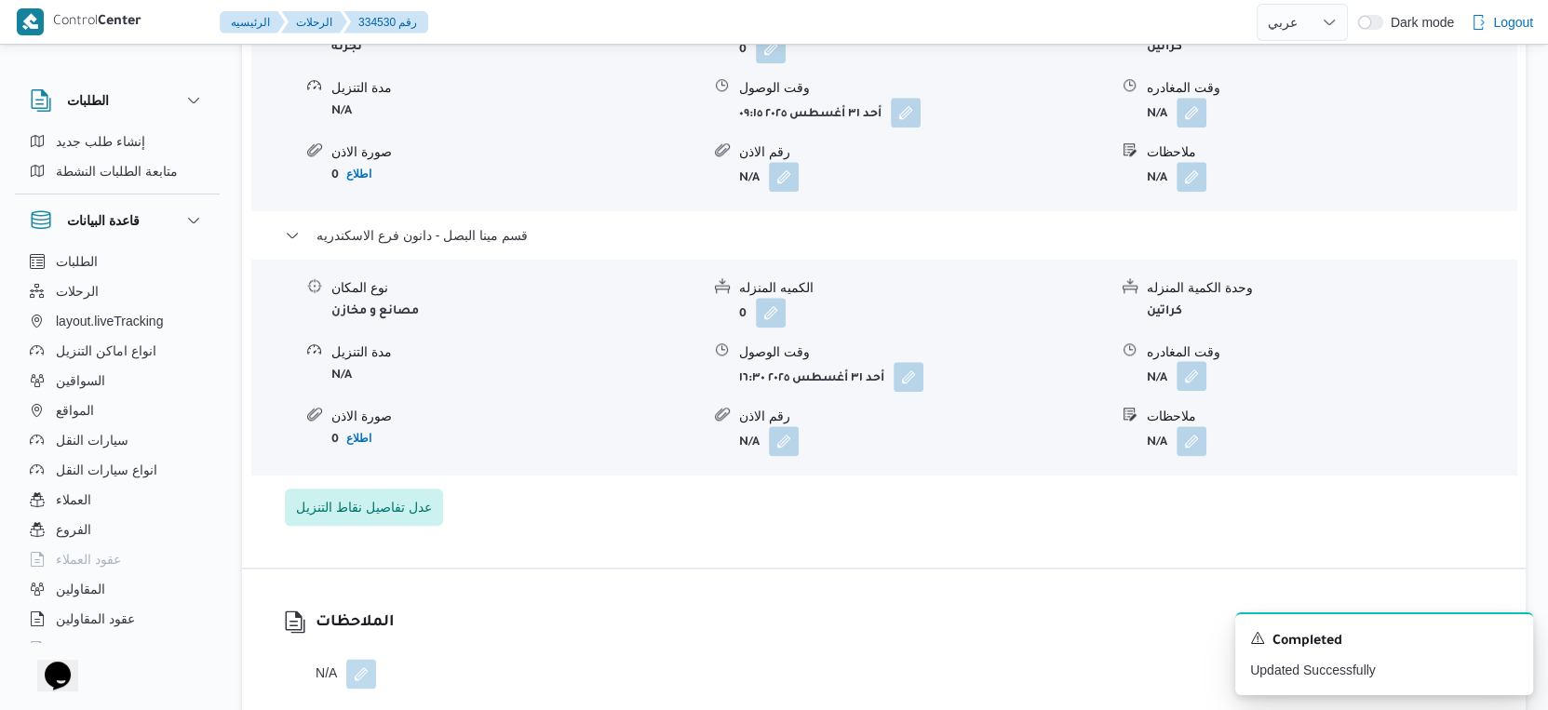
click at [1178, 361] on button "button" at bounding box center [1192, 376] width 30 height 30
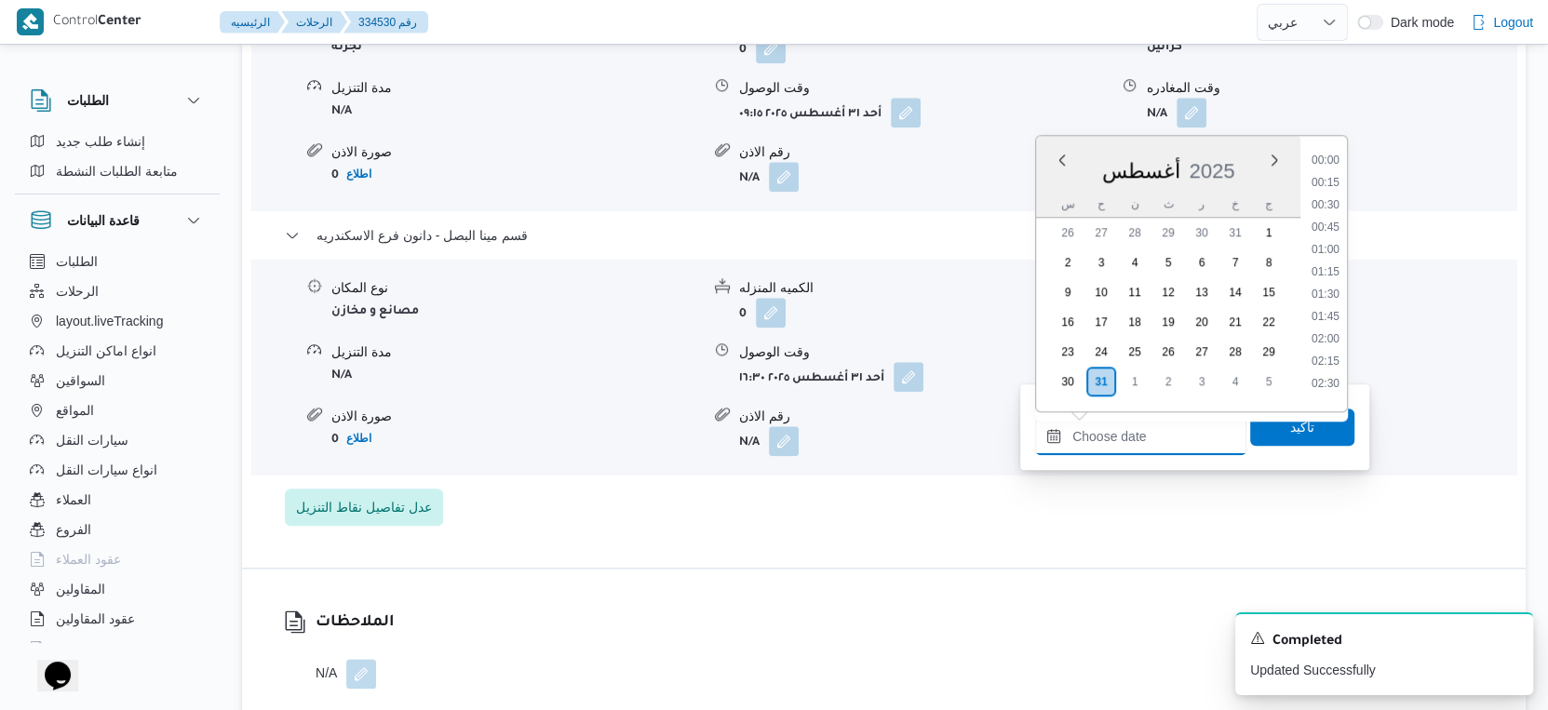
drag, startPoint x: 1175, startPoint y: 424, endPoint x: 1208, endPoint y: 411, distance: 36.0
click at [1175, 424] on input "وقت المغادره" at bounding box center [1140, 436] width 211 height 37
drag, startPoint x: 1342, startPoint y: 213, endPoint x: 1332, endPoint y: 256, distance: 44.0
click at [1342, 213] on li "17:15" at bounding box center [1325, 214] width 43 height 19
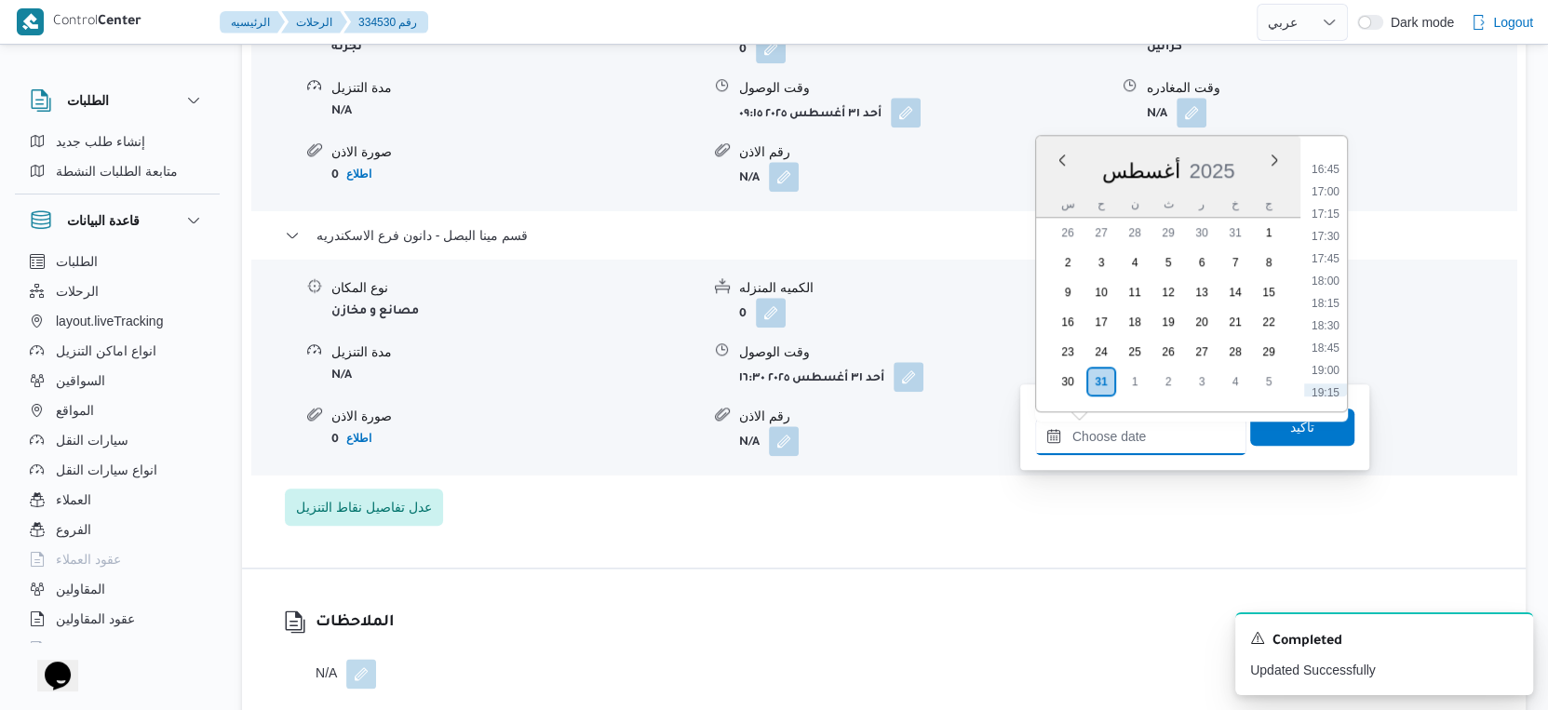
type input "[DATE] ١٧:١٥"
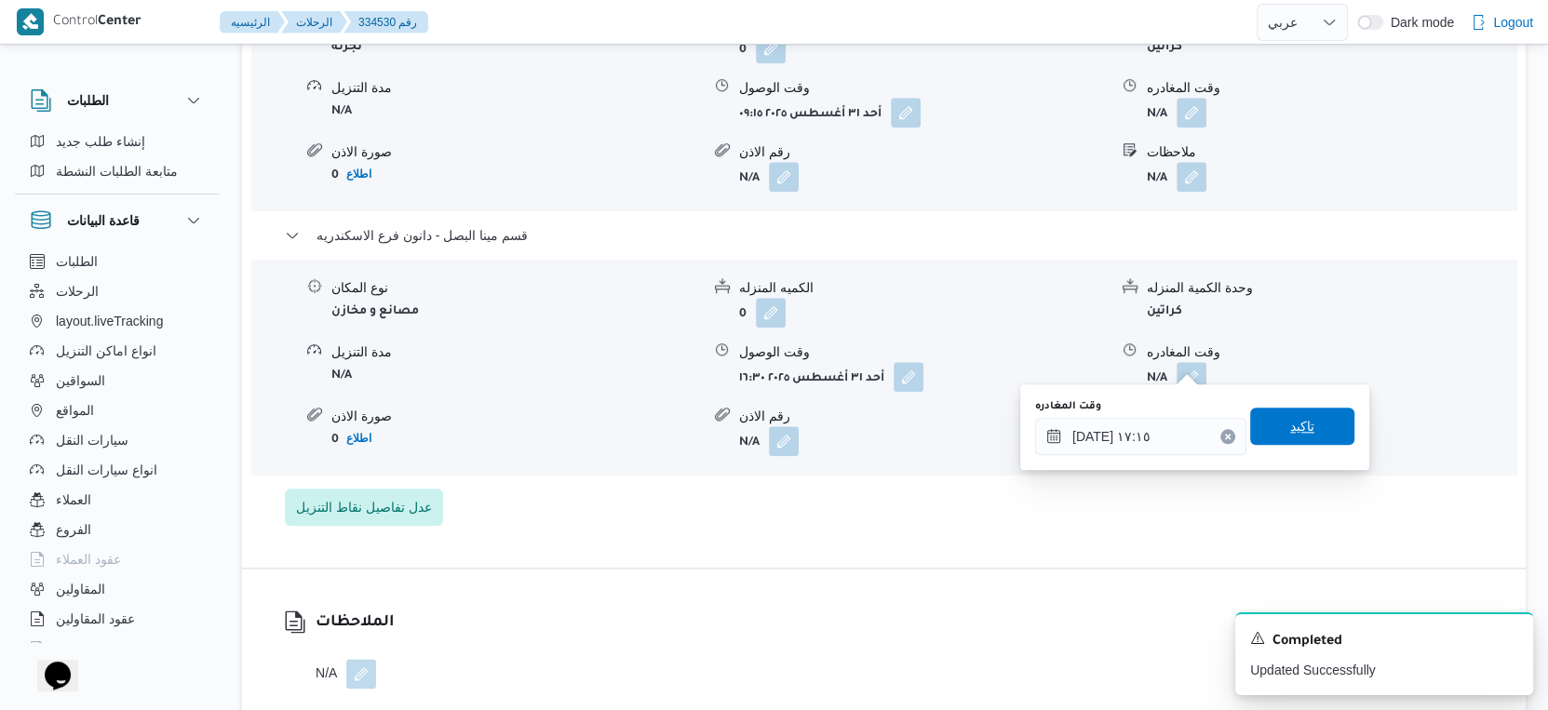
click at [1316, 414] on span "تاكيد" at bounding box center [1302, 426] width 104 height 37
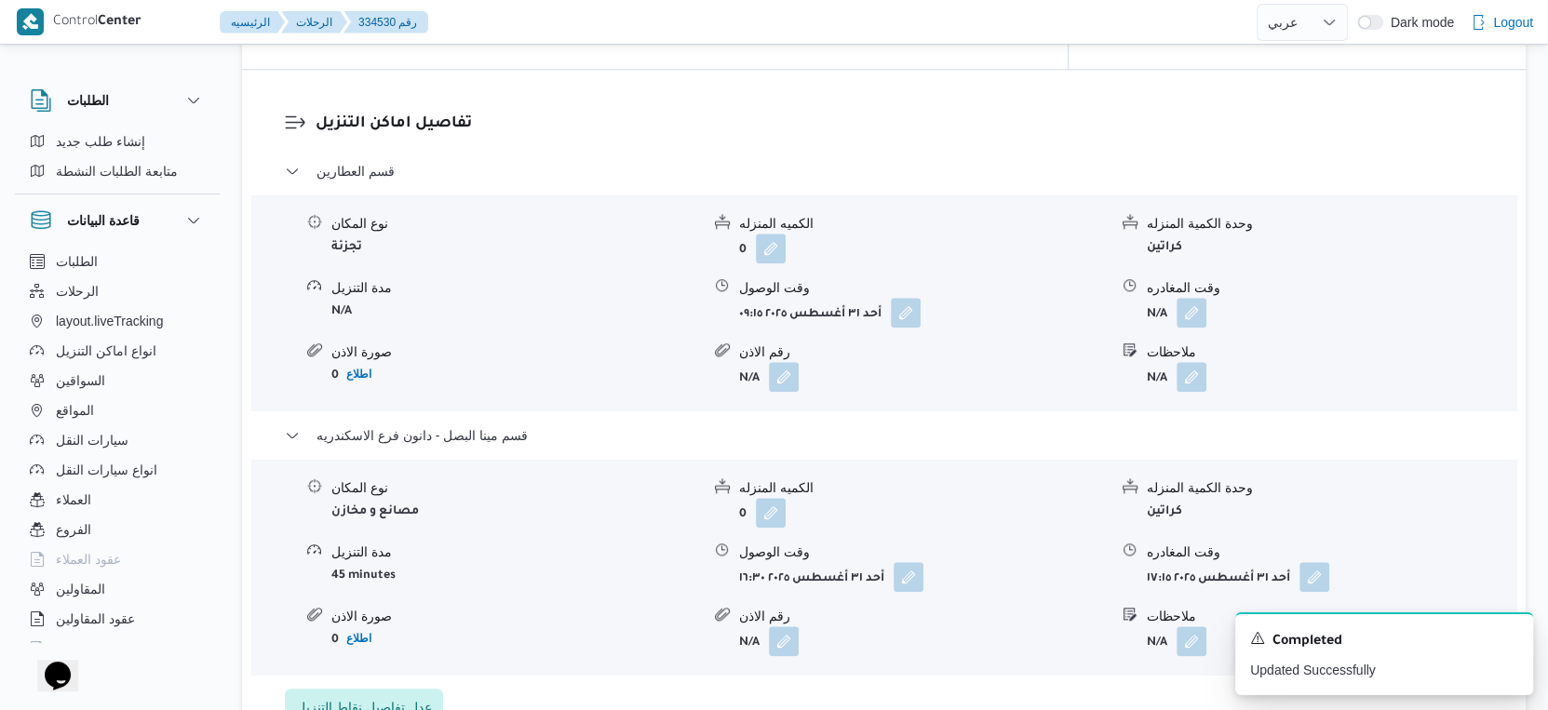
scroll to position [1498, 0]
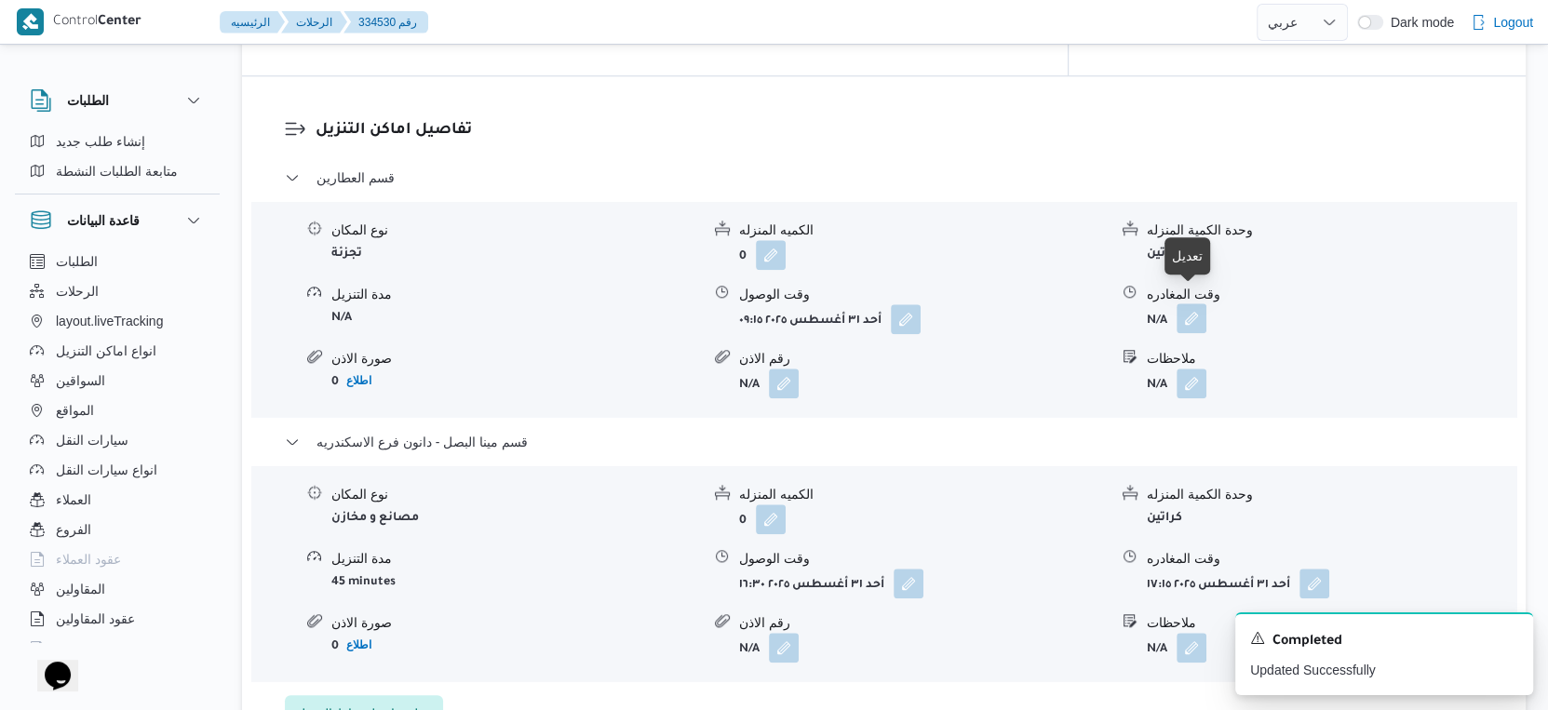
click at [1197, 303] on button "button" at bounding box center [1192, 318] width 30 height 30
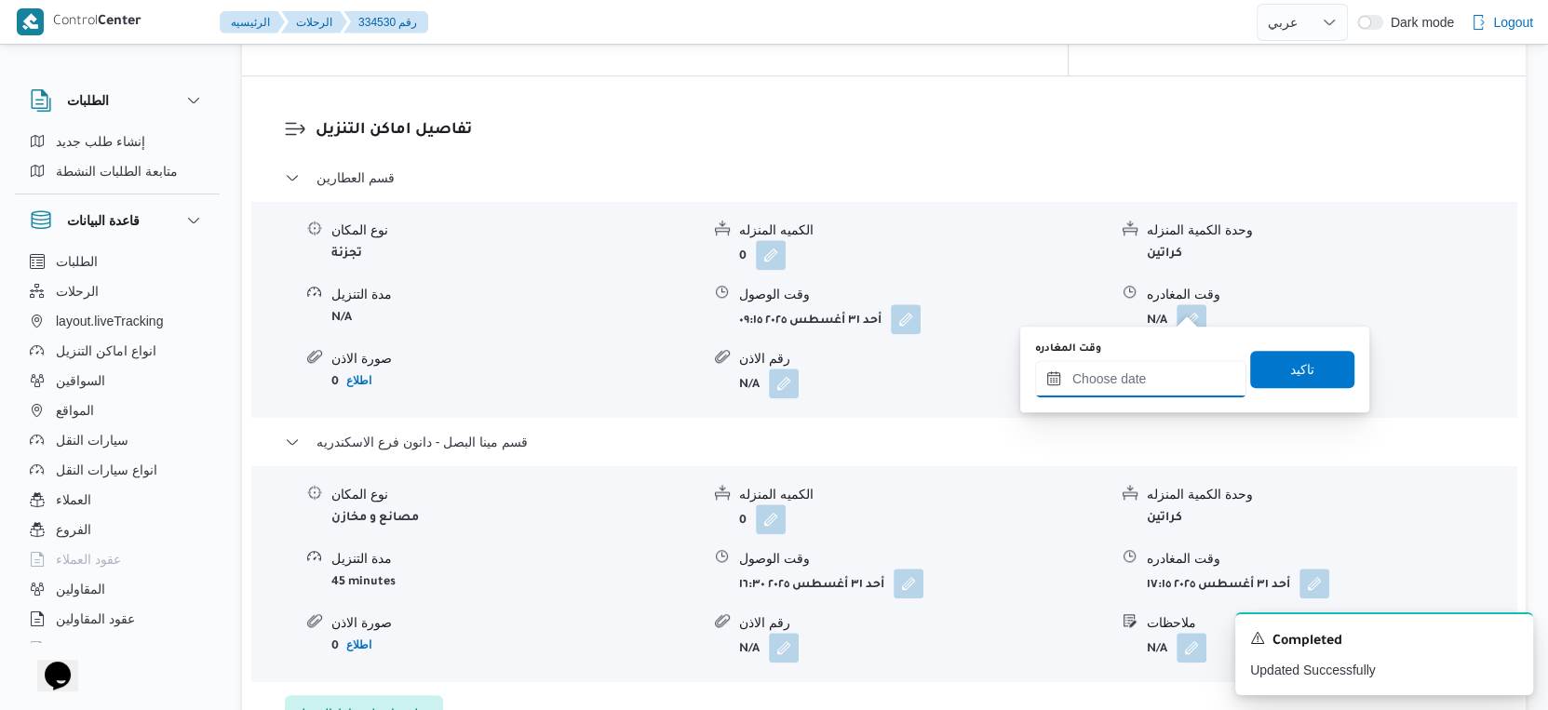
click at [1164, 386] on input "وقت المغادره" at bounding box center [1140, 378] width 211 height 37
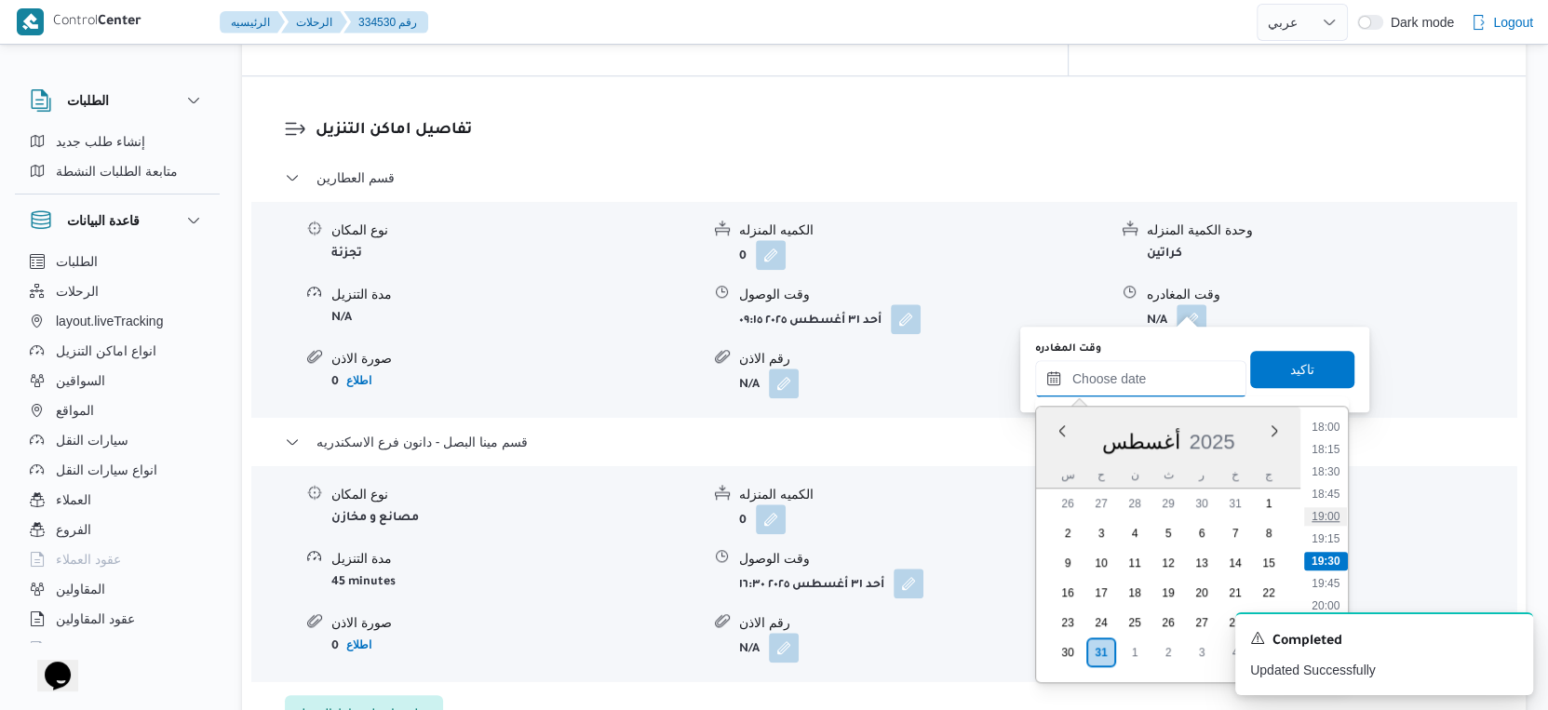
scroll to position [1406, 0]
click at [1334, 452] on li "16:00" at bounding box center [1325, 455] width 43 height 19
type input "[DATE] ١٦:٠٠"
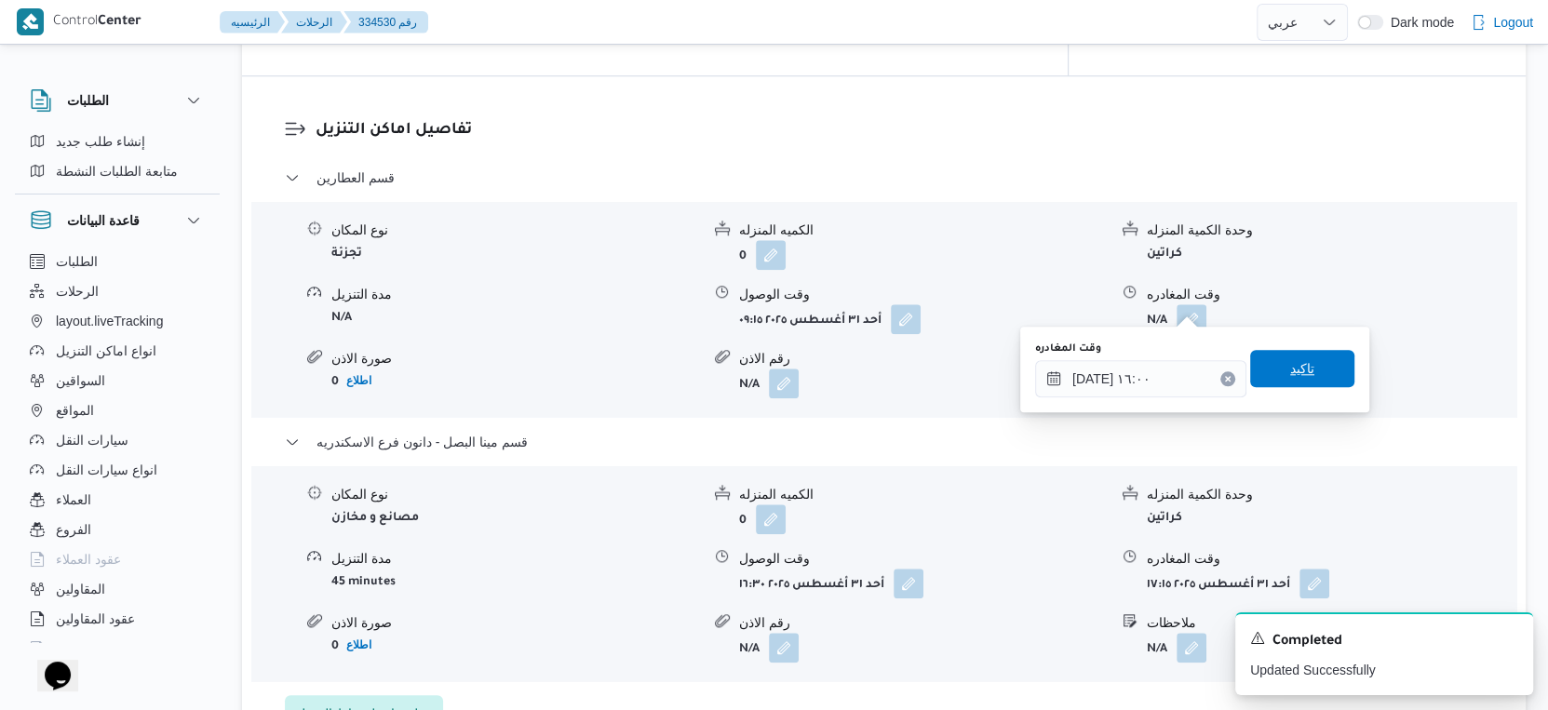
click at [1311, 364] on span "تاكيد" at bounding box center [1302, 368] width 104 height 37
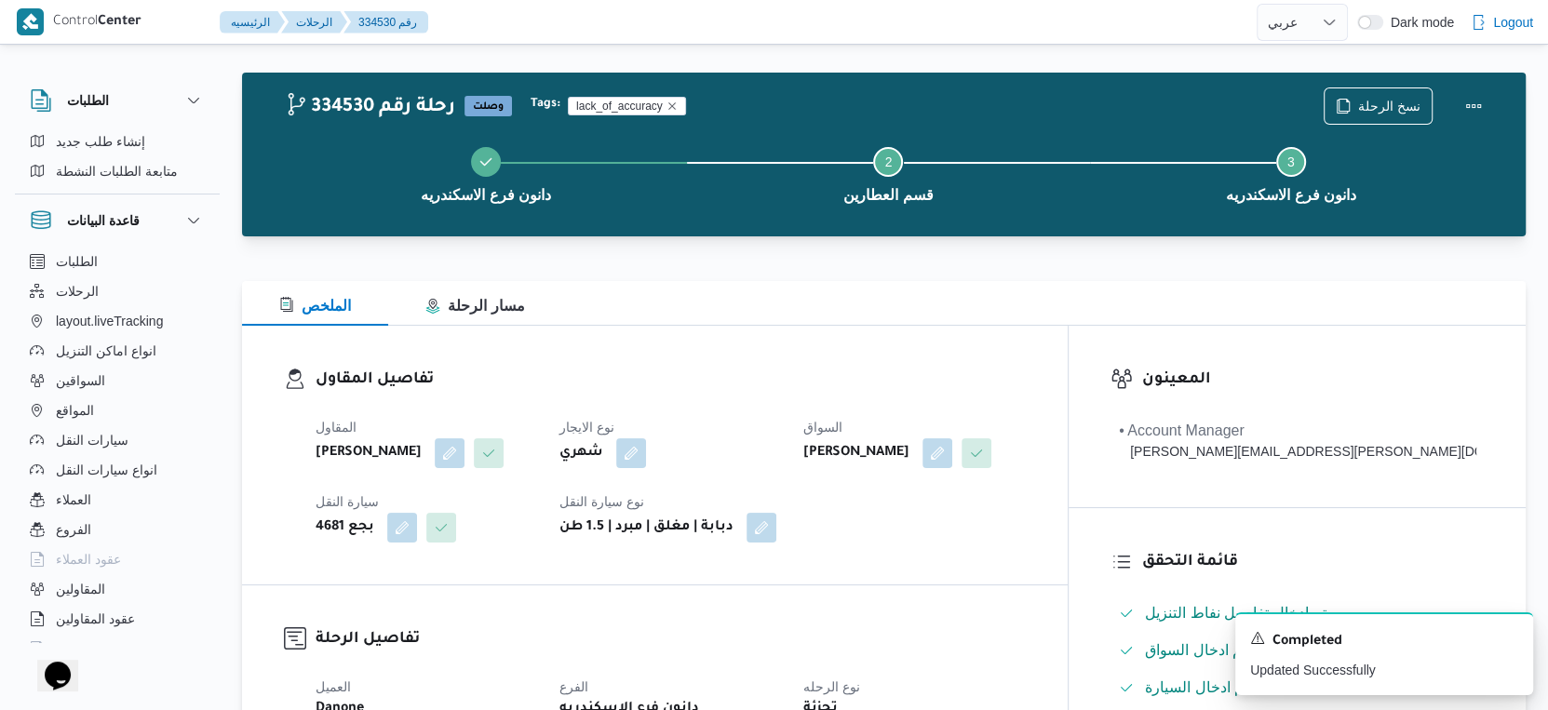
scroll to position [0, 0]
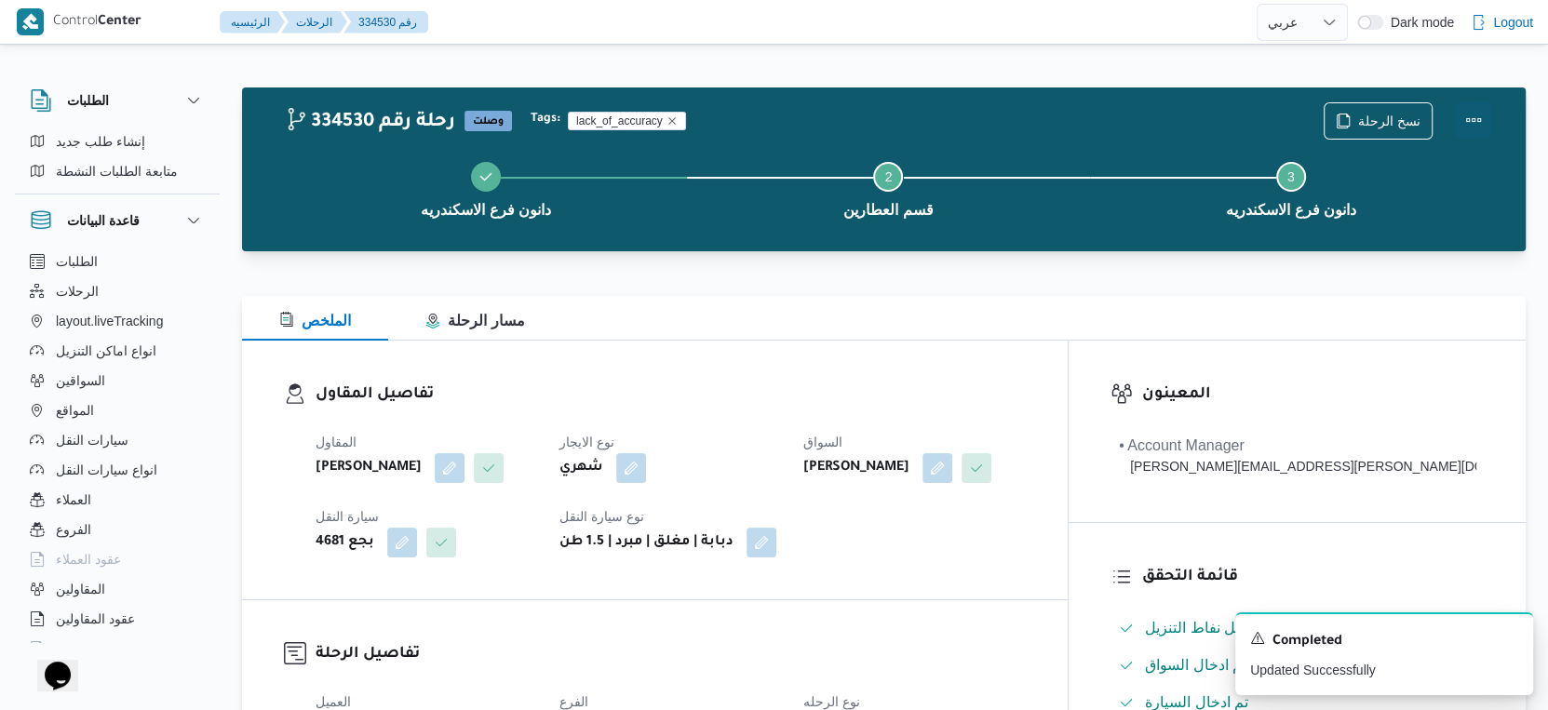
click at [1477, 115] on button "Actions" at bounding box center [1473, 119] width 37 height 37
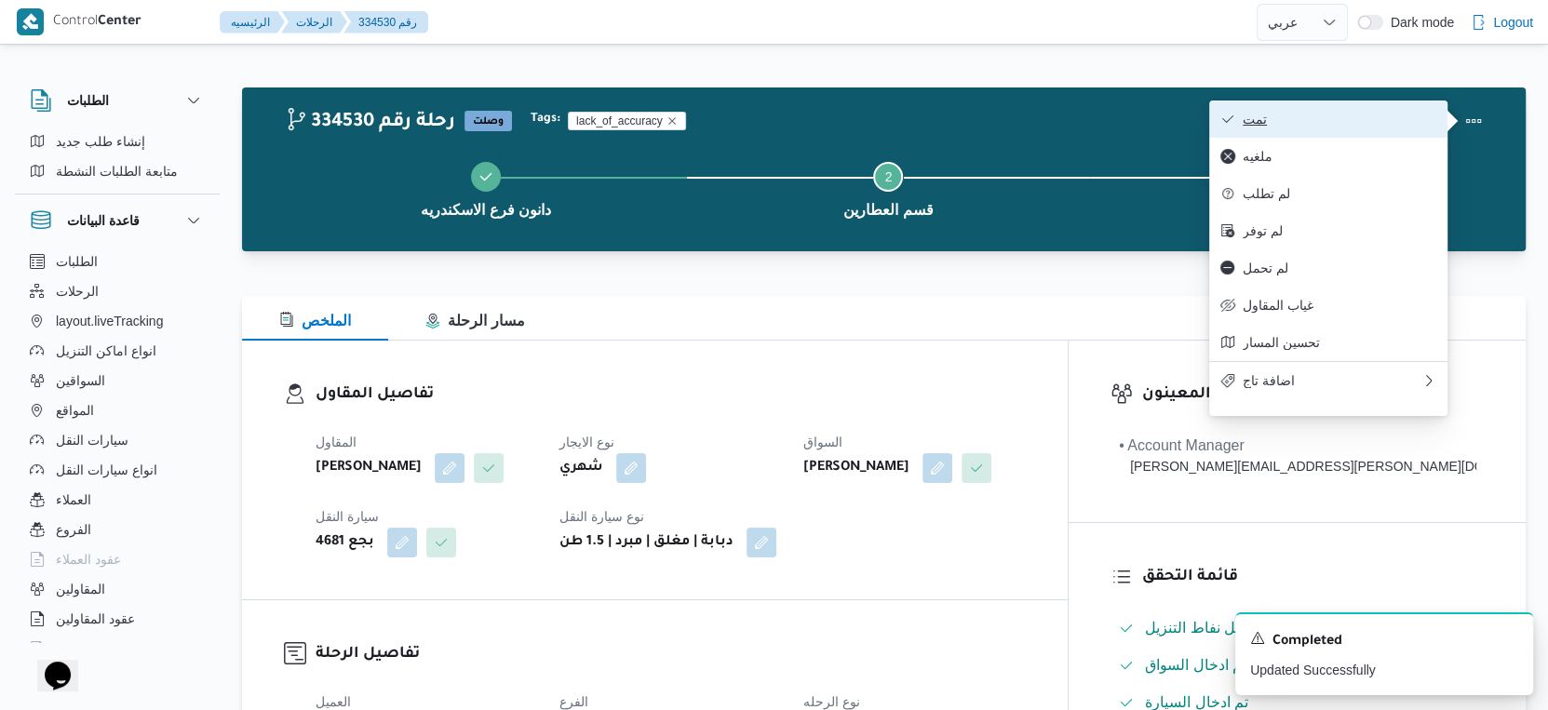
click at [1380, 117] on span "تمت" at bounding box center [1340, 119] width 194 height 15
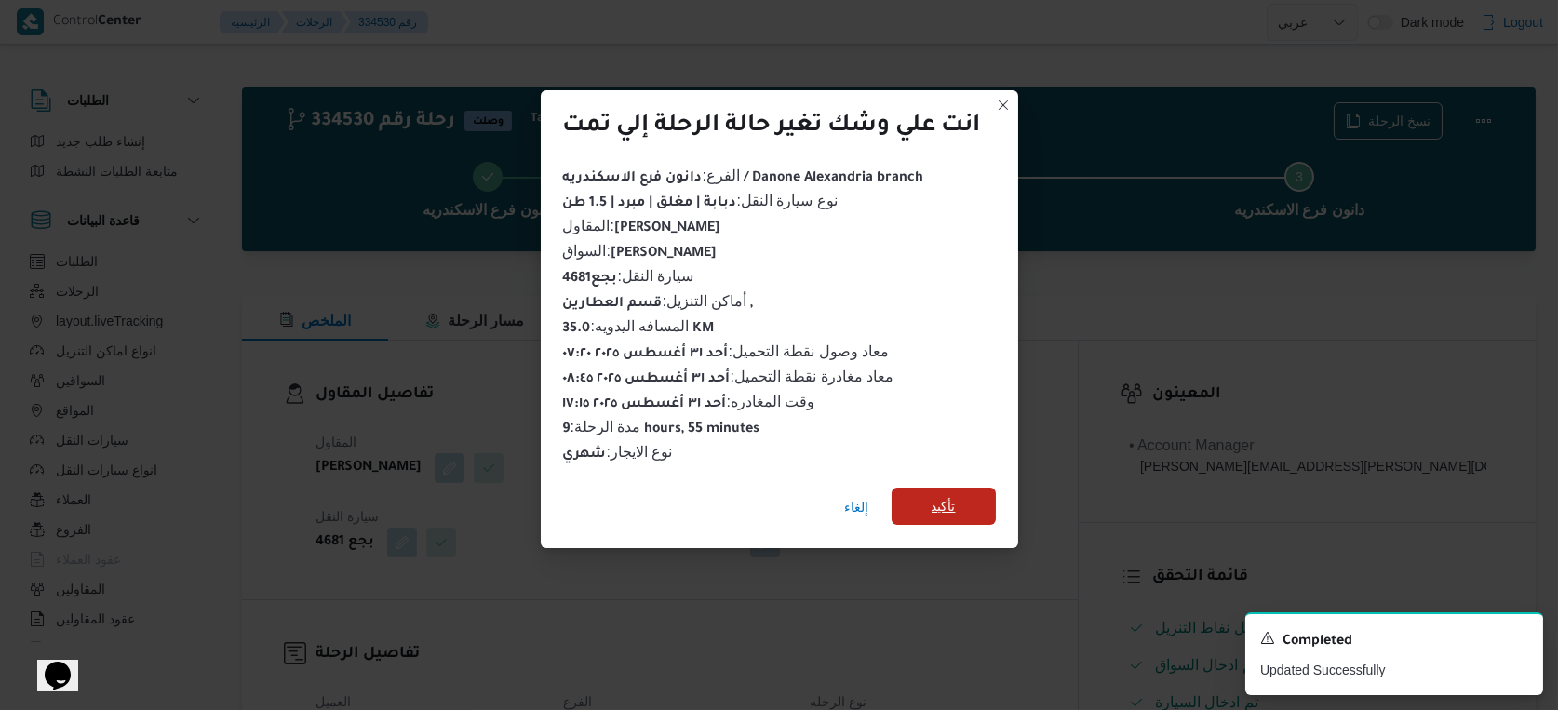
click at [936, 503] on span "تأكيد" at bounding box center [944, 506] width 24 height 22
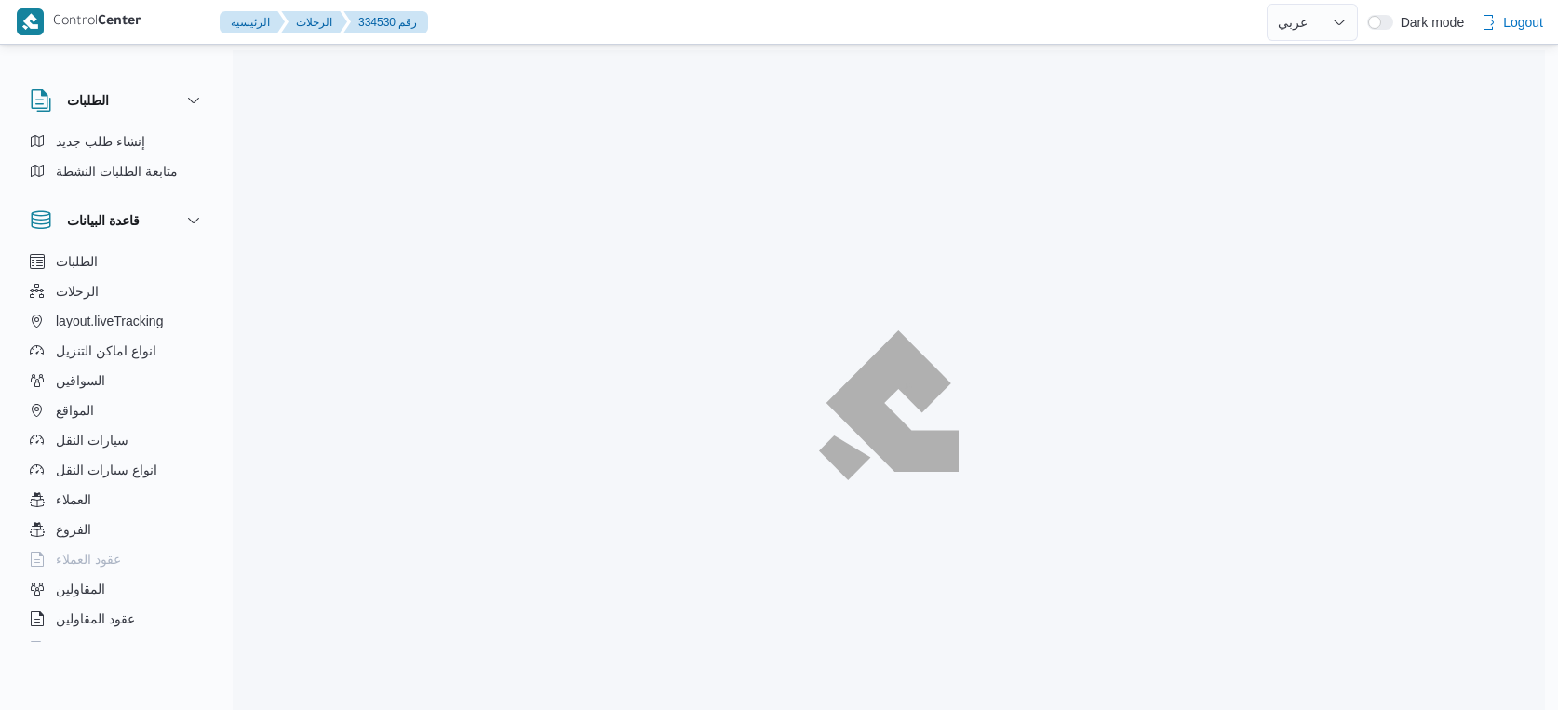
select select "ar"
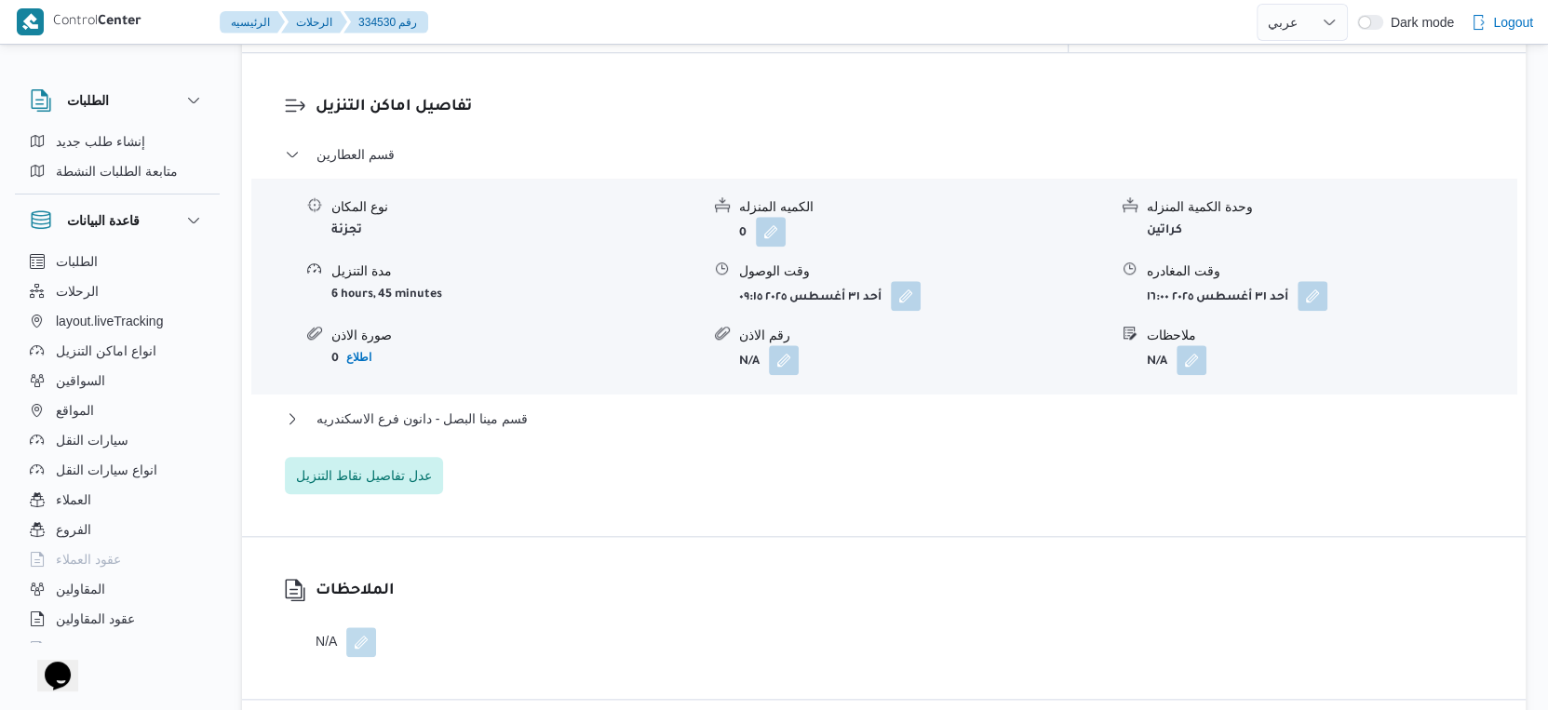
scroll to position [1552, 0]
click at [523, 407] on span "قسم مينا البصل - دانون فرع الاسكندريه" at bounding box center [422, 418] width 211 height 22
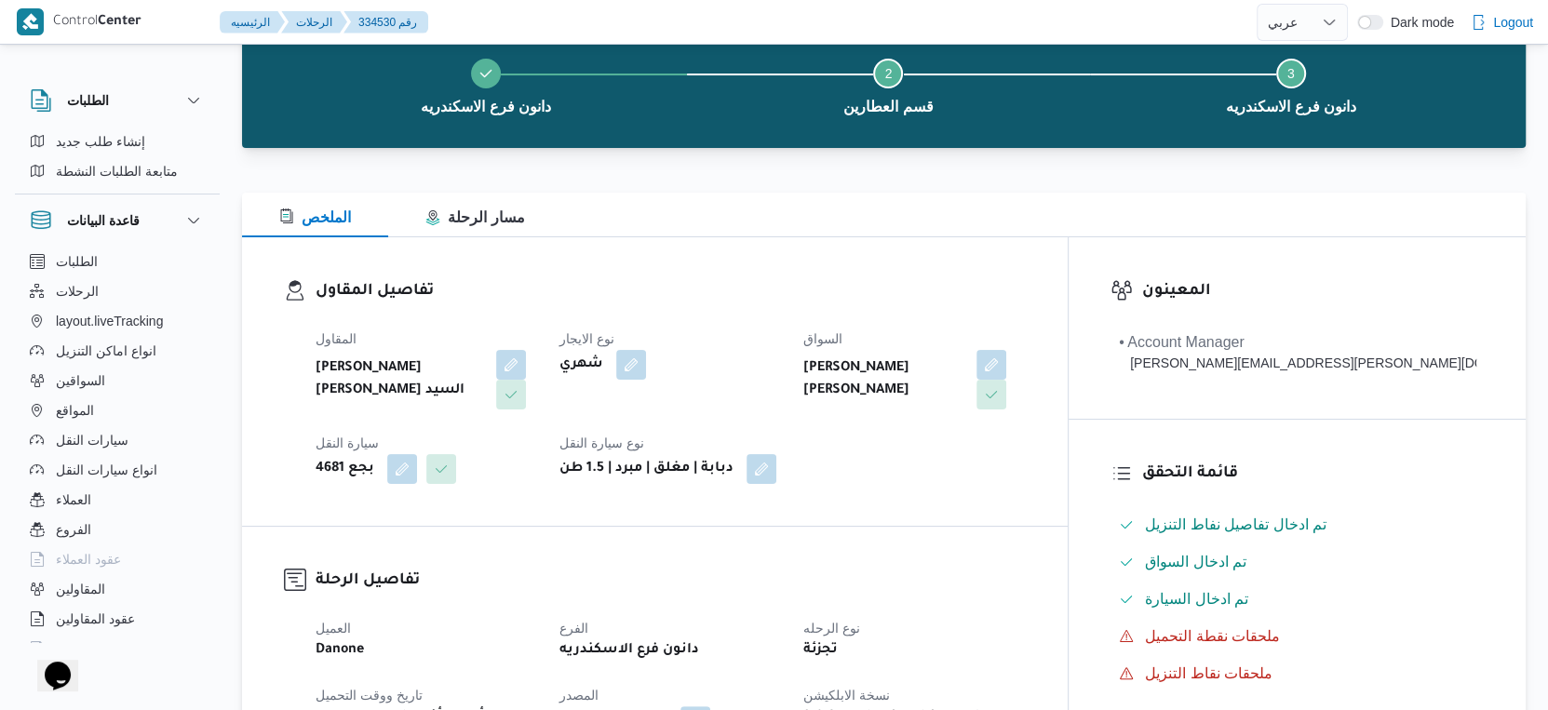
scroll to position [0, 0]
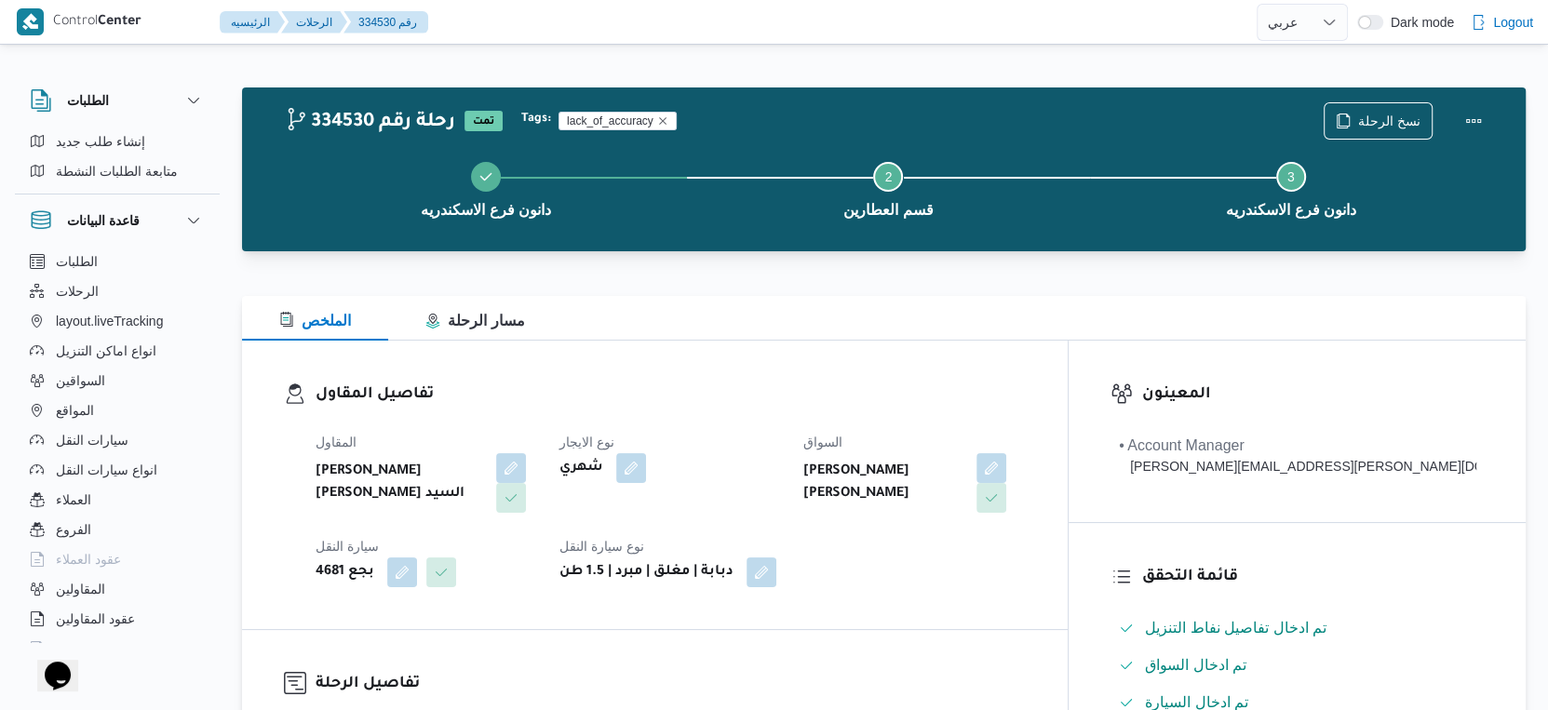
select select "ar"
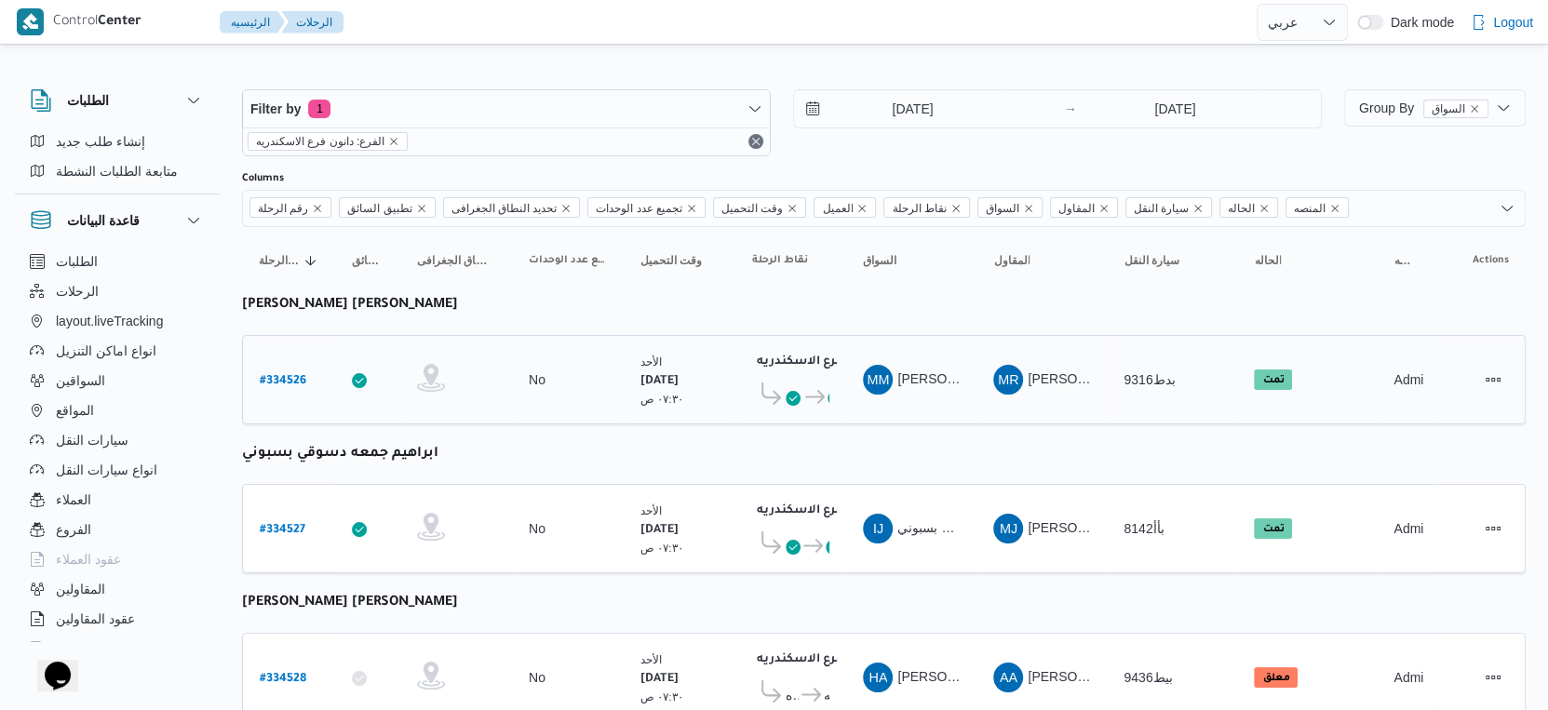
click at [287, 375] on b "# 334526" at bounding box center [283, 381] width 47 height 13
select select "ar"
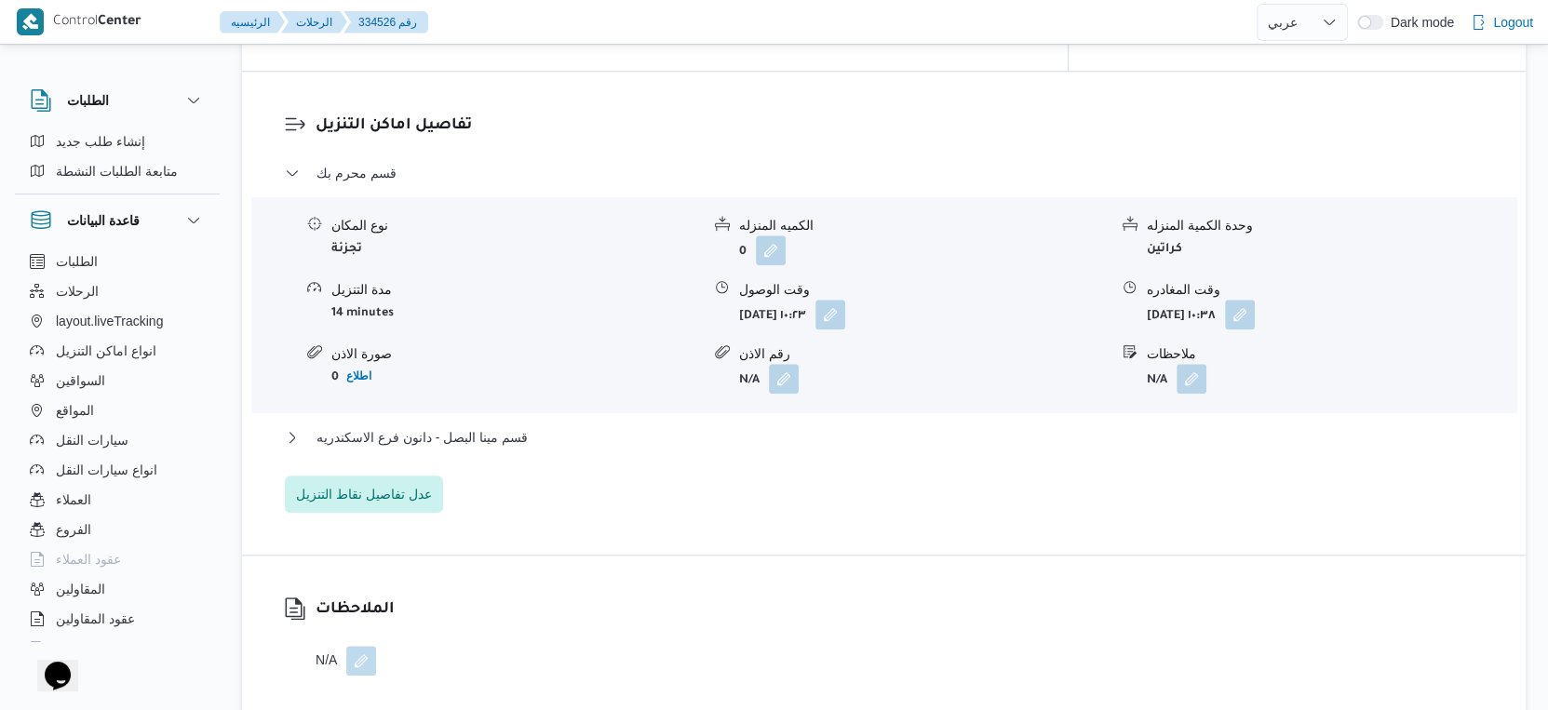
scroll to position [1552, 0]
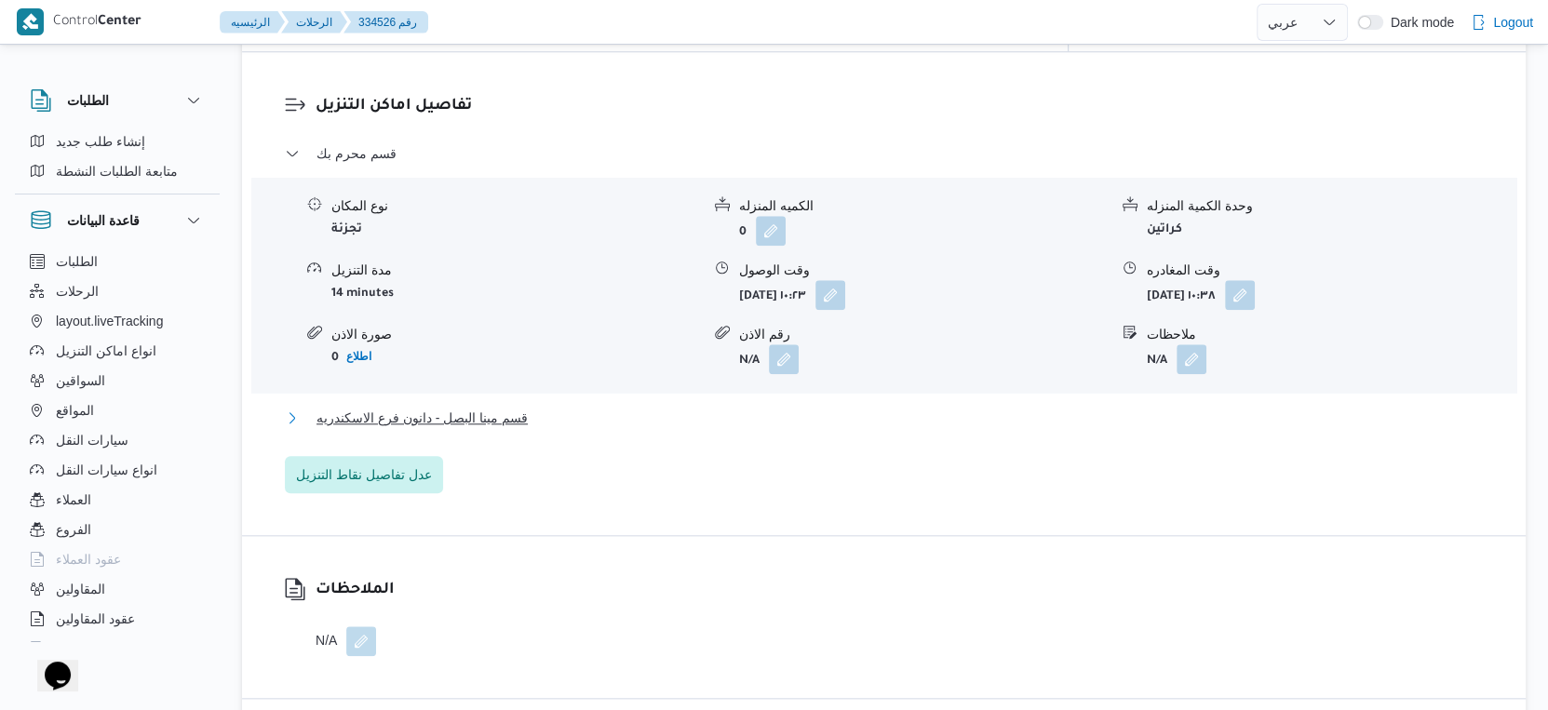
click at [521, 408] on span "قسم مينا البصل - دانون فرع الاسكندريه" at bounding box center [422, 418] width 211 height 22
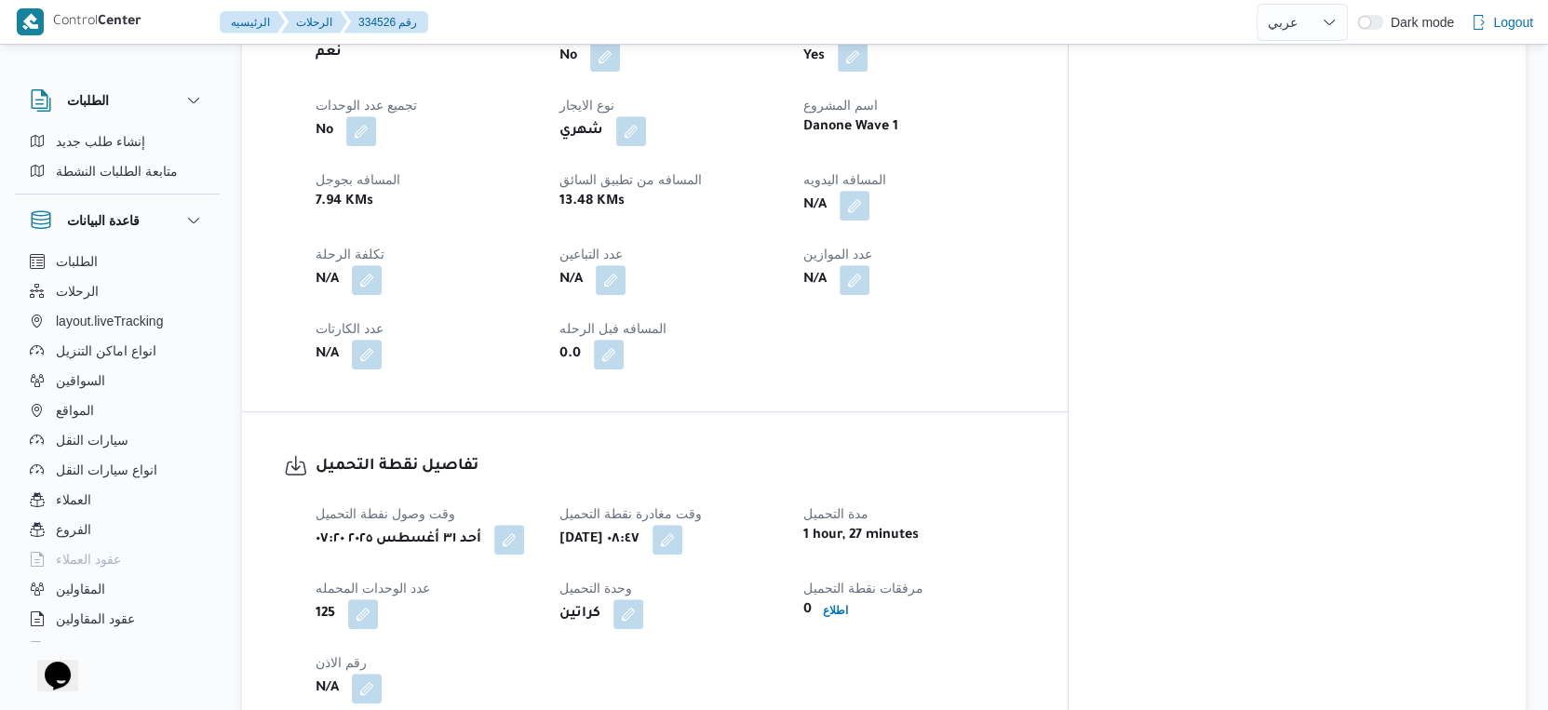
scroll to position [724, 0]
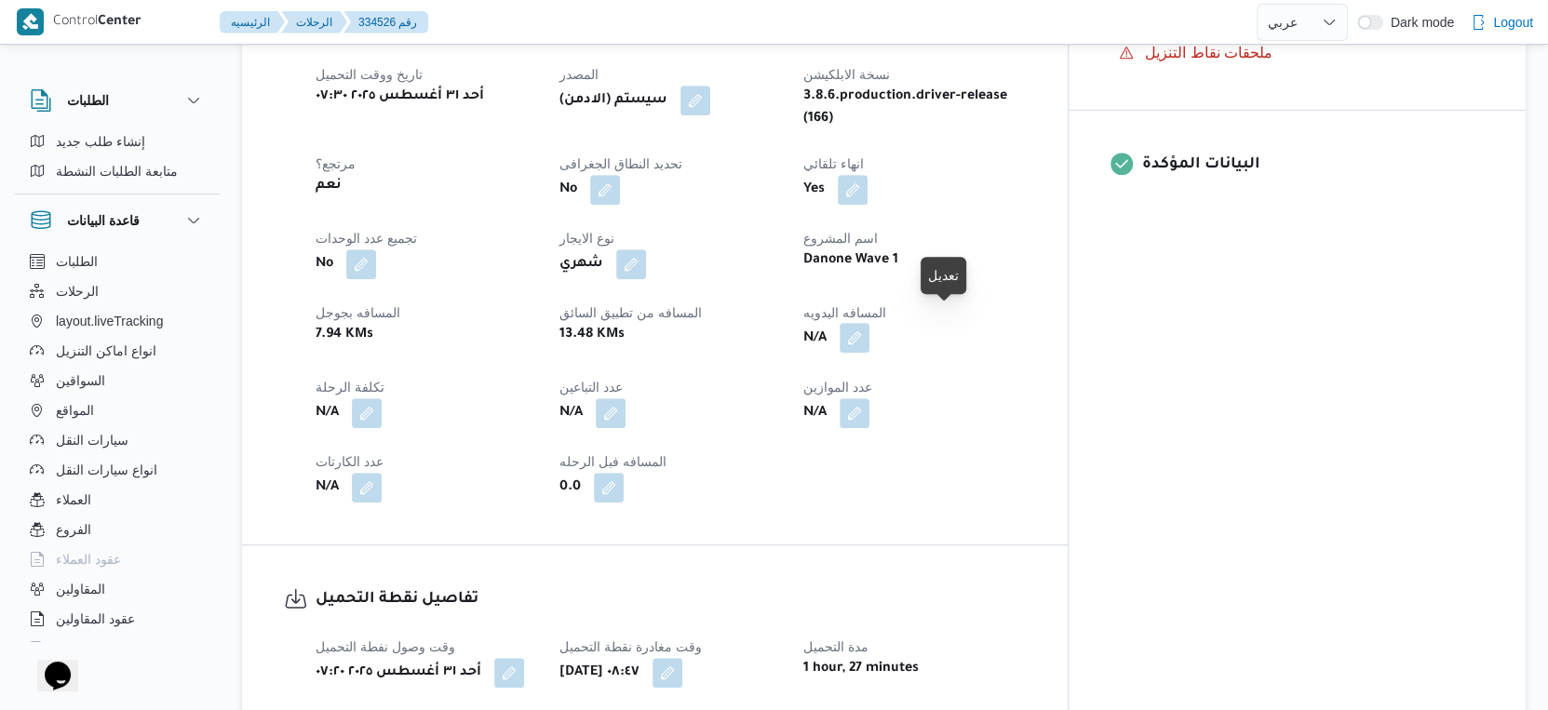
click at [869, 323] on button "button" at bounding box center [855, 338] width 30 height 30
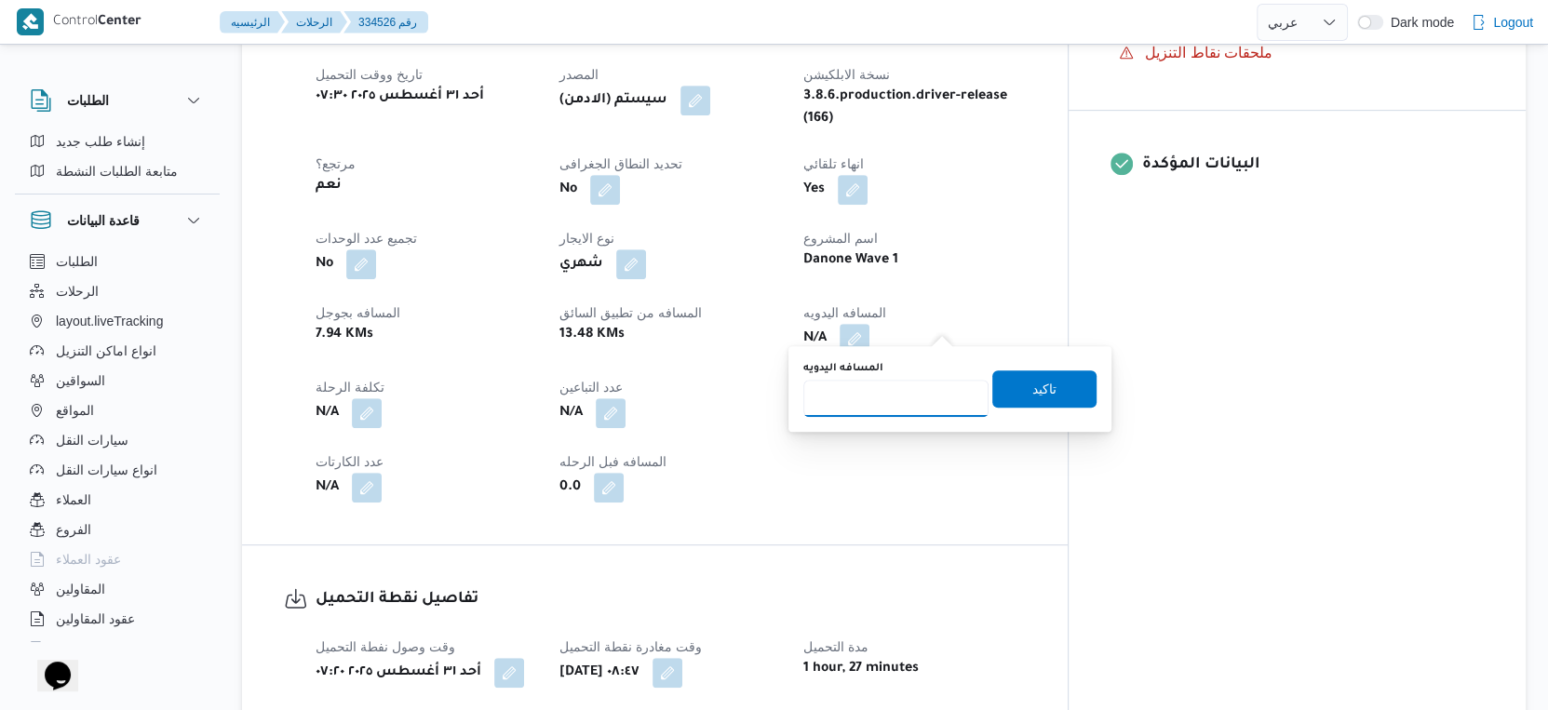
click at [890, 394] on input "المسافه اليدويه" at bounding box center [895, 398] width 185 height 37
type input "18"
click at [998, 391] on span "تاكيد" at bounding box center [1044, 388] width 104 height 37
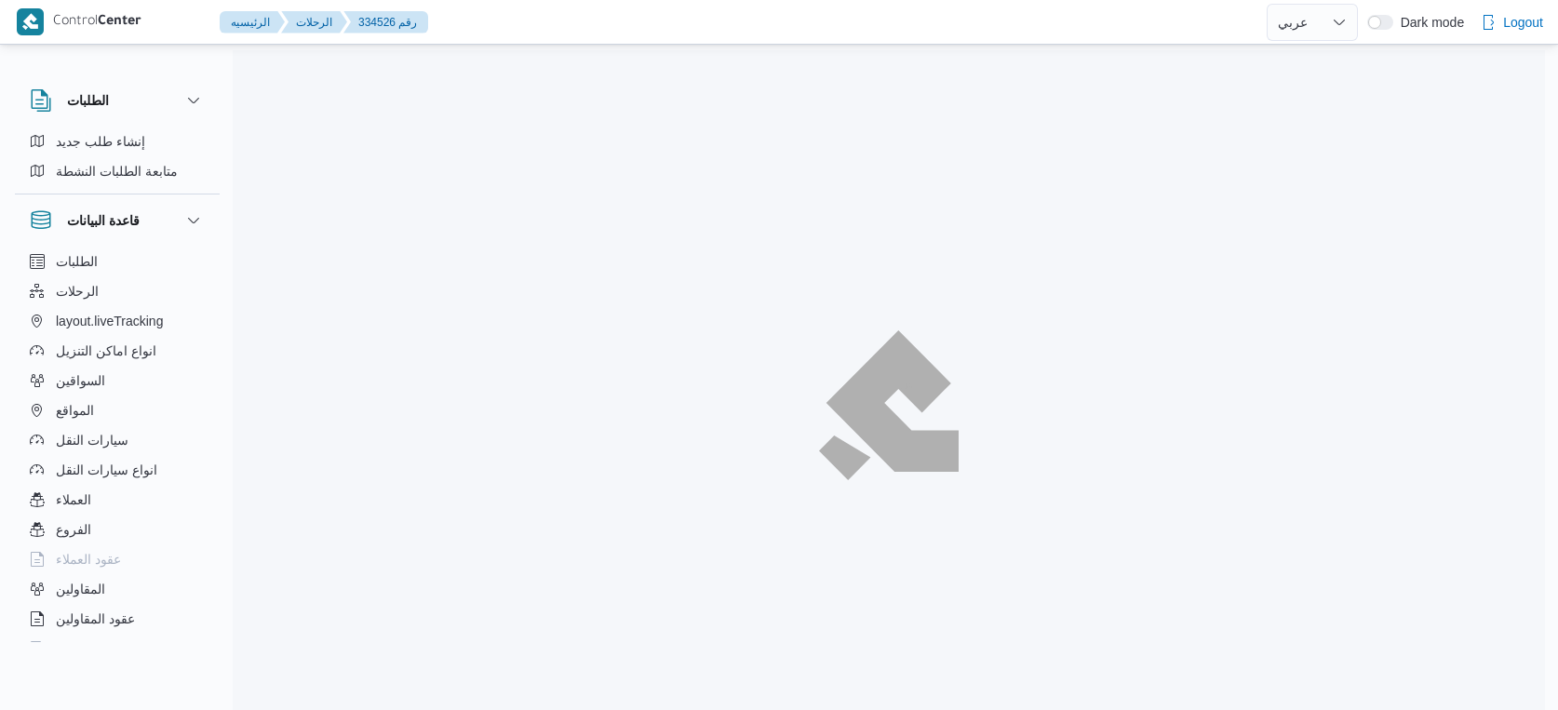
select select "ar"
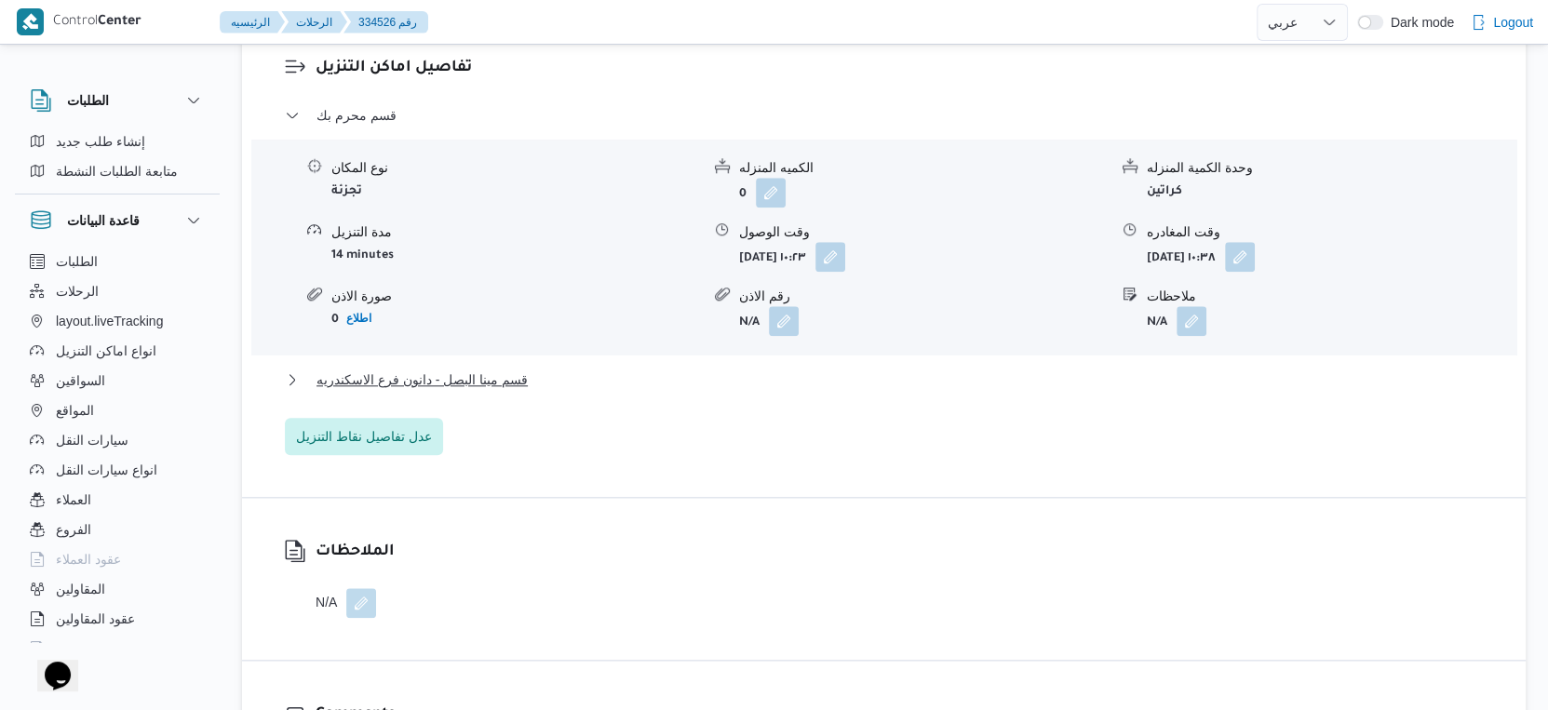
scroll to position [1602, 0]
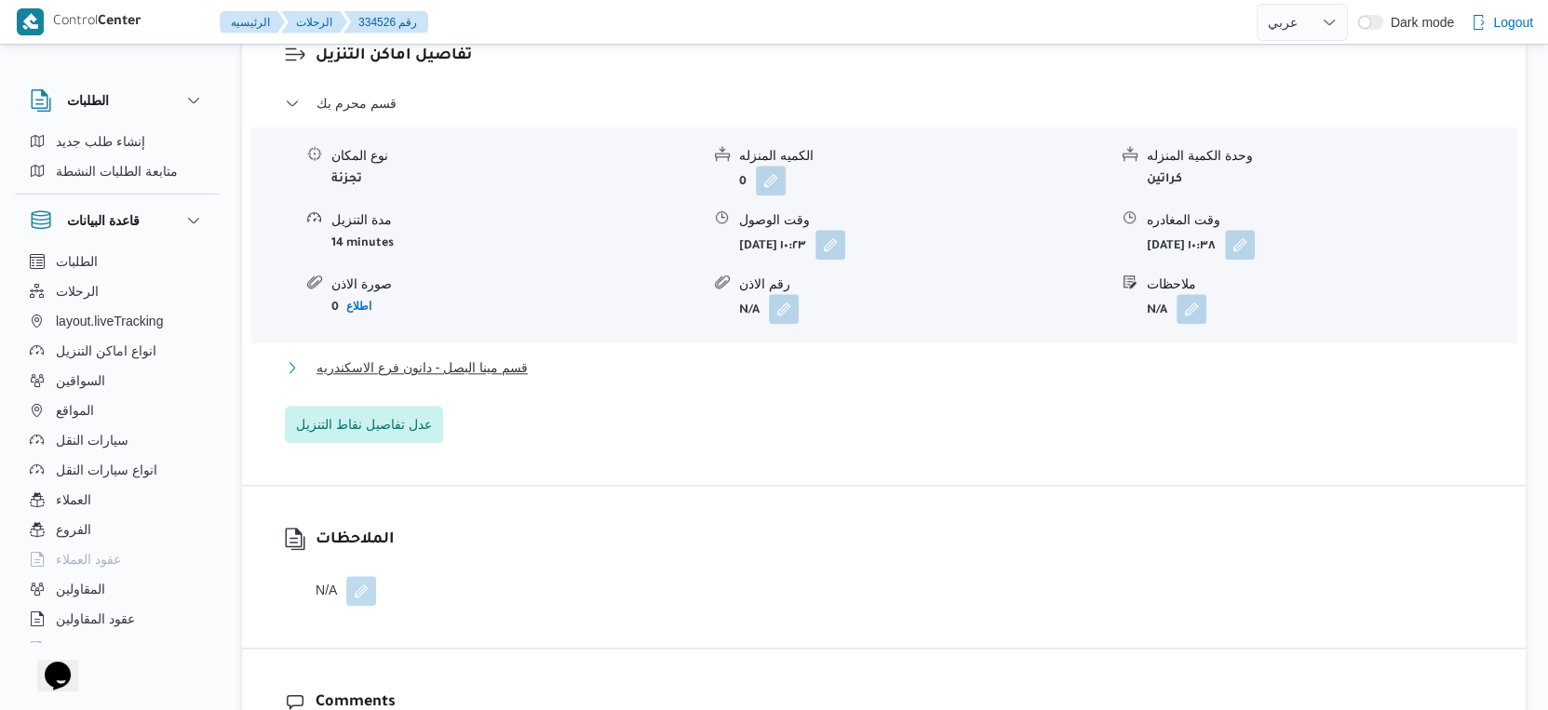
click at [519, 357] on span "قسم مينا البصل - دانون فرع الاسكندريه" at bounding box center [422, 368] width 211 height 22
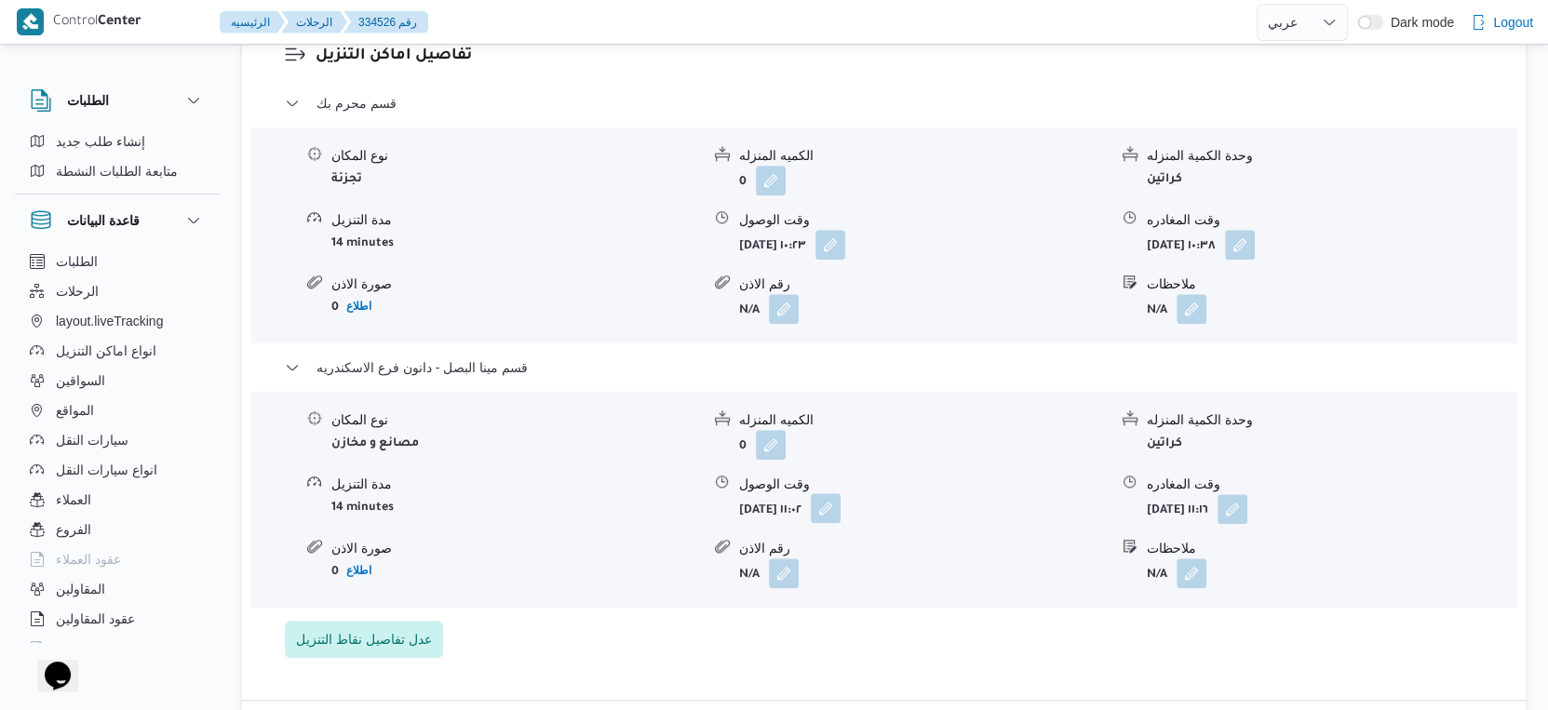
click at [841, 495] on button "button" at bounding box center [826, 508] width 30 height 30
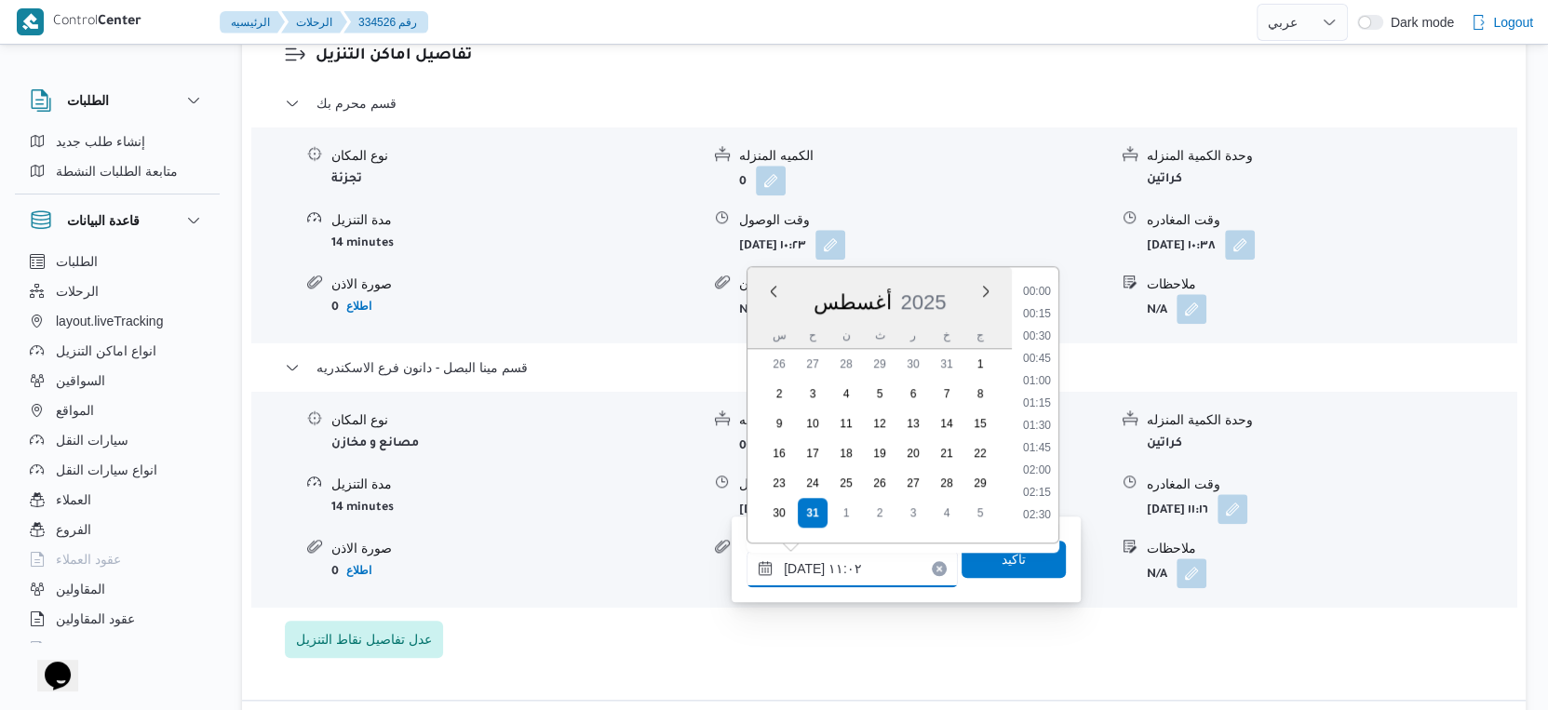
click at [850, 576] on input "٣١/٠٨/٢٠٢٥ ١١:٠٢" at bounding box center [852, 568] width 211 height 37
click at [1044, 391] on li "16:30" at bounding box center [1037, 394] width 43 height 19
type input "٣١/٠٨/٢٠٢٥ ١٦:٣٠"
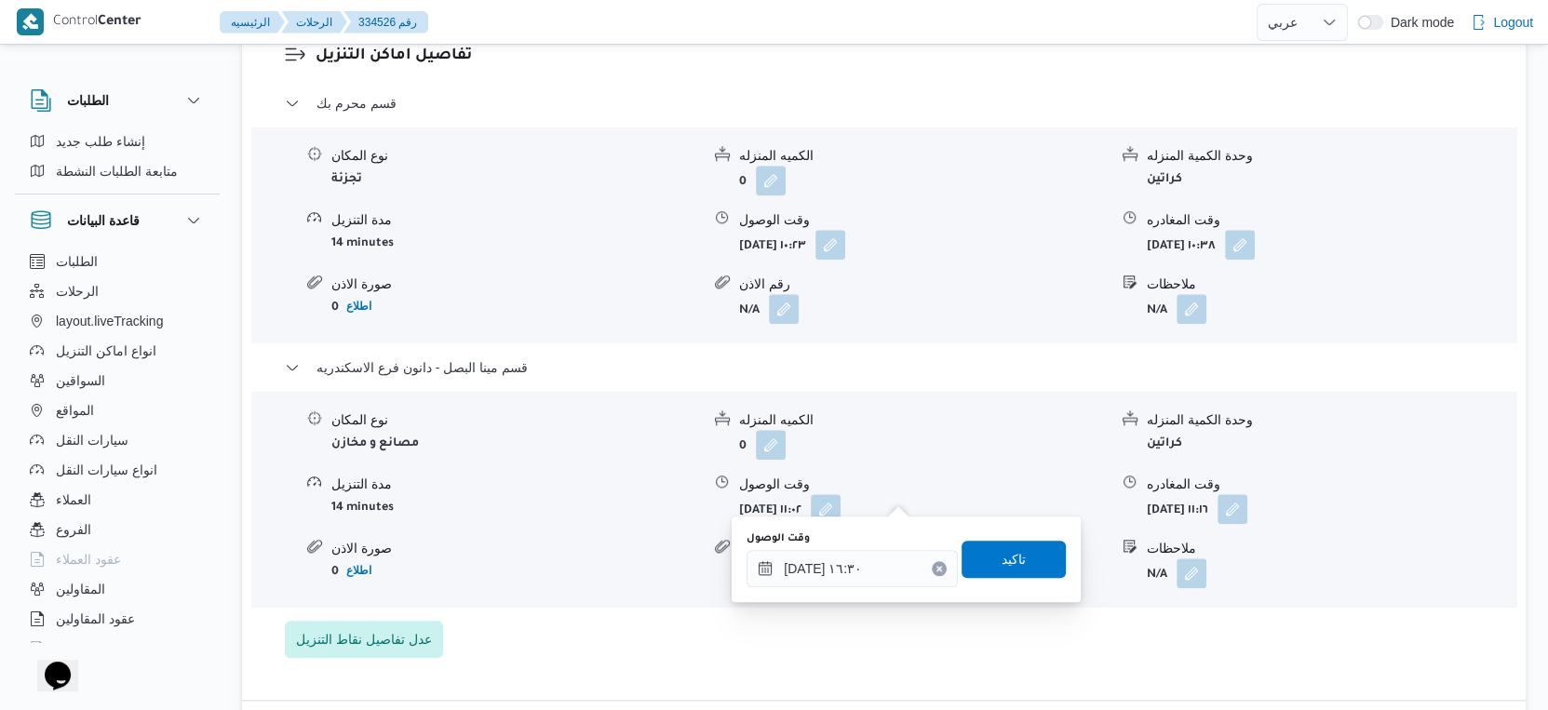
click at [1021, 535] on div "وقت الوصول ٣١/٠٨/٢٠٢٥ ١٦:٣٠ تاكيد" at bounding box center [906, 560] width 323 height 60
click at [1021, 561] on span "تاكيد" at bounding box center [1014, 558] width 104 height 37
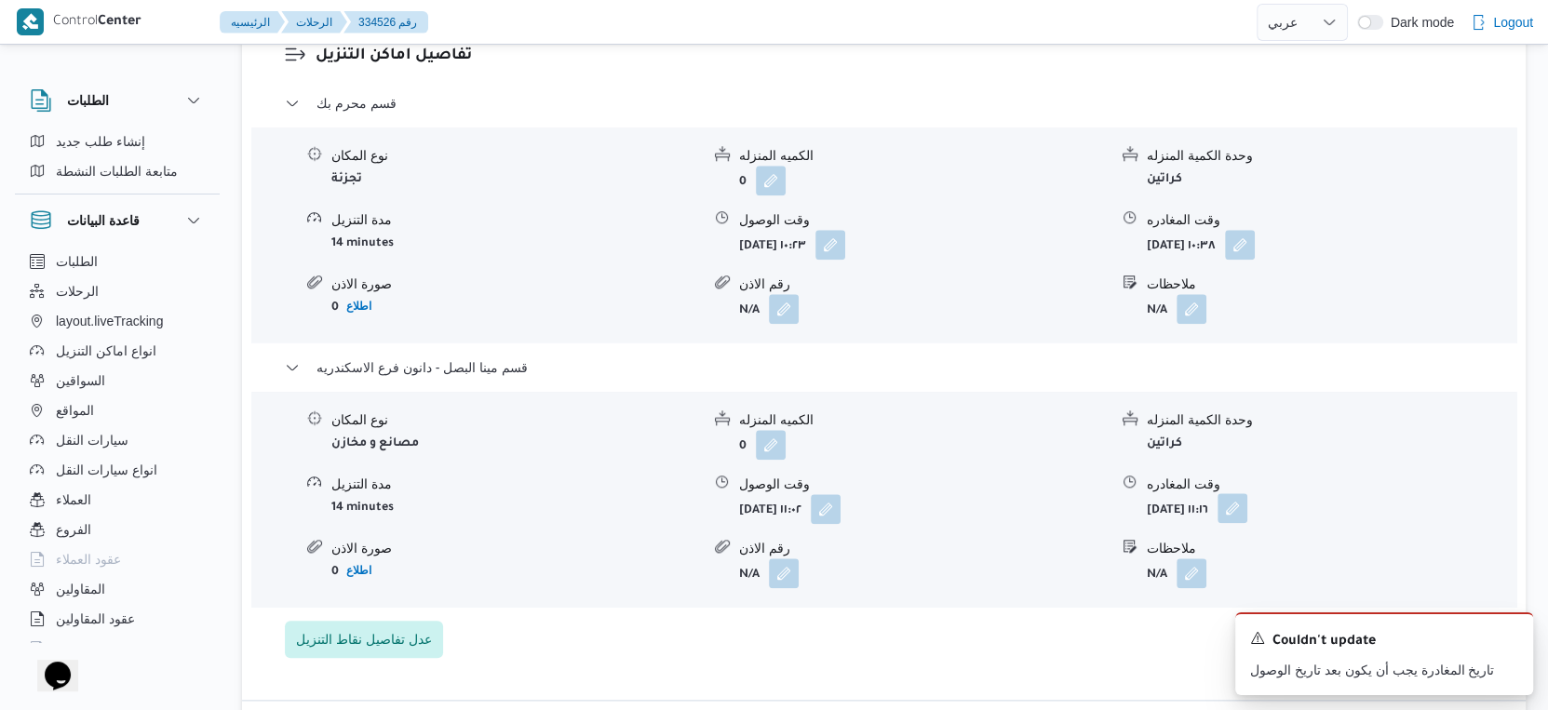
click at [1247, 493] on button "button" at bounding box center [1233, 508] width 30 height 30
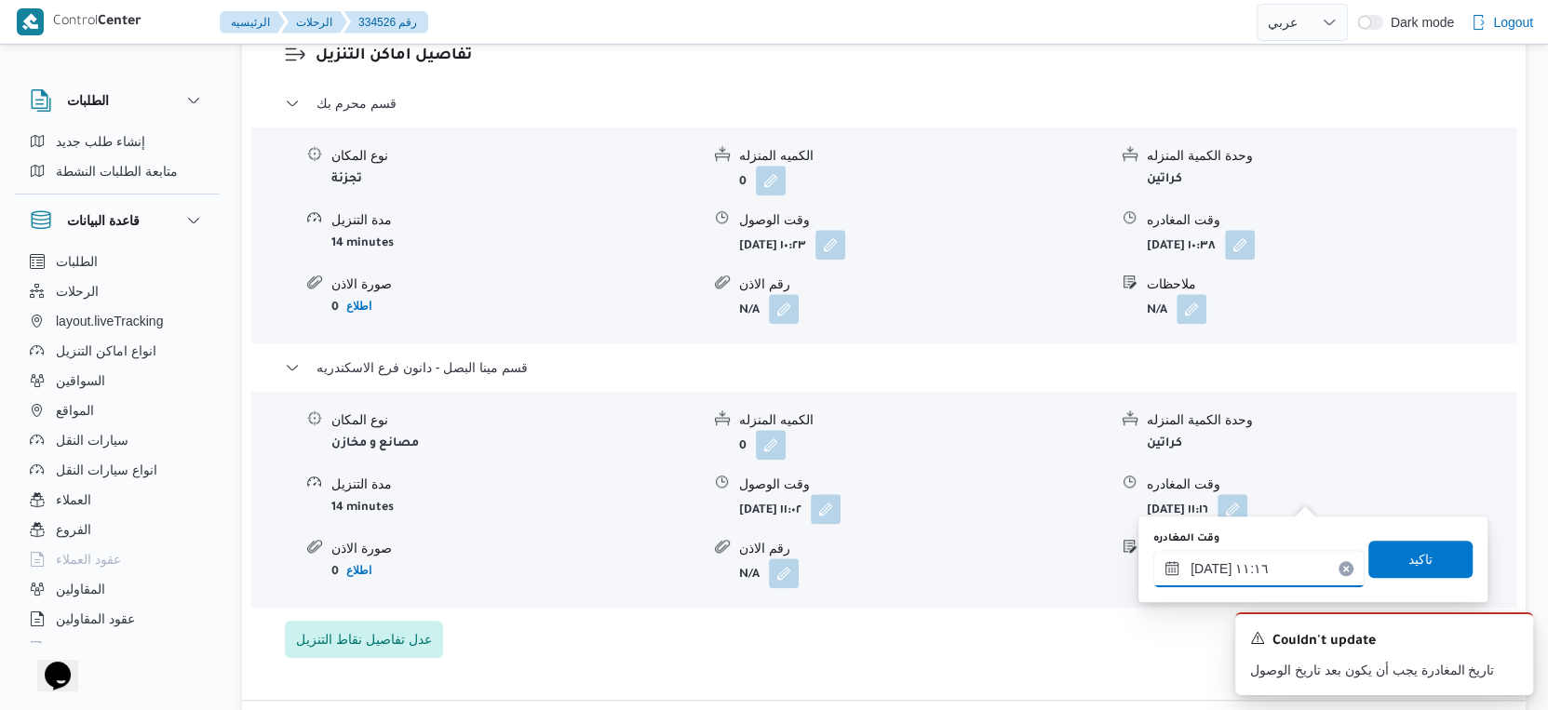
click at [1256, 563] on input "٣١/٠٨/٢٠٢٥ ١١:١٦" at bounding box center [1258, 568] width 211 height 37
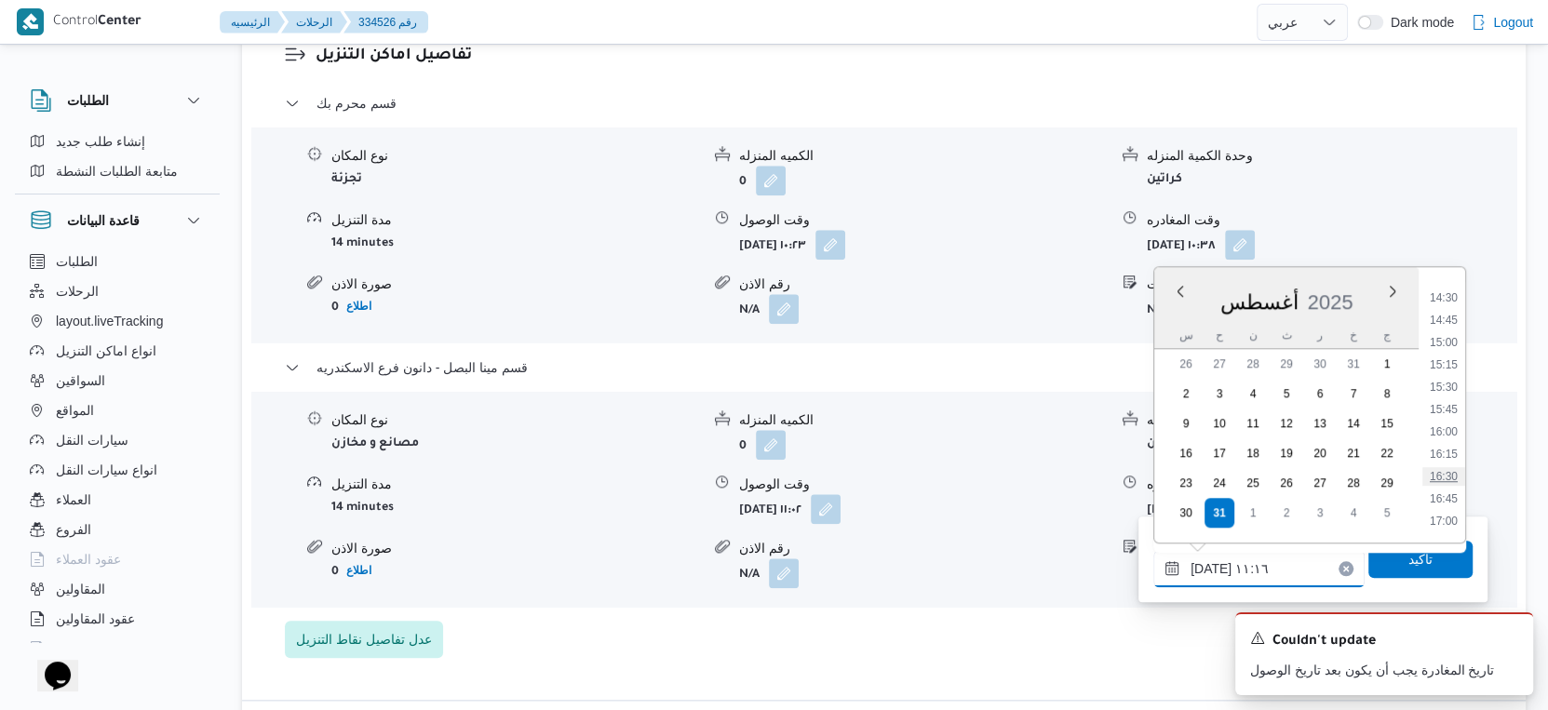
scroll to position [1394, 0]
click at [1452, 411] on li "17:00" at bounding box center [1443, 417] width 43 height 19
type input "٣١/٠٨/٢٠٢٥ ١٧:٠٠"
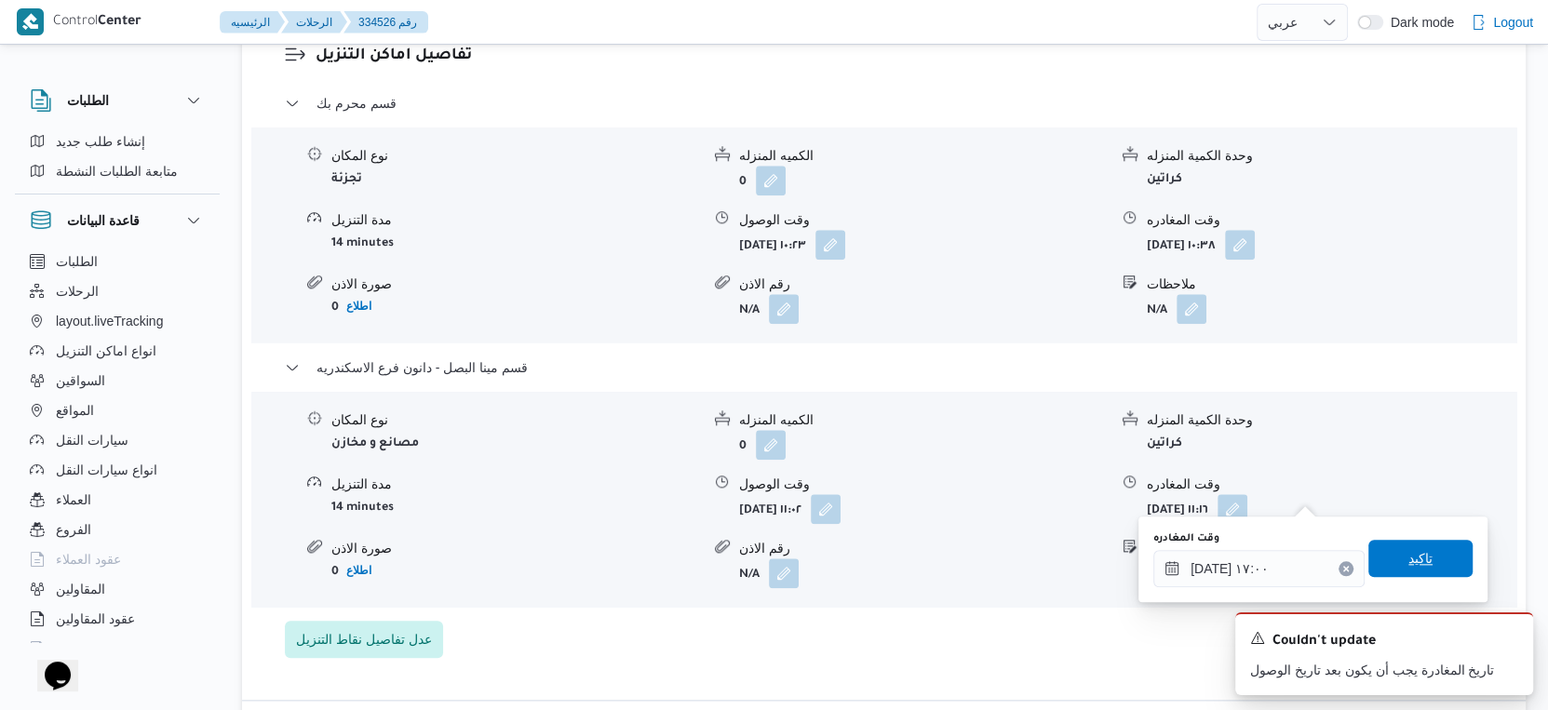
click at [1448, 552] on span "تاكيد" at bounding box center [1420, 558] width 104 height 37
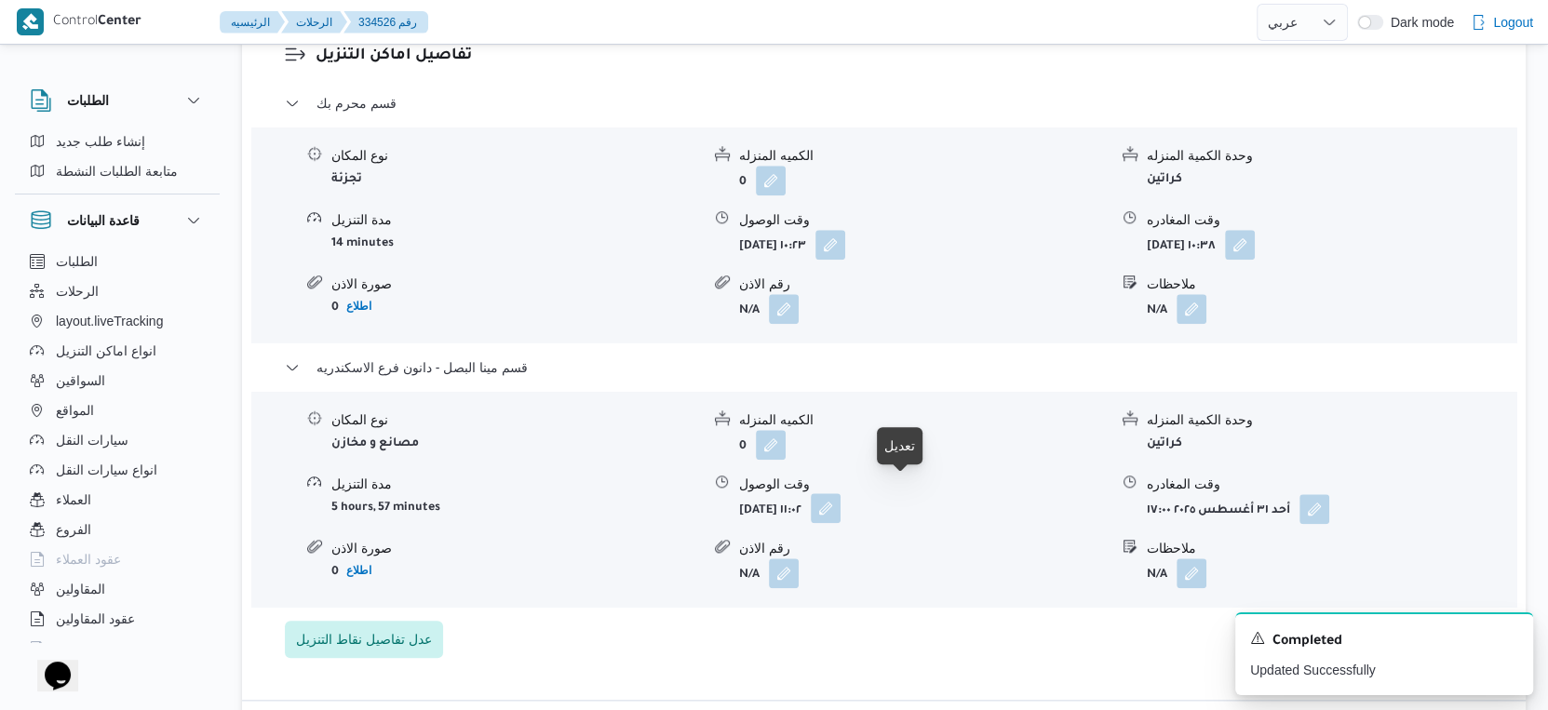
click at [841, 493] on button "button" at bounding box center [826, 508] width 30 height 30
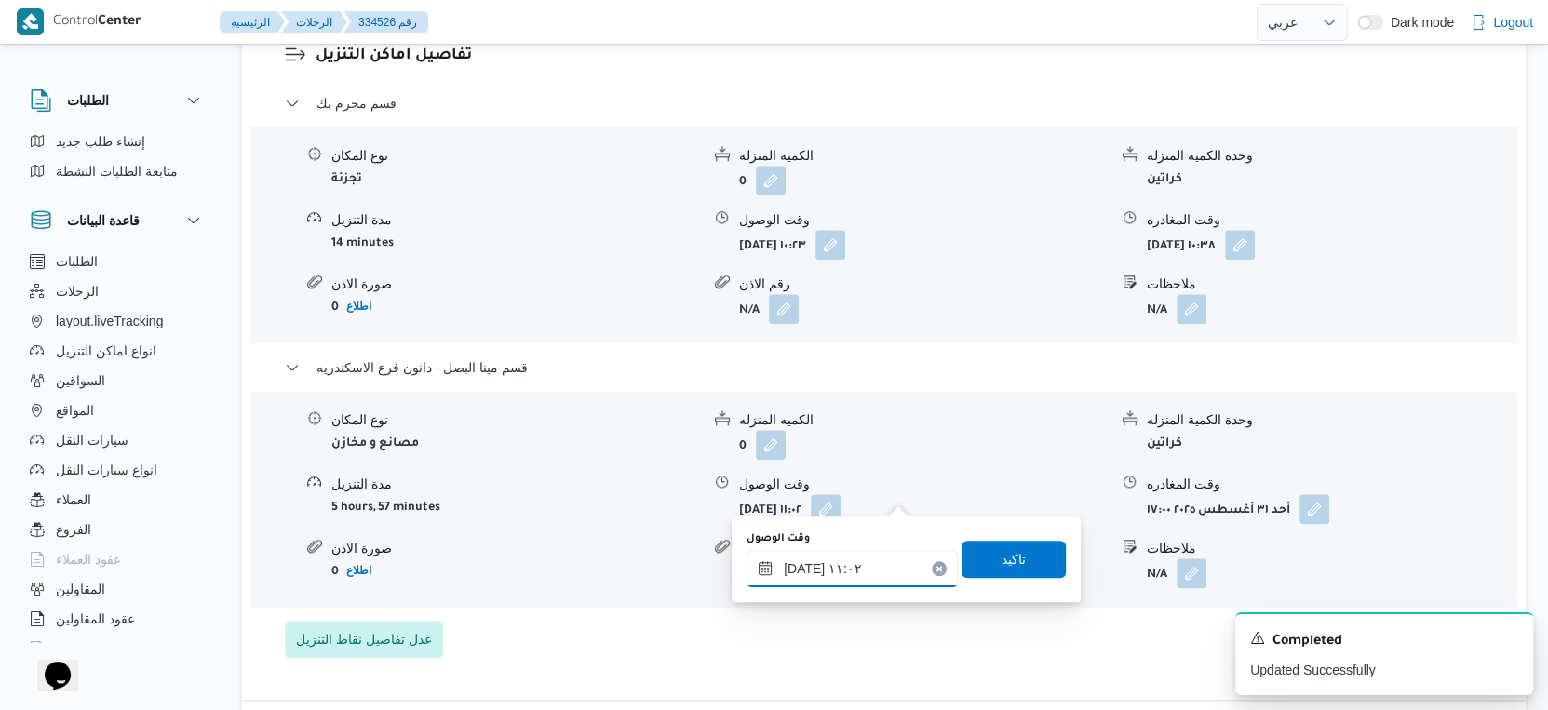
click at [858, 558] on input "٣١/٠٨/٢٠٢٥ ١١:٠٢" at bounding box center [852, 568] width 211 height 37
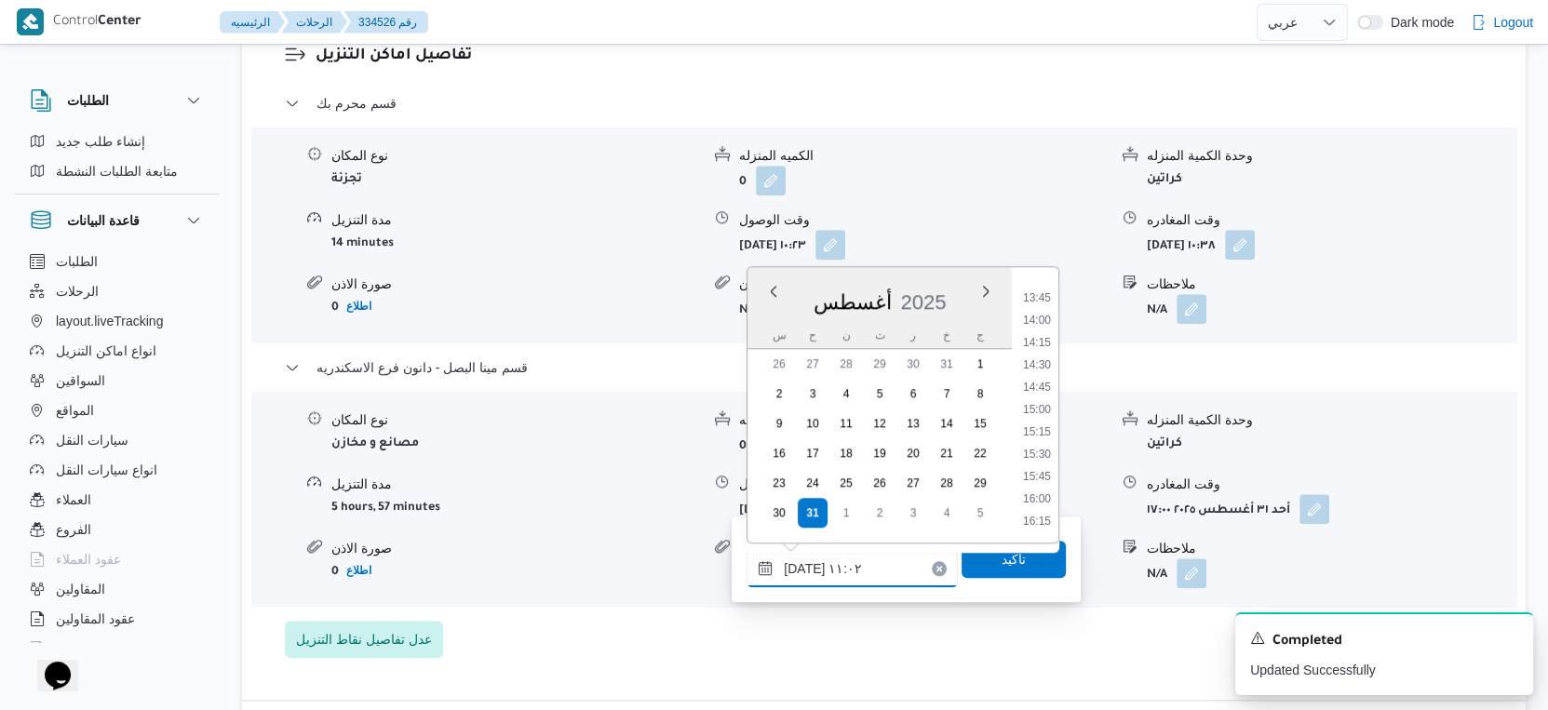
scroll to position [1268, 0]
click at [1044, 489] on li "16:30" at bounding box center [1037, 498] width 43 height 19
type input "٣١/٠٨/٢٠٢٥ ١٦:٣٠"
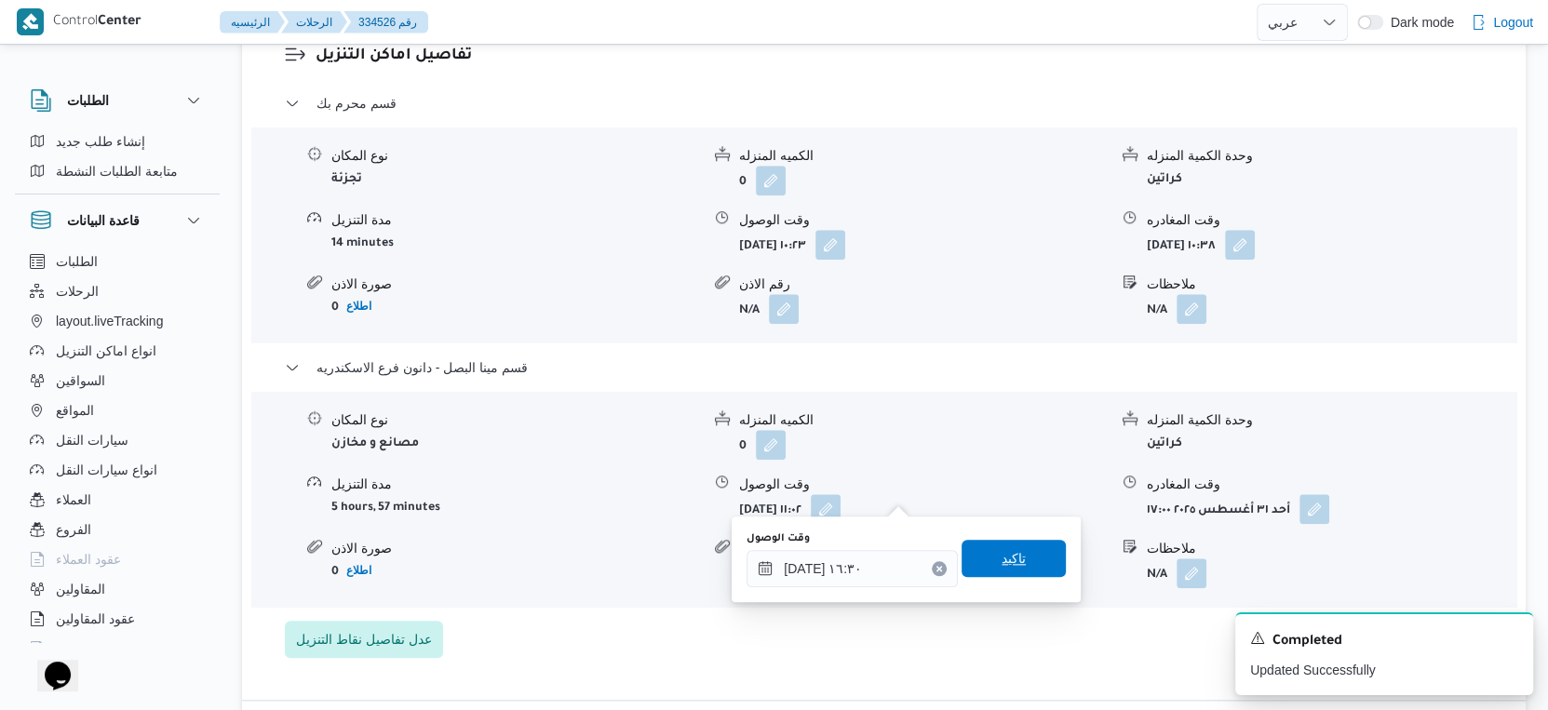
click at [1022, 565] on span "تاكيد" at bounding box center [1014, 558] width 104 height 37
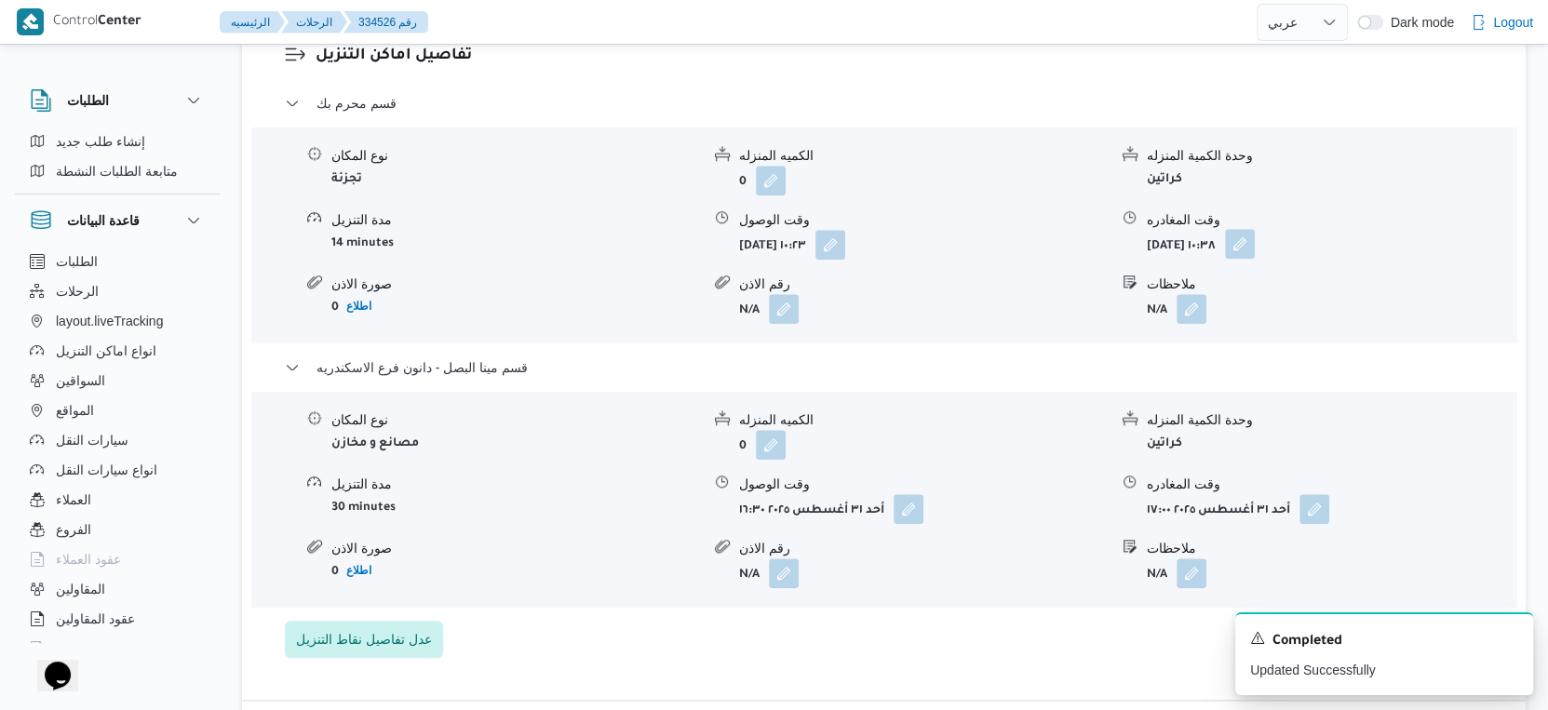
drag, startPoint x: 1325, startPoint y: 225, endPoint x: 1314, endPoint y: 244, distance: 21.2
click at [1255, 229] on button "button" at bounding box center [1240, 244] width 30 height 30
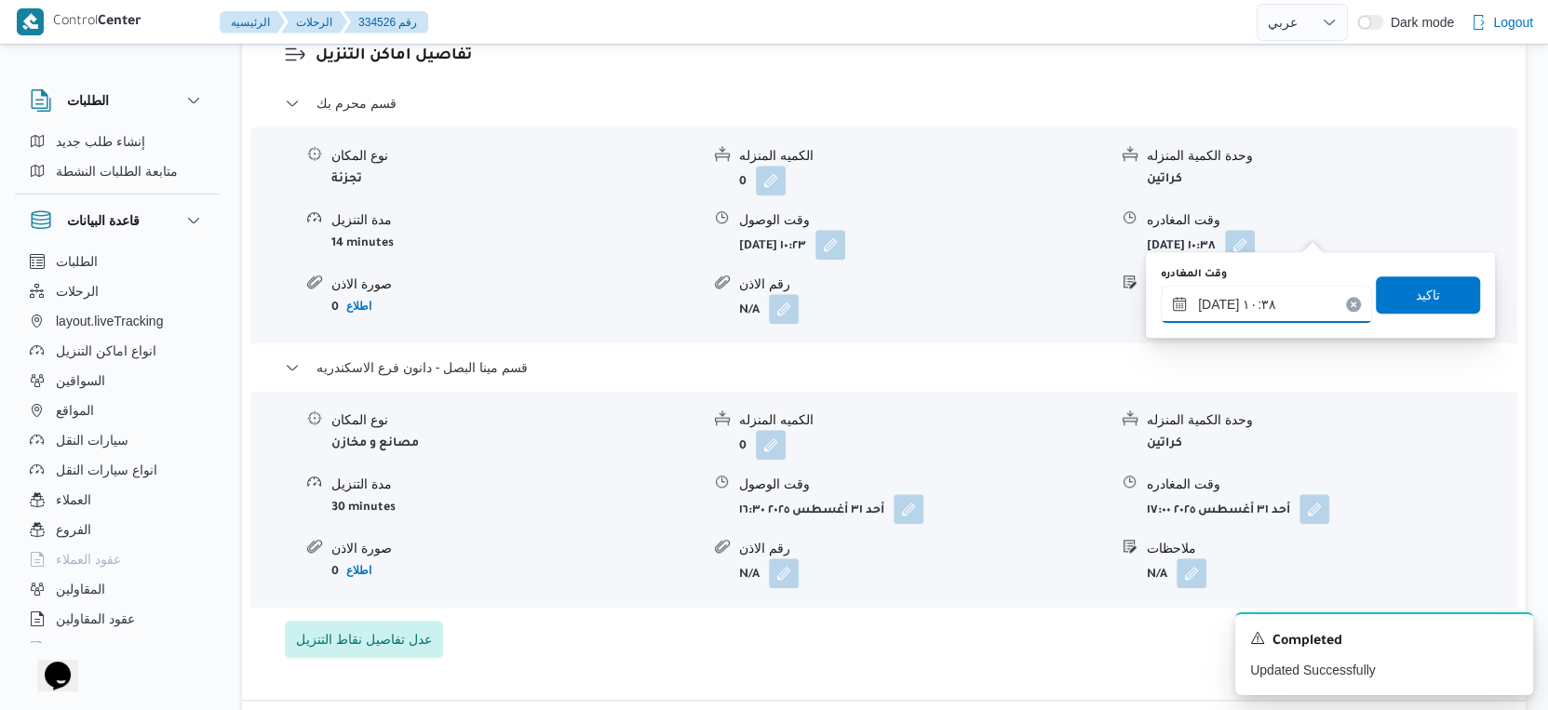
click at [1286, 295] on input "٣١/٠٨/٢٠٢٥ ١٠:٣٨" at bounding box center [1266, 304] width 211 height 37
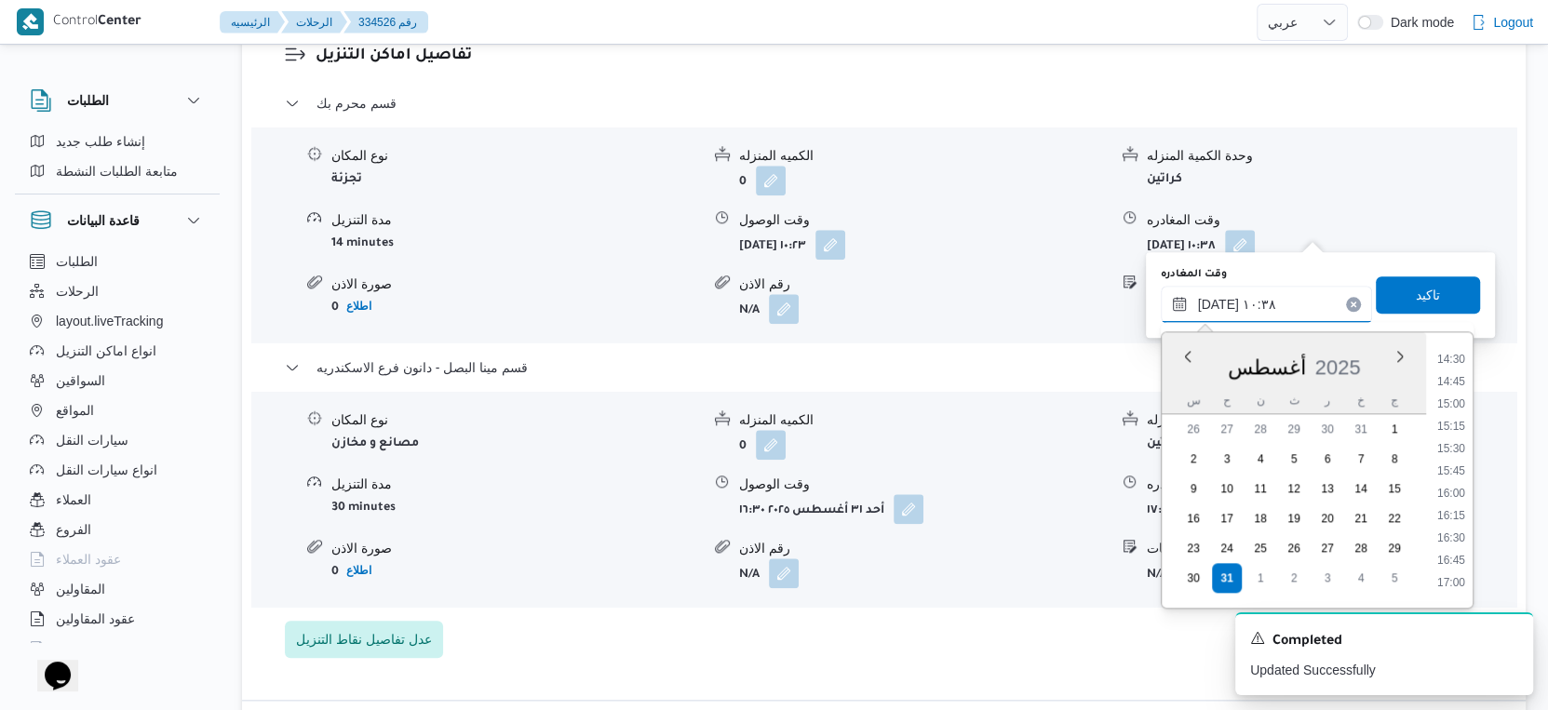
scroll to position [1327, 0]
click at [1456, 480] on li "16:15" at bounding box center [1451, 481] width 43 height 19
type input "٣١/٠٨/٢٠٢٥ ١٦:١٥"
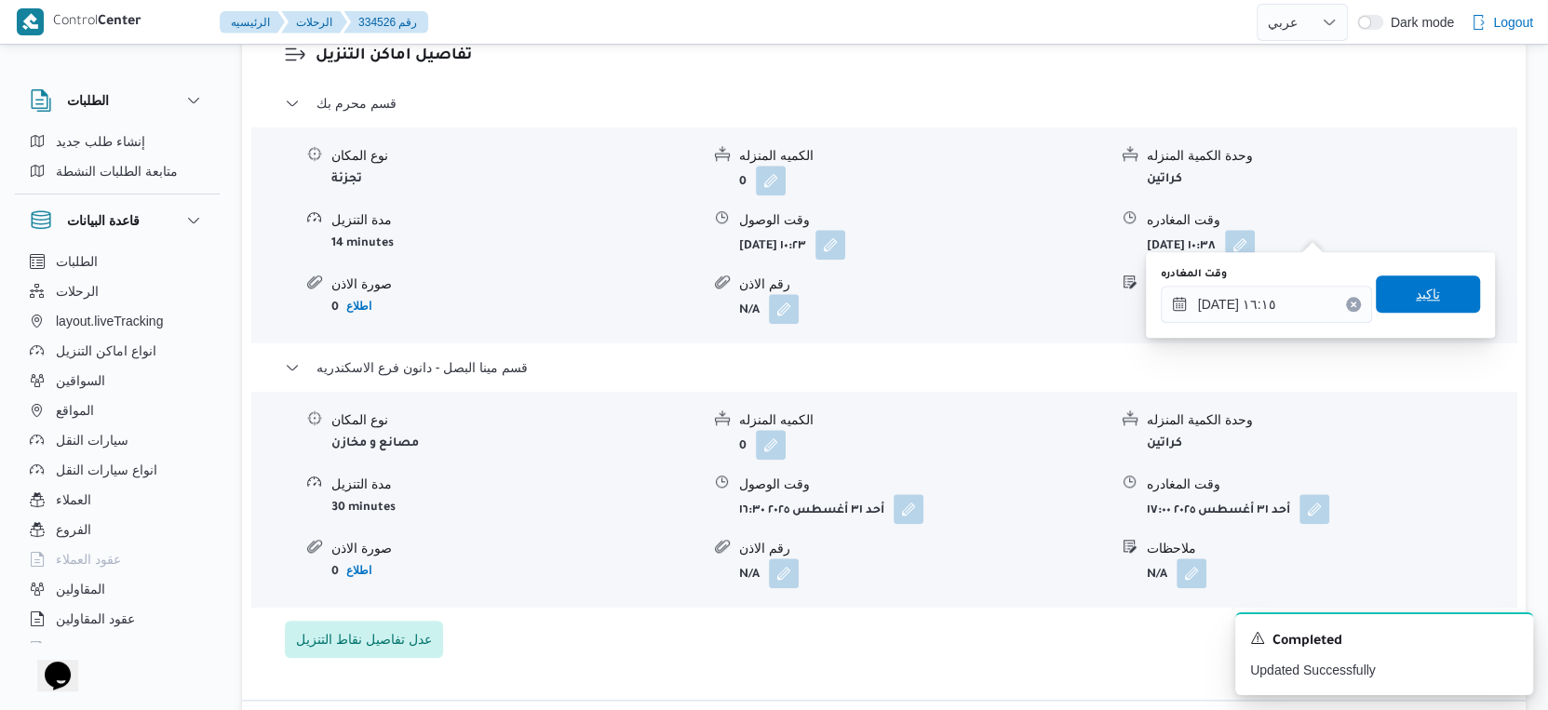
click at [1431, 292] on span "تاكيد" at bounding box center [1428, 294] width 104 height 37
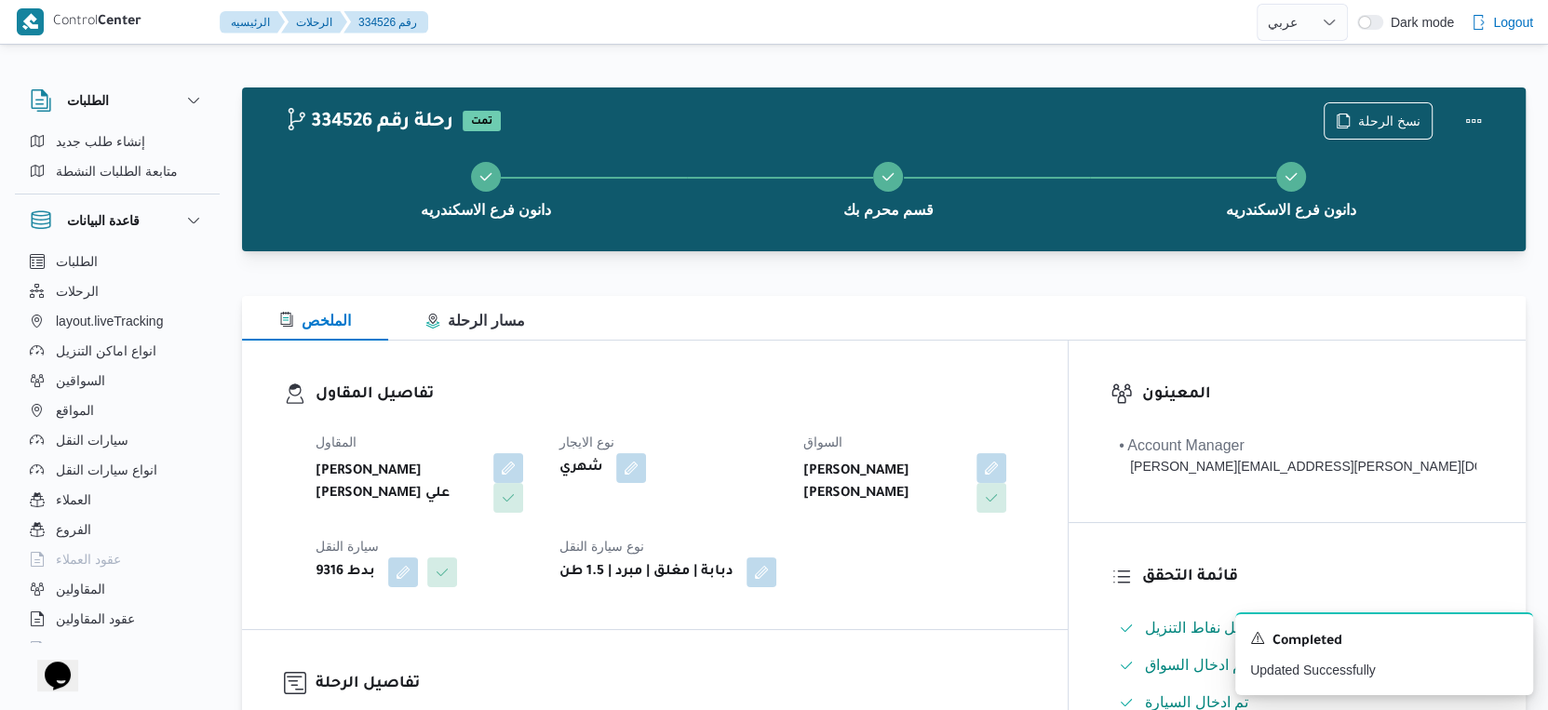
scroll to position [620, 0]
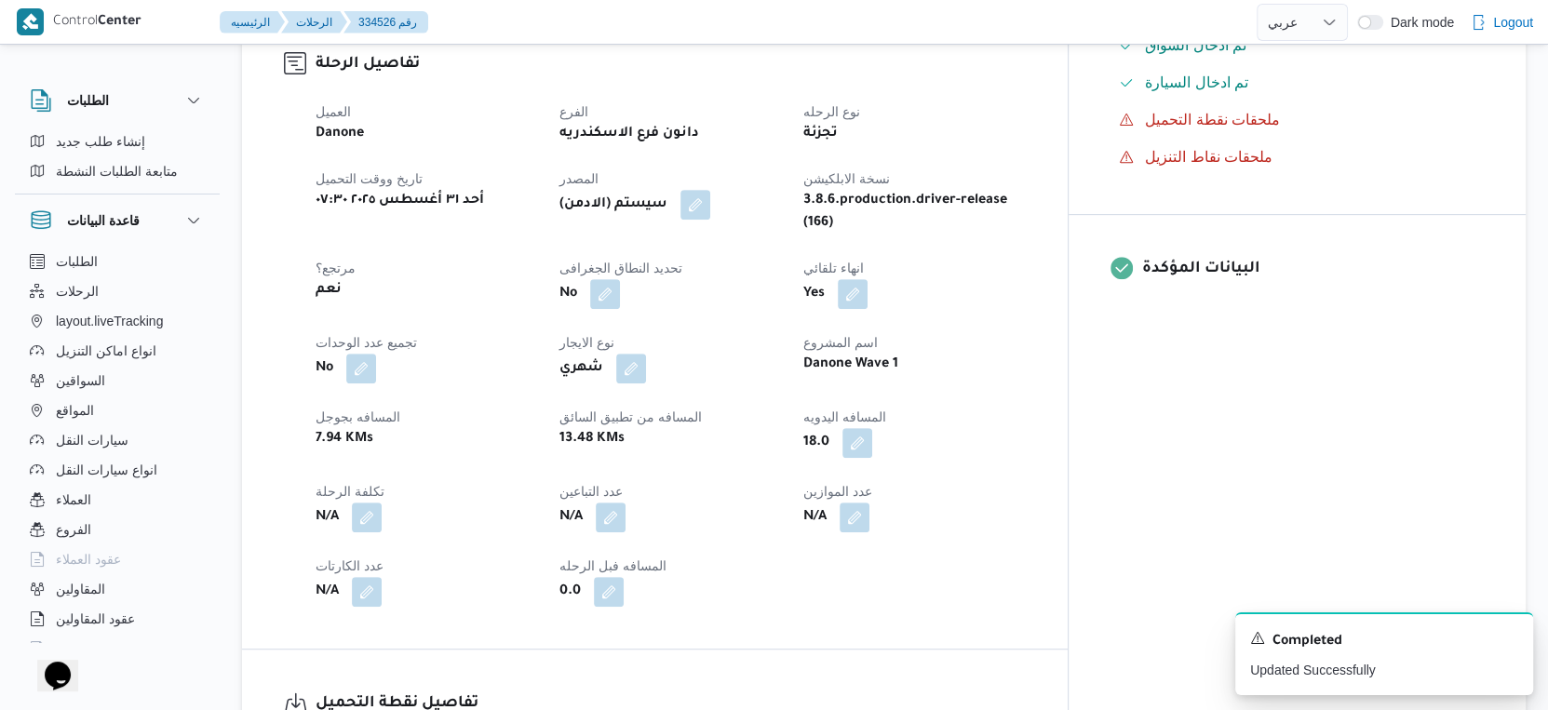
select select "ar"
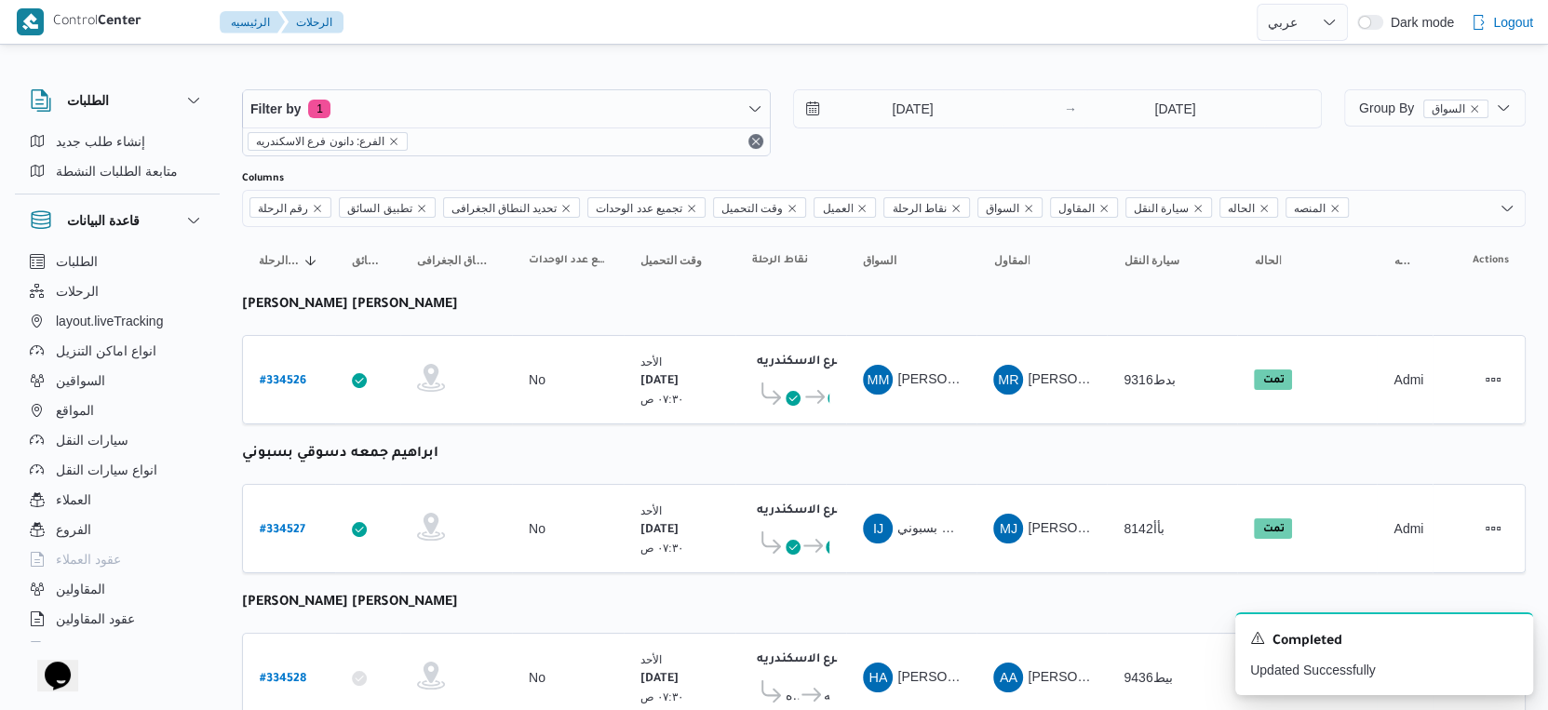
select select "ar"
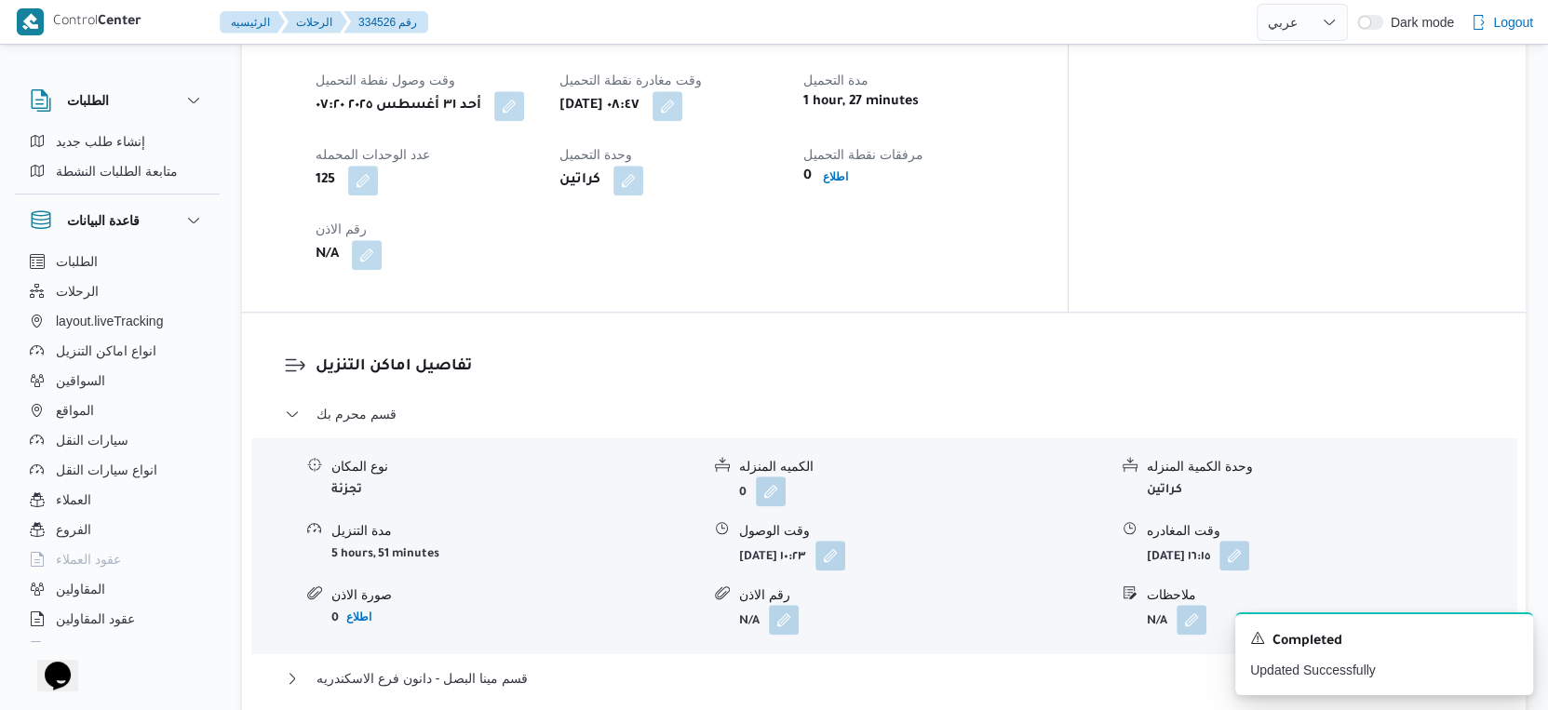
scroll to position [1498, 0]
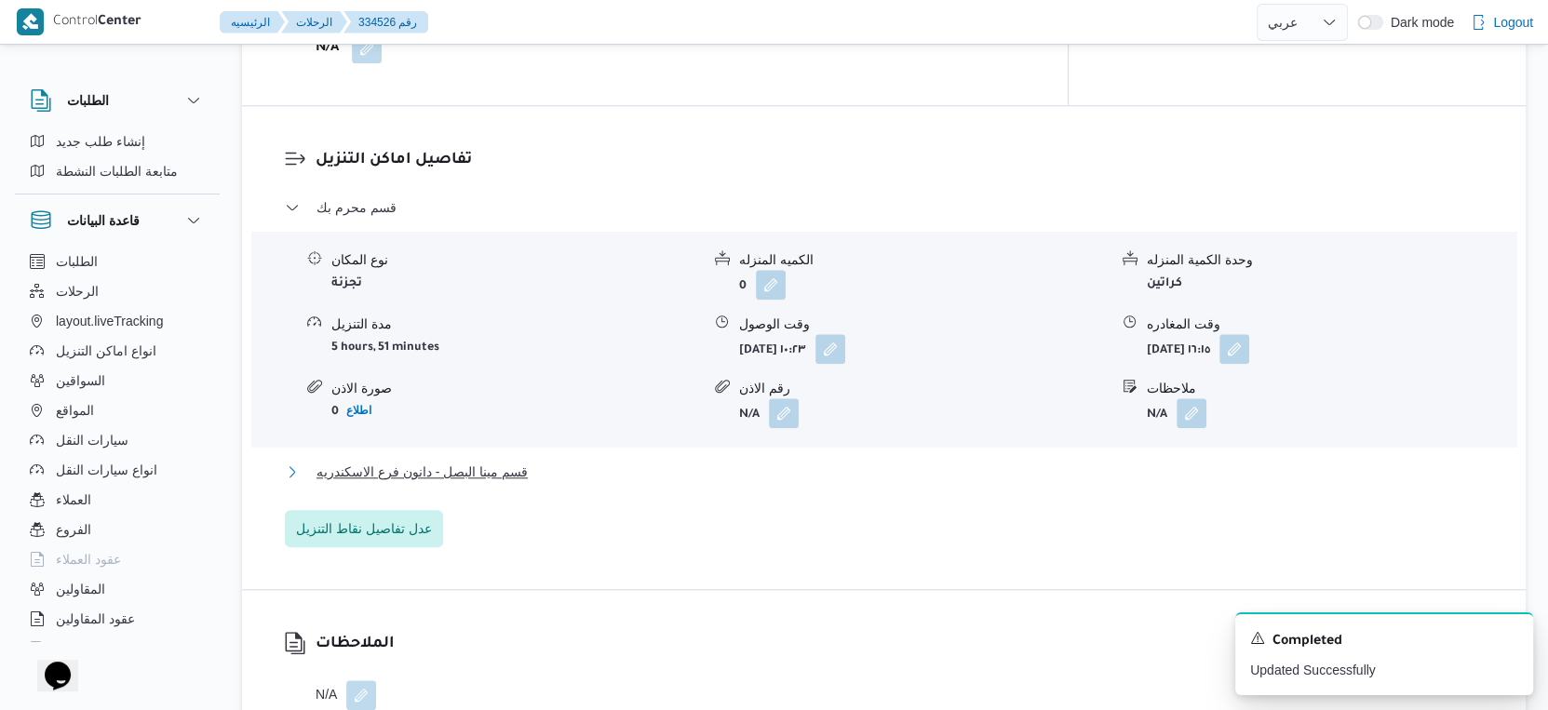
click at [448, 463] on span "قسم مينا البصل - دانون فرع الاسكندريه" at bounding box center [422, 472] width 211 height 22
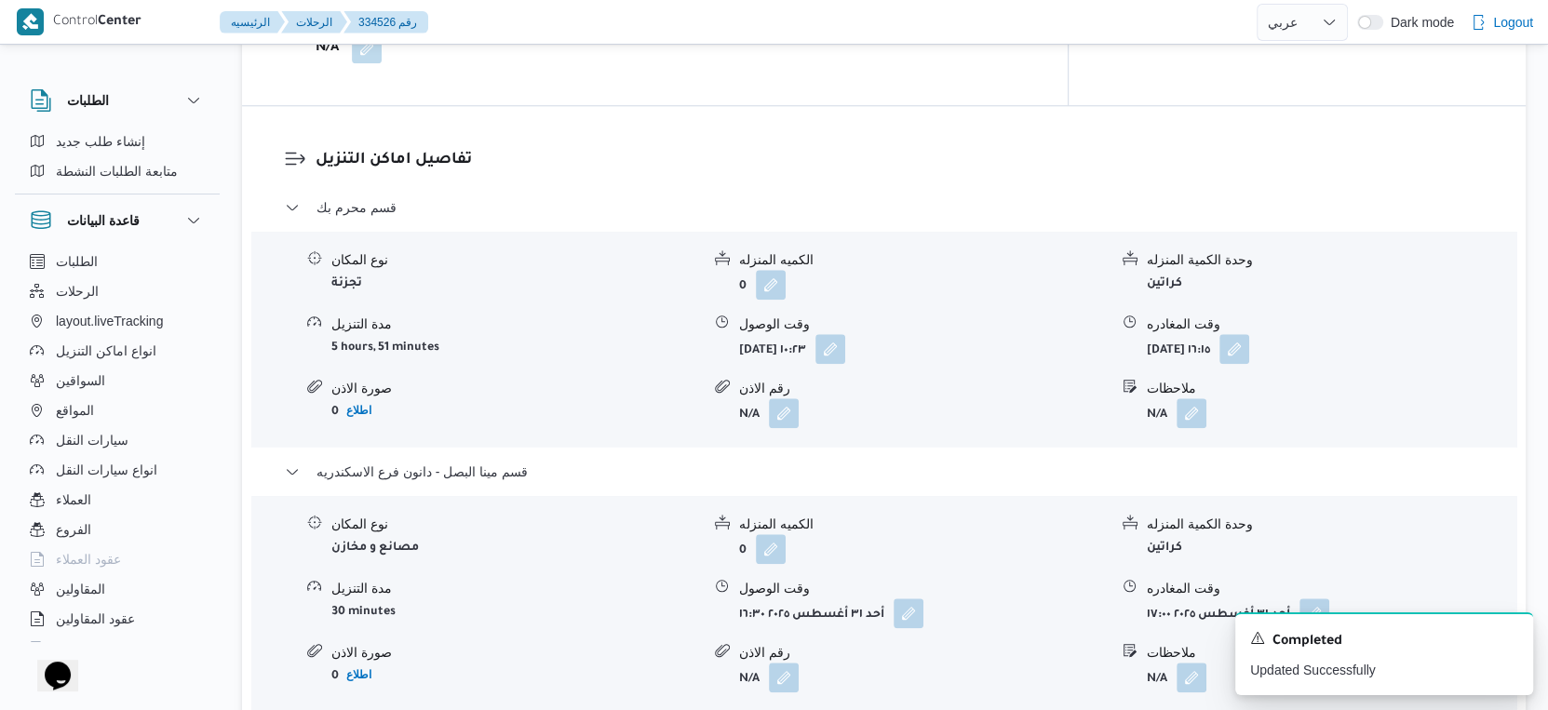
select select "ar"
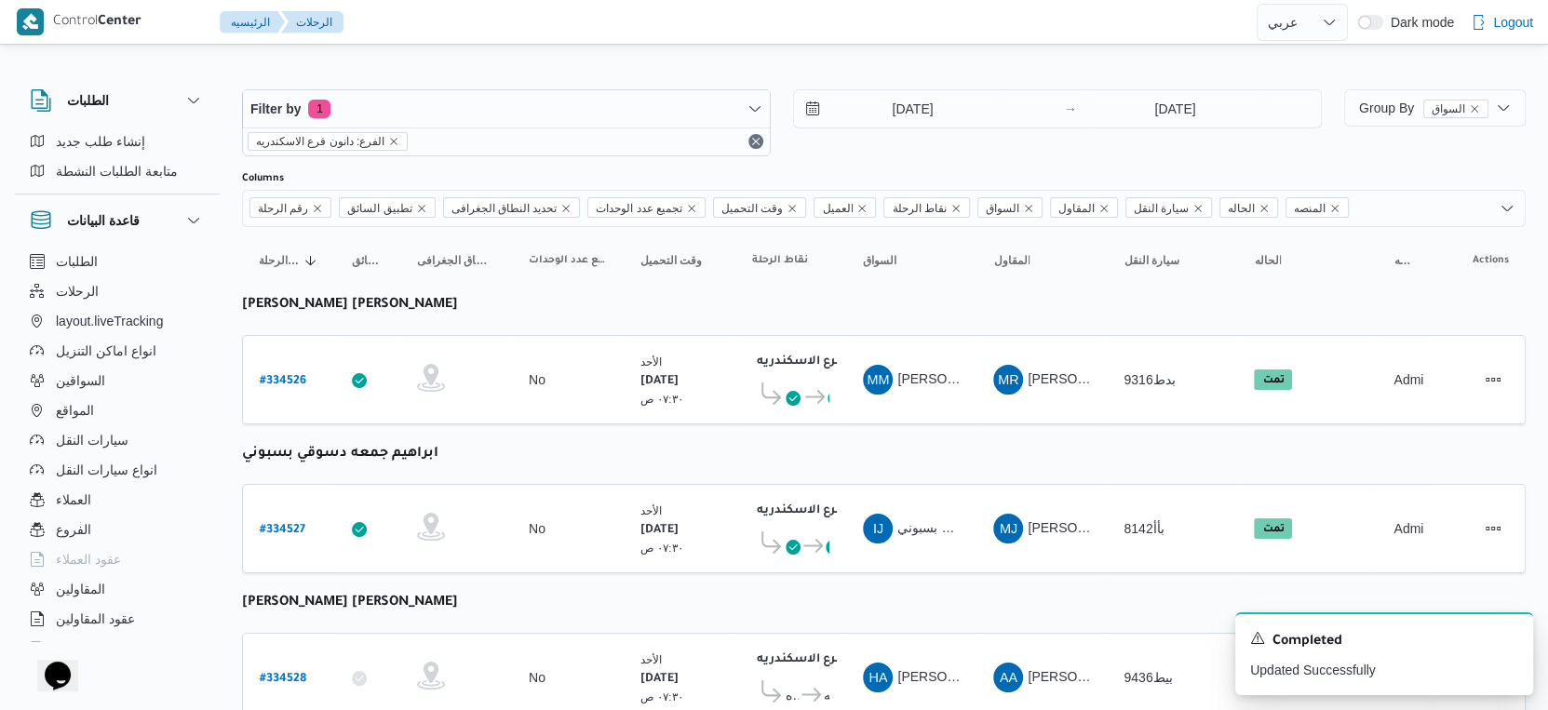
scroll to position [413, 0]
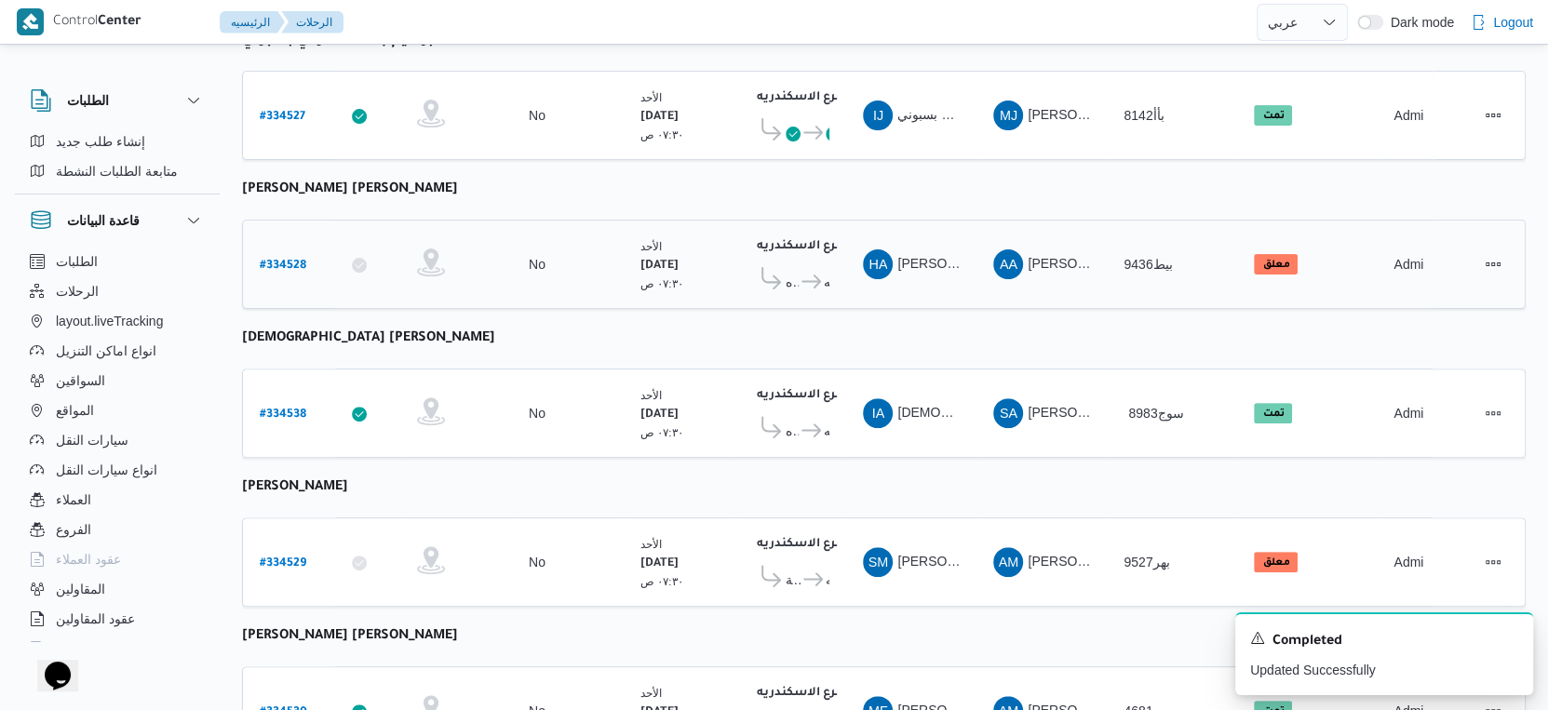
click at [305, 249] on div "# 334528" at bounding box center [289, 265] width 74 height 40
click at [300, 260] on b "# 334528" at bounding box center [283, 266] width 47 height 13
select select "ar"
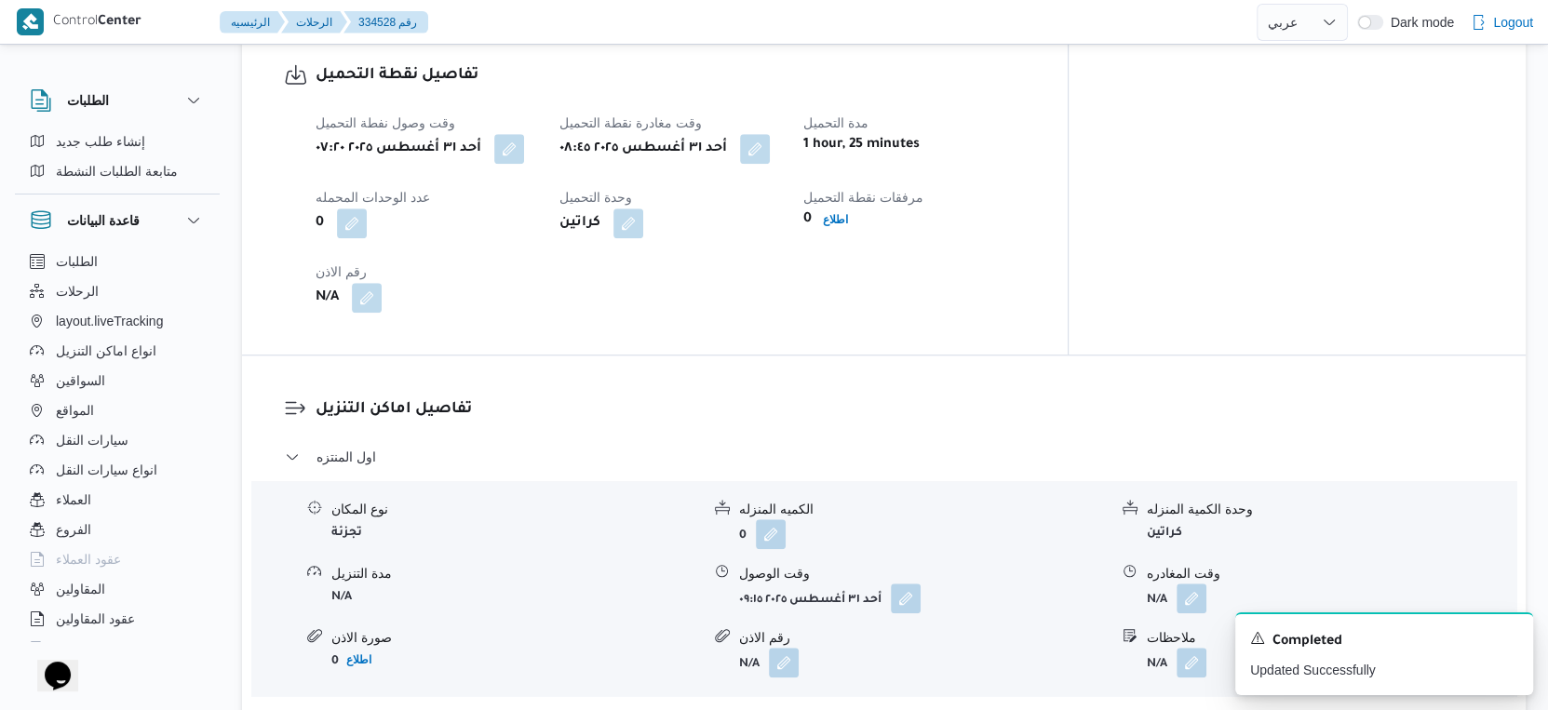
scroll to position [1448, 0]
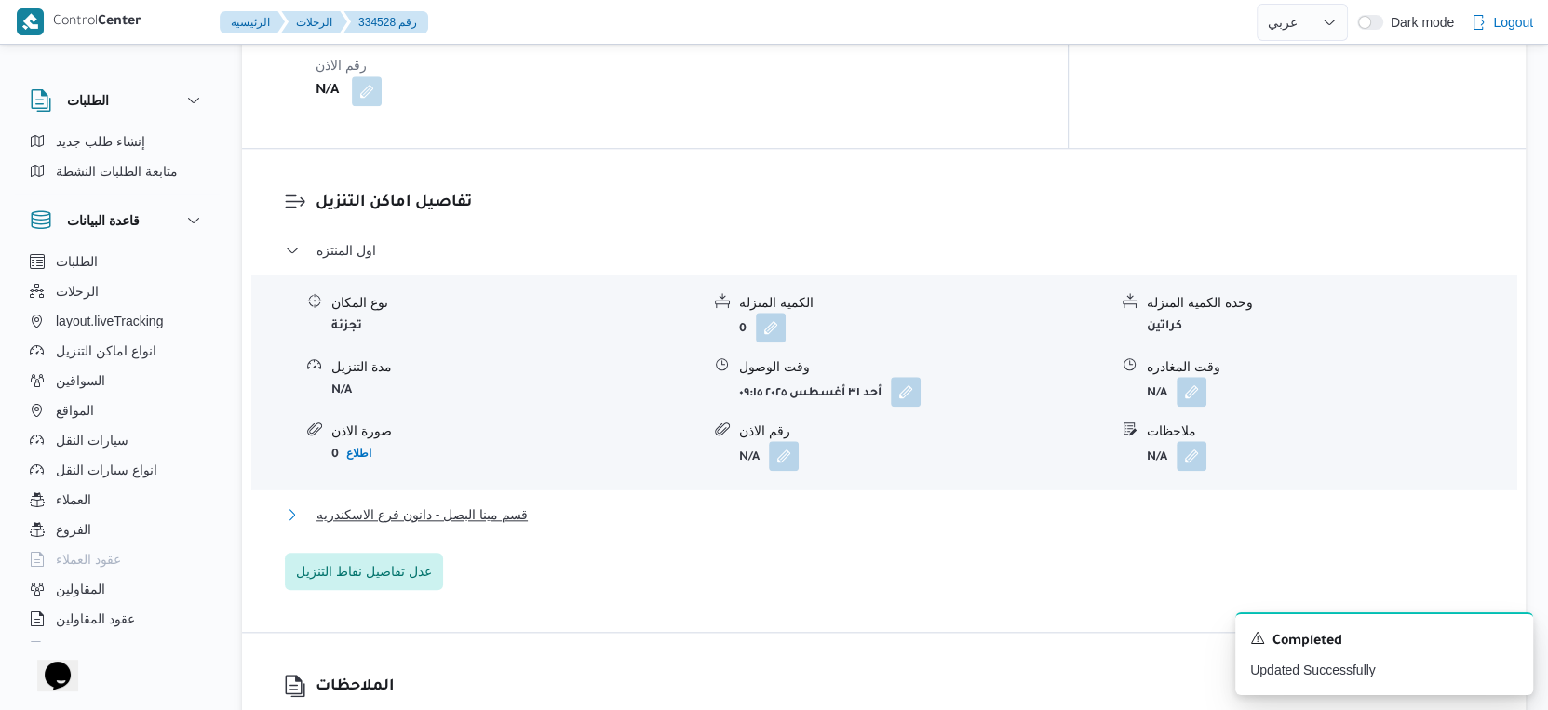
click at [539, 521] on button "قسم مينا البصل - دانون فرع الاسكندريه" at bounding box center [884, 515] width 1199 height 22
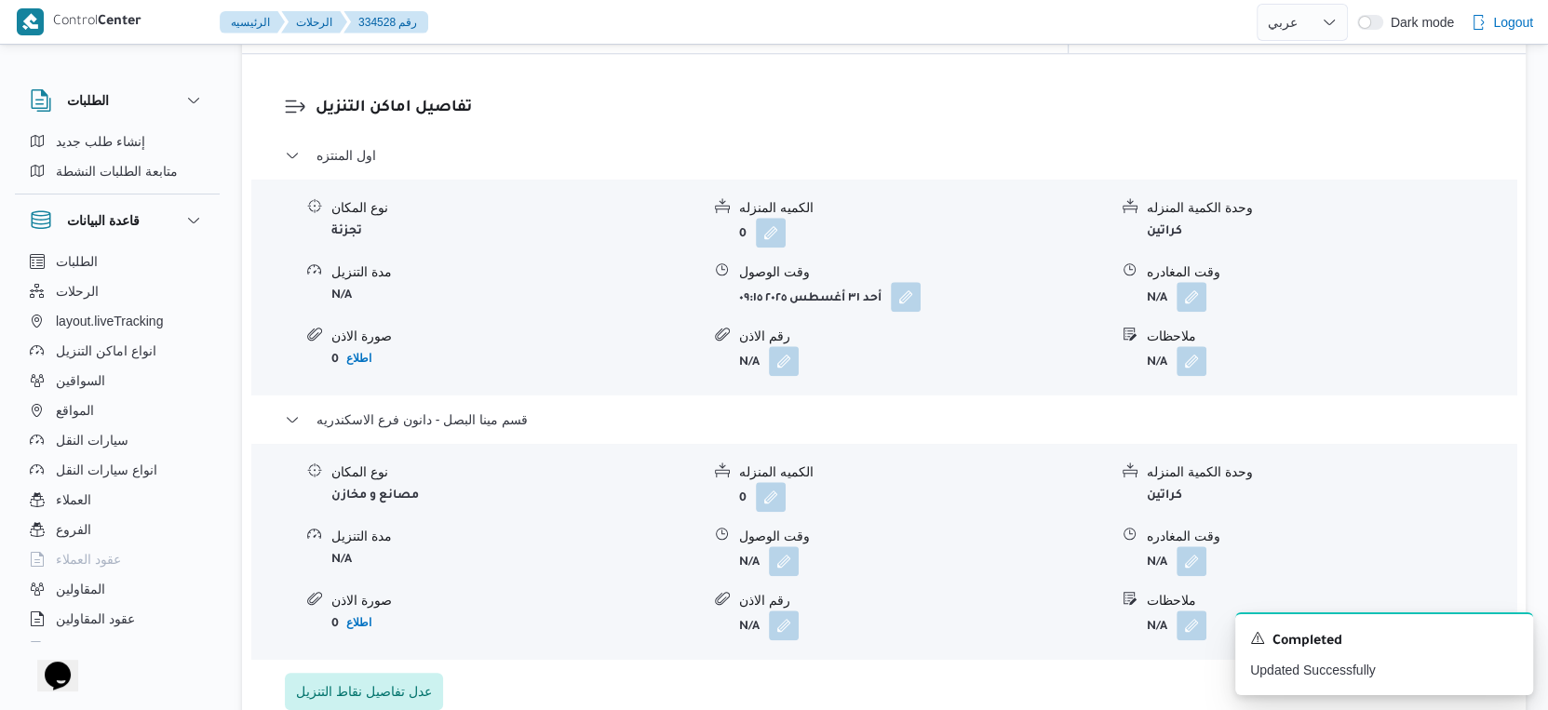
scroll to position [1654, 0]
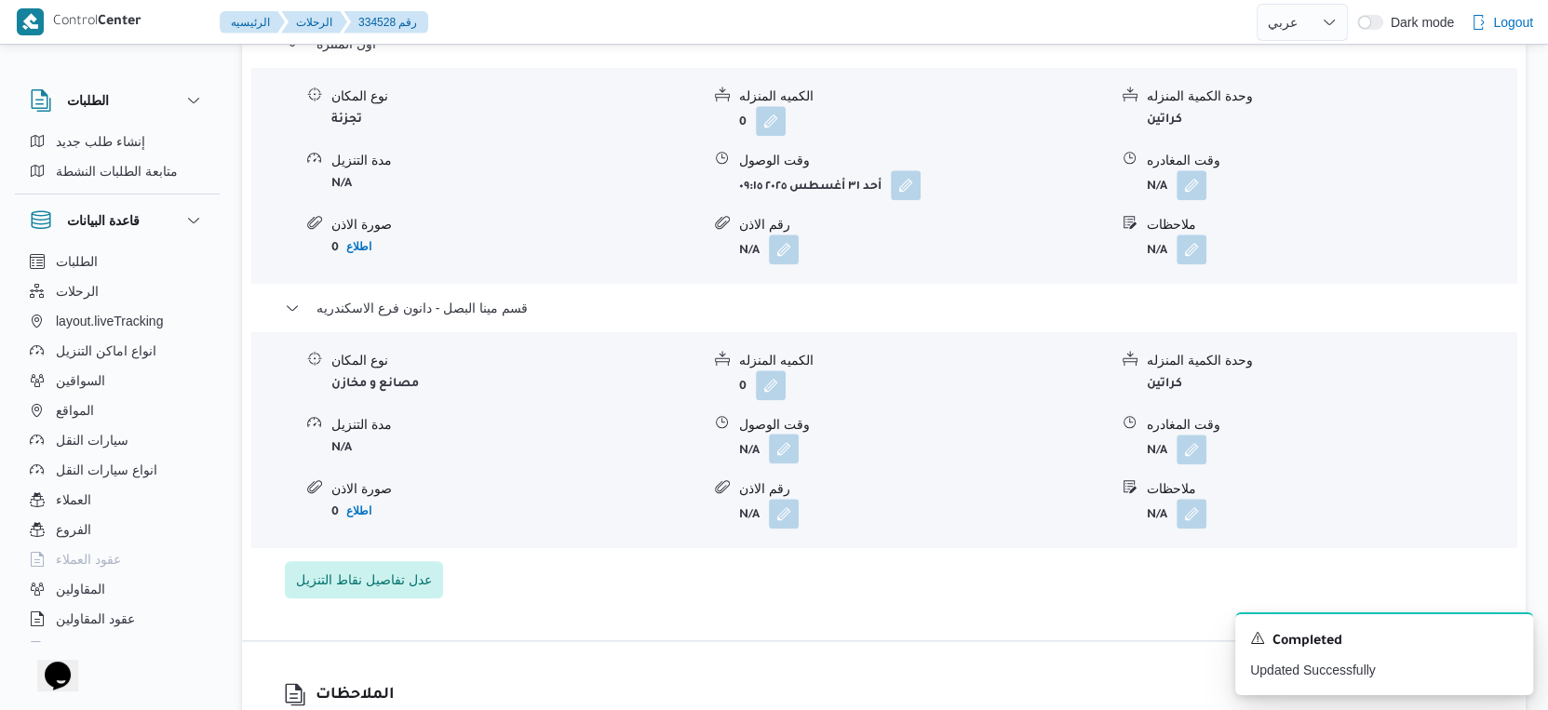
click at [771, 450] on button "button" at bounding box center [784, 449] width 30 height 30
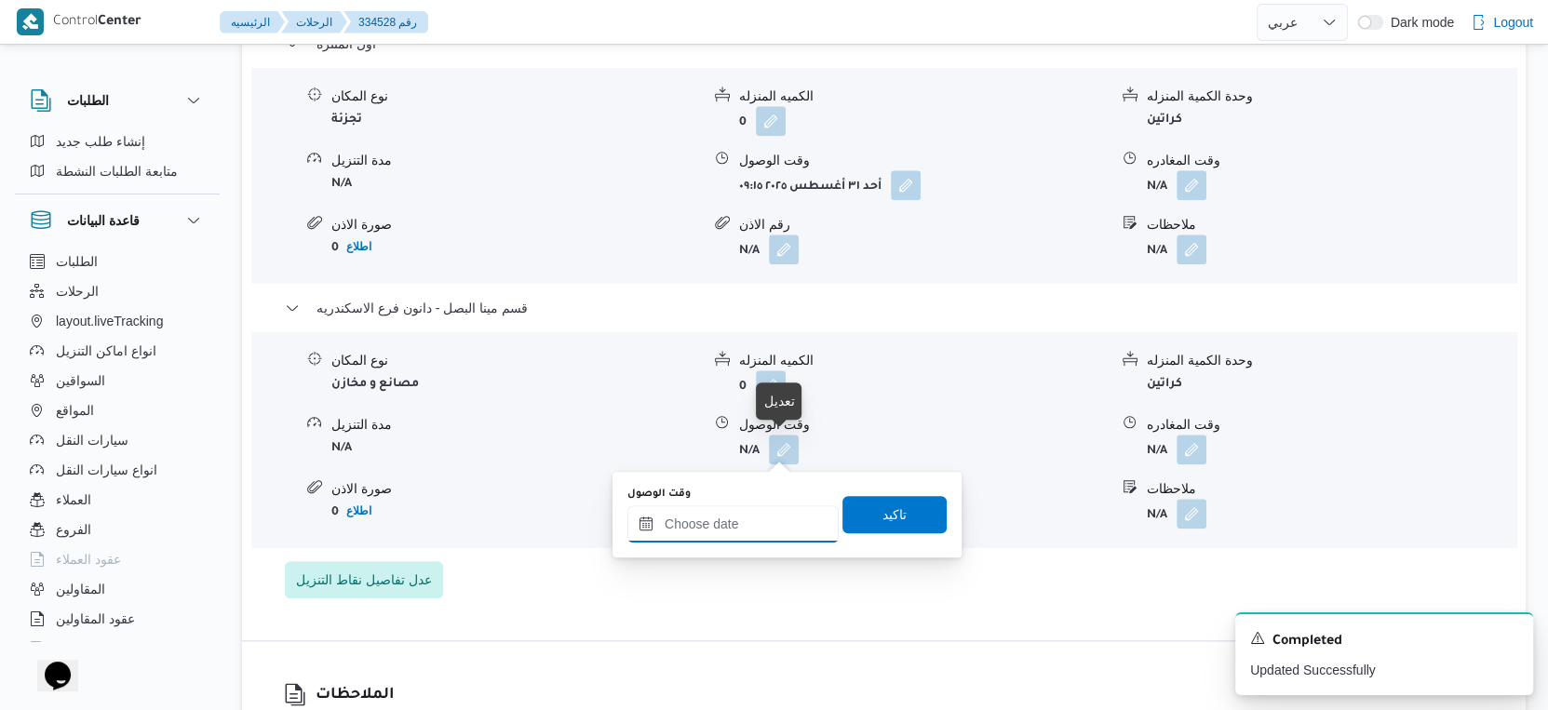
click at [745, 522] on input "وقت الوصول" at bounding box center [732, 523] width 211 height 37
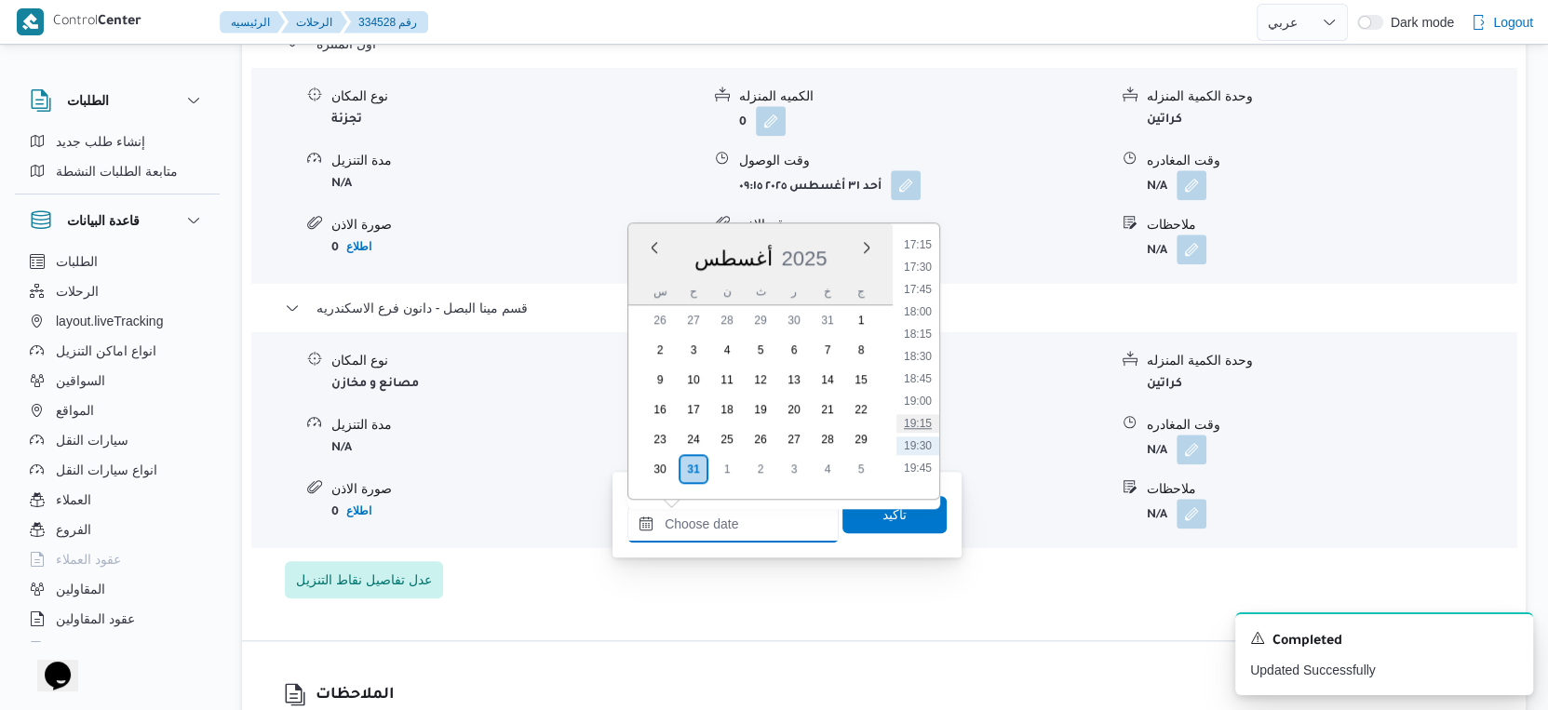
scroll to position [1509, 0]
click at [922, 301] on li "17:30" at bounding box center [917, 302] width 43 height 19
type input "٣١/٠٨/٢٠٢٥ ١٧:٣٠"
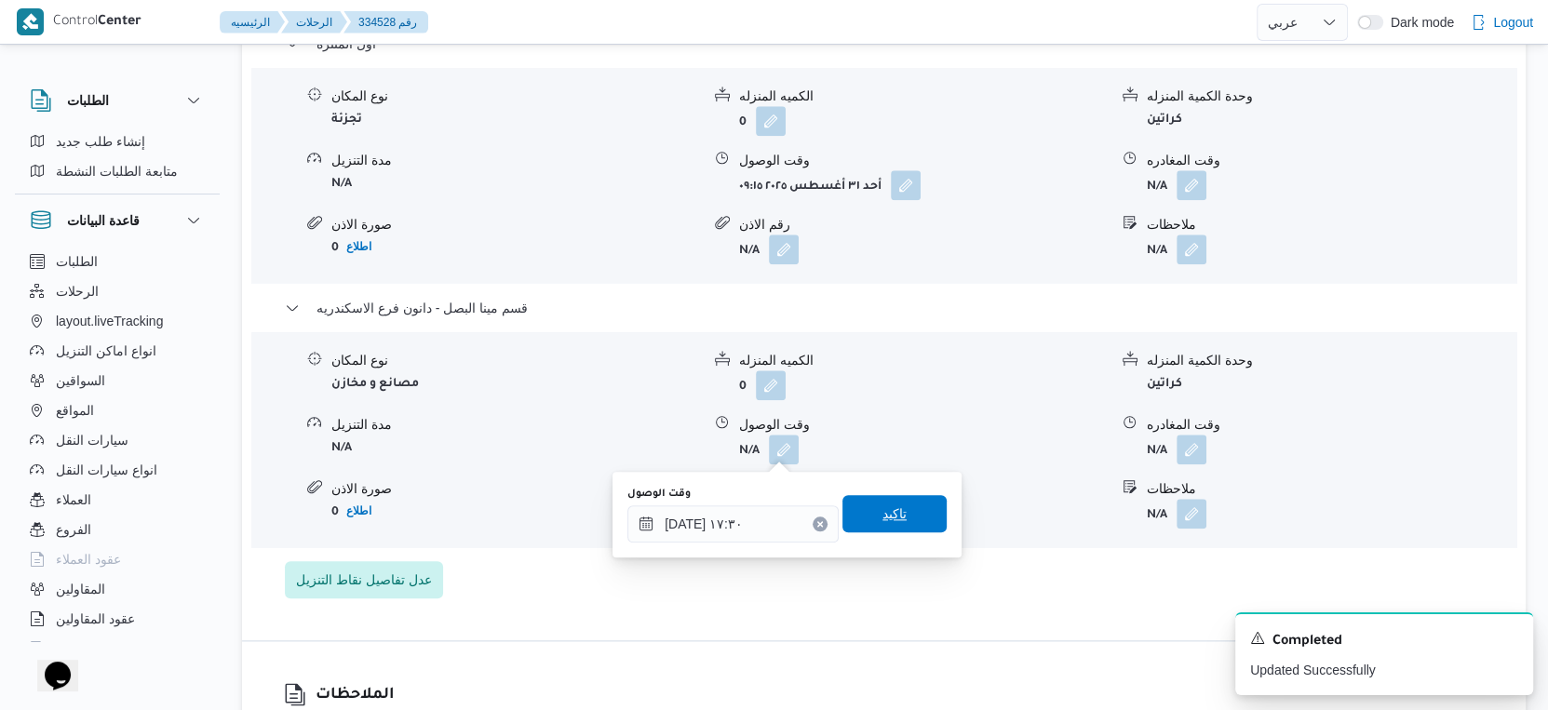
click at [872, 530] on span "تاكيد" at bounding box center [894, 513] width 104 height 37
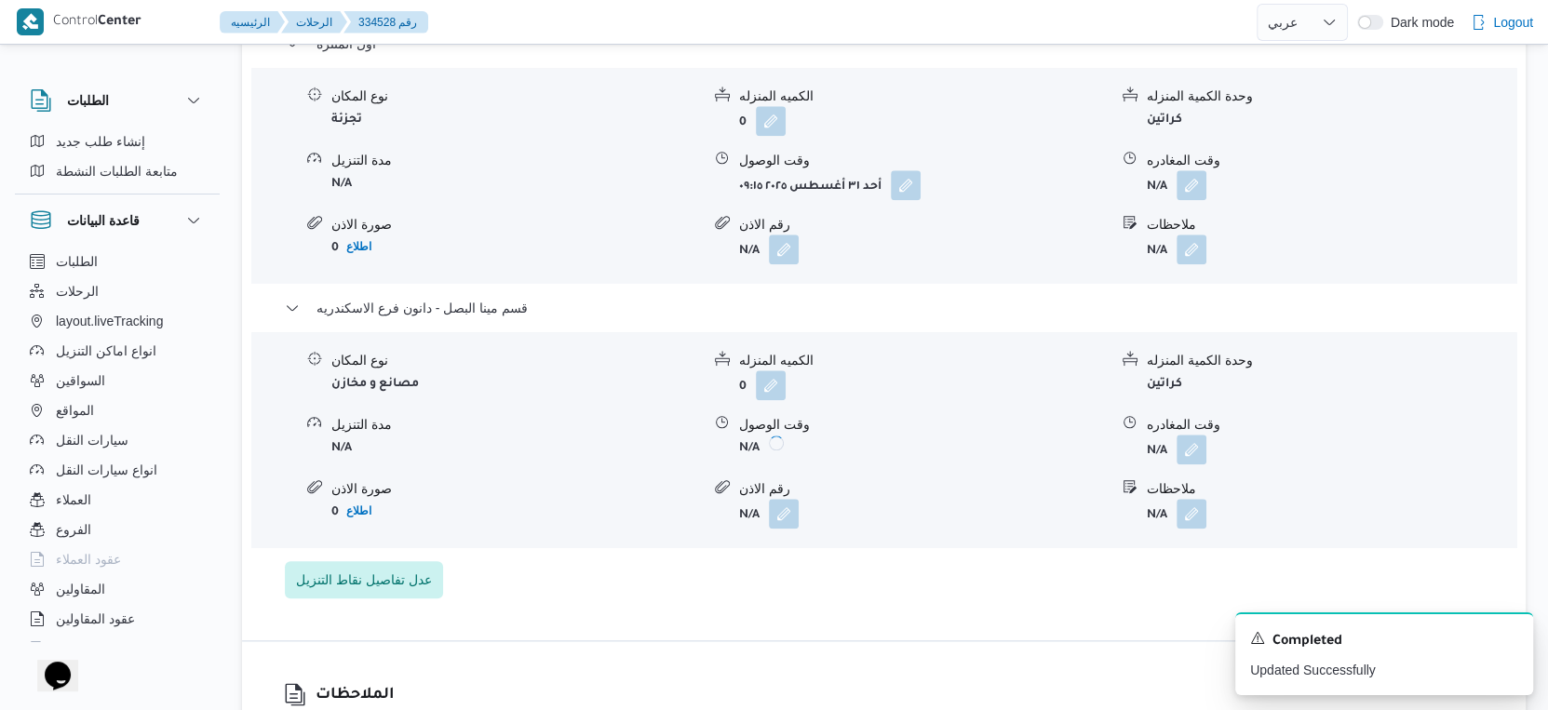
click at [888, 509] on form "N/A" at bounding box center [923, 514] width 369 height 30
click at [1212, 447] on form "N/A" at bounding box center [1331, 450] width 369 height 30
click at [1192, 451] on button "button" at bounding box center [1192, 449] width 30 height 30
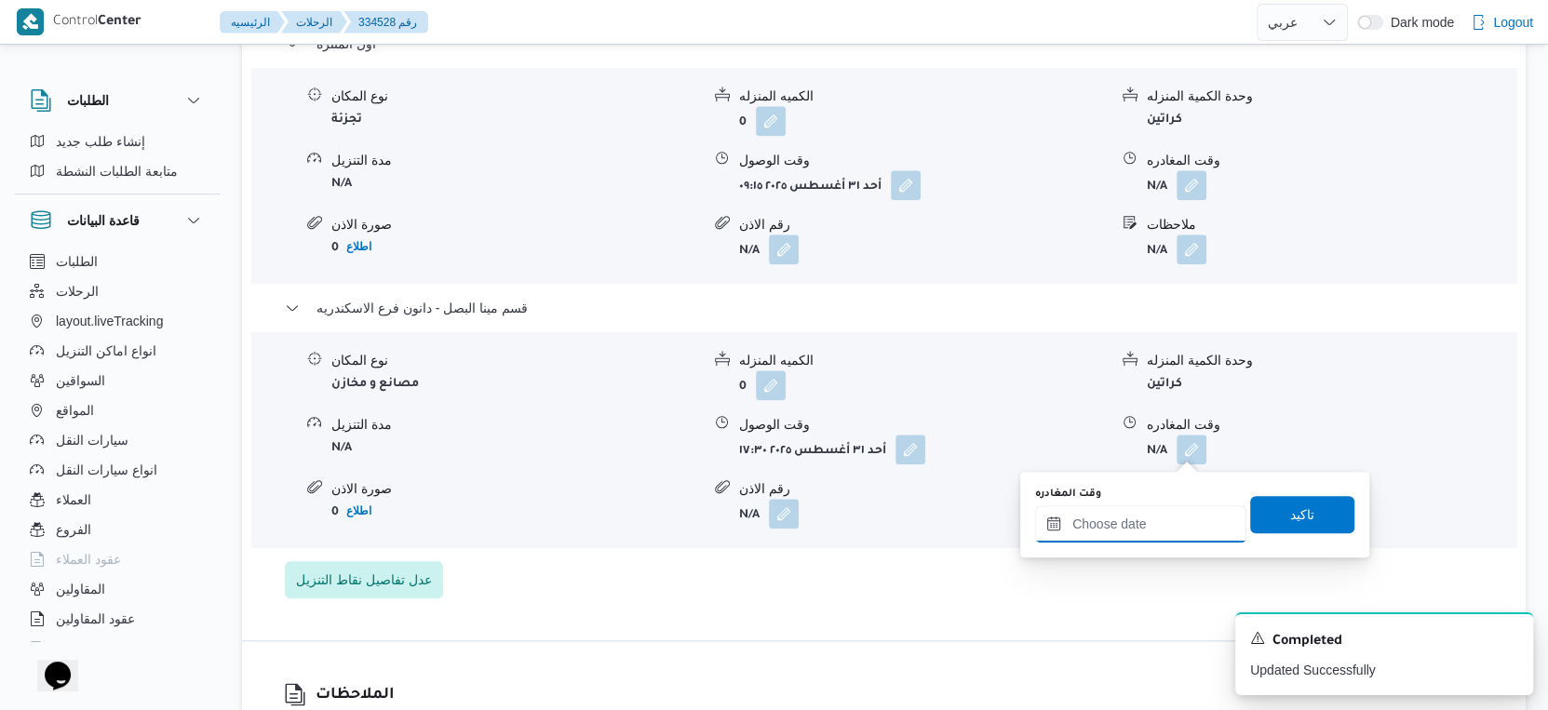
drag, startPoint x: 1164, startPoint y: 531, endPoint x: 1187, endPoint y: 506, distance: 33.6
click at [1164, 531] on input "وقت المغادره" at bounding box center [1140, 523] width 211 height 37
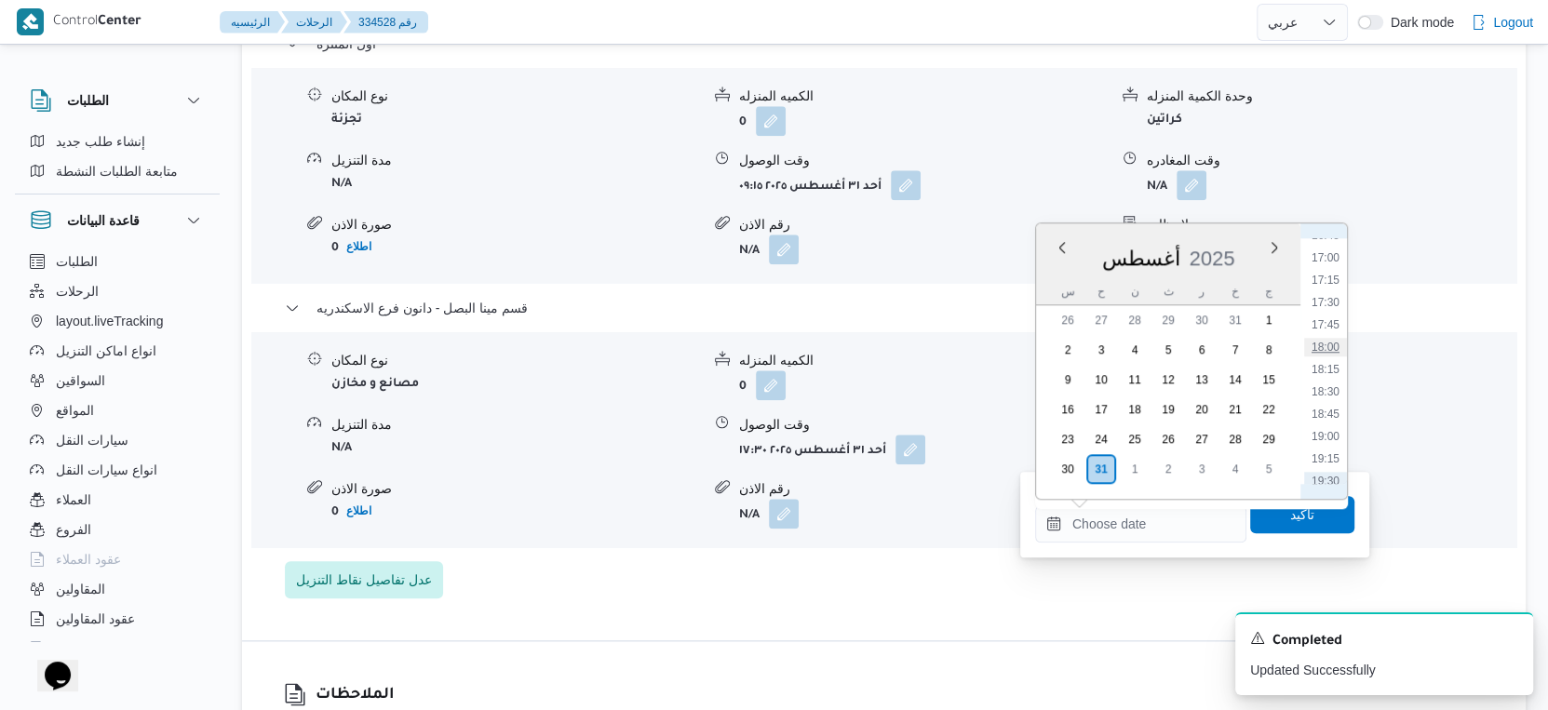
click at [1334, 345] on li "18:00" at bounding box center [1325, 347] width 43 height 19
type input "٣١/٠٨/٢٠٢٥ ١٨:٠٠"
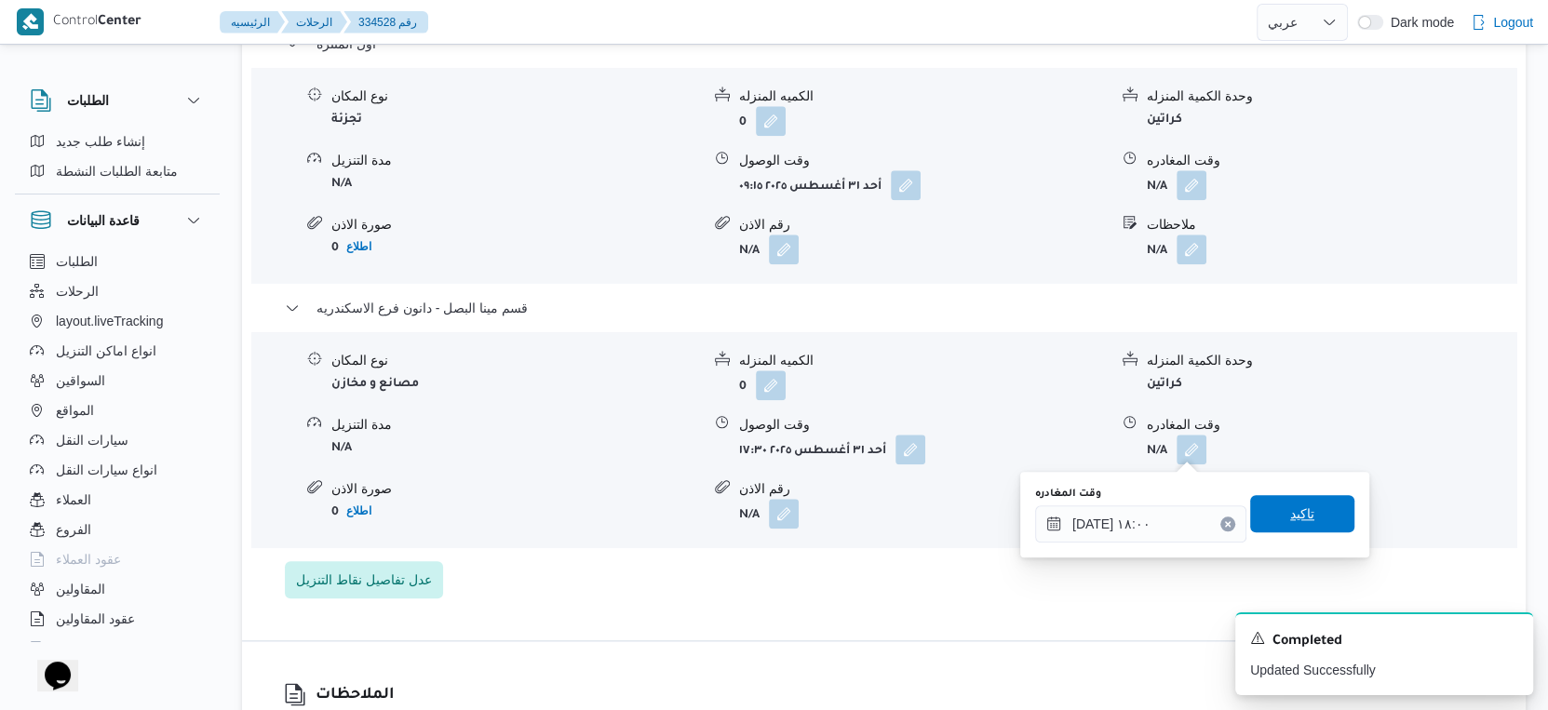
click at [1296, 504] on span "تاكيد" at bounding box center [1302, 514] width 24 height 22
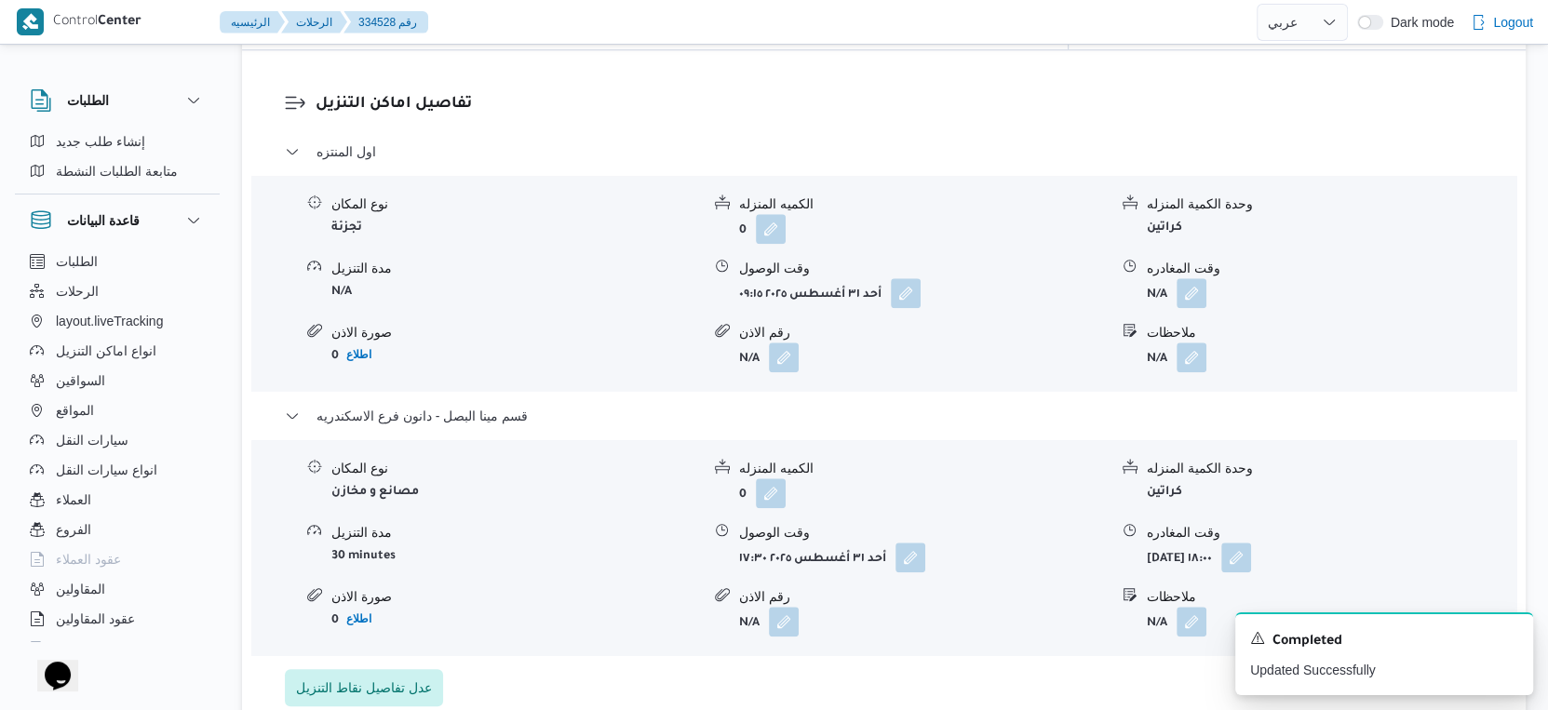
scroll to position [1448, 0]
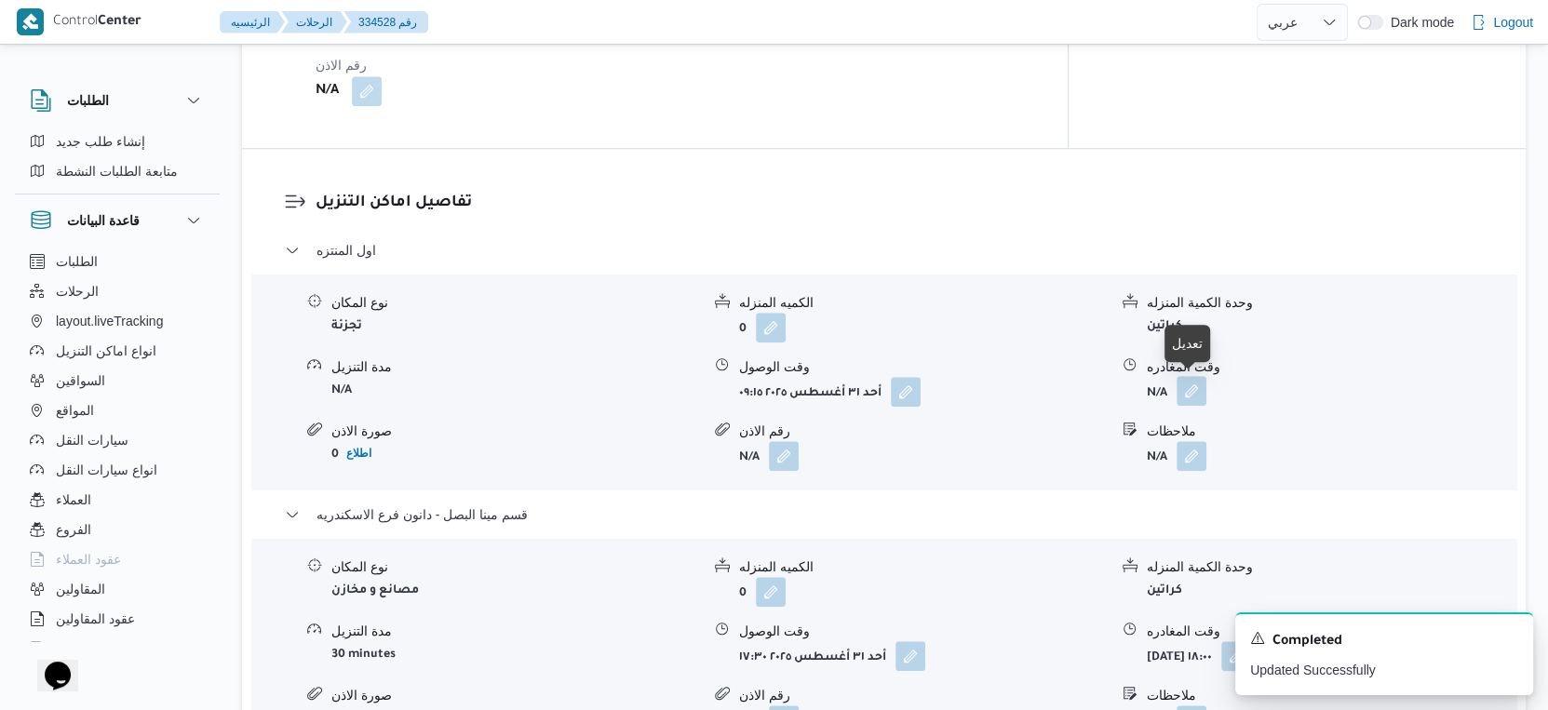
click at [1199, 387] on button "button" at bounding box center [1192, 391] width 30 height 30
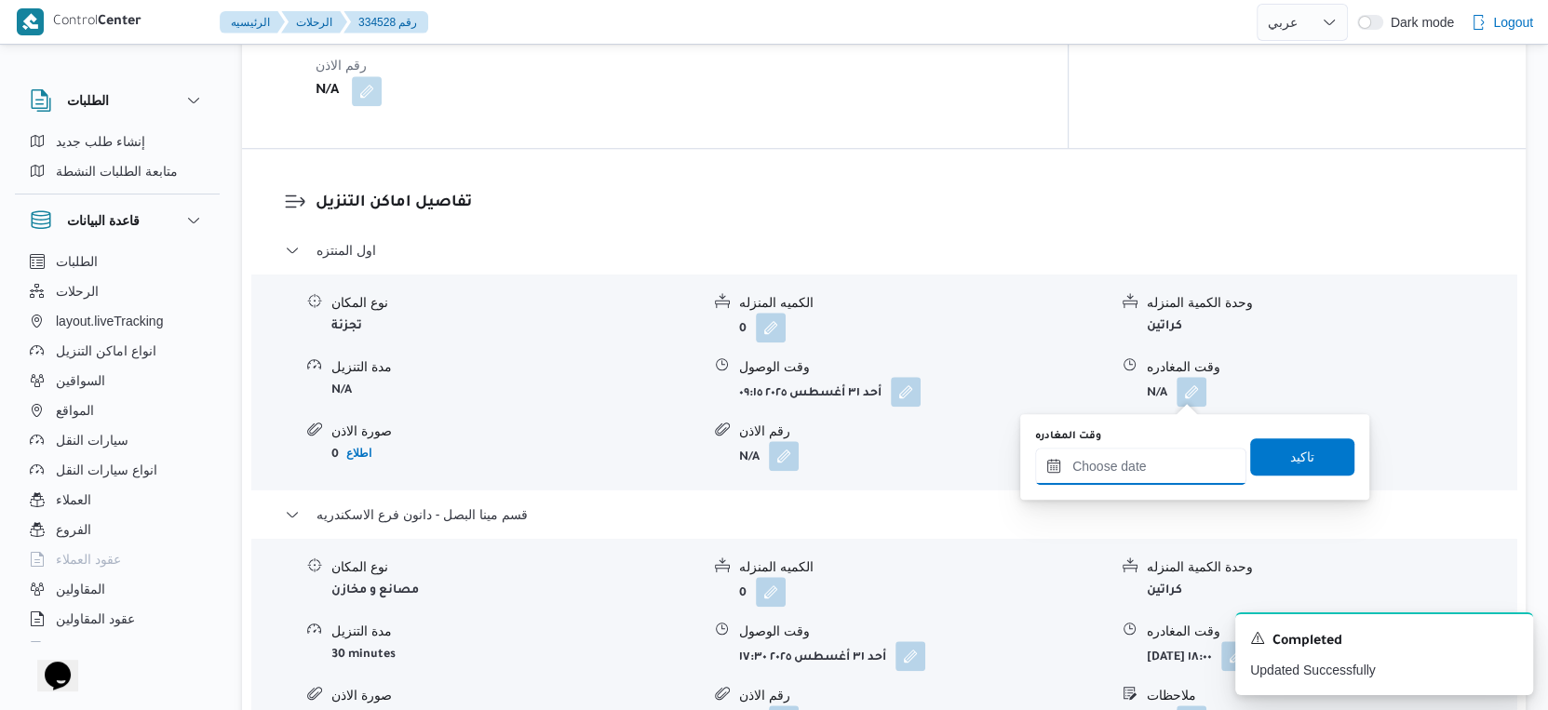
drag, startPoint x: 1196, startPoint y: 397, endPoint x: 1161, endPoint y: 455, distance: 68.5
click at [1161, 455] on input "وقت المغادره" at bounding box center [1140, 466] width 211 height 37
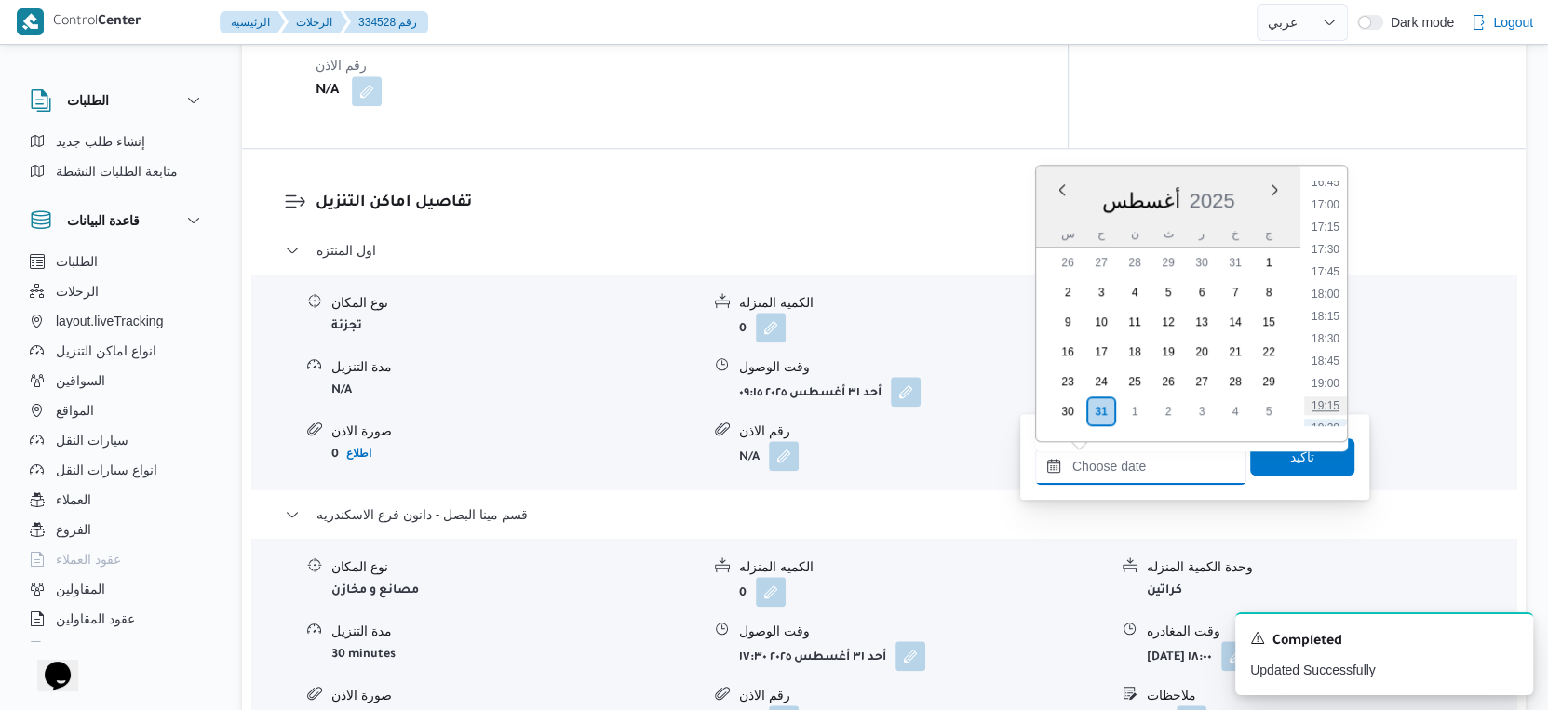
scroll to position [1406, 0]
drag, startPoint x: 1331, startPoint y: 305, endPoint x: 1327, endPoint y: 331, distance: 26.5
click at [1331, 305] on li "17:00" at bounding box center [1325, 303] width 43 height 19
type input "٣١/٠٨/٢٠٢٥ ١٧:٠٠"
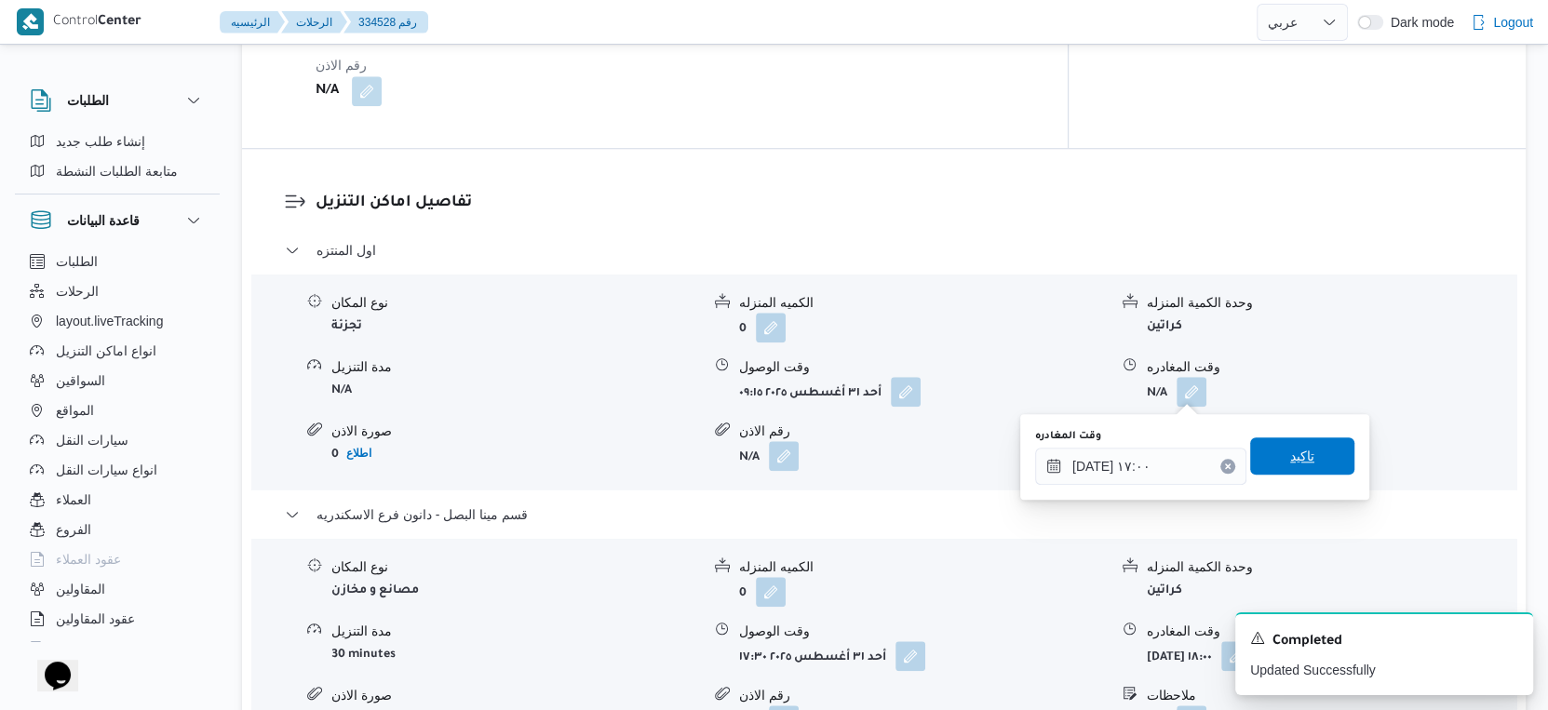
click at [1307, 454] on span "تاكيد" at bounding box center [1302, 456] width 104 height 37
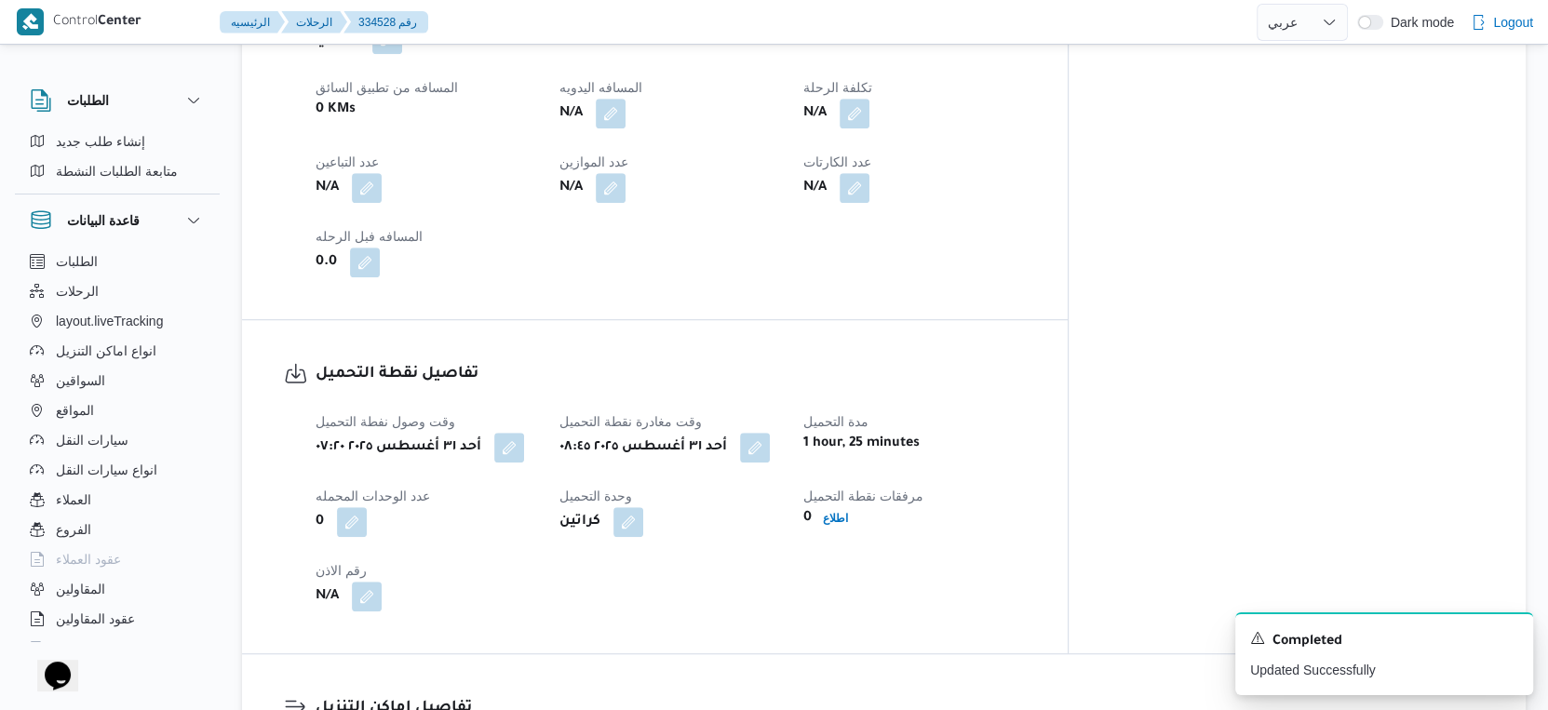
scroll to position [827, 0]
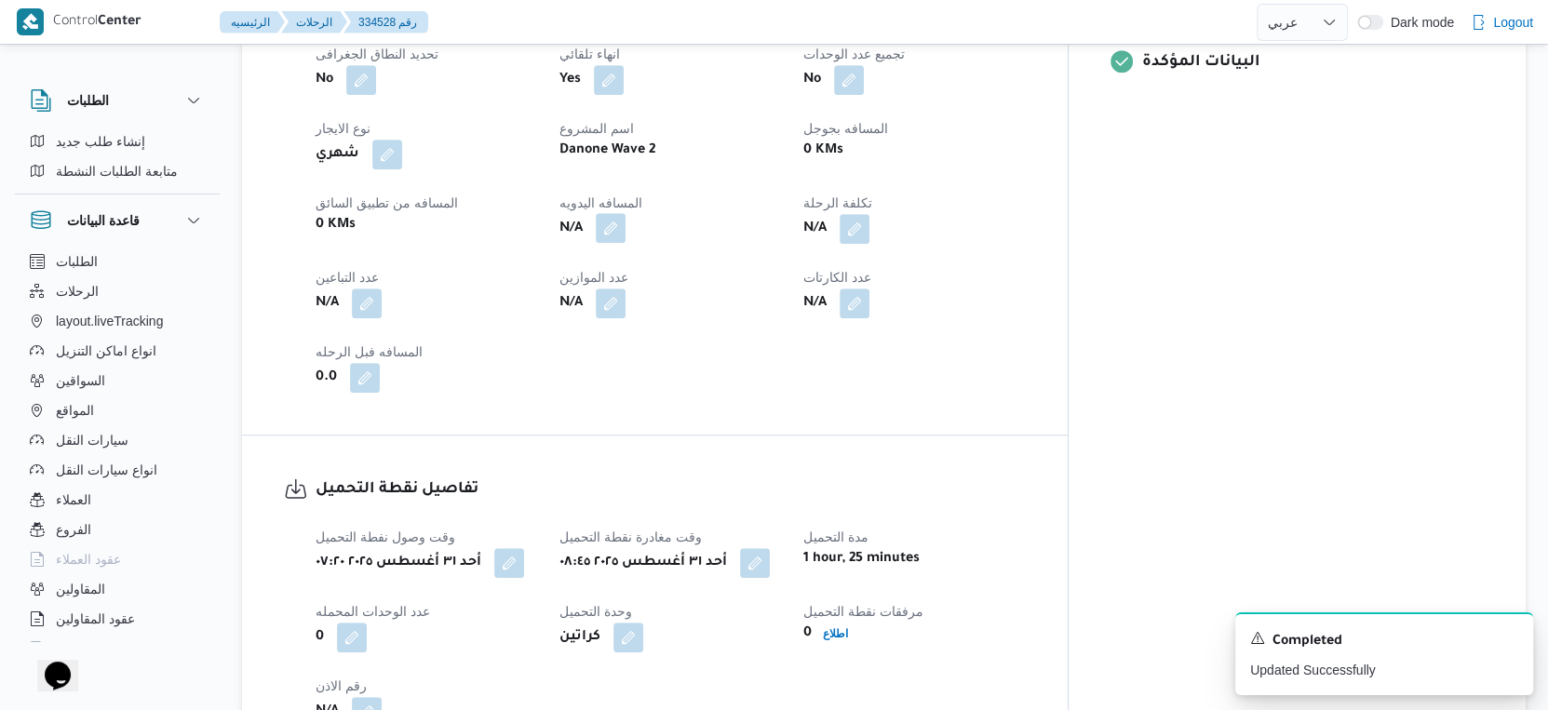
click at [626, 230] on button "button" at bounding box center [611, 228] width 30 height 30
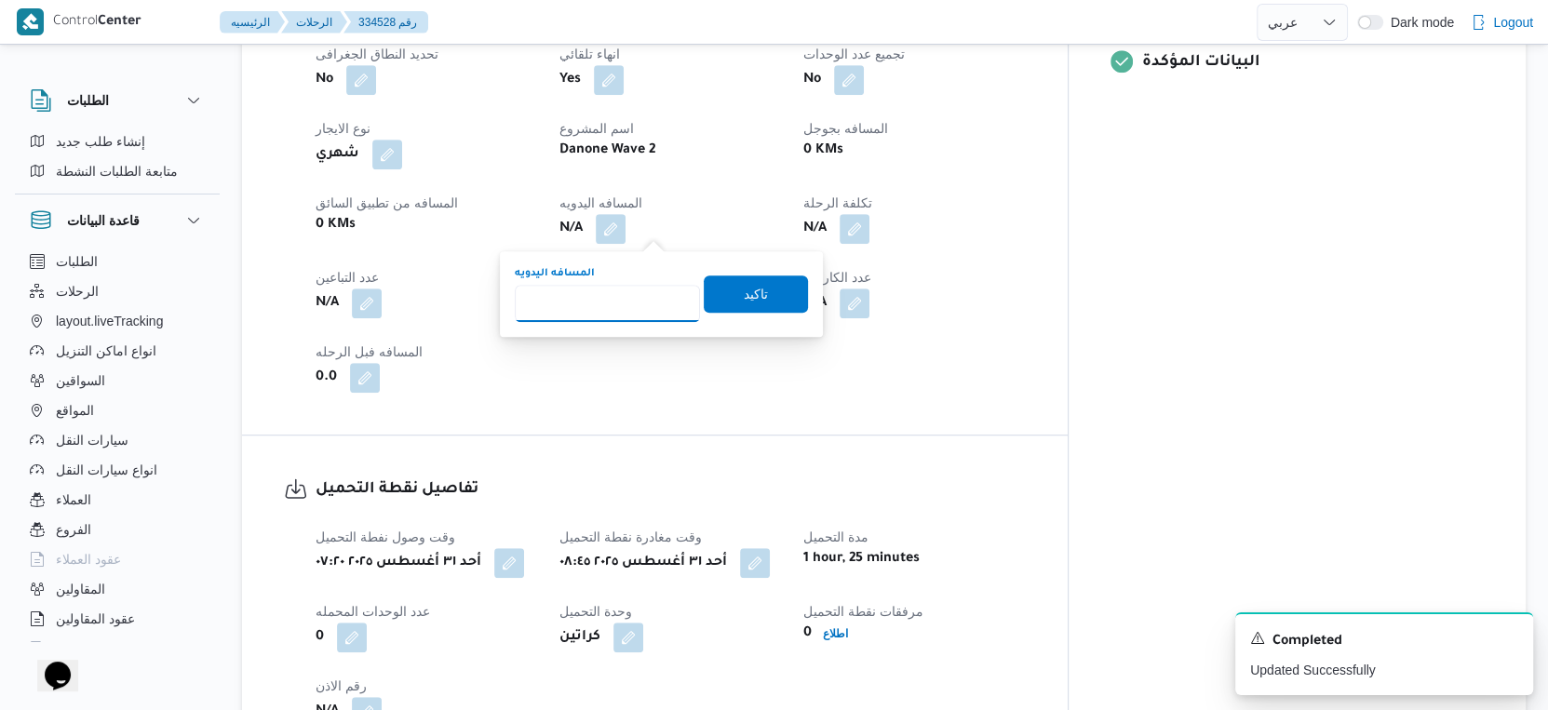
click at [619, 298] on input "المسافه اليدويه" at bounding box center [607, 303] width 185 height 37
type input "74"
click at [777, 293] on span "تاكيد" at bounding box center [756, 293] width 104 height 37
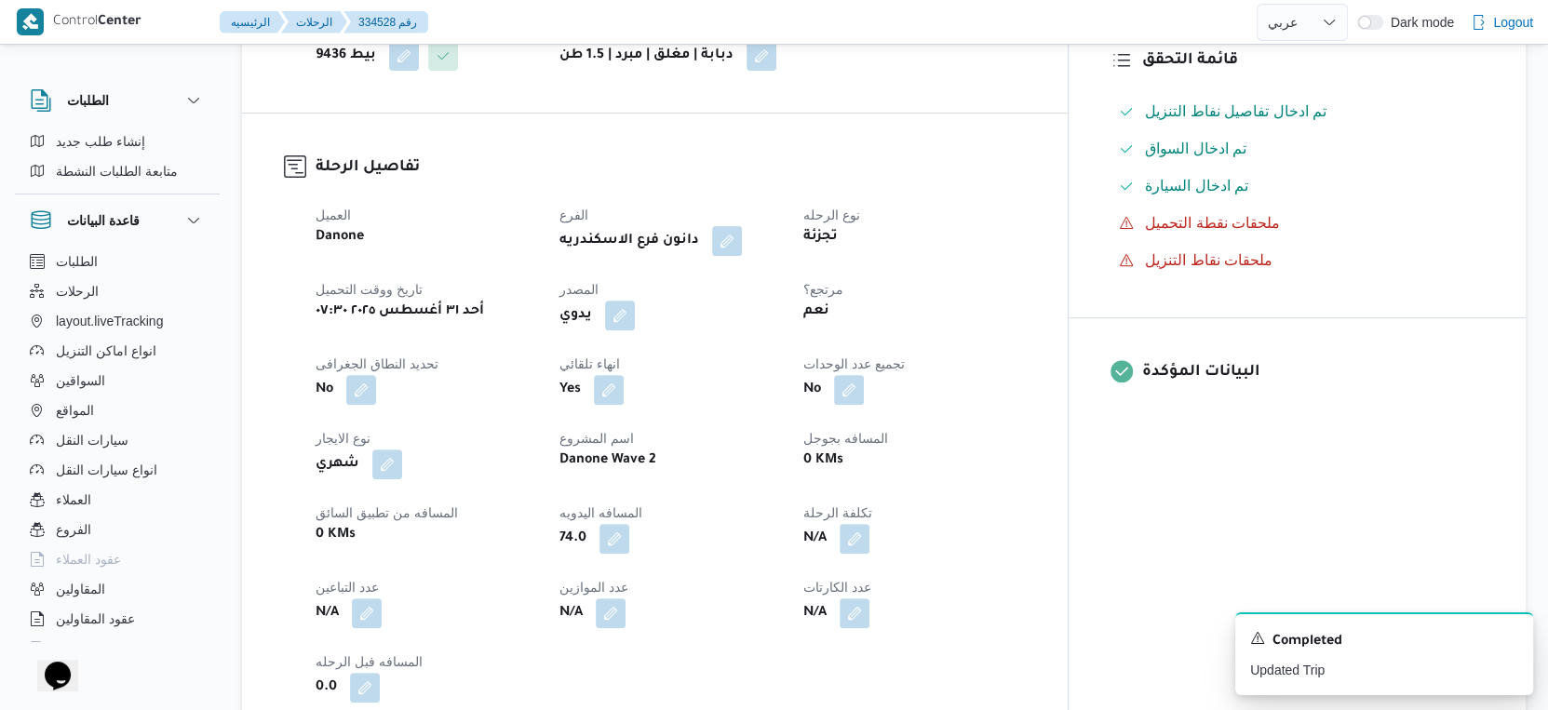
scroll to position [0, 0]
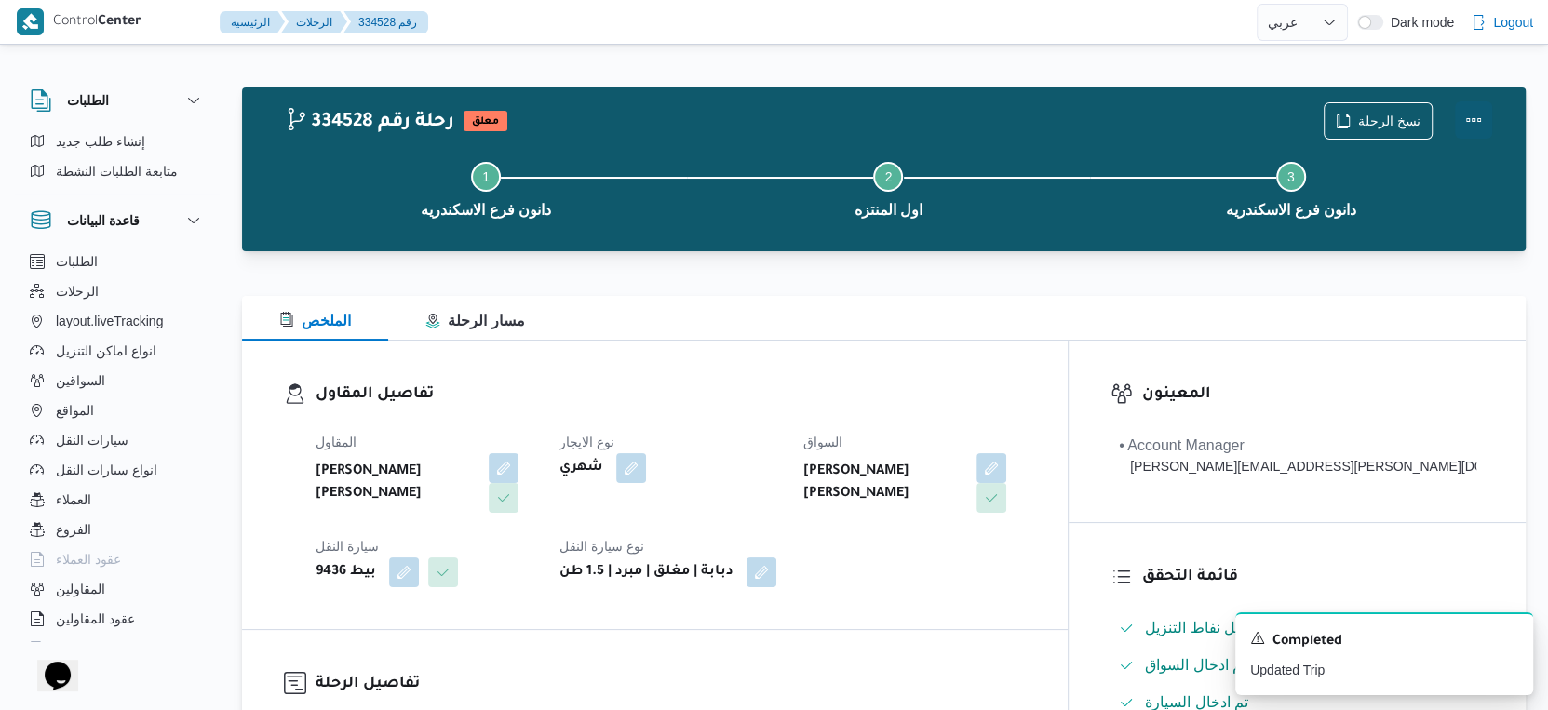
click at [1474, 115] on button "Actions" at bounding box center [1473, 119] width 37 height 37
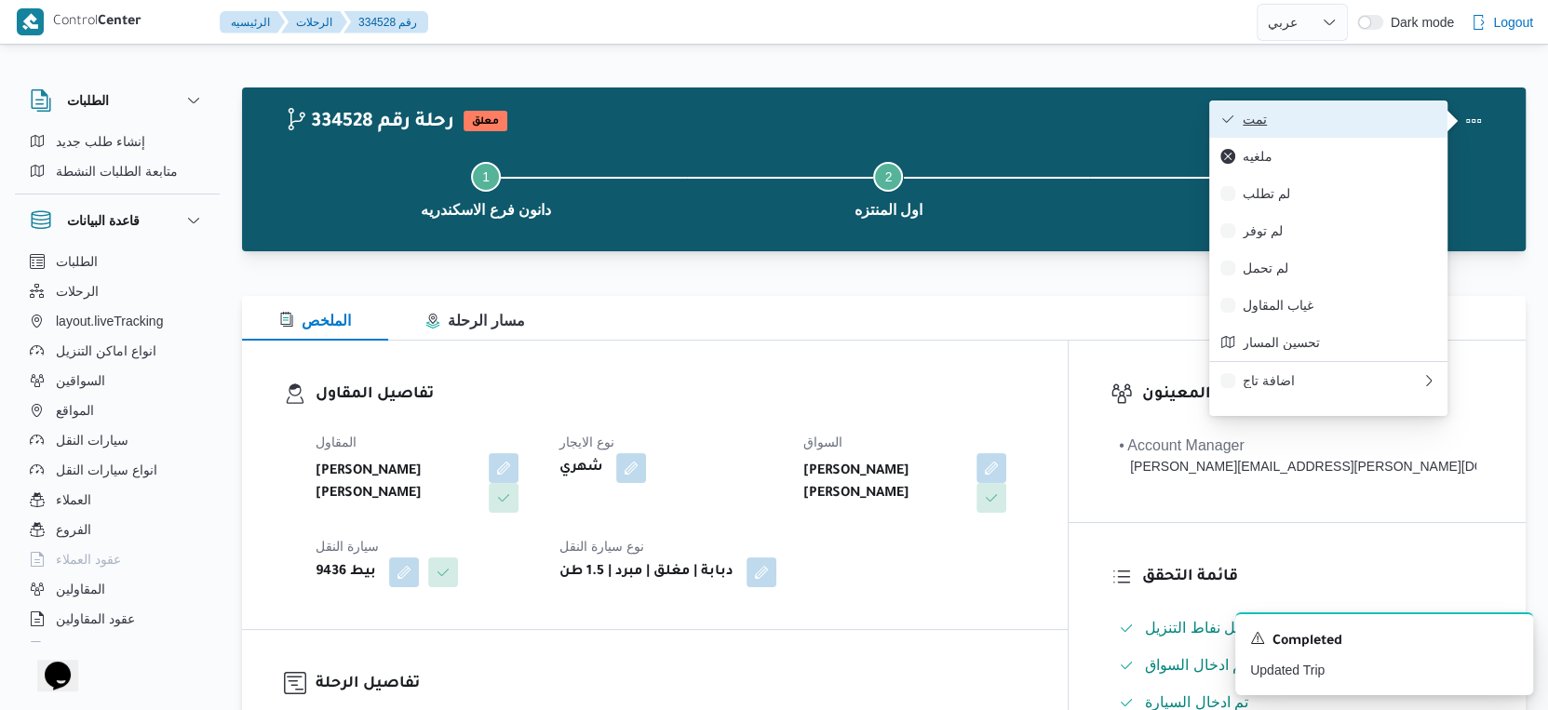
click at [1370, 115] on span "تمت" at bounding box center [1340, 119] width 194 height 15
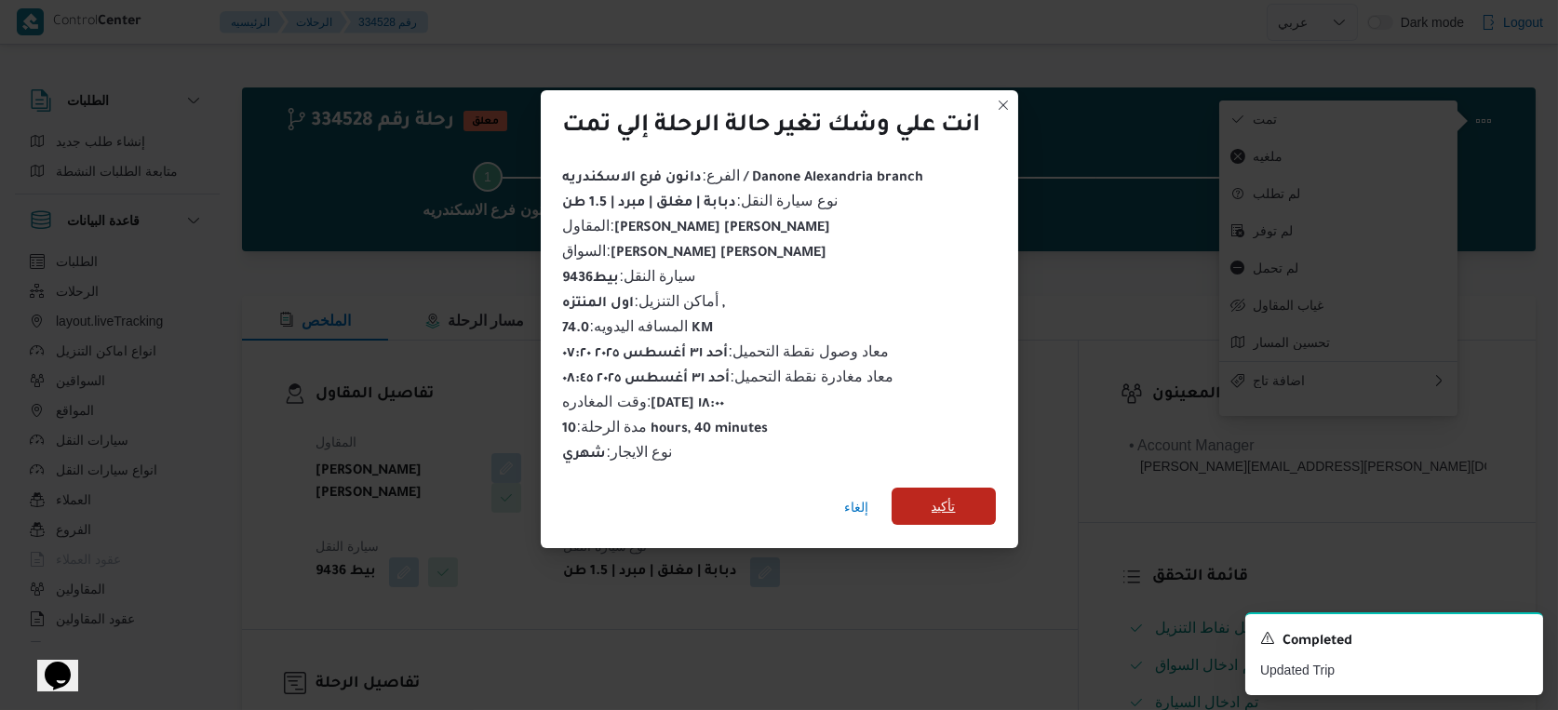
click at [977, 492] on span "تأكيد" at bounding box center [944, 506] width 104 height 37
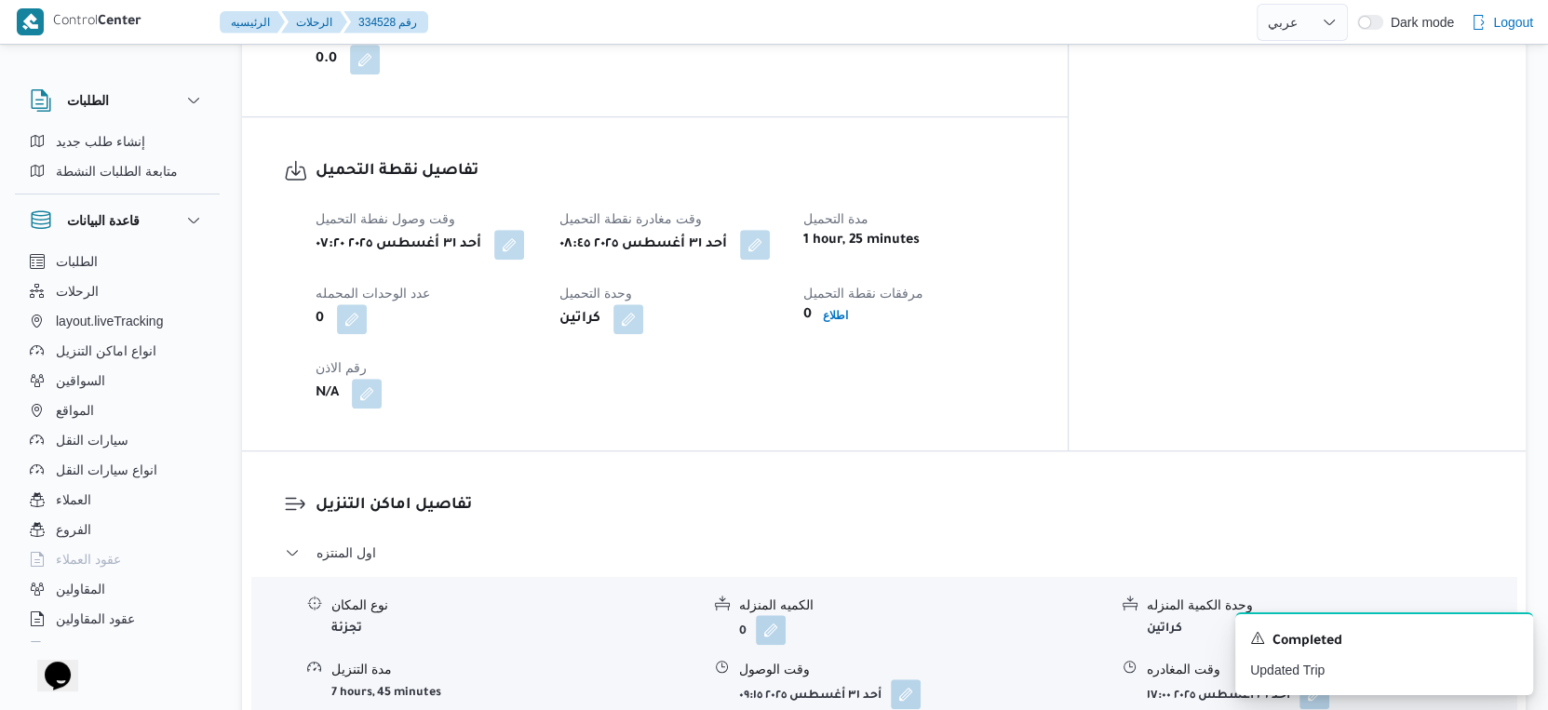
scroll to position [620, 0]
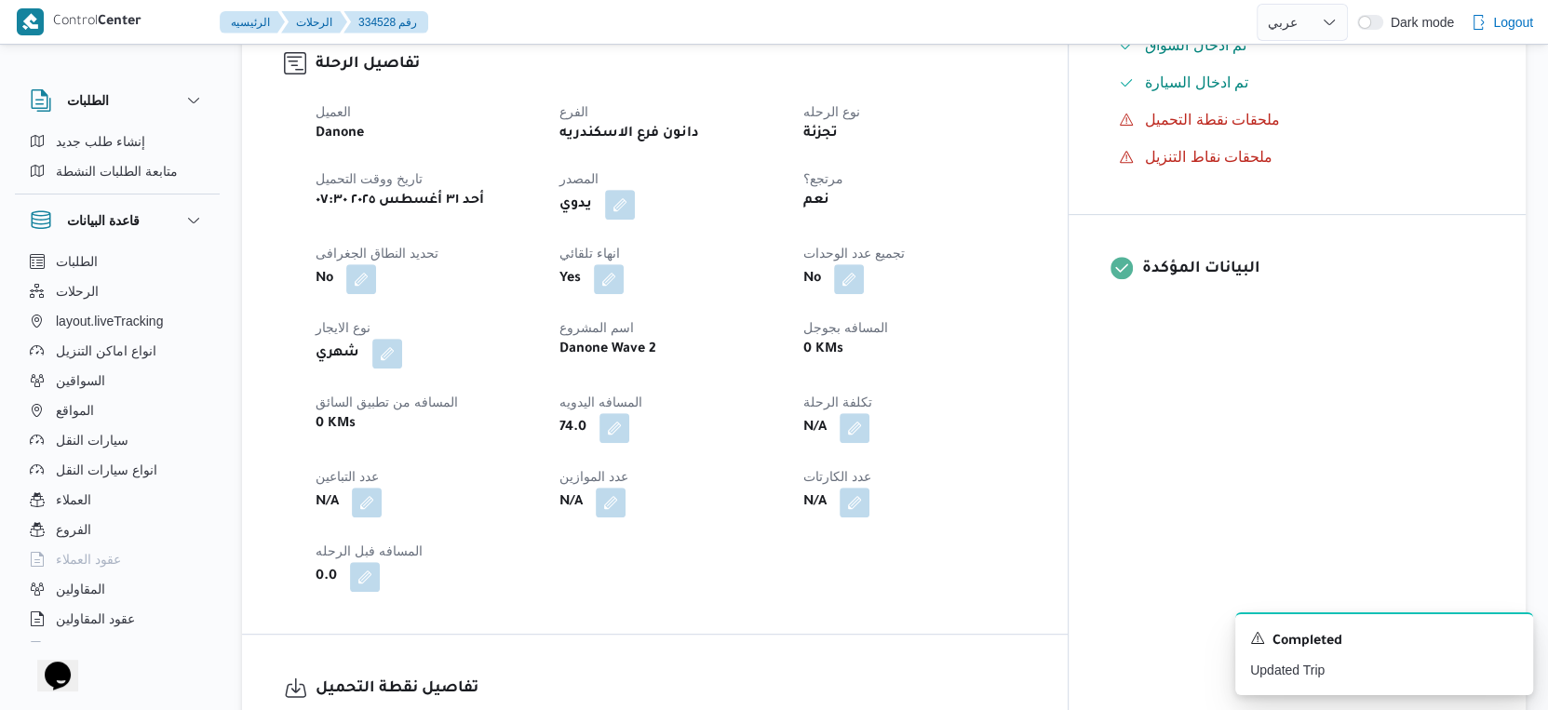
select select "ar"
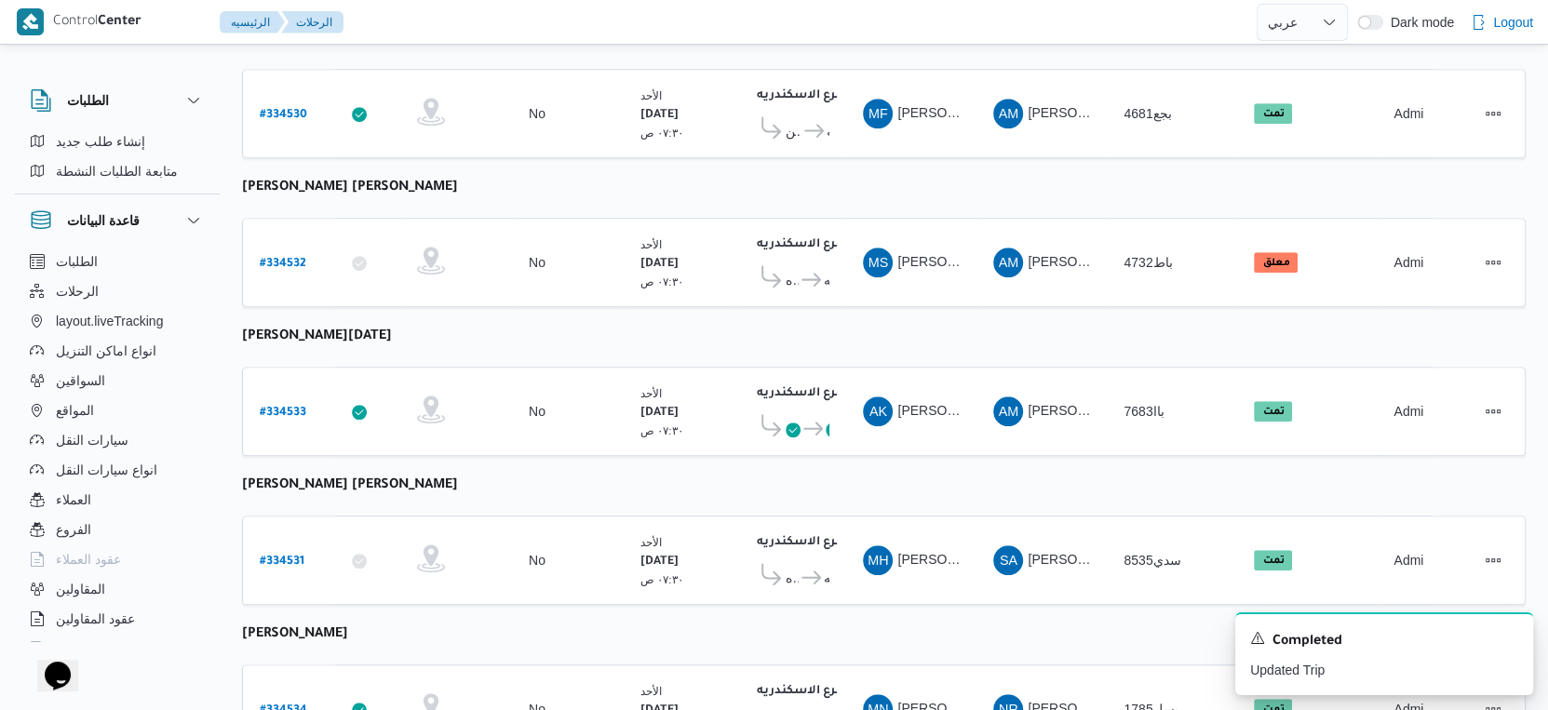
scroll to position [1519, 0]
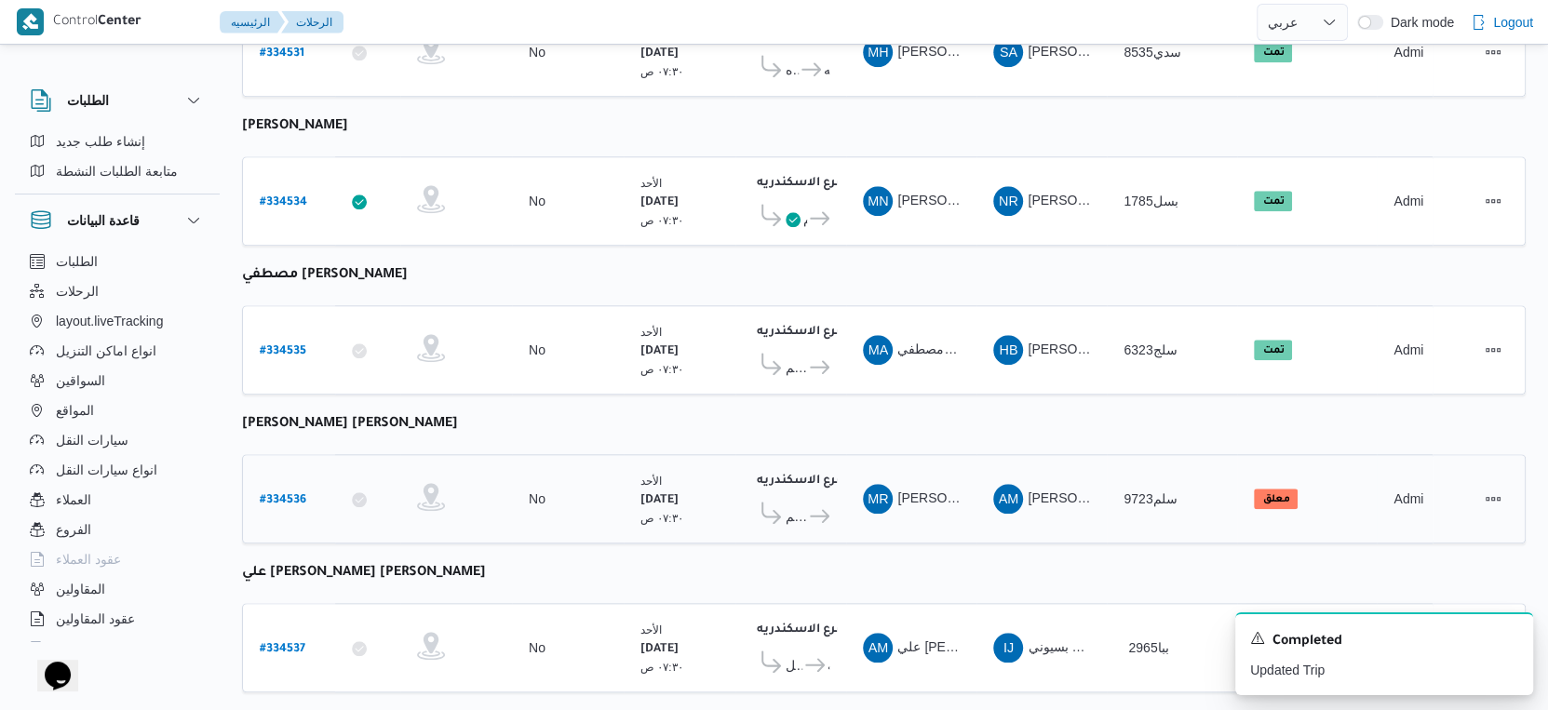
click at [284, 494] on b "# 334536" at bounding box center [283, 500] width 47 height 13
select select "ar"
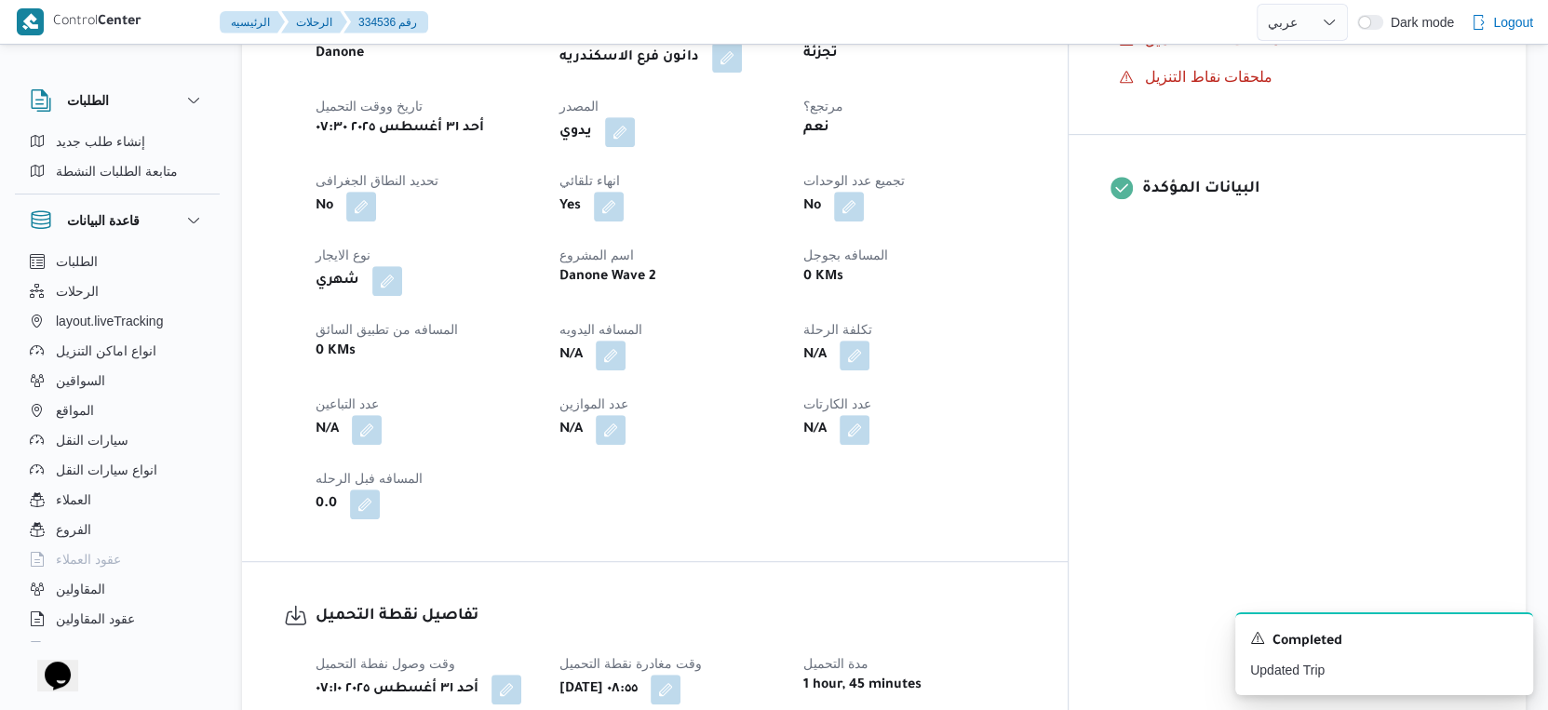
scroll to position [724, 0]
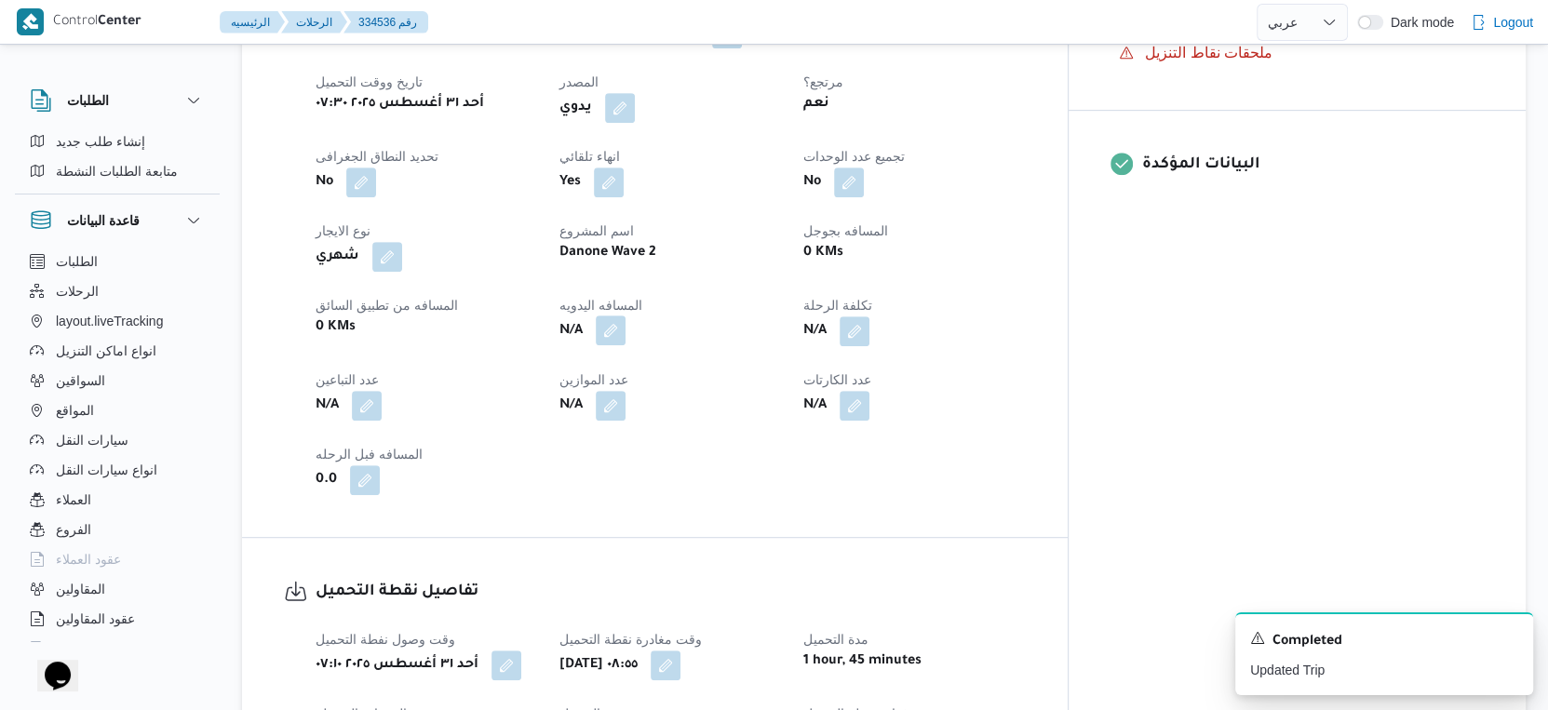
click at [626, 335] on button "button" at bounding box center [611, 331] width 30 height 30
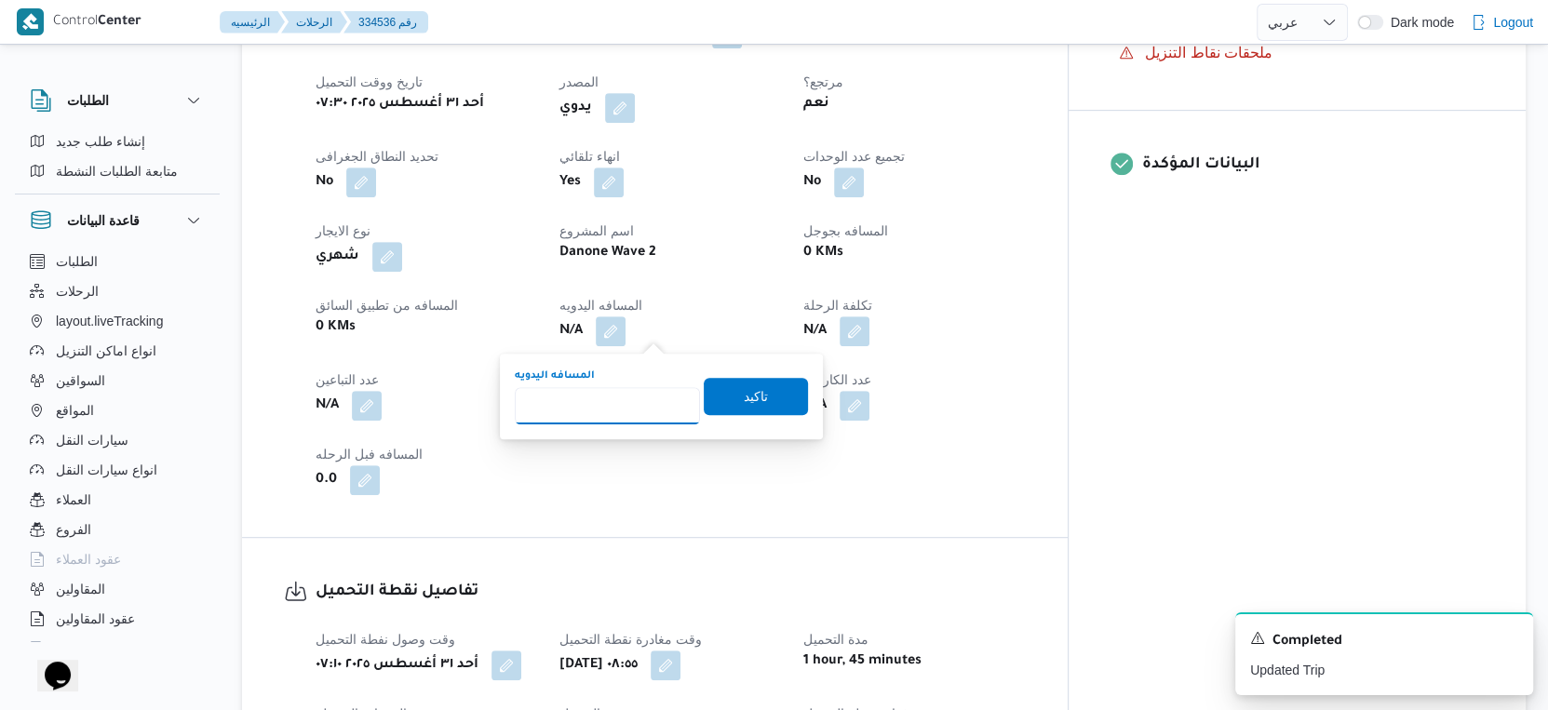
click at [616, 404] on input "المسافه اليدويه" at bounding box center [607, 405] width 185 height 37
type input "33"
click at [788, 399] on span "تاكيد" at bounding box center [756, 395] width 104 height 37
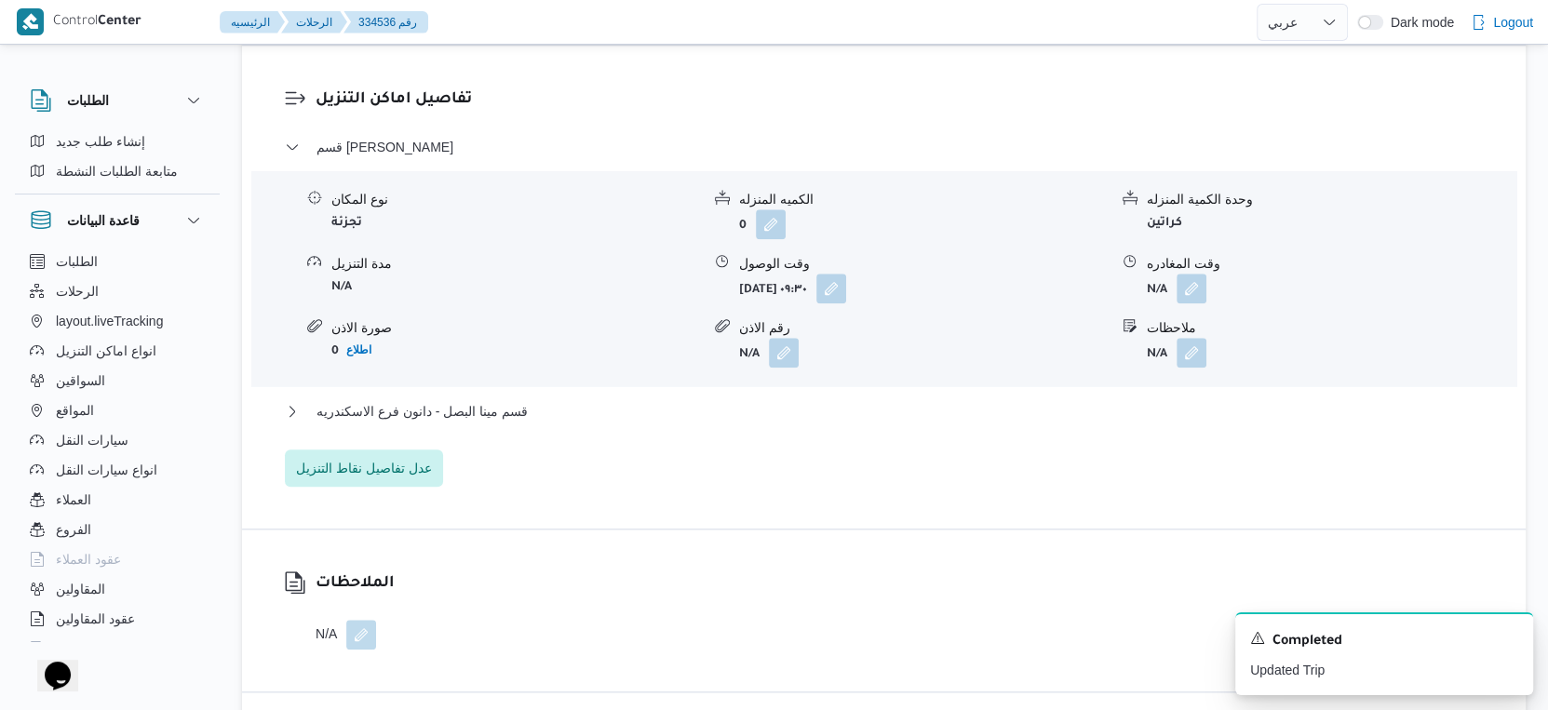
scroll to position [1552, 0]
click at [541, 408] on button "قسم مينا البصل - دانون فرع الاسكندريه" at bounding box center [884, 410] width 1199 height 22
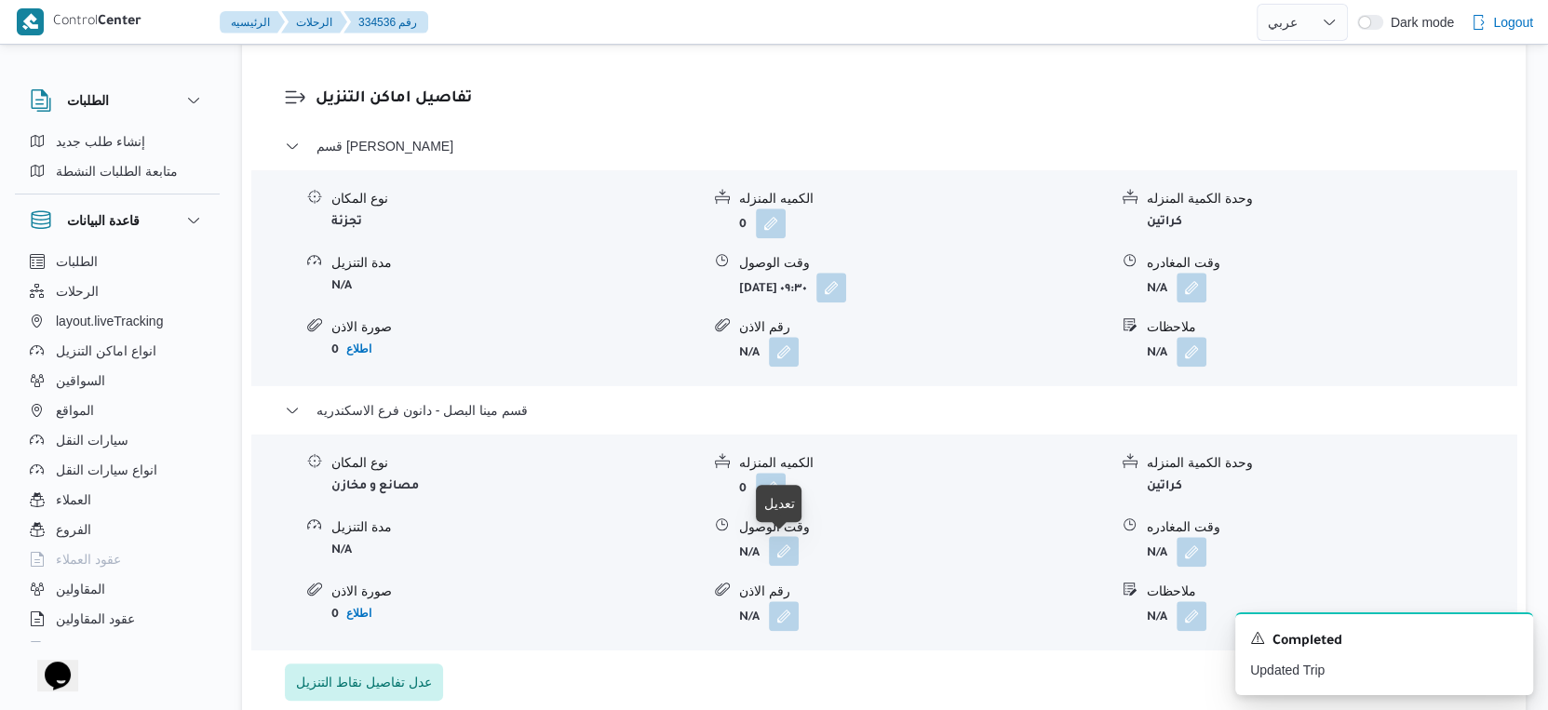
click at [788, 546] on button "button" at bounding box center [784, 551] width 30 height 30
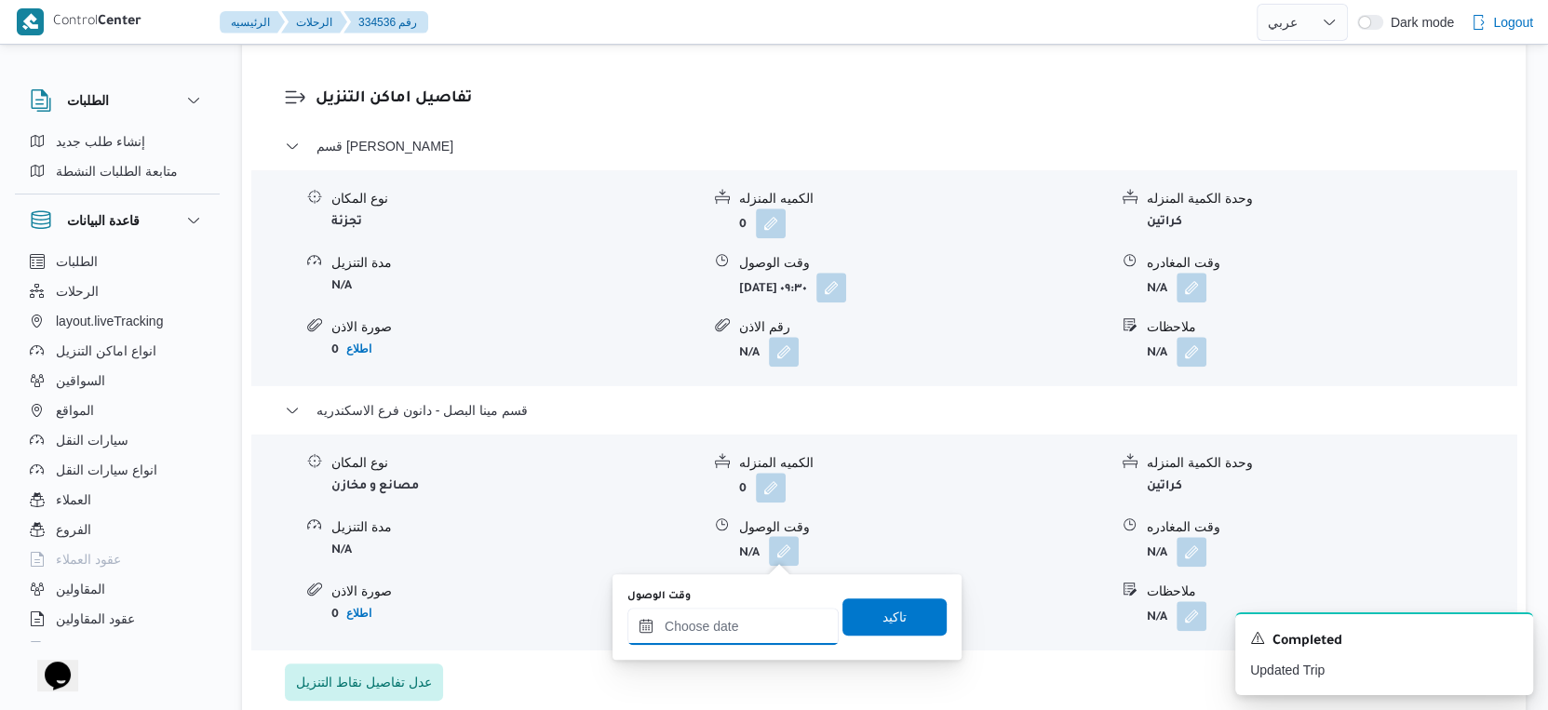
click at [738, 634] on input "وقت الوصول" at bounding box center [732, 626] width 211 height 37
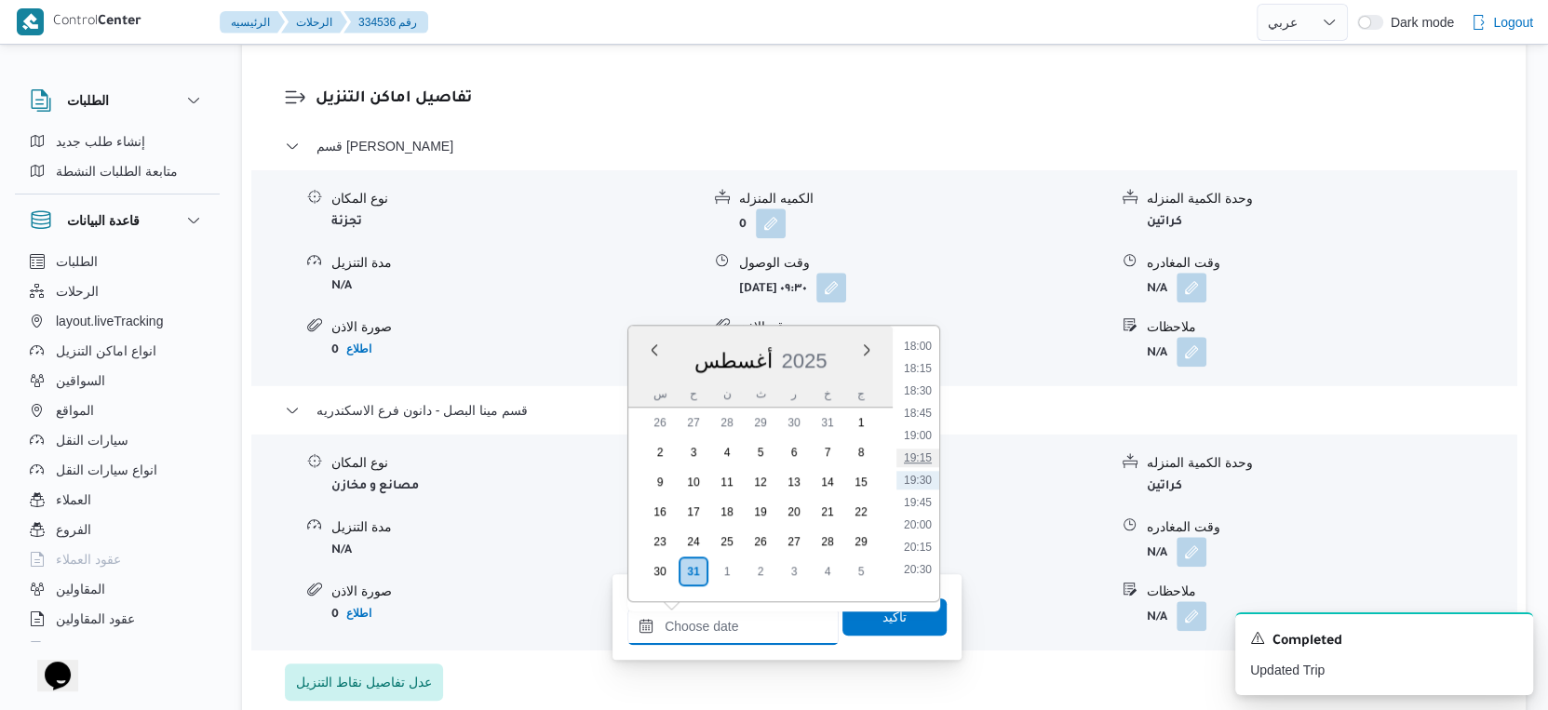
scroll to position [1509, 0]
click at [932, 407] on li "17:30" at bounding box center [917, 405] width 43 height 19
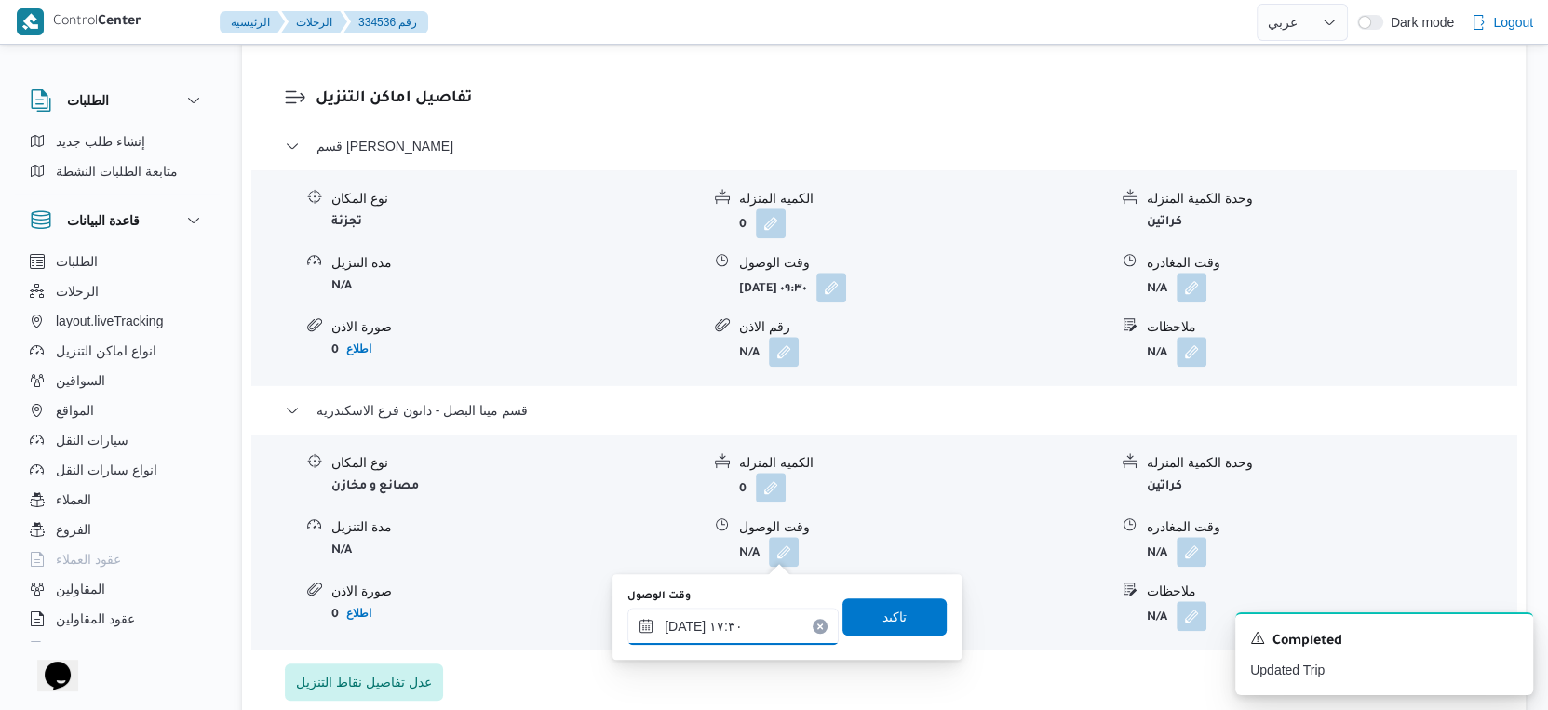
click at [746, 627] on input "٣١/٠٨/٢٠٢٥ ١٧:٣٠" at bounding box center [732, 626] width 211 height 37
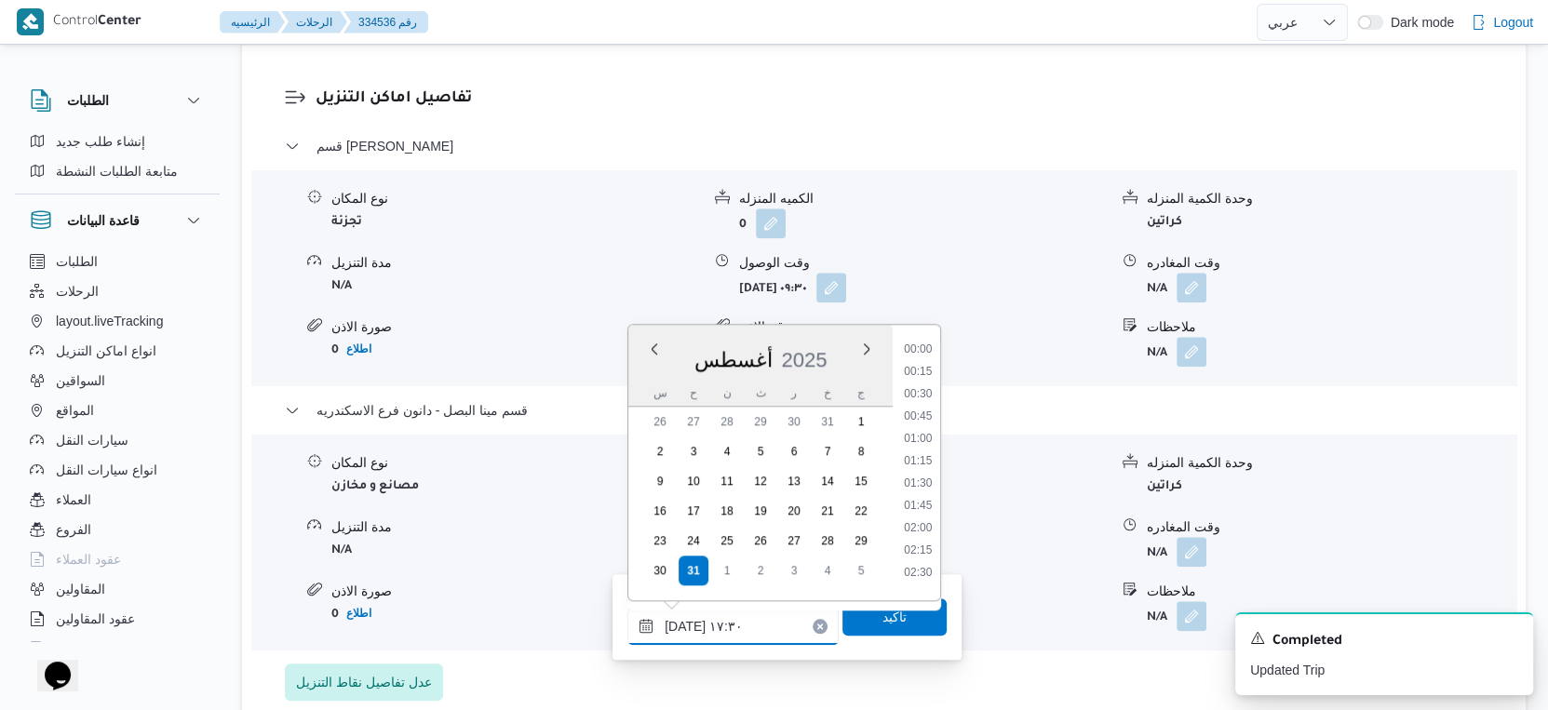
scroll to position [1435, 0]
click at [925, 504] on li "17:45" at bounding box center [917, 501] width 43 height 19
type input "٣١/٠٨/٢٠٢٥ ١٧:٤٥"
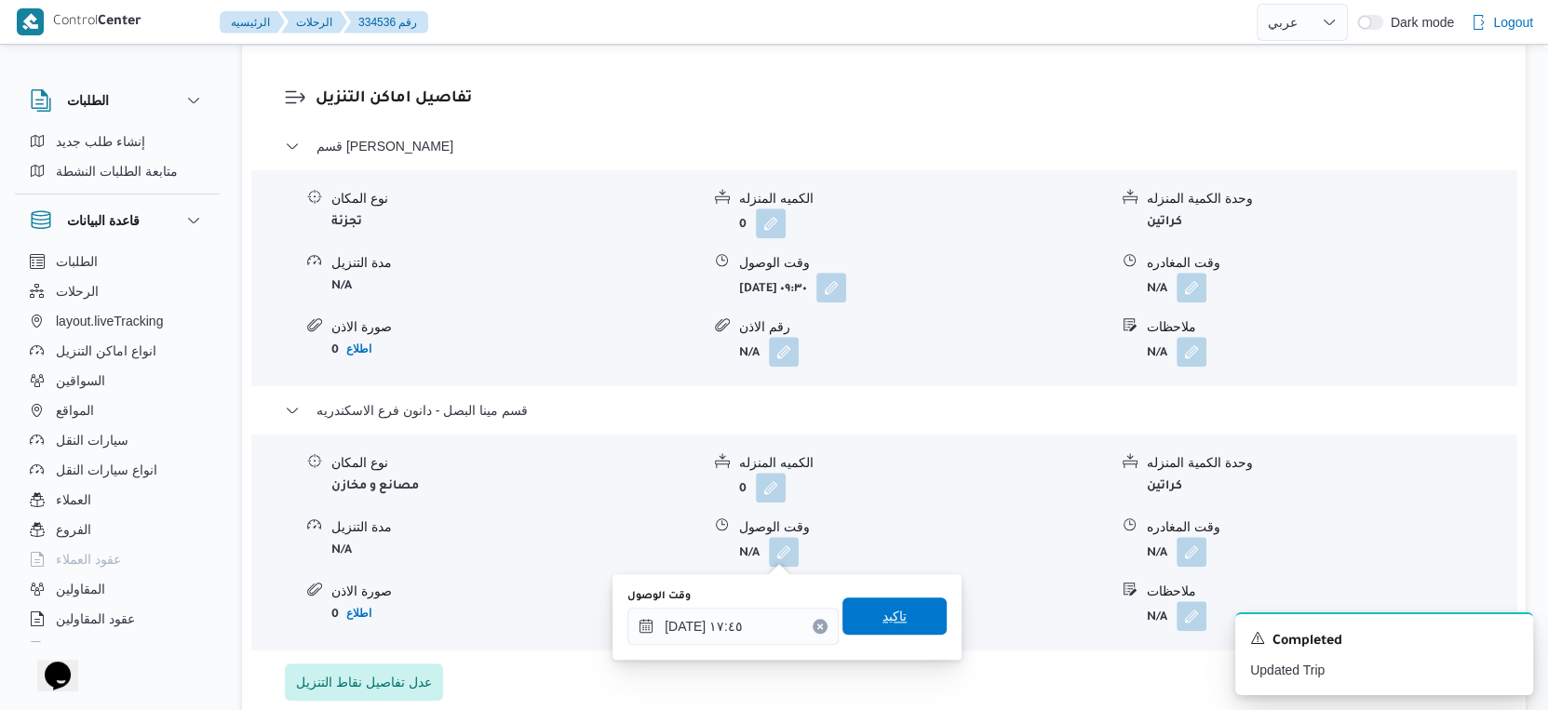
click at [905, 610] on span "تاكيد" at bounding box center [894, 616] width 104 height 37
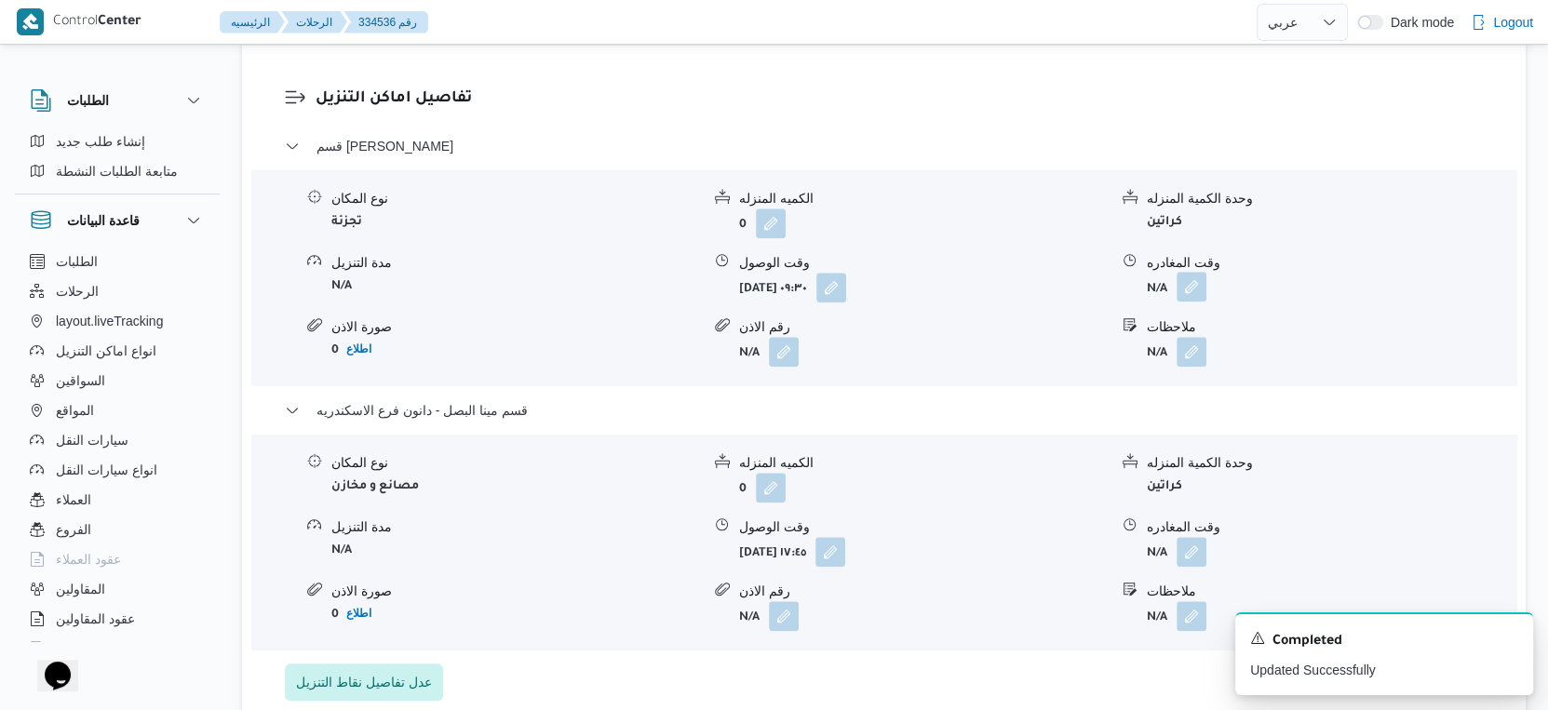
click at [1199, 286] on button "button" at bounding box center [1192, 287] width 30 height 30
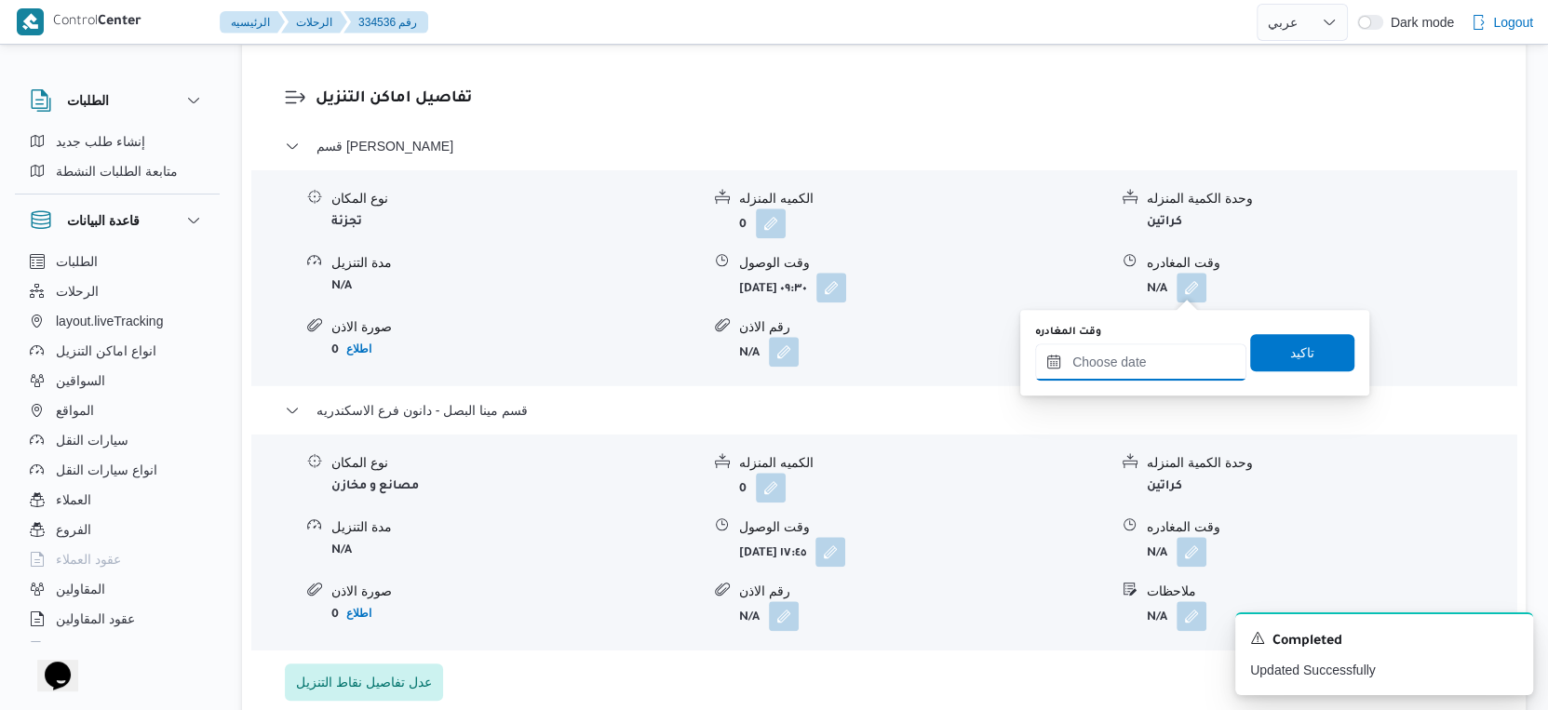
click at [1165, 354] on input "وقت المغادره" at bounding box center [1140, 362] width 211 height 37
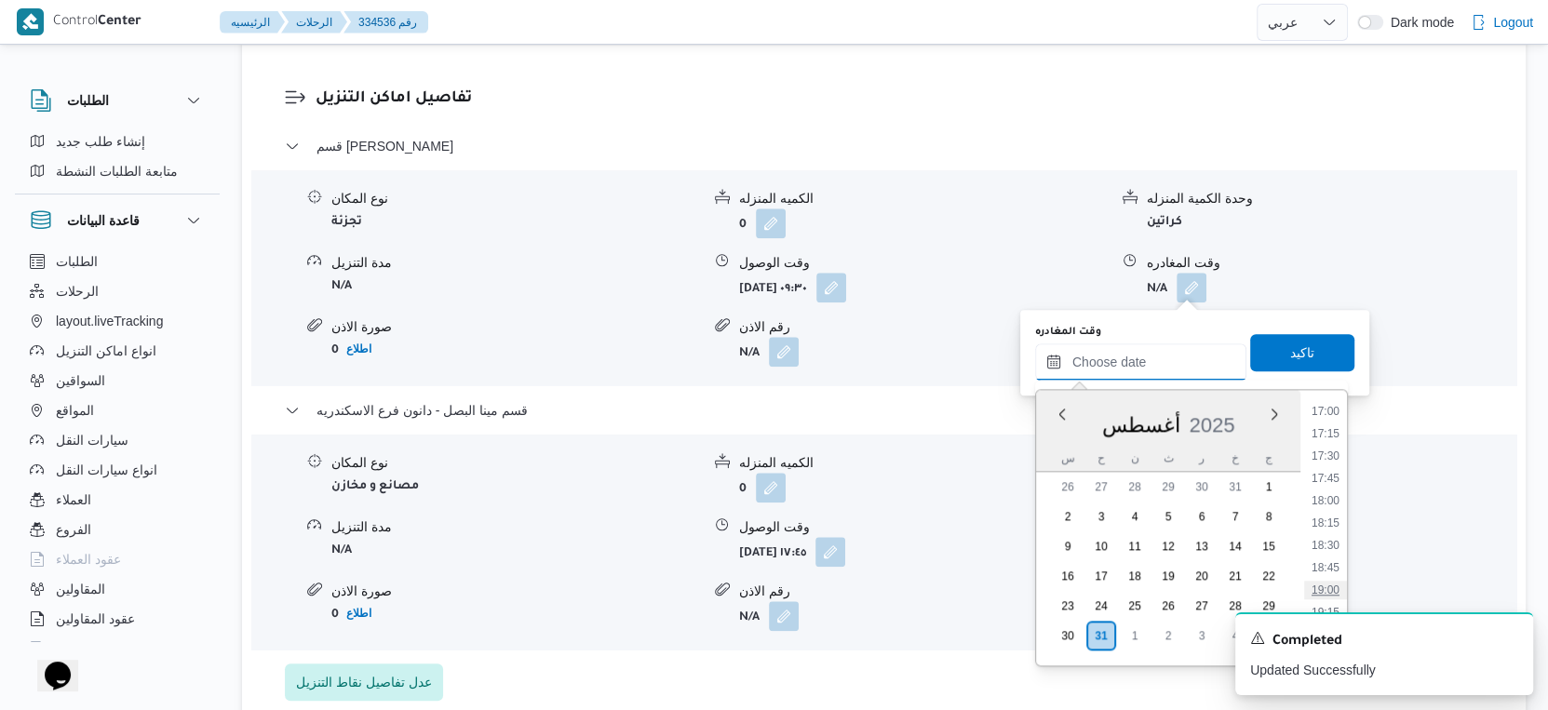
scroll to position [1406, 0]
click at [1334, 543] on li "17:15" at bounding box center [1325, 550] width 43 height 19
type input "٣١/٠٨/٢٠٢٥ ١٧:١٥"
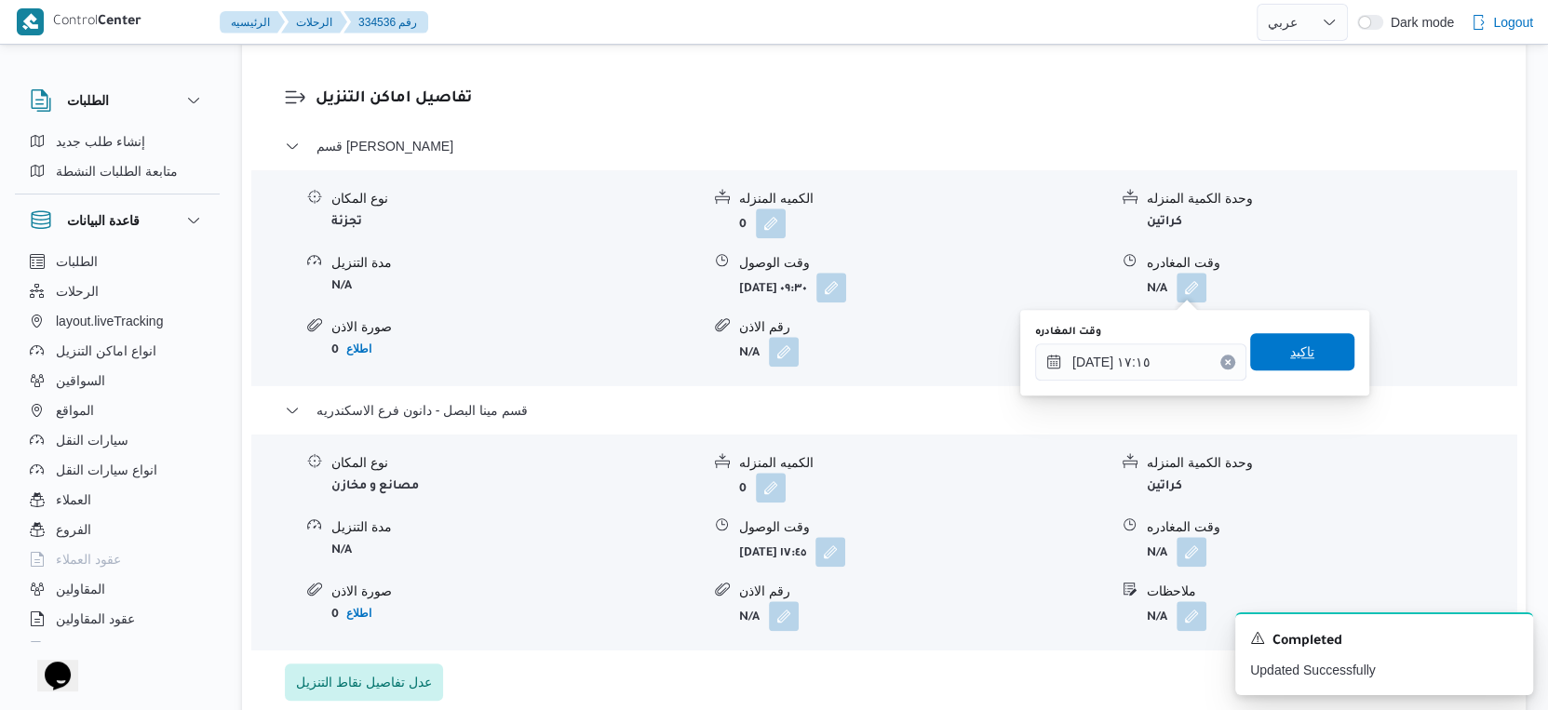
click at [1314, 358] on span "تاكيد" at bounding box center [1302, 351] width 104 height 37
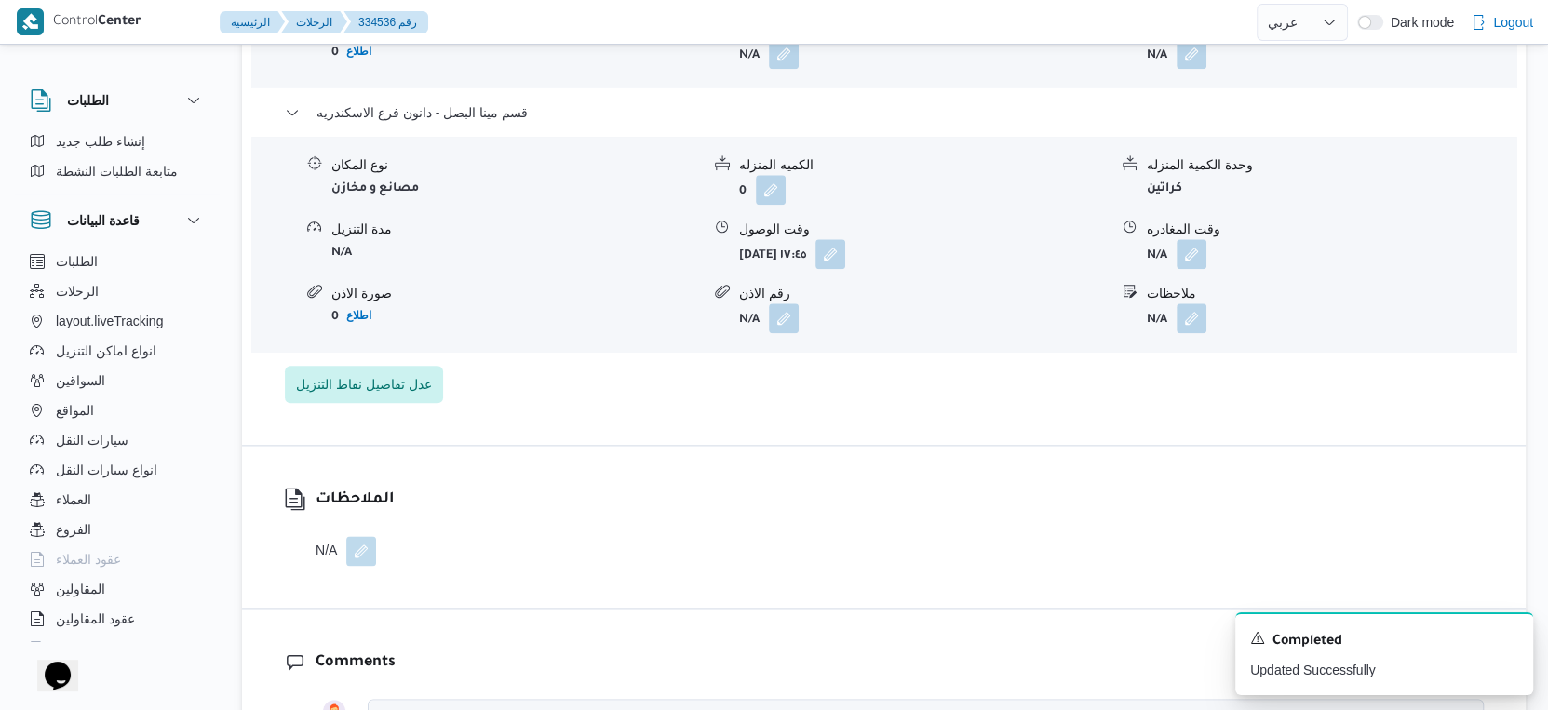
scroll to position [1862, 0]
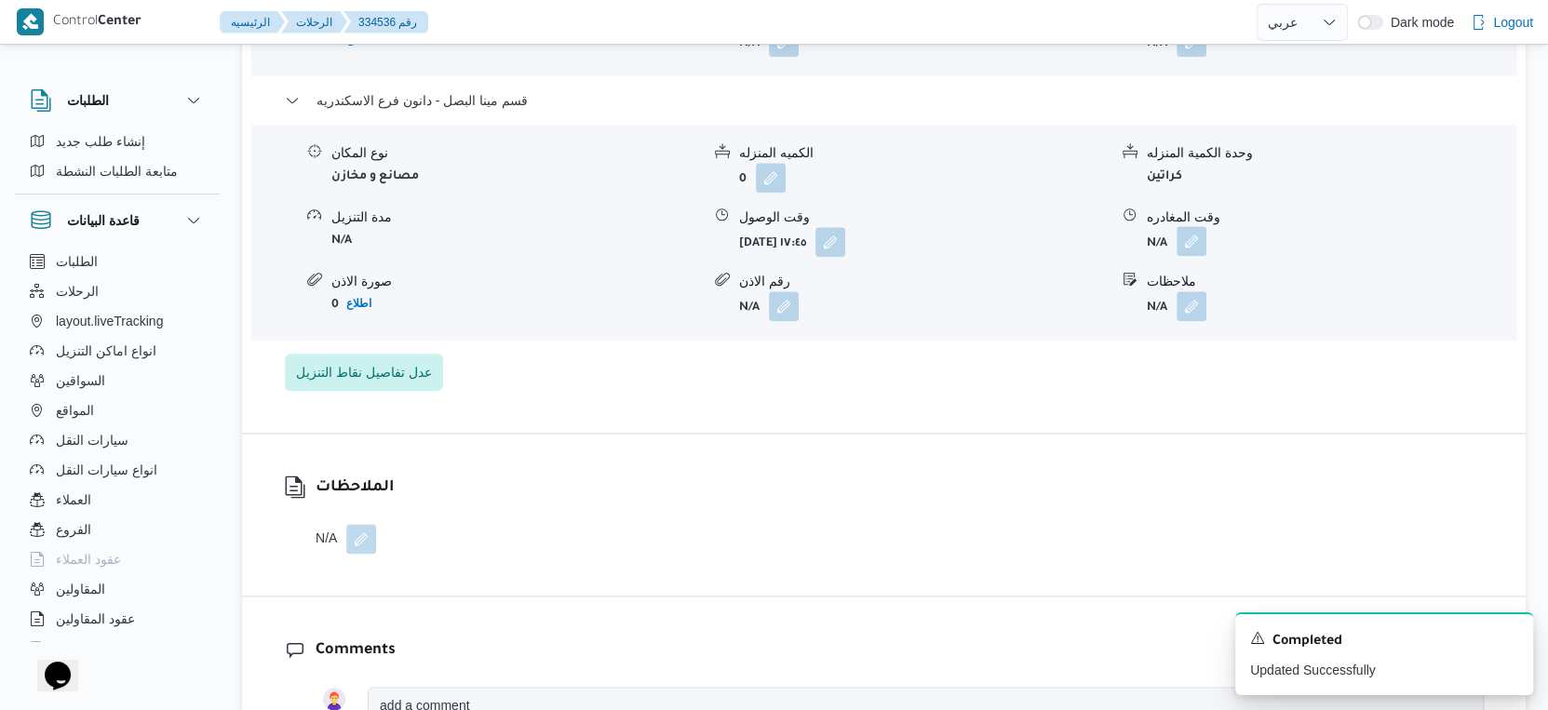
click at [1185, 251] on button "button" at bounding box center [1192, 241] width 30 height 30
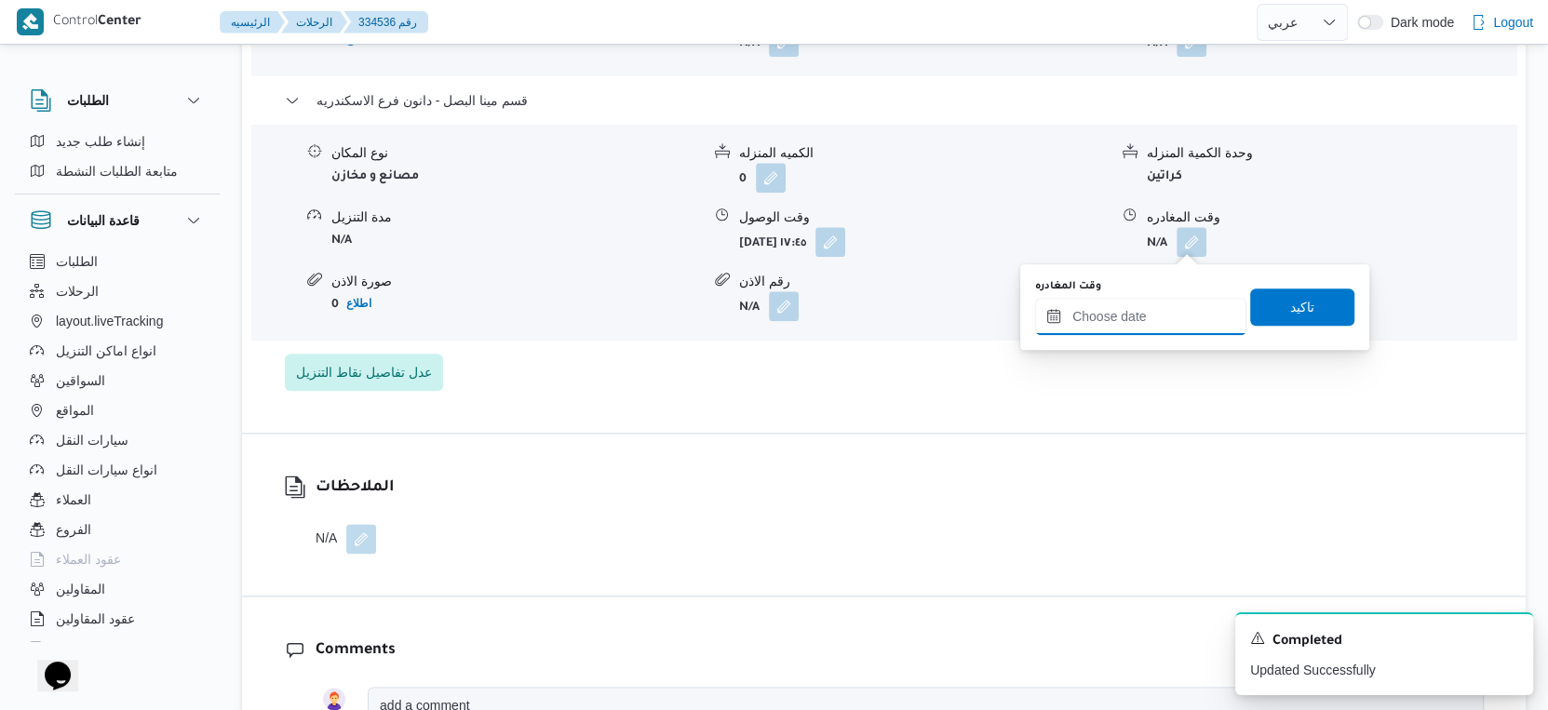
drag, startPoint x: 1161, startPoint y: 301, endPoint x: 1164, endPoint y: 312, distance: 11.5
click at [1161, 301] on input "وقت المغادره" at bounding box center [1140, 316] width 211 height 37
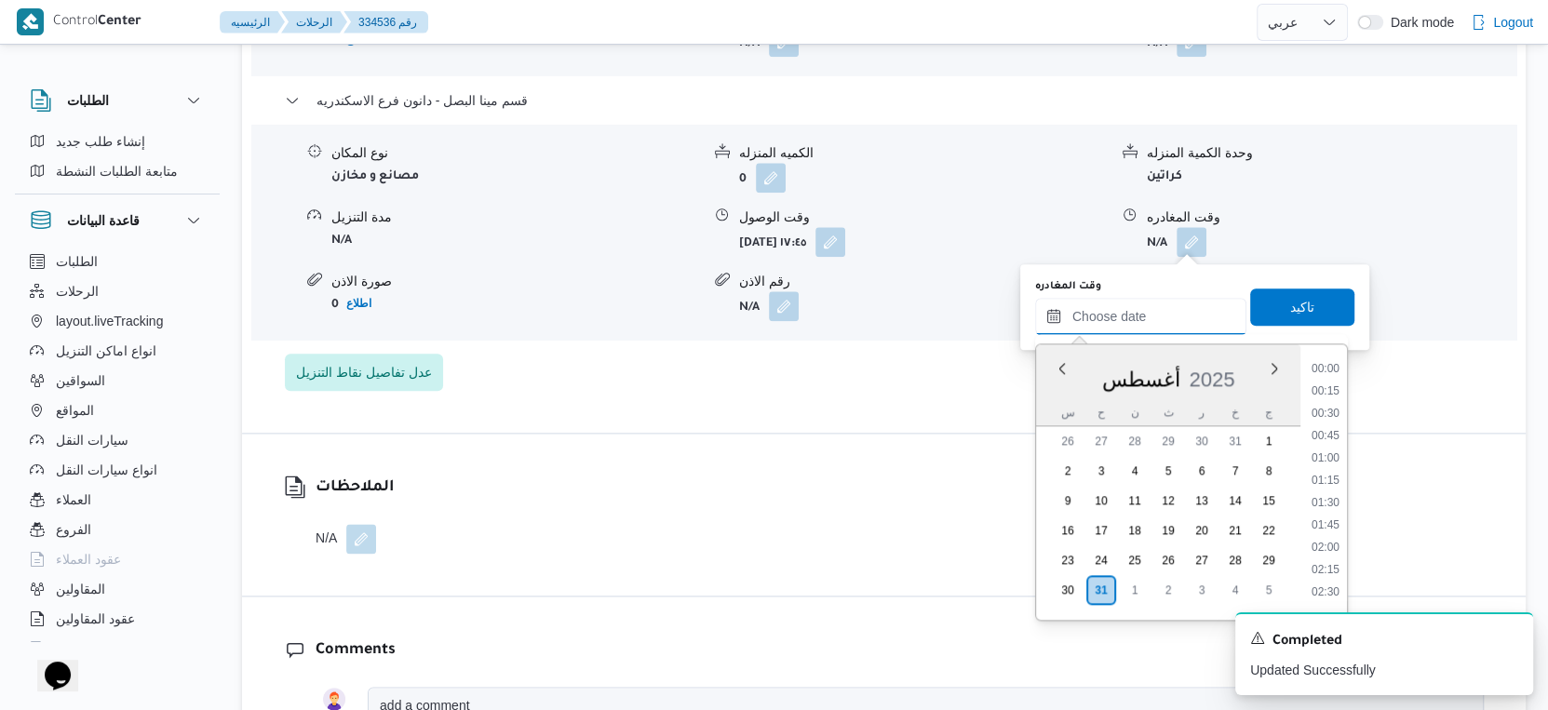
scroll to position [1612, 0]
click at [1327, 368] on li "18:00" at bounding box center [1325, 365] width 43 height 19
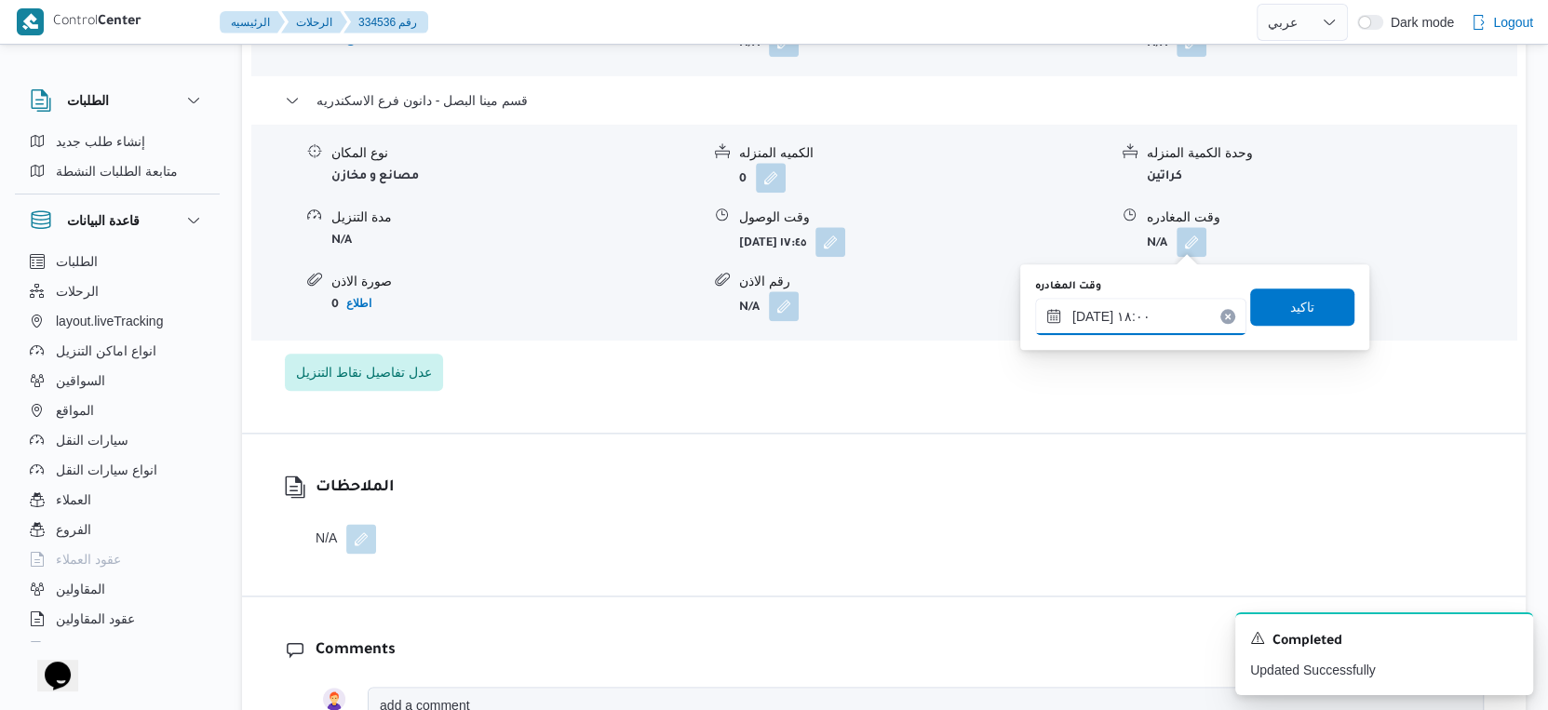
click at [1094, 312] on input "٣١/٠٨/٢٠٢٥ ١٨:٠٠" at bounding box center [1140, 316] width 211 height 37
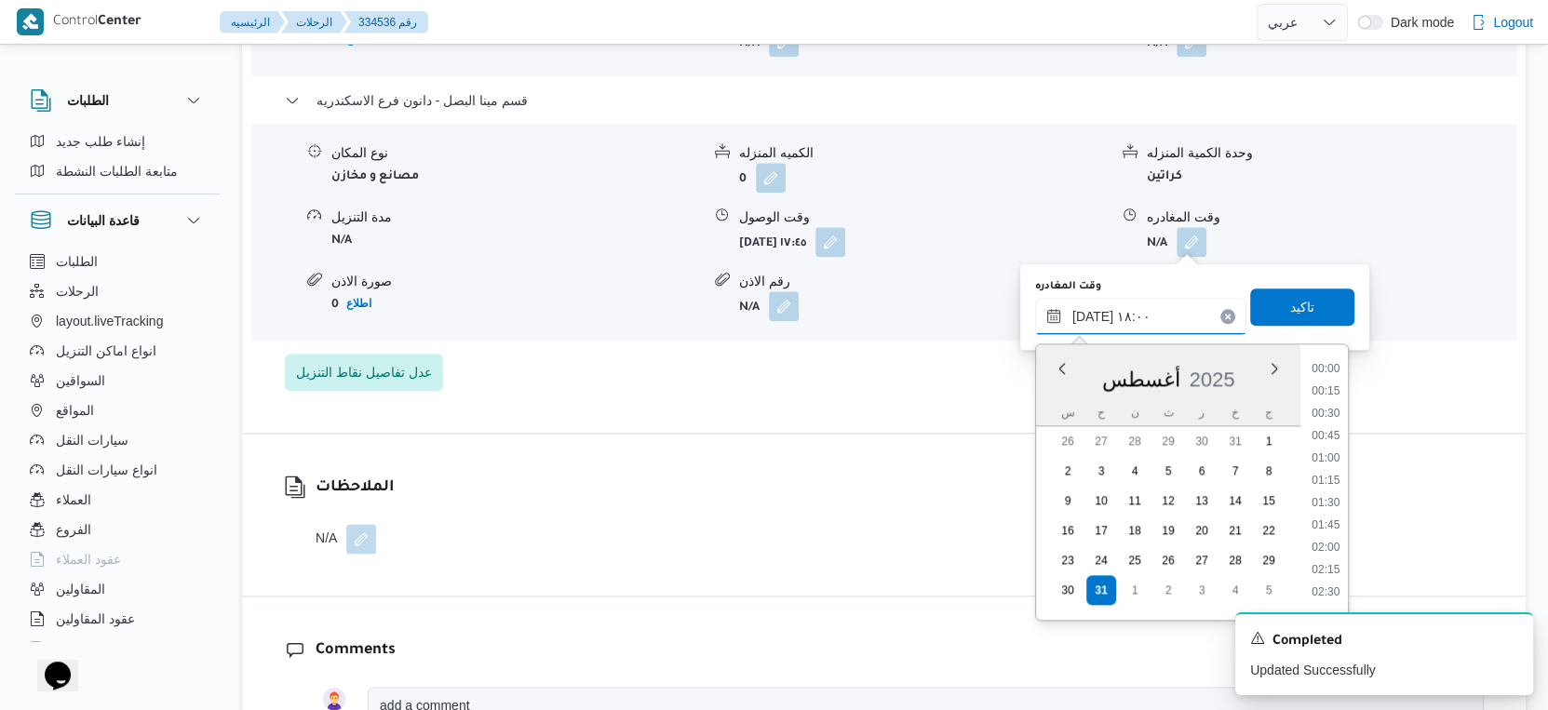
click at [1094, 312] on input "٣١/٠٨/٢٠٢٥ ١٨:٠٠" at bounding box center [1140, 316] width 211 height 37
type input "٣١/٠٨/٢٠٢٥ ١٨:١٠"
click at [1290, 301] on span "تاكيد" at bounding box center [1302, 306] width 24 height 22
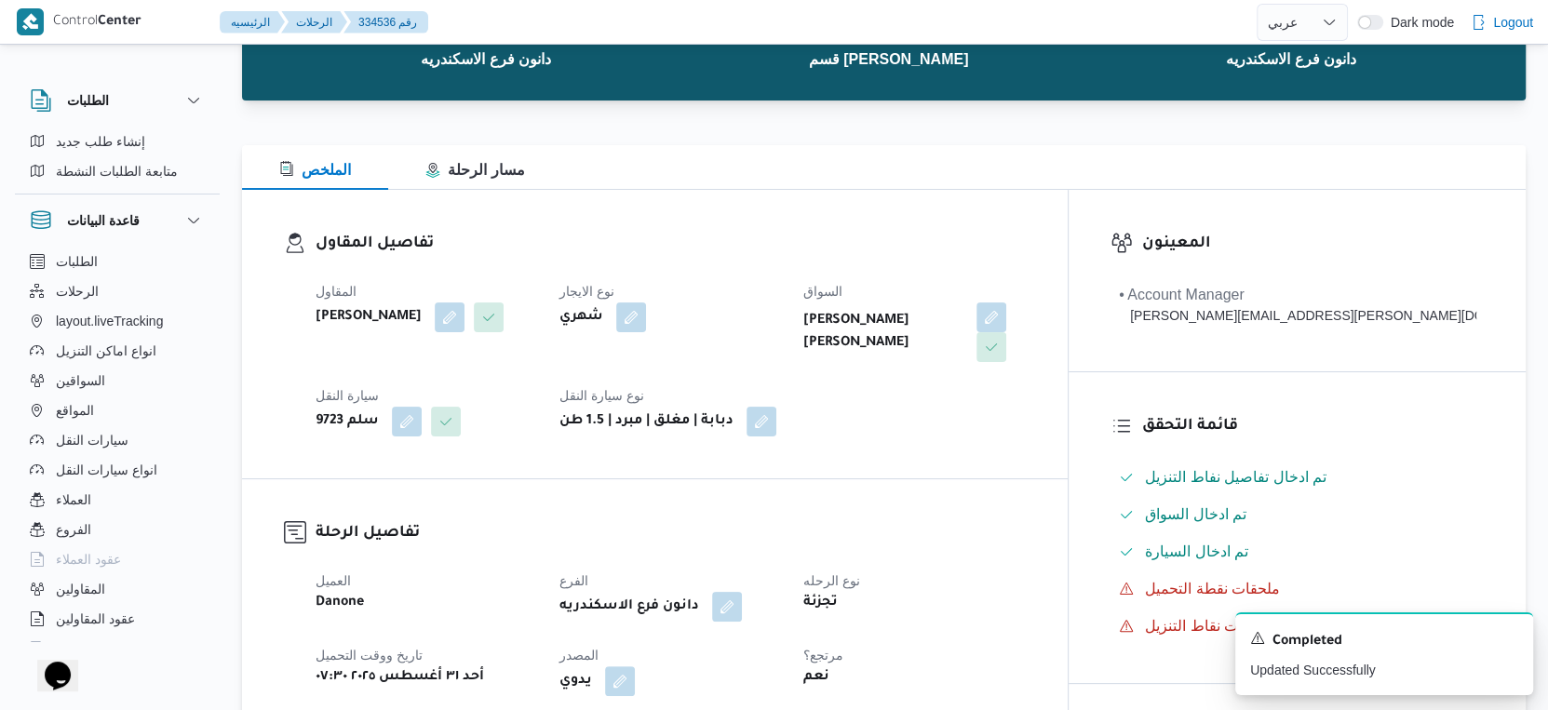
scroll to position [0, 0]
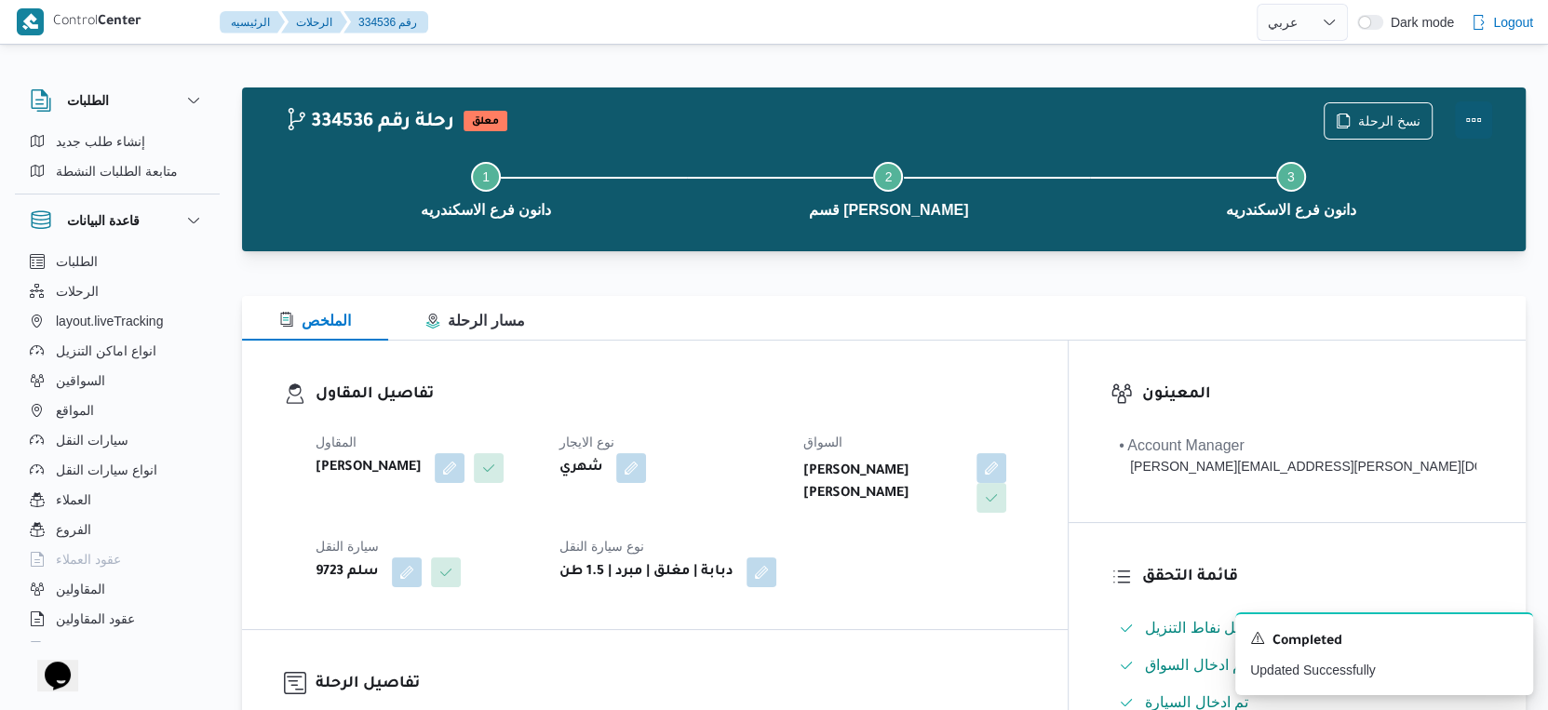
click at [1473, 112] on button "Actions" at bounding box center [1473, 119] width 37 height 37
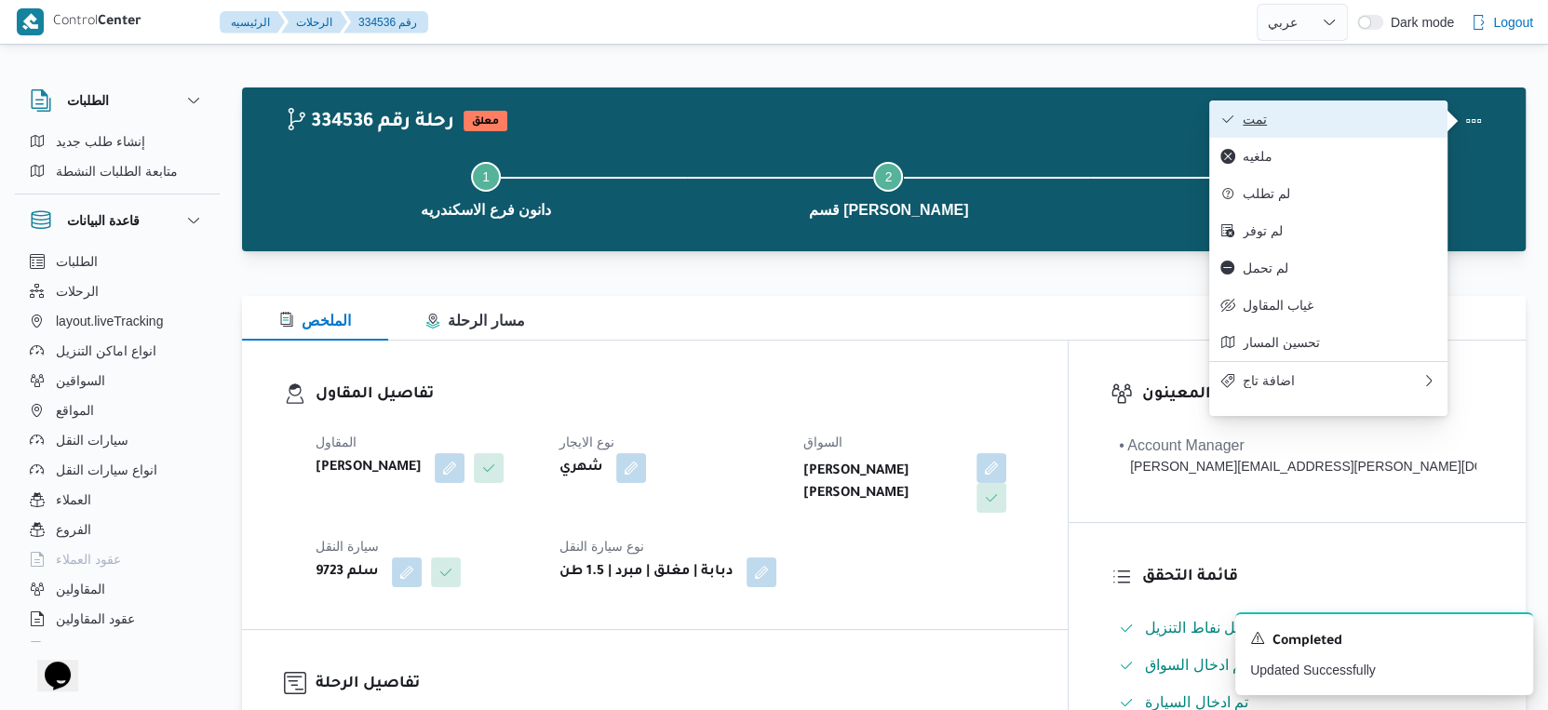
click at [1399, 117] on span "تمت" at bounding box center [1340, 119] width 194 height 15
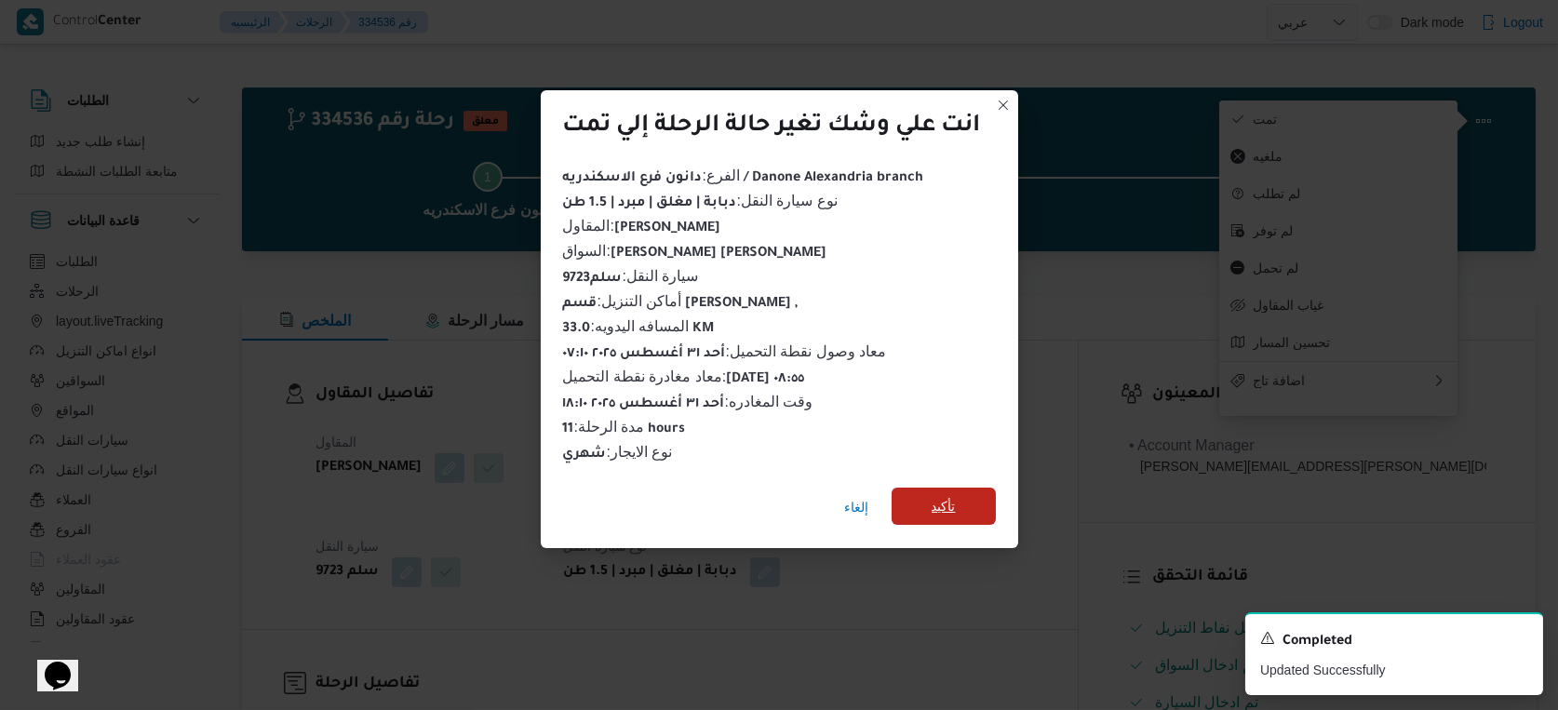
click at [982, 497] on span "تأكيد" at bounding box center [944, 506] width 104 height 37
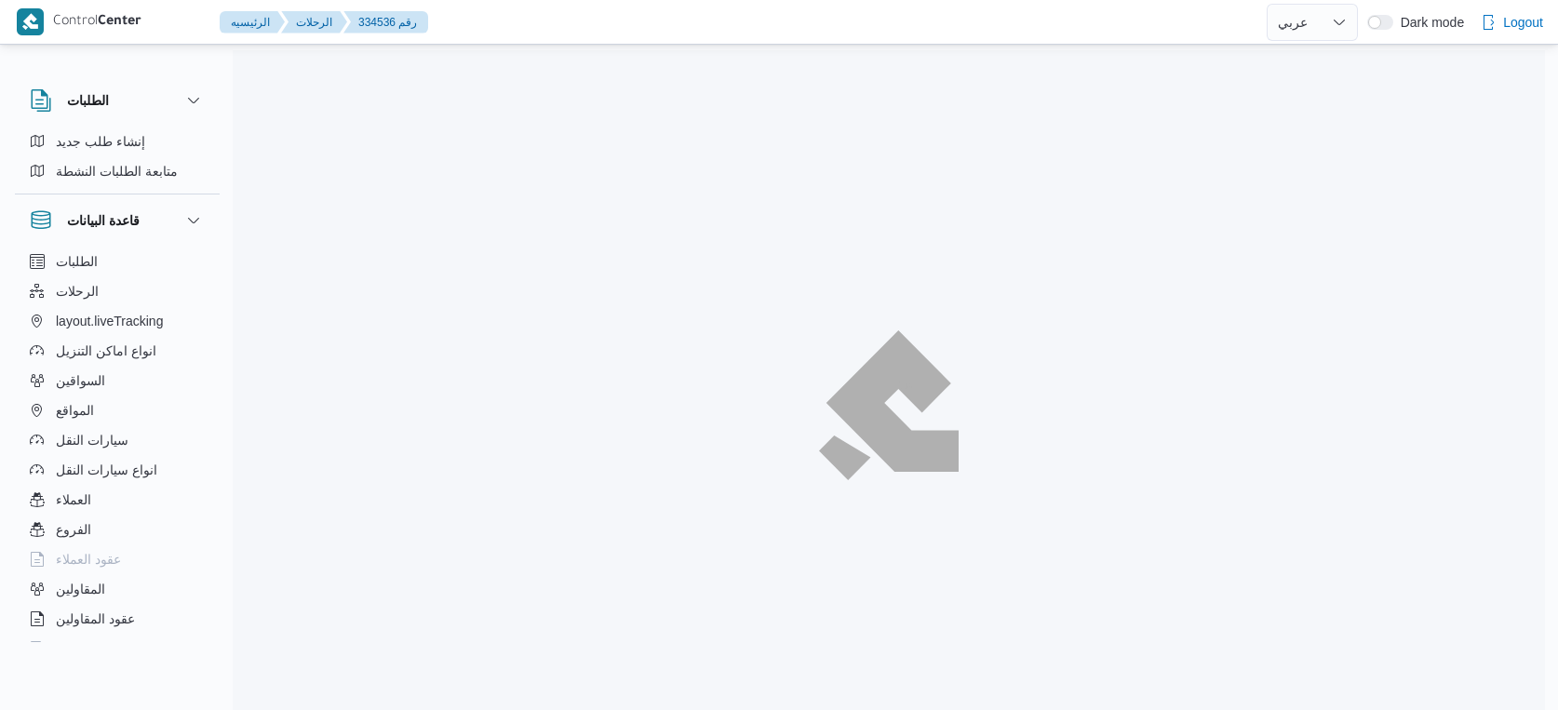
select select "ar"
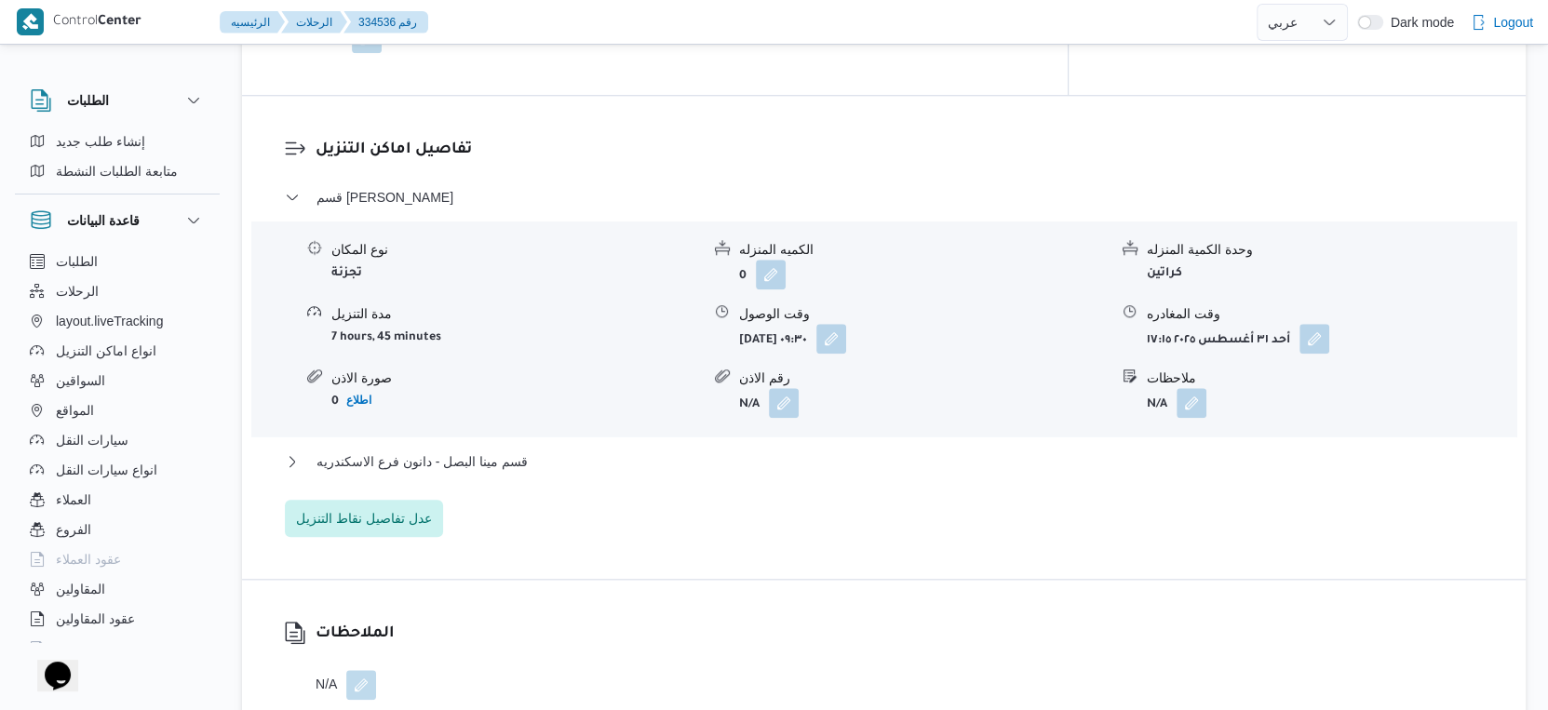
scroll to position [1552, 0]
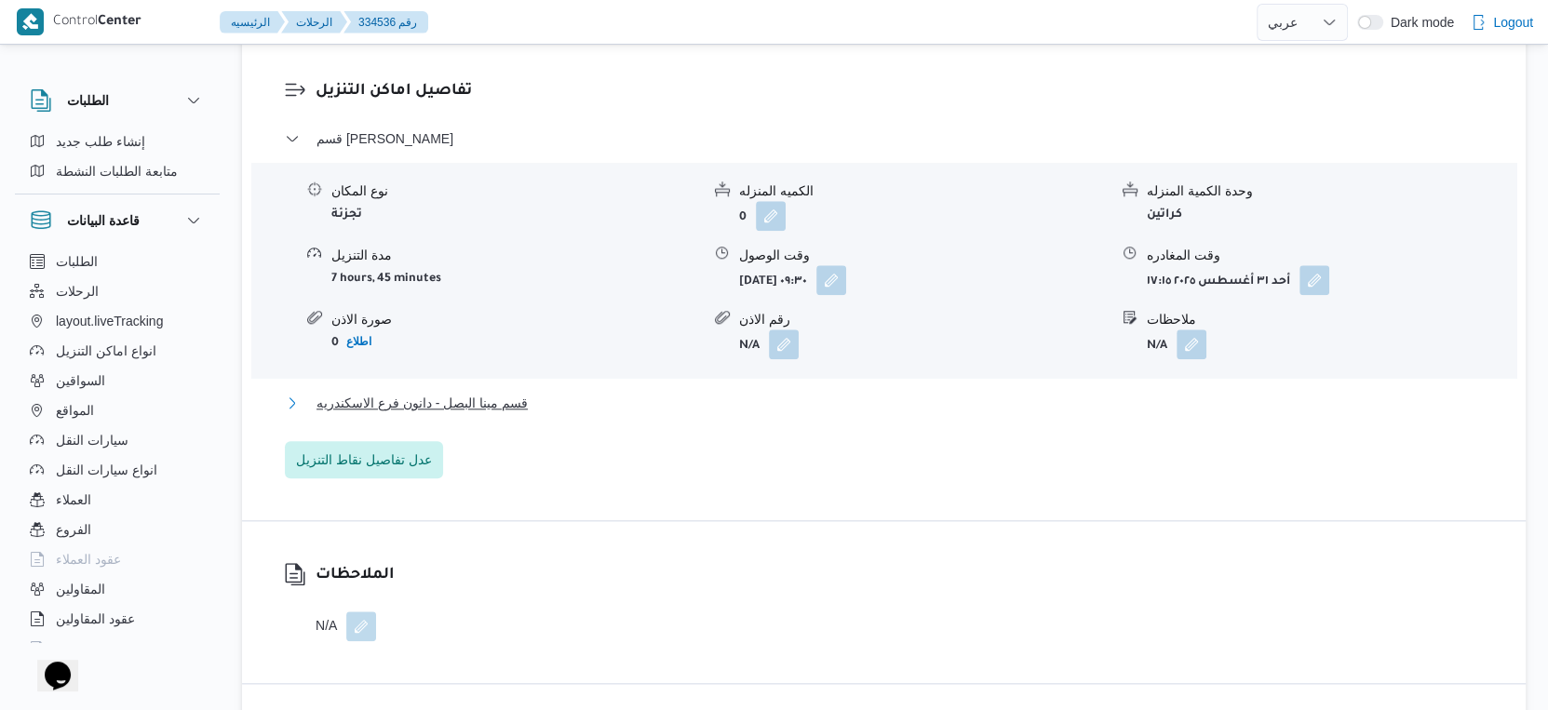
click at [526, 399] on span "قسم مينا البصل - دانون فرع الاسكندريه" at bounding box center [422, 403] width 211 height 22
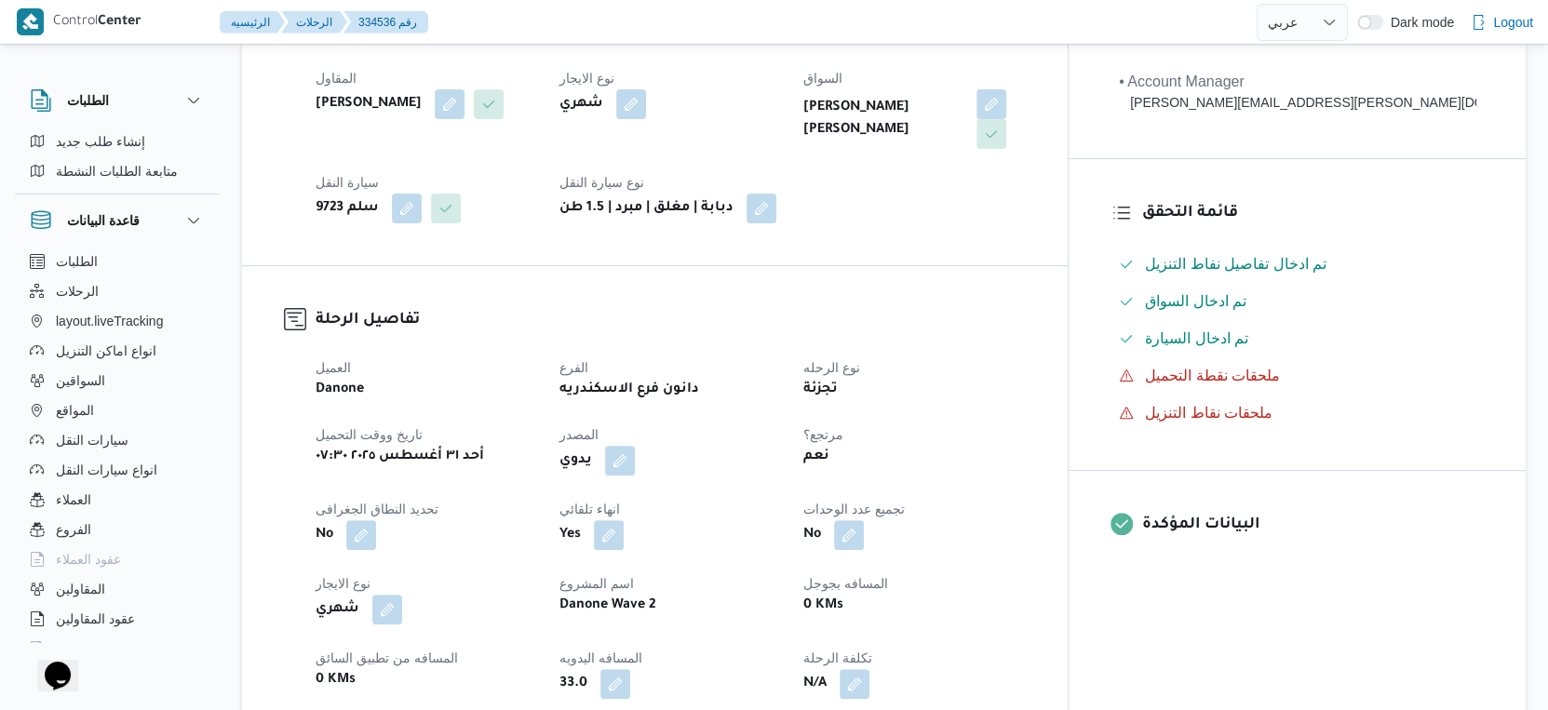
scroll to position [620, 0]
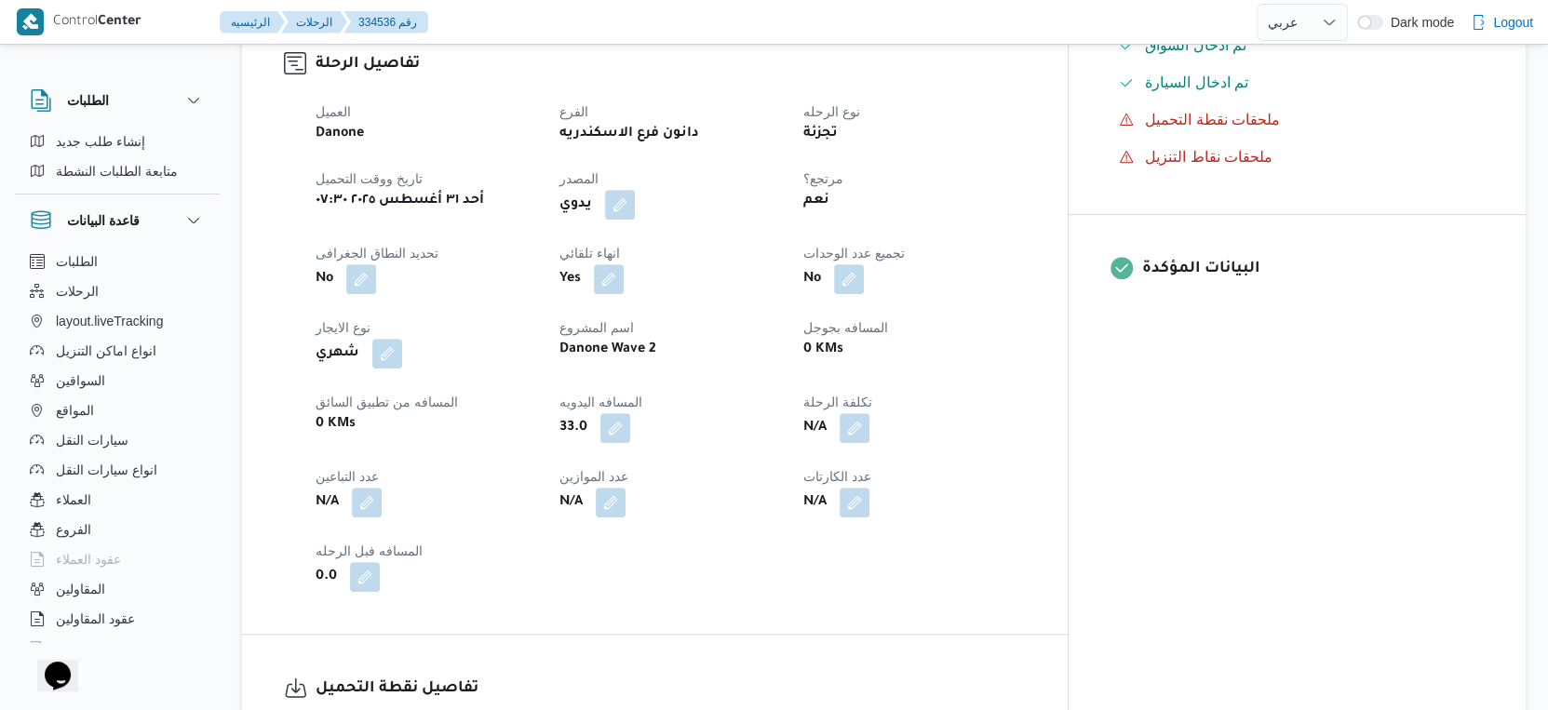
select select "ar"
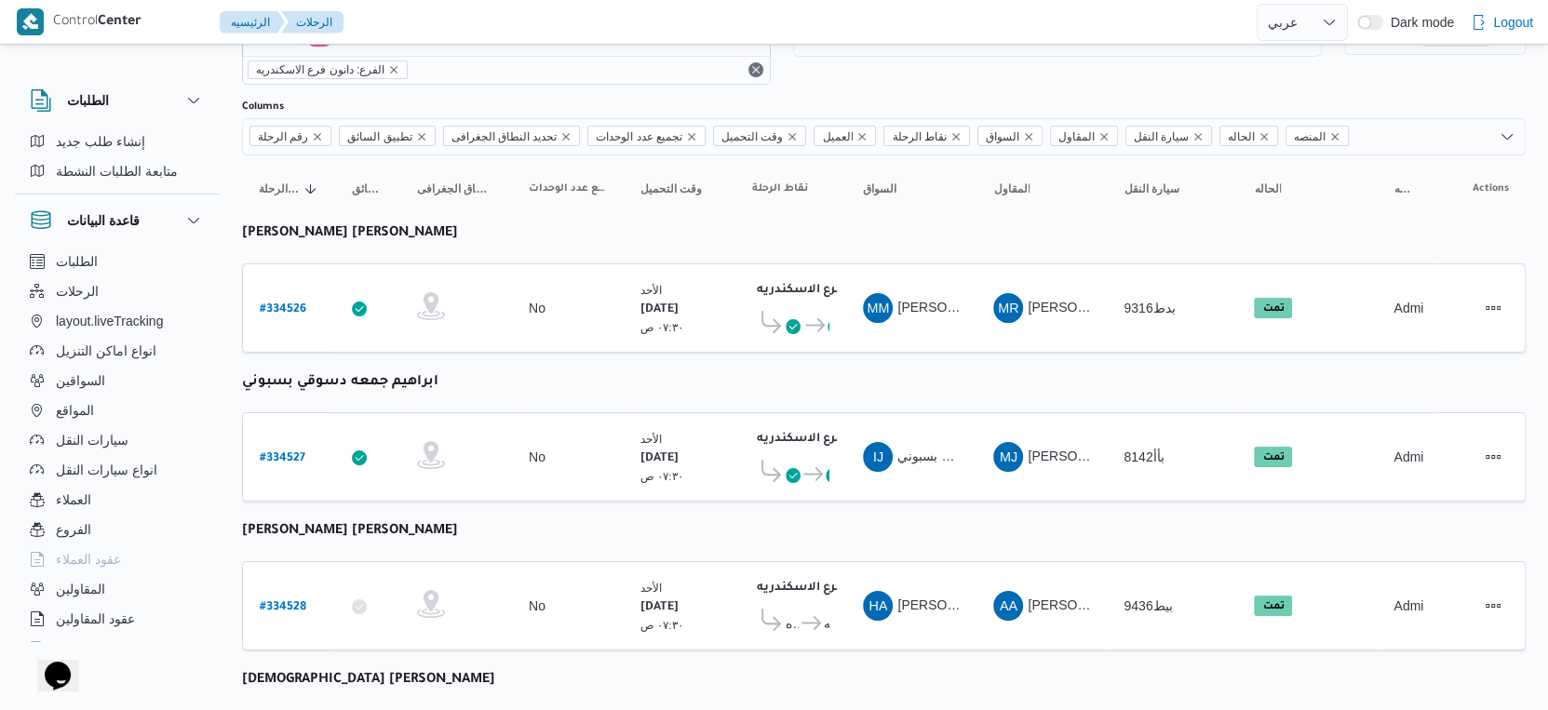
scroll to position [71, 0]
click at [286, 453] on b "# 334527" at bounding box center [283, 459] width 46 height 13
select select "ar"
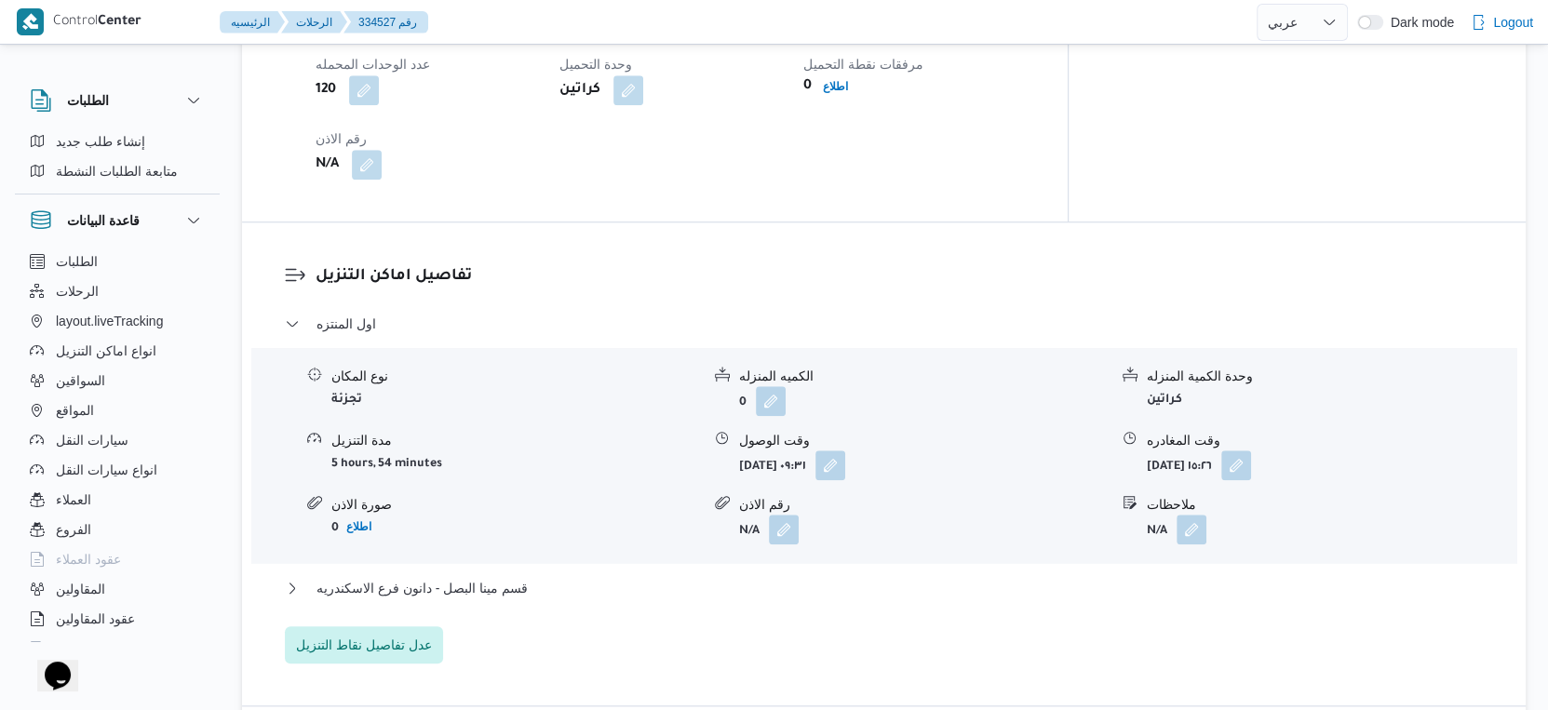
scroll to position [1552, 0]
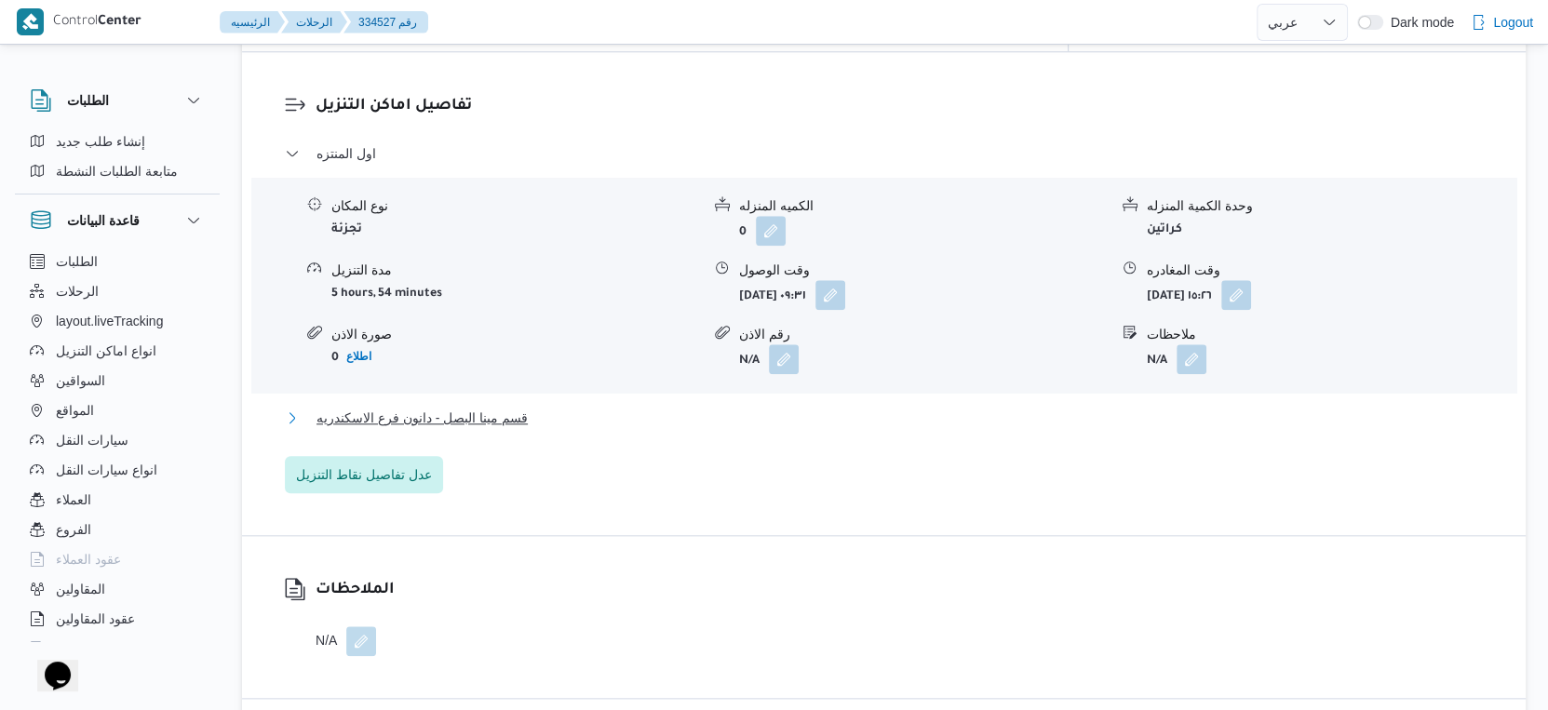
click at [528, 407] on button "قسم مينا البصل - دانون فرع الاسكندريه" at bounding box center [884, 418] width 1199 height 22
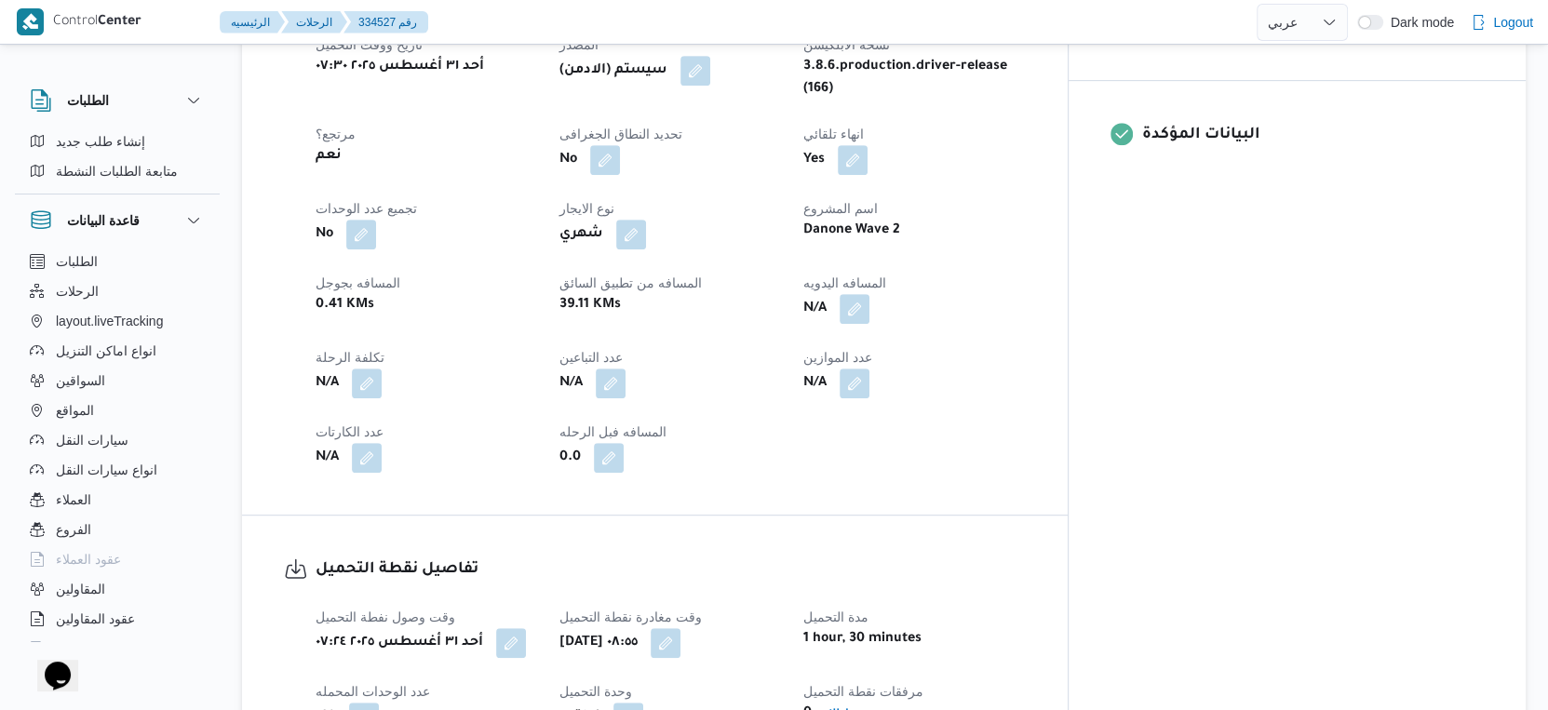
scroll to position [724, 0]
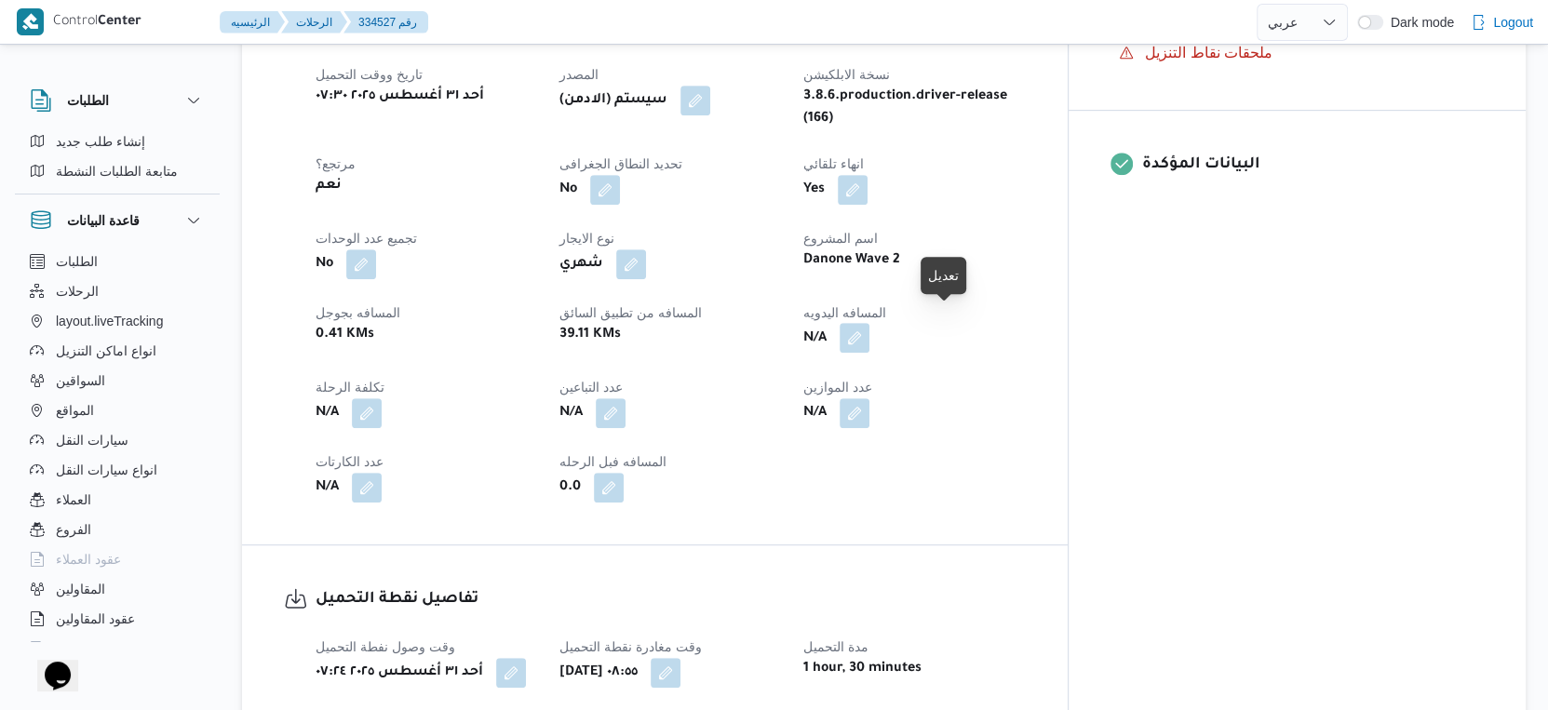
click at [869, 323] on button "button" at bounding box center [855, 338] width 30 height 30
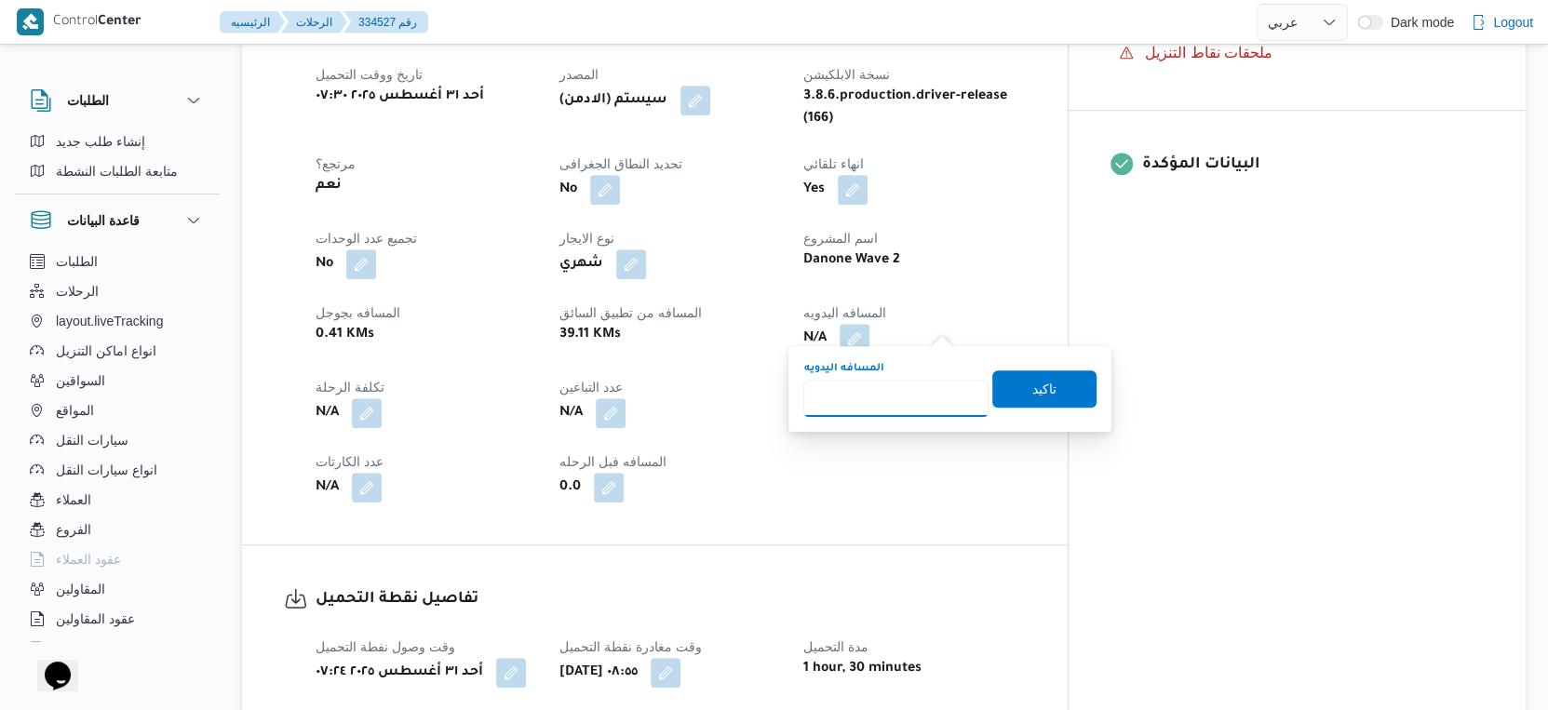
click at [877, 396] on input "المسافه اليدويه" at bounding box center [895, 398] width 185 height 37
type input "40"
click at [1038, 381] on span "تاكيد" at bounding box center [1044, 388] width 24 height 22
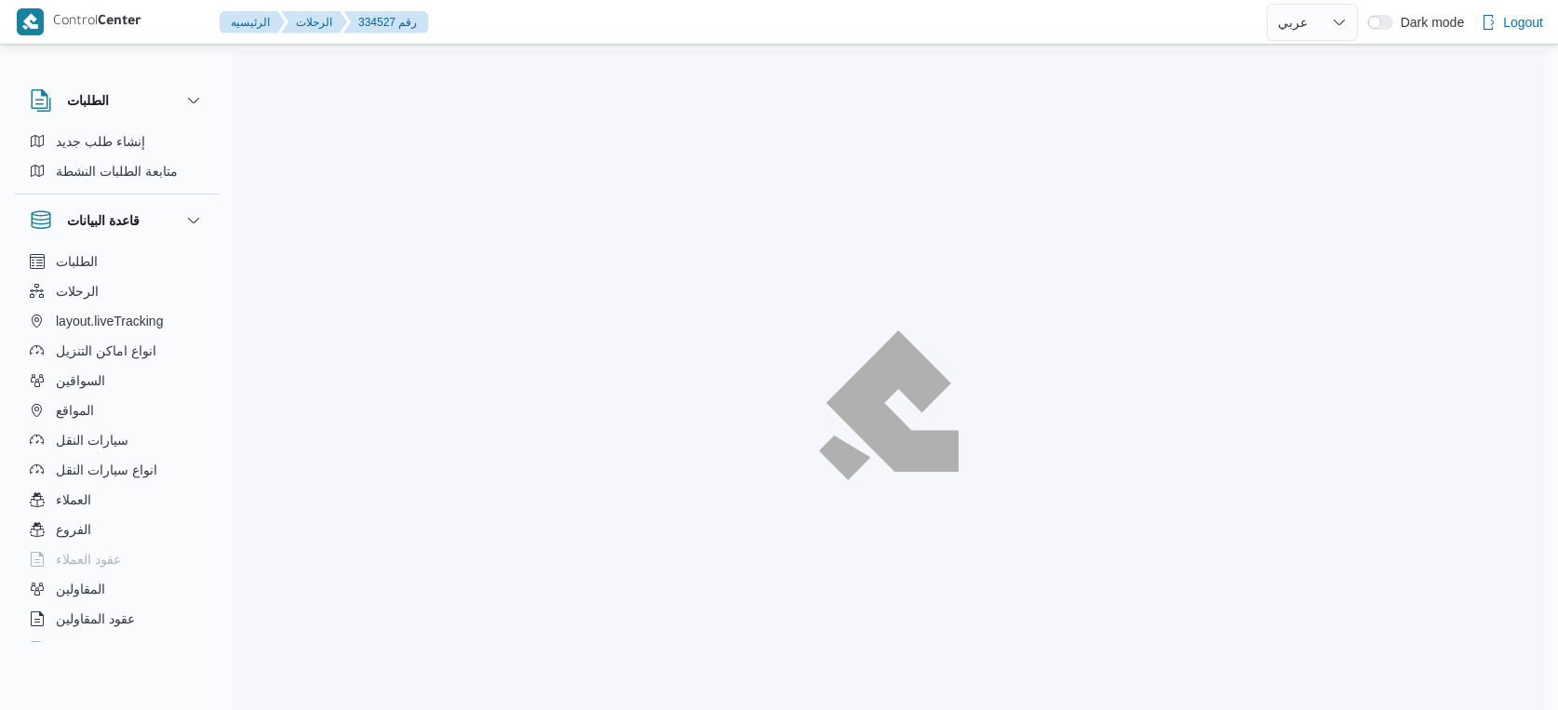
select select "ar"
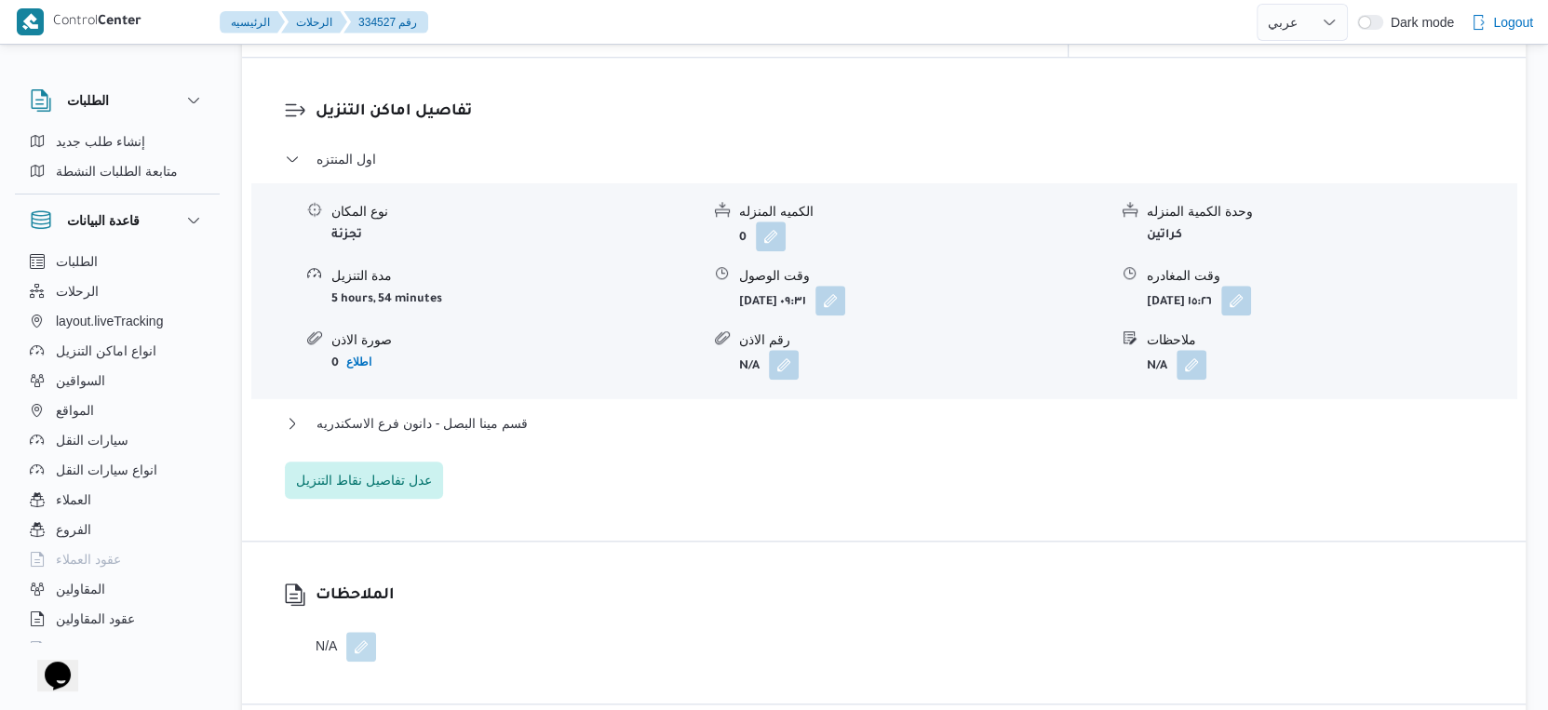
scroll to position [1552, 0]
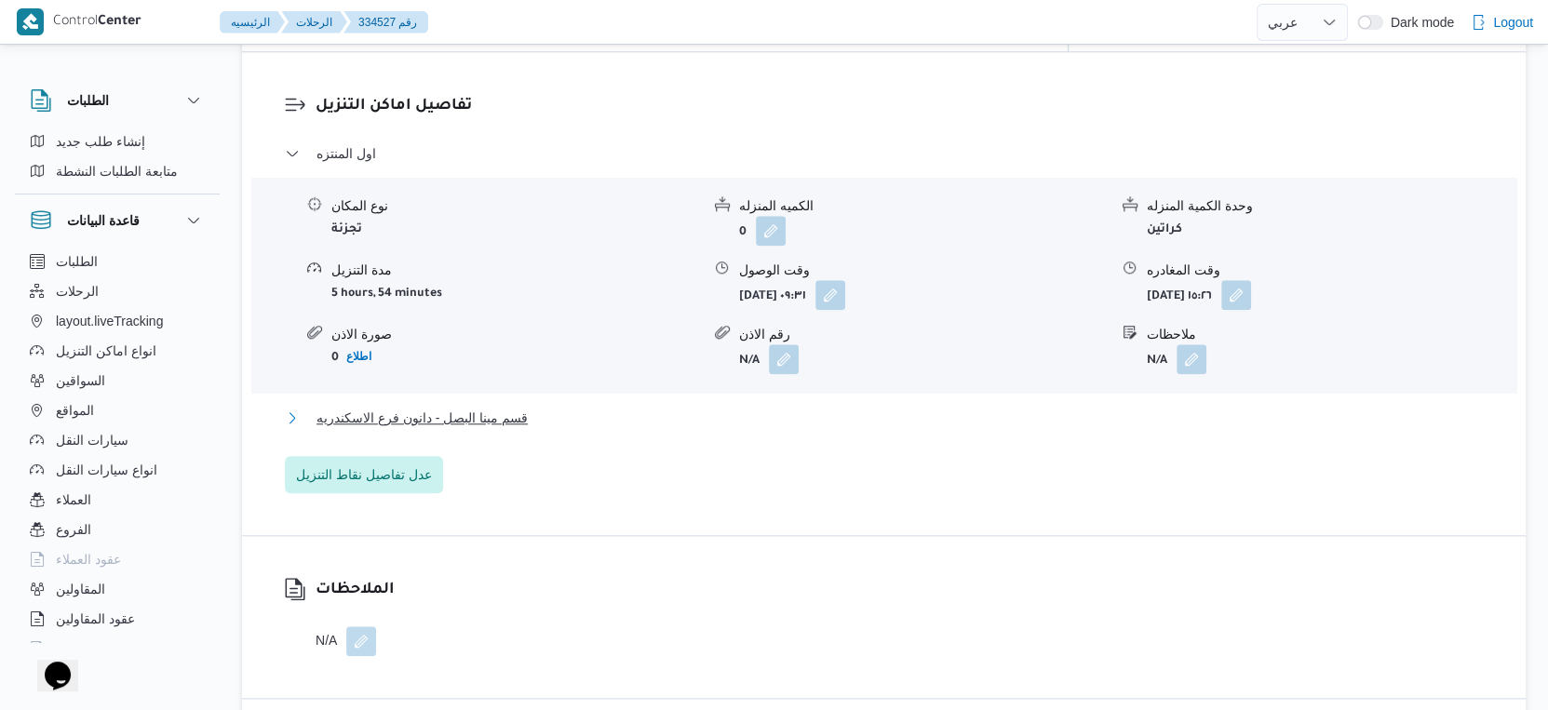
click at [512, 407] on span "قسم مينا البصل - دانون فرع الاسكندريه" at bounding box center [422, 418] width 211 height 22
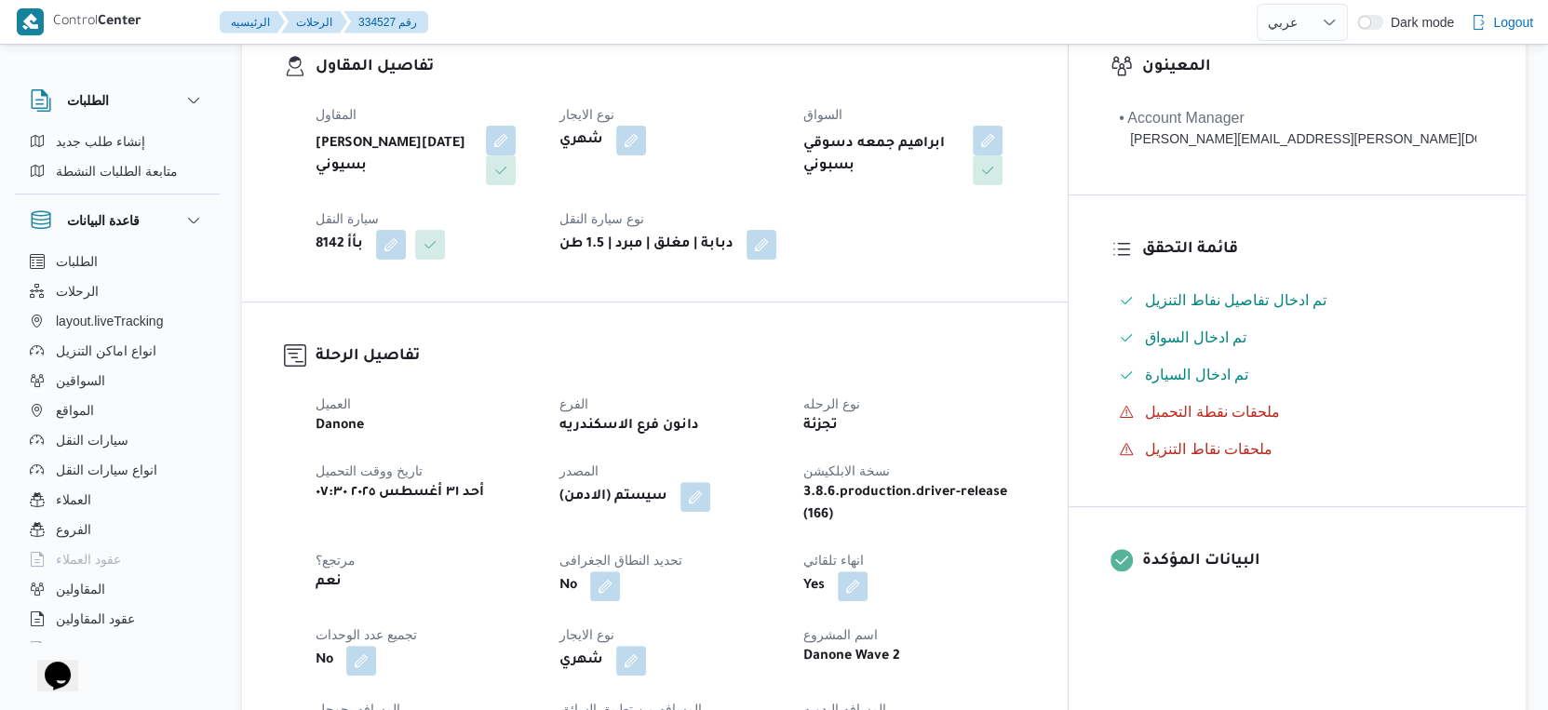
scroll to position [724, 0]
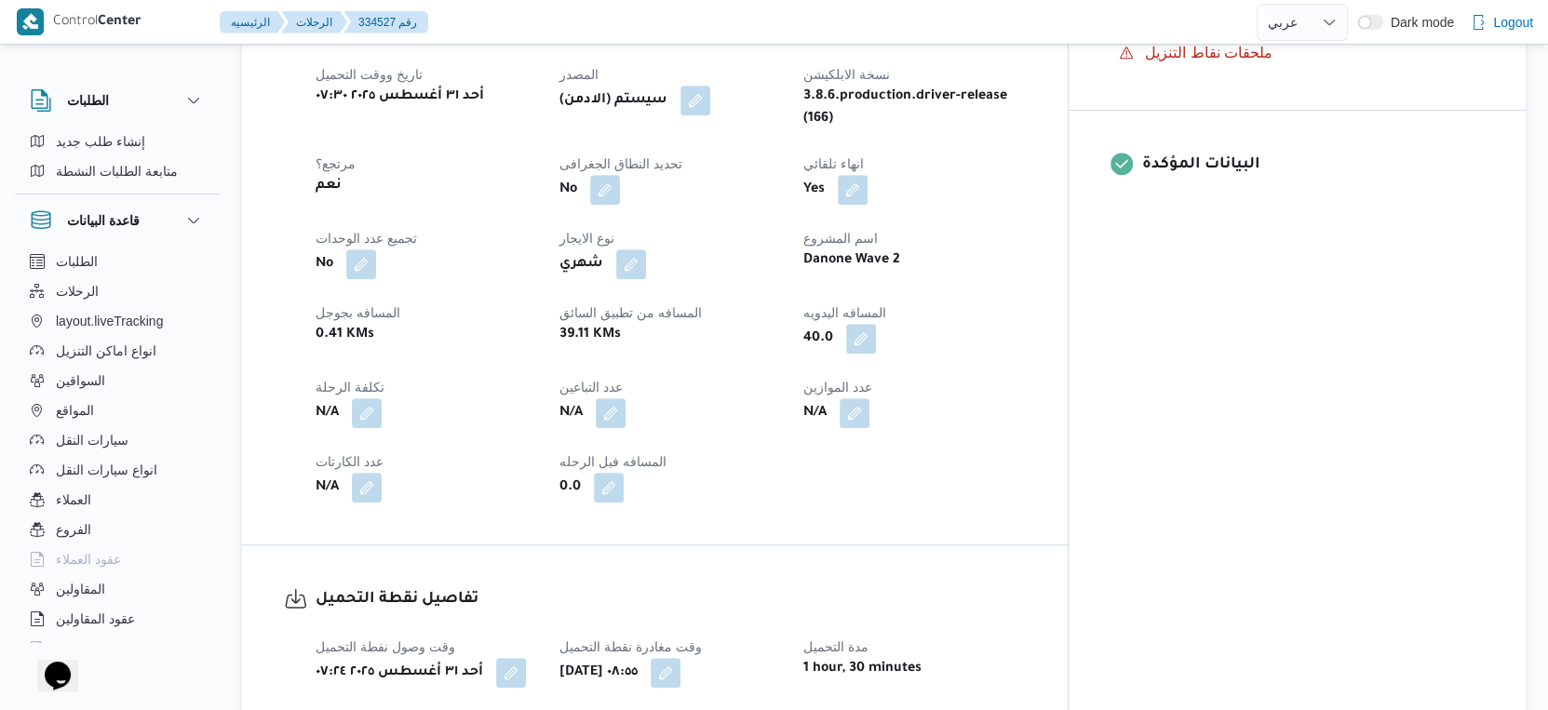
select select "ar"
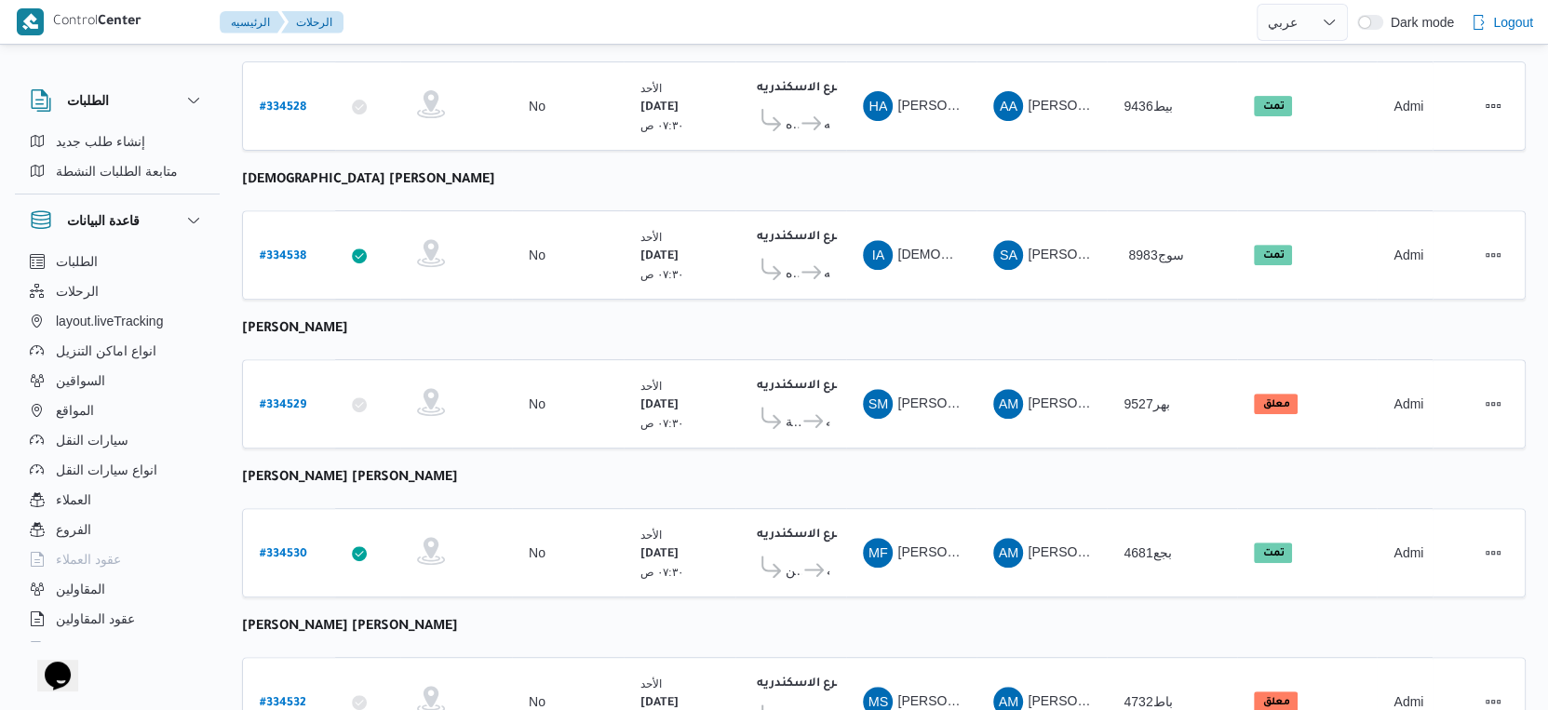
scroll to position [692, 0]
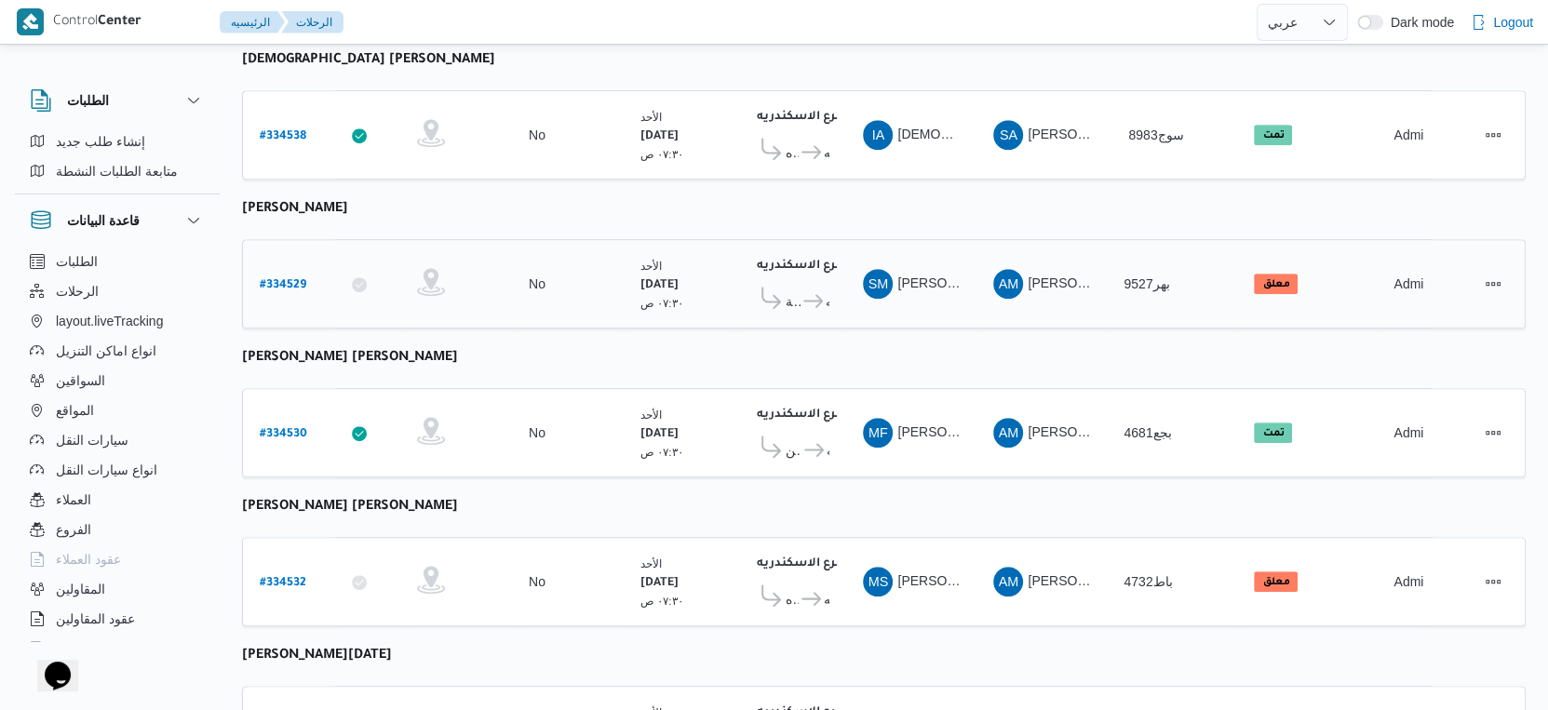
click at [292, 279] on b "# 334529" at bounding box center [283, 285] width 47 height 13
select select "ar"
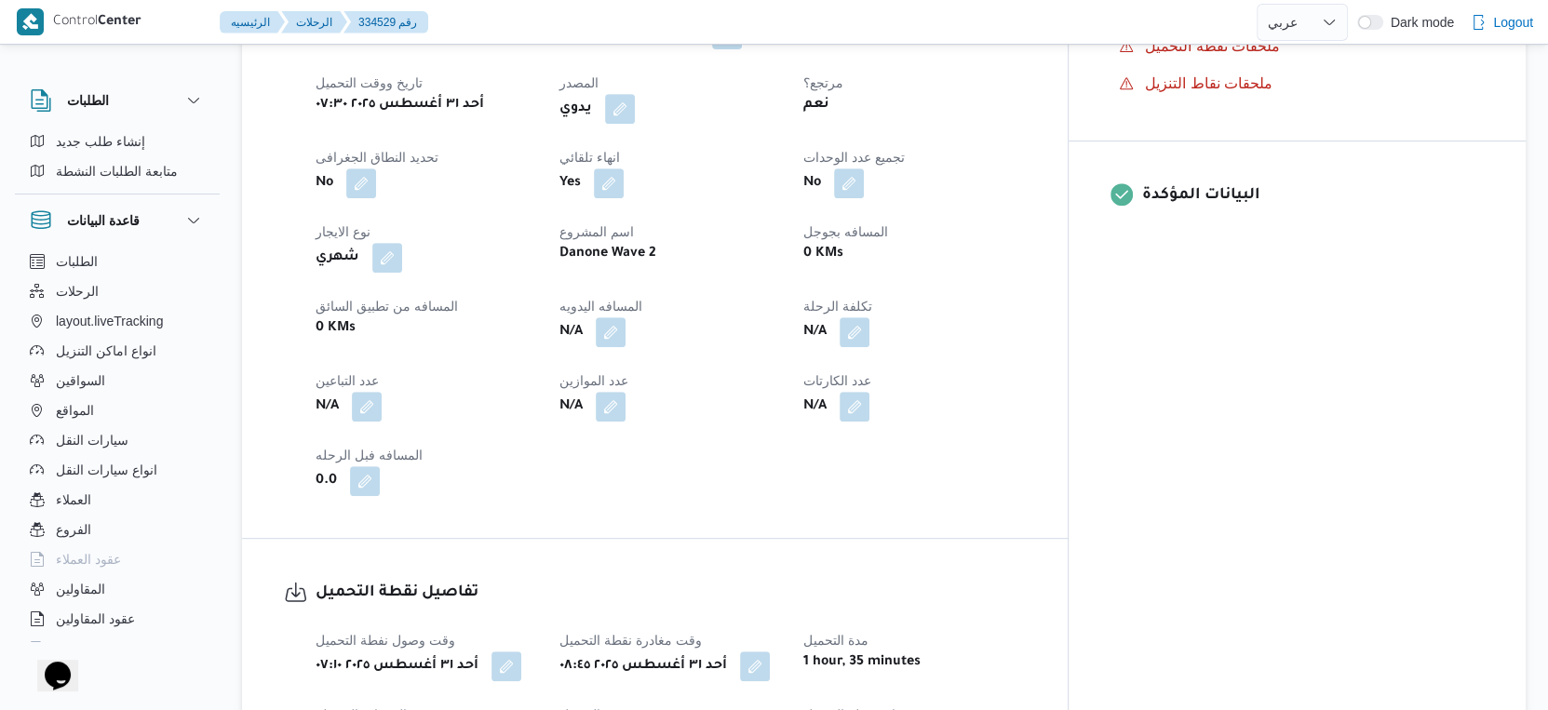
scroll to position [692, 0]
click at [626, 348] on button "button" at bounding box center [611, 333] width 30 height 30
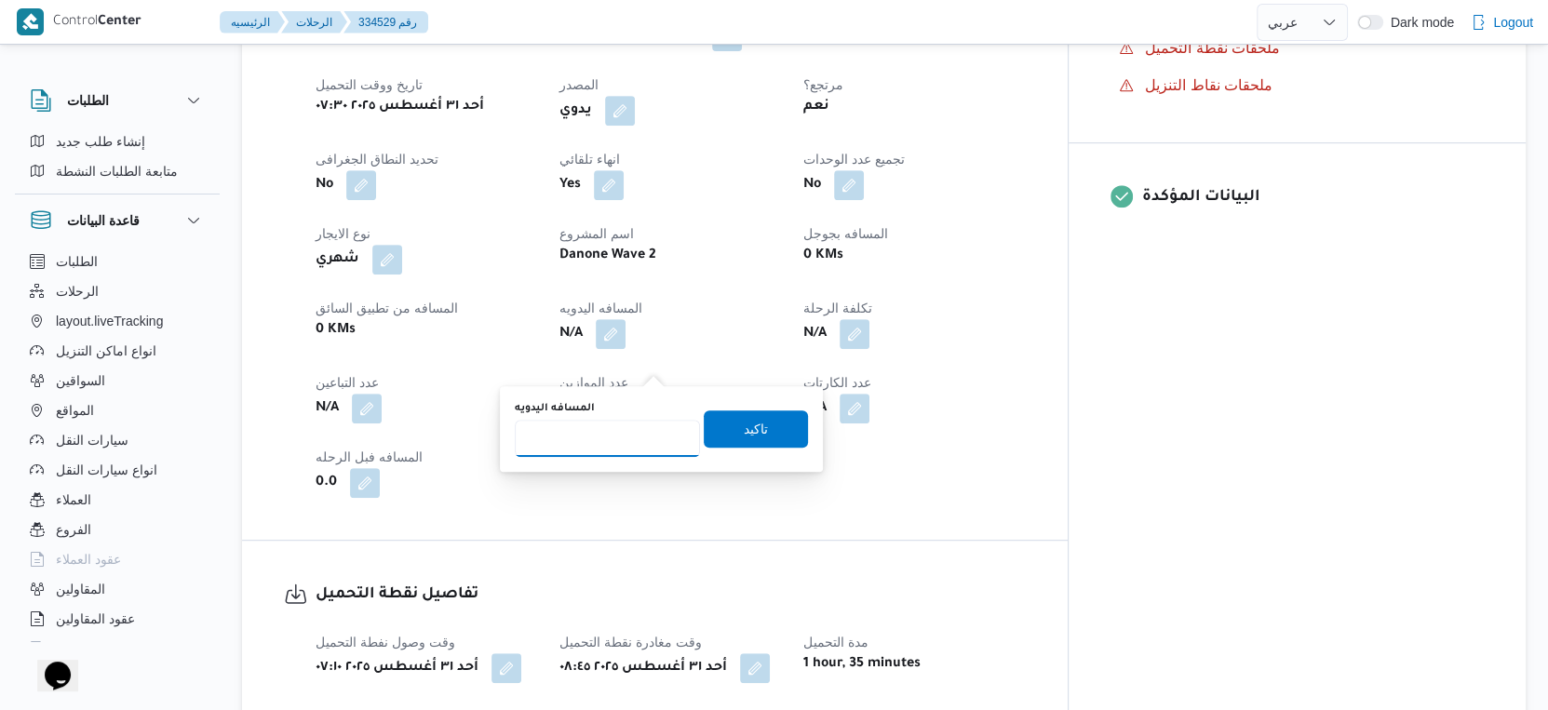
click at [625, 445] on input "المسافه اليدويه" at bounding box center [607, 438] width 185 height 37
type input "28"
click at [771, 433] on span "تاكيد" at bounding box center [756, 428] width 104 height 37
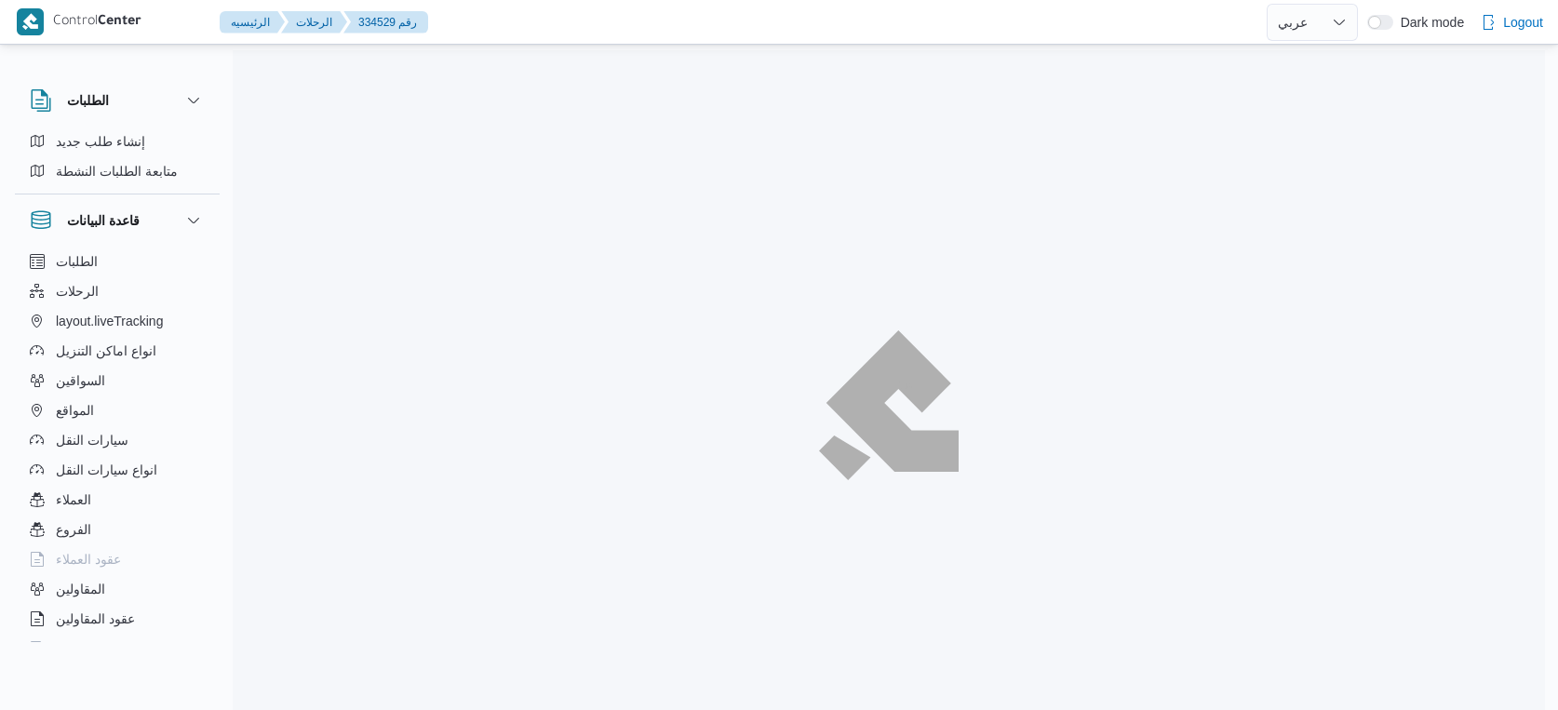
select select "ar"
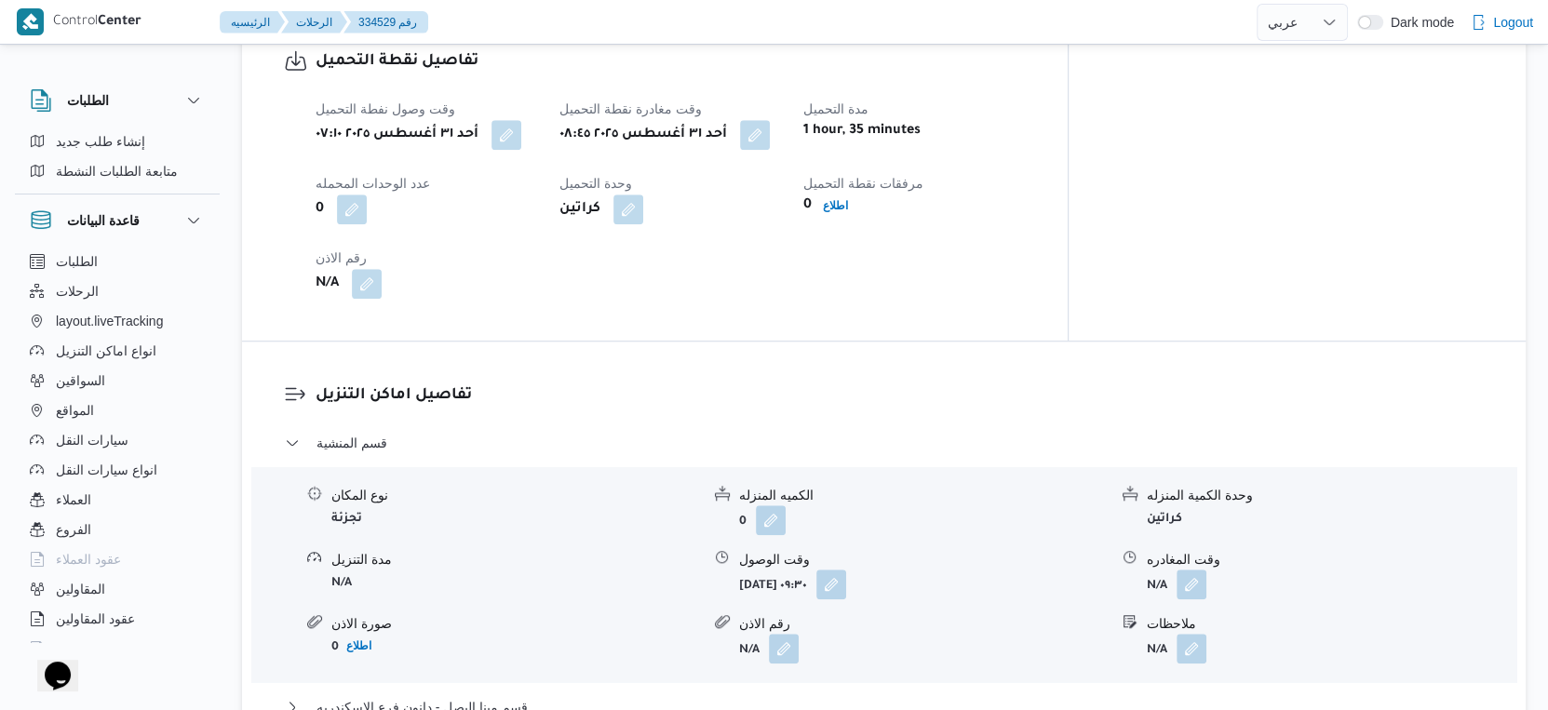
scroll to position [1241, 0]
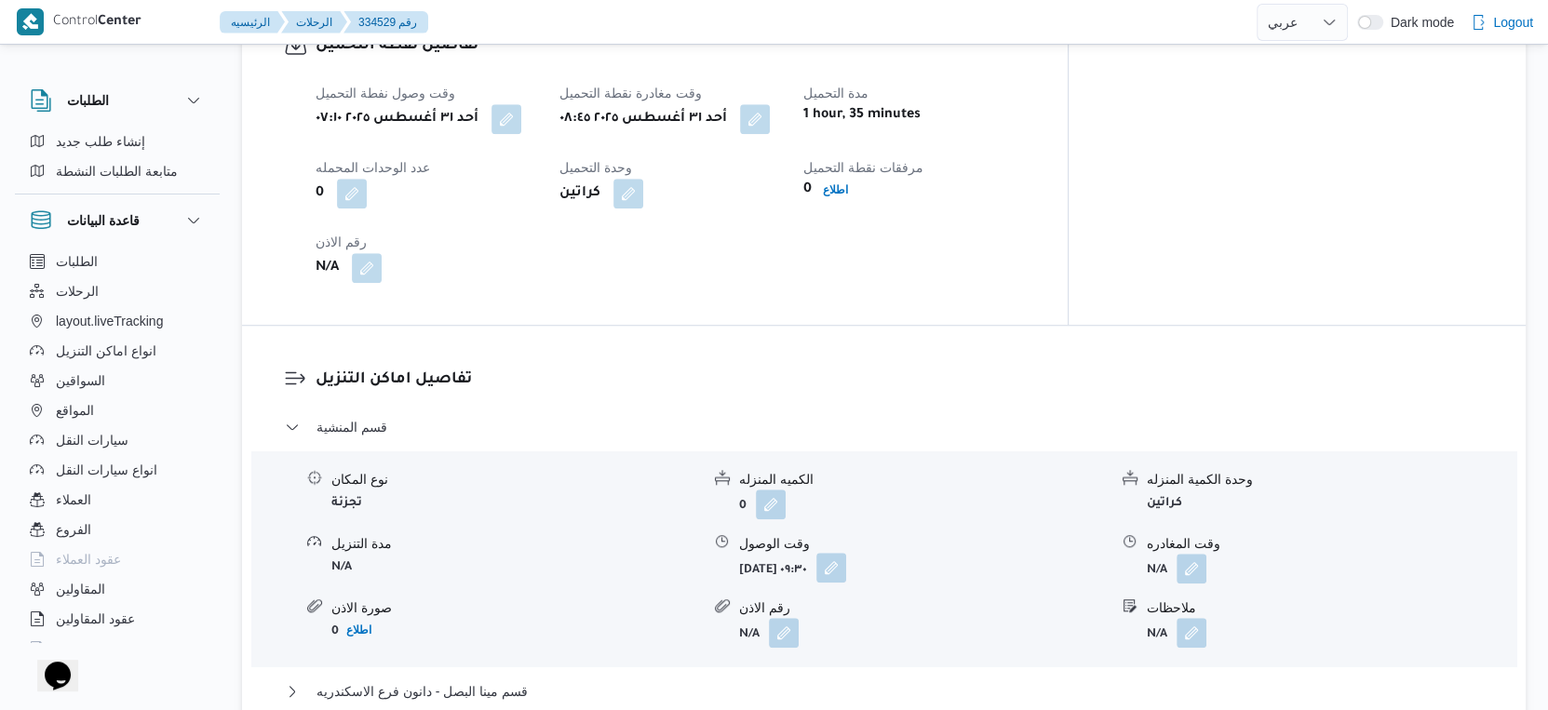
click at [846, 583] on button "button" at bounding box center [831, 568] width 30 height 30
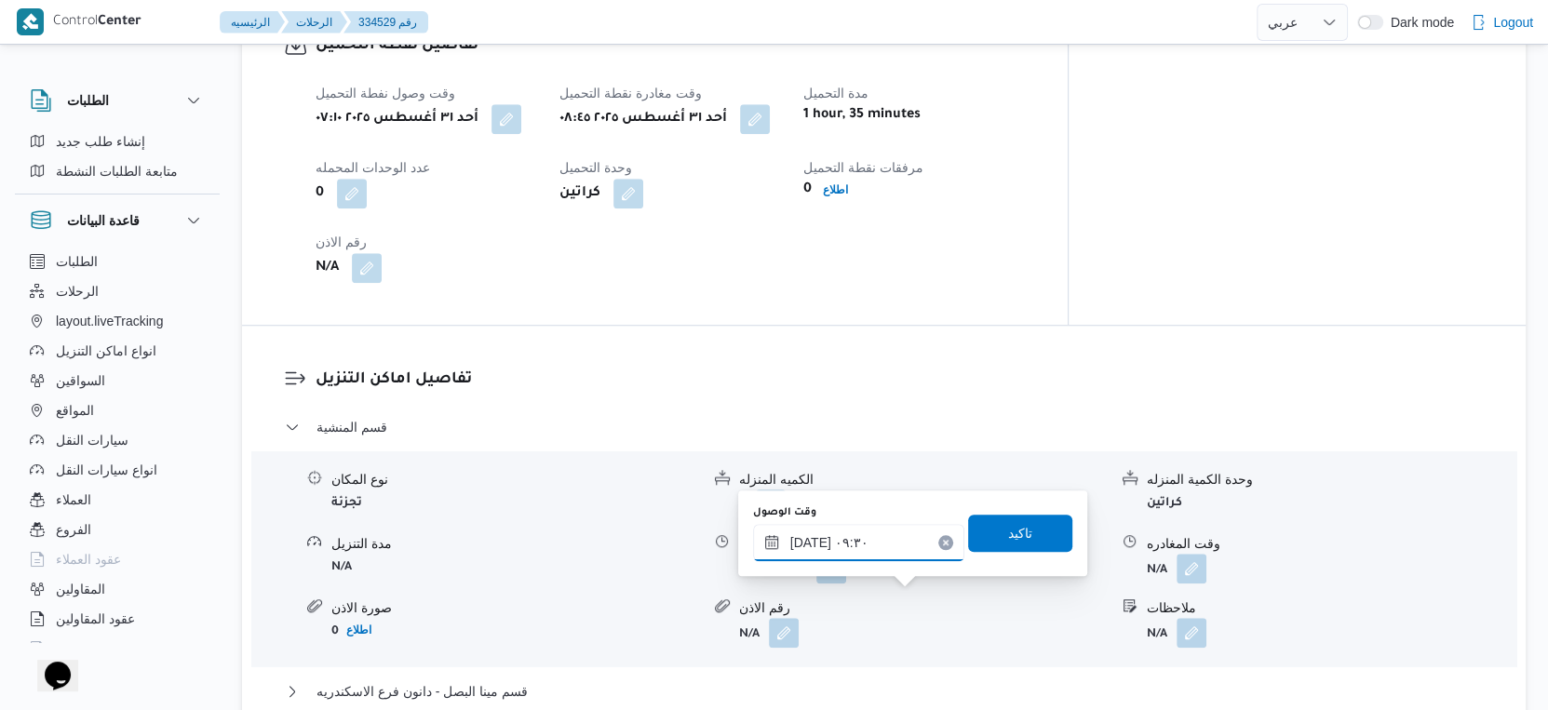
click at [890, 545] on input "[DATE] ٠٩:٣٠" at bounding box center [858, 542] width 211 height 37
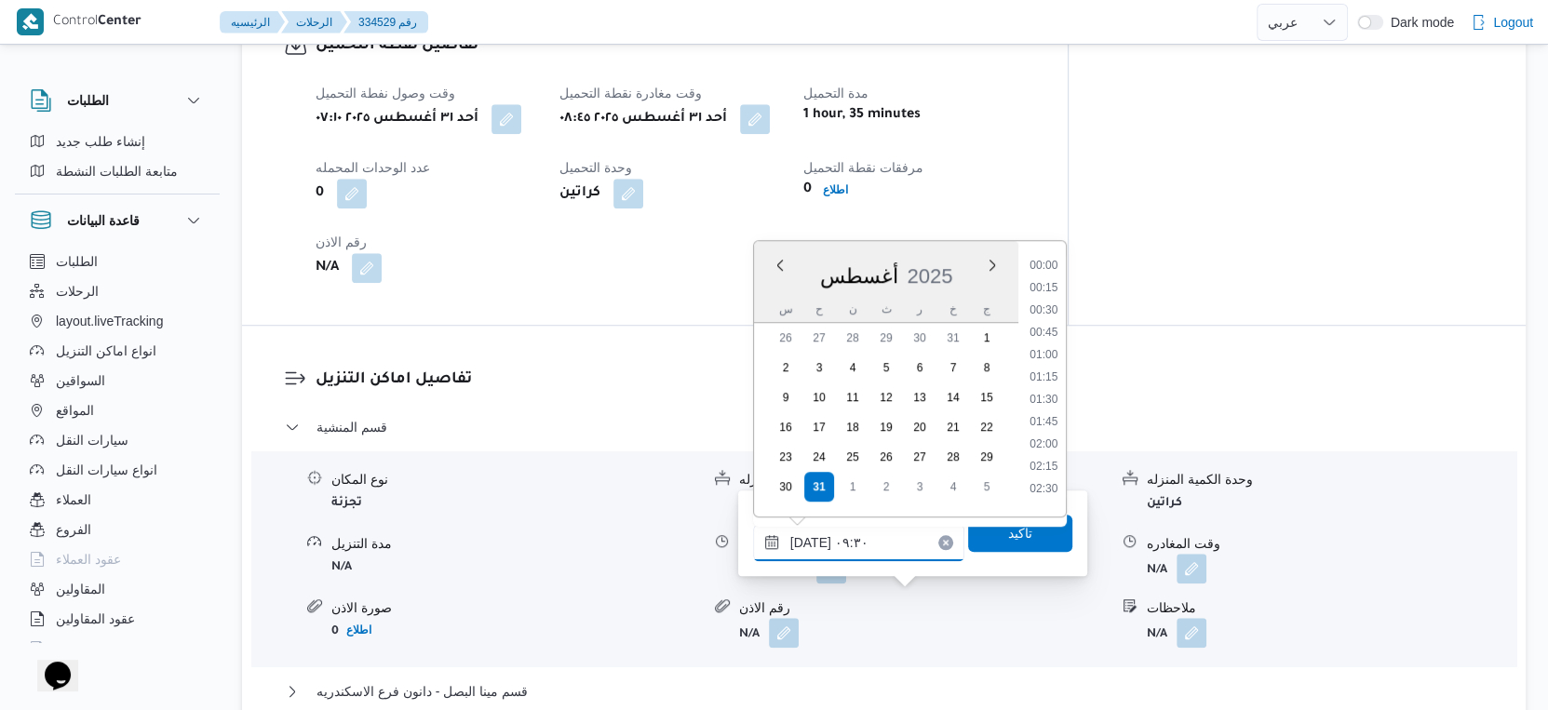
scroll to position [721, 0]
click at [1054, 367] on li "09:15" at bounding box center [1043, 371] width 43 height 19
type input "[DATE] ٠٩:١٥"
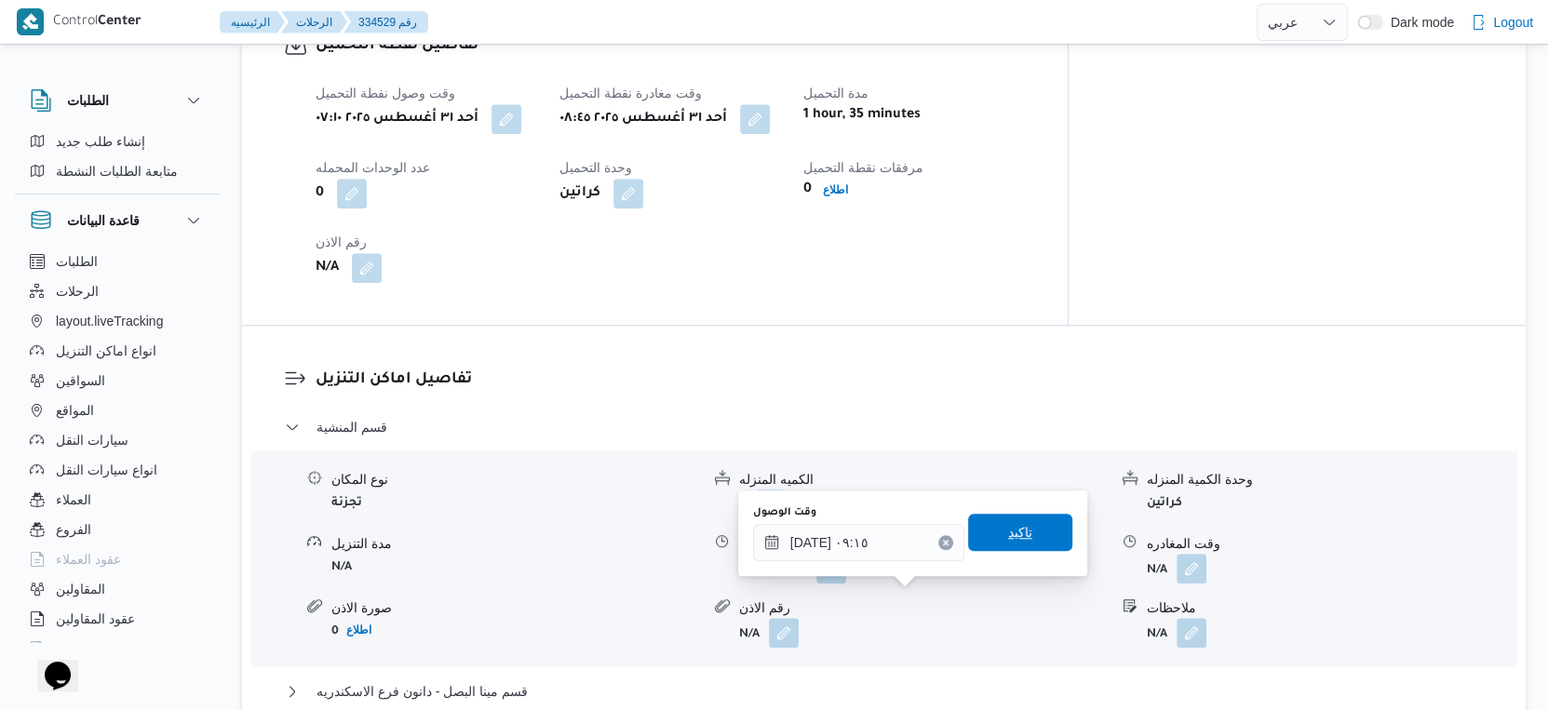
click at [1022, 529] on span "تاكيد" at bounding box center [1020, 532] width 104 height 37
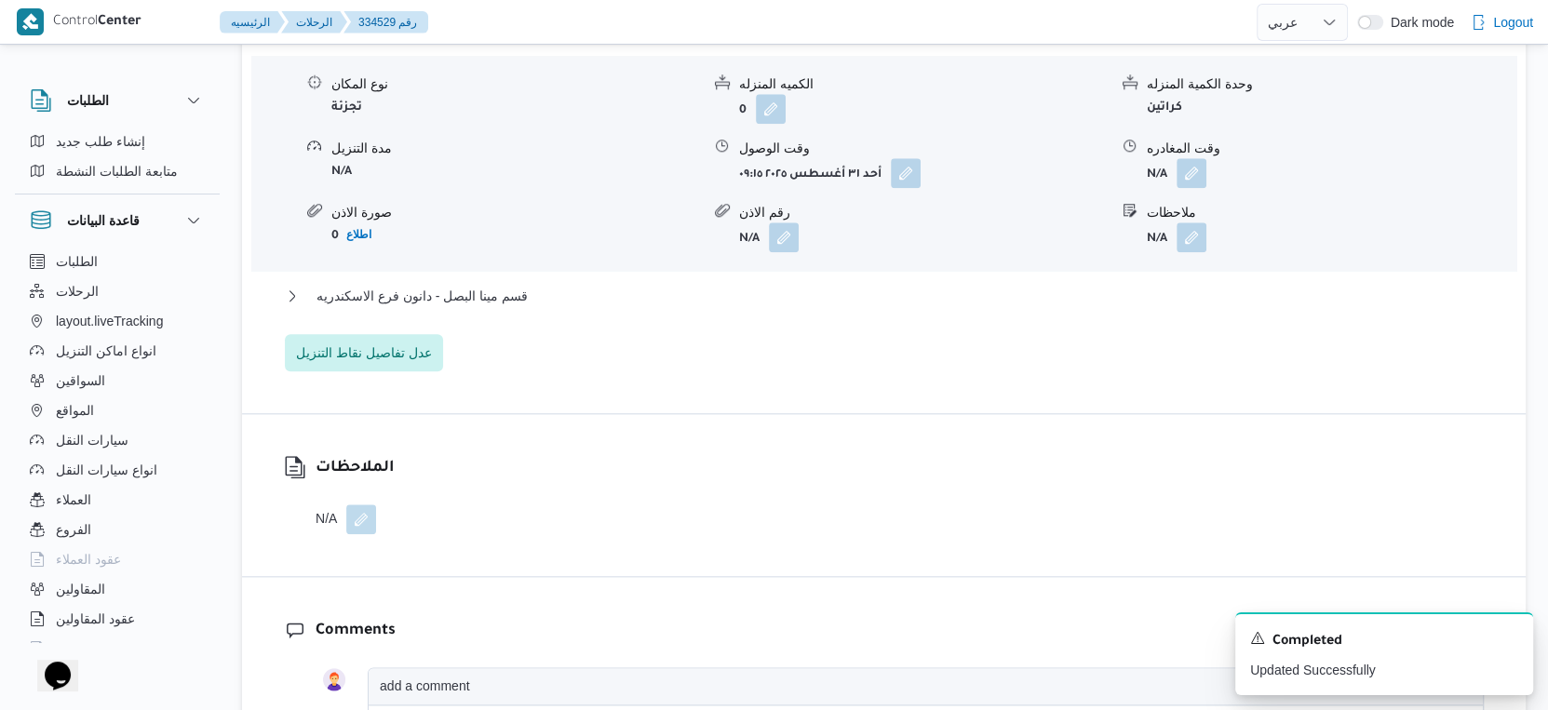
scroll to position [1654, 0]
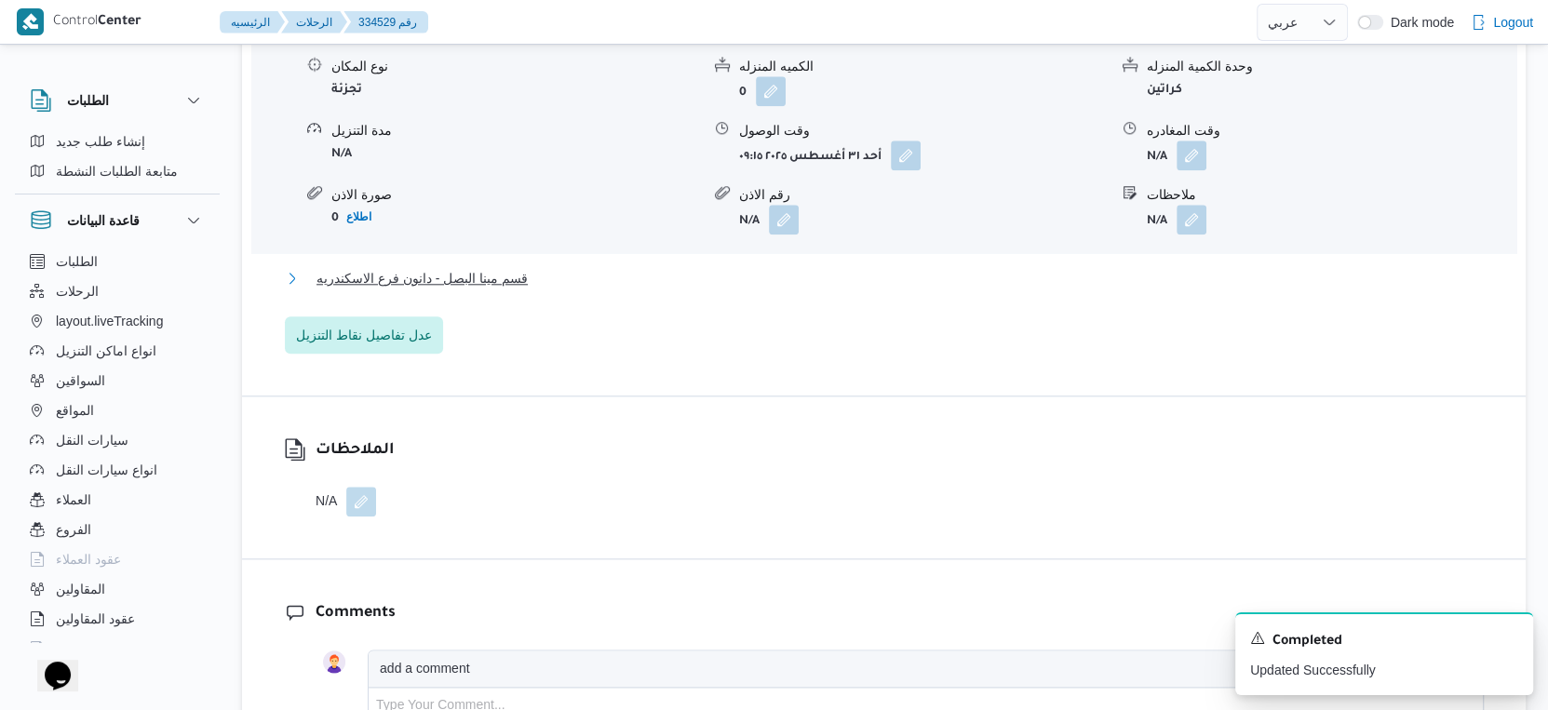
click at [530, 290] on button "قسم مينا البصل - دانون فرع الاسكندريه" at bounding box center [884, 278] width 1199 height 22
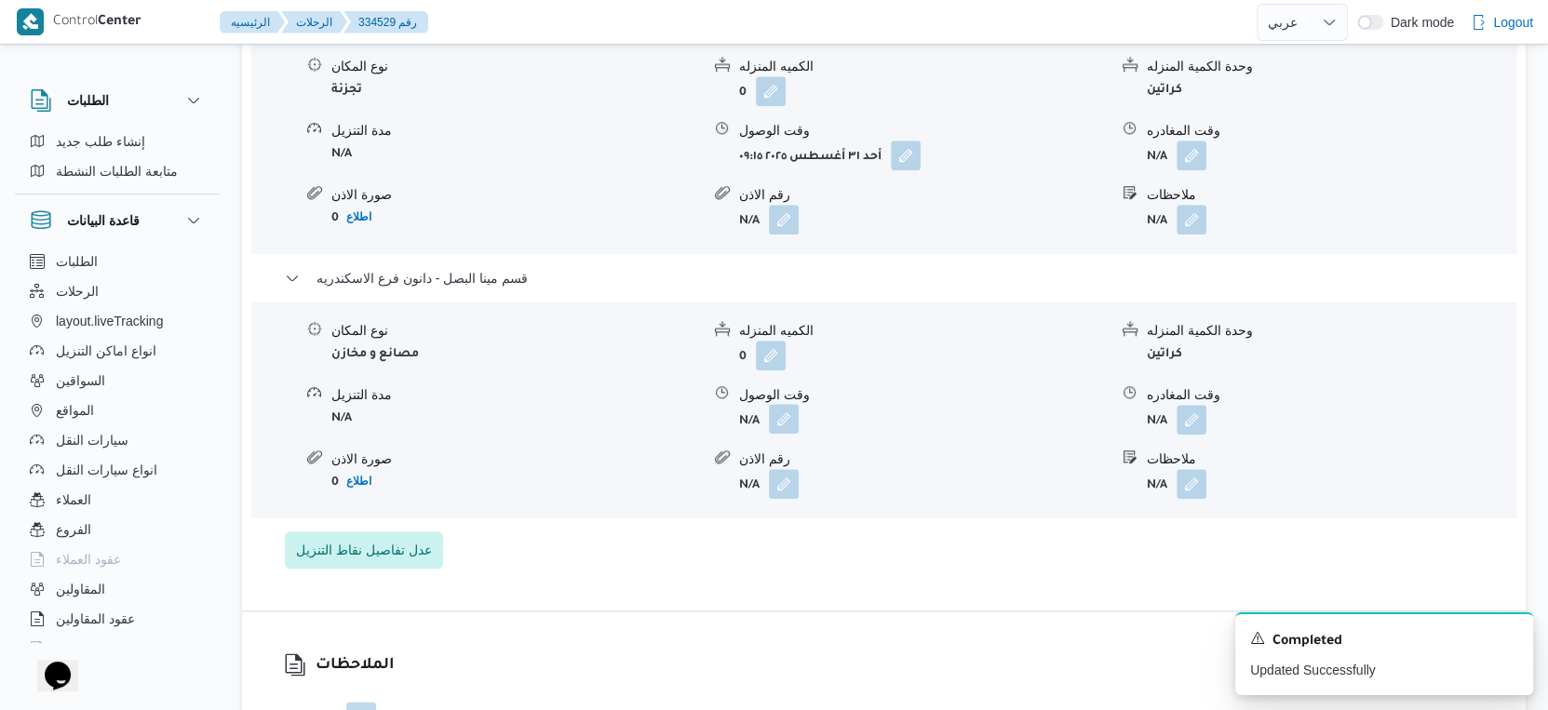
click at [788, 434] on button "button" at bounding box center [784, 419] width 30 height 30
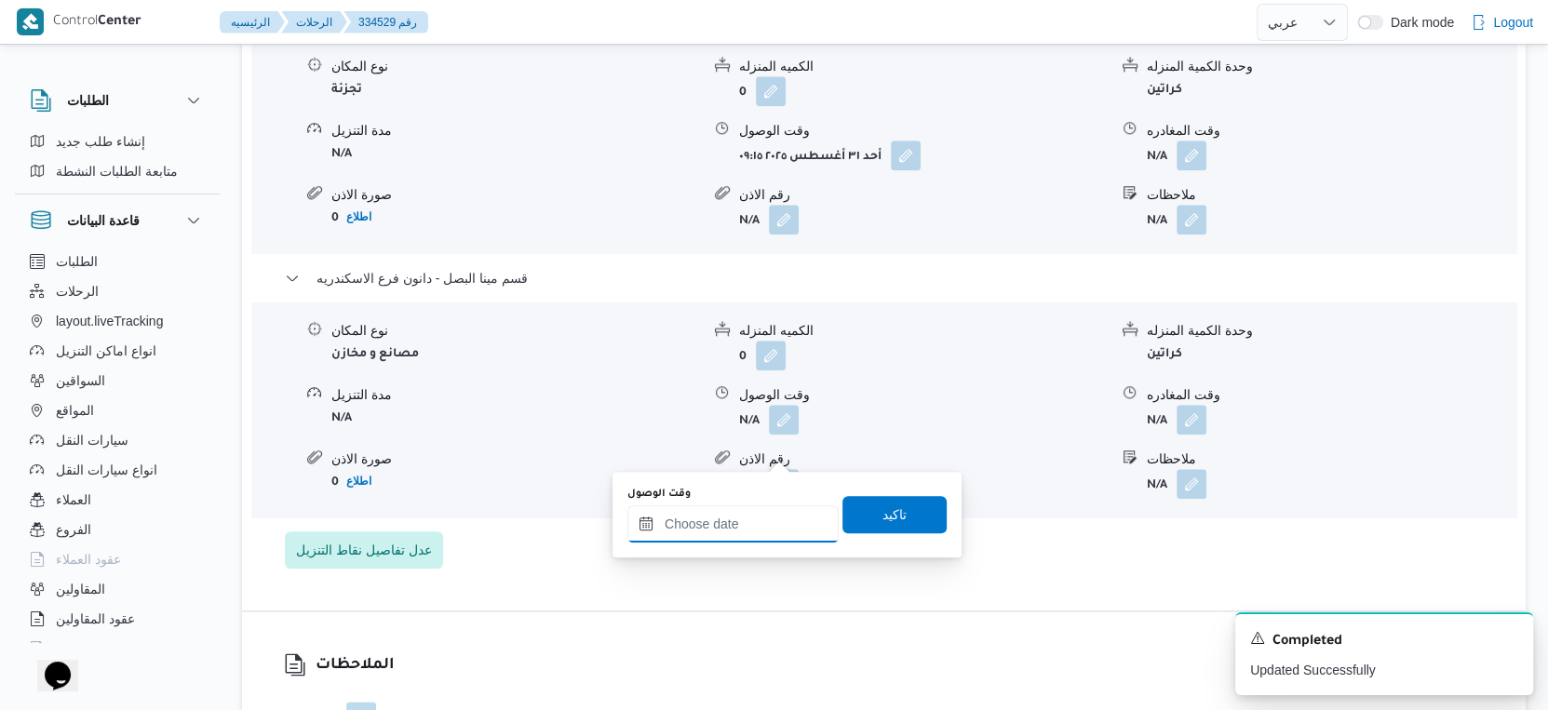
click at [756, 509] on input "وقت الوصول" at bounding box center [732, 523] width 211 height 37
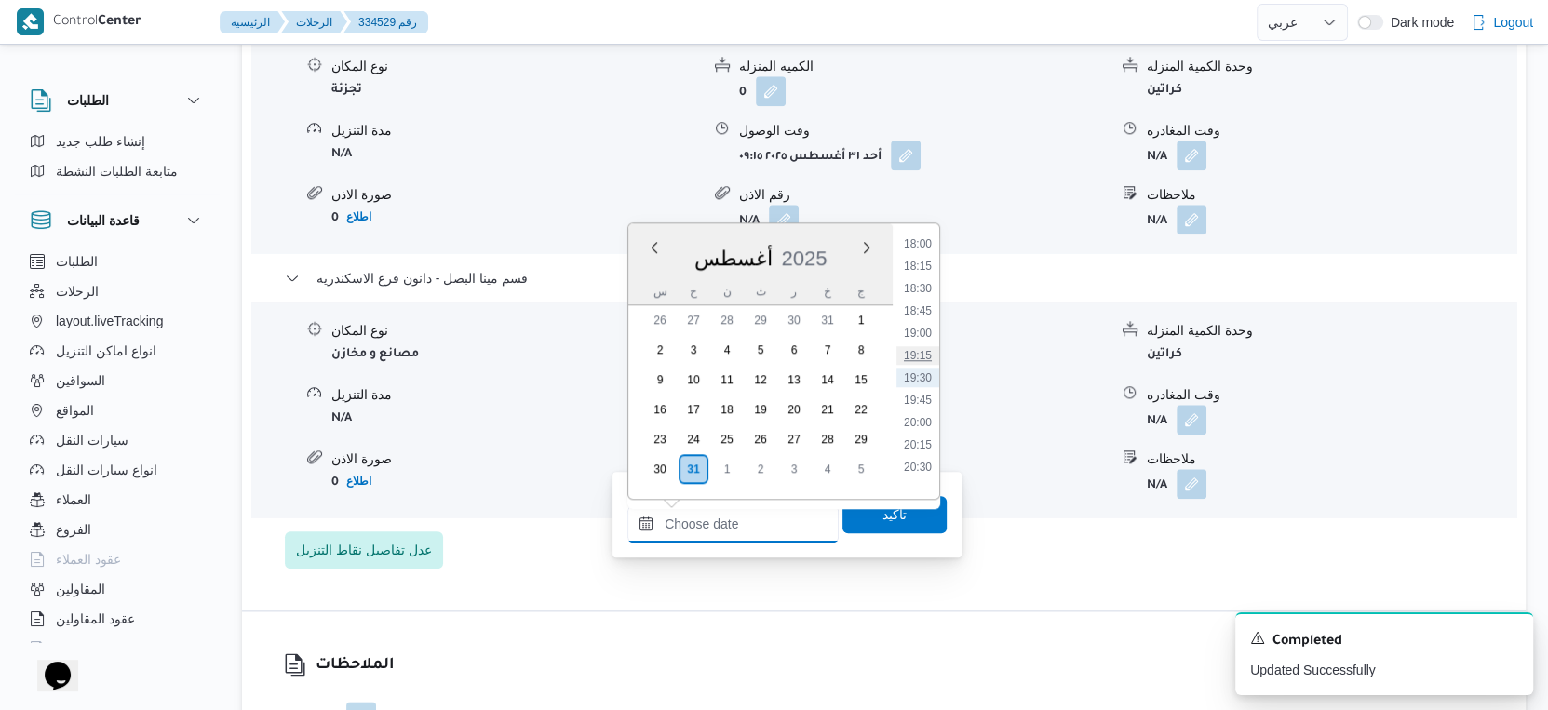
scroll to position [1509, 0]
drag, startPoint x: 920, startPoint y: 256, endPoint x: 919, endPoint y: 279, distance: 23.3
click at [920, 256] on li "17:00" at bounding box center [917, 258] width 43 height 19
type input "٣١/٠٨/٢٠٢٥ ١٧:٠٠"
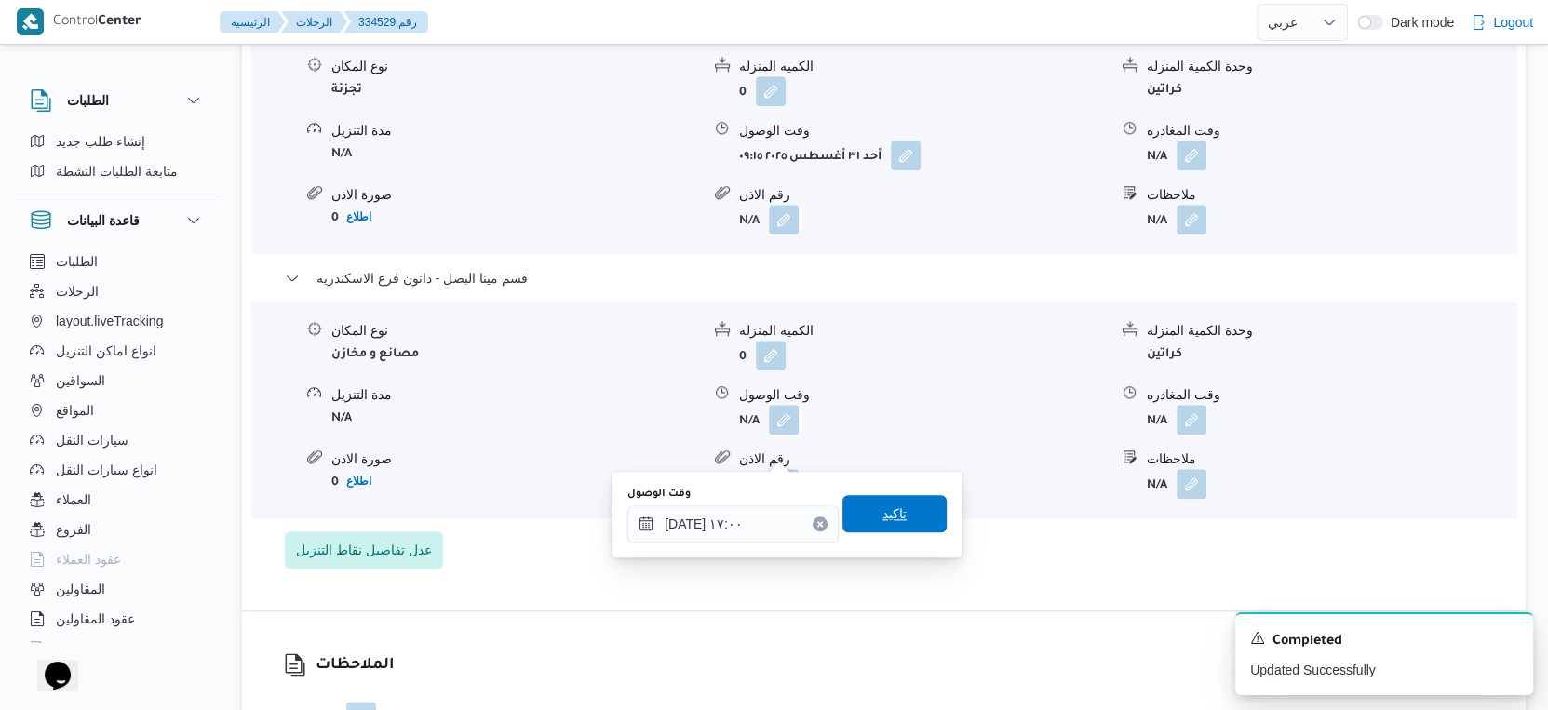
click at [902, 517] on span "تاكيد" at bounding box center [894, 513] width 104 height 37
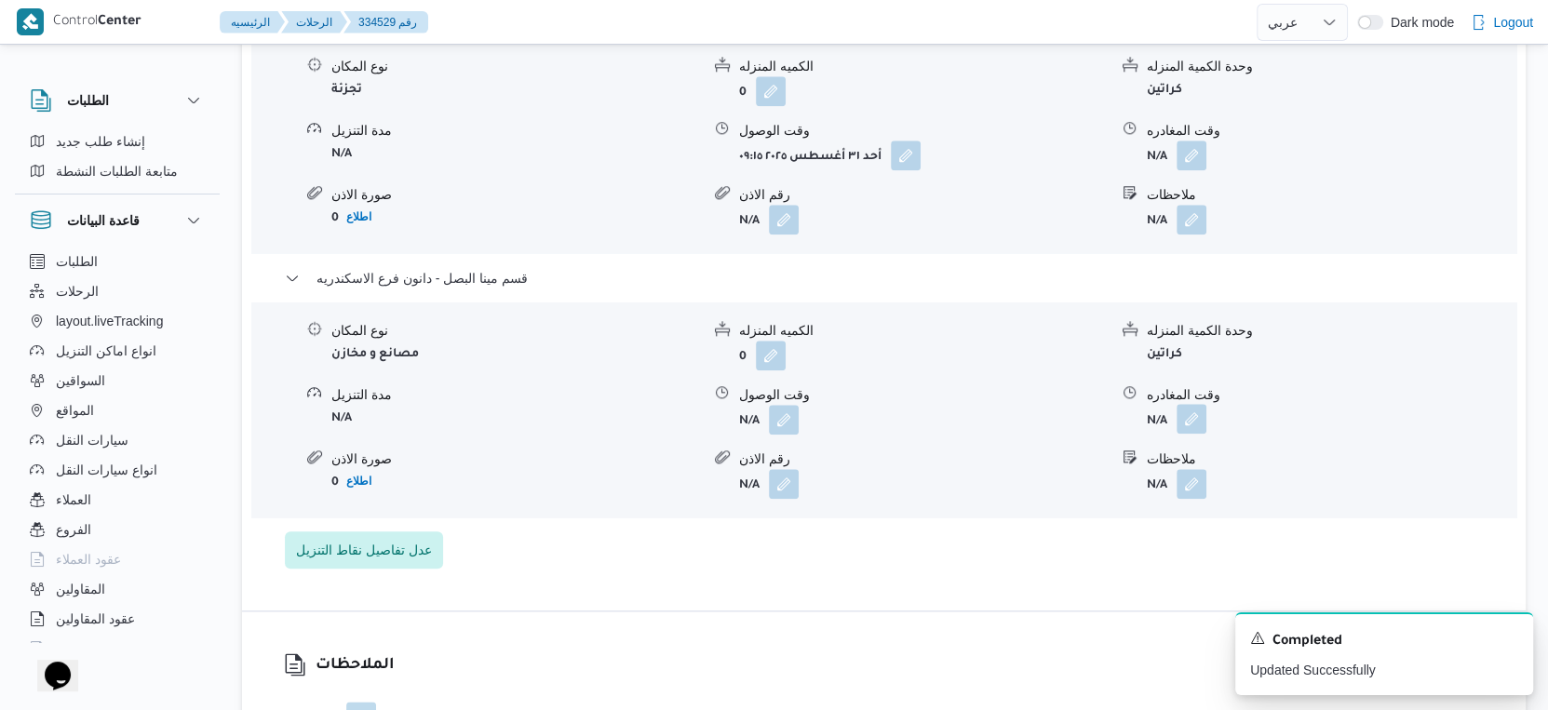
click at [1193, 434] on button "button" at bounding box center [1192, 419] width 30 height 30
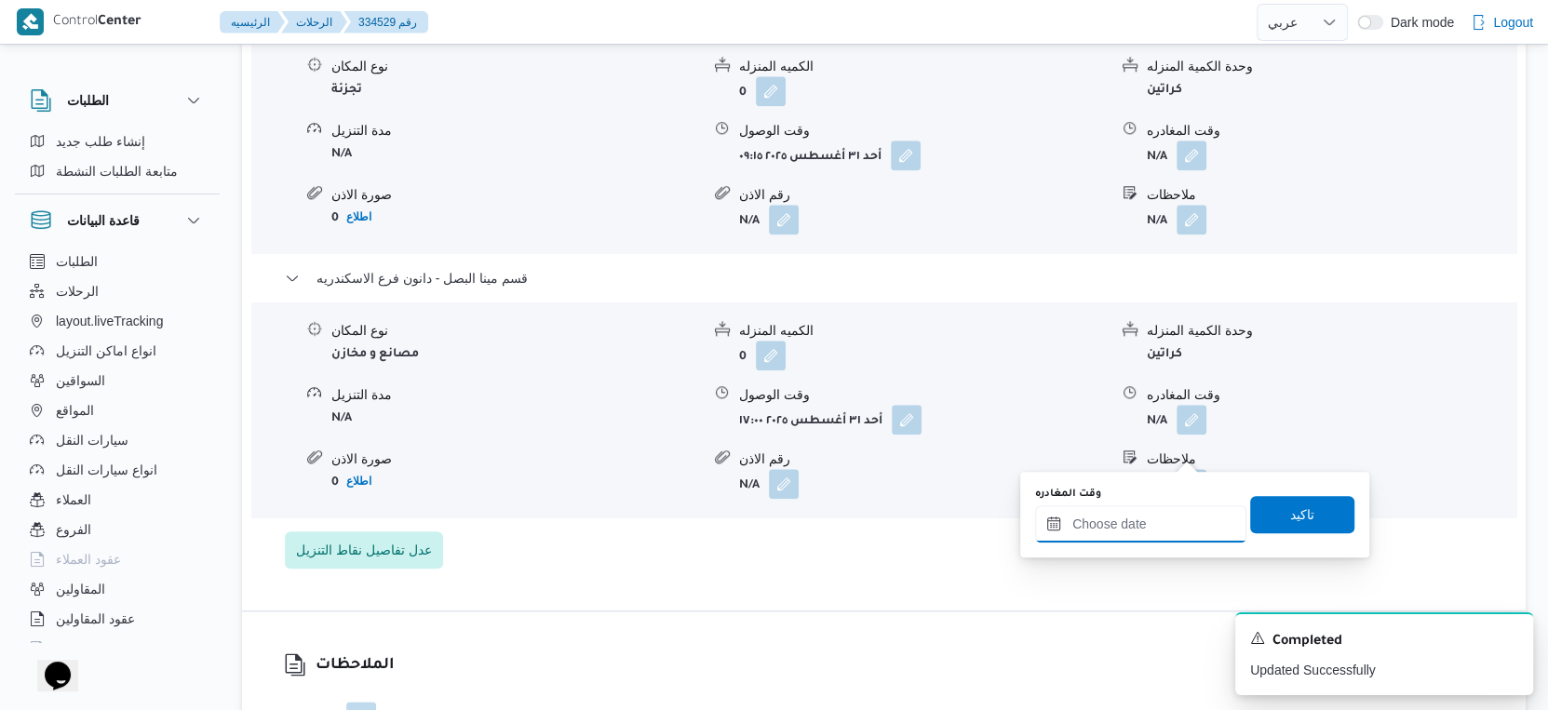
click at [1175, 520] on input "وقت المغادره" at bounding box center [1140, 523] width 211 height 37
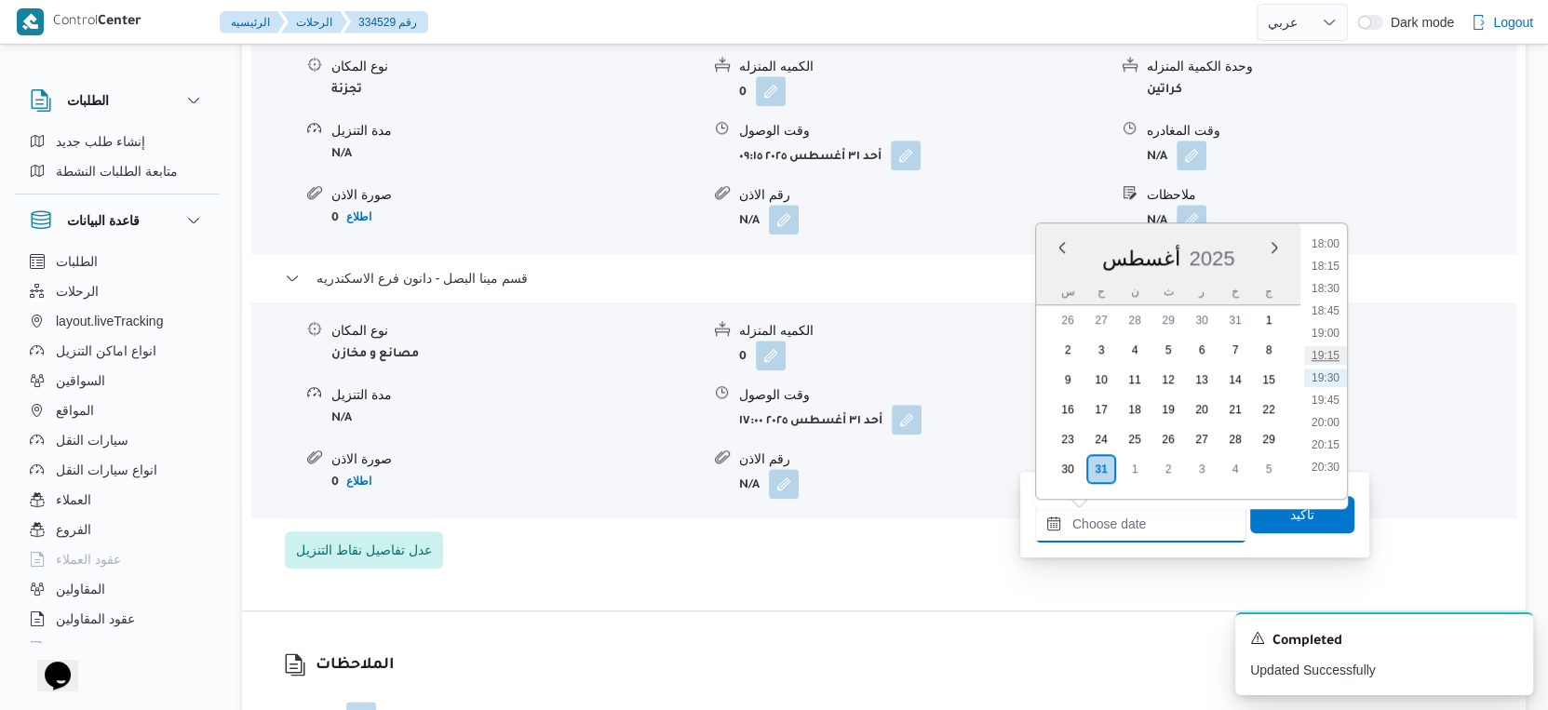
scroll to position [1406, 0]
click at [1328, 407] on li "17:30" at bounding box center [1325, 406] width 43 height 19
type input "٣١/٠٨/٢٠٢٥ ١٧:٣٠"
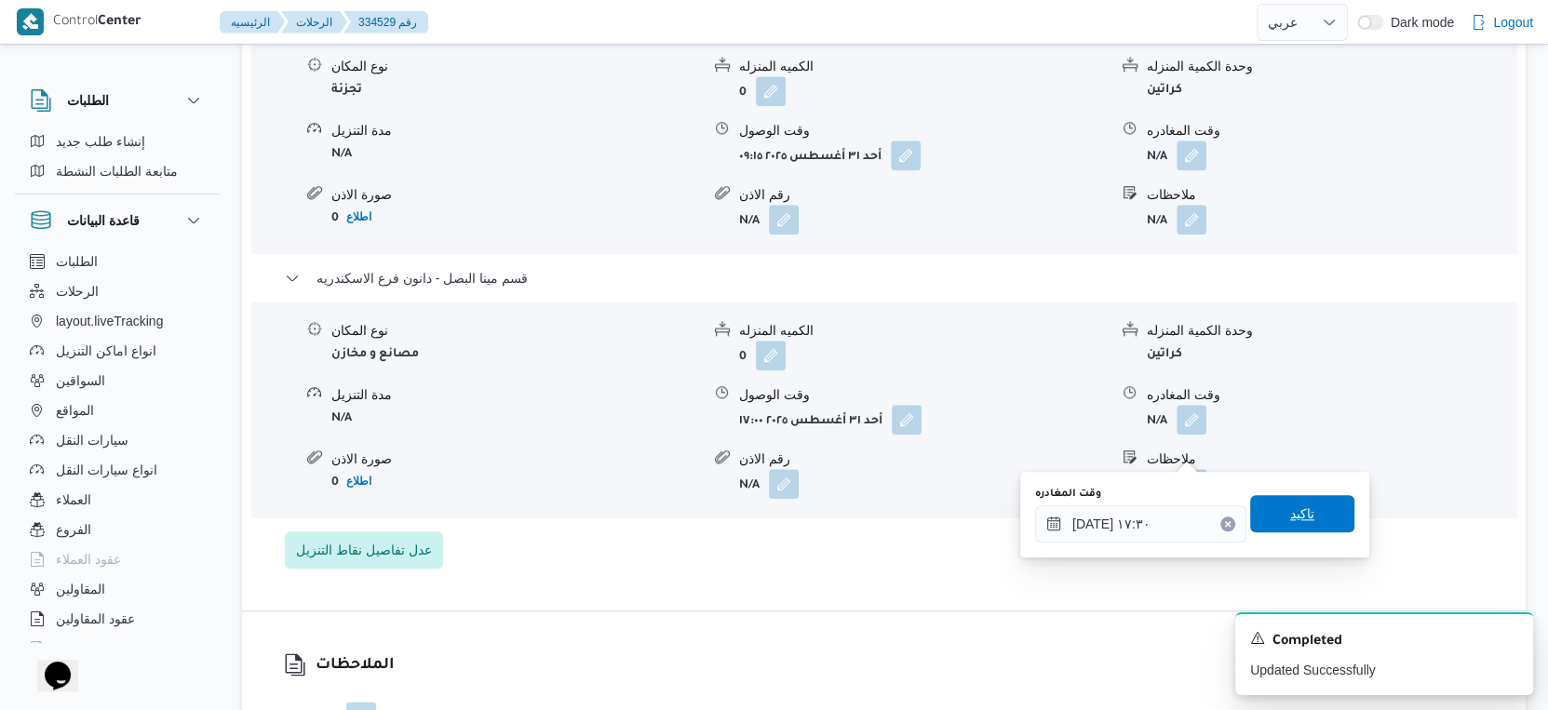
click at [1319, 522] on span "تاكيد" at bounding box center [1302, 513] width 104 height 37
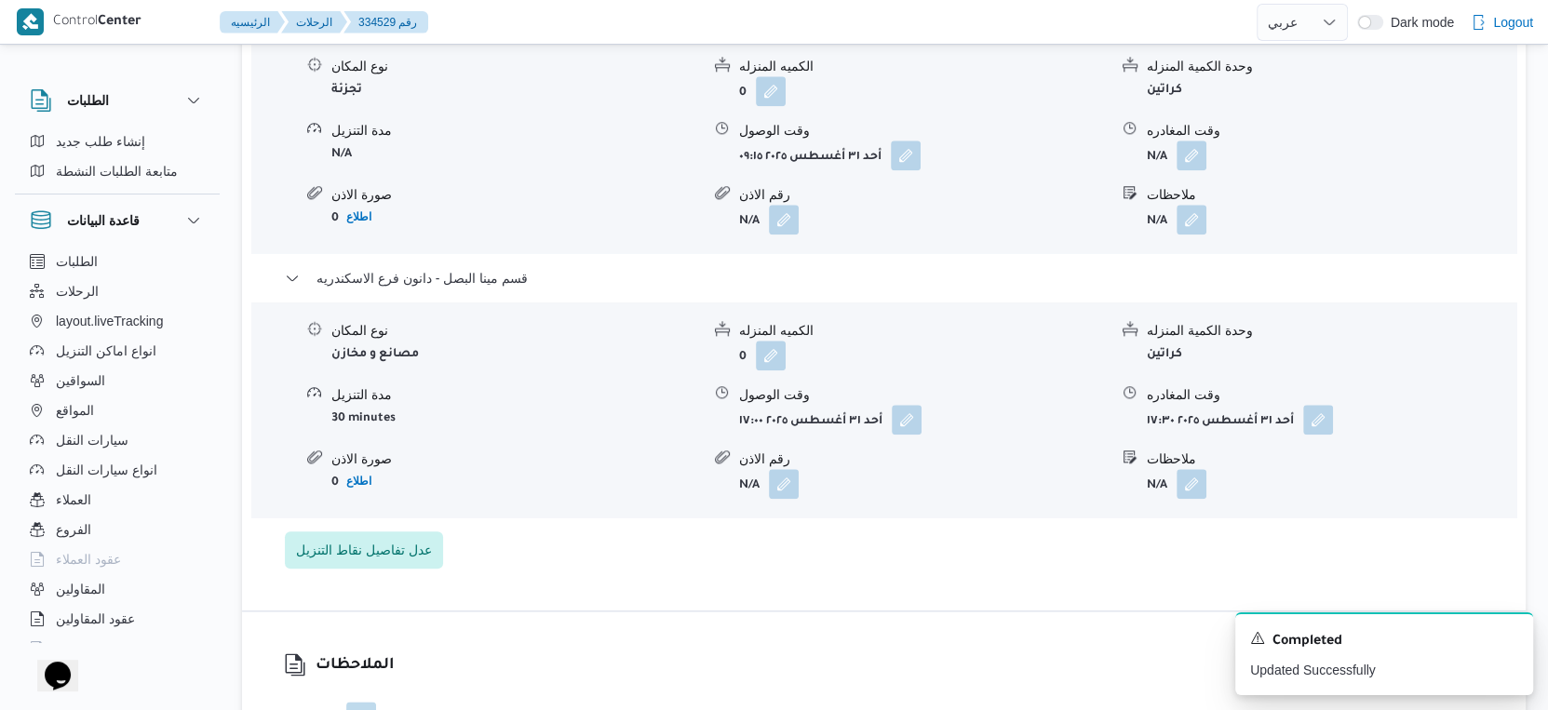
scroll to position [1448, 0]
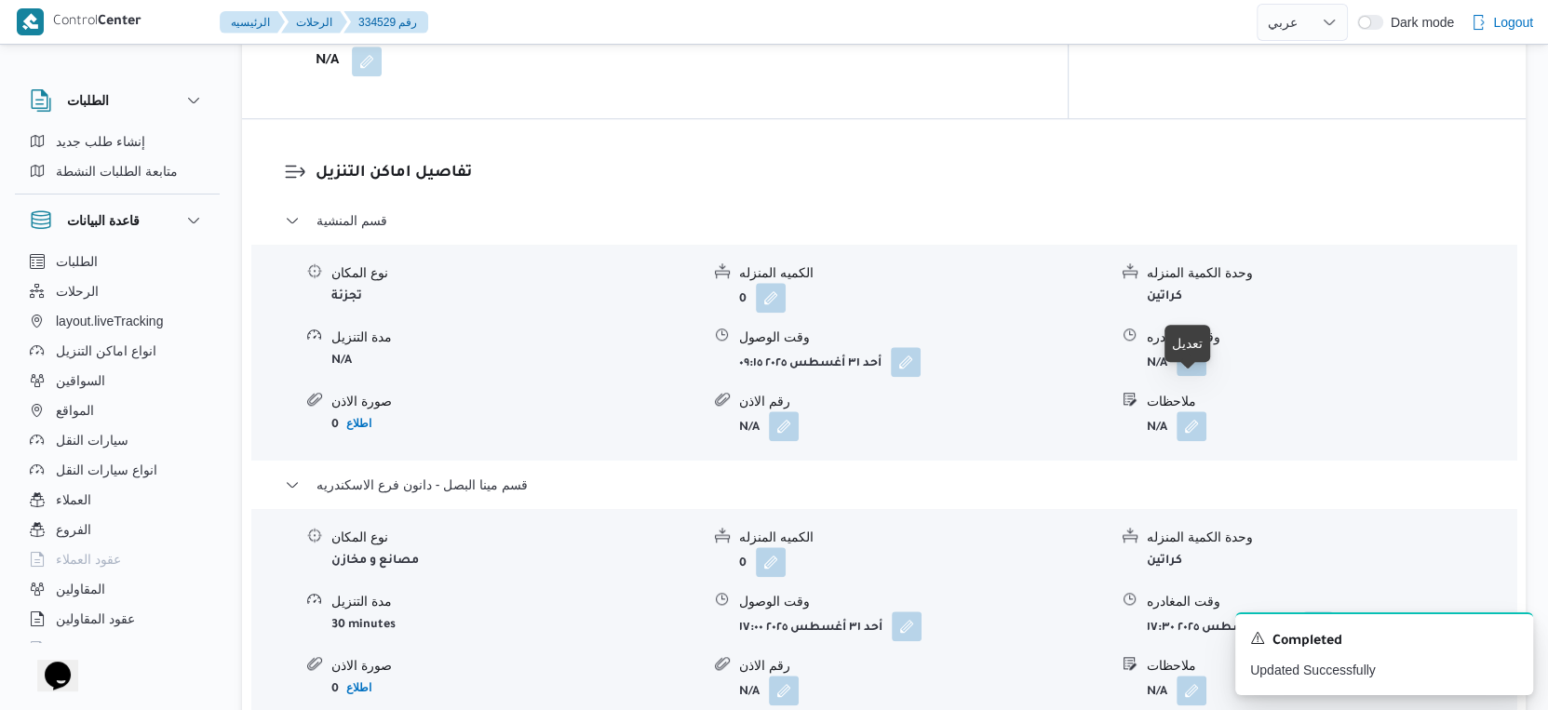
click at [1202, 376] on button "button" at bounding box center [1192, 361] width 30 height 30
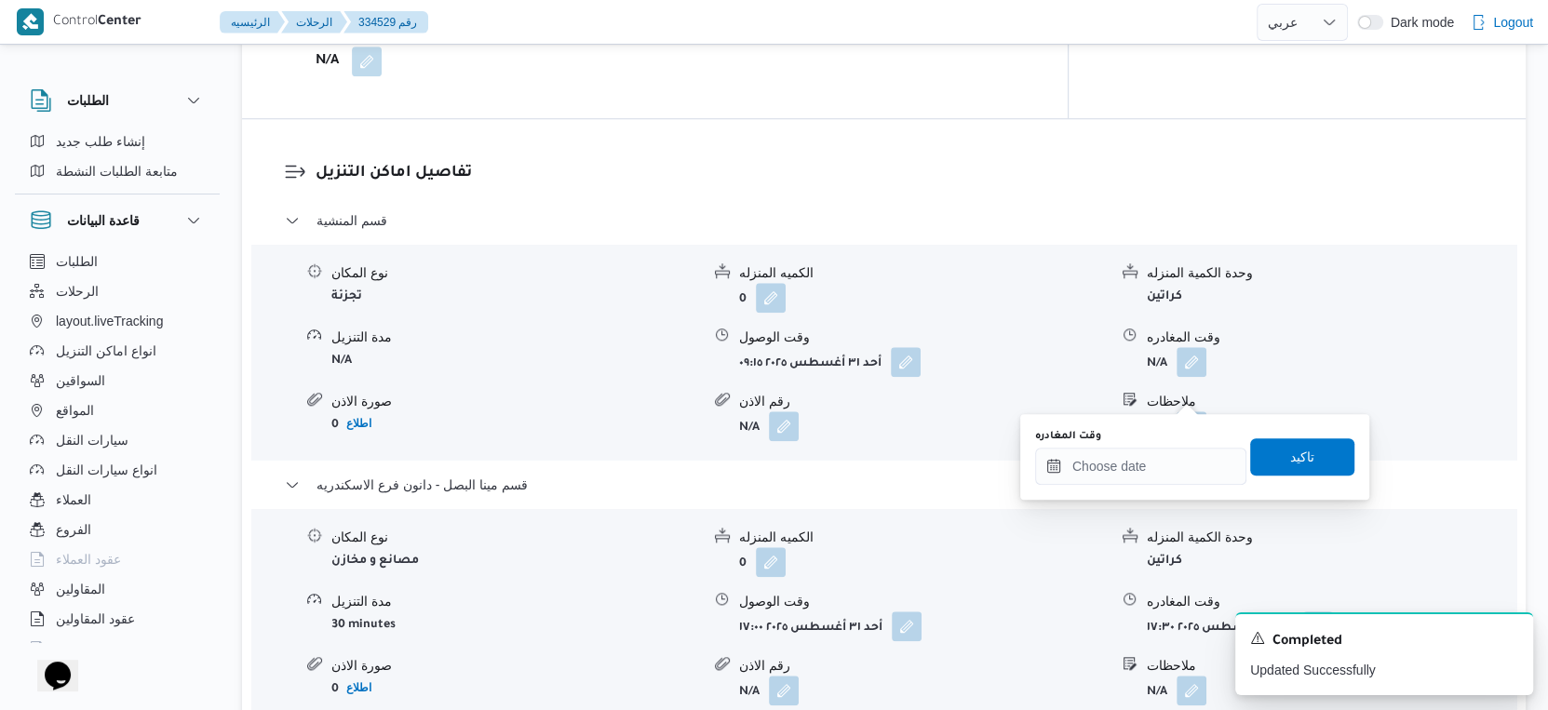
click at [1152, 484] on div "وقت المغادره تاكيد" at bounding box center [1194, 457] width 323 height 60
click at [1154, 470] on input "وقت المغادره" at bounding box center [1140, 466] width 211 height 37
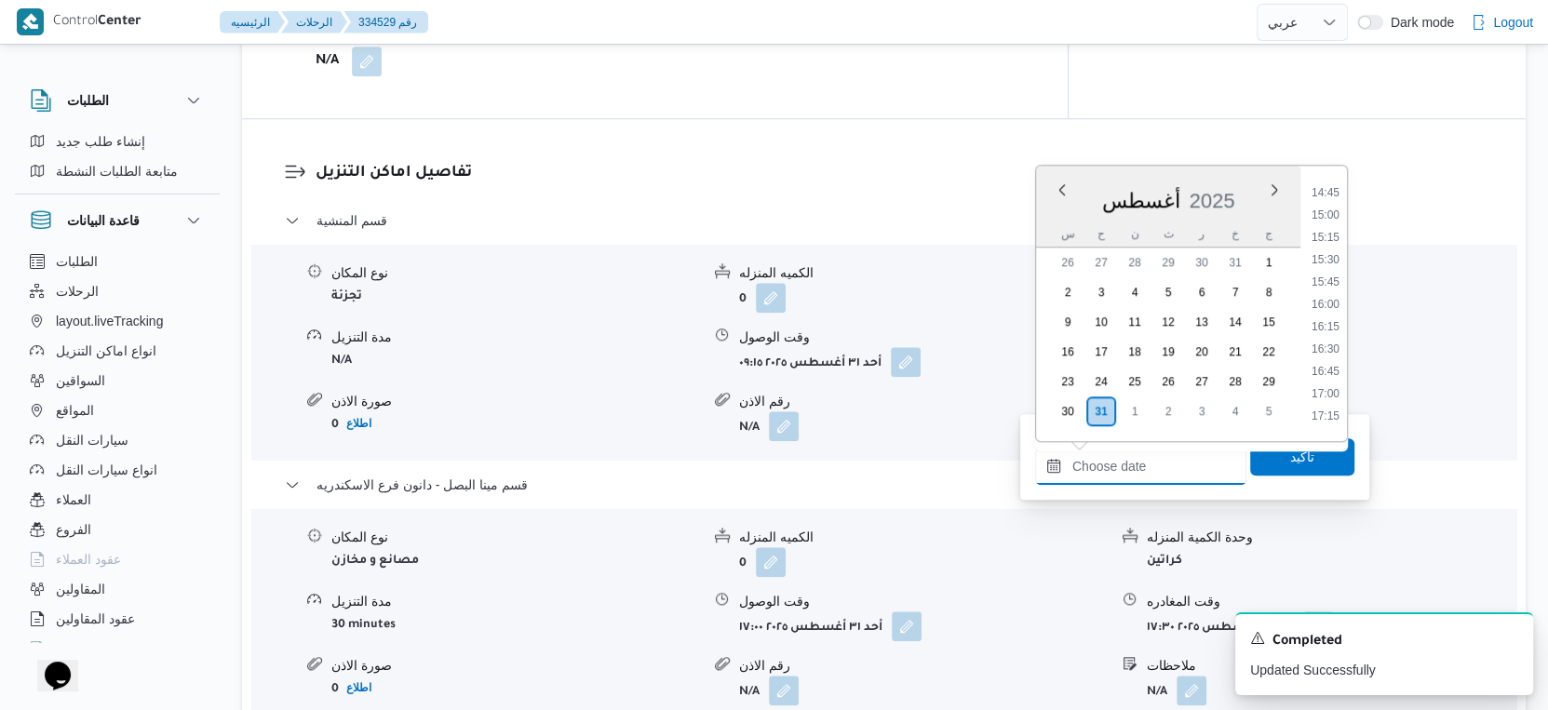
scroll to position [1302, 0]
click at [1331, 362] on li "16:30" at bounding box center [1325, 362] width 43 height 19
type input "٣١/٠٨/٢٠٢٥ ١٦:٣٠"
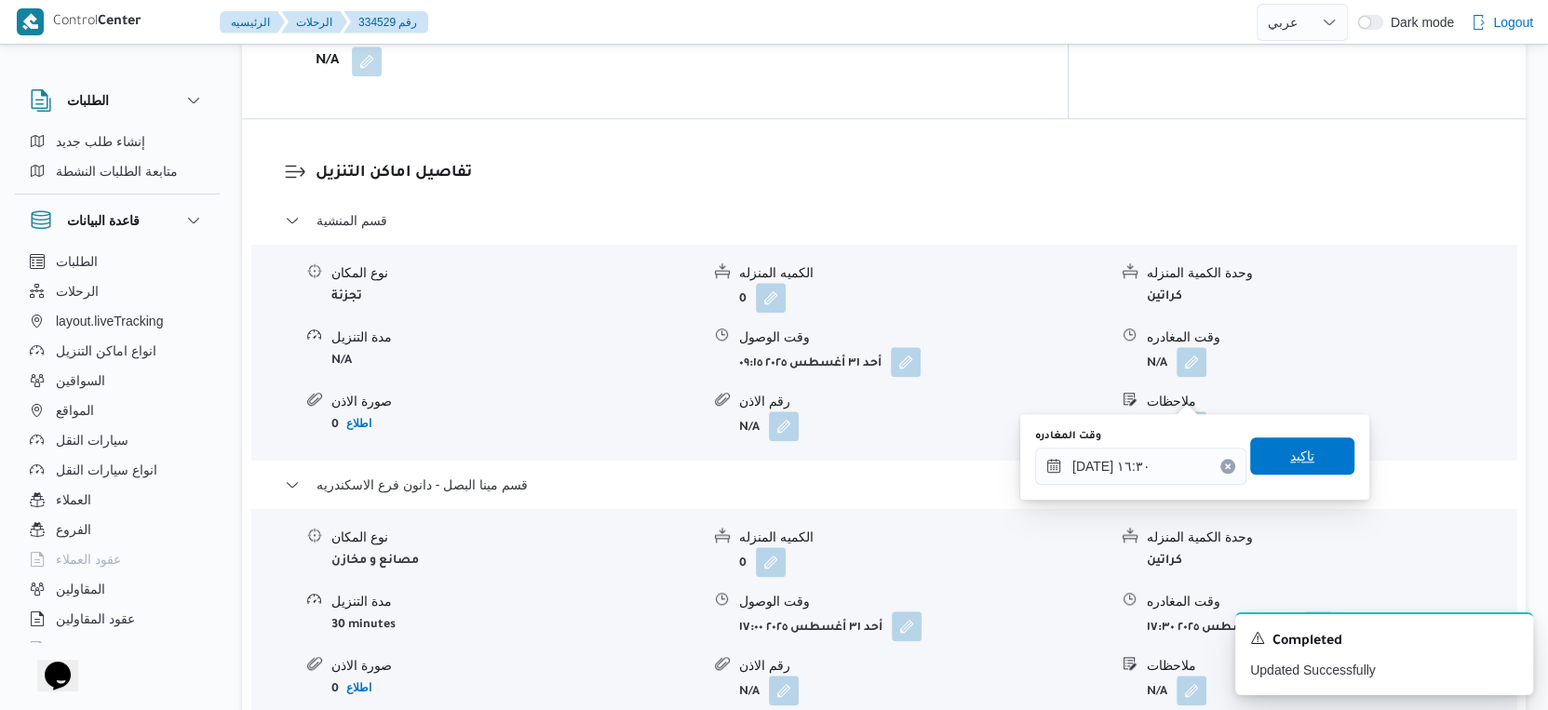
click at [1313, 438] on span "تاكيد" at bounding box center [1302, 456] width 104 height 37
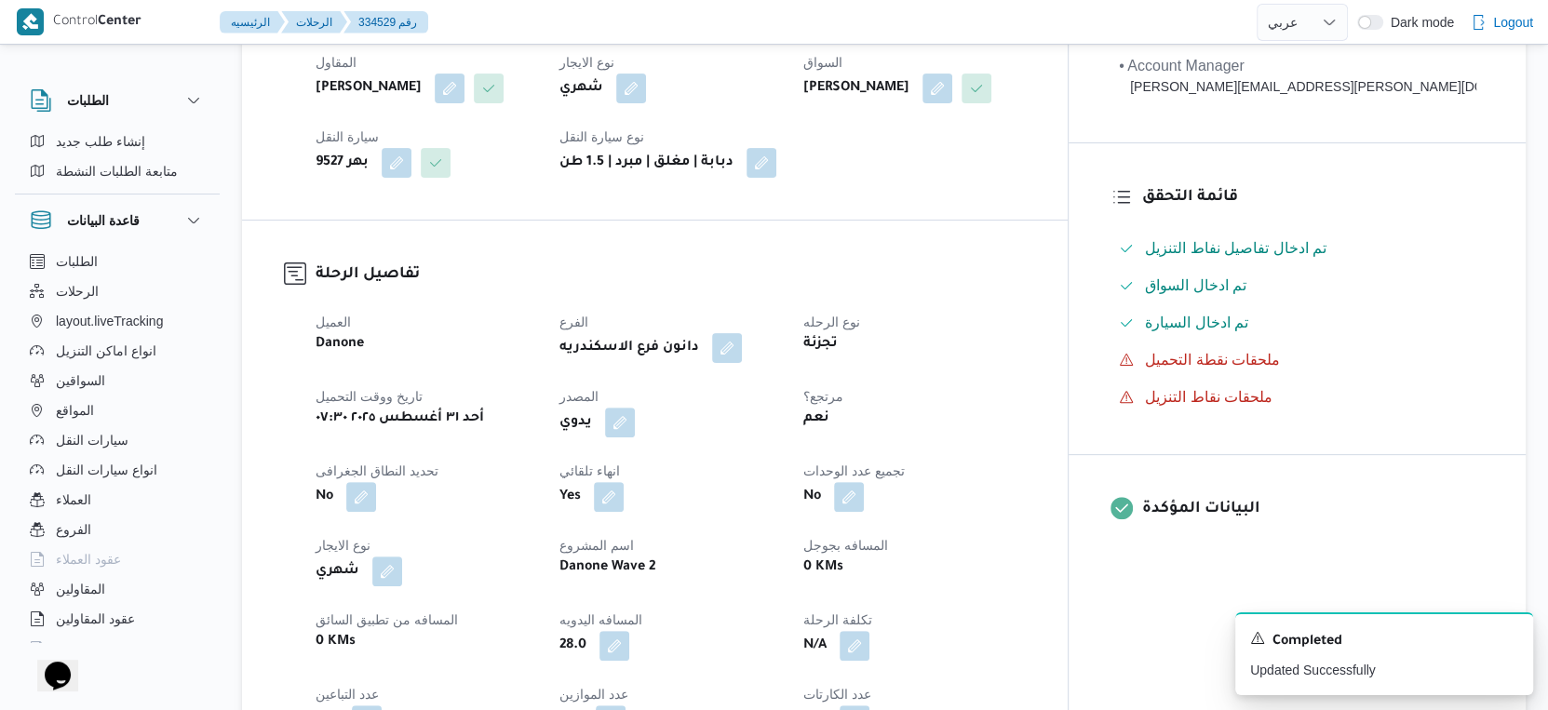
scroll to position [0, 0]
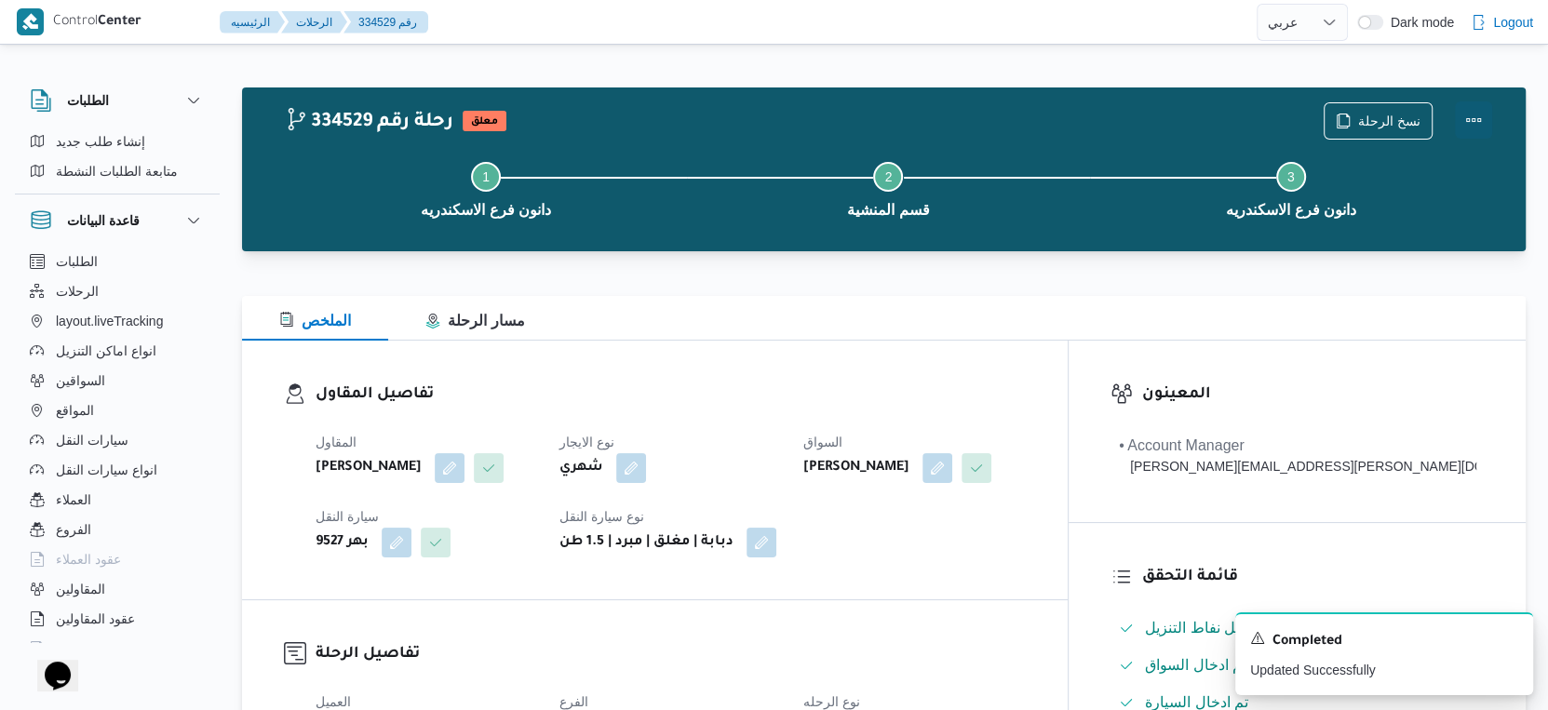
click at [1474, 118] on button "Actions" at bounding box center [1473, 119] width 37 height 37
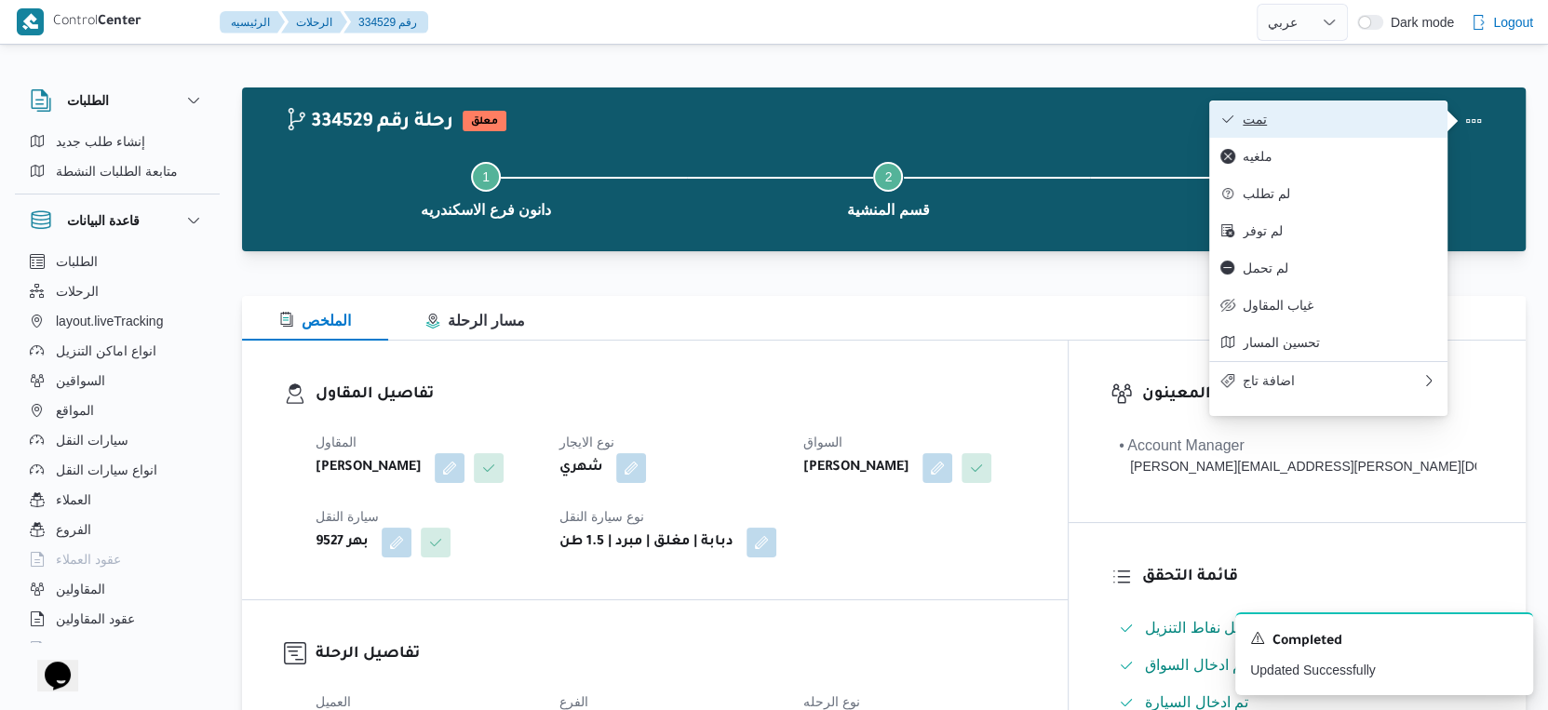
click at [1381, 121] on span "تمت" at bounding box center [1340, 119] width 194 height 15
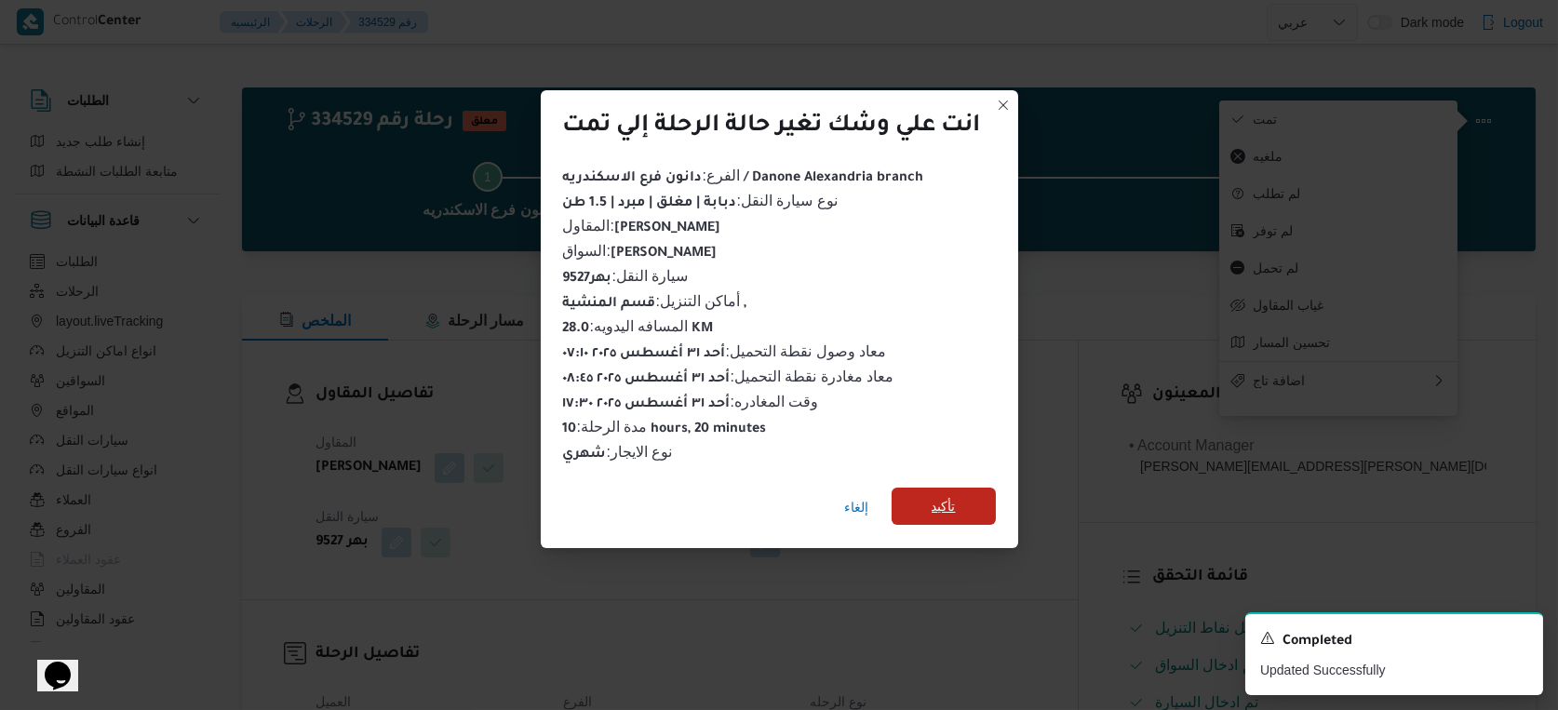
click at [947, 499] on span "تأكيد" at bounding box center [944, 506] width 24 height 22
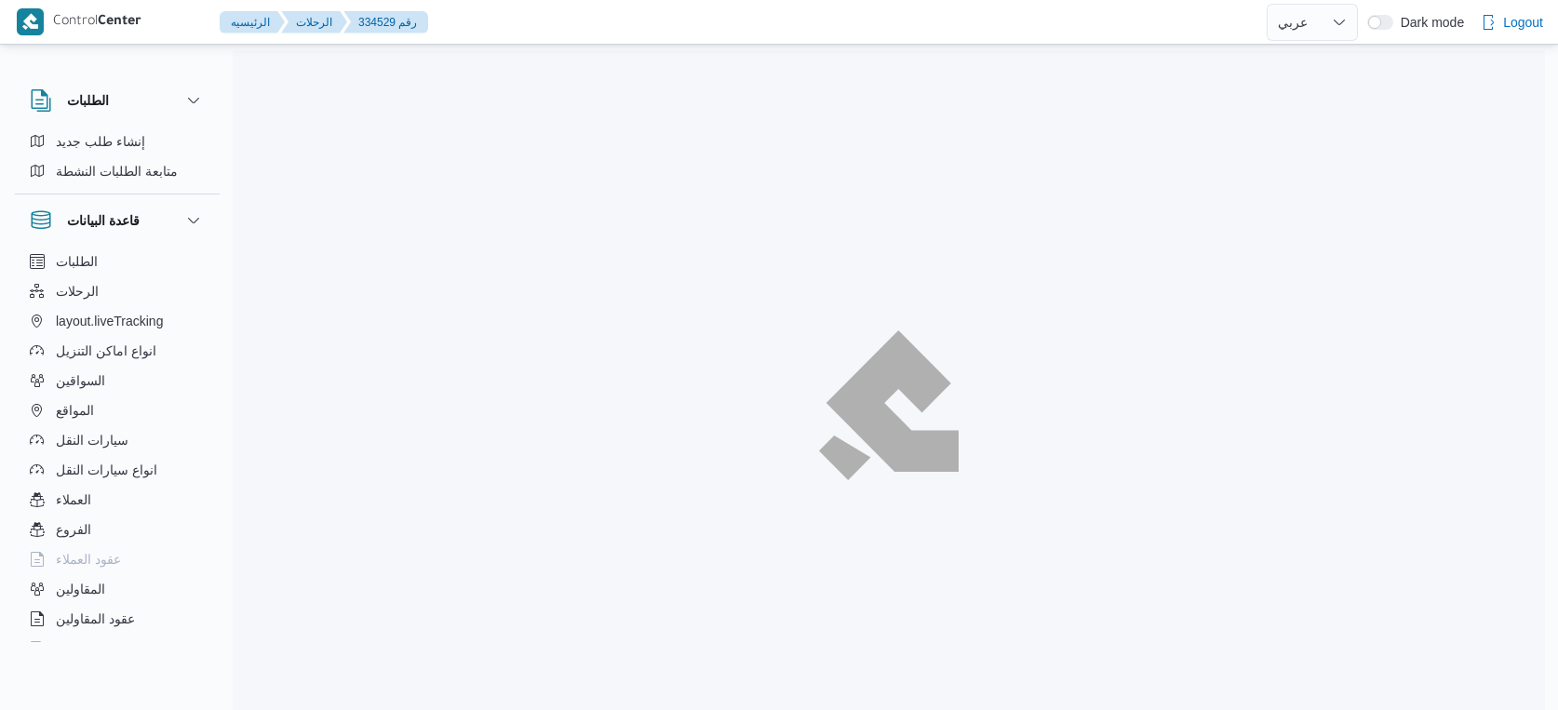
select select "ar"
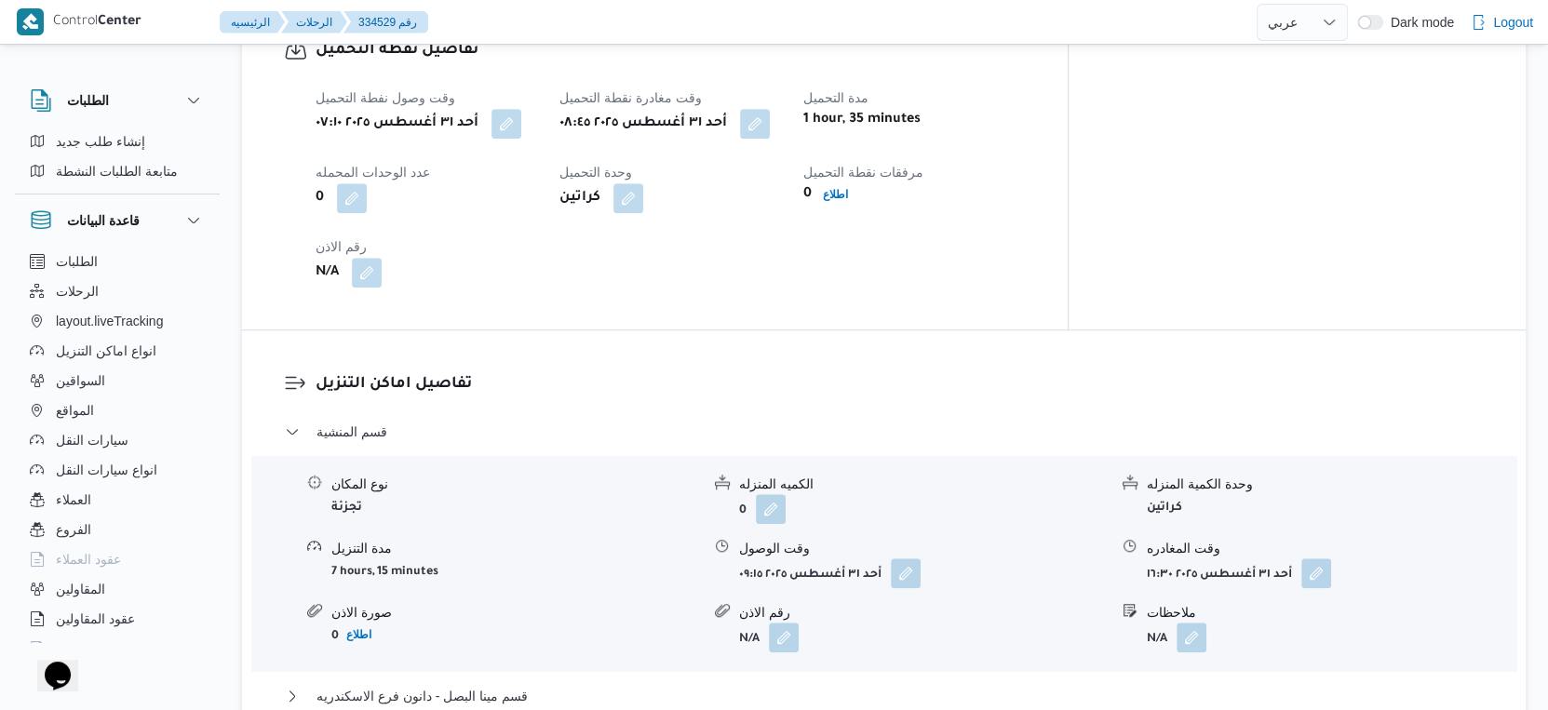
scroll to position [1241, 0]
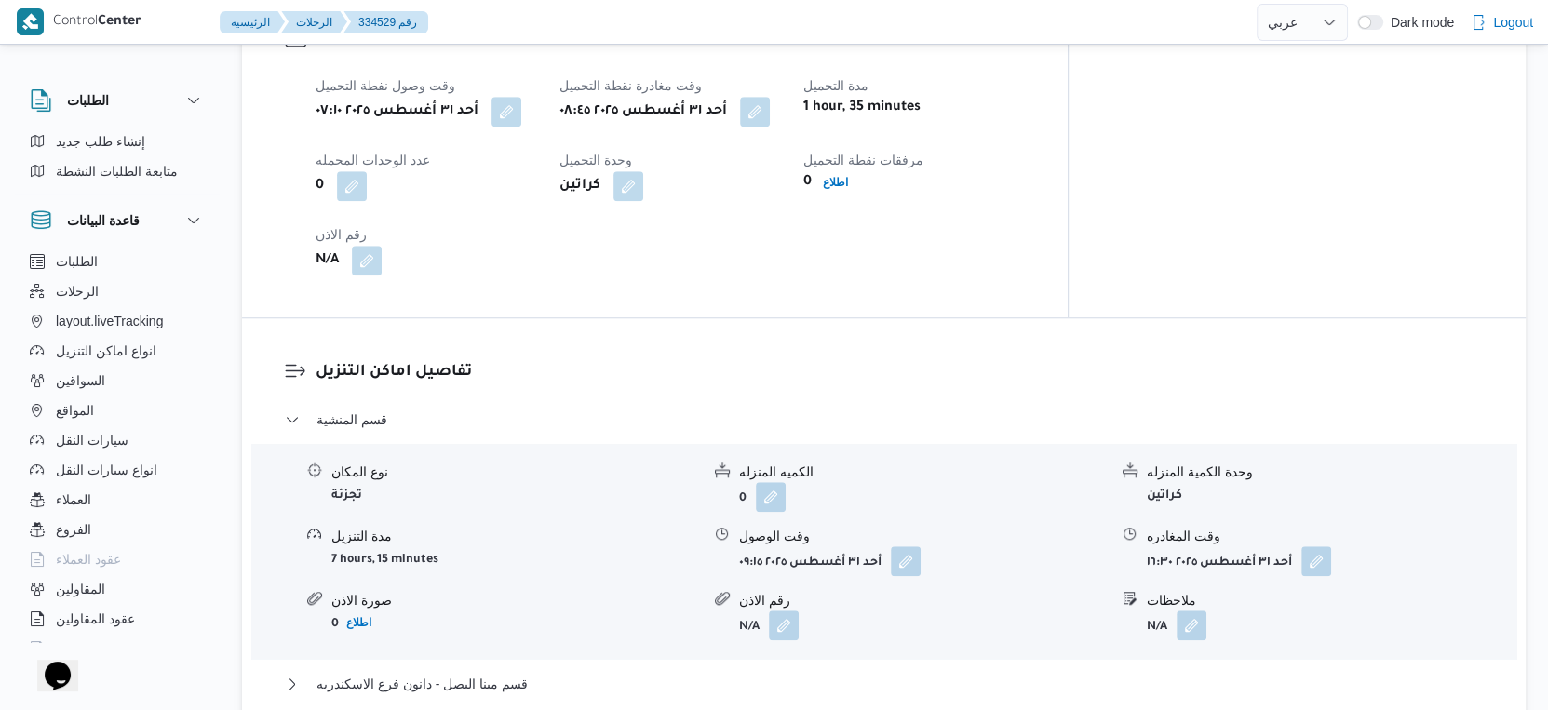
click at [815, 385] on h3 "تفاصيل اماكن التنزيل" at bounding box center [900, 372] width 1168 height 25
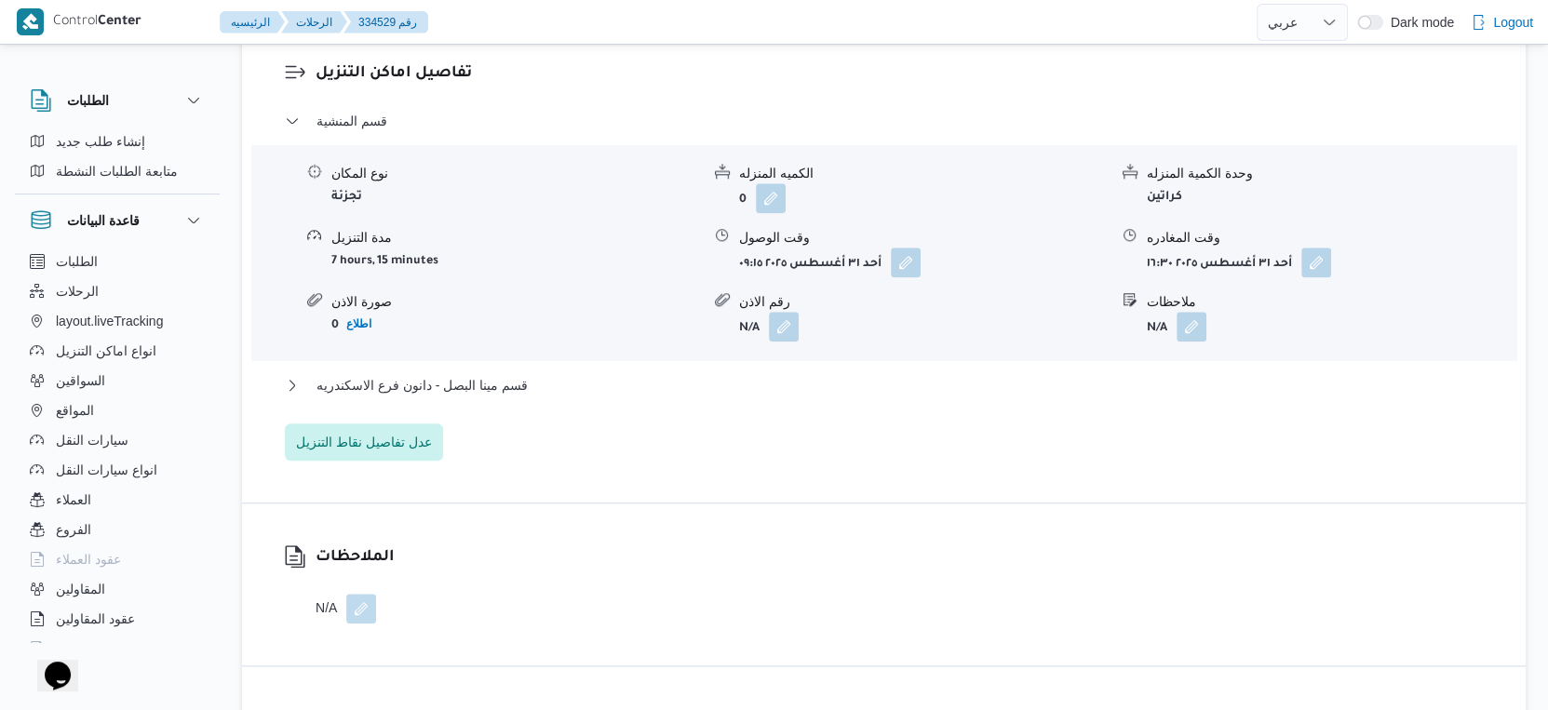
scroll to position [1552, 0]
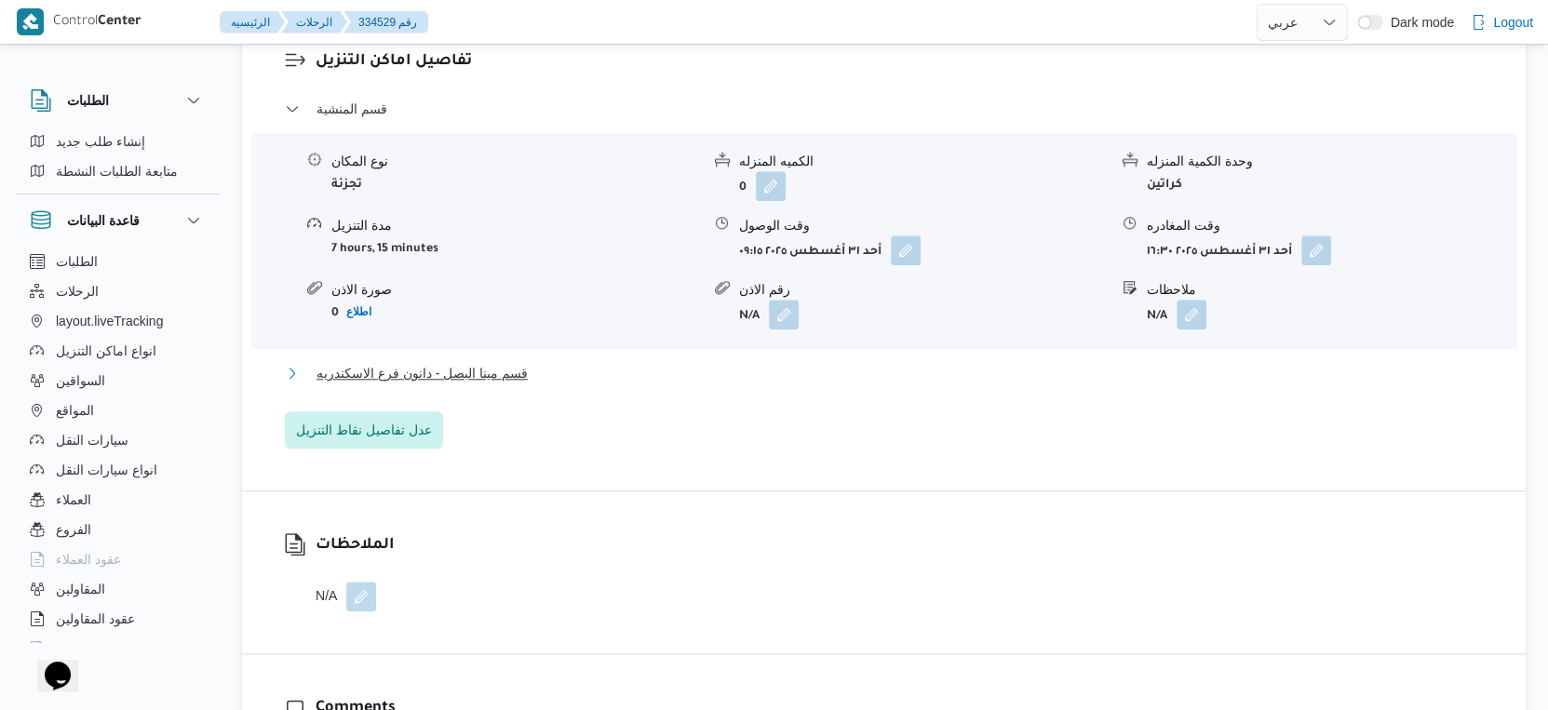
click at [535, 384] on button "قسم مينا البصل - دانون فرع الاسكندريه" at bounding box center [884, 373] width 1199 height 22
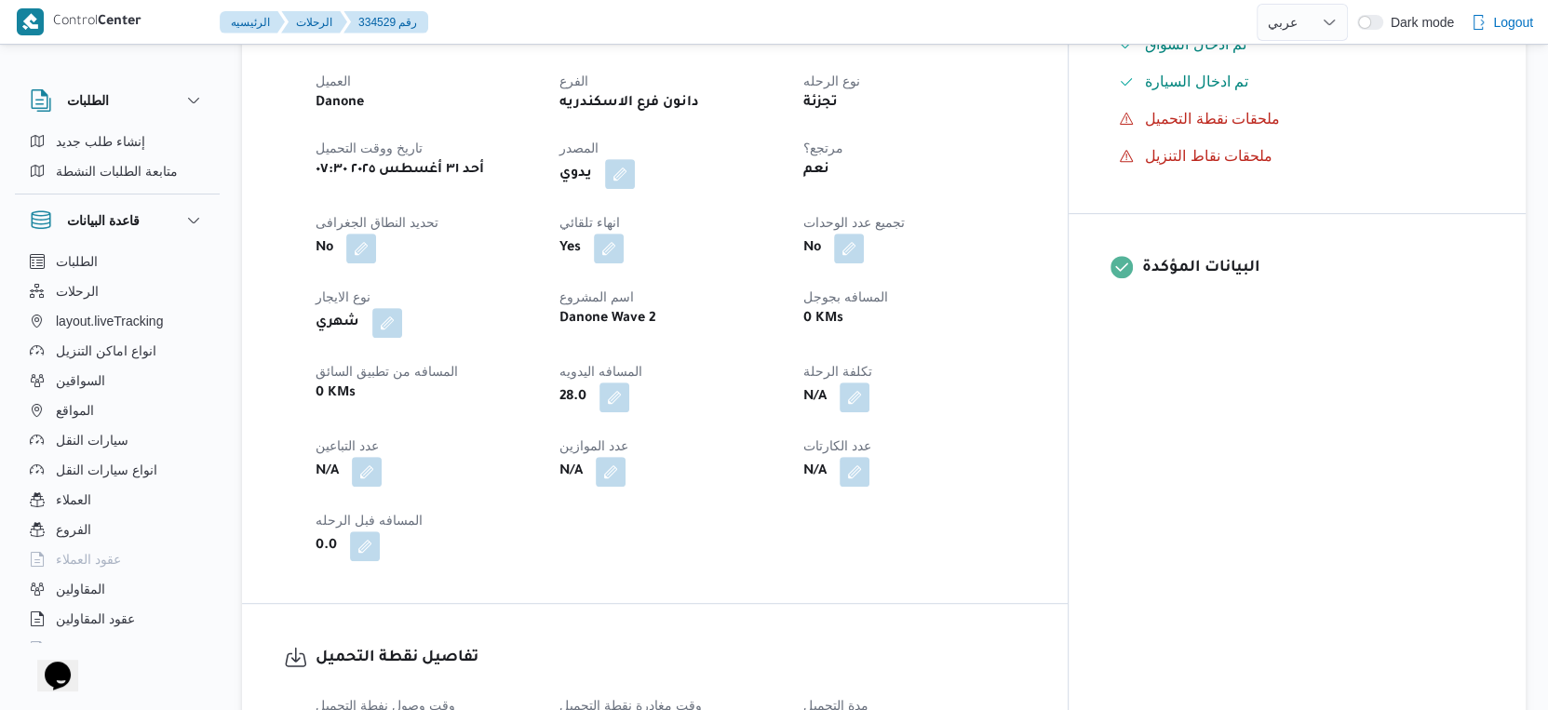
scroll to position [620, 0]
select select "ar"
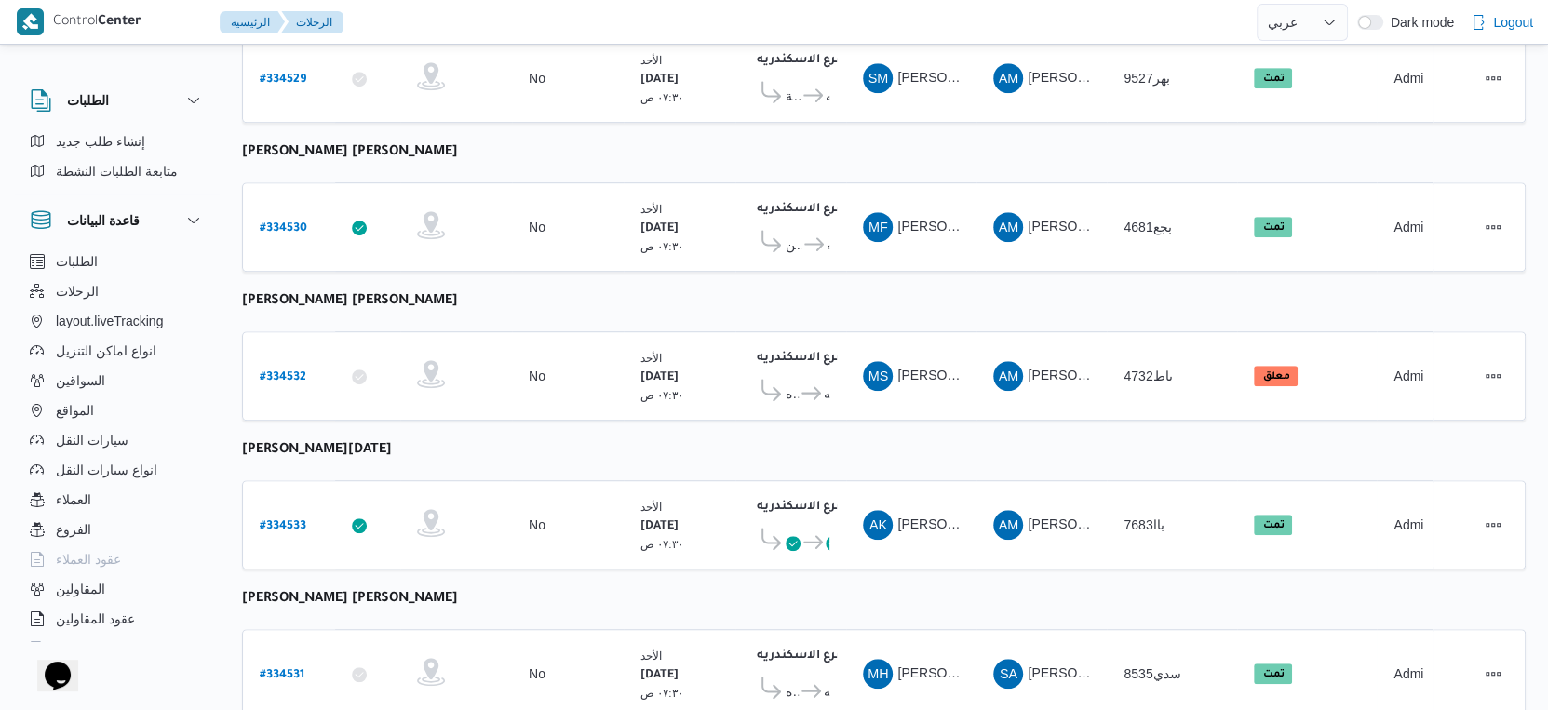
scroll to position [898, 0]
click at [271, 371] on b "# 334532" at bounding box center [283, 377] width 47 height 13
select select "ar"
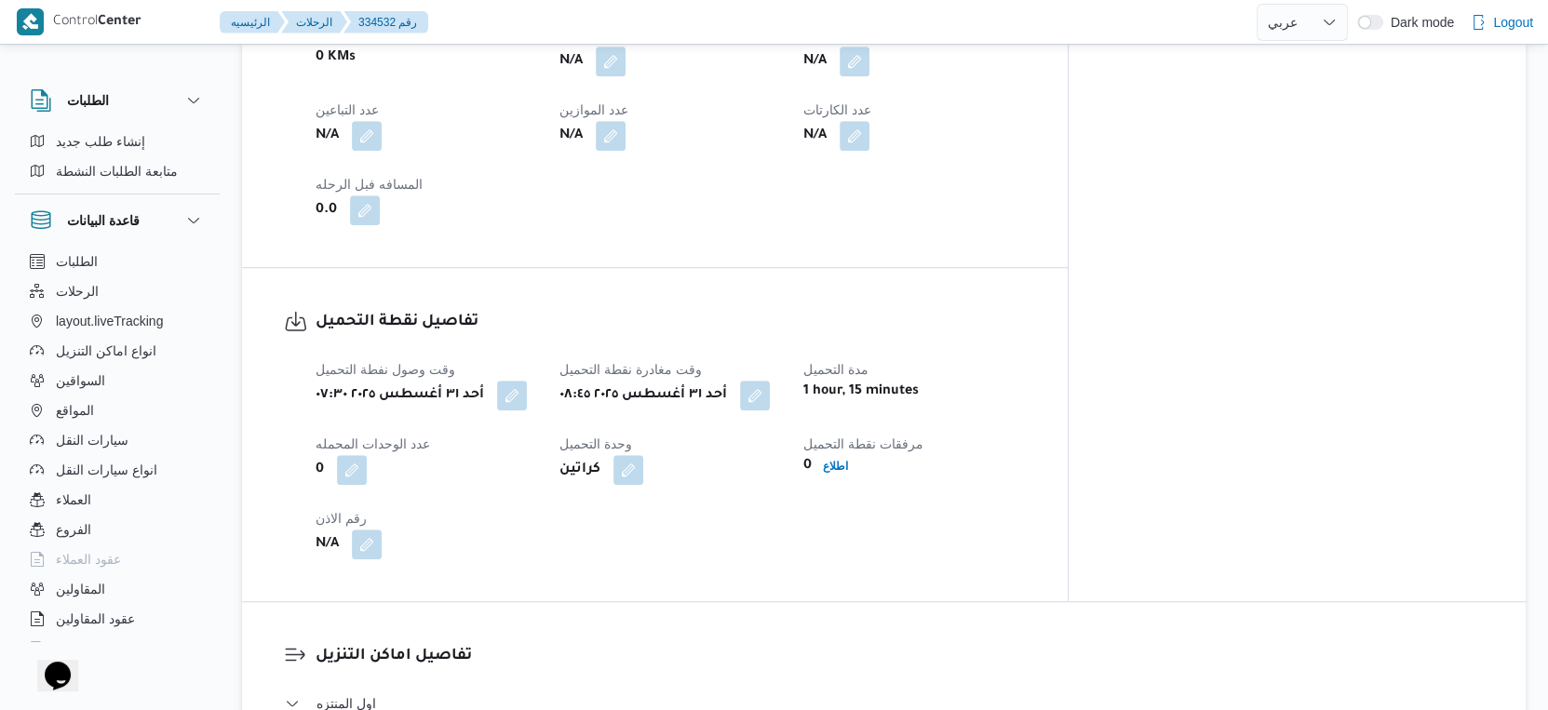
scroll to position [795, 0]
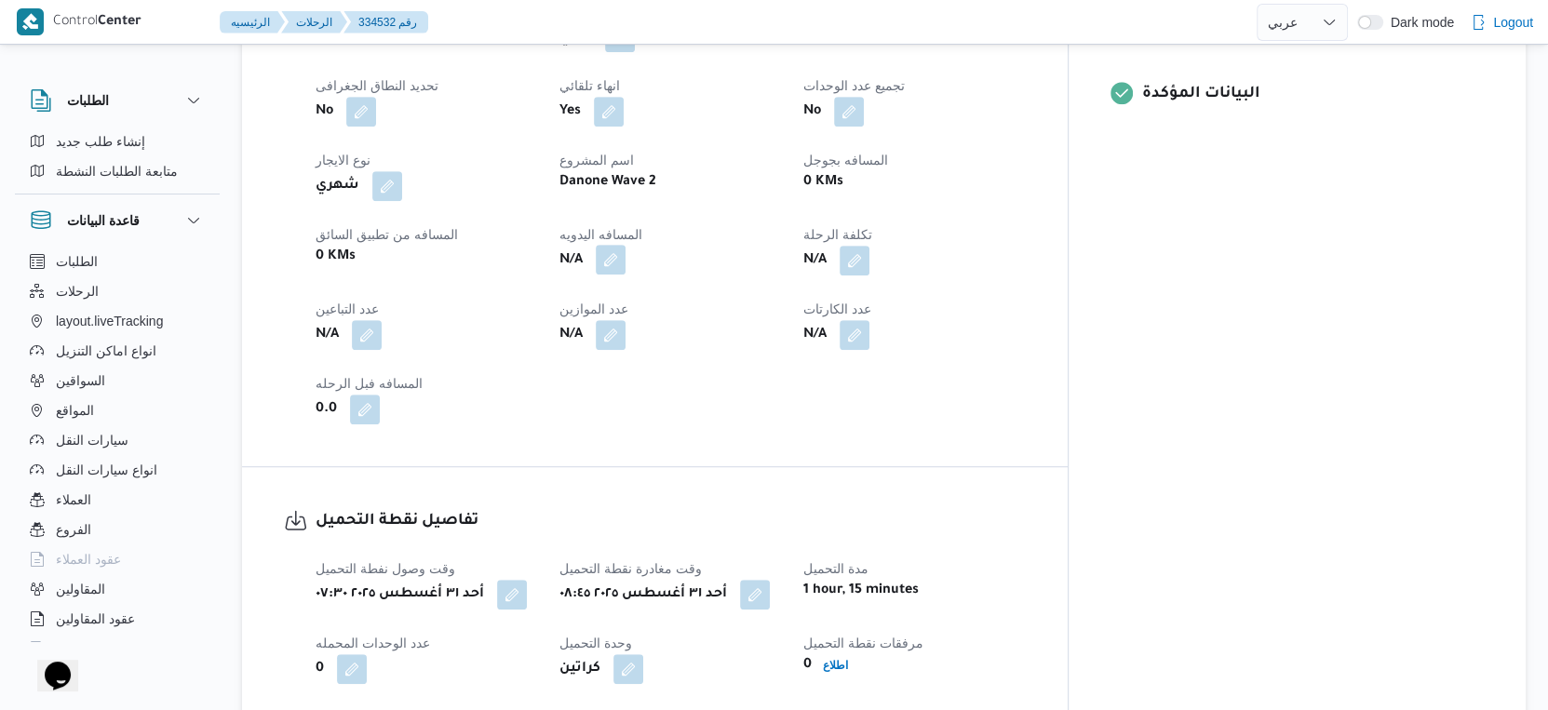
click at [626, 254] on button "button" at bounding box center [611, 260] width 30 height 30
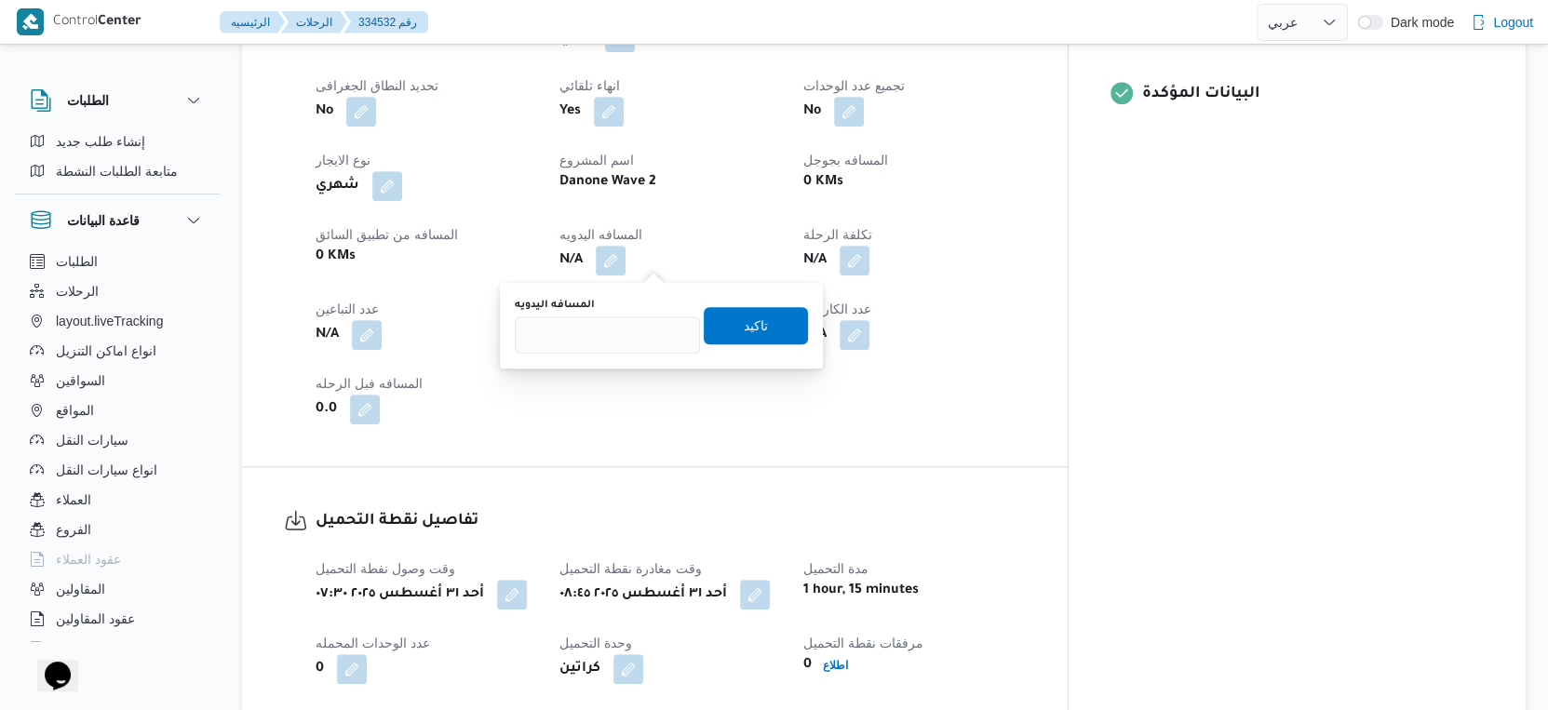
click at [612, 314] on div "المسافه اليدويه" at bounding box center [607, 326] width 185 height 56
click at [610, 336] on input "المسافه اليدويه" at bounding box center [607, 335] width 185 height 37
type input "45"
click at [759, 321] on span "تاكيد" at bounding box center [756, 324] width 104 height 37
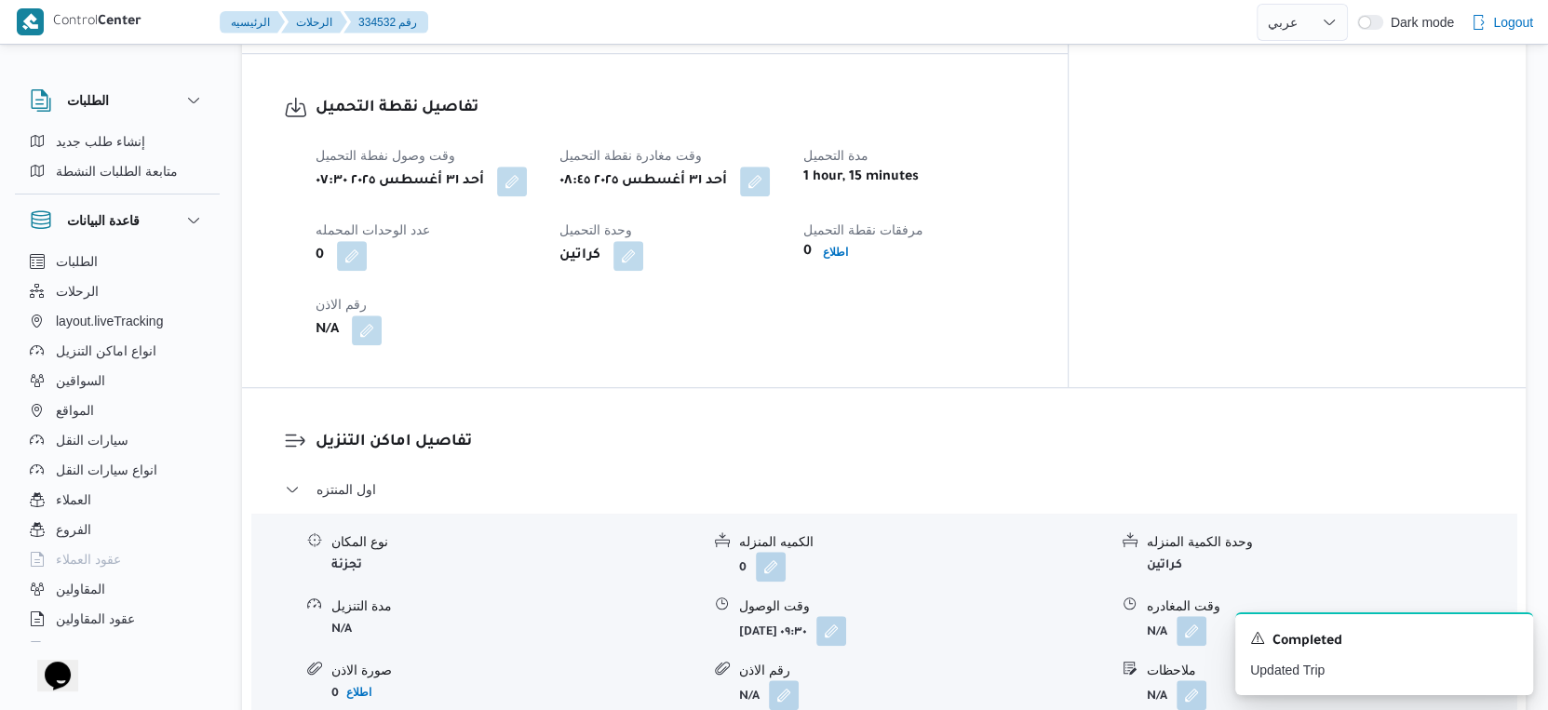
scroll to position [1241, 0]
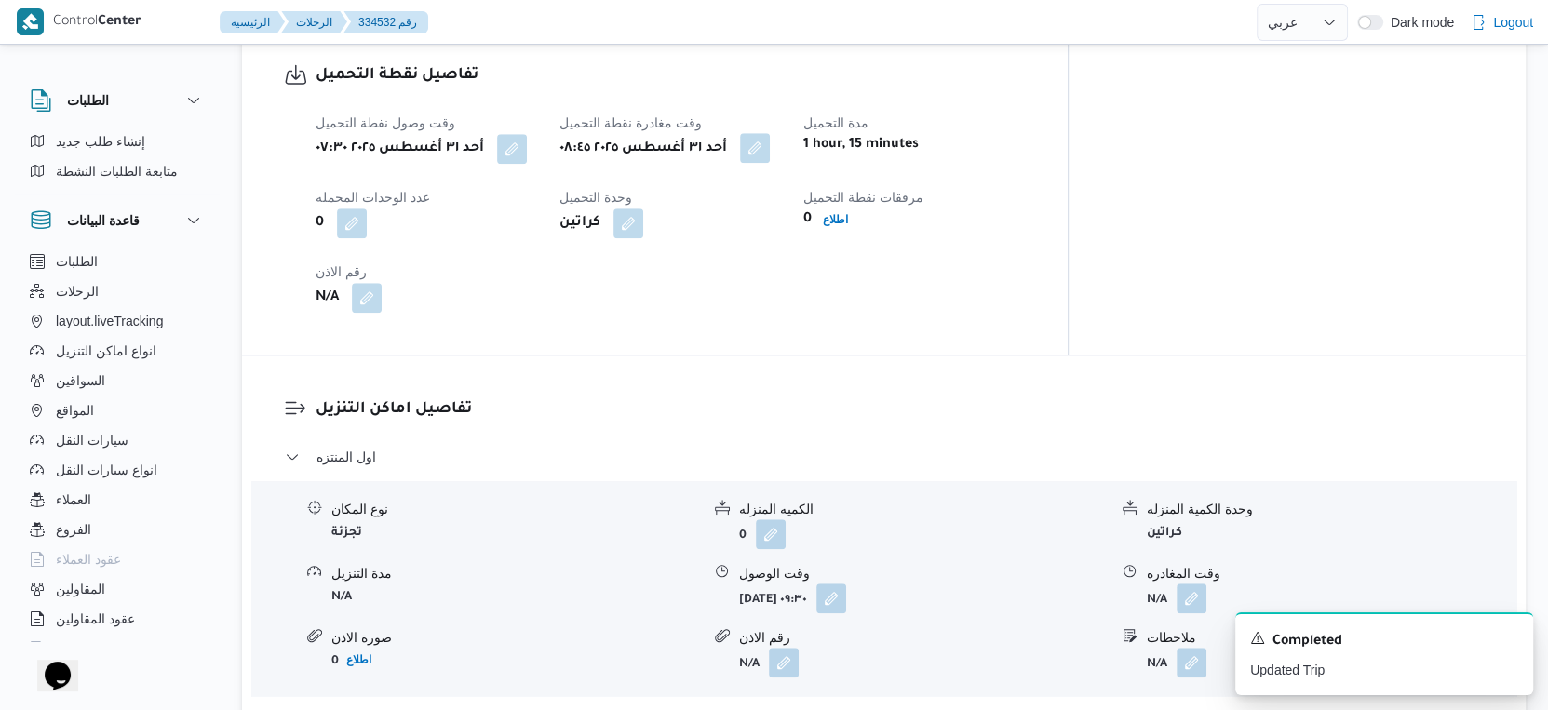
click at [770, 149] on button "button" at bounding box center [755, 148] width 30 height 30
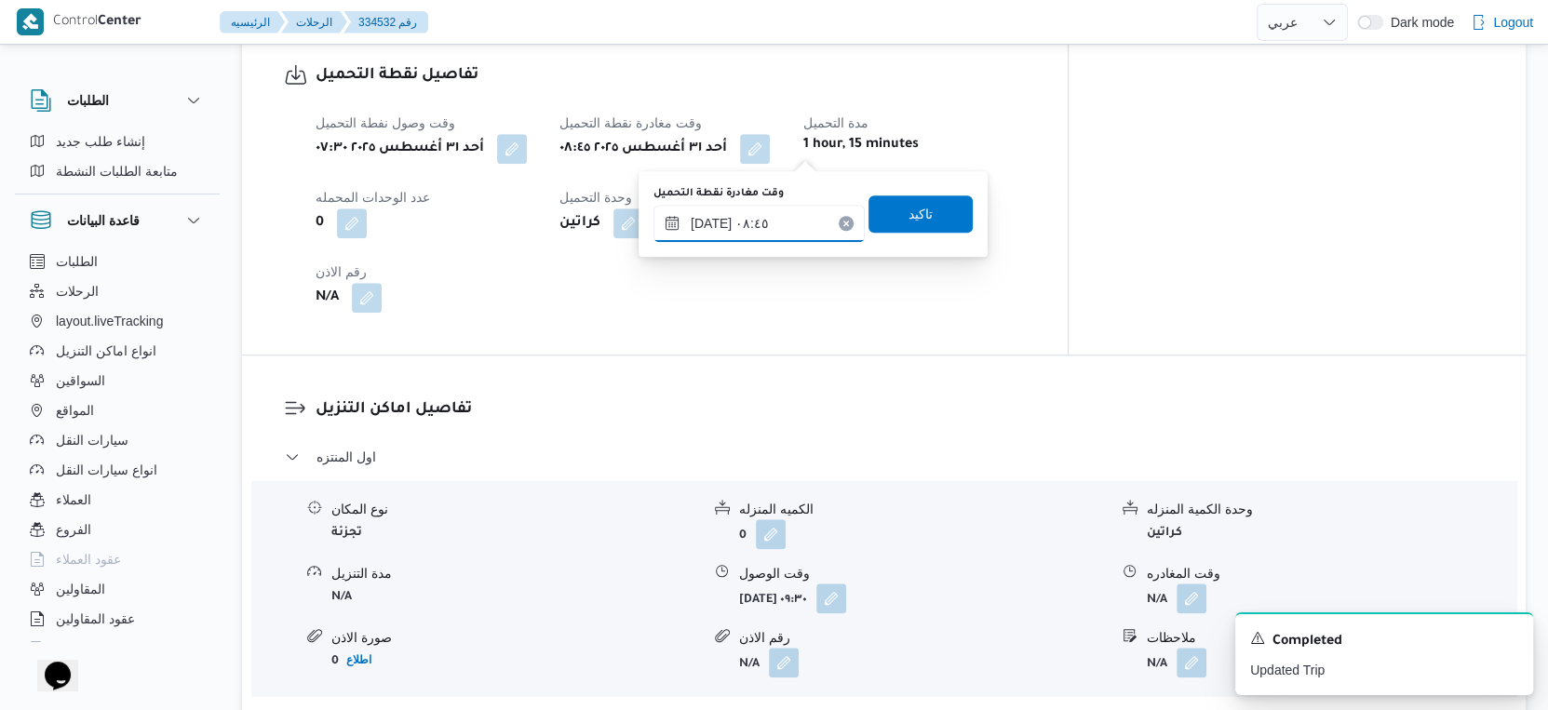
click at [775, 227] on input "٣١/٠٨/٢٠٢٥ ٠٨:٤٥" at bounding box center [759, 223] width 211 height 37
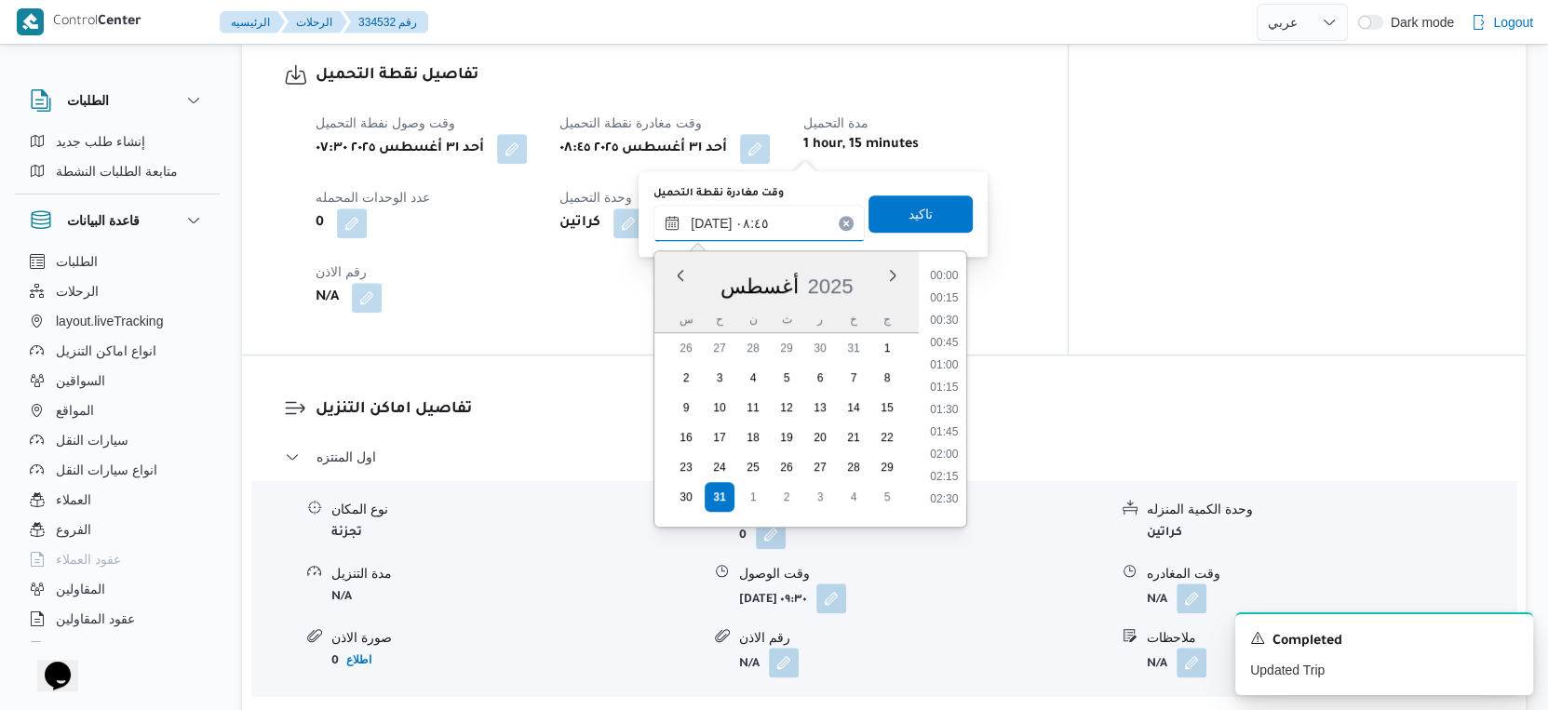
scroll to position [654, 0]
click at [948, 428] on li "09:00" at bounding box center [944, 426] width 43 height 19
type input "٣١/٠٨/٢٠٢٥ ٠٩:٠٠"
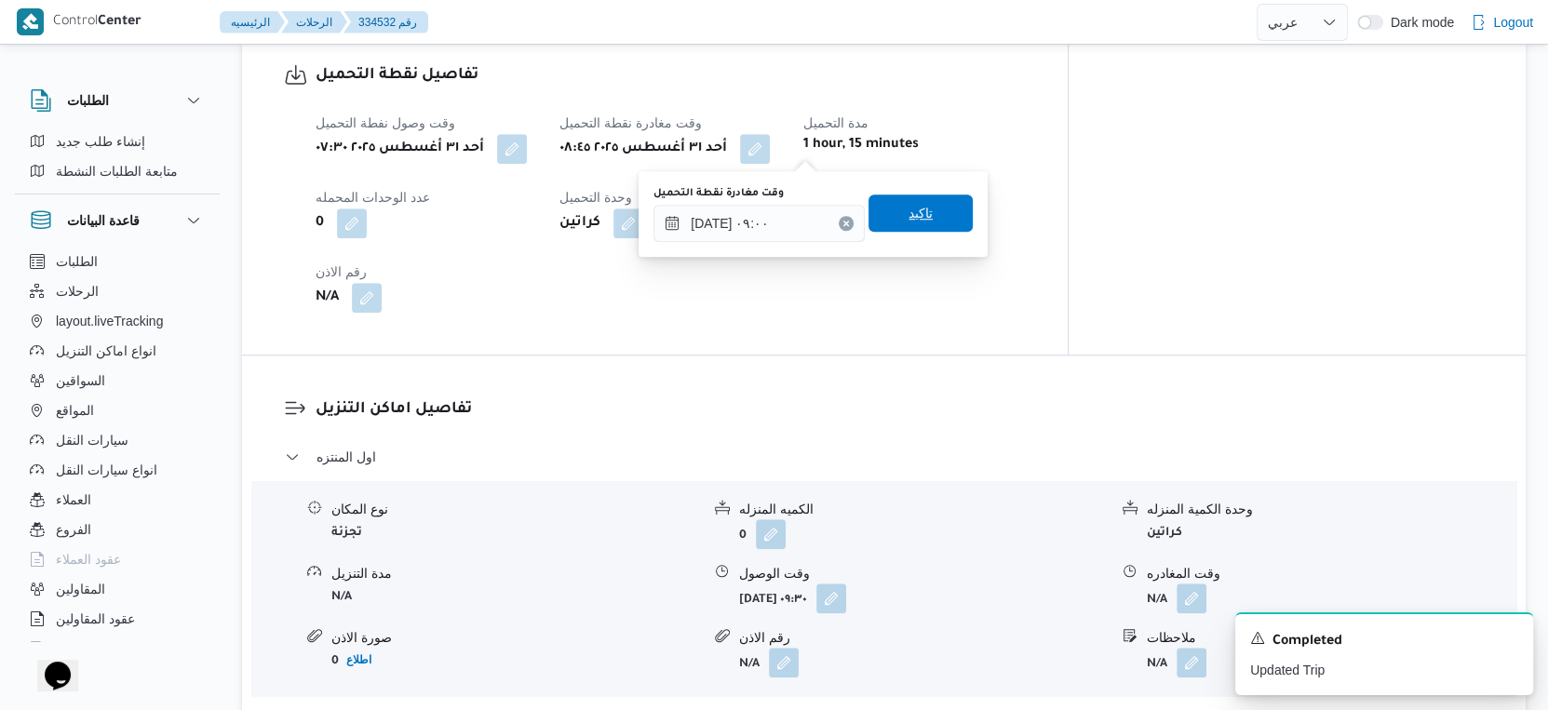
click at [914, 212] on span "تاكيد" at bounding box center [921, 213] width 24 height 22
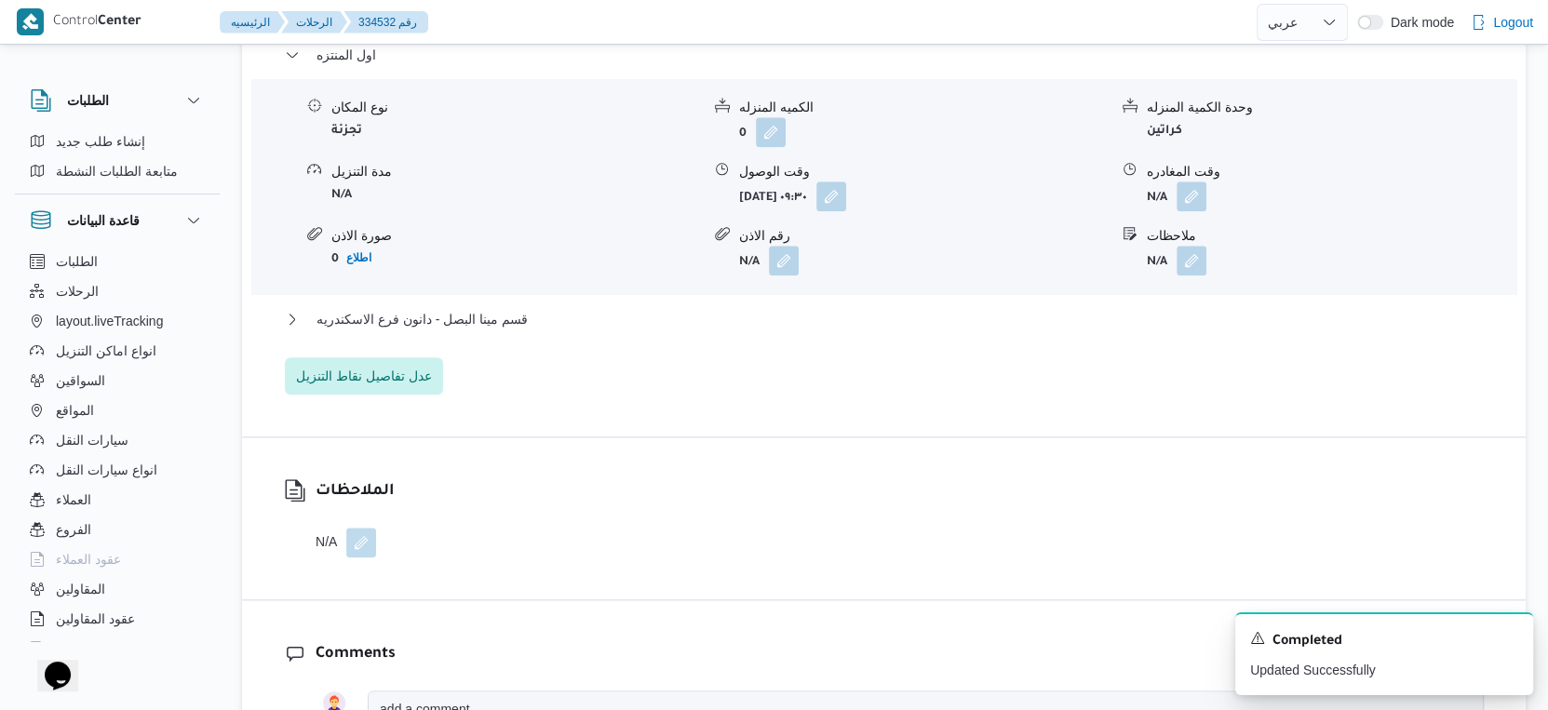
scroll to position [1654, 0]
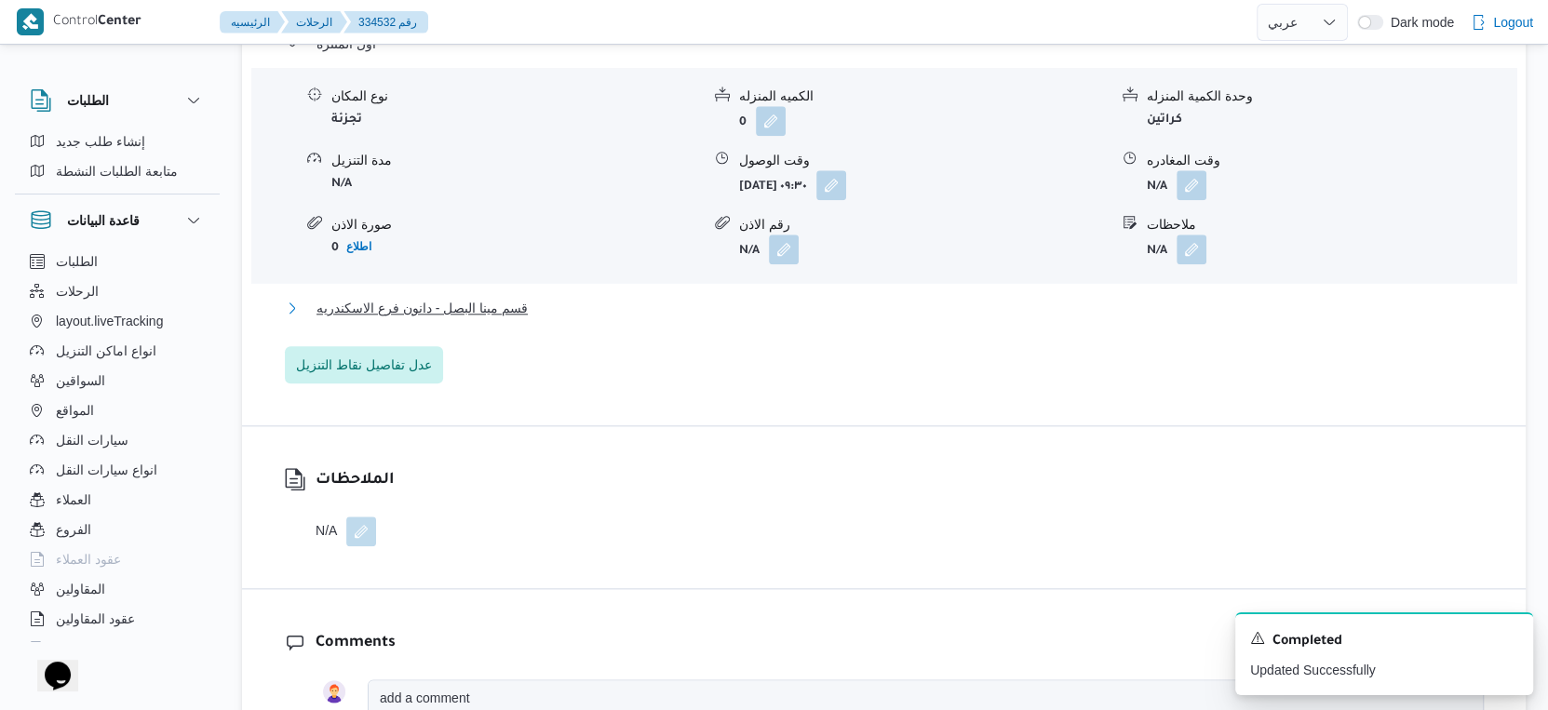
click at [559, 307] on button "قسم مينا البصل - دانون فرع الاسكندريه" at bounding box center [884, 308] width 1199 height 22
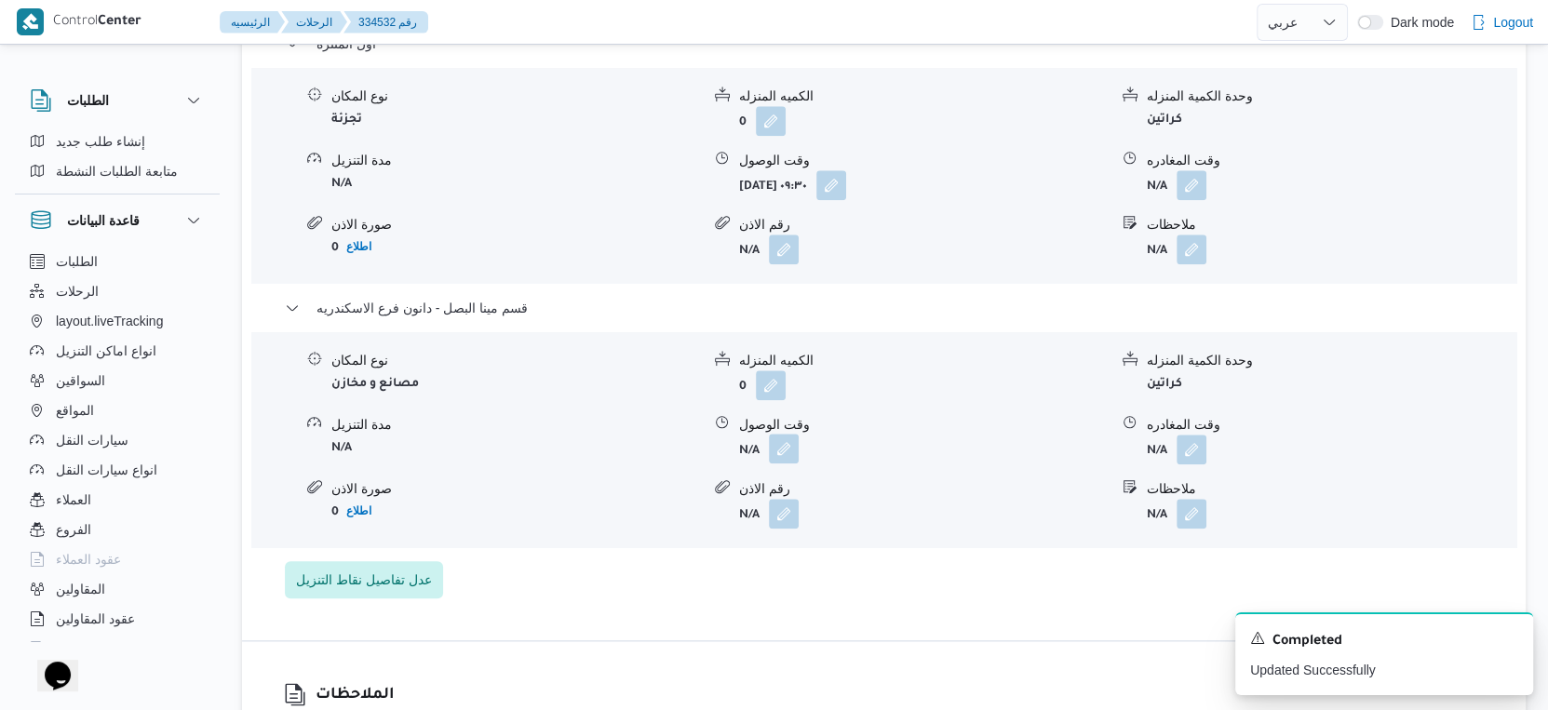
click at [783, 446] on button "button" at bounding box center [784, 449] width 30 height 30
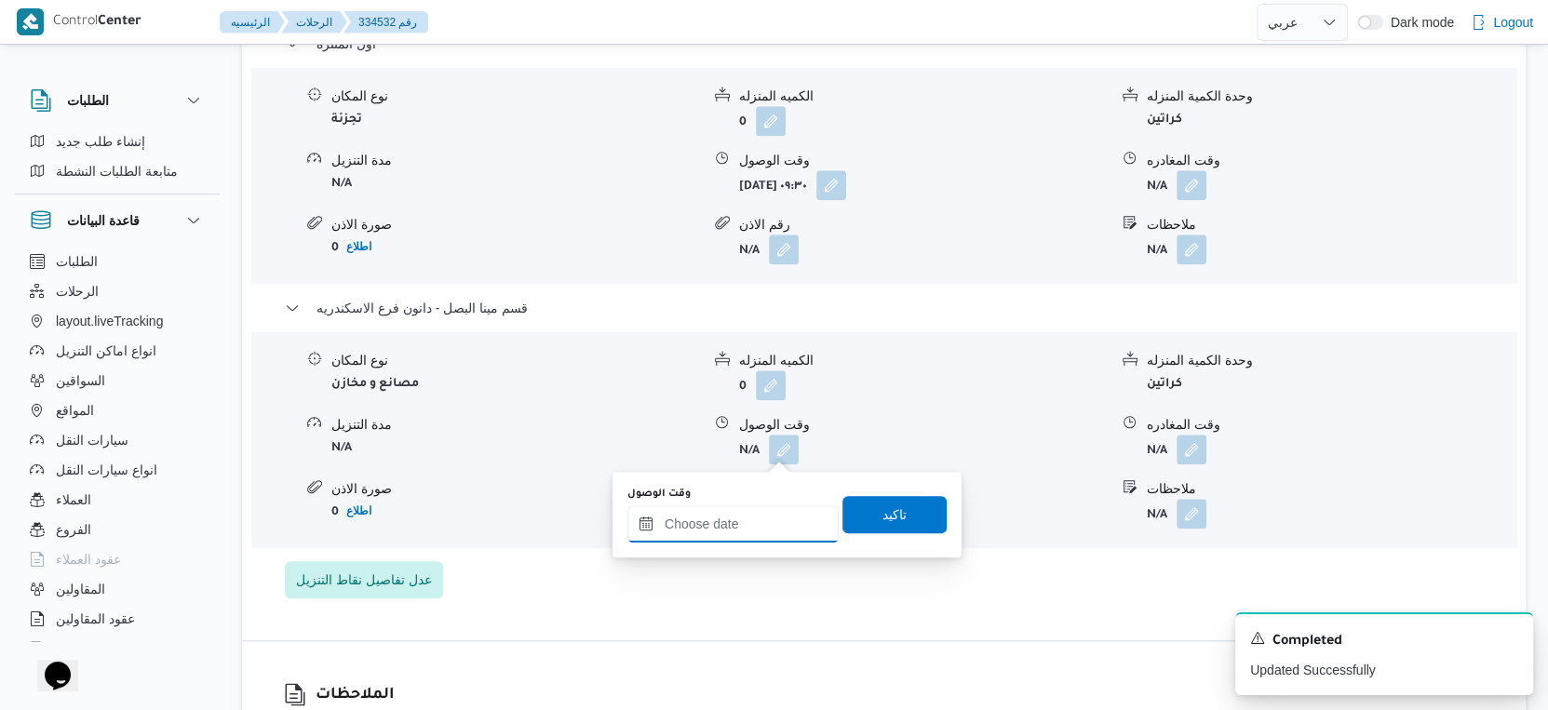
click at [770, 519] on input "وقت الوصول" at bounding box center [732, 523] width 211 height 37
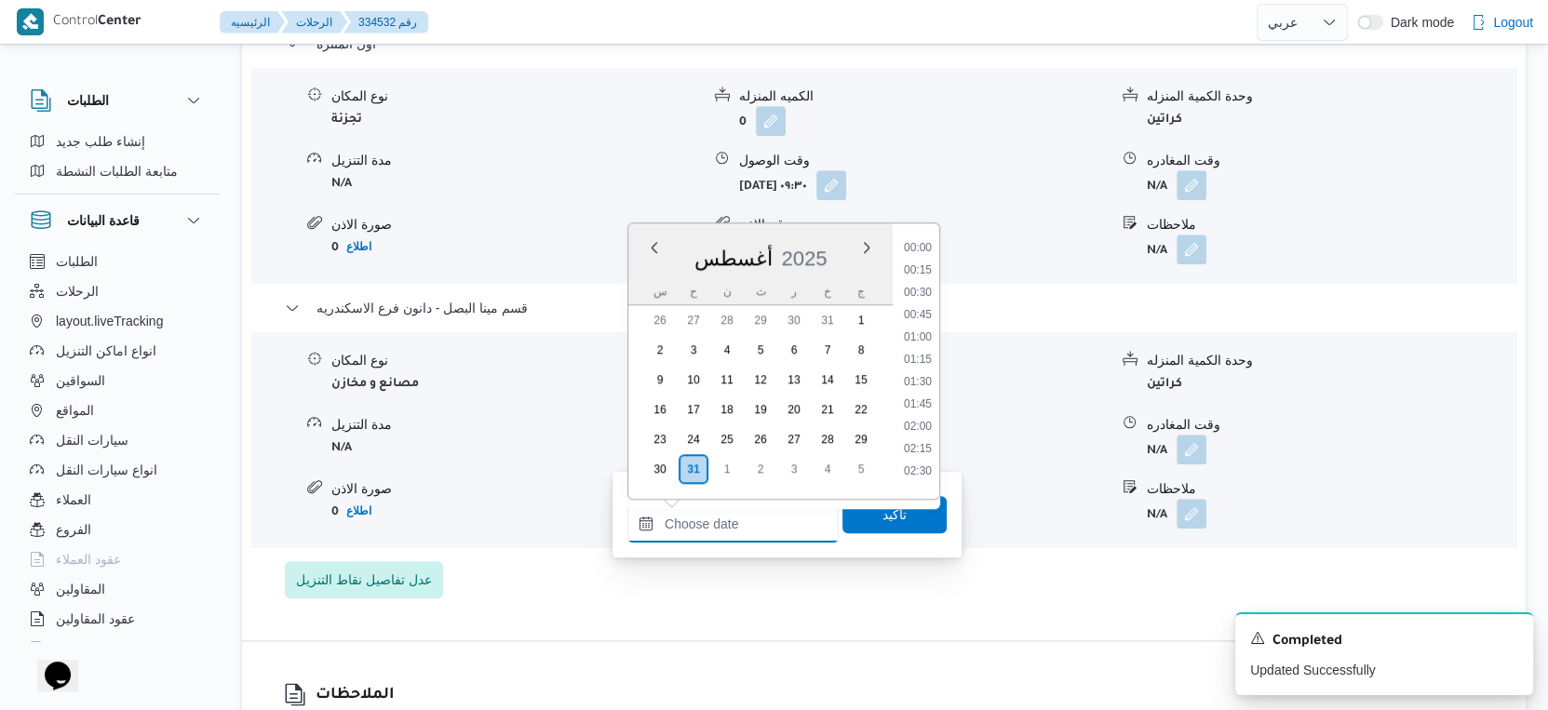
scroll to position [1612, 0]
click at [921, 330] on li "19:00" at bounding box center [917, 333] width 43 height 19
type input "٣١/٠٨/٢٠٢٥ ١٩:٠٠"
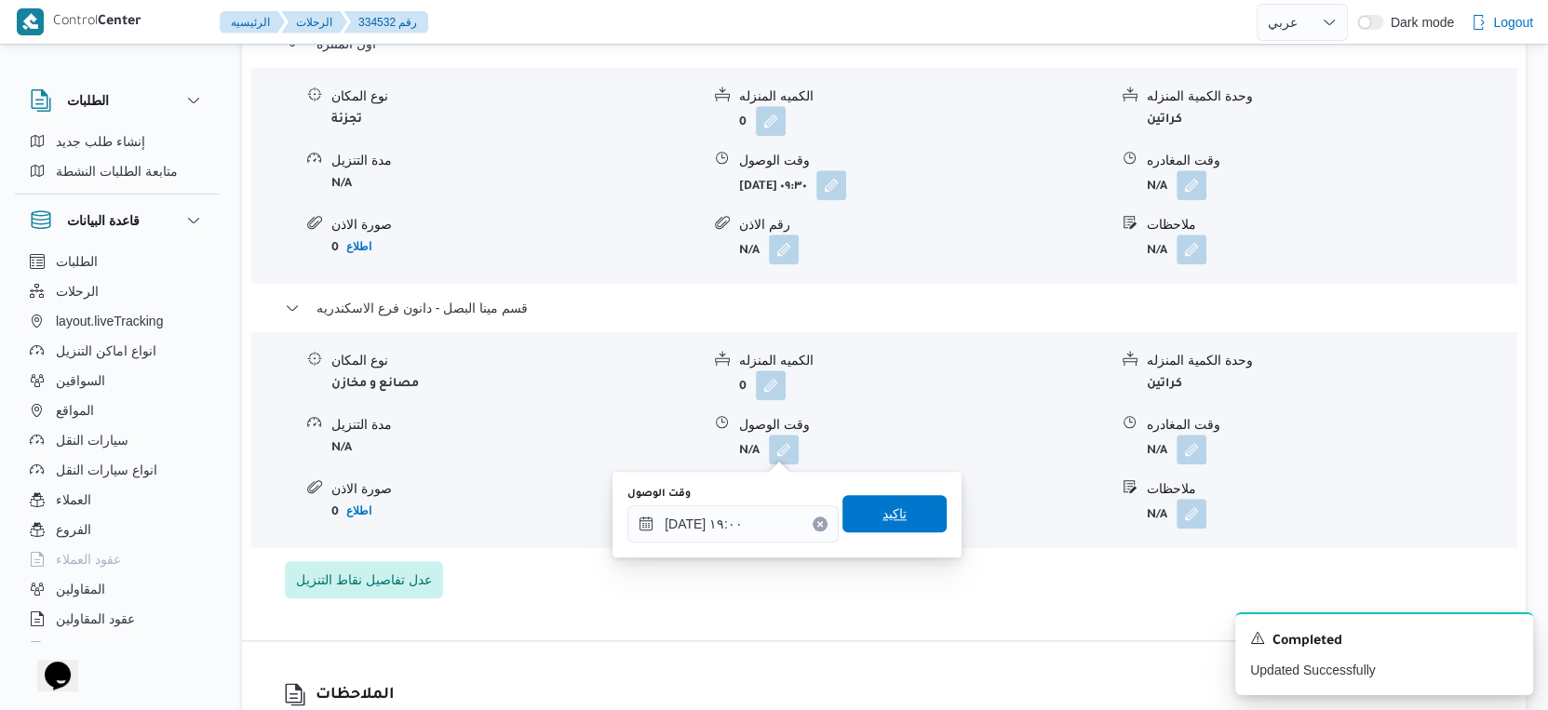
click at [889, 513] on span "تاكيد" at bounding box center [895, 514] width 24 height 22
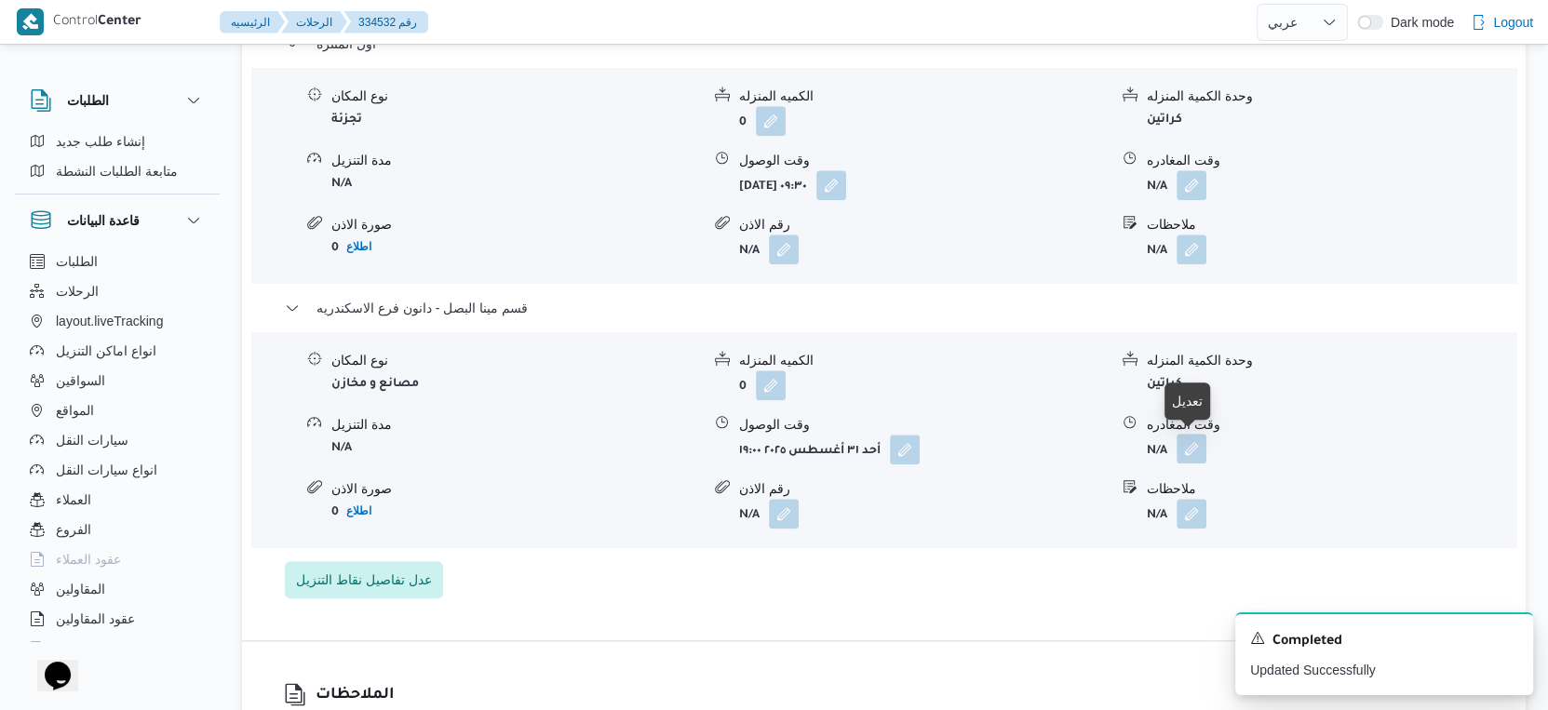
click at [1200, 451] on button "button" at bounding box center [1192, 449] width 30 height 30
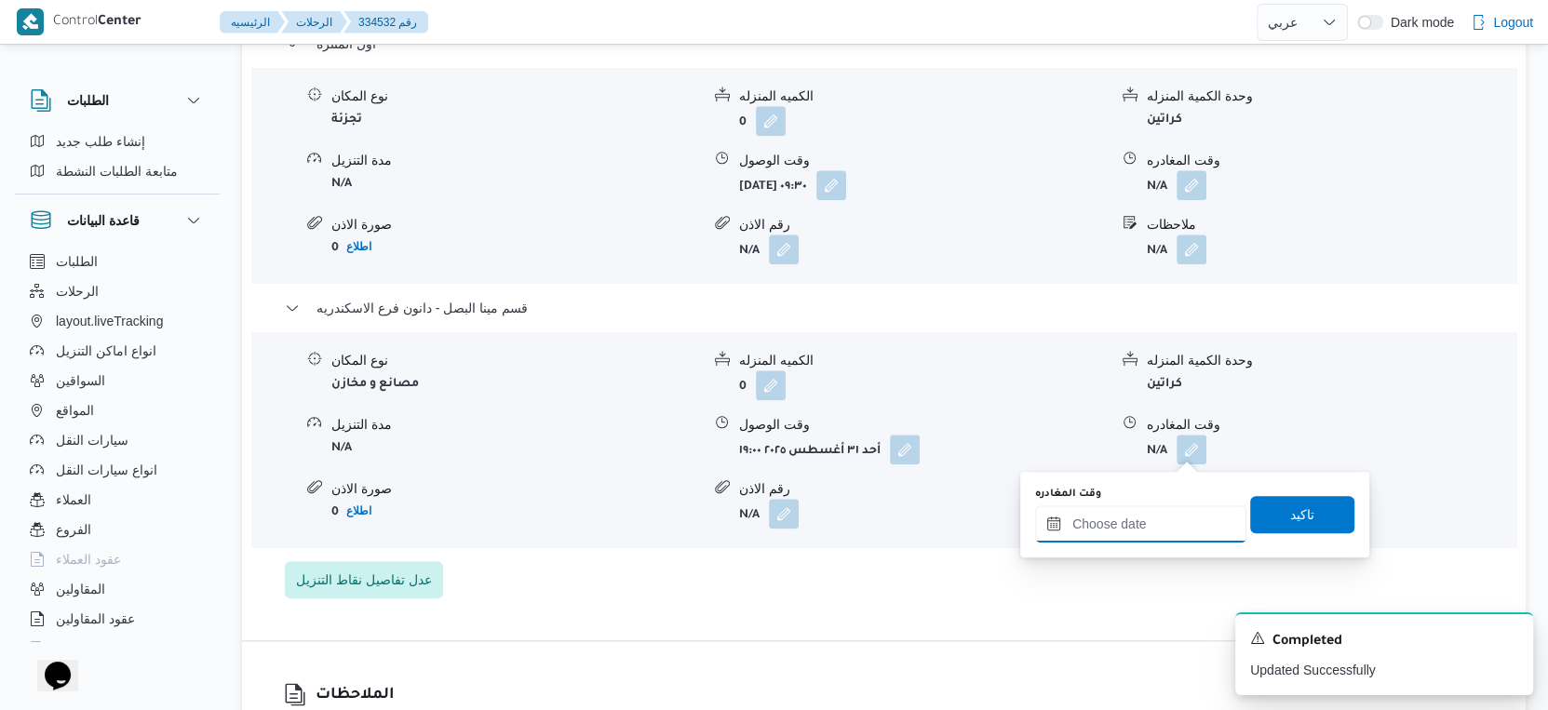
click at [1136, 527] on input "وقت المغادره" at bounding box center [1140, 523] width 211 height 37
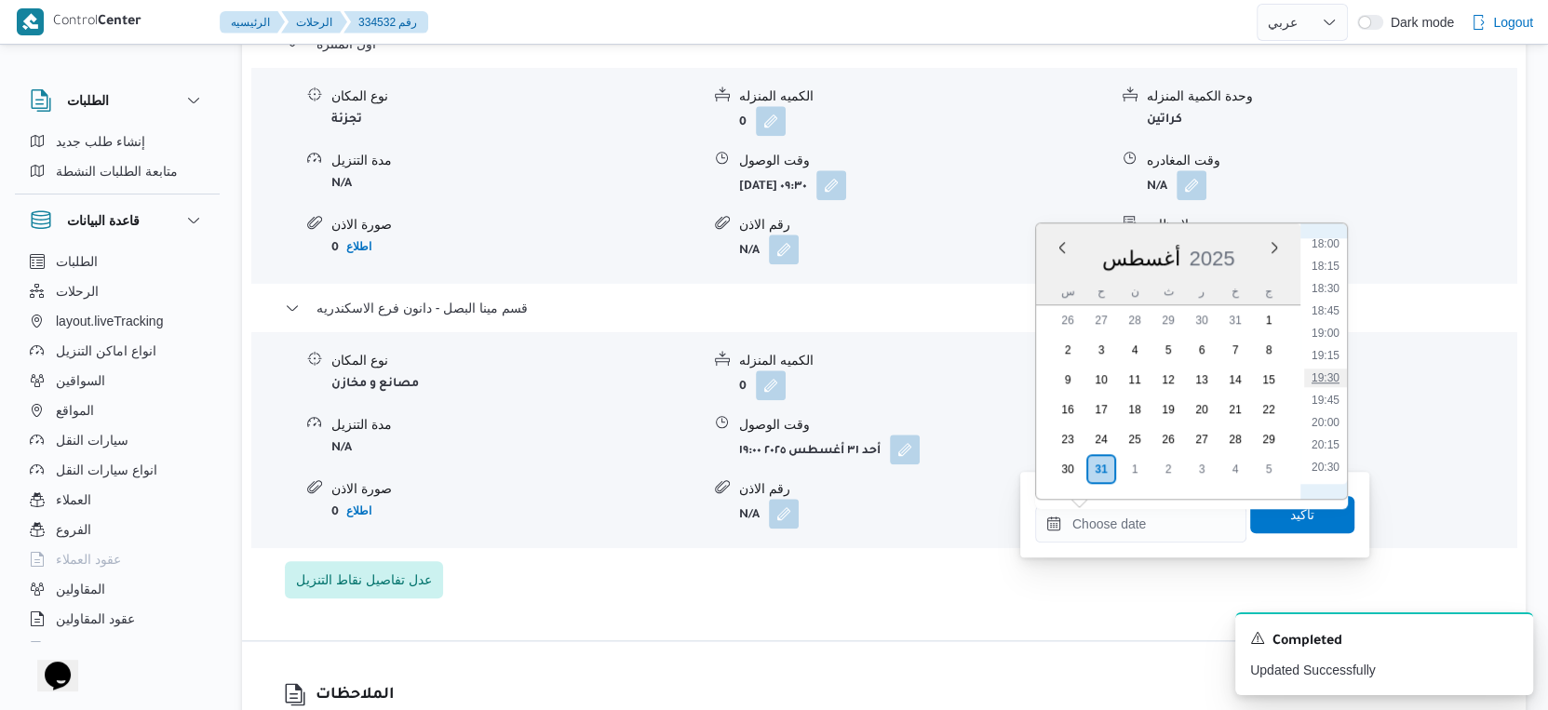
click at [1326, 370] on li "19:30" at bounding box center [1325, 378] width 43 height 19
type input "٣١/٠٨/٢٠٢٥ ١٩:٣٠"
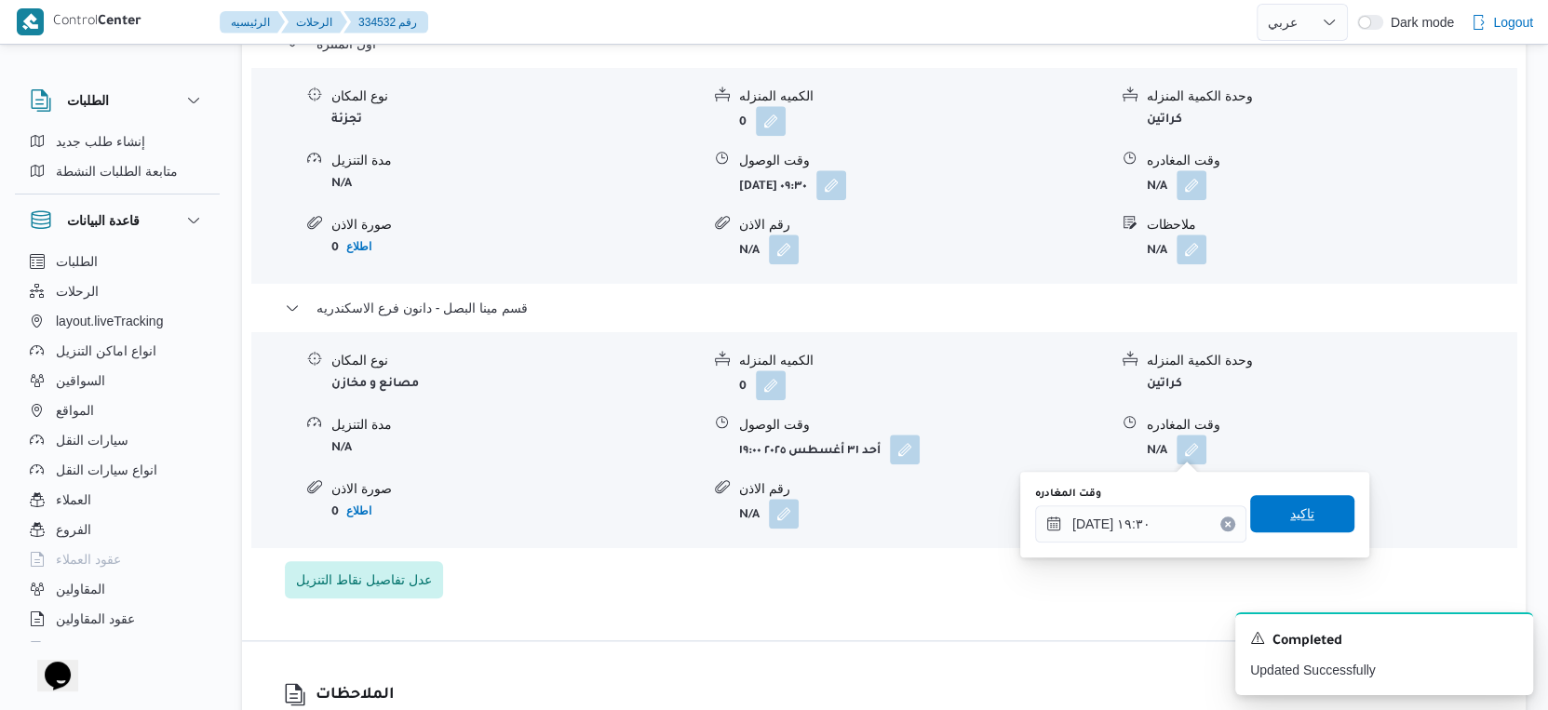
click at [1312, 505] on span "تاكيد" at bounding box center [1302, 513] width 104 height 37
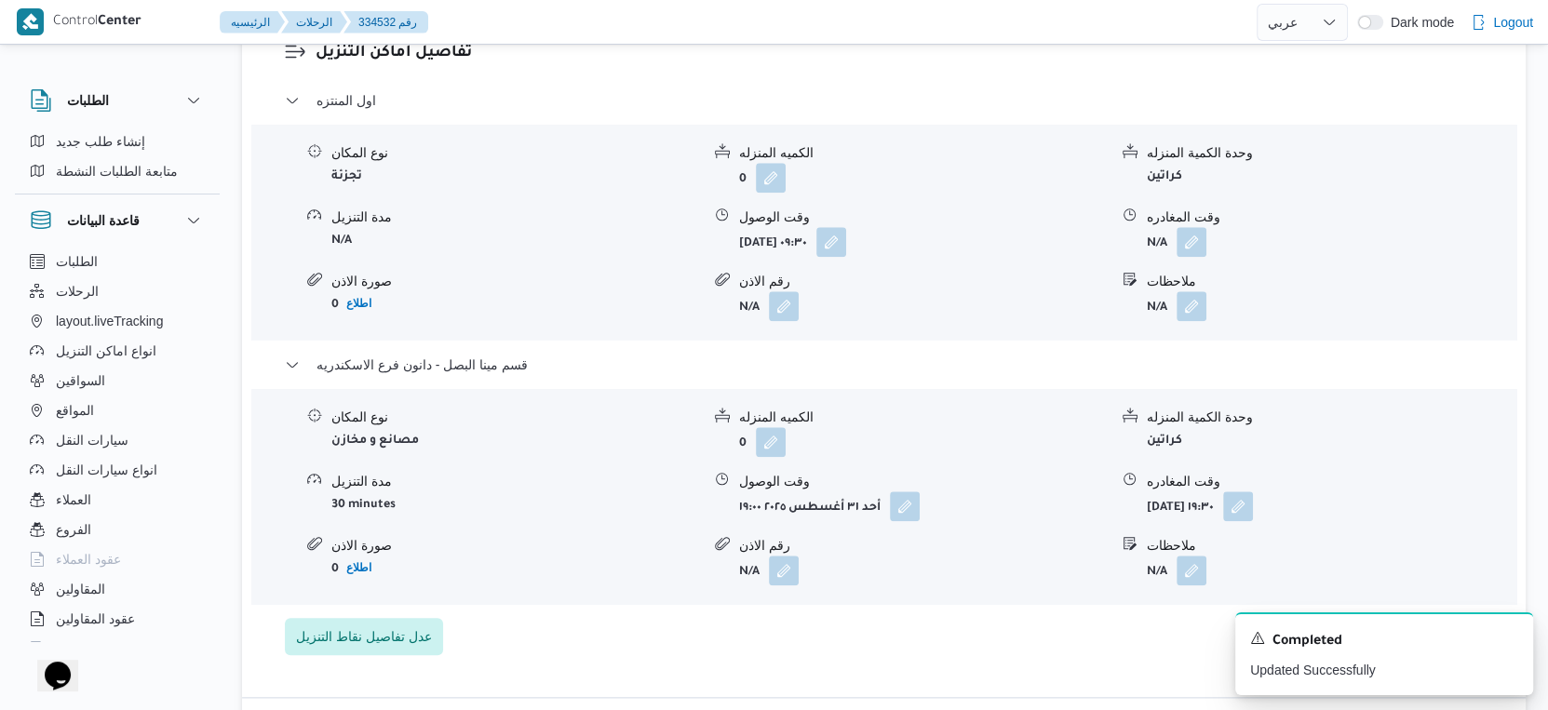
scroll to position [1552, 0]
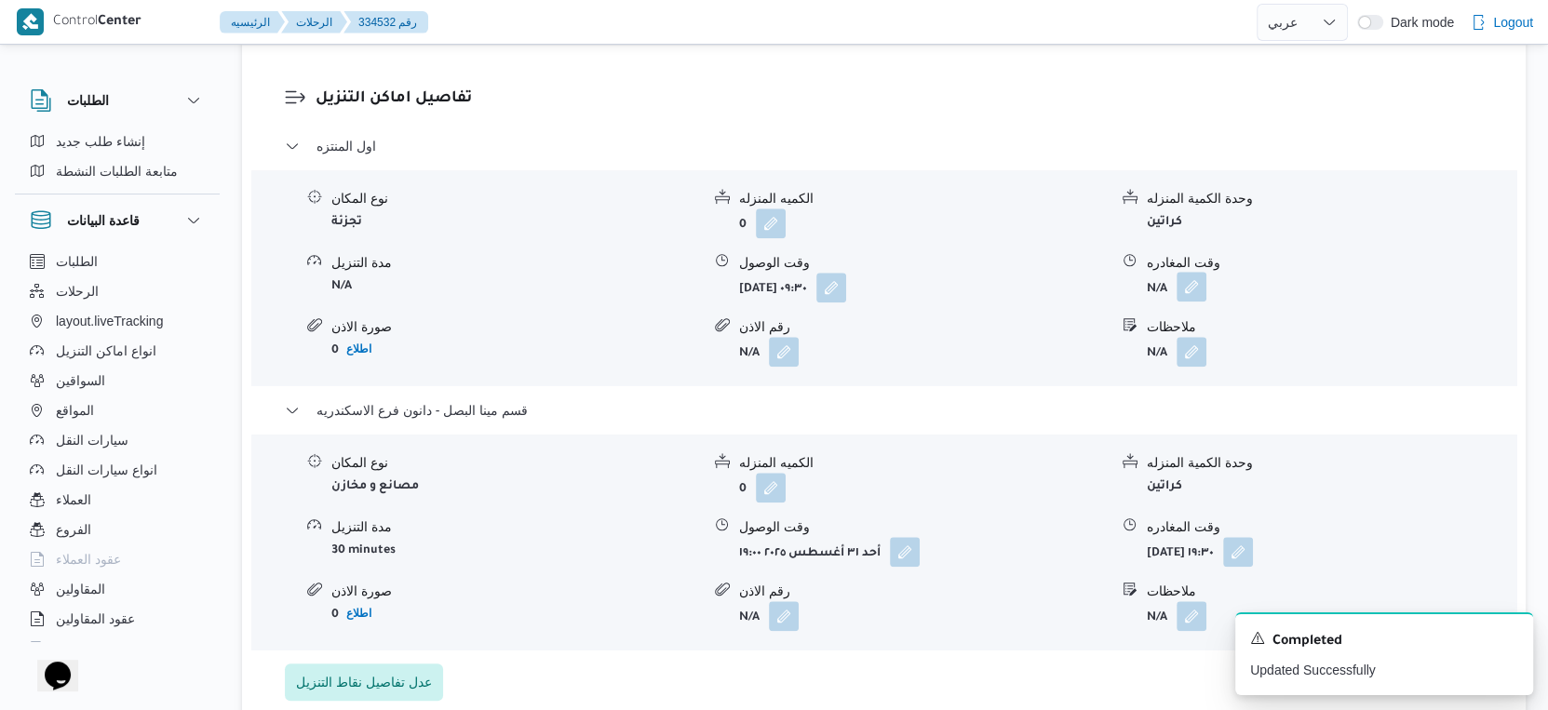
click at [1199, 290] on button "button" at bounding box center [1192, 287] width 30 height 30
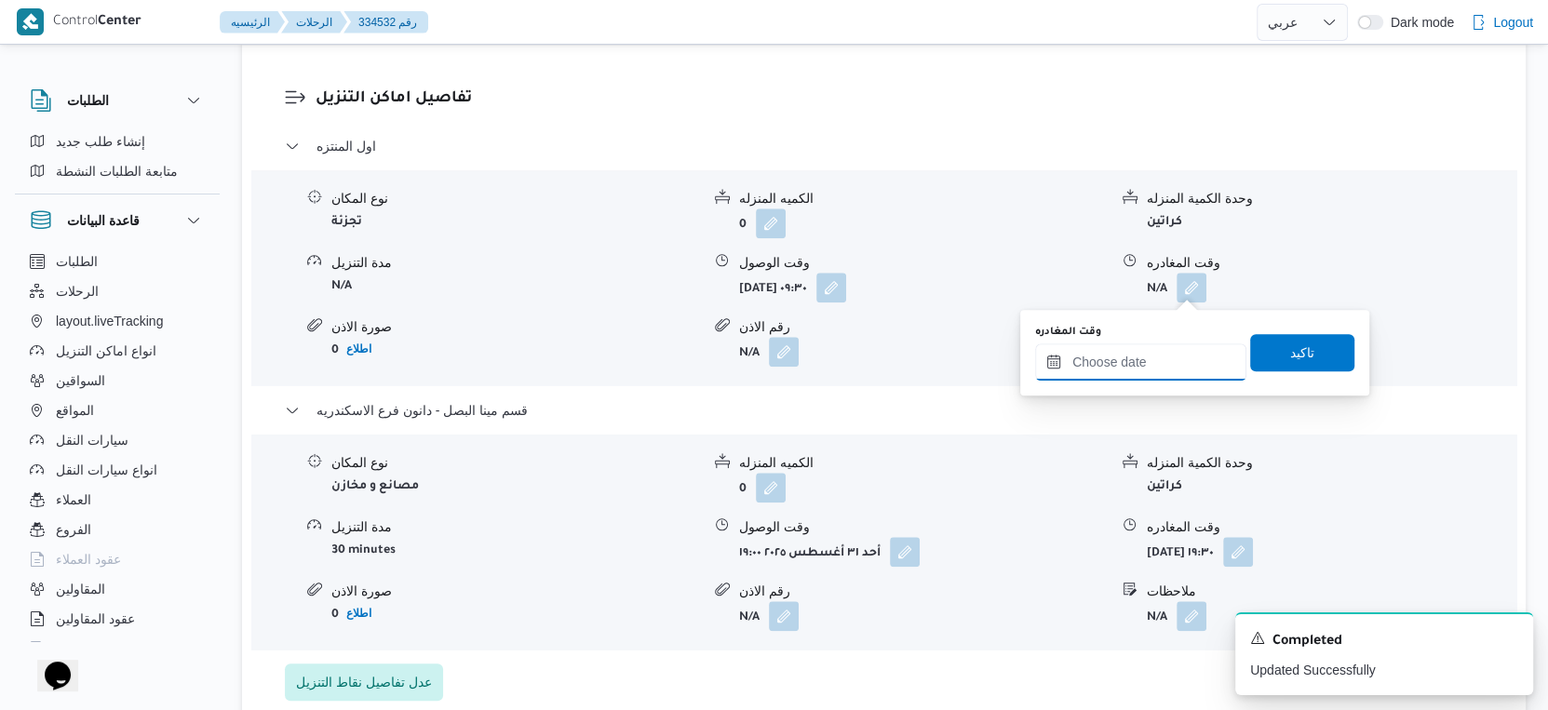
click at [1150, 351] on input "وقت المغادره" at bounding box center [1140, 362] width 211 height 37
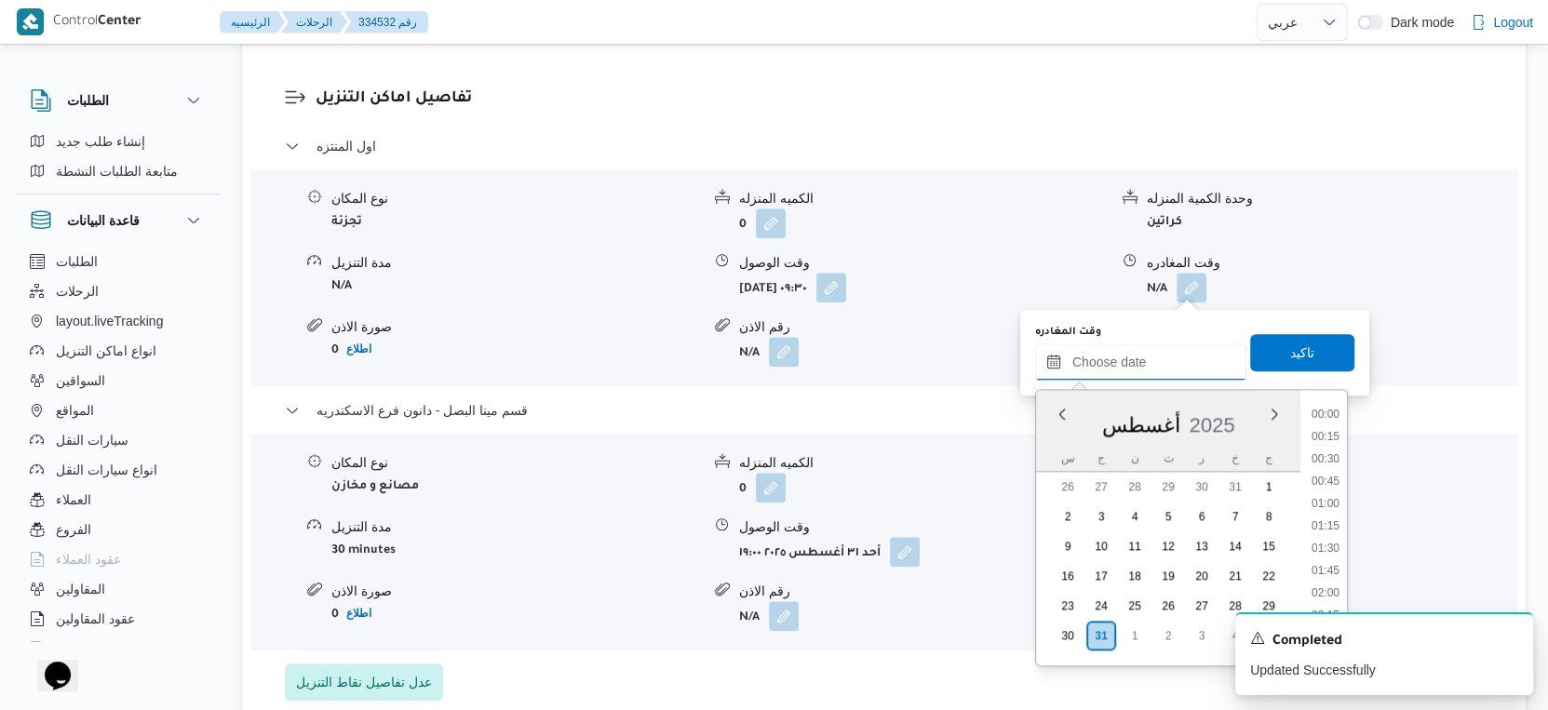
scroll to position [1612, 0]
click at [1333, 428] on li "18:15" at bounding box center [1325, 433] width 43 height 19
type input "٣١/٠٨/٢٠٢٥ ١٨:١٥"
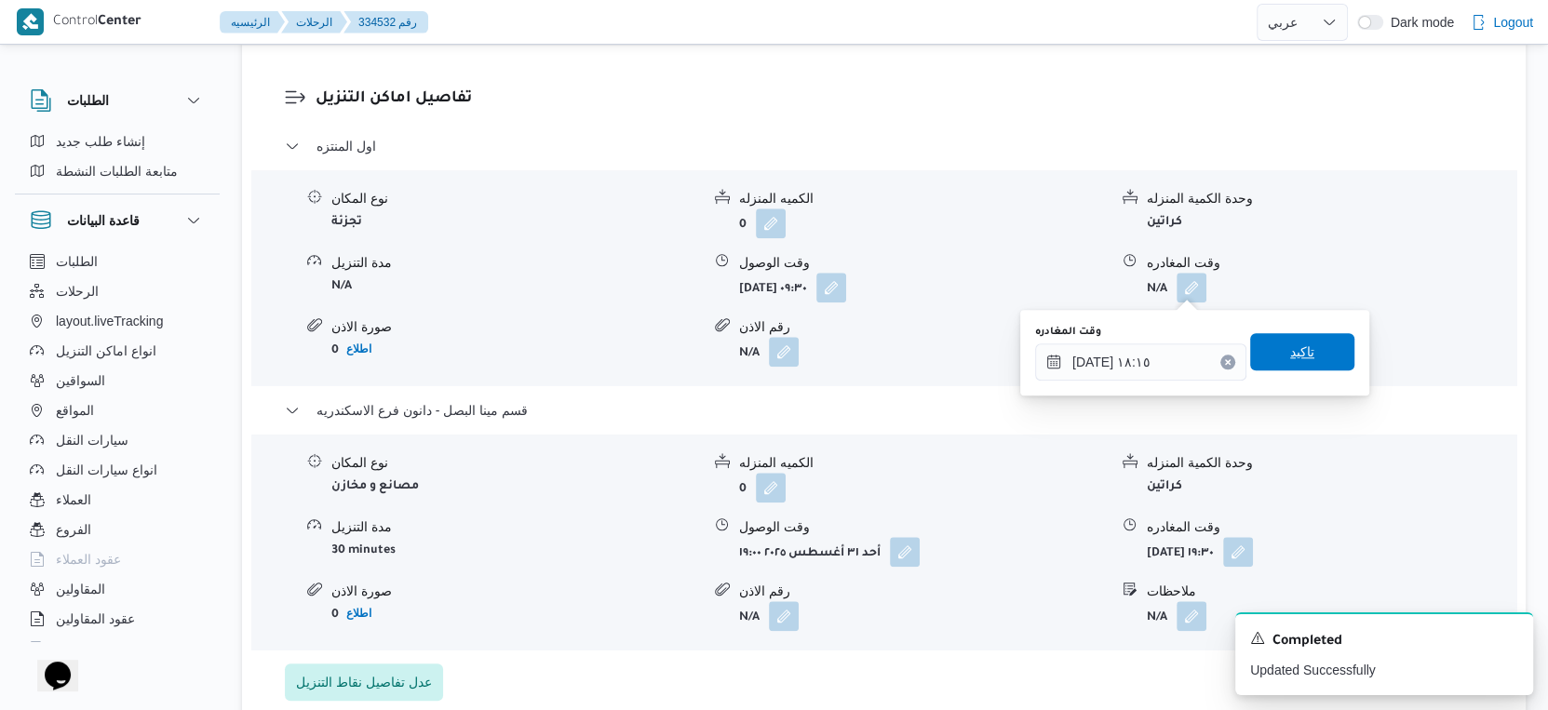
click at [1313, 351] on span "تاكيد" at bounding box center [1302, 351] width 104 height 37
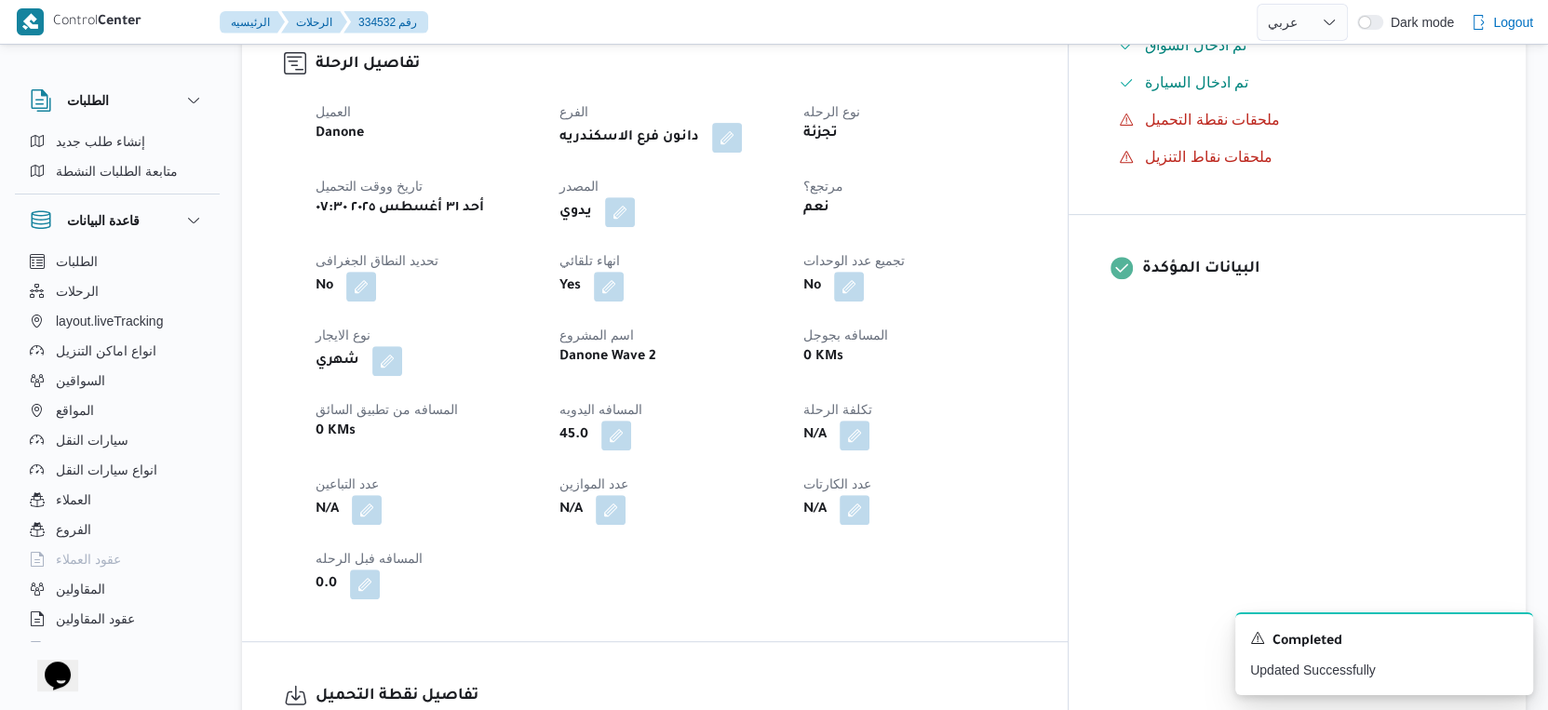
scroll to position [0, 0]
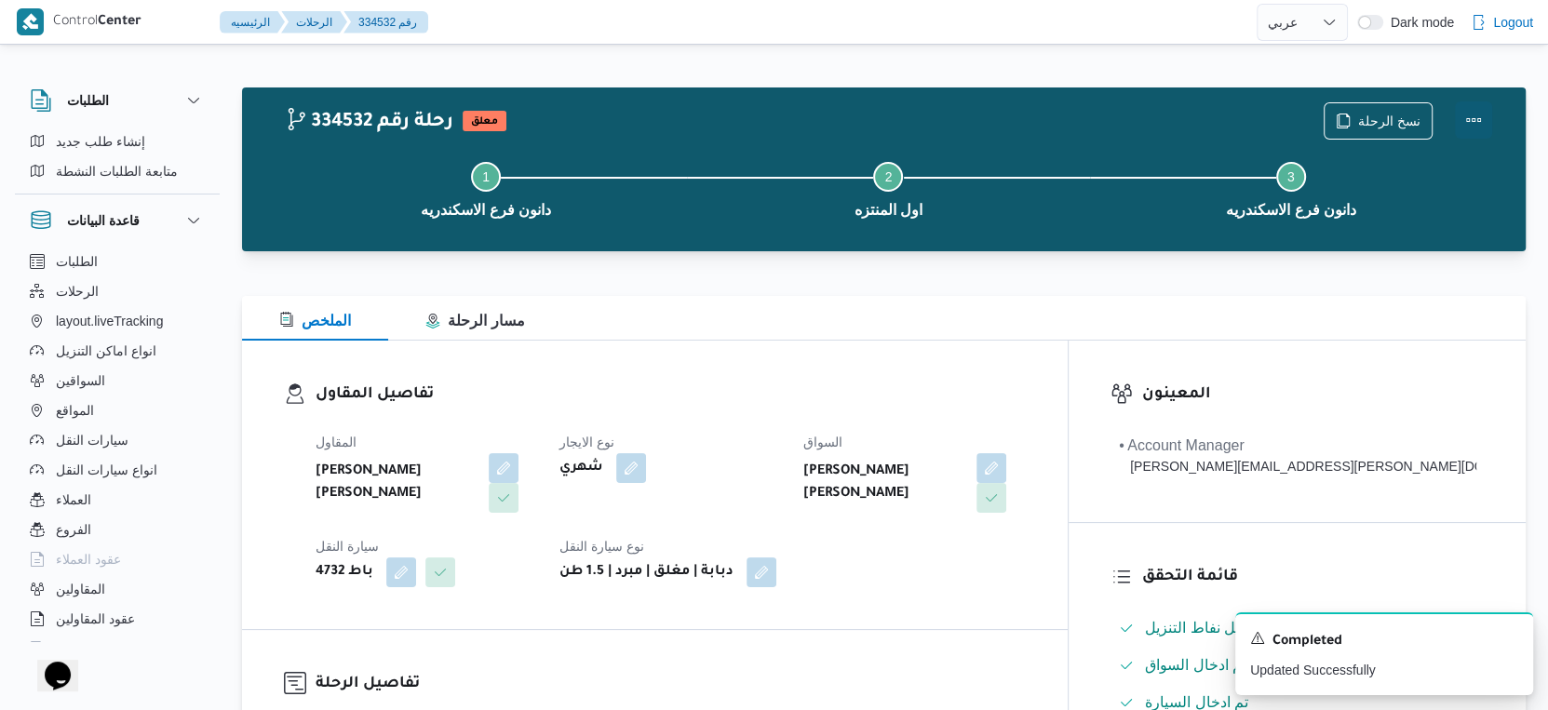
click at [1474, 112] on button "Actions" at bounding box center [1473, 119] width 37 height 37
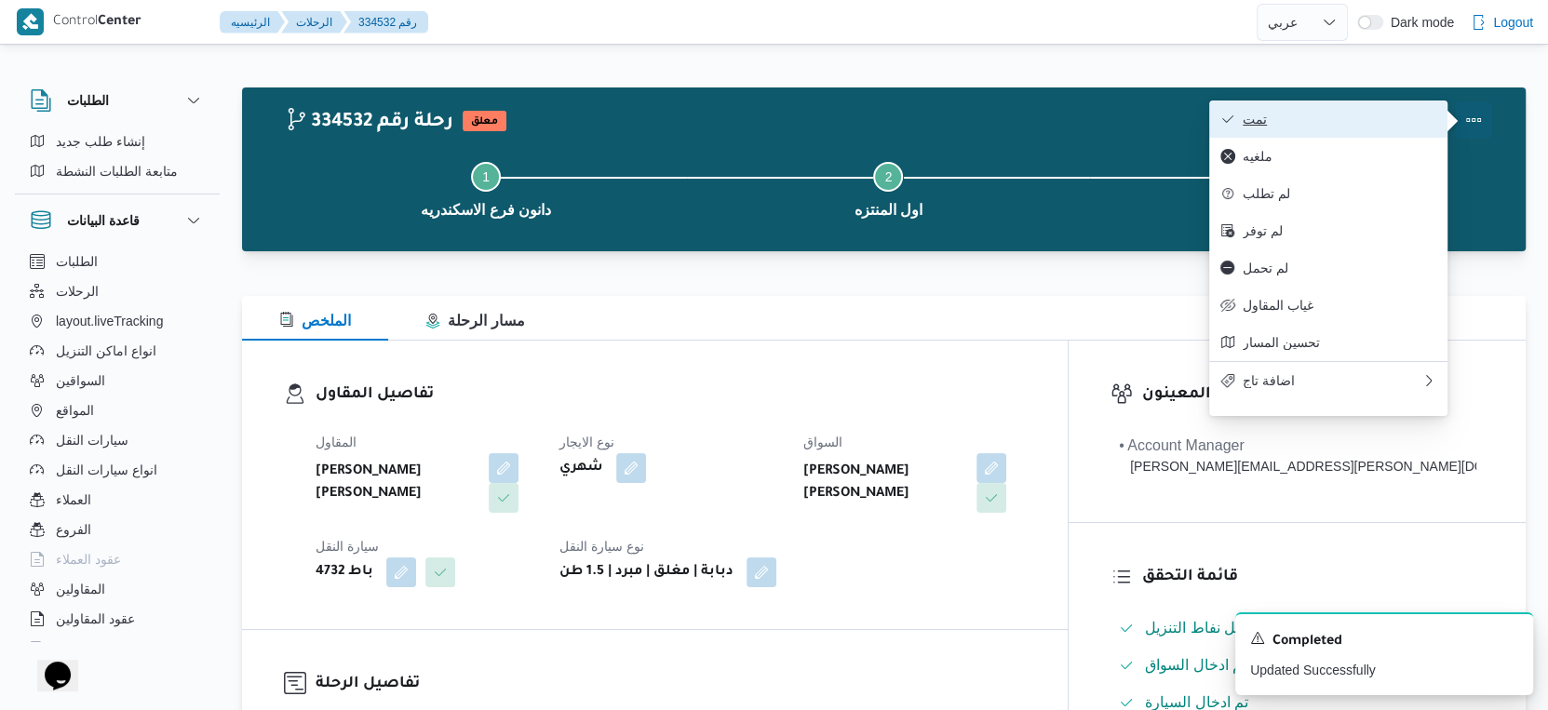
click at [1395, 118] on span "تمت" at bounding box center [1340, 119] width 194 height 15
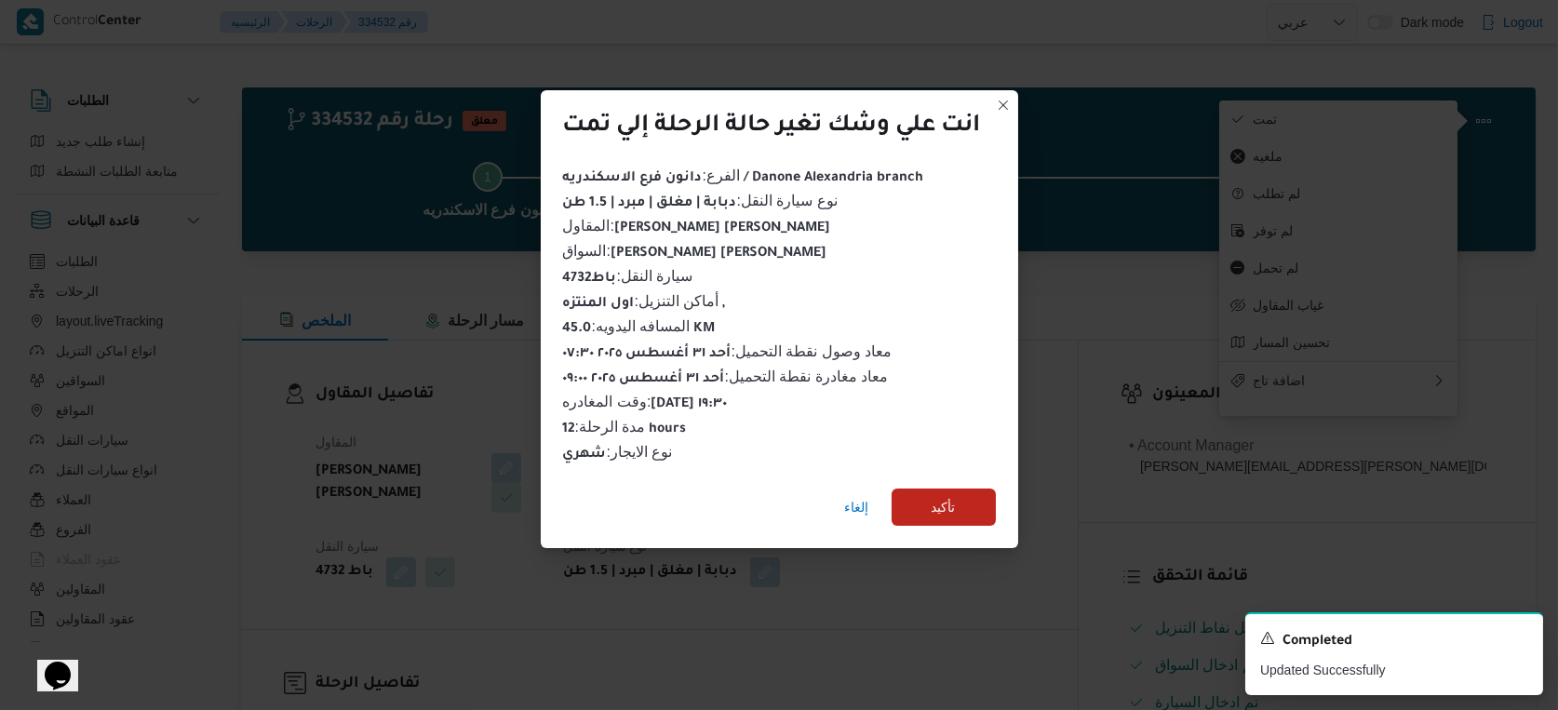
click at [964, 478] on div "إلغاء تأكيد" at bounding box center [780, 511] width 478 height 74
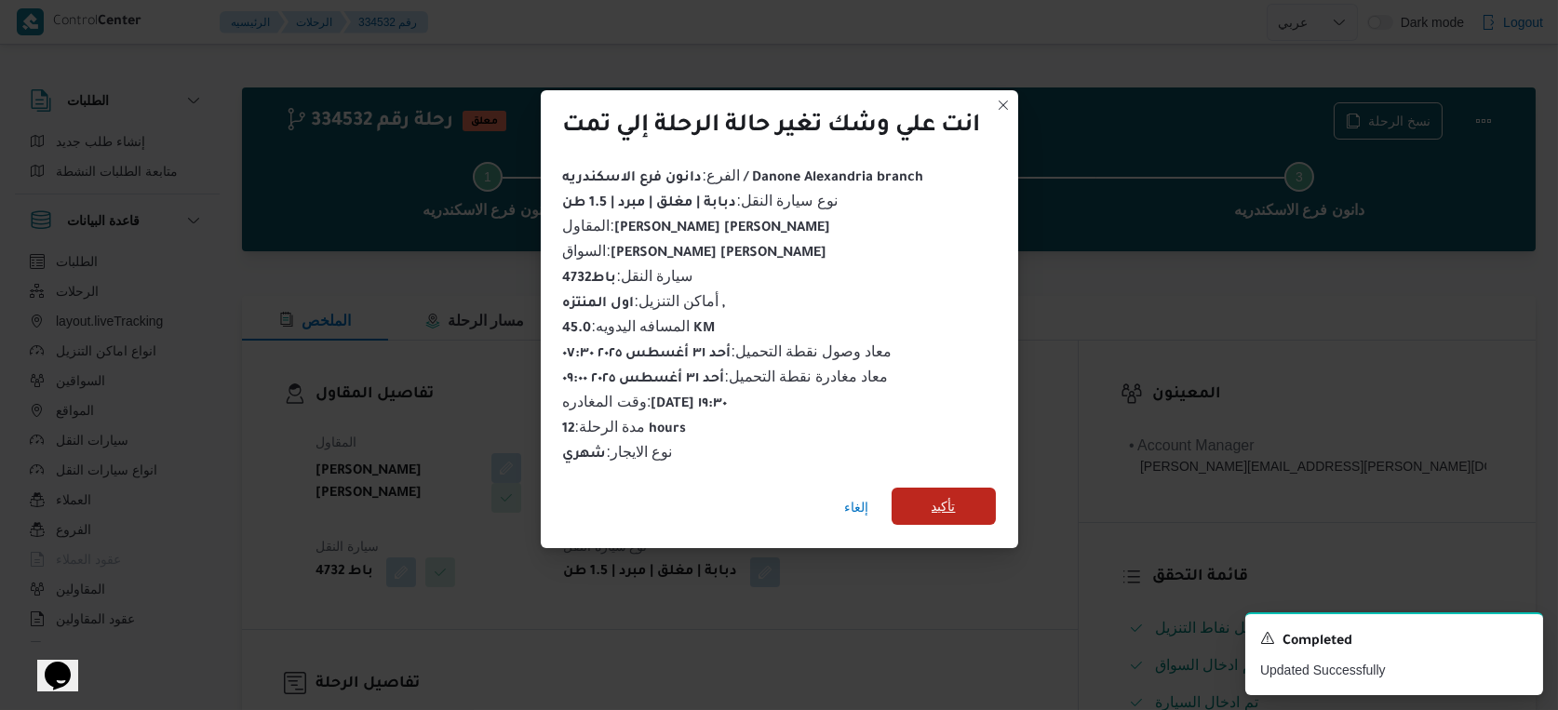
click at [964, 493] on span "تأكيد" at bounding box center [944, 506] width 104 height 37
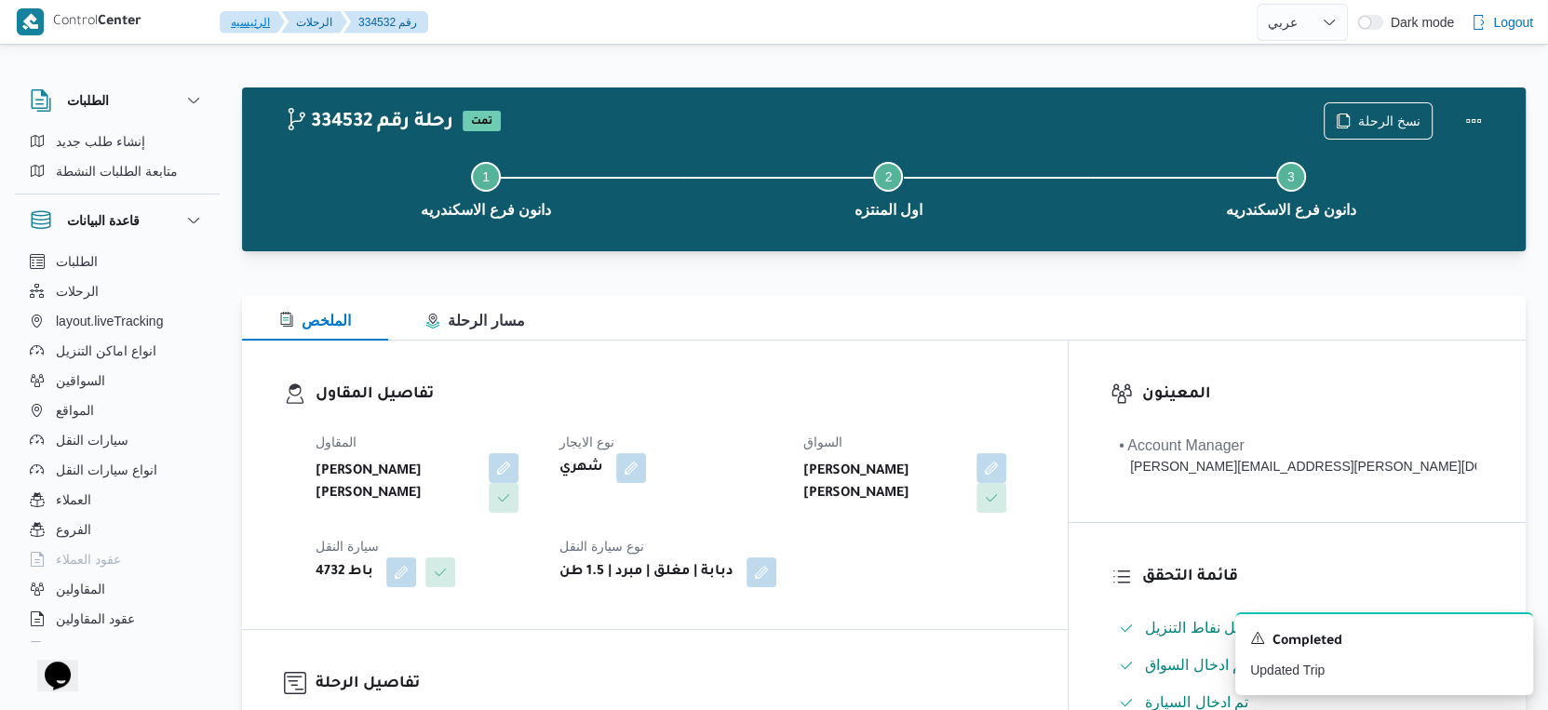
scroll to position [724, 0]
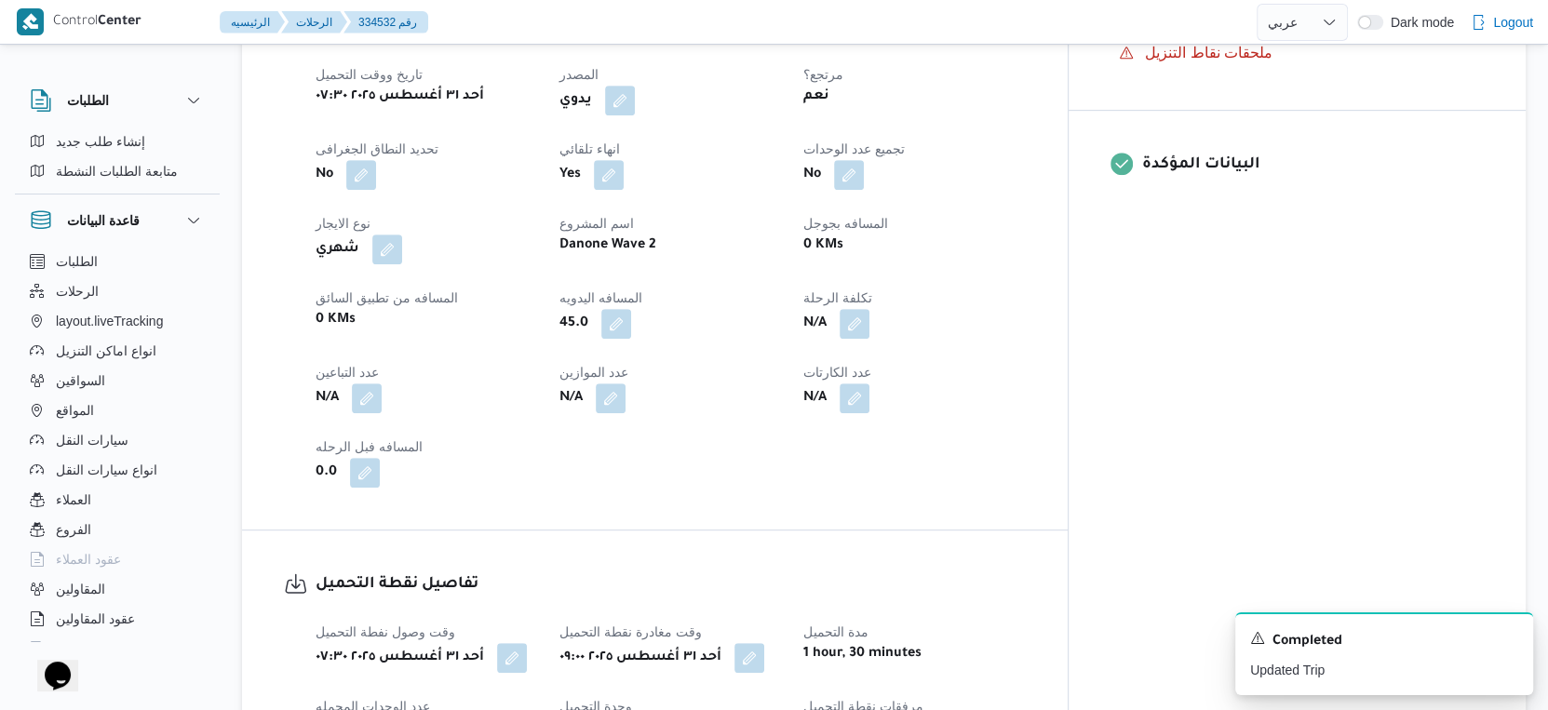
select select "ar"
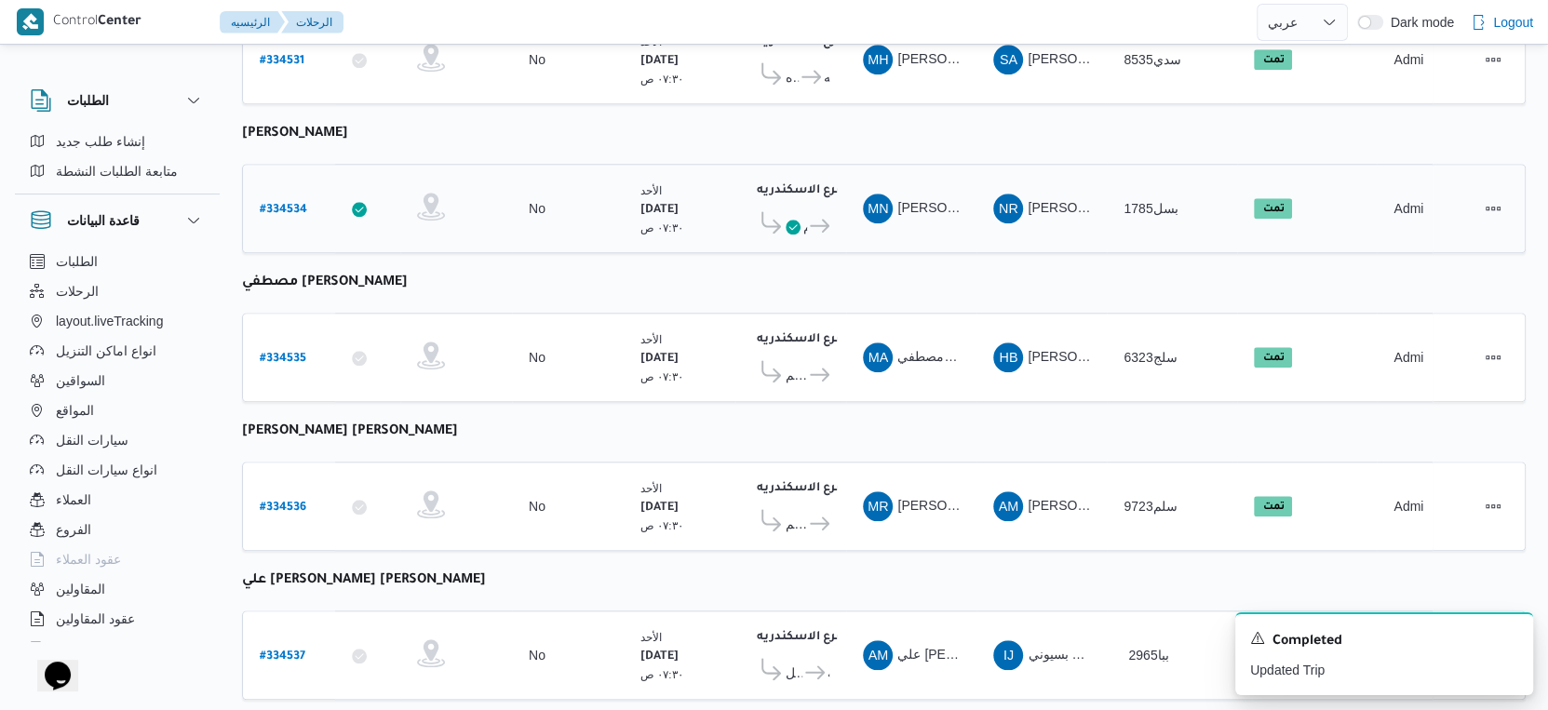
scroll to position [1519, 0]
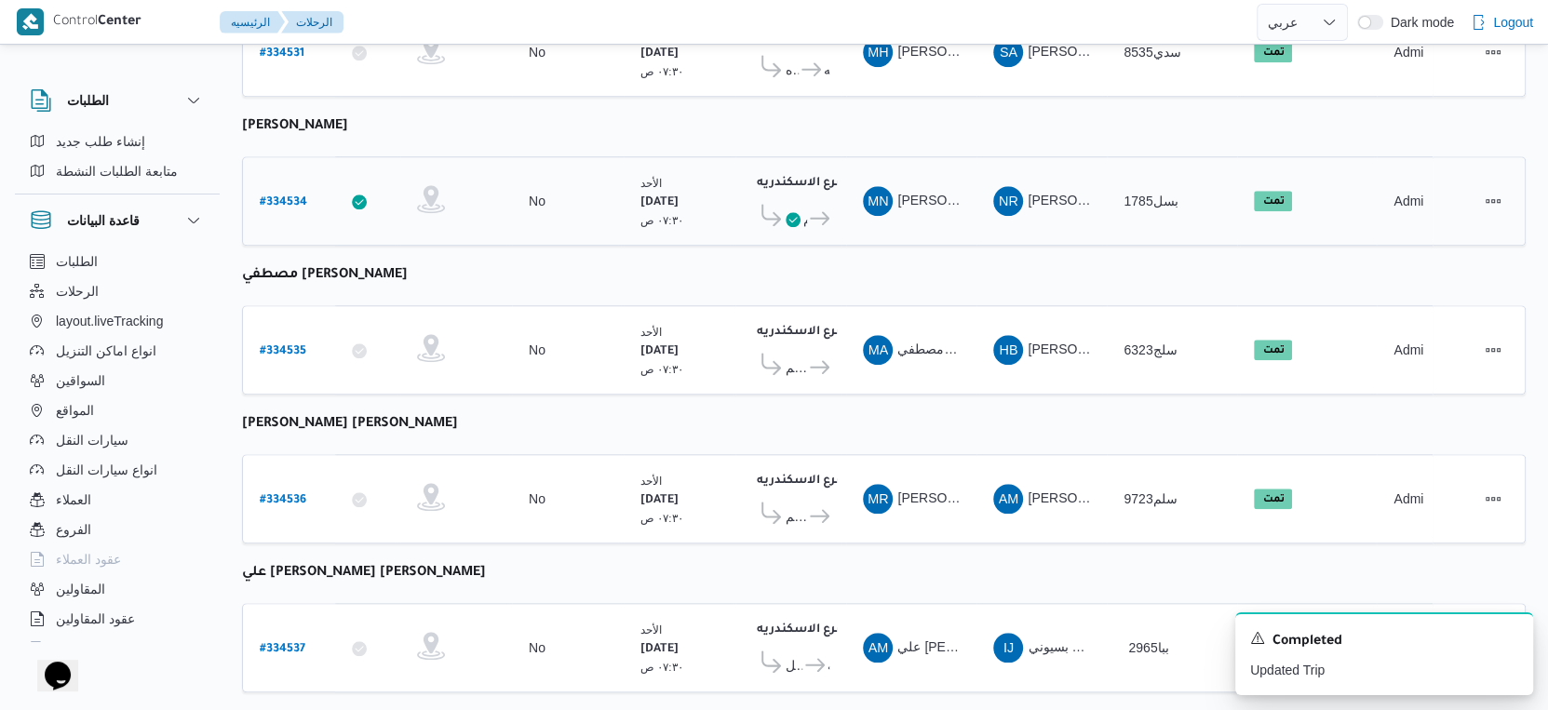
click at [289, 196] on b "# 334534" at bounding box center [283, 202] width 47 height 13
select select "ar"
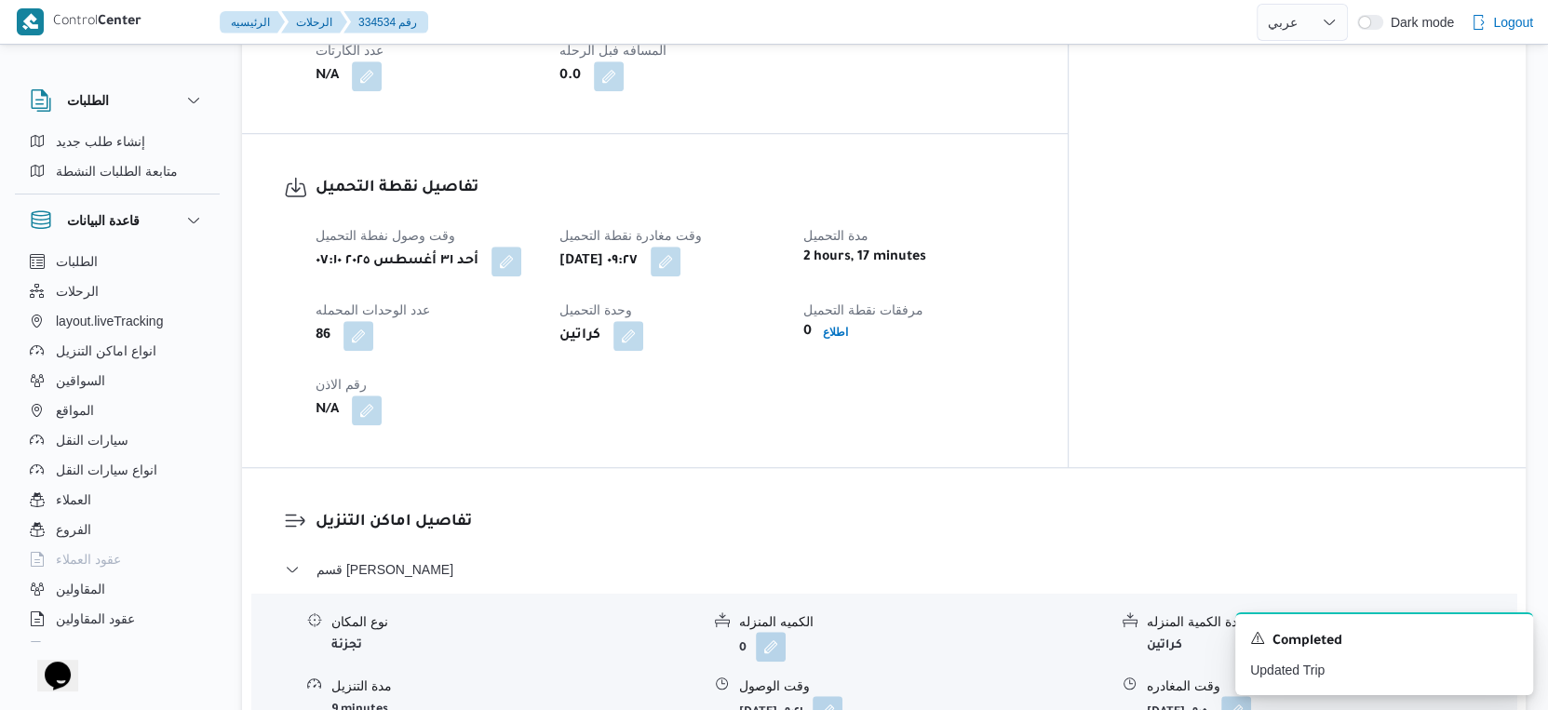
scroll to position [1448, 0]
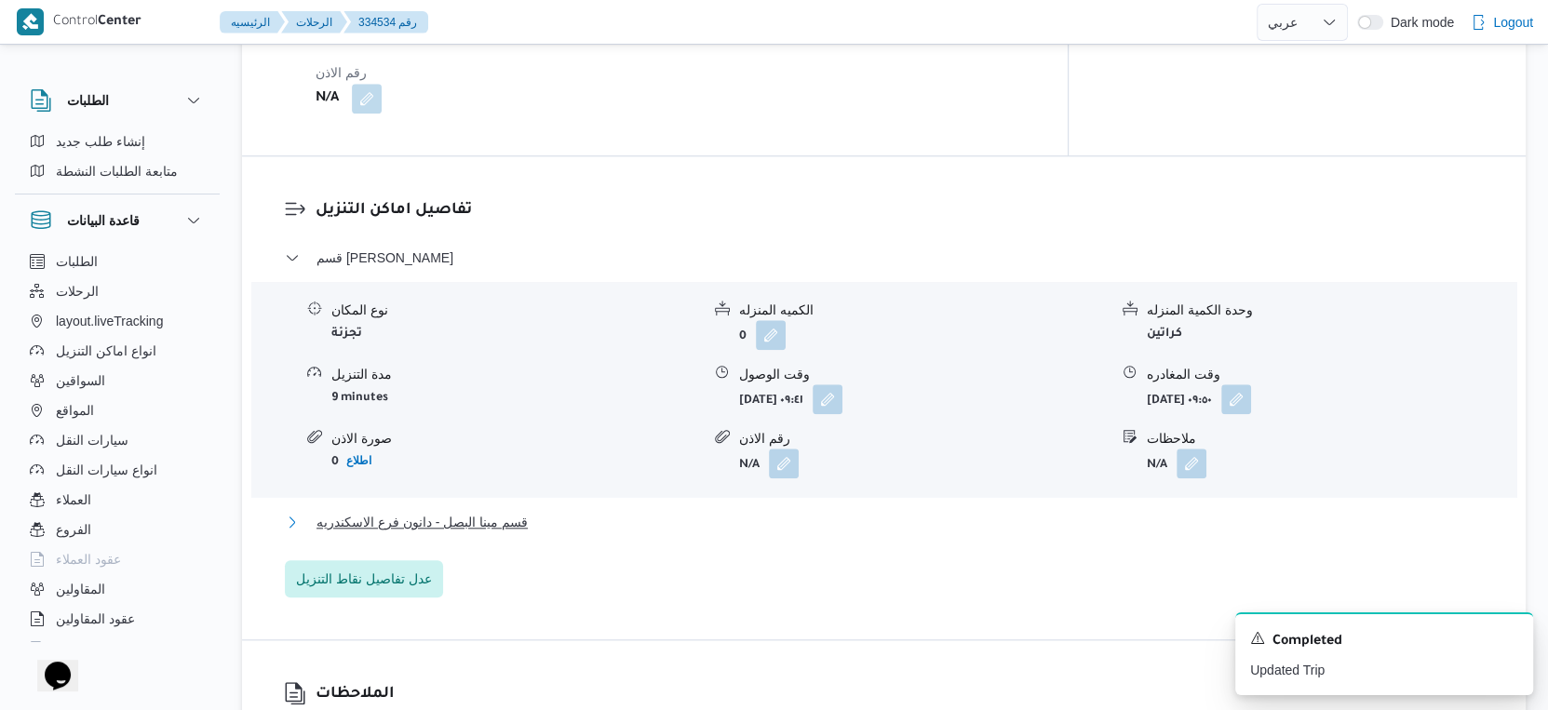
click at [523, 511] on span "قسم مينا البصل - دانون فرع الاسكندريه" at bounding box center [422, 522] width 211 height 22
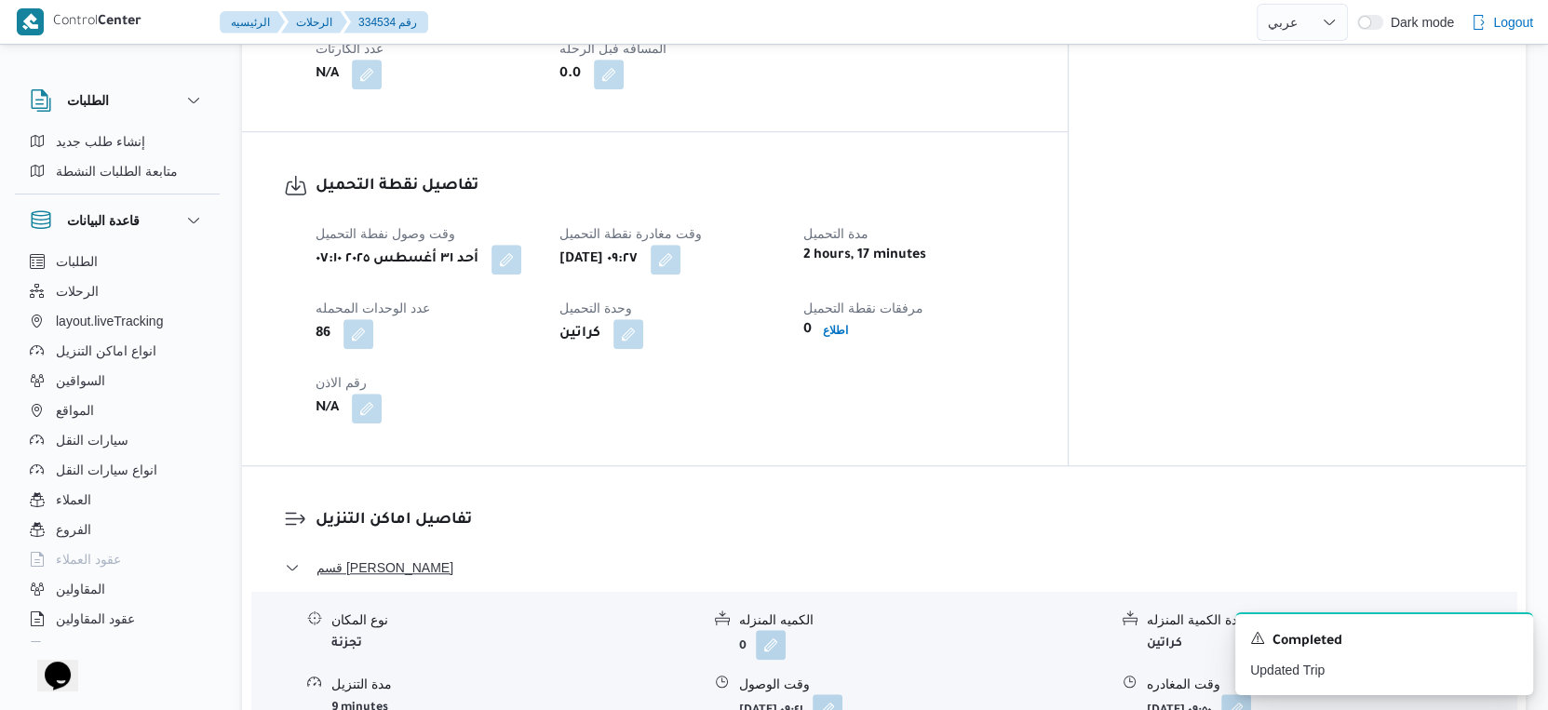
scroll to position [517, 0]
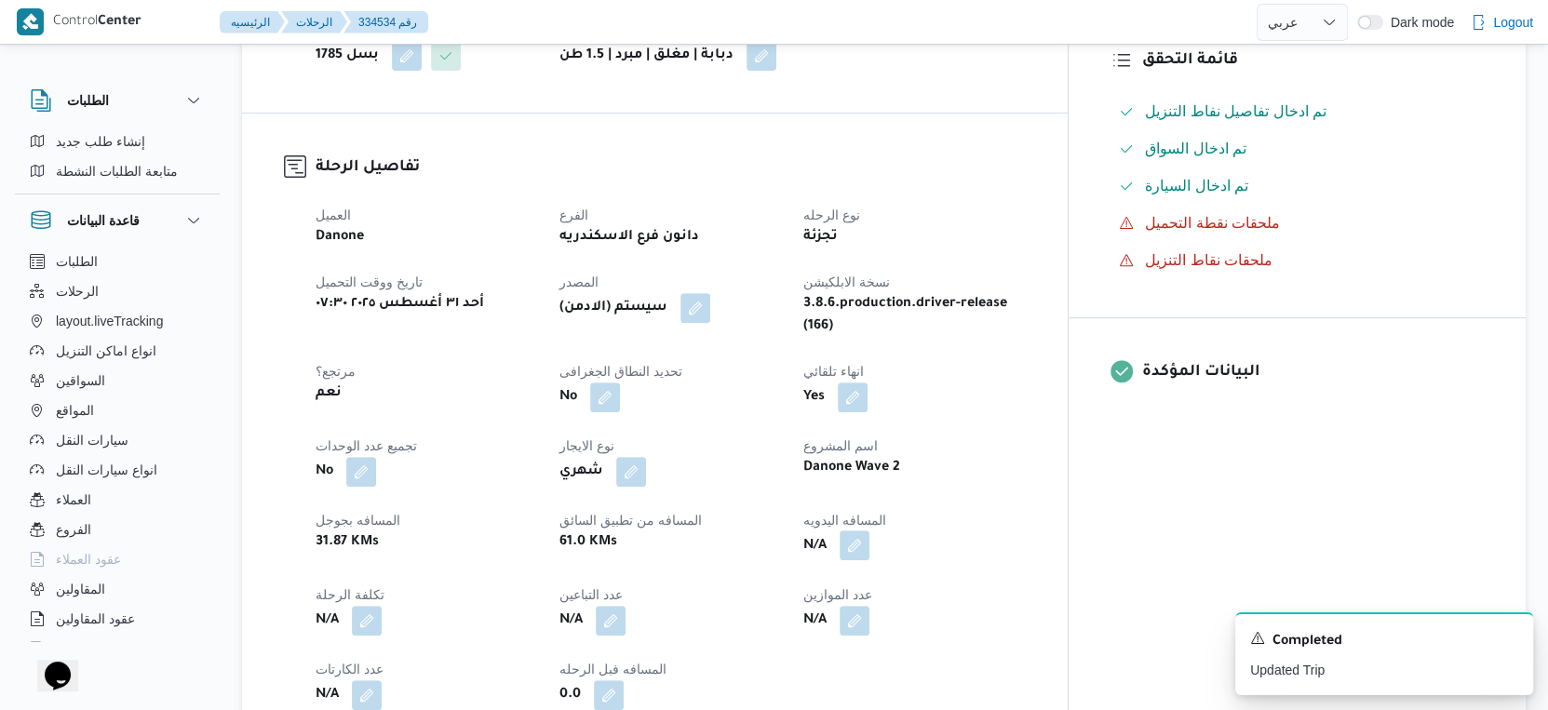
click at [869, 531] on button "button" at bounding box center [855, 546] width 30 height 30
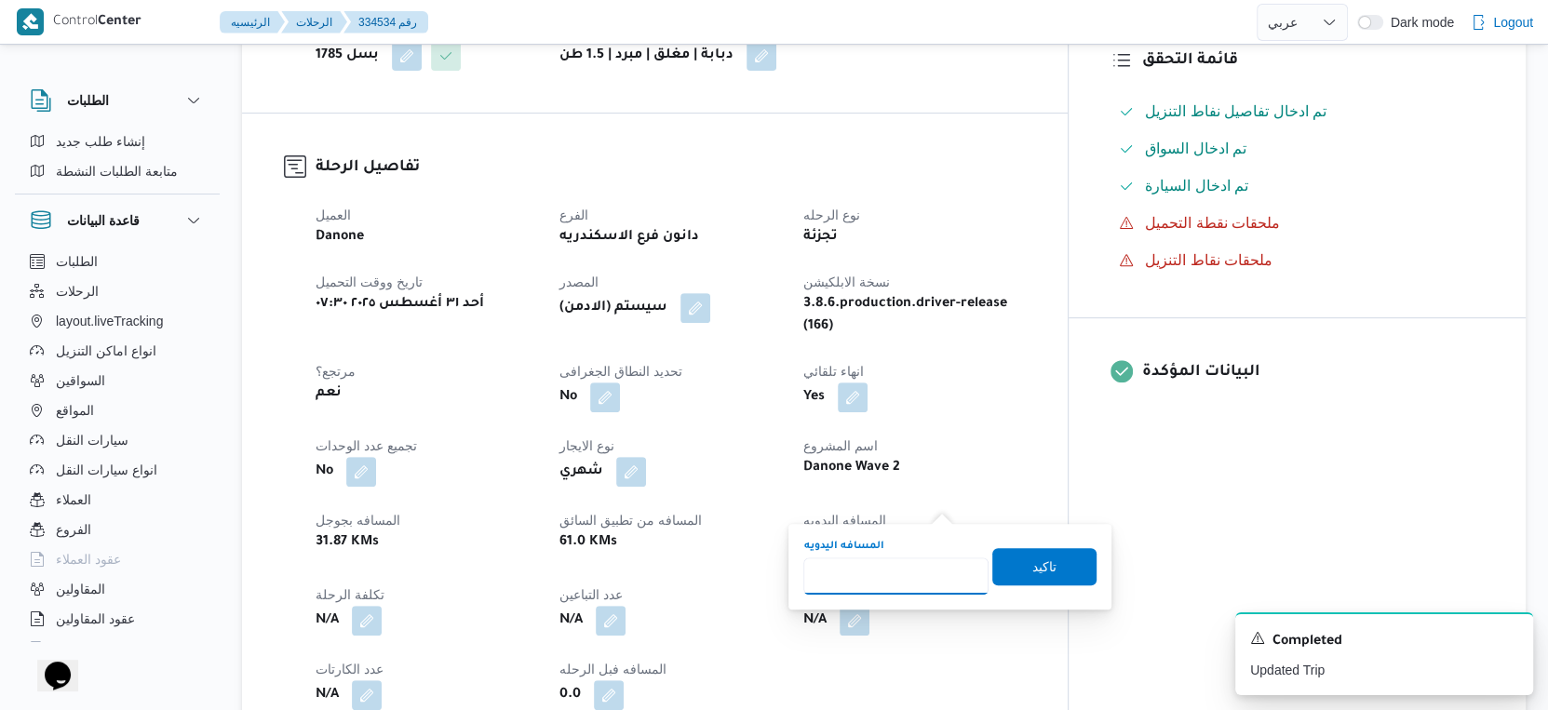
click at [896, 560] on input "المسافه اليدويه" at bounding box center [895, 576] width 185 height 37
type input "34"
click at [1032, 559] on span "تاكيد" at bounding box center [1044, 566] width 24 height 22
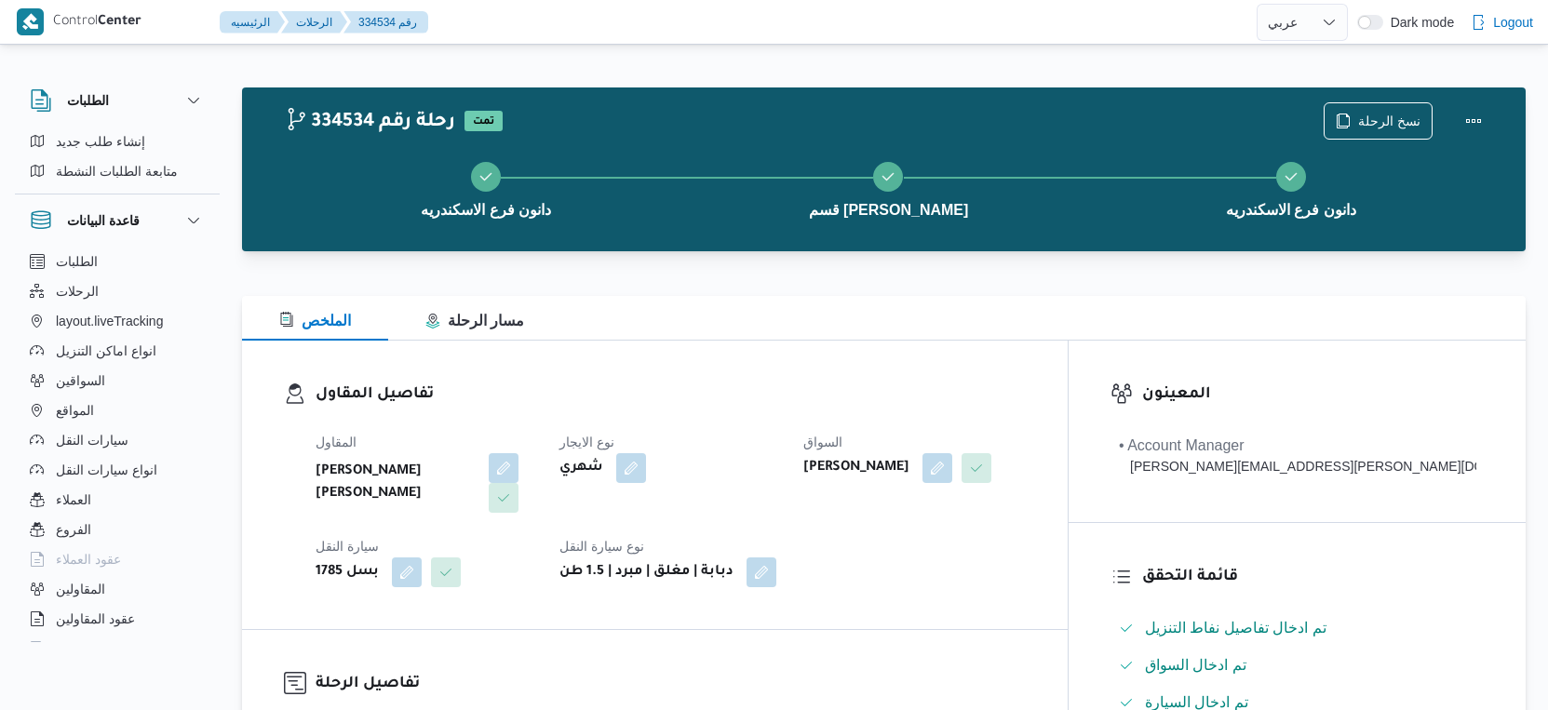
select select "ar"
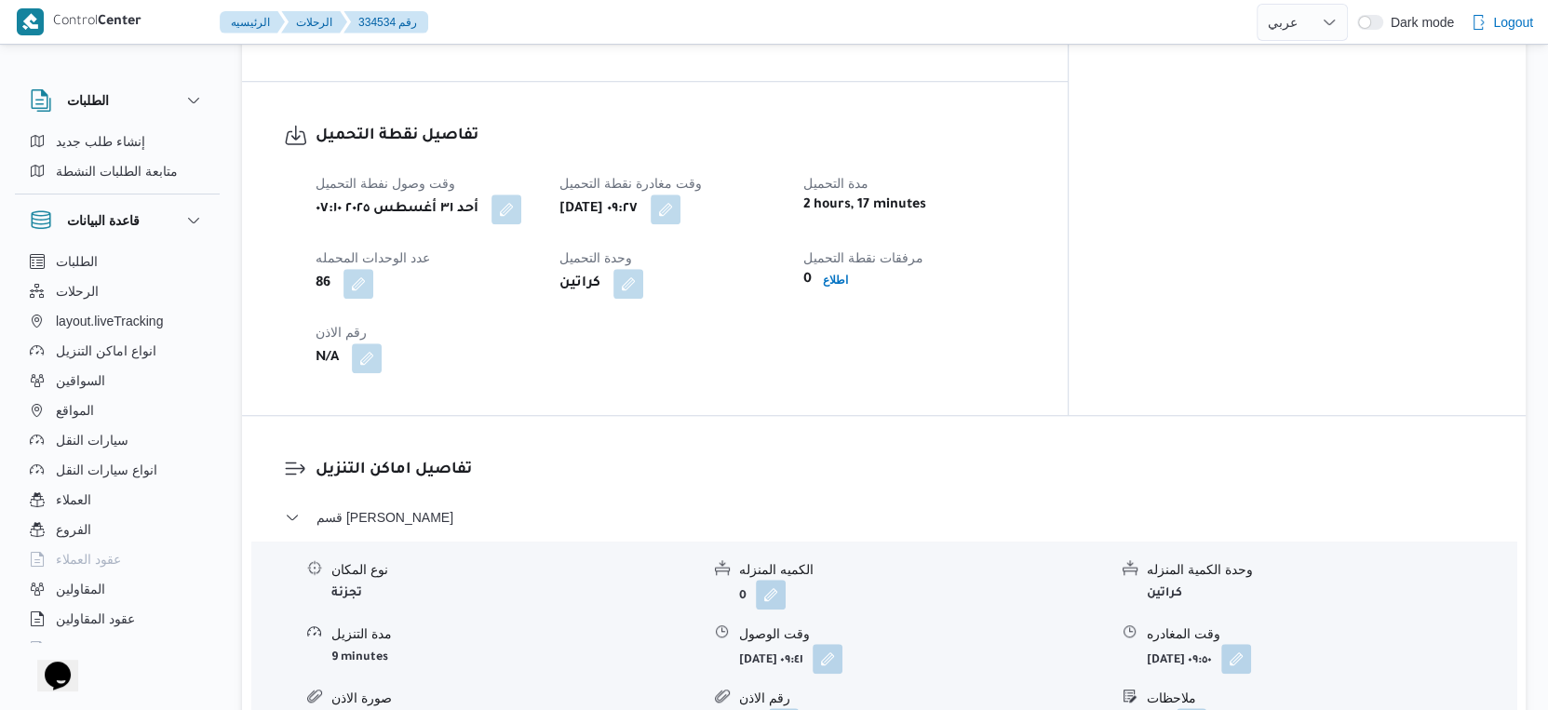
scroll to position [1395, 0]
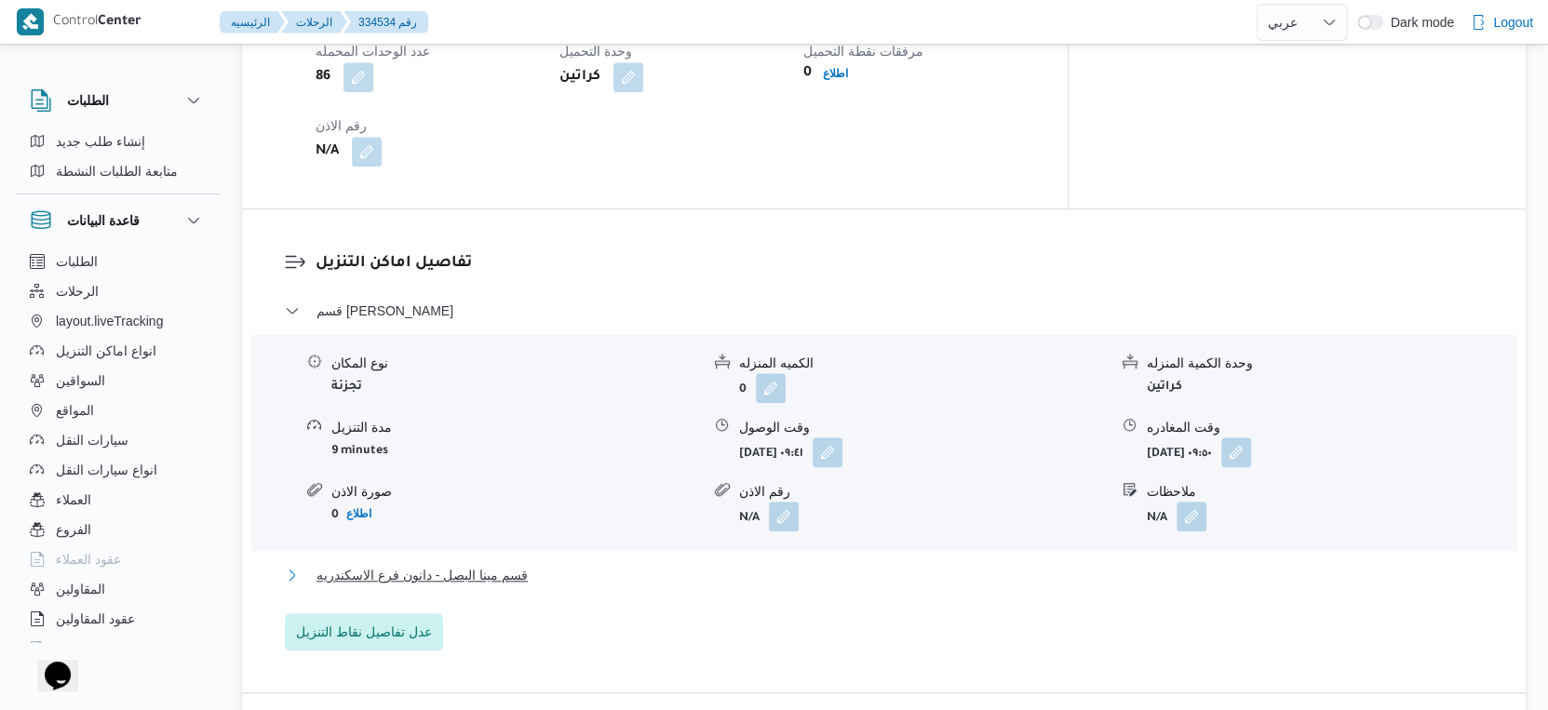
click at [589, 564] on button "قسم مينا البصل - دانون فرع الاسكندريه" at bounding box center [884, 575] width 1199 height 22
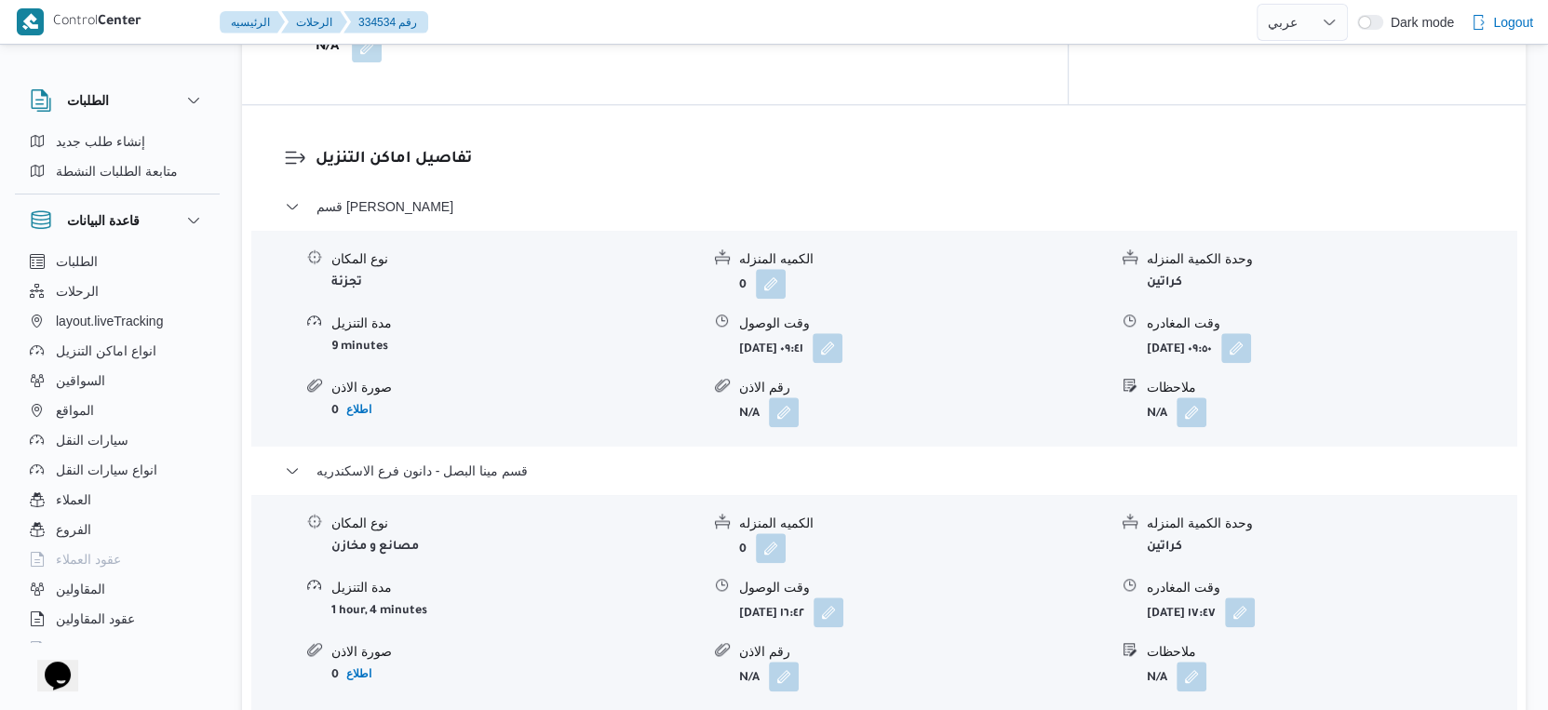
scroll to position [1498, 0]
click at [1251, 333] on button "button" at bounding box center [1236, 348] width 30 height 30
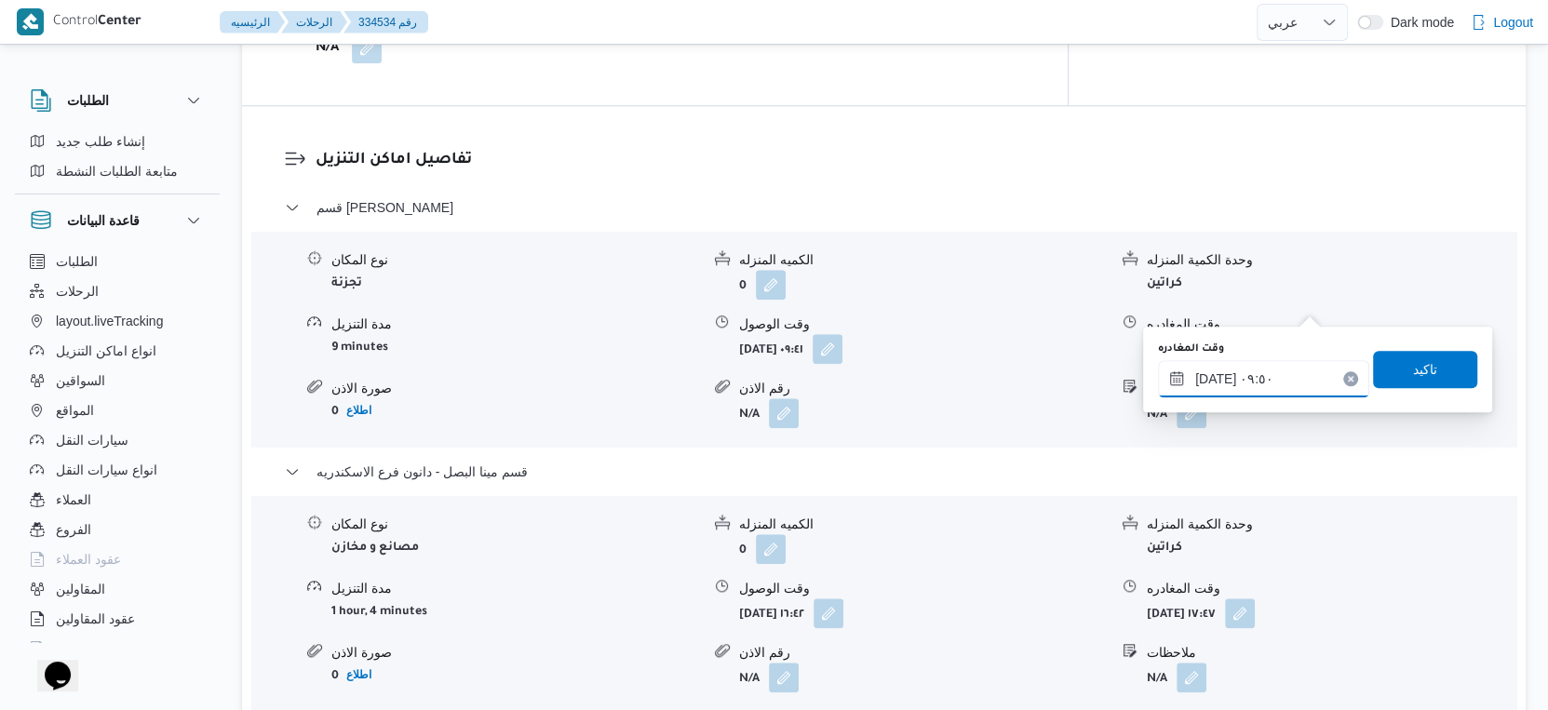
click at [1251, 376] on input "٣١/٠٨/٢٠٢٥ ٠٩:٥٠" at bounding box center [1263, 378] width 211 height 37
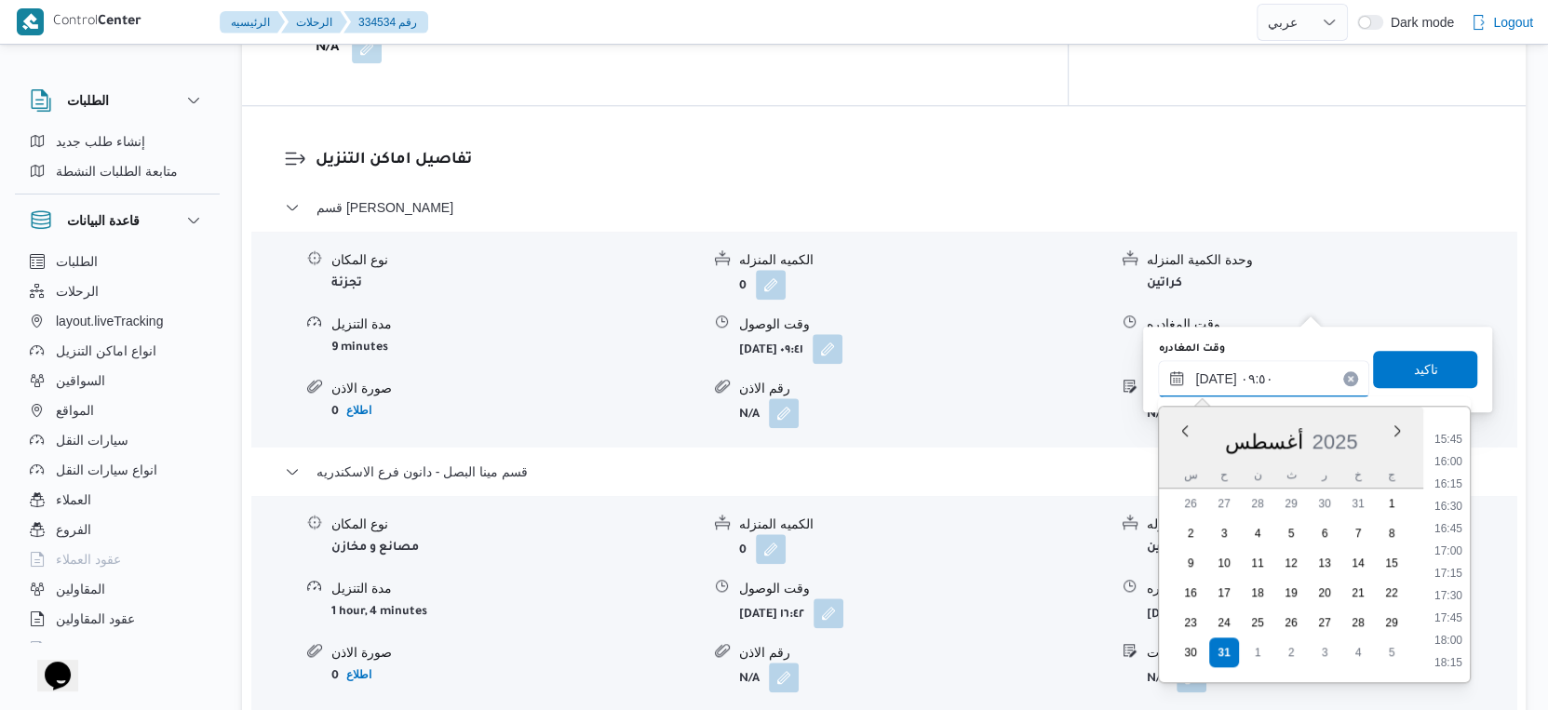
scroll to position [1363, 0]
click at [1457, 493] on li "16:00" at bounding box center [1448, 498] width 43 height 19
type input "٣١/٠٨/٢٠٢٥ ١٦:٠٠"
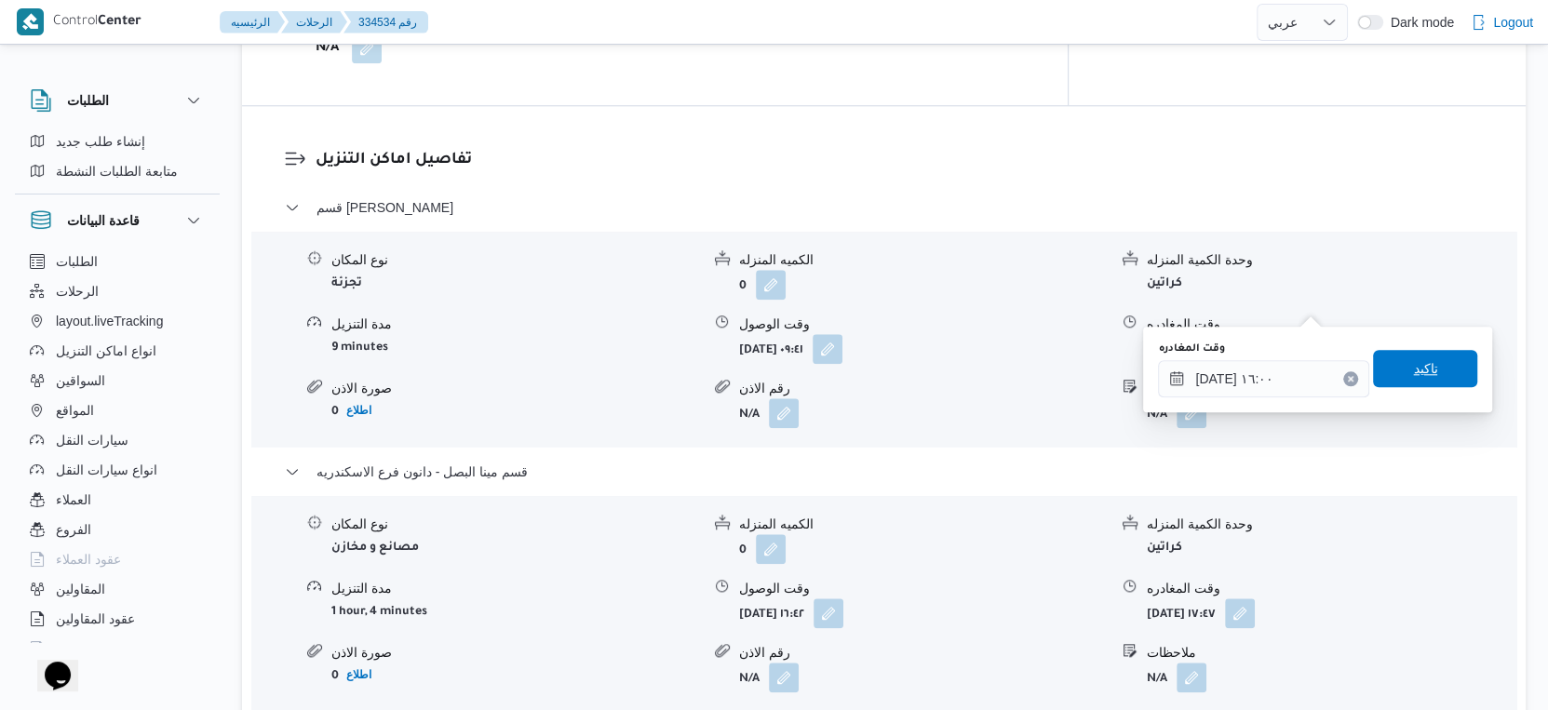
click at [1426, 375] on span "تاكيد" at bounding box center [1425, 368] width 104 height 37
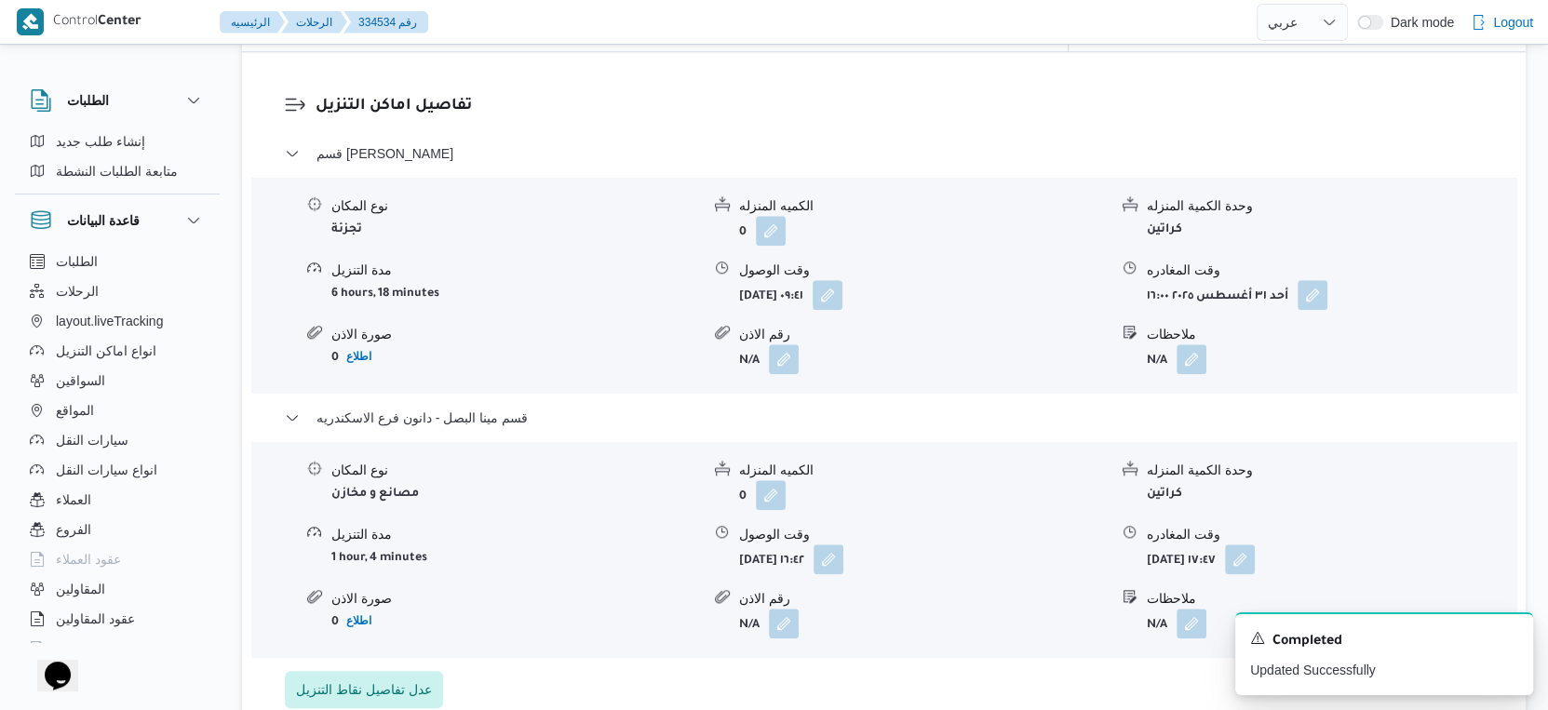
scroll to position [1602, 0]
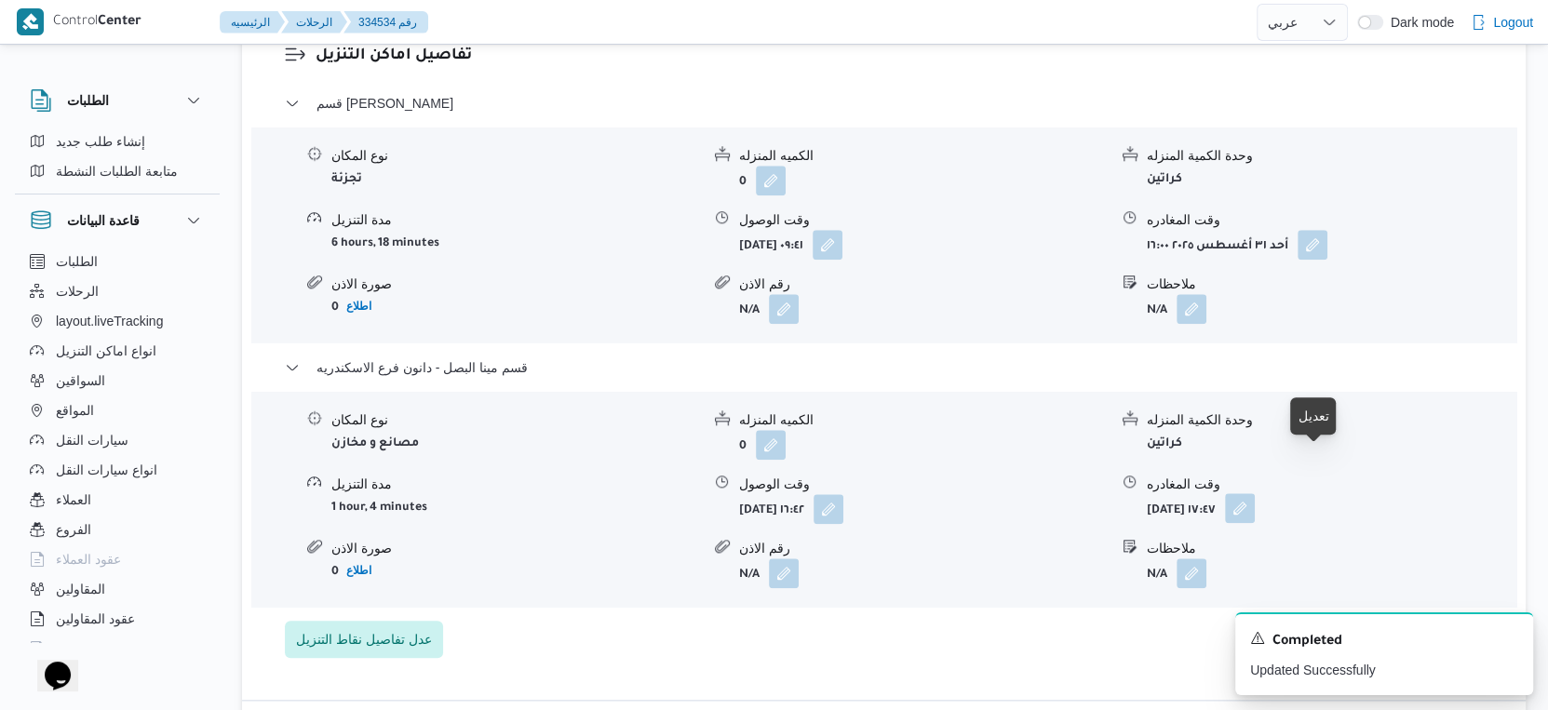
click at [1255, 493] on button "button" at bounding box center [1240, 508] width 30 height 30
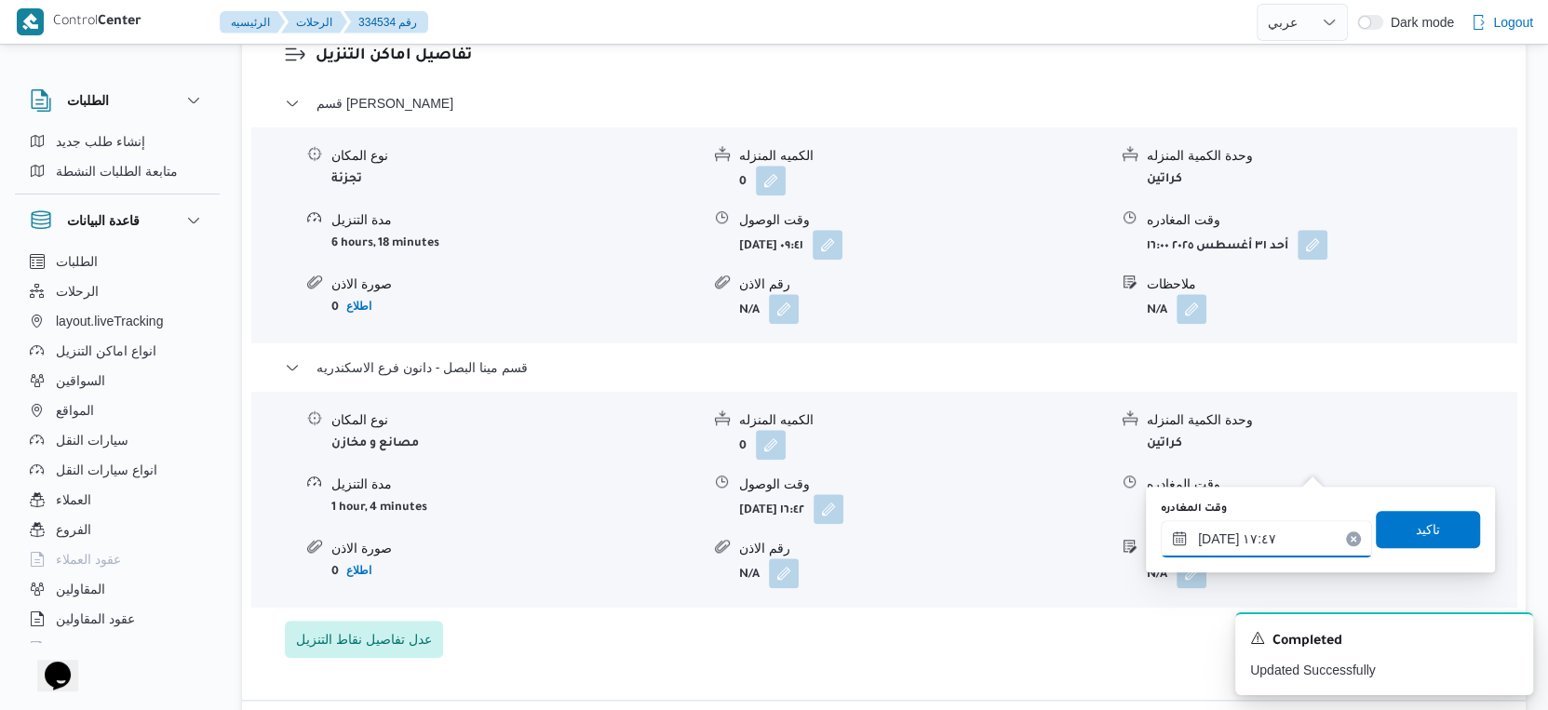
click at [1268, 541] on input "٣١/٠٨/٢٠٢٥ ١٧:٤٧" at bounding box center [1266, 538] width 211 height 37
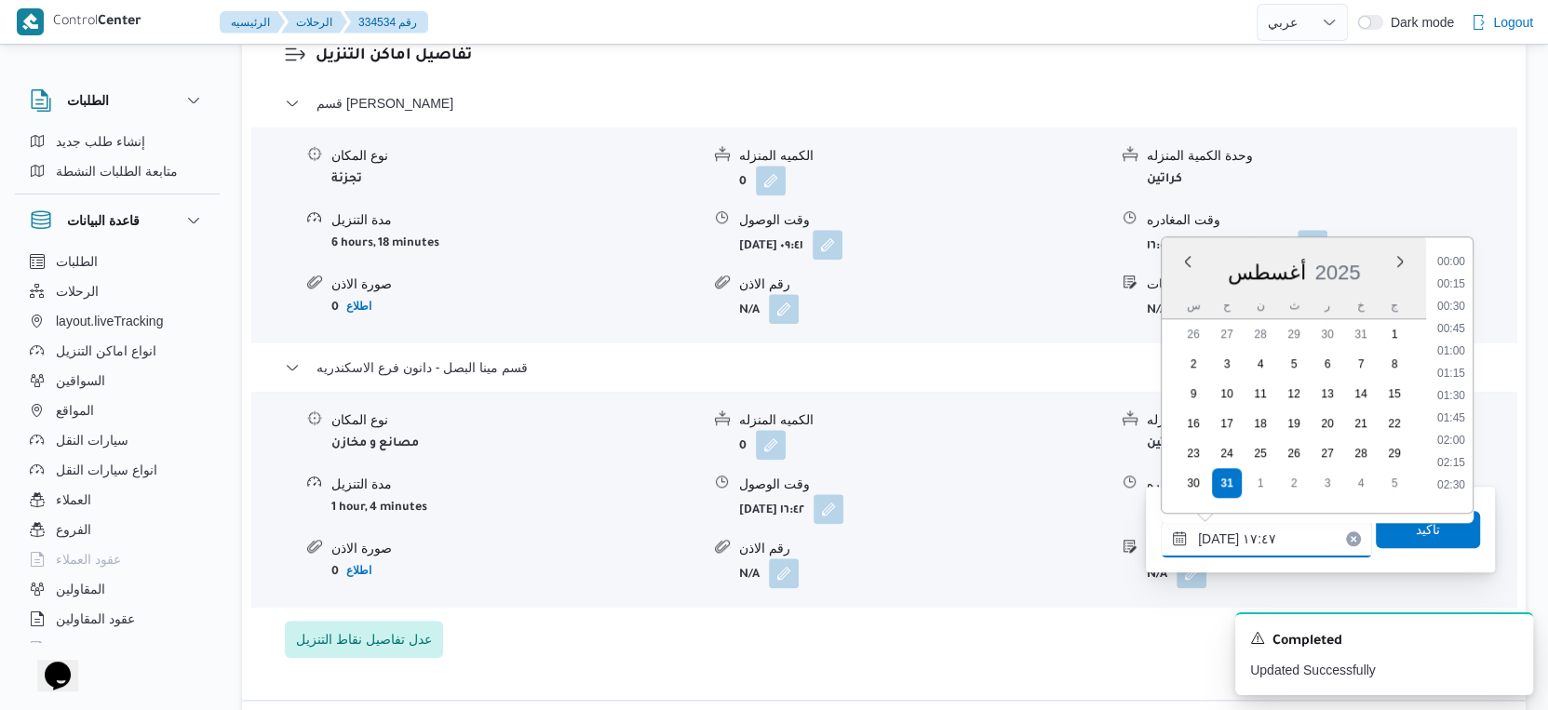
scroll to position [1457, 0]
click at [1456, 320] on li "17:00" at bounding box center [1451, 324] width 43 height 19
type input "٣١/٠٨/٢٠٢٥ ١٧:٠٠"
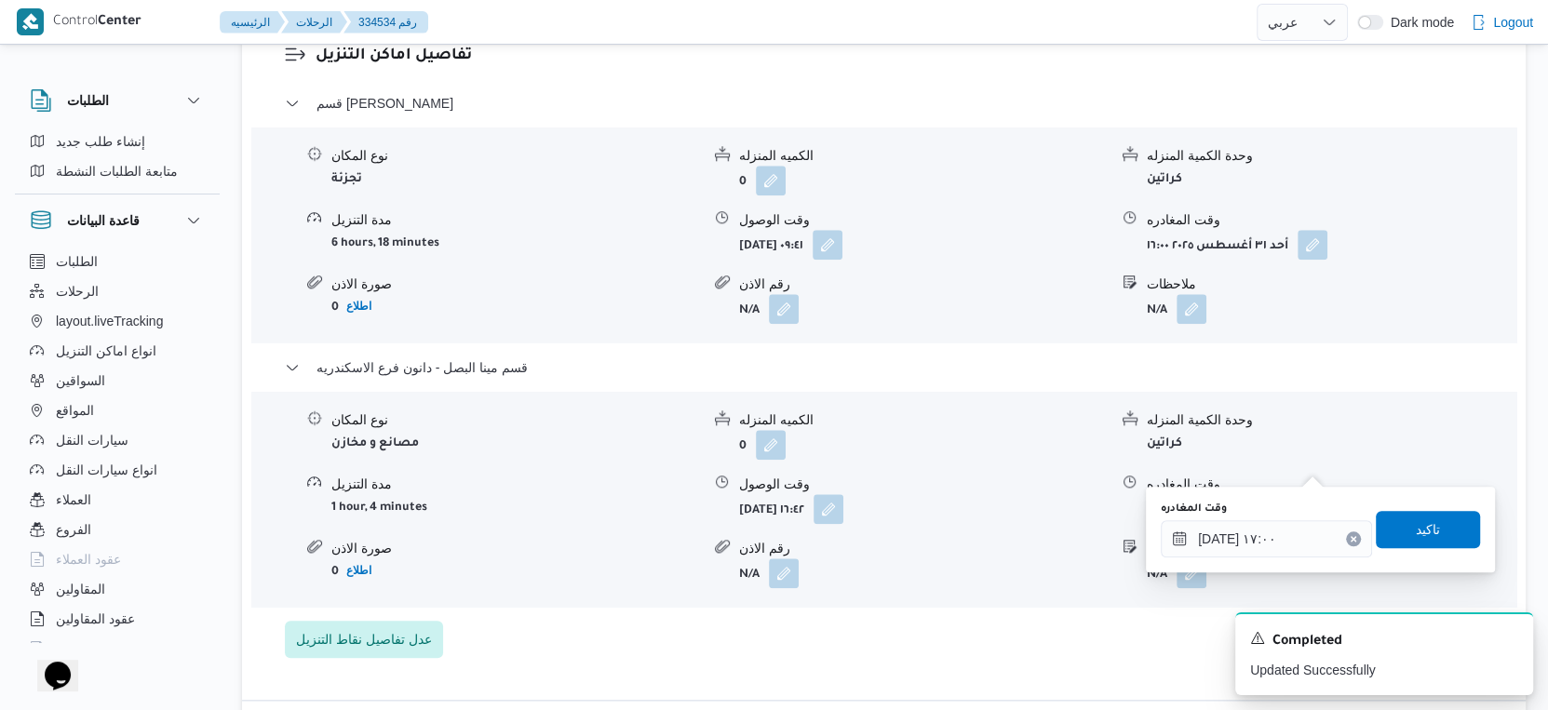
drag, startPoint x: 1431, startPoint y: 503, endPoint x: 1434, endPoint y: 530, distance: 27.1
click at [1431, 515] on div "وقت المغادره ٣١/٠٨/٢٠٢٥ ١٧:٠٠ تاكيد" at bounding box center [1320, 530] width 323 height 60
click at [1434, 530] on span "تاكيد" at bounding box center [1428, 528] width 104 height 37
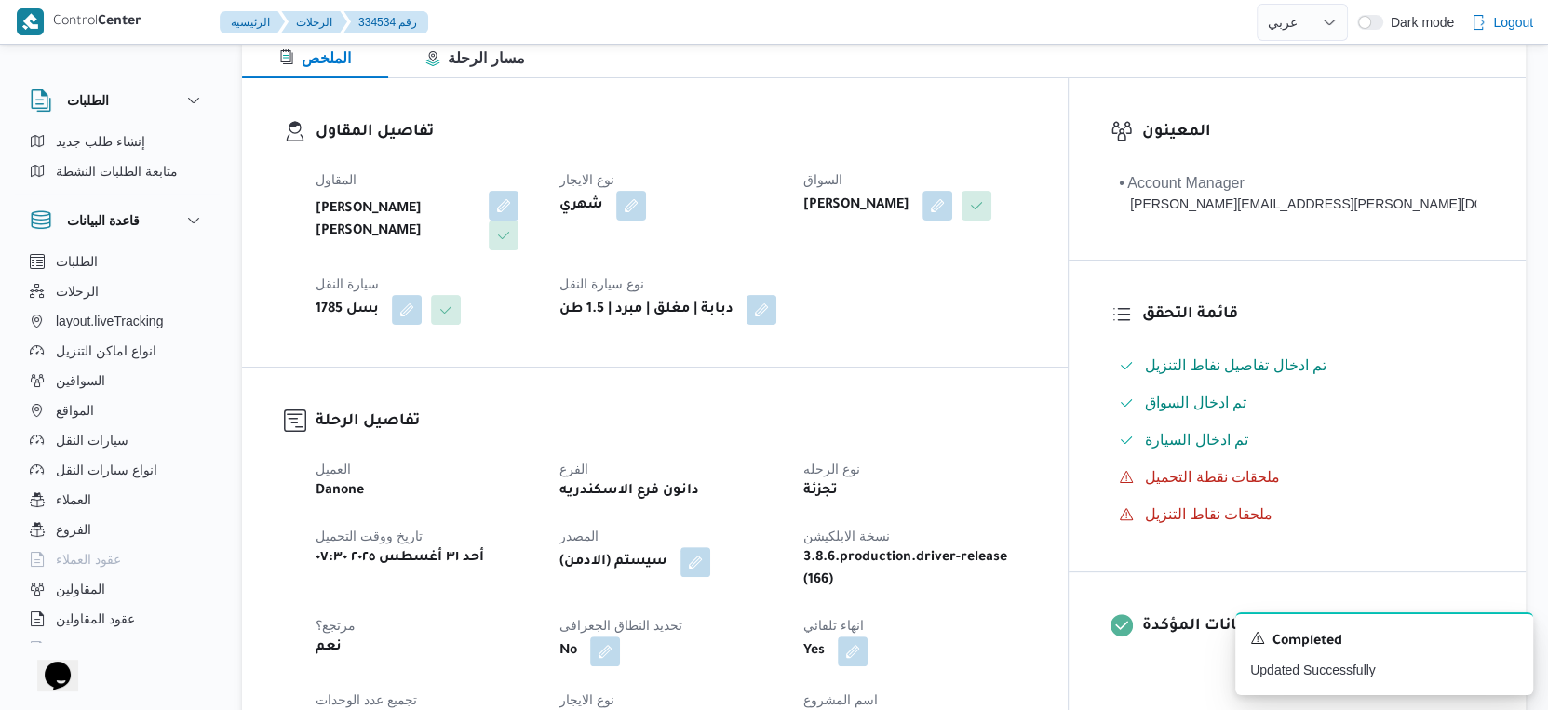
scroll to position [724, 0]
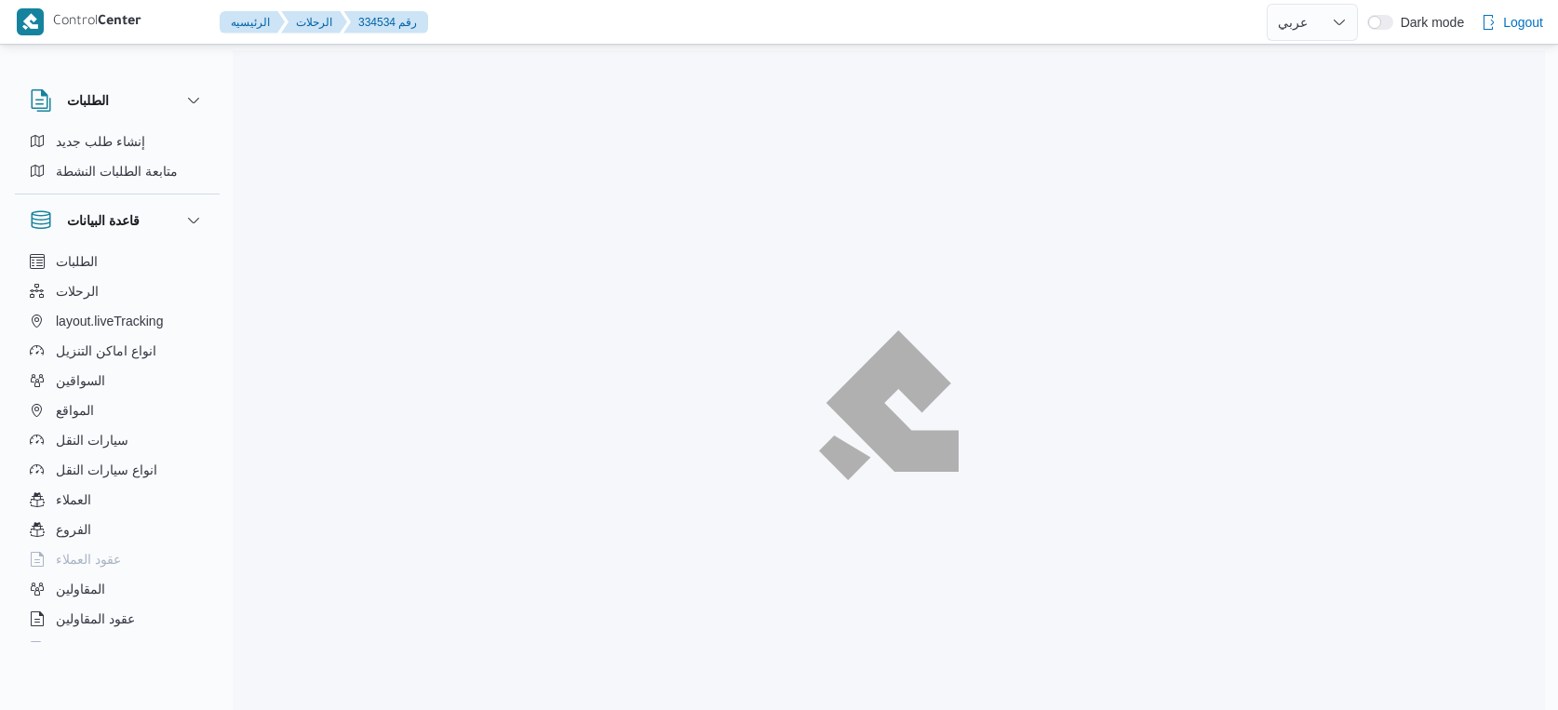
select select "ar"
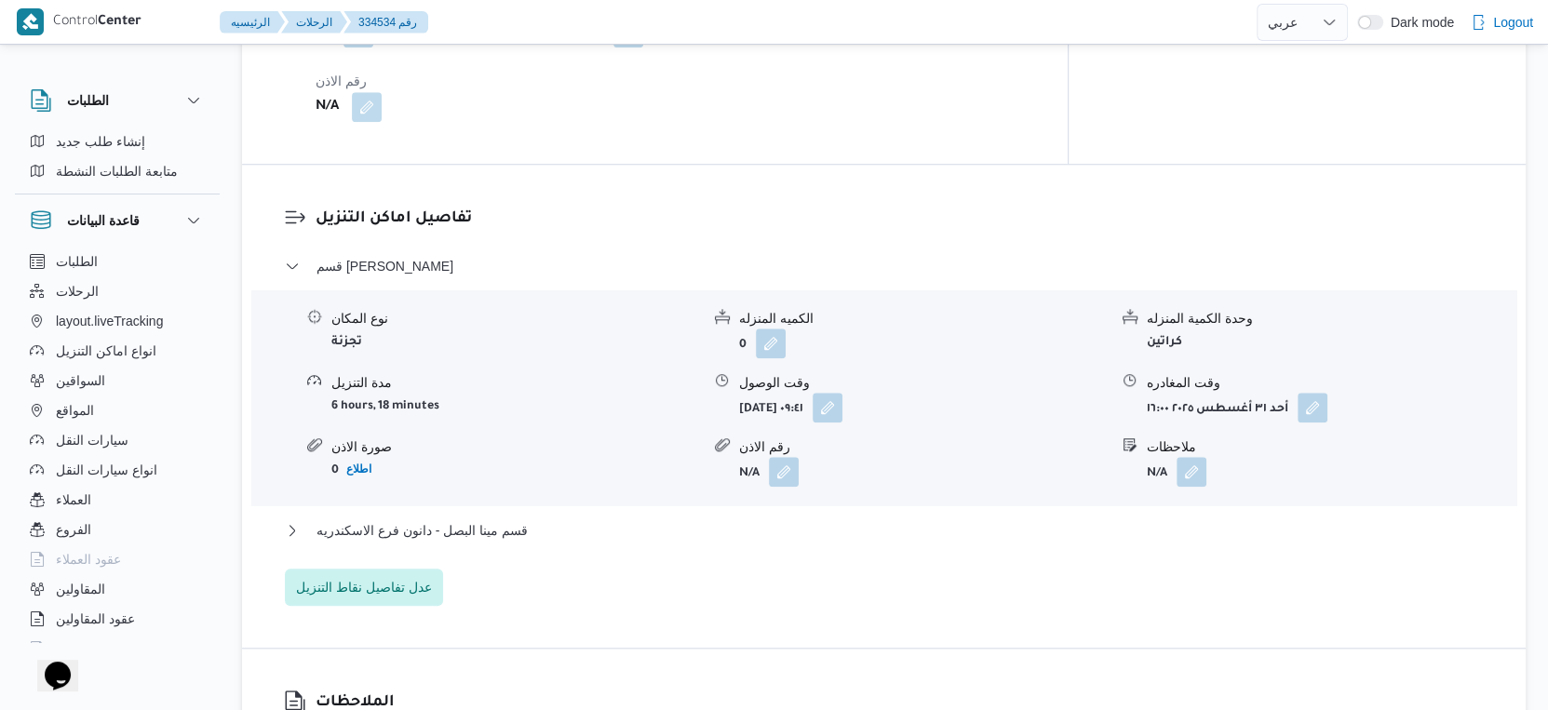
scroll to position [1448, 0]
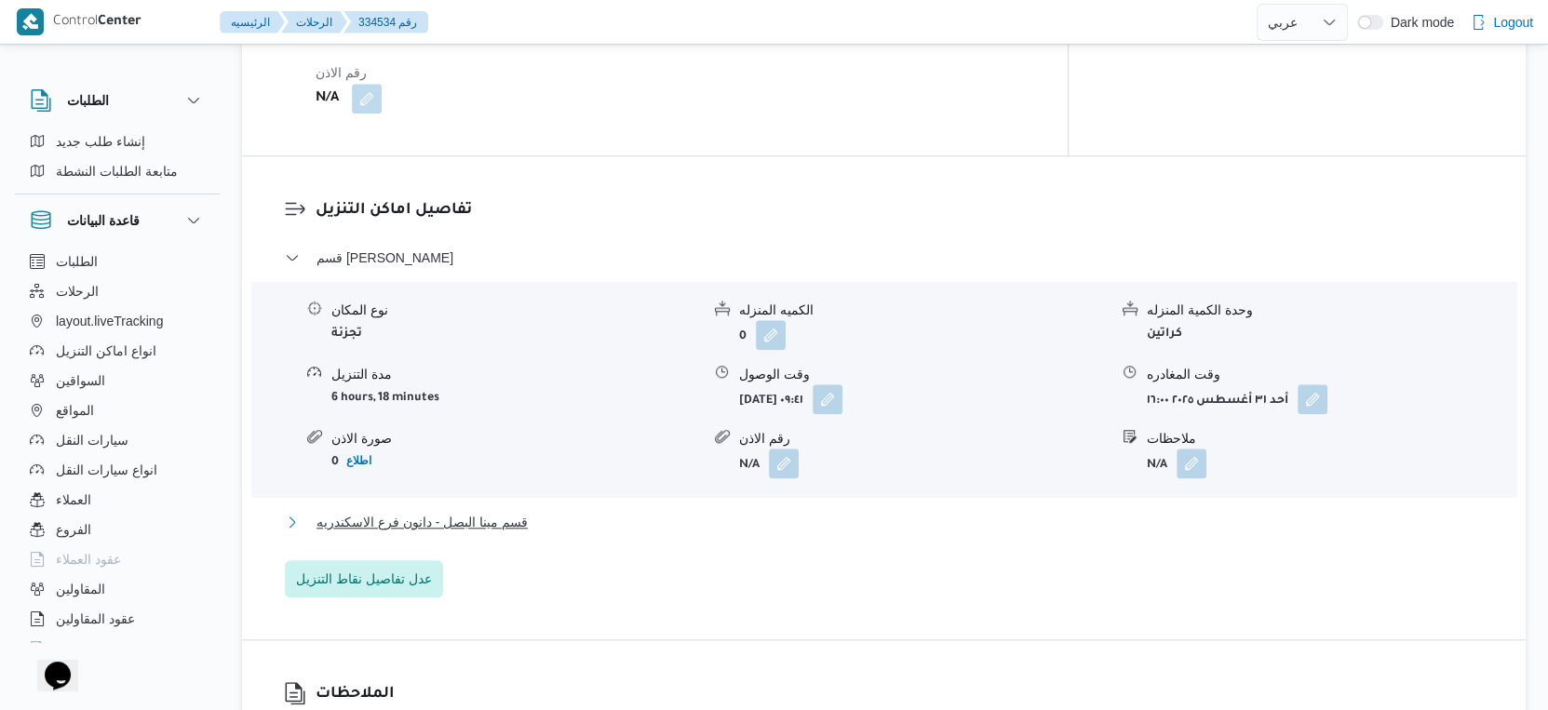
click at [582, 511] on button "قسم مينا البصل - دانون فرع الاسكندريه" at bounding box center [884, 522] width 1199 height 22
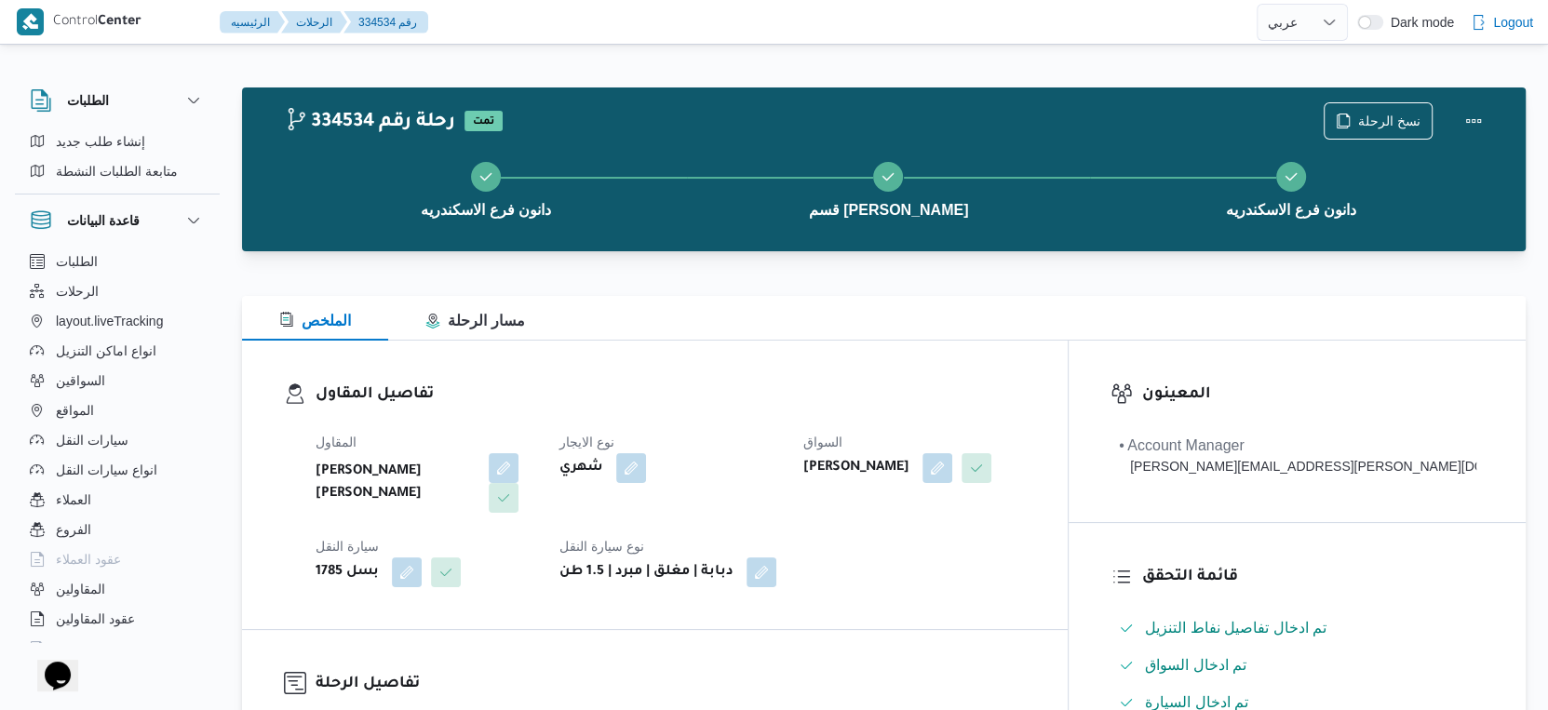
scroll to position [620, 0]
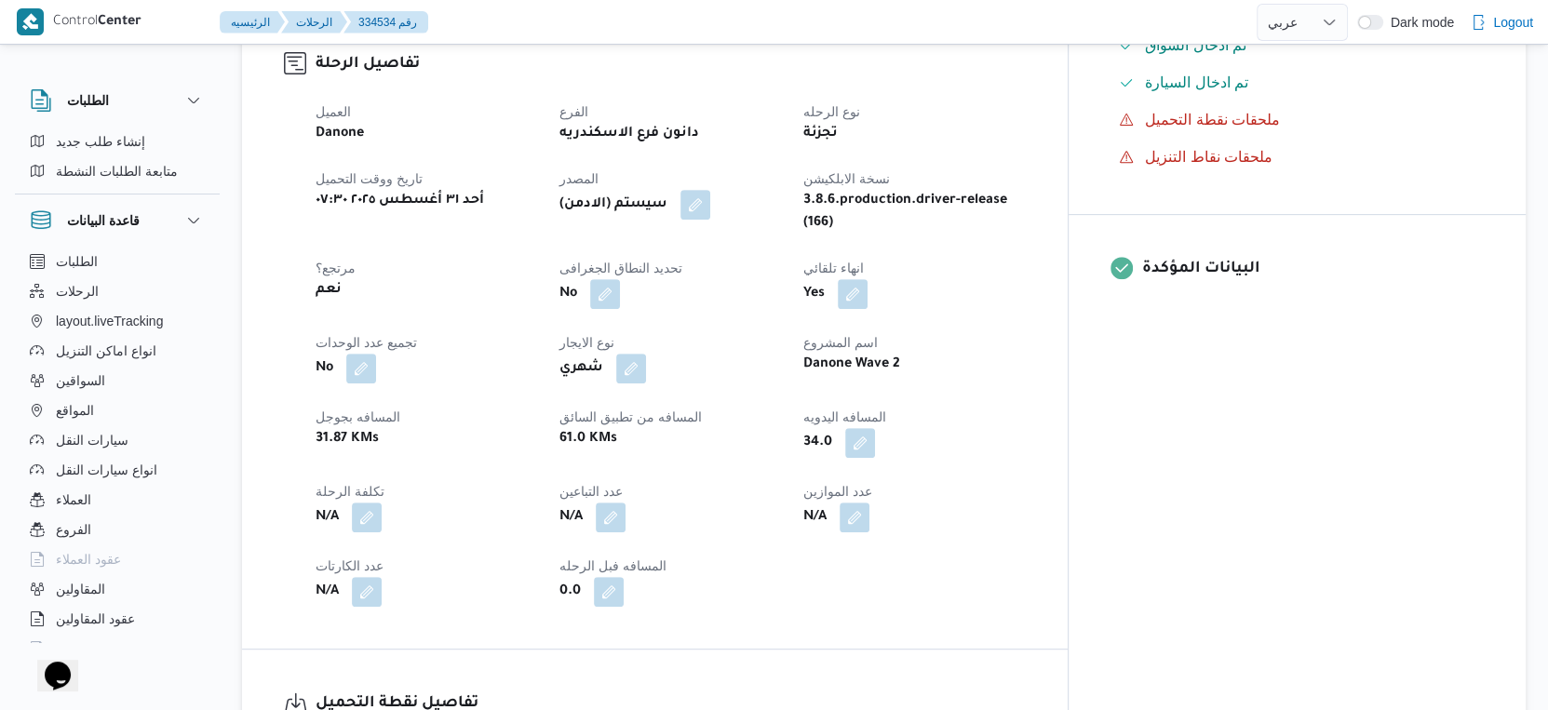
select select "ar"
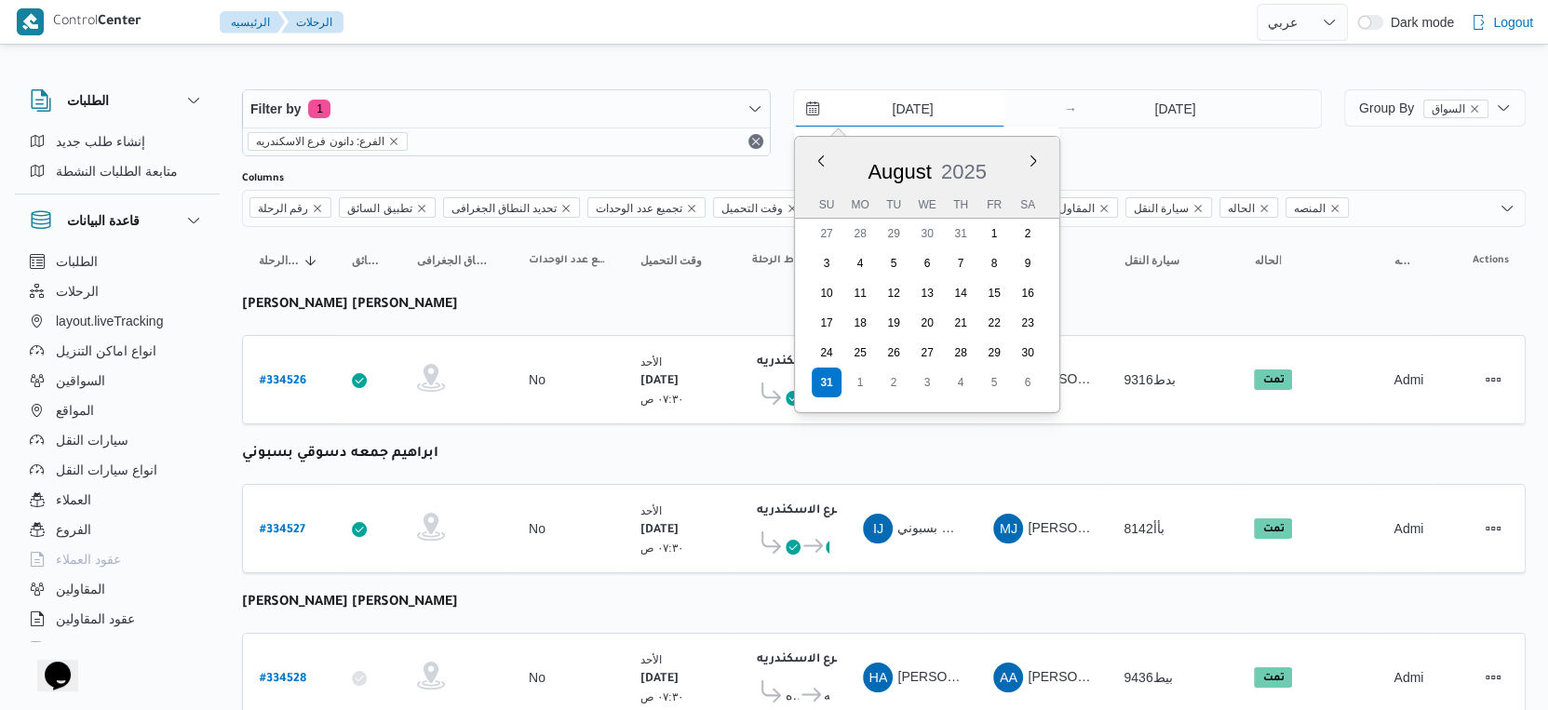
click at [948, 98] on input "[DATE]" at bounding box center [899, 108] width 211 height 37
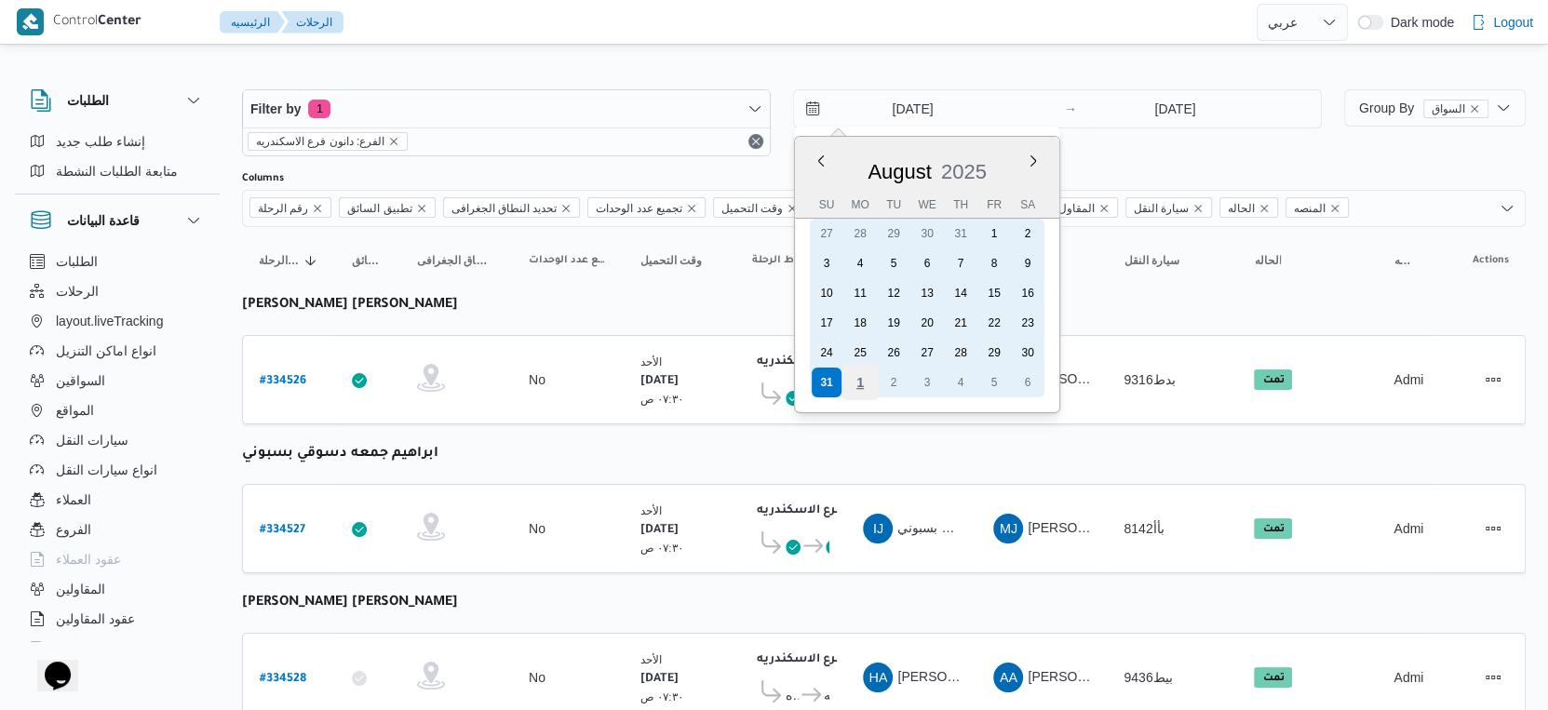
click at [852, 383] on div "1" at bounding box center [859, 382] width 35 height 35
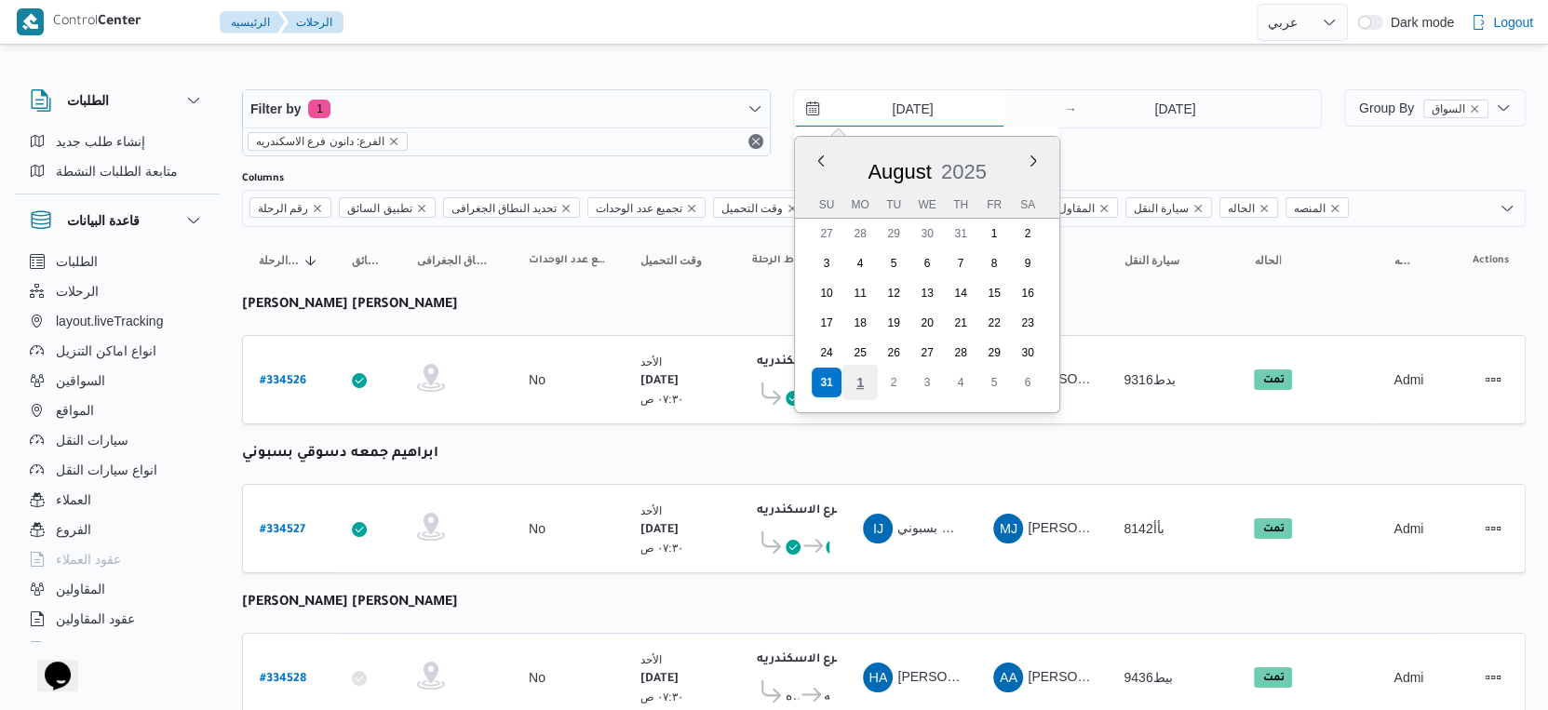
type input "[DATE]"
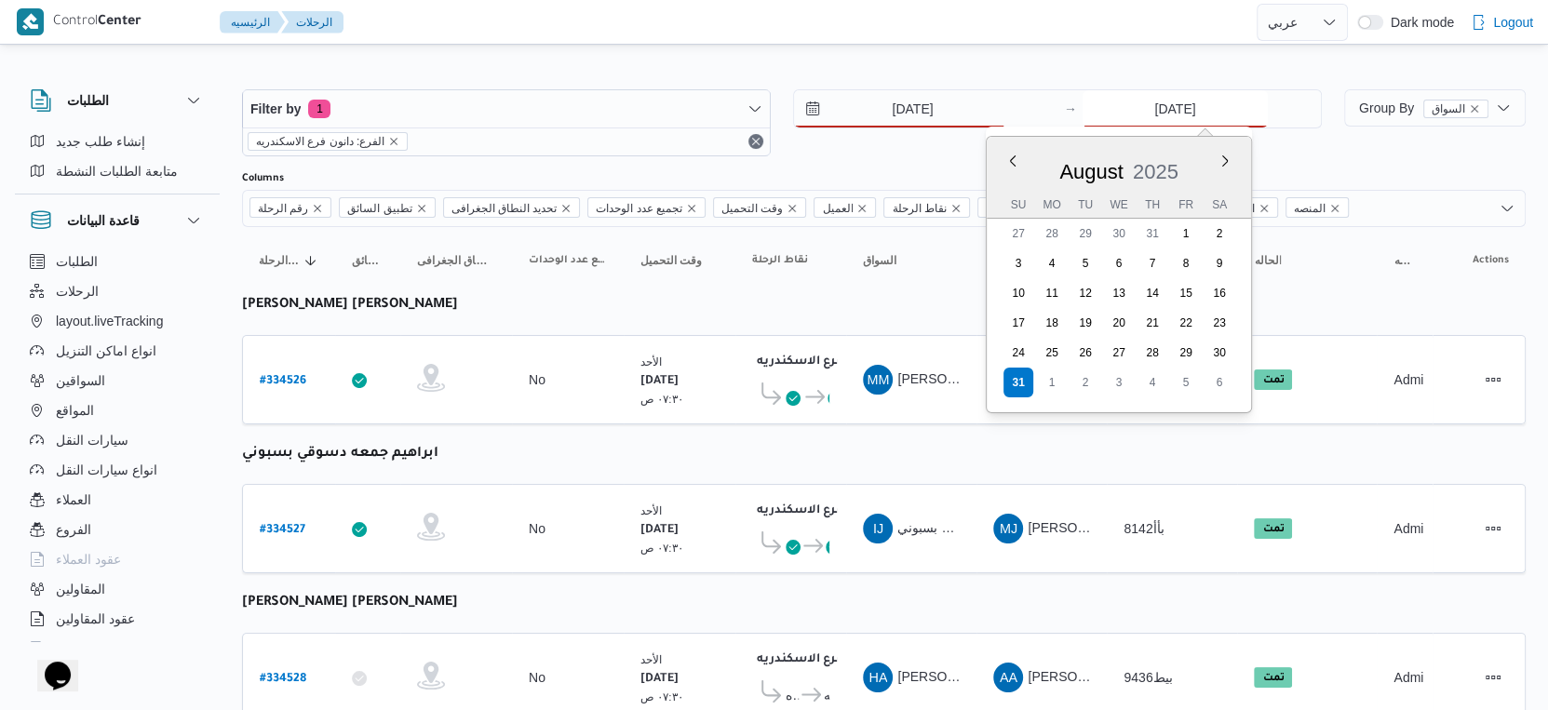
click at [1180, 95] on input "[DATE]" at bounding box center [1175, 108] width 185 height 37
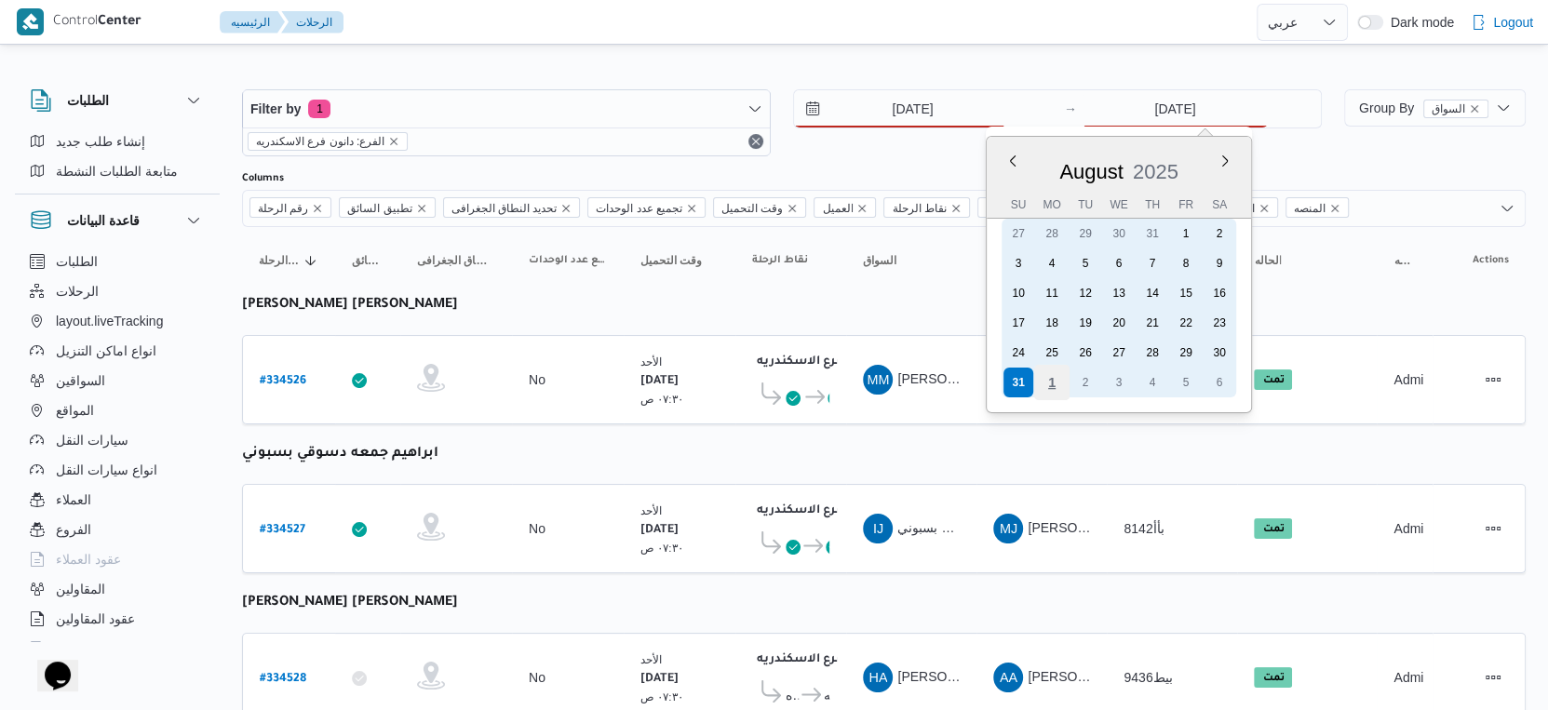
click at [1041, 383] on div "1" at bounding box center [1051, 382] width 35 height 35
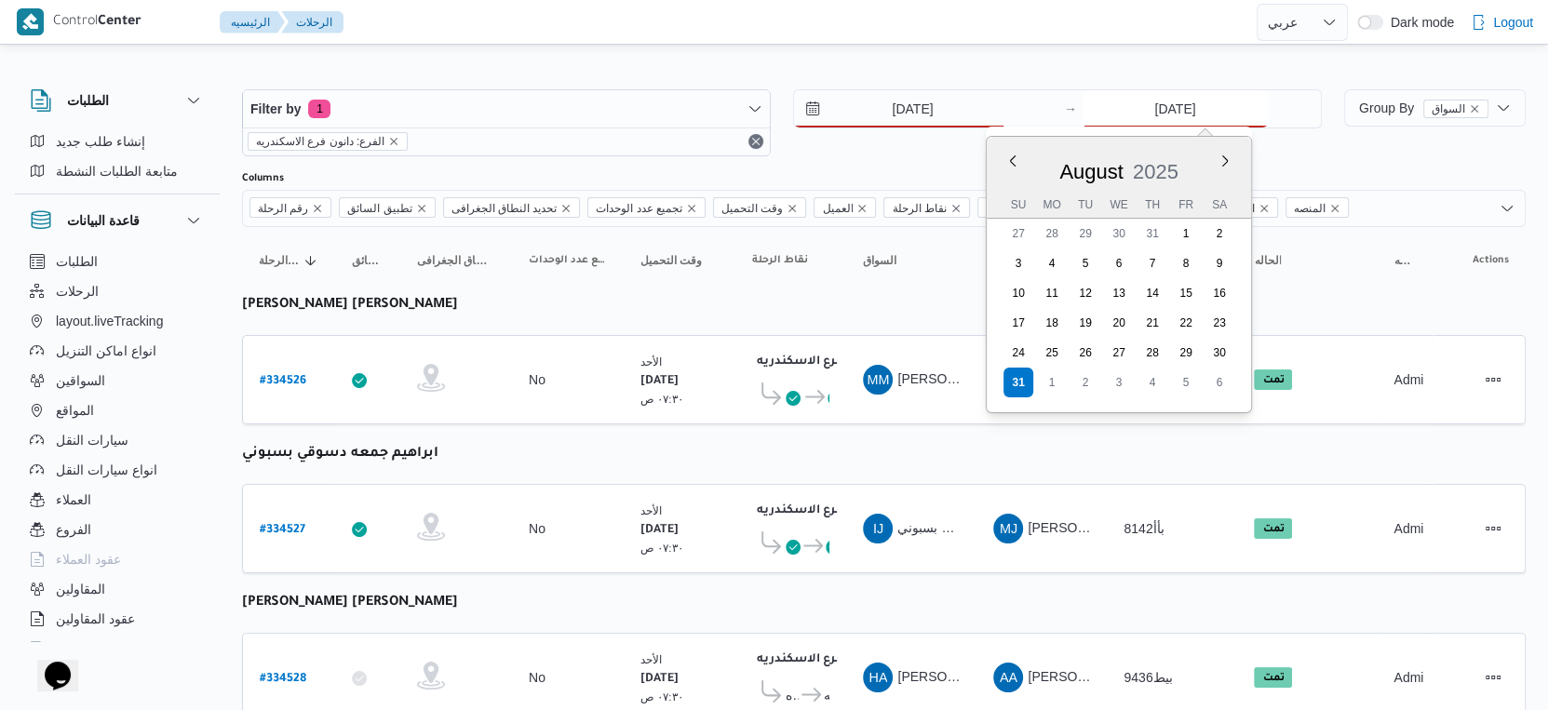
type input "[DATE]"
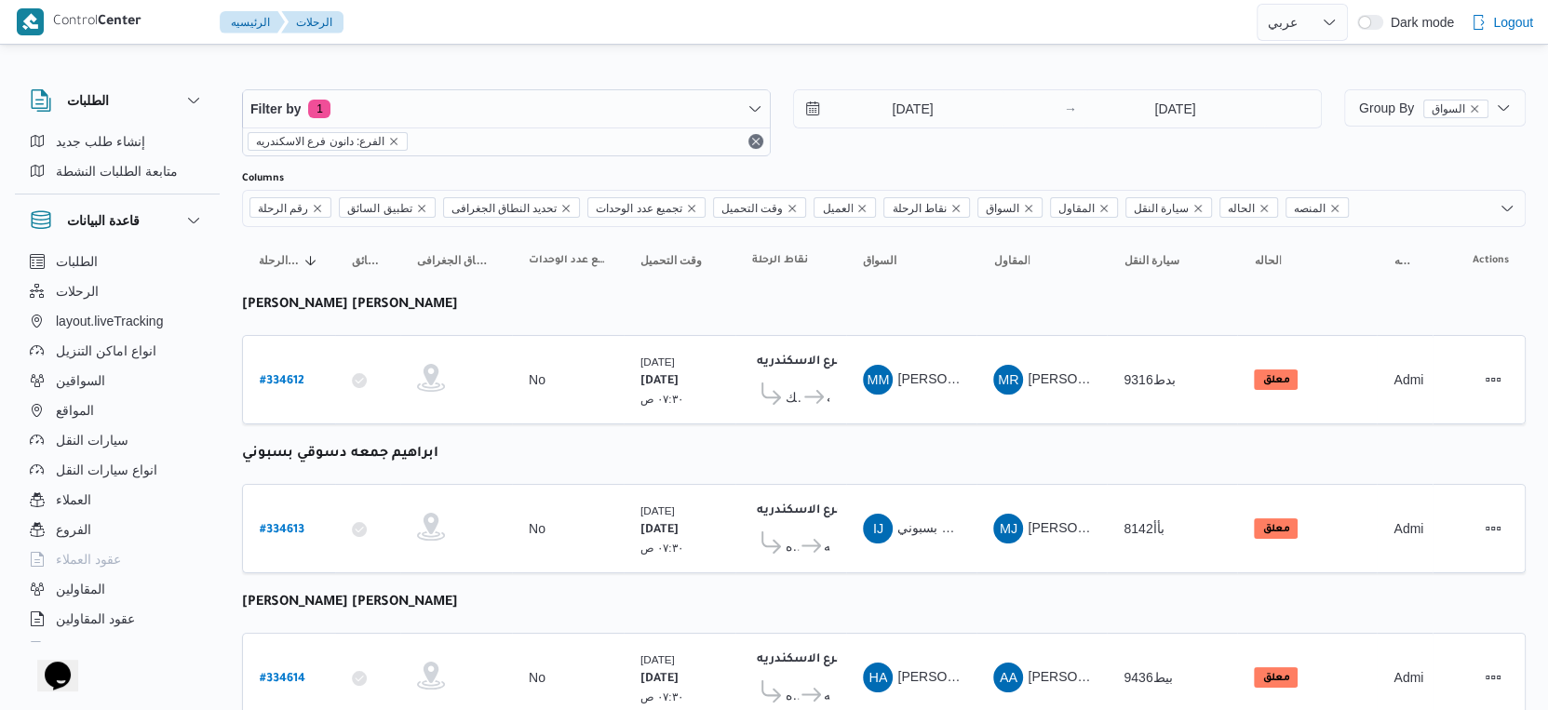
click at [860, 411] on td "السواق MM محمد مبروك محمد عبدالعاطي" at bounding box center [911, 379] width 130 height 89
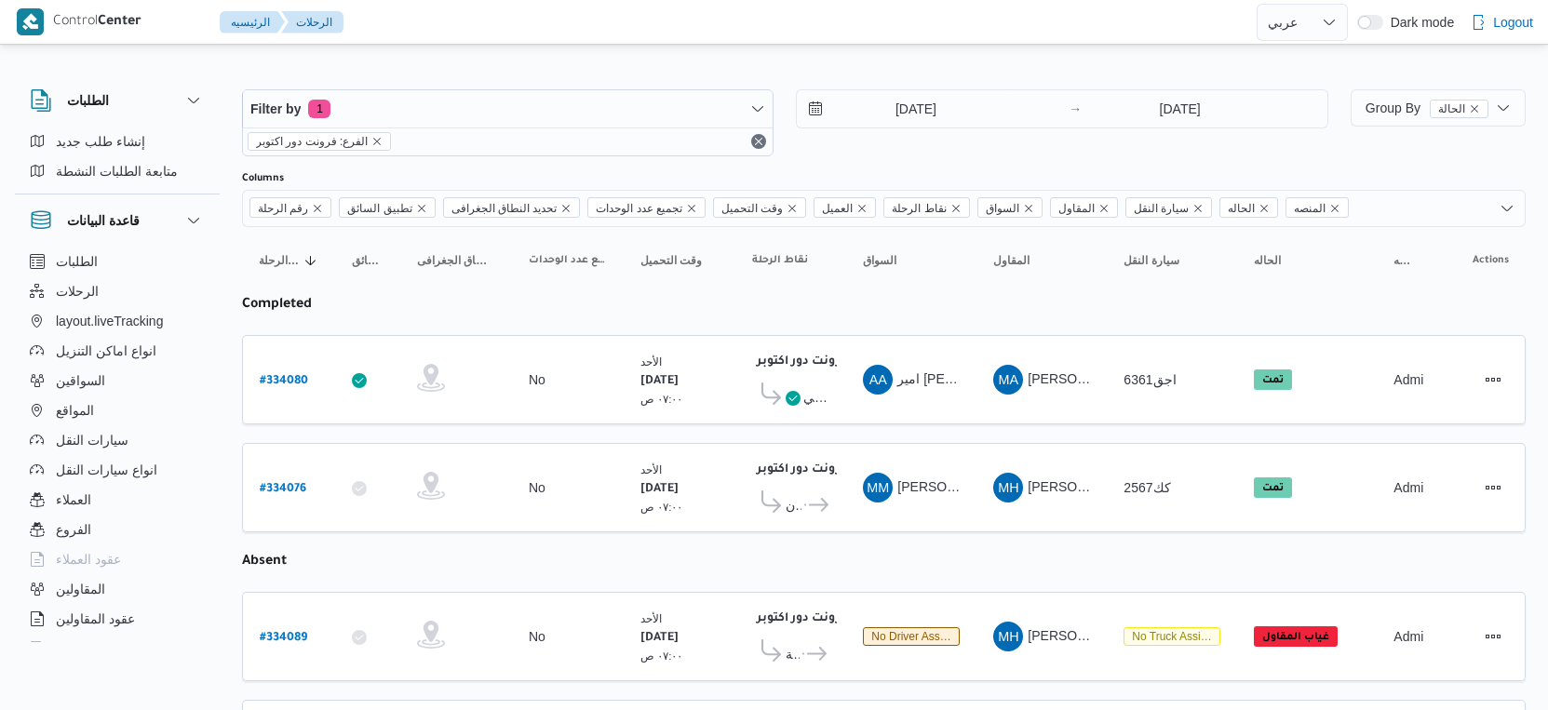
select select "ar"
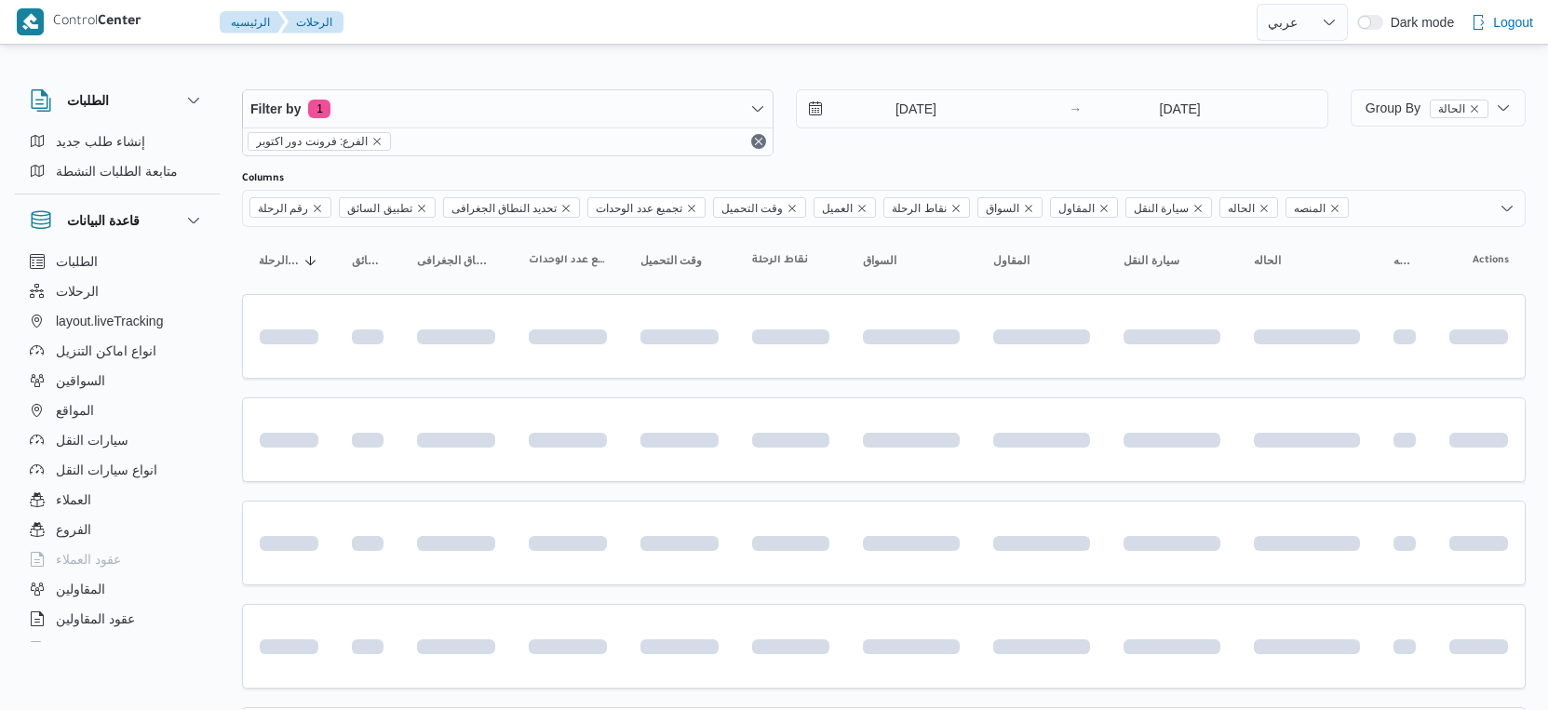
select select "ar"
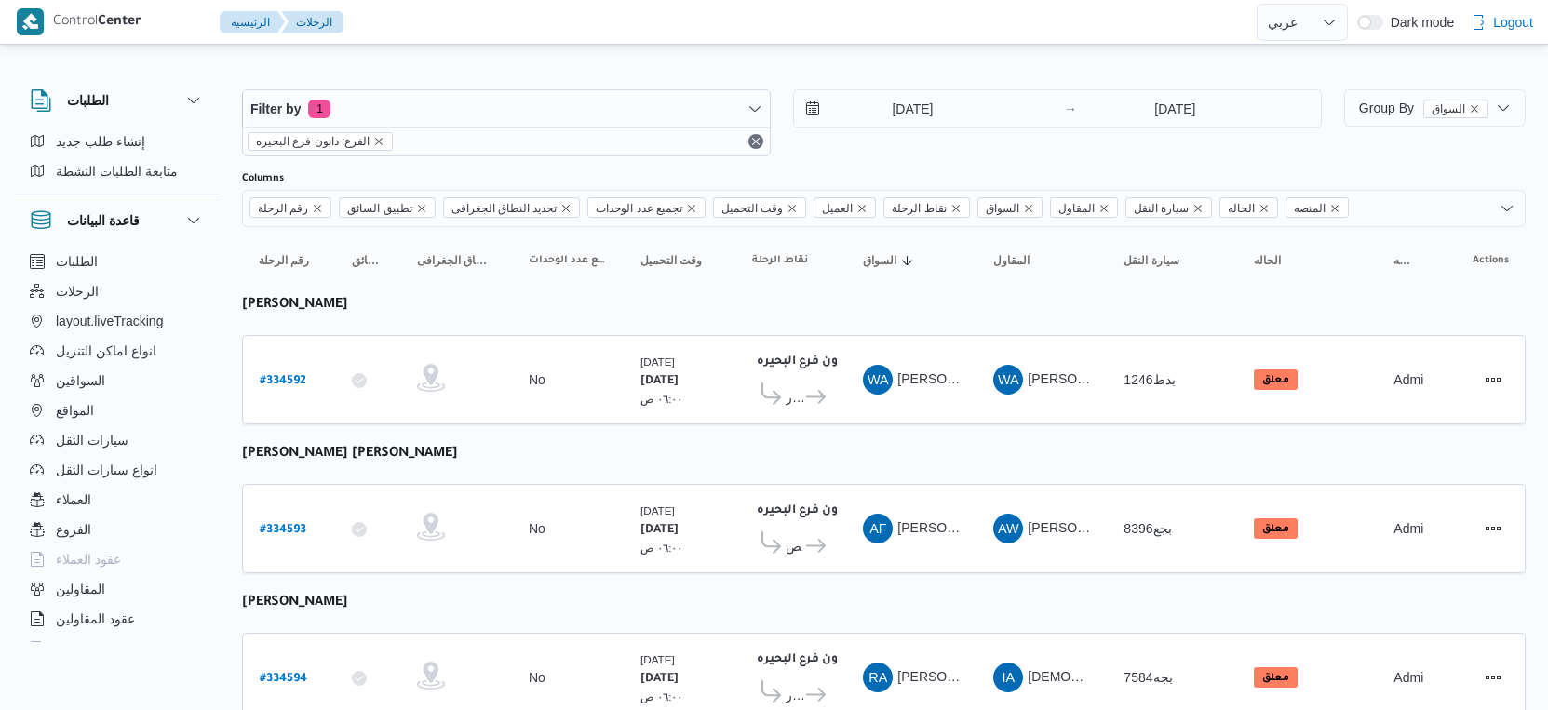
select select "ar"
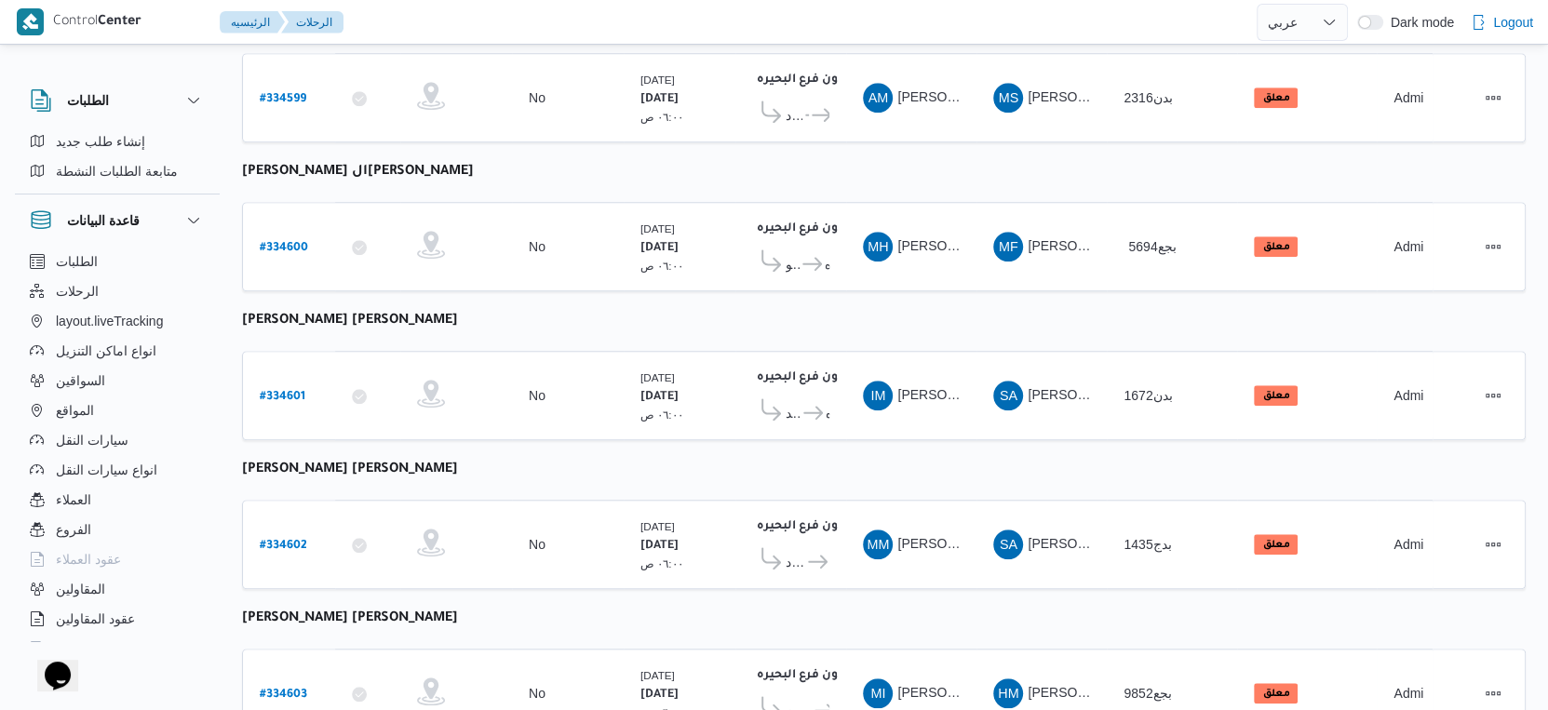
scroll to position [1344, 0]
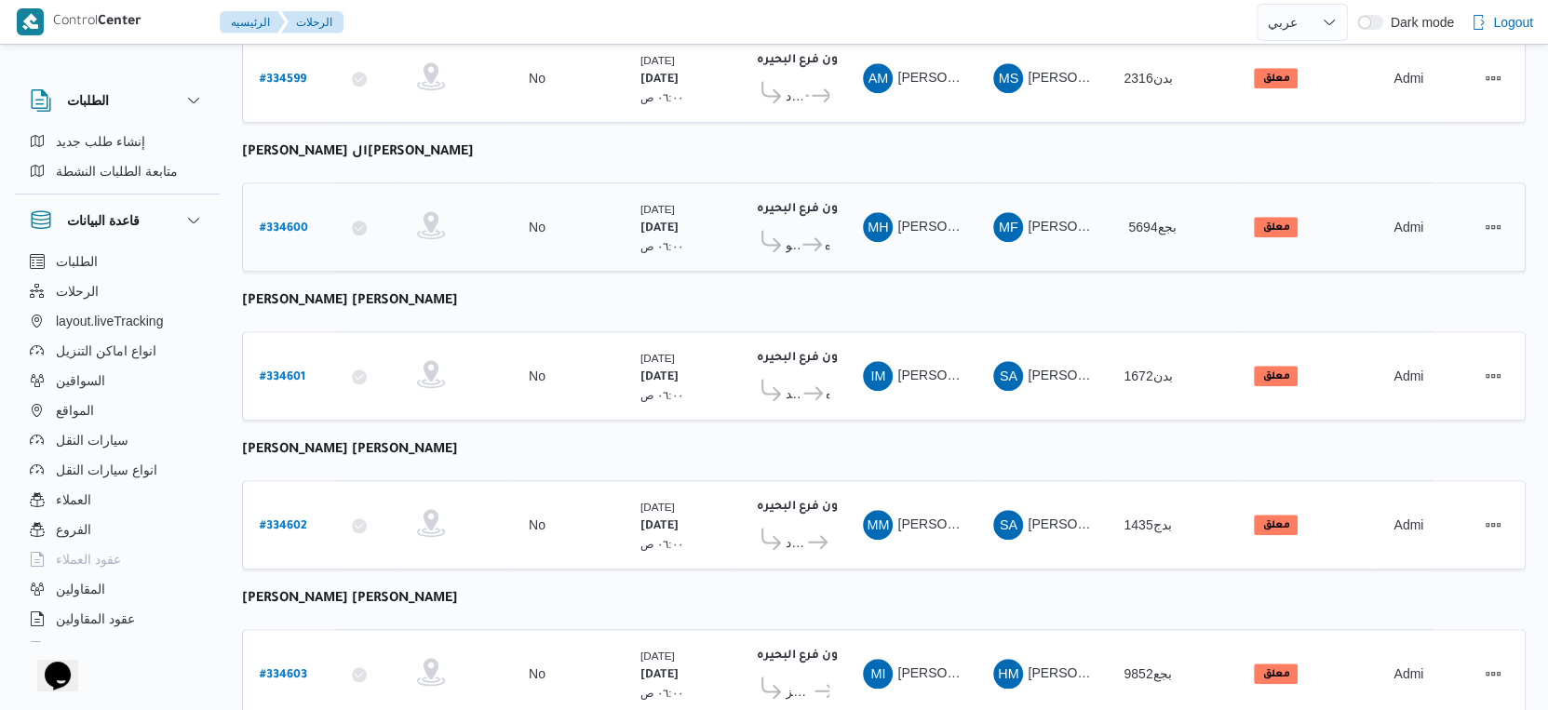
click at [819, 237] on icon at bounding box center [812, 244] width 20 height 14
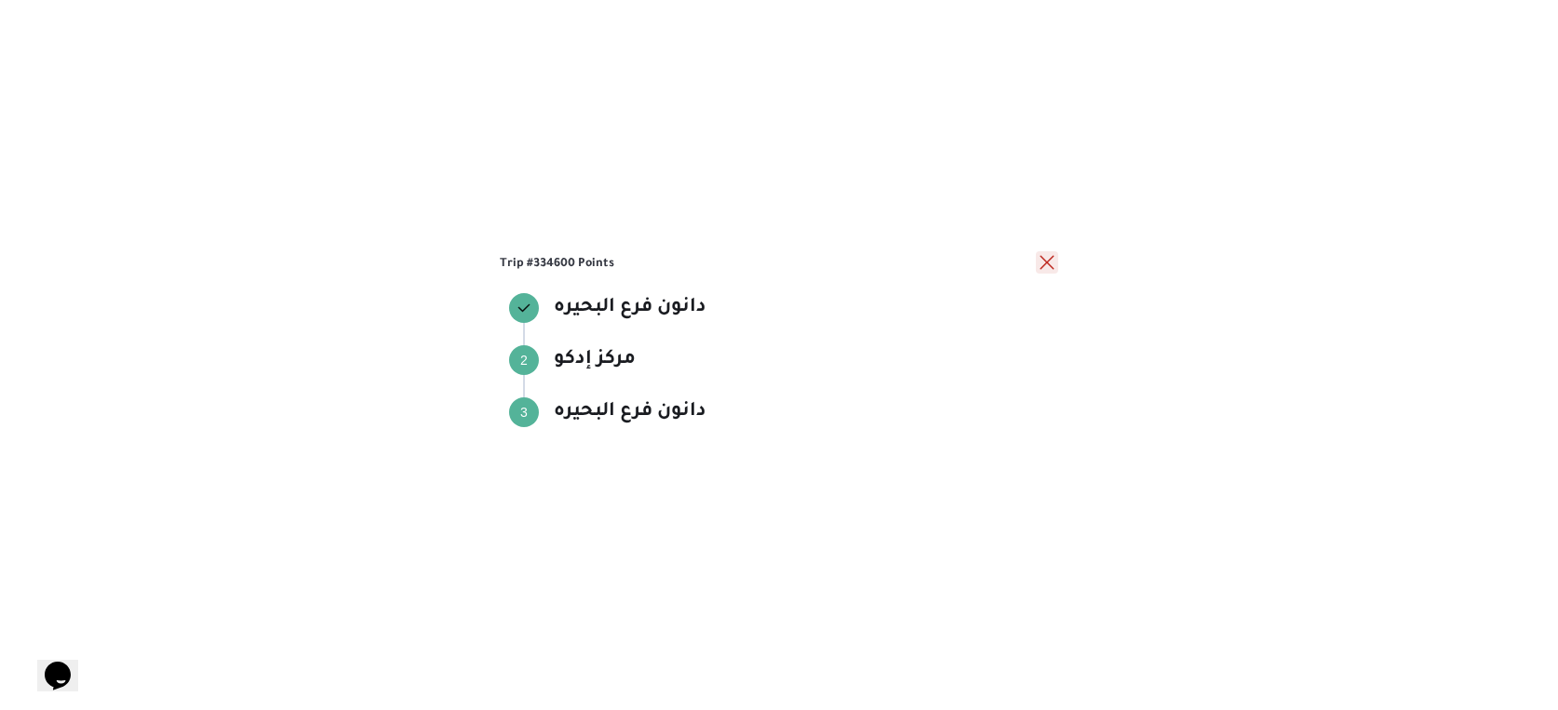
click at [1045, 257] on button "close" at bounding box center [1047, 262] width 22 height 22
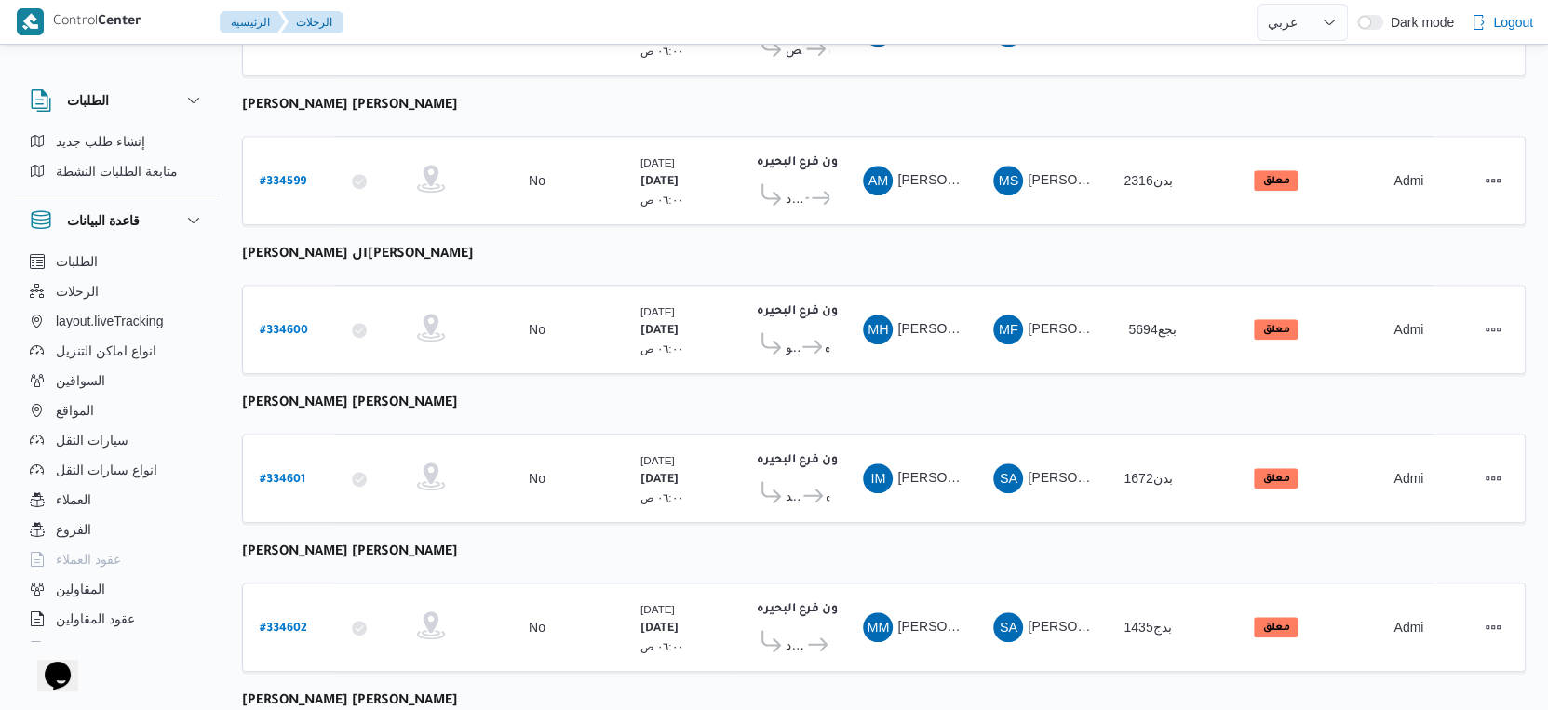
scroll to position [1105, 0]
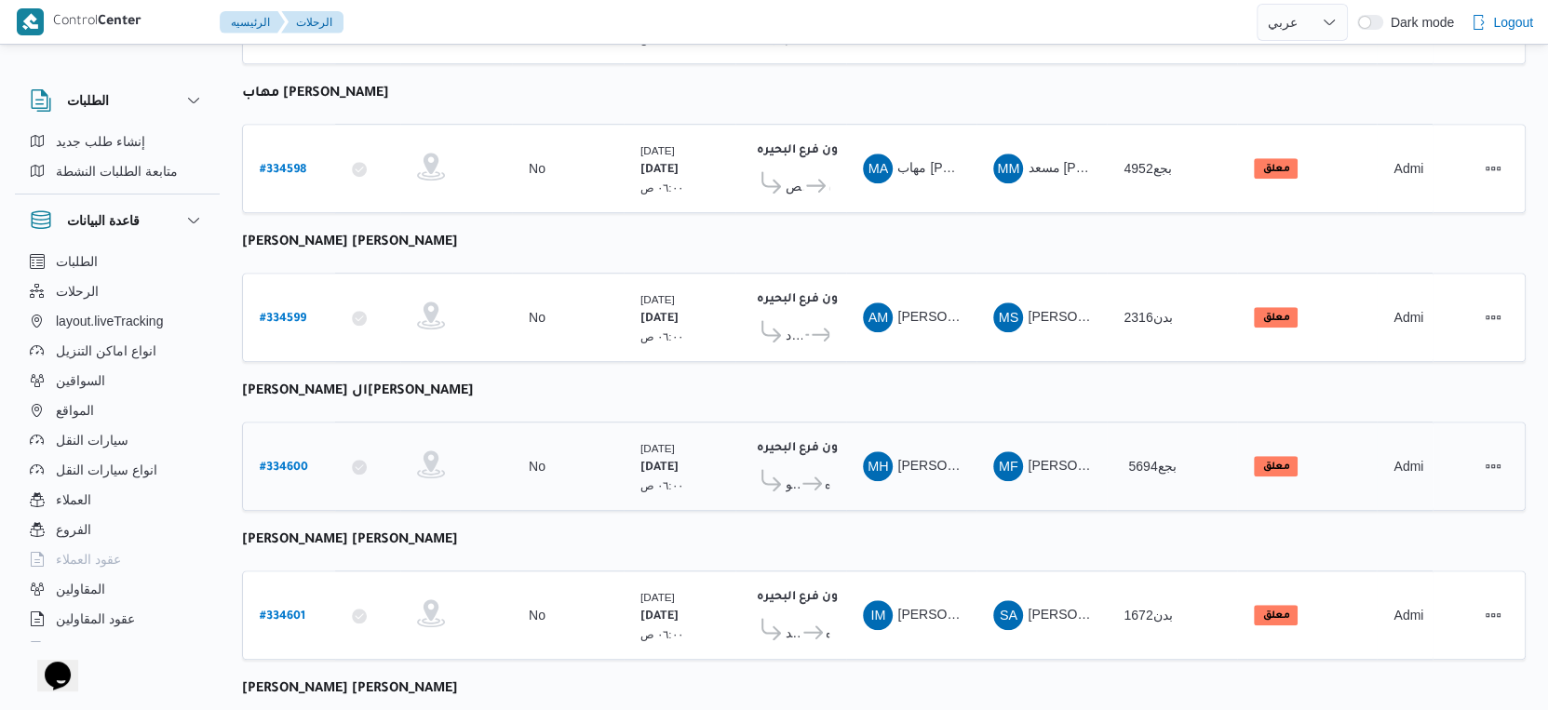
click at [600, 452] on td "تجميع عدد الوحدات No" at bounding box center [568, 466] width 112 height 89
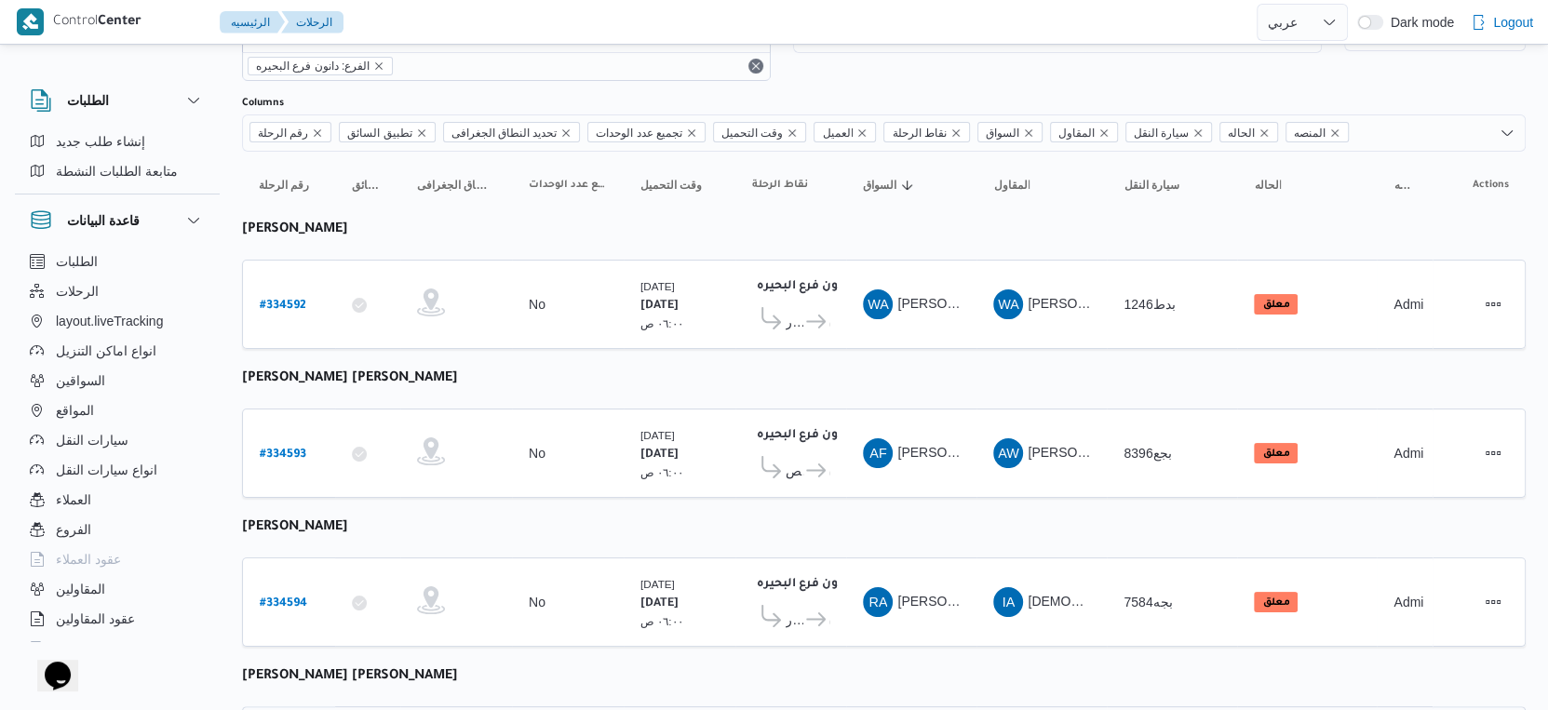
scroll to position [71, 0]
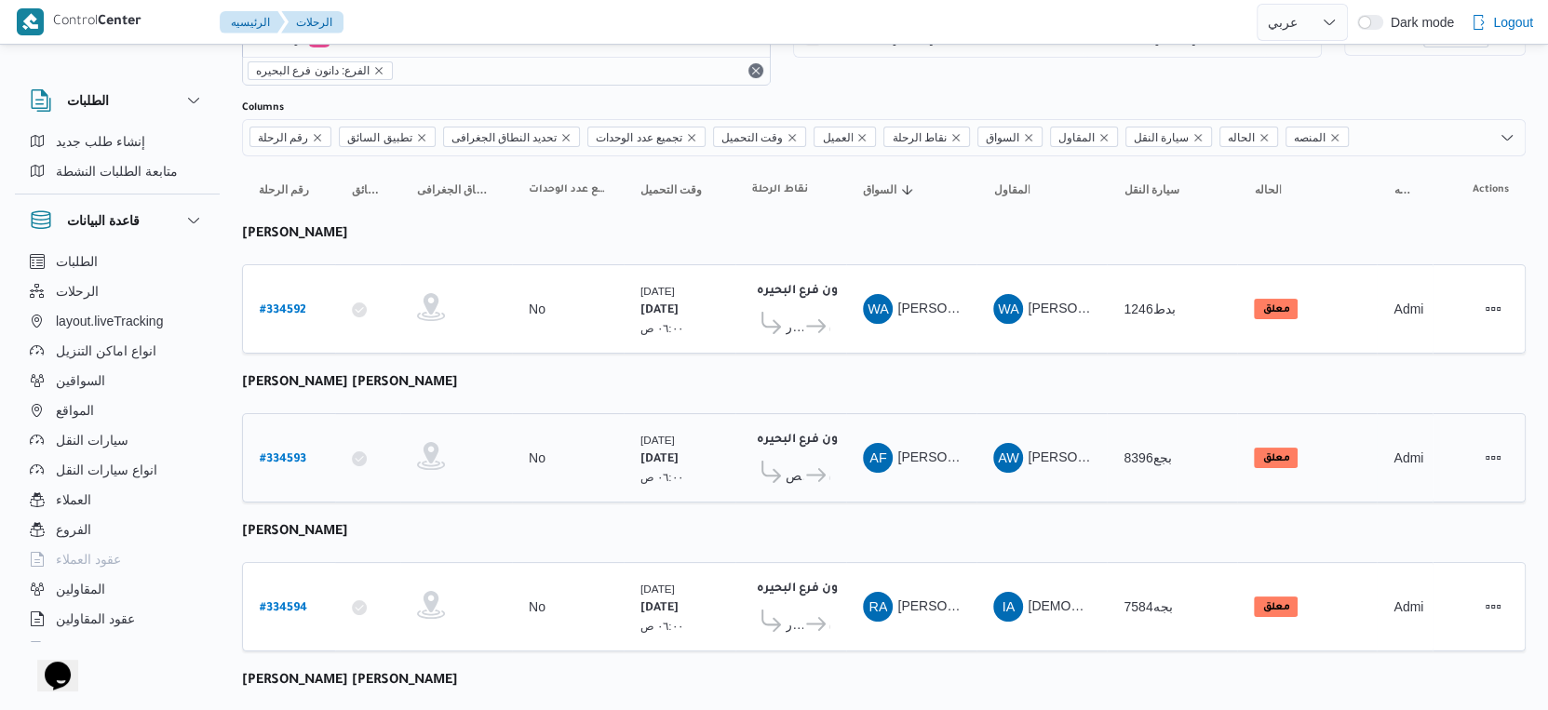
click at [803, 465] on span "دانون فرع البحيره" at bounding box center [816, 476] width 27 height 22
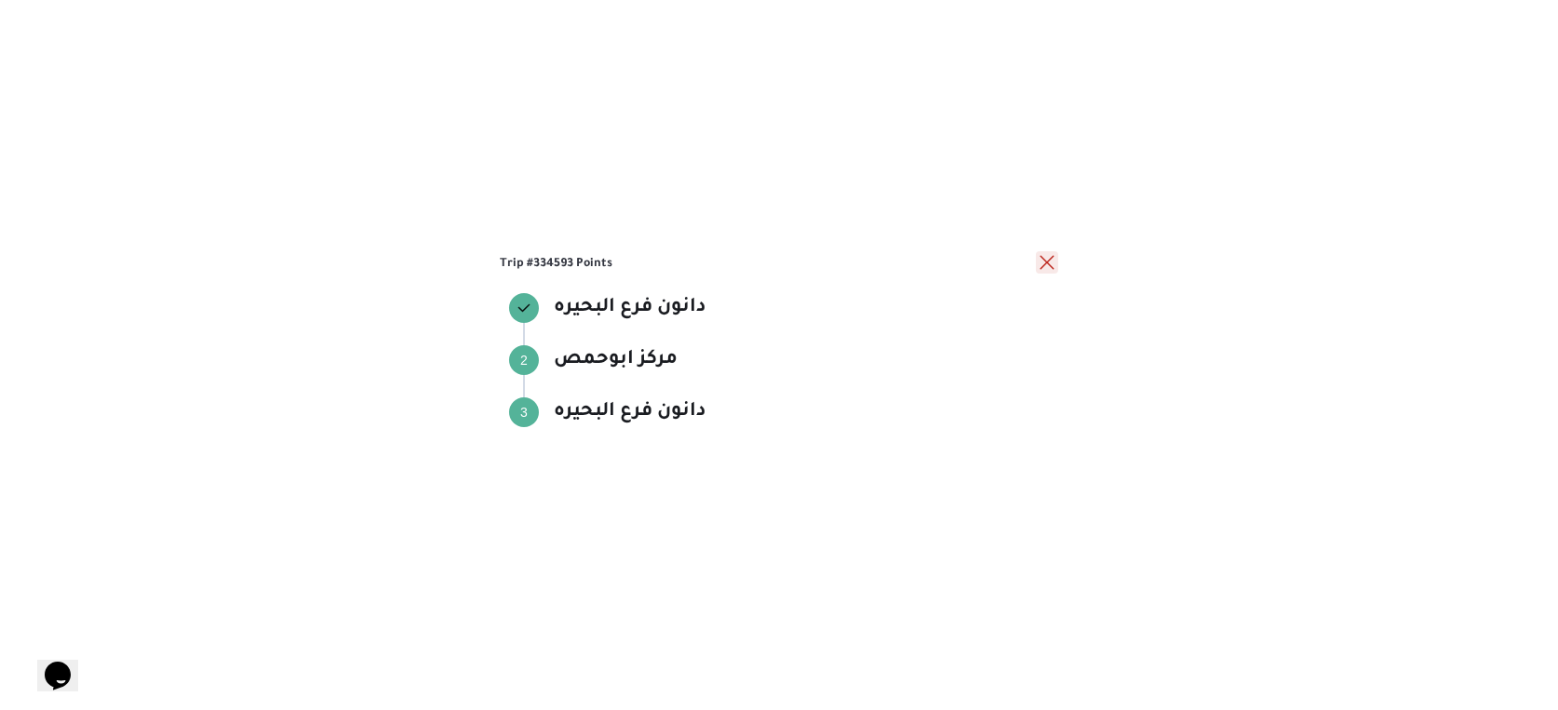
click at [1050, 261] on button "close" at bounding box center [1047, 262] width 22 height 22
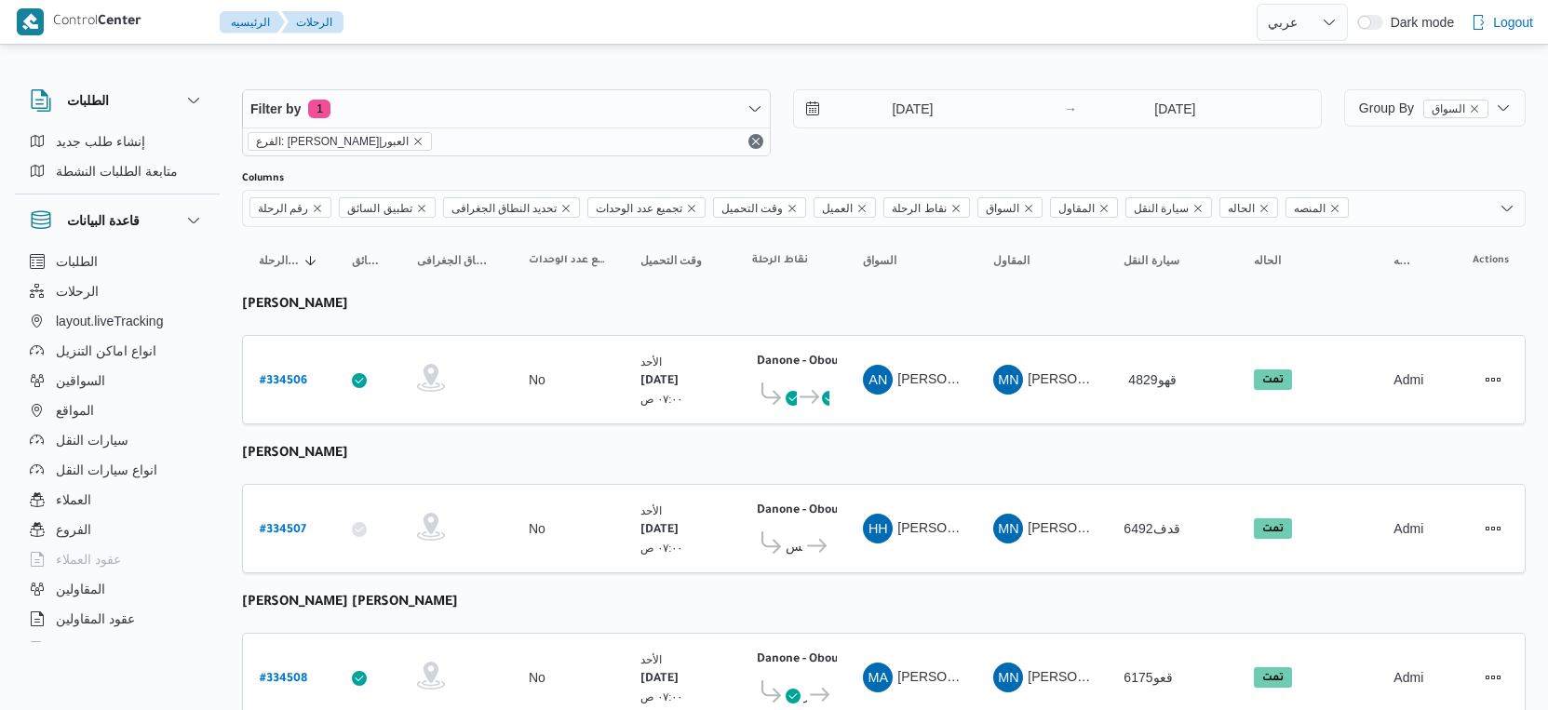
select select "ar"
click at [923, 108] on input "[DATE]" at bounding box center [899, 108] width 211 height 37
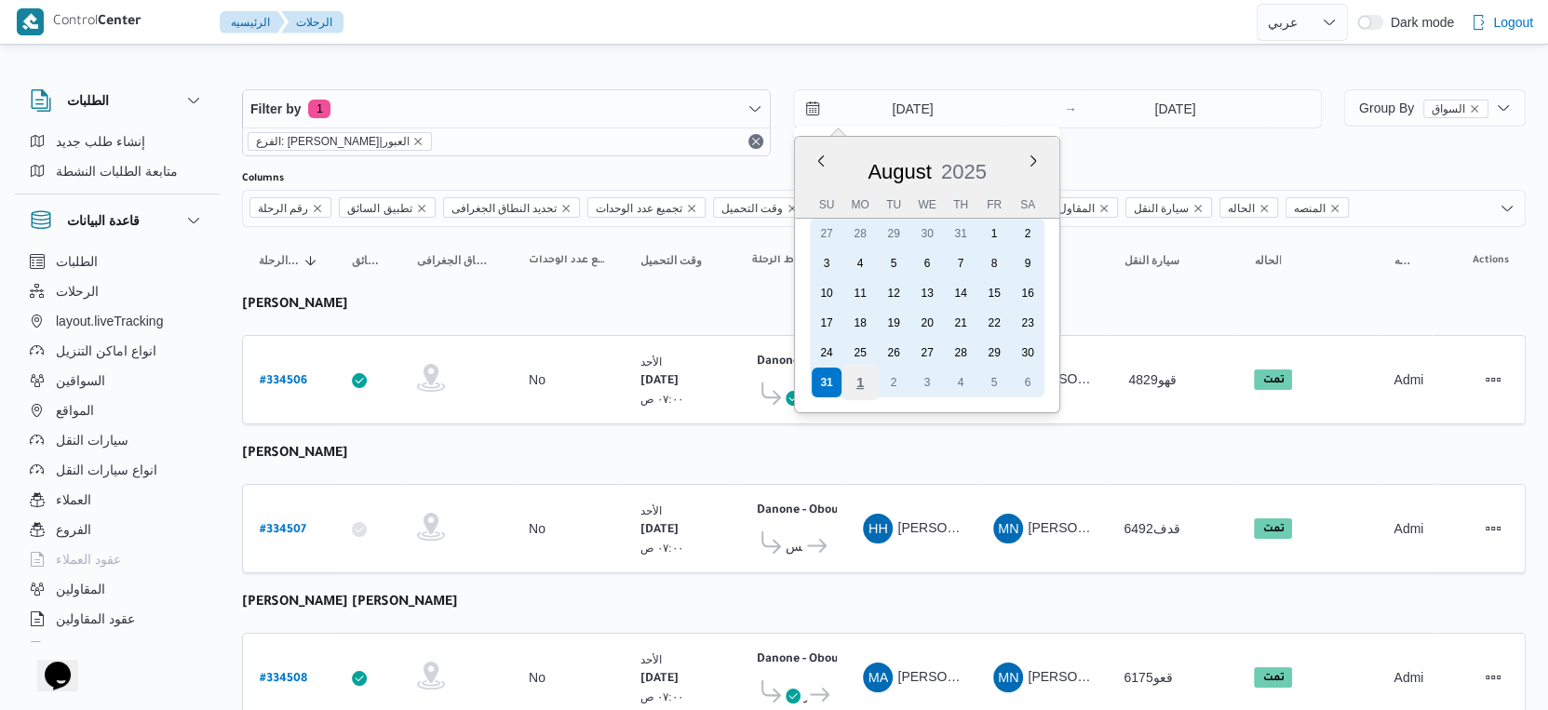
click at [869, 384] on div "1" at bounding box center [859, 382] width 35 height 35
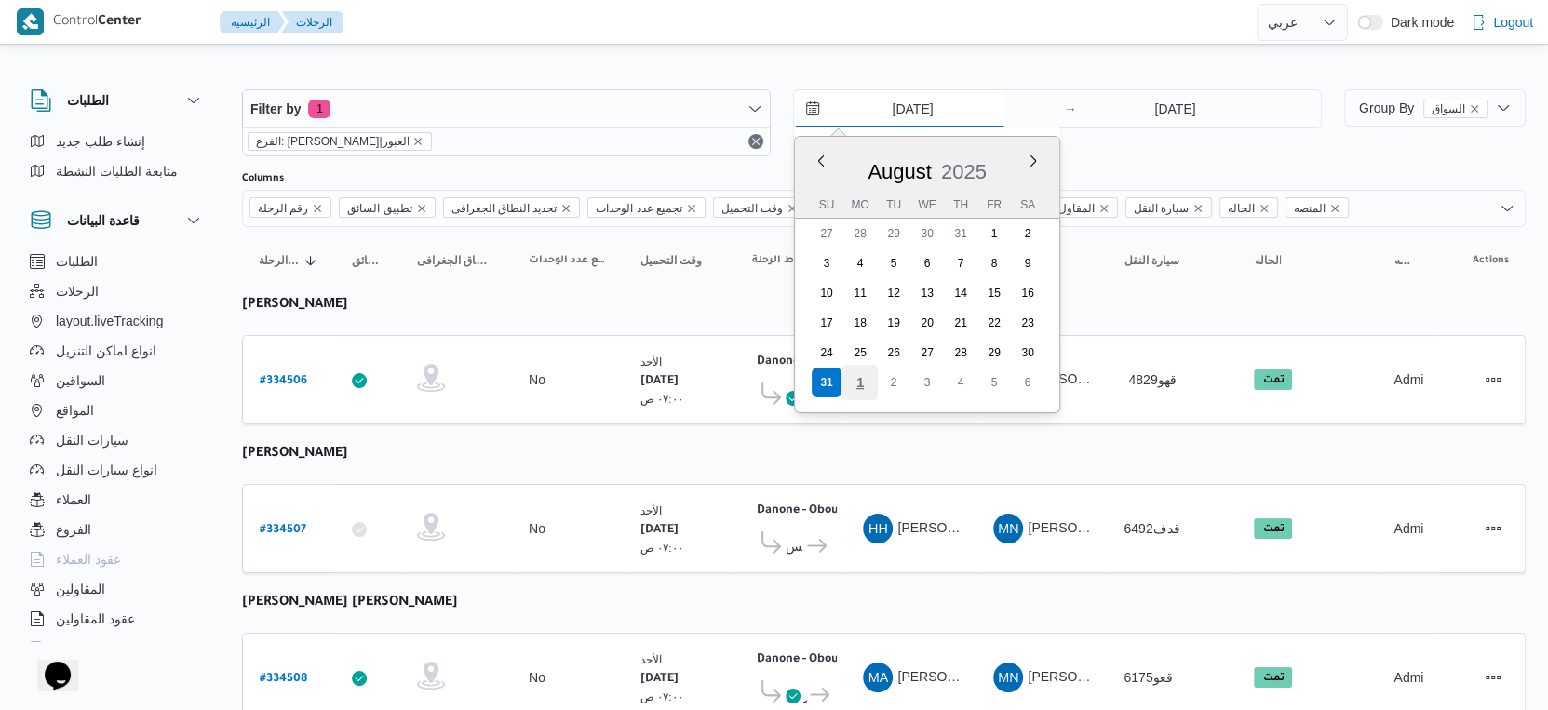
type input "[DATE]"
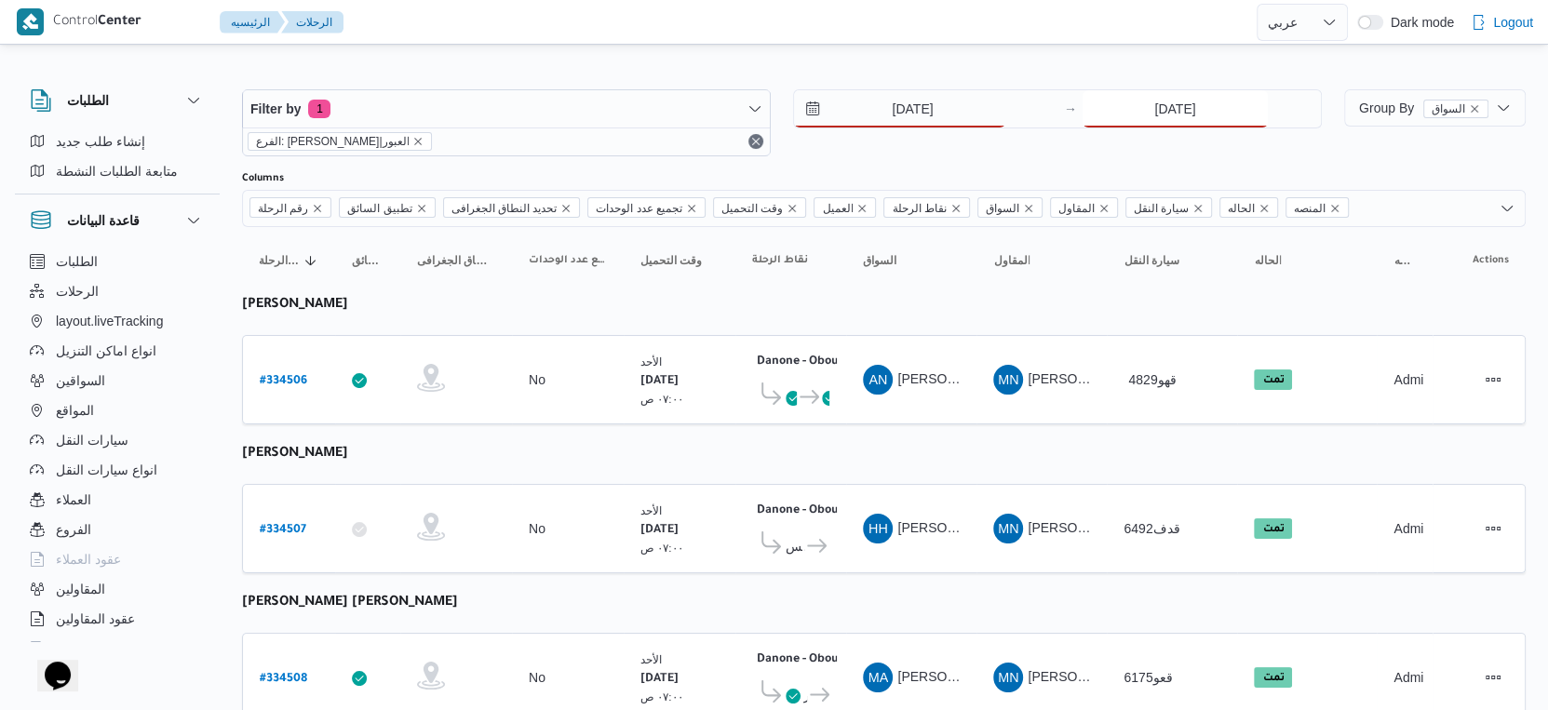
click at [1166, 104] on input "[DATE]" at bounding box center [1175, 108] width 185 height 37
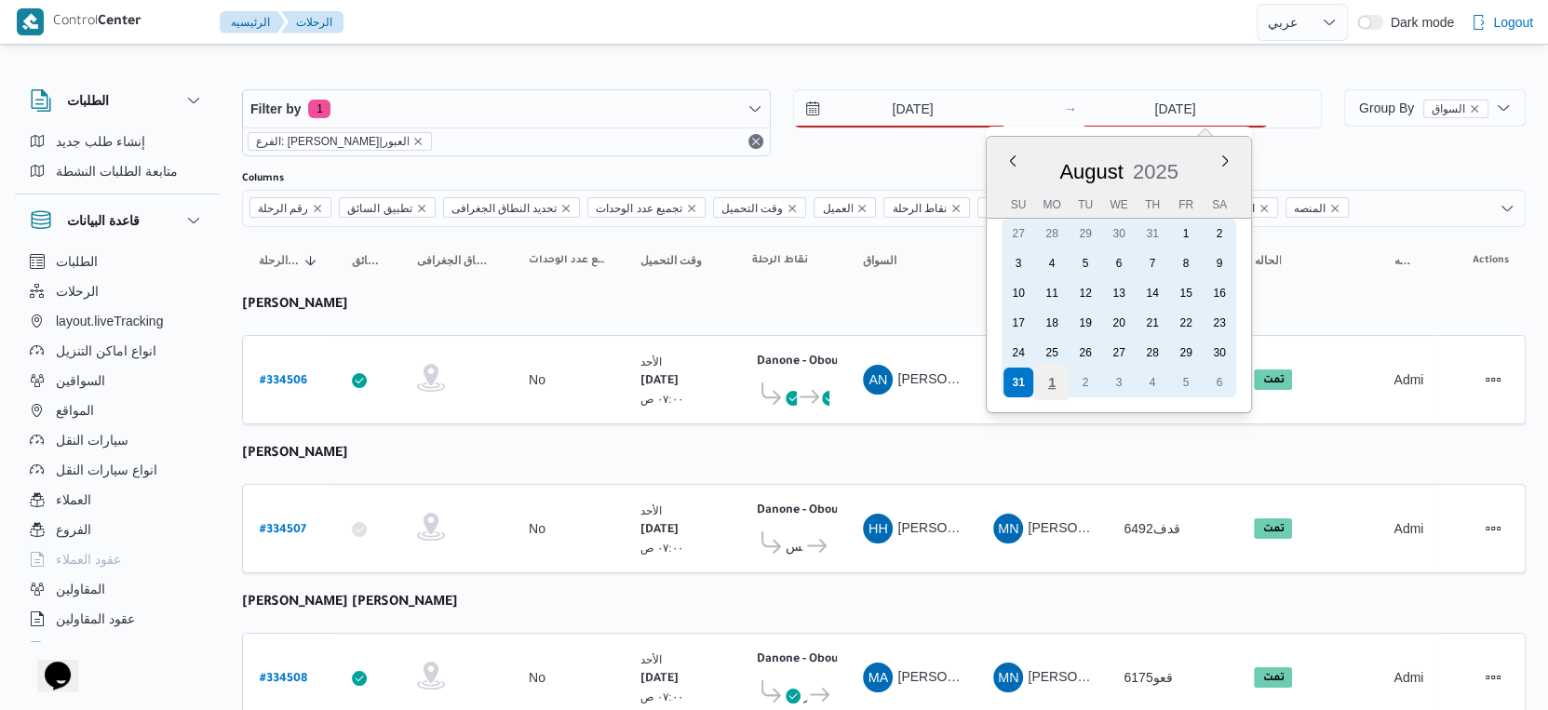
click at [1059, 384] on div "1" at bounding box center [1051, 382] width 35 height 35
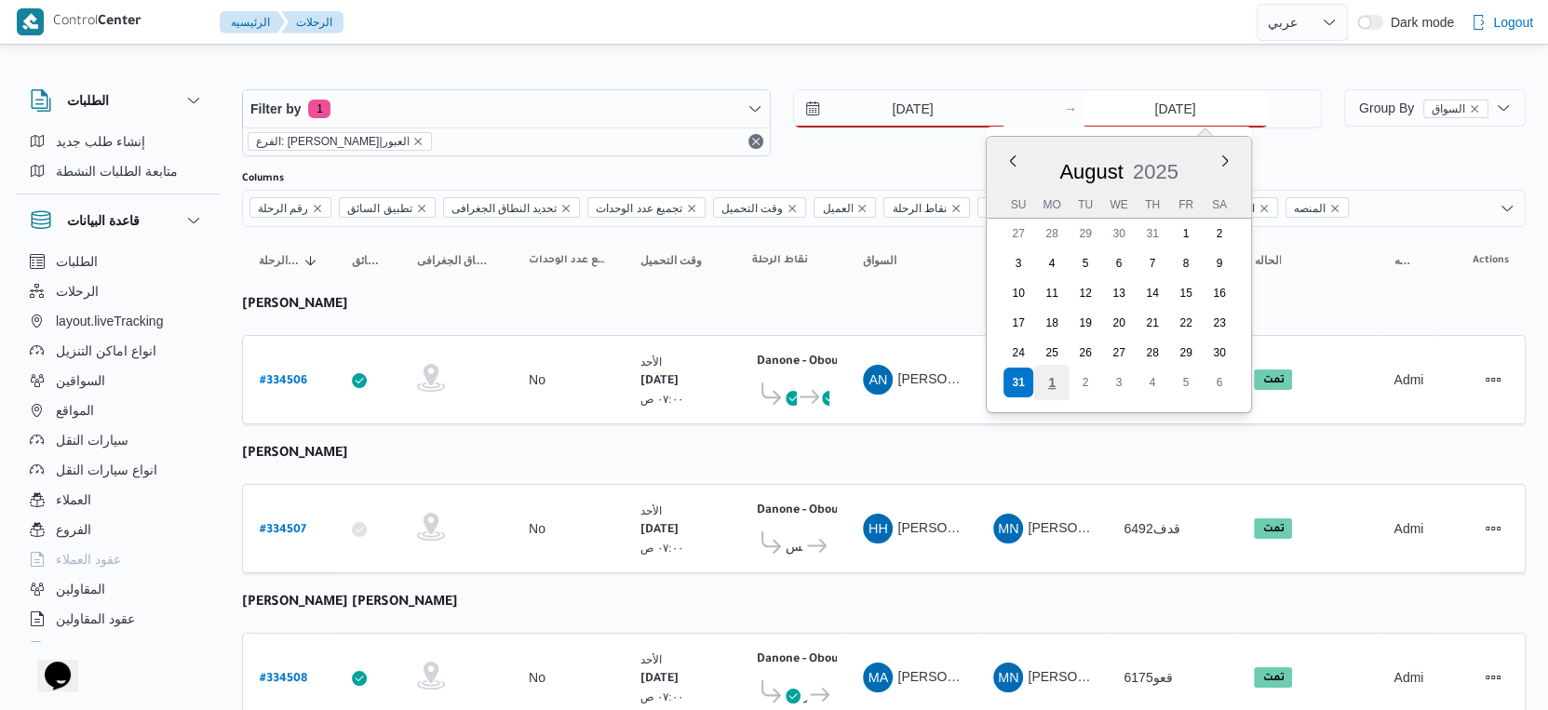
type input "[DATE]"
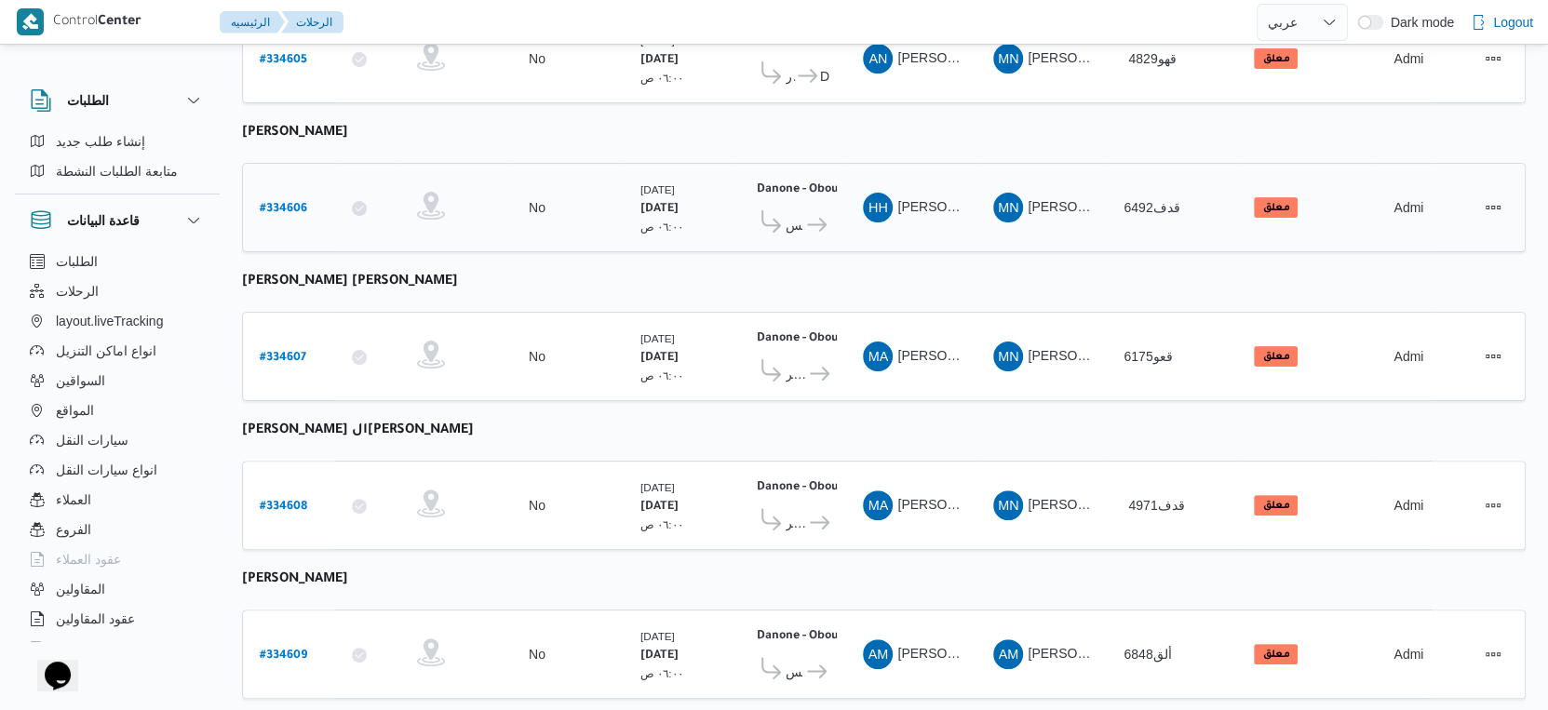
scroll to position [413, 0]
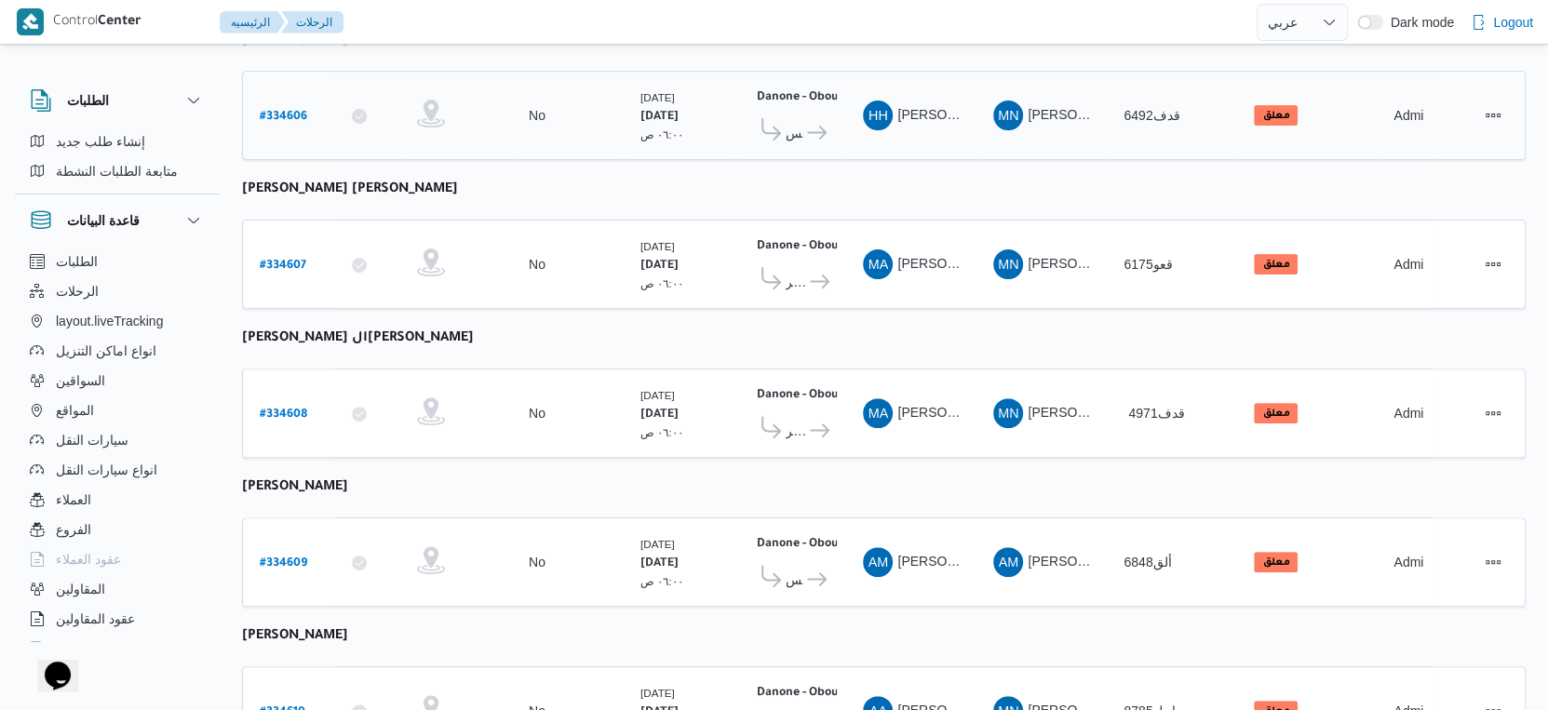
click at [811, 126] on icon at bounding box center [817, 133] width 20 height 14
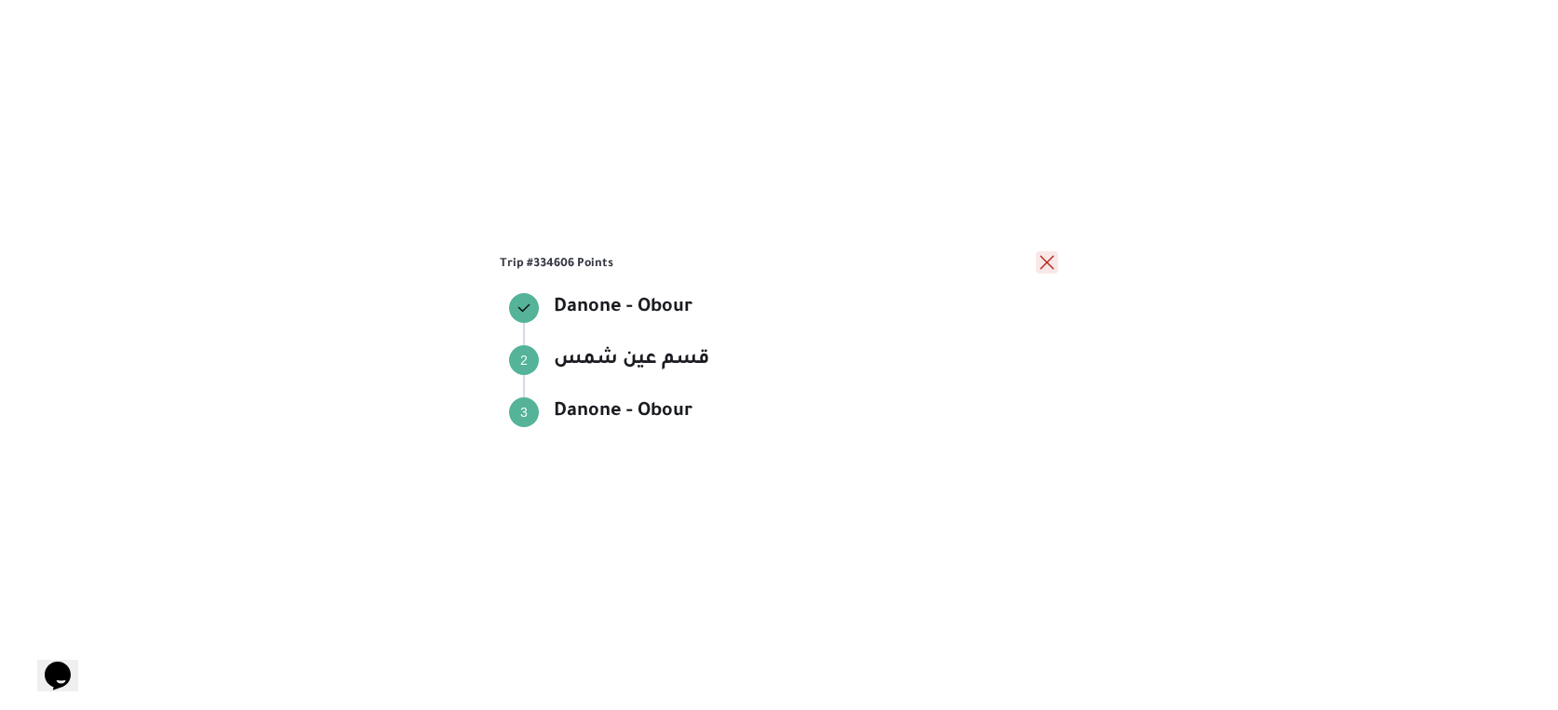
click at [1044, 262] on button "close" at bounding box center [1047, 262] width 22 height 22
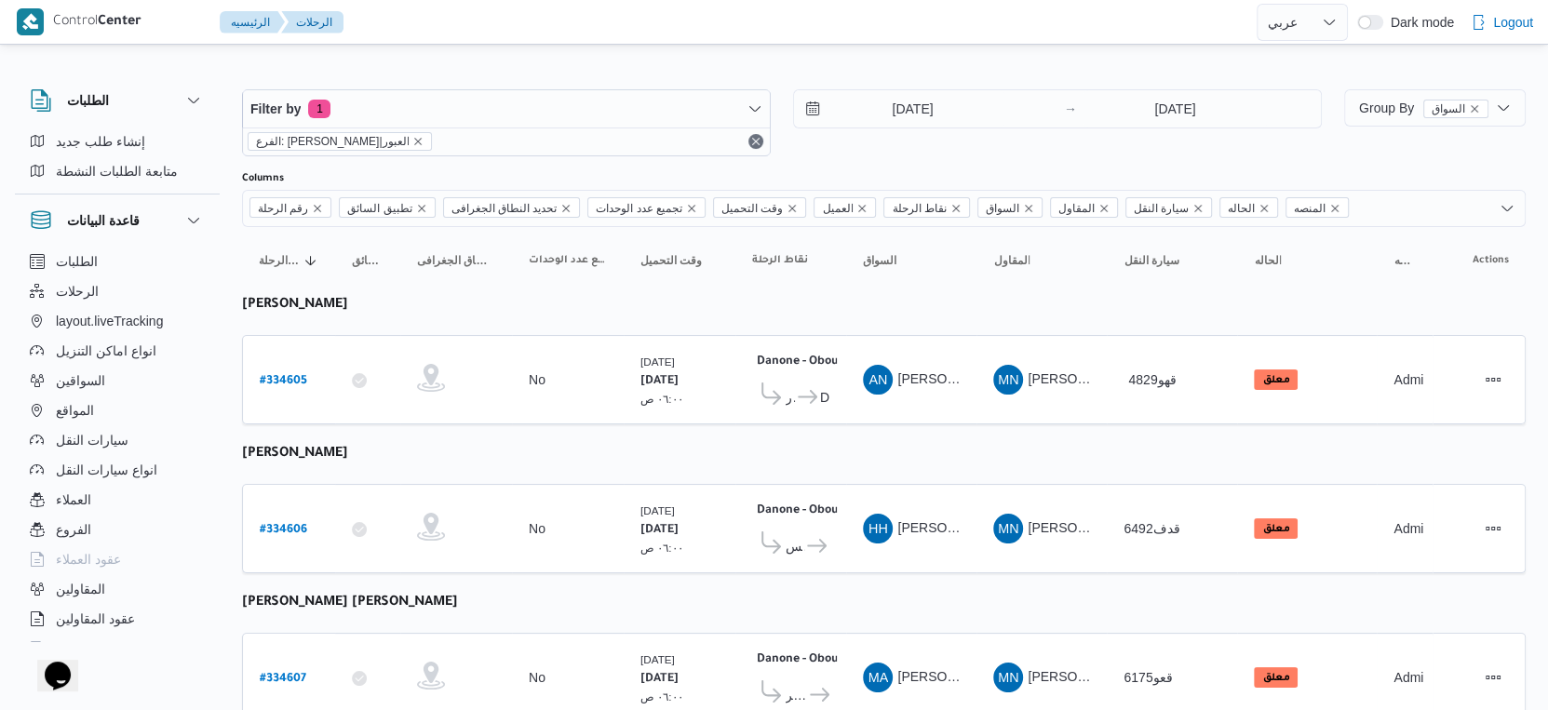
scroll to position [0, 0]
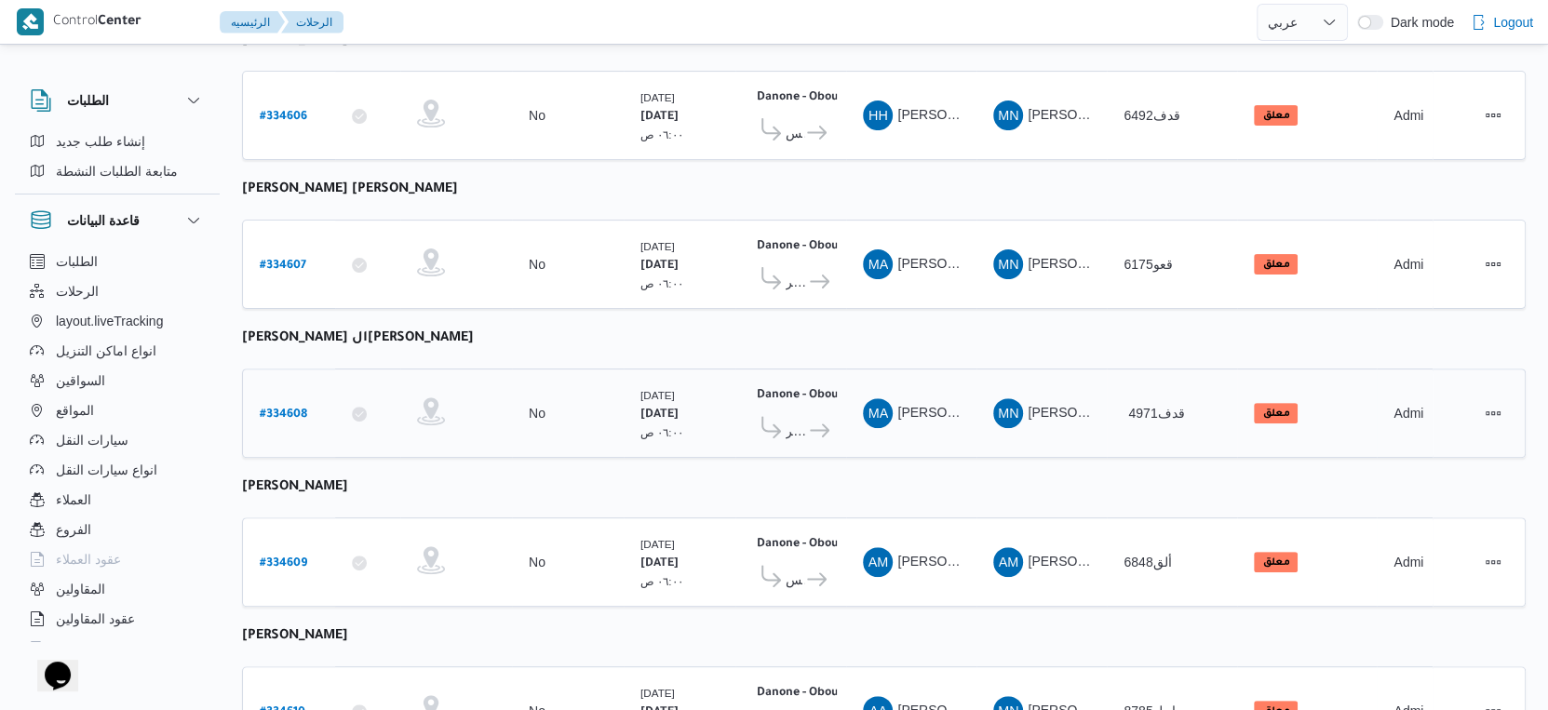
click at [293, 409] on b "# 334608" at bounding box center [283, 415] width 47 height 13
select select "ar"
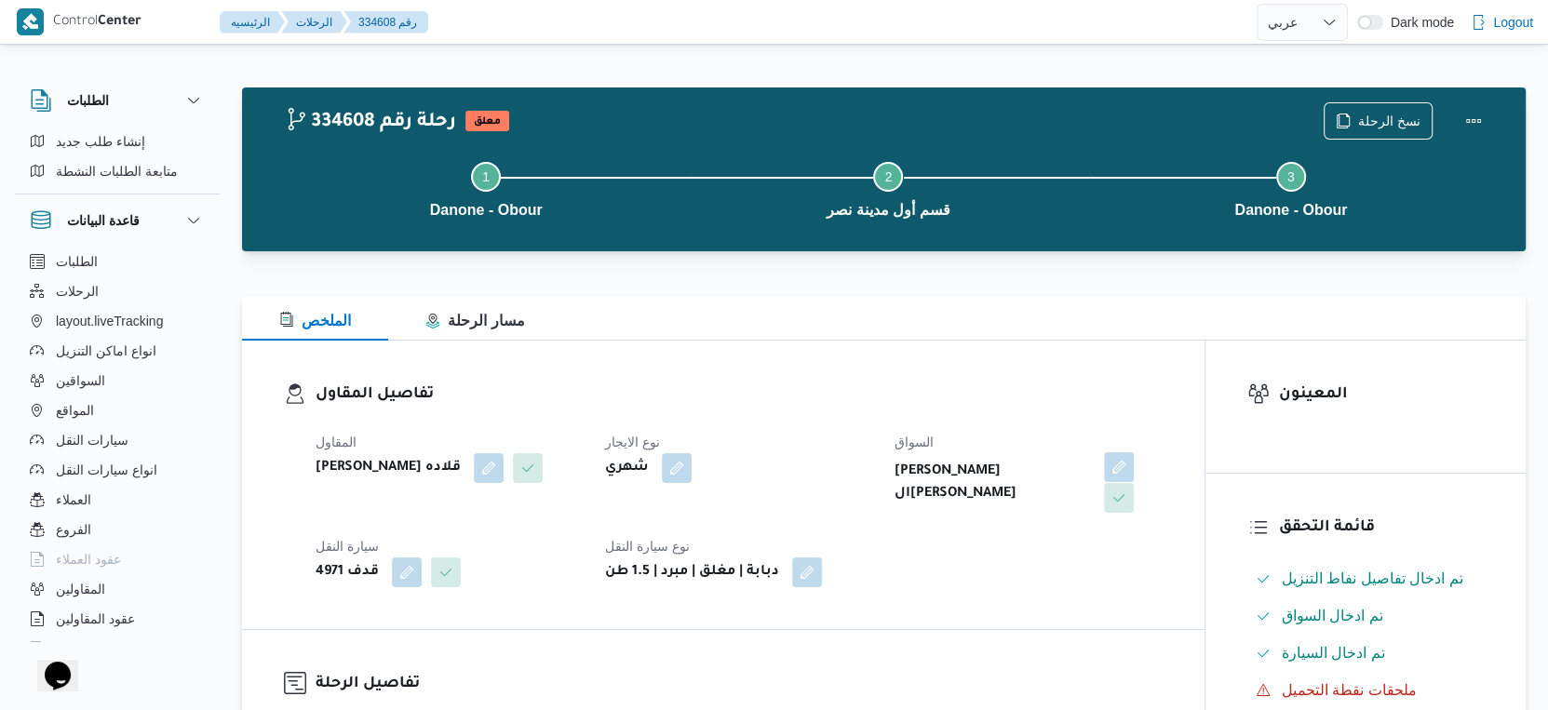
click at [1117, 463] on button "button" at bounding box center [1119, 467] width 30 height 30
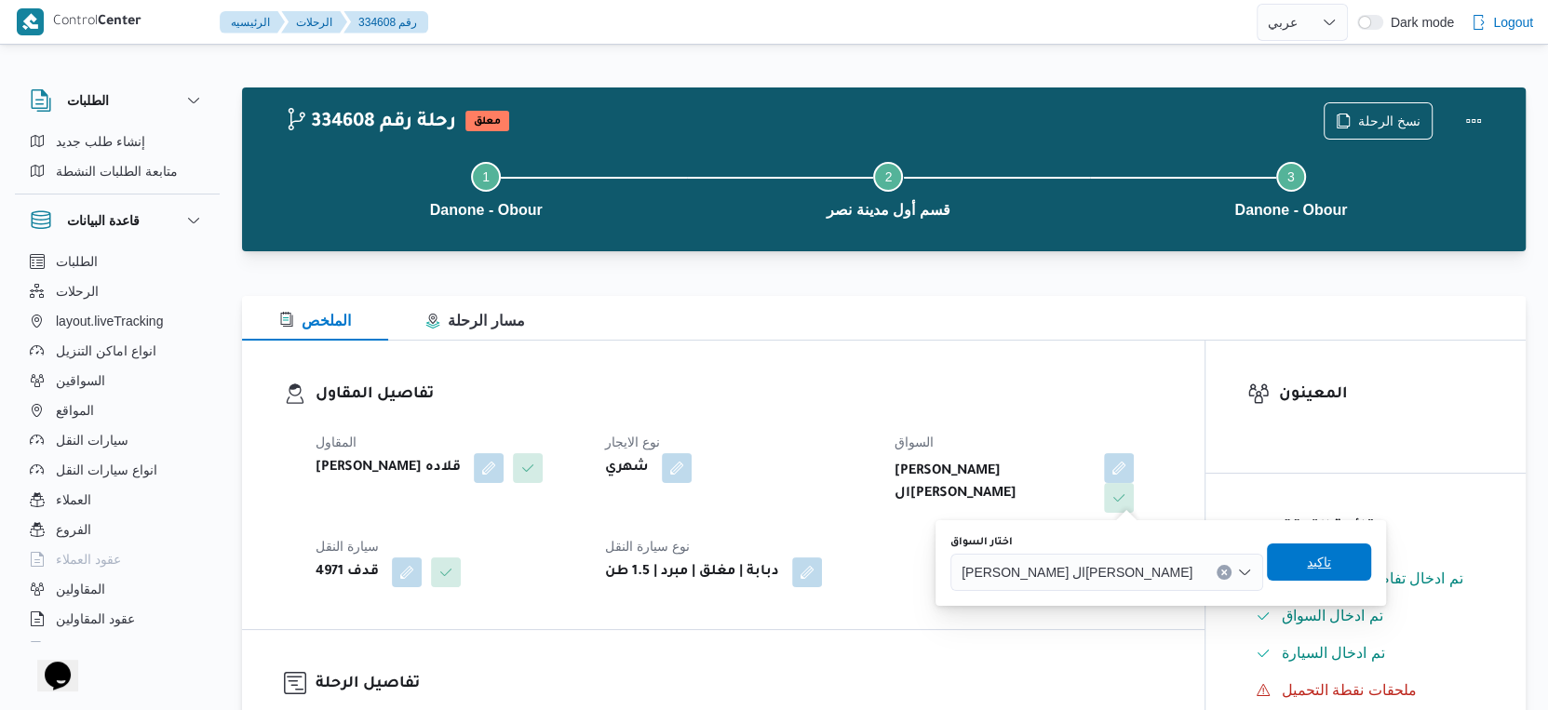
click at [1222, 573] on icon "Clear input" at bounding box center [1224, 572] width 5 height 5
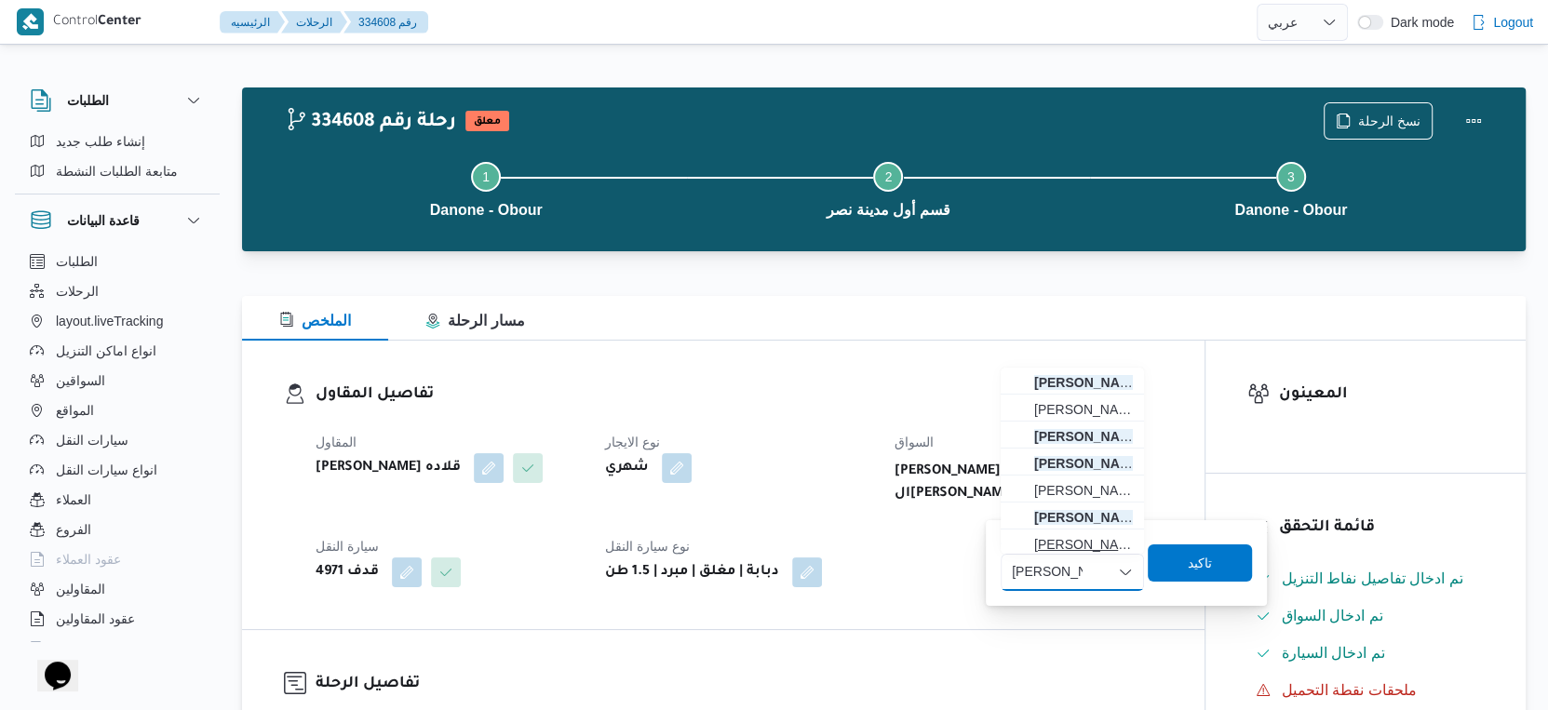
scroll to position [87, 0]
type input "محمود محمد"
click at [1095, 539] on mark "محمود محمد" at bounding box center [1088, 539] width 109 height 15
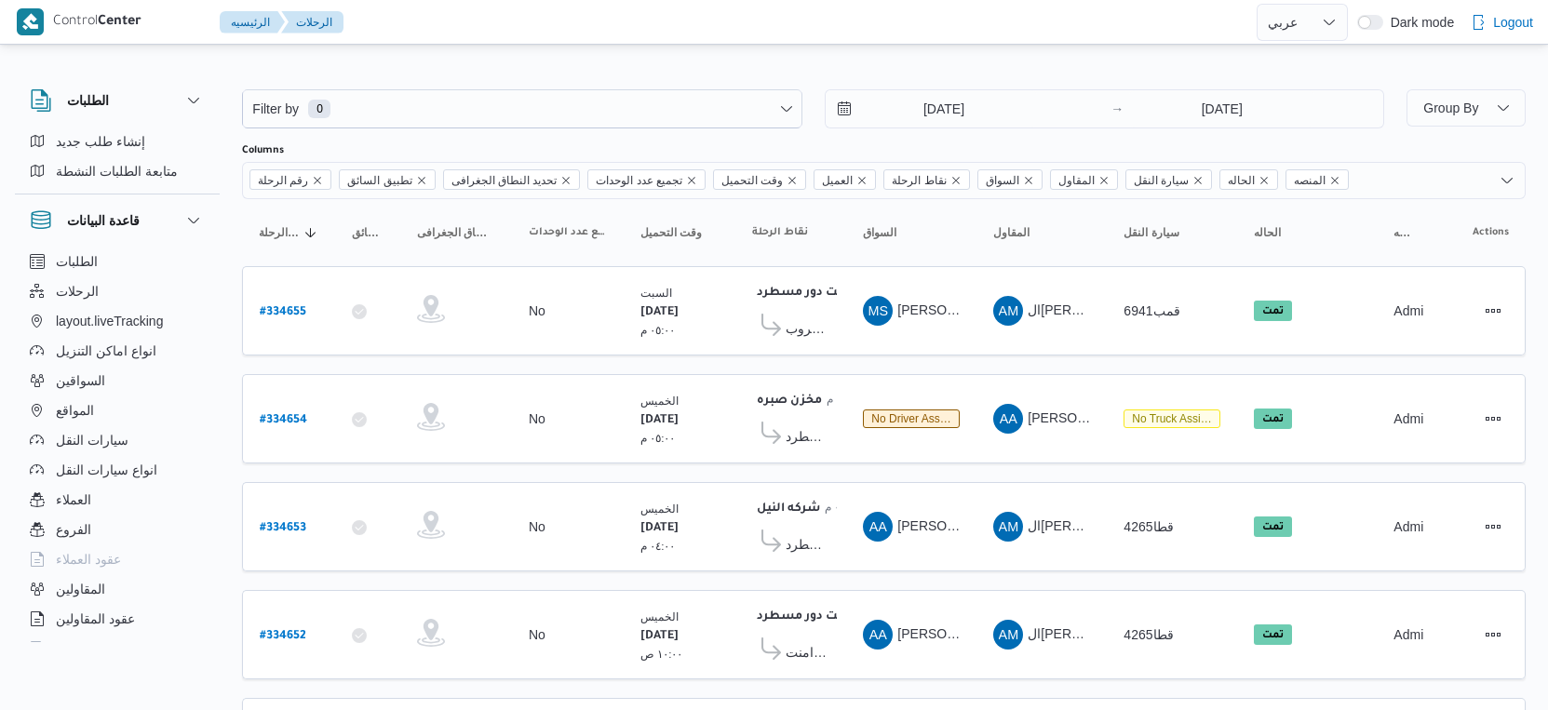
select select "ar"
click at [119, 396] on button "المواقع" at bounding box center [117, 411] width 190 height 30
select select "ar"
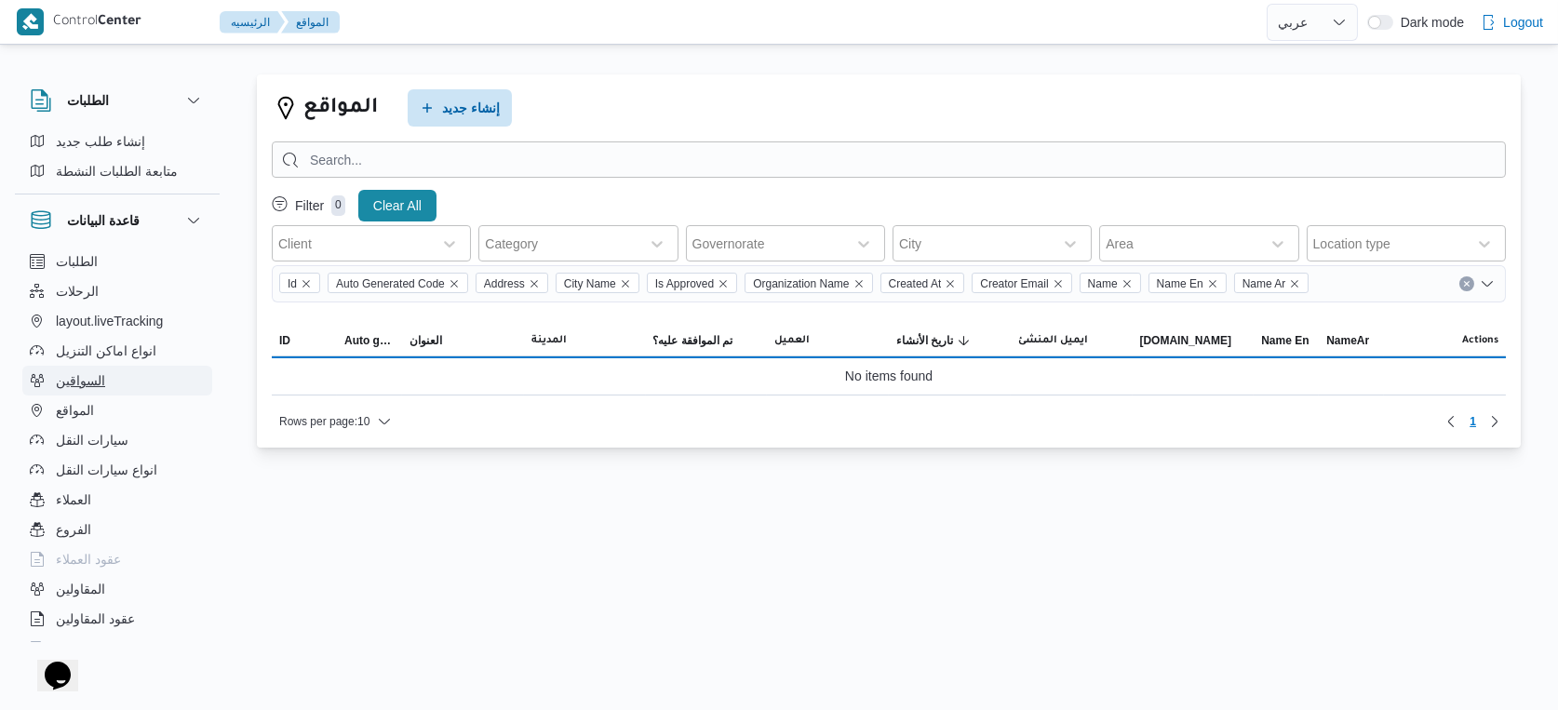
click at [142, 383] on button "السواقين" at bounding box center [117, 381] width 190 height 30
select select "ar"
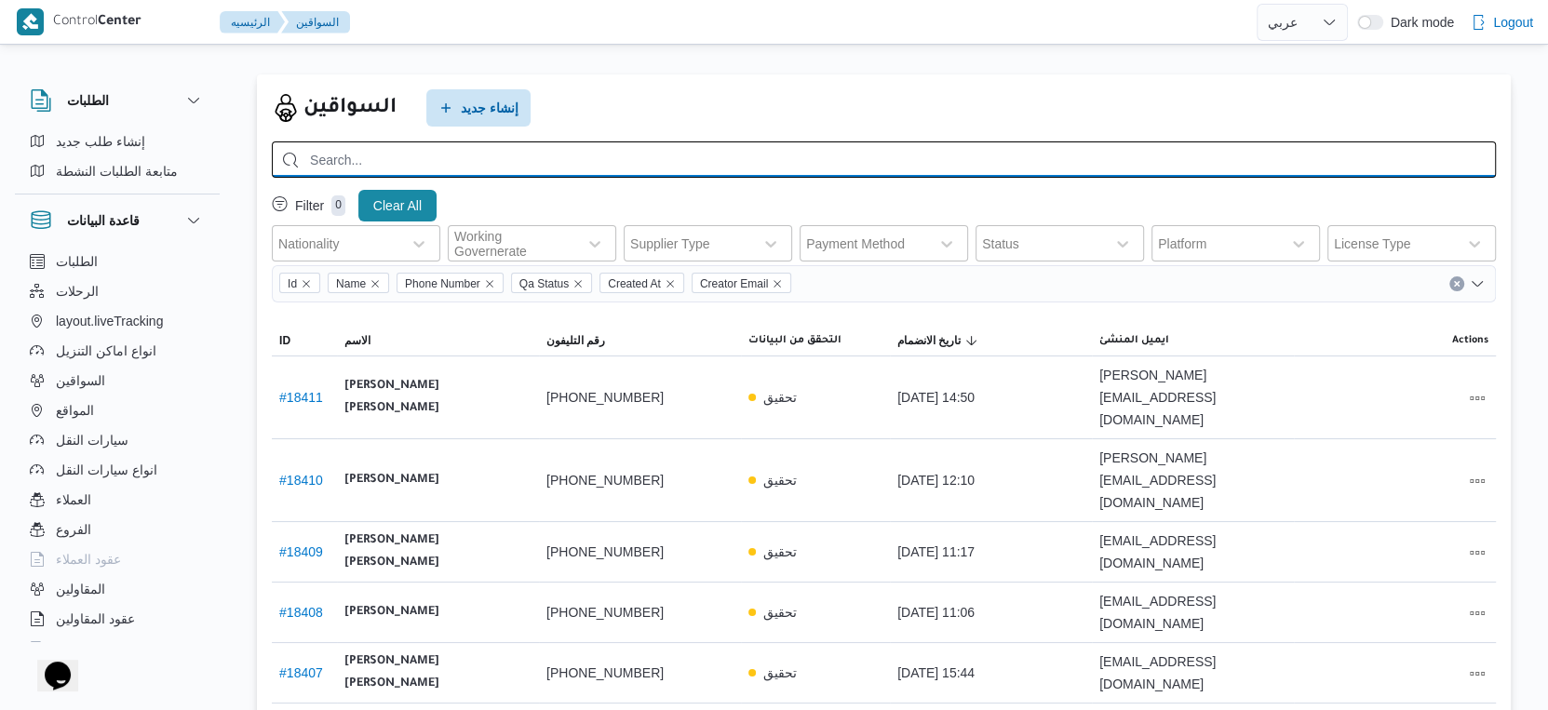
click at [427, 158] on input "search" at bounding box center [884, 159] width 1224 height 36
paste input "01145031283"
type input "01145031283"
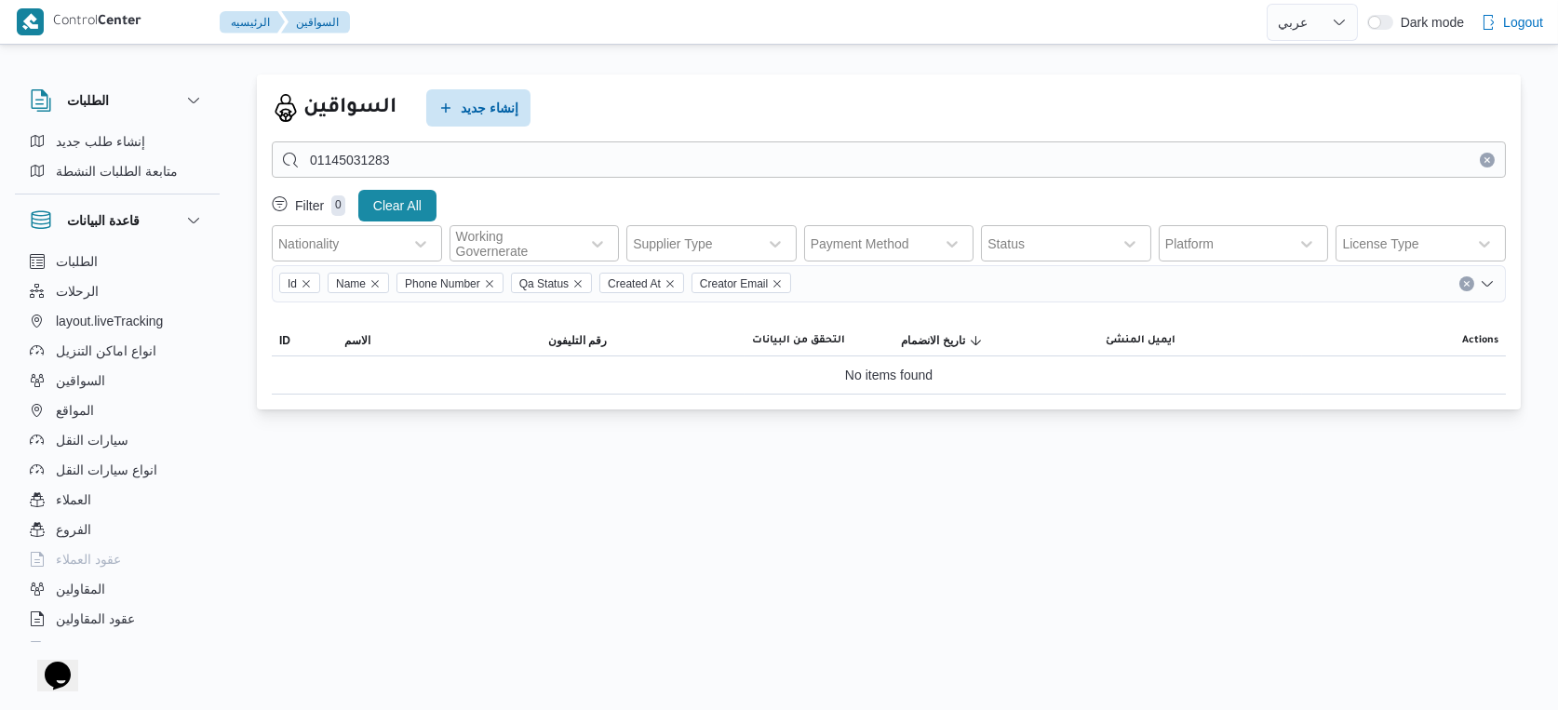
click at [1489, 161] on icon "Clear input" at bounding box center [1487, 159] width 5 height 5
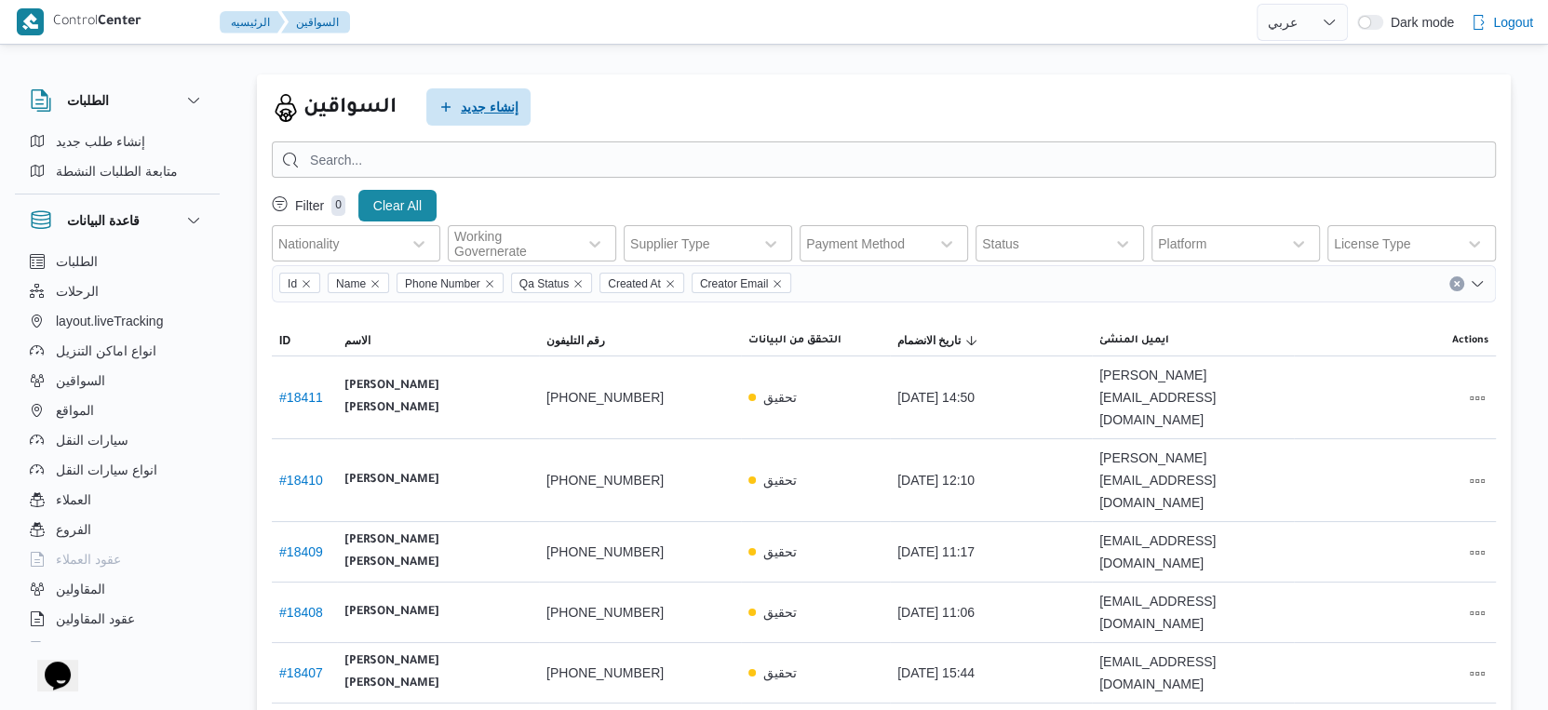
click at [483, 93] on span "إنشاء جديد" at bounding box center [478, 106] width 104 height 37
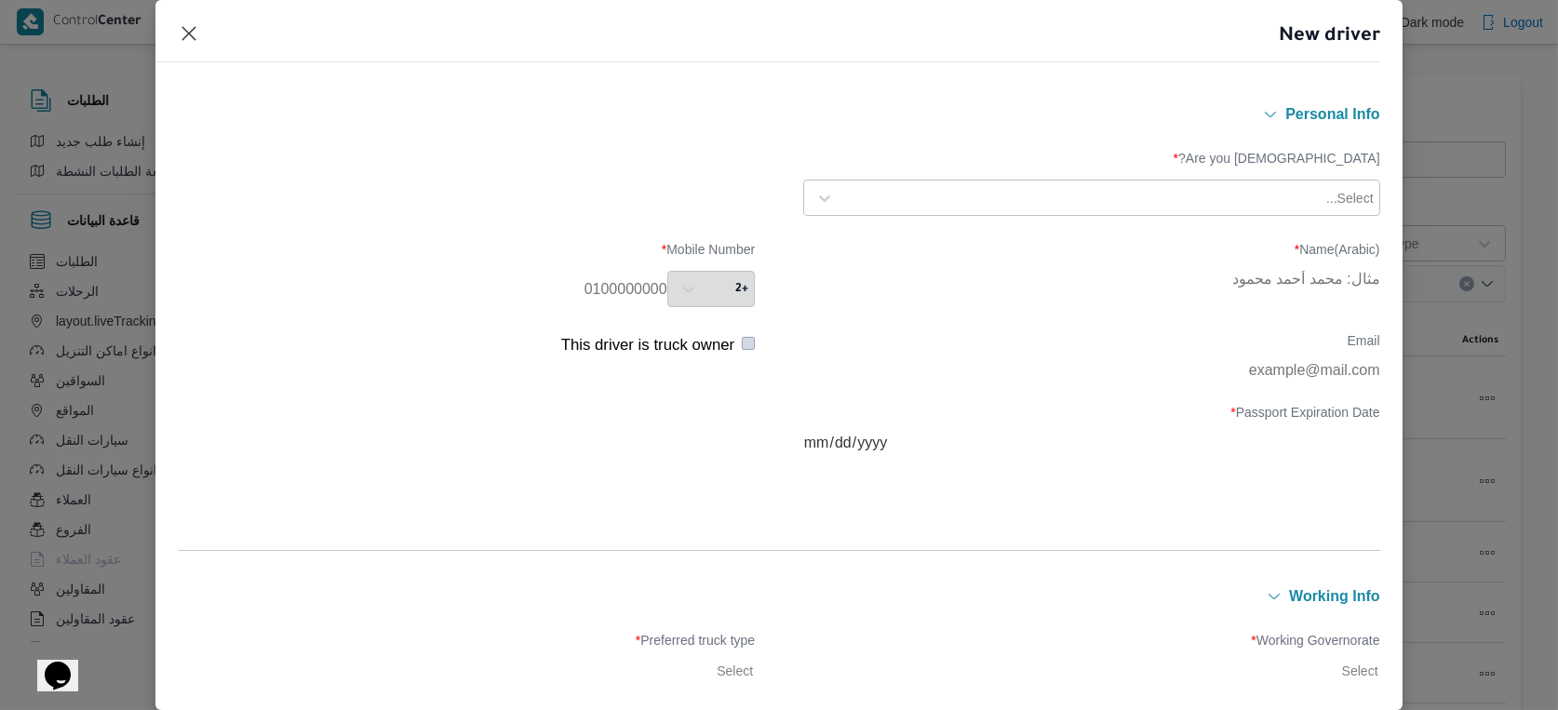
click at [1205, 200] on div at bounding box center [1082, 198] width 479 height 19
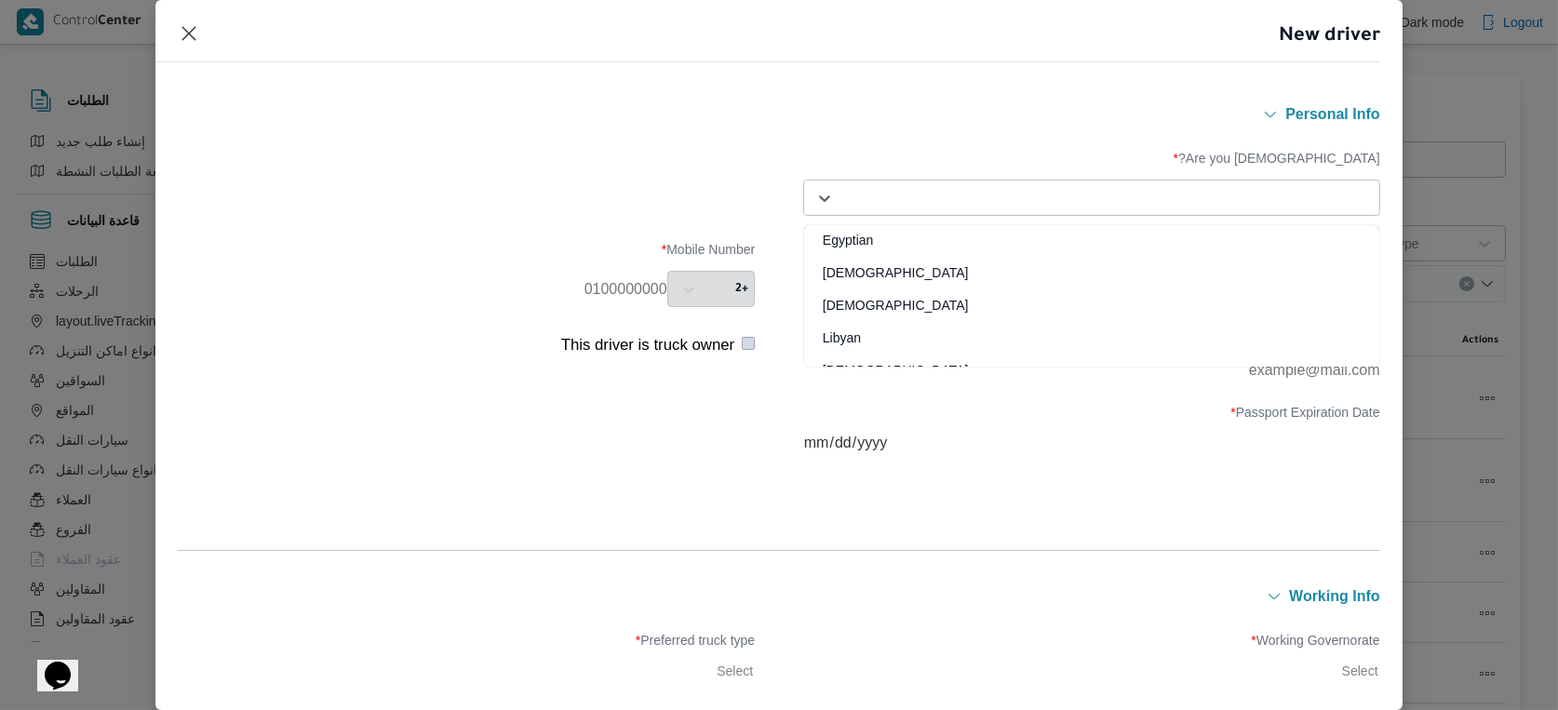
click at [927, 238] on div "Egyptian" at bounding box center [1091, 247] width 575 height 33
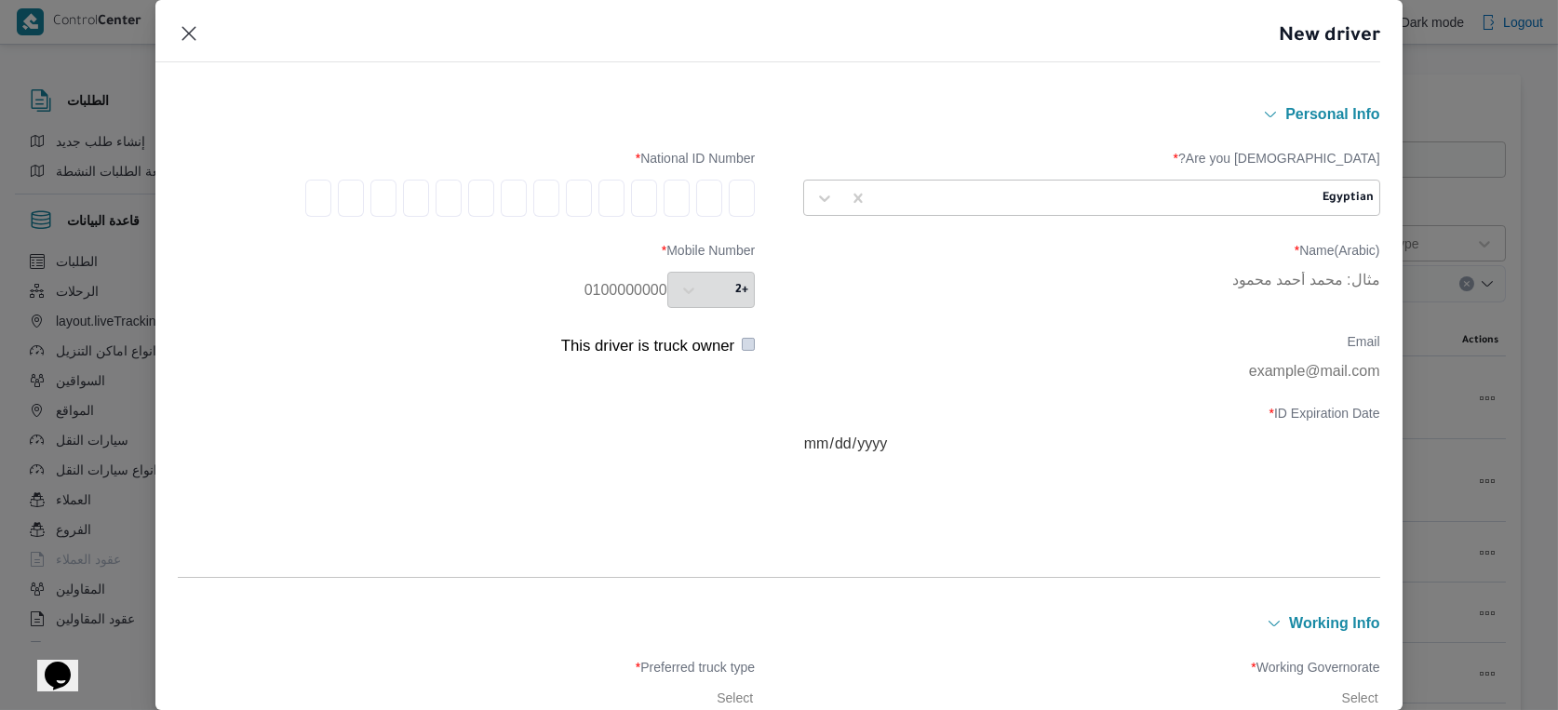
type input "3"
type input "0"
type input "3"
type input "0"
type input "7"
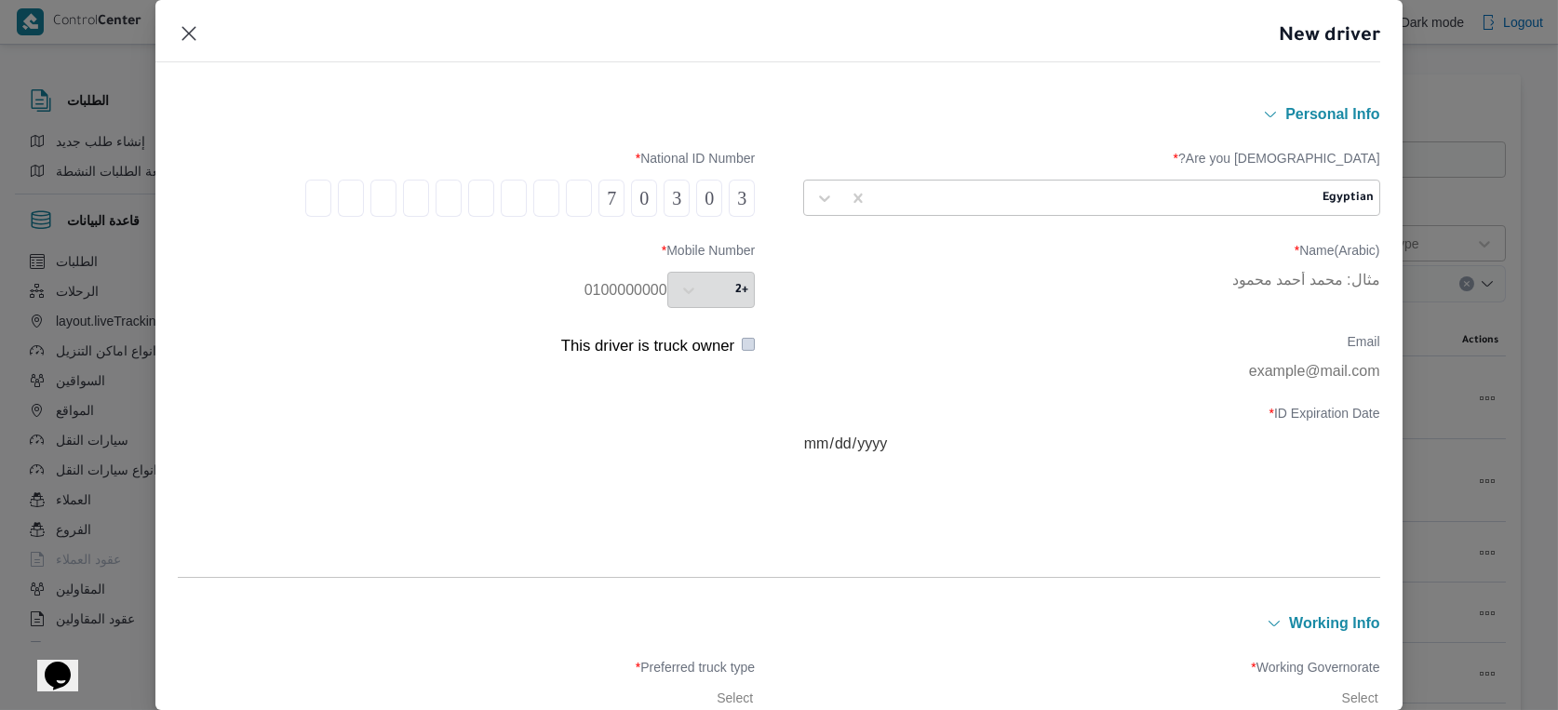
type input "1"
type input "5"
type input "1"
type input "4"
type input "0"
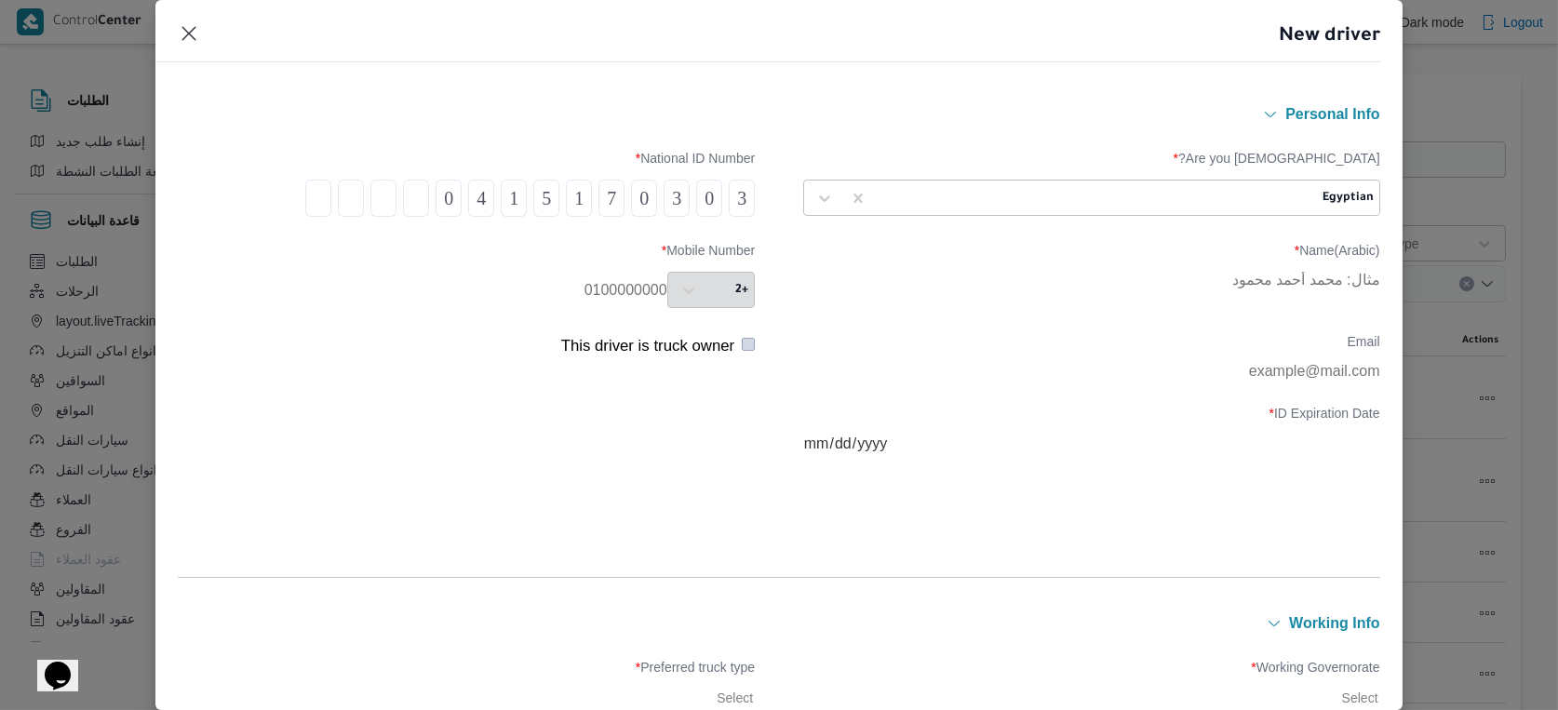
type input "1"
type input "2"
type input "3"
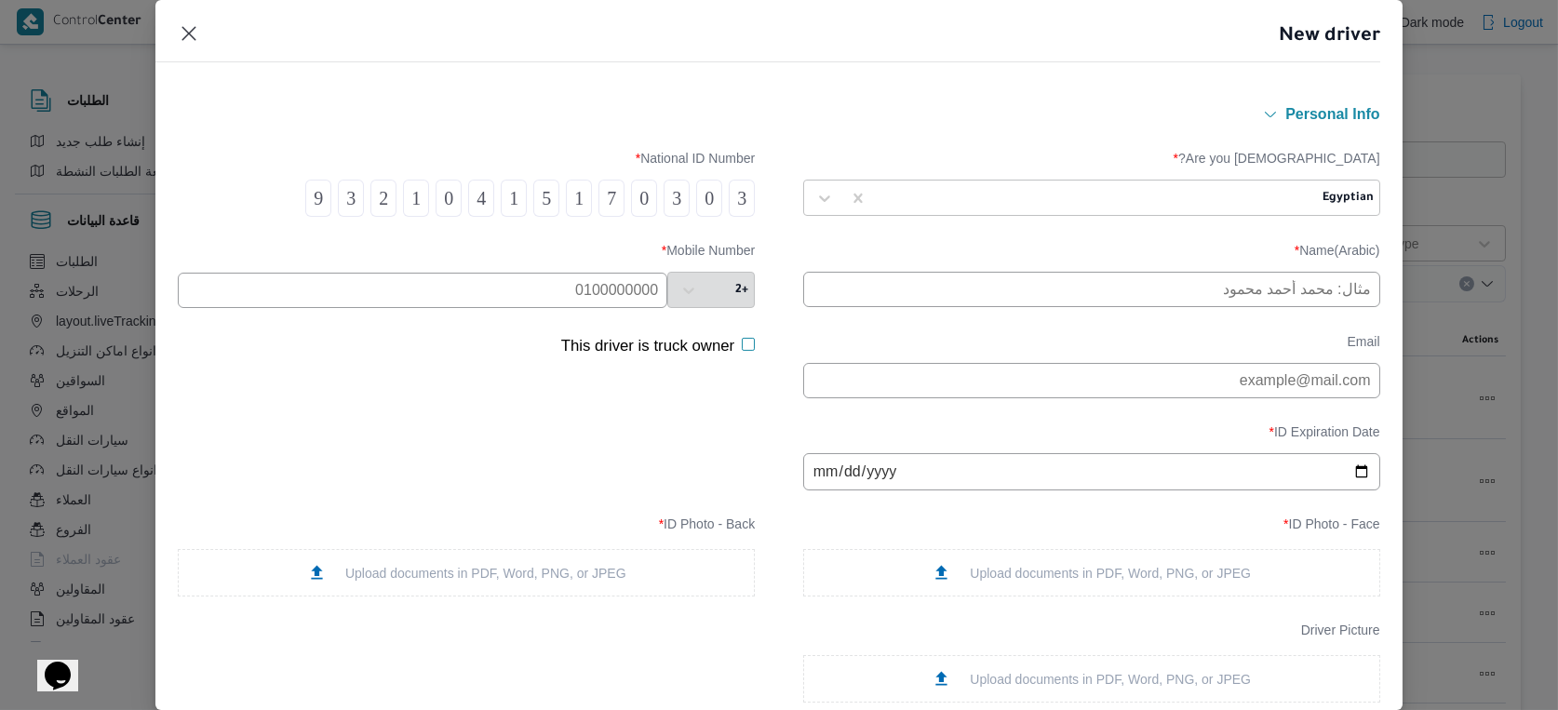
type input "9"
click at [522, 286] on input "text" at bounding box center [423, 290] width 490 height 35
paste input "01145031283"
type input "01145031283"
click at [1255, 295] on input "text" at bounding box center [1091, 289] width 577 height 35
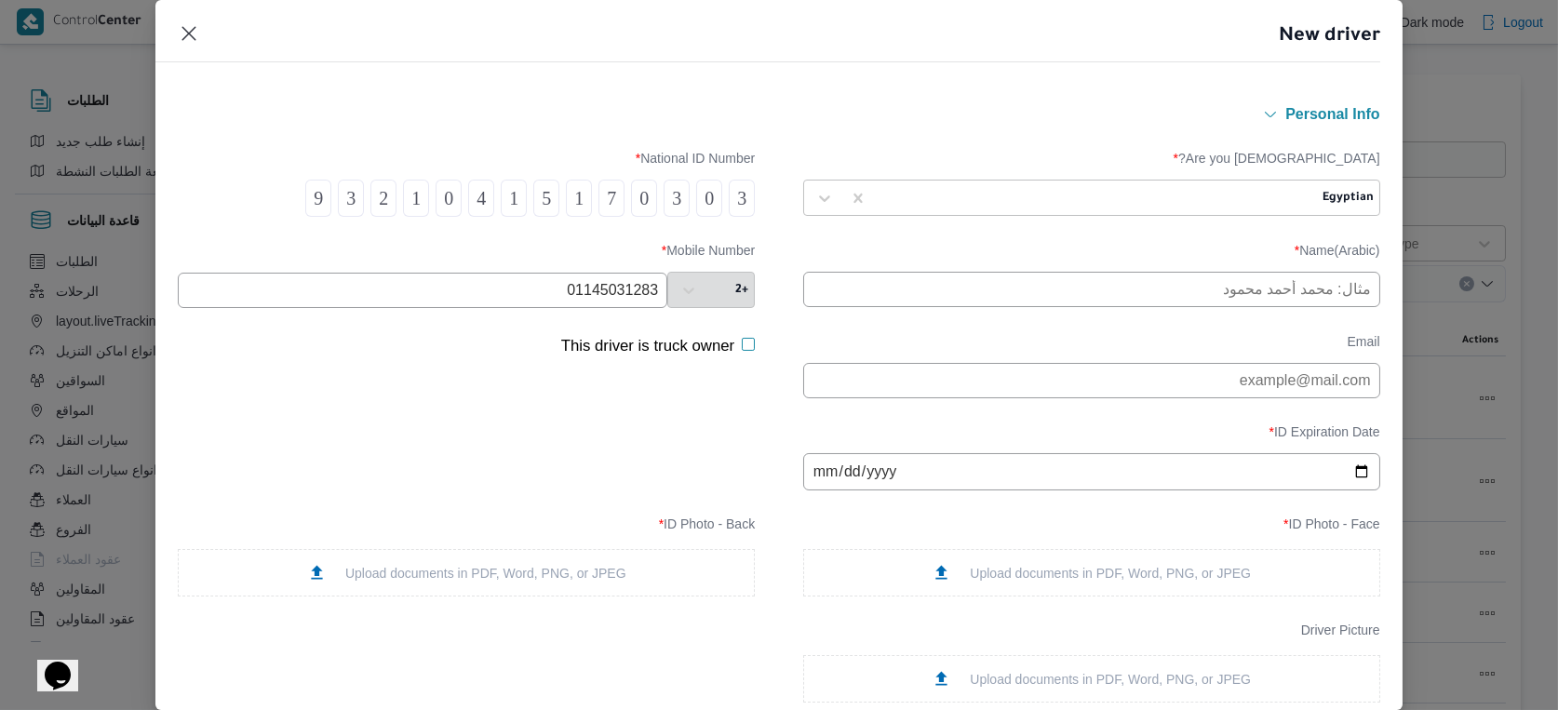
click at [1286, 294] on input "text" at bounding box center [1091, 289] width 577 height 35
type input "[PERSON_NAME]"
click at [819, 478] on input "date" at bounding box center [1091, 471] width 577 height 37
click at [864, 478] on input "date" at bounding box center [1091, 471] width 577 height 37
type input "[DATE]"
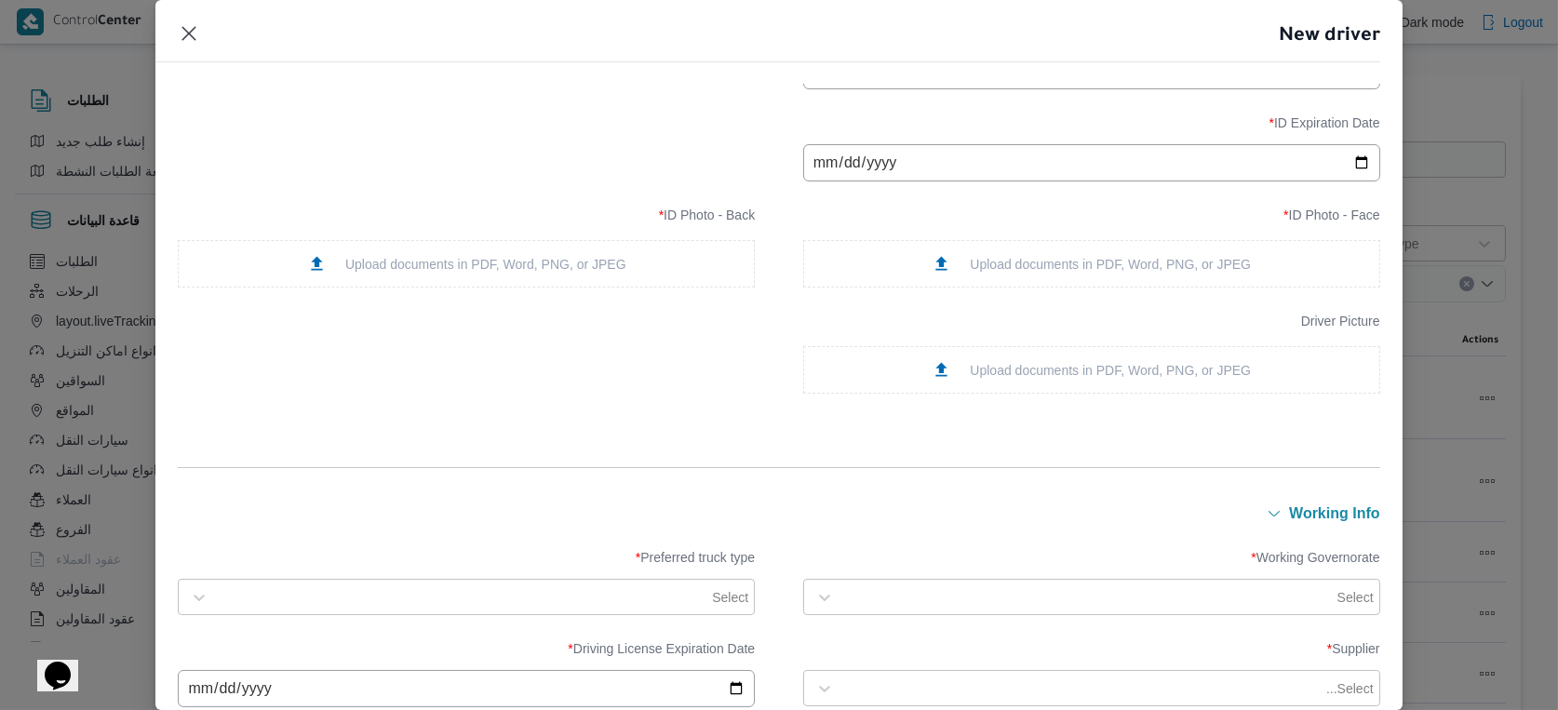
scroll to position [310, 0]
click at [1146, 273] on div "Upload documents in PDF, Word, PNG, or JPEG" at bounding box center [1091, 263] width 319 height 20
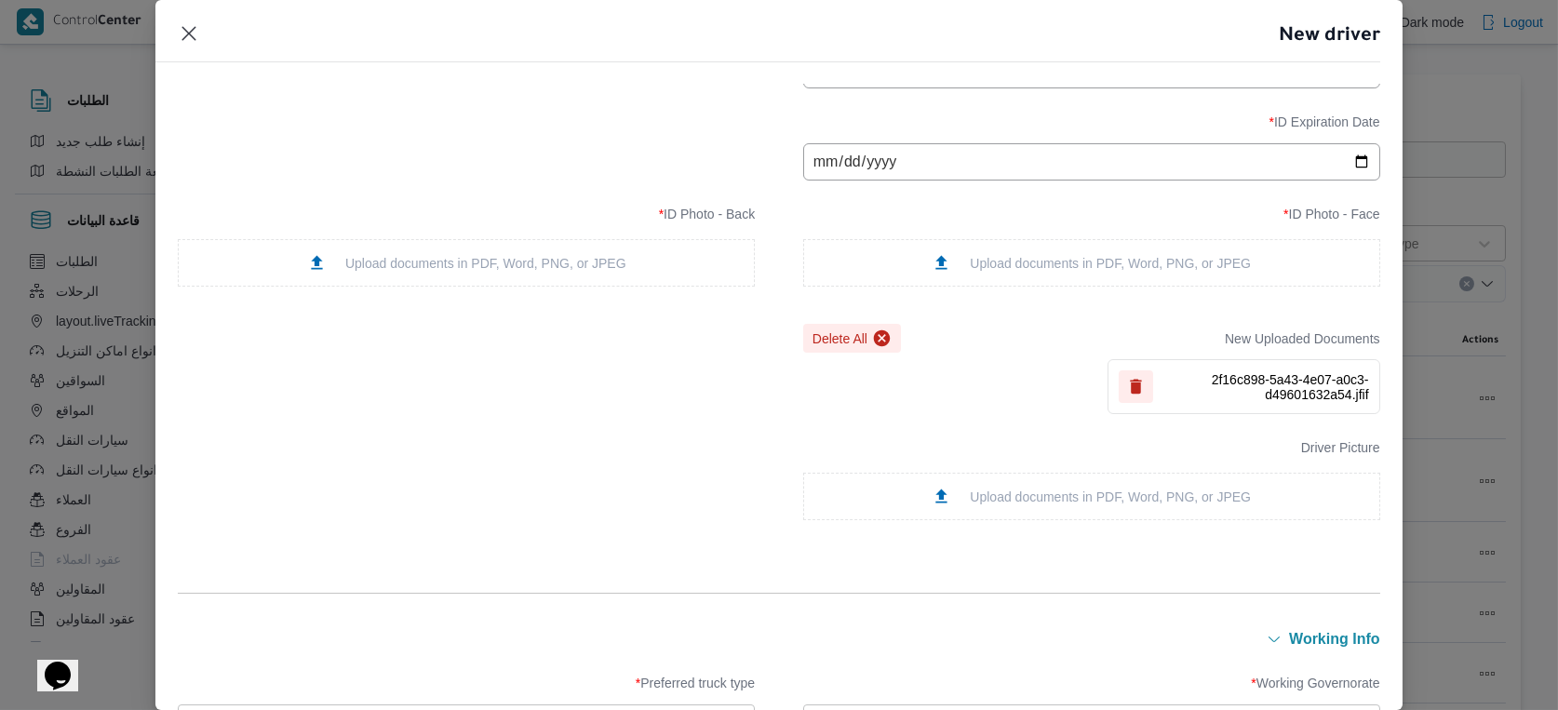
click at [615, 267] on div "Upload documents in PDF, Word, PNG, or JPEG" at bounding box center [466, 263] width 319 height 20
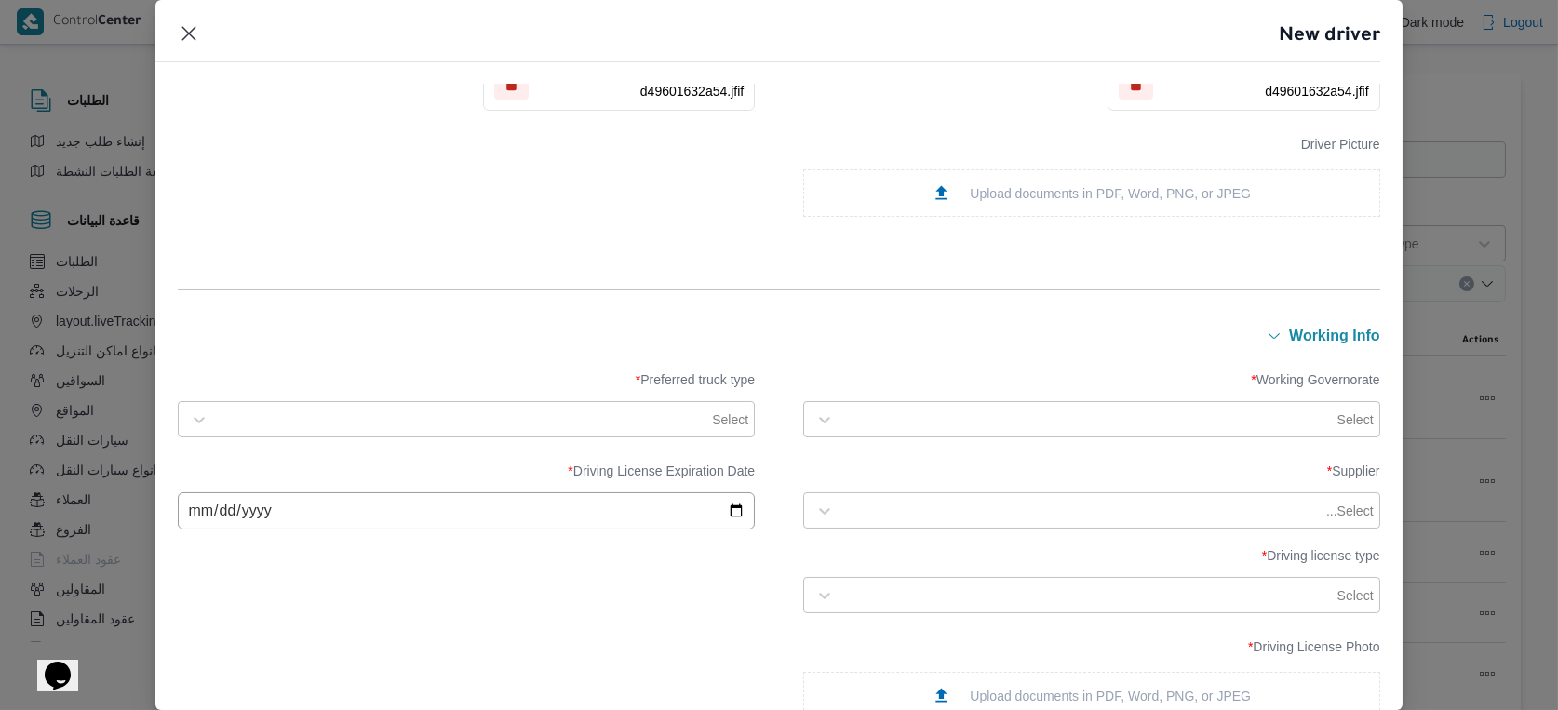
scroll to position [620, 0]
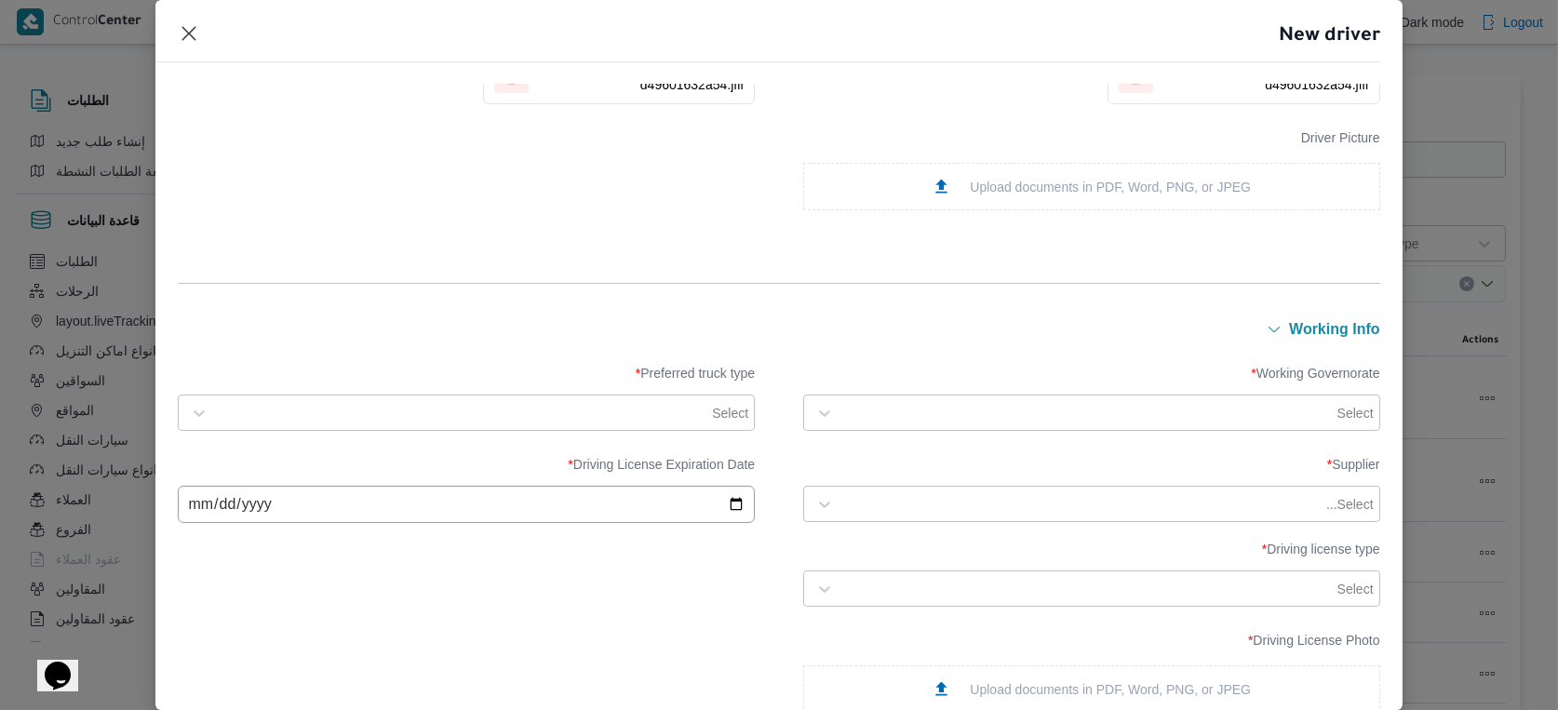
click at [1018, 407] on div at bounding box center [1088, 413] width 491 height 19
click at [1142, 421] on div at bounding box center [1108, 413] width 531 height 19
click at [879, 473] on label "ال[GEOGRAPHIC_DATA]" at bounding box center [908, 475] width 171 height 22
click at [552, 406] on div at bounding box center [463, 413] width 491 height 19
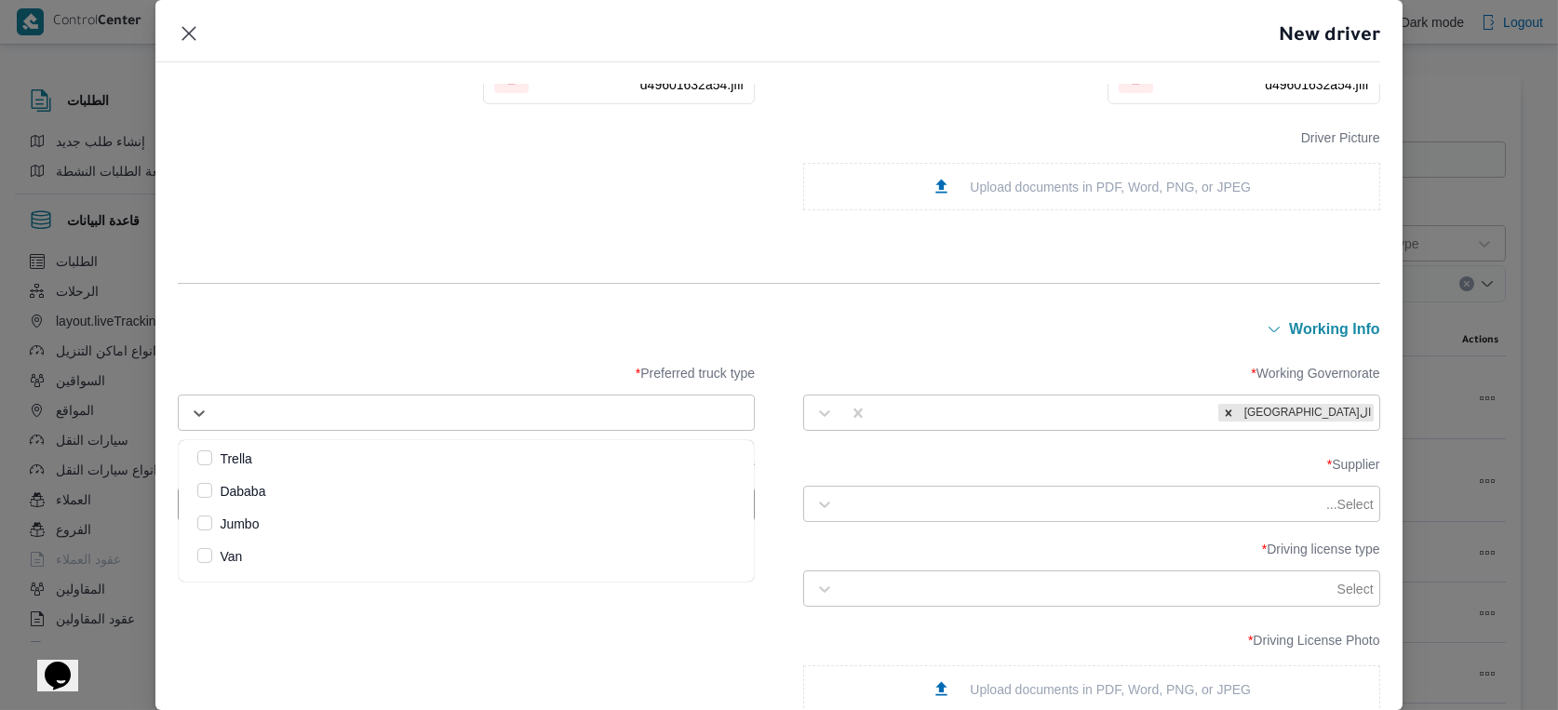
click at [265, 495] on label "Dababa" at bounding box center [231, 491] width 68 height 22
click at [460, 318] on div "working Info" at bounding box center [779, 329] width 1202 height 24
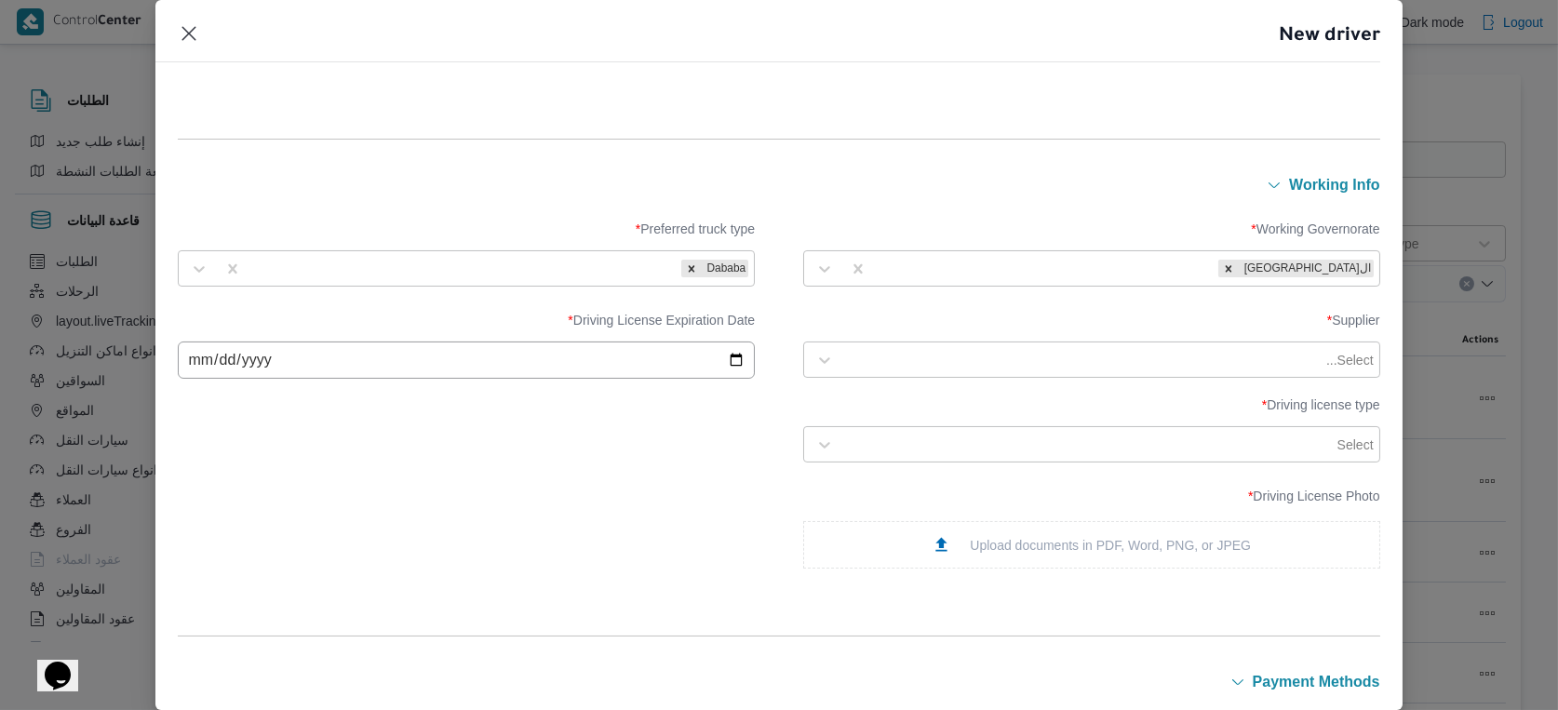
scroll to position [827, 0]
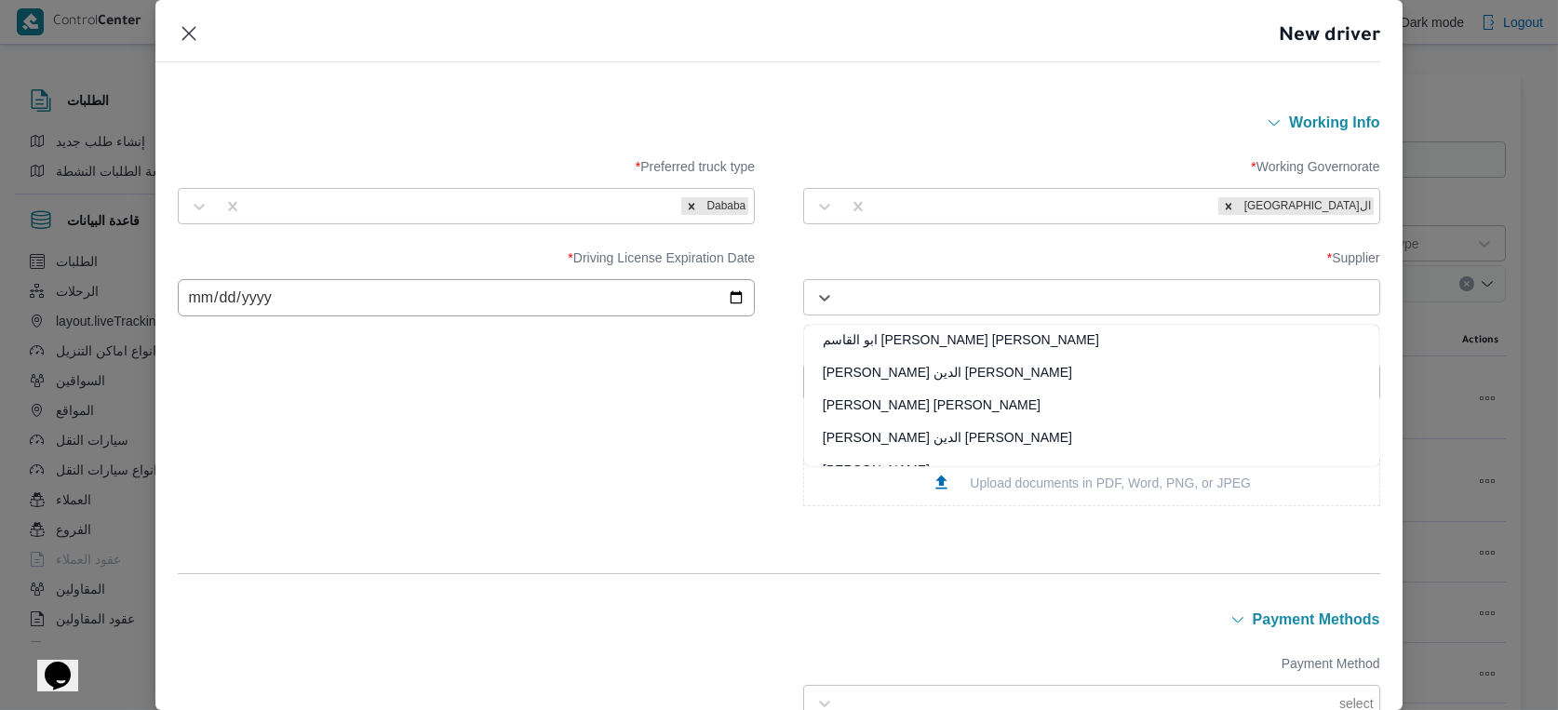
click at [1201, 300] on div at bounding box center [1108, 298] width 531 height 19
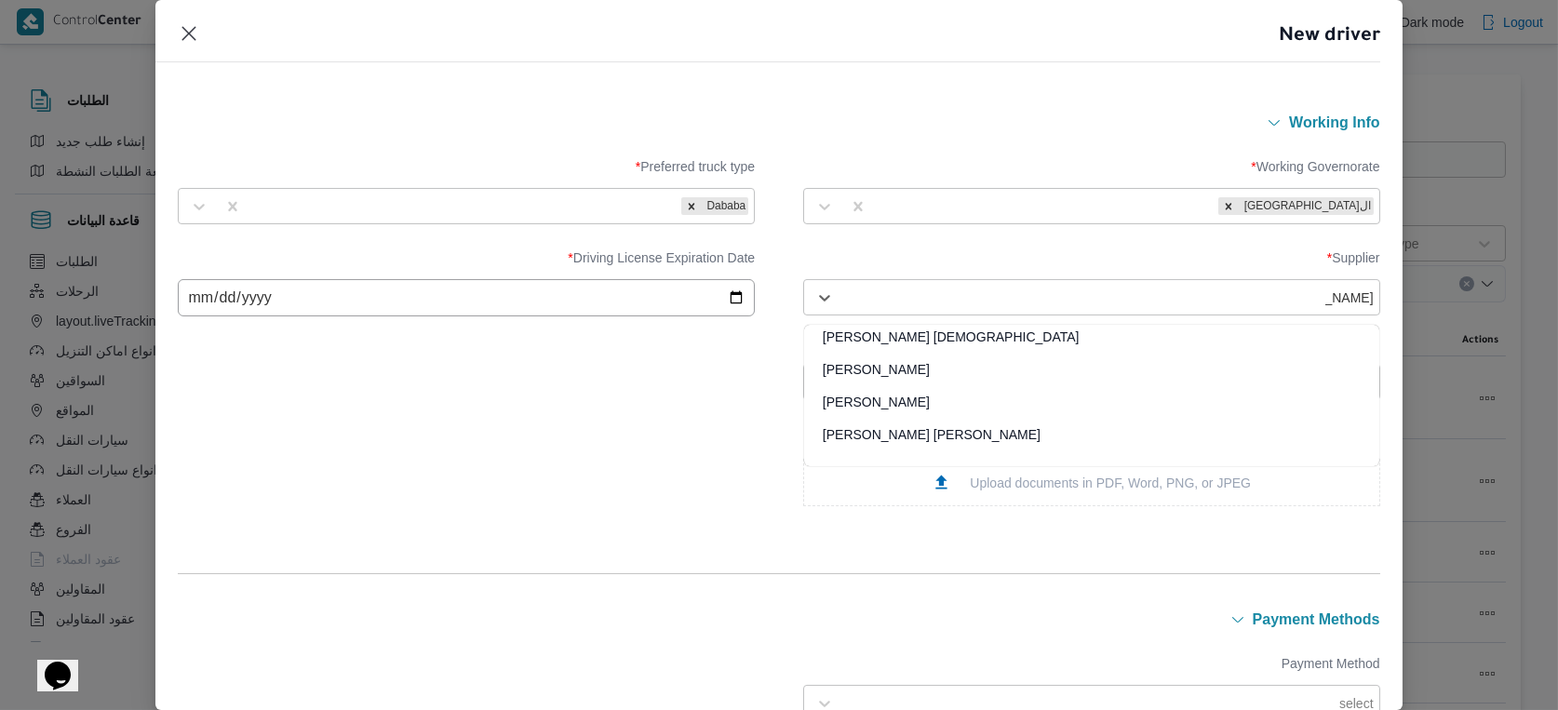
type input "[PERSON_NAME]"
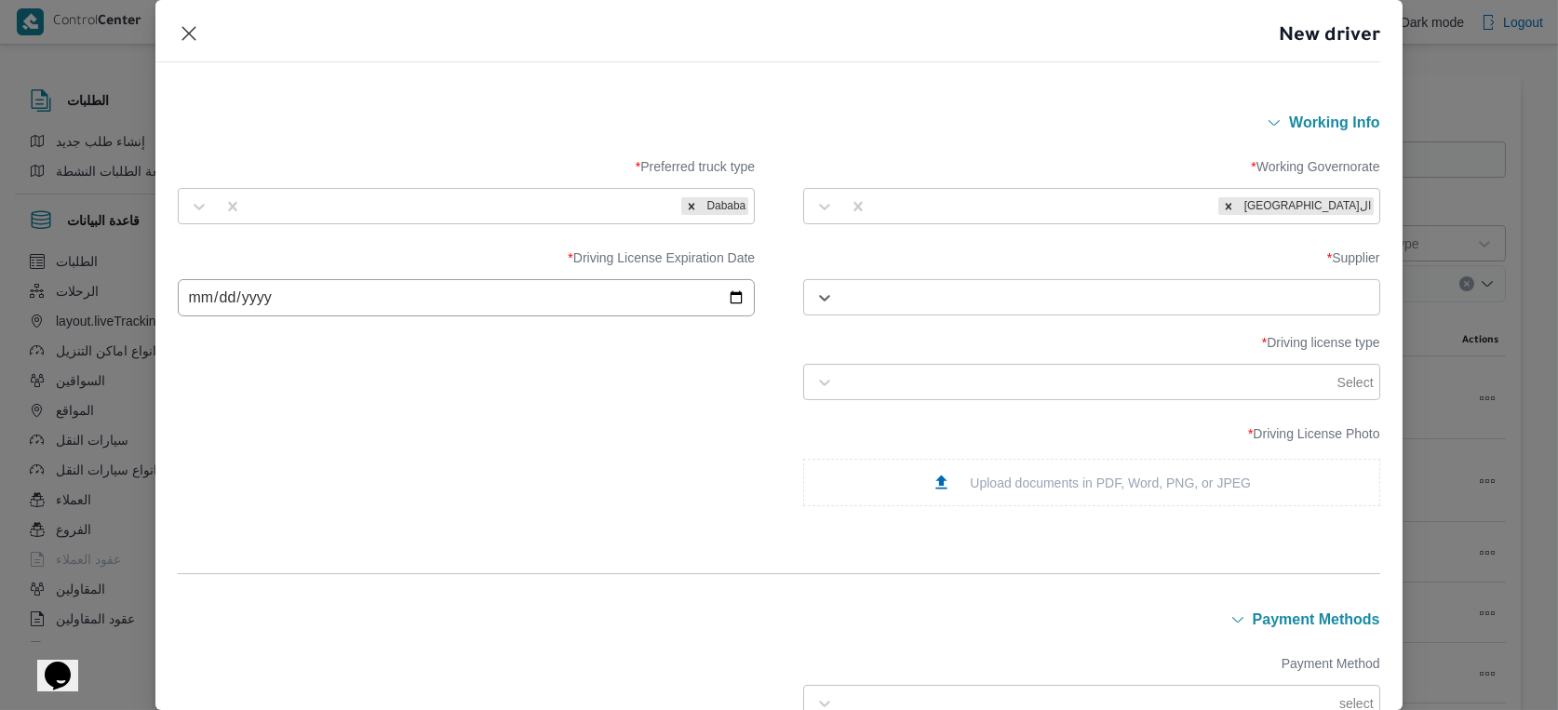
click at [1203, 289] on div at bounding box center [1108, 298] width 531 height 19
type input "[PERSON_NAME]"
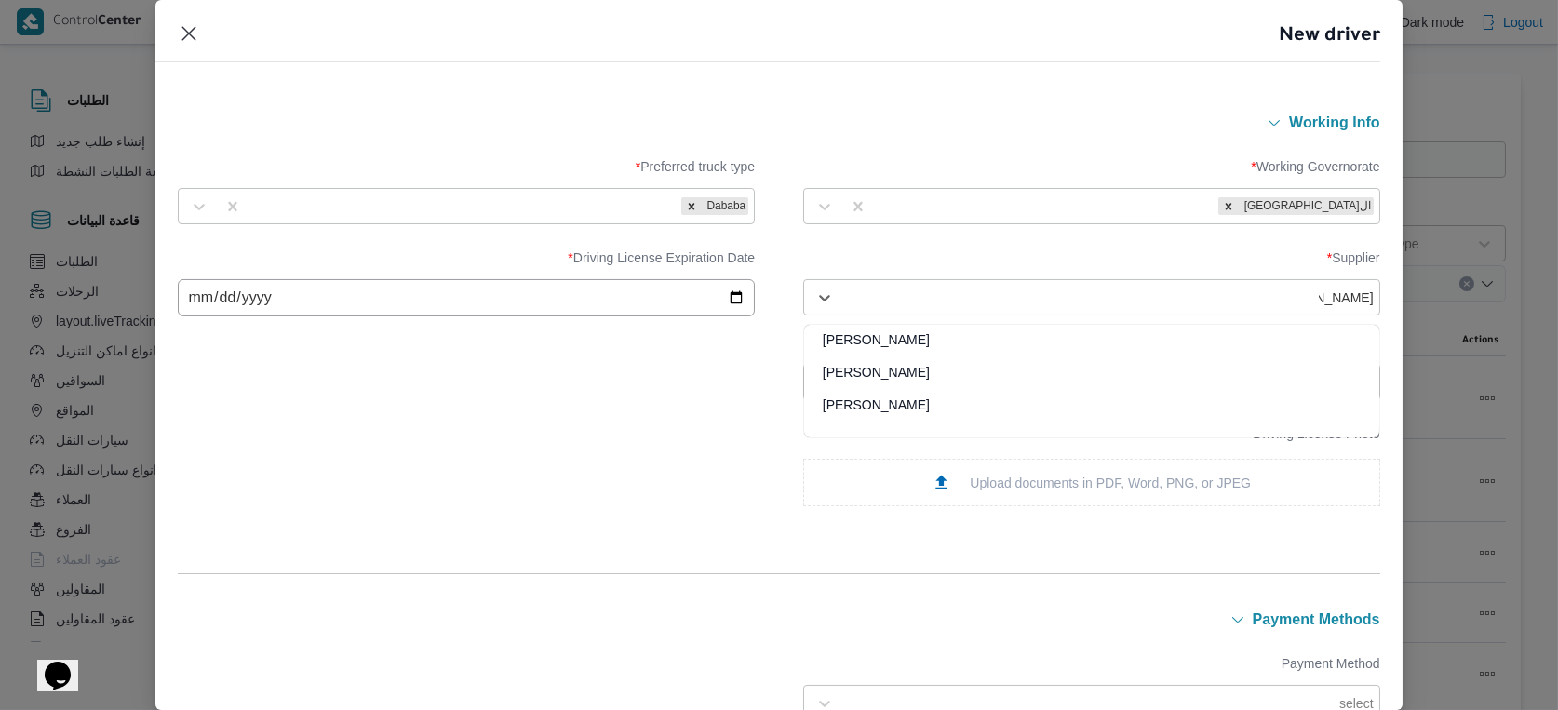
click at [942, 337] on div "[PERSON_NAME]" at bounding box center [1091, 346] width 575 height 33
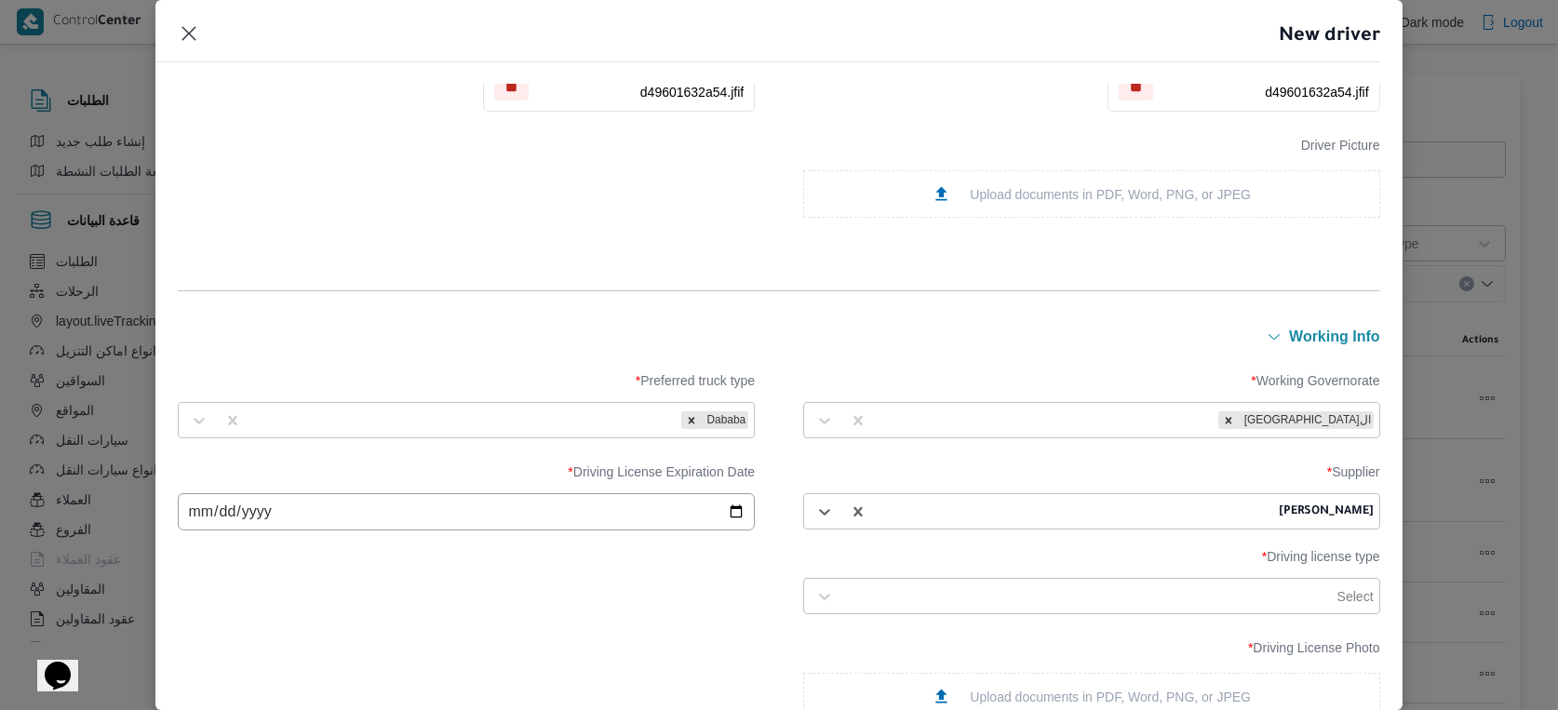
scroll to position [620, 0]
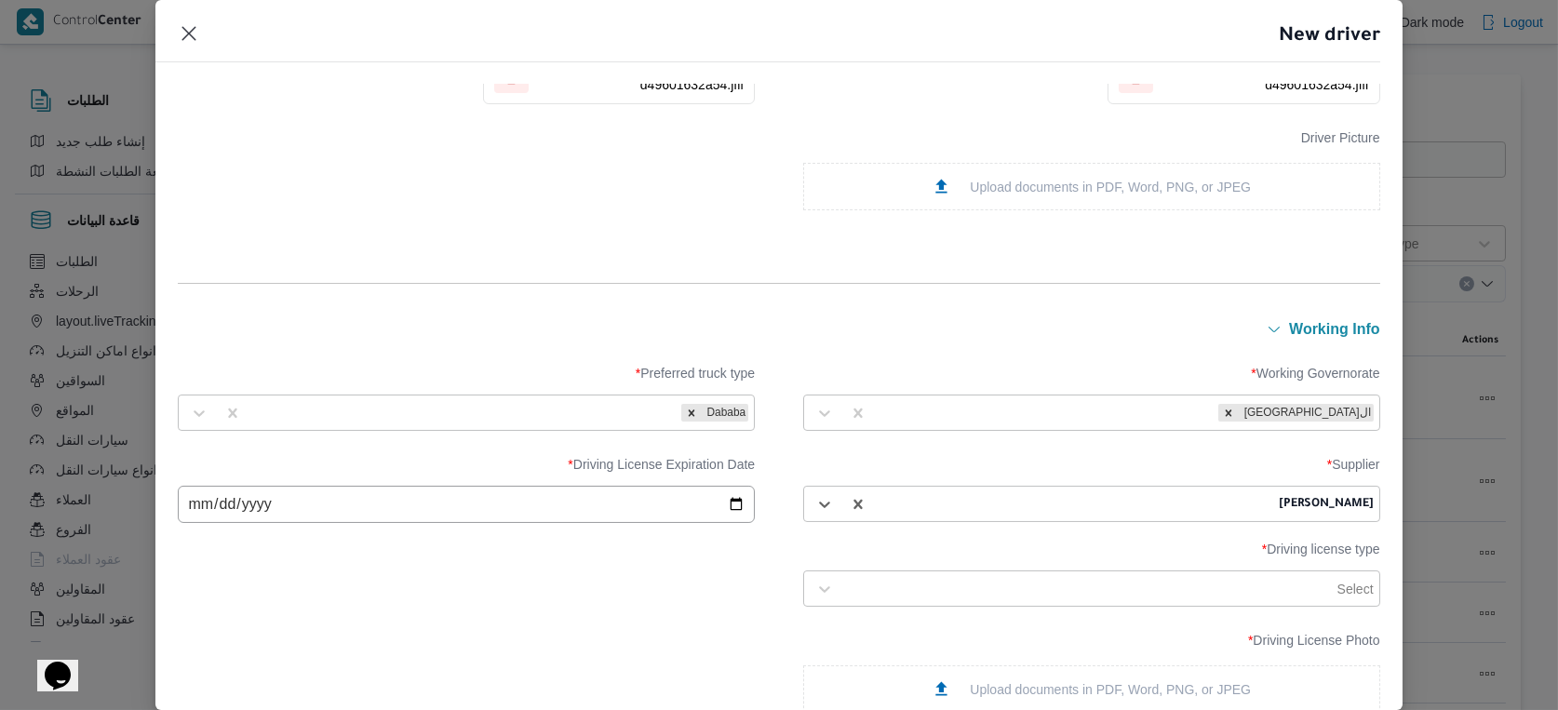
click at [204, 515] on input "date" at bounding box center [466, 504] width 577 height 37
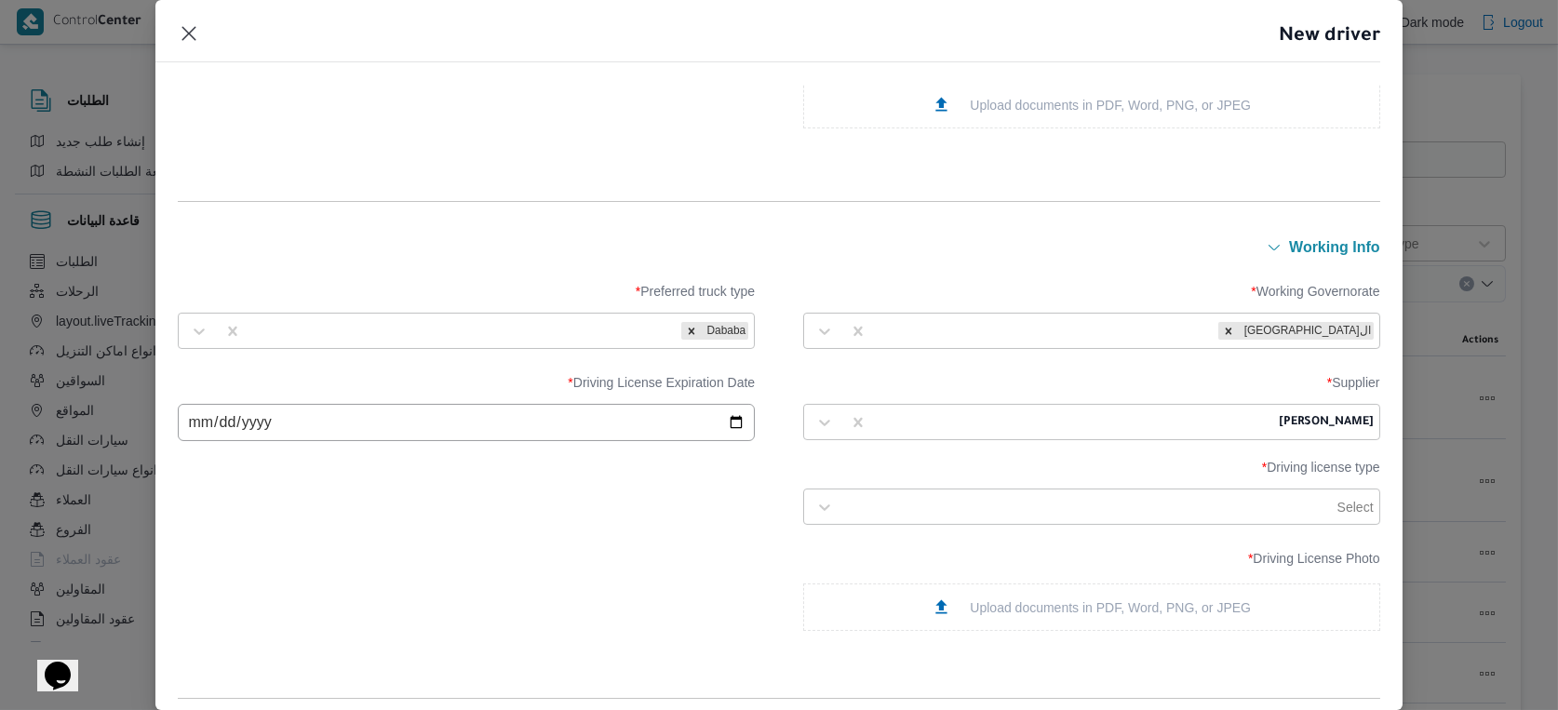
scroll to position [724, 0]
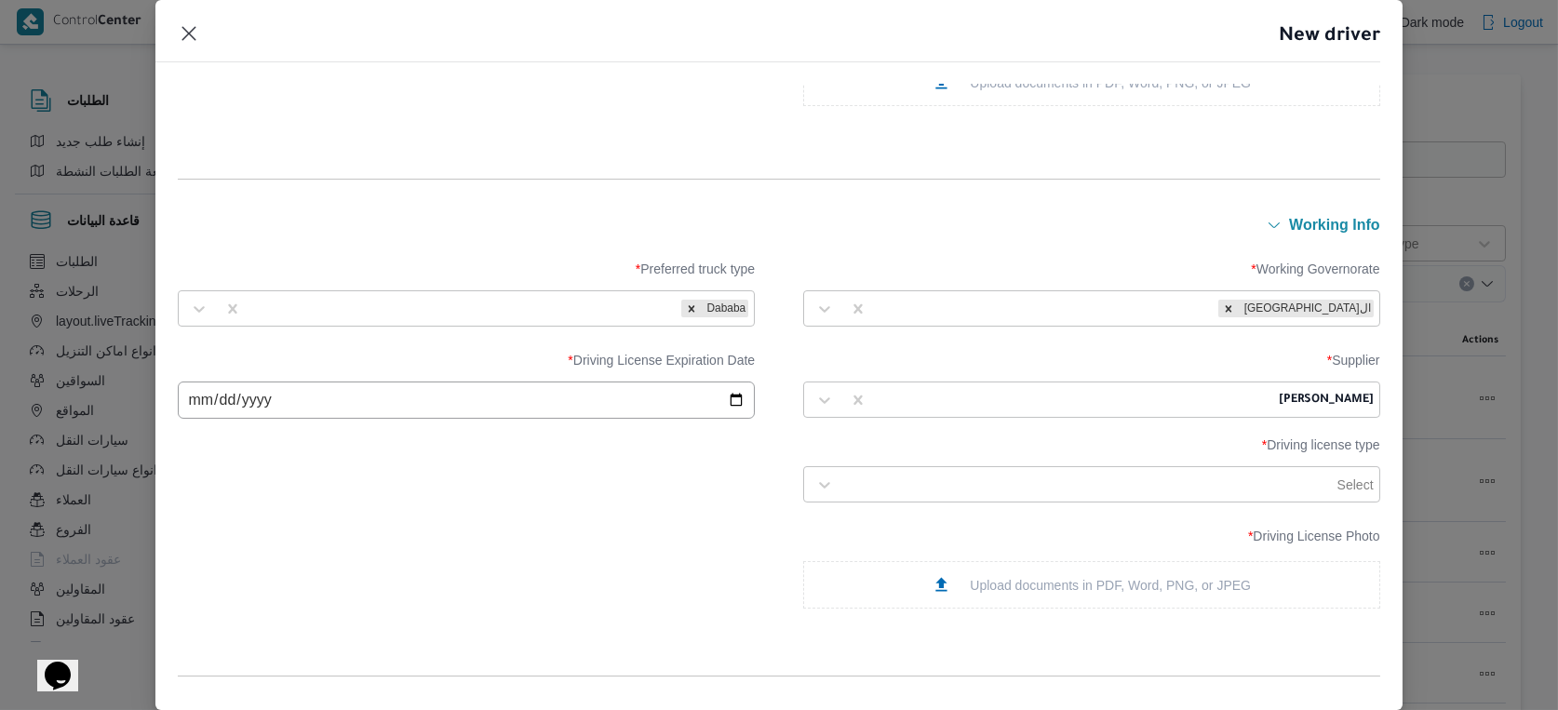
click at [247, 407] on input "date" at bounding box center [466, 400] width 577 height 37
type input "[DATE]"
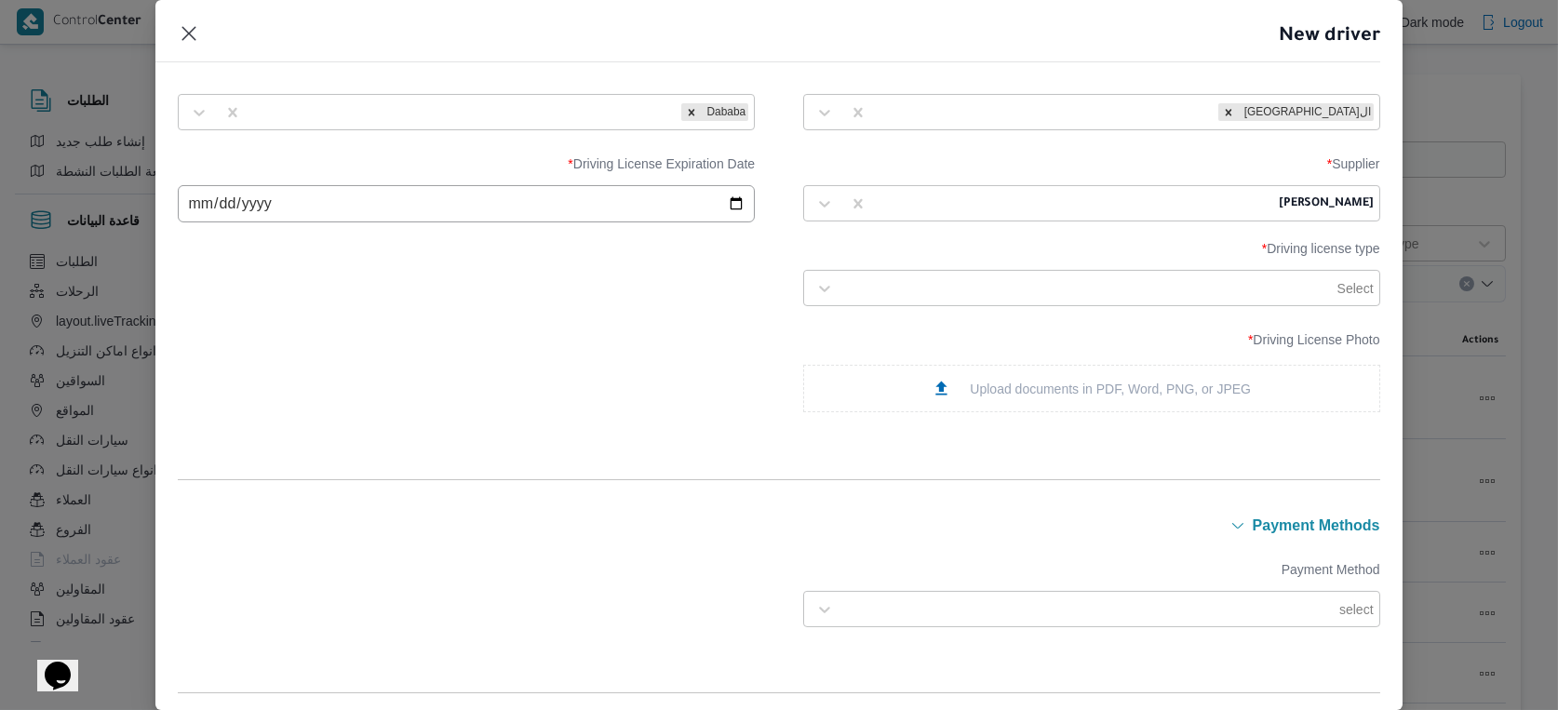
scroll to position [931, 0]
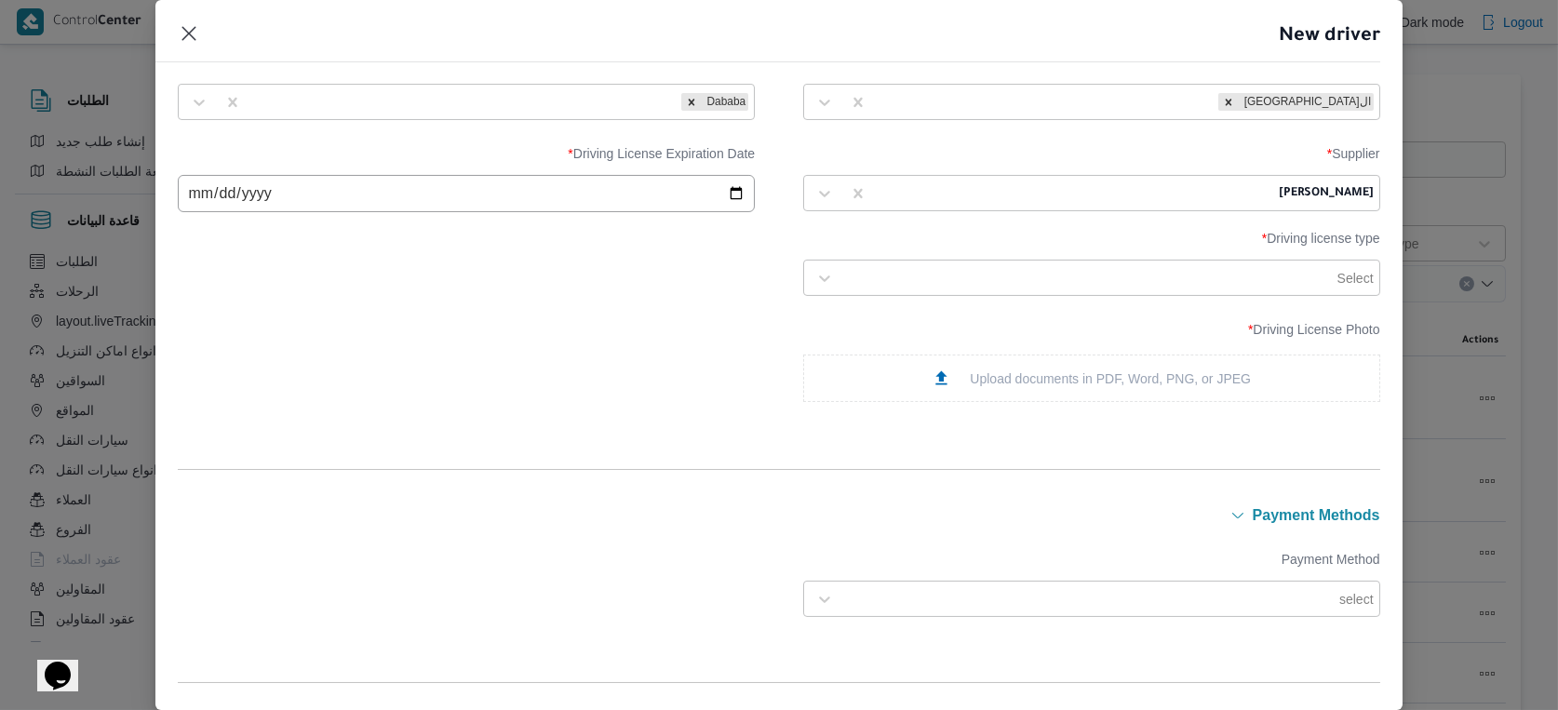
click at [1125, 287] on div at bounding box center [1088, 278] width 491 height 19
click at [1148, 282] on div at bounding box center [1108, 278] width 531 height 19
click at [856, 416] on div "خاصة" at bounding box center [1091, 425] width 575 height 33
click at [1062, 376] on div "Upload documents in PDF, Word, PNG, or JPEG" at bounding box center [1091, 379] width 319 height 20
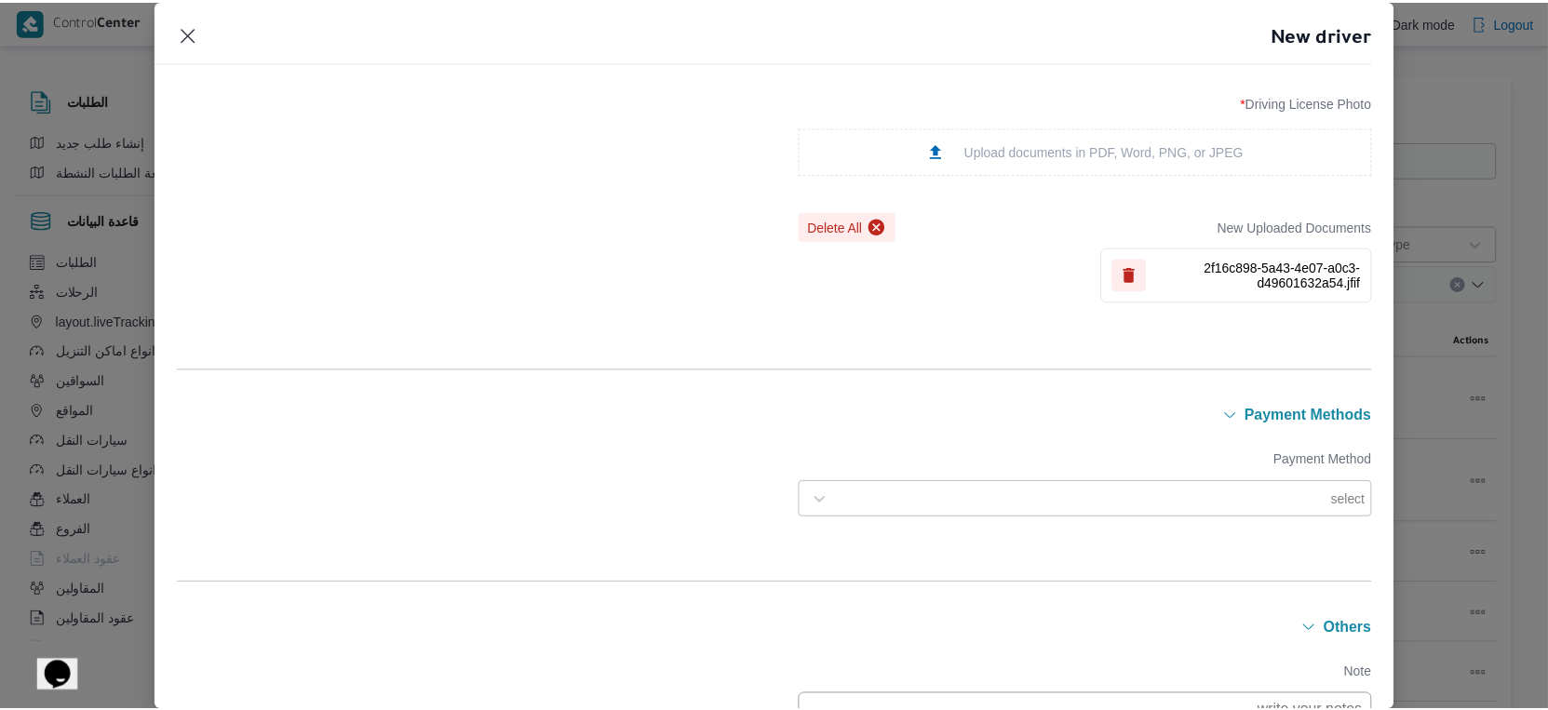
scroll to position [1375, 0]
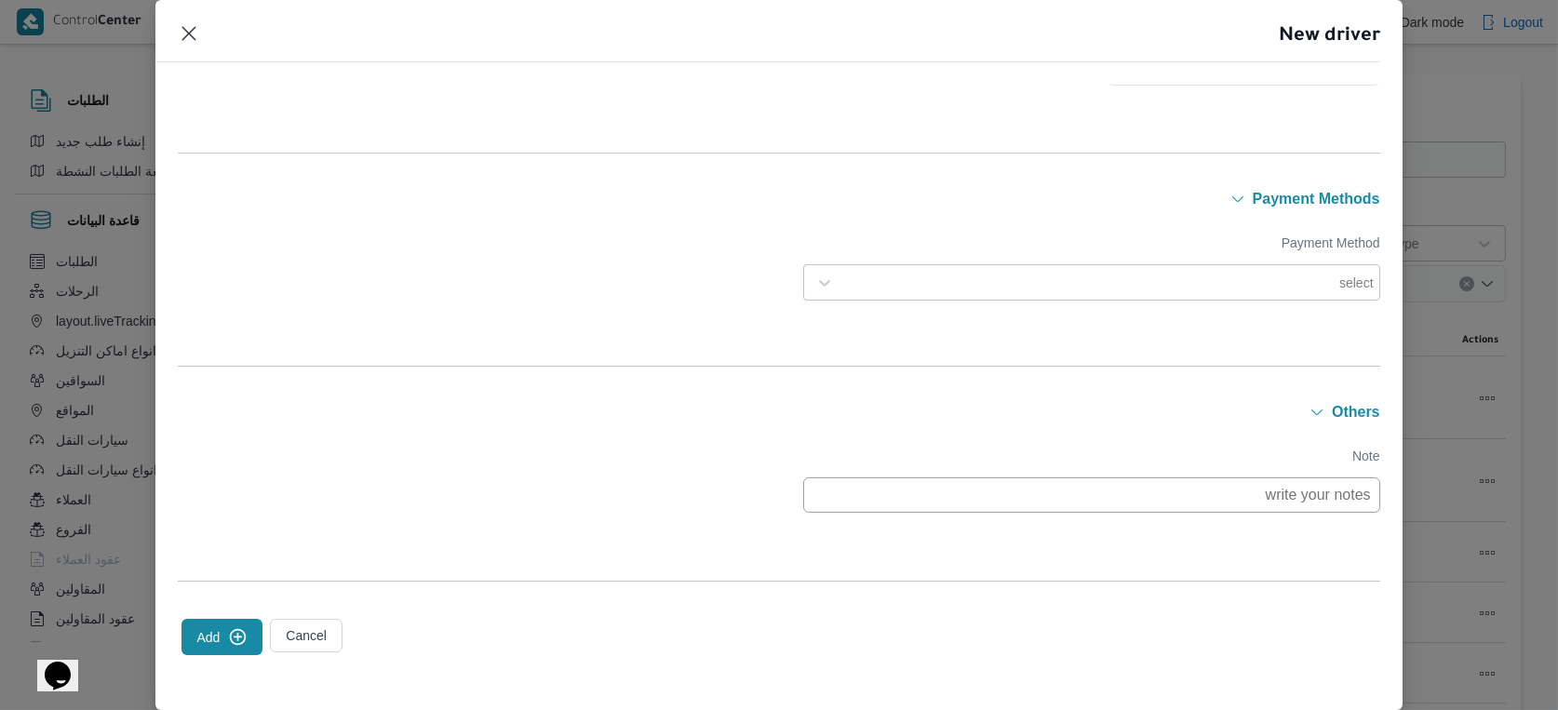
click at [222, 637] on button "Add" at bounding box center [222, 637] width 81 height 36
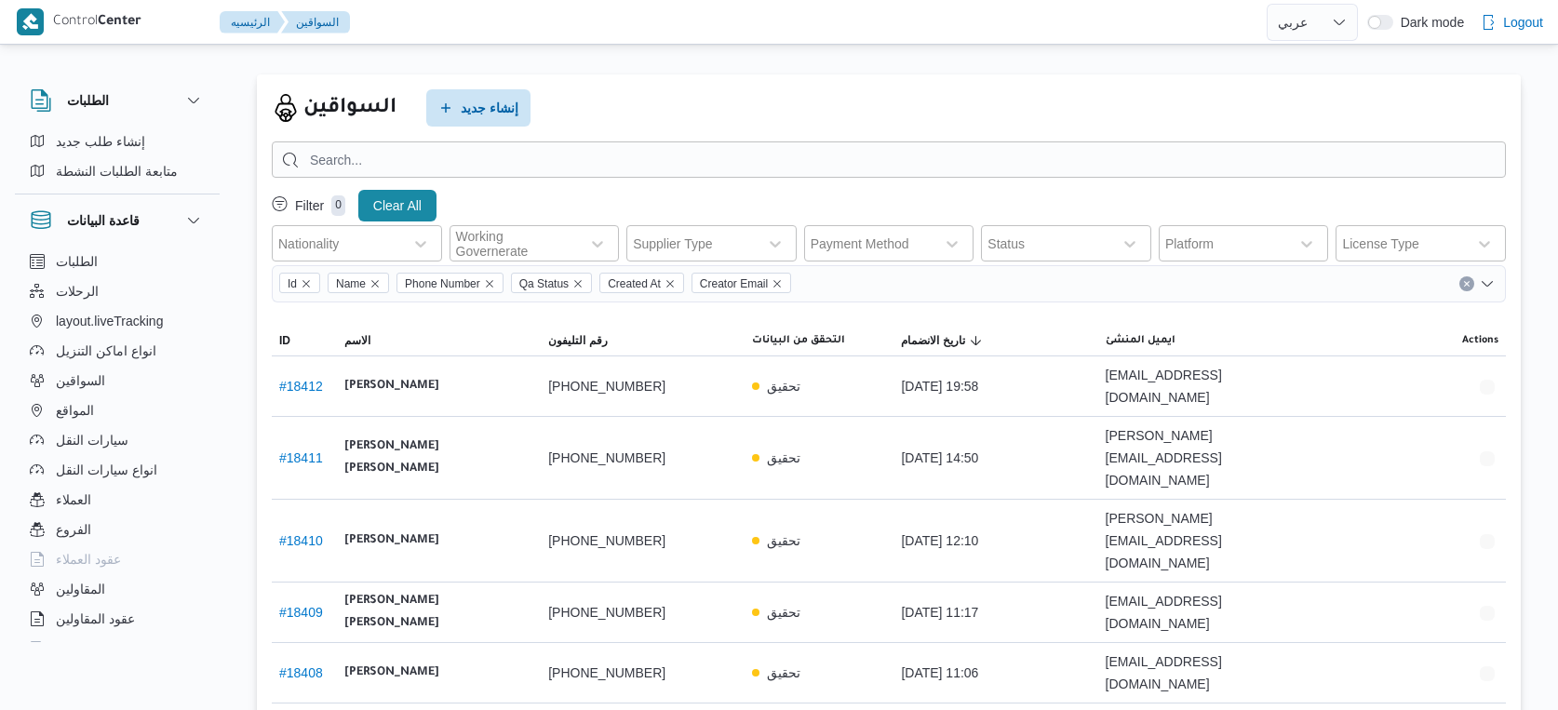
select select "ar"
click at [125, 435] on button "سيارات النقل" at bounding box center [117, 440] width 190 height 30
select select "ar"
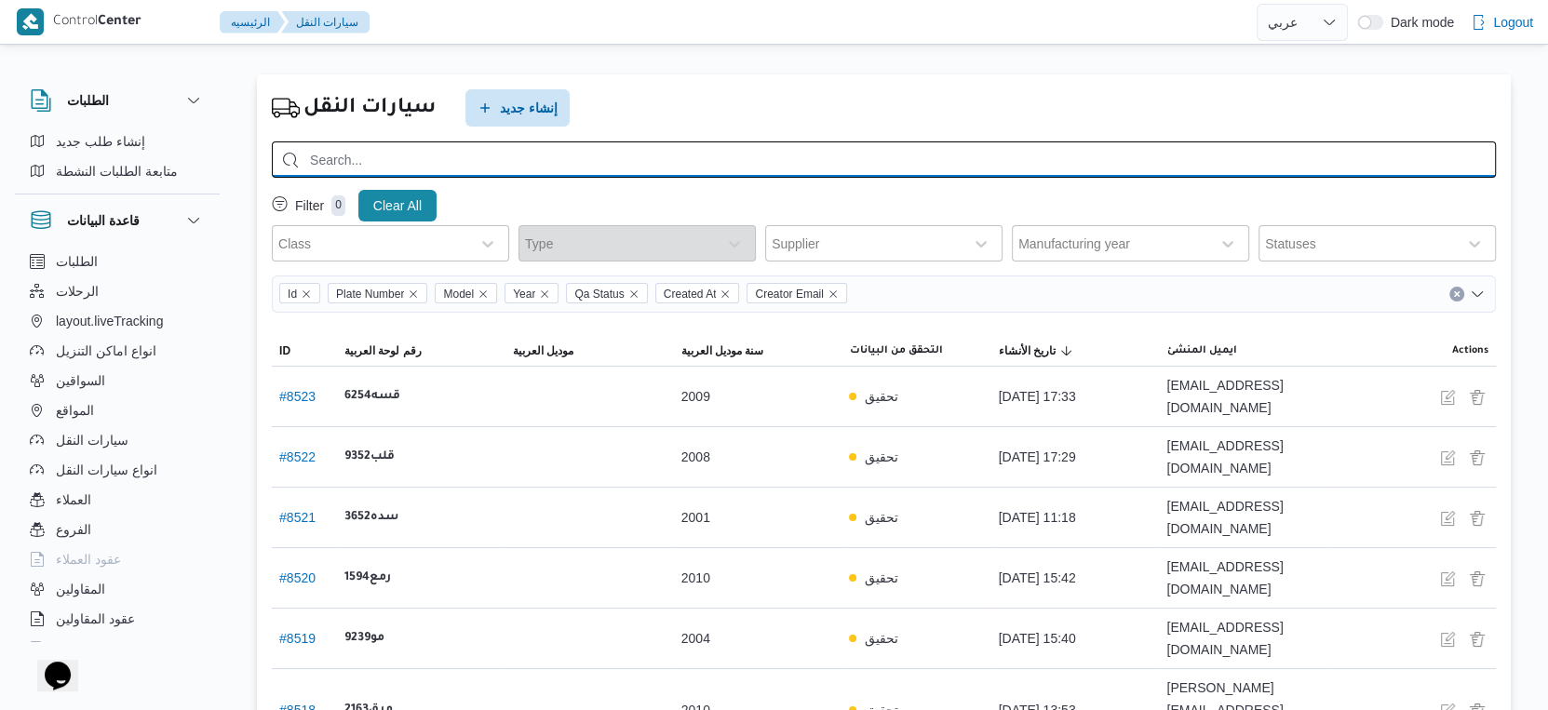
click at [482, 155] on input "search" at bounding box center [884, 159] width 1224 height 36
type input "1796"
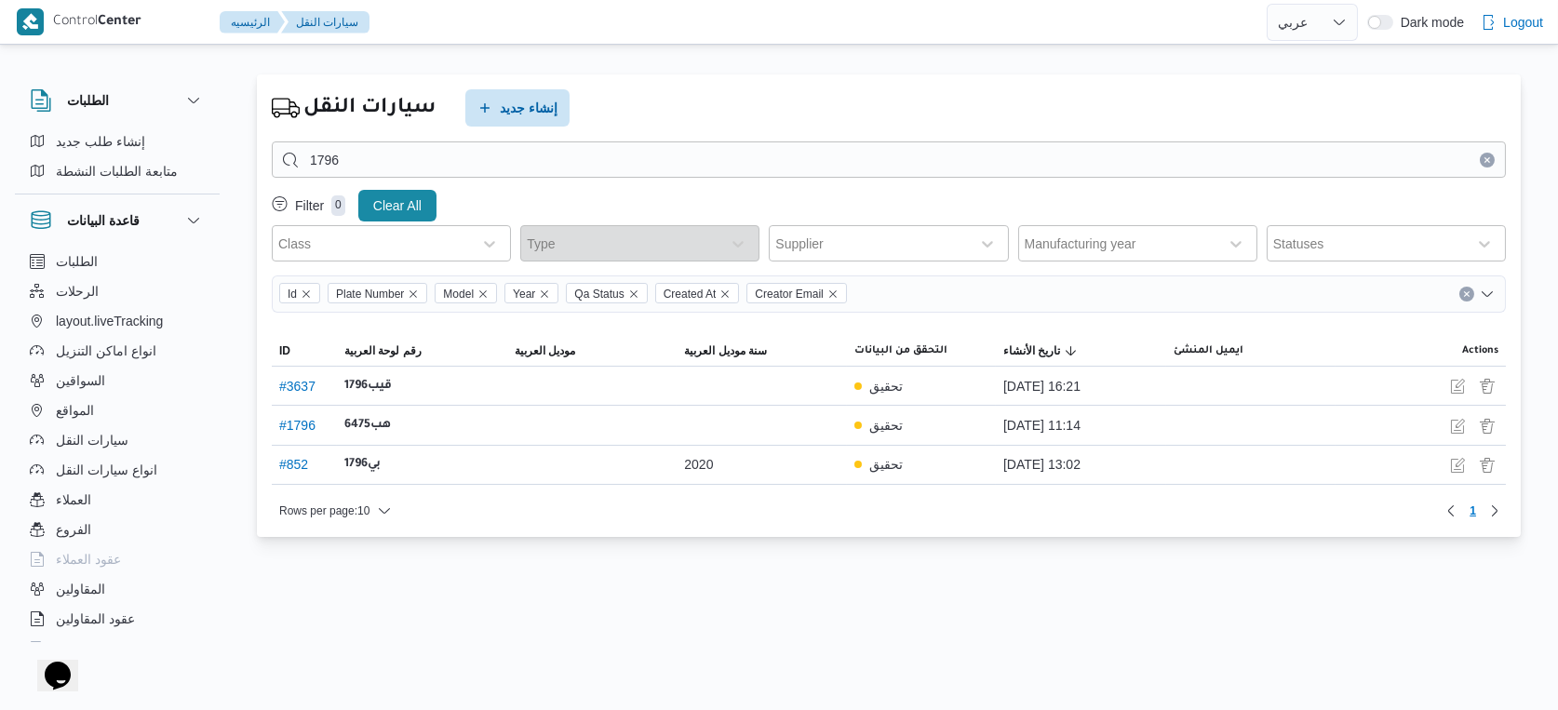
click at [1491, 161] on button "Clear input" at bounding box center [1487, 160] width 15 height 15
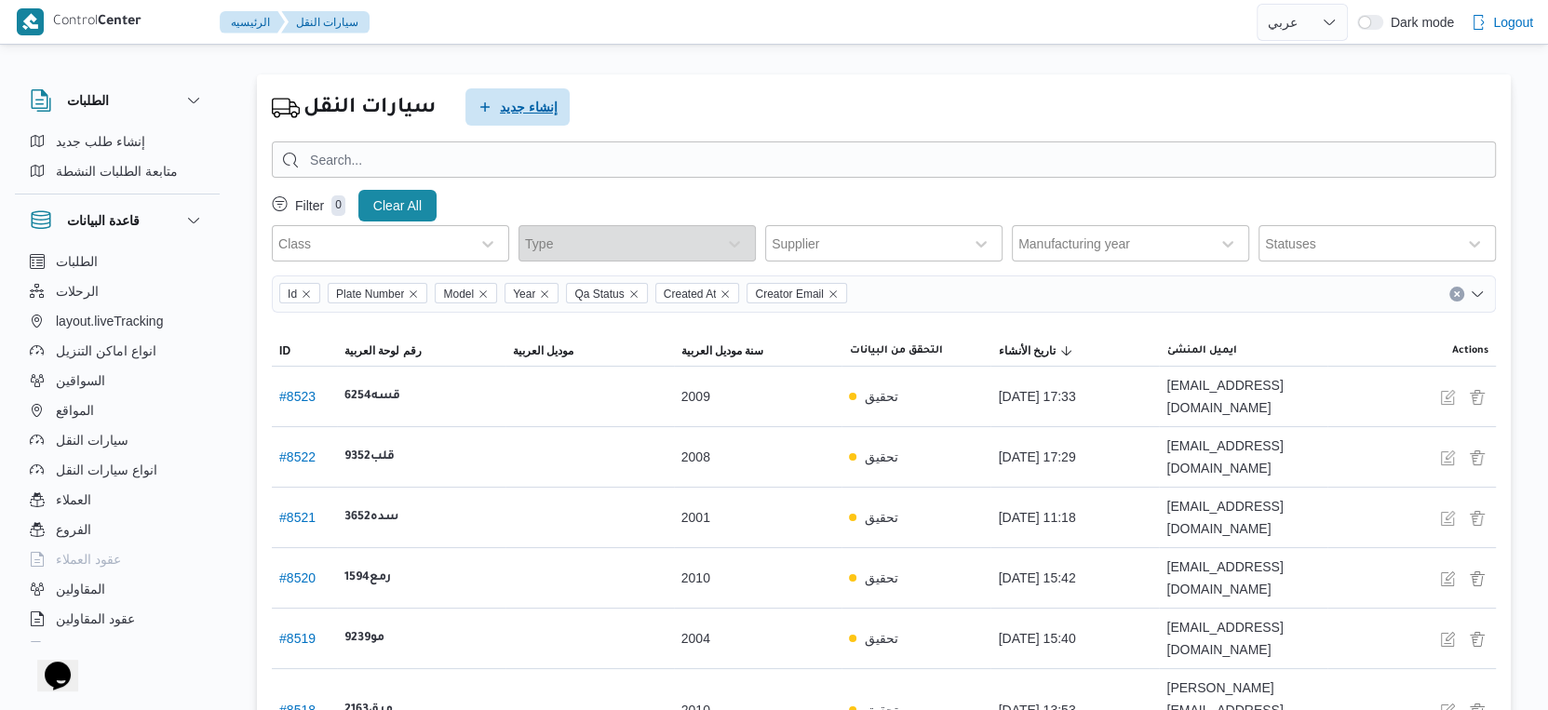
click at [523, 109] on span "إنشاء جديد" at bounding box center [529, 107] width 58 height 22
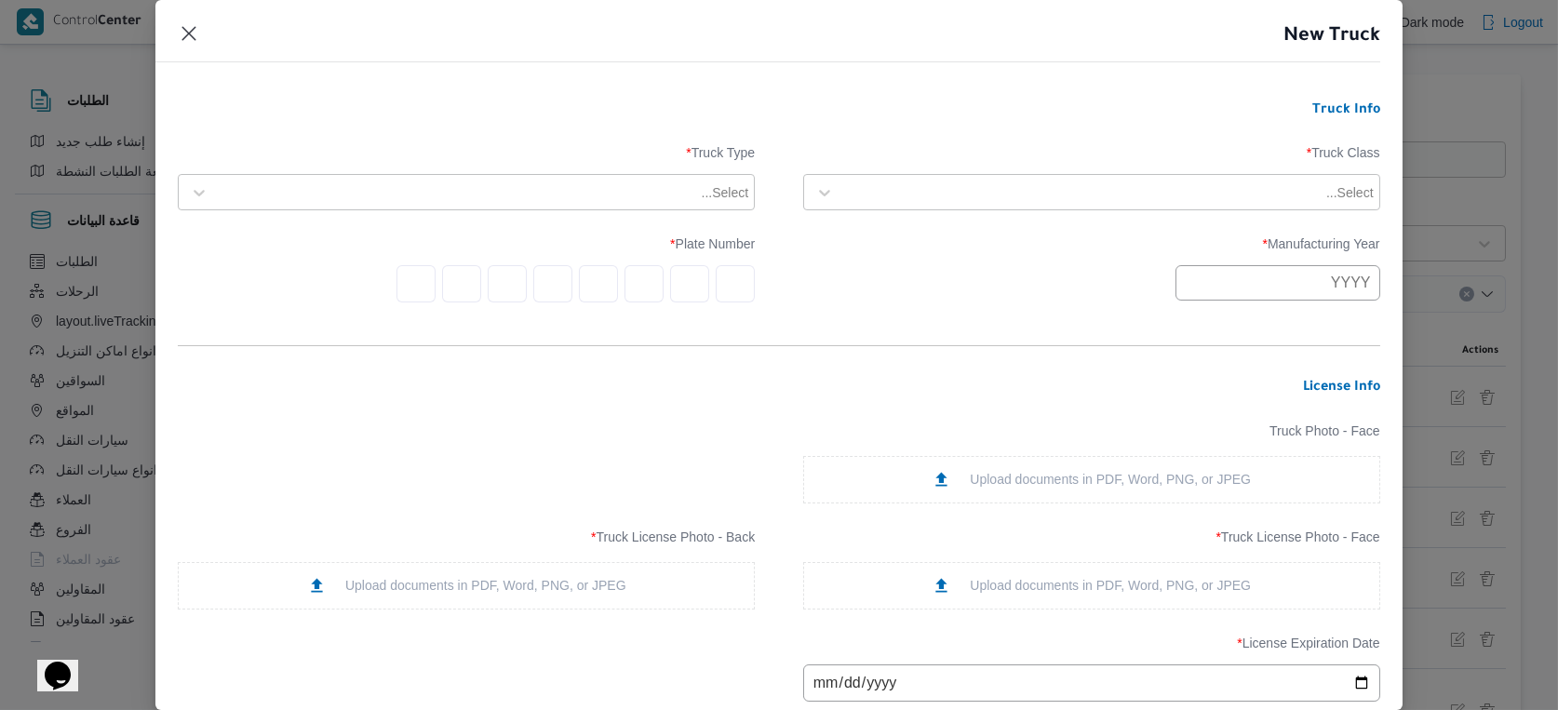
click at [1274, 198] on div at bounding box center [1082, 192] width 479 height 19
click at [851, 268] on div "dababa" at bounding box center [1091, 274] width 575 height 33
click at [639, 190] on div at bounding box center [457, 192] width 479 height 19
click at [323, 234] on div "opened | dry | 1.5 ton" at bounding box center [466, 241] width 575 height 33
click at [1288, 290] on input "text" at bounding box center [1278, 282] width 205 height 35
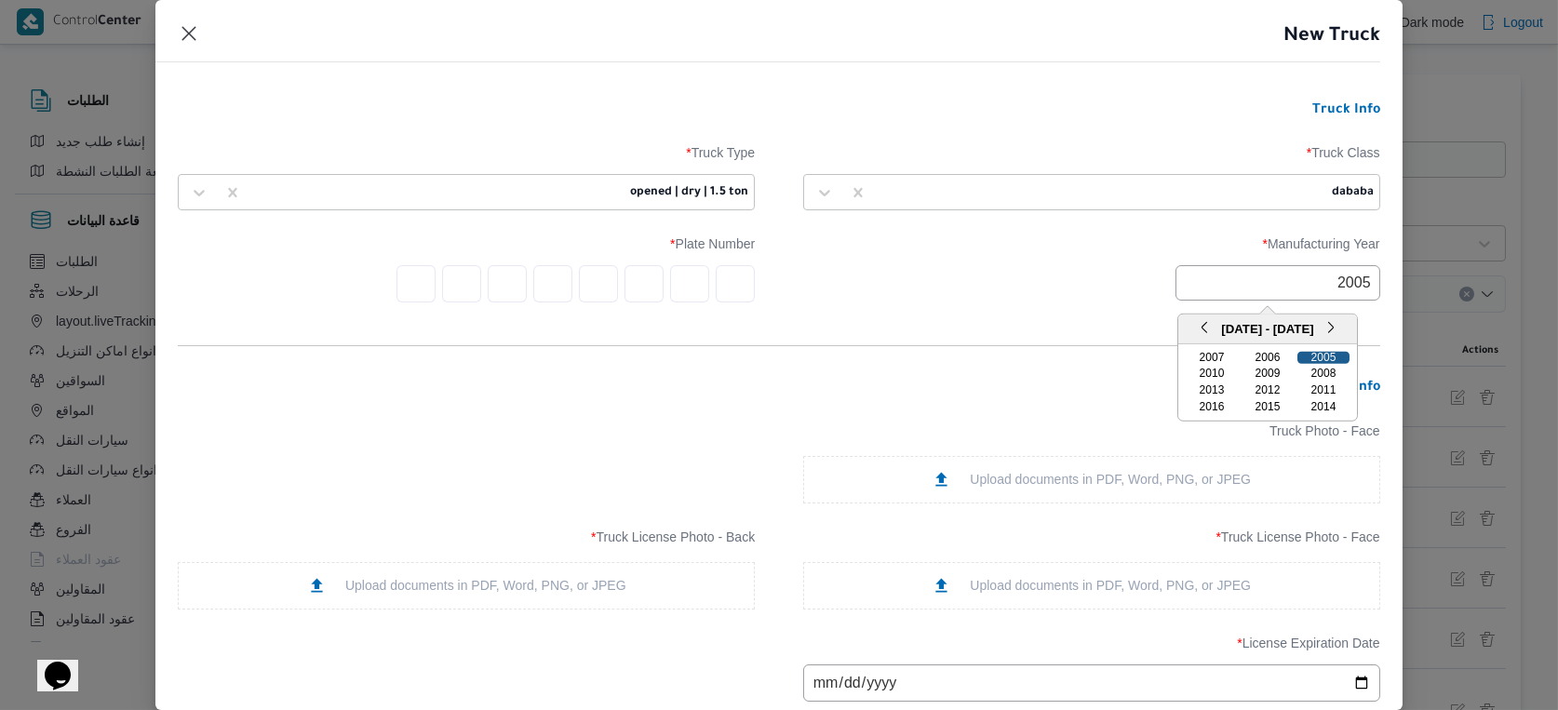
type input "2005"
click at [1325, 362] on div "2005" at bounding box center [1324, 357] width 52 height 13
click at [730, 279] on input "text" at bounding box center [735, 283] width 39 height 37
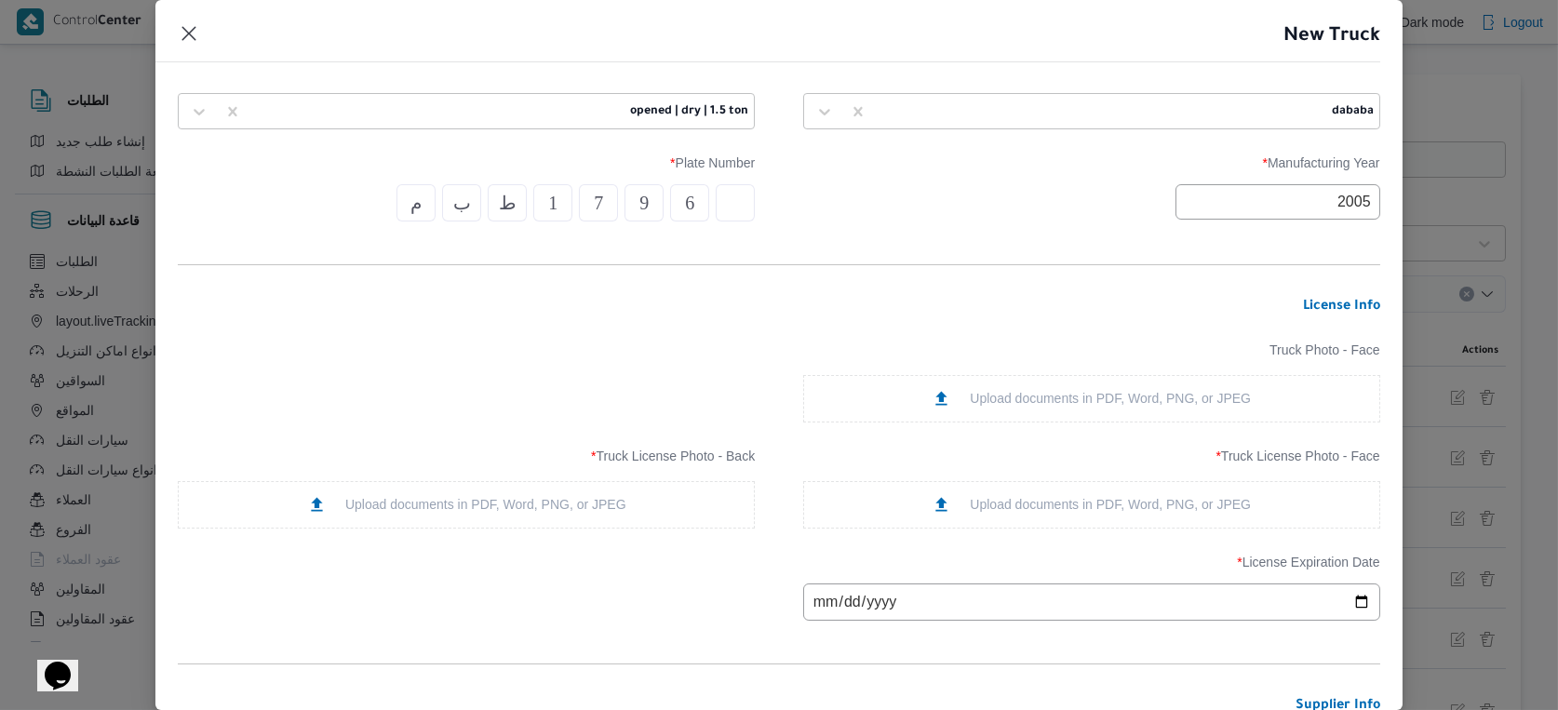
scroll to position [207, 0]
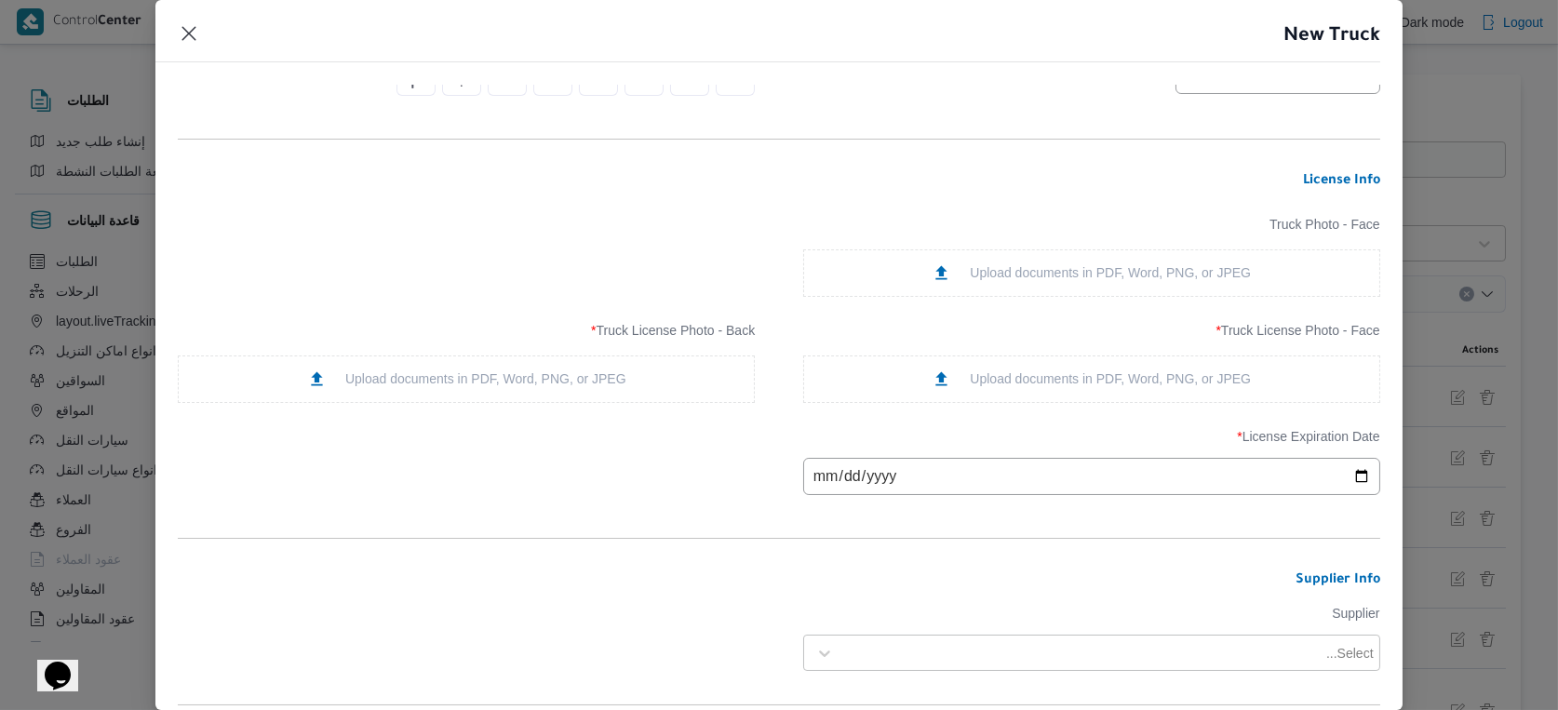
click at [1080, 378] on div "Upload documents in PDF, Word, PNG, or JPEG" at bounding box center [1091, 380] width 319 height 20
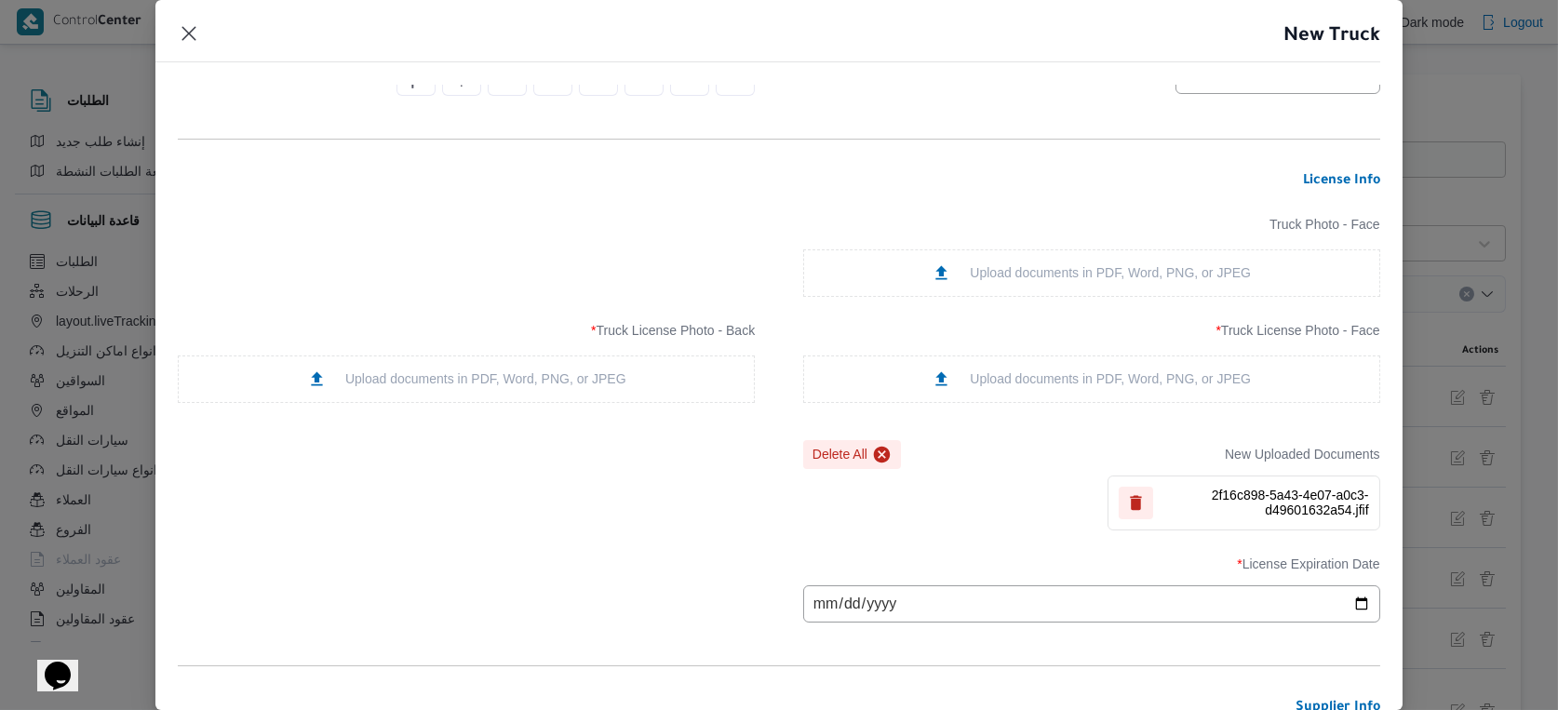
click at [529, 374] on div "Upload documents in PDF, Word, PNG, or JPEG" at bounding box center [466, 380] width 319 height 20
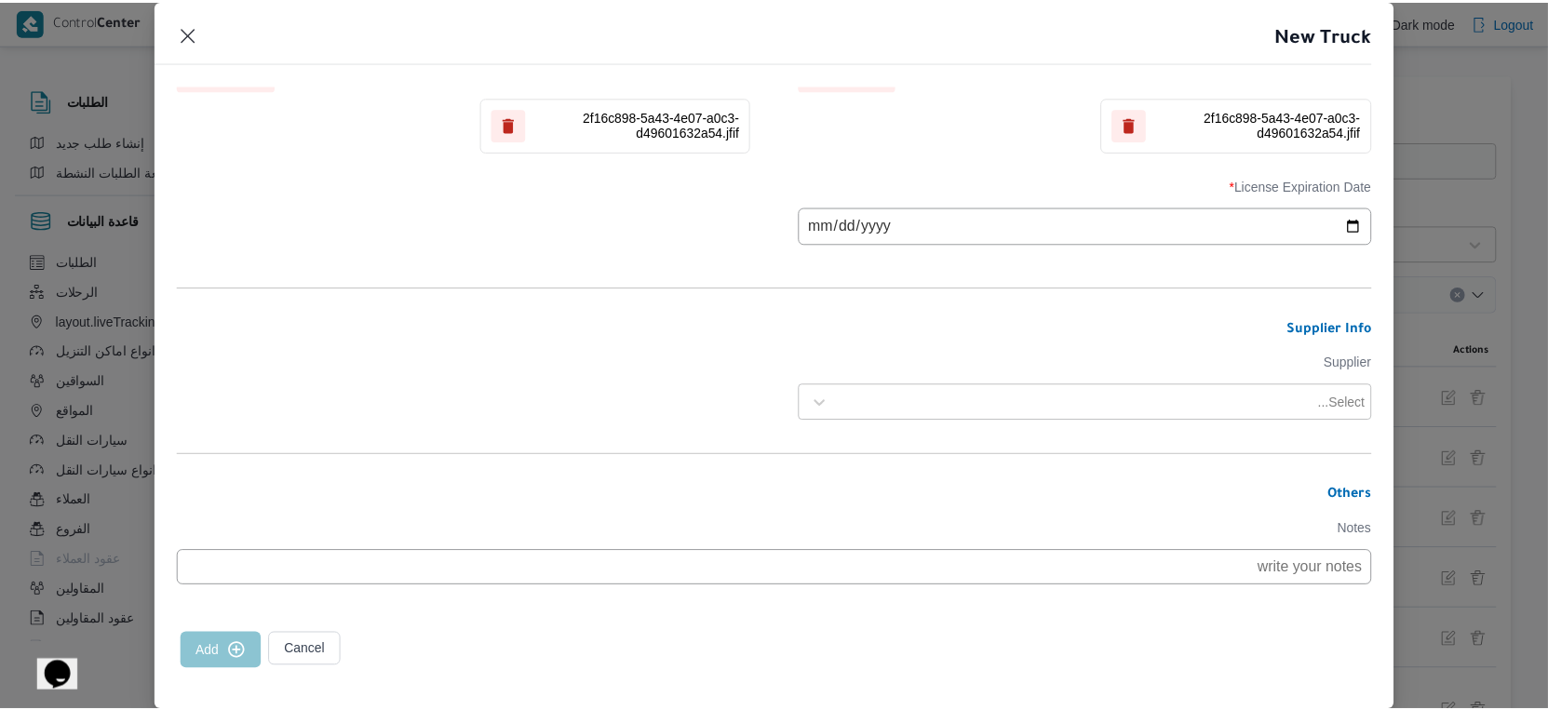
scroll to position [605, 0]
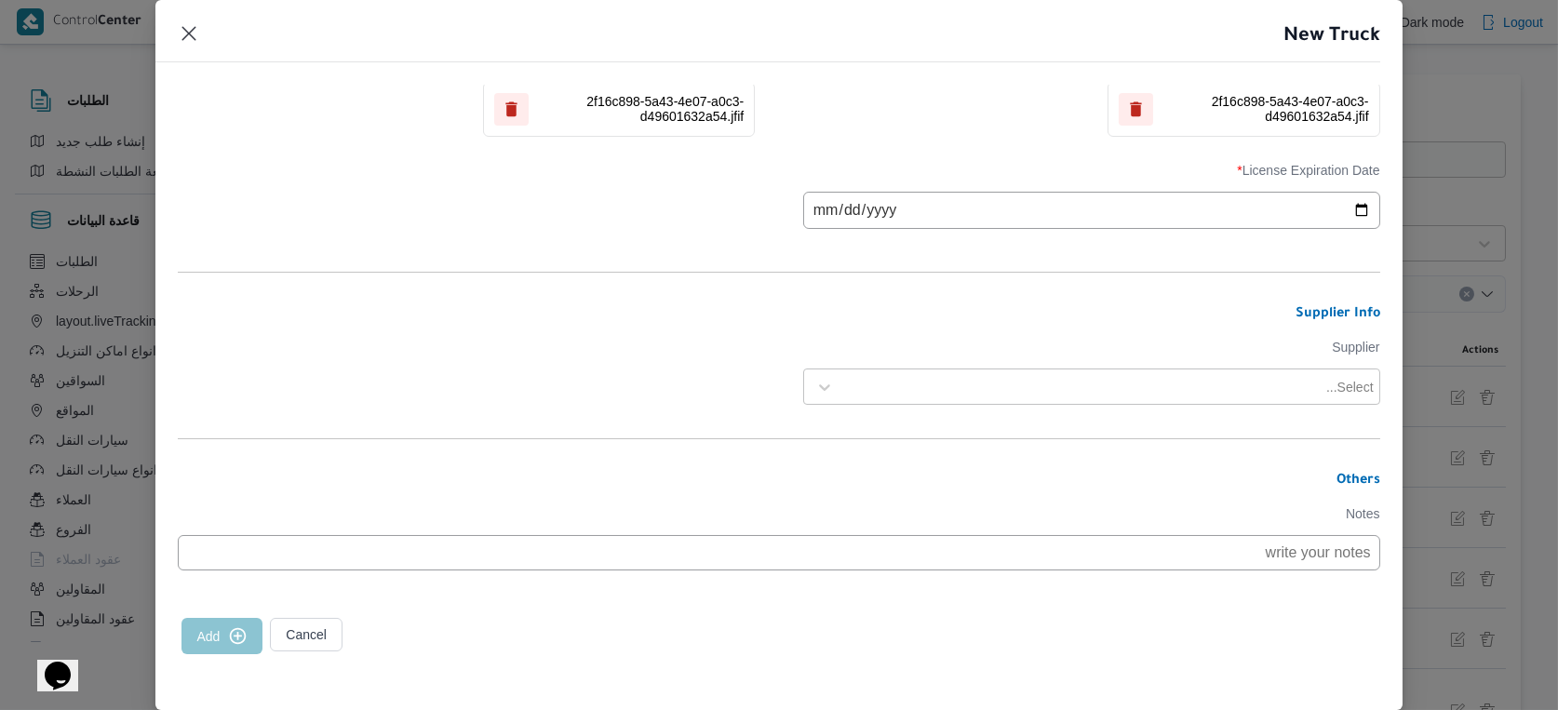
click at [807, 202] on input "date" at bounding box center [1091, 210] width 577 height 37
type input "2026-04-02"
click at [1015, 378] on div at bounding box center [1082, 387] width 479 height 19
type input "عبدالناصر"
click at [984, 423] on div "علي عبدالناصر علي بخيت علي" at bounding box center [1091, 436] width 575 height 33
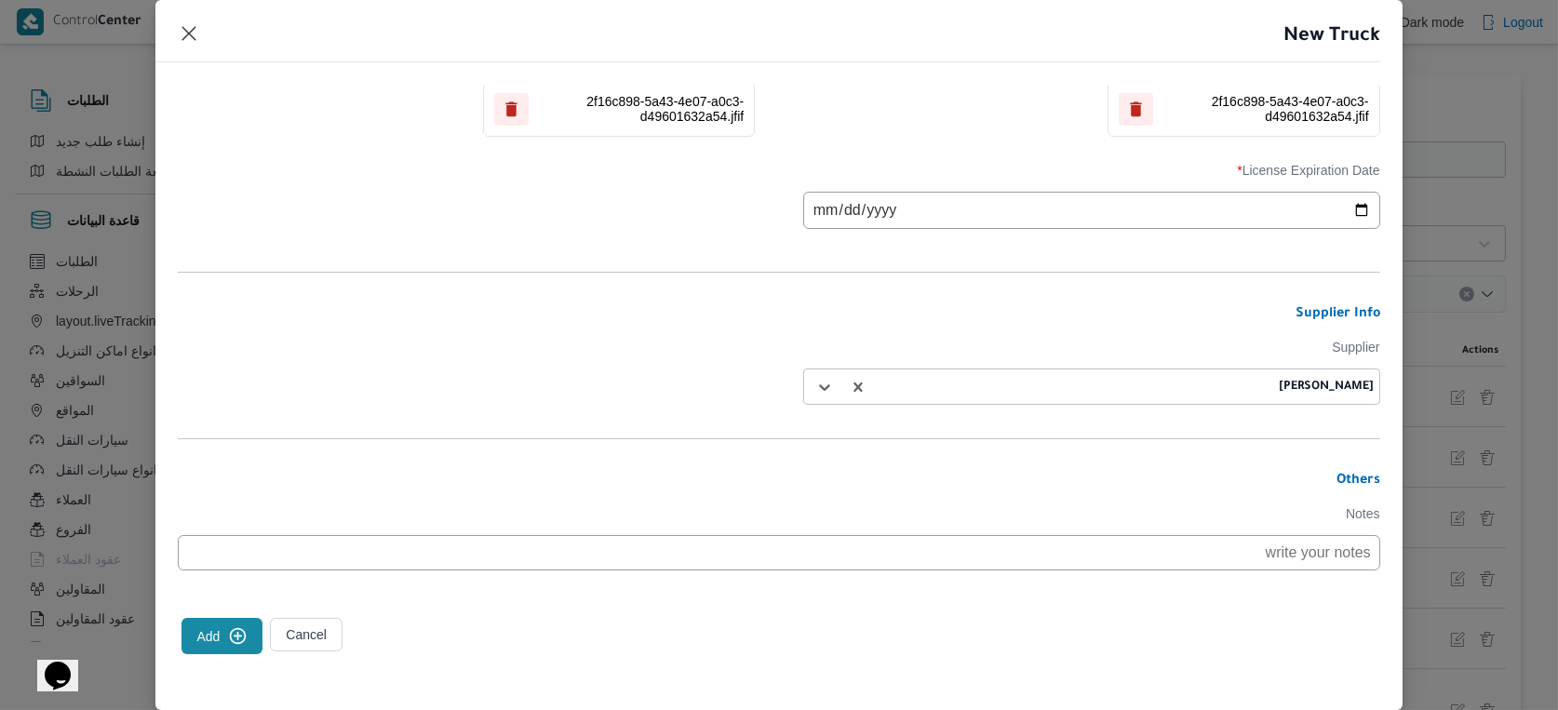
click at [234, 632] on icon "submit" at bounding box center [238, 636] width 17 height 17
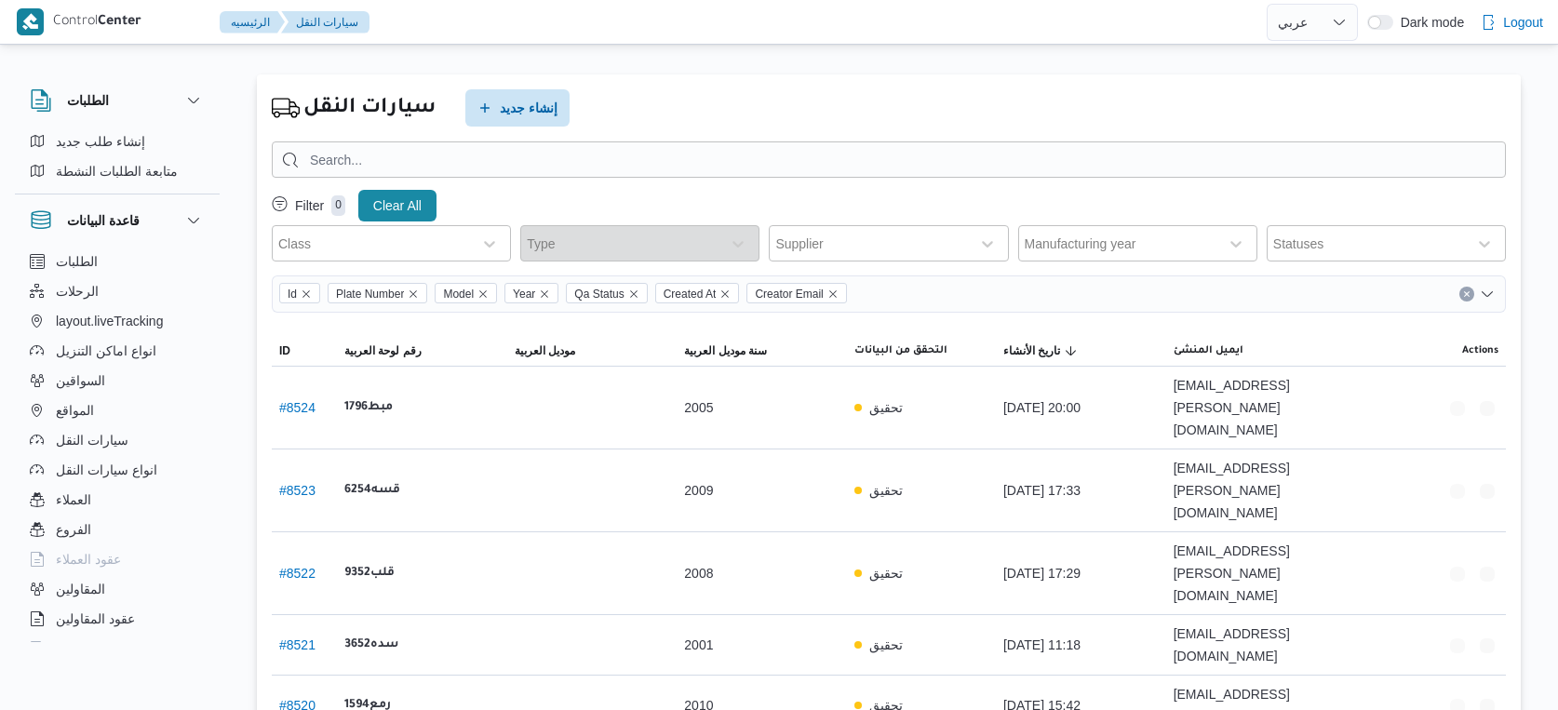
select select "ar"
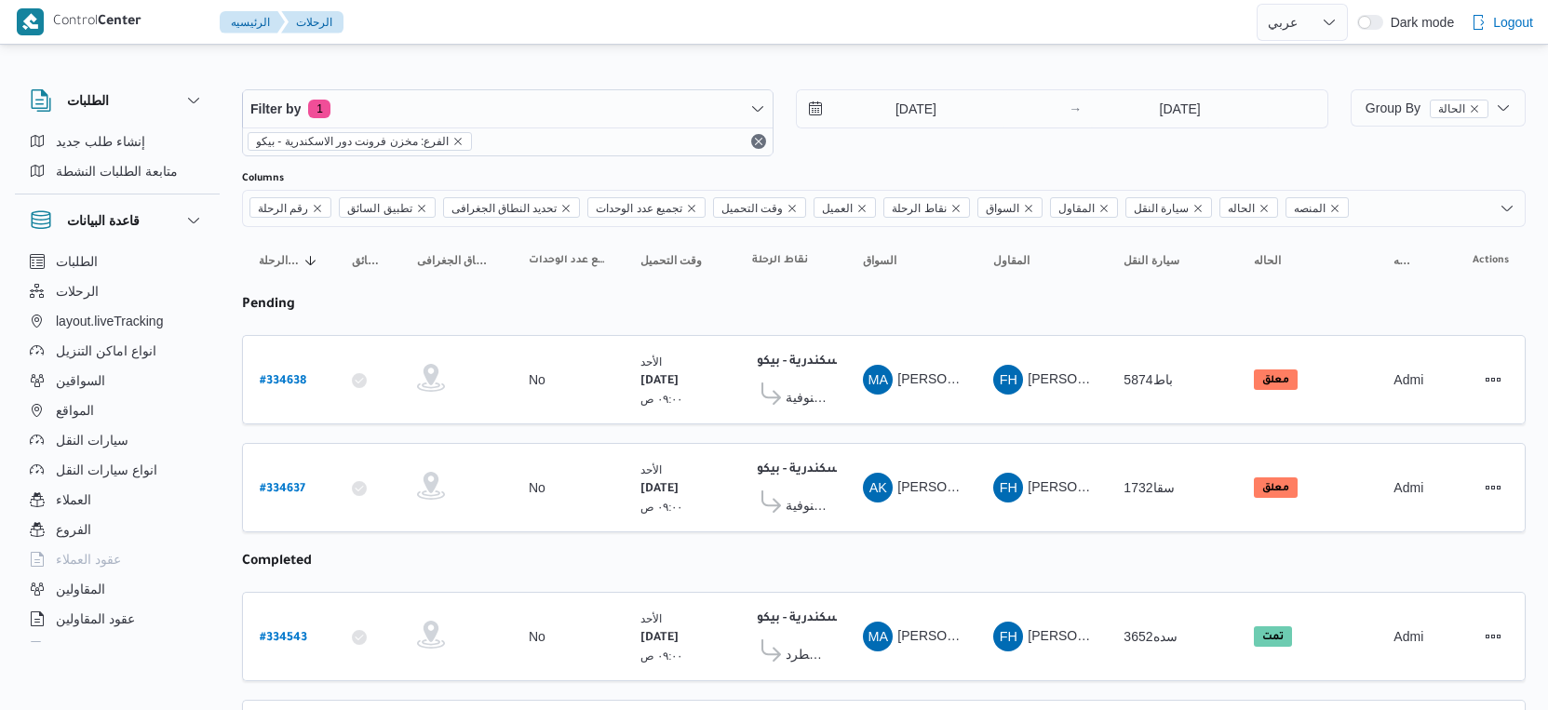
select select "ar"
click at [293, 375] on b "# 334638" at bounding box center [283, 381] width 47 height 13
select select "ar"
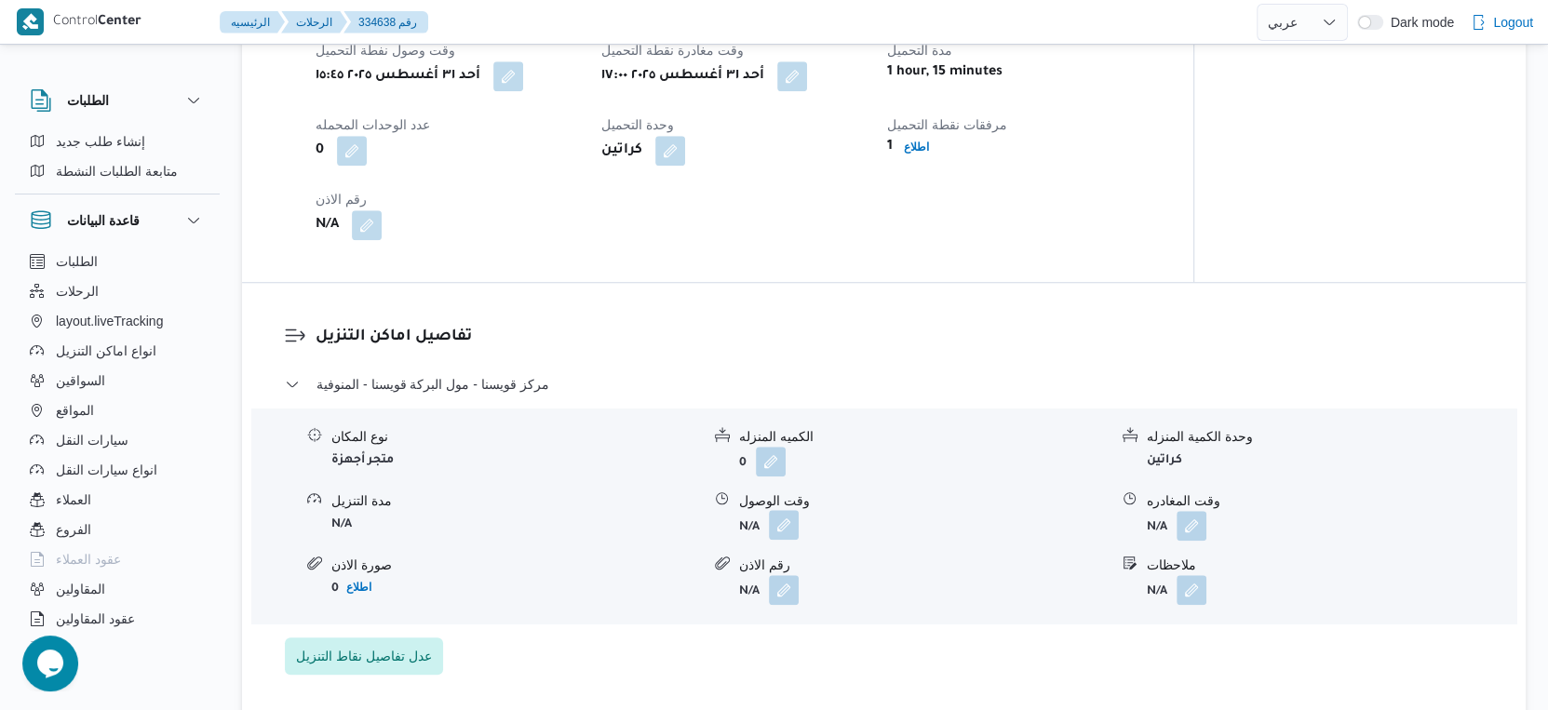
scroll to position [1241, 0]
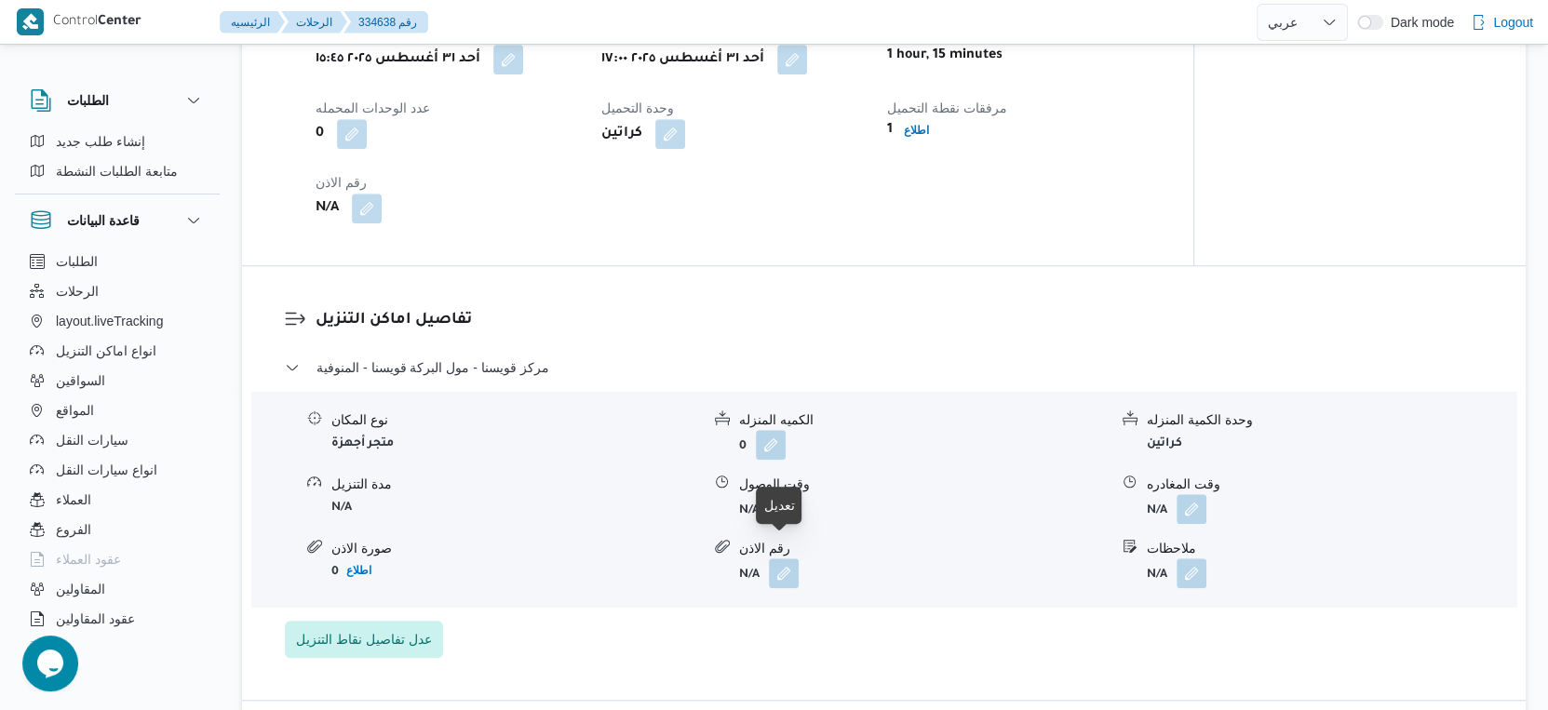
click at [787, 523] on button "button" at bounding box center [784, 508] width 30 height 30
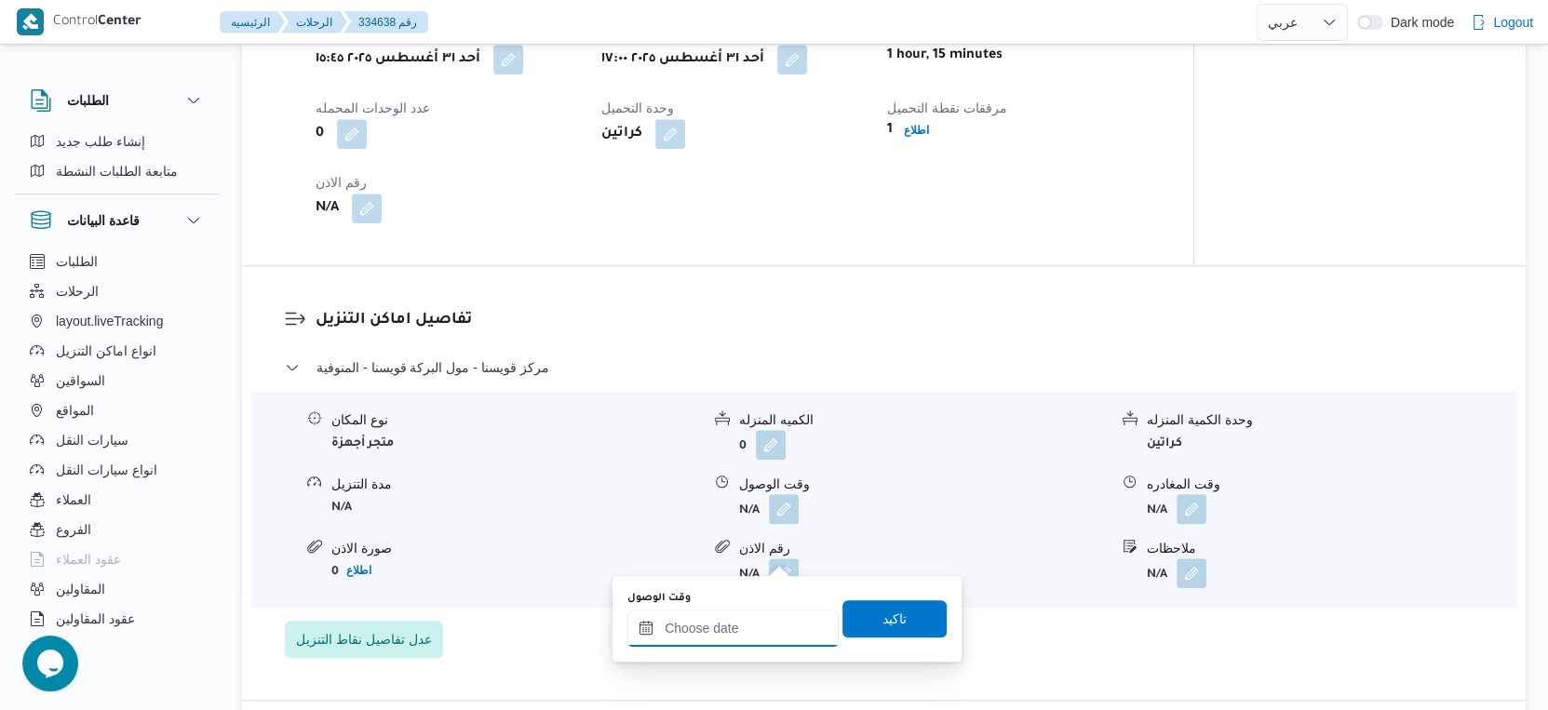
drag, startPoint x: 742, startPoint y: 635, endPoint x: 785, endPoint y: 613, distance: 47.9
click at [742, 635] on input "وقت الوصول" at bounding box center [732, 628] width 211 height 37
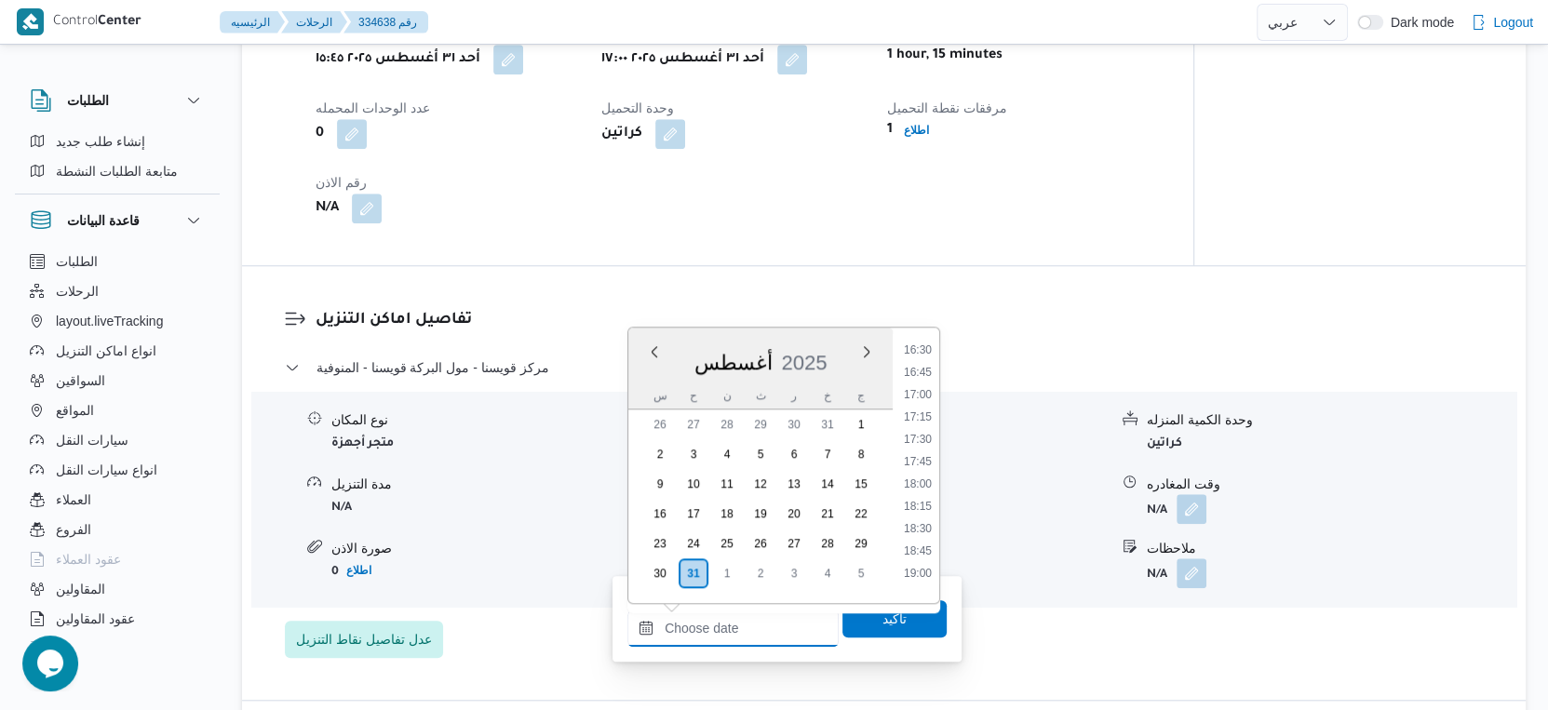
scroll to position [1450, 0]
click at [922, 554] on li "18:30" at bounding box center [917, 555] width 43 height 19
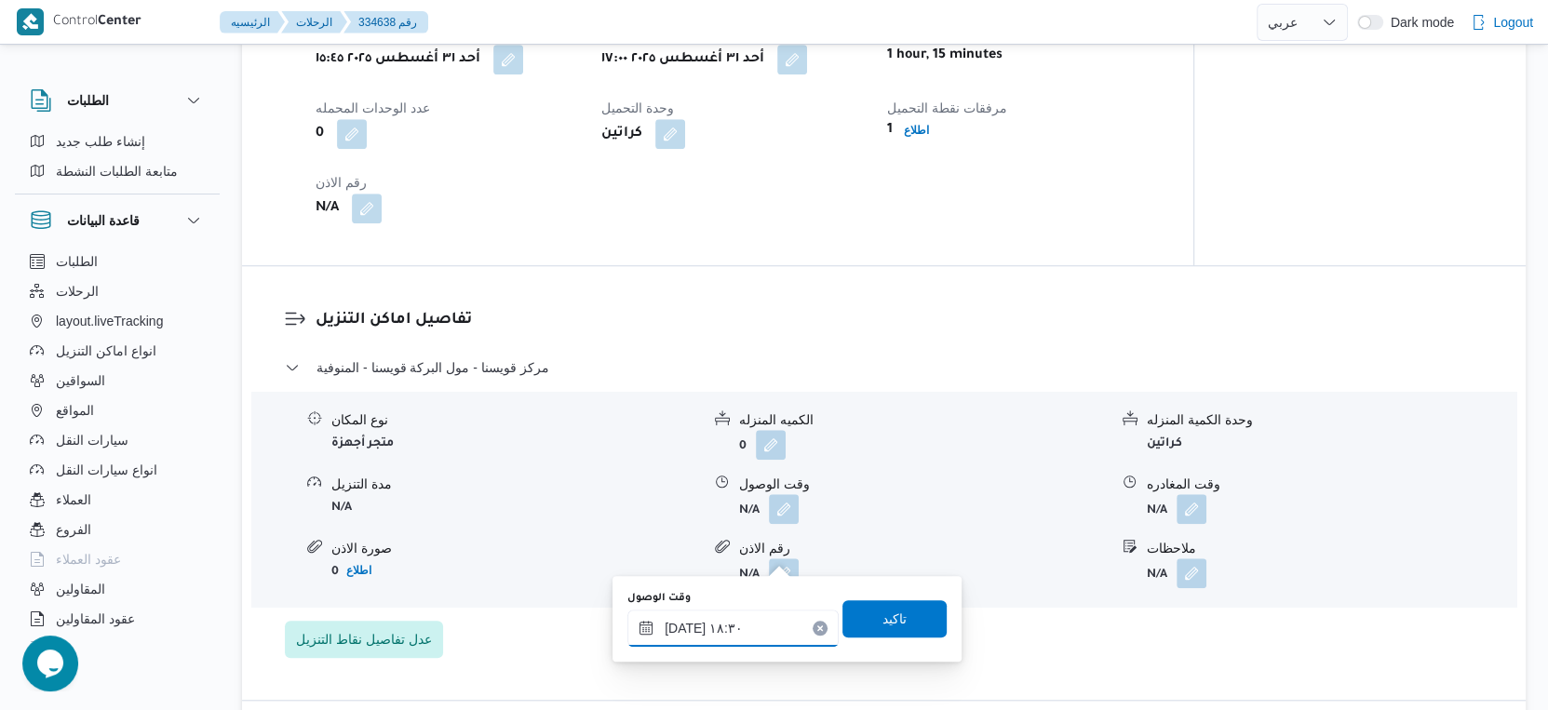
click at [725, 623] on input "[DATE] ١٨:٣٠" at bounding box center [732, 628] width 211 height 37
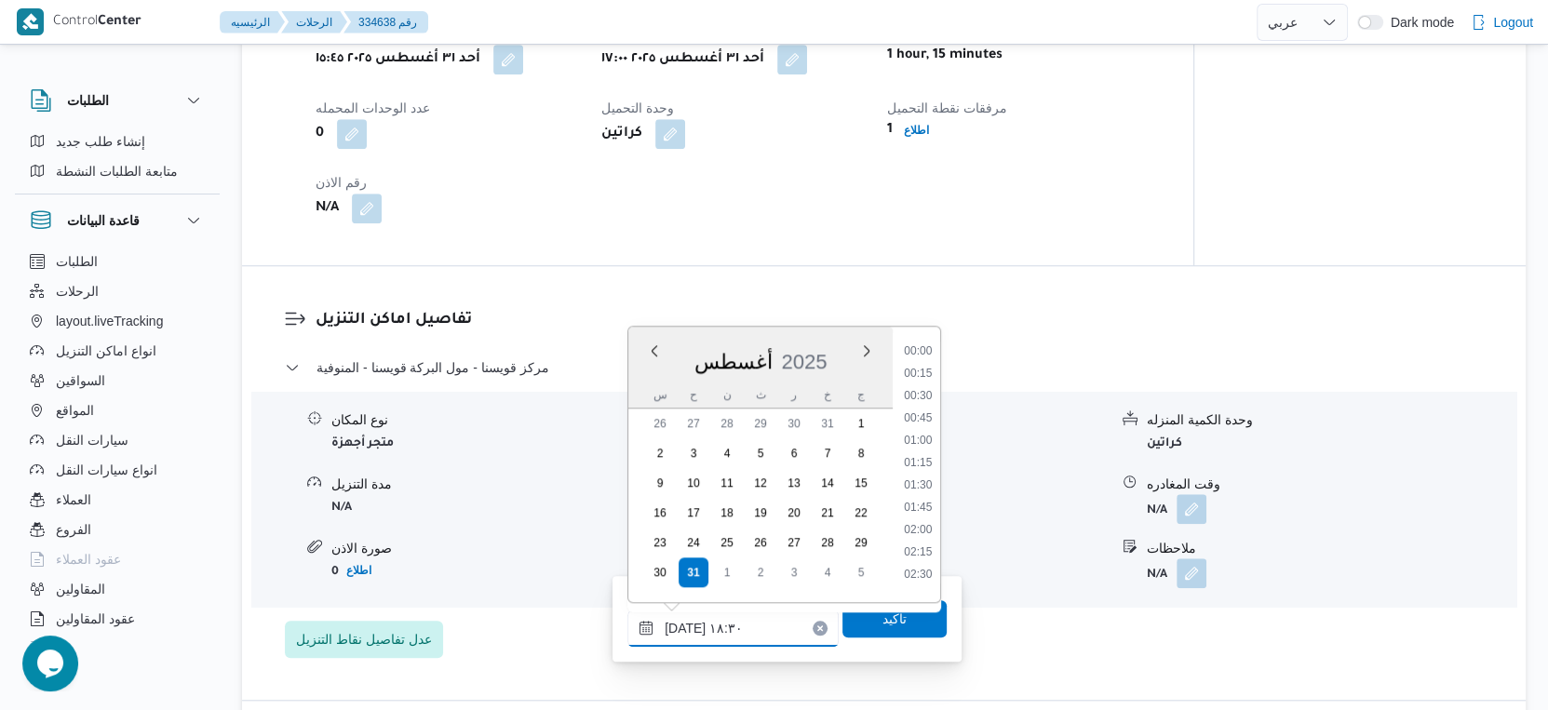
scroll to position [1523, 0]
click at [925, 499] on li "18:45" at bounding box center [917, 503] width 43 height 19
type input "[DATE] ١٨:٤٥"
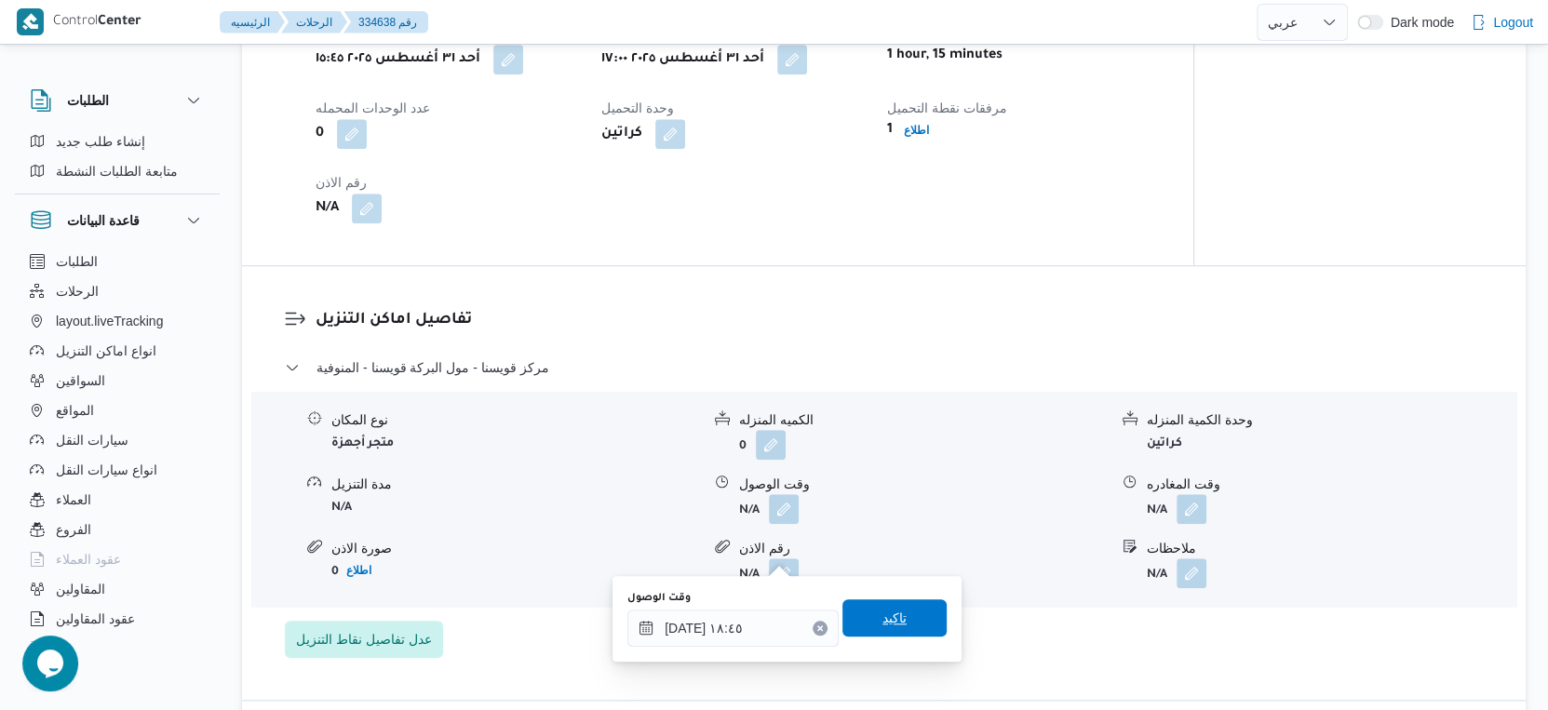
click at [900, 614] on span "تاكيد" at bounding box center [894, 618] width 104 height 37
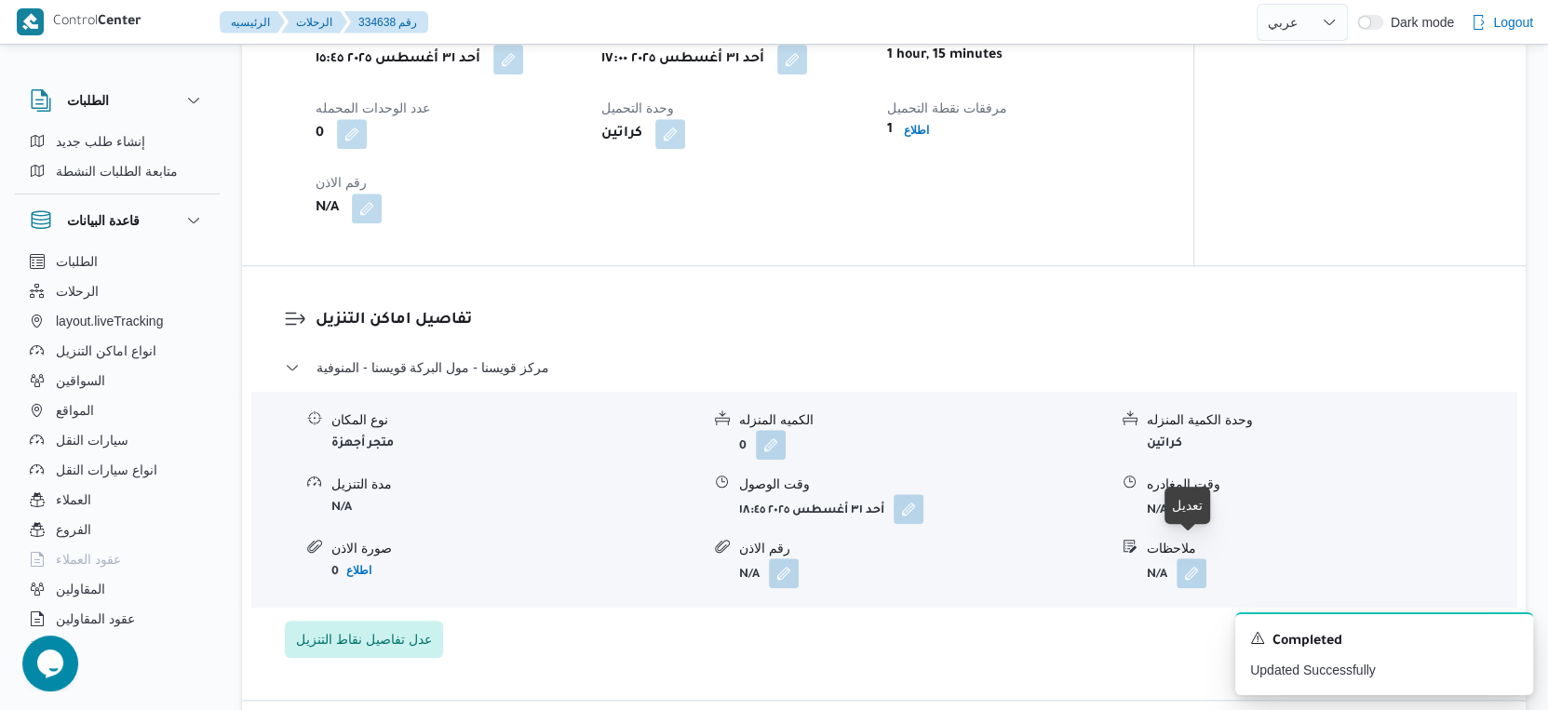
click at [1190, 523] on button "button" at bounding box center [1192, 508] width 30 height 30
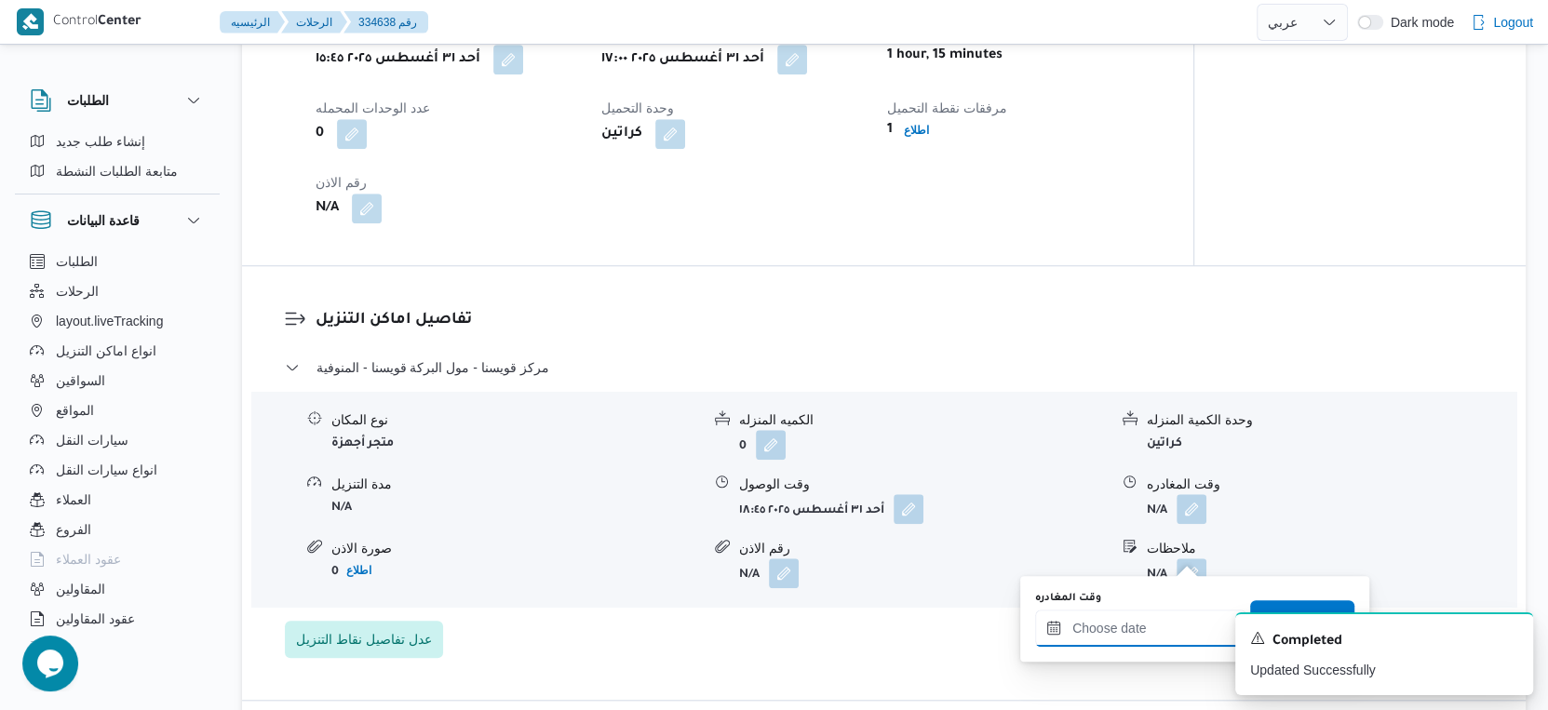
click at [1160, 629] on input "وقت المغادره" at bounding box center [1140, 628] width 211 height 37
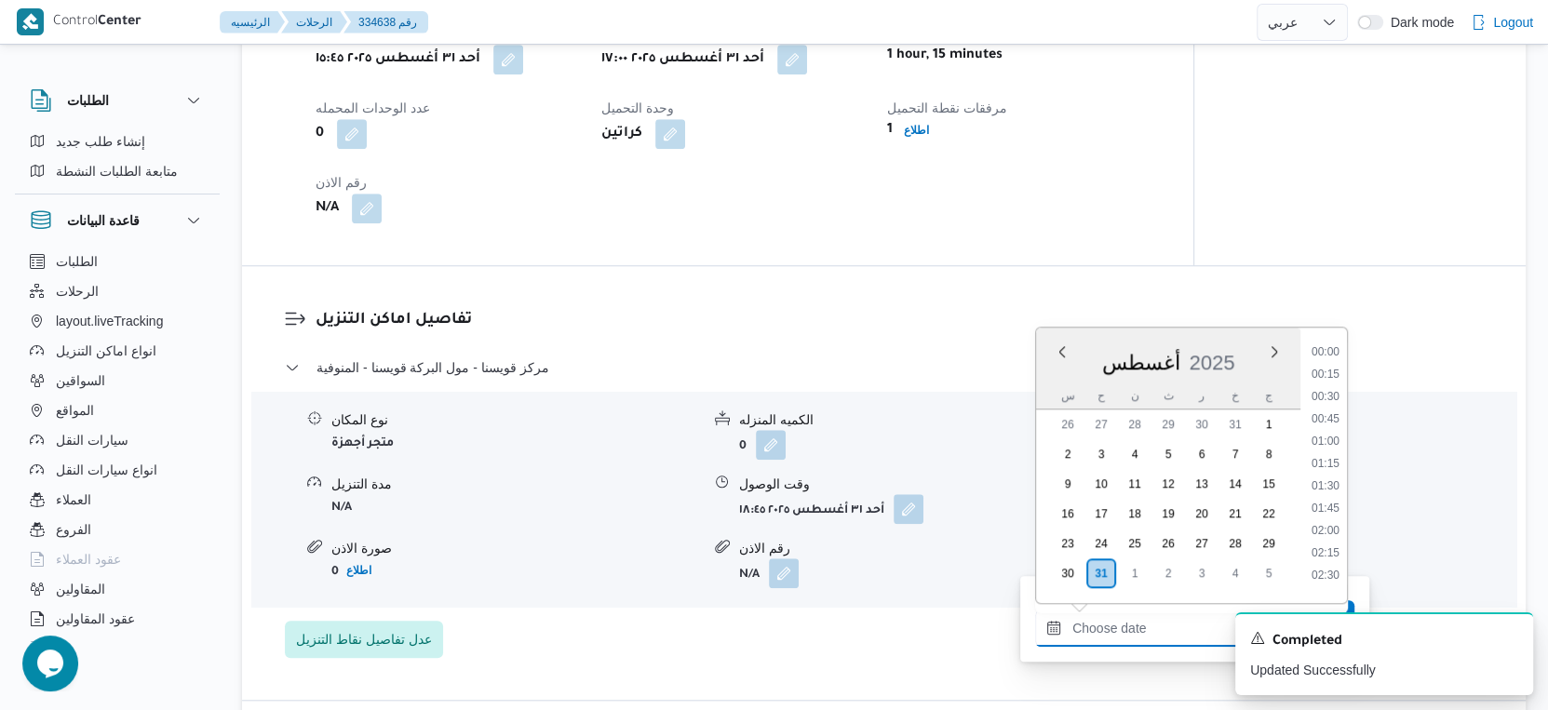
scroll to position [1657, 0]
click at [1337, 473] on li "20:00" at bounding box center [1325, 482] width 43 height 19
type input "[DATE] ٢٠:٠٠"
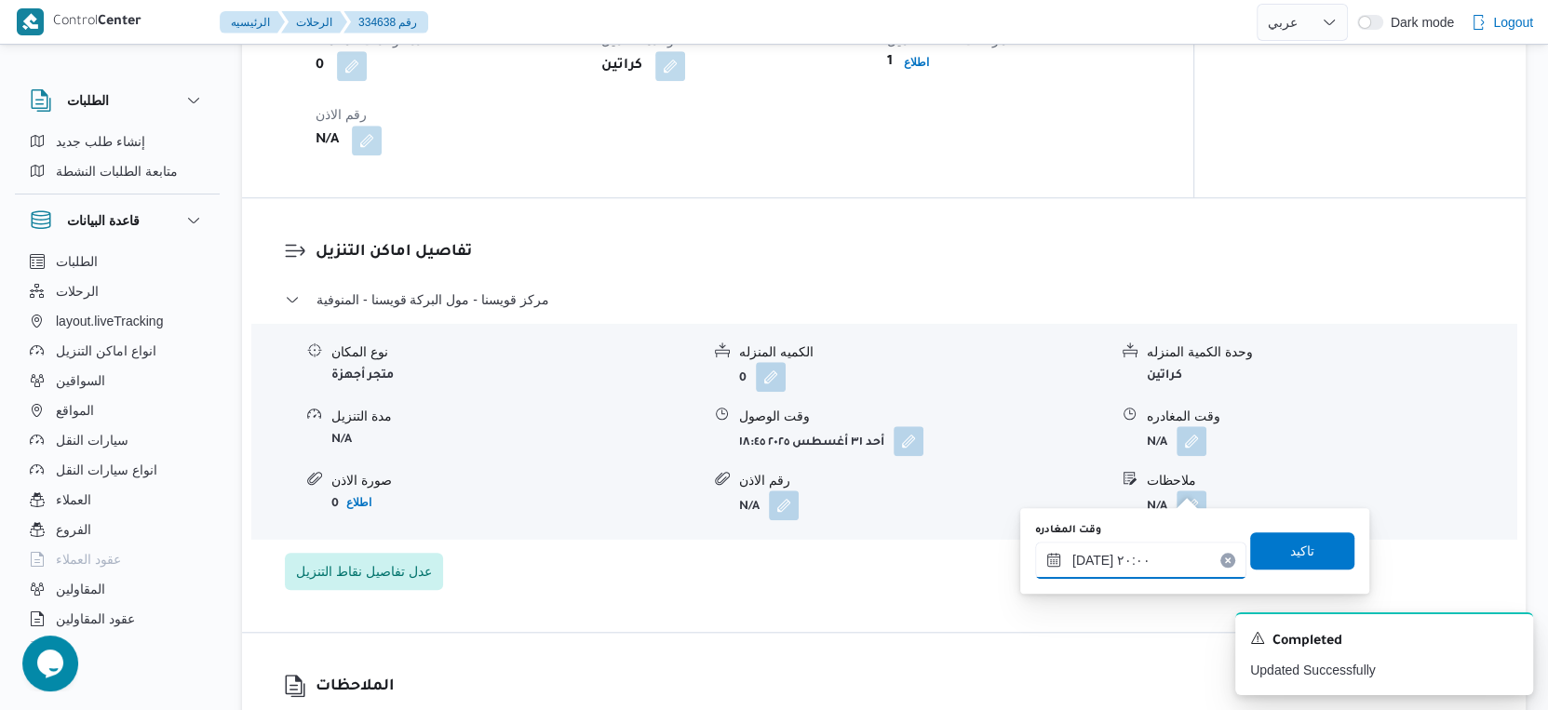
scroll to position [1344, 0]
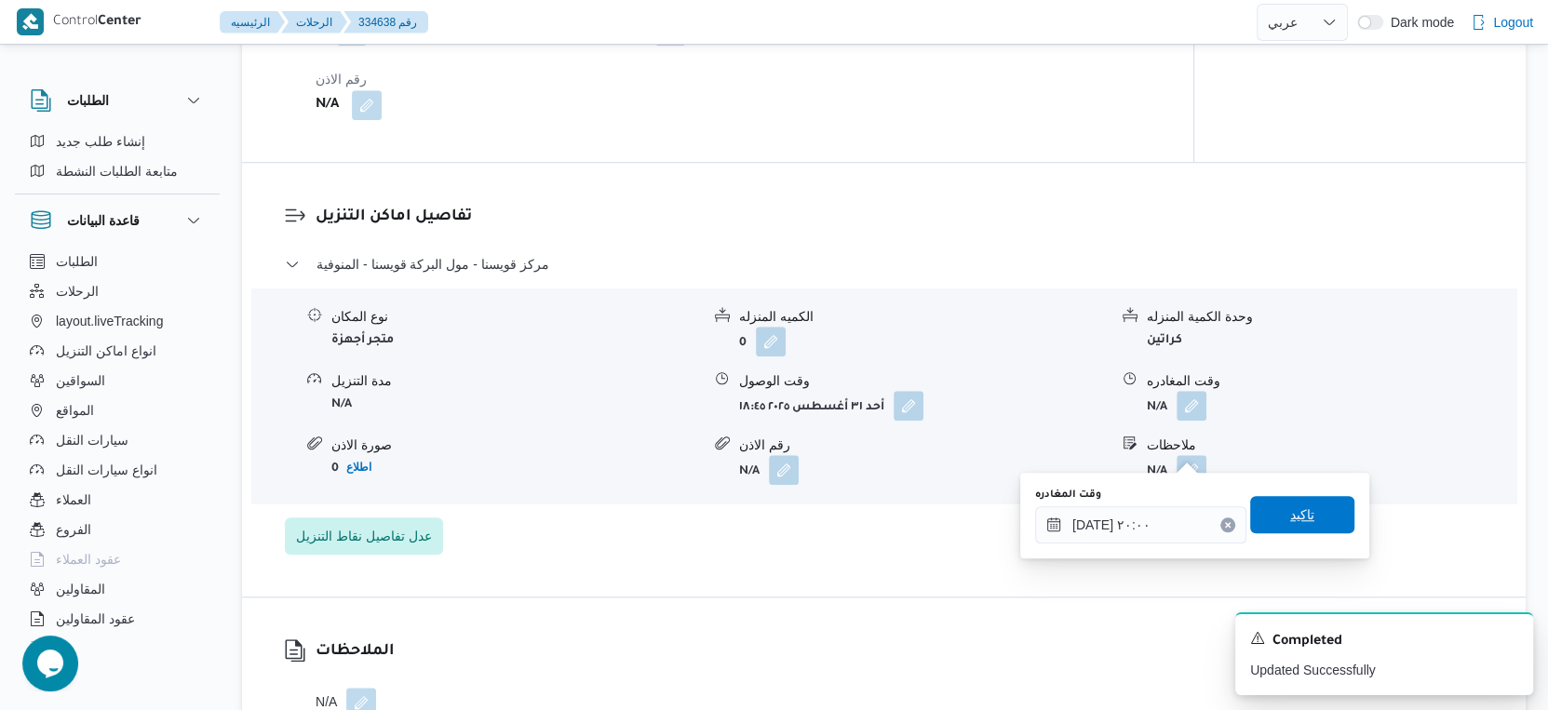
click at [1312, 503] on span "تاكيد" at bounding box center [1302, 514] width 104 height 37
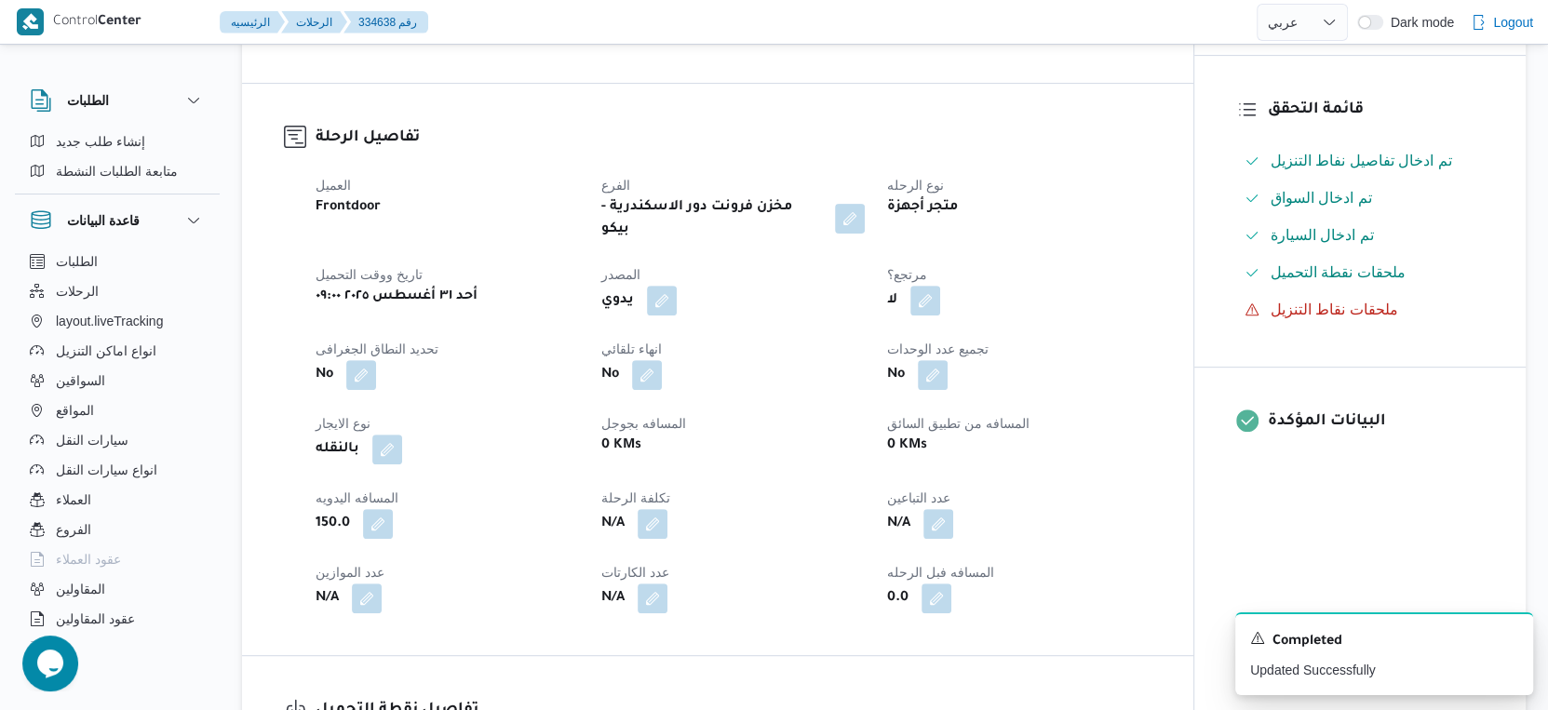
scroll to position [0, 0]
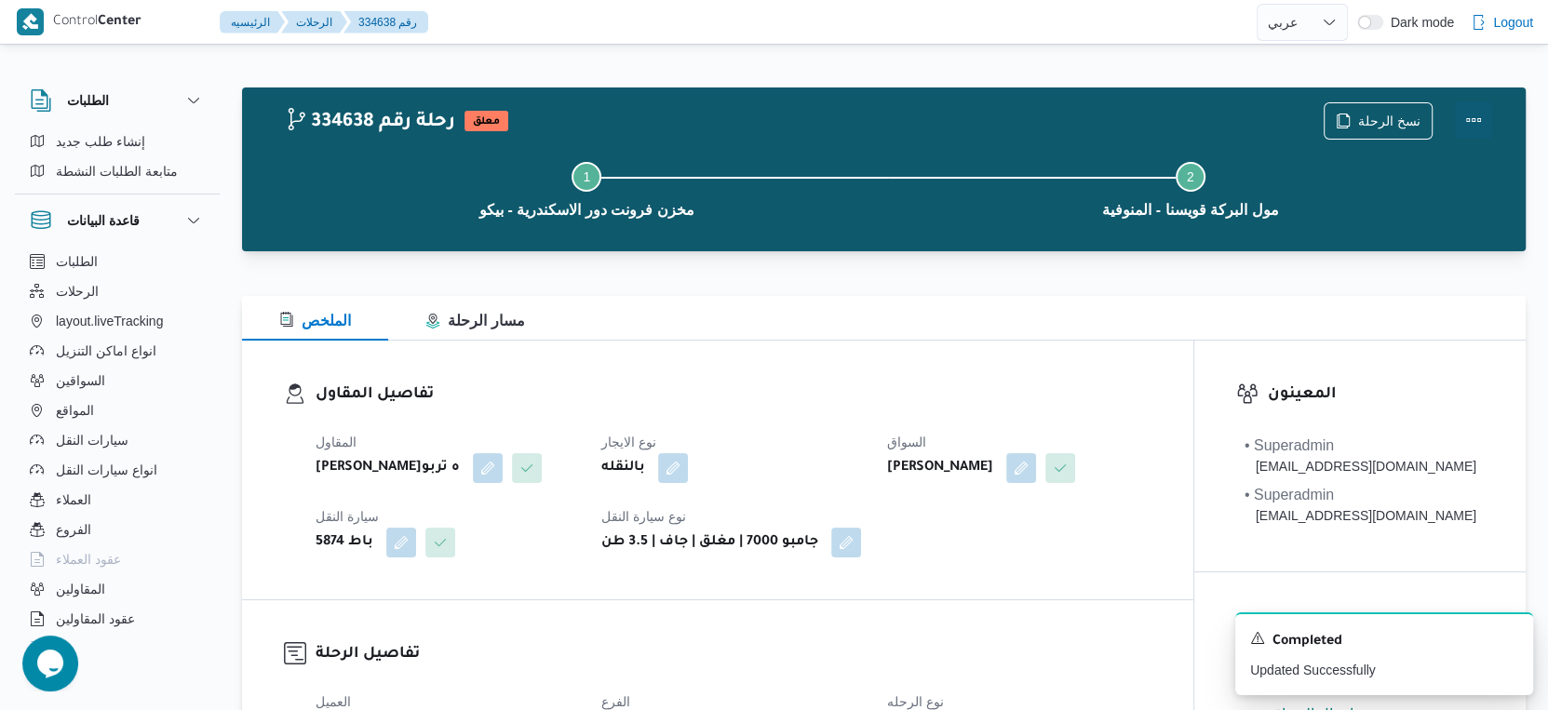
click at [1466, 115] on button "Actions" at bounding box center [1473, 119] width 37 height 37
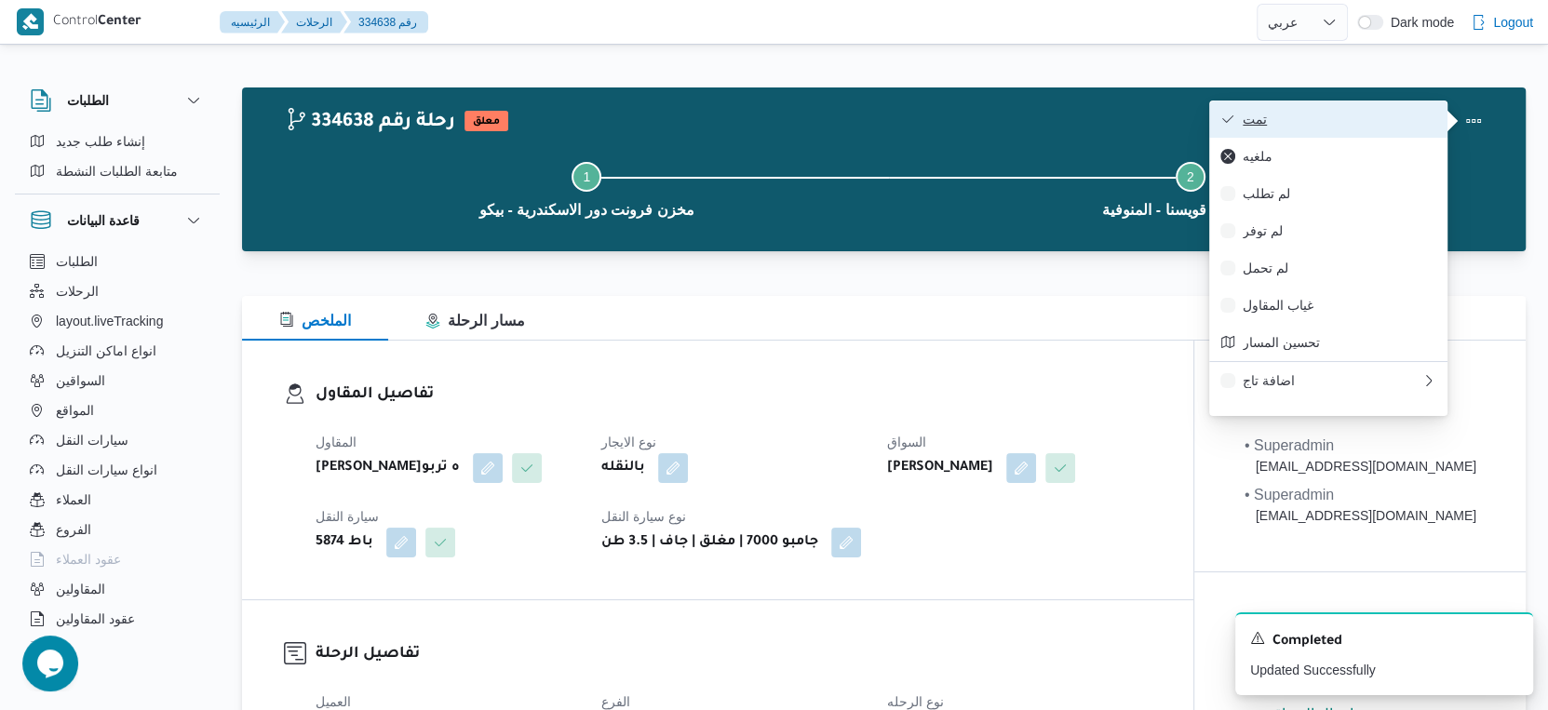
click at [1372, 117] on span "تمت" at bounding box center [1340, 119] width 194 height 15
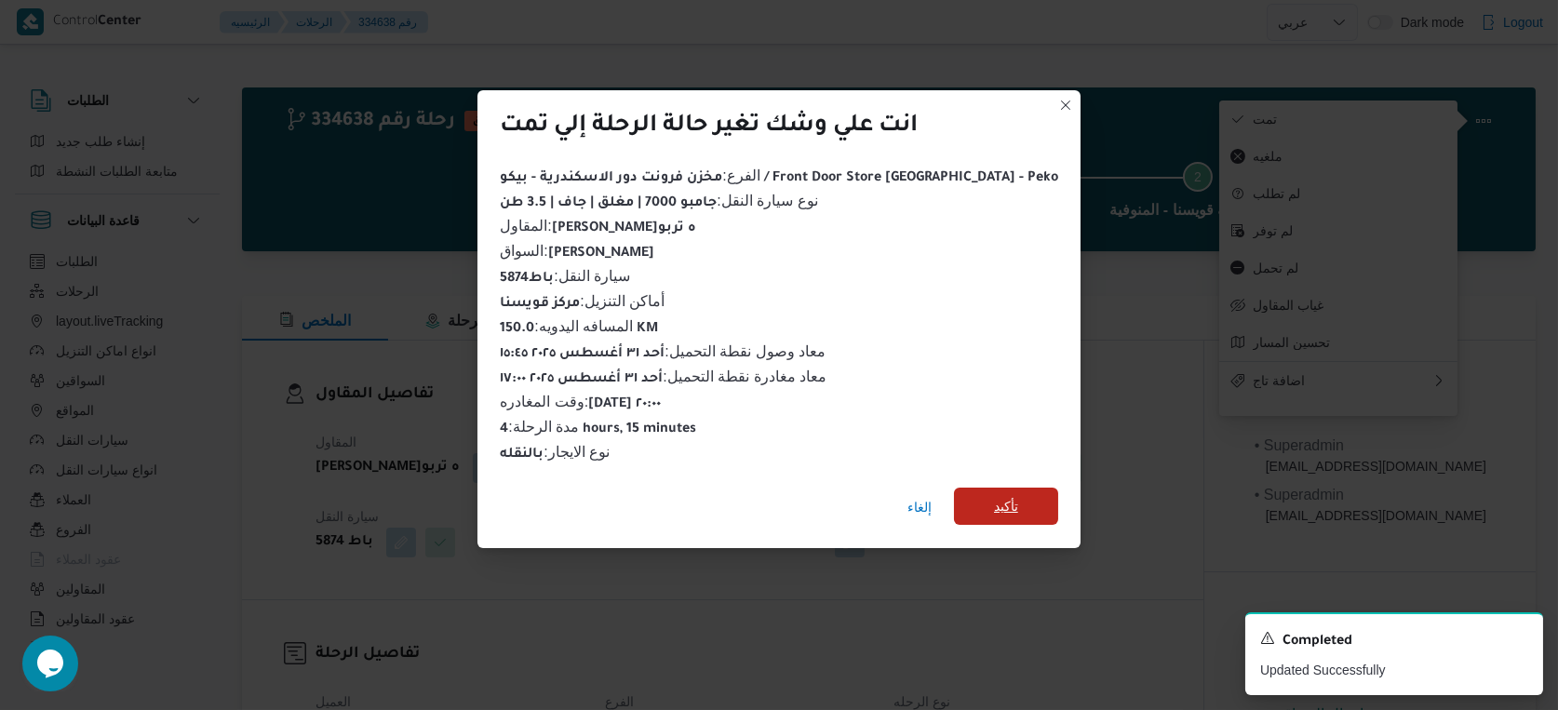
click at [954, 492] on span "تأكيد" at bounding box center [1006, 506] width 104 height 37
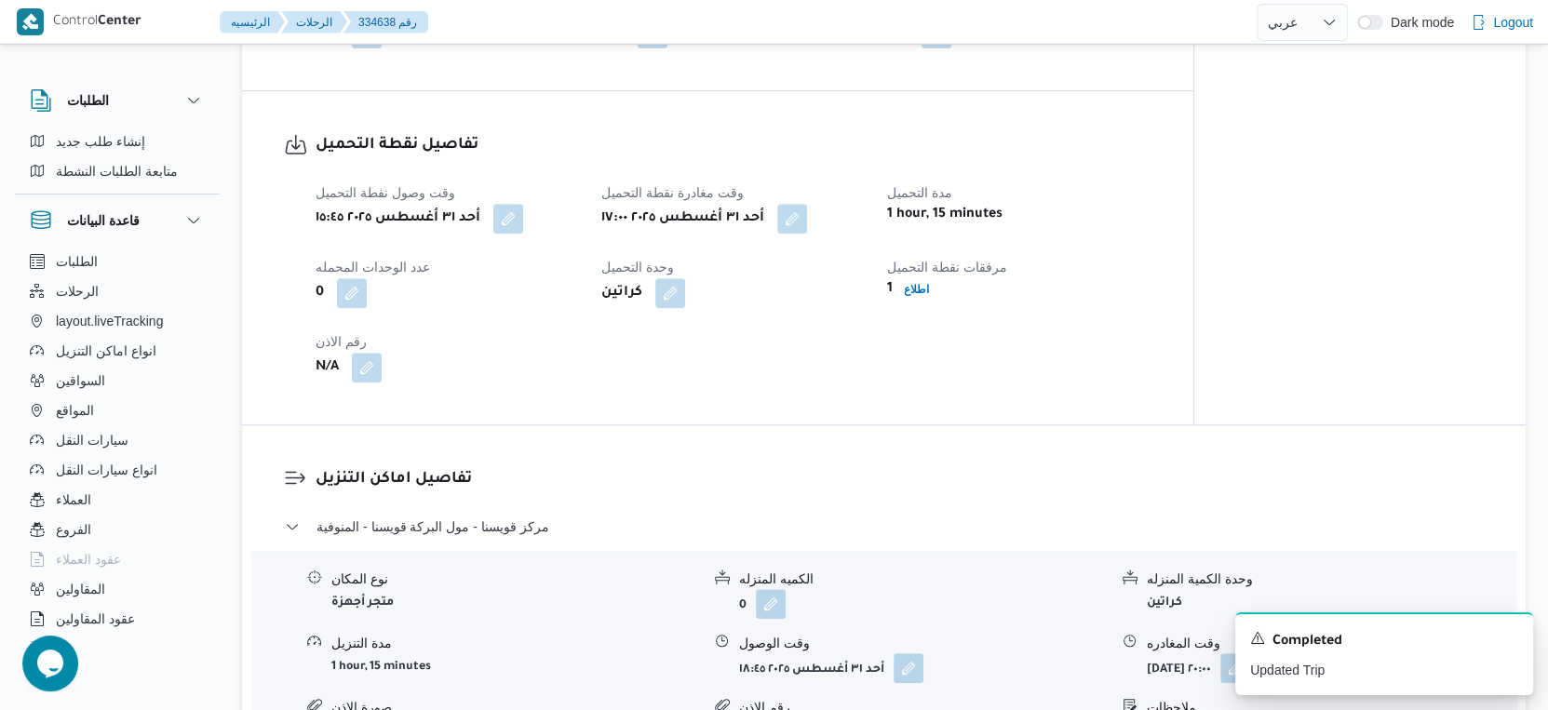
scroll to position [1034, 0]
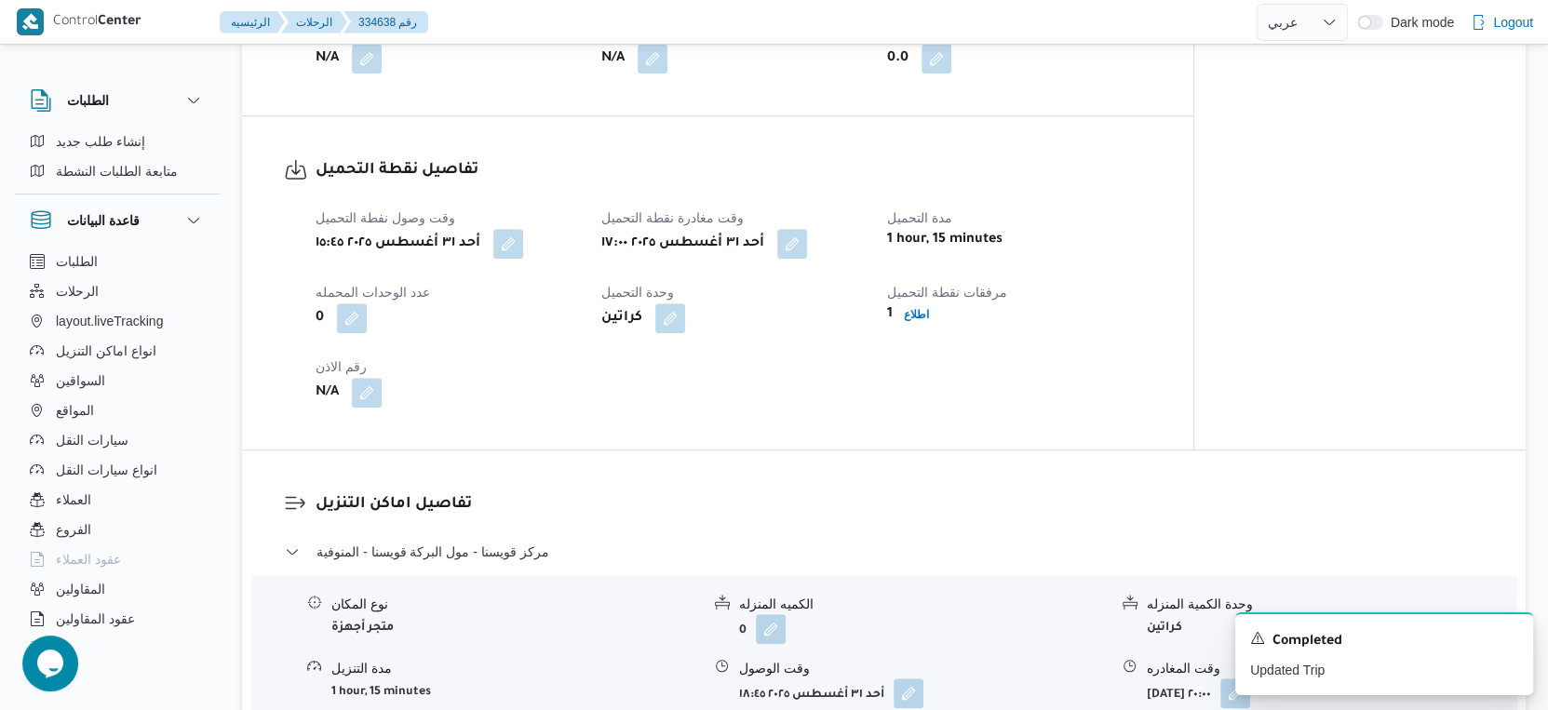
select select "ar"
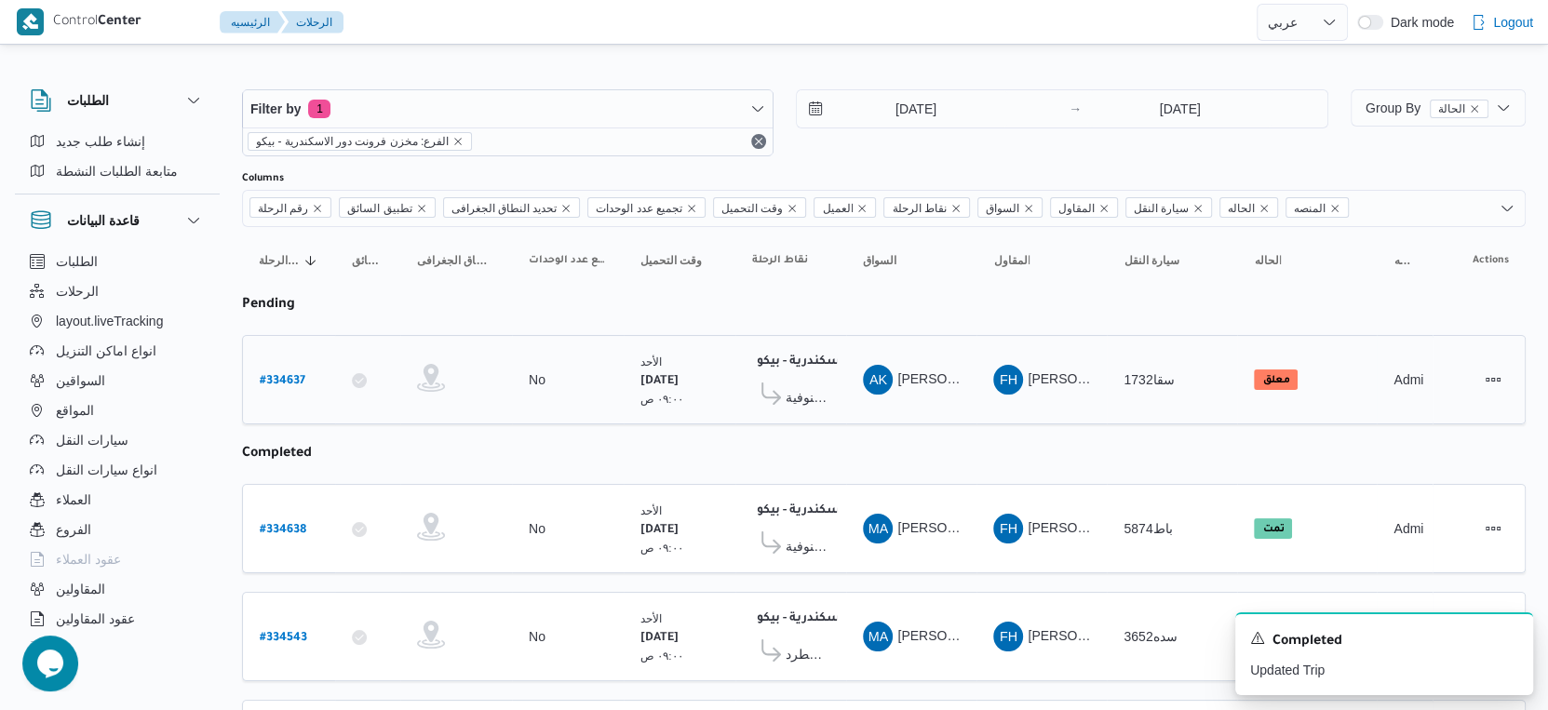
click at [285, 375] on b "# 334637" at bounding box center [283, 381] width 46 height 13
select select "ar"
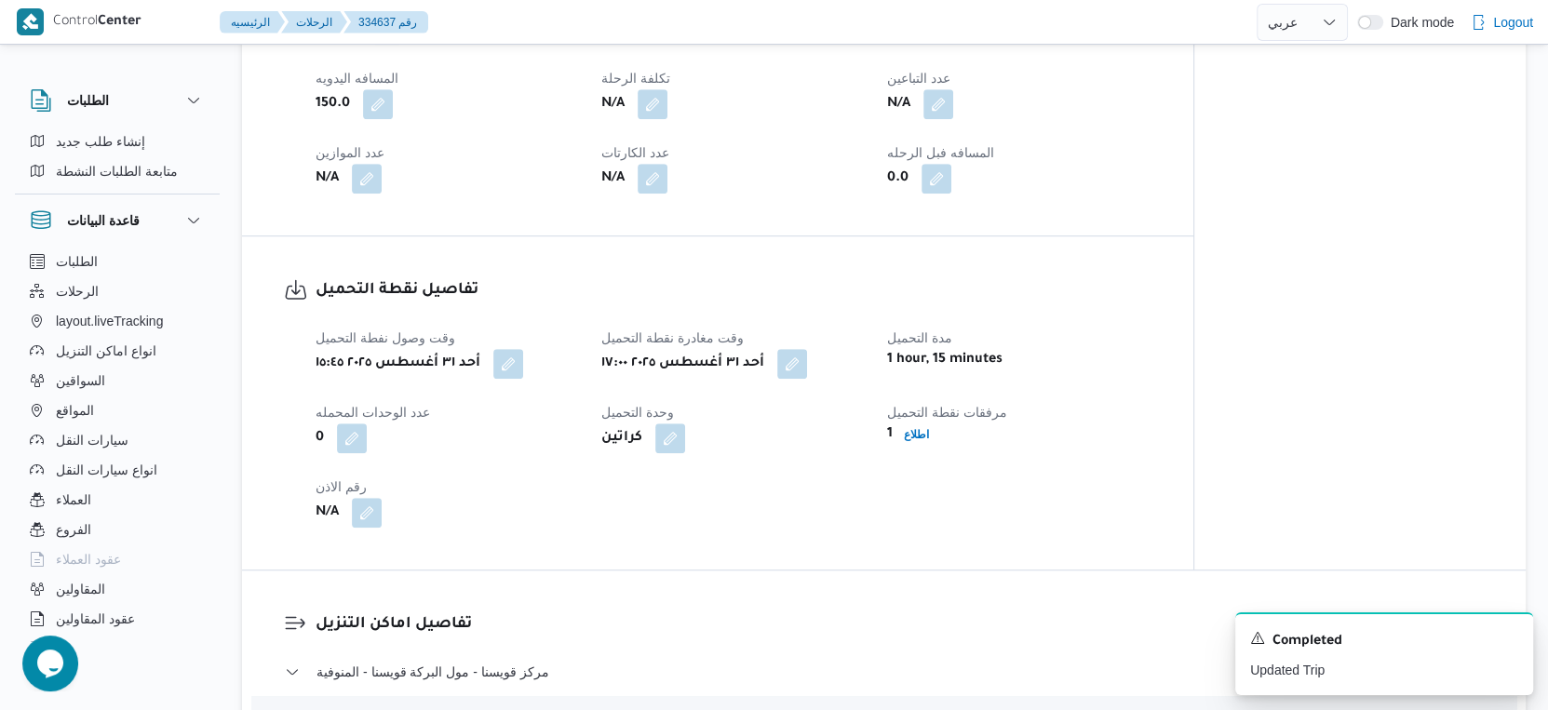
scroll to position [1241, 0]
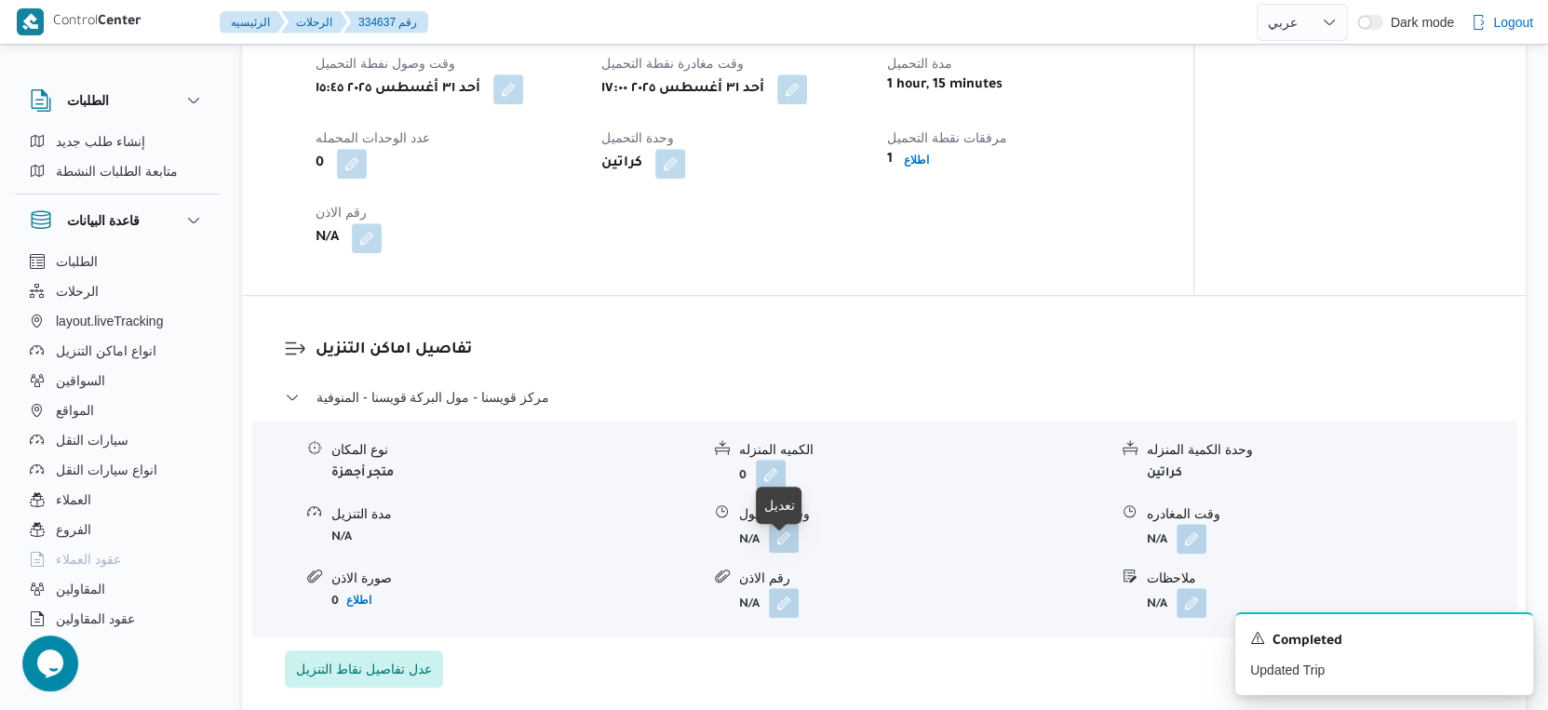
click at [781, 553] on button "button" at bounding box center [784, 538] width 30 height 30
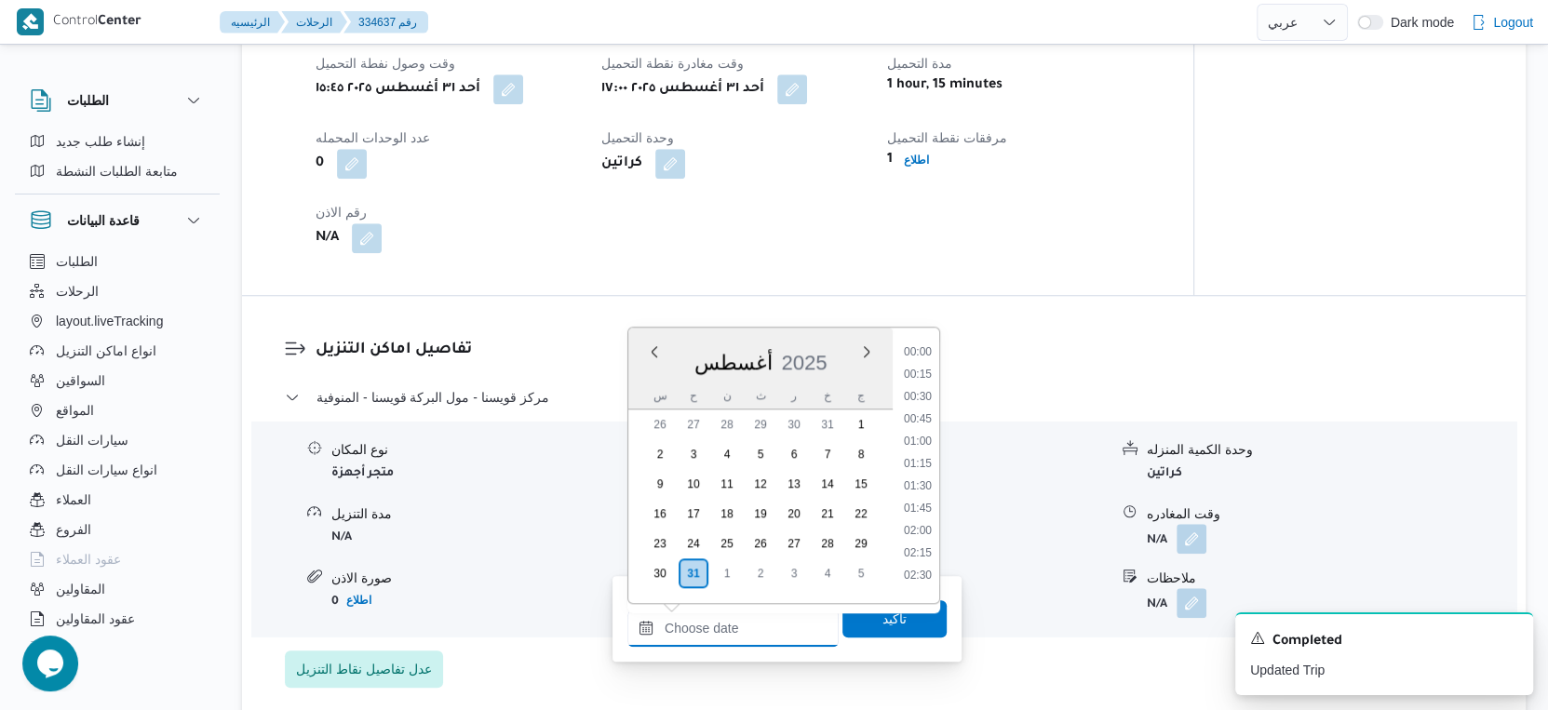
drag, startPoint x: 750, startPoint y: 616, endPoint x: 906, endPoint y: 559, distance: 165.5
click at [750, 616] on input "وقت الوصول" at bounding box center [732, 628] width 211 height 37
drag, startPoint x: 919, startPoint y: 365, endPoint x: 916, endPoint y: 392, distance: 27.1
click at [919, 365] on li "18:45" at bounding box center [917, 370] width 43 height 19
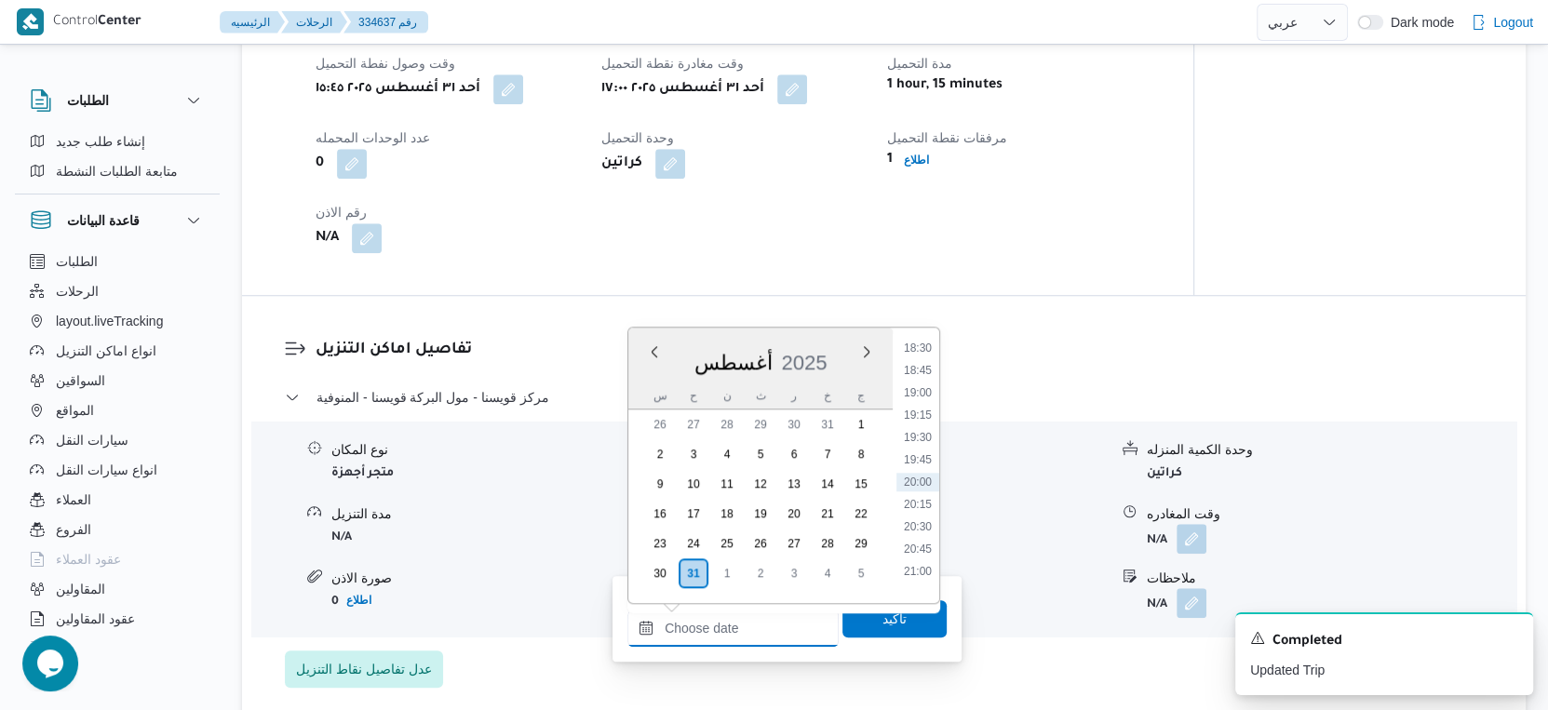
type input "[DATE] ١٨:٤٥"
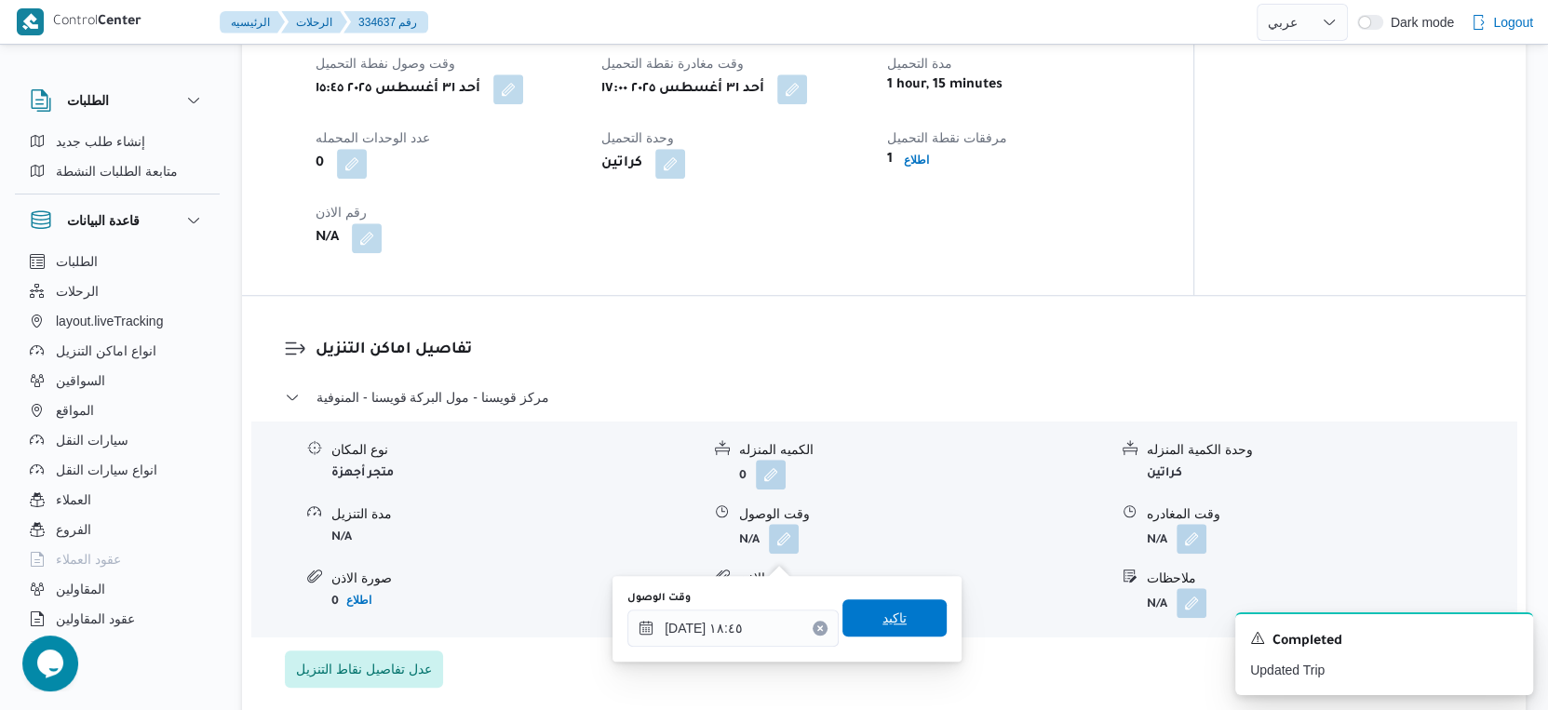
click at [886, 619] on span "تاكيد" at bounding box center [895, 618] width 24 height 22
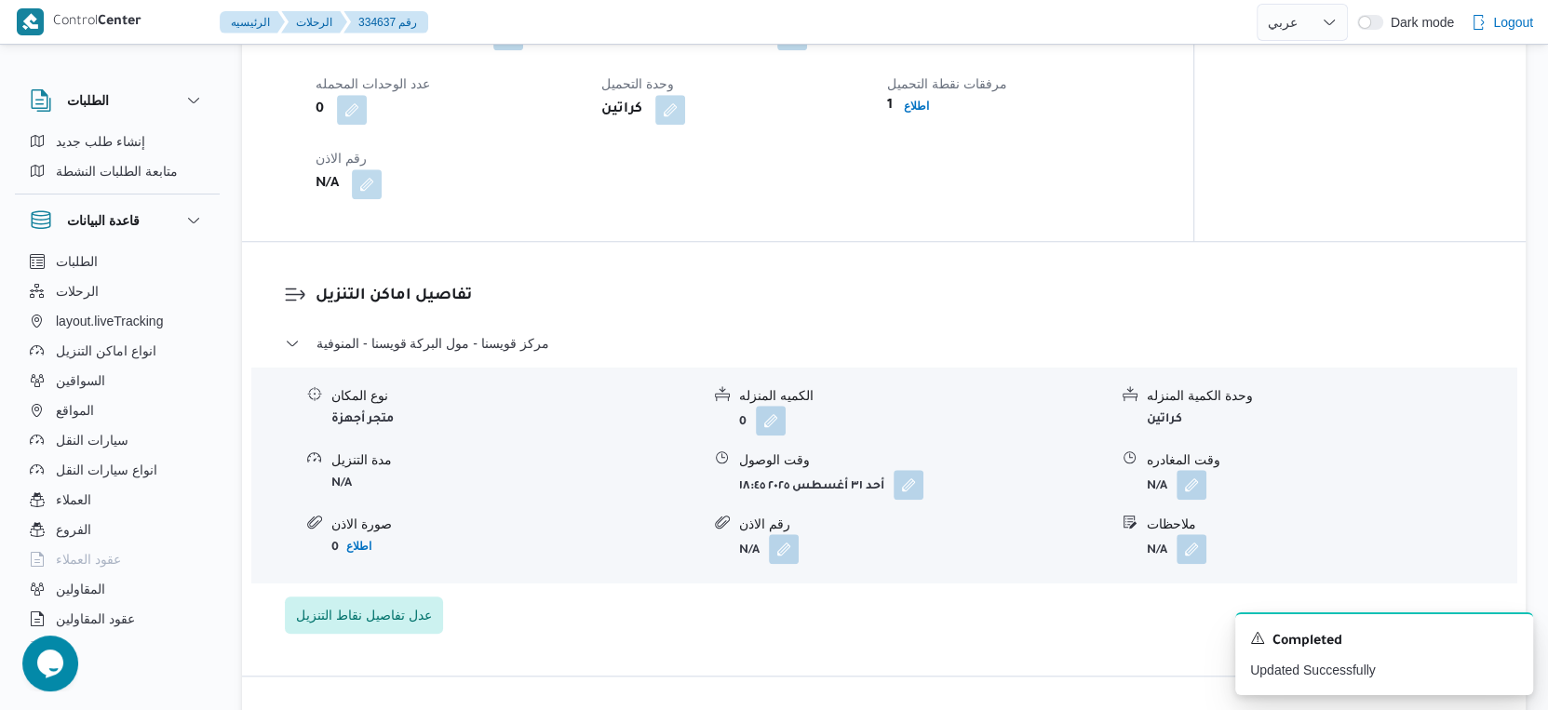
scroll to position [1344, 0]
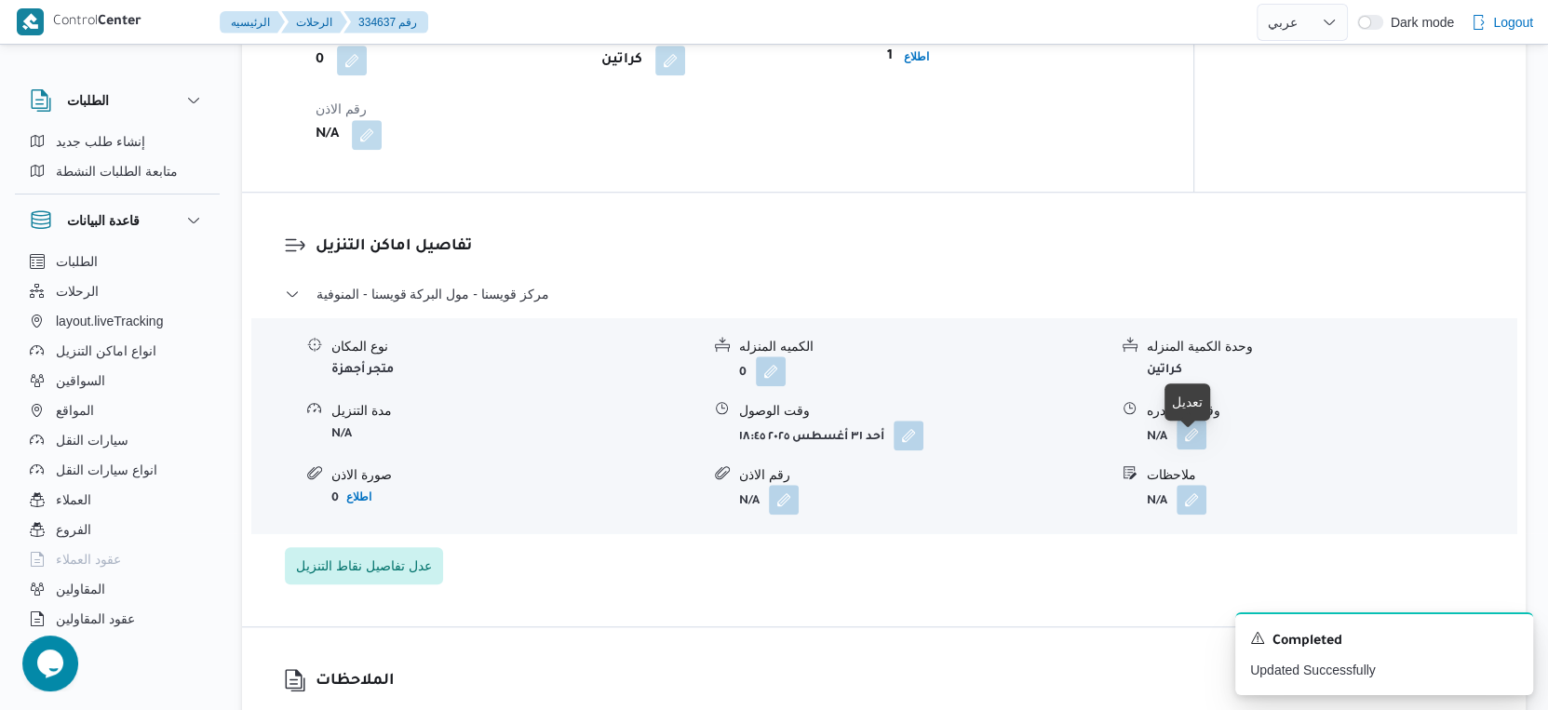
click at [1182, 447] on button "button" at bounding box center [1192, 435] width 30 height 30
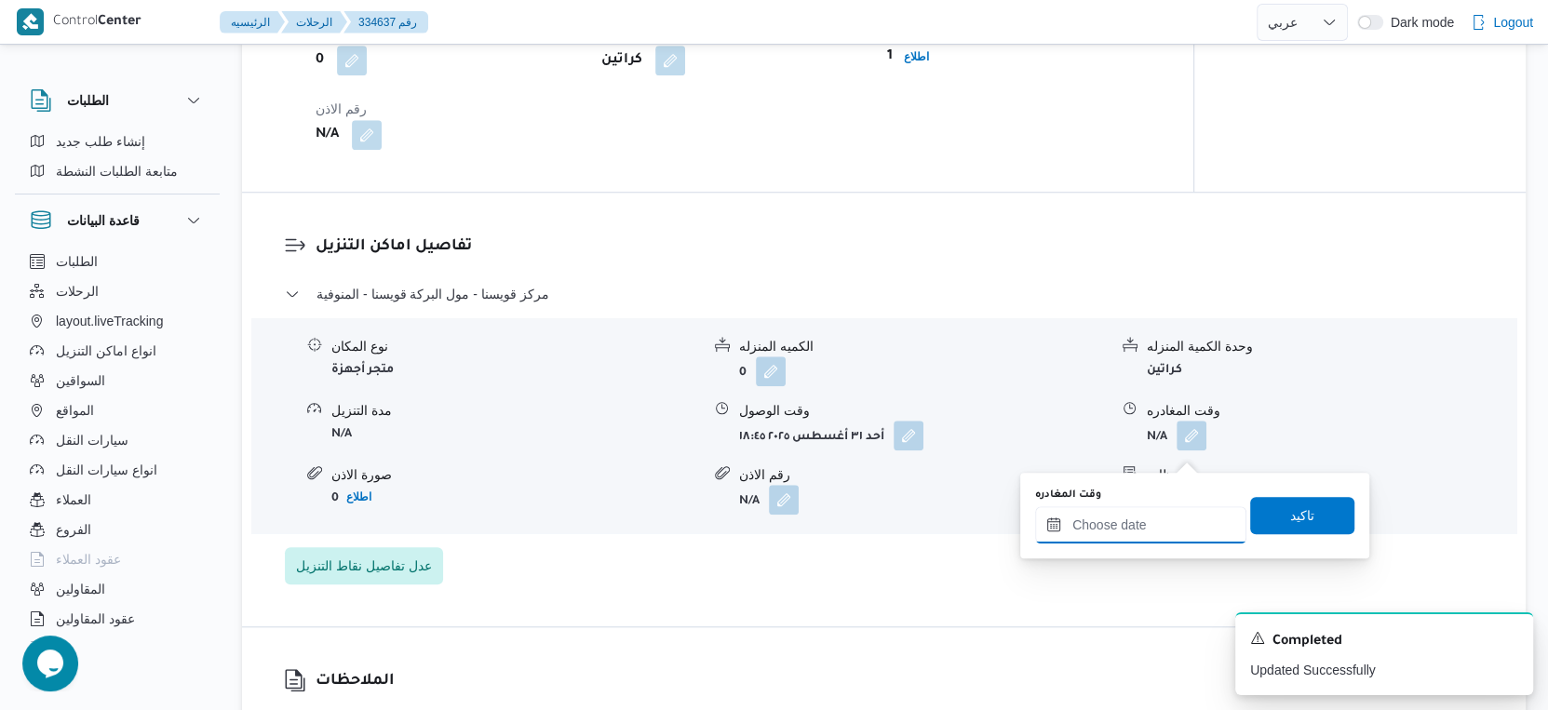
drag, startPoint x: 1169, startPoint y: 471, endPoint x: 1168, endPoint y: 508, distance: 37.2
click at [1142, 516] on input "وقت المغادره" at bounding box center [1140, 524] width 211 height 37
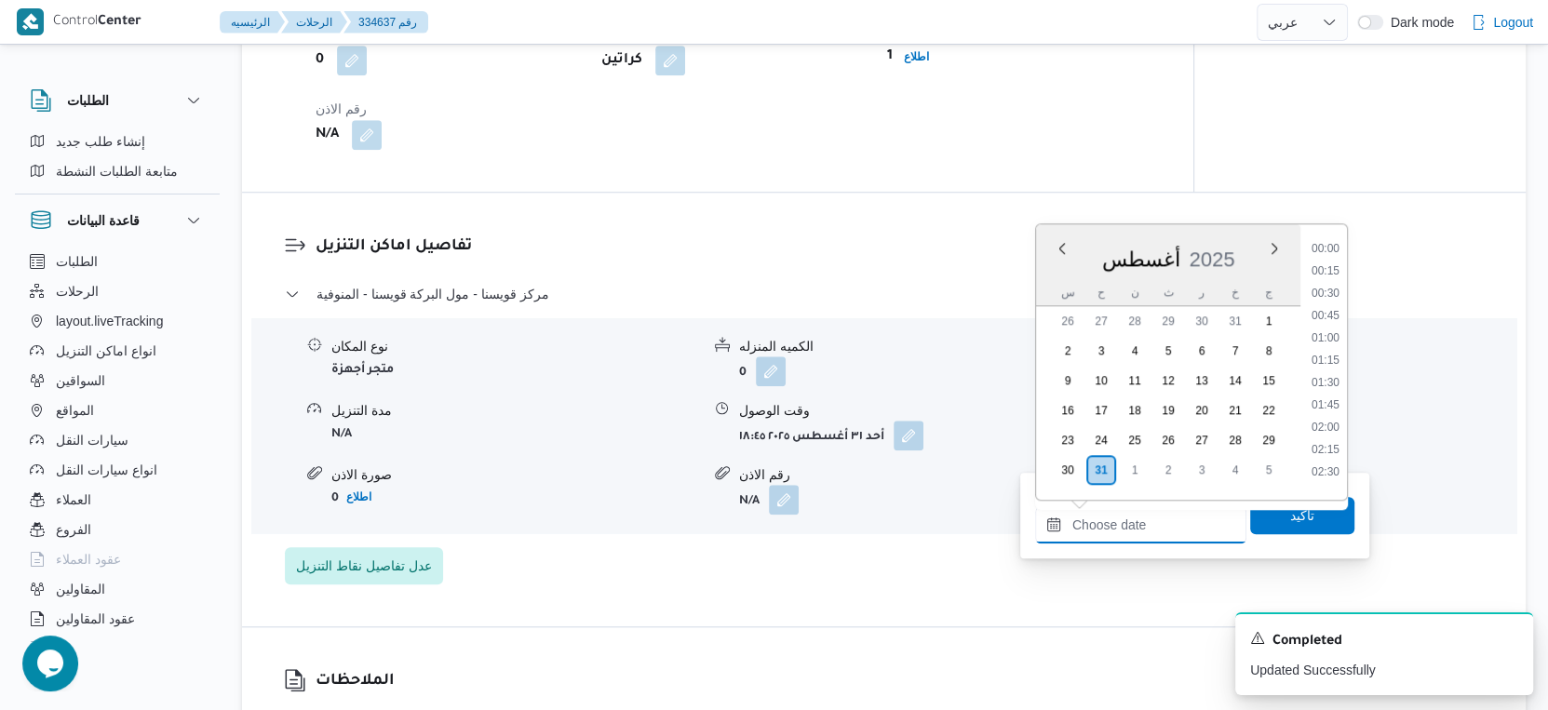
scroll to position [1657, 0]
click at [1325, 376] on li "20:00" at bounding box center [1325, 379] width 43 height 19
type input "[DATE] ٢٠:٠٠"
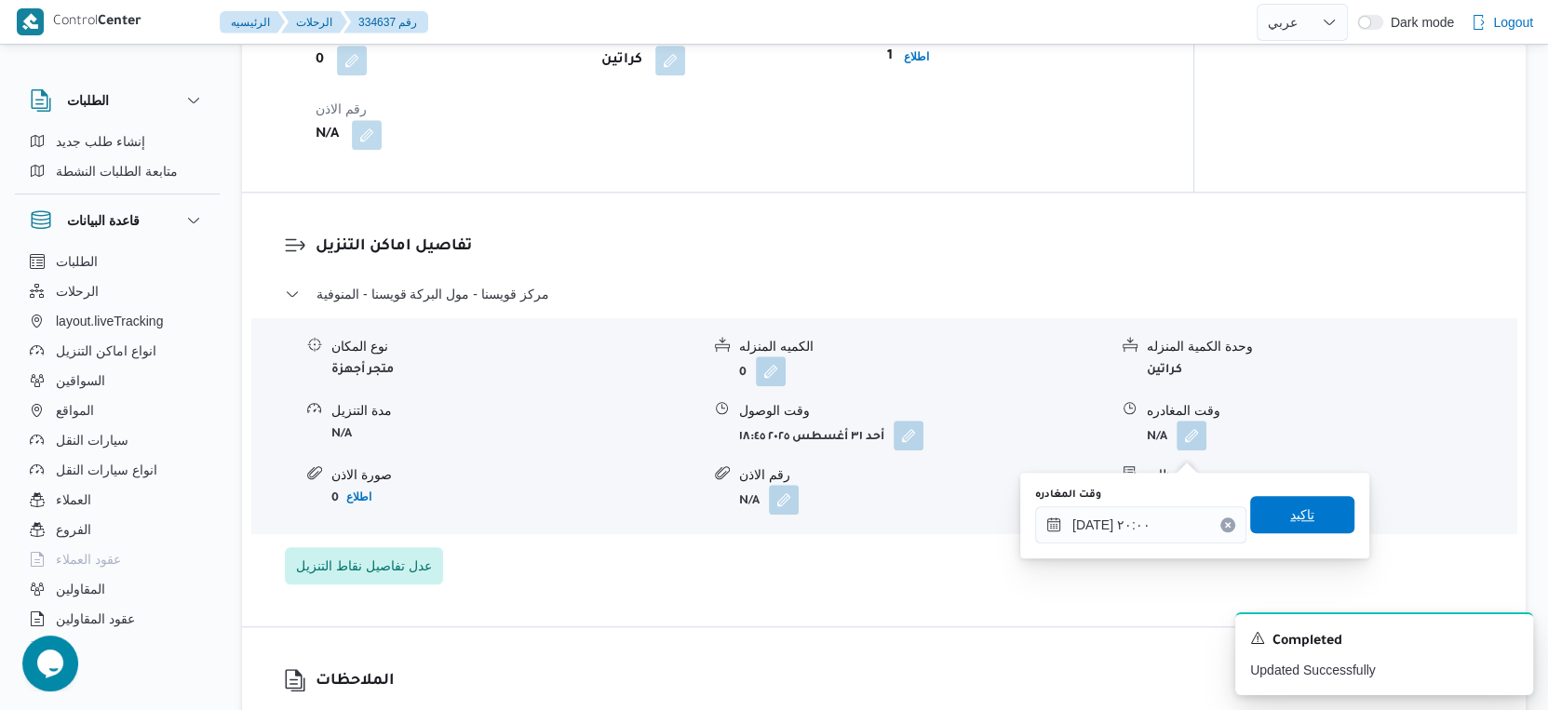
click at [1308, 507] on span "تاكيد" at bounding box center [1302, 514] width 104 height 37
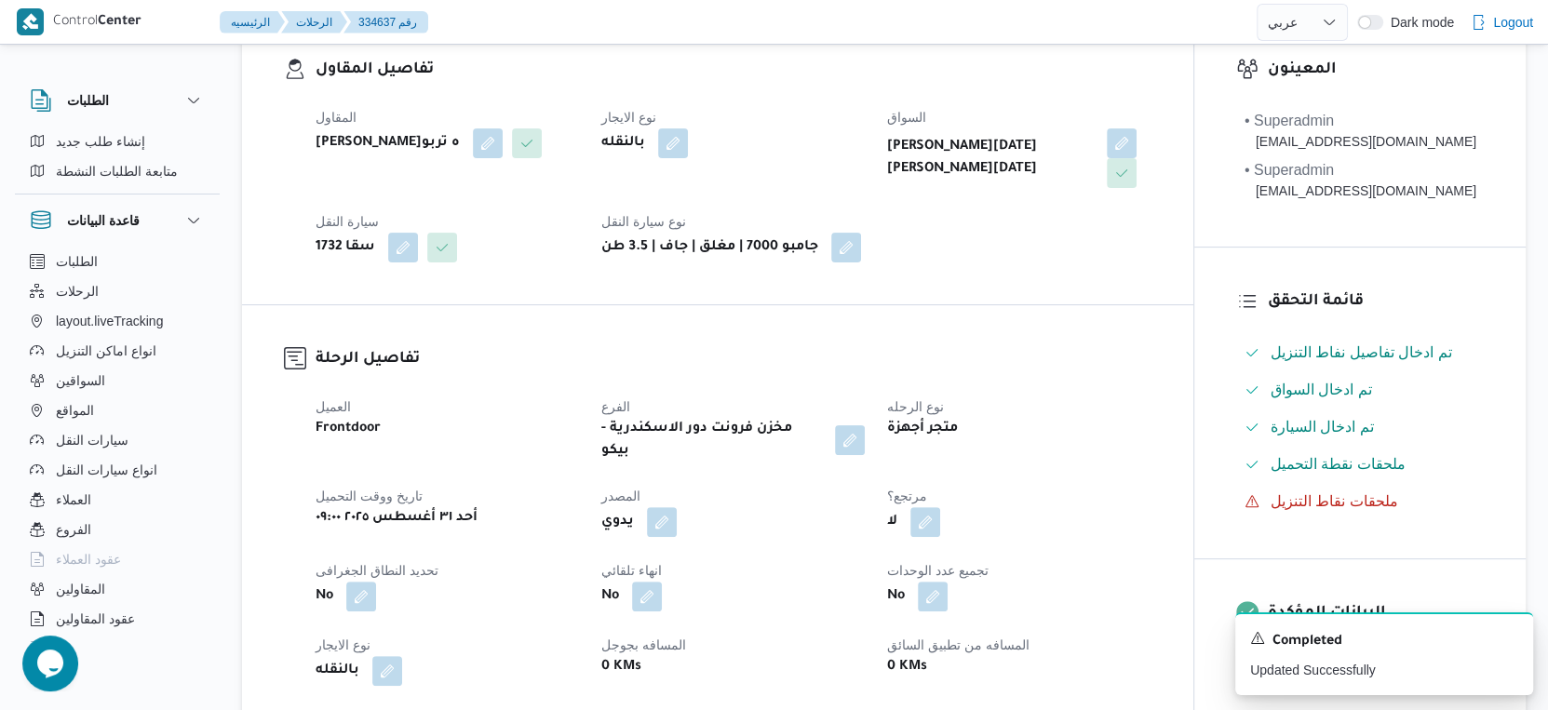
scroll to position [0, 0]
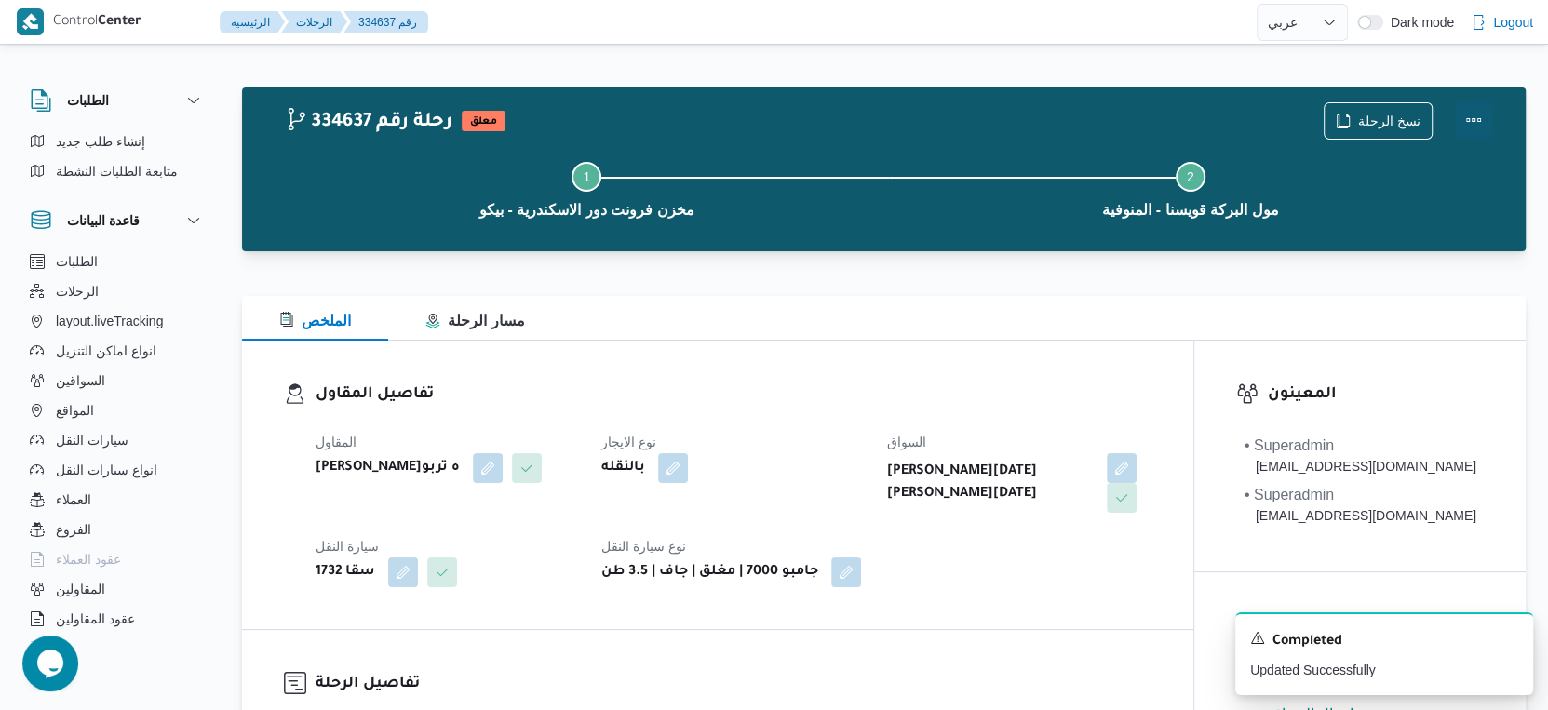
click at [1483, 121] on button "Actions" at bounding box center [1473, 119] width 37 height 37
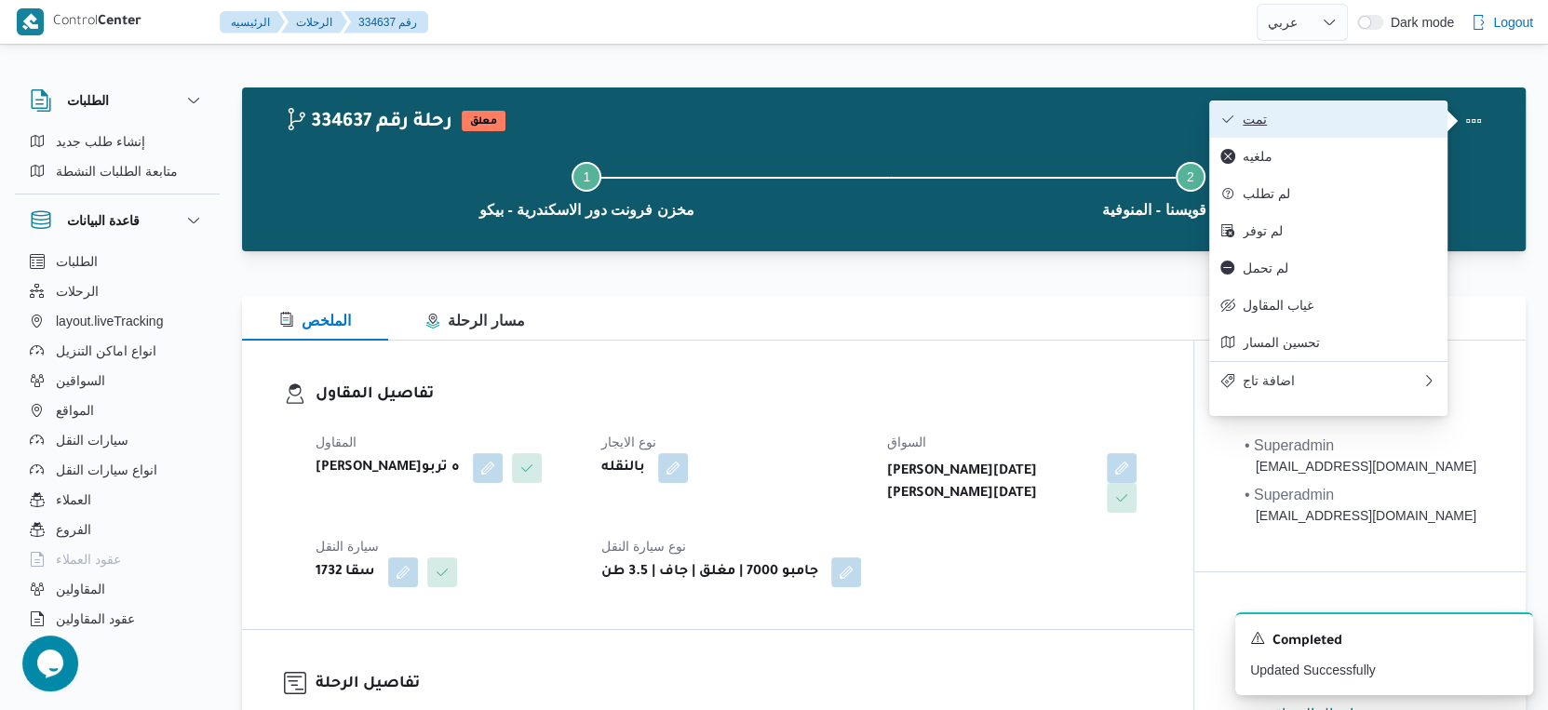
click at [1381, 131] on button "تمت" at bounding box center [1328, 119] width 238 height 37
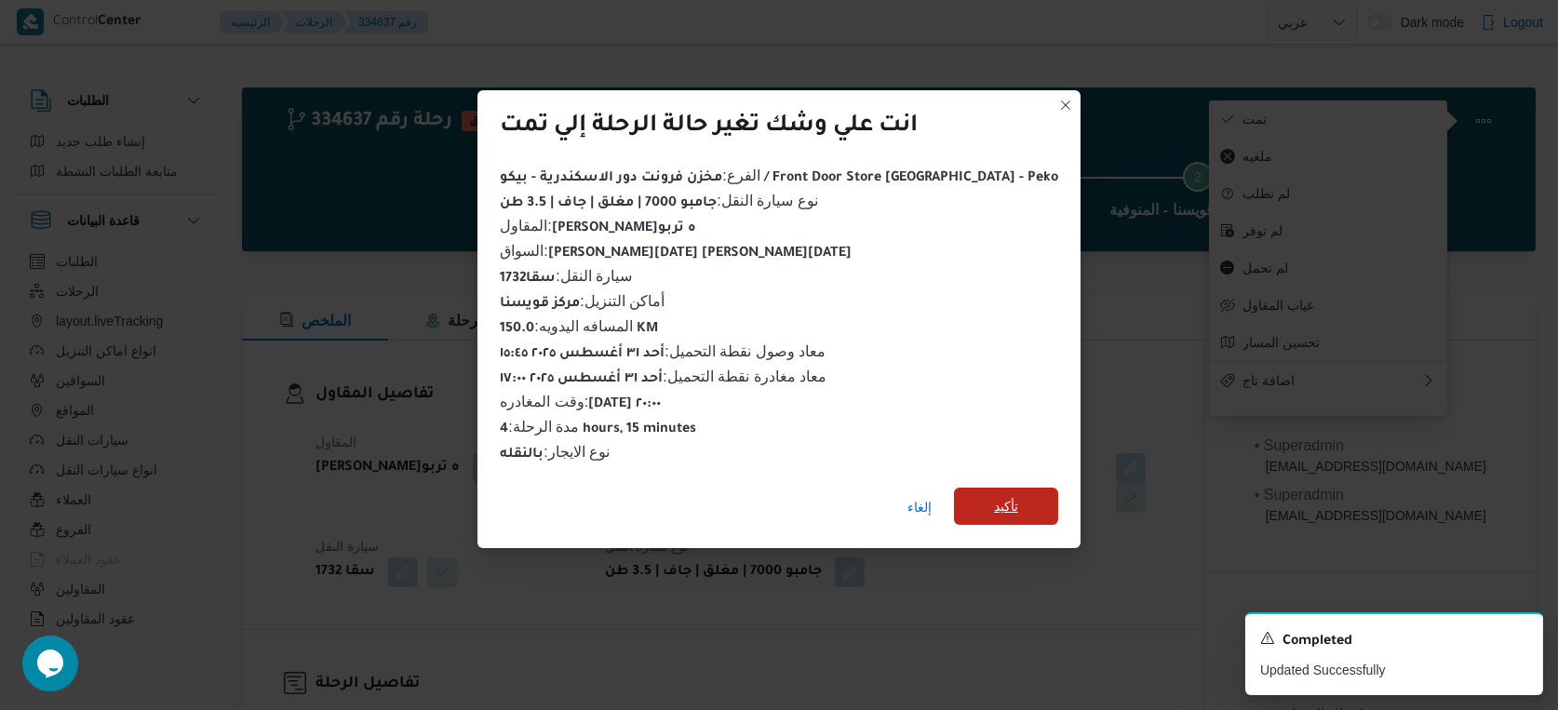
click at [994, 508] on span "تأكيد" at bounding box center [1006, 506] width 24 height 22
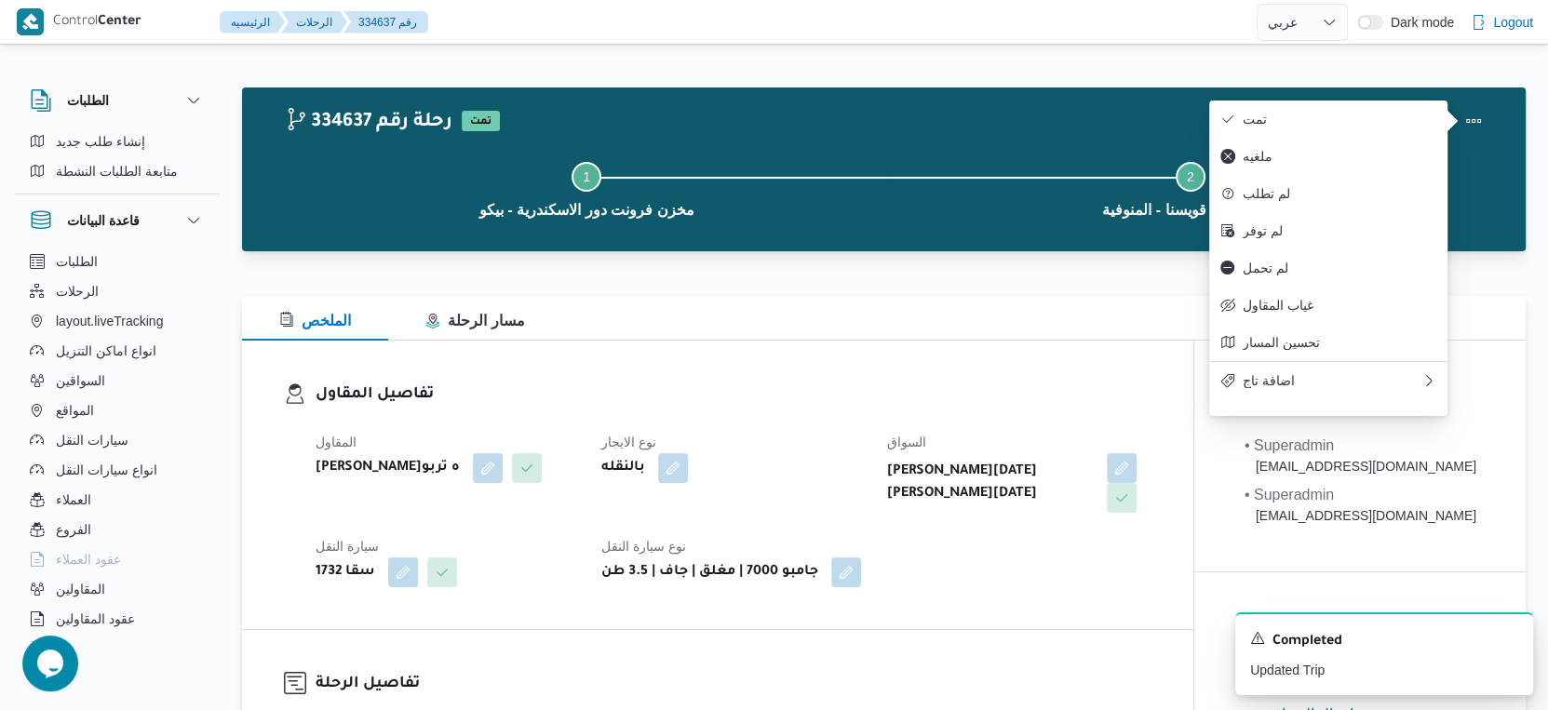
select select "ar"
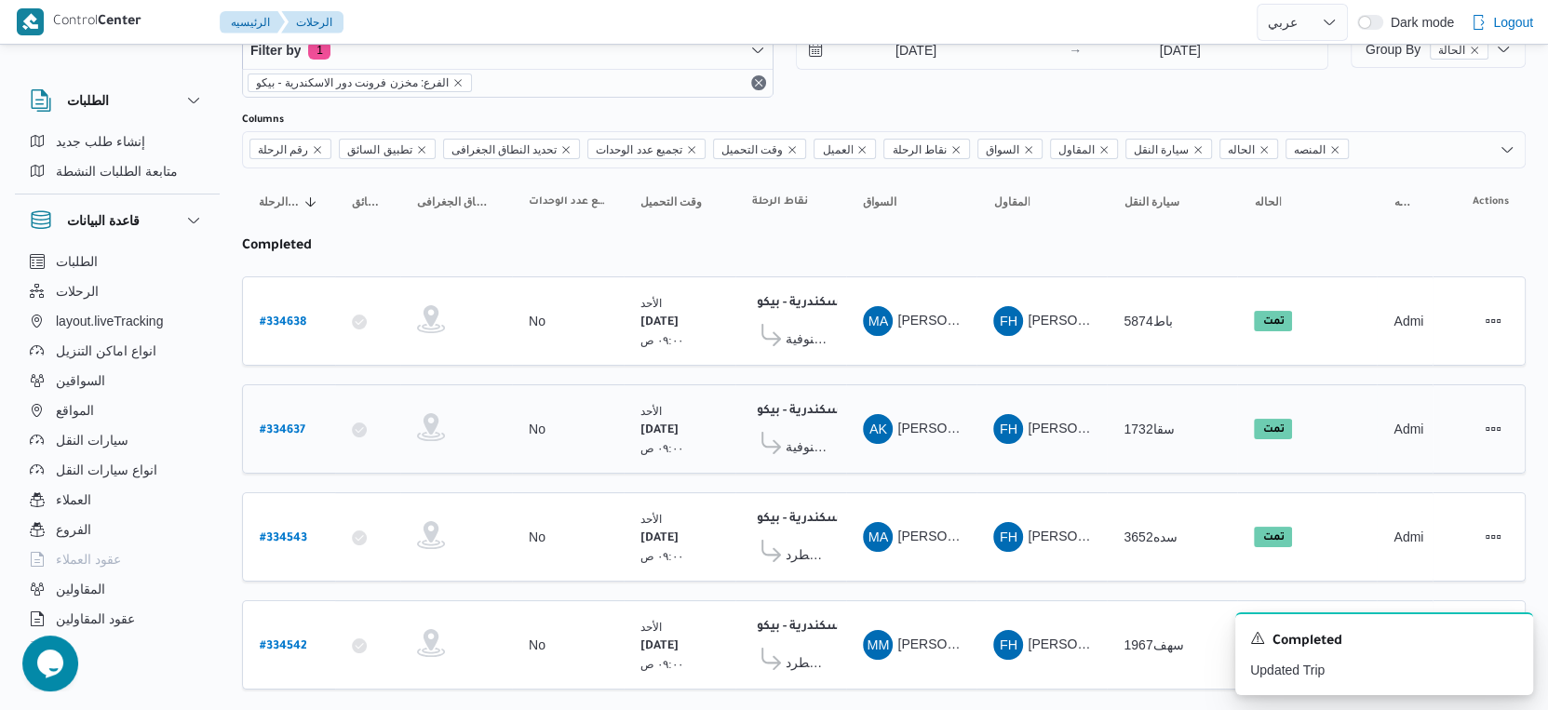
scroll to position [88, 0]
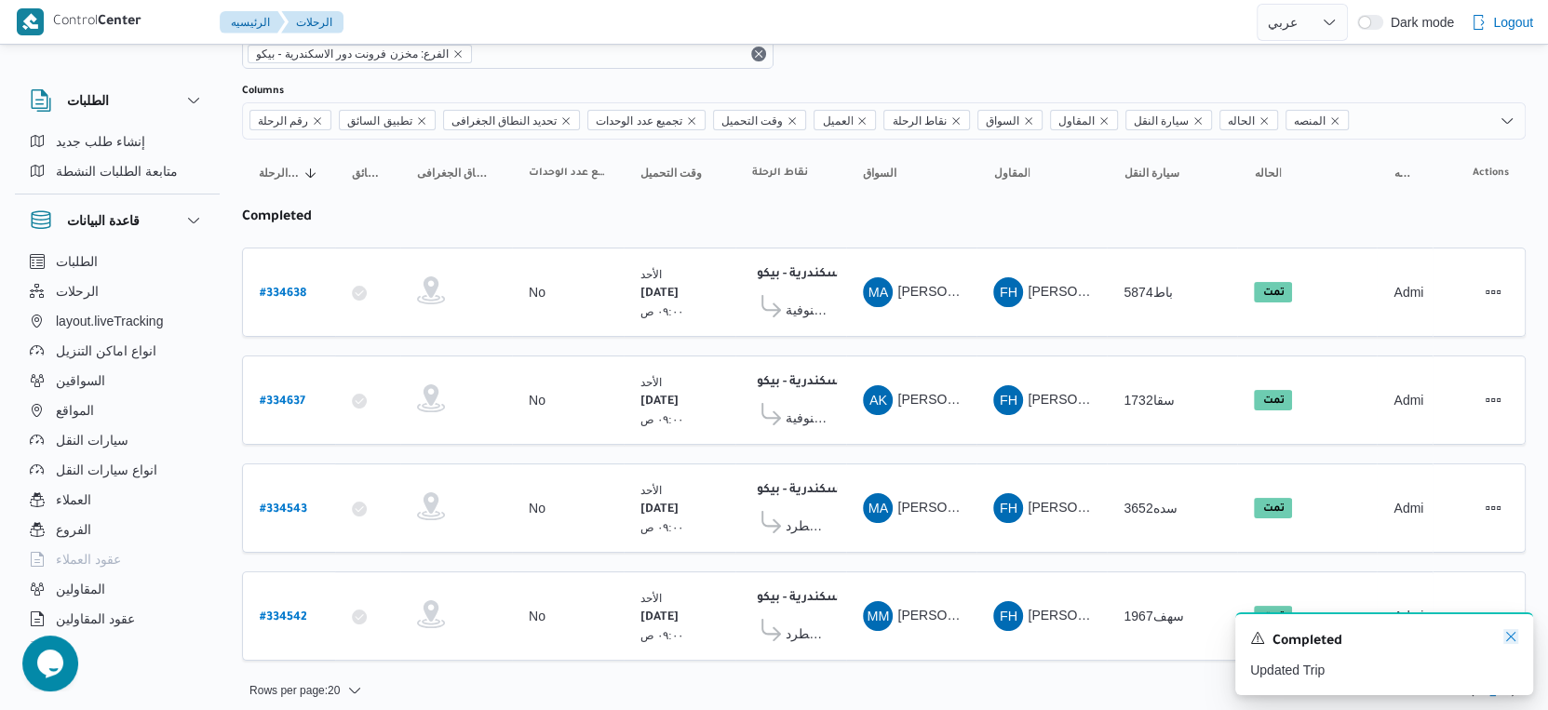
click at [1512, 638] on icon "Dismiss toast" at bounding box center [1510, 636] width 15 height 15
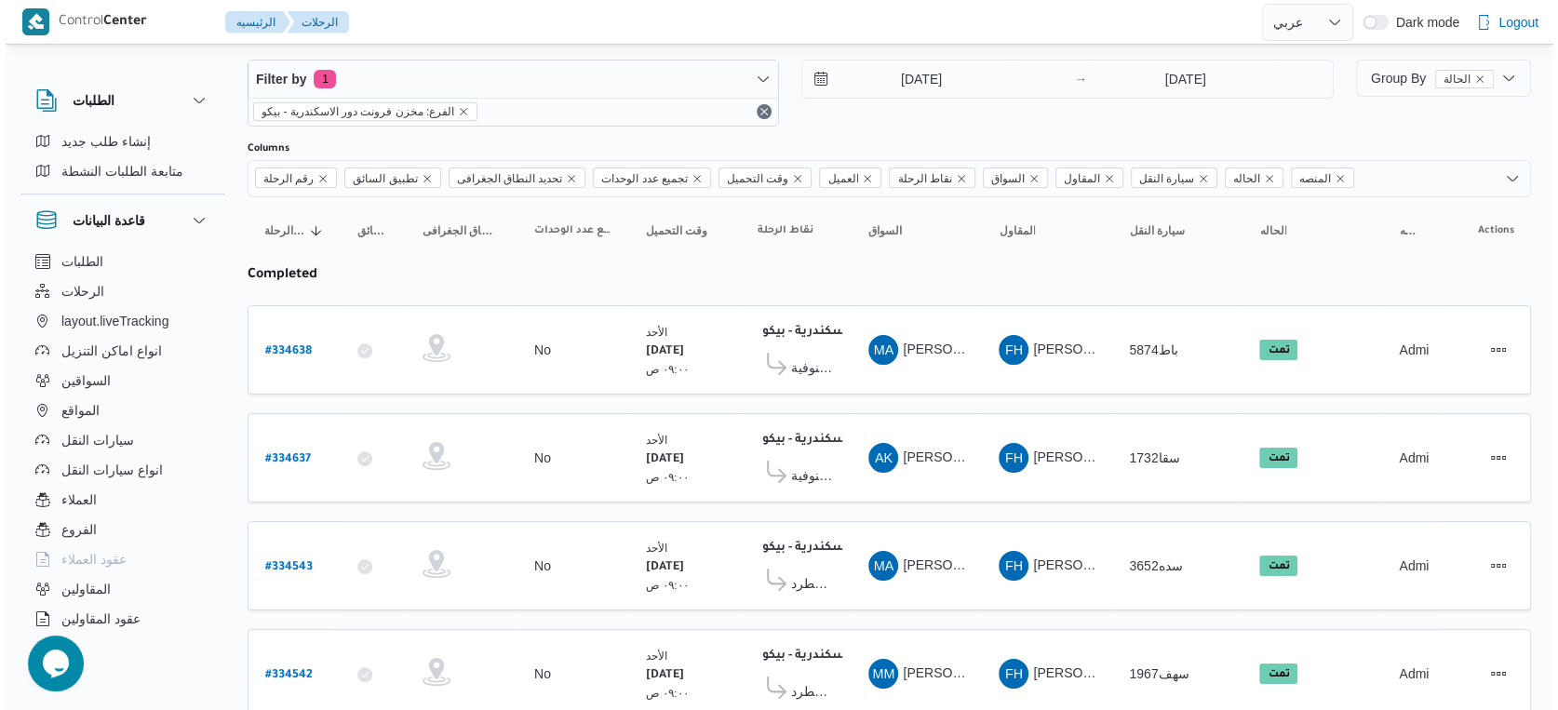
scroll to position [0, 0]
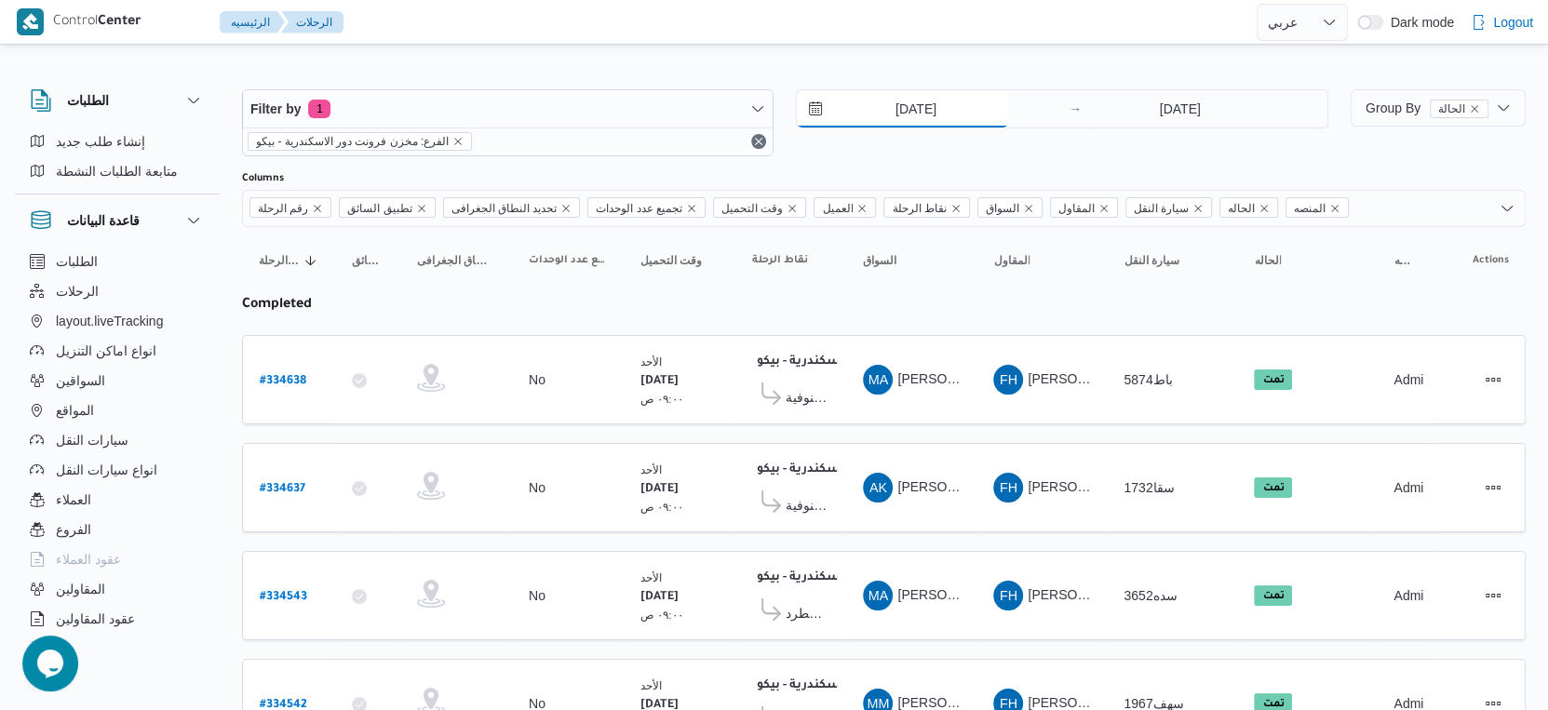
click at [930, 114] on input "[DATE]" at bounding box center [902, 108] width 211 height 37
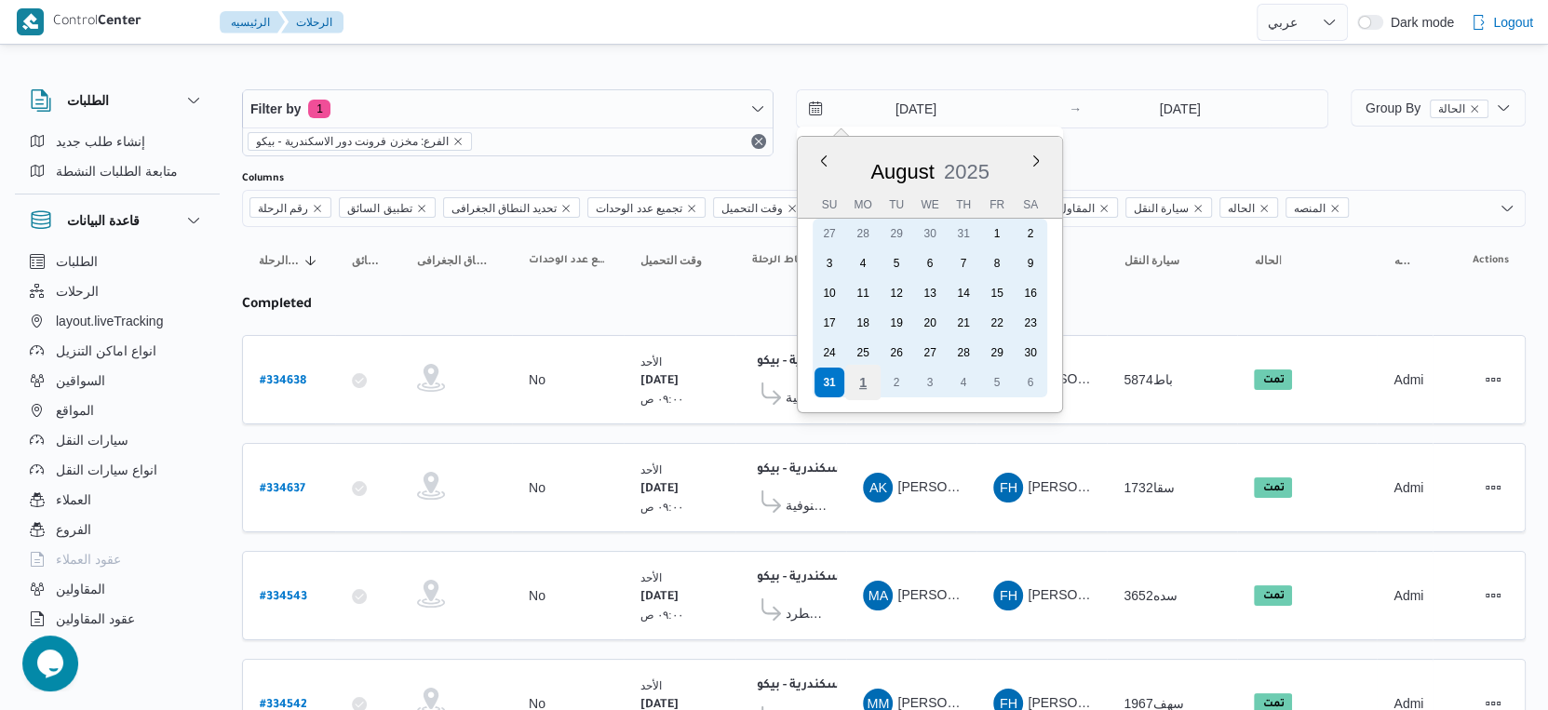
click at [863, 389] on div "1" at bounding box center [862, 382] width 35 height 35
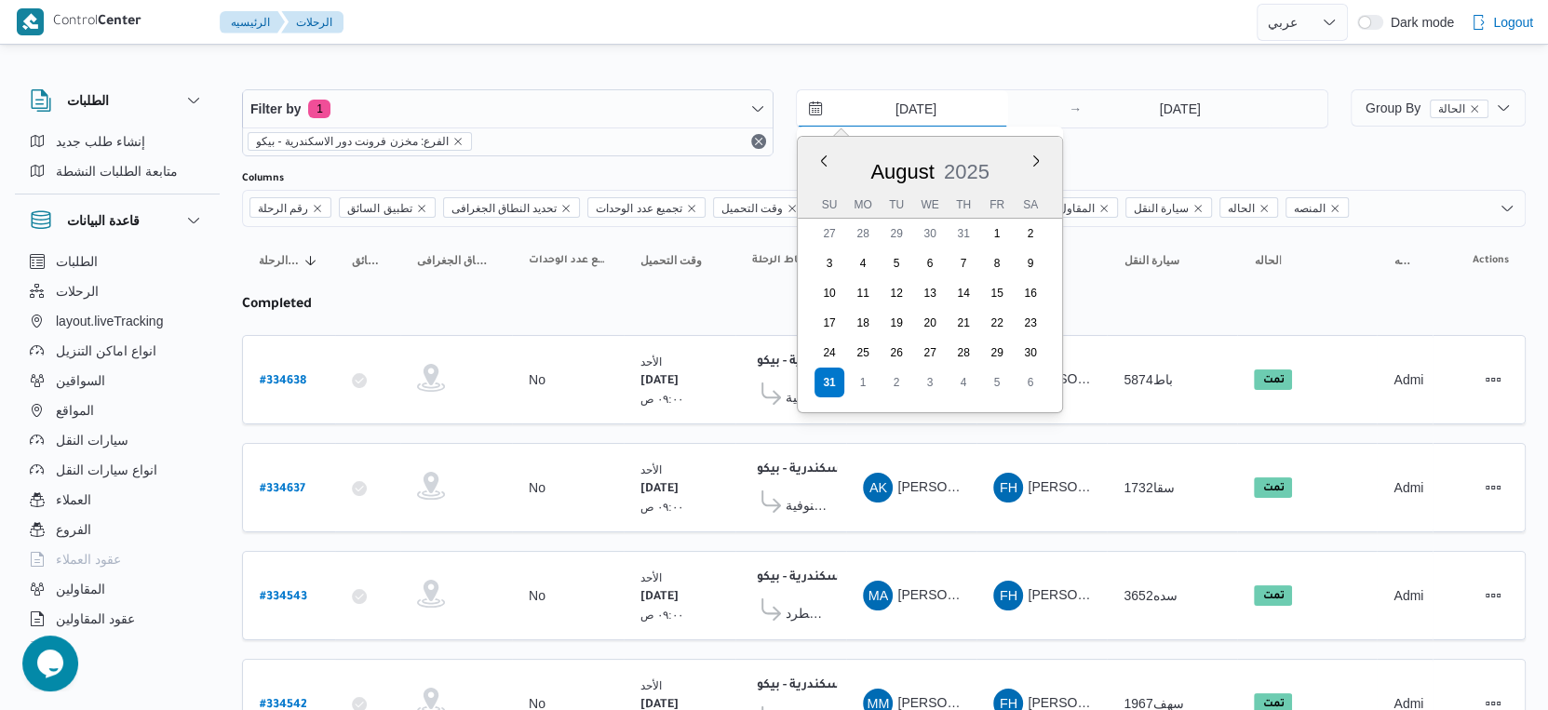
type input "[DATE]"
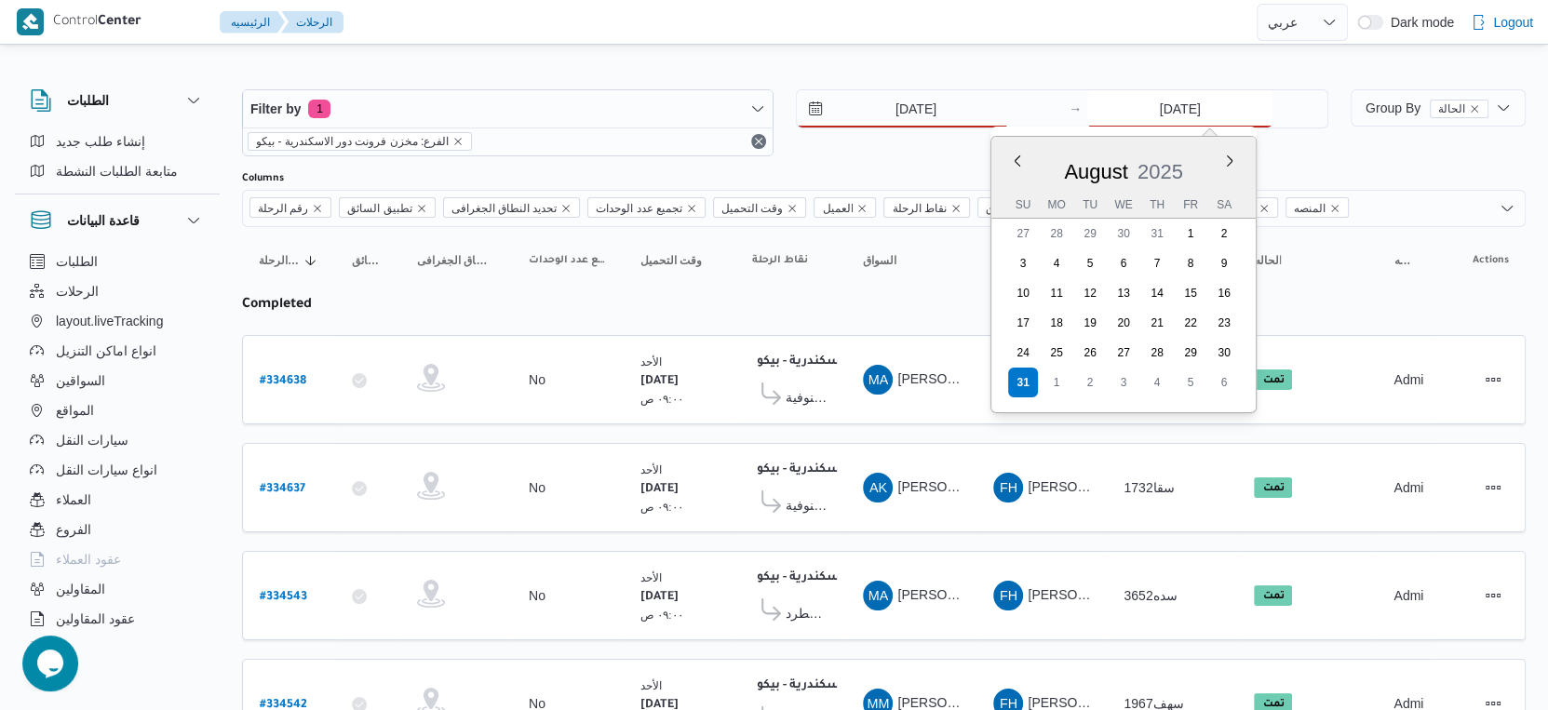
click at [1211, 110] on input "[DATE]" at bounding box center [1179, 108] width 185 height 37
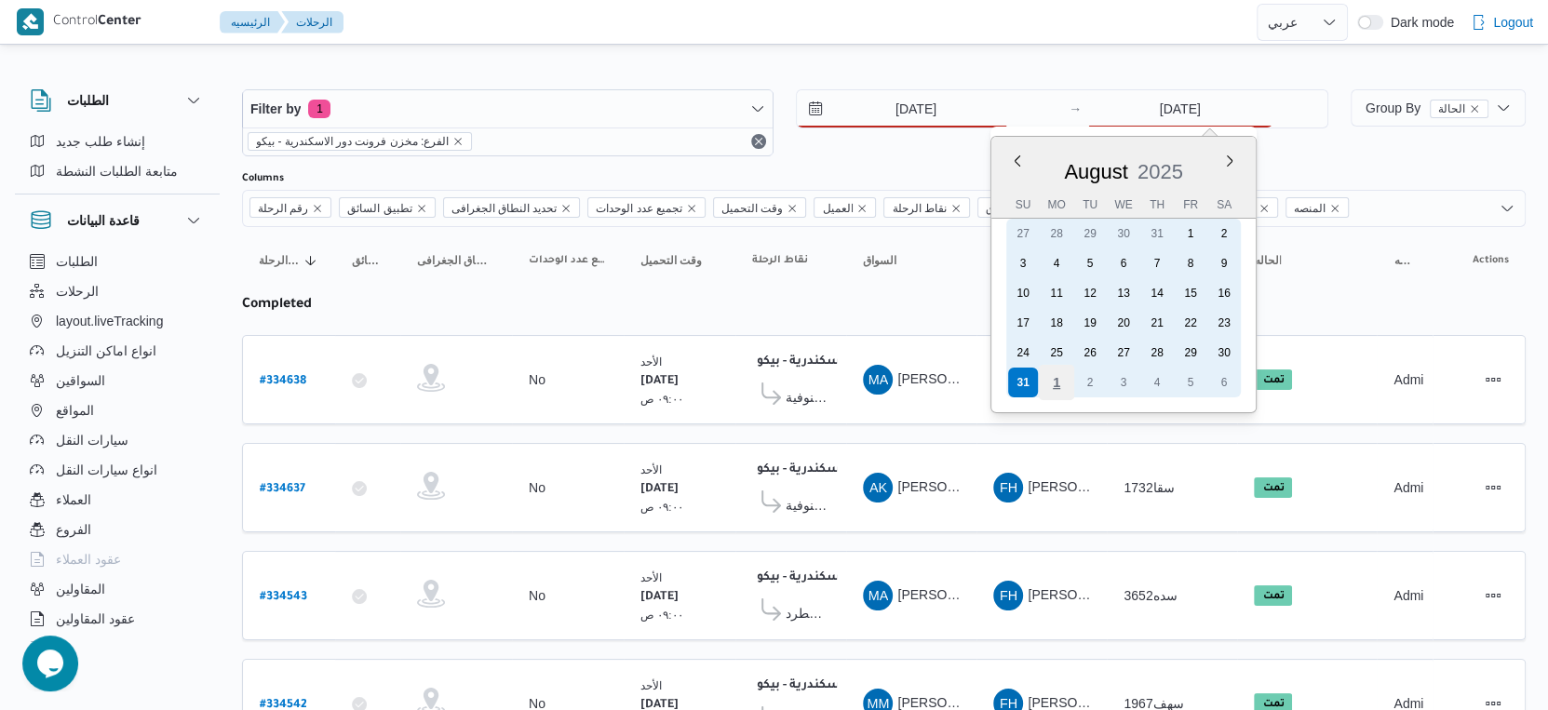
click at [1052, 376] on div "1" at bounding box center [1056, 382] width 35 height 35
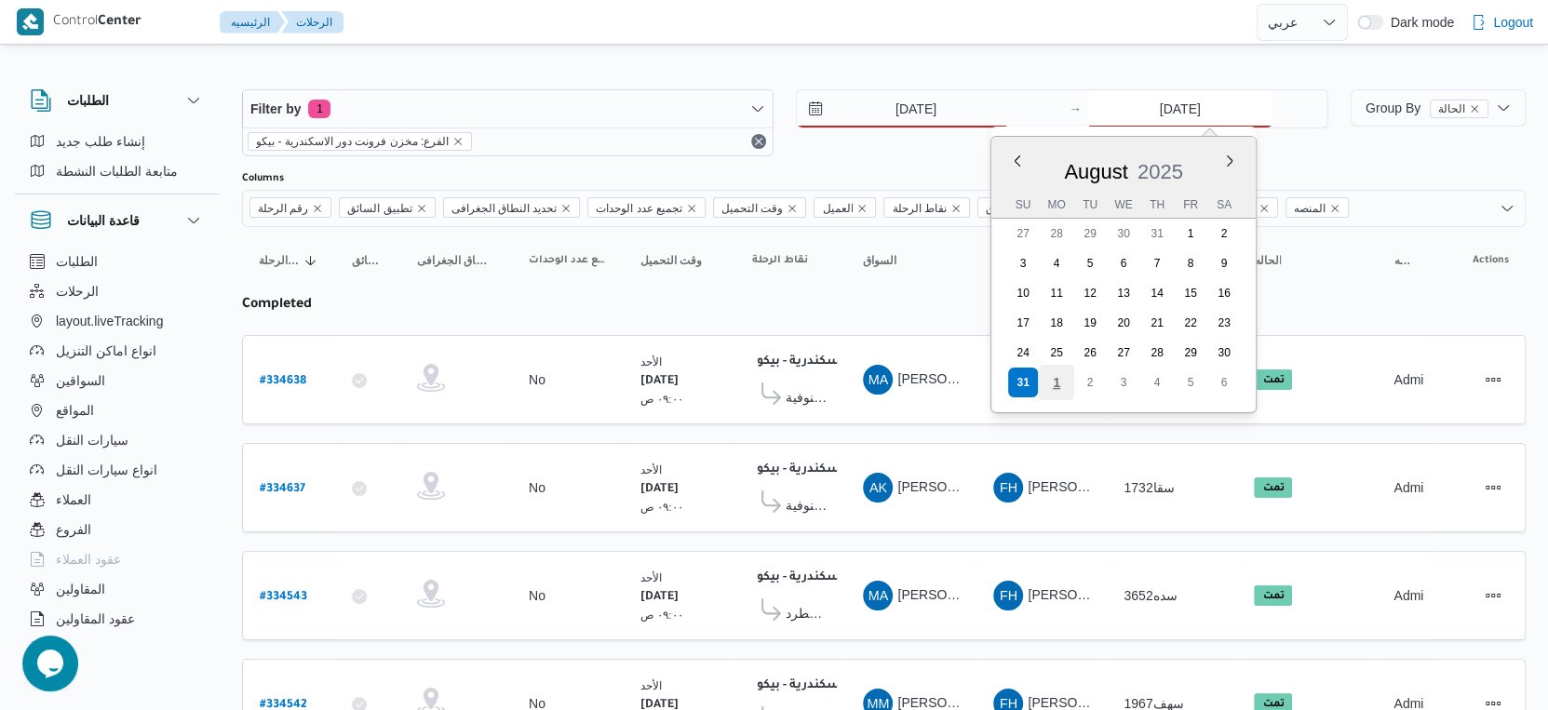
type input "[DATE]"
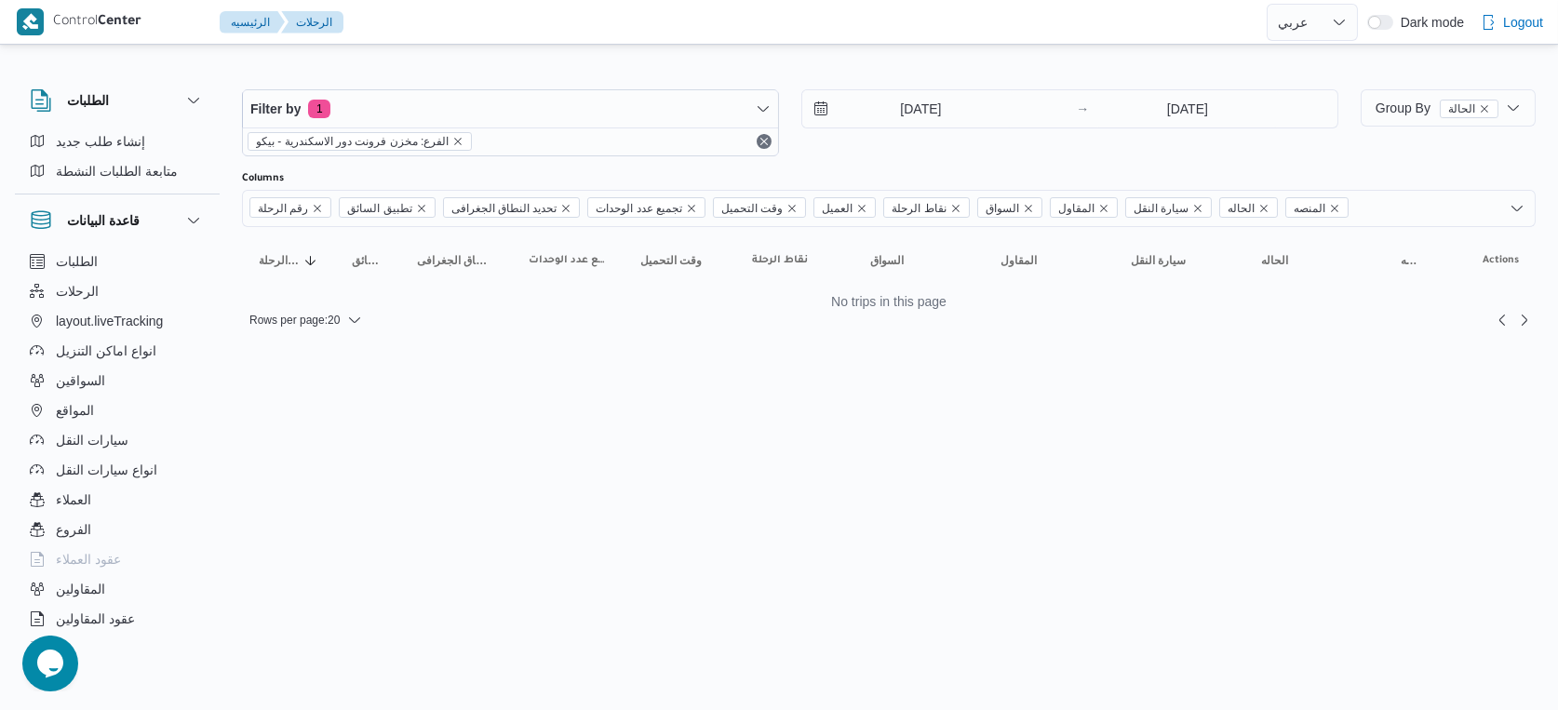
click at [986, 450] on html "Control Center الرئيسيه الرحلات English عربي Dark mode Logout الطلبات إنشاء طلب…" at bounding box center [779, 355] width 1558 height 710
